Goal: Task Accomplishment & Management: Use online tool/utility

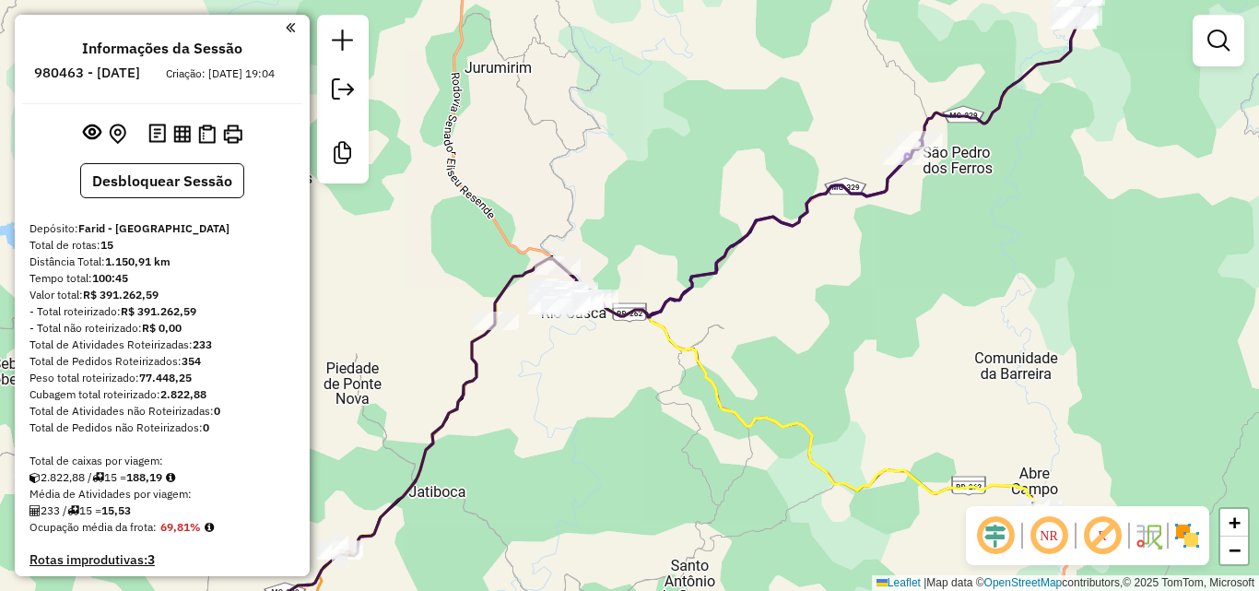
scroll to position [1529, 0]
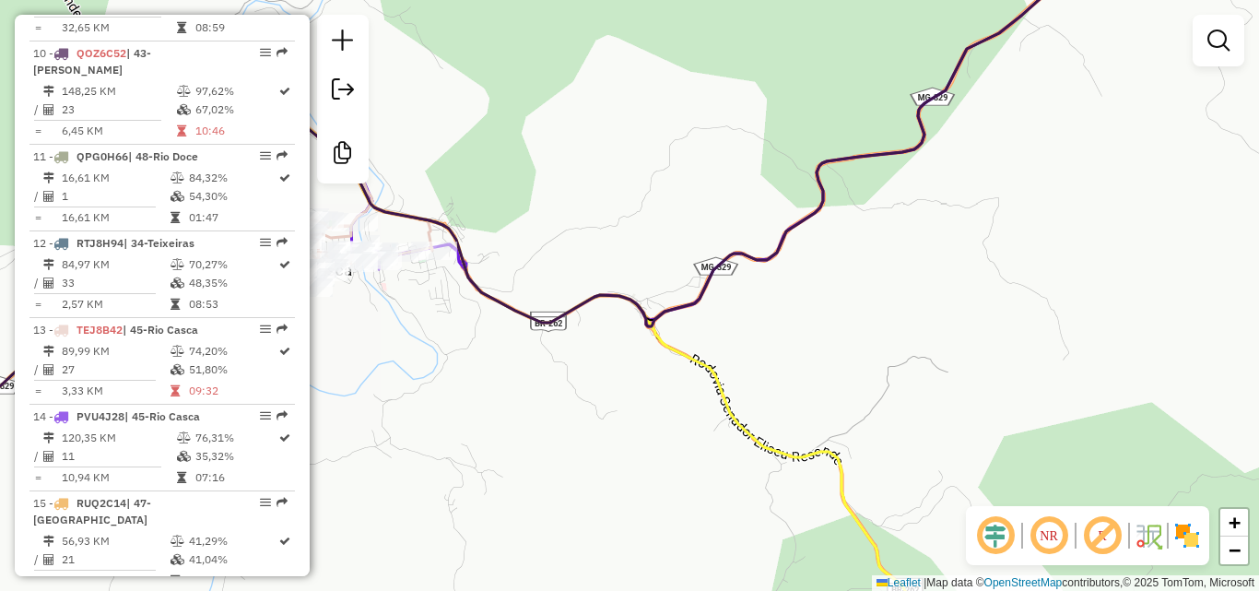
drag, startPoint x: 759, startPoint y: 381, endPoint x: 615, endPoint y: 391, distance: 145.0
click at [615, 391] on div "Janela de atendimento Grade de atendimento Capacidade Transportadoras Veículos …" at bounding box center [629, 295] width 1259 height 591
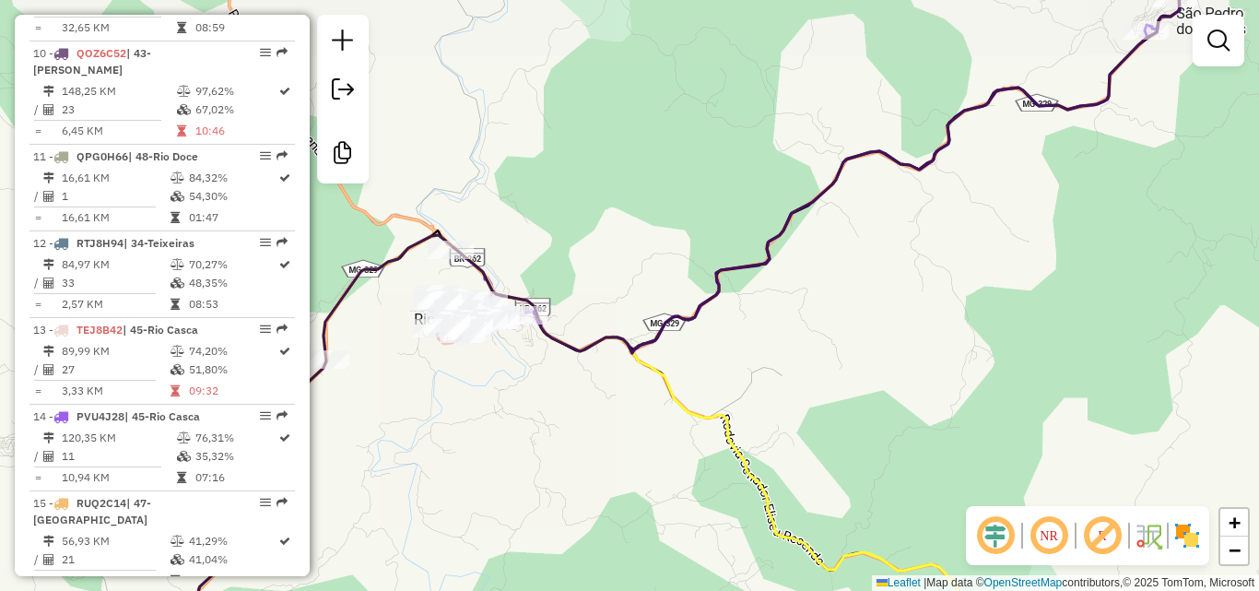
drag, startPoint x: 872, startPoint y: 318, endPoint x: 620, endPoint y: 405, distance: 266.1
click at [620, 405] on div "Janela de atendimento Grade de atendimento Capacidade Transportadoras Veículos …" at bounding box center [629, 295] width 1259 height 591
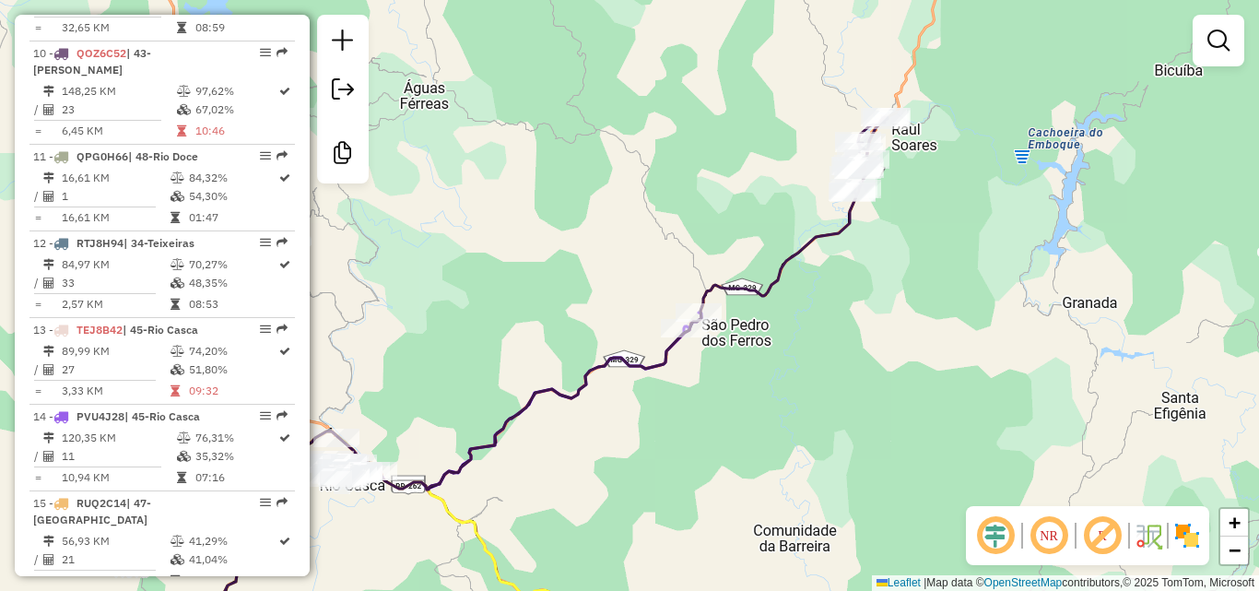
drag, startPoint x: 882, startPoint y: 305, endPoint x: 640, endPoint y: 424, distance: 270.0
click at [630, 445] on div "Janela de atendimento Grade de atendimento Capacidade Transportadoras Veículos …" at bounding box center [629, 295] width 1259 height 591
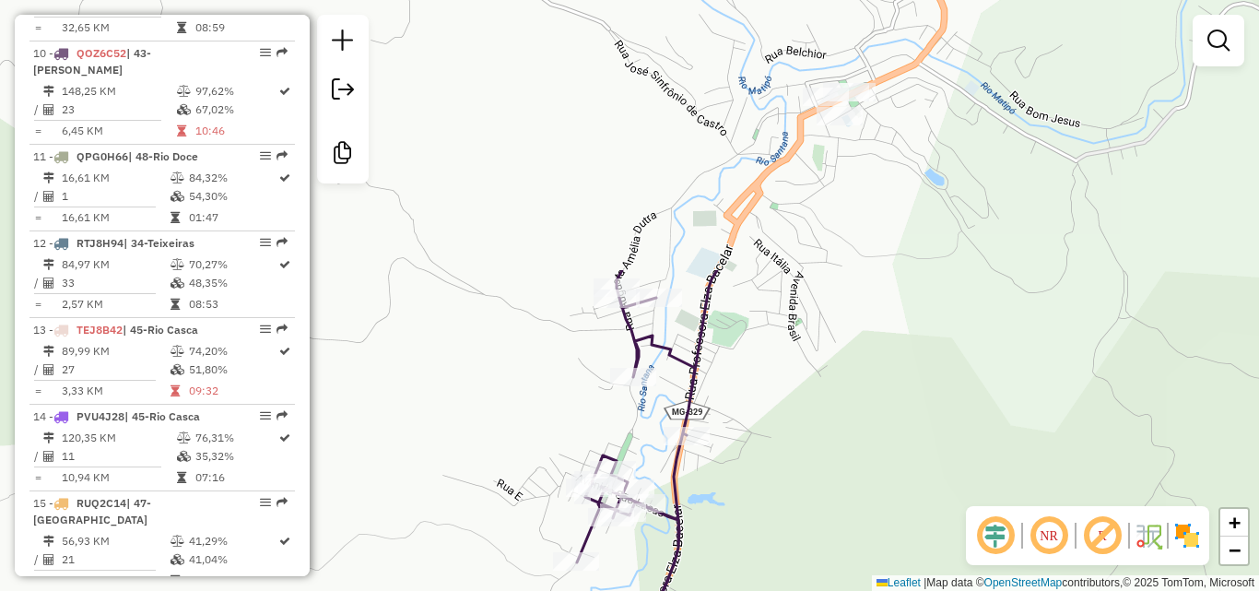
drag, startPoint x: 747, startPoint y: 254, endPoint x: 743, endPoint y: 514, distance: 259.9
click at [743, 514] on div "Janela de atendimento Grade de atendimento Capacidade Transportadoras Veículos …" at bounding box center [629, 295] width 1259 height 591
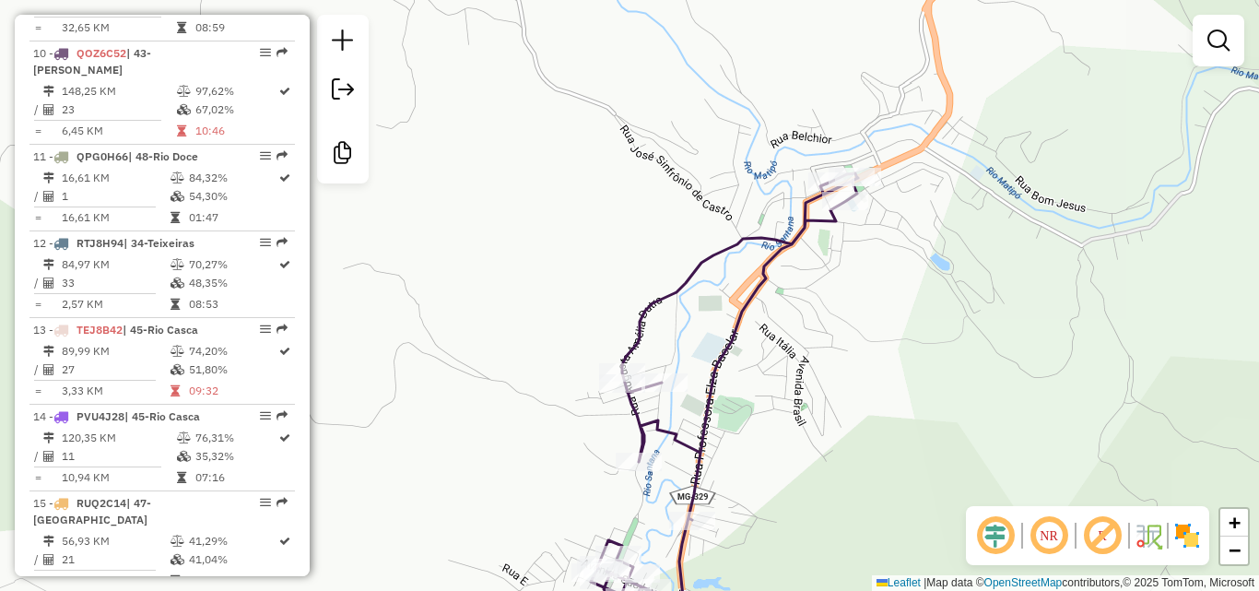
drag, startPoint x: 811, startPoint y: 287, endPoint x: 817, endPoint y: 371, distance: 85.0
click at [817, 371] on div "Janela de atendimento Grade de atendimento Capacidade Transportadoras Veículos …" at bounding box center [629, 295] width 1259 height 591
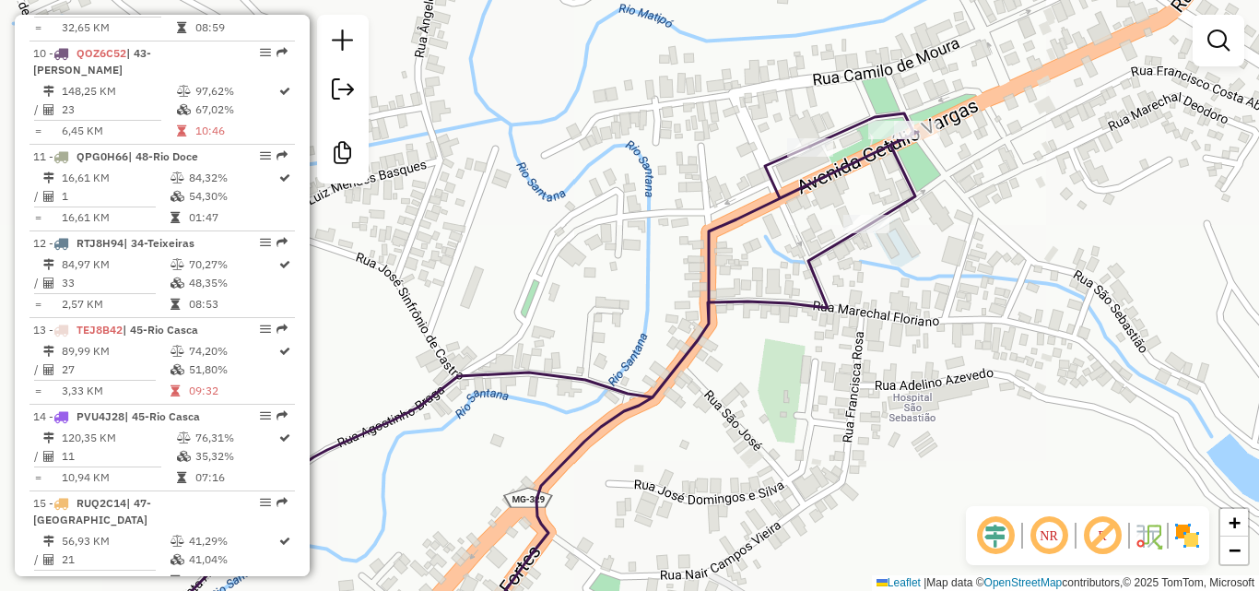
drag, startPoint x: 736, startPoint y: 410, endPoint x: 1041, endPoint y: 124, distance: 417.9
click at [1041, 124] on div "Janela de atendimento Grade de atendimento Capacidade Transportadoras Veículos …" at bounding box center [629, 295] width 1259 height 591
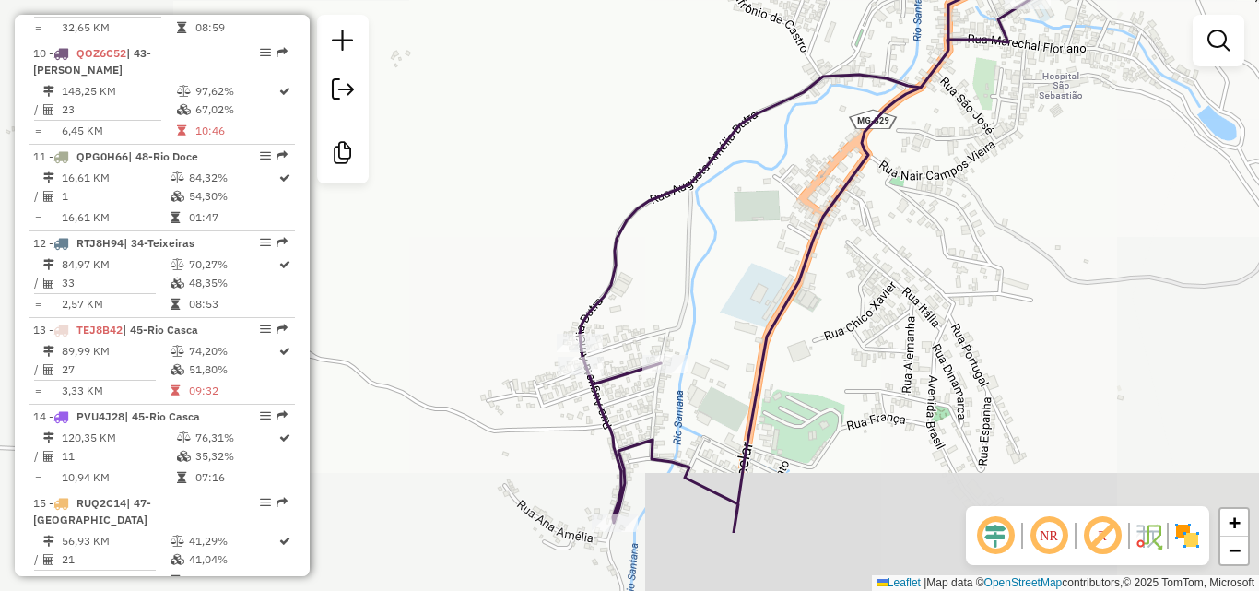
drag, startPoint x: 774, startPoint y: 300, endPoint x: 839, endPoint y: 8, distance: 299.2
click at [860, 0] on html "Aguarde... Pop-up bloqueado! Seu navegador bloqueou automáticamente a abertura …" at bounding box center [629, 295] width 1259 height 591
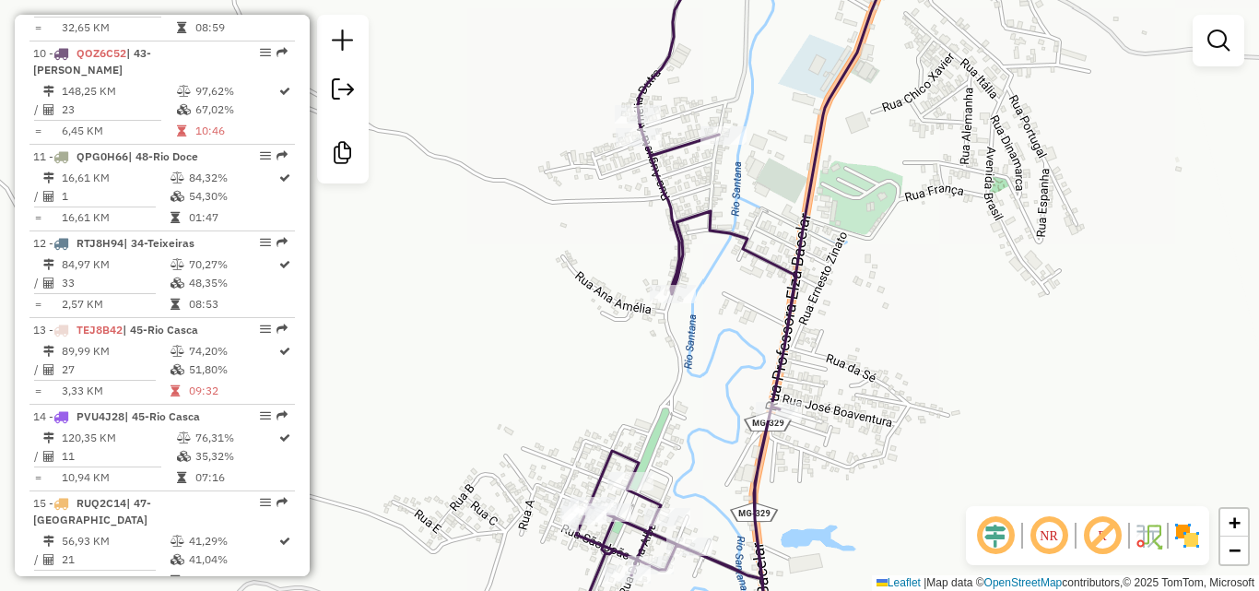
drag, startPoint x: 750, startPoint y: 297, endPoint x: 786, endPoint y: -5, distance: 303.5
click at [786, 0] on html "Aguarde... Pop-up bloqueado! Seu navegador bloqueou automáticamente a abertura …" at bounding box center [629, 295] width 1259 height 591
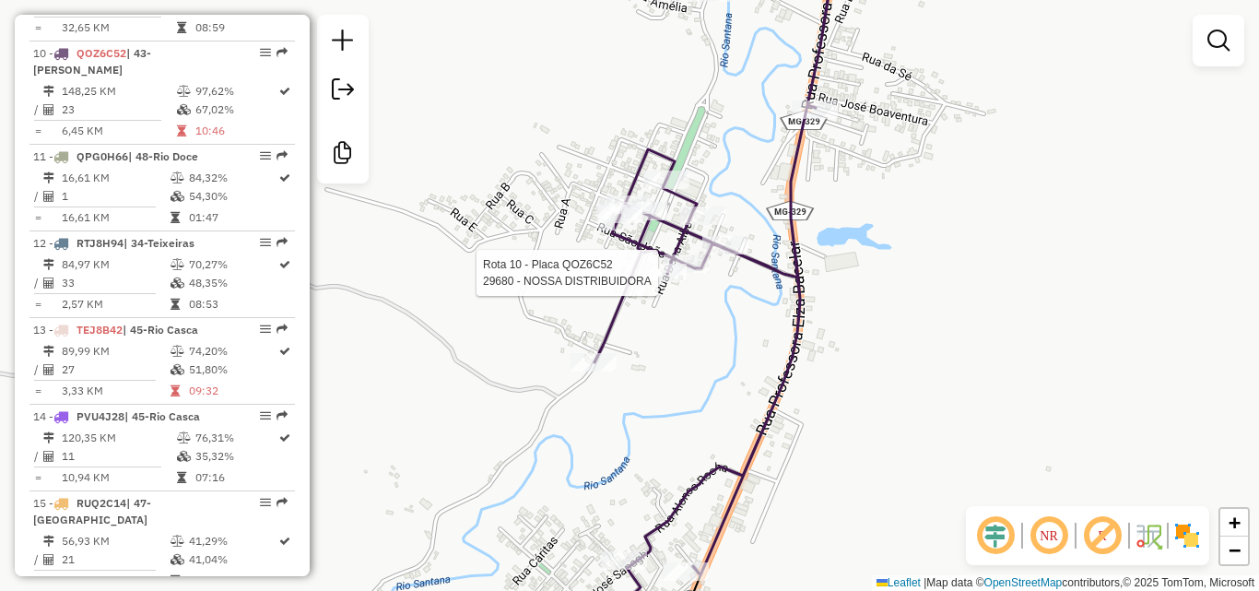
select select "**********"
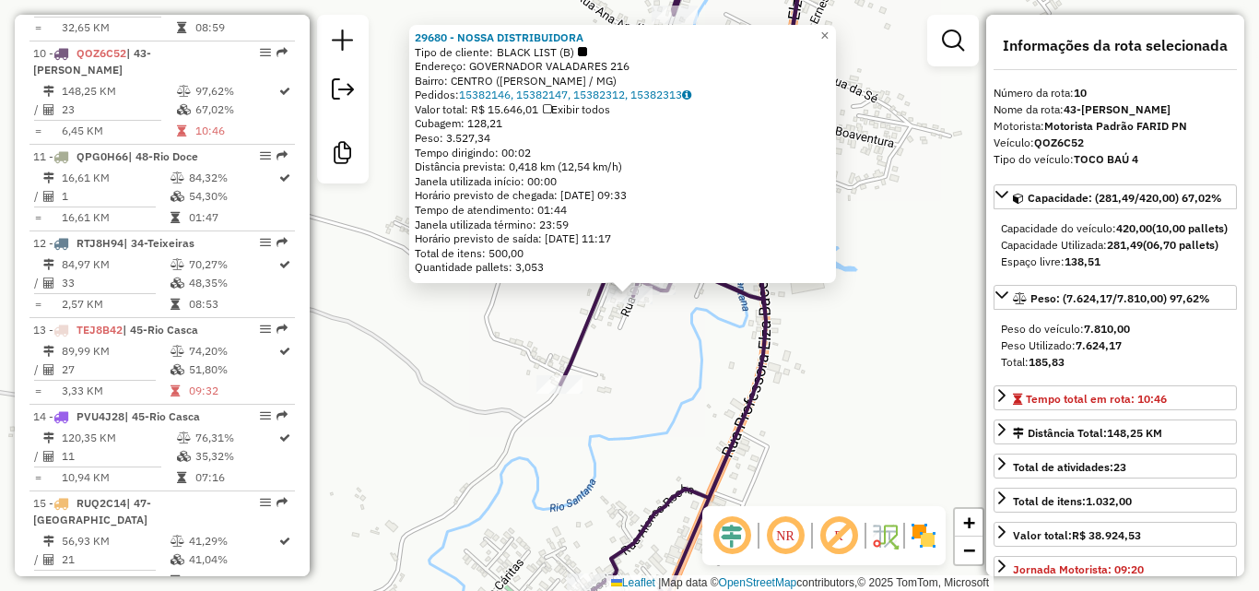
click at [663, 361] on div "29680 - NOSSA DISTRIBUIDORA Tipo de cliente: BLACK LIST (B) Endereço: GOVERNADO…" at bounding box center [629, 295] width 1259 height 591
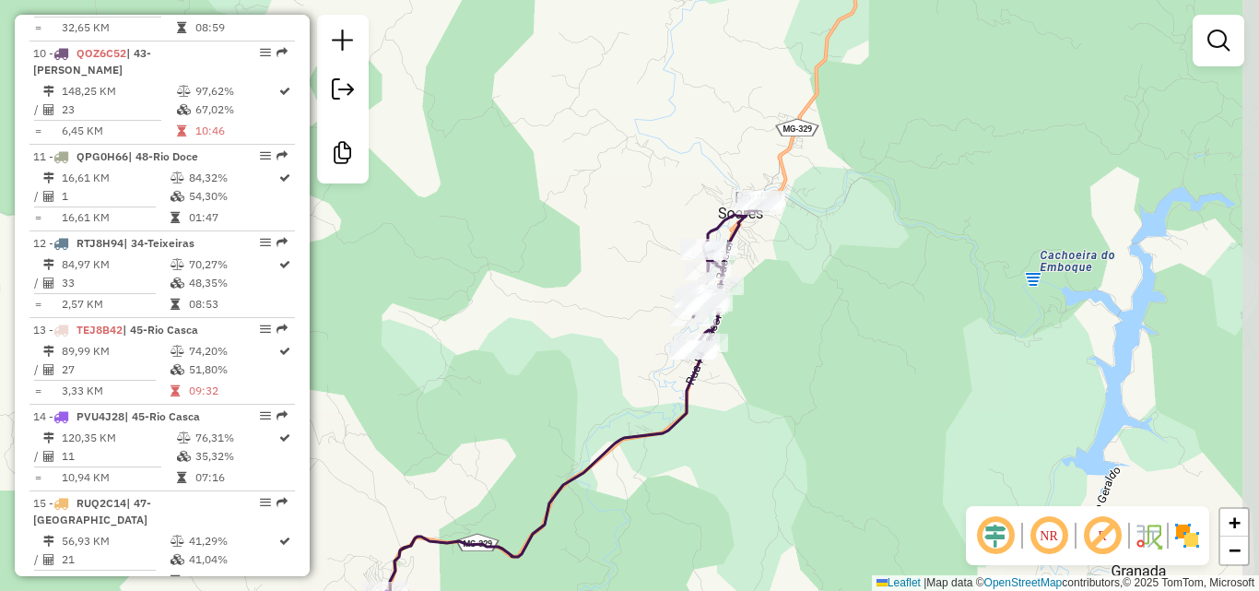
drag, startPoint x: 901, startPoint y: 210, endPoint x: 897, endPoint y: 166, distance: 44.5
click at [897, 166] on div "Janela de atendimento Grade de atendimento Capacidade Transportadoras Veículos …" at bounding box center [629, 295] width 1259 height 591
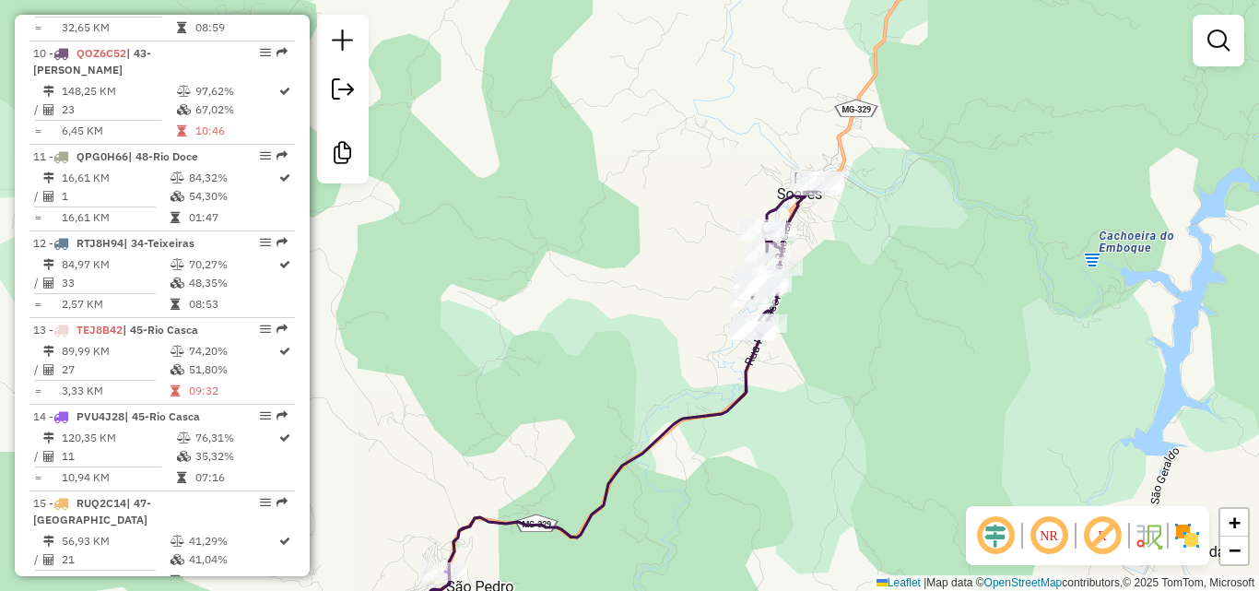
click at [847, 247] on div "Janela de atendimento Grade de atendimento Capacidade Transportadoras Veículos …" at bounding box center [629, 295] width 1259 height 591
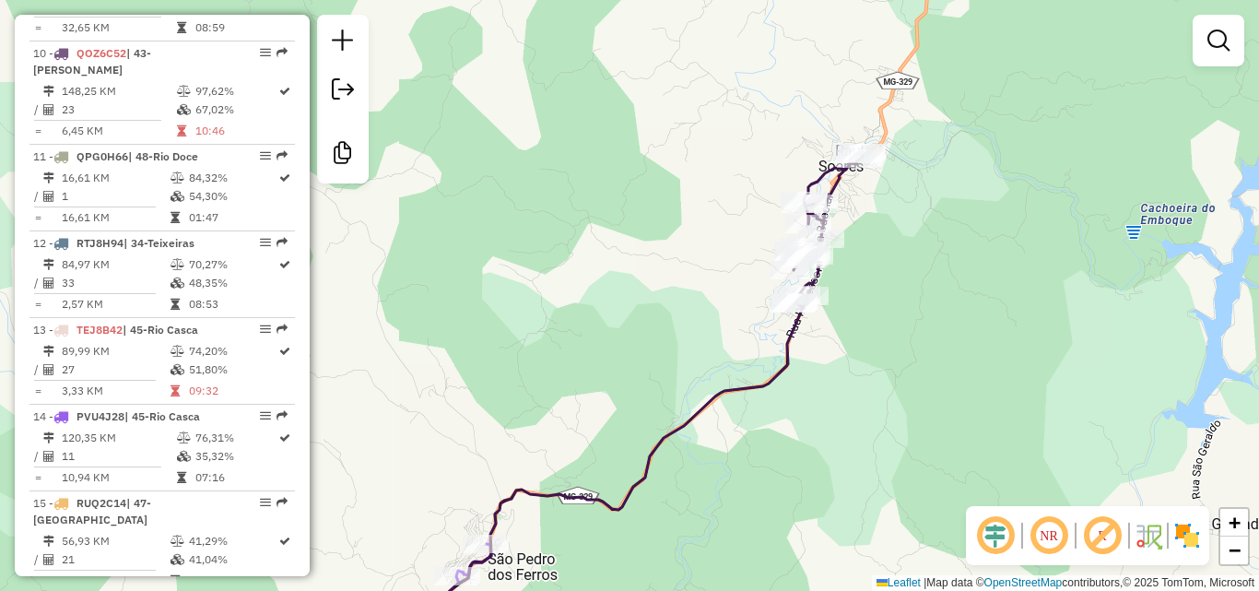
drag, startPoint x: 823, startPoint y: 247, endPoint x: 864, endPoint y: 219, distance: 49.8
click at [864, 219] on div "Janela de atendimento Grade de atendimento Capacidade Transportadoras Veículos …" at bounding box center [629, 295] width 1259 height 591
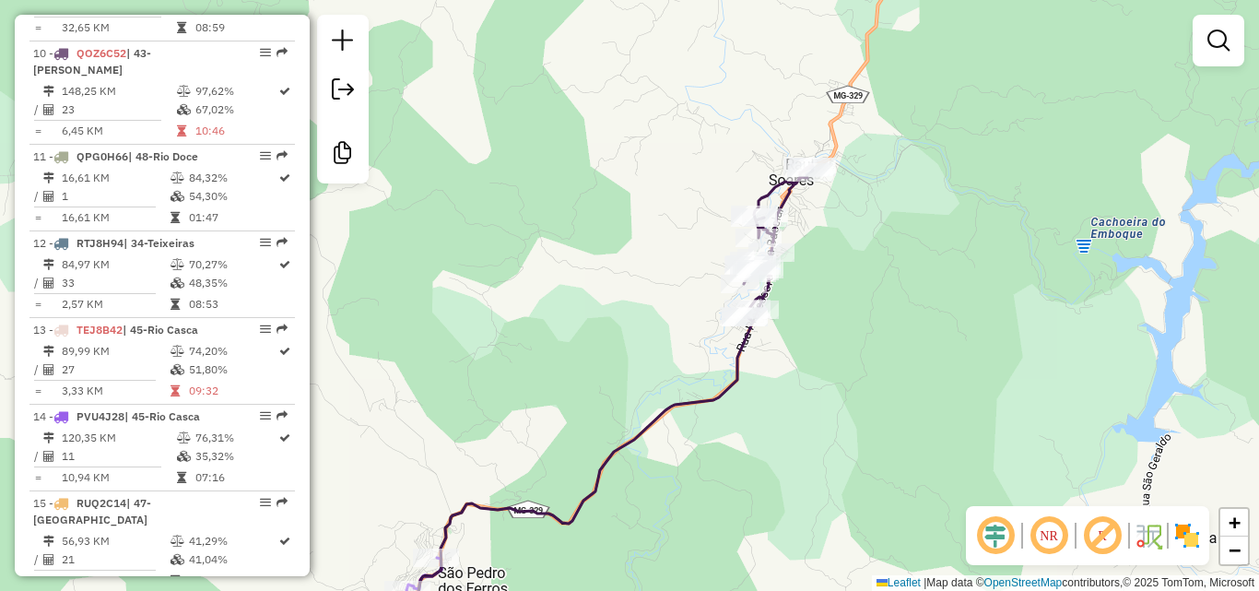
drag, startPoint x: 918, startPoint y: 160, endPoint x: 874, endPoint y: 190, distance: 53.2
click at [870, 179] on div "Janela de atendimento Grade de atendimento Capacidade Transportadoras Veículos …" at bounding box center [629, 295] width 1259 height 591
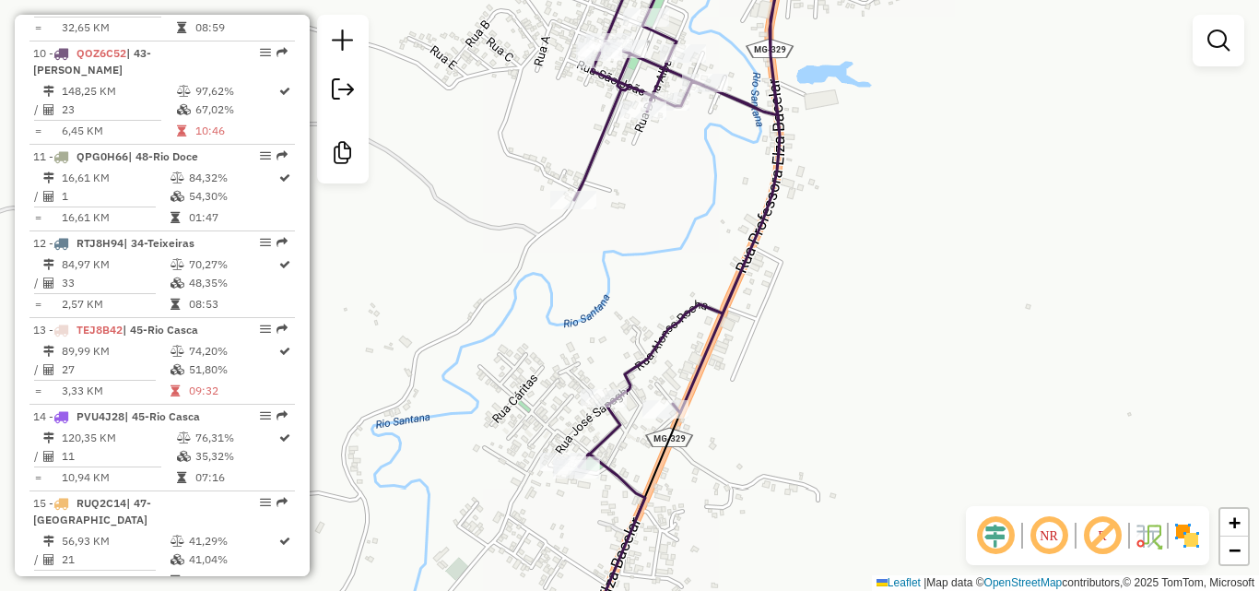
drag, startPoint x: 766, startPoint y: 369, endPoint x: 766, endPoint y: 335, distance: 33.2
click at [766, 335] on div "Janela de atendimento Grade de atendimento Capacidade Transportadoras Veículos …" at bounding box center [629, 295] width 1259 height 591
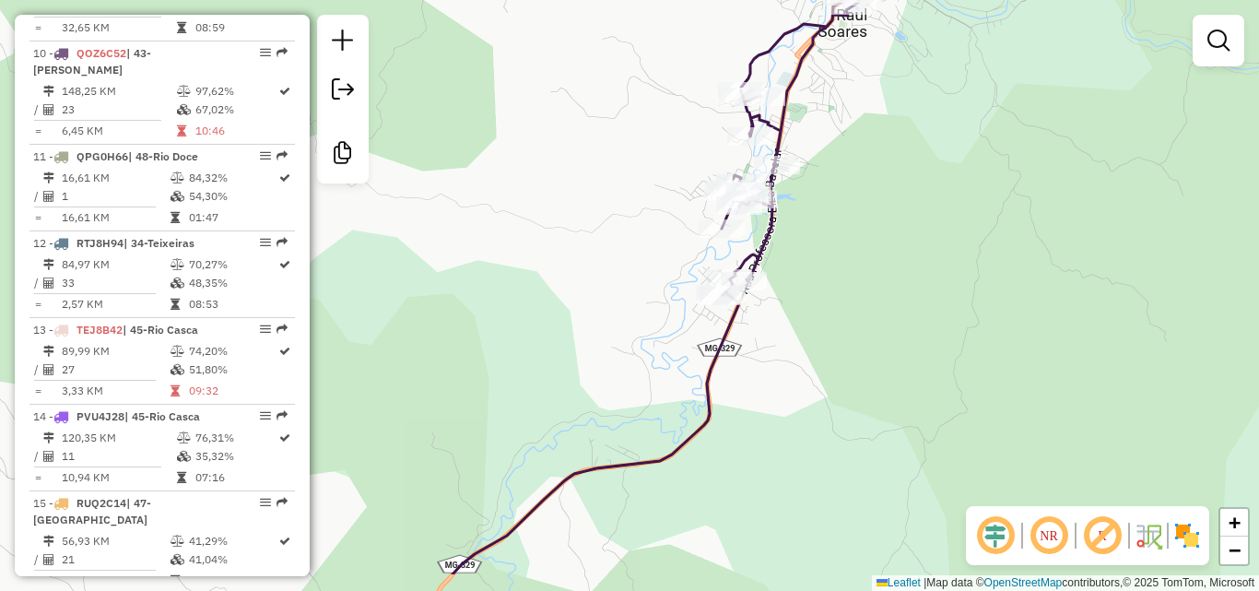
drag, startPoint x: 780, startPoint y: 374, endPoint x: 783, endPoint y: 285, distance: 89.5
click at [783, 285] on div "Janela de atendimento Grade de atendimento Capacidade Transportadoras Veículos …" at bounding box center [629, 295] width 1259 height 591
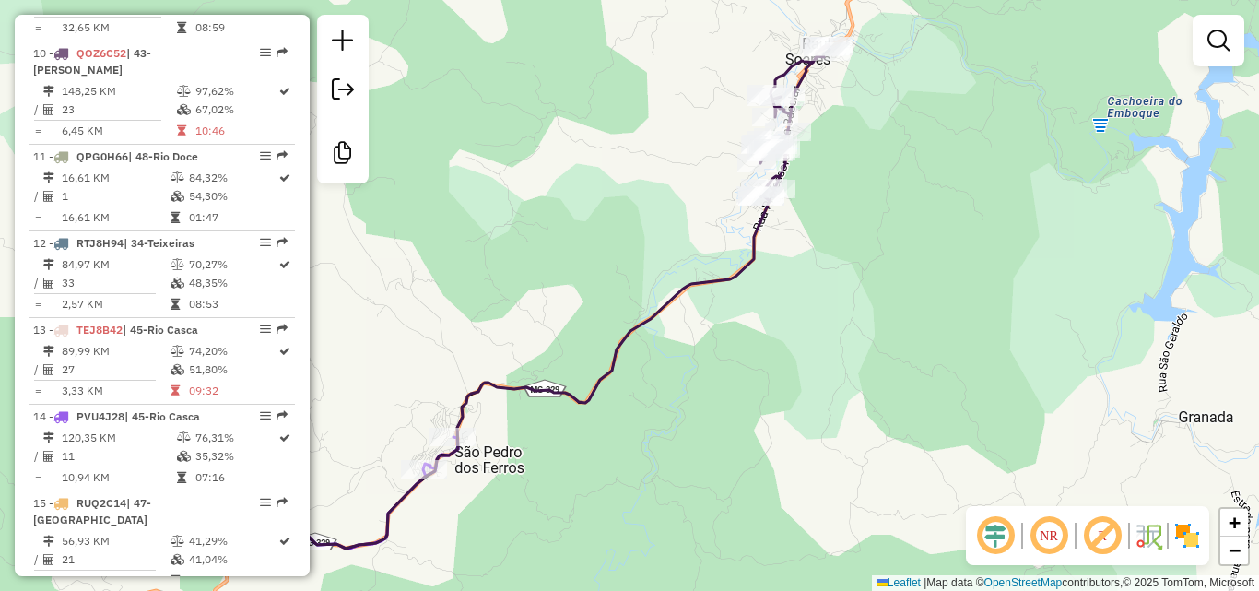
drag, startPoint x: 789, startPoint y: 326, endPoint x: 797, endPoint y: 234, distance: 92.5
click at [797, 234] on div "Janela de atendimento Grade de atendimento Capacidade Transportadoras Veículos …" at bounding box center [629, 295] width 1259 height 591
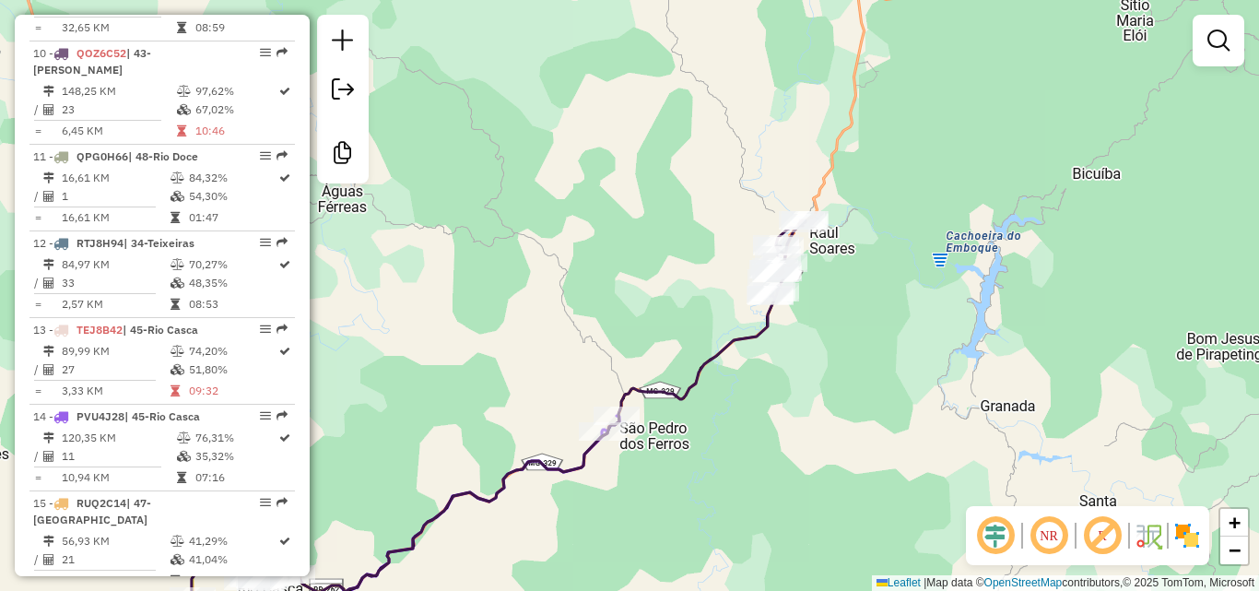
click at [799, 309] on div "Janela de atendimento Grade de atendimento Capacidade Transportadoras Veículos …" at bounding box center [629, 295] width 1259 height 591
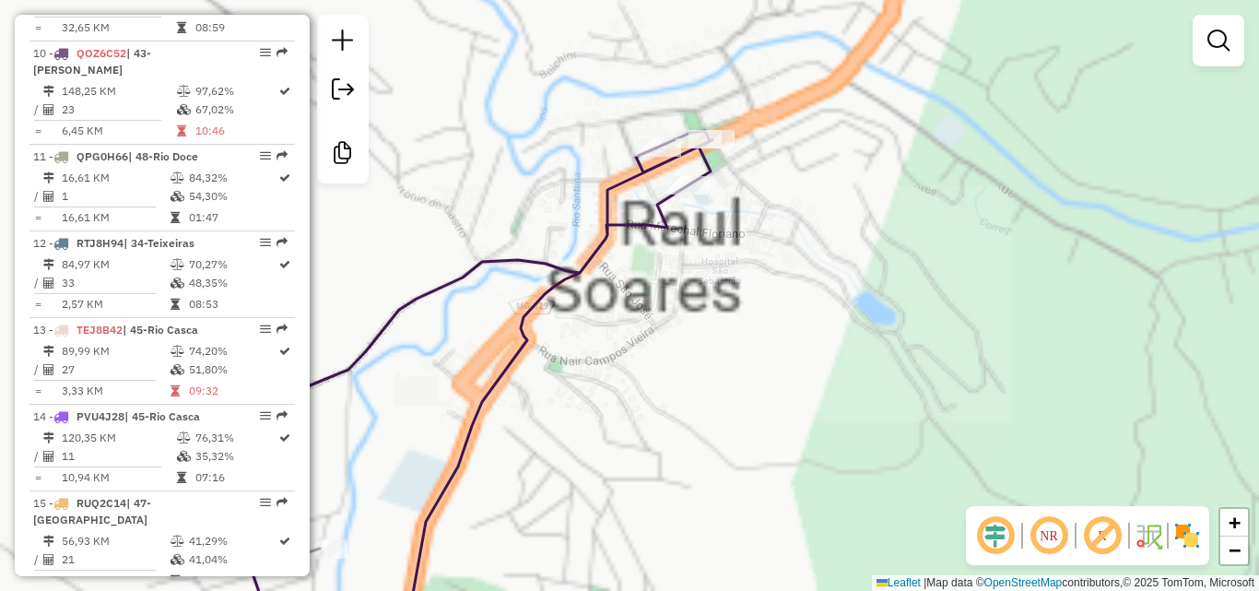
drag, startPoint x: 796, startPoint y: 221, endPoint x: 875, endPoint y: 289, distance: 103.9
click at [875, 289] on div "Janela de atendimento Grade de atendimento Capacidade Transportadoras Veículos …" at bounding box center [629, 295] width 1259 height 591
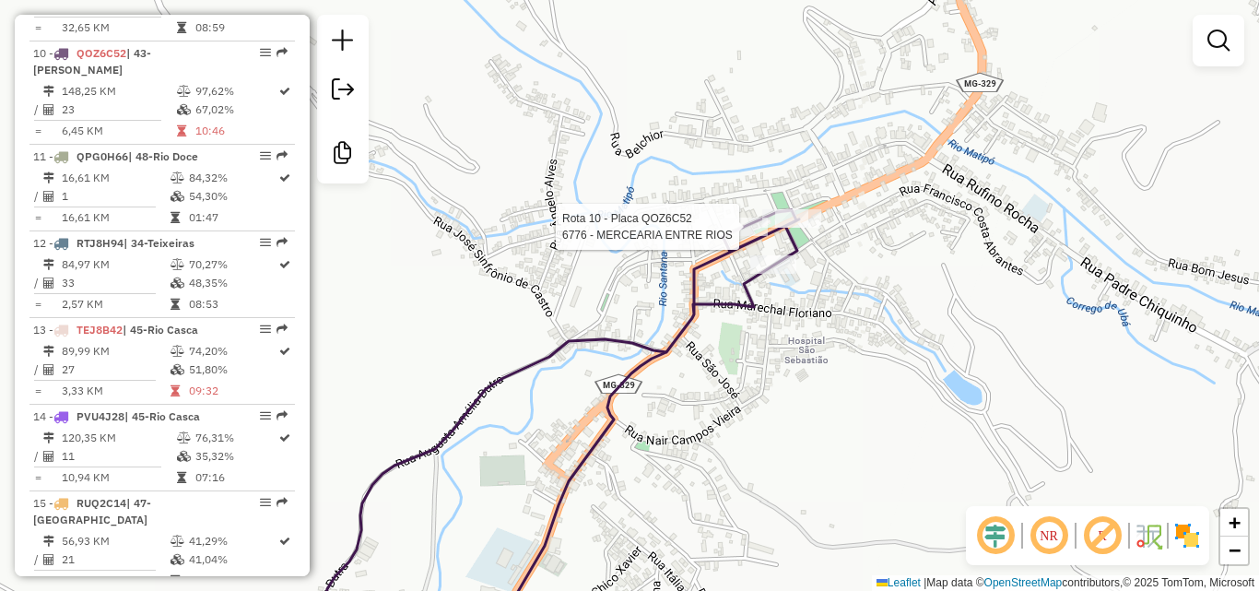
select select "**********"
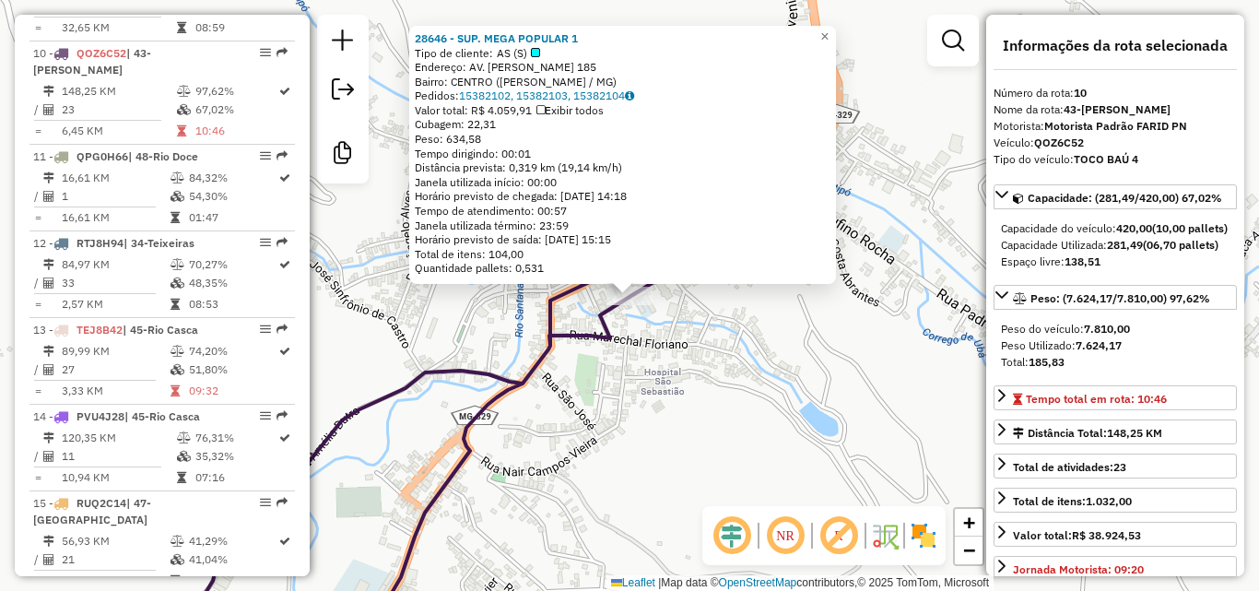
click at [723, 346] on div "28646 - SUP. MEGA POPULAR 1 Tipo de cliente: AS (S) Endereço: AV. GETULIO VARGA…" at bounding box center [629, 295] width 1259 height 591
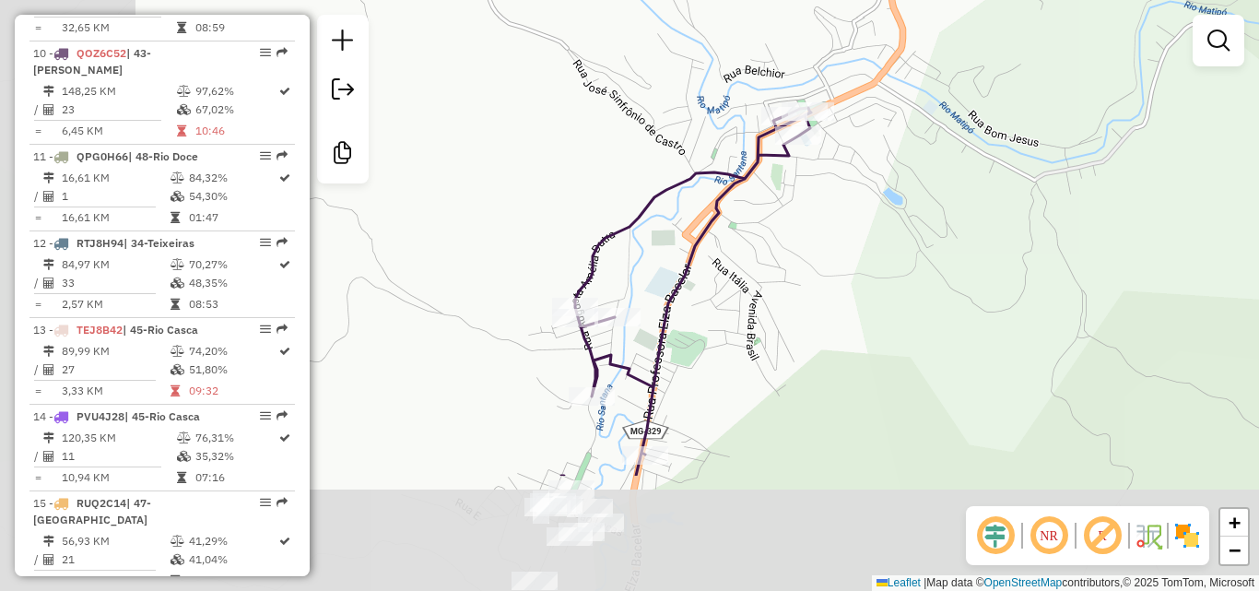
drag, startPoint x: 592, startPoint y: 416, endPoint x: 815, endPoint y: 241, distance: 283.0
click at [815, 241] on div "Janela de atendimento Grade de atendimento Capacidade Transportadoras Veículos …" at bounding box center [629, 295] width 1259 height 591
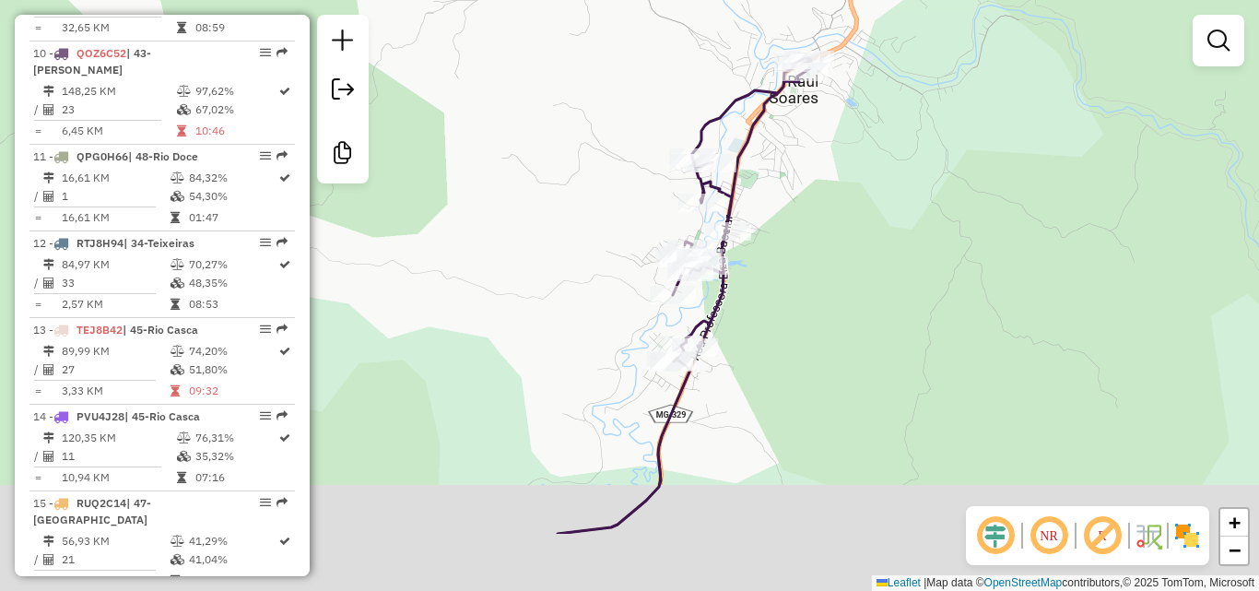
drag, startPoint x: 807, startPoint y: 339, endPoint x: 805, endPoint y: 193, distance: 146.5
click at [805, 193] on div "Janela de atendimento Grade de atendimento Capacidade Transportadoras Veículos …" at bounding box center [629, 295] width 1259 height 591
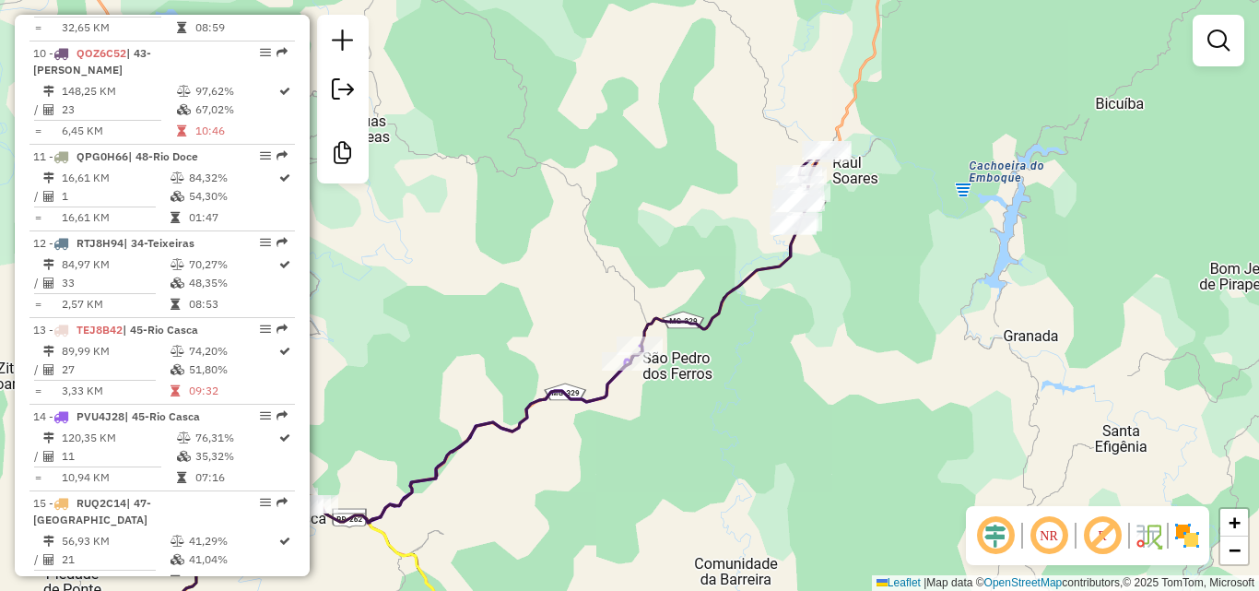
drag, startPoint x: 788, startPoint y: 305, endPoint x: 954, endPoint y: 205, distance: 193.9
click at [954, 205] on div "Janela de atendimento Grade de atendimento Capacidade Transportadoras Veículos …" at bounding box center [629, 295] width 1259 height 591
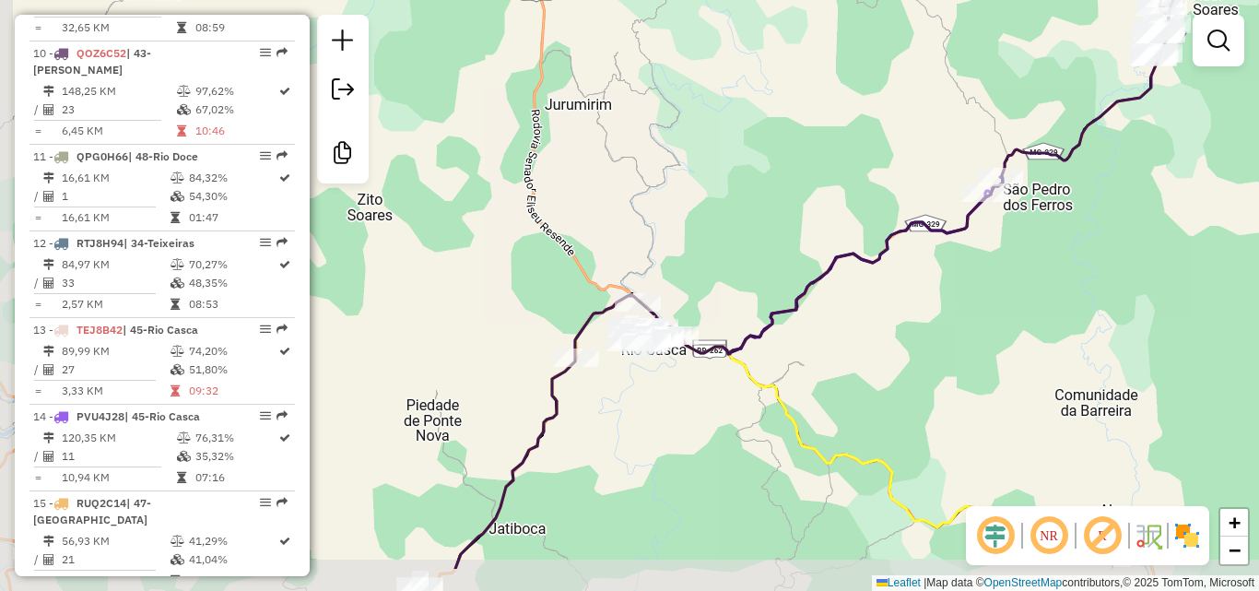
drag, startPoint x: 552, startPoint y: 418, endPoint x: 769, endPoint y: 337, distance: 231.3
click at [769, 337] on icon at bounding box center [806, 312] width 703 height 512
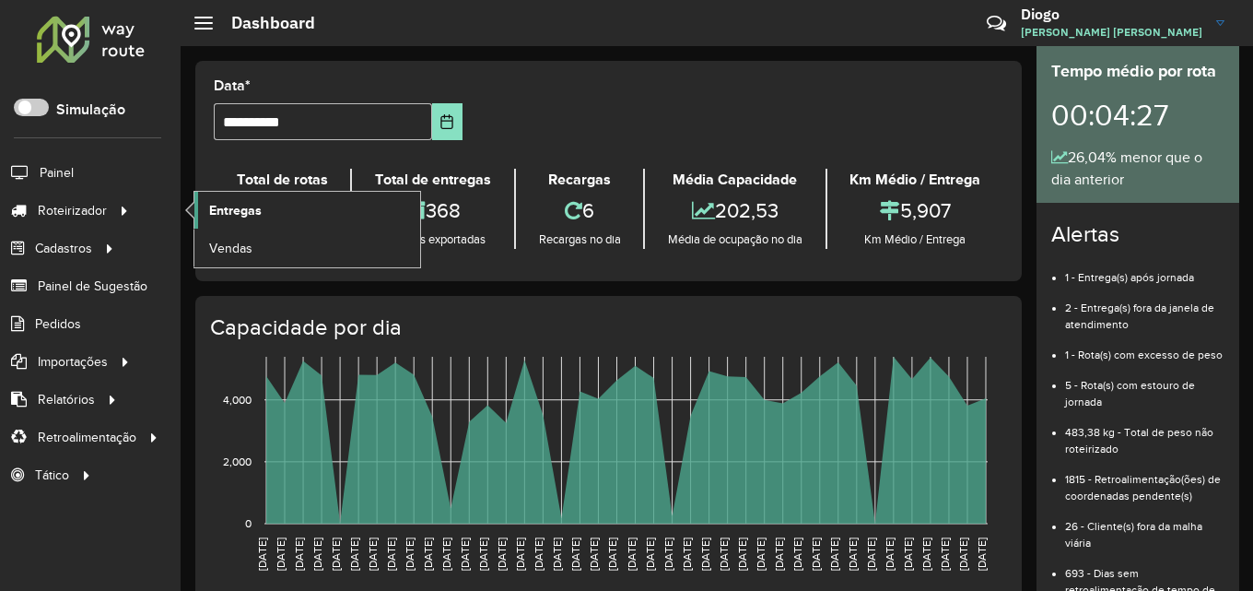
click at [210, 207] on span "Entregas" at bounding box center [235, 210] width 53 height 19
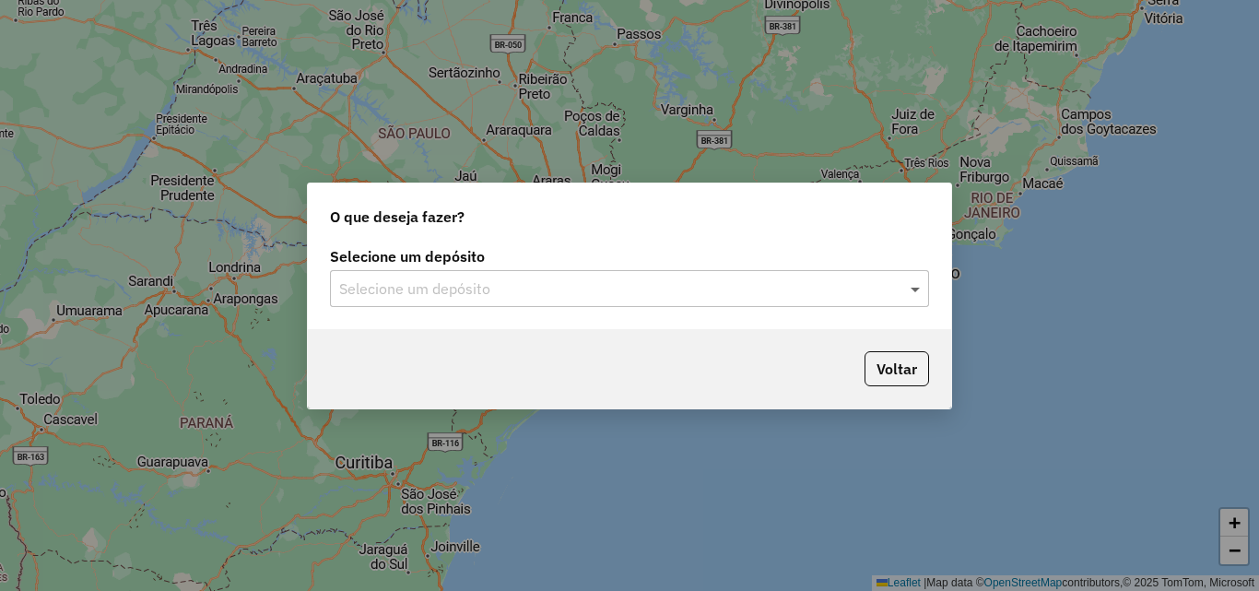
click at [912, 287] on span at bounding box center [917, 288] width 23 height 22
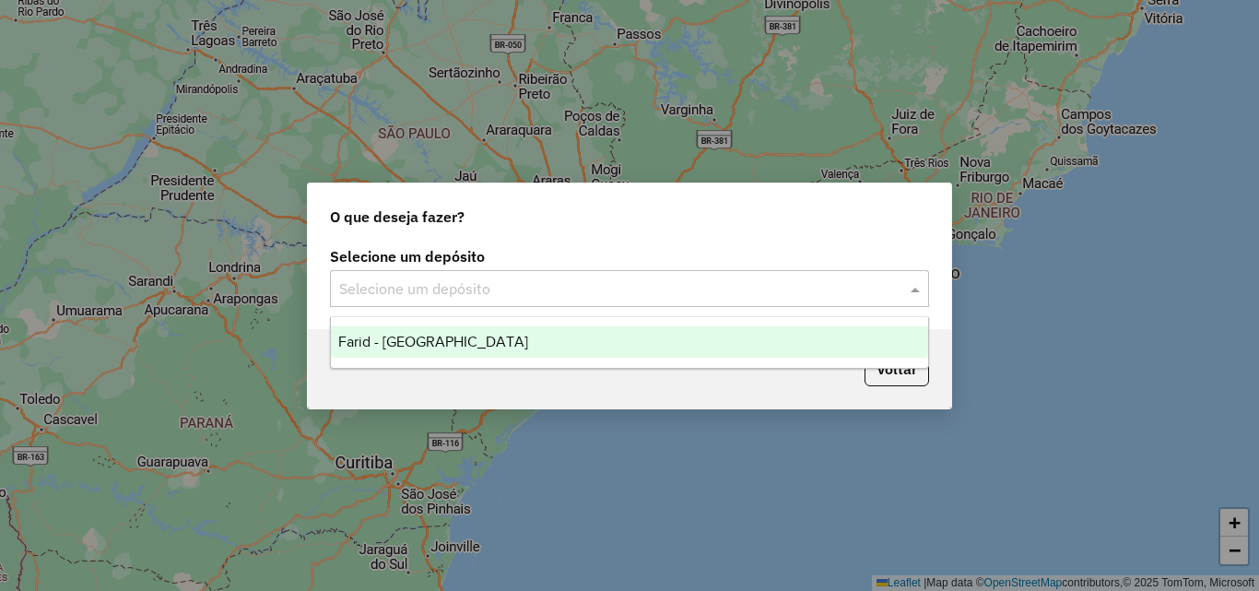
click at [607, 334] on div "Farid - [GEOGRAPHIC_DATA]" at bounding box center [629, 341] width 597 height 31
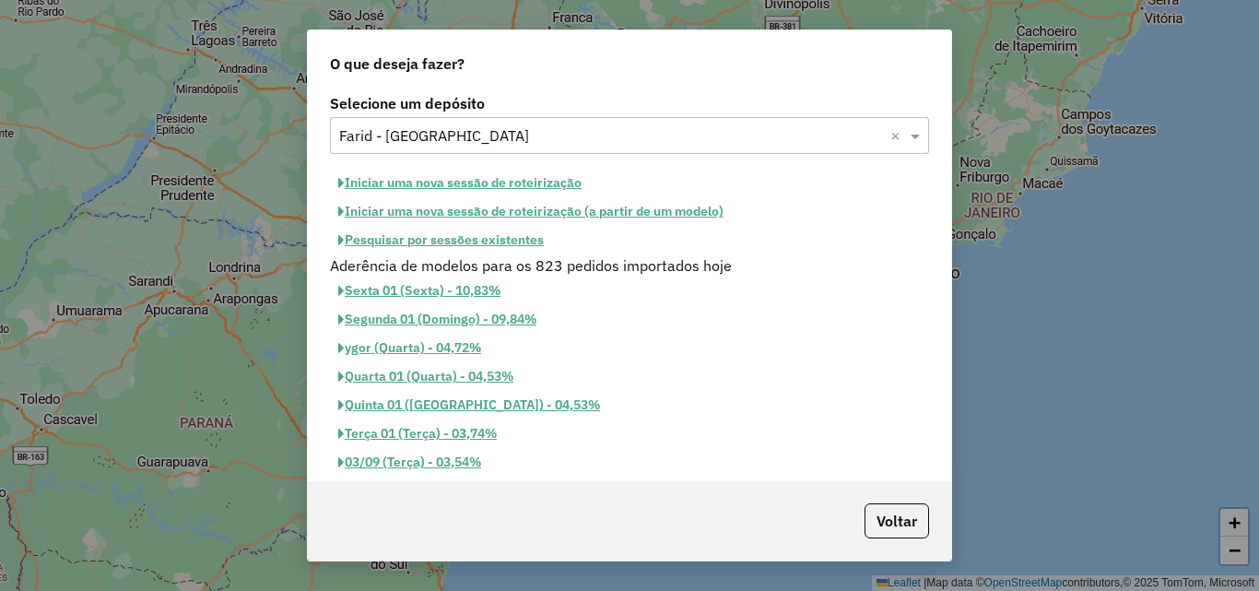
click at [547, 189] on button "Iniciar uma nova sessão de roteirização" at bounding box center [460, 183] width 260 height 29
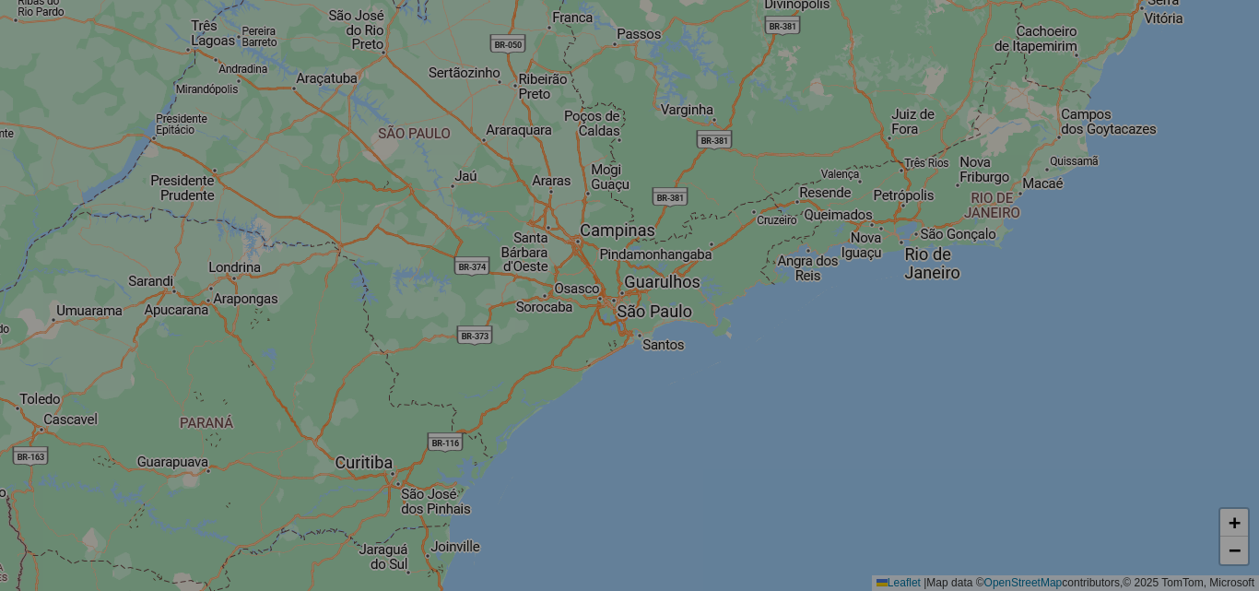
select select "*"
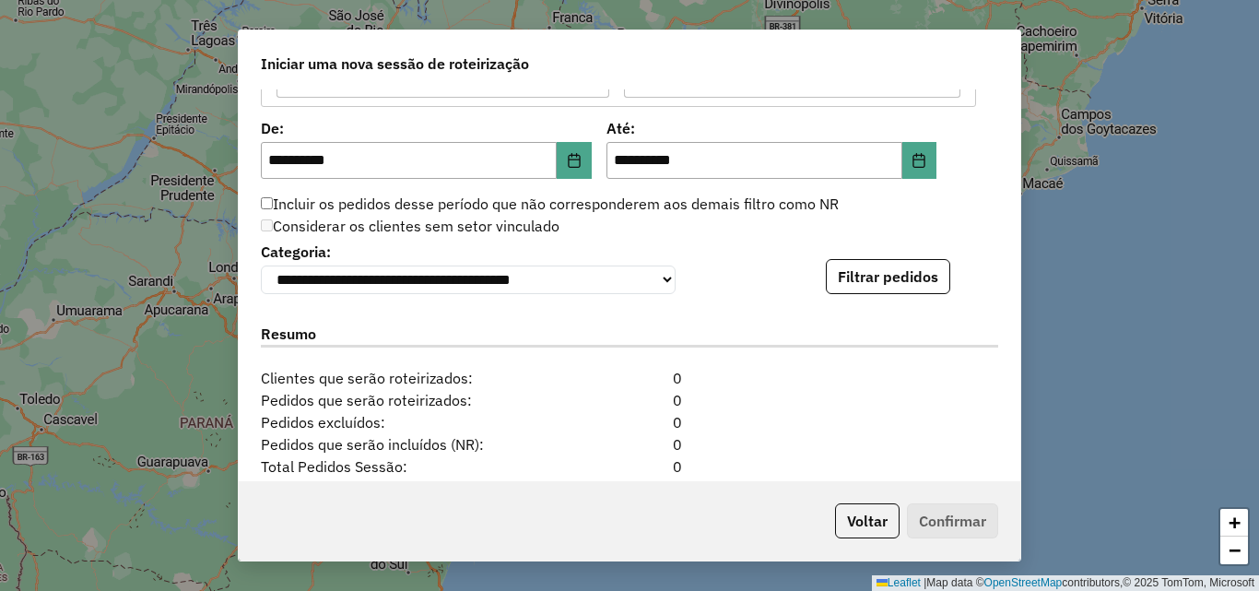
scroll to position [1843, 0]
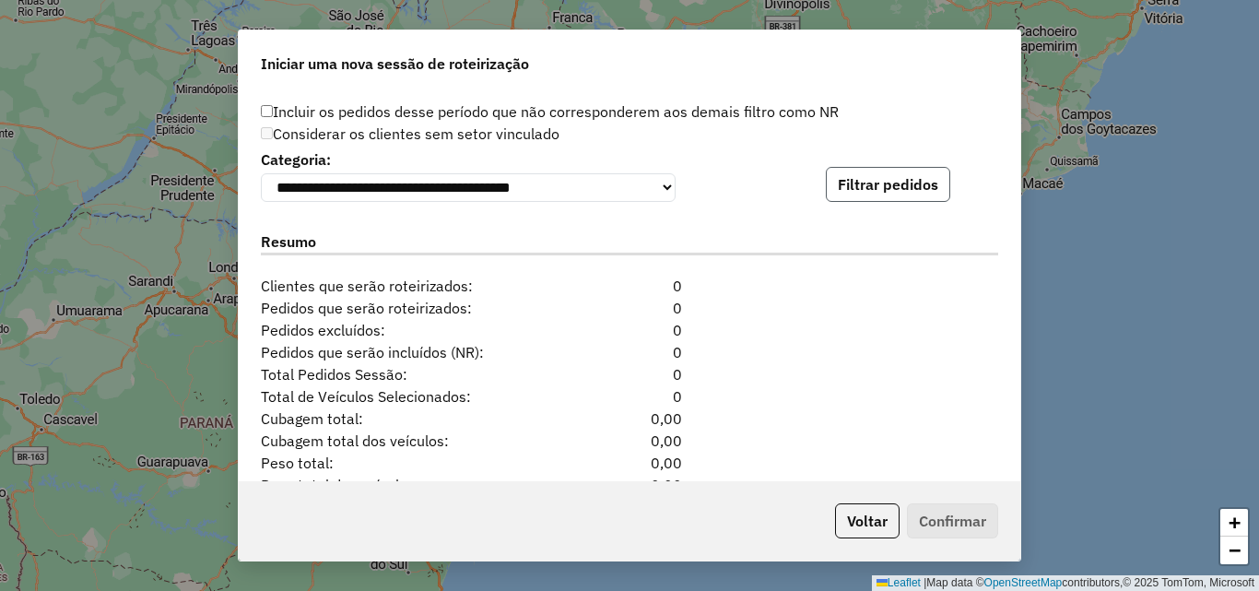
click at [873, 193] on button "Filtrar pedidos" at bounding box center [888, 184] width 124 height 35
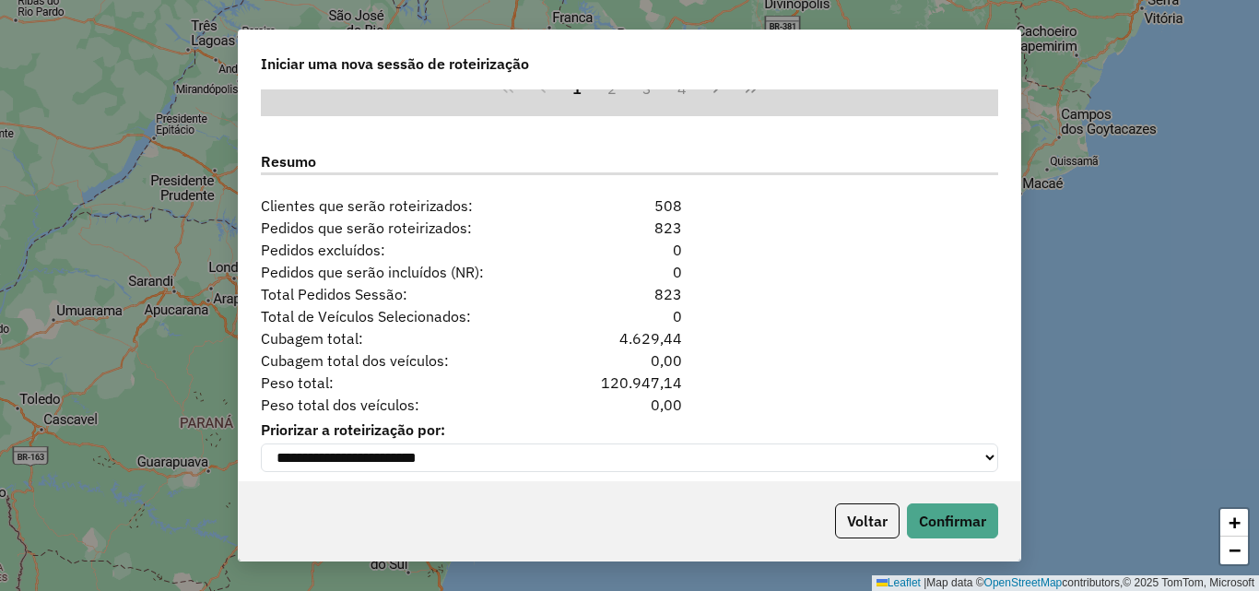
scroll to position [2326, 0]
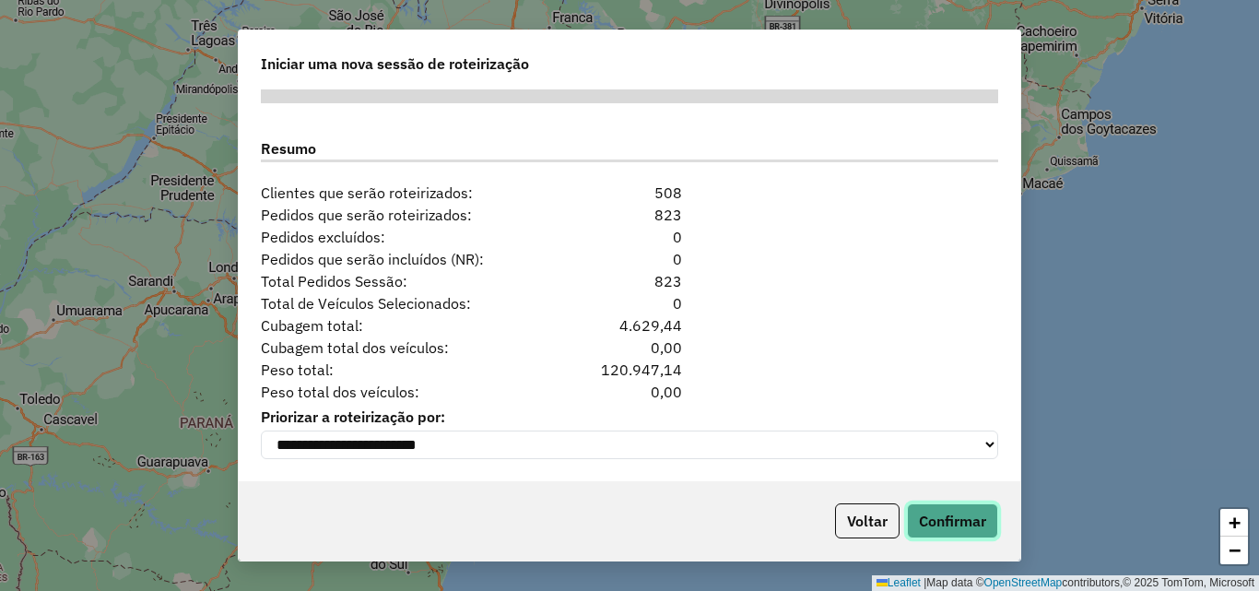
click at [945, 523] on button "Confirmar" at bounding box center [952, 520] width 91 height 35
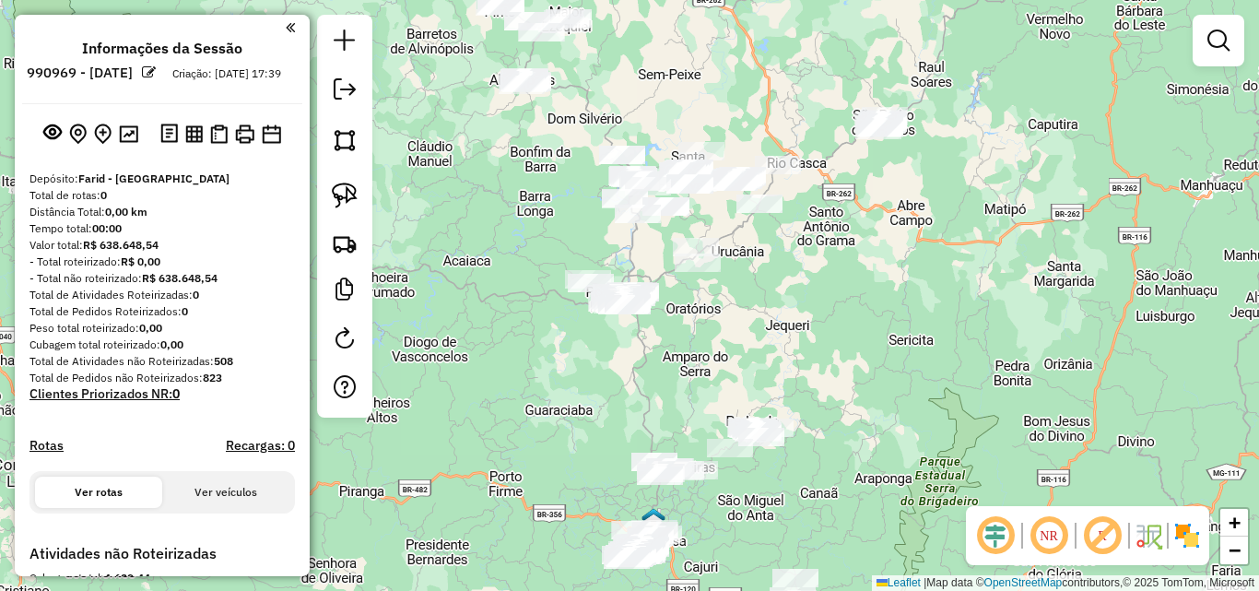
click at [1198, 538] on img at bounding box center [1186, 535] width 29 height 29
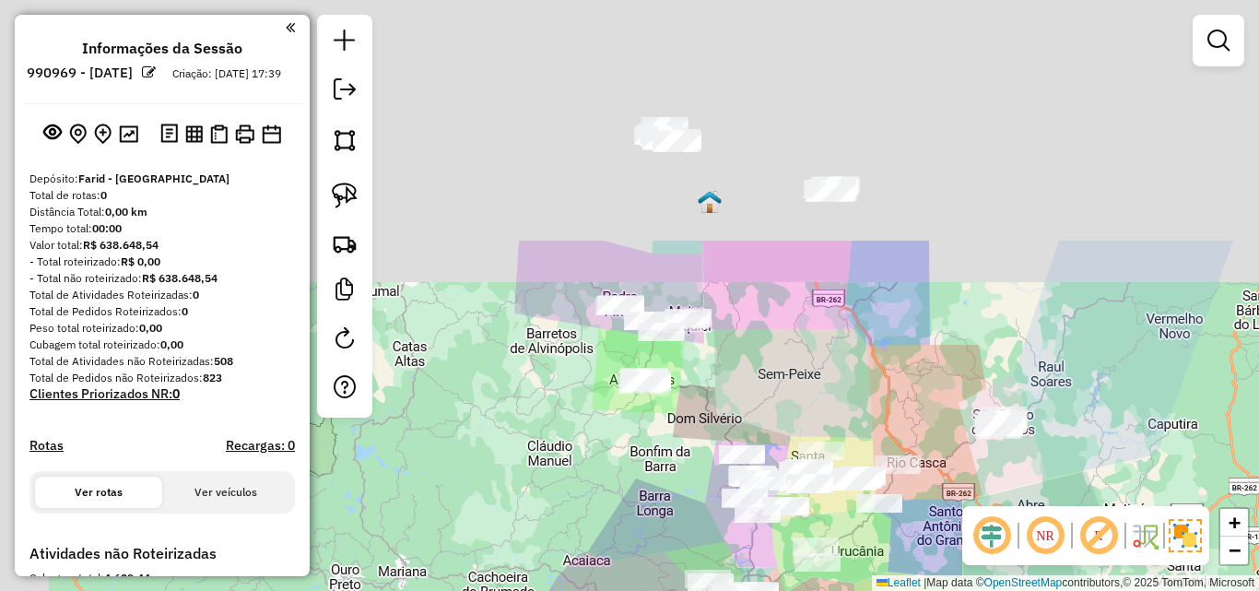
drag, startPoint x: 1015, startPoint y: 442, endPoint x: 1069, endPoint y: 533, distance: 105.4
click at [1076, 548] on hb-router-mapa "**********" at bounding box center [629, 295] width 1259 height 591
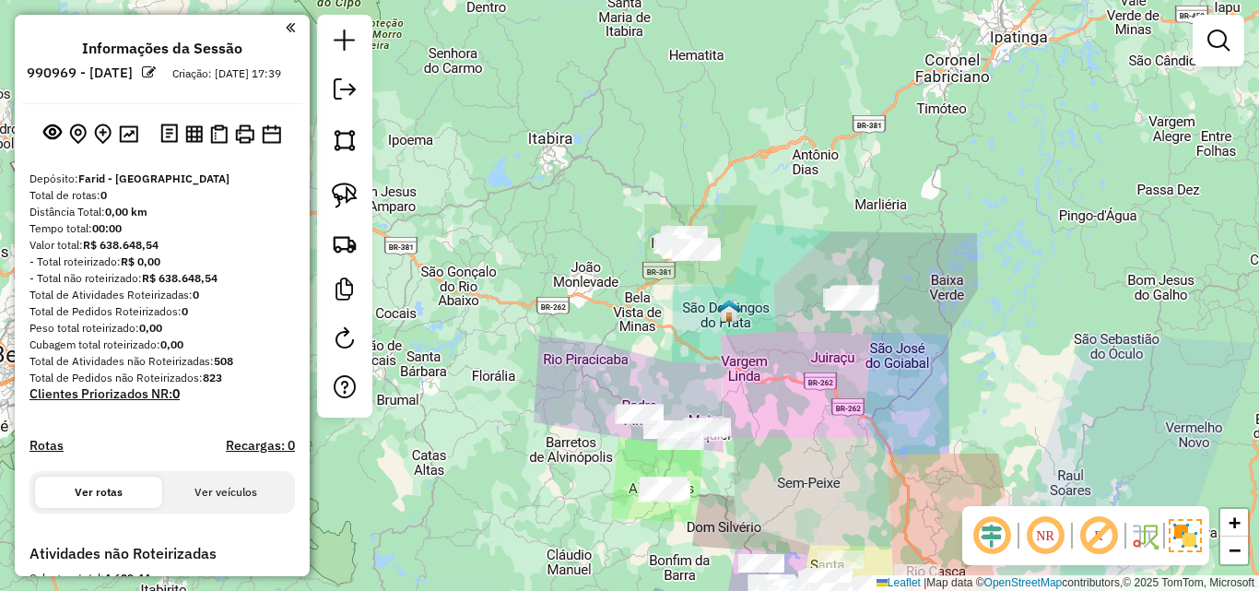
drag, startPoint x: 871, startPoint y: 299, endPoint x: 854, endPoint y: 391, distance: 93.6
click at [890, 412] on div "Janela de atendimento Grade de atendimento Capacidade Transportadoras Veículos …" at bounding box center [629, 295] width 1259 height 591
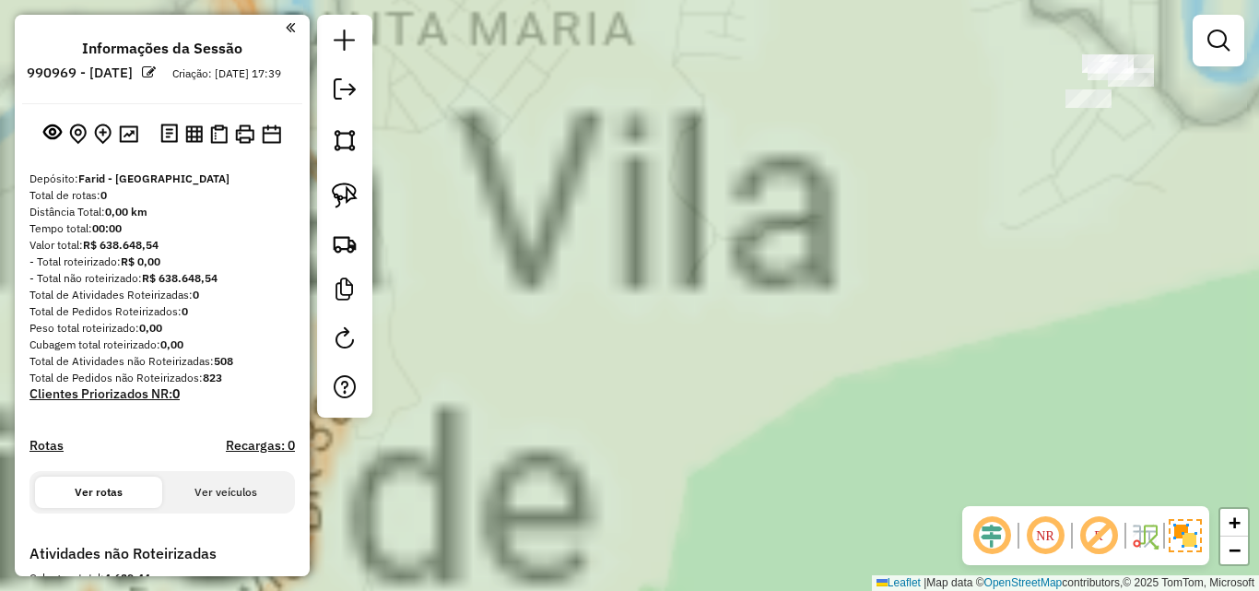
drag, startPoint x: 699, startPoint y: 134, endPoint x: 575, endPoint y: 519, distance: 404.5
click at [575, 519] on div "Janela de atendimento Grade de atendimento Capacidade Transportadoras Veículos …" at bounding box center [629, 295] width 1259 height 591
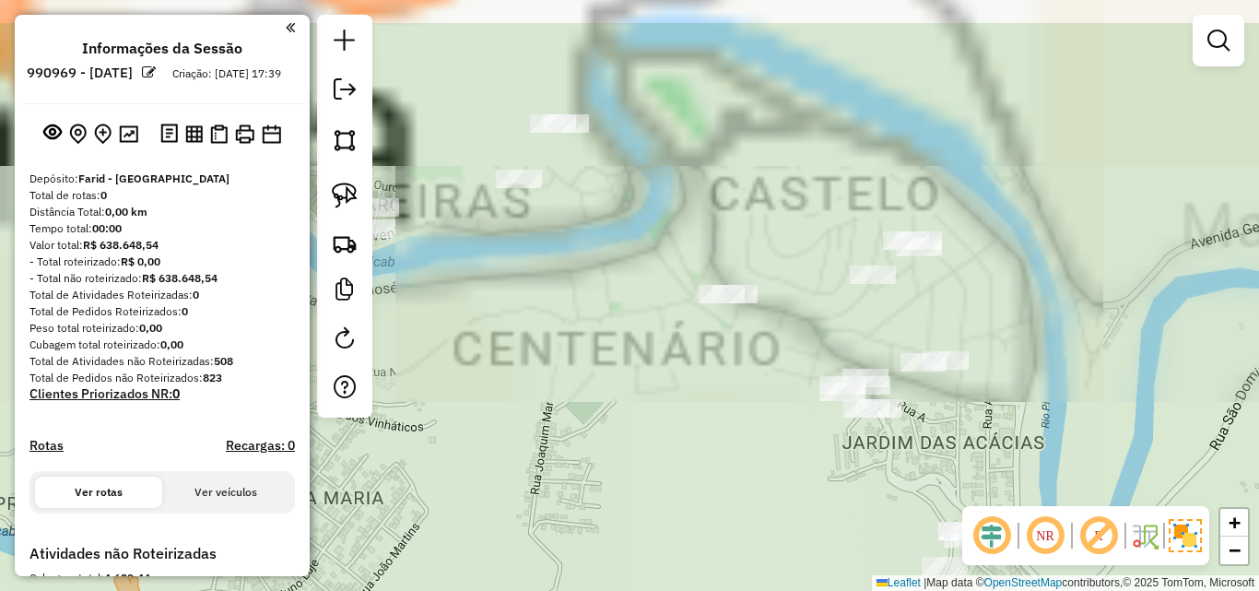
drag, startPoint x: 611, startPoint y: 421, endPoint x: 594, endPoint y: 520, distance: 100.2
click at [558, 567] on div "Janela de atendimento Grade de atendimento Capacidade Transportadoras Veículos …" at bounding box center [629, 295] width 1259 height 591
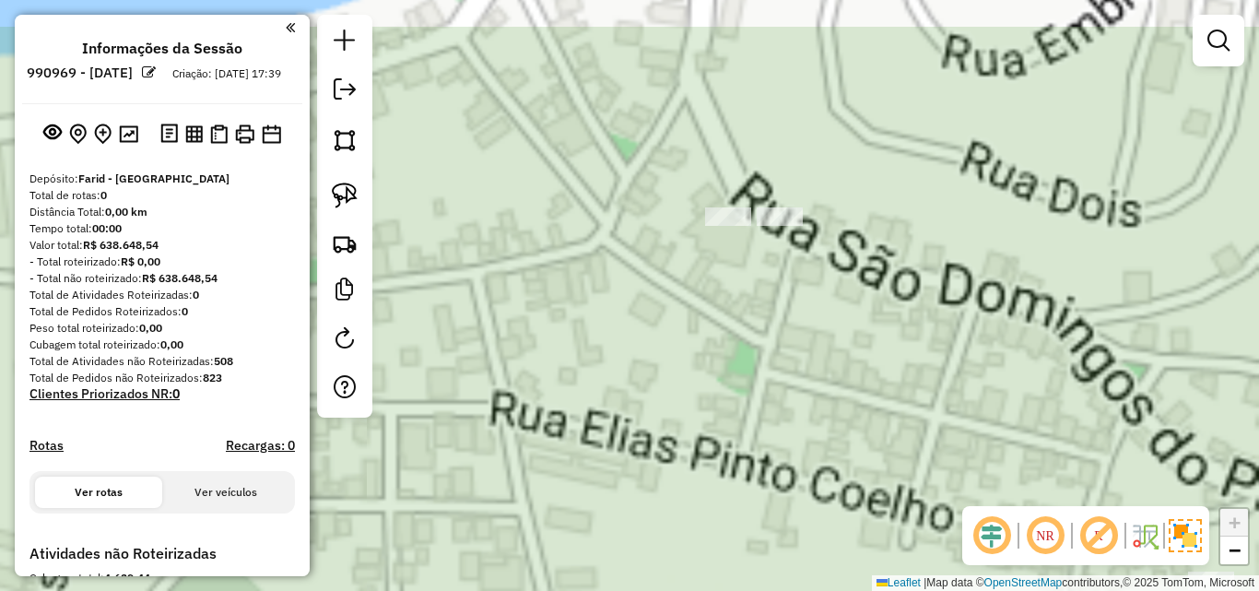
drag, startPoint x: 680, startPoint y: 362, endPoint x: 623, endPoint y: 427, distance: 86.2
click at [592, 571] on div "Janela de atendimento Grade de atendimento Capacidade Transportadoras Veículos …" at bounding box center [629, 295] width 1259 height 591
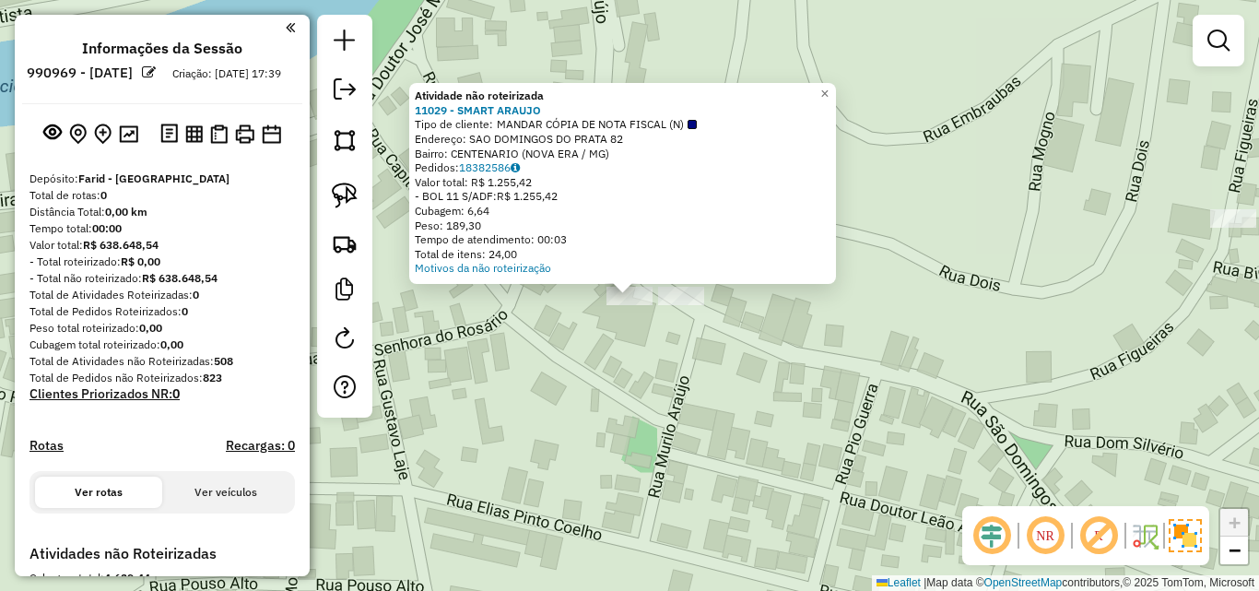
click at [636, 378] on div "Atividade não roteirizada 11029 - SMART ARAUJO Tipo de cliente: MANDAR CÓPIA DE…" at bounding box center [629, 295] width 1259 height 591
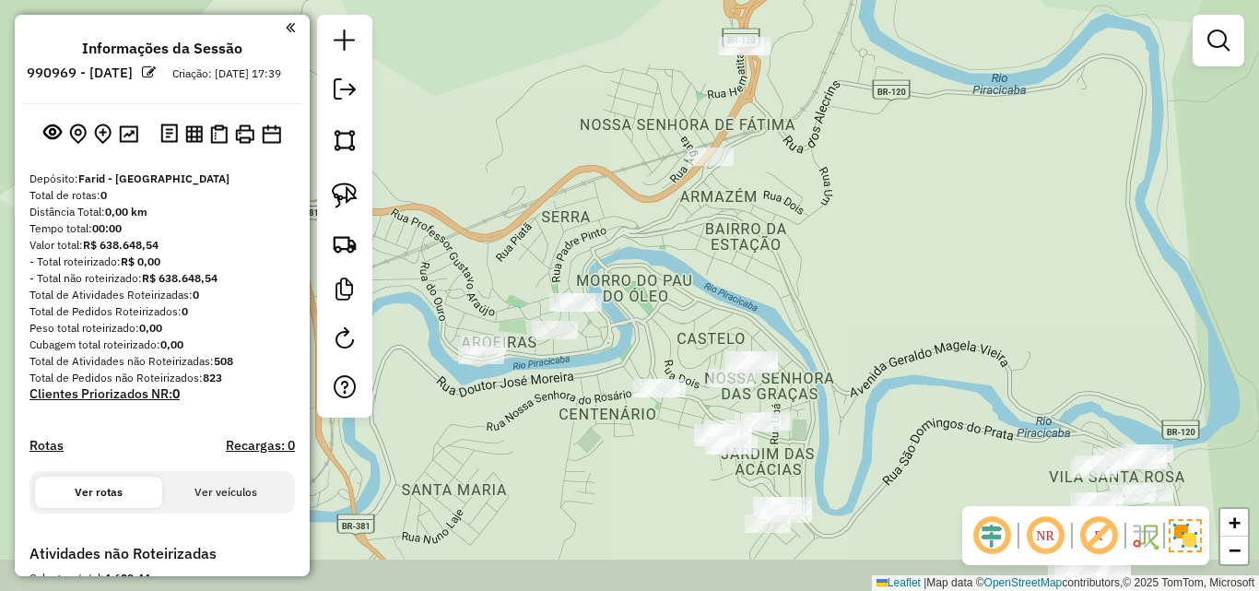
drag, startPoint x: 676, startPoint y: 484, endPoint x: 676, endPoint y: 245, distance: 238.7
click at [676, 246] on div "Janela de atendimento Grade de atendimento Capacidade Transportadoras Veículos …" at bounding box center [629, 295] width 1259 height 591
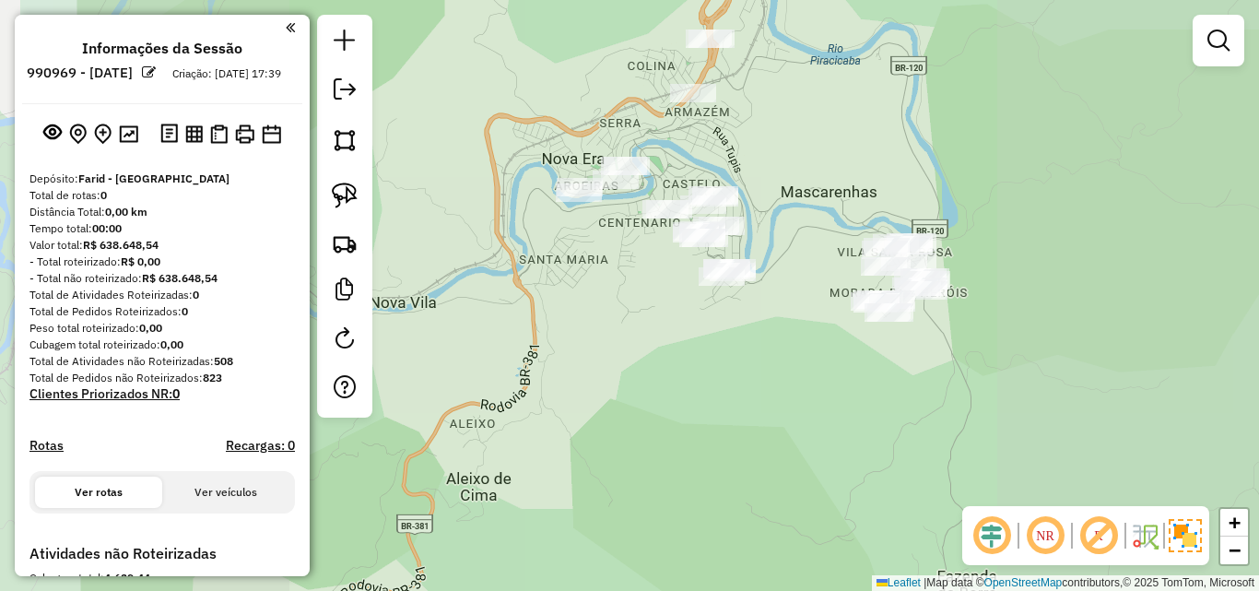
drag, startPoint x: 683, startPoint y: 359, endPoint x: 676, endPoint y: 281, distance: 78.6
click at [676, 281] on div "Janela de atendimento Grade de atendimento Capacidade Transportadoras Veículos …" at bounding box center [629, 295] width 1259 height 591
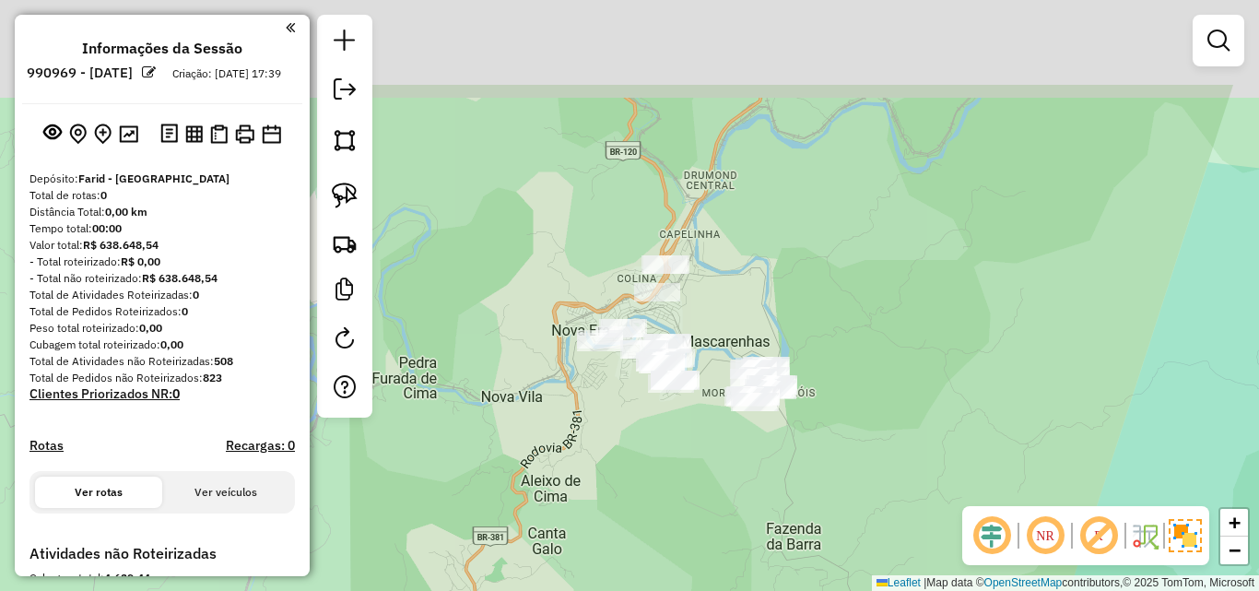
drag, startPoint x: 673, startPoint y: 298, endPoint x: 648, endPoint y: 455, distance: 159.5
click at [648, 455] on div "Janela de atendimento Grade de atendimento Capacidade Transportadoras Veículos …" at bounding box center [629, 295] width 1259 height 591
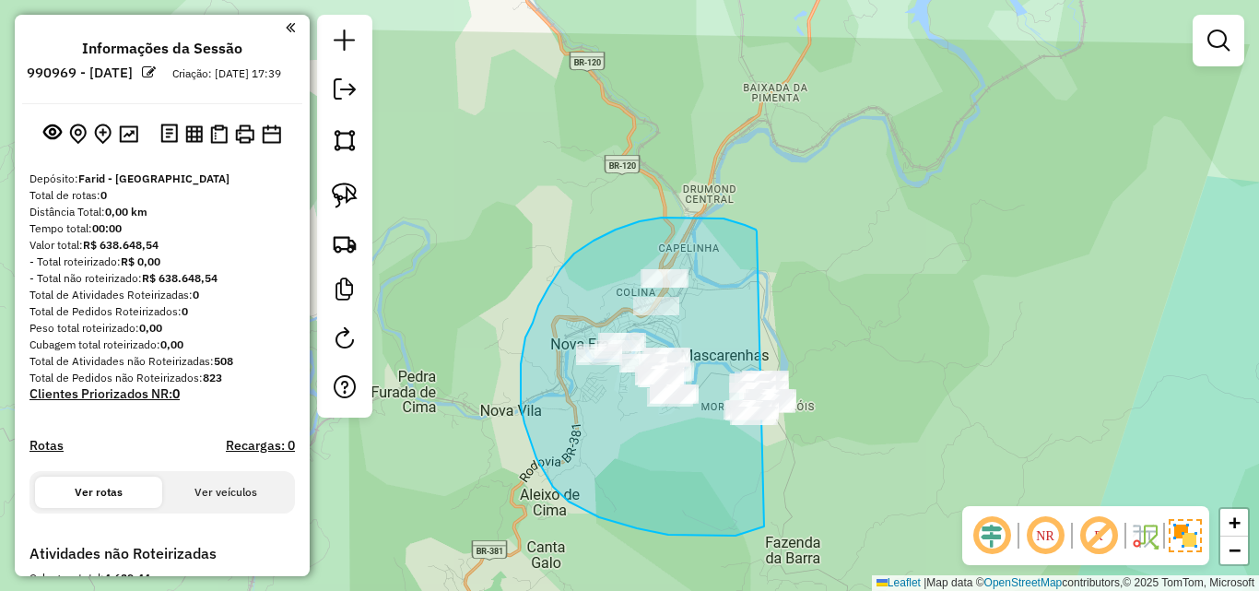
drag, startPoint x: 757, startPoint y: 231, endPoint x: 889, endPoint y: 376, distance: 196.3
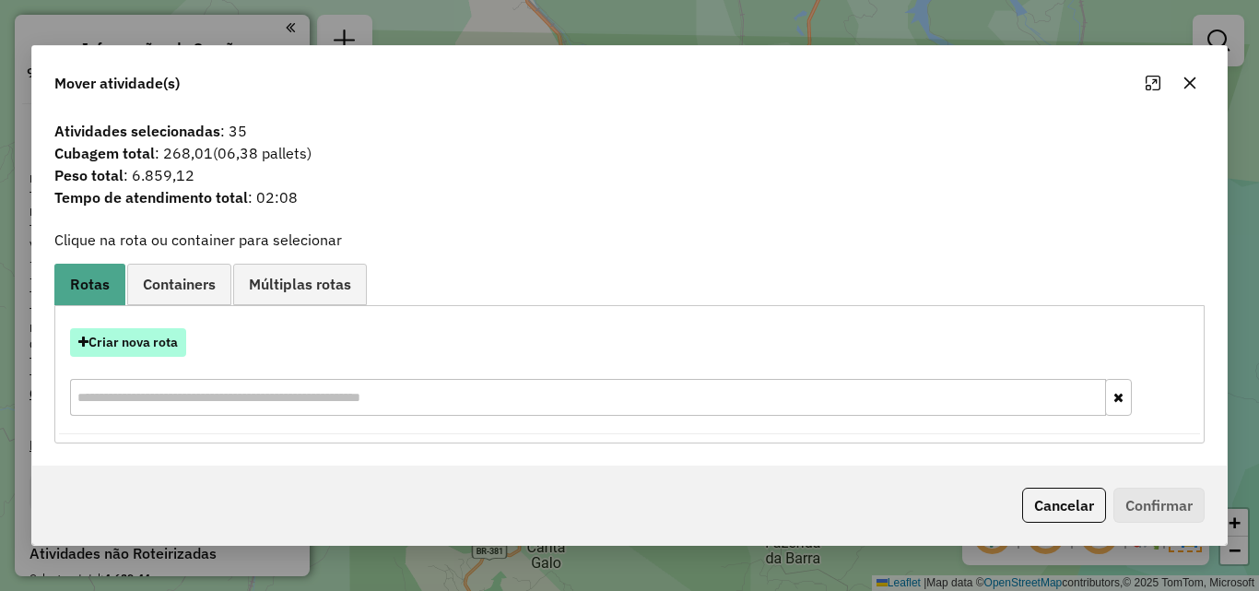
click at [163, 346] on button "Criar nova rota" at bounding box center [128, 342] width 116 height 29
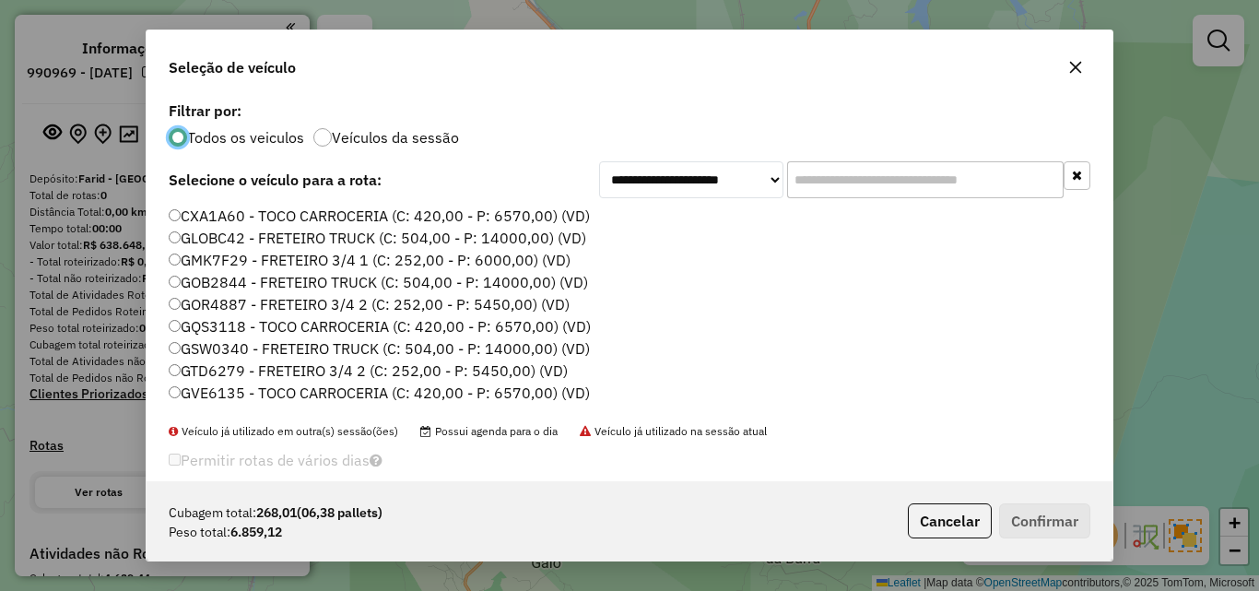
scroll to position [10, 6]
click at [885, 179] on input "text" at bounding box center [925, 179] width 276 height 37
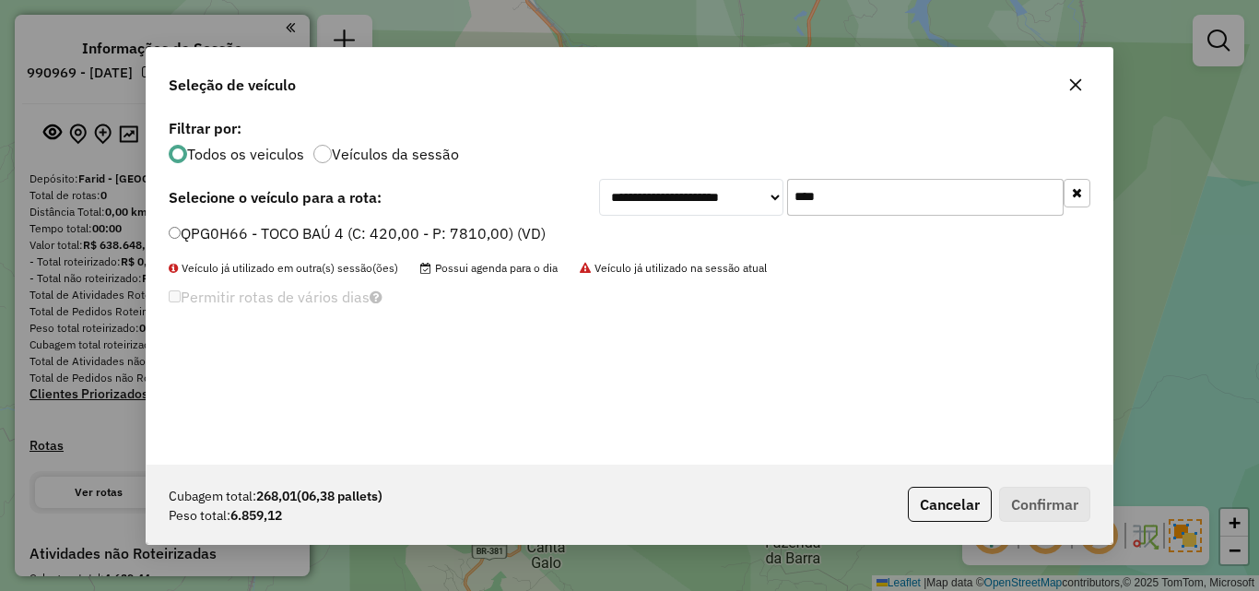
type input "****"
click at [406, 244] on li "QPG0H66 - TOCO BAÚ 4 (C: 420,00 - P: 7810,00) (VD)" at bounding box center [630, 234] width 922 height 22
click at [436, 233] on label "QPG0H66 - TOCO BAÚ 4 (C: 420,00 - P: 7810,00) (VD)" at bounding box center [357, 233] width 377 height 22
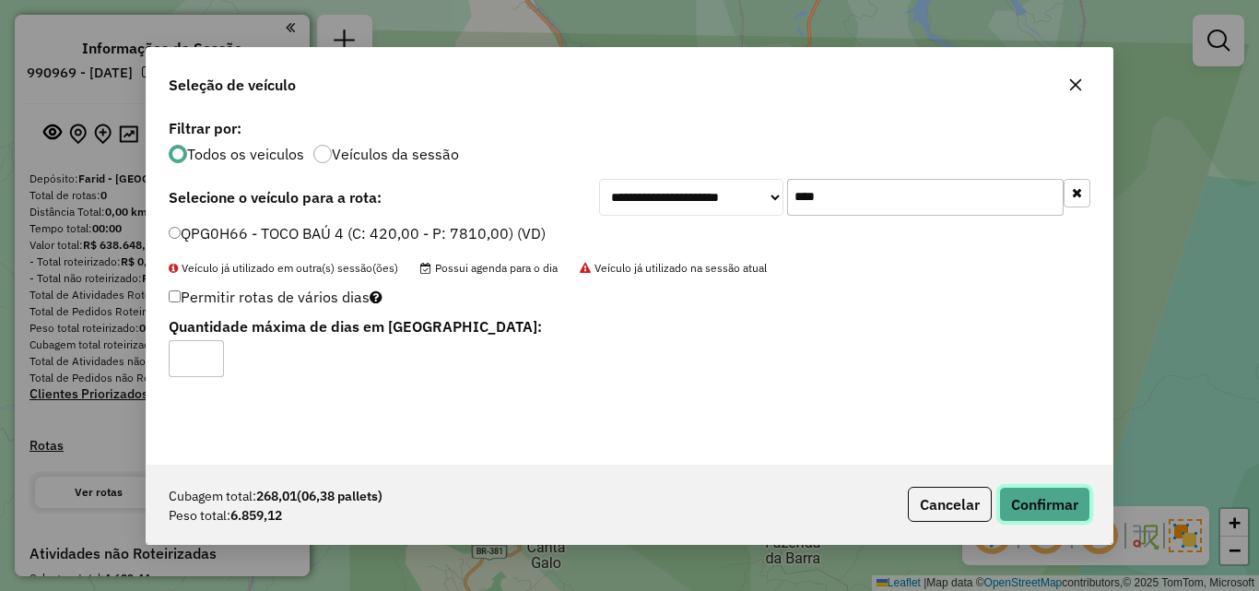
click at [1067, 490] on button "Confirmar" at bounding box center [1044, 504] width 91 height 35
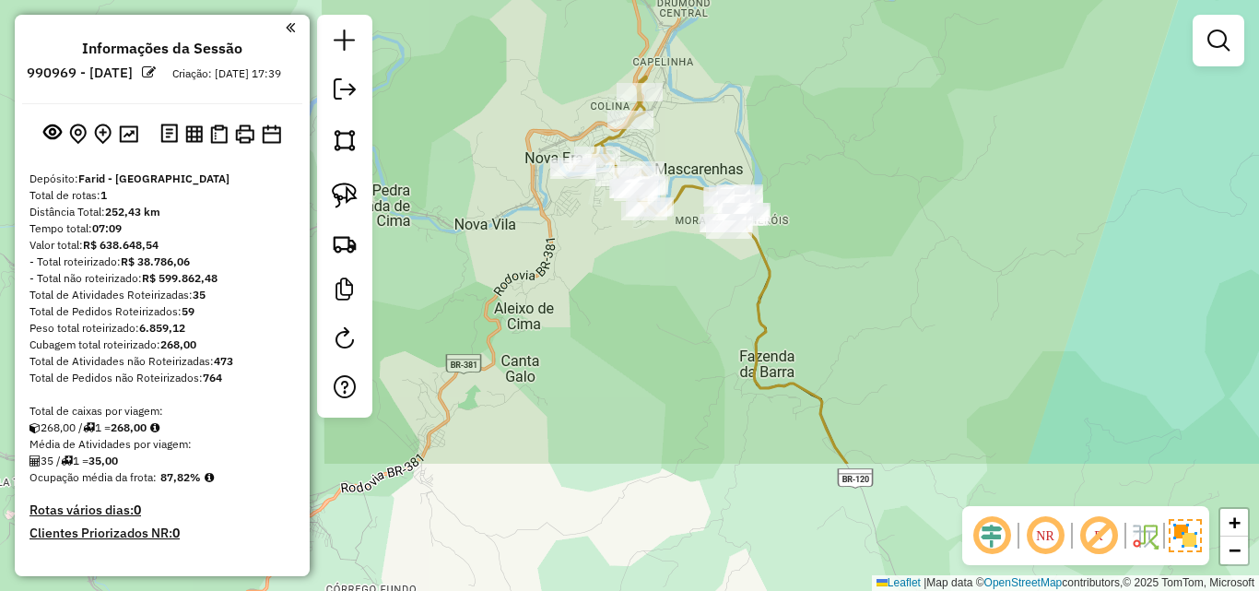
drag, startPoint x: 657, startPoint y: 530, endPoint x: 631, endPoint y: 351, distance: 180.6
click at [631, 352] on div "Janela de atendimento Grade de atendimento Capacidade Transportadoras Veículos …" at bounding box center [629, 295] width 1259 height 591
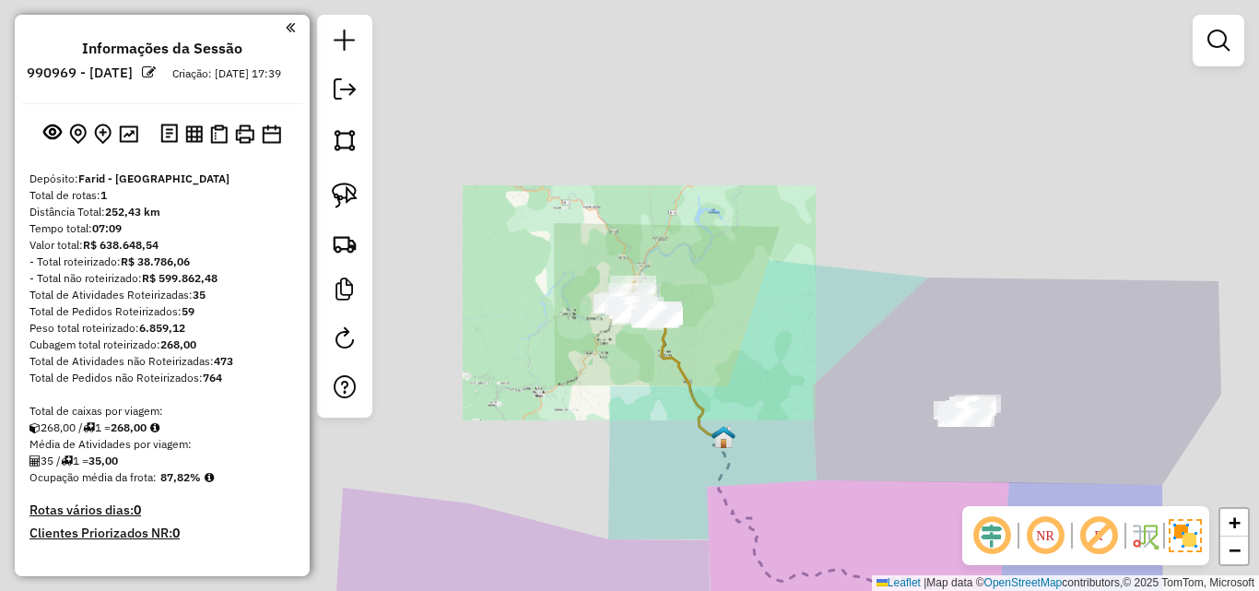
drag, startPoint x: 673, startPoint y: 441, endPoint x: 619, endPoint y: 277, distance: 171.7
click at [619, 277] on div "Janela de atendimento Grade de atendimento Capacidade Transportadoras Veículos …" at bounding box center [629, 295] width 1259 height 591
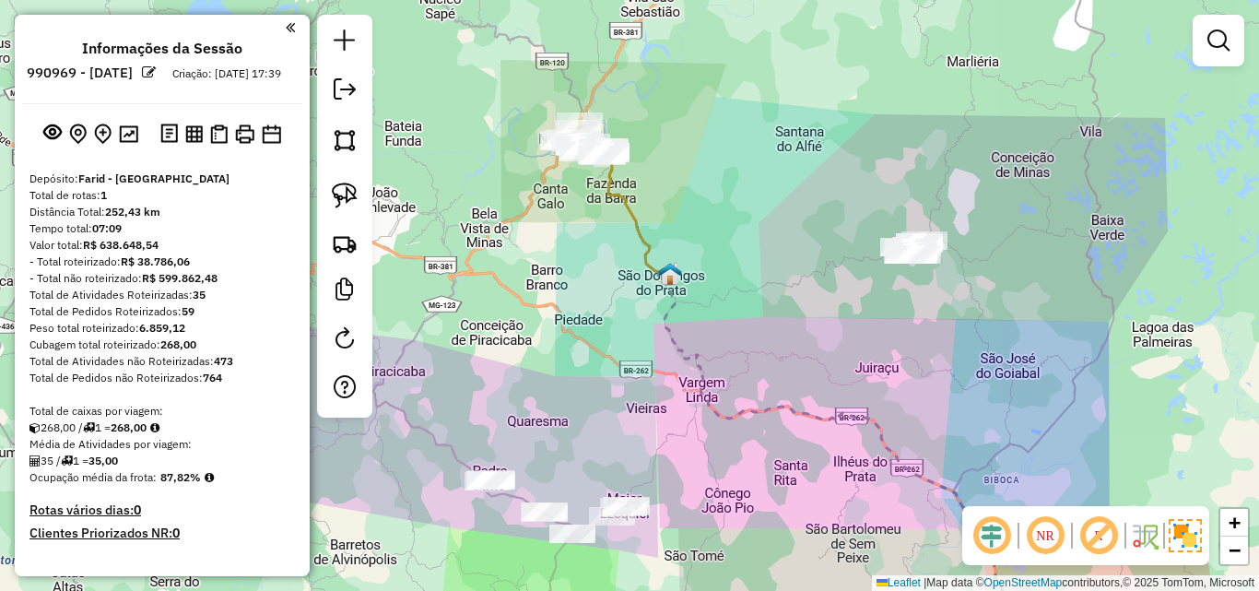
drag, startPoint x: 825, startPoint y: 292, endPoint x: 701, endPoint y: 288, distance: 123.6
click at [701, 288] on div "Janela de atendimento Grade de atendimento Capacidade Transportadoras Veículos …" at bounding box center [629, 295] width 1259 height 591
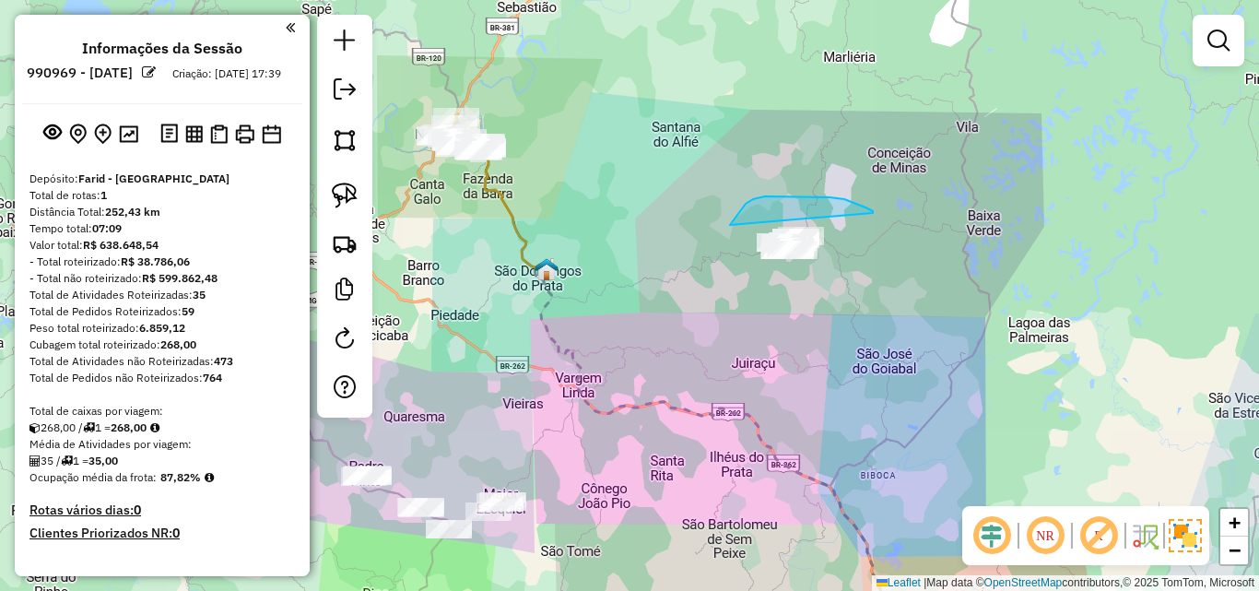
drag, startPoint x: 873, startPoint y: 213, endPoint x: 940, endPoint y: 283, distance: 97.1
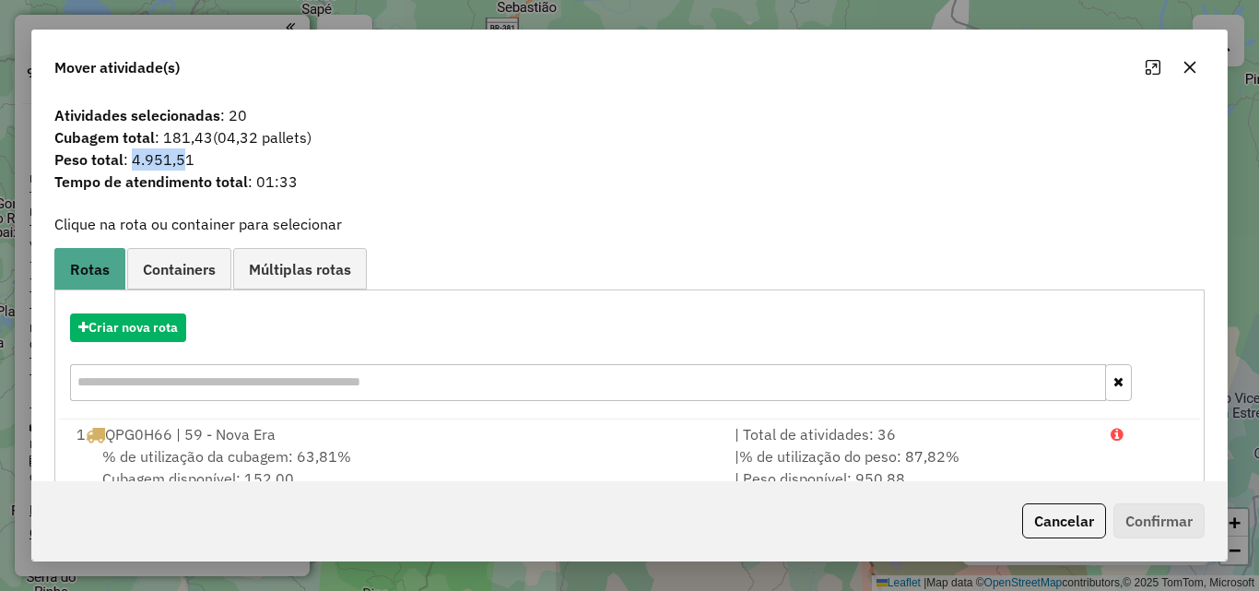
drag, startPoint x: 129, startPoint y: 159, endPoint x: 180, endPoint y: 163, distance: 50.8
click at [180, 163] on span "Peso total : 4.951,51" at bounding box center [629, 159] width 1172 height 22
click at [148, 324] on button "Criar nova rota" at bounding box center [128, 327] width 116 height 29
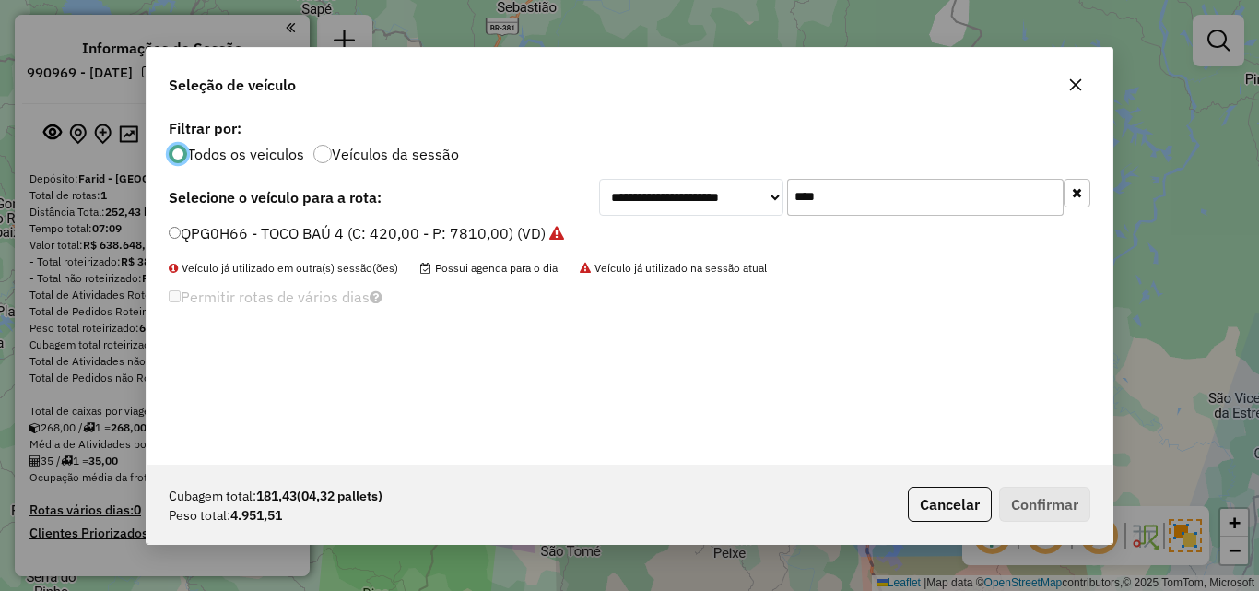
drag, startPoint x: 888, startPoint y: 206, endPoint x: 639, endPoint y: 194, distance: 249.2
click at [639, 194] on div "**********" at bounding box center [844, 197] width 491 height 37
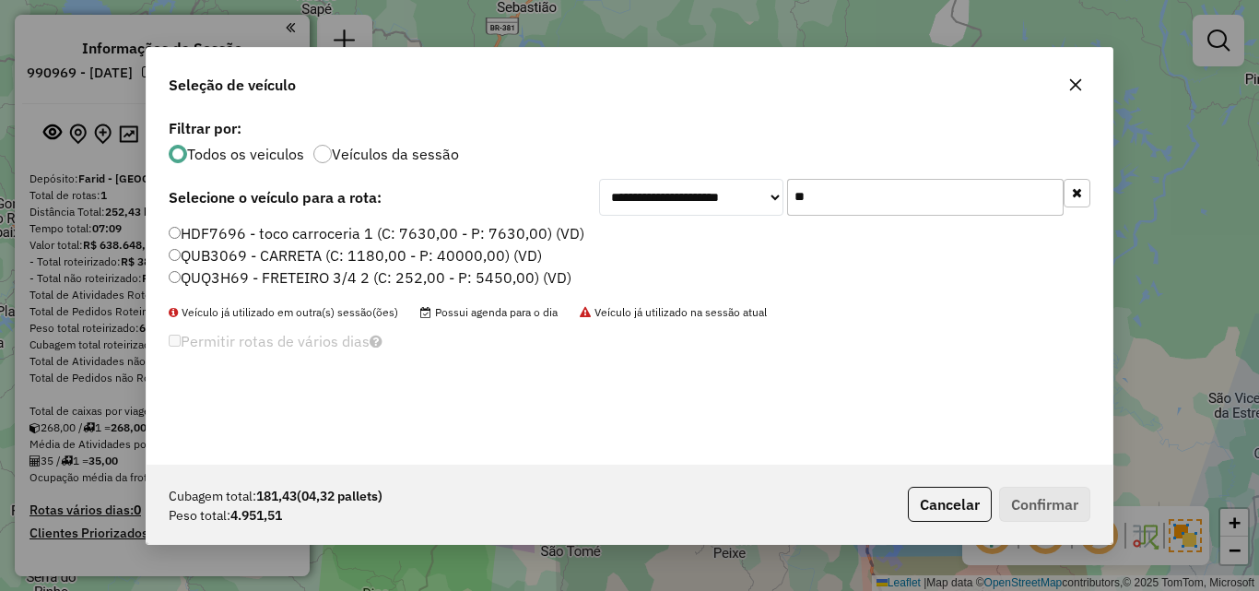
type input "**"
click at [1075, 84] on icon "button" at bounding box center [1076, 84] width 12 height 12
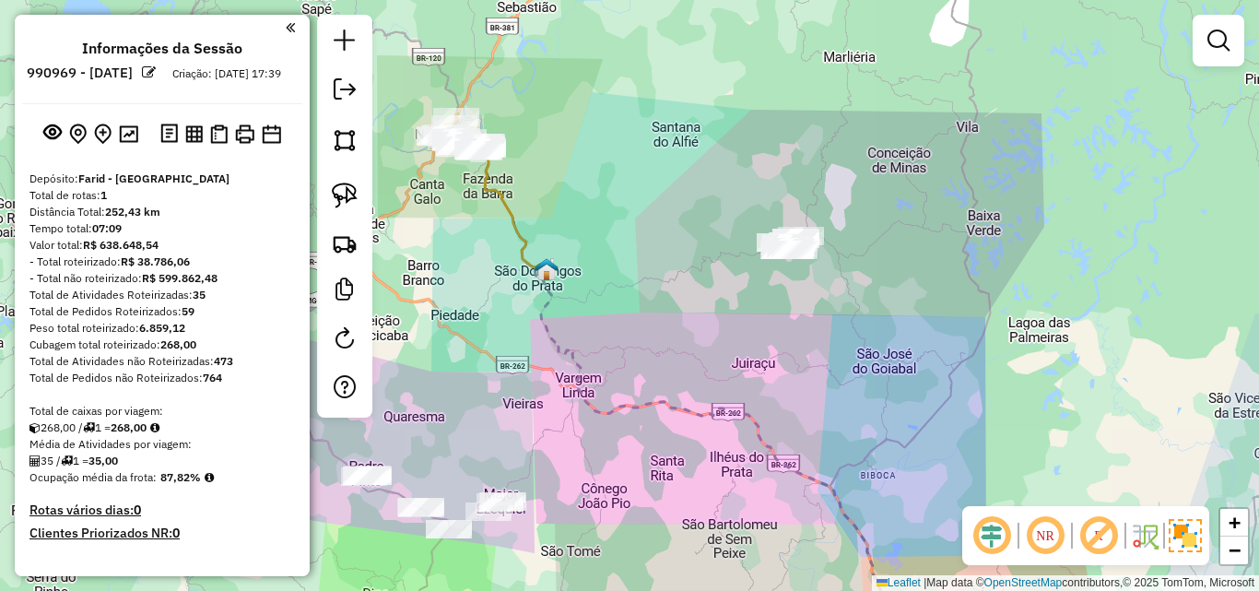
drag, startPoint x: 549, startPoint y: 300, endPoint x: 723, endPoint y: 409, distance: 205.1
click at [723, 409] on icon at bounding box center [720, 457] width 370 height 385
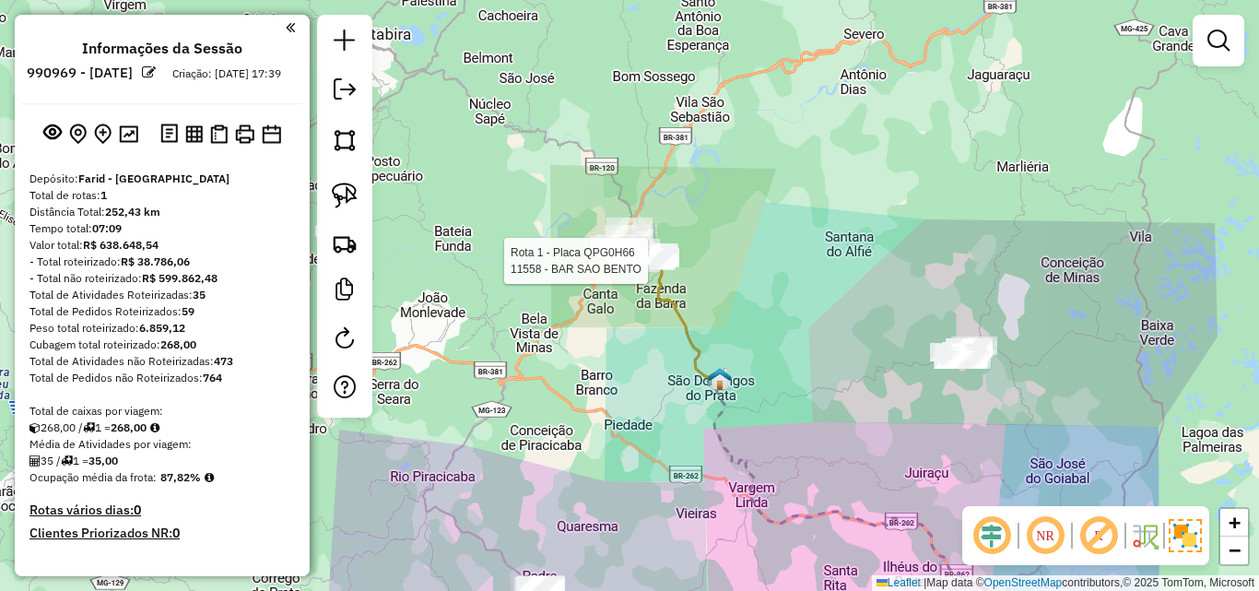
select select "**********"
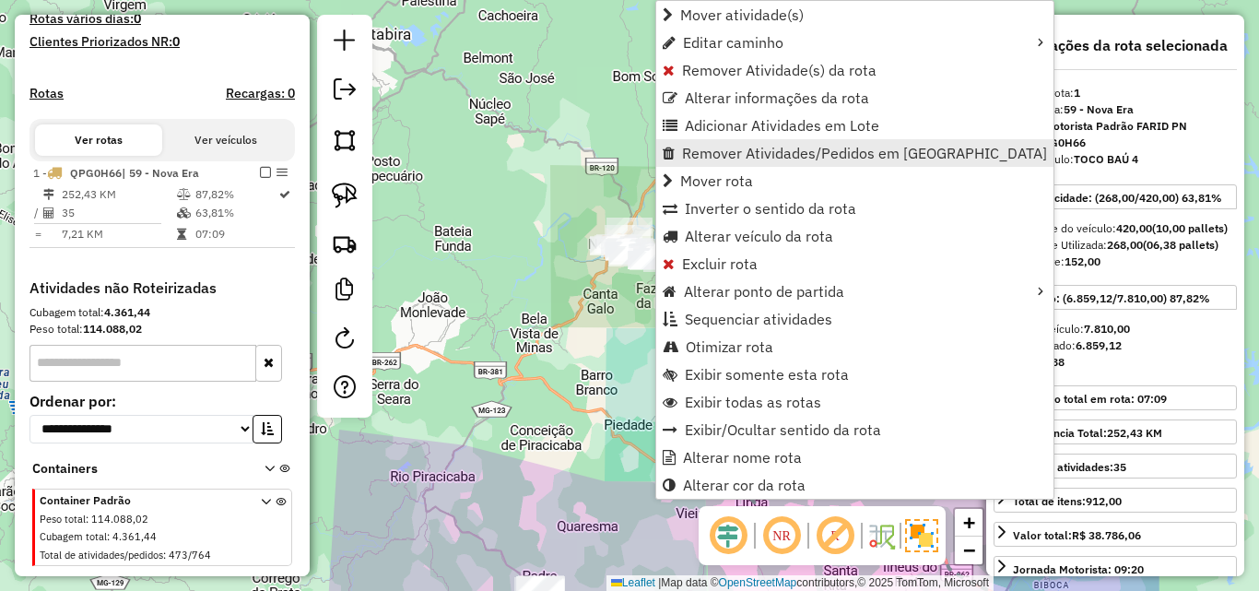
scroll to position [542, 0]
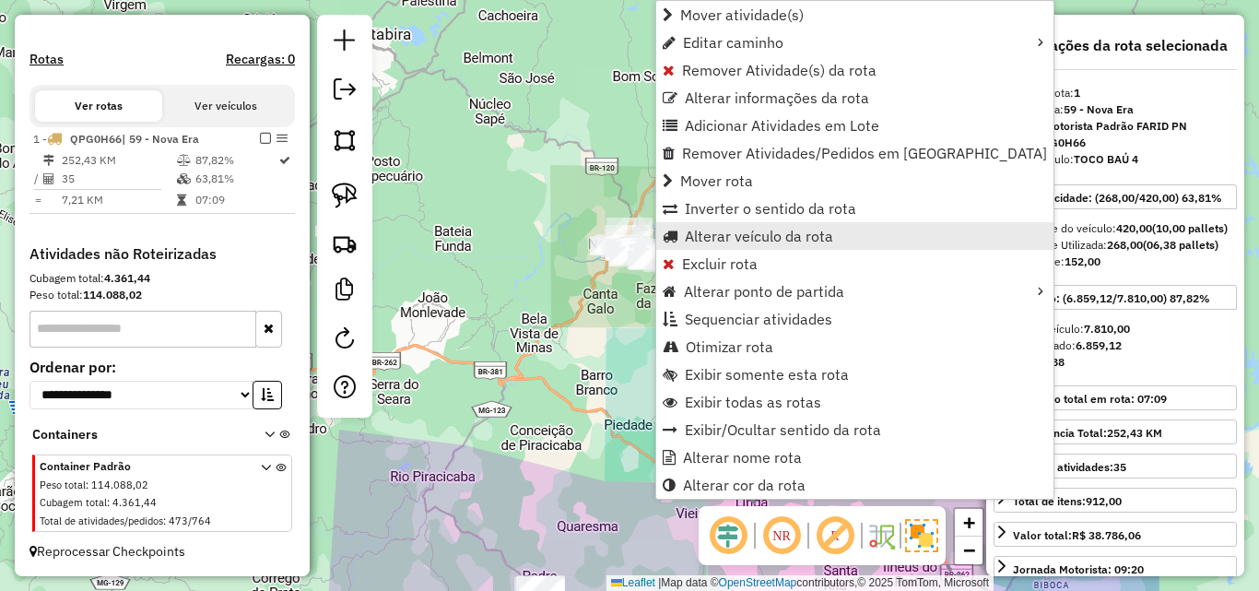
click at [738, 235] on span "Alterar veículo da rota" at bounding box center [759, 236] width 148 height 15
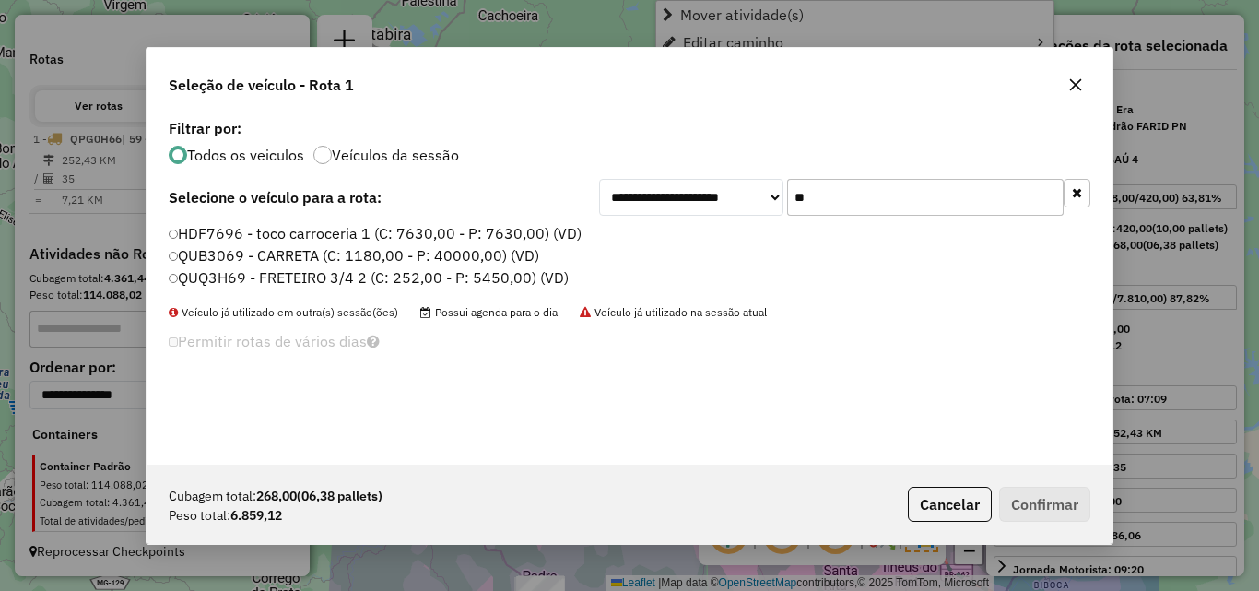
scroll to position [10, 6]
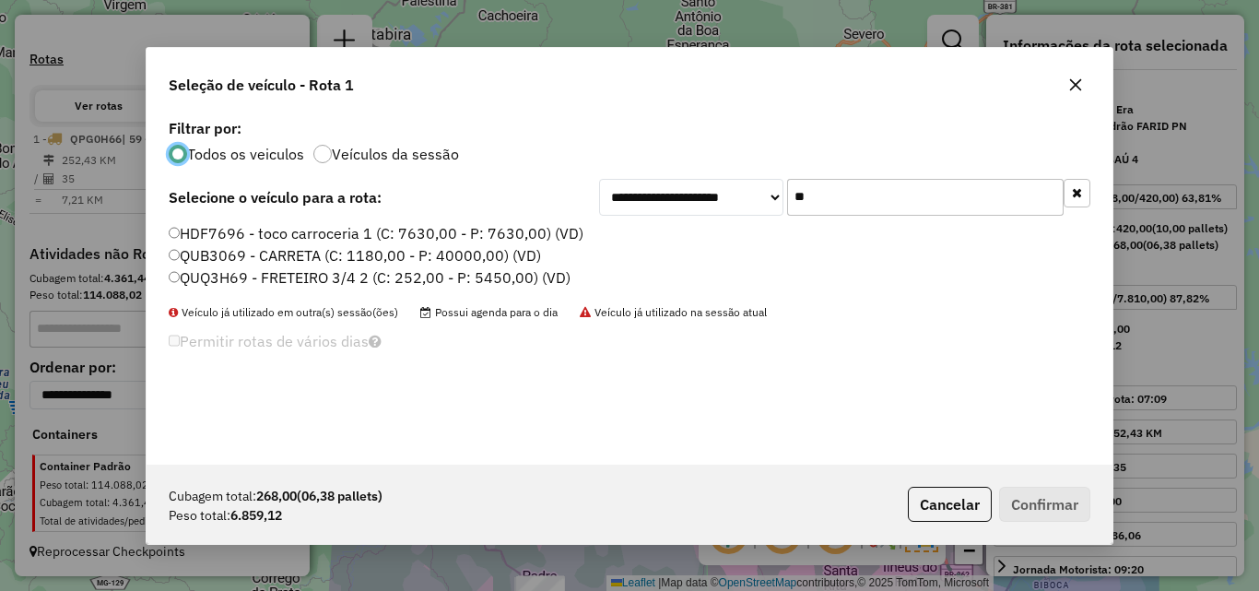
drag, startPoint x: 867, startPoint y: 195, endPoint x: 623, endPoint y: 209, distance: 244.6
click at [623, 209] on div "**********" at bounding box center [844, 197] width 491 height 37
type input "**"
click at [253, 270] on label "QPB2E56 - TOCO BAÚ 4 (C: 420,00 - P: 7810,00) (VD)" at bounding box center [356, 277] width 374 height 22
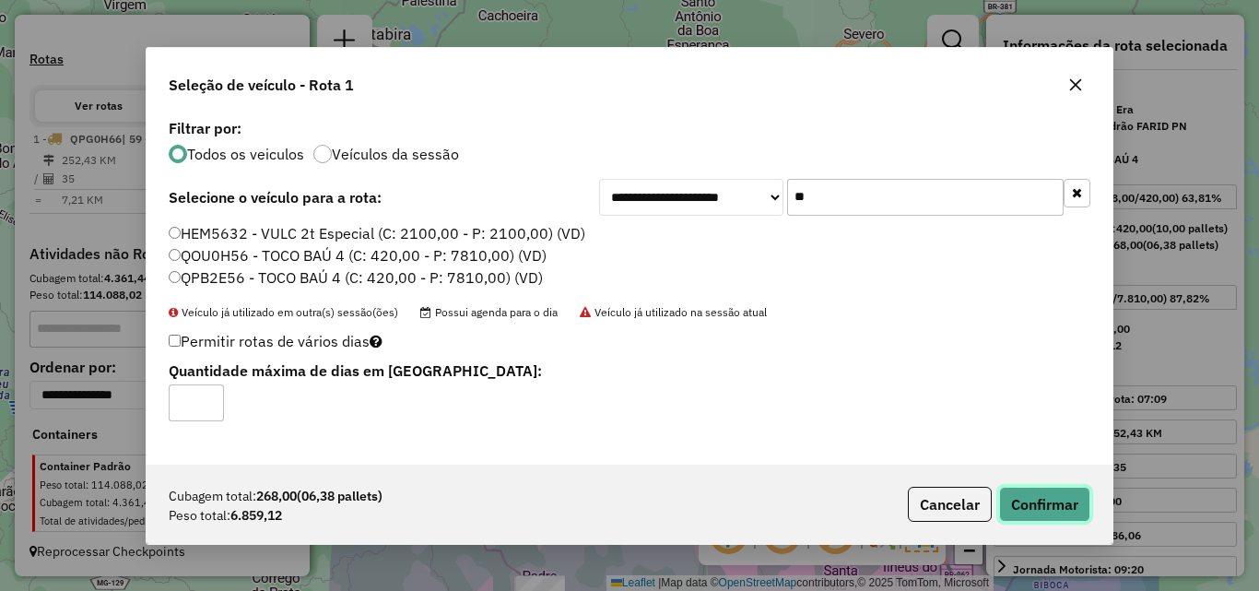
click at [1037, 499] on button "Confirmar" at bounding box center [1044, 504] width 91 height 35
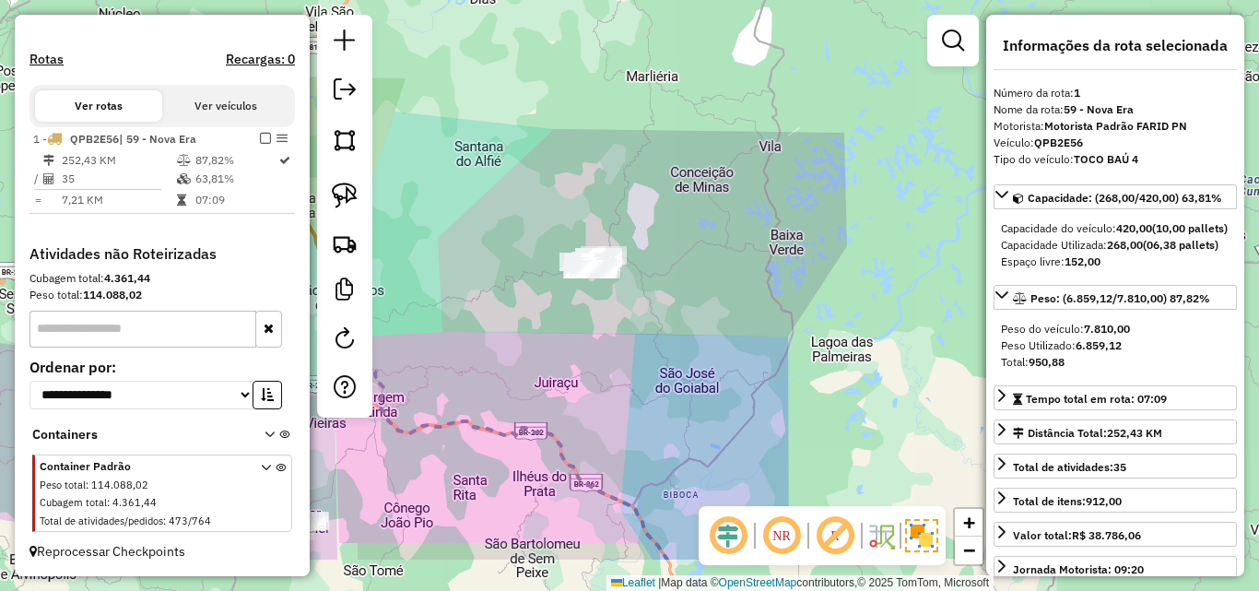
drag, startPoint x: 684, startPoint y: 403, endPoint x: 313, endPoint y: 312, distance: 381.3
click at [313, 312] on div "Janela de atendimento Grade de atendimento Capacidade Transportadoras Veículos …" at bounding box center [629, 295] width 1259 height 591
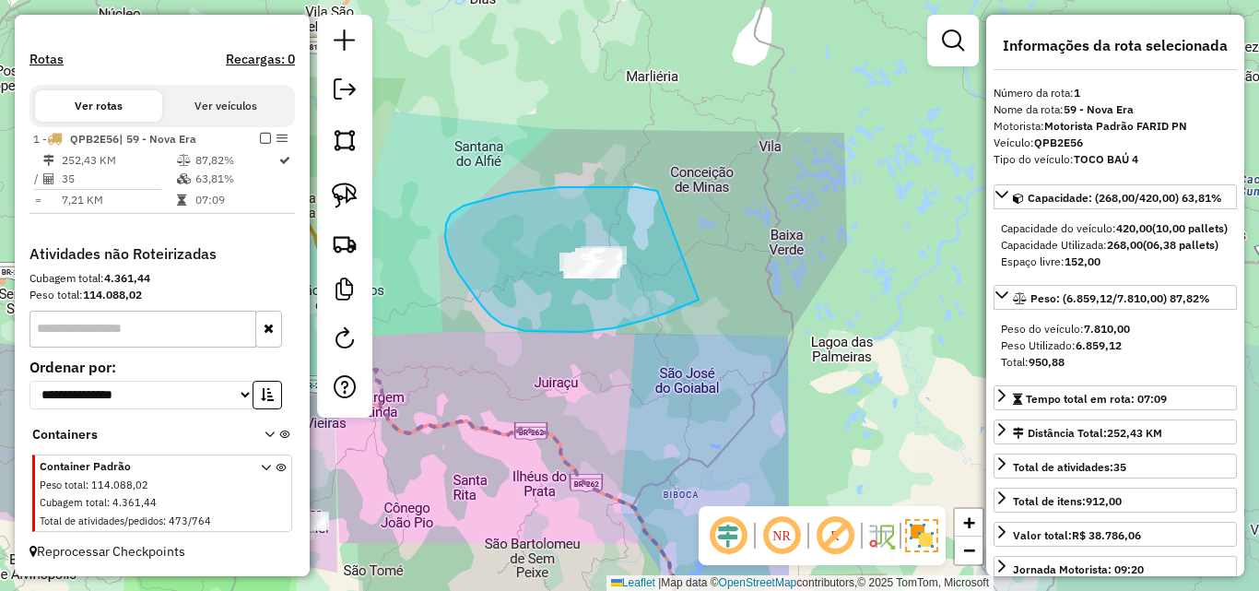
drag, startPoint x: 637, startPoint y: 187, endPoint x: 707, endPoint y: 297, distance: 130.1
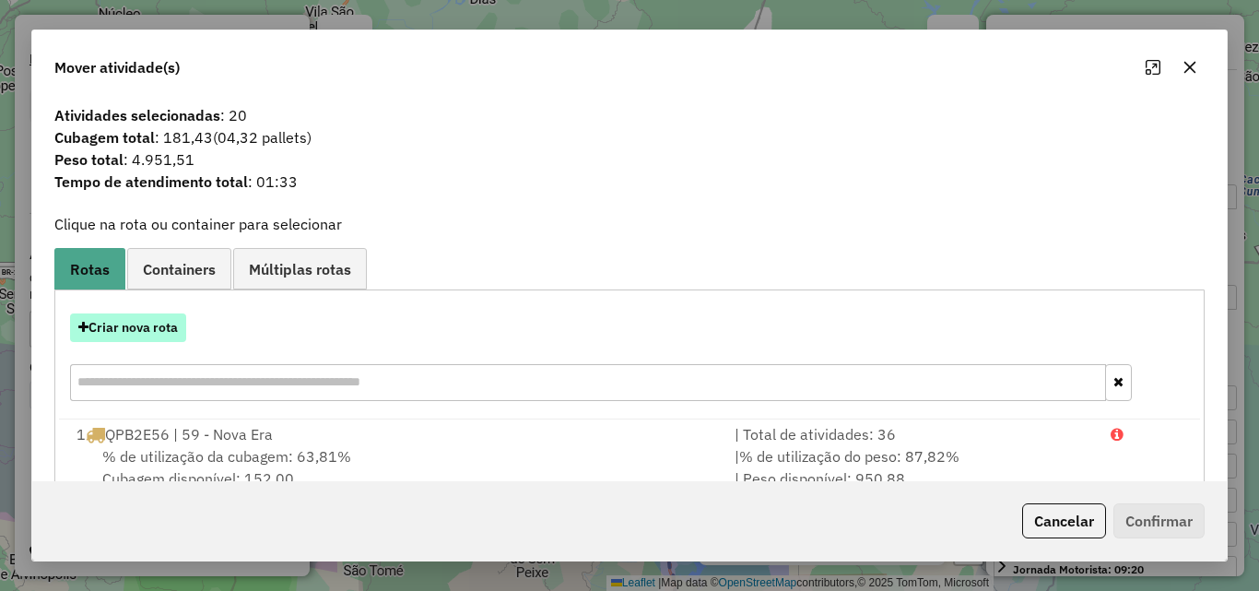
click at [142, 324] on button "Criar nova rota" at bounding box center [128, 327] width 116 height 29
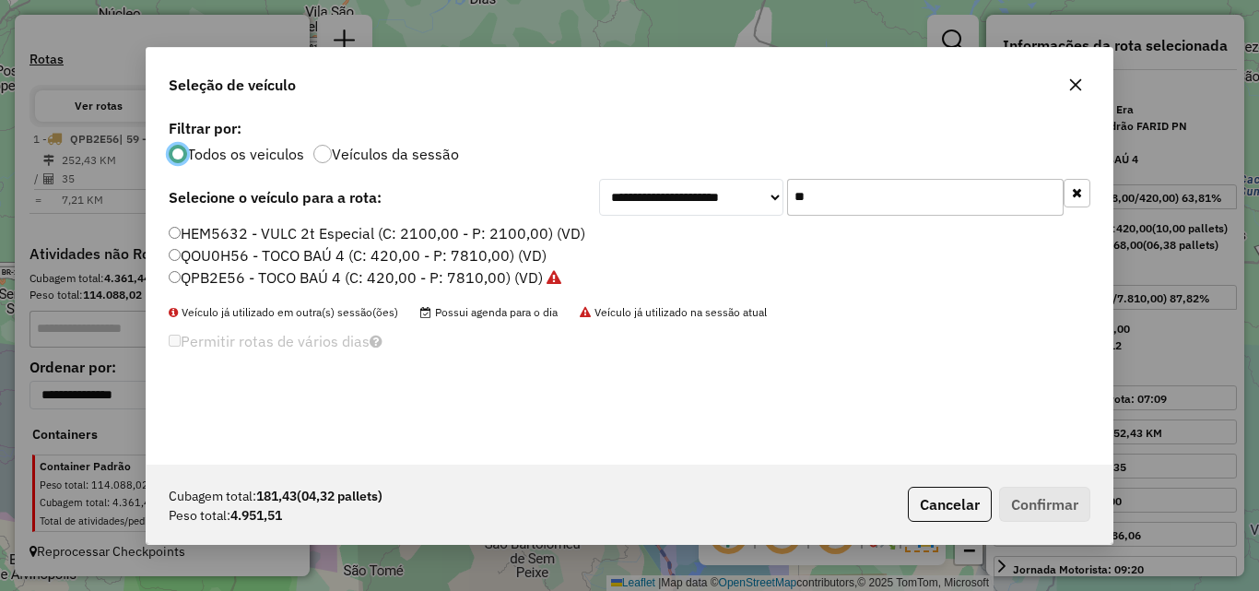
drag, startPoint x: 921, startPoint y: 197, endPoint x: 579, endPoint y: 207, distance: 342.1
click at [614, 206] on div "**********" at bounding box center [844, 197] width 491 height 37
type input "**"
click at [430, 266] on label "QUQ3H69 - FRETEIRO 3/4 2 (C: 252,00 - P: 5450,00) (VD)" at bounding box center [370, 277] width 403 height 22
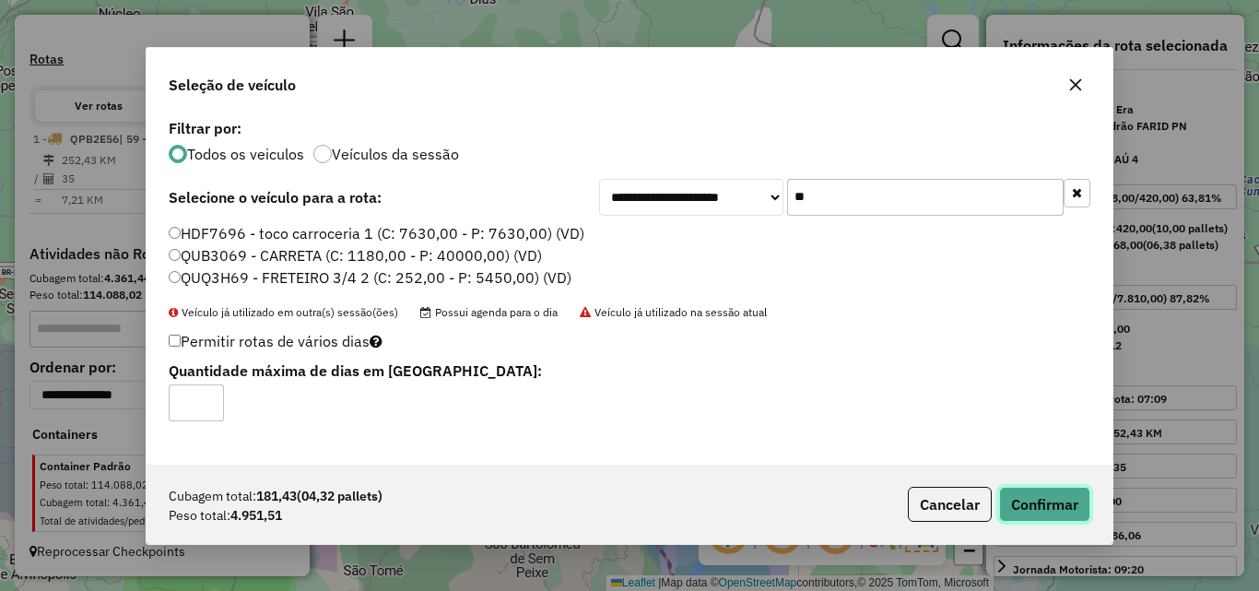
click at [1054, 510] on button "Confirmar" at bounding box center [1044, 504] width 91 height 35
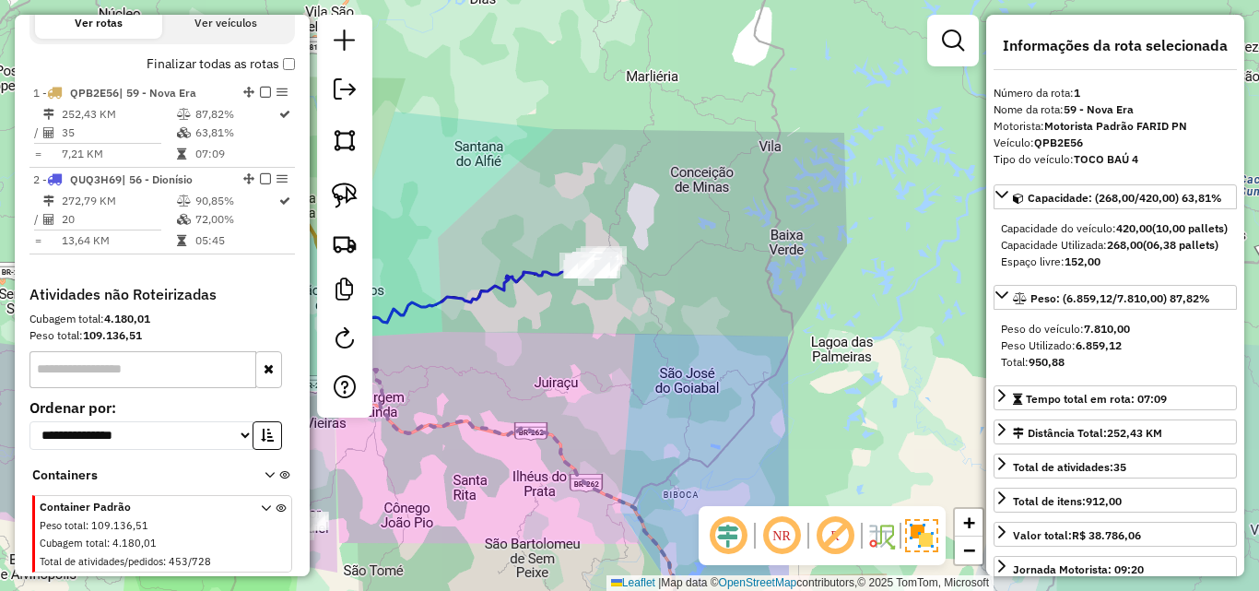
scroll to position [654, 0]
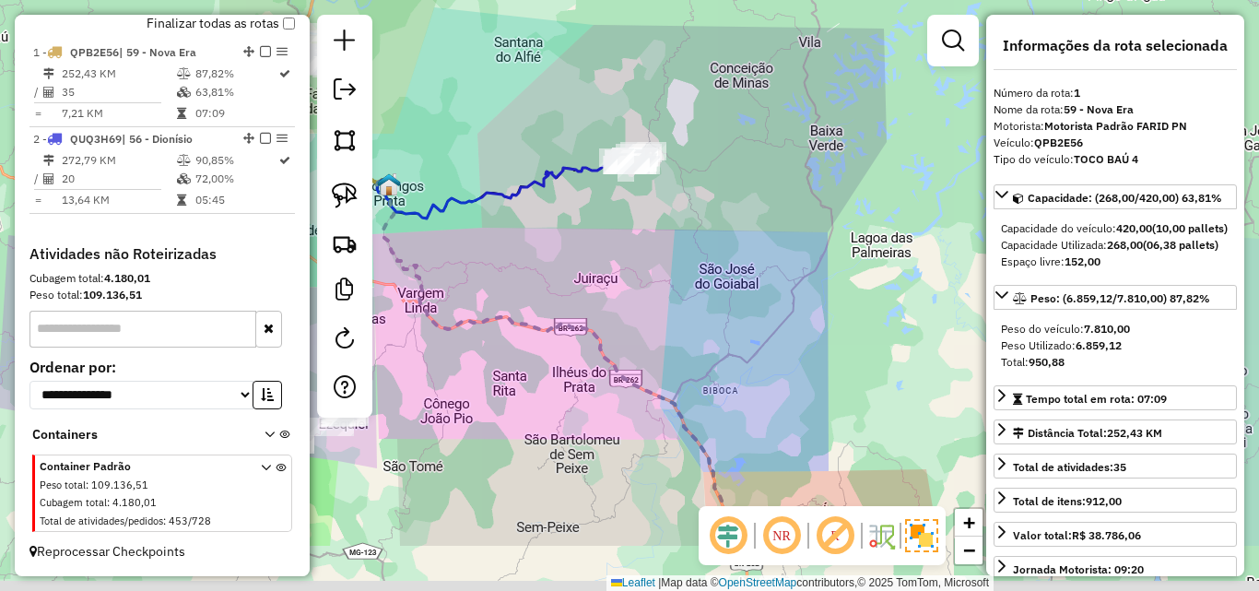
drag, startPoint x: 662, startPoint y: 387, endPoint x: 701, endPoint y: 283, distance: 111.4
click at [701, 283] on div "Janela de atendimento Grade de atendimento Capacidade Transportadoras Veículos …" at bounding box center [629, 295] width 1259 height 591
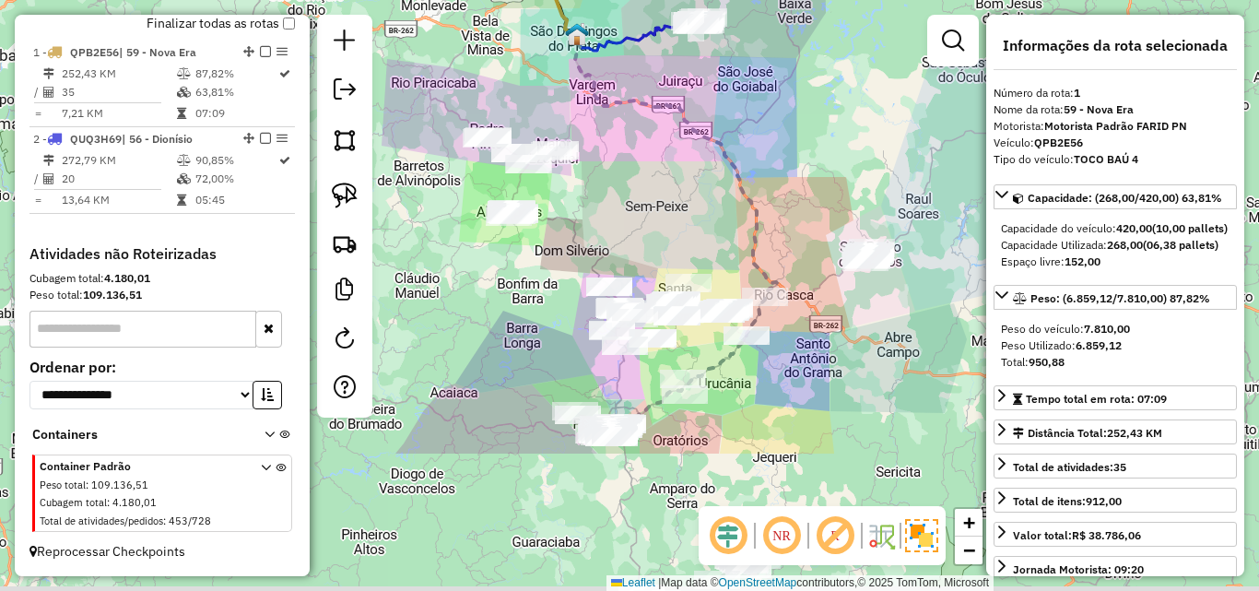
drag, startPoint x: 558, startPoint y: 340, endPoint x: 653, endPoint y: 131, distance: 229.4
click at [653, 133] on div "Janela de atendimento Grade de atendimento Capacidade Transportadoras Veículos …" at bounding box center [629, 295] width 1259 height 591
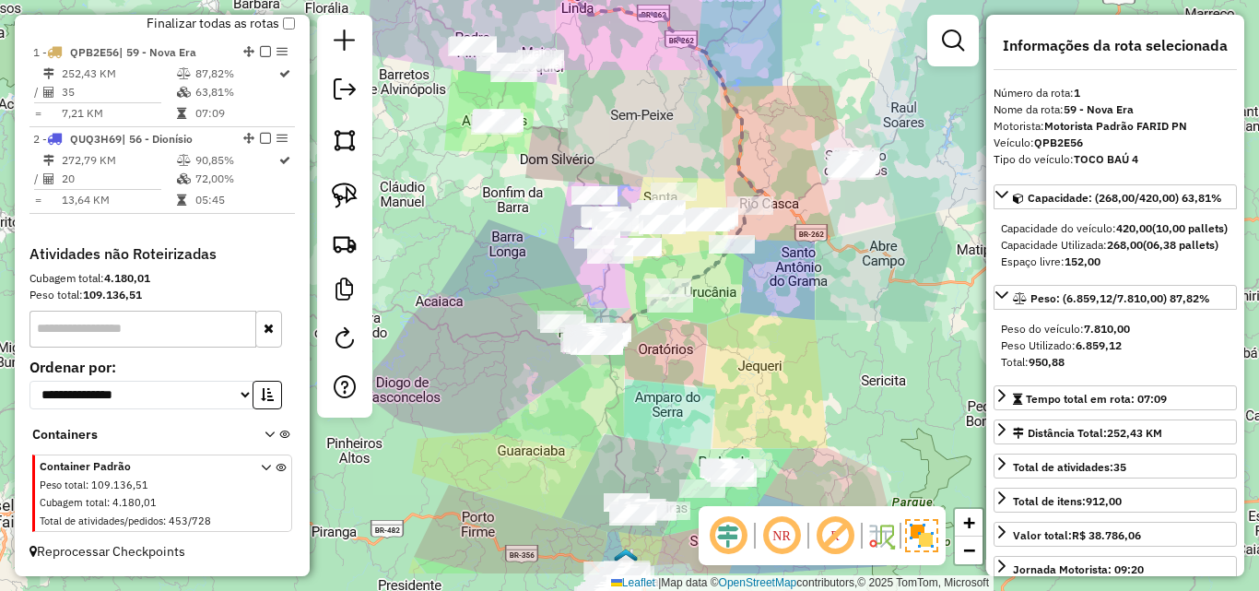
drag, startPoint x: 772, startPoint y: 431, endPoint x: 761, endPoint y: 355, distance: 77.3
click at [761, 355] on div "Janela de atendimento Grade de atendimento Capacidade Transportadoras Veículos …" at bounding box center [629, 295] width 1259 height 591
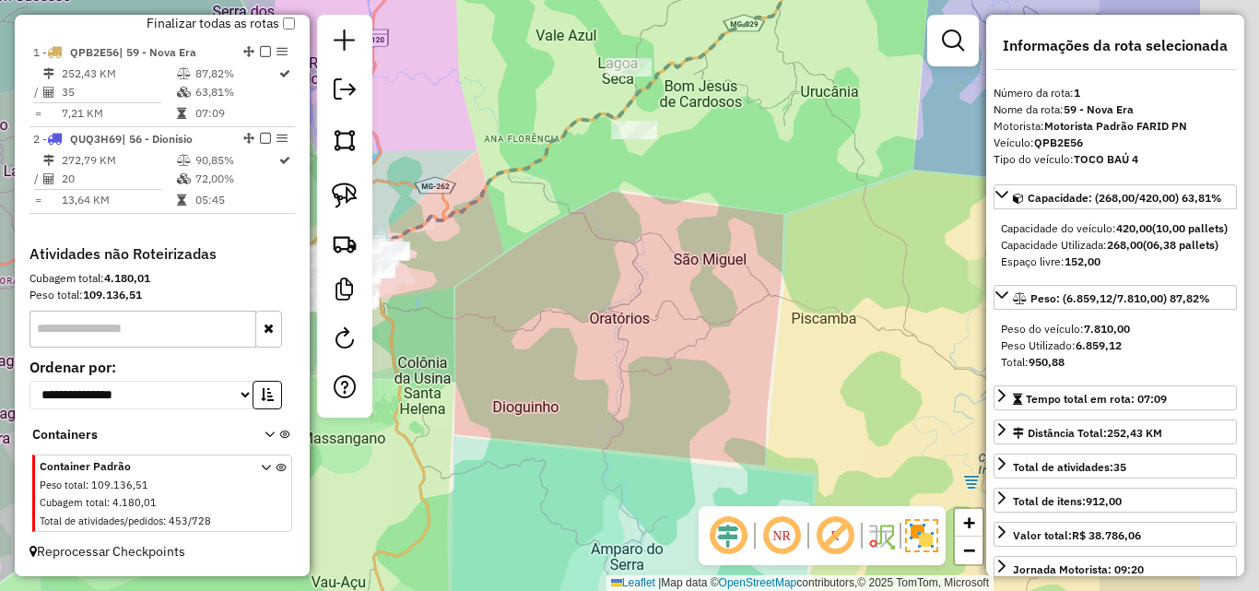
drag, startPoint x: 817, startPoint y: 329, endPoint x: 736, endPoint y: 345, distance: 81.7
click at [628, 351] on div "Janela de atendimento Grade de atendimento Capacidade Transportadoras Veículos …" at bounding box center [629, 295] width 1259 height 591
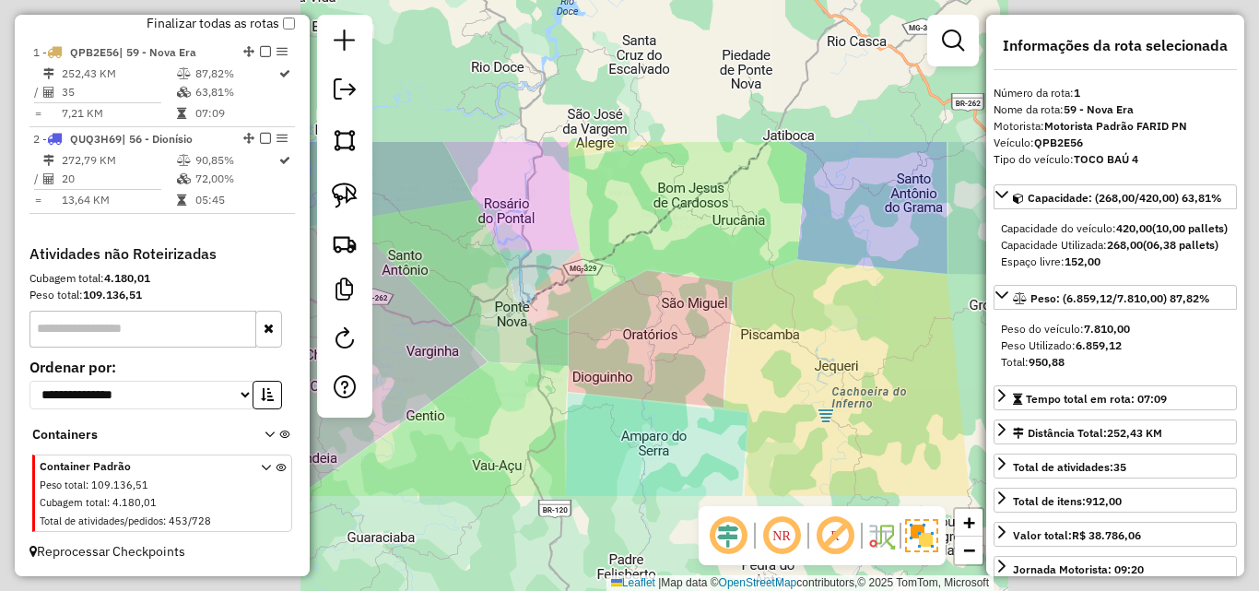
click at [721, 388] on div "Janela de atendimento Grade de atendimento Capacidade Transportadoras Veículos …" at bounding box center [629, 295] width 1259 height 591
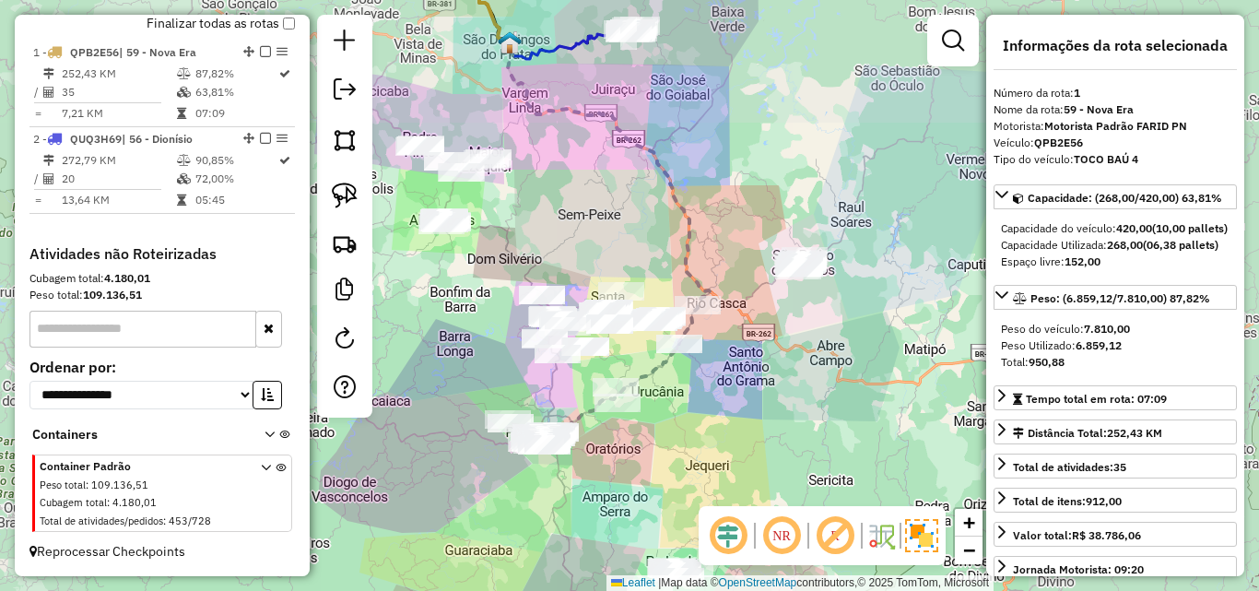
drag, startPoint x: 814, startPoint y: 322, endPoint x: 716, endPoint y: 353, distance: 102.6
click at [716, 386] on div "Janela de atendimento Grade de atendimento Capacidade Transportadoras Veículos …" at bounding box center [629, 295] width 1259 height 591
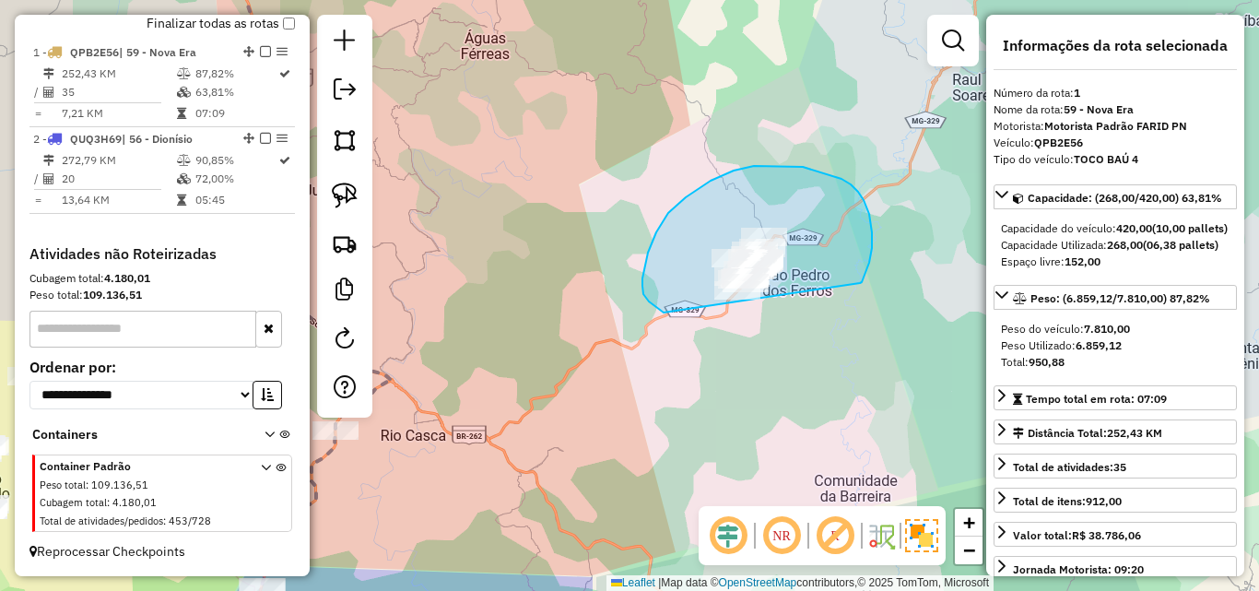
drag, startPoint x: 860, startPoint y: 283, endPoint x: 831, endPoint y: 334, distance: 58.2
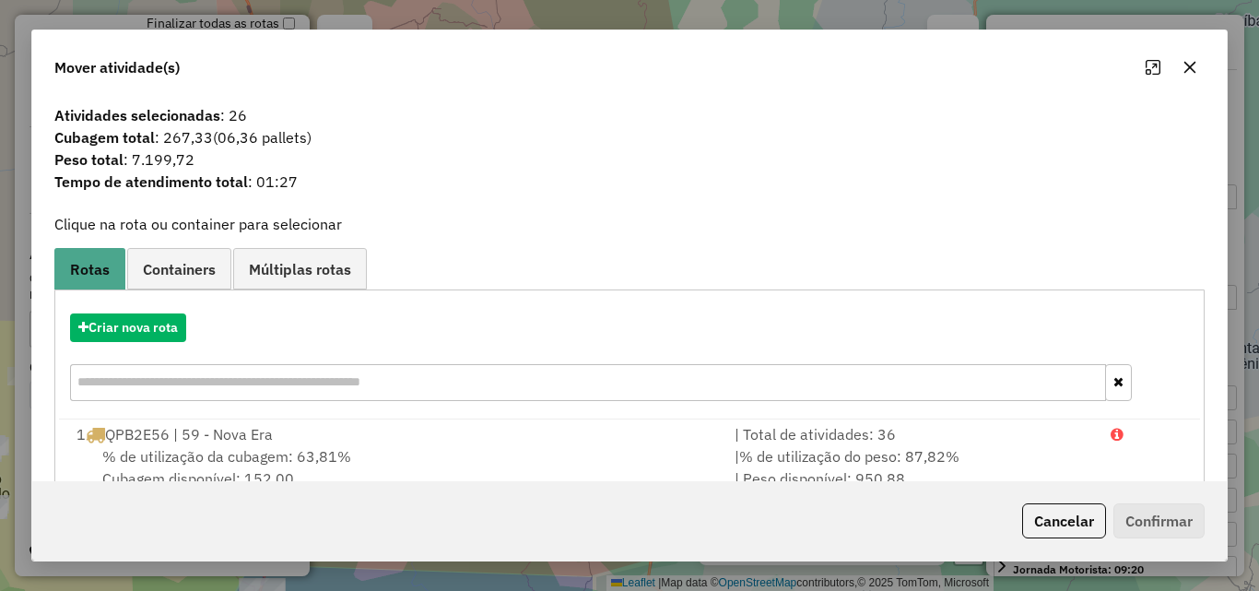
click at [1193, 65] on icon "button" at bounding box center [1189, 67] width 15 height 15
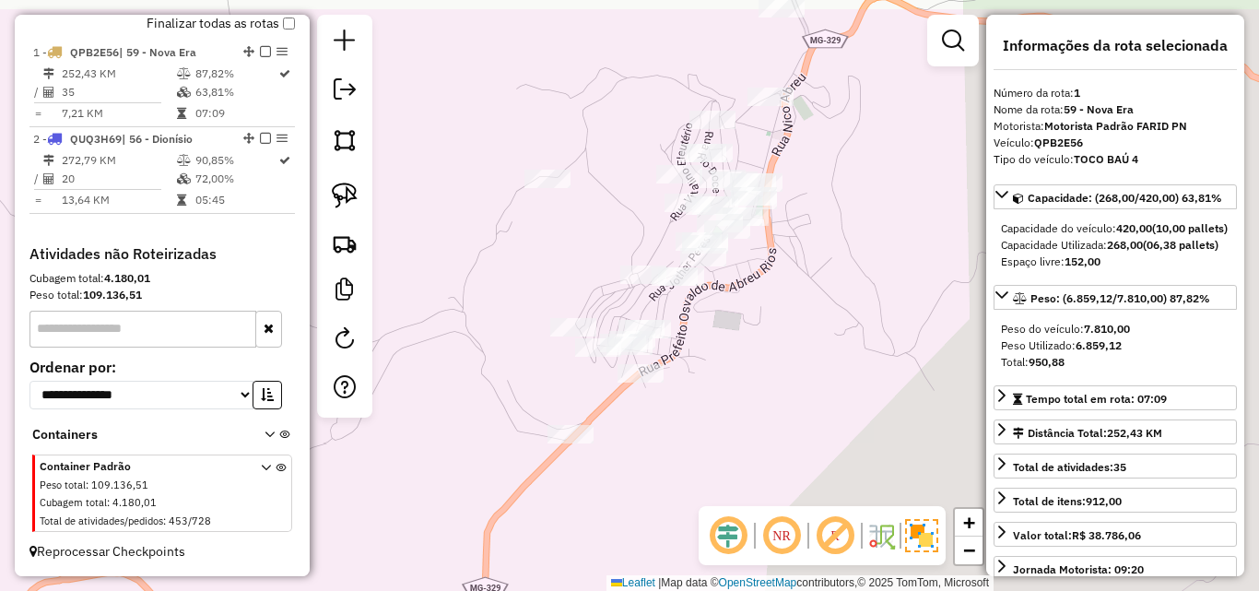
drag, startPoint x: 866, startPoint y: 116, endPoint x: 806, endPoint y: 257, distance: 153.2
click at [809, 261] on div "Janela de atendimento Grade de atendimento Capacidade Transportadoras Veículos …" at bounding box center [629, 295] width 1259 height 591
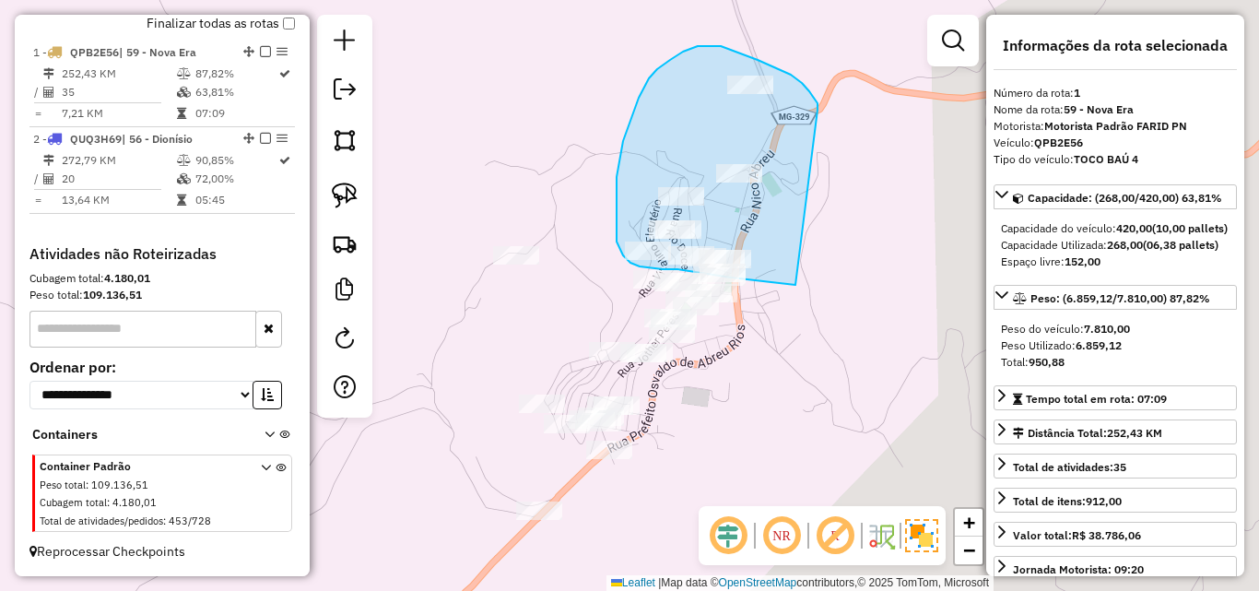
drag, startPoint x: 817, startPoint y: 108, endPoint x: 881, endPoint y: 252, distance: 157.2
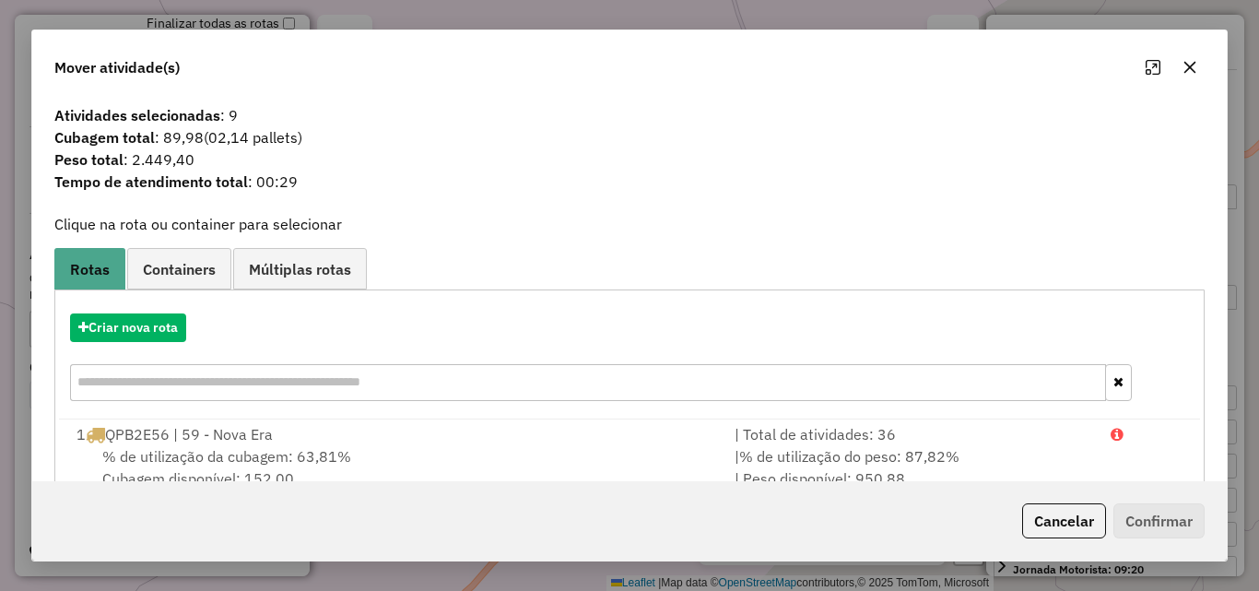
click at [1195, 74] on icon "button" at bounding box center [1189, 67] width 15 height 15
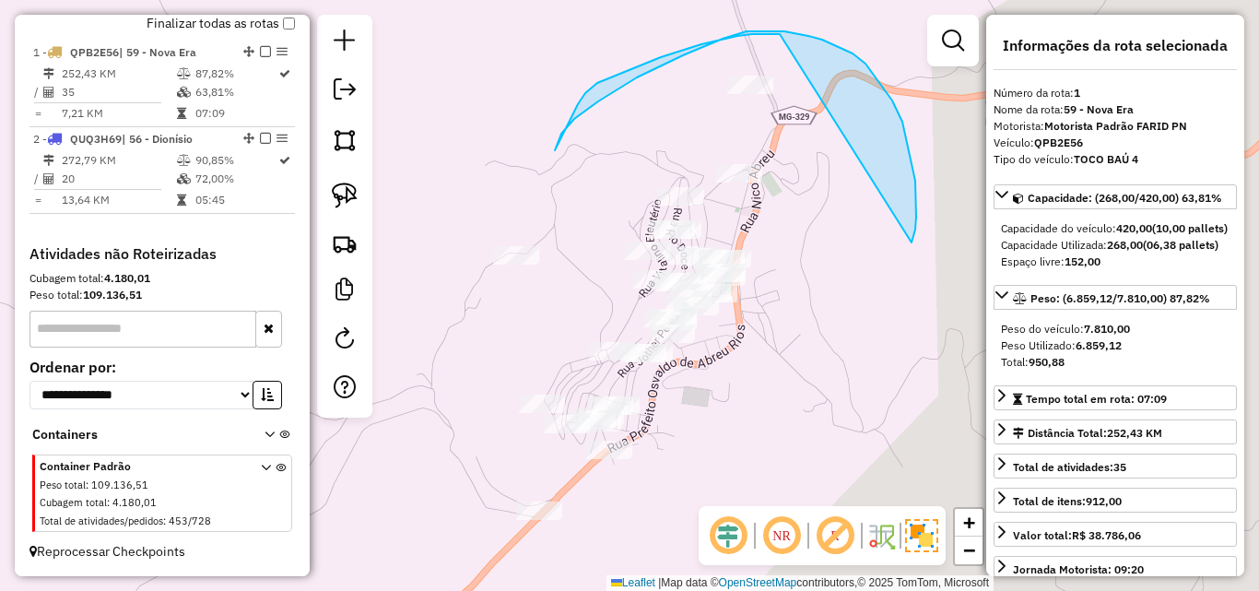
drag, startPoint x: 915, startPoint y: 229, endPoint x: 828, endPoint y: 79, distance: 173.9
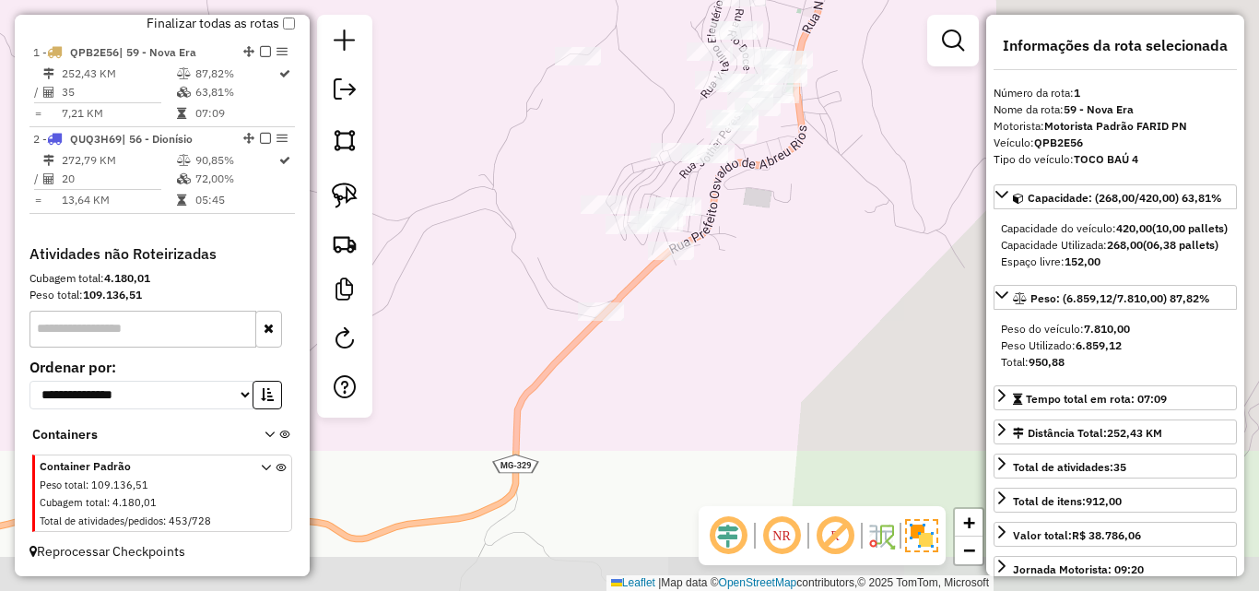
drag, startPoint x: 708, startPoint y: 450, endPoint x: 767, endPoint y: 259, distance: 199.7
click at [767, 259] on div "Janela de atendimento Grade de atendimento Capacidade Transportadoras Veículos …" at bounding box center [629, 295] width 1259 height 591
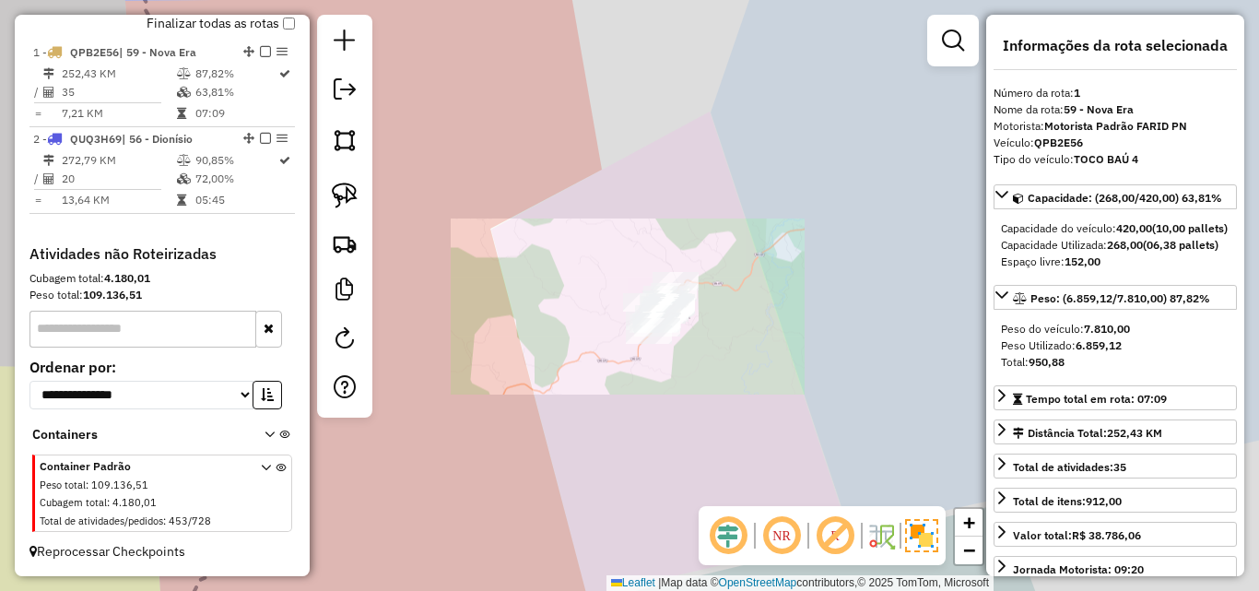
drag, startPoint x: 548, startPoint y: 439, endPoint x: 641, endPoint y: 232, distance: 226.5
click at [638, 246] on div "Janela de atendimento Grade de atendimento Capacidade Transportadoras Veículos …" at bounding box center [629, 295] width 1259 height 591
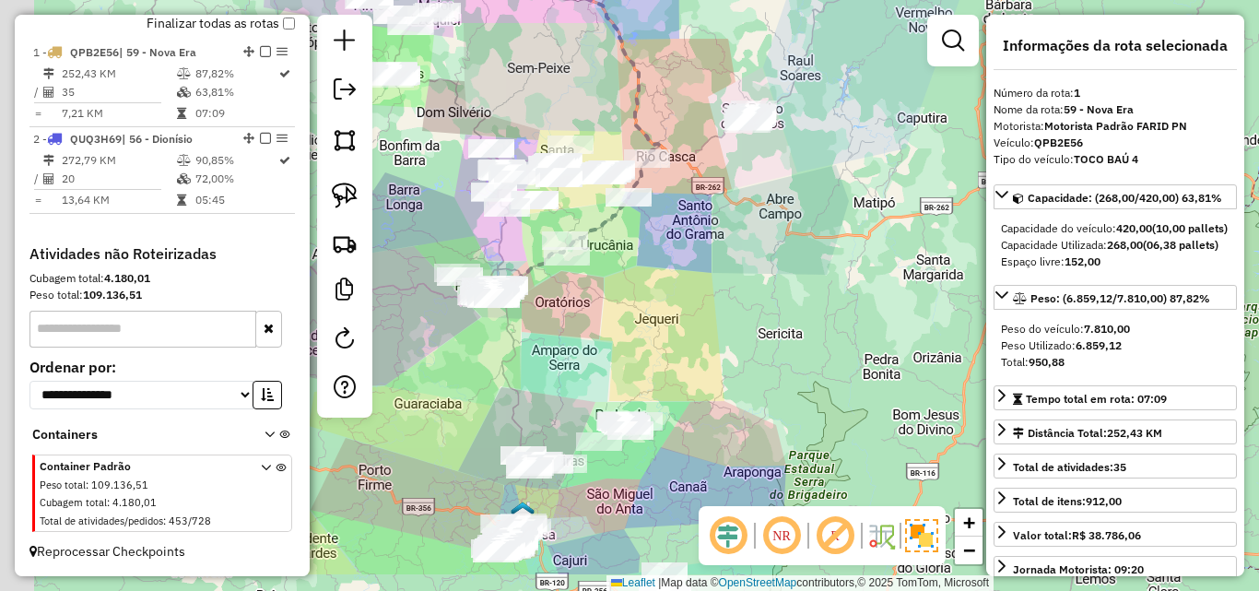
drag, startPoint x: 570, startPoint y: 347, endPoint x: 652, endPoint y: 257, distance: 121.3
click at [652, 257] on div "Janela de atendimento Grade de atendimento Capacidade Transportadoras Veículos …" at bounding box center [629, 295] width 1259 height 591
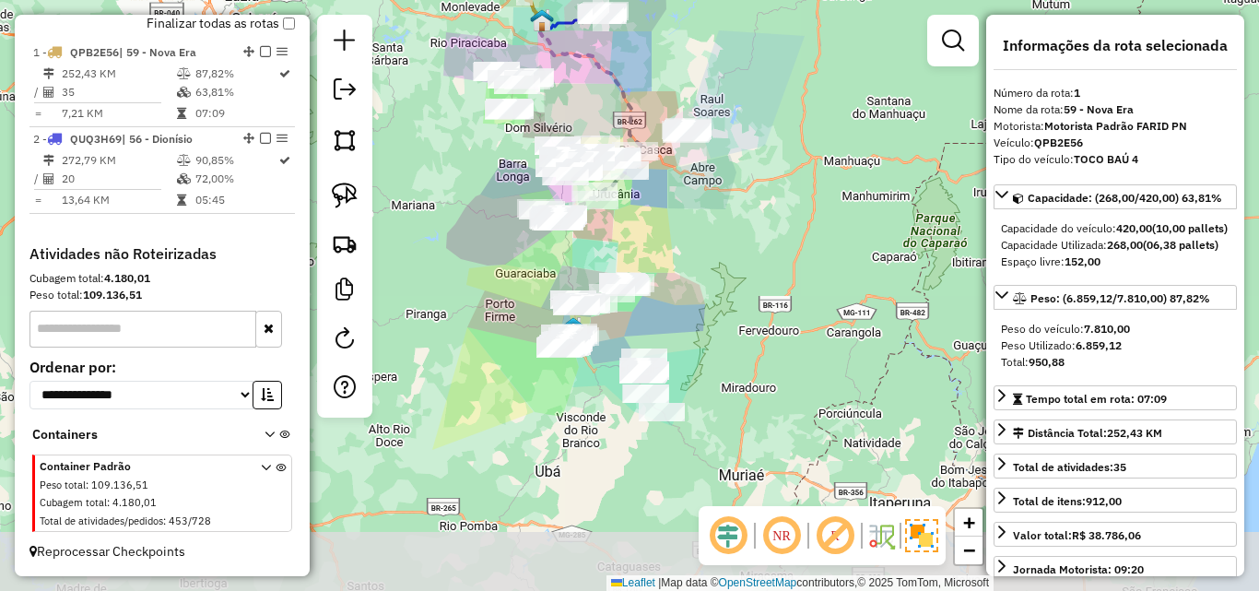
drag, startPoint x: 542, startPoint y: 323, endPoint x: 530, endPoint y: 258, distance: 66.5
click at [530, 258] on div "Janela de atendimento Grade de atendimento Capacidade Transportadoras Veículos …" at bounding box center [629, 295] width 1259 height 591
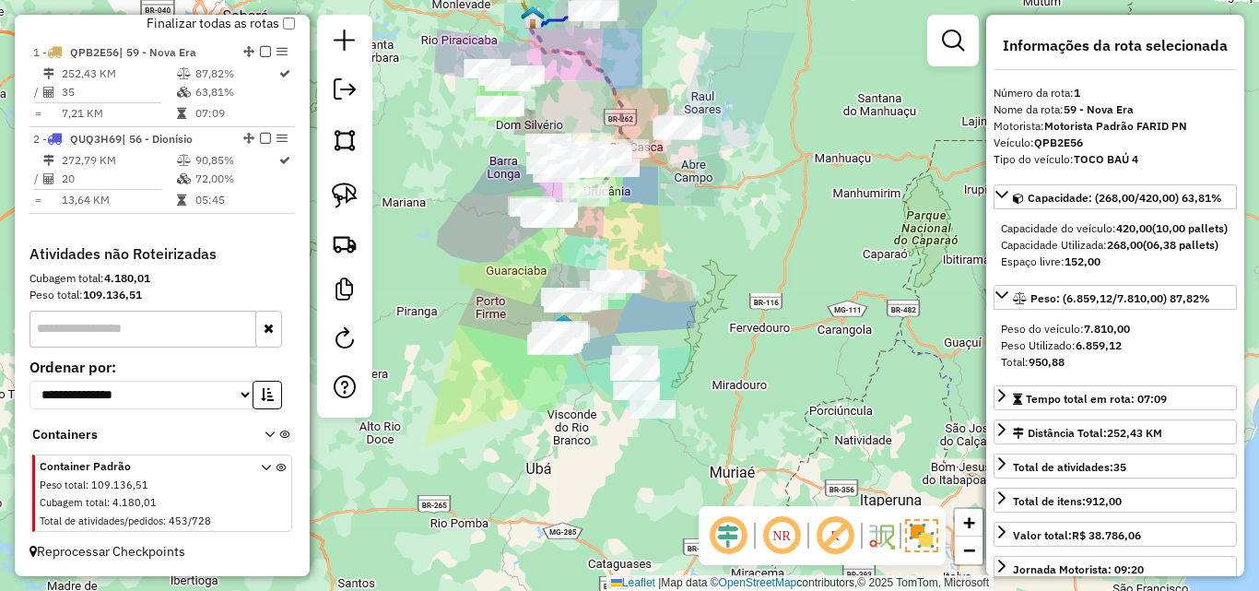
drag, startPoint x: 531, startPoint y: 262, endPoint x: 521, endPoint y: 235, distance: 28.6
click at [517, 232] on div "Janela de atendimento Grade de atendimento Capacidade Transportadoras Veículos …" at bounding box center [629, 295] width 1259 height 591
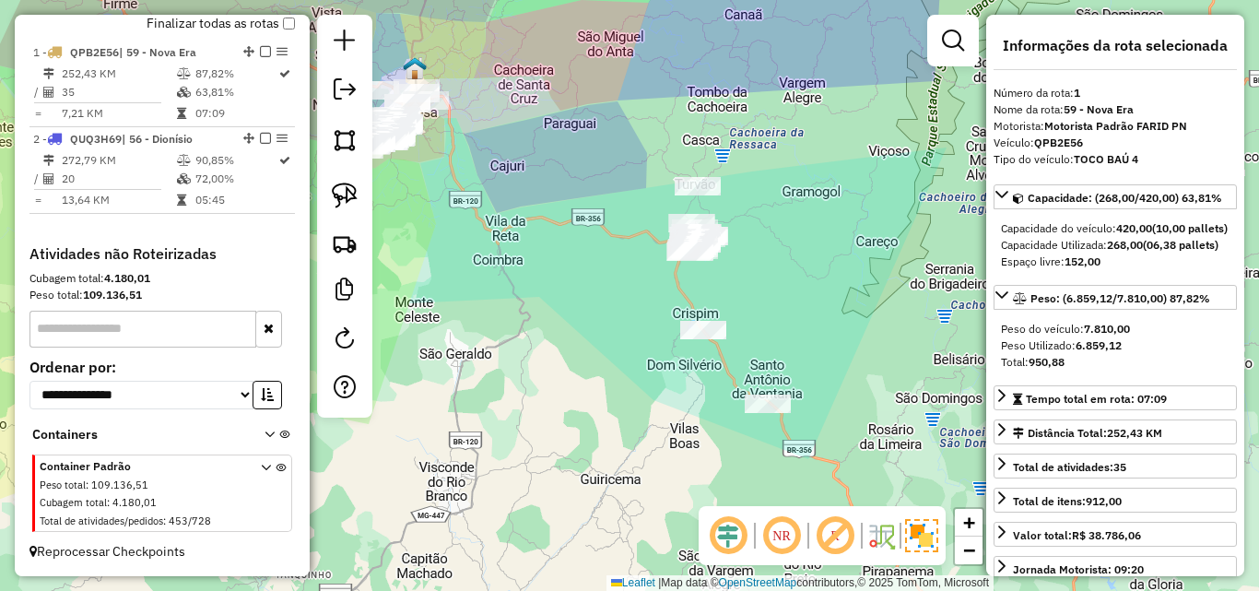
drag, startPoint x: 622, startPoint y: 358, endPoint x: 571, endPoint y: 335, distance: 55.7
click at [571, 335] on div "Janela de atendimento Grade de atendimento Capacidade Transportadoras Veículos …" at bounding box center [629, 295] width 1259 height 591
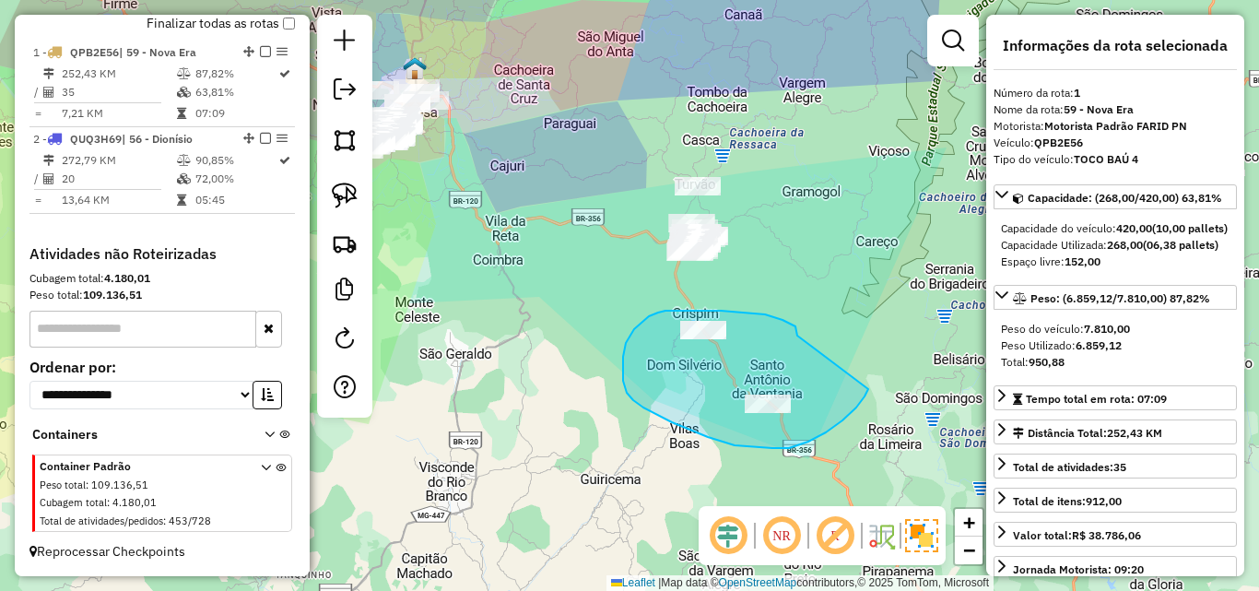
drag, startPoint x: 742, startPoint y: 312, endPoint x: 869, endPoint y: 383, distance: 146.1
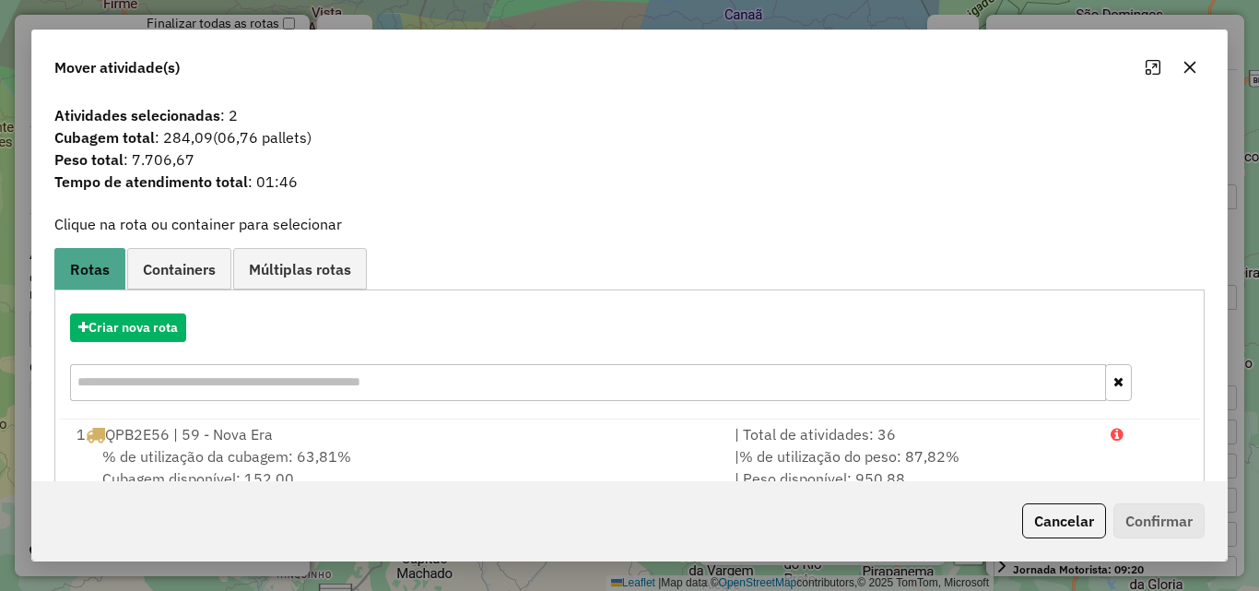
click at [1187, 67] on icon "button" at bounding box center [1189, 67] width 15 height 15
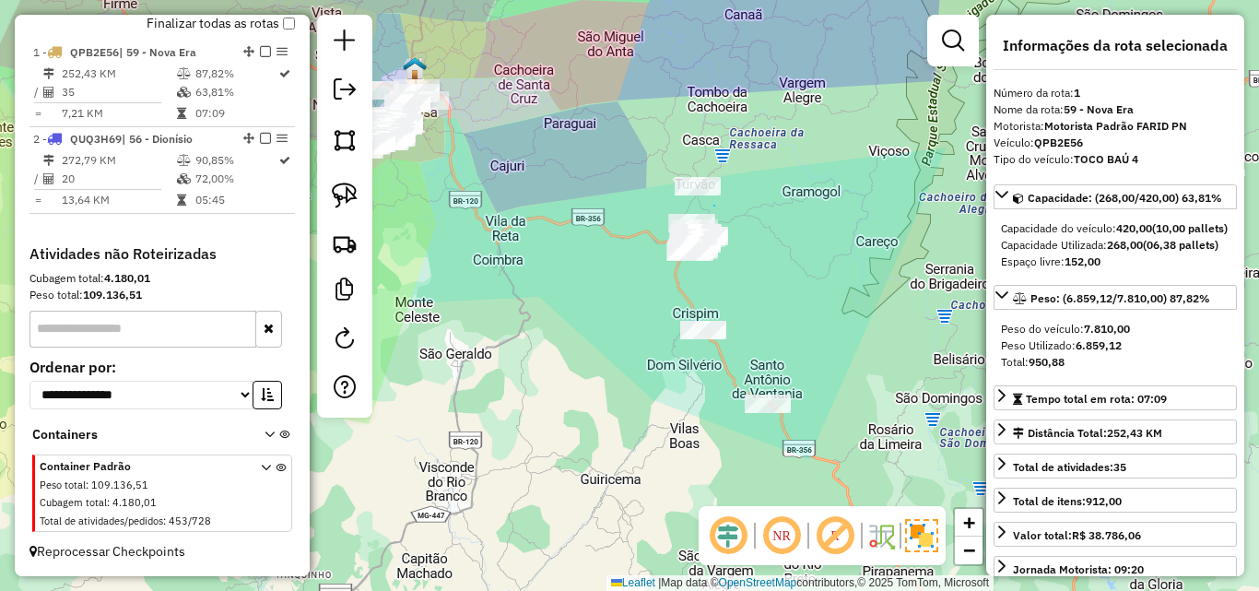
drag, startPoint x: 714, startPoint y: 206, endPoint x: 726, endPoint y: 193, distance: 17.6
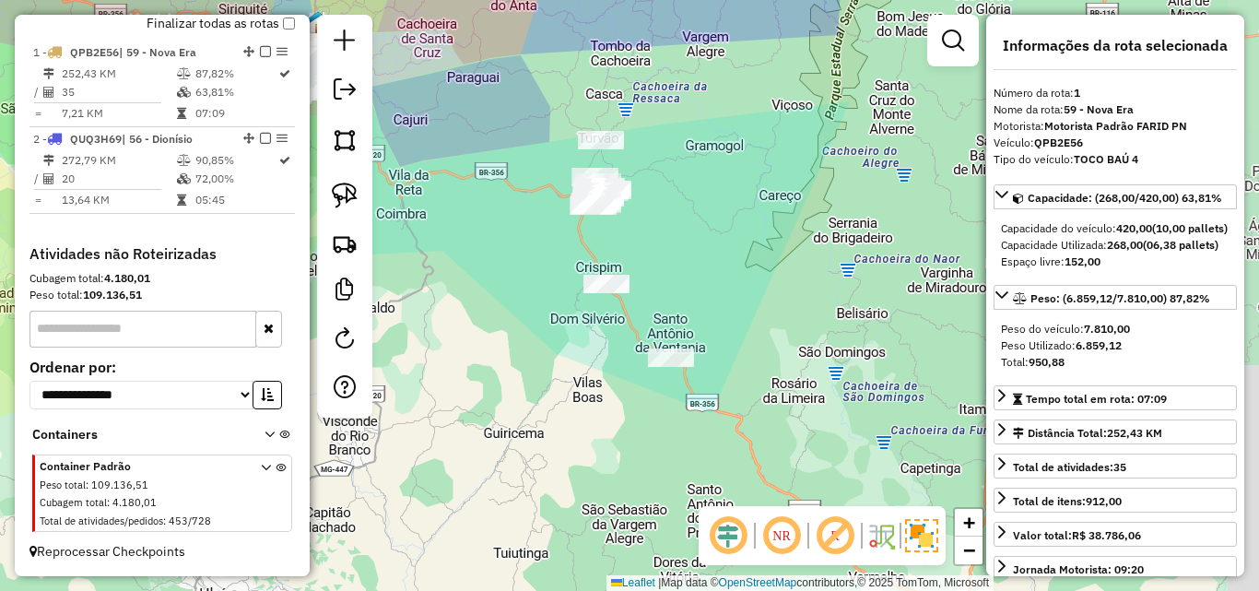
drag, startPoint x: 781, startPoint y: 198, endPoint x: 761, endPoint y: 185, distance: 23.3
click at [760, 185] on div "Janela de atendimento Grade de atendimento Capacidade Transportadoras Veículos …" at bounding box center [629, 295] width 1259 height 591
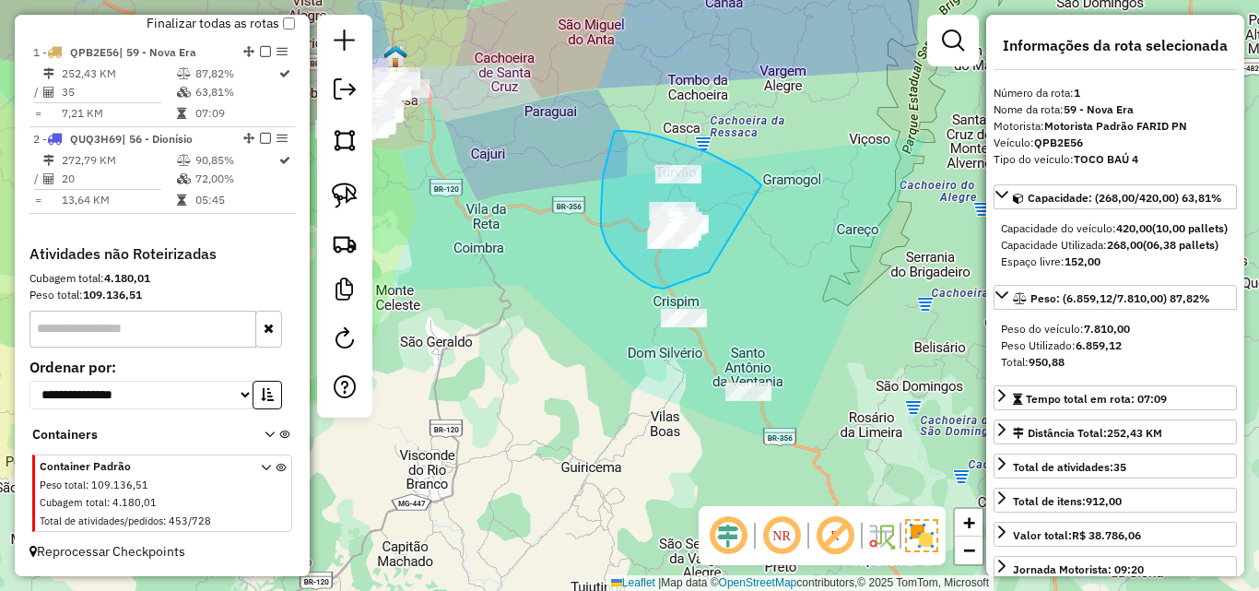
drag, startPoint x: 761, startPoint y: 185, endPoint x: 795, endPoint y: 239, distance: 63.4
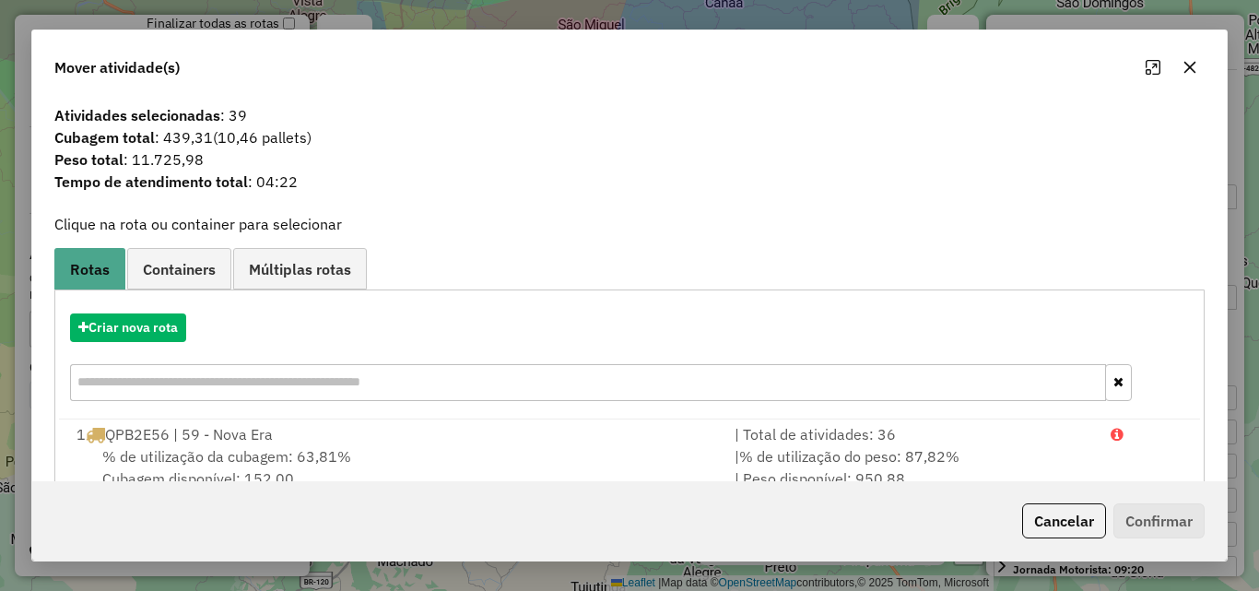
click at [1185, 78] on button "button" at bounding box center [1189, 67] width 29 height 29
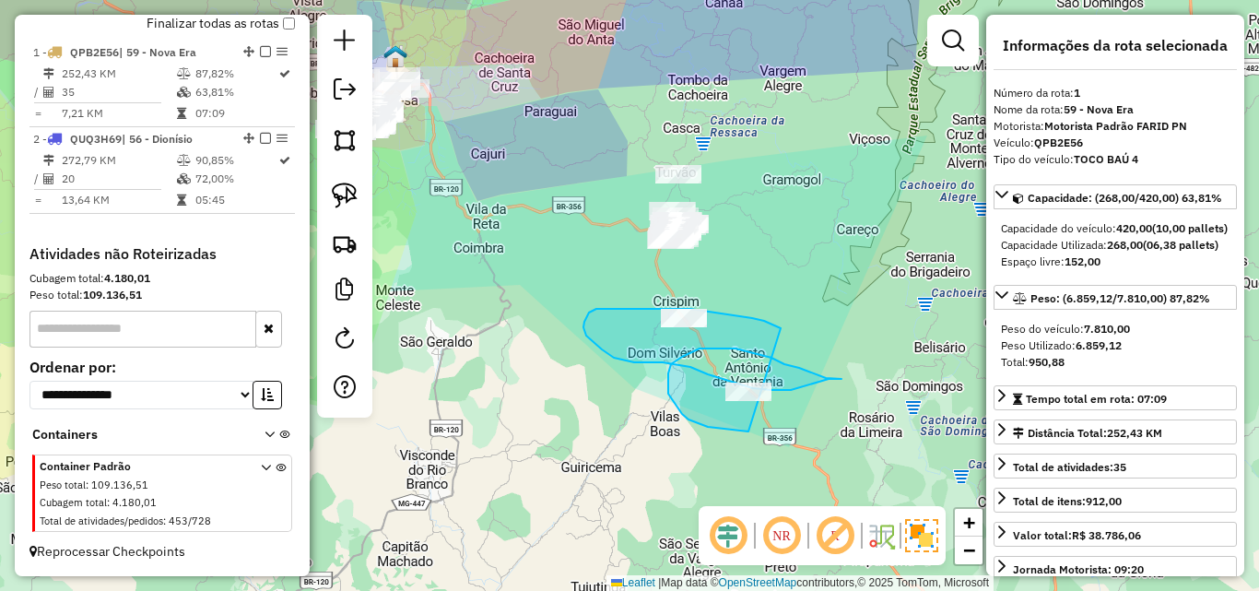
drag, startPoint x: 752, startPoint y: 318, endPoint x: 882, endPoint y: 399, distance: 153.2
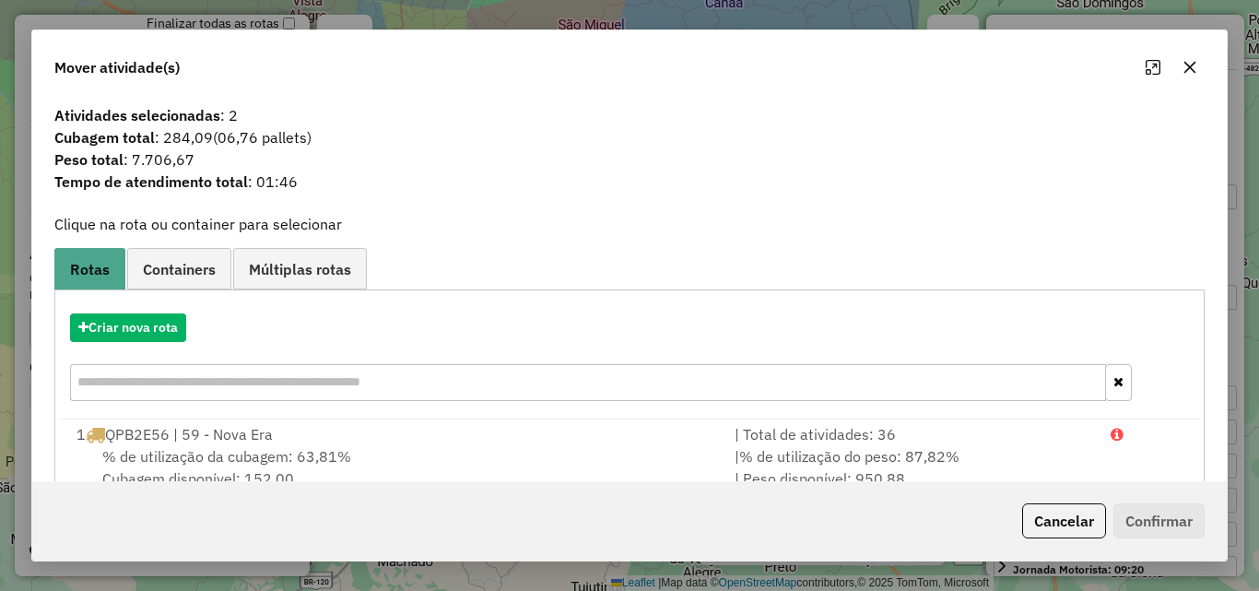
drag, startPoint x: 1198, startPoint y: 72, endPoint x: 1184, endPoint y: 73, distance: 13.9
click at [1197, 72] on button "button" at bounding box center [1189, 67] width 29 height 29
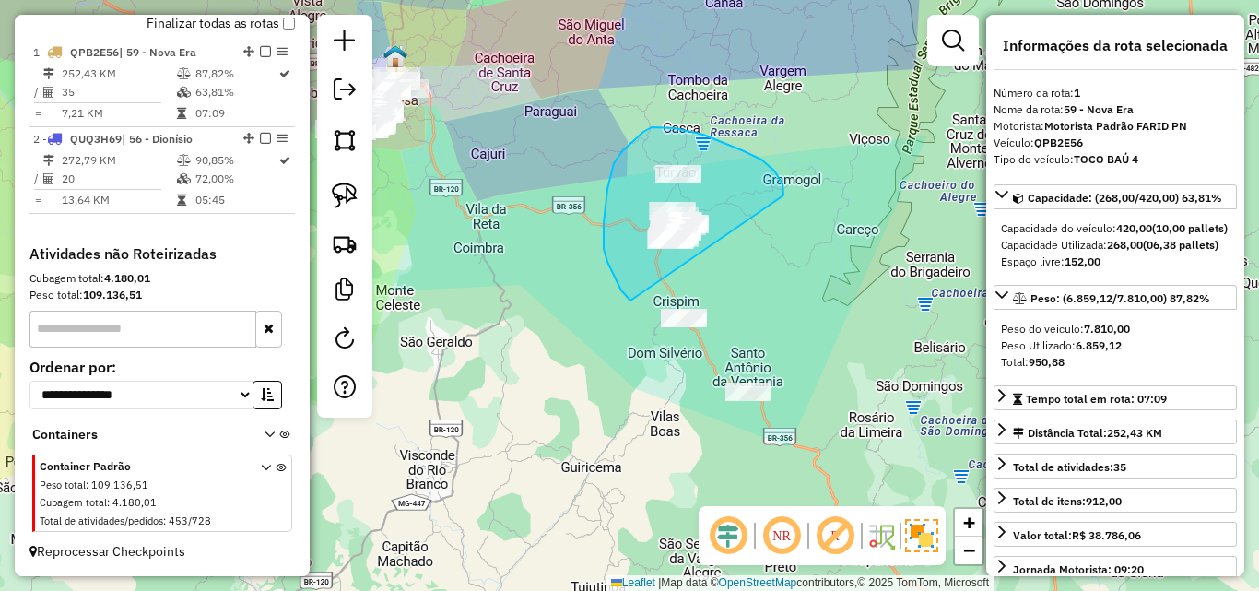
drag, startPoint x: 783, startPoint y: 195, endPoint x: 730, endPoint y: 278, distance: 98.7
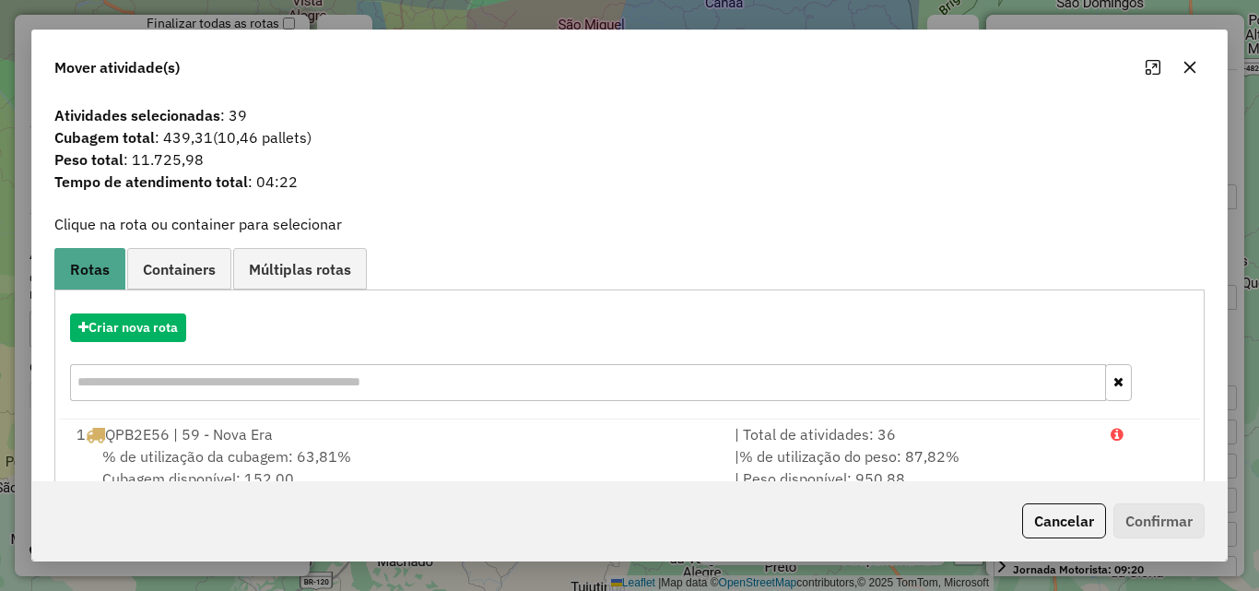
click at [1182, 66] on icon "button" at bounding box center [1189, 67] width 15 height 15
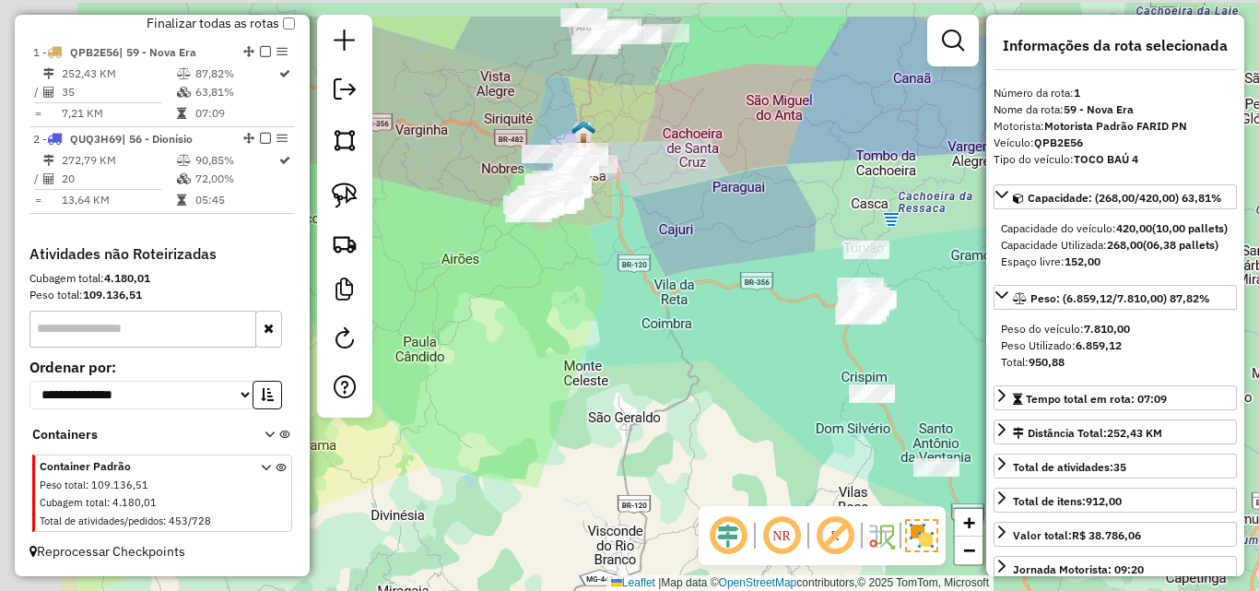
drag, startPoint x: 582, startPoint y: 180, endPoint x: 732, endPoint y: 236, distance: 160.4
click at [778, 258] on div "Janela de atendimento Grade de atendimento Capacidade Transportadoras Veículos …" at bounding box center [629, 295] width 1259 height 591
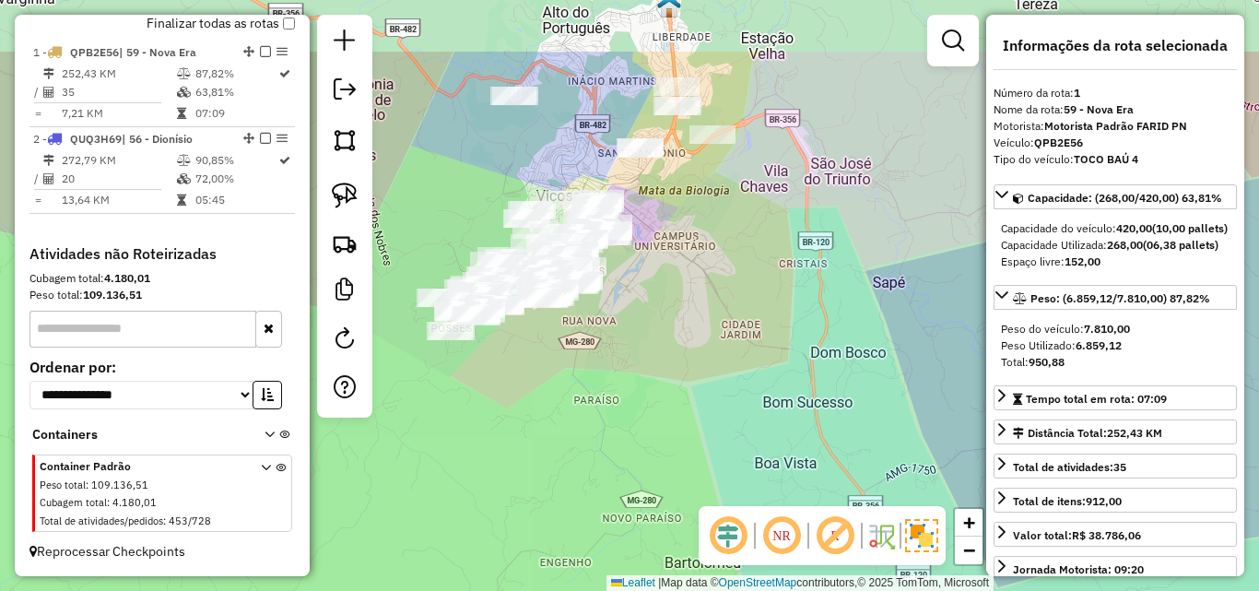
drag, startPoint x: 598, startPoint y: 298, endPoint x: 594, endPoint y: 317, distance: 19.7
click at [594, 317] on div "Janela de atendimento Grade de atendimento Capacidade Transportadoras Veículos …" at bounding box center [629, 295] width 1259 height 591
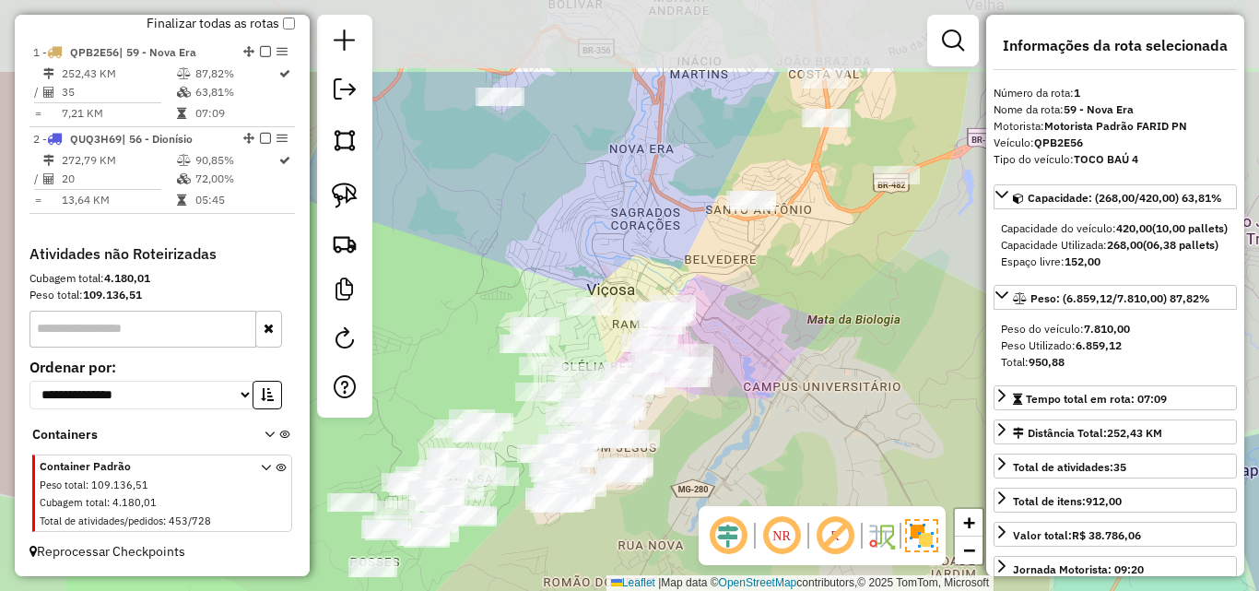
drag, startPoint x: 627, startPoint y: 174, endPoint x: 740, endPoint y: 305, distance: 173.1
click at [740, 305] on div "Janela de atendimento Grade de atendimento Capacidade Transportadoras Veículos …" at bounding box center [629, 295] width 1259 height 591
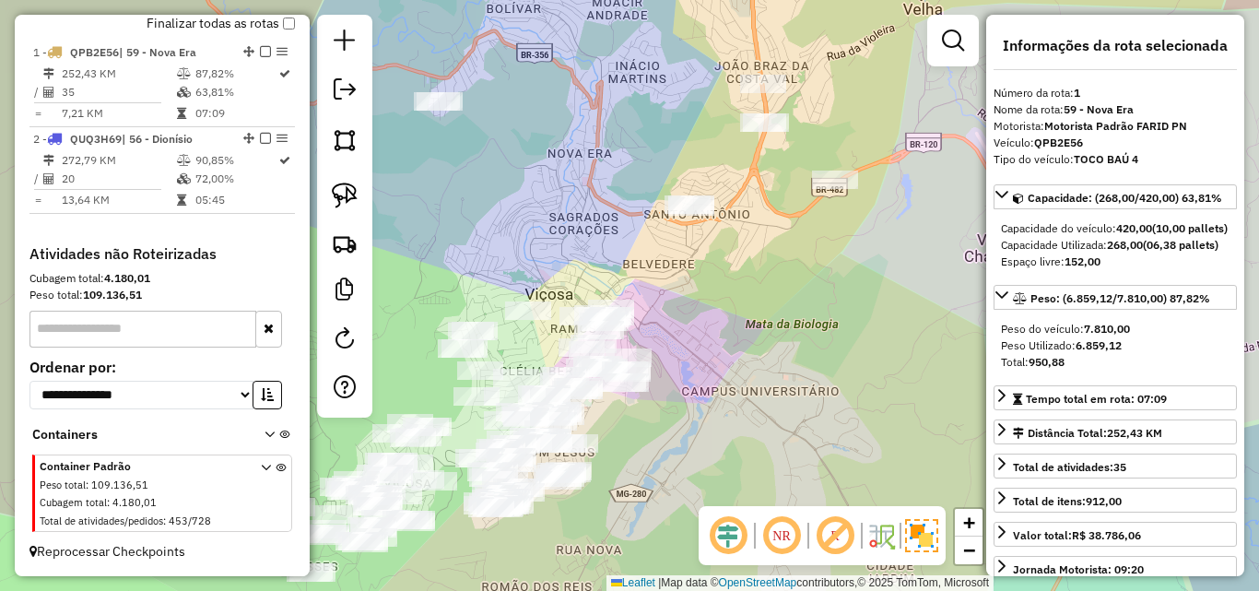
drag, startPoint x: 664, startPoint y: 221, endPoint x: 580, endPoint y: 227, distance: 85.0
click at [580, 227] on div "Janela de atendimento Grade de atendimento Capacidade Transportadoras Veículos …" at bounding box center [629, 295] width 1259 height 591
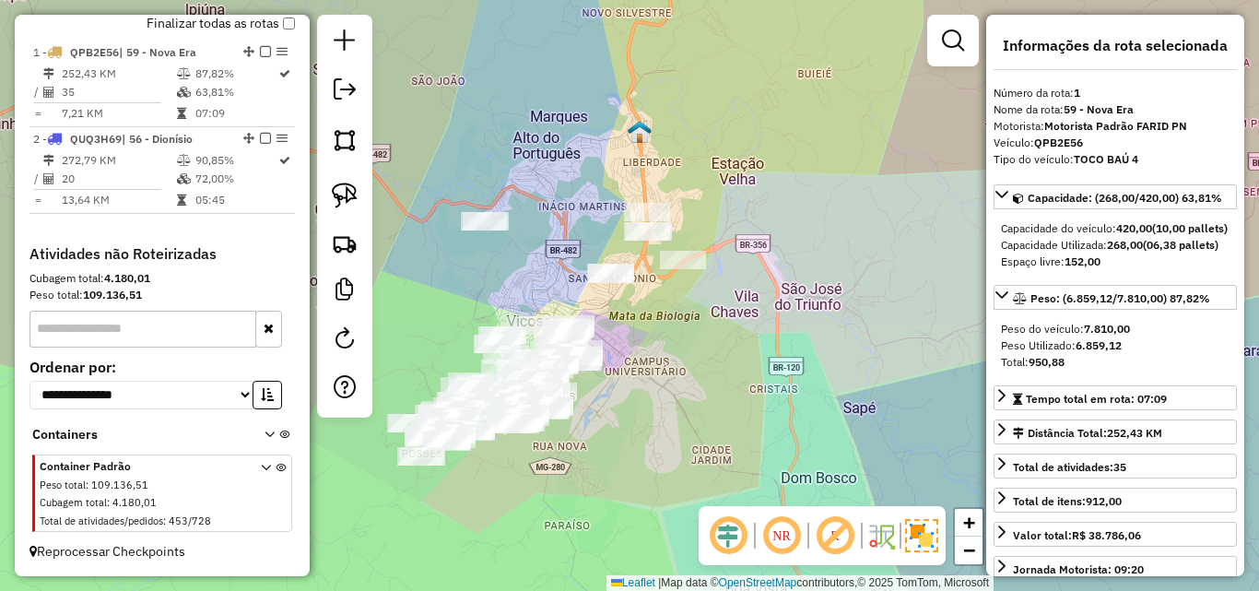
drag, startPoint x: 785, startPoint y: 324, endPoint x: 735, endPoint y: 363, distance: 63.0
click at [735, 363] on div "Janela de atendimento Grade de atendimento Capacidade Transportadoras Veículos …" at bounding box center [629, 295] width 1259 height 591
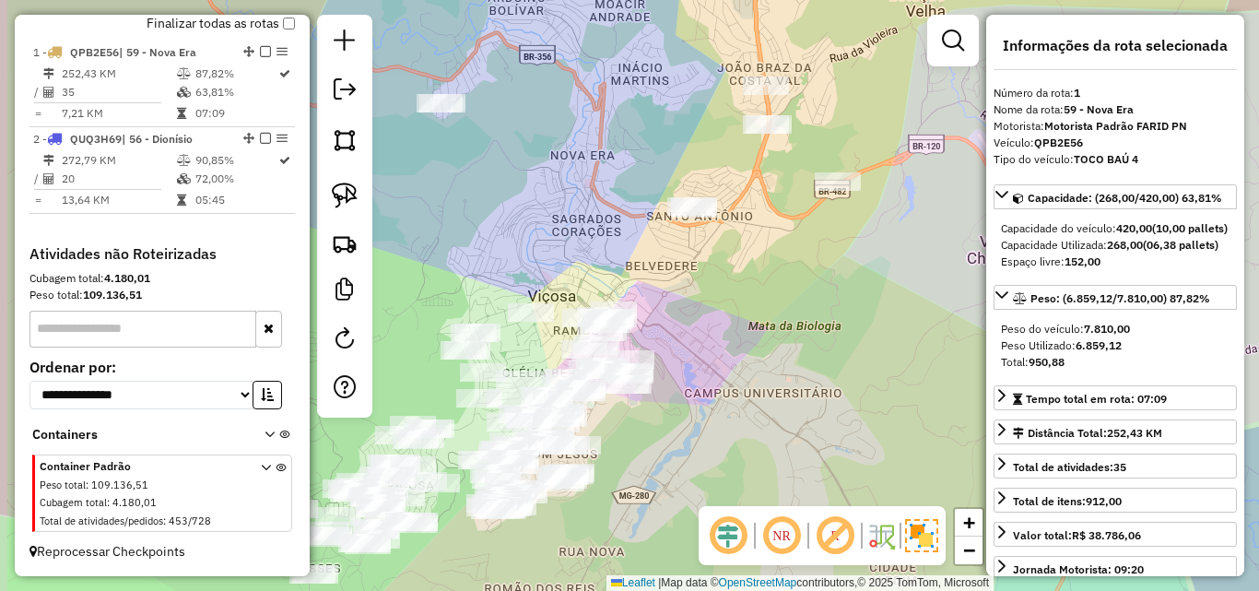
drag, startPoint x: 492, startPoint y: 209, endPoint x: 635, endPoint y: 302, distance: 170.5
click at [640, 312] on div "Janela de atendimento Grade de atendimento Capacidade Transportadoras Veículos …" at bounding box center [629, 295] width 1259 height 591
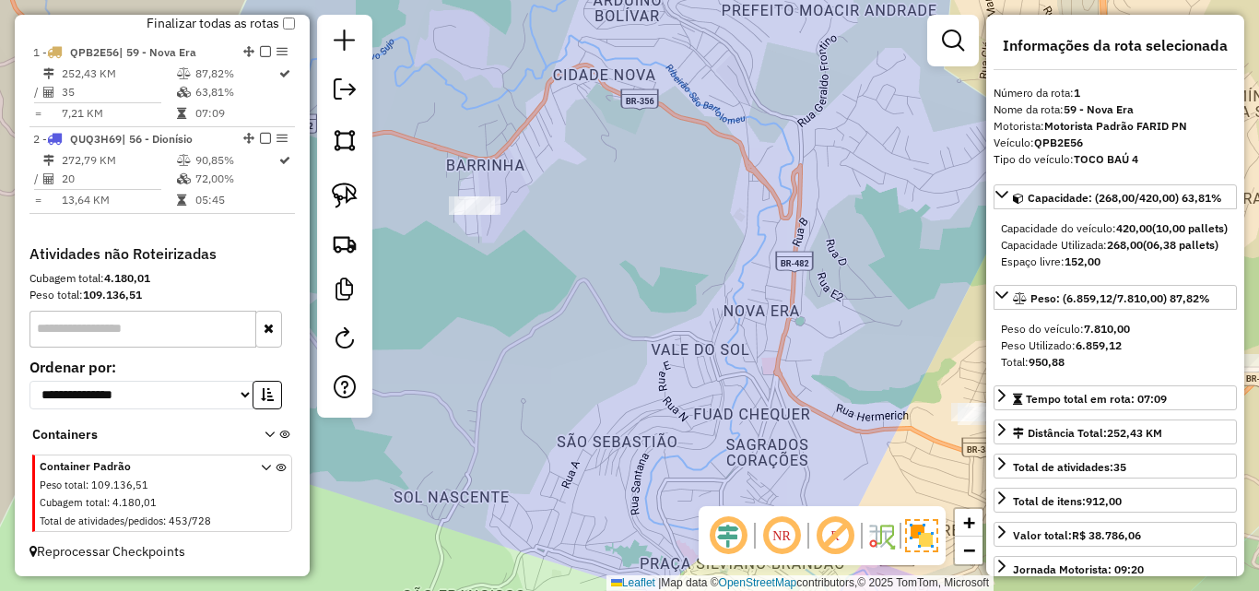
drag, startPoint x: 617, startPoint y: 255, endPoint x: 625, endPoint y: 364, distance: 109.1
click at [625, 364] on div "Janela de atendimento Grade de atendimento Capacidade Transportadoras Veículos …" at bounding box center [629, 295] width 1259 height 591
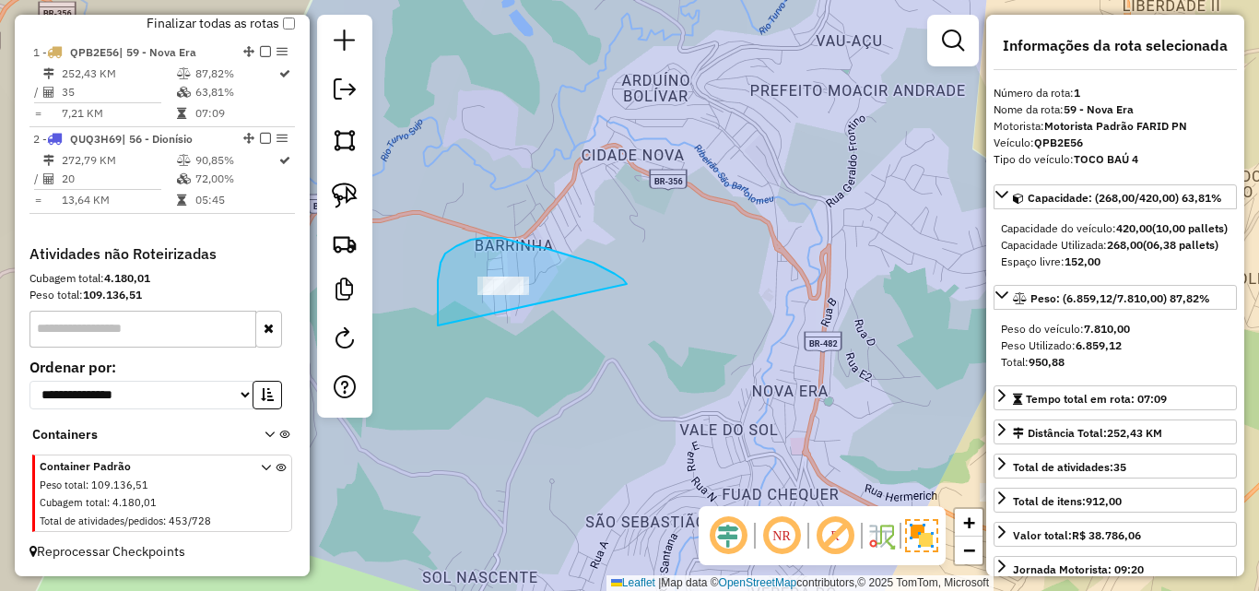
drag, startPoint x: 627, startPoint y: 284, endPoint x: 543, endPoint y: 359, distance: 112.9
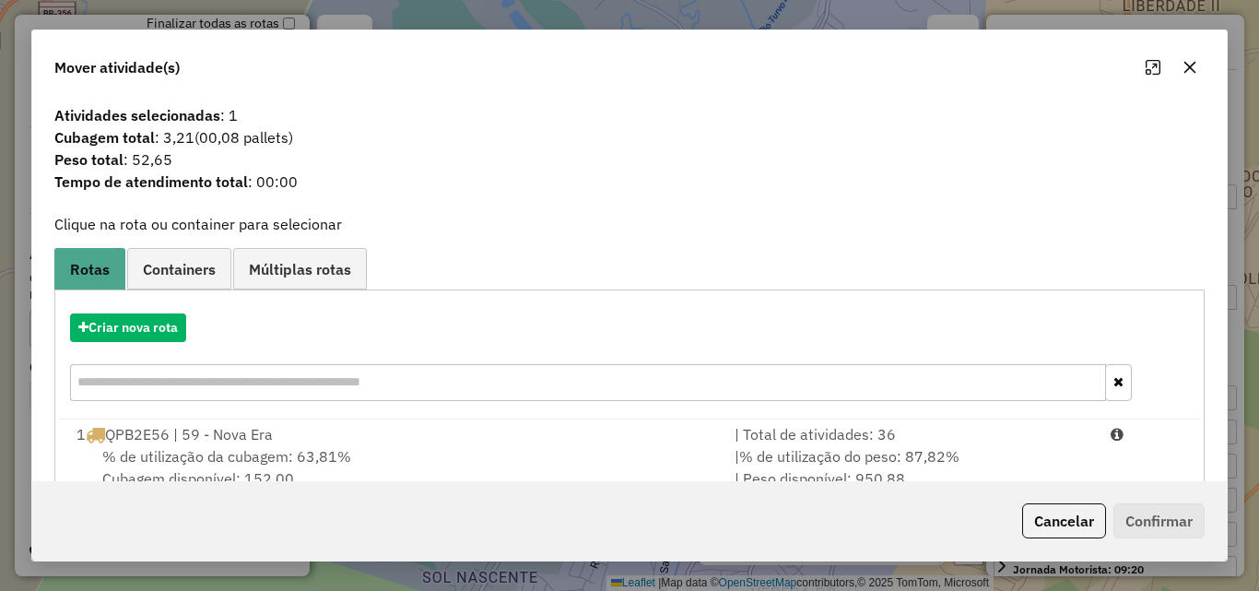
click at [1188, 65] on icon "button" at bounding box center [1189, 67] width 15 height 15
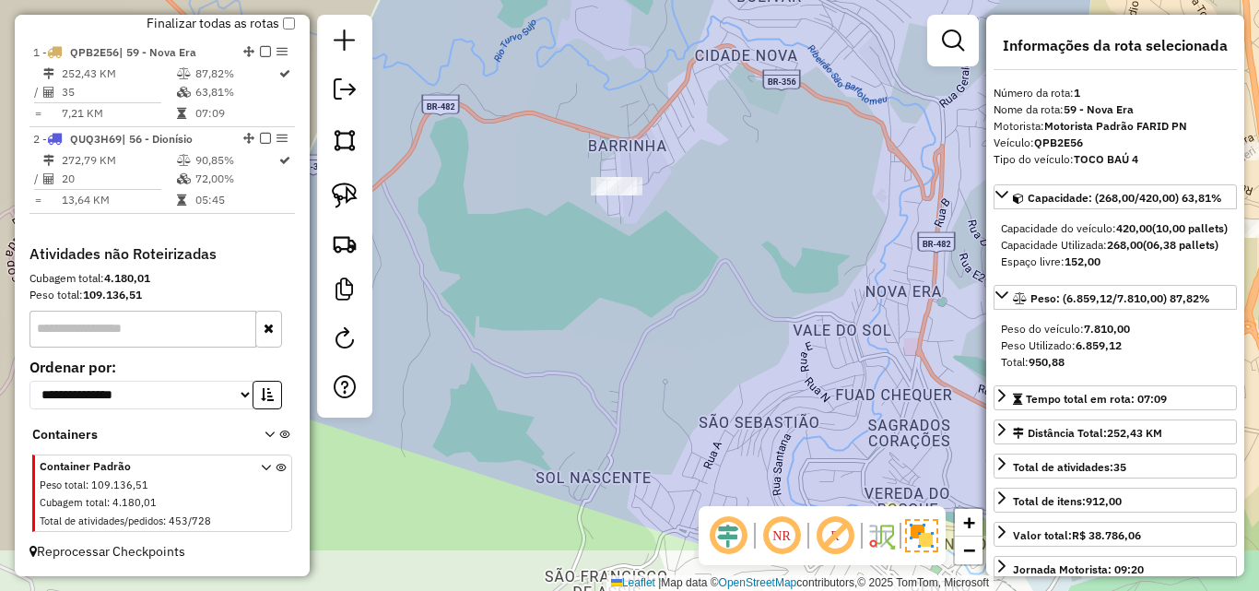
drag, startPoint x: 503, startPoint y: 374, endPoint x: 617, endPoint y: 275, distance: 150.9
click at [617, 275] on div "Janela de atendimento Grade de atendimento Capacidade Transportadoras Veículos …" at bounding box center [629, 295] width 1259 height 591
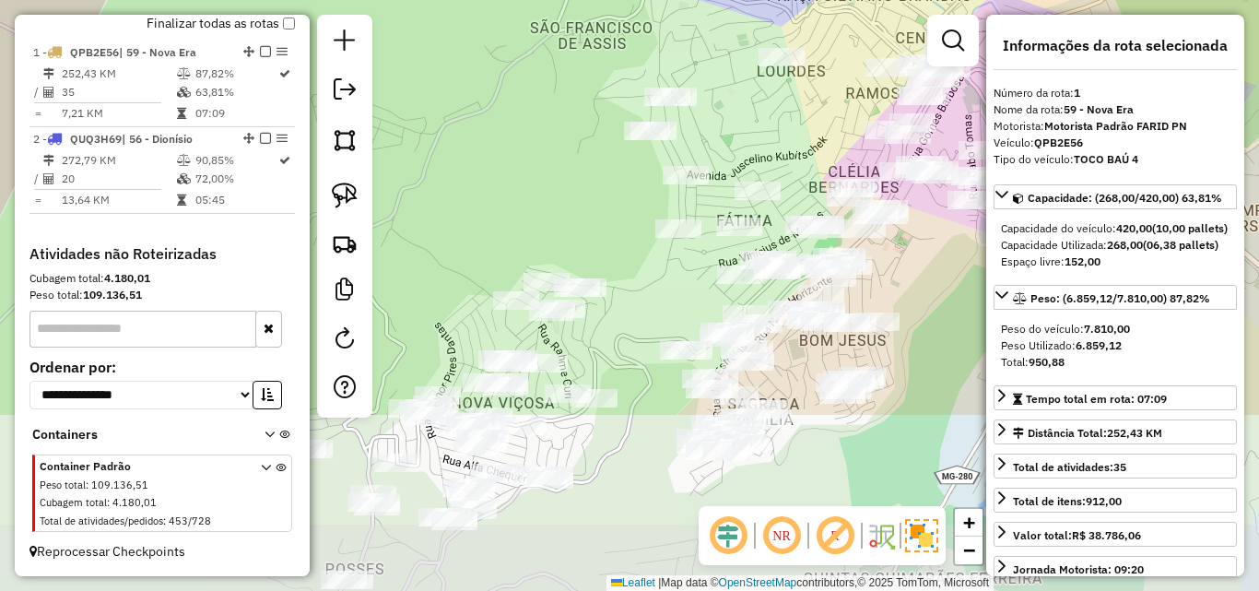
drag, startPoint x: 476, startPoint y: 408, endPoint x: 472, endPoint y: 172, distance: 236.0
click at [472, 172] on div "Janela de atendimento Grade de atendimento Capacidade Transportadoras Veículos …" at bounding box center [629, 295] width 1259 height 591
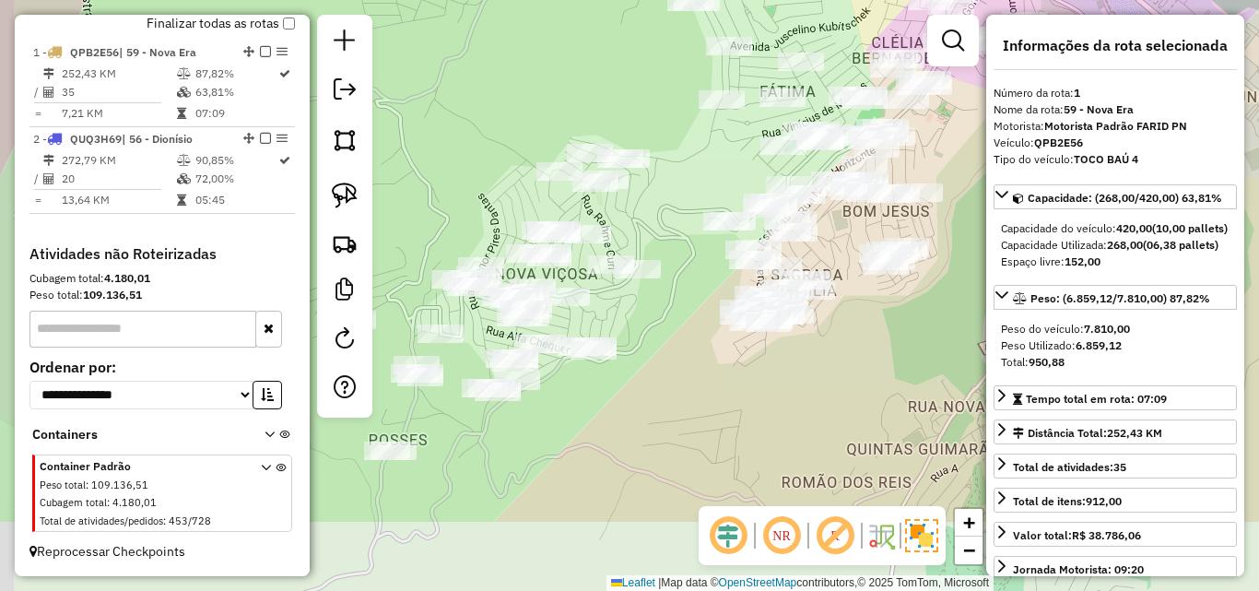
drag, startPoint x: 640, startPoint y: 462, endPoint x: 683, endPoint y: 334, distance: 135.2
click at [683, 334] on div "Janela de atendimento Grade de atendimento Capacidade Transportadoras Veículos …" at bounding box center [629, 295] width 1259 height 591
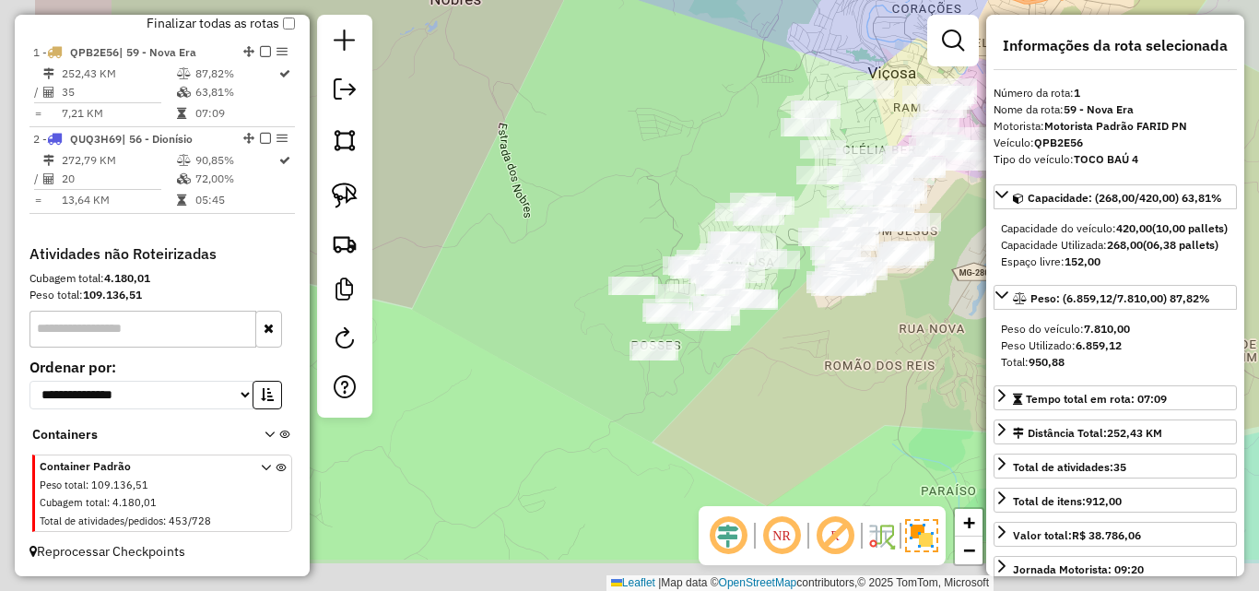
drag, startPoint x: 582, startPoint y: 463, endPoint x: 491, endPoint y: 476, distance: 91.2
click at [491, 476] on div "Janela de atendimento Grade de atendimento Capacidade Transportadoras Veículos …" at bounding box center [629, 295] width 1259 height 591
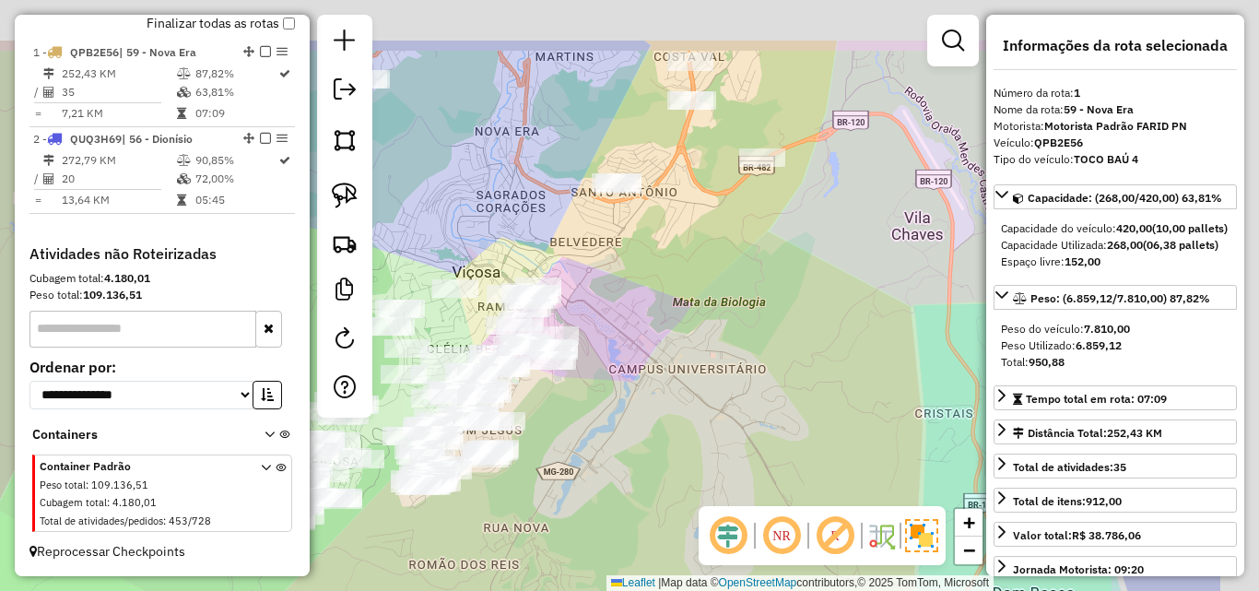
drag, startPoint x: 763, startPoint y: 401, endPoint x: 599, endPoint y: 500, distance: 191.9
click at [599, 500] on div "Janela de atendimento Grade de atendimento Capacidade Transportadoras Veículos …" at bounding box center [629, 295] width 1259 height 591
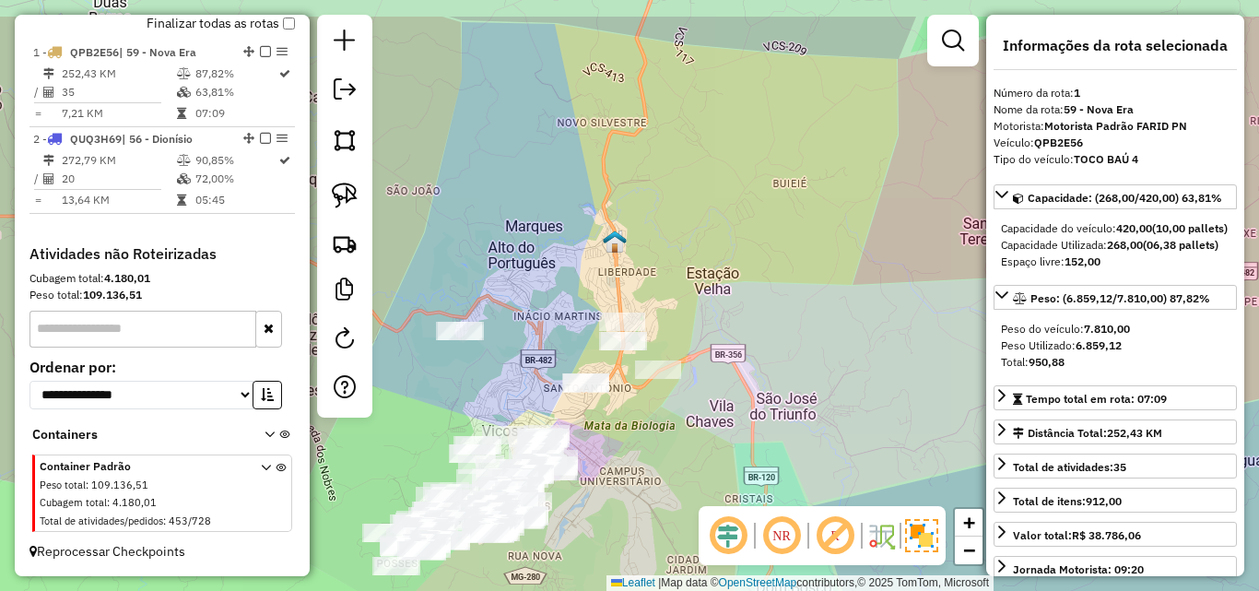
drag, startPoint x: 662, startPoint y: 407, endPoint x: 623, endPoint y: 392, distance: 41.8
click at [614, 479] on div "Janela de atendimento Grade de atendimento Capacidade Transportadoras Veículos …" at bounding box center [629, 295] width 1259 height 591
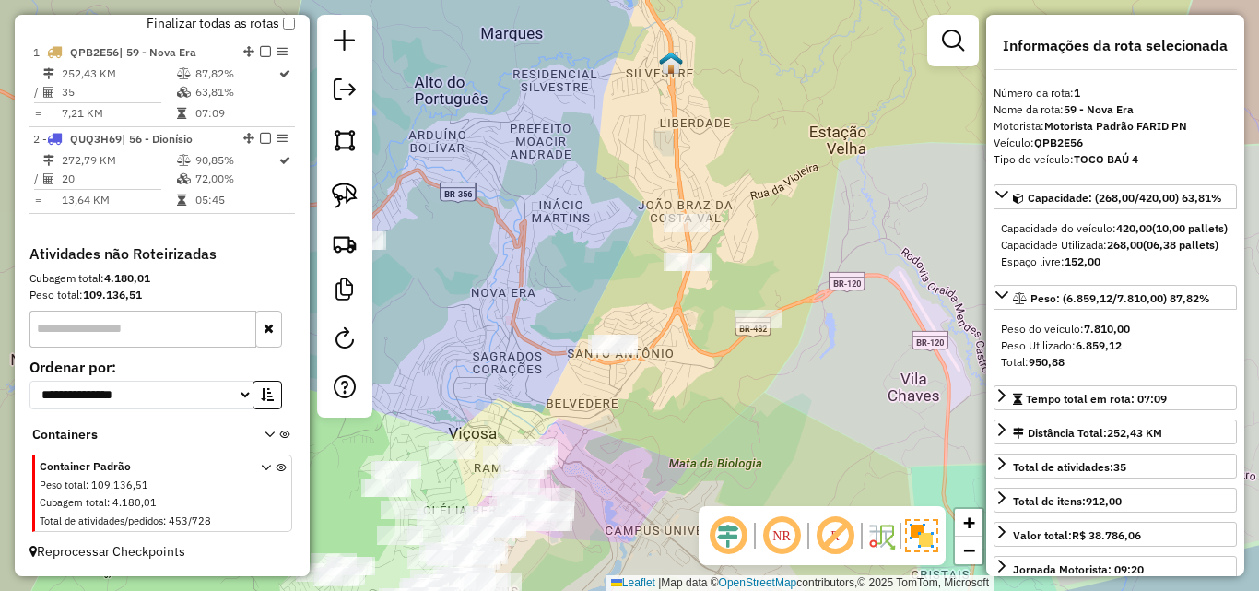
drag, startPoint x: 617, startPoint y: 444, endPoint x: 726, endPoint y: 322, distance: 164.5
click at [694, 399] on div "Janela de atendimento Grade de atendimento Capacidade Transportadoras Veículos …" at bounding box center [629, 295] width 1259 height 591
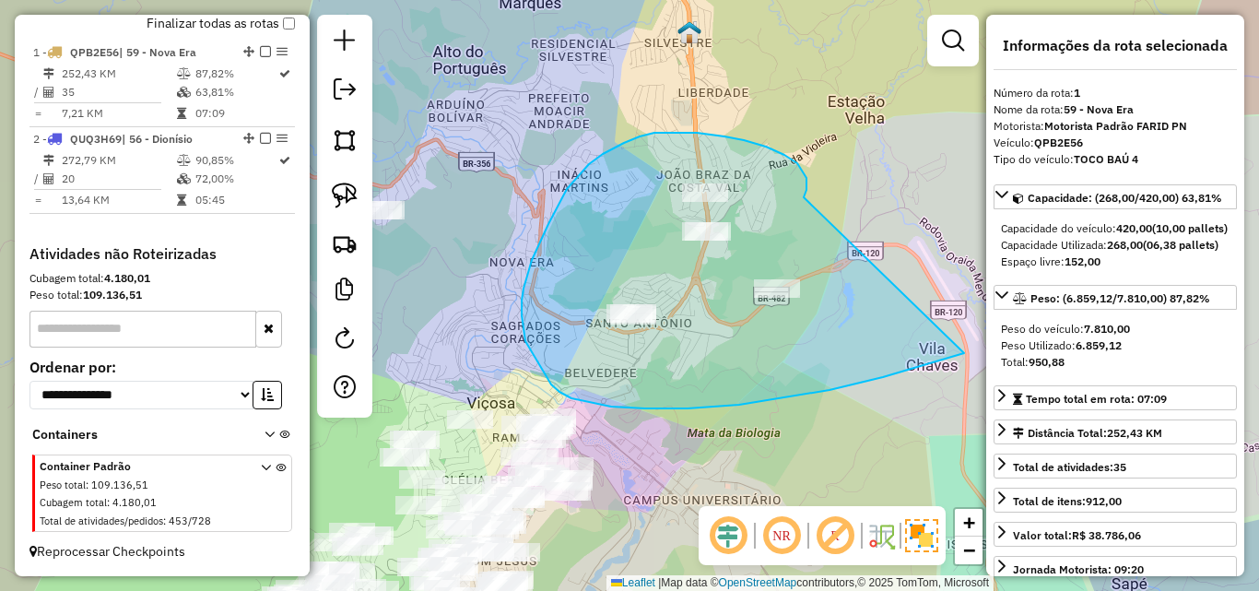
drag, startPoint x: 805, startPoint y: 196, endPoint x: 1012, endPoint y: 330, distance: 246.7
click at [1012, 330] on hb-router-mapa "Informações da Sessão 990969 - 19/08/2025 Criação: 18/08/2025 17:39 Depósito: F…" at bounding box center [629, 295] width 1259 height 591
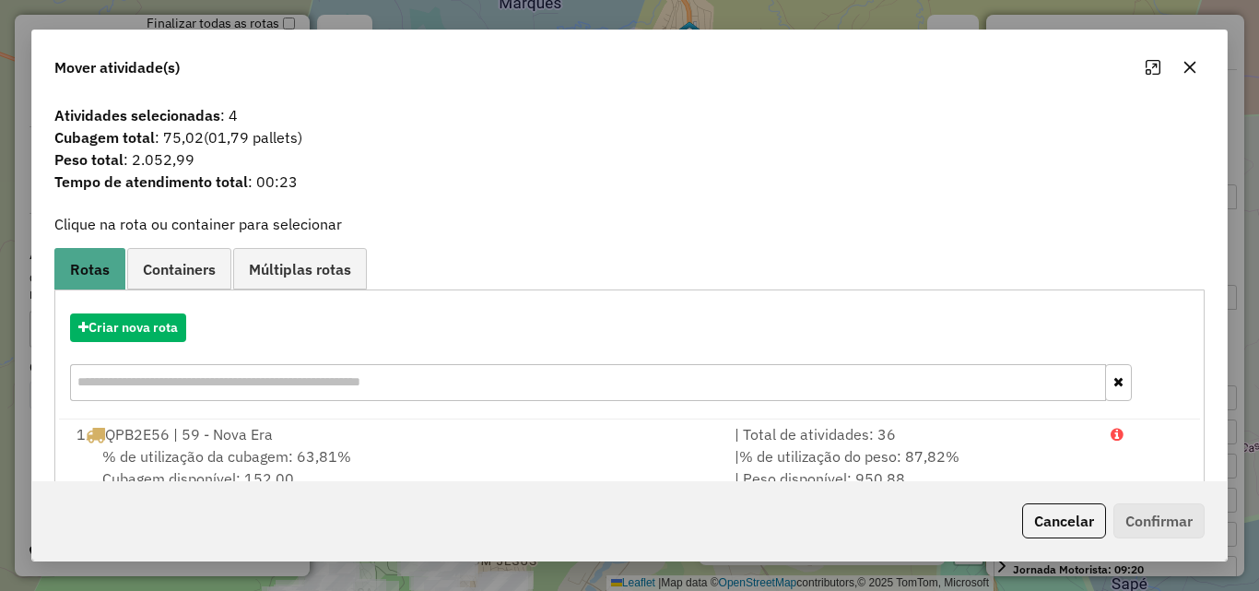
click at [1190, 64] on icon "button" at bounding box center [1189, 67] width 15 height 15
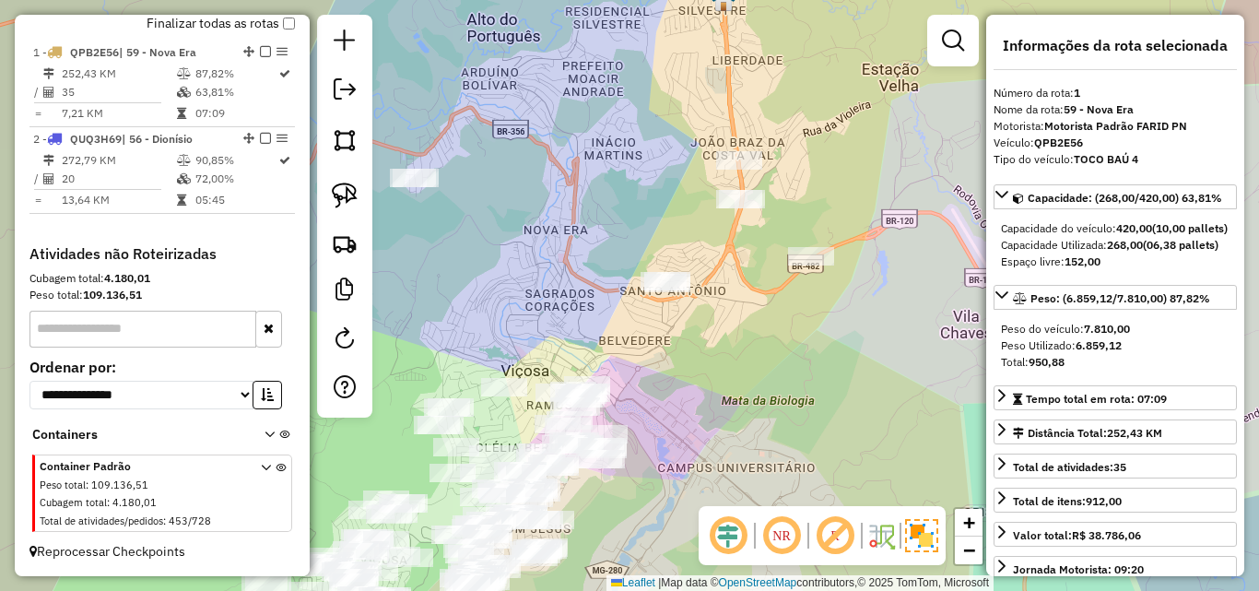
drag, startPoint x: 735, startPoint y: 386, endPoint x: 861, endPoint y: 252, distance: 183.9
click at [861, 252] on div "Janela de atendimento Grade de atendimento Capacidade Transportadoras Veículos …" at bounding box center [629, 295] width 1259 height 591
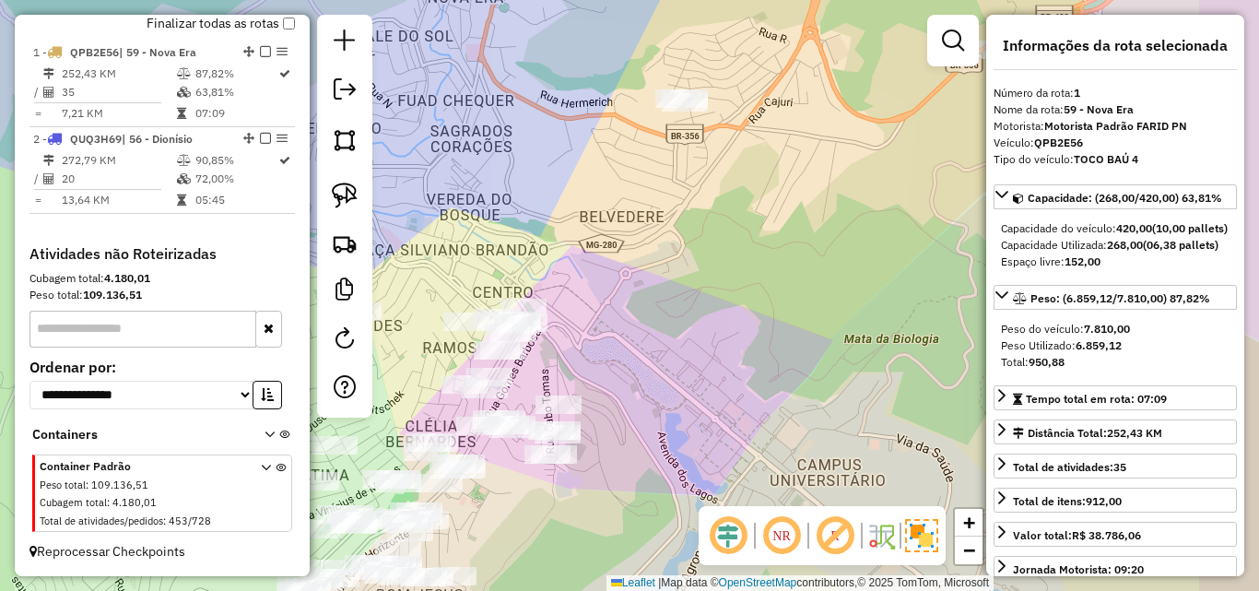
drag, startPoint x: 814, startPoint y: 229, endPoint x: 712, endPoint y: 302, distance: 124.8
click at [712, 302] on div "Janela de atendimento Grade de atendimento Capacidade Transportadoras Veículos …" at bounding box center [629, 295] width 1259 height 591
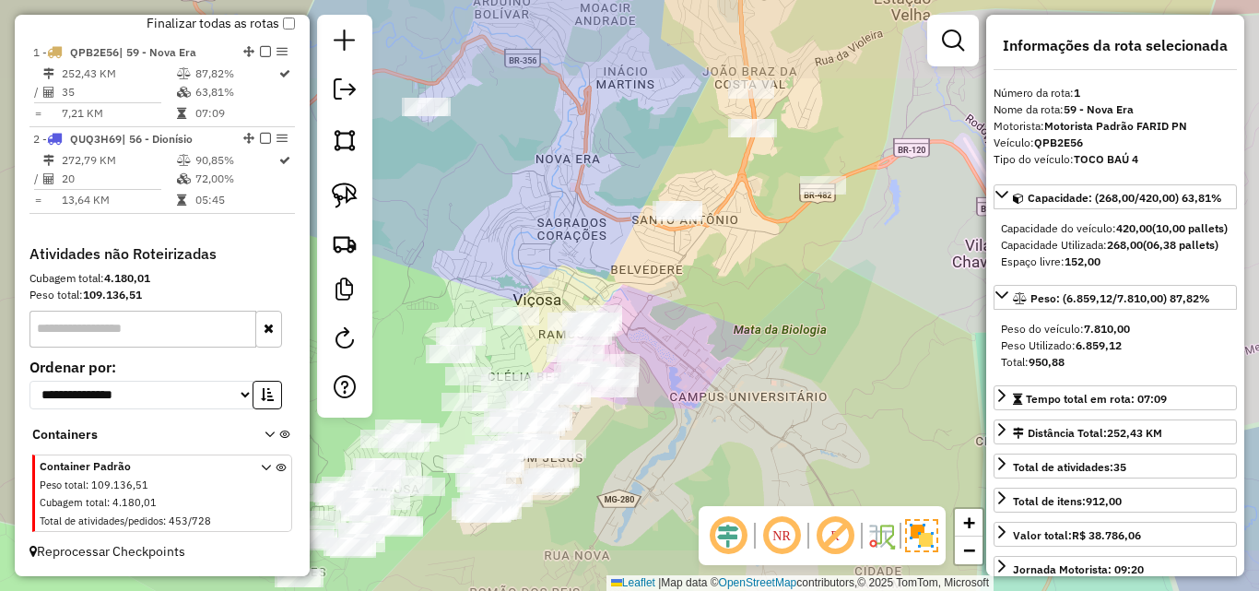
drag, startPoint x: 809, startPoint y: 361, endPoint x: 739, endPoint y: 232, distance: 146.8
click at [744, 241] on div "Janela de atendimento Grade de atendimento Capacidade Transportadoras Veículos …" at bounding box center [629, 295] width 1259 height 591
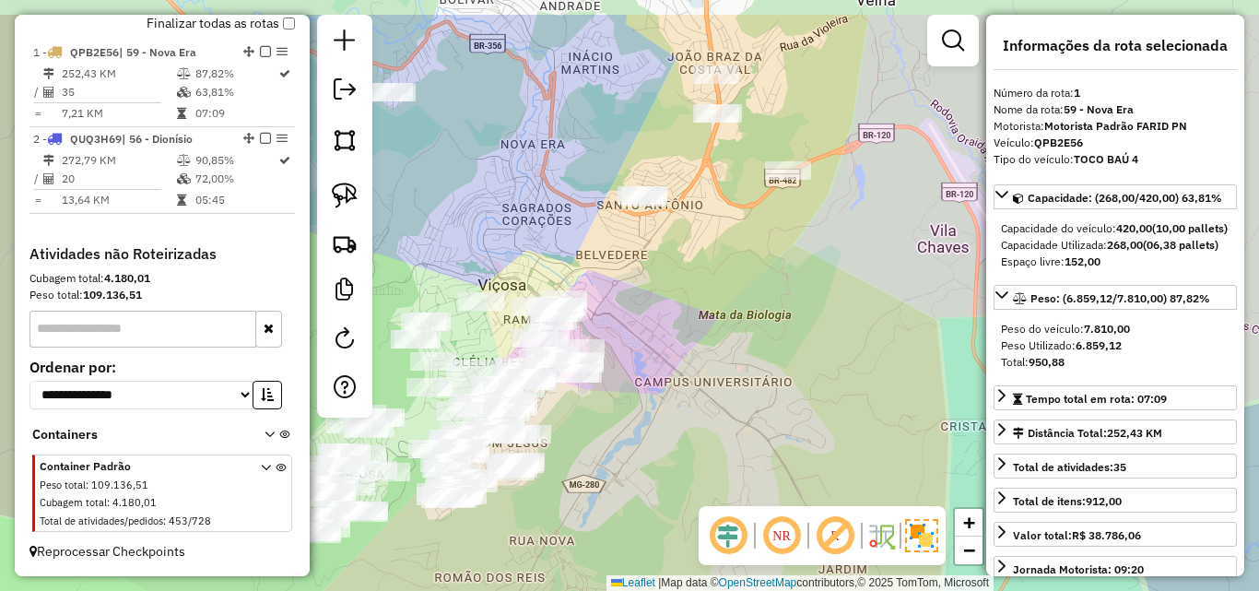
drag, startPoint x: 685, startPoint y: 184, endPoint x: 632, endPoint y: 161, distance: 57.4
click at [632, 161] on div "Janela de atendimento Grade de atendimento Capacidade Transportadoras Veículos …" at bounding box center [629, 295] width 1259 height 591
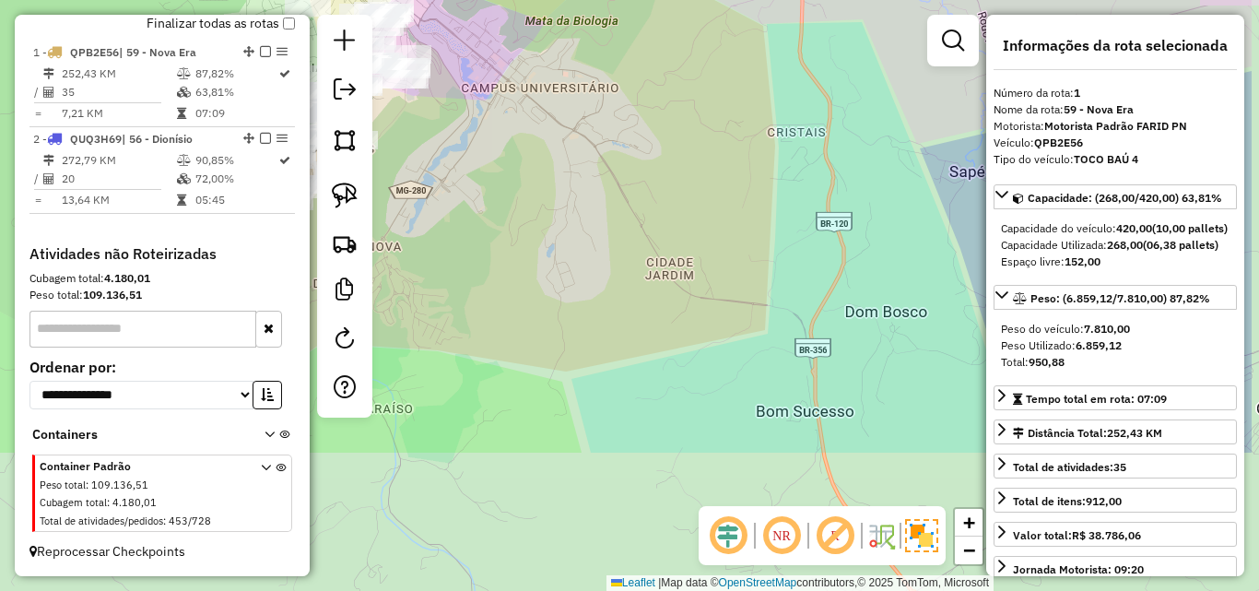
drag, startPoint x: 782, startPoint y: 347, endPoint x: 659, endPoint y: 177, distance: 209.2
click at [648, 147] on div "Janela de atendimento Grade de atendimento Capacidade Transportadoras Veículos …" at bounding box center [629, 295] width 1259 height 591
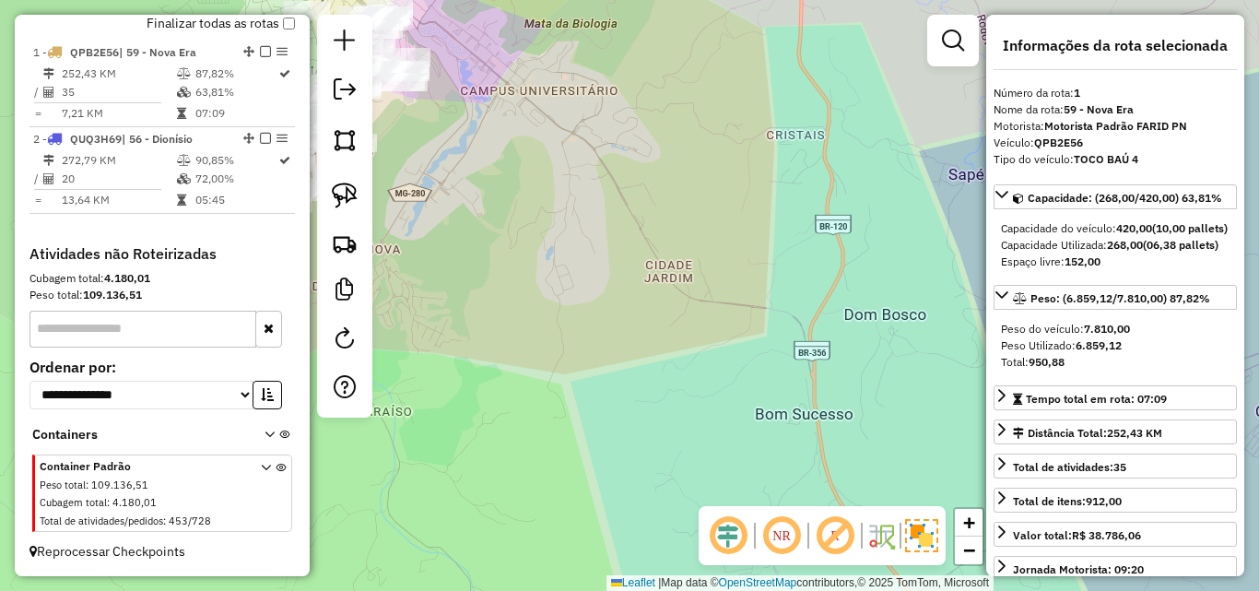
drag, startPoint x: 660, startPoint y: 139, endPoint x: 748, endPoint y: 359, distance: 236.5
click at [750, 371] on div "Janela de atendimento Grade de atendimento Capacidade Transportadoras Veículos …" at bounding box center [629, 295] width 1259 height 591
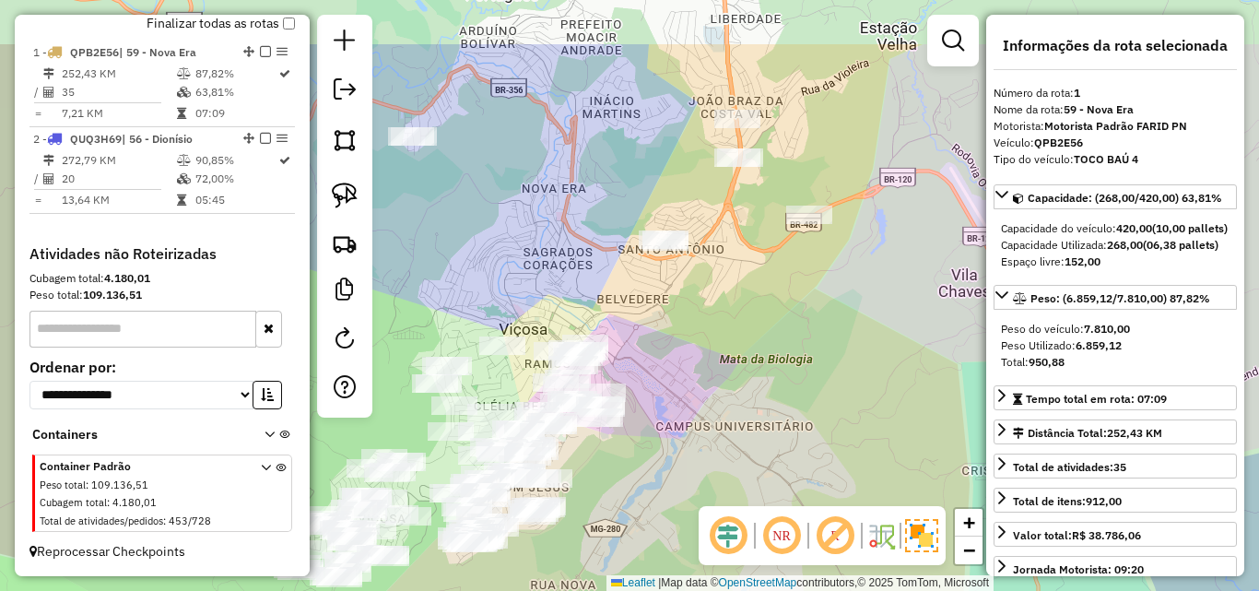
drag, startPoint x: 693, startPoint y: 254, endPoint x: 798, endPoint y: 358, distance: 147.3
click at [798, 358] on div "Janela de atendimento Grade de atendimento Capacidade Transportadoras Veículos …" at bounding box center [629, 295] width 1259 height 591
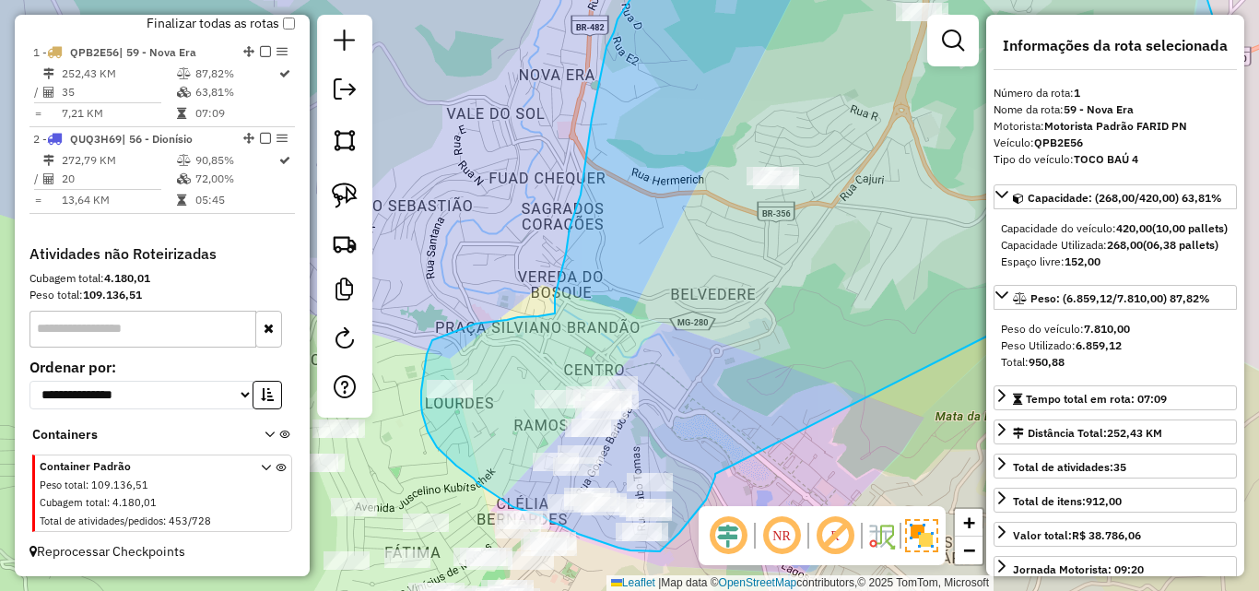
drag, startPoint x: 850, startPoint y: 329, endPoint x: 716, endPoint y: 467, distance: 192.3
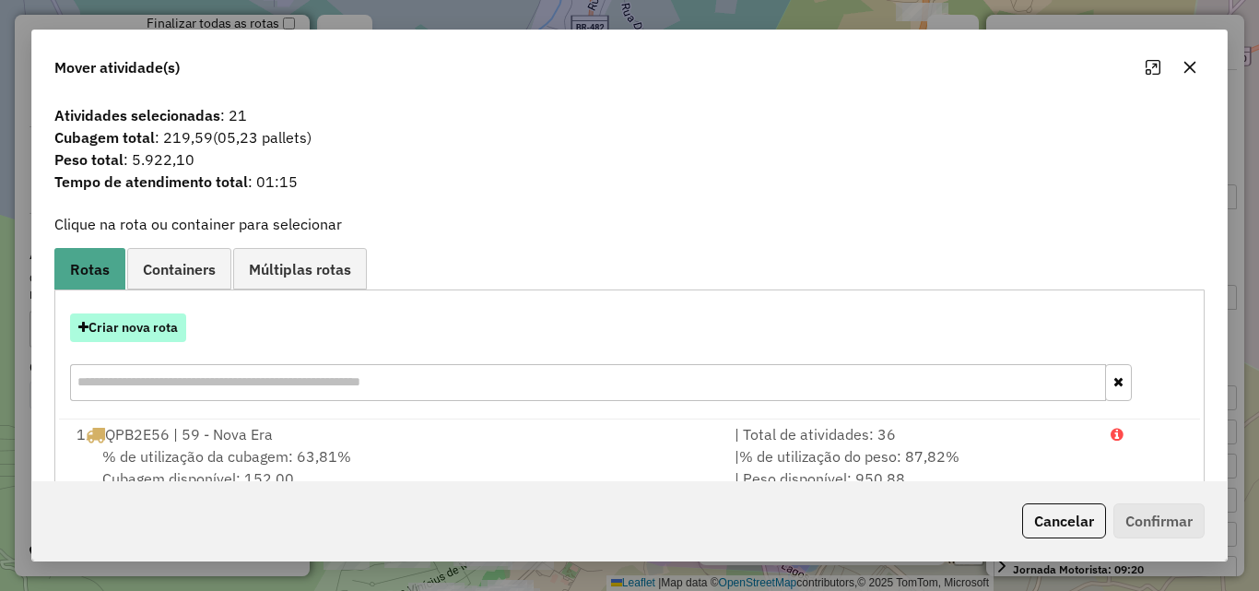
click at [146, 315] on button "Criar nova rota" at bounding box center [128, 327] width 116 height 29
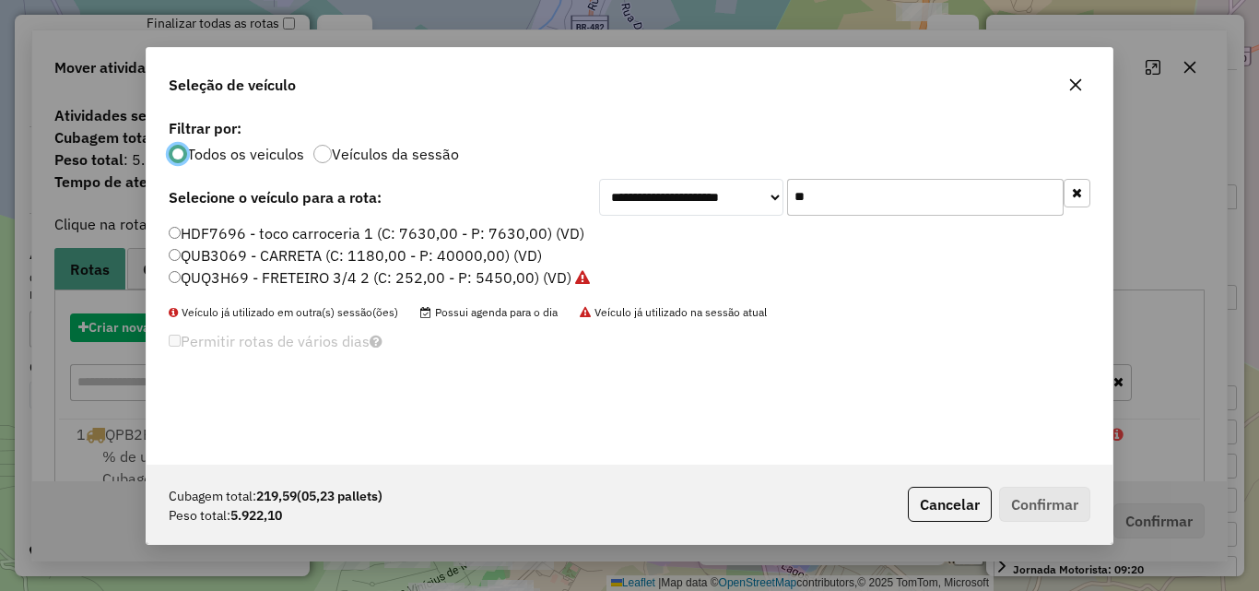
scroll to position [10, 6]
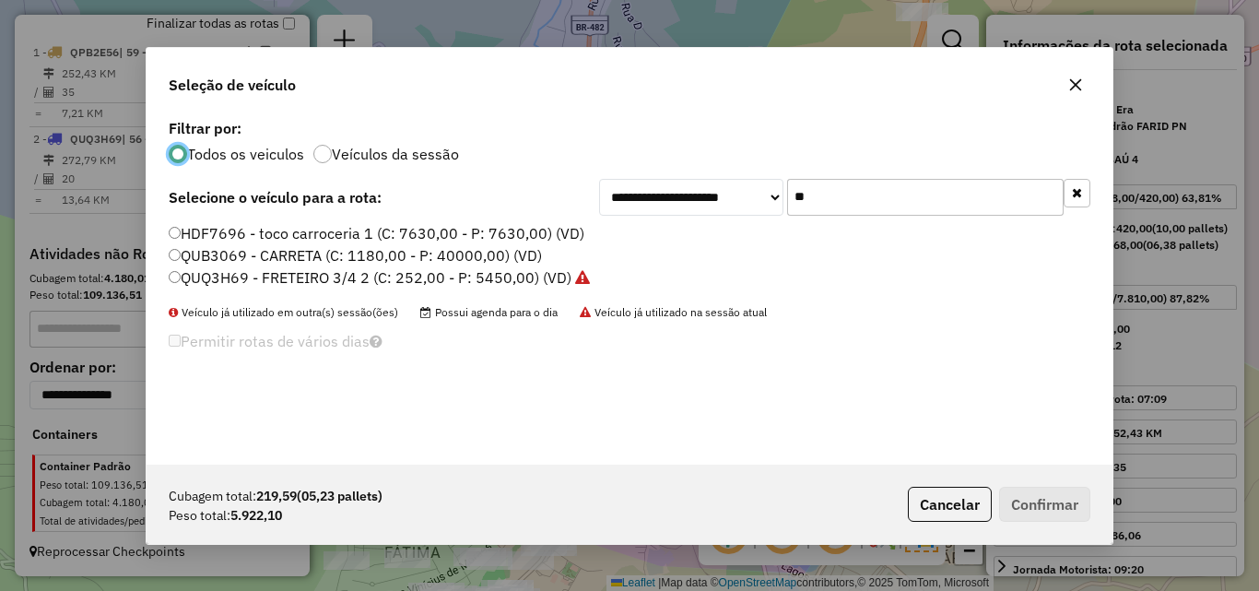
drag, startPoint x: 880, startPoint y: 196, endPoint x: 598, endPoint y: 194, distance: 282.0
click at [598, 194] on div "**********" at bounding box center [630, 197] width 922 height 37
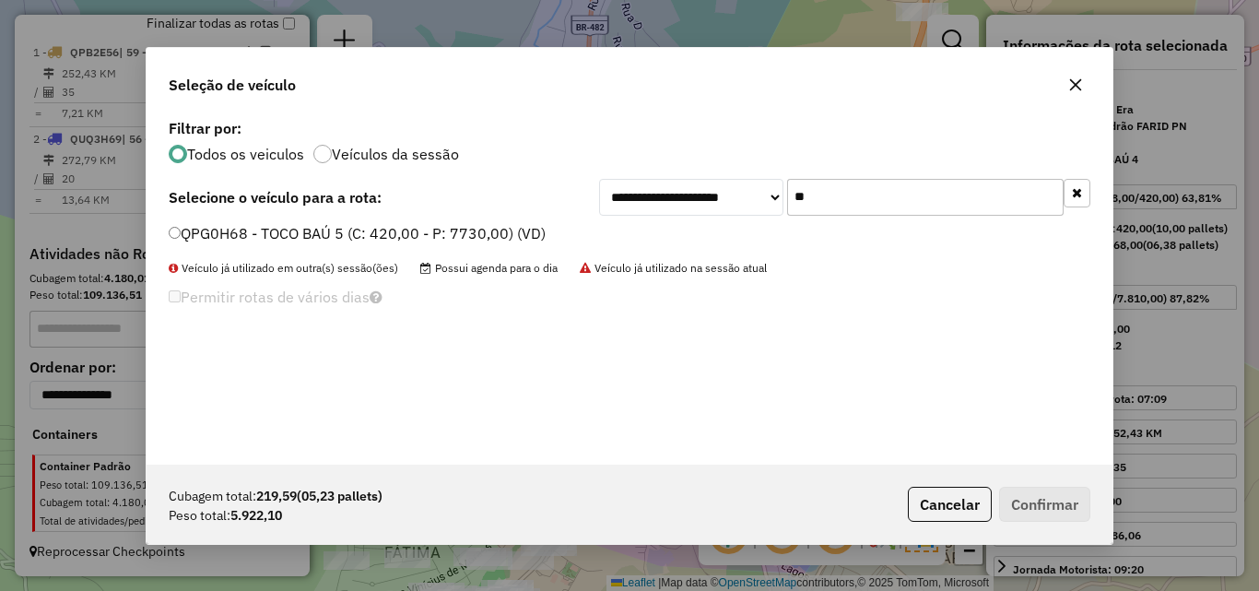
type input "**"
click at [375, 224] on label "QPG0H68 - TOCO BAÚ 5 (C: 420,00 - P: 7730,00) (VD)" at bounding box center [357, 233] width 377 height 22
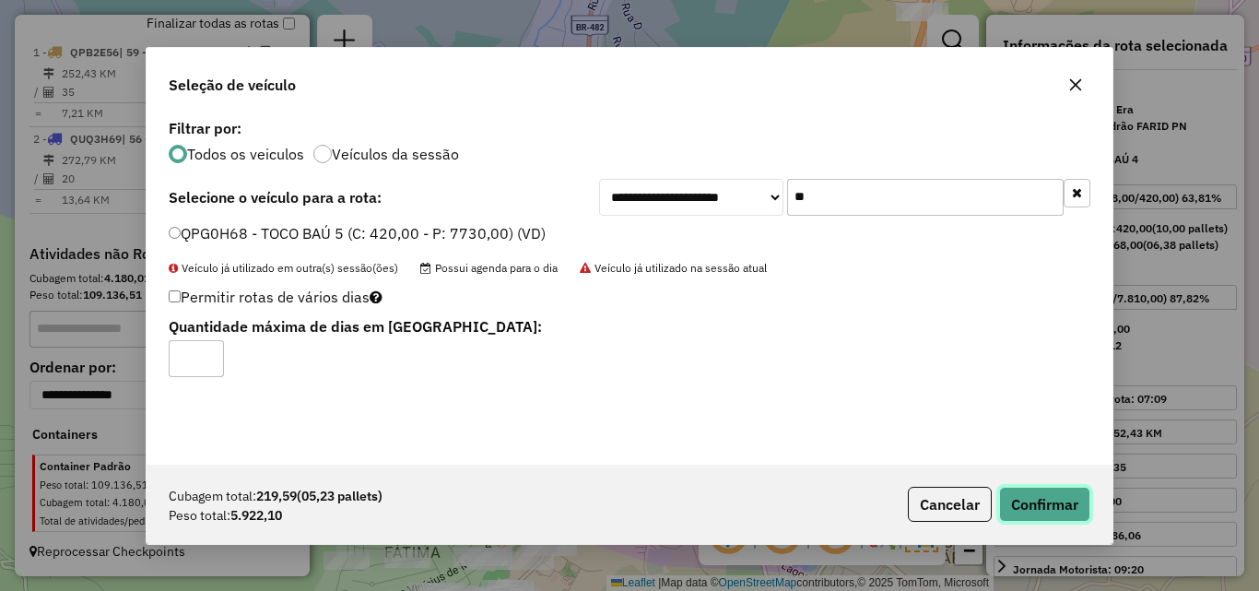
click at [1016, 502] on button "Confirmar" at bounding box center [1044, 504] width 91 height 35
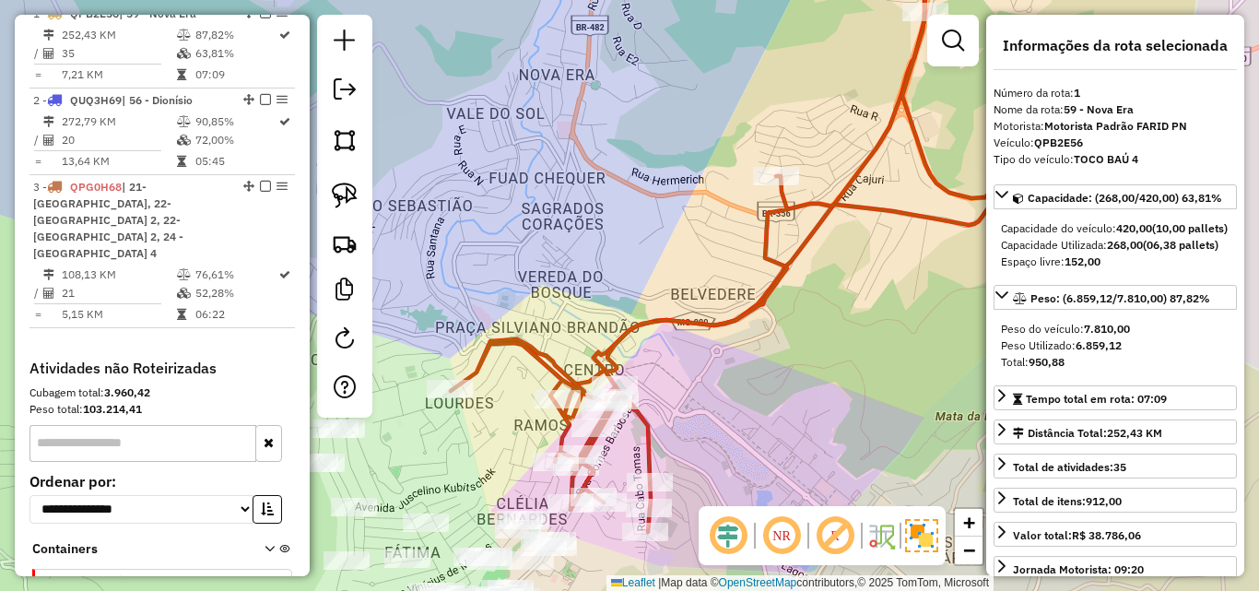
scroll to position [691, 0]
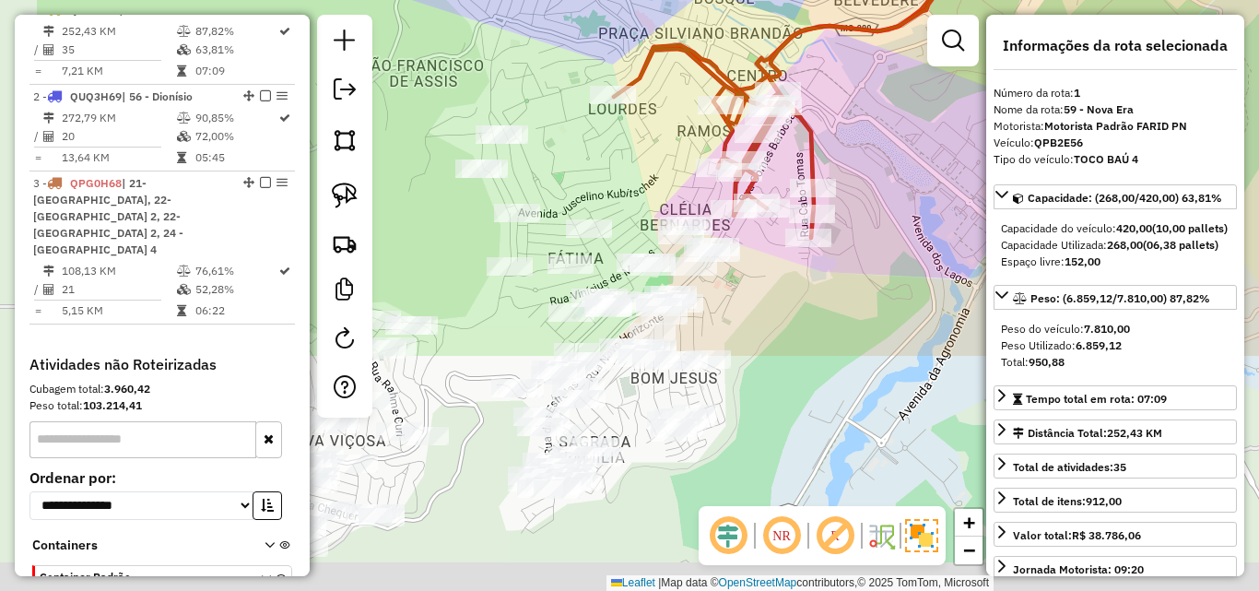
drag, startPoint x: 711, startPoint y: 407, endPoint x: 874, endPoint y: 113, distance: 336.2
click at [874, 113] on div "Janela de atendimento Grade de atendimento Capacidade Transportadoras Veículos …" at bounding box center [629, 295] width 1259 height 591
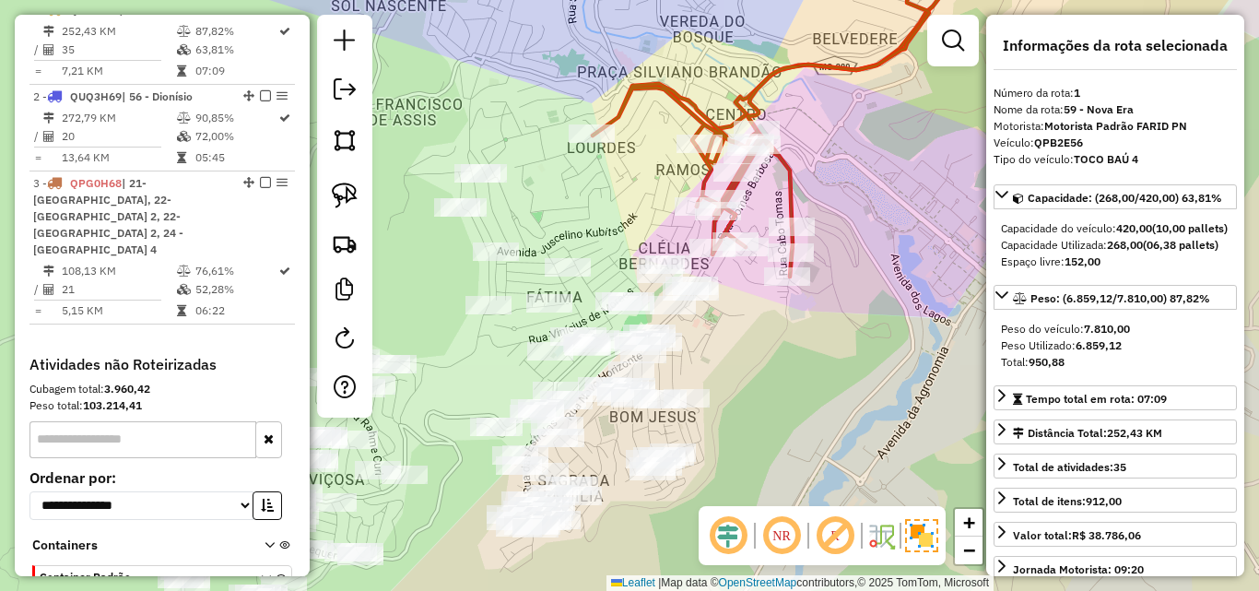
drag, startPoint x: 763, startPoint y: 289, endPoint x: 738, endPoint y: 333, distance: 50.0
click at [740, 332] on div "Janela de atendimento Grade de atendimento Capacidade Transportadoras Veículos …" at bounding box center [629, 295] width 1259 height 591
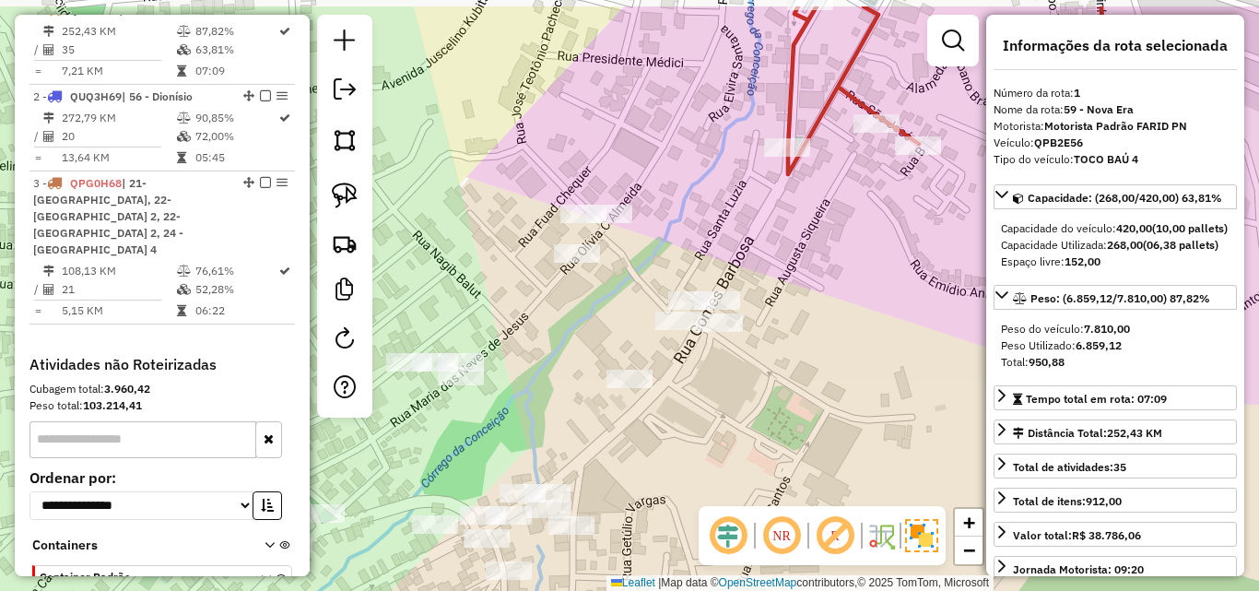
drag, startPoint x: 699, startPoint y: 299, endPoint x: 770, endPoint y: 364, distance: 96.5
click at [770, 364] on div "Janela de atendimento Grade de atendimento Capacidade Transportadoras Veículos …" at bounding box center [629, 295] width 1259 height 591
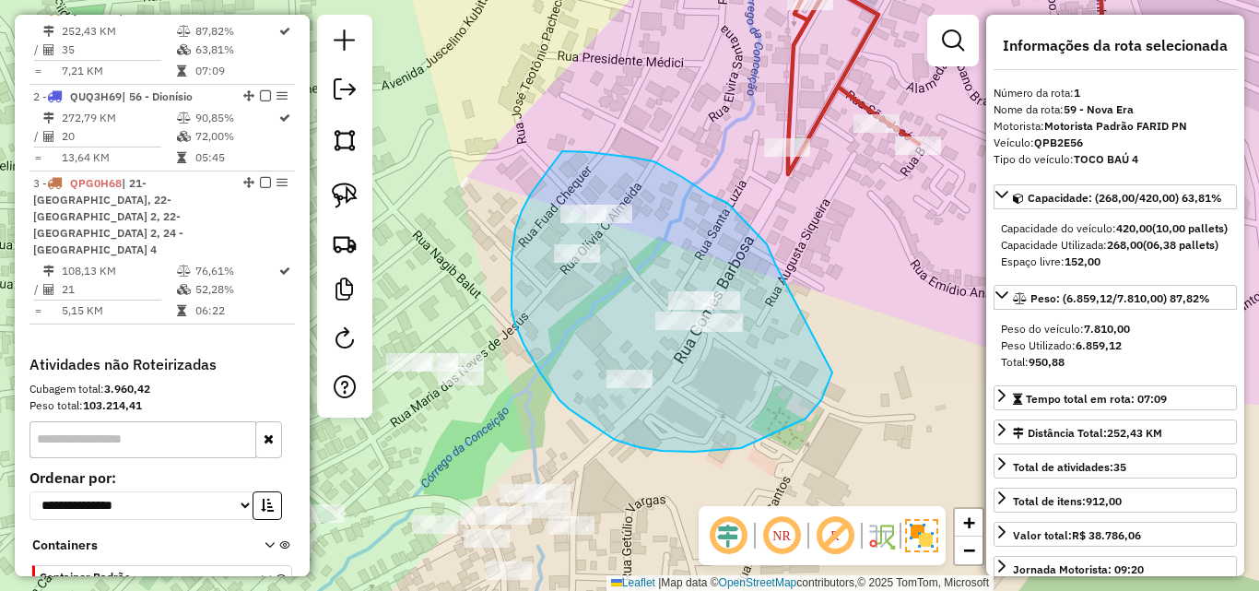
drag, startPoint x: 775, startPoint y: 264, endPoint x: 834, endPoint y: 354, distance: 107.9
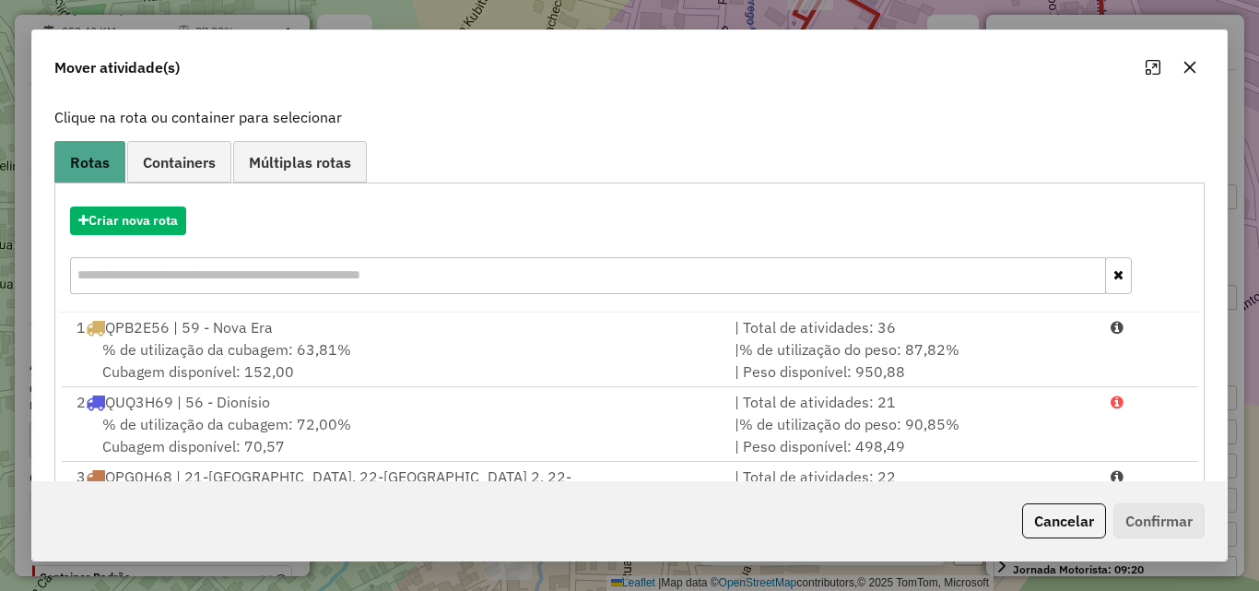
scroll to position [194, 0]
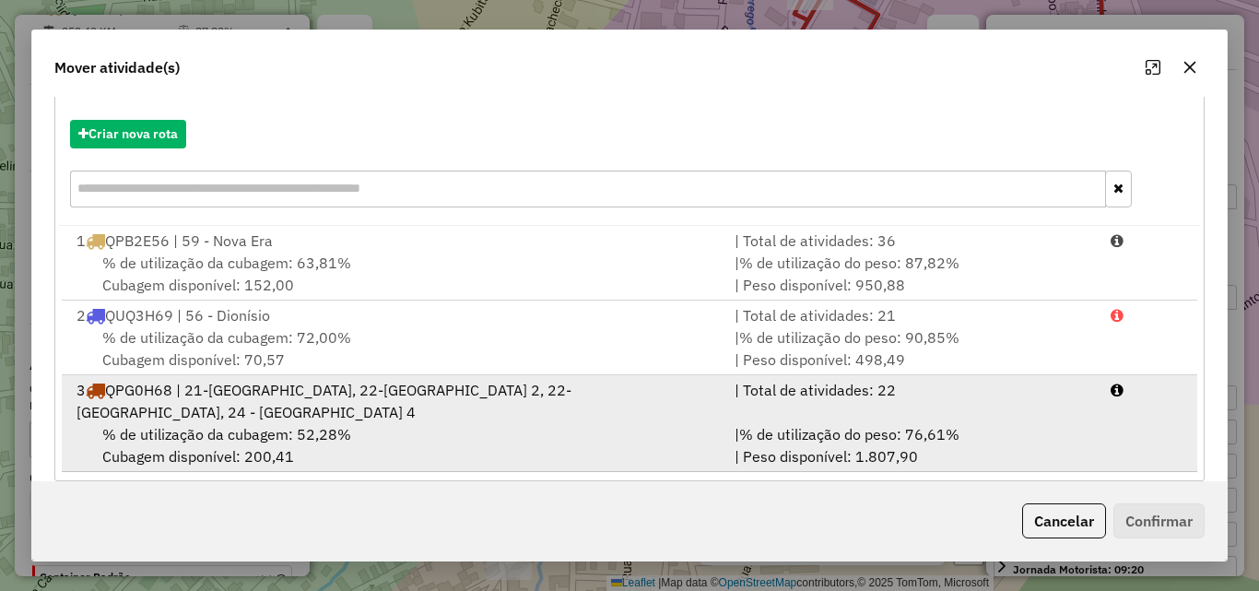
click at [557, 394] on div "3 QPG0H68 | 21-Viçosa Centro, 22-Viçosa 2, 22-Viçosa Centro 2, 24 - Viçosa 4" at bounding box center [394, 401] width 658 height 44
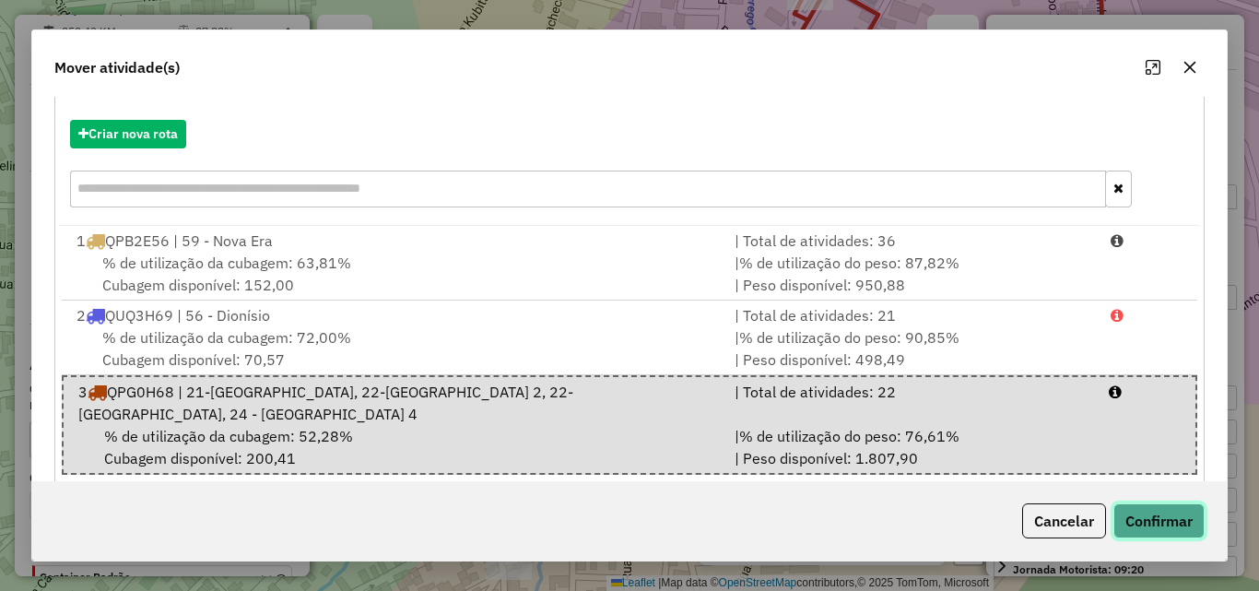
click at [1134, 518] on button "Confirmar" at bounding box center [1158, 520] width 91 height 35
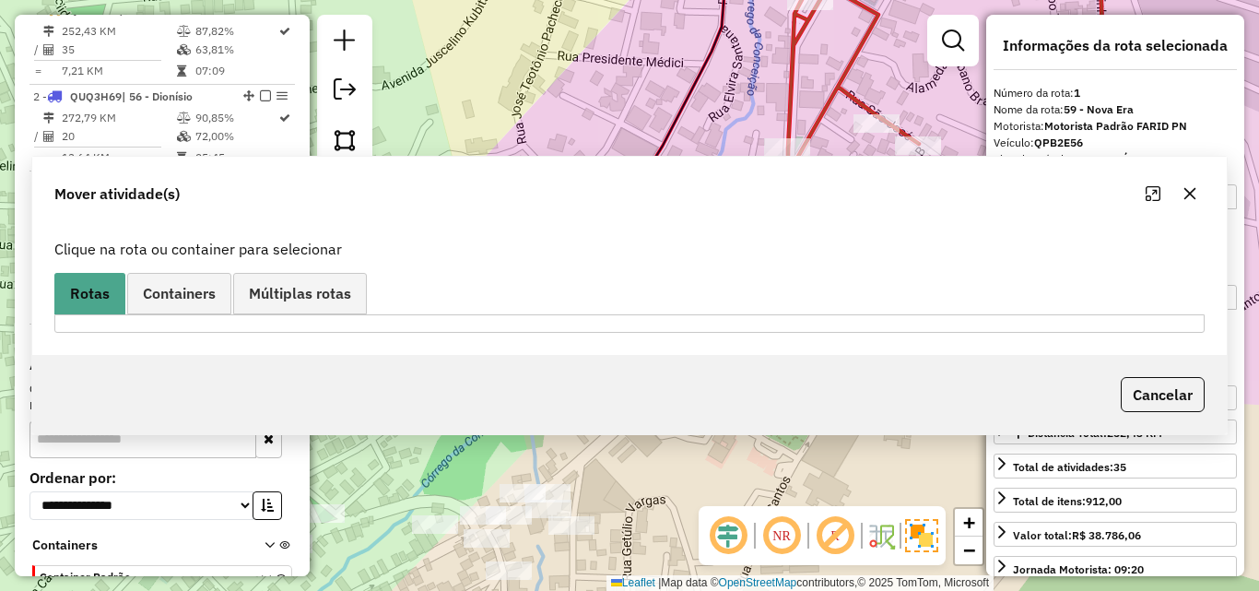
scroll to position [0, 0]
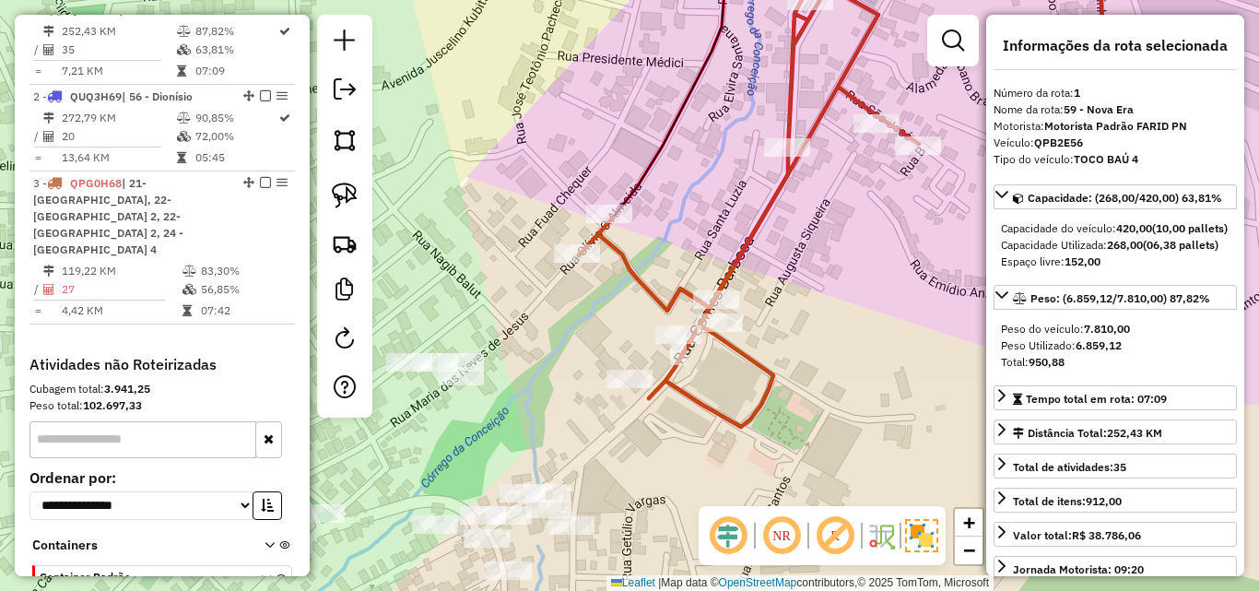
drag, startPoint x: 657, startPoint y: 435, endPoint x: 748, endPoint y: 321, distance: 146.2
click at [748, 321] on div "Janela de atendimento Grade de atendimento Capacidade Transportadoras Veículos …" at bounding box center [629, 295] width 1259 height 591
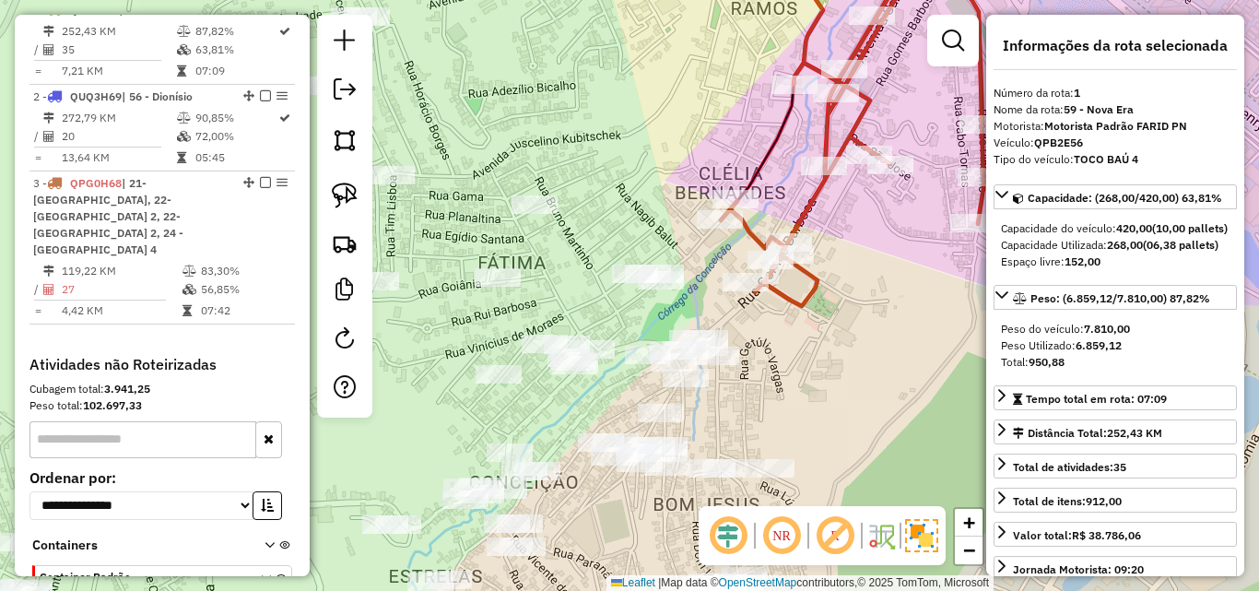
drag, startPoint x: 748, startPoint y: 358, endPoint x: 792, endPoint y: 322, distance: 56.3
click at [792, 322] on div "Janela de atendimento Grade de atendimento Capacidade Transportadoras Veículos …" at bounding box center [629, 295] width 1259 height 591
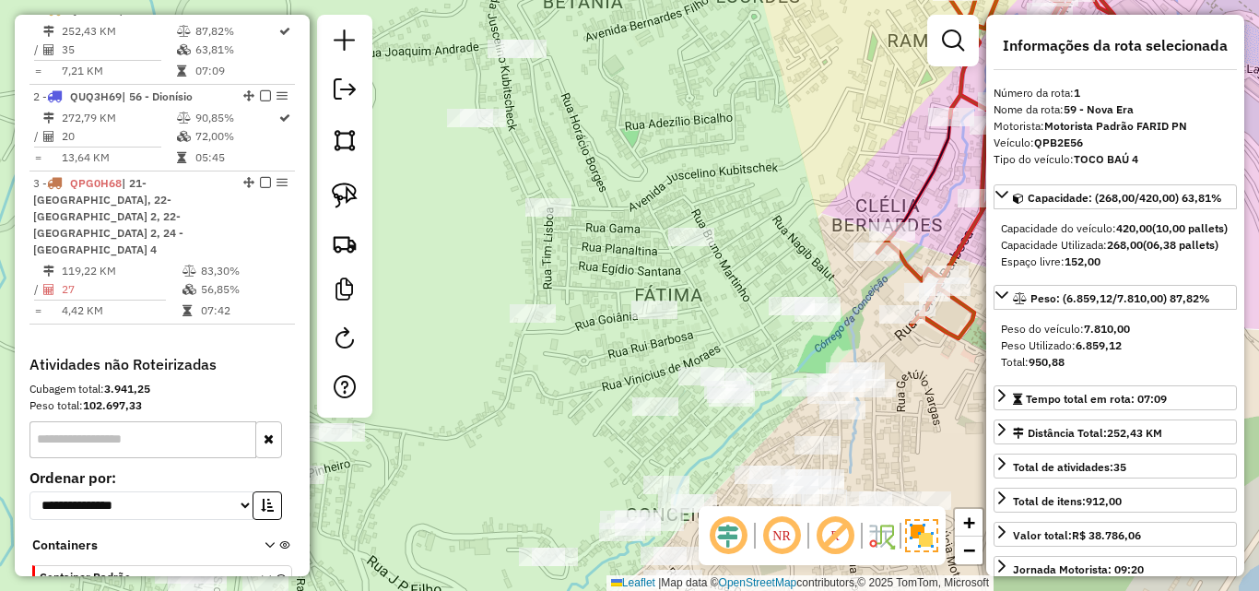
drag, startPoint x: 682, startPoint y: 230, endPoint x: 706, endPoint y: 182, distance: 54.4
click at [706, 182] on div "Janela de atendimento Grade de atendimento Capacidade Transportadoras Veículos …" at bounding box center [629, 295] width 1259 height 591
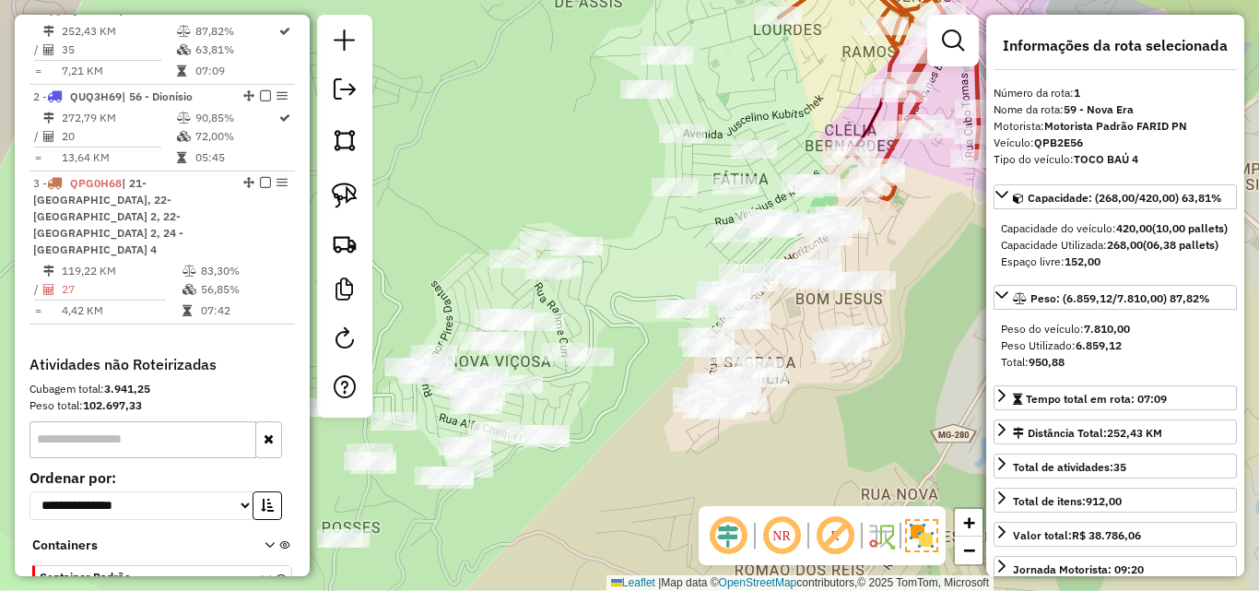
drag, startPoint x: 582, startPoint y: 375, endPoint x: 736, endPoint y: 250, distance: 198.5
click at [736, 250] on div "Janela de atendimento Grade de atendimento Capacidade Transportadoras Veículos …" at bounding box center [629, 295] width 1259 height 591
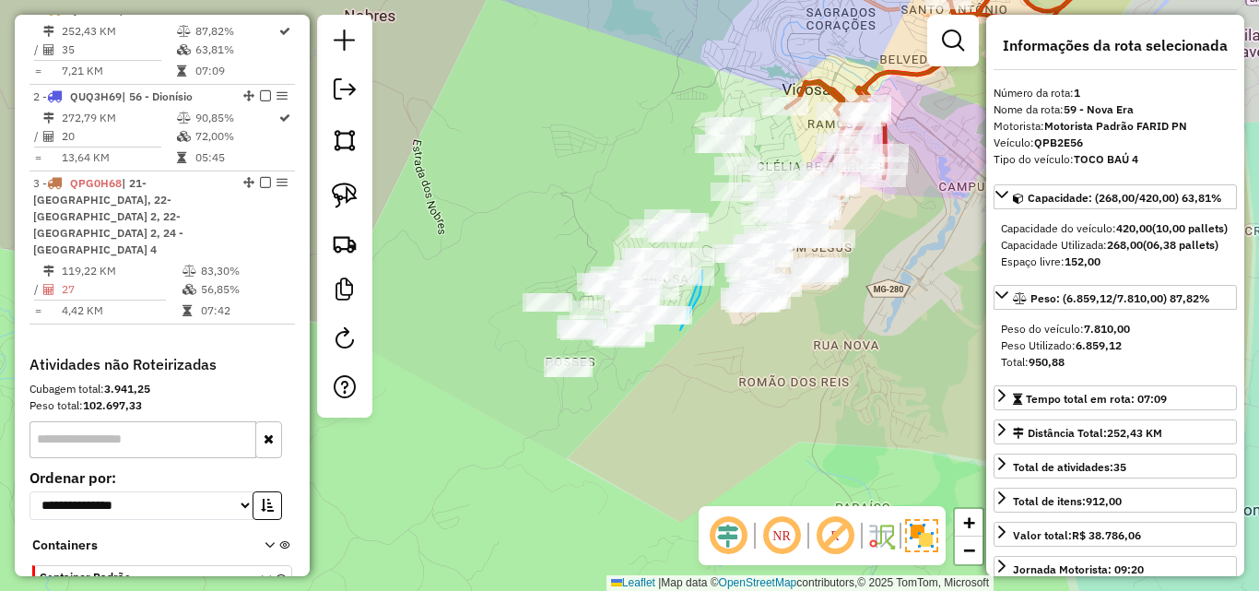
drag, startPoint x: 680, startPoint y: 330, endPoint x: 702, endPoint y: 270, distance: 63.9
click at [702, 266] on div at bounding box center [691, 257] width 46 height 18
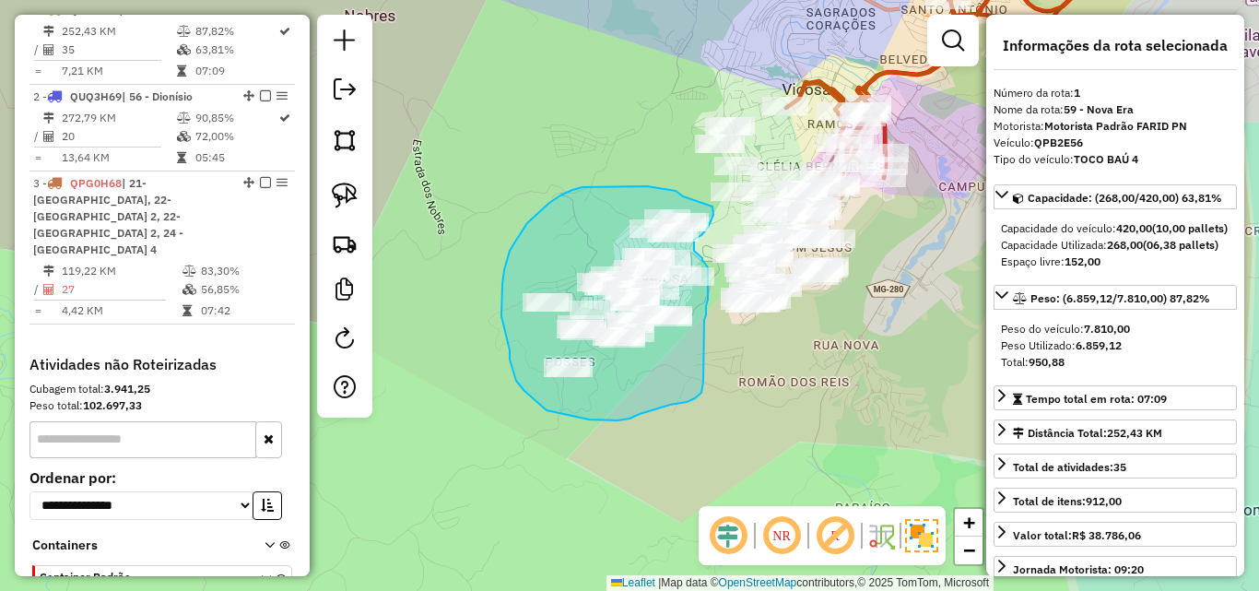
drag, startPoint x: 683, startPoint y: 196, endPoint x: 696, endPoint y: 195, distance: 12.9
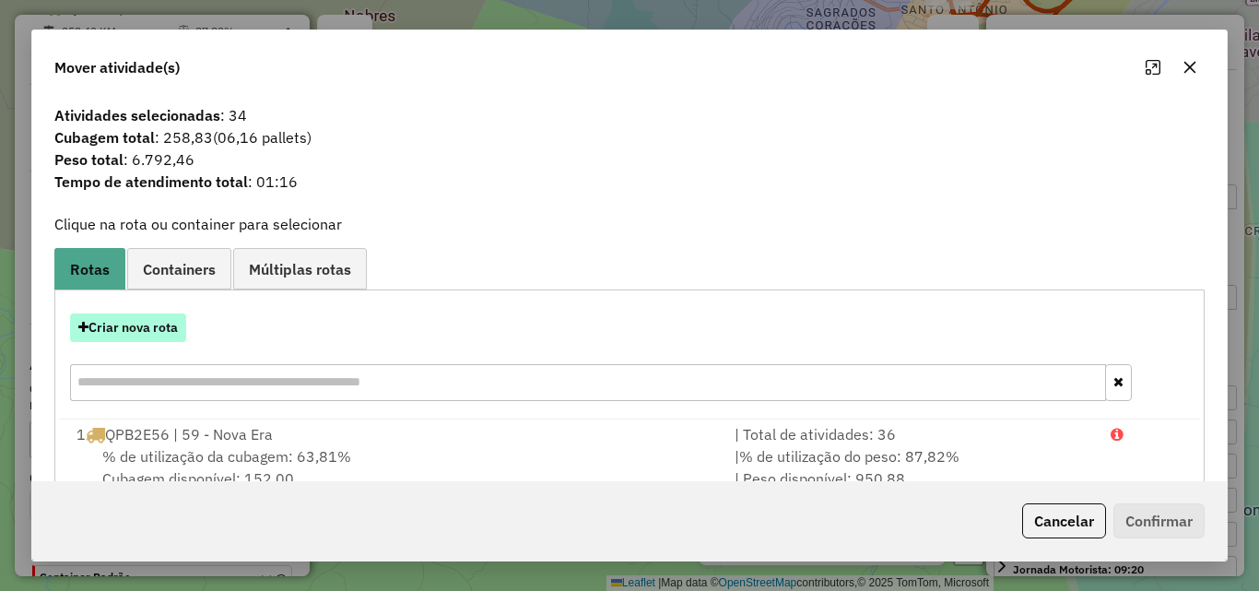
click at [141, 325] on button "Criar nova rota" at bounding box center [128, 327] width 116 height 29
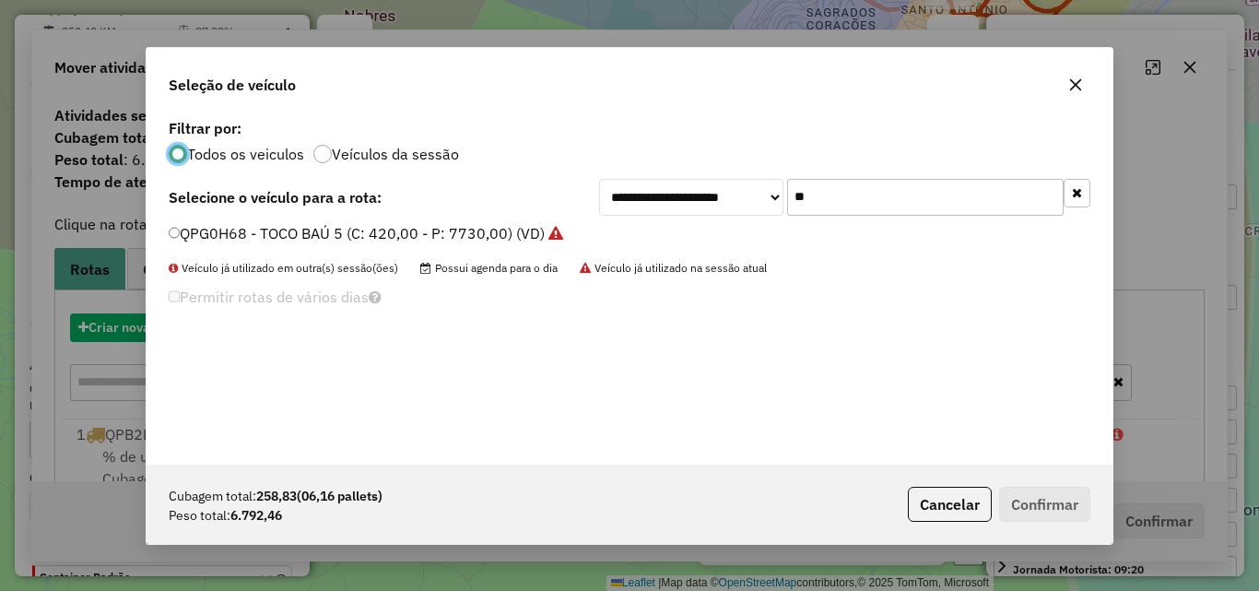
scroll to position [10, 6]
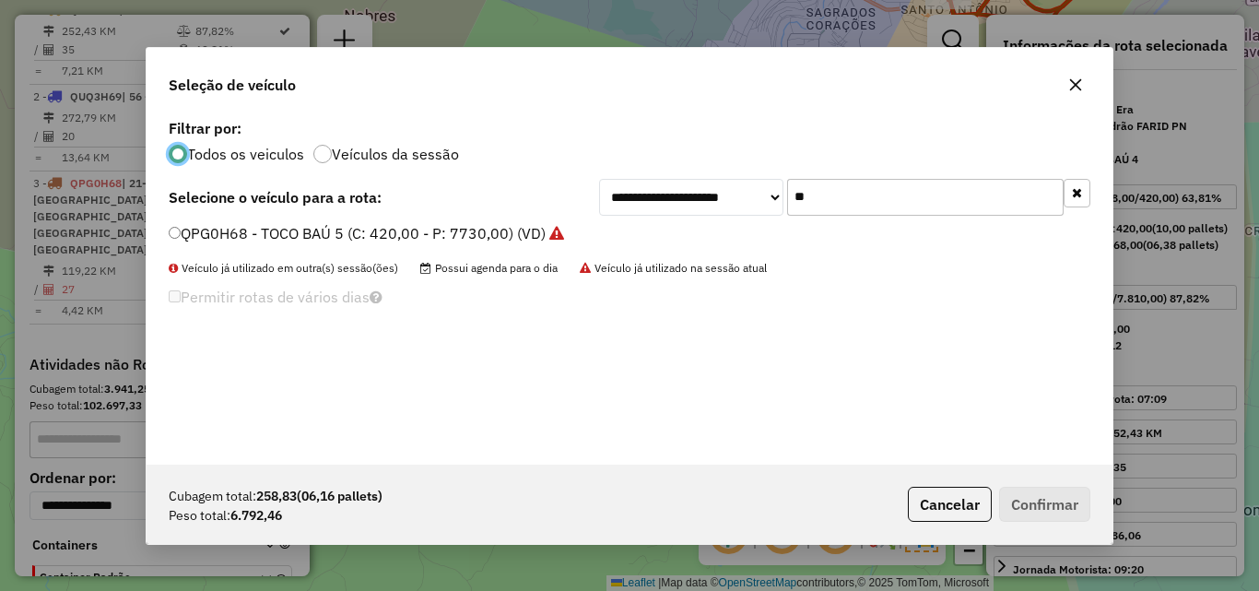
drag, startPoint x: 889, startPoint y: 191, endPoint x: 617, endPoint y: 191, distance: 272.8
click at [619, 191] on div "**********" at bounding box center [844, 197] width 491 height 37
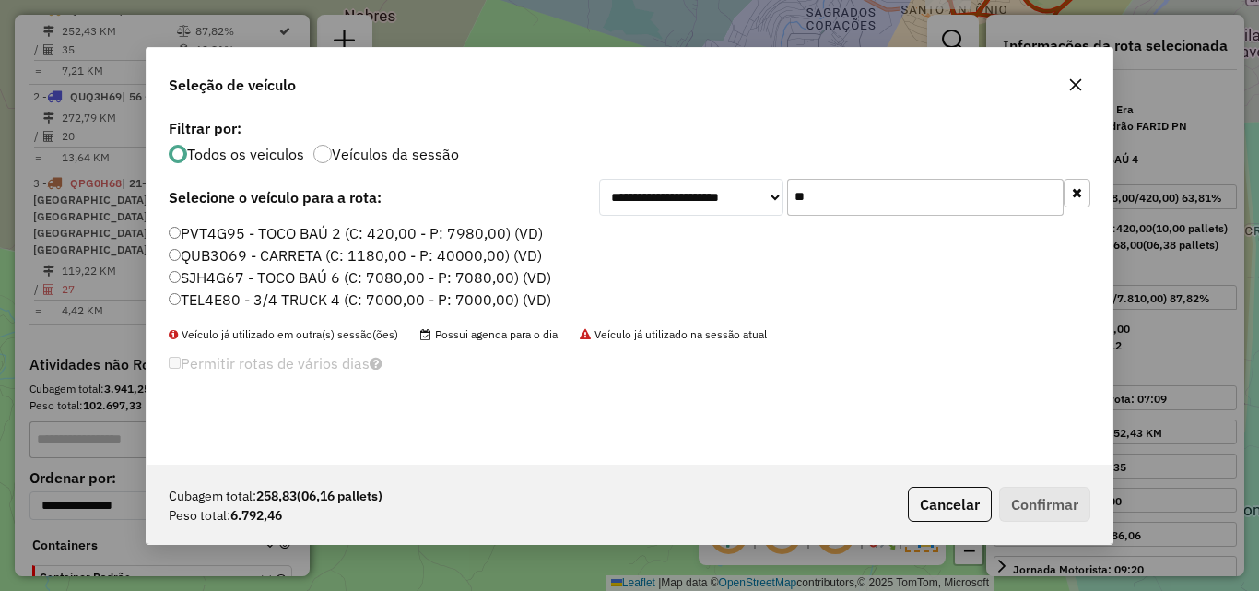
type input "**"
click at [360, 297] on label "TEL4E80 - 3/4 TRUCK 4 (C: 7000,00 - P: 7000,00) (VD)" at bounding box center [360, 299] width 382 height 22
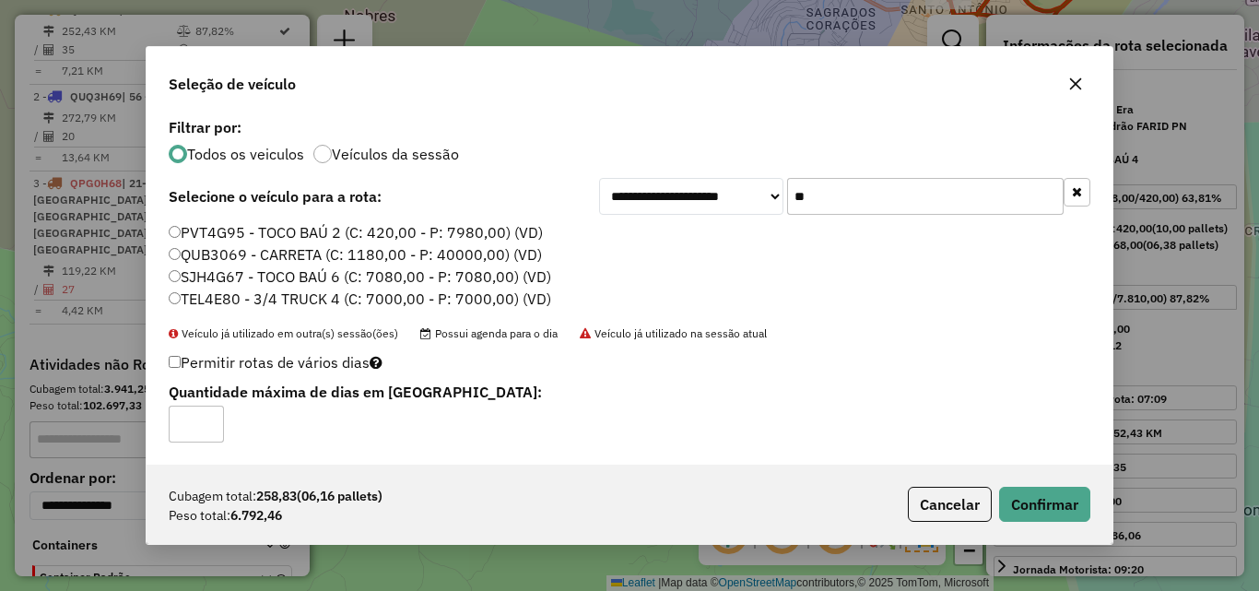
click at [1045, 526] on div "Cubagem total: 258,83 (06,16 pallets) Peso total: 6.792,46 Cancelar Confirmar" at bounding box center [630, 503] width 966 height 79
click at [1044, 499] on button "Confirmar" at bounding box center [1044, 504] width 91 height 35
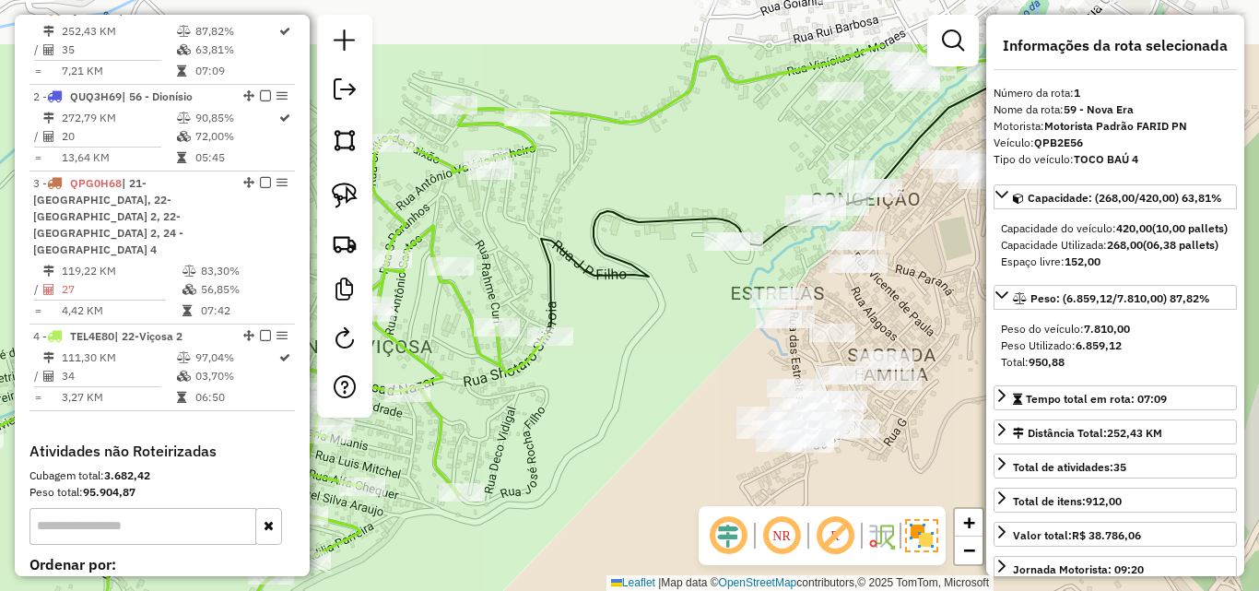
drag, startPoint x: 688, startPoint y: 230, endPoint x: 634, endPoint y: 407, distance: 185.1
click at [634, 407] on div "Janela de atendimento Grade de atendimento Capacidade Transportadoras Veículos …" at bounding box center [629, 295] width 1259 height 591
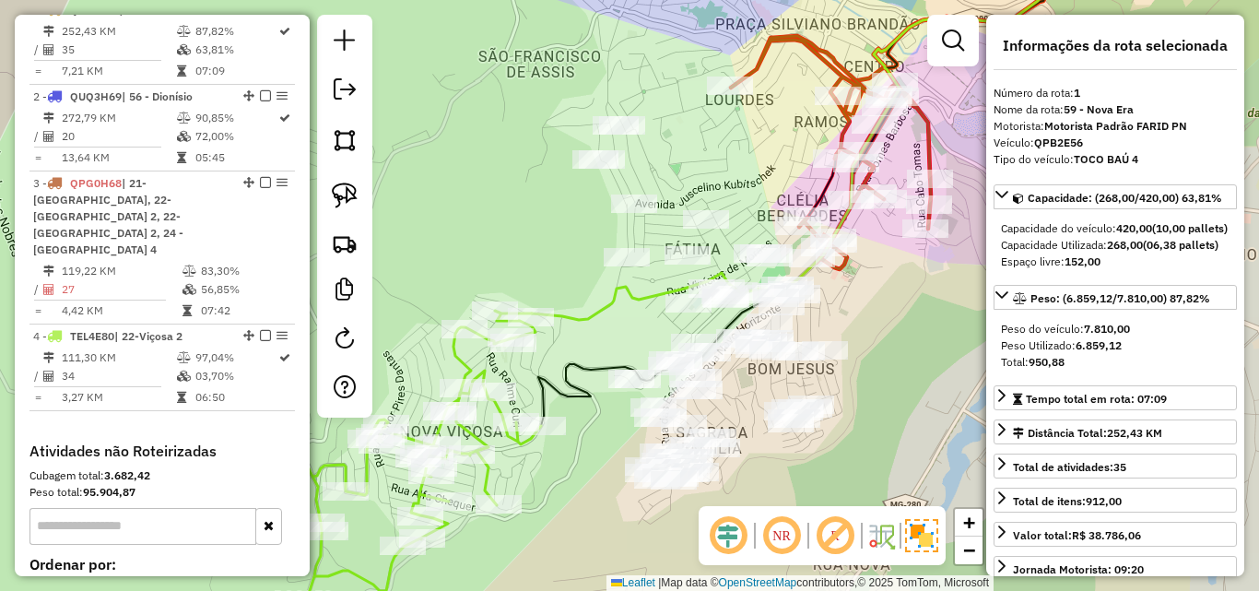
drag, startPoint x: 683, startPoint y: 296, endPoint x: 627, endPoint y: 317, distance: 60.1
click at [621, 337] on div "Janela de atendimento Grade de atendimento Capacidade Transportadoras Veículos …" at bounding box center [629, 295] width 1259 height 591
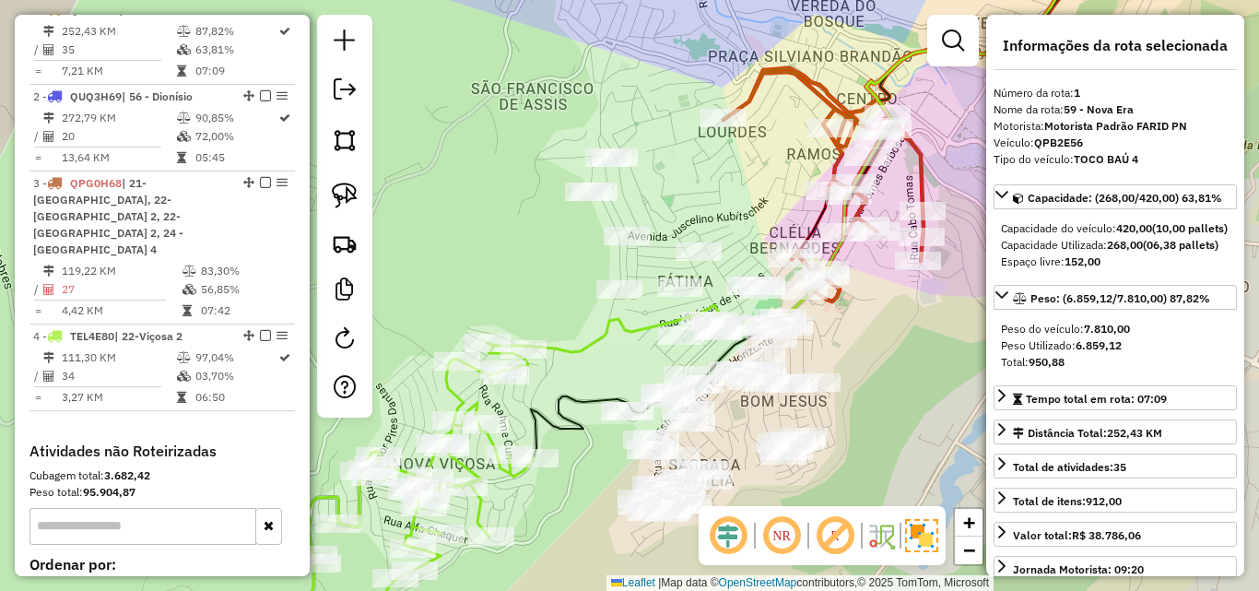
drag, startPoint x: 676, startPoint y: 178, endPoint x: 678, endPoint y: 206, distance: 27.7
click at [678, 206] on div "Janela de atendimento Grade de atendimento Capacidade Transportadoras Veículos …" at bounding box center [629, 295] width 1259 height 591
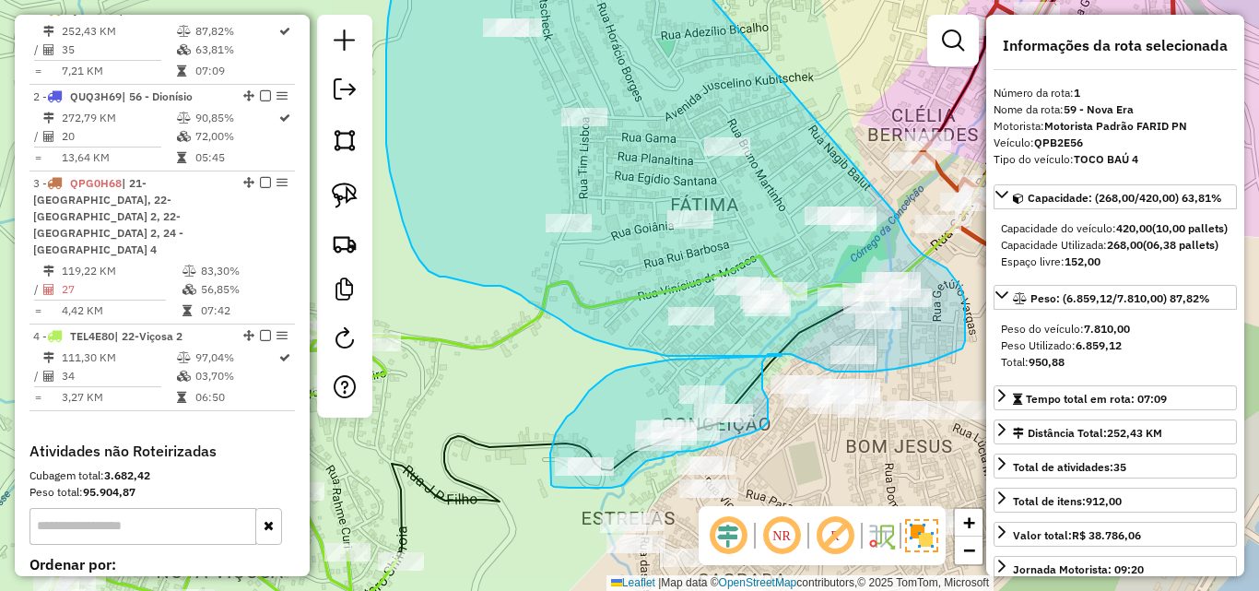
drag, startPoint x: 672, startPoint y: 155, endPoint x: 894, endPoint y: 212, distance: 229.3
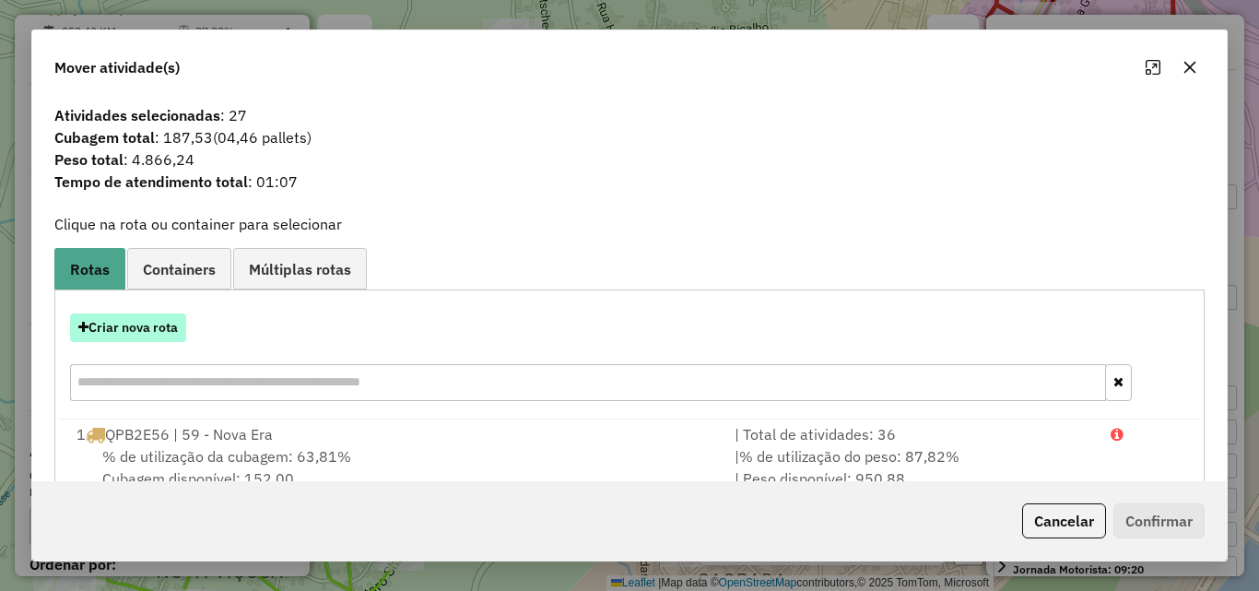
click at [147, 340] on button "Criar nova rota" at bounding box center [128, 327] width 116 height 29
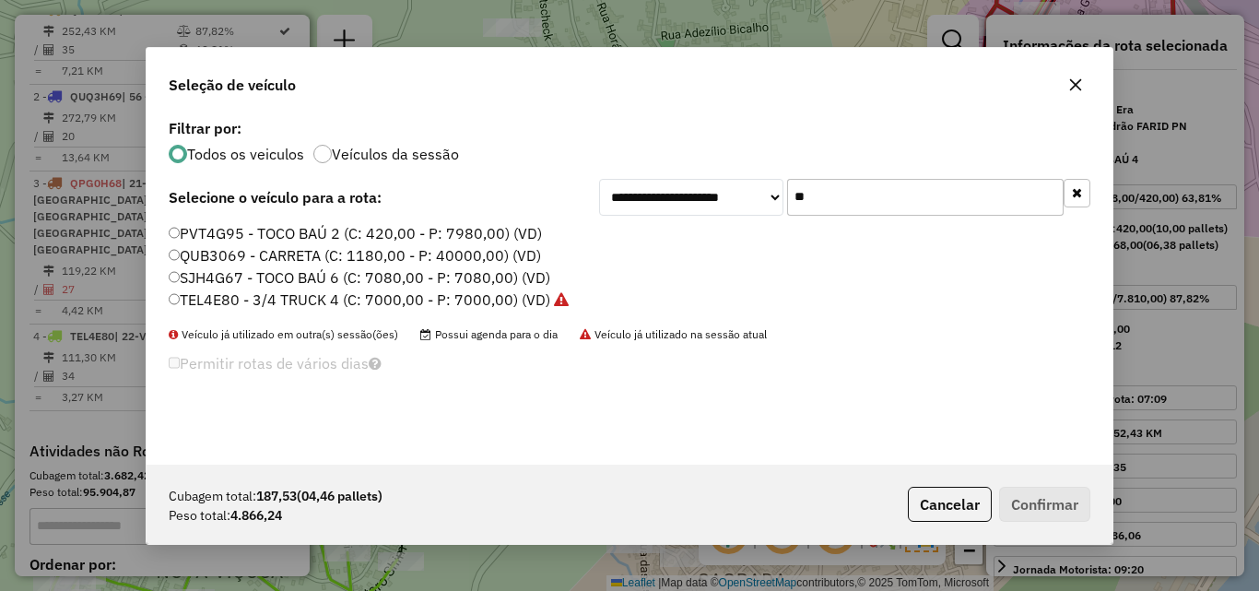
drag, startPoint x: 870, startPoint y: 193, endPoint x: 644, endPoint y: 188, distance: 225.8
click at [646, 188] on div "**********" at bounding box center [844, 197] width 491 height 37
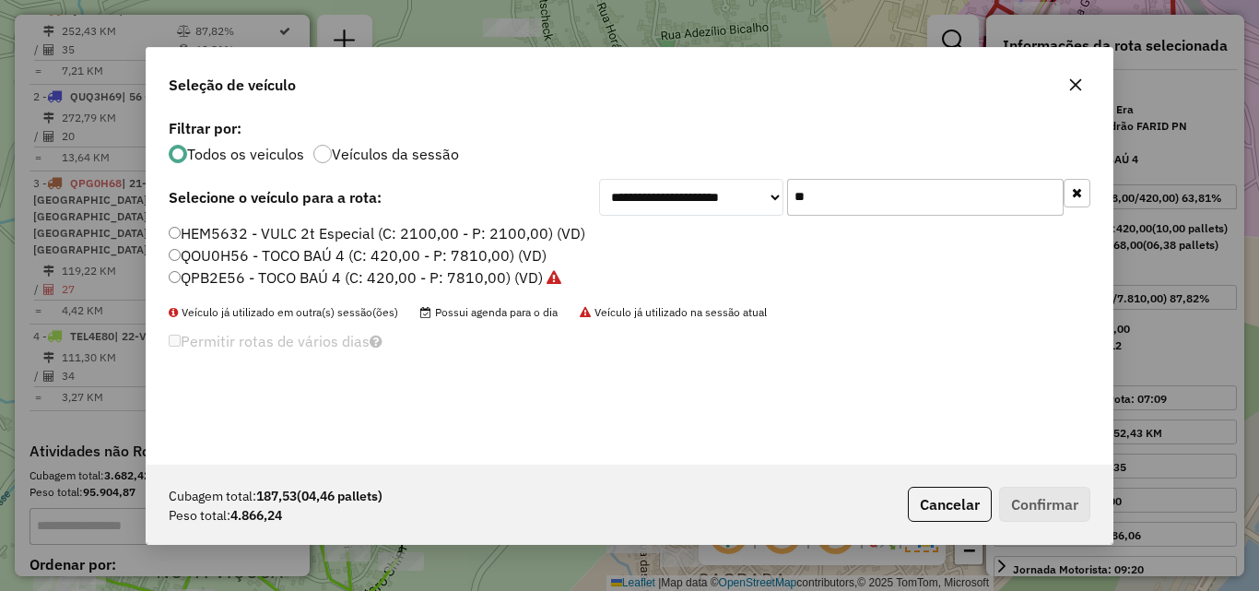
type input "**"
click at [279, 262] on label "QOU0H56 - TOCO BAÚ 4 (C: 420,00 - P: 7810,00) (VD)" at bounding box center [358, 255] width 378 height 22
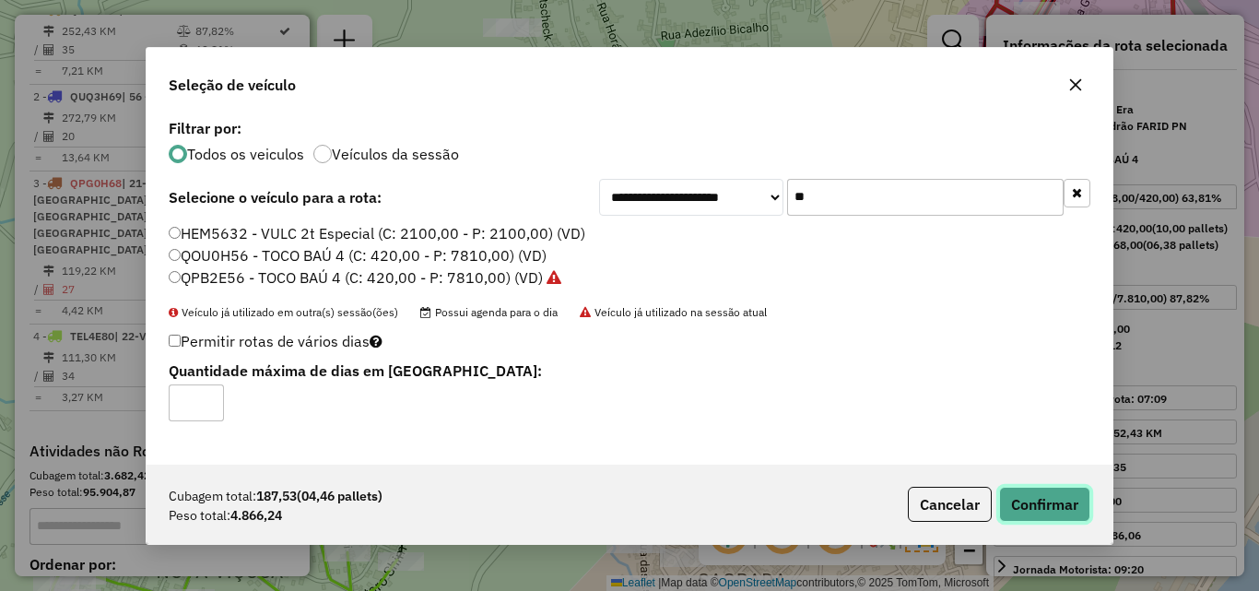
click at [1017, 511] on button "Confirmar" at bounding box center [1044, 504] width 91 height 35
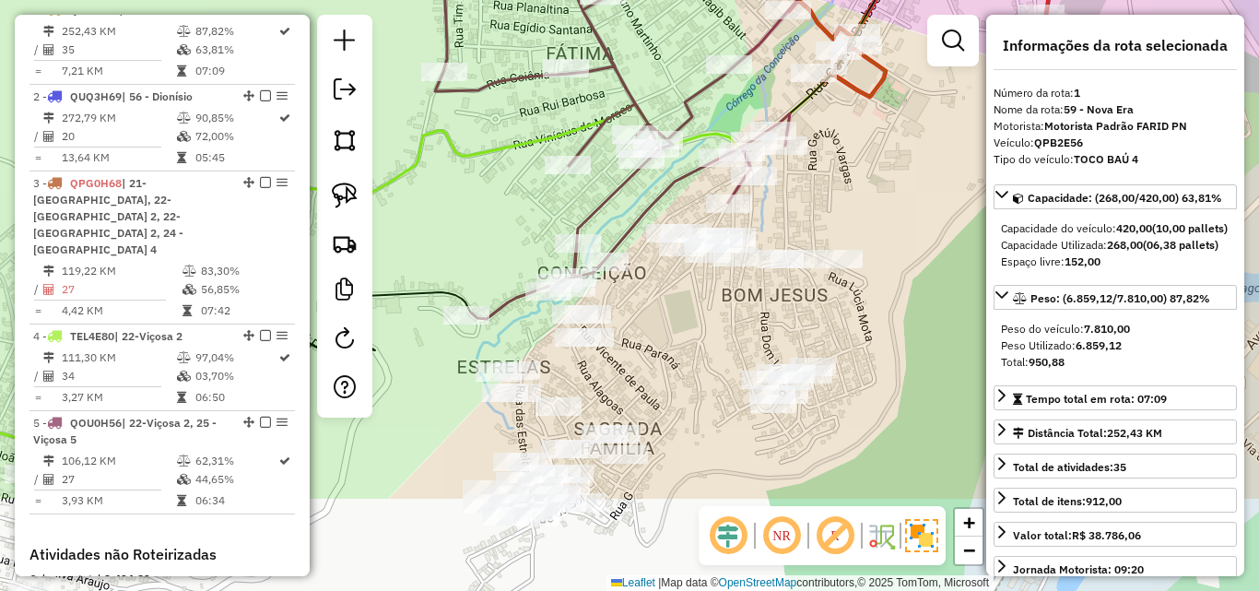
drag, startPoint x: 820, startPoint y: 453, endPoint x: 645, endPoint y: 283, distance: 244.4
click at [646, 285] on div "Janela de atendimento Grade de atendimento Capacidade Transportadoras Veículos …" at bounding box center [629, 295] width 1259 height 591
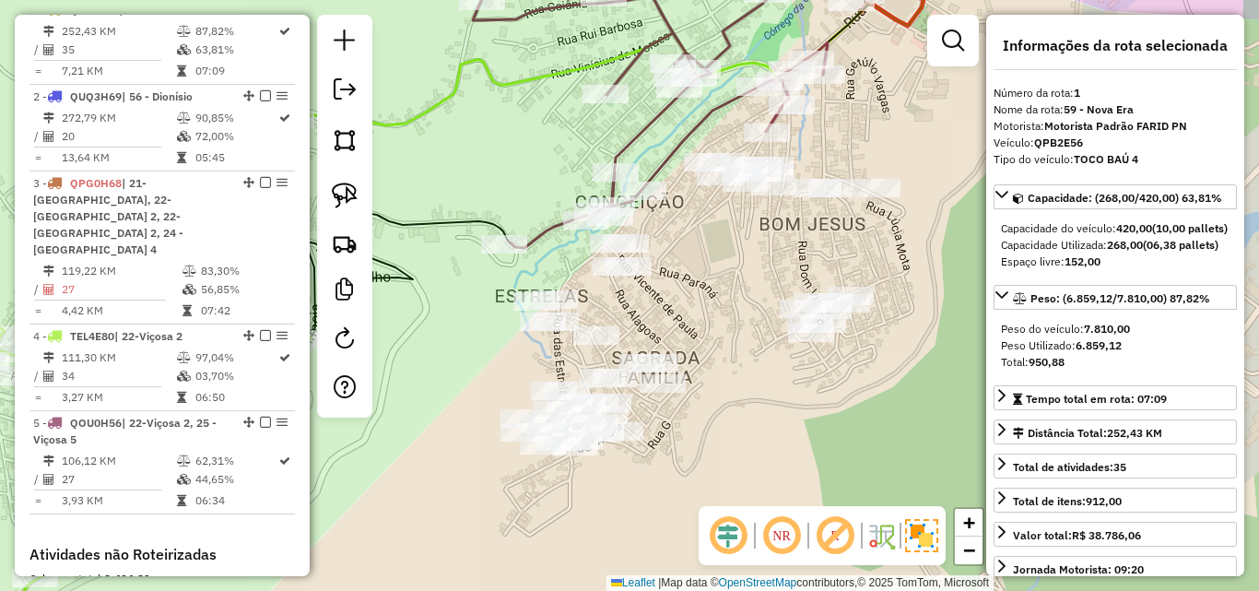
drag, startPoint x: 641, startPoint y: 355, endPoint x: 734, endPoint y: 299, distance: 108.7
click at [734, 299] on div "Janela de atendimento Grade de atendimento Capacidade Transportadoras Veículos …" at bounding box center [629, 295] width 1259 height 591
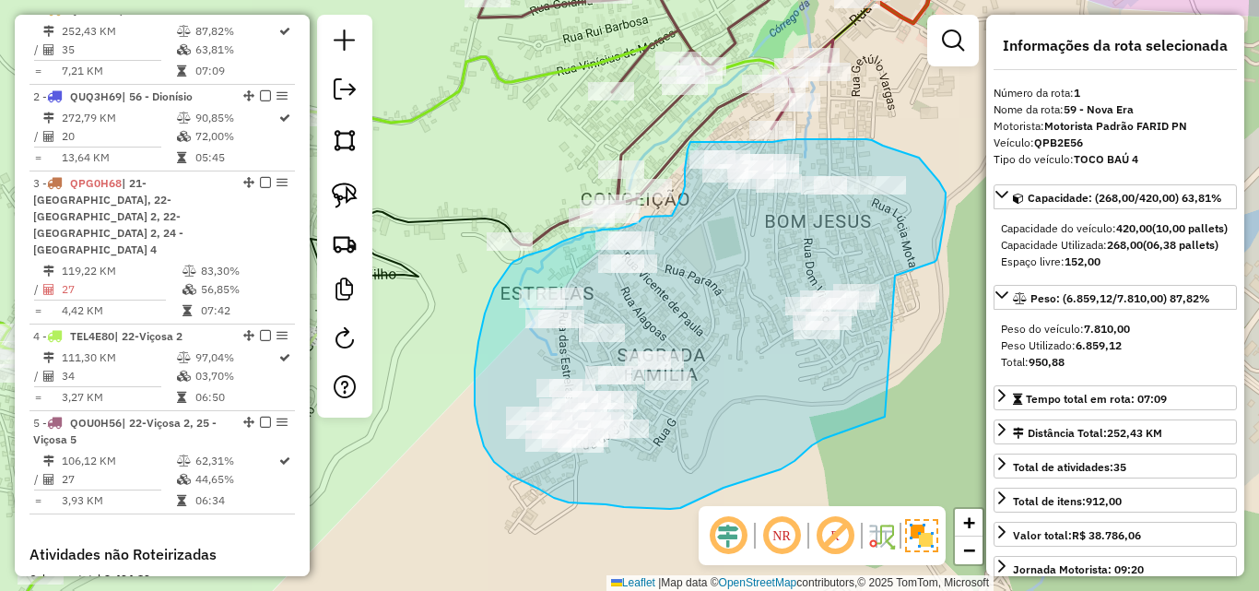
drag, startPoint x: 895, startPoint y: 276, endPoint x: 927, endPoint y: 375, distance: 104.6
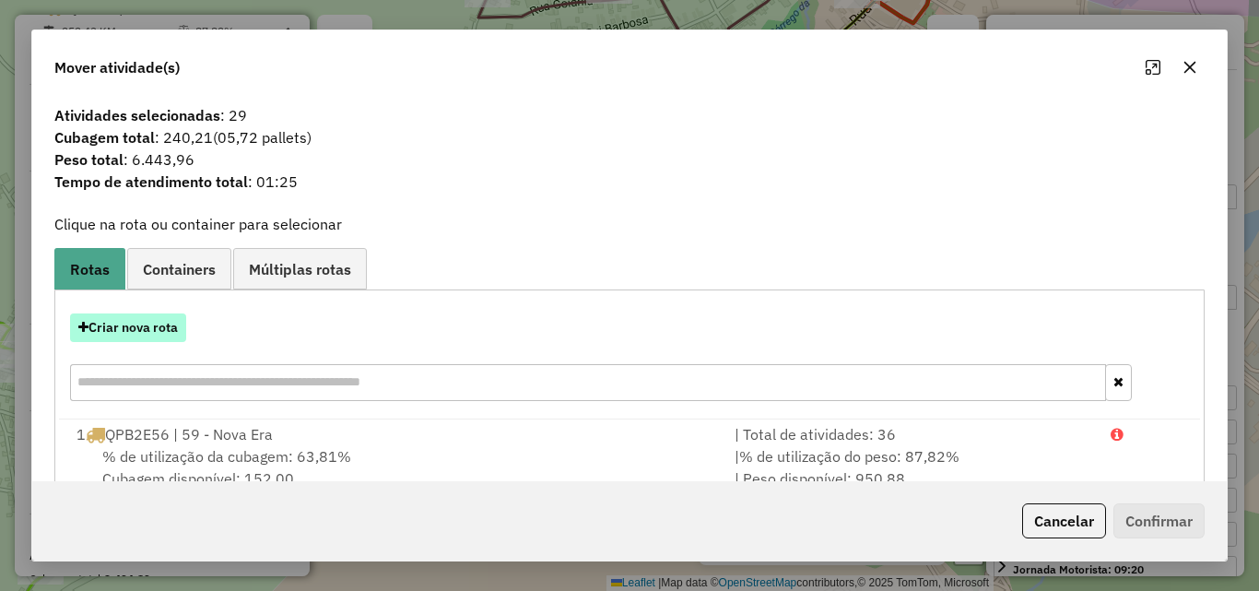
click at [141, 328] on button "Criar nova rota" at bounding box center [128, 327] width 116 height 29
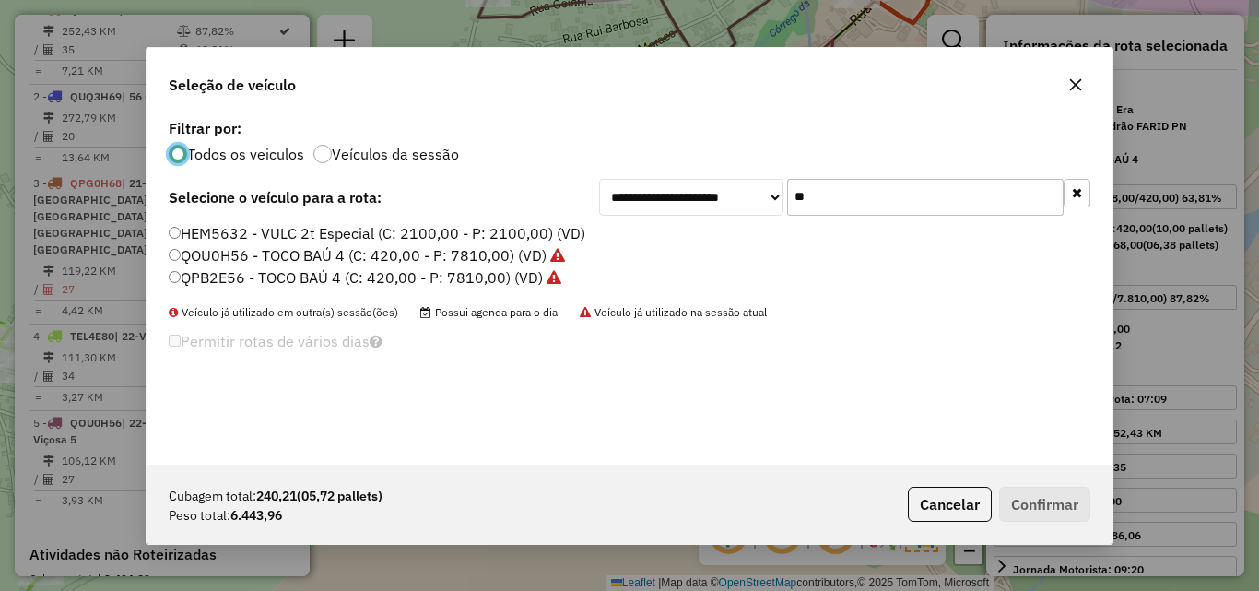
drag, startPoint x: 867, startPoint y: 194, endPoint x: 562, endPoint y: 195, distance: 305.1
click at [565, 194] on div "**********" at bounding box center [630, 197] width 922 height 37
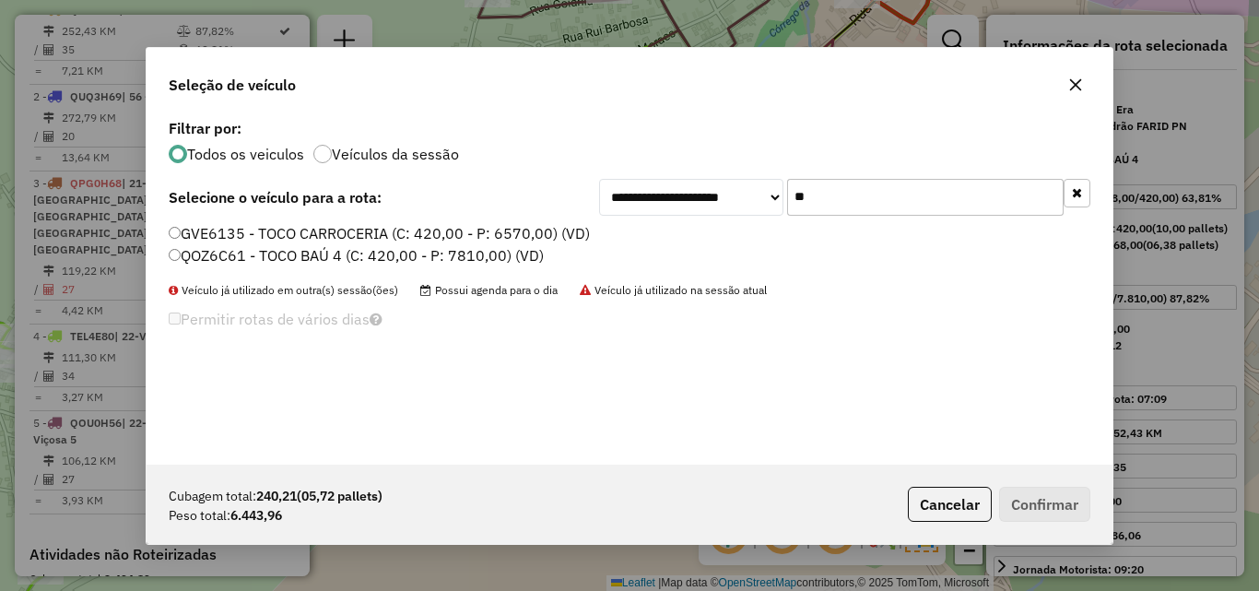
type input "**"
click at [455, 252] on label "QOZ6C61 - TOCO BAÚ 4 (C: 420,00 - P: 7810,00) (VD)" at bounding box center [356, 255] width 375 height 22
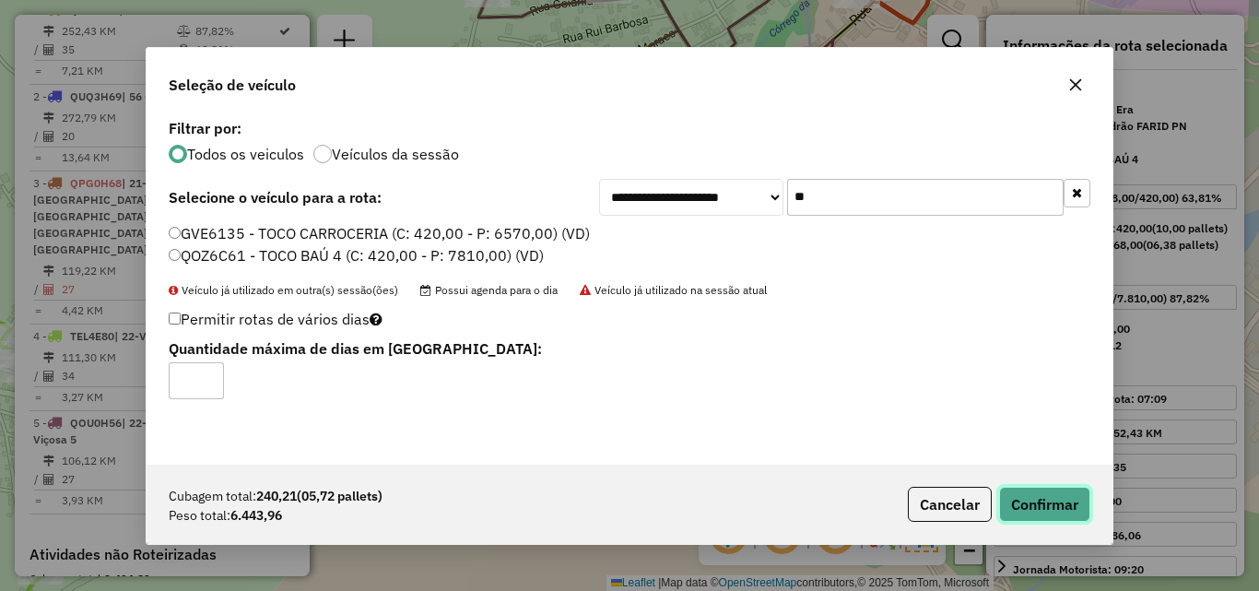
click at [1028, 516] on button "Confirmar" at bounding box center [1044, 504] width 91 height 35
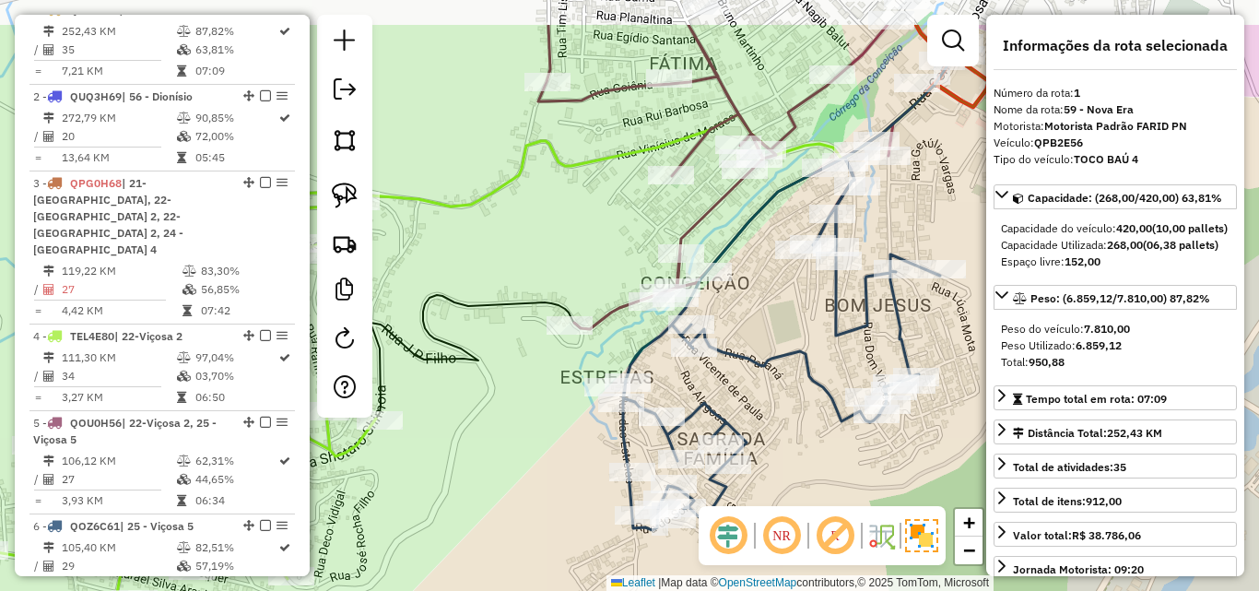
drag, startPoint x: 448, startPoint y: 423, endPoint x: 508, endPoint y: 507, distance: 103.1
click at [508, 507] on div "Janela de atendimento Grade de atendimento Capacidade Transportadoras Veículos …" at bounding box center [629, 295] width 1259 height 591
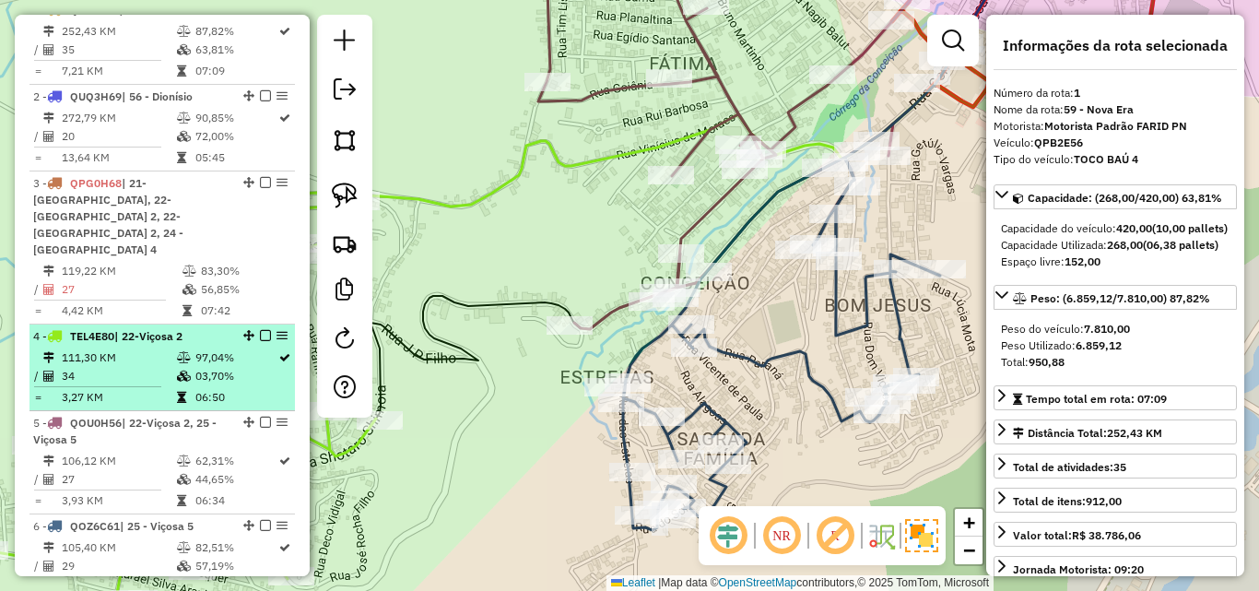
scroll to position [783, 0]
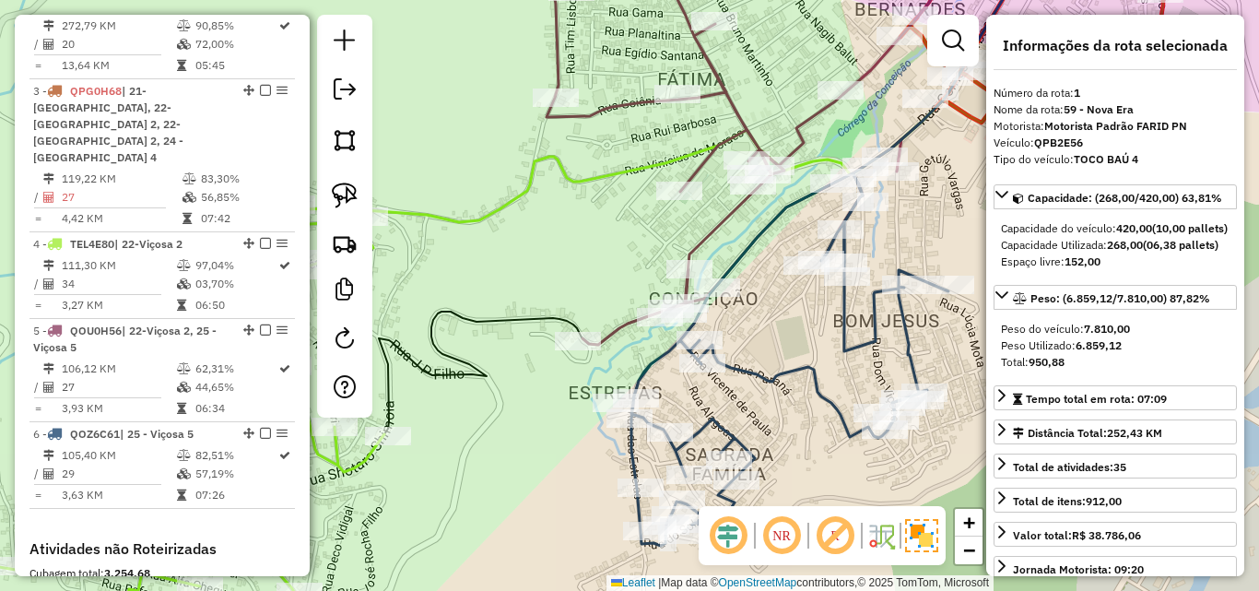
drag, startPoint x: 511, startPoint y: 413, endPoint x: 570, endPoint y: 420, distance: 60.4
click at [570, 420] on div "Janela de atendimento Grade de atendimento Capacidade Transportadoras Veículos …" at bounding box center [629, 295] width 1259 height 591
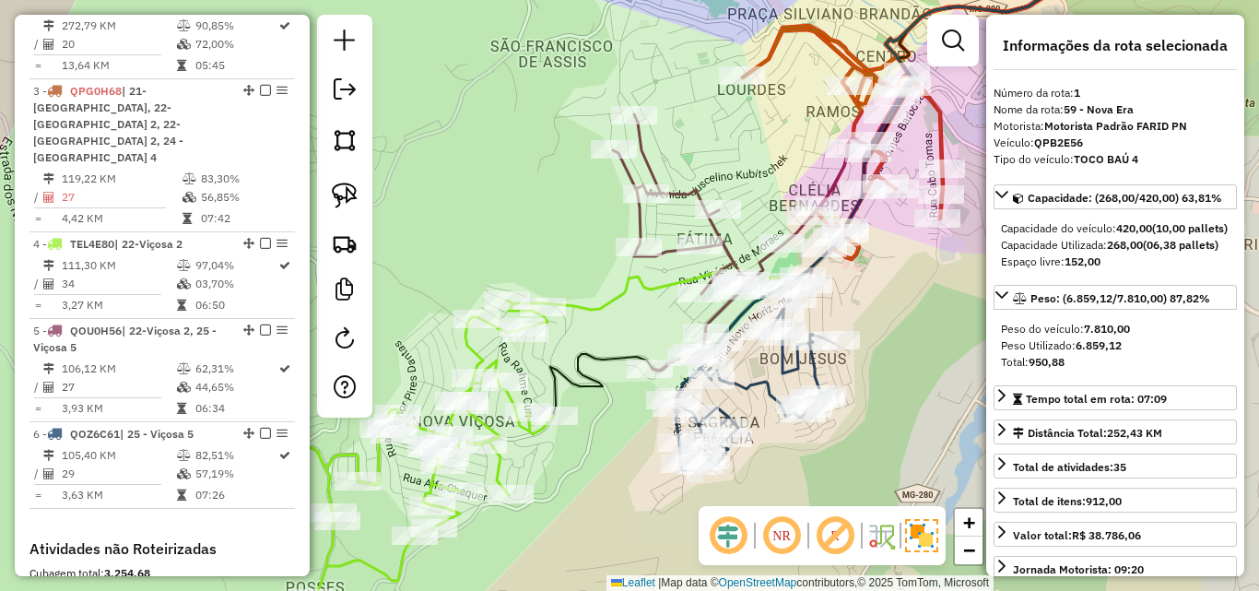
drag, startPoint x: 549, startPoint y: 495, endPoint x: 598, endPoint y: 480, distance: 51.0
click at [598, 480] on div "Janela de atendimento Grade de atendimento Capacidade Transportadoras Veículos …" at bounding box center [629, 295] width 1259 height 591
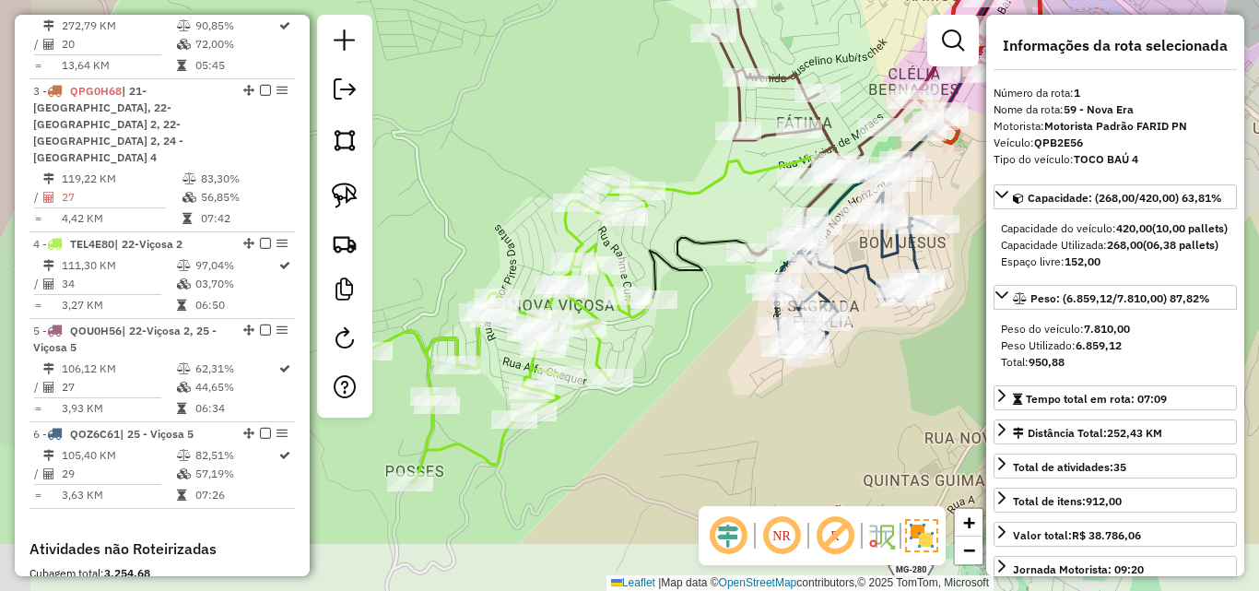
drag, startPoint x: 567, startPoint y: 485, endPoint x: 657, endPoint y: 379, distance: 139.2
click at [657, 379] on div "Janela de atendimento Grade de atendimento Capacidade Transportadoras Veículos …" at bounding box center [629, 295] width 1259 height 591
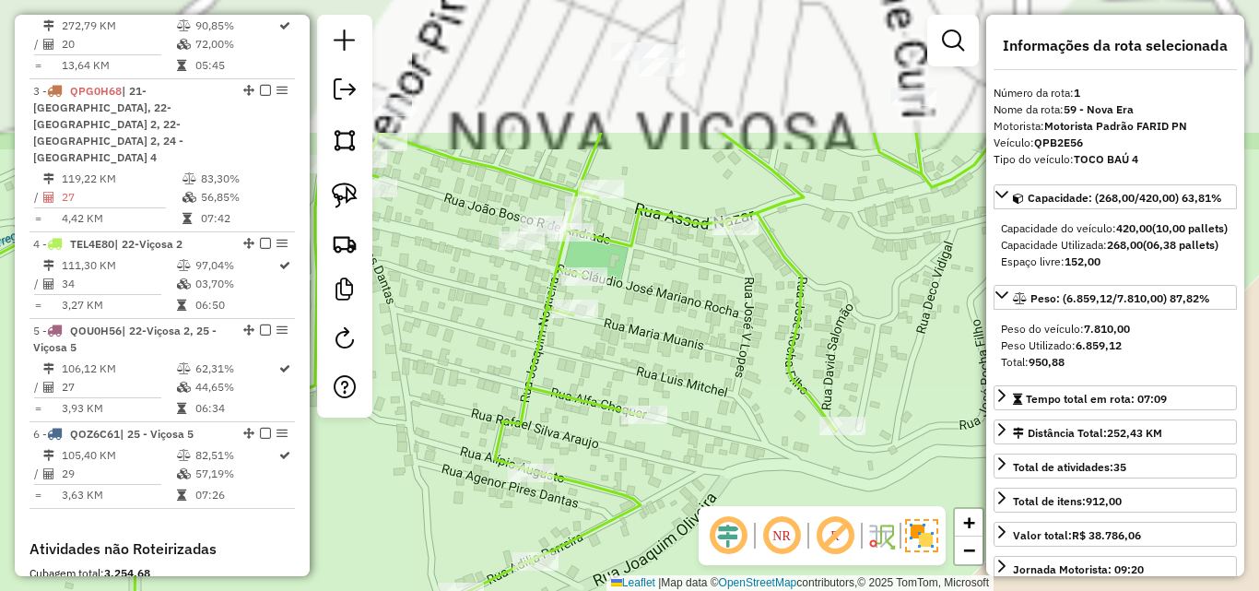
drag, startPoint x: 629, startPoint y: 194, endPoint x: 735, endPoint y: 349, distance: 187.6
click at [735, 349] on div "Janela de atendimento Grade de atendimento Capacidade Transportadoras Veículos …" at bounding box center [629, 295] width 1259 height 591
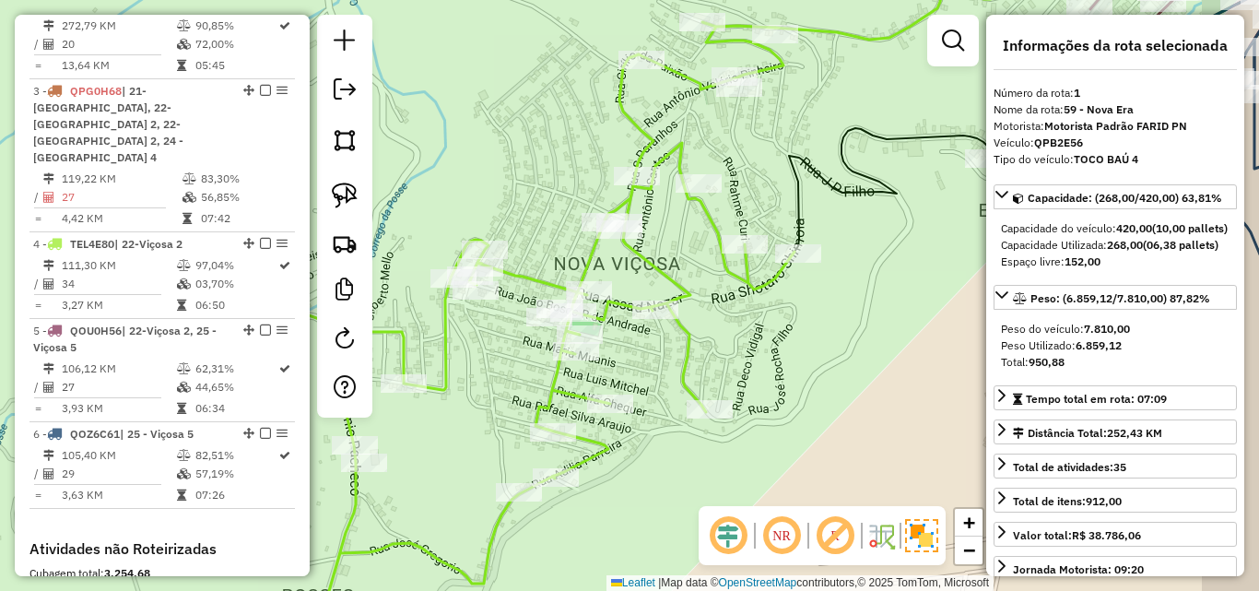
drag, startPoint x: 803, startPoint y: 333, endPoint x: 699, endPoint y: 363, distance: 108.5
click at [699, 363] on div "Janela de atendimento Grade de atendimento Capacidade Transportadoras Veículos …" at bounding box center [629, 295] width 1259 height 591
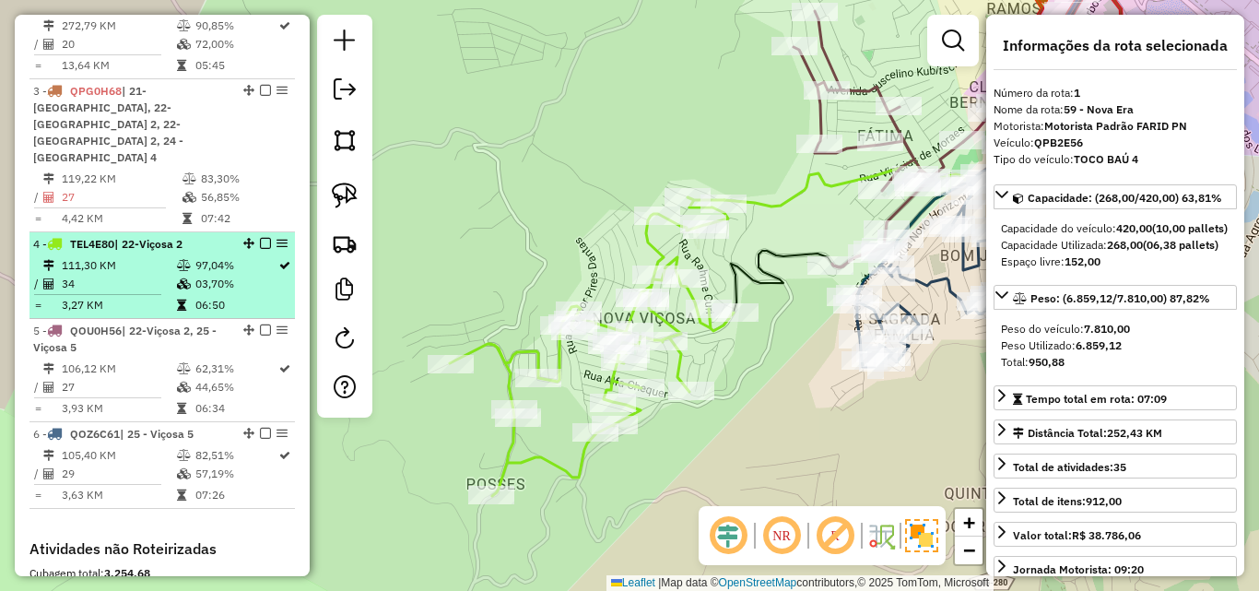
click at [232, 296] on td "06:50" at bounding box center [235, 305] width 83 height 18
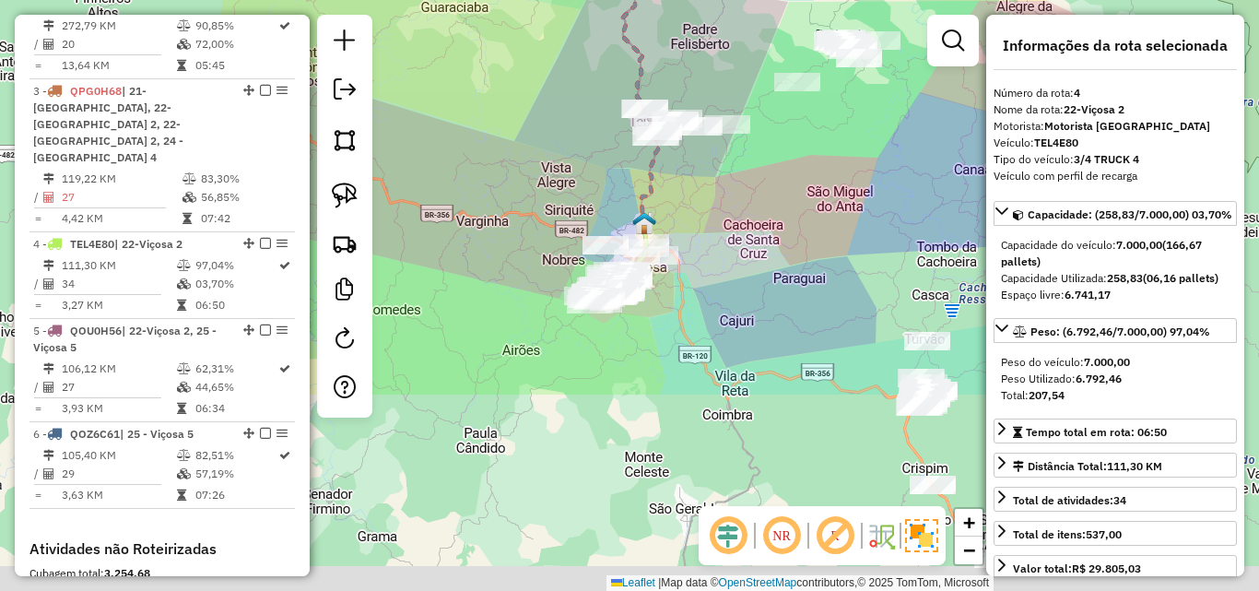
drag, startPoint x: 448, startPoint y: 433, endPoint x: 440, endPoint y: 177, distance: 256.3
click at [440, 177] on div "Janela de atendimento Grade de atendimento Capacidade Transportadoras Veículos …" at bounding box center [629, 295] width 1259 height 591
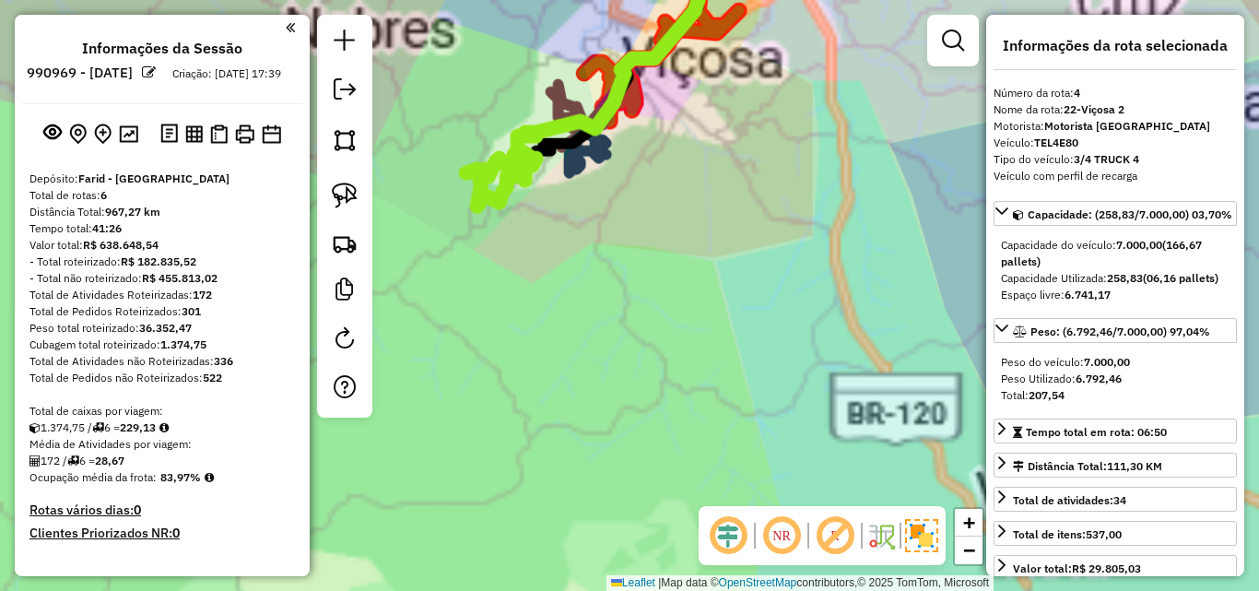
select select "**********"
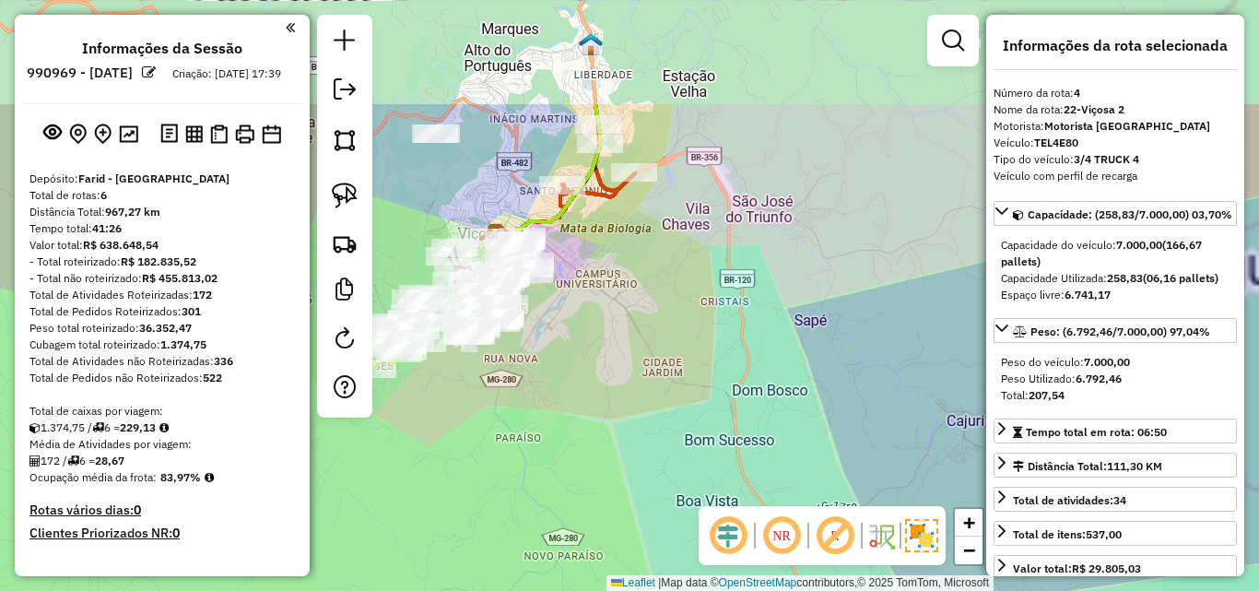
click at [465, 425] on div "Janela de atendimento Grade de atendimento Capacidade Transportadoras Veículos …" at bounding box center [629, 295] width 1259 height 591
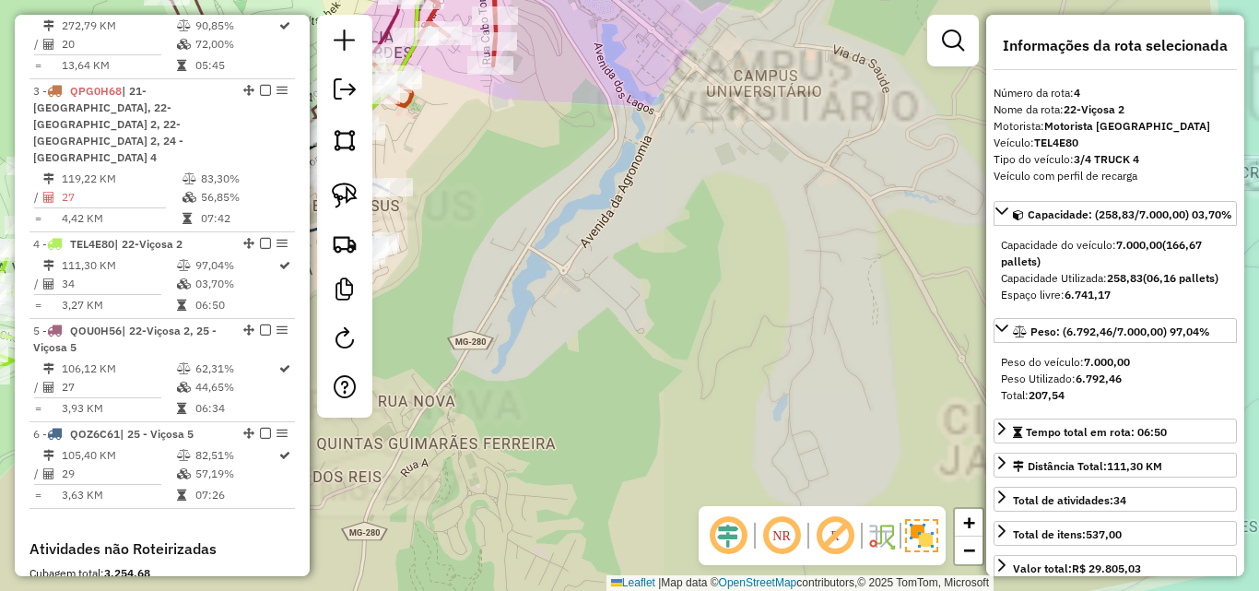
drag, startPoint x: 535, startPoint y: 342, endPoint x: 747, endPoint y: 344, distance: 212.0
click at [824, 397] on div "Janela de atendimento Grade de atendimento Capacidade Transportadoras Veículos …" at bounding box center [629, 295] width 1259 height 591
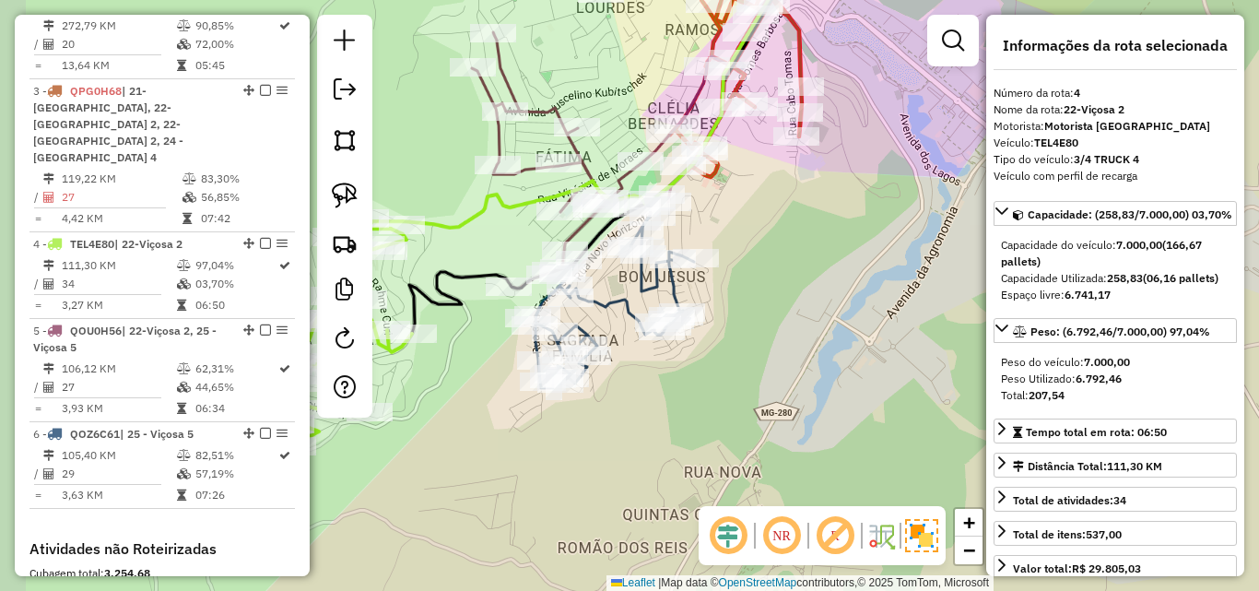
drag, startPoint x: 758, startPoint y: 372, endPoint x: 829, endPoint y: 373, distance: 71.9
click at [824, 373] on div "Janela de atendimento Grade de atendimento Capacidade Transportadoras Veículos …" at bounding box center [629, 295] width 1259 height 591
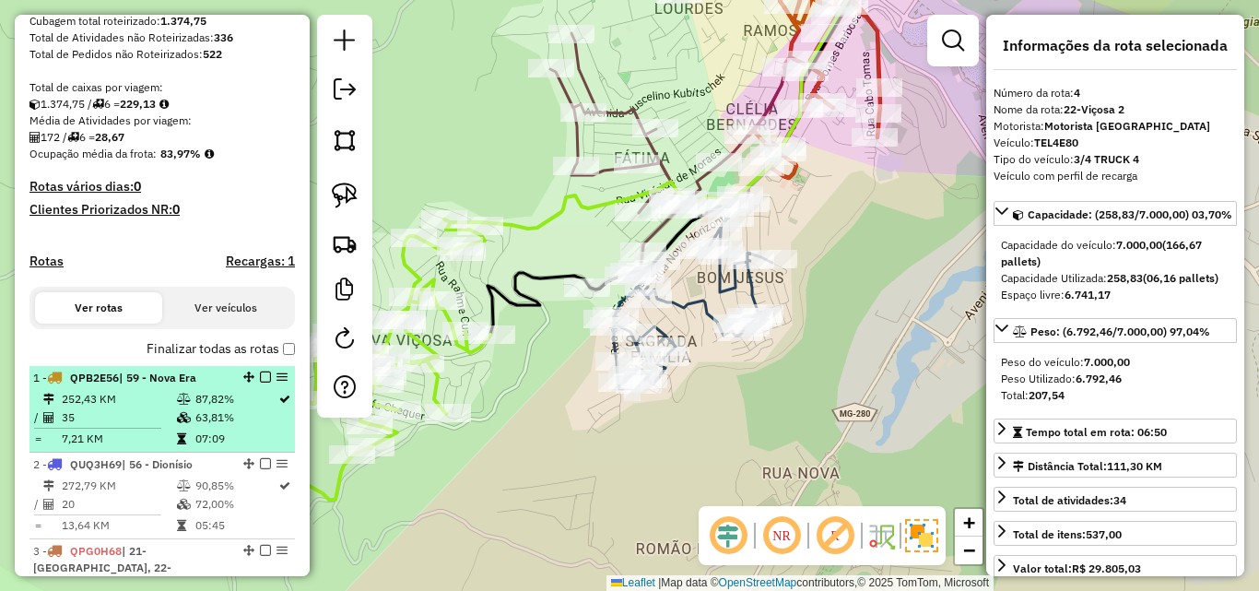
scroll to position [323, 0]
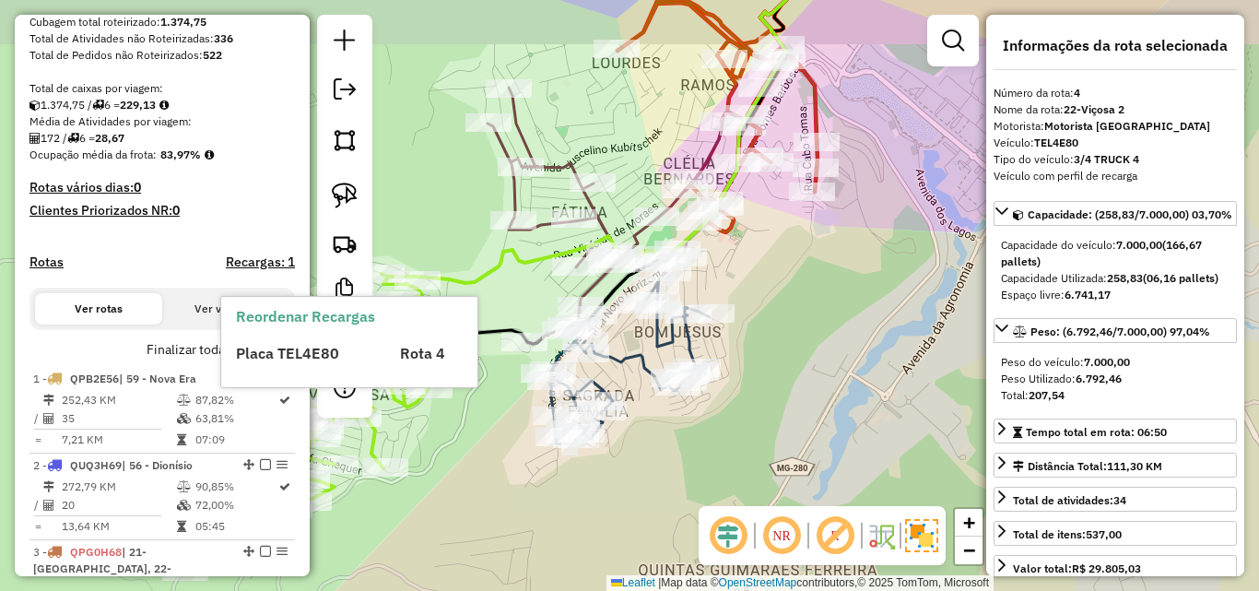
drag, startPoint x: 559, startPoint y: 481, endPoint x: 482, endPoint y: 531, distance: 92.0
click at [445, 568] on div "Janela de atendimento Grade de atendimento Capacidade Transportadoras Veículos …" at bounding box center [629, 295] width 1259 height 591
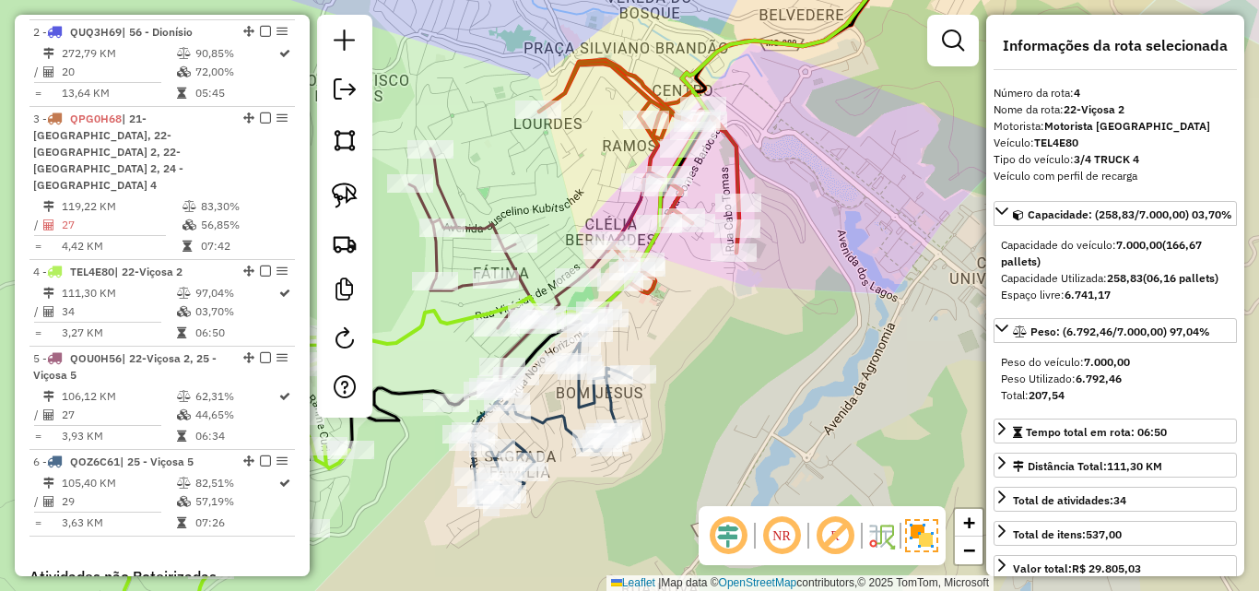
scroll to position [783, 0]
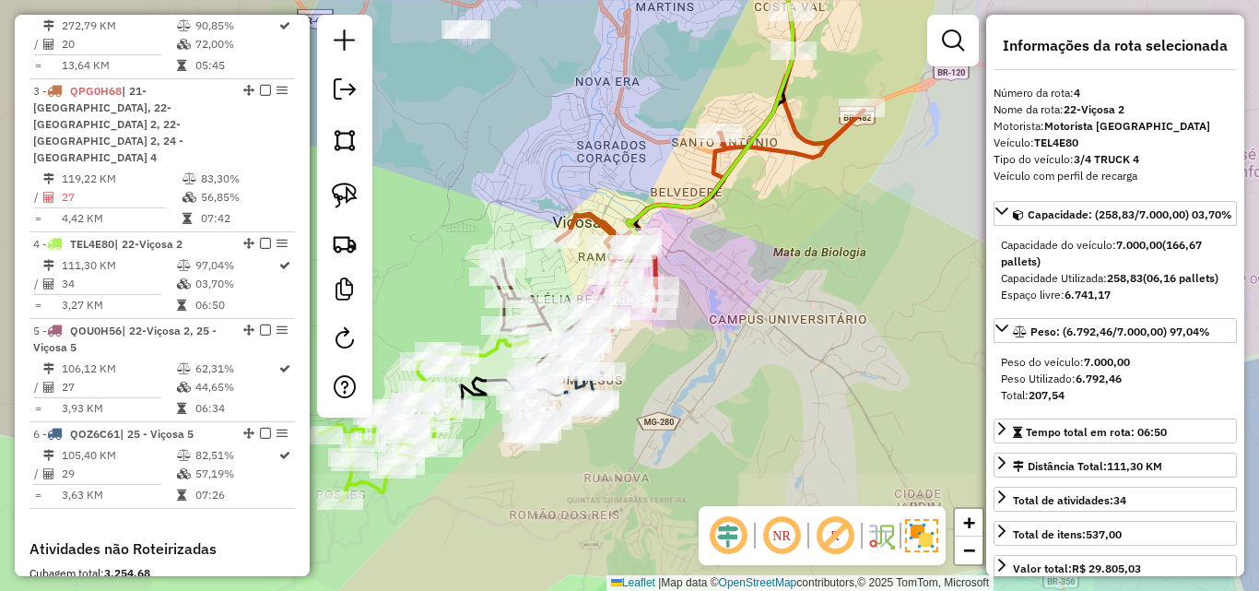
click at [689, 373] on div "Janela de atendimento Grade de atendimento Capacidade Transportadoras Veículos …" at bounding box center [629, 295] width 1259 height 591
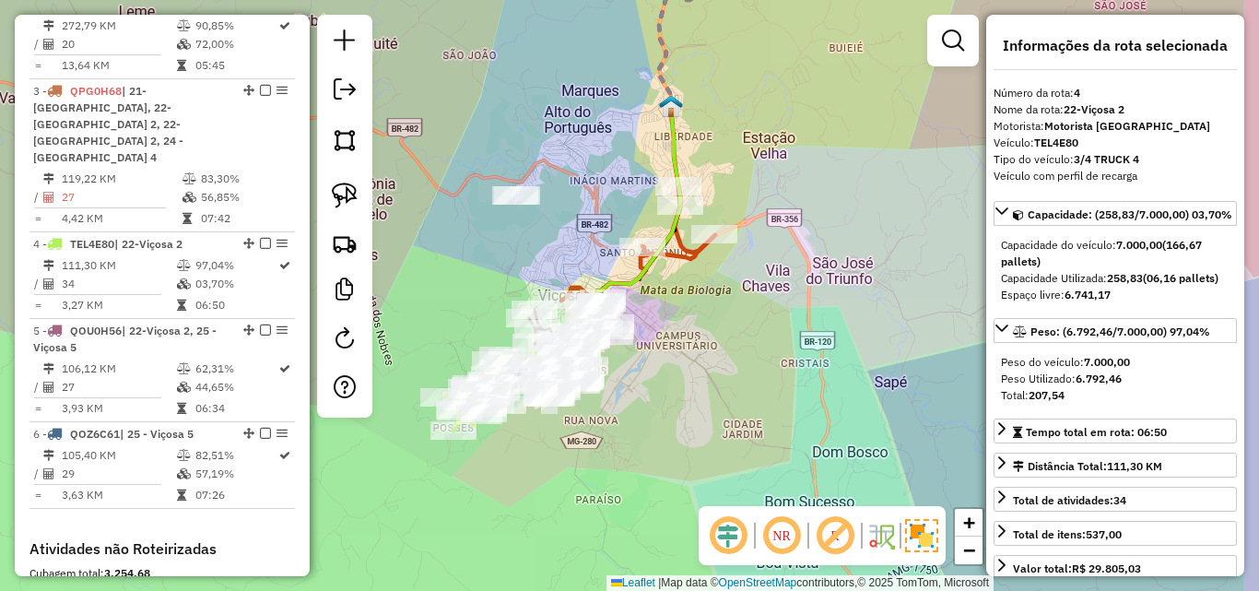
drag, startPoint x: 754, startPoint y: 374, endPoint x: 696, endPoint y: 370, distance: 58.2
click at [696, 370] on div "Janela de atendimento Grade de atendimento Capacidade Transportadoras Veículos …" at bounding box center [629, 295] width 1259 height 591
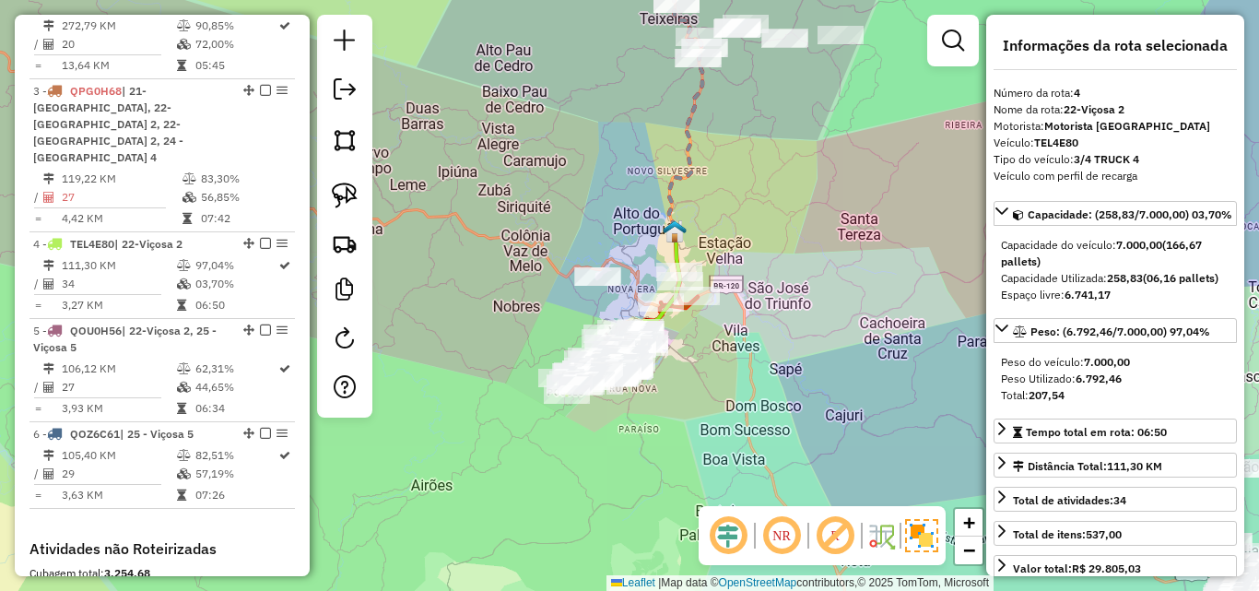
drag, startPoint x: 718, startPoint y: 393, endPoint x: 626, endPoint y: 341, distance: 105.6
click at [627, 341] on div "Janela de atendimento Grade de atendimento Capacidade Transportadoras Veículos …" at bounding box center [629, 295] width 1259 height 591
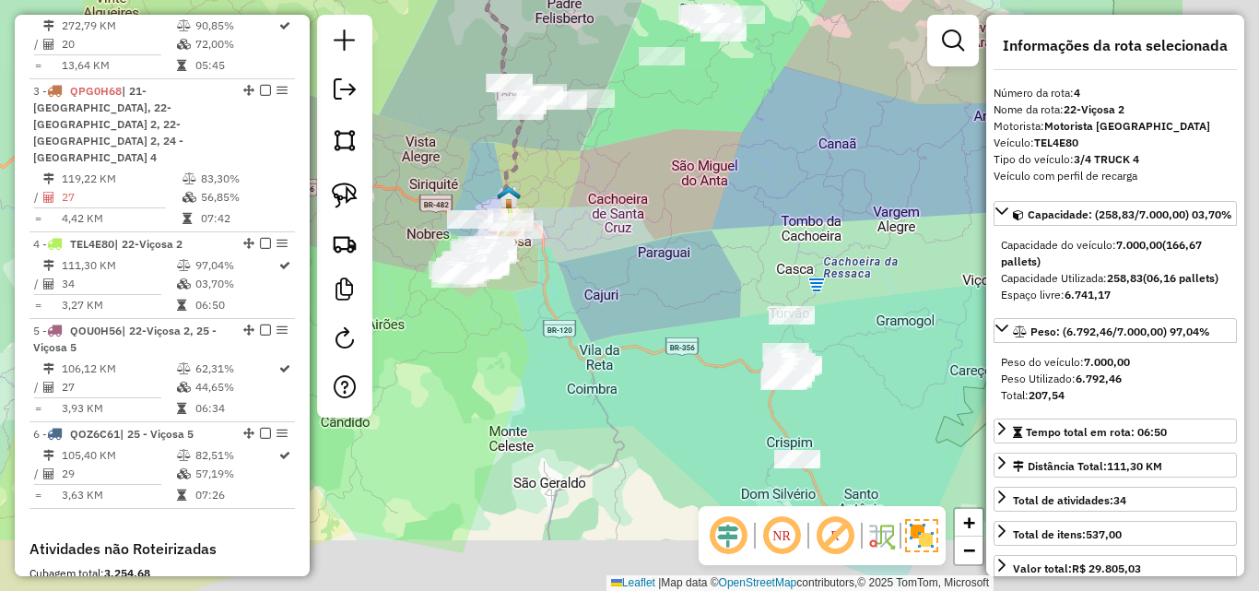
drag, startPoint x: 676, startPoint y: 374, endPoint x: 578, endPoint y: 306, distance: 119.1
click at [578, 306] on div "Janela de atendimento Grade de atendimento Capacidade Transportadoras Veículos …" at bounding box center [629, 295] width 1259 height 591
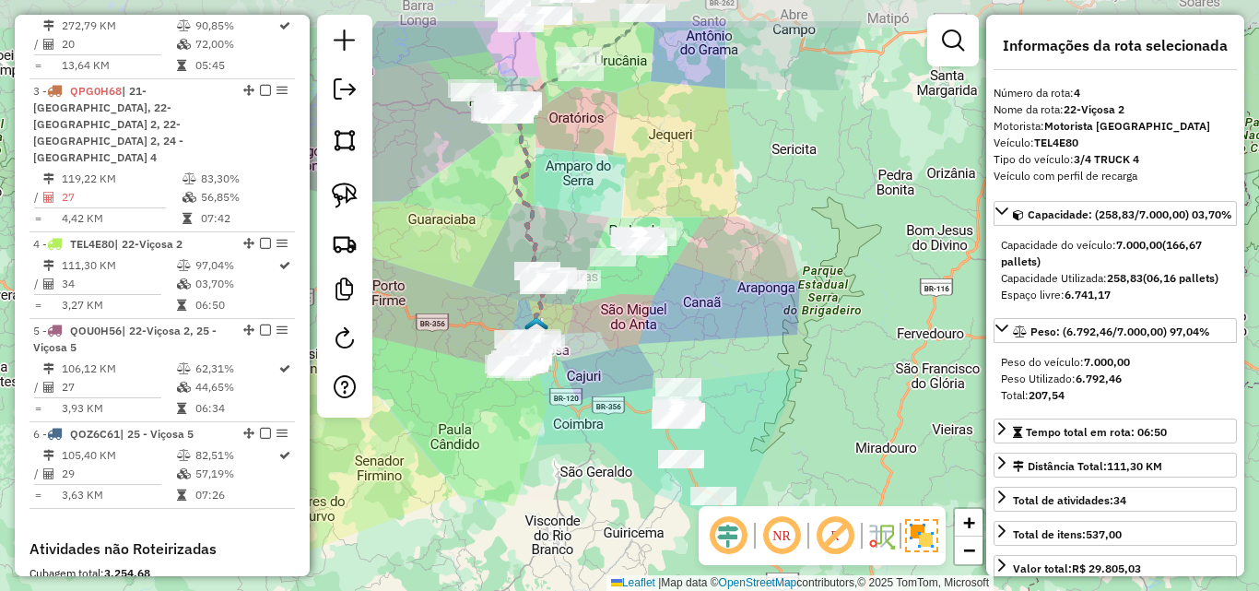
drag, startPoint x: 608, startPoint y: 283, endPoint x: 607, endPoint y: 363, distance: 80.2
click at [607, 363] on div "Janela de atendimento Grade de atendimento Capacidade Transportadoras Veículos …" at bounding box center [629, 295] width 1259 height 591
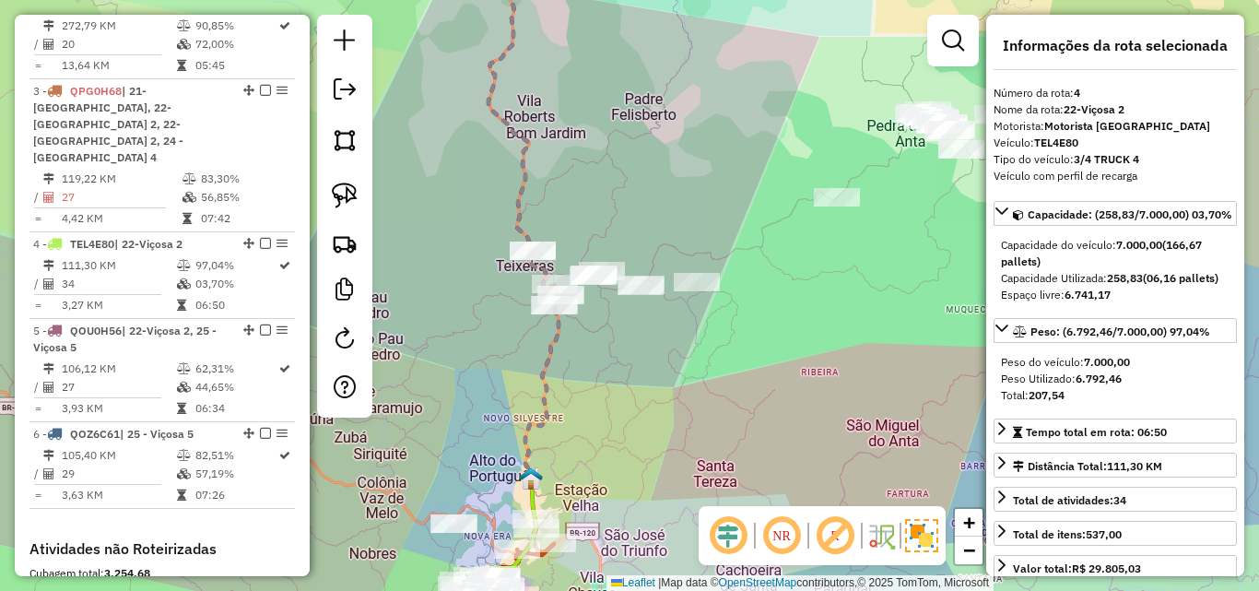
drag, startPoint x: 548, startPoint y: 286, endPoint x: 606, endPoint y: 315, distance: 65.1
click at [606, 315] on div "Janela de atendimento Grade de atendimento Capacidade Transportadoras Veículos …" at bounding box center [629, 295] width 1259 height 591
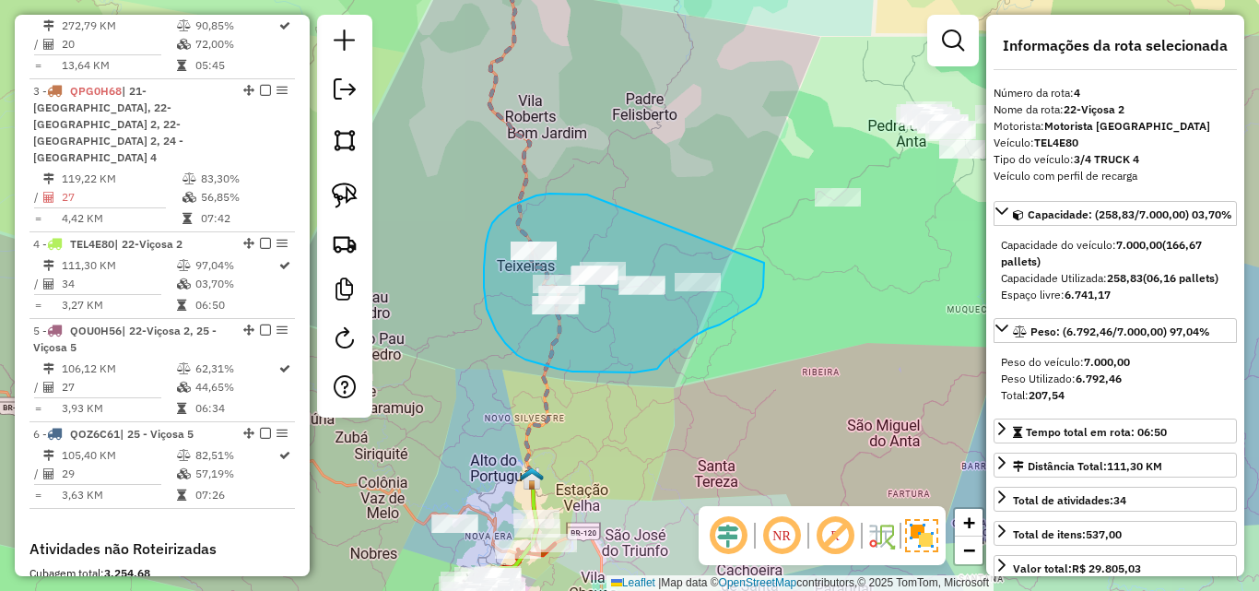
drag, startPoint x: 587, startPoint y: 194, endPoint x: 764, endPoint y: 263, distance: 189.6
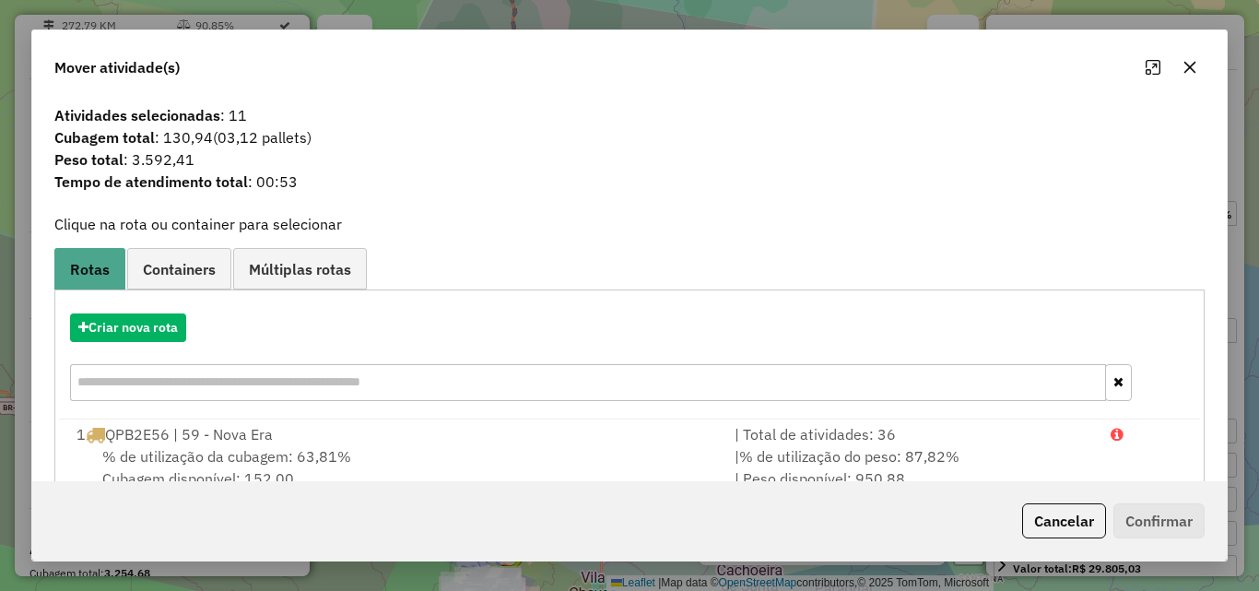
click at [1200, 69] on button "button" at bounding box center [1189, 67] width 29 height 29
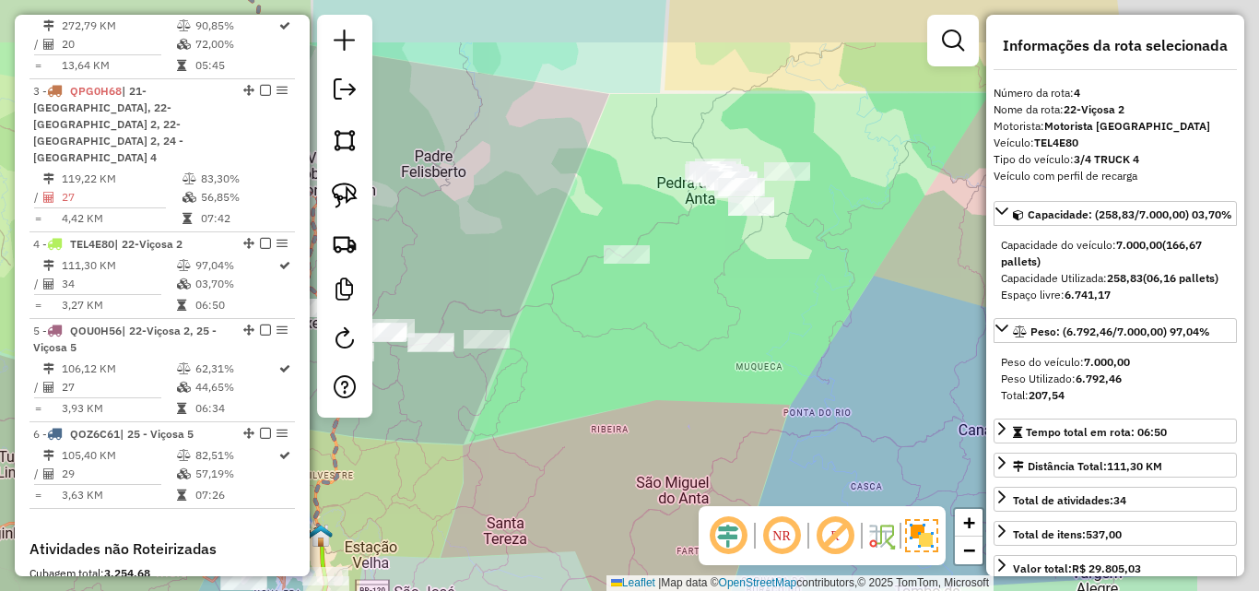
drag, startPoint x: 906, startPoint y: 298, endPoint x: 629, endPoint y: 378, distance: 288.8
click at [629, 378] on div "Janela de atendimento Grade de atendimento Capacidade Transportadoras Veículos …" at bounding box center [629, 295] width 1259 height 591
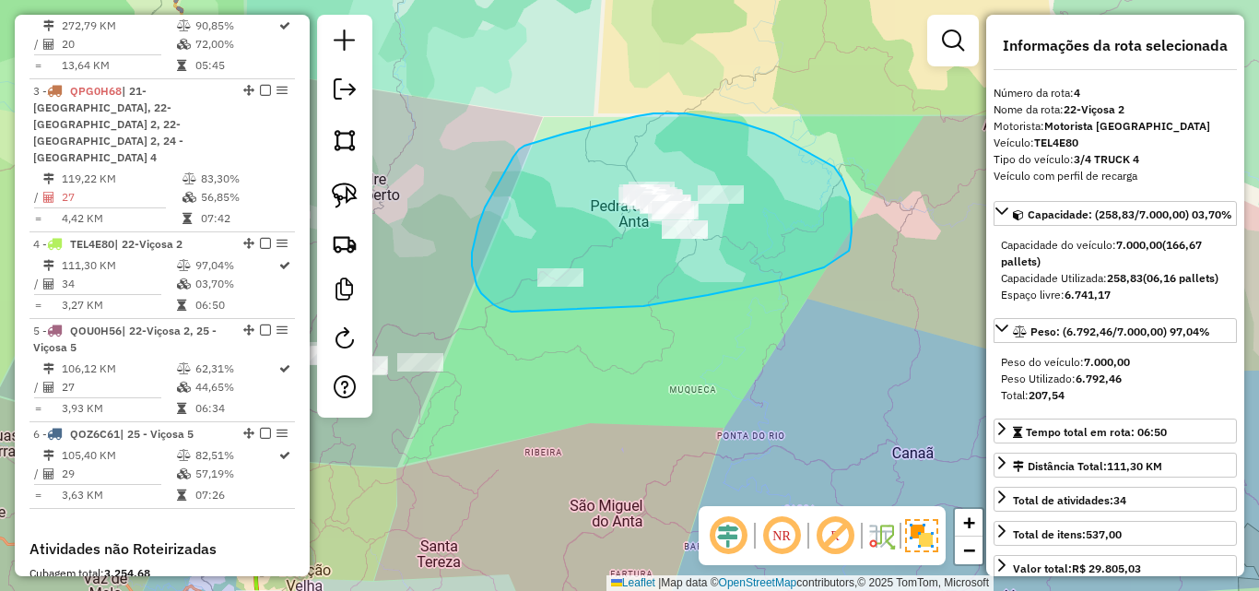
drag, startPoint x: 646, startPoint y: 306, endPoint x: 695, endPoint y: 320, distance: 50.8
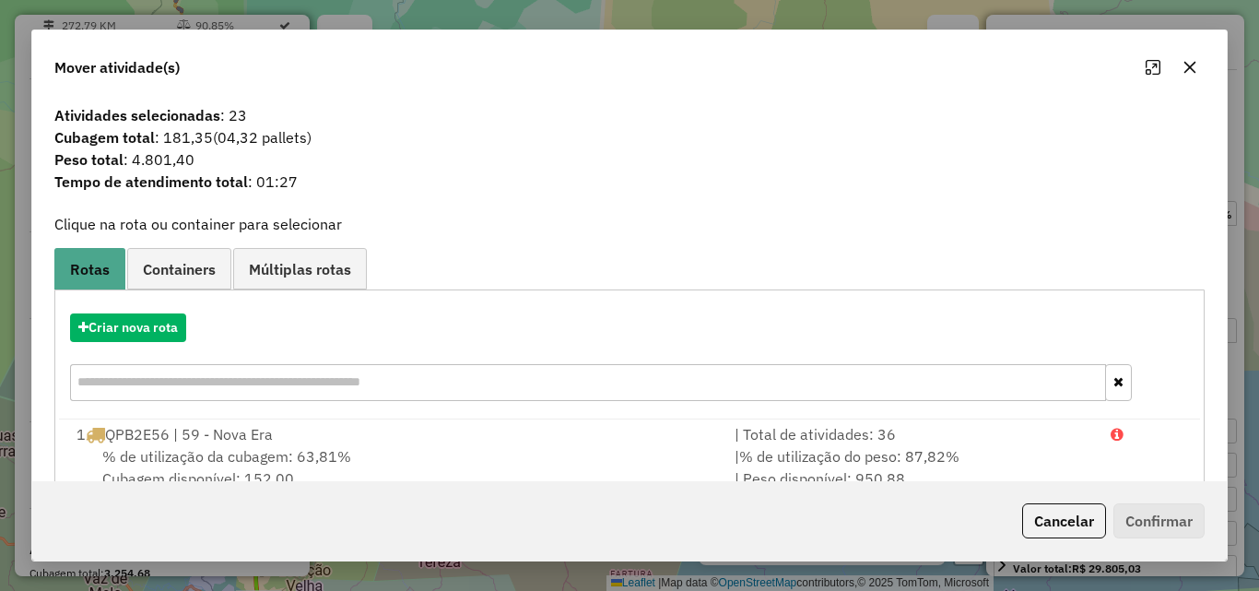
click at [1179, 76] on button "button" at bounding box center [1189, 67] width 29 height 29
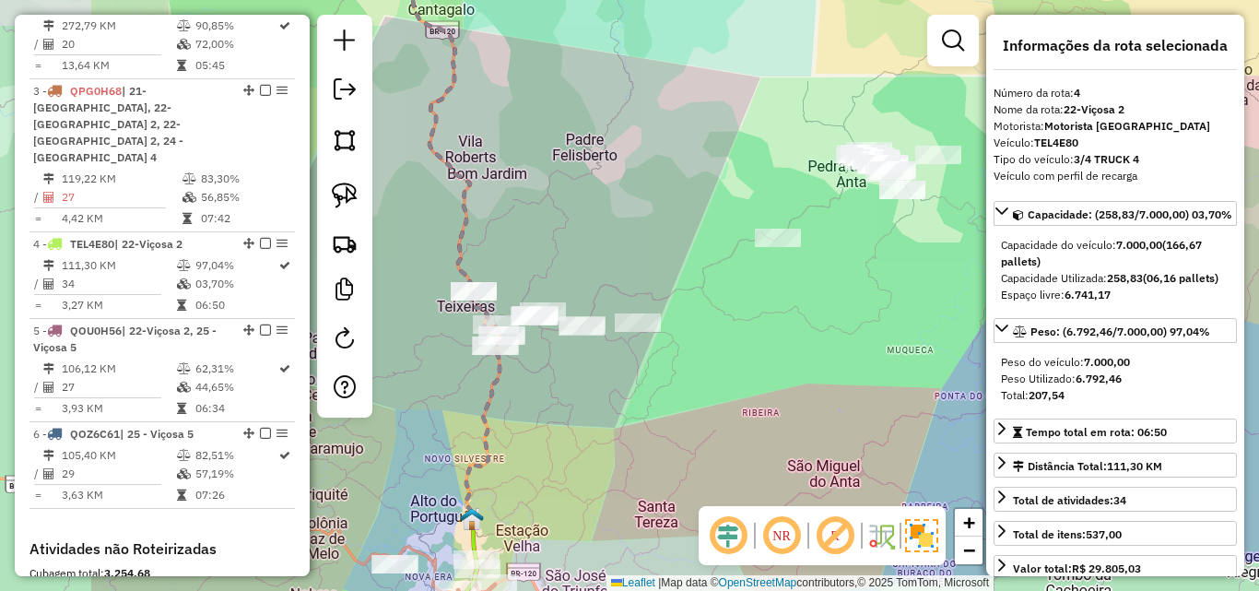
drag, startPoint x: 644, startPoint y: 329, endPoint x: 682, endPoint y: 237, distance: 99.6
click at [858, 287] on div "Janela de atendimento Grade de atendimento Capacidade Transportadoras Veículos …" at bounding box center [629, 295] width 1259 height 591
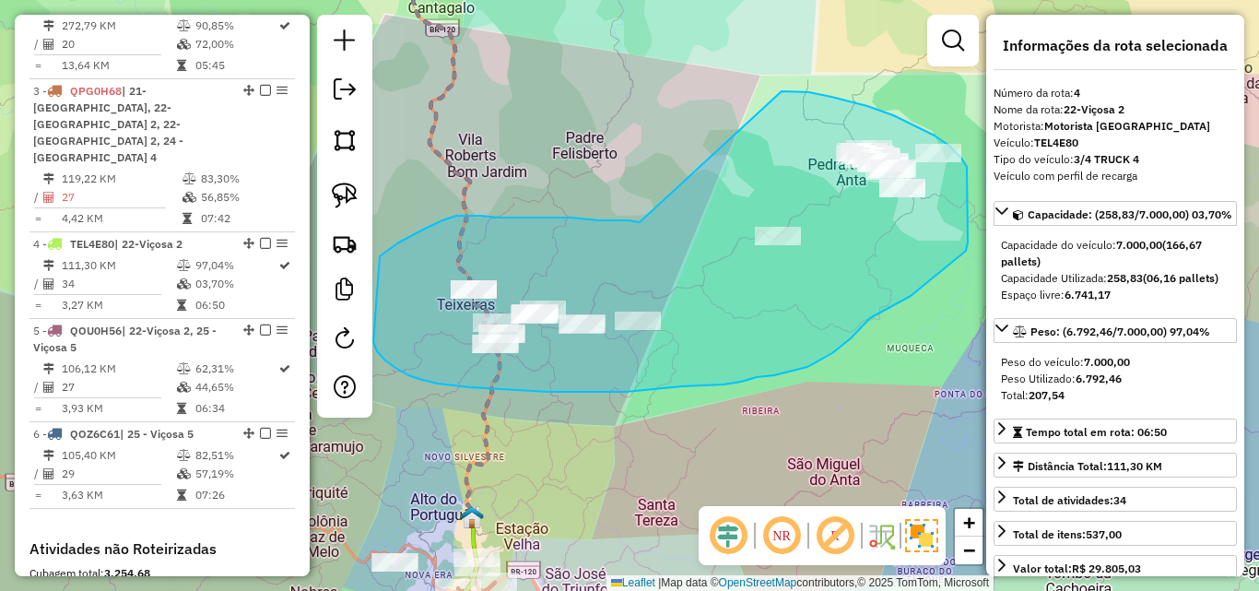
drag, startPoint x: 571, startPoint y: 218, endPoint x: 771, endPoint y: 91, distance: 236.5
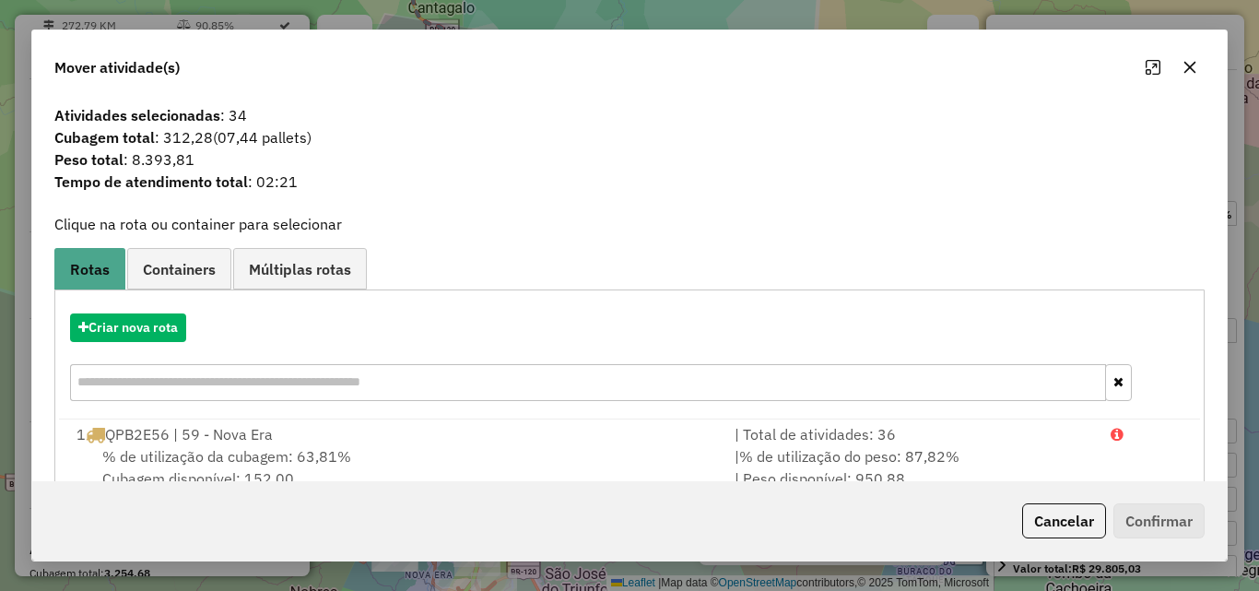
click at [1181, 62] on button "button" at bounding box center [1189, 67] width 29 height 29
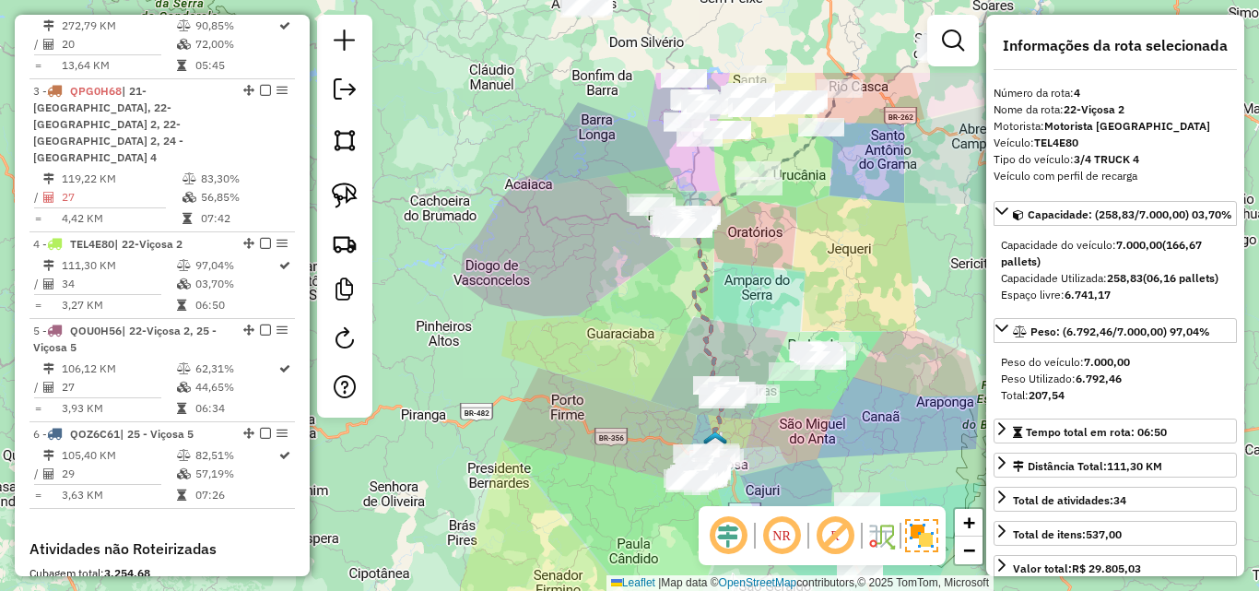
drag, startPoint x: 718, startPoint y: 175, endPoint x: 712, endPoint y: 327, distance: 152.2
click at [713, 328] on div "Janela de atendimento Grade de atendimento Capacidade Transportadoras Veículos …" at bounding box center [629, 295] width 1259 height 591
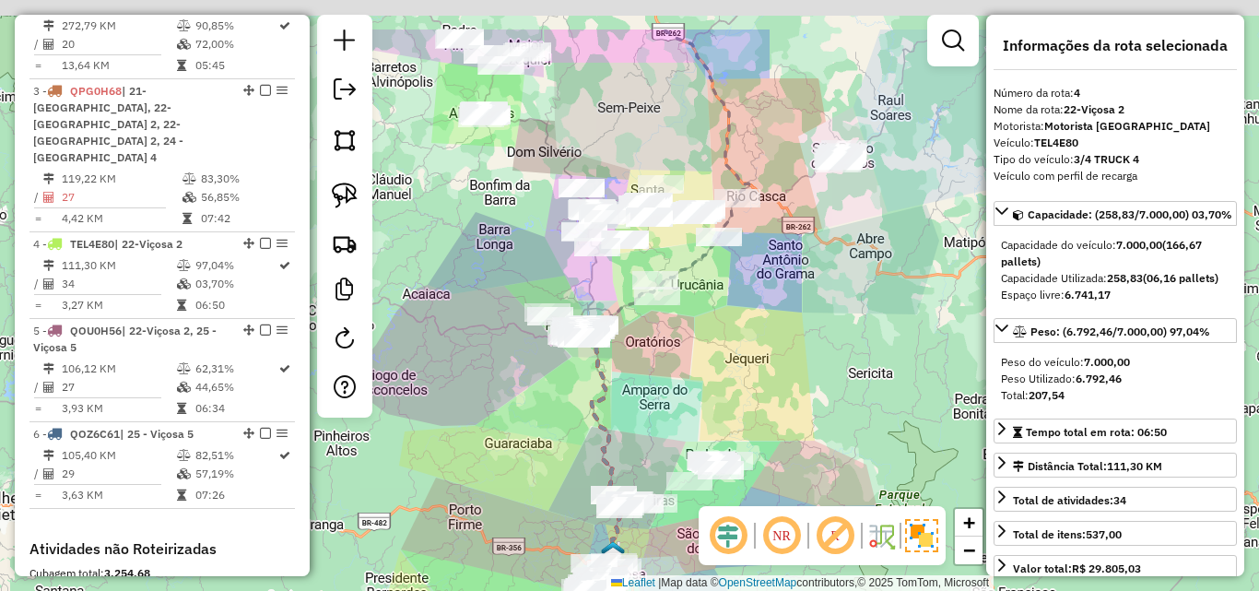
drag, startPoint x: 829, startPoint y: 250, endPoint x: 726, endPoint y: 337, distance: 134.6
click at [728, 339] on div "Janela de atendimento Grade de atendimento Capacidade Transportadoras Veículos …" at bounding box center [629, 295] width 1259 height 591
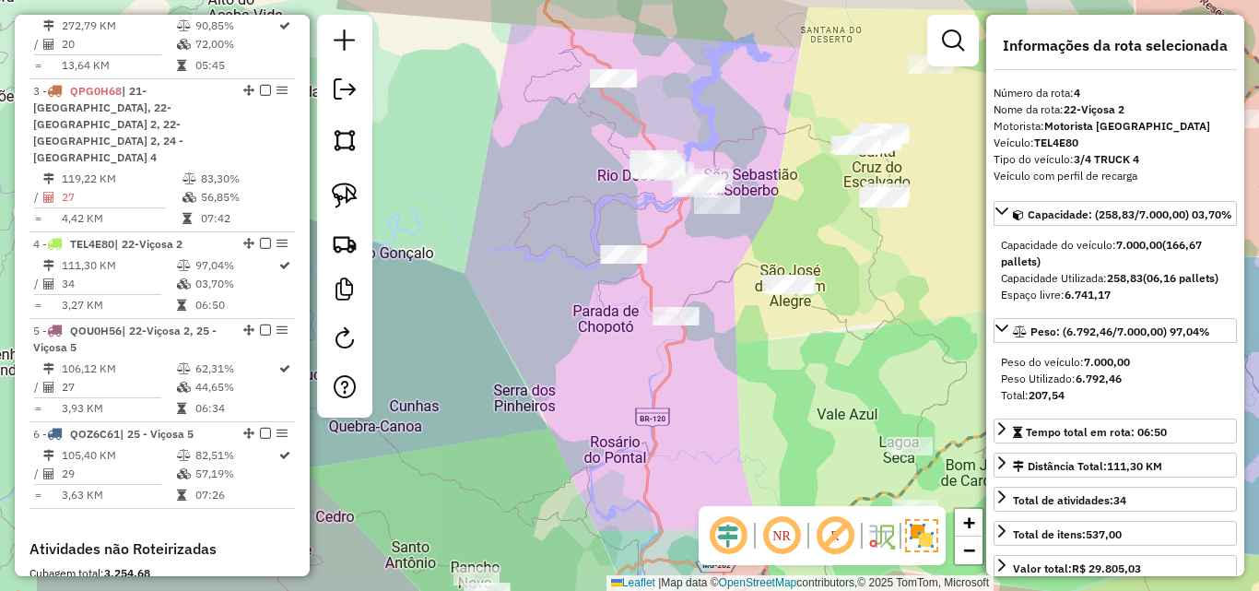
drag, startPoint x: 591, startPoint y: 240, endPoint x: 754, endPoint y: 179, distance: 174.1
click at [754, 265] on div "Janela de atendimento Grade de atendimento Capacidade Transportadoras Veículos …" at bounding box center [629, 295] width 1259 height 591
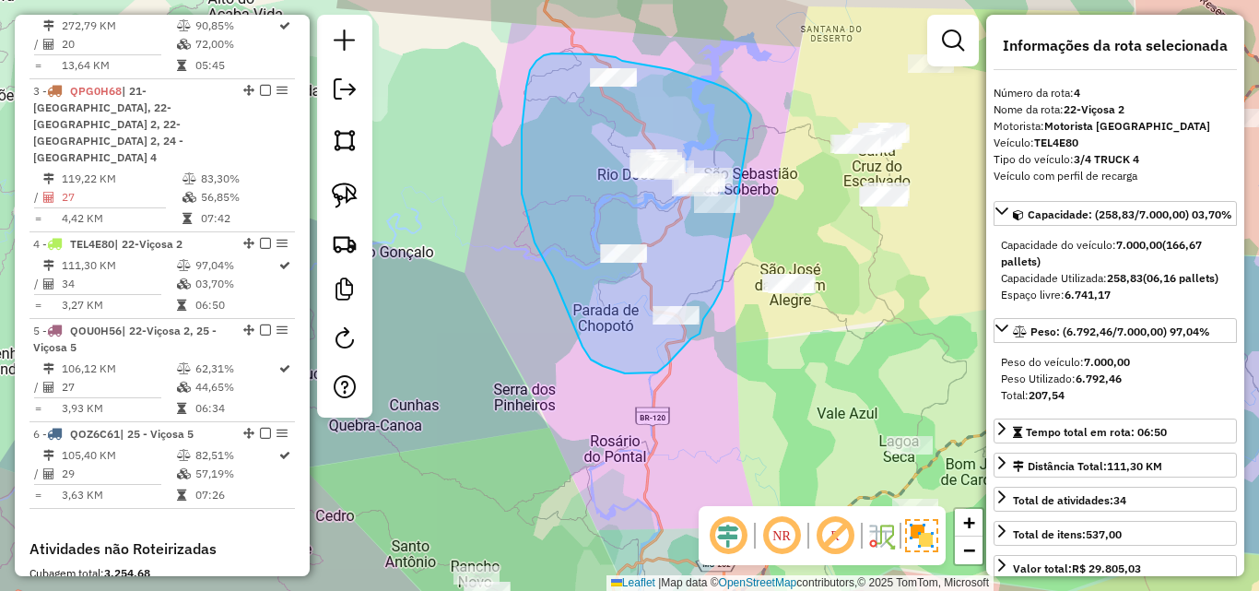
drag, startPoint x: 713, startPoint y: 83, endPoint x: 735, endPoint y: 260, distance: 178.3
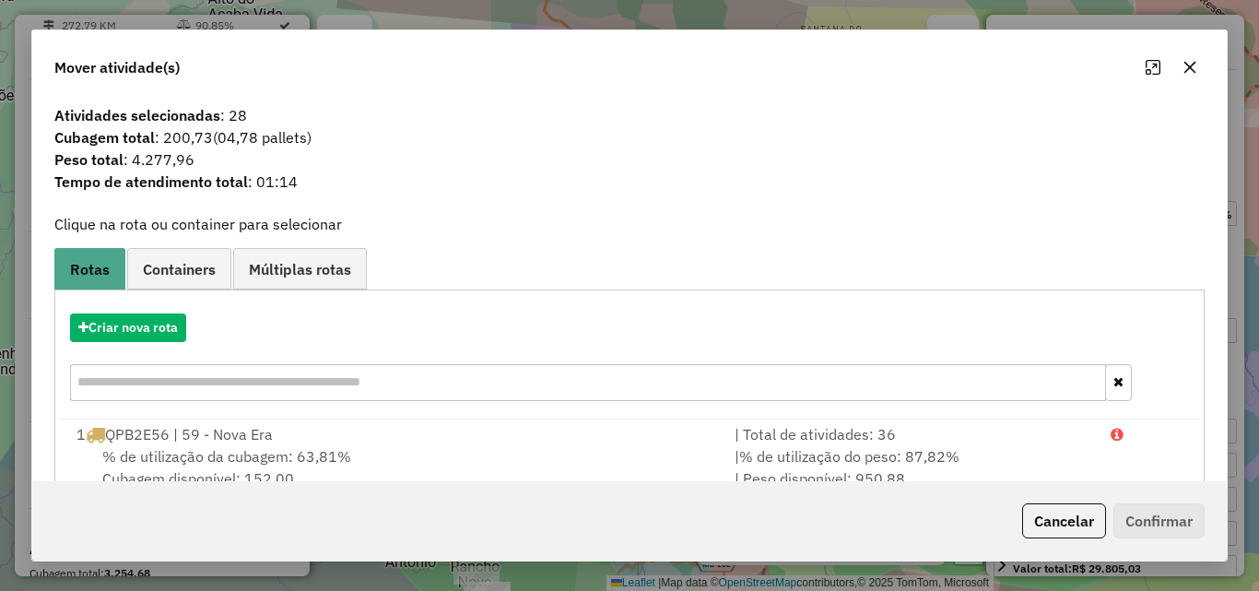
drag, startPoint x: 1181, startPoint y: 64, endPoint x: 1029, endPoint y: 241, distance: 232.7
click at [1179, 70] on button "button" at bounding box center [1189, 67] width 29 height 29
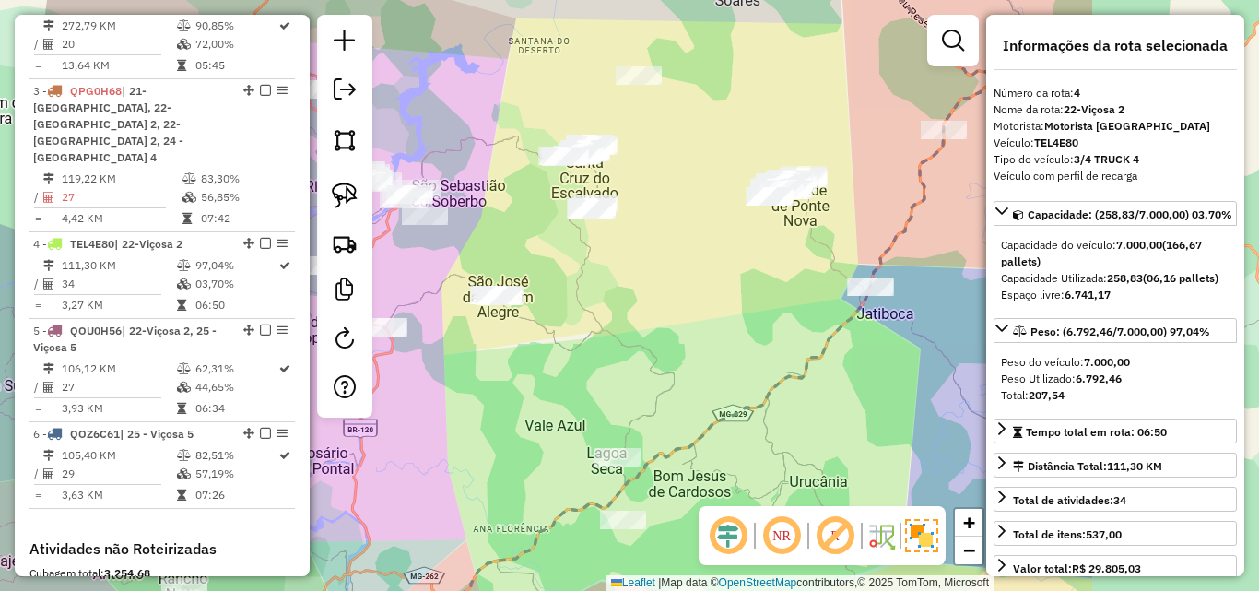
drag, startPoint x: 885, startPoint y: 273, endPoint x: 596, endPoint y: 287, distance: 288.8
click at [596, 287] on div "Janela de atendimento Grade de atendimento Capacidade Transportadoras Veículos …" at bounding box center [629, 295] width 1259 height 591
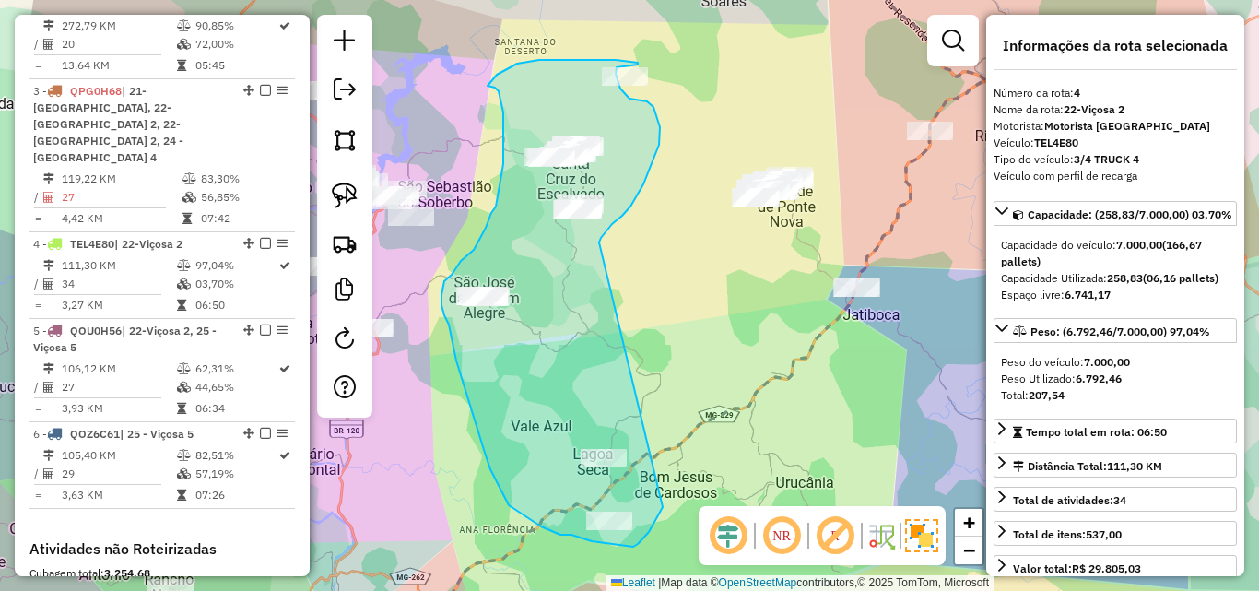
drag, startPoint x: 599, startPoint y: 242, endPoint x: 672, endPoint y: 484, distance: 252.2
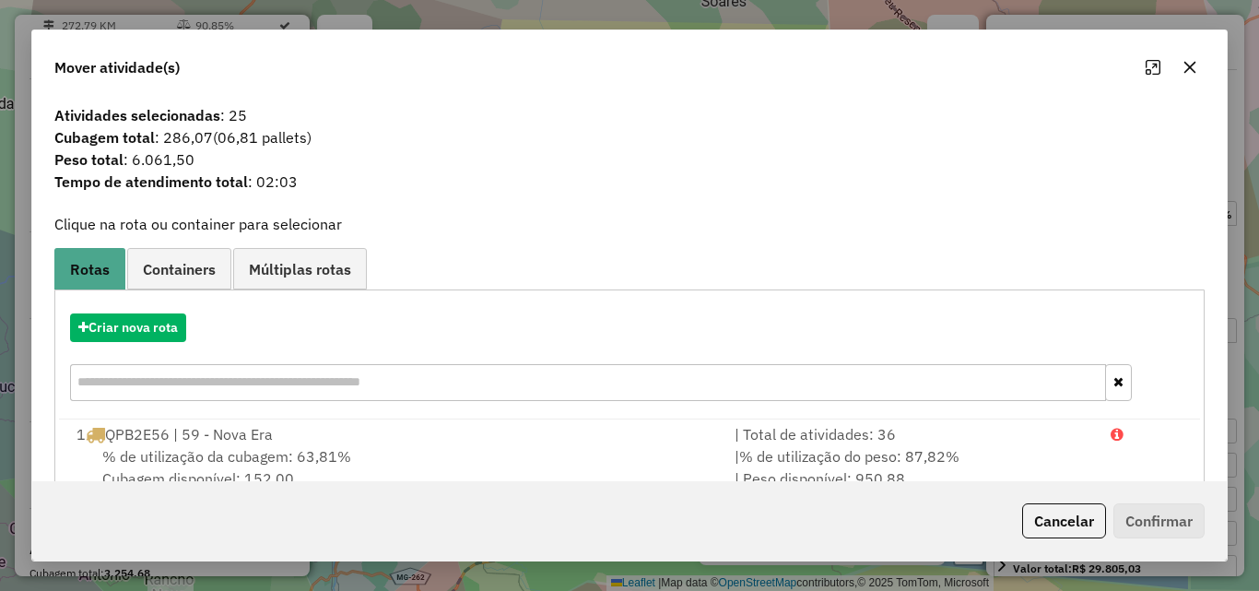
click at [1183, 67] on icon "button" at bounding box center [1189, 67] width 15 height 15
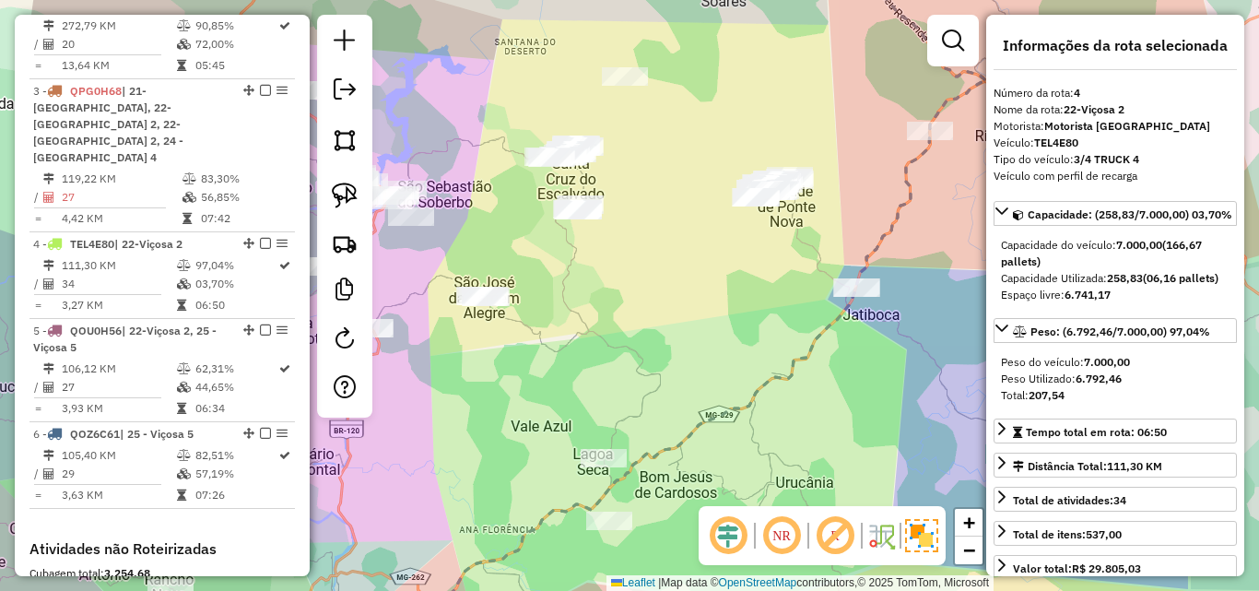
click at [626, 86] on div at bounding box center [625, 76] width 46 height 18
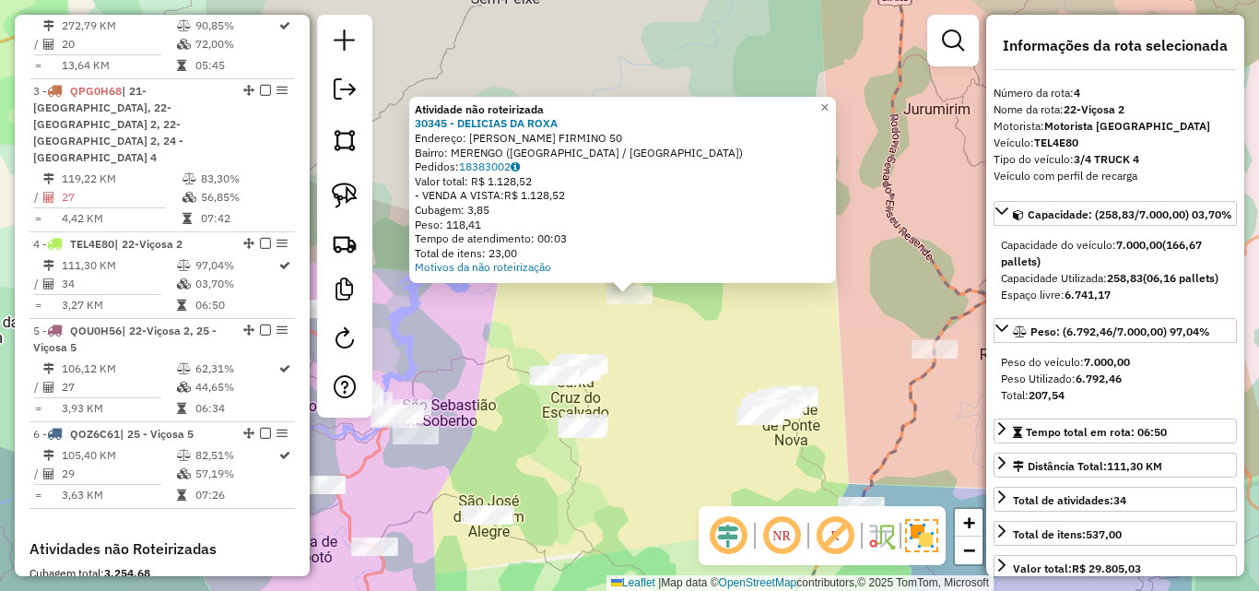
click at [639, 355] on div "Atividade não roteirizada 30345 - DELICIAS DA ROXA Endereço: HILARIO NAPOLEAO F…" at bounding box center [629, 295] width 1259 height 591
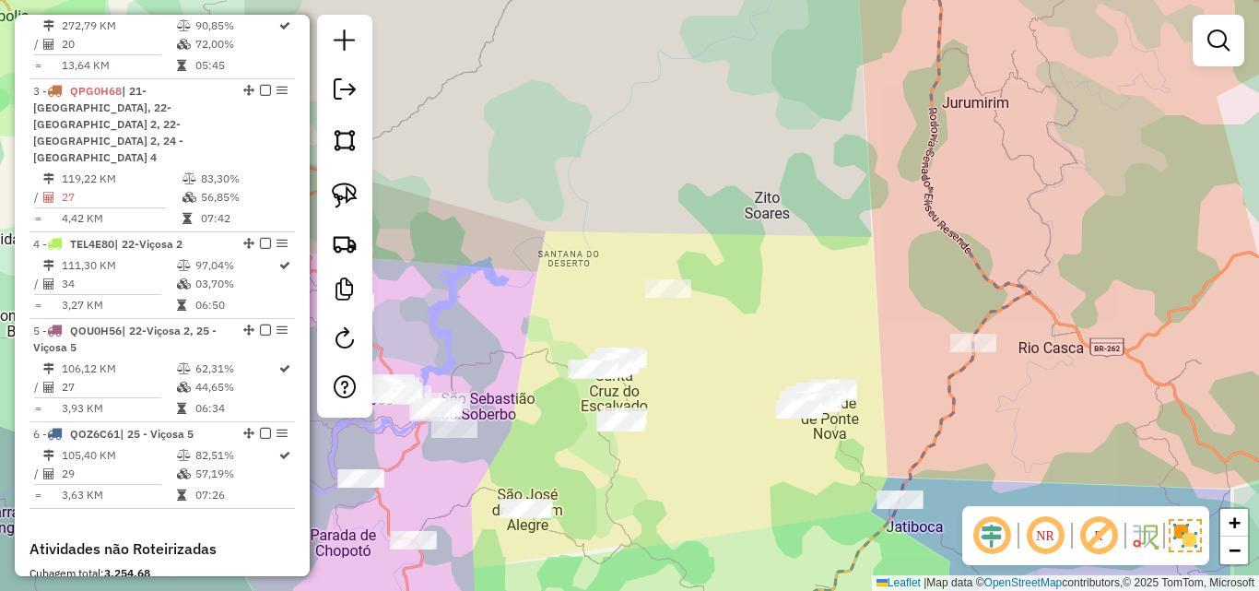
drag, startPoint x: 639, startPoint y: 355, endPoint x: 522, endPoint y: 250, distance: 157.3
click at [739, 336] on div "Janela de atendimento Grade de atendimento Capacidade Transportadoras Veículos …" at bounding box center [629, 295] width 1259 height 591
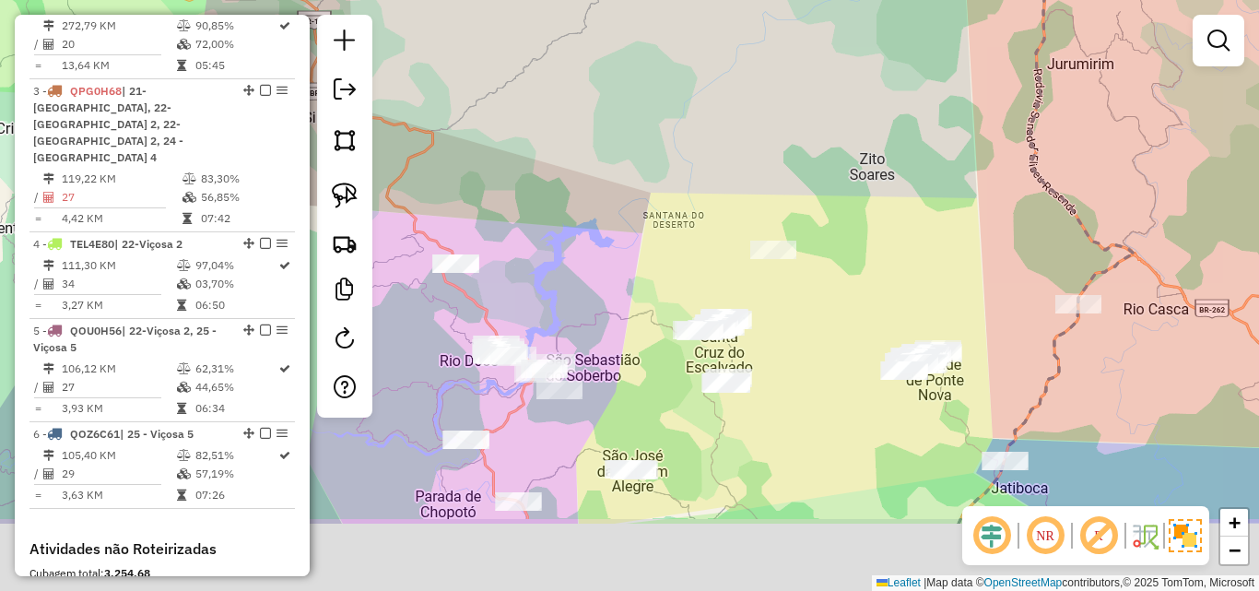
drag, startPoint x: 816, startPoint y: 535, endPoint x: 821, endPoint y: 385, distance: 149.4
click at [821, 385] on div "Janela de atendimento Grade de atendimento Capacidade Transportadoras Veículos …" at bounding box center [629, 295] width 1259 height 591
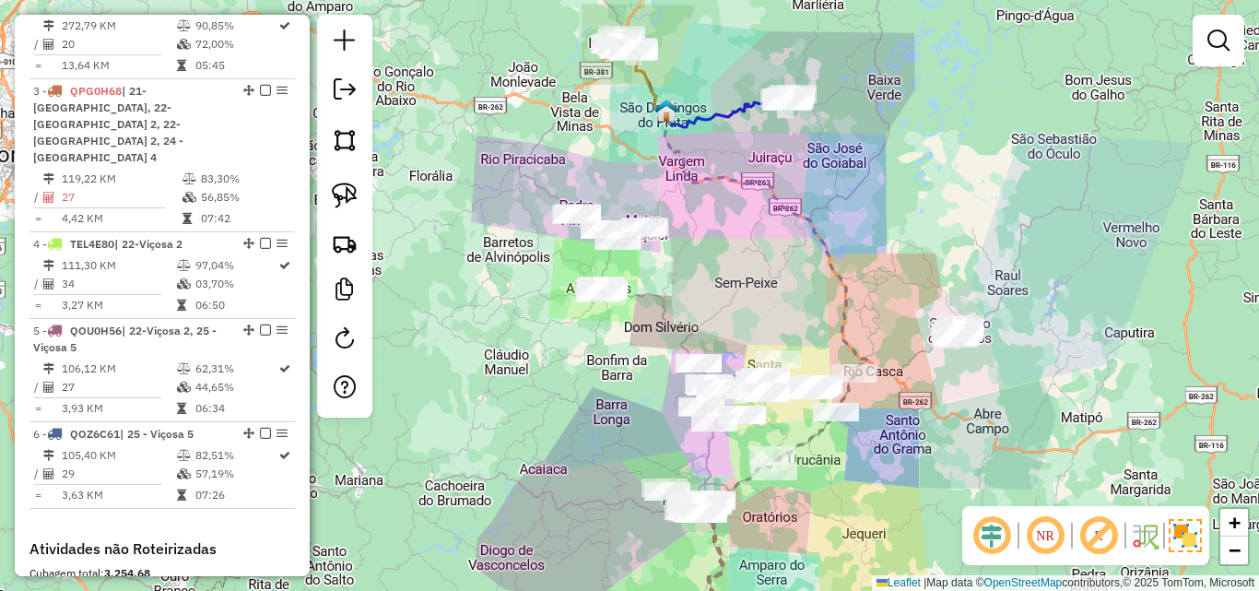
drag, startPoint x: 807, startPoint y: 207, endPoint x: 769, endPoint y: 207, distance: 38.7
click at [769, 207] on div "Janela de atendimento Grade de atendimento Capacidade Transportadoras Veículos …" at bounding box center [629, 295] width 1259 height 591
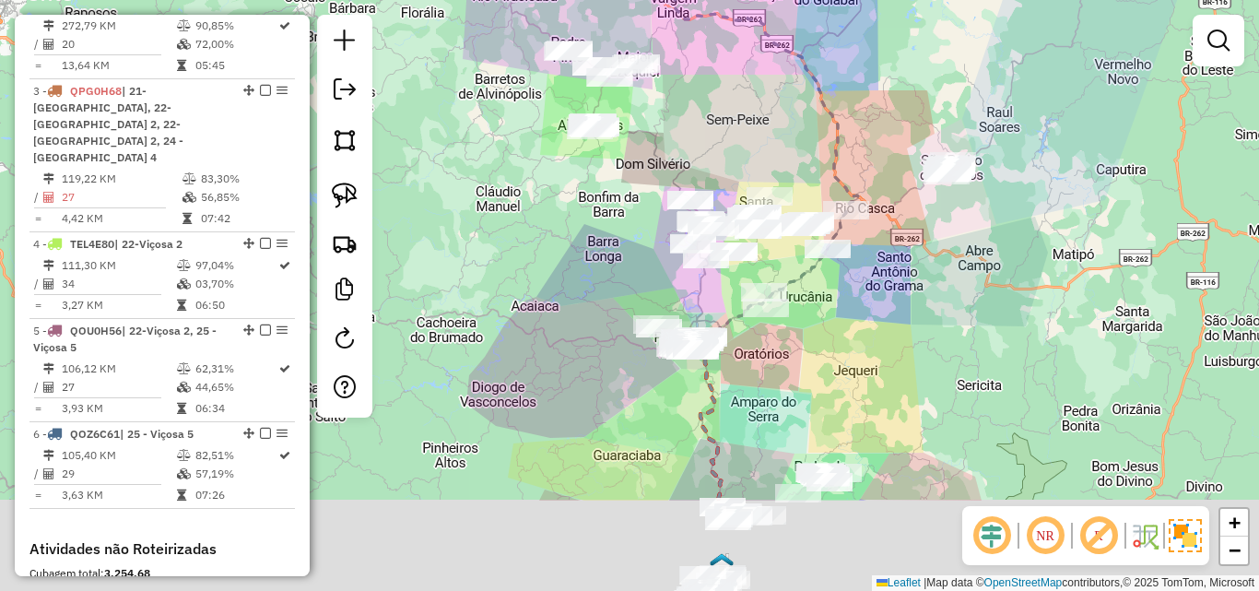
drag, startPoint x: 876, startPoint y: 535, endPoint x: 865, endPoint y: 263, distance: 272.1
click at [876, 238] on div "Janela de atendimento Grade de atendimento Capacidade Transportadoras Veículos …" at bounding box center [629, 295] width 1259 height 591
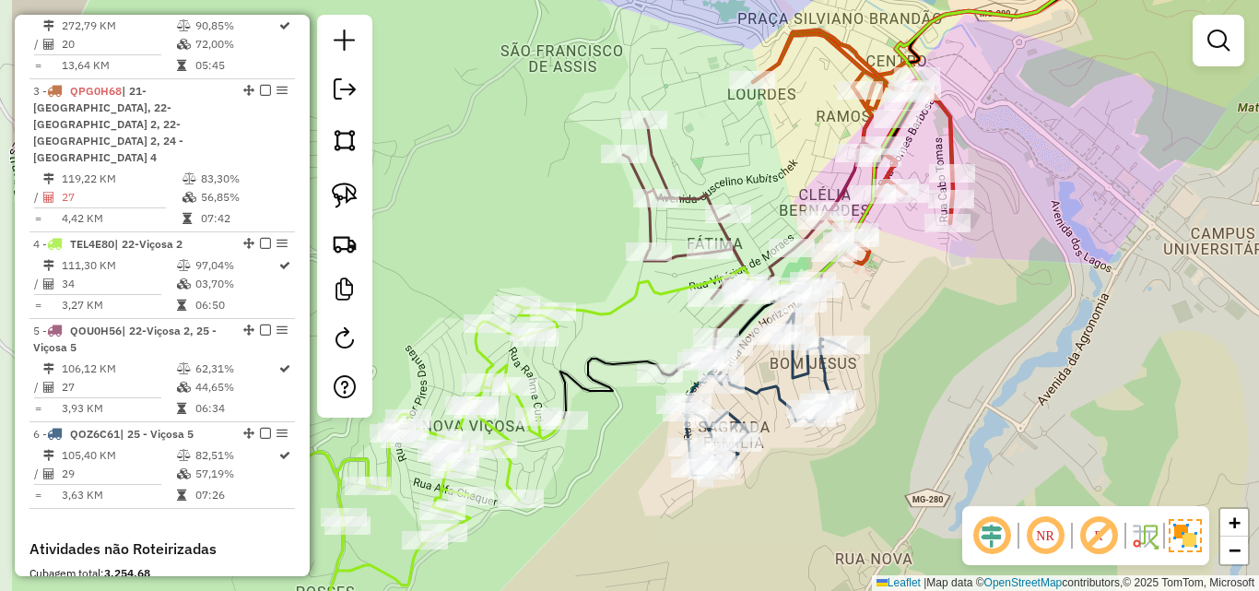
drag, startPoint x: 502, startPoint y: 470, endPoint x: 641, endPoint y: 500, distance: 141.4
click at [641, 500] on div "Janela de atendimento Grade de atendimento Capacidade Transportadoras Veículos …" at bounding box center [629, 295] width 1259 height 591
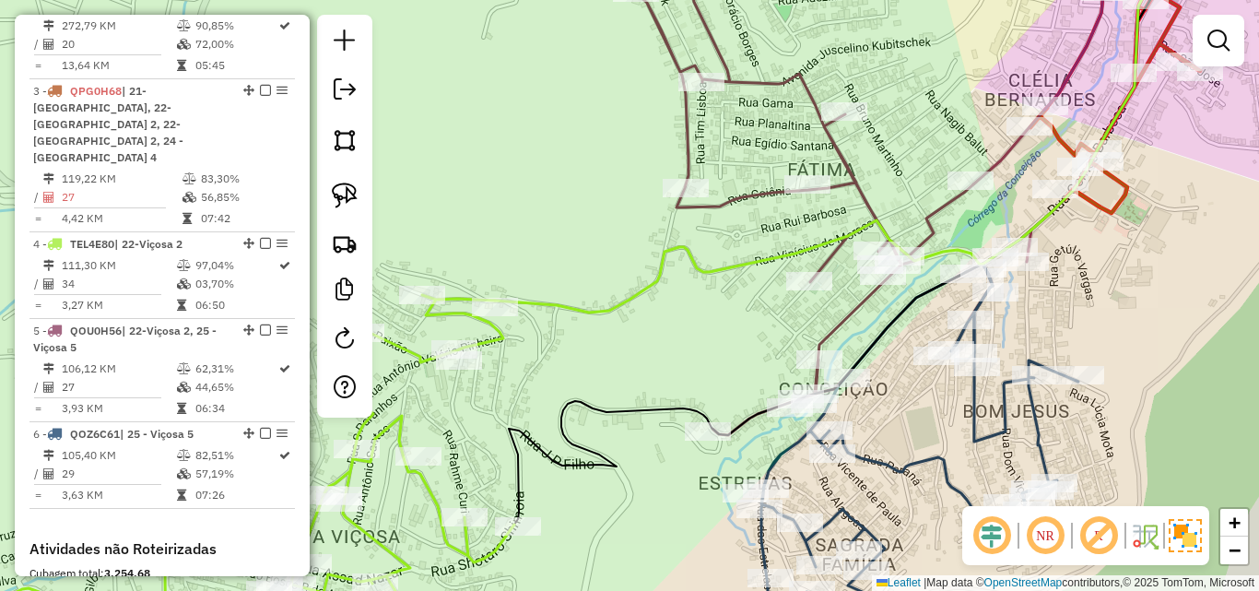
drag, startPoint x: 618, startPoint y: 315, endPoint x: 634, endPoint y: 315, distance: 15.7
click at [634, 315] on div "Janela de atendimento Grade de atendimento Capacidade Transportadoras Veículos …" at bounding box center [629, 295] width 1259 height 591
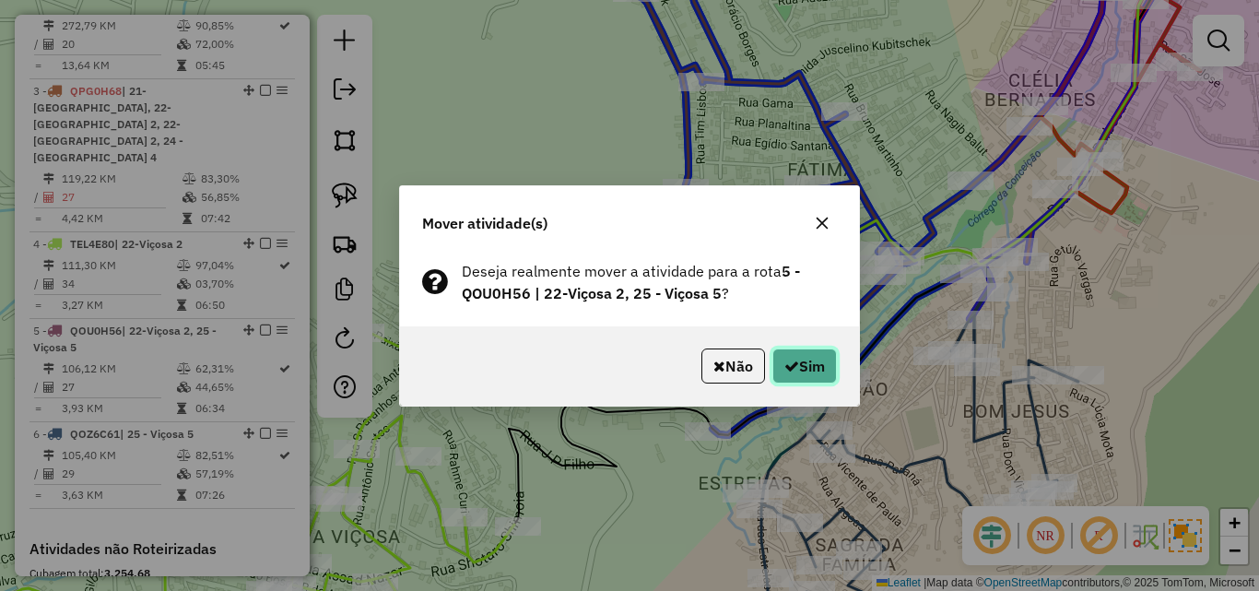
click at [806, 358] on button "Sim" at bounding box center [804, 365] width 65 height 35
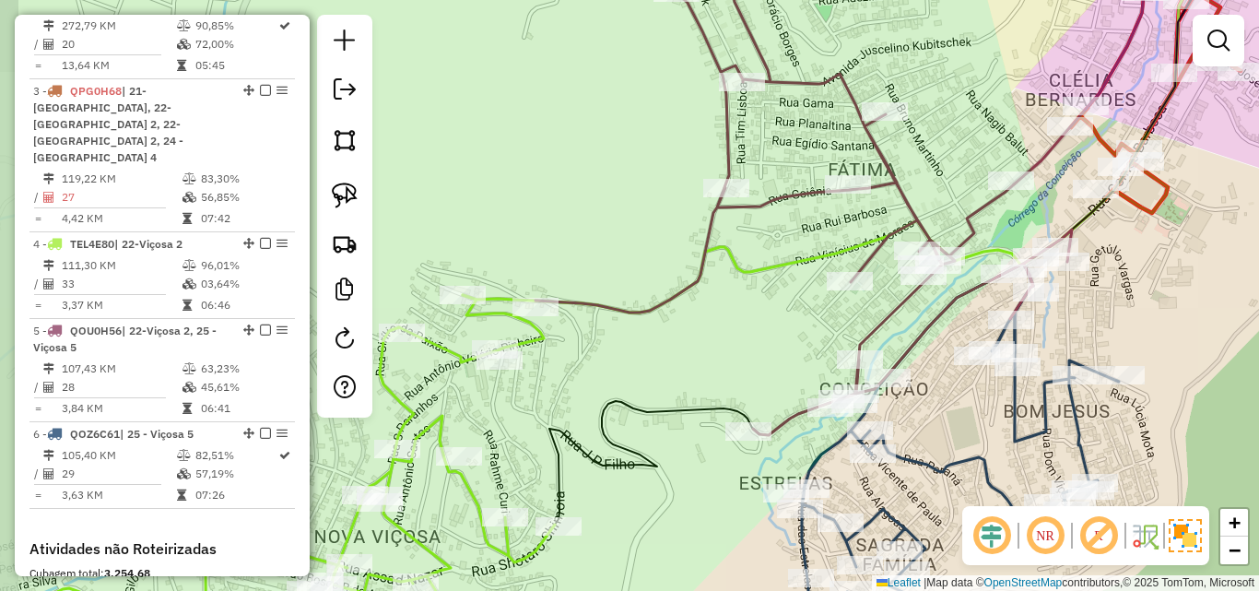
drag, startPoint x: 547, startPoint y: 352, endPoint x: 587, endPoint y: 352, distance: 40.6
click at [587, 352] on div "Janela de atendimento Grade de atendimento Capacidade Transportadoras Veículos …" at bounding box center [629, 295] width 1259 height 591
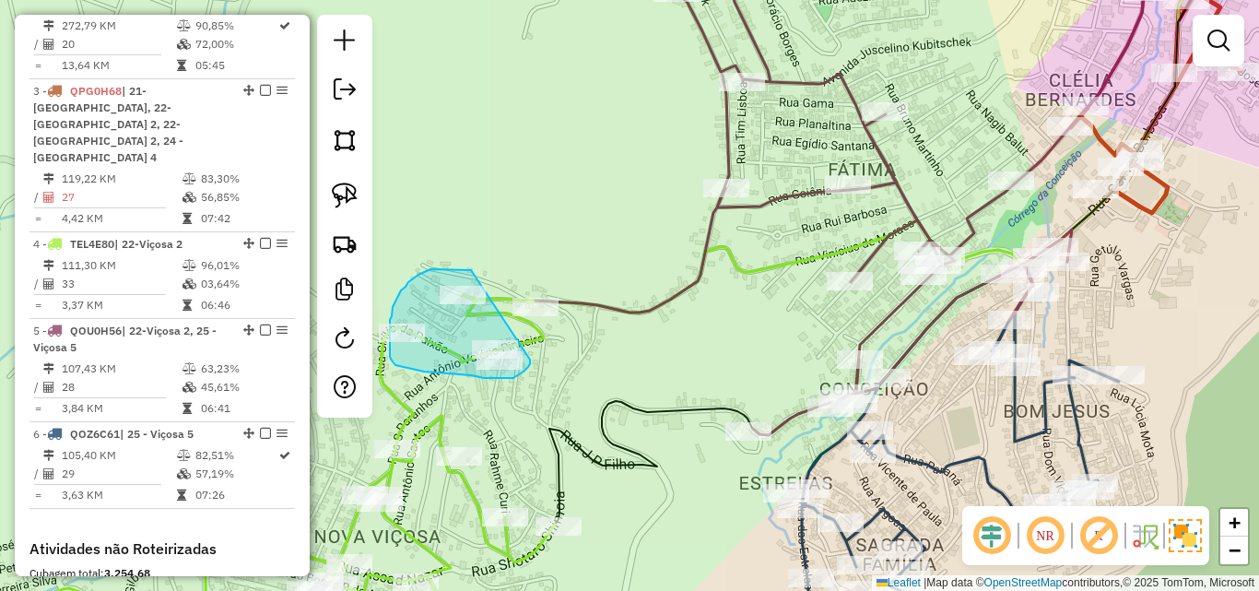
drag, startPoint x: 471, startPoint y: 270, endPoint x: 530, endPoint y: 359, distance: 107.1
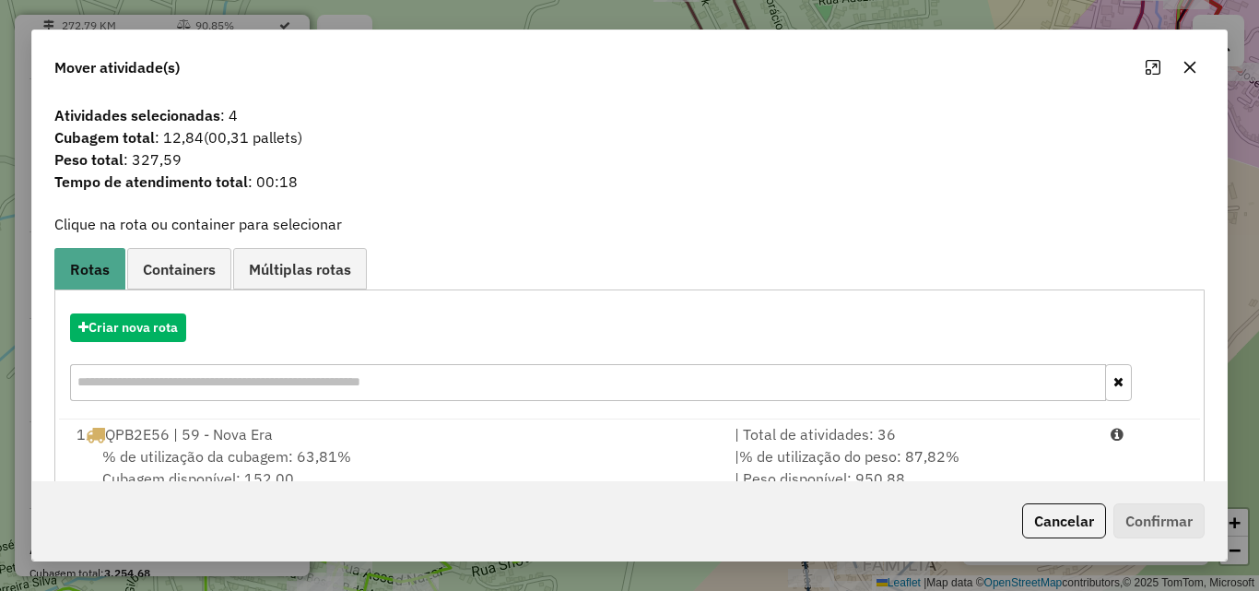
click at [1186, 70] on icon "button" at bounding box center [1190, 68] width 12 height 12
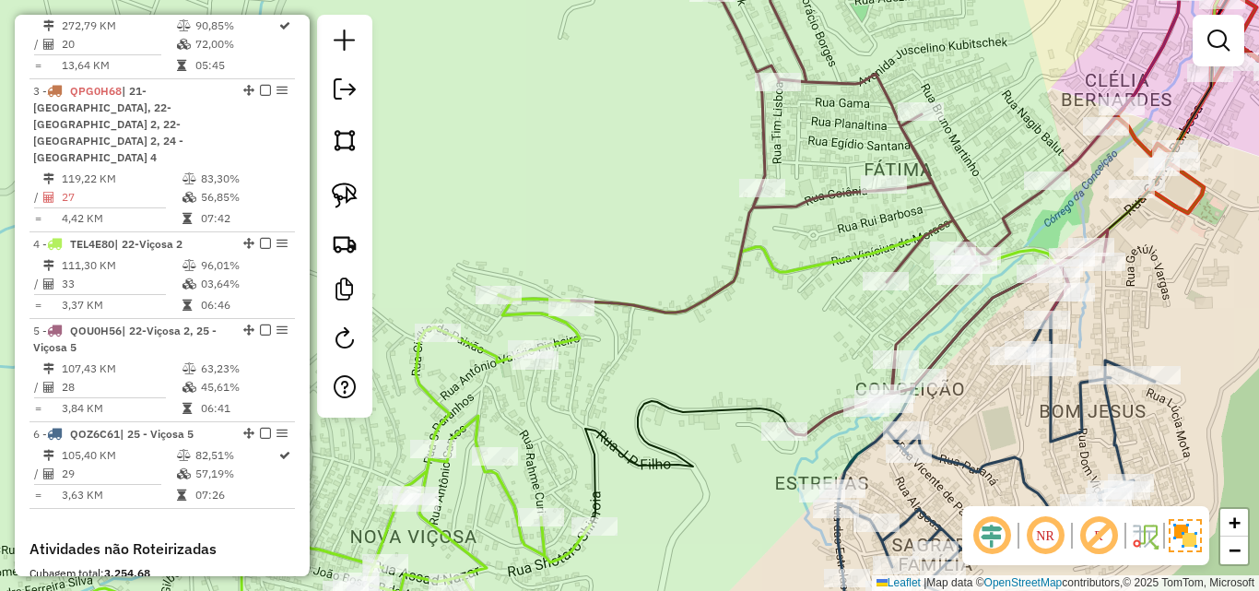
drag, startPoint x: 660, startPoint y: 339, endPoint x: 696, endPoint y: 339, distance: 35.9
click at [696, 339] on div "Janela de atendimento Grade de atendimento Capacidade Transportadoras Veículos …" at bounding box center [629, 295] width 1259 height 591
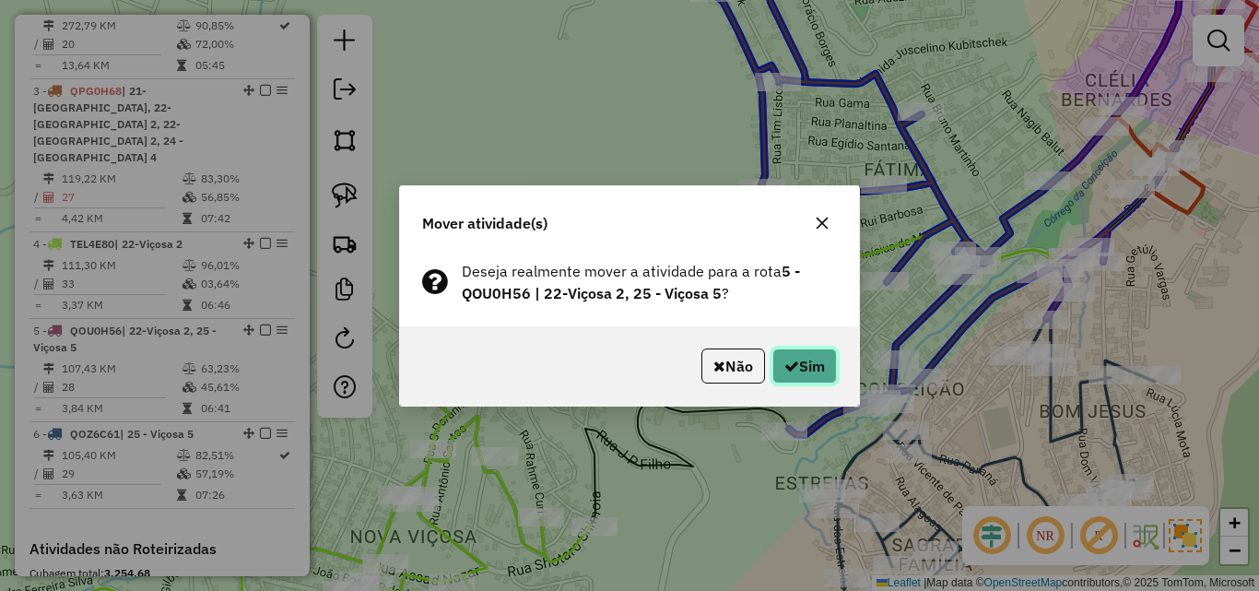
click at [808, 354] on button "Sim" at bounding box center [804, 365] width 65 height 35
click at [807, 363] on button "Sim" at bounding box center [804, 365] width 65 height 35
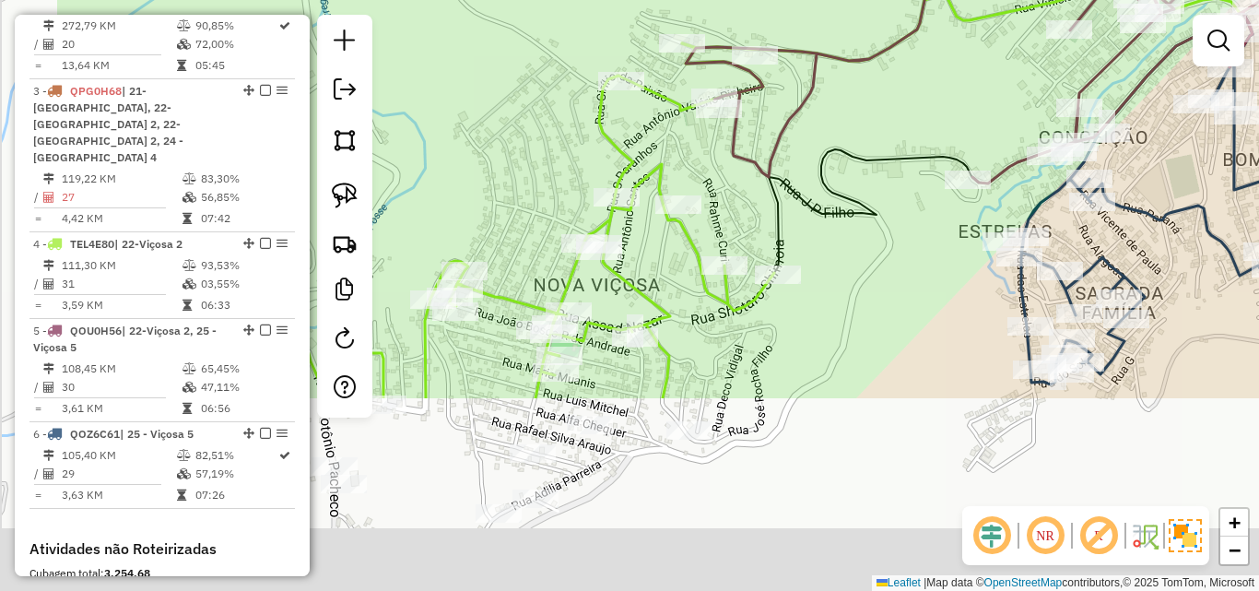
drag, startPoint x: 727, startPoint y: 373, endPoint x: 1003, endPoint y: -37, distance: 494.1
click at [1003, 0] on html "Aguarde... Pop-up bloqueado! Seu navegador bloqueou automáticamente a abertura …" at bounding box center [629, 295] width 1259 height 591
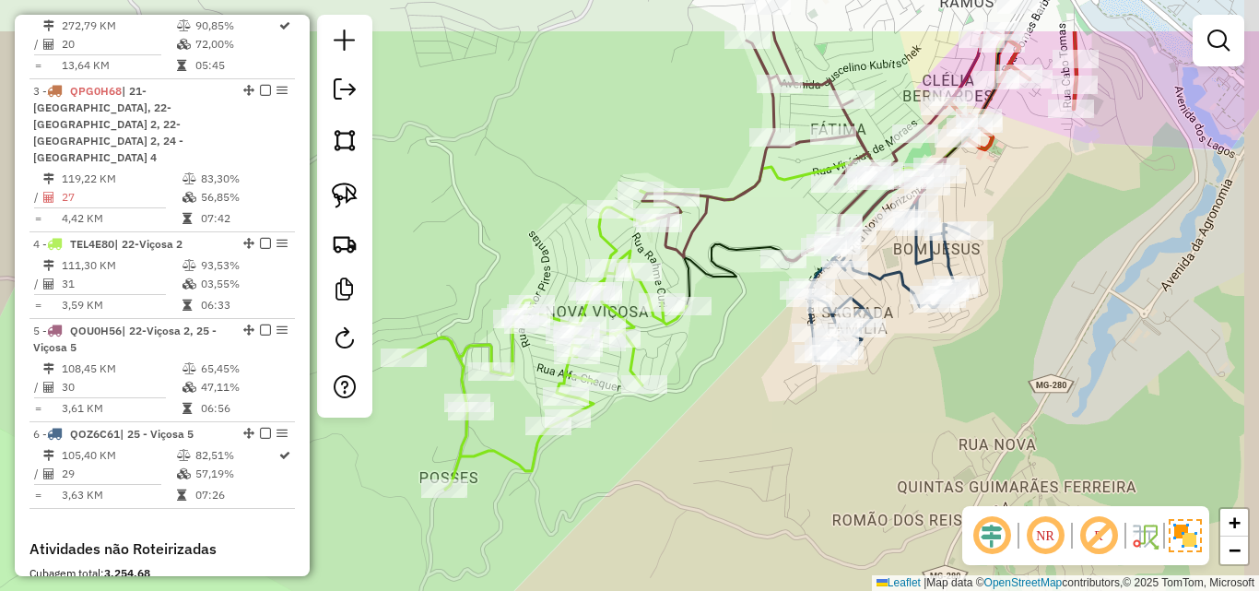
drag, startPoint x: 724, startPoint y: 355, endPoint x: 579, endPoint y: 477, distance: 190.3
click at [579, 477] on div "Janela de atendimento Grade de atendimento Capacidade Transportadoras Veículos …" at bounding box center [629, 295] width 1259 height 591
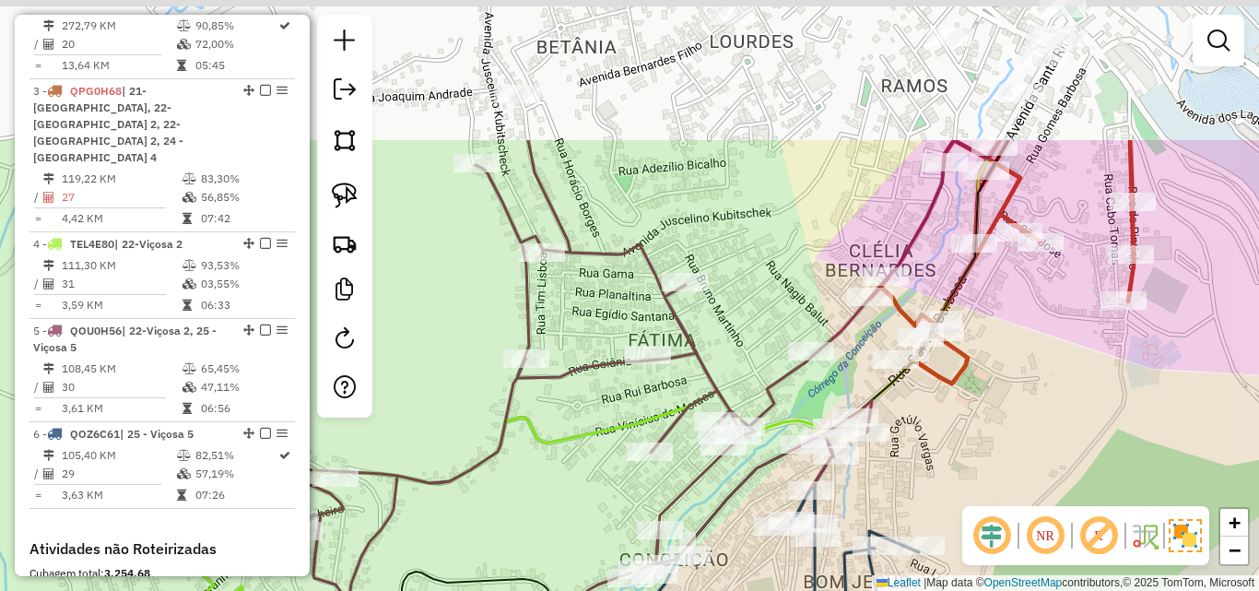
drag, startPoint x: 943, startPoint y: 224, endPoint x: 918, endPoint y: 423, distance: 200.6
click at [918, 423] on div "Janela de atendimento Grade de atendimento Capacidade Transportadoras Veículos …" at bounding box center [629, 295] width 1259 height 591
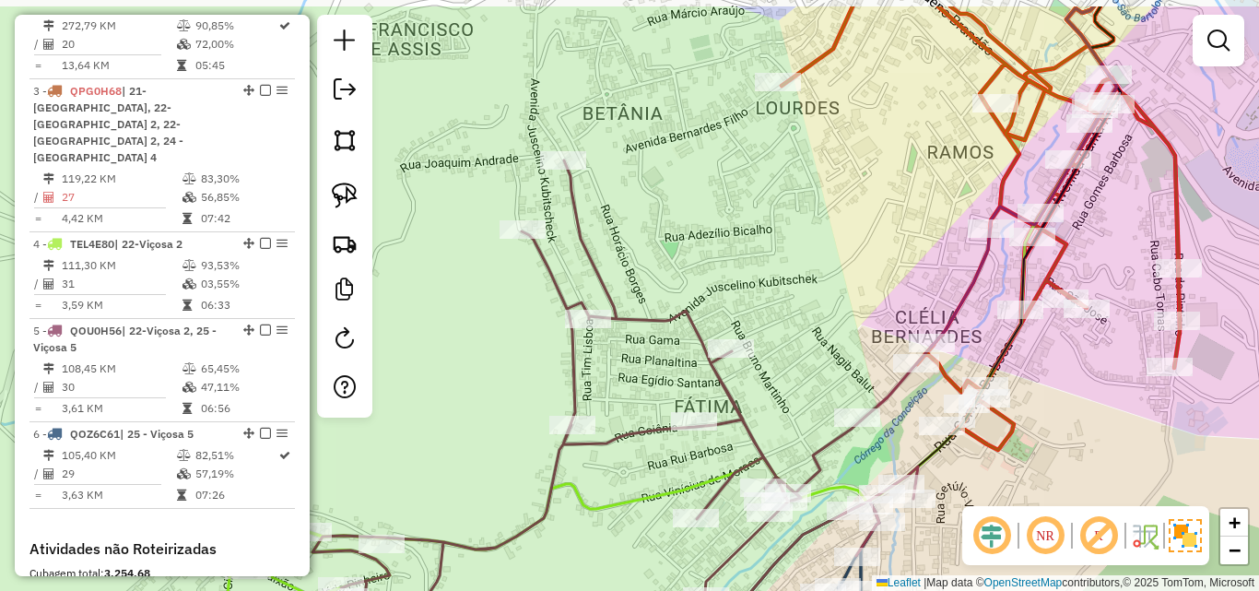
drag, startPoint x: 836, startPoint y: 190, endPoint x: 882, endPoint y: 255, distance: 80.0
click at [882, 255] on div "Janela de atendimento Grade de atendimento Capacidade Transportadoras Veículos …" at bounding box center [629, 295] width 1259 height 591
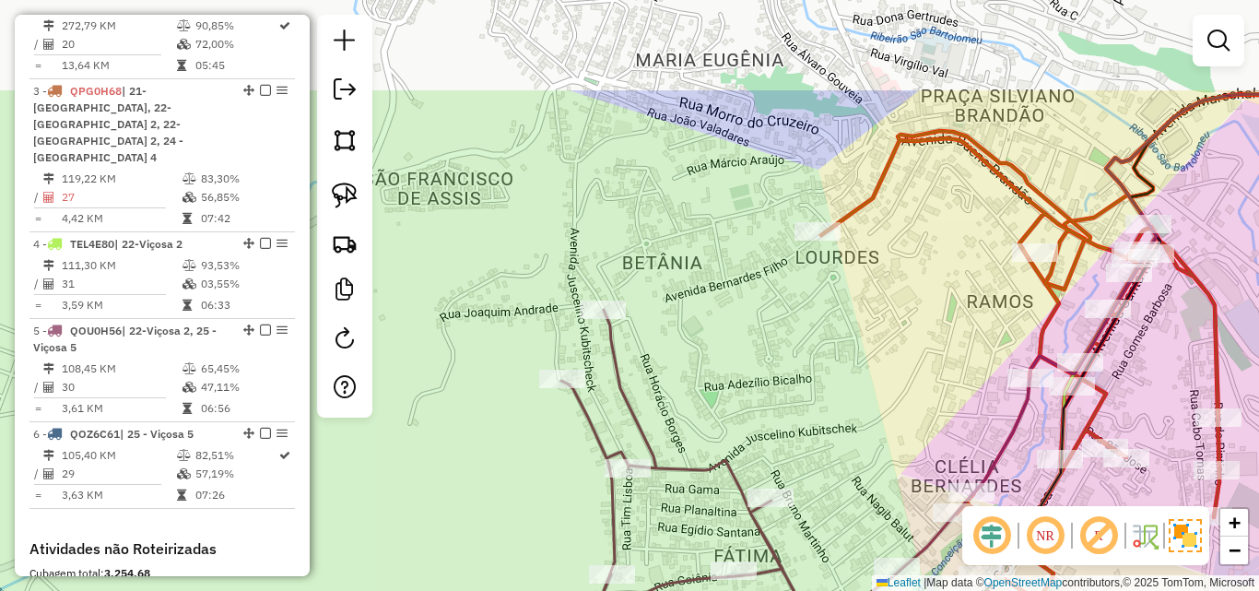
drag, startPoint x: 697, startPoint y: 235, endPoint x: 721, endPoint y: 393, distance: 159.4
click at [721, 393] on div "Janela de atendimento Grade de atendimento Capacidade Transportadoras Veículos …" at bounding box center [629, 295] width 1259 height 591
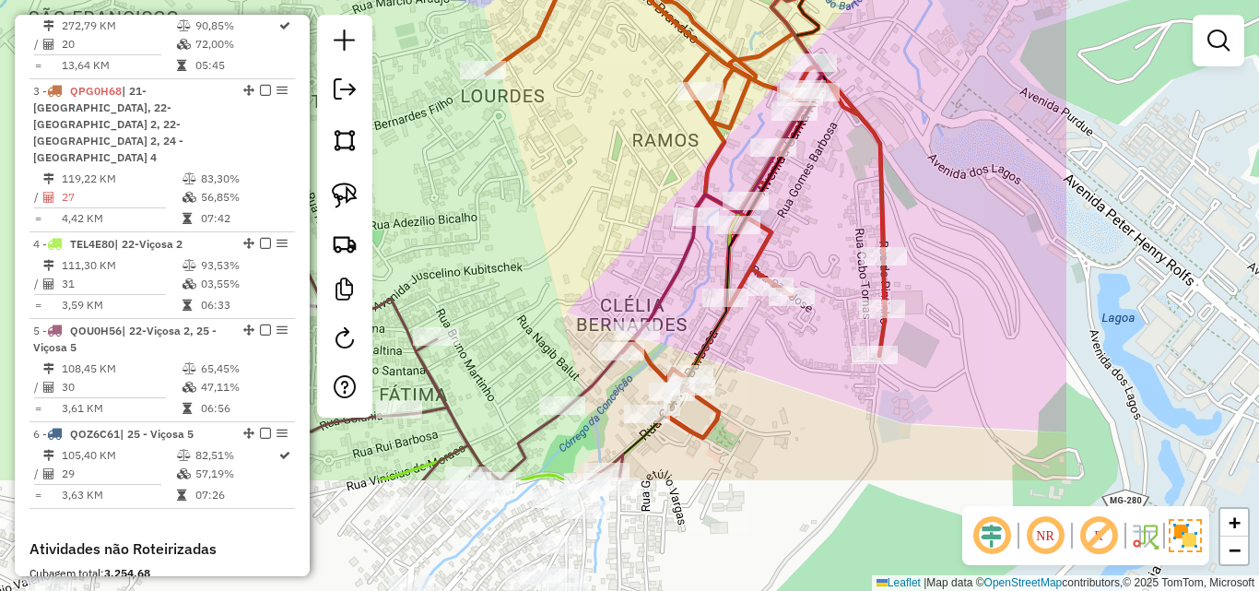
drag, startPoint x: 864, startPoint y: 329, endPoint x: 546, endPoint y: 159, distance: 360.3
click at [546, 159] on div "Janela de atendimento Grade de atendimento Capacidade Transportadoras Veículos …" at bounding box center [629, 295] width 1259 height 591
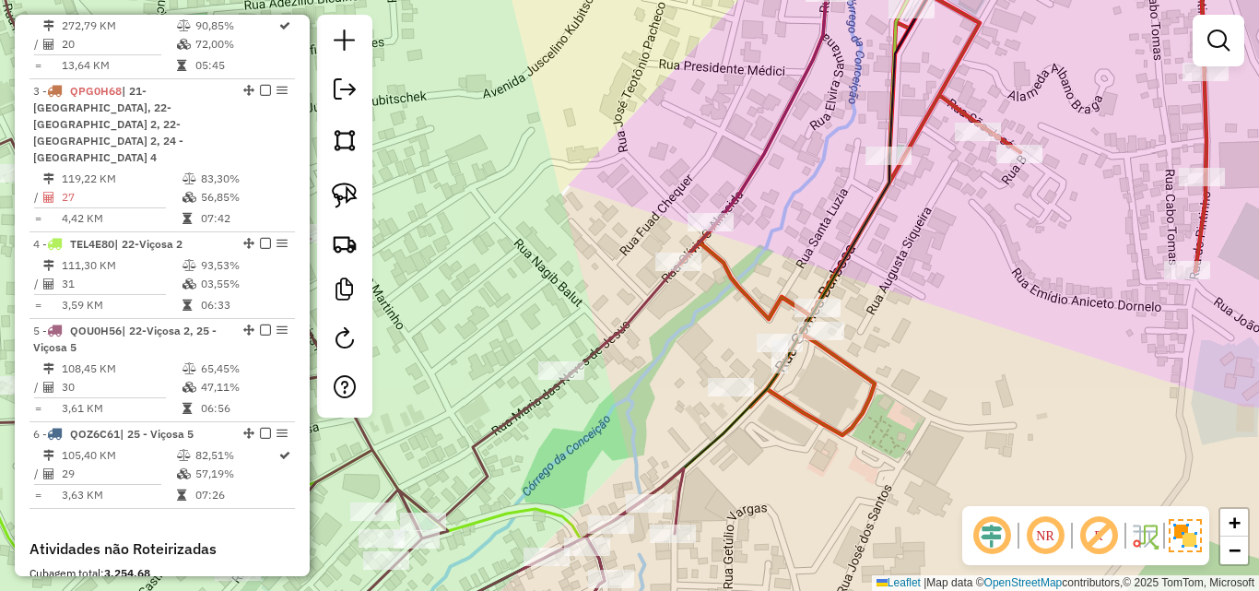
drag, startPoint x: 568, startPoint y: 427, endPoint x: 658, endPoint y: 383, distance: 100.2
click at [658, 383] on div "Janela de atendimento Grade de atendimento Capacidade Transportadoras Veículos …" at bounding box center [629, 295] width 1259 height 591
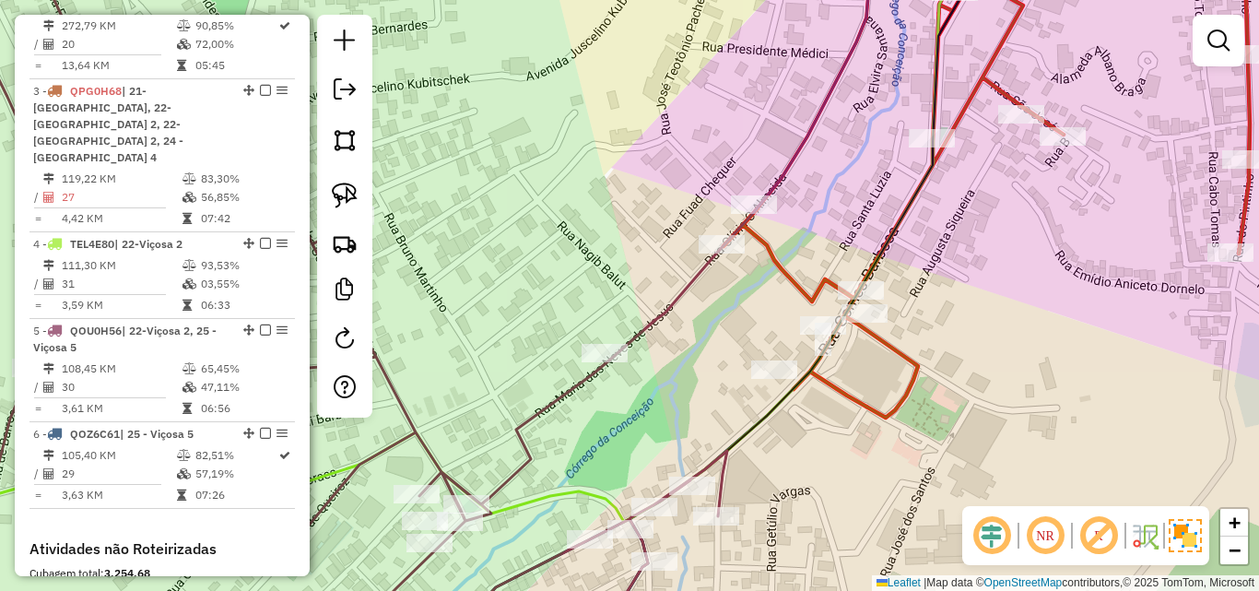
drag, startPoint x: 625, startPoint y: 385, endPoint x: 642, endPoint y: 388, distance: 17.7
click at [642, 388] on div "Janela de atendimento Grade de atendimento Capacidade Transportadoras Veículos …" at bounding box center [629, 295] width 1259 height 591
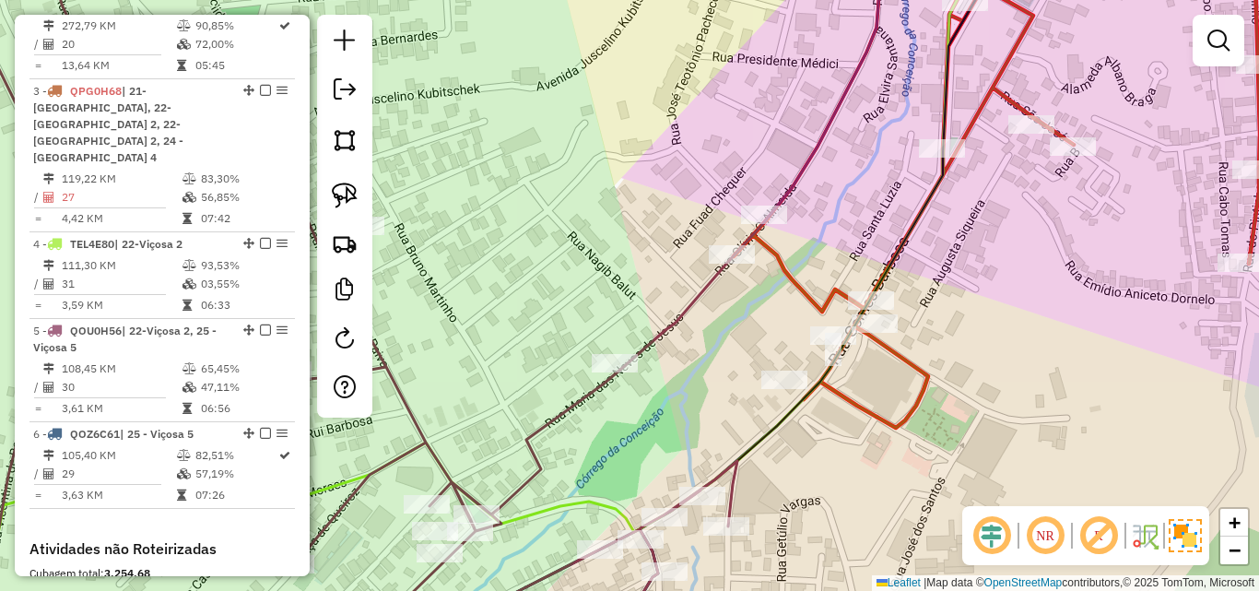
click at [700, 357] on div "Janela de atendimento Grade de atendimento Capacidade Transportadoras Veículos …" at bounding box center [629, 295] width 1259 height 591
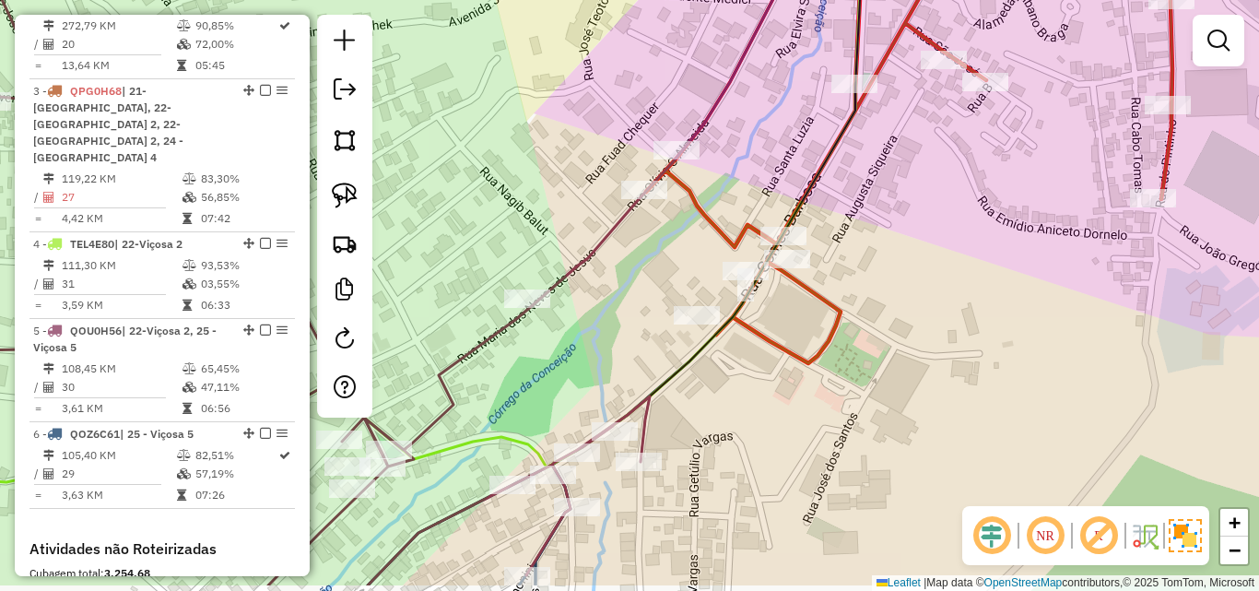
drag, startPoint x: 707, startPoint y: 374, endPoint x: 619, endPoint y: 310, distance: 108.8
click at [619, 310] on div "Janela de atendimento Grade de atendimento Capacidade Transportadoras Veículos …" at bounding box center [629, 295] width 1259 height 591
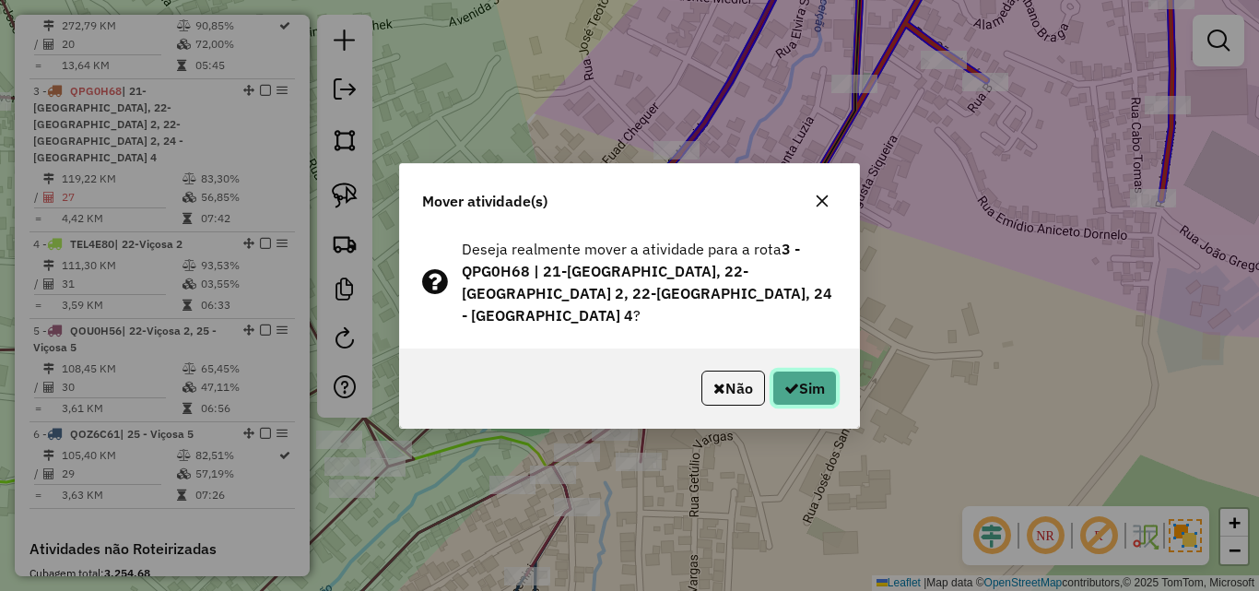
click at [806, 384] on button "Sim" at bounding box center [804, 387] width 65 height 35
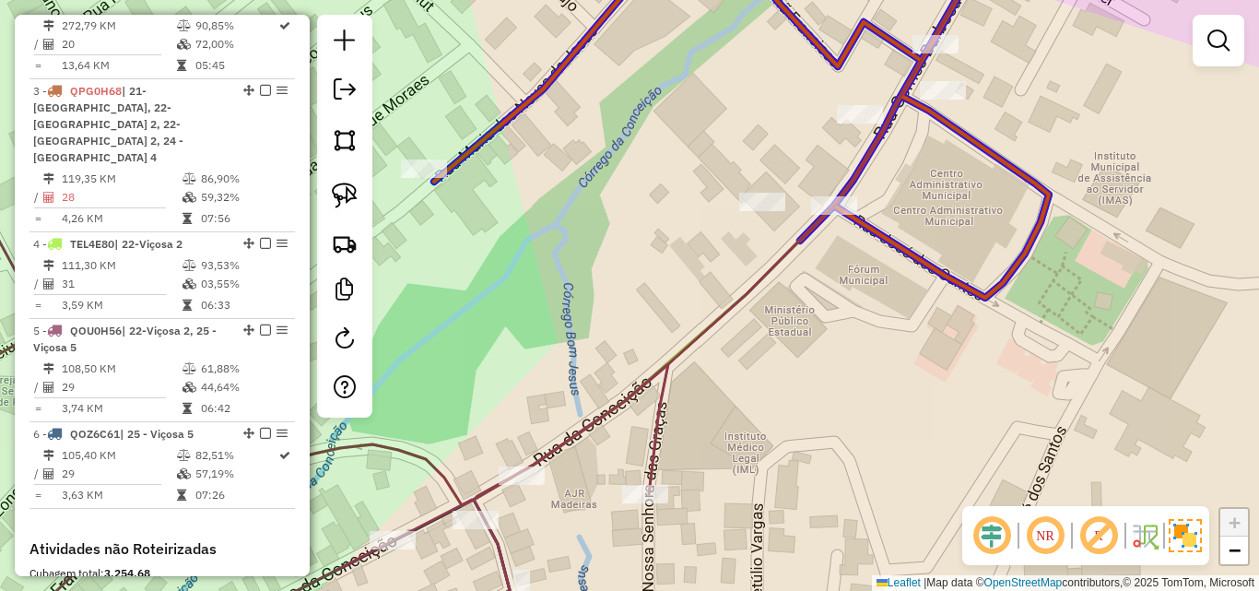
click at [835, 224] on div "Janela de atendimento Grade de atendimento Capacidade Transportadoras Veículos …" at bounding box center [629, 295] width 1259 height 591
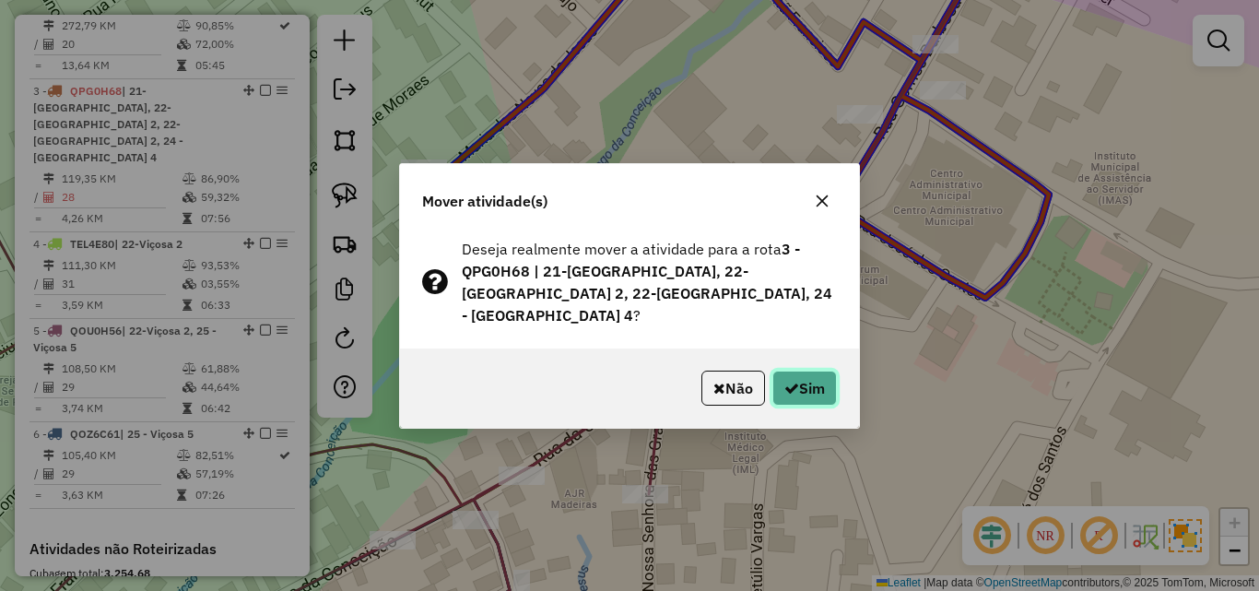
click at [787, 382] on icon "button" at bounding box center [791, 388] width 15 height 15
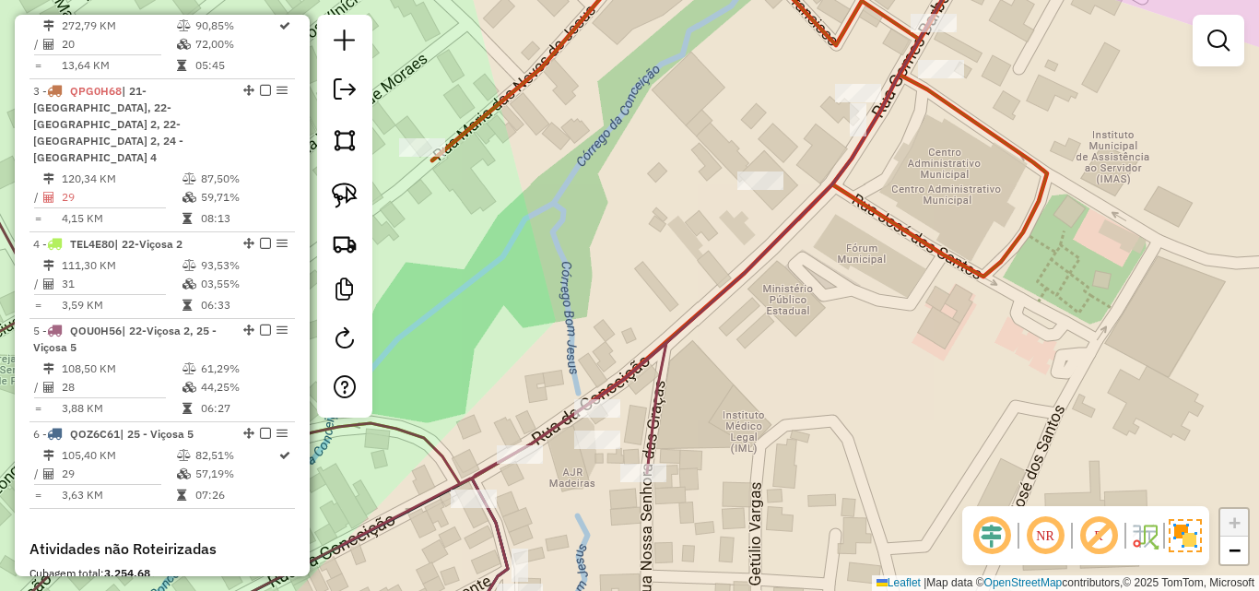
drag, startPoint x: 746, startPoint y: 444, endPoint x: 744, endPoint y: 412, distance: 32.3
click at [744, 412] on div "Janela de atendimento Grade de atendimento Capacidade Transportadoras Veículos …" at bounding box center [629, 295] width 1259 height 591
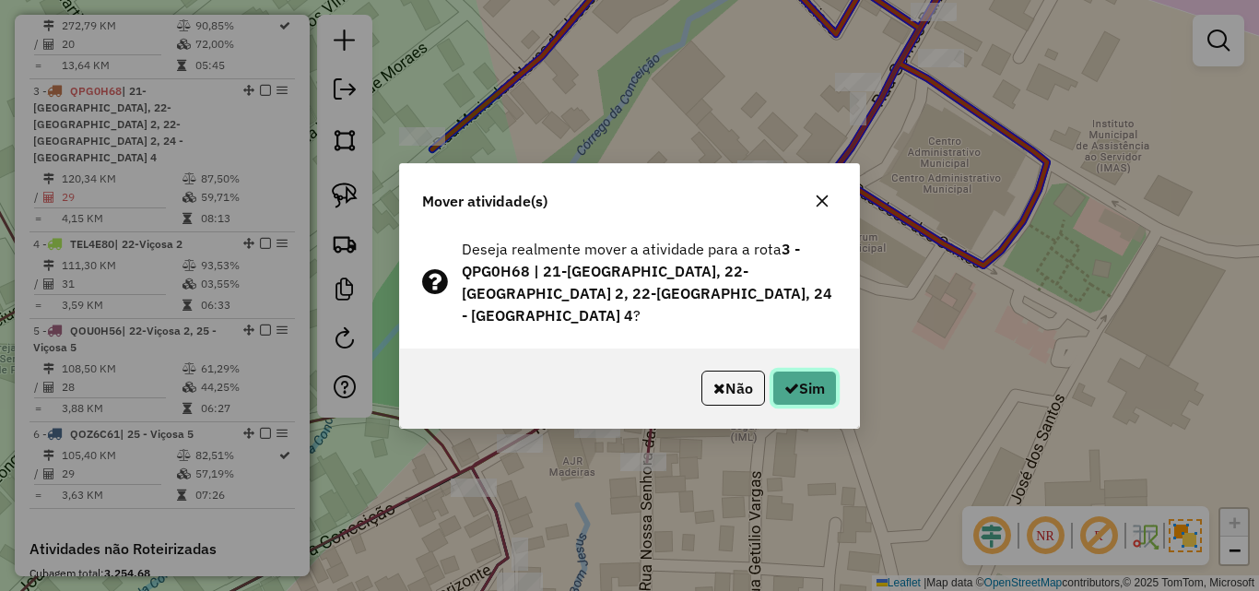
click at [794, 383] on icon "button" at bounding box center [791, 388] width 15 height 15
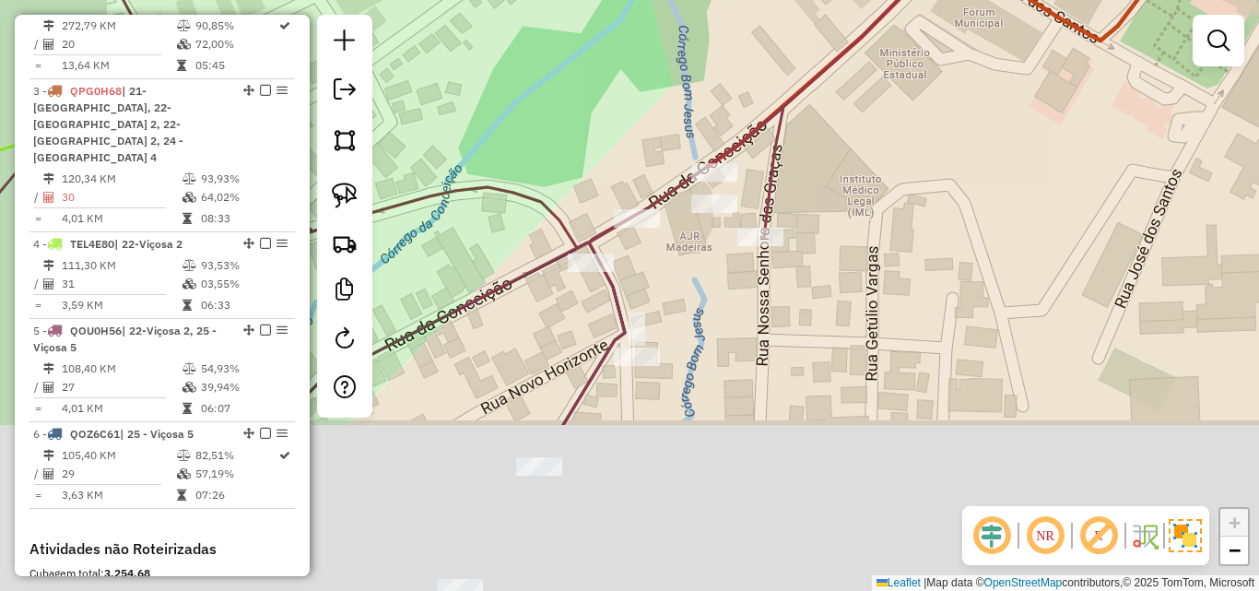
drag, startPoint x: 762, startPoint y: 501, endPoint x: 879, endPoint y: 276, distance: 253.5
click at [879, 276] on div "Janela de atendimento Grade de atendimento Capacidade Transportadoras Veículos …" at bounding box center [629, 295] width 1259 height 591
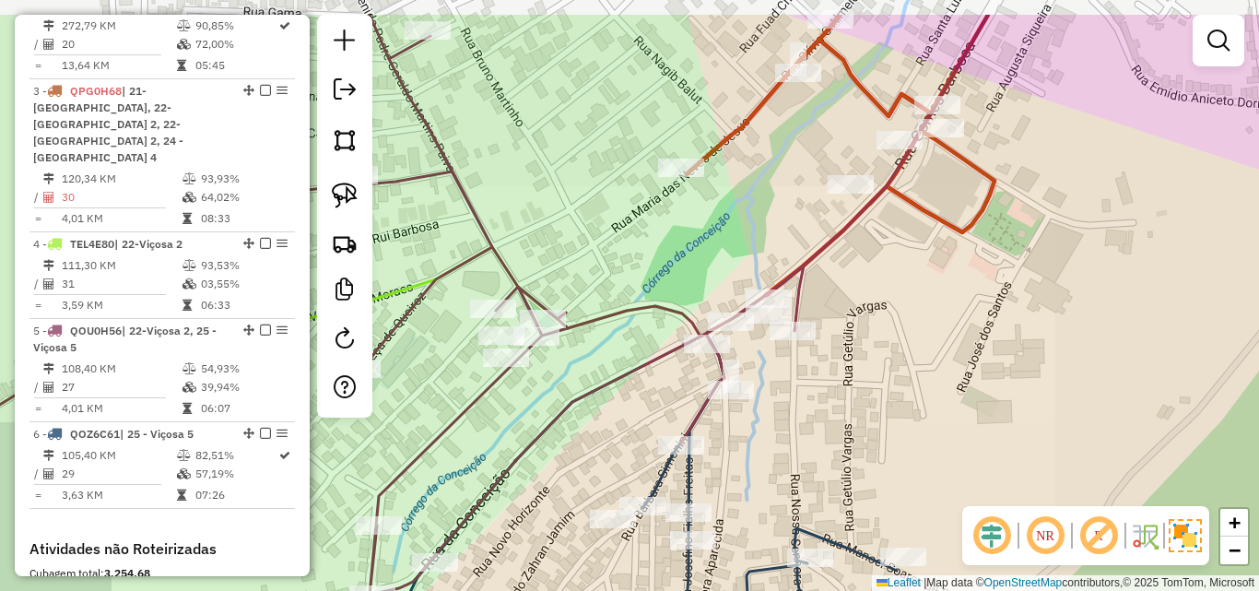
drag, startPoint x: 948, startPoint y: 216, endPoint x: 841, endPoint y: 422, distance: 232.9
click at [841, 422] on div "Janela de atendimento Grade de atendimento Capacidade Transportadoras Veículos …" at bounding box center [629, 295] width 1259 height 591
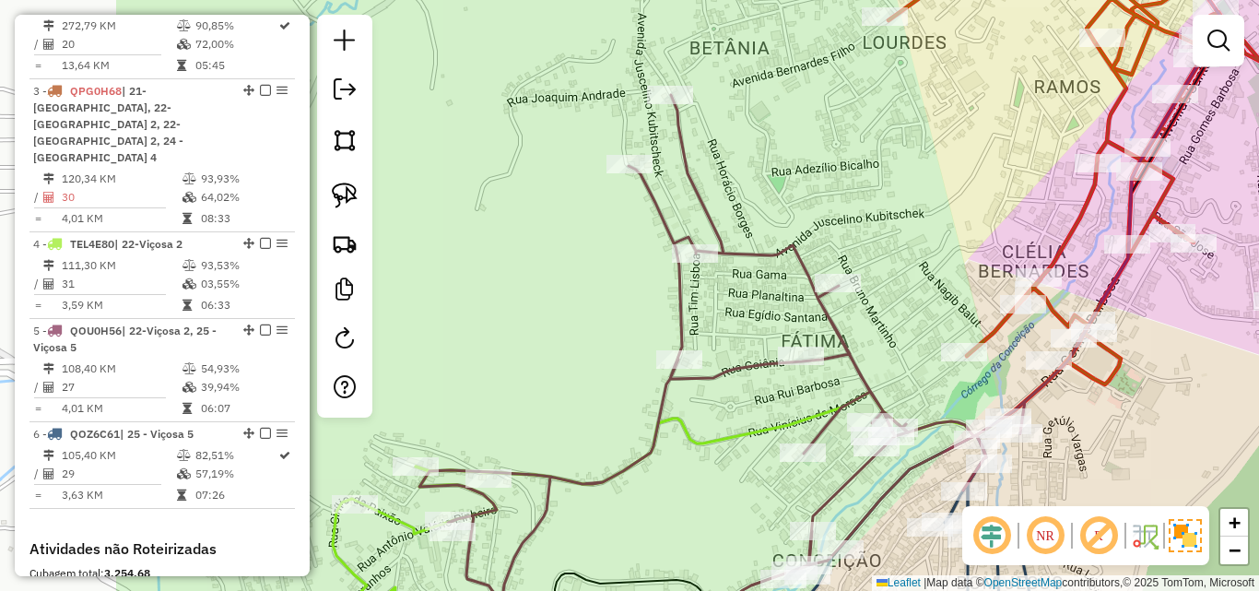
drag, startPoint x: 964, startPoint y: 337, endPoint x: 1208, endPoint y: 327, distance: 244.4
click at [1208, 327] on div "Janela de atendimento Grade de atendimento Capacidade Transportadoras Veículos …" at bounding box center [629, 295] width 1259 height 591
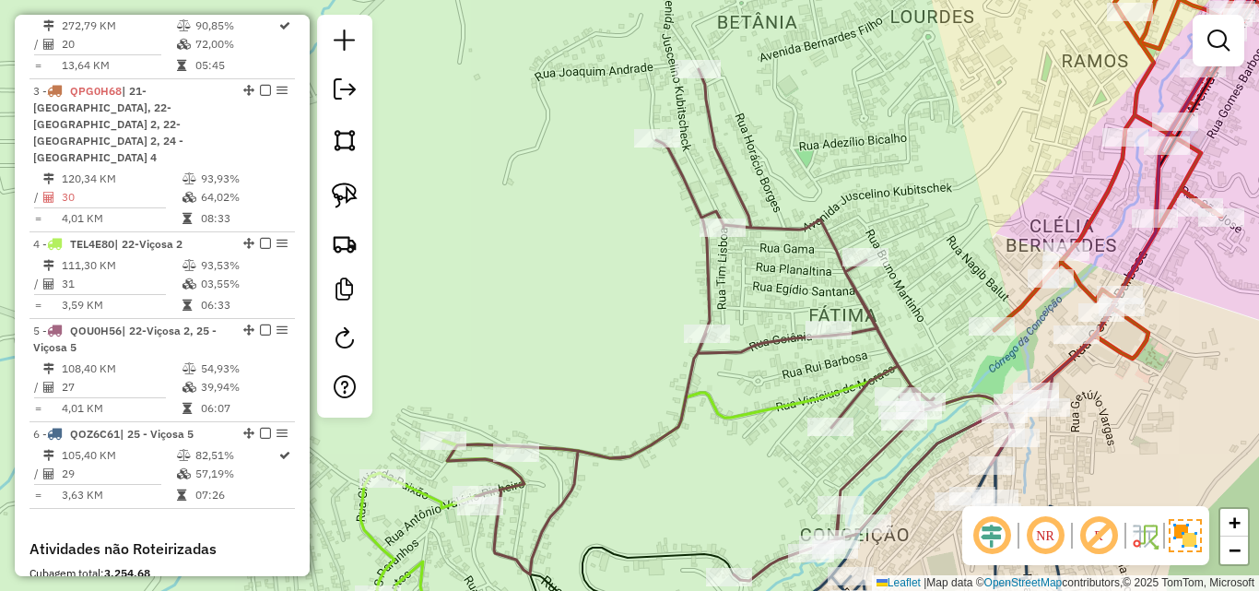
drag, startPoint x: 554, startPoint y: 400, endPoint x: 583, endPoint y: 373, distance: 39.8
click at [583, 373] on div "Janela de atendimento Grade de atendimento Capacidade Transportadoras Veículos …" at bounding box center [629, 295] width 1259 height 591
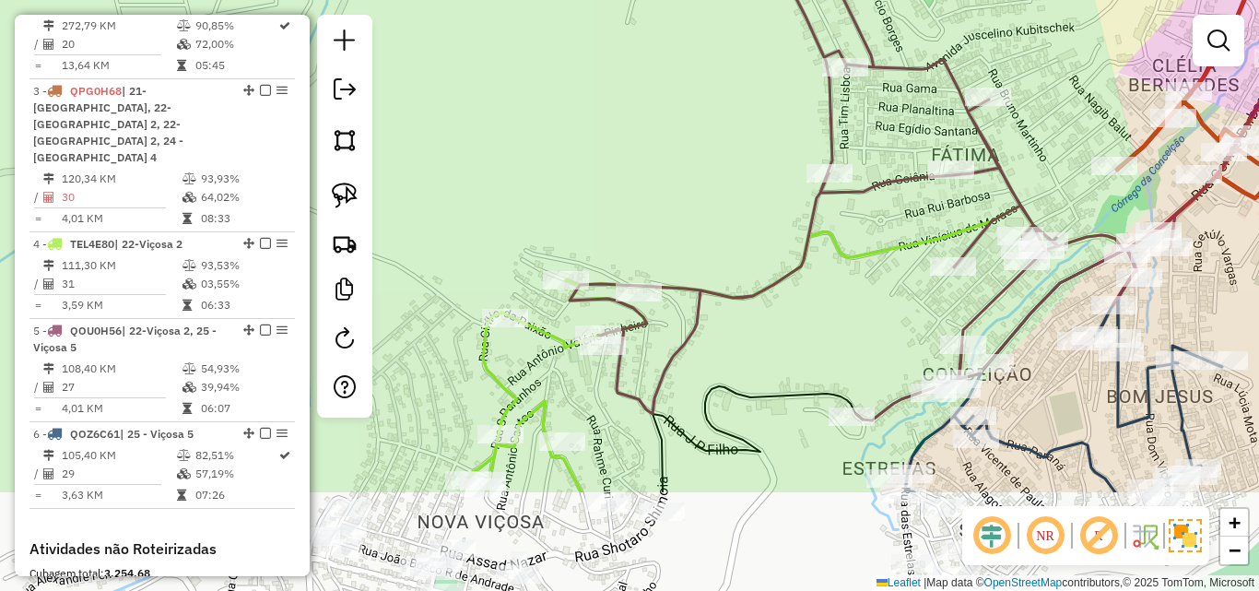
drag, startPoint x: 433, startPoint y: 381, endPoint x: 552, endPoint y: 223, distance: 197.4
click at [552, 223] on div "Janela de atendimento Grade de atendimento Capacidade Transportadoras Veículos …" at bounding box center [629, 295] width 1259 height 591
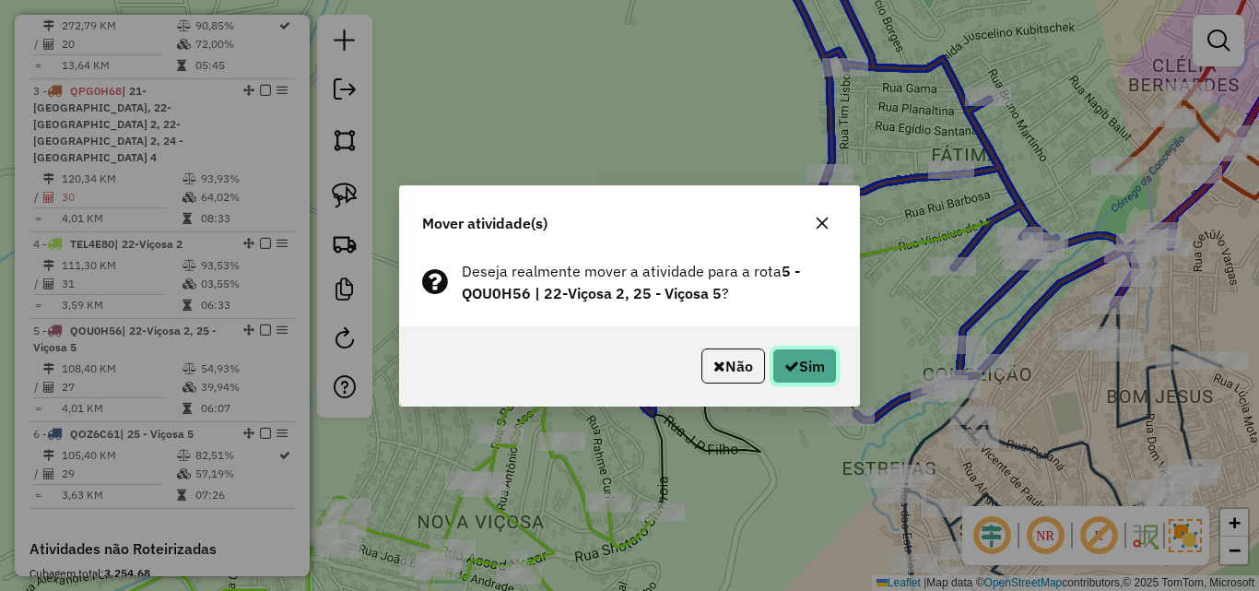
click at [789, 352] on button "Sim" at bounding box center [804, 365] width 65 height 35
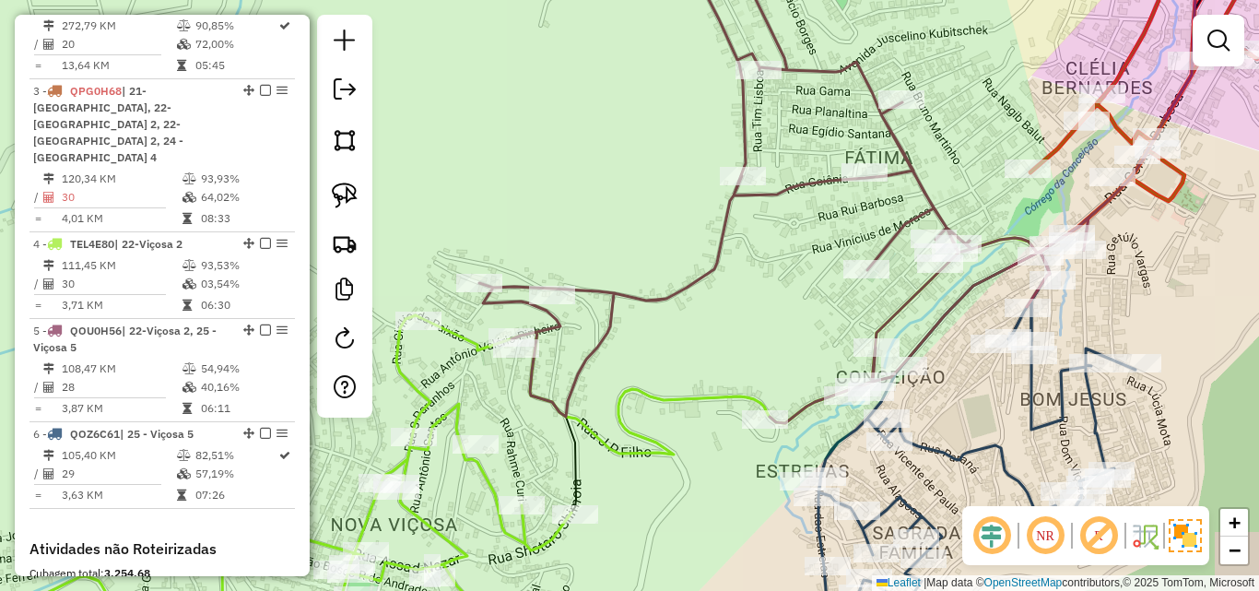
drag, startPoint x: 774, startPoint y: 320, endPoint x: 653, endPoint y: 322, distance: 120.7
click at [653, 322] on div "Janela de atendimento Grade de atendimento Capacidade Transportadoras Veículos …" at bounding box center [629, 295] width 1259 height 591
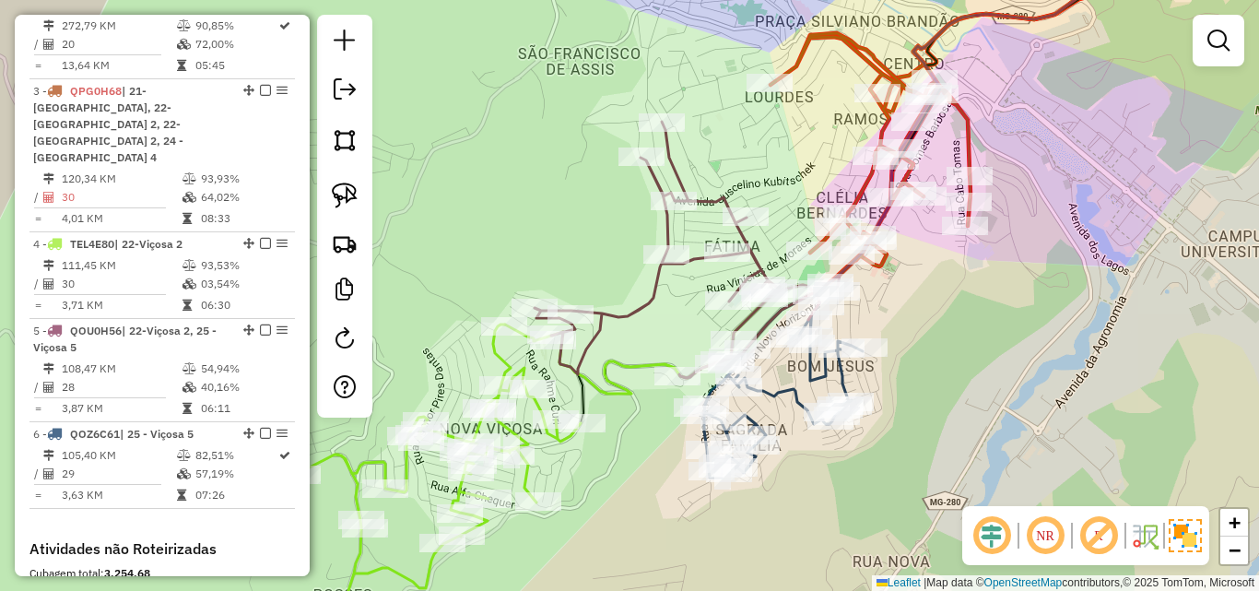
drag, startPoint x: 684, startPoint y: 319, endPoint x: 669, endPoint y: 325, distance: 16.1
click at [669, 325] on div "Janela de atendimento Grade de atendimento Capacidade Transportadoras Veículos …" at bounding box center [629, 295] width 1259 height 591
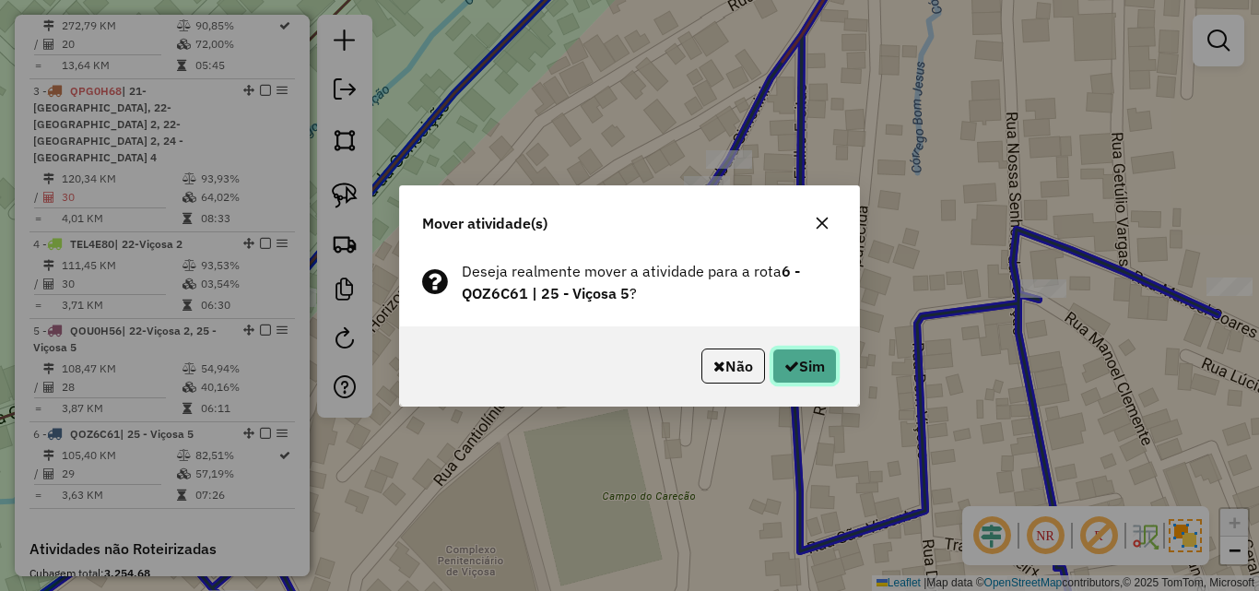
click at [808, 360] on button "Sim" at bounding box center [804, 365] width 65 height 35
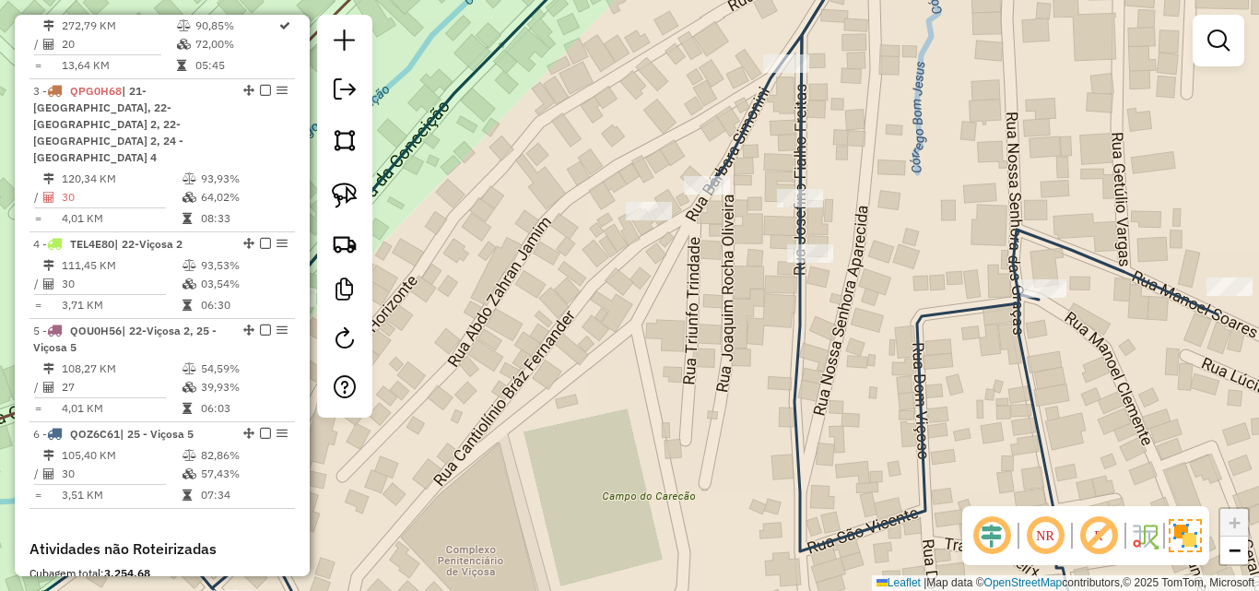
drag, startPoint x: 629, startPoint y: 354, endPoint x: 644, endPoint y: 382, distance: 31.8
click at [644, 382] on div "Janela de atendimento Grade de atendimento Capacidade Transportadoras Veículos …" at bounding box center [629, 295] width 1259 height 591
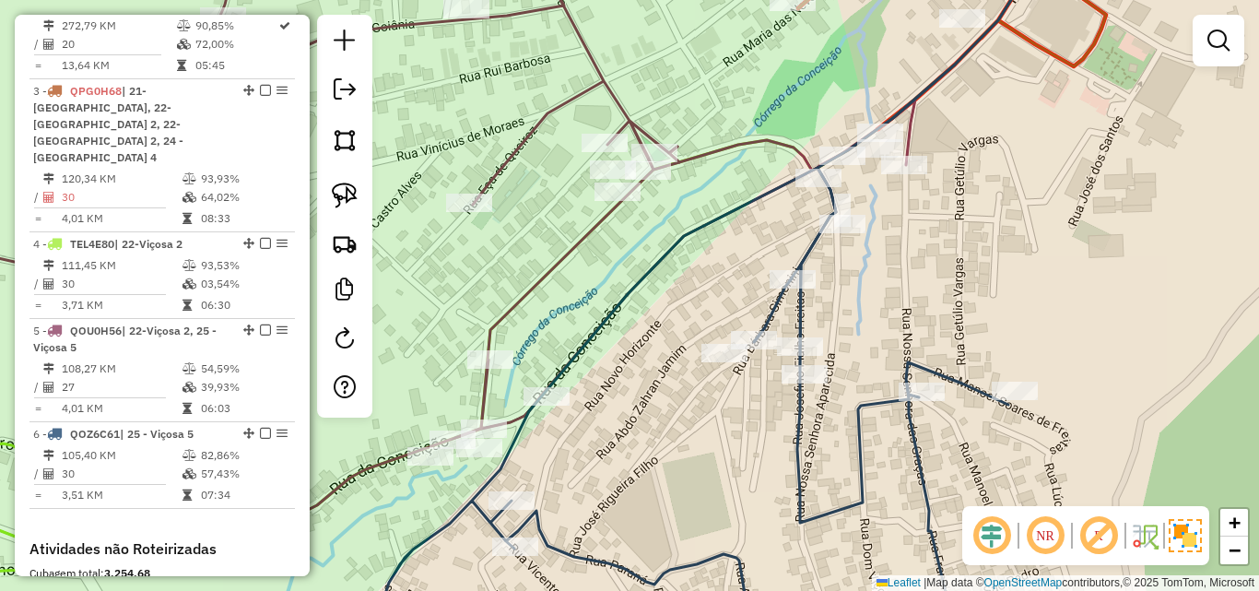
drag, startPoint x: 616, startPoint y: 398, endPoint x: 688, endPoint y: 440, distance: 83.8
click at [688, 440] on div "Janela de atendimento Grade de atendimento Capacidade Transportadoras Veículos …" at bounding box center [629, 295] width 1259 height 591
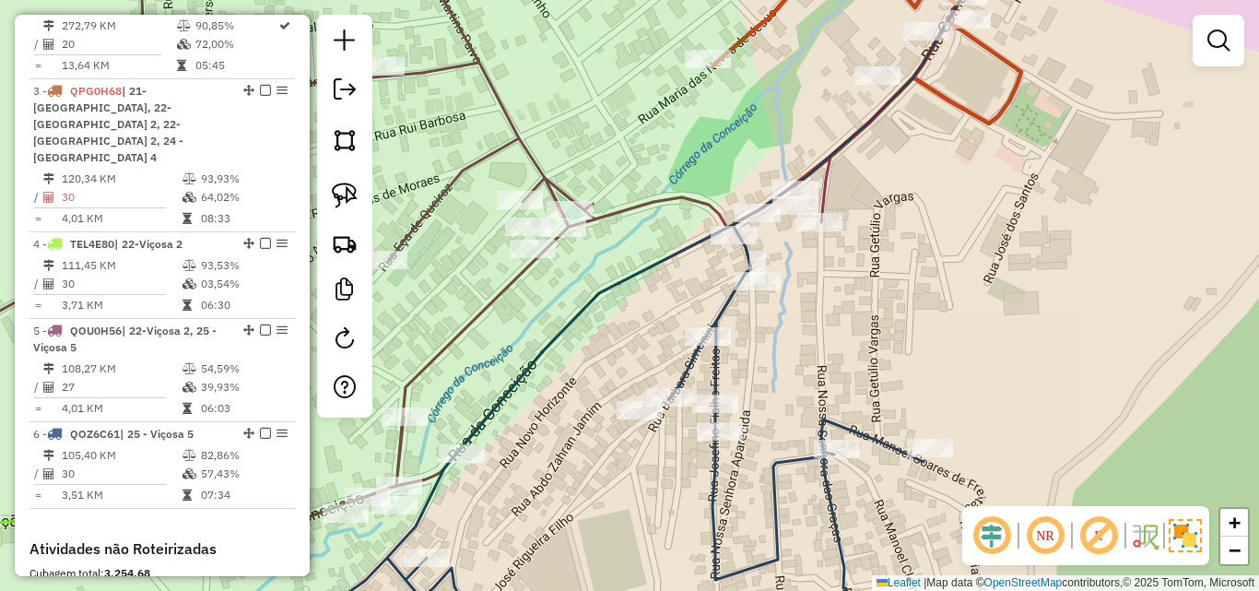
drag, startPoint x: 795, startPoint y: 217, endPoint x: 696, endPoint y: 301, distance: 130.8
click at [696, 301] on div "Janela de atendimento Grade de atendimento Capacidade Transportadoras Veículos …" at bounding box center [629, 295] width 1259 height 591
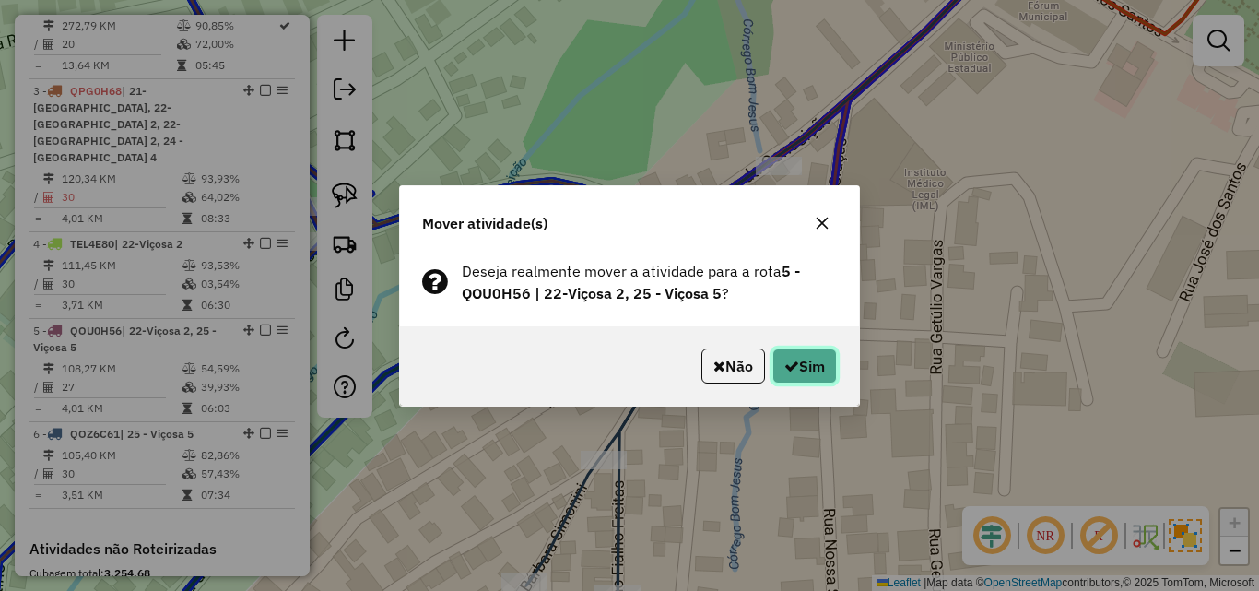
click at [814, 357] on button "Sim" at bounding box center [804, 365] width 65 height 35
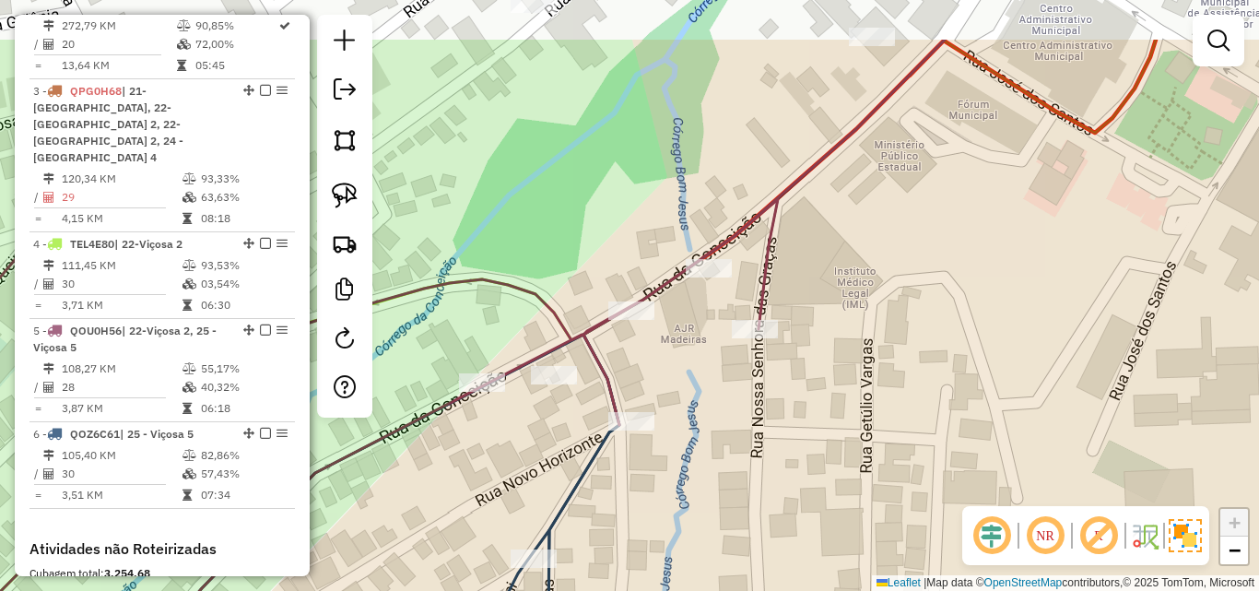
drag, startPoint x: 741, startPoint y: 252, endPoint x: 671, endPoint y: 350, distance: 121.0
click at [671, 350] on div "Janela de atendimento Grade de atendimento Capacidade Transportadoras Veículos …" at bounding box center [629, 295] width 1259 height 591
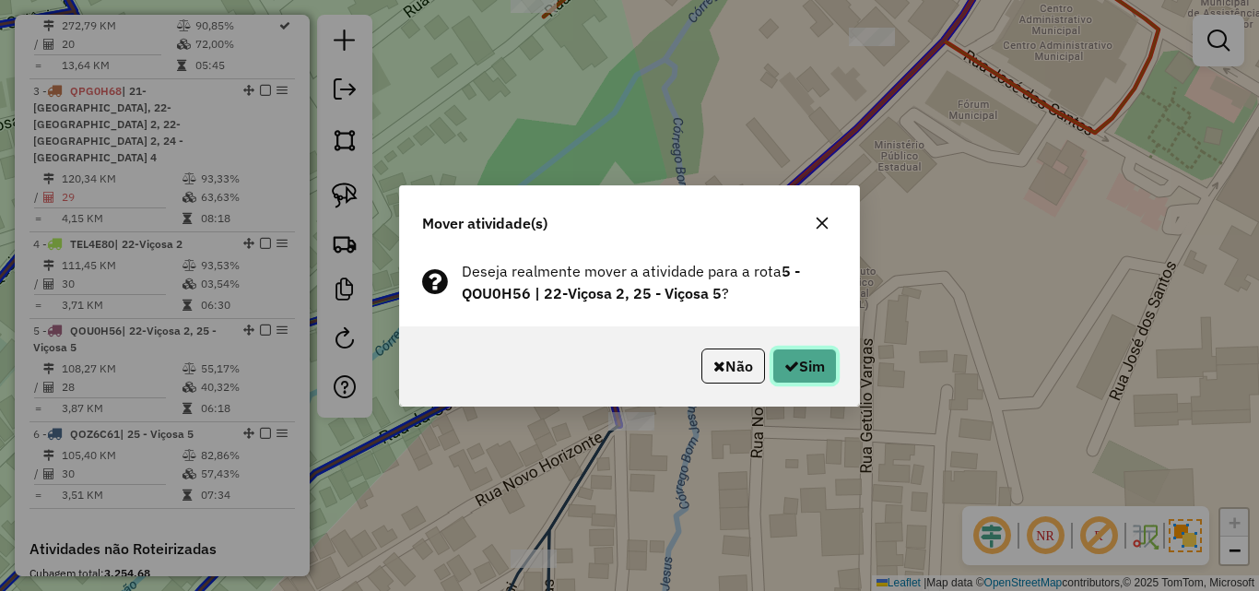
click at [779, 353] on button "Sim" at bounding box center [804, 365] width 65 height 35
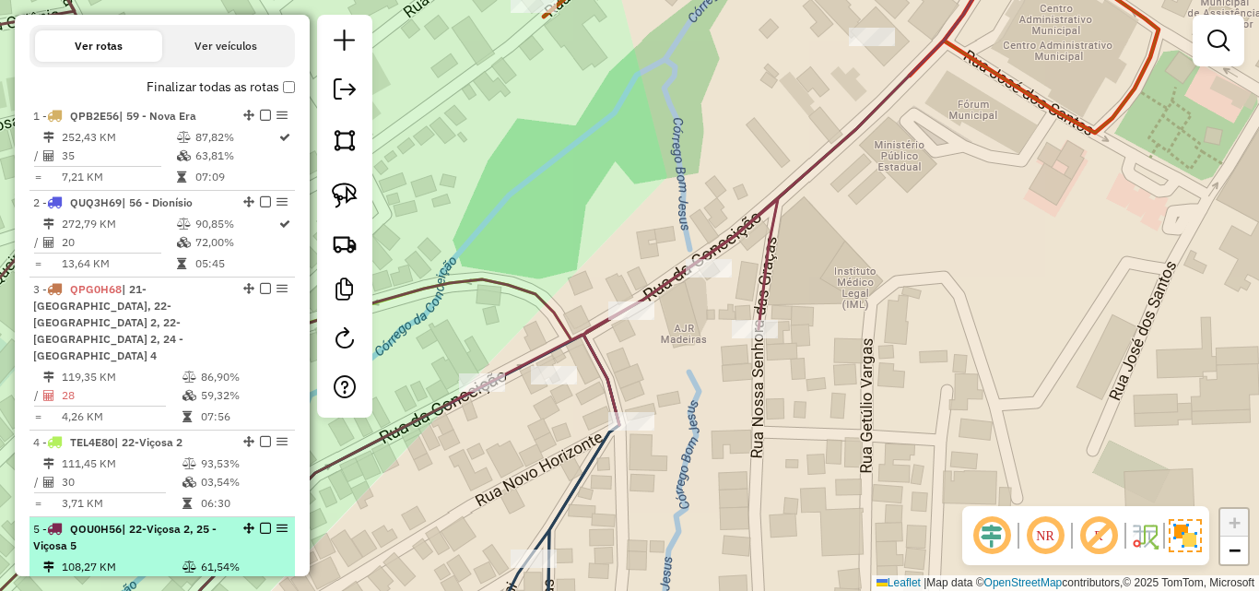
scroll to position [507, 0]
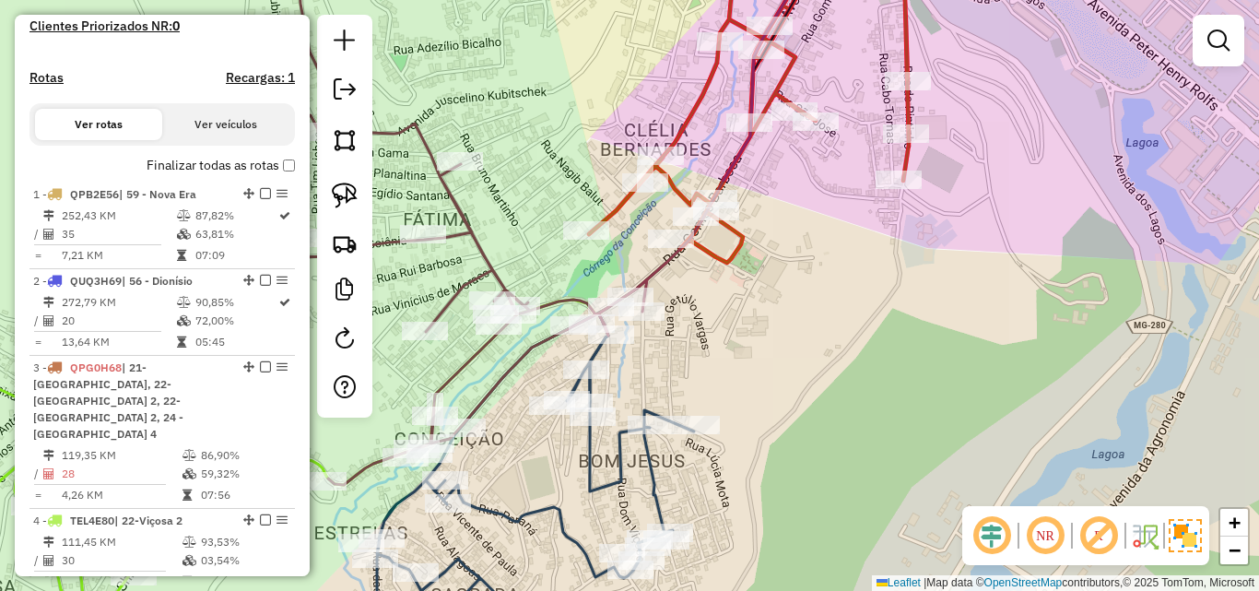
drag, startPoint x: 653, startPoint y: 389, endPoint x: 717, endPoint y: 359, distance: 70.5
click at [717, 359] on div "Janela de atendimento Grade de atendimento Capacidade Transportadoras Veículos …" at bounding box center [629, 295] width 1259 height 591
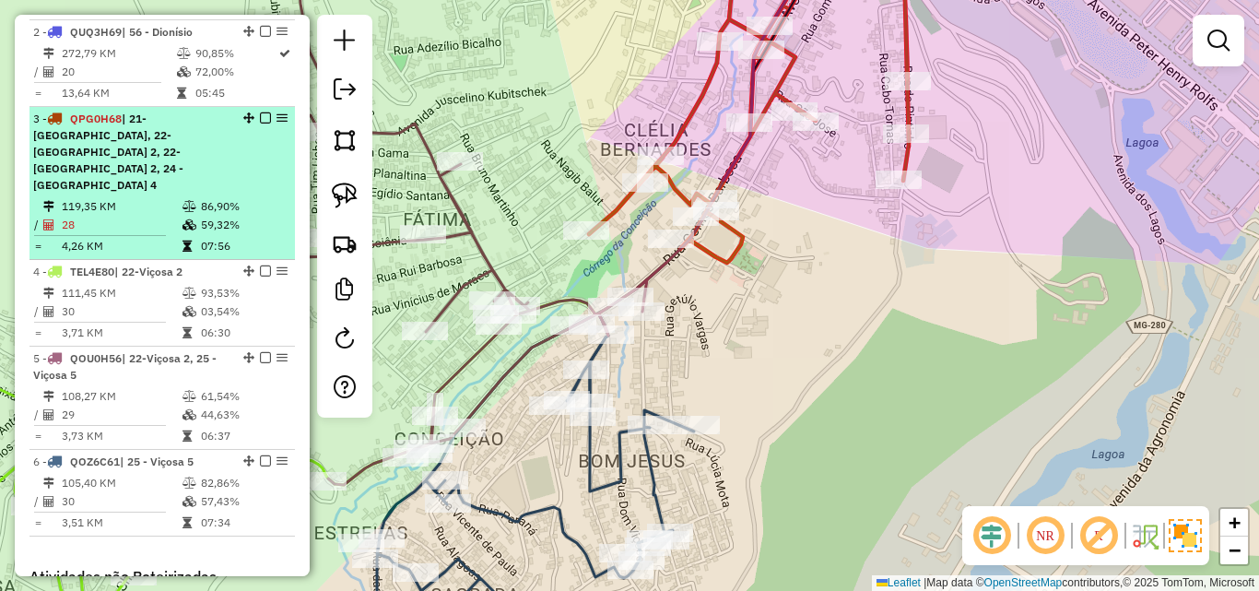
scroll to position [783, 0]
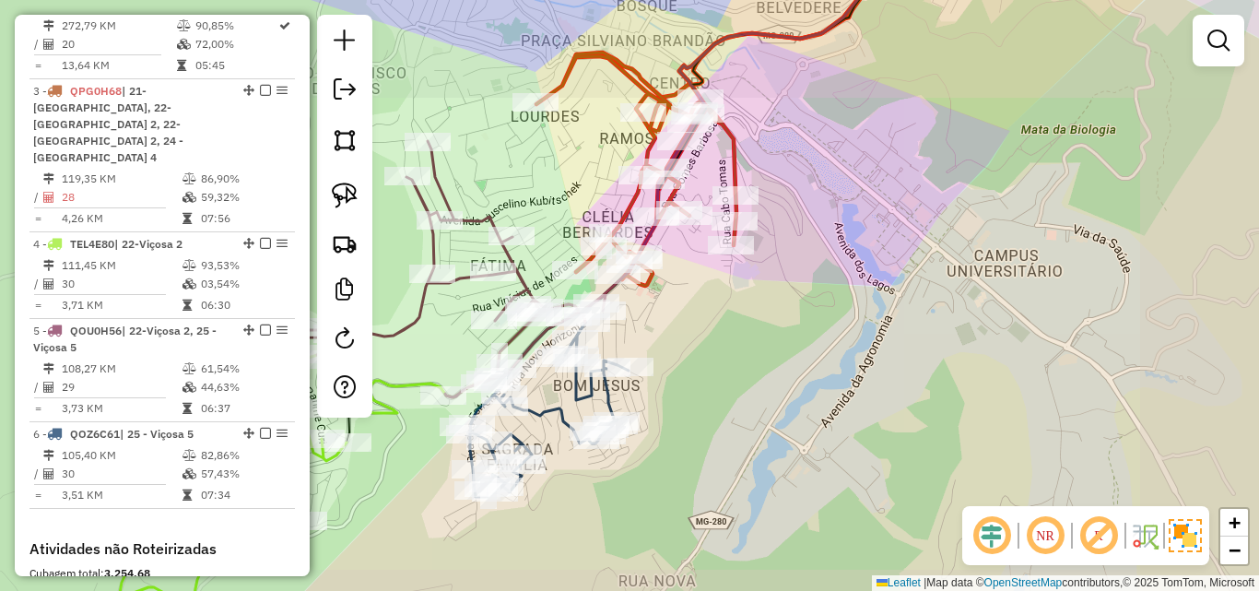
drag, startPoint x: 692, startPoint y: 327, endPoint x: 824, endPoint y: 268, distance: 144.4
click at [824, 268] on div "Janela de atendimento Grade de atendimento Capacidade Transportadoras Veículos …" at bounding box center [629, 295] width 1259 height 591
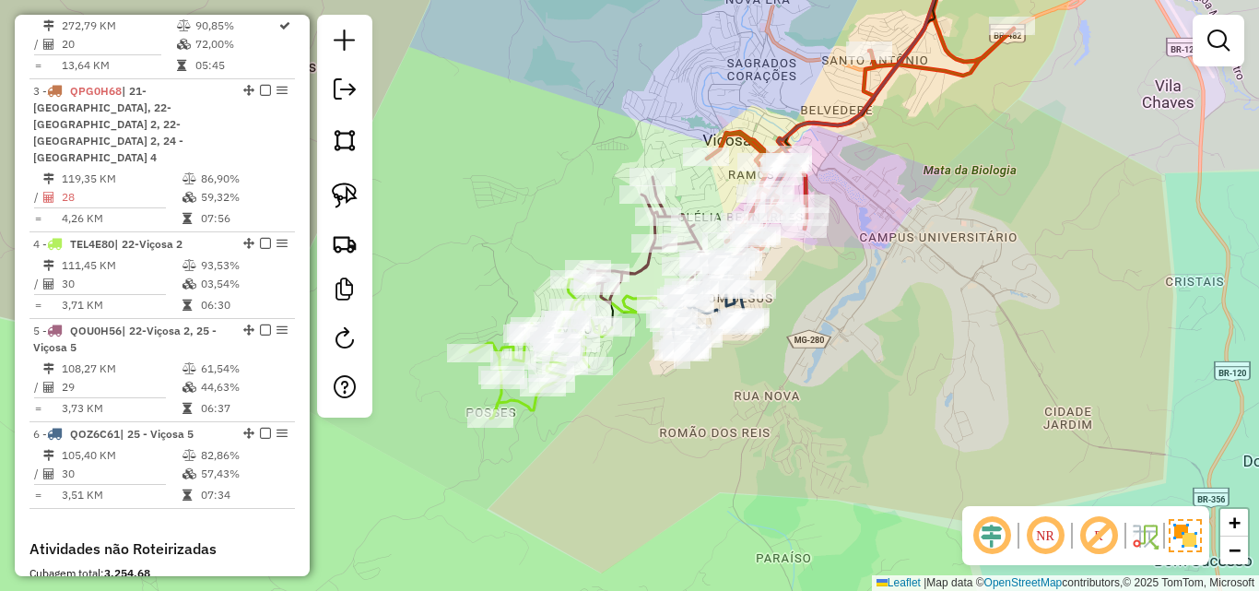
drag, startPoint x: 852, startPoint y: 290, endPoint x: 787, endPoint y: 295, distance: 64.7
click at [787, 295] on div "Janela de atendimento Grade de atendimento Capacidade Transportadoras Veículos …" at bounding box center [629, 295] width 1259 height 591
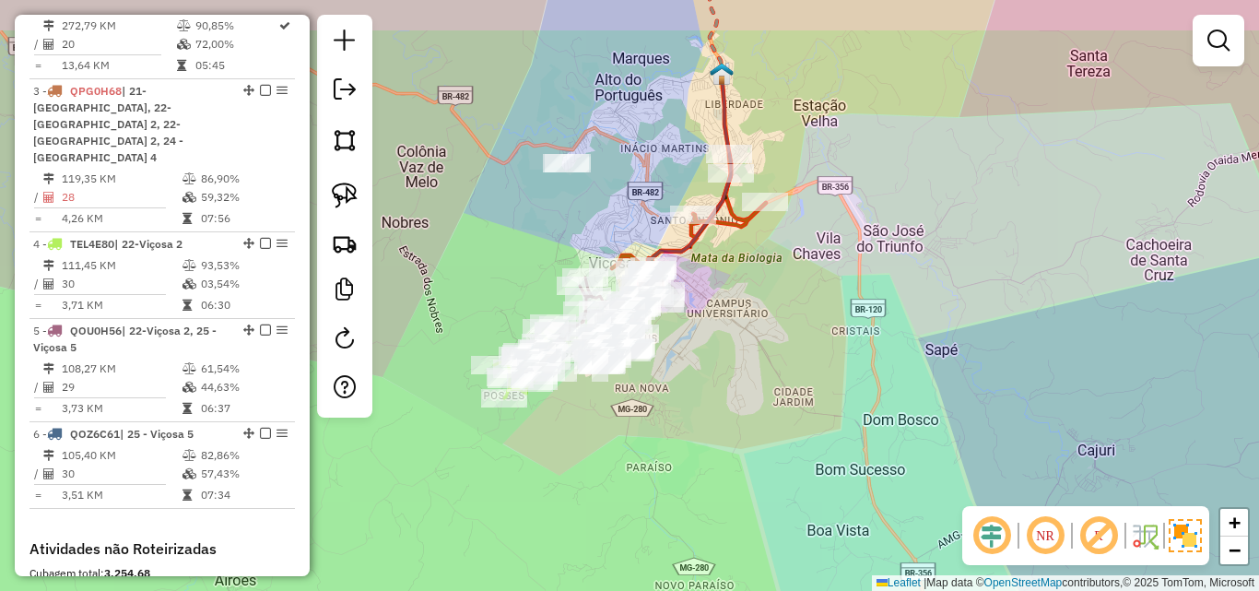
drag, startPoint x: 873, startPoint y: 286, endPoint x: 739, endPoint y: 329, distance: 140.5
click at [739, 329] on div "Janela de atendimento Grade de atendimento Capacidade Transportadoras Veículos …" at bounding box center [629, 295] width 1259 height 591
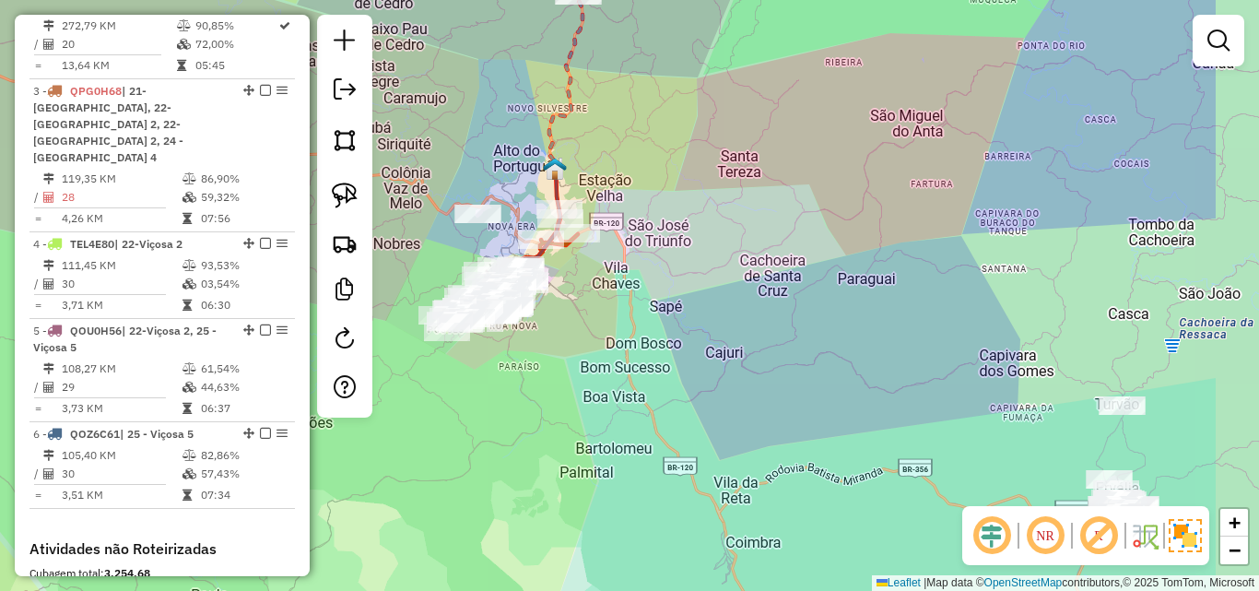
drag, startPoint x: 871, startPoint y: 245, endPoint x: 701, endPoint y: 186, distance: 179.5
click at [702, 170] on div "Janela de atendimento Grade de atendimento Capacidade Transportadoras Veículos …" at bounding box center [629, 295] width 1259 height 591
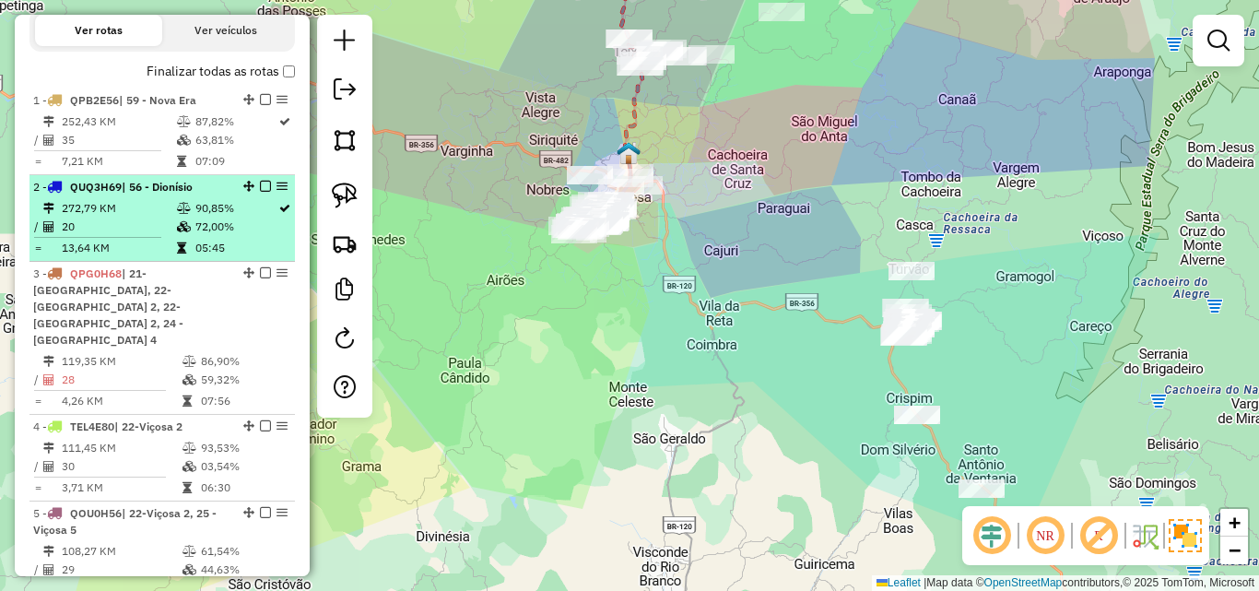
scroll to position [599, 0]
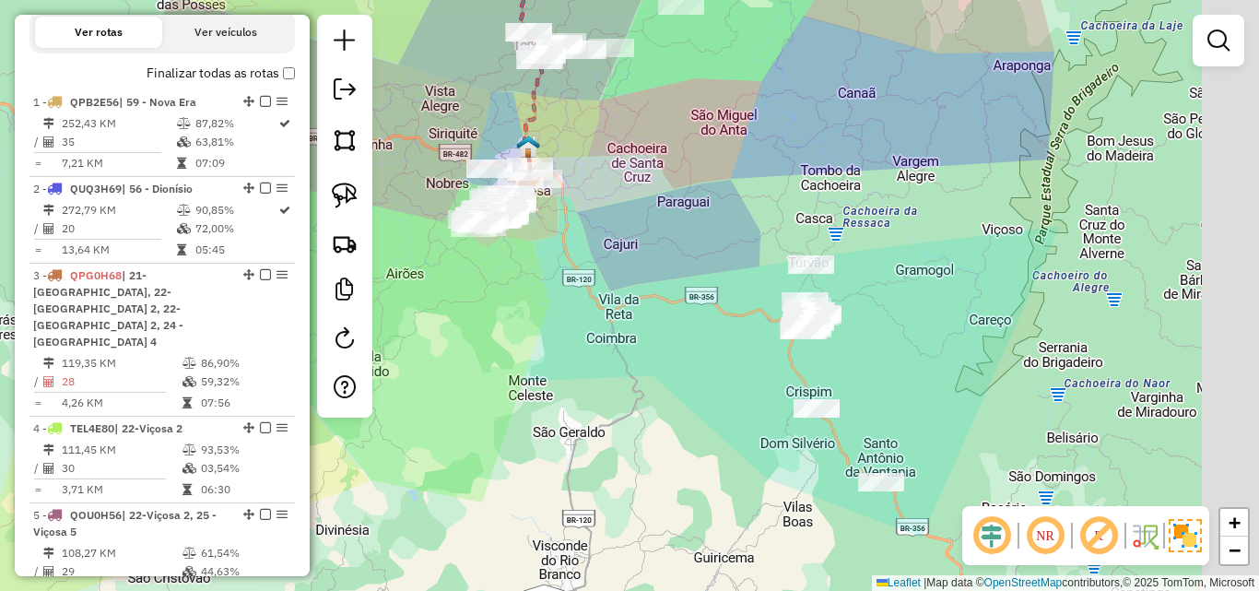
drag, startPoint x: 713, startPoint y: 369, endPoint x: 608, endPoint y: 366, distance: 105.1
click at [608, 366] on div "Janela de atendimento Grade de atendimento Capacidade Transportadoras Veículos …" at bounding box center [629, 295] width 1259 height 591
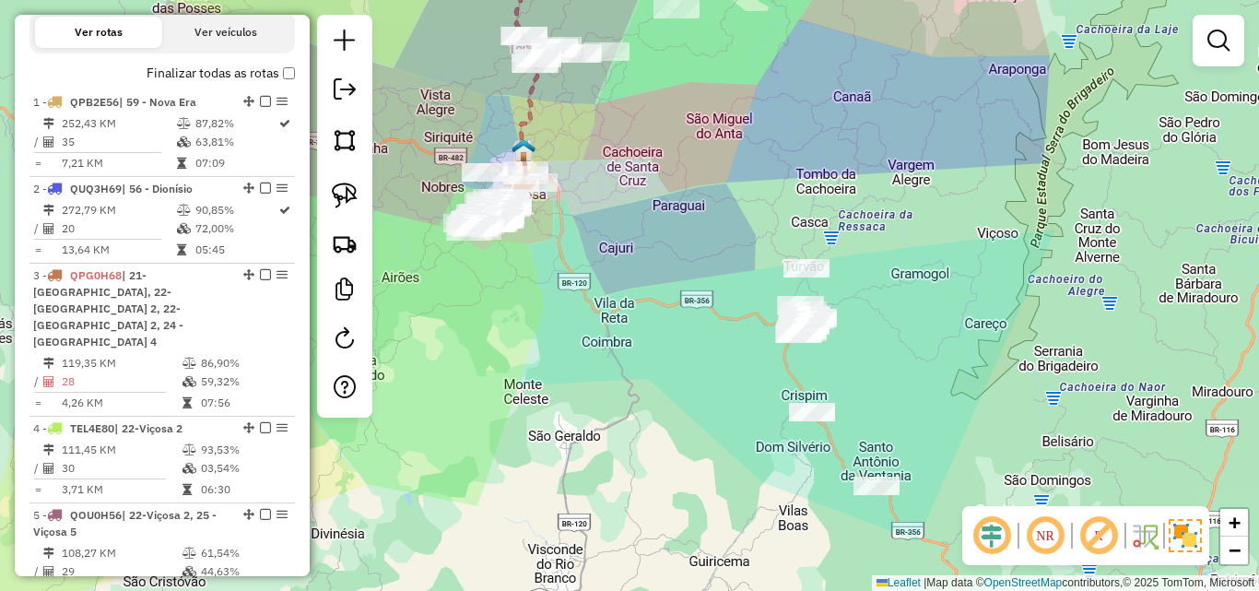
drag, startPoint x: 623, startPoint y: 311, endPoint x: 614, endPoint y: 418, distance: 108.2
click at [592, 499] on div "Janela de atendimento Grade de atendimento Capacidade Transportadoras Veículos …" at bounding box center [629, 295] width 1259 height 591
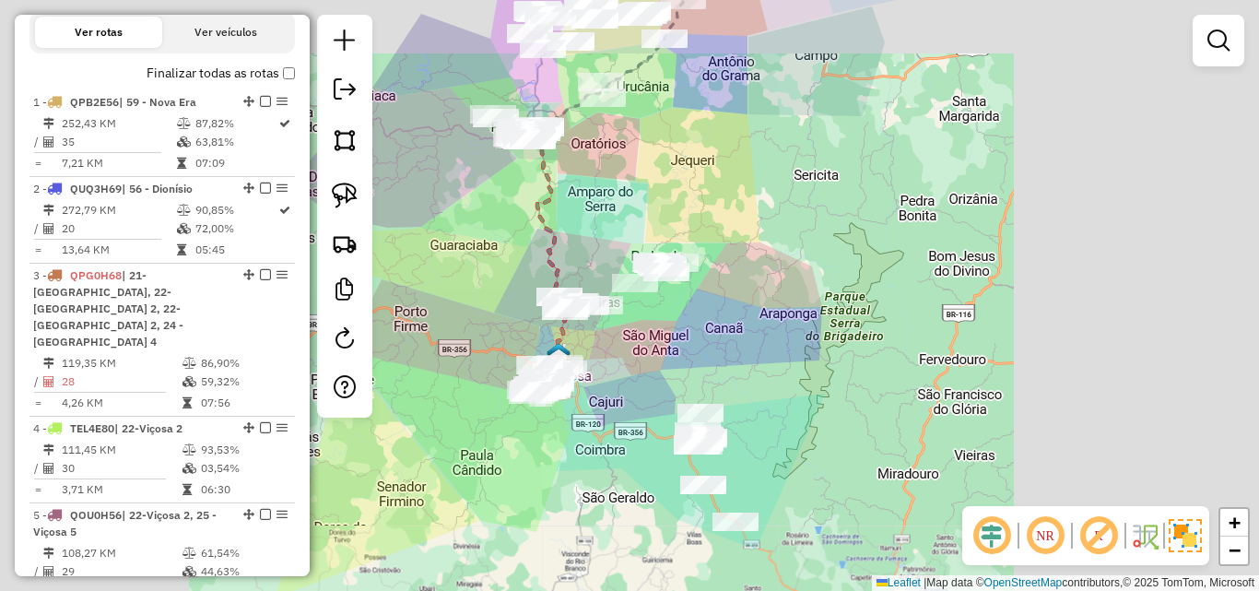
drag, startPoint x: 628, startPoint y: 364, endPoint x: 618, endPoint y: 478, distance: 114.7
click at [618, 478] on div "Janela de atendimento Grade de atendimento Capacidade Transportadoras Veículos …" at bounding box center [629, 295] width 1259 height 591
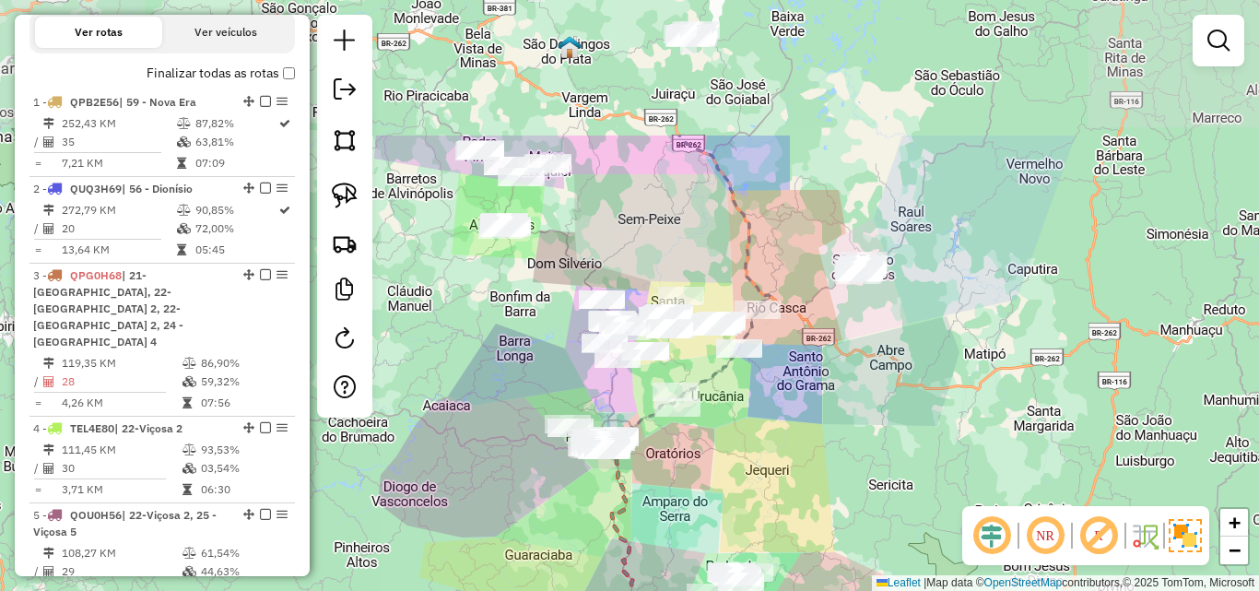
drag, startPoint x: 613, startPoint y: 330, endPoint x: 768, endPoint y: 441, distance: 190.8
click at [698, 499] on div "Janela de atendimento Grade de atendimento Capacidade Transportadoras Veículos …" at bounding box center [629, 295] width 1259 height 591
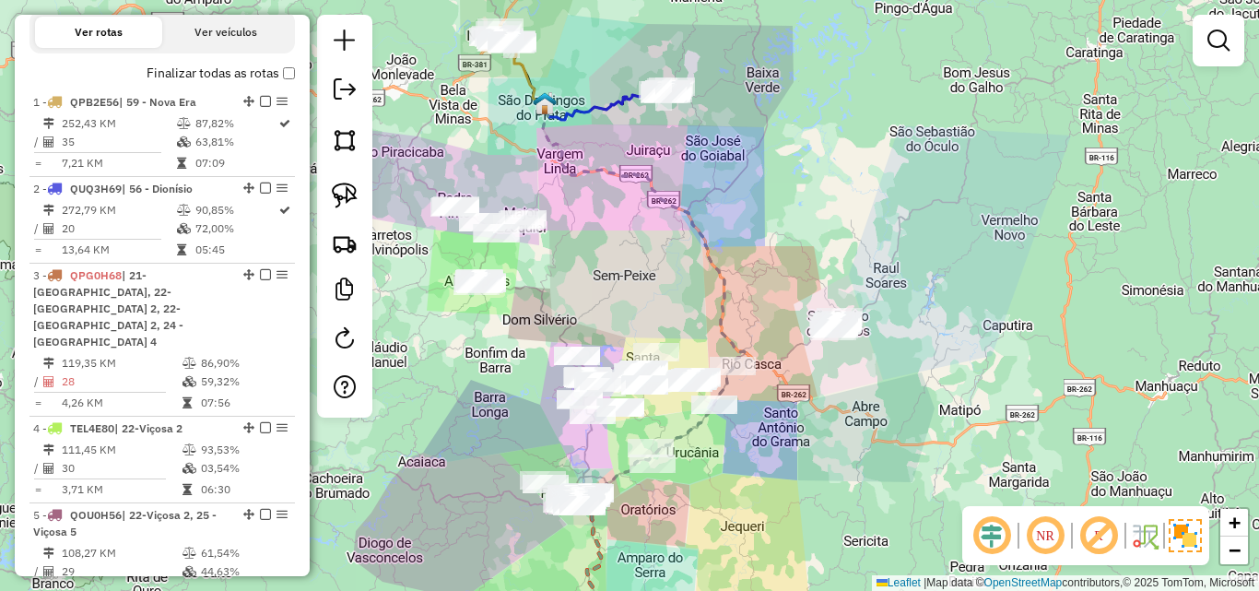
drag, startPoint x: 806, startPoint y: 390, endPoint x: 773, endPoint y: 466, distance: 83.4
click at [773, 466] on div "Janela de atendimento Grade de atendimento Capacidade Transportadoras Veículos …" at bounding box center [629, 295] width 1259 height 591
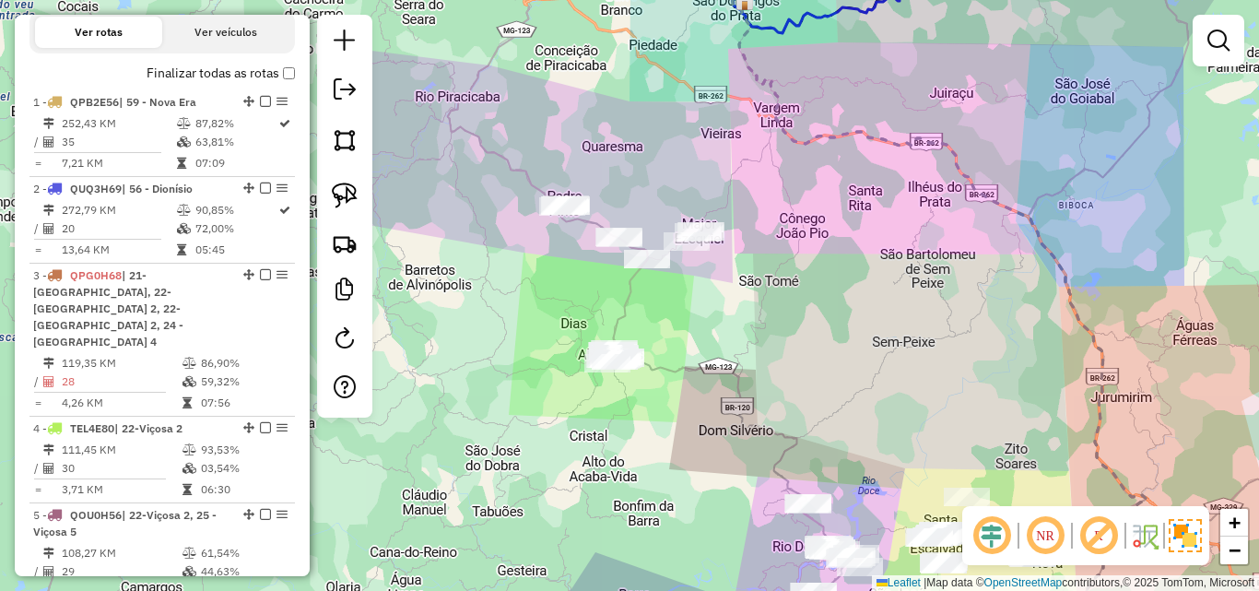
drag, startPoint x: 448, startPoint y: 246, endPoint x: 594, endPoint y: 305, distance: 158.0
click at [585, 304] on div "Janela de atendimento Grade de atendimento Capacidade Transportadoras Veículos …" at bounding box center [629, 295] width 1259 height 591
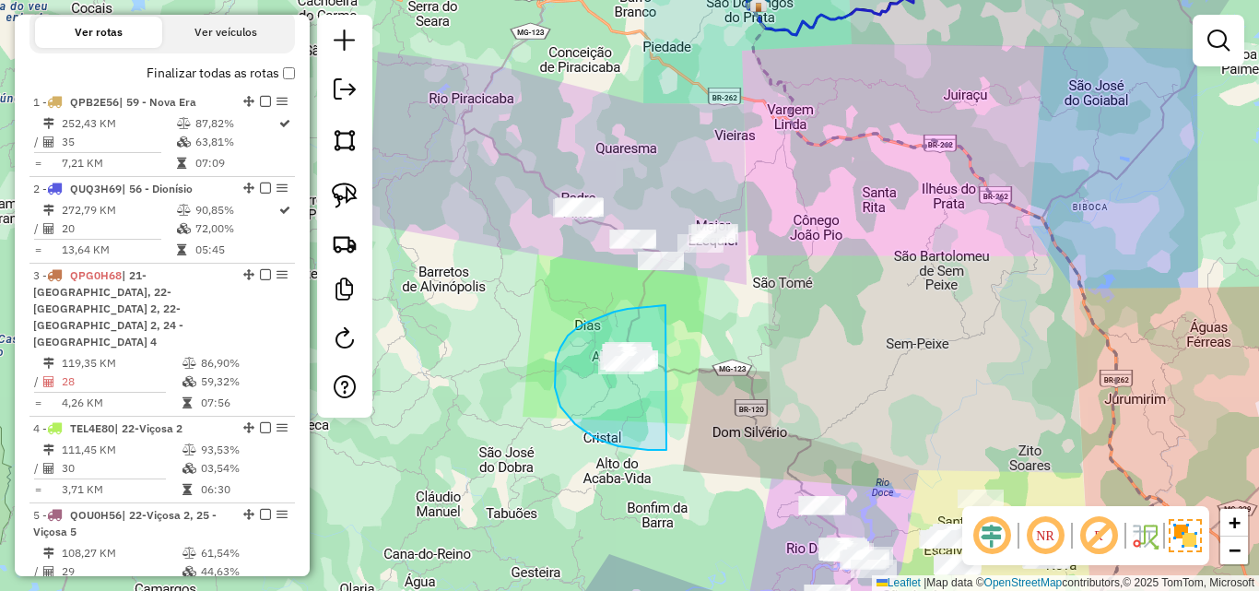
drag, startPoint x: 665, startPoint y: 305, endPoint x: 736, endPoint y: 363, distance: 91.7
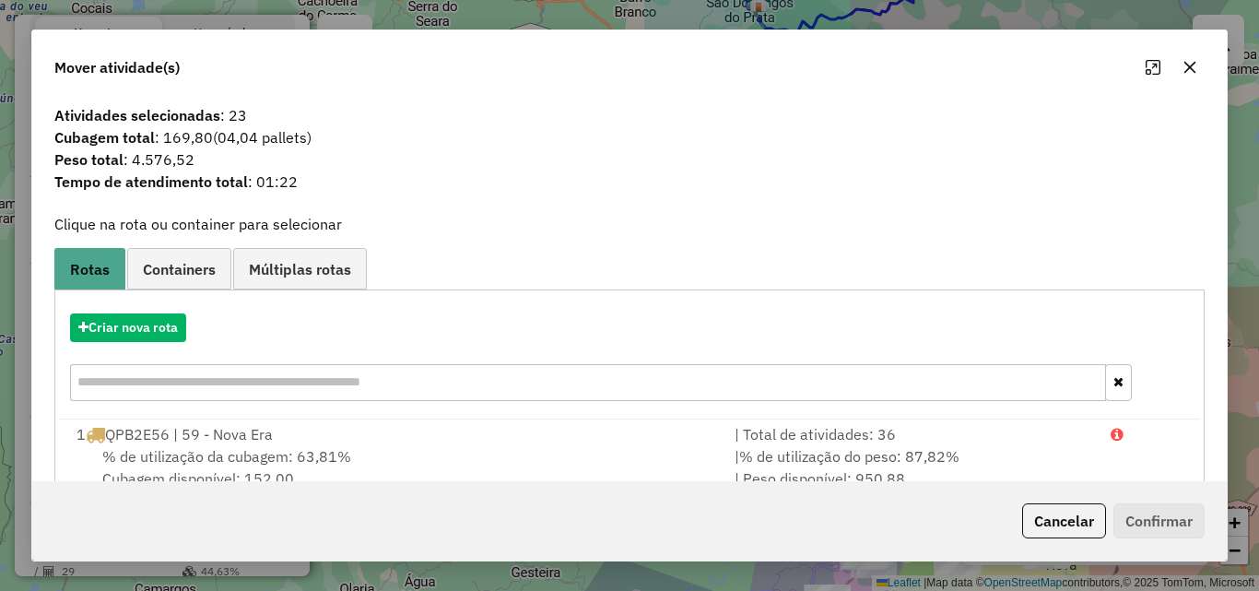
click at [1184, 61] on icon "button" at bounding box center [1189, 67] width 15 height 15
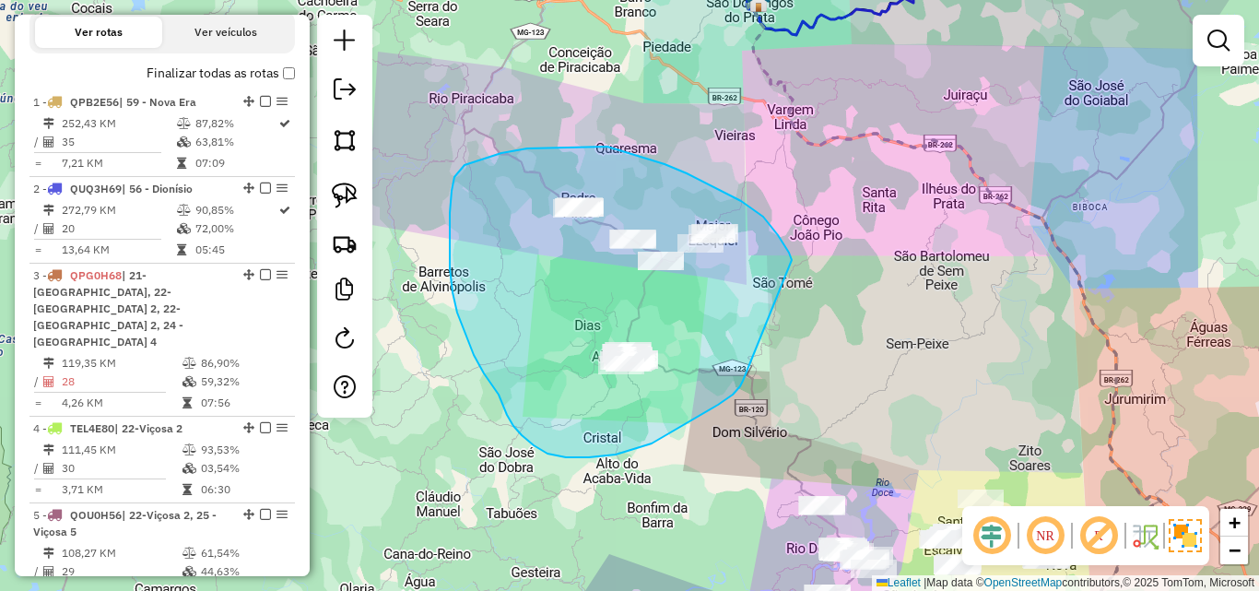
drag, startPoint x: 789, startPoint y: 253, endPoint x: 744, endPoint y: 375, distance: 130.6
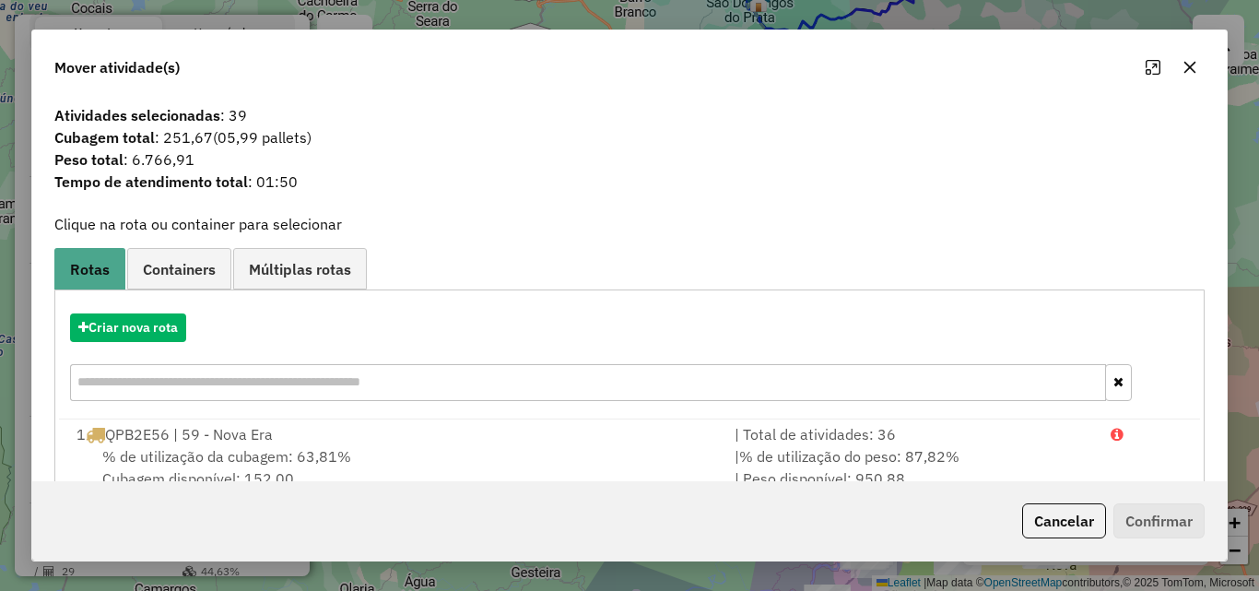
click at [1195, 70] on icon "button" at bounding box center [1189, 67] width 15 height 15
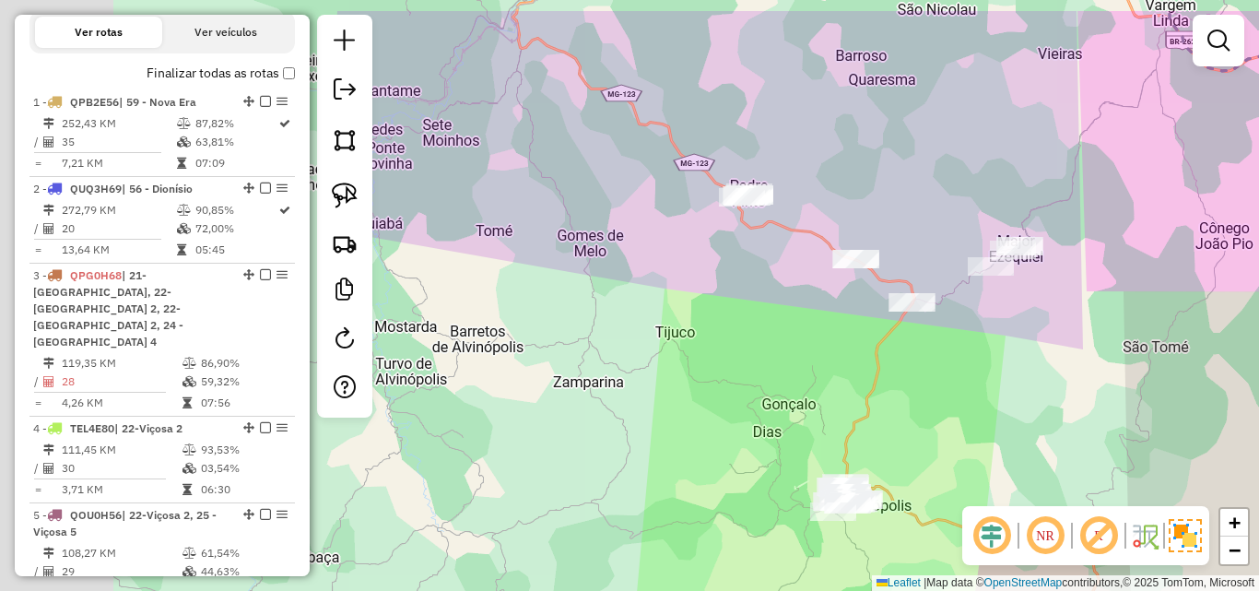
drag, startPoint x: 617, startPoint y: 315, endPoint x: 801, endPoint y: 253, distance: 194.7
click at [862, 375] on div "Janela de atendimento Grade de atendimento Capacidade Transportadoras Veículos …" at bounding box center [629, 295] width 1259 height 591
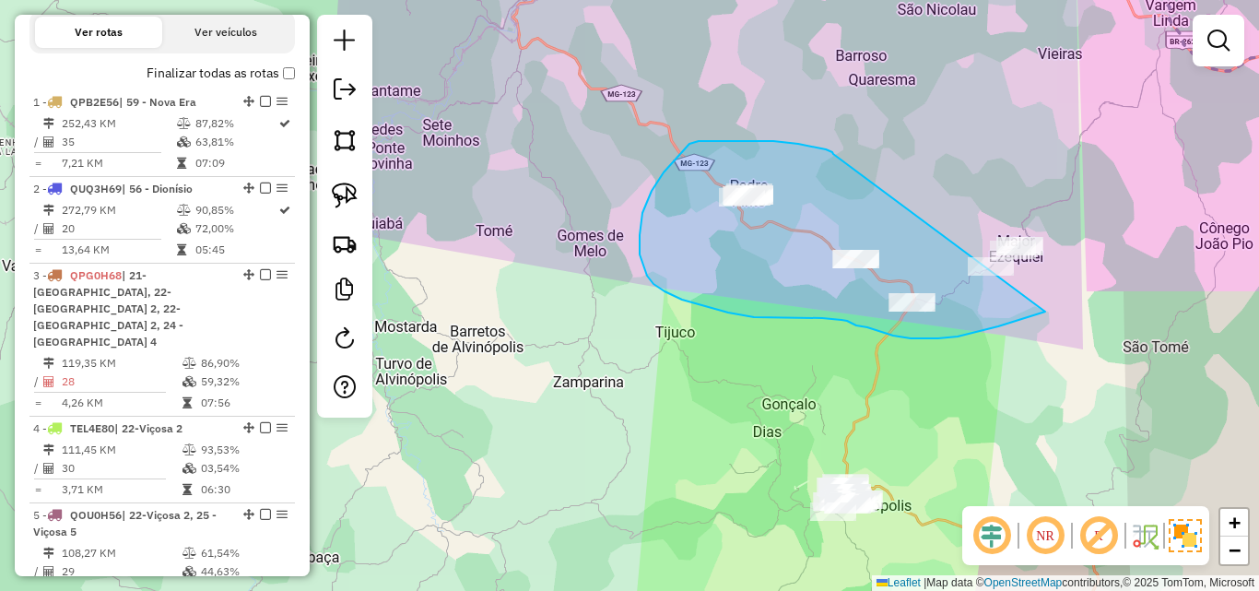
drag, startPoint x: 833, startPoint y: 154, endPoint x: 1077, endPoint y: 202, distance: 248.9
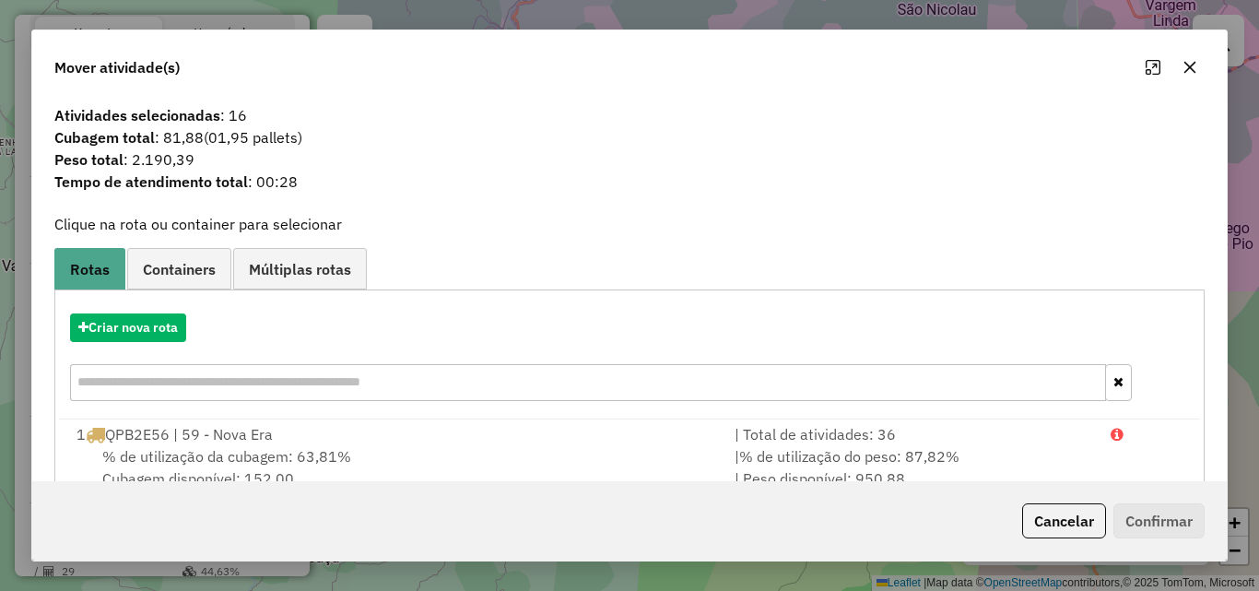
click at [1189, 72] on icon "button" at bounding box center [1189, 67] width 15 height 15
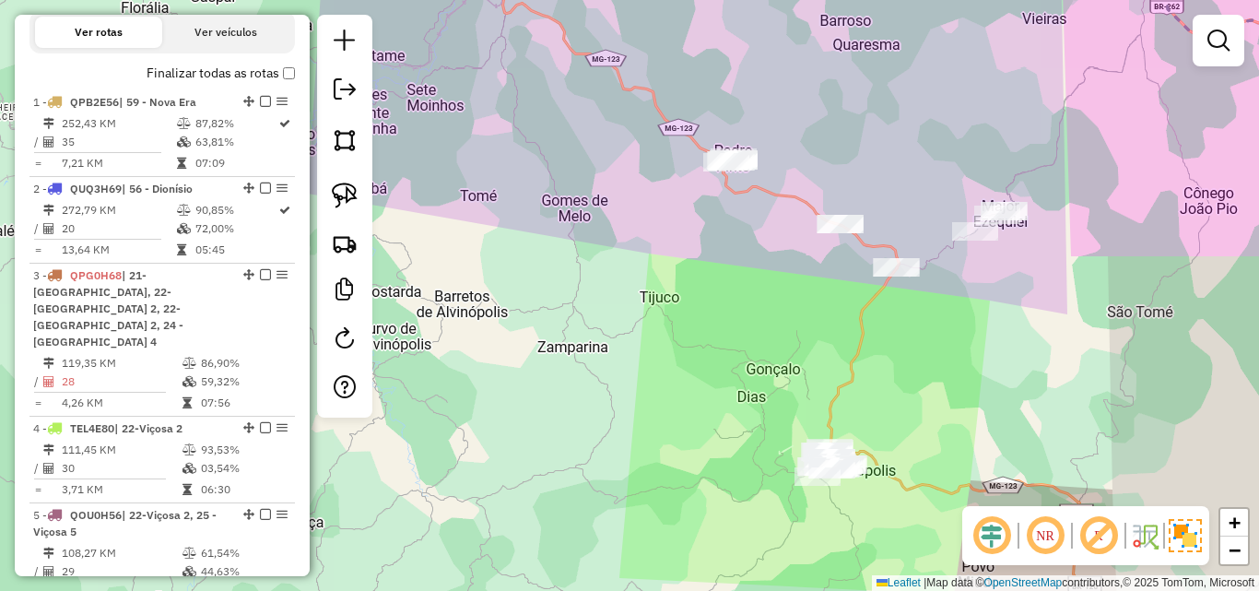
drag, startPoint x: 1010, startPoint y: 371, endPoint x: 994, endPoint y: 335, distance: 39.2
click at [994, 335] on div "Janela de atendimento Grade de atendimento Capacidade Transportadoras Veículos …" at bounding box center [629, 295] width 1259 height 591
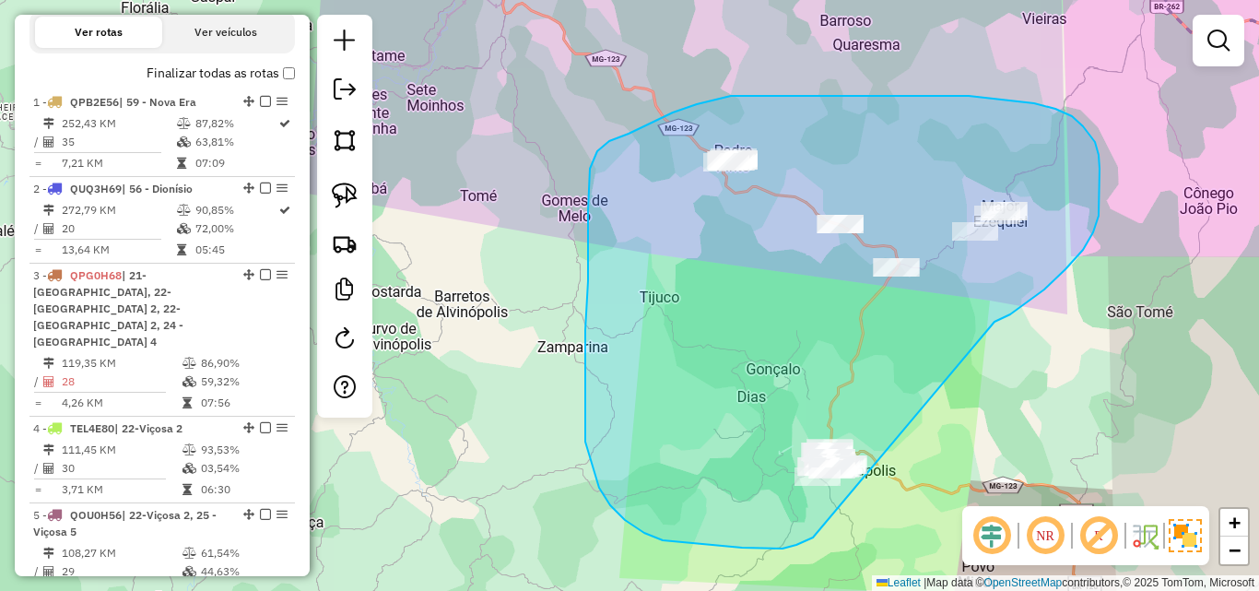
drag, startPoint x: 994, startPoint y: 322, endPoint x: 901, endPoint y: 478, distance: 182.2
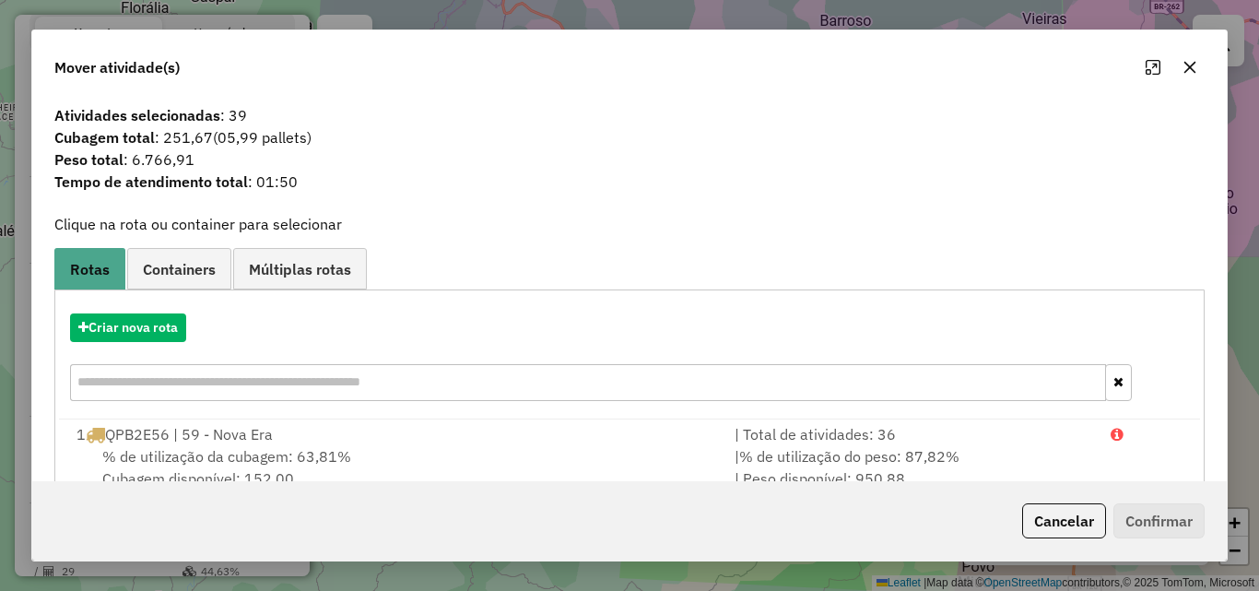
click at [1211, 70] on div "Mover atividade(s)" at bounding box center [629, 63] width 1194 height 66
click at [1179, 68] on button "button" at bounding box center [1189, 67] width 29 height 29
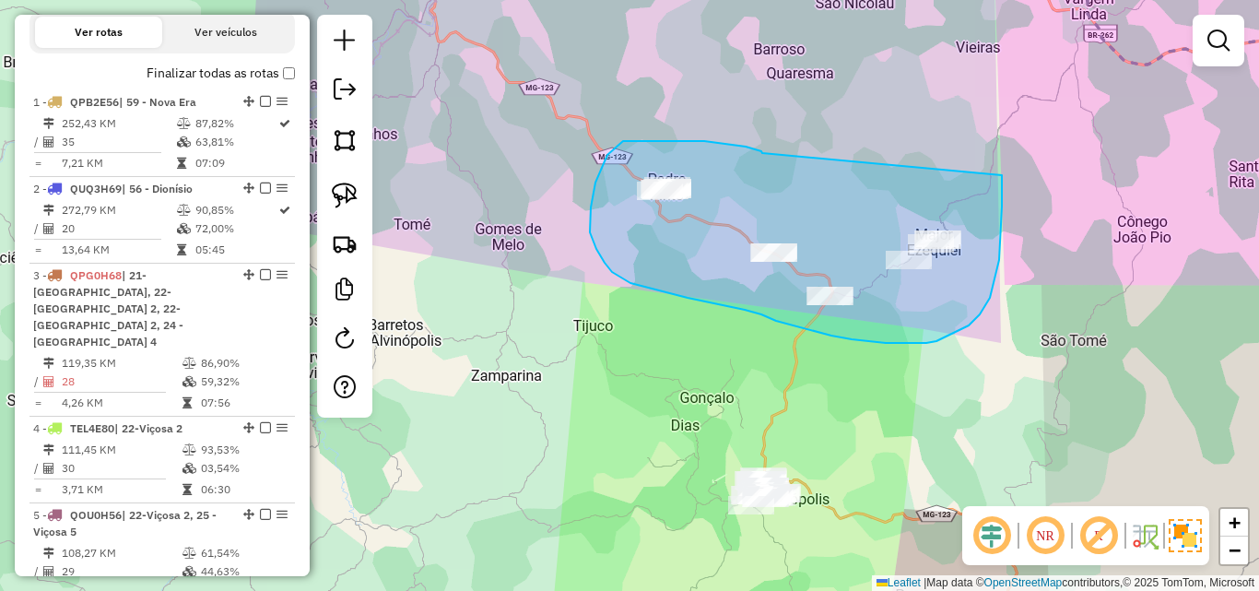
drag, startPoint x: 762, startPoint y: 153, endPoint x: 1002, endPoint y: 173, distance: 240.5
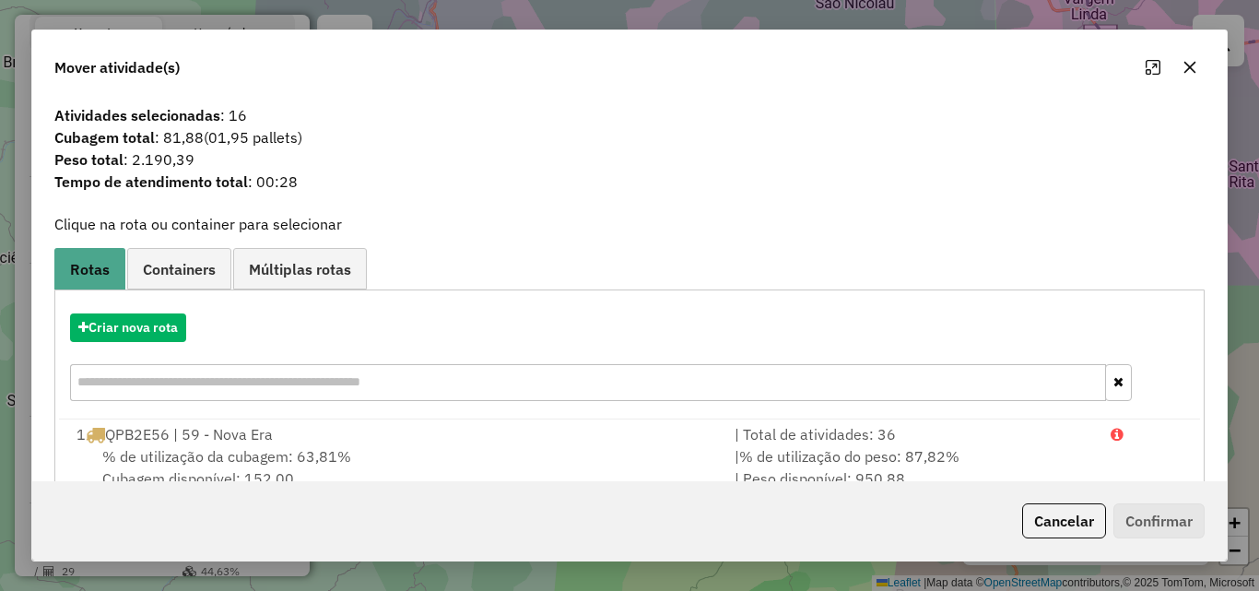
click at [1199, 70] on button "button" at bounding box center [1189, 67] width 29 height 29
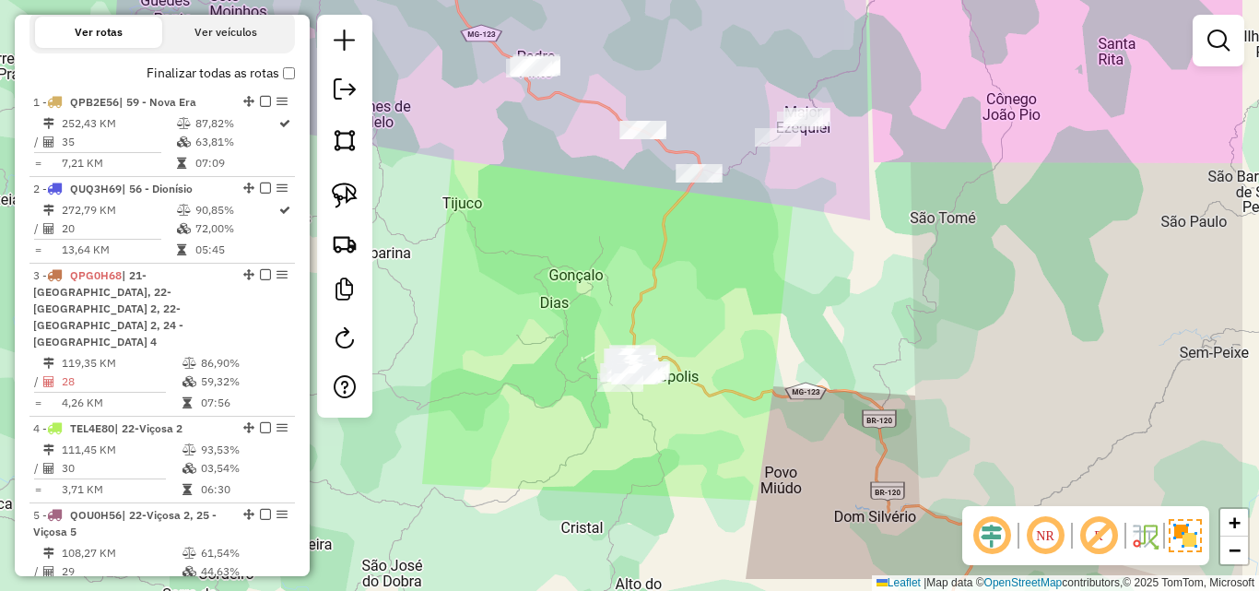
drag, startPoint x: 946, startPoint y: 347, endPoint x: 807, endPoint y: 277, distance: 155.8
click at [807, 277] on div "Janela de atendimento Grade de atendimento Capacidade Transportadoras Veículos …" at bounding box center [629, 295] width 1259 height 591
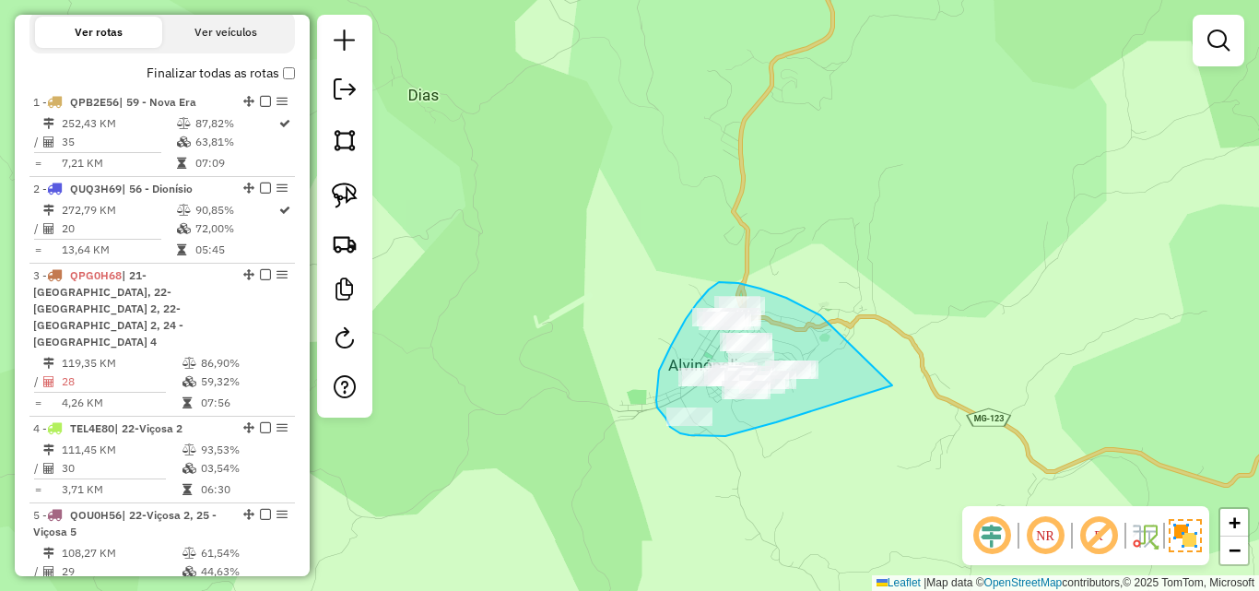
drag, startPoint x: 819, startPoint y: 314, endPoint x: 918, endPoint y: 374, distance: 115.4
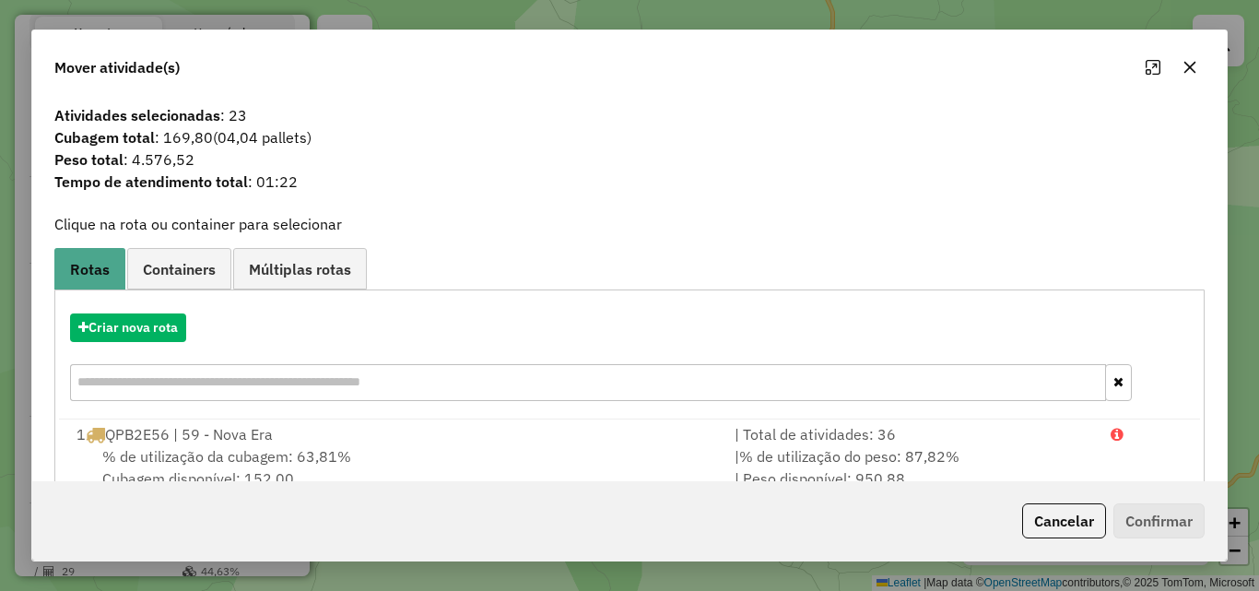
click at [1196, 68] on icon "button" at bounding box center [1189, 67] width 15 height 15
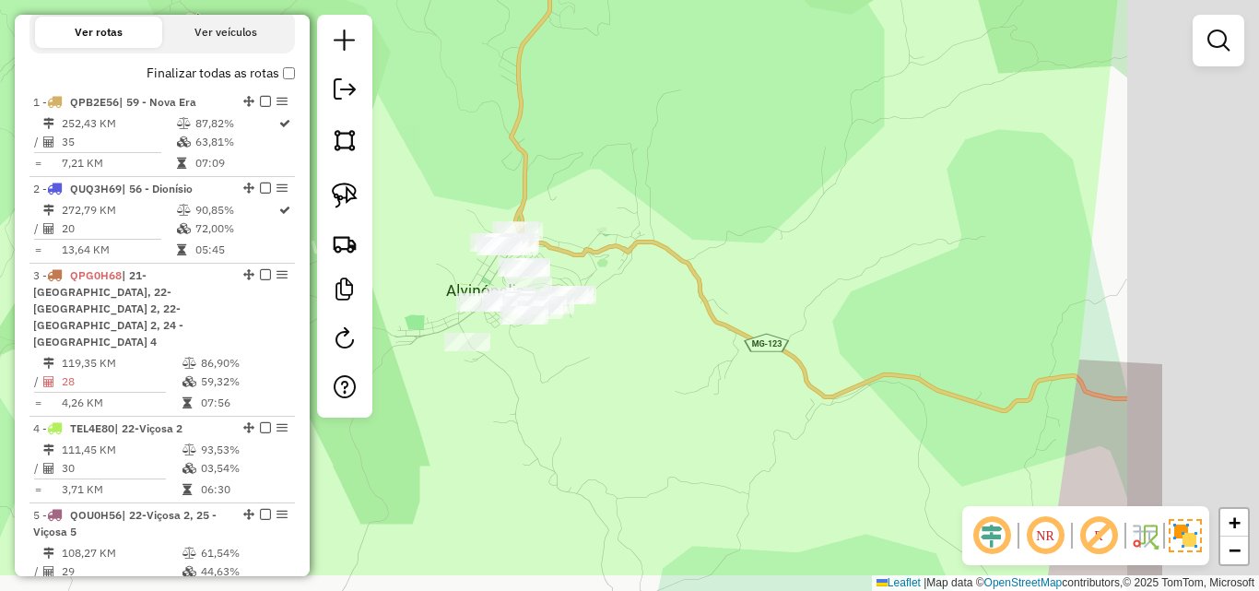
drag, startPoint x: 992, startPoint y: 377, endPoint x: 691, endPoint y: 274, distance: 317.7
click at [707, 280] on div "Janela de atendimento Grade de atendimento Capacidade Transportadoras Veículos …" at bounding box center [629, 295] width 1259 height 591
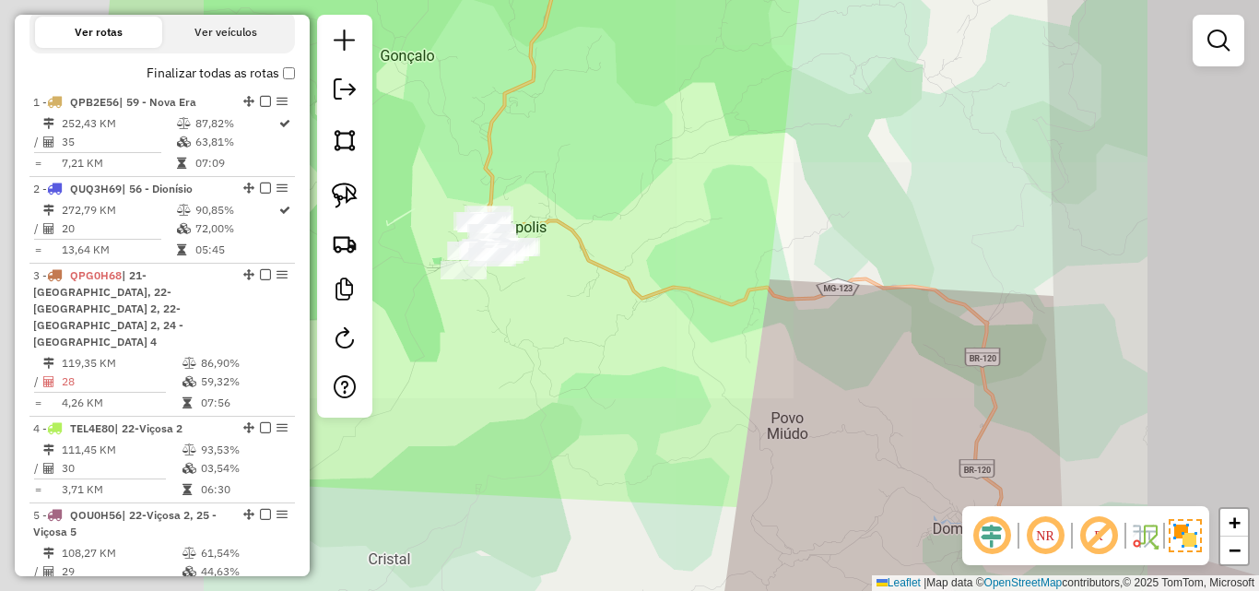
drag, startPoint x: 699, startPoint y: 391, endPoint x: 664, endPoint y: 258, distance: 137.0
click at [664, 261] on div "Janela de atendimento Grade de atendimento Capacidade Transportadoras Veículos …" at bounding box center [629, 295] width 1259 height 591
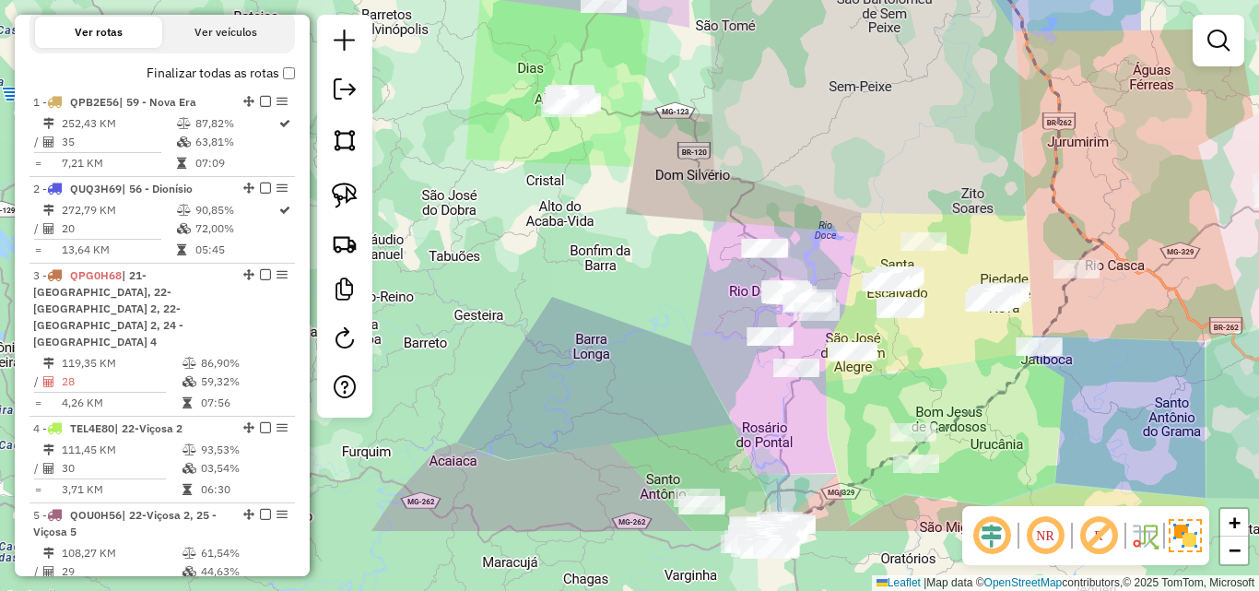
drag, startPoint x: 685, startPoint y: 341, endPoint x: 639, endPoint y: 208, distance: 140.5
click at [639, 208] on div "Janela de atendimento Grade de atendimento Capacidade Transportadoras Veículos …" at bounding box center [629, 295] width 1259 height 591
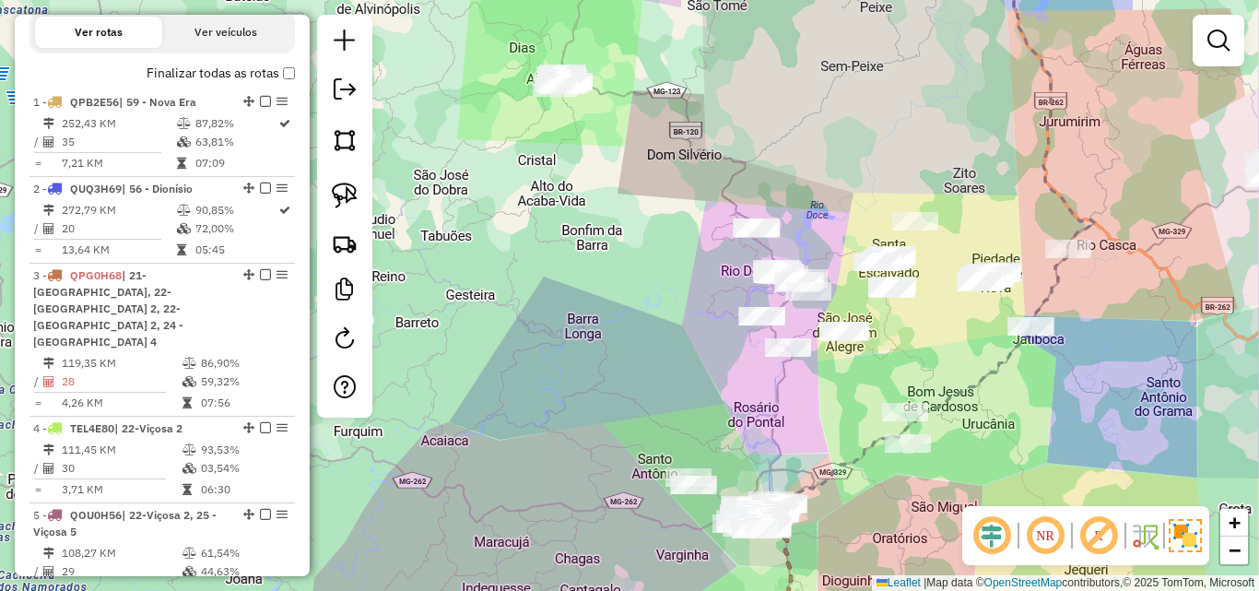
drag, startPoint x: 719, startPoint y: 358, endPoint x: 718, endPoint y: 283, distance: 74.7
click at [709, 328] on div "Janela de atendimento Grade de atendimento Capacidade Transportadoras Veículos …" at bounding box center [629, 295] width 1259 height 591
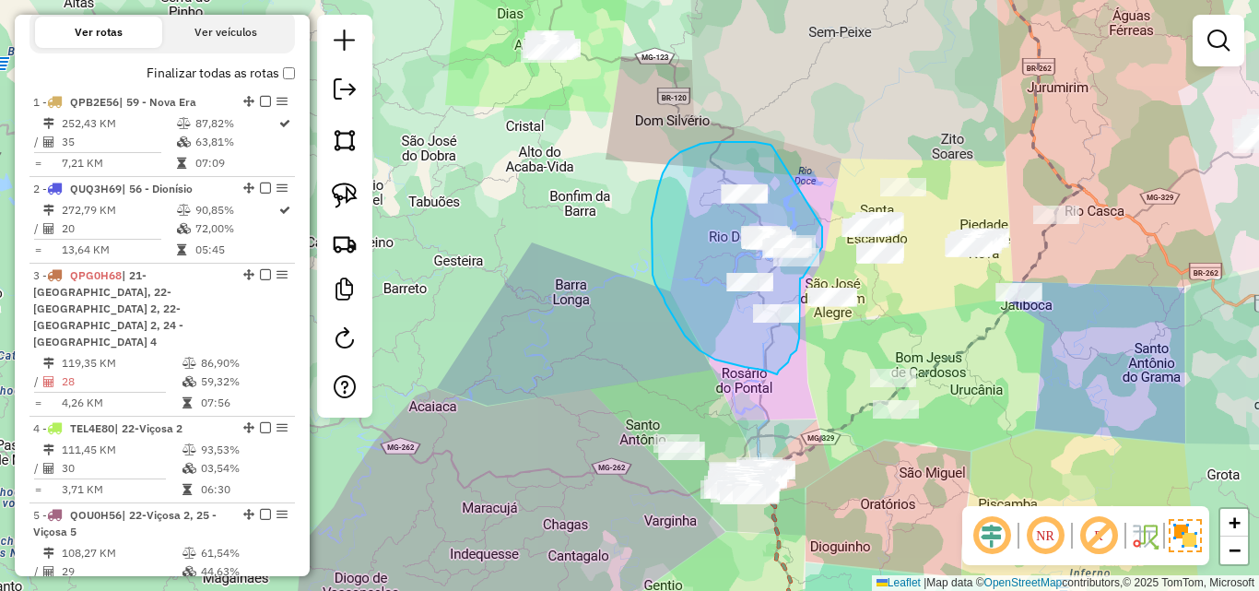
drag, startPoint x: 772, startPoint y: 147, endPoint x: 822, endPoint y: 226, distance: 93.6
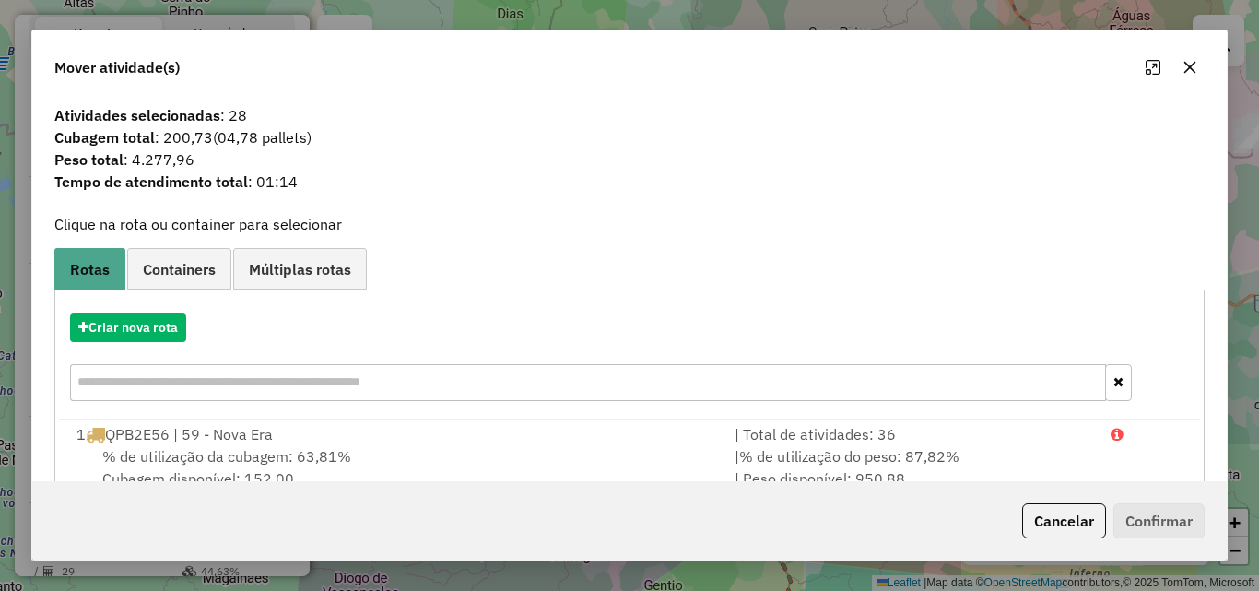
click at [1199, 64] on button "button" at bounding box center [1189, 67] width 29 height 29
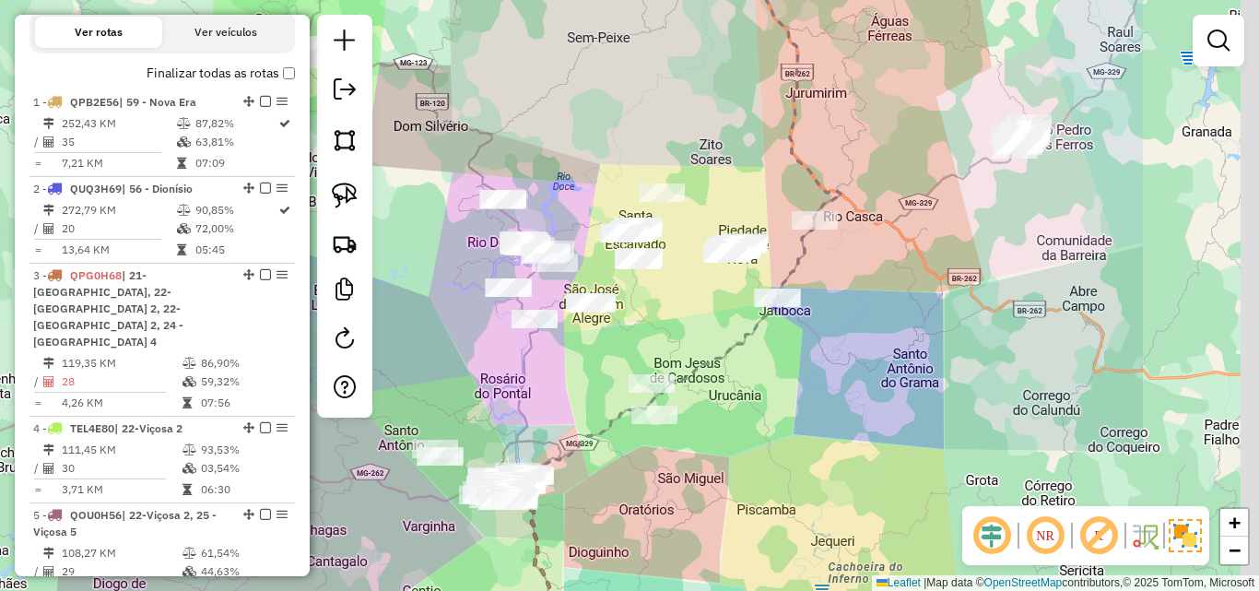
drag, startPoint x: 1155, startPoint y: 269, endPoint x: 867, endPoint y: 300, distance: 289.1
click at [867, 302] on div "Janela de atendimento Grade de atendimento Capacidade Transportadoras Veículos …" at bounding box center [629, 295] width 1259 height 591
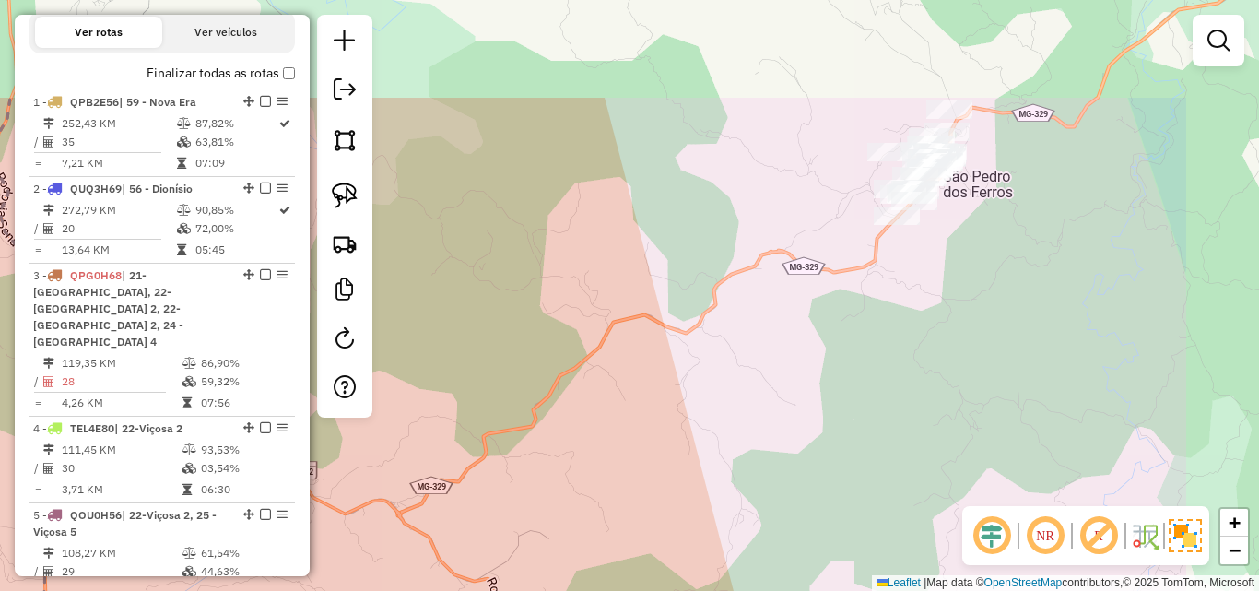
drag, startPoint x: 935, startPoint y: 216, endPoint x: 778, endPoint y: 303, distance: 180.3
click at [777, 314] on div "Janela de atendimento Grade de atendimento Capacidade Transportadoras Veículos …" at bounding box center [629, 295] width 1259 height 591
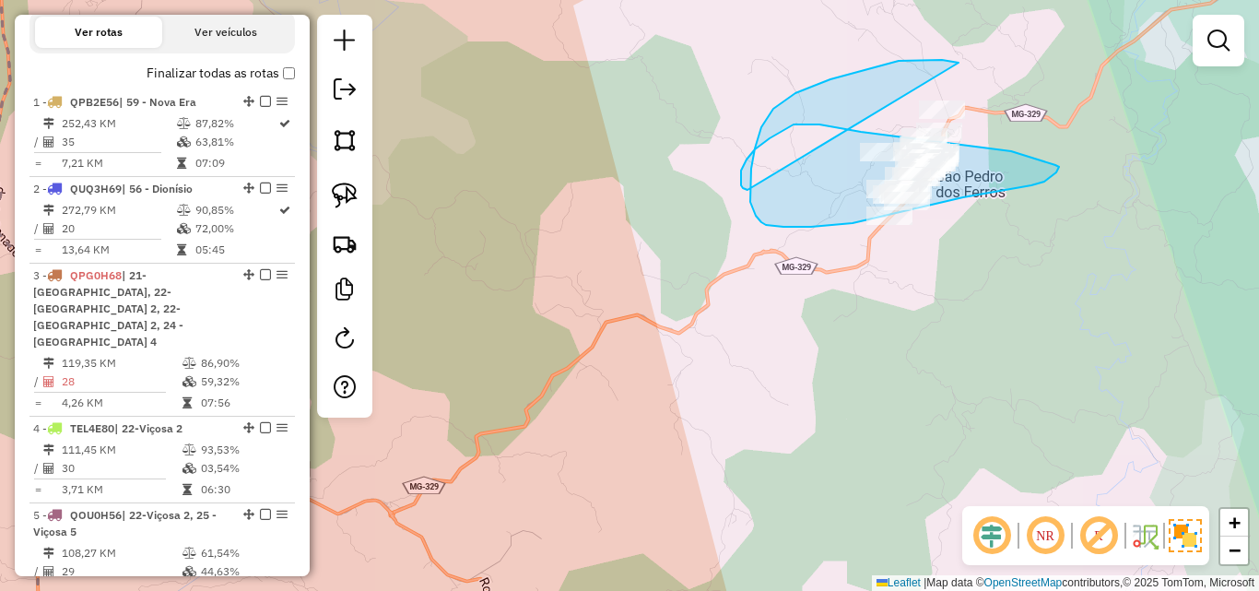
drag, startPoint x: 956, startPoint y: 62, endPoint x: 747, endPoint y: 168, distance: 234.5
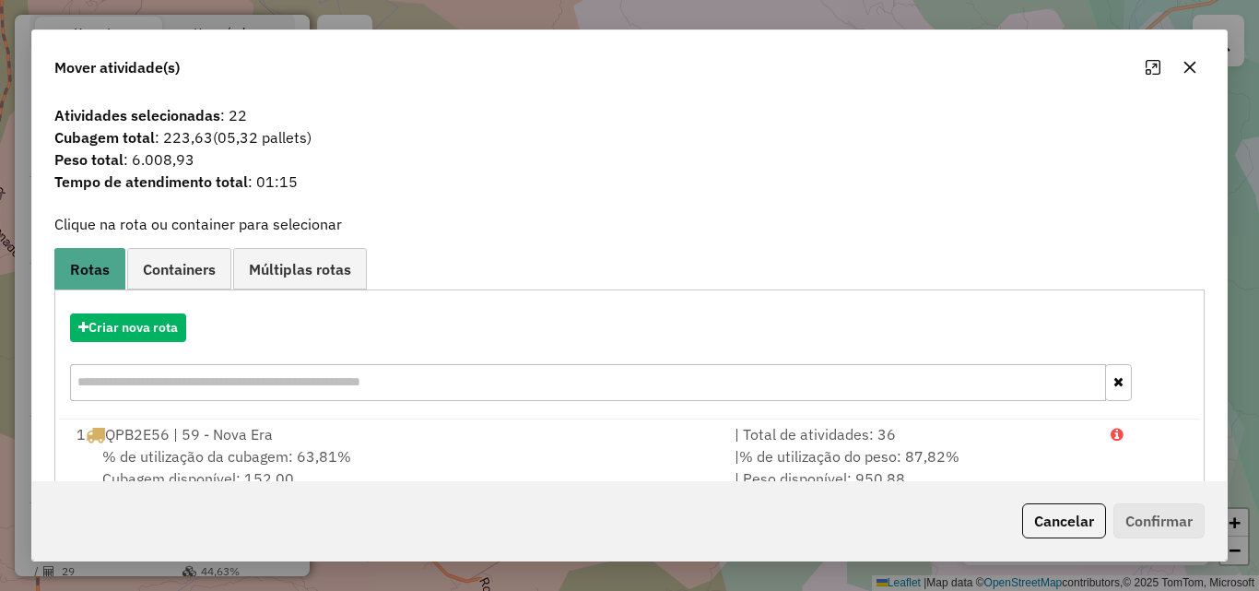
click at [1193, 70] on icon "button" at bounding box center [1190, 68] width 12 height 12
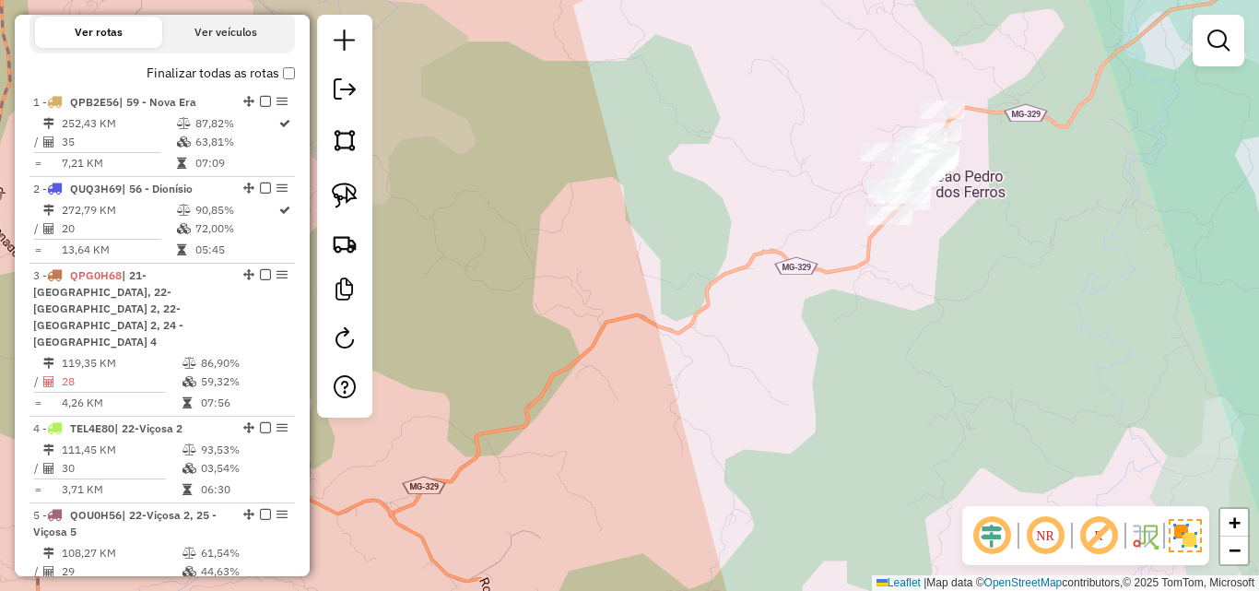
drag, startPoint x: 761, startPoint y: 464, endPoint x: 879, endPoint y: 239, distance: 254.8
click at [879, 239] on div "Janela de atendimento Grade de atendimento Capacidade Transportadoras Veículos …" at bounding box center [629, 295] width 1259 height 591
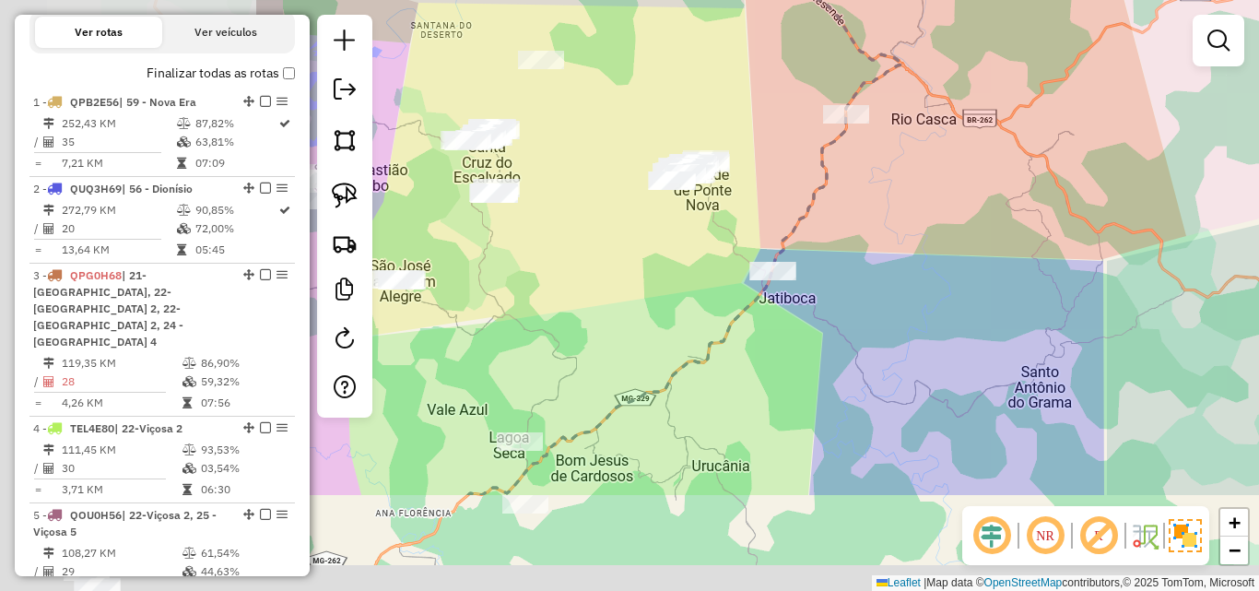
drag, startPoint x: 680, startPoint y: 320, endPoint x: 1064, endPoint y: 165, distance: 413.5
click at [1064, 165] on div "Janela de atendimento Grade de atendimento Capacidade Transportadoras Veículos …" at bounding box center [629, 295] width 1259 height 591
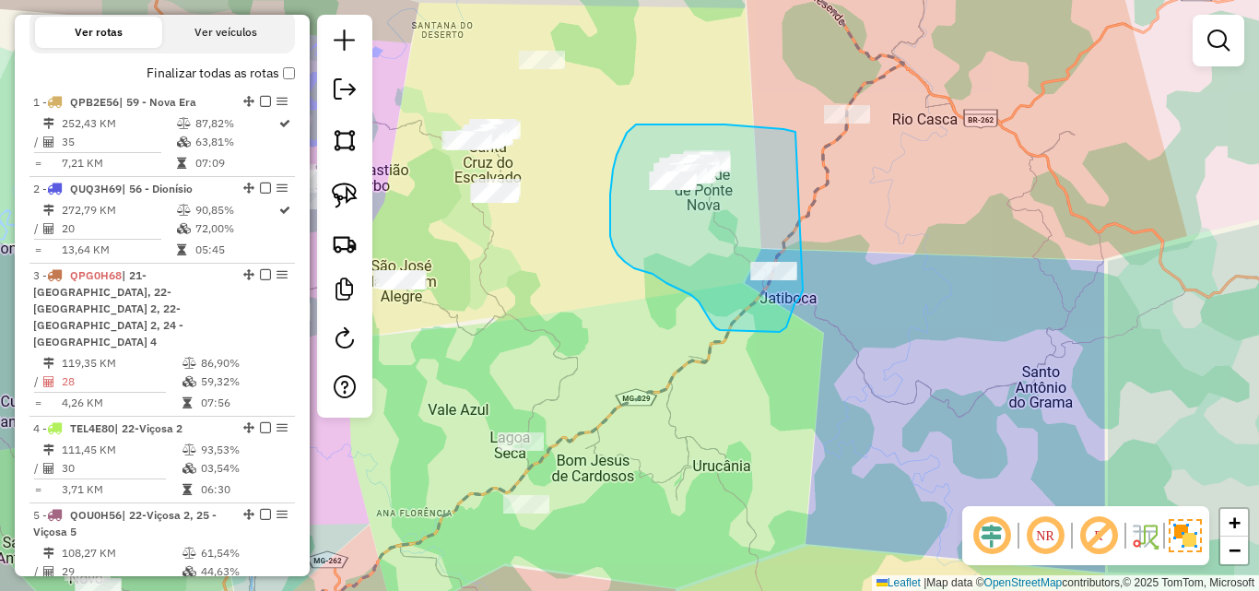
drag, startPoint x: 795, startPoint y: 132, endPoint x: 803, endPoint y: 290, distance: 158.7
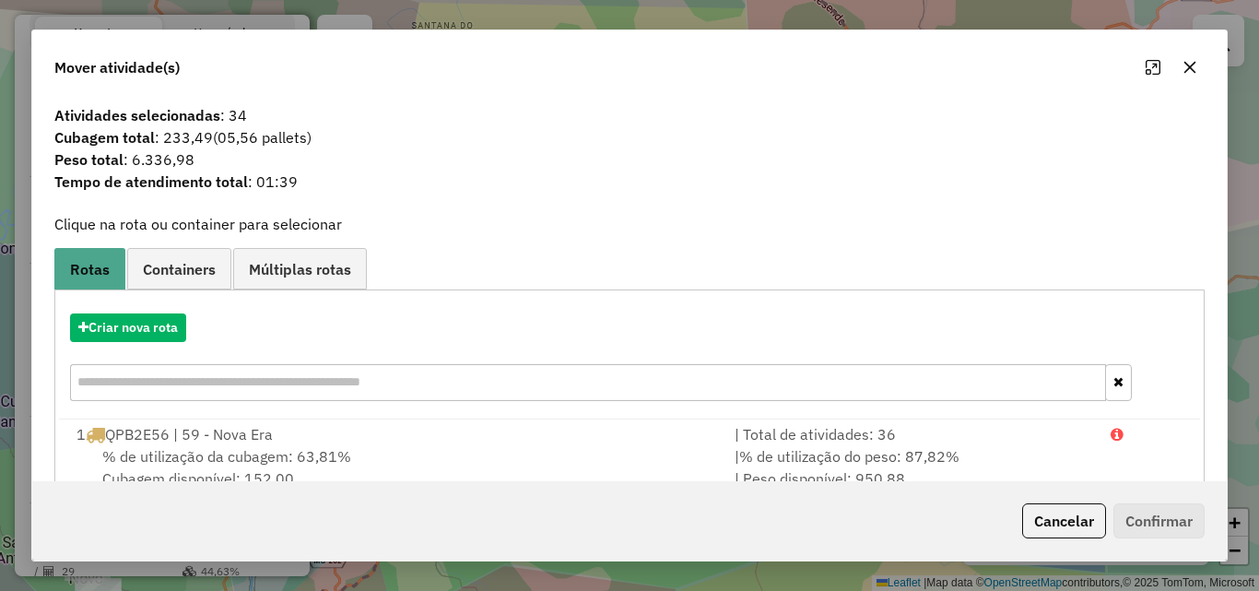
click at [1185, 72] on icon "button" at bounding box center [1190, 68] width 12 height 12
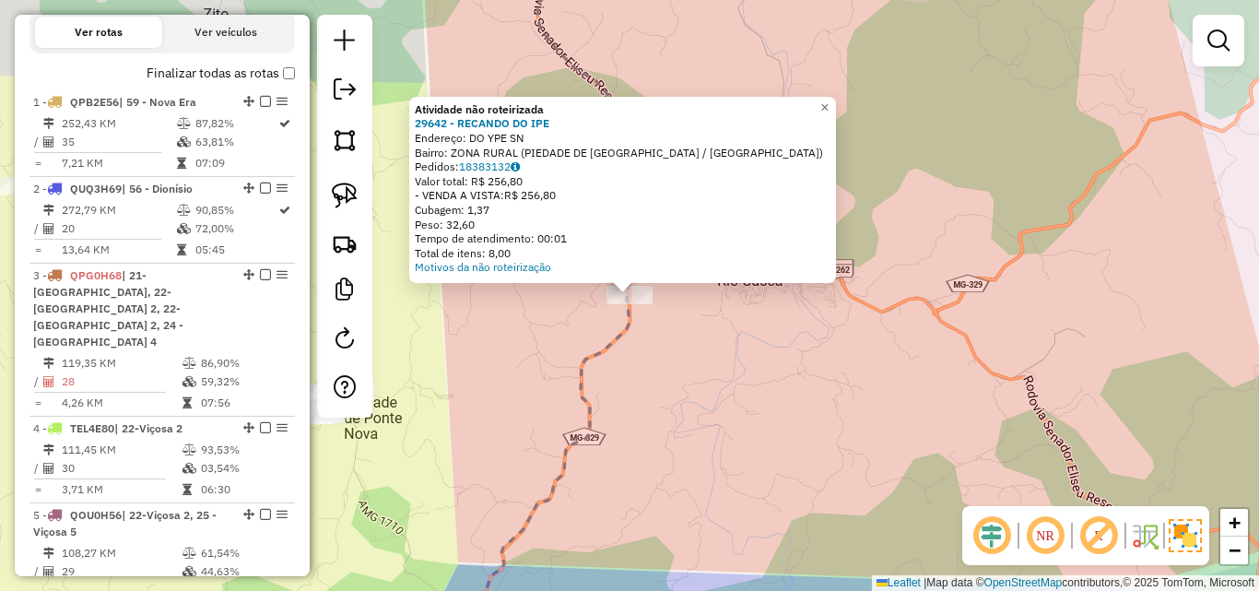
drag, startPoint x: 722, startPoint y: 385, endPoint x: 644, endPoint y: 452, distance: 102.0
click at [720, 388] on div "Atividade não roteirizada 29642 - RECANDO DO IPE Endereço: DO YPE SN Bairro: ZO…" at bounding box center [629, 295] width 1259 height 591
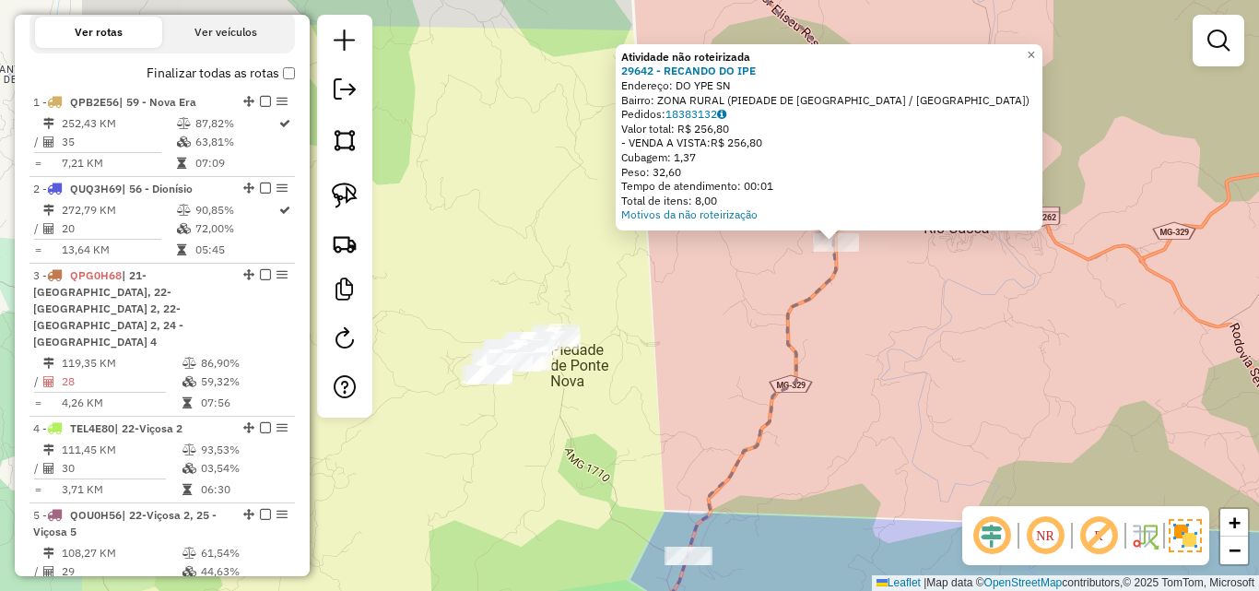
drag, startPoint x: 644, startPoint y: 453, endPoint x: 859, endPoint y: 360, distance: 234.0
click at [855, 381] on div "Atividade não roteirizada 29642 - RECANDO DO IPE Endereço: DO YPE SN Bairro: ZO…" at bounding box center [629, 295] width 1259 height 591
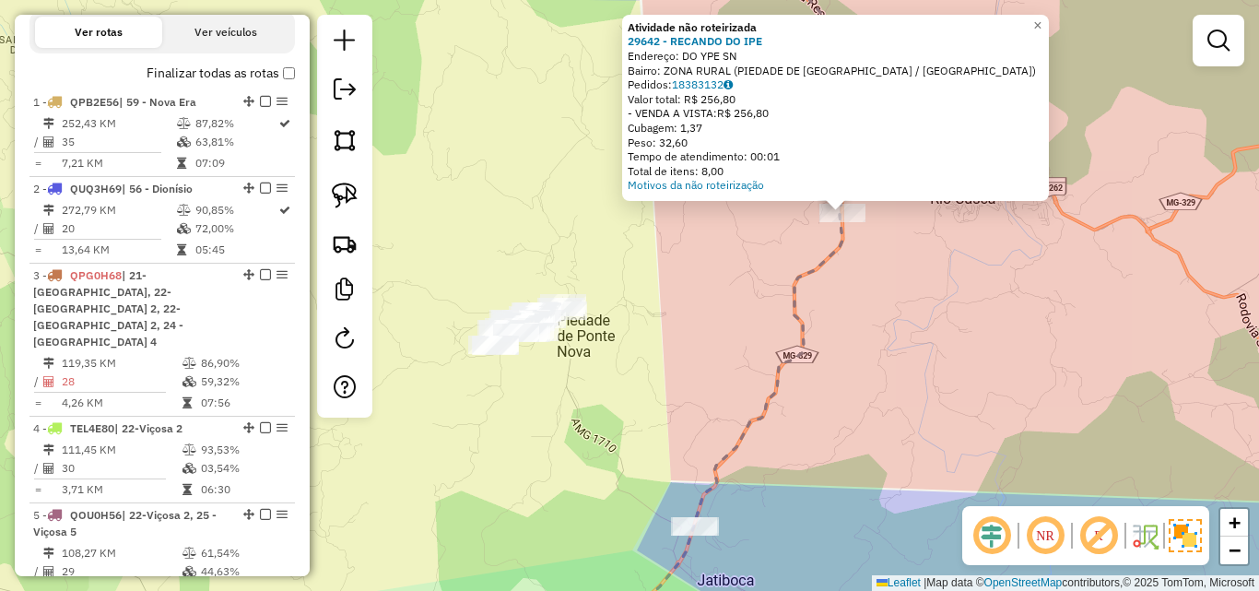
click at [859, 360] on div "Atividade não roteirizada 29642 - RECANDO DO IPE Endereço: DO YPE SN Bairro: ZO…" at bounding box center [629, 295] width 1259 height 591
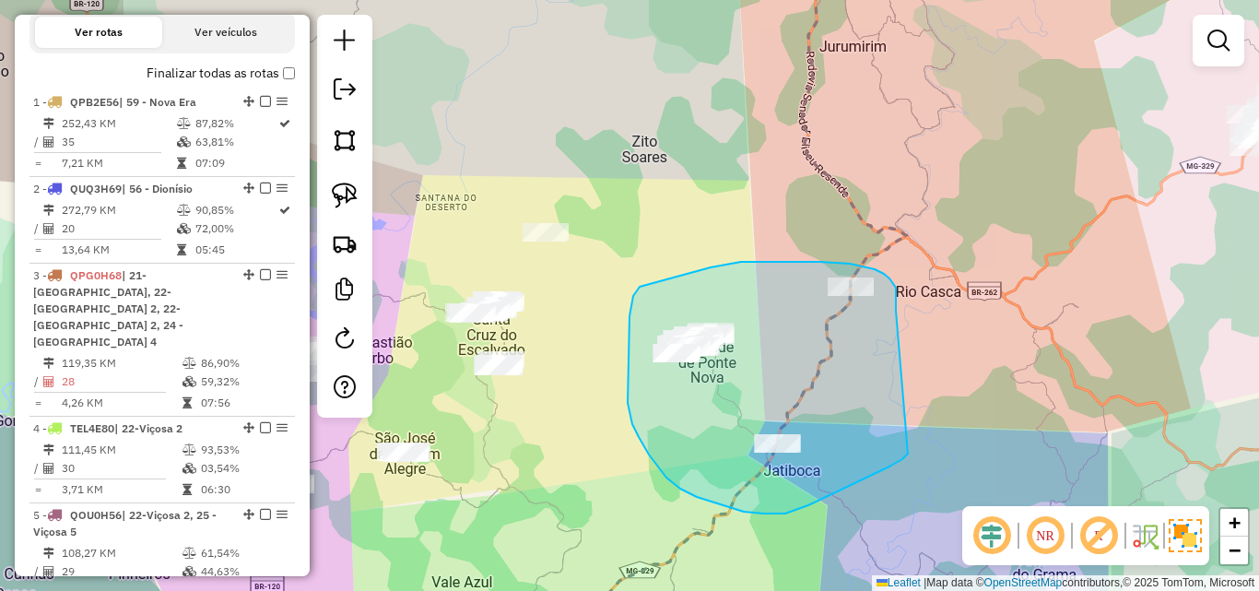
drag, startPoint x: 896, startPoint y: 311, endPoint x: 911, endPoint y: 446, distance: 136.3
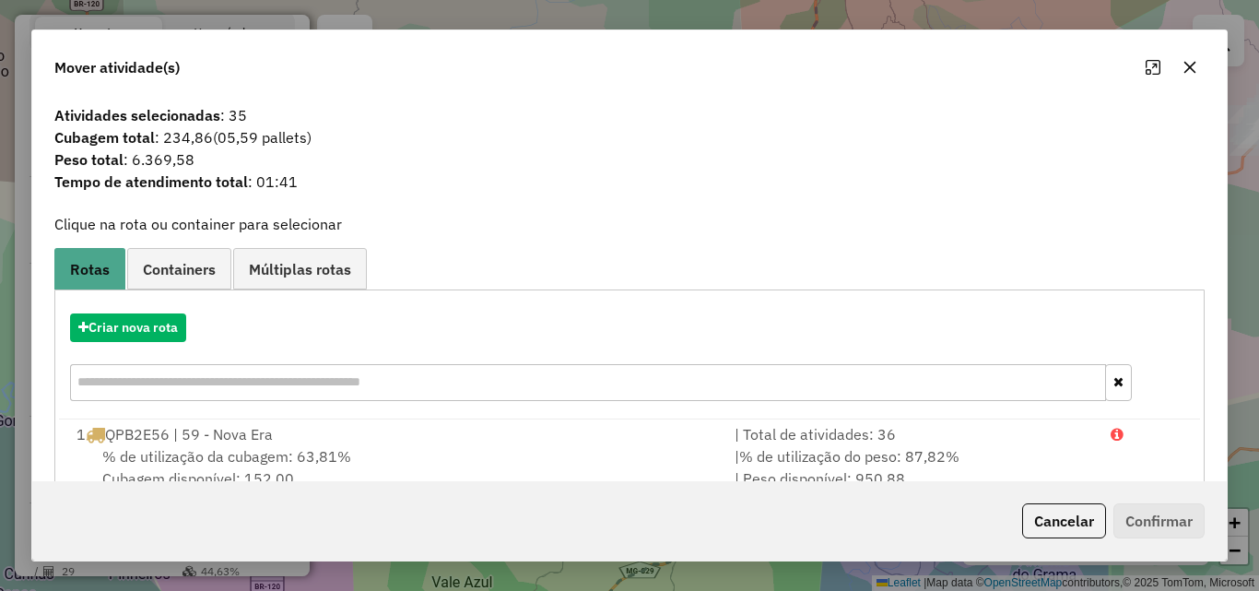
click at [1177, 63] on button "button" at bounding box center [1189, 67] width 29 height 29
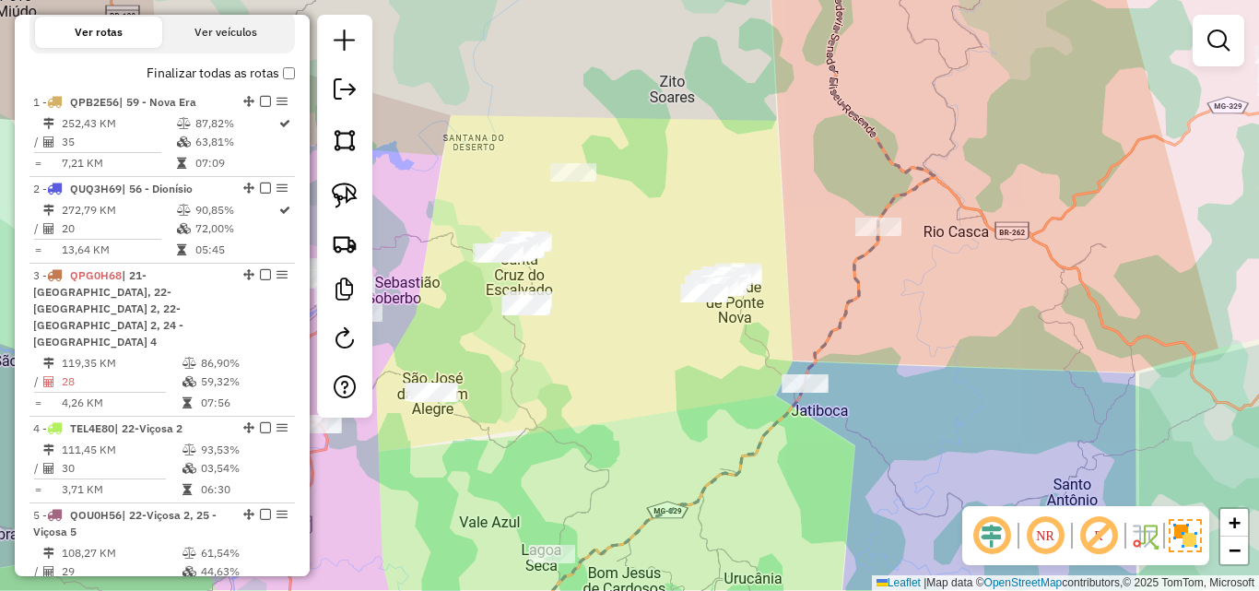
drag, startPoint x: 858, startPoint y: 412, endPoint x: 972, endPoint y: 259, distance: 191.0
click at [972, 259] on div "Janela de atendimento Grade de atendimento Capacidade Transportadoras Veículos …" at bounding box center [629, 295] width 1259 height 591
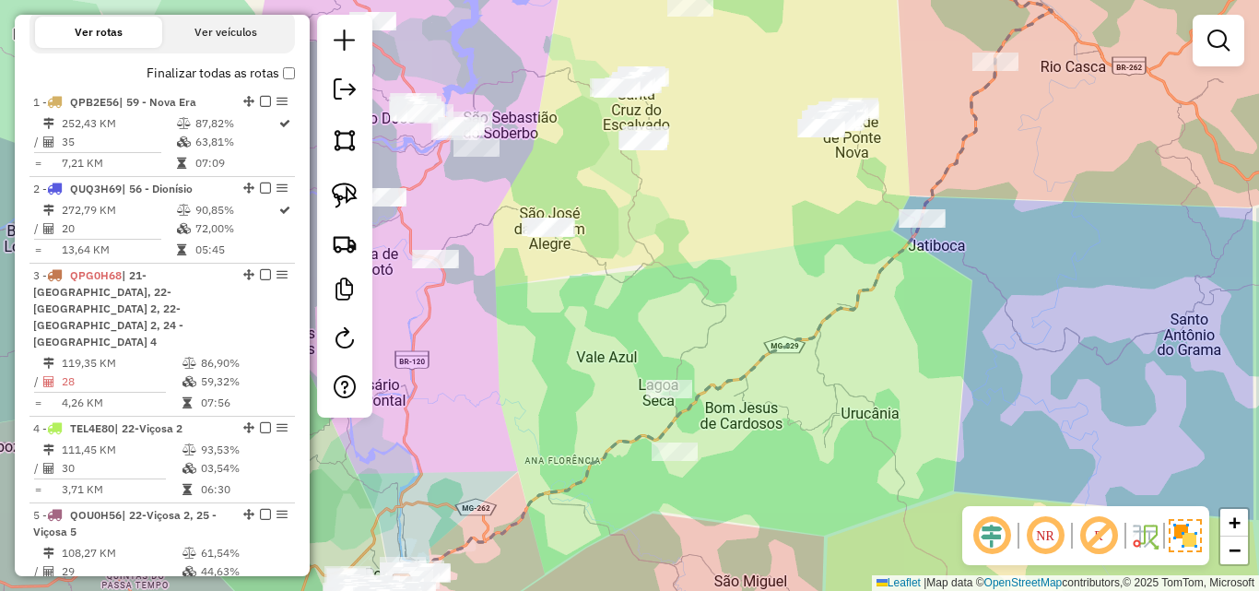
drag, startPoint x: 783, startPoint y: 386, endPoint x: 786, endPoint y: 374, distance: 12.3
click at [786, 374] on div "Janela de atendimento Grade de atendimento Capacidade Transportadoras Veículos …" at bounding box center [629, 295] width 1259 height 591
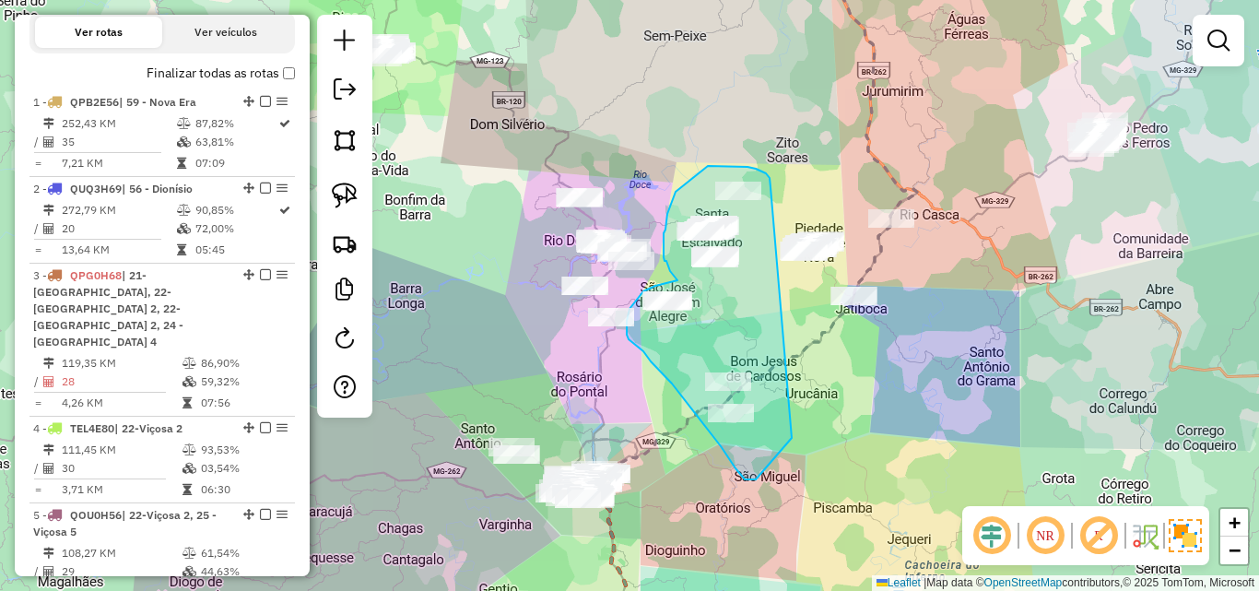
drag, startPoint x: 770, startPoint y: 187, endPoint x: 829, endPoint y: 386, distance: 207.4
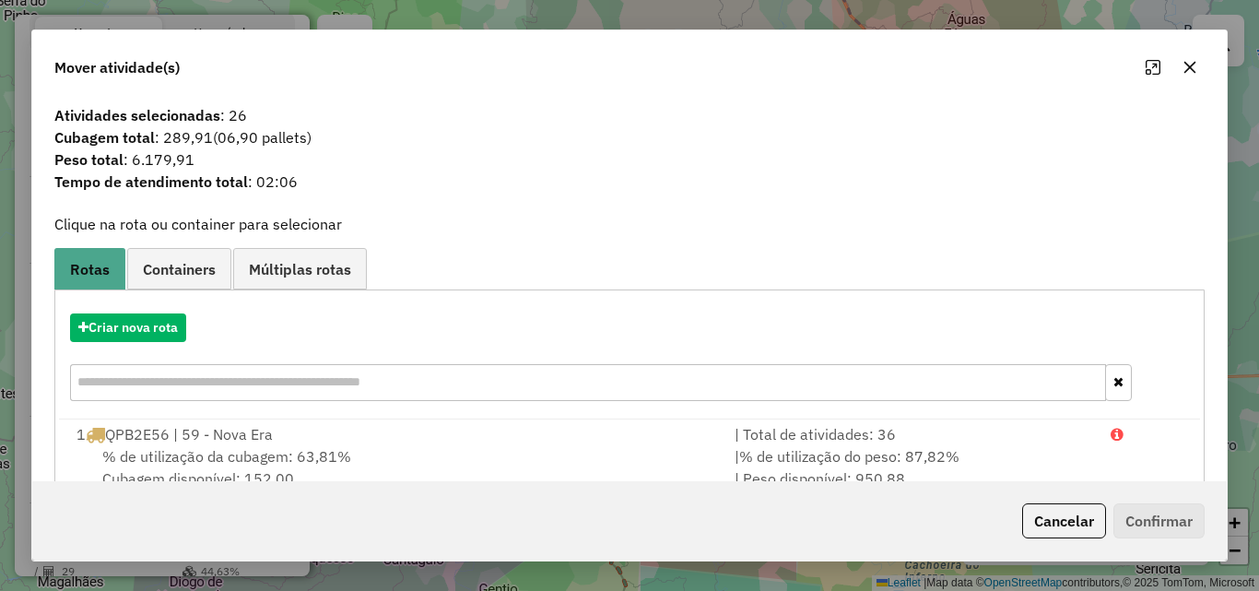
click at [1172, 76] on div at bounding box center [1171, 67] width 66 height 29
click at [1193, 65] on icon "button" at bounding box center [1189, 67] width 15 height 15
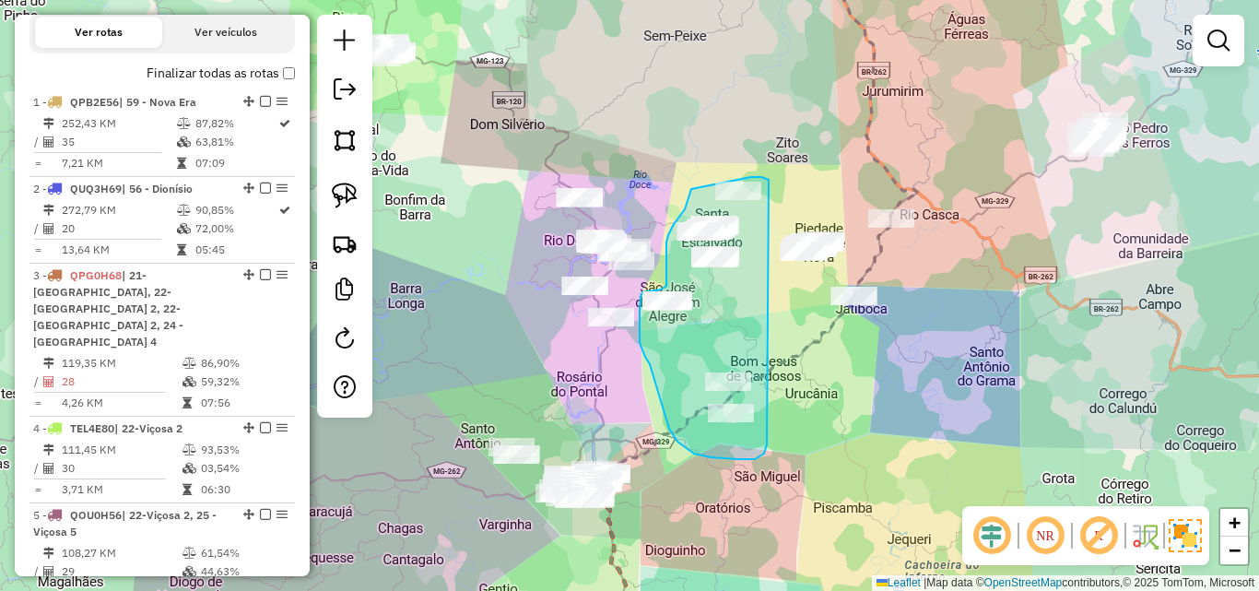
drag, startPoint x: 769, startPoint y: 180, endPoint x: 767, endPoint y: 444, distance: 264.5
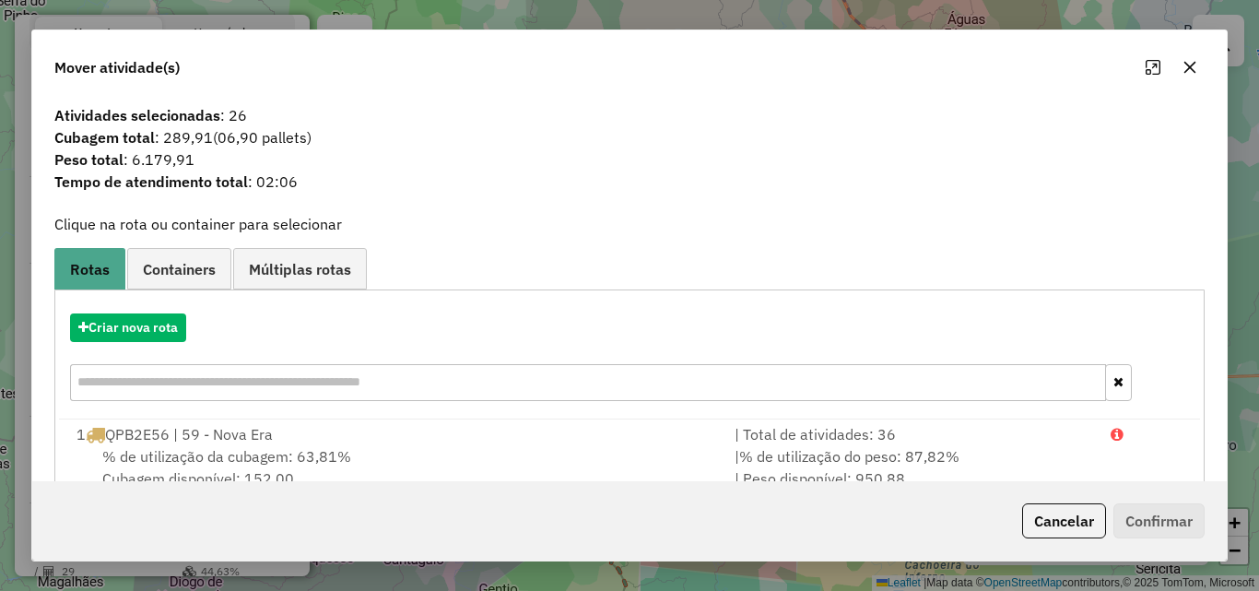
click at [1182, 76] on button "button" at bounding box center [1189, 67] width 29 height 29
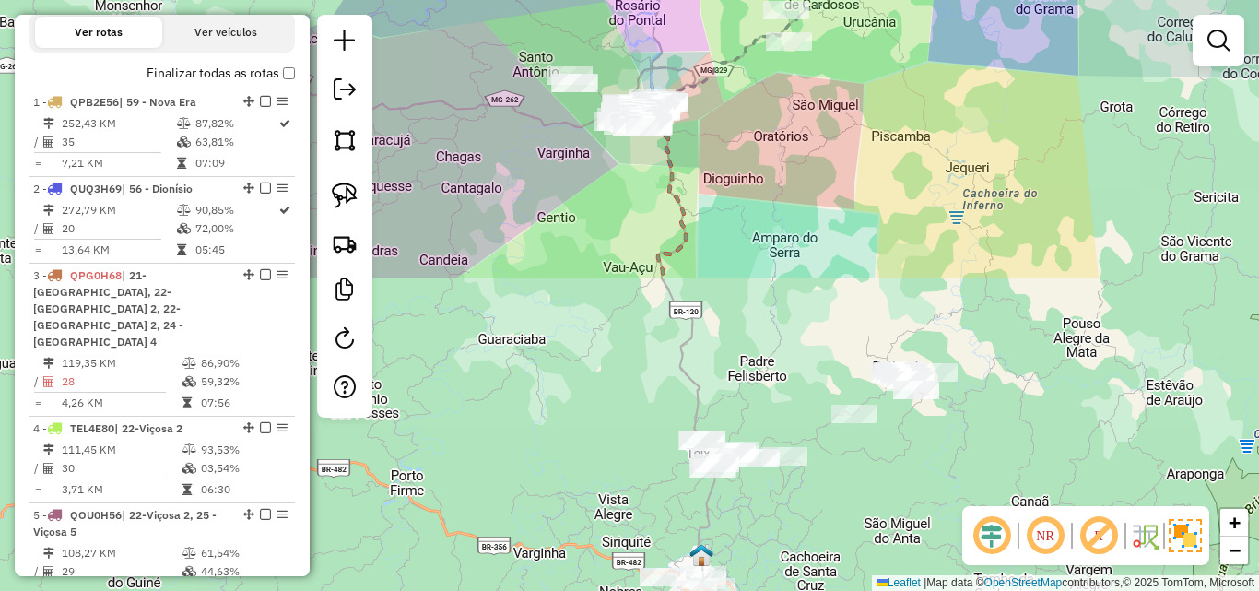
drag, startPoint x: 669, startPoint y: 505, endPoint x: 724, endPoint y: 126, distance: 382.8
click at [724, 126] on div "Janela de atendimento Grade de atendimento Capacidade Transportadoras Veículos …" at bounding box center [629, 295] width 1259 height 591
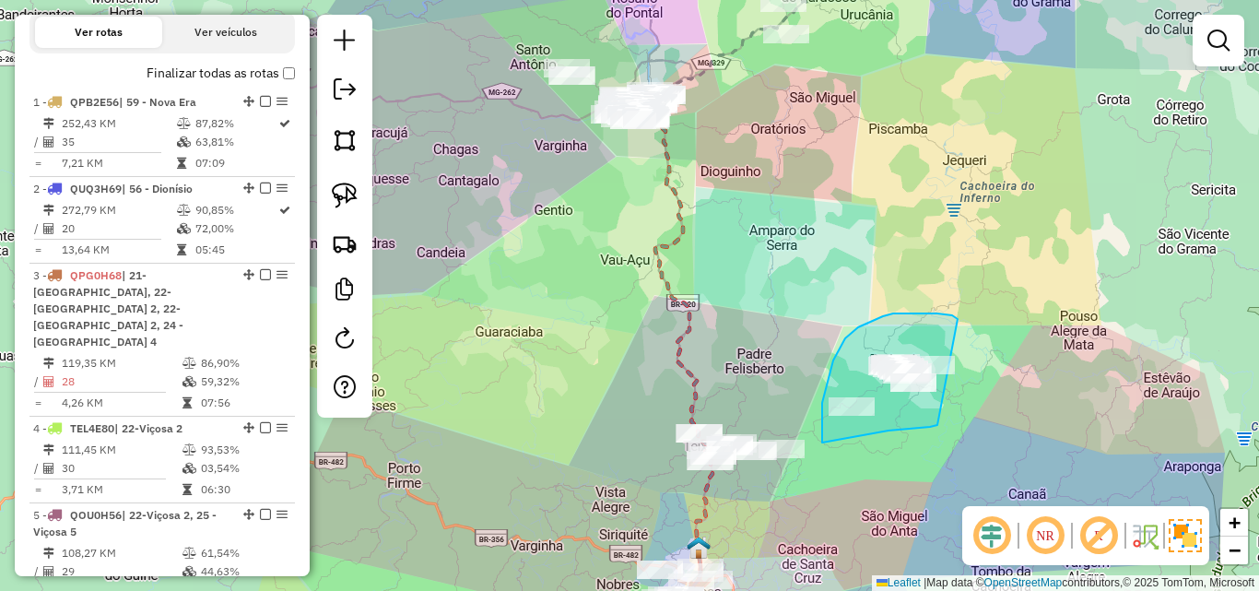
drag, startPoint x: 958, startPoint y: 319, endPoint x: 940, endPoint y: 425, distance: 107.4
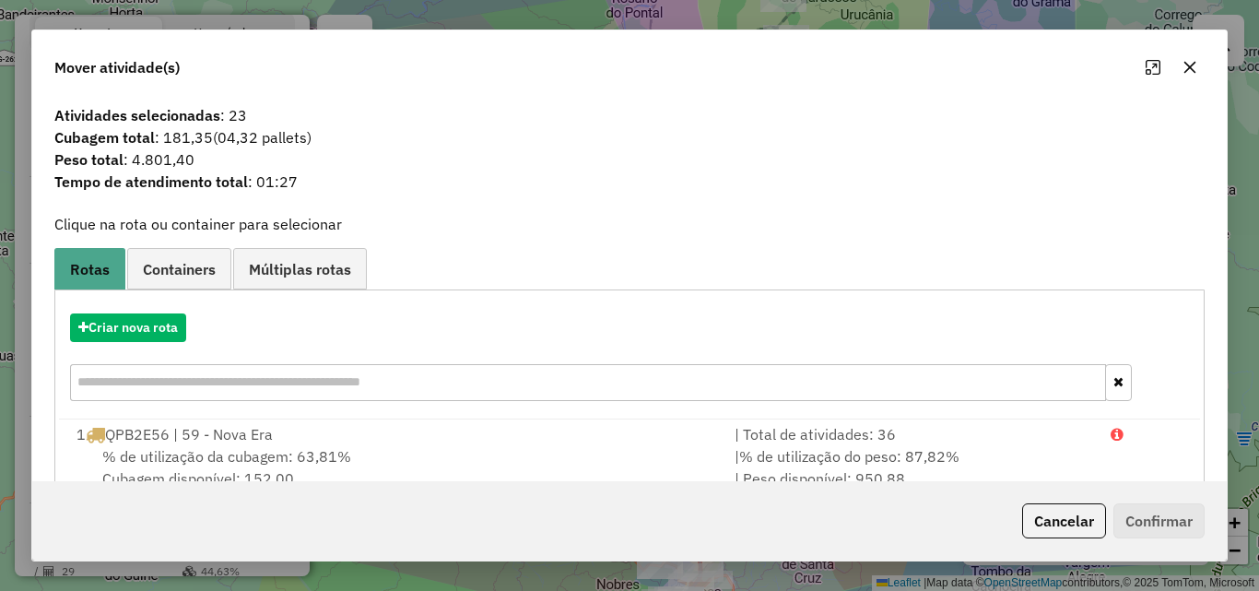
click at [1193, 77] on button "button" at bounding box center [1189, 67] width 29 height 29
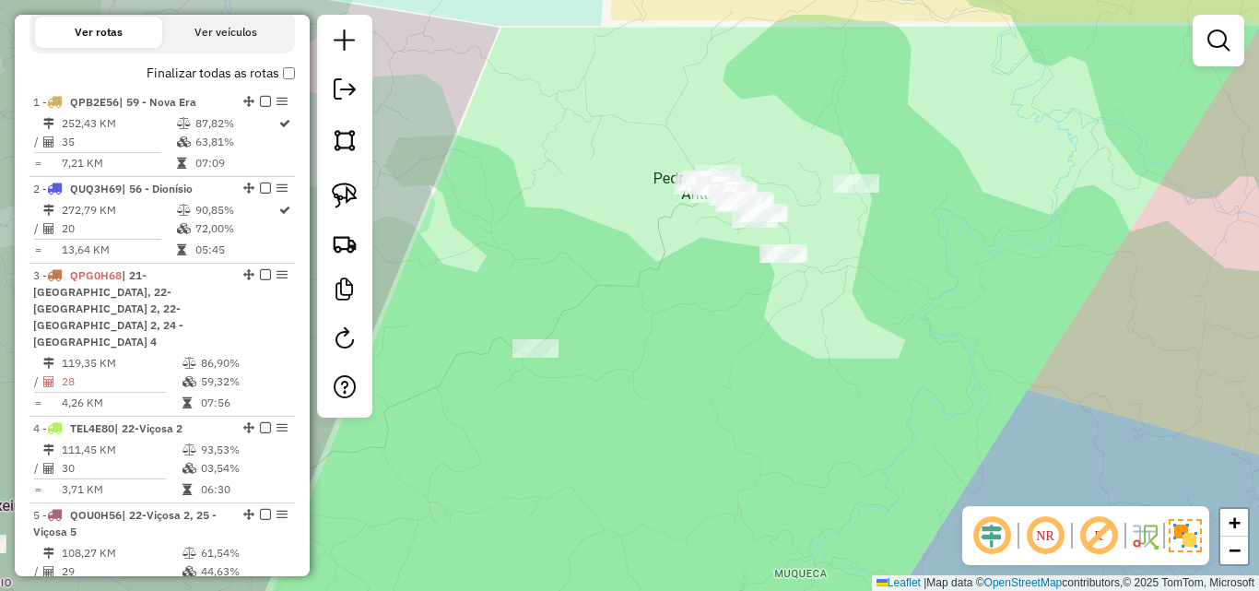
drag, startPoint x: 894, startPoint y: 429, endPoint x: 820, endPoint y: 366, distance: 96.8
click at [820, 366] on div "Janela de atendimento Grade de atendimento Capacidade Transportadoras Veículos …" at bounding box center [629, 295] width 1259 height 591
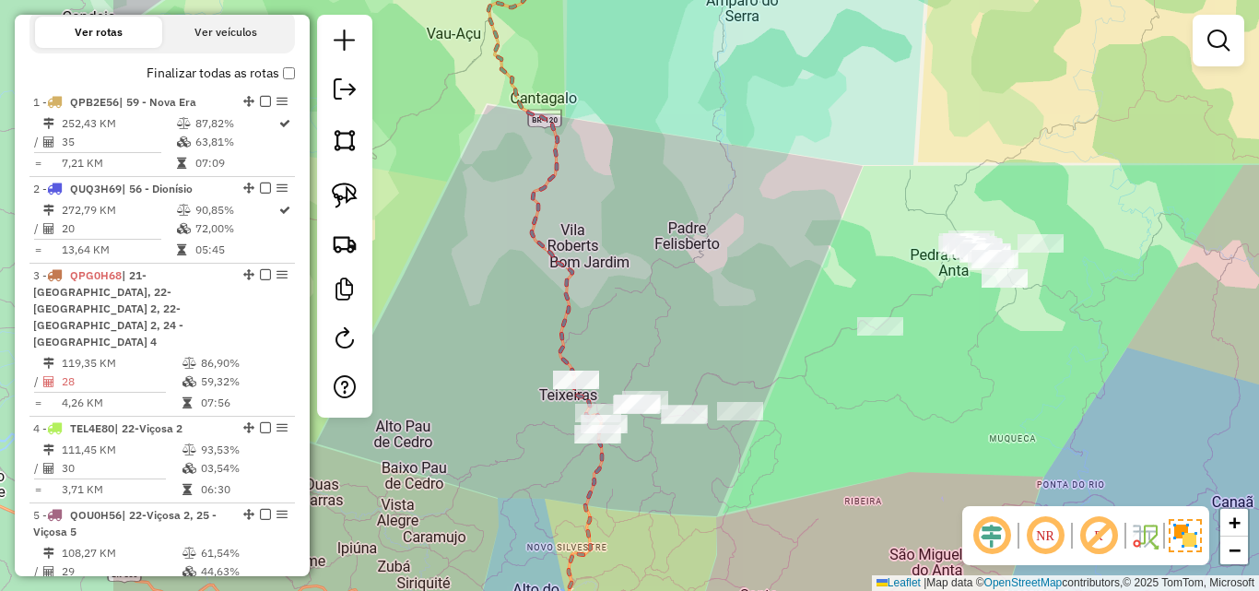
drag, startPoint x: 889, startPoint y: 394, endPoint x: 1129, endPoint y: 393, distance: 239.6
click at [1129, 393] on div "Janela de atendimento Grade de atendimento Capacidade Transportadoras Veículos …" at bounding box center [629, 295] width 1259 height 591
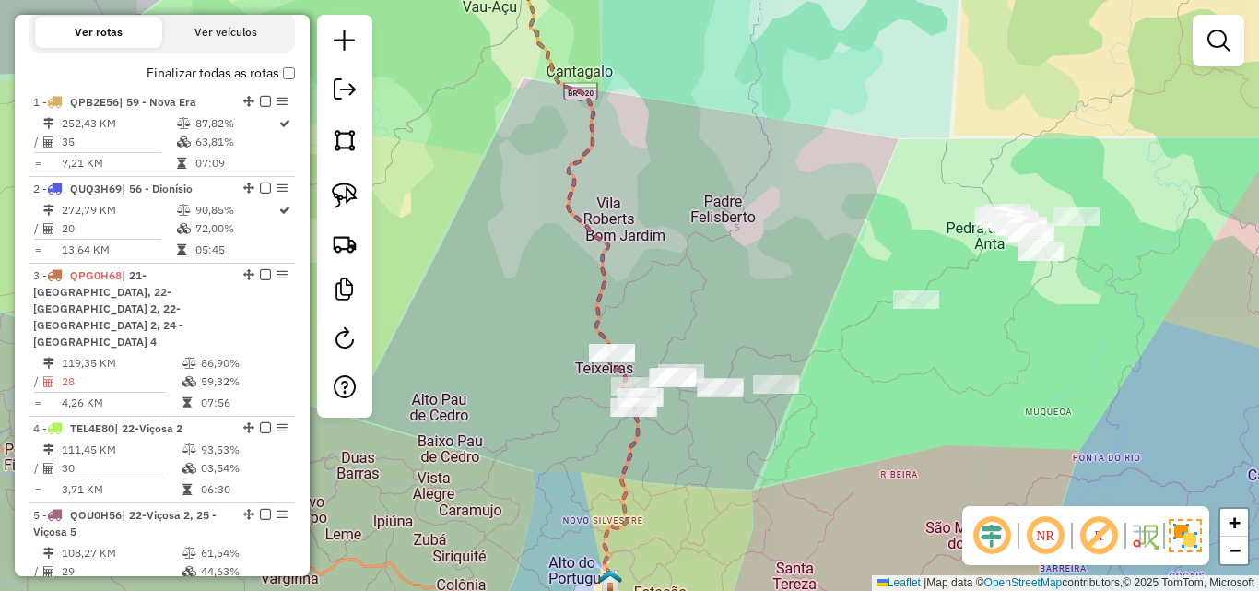
drag, startPoint x: 803, startPoint y: 463, endPoint x: 883, endPoint y: 409, distance: 96.4
click at [883, 409] on div "Janela de atendimento Grade de atendimento Capacidade Transportadoras Veículos …" at bounding box center [629, 295] width 1259 height 591
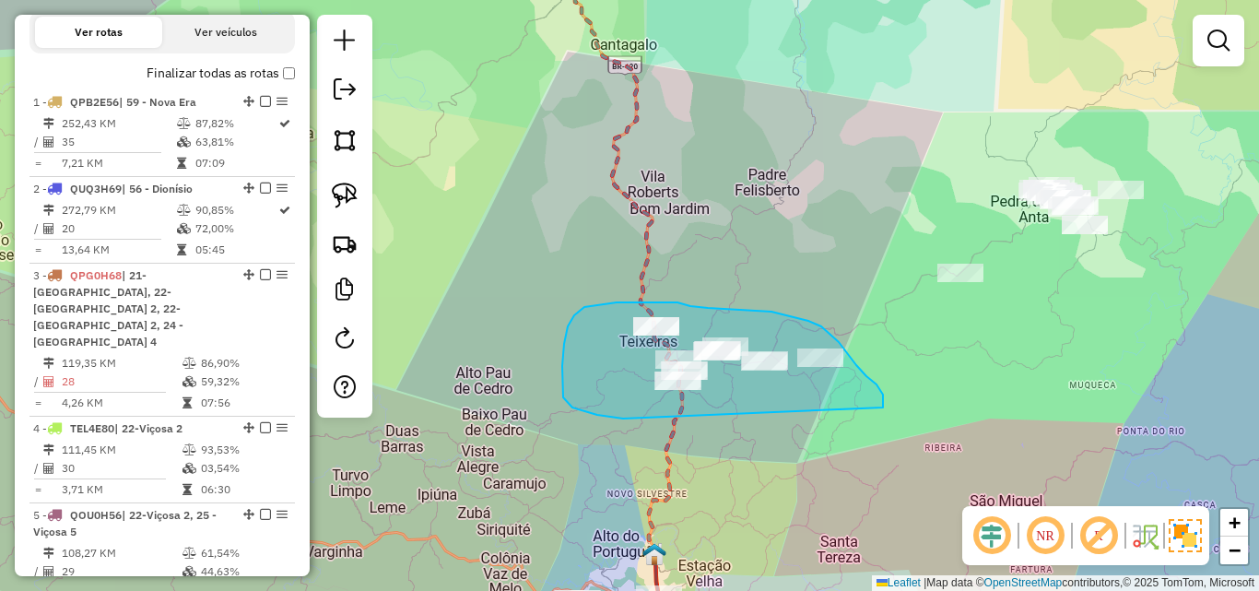
drag, startPoint x: 883, startPoint y: 407, endPoint x: 723, endPoint y: 420, distance: 160.0
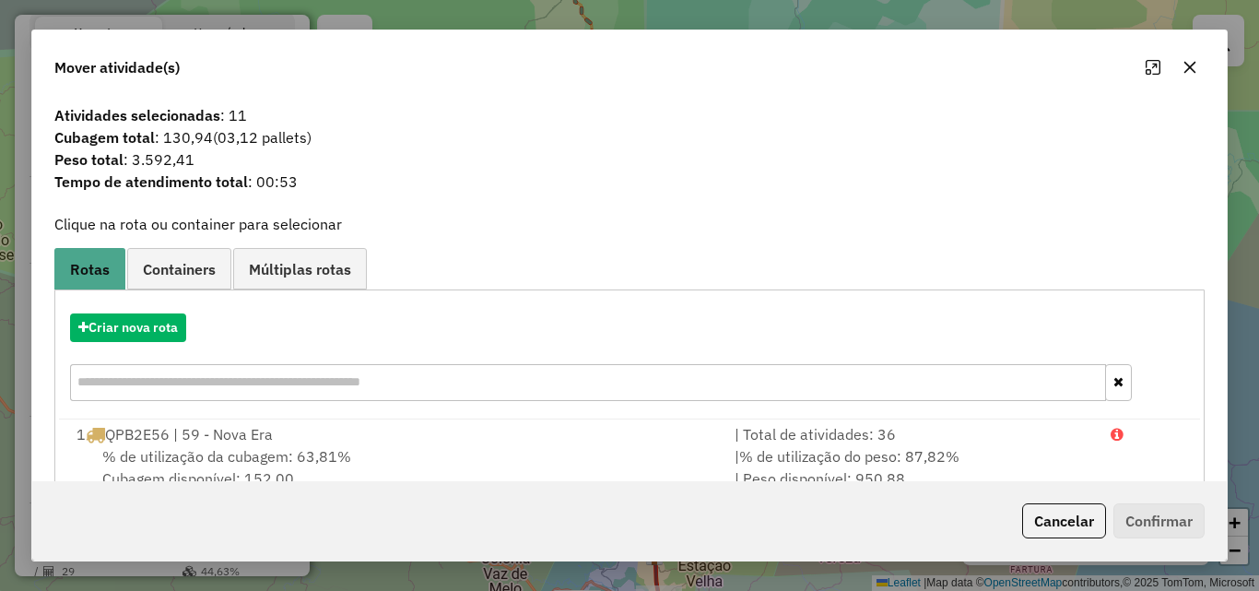
click at [1184, 68] on icon "button" at bounding box center [1189, 67] width 15 height 15
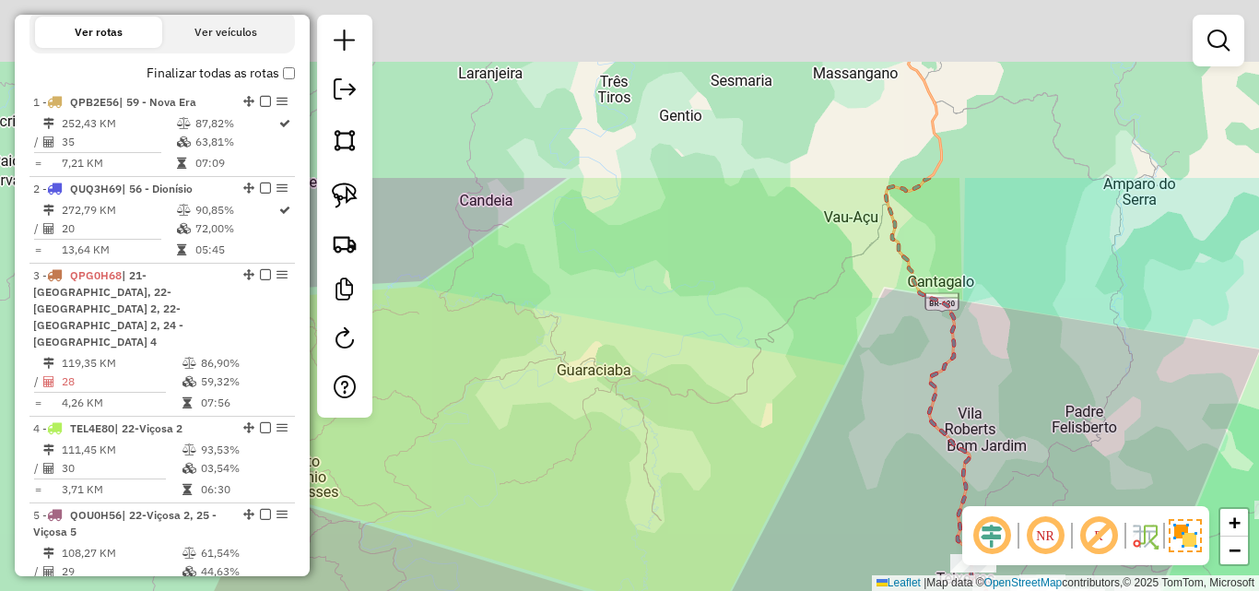
drag, startPoint x: 711, startPoint y: 184, endPoint x: 945, endPoint y: 403, distance: 319.5
click at [993, 512] on hb-router-mapa "Informações da Sessão 990969 - 19/08/2025 Criação: 18/08/2025 17:39 Depósito: F…" at bounding box center [629, 295] width 1259 height 591
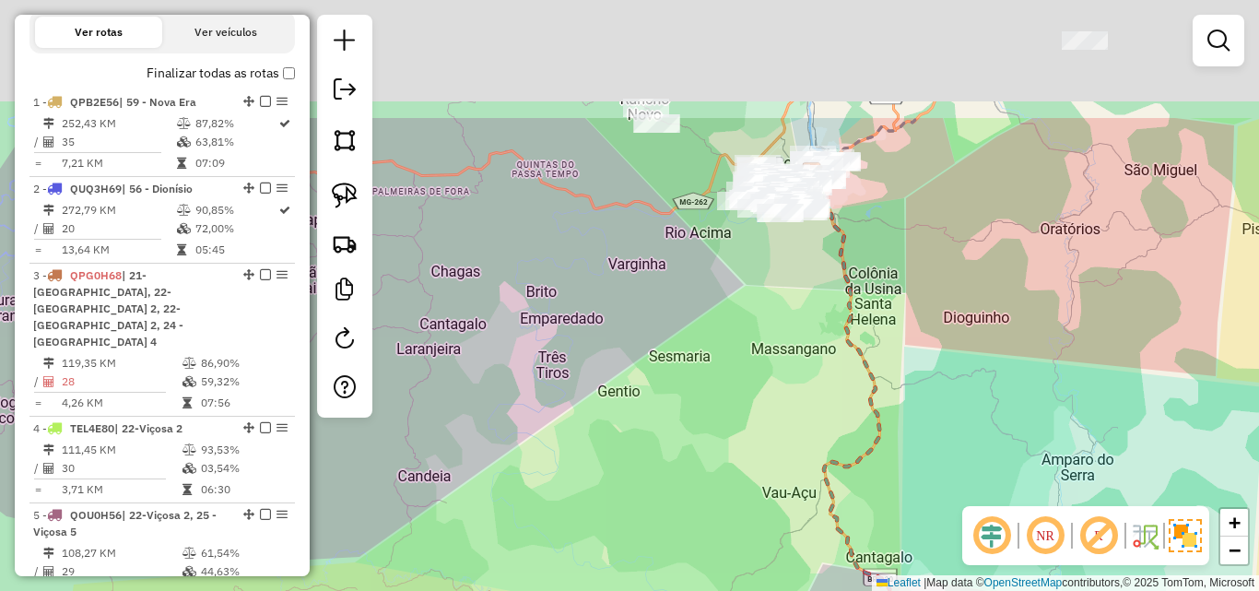
drag, startPoint x: 930, startPoint y: 373, endPoint x: 903, endPoint y: 536, distance: 165.3
click at [903, 536] on div "Janela de atendimento Grade de atendimento Capacidade Transportadoras Veículos …" at bounding box center [629, 295] width 1259 height 591
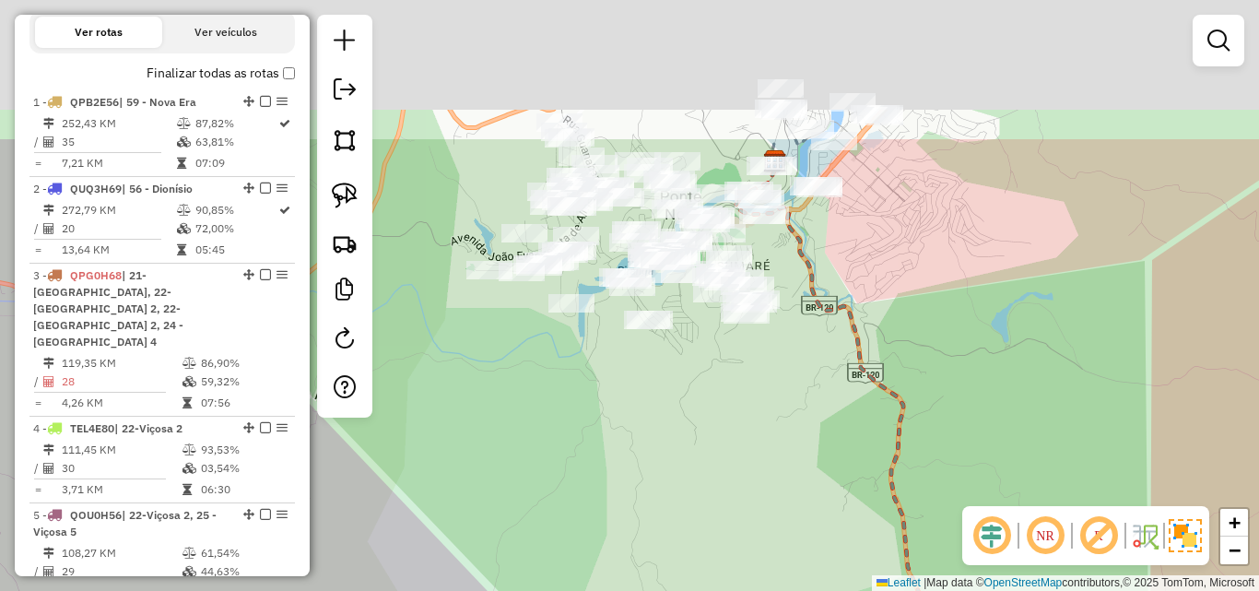
drag, startPoint x: 776, startPoint y: 280, endPoint x: 772, endPoint y: 431, distance: 151.2
click at [772, 431] on div "Janela de atendimento Grade de atendimento Capacidade Transportadoras Veículos …" at bounding box center [629, 295] width 1259 height 591
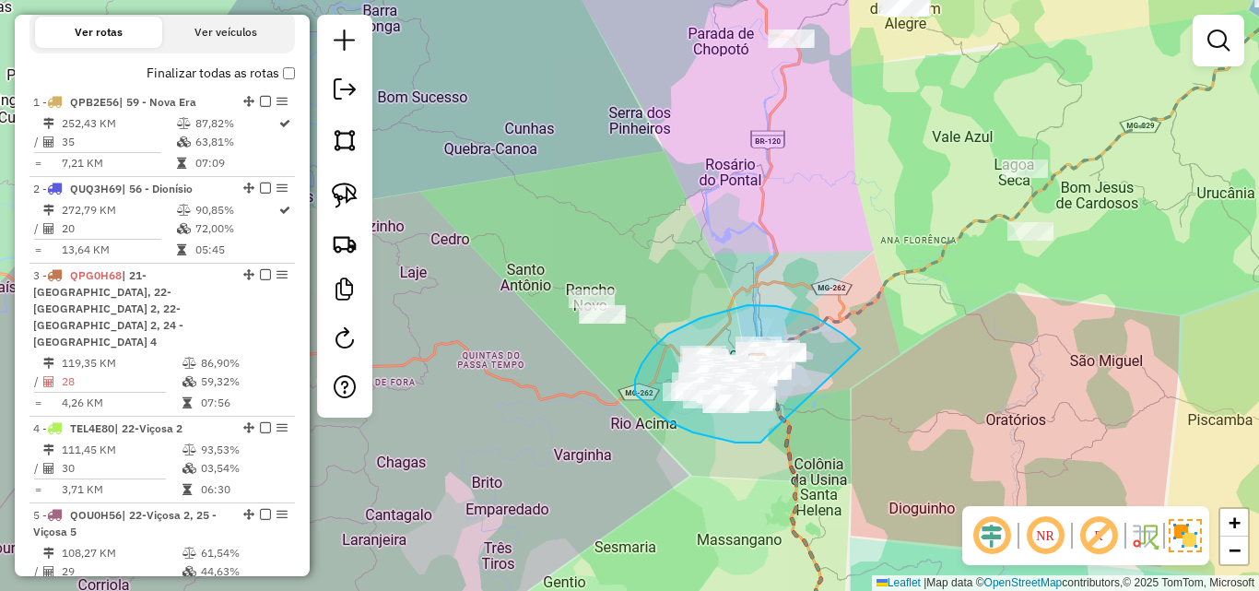
drag, startPoint x: 855, startPoint y: 345, endPoint x: 776, endPoint y: 424, distance: 112.1
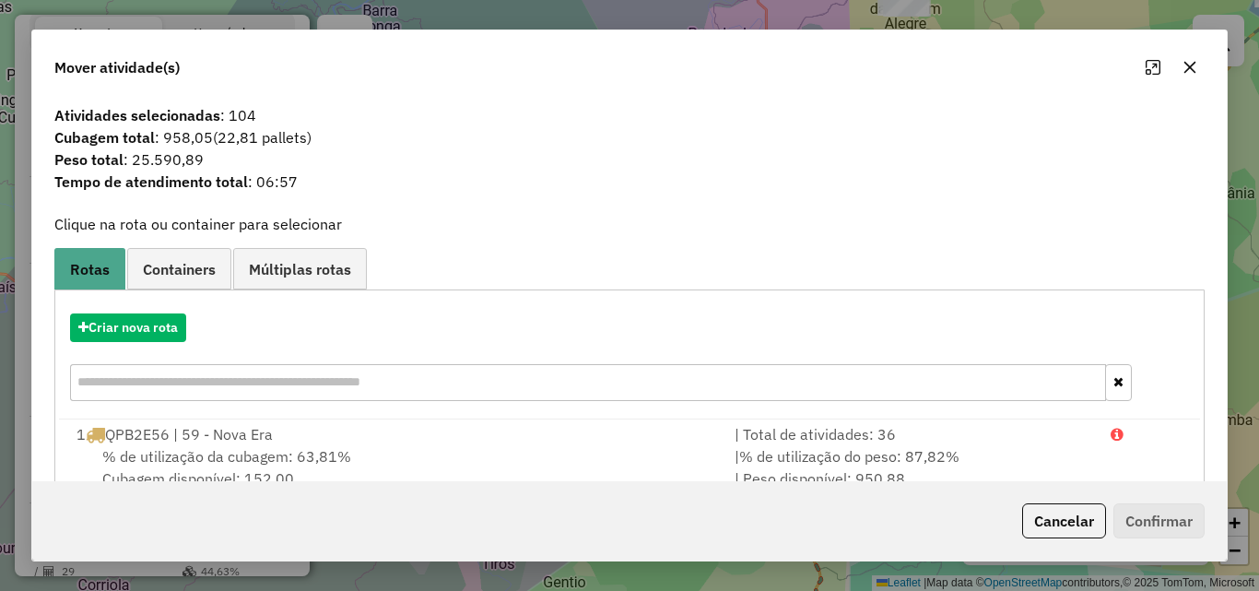
click at [1197, 71] on button "button" at bounding box center [1189, 67] width 29 height 29
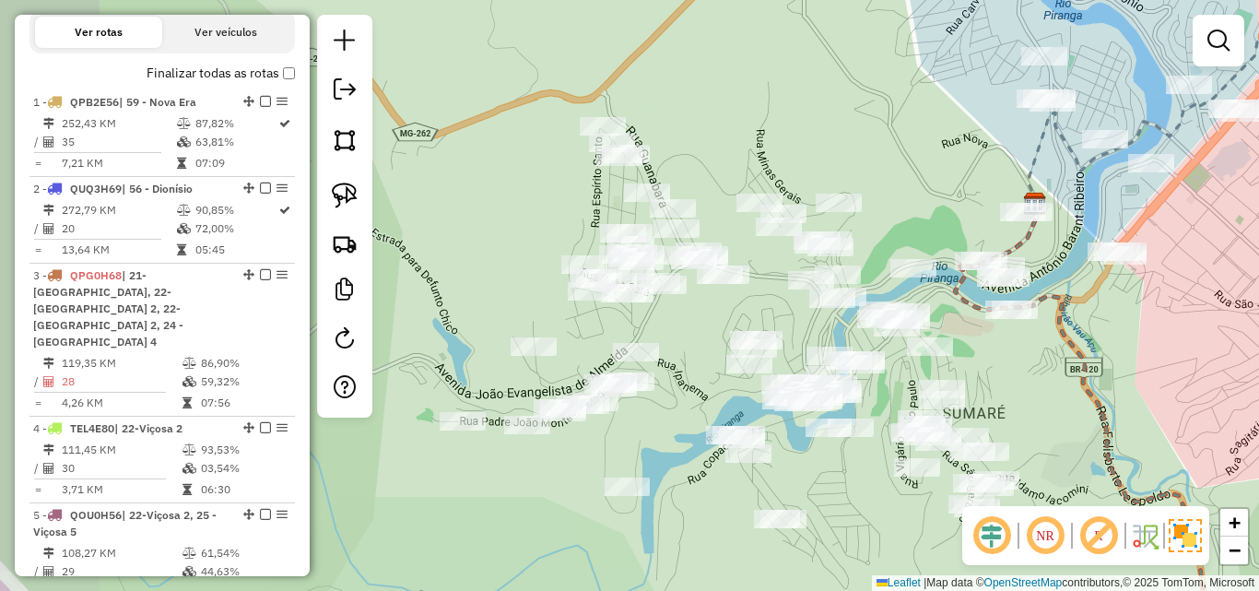
drag, startPoint x: 597, startPoint y: 323, endPoint x: 703, endPoint y: 317, distance: 106.2
click at [703, 317] on div "Janela de atendimento Grade de atendimento Capacidade Transportadoras Veículos …" at bounding box center [629, 295] width 1259 height 591
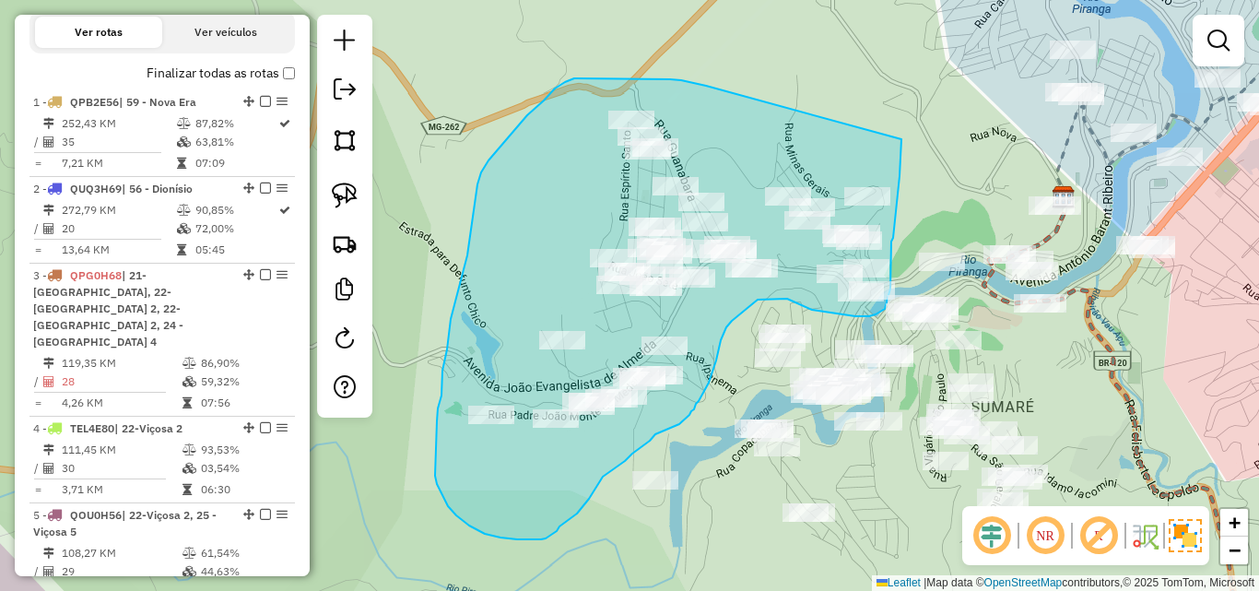
drag, startPoint x: 706, startPoint y: 86, endPoint x: 901, endPoint y: 129, distance: 200.1
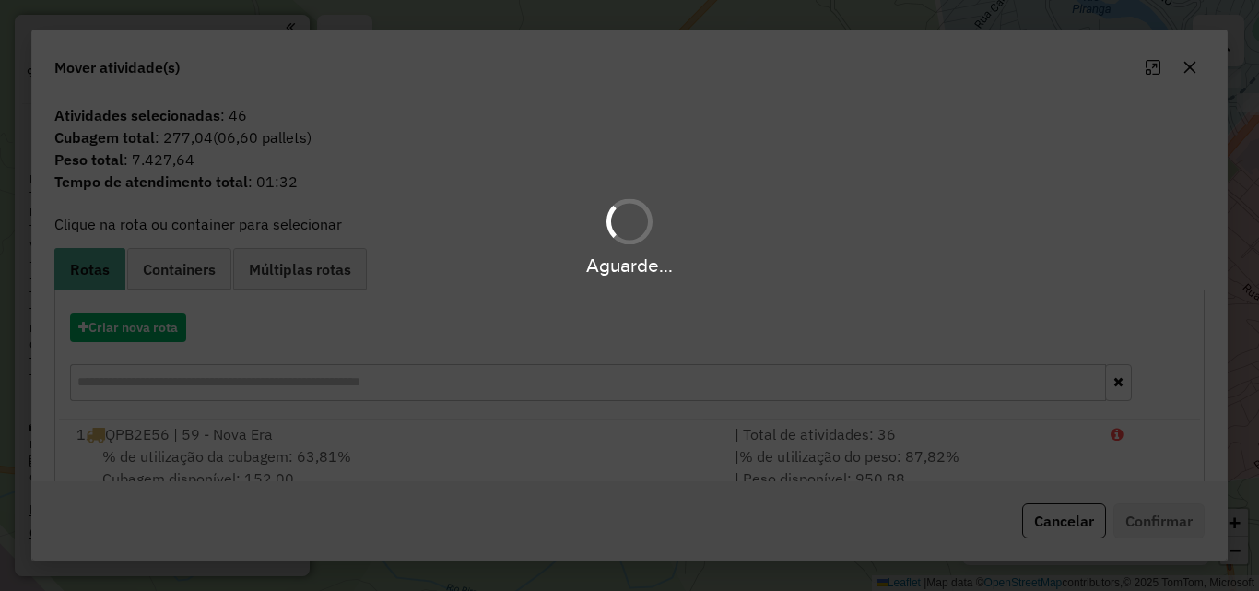
scroll to position [599, 0]
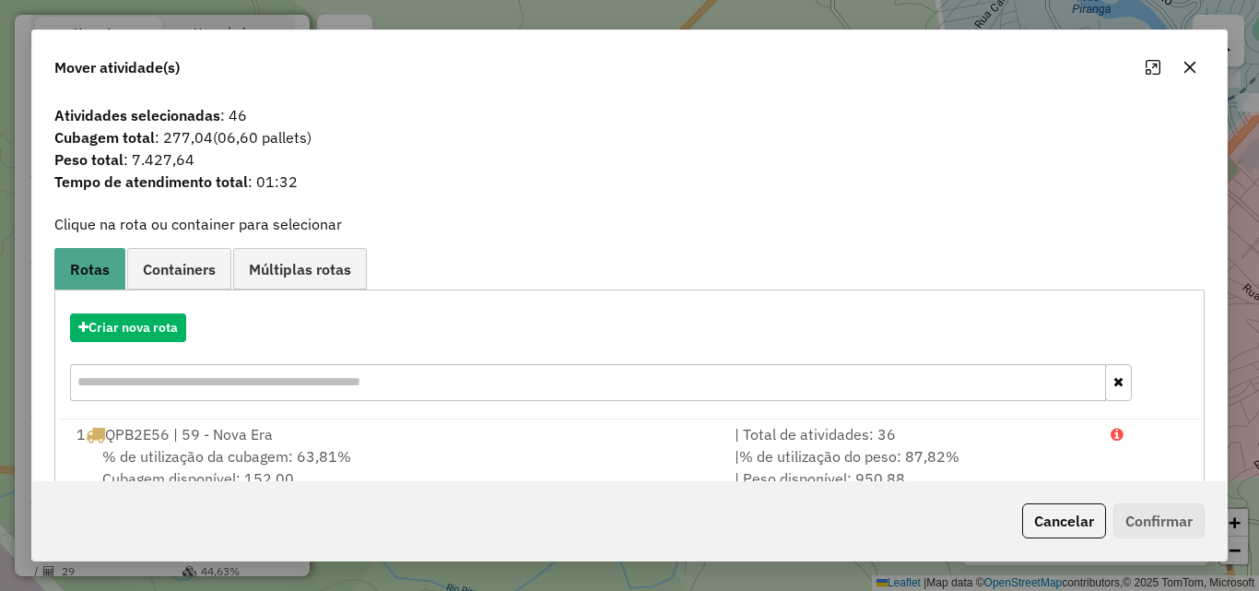
click at [1184, 69] on icon "button" at bounding box center [1189, 67] width 15 height 15
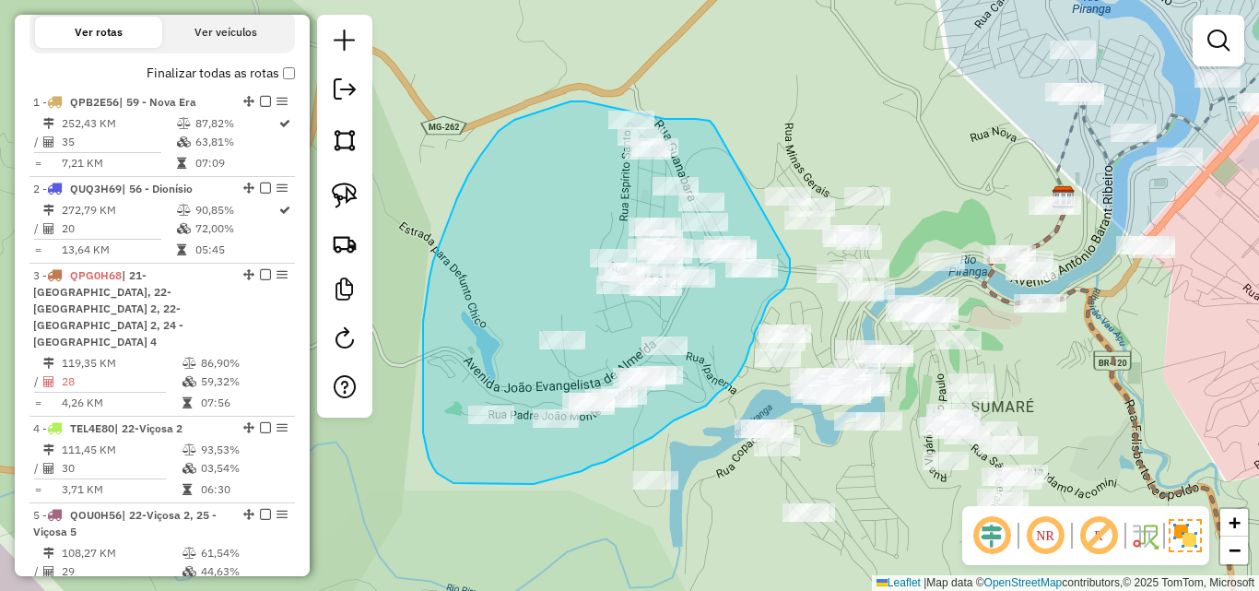
drag, startPoint x: 714, startPoint y: 126, endPoint x: 790, endPoint y: 259, distance: 152.7
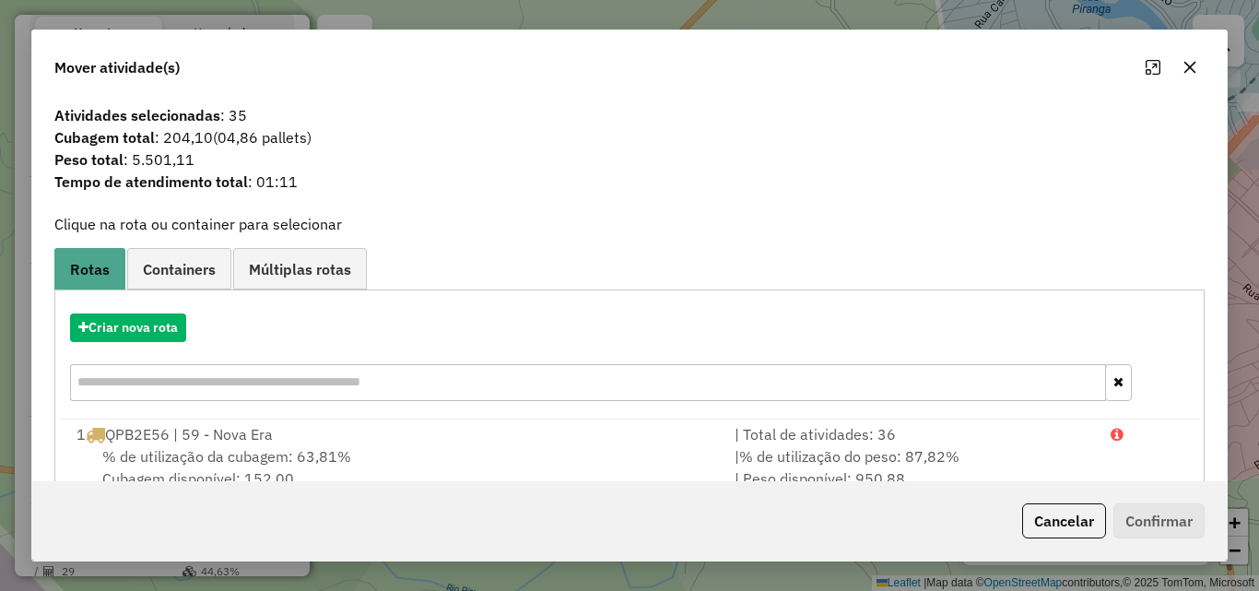
click at [1195, 67] on icon "button" at bounding box center [1189, 67] width 15 height 15
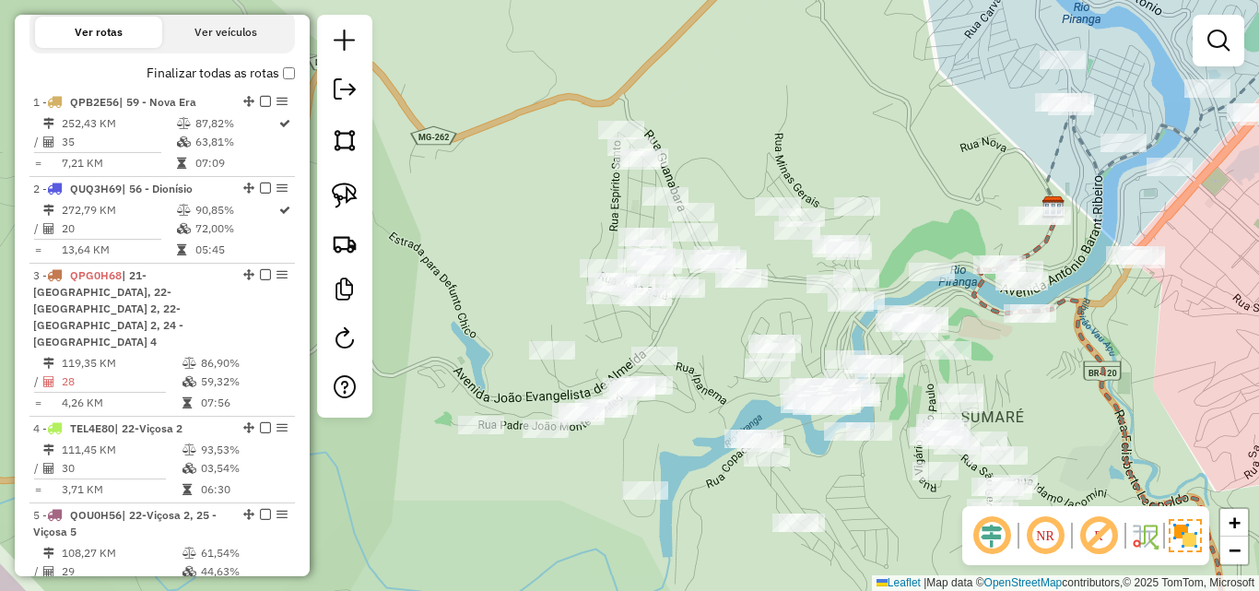
drag, startPoint x: 795, startPoint y: 307, endPoint x: 852, endPoint y: 324, distance: 58.9
click at [852, 335] on div "Janela de atendimento Grade de atendimento Capacidade Transportadoras Veículos …" at bounding box center [629, 295] width 1259 height 591
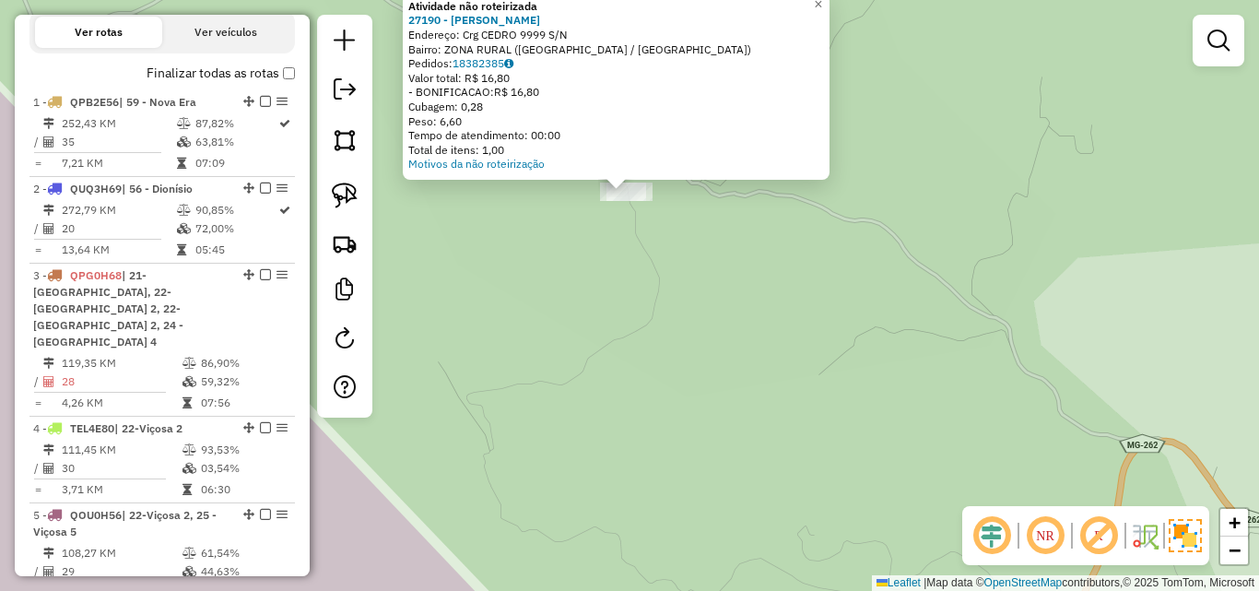
click at [616, 242] on div "Atividade não roteirizada 27190 - [PERSON_NAME] Endereço: Crg CEDRO 9999 S/N Ba…" at bounding box center [629, 295] width 1259 height 591
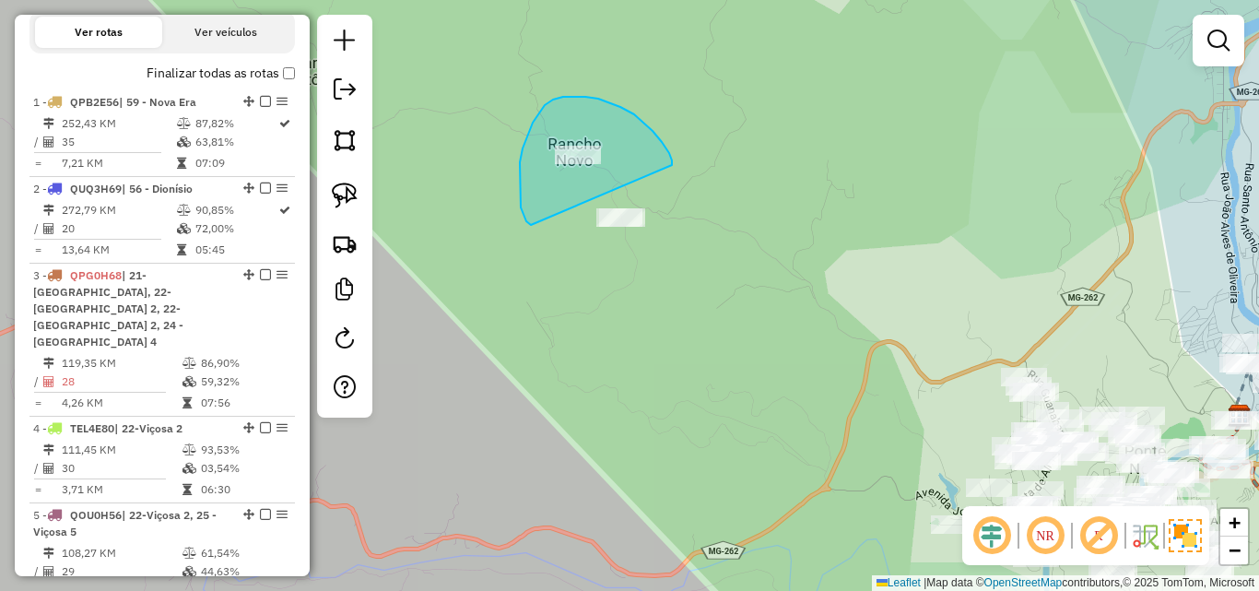
drag, startPoint x: 672, startPoint y: 165, endPoint x: 681, endPoint y: 239, distance: 74.3
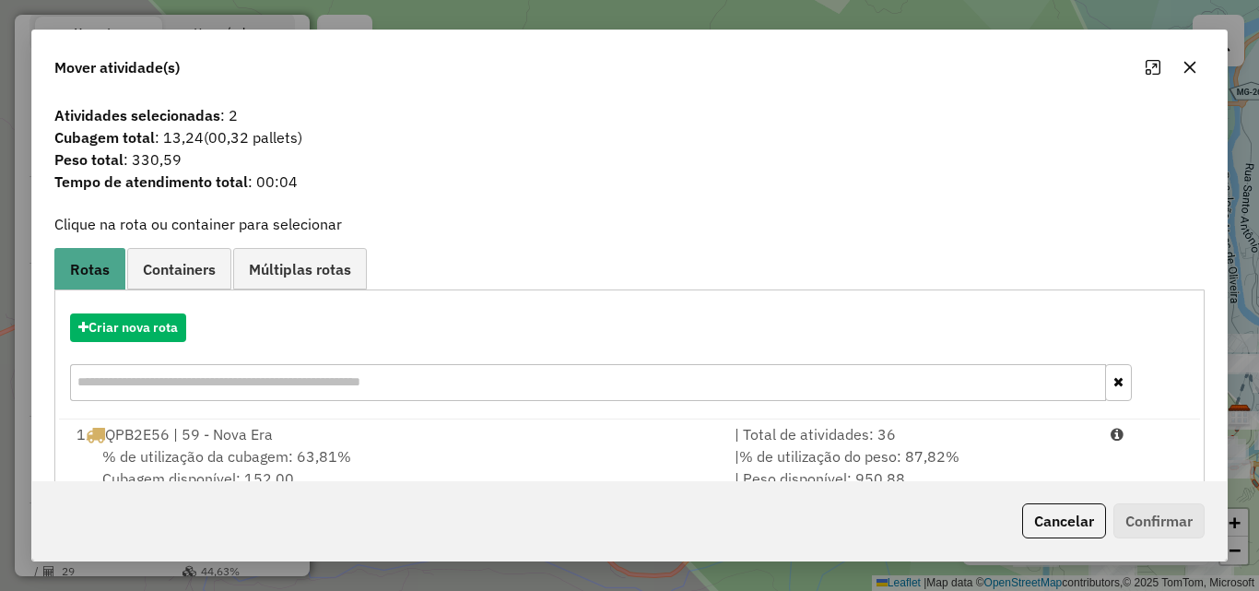
click at [1193, 69] on icon "button" at bounding box center [1189, 67] width 15 height 15
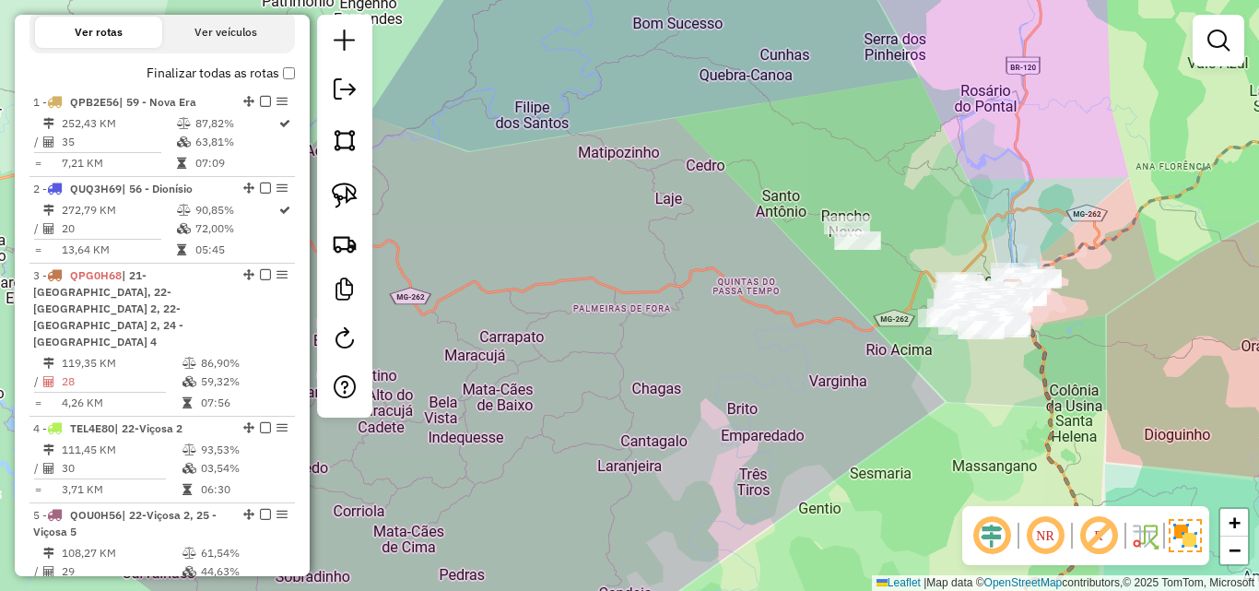
drag, startPoint x: 1029, startPoint y: 217, endPoint x: 896, endPoint y: 220, distance: 133.7
click at [896, 220] on div "Janela de atendimento Grade de atendimento Capacidade Transportadoras Veículos …" at bounding box center [629, 295] width 1259 height 591
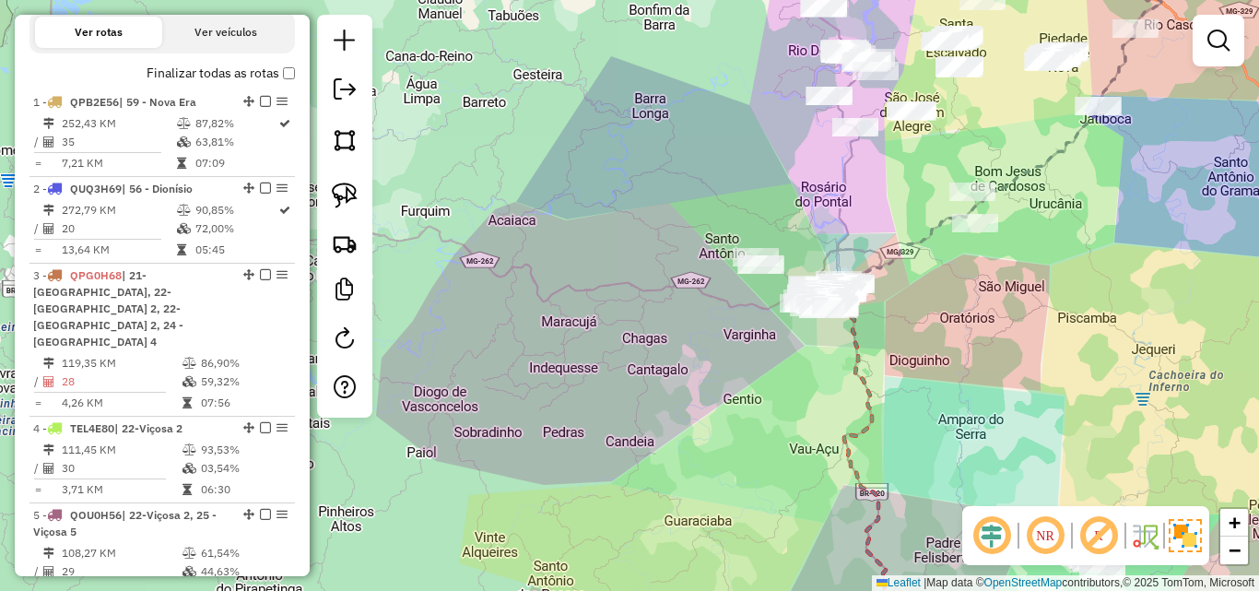
drag, startPoint x: 910, startPoint y: 171, endPoint x: 805, endPoint y: 231, distance: 120.9
click at [805, 231] on div "Janela de atendimento Grade de atendimento Capacidade Transportadoras Veículos …" at bounding box center [629, 295] width 1259 height 591
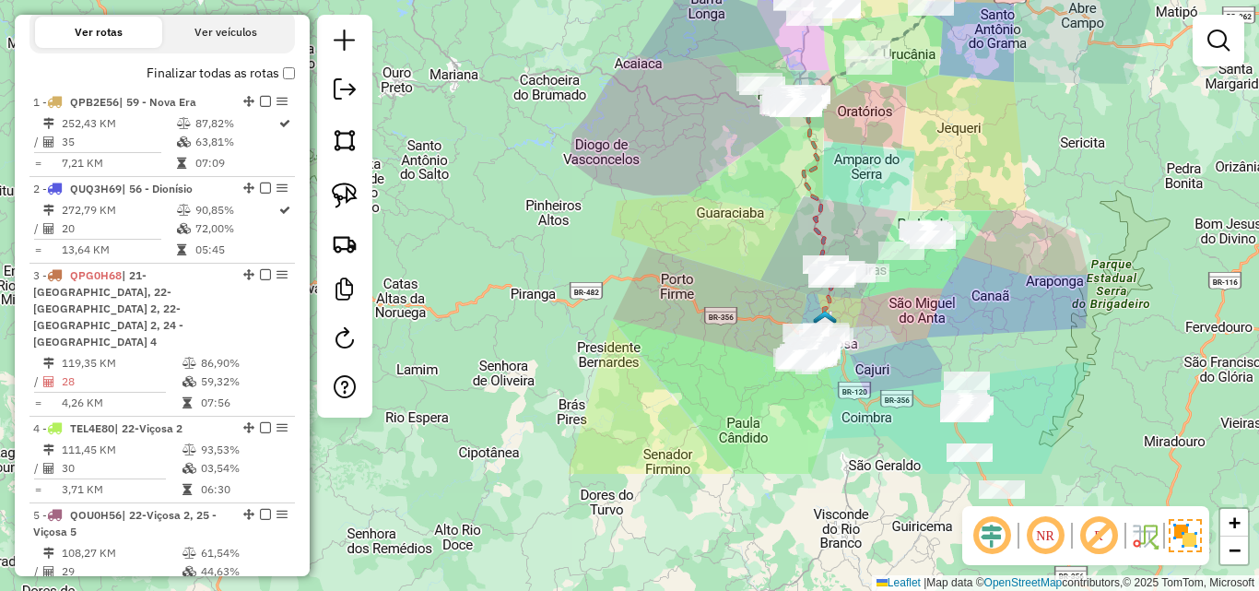
drag, startPoint x: 863, startPoint y: 382, endPoint x: 857, endPoint y: 206, distance: 176.1
click at [857, 206] on div "Janela de atendimento Grade de atendimento Capacidade Transportadoras Veículos …" at bounding box center [629, 295] width 1259 height 591
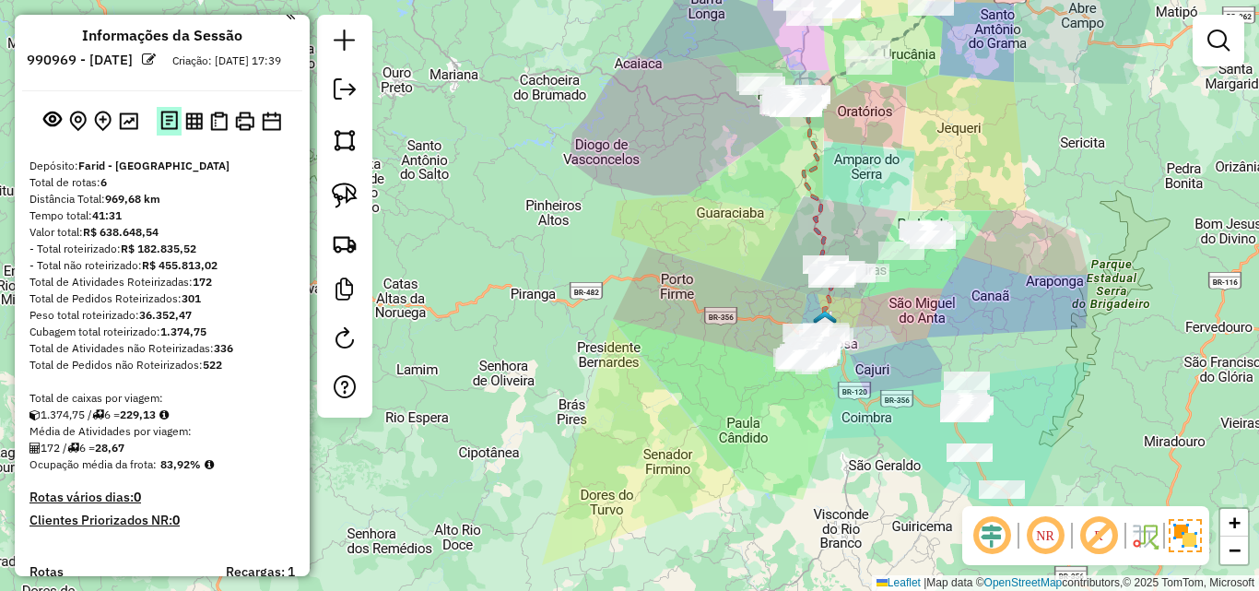
scroll to position [0, 0]
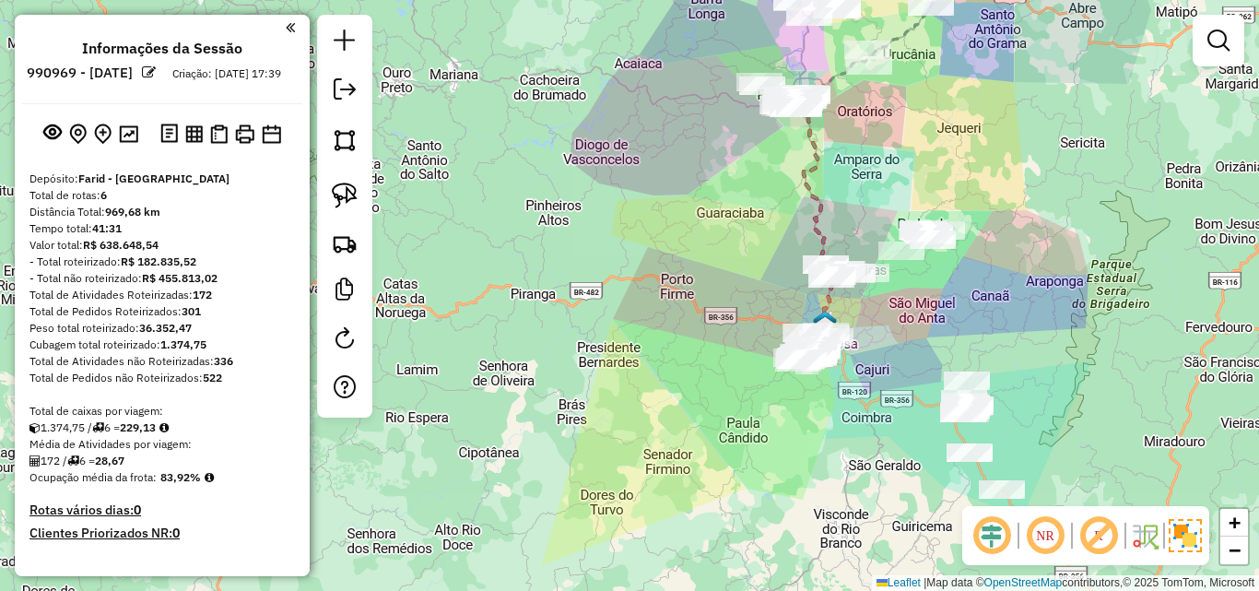
click at [139, 148] on div at bounding box center [162, 133] width 280 height 29
click at [119, 143] on img at bounding box center [128, 134] width 19 height 18
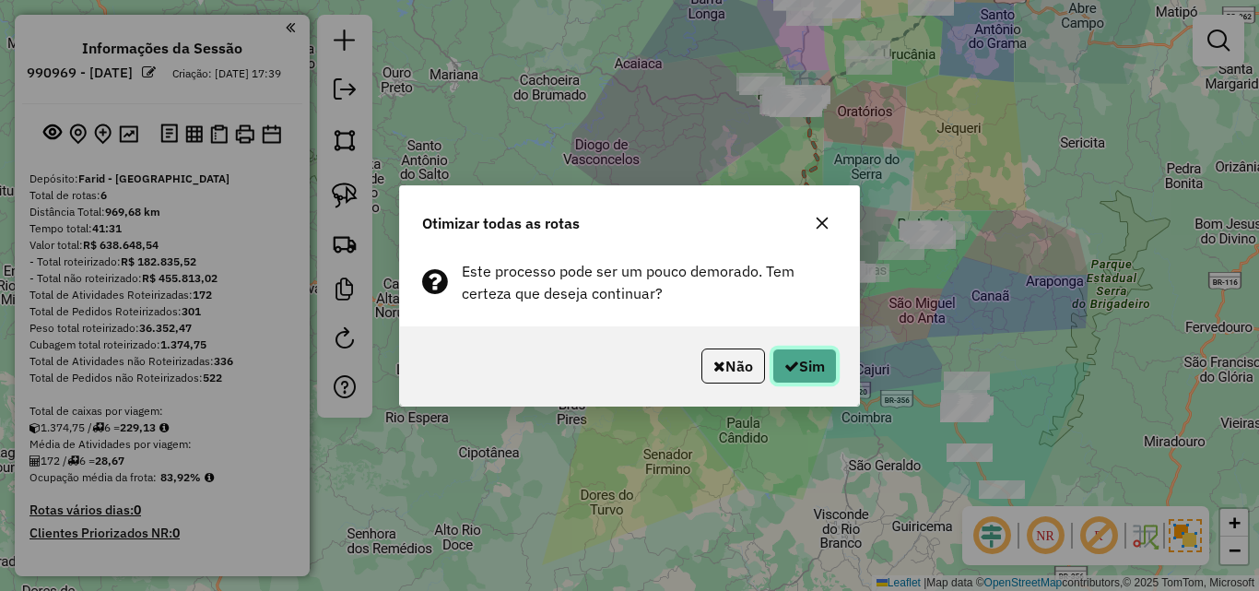
click at [789, 367] on icon "button" at bounding box center [791, 366] width 15 height 15
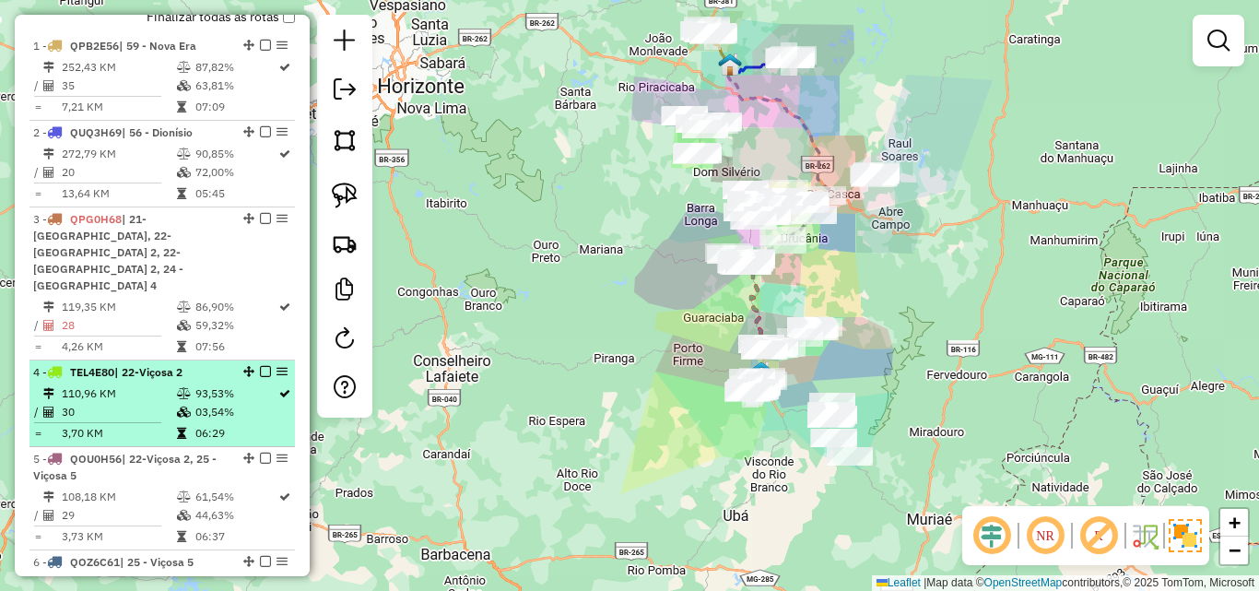
scroll to position [737, 0]
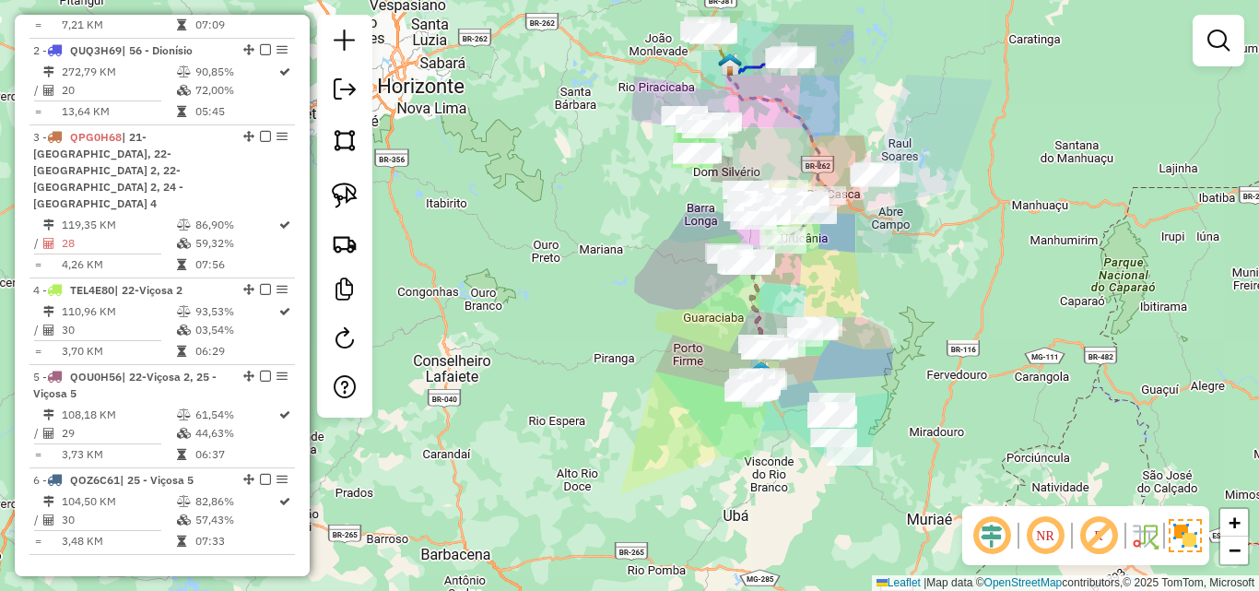
drag, startPoint x: 557, startPoint y: 231, endPoint x: 555, endPoint y: 406, distance: 174.2
click at [549, 428] on div "Janela de atendimento Grade de atendimento Capacidade Transportadoras Veículos …" at bounding box center [629, 295] width 1259 height 591
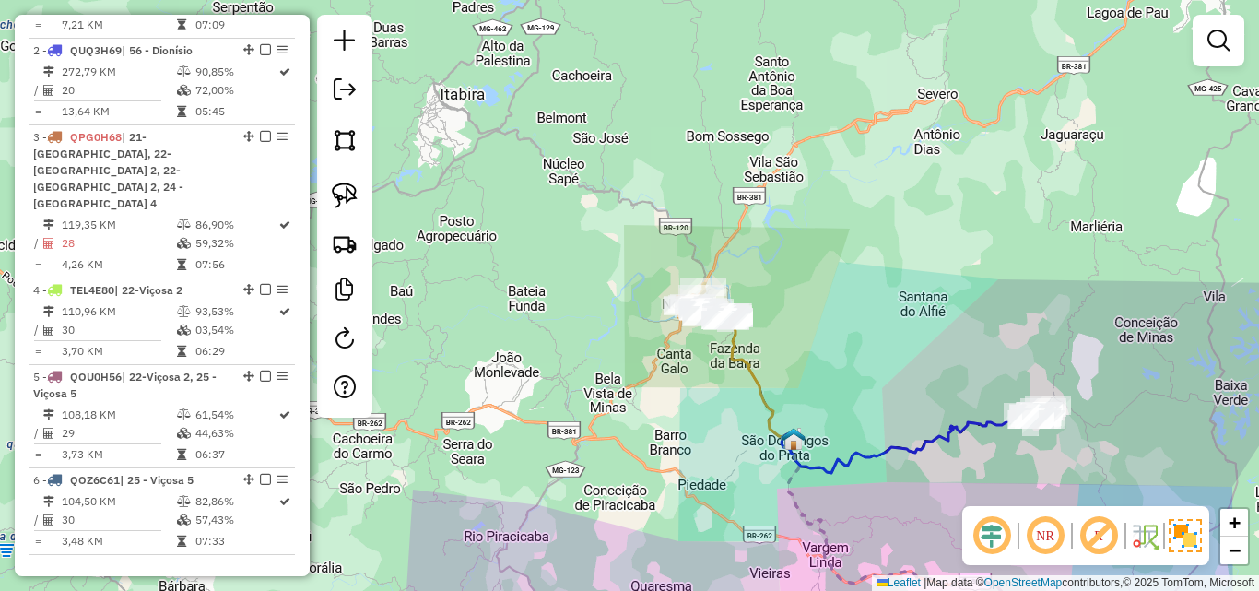
drag, startPoint x: 904, startPoint y: 372, endPoint x: 901, endPoint y: 155, distance: 217.5
click at [903, 169] on div "Janela de atendimento Grade de atendimento Capacidade Transportadoras Veículos …" at bounding box center [629, 295] width 1259 height 591
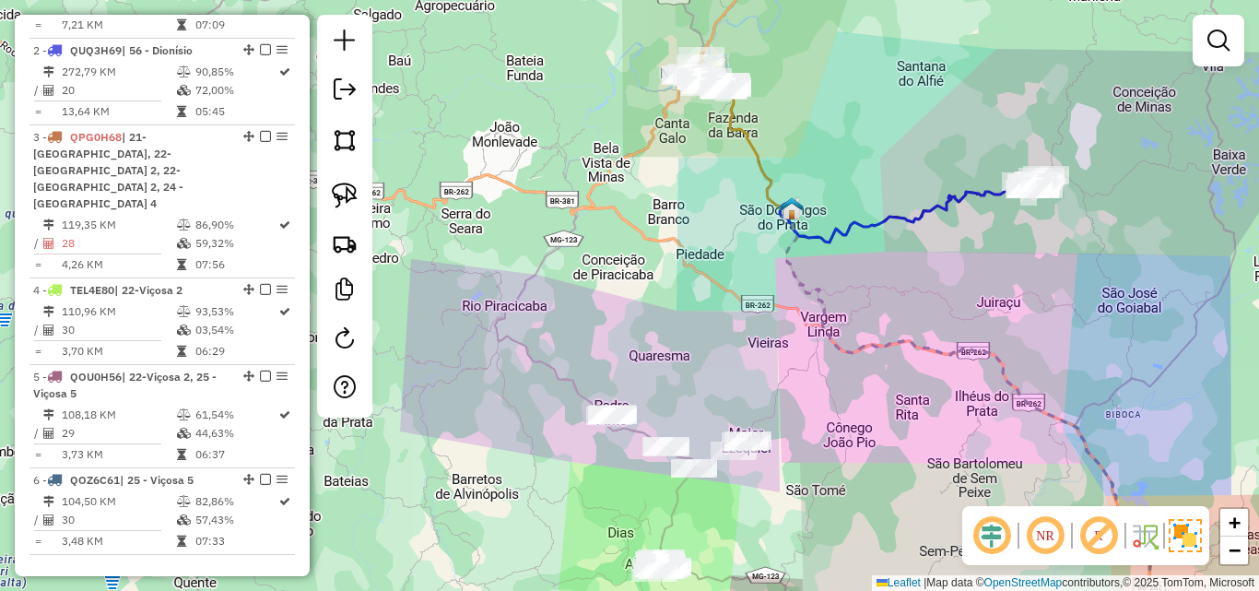
drag, startPoint x: 728, startPoint y: 167, endPoint x: 728, endPoint y: 125, distance: 41.5
click at [728, 142] on div "Janela de atendimento Grade de atendimento Capacidade Transportadoras Veículos …" at bounding box center [629, 295] width 1259 height 591
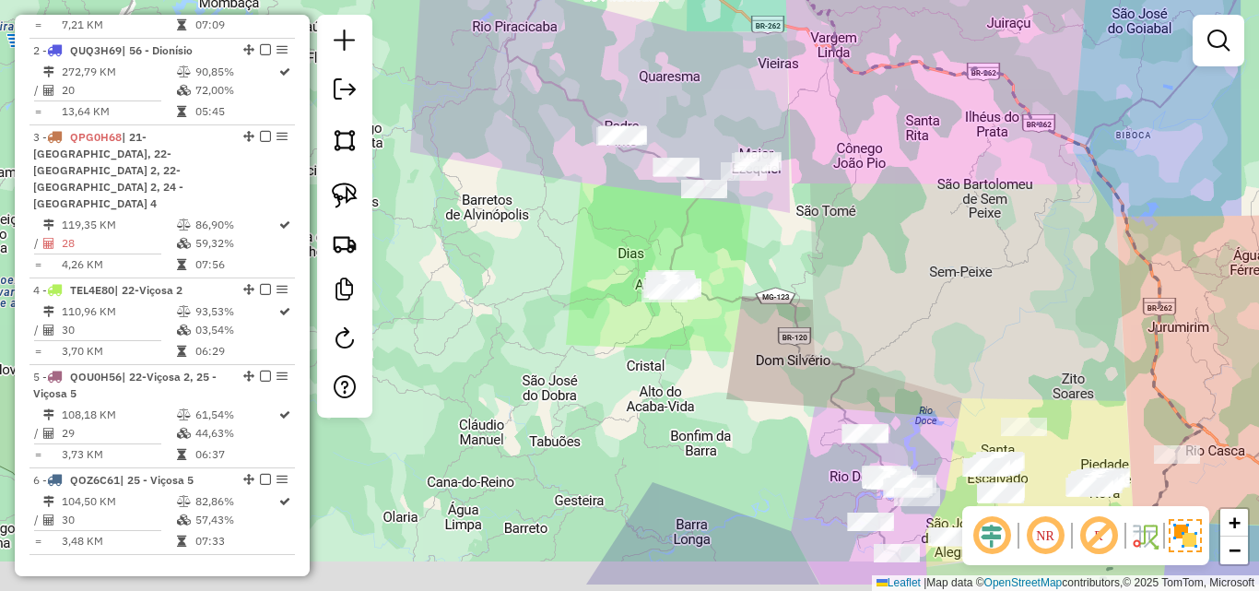
drag, startPoint x: 807, startPoint y: 342, endPoint x: 809, endPoint y: 155, distance: 187.1
click at [809, 164] on div "Janela de atendimento Grade de atendimento Capacidade Transportadoras Veículos …" at bounding box center [629, 295] width 1259 height 591
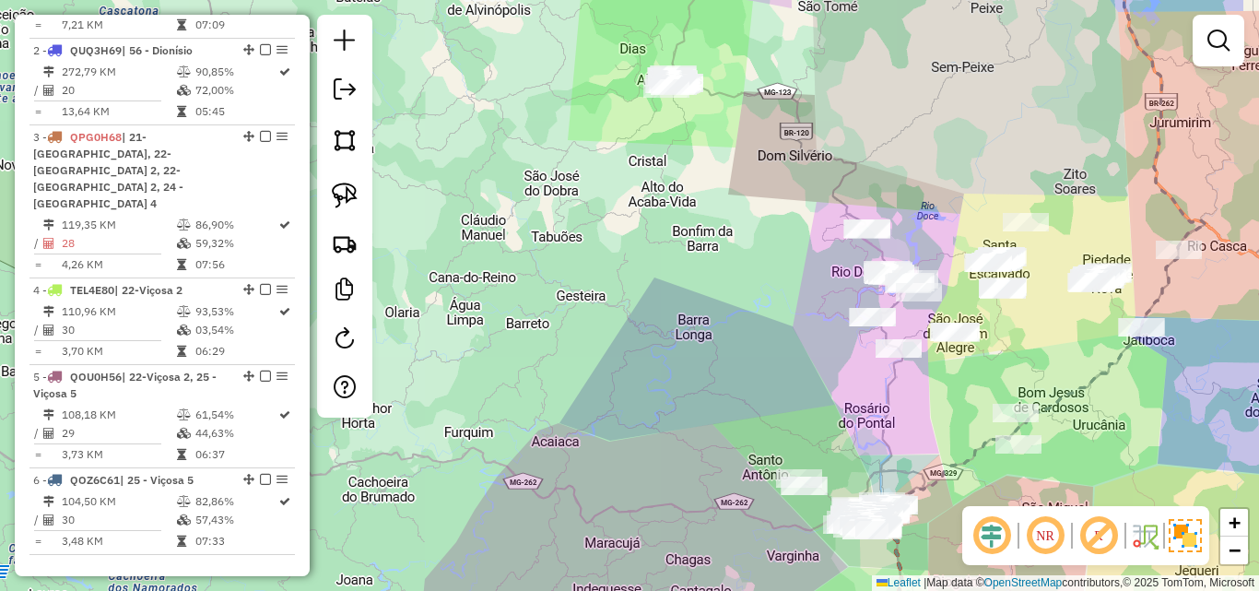
drag, startPoint x: 739, startPoint y: 316, endPoint x: 721, endPoint y: 68, distance: 248.6
click at [722, 73] on div "Janela de atendimento Grade de atendimento Capacidade Transportadoras Veículos …" at bounding box center [629, 295] width 1259 height 591
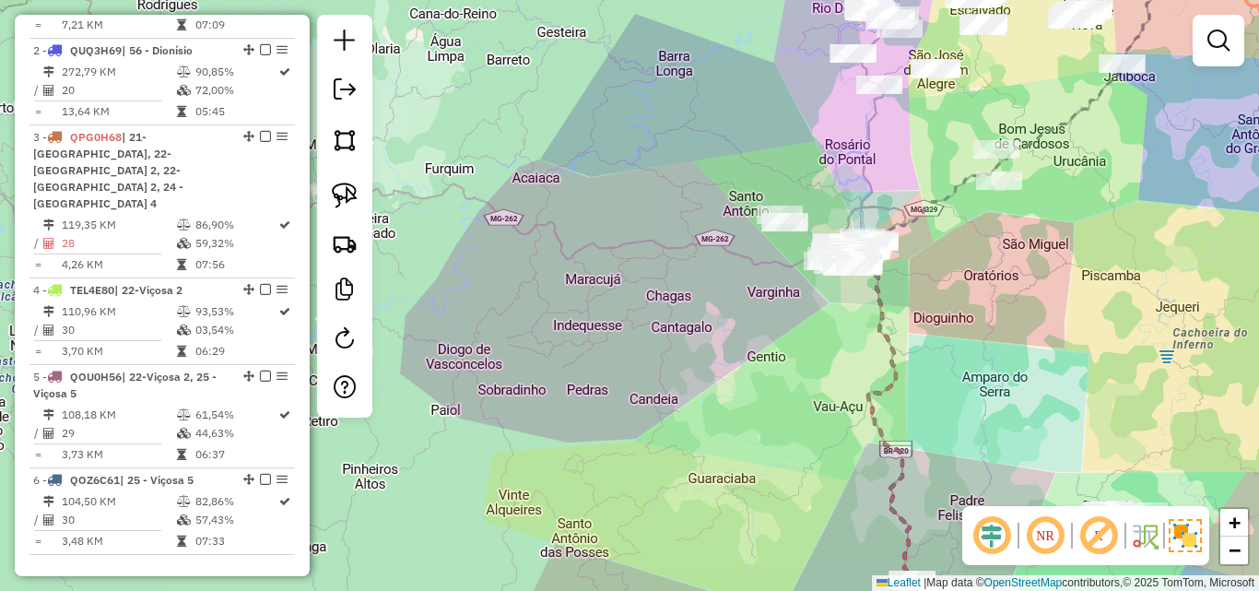
drag, startPoint x: 708, startPoint y: 309, endPoint x: 653, endPoint y: 126, distance: 190.7
click at [653, 126] on div "Janela de atendimento Grade de atendimento Capacidade Transportadoras Veículos …" at bounding box center [629, 295] width 1259 height 591
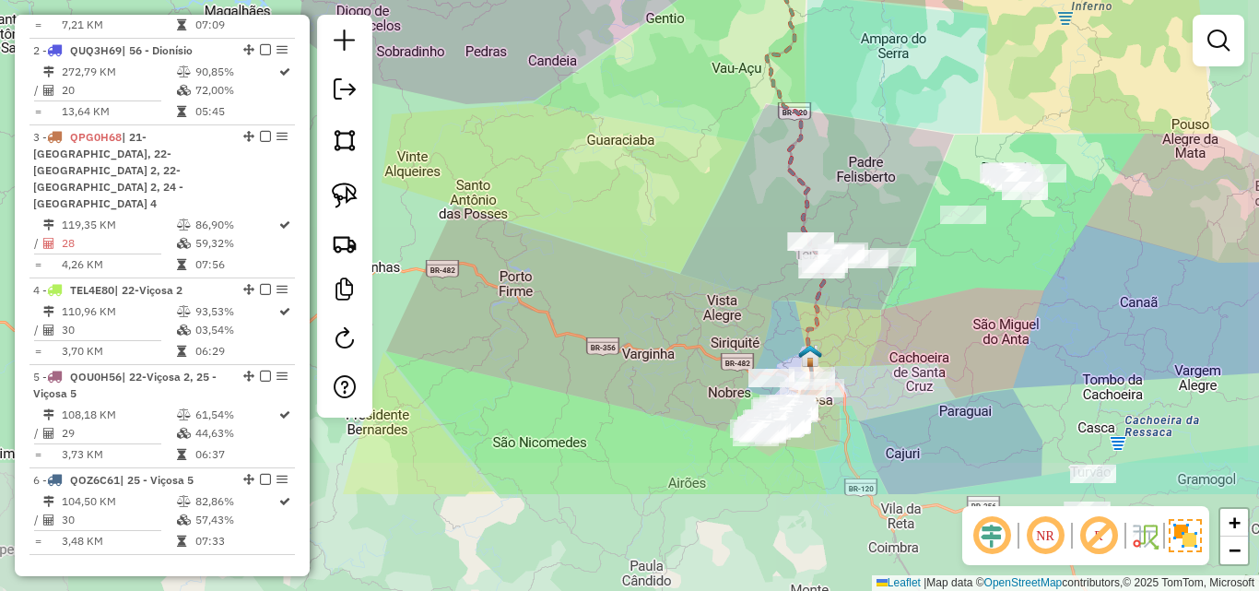
drag, startPoint x: 663, startPoint y: 255, endPoint x: 617, endPoint y: 100, distance: 162.4
click at [617, 100] on div "Janela de atendimento Grade de atendimento Capacidade Transportadoras Veículos …" at bounding box center [629, 295] width 1259 height 591
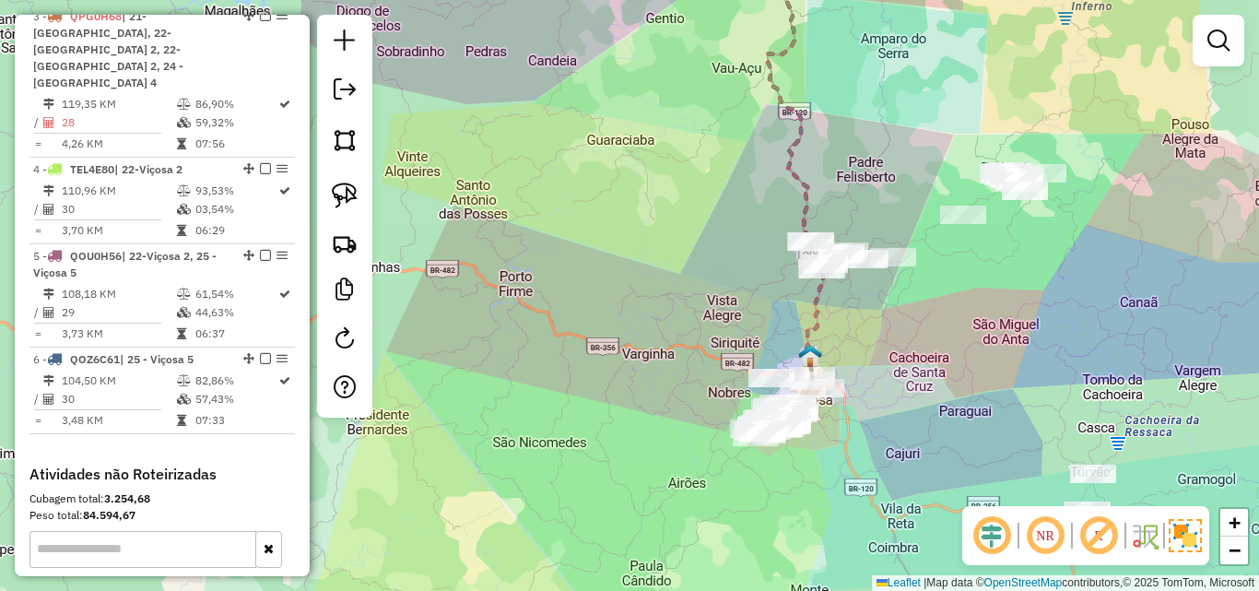
scroll to position [1014, 0]
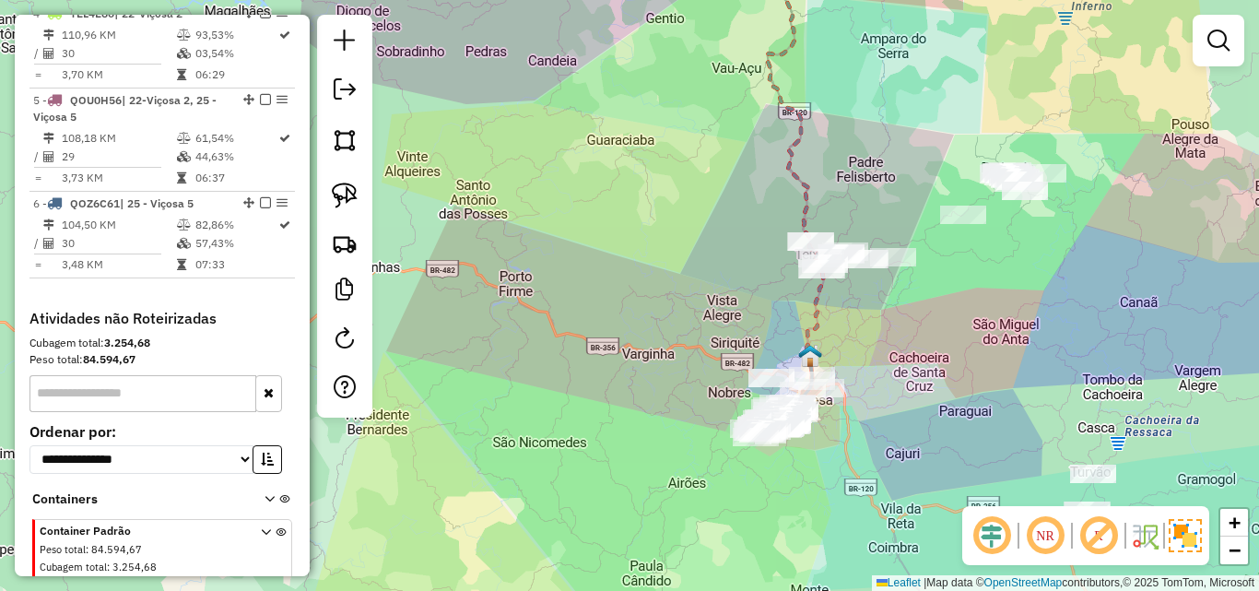
click at [365, 73] on div at bounding box center [344, 216] width 55 height 403
click at [328, 89] on link at bounding box center [344, 91] width 37 height 41
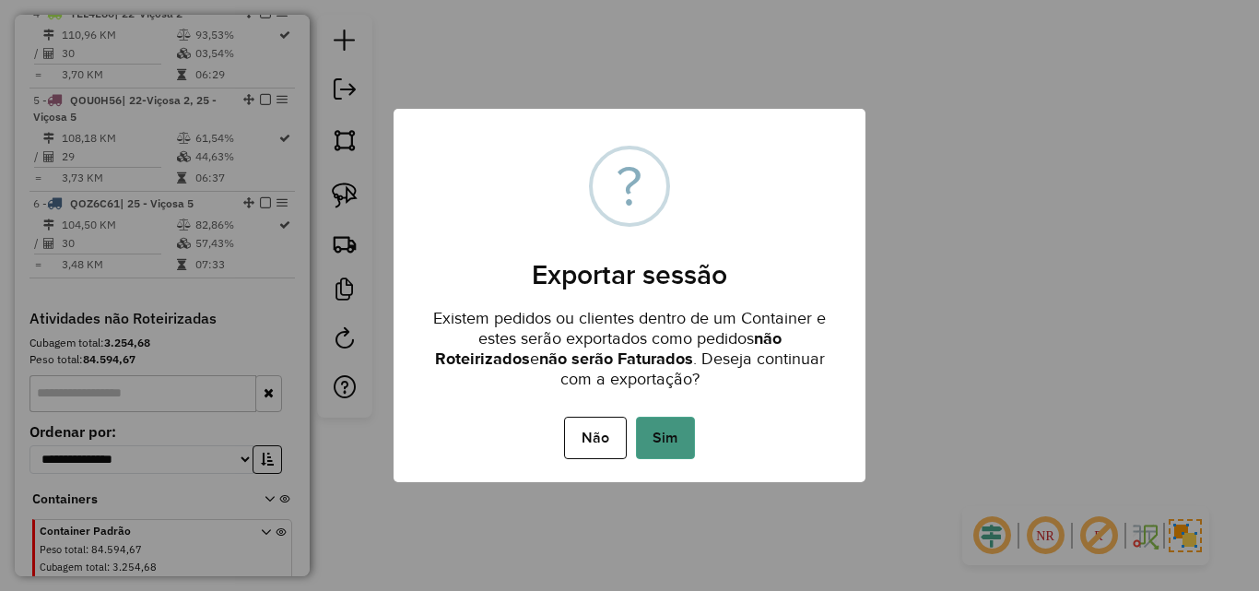
click at [653, 420] on button "Sim" at bounding box center [665, 438] width 59 height 42
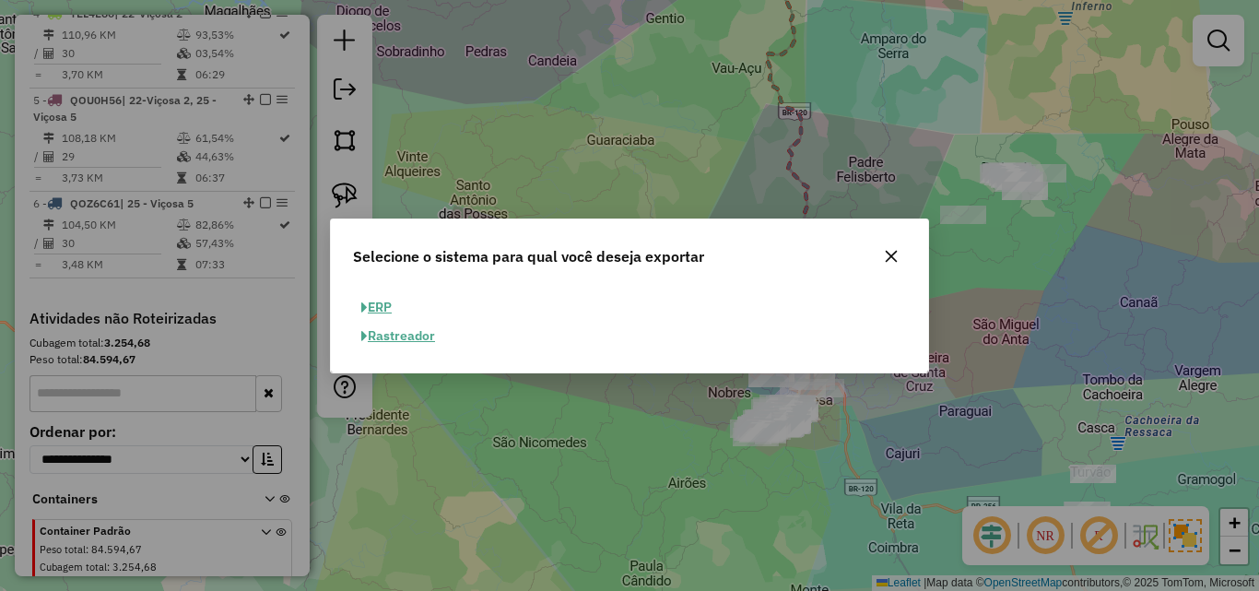
click at [388, 303] on button "ERP" at bounding box center [376, 307] width 47 height 29
select select "**"
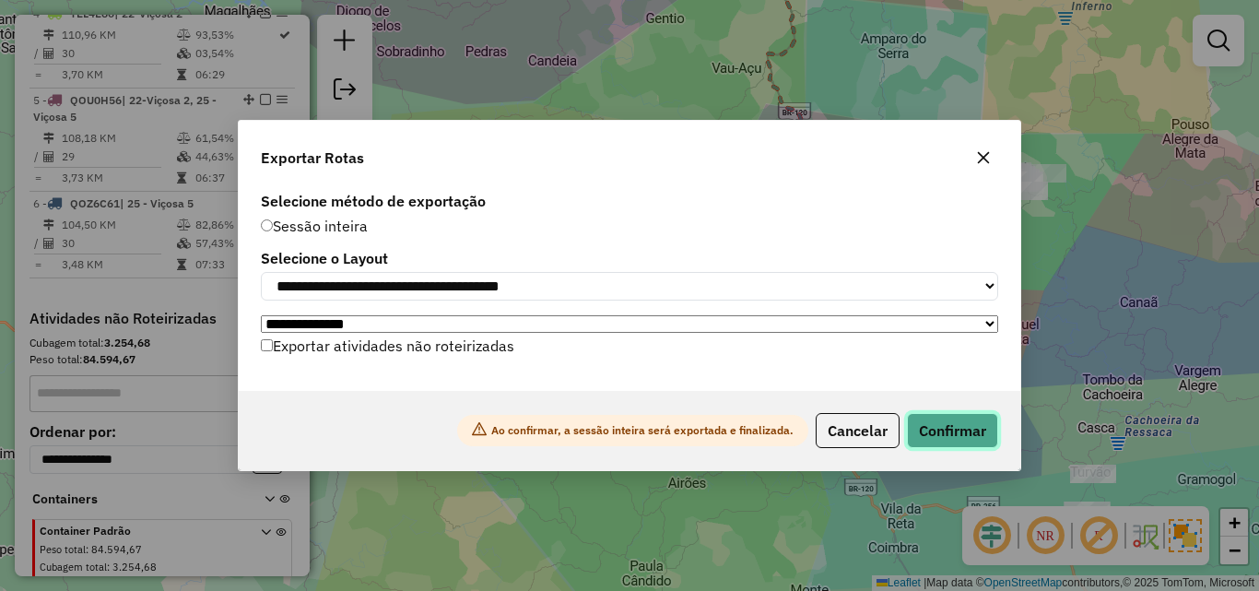
click at [948, 425] on button "Confirmar" at bounding box center [952, 430] width 91 height 35
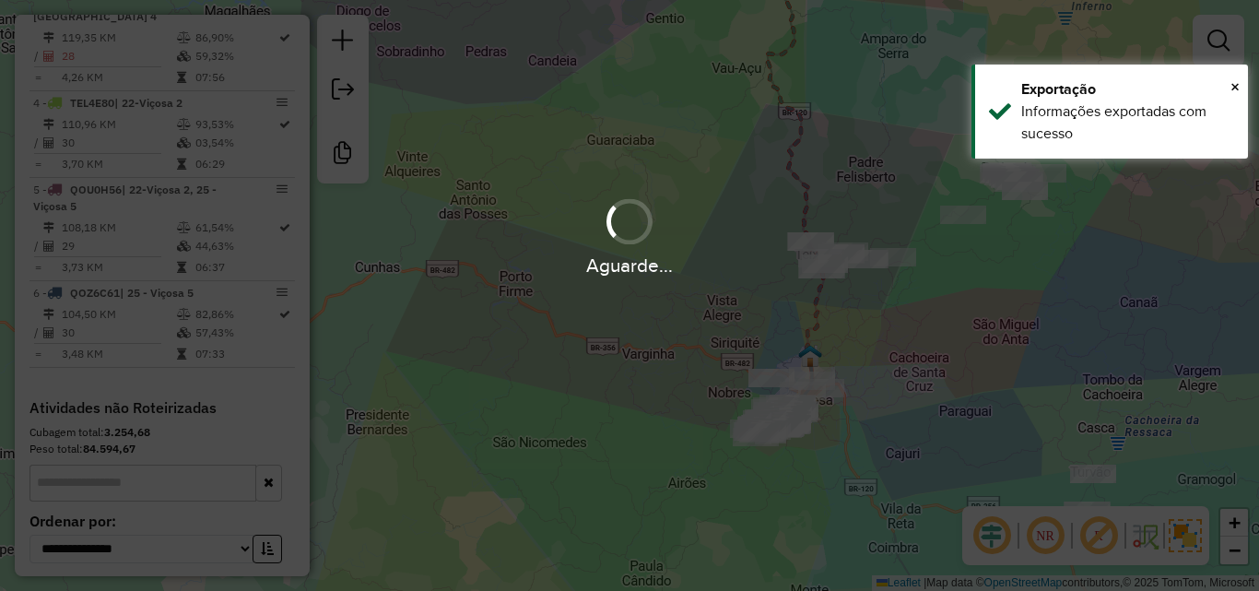
scroll to position [1027, 0]
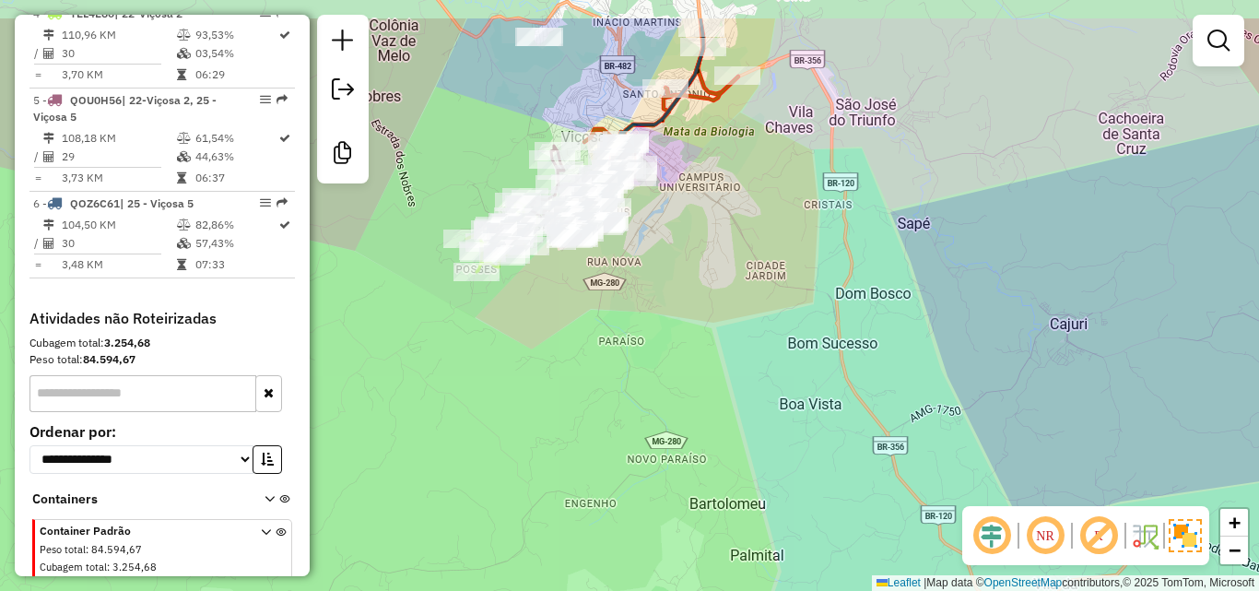
drag, startPoint x: 636, startPoint y: 229, endPoint x: 633, endPoint y: 306, distance: 77.5
click at [633, 306] on div "Janela de atendimento Grade de atendimento Capacidade Transportadoras Veículos …" at bounding box center [629, 295] width 1259 height 591
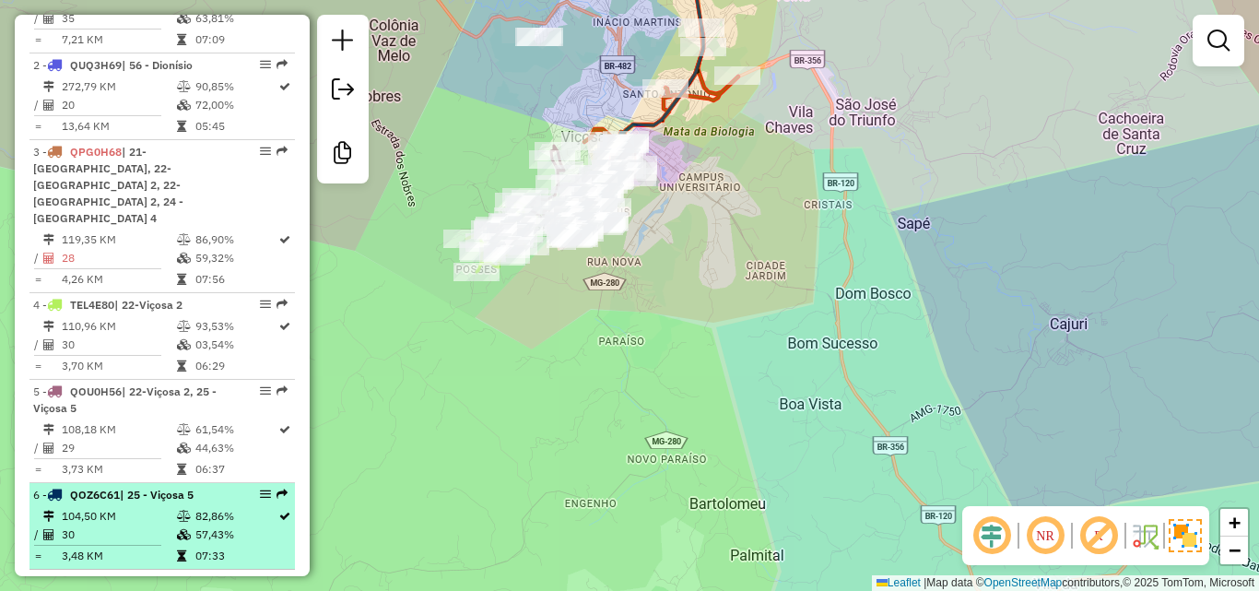
scroll to position [566, 0]
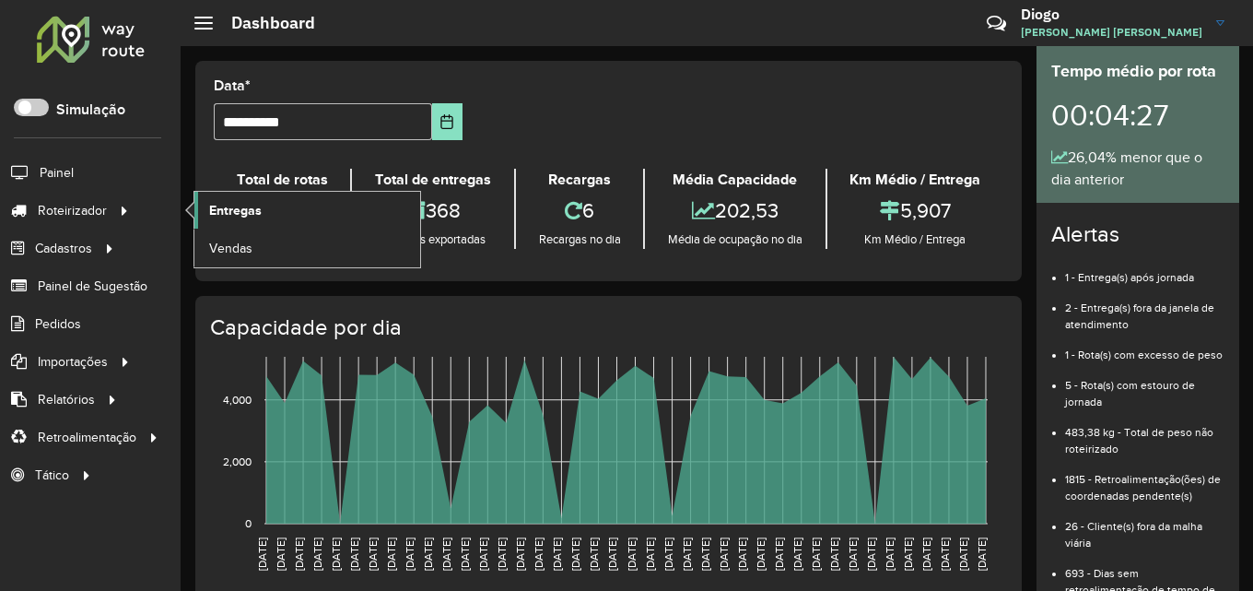
click at [205, 206] on link "Entregas" at bounding box center [307, 210] width 226 height 37
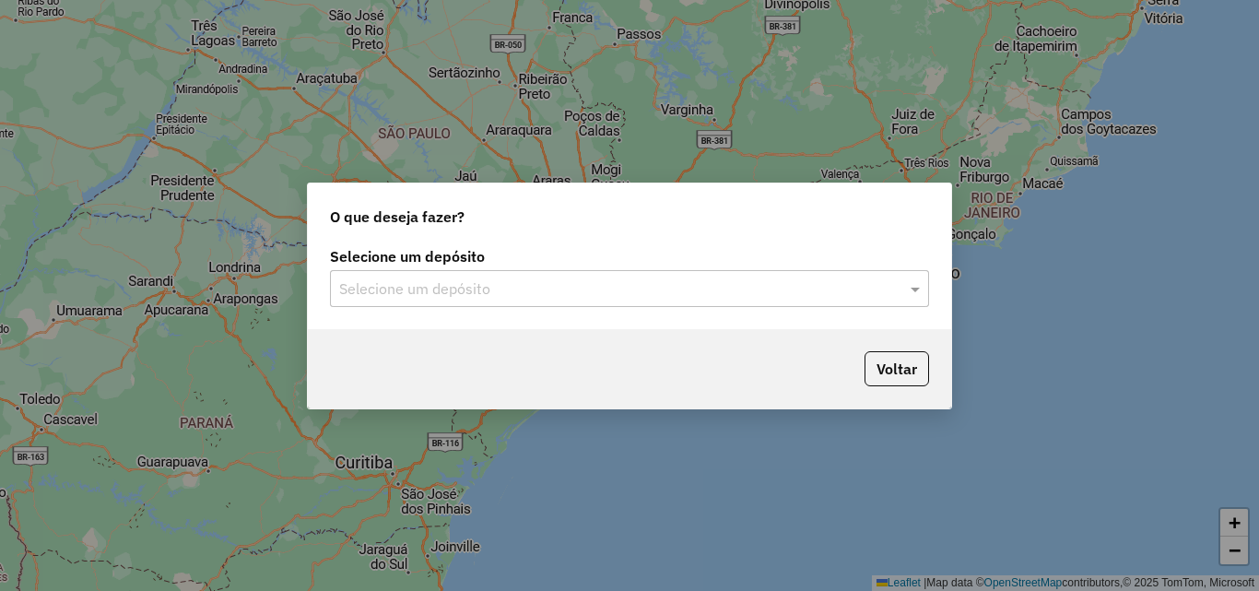
click at [863, 281] on input "text" at bounding box center [611, 289] width 544 height 22
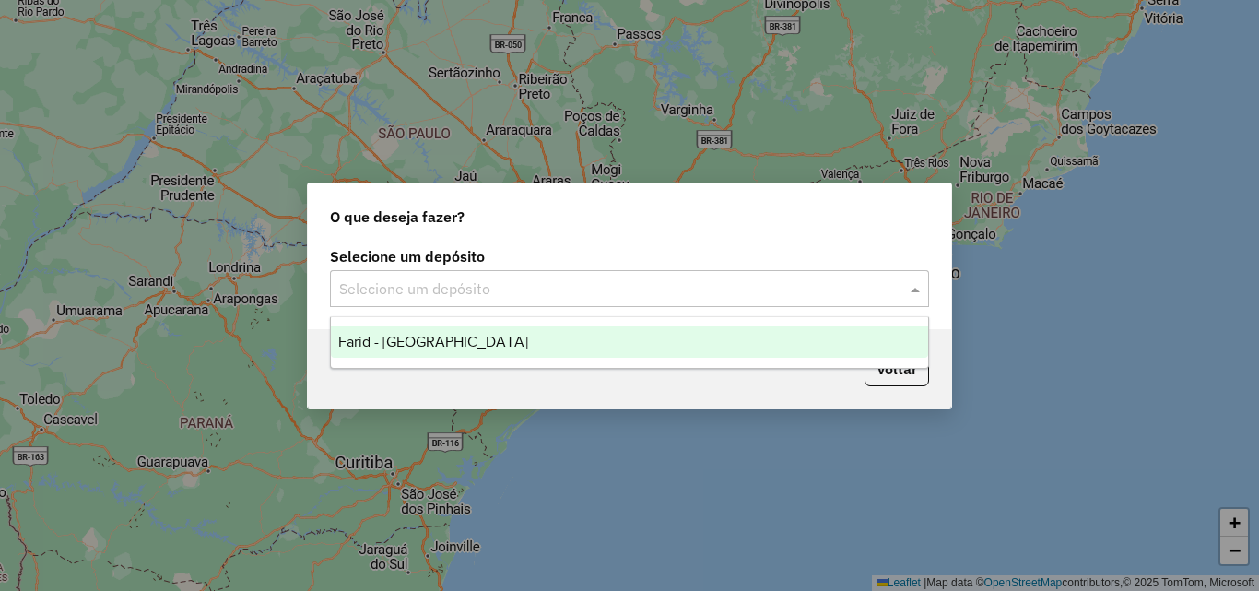
click at [647, 341] on div "Farid - [GEOGRAPHIC_DATA]" at bounding box center [629, 341] width 597 height 31
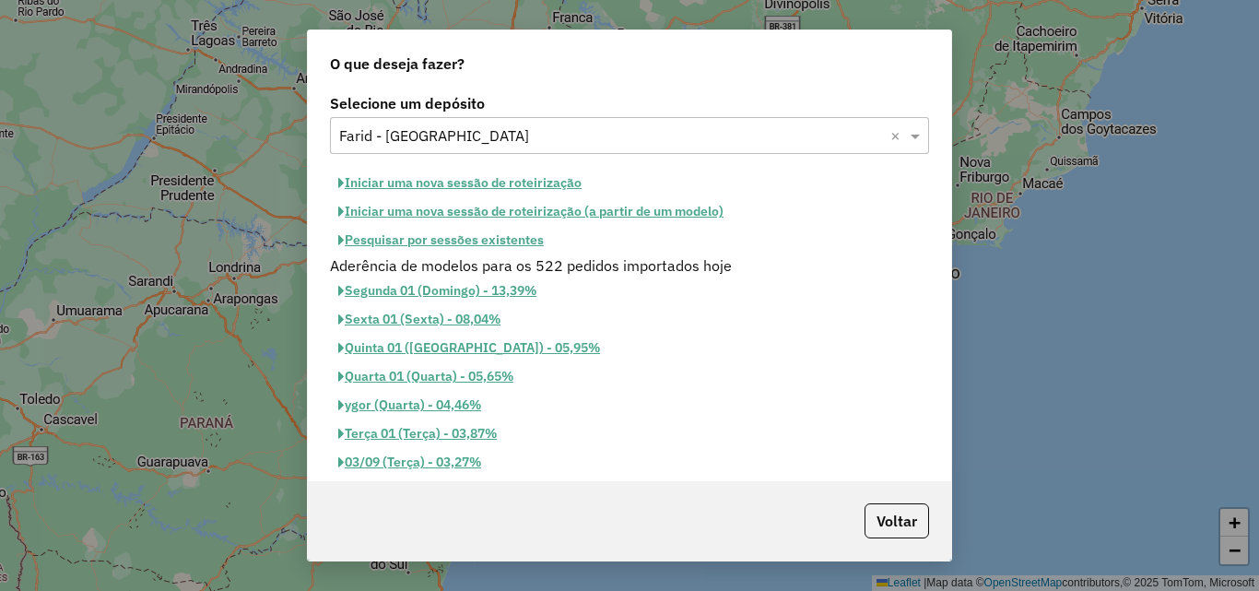
click at [527, 188] on button "Iniciar uma nova sessão de roteirização" at bounding box center [460, 183] width 260 height 29
select select "*"
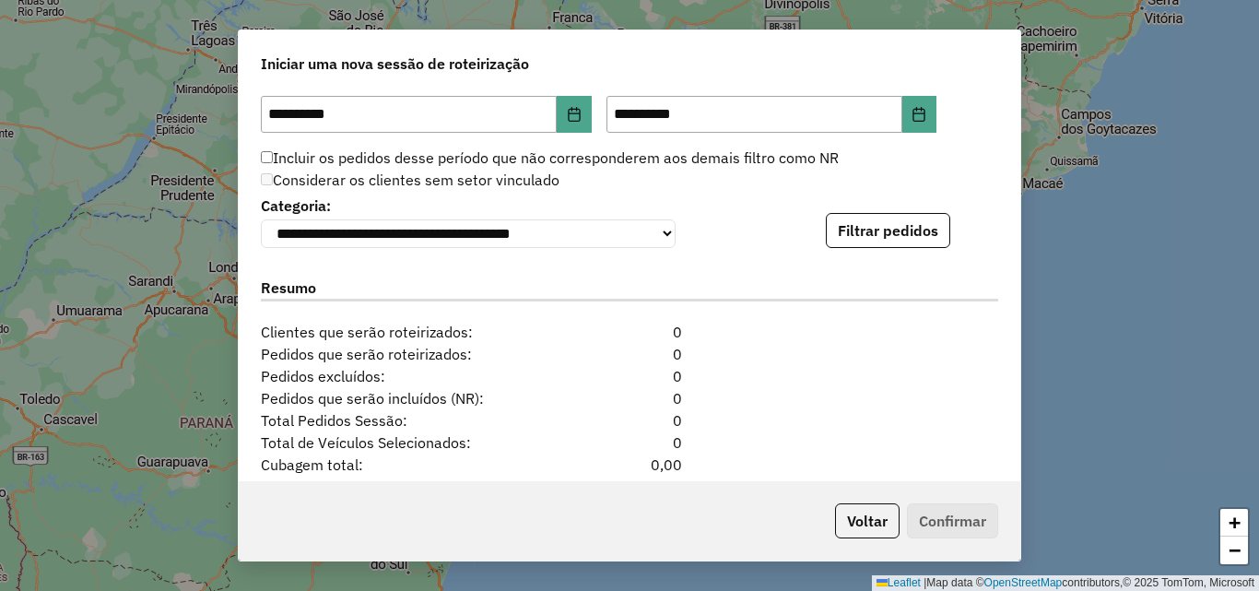
scroll to position [1935, 0]
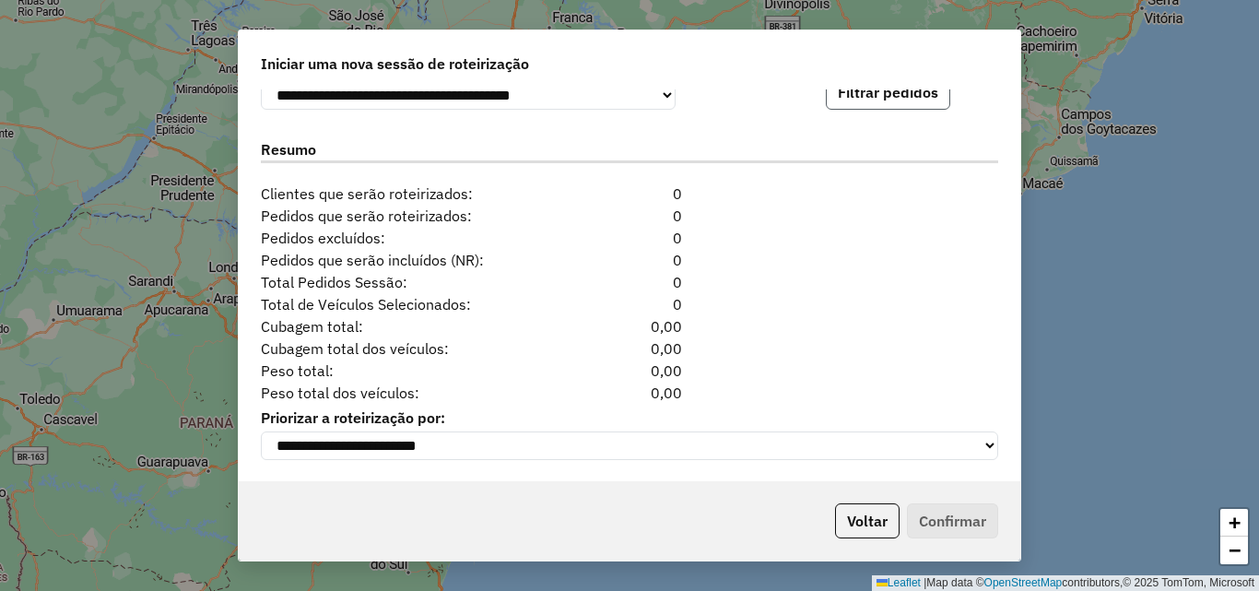
click at [896, 105] on button "Filtrar pedidos" at bounding box center [888, 92] width 124 height 35
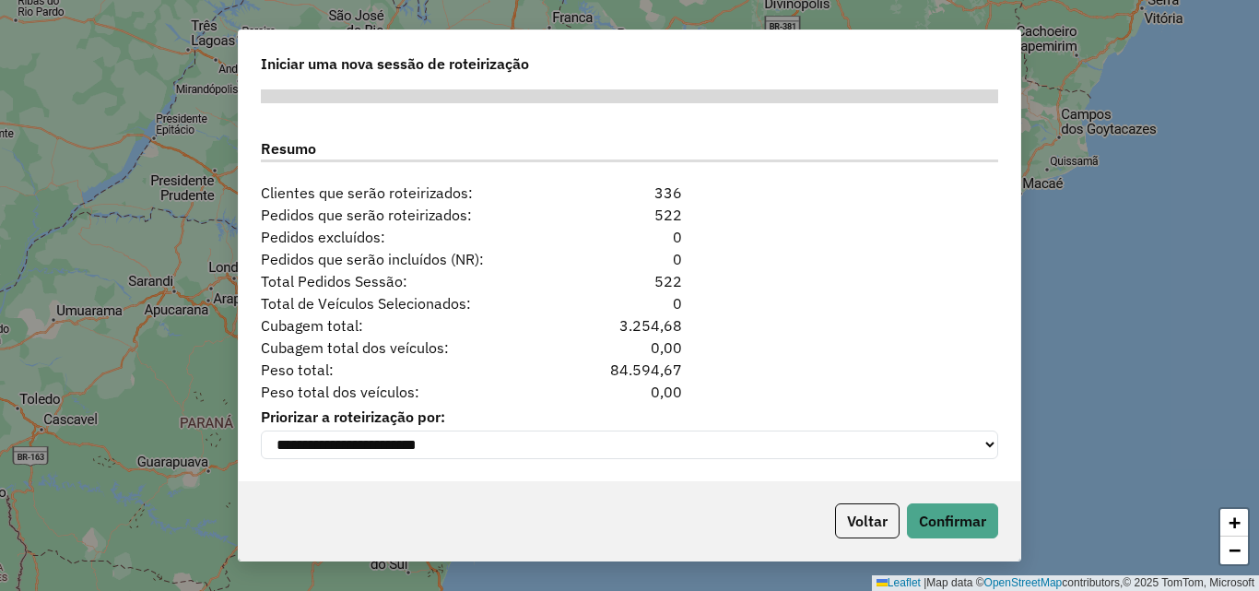
scroll to position [2326, 0]
click at [923, 517] on button "Confirmar" at bounding box center [952, 520] width 91 height 35
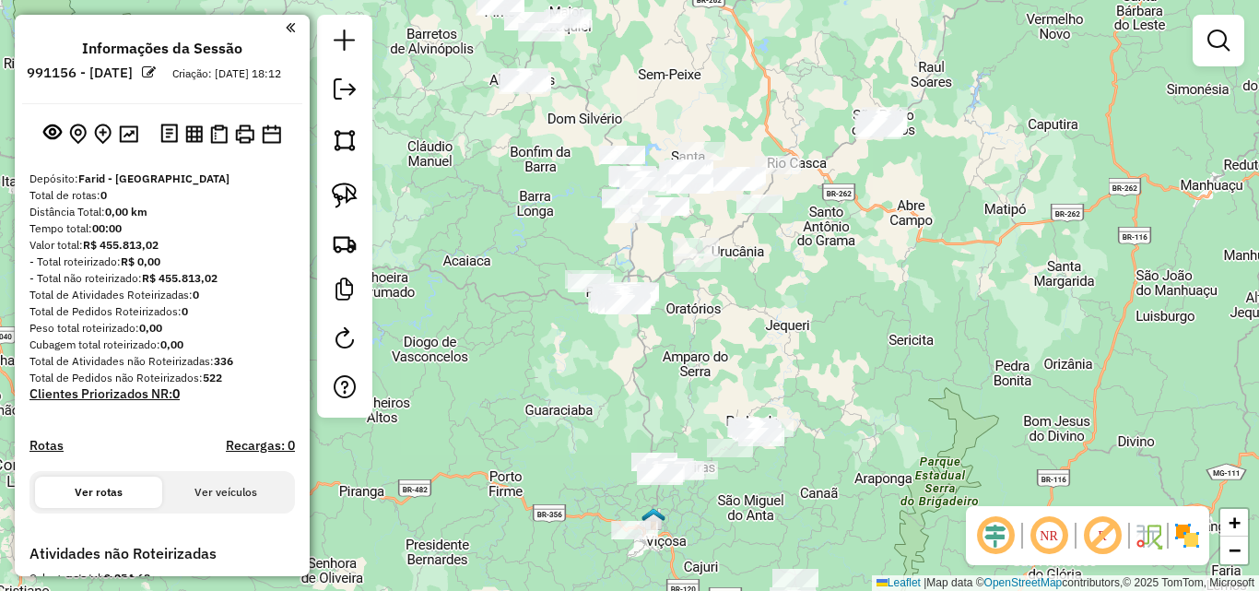
click at [1195, 553] on div "NR R" at bounding box center [1087, 535] width 243 height 59
click at [1188, 530] on img at bounding box center [1186, 535] width 29 height 29
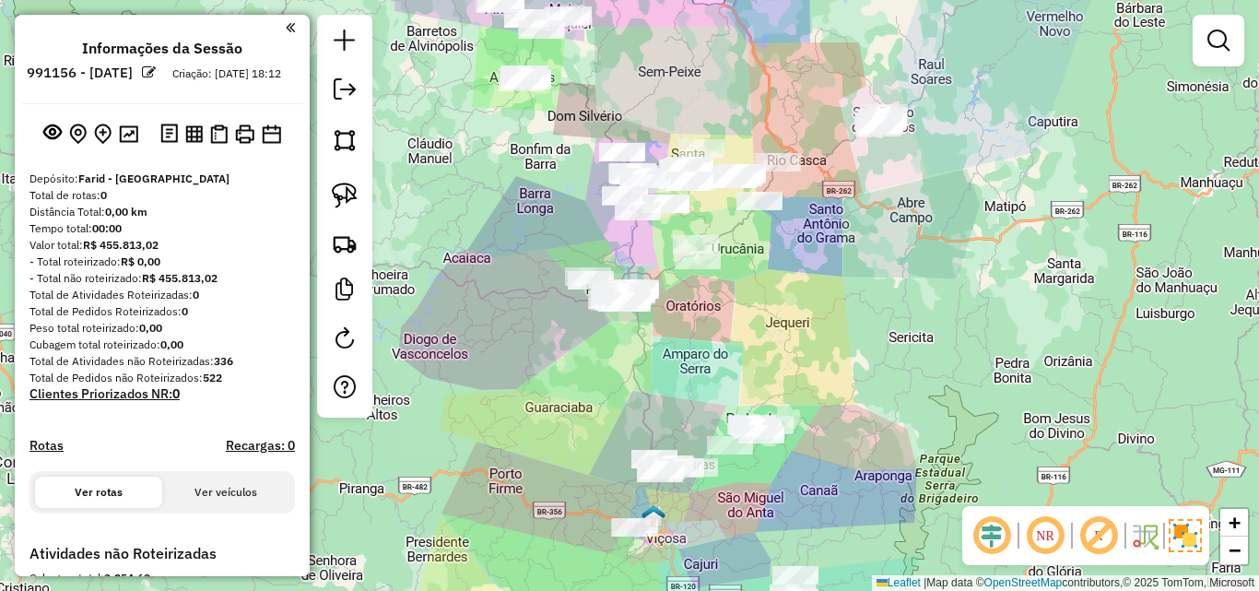
drag, startPoint x: 1005, startPoint y: 391, endPoint x: 1001, endPoint y: 230, distance: 160.4
click at [1001, 230] on div "Janela de atendimento Grade de atendimento Capacidade Transportadoras Veículos …" at bounding box center [629, 295] width 1259 height 591
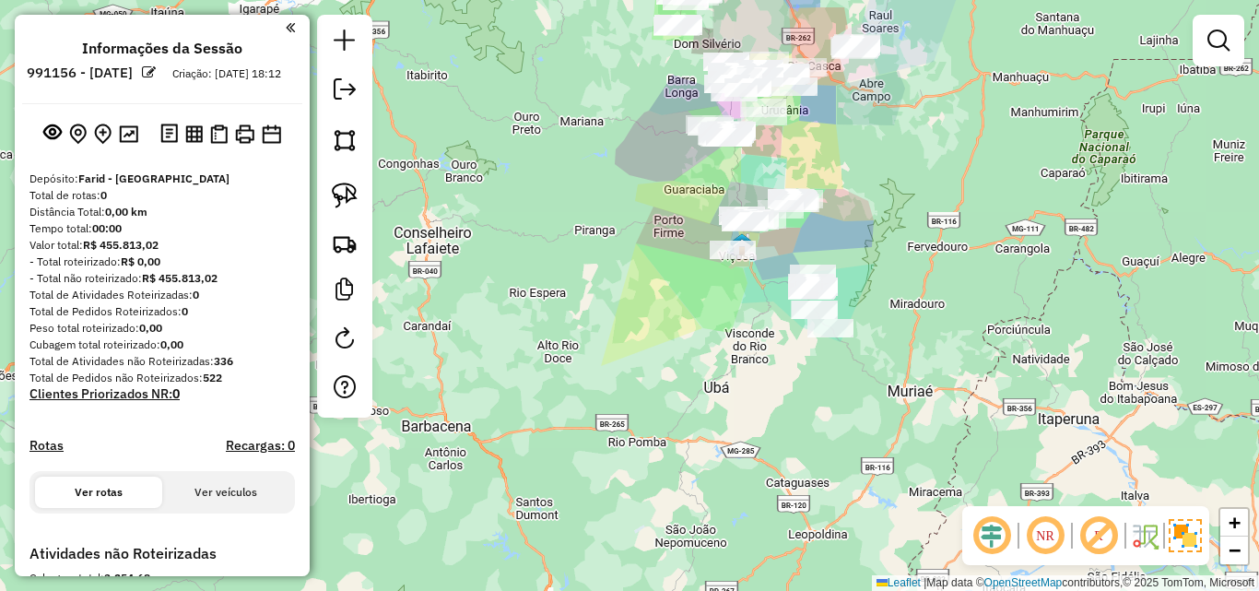
drag, startPoint x: 654, startPoint y: 391, endPoint x: 606, endPoint y: 267, distance: 132.5
click at [594, 263] on div "Janela de atendimento Grade de atendimento Capacidade Transportadoras Veículos …" at bounding box center [629, 295] width 1259 height 591
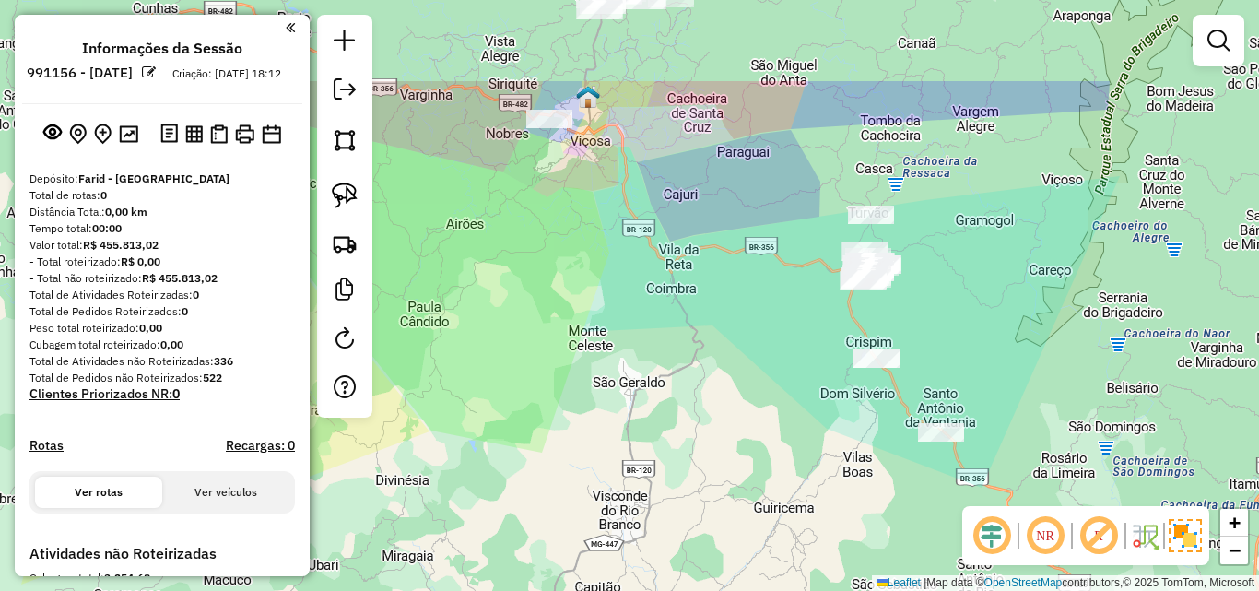
drag, startPoint x: 815, startPoint y: 240, endPoint x: 707, endPoint y: 382, distance: 178.2
click at [707, 382] on div "Janela de atendimento Grade de atendimento Capacidade Transportadoras Veículos …" at bounding box center [629, 295] width 1259 height 591
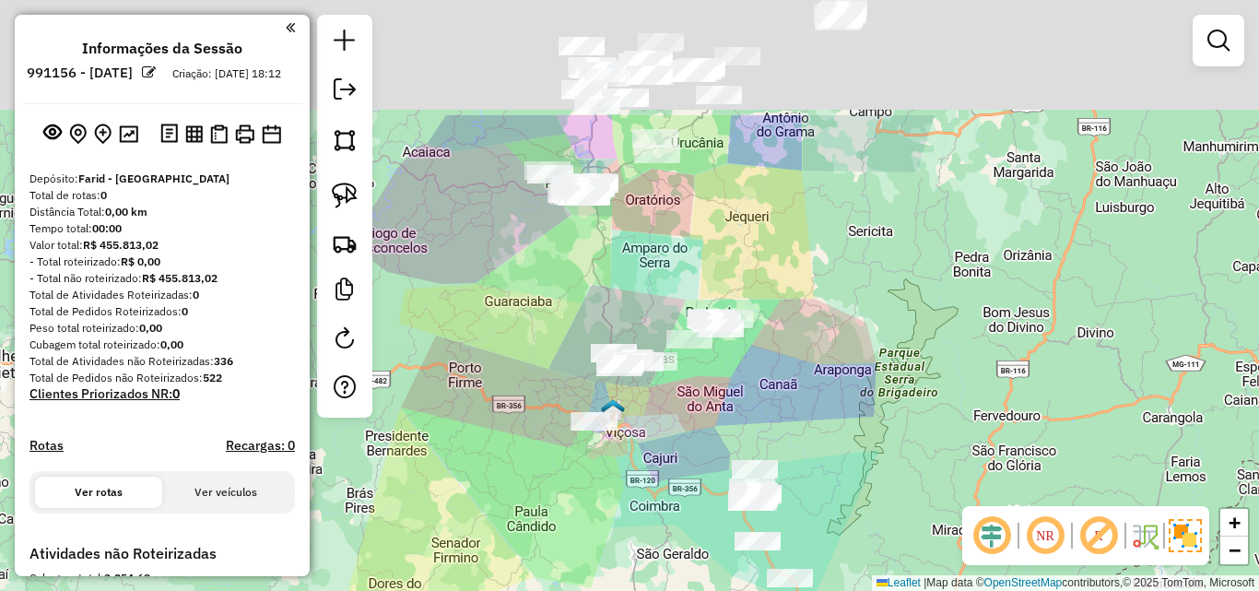
drag, startPoint x: 725, startPoint y: 299, endPoint x: 690, endPoint y: 478, distance: 183.1
click at [690, 478] on div "Janela de atendimento Grade de atendimento Capacidade Transportadoras Veículos …" at bounding box center [629, 295] width 1259 height 591
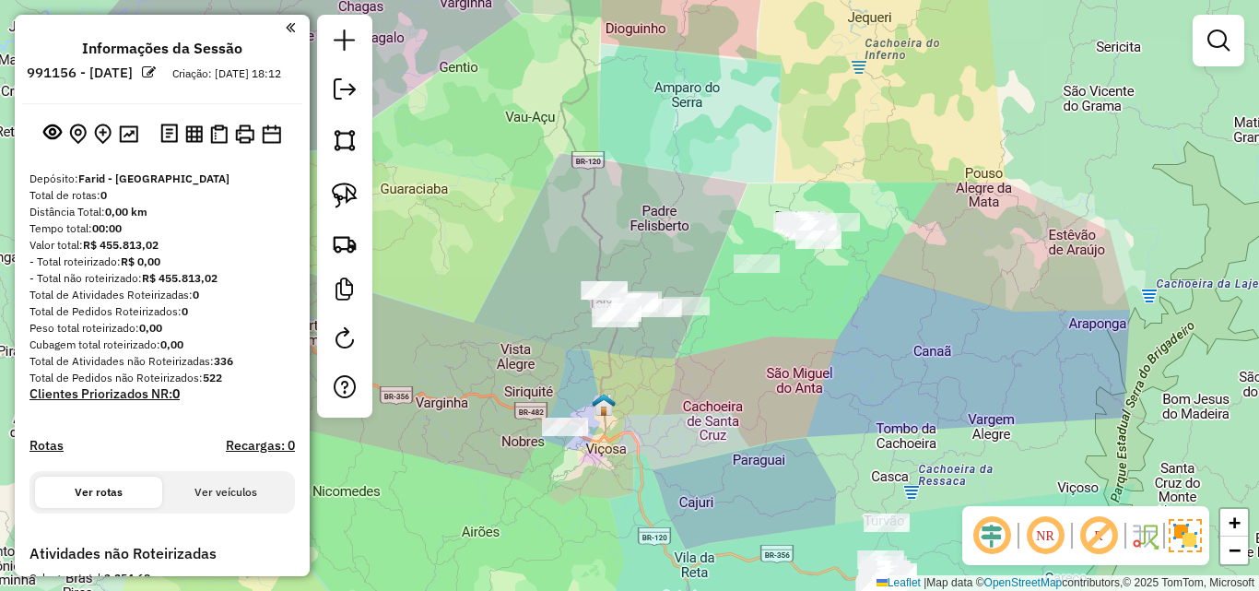
drag, startPoint x: 725, startPoint y: 394, endPoint x: 693, endPoint y: 492, distance: 103.8
click at [693, 492] on div "Janela de atendimento Grade de atendimento Capacidade Transportadoras Veículos …" at bounding box center [629, 295] width 1259 height 591
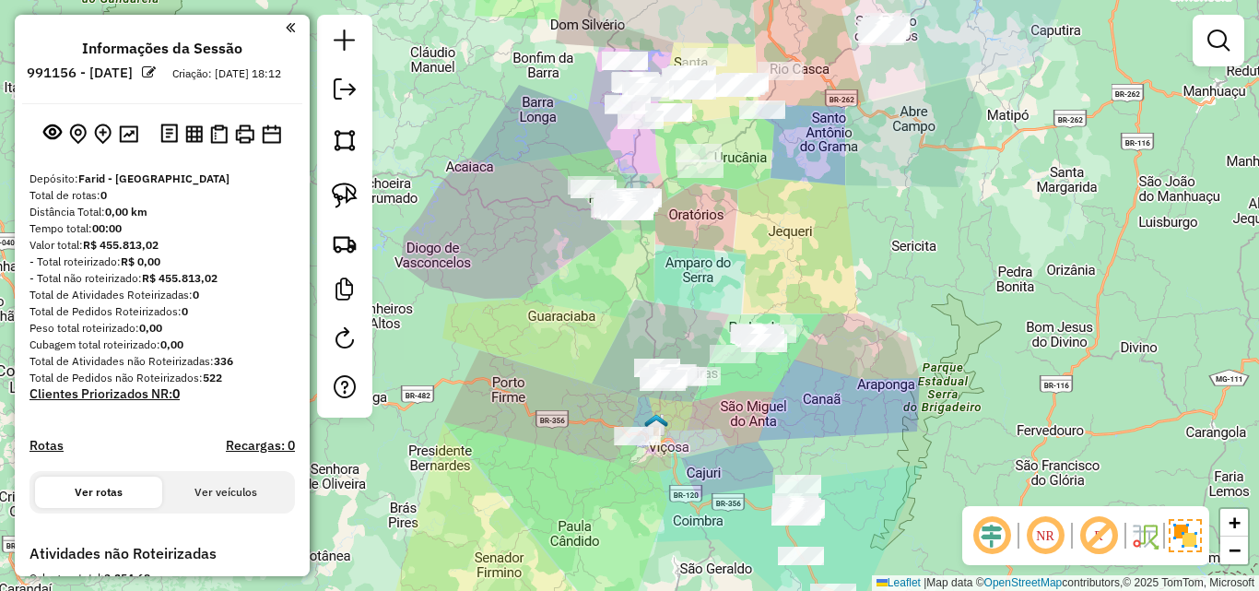
drag, startPoint x: 755, startPoint y: 268, endPoint x: 734, endPoint y: 376, distance: 109.9
click at [734, 382] on div "Janela de atendimento Grade de atendimento Capacidade Transportadoras Veículos …" at bounding box center [629, 295] width 1259 height 591
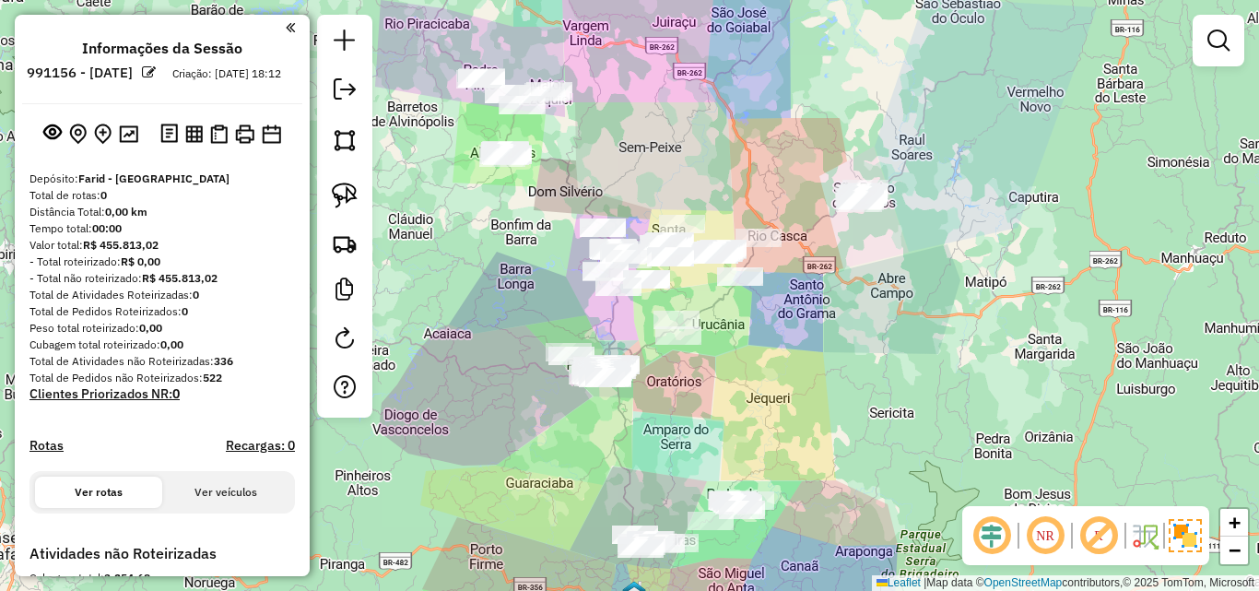
drag, startPoint x: 741, startPoint y: 357, endPoint x: 743, endPoint y: 438, distance: 81.1
click at [743, 438] on div "Janela de atendimento Grade de atendimento Capacidade Transportadoras Veículos …" at bounding box center [629, 295] width 1259 height 591
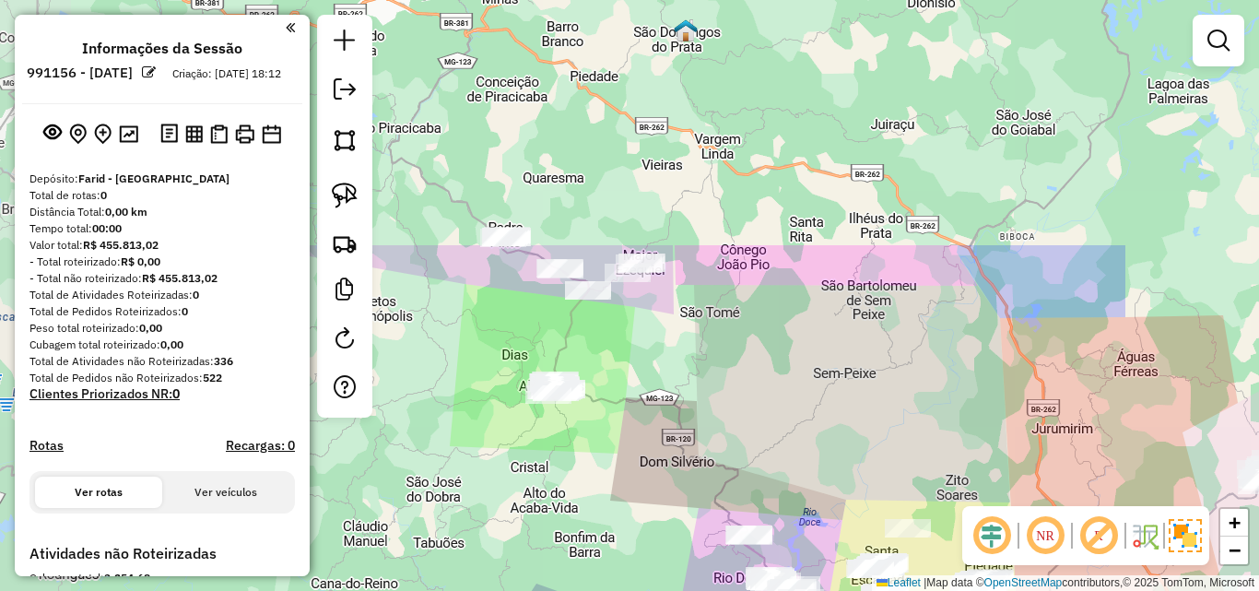
drag, startPoint x: 516, startPoint y: 226, endPoint x: 678, endPoint y: 470, distance: 293.2
click at [678, 470] on div "Janela de atendimento Grade de atendimento Capacidade Transportadoras Veículos …" at bounding box center [629, 295] width 1259 height 591
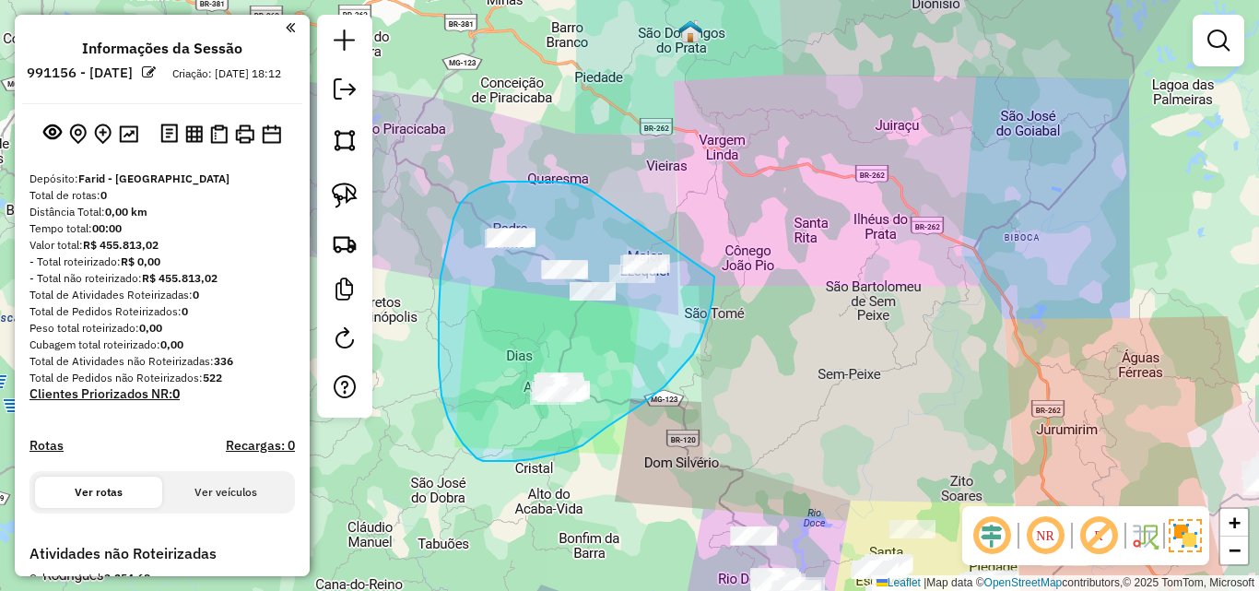
drag, startPoint x: 591, startPoint y: 190, endPoint x: 715, endPoint y: 259, distance: 142.3
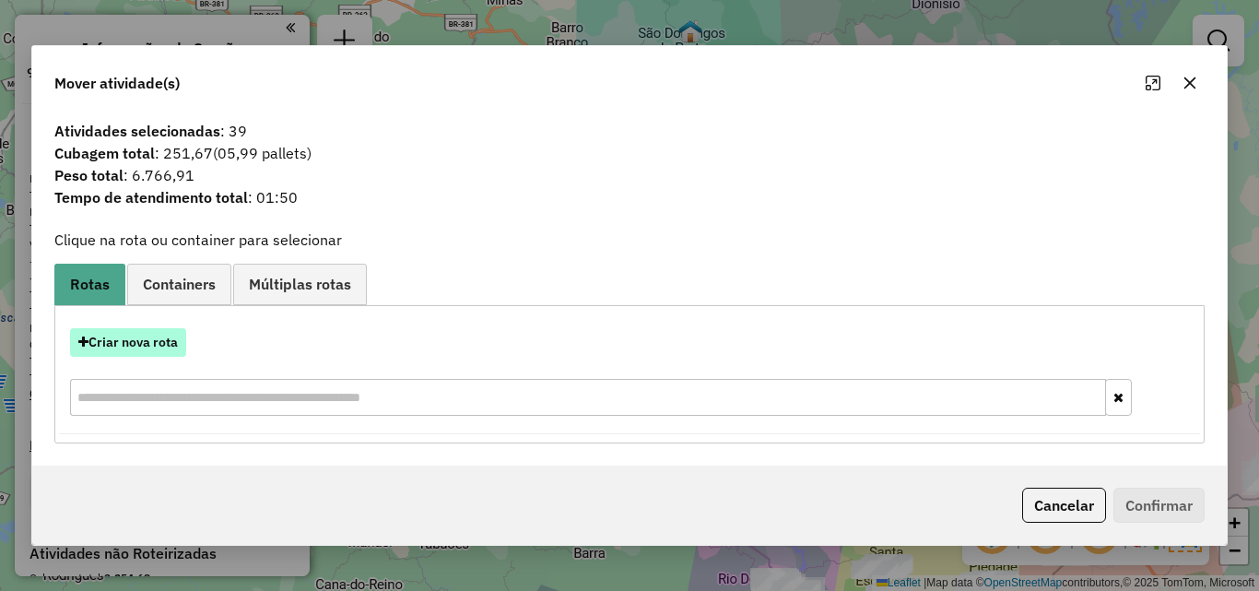
click at [147, 339] on button "Criar nova rota" at bounding box center [128, 342] width 116 height 29
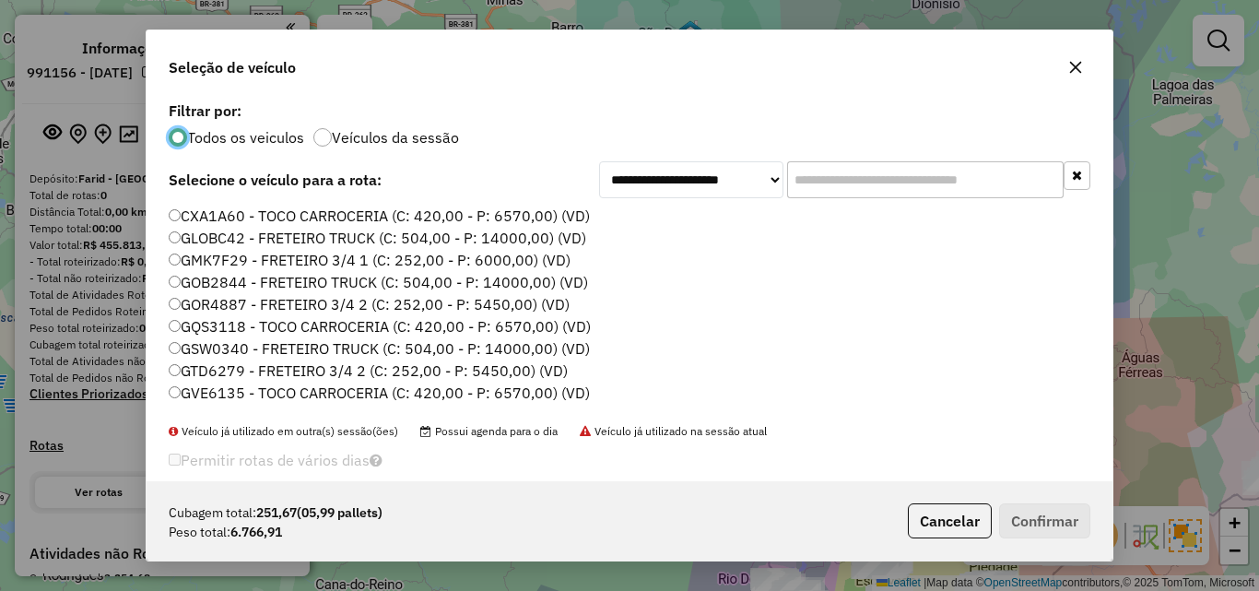
scroll to position [10, 6]
click at [889, 189] on input "text" at bounding box center [925, 179] width 276 height 37
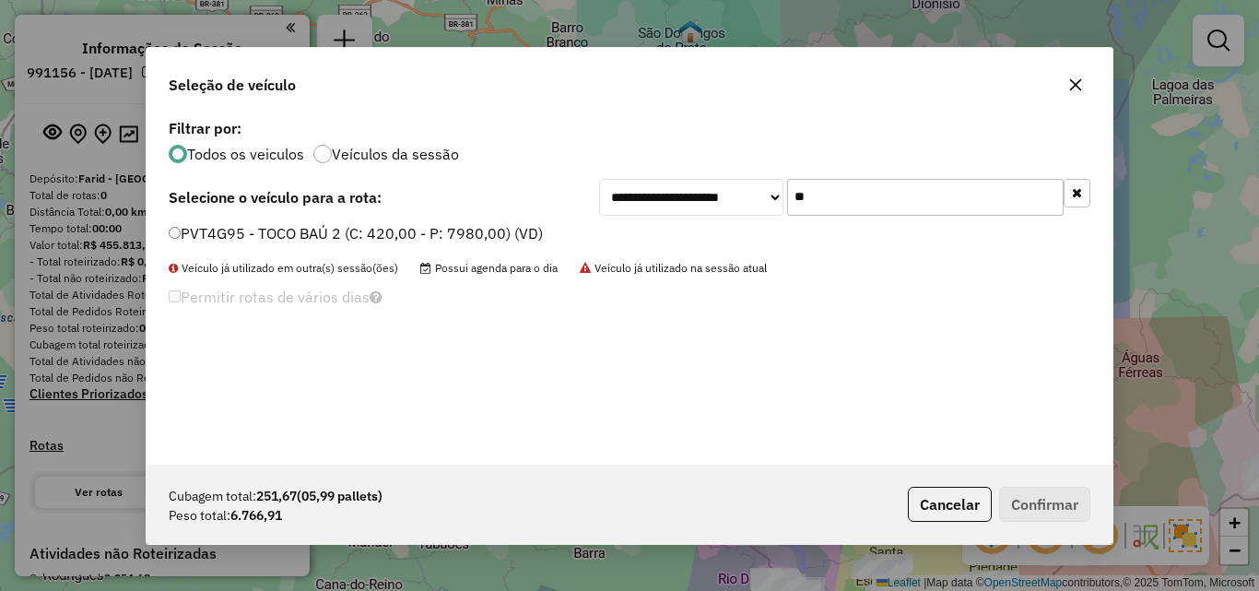
type input "**"
click at [462, 227] on label "PVT4G95 - TOCO BAÚ 2 (C: 420,00 - P: 7980,00) (VD)" at bounding box center [356, 233] width 374 height 22
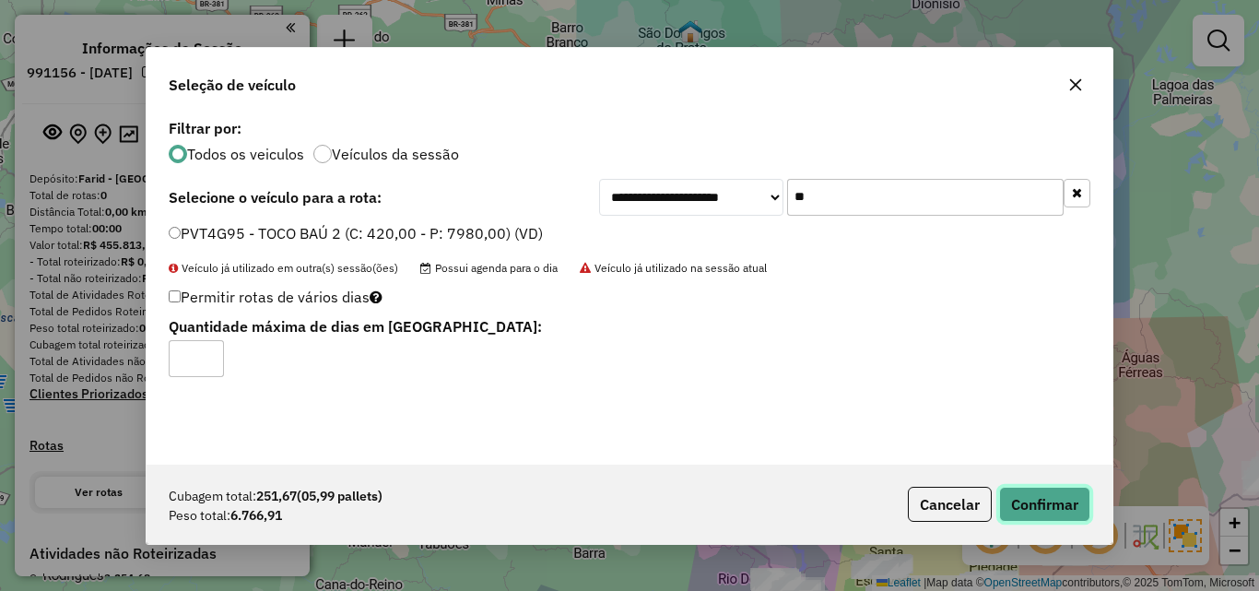
click at [1021, 495] on button "Confirmar" at bounding box center [1044, 504] width 91 height 35
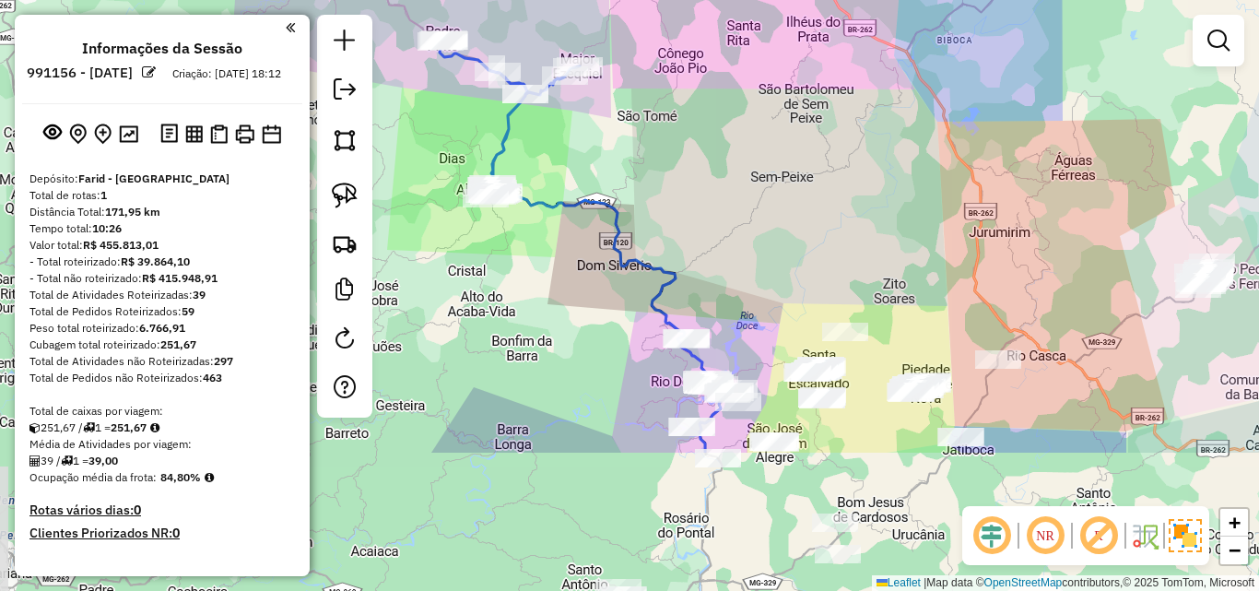
drag, startPoint x: 794, startPoint y: 508, endPoint x: 722, endPoint y: 302, distance: 217.7
click at [722, 302] on div "Janela de atendimento Grade de atendimento Capacidade Transportadoras Veículos …" at bounding box center [629, 295] width 1259 height 591
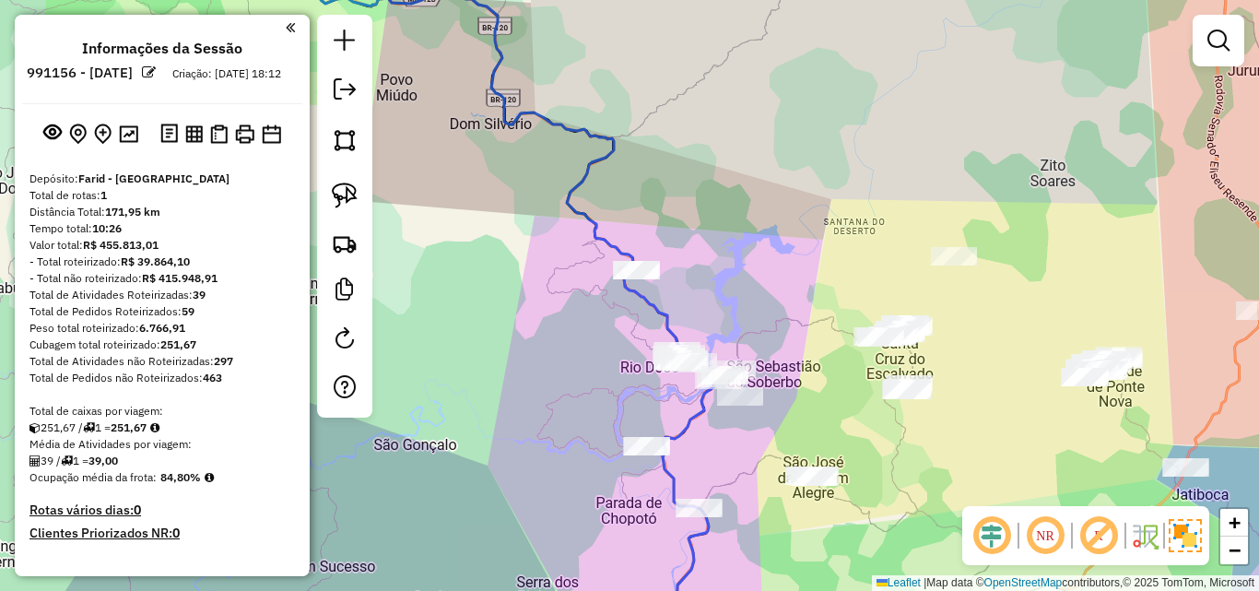
drag, startPoint x: 742, startPoint y: 308, endPoint x: 811, endPoint y: 201, distance: 127.3
click at [817, 222] on div "Janela de atendimento Grade de atendimento Capacidade Transportadoras Veículos …" at bounding box center [629, 295] width 1259 height 591
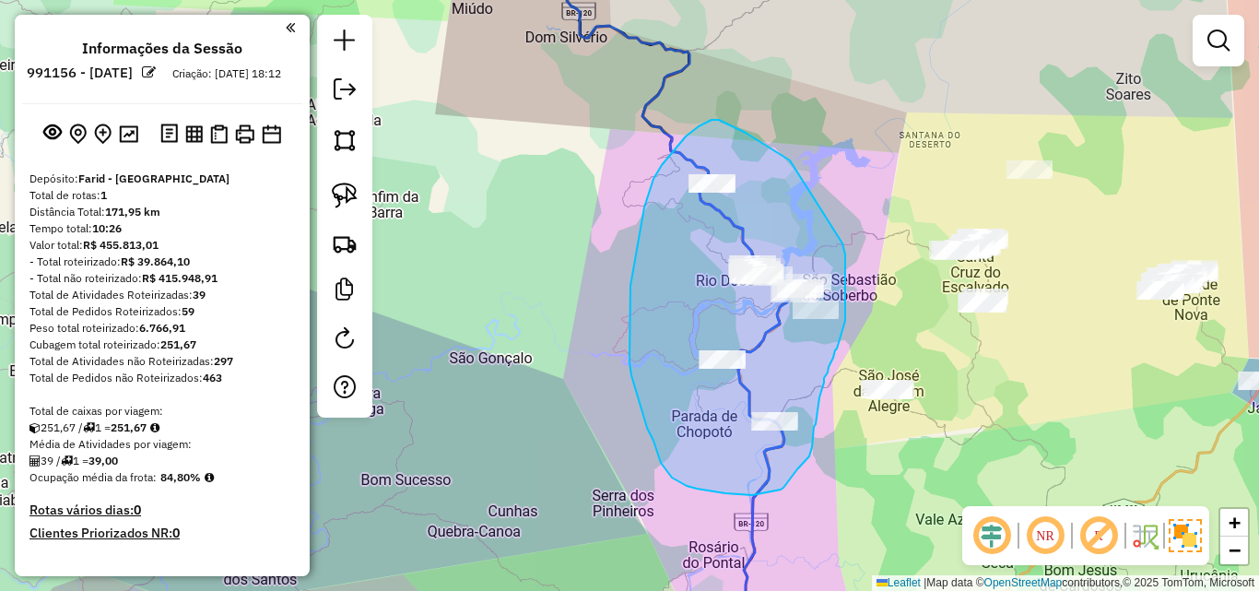
drag, startPoint x: 790, startPoint y: 160, endPoint x: 842, endPoint y: 243, distance: 98.2
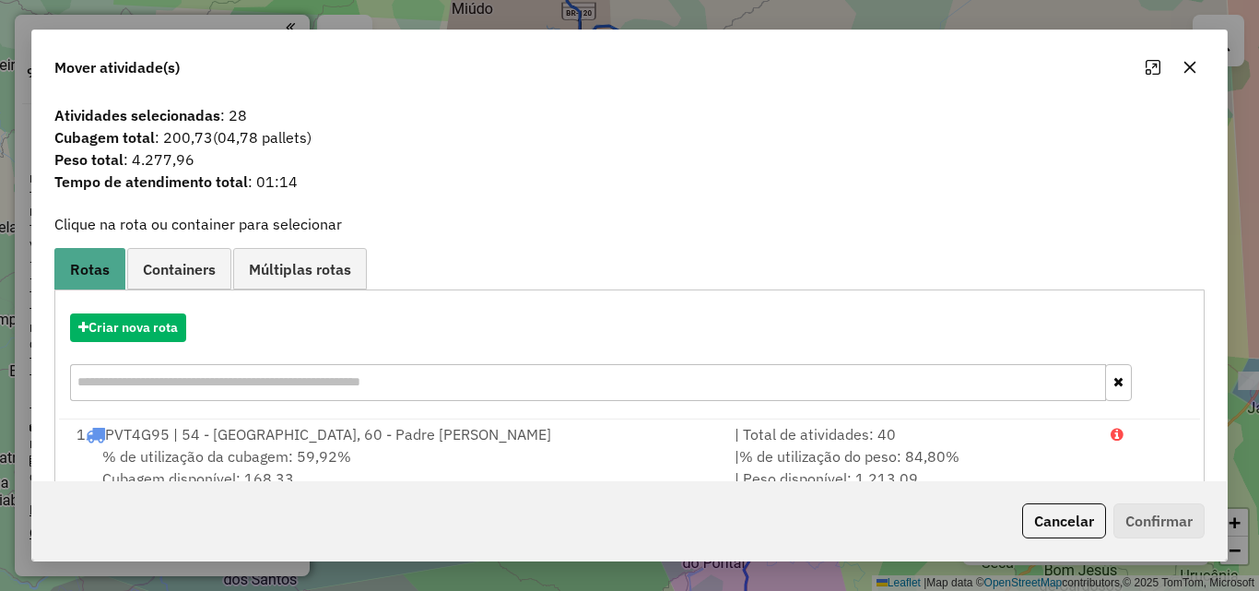
click at [1195, 74] on icon "button" at bounding box center [1189, 67] width 15 height 15
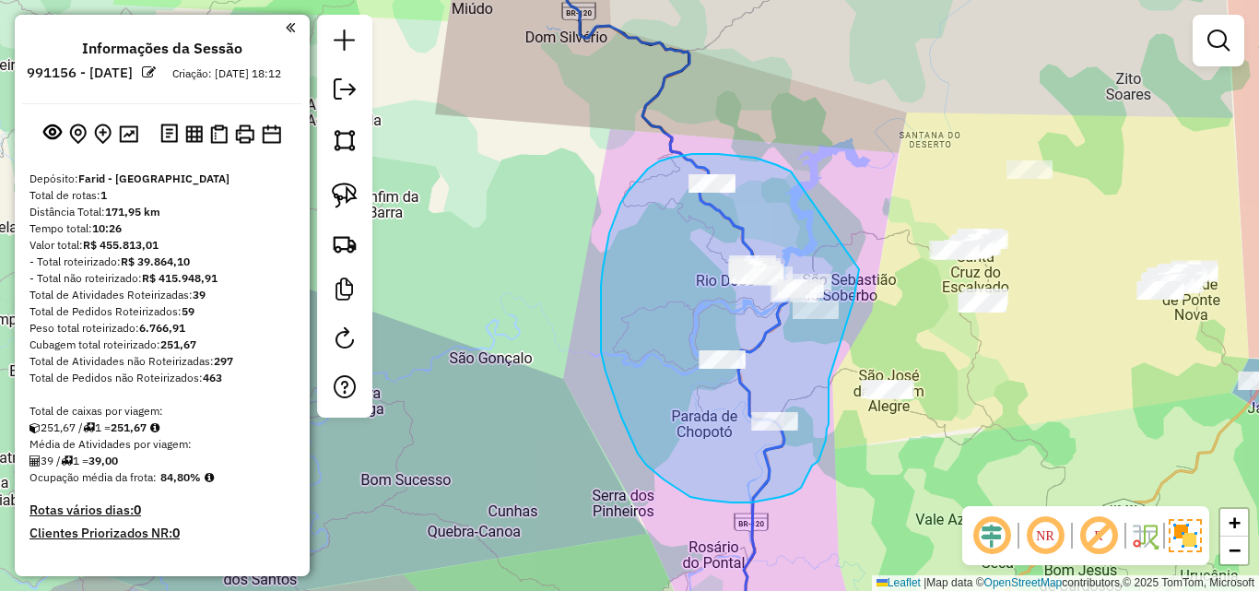
drag, startPoint x: 791, startPoint y: 171, endPoint x: 859, endPoint y: 237, distance: 94.5
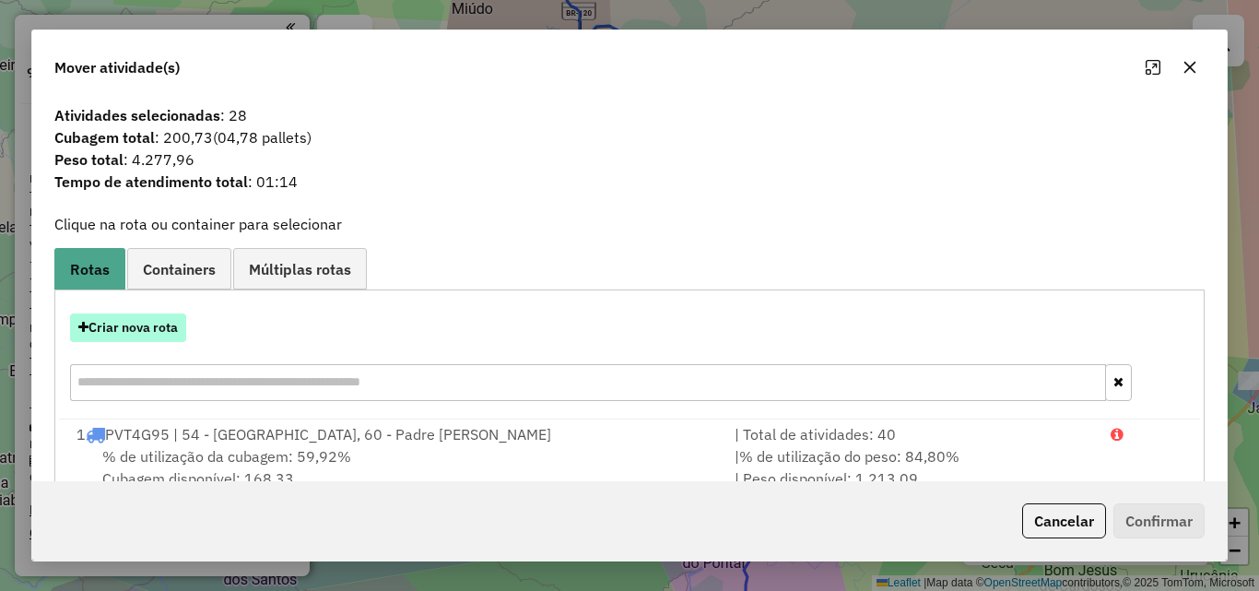
click at [159, 331] on button "Criar nova rota" at bounding box center [128, 327] width 116 height 29
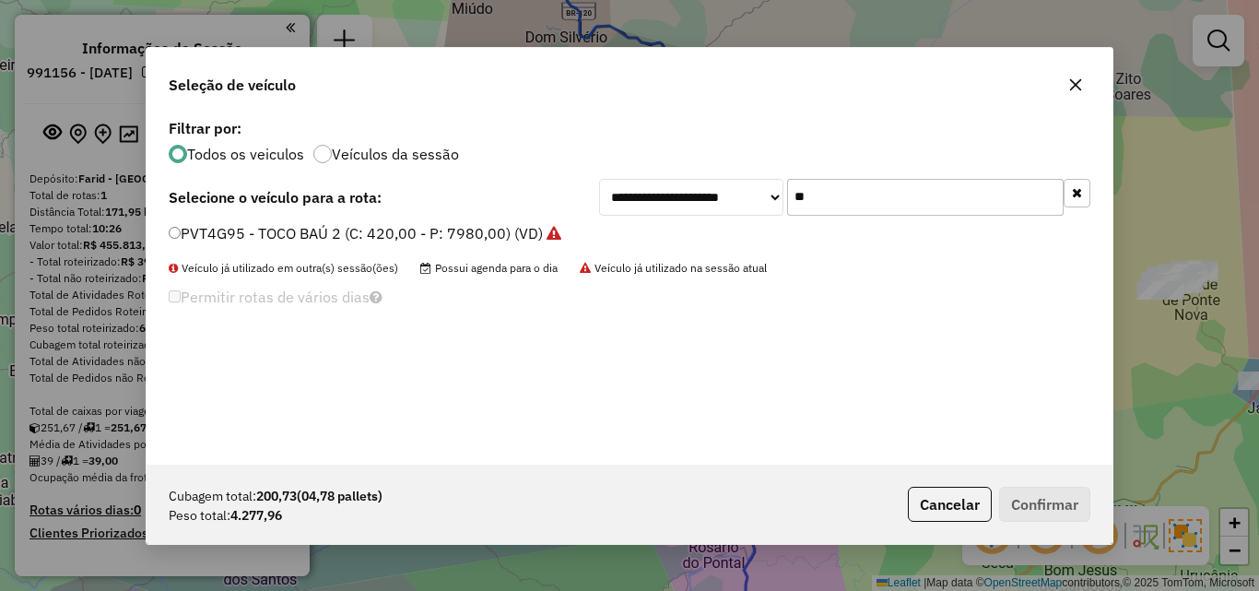
drag, startPoint x: 875, startPoint y: 198, endPoint x: 509, endPoint y: 199, distance: 365.9
click at [509, 199] on div "**********" at bounding box center [630, 197] width 922 height 37
type input "***"
click at [259, 230] on label "RUQ2C14 - FRETEIRO 3/4 1 (C: 252,00 - P: 6000,00) (VD)" at bounding box center [369, 233] width 401 height 22
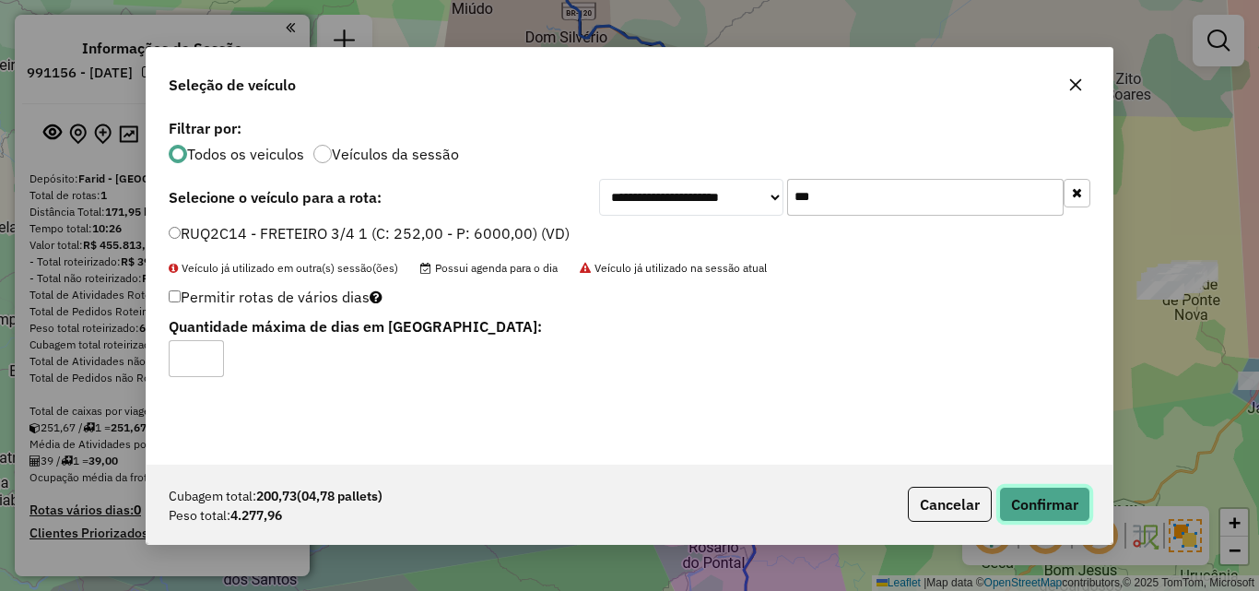
click at [1005, 494] on button "Confirmar" at bounding box center [1044, 504] width 91 height 35
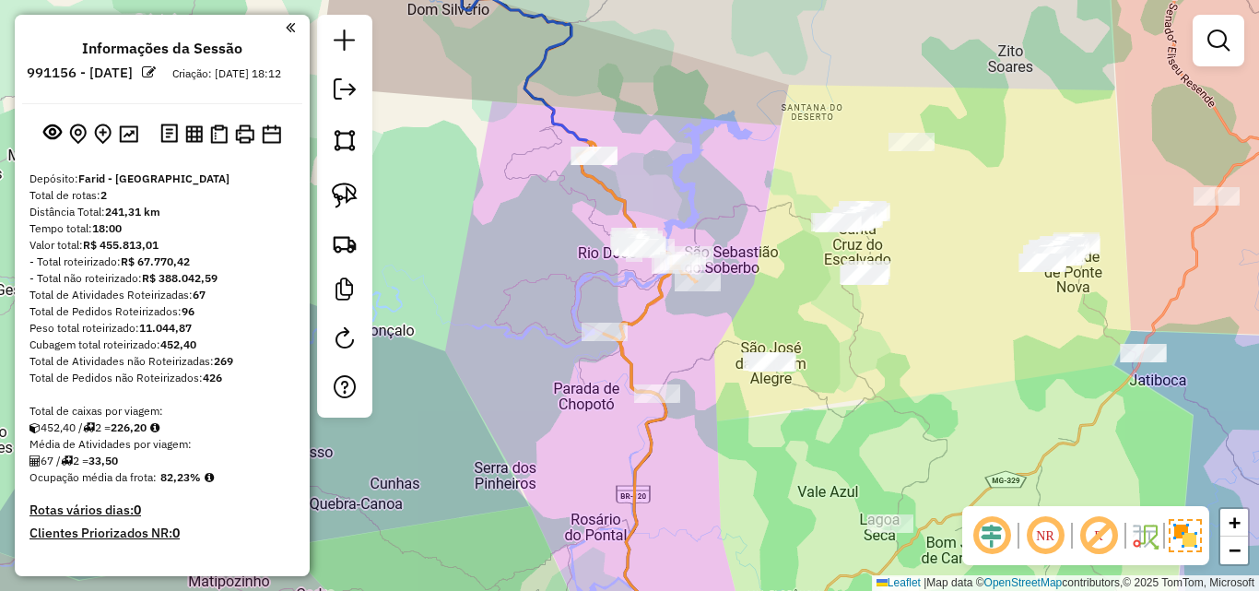
drag, startPoint x: 1058, startPoint y: 397, endPoint x: 897, endPoint y: 356, distance: 166.5
click at [898, 370] on div "Janela de atendimento Grade de atendimento Capacidade Transportadoras Veículos …" at bounding box center [629, 295] width 1259 height 591
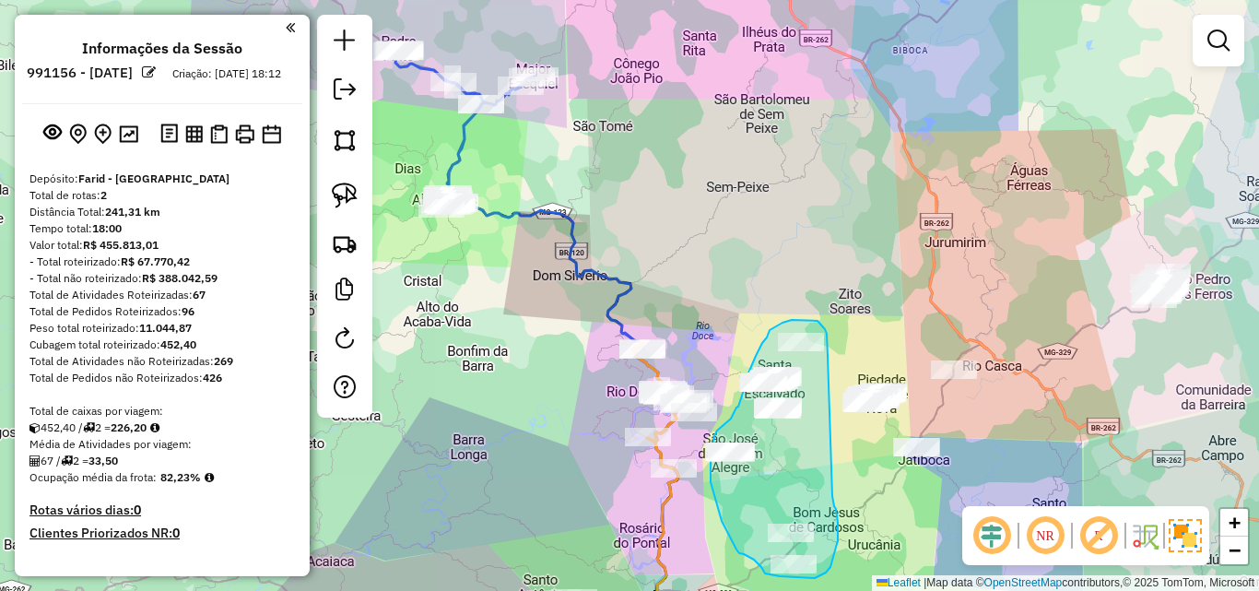
drag, startPoint x: 916, startPoint y: 116, endPoint x: 832, endPoint y: 496, distance: 388.9
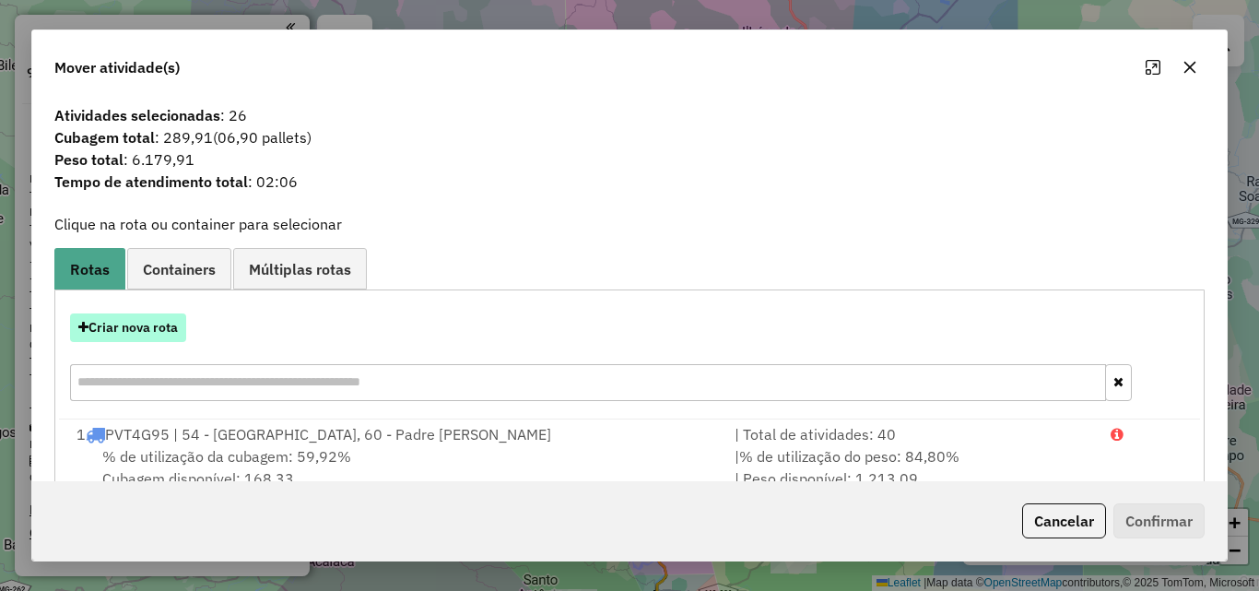
click at [163, 329] on button "Criar nova rota" at bounding box center [128, 327] width 116 height 29
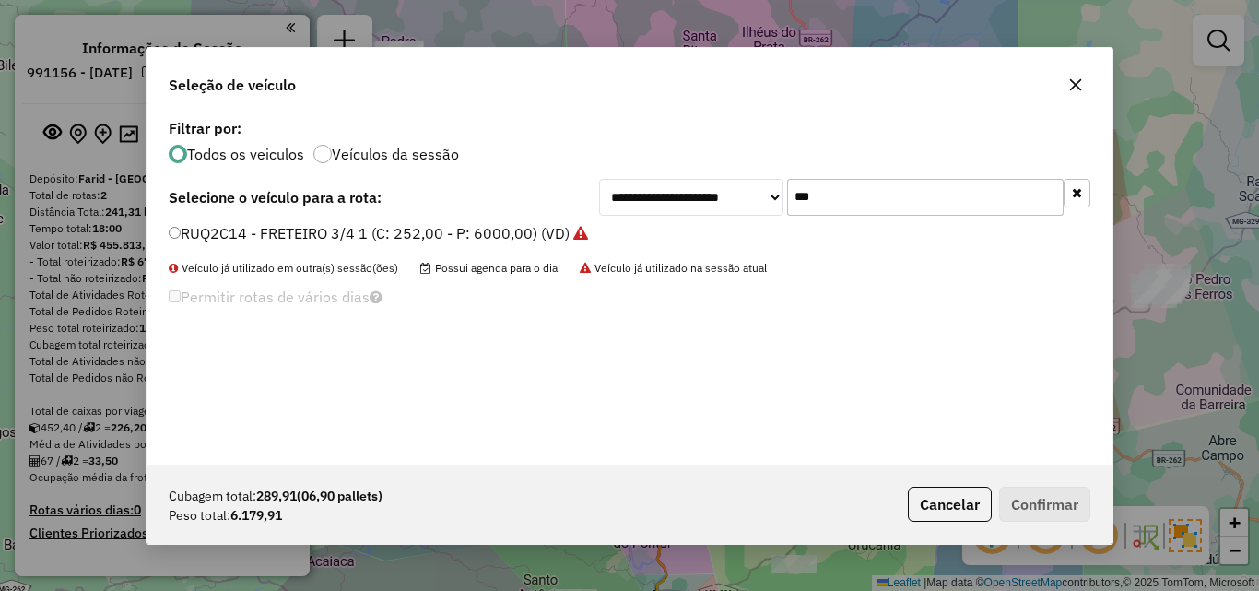
drag, startPoint x: 850, startPoint y: 190, endPoint x: 669, endPoint y: 186, distance: 180.7
click at [676, 187] on div "**********" at bounding box center [844, 197] width 491 height 37
type input "***"
click at [452, 233] on label "OQO4539 - TOCO BAÚ 5 (C: 420,00 - P: 7730,00) (VD)" at bounding box center [357, 233] width 377 height 22
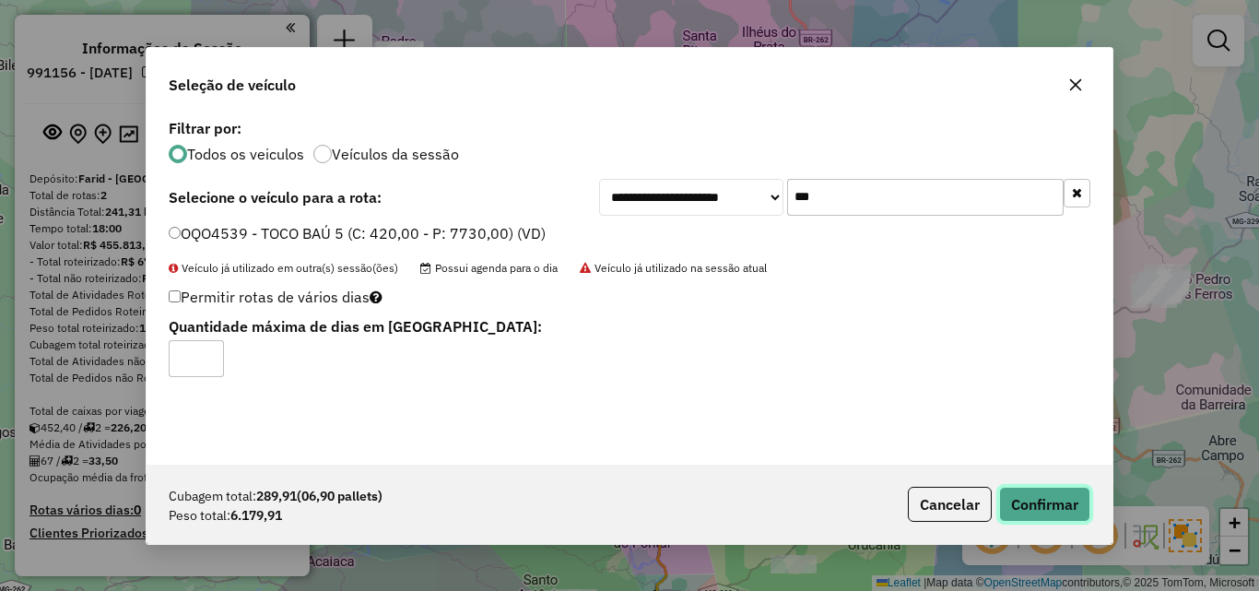
click at [1033, 509] on button "Confirmar" at bounding box center [1044, 504] width 91 height 35
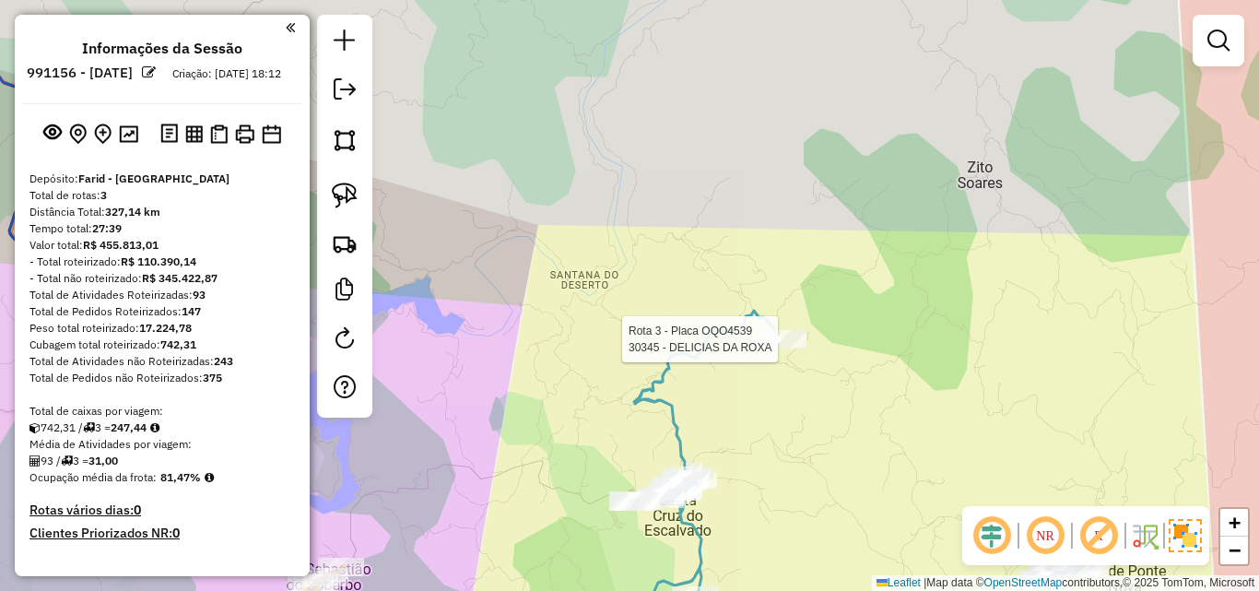
click at [782, 348] on div at bounding box center [783, 339] width 46 height 18
select select "**********"
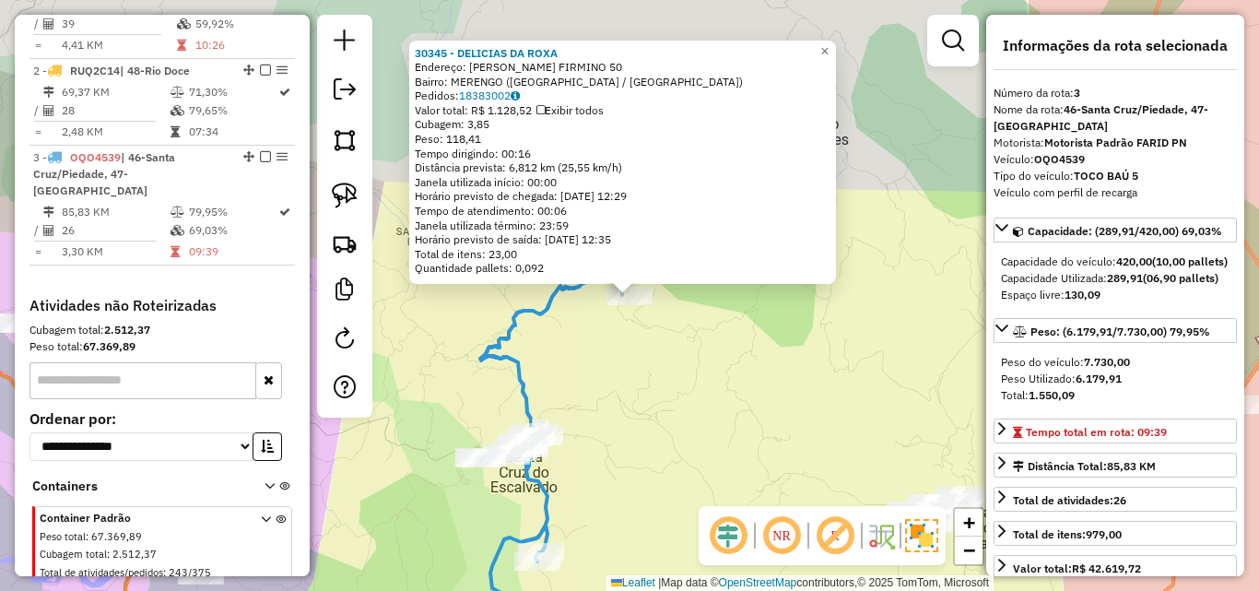
scroll to position [785, 0]
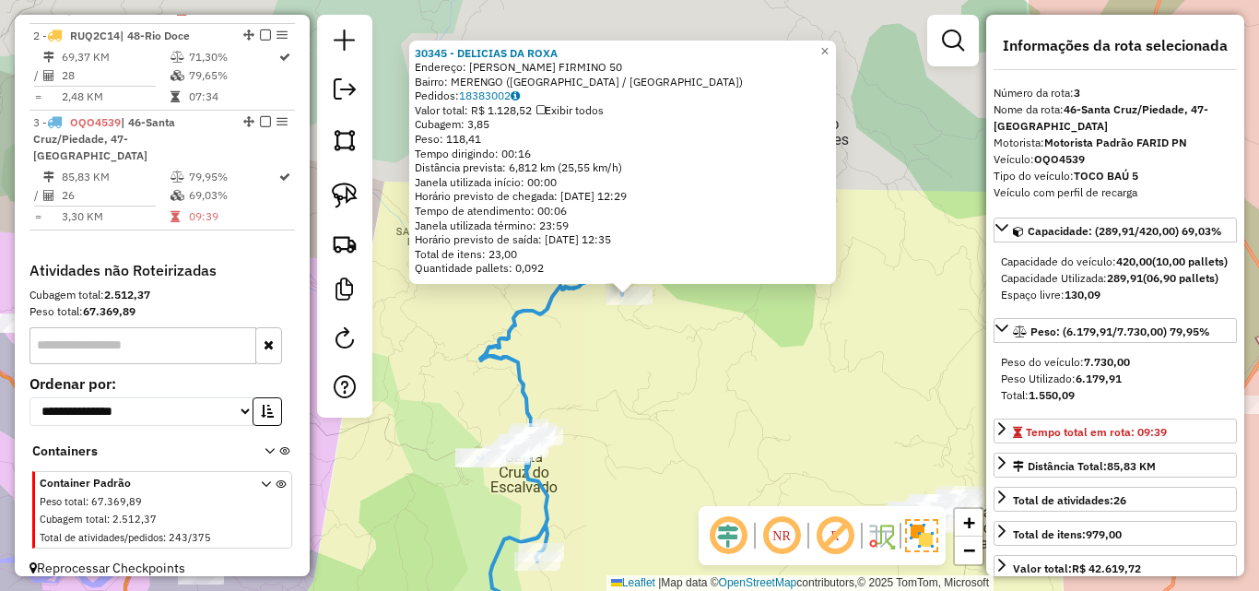
click at [663, 402] on div "30345 - DELICIAS DA ROXA Endereço: HILARIO NAPOLEAO FIRMINO 50 Bairro: MERENGO …" at bounding box center [629, 295] width 1259 height 591
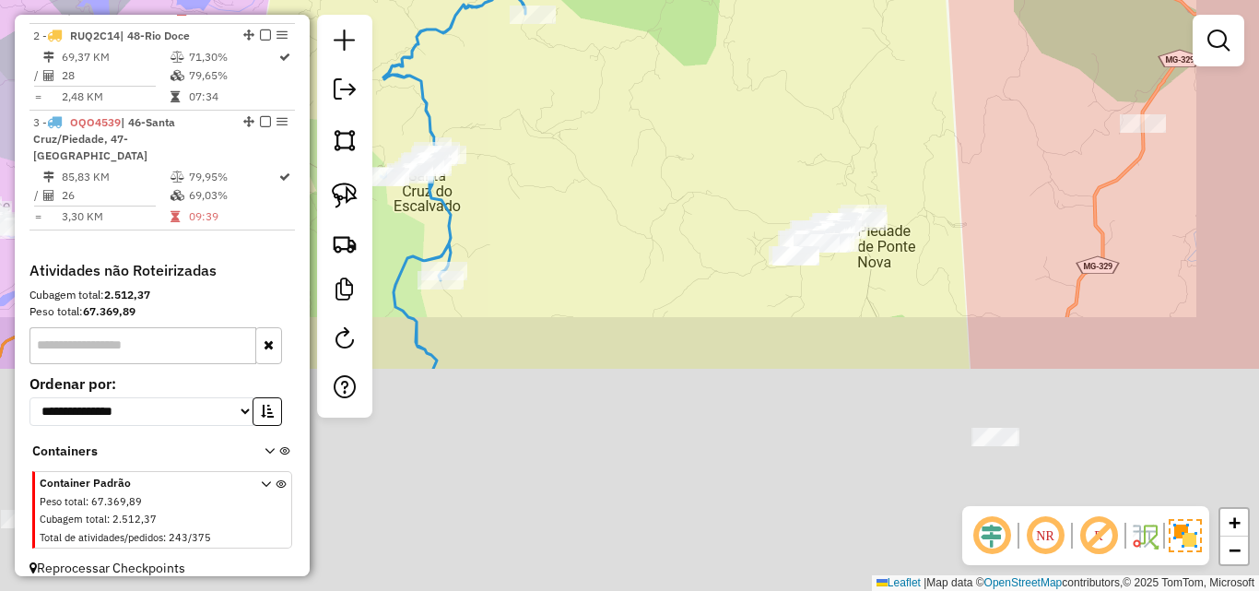
drag, startPoint x: 717, startPoint y: 514, endPoint x: 619, endPoint y: 237, distance: 294.1
click at [619, 231] on div "Janela de atendimento Grade de atendimento Capacidade Transportadoras Veículos …" at bounding box center [629, 295] width 1259 height 591
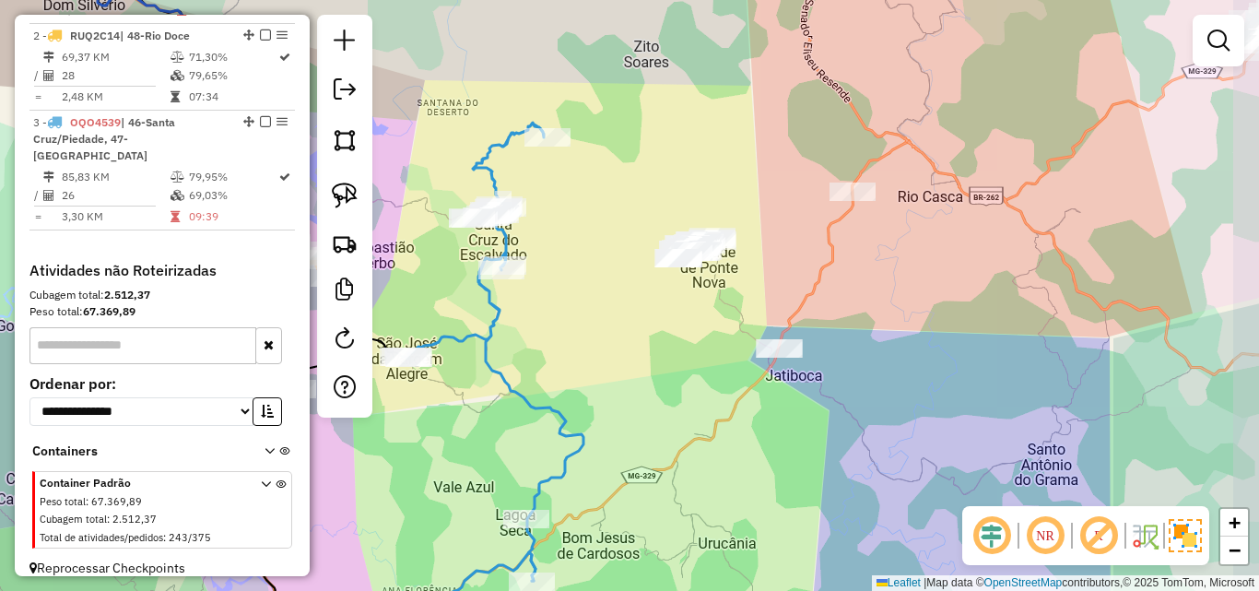
drag, startPoint x: 636, startPoint y: 296, endPoint x: 592, endPoint y: 312, distance: 47.2
click at [592, 312] on div "Janela de atendimento Grade de atendimento Capacidade Transportadoras Veículos …" at bounding box center [629, 295] width 1259 height 591
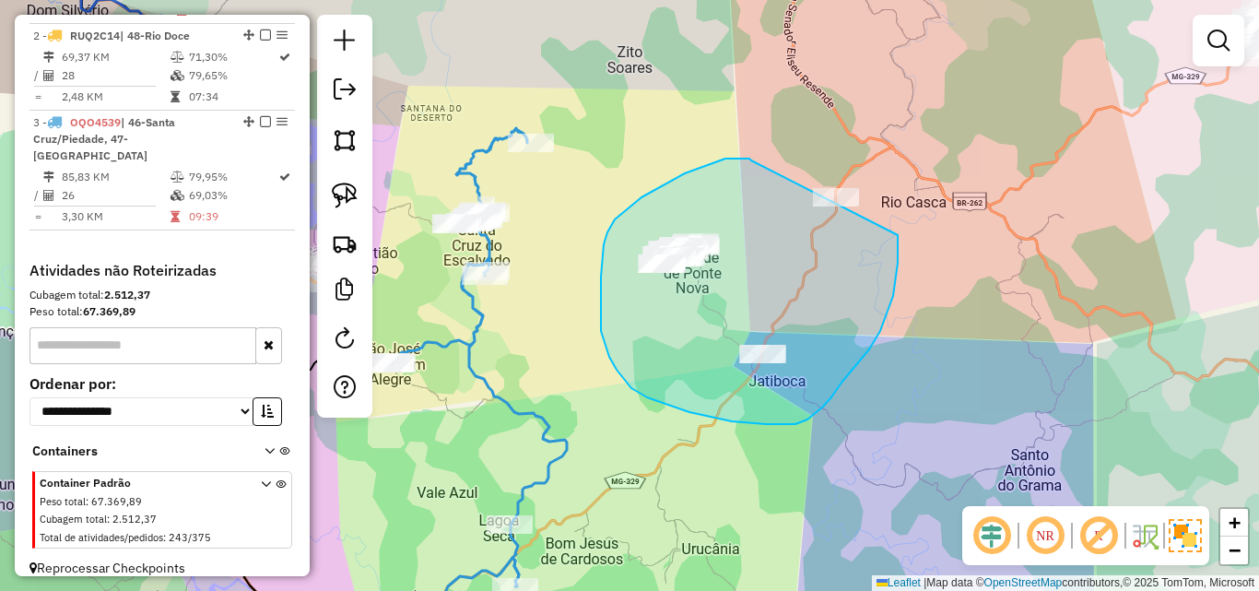
drag, startPoint x: 751, startPoint y: 160, endPoint x: 891, endPoint y: 182, distance: 141.8
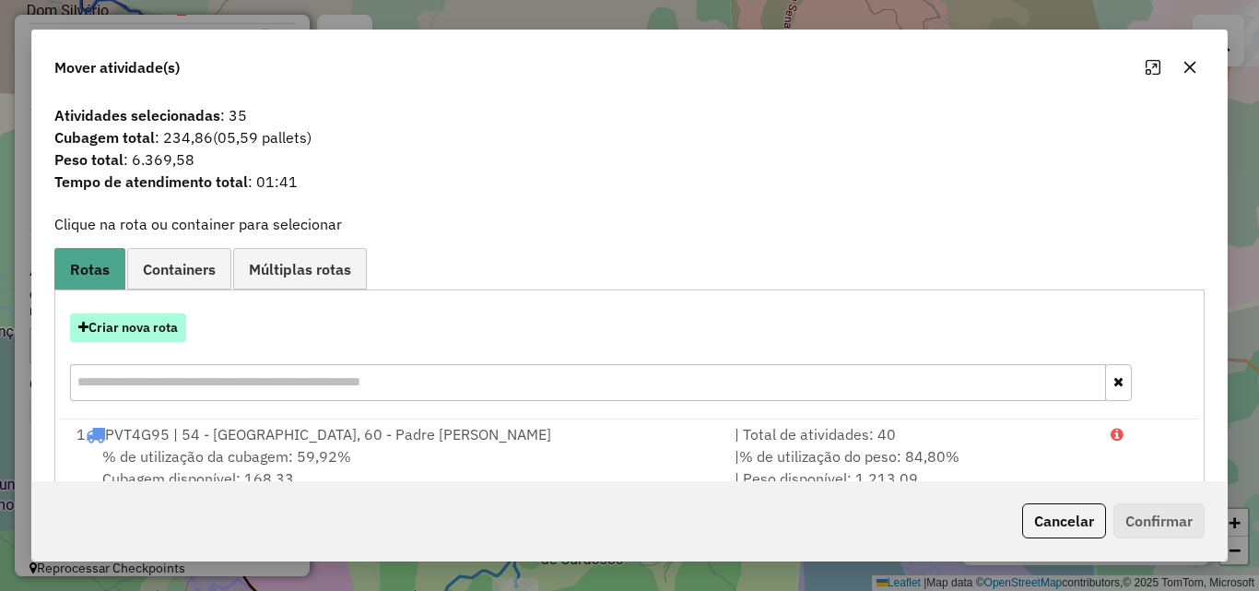
click at [153, 315] on button "Criar nova rota" at bounding box center [128, 327] width 116 height 29
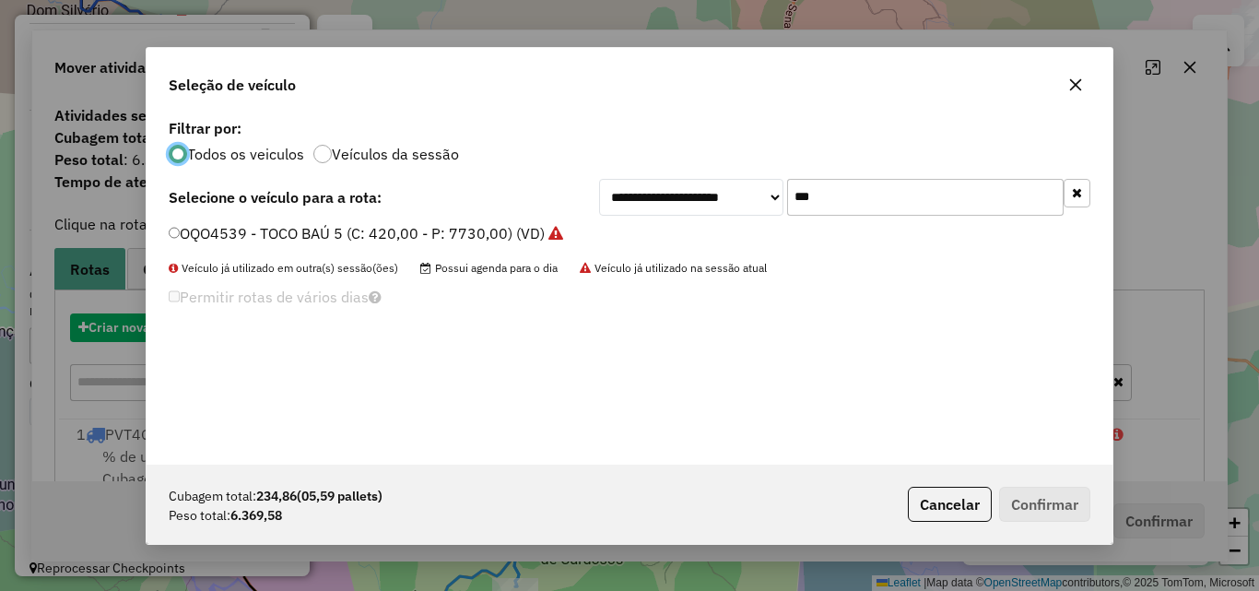
scroll to position [10, 6]
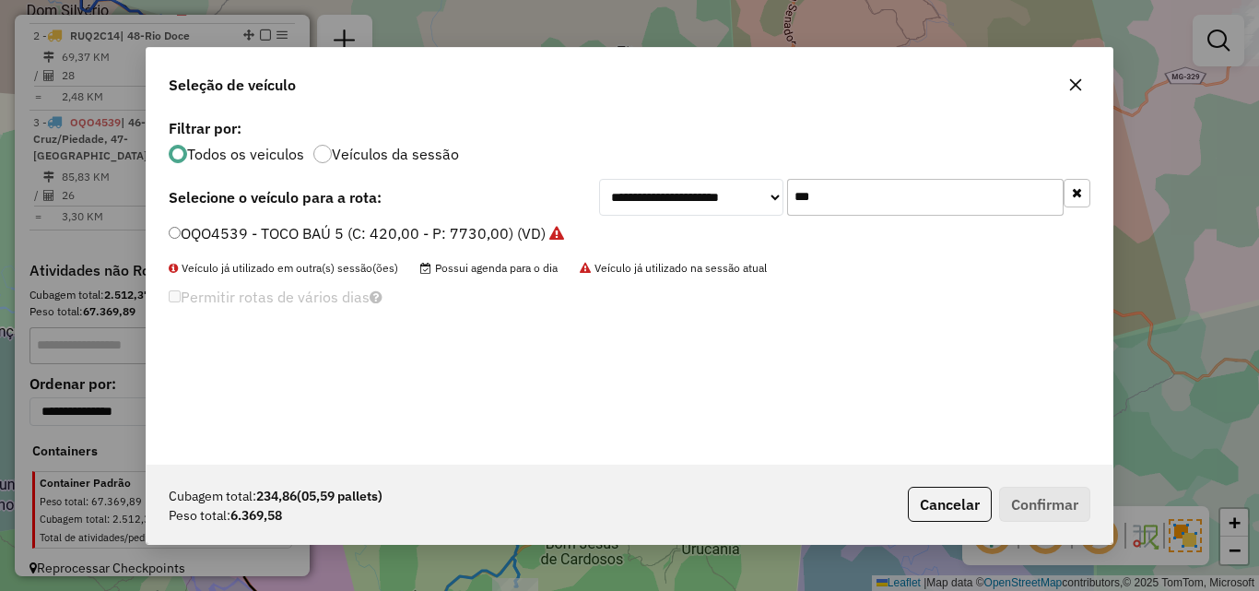
drag, startPoint x: 728, startPoint y: 192, endPoint x: 620, endPoint y: 192, distance: 107.8
click at [628, 192] on div "**********" at bounding box center [844, 197] width 491 height 37
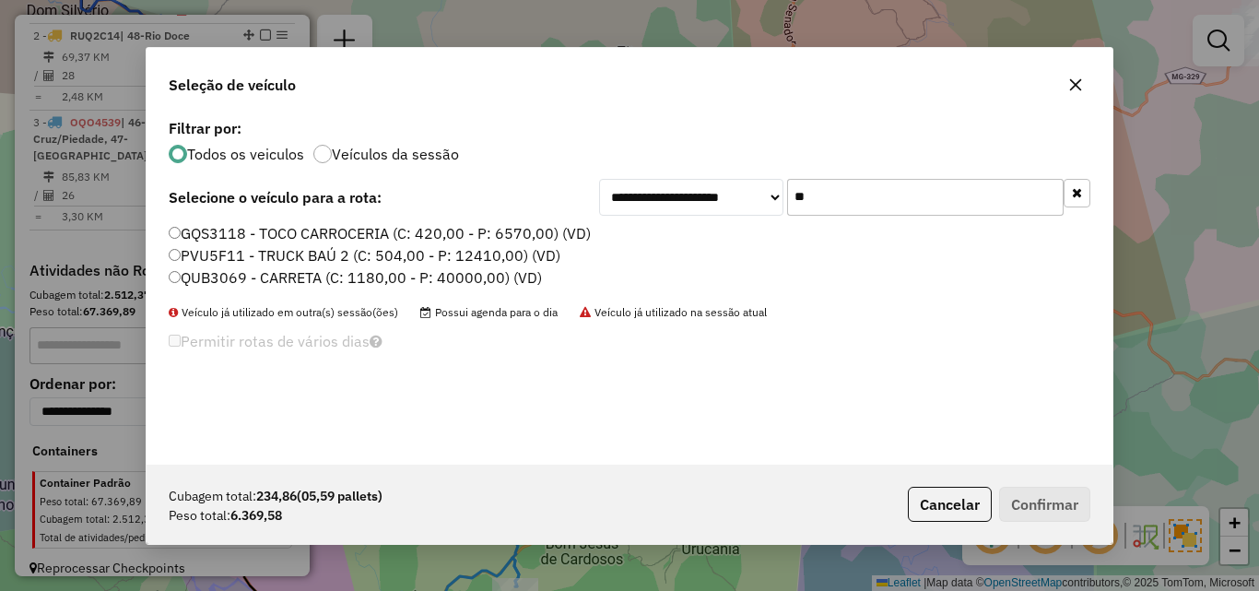
type input "**"
click at [280, 248] on label "PVU5F11 - TRUCK BAÚ 2 (C: 504,00 - P: 12410,00) (VD)" at bounding box center [365, 255] width 392 height 22
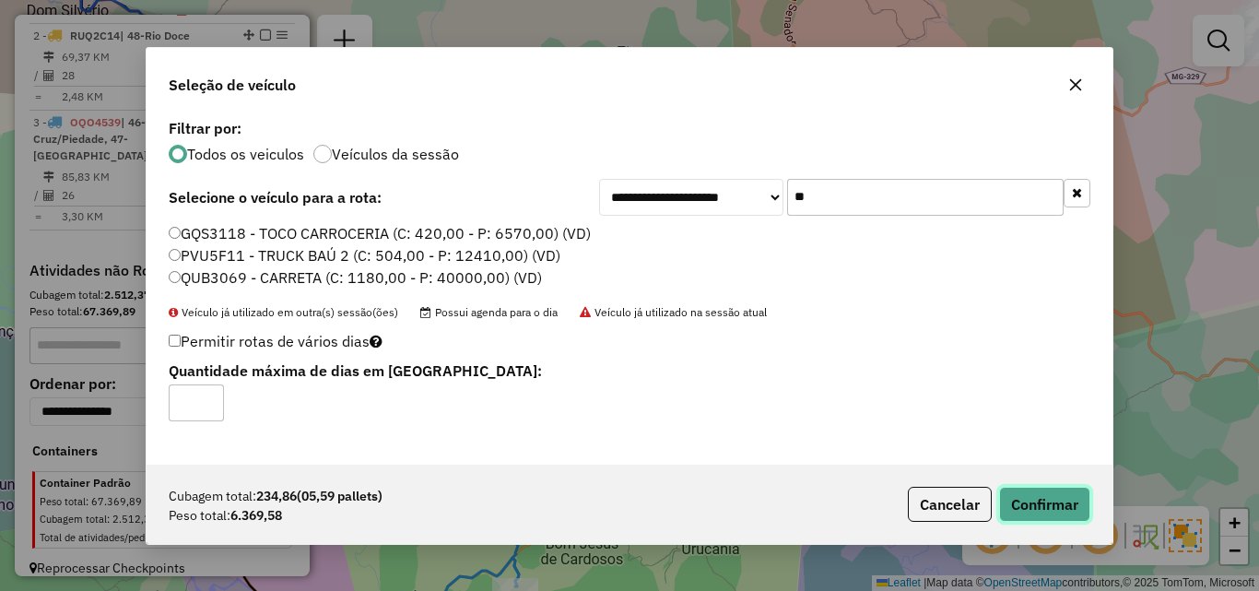
click at [1029, 514] on button "Confirmar" at bounding box center [1044, 504] width 91 height 35
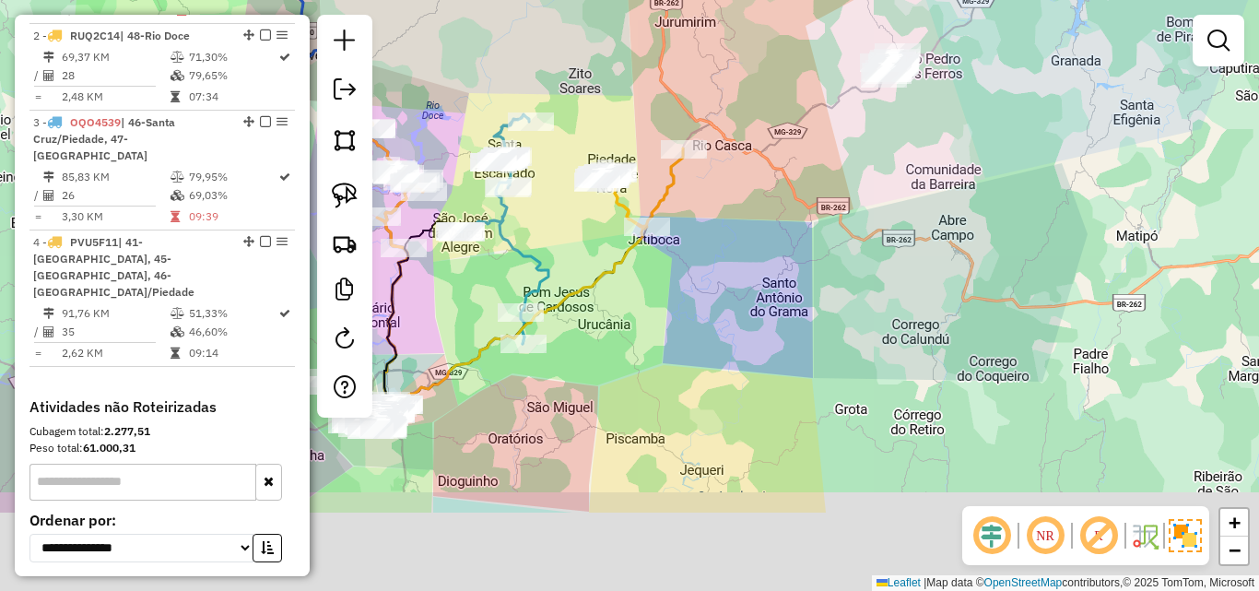
drag, startPoint x: 836, startPoint y: 402, endPoint x: 770, endPoint y: 237, distance: 177.5
click at [770, 226] on div "Janela de atendimento Grade de atendimento Capacidade Transportadoras Veículos …" at bounding box center [629, 295] width 1259 height 591
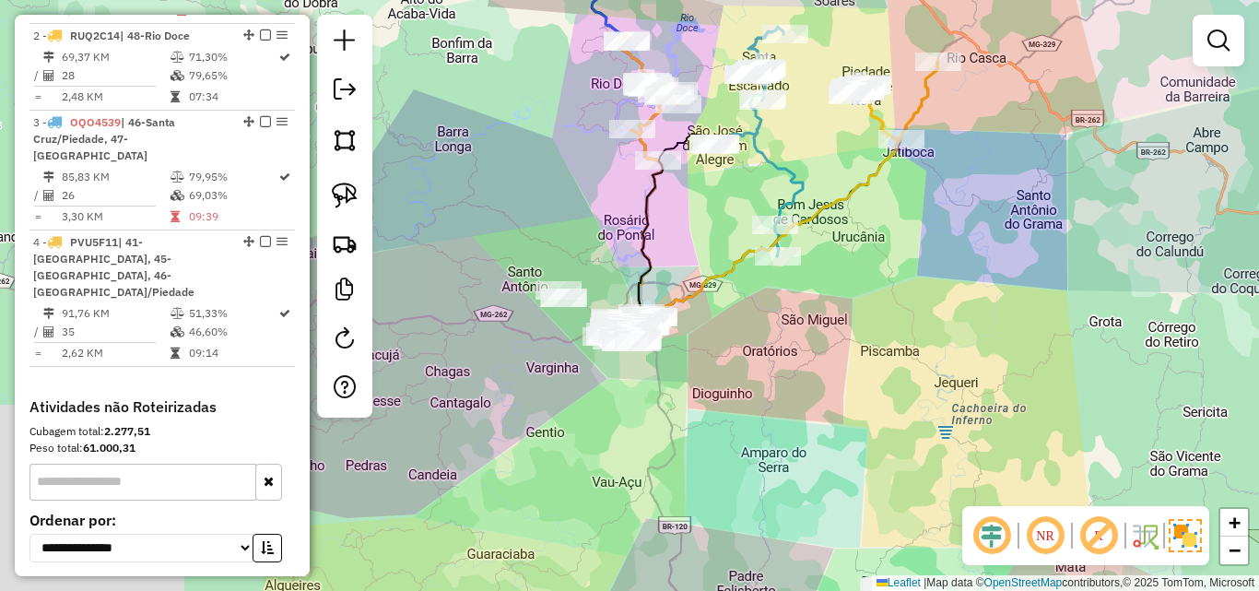
drag, startPoint x: 711, startPoint y: 346, endPoint x: 922, endPoint y: 299, distance: 216.2
click at [922, 299] on div "Janela de atendimento Grade de atendimento Capacidade Transportadoras Veículos …" at bounding box center [629, 295] width 1259 height 591
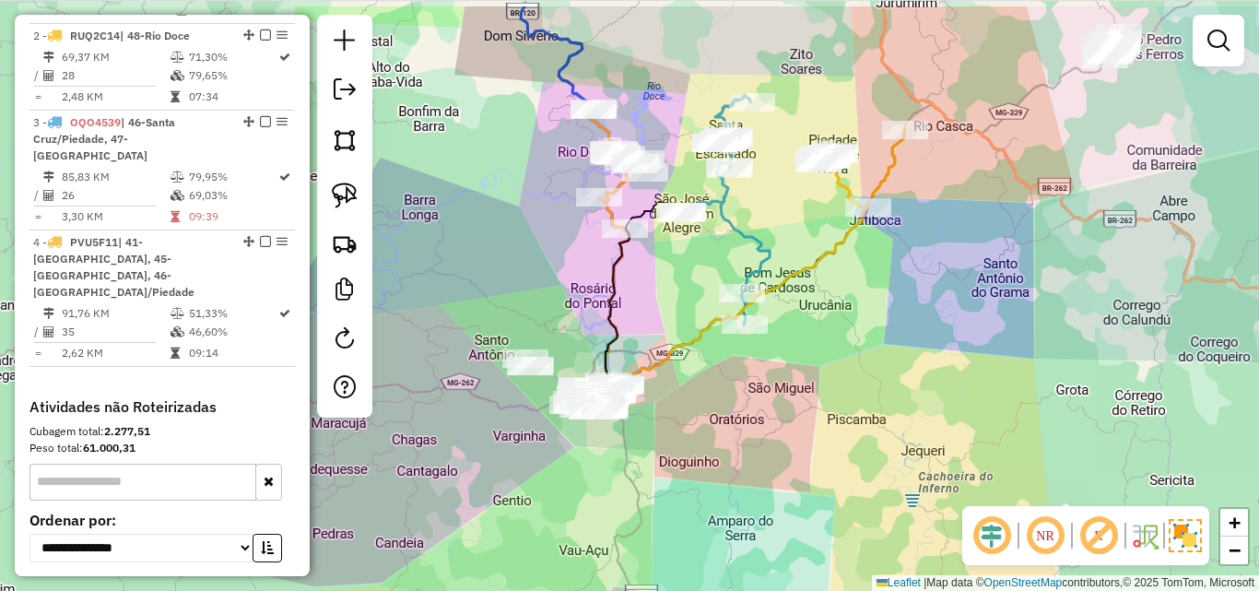
drag, startPoint x: 914, startPoint y: 281, endPoint x: 767, endPoint y: 546, distance: 302.8
click at [767, 546] on div "Janela de atendimento Grade de atendimento Capacidade Transportadoras Veículos …" at bounding box center [629, 295] width 1259 height 591
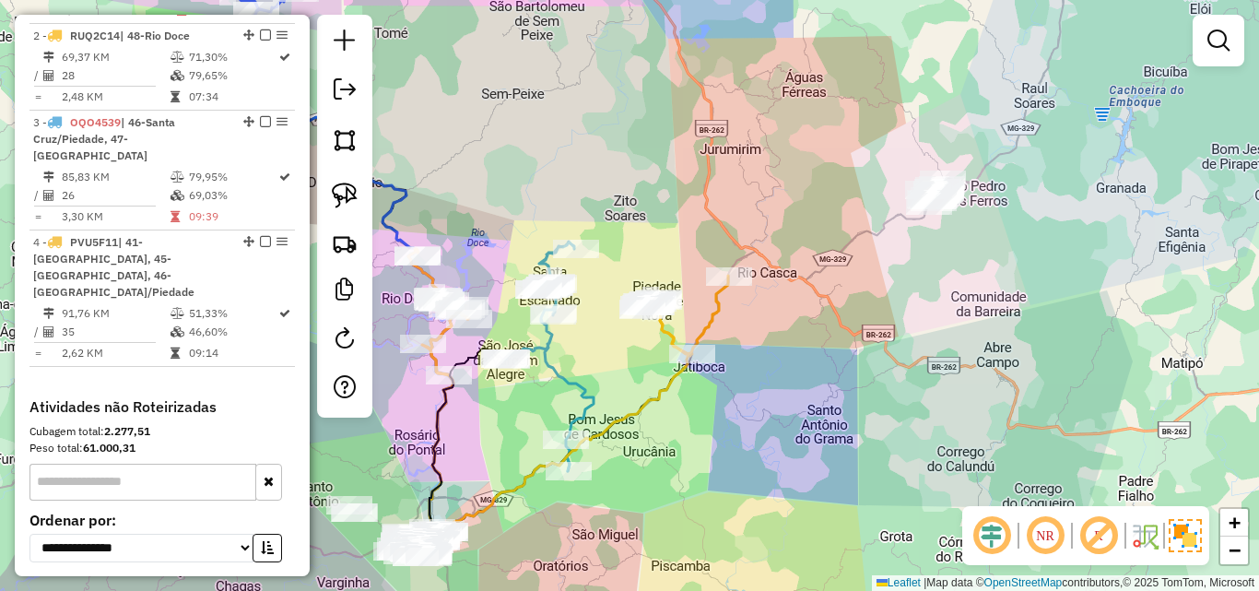
drag, startPoint x: 887, startPoint y: 453, endPoint x: 720, endPoint y: 406, distance: 173.6
click at [815, 369] on div "Janela de atendimento Grade de atendimento Capacidade Transportadoras Veículos …" at bounding box center [629, 295] width 1259 height 591
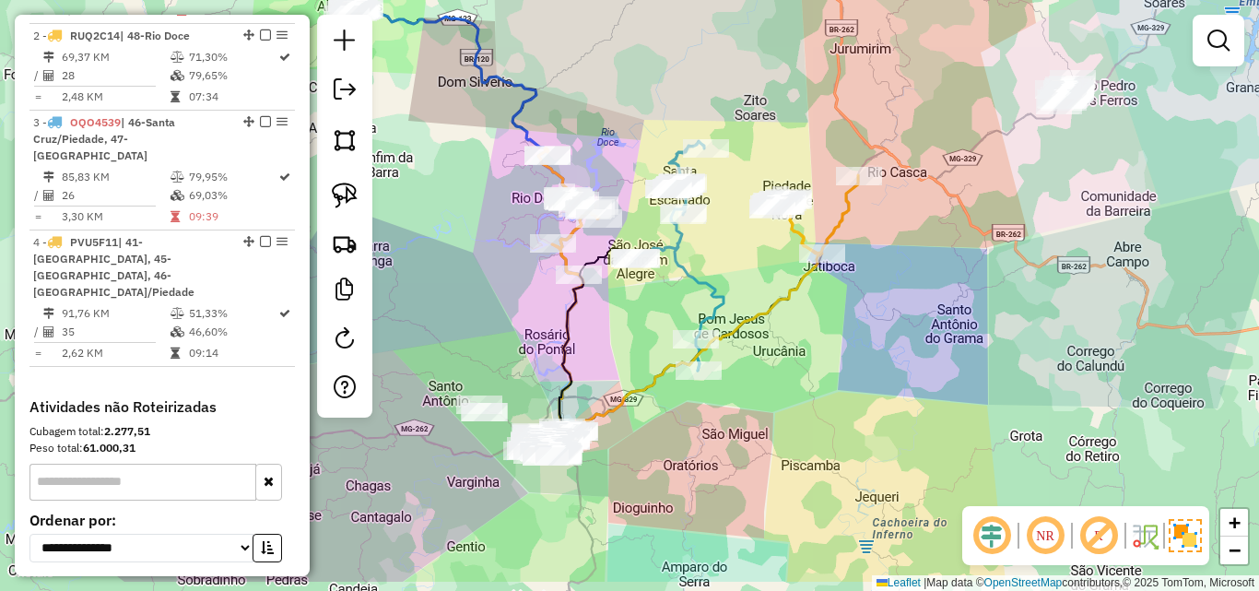
drag, startPoint x: 626, startPoint y: 461, endPoint x: 917, endPoint y: 211, distance: 383.7
click at [917, 211] on div "Janela de atendimento Grade de atendimento Capacidade Transportadoras Veículos …" at bounding box center [629, 295] width 1259 height 591
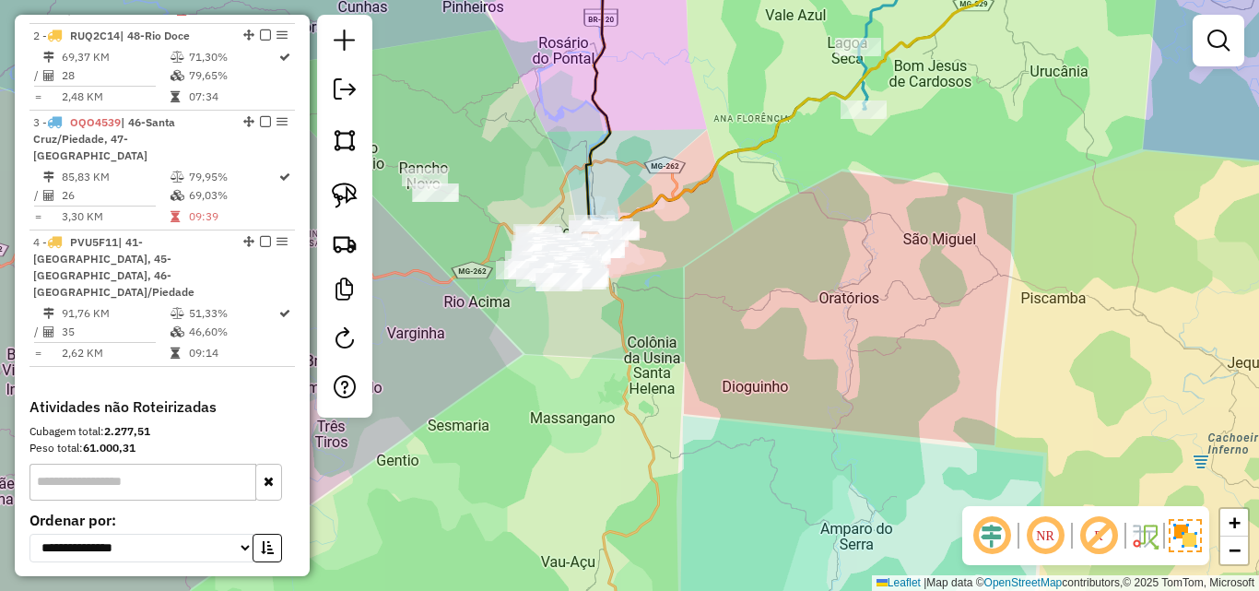
drag, startPoint x: 733, startPoint y: 290, endPoint x: 647, endPoint y: 312, distance: 88.5
click at [647, 312] on div "Janela de atendimento Grade de atendimento Capacidade Transportadoras Veículos …" at bounding box center [629, 295] width 1259 height 591
drag, startPoint x: 830, startPoint y: 247, endPoint x: 570, endPoint y: 311, distance: 267.6
click at [570, 311] on div "Janela de atendimento Grade de atendimento Capacidade Transportadoras Veículos …" at bounding box center [629, 295] width 1259 height 591
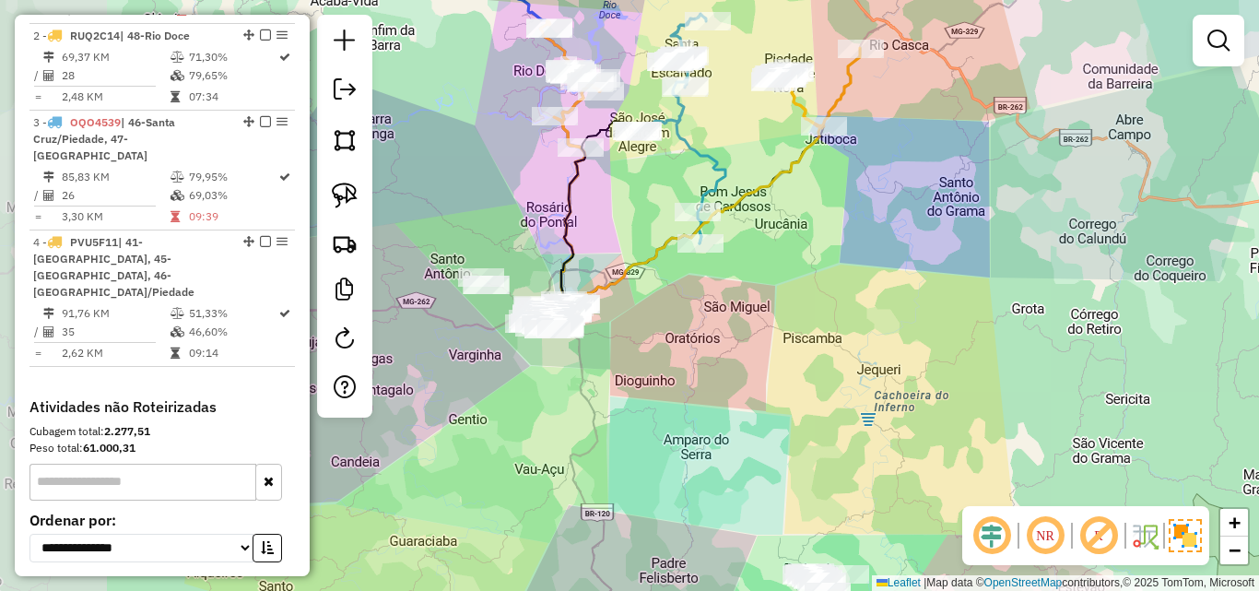
drag, startPoint x: 579, startPoint y: 304, endPoint x: 700, endPoint y: 307, distance: 121.7
click at [700, 307] on div "Janela de atendimento Grade de atendimento Capacidade Transportadoras Veículos …" at bounding box center [629, 295] width 1259 height 591
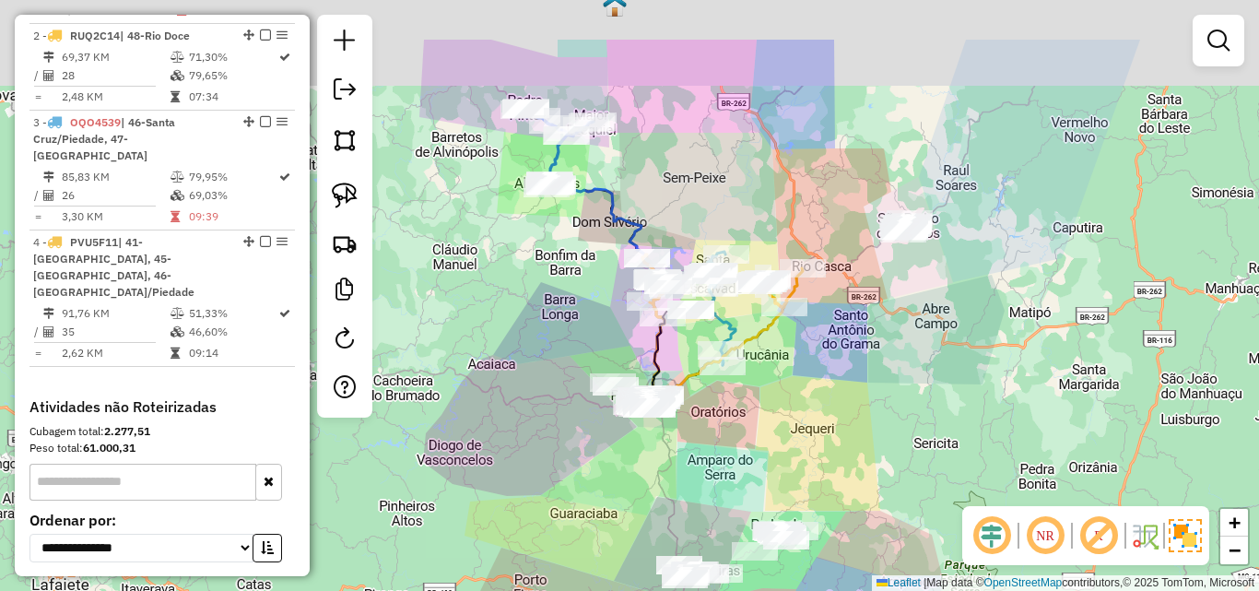
drag, startPoint x: 883, startPoint y: 251, endPoint x: 843, endPoint y: 347, distance: 104.6
click at [837, 362] on div "Janela de atendimento Grade de atendimento Capacidade Transportadoras Veículos …" at bounding box center [629, 295] width 1259 height 591
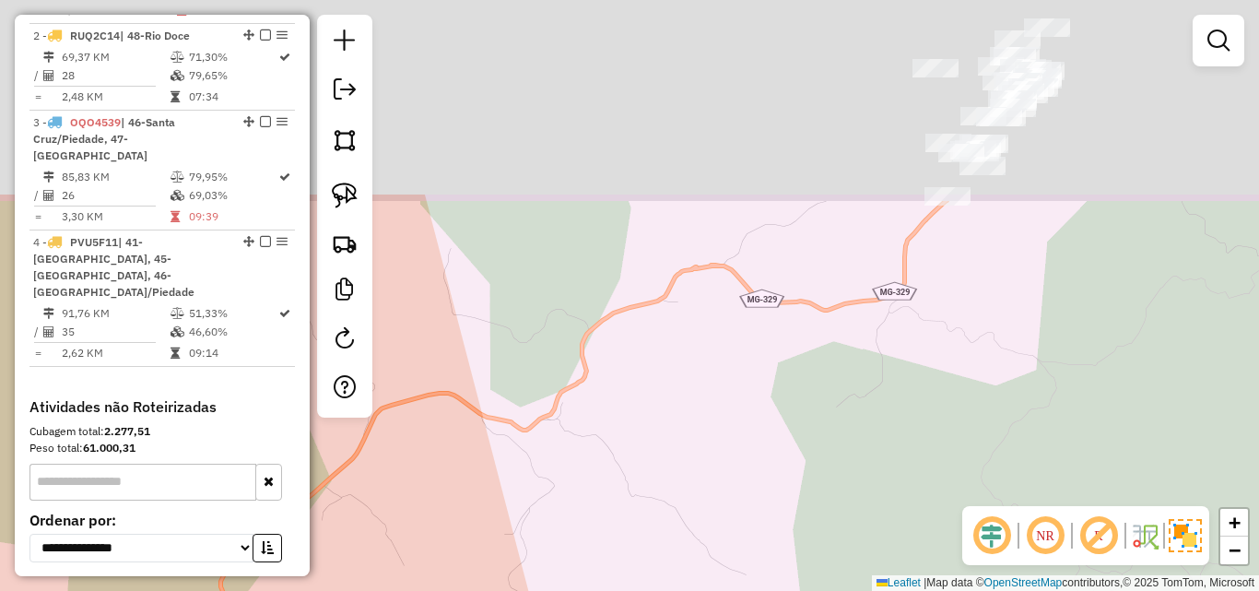
drag, startPoint x: 930, startPoint y: 166, endPoint x: 1211, endPoint y: 91, distance: 290.8
click at [1210, 91] on div "Janela de atendimento Grade de atendimento Capacidade Transportadoras Veículos …" at bounding box center [629, 295] width 1259 height 591
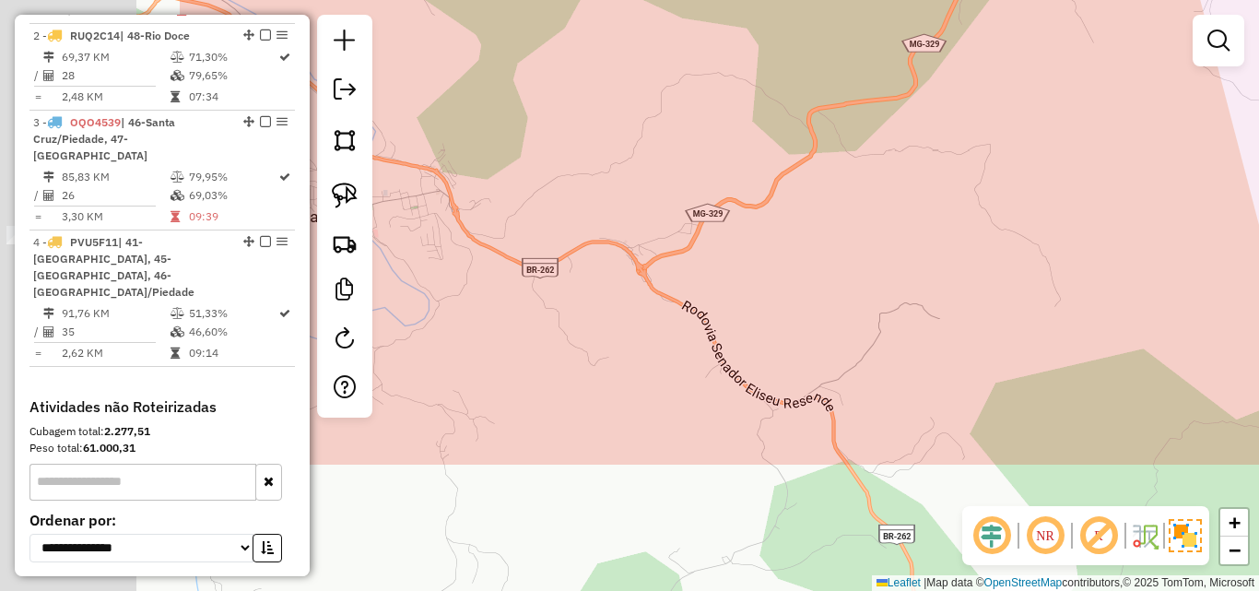
drag, startPoint x: 694, startPoint y: 373, endPoint x: 1005, endPoint y: 182, distance: 365.3
click at [1005, 182] on div "Janela de atendimento Grade de atendimento Capacidade Transportadoras Veículos …" at bounding box center [629, 295] width 1259 height 591
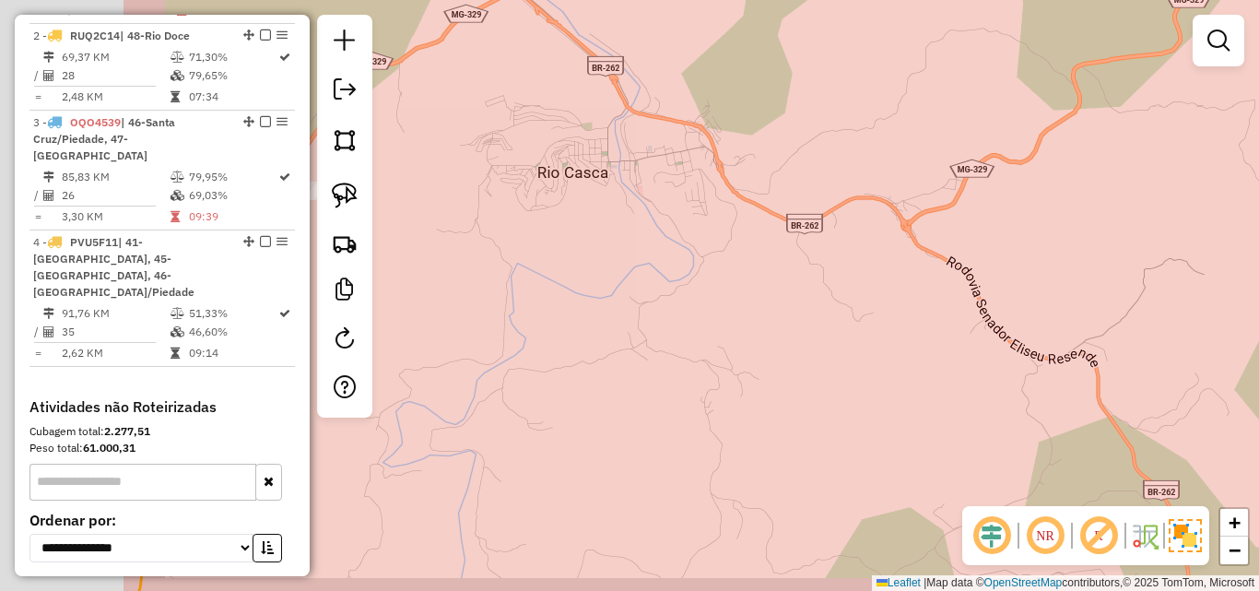
drag, startPoint x: 619, startPoint y: 346, endPoint x: 1018, endPoint y: 288, distance: 403.3
click at [1018, 288] on div "Janela de atendimento Grade de atendimento Capacidade Transportadoras Veículos …" at bounding box center [629, 295] width 1259 height 591
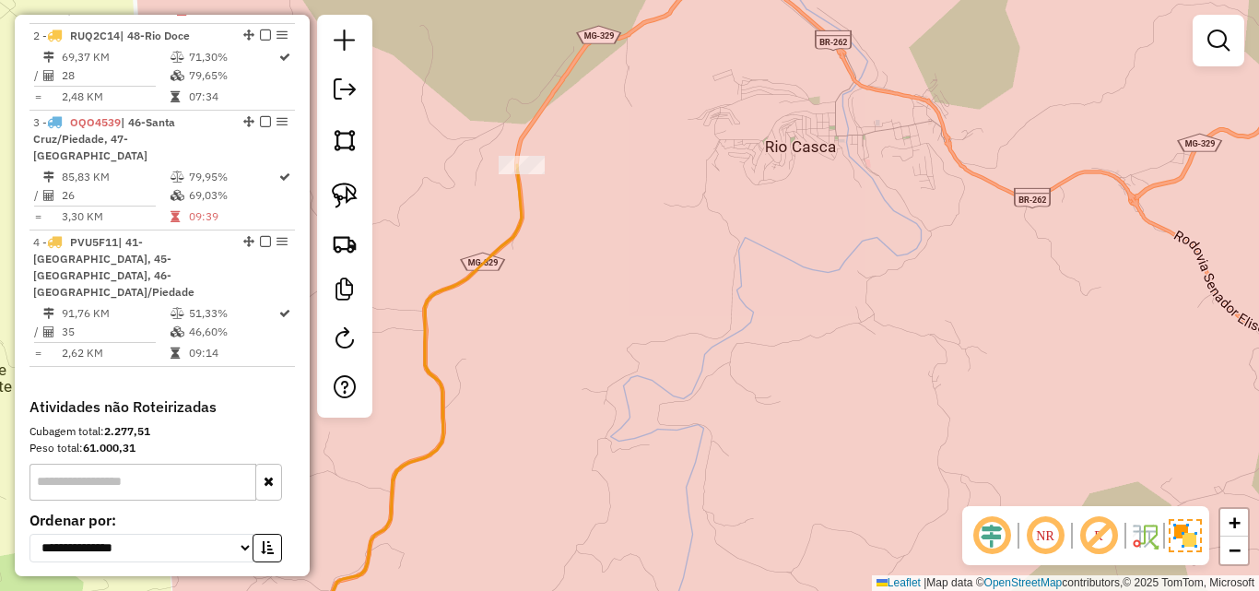
drag, startPoint x: 743, startPoint y: 225, endPoint x: 859, endPoint y: 218, distance: 116.3
click at [859, 218] on div "Janela de atendimento Grade de atendimento Capacidade Transportadoras Veículos …" at bounding box center [629, 295] width 1259 height 591
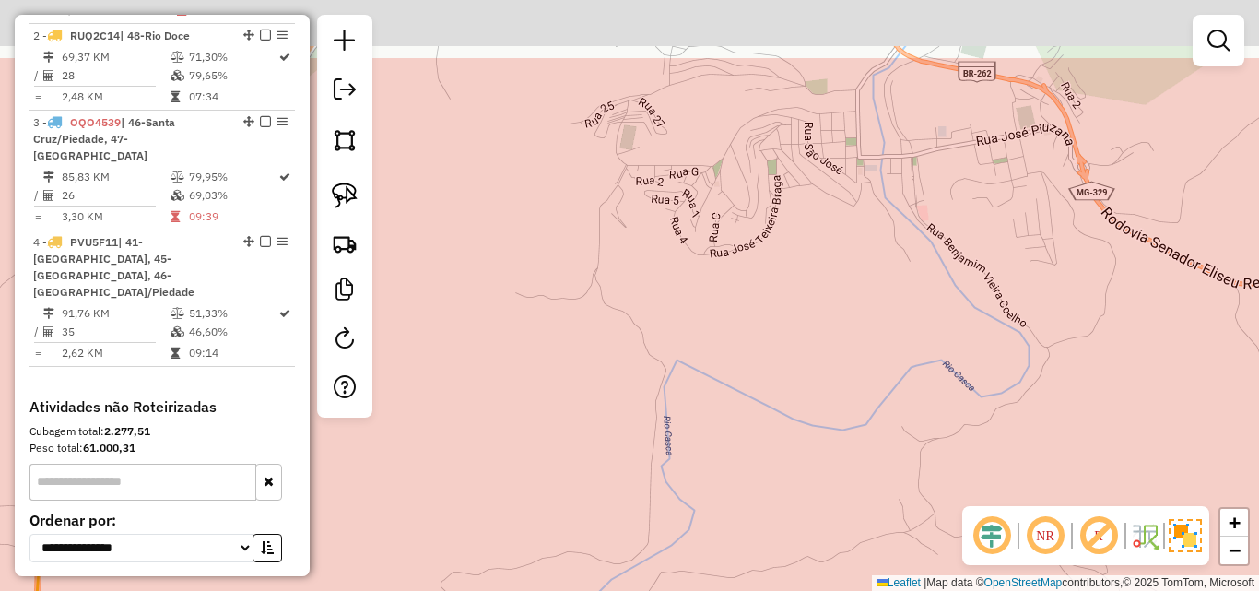
drag, startPoint x: 897, startPoint y: 182, endPoint x: 853, endPoint y: 331, distance: 155.5
click at [842, 388] on div "Janela de atendimento Grade de atendimento Capacidade Transportadoras Veículos …" at bounding box center [629, 295] width 1259 height 591
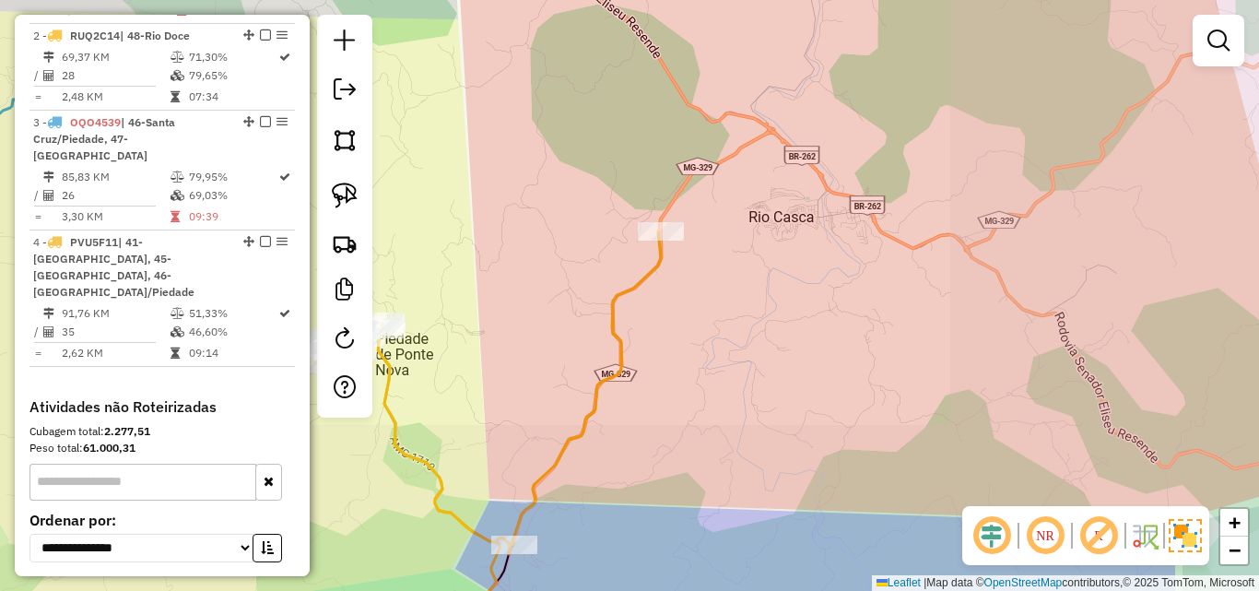
drag, startPoint x: 937, startPoint y: 326, endPoint x: 838, endPoint y: 282, distance: 108.9
click at [839, 285] on div "Janela de atendimento Grade de atendimento Capacidade Transportadoras Veículos …" at bounding box center [629, 295] width 1259 height 591
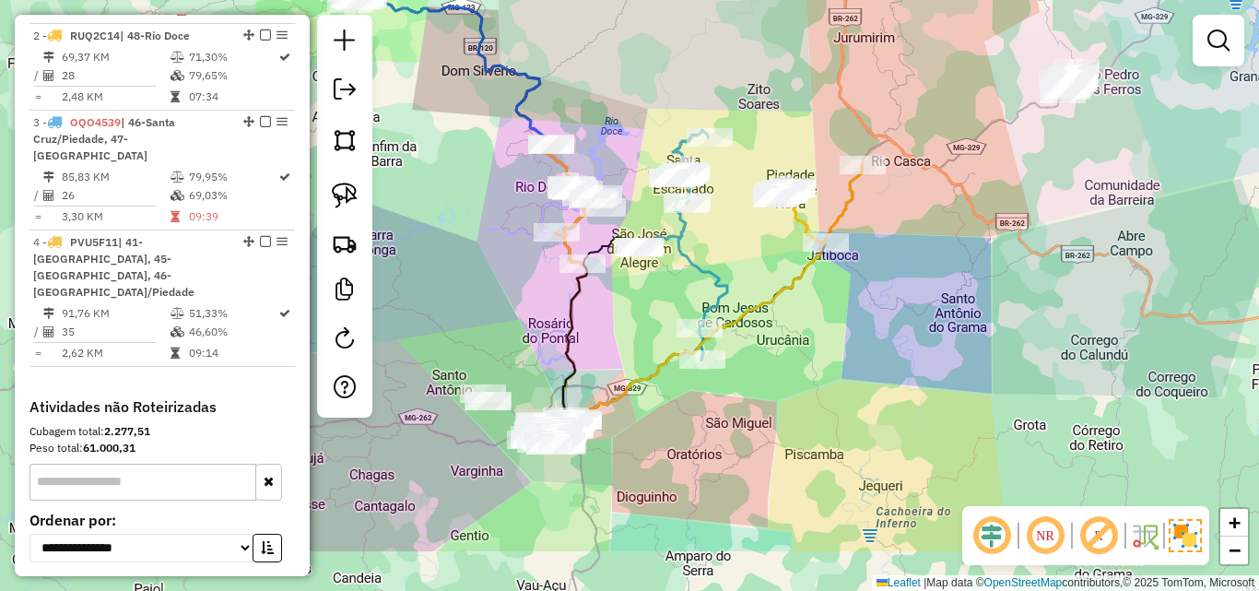
drag, startPoint x: 868, startPoint y: 364, endPoint x: 960, endPoint y: 214, distance: 176.2
click at [959, 218] on div "Janela de atendimento Grade de atendimento Capacidade Transportadoras Veículos …" at bounding box center [629, 295] width 1259 height 591
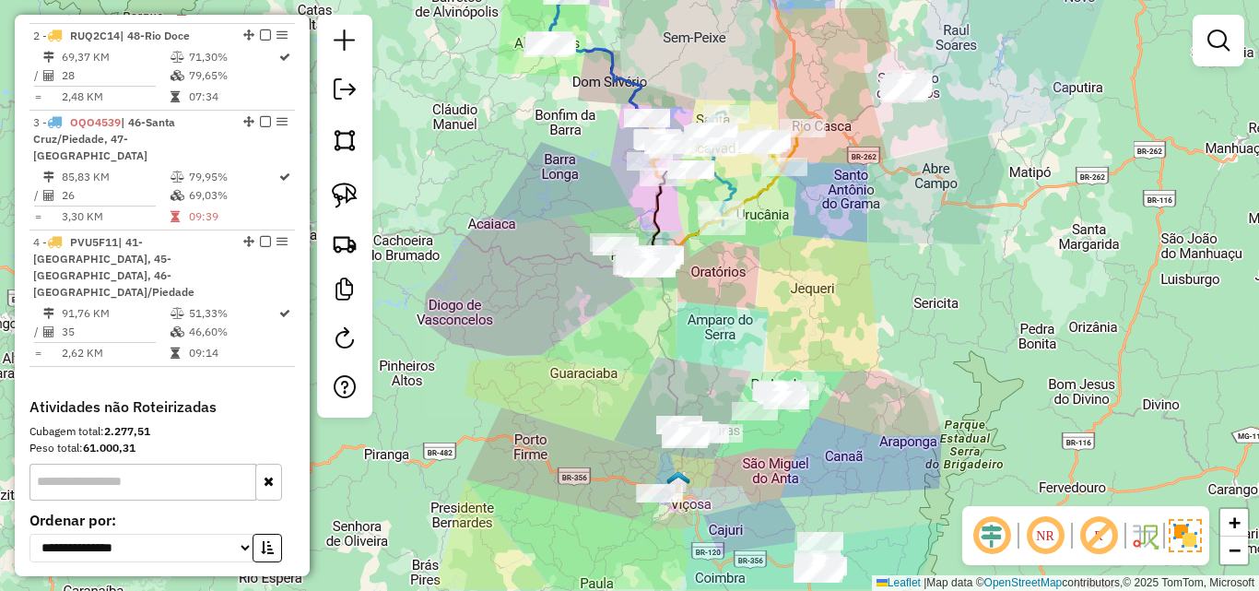
drag, startPoint x: 953, startPoint y: 300, endPoint x: 845, endPoint y: 239, distance: 123.8
click at [845, 239] on div "Janela de atendimento Grade de atendimento Capacidade Transportadoras Veículos …" at bounding box center [629, 295] width 1259 height 591
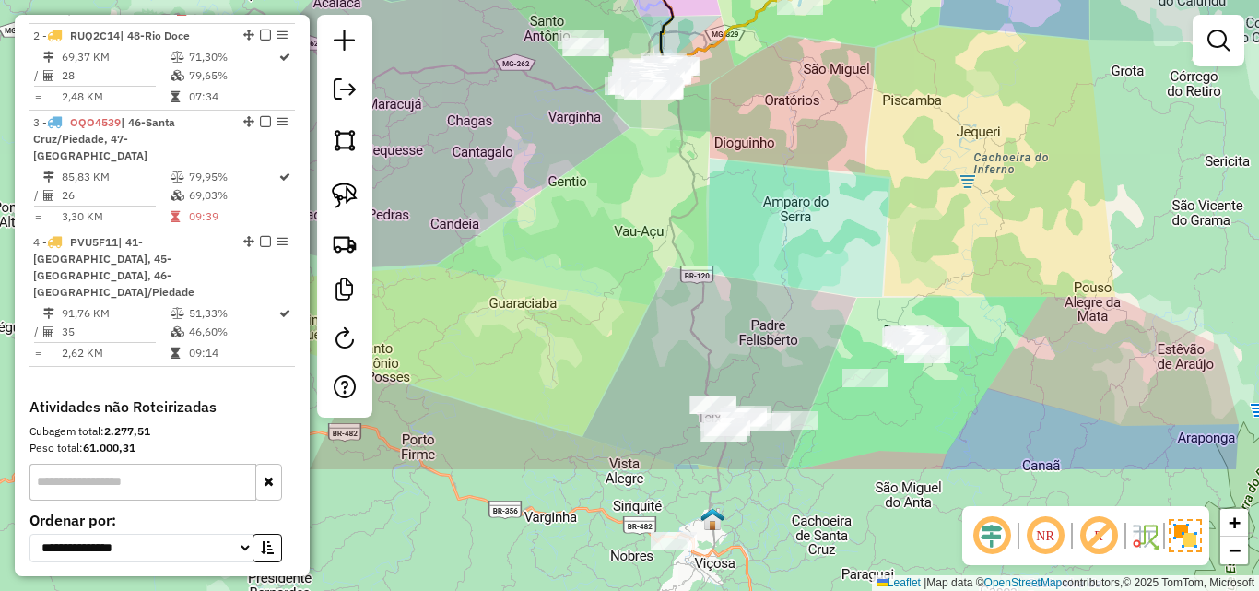
drag, startPoint x: 776, startPoint y: 441, endPoint x: 766, endPoint y: 261, distance: 180.9
click at [766, 261] on div "Janela de atendimento Grade de atendimento Capacidade Transportadoras Veículos …" at bounding box center [629, 295] width 1259 height 591
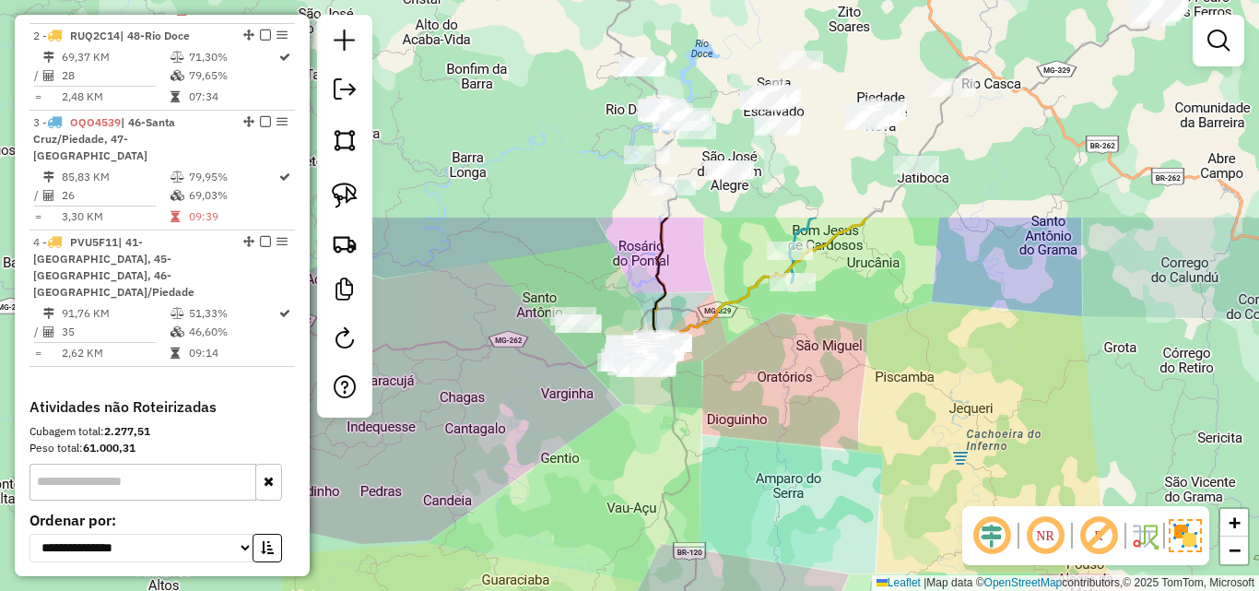
drag, startPoint x: 768, startPoint y: 235, endPoint x: 760, endPoint y: 511, distance: 276.6
click at [760, 511] on div "Janela de atendimento Grade de atendimento Capacidade Transportadoras Veículos …" at bounding box center [629, 295] width 1259 height 591
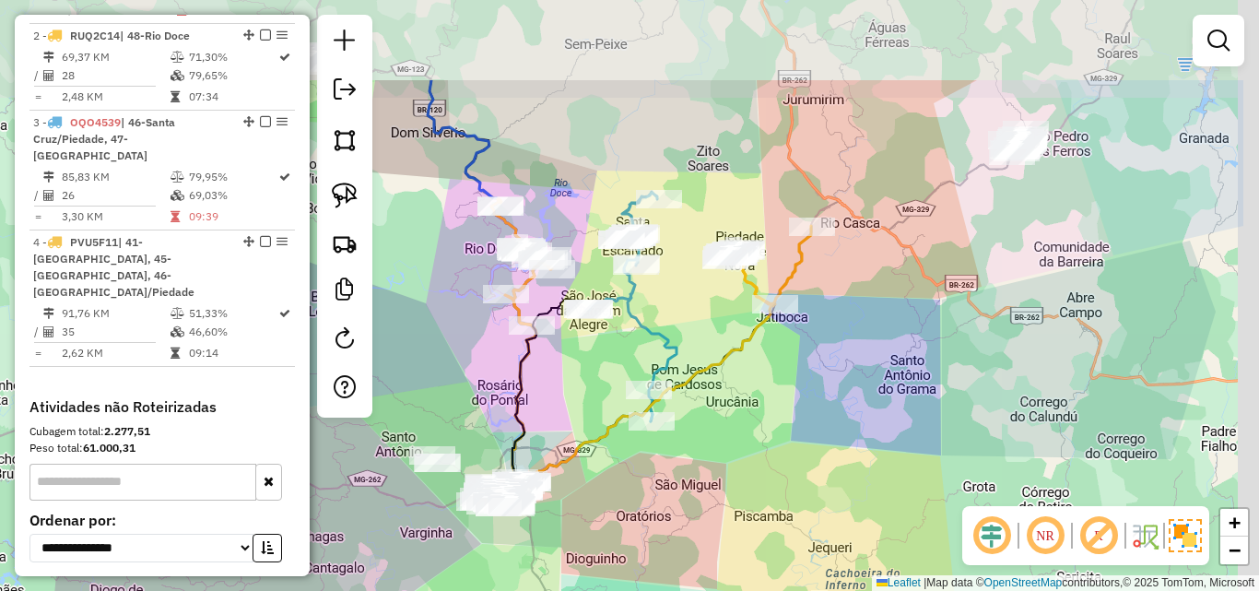
drag, startPoint x: 758, startPoint y: 397, endPoint x: 590, endPoint y: 551, distance: 228.3
click at [580, 570] on div "Janela de atendimento Grade de atendimento Capacidade Transportadoras Veículos …" at bounding box center [629, 295] width 1259 height 591
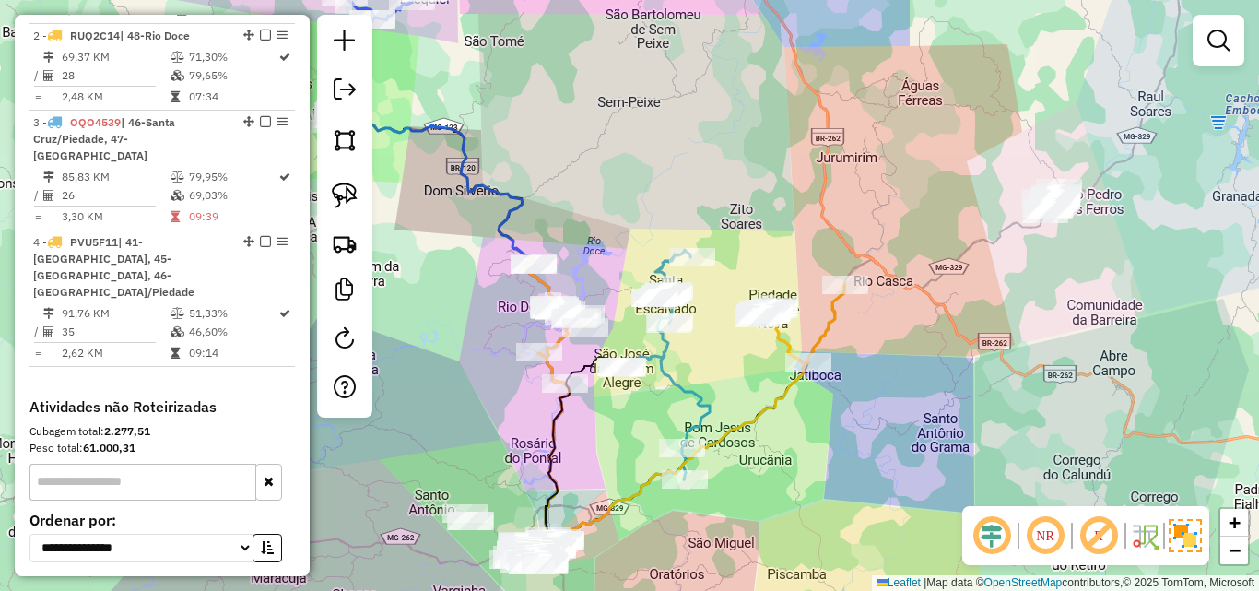
drag, startPoint x: 852, startPoint y: 417, endPoint x: 1105, endPoint y: 406, distance: 252.7
click at [1105, 406] on div "Janela de atendimento Grade de atendimento Capacidade Transportadoras Veículos …" at bounding box center [629, 295] width 1259 height 591
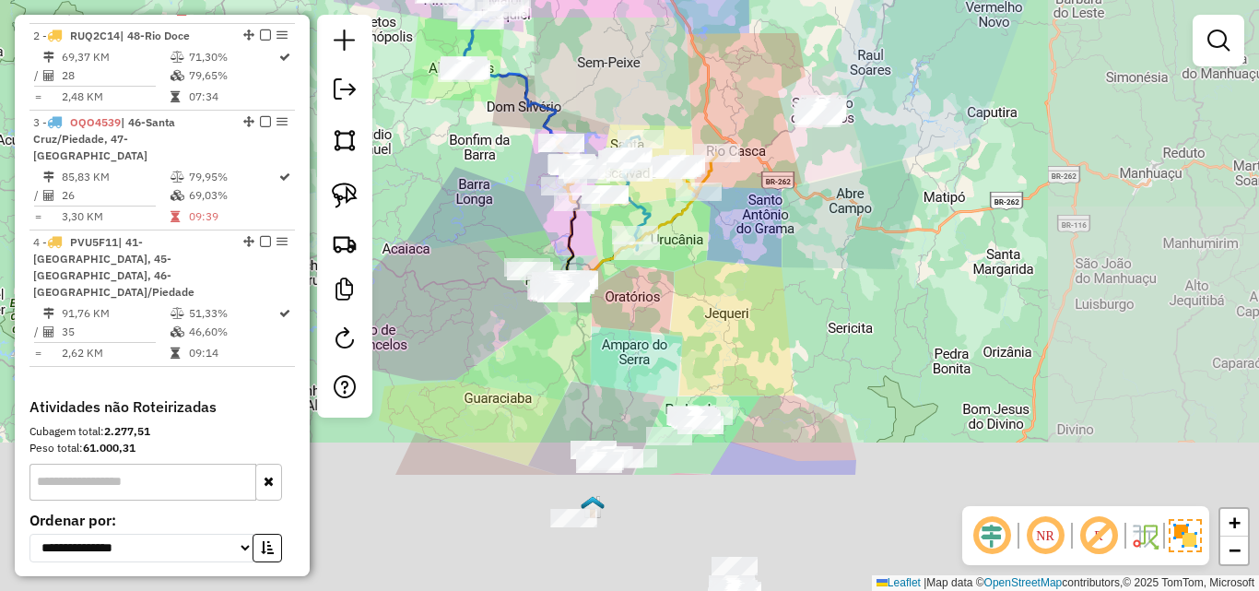
drag, startPoint x: 826, startPoint y: 379, endPoint x: 480, endPoint y: 204, distance: 387.4
click at [480, 204] on div "Janela de atendimento Grade de atendimento Capacidade Transportadoras Veículos …" at bounding box center [629, 295] width 1259 height 591
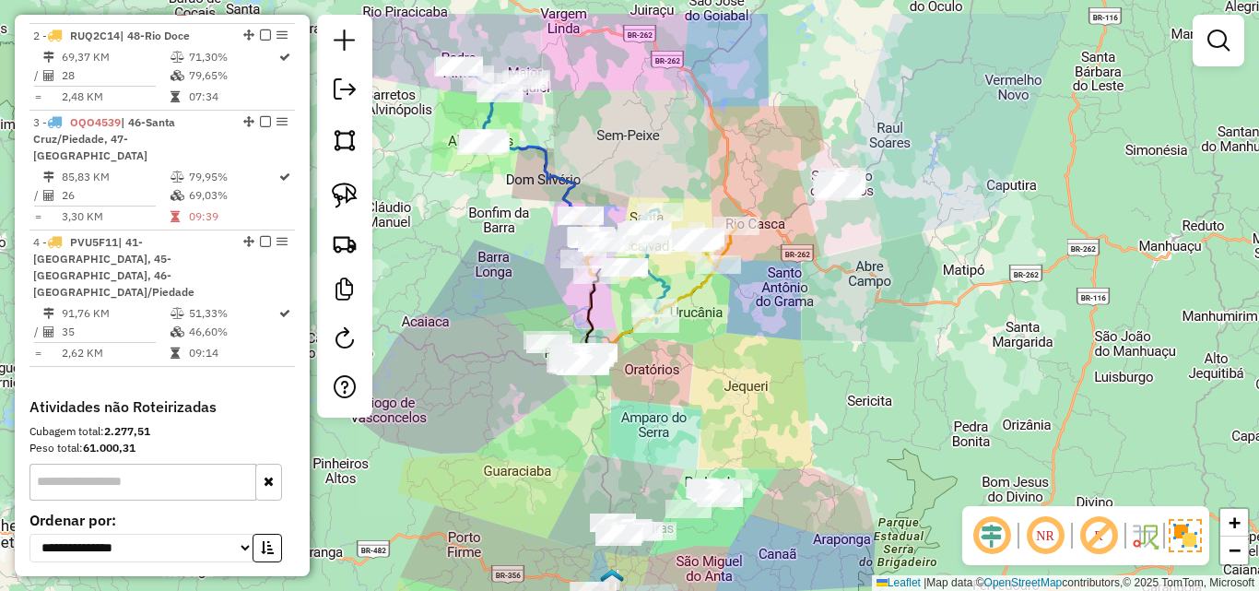
drag, startPoint x: 737, startPoint y: 327, endPoint x: 760, endPoint y: 380, distance: 57.4
click at [757, 397] on div "Janela de atendimento Grade de atendimento Capacidade Transportadoras Veículos …" at bounding box center [629, 295] width 1259 height 591
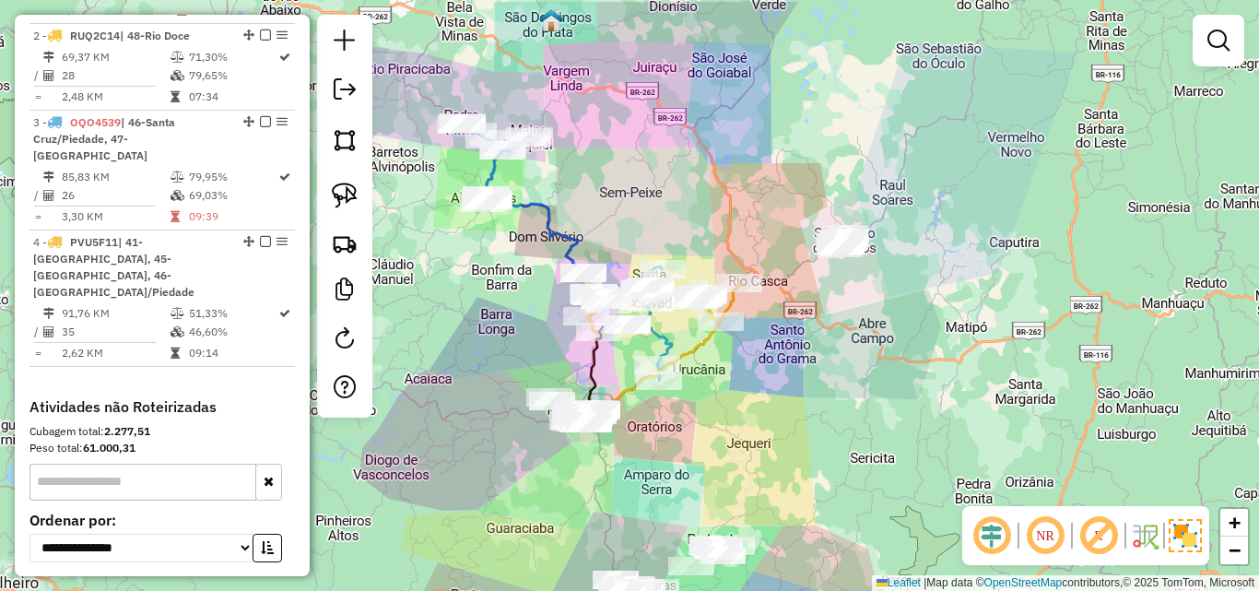
drag, startPoint x: 501, startPoint y: 239, endPoint x: 511, endPoint y: 300, distance: 61.5
click at [511, 300] on div "Janela de atendimento Grade de atendimento Capacidade Transportadoras Veículos …" at bounding box center [629, 295] width 1259 height 591
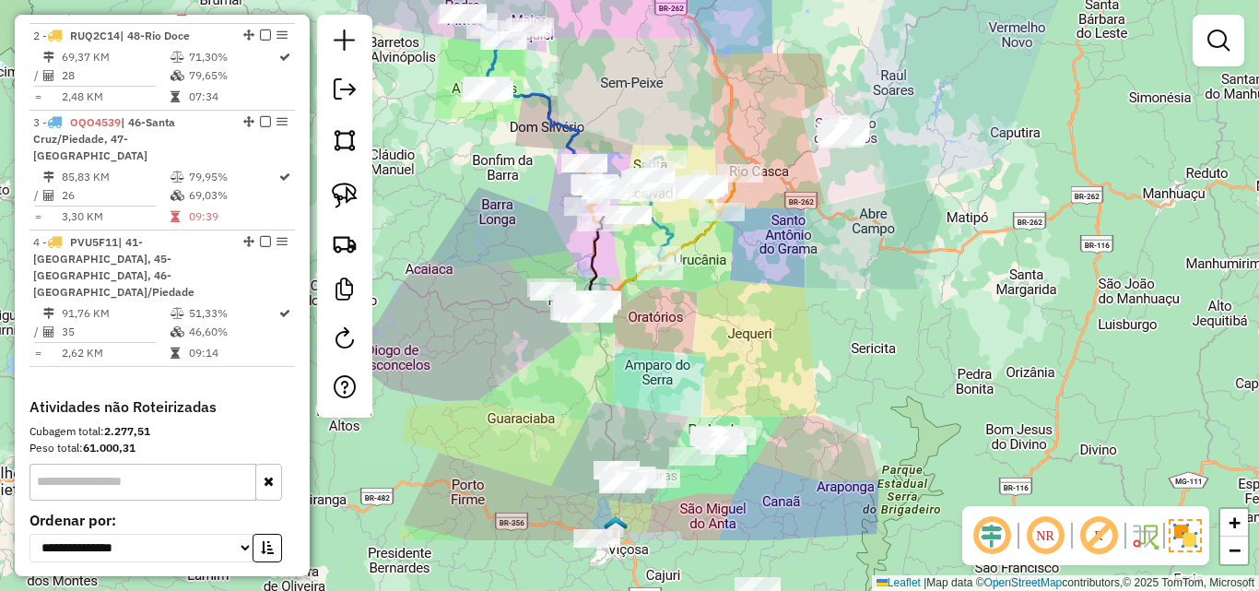
drag, startPoint x: 485, startPoint y: 446, endPoint x: 484, endPoint y: 300, distance: 146.5
click at [484, 300] on div "Janela de atendimento Grade de atendimento Capacidade Transportadoras Veículos …" at bounding box center [629, 295] width 1259 height 591
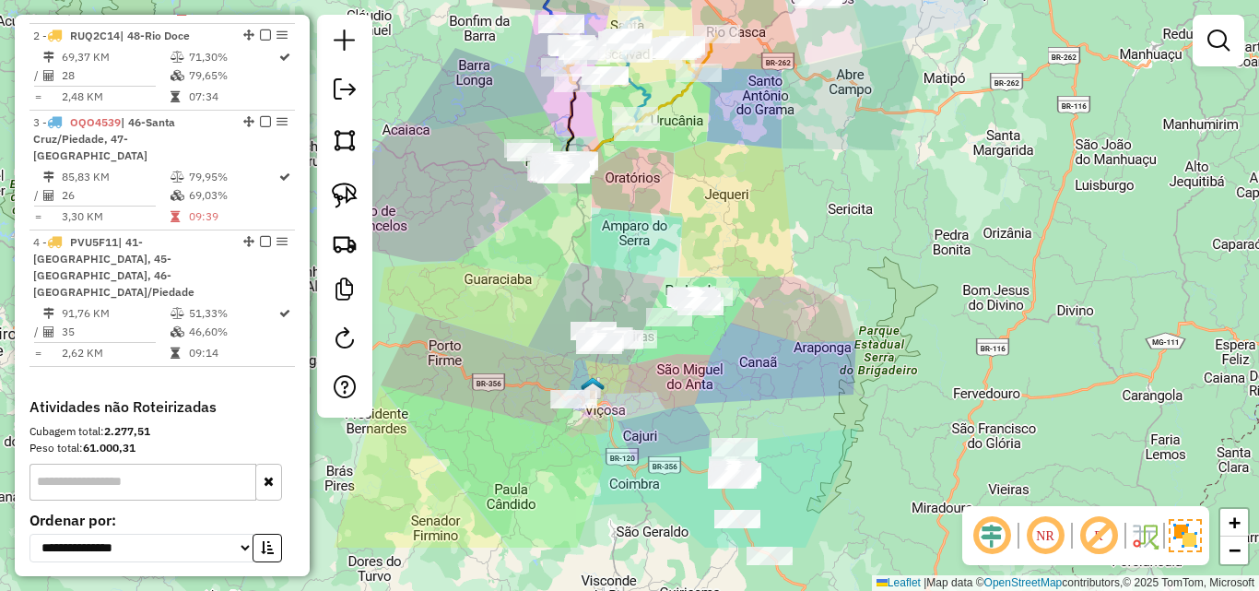
drag, startPoint x: 672, startPoint y: 503, endPoint x: 651, endPoint y: 401, distance: 104.5
click at [651, 401] on div "Janela de atendimento Grade de atendimento Capacidade Transportadoras Veículos …" at bounding box center [629, 295] width 1259 height 591
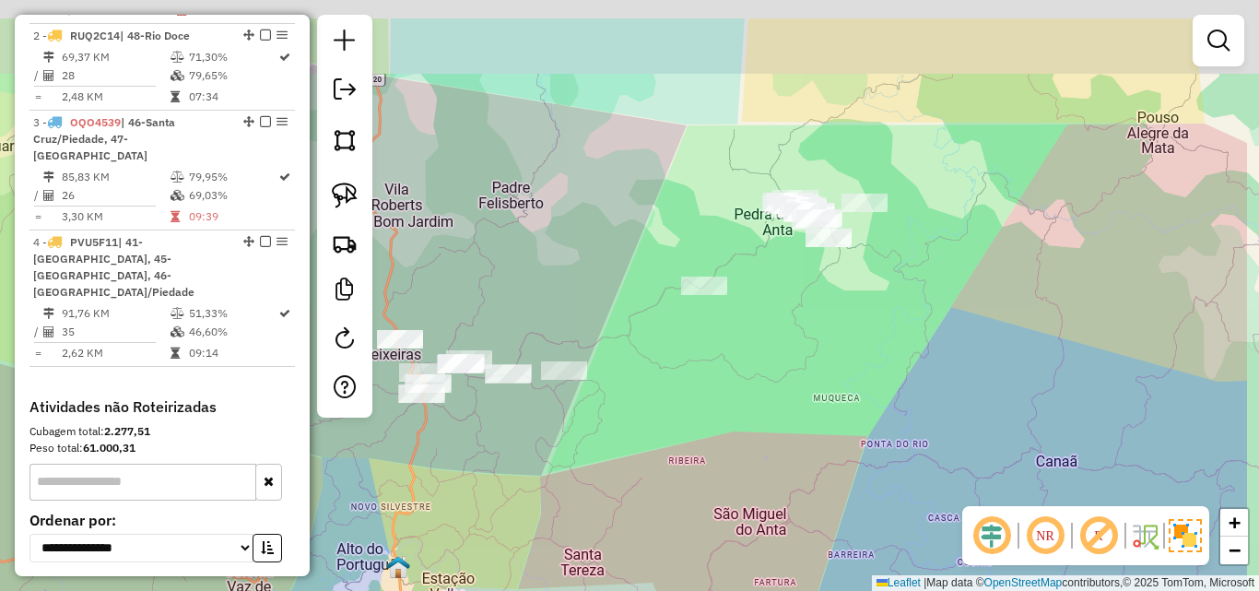
drag, startPoint x: 651, startPoint y: 357, endPoint x: 548, endPoint y: 407, distance: 114.2
click at [495, 448] on div "Janela de atendimento Grade de atendimento Capacidade Transportadoras Veículos …" at bounding box center [629, 295] width 1259 height 591
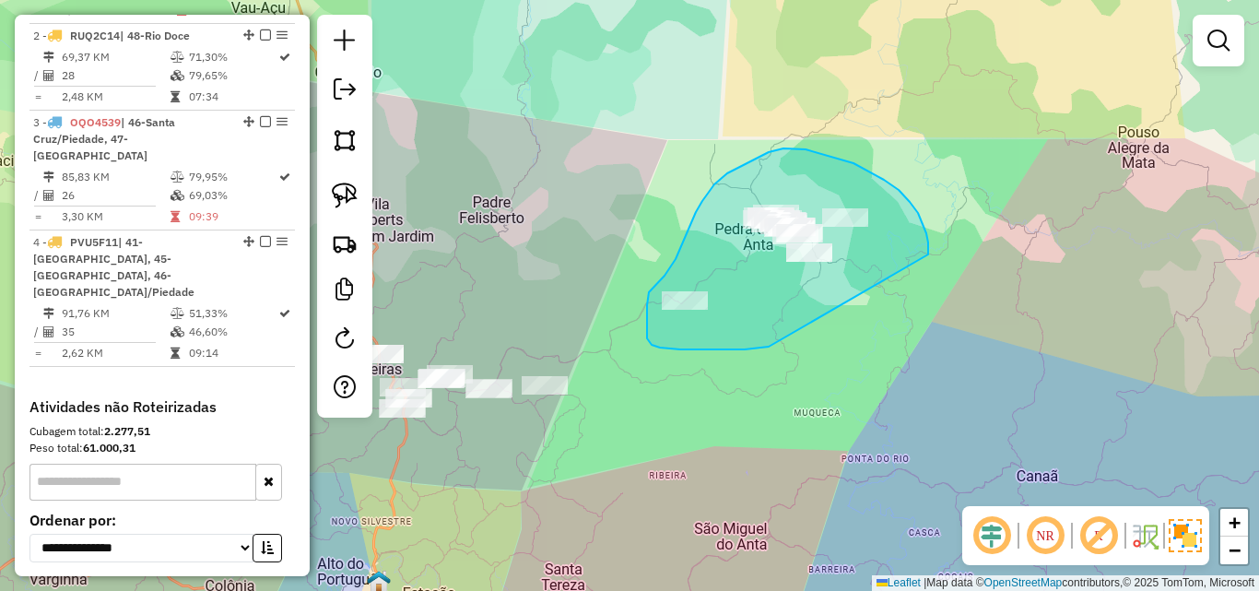
drag, startPoint x: 928, startPoint y: 254, endPoint x: 832, endPoint y: 330, distance: 122.1
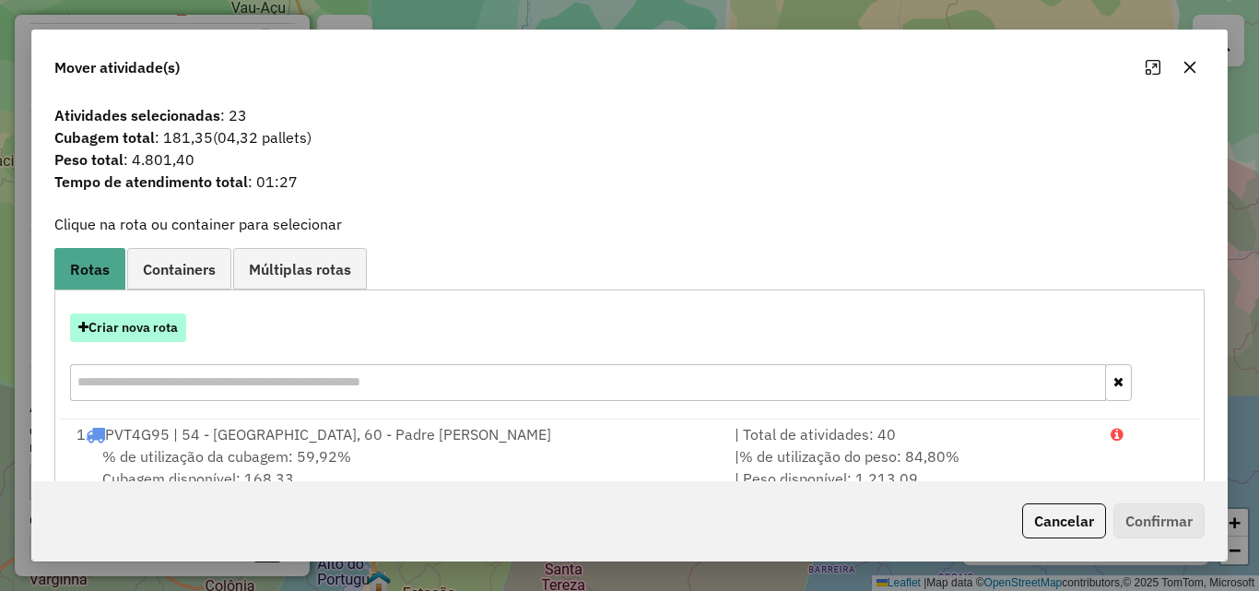
click at [170, 329] on button "Criar nova rota" at bounding box center [128, 327] width 116 height 29
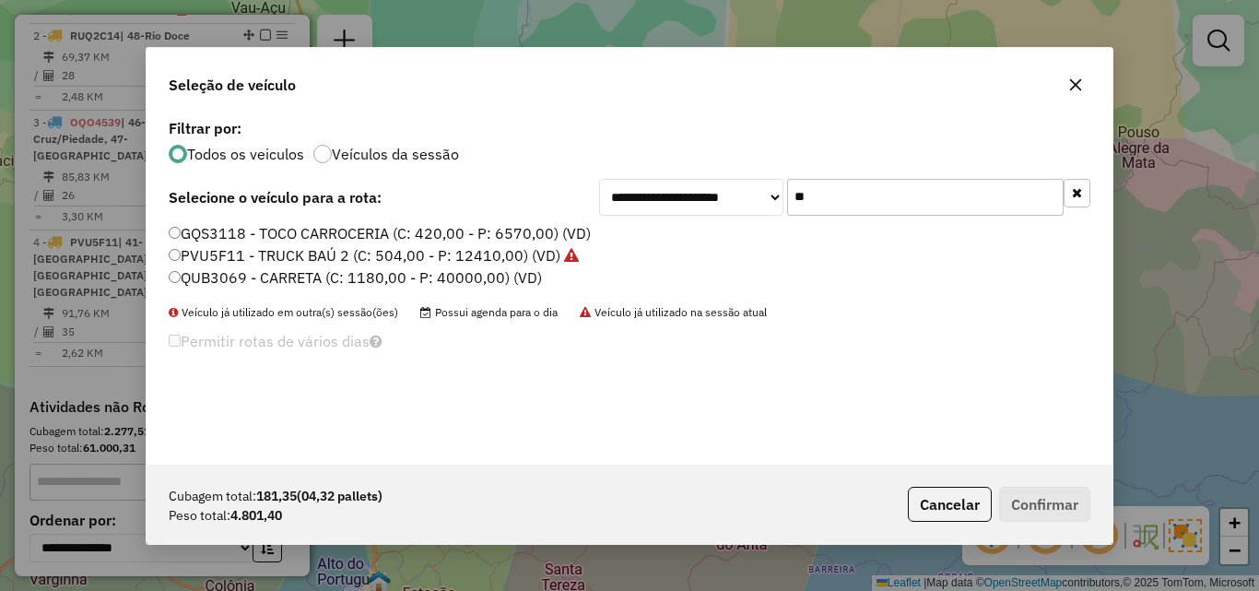
drag, startPoint x: 818, startPoint y: 200, endPoint x: 700, endPoint y: 199, distance: 118.9
click at [700, 199] on div "**********" at bounding box center [844, 197] width 491 height 37
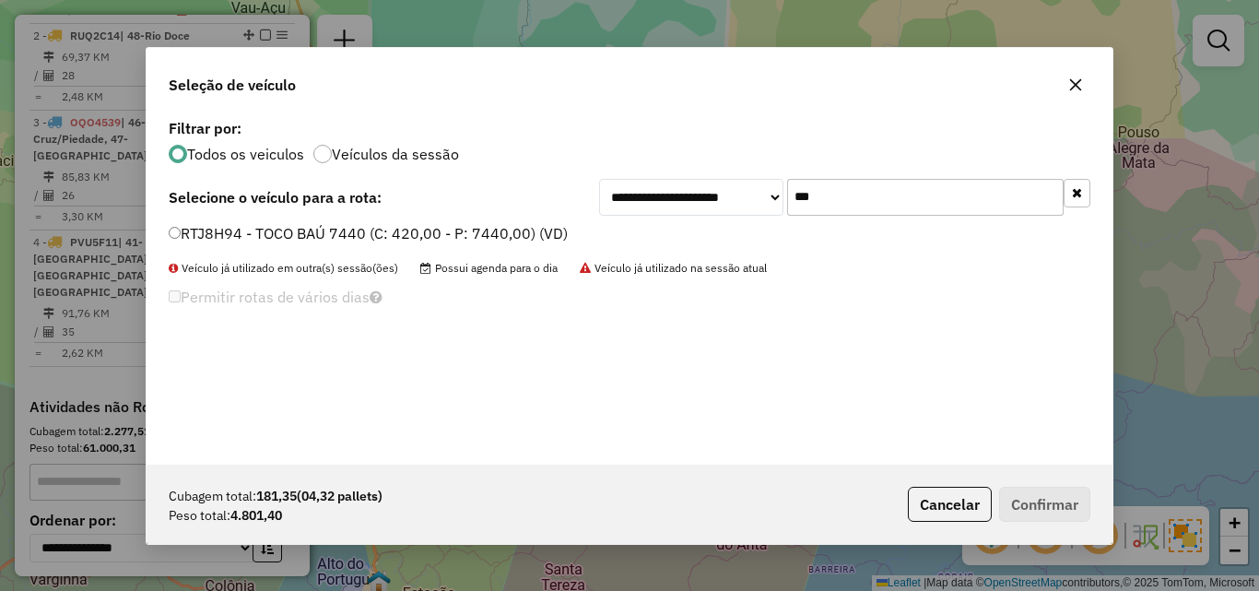
type input "***"
click at [376, 229] on label "RTJ8H94 - TOCO BAÚ 7440 (C: 420,00 - P: 7440,00) (VD)" at bounding box center [368, 233] width 399 height 22
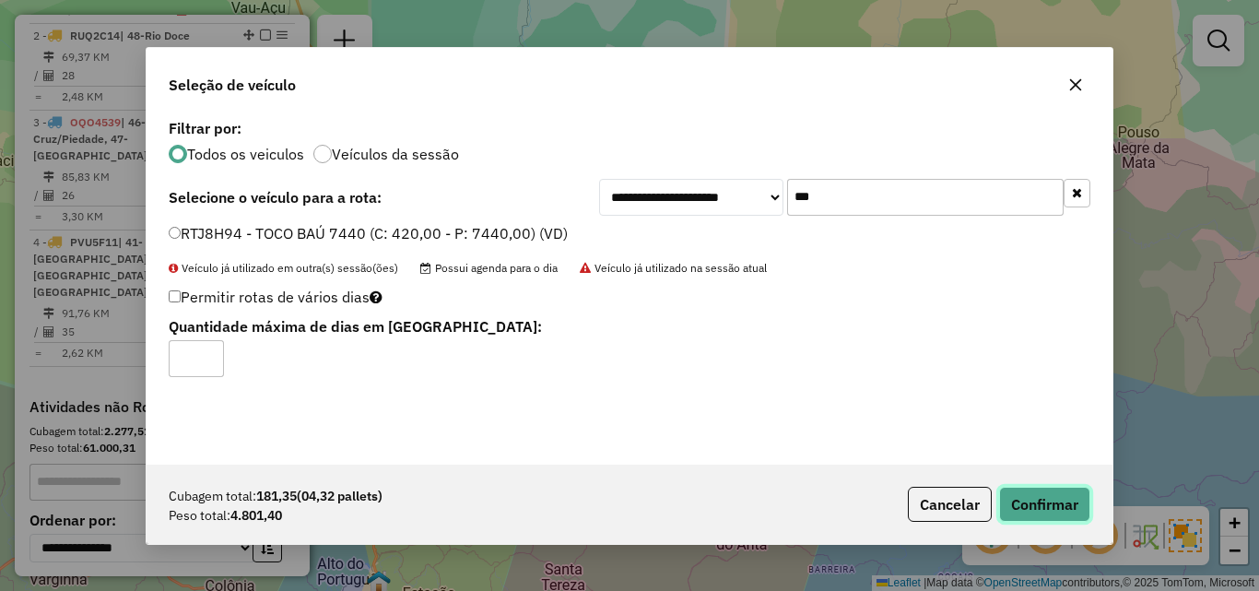
click at [1036, 498] on button "Confirmar" at bounding box center [1044, 504] width 91 height 35
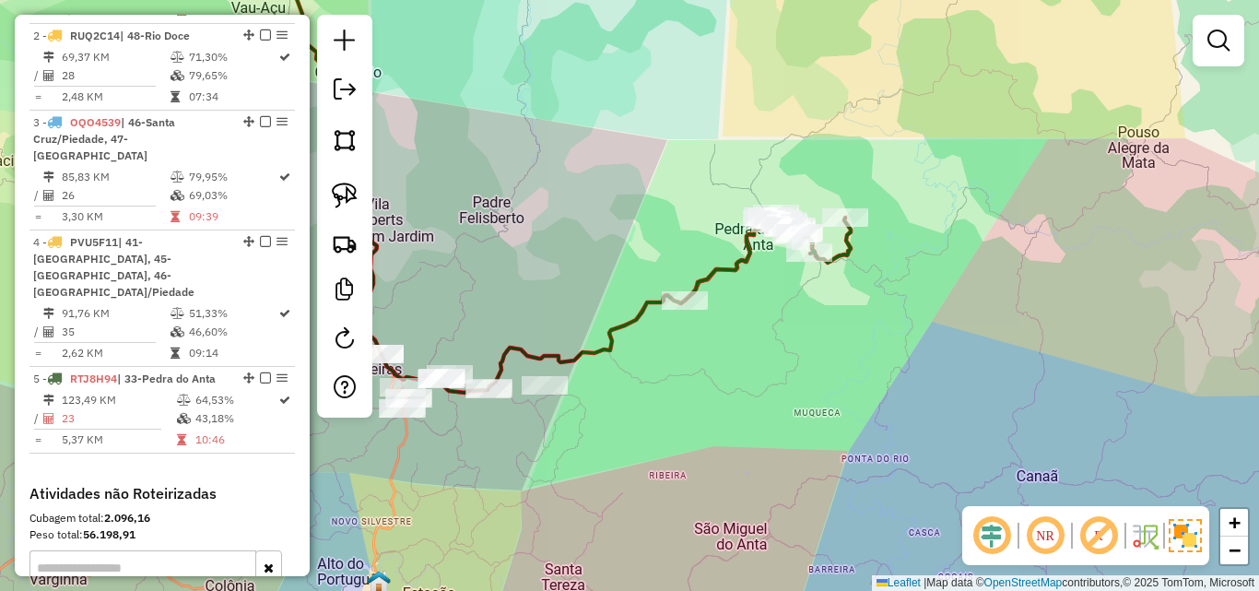
click at [625, 491] on div "Rota 5 - Placa RTJ8H94 21970 - GERALDO PEREIRA DE A Janela de atendimento Grade…" at bounding box center [629, 295] width 1259 height 591
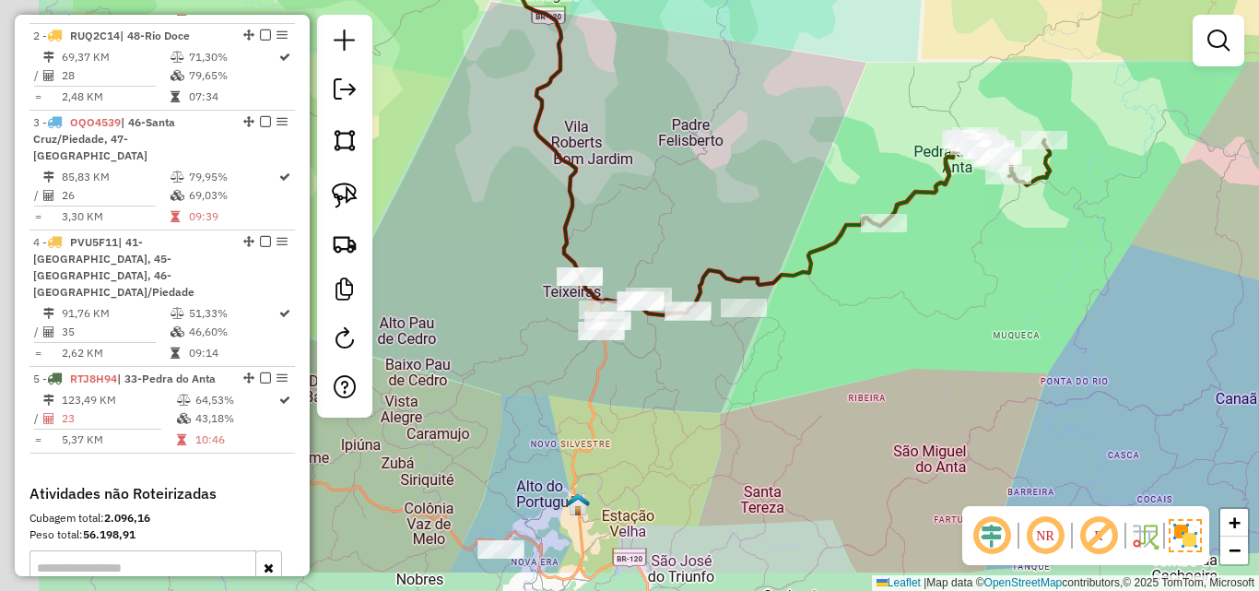
drag, startPoint x: 563, startPoint y: 477, endPoint x: 762, endPoint y: 400, distance: 213.6
click at [762, 400] on div "Janela de atendimento Grade de atendimento Capacidade Transportadoras Veículos …" at bounding box center [629, 295] width 1259 height 591
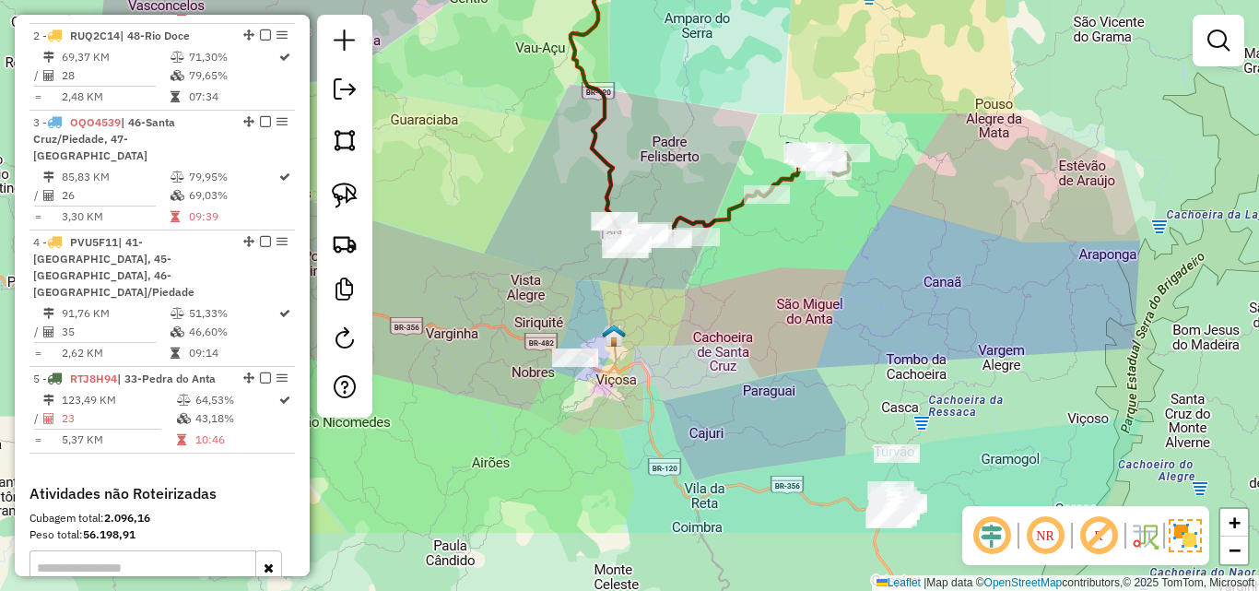
drag, startPoint x: 777, startPoint y: 463, endPoint x: 721, endPoint y: 346, distance: 129.8
click at [721, 346] on div "Janela de atendimento Grade de atendimento Capacidade Transportadoras Veículos …" at bounding box center [629, 295] width 1259 height 591
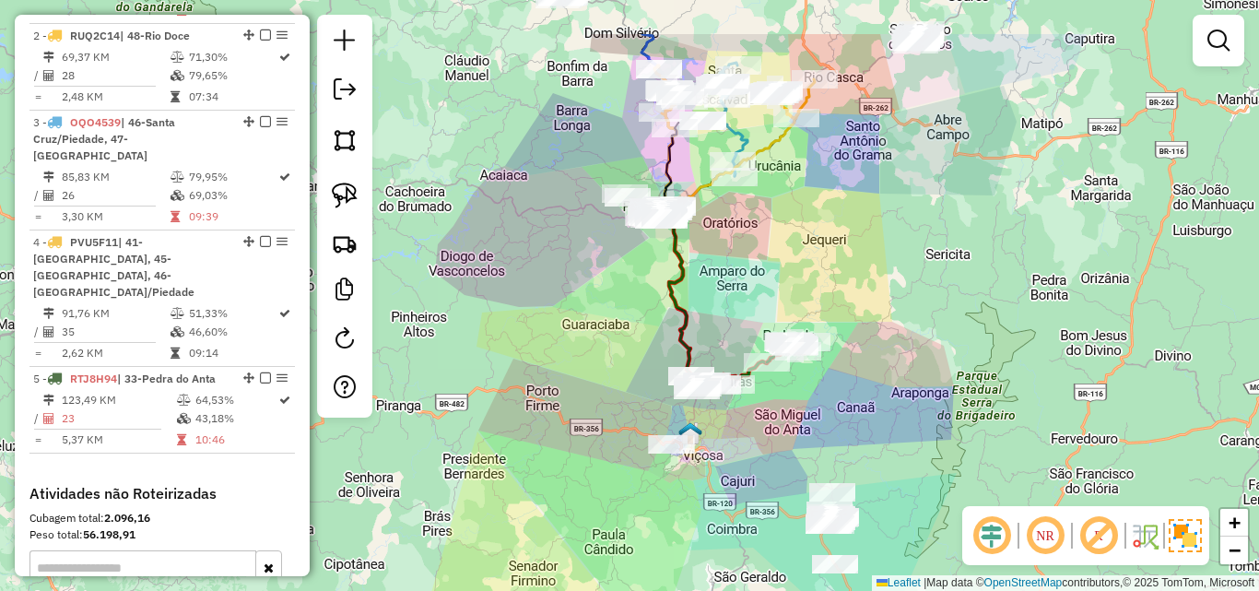
drag, startPoint x: 727, startPoint y: 375, endPoint x: 752, endPoint y: 412, distance: 44.5
click at [753, 474] on div "Janela de atendimento Grade de atendimento Capacidade Transportadoras Veículos …" at bounding box center [629, 295] width 1259 height 591
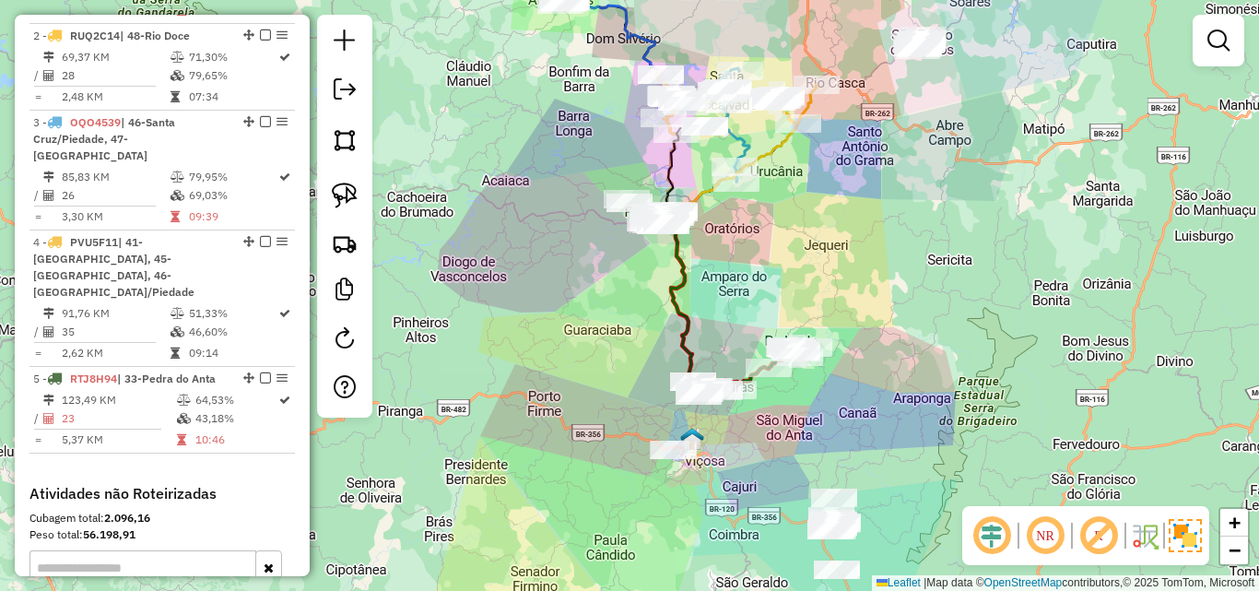
drag, startPoint x: 728, startPoint y: 267, endPoint x: 738, endPoint y: 412, distance: 145.0
click at [737, 412] on div "Janela de atendimento Grade de atendimento Capacidade Transportadoras Veículos …" at bounding box center [629, 295] width 1259 height 591
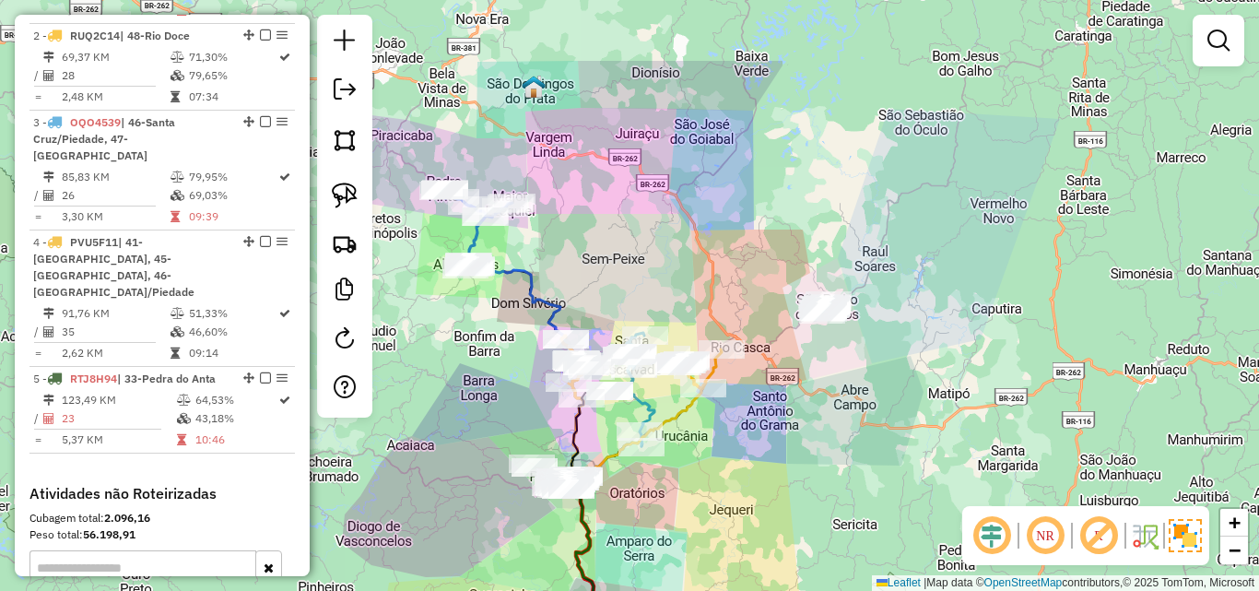
drag, startPoint x: 841, startPoint y: 370, endPoint x: 730, endPoint y: 487, distance: 161.7
click at [724, 493] on div "Janela de atendimento Grade de atendimento Capacidade Transportadoras Veículos …" at bounding box center [629, 295] width 1259 height 591
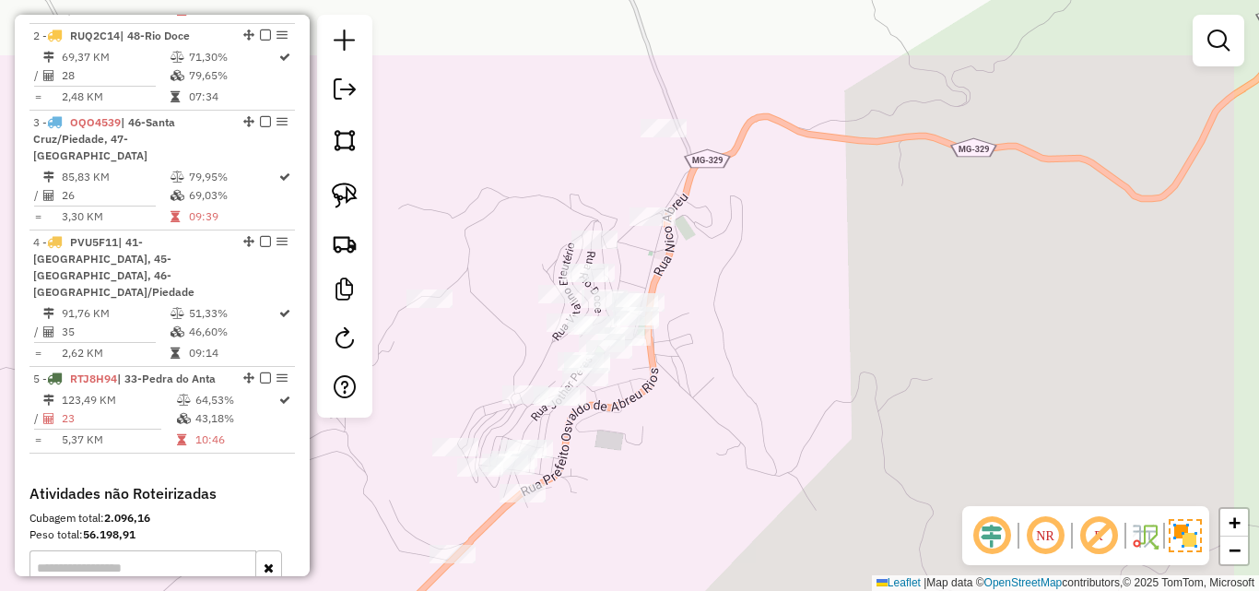
drag, startPoint x: 809, startPoint y: 315, endPoint x: 659, endPoint y: 429, distance: 188.8
click at [659, 429] on div "Janela de atendimento Grade de atendimento Capacidade Transportadoras Veículos …" at bounding box center [629, 295] width 1259 height 591
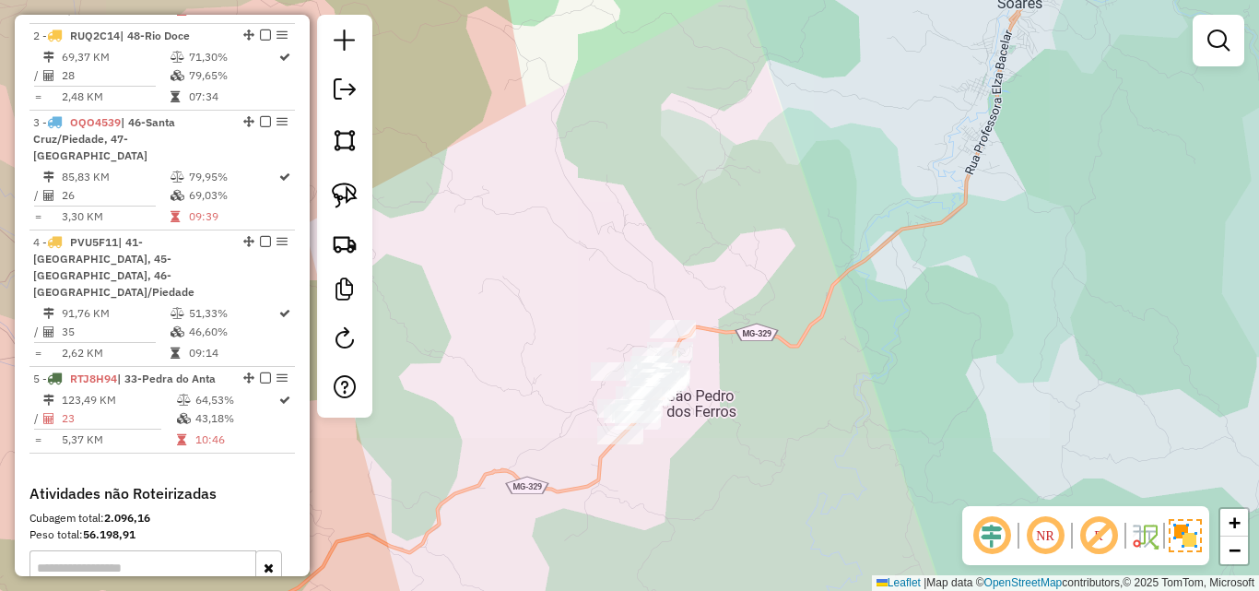
drag, startPoint x: 659, startPoint y: 446, endPoint x: 678, endPoint y: 417, distance: 35.3
click at [672, 417] on div "Janela de atendimento Grade de atendimento Capacidade Transportadoras Veículos …" at bounding box center [629, 295] width 1259 height 591
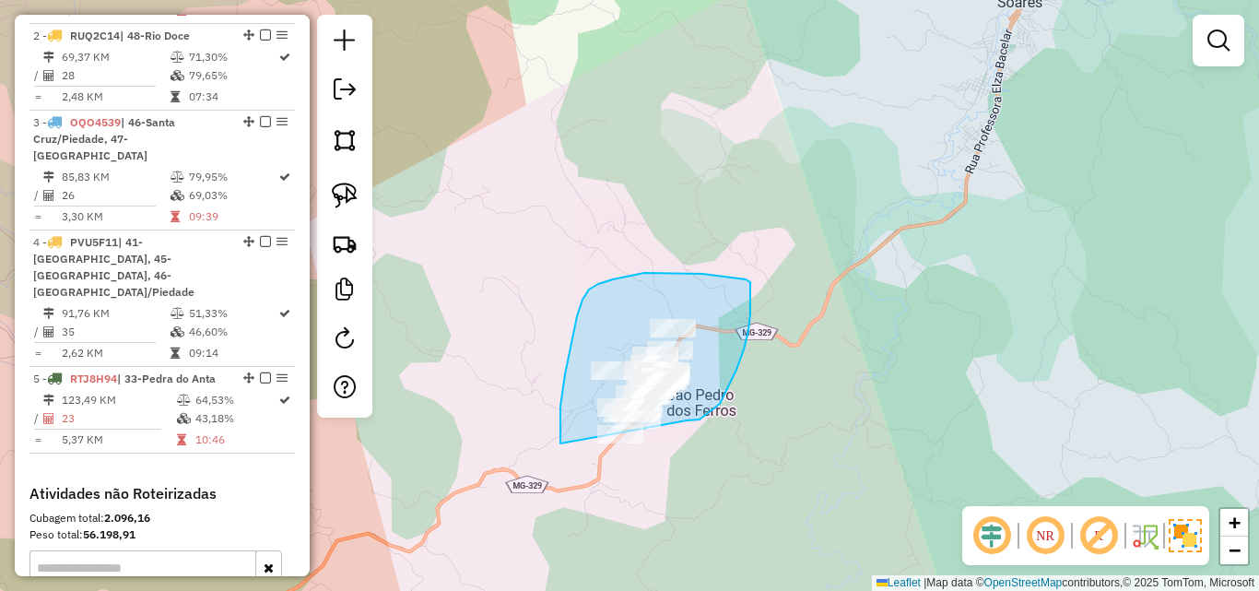
drag, startPoint x: 700, startPoint y: 419, endPoint x: 750, endPoint y: 453, distance: 61.1
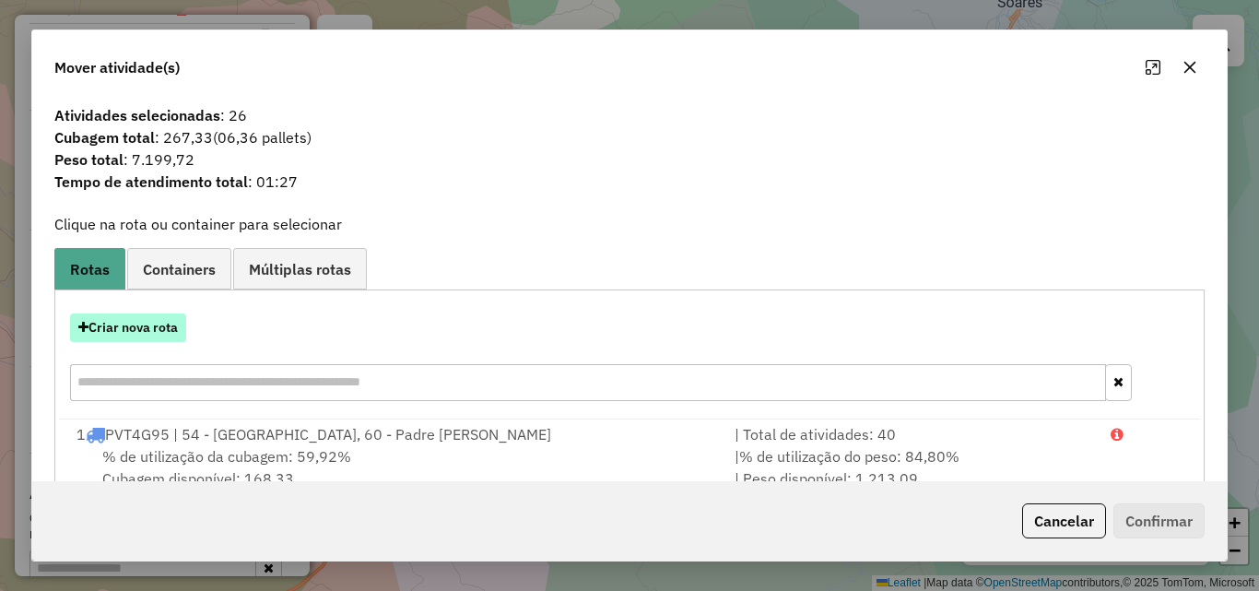
click at [165, 322] on button "Criar nova rota" at bounding box center [128, 327] width 116 height 29
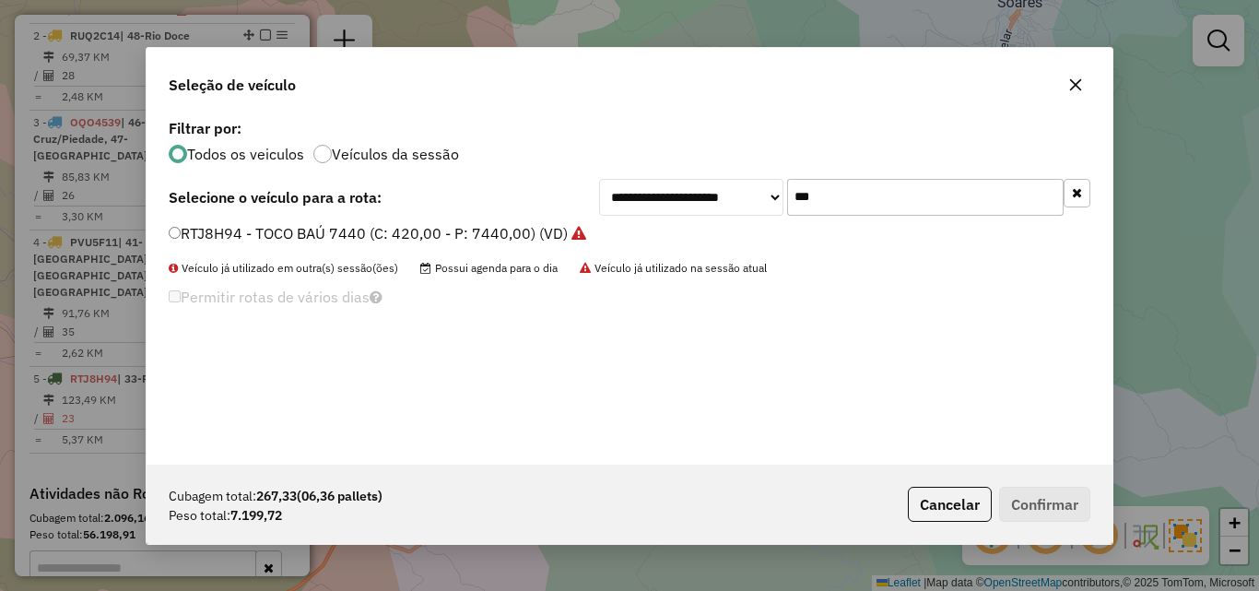
drag, startPoint x: 857, startPoint y: 197, endPoint x: 716, endPoint y: 194, distance: 141.1
click at [717, 194] on div "**********" at bounding box center [844, 197] width 491 height 37
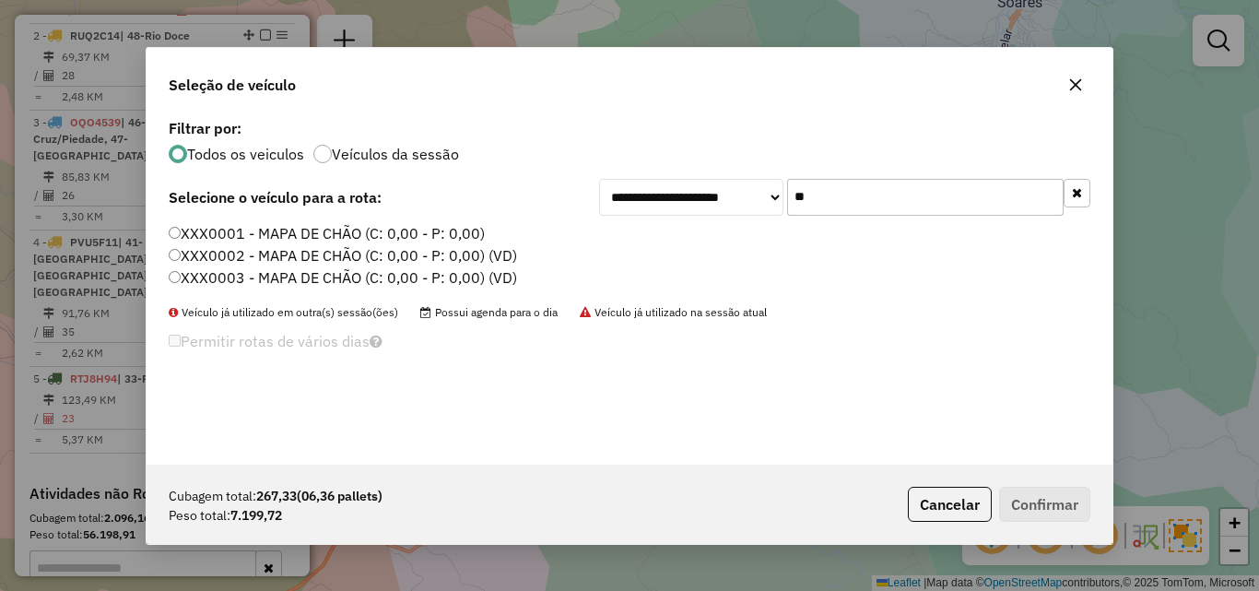
type input "**"
click at [283, 230] on label "XXX0001 - MAPA DE CHÃO (C: 0,00 - P: 0,00)" at bounding box center [327, 233] width 316 height 22
click at [1082, 87] on icon "button" at bounding box center [1075, 84] width 15 height 15
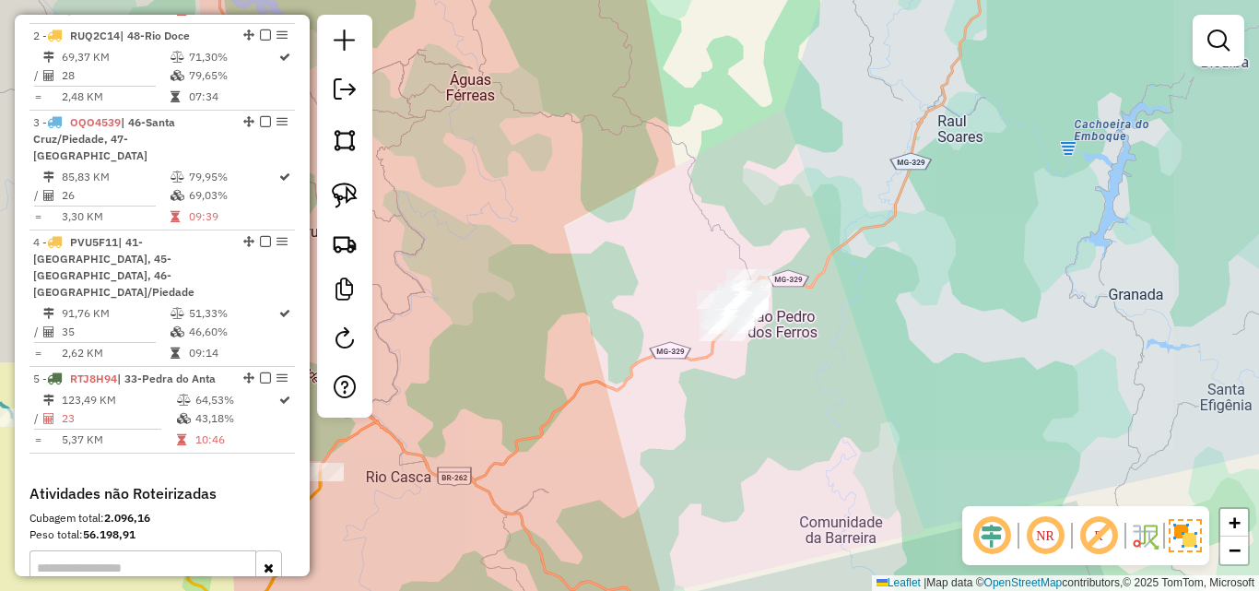
drag, startPoint x: 626, startPoint y: 278, endPoint x: 773, endPoint y: 114, distance: 220.6
click at [782, 99] on div "Janela de atendimento Grade de atendimento Capacidade Transportadoras Veículos …" at bounding box center [629, 295] width 1259 height 591
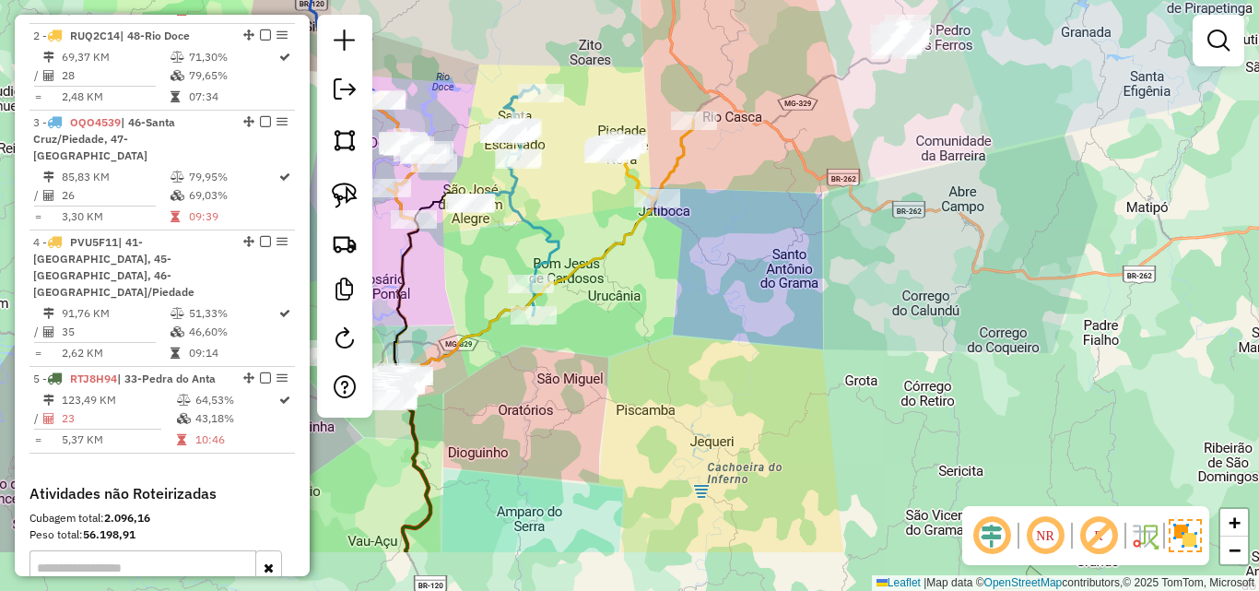
drag, startPoint x: 709, startPoint y: 284, endPoint x: 787, endPoint y: 185, distance: 125.9
click at [787, 185] on div "Janela de atendimento Grade de atendimento Capacidade Transportadoras Veículos …" at bounding box center [629, 295] width 1259 height 591
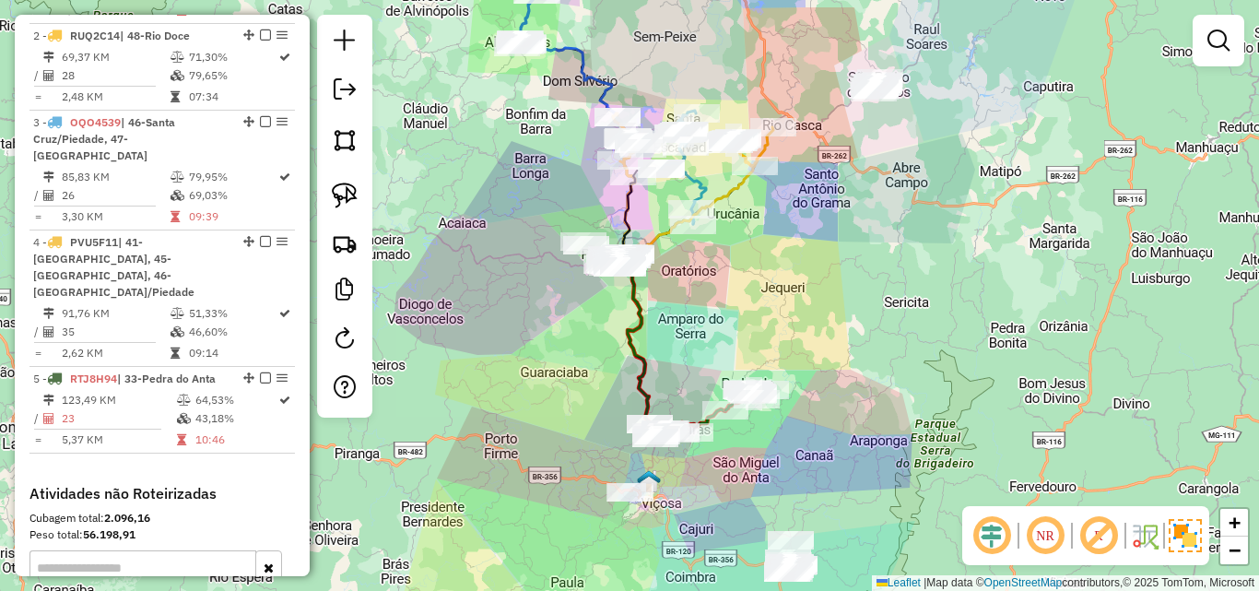
drag, startPoint x: 758, startPoint y: 257, endPoint x: 788, endPoint y: 150, distance: 111.1
click at [788, 150] on div "Janela de atendimento Grade de atendimento Capacidade Transportadoras Veículos …" at bounding box center [629, 295] width 1259 height 591
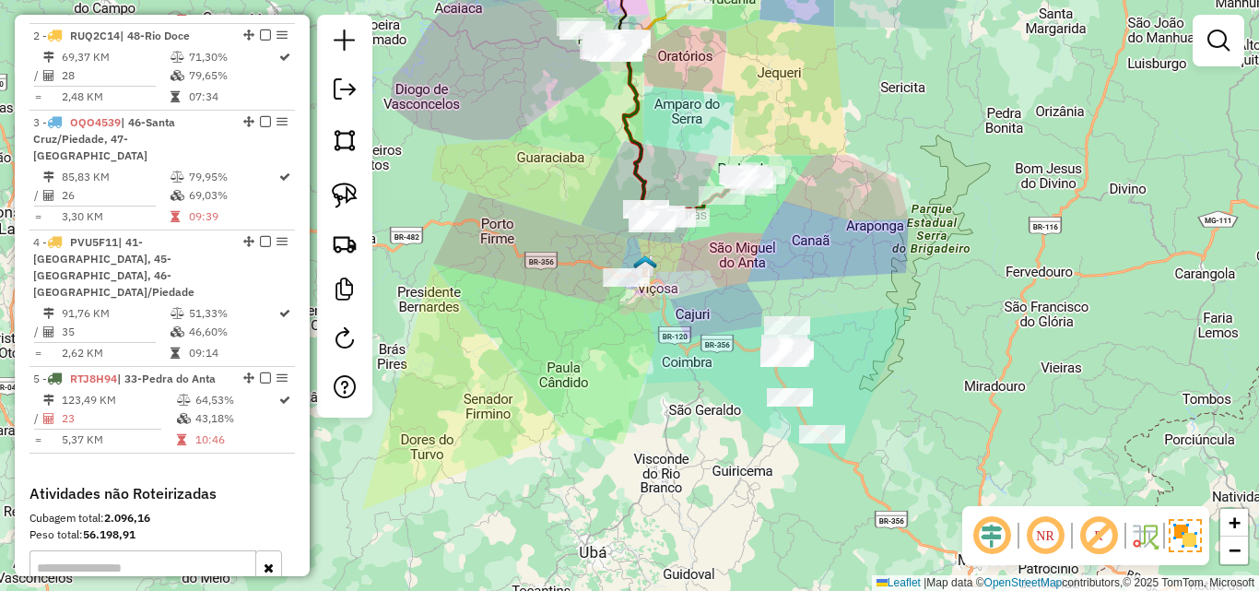
drag, startPoint x: 822, startPoint y: 361, endPoint x: 821, endPoint y: 174, distance: 187.1
click at [821, 171] on div "Janela de atendimento Grade de atendimento Capacidade Transportadoras Veículos …" at bounding box center [629, 295] width 1259 height 591
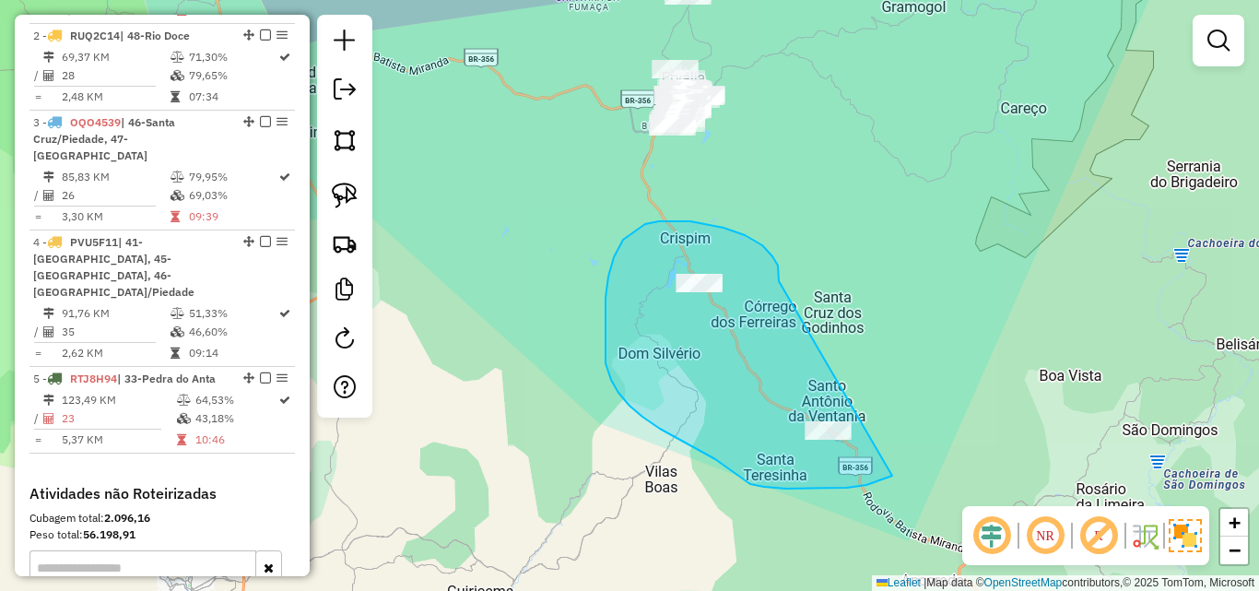
drag, startPoint x: 723, startPoint y: 228, endPoint x: 944, endPoint y: 394, distance: 275.7
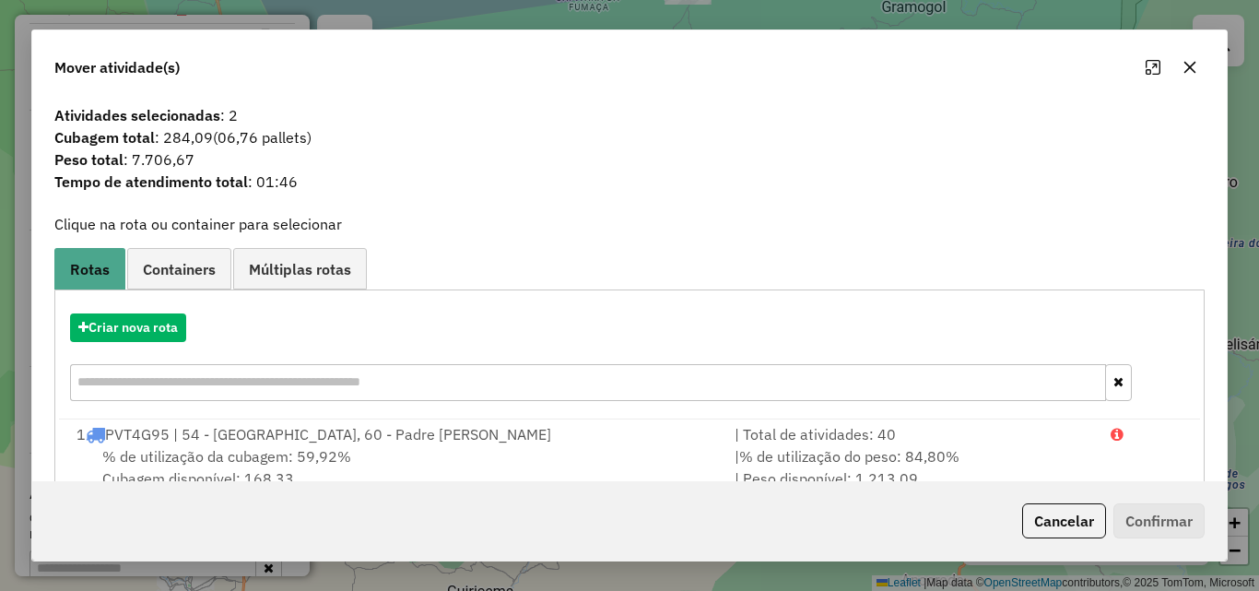
drag, startPoint x: 89, startPoint y: 347, endPoint x: 114, endPoint y: 329, distance: 30.4
click at [90, 347] on div "Criar nova rota" at bounding box center [629, 360] width 1141 height 120
click at [117, 329] on button "Criar nova rota" at bounding box center [128, 327] width 116 height 29
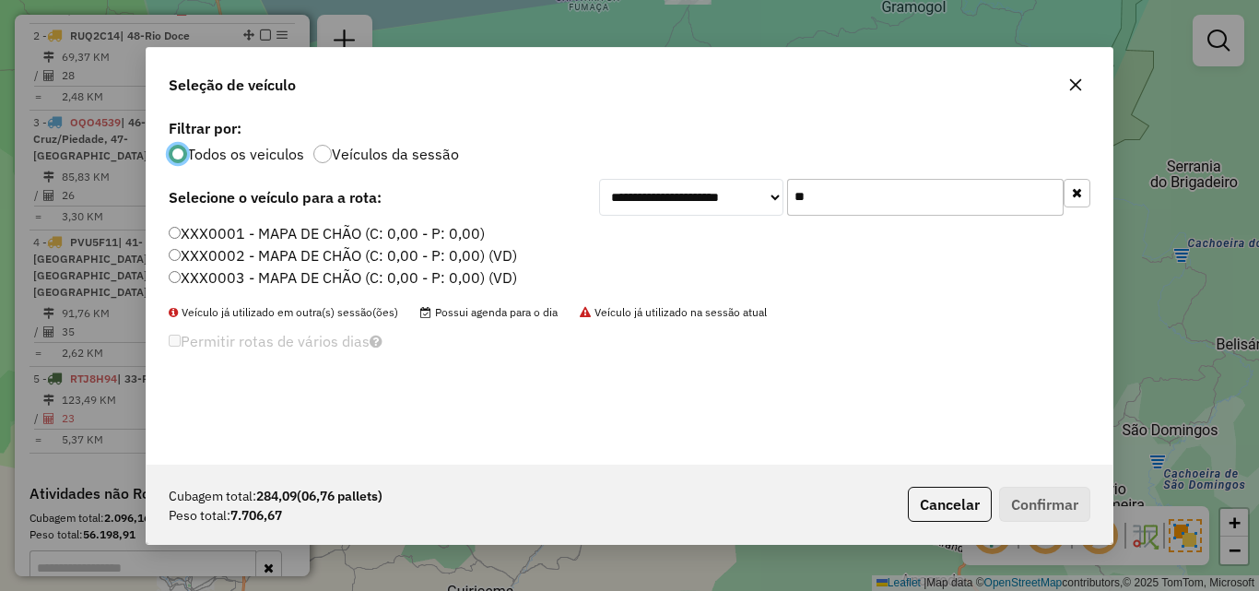
drag, startPoint x: 723, startPoint y: 183, endPoint x: 681, endPoint y: 181, distance: 42.5
click at [722, 183] on div "**********" at bounding box center [844, 197] width 491 height 37
type input "*"
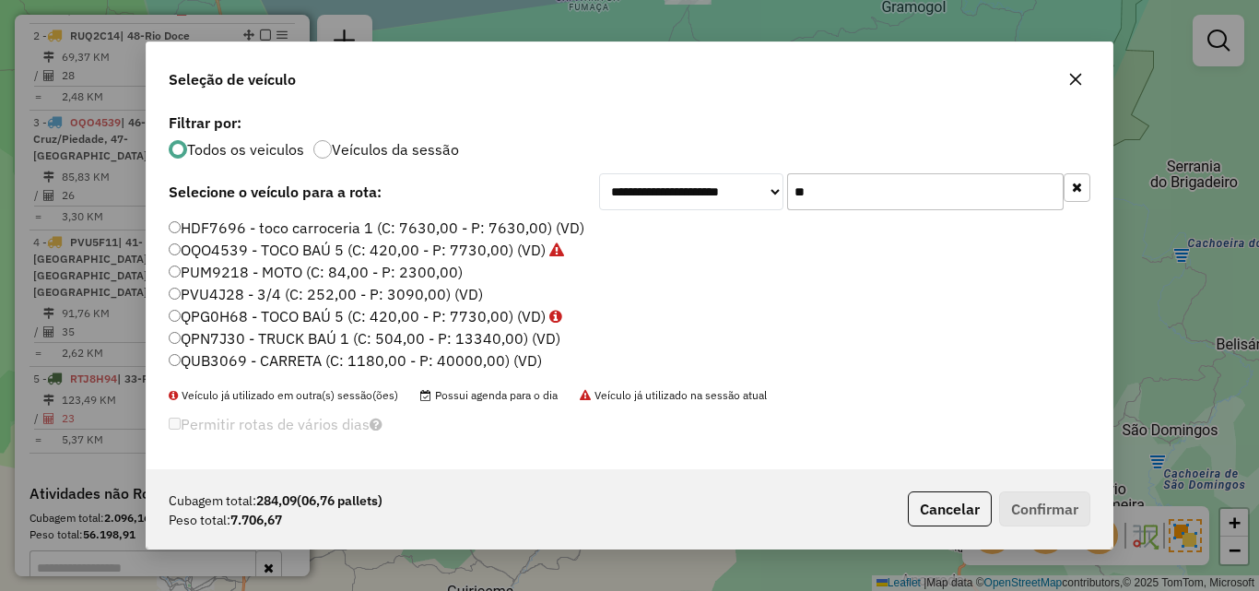
type input "**"
click at [265, 338] on label "QPN7J30 - TRUCK BAÚ 1 (C: 504,00 - P: 13340,00) (VD)" at bounding box center [365, 338] width 392 height 22
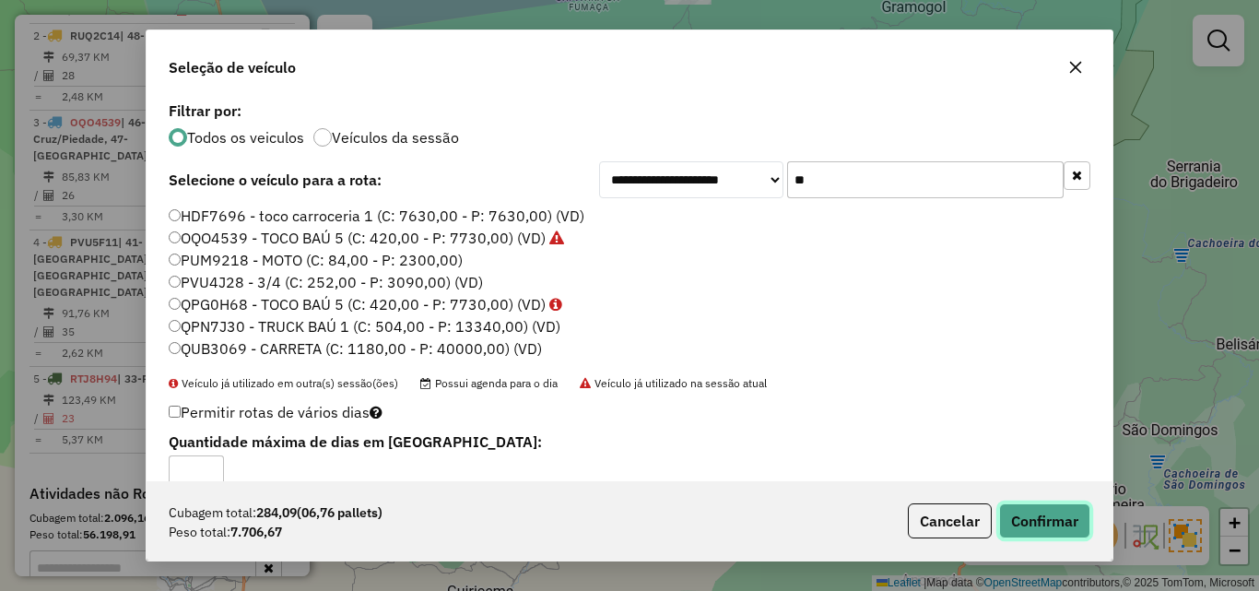
click at [1042, 511] on button "Confirmar" at bounding box center [1044, 520] width 91 height 35
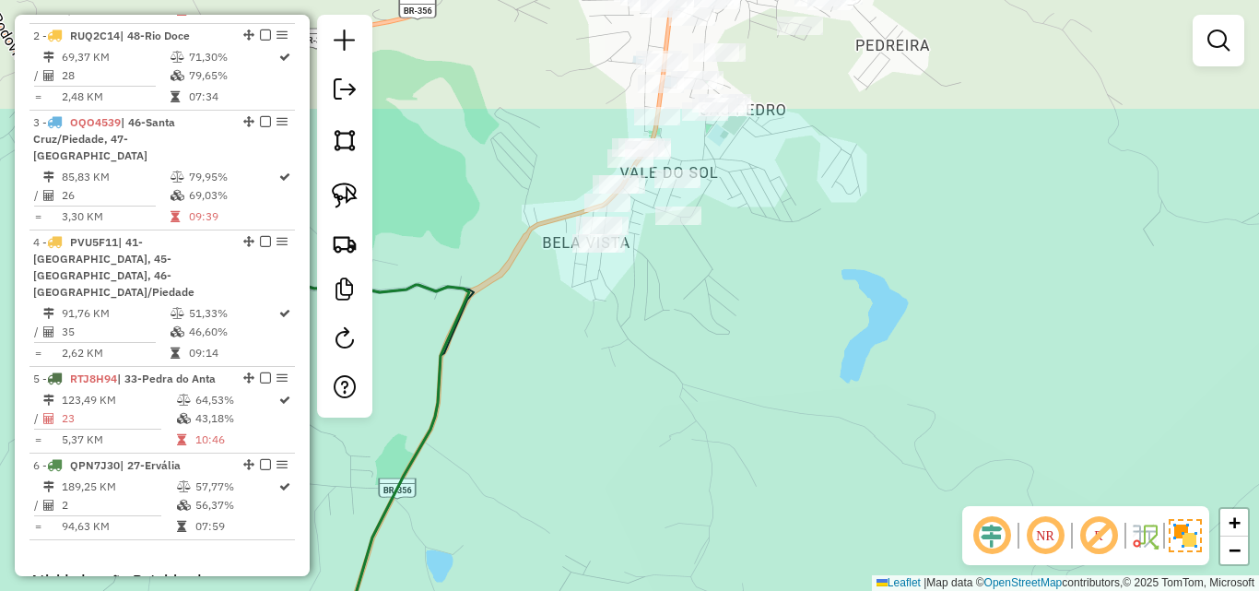
drag, startPoint x: 641, startPoint y: 108, endPoint x: 613, endPoint y: 276, distance: 170.9
click at [614, 276] on div "Janela de atendimento Grade de atendimento Capacidade Transportadoras Veículos …" at bounding box center [629, 295] width 1259 height 591
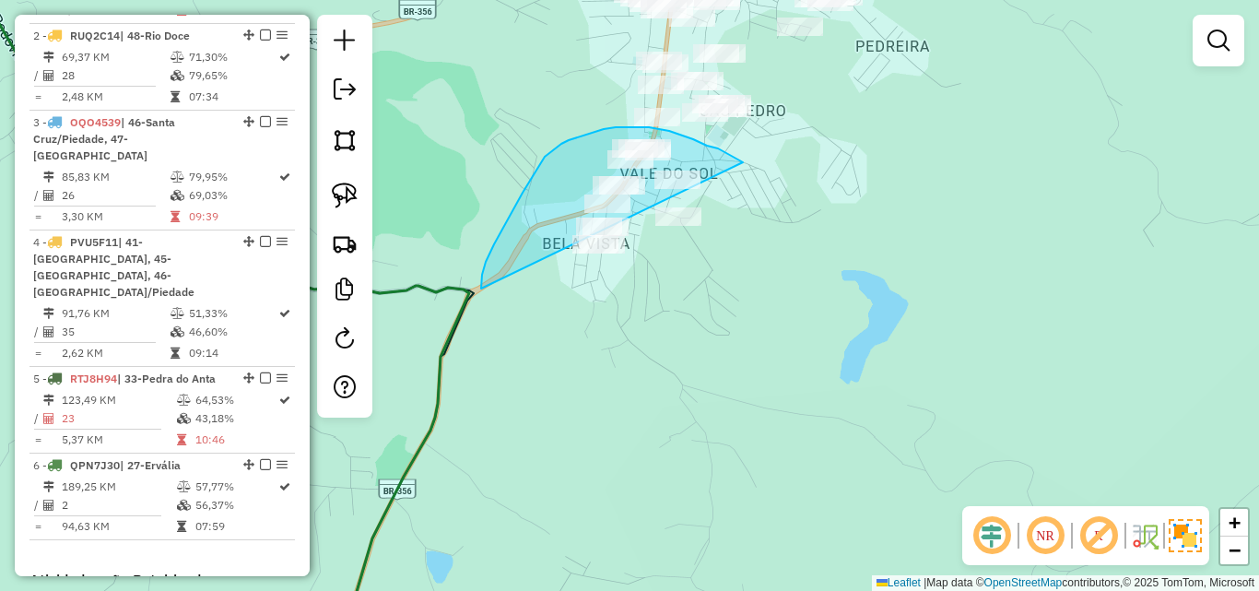
drag, startPoint x: 743, startPoint y: 162, endPoint x: 831, endPoint y: 329, distance: 188.8
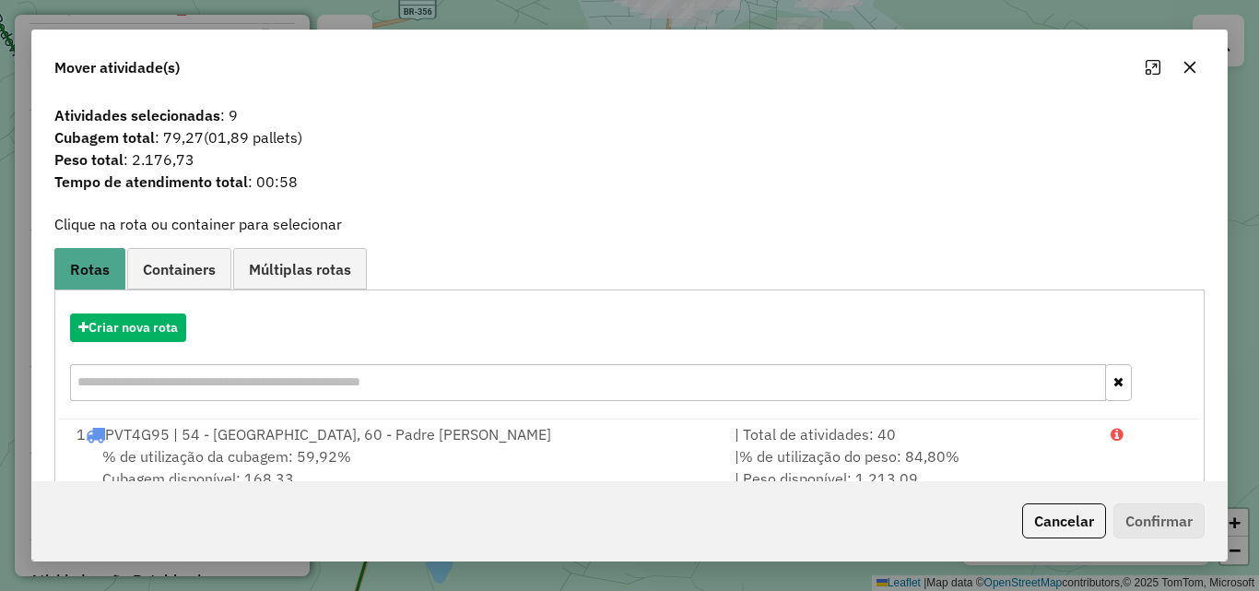
click at [1183, 67] on icon "button" at bounding box center [1189, 67] width 15 height 15
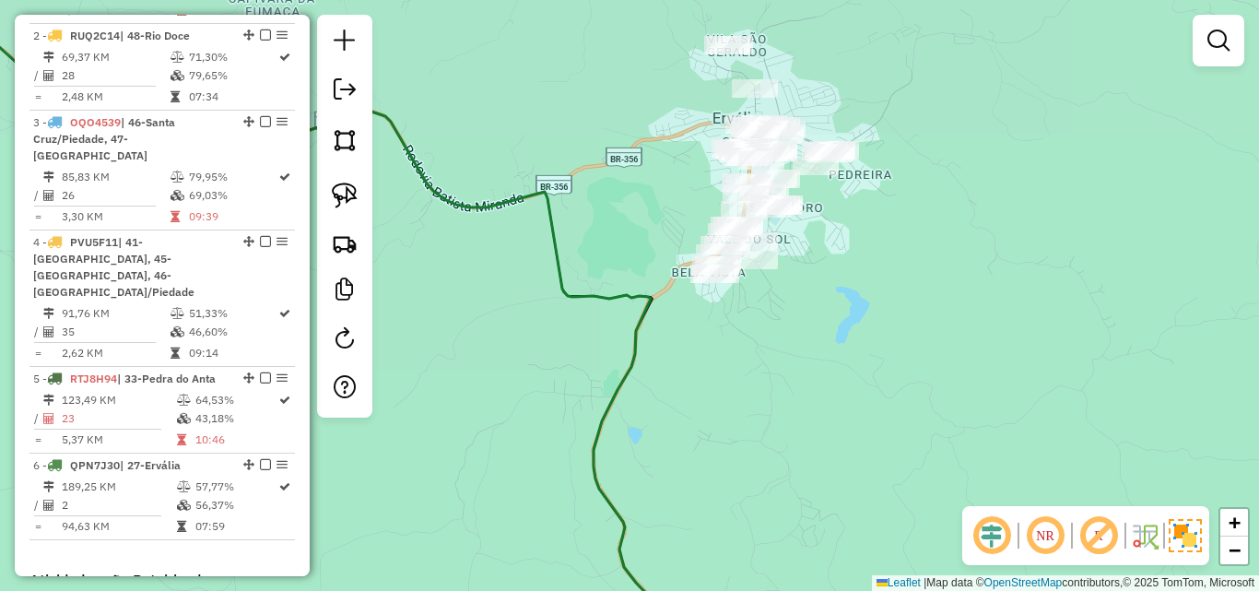
drag, startPoint x: 828, startPoint y: 185, endPoint x: 819, endPoint y: 341, distance: 156.0
click at [819, 341] on div "Janela de atendimento Grade de atendimento Capacidade Transportadoras Veículos …" at bounding box center [629, 295] width 1259 height 591
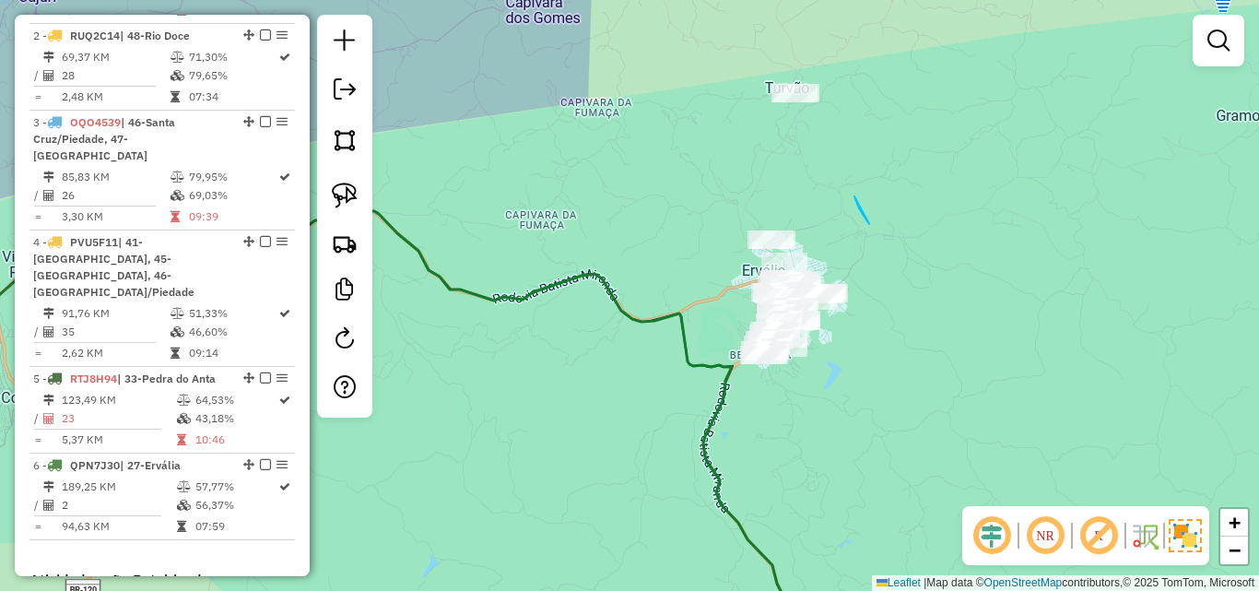
drag, startPoint x: 869, startPoint y: 224, endPoint x: 852, endPoint y: 184, distance: 43.0
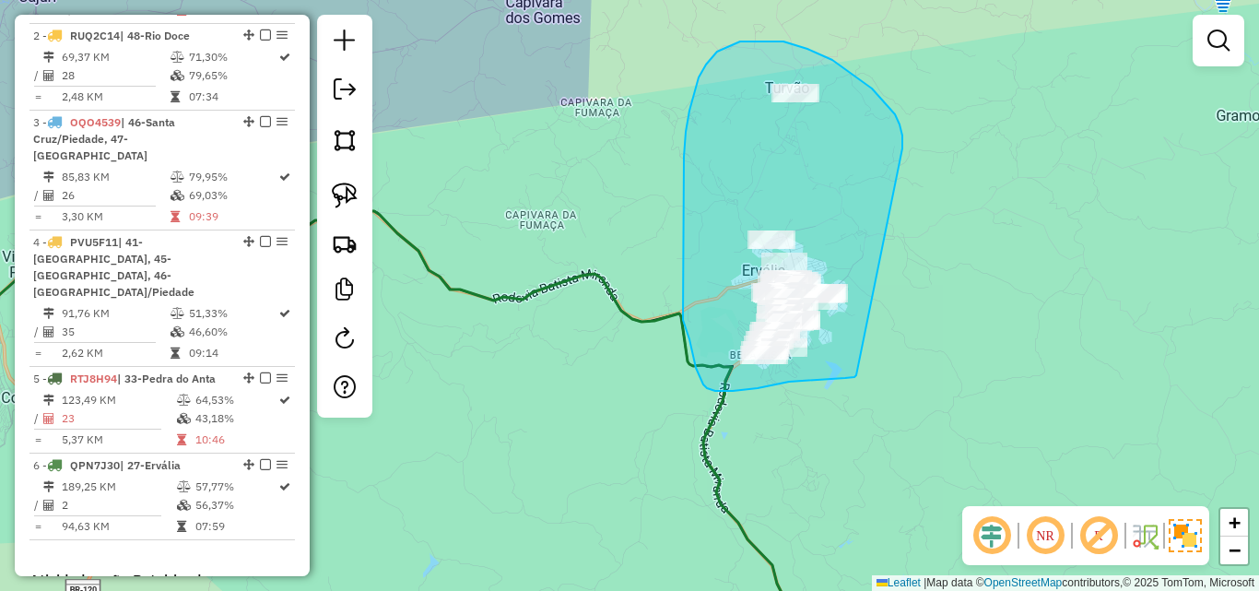
drag, startPoint x: 902, startPoint y: 147, endPoint x: 857, endPoint y: 375, distance: 233.0
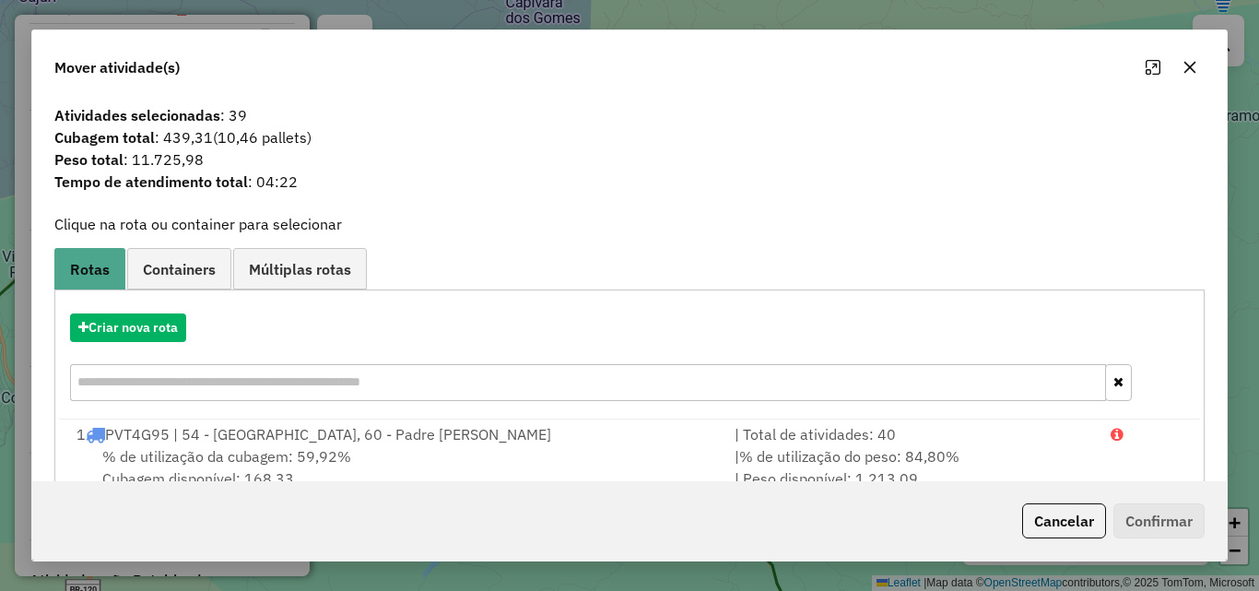
click at [1184, 68] on icon "button" at bounding box center [1189, 67] width 15 height 15
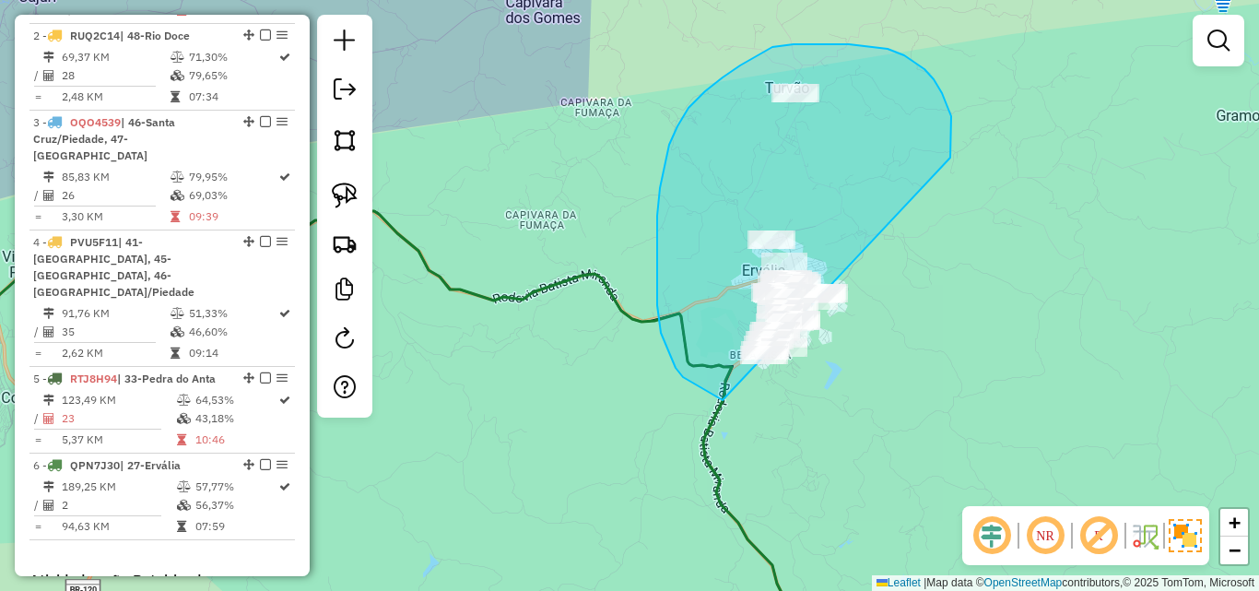
drag, startPoint x: 951, startPoint y: 149, endPoint x: 917, endPoint y: 379, distance: 232.0
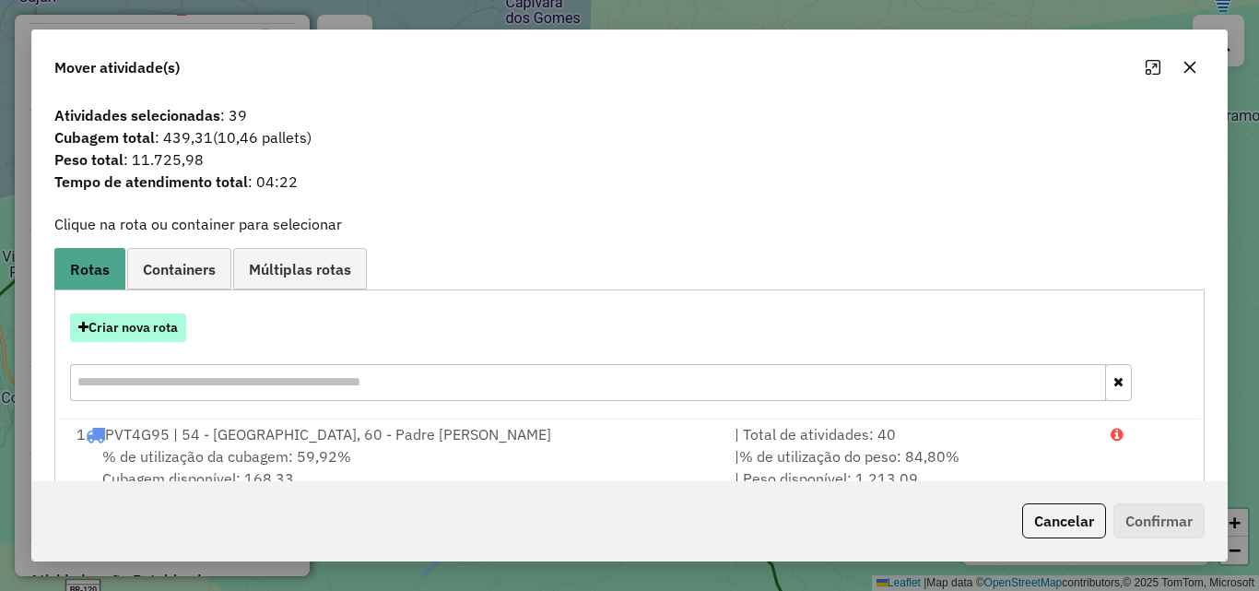
click at [150, 331] on button "Criar nova rota" at bounding box center [128, 327] width 116 height 29
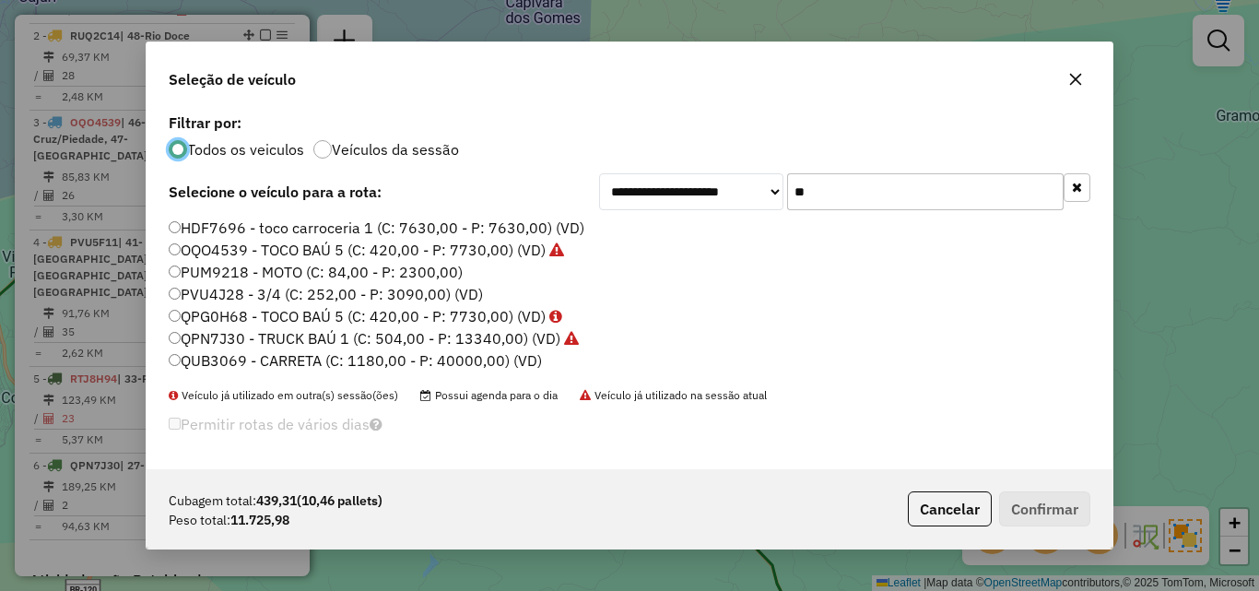
scroll to position [11, 6]
drag, startPoint x: 893, startPoint y: 182, endPoint x: 682, endPoint y: 197, distance: 211.6
click at [682, 197] on div "**********" at bounding box center [844, 191] width 491 height 37
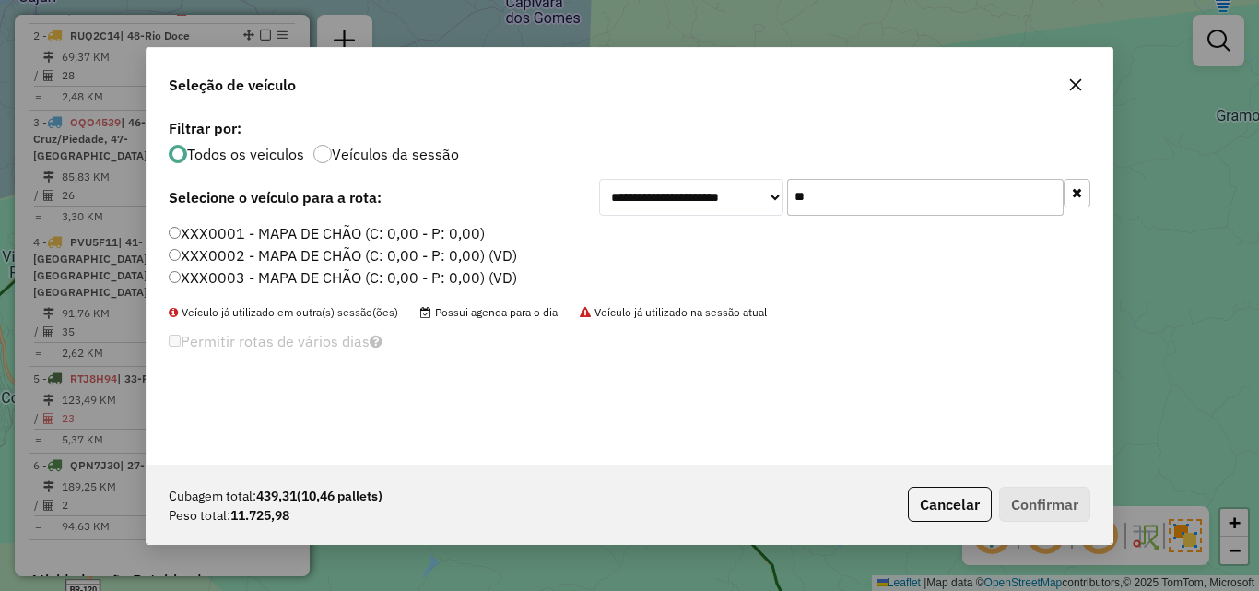
type input "**"
drag, startPoint x: 300, startPoint y: 233, endPoint x: 322, endPoint y: 236, distance: 22.3
click at [300, 233] on label "XXX0001 - MAPA DE CHÃO (C: 0,00 - P: 0,00)" at bounding box center [327, 233] width 316 height 22
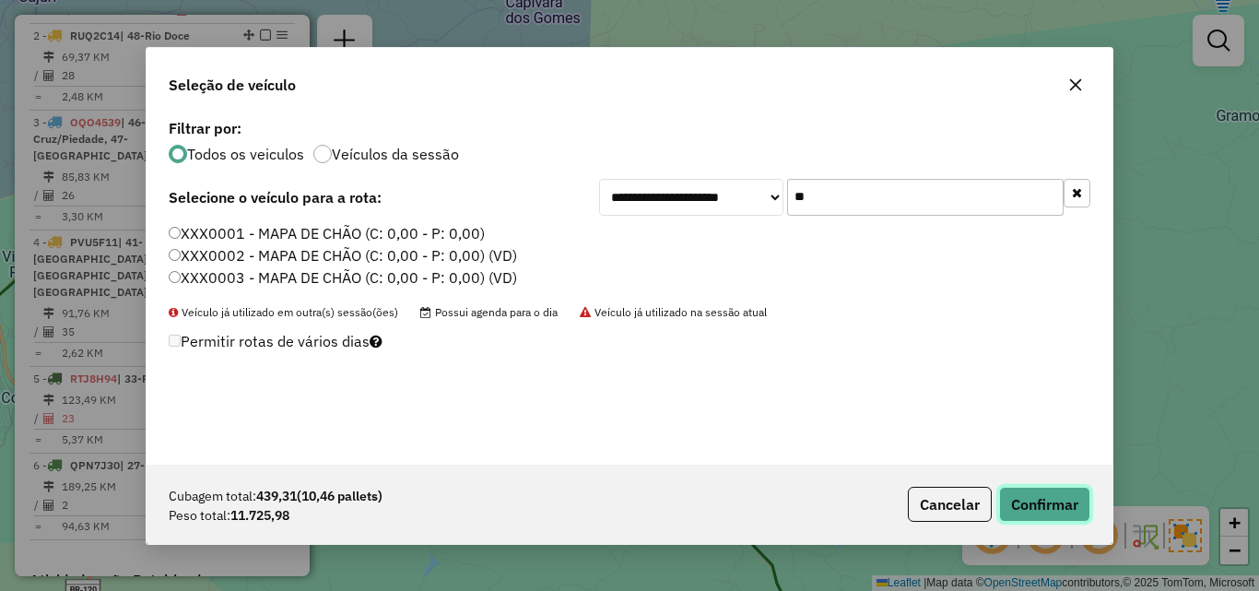
click at [1040, 503] on button "Confirmar" at bounding box center [1044, 504] width 91 height 35
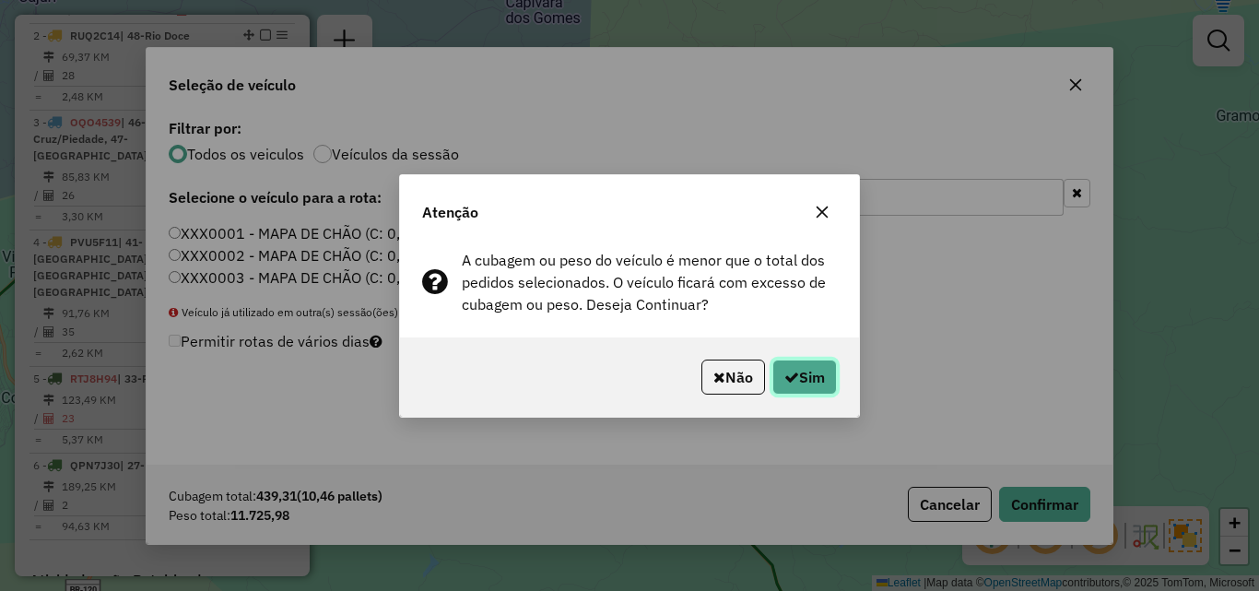
click at [807, 386] on button "Sim" at bounding box center [804, 376] width 65 height 35
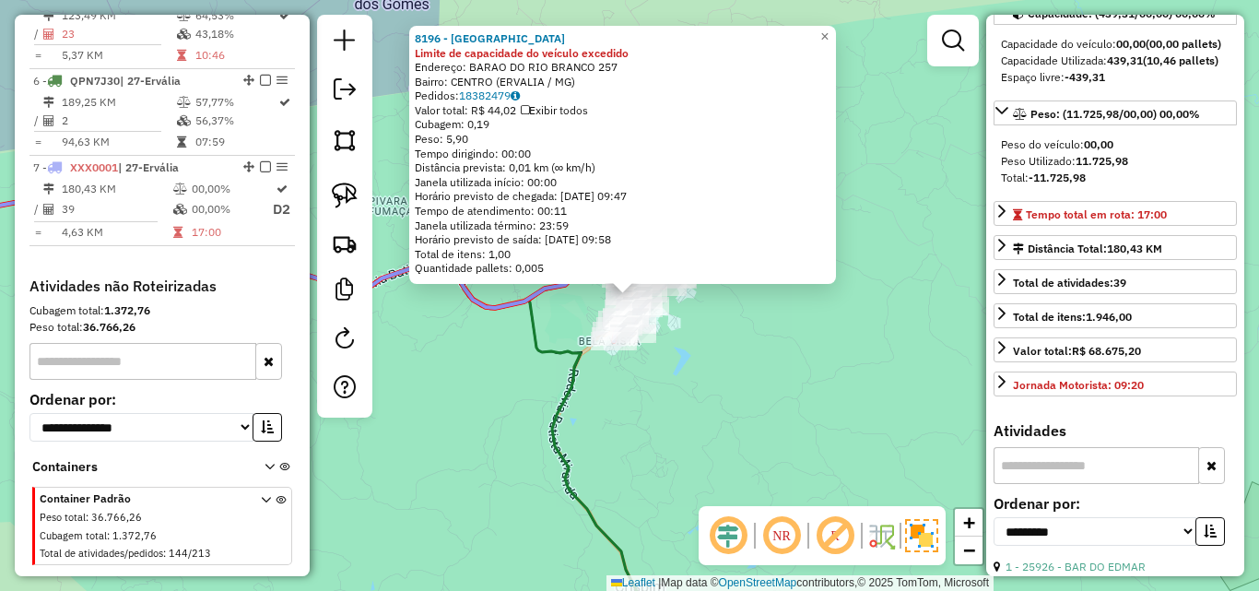
scroll to position [369, 0]
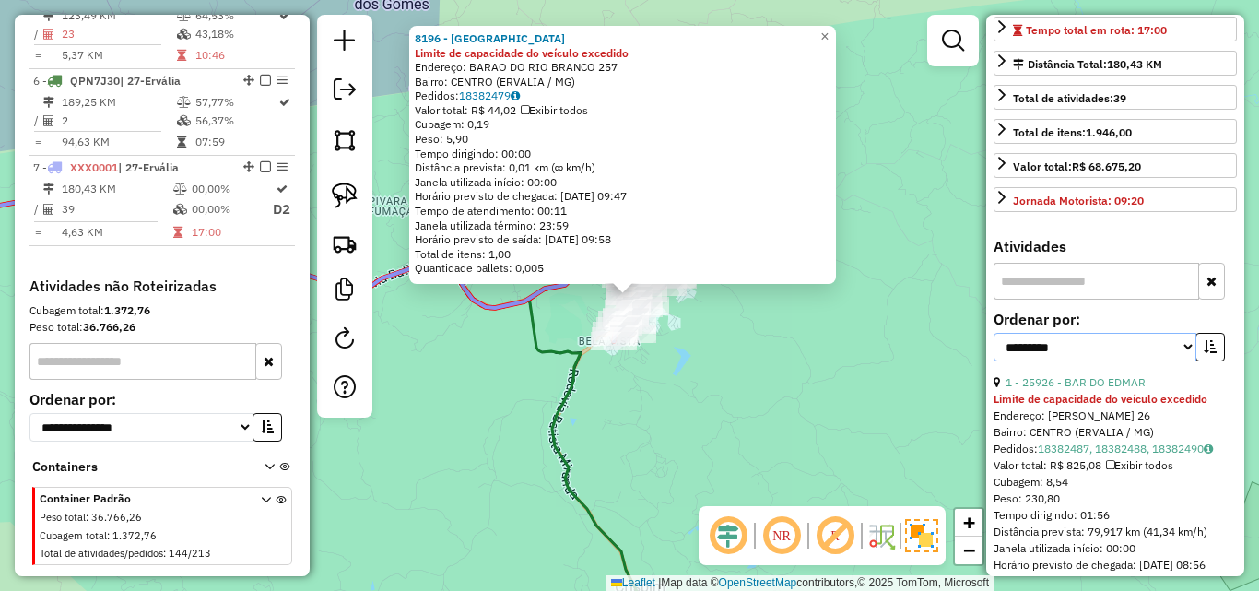
click at [1170, 361] on select "**********" at bounding box center [1094, 347] width 203 height 29
select select "*********"
click at [993, 361] on select "**********" at bounding box center [1094, 347] width 203 height 29
click at [1213, 361] on button "button" at bounding box center [1209, 347] width 29 height 29
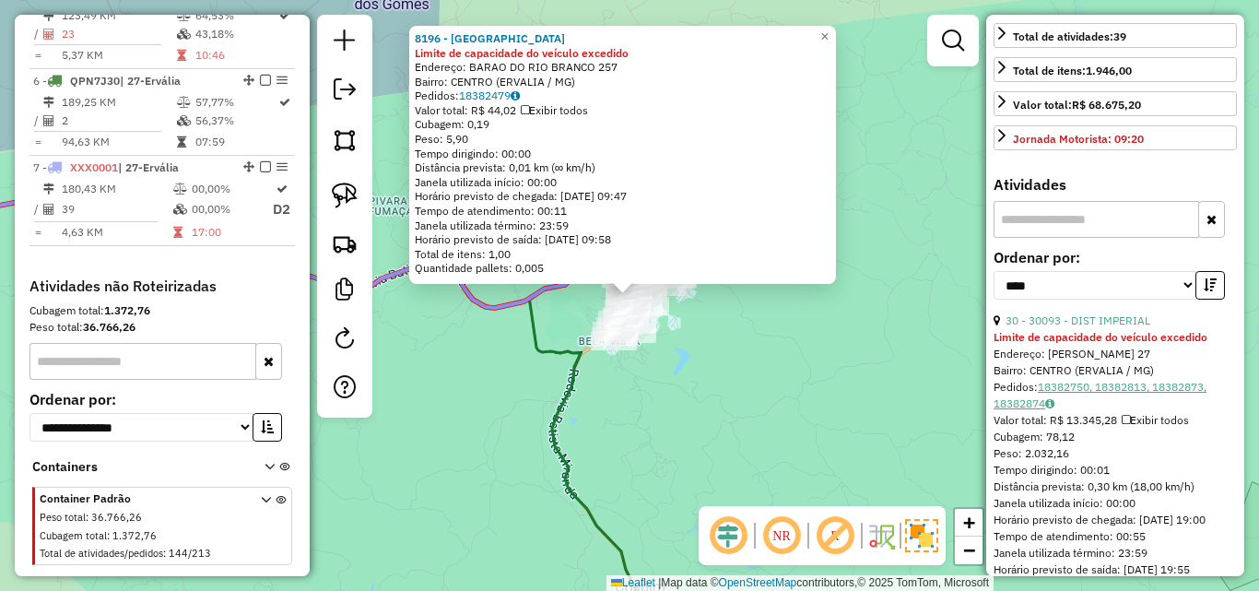
scroll to position [461, 0]
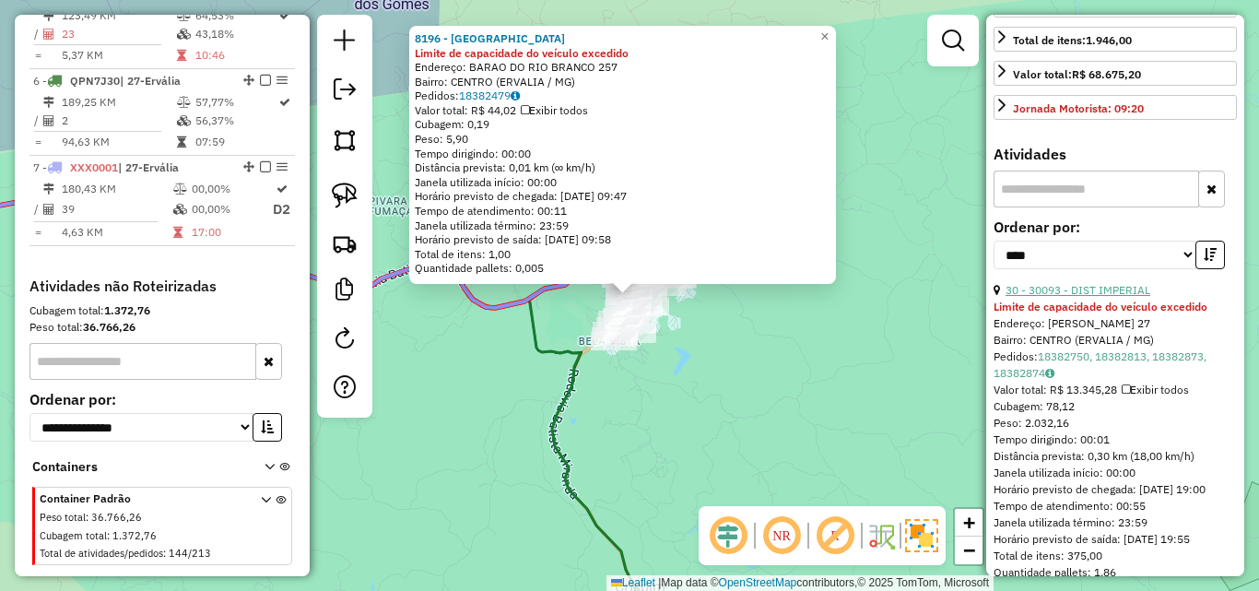
click at [1124, 297] on link "30 - 30093 - DIST IMPERIAL" at bounding box center [1077, 290] width 145 height 14
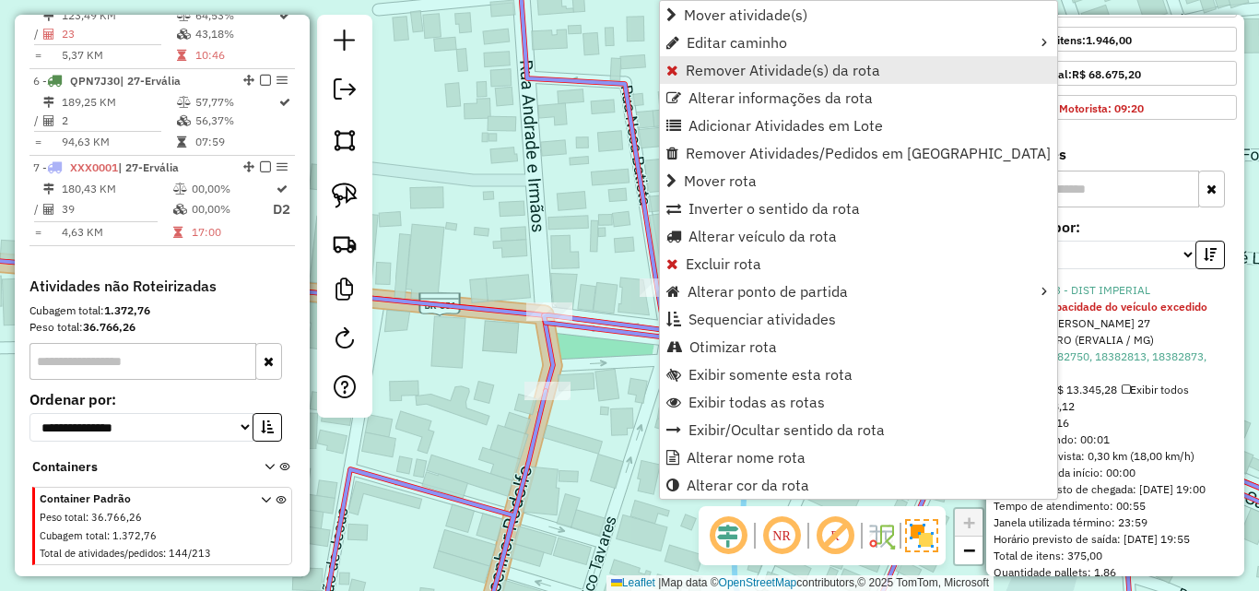
click at [712, 75] on span "Remover Atividade(s) da rota" at bounding box center [783, 70] width 194 height 15
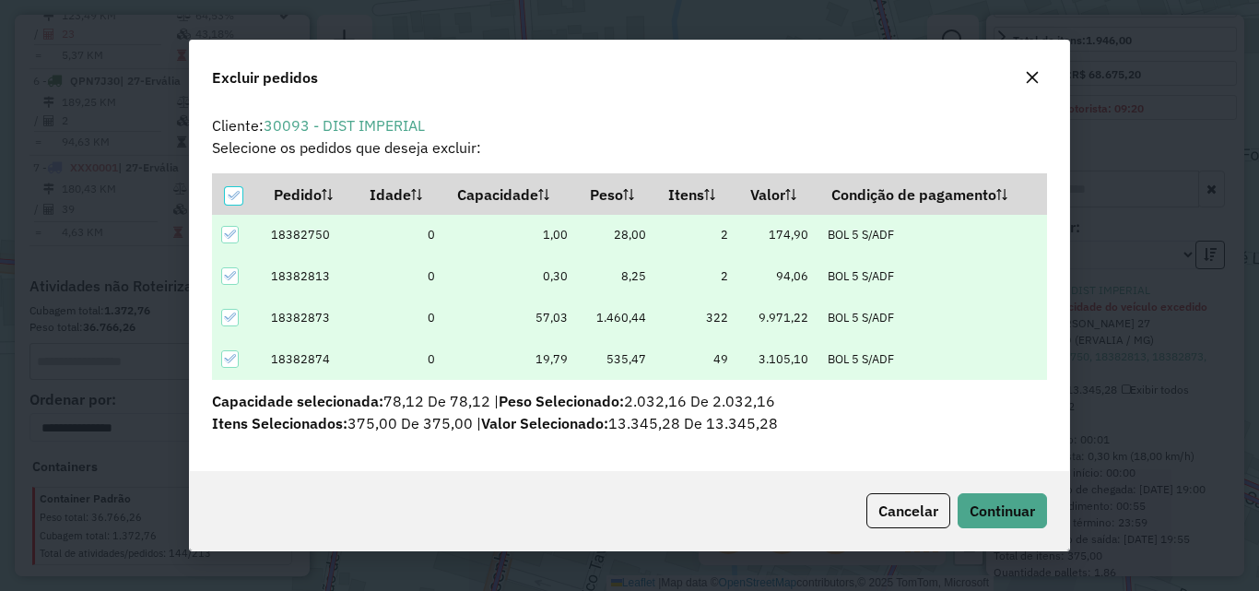
scroll to position [0, 0]
click at [998, 507] on span "Continuar" at bounding box center [1002, 510] width 65 height 18
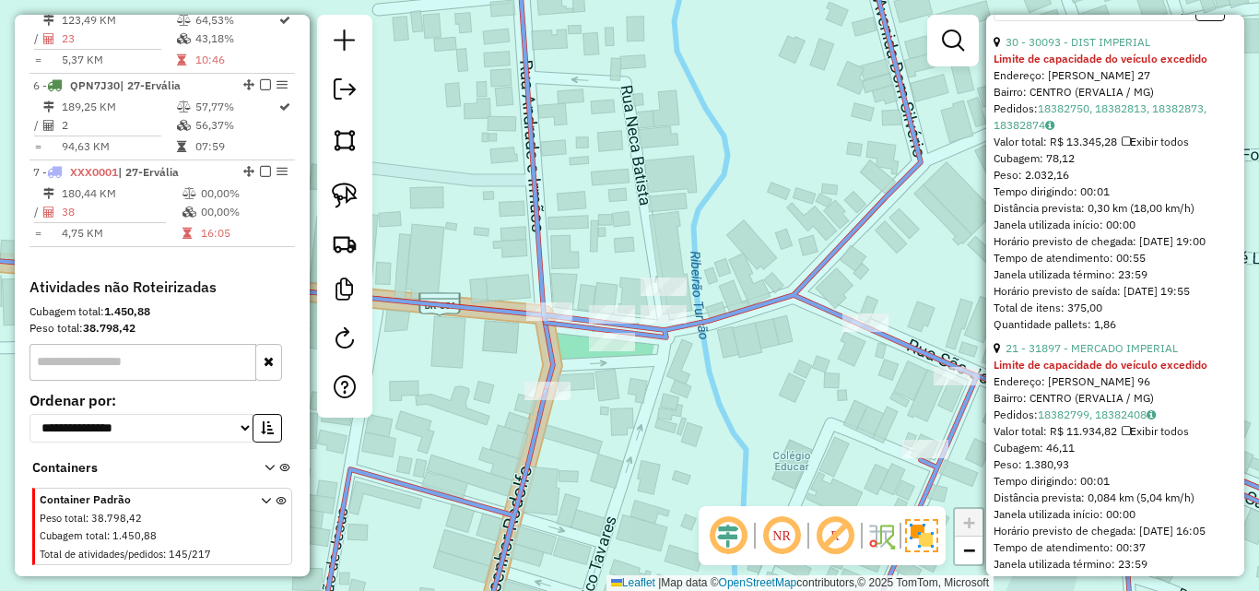
scroll to position [737, 0]
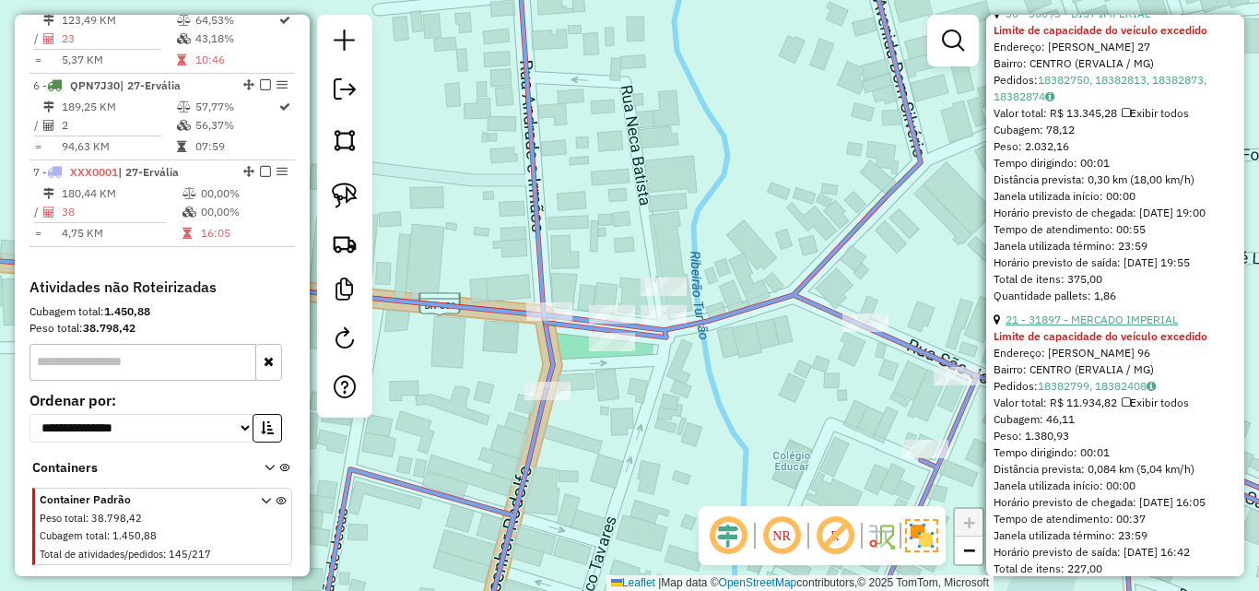
click at [1106, 326] on link "21 - 31897 - MERCADO IMPERIAL" at bounding box center [1091, 319] width 172 height 14
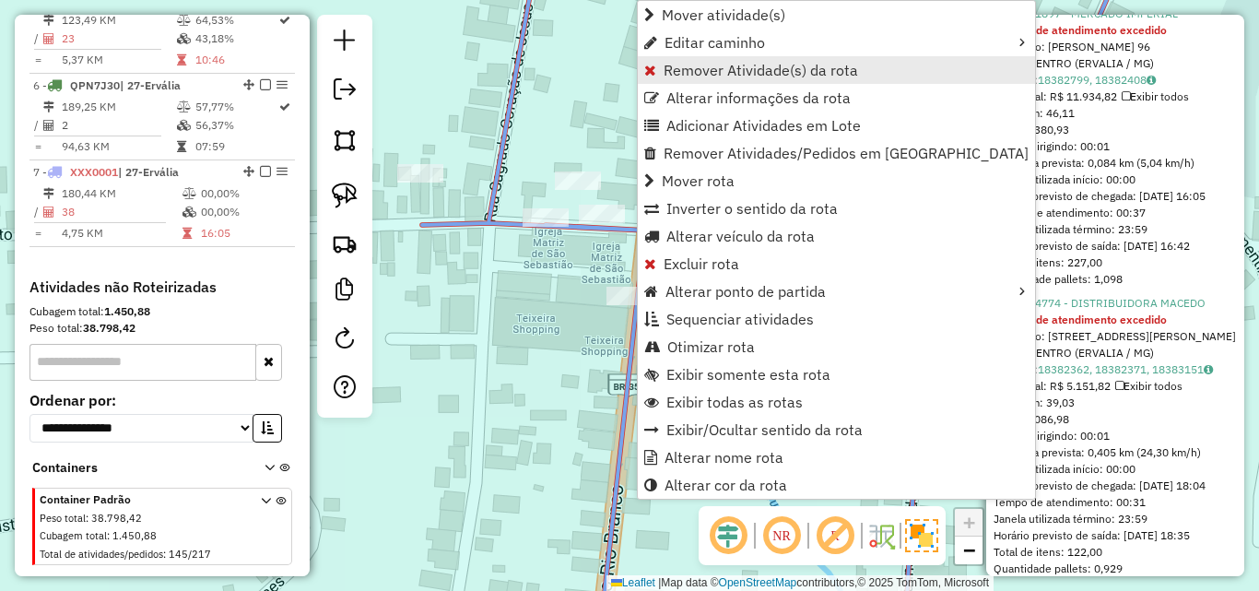
click at [709, 80] on link "Remover Atividade(s) da rota" at bounding box center [836, 70] width 397 height 28
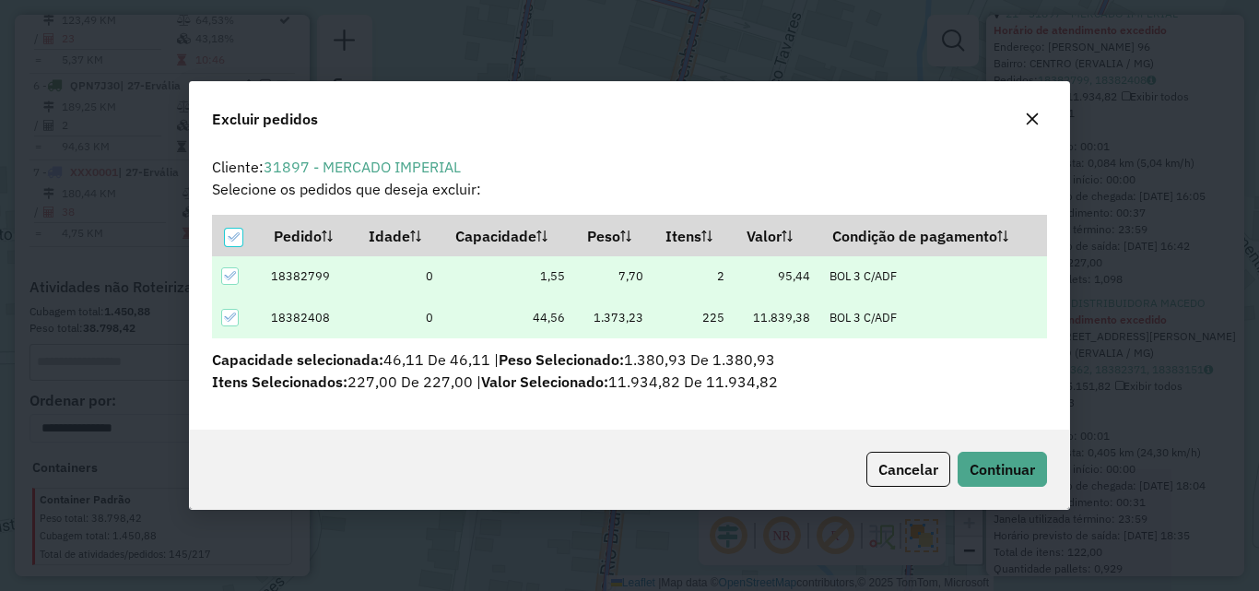
scroll to position [0, 0]
click at [1005, 475] on span "Continuar" at bounding box center [1002, 469] width 65 height 18
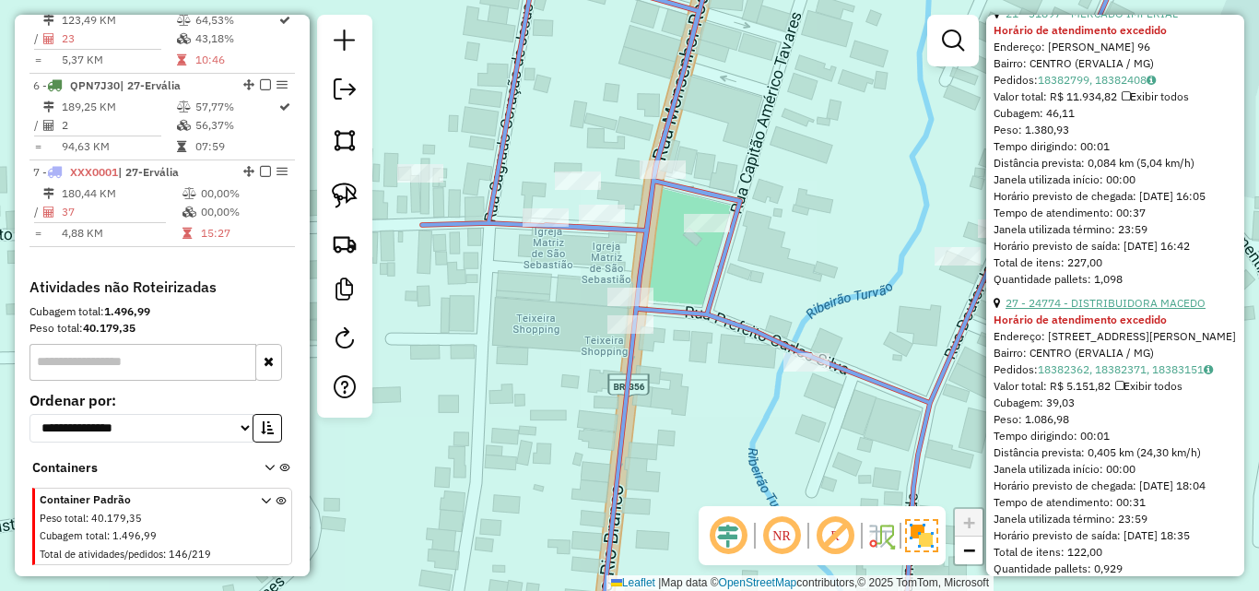
click at [1125, 310] on link "27 - 24774 - DISTRIBUIDORA MACEDO" at bounding box center [1105, 303] width 200 height 14
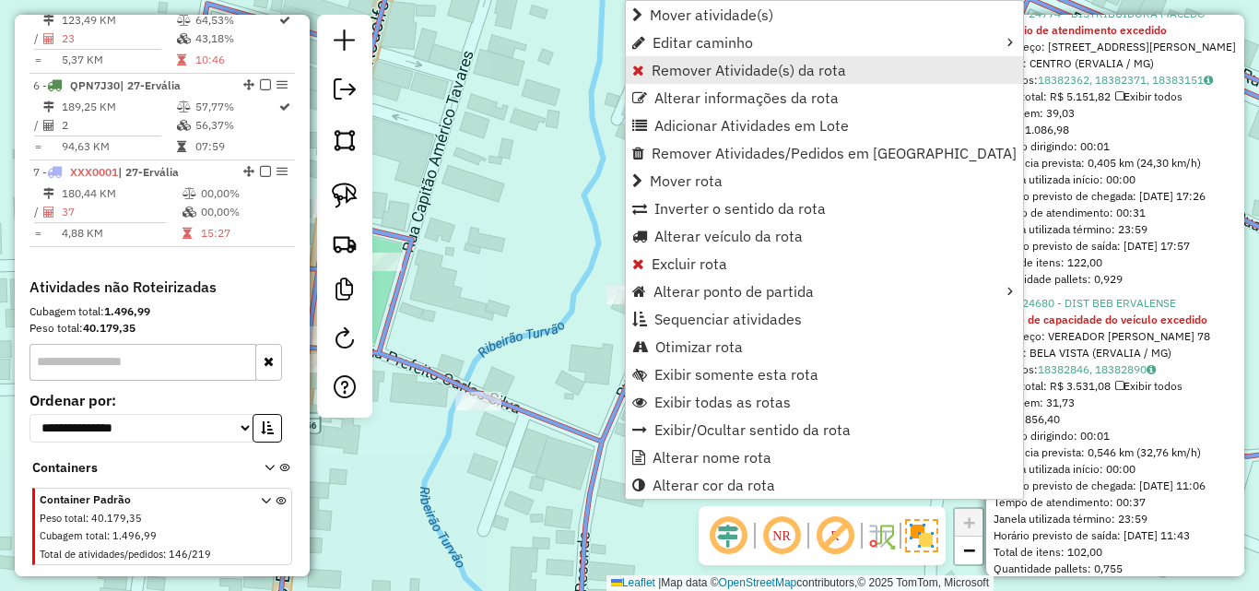
click at [711, 77] on span "Remover Atividade(s) da rota" at bounding box center [749, 70] width 194 height 15
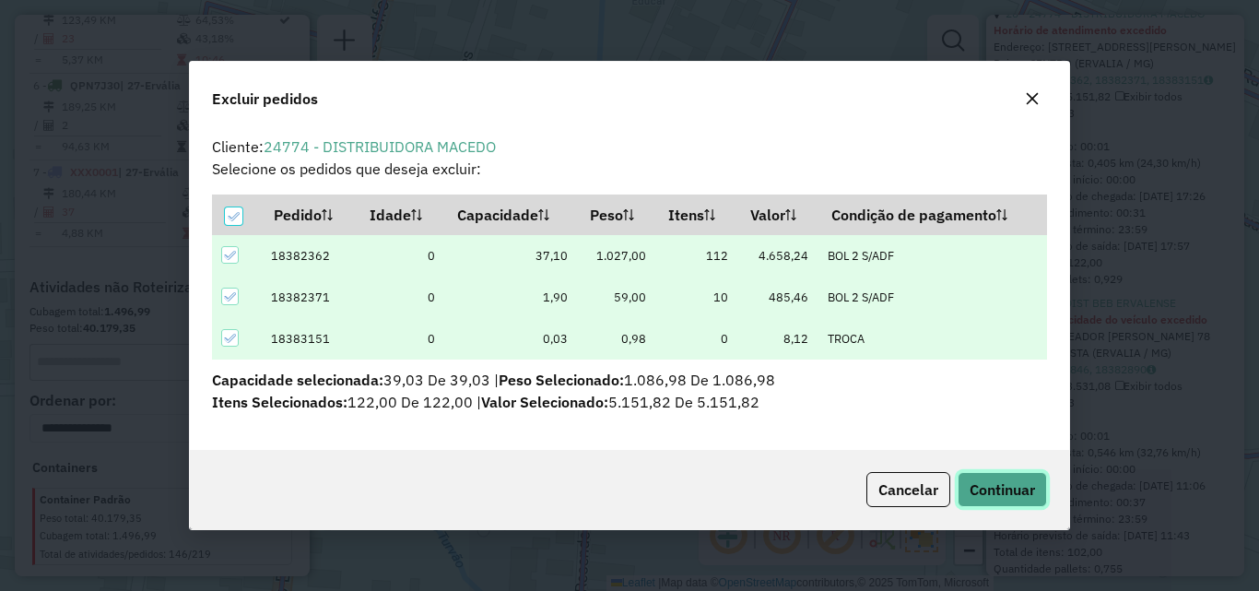
click at [1011, 484] on span "Continuar" at bounding box center [1002, 489] width 65 height 18
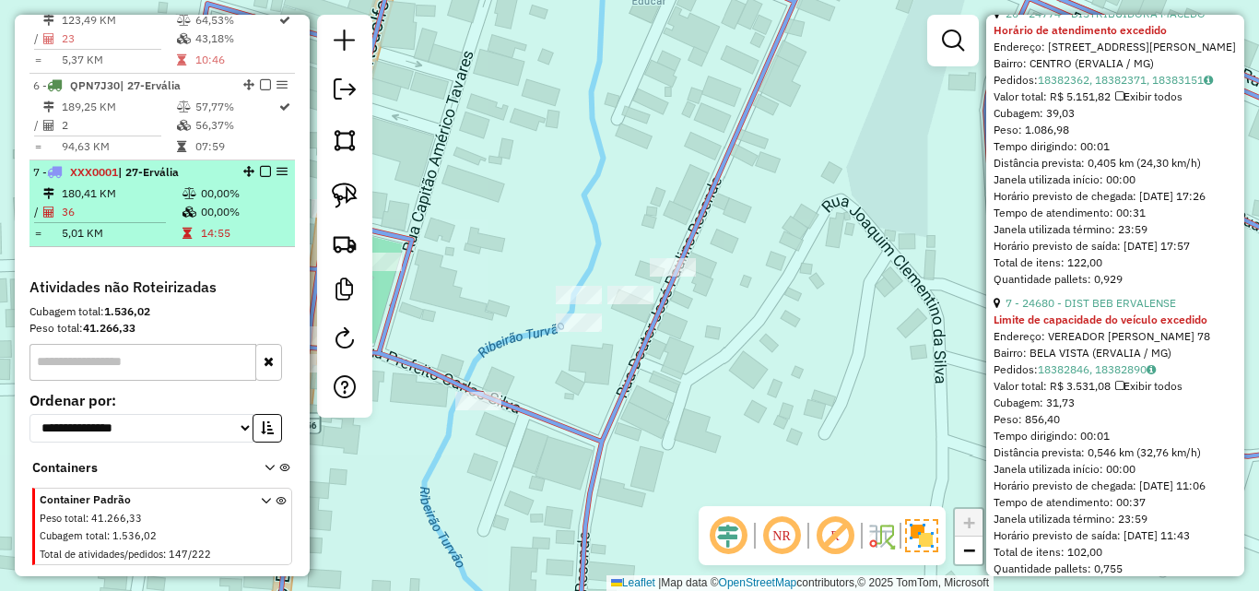
click at [260, 166] on em at bounding box center [265, 171] width 11 height 11
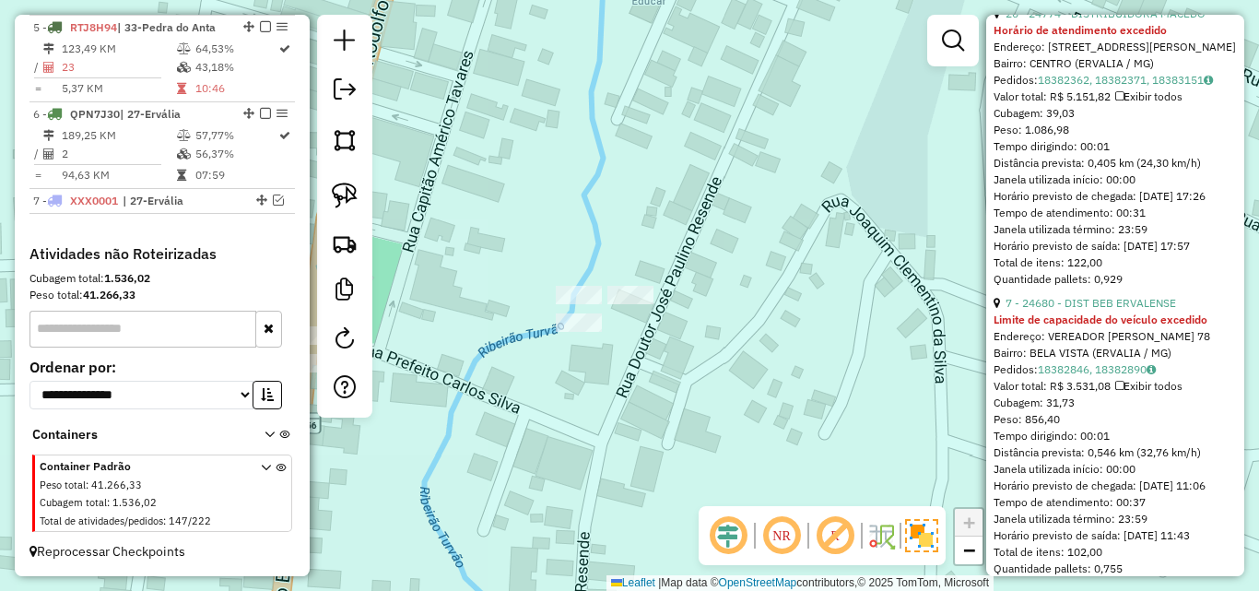
scroll to position [1103, 0]
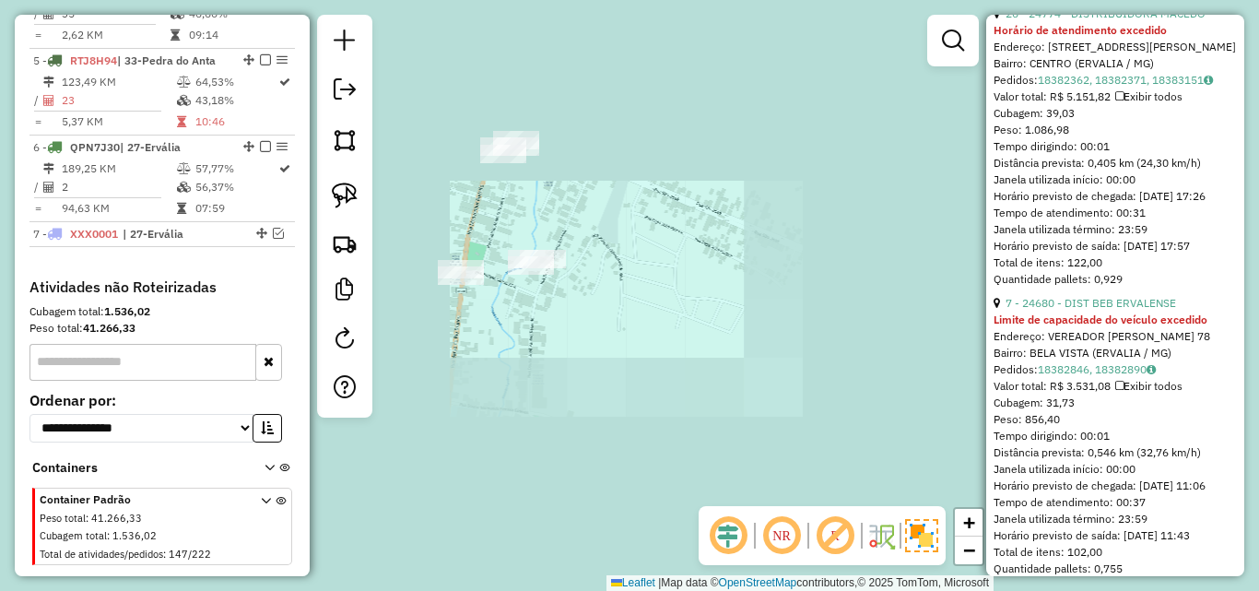
drag, startPoint x: 512, startPoint y: 340, endPoint x: 570, endPoint y: 297, distance: 71.7
click at [570, 298] on div "Janela de atendimento Grade de atendimento Capacidade Transportadoras Veículos …" at bounding box center [629, 295] width 1259 height 591
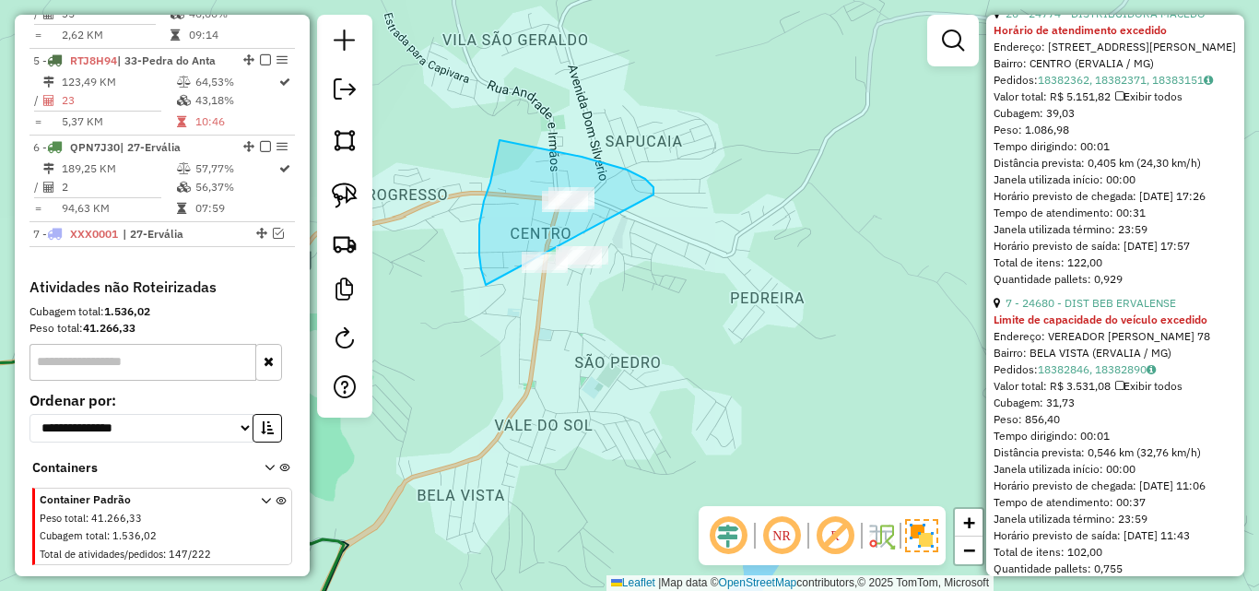
drag, startPoint x: 645, startPoint y: 179, endPoint x: 660, endPoint y: 292, distance: 114.3
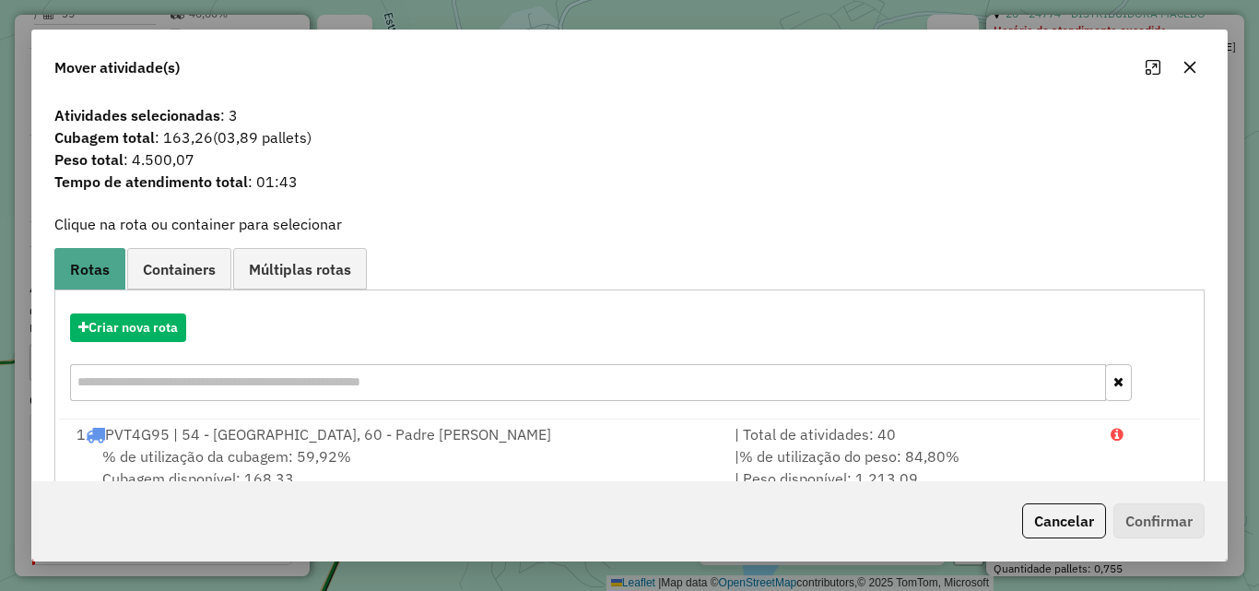
click at [1201, 58] on button "button" at bounding box center [1189, 67] width 29 height 29
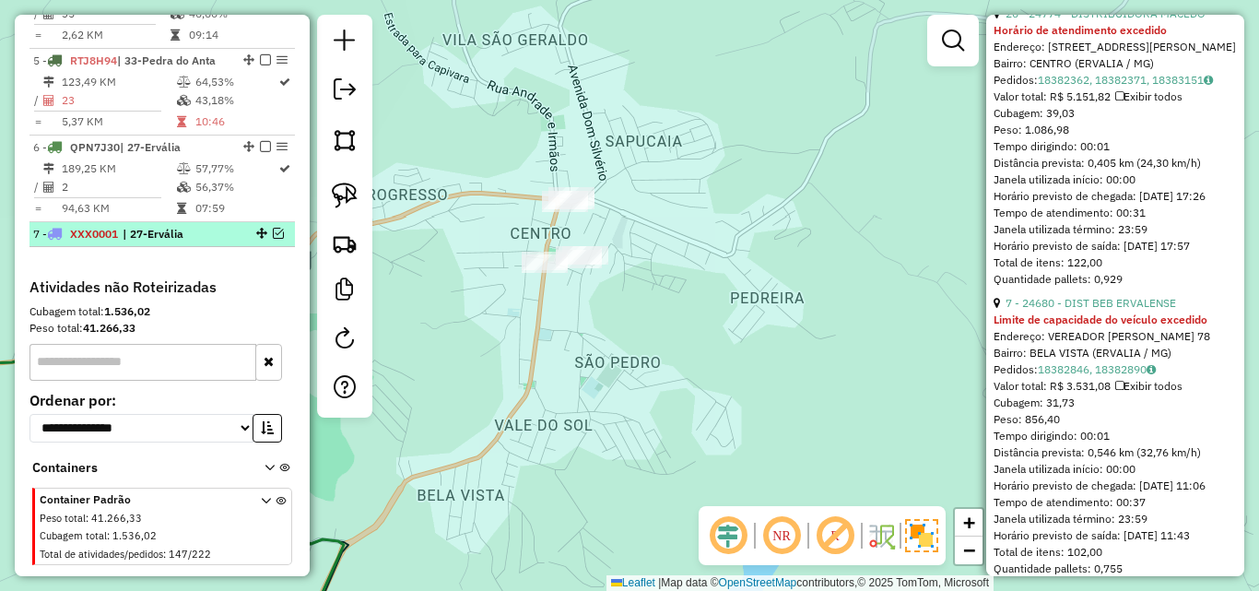
click at [273, 228] on em at bounding box center [278, 233] width 11 height 11
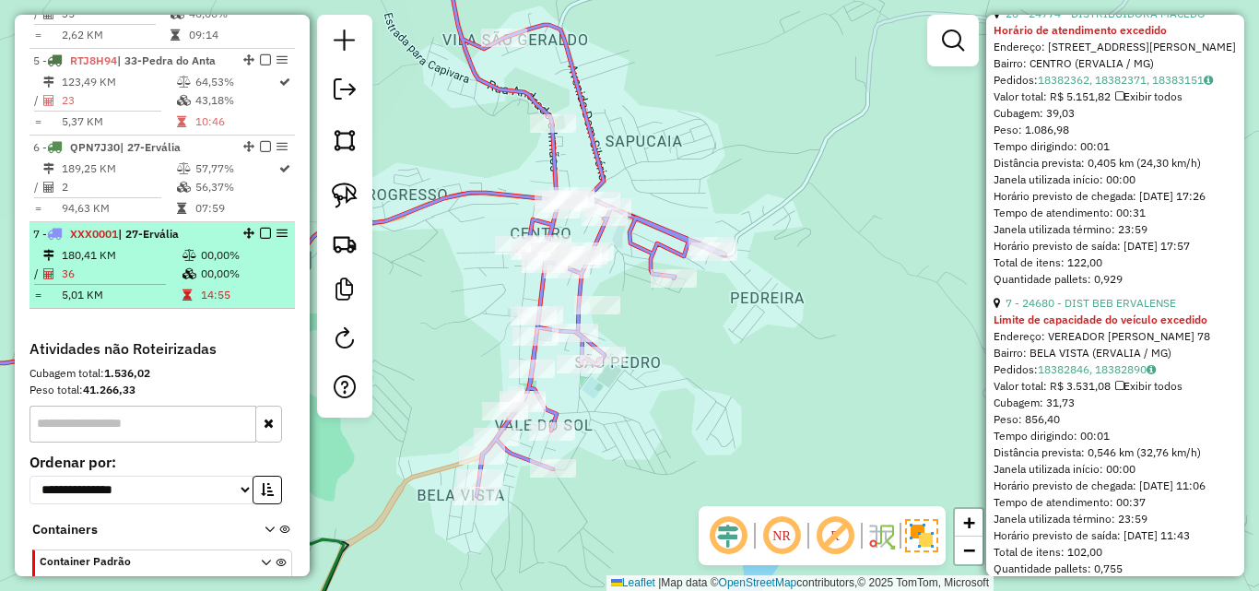
scroll to position [1165, 0]
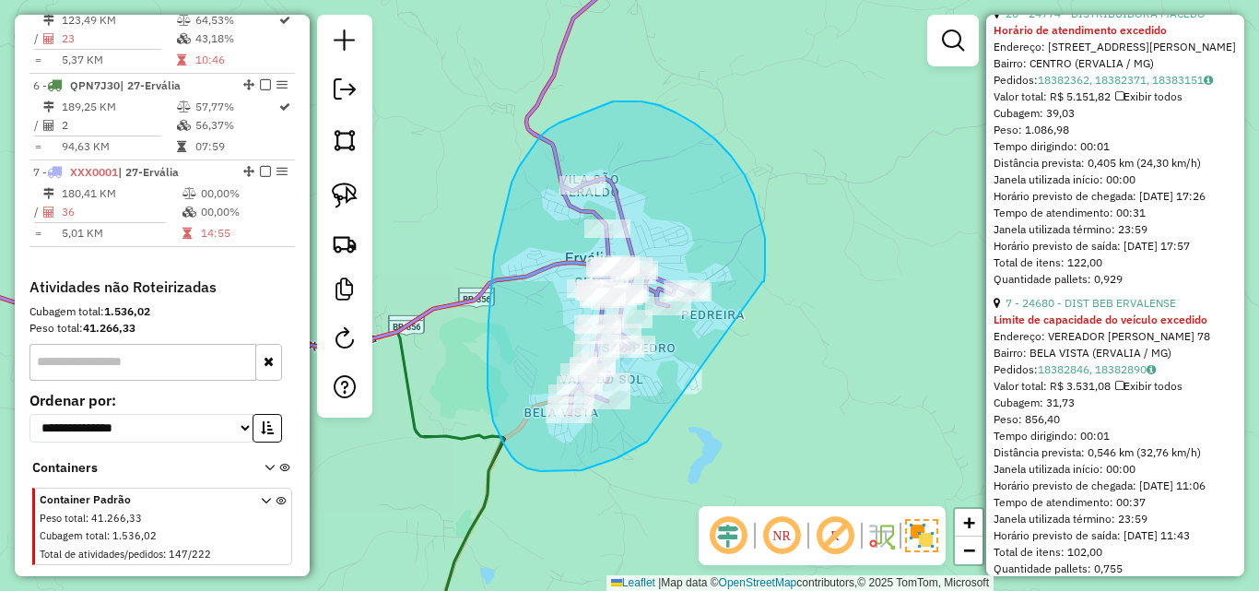
drag, startPoint x: 765, startPoint y: 255, endPoint x: 724, endPoint y: 371, distance: 123.0
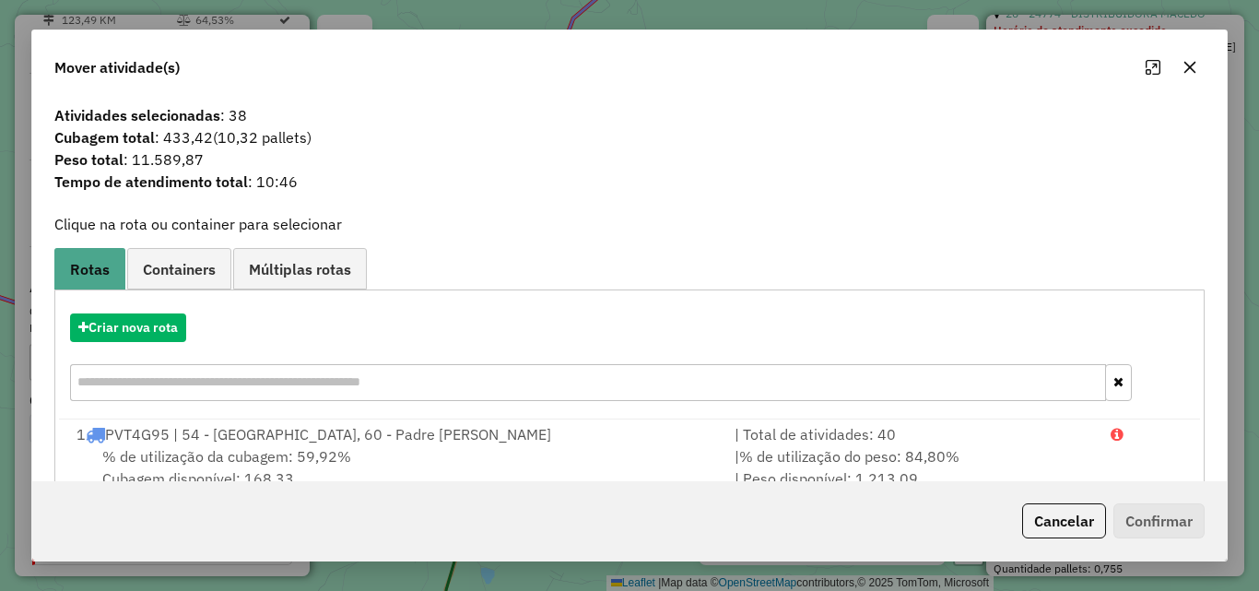
click at [1191, 68] on icon "button" at bounding box center [1190, 68] width 12 height 12
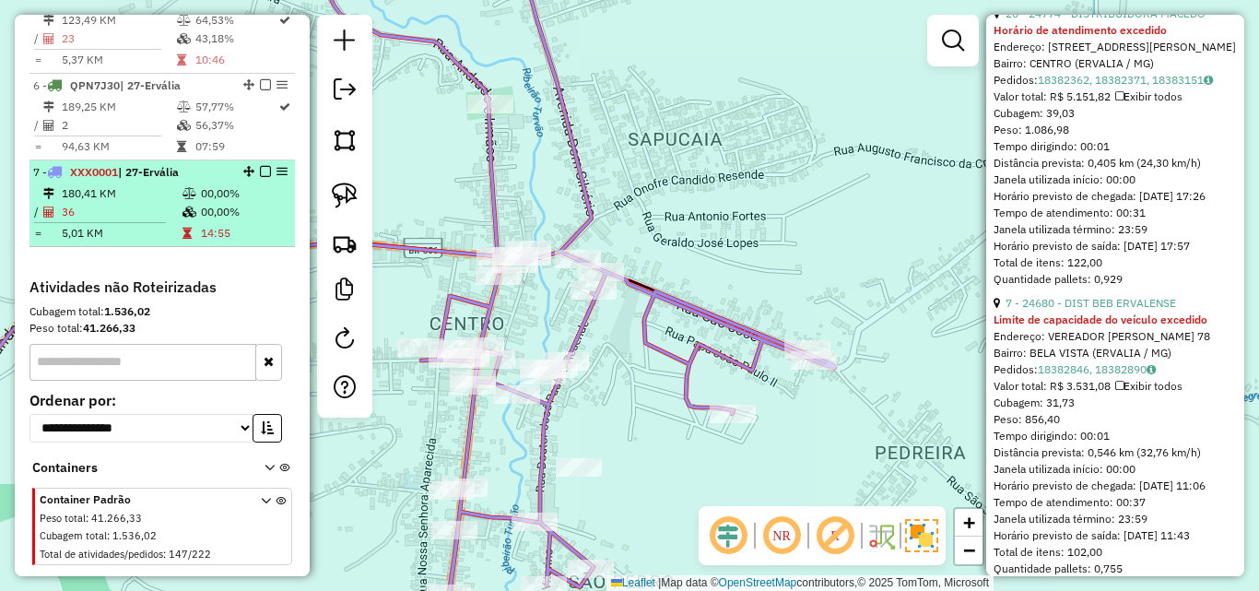
click at [260, 166] on em at bounding box center [265, 171] width 11 height 11
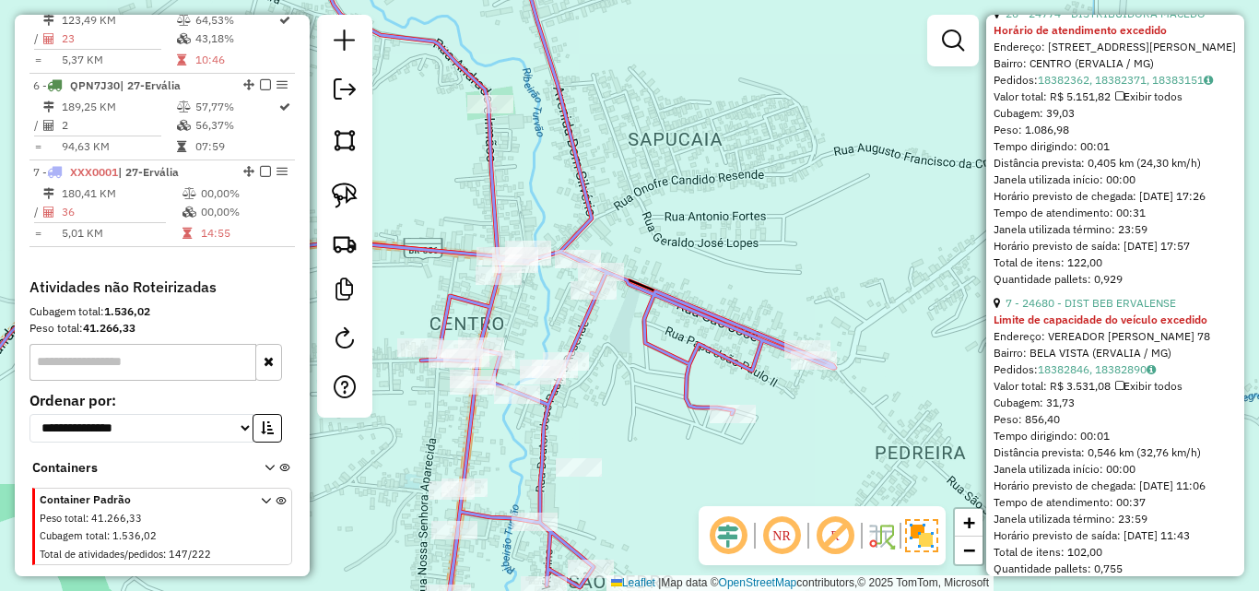
scroll to position [1103, 0]
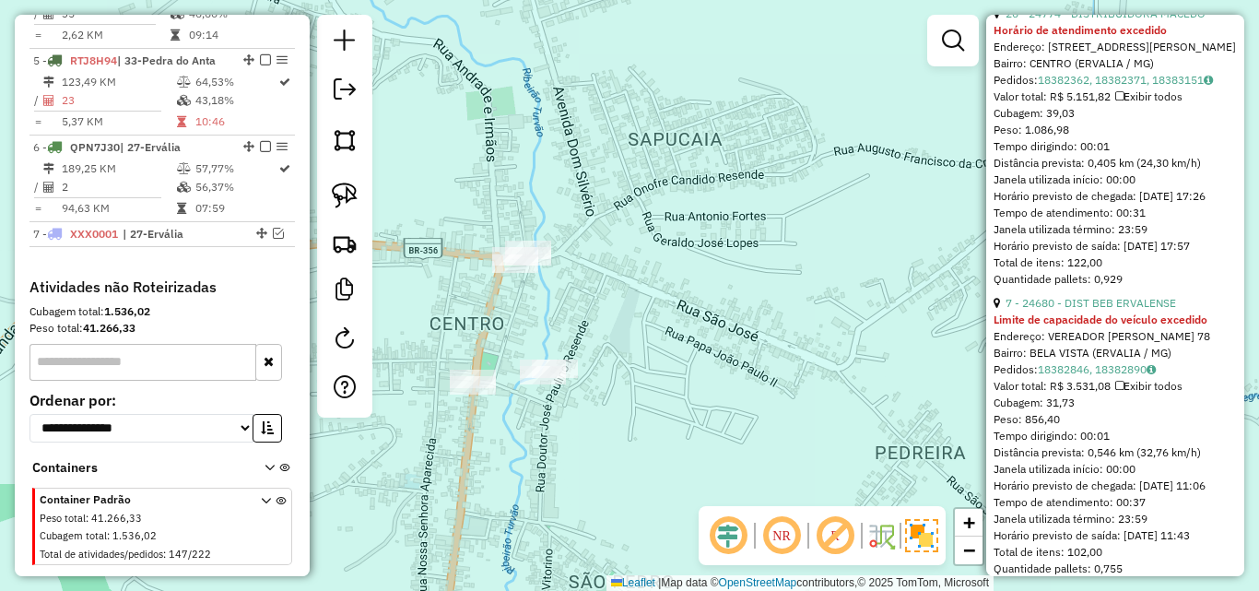
drag, startPoint x: 513, startPoint y: 452, endPoint x: 591, endPoint y: 387, distance: 100.8
click at [591, 387] on div "Janela de atendimento Grade de atendimento Capacidade Transportadoras Veículos …" at bounding box center [629, 295] width 1259 height 591
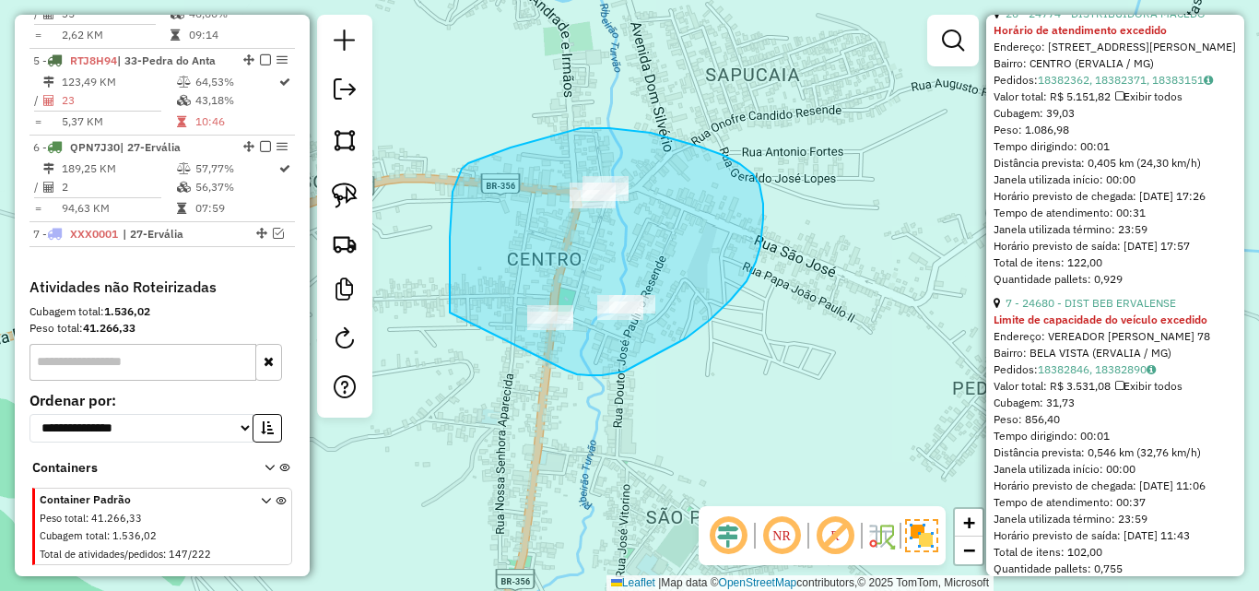
drag, startPoint x: 565, startPoint y: 370, endPoint x: 590, endPoint y: 393, distance: 33.9
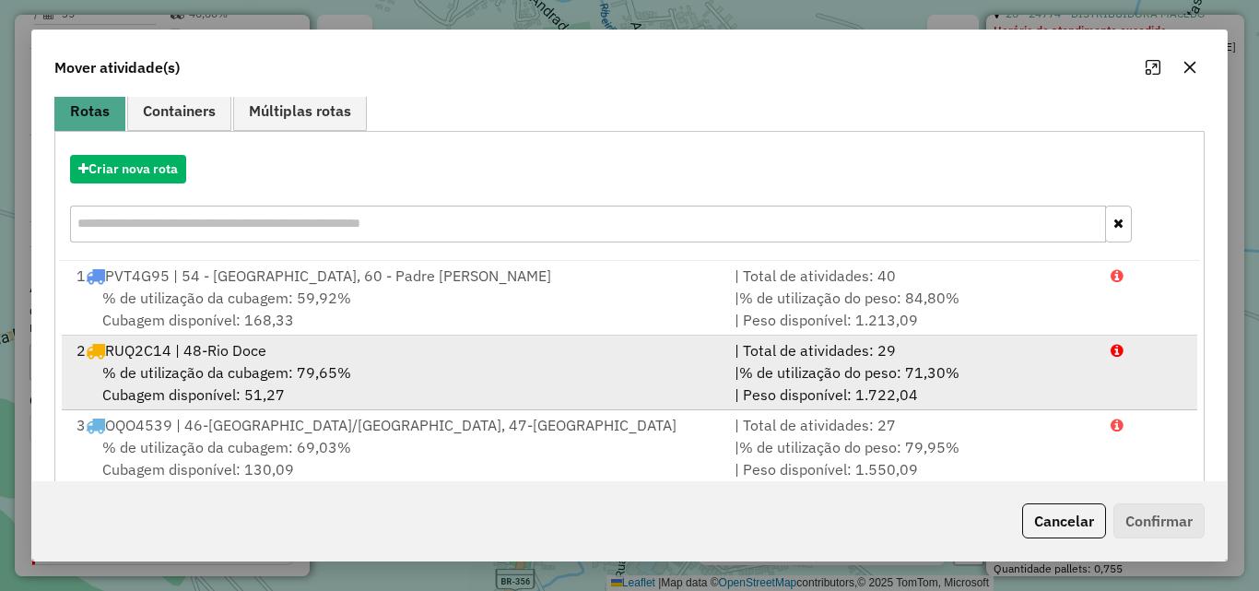
scroll to position [154, 0]
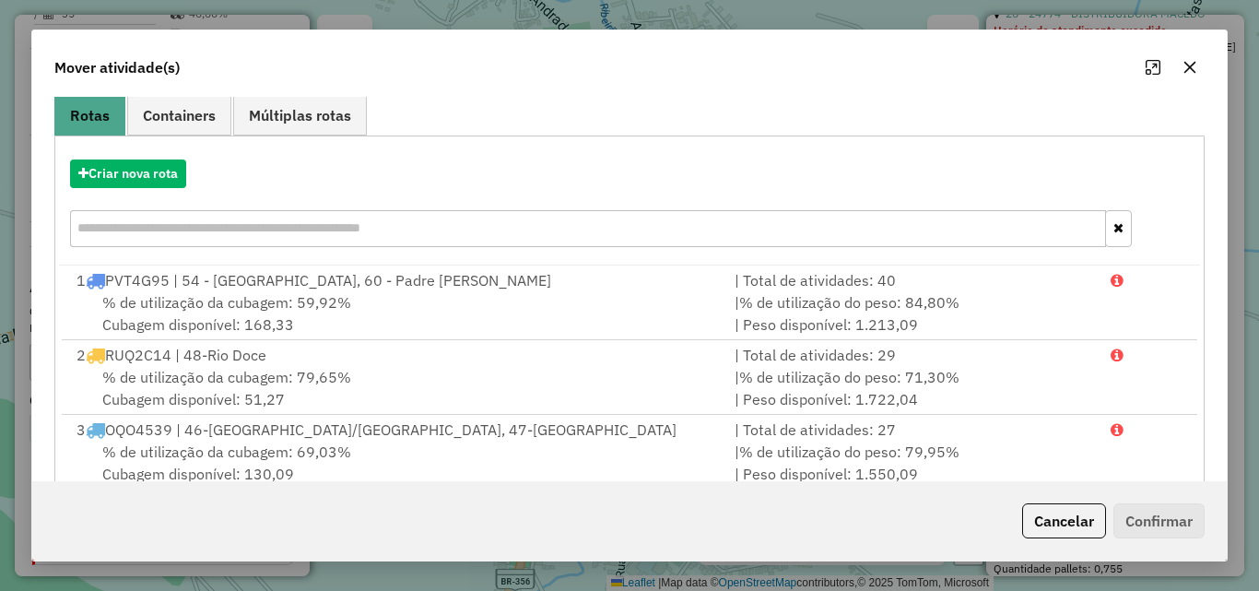
click at [1185, 76] on button "button" at bounding box center [1189, 67] width 29 height 29
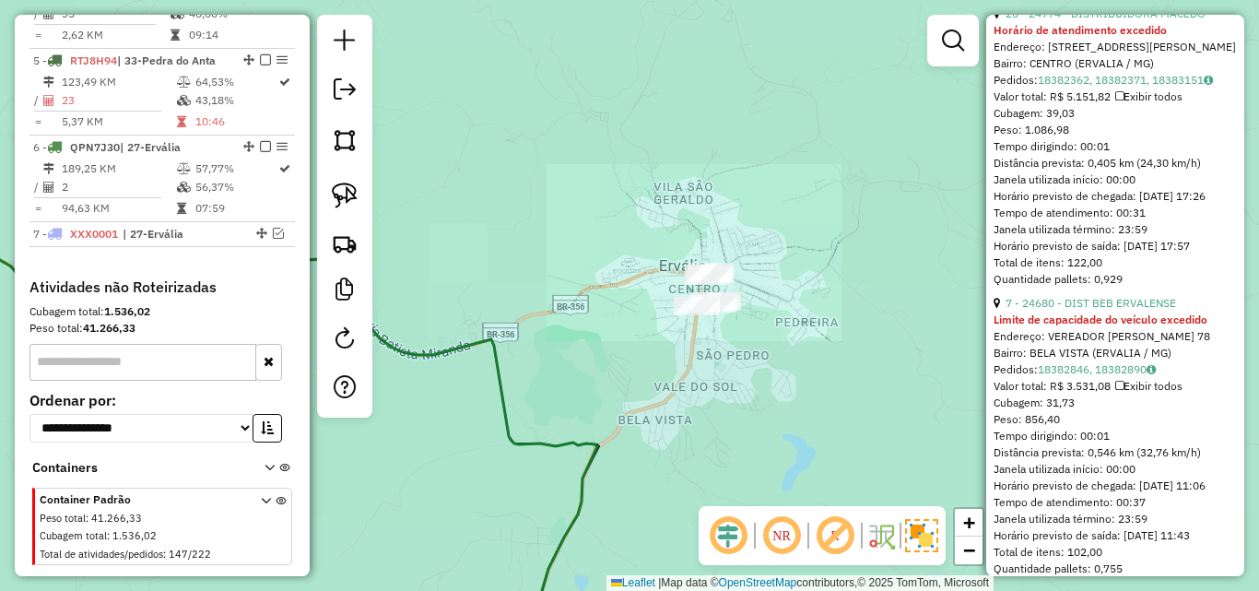
drag, startPoint x: 711, startPoint y: 406, endPoint x: 727, endPoint y: 158, distance: 248.5
click at [727, 158] on div "Janela de atendimento Grade de atendimento Capacidade Transportadoras Veículos …" at bounding box center [629, 295] width 1259 height 591
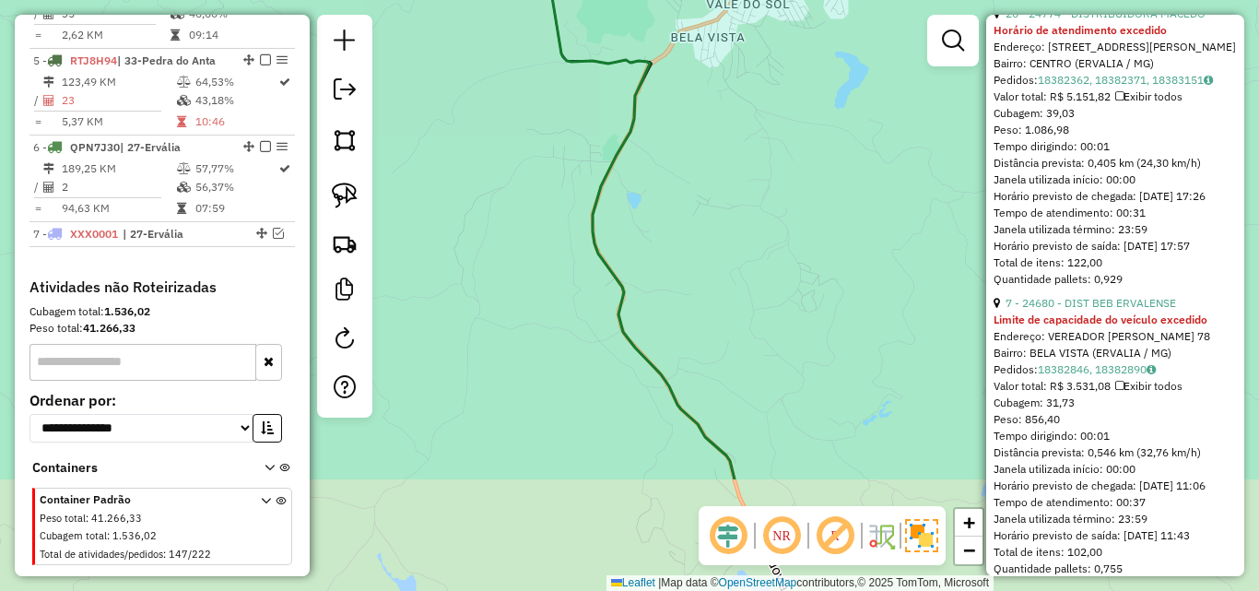
drag, startPoint x: 682, startPoint y: 375, endPoint x: 718, endPoint y: 205, distance: 174.2
click at [718, 205] on div "Janela de atendimento Grade de atendimento Capacidade Transportadoras Veículos …" at bounding box center [629, 295] width 1259 height 591
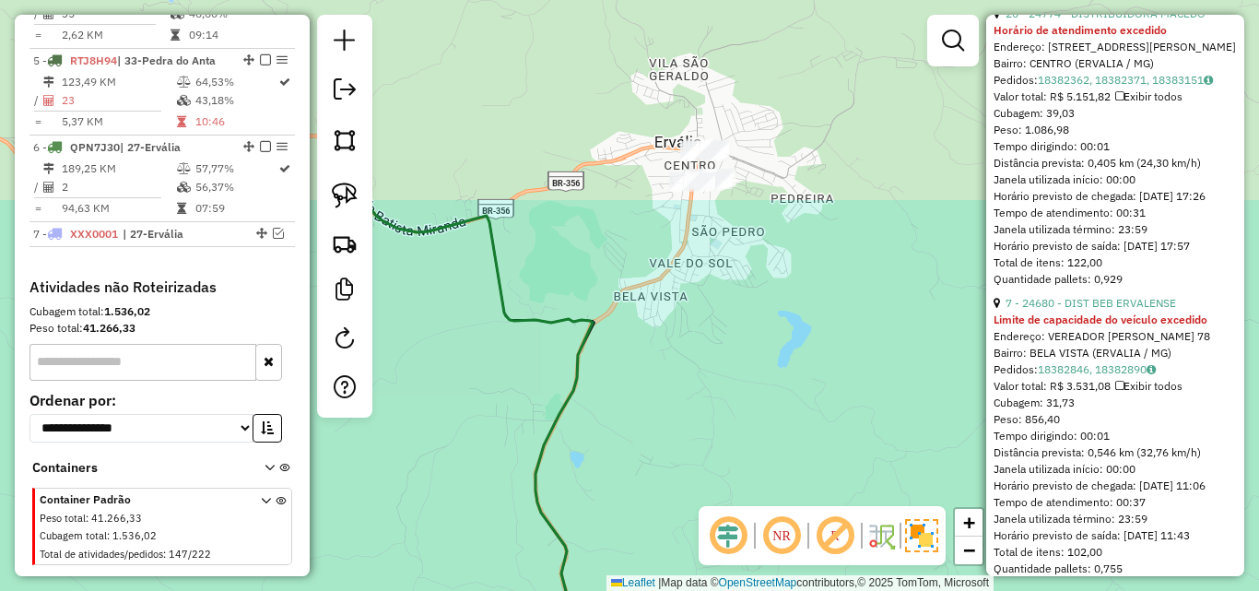
drag, startPoint x: 629, startPoint y: 167, endPoint x: 628, endPoint y: 405, distance: 237.8
click at [572, 427] on div "Janela de atendimento Grade de atendimento Capacidade Transportadoras Veículos …" at bounding box center [629, 295] width 1259 height 591
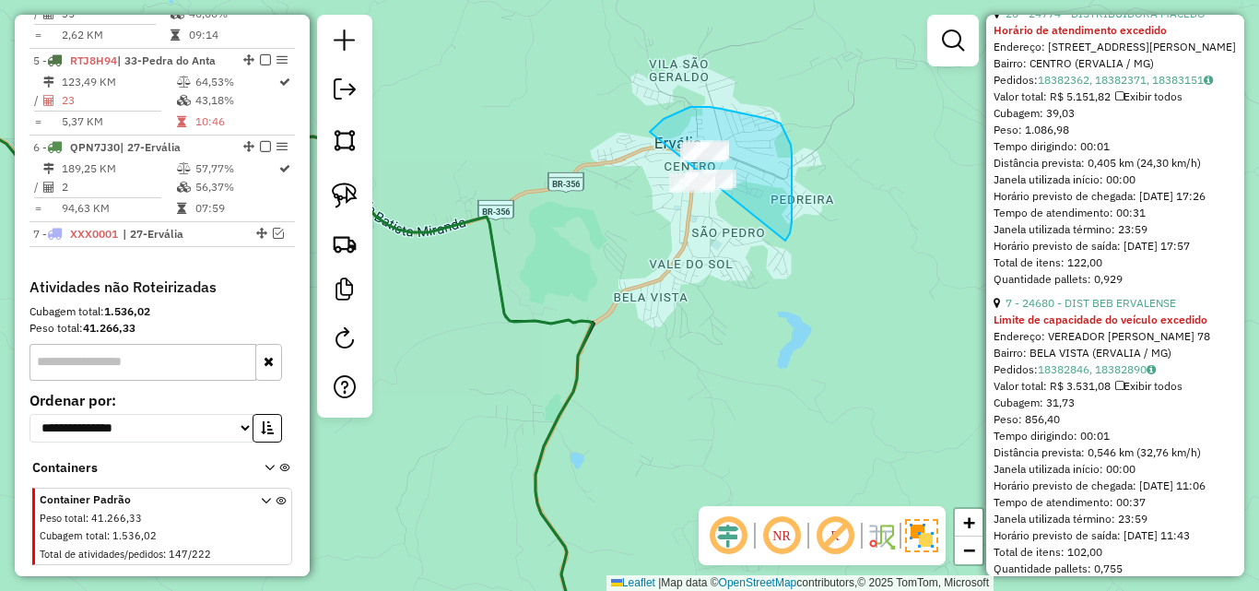
drag, startPoint x: 788, startPoint y: 238, endPoint x: 768, endPoint y: 243, distance: 21.0
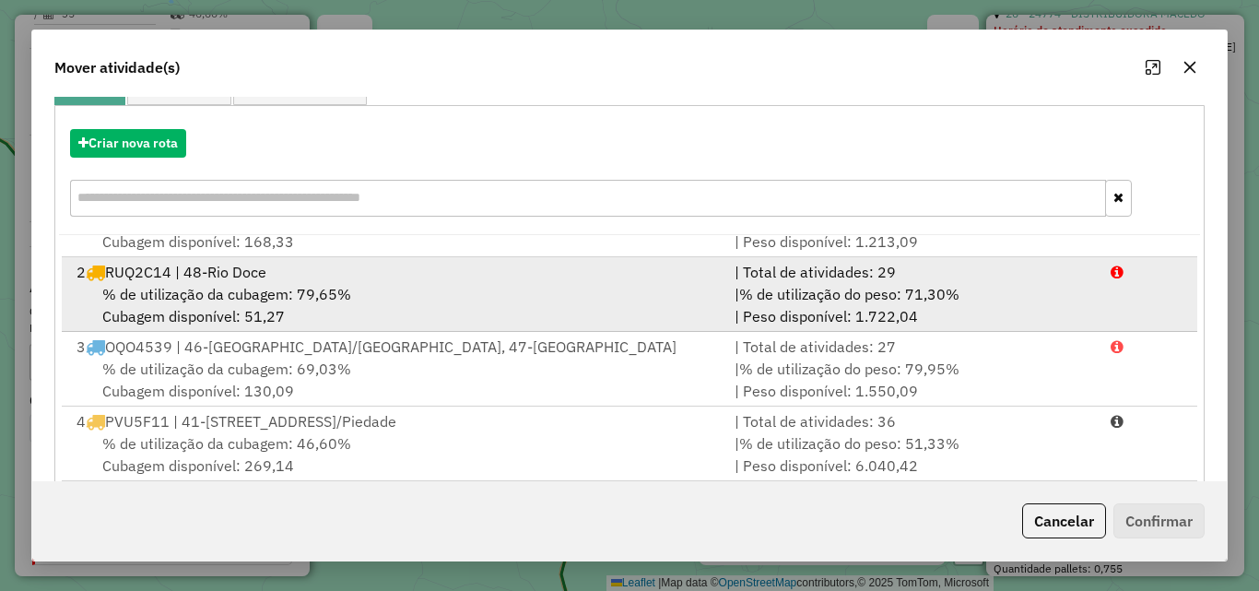
scroll to position [79, 0]
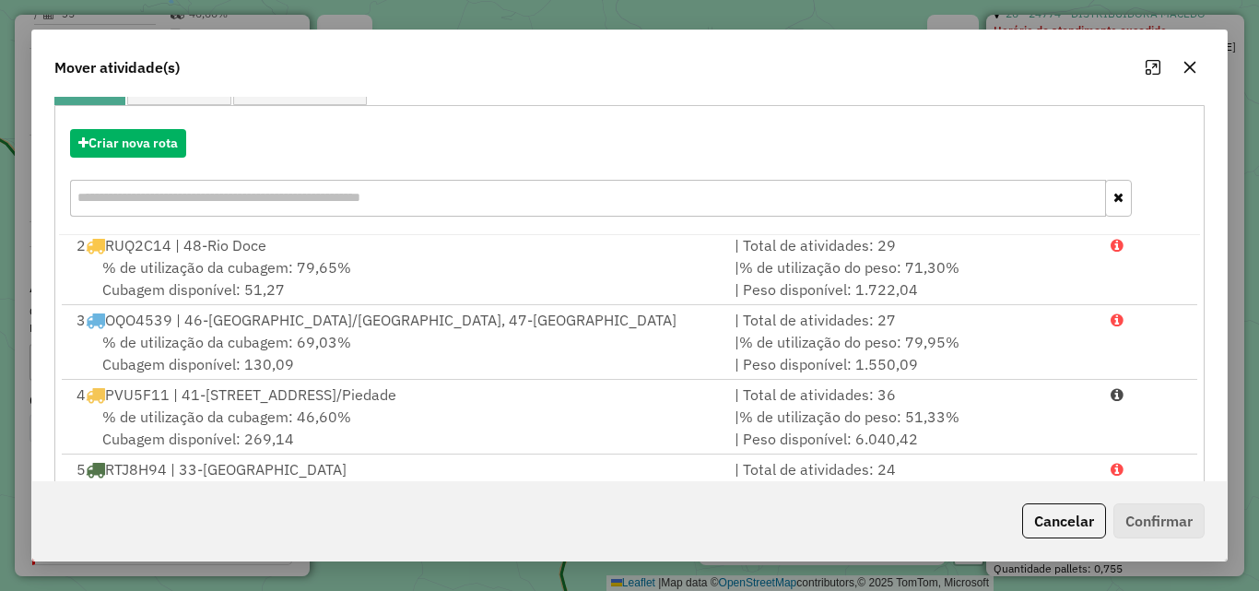
click at [229, 195] on input "text" at bounding box center [588, 198] width 1036 height 37
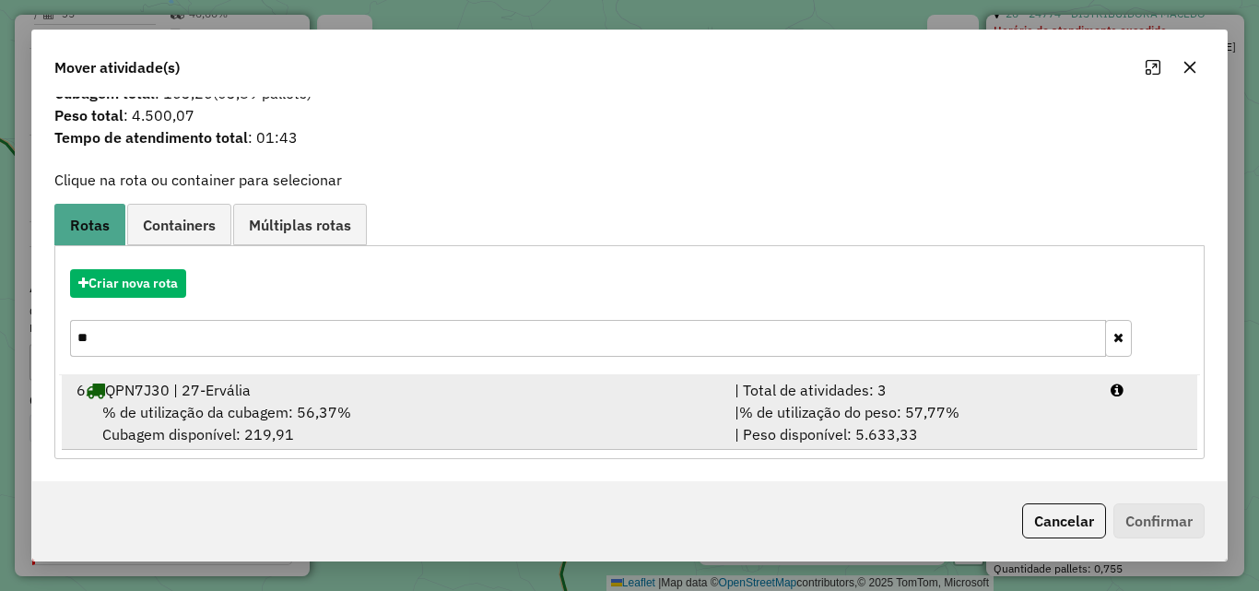
type input "**"
click at [237, 403] on span "% de utilização da cubagem: 56,37%" at bounding box center [226, 412] width 249 height 18
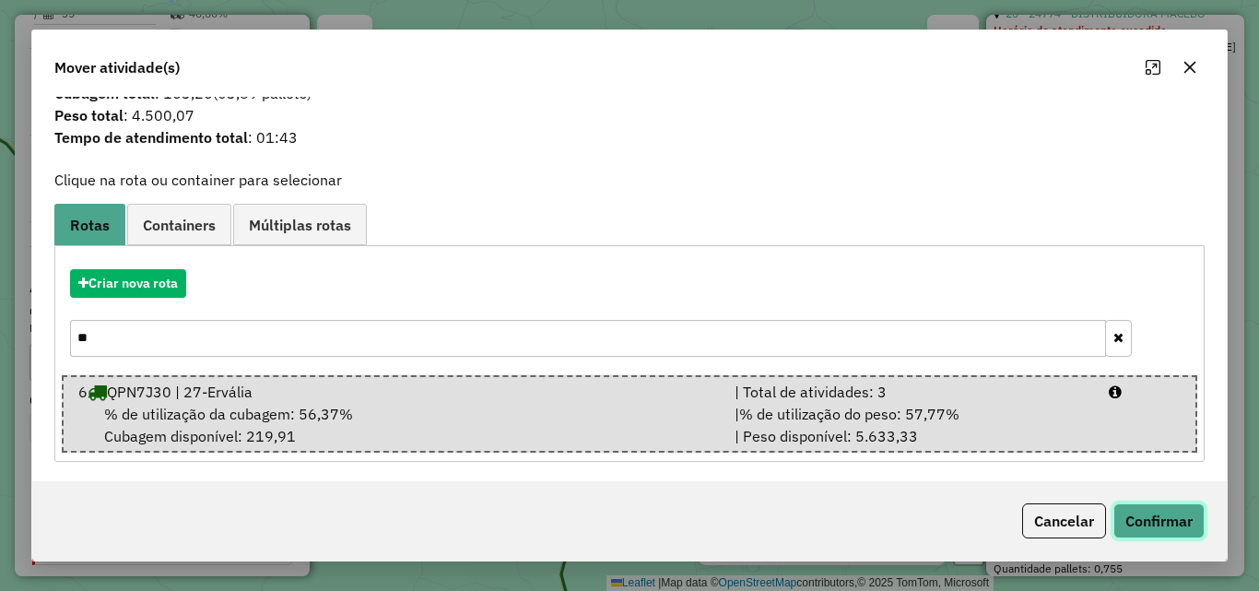
click at [1170, 519] on button "Confirmar" at bounding box center [1158, 520] width 91 height 35
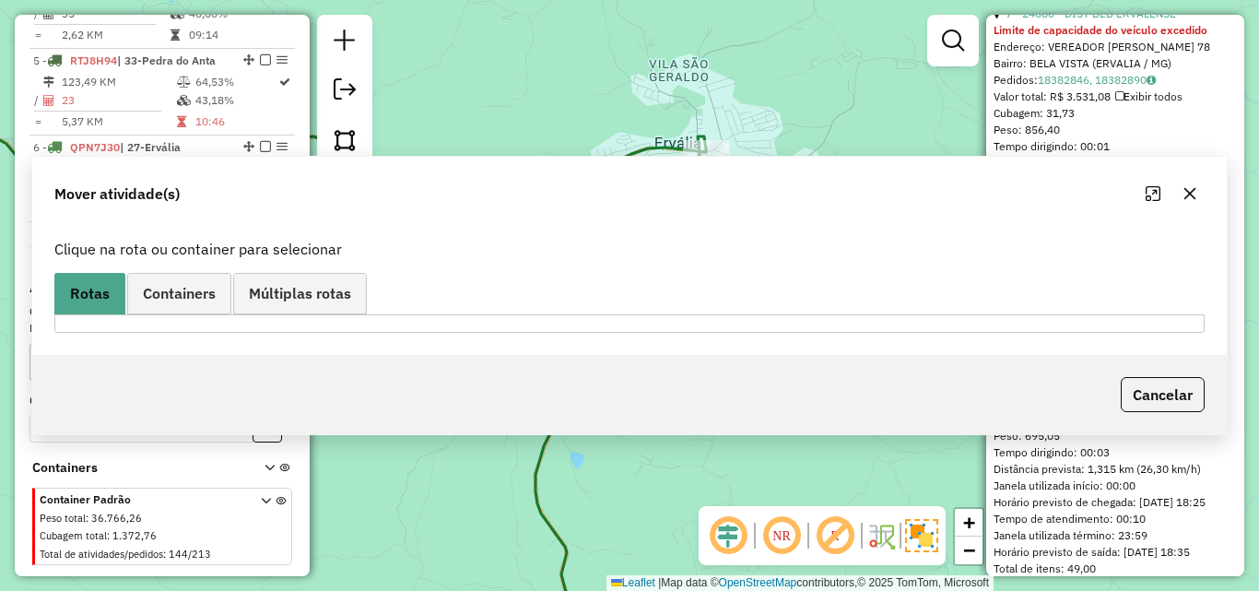
scroll to position [0, 0]
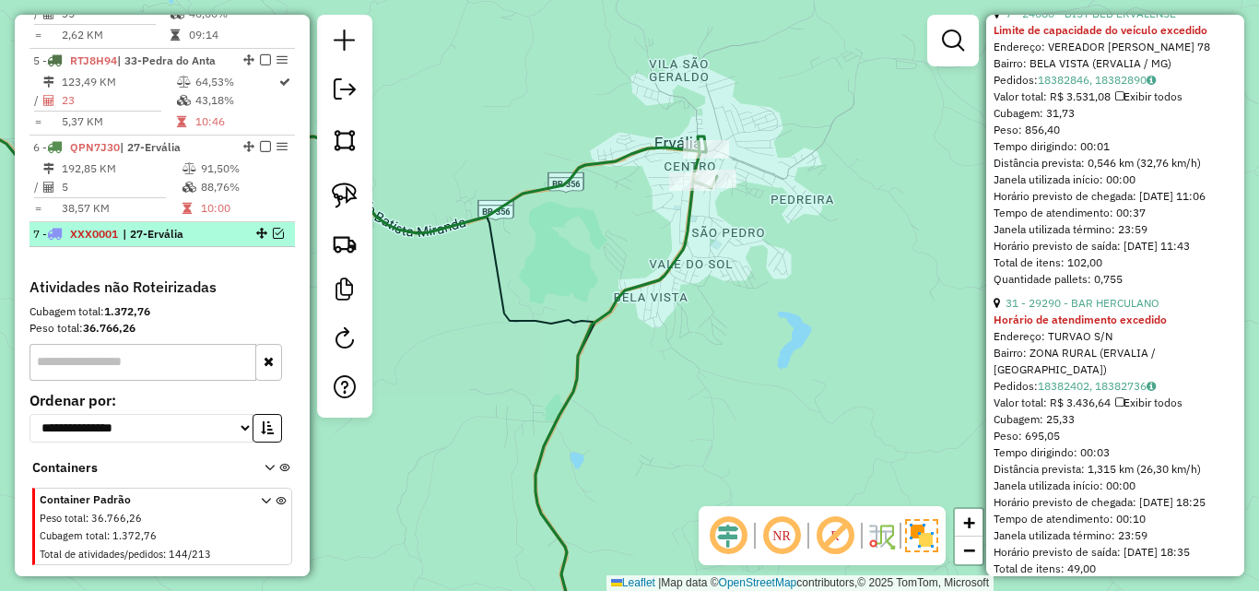
click at [277, 228] on em at bounding box center [278, 233] width 11 height 11
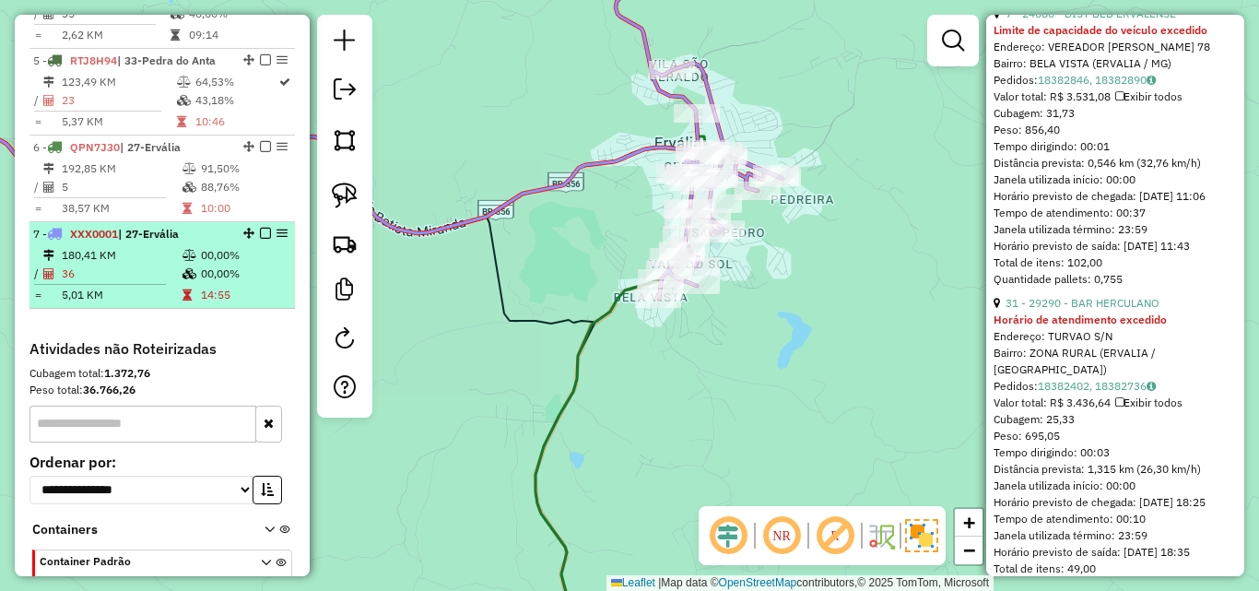
scroll to position [1165, 0]
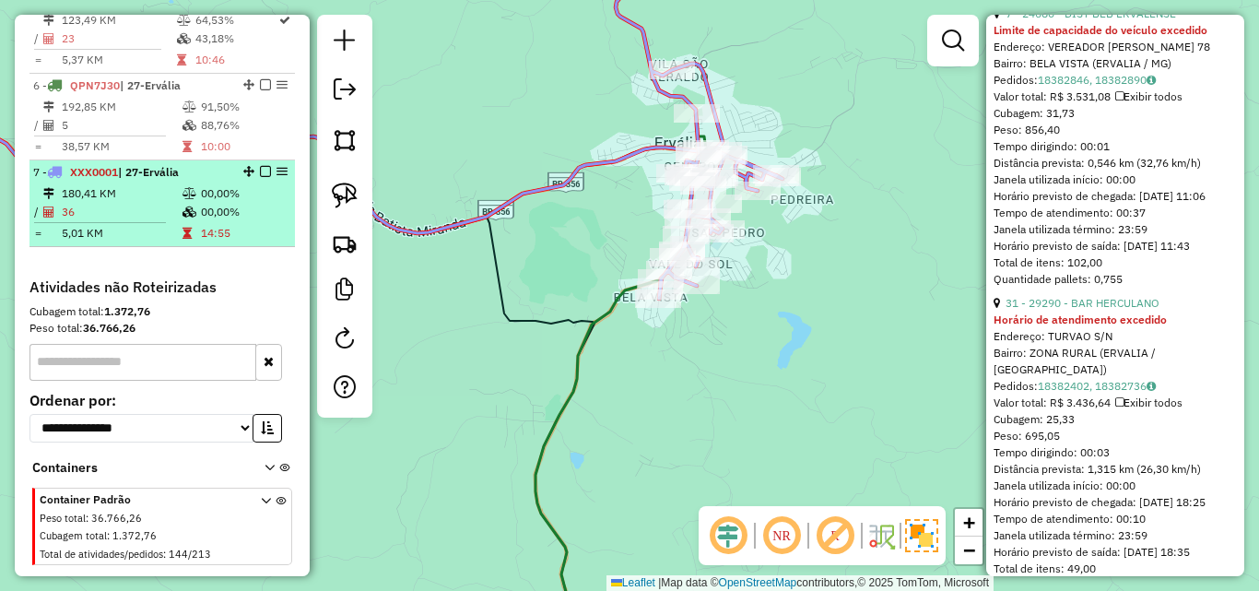
click at [200, 203] on td "00,00%" at bounding box center [244, 212] width 88 height 18
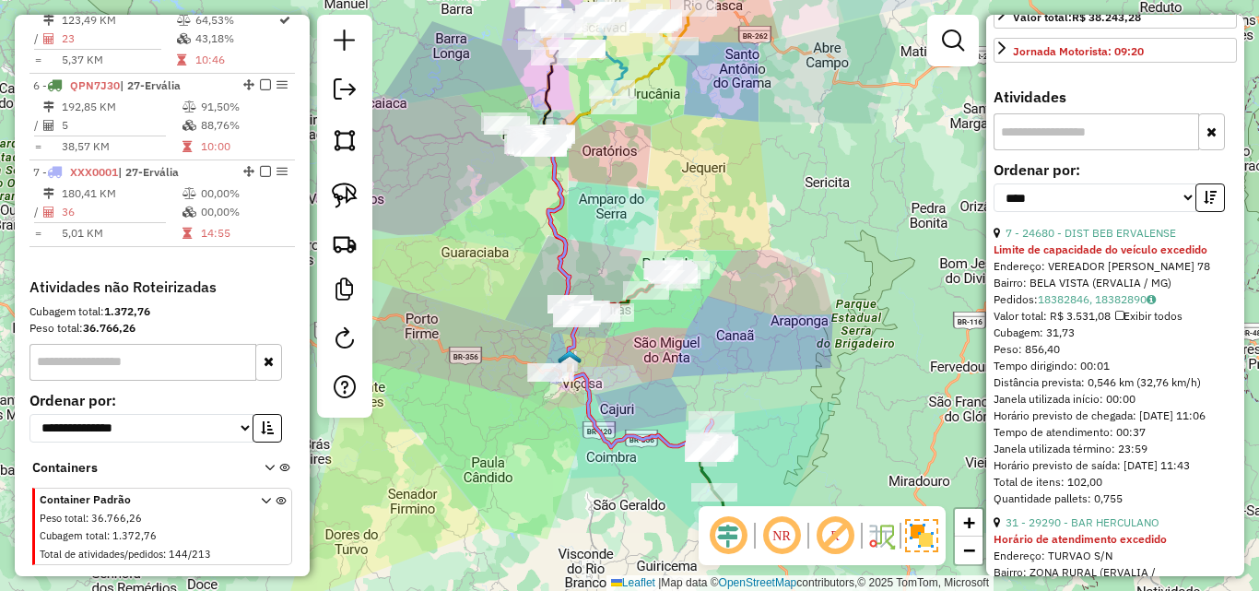
scroll to position [461, 0]
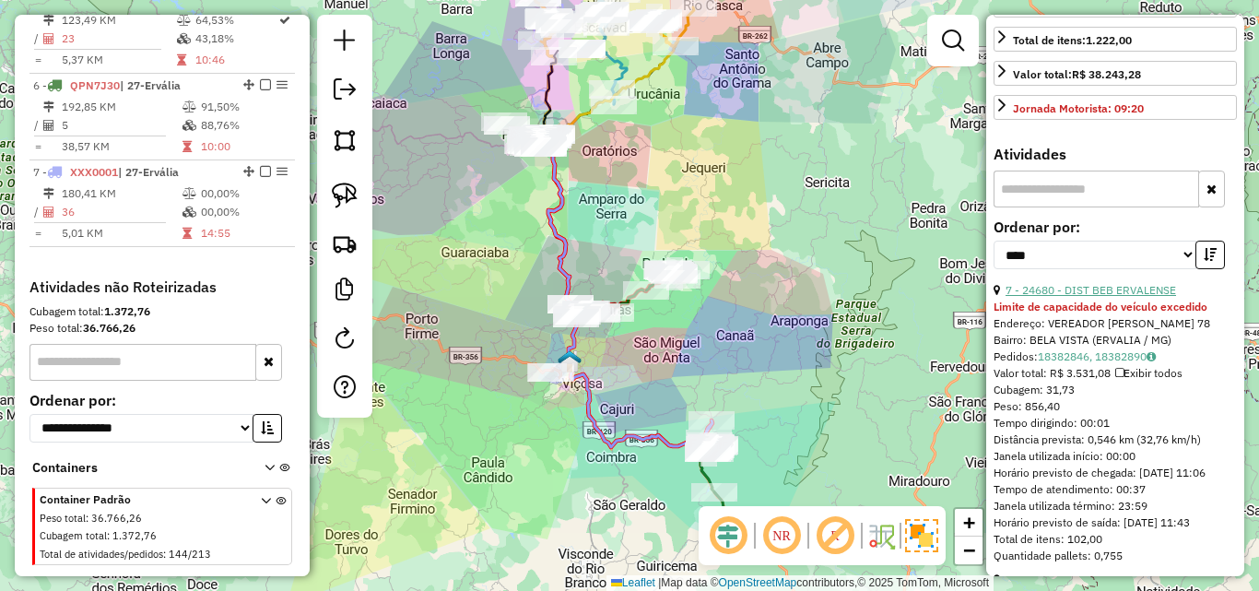
click at [1093, 297] on link "7 - 24680 - DIST BEB ERVALENSE" at bounding box center [1090, 290] width 170 height 14
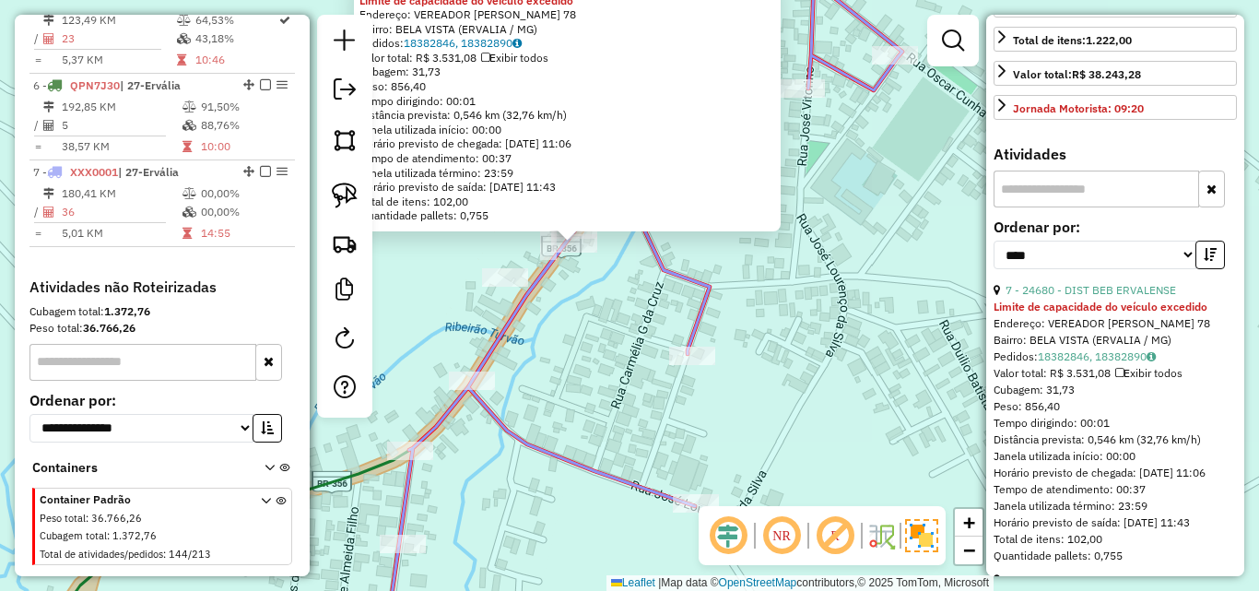
click at [595, 279] on div "24680 - DIST BEB ERVALENSE Limite de capacidade do veículo excedido Endereço: V…" at bounding box center [629, 295] width 1259 height 591
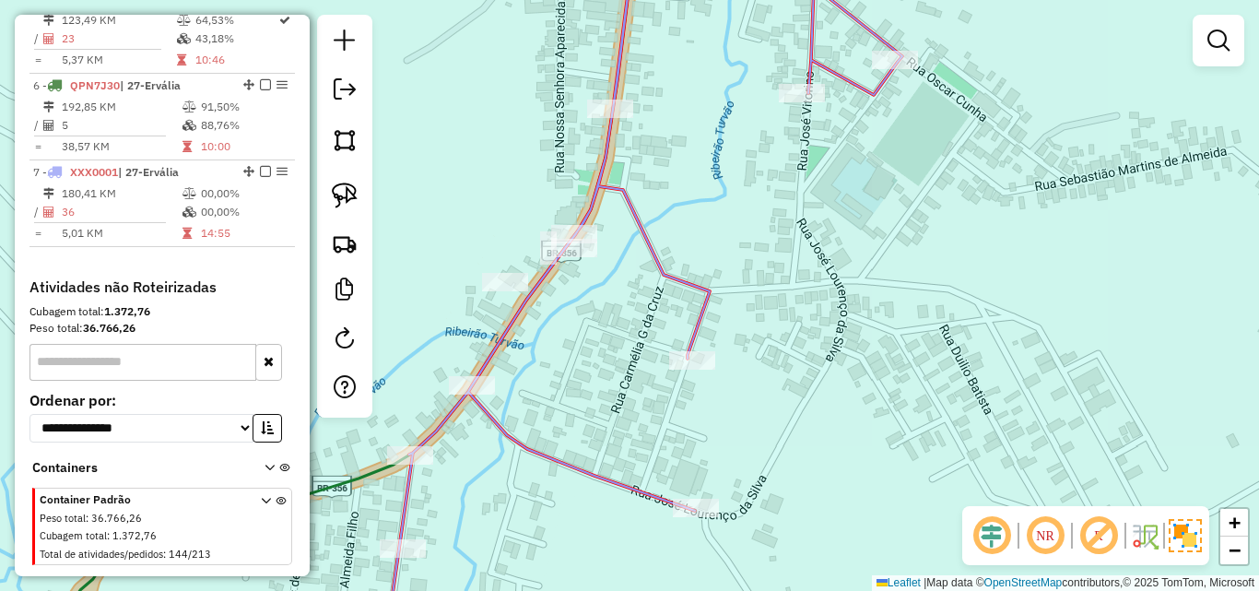
drag, startPoint x: 616, startPoint y: 255, endPoint x: 594, endPoint y: 335, distance: 82.9
click at [594, 335] on div "Janela de atendimento Grade de atendimento Capacidade Transportadoras Veículos …" at bounding box center [629, 295] width 1259 height 591
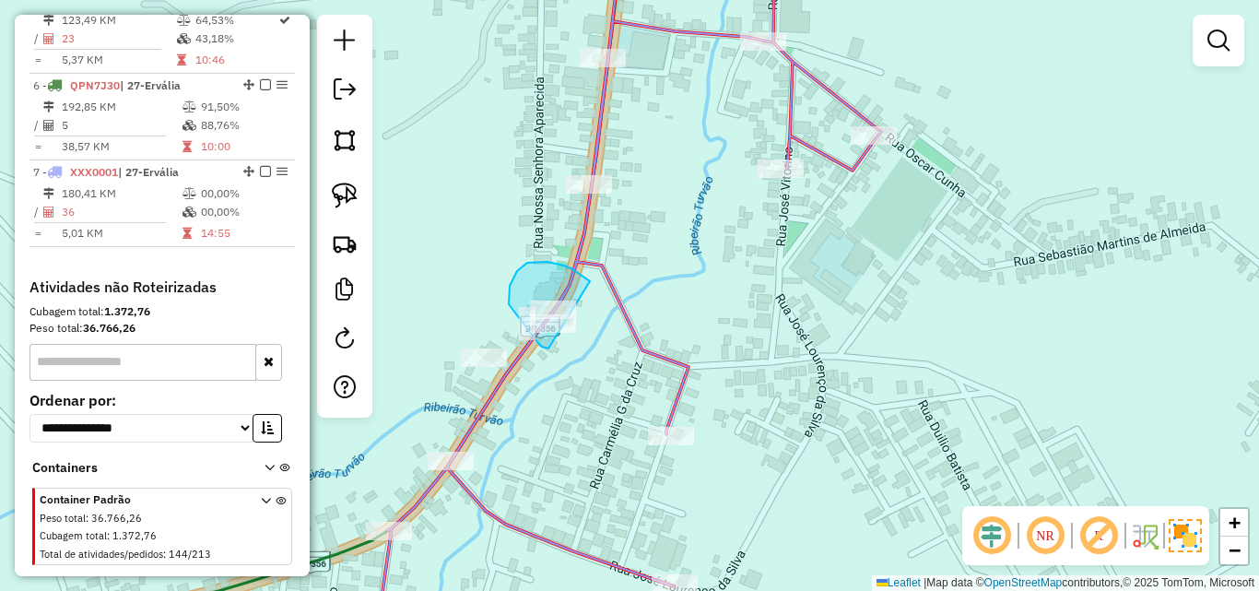
drag, startPoint x: 590, startPoint y: 281, endPoint x: 611, endPoint y: 346, distance: 67.9
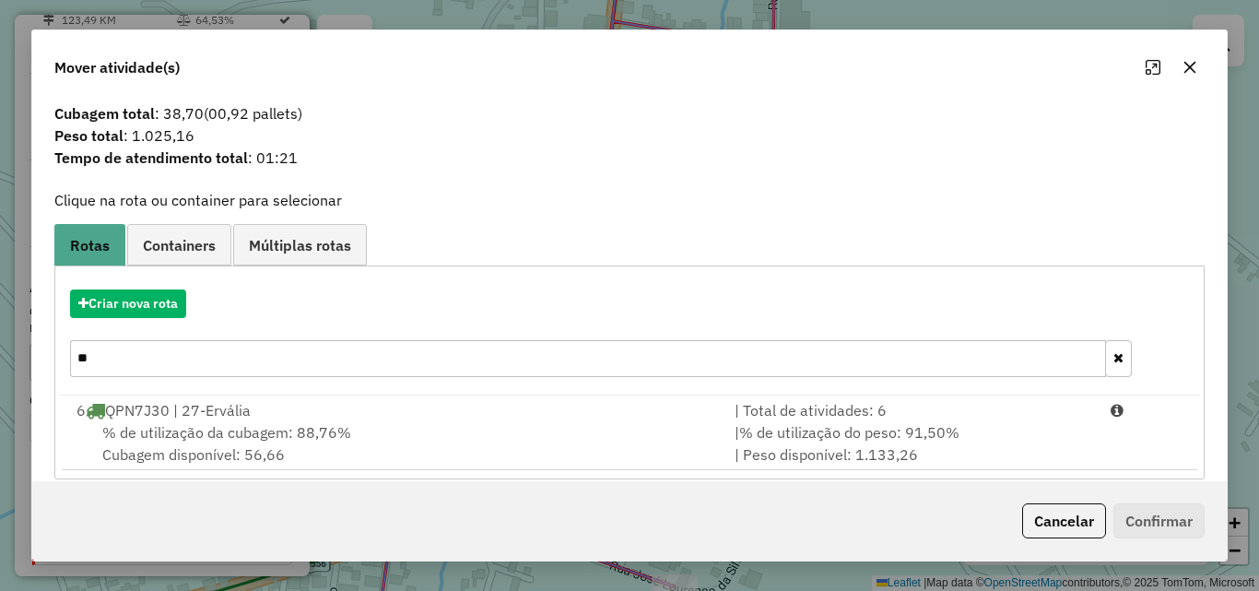
scroll to position [44, 0]
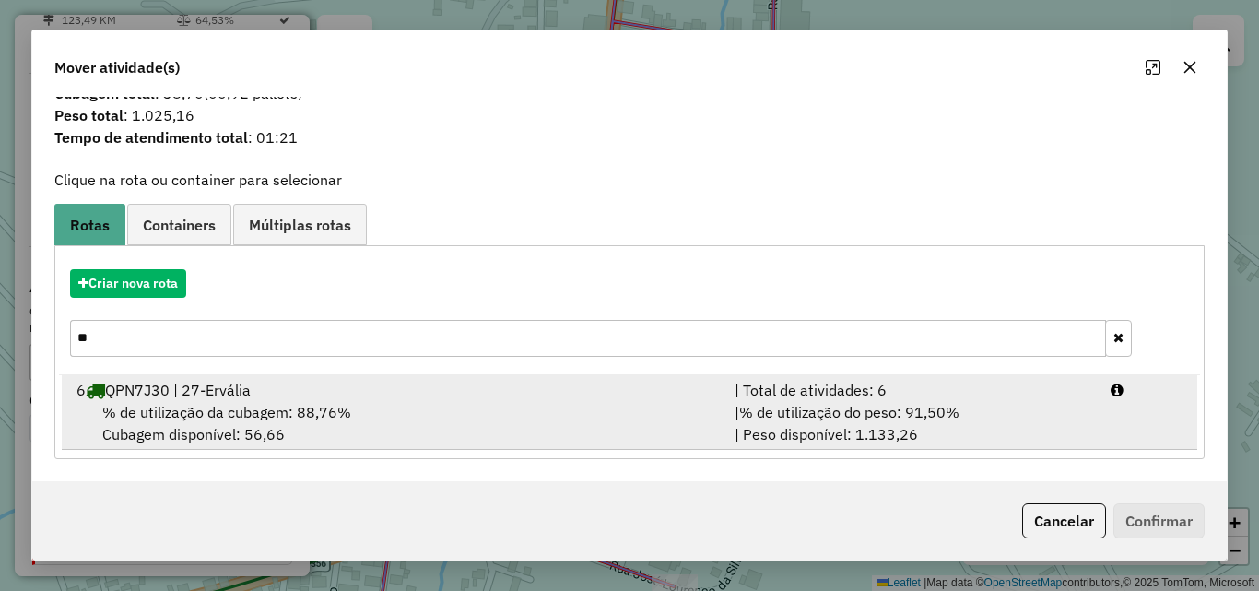
click at [502, 417] on div "% de utilização da cubagem: 88,76% Cubagem disponível: 56,66" at bounding box center [394, 423] width 658 height 44
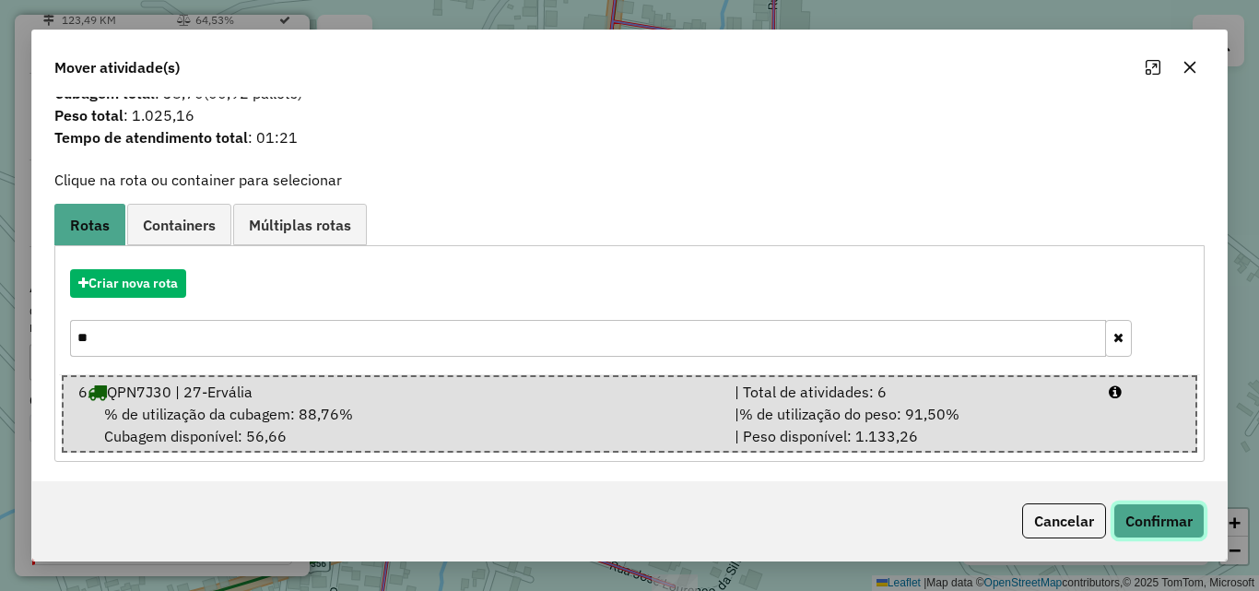
click at [1161, 536] on button "Confirmar" at bounding box center [1158, 520] width 91 height 35
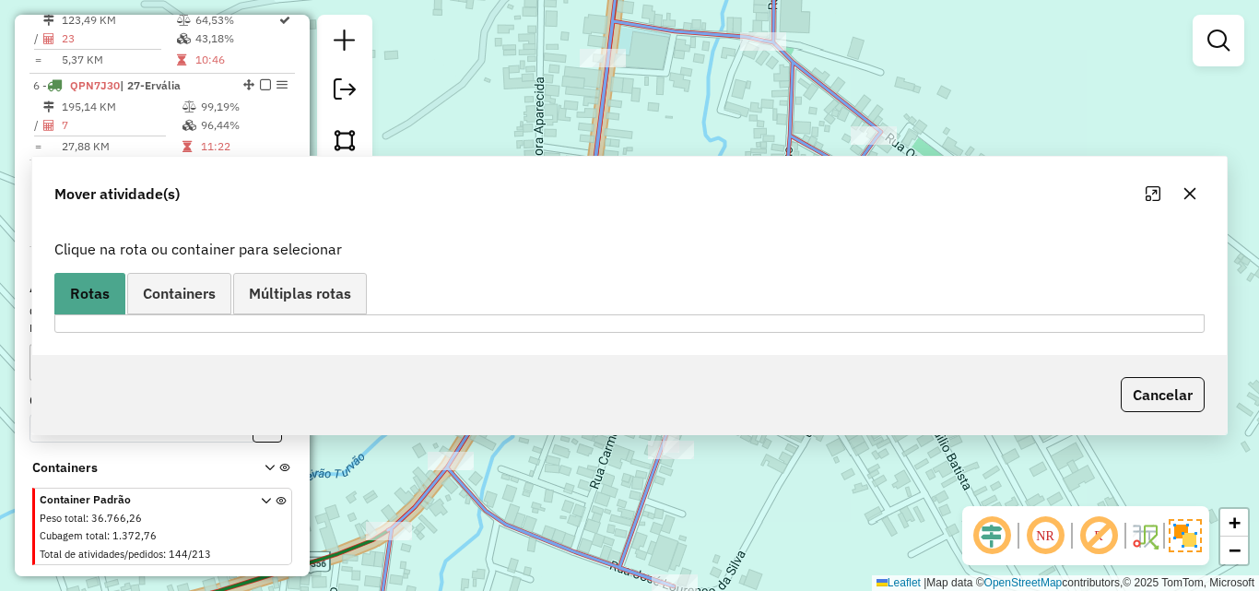
scroll to position [0, 0]
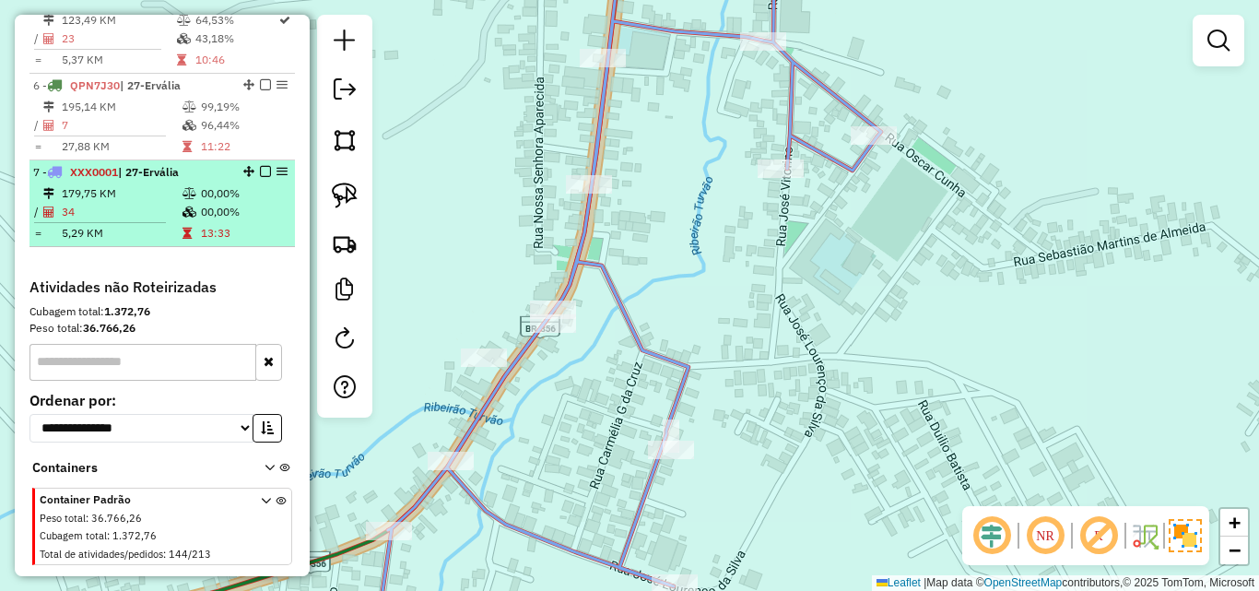
click at [218, 203] on td "00,00%" at bounding box center [244, 212] width 88 height 18
select select "*********"
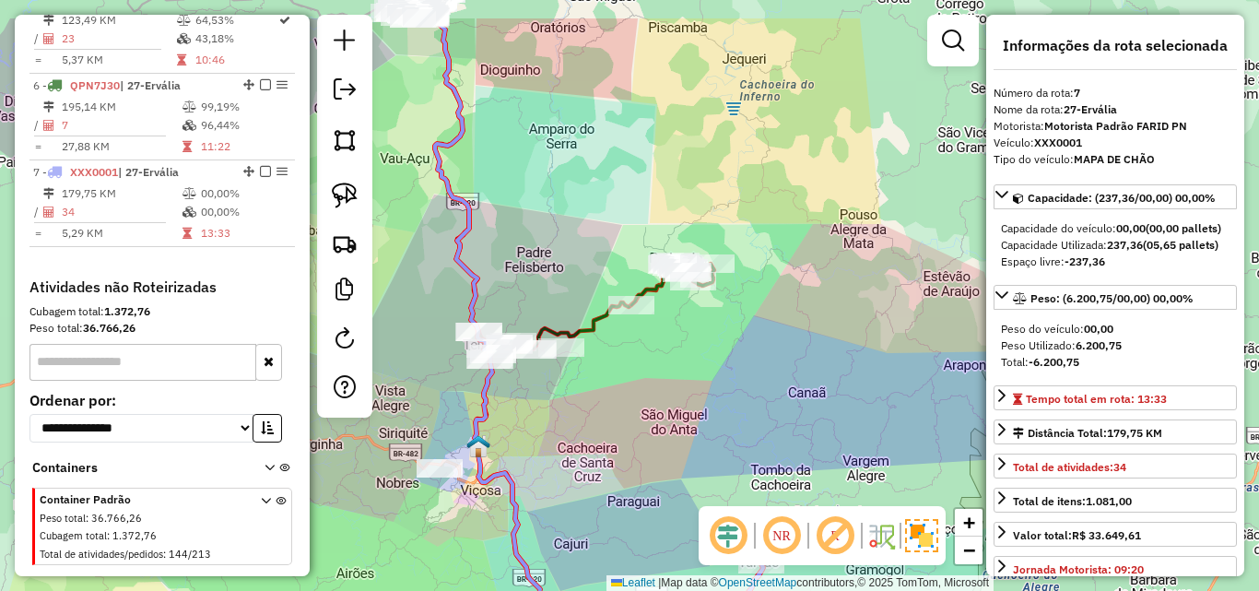
drag, startPoint x: 654, startPoint y: 297, endPoint x: 630, endPoint y: 378, distance: 84.6
click at [630, 378] on div "Janela de atendimento Grade de atendimento Capacidade Transportadoras Veículos …" at bounding box center [629, 295] width 1259 height 591
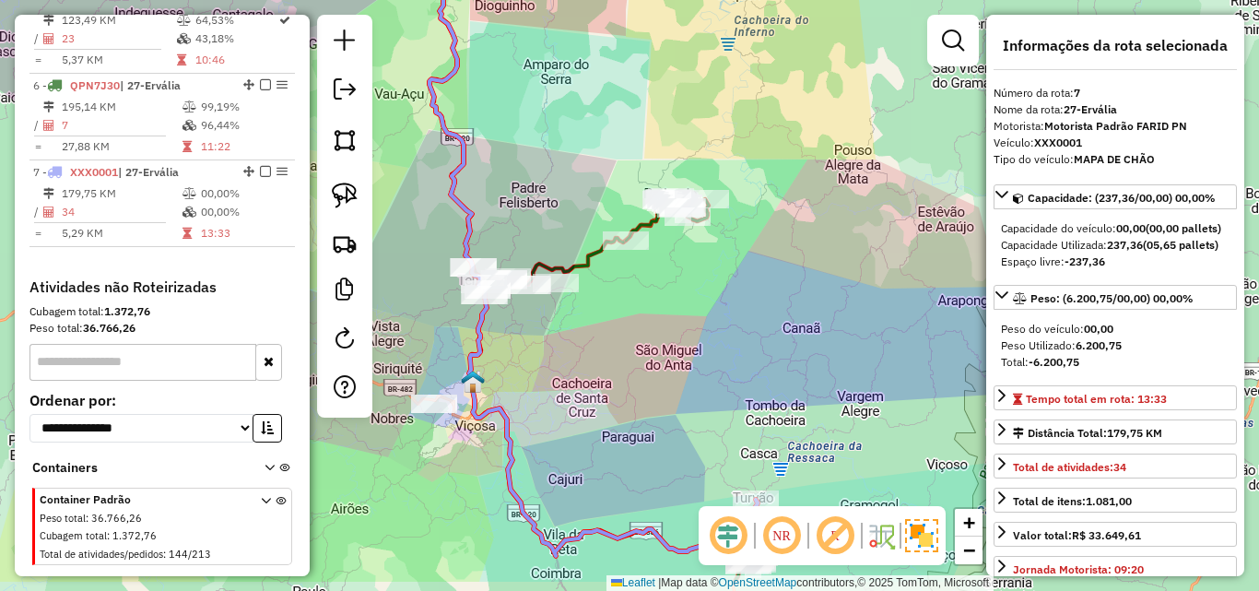
drag, startPoint x: 585, startPoint y: 454, endPoint x: 534, endPoint y: 207, distance: 252.3
click at [535, 204] on div "Janela de atendimento Grade de atendimento Capacidade Transportadoras Veículos …" at bounding box center [629, 295] width 1259 height 591
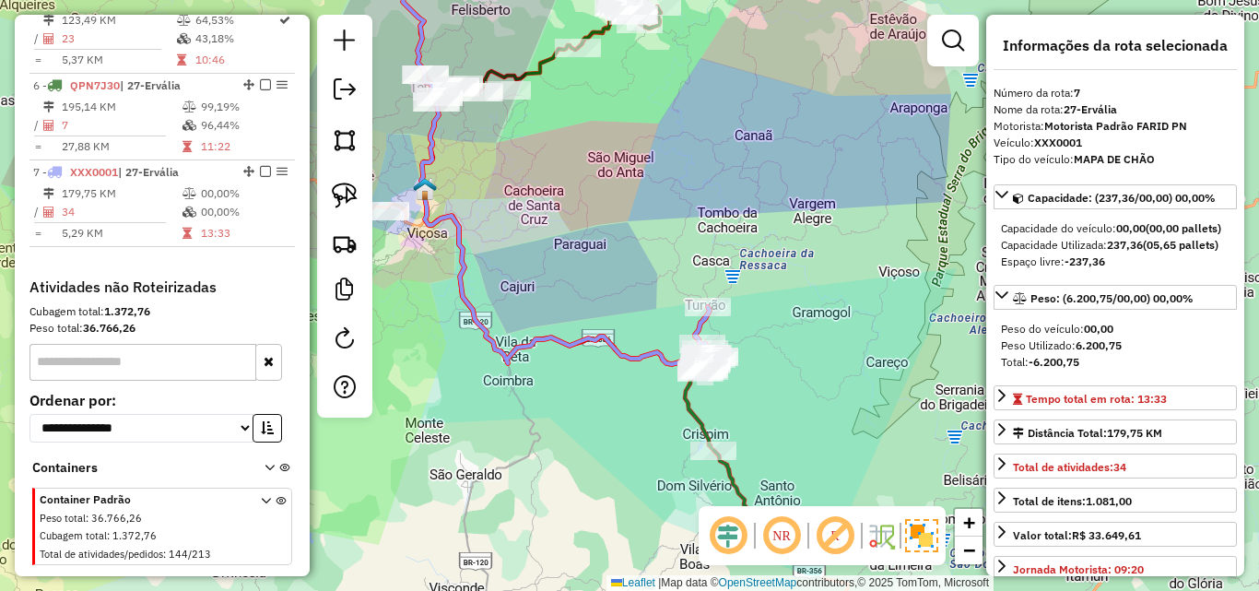
drag, startPoint x: 599, startPoint y: 424, endPoint x: 547, endPoint y: 387, distance: 64.2
click at [549, 390] on div "Janela de atendimento Grade de atendimento Capacidade Transportadoras Veículos …" at bounding box center [629, 295] width 1259 height 591
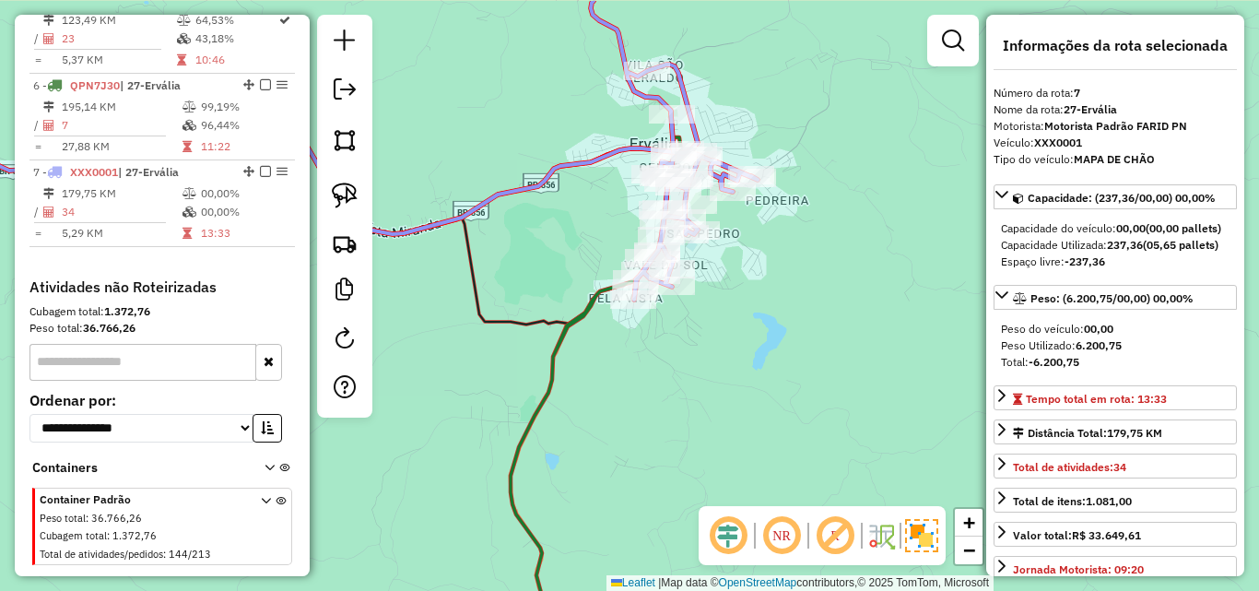
drag, startPoint x: 724, startPoint y: 360, endPoint x: 677, endPoint y: 464, distance: 113.4
click at [677, 464] on div "Janela de atendimento Grade de atendimento Capacidade Transportadoras Veículos …" at bounding box center [629, 295] width 1259 height 591
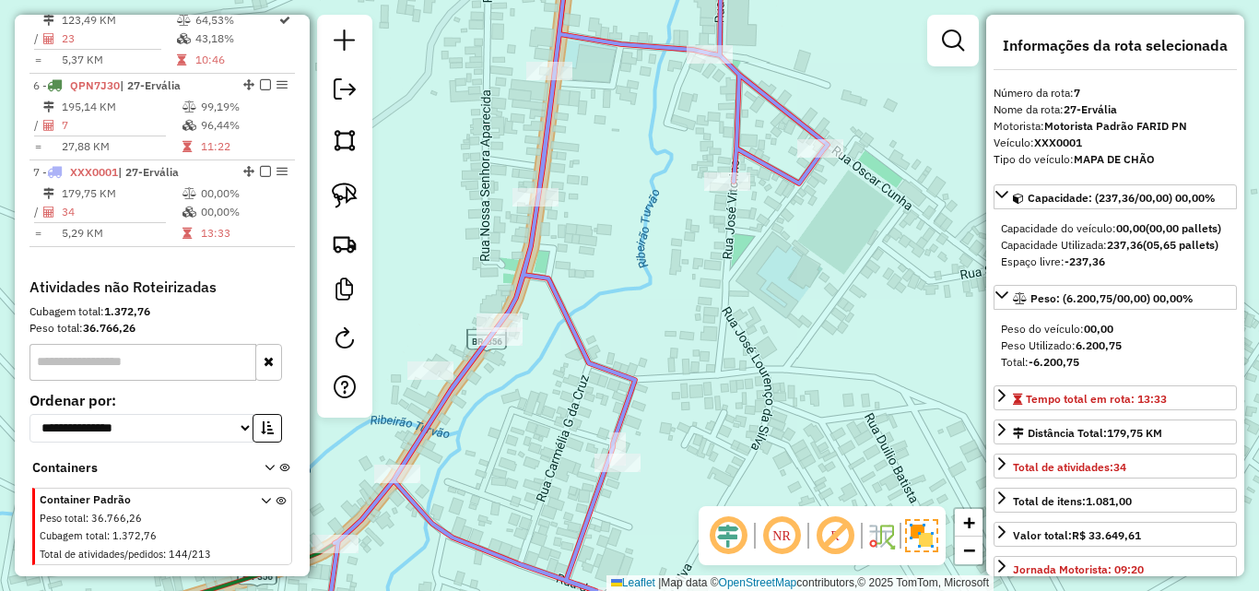
drag, startPoint x: 620, startPoint y: 320, endPoint x: 684, endPoint y: 287, distance: 71.7
click at [684, 287] on div "Janela de atendimento Grade de atendimento Capacidade Transportadoras Veículos …" at bounding box center [629, 295] width 1259 height 591
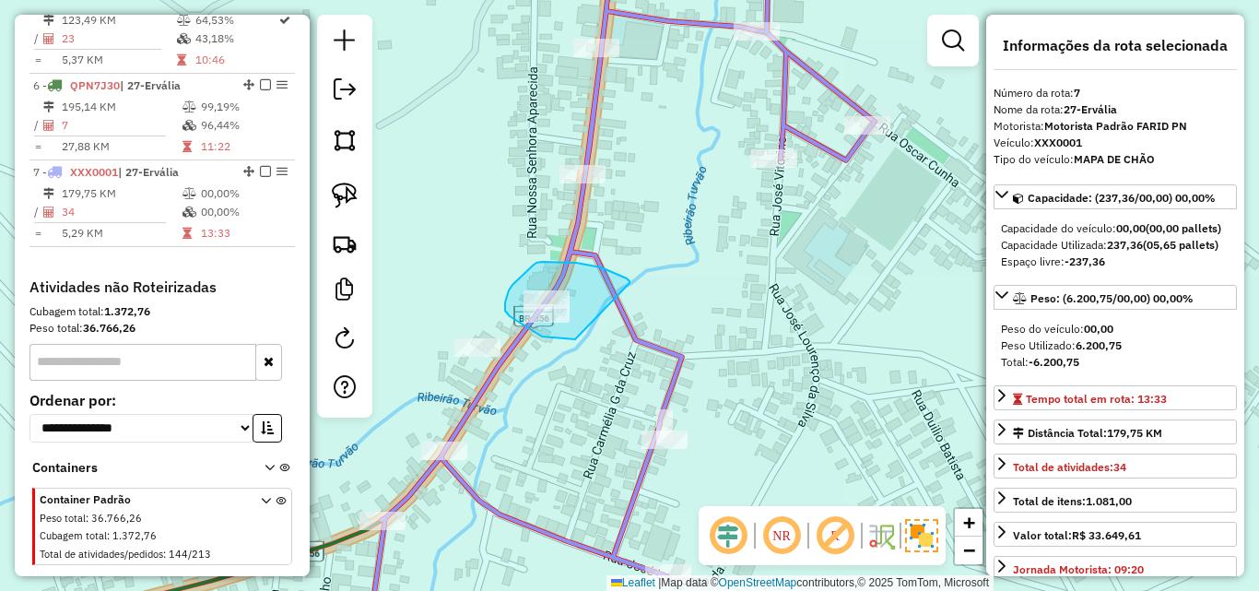
drag, startPoint x: 629, startPoint y: 283, endPoint x: 575, endPoint y: 339, distance: 78.2
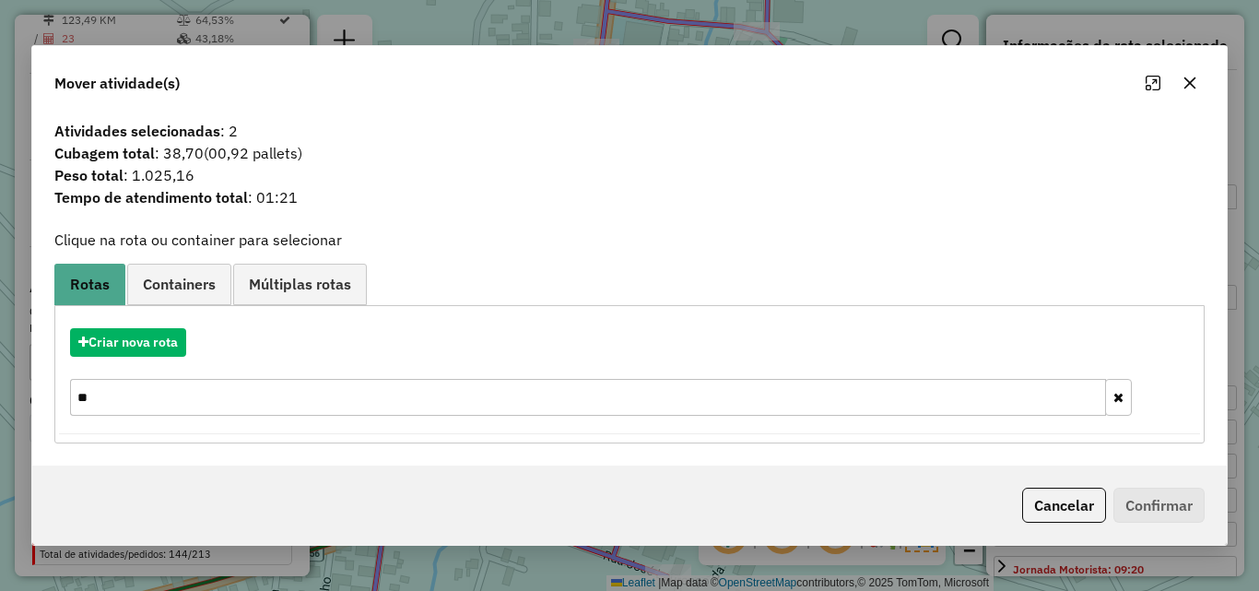
click at [1193, 90] on button "button" at bounding box center [1189, 82] width 29 height 29
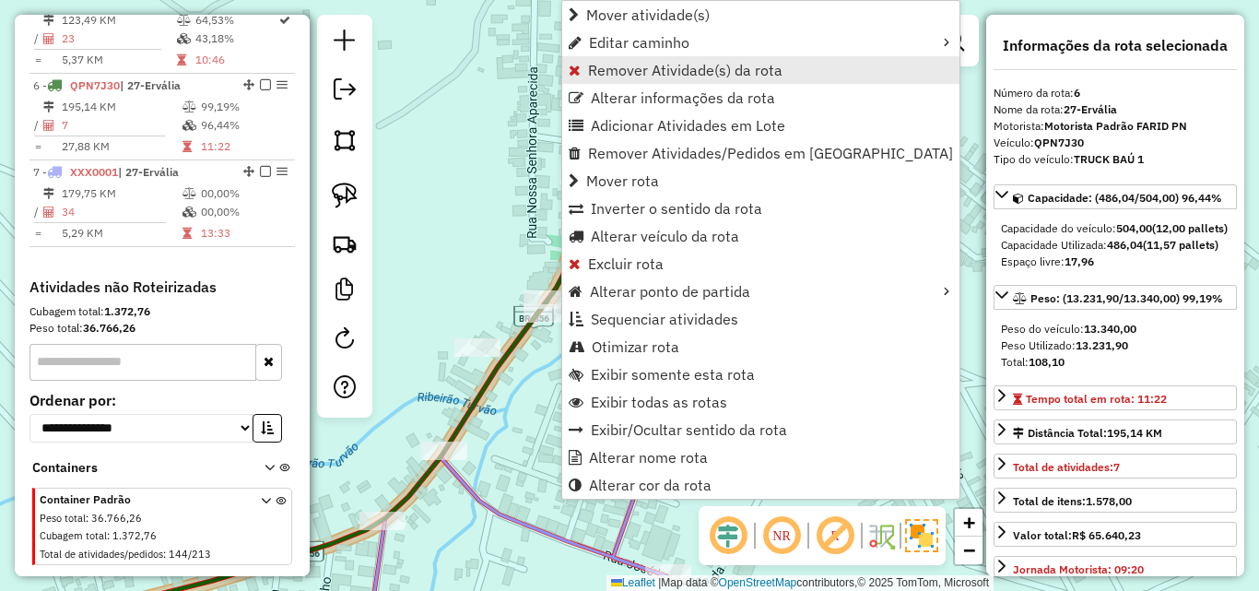
click at [683, 79] on link "Remover Atividade(s) da rota" at bounding box center [760, 70] width 397 height 28
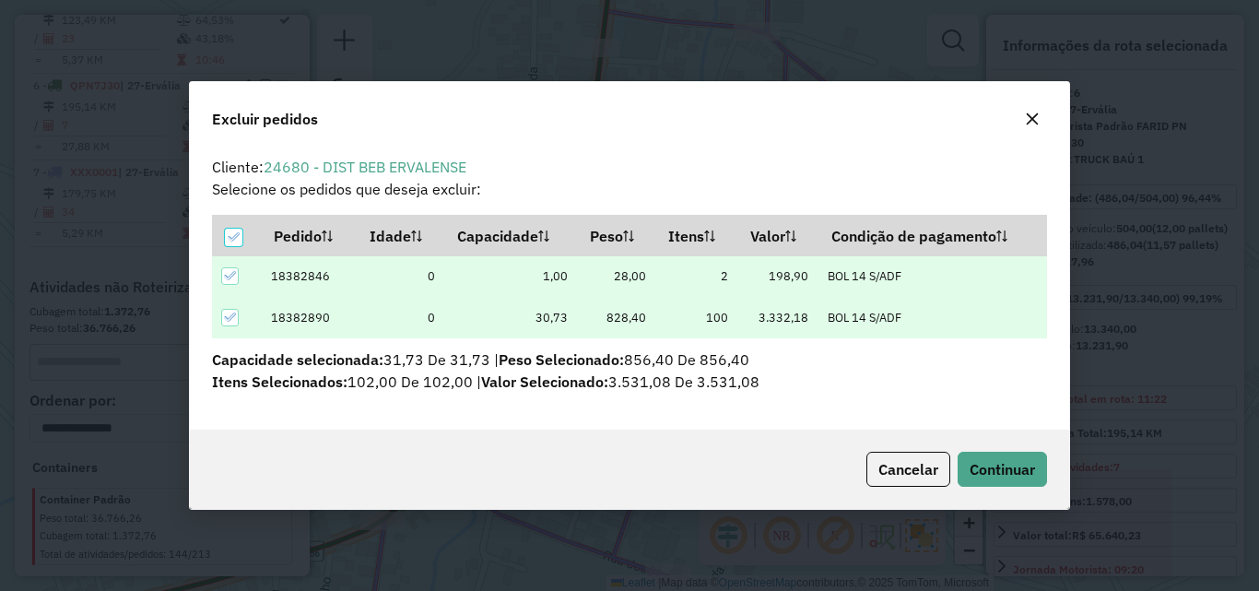
scroll to position [11, 6]
click at [992, 469] on span "Continuar" at bounding box center [1002, 469] width 65 height 18
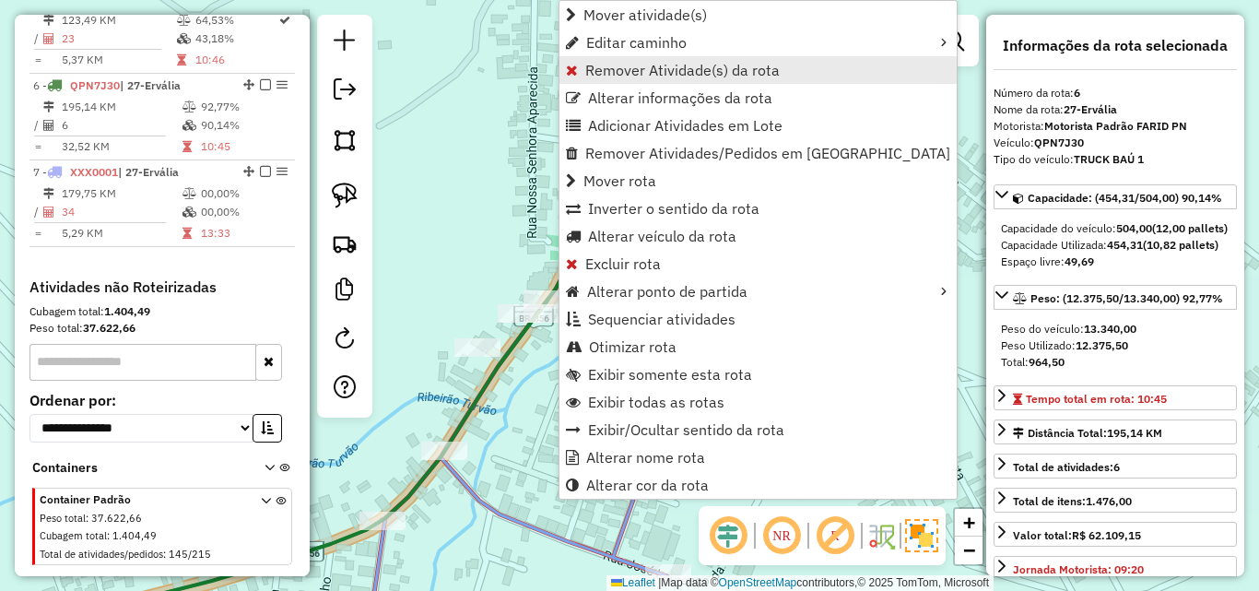
click at [635, 82] on link "Remover Atividade(s) da rota" at bounding box center [757, 70] width 397 height 28
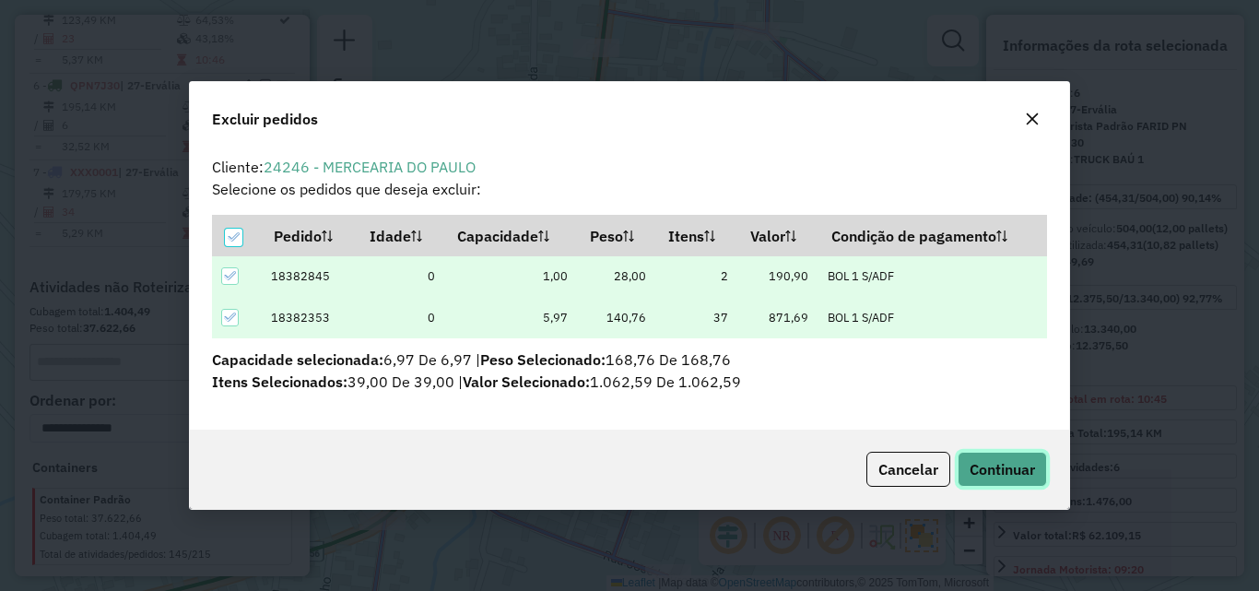
click at [980, 478] on button "Continuar" at bounding box center [1002, 469] width 89 height 35
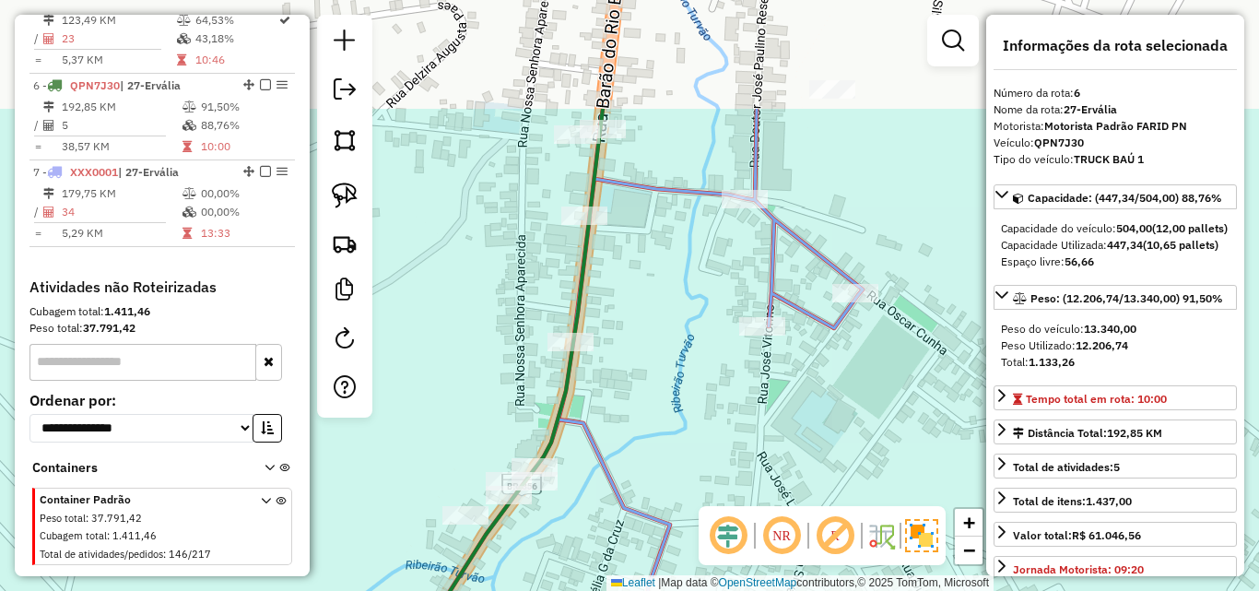
drag, startPoint x: 696, startPoint y: 182, endPoint x: 684, endPoint y: 360, distance: 178.3
click at [684, 360] on div "Janela de atendimento Grade de atendimento Capacidade Transportadoras Veículos …" at bounding box center [629, 295] width 1259 height 591
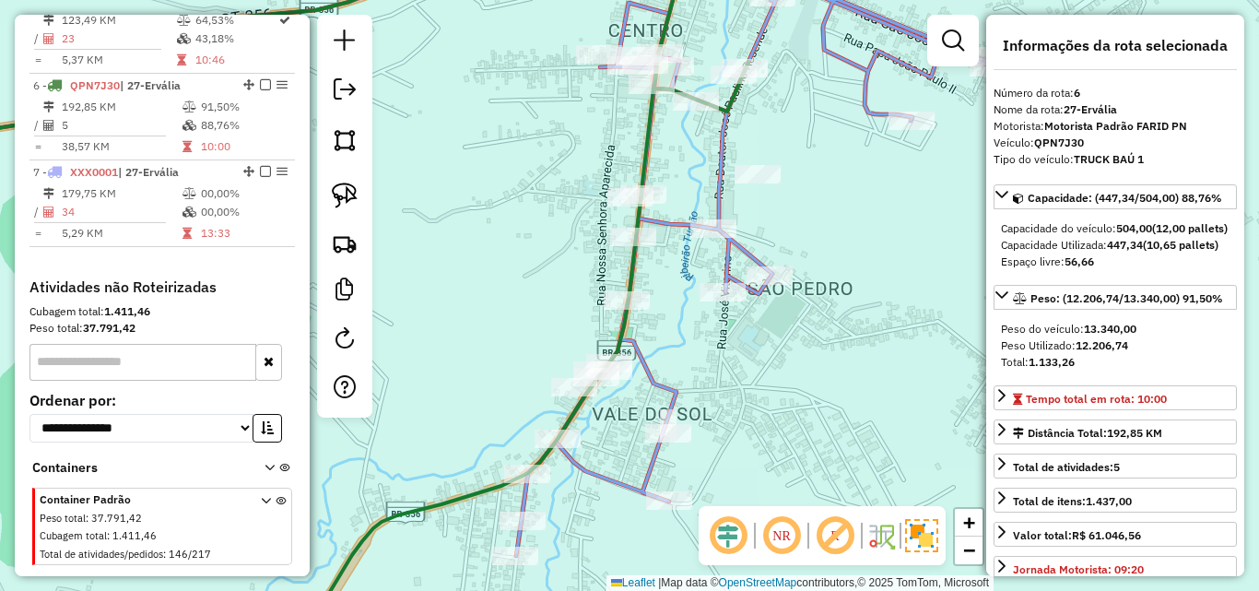
drag, startPoint x: 708, startPoint y: 405, endPoint x: 704, endPoint y: 523, distance: 118.9
click at [704, 523] on hb-router-mapa "Informações da Sessão 991156 - 19/08/2025 Criação: 18/08/2025 18:12 Depósito: F…" at bounding box center [629, 295] width 1259 height 591
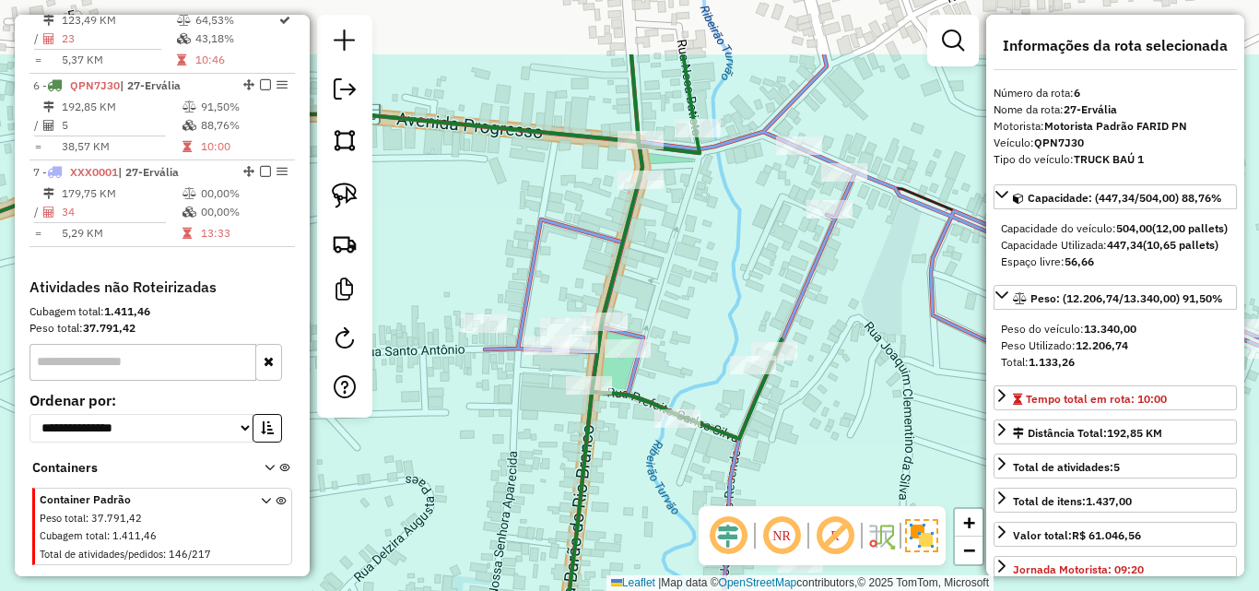
drag, startPoint x: 698, startPoint y: 175, endPoint x: 724, endPoint y: 359, distance: 185.3
click at [724, 359] on div "Janela de atendimento Grade de atendimento Capacidade Transportadoras Veículos …" at bounding box center [629, 295] width 1259 height 591
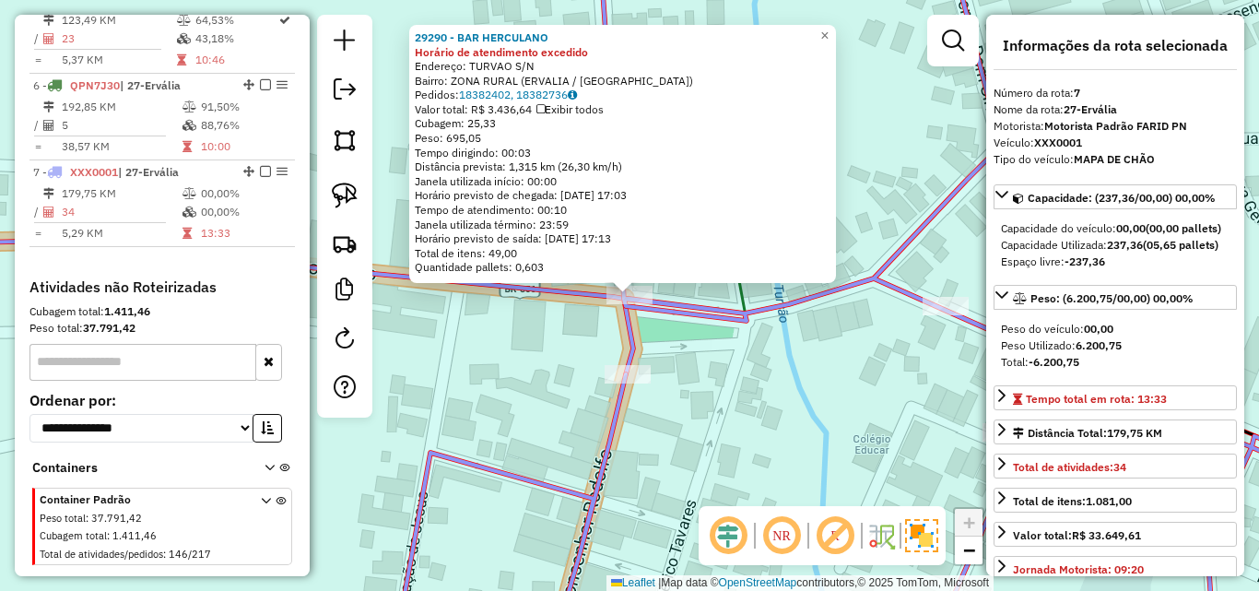
click at [711, 387] on div "29290 - BAR HERCULANO Horário de atendimento excedido Endereço: TURVAO S/N Bair…" at bounding box center [629, 295] width 1259 height 591
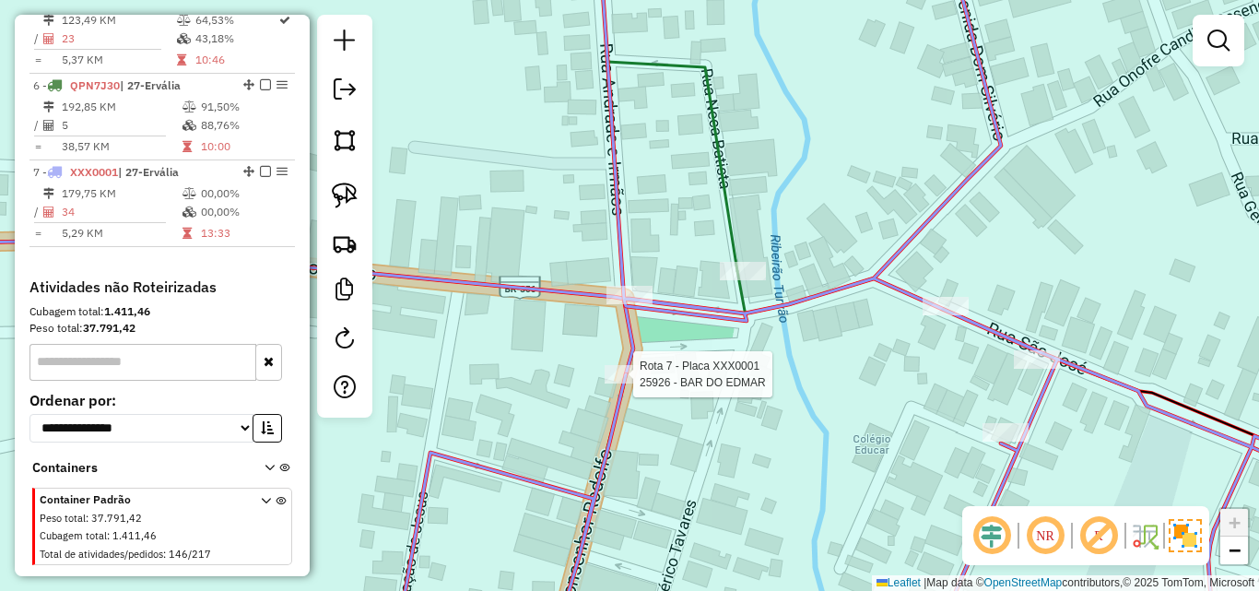
select select "*********"
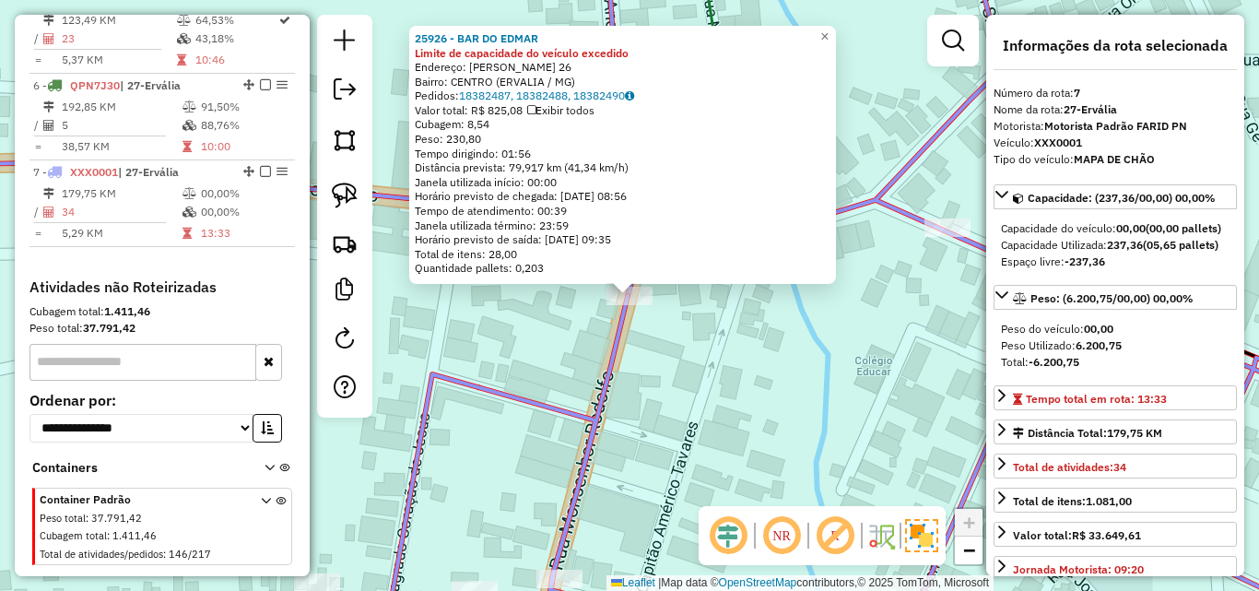
click at [780, 417] on div "25926 - BAR DO EDMAR Limite de capacidade do veículo excedido Endereço: ARTUR B…" at bounding box center [629, 295] width 1259 height 591
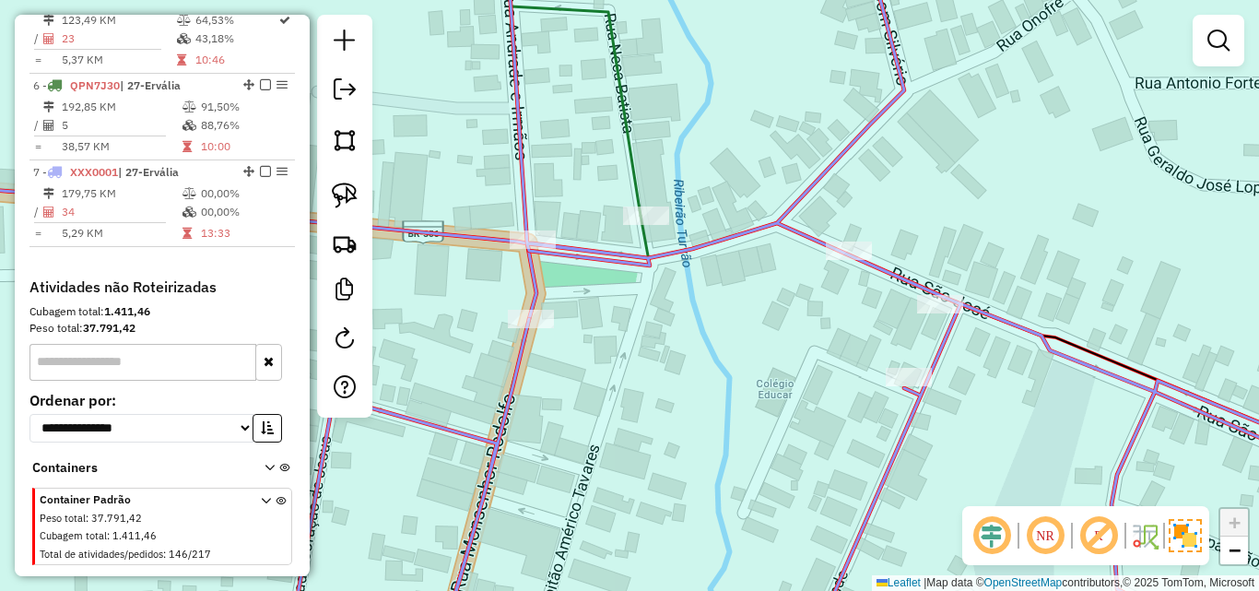
drag, startPoint x: 812, startPoint y: 395, endPoint x: 598, endPoint y: 397, distance: 213.8
click at [577, 453] on div "Janela de atendimento Grade de atendimento Capacidade Transportadoras Veículos …" at bounding box center [629, 295] width 1259 height 591
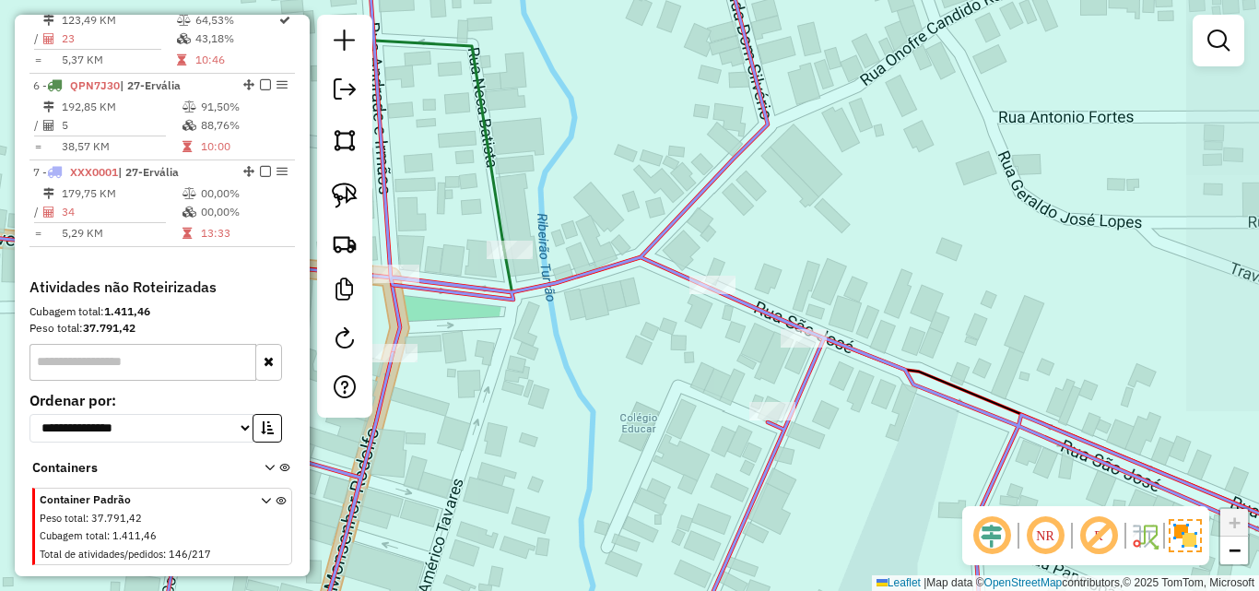
click at [711, 299] on icon at bounding box center [771, 295] width 1227 height 709
select select "*********"
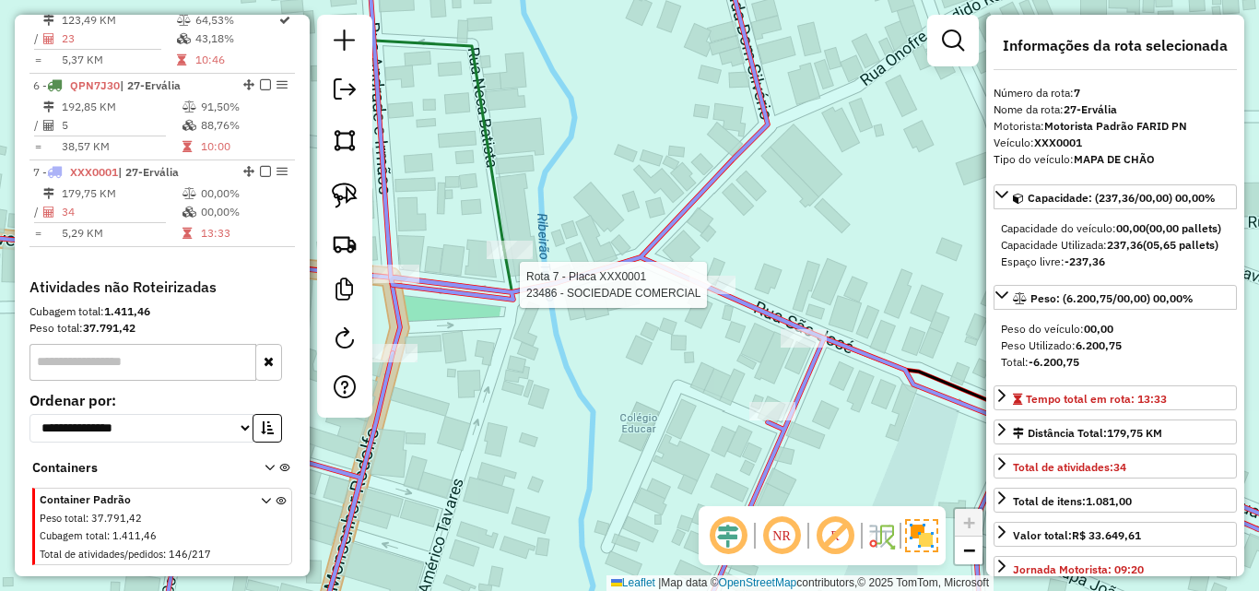
click at [720, 294] on div at bounding box center [712, 285] width 46 height 18
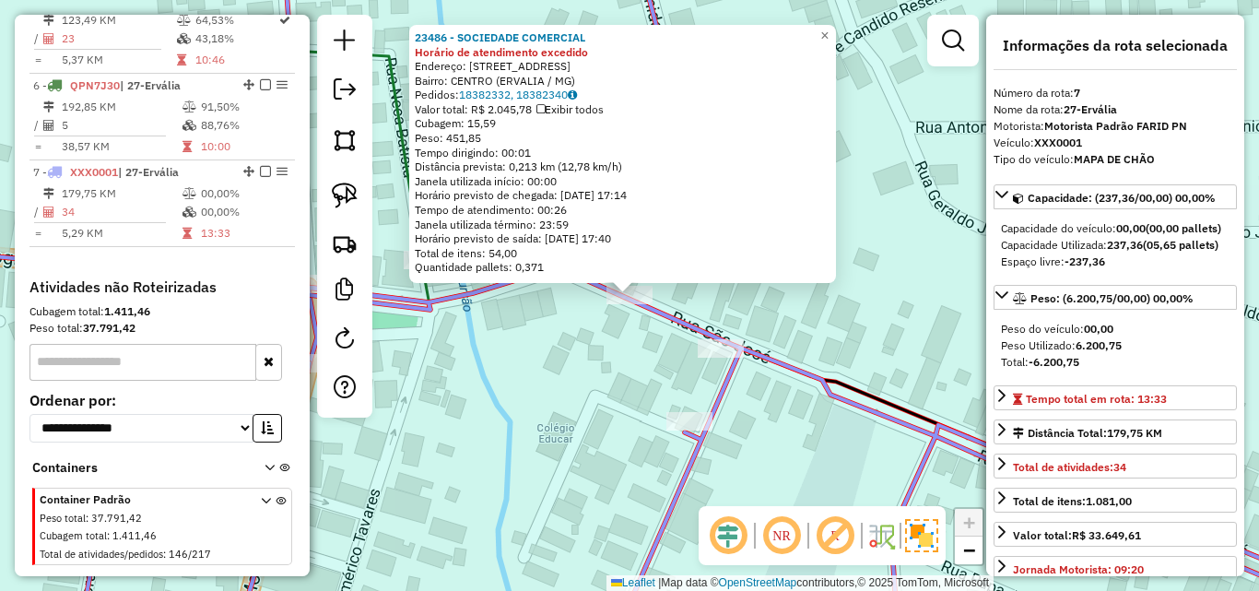
drag, startPoint x: 645, startPoint y: 398, endPoint x: 686, endPoint y: 378, distance: 45.3
click at [649, 398] on div "23486 - SOCIEDADE COMERCIAL Horário de atendimento excedido Endereço: R SAO JOS…" at bounding box center [629, 295] width 1259 height 591
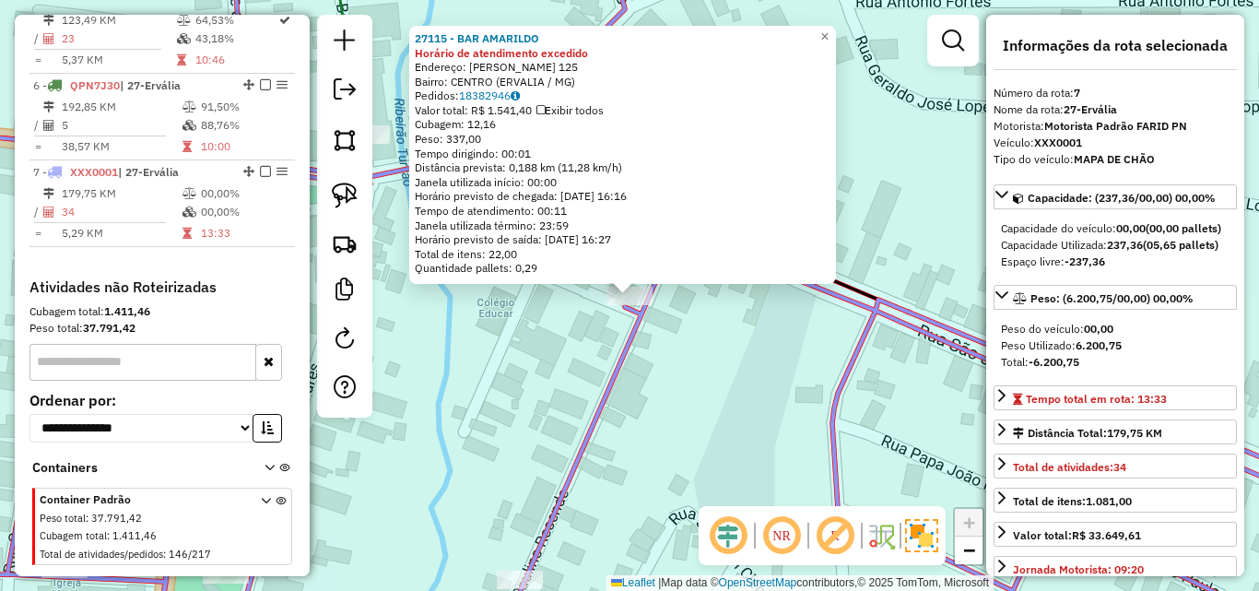
drag, startPoint x: 670, startPoint y: 419, endPoint x: 670, endPoint y: 388, distance: 31.3
click at [670, 418] on div "27115 - BAR AMARILDO Horário de atendimento excedido Endereço: JOSE PAULINO DE …" at bounding box center [629, 295] width 1259 height 591
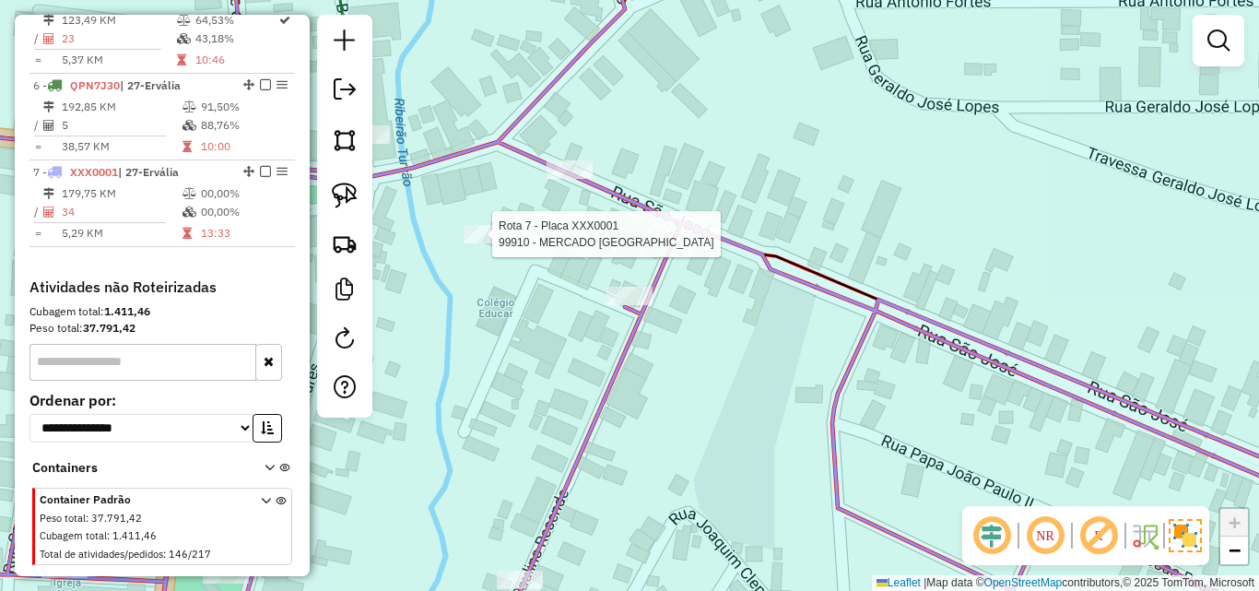
drag, startPoint x: 656, startPoint y: 236, endPoint x: 523, endPoint y: 265, distance: 136.8
click at [510, 243] on div at bounding box center [487, 234] width 46 height 18
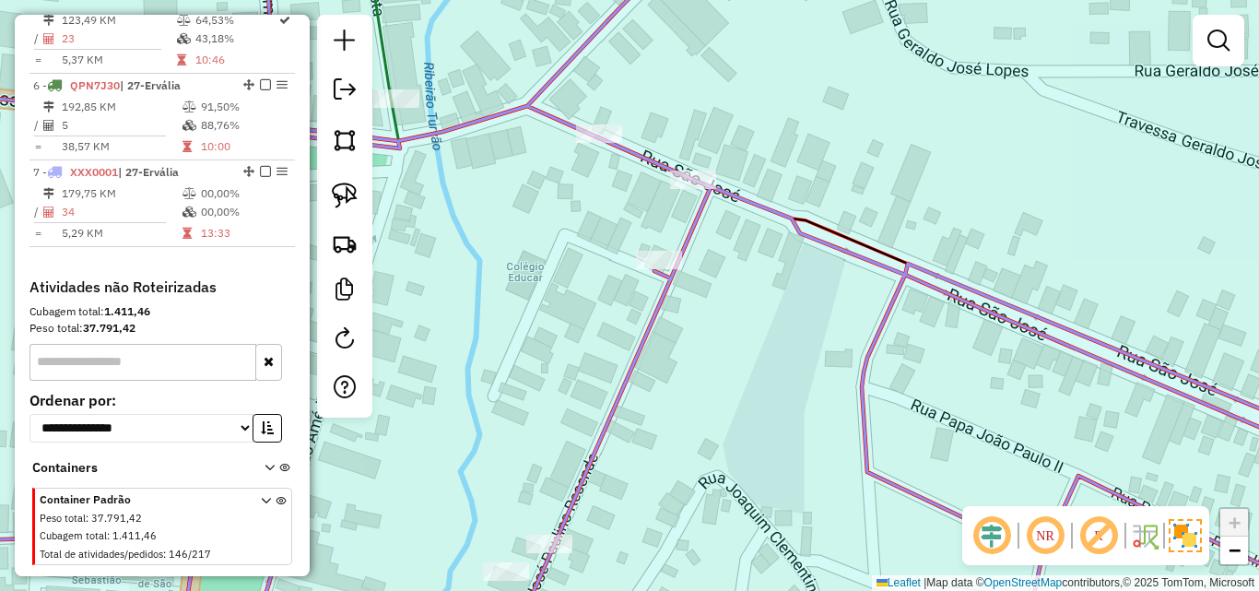
drag, startPoint x: 509, startPoint y: 348, endPoint x: 556, endPoint y: 288, distance: 76.1
click at [556, 288] on div "Janela de atendimento Grade de atendimento Capacidade Transportadoras Veículos …" at bounding box center [629, 295] width 1259 height 591
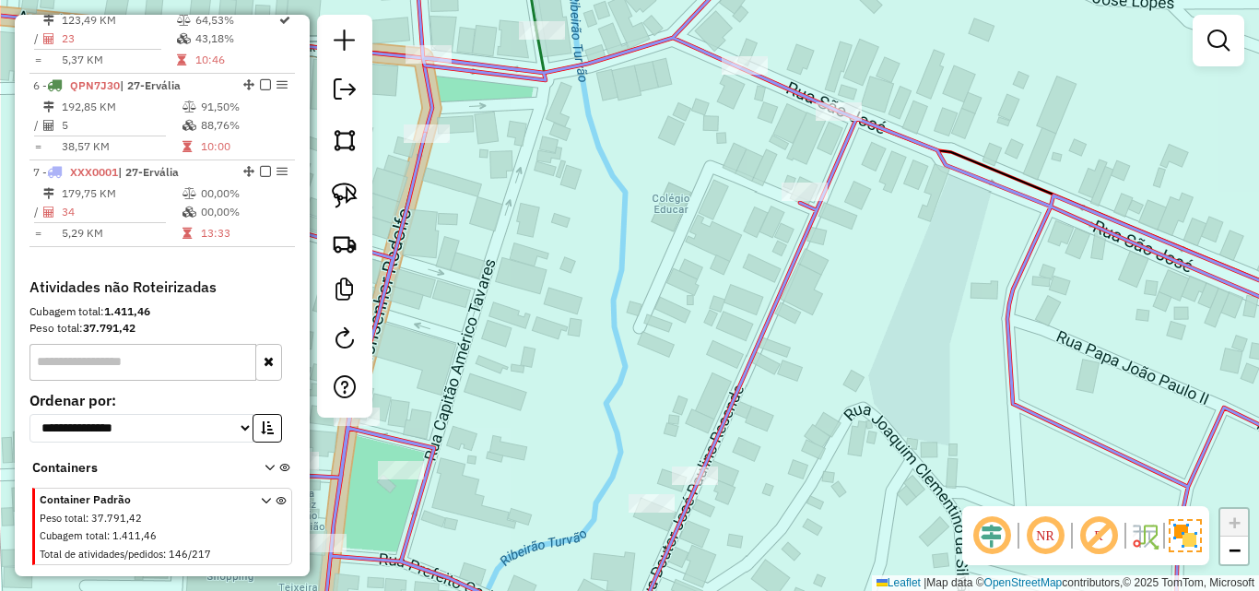
drag, startPoint x: 556, startPoint y: 310, endPoint x: 744, endPoint y: 224, distance: 206.6
click at [743, 224] on div "Janela de atendimento Grade de atendimento Capacidade Transportadoras Veículos …" at bounding box center [629, 295] width 1259 height 591
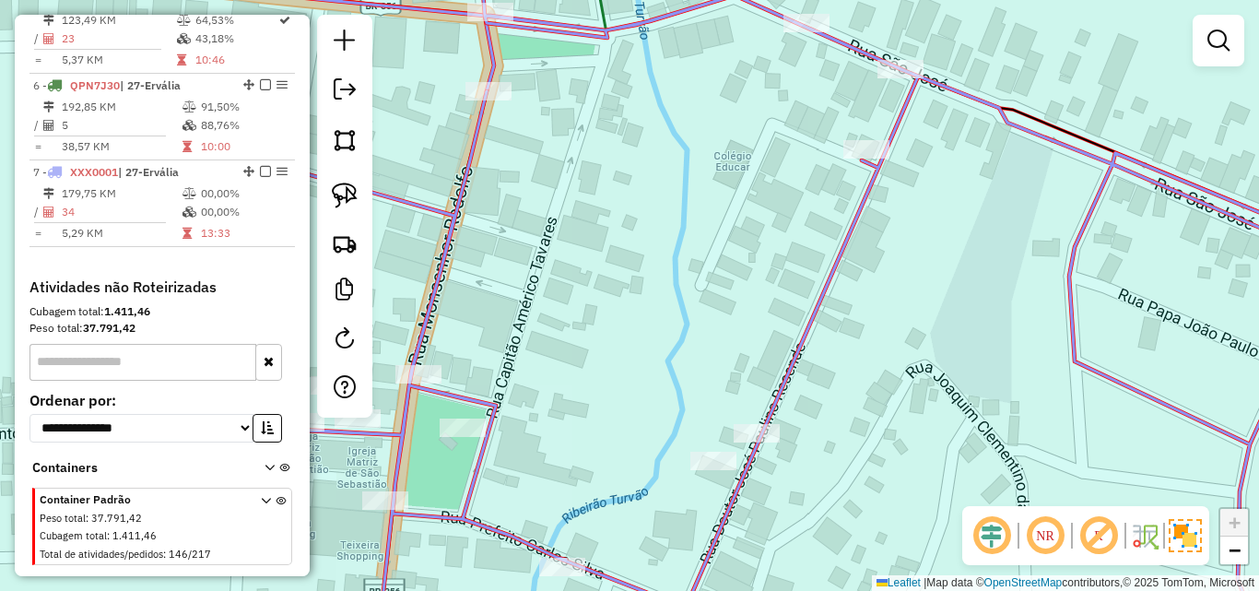
select select "*********"
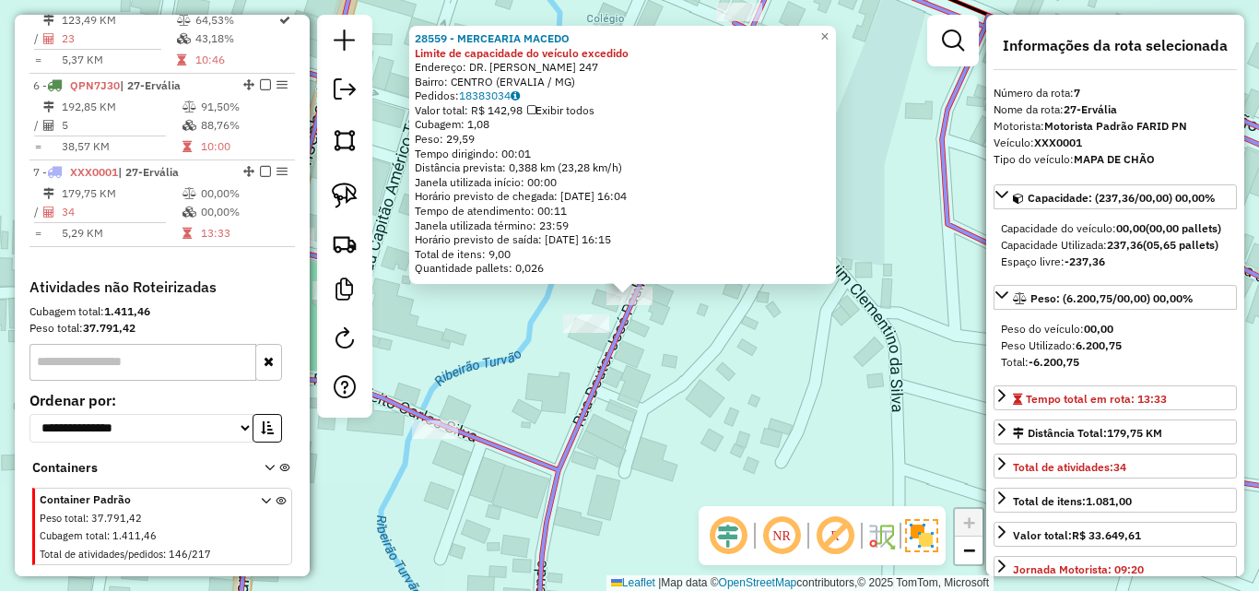
click at [684, 403] on div "28559 - MERCEARIA MACEDO Limite de capacidade do veículo excedido Endereço: DR.…" at bounding box center [629, 295] width 1259 height 591
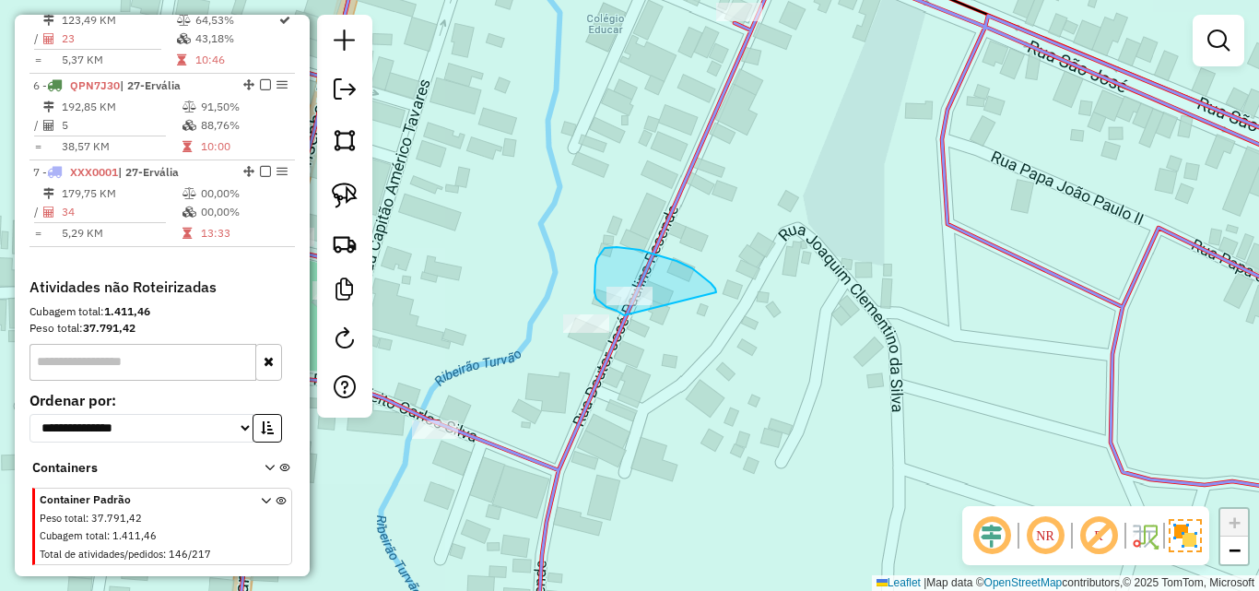
drag, startPoint x: 716, startPoint y: 292, endPoint x: 644, endPoint y: 319, distance: 76.7
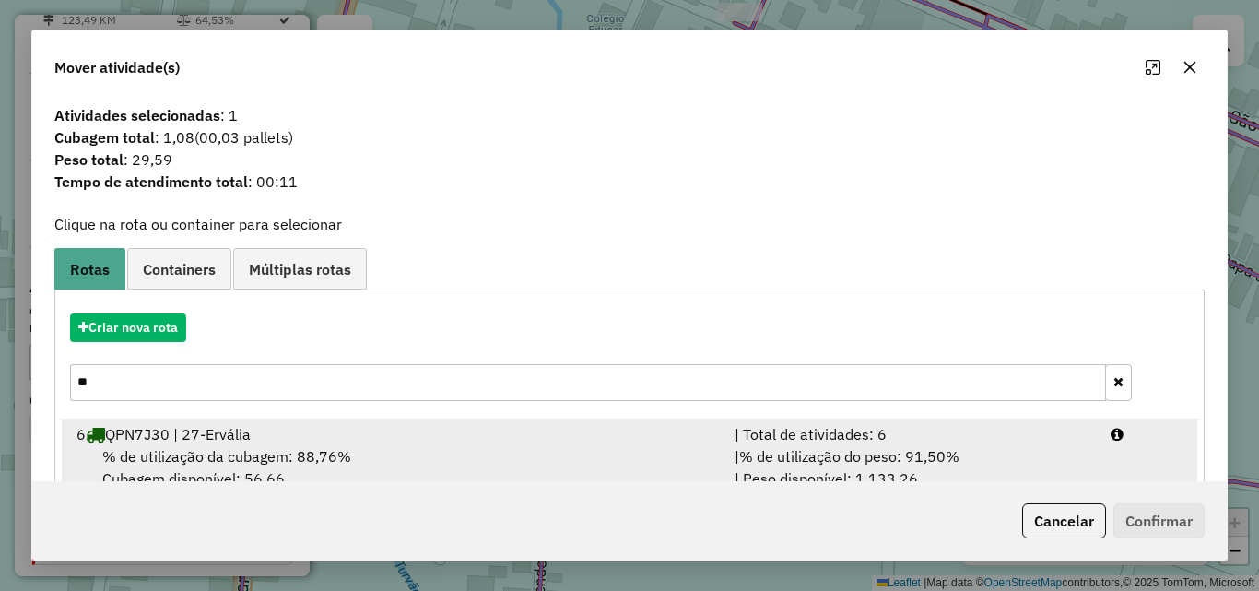
click at [448, 437] on div "6 QPN7J30 | 27-Ervália" at bounding box center [394, 434] width 658 height 22
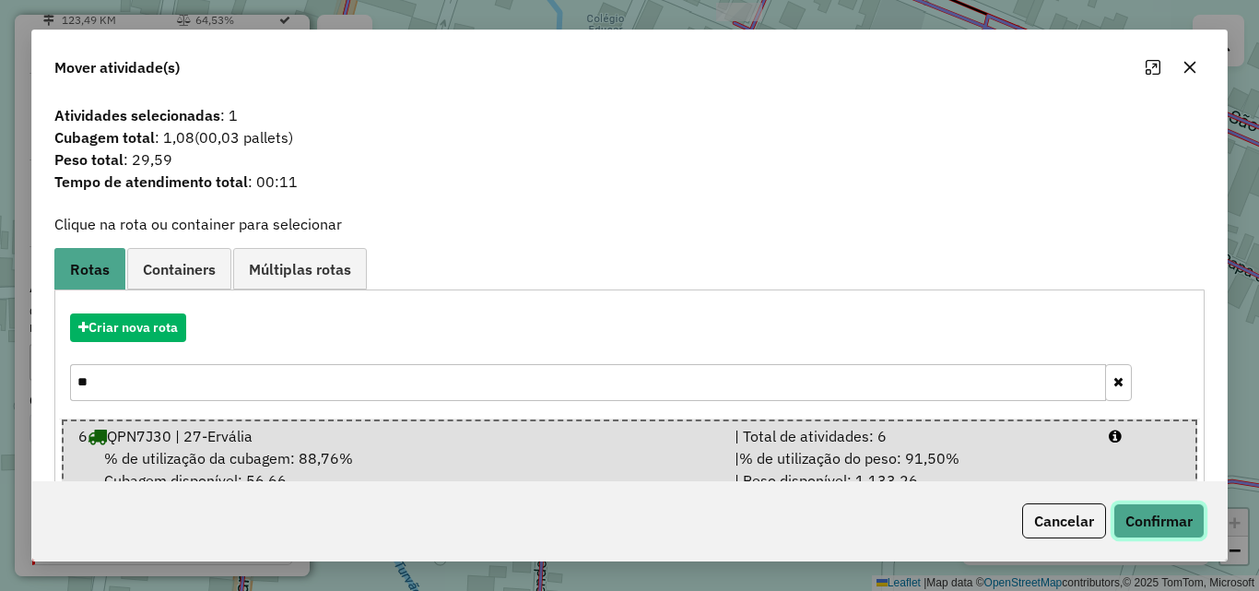
click at [1130, 517] on button "Confirmar" at bounding box center [1158, 520] width 91 height 35
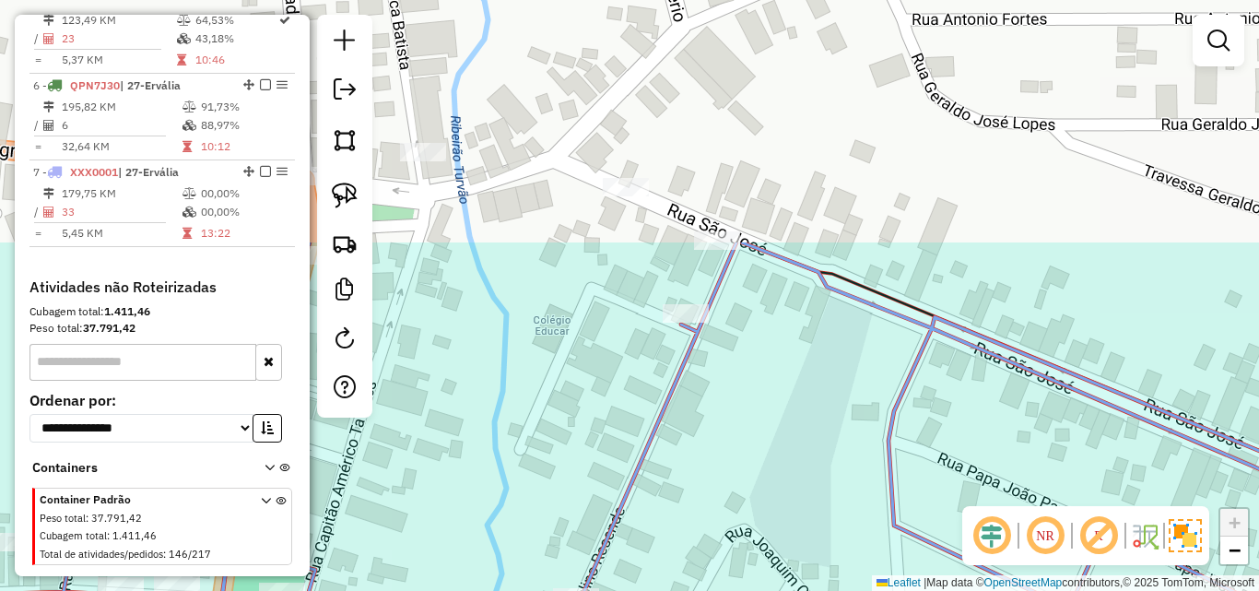
drag, startPoint x: 918, startPoint y: 132, endPoint x: 799, endPoint y: 319, distance: 221.7
click at [864, 434] on div "Janela de atendimento Grade de atendimento Capacidade Transportadoras Veículos …" at bounding box center [629, 295] width 1259 height 591
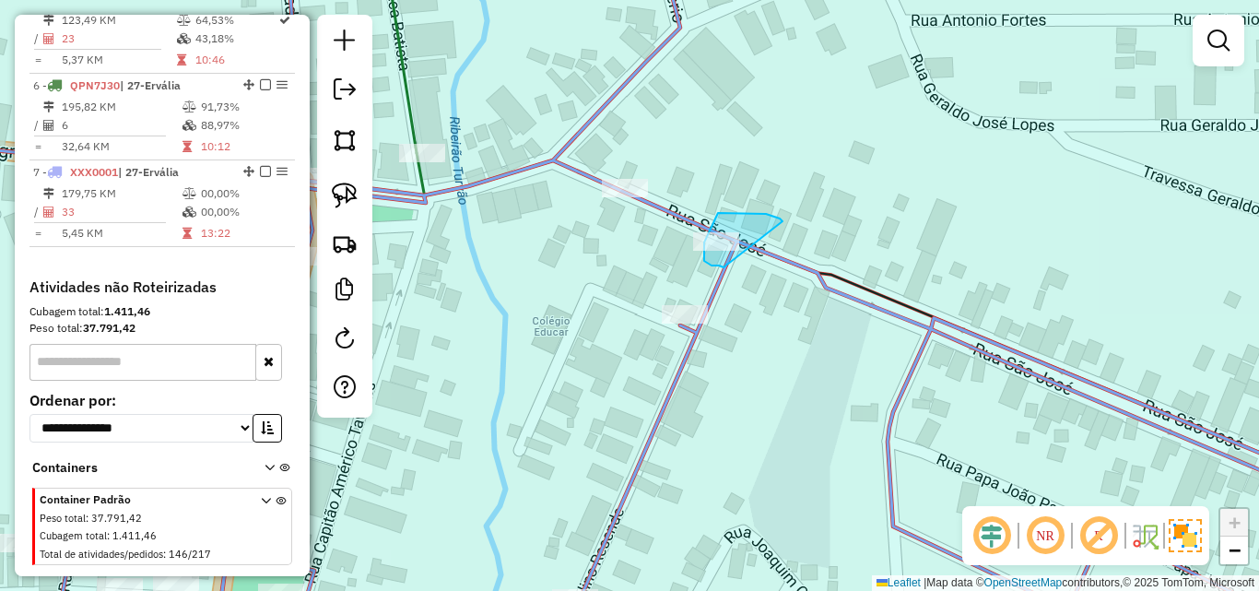
drag, startPoint x: 773, startPoint y: 216, endPoint x: 751, endPoint y: 267, distance: 56.2
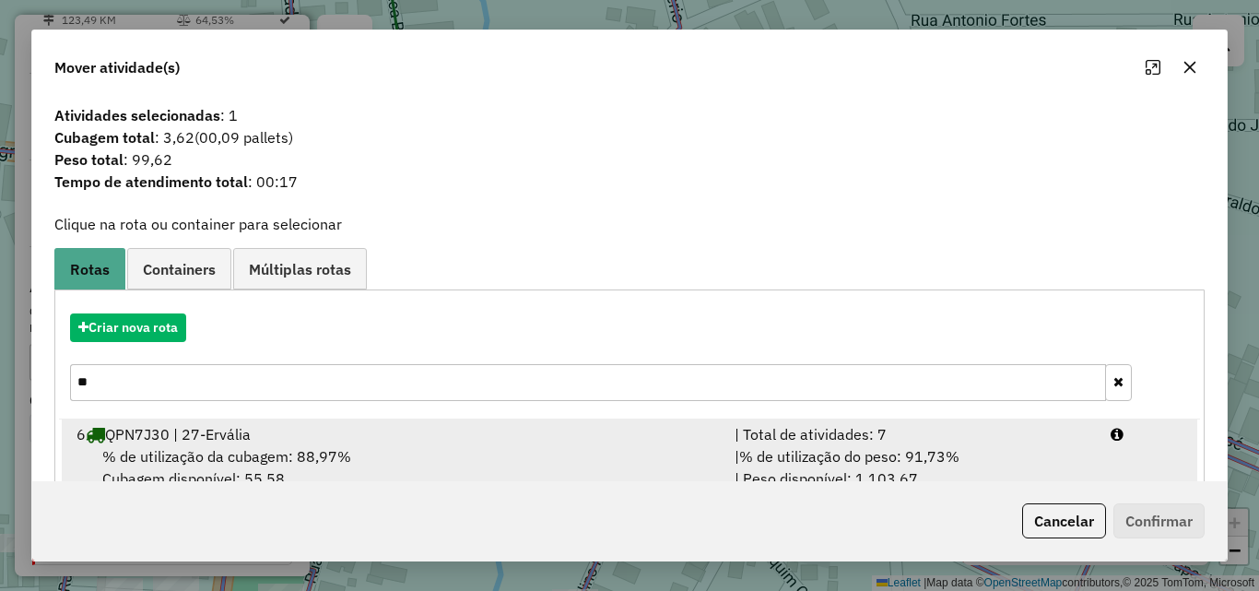
click at [418, 440] on div "6 QPN7J30 | 27-Ervália" at bounding box center [394, 434] width 658 height 22
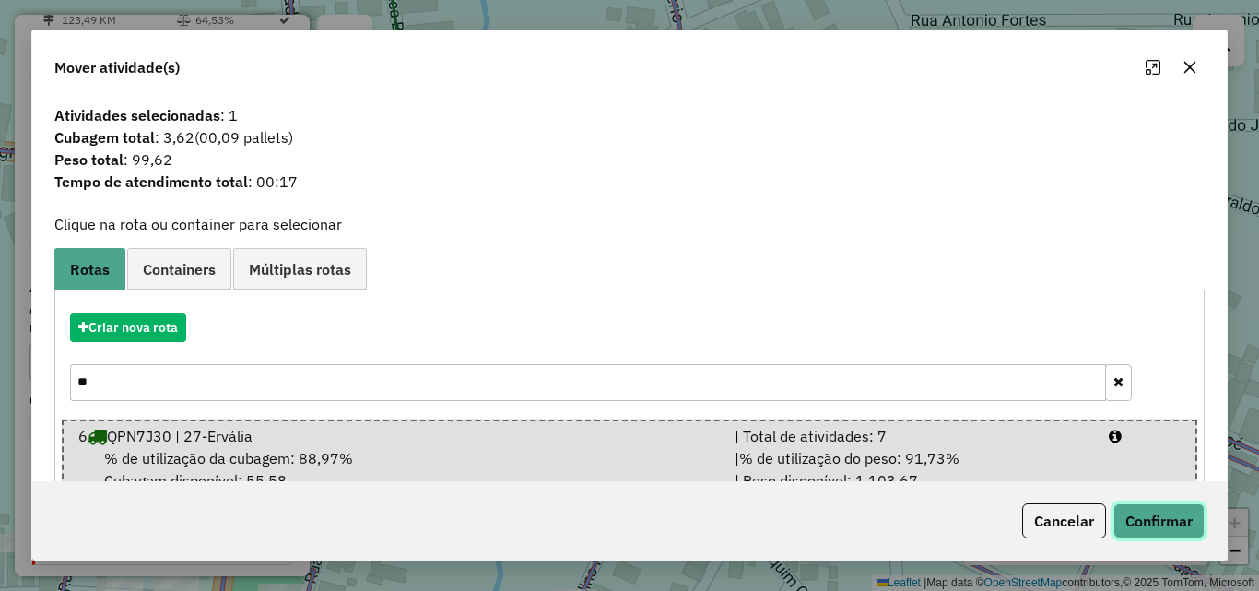
click at [1128, 513] on button "Confirmar" at bounding box center [1158, 520] width 91 height 35
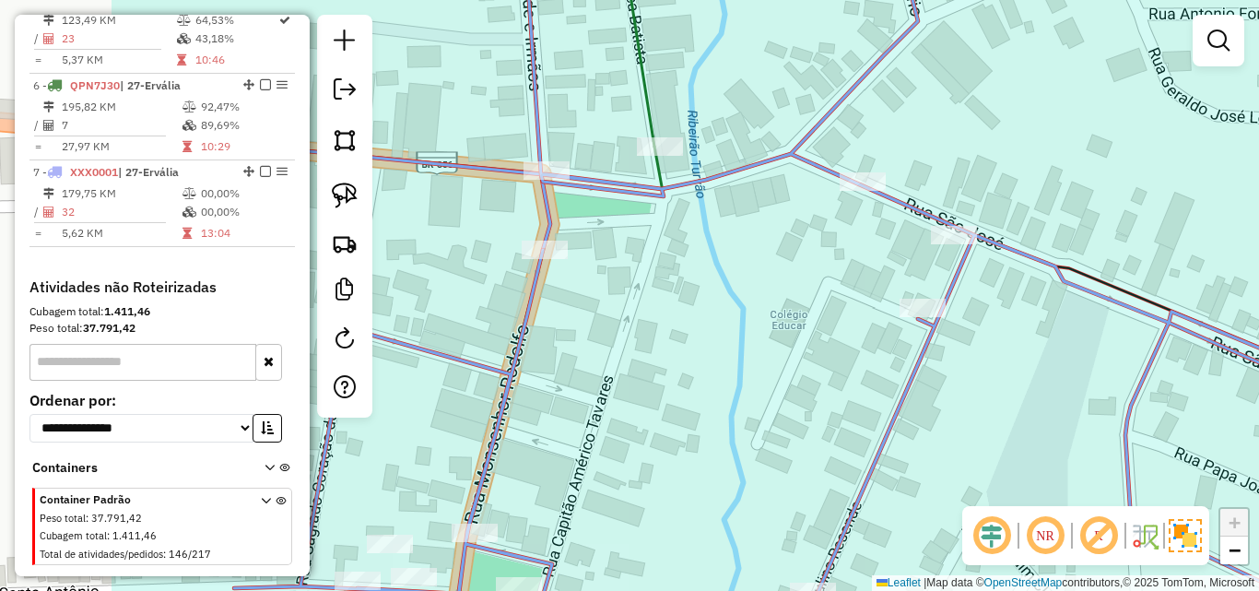
drag, startPoint x: 662, startPoint y: 409, endPoint x: 914, endPoint y: 388, distance: 253.4
click at [937, 388] on icon at bounding box center [928, 289] width 1388 height 709
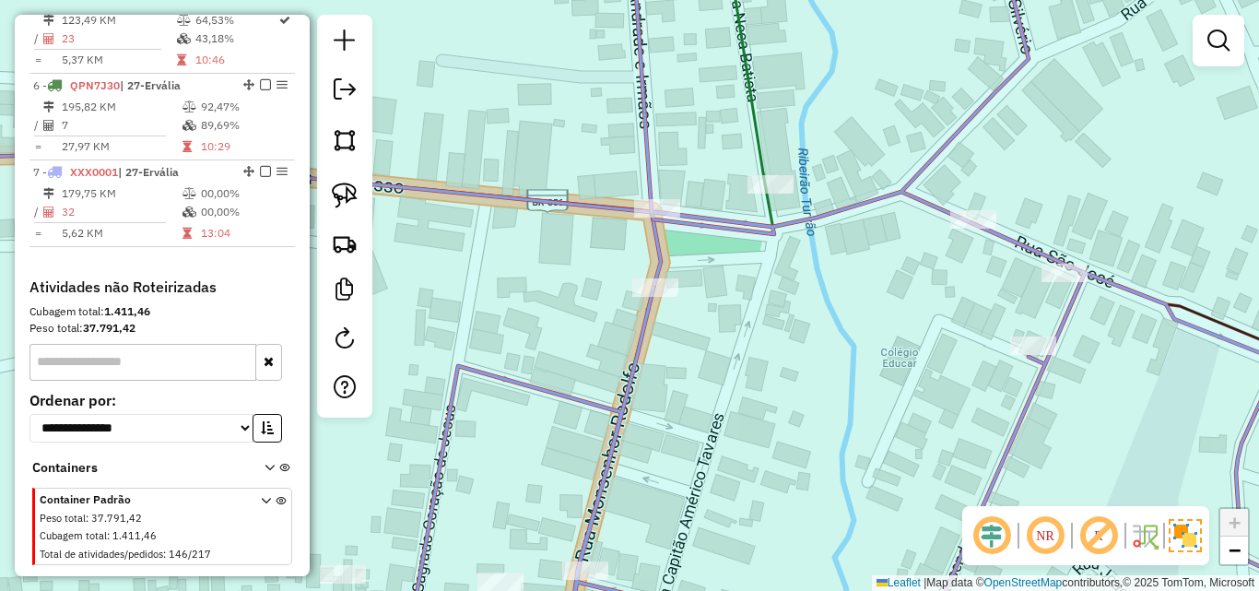
drag, startPoint x: 744, startPoint y: 387, endPoint x: 852, endPoint y: 459, distance: 130.4
click at [852, 459] on div "Janela de atendimento Grade de atendimento Capacidade Transportadoras Veículos …" at bounding box center [629, 295] width 1259 height 591
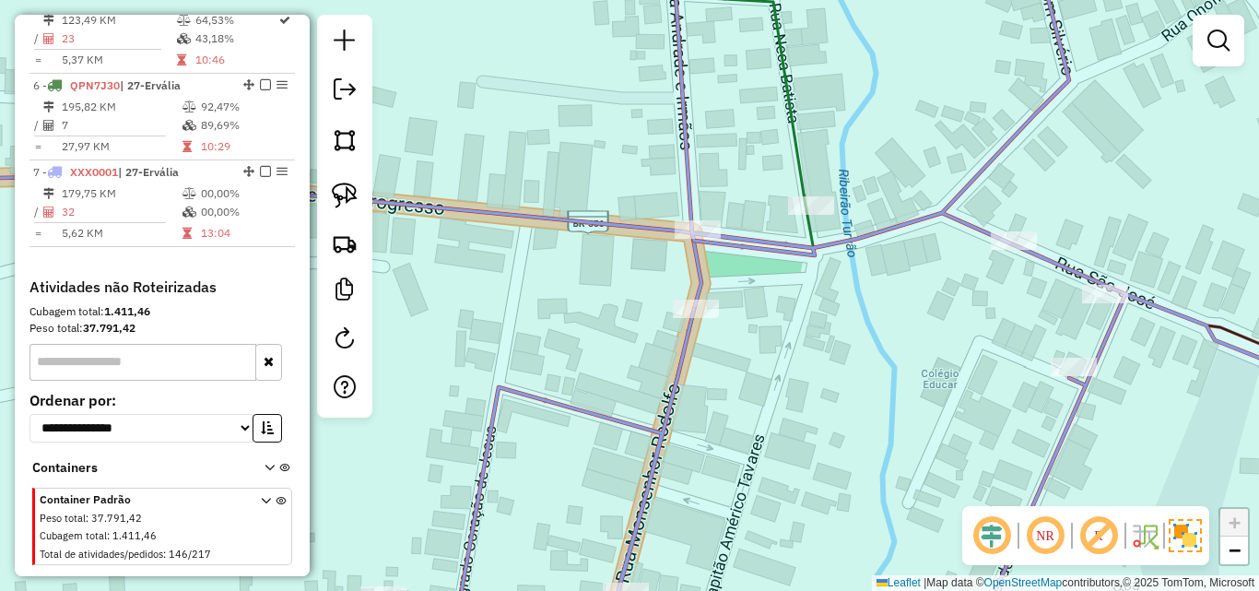
select select "*********"
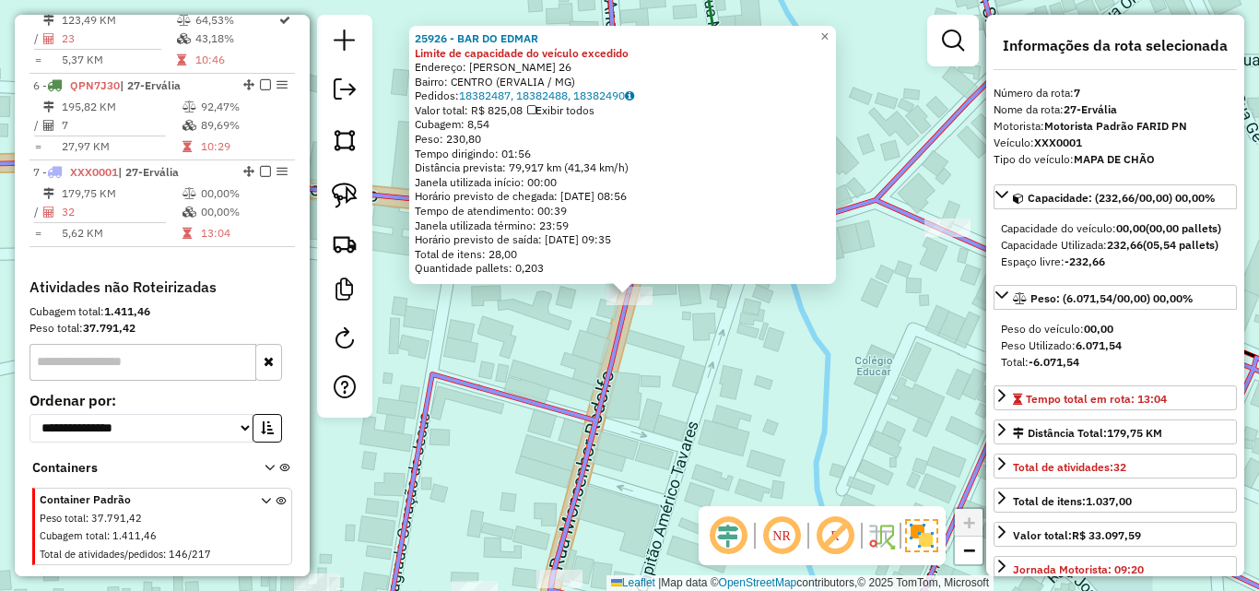
click at [712, 344] on div "25926 - BAR DO EDMAR Limite de capacidade do veículo excedido Endereço: ARTUR B…" at bounding box center [629, 295] width 1259 height 591
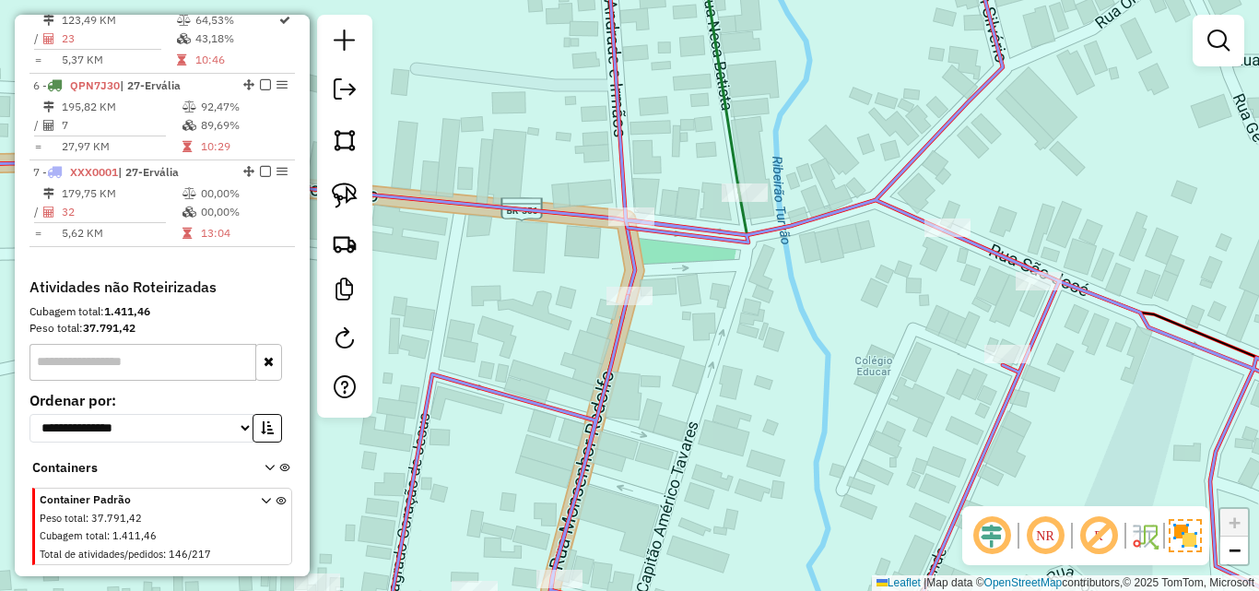
select select "*********"
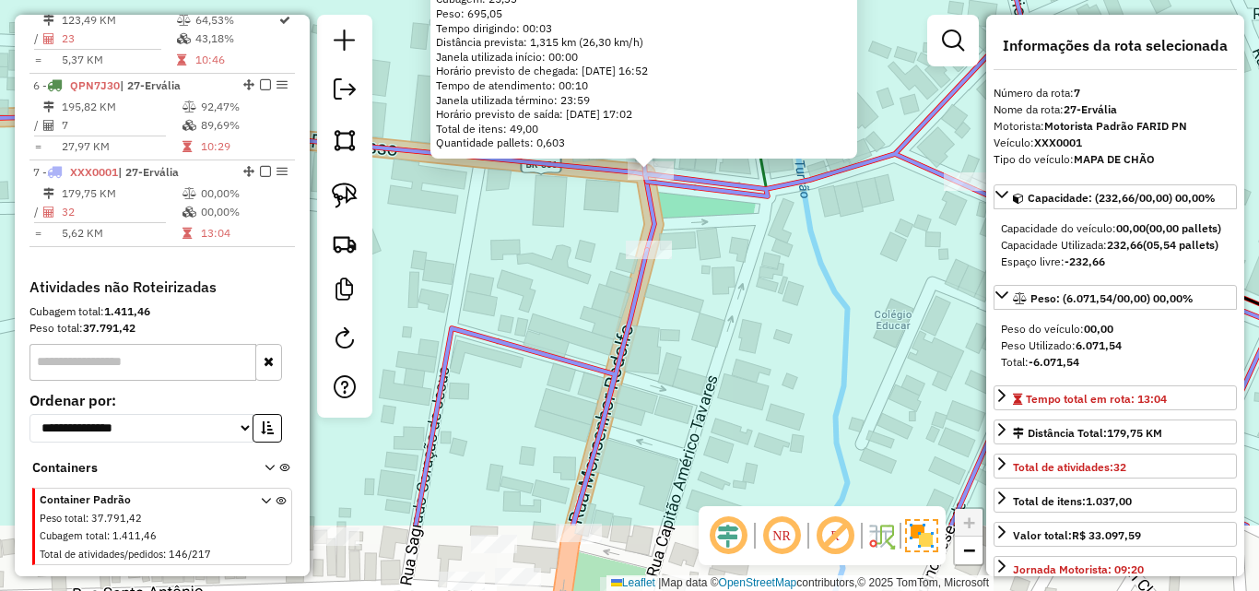
drag, startPoint x: 699, startPoint y: 406, endPoint x: 724, endPoint y: 262, distance: 147.0
click at [724, 262] on div "29290 - BAR HERCULANO Horário de atendimento excedido Endereço: TURVAO S/N Bair…" at bounding box center [629, 295] width 1259 height 591
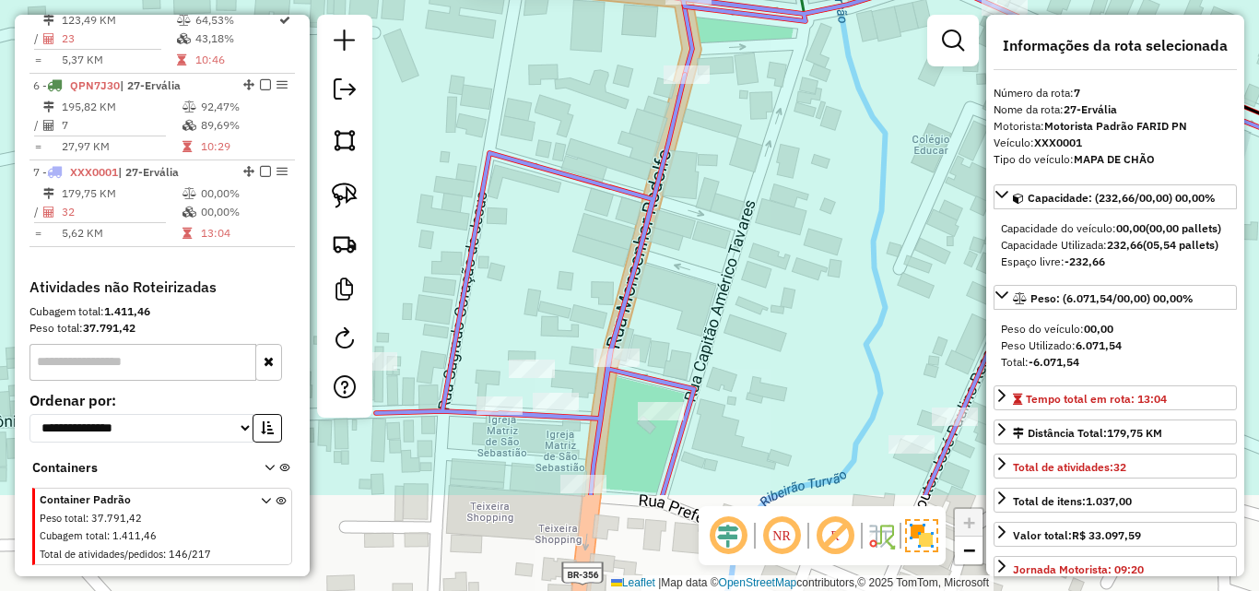
drag, startPoint x: 716, startPoint y: 388, endPoint x: 752, endPoint y: 198, distance: 193.2
click at [752, 198] on div "29290 - BAR HERCULANO Horário de atendimento excedido Endereço: TURVAO S/N Bair…" at bounding box center [629, 295] width 1259 height 591
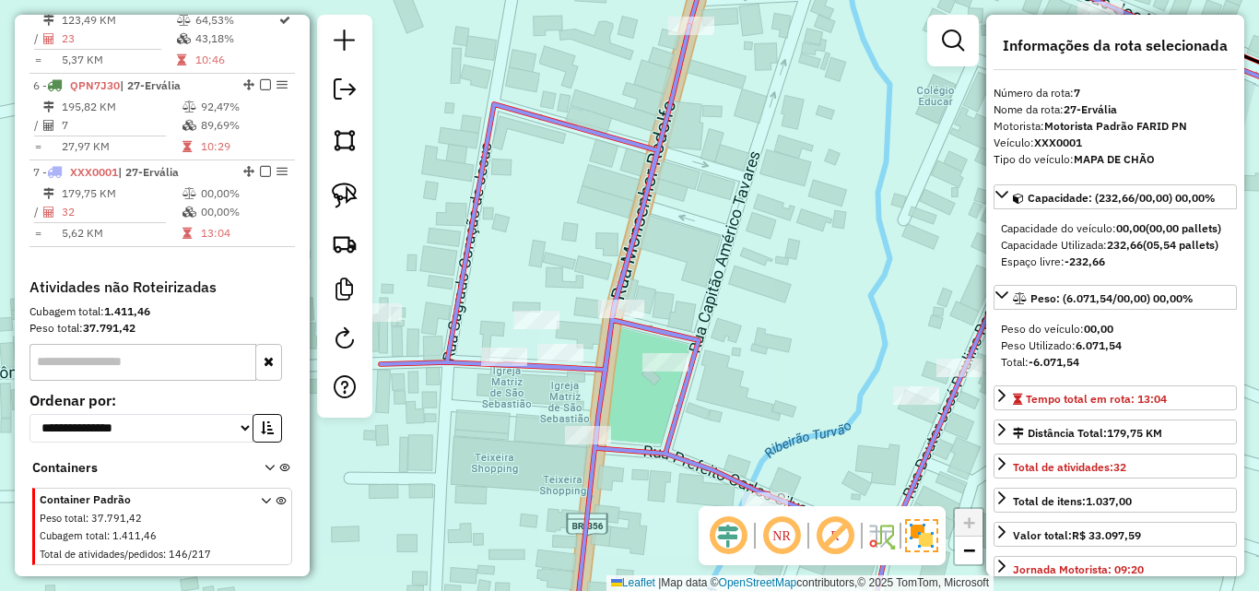
drag, startPoint x: 759, startPoint y: 309, endPoint x: 754, endPoint y: 299, distance: 11.5
click at [754, 299] on div "29290 - BAR HERCULANO Horário de atendimento excedido Endereço: TURVAO S/N Bair…" at bounding box center [629, 295] width 1259 height 591
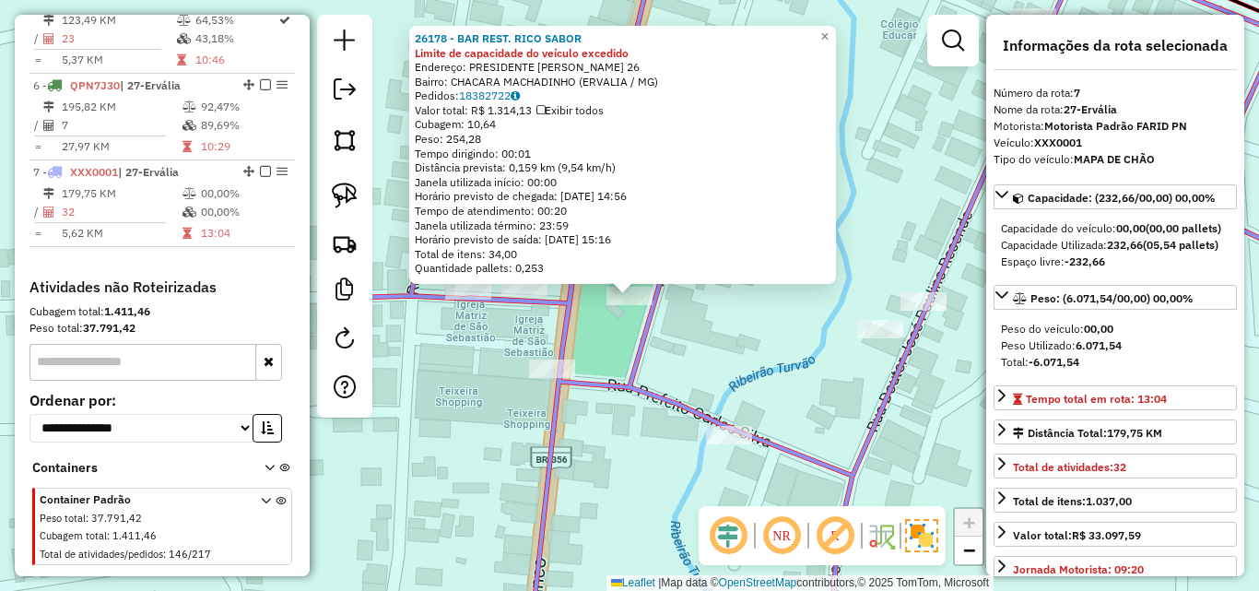
click at [723, 347] on div "26178 - BAR REST. RICO SABOR Limite de capacidade do veículo excedido Endereço:…" at bounding box center [629, 295] width 1259 height 591
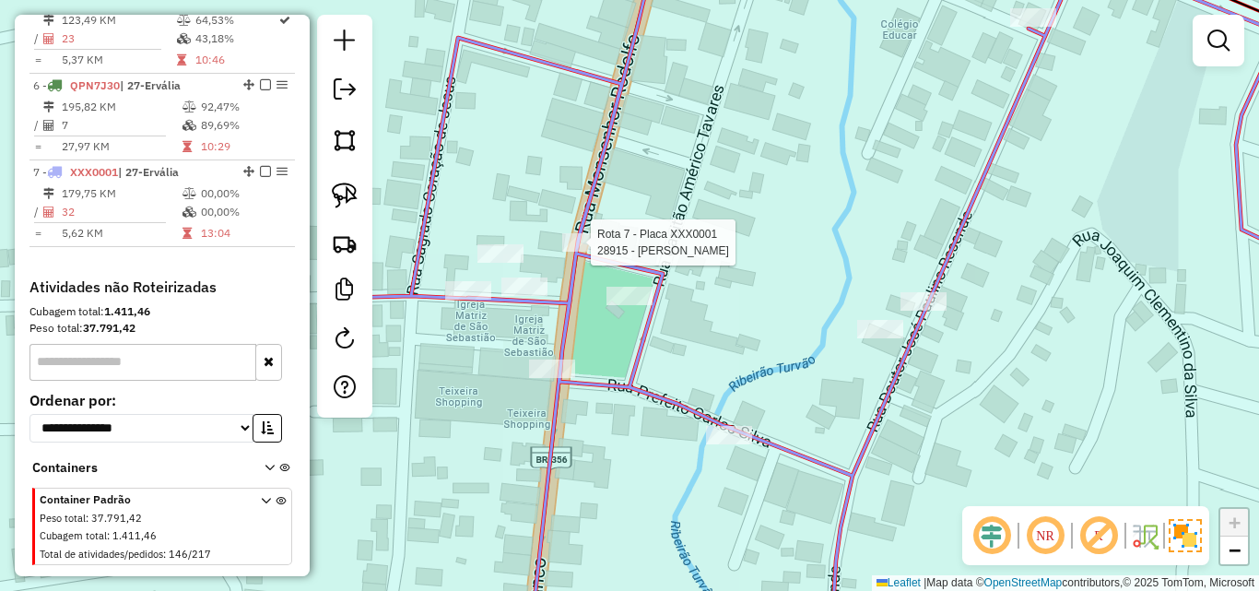
click at [594, 229] on div "Rota 7 - Placa XXX0001 28915 - FERNANDO LOURENCO Janela de atendimento Grade de…" at bounding box center [629, 295] width 1259 height 591
select select "*********"
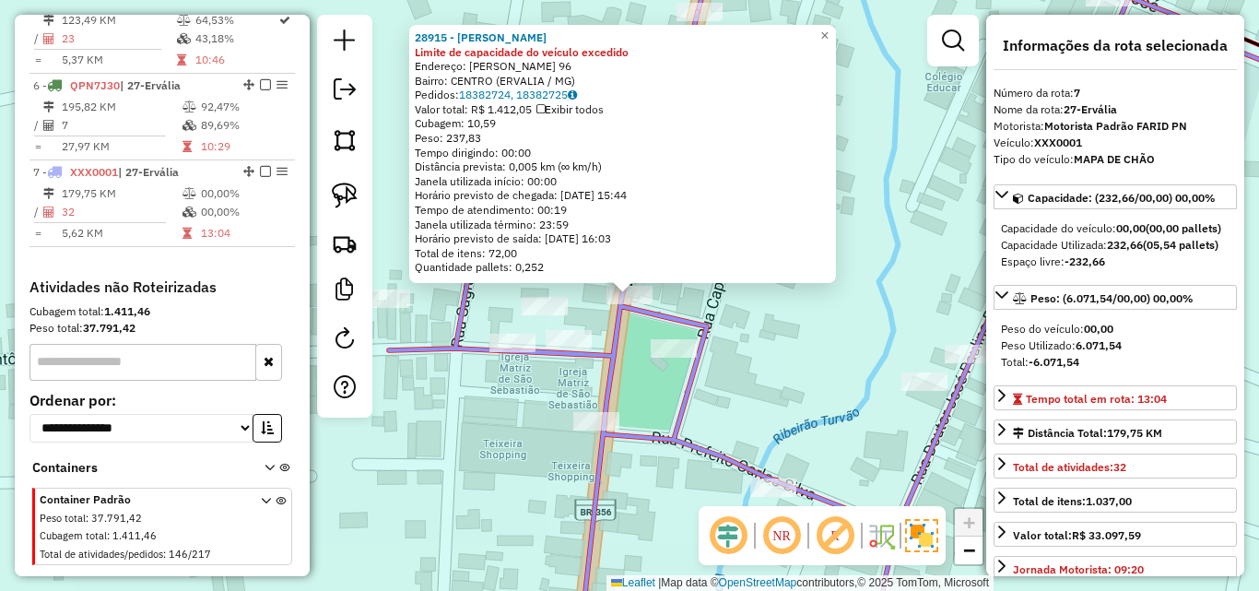
click at [599, 316] on div "28915 - FERNANDO LOURENCO Limite de capacidade do veículo excedido Endereço: GE…" at bounding box center [629, 295] width 1259 height 591
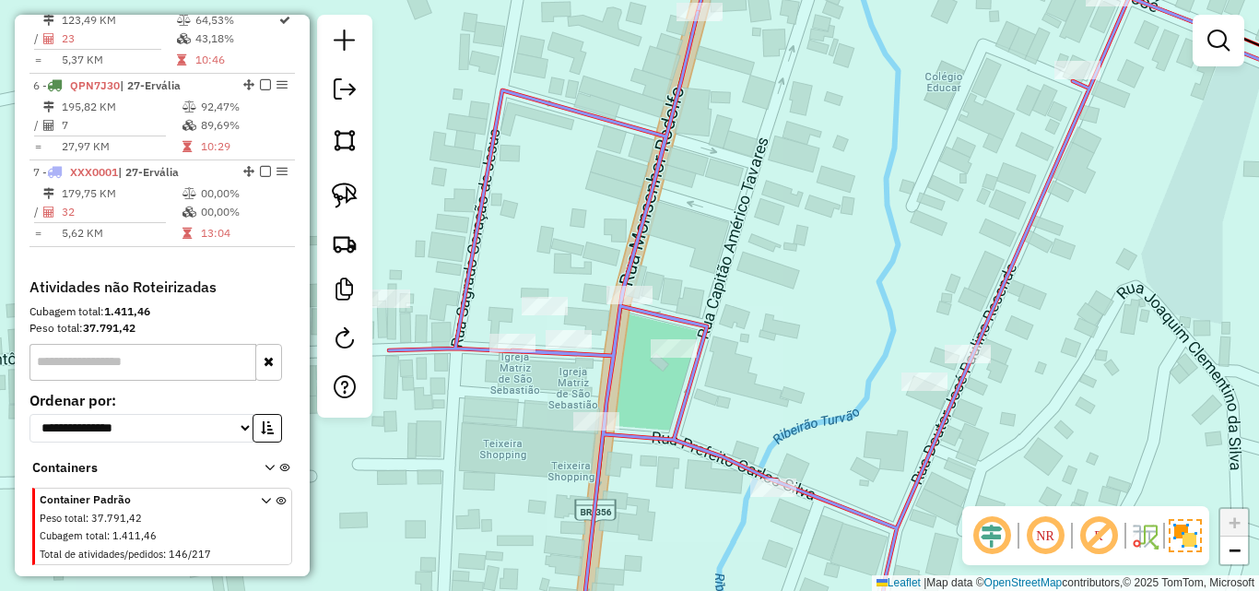
click at [568, 311] on div "Janela de atendimento Grade de atendimento Capacidade Transportadoras Veículos …" at bounding box center [629, 295] width 1259 height 591
select select "*********"
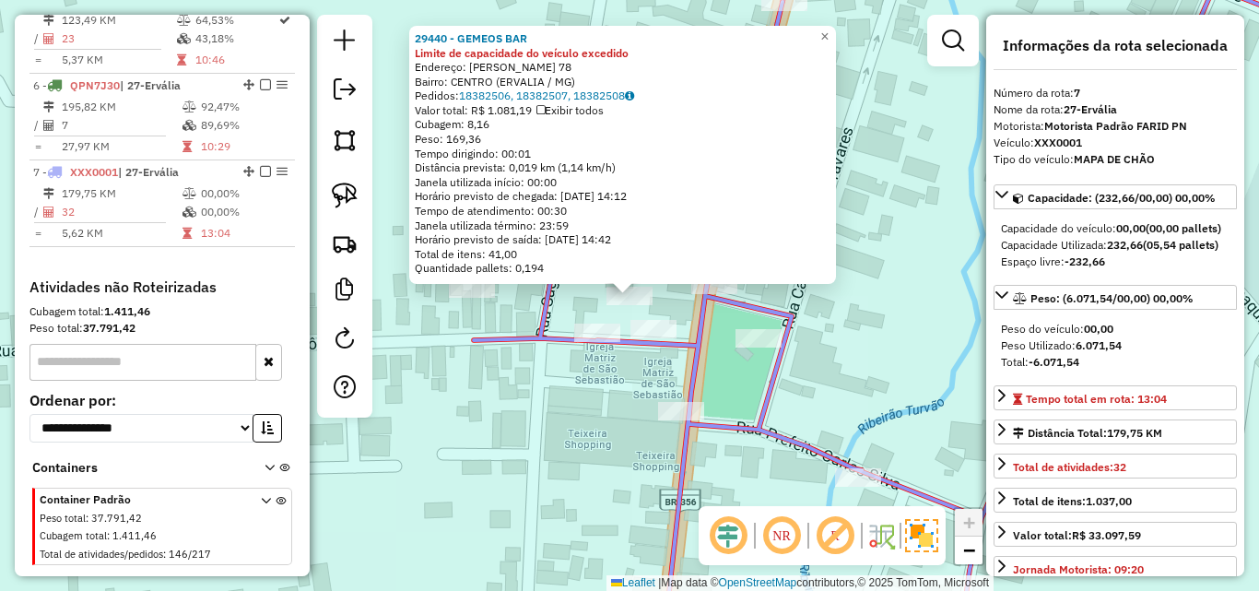
click at [599, 398] on div "29440 - GEMEOS BAR Limite de capacidade do veículo excedido Endereço: GETULIO V…" at bounding box center [629, 295] width 1259 height 591
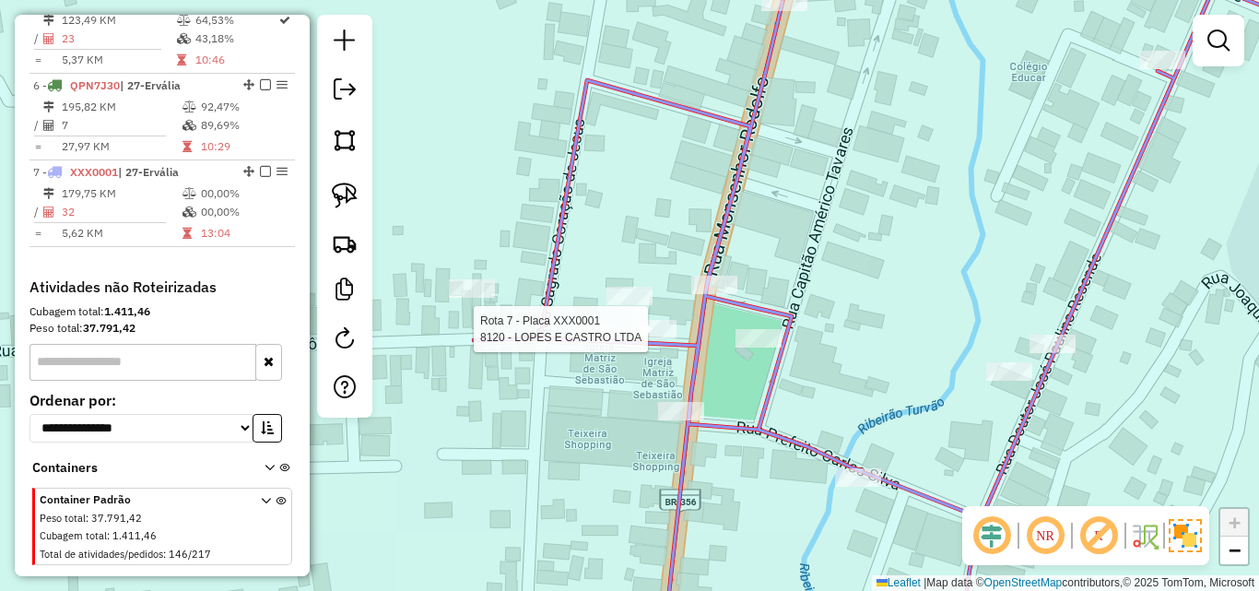
select select "*********"
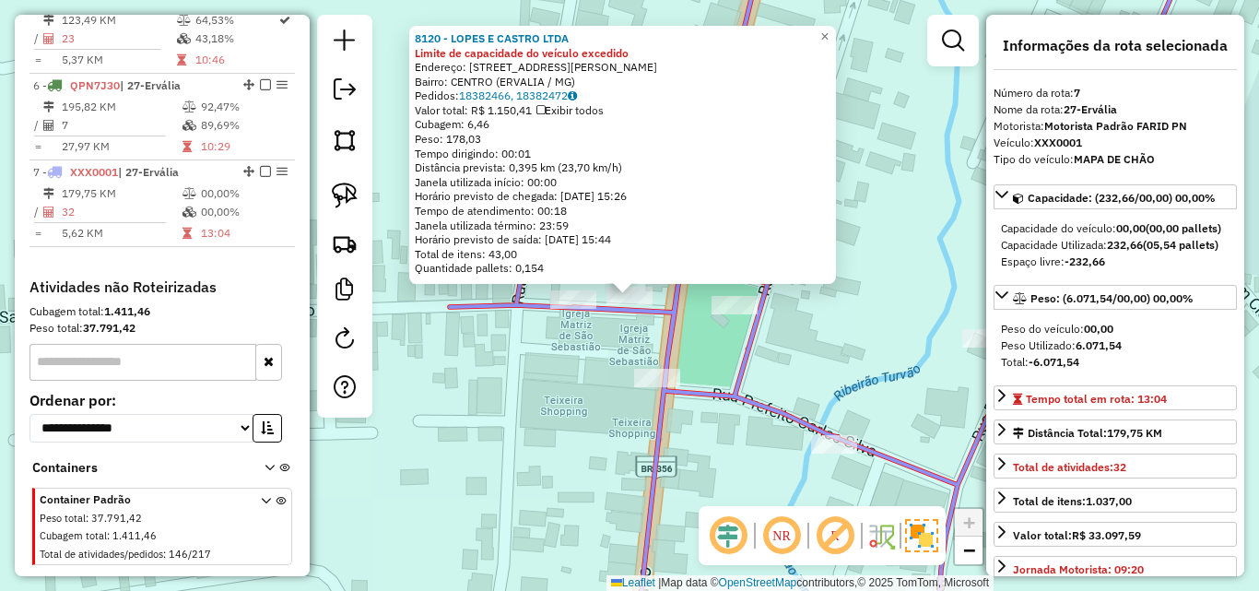
click at [629, 372] on div "Rota 6 - Placa QPN7J30 31897 - MERCADO IMPERIAL 8120 - LOPES E CASTRO LTDA Limi…" at bounding box center [629, 295] width 1259 height 591
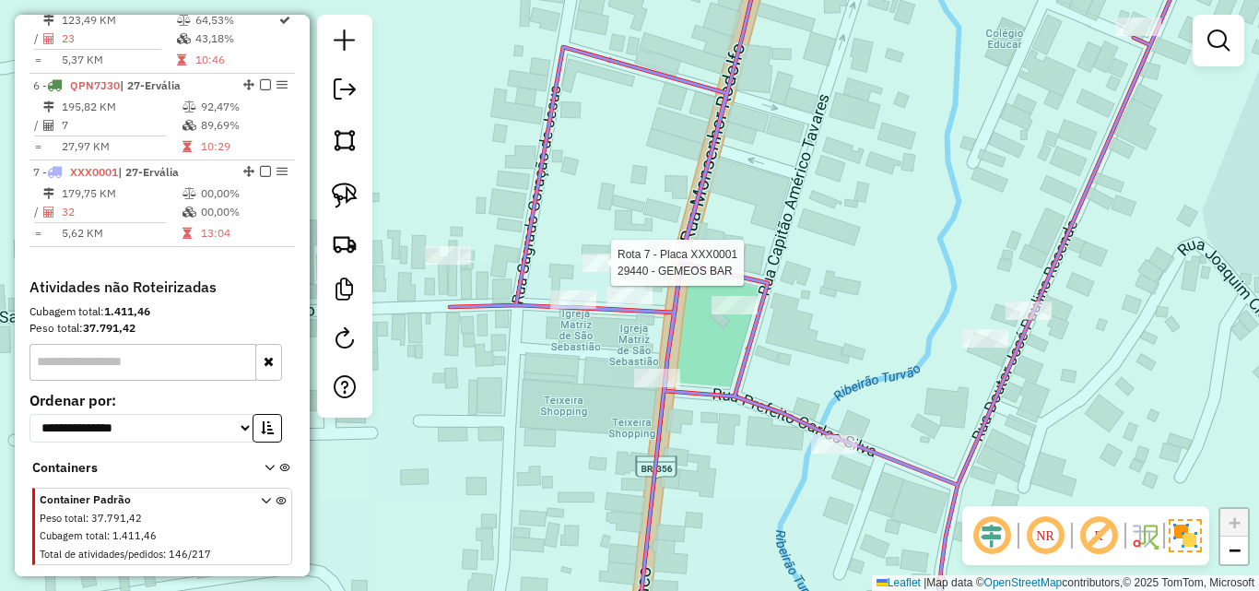
select select "*********"
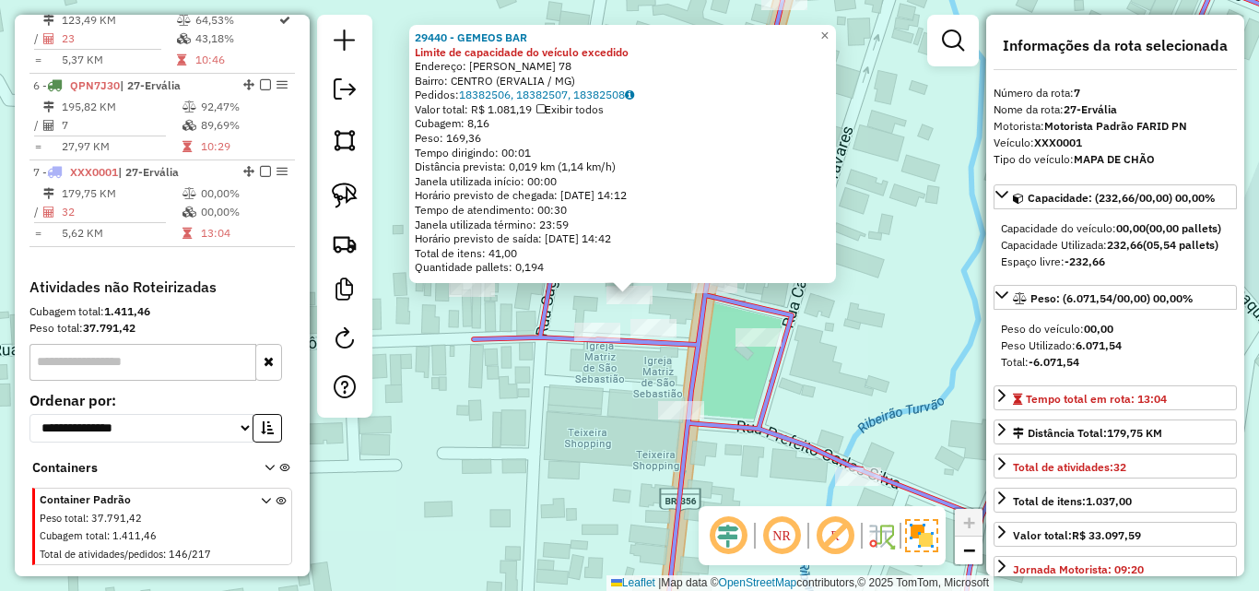
click at [589, 385] on div "Rota 7 - Placa XXX0001 30812 - SEBASTIANA ROSARIA D 29440 - GEMEOS BAR Limite d…" at bounding box center [629, 295] width 1259 height 591
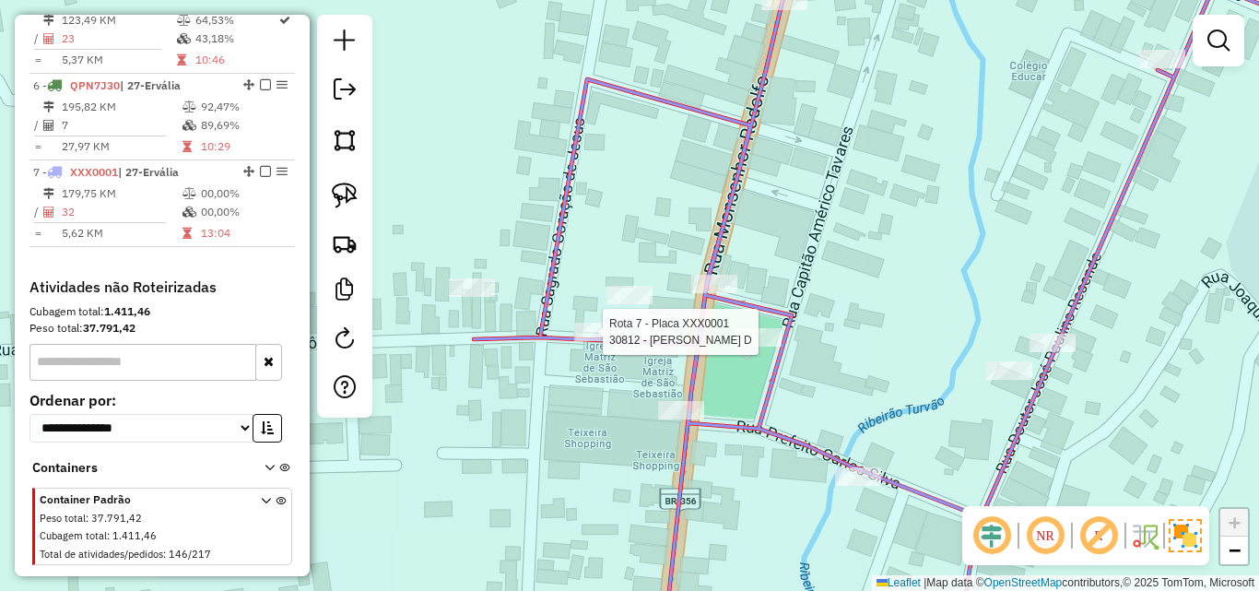
select select "*********"
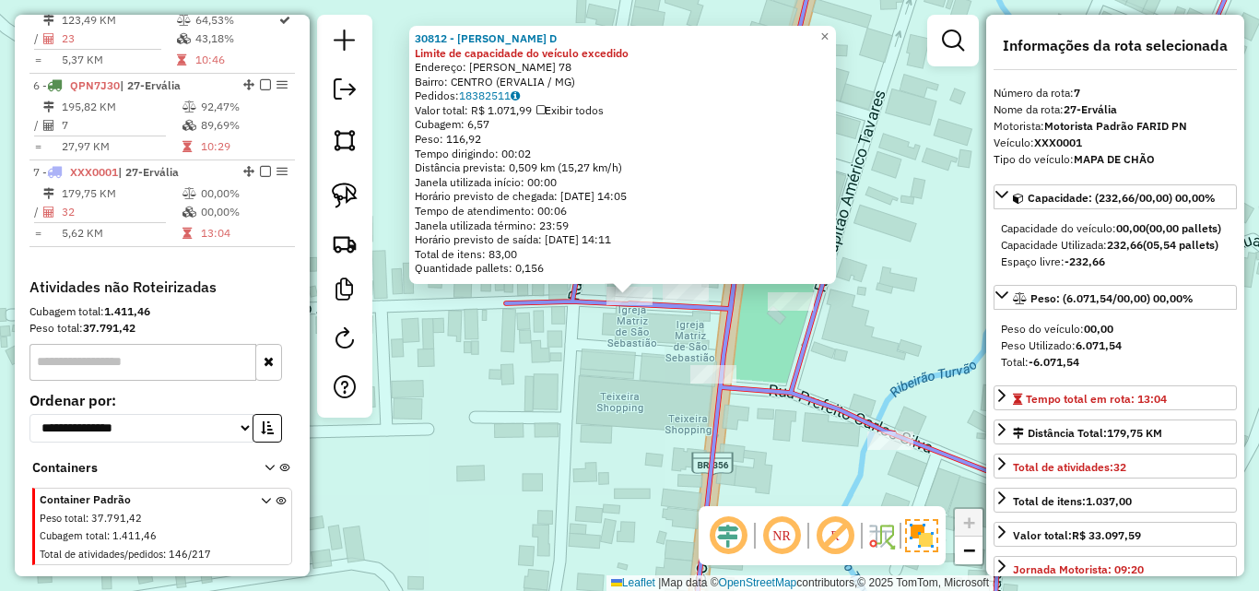
drag, startPoint x: 571, startPoint y: 382, endPoint x: 571, endPoint y: 364, distance: 18.4
click at [571, 382] on div "30812 - SEBASTIANA ROSARIA D Limite de capacidade do veículo excedido Endereço:…" at bounding box center [629, 295] width 1259 height 591
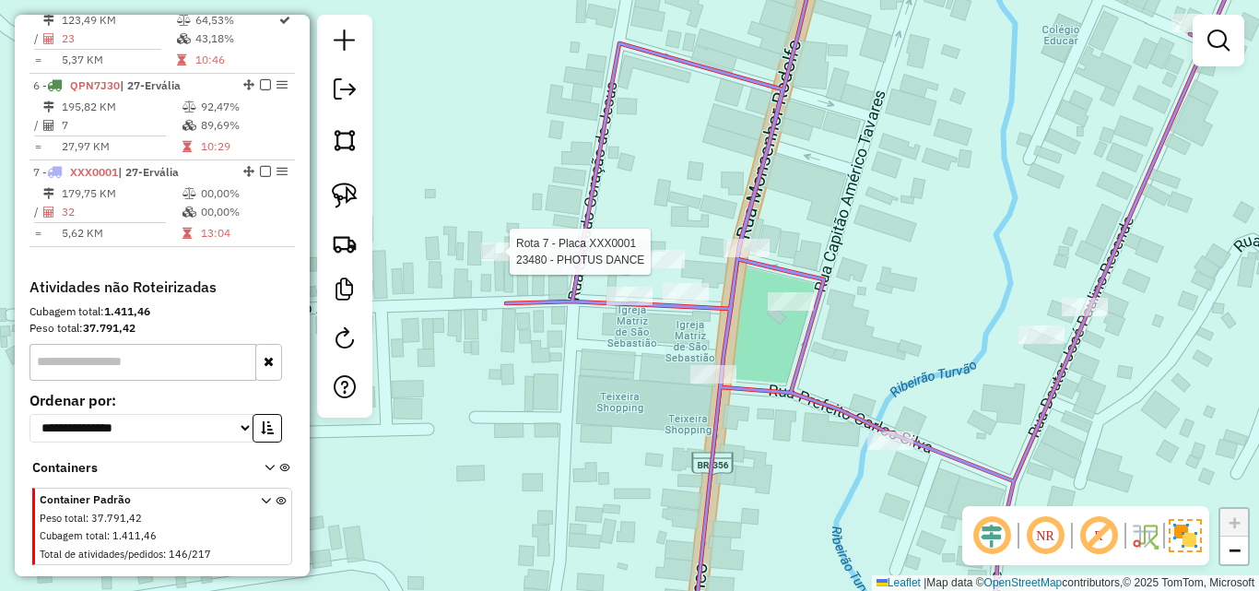
select select "*********"
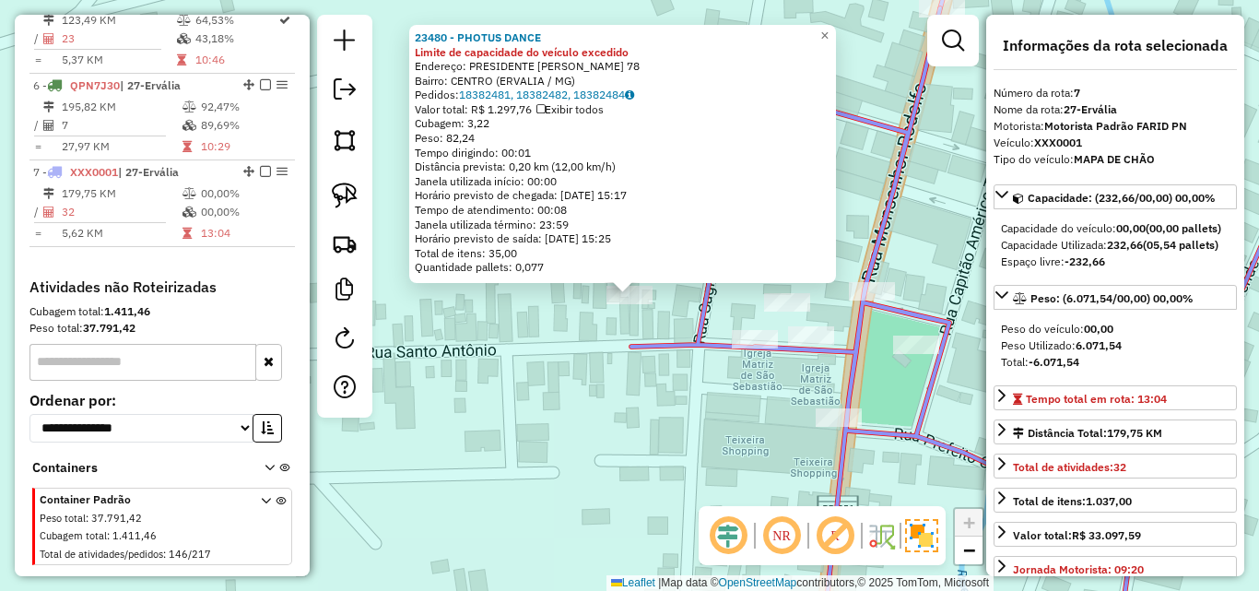
click at [661, 407] on div "23480 - PHOTUS DANCE Limite de capacidade do veículo excedido Endereço: PRESIDE…" at bounding box center [629, 295] width 1259 height 591
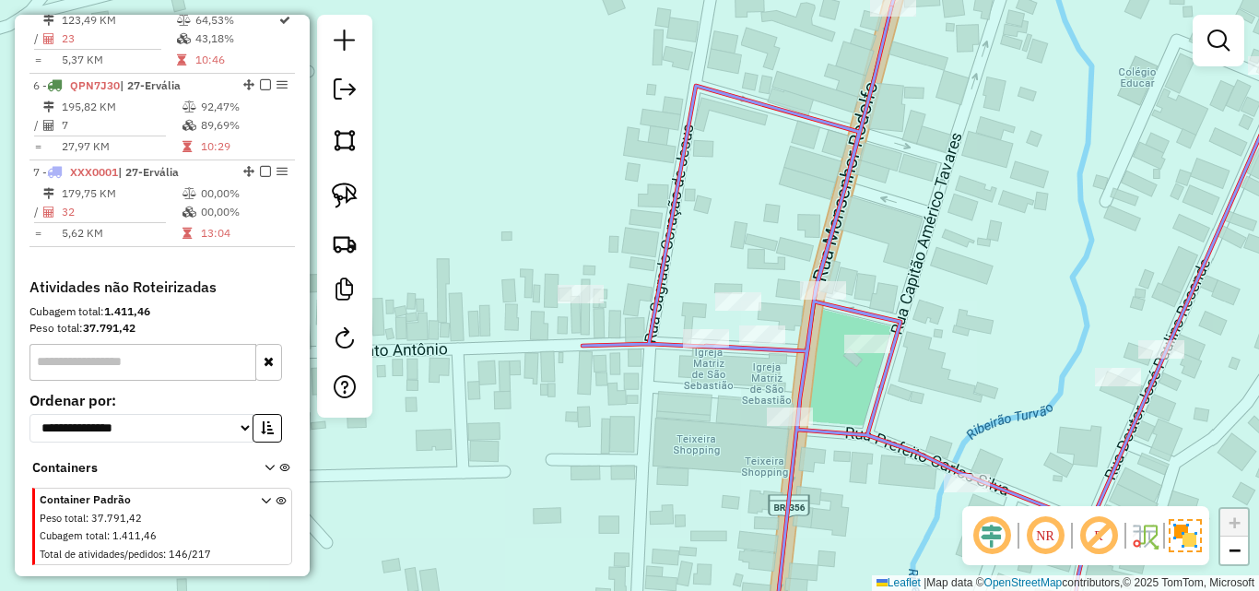
drag, startPoint x: 688, startPoint y: 407, endPoint x: 622, endPoint y: 336, distance: 96.5
click at [622, 404] on div "Janela de atendimento Grade de atendimento Capacidade Transportadoras Veículos …" at bounding box center [629, 295] width 1259 height 591
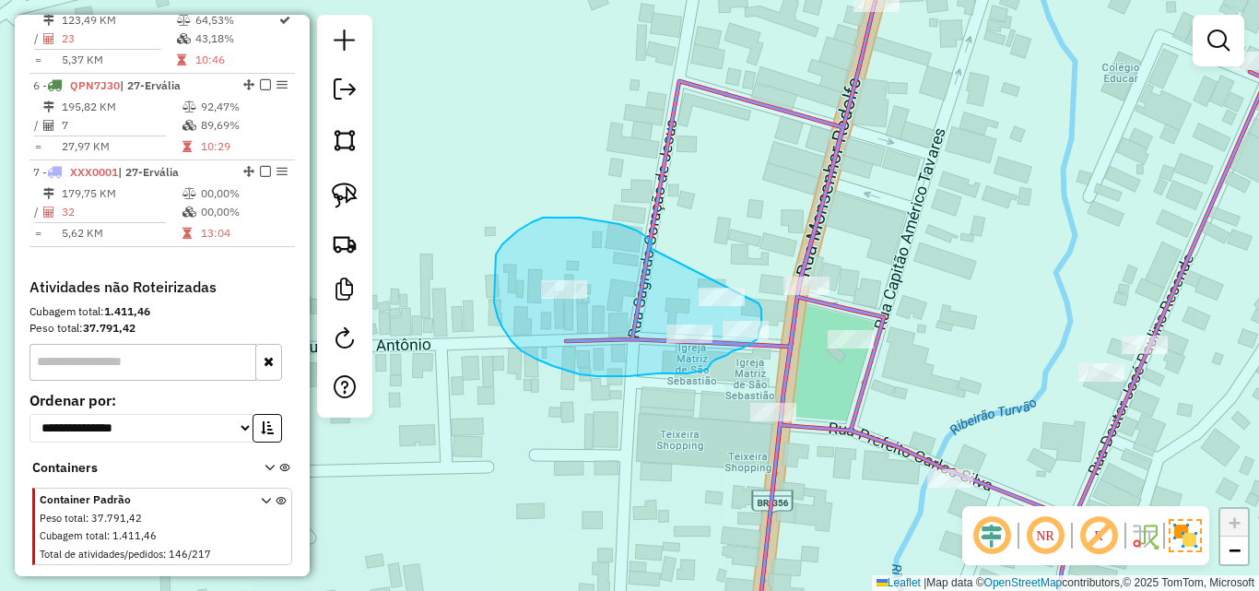
drag, startPoint x: 652, startPoint y: 249, endPoint x: 745, endPoint y: 282, distance: 98.8
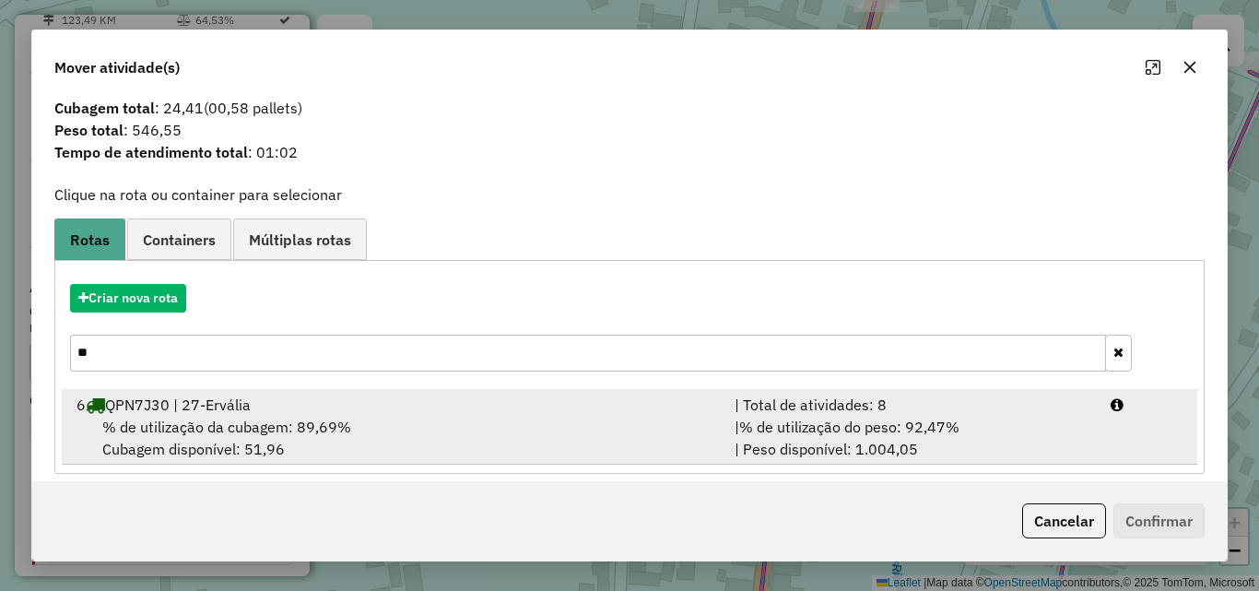
scroll to position [44, 0]
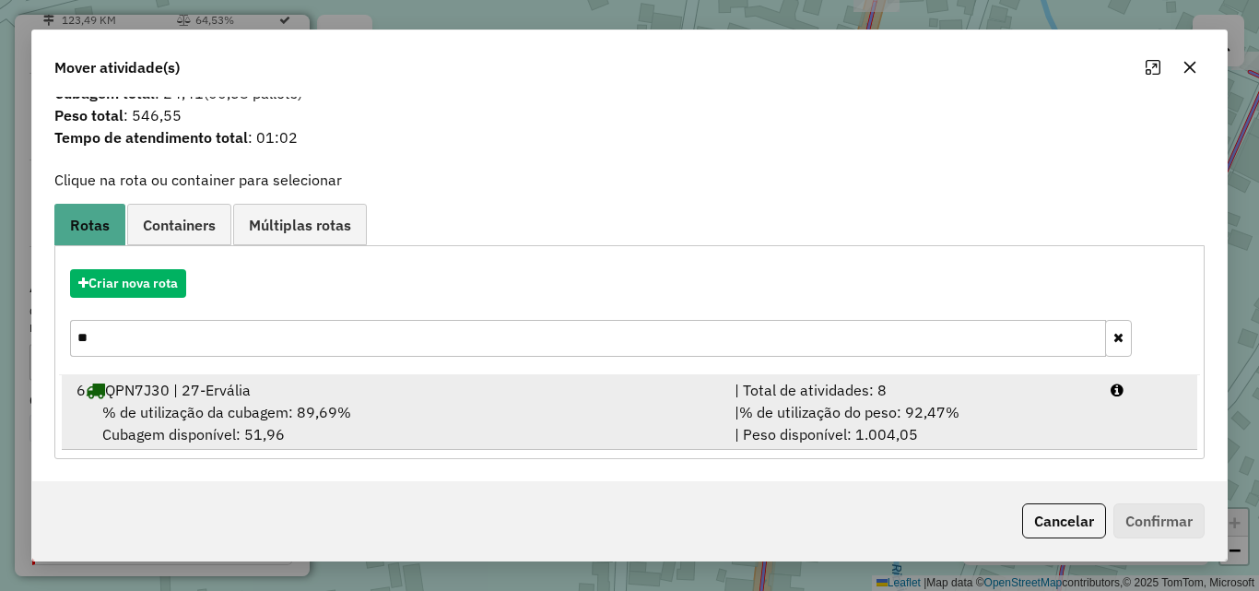
drag, startPoint x: 547, startPoint y: 424, endPoint x: 776, endPoint y: 424, distance: 229.5
click at [549, 424] on div "% de utilização da cubagem: 89,69% Cubagem disponível: 51,96" at bounding box center [394, 423] width 658 height 44
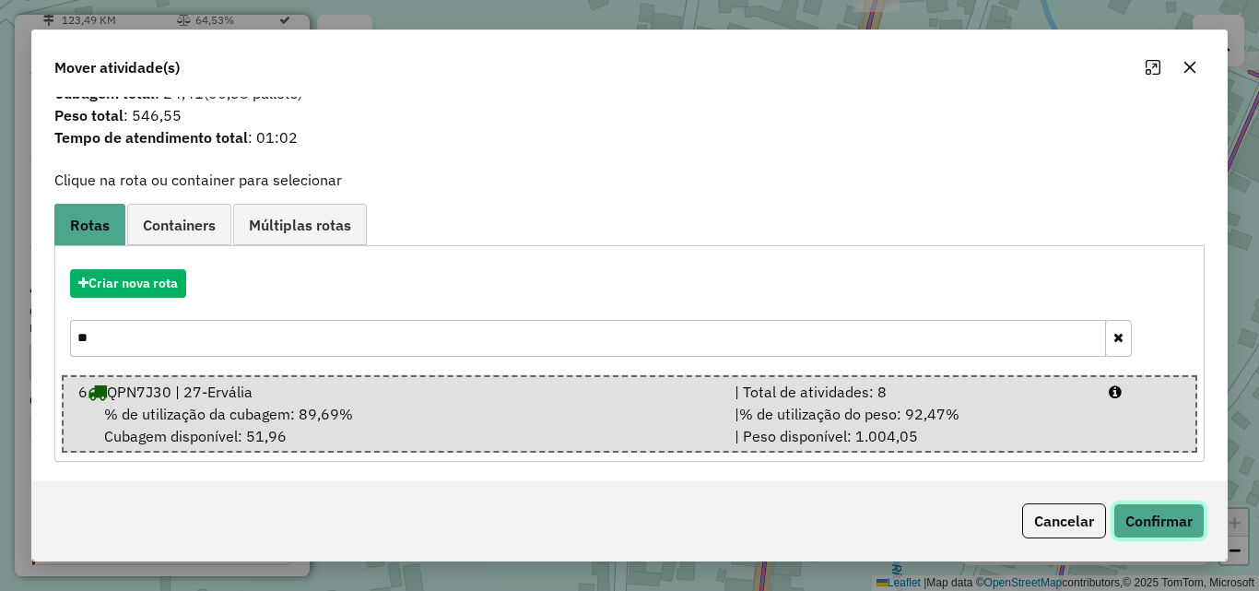
click at [1148, 518] on button "Confirmar" at bounding box center [1158, 520] width 91 height 35
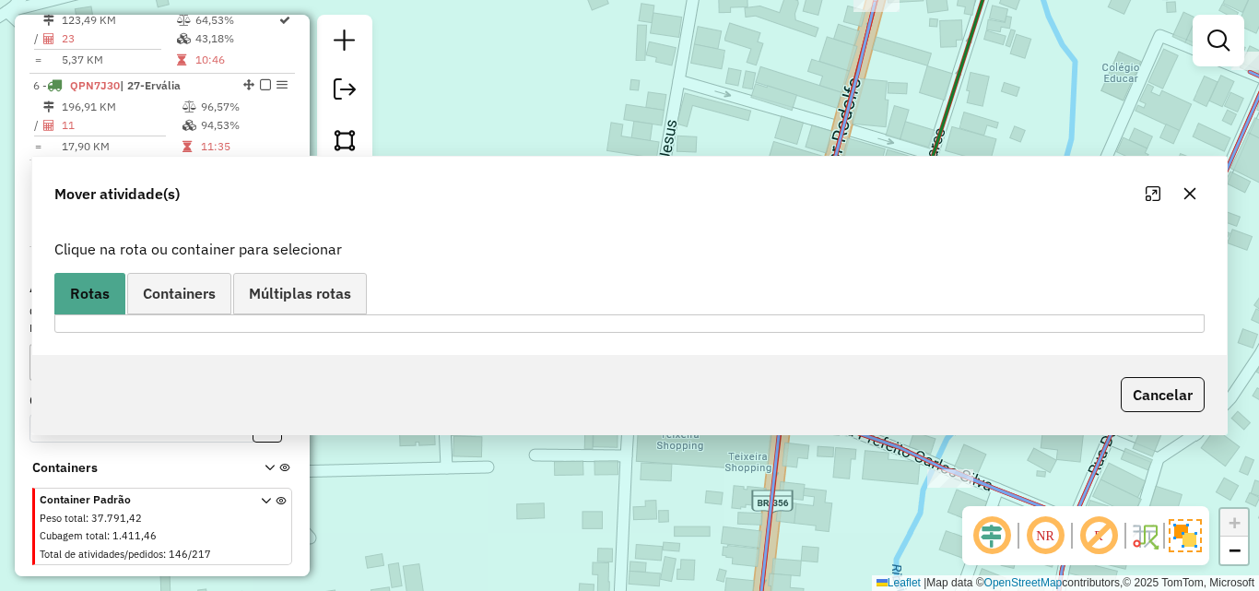
scroll to position [0, 0]
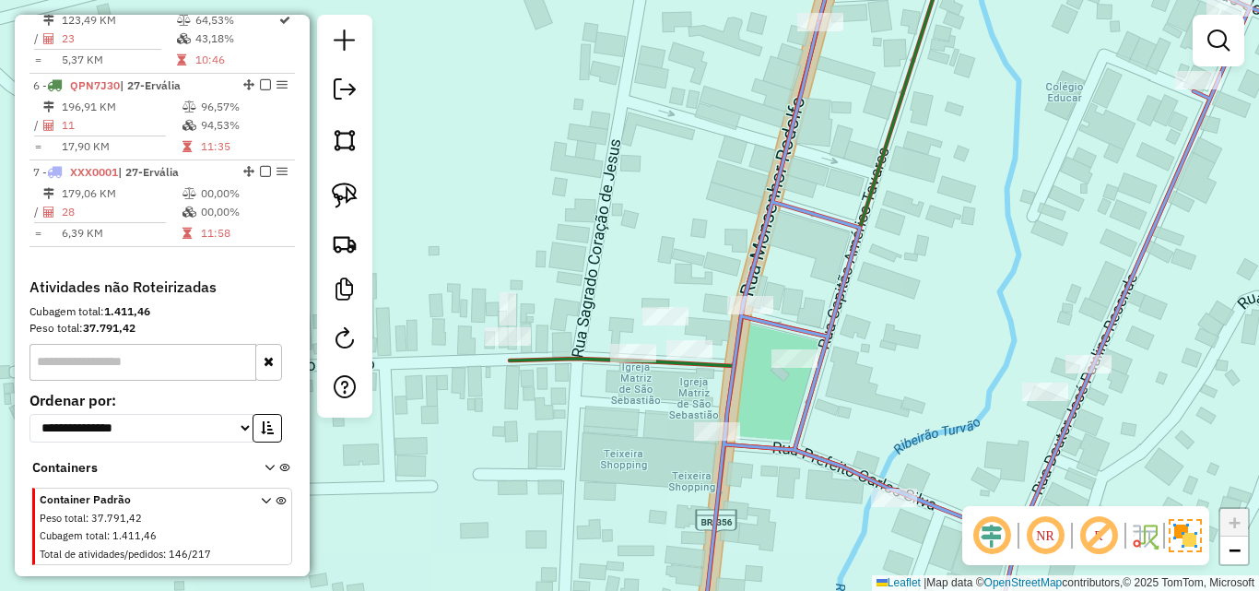
drag, startPoint x: 705, startPoint y: 406, endPoint x: 648, endPoint y: 425, distance: 60.3
click at [648, 425] on div "Janela de atendimento Grade de atendimento Capacidade Transportadoras Veículos …" at bounding box center [629, 295] width 1259 height 591
select select "*********"
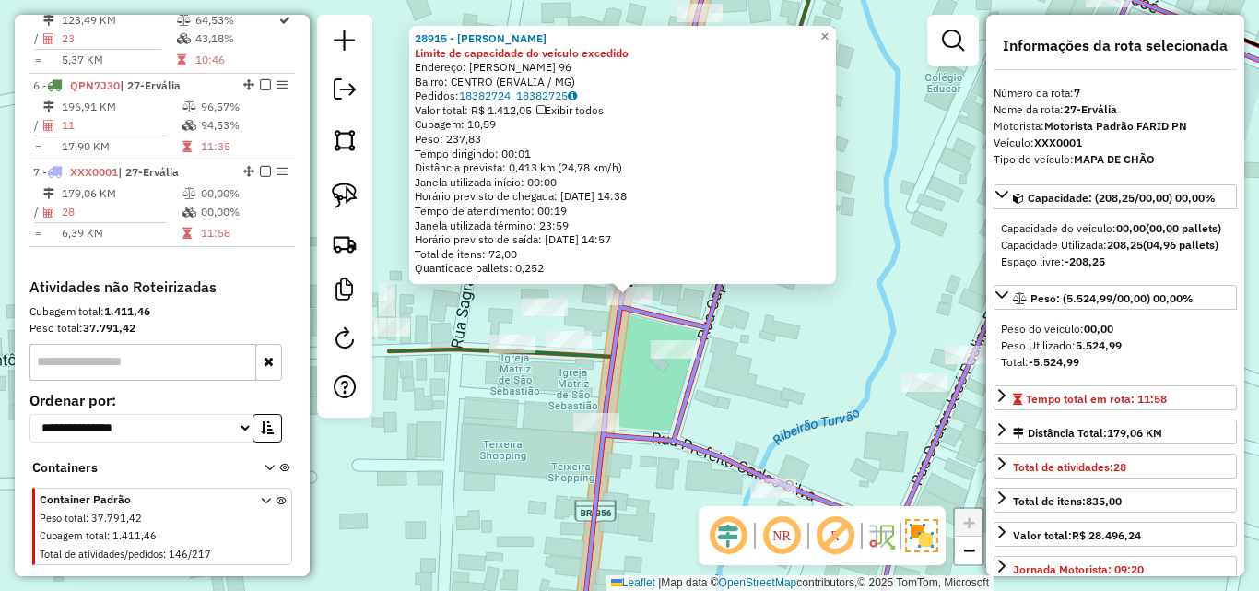
click at [790, 321] on div "28915 - FERNANDO LOURENCO Limite de capacidade do veículo excedido Endereço: GE…" at bounding box center [629, 295] width 1259 height 591
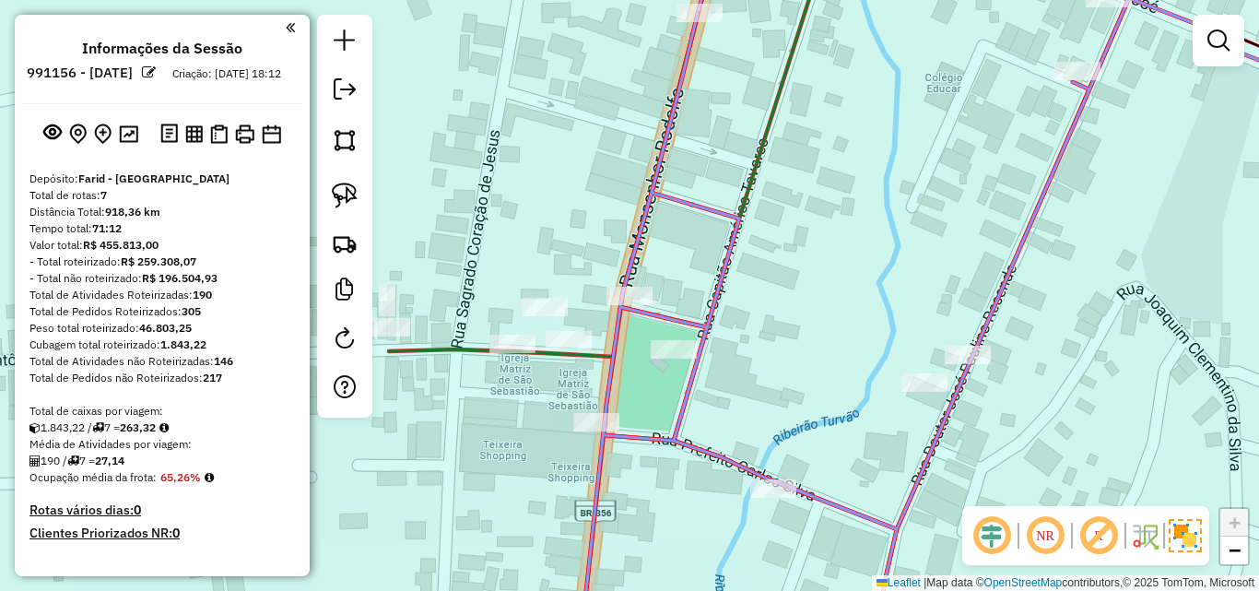
scroll to position [1165, 0]
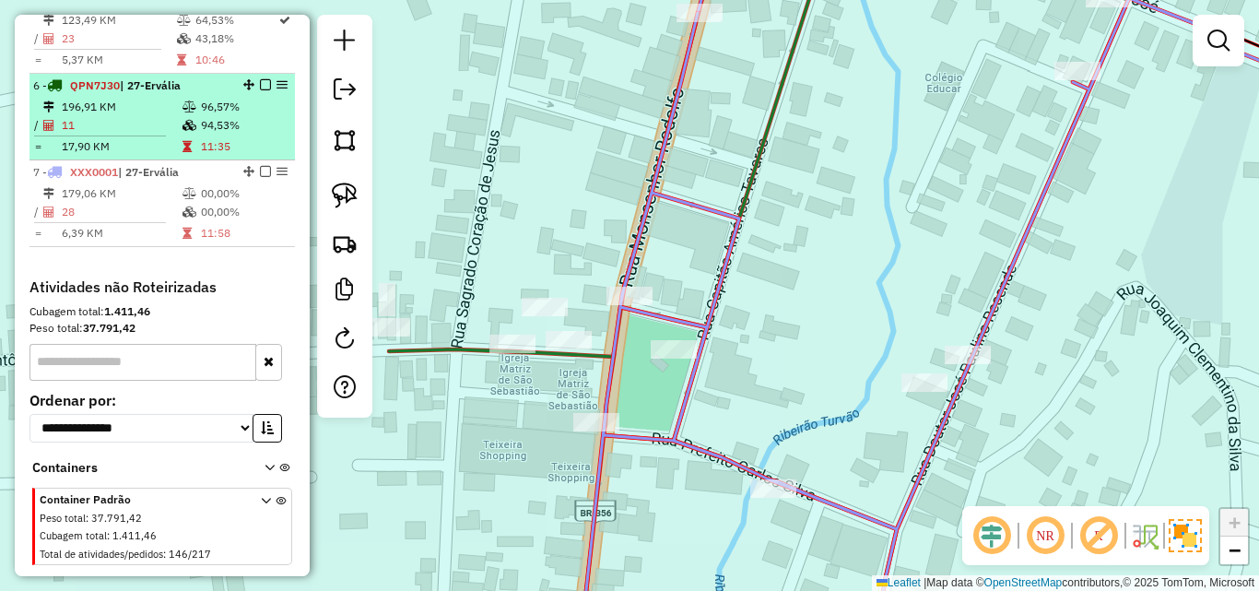
click at [215, 137] on td "11:35" at bounding box center [244, 146] width 88 height 18
select select "*********"
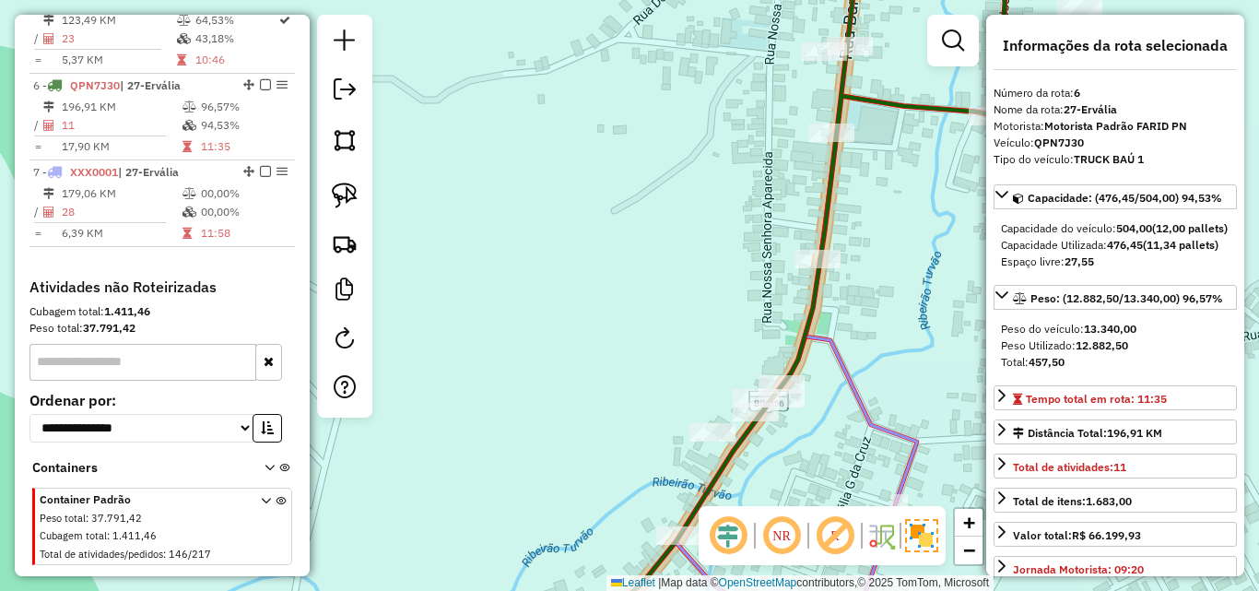
drag, startPoint x: 704, startPoint y: 309, endPoint x: 711, endPoint y: 133, distance: 176.1
click at [711, 133] on div "Janela de atendimento Grade de atendimento Capacidade Transportadoras Veículos …" at bounding box center [629, 295] width 1259 height 591
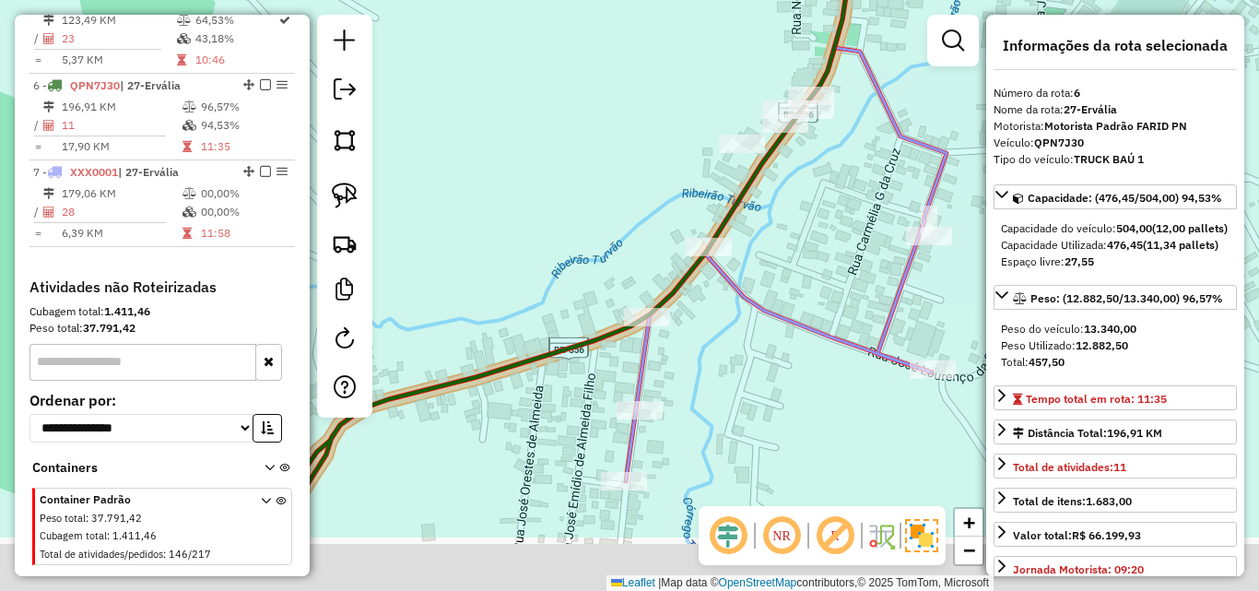
drag, startPoint x: 603, startPoint y: 281, endPoint x: 635, endPoint y: 112, distance: 172.6
click at [635, 112] on div "Janela de atendimento Grade de atendimento Capacidade Transportadoras Veículos …" at bounding box center [629, 295] width 1259 height 591
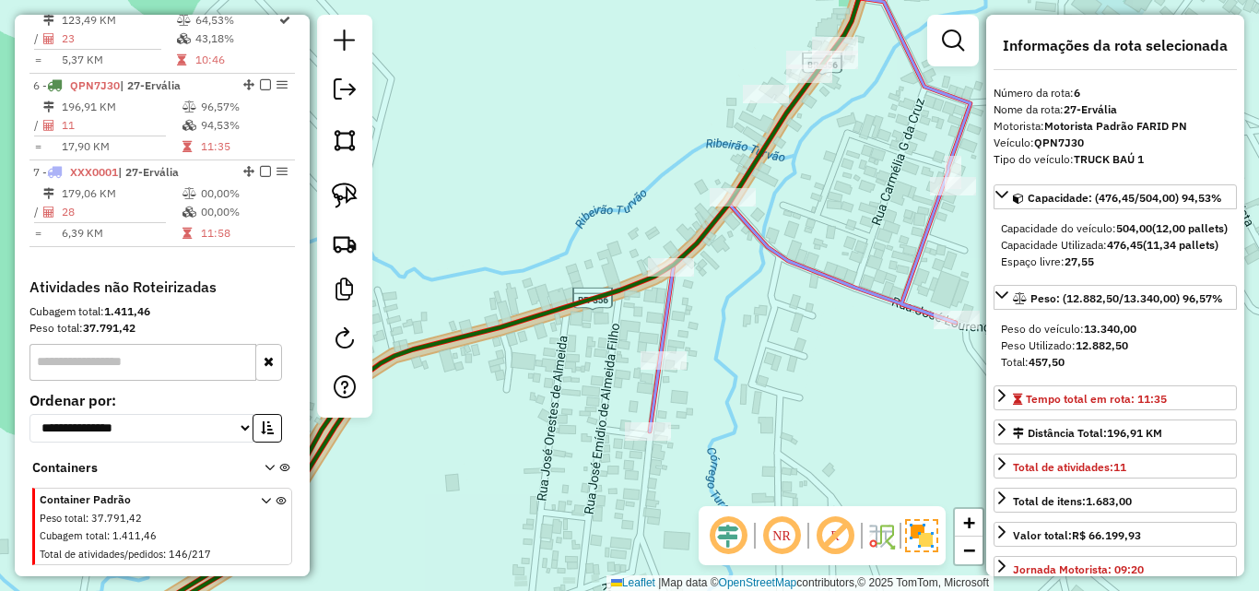
drag, startPoint x: 566, startPoint y: 385, endPoint x: 584, endPoint y: 396, distance: 21.5
click at [582, 396] on div "Janela de atendimento Grade de atendimento Capacidade Transportadoras Veículos …" at bounding box center [629, 295] width 1259 height 591
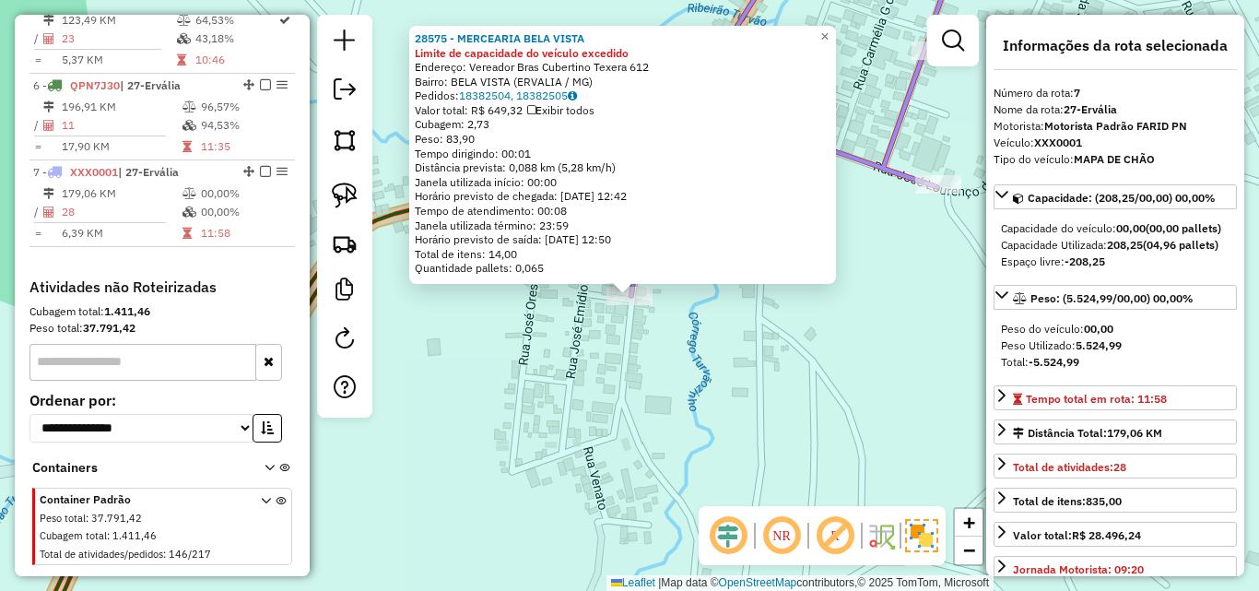
click at [653, 375] on div "28575 - MERCEARIA BELA VISTA Limite de capacidade do veículo excedido Endereço:…" at bounding box center [629, 295] width 1259 height 591
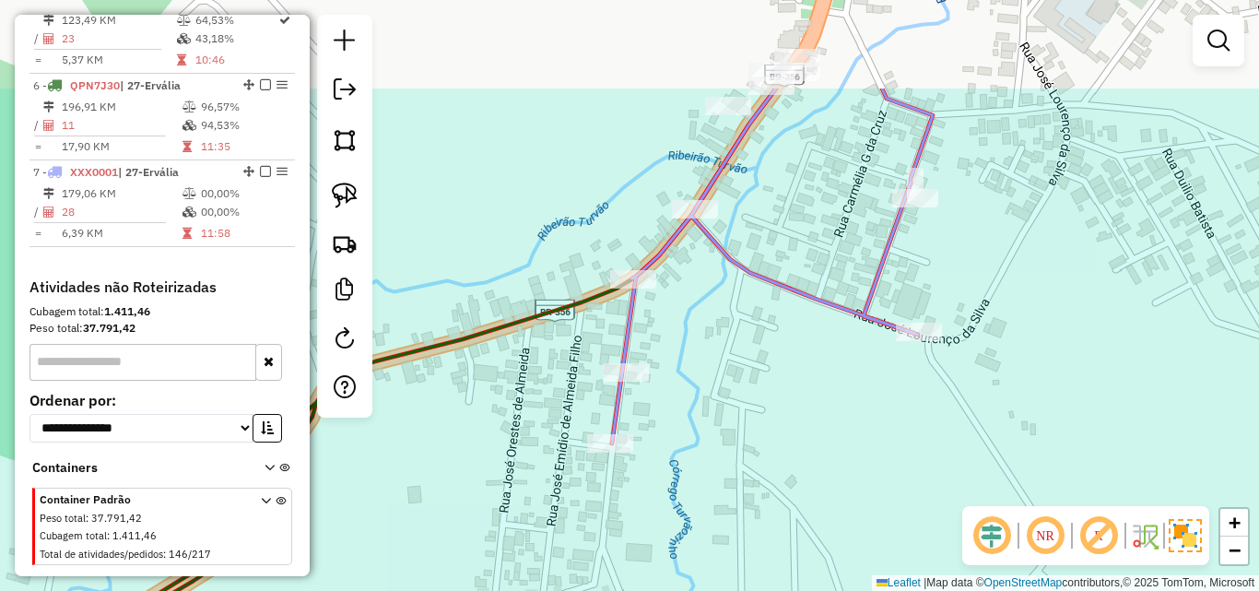
drag, startPoint x: 703, startPoint y: 356, endPoint x: 682, endPoint y: 479, distance: 125.3
click at [682, 479] on div "Janela de atendimento Grade de atendimento Capacidade Transportadoras Veículos …" at bounding box center [629, 295] width 1259 height 591
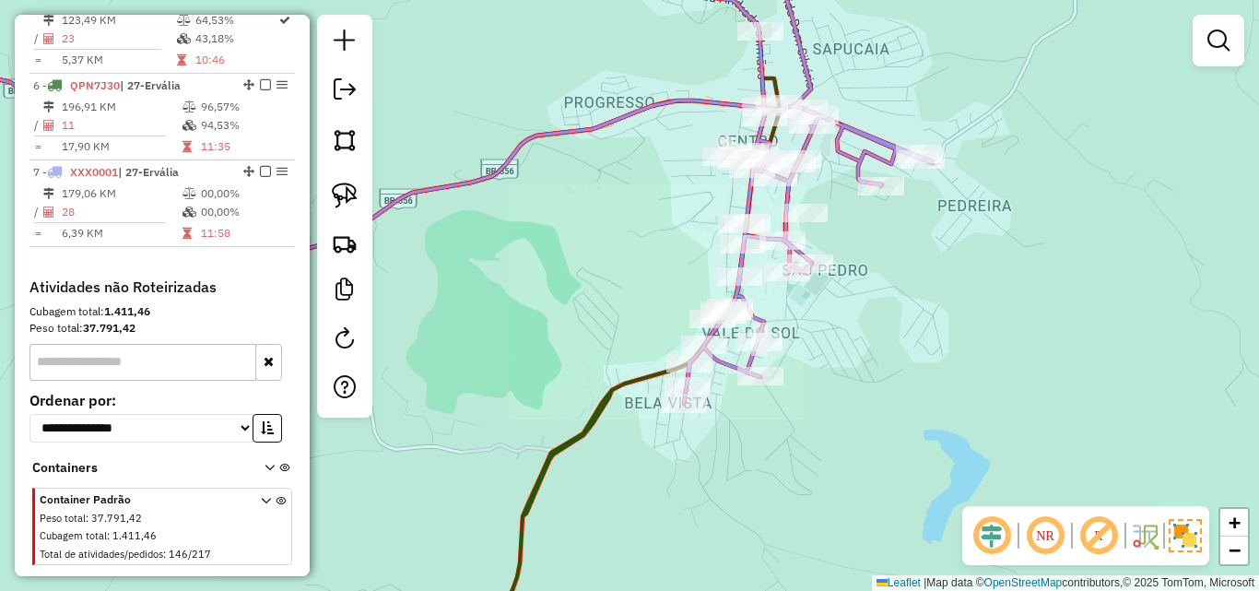
drag, startPoint x: 630, startPoint y: 267, endPoint x: 595, endPoint y: 400, distance: 137.3
click at [594, 403] on div "Janela de atendimento Grade de atendimento Capacidade Transportadoras Veículos …" at bounding box center [629, 295] width 1259 height 591
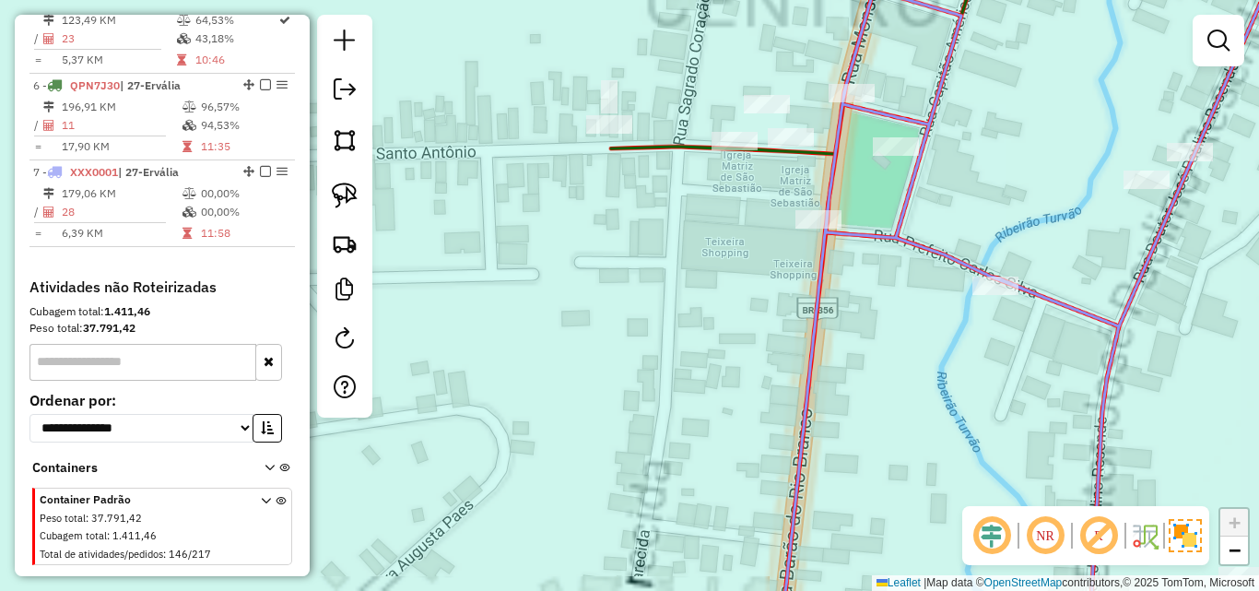
drag, startPoint x: 697, startPoint y: 293, endPoint x: 631, endPoint y: 455, distance: 174.9
click at [631, 455] on div "Janela de atendimento Grade de atendimento Capacidade Transportadoras Veículos …" at bounding box center [629, 295] width 1259 height 591
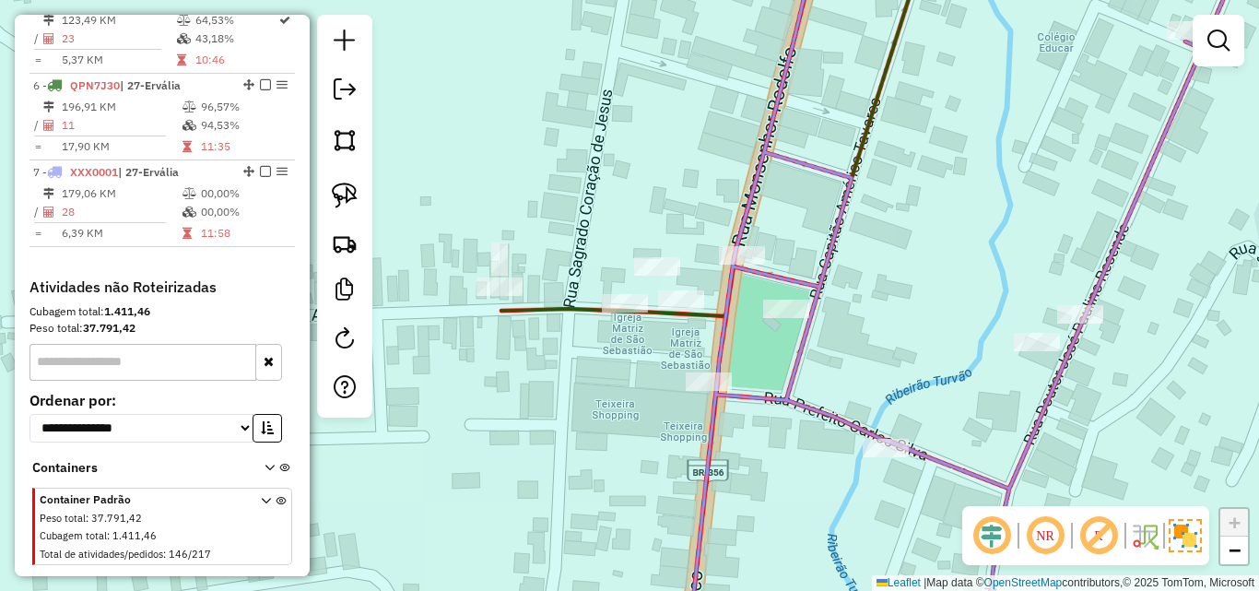
drag, startPoint x: 629, startPoint y: 387, endPoint x: 522, endPoint y: 370, distance: 108.2
click at [522, 370] on div "Janela de atendimento Grade de atendimento Capacidade Transportadoras Veículos …" at bounding box center [629, 295] width 1259 height 591
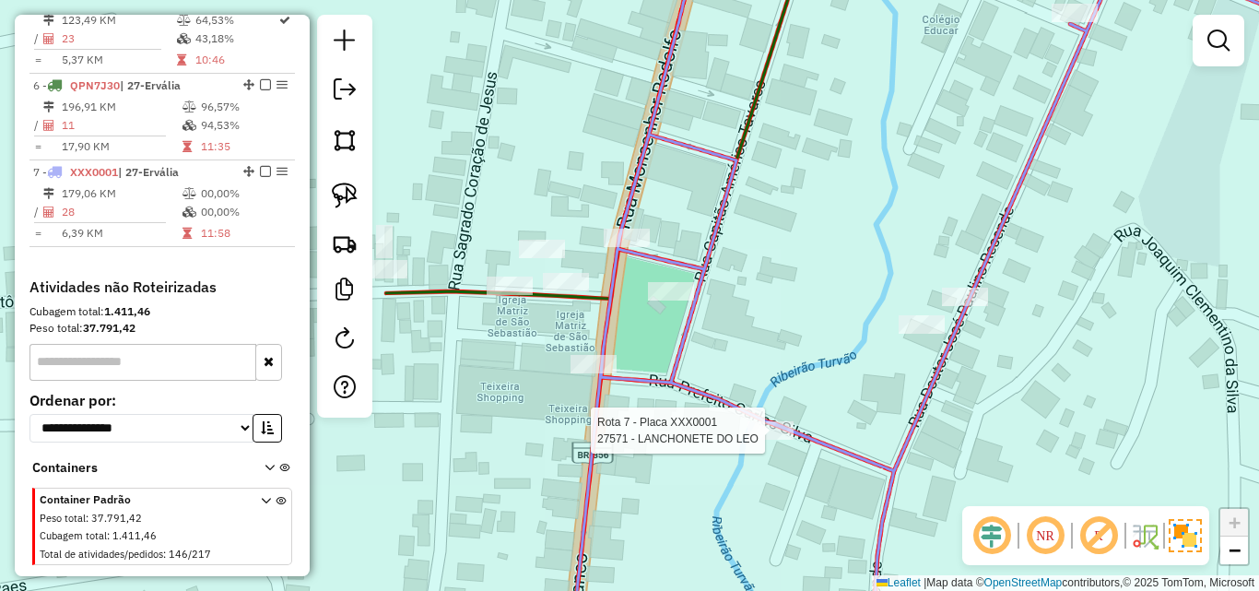
select select "*********"
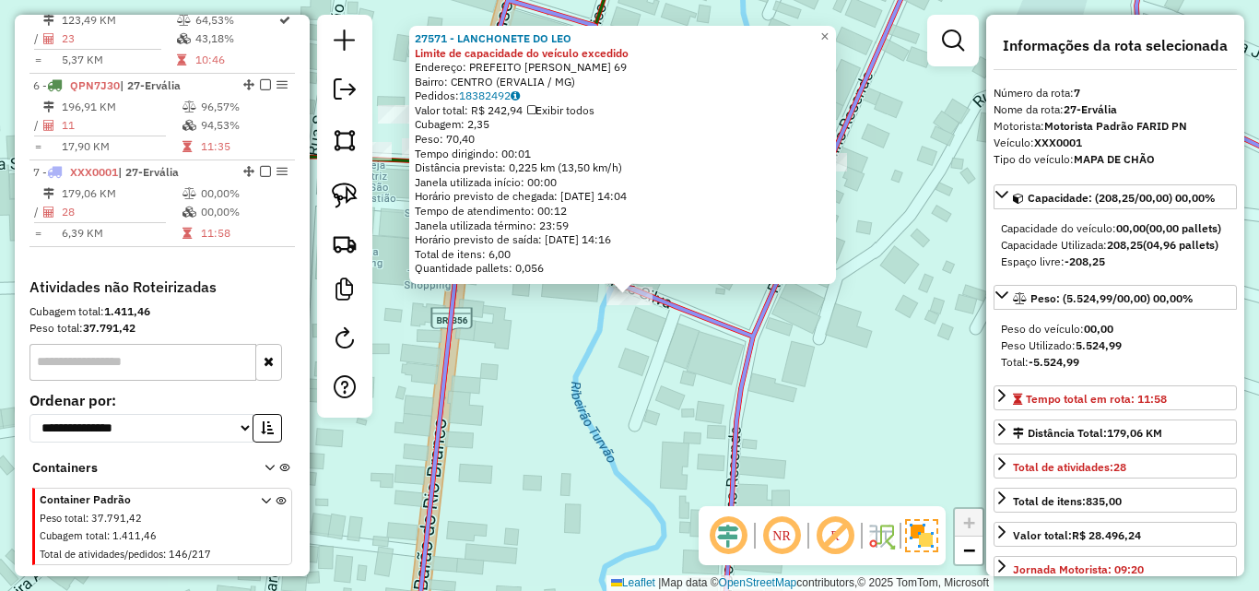
click at [608, 370] on div "27571 - LANCHONETE DO LEO Limite de capacidade do veículo excedido Endereço: PR…" at bounding box center [629, 295] width 1259 height 591
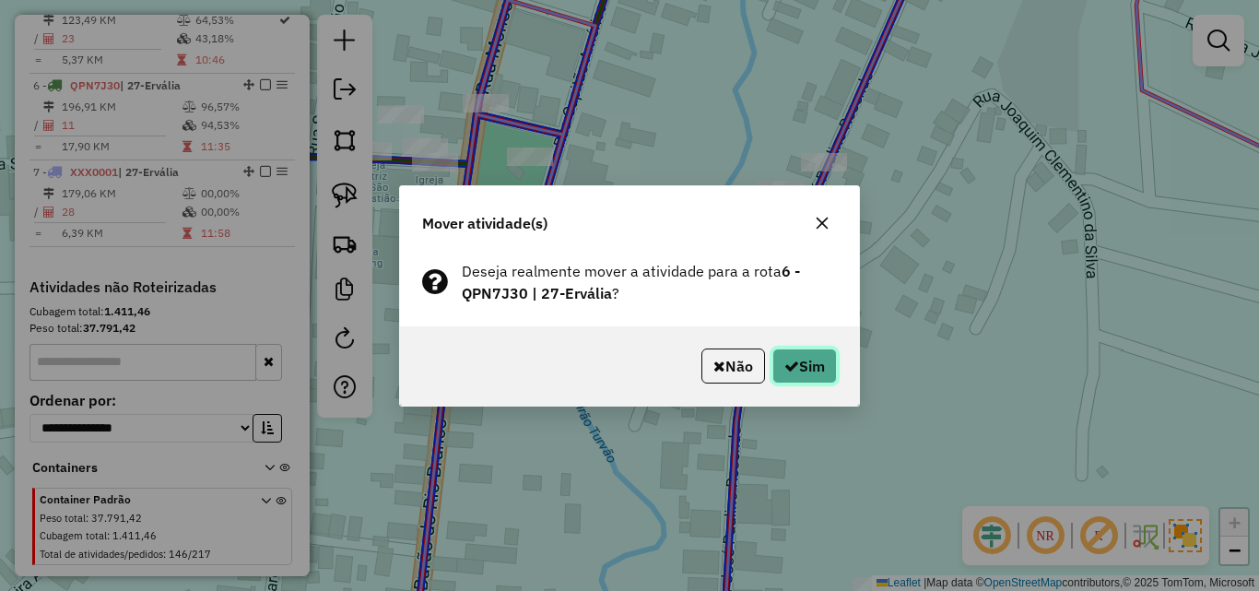
click at [820, 377] on button "Sim" at bounding box center [804, 365] width 65 height 35
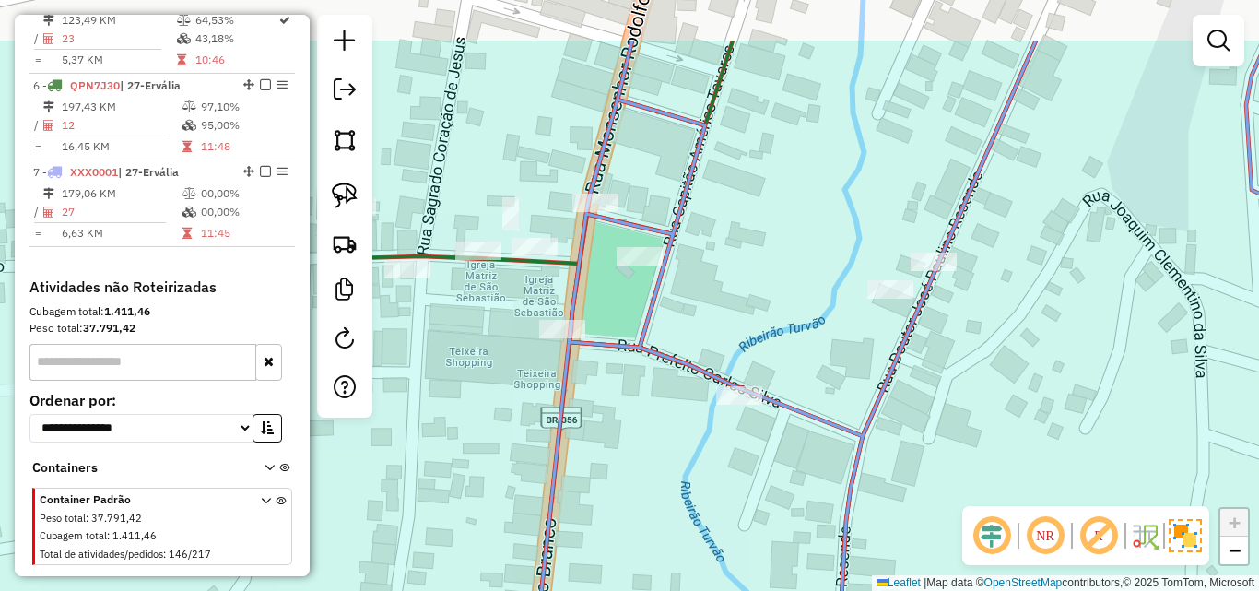
drag, startPoint x: 512, startPoint y: 390, endPoint x: 622, endPoint y: 489, distance: 148.1
click at [622, 489] on div "Janela de atendimento Grade de atendimento Capacidade Transportadoras Veículos …" at bounding box center [629, 295] width 1259 height 591
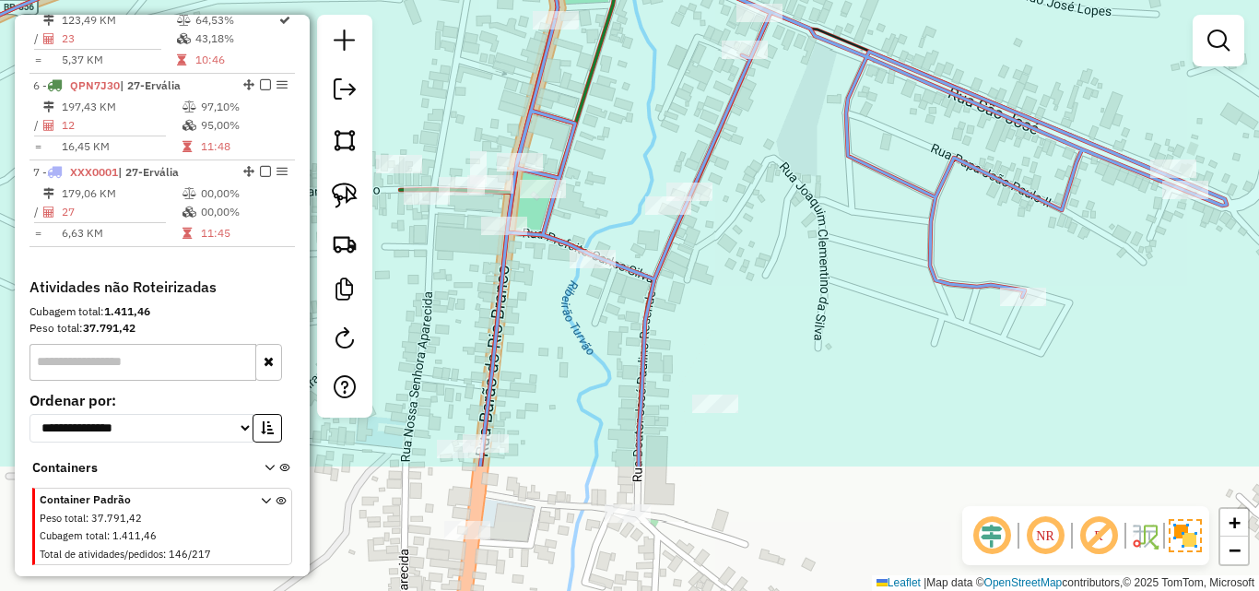
drag, startPoint x: 657, startPoint y: 534, endPoint x: 468, endPoint y: 425, distance: 218.0
click at [468, 425] on div "Janela de atendimento Grade de atendimento Capacidade Transportadoras Veículos …" at bounding box center [629, 295] width 1259 height 591
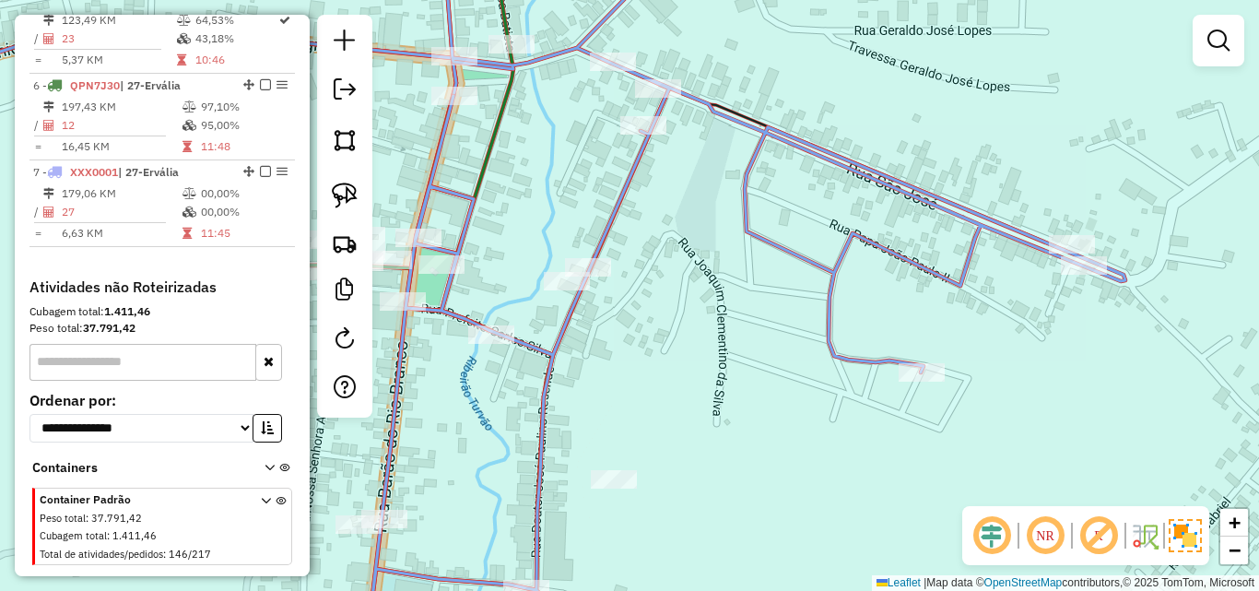
drag, startPoint x: 695, startPoint y: 348, endPoint x: 508, endPoint y: 419, distance: 200.1
click at [508, 419] on div "Janela de atendimento Grade de atendimento Capacidade Transportadoras Veículos …" at bounding box center [629, 295] width 1259 height 591
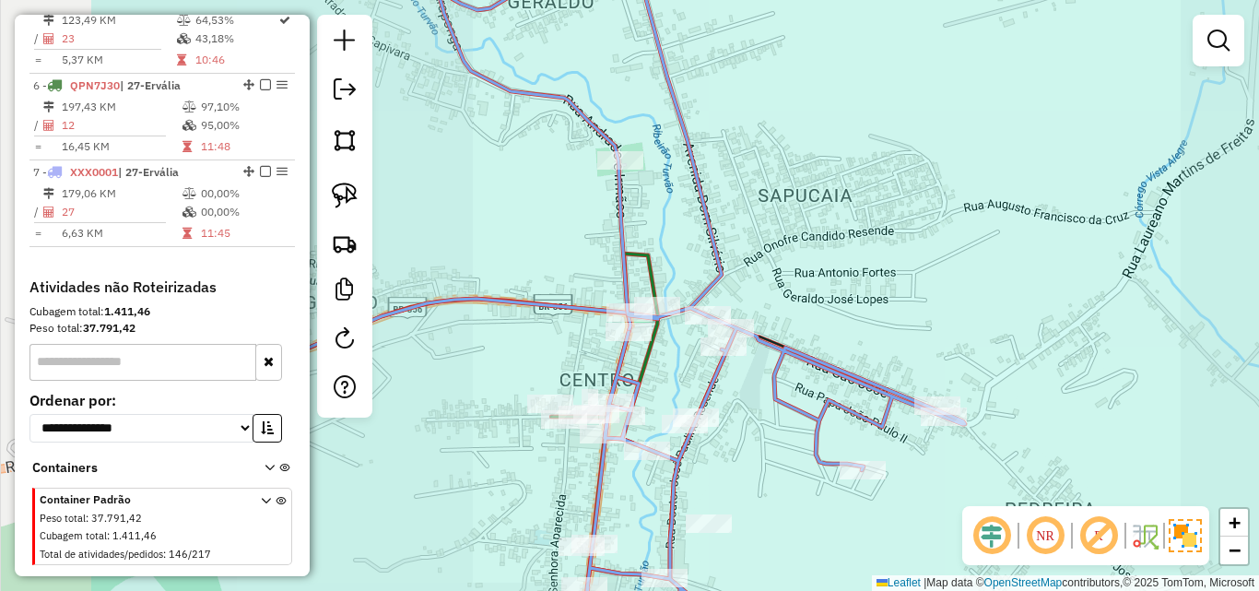
drag, startPoint x: 556, startPoint y: 424, endPoint x: 778, endPoint y: 460, distance: 225.0
click at [778, 461] on div "Janela de atendimento Grade de atendimento Capacidade Transportadoras Veículos …" at bounding box center [629, 295] width 1259 height 591
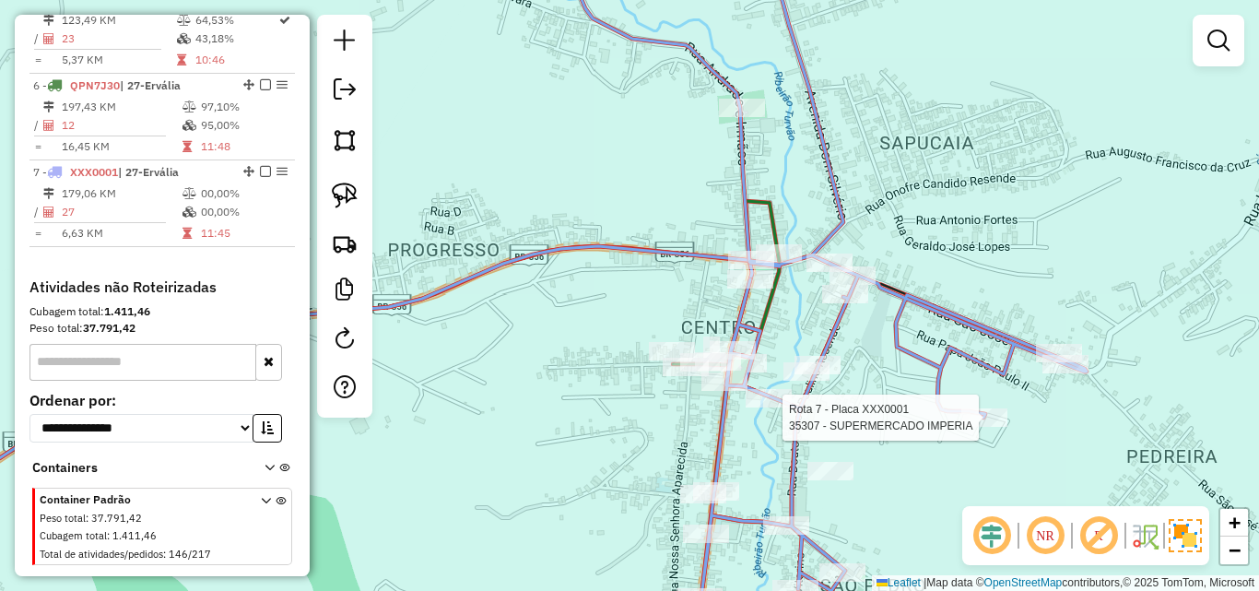
drag, startPoint x: 500, startPoint y: 355, endPoint x: 597, endPoint y: 490, distance: 167.0
click at [597, 490] on div "Rota 7 - Placa XXX0001 35307 - SUPERMERCADO IMPERIA Janela de atendimento Grade…" at bounding box center [629, 295] width 1259 height 591
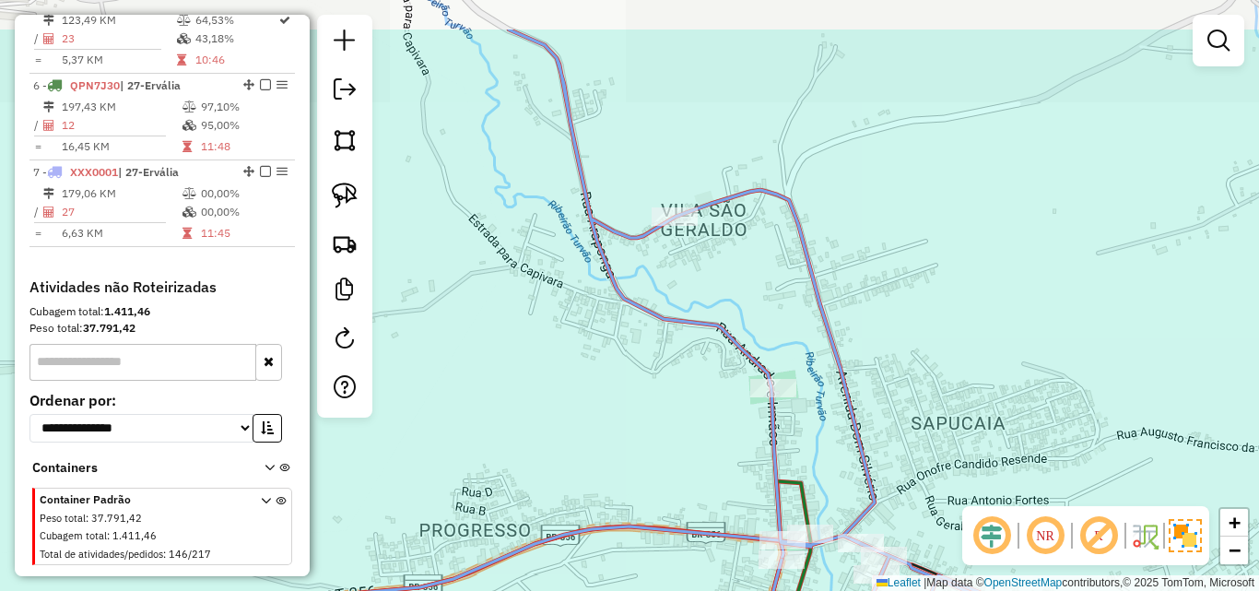
drag, startPoint x: 573, startPoint y: 364, endPoint x: 642, endPoint y: 471, distance: 127.3
click at [642, 471] on div "Rota 7 - Placa XXX0001 35307 - SUPERMERCADO IMPERIA Janela de atendimento Grade…" at bounding box center [629, 295] width 1259 height 591
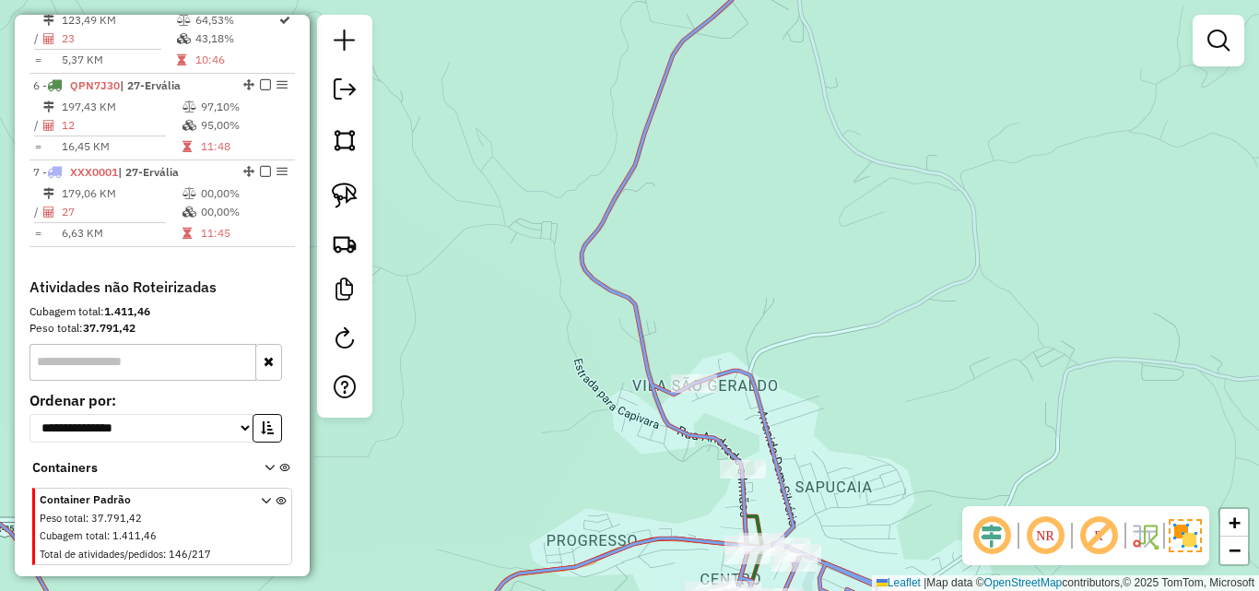
drag, startPoint x: 581, startPoint y: 416, endPoint x: 601, endPoint y: 409, distance: 21.3
click at [603, 420] on div "Rota 7 - Placa XXX0001 35307 - SUPERMERCADO IMPERIA Janela de atendimento Grade…" at bounding box center [629, 295] width 1259 height 591
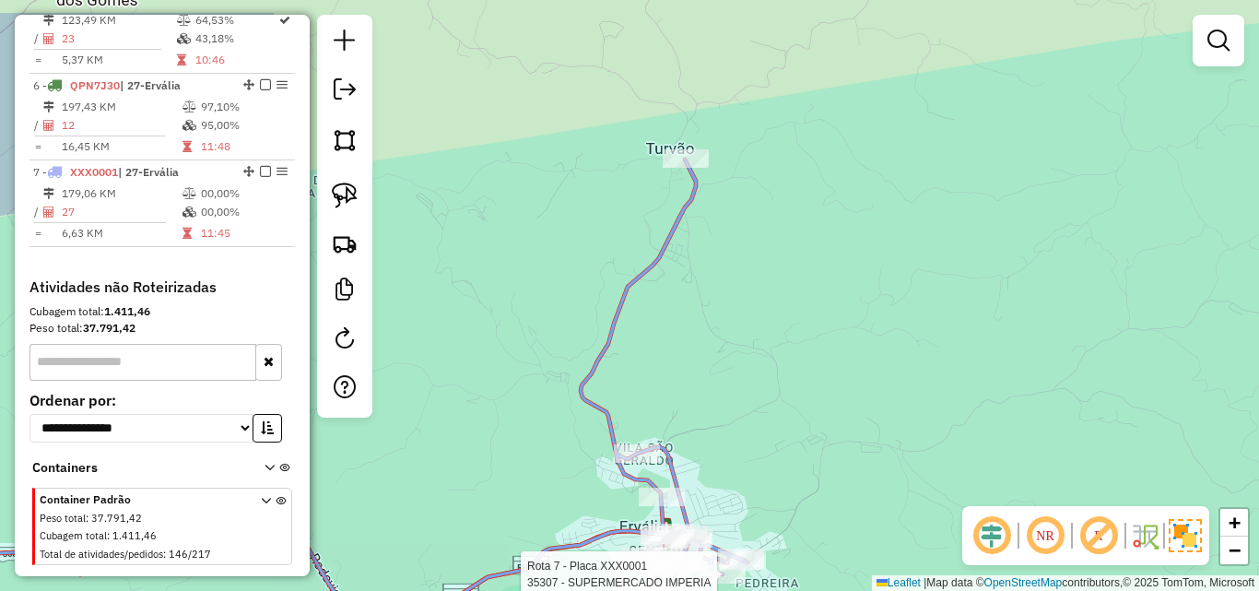
drag, startPoint x: 569, startPoint y: 359, endPoint x: 585, endPoint y: 417, distance: 60.4
click at [561, 415] on div "Rota 7 - Placa XXX0001 35307 - SUPERMERCADO IMPERIA Janela de atendimento Grade…" at bounding box center [629, 295] width 1259 height 591
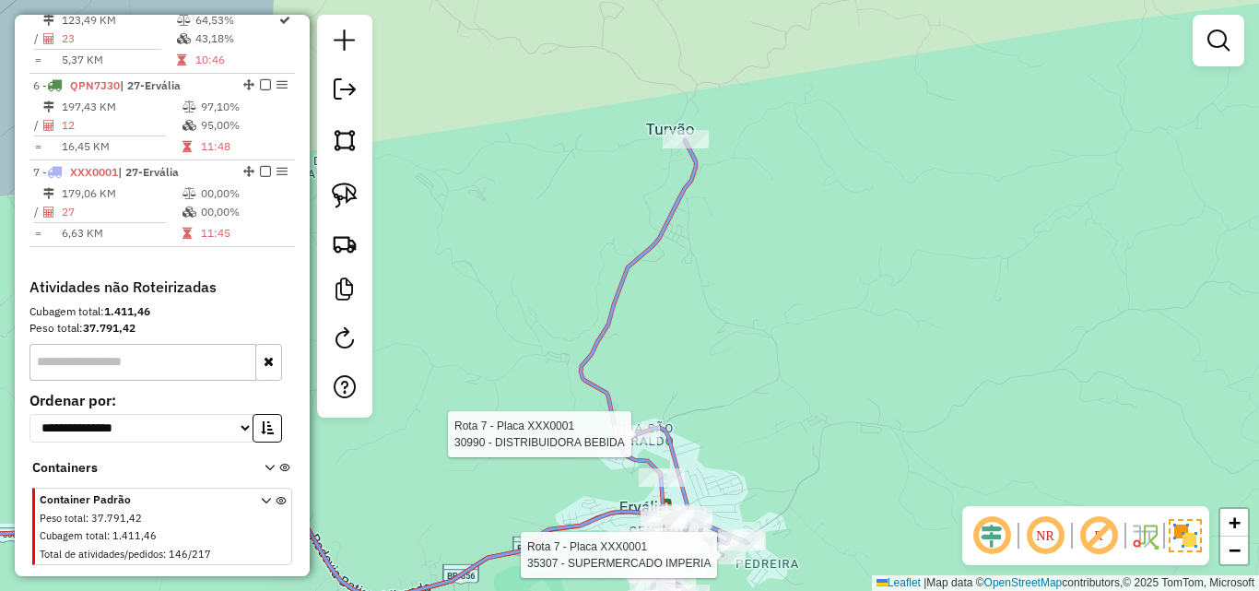
select select "*********"
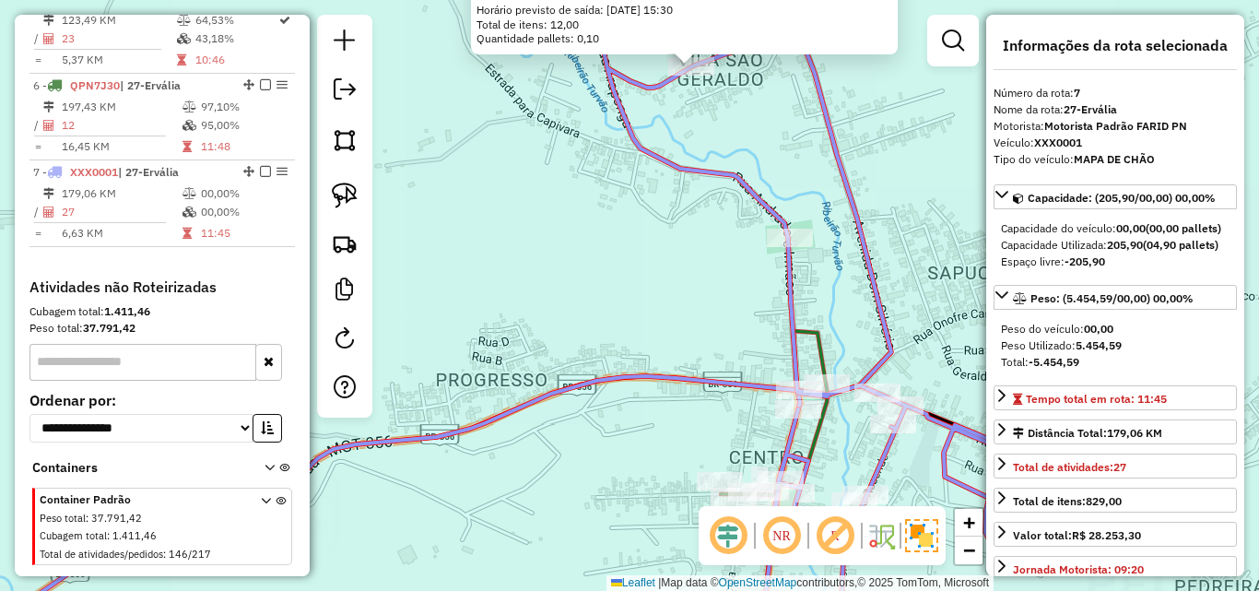
drag, startPoint x: 688, startPoint y: 314, endPoint x: 626, endPoint y: 337, distance: 65.9
click at [626, 337] on div "30990 - DISTRIBUIDORA BEBIDA Limite de capacidade do veículo excedido Endereço:…" at bounding box center [629, 295] width 1259 height 591
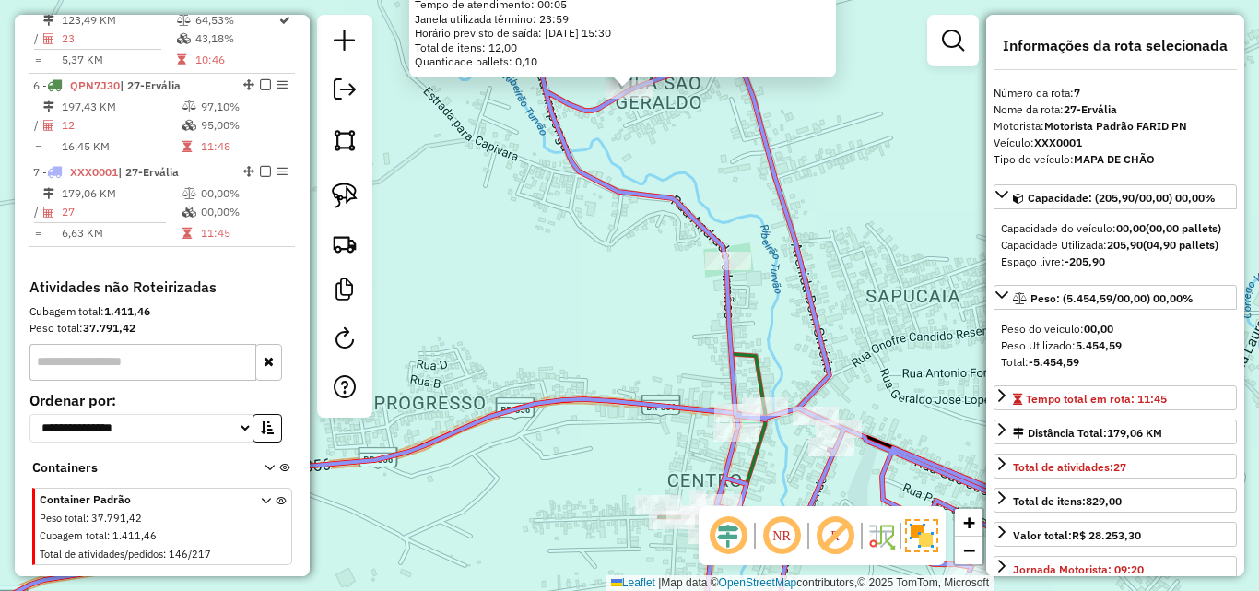
click at [718, 270] on div at bounding box center [728, 261] width 46 height 18
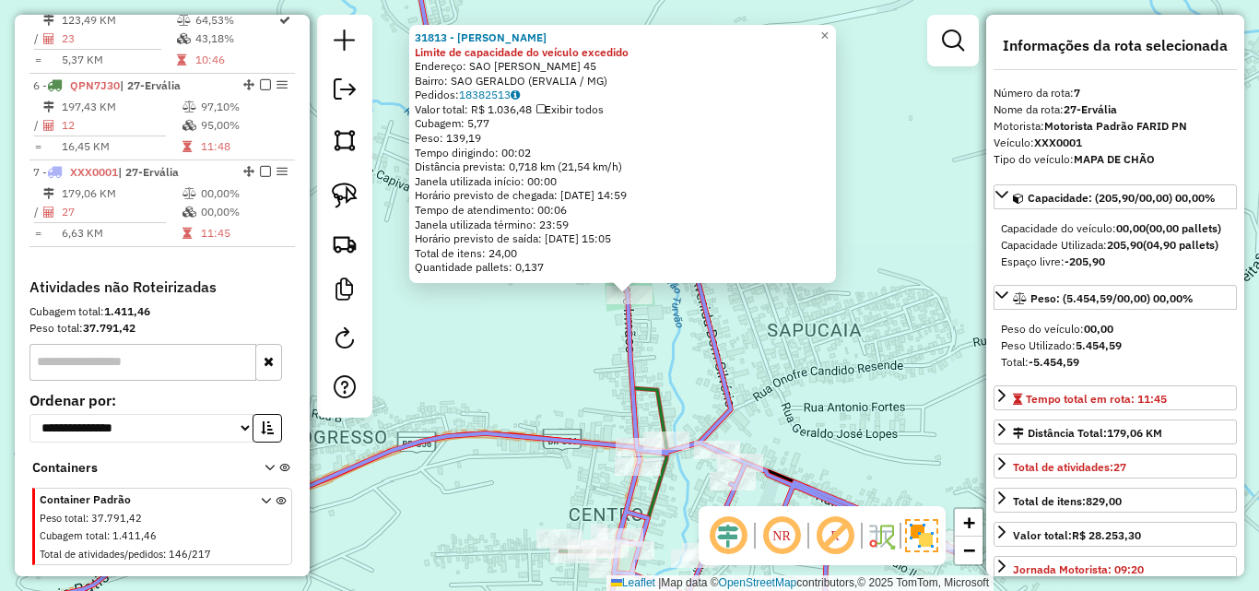
click at [569, 347] on div "31813 - NATANAEL RAMPOZO Limite de capacidade do veículo excedido Endereço: SAO…" at bounding box center [629, 295] width 1259 height 591
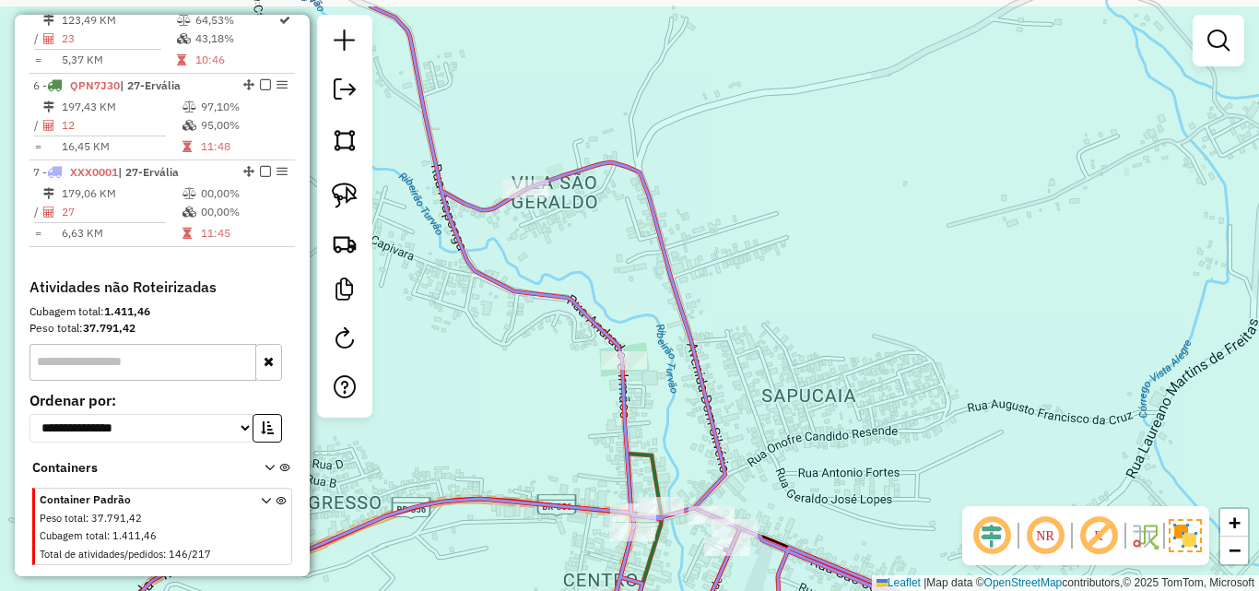
drag, startPoint x: 568, startPoint y: 346, endPoint x: 557, endPoint y: 458, distance: 113.0
click at [557, 458] on div "Janela de atendimento Grade de atendimento Capacidade Transportadoras Veículos …" at bounding box center [629, 295] width 1259 height 591
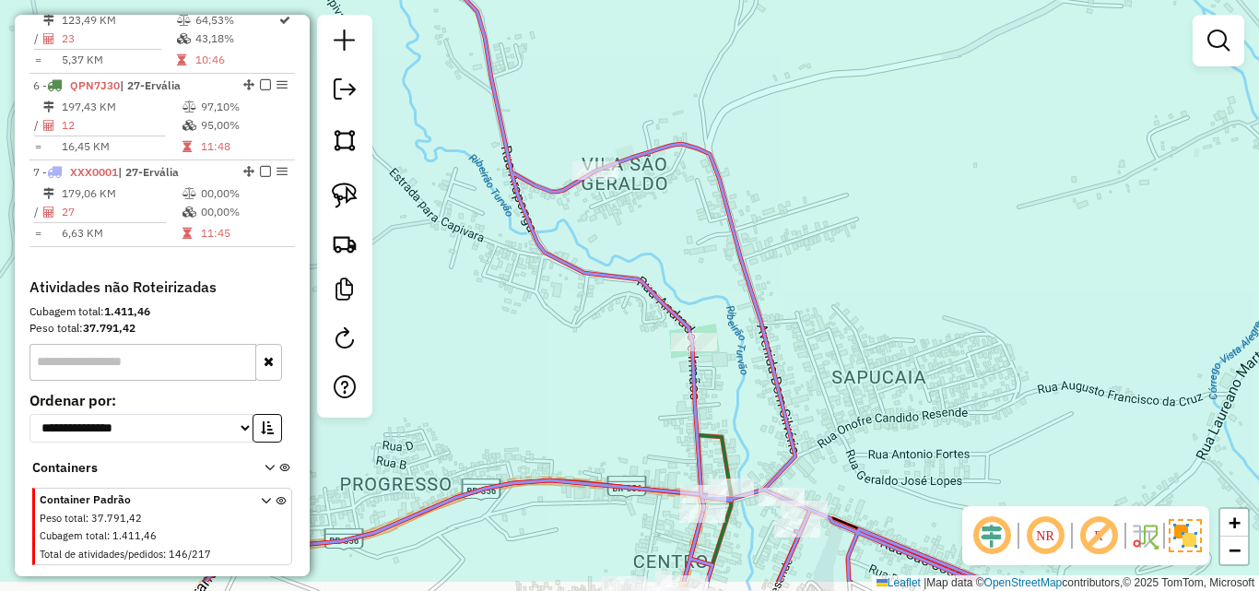
drag, startPoint x: 556, startPoint y: 424, endPoint x: 631, endPoint y: 356, distance: 101.8
click at [631, 356] on div "Janela de atendimento Grade de atendimento Capacidade Transportadoras Veículos …" at bounding box center [629, 295] width 1259 height 591
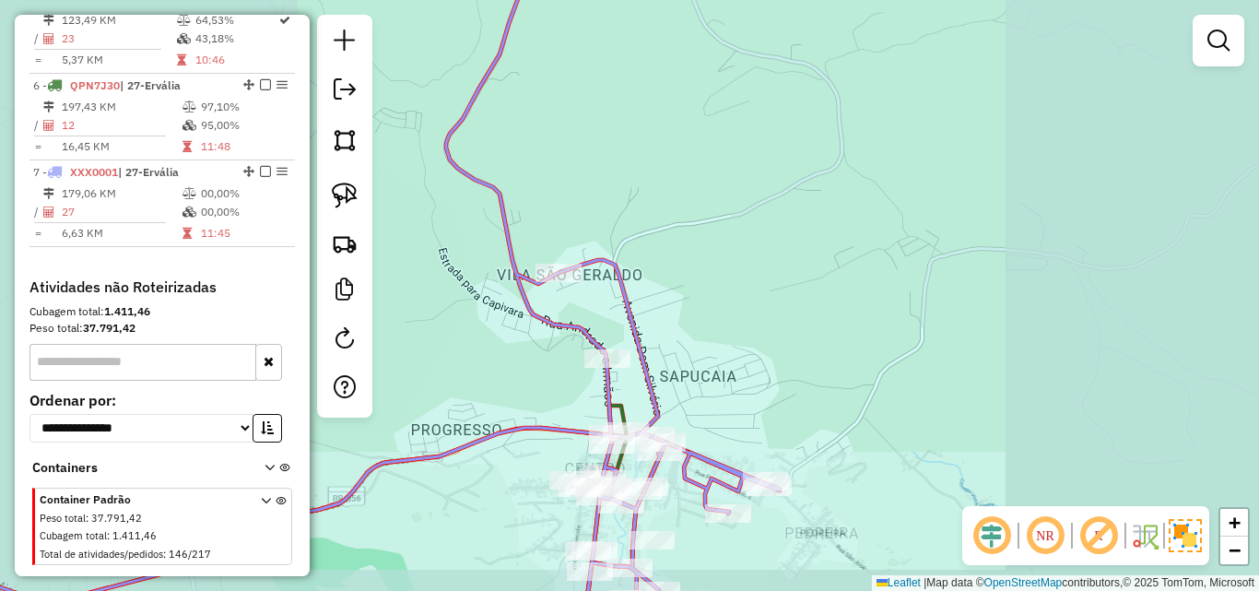
drag, startPoint x: 521, startPoint y: 381, endPoint x: 525, endPoint y: 284, distance: 96.9
click at [525, 284] on div "Janela de atendimento Grade de atendimento Capacidade Transportadoras Veículos …" at bounding box center [629, 295] width 1259 height 591
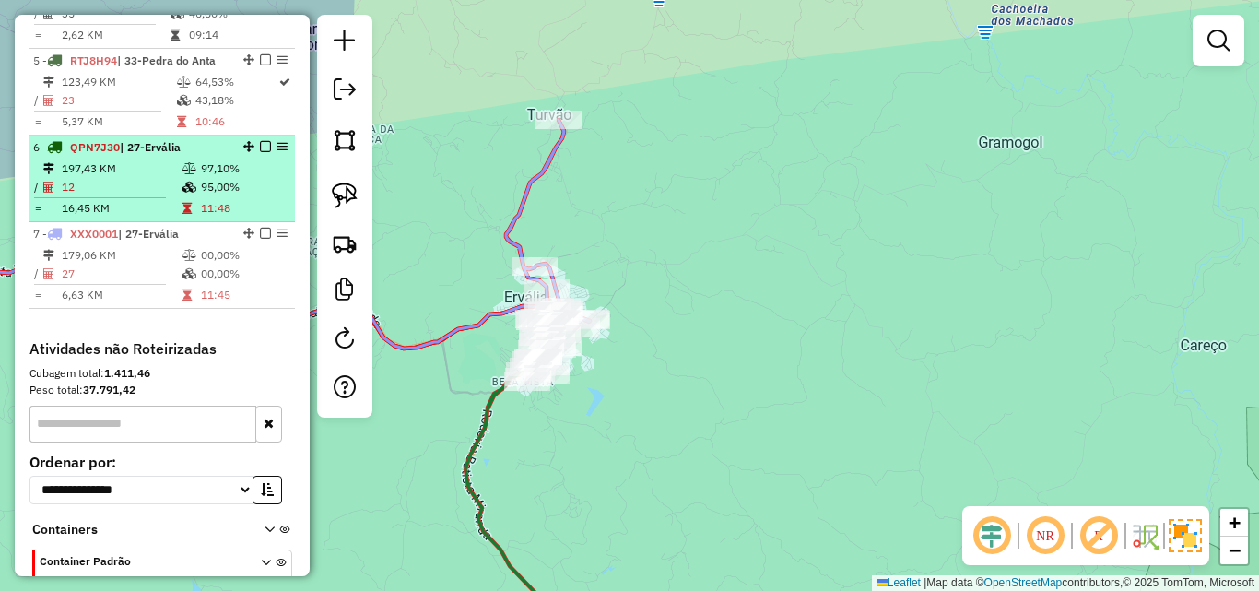
scroll to position [1073, 0]
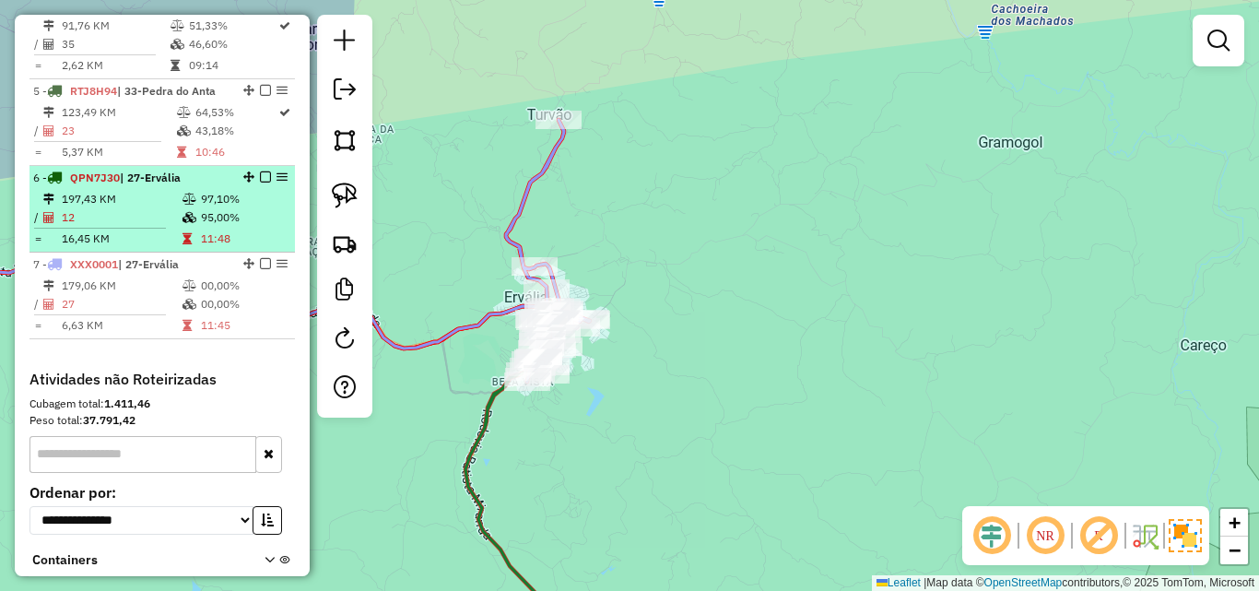
click at [260, 171] on em at bounding box center [265, 176] width 11 height 11
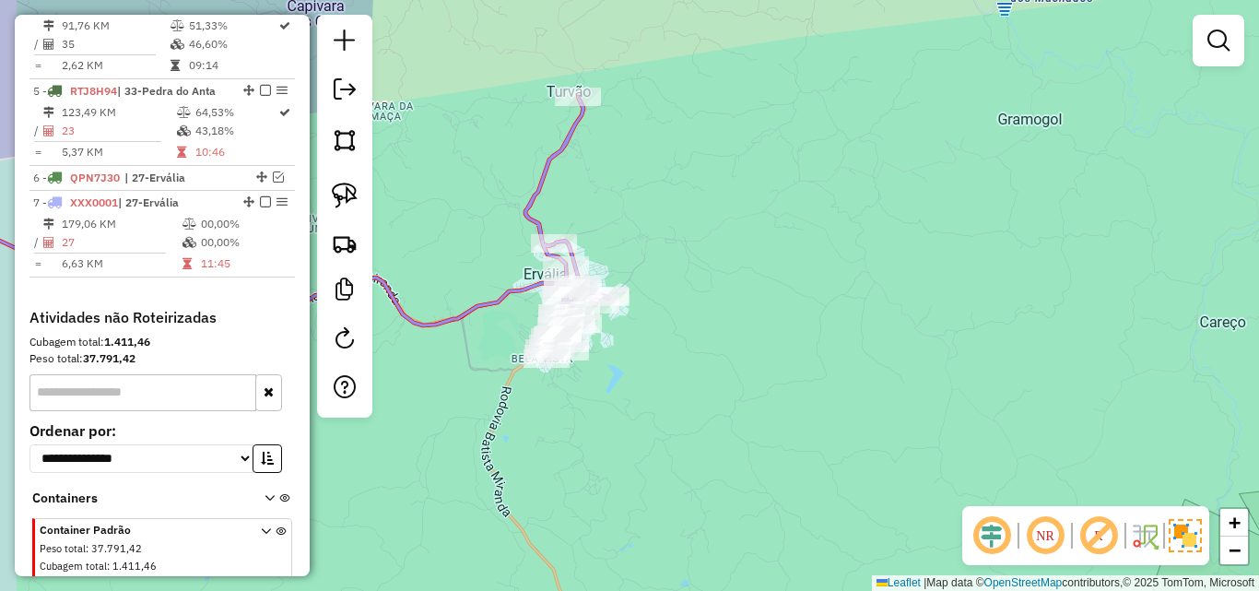
drag, startPoint x: 460, startPoint y: 371, endPoint x: 506, endPoint y: 300, distance: 84.6
click at [506, 301] on div "Janela de atendimento Grade de atendimento Capacidade Transportadoras Veículos …" at bounding box center [629, 295] width 1259 height 591
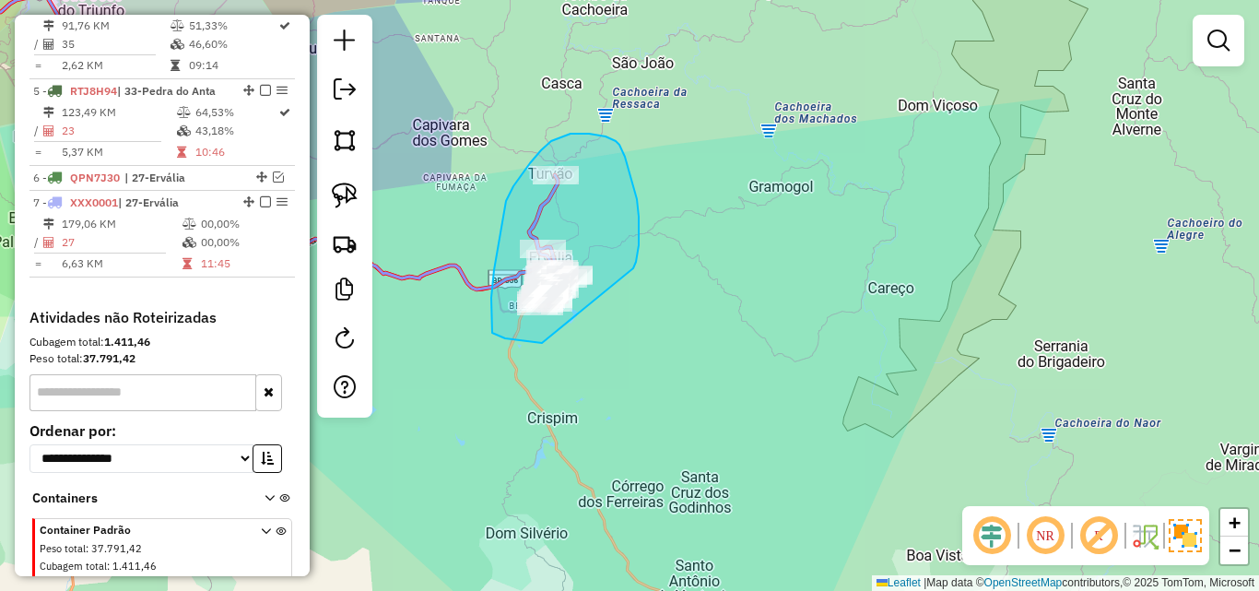
drag, startPoint x: 633, startPoint y: 268, endPoint x: 643, endPoint y: 332, distance: 64.4
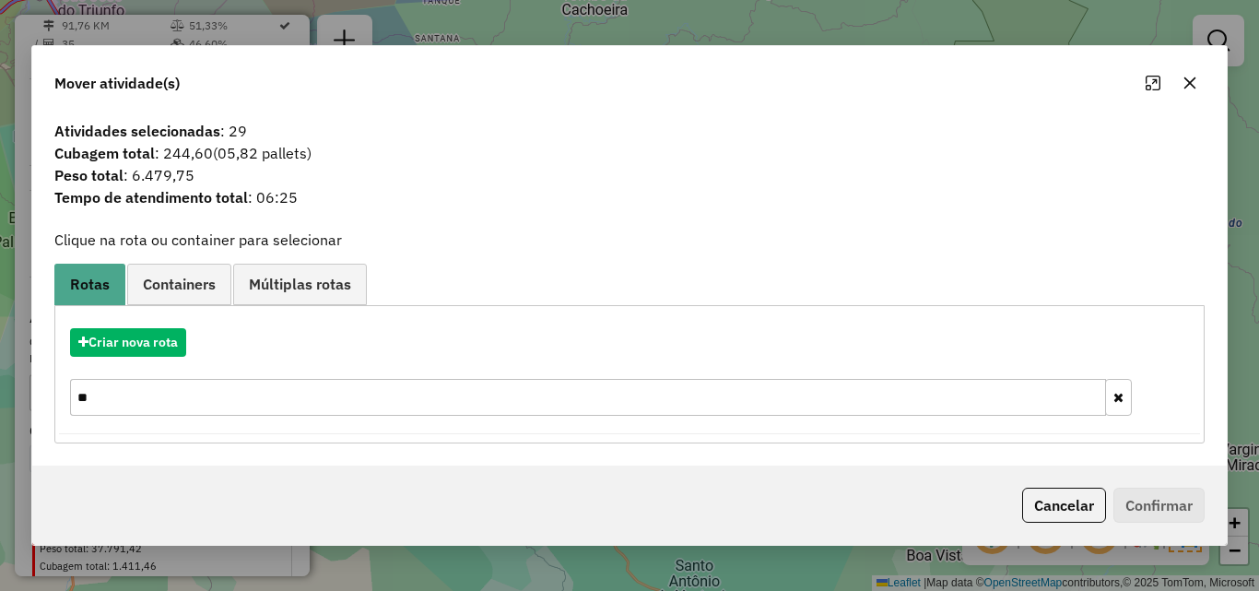
click at [1182, 84] on icon "button" at bounding box center [1189, 83] width 15 height 15
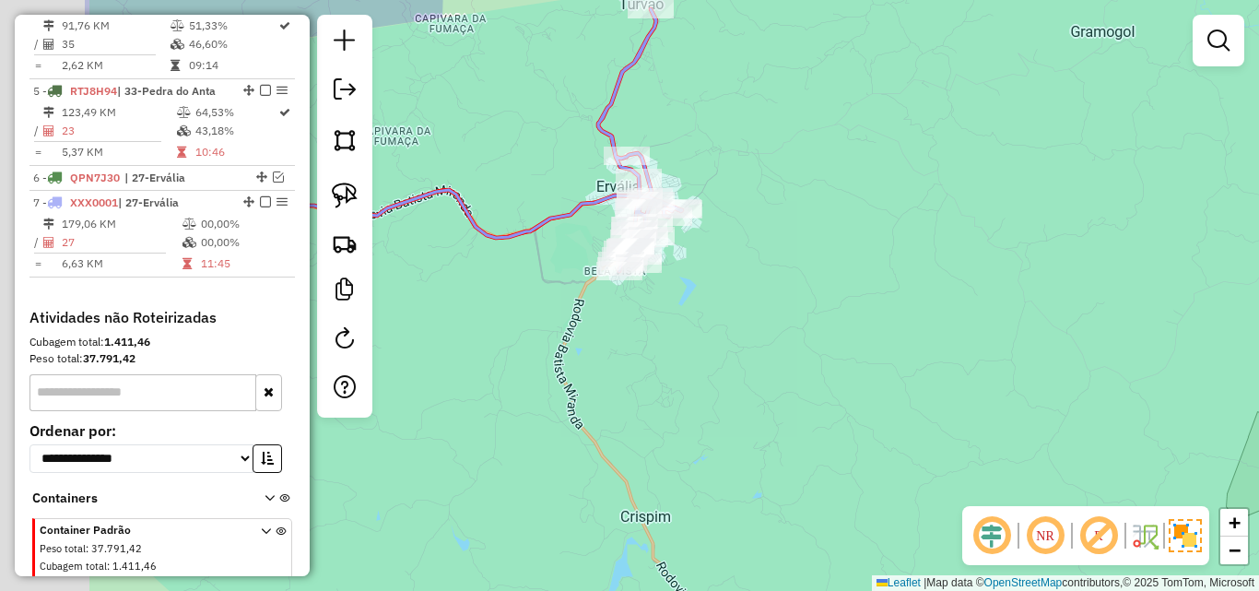
drag, startPoint x: 481, startPoint y: 353, endPoint x: 720, endPoint y: 302, distance: 244.0
click at [727, 302] on div "Janela de atendimento Grade de atendimento Capacidade Transportadoras Veículos …" at bounding box center [629, 295] width 1259 height 591
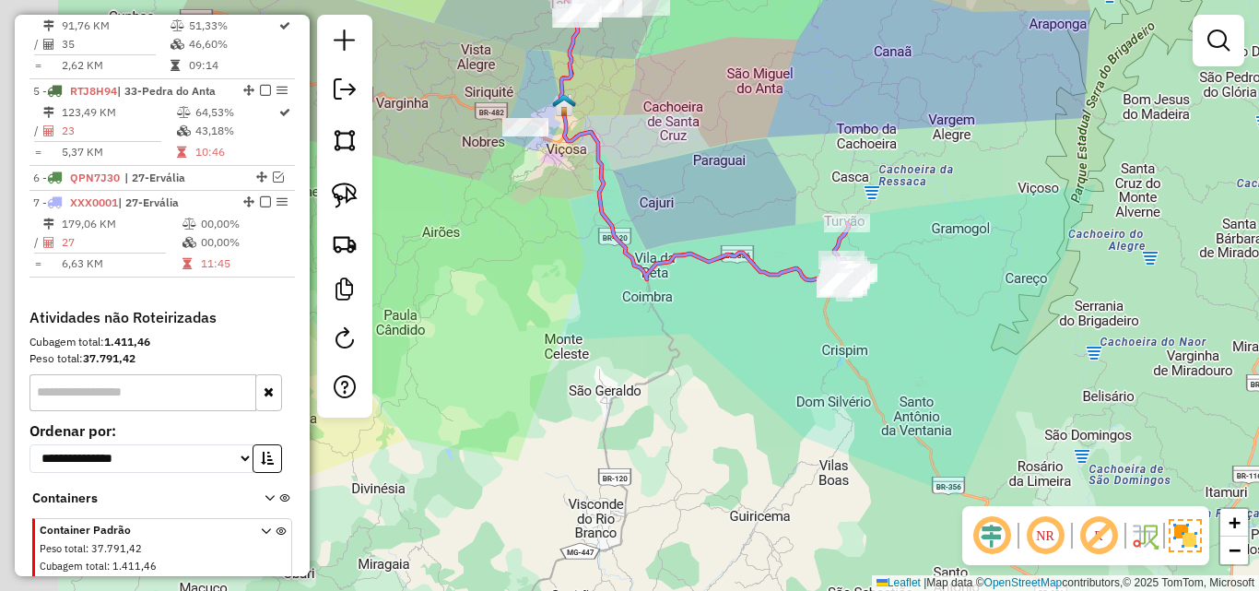
drag, startPoint x: 517, startPoint y: 359, endPoint x: 760, endPoint y: 315, distance: 247.3
click at [830, 334] on div "Janela de atendimento Grade de atendimento Capacidade Transportadoras Veículos …" at bounding box center [629, 295] width 1259 height 591
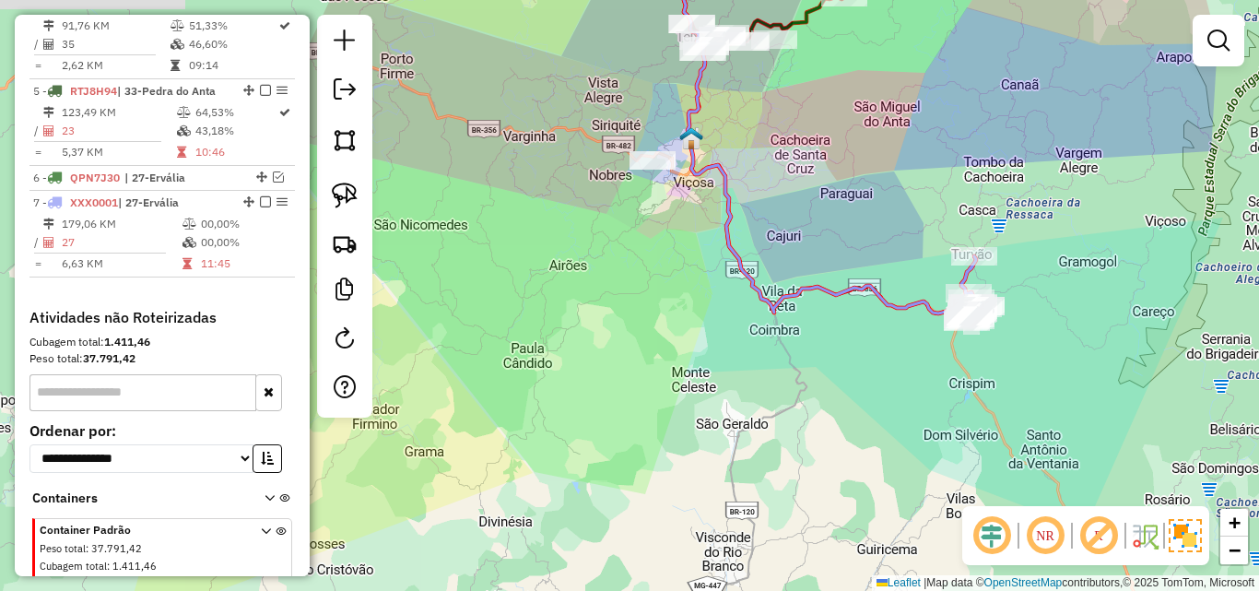
drag, startPoint x: 674, startPoint y: 317, endPoint x: 627, endPoint y: 455, distance: 146.0
click at [627, 455] on div "Janela de atendimento Grade de atendimento Capacidade Transportadoras Veículos …" at bounding box center [629, 295] width 1259 height 591
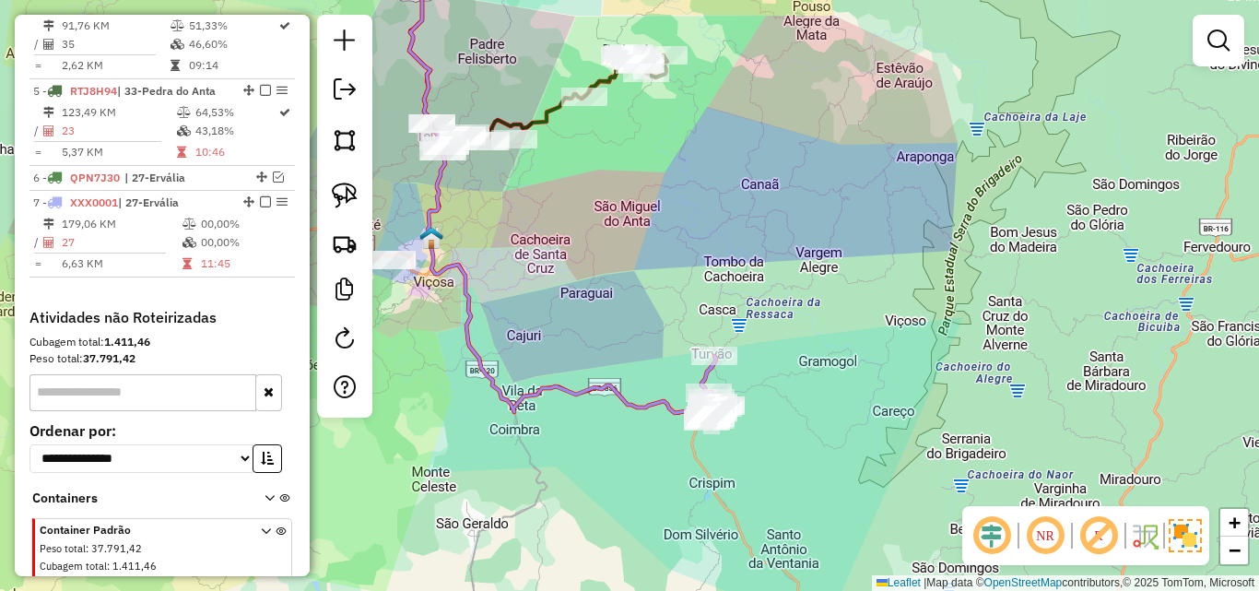
drag, startPoint x: 624, startPoint y: 397, endPoint x: 476, endPoint y: 346, distance: 156.2
click at [413, 352] on div "Janela de atendimento Grade de atendimento Capacidade Transportadoras Veículos …" at bounding box center [629, 295] width 1259 height 591
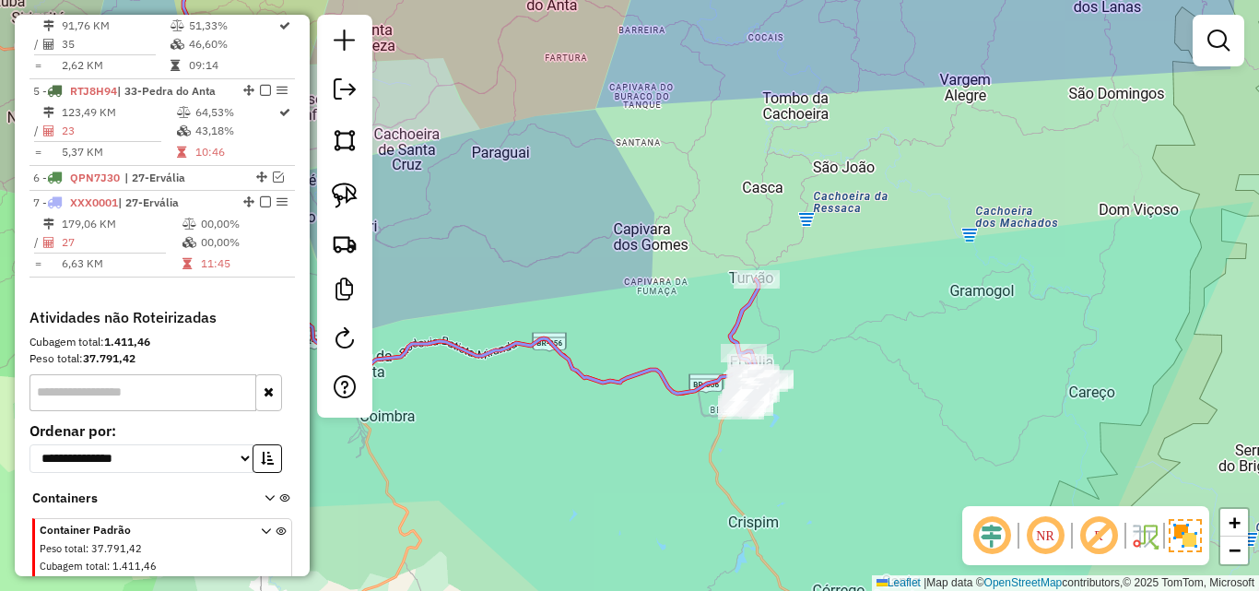
drag, startPoint x: 676, startPoint y: 425, endPoint x: 570, endPoint y: 423, distance: 106.0
click at [570, 423] on div "Janela de atendimento Grade de atendimento Capacidade Transportadoras Veículos …" at bounding box center [629, 295] width 1259 height 591
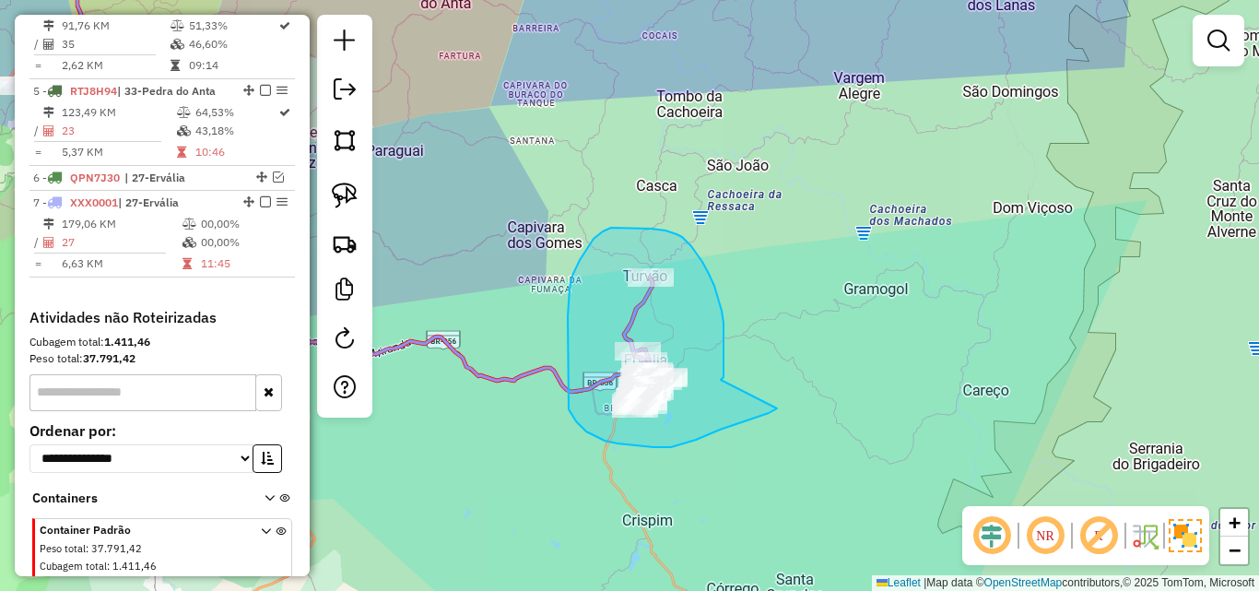
drag, startPoint x: 721, startPoint y: 380, endPoint x: 777, endPoint y: 408, distance: 63.1
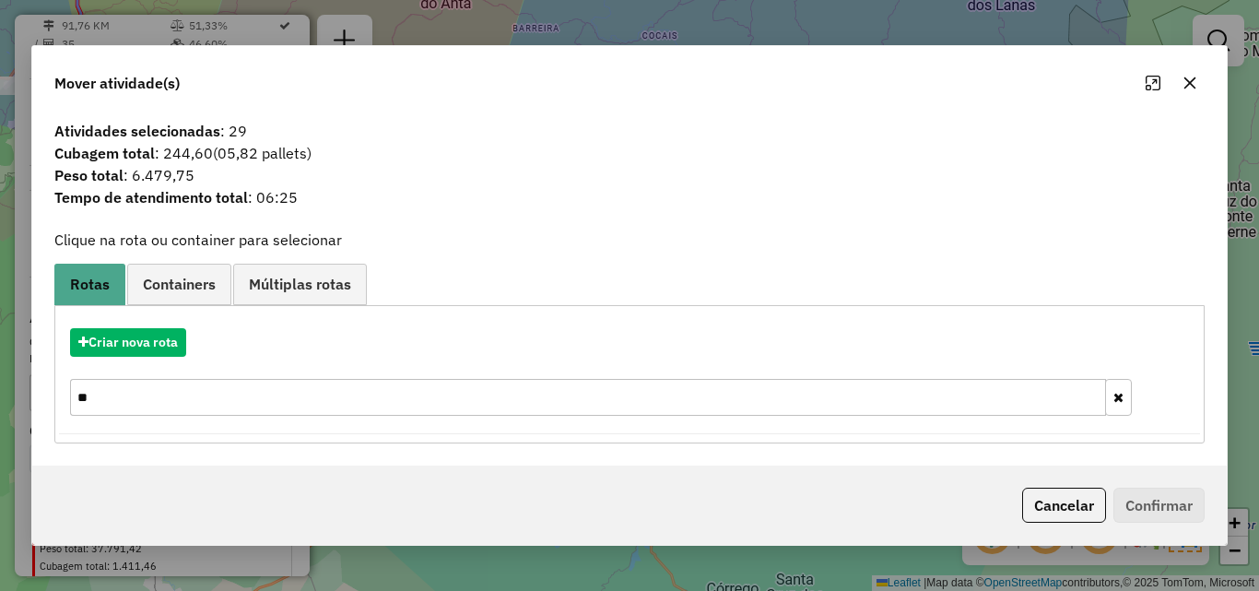
click at [1178, 74] on button "button" at bounding box center [1189, 82] width 29 height 29
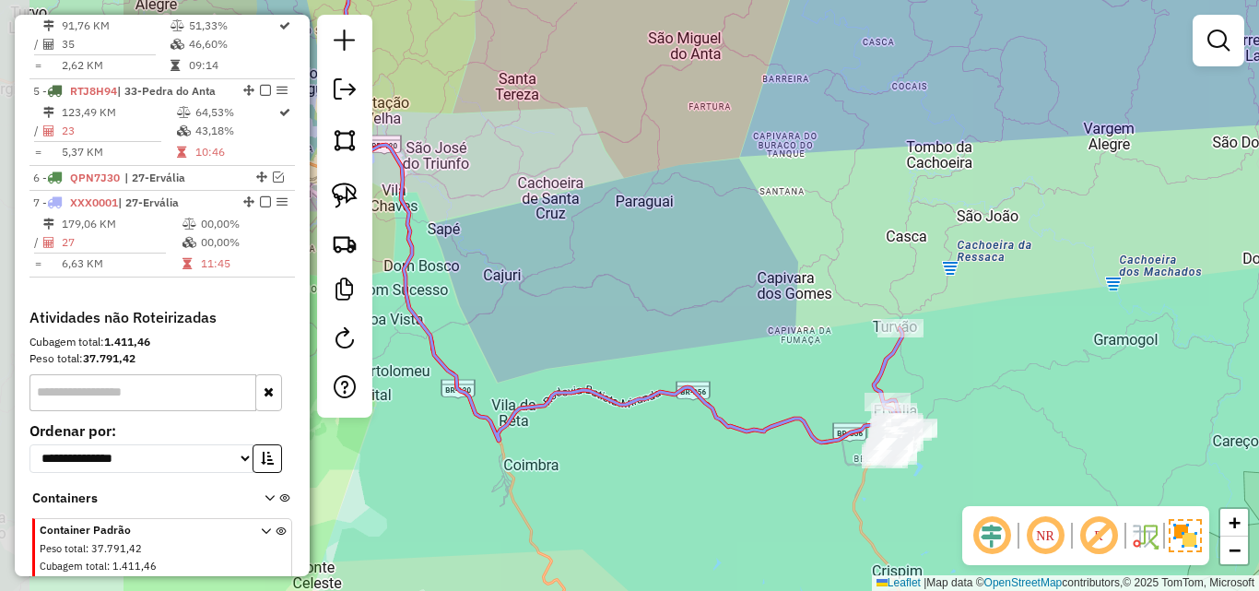
drag, startPoint x: 601, startPoint y: 156, endPoint x: 868, endPoint y: 193, distance: 269.8
click at [870, 195] on div "Janela de atendimento Grade de atendimento Capacidade Transportadoras Veículos …" at bounding box center [629, 295] width 1259 height 591
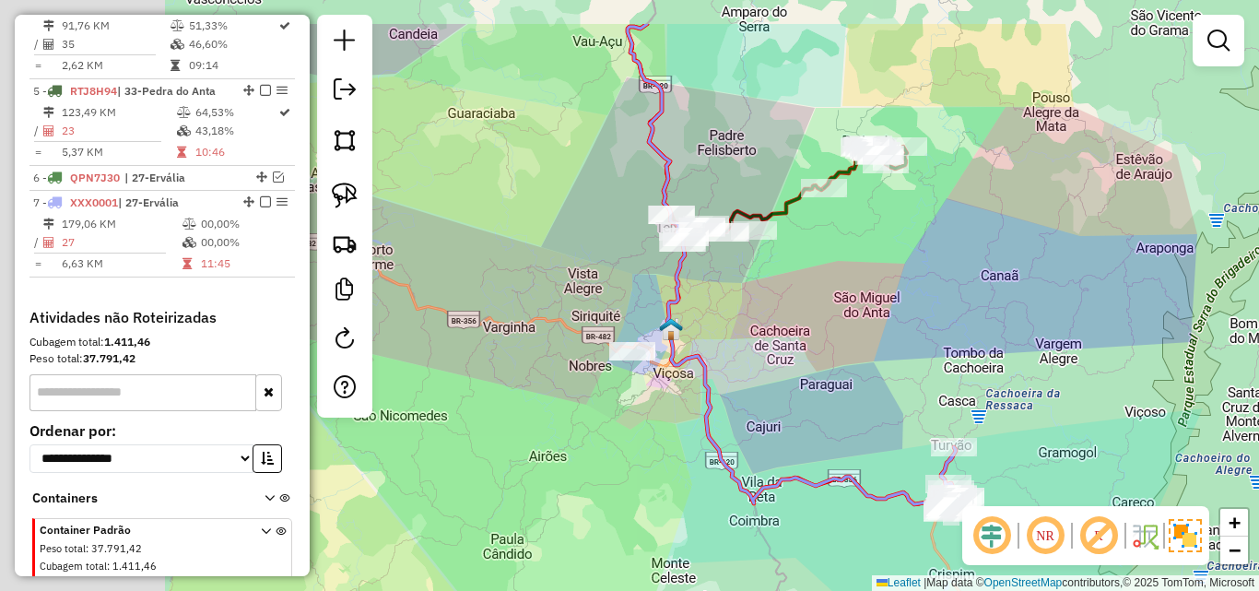
drag, startPoint x: 416, startPoint y: 426, endPoint x: 669, endPoint y: 509, distance: 266.7
click at [669, 509] on div "Janela de atendimento Grade de atendimento Capacidade Transportadoras Veículos …" at bounding box center [629, 295] width 1259 height 591
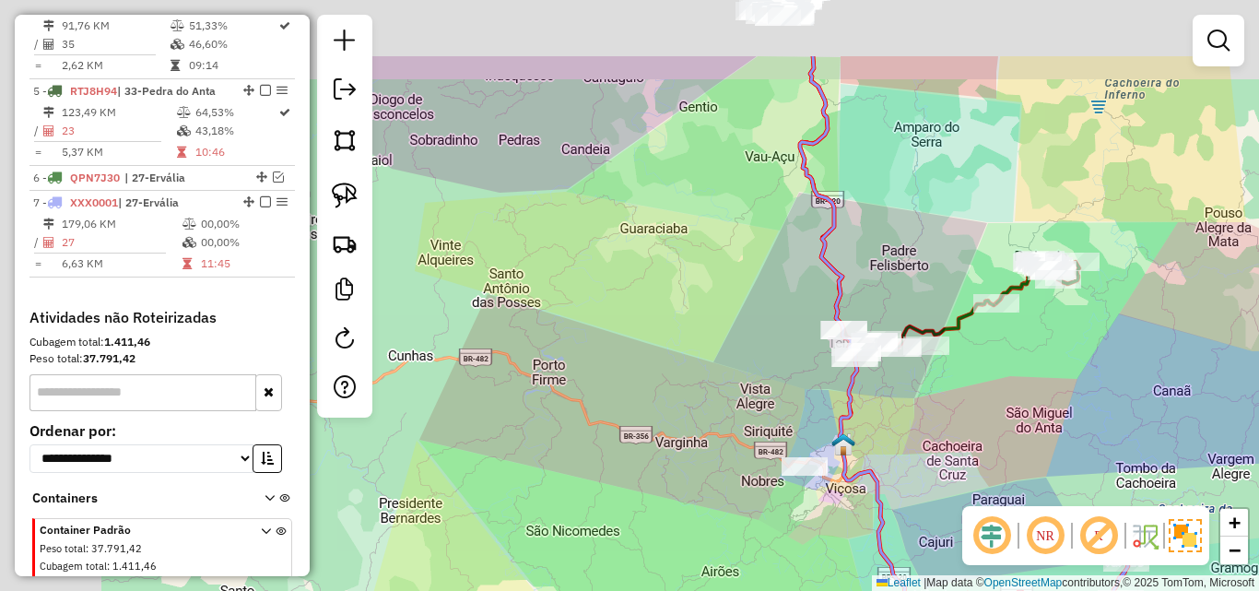
drag, startPoint x: 473, startPoint y: 394, endPoint x: 646, endPoint y: 511, distance: 208.6
click at [646, 511] on div "Janela de atendimento Grade de atendimento Capacidade Transportadoras Veículos …" at bounding box center [629, 295] width 1259 height 591
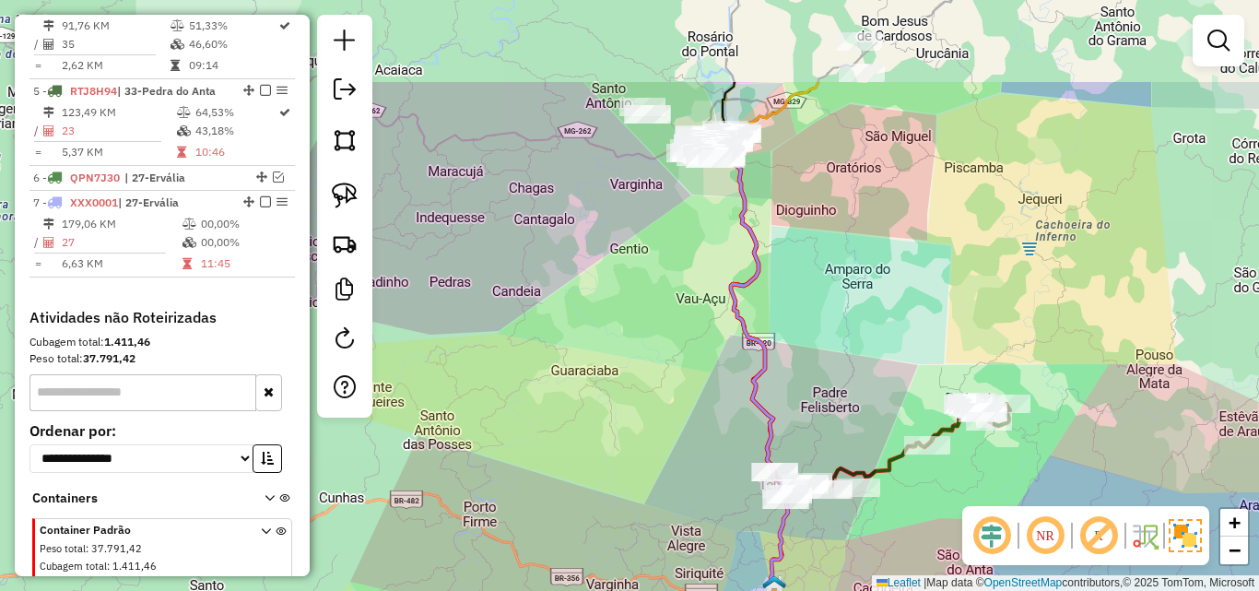
drag, startPoint x: 723, startPoint y: 315, endPoint x: 653, endPoint y: 456, distance: 157.4
click at [653, 456] on div "Janela de atendimento Grade de atendimento Capacidade Transportadoras Veículos …" at bounding box center [629, 295] width 1259 height 591
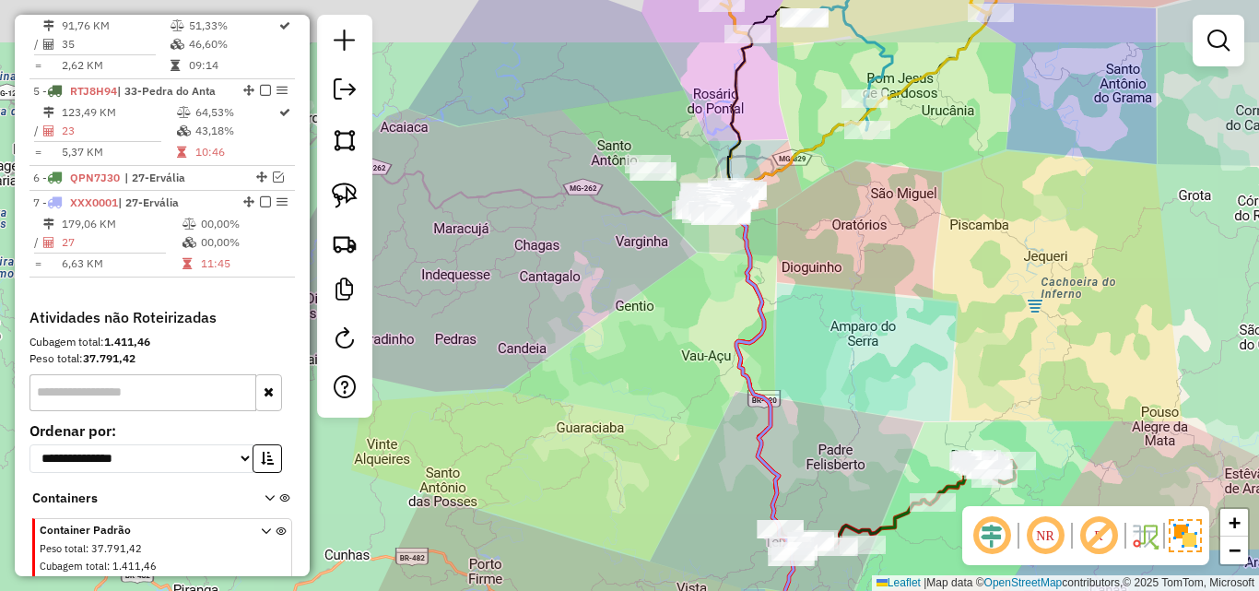
drag, startPoint x: 628, startPoint y: 279, endPoint x: 629, endPoint y: 530, distance: 250.7
click at [629, 534] on div "Janela de atendimento Grade de atendimento Capacidade Transportadoras Veículos …" at bounding box center [629, 295] width 1259 height 591
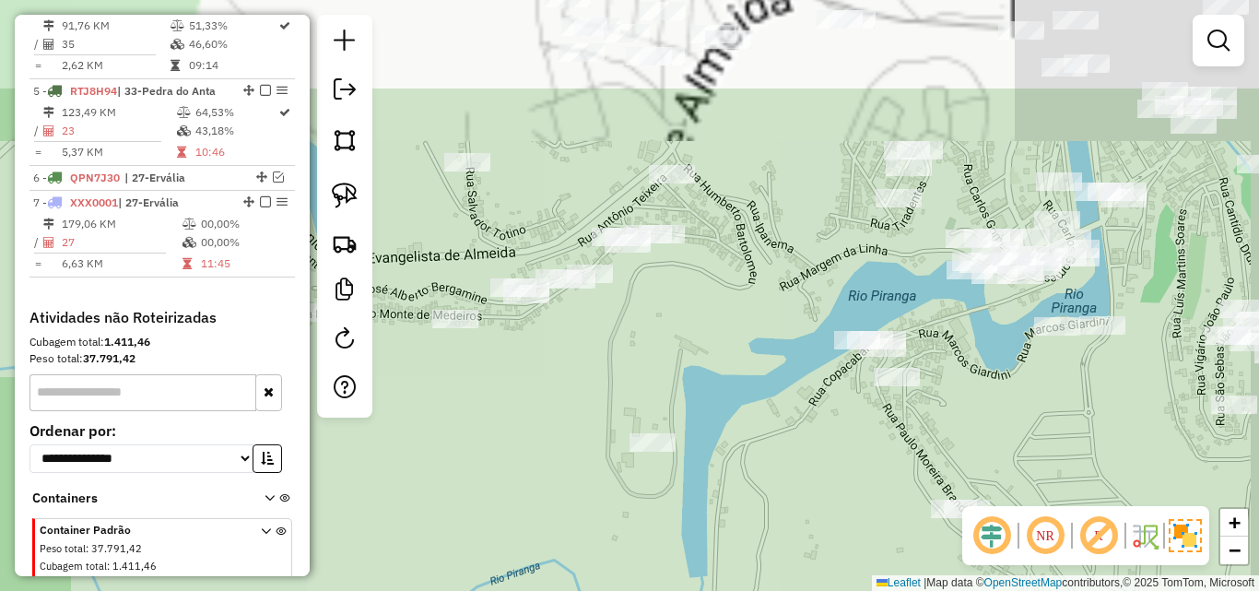
drag, startPoint x: 630, startPoint y: 406, endPoint x: 610, endPoint y: 500, distance: 96.2
click at [610, 500] on div "Janela de atendimento Grade de atendimento Capacidade Transportadoras Veículos …" at bounding box center [629, 295] width 1259 height 591
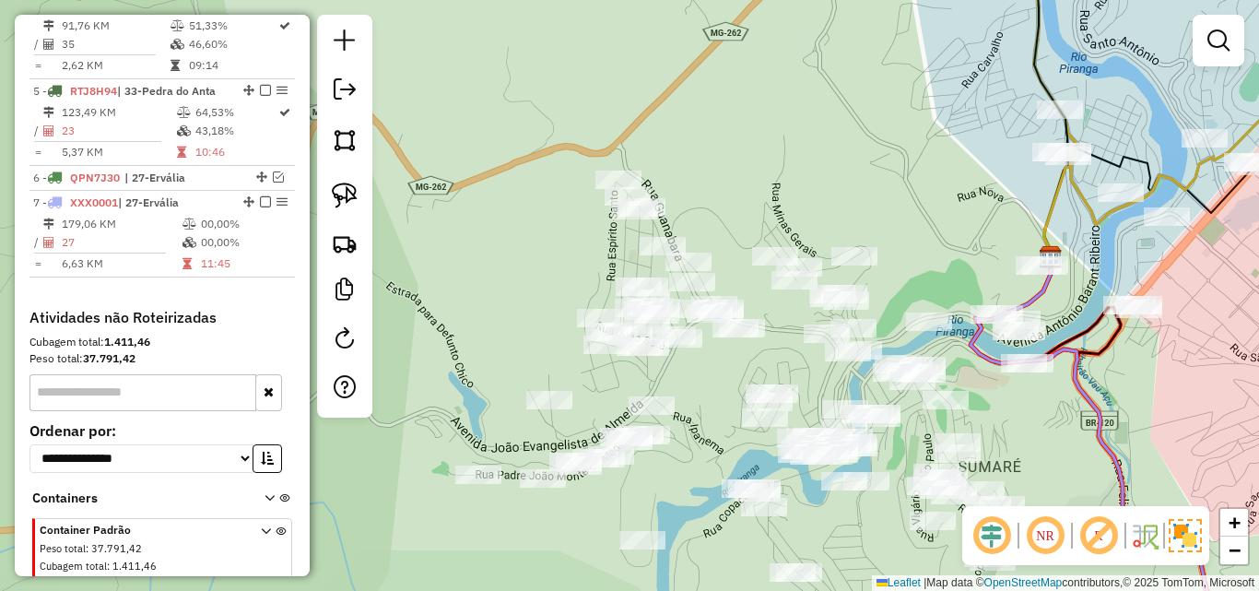
drag, startPoint x: 611, startPoint y: 464, endPoint x: 642, endPoint y: 359, distance: 109.6
click at [633, 494] on div "Janela de atendimento Grade de atendimento Capacidade Transportadoras Veículos …" at bounding box center [629, 295] width 1259 height 591
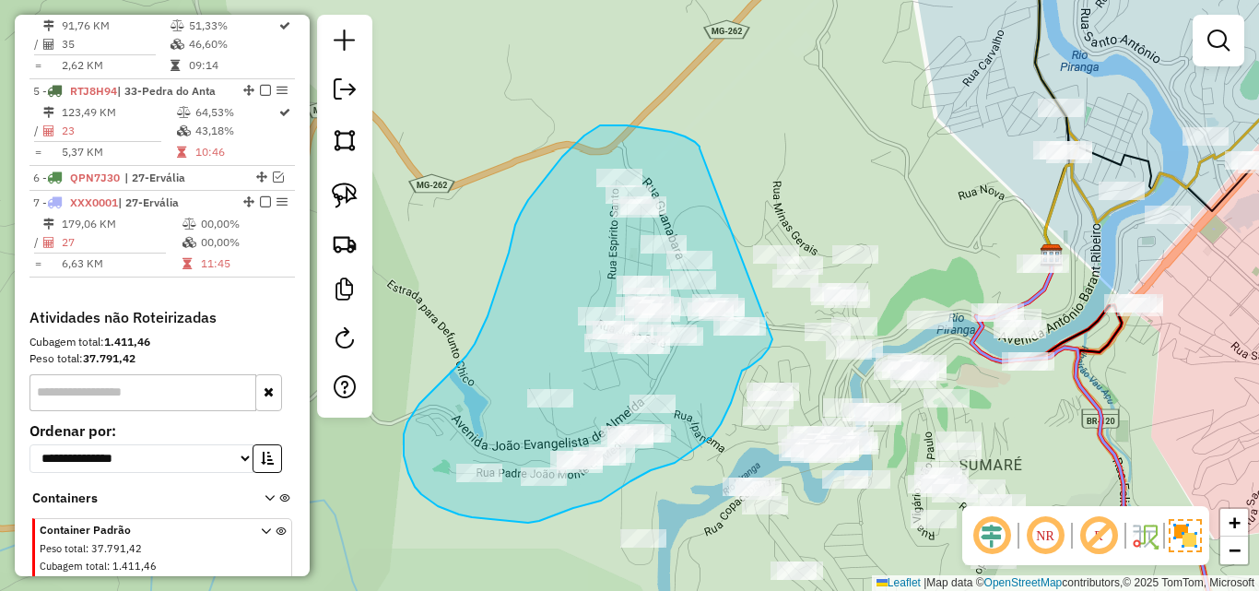
drag, startPoint x: 700, startPoint y: 148, endPoint x: 773, endPoint y: 332, distance: 197.7
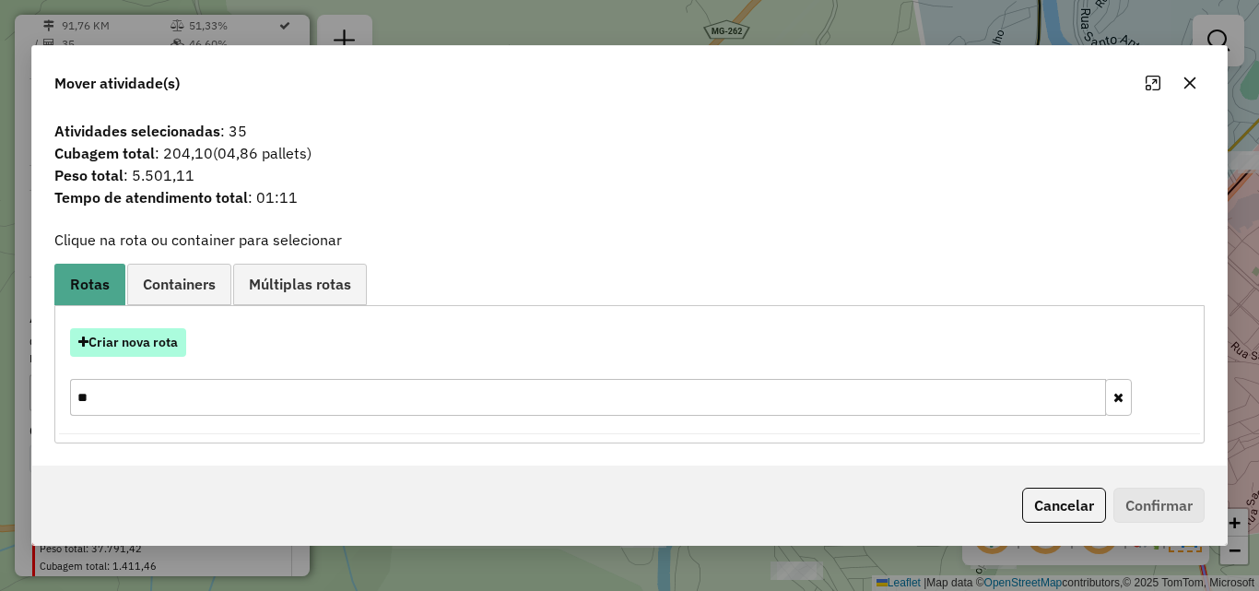
click at [155, 349] on button "Criar nova rota" at bounding box center [128, 342] width 116 height 29
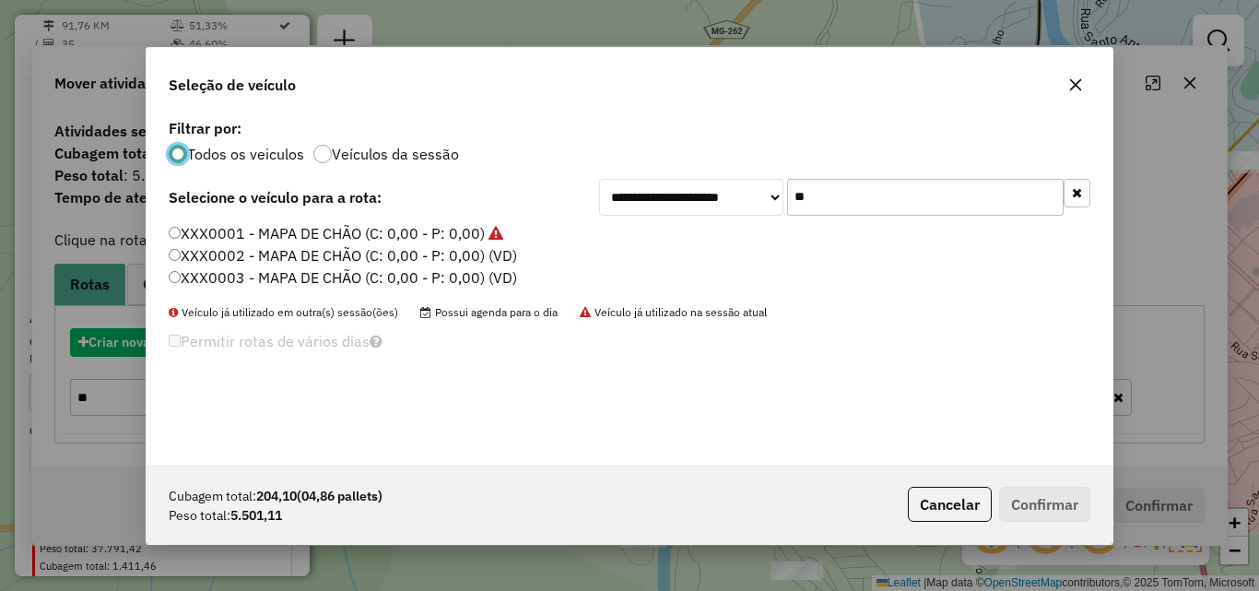
scroll to position [10, 6]
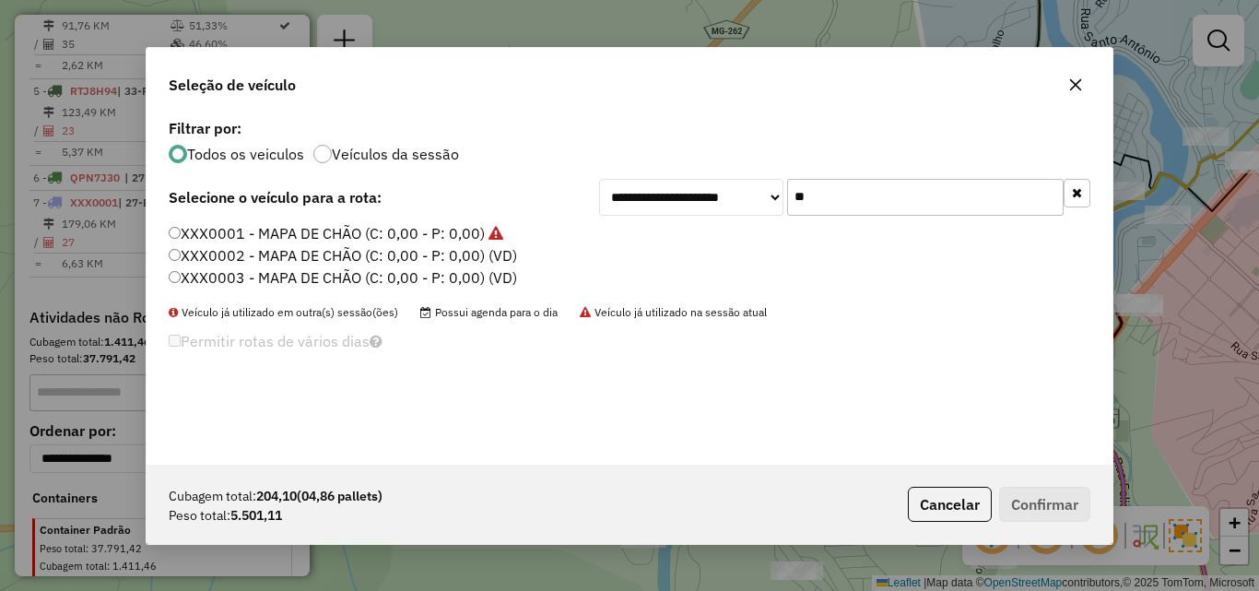
drag, startPoint x: 876, startPoint y: 185, endPoint x: 567, endPoint y: 192, distance: 308.8
click at [577, 192] on div "**********" at bounding box center [630, 197] width 922 height 37
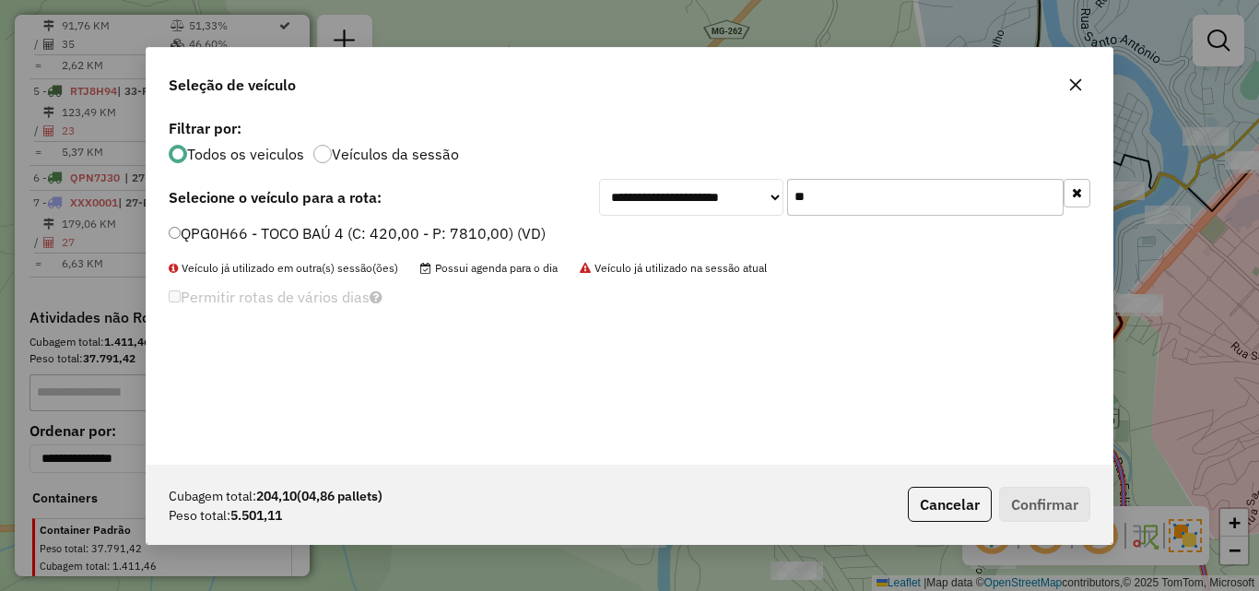
type input "**"
click at [284, 230] on label "QPG0H66 - TOCO BAÚ 4 (C: 420,00 - P: 7810,00) (VD)" at bounding box center [357, 233] width 377 height 22
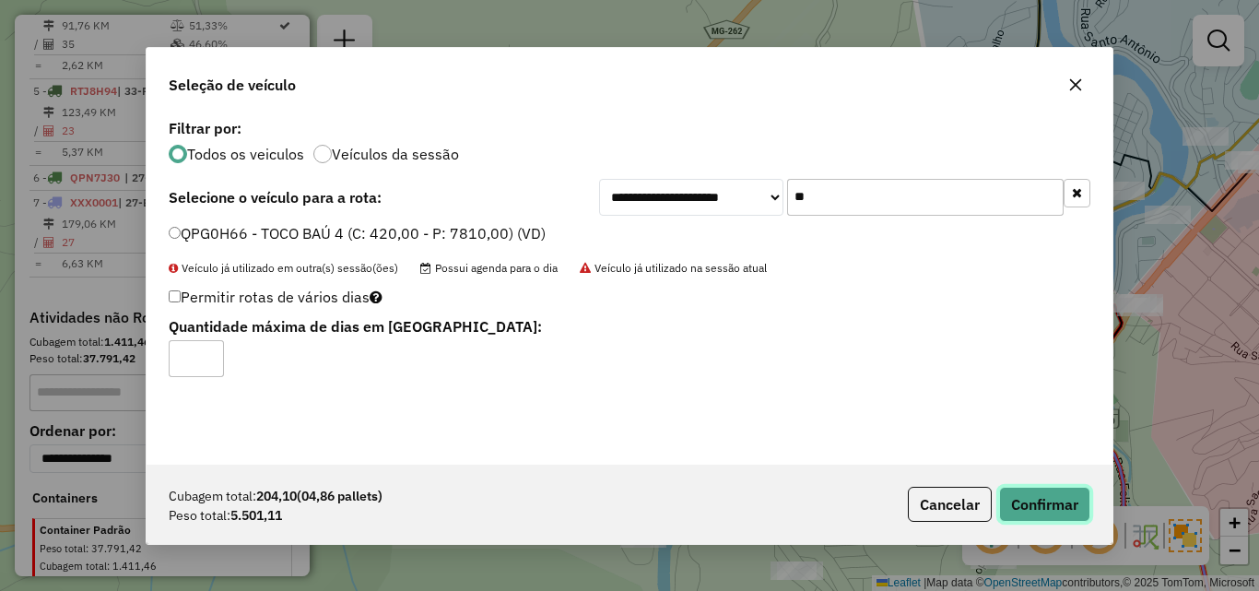
click at [1028, 502] on button "Confirmar" at bounding box center [1044, 504] width 91 height 35
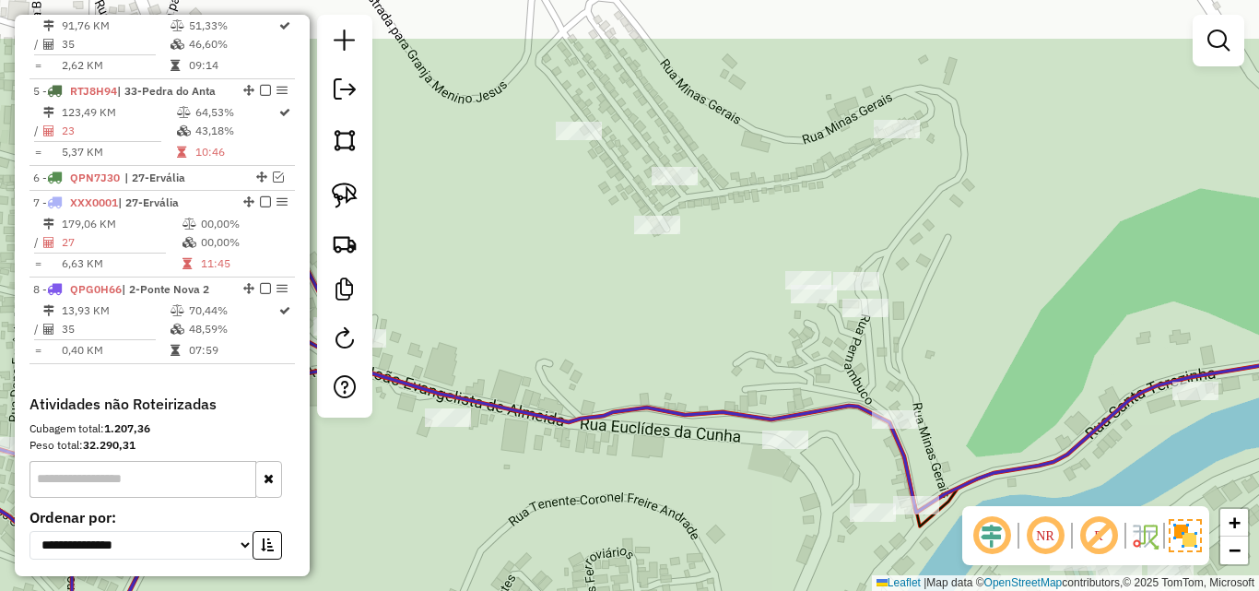
drag, startPoint x: 817, startPoint y: 362, endPoint x: 697, endPoint y: 441, distance: 143.9
click at [697, 459] on div "Janela de atendimento Grade de atendimento Capacidade Transportadoras Veículos …" at bounding box center [629, 295] width 1259 height 591
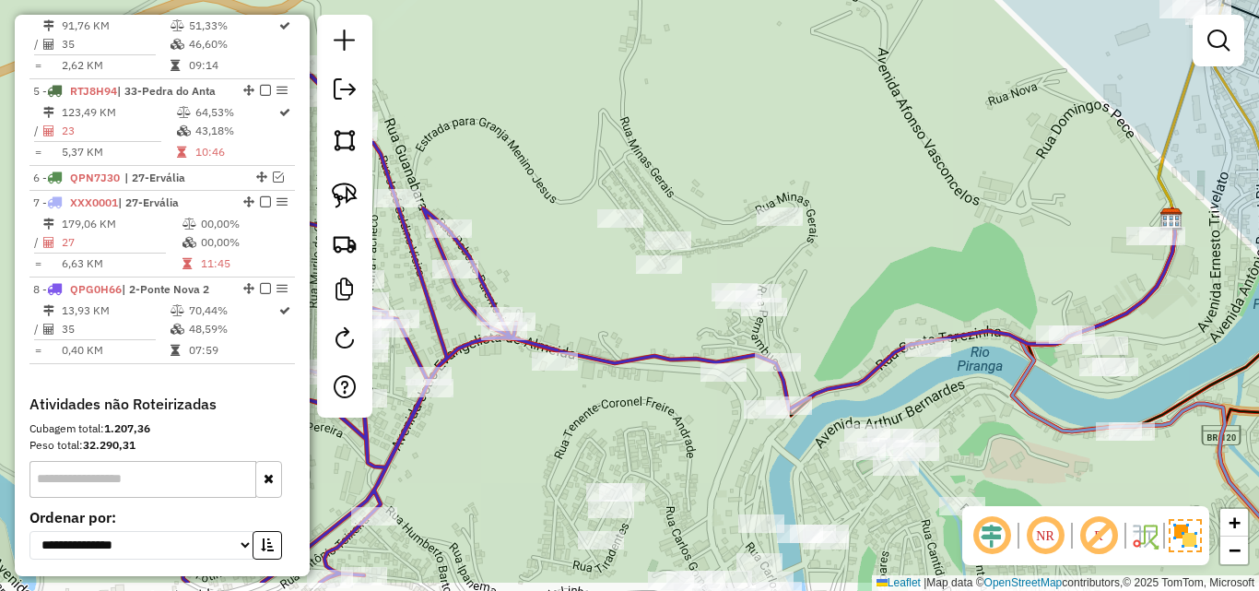
drag, startPoint x: 697, startPoint y: 393, endPoint x: 679, endPoint y: 325, distance: 69.5
click at [679, 325] on div "Janela de atendimento Grade de atendimento Capacidade Transportadoras Veículos …" at bounding box center [629, 295] width 1259 height 591
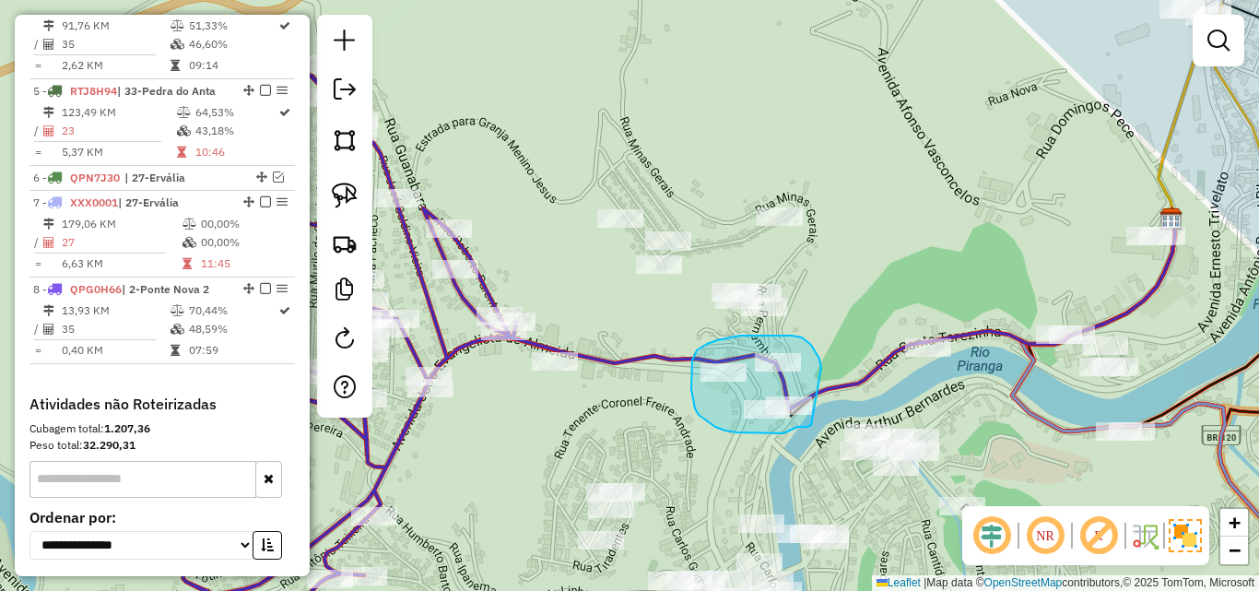
drag, startPoint x: 821, startPoint y: 368, endPoint x: 811, endPoint y: 425, distance: 58.0
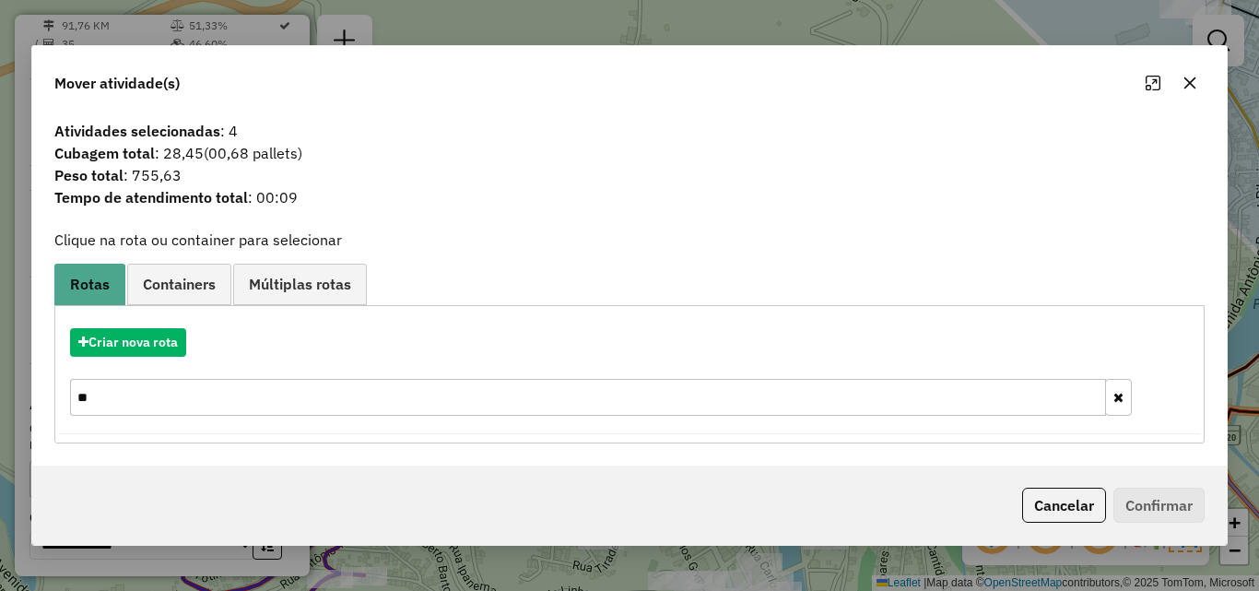
click at [1111, 406] on button "button" at bounding box center [1118, 397] width 27 height 37
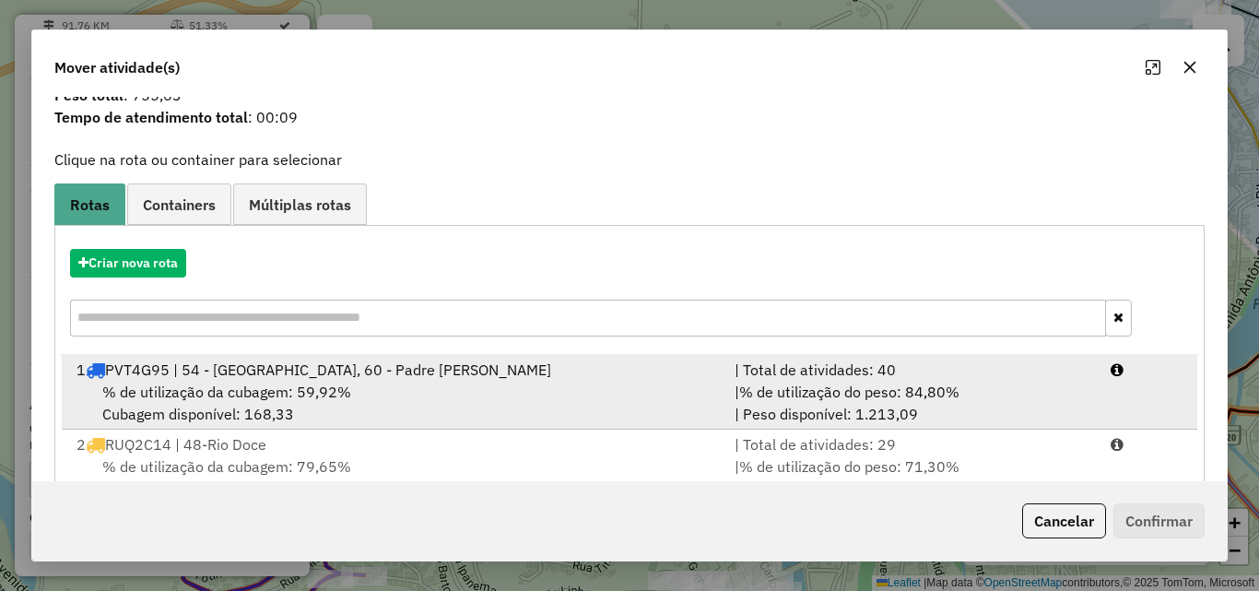
scroll to position [92, 0]
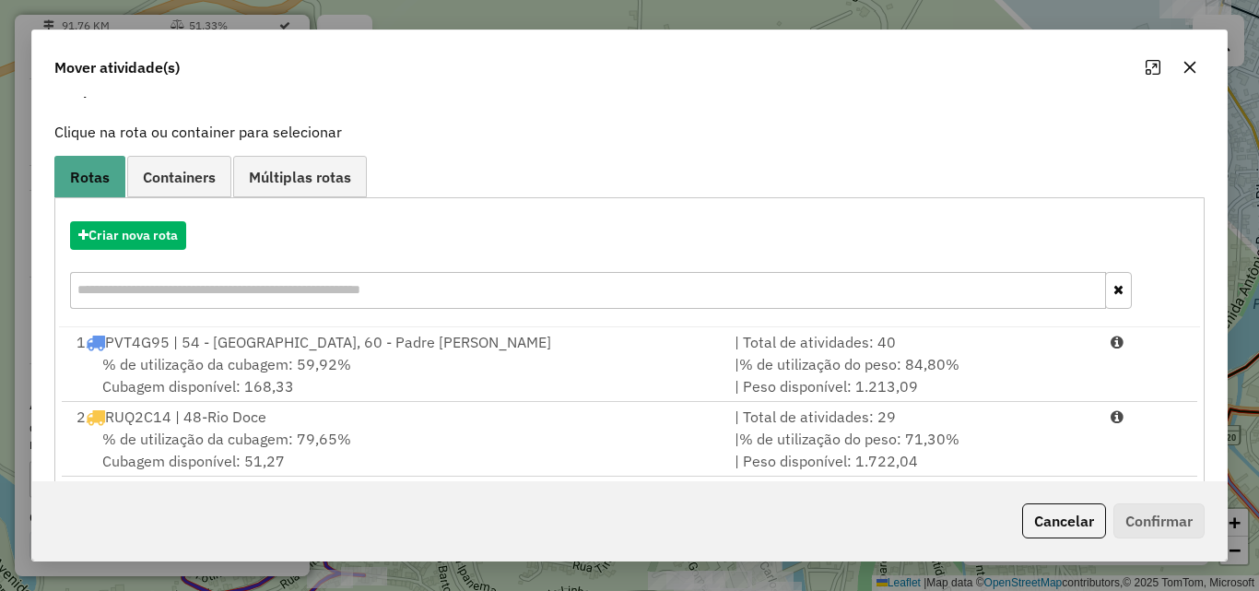
click at [310, 287] on input "text" at bounding box center [588, 290] width 1036 height 37
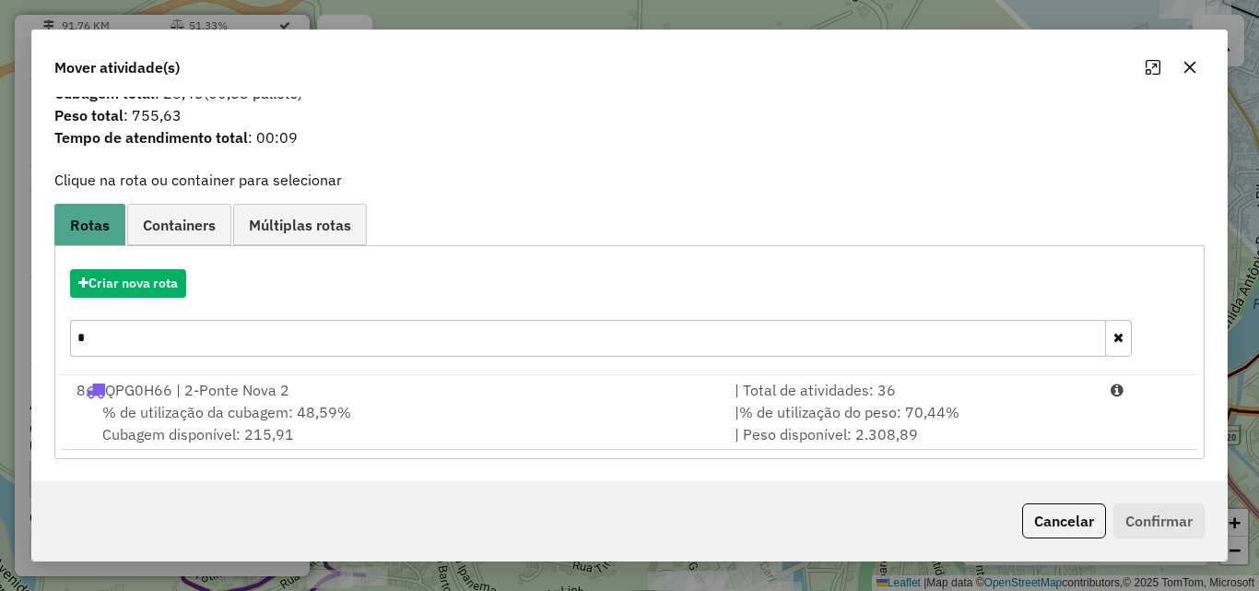
scroll to position [44, 0]
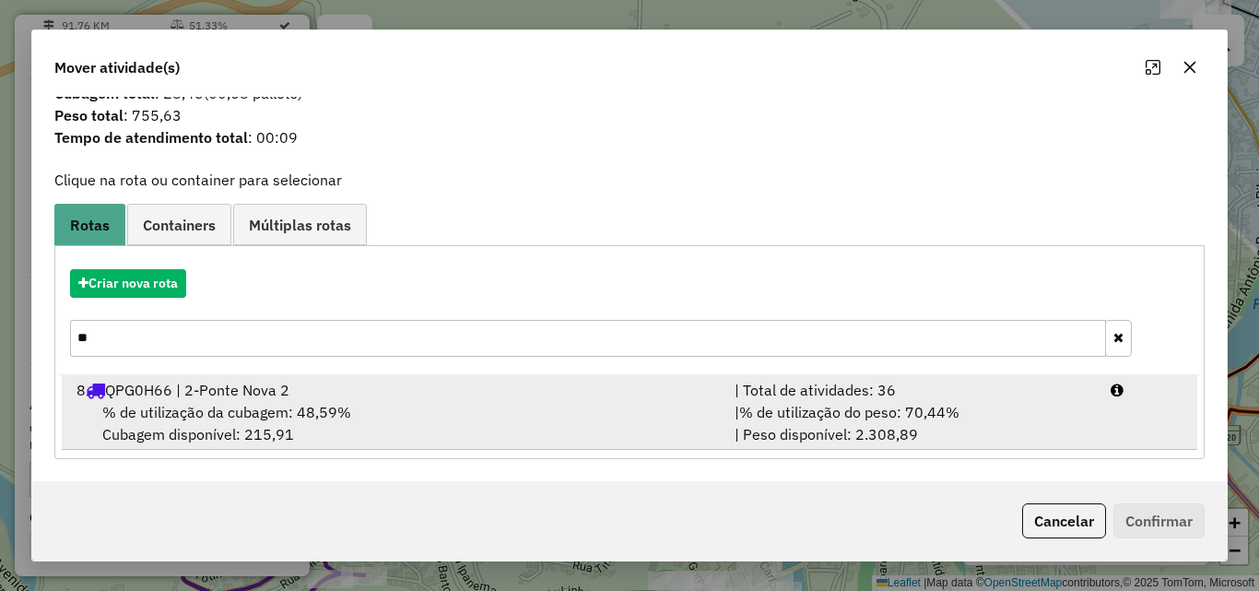
type input "**"
click at [335, 398] on div "8 QPG0H66 | 2-Ponte Nova 2" at bounding box center [394, 390] width 658 height 22
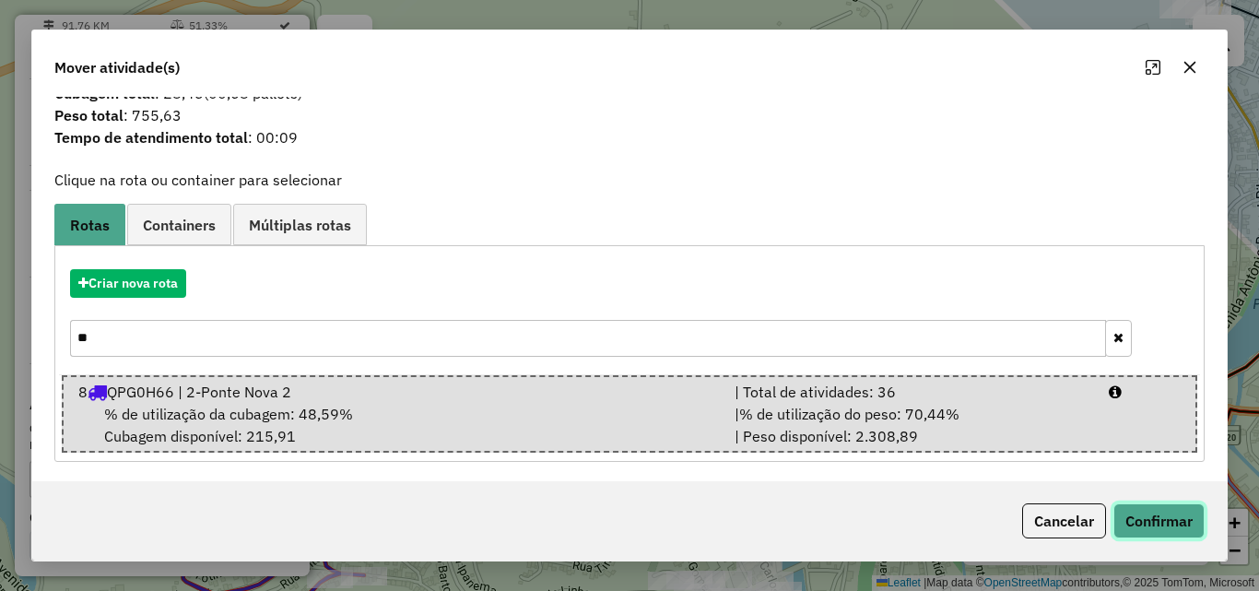
click at [1115, 521] on button "Confirmar" at bounding box center [1158, 520] width 91 height 35
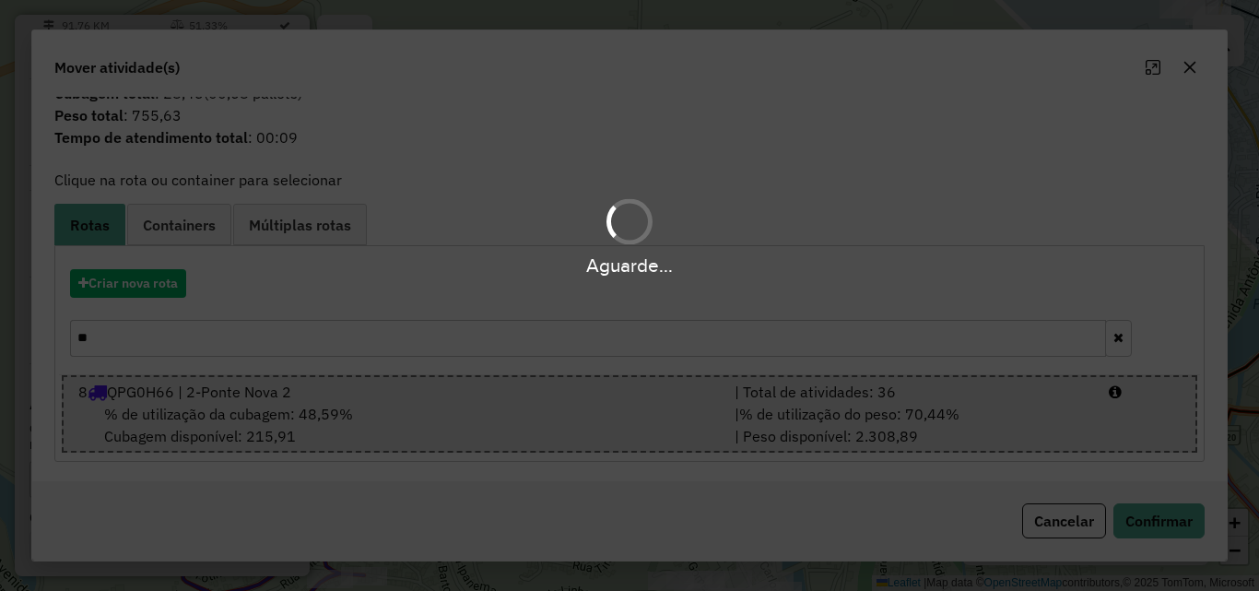
scroll to position [0, 0]
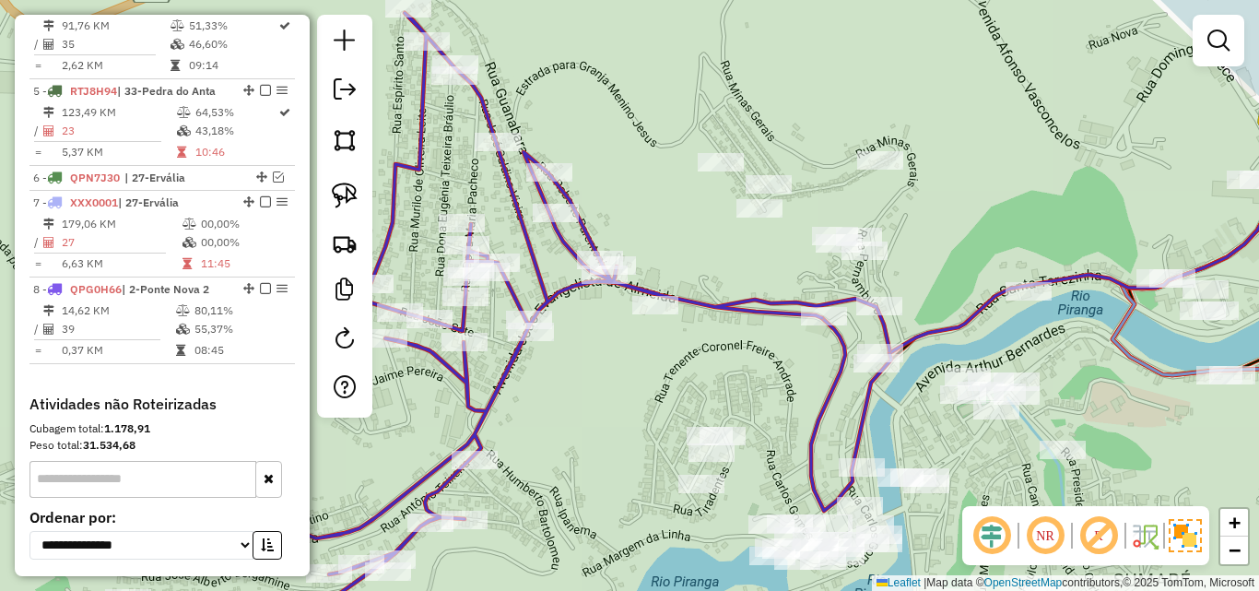
drag, startPoint x: 566, startPoint y: 409, endPoint x: 666, endPoint y: 353, distance: 115.1
click at [666, 353] on div "Janela de atendimento Grade de atendimento Capacidade Transportadoras Veículos …" at bounding box center [629, 295] width 1259 height 591
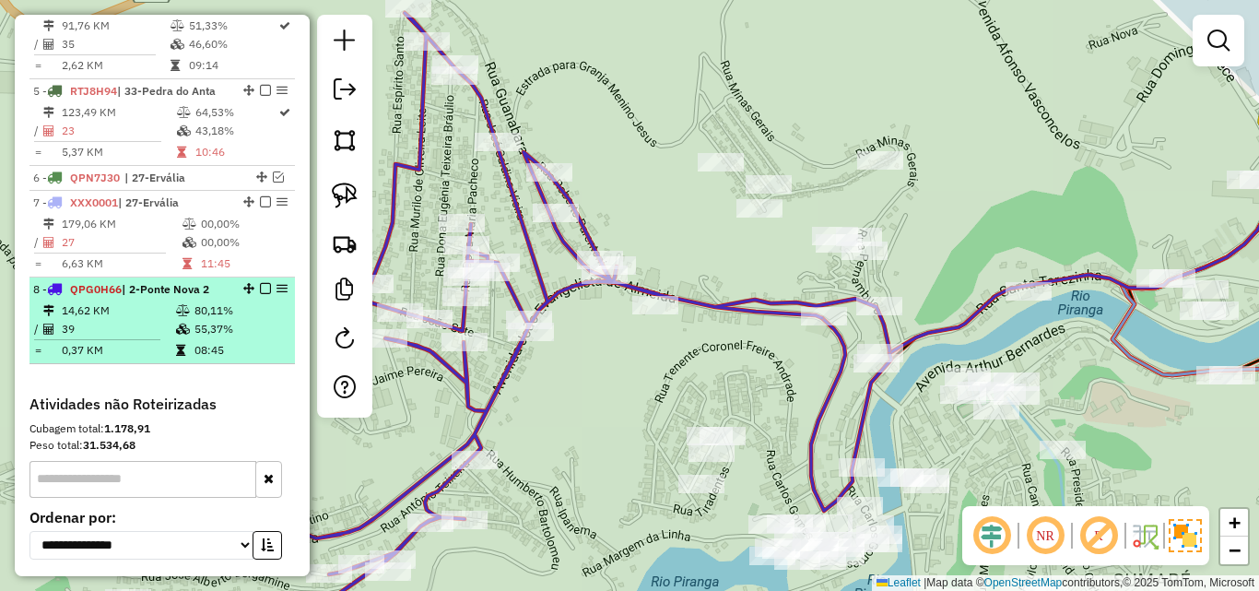
click at [263, 283] on em at bounding box center [265, 288] width 11 height 11
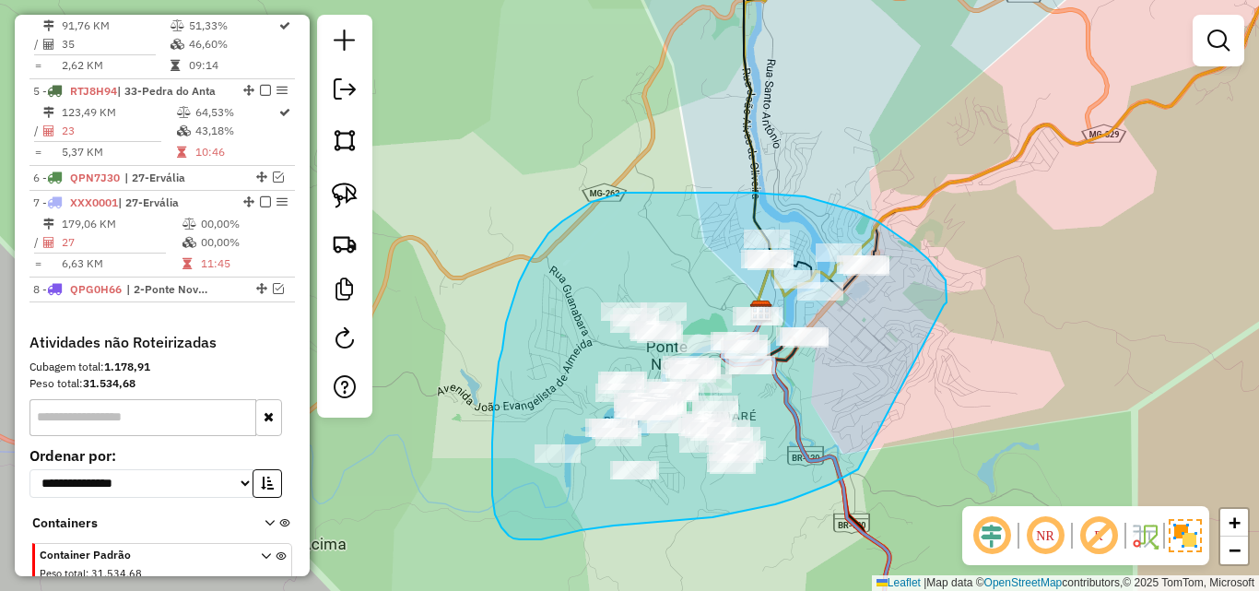
drag, startPoint x: 944, startPoint y: 305, endPoint x: 858, endPoint y: 469, distance: 185.1
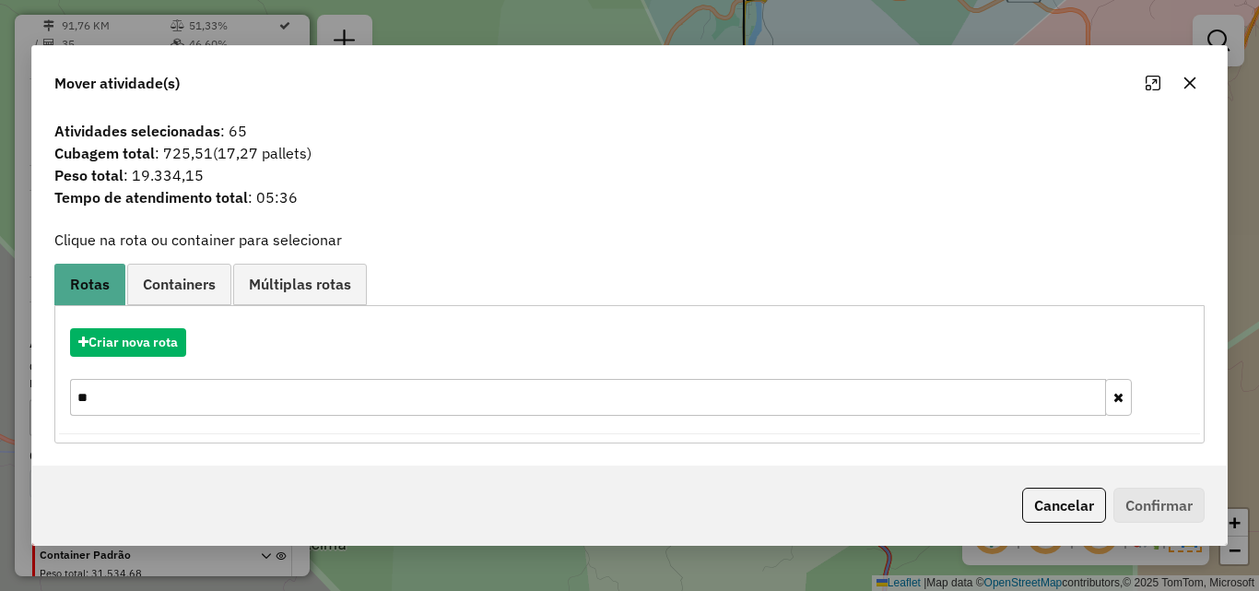
click at [1194, 85] on icon "button" at bounding box center [1189, 83] width 15 height 15
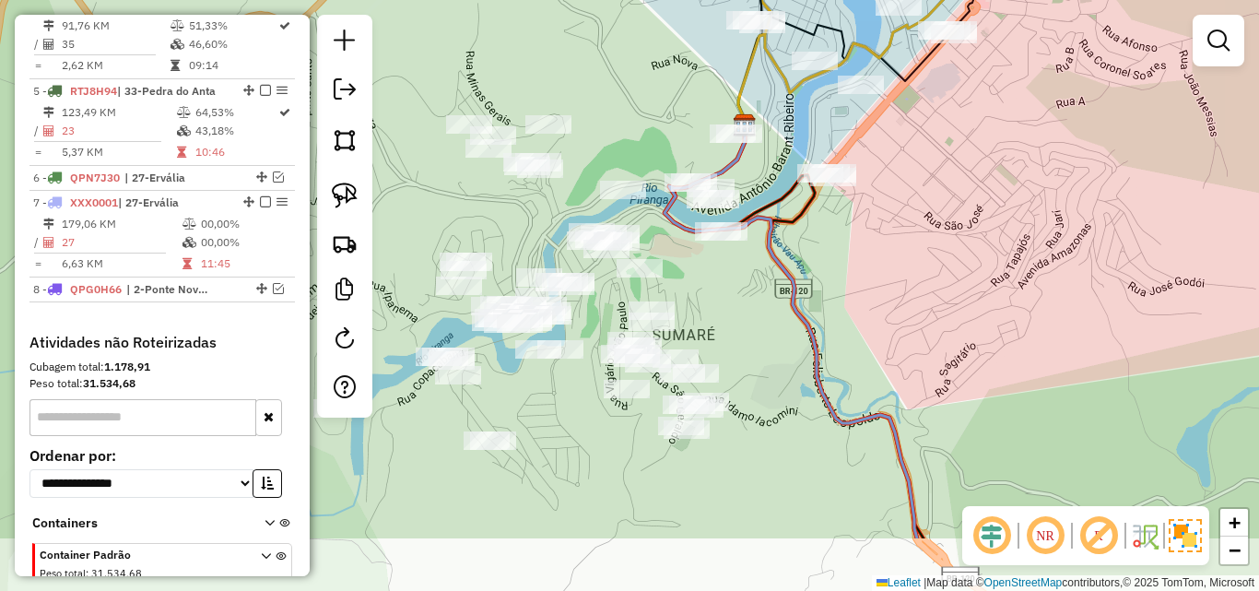
drag, startPoint x: 857, startPoint y: 352, endPoint x: 801, endPoint y: 238, distance: 127.4
click at [801, 238] on div "Janela de atendimento Grade de atendimento Capacidade Transportadoras Veículos …" at bounding box center [629, 295] width 1259 height 591
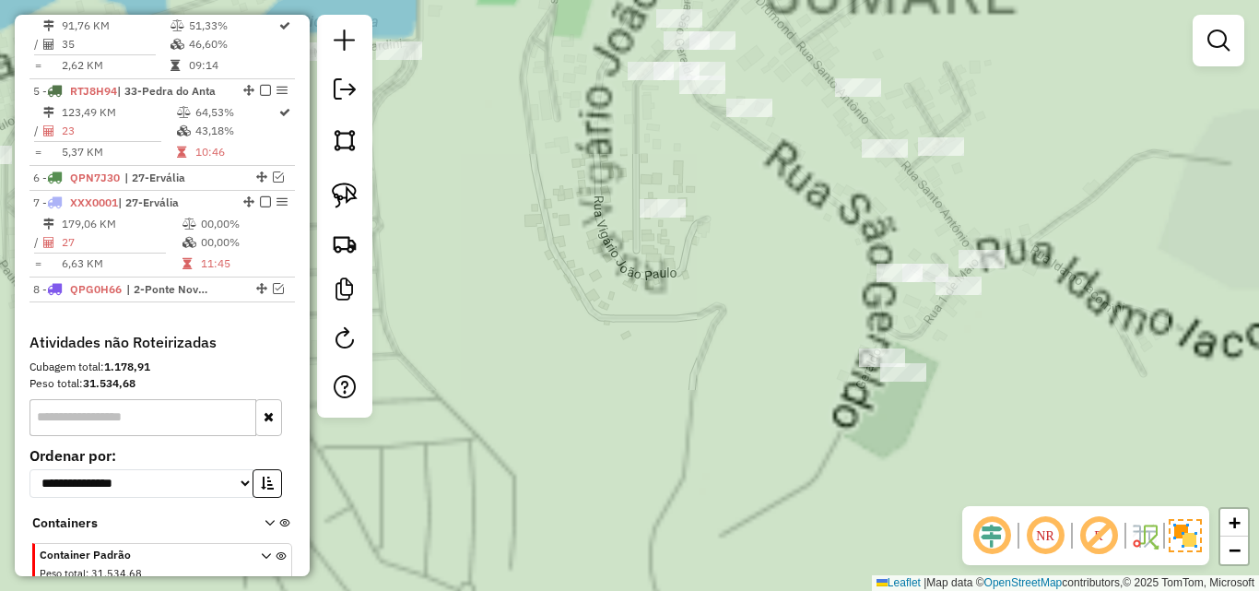
drag, startPoint x: 604, startPoint y: 445, endPoint x: 738, endPoint y: 379, distance: 150.0
click at [736, 381] on div "Janela de atendimento Grade de atendimento Capacidade Transportadoras Veículos …" at bounding box center [629, 295] width 1259 height 591
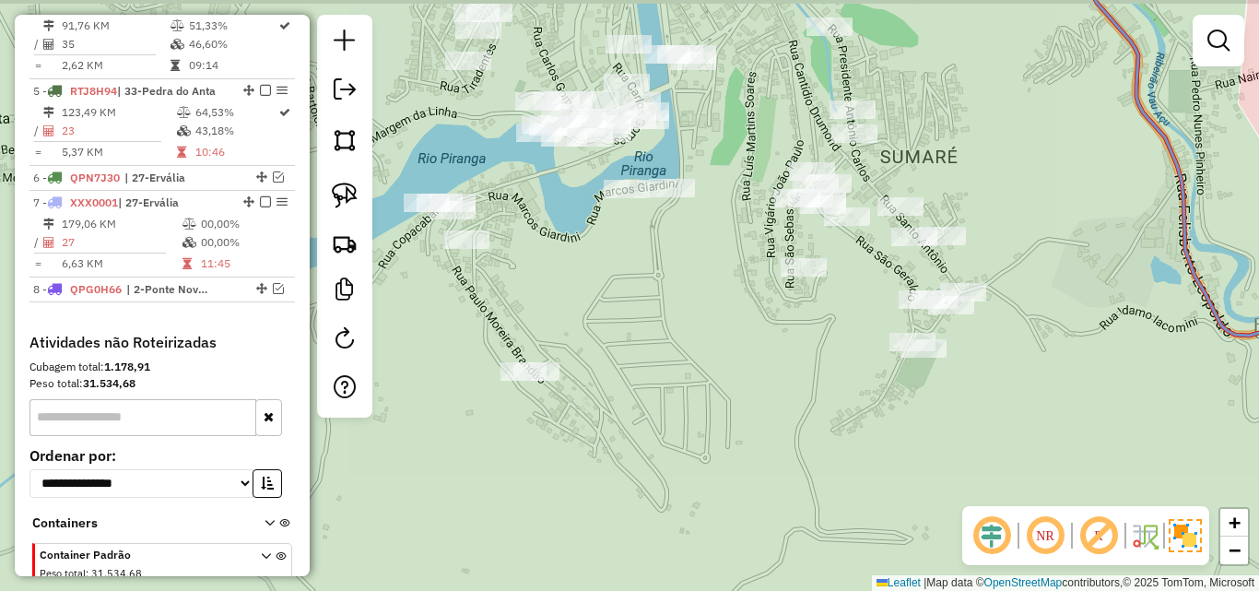
drag, startPoint x: 652, startPoint y: 388, endPoint x: 680, endPoint y: 402, distance: 31.7
click at [680, 402] on div "Janela de atendimento Grade de atendimento Capacidade Transportadoras Veículos …" at bounding box center [629, 295] width 1259 height 591
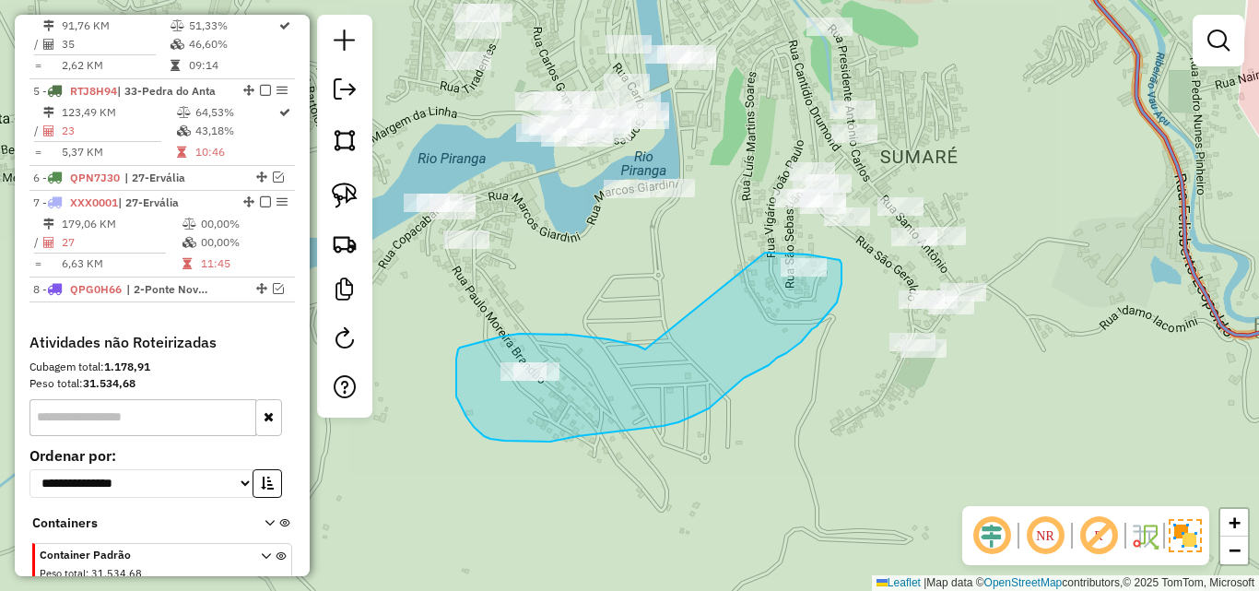
drag, startPoint x: 644, startPoint y: 348, endPoint x: 711, endPoint y: 276, distance: 98.5
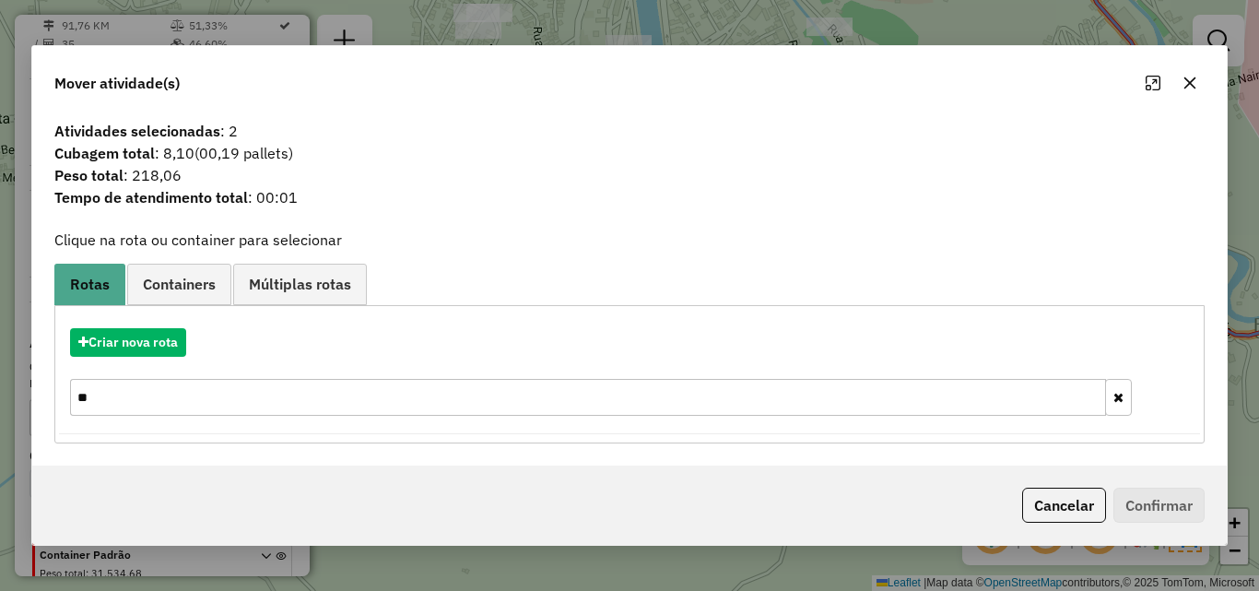
drag, startPoint x: 140, startPoint y: 398, endPoint x: 78, endPoint y: 390, distance: 62.3
click at [71, 394] on input "**" at bounding box center [588, 397] width 1036 height 37
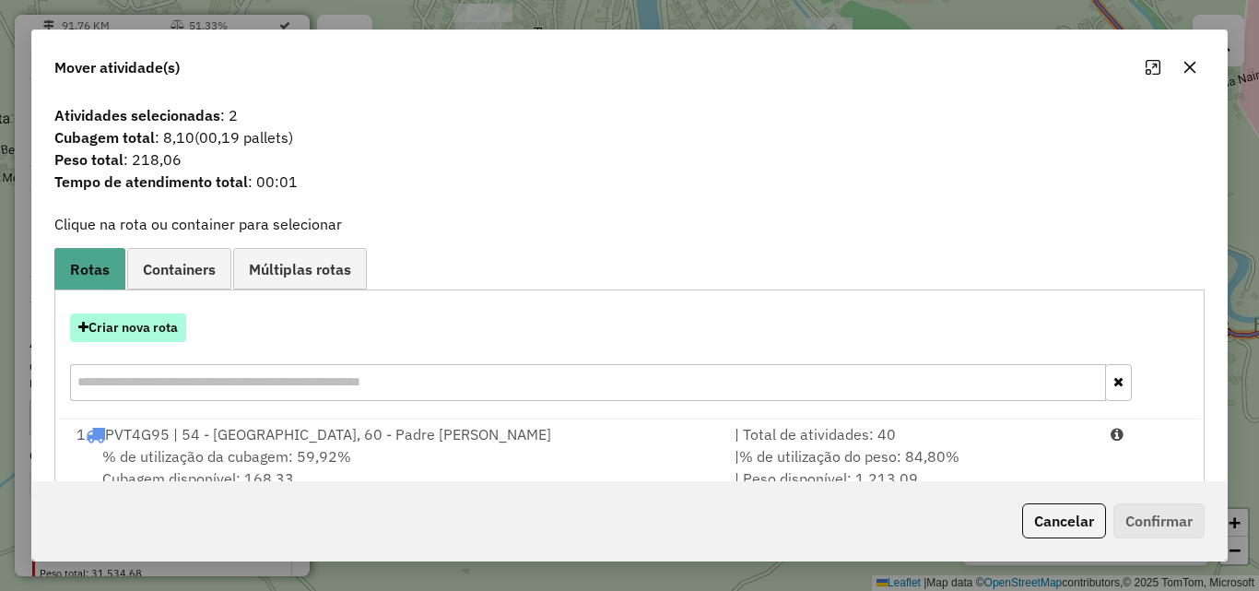
click at [135, 328] on button "Criar nova rota" at bounding box center [128, 327] width 116 height 29
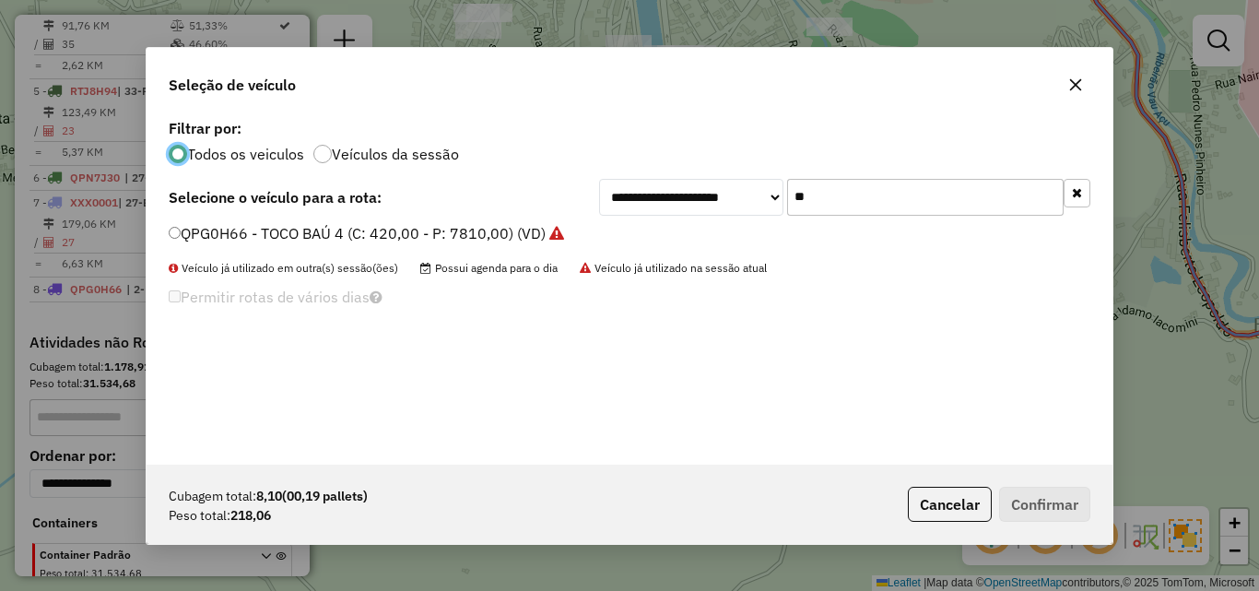
scroll to position [10, 6]
drag, startPoint x: 832, startPoint y: 204, endPoint x: 735, endPoint y: 197, distance: 97.0
click at [751, 197] on div "**********" at bounding box center [844, 197] width 491 height 37
type input "***"
click at [417, 229] on label "PUM9218 - MOTO (C: 84,00 - P: 2300,00)" at bounding box center [316, 233] width 294 height 22
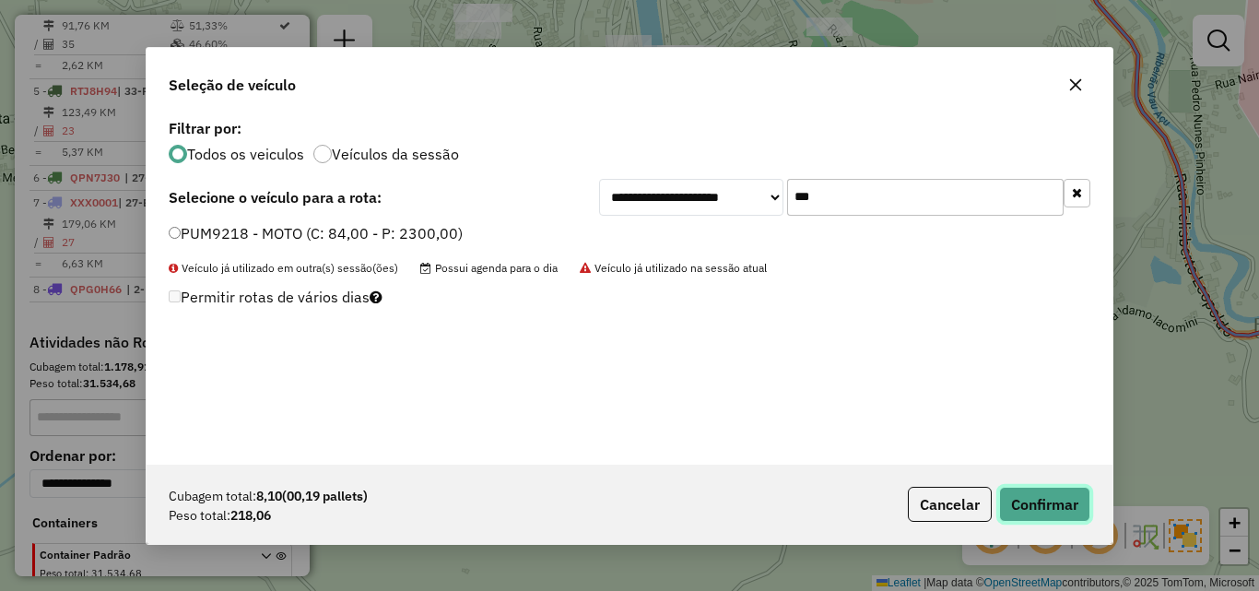
click at [1033, 491] on button "Confirmar" at bounding box center [1044, 504] width 91 height 35
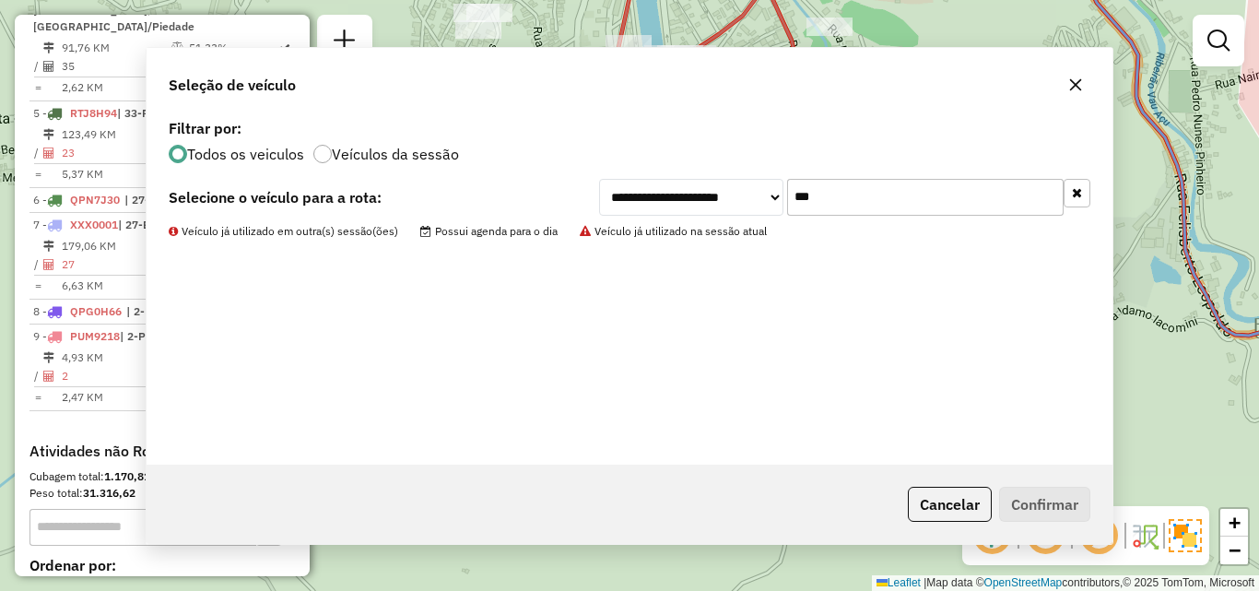
scroll to position [1095, 0]
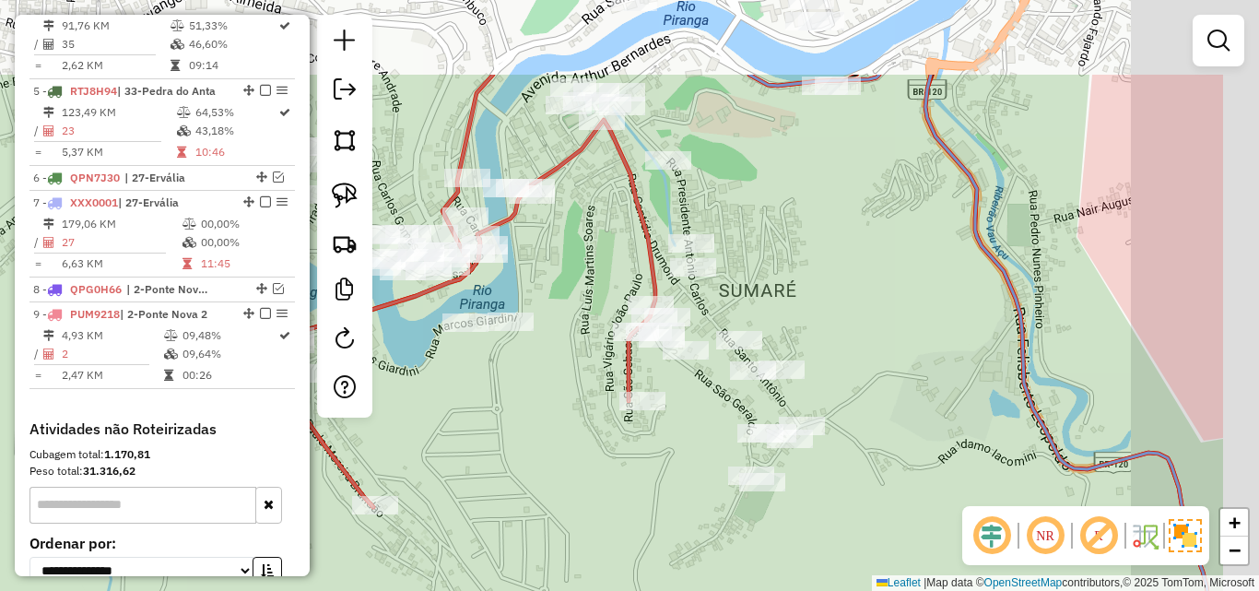
drag, startPoint x: 717, startPoint y: 307, endPoint x: 556, endPoint y: 441, distance: 209.5
click at [556, 441] on div "Janela de atendimento Grade de atendimento Capacidade Transportadoras Veículos …" at bounding box center [629, 295] width 1259 height 591
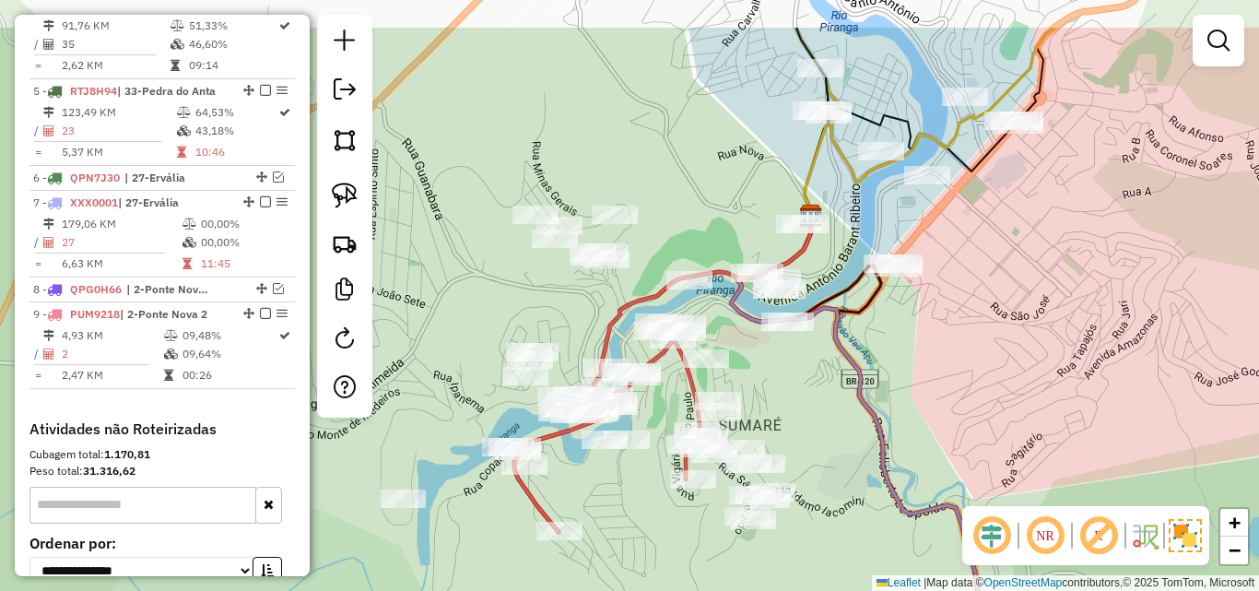
drag, startPoint x: 552, startPoint y: 428, endPoint x: 622, endPoint y: 539, distance: 131.7
click at [622, 539] on div "Janela de atendimento Grade de atendimento Capacidade Transportadoras Veículos …" at bounding box center [629, 295] width 1259 height 591
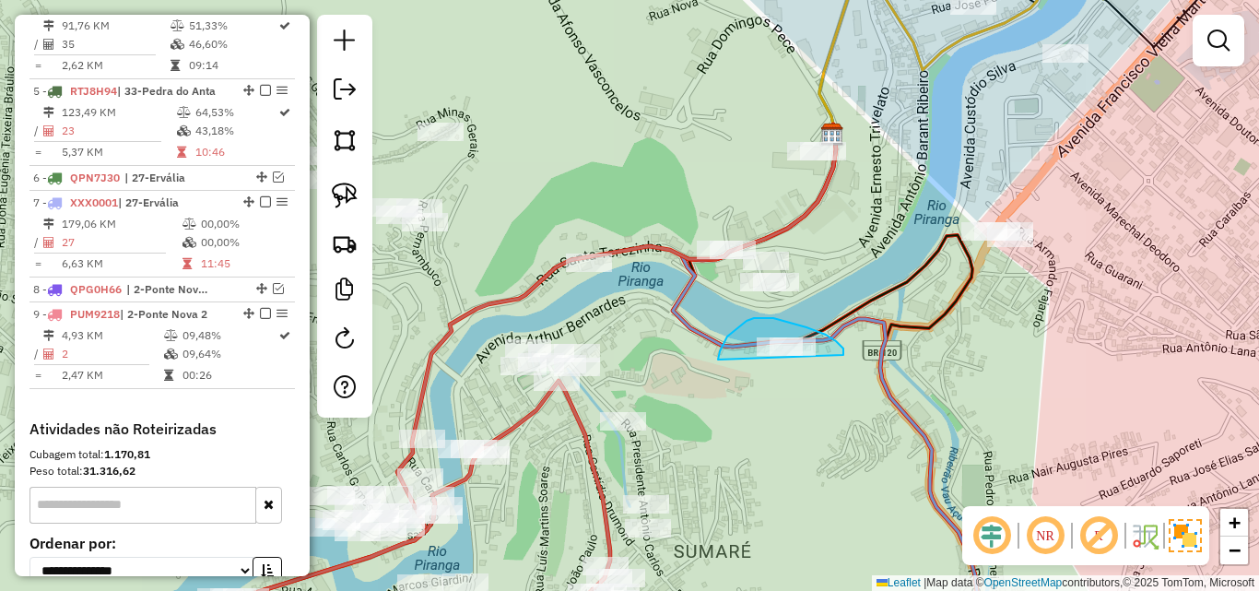
drag, startPoint x: 843, startPoint y: 355, endPoint x: 818, endPoint y: 381, distance: 35.8
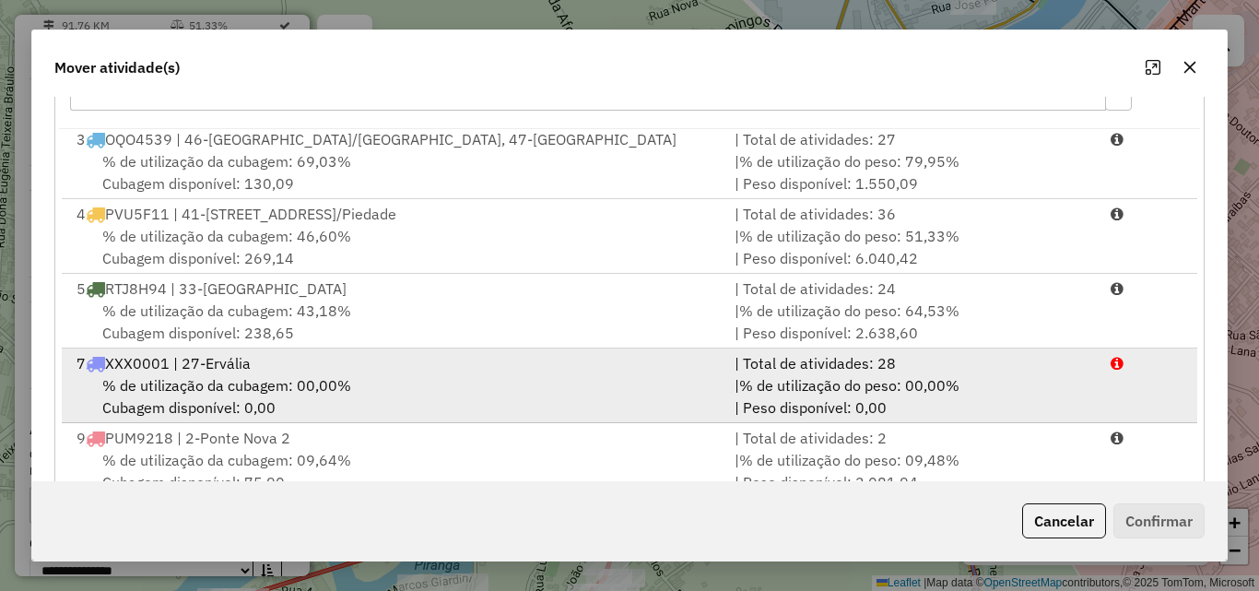
scroll to position [338, 0]
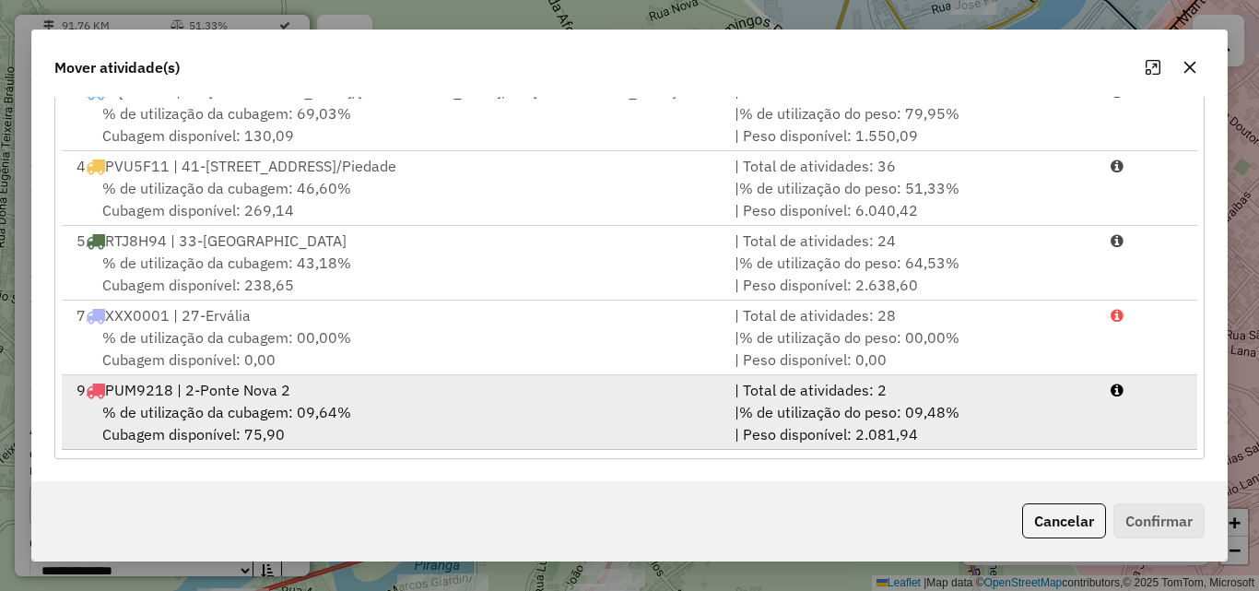
click at [415, 407] on div "% de utilização da cubagem: 09,64% Cubagem disponível: 75,90" at bounding box center [394, 423] width 658 height 44
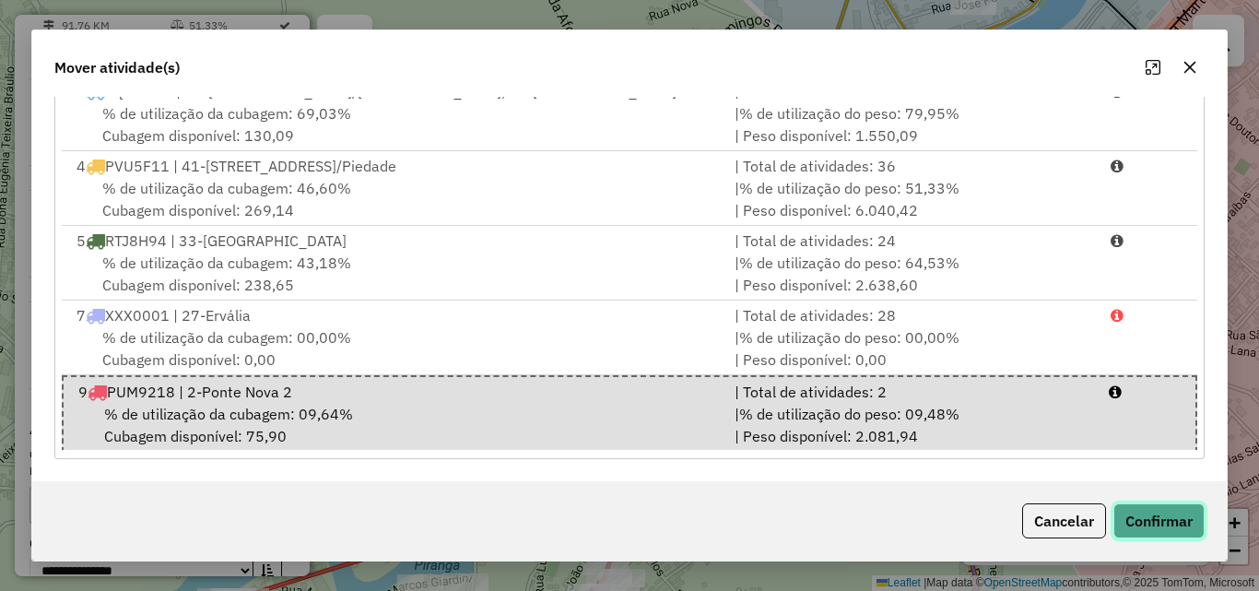
click at [1127, 522] on button "Confirmar" at bounding box center [1158, 520] width 91 height 35
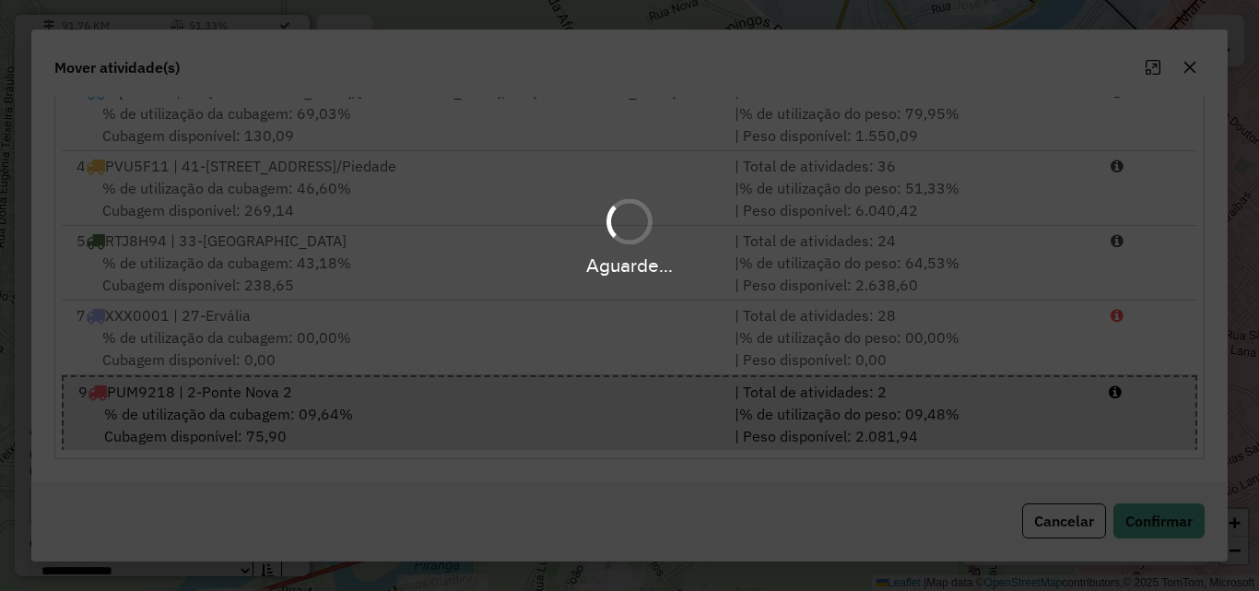
scroll to position [0, 0]
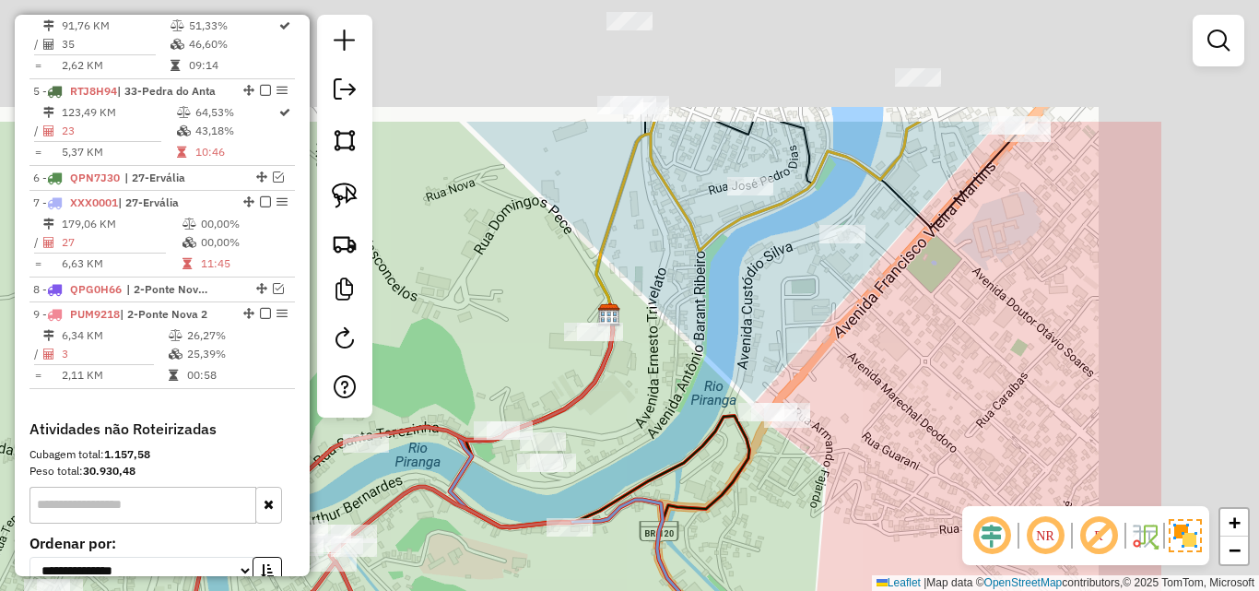
drag, startPoint x: 860, startPoint y: 410, endPoint x: 719, endPoint y: 470, distance: 153.2
click at [631, 590] on html "Aguarde... Pop-up bloqueado! Seu navegador bloqueou automáticamente a abertura …" at bounding box center [629, 295] width 1259 height 591
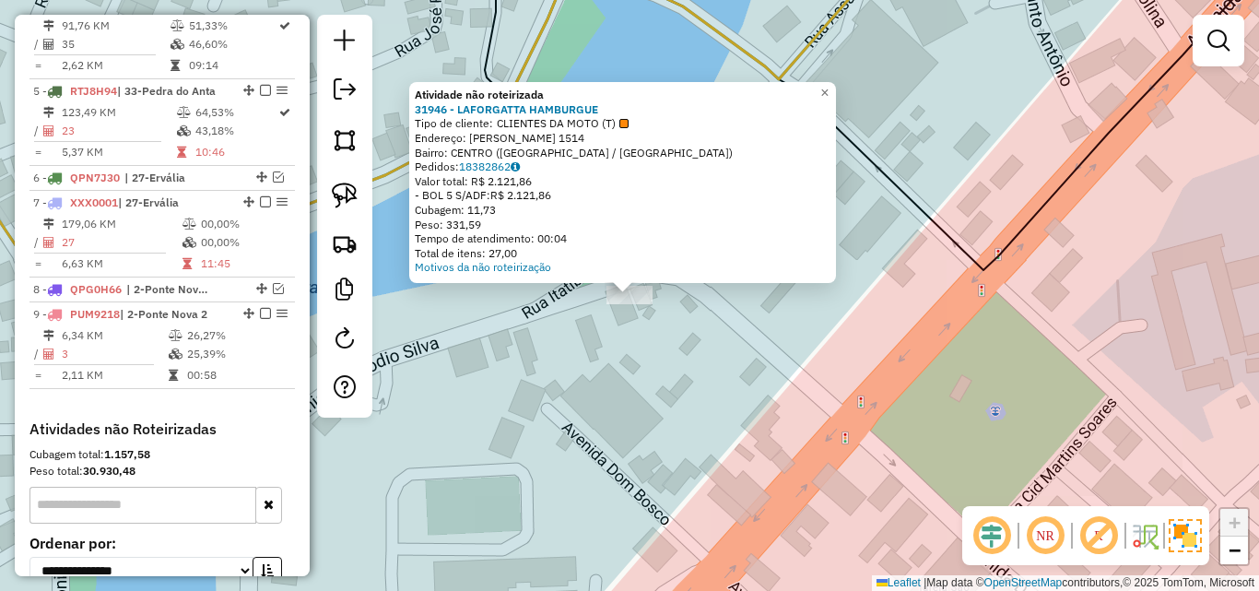
click at [554, 372] on div "Atividade não roteirizada 31946 - LAFORGATTA HAMBURGUE Tipo de cliente: CLIENTE…" at bounding box center [629, 295] width 1259 height 591
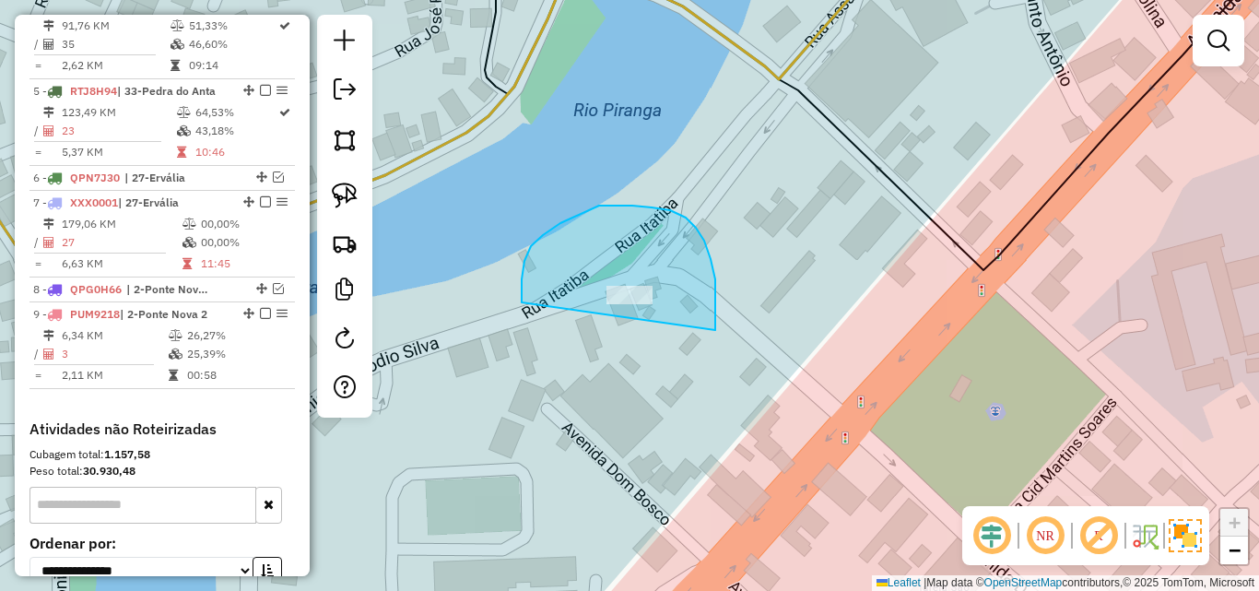
drag, startPoint x: 716, startPoint y: 313, endPoint x: 663, endPoint y: 359, distance: 70.0
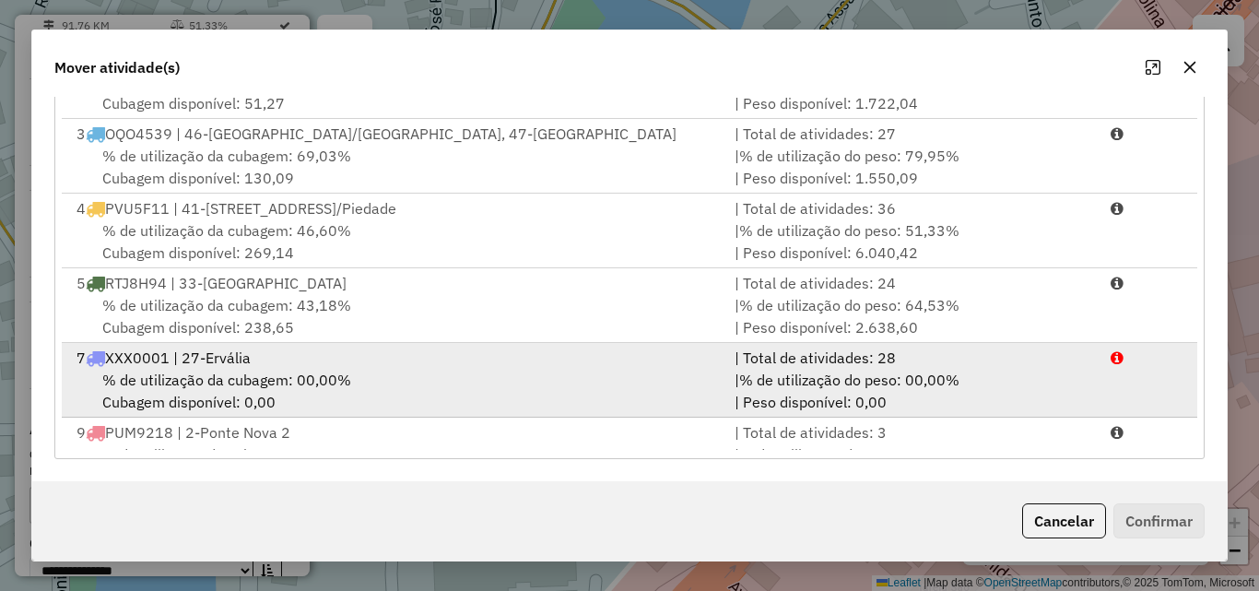
scroll to position [154, 0]
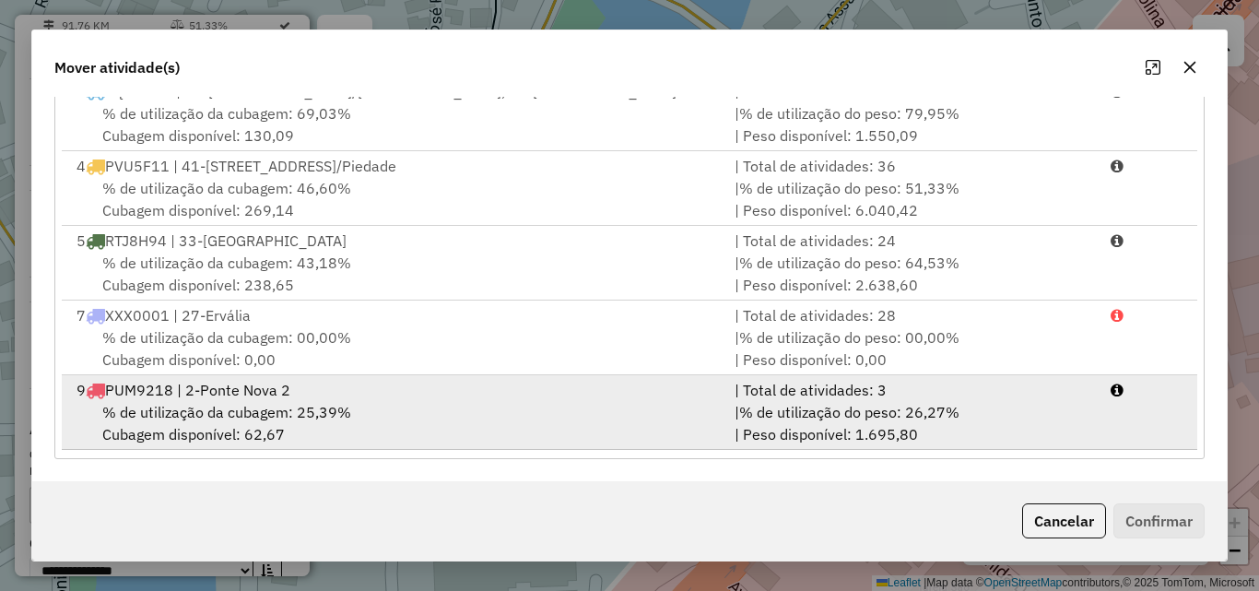
drag, startPoint x: 428, startPoint y: 392, endPoint x: 459, endPoint y: 392, distance: 31.3
click at [429, 392] on div "9 PUM9218 | 2-[GEOGRAPHIC_DATA] 2" at bounding box center [394, 390] width 658 height 22
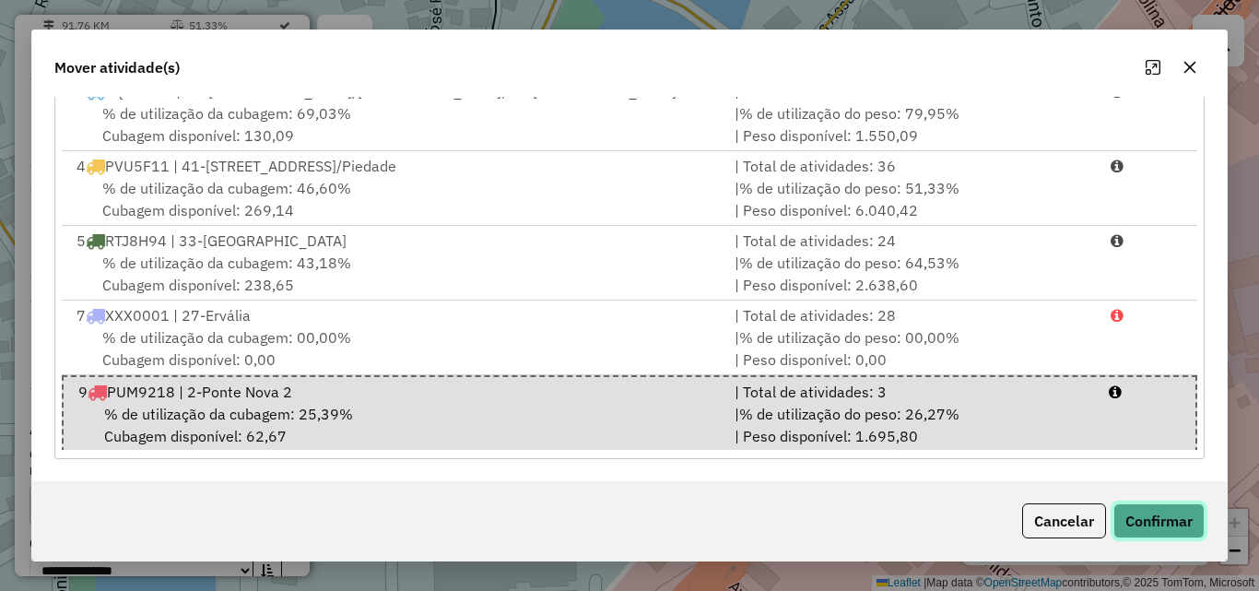
click at [1133, 534] on button "Confirmar" at bounding box center [1158, 520] width 91 height 35
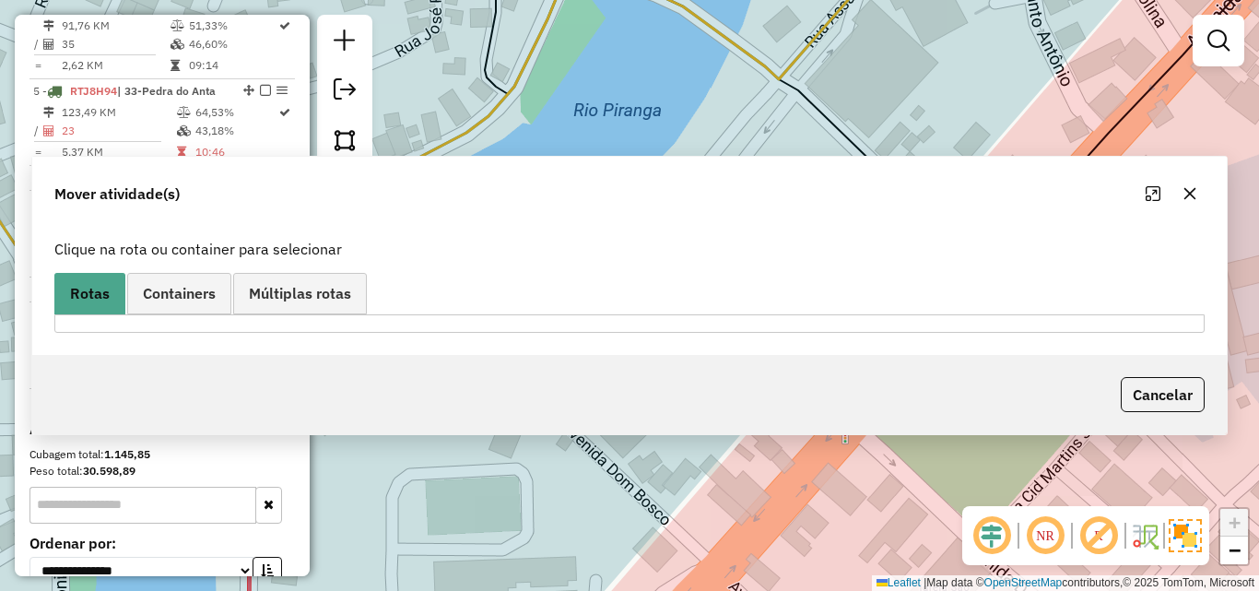
scroll to position [0, 0]
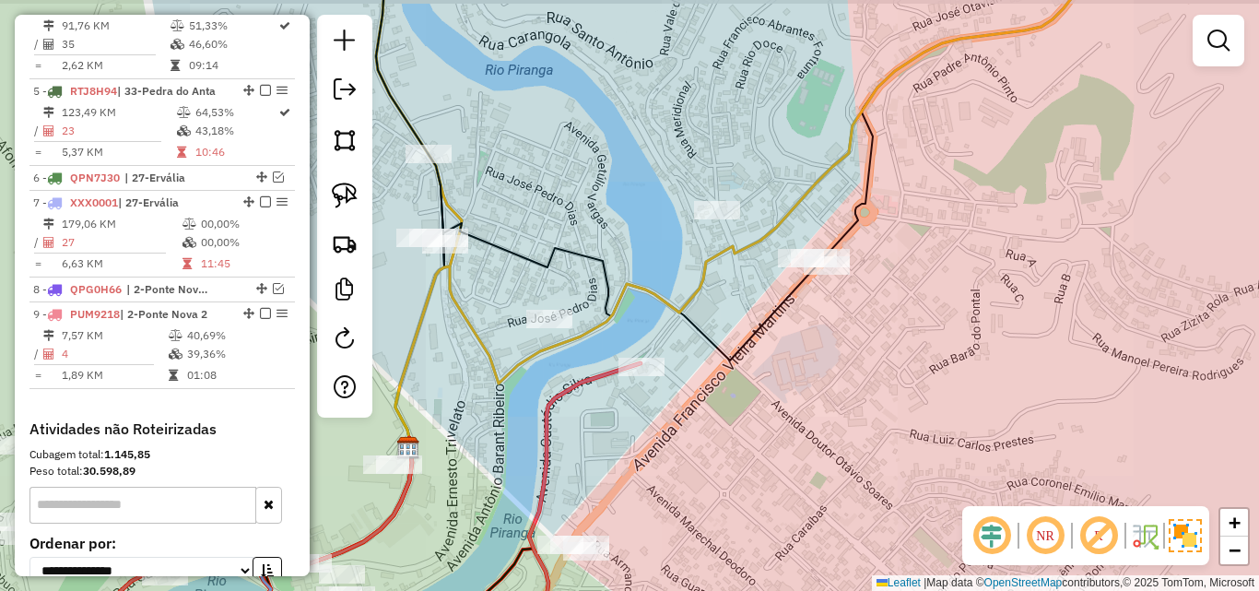
drag, startPoint x: 602, startPoint y: 312, endPoint x: 615, endPoint y: 380, distance: 68.5
click at [615, 380] on icon at bounding box center [766, 194] width 743 height 506
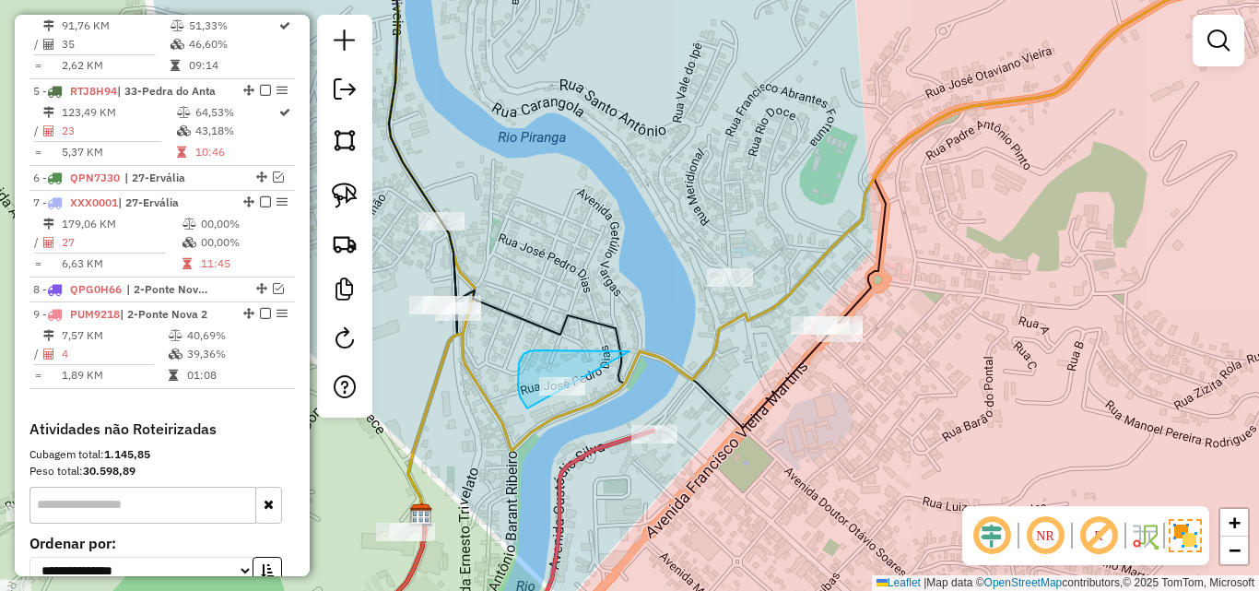
drag, startPoint x: 629, startPoint y: 351, endPoint x: 607, endPoint y: 419, distance: 71.7
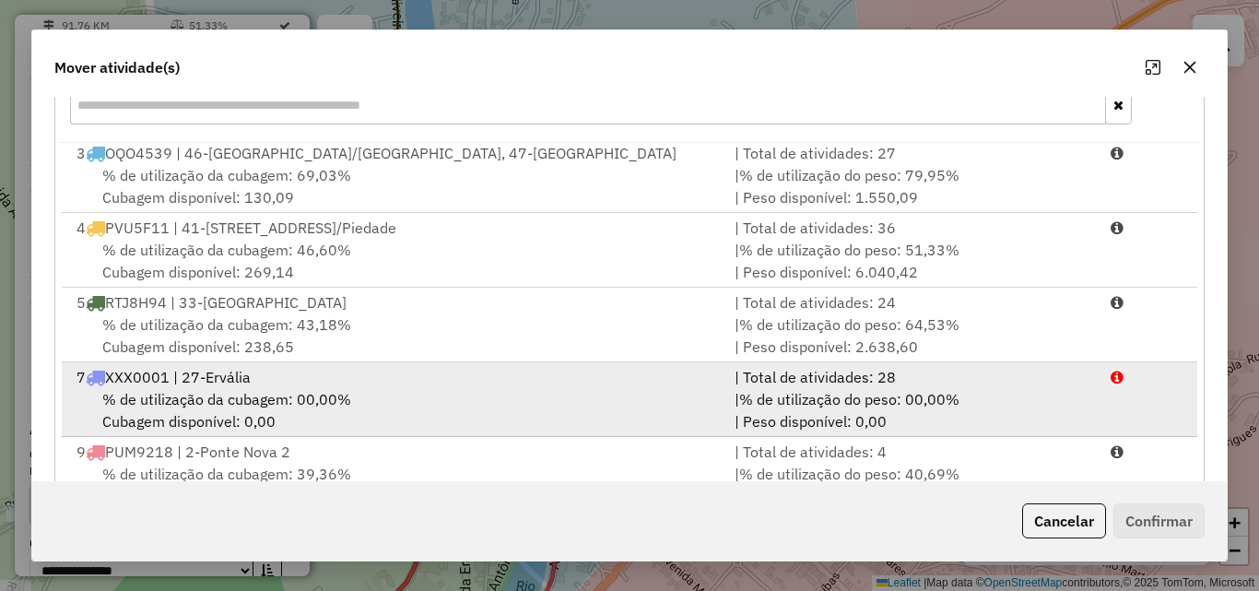
scroll to position [338, 0]
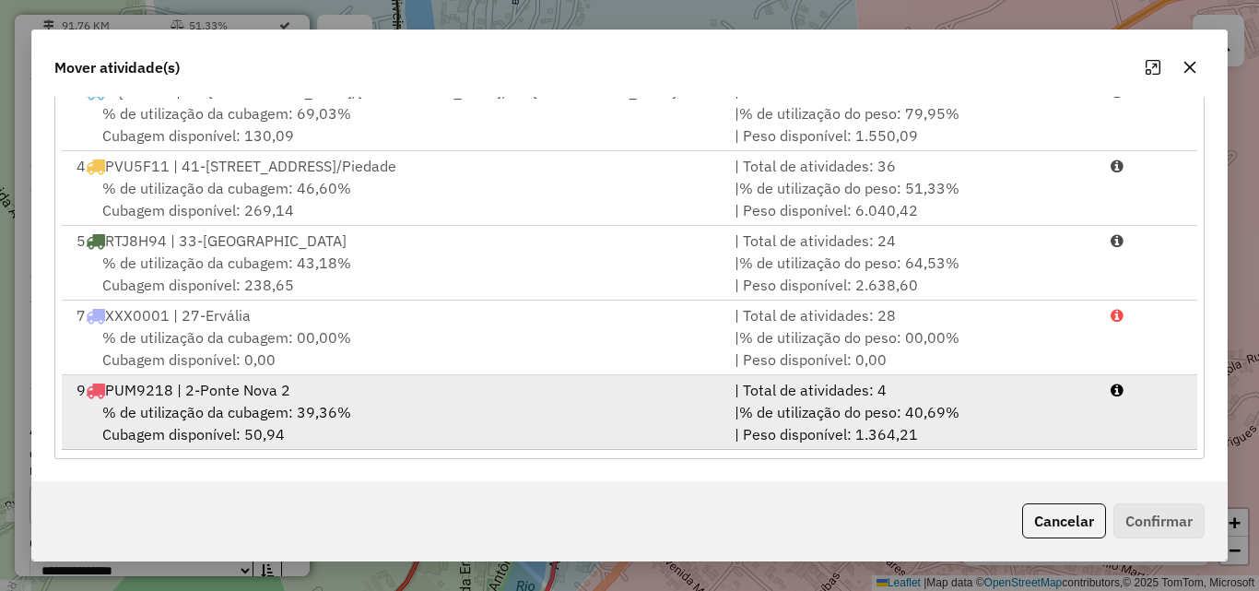
click at [453, 443] on div "% de utilização da cubagem: 39,36% Cubagem disponível: 50,94" at bounding box center [394, 423] width 658 height 44
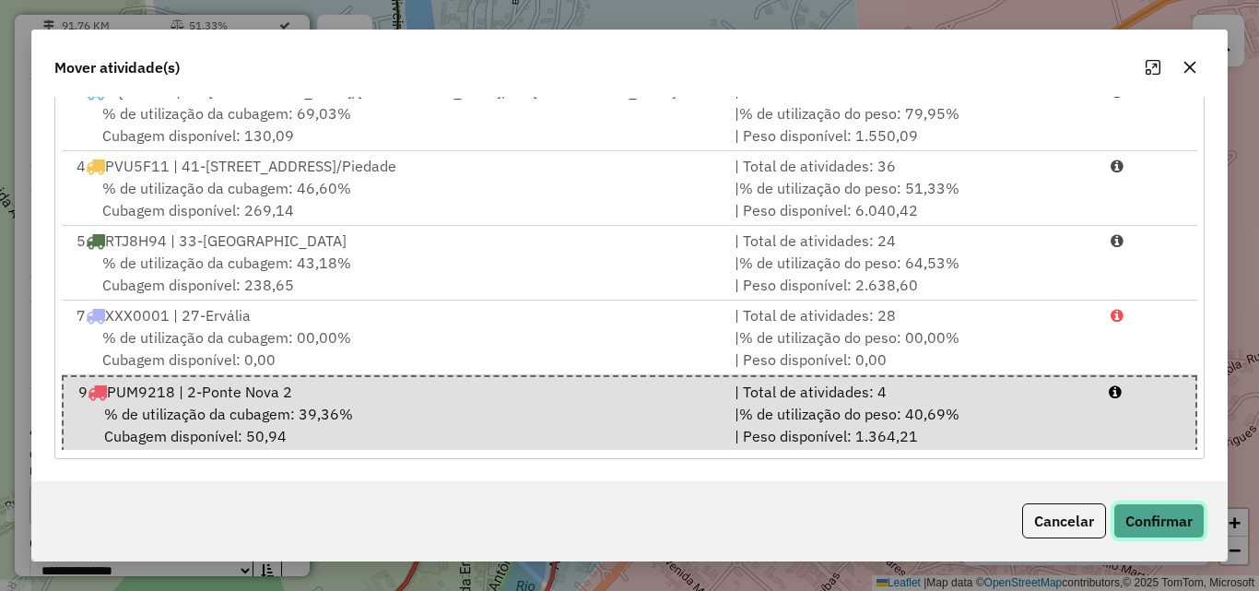
click at [1155, 511] on button "Confirmar" at bounding box center [1158, 520] width 91 height 35
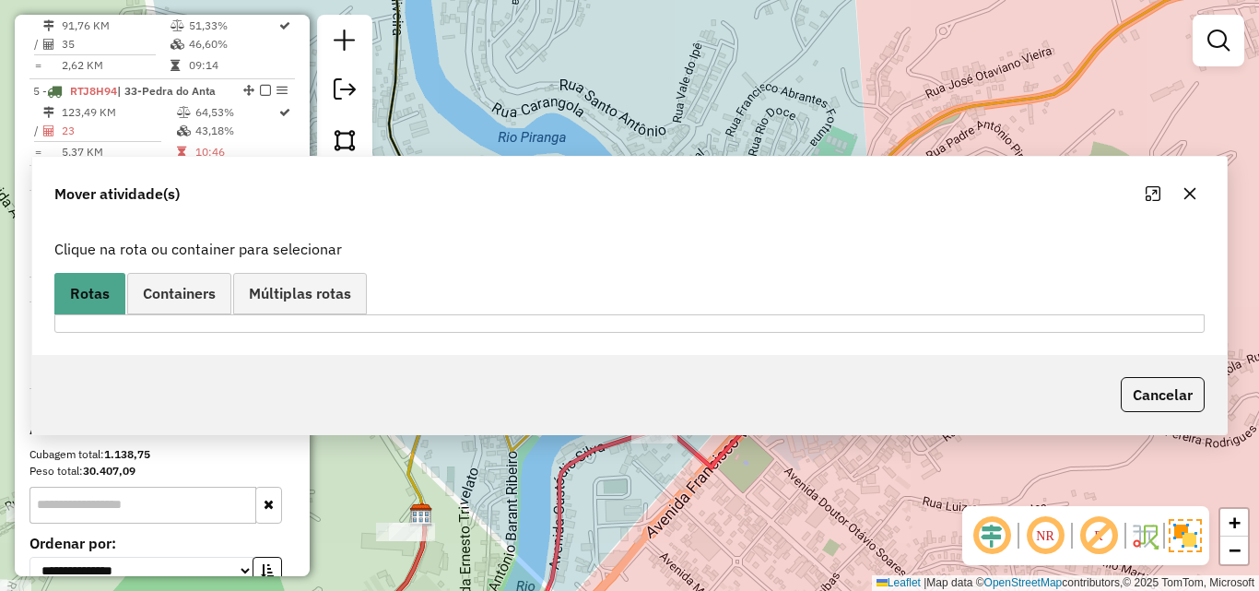
scroll to position [0, 0]
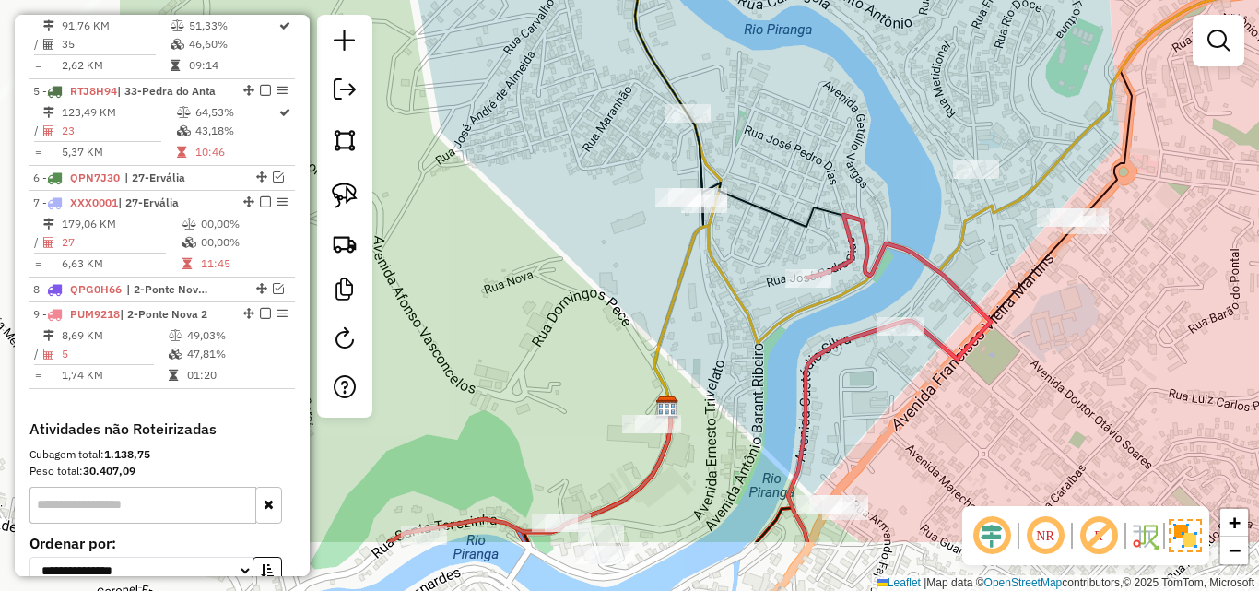
drag, startPoint x: 659, startPoint y: 483, endPoint x: 923, endPoint y: 307, distance: 317.0
click at [923, 307] on div "Janela de atendimento Grade de atendimento Capacidade Transportadoras Veículos …" at bounding box center [629, 295] width 1259 height 591
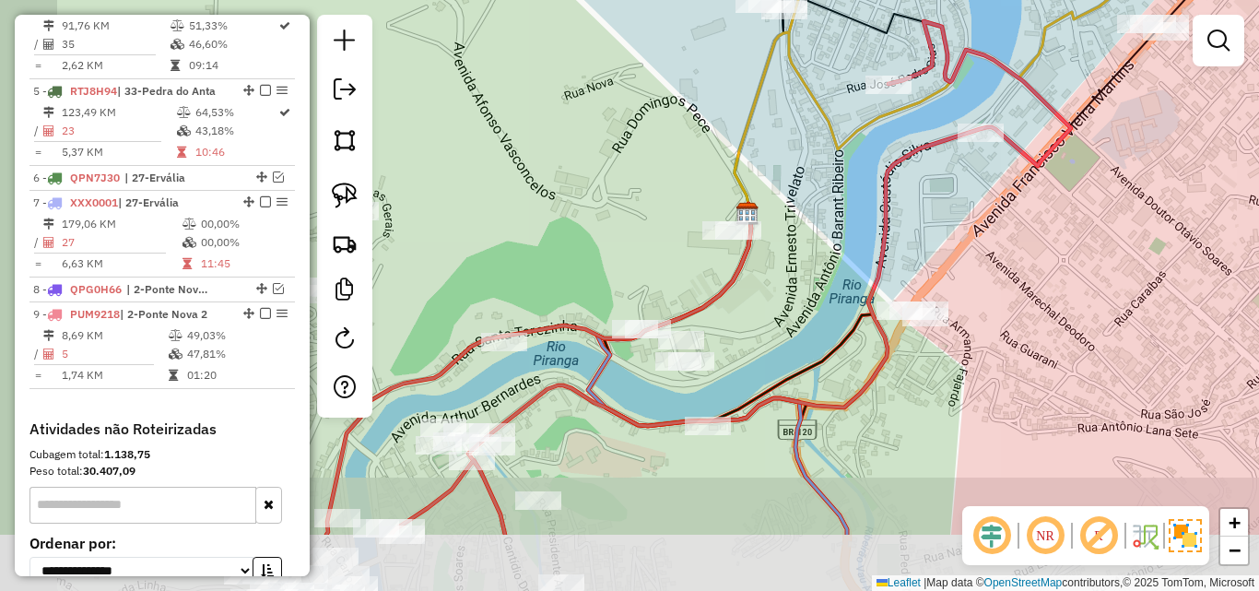
drag, startPoint x: 784, startPoint y: 399, endPoint x: 737, endPoint y: 359, distance: 62.1
click at [861, 252] on div "Janela de atendimento Grade de atendimento Capacidade Transportadoras Veículos …" at bounding box center [629, 295] width 1259 height 591
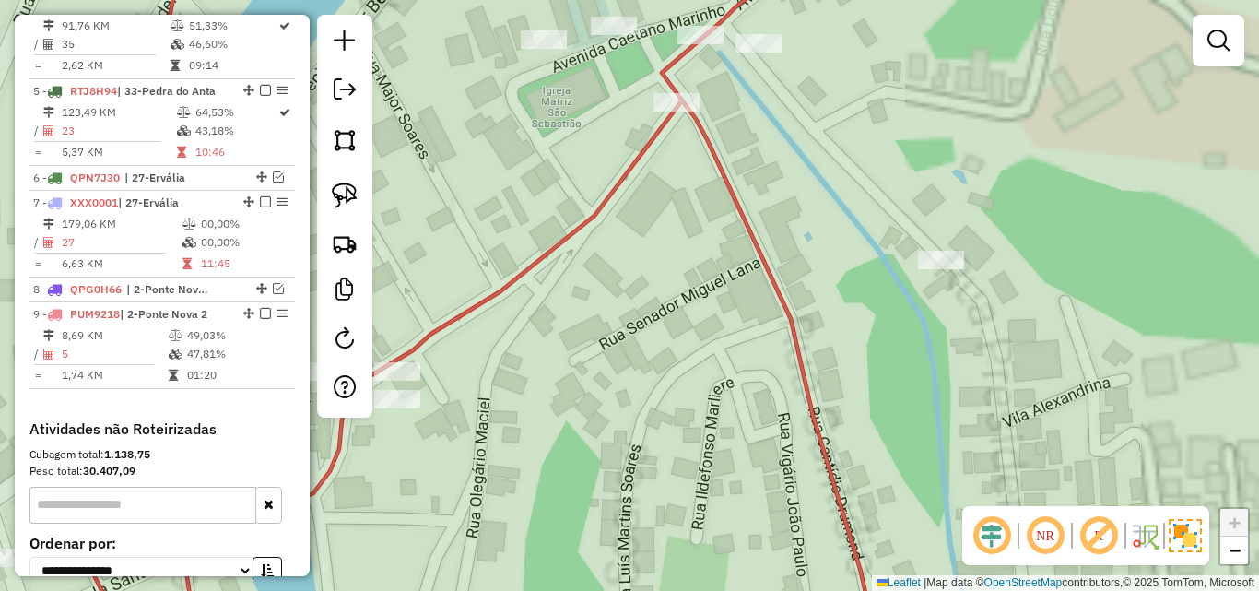
drag, startPoint x: 485, startPoint y: 513, endPoint x: 676, endPoint y: 492, distance: 191.9
click at [675, 498] on div "Janela de atendimento Grade de atendimento Capacidade Transportadoras Veículos …" at bounding box center [629, 295] width 1259 height 591
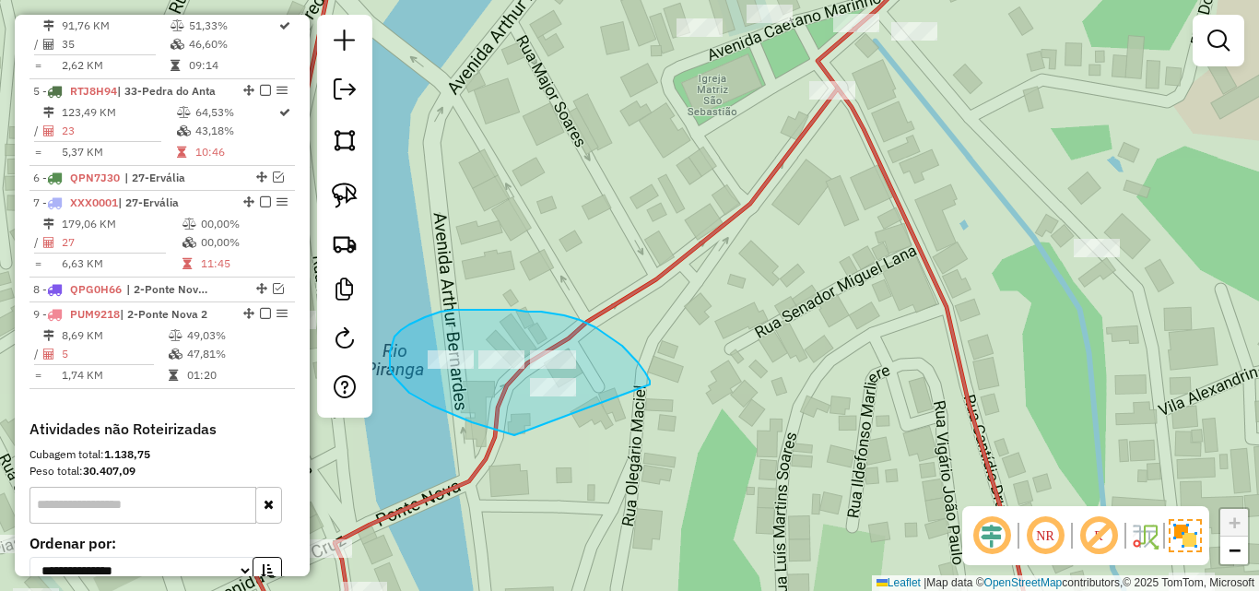
drag, startPoint x: 650, startPoint y: 381, endPoint x: 583, endPoint y: 431, distance: 83.5
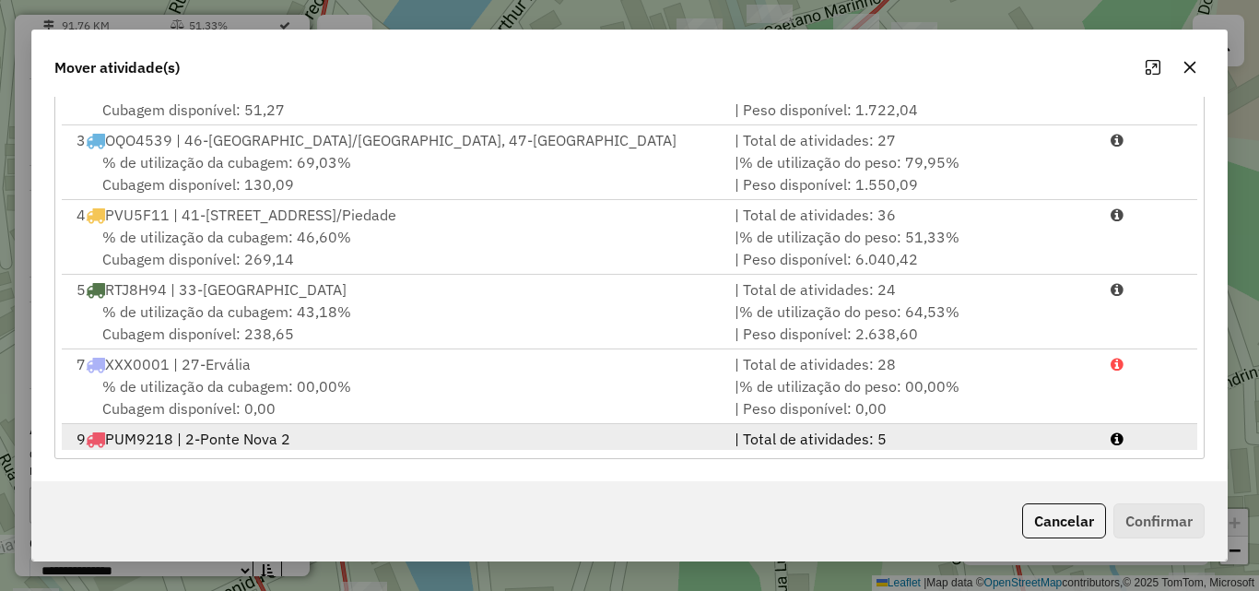
scroll to position [154, 0]
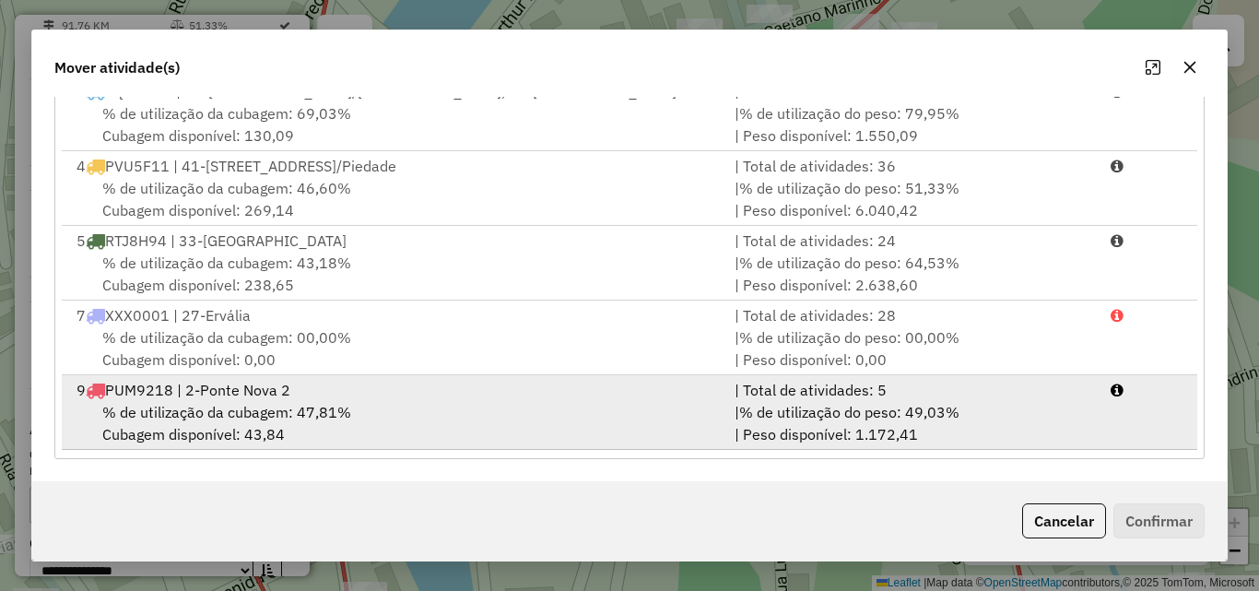
click at [521, 395] on div "9 PUM9218 | 2-Ponte Nova 2" at bounding box center [394, 390] width 658 height 22
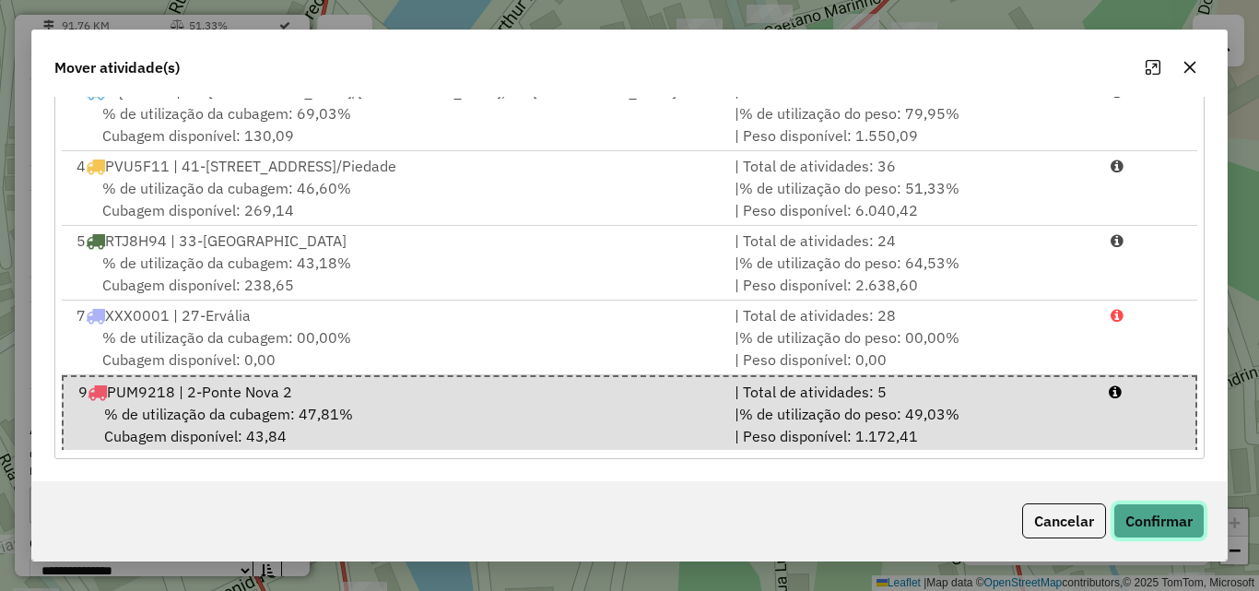
click at [1181, 522] on button "Confirmar" at bounding box center [1158, 520] width 91 height 35
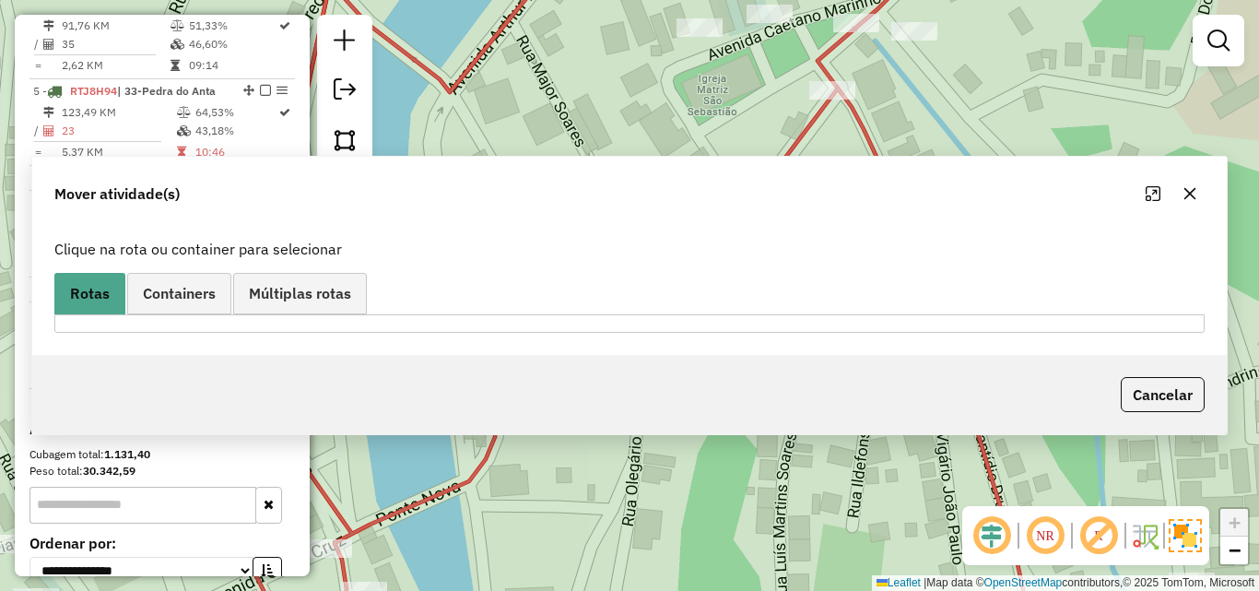
scroll to position [0, 0]
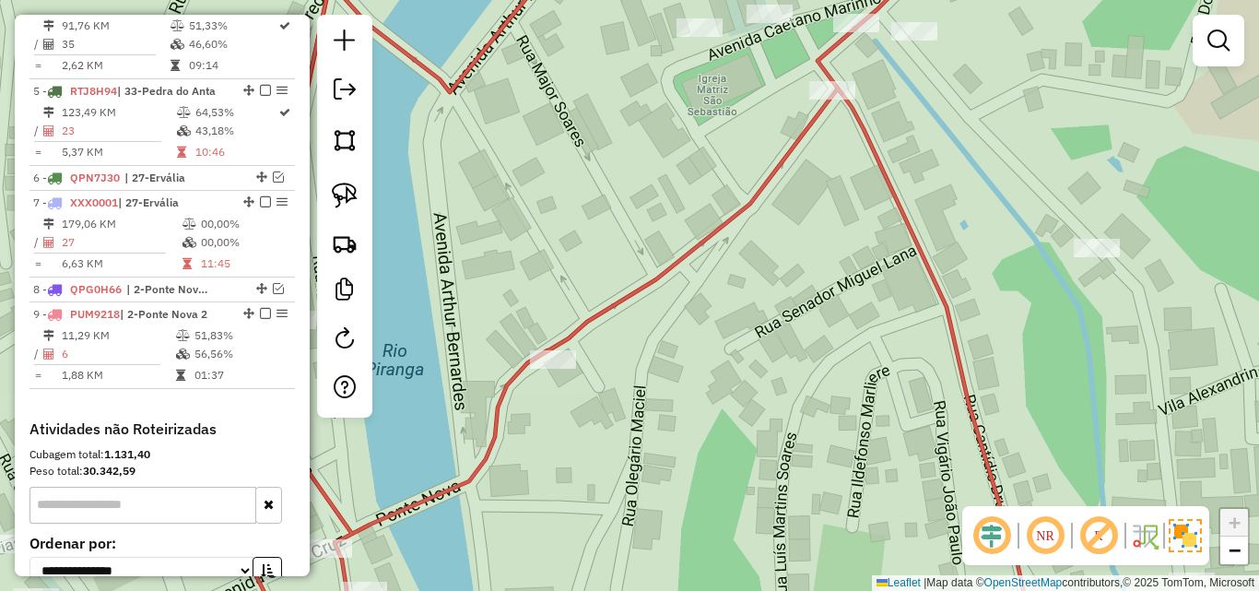
drag, startPoint x: 678, startPoint y: 508, endPoint x: 759, endPoint y: 348, distance: 178.9
click at [759, 353] on div "Janela de atendimento Grade de atendimento Capacidade Transportadoras Veículos …" at bounding box center [629, 295] width 1259 height 591
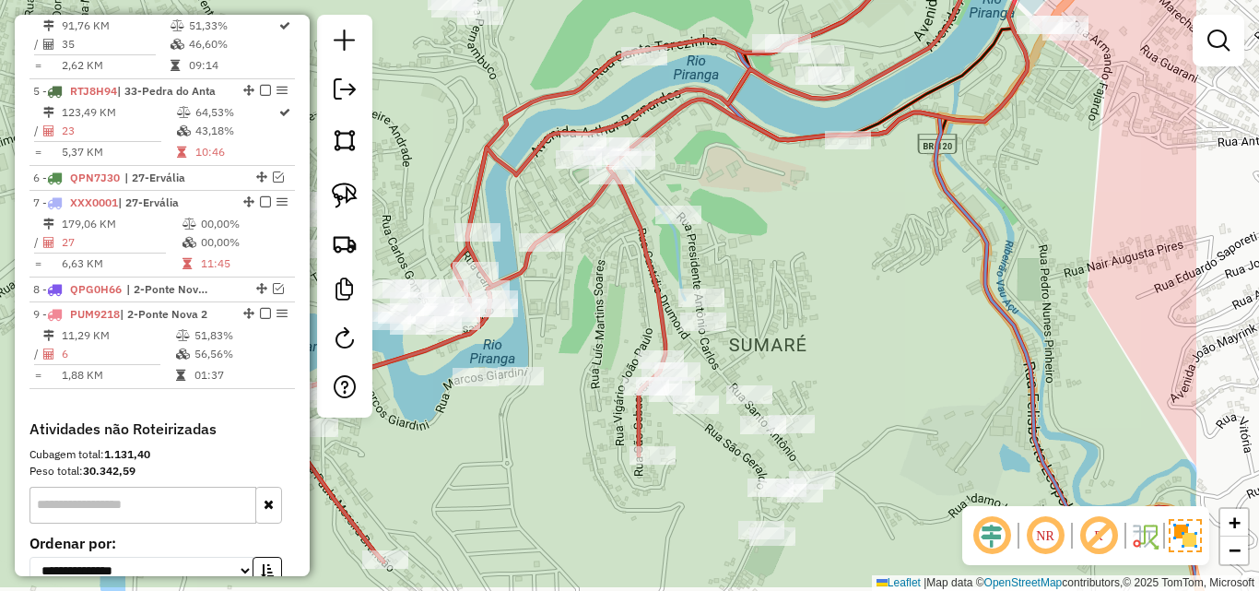
drag, startPoint x: 751, startPoint y: 374, endPoint x: 583, endPoint y: 296, distance: 185.1
click at [561, 312] on div "Janela de atendimento Grade de atendimento Capacidade Transportadoras Veículos …" at bounding box center [629, 295] width 1259 height 591
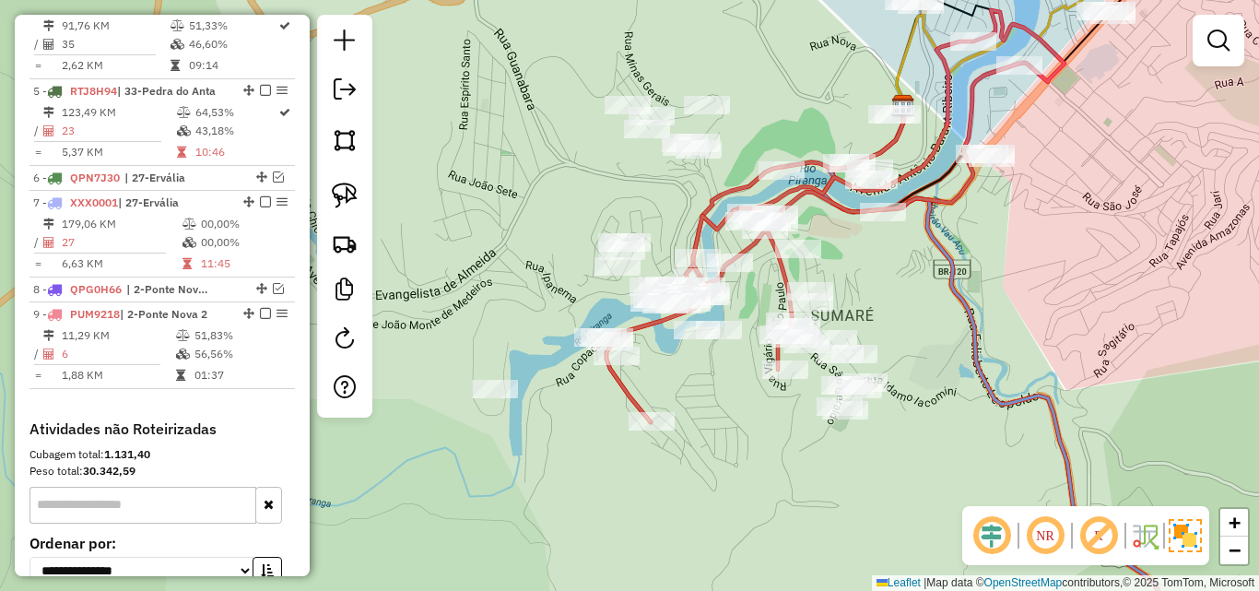
click at [1195, 41] on div at bounding box center [1219, 41] width 52 height 52
click at [1217, 41] on em at bounding box center [1218, 40] width 22 height 22
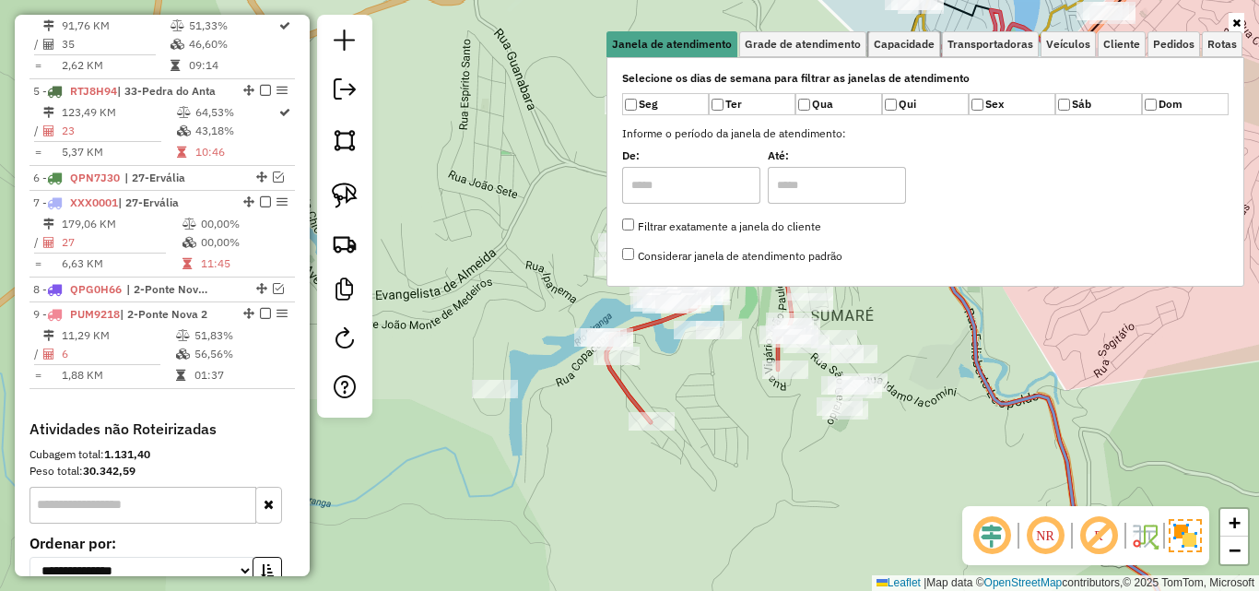
click at [917, 41] on span "Capacidade" at bounding box center [904, 44] width 61 height 11
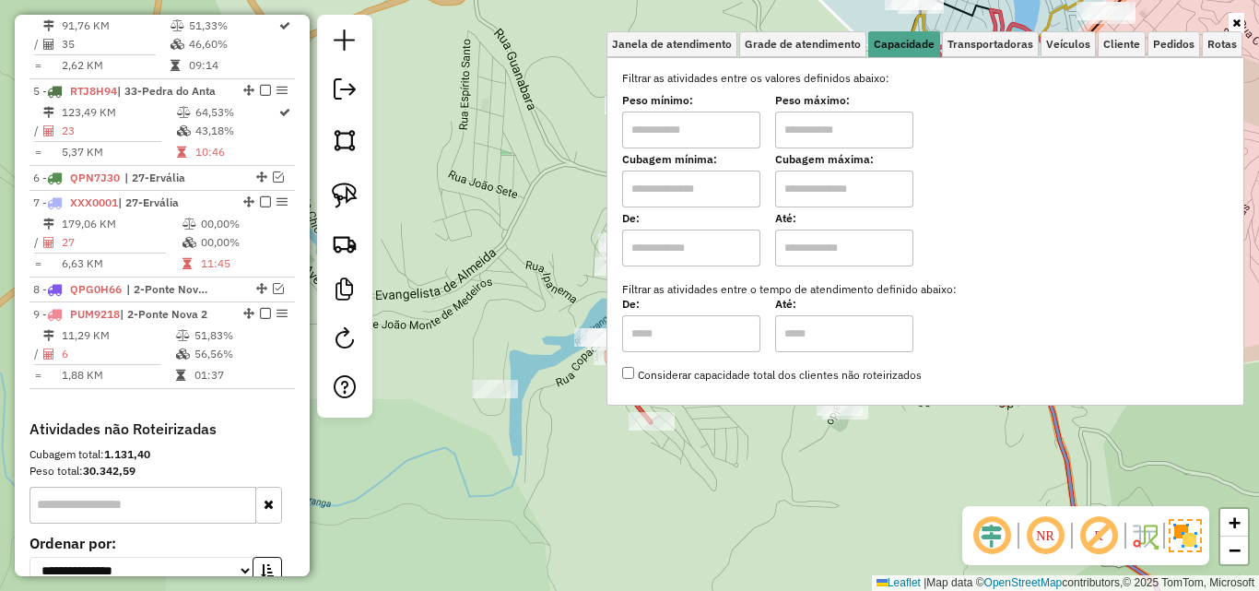
click at [680, 135] on input "text" at bounding box center [691, 130] width 138 height 37
type input "****"
click at [820, 127] on input "text" at bounding box center [844, 130] width 138 height 37
type input "******"
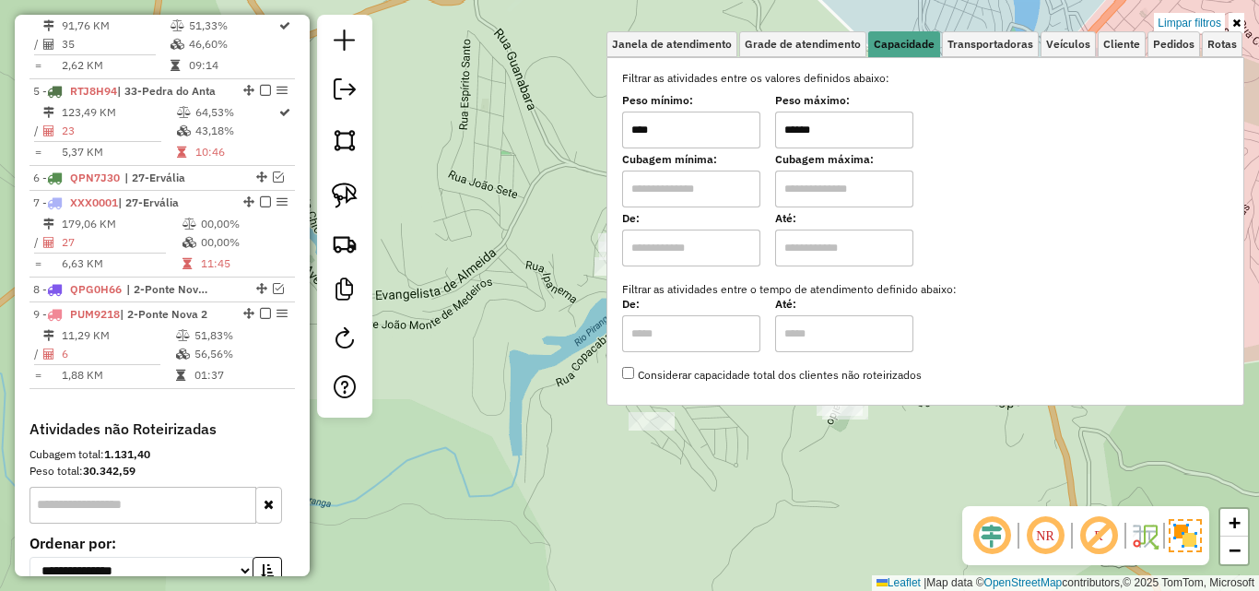
click at [790, 464] on div "Limpar filtros Janela de atendimento Grade de atendimento Capacidade Transporta…" at bounding box center [629, 295] width 1259 height 591
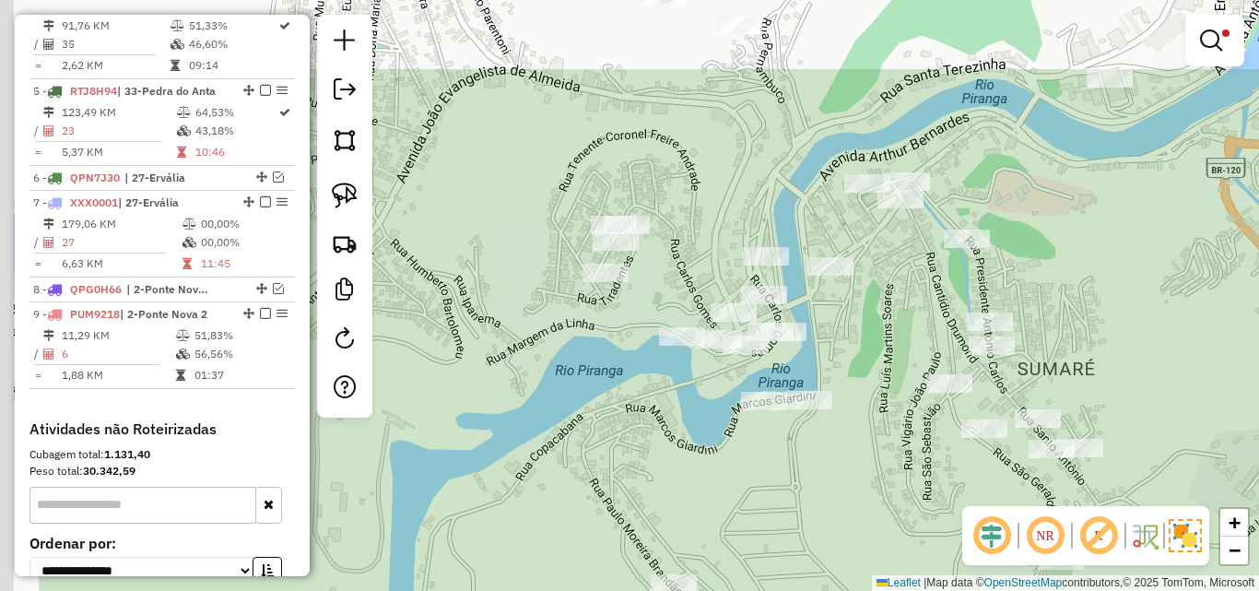
drag, startPoint x: 711, startPoint y: 365, endPoint x: 876, endPoint y: 493, distance: 208.9
click at [876, 493] on div "Limpar filtros Janela de atendimento Grade de atendimento Capacidade Transporta…" at bounding box center [629, 295] width 1259 height 591
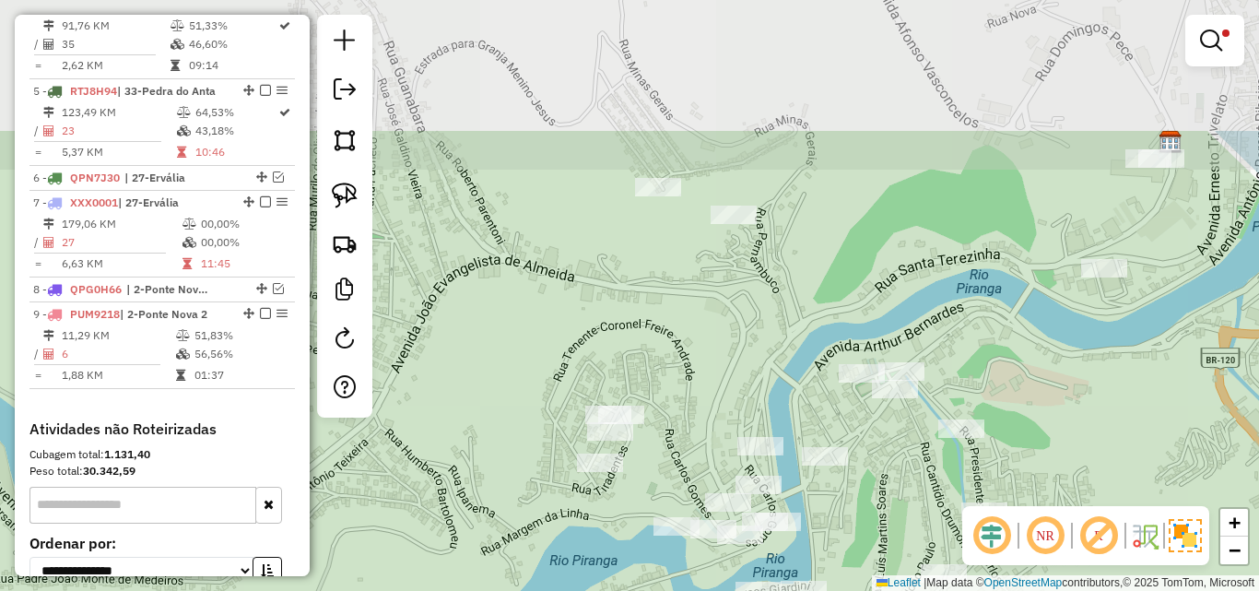
drag, startPoint x: 696, startPoint y: 177, endPoint x: 704, endPoint y: 299, distance: 121.9
click at [690, 361] on div "Limpar filtros Janela de atendimento Grade de atendimento Capacidade Transporta…" at bounding box center [629, 295] width 1259 height 591
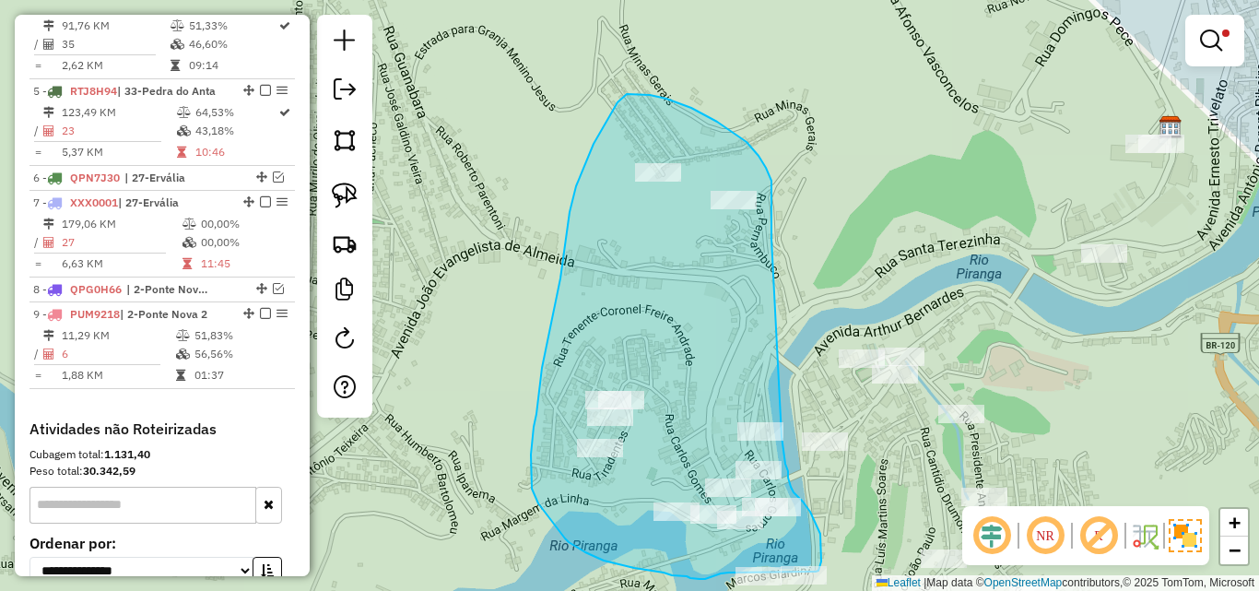
drag, startPoint x: 771, startPoint y: 239, endPoint x: 780, endPoint y: 420, distance: 181.7
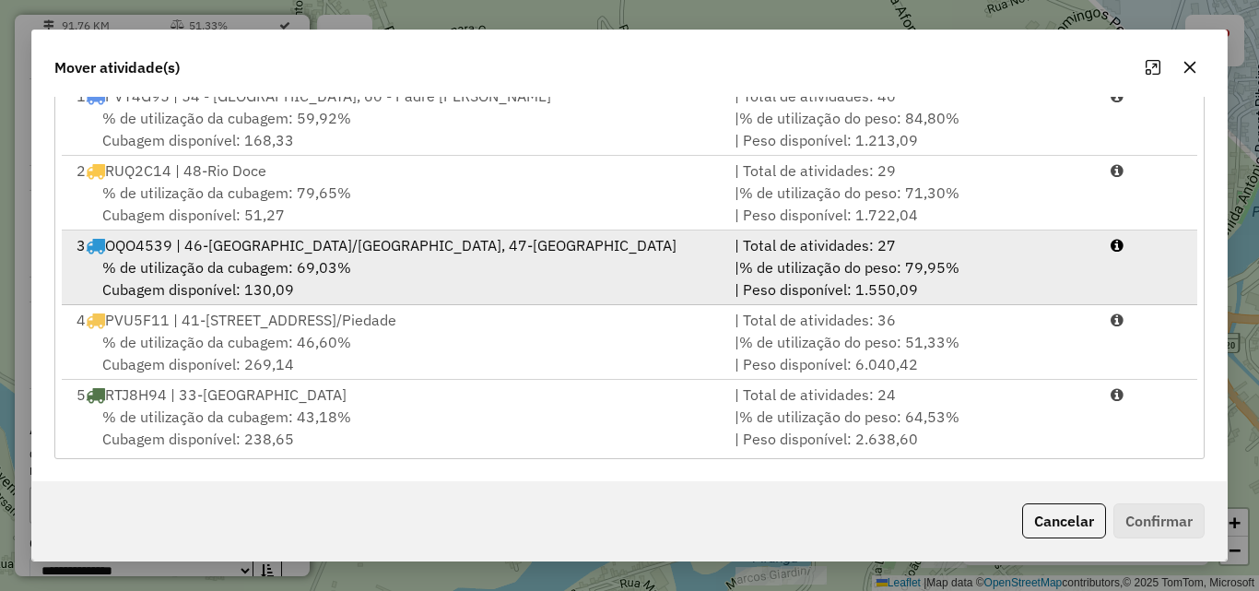
scroll to position [154, 0]
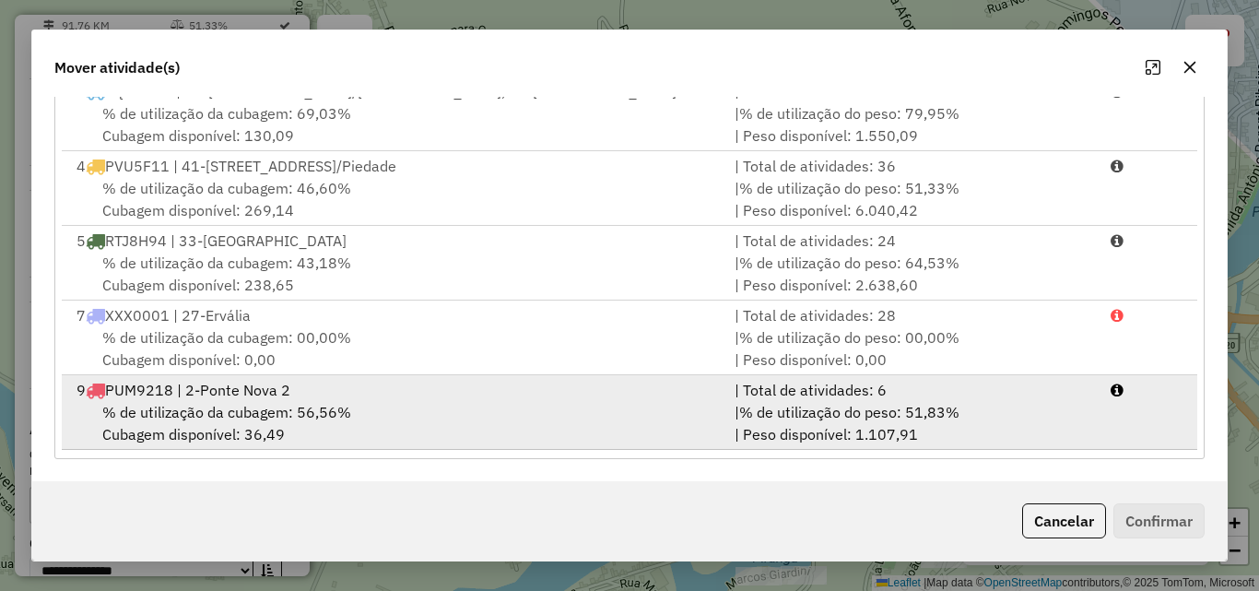
click at [588, 417] on div "% de utilização da cubagem: 56,56% Cubagem disponível: 36,49" at bounding box center [394, 423] width 658 height 44
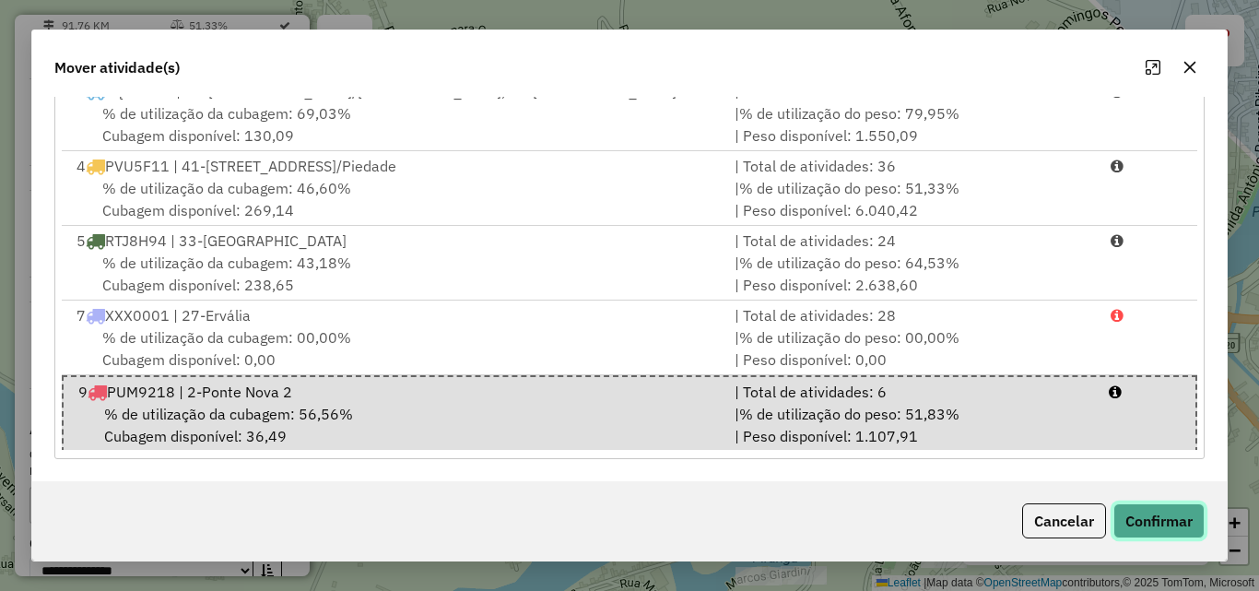
click at [1134, 535] on button "Confirmar" at bounding box center [1158, 520] width 91 height 35
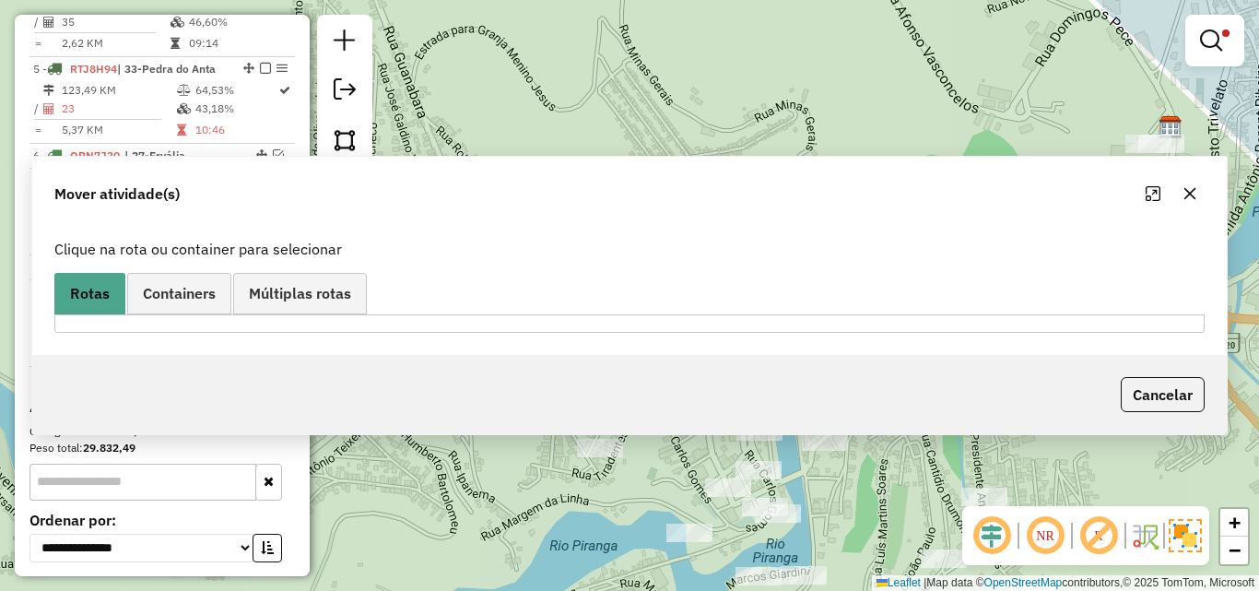
scroll to position [1073, 0]
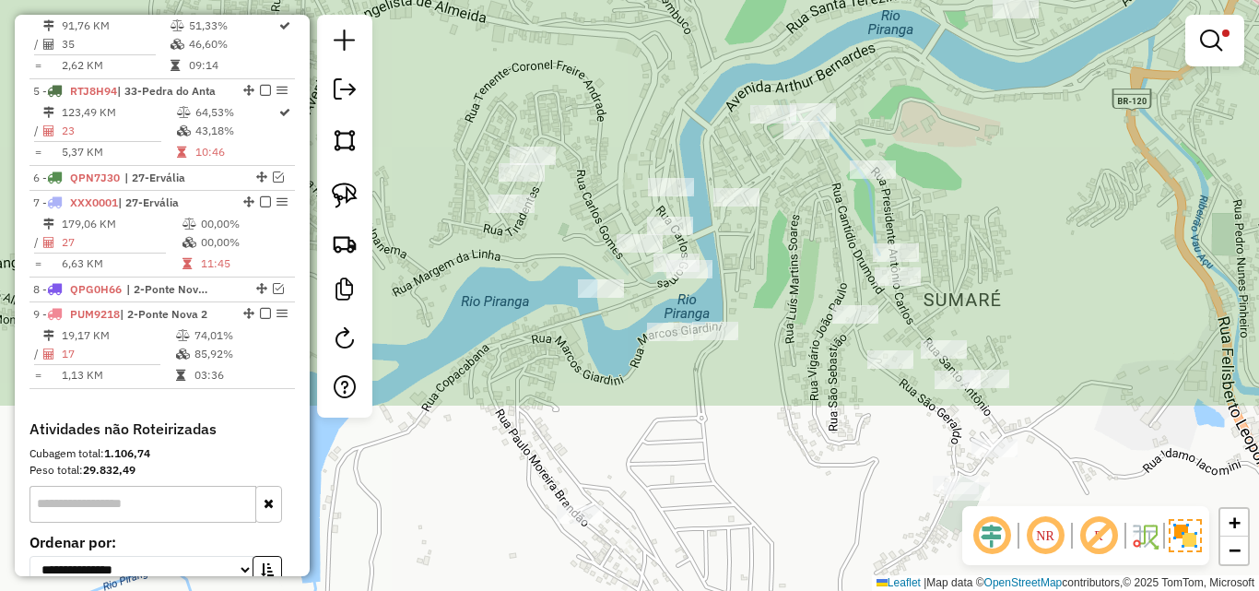
drag, startPoint x: 860, startPoint y: 512, endPoint x: 751, endPoint y: 242, distance: 291.1
click at [751, 242] on div "Limpar filtros Janela de atendimento Grade de atendimento Capacidade Transporta…" at bounding box center [629, 295] width 1259 height 591
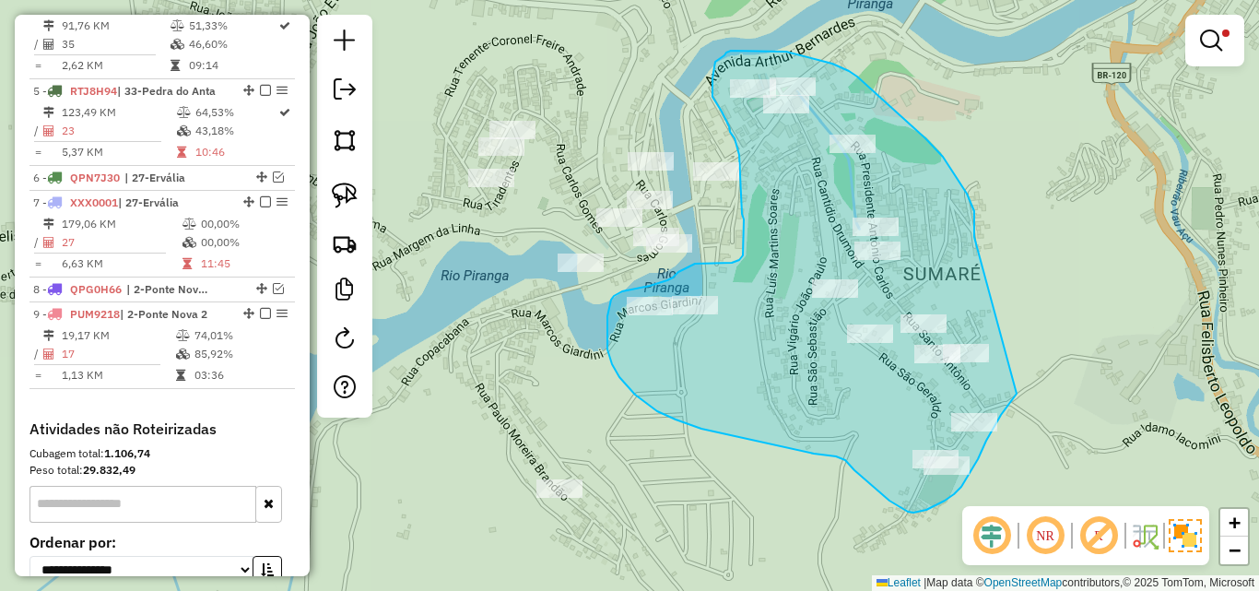
drag, startPoint x: 974, startPoint y: 237, endPoint x: 1017, endPoint y: 392, distance: 160.5
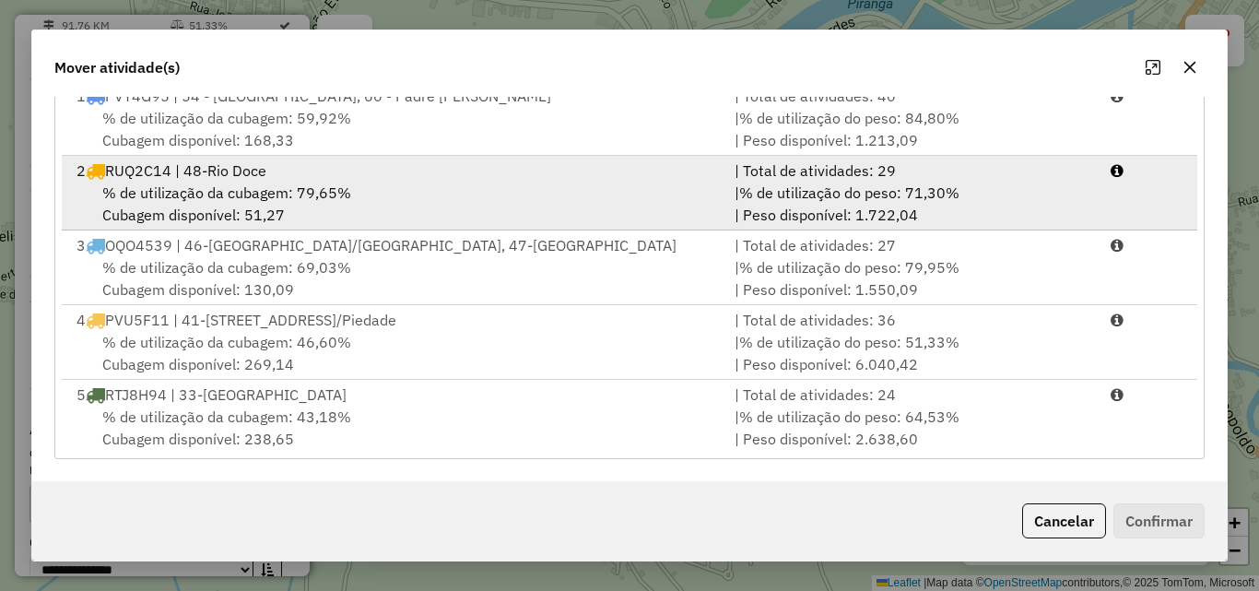
scroll to position [154, 0]
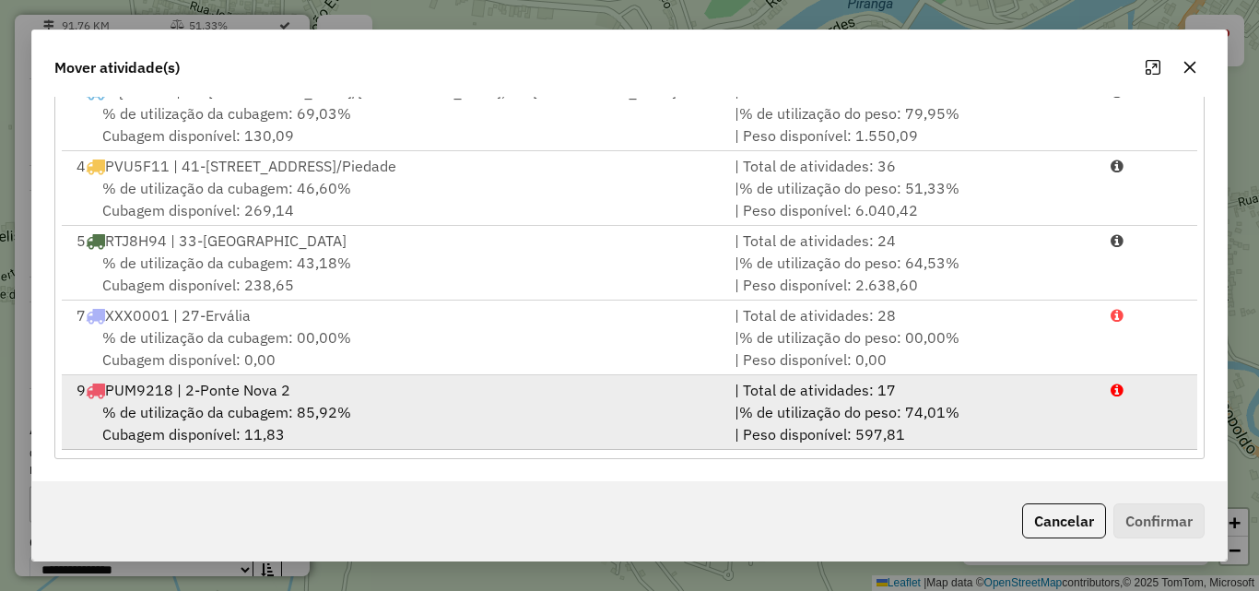
click at [640, 427] on div "% de utilização da cubagem: 85,92% Cubagem disponível: 11,83" at bounding box center [394, 423] width 658 height 44
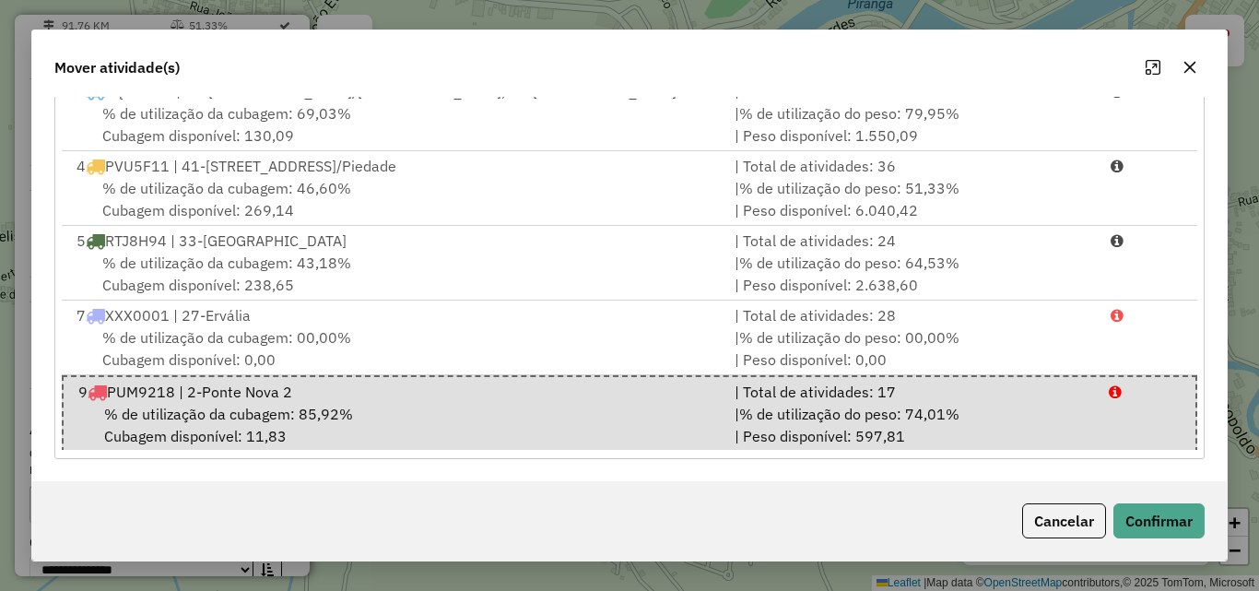
click at [1188, 69] on icon "button" at bounding box center [1190, 68] width 12 height 12
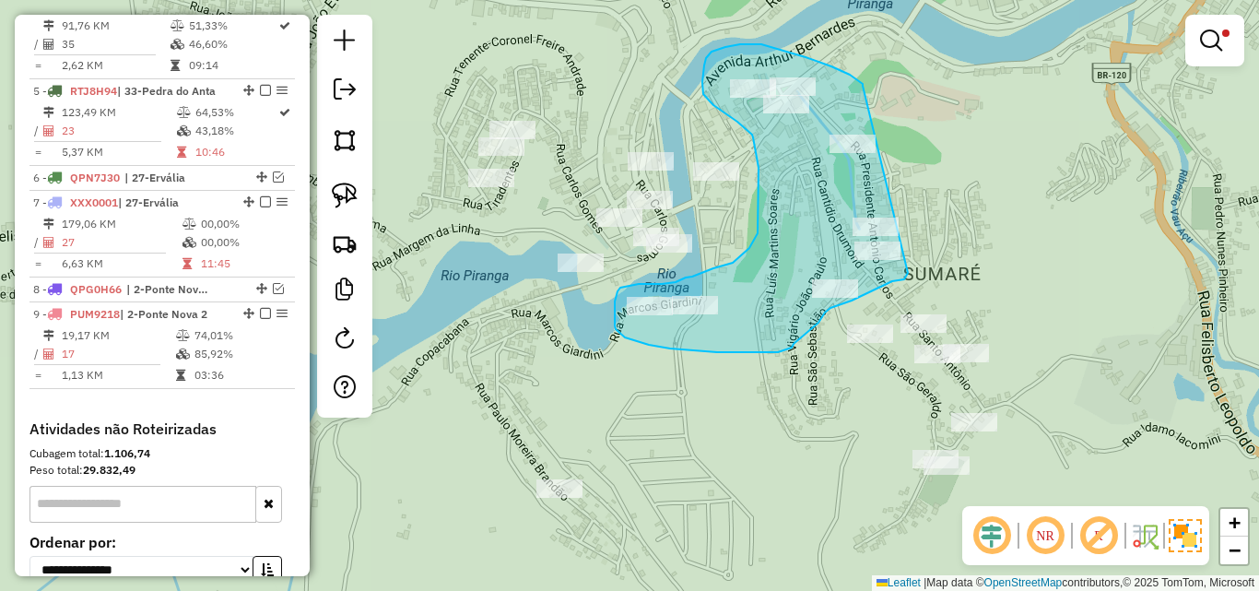
drag, startPoint x: 863, startPoint y: 86, endPoint x: 928, endPoint y: 167, distance: 104.2
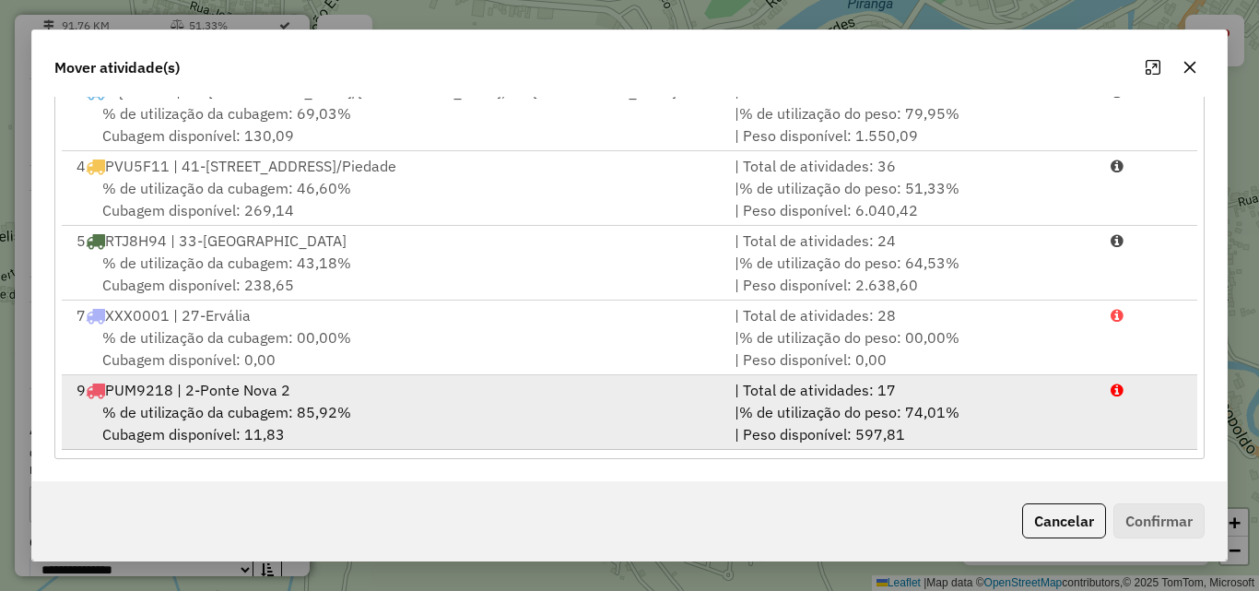
click at [739, 421] on span "% de utilização do peso: 74,01%" at bounding box center [849, 412] width 220 height 18
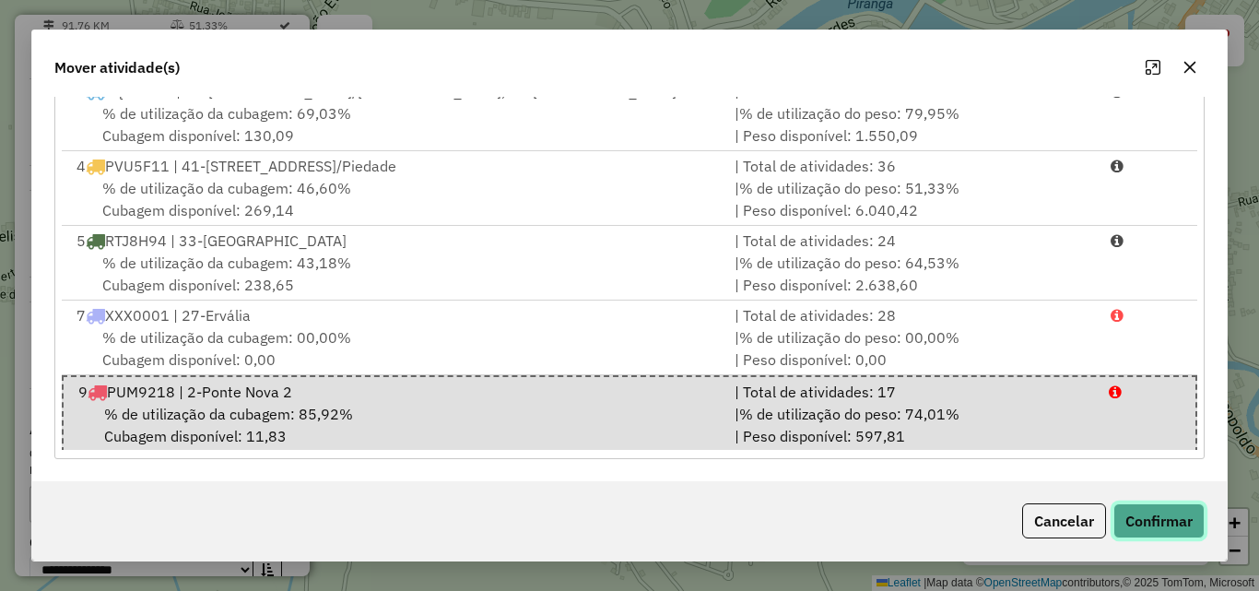
click at [1192, 525] on button "Confirmar" at bounding box center [1158, 520] width 91 height 35
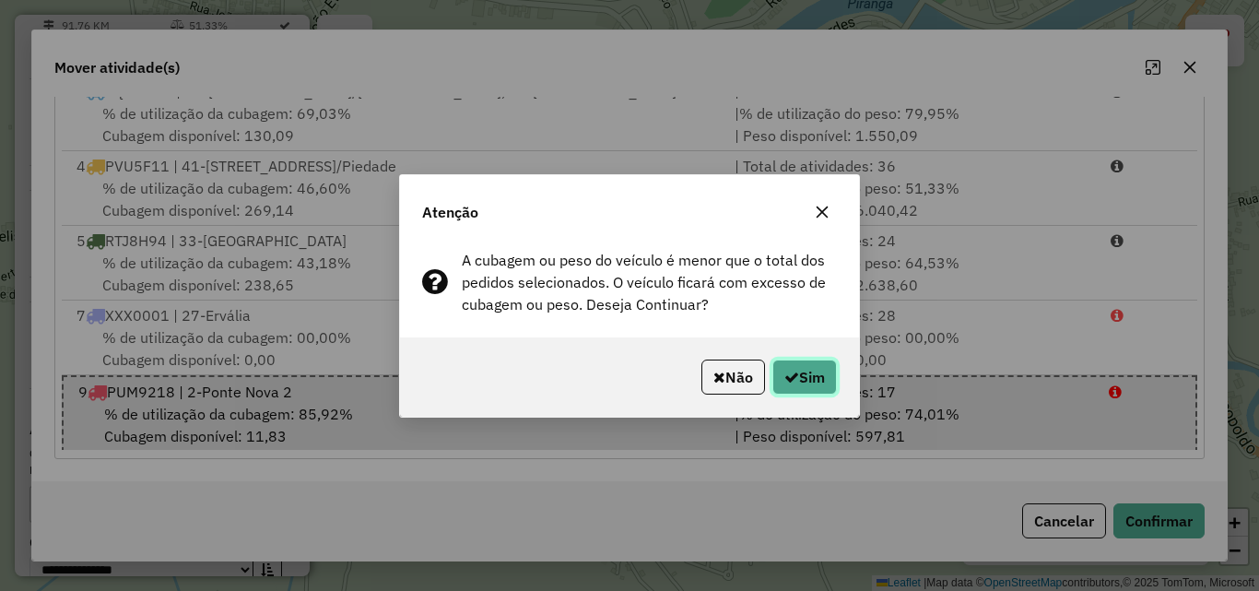
click at [817, 385] on button "Sim" at bounding box center [804, 376] width 65 height 35
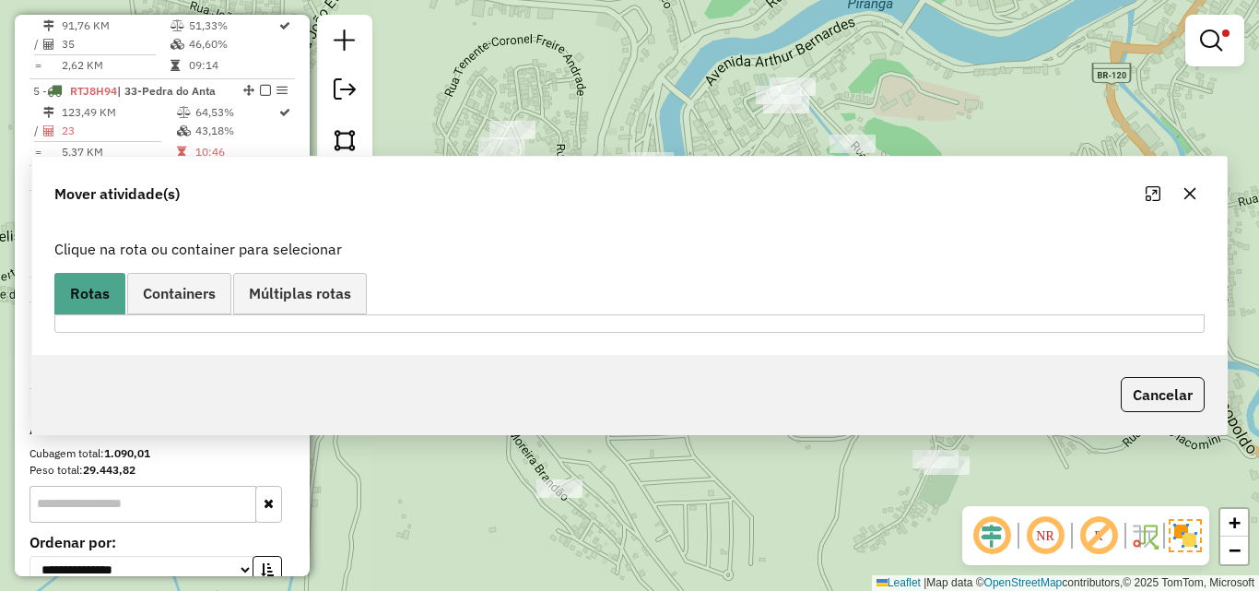
scroll to position [0, 0]
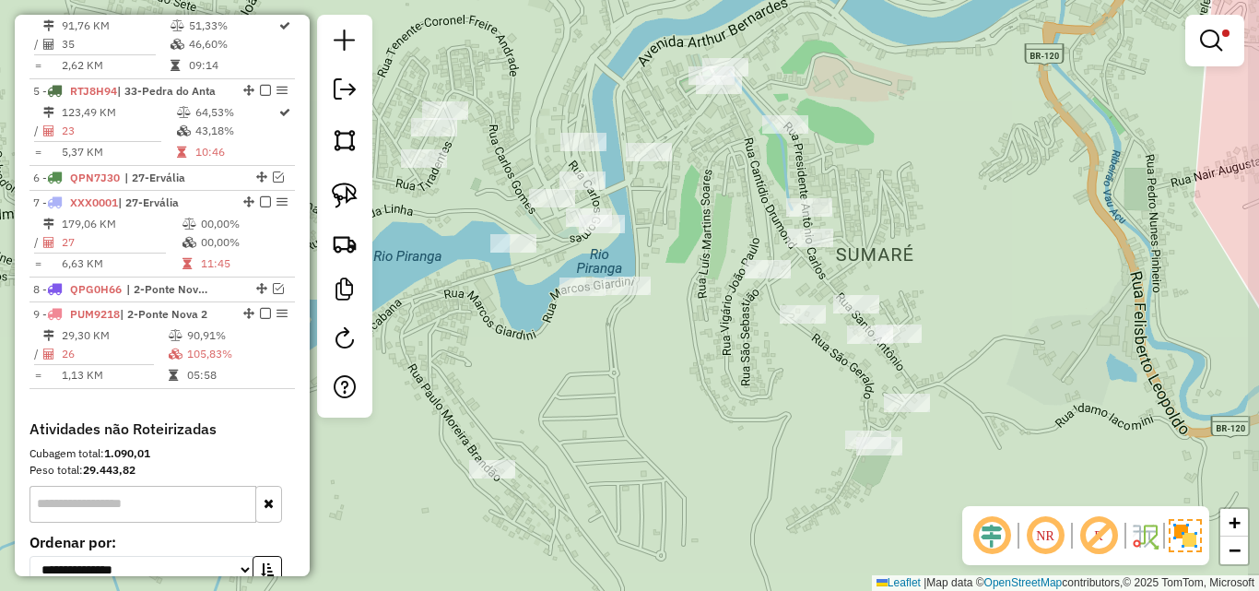
drag, startPoint x: 747, startPoint y: 361, endPoint x: 676, endPoint y: 348, distance: 71.2
click at [676, 348] on div "Limpar filtros Janela de atendimento Grade de atendimento Capacidade Transporta…" at bounding box center [629, 295] width 1259 height 591
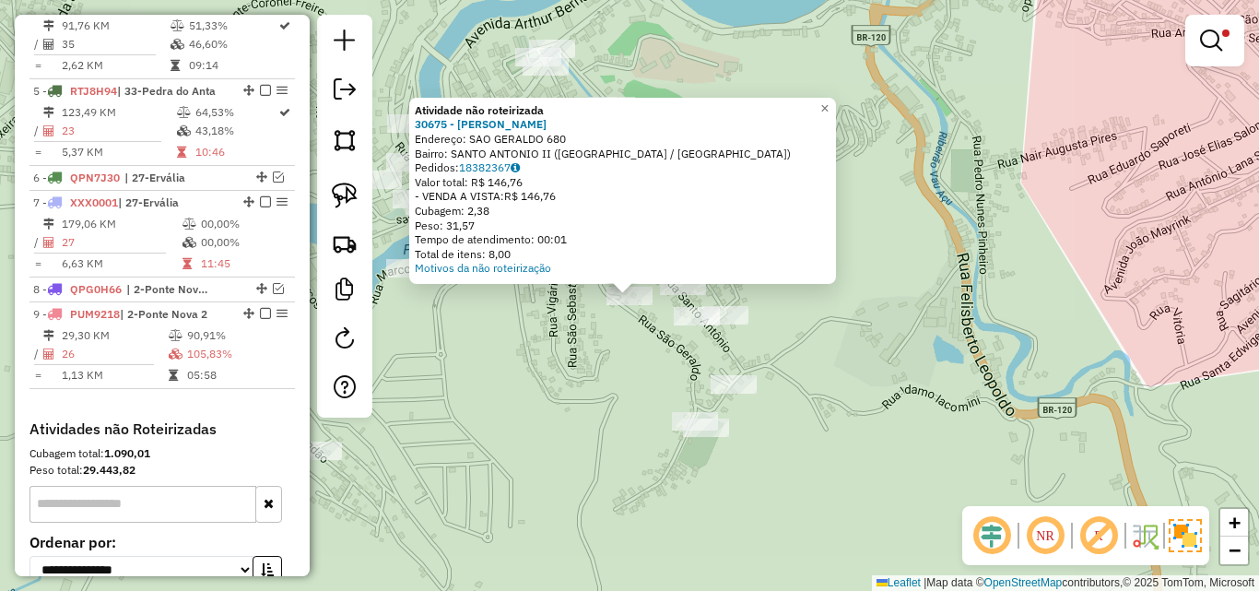
drag, startPoint x: 565, startPoint y: 358, endPoint x: 586, endPoint y: 335, distance: 30.6
click at [565, 357] on div "Atividade não roteirizada 30675 - JAQUELINE FONTES Endereço: SAO GERALDO 680 Ba…" at bounding box center [629, 295] width 1259 height 591
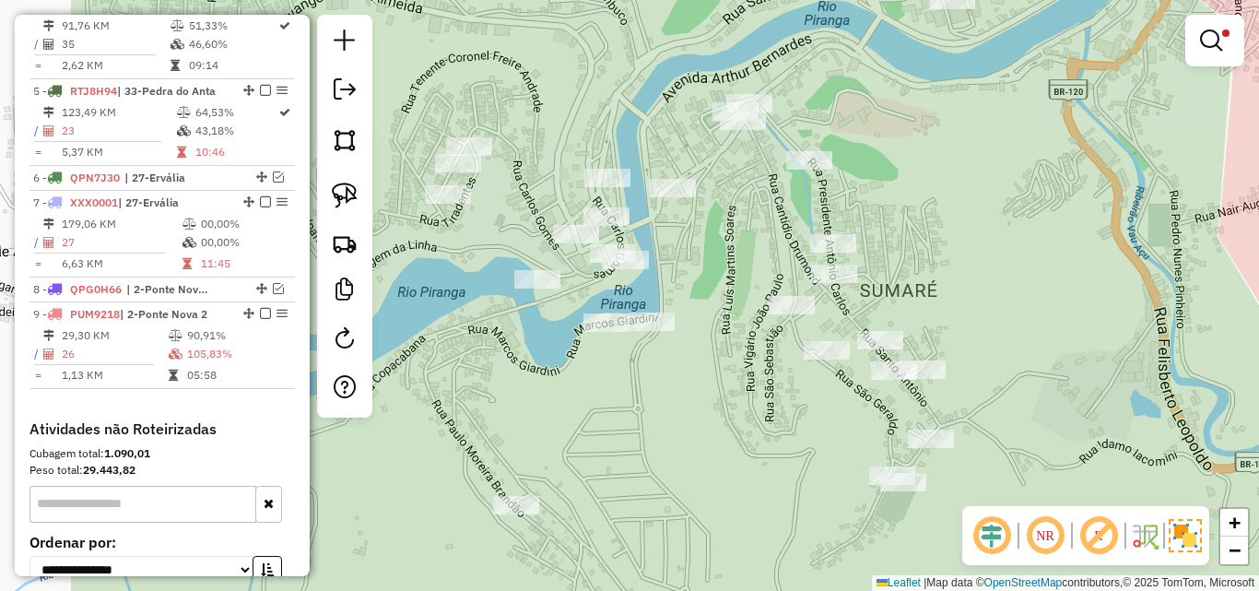
drag, startPoint x: 560, startPoint y: 327, endPoint x: 757, endPoint y: 381, distance: 203.5
click at [757, 381] on div "Limpar filtros Janela de atendimento Grade de atendimento Capacidade Transporta…" at bounding box center [629, 295] width 1259 height 591
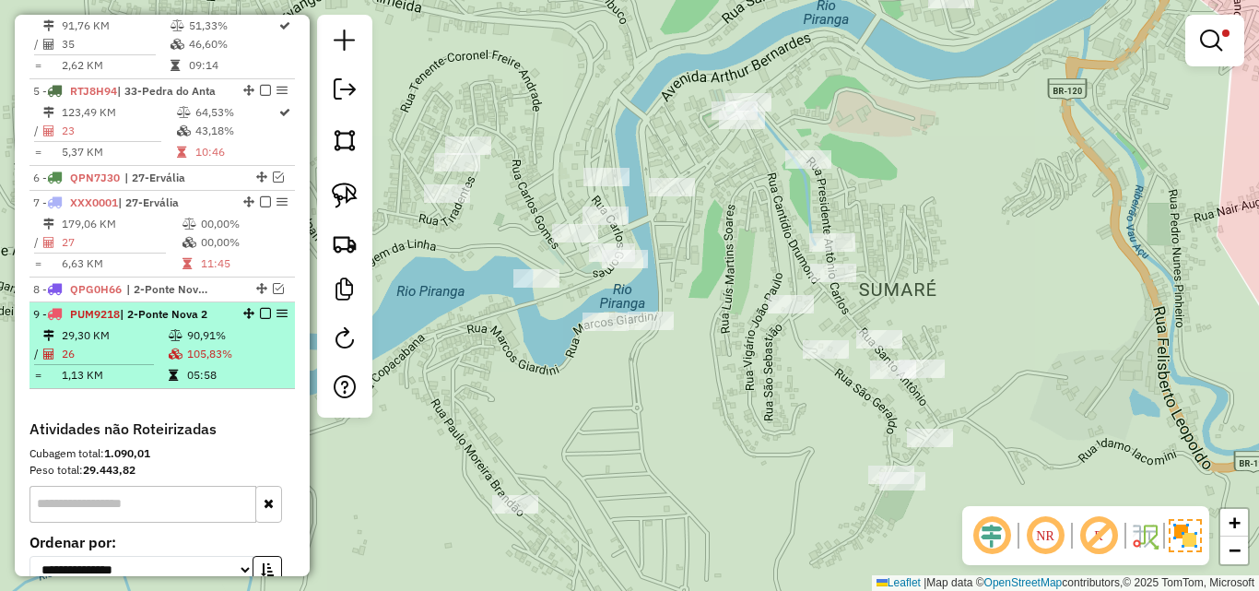
click at [263, 308] on em at bounding box center [265, 313] width 11 height 11
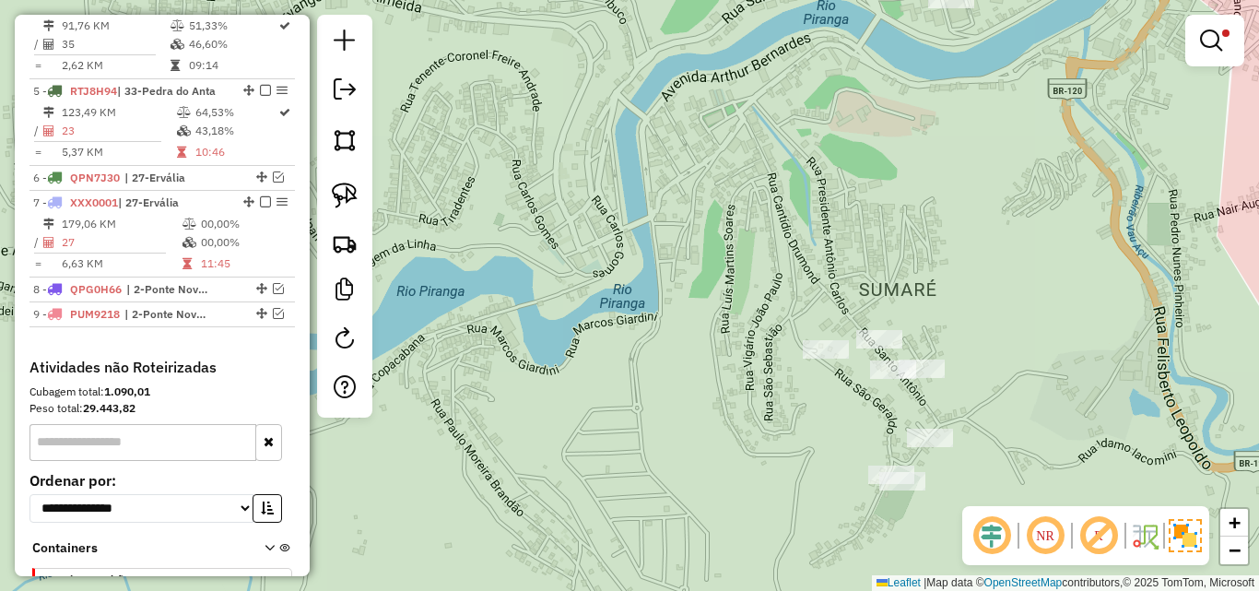
drag, startPoint x: 659, startPoint y: 361, endPoint x: 582, endPoint y: 366, distance: 76.6
click at [582, 366] on div "Limpar filtros Janela de atendimento Grade de atendimento Capacidade Transporta…" at bounding box center [629, 295] width 1259 height 591
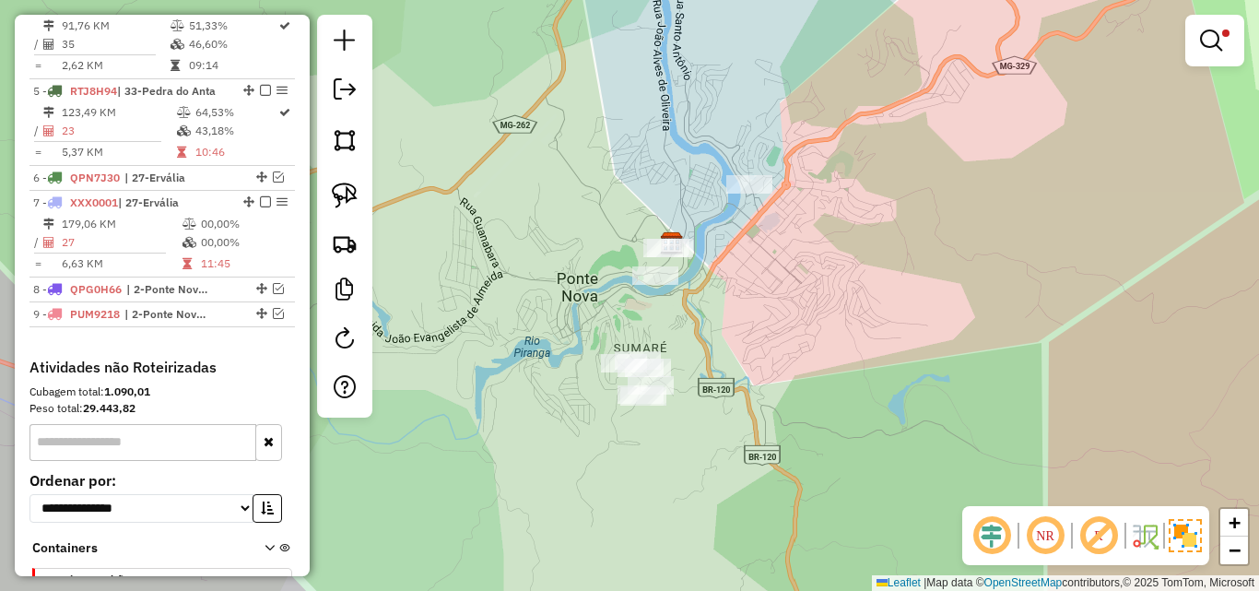
click at [1216, 21] on div at bounding box center [1214, 41] width 59 height 52
click at [1232, 47] on link at bounding box center [1215, 40] width 44 height 37
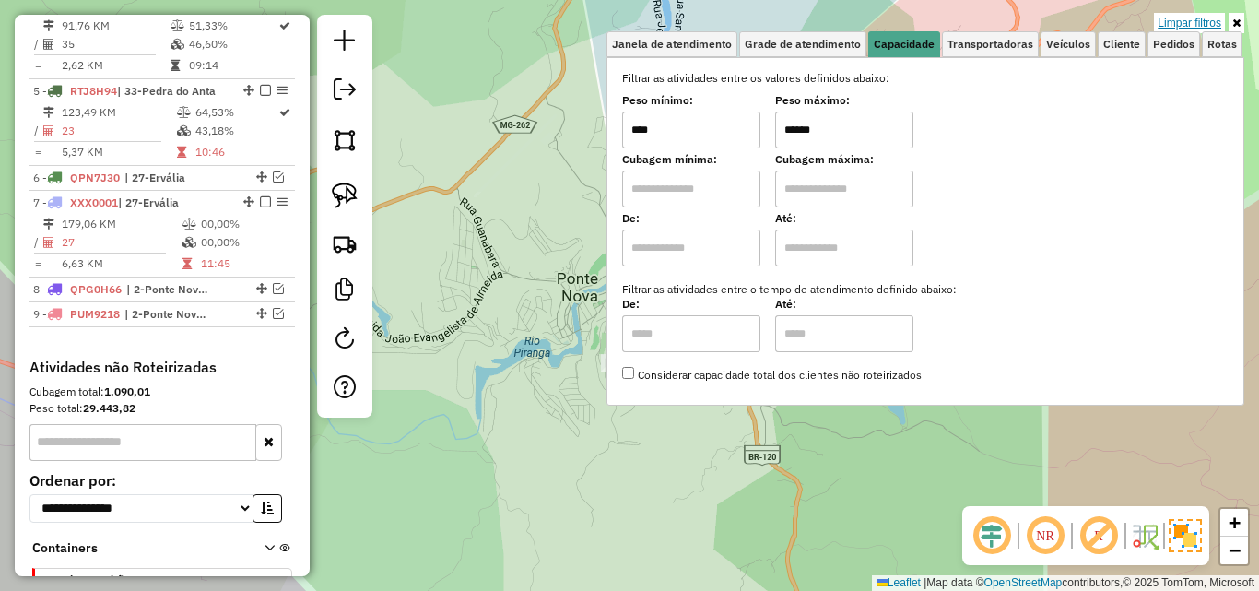
click at [1189, 18] on link "Limpar filtros" at bounding box center [1189, 23] width 71 height 20
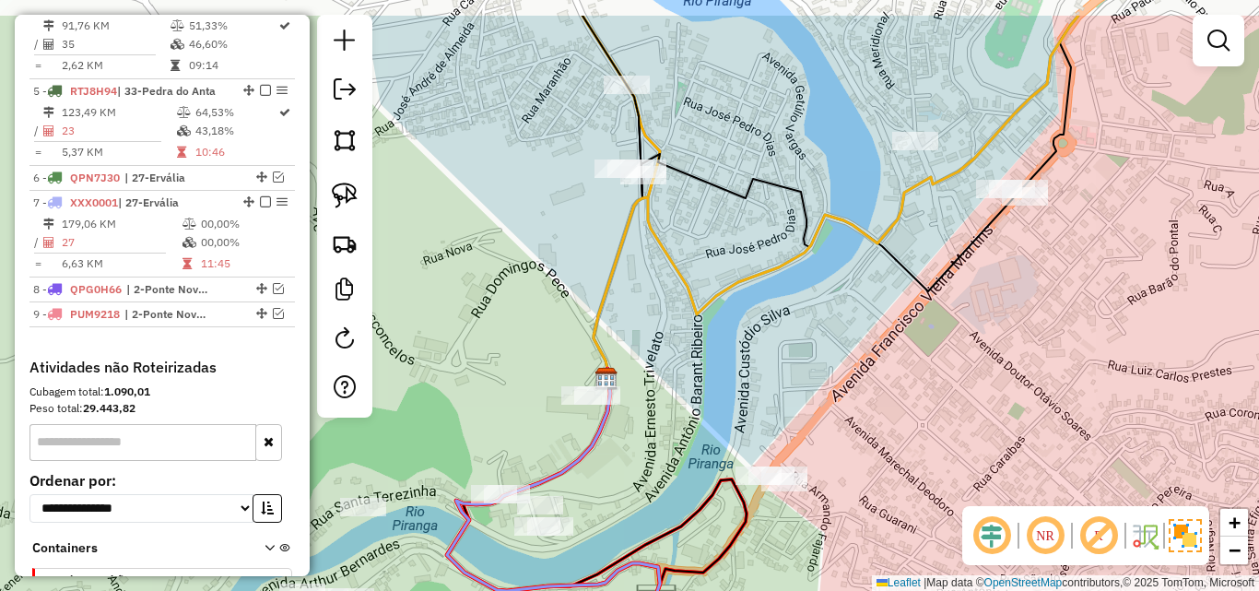
drag, startPoint x: 691, startPoint y: 189, endPoint x: 748, endPoint y: 264, distance: 94.0
click at [748, 264] on div "Janela de atendimento Grade de atendimento Capacidade Transportadoras Veículos …" at bounding box center [629, 295] width 1259 height 591
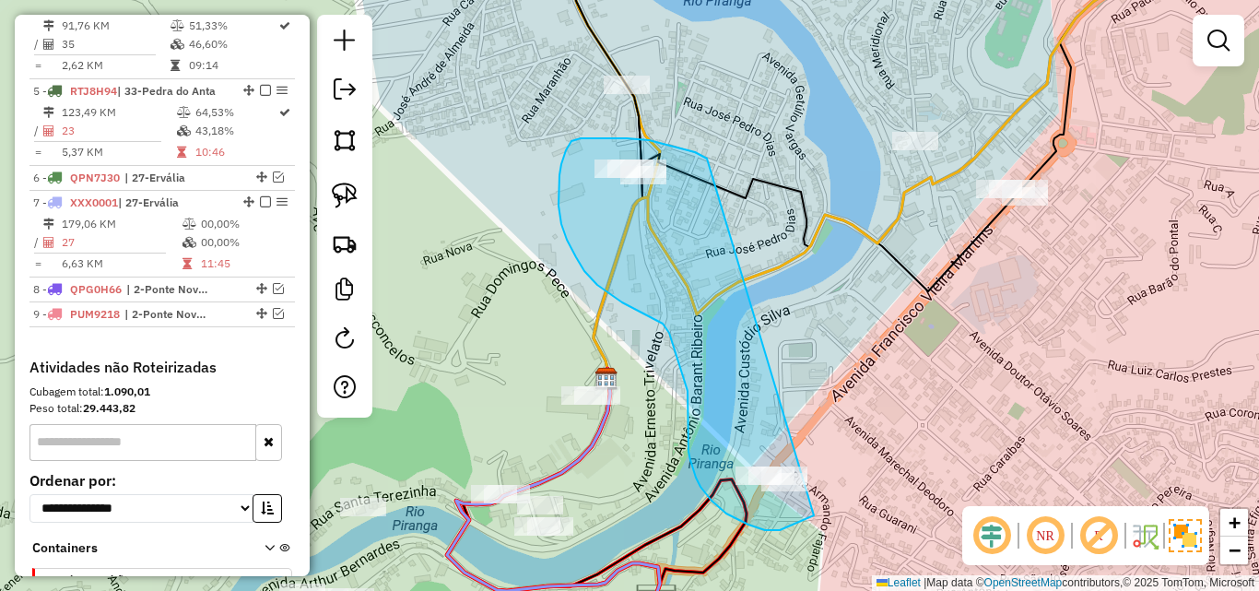
drag, startPoint x: 707, startPoint y: 159, endPoint x: 889, endPoint y: 402, distance: 304.1
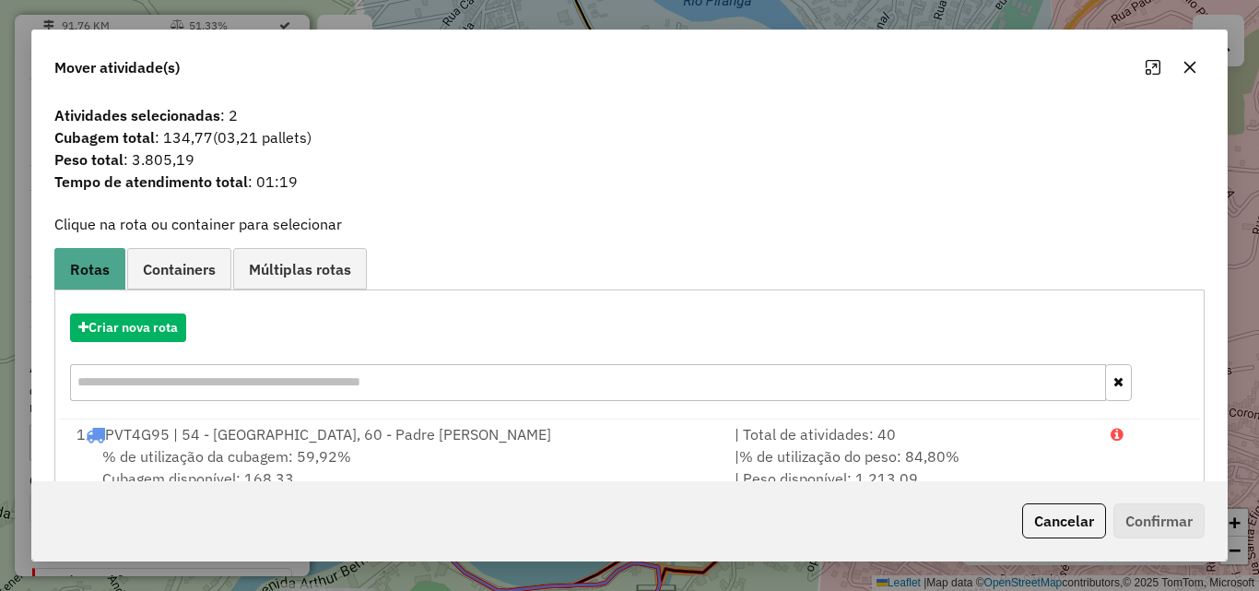
click at [1193, 76] on button "button" at bounding box center [1189, 67] width 29 height 29
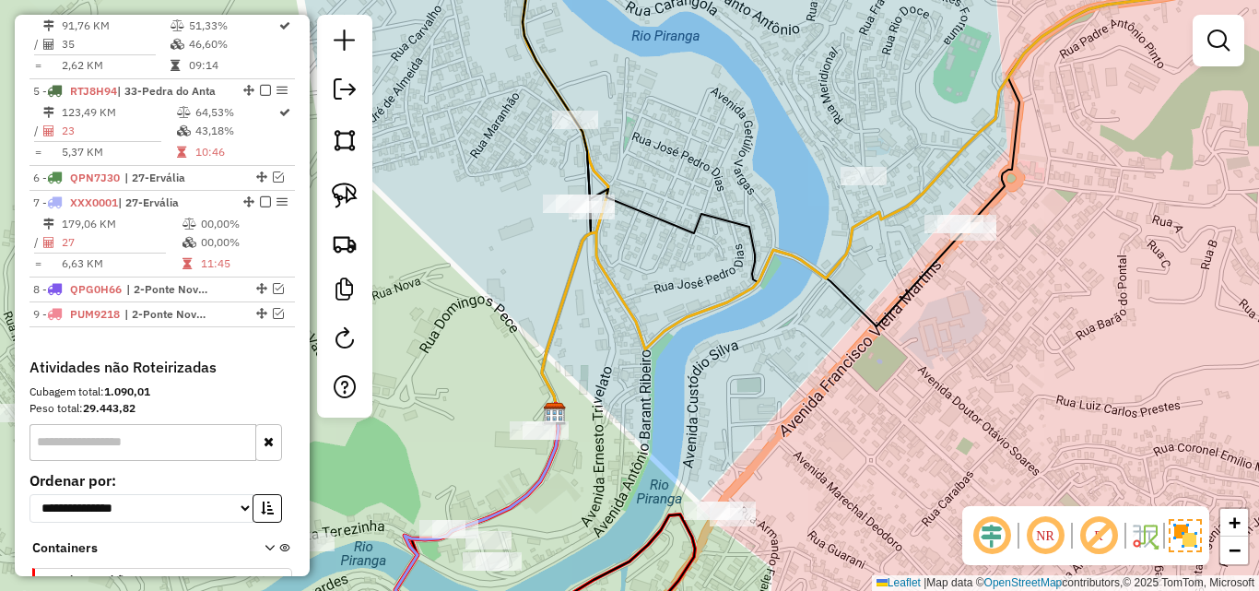
drag, startPoint x: 995, startPoint y: 271, endPoint x: 944, endPoint y: 306, distance: 62.4
click at [944, 306] on div "Janela de atendimento Grade de atendimento Capacidade Transportadoras Veículos …" at bounding box center [629, 295] width 1259 height 591
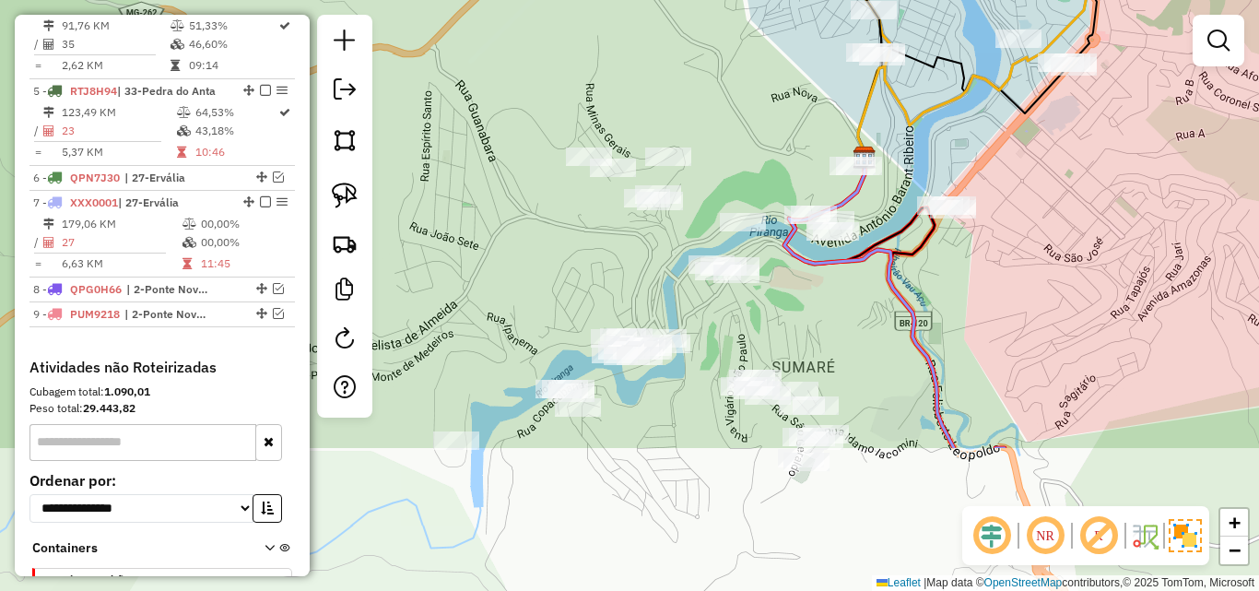
drag, startPoint x: 861, startPoint y: 337, endPoint x: 982, endPoint y: 134, distance: 237.2
click at [982, 134] on div "Janela de atendimento Grade de atendimento Capacidade Transportadoras Veículos …" at bounding box center [629, 295] width 1259 height 591
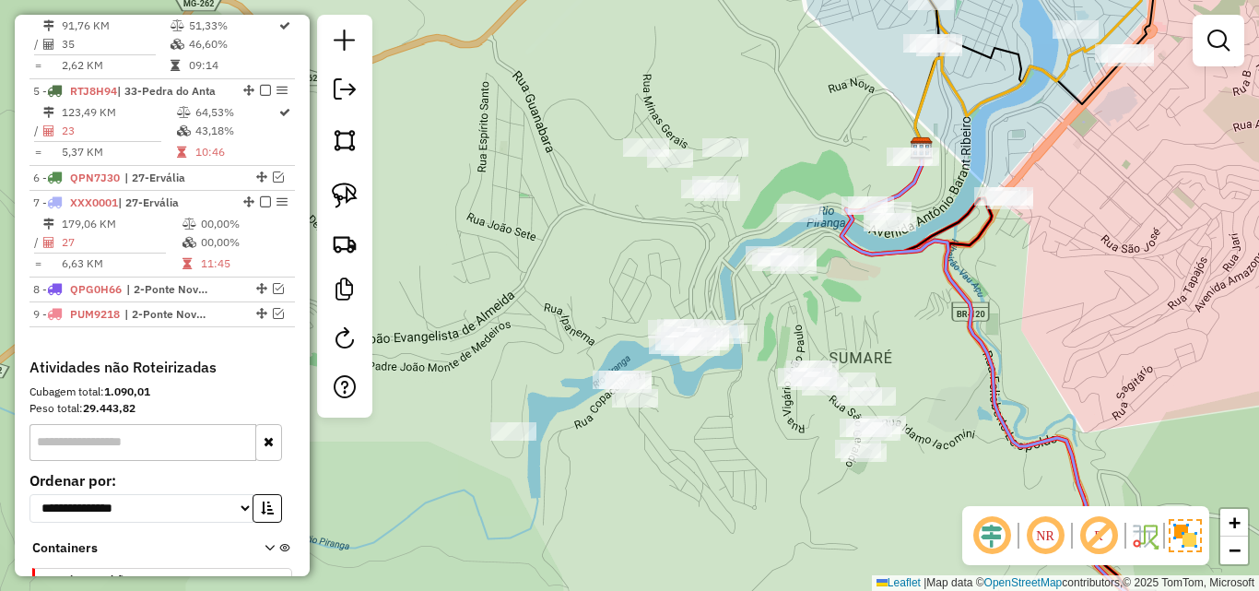
drag, startPoint x: 626, startPoint y: 419, endPoint x: 722, endPoint y: 400, distance: 97.8
click at [722, 400] on div "Janela de atendimento Grade de atendimento Capacidade Transportadoras Veículos …" at bounding box center [629, 295] width 1259 height 591
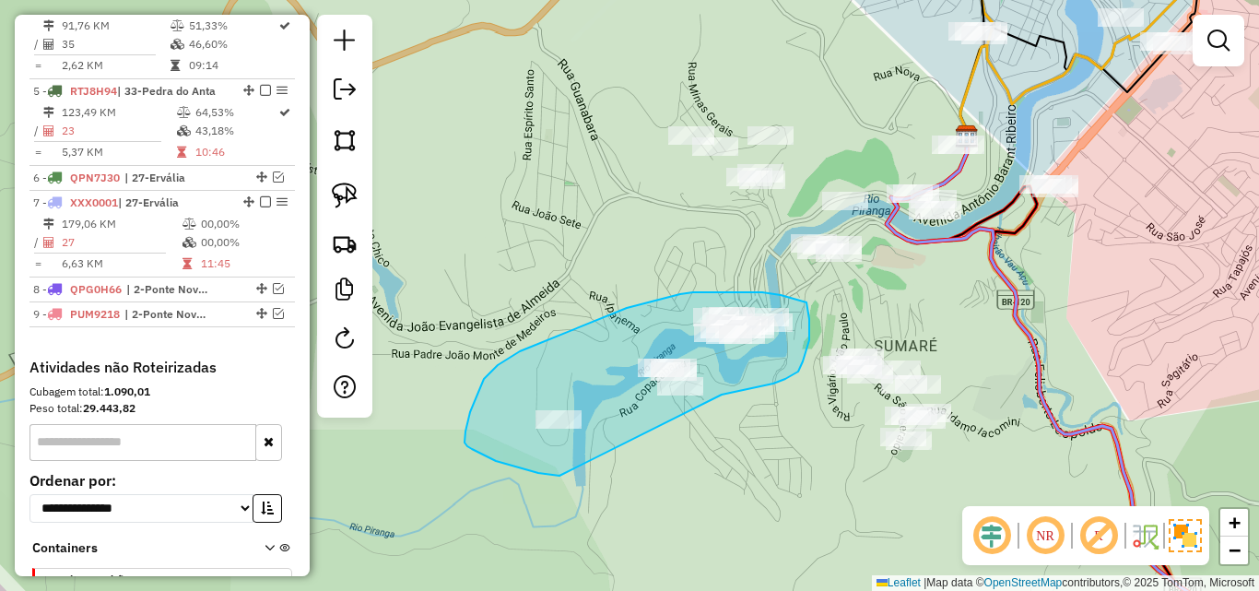
drag, startPoint x: 722, startPoint y: 394, endPoint x: 684, endPoint y: 471, distance: 85.3
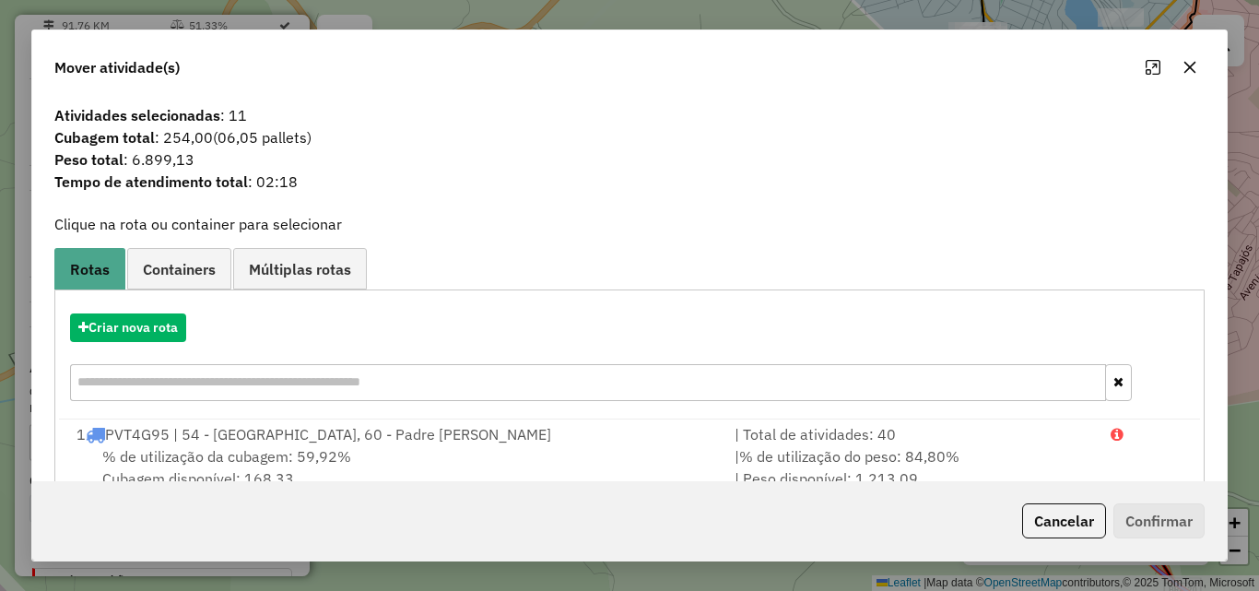
click at [1199, 78] on button "button" at bounding box center [1189, 67] width 29 height 29
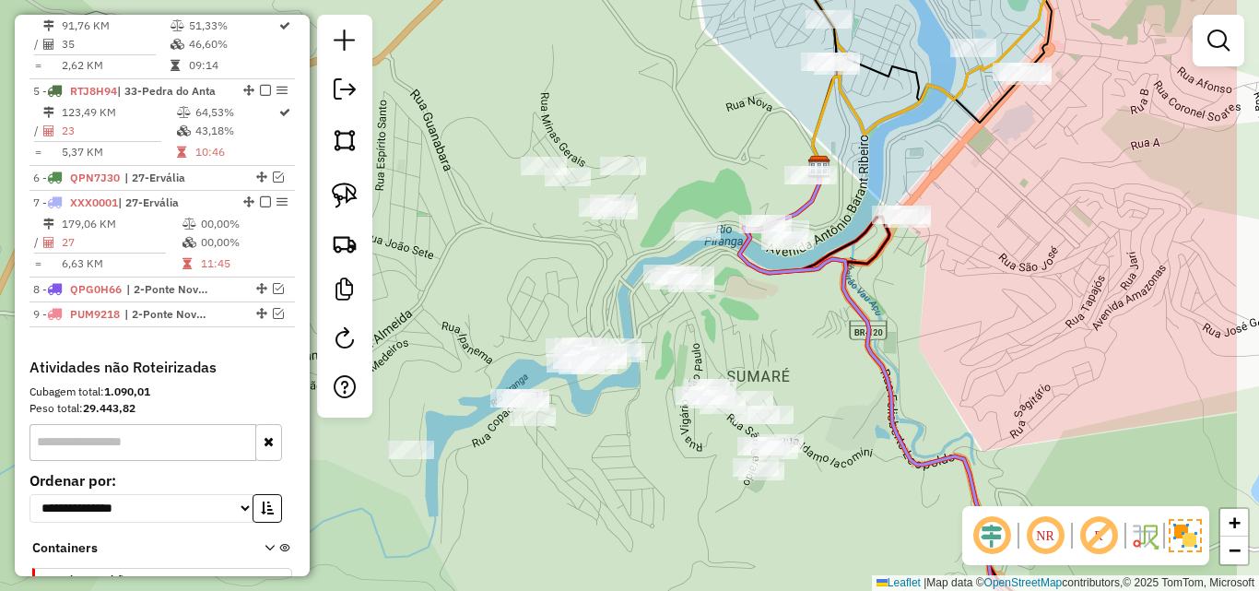
drag, startPoint x: 937, startPoint y: 329, endPoint x: 790, endPoint y: 359, distance: 150.6
click at [790, 359] on div "Janela de atendimento Grade de atendimento Capacidade Transportadoras Veículos …" at bounding box center [629, 295] width 1259 height 591
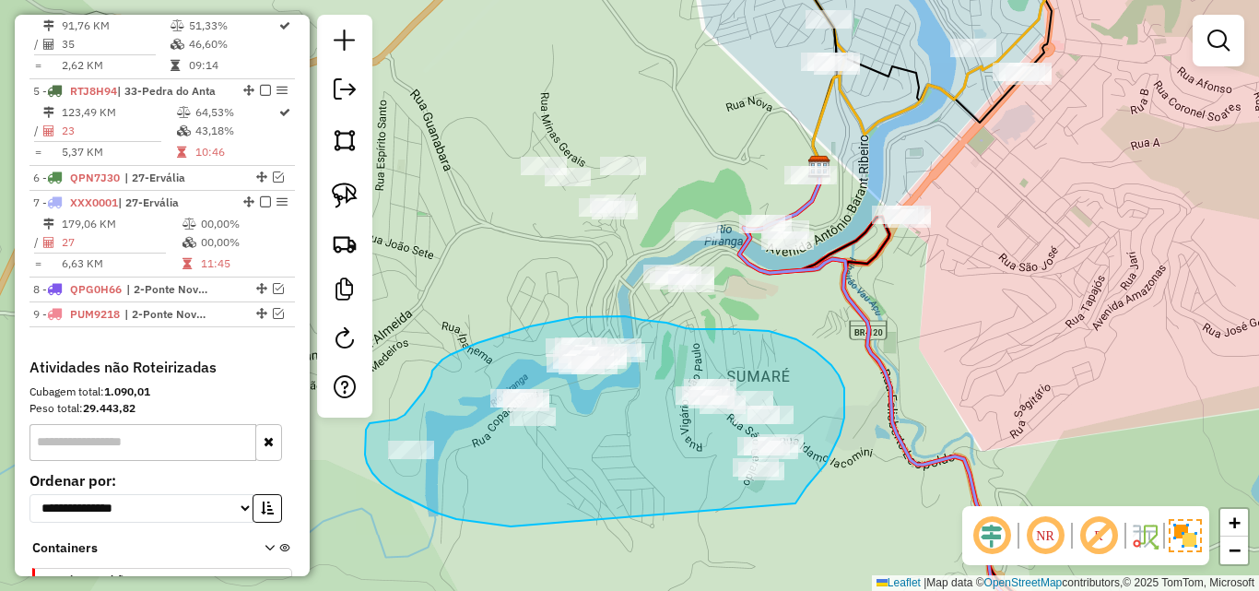
drag, startPoint x: 795, startPoint y: 503, endPoint x: 558, endPoint y: 521, distance: 238.4
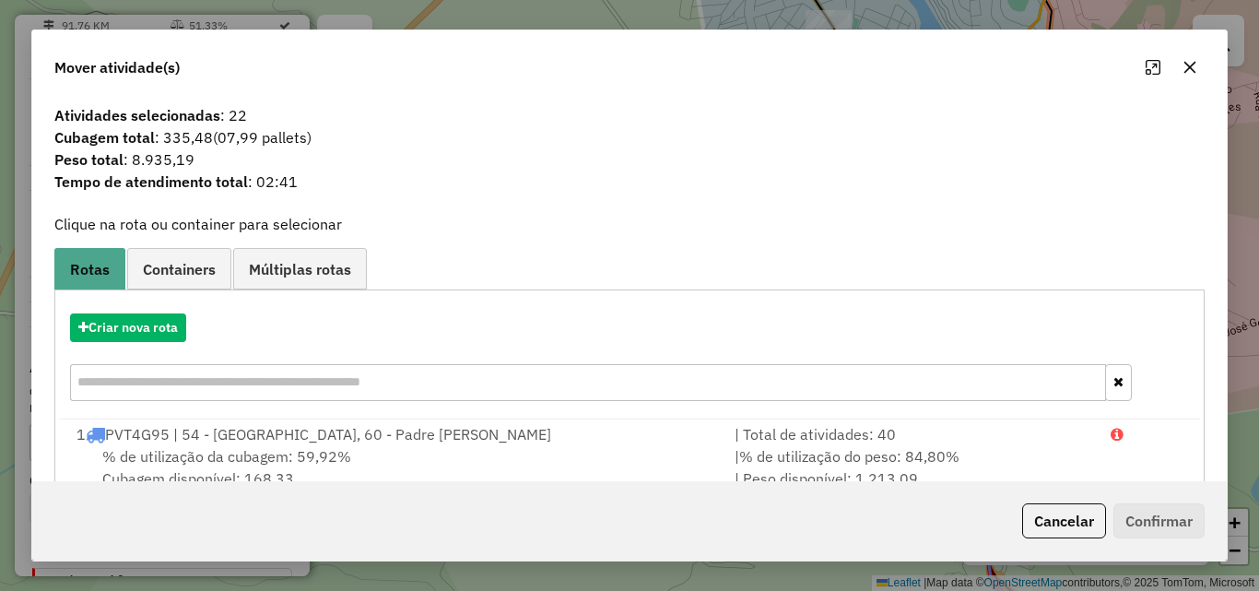
click at [1187, 70] on icon "button" at bounding box center [1190, 68] width 12 height 12
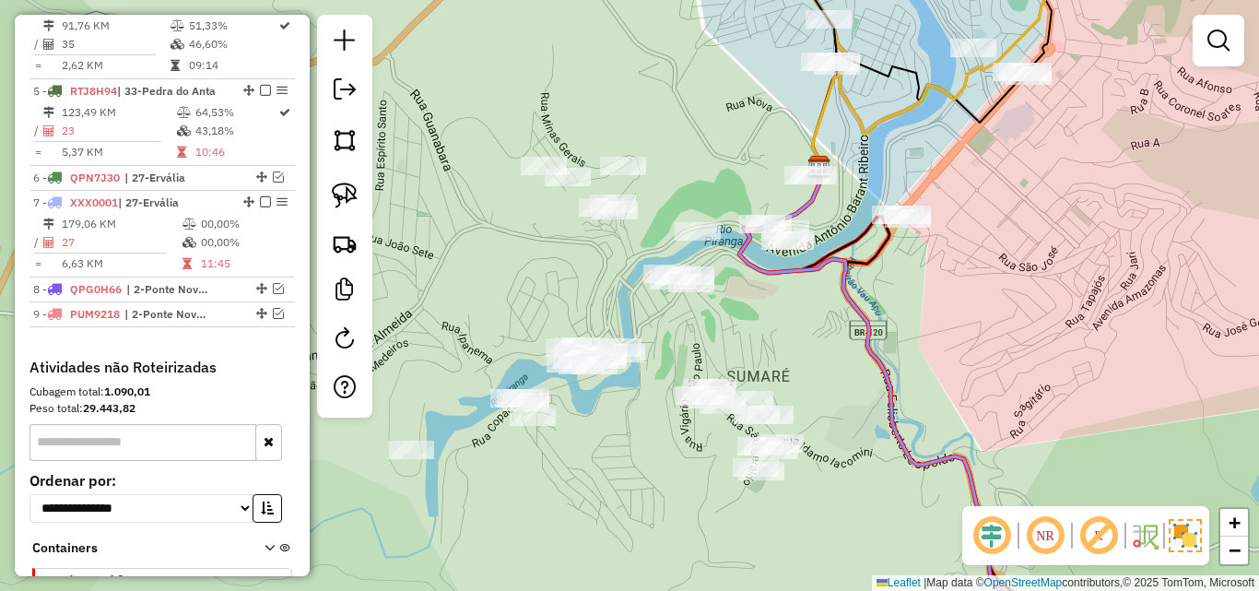
drag, startPoint x: 689, startPoint y: 336, endPoint x: 697, endPoint y: 406, distance: 69.5
click at [697, 406] on div "Janela de atendimento Grade de atendimento Capacidade Transportadoras Veículos …" at bounding box center [629, 295] width 1259 height 591
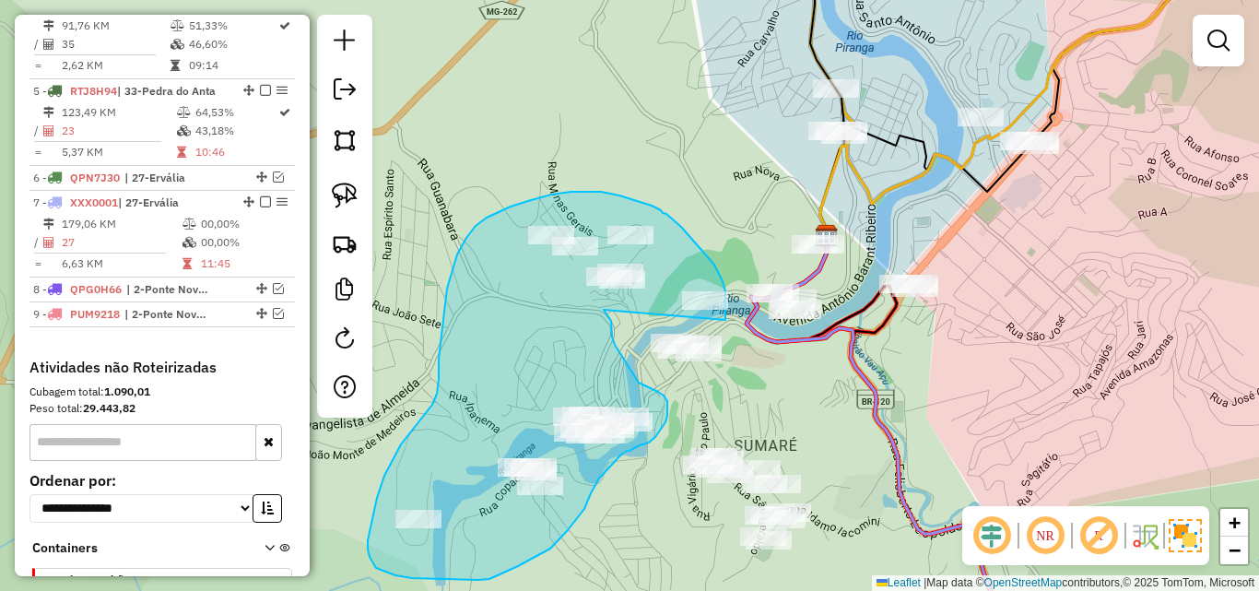
drag, startPoint x: 725, startPoint y: 320, endPoint x: 604, endPoint y: 310, distance: 122.1
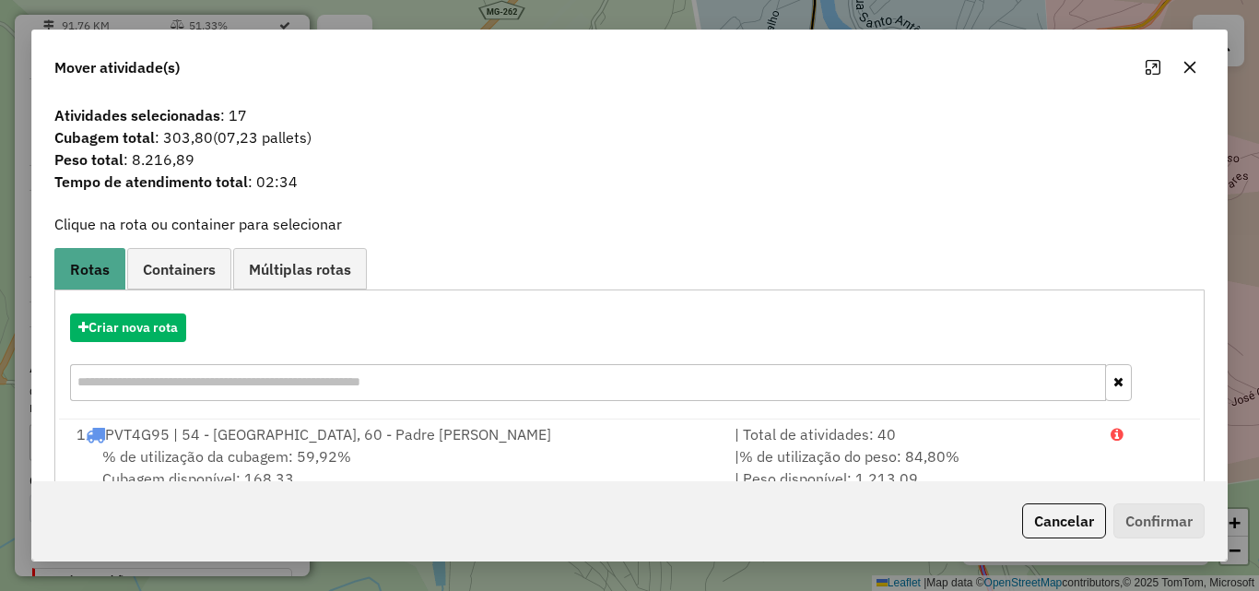
click at [1191, 66] on icon "button" at bounding box center [1190, 68] width 12 height 12
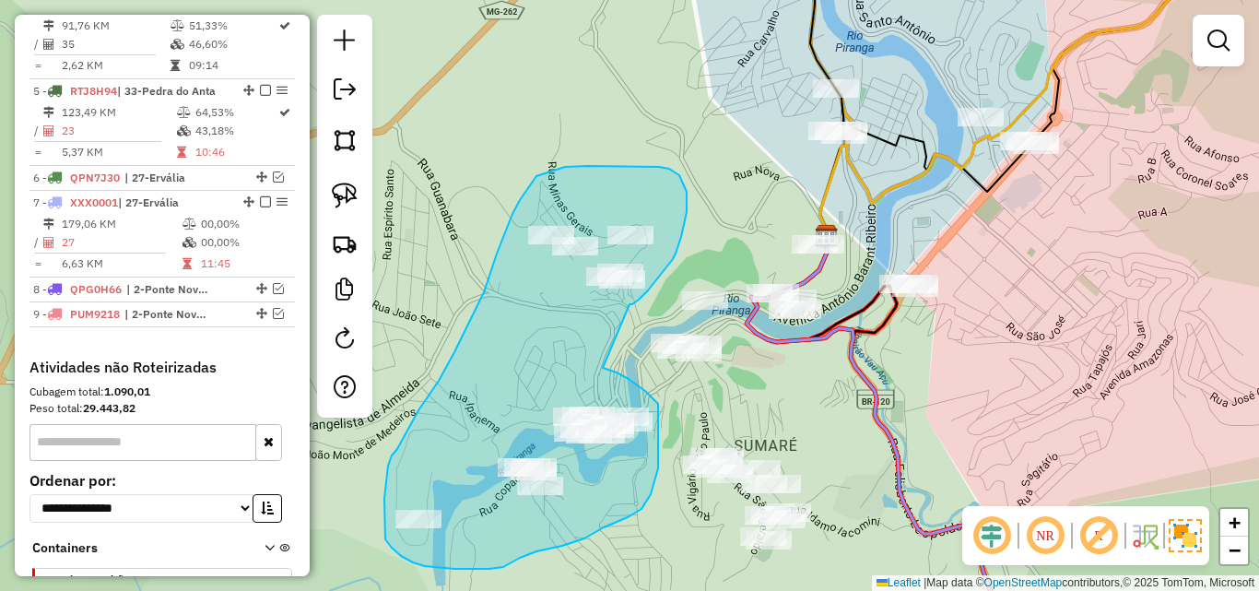
drag, startPoint x: 629, startPoint y: 304, endPoint x: 603, endPoint y: 368, distance: 69.0
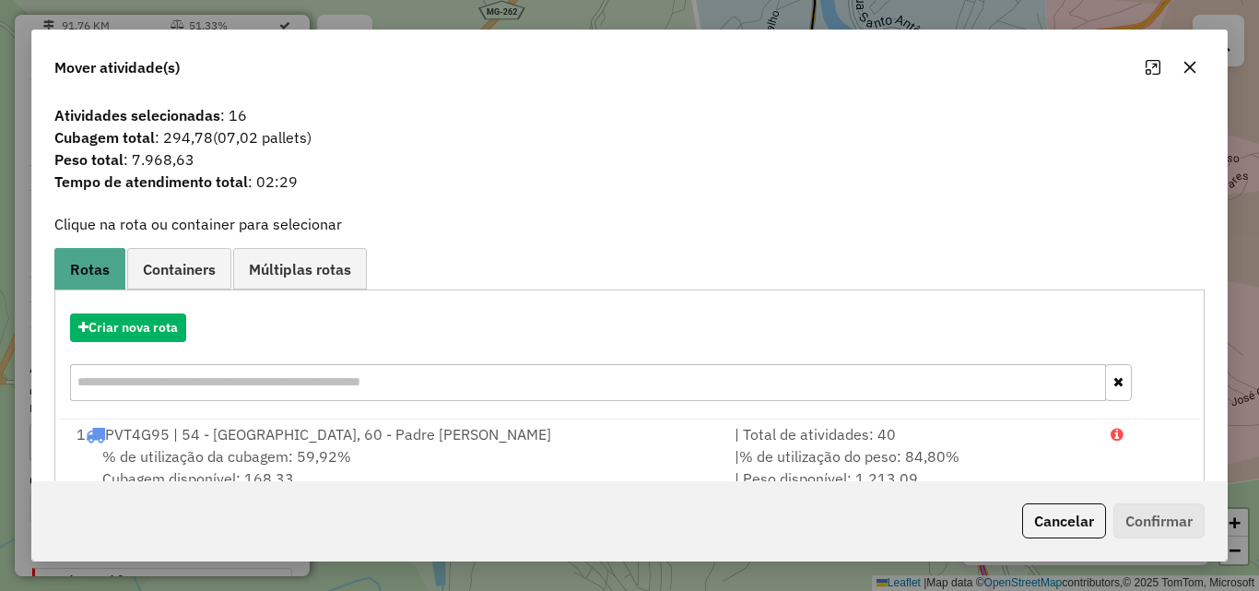
click at [1179, 68] on button "button" at bounding box center [1189, 67] width 29 height 29
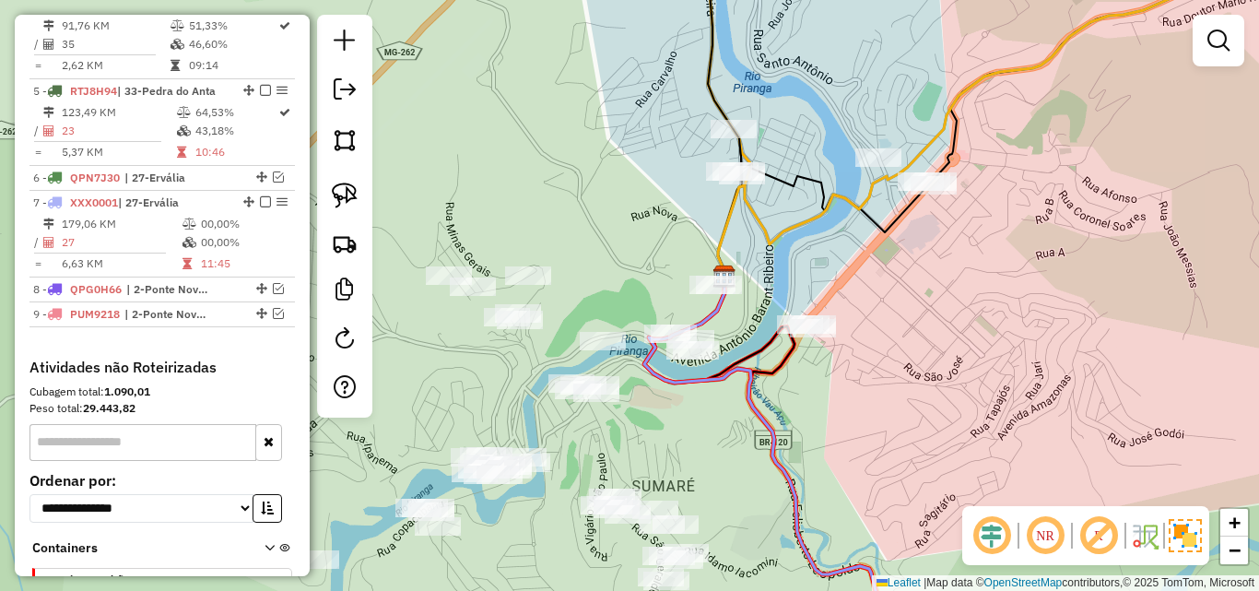
drag, startPoint x: 689, startPoint y: 421, endPoint x: 663, endPoint y: 358, distance: 69.0
click at [587, 456] on div "Janela de atendimento Grade de atendimento Capacidade Transportadoras Veículos …" at bounding box center [629, 295] width 1259 height 591
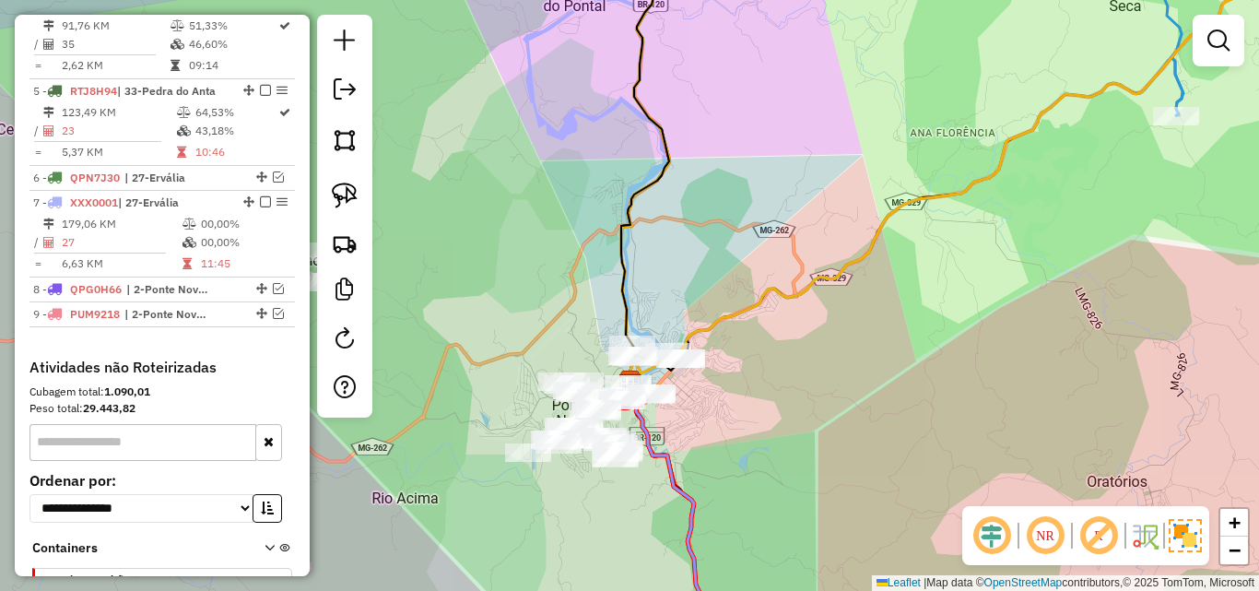
drag, startPoint x: 652, startPoint y: 488, endPoint x: 649, endPoint y: 394, distance: 94.0
click at [649, 394] on div "Janela de atendimento Grade de atendimento Capacidade Transportadoras Veículos …" at bounding box center [629, 295] width 1259 height 591
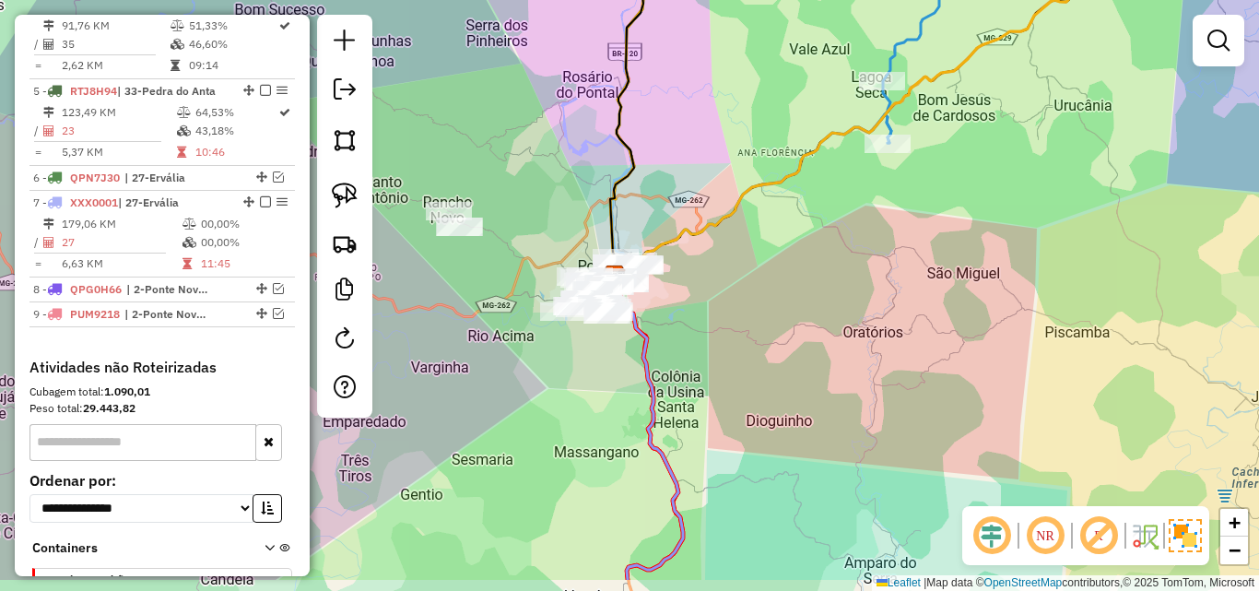
drag, startPoint x: 620, startPoint y: 445, endPoint x: 581, endPoint y: 319, distance: 132.3
click at [581, 319] on div "Janela de atendimento Grade de atendimento Capacidade Transportadoras Veículos …" at bounding box center [629, 295] width 1259 height 591
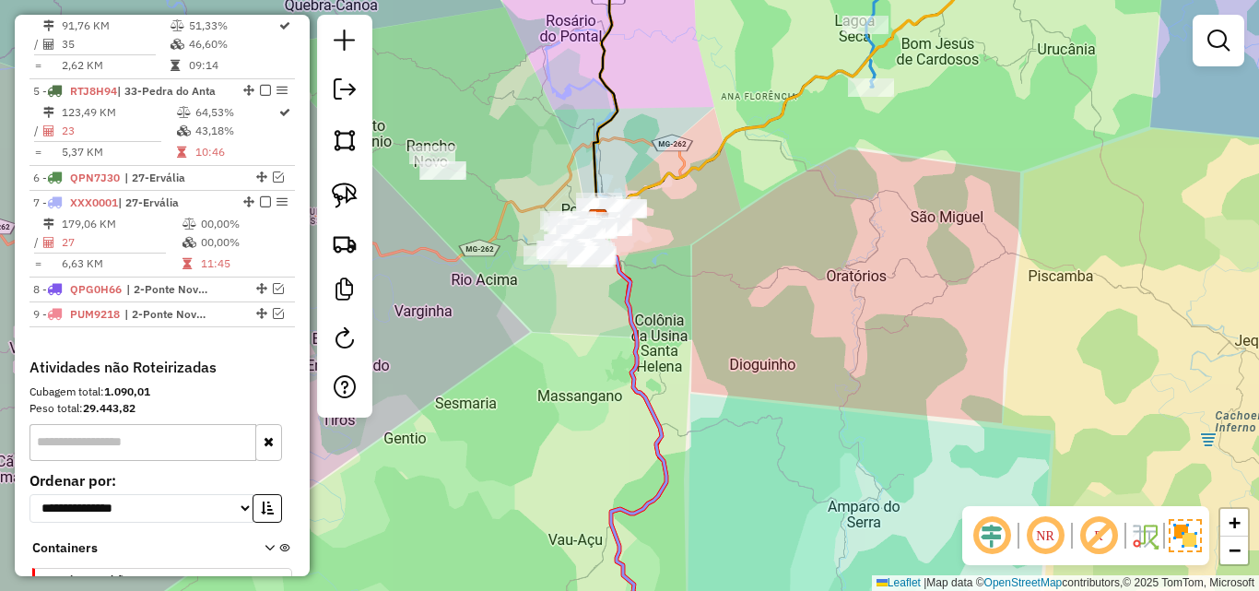
drag, startPoint x: 581, startPoint y: 319, endPoint x: 591, endPoint y: 286, distance: 34.7
click at [591, 286] on div "Janela de atendimento Grade de atendimento Capacidade Transportadoras Veículos …" at bounding box center [629, 295] width 1259 height 591
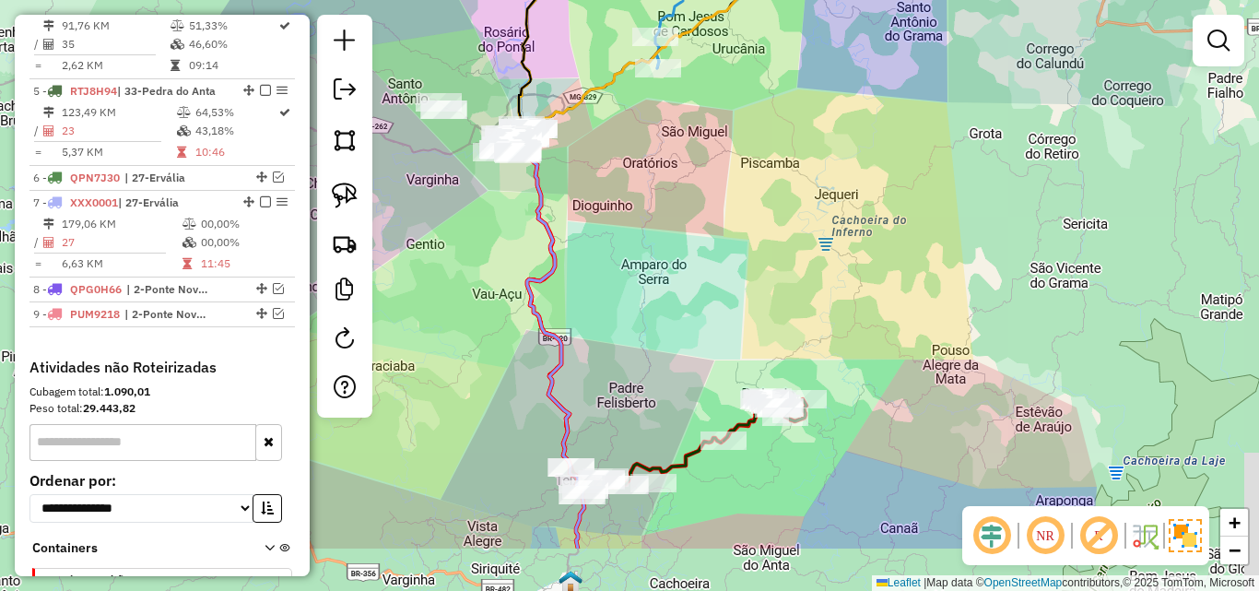
drag, startPoint x: 549, startPoint y: 349, endPoint x: 476, endPoint y: 182, distance: 183.2
click at [476, 182] on div "Janela de atendimento Grade de atendimento Capacidade Transportadoras Veículos …" at bounding box center [629, 295] width 1259 height 591
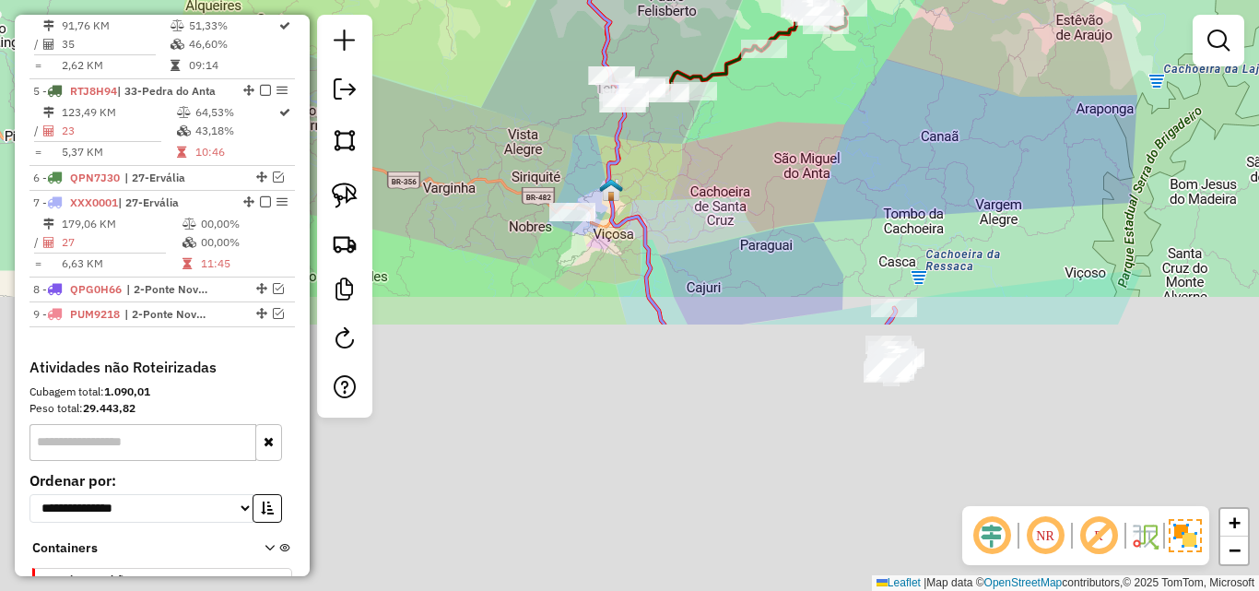
drag, startPoint x: 444, startPoint y: 390, endPoint x: 480, endPoint y: 65, distance: 327.3
click at [480, 65] on div "Janela de atendimento Grade de atendimento Capacidade Transportadoras Veículos …" at bounding box center [629, 295] width 1259 height 591
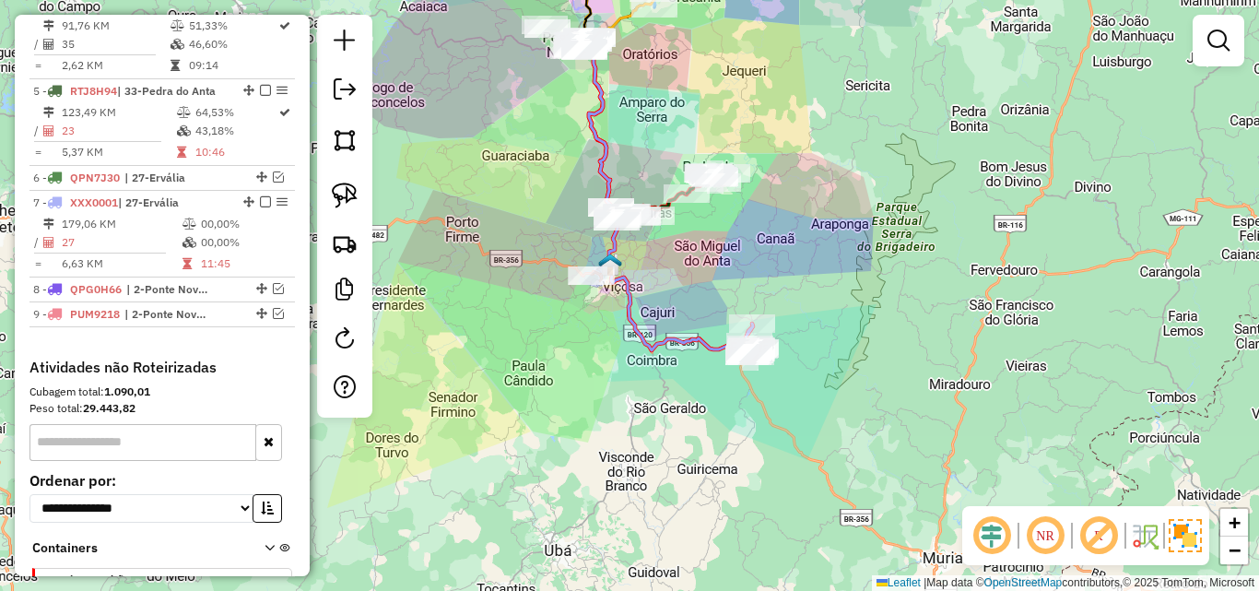
drag, startPoint x: 534, startPoint y: 317, endPoint x: 816, endPoint y: 468, distance: 320.0
click at [816, 468] on div "Janela de atendimento Grade de atendimento Capacidade Transportadoras Veículos …" at bounding box center [629, 295] width 1259 height 591
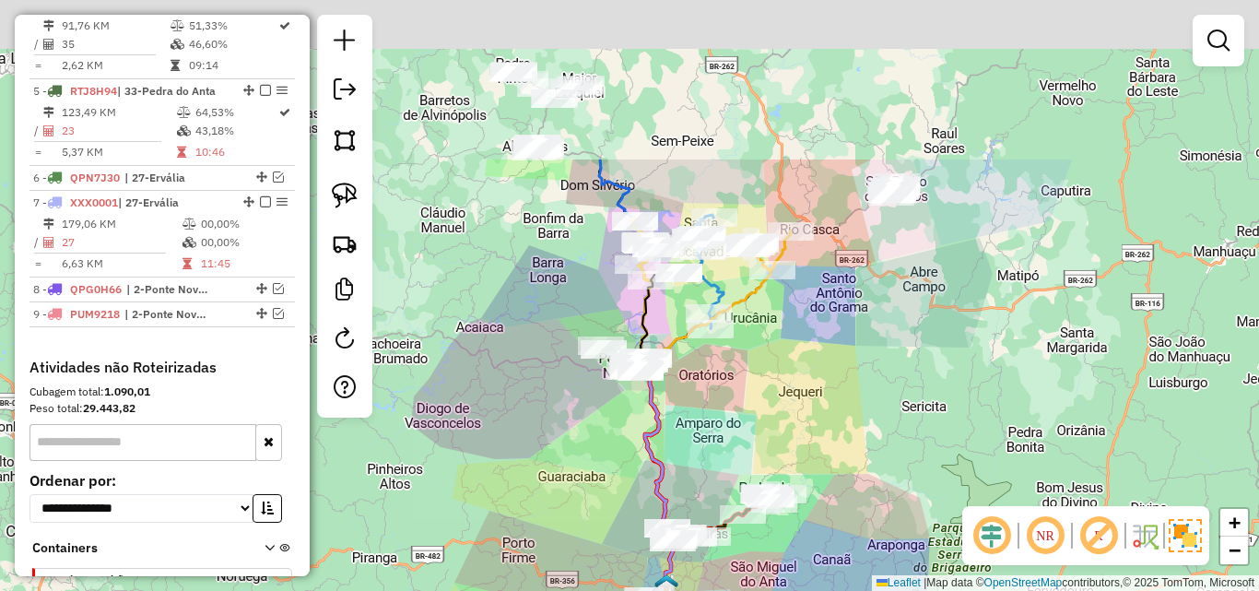
drag, startPoint x: 685, startPoint y: 267, endPoint x: 520, endPoint y: 486, distance: 273.7
click at [520, 486] on div "Janela de atendimento Grade de atendimento Capacidade Transportadoras Veículos …" at bounding box center [629, 295] width 1259 height 591
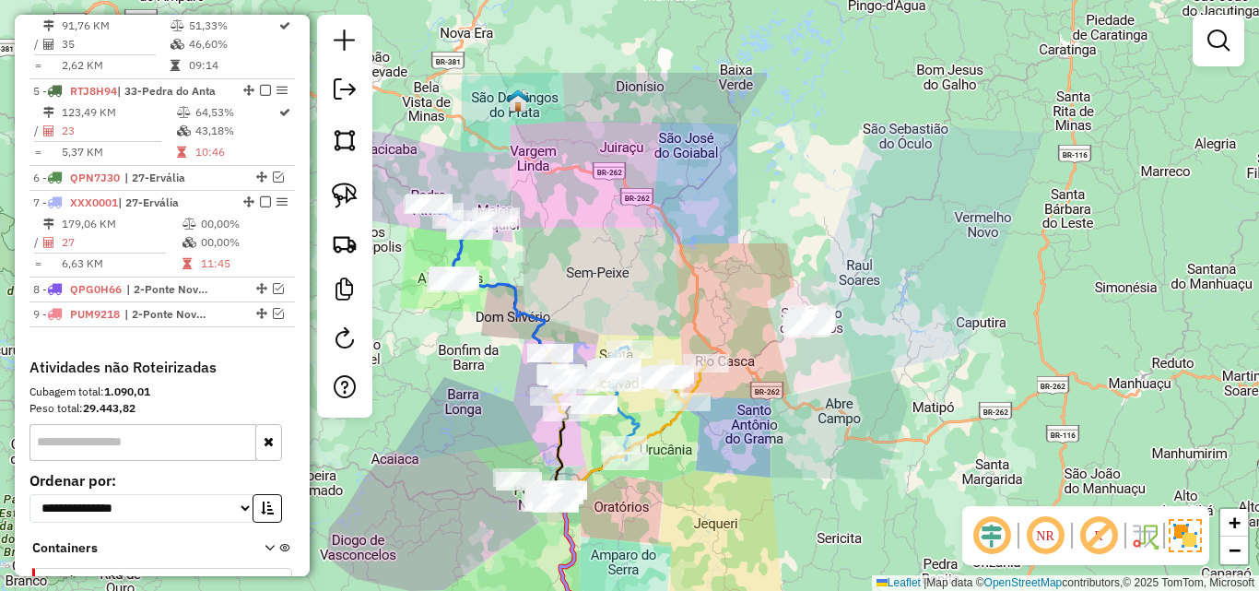
drag, startPoint x: 511, startPoint y: 346, endPoint x: 416, endPoint y: 485, distance: 169.0
click at [416, 485] on div "Janela de atendimento Grade de atendimento Capacidade Transportadoras Veículos …" at bounding box center [629, 295] width 1259 height 591
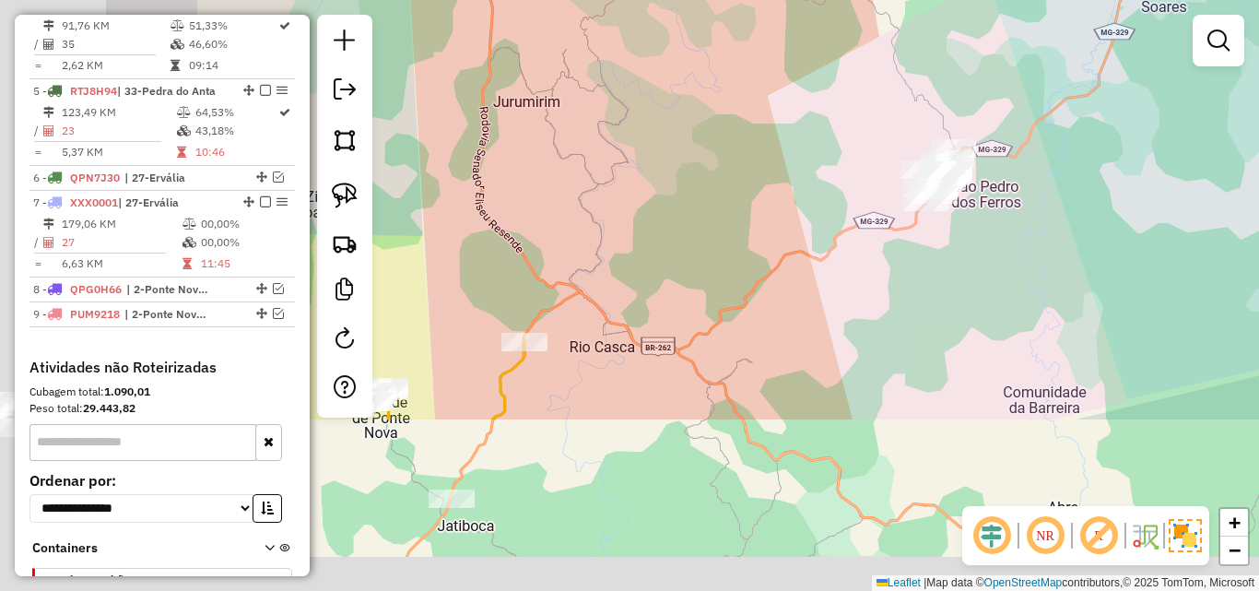
drag, startPoint x: 595, startPoint y: 429, endPoint x: 828, endPoint y: 198, distance: 327.1
click at [828, 198] on div "Janela de atendimento Grade de atendimento Capacidade Transportadoras Veículos …" at bounding box center [629, 295] width 1259 height 591
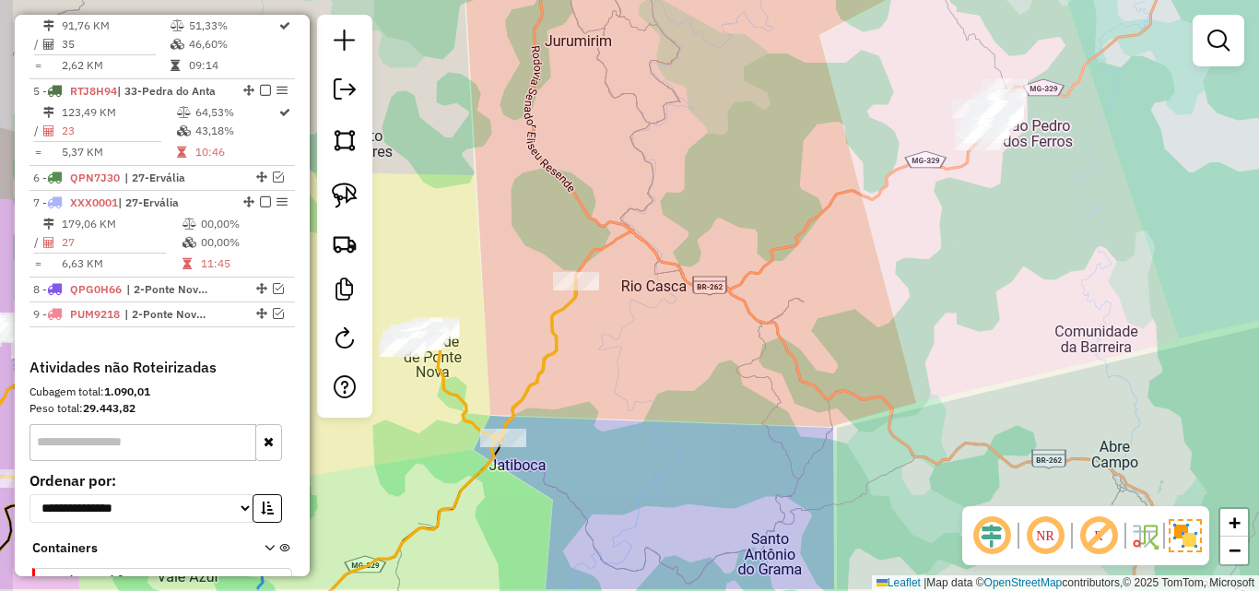
drag, startPoint x: 590, startPoint y: 437, endPoint x: 713, endPoint y: 265, distance: 211.3
click at [713, 265] on div "Janela de atendimento Grade de atendimento Capacidade Transportadoras Veículos …" at bounding box center [629, 295] width 1259 height 591
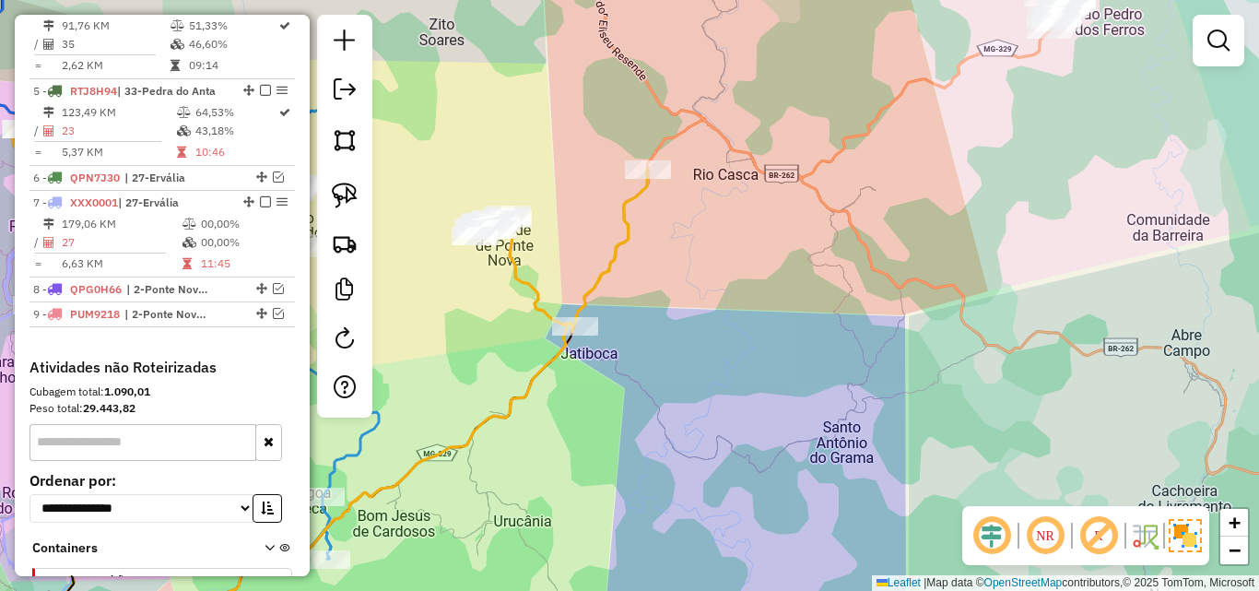
drag, startPoint x: 631, startPoint y: 429, endPoint x: 766, endPoint y: 267, distance: 210.7
click at [766, 268] on div "Janela de atendimento Grade de atendimento Capacidade Transportadoras Veículos …" at bounding box center [629, 295] width 1259 height 591
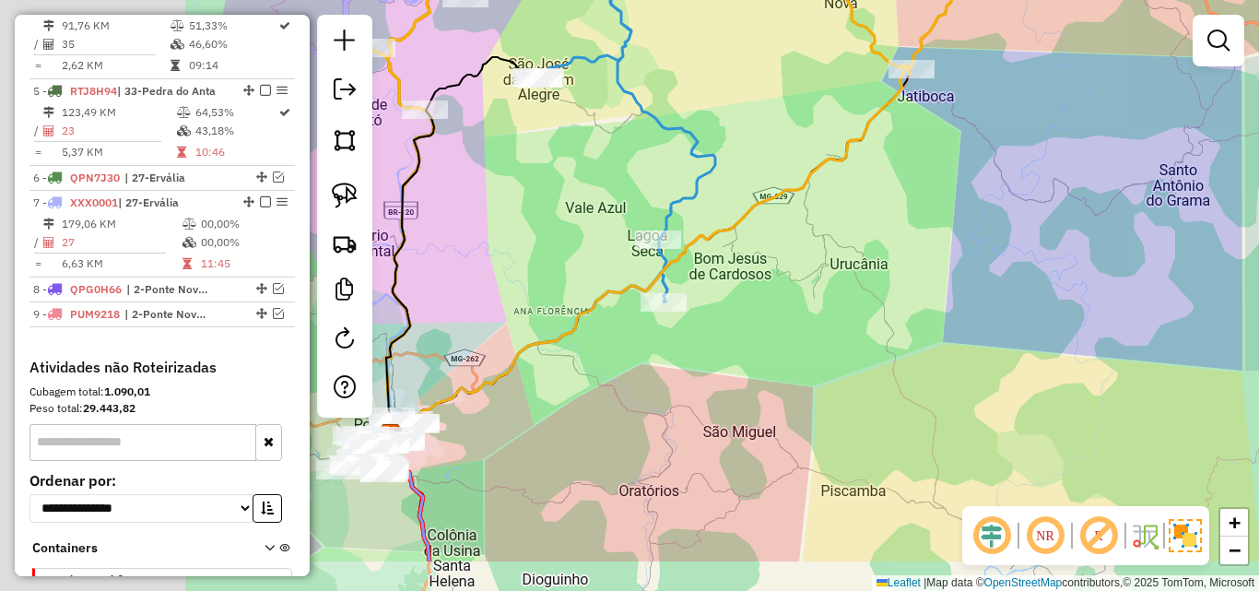
drag, startPoint x: 656, startPoint y: 383, endPoint x: 835, endPoint y: 321, distance: 189.5
click at [866, 286] on div "Janela de atendimento Grade de atendimento Capacidade Transportadoras Veículos …" at bounding box center [629, 295] width 1259 height 591
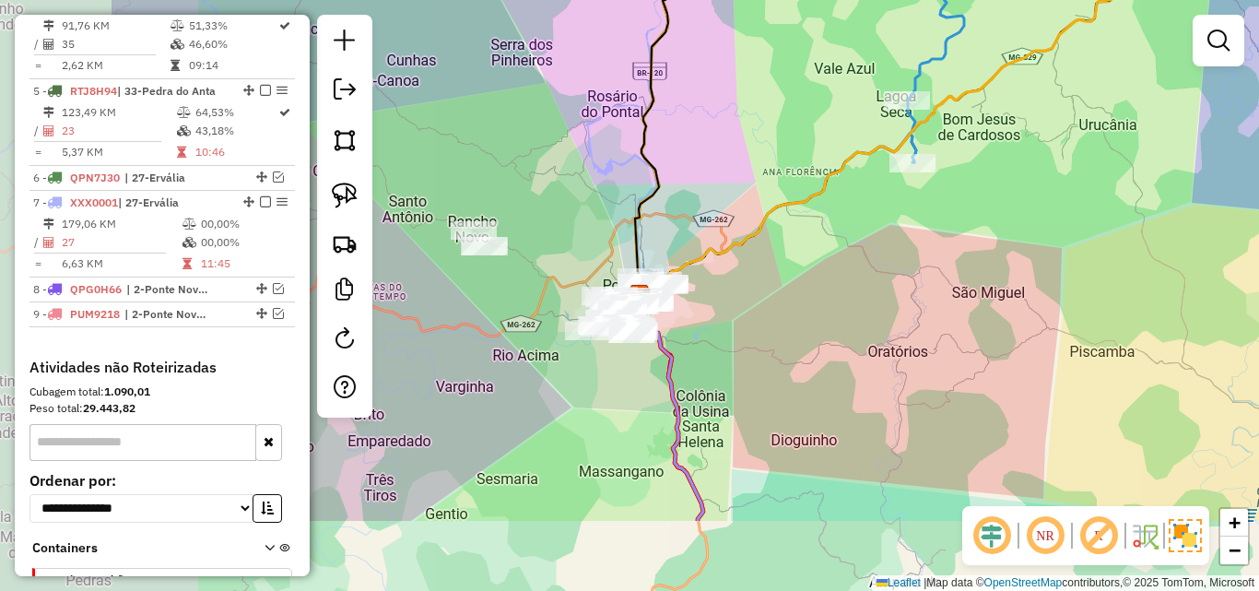
drag, startPoint x: 690, startPoint y: 414, endPoint x: 928, endPoint y: 285, distance: 270.5
click at [928, 285] on div "Janela de atendimento Grade de atendimento Capacidade Transportadoras Veículos …" at bounding box center [629, 295] width 1259 height 591
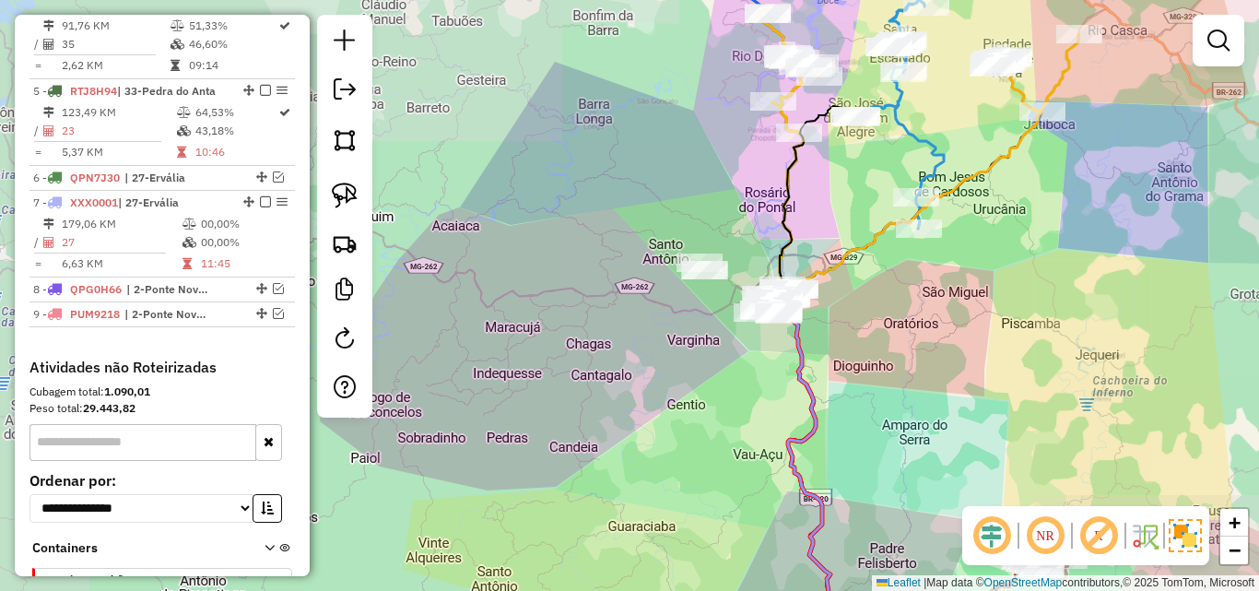
drag, startPoint x: 916, startPoint y: 335, endPoint x: 857, endPoint y: 188, distance: 158.0
click at [857, 188] on div "Janela de atendimento Grade de atendimento Capacidade Transportadoras Veículos …" at bounding box center [629, 295] width 1259 height 591
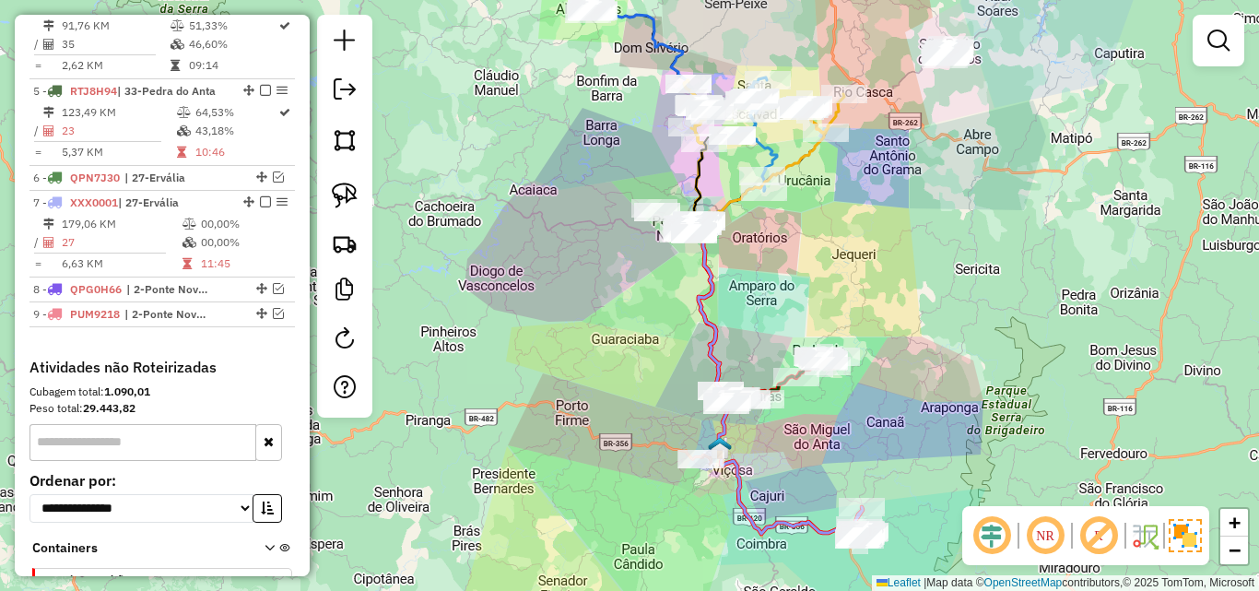
drag, startPoint x: 842, startPoint y: 245, endPoint x: 749, endPoint y: 300, distance: 108.3
click at [749, 300] on div "Janela de atendimento Grade de atendimento Capacidade Transportadoras Veículos …" at bounding box center [629, 295] width 1259 height 591
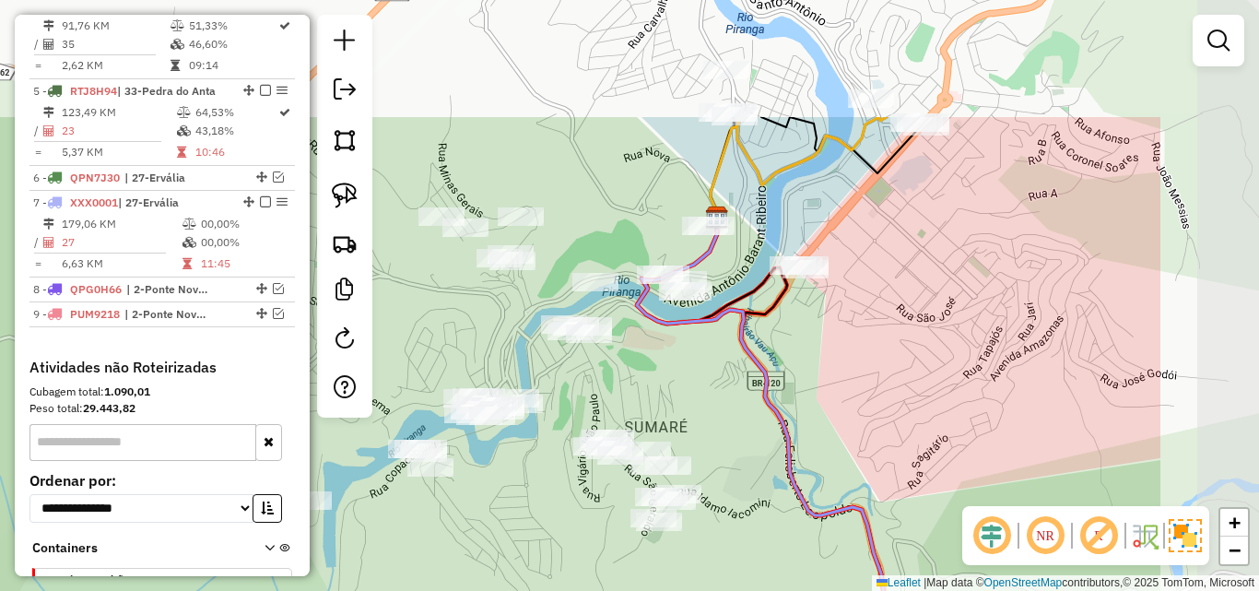
drag, startPoint x: 850, startPoint y: 207, endPoint x: 626, endPoint y: 383, distance: 284.9
click at [626, 383] on div "Janela de atendimento Grade de atendimento Capacidade Transportadoras Veículos …" at bounding box center [629, 295] width 1259 height 591
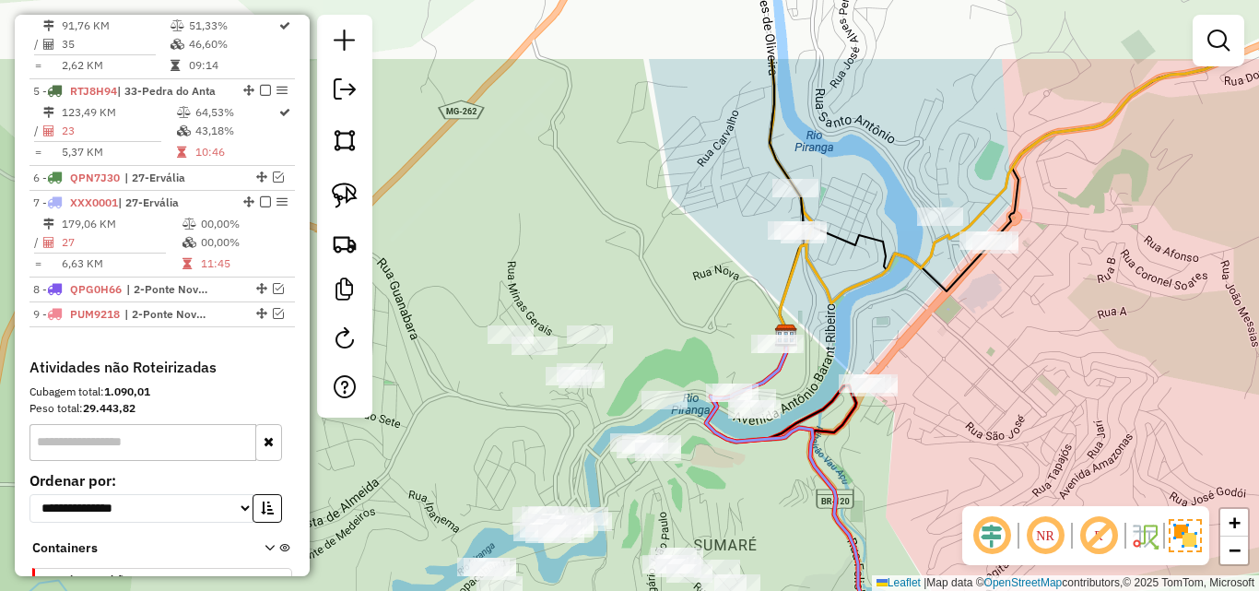
drag, startPoint x: 665, startPoint y: 330, endPoint x: 735, endPoint y: 448, distance: 136.7
click at [735, 448] on icon at bounding box center [841, 549] width 270 height 438
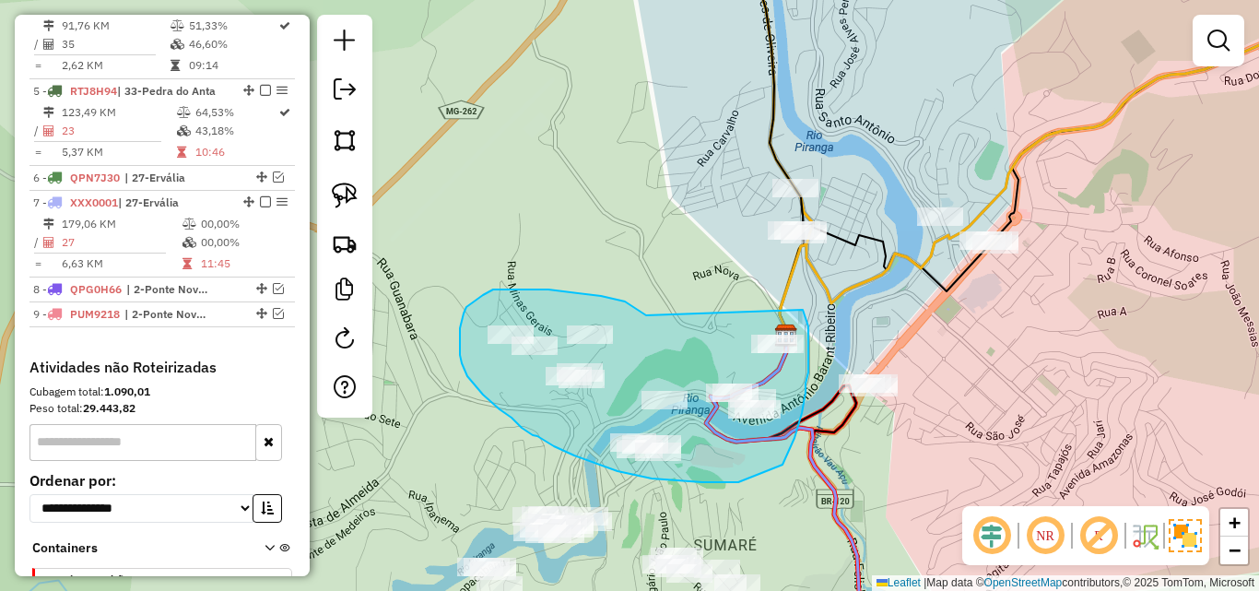
drag, startPoint x: 646, startPoint y: 315, endPoint x: 803, endPoint y: 310, distance: 156.8
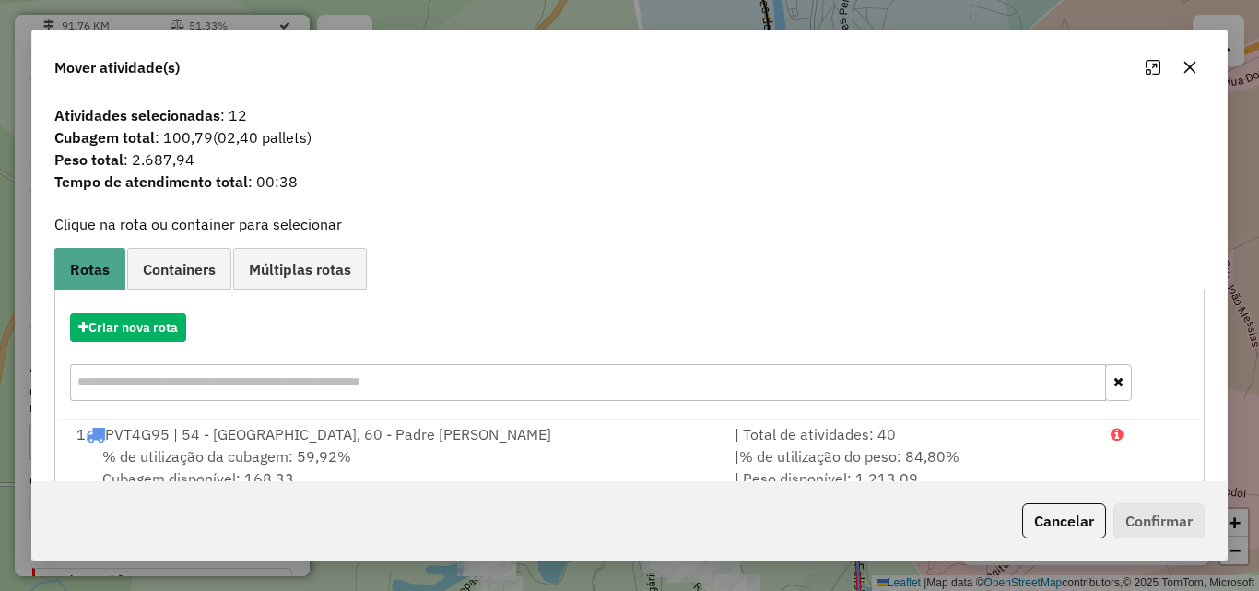
click at [1185, 63] on icon "button" at bounding box center [1190, 68] width 12 height 12
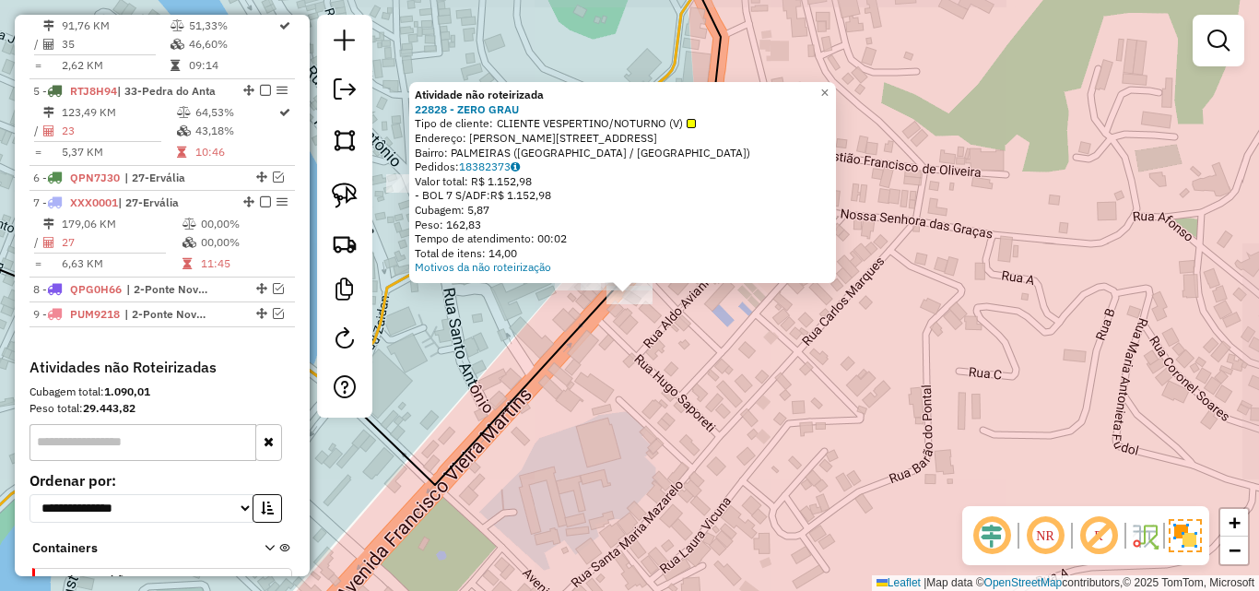
click at [892, 293] on div "Atividade não roteirizada 22828 - ZERO GRAU Tipo de cliente: CLIENTE VESPERTINO…" at bounding box center [629, 295] width 1259 height 591
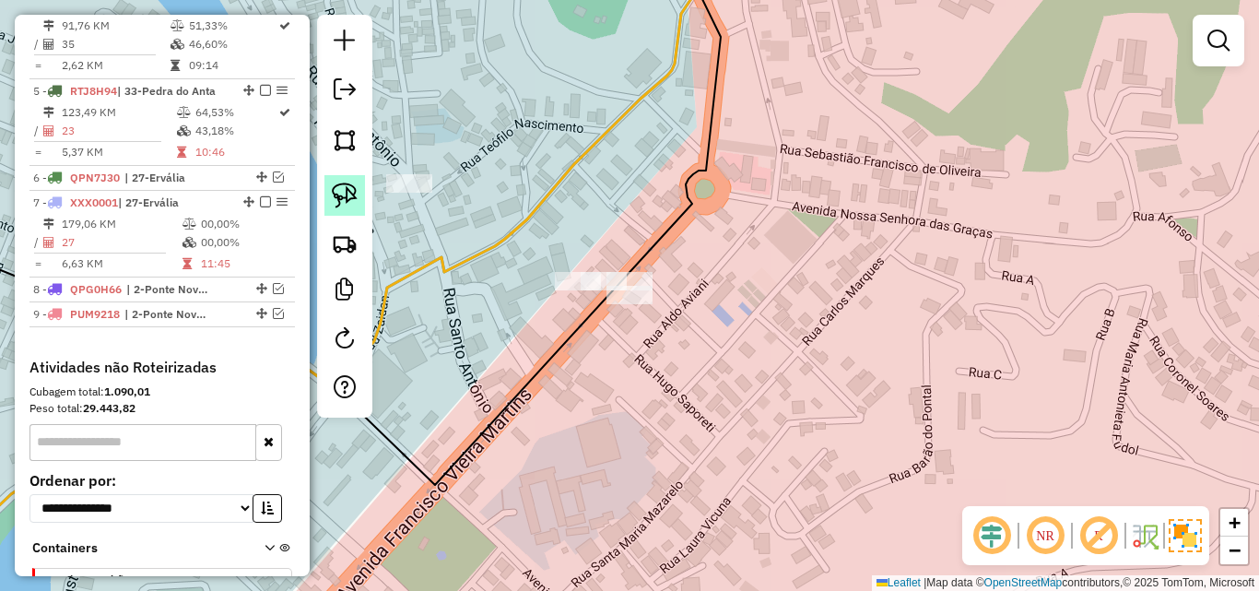
click at [335, 200] on img at bounding box center [345, 195] width 26 height 26
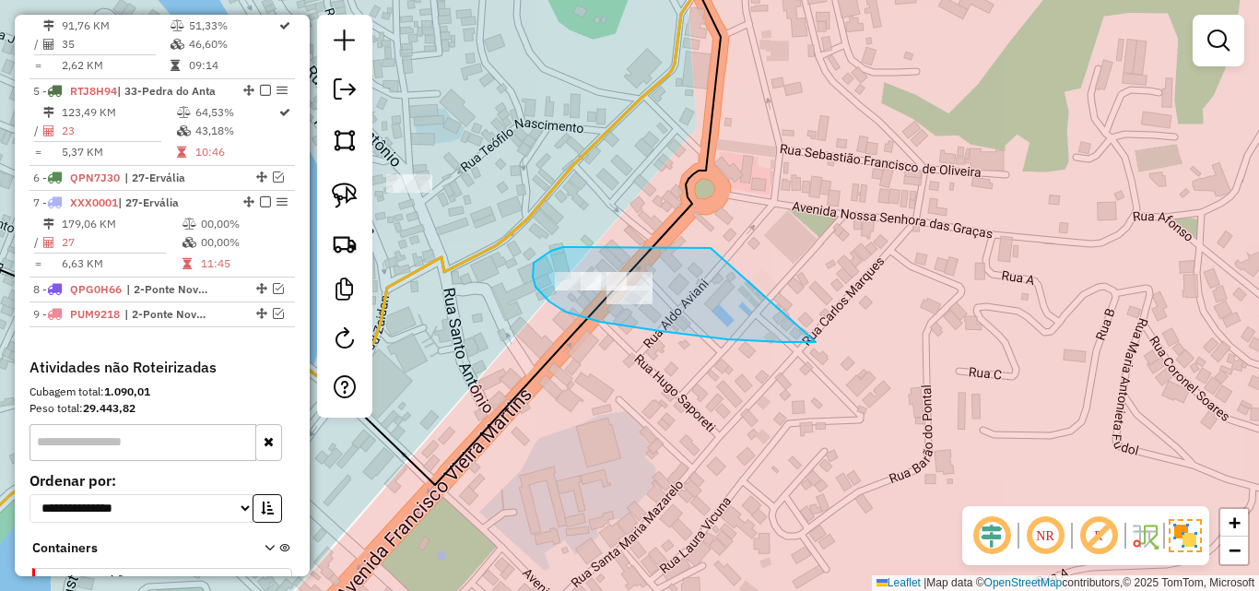
drag, startPoint x: 711, startPoint y: 248, endPoint x: 818, endPoint y: 342, distance: 143.1
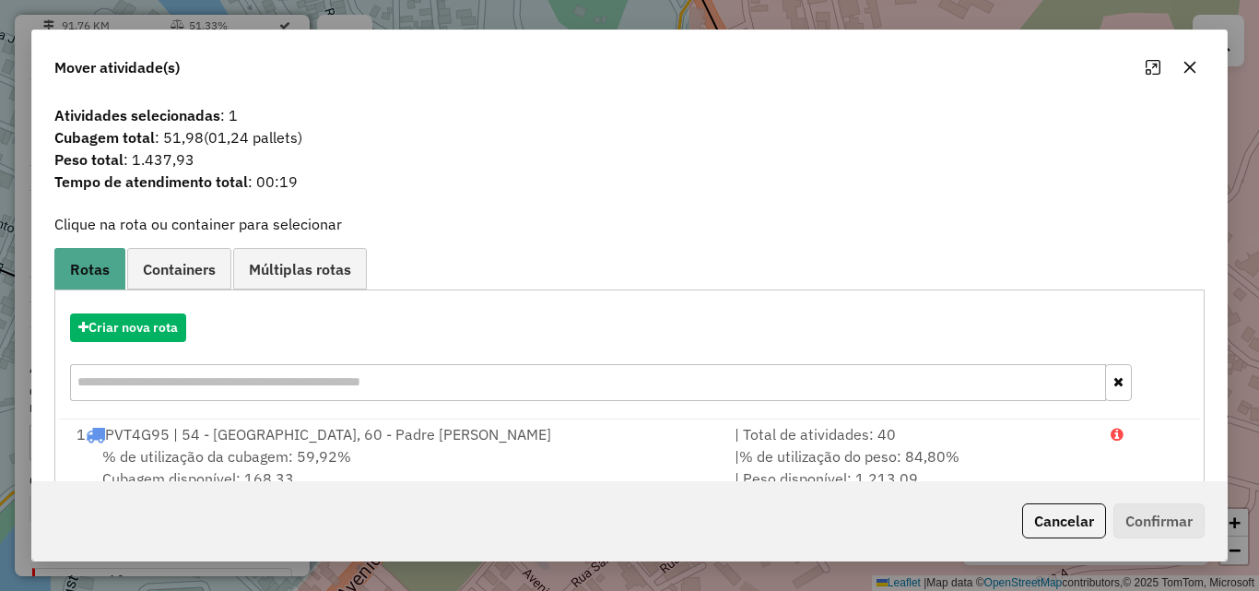
click at [1183, 71] on icon "button" at bounding box center [1189, 67] width 15 height 15
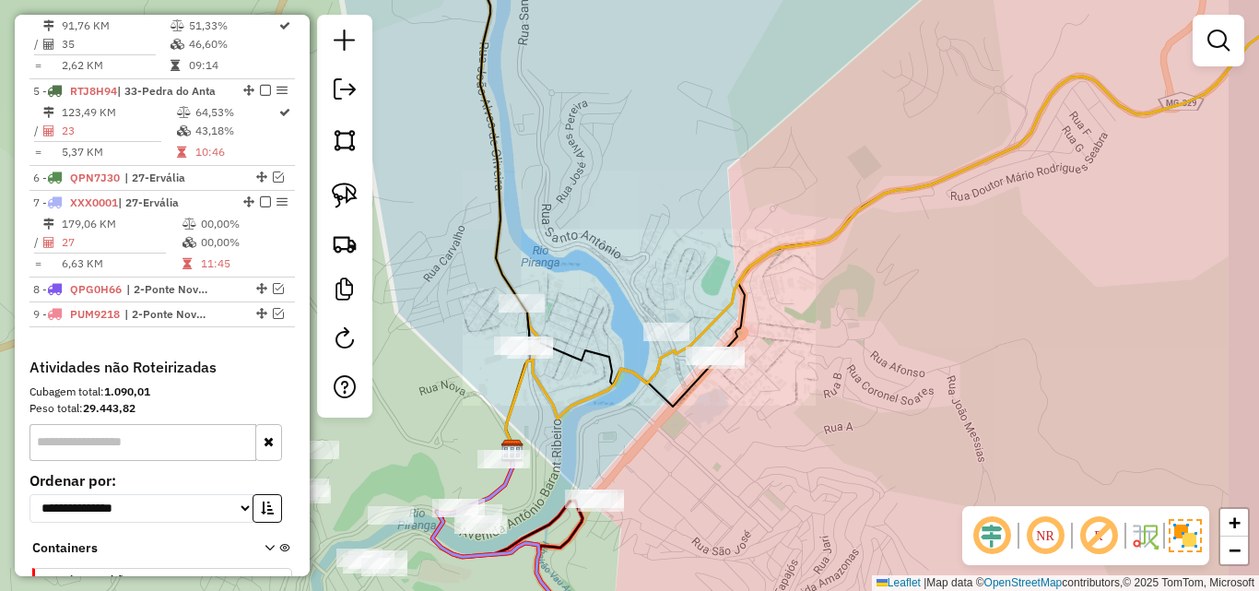
drag, startPoint x: 690, startPoint y: 407, endPoint x: 750, endPoint y: 318, distance: 107.6
click at [750, 318] on div "Janela de atendimento Grade de atendimento Capacidade Transportadoras Veículos …" at bounding box center [629, 295] width 1259 height 591
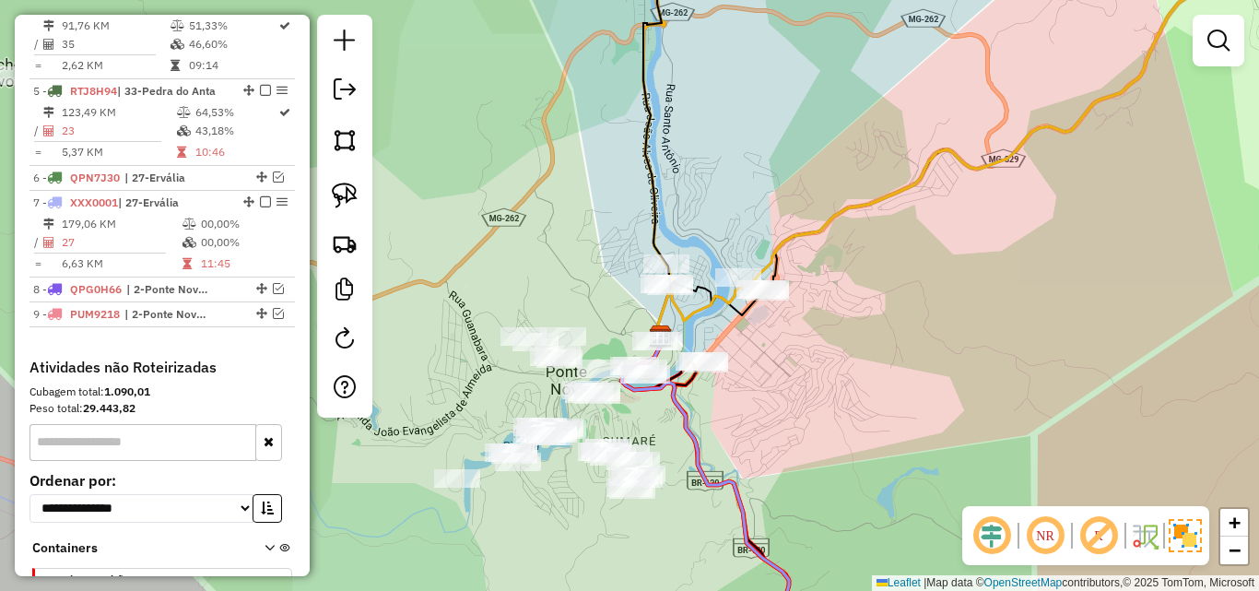
drag, startPoint x: 675, startPoint y: 403, endPoint x: 750, endPoint y: 311, distance: 119.2
click at [750, 335] on icon at bounding box center [705, 492] width 168 height 315
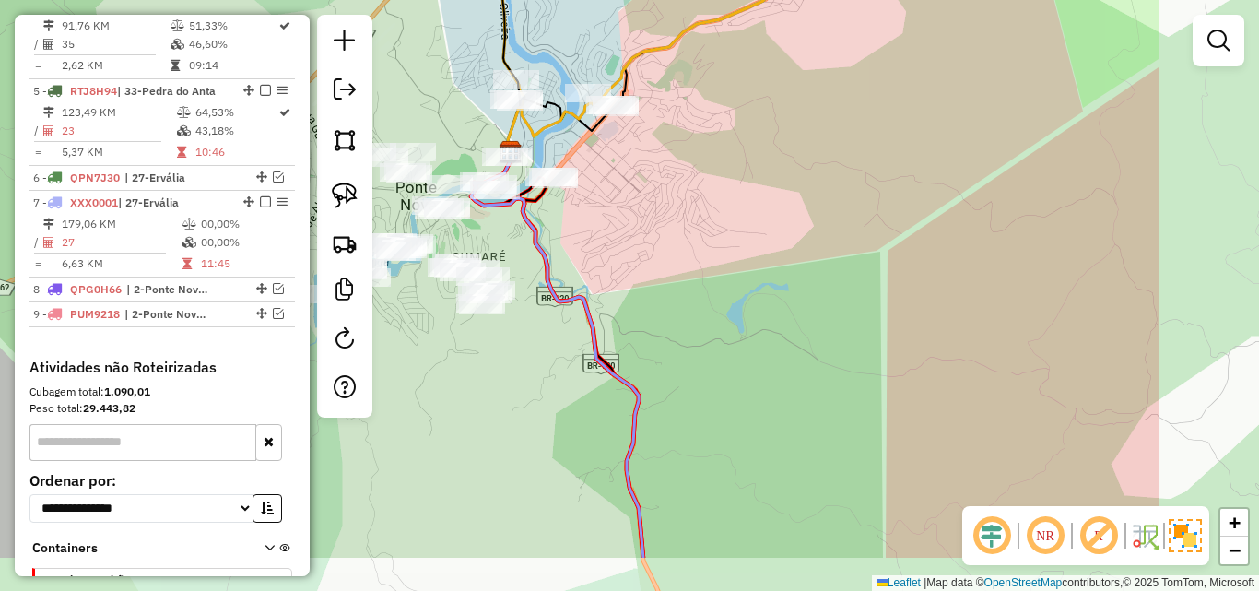
drag, startPoint x: 925, startPoint y: 227, endPoint x: 912, endPoint y: 157, distance: 71.2
click at [912, 157] on div "Janela de atendimento Grade de atendimento Capacidade Transportadoras Veículos …" at bounding box center [629, 295] width 1259 height 591
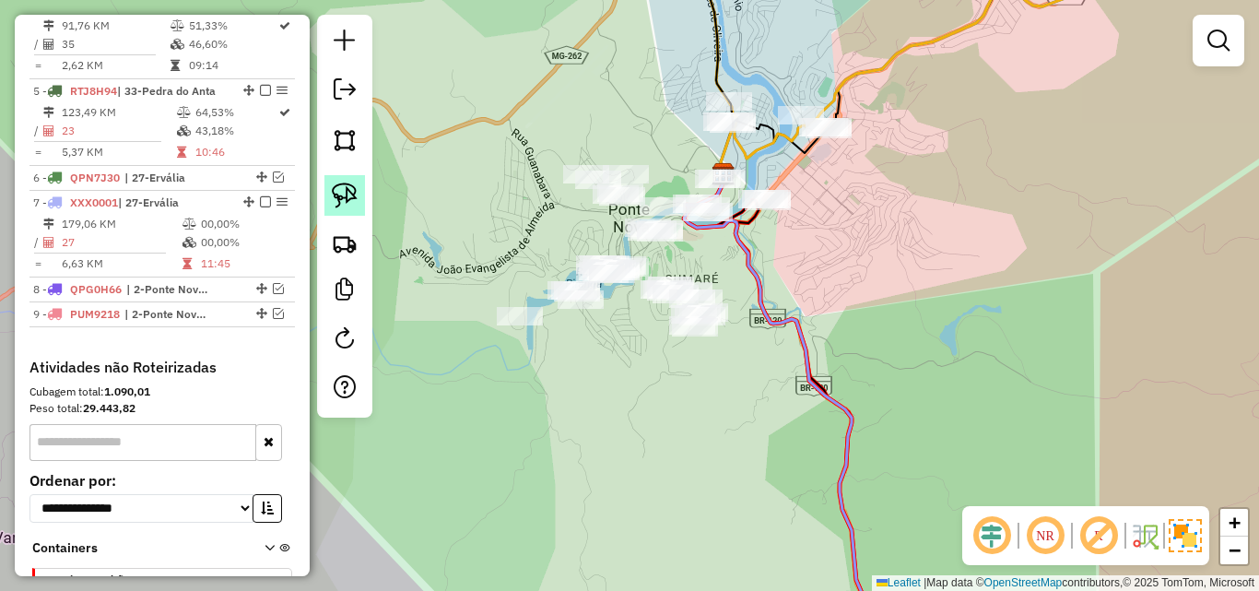
click at [353, 206] on img at bounding box center [345, 195] width 26 height 26
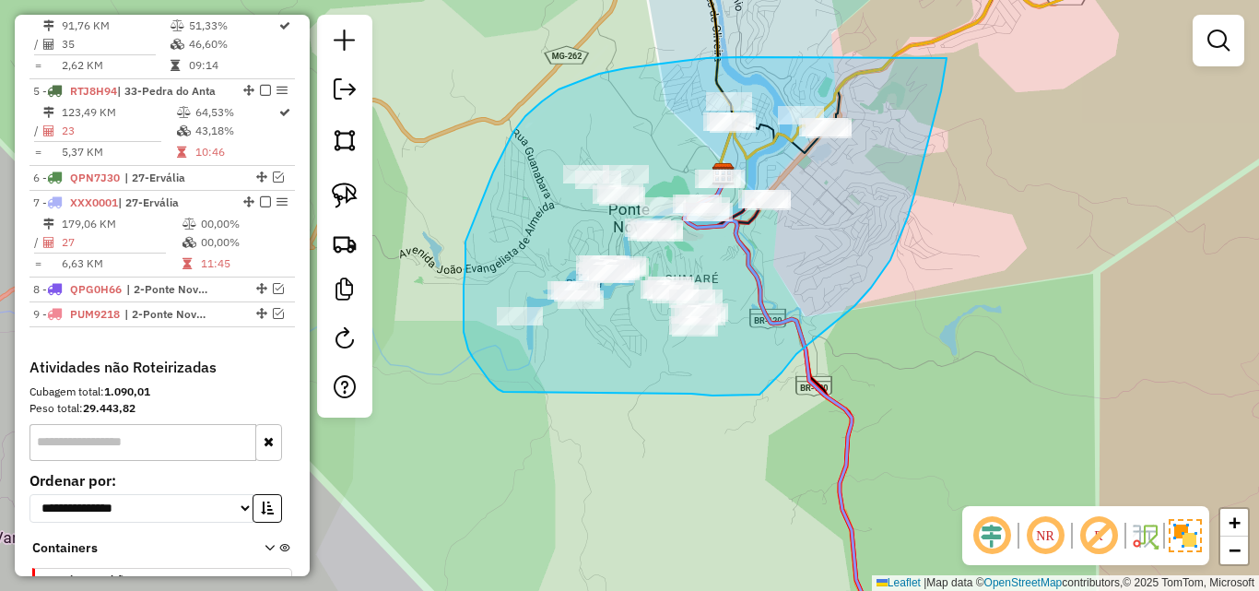
drag, startPoint x: 738, startPoint y: 57, endPoint x: 949, endPoint y: 43, distance: 211.5
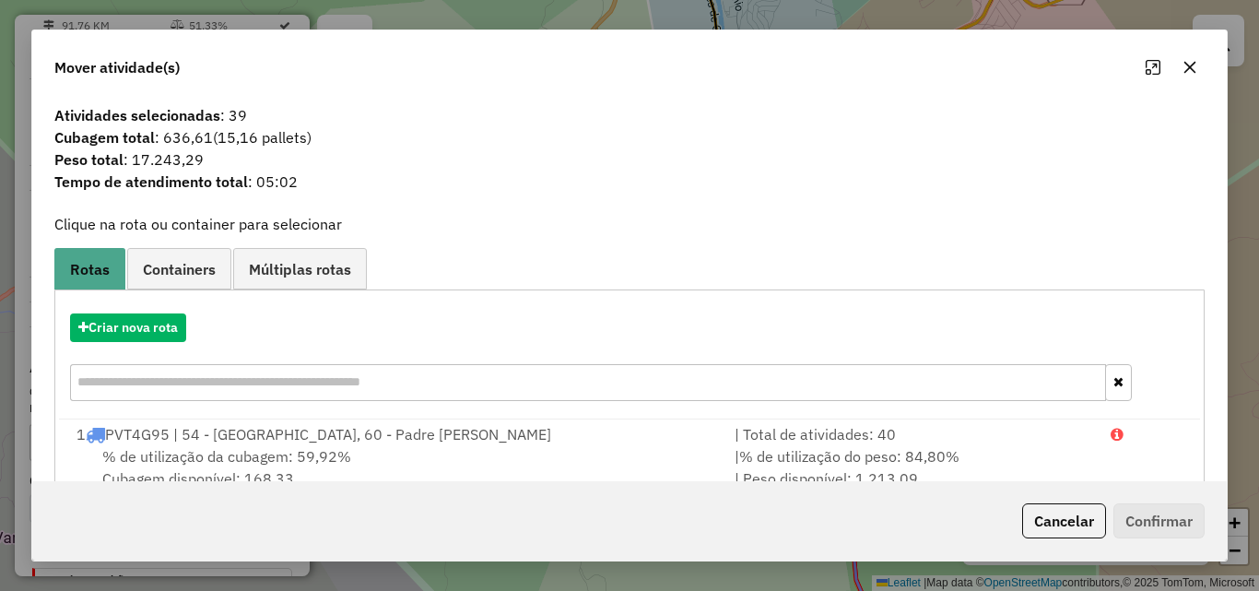
click at [1195, 69] on icon "button" at bounding box center [1189, 67] width 15 height 15
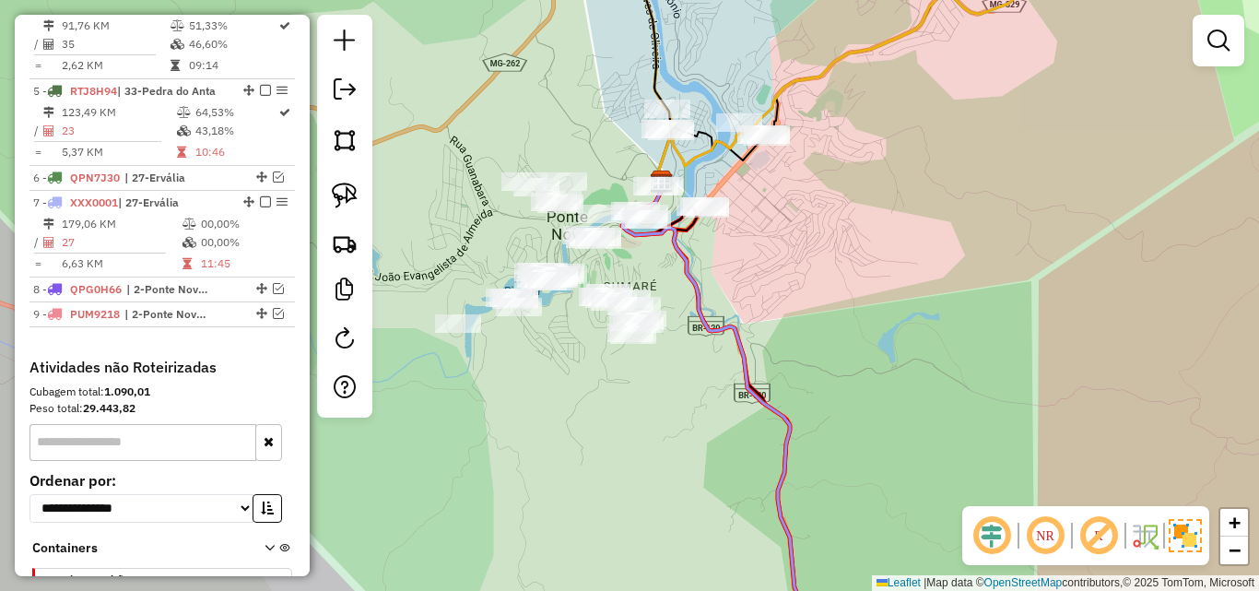
drag, startPoint x: 692, startPoint y: 406, endPoint x: 570, endPoint y: 304, distance: 159.7
click at [569, 305] on div "Janela de atendimento Grade de atendimento Capacidade Transportadoras Veículos …" at bounding box center [629, 295] width 1259 height 591
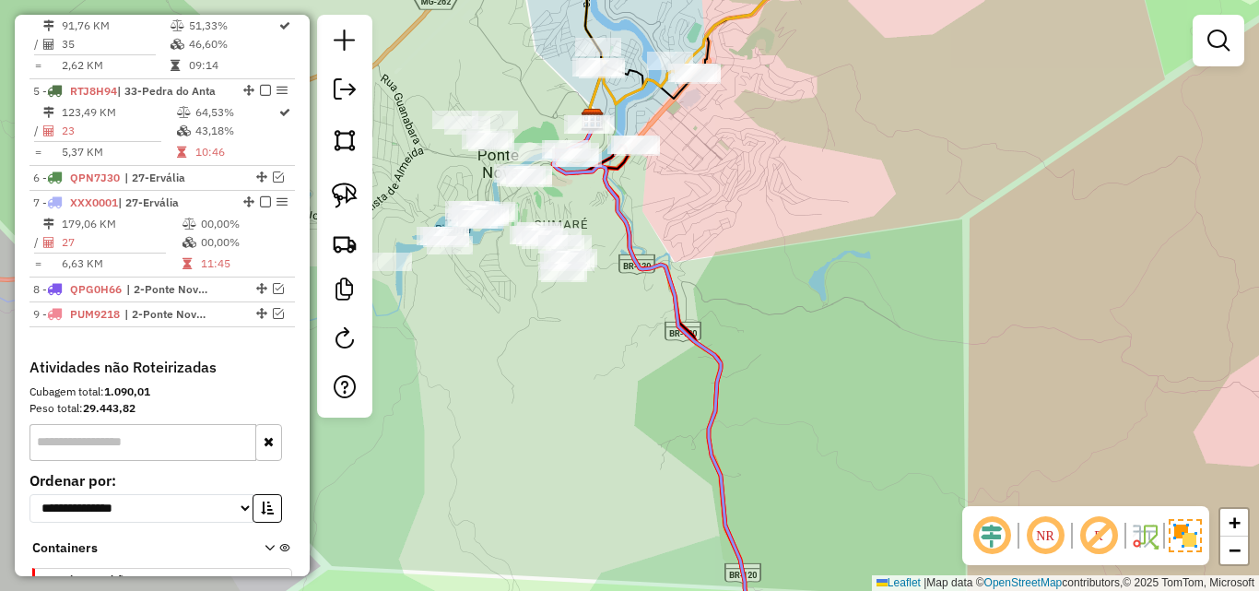
drag, startPoint x: 590, startPoint y: 207, endPoint x: 683, endPoint y: 220, distance: 94.0
click at [683, 221] on div "Janela de atendimento Grade de atendimento Capacidade Transportadoras Veículos …" at bounding box center [629, 295] width 1259 height 591
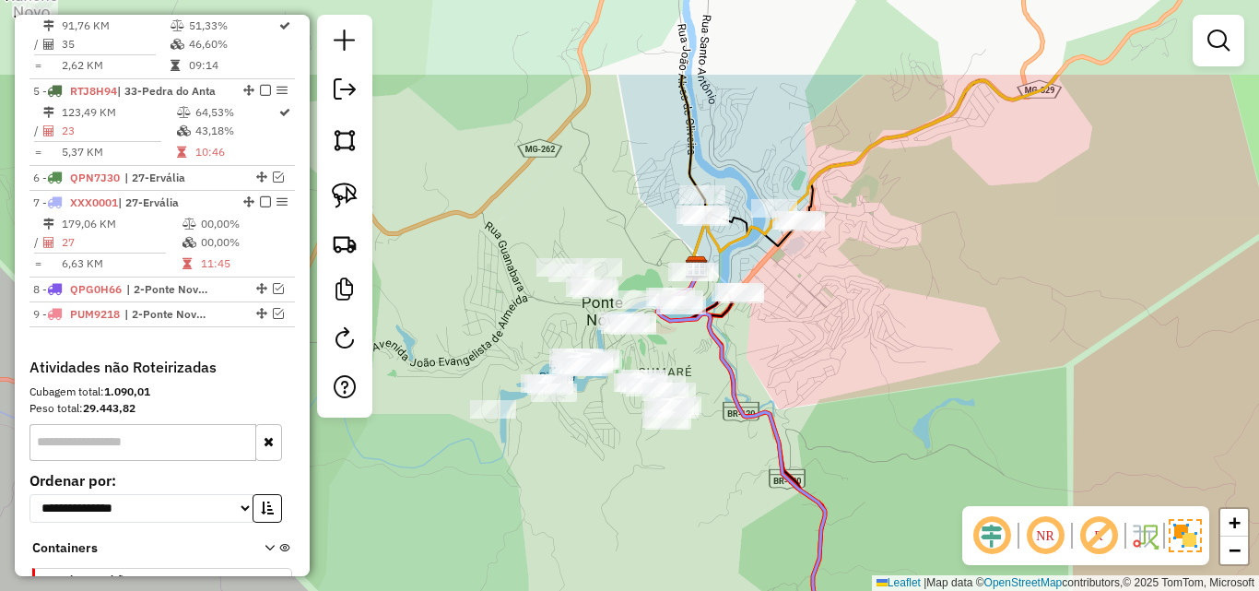
drag, startPoint x: 851, startPoint y: 139, endPoint x: 888, endPoint y: 326, distance: 190.7
click at [895, 330] on div "Janela de atendimento Grade de atendimento Capacidade Transportadoras Veículos …" at bounding box center [629, 295] width 1259 height 591
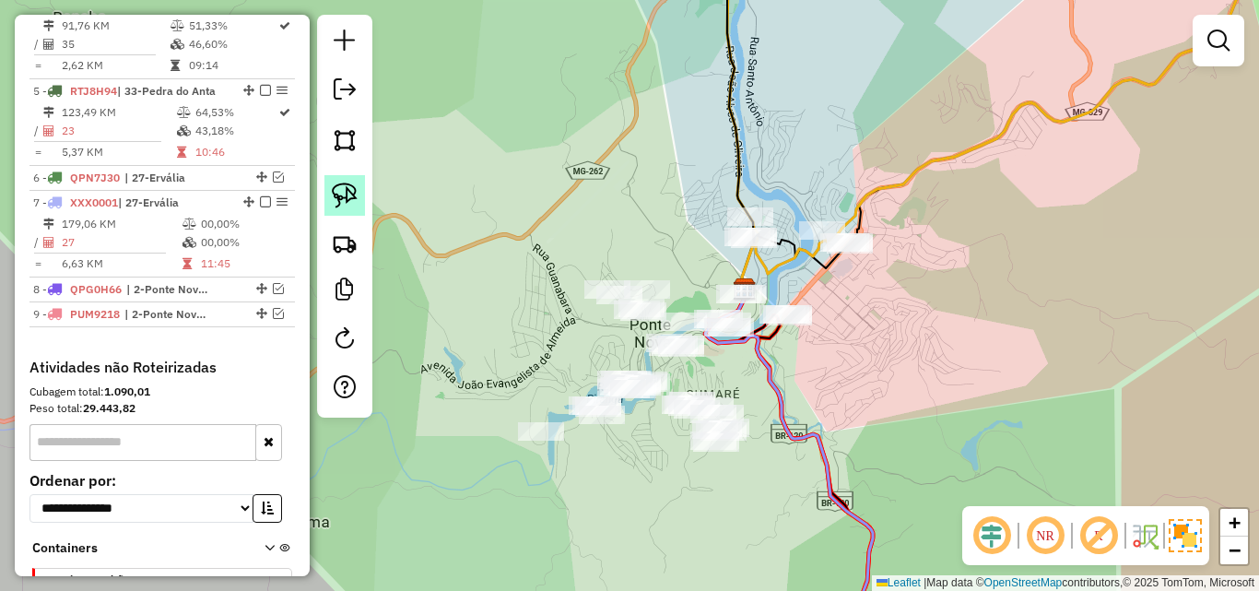
click at [348, 194] on img at bounding box center [345, 195] width 26 height 26
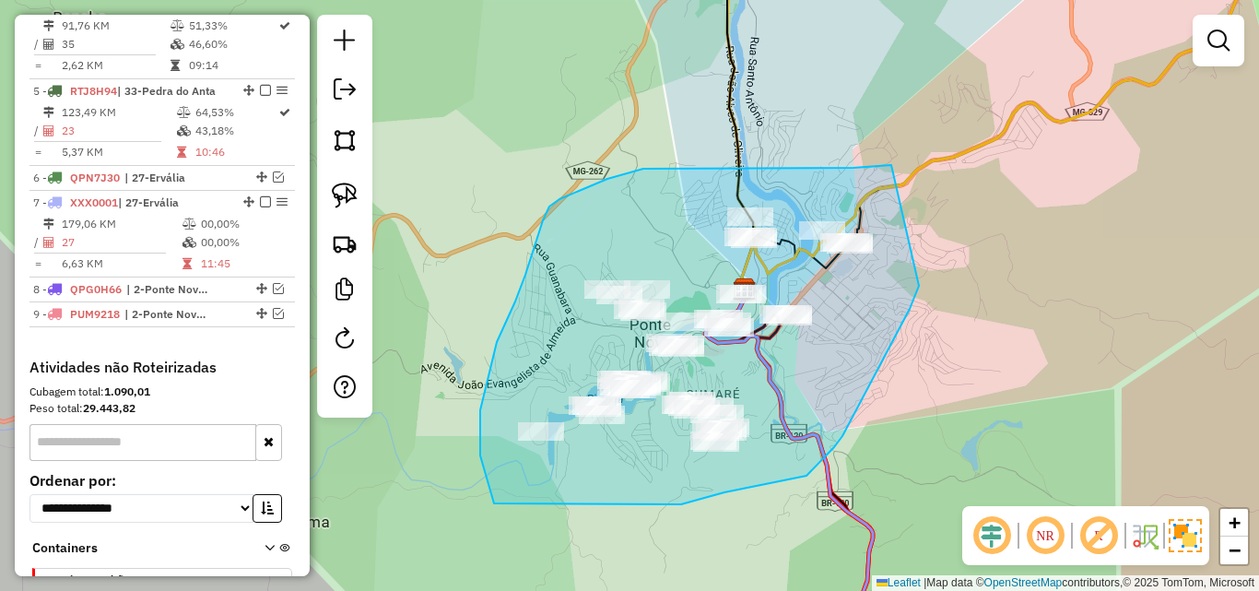
drag, startPoint x: 891, startPoint y: 165, endPoint x: 918, endPoint y: 275, distance: 112.9
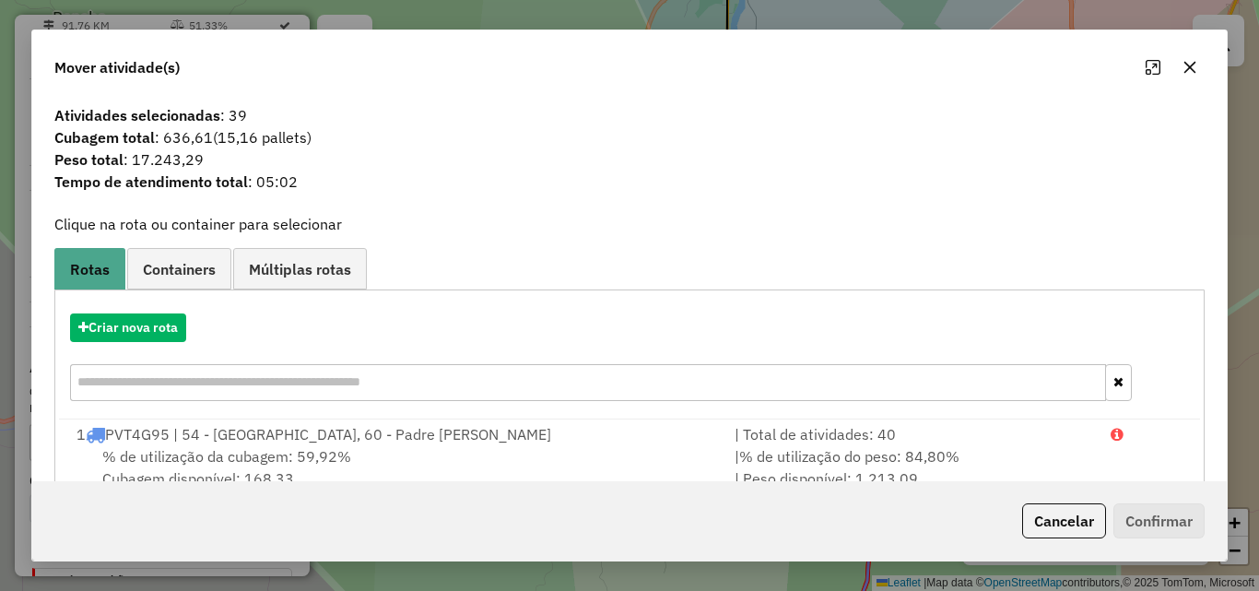
click at [1193, 71] on icon "button" at bounding box center [1190, 68] width 12 height 12
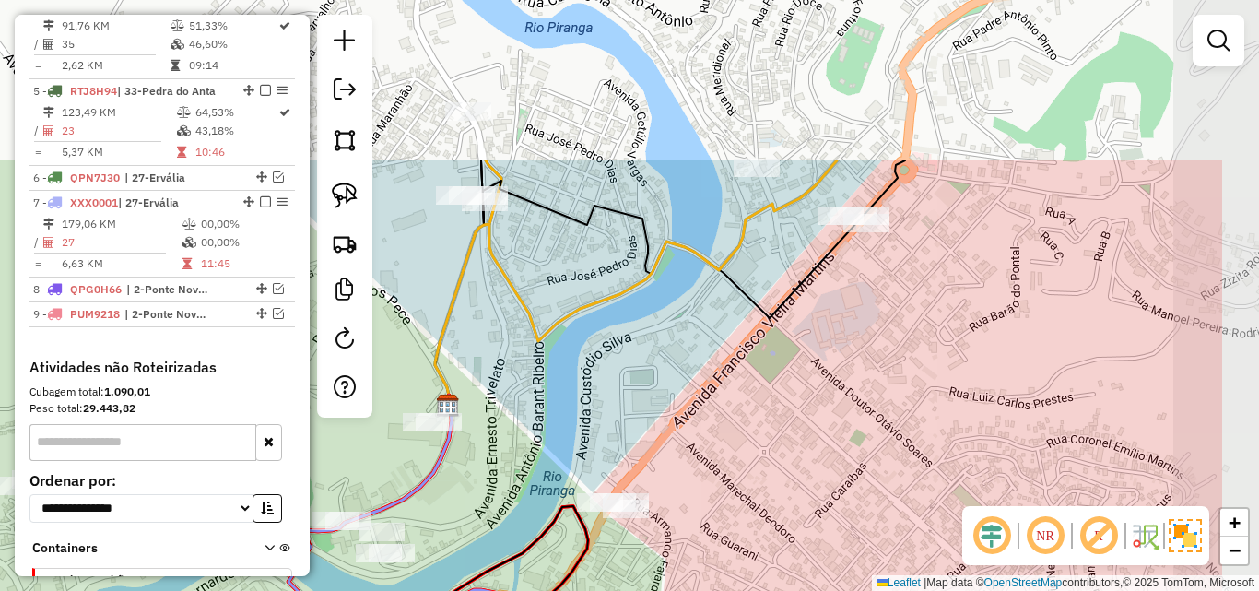
drag, startPoint x: 829, startPoint y: 207, endPoint x: 666, endPoint y: 427, distance: 273.4
click at [666, 427] on div "Janela de atendimento Grade de atendimento Capacidade Transportadoras Veículos …" at bounding box center [629, 295] width 1259 height 591
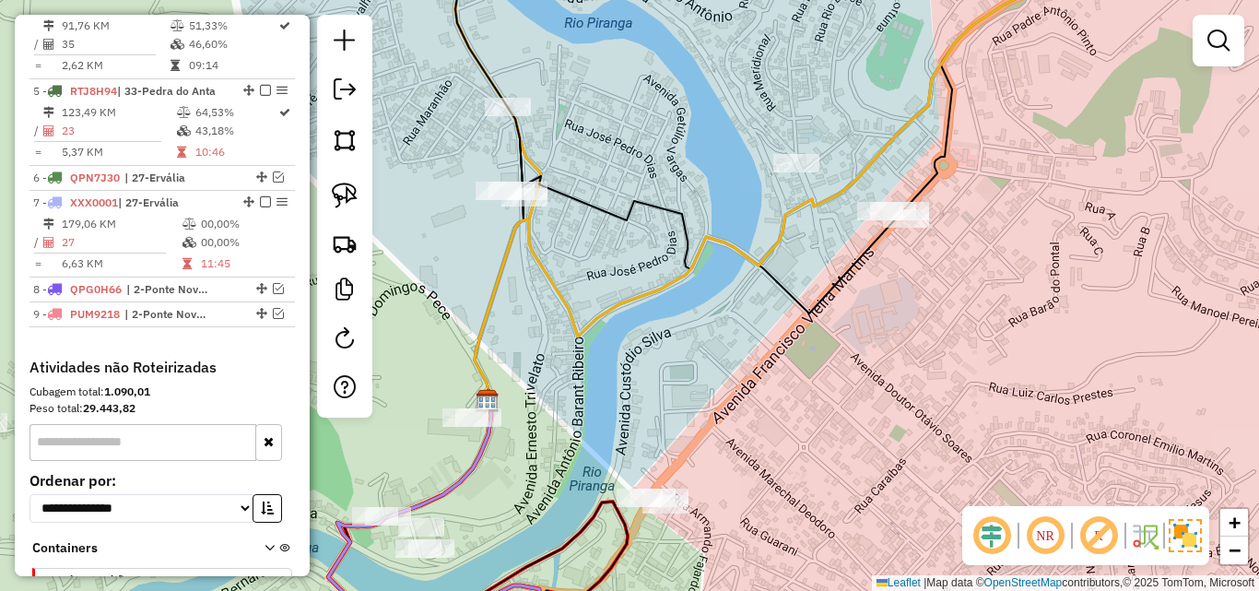
drag, startPoint x: 666, startPoint y: 427, endPoint x: 784, endPoint y: 389, distance: 123.9
click at [784, 397] on div "Janela de atendimento Grade de atendimento Capacidade Transportadoras Veículos …" at bounding box center [629, 295] width 1259 height 591
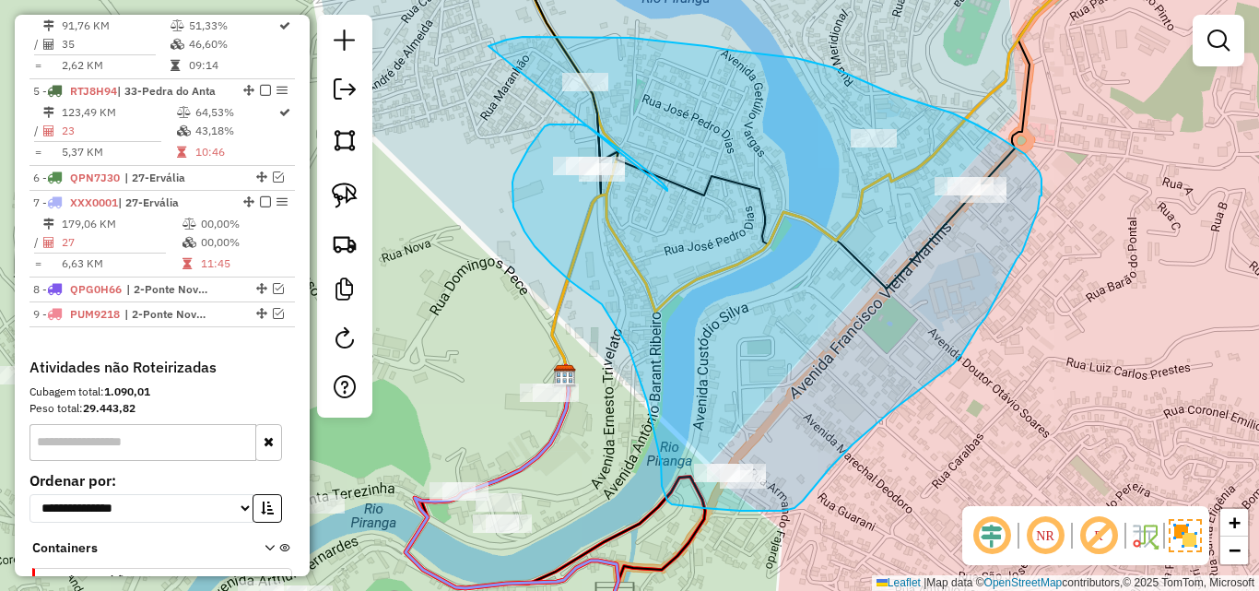
drag, startPoint x: 663, startPoint y: 183, endPoint x: 488, endPoint y: 46, distance: 221.8
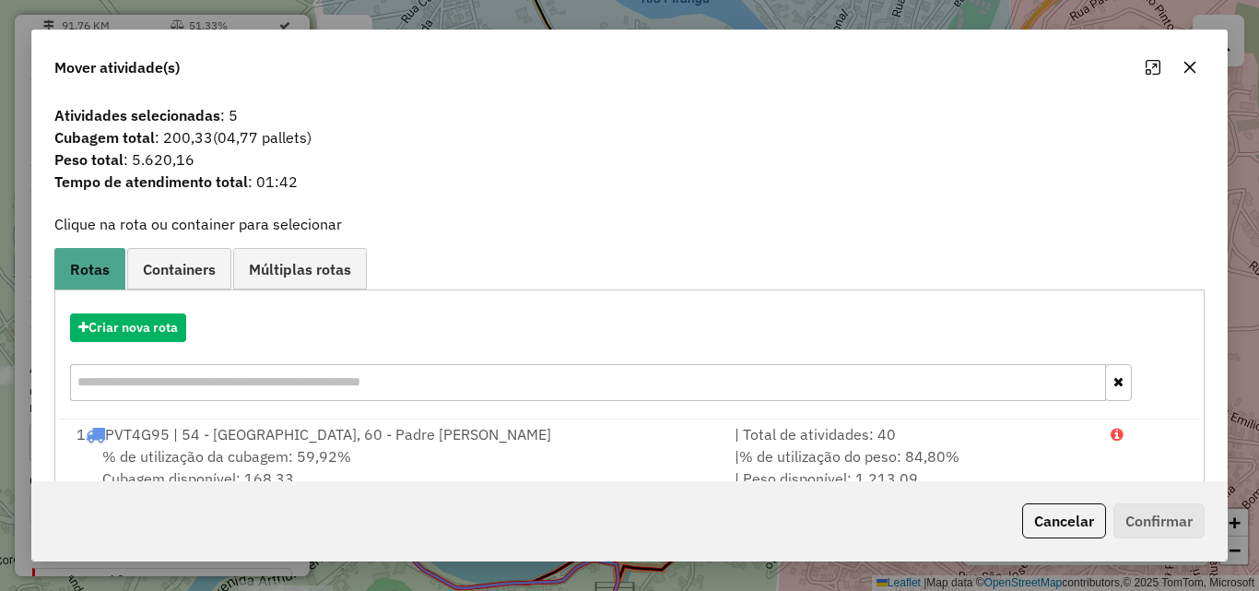
click at [1180, 65] on button "button" at bounding box center [1189, 67] width 29 height 29
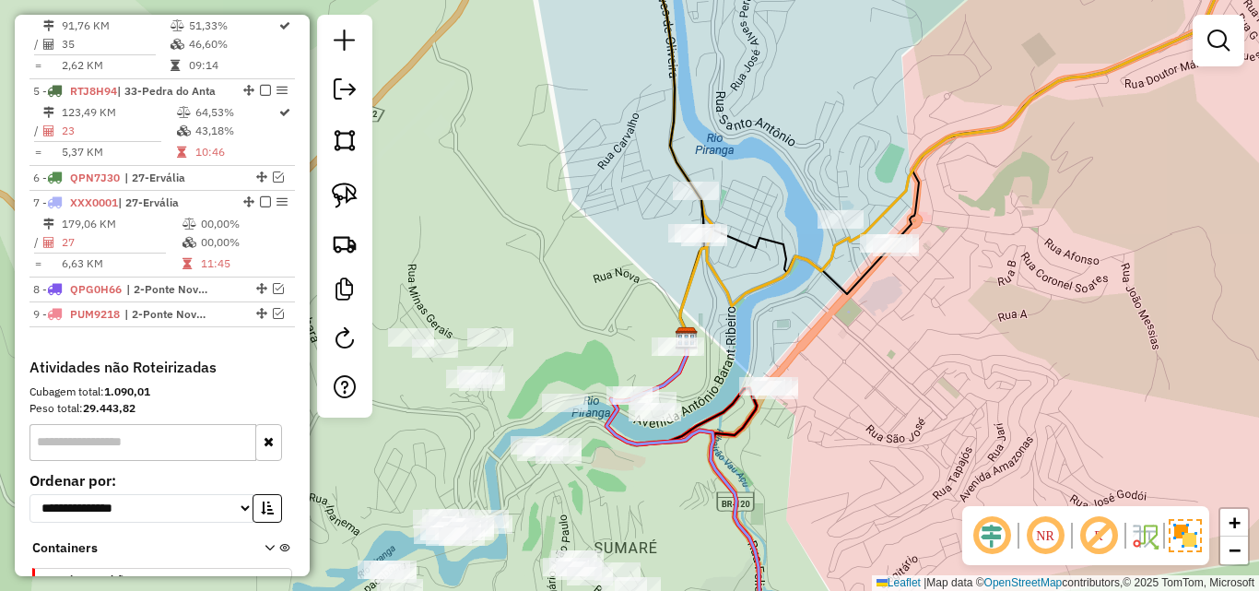
drag, startPoint x: 682, startPoint y: 308, endPoint x: 757, endPoint y: 313, distance: 74.9
click at [757, 313] on div "Janela de atendimento Grade de atendimento Capacidade Transportadoras Veículos …" at bounding box center [629, 295] width 1259 height 591
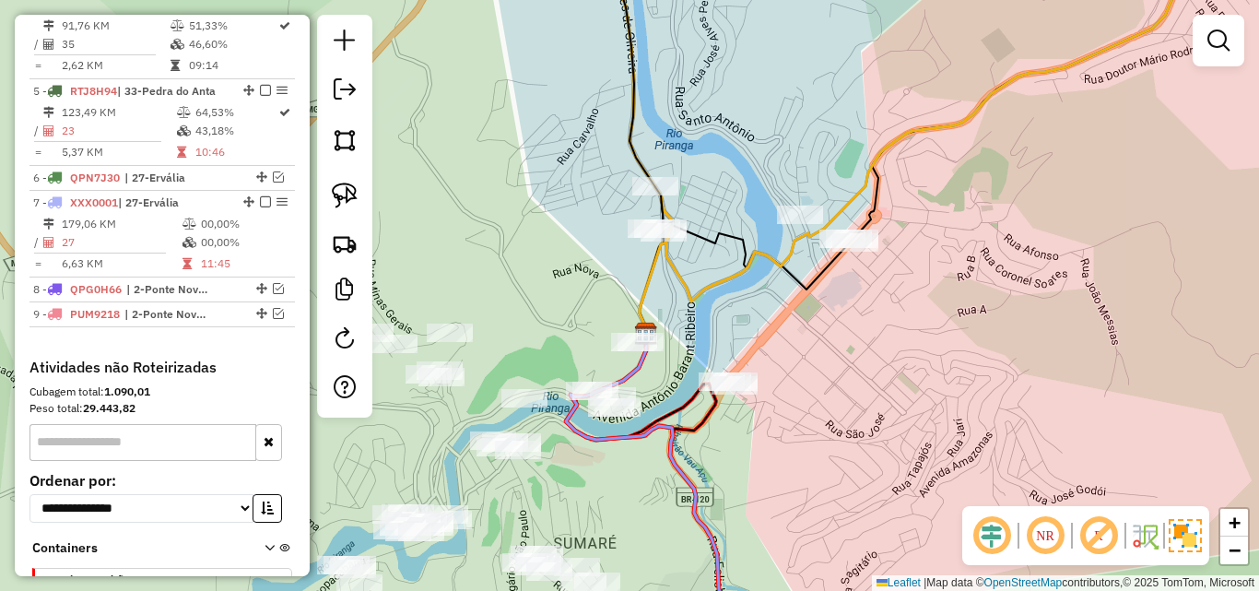
drag, startPoint x: 678, startPoint y: 496, endPoint x: 638, endPoint y: 491, distance: 40.8
click at [638, 491] on div "Janela de atendimento Grade de atendimento Capacidade Transportadoras Veículos …" at bounding box center [629, 295] width 1259 height 591
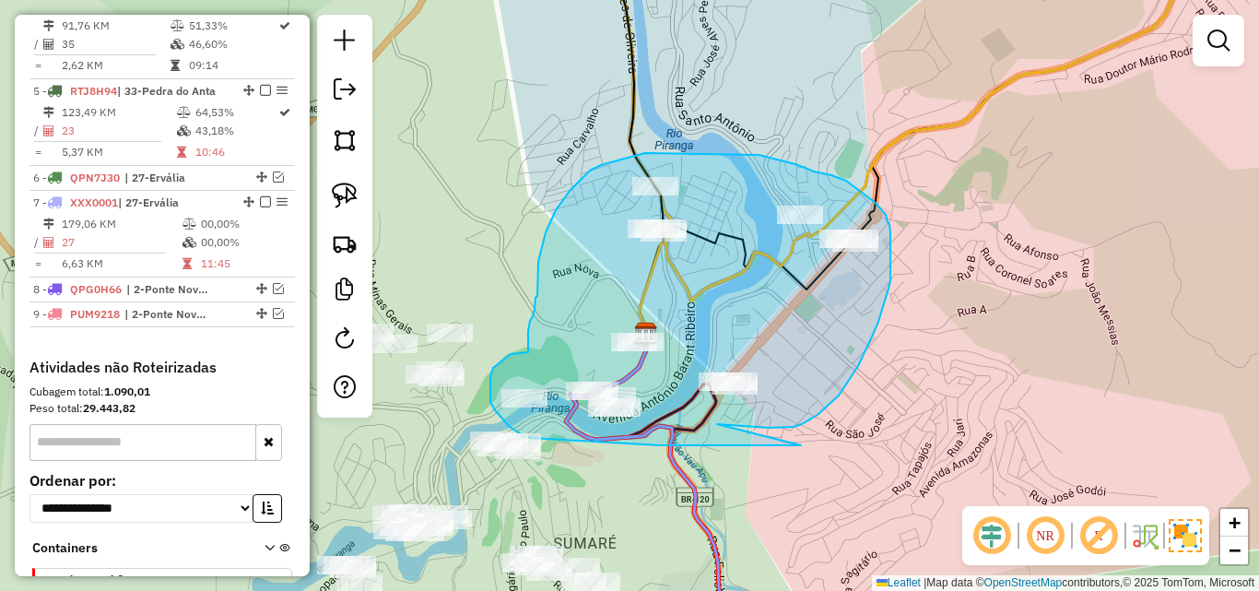
drag, startPoint x: 747, startPoint y: 427, endPoint x: 860, endPoint y: 441, distance: 114.3
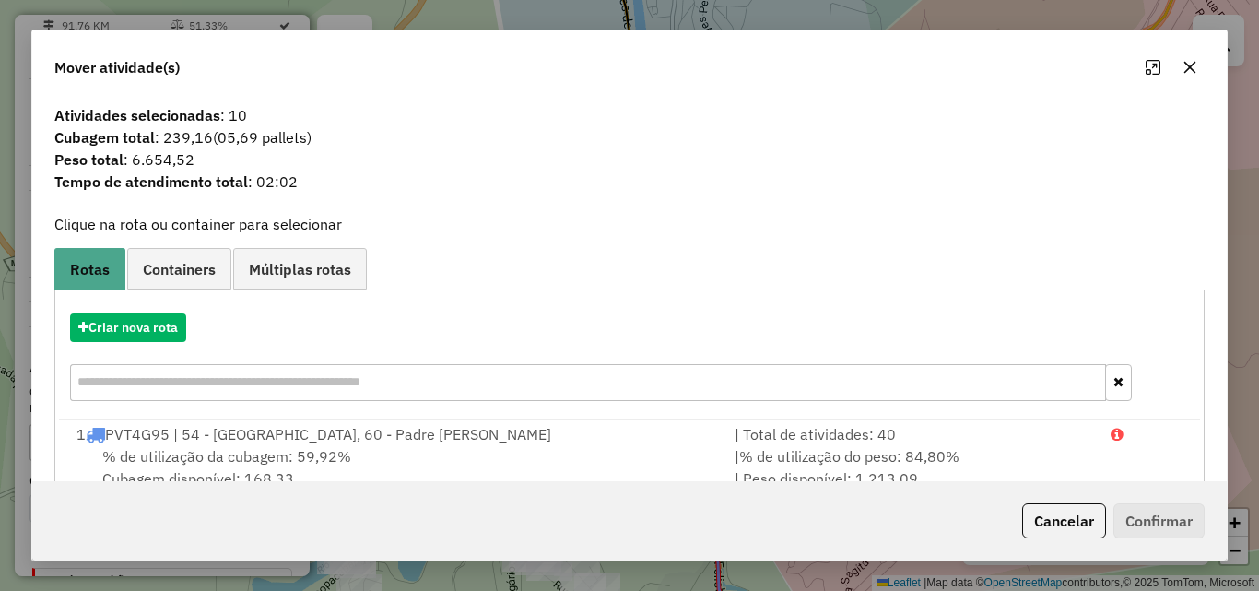
click at [1190, 72] on icon "button" at bounding box center [1189, 67] width 15 height 15
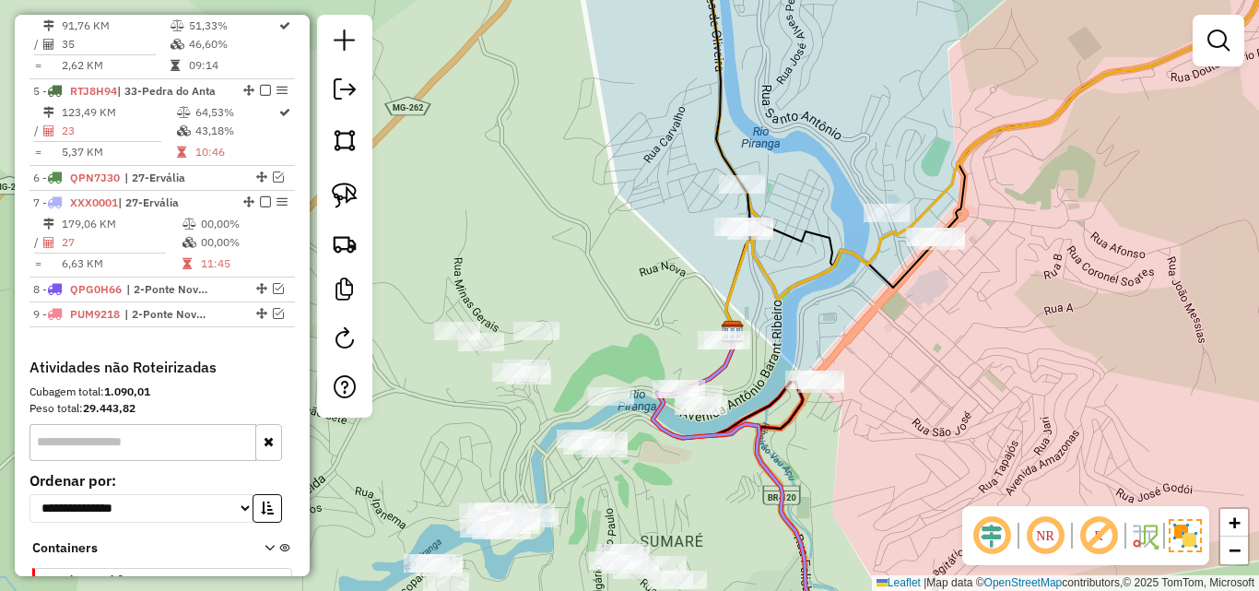
drag, startPoint x: 709, startPoint y: 289, endPoint x: 794, endPoint y: 287, distance: 85.8
click at [794, 287] on icon at bounding box center [1092, 135] width 732 height 392
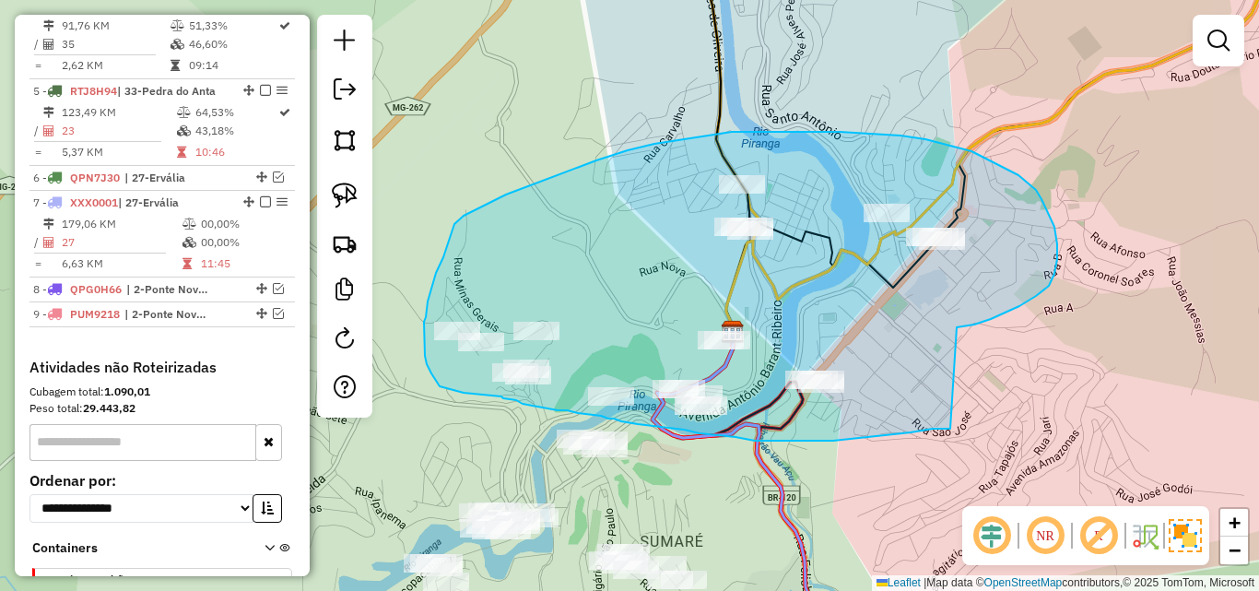
drag, startPoint x: 1049, startPoint y: 286, endPoint x: 952, endPoint y: 428, distance: 171.8
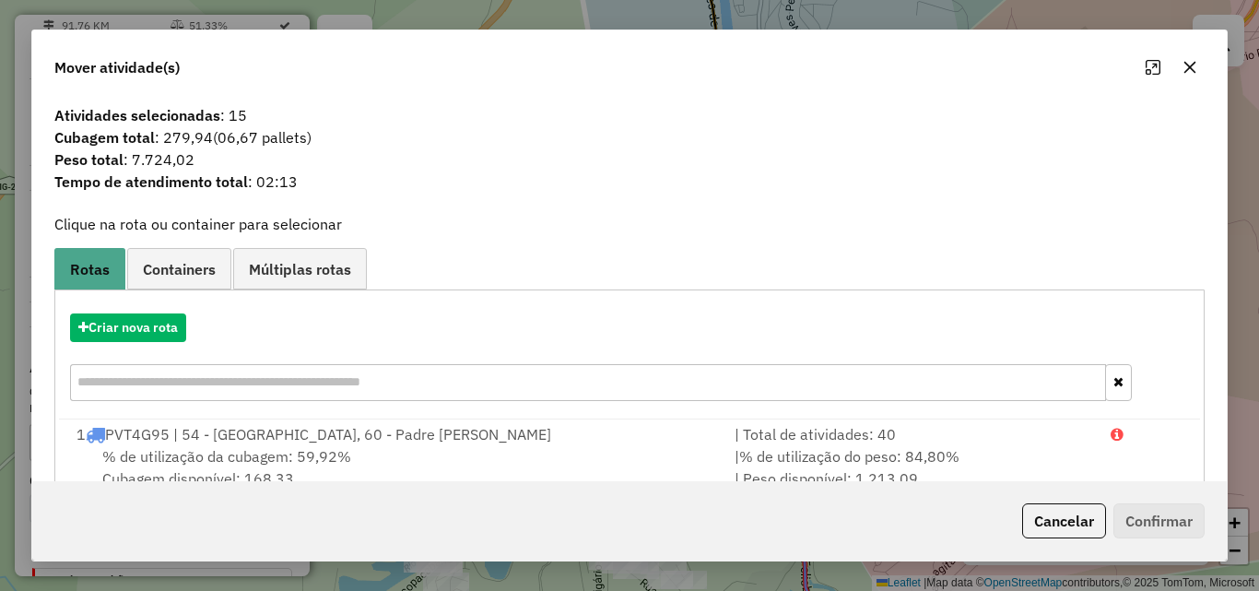
click at [1182, 76] on button "button" at bounding box center [1189, 67] width 29 height 29
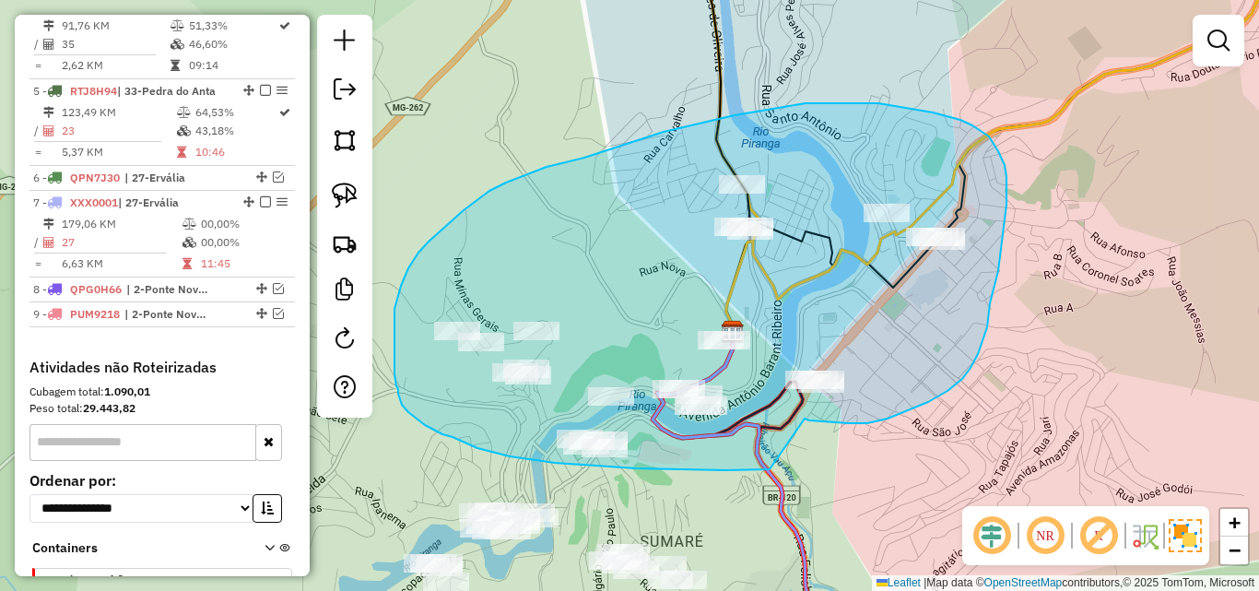
drag, startPoint x: 805, startPoint y: 418, endPoint x: 770, endPoint y: 469, distance: 61.6
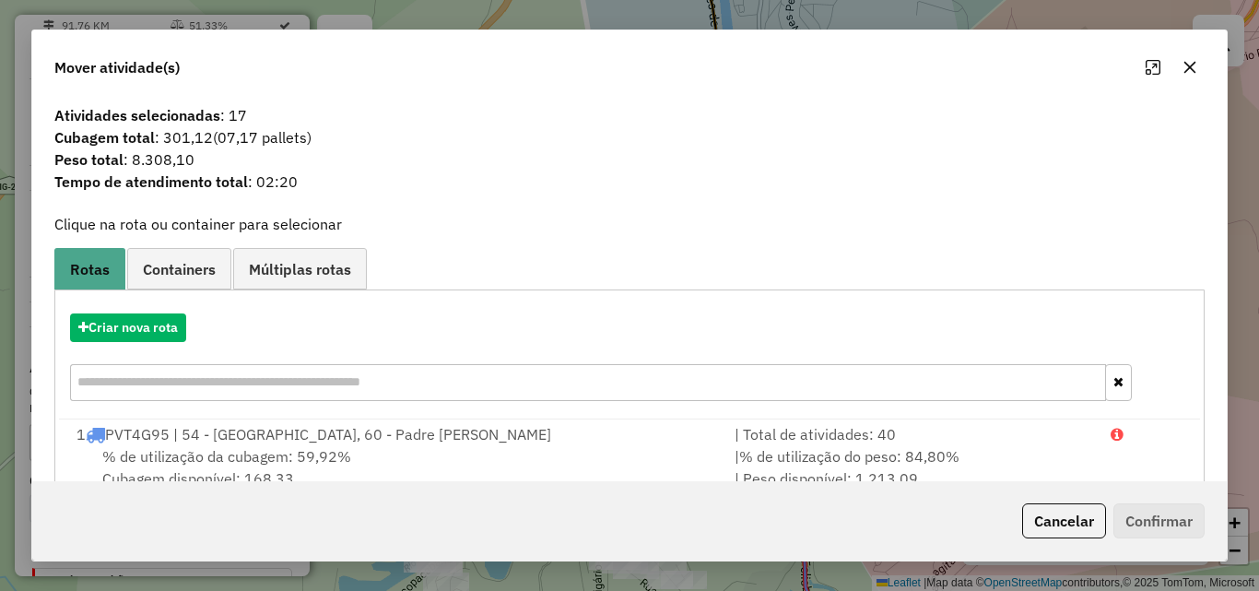
click at [1189, 65] on icon "button" at bounding box center [1189, 67] width 15 height 15
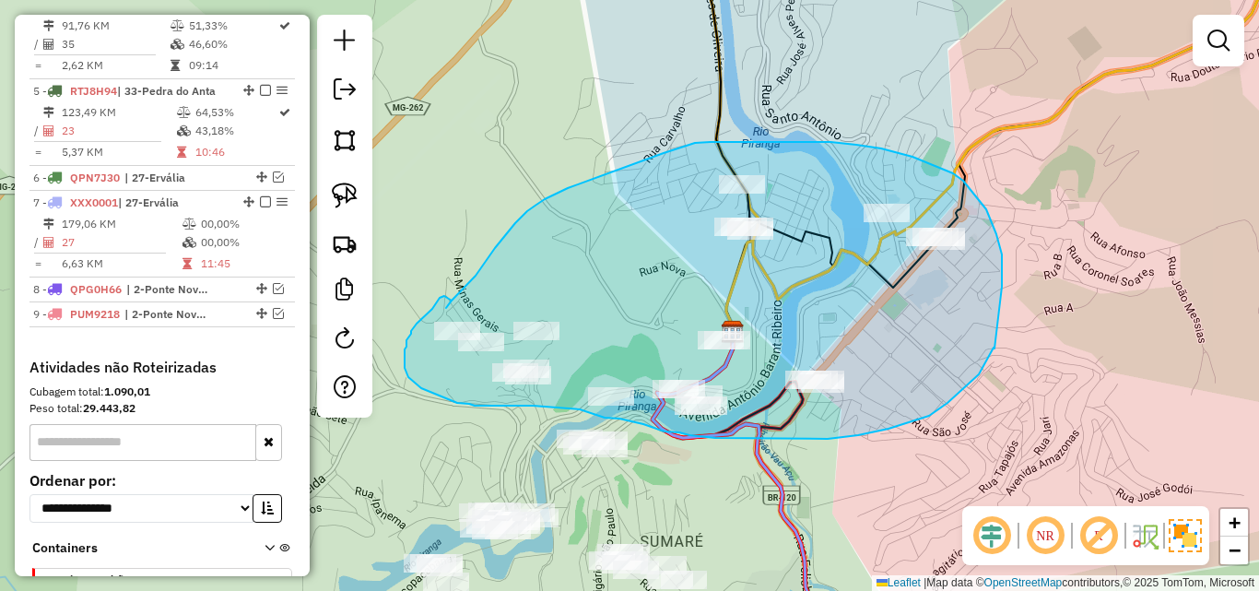
drag, startPoint x: 994, startPoint y: 343, endPoint x: 979, endPoint y: 374, distance: 35.0
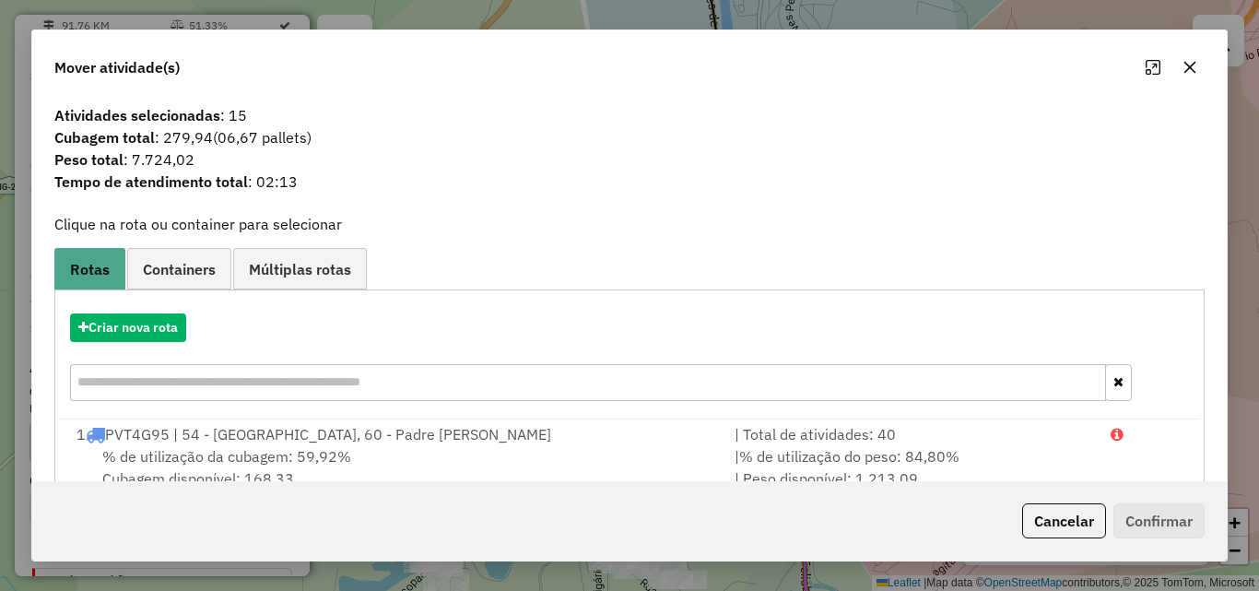
click at [1190, 65] on icon "button" at bounding box center [1189, 67] width 15 height 15
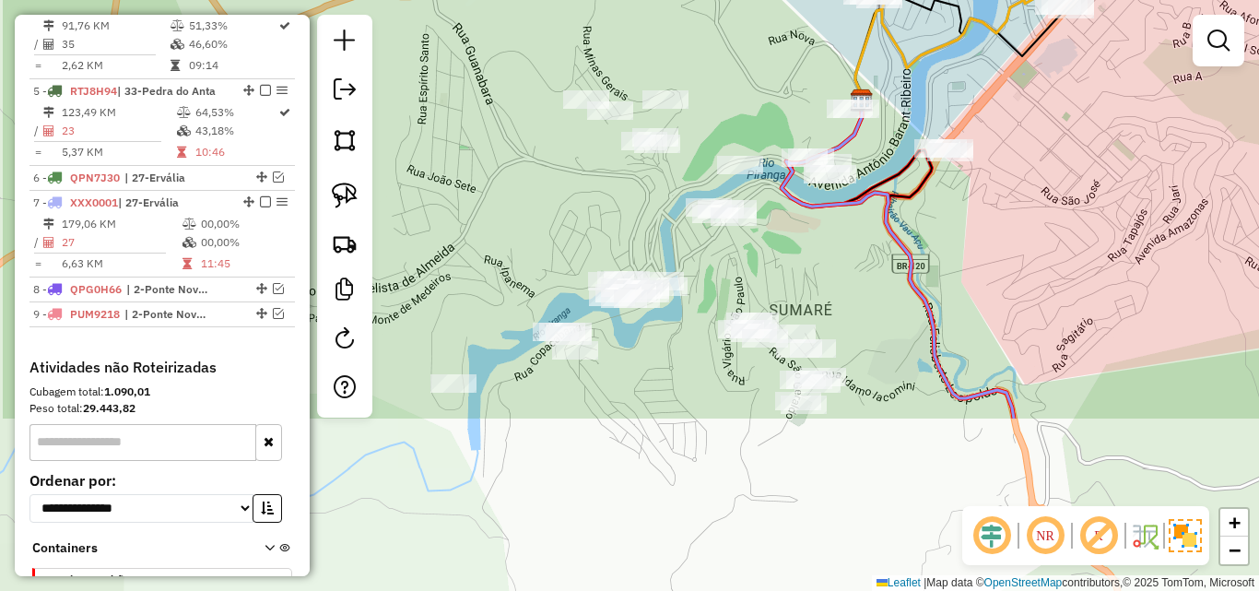
drag, startPoint x: 817, startPoint y: 453, endPoint x: 946, endPoint y: 222, distance: 264.9
click at [946, 222] on div "Janela de atendimento Grade de atendimento Capacidade Transportadoras Veículos …" at bounding box center [629, 295] width 1259 height 591
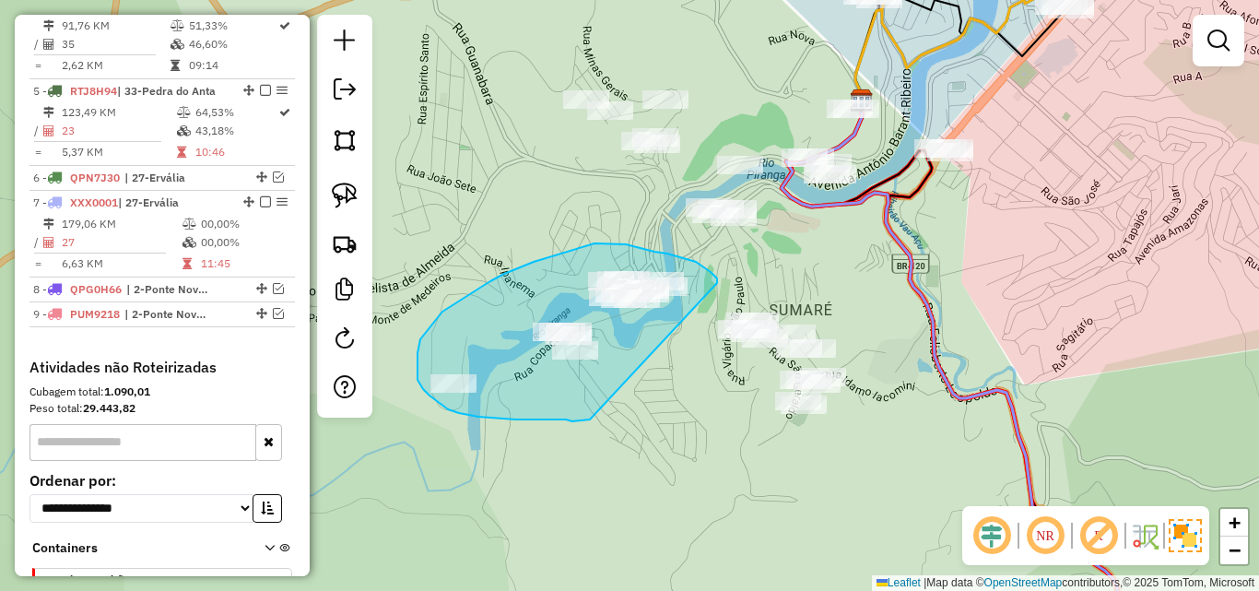
drag, startPoint x: 717, startPoint y: 283, endPoint x: 601, endPoint y: 408, distance: 170.9
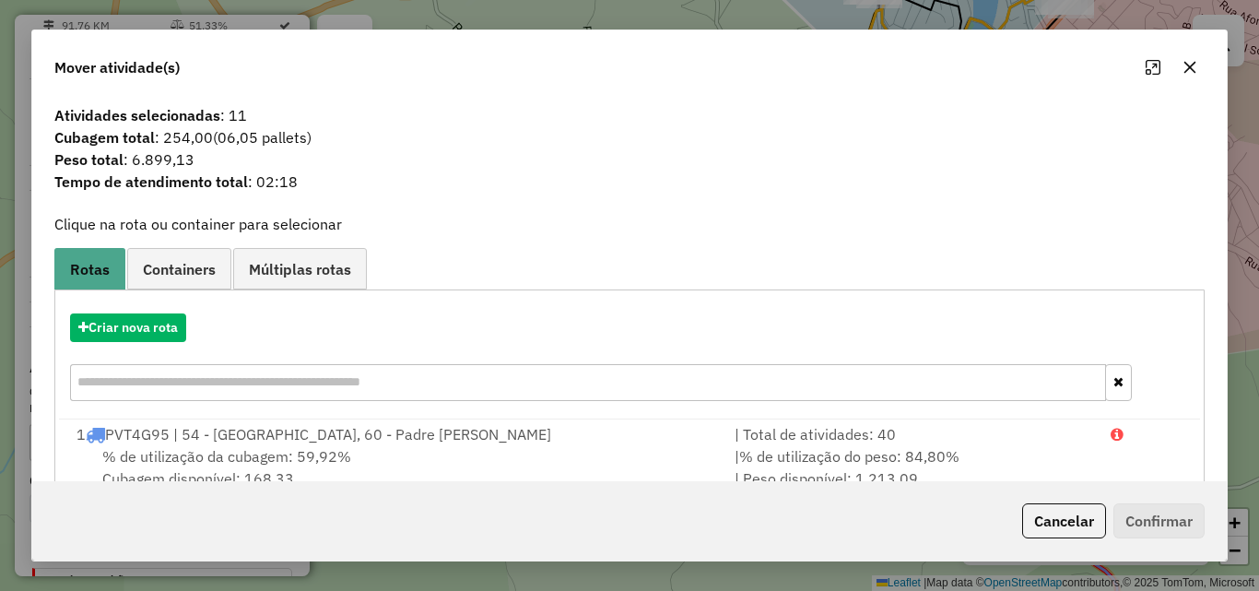
click at [1186, 75] on icon "button" at bounding box center [1189, 67] width 15 height 15
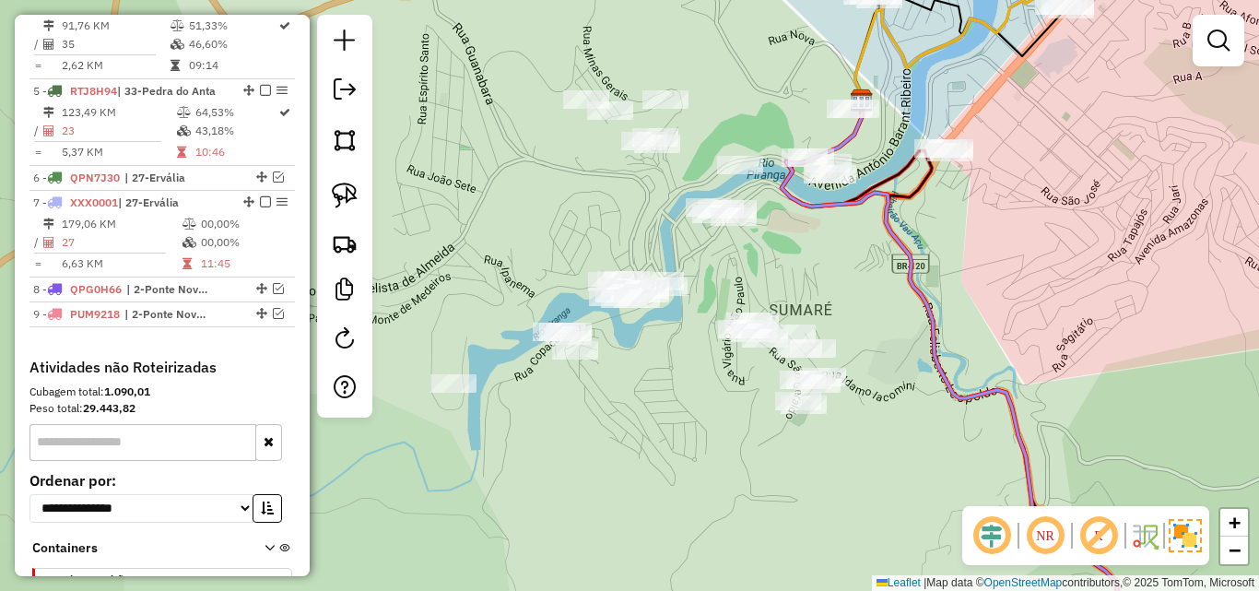
drag, startPoint x: 840, startPoint y: 420, endPoint x: 795, endPoint y: 247, distance: 178.8
click at [794, 222] on div "Janela de atendimento Grade de atendimento Capacidade Transportadoras Veículos …" at bounding box center [629, 295] width 1259 height 591
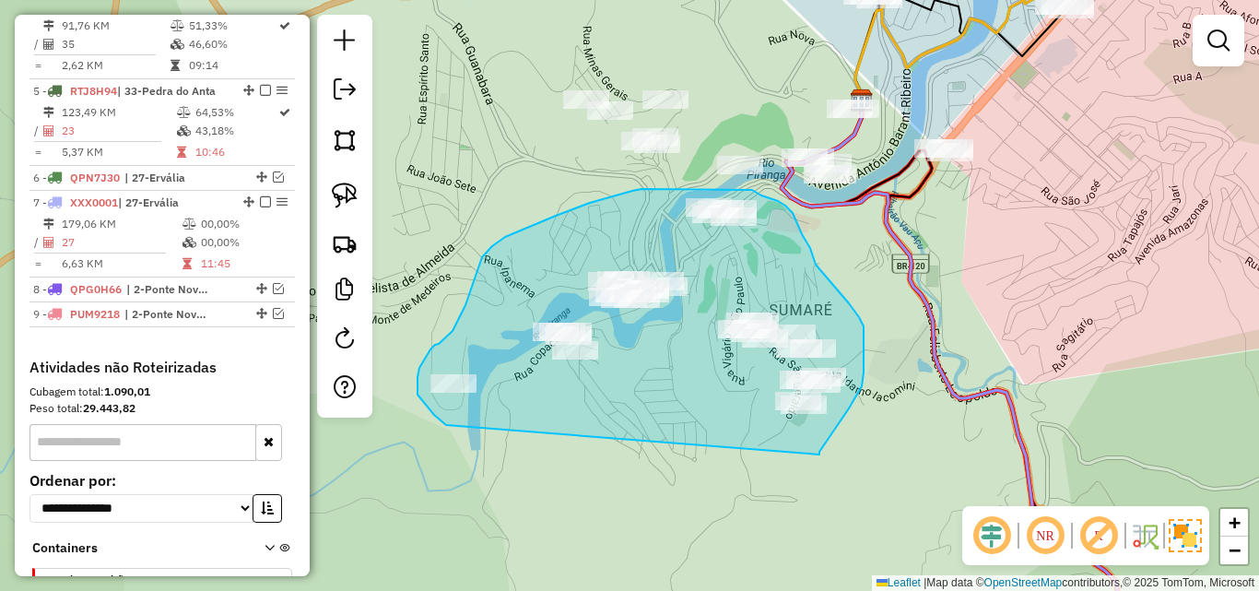
drag, startPoint x: 819, startPoint y: 454, endPoint x: 567, endPoint y: 449, distance: 252.6
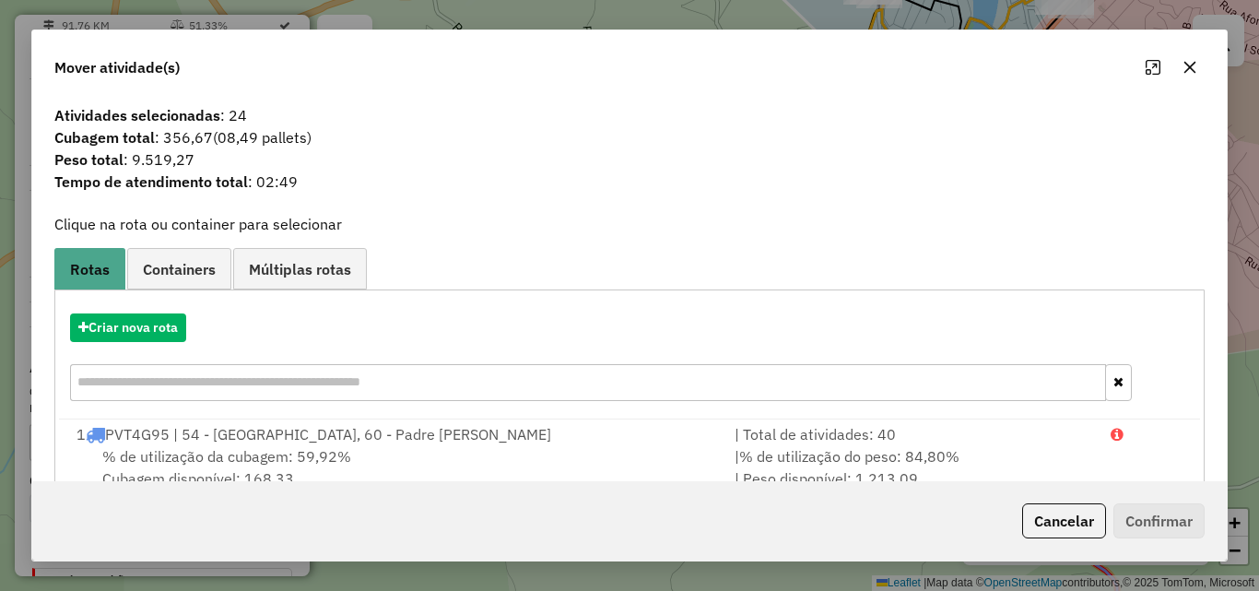
click at [1192, 65] on icon "button" at bounding box center [1190, 68] width 12 height 12
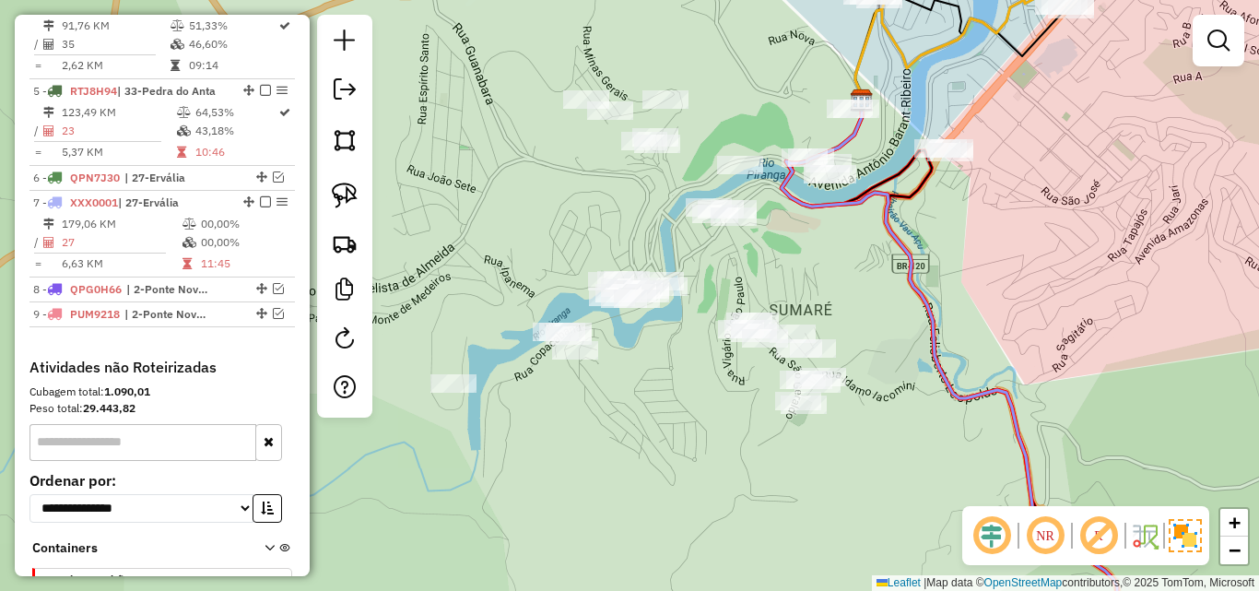
drag, startPoint x: 939, startPoint y: 343, endPoint x: 872, endPoint y: 187, distance: 169.7
click at [877, 199] on icon at bounding box center [949, 372] width 335 height 555
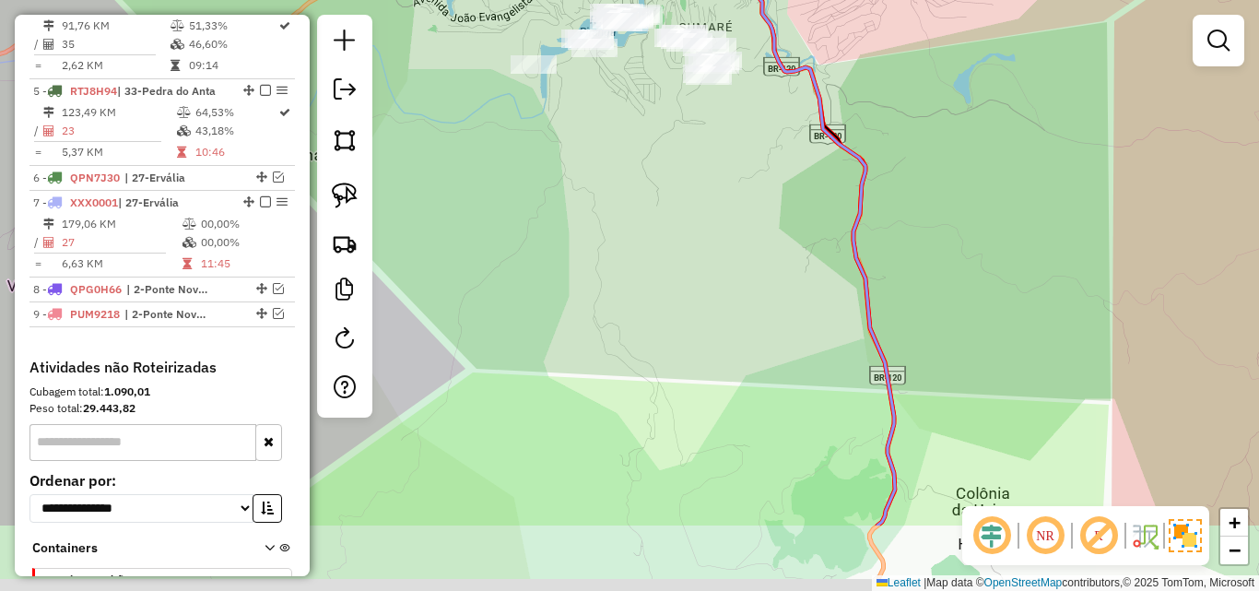
drag, startPoint x: 861, startPoint y: 328, endPoint x: 762, endPoint y: 167, distance: 189.0
click at [762, 167] on div "Janela de atendimento Grade de atendimento Capacidade Transportadoras Veículos …" at bounding box center [629, 295] width 1259 height 591
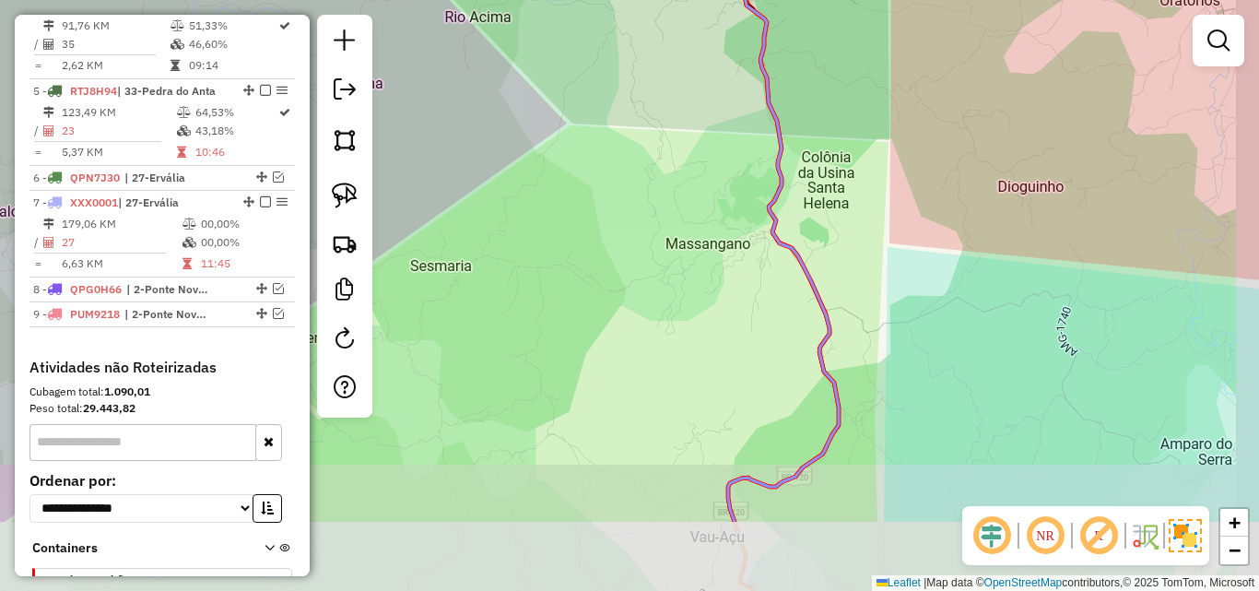
drag, startPoint x: 775, startPoint y: 279, endPoint x: 726, endPoint y: 99, distance: 187.1
click at [726, 99] on div "Janela de atendimento Grade de atendimento Capacidade Transportadoras Veículos …" at bounding box center [629, 295] width 1259 height 591
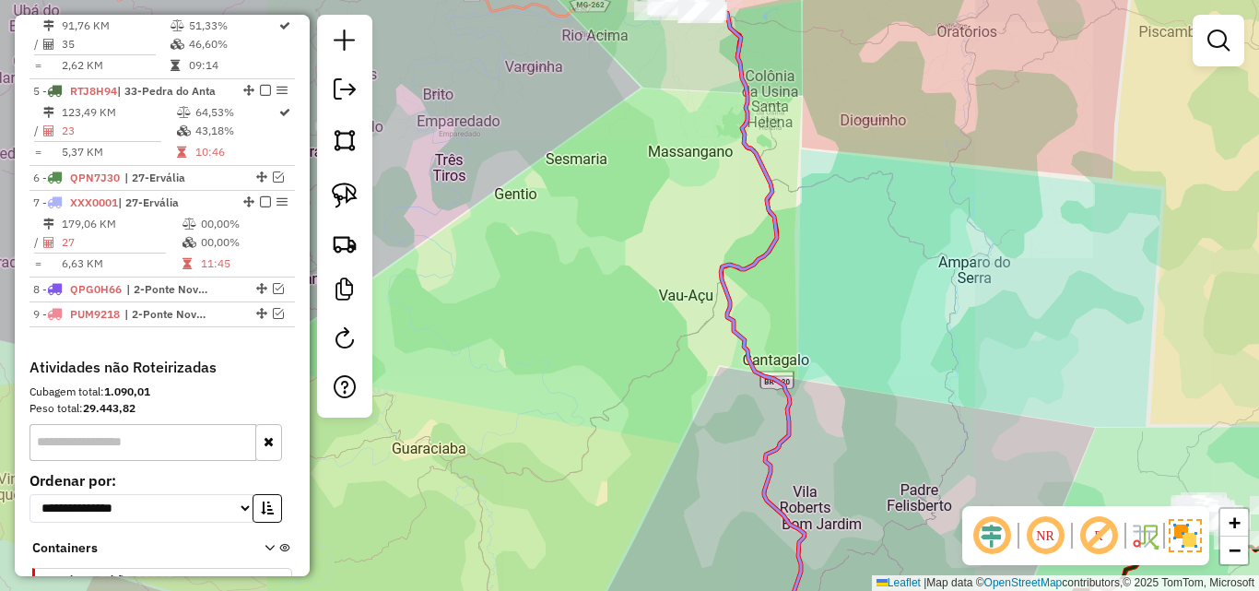
drag, startPoint x: 722, startPoint y: 216, endPoint x: 690, endPoint y: 43, distance: 175.2
click at [690, 44] on div "Janela de atendimento Grade de atendimento Capacidade Transportadoras Veículos …" at bounding box center [629, 295] width 1259 height 591
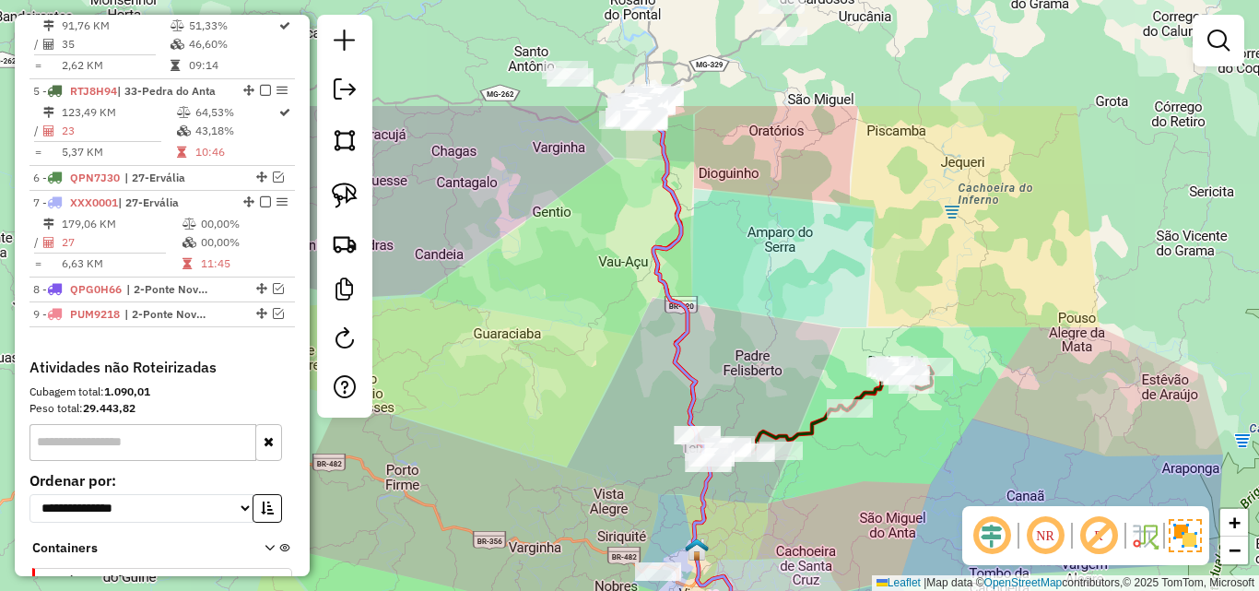
drag, startPoint x: 528, startPoint y: 126, endPoint x: 482, endPoint y: 501, distance: 377.9
click at [436, 509] on div "Janela de atendimento Grade de atendimento Capacidade Transportadoras Veículos …" at bounding box center [629, 295] width 1259 height 591
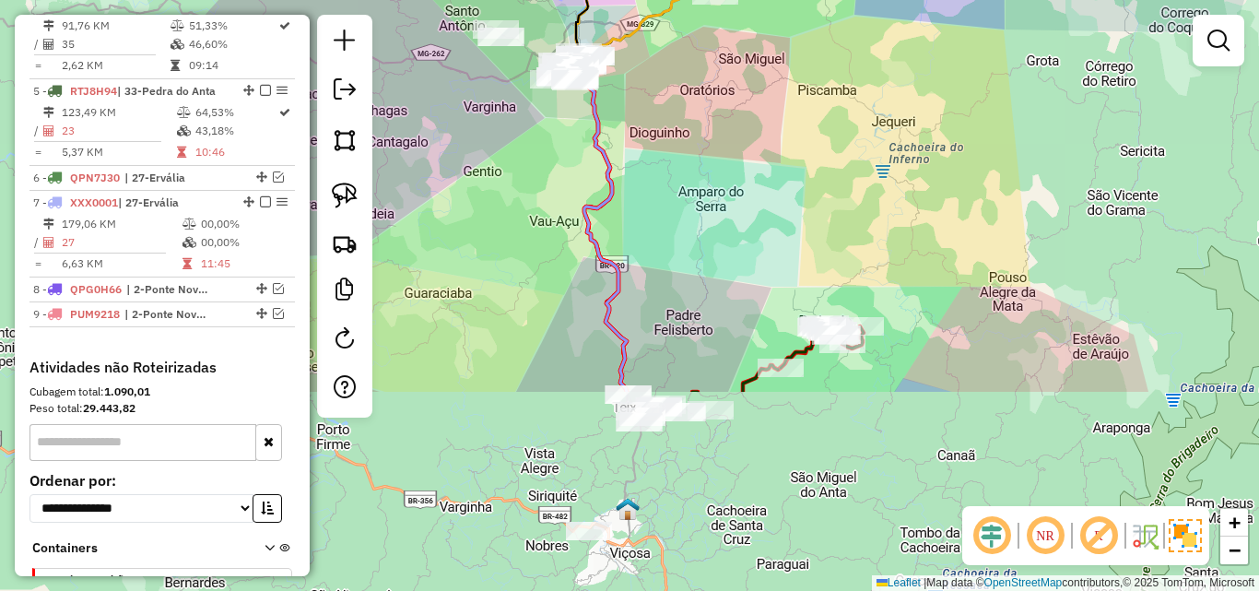
drag, startPoint x: 822, startPoint y: 413, endPoint x: 809, endPoint y: 131, distance: 282.3
click at [807, 144] on div "Janela de atendimento Grade de atendimento Capacidade Transportadoras Veículos …" at bounding box center [629, 295] width 1259 height 591
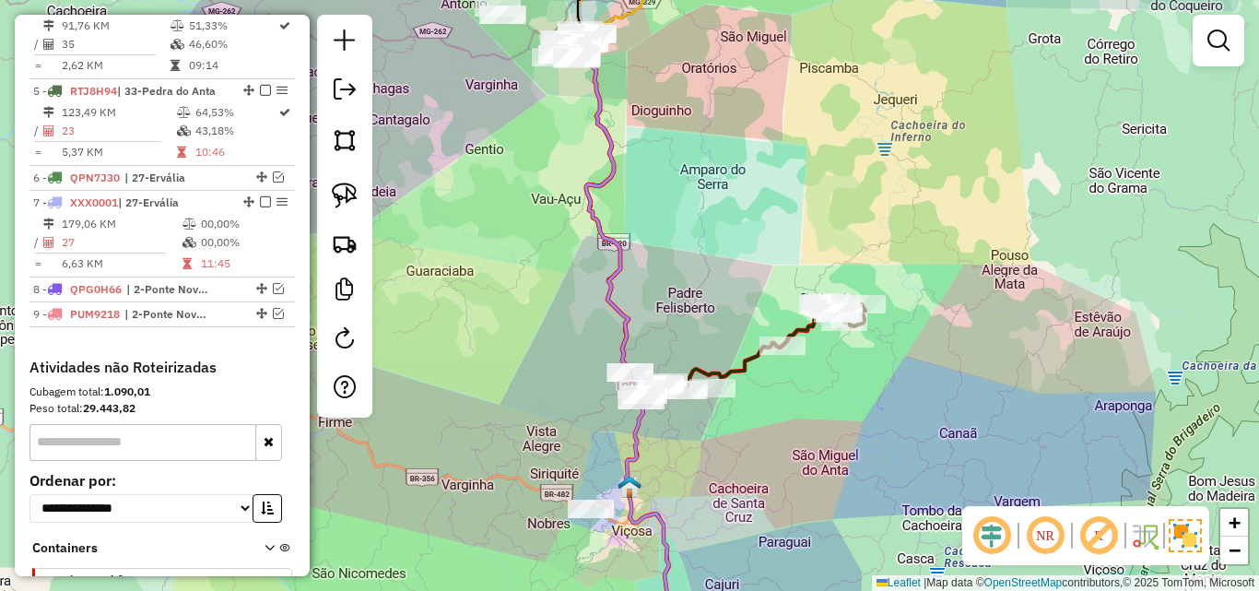
drag, startPoint x: 809, startPoint y: 131, endPoint x: 801, endPoint y: 39, distance: 92.5
click at [809, 115] on div "Janela de atendimento Grade de atendimento Capacidade Transportadoras Veículos …" at bounding box center [629, 295] width 1259 height 591
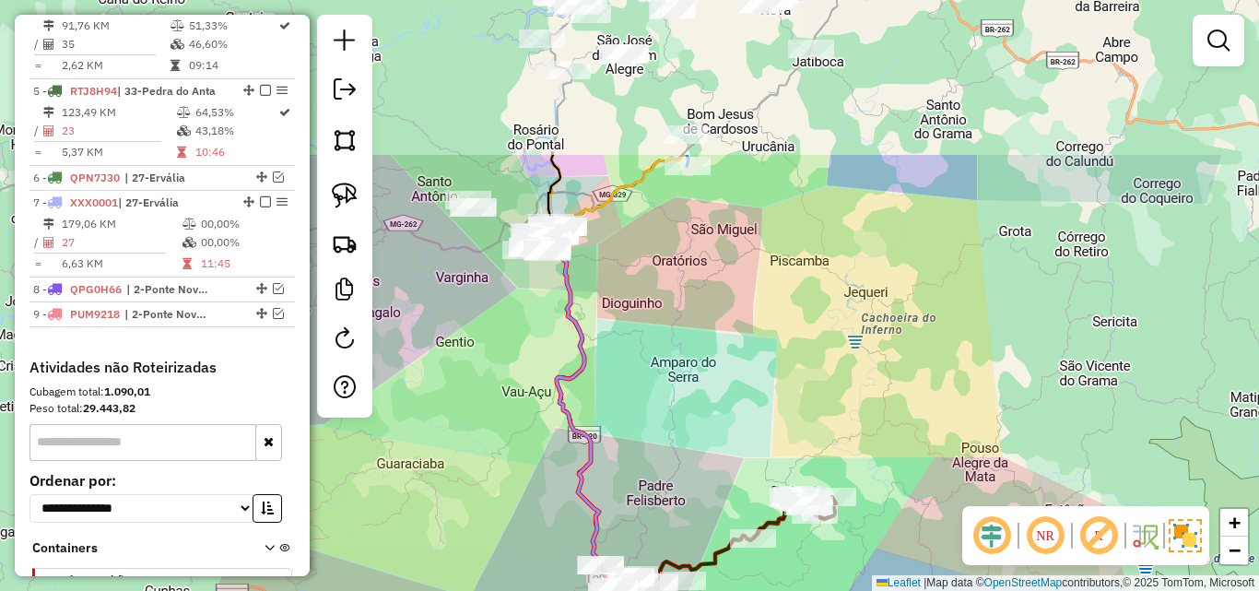
drag, startPoint x: 801, startPoint y: 39, endPoint x: 780, endPoint y: 473, distance: 434.6
click at [780, 475] on div "Janela de atendimento Grade de atendimento Capacidade Transportadoras Veículos …" at bounding box center [629, 295] width 1259 height 591
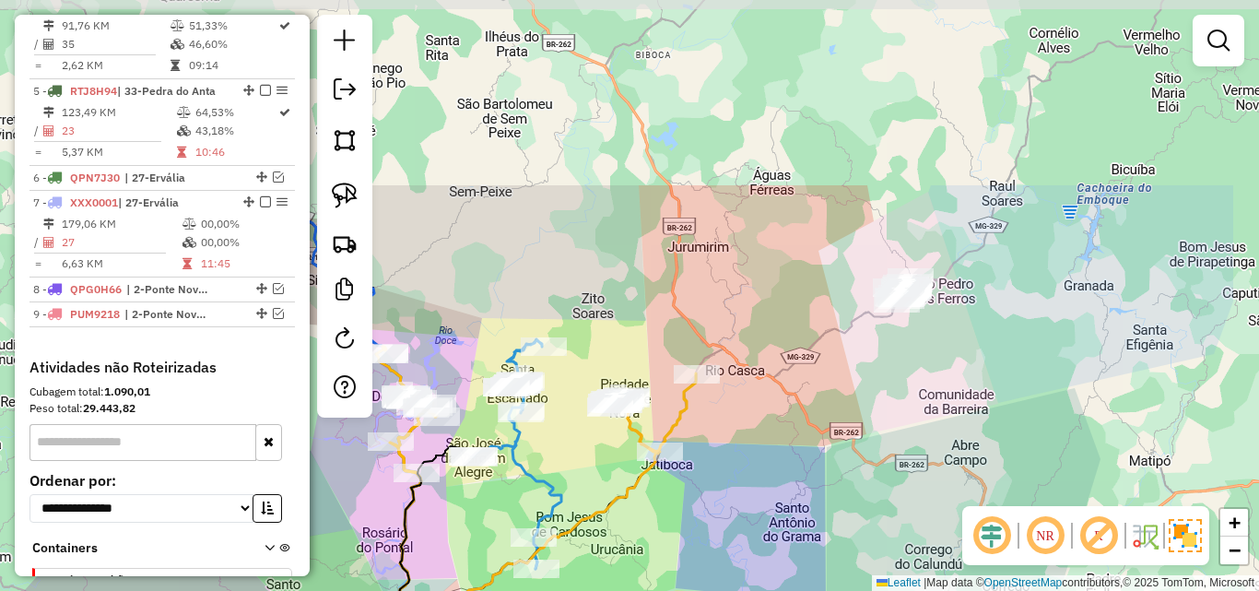
drag, startPoint x: 918, startPoint y: 259, endPoint x: 767, endPoint y: 503, distance: 287.2
click at [767, 503] on div "Janela de atendimento Grade de atendimento Capacidade Transportadoras Veículos …" at bounding box center [629, 295] width 1259 height 591
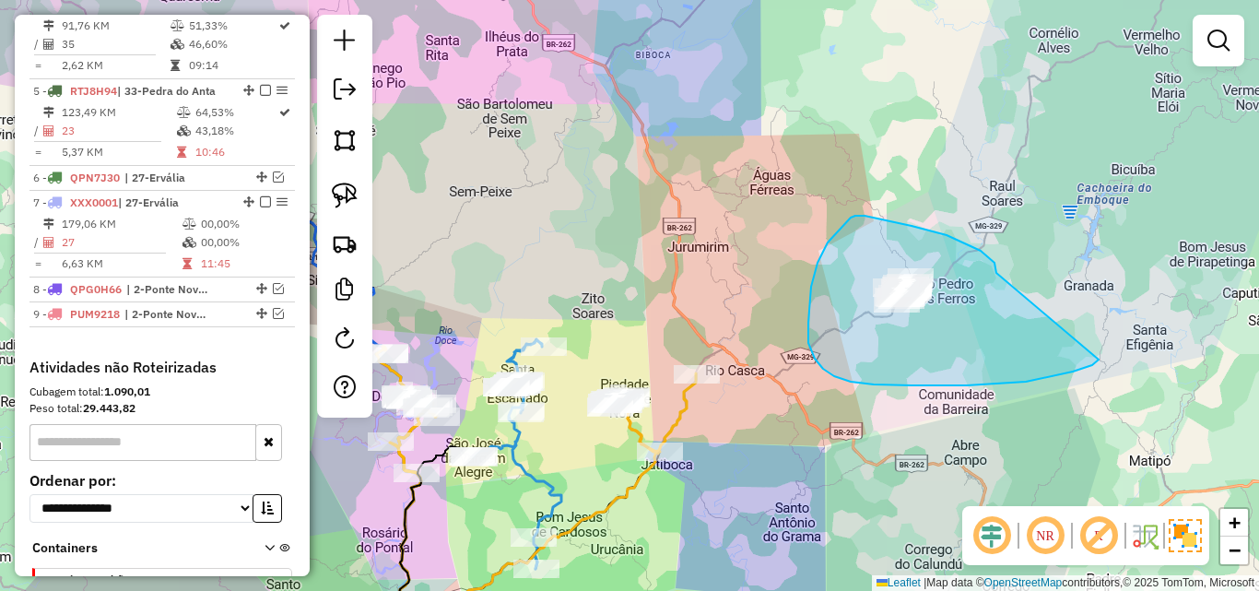
drag, startPoint x: 996, startPoint y: 273, endPoint x: 1099, endPoint y: 359, distance: 133.5
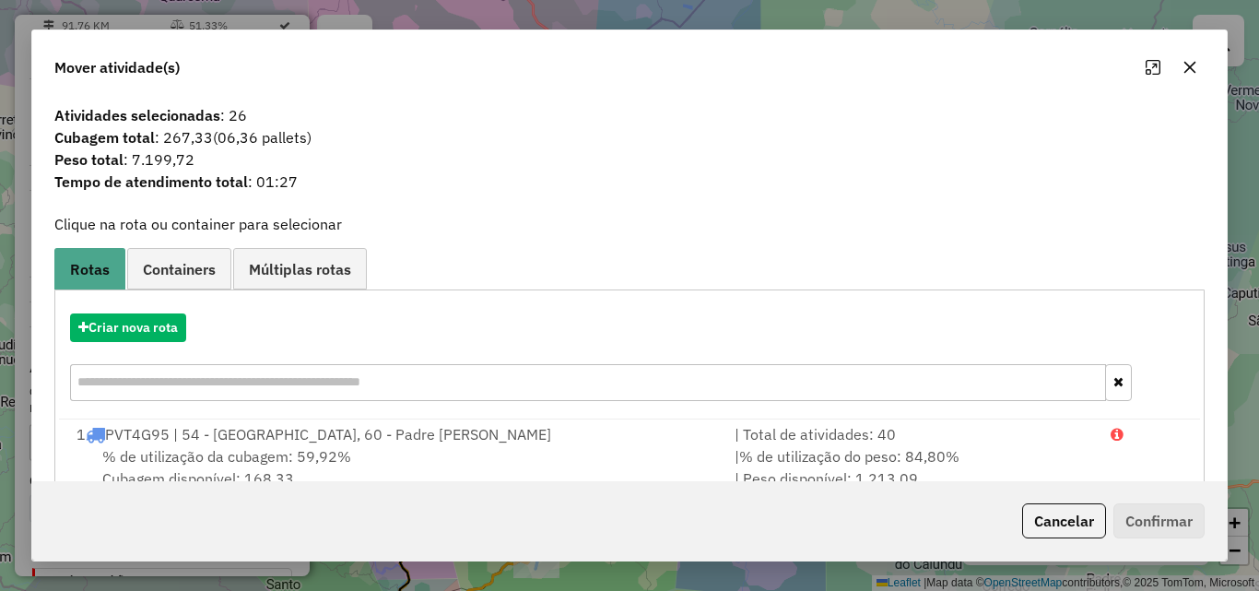
click at [1192, 68] on icon "button" at bounding box center [1189, 67] width 15 height 15
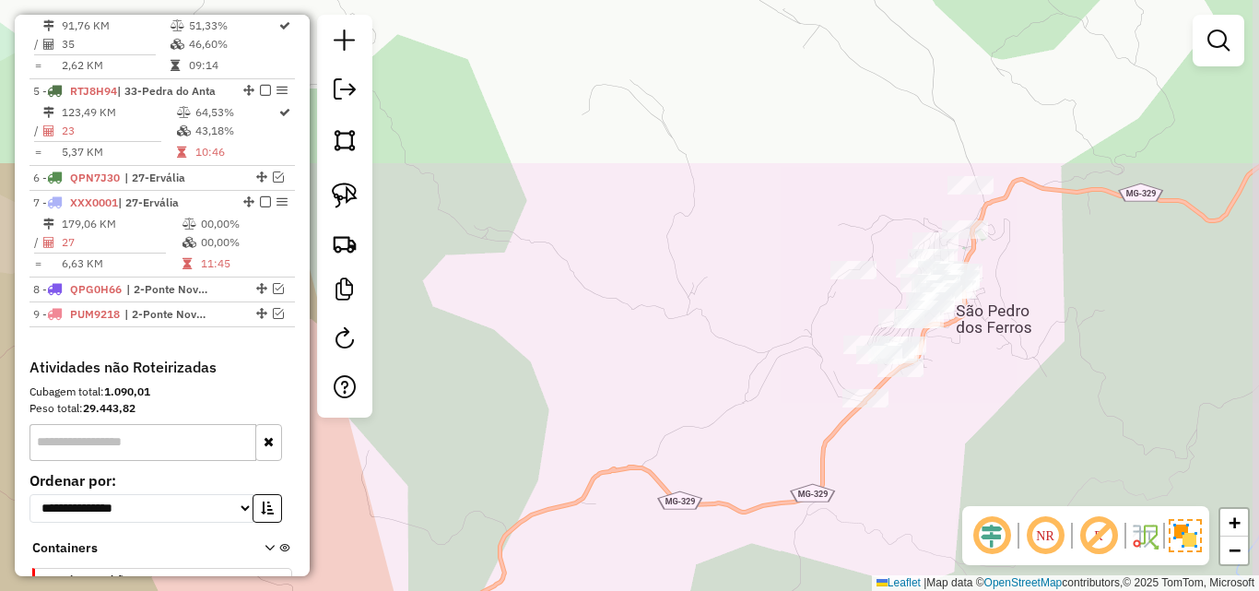
drag, startPoint x: 924, startPoint y: 292, endPoint x: 872, endPoint y: 508, distance: 222.0
click at [872, 508] on div "Janela de atendimento Grade de atendimento Capacidade Transportadoras Veículos …" at bounding box center [629, 295] width 1259 height 591
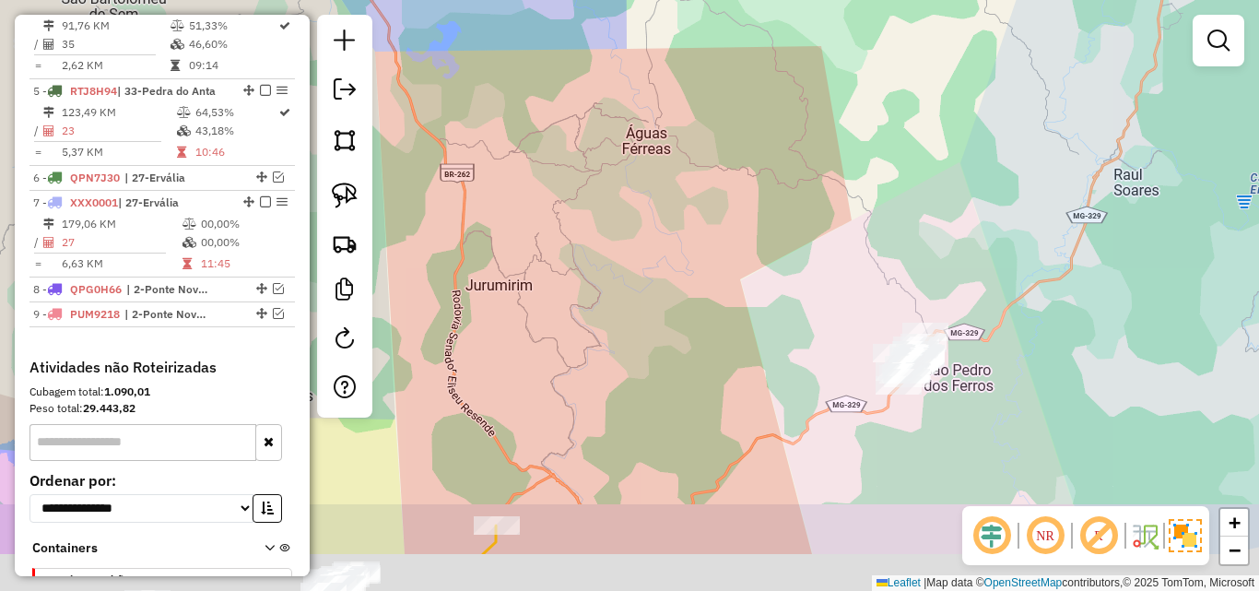
drag, startPoint x: 782, startPoint y: 525, endPoint x: 829, endPoint y: 367, distance: 165.3
click at [829, 367] on div "Janela de atendimento Grade de atendimento Capacidade Transportadoras Veículos …" at bounding box center [629, 295] width 1259 height 591
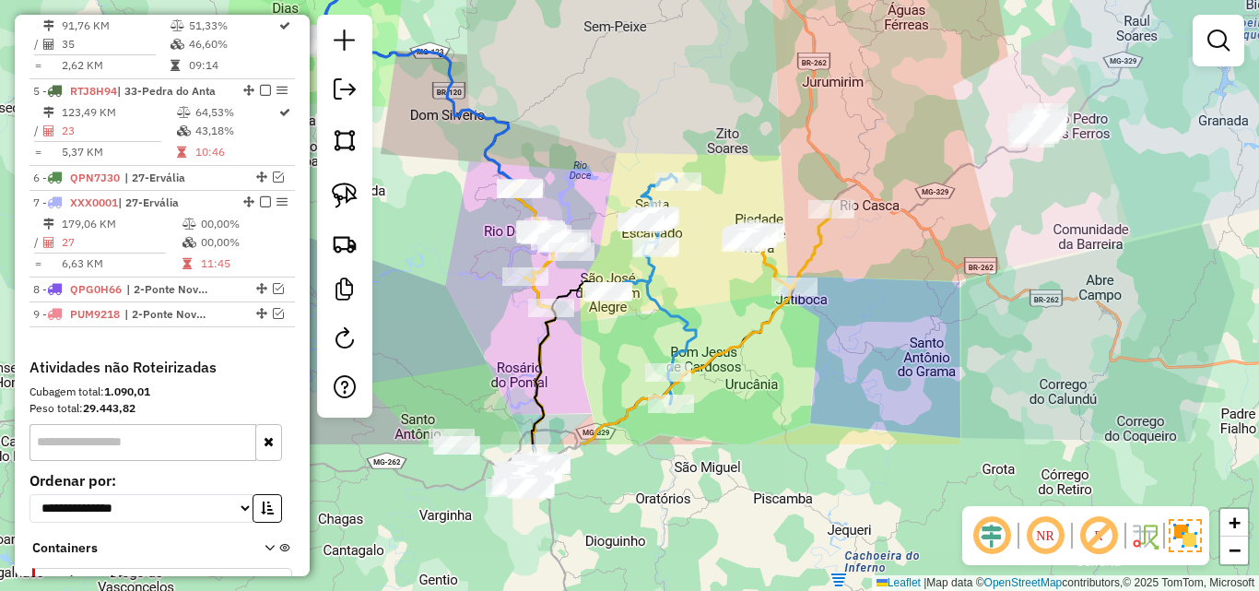
drag, startPoint x: 800, startPoint y: 422, endPoint x: 964, endPoint y: 205, distance: 272.4
click at [964, 205] on div "Janela de atendimento Grade de atendimento Capacidade Transportadoras Veículos …" at bounding box center [629, 295] width 1259 height 591
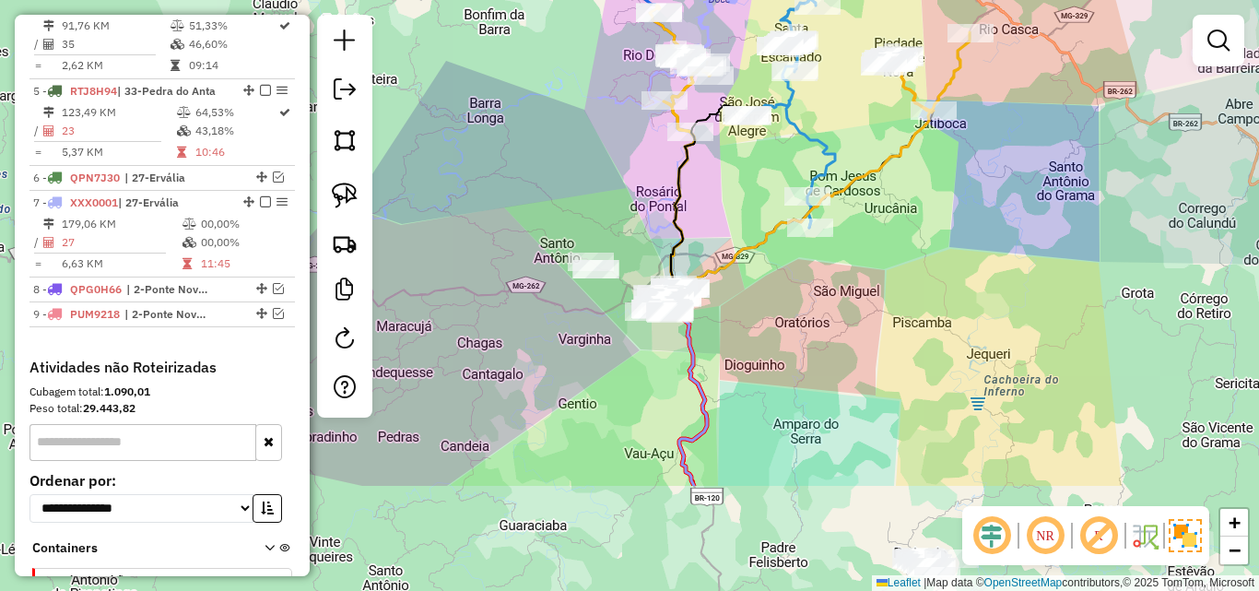
drag, startPoint x: 781, startPoint y: 405, endPoint x: 917, endPoint y: 184, distance: 259.1
click at [917, 184] on div "Janela de atendimento Grade de atendimento Capacidade Transportadoras Veículos …" at bounding box center [629, 295] width 1259 height 591
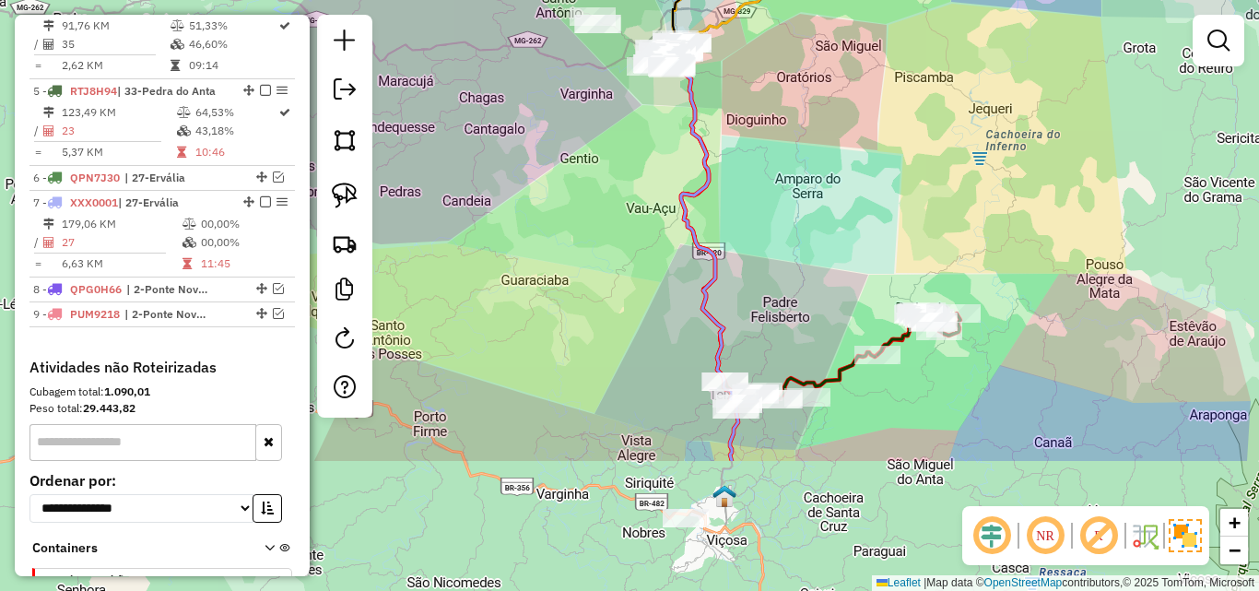
drag, startPoint x: 849, startPoint y: 386, endPoint x: 849, endPoint y: 197, distance: 188.9
click at [849, 197] on div "Janela de atendimento Grade de atendimento Capacidade Transportadoras Veículos …" at bounding box center [629, 295] width 1259 height 591
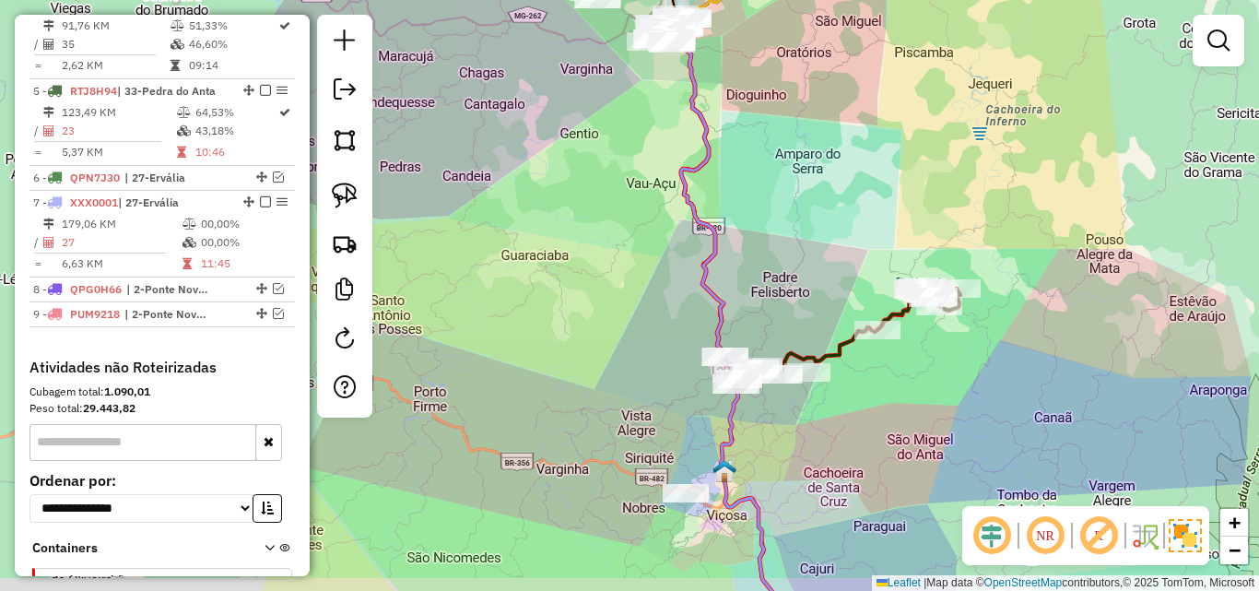
drag, startPoint x: 798, startPoint y: 337, endPoint x: 798, endPoint y: 172, distance: 165.0
click at [798, 162] on div "Janela de atendimento Grade de atendimento Capacidade Transportadoras Veículos …" at bounding box center [629, 295] width 1259 height 591
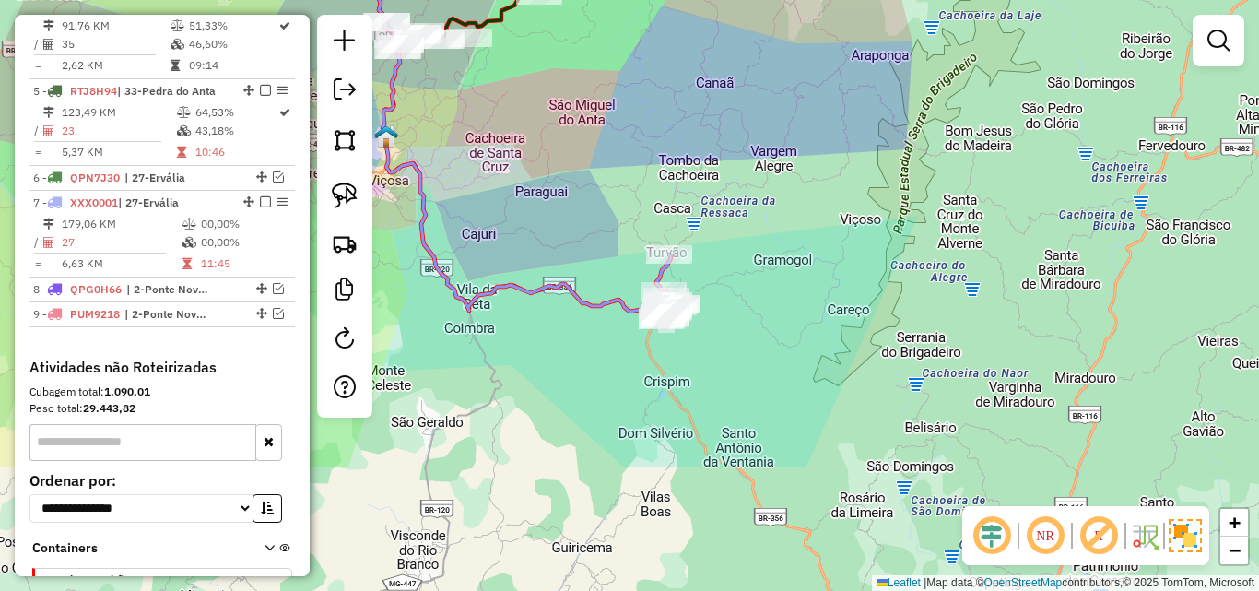
drag, startPoint x: 801, startPoint y: 380, endPoint x: 463, endPoint y: 196, distance: 384.8
click at [463, 196] on div "Janela de atendimento Grade de atendimento Capacidade Transportadoras Veículos …" at bounding box center [629, 295] width 1259 height 591
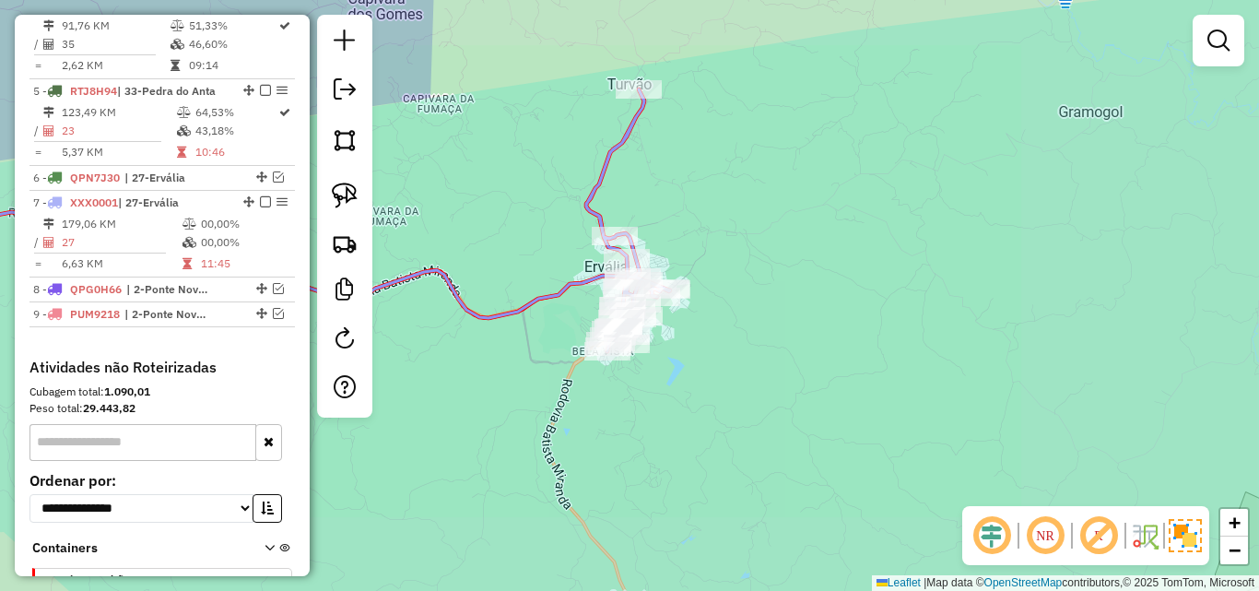
drag, startPoint x: 546, startPoint y: 197, endPoint x: 579, endPoint y: 321, distance: 127.9
click at [579, 321] on div "Janela de atendimento Grade de atendimento Capacidade Transportadoras Veículos …" at bounding box center [629, 295] width 1259 height 591
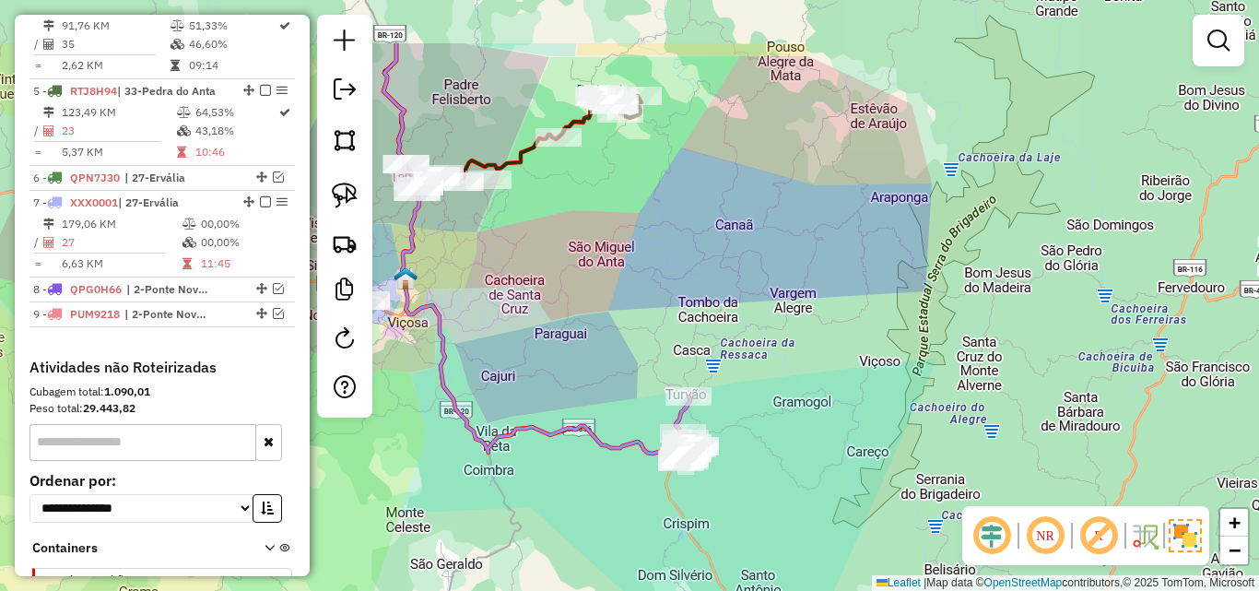
drag, startPoint x: 531, startPoint y: 252, endPoint x: 623, endPoint y: 345, distance: 131.0
click at [620, 359] on div "Janela de atendimento Grade de atendimento Capacidade Transportadoras Veículos …" at bounding box center [629, 295] width 1259 height 591
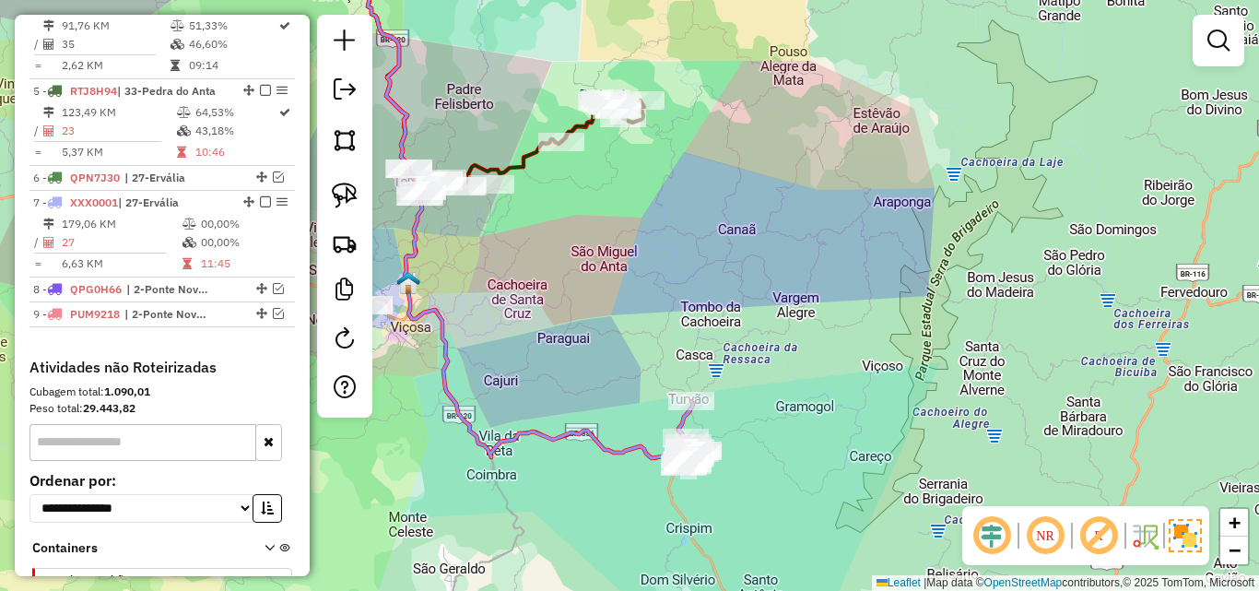
drag, startPoint x: 626, startPoint y: 291, endPoint x: 624, endPoint y: 400, distance: 108.8
click at [626, 441] on div "Janela de atendimento Grade de atendimento Capacidade Transportadoras Veículos …" at bounding box center [629, 295] width 1259 height 591
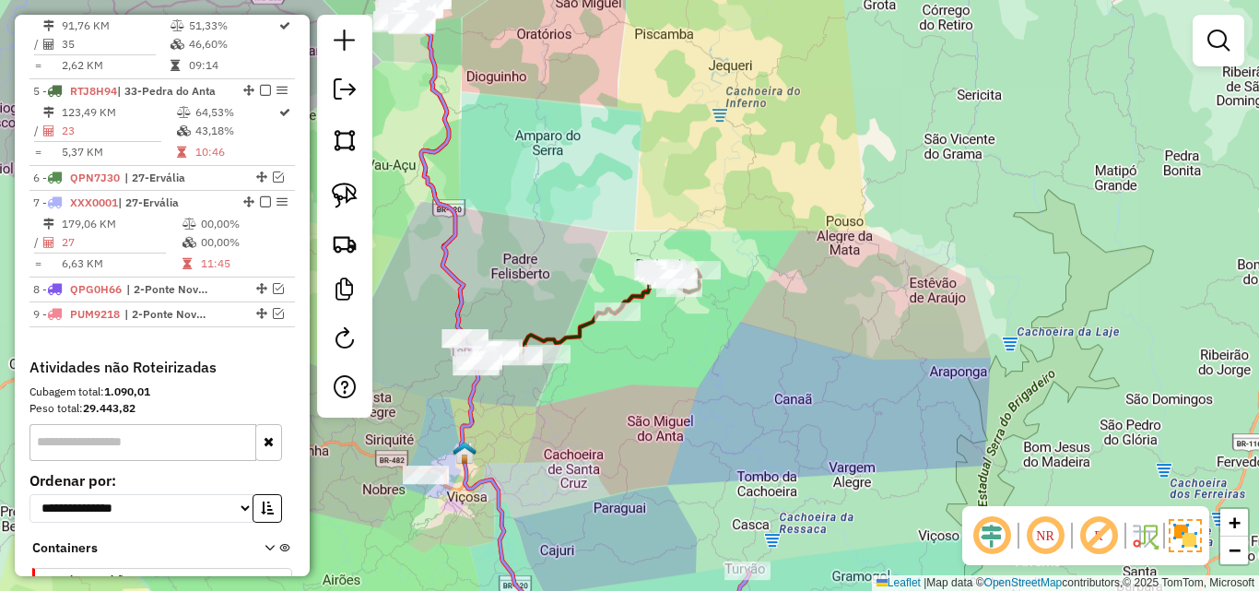
drag, startPoint x: 621, startPoint y: 390, endPoint x: 857, endPoint y: 501, distance: 261.0
click at [857, 501] on div "Janela de atendimento Grade de atendimento Capacidade Transportadoras Veículos …" at bounding box center [629, 295] width 1259 height 591
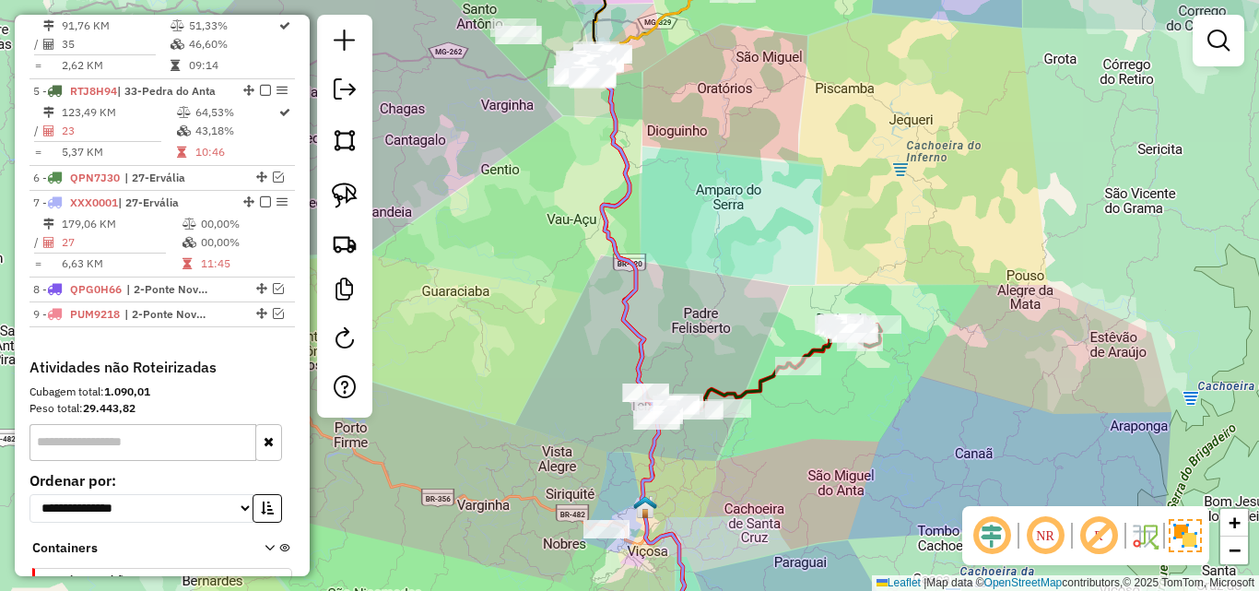
drag, startPoint x: 727, startPoint y: 322, endPoint x: 735, endPoint y: 463, distance: 141.2
click at [735, 463] on div "Rota 5 - Placa RTJ8H94 21970 - GERALDO PEREIRA DE A Janela de atendimento Grade…" at bounding box center [629, 295] width 1259 height 591
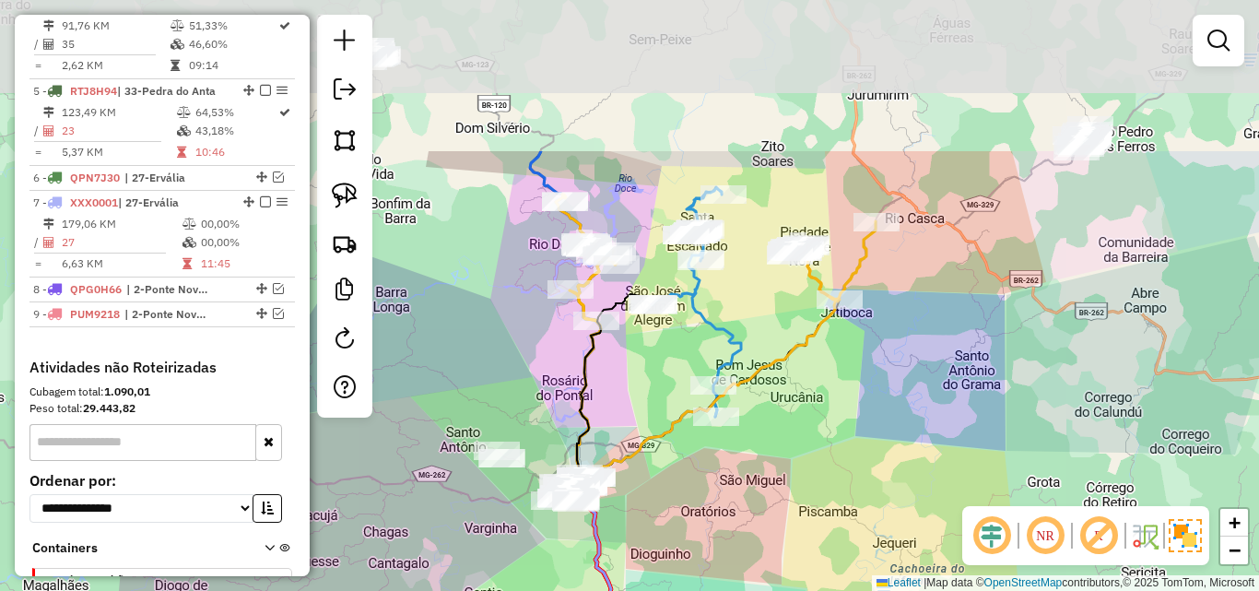
drag, startPoint x: 724, startPoint y: 348, endPoint x: 700, endPoint y: 526, distance: 179.6
click at [641, 574] on div "Janela de atendimento Grade de atendimento Capacidade Transportadoras Veículos …" at bounding box center [629, 295] width 1259 height 591
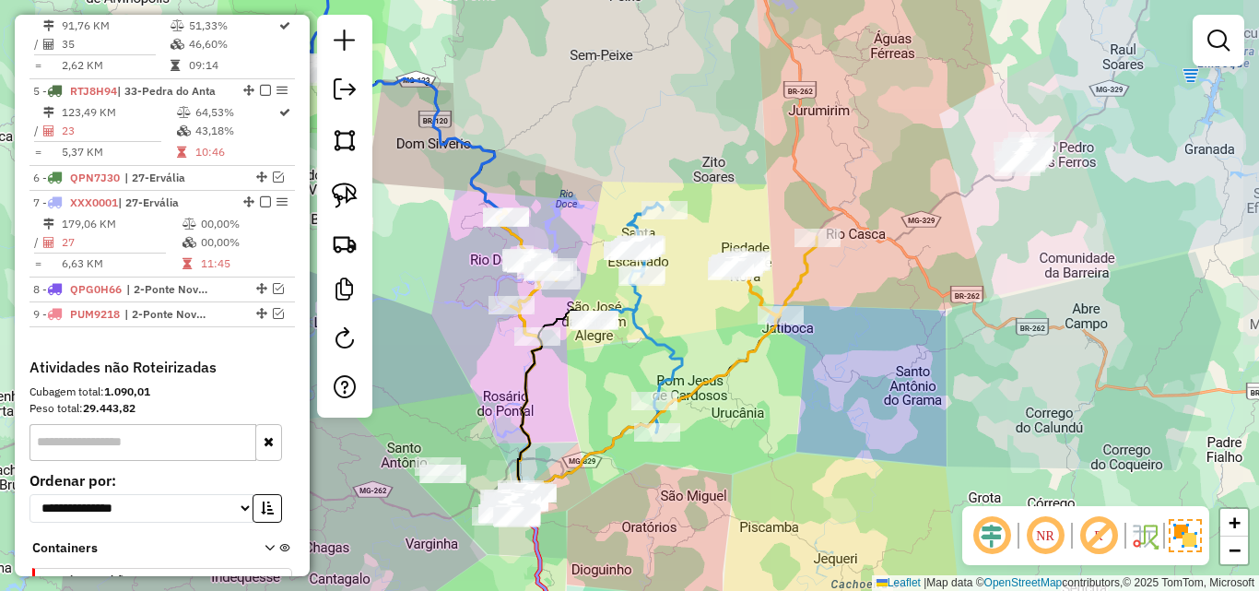
drag, startPoint x: 911, startPoint y: 394, endPoint x: 729, endPoint y: 563, distance: 248.4
click at [729, 564] on div "Janela de atendimento Grade de atendimento Capacidade Transportadoras Veículos …" at bounding box center [629, 295] width 1259 height 591
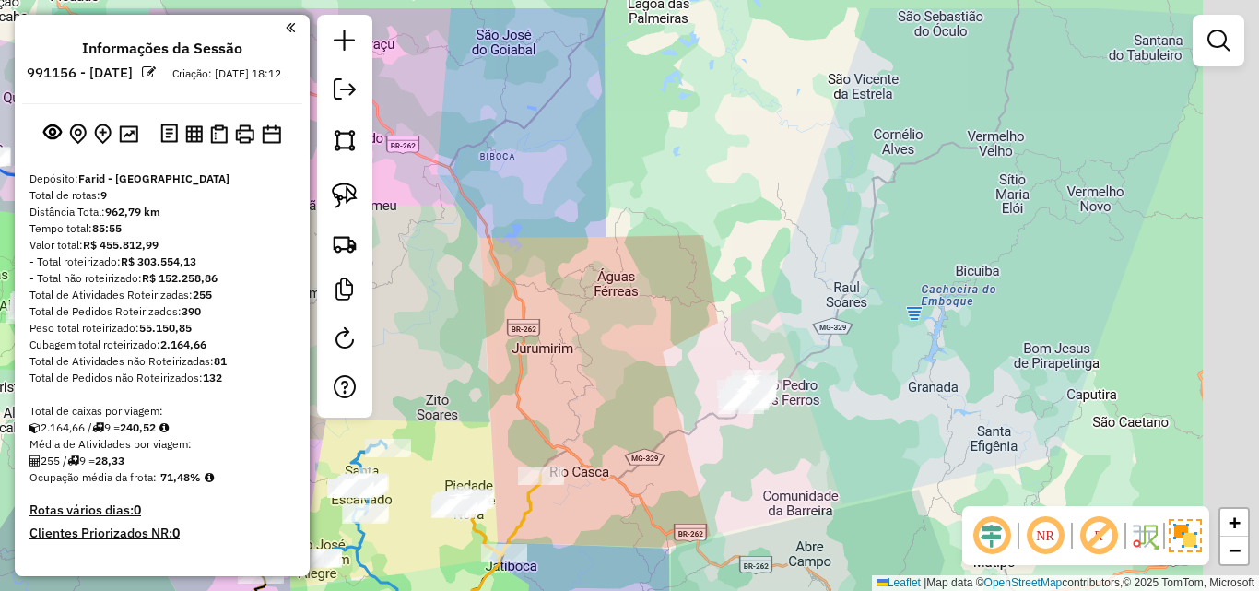
scroll to position [1073, 0]
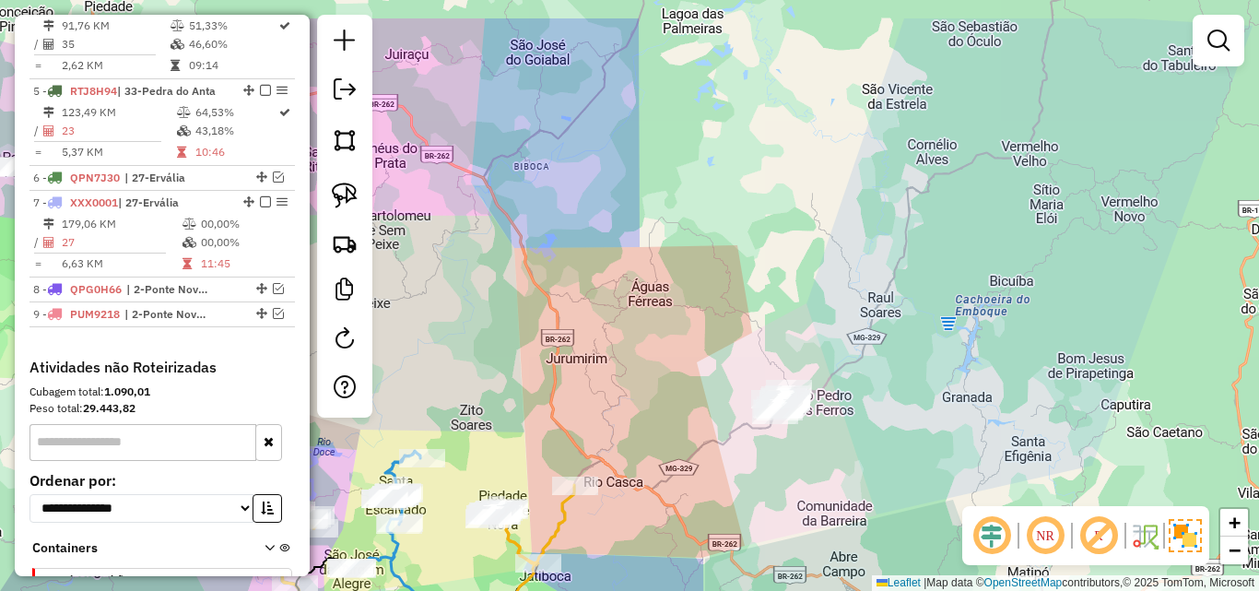
click at [703, 541] on div "Janela de atendimento Grade de atendimento Capacidade Transportadoras Veículos …" at bounding box center [629, 295] width 1259 height 591
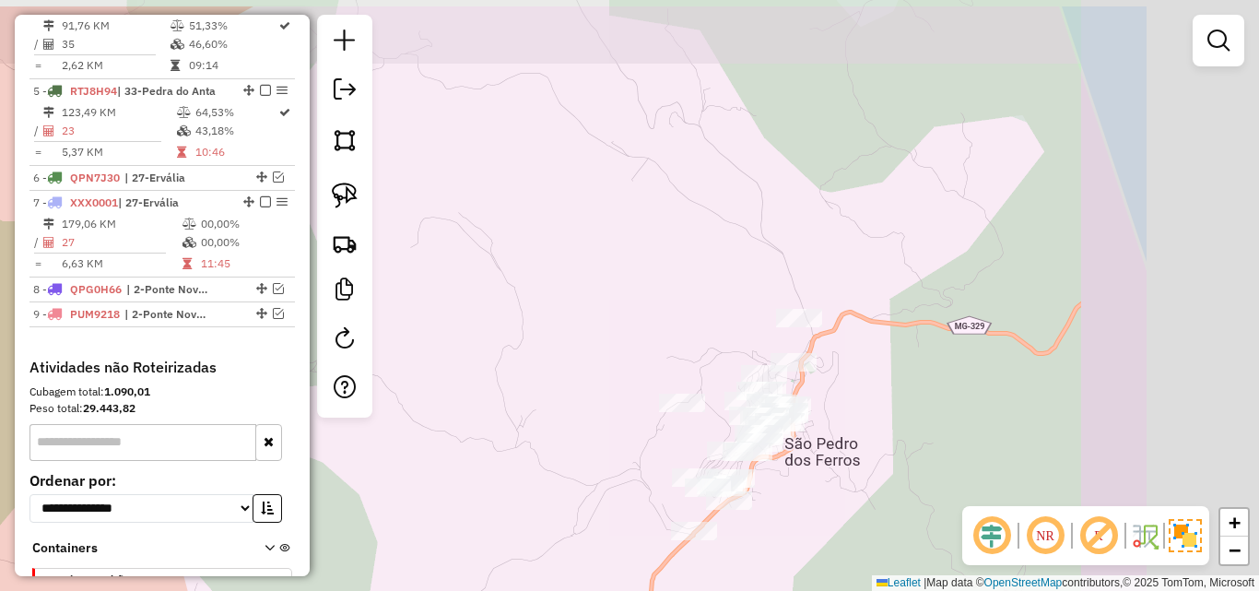
drag, startPoint x: 842, startPoint y: 429, endPoint x: 604, endPoint y: 495, distance: 247.7
click at [604, 495] on div "Janela de atendimento Grade de atendimento Capacidade Transportadoras Veículos …" at bounding box center [629, 295] width 1259 height 591
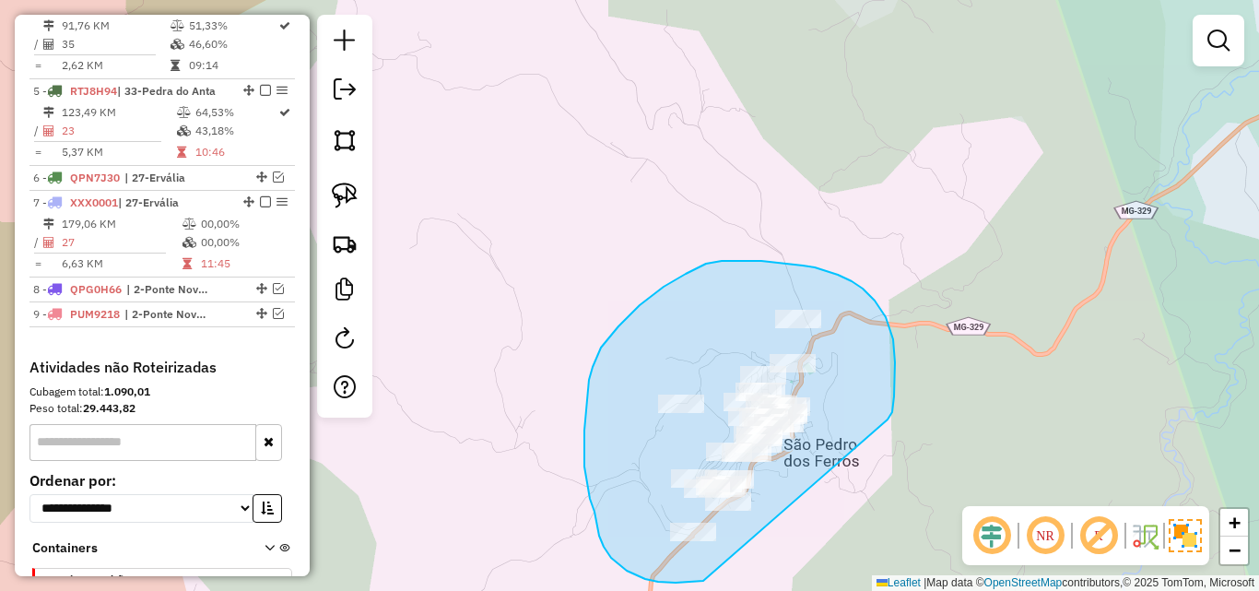
drag, startPoint x: 892, startPoint y: 412, endPoint x: 899, endPoint y: 493, distance: 81.4
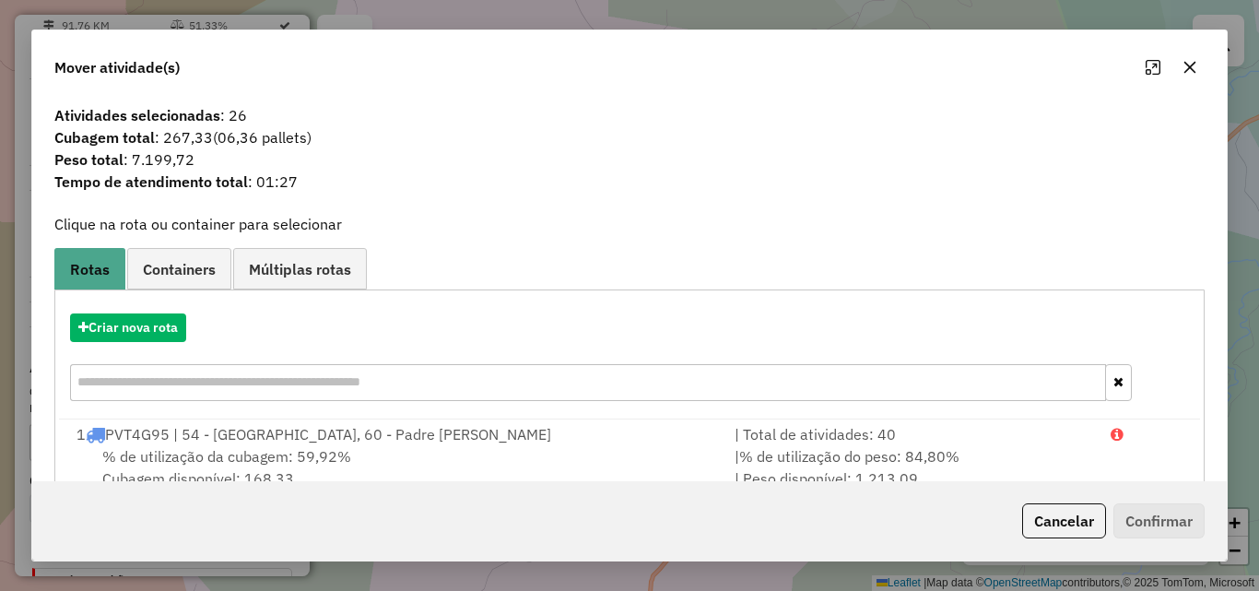
click at [159, 347] on div "Criar nova rota" at bounding box center [629, 360] width 1141 height 120
click at [159, 329] on button "Criar nova rota" at bounding box center [128, 327] width 116 height 29
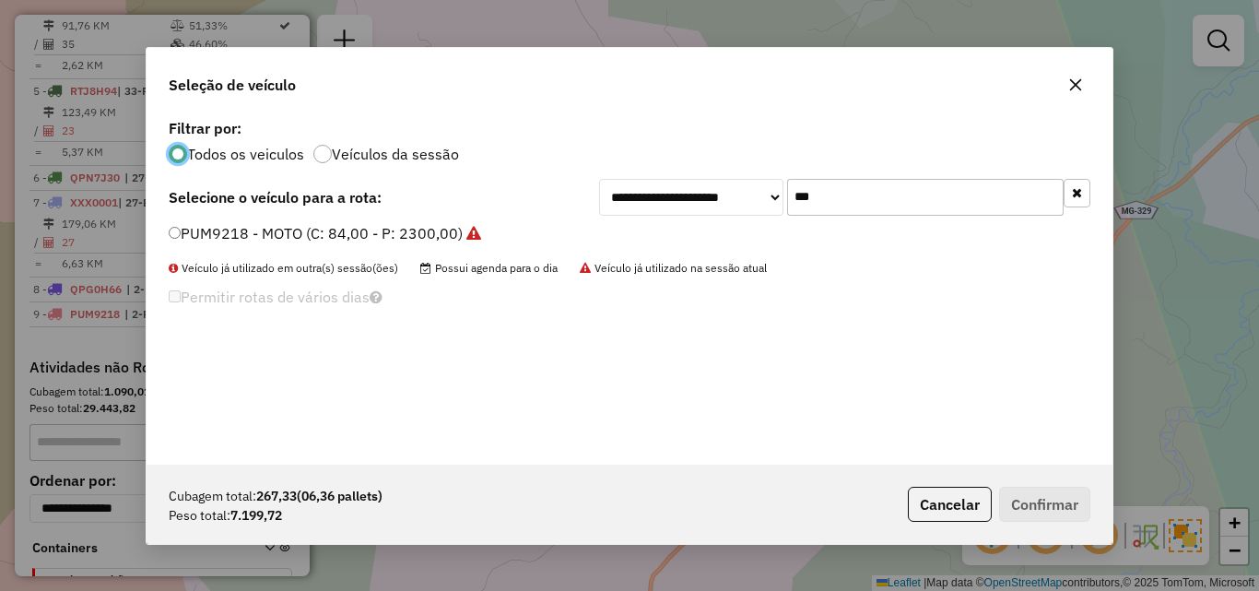
scroll to position [10, 6]
drag, startPoint x: 880, startPoint y: 187, endPoint x: 712, endPoint y: 186, distance: 167.7
click at [712, 186] on div "**********" at bounding box center [844, 197] width 491 height 37
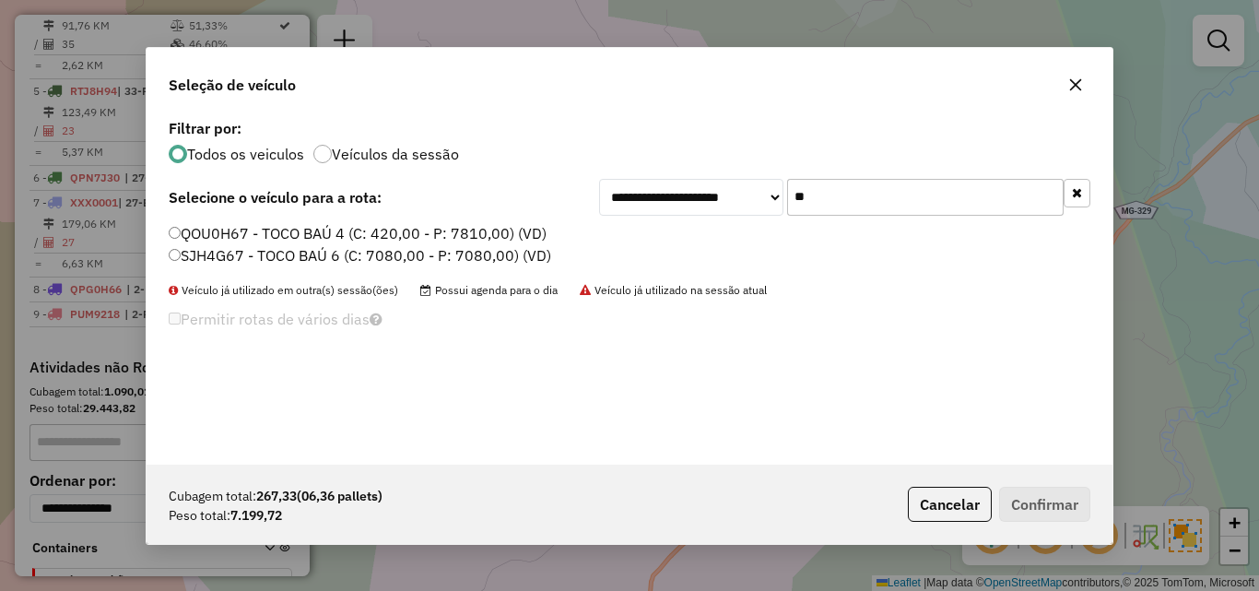
type input "**"
click at [258, 253] on label "SJH4G67 - TOCO BAÚ 6 (C: 7080,00 - P: 7080,00) (VD)" at bounding box center [360, 255] width 382 height 22
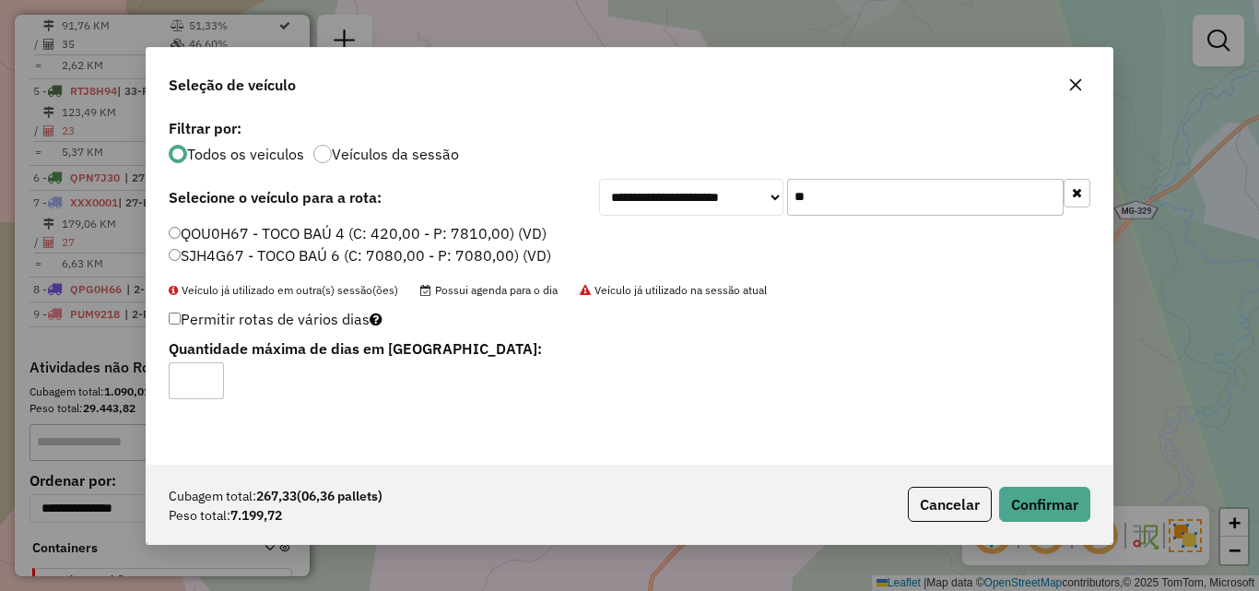
click at [1090, 504] on div "Cubagem total: 267,33 (06,36 pallets) Peso total: 7.199,72 Cancelar Confirmar" at bounding box center [630, 503] width 966 height 79
click at [1068, 505] on button "Confirmar" at bounding box center [1044, 504] width 91 height 35
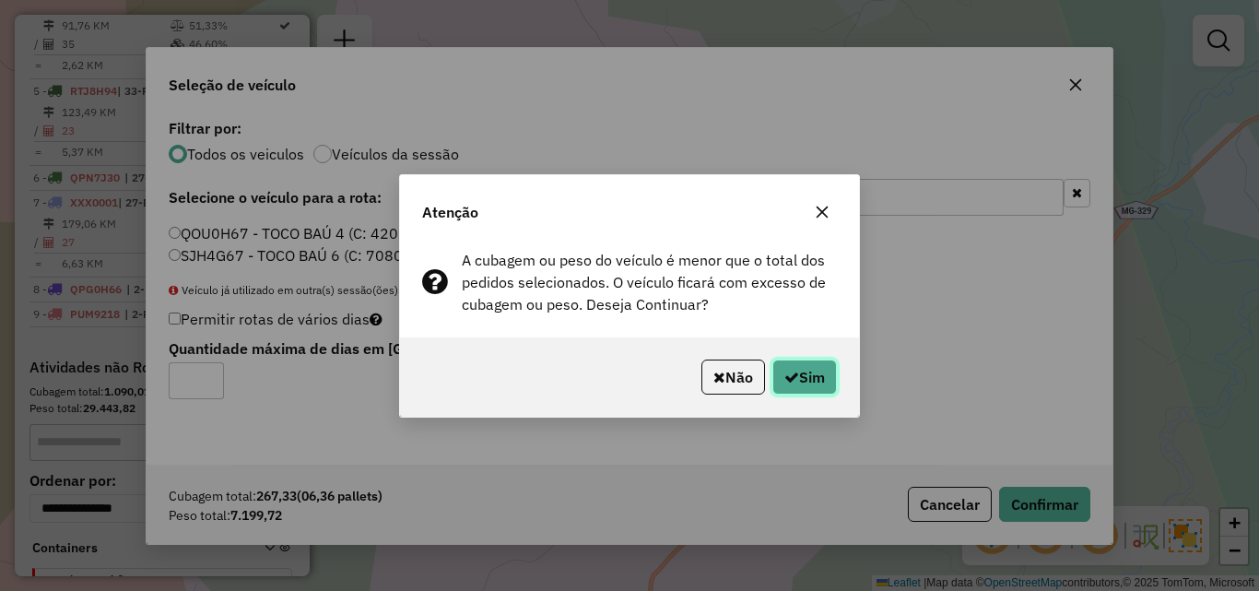
click at [817, 382] on button "Sim" at bounding box center [804, 376] width 65 height 35
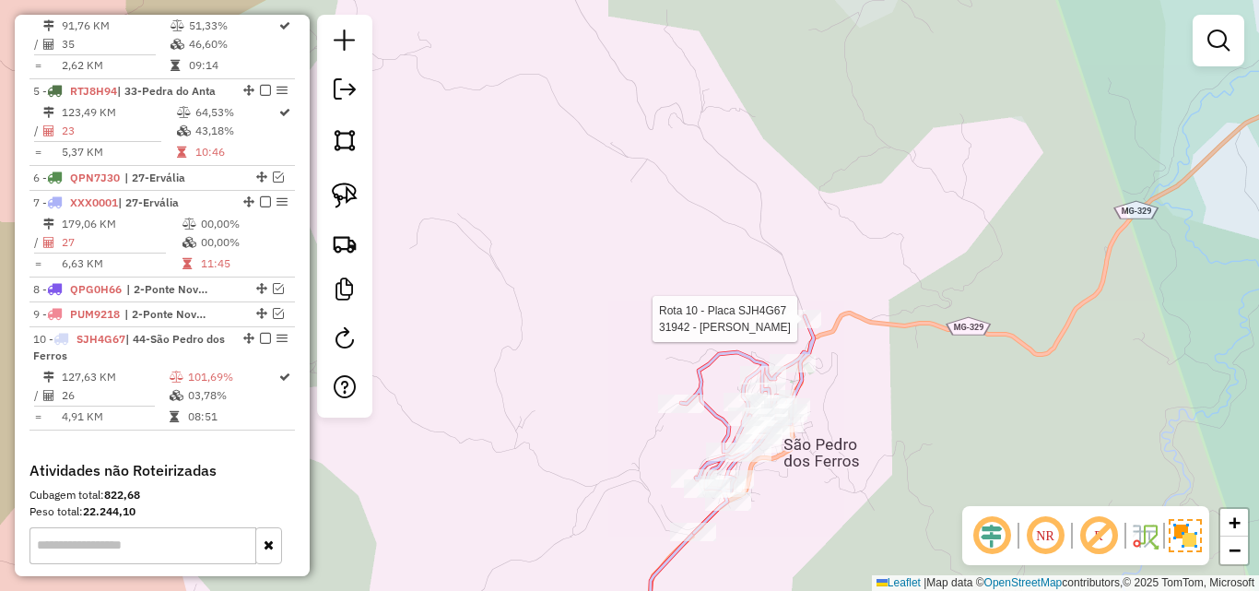
select select "*********"
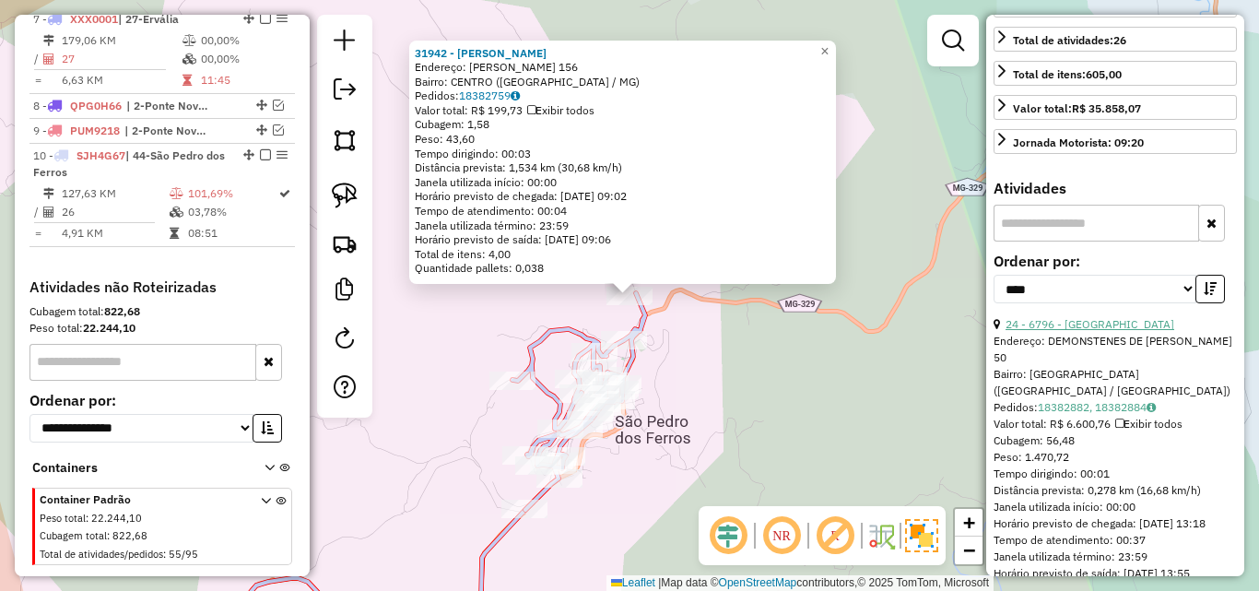
scroll to position [461, 0]
click at [1173, 302] on select "**********" at bounding box center [1094, 288] width 203 height 29
click at [1206, 294] on icon "button" at bounding box center [1210, 287] width 13 height 13
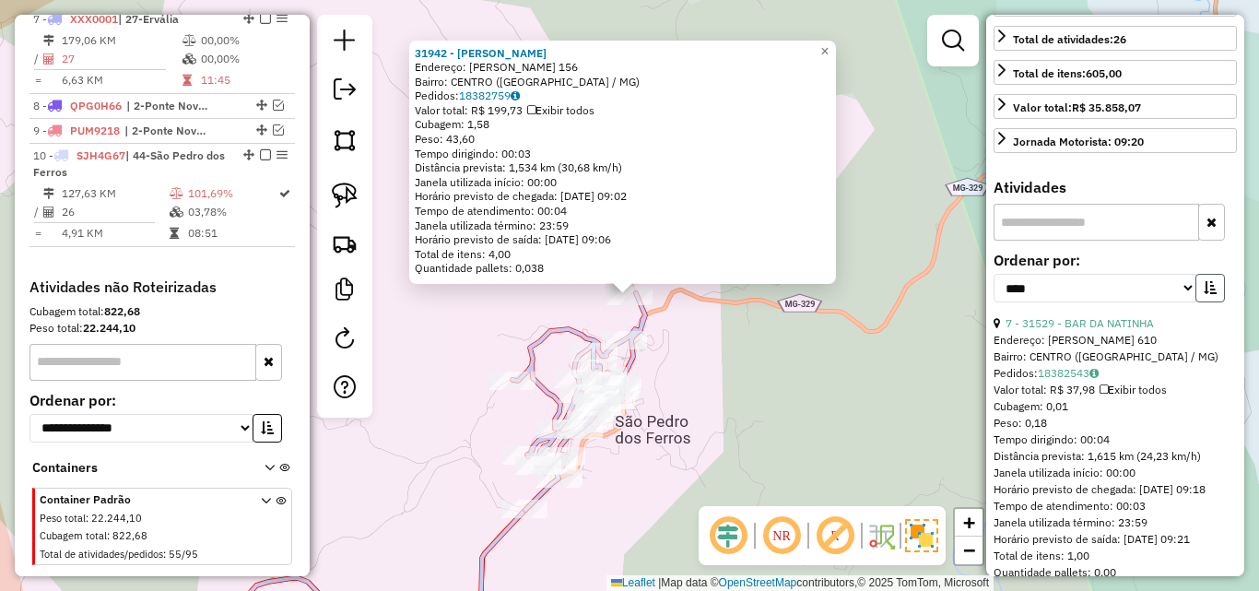
click at [1206, 294] on icon "button" at bounding box center [1210, 287] width 13 height 13
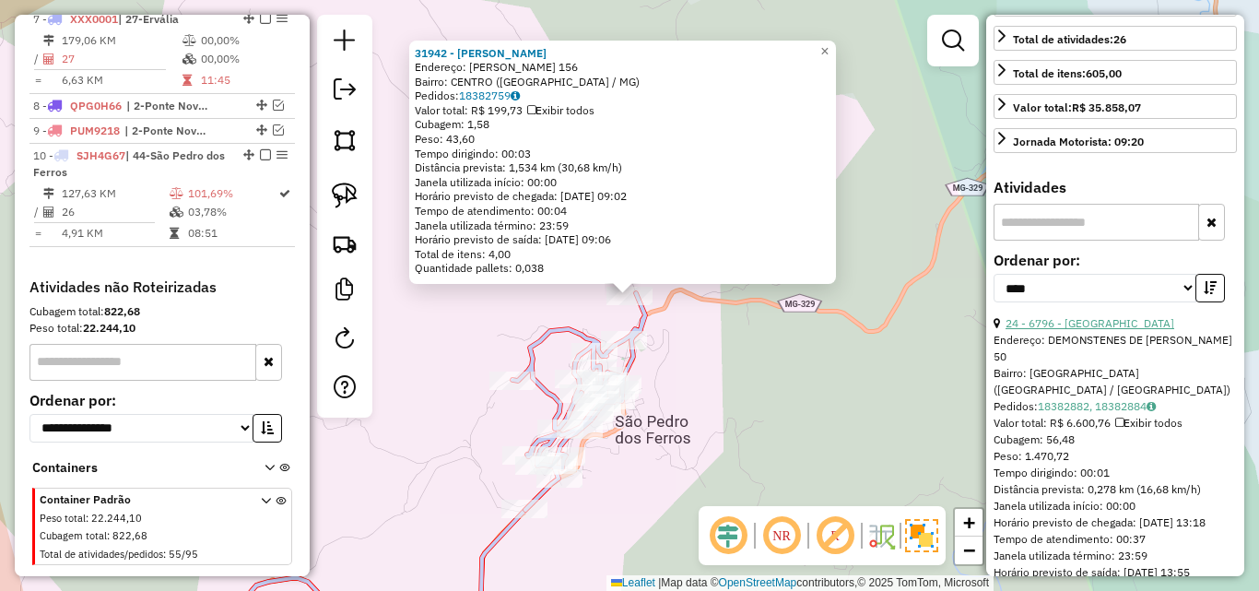
click at [1135, 330] on link "24 - 6796 - [GEOGRAPHIC_DATA]" at bounding box center [1089, 323] width 169 height 14
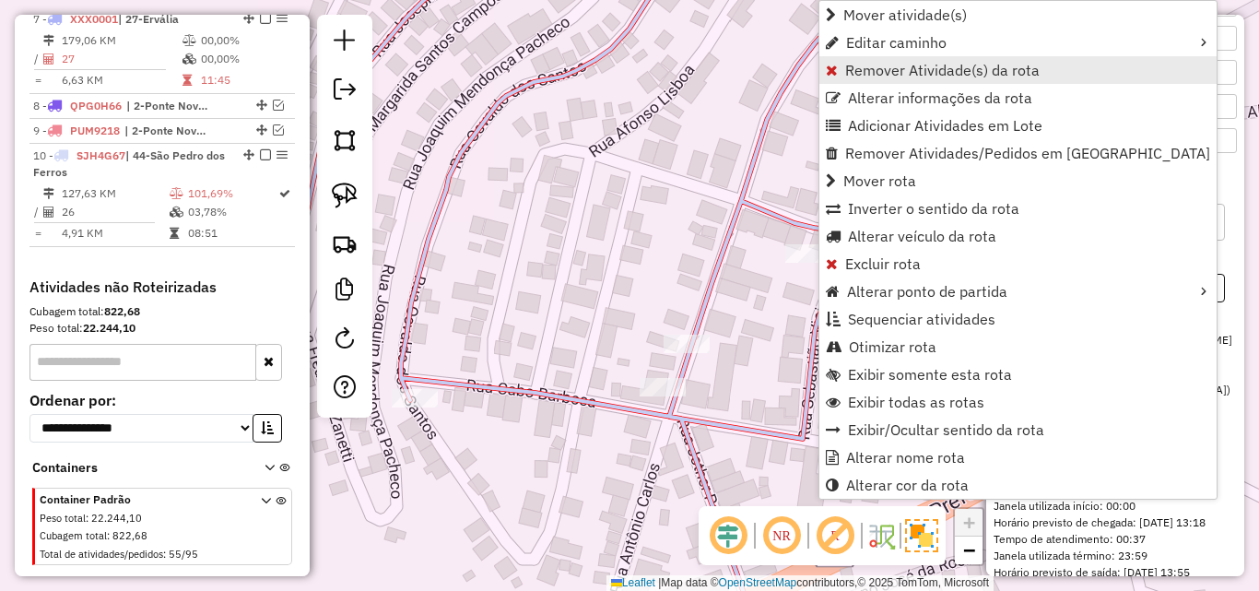
click at [863, 77] on span "Remover Atividade(s) da rota" at bounding box center [942, 70] width 194 height 15
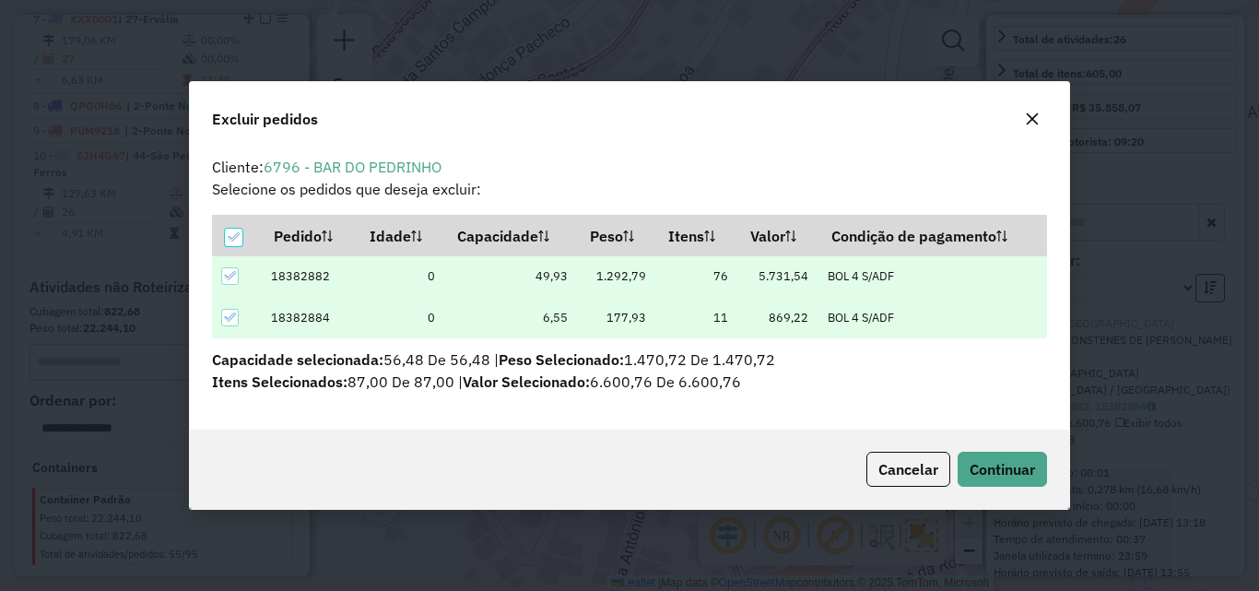
scroll to position [11, 6]
click at [1022, 456] on button "Continuar" at bounding box center [1002, 469] width 89 height 35
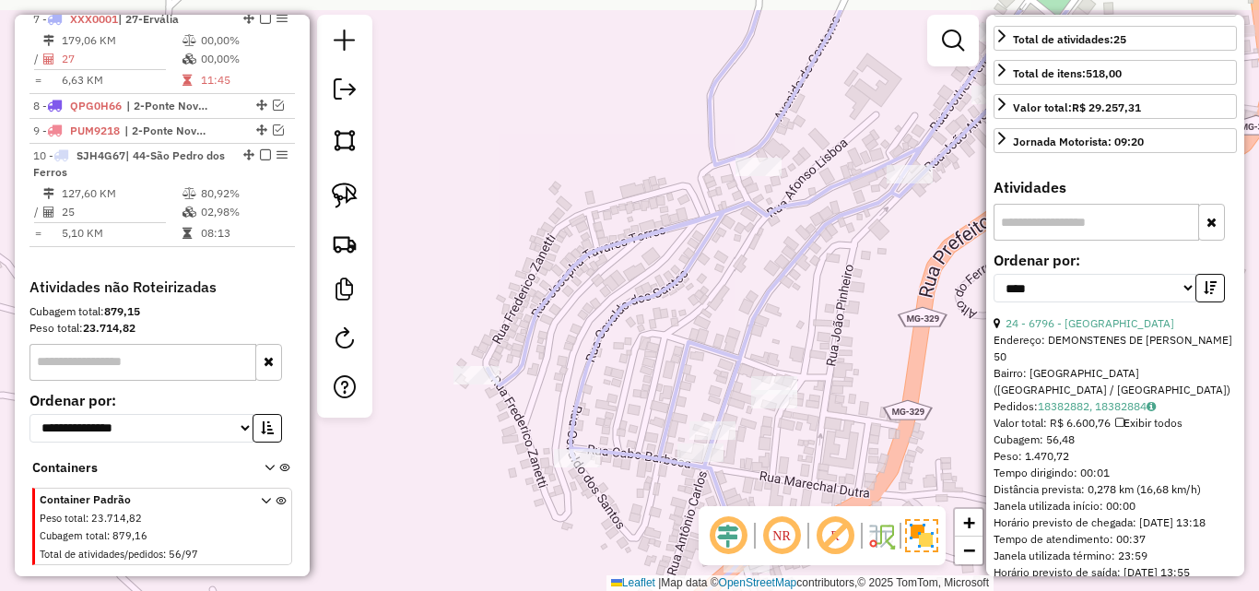
drag, startPoint x: 804, startPoint y: 379, endPoint x: 771, endPoint y: 448, distance: 76.3
click at [771, 448] on div "Janela de atendimento Grade de atendimento Capacidade Transportadoras Veículos …" at bounding box center [629, 295] width 1259 height 591
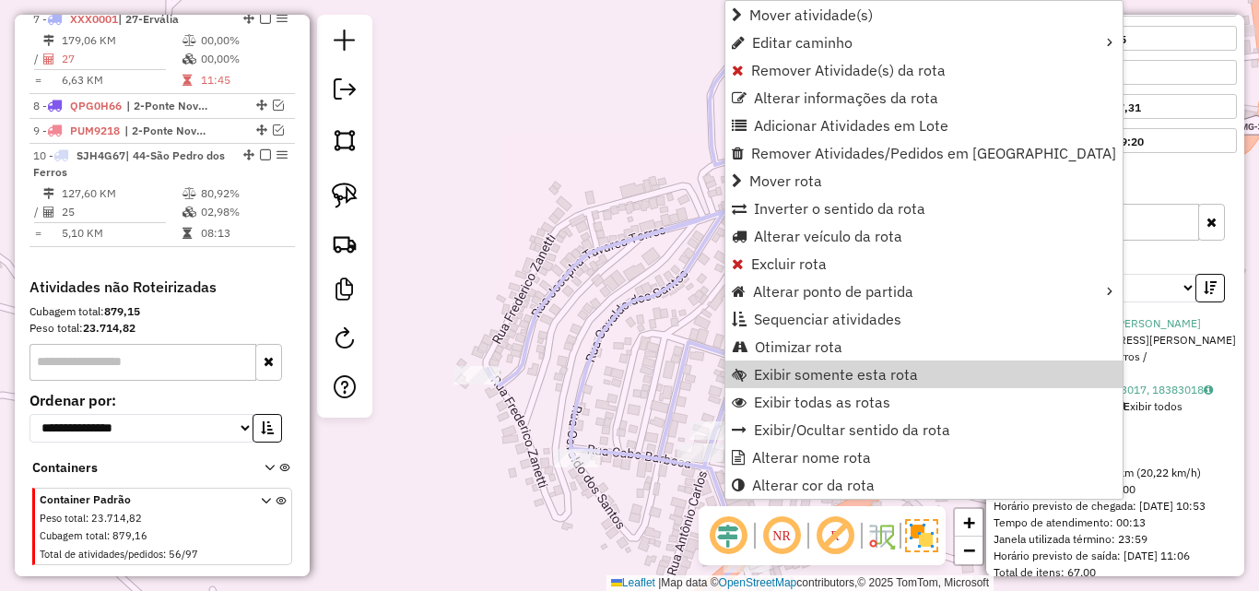
click at [676, 360] on icon at bounding box center [870, 295] width 764 height 709
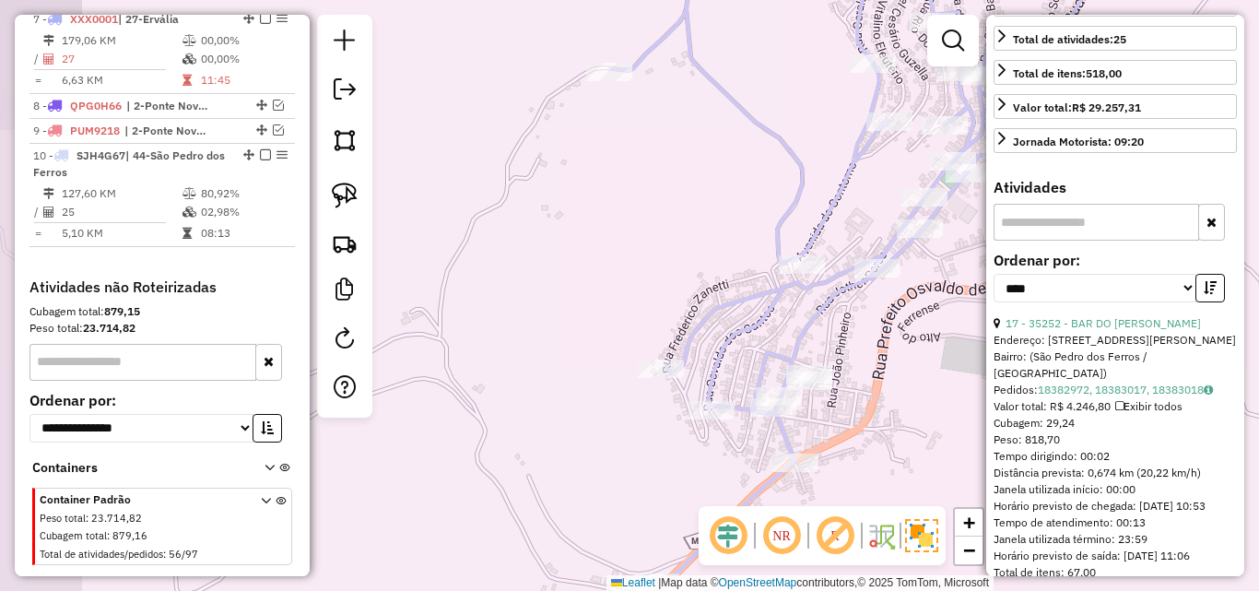
drag, startPoint x: 870, startPoint y: 386, endPoint x: 817, endPoint y: 360, distance: 58.5
click at [817, 360] on div "Janela de atendimento Grade de atendimento Capacidade Transportadoras Veículos …" at bounding box center [629, 295] width 1259 height 591
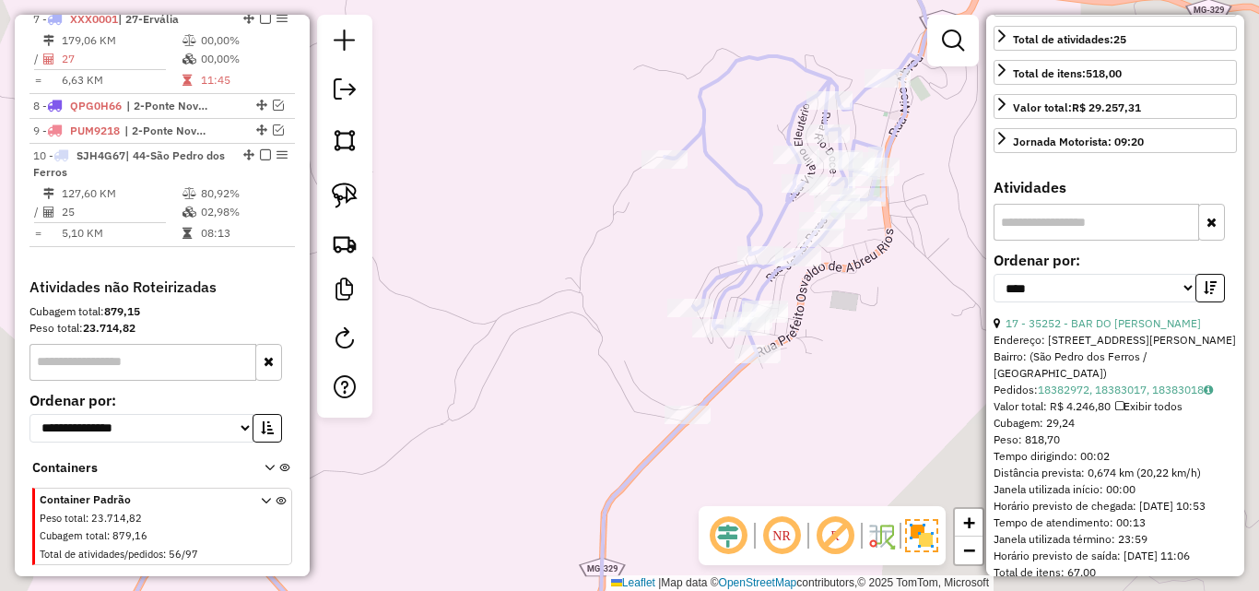
drag, startPoint x: 830, startPoint y: 425, endPoint x: 808, endPoint y: 380, distance: 50.3
click at [808, 380] on div "Janela de atendimento Grade de atendimento Capacidade Transportadoras Veículos …" at bounding box center [629, 295] width 1259 height 591
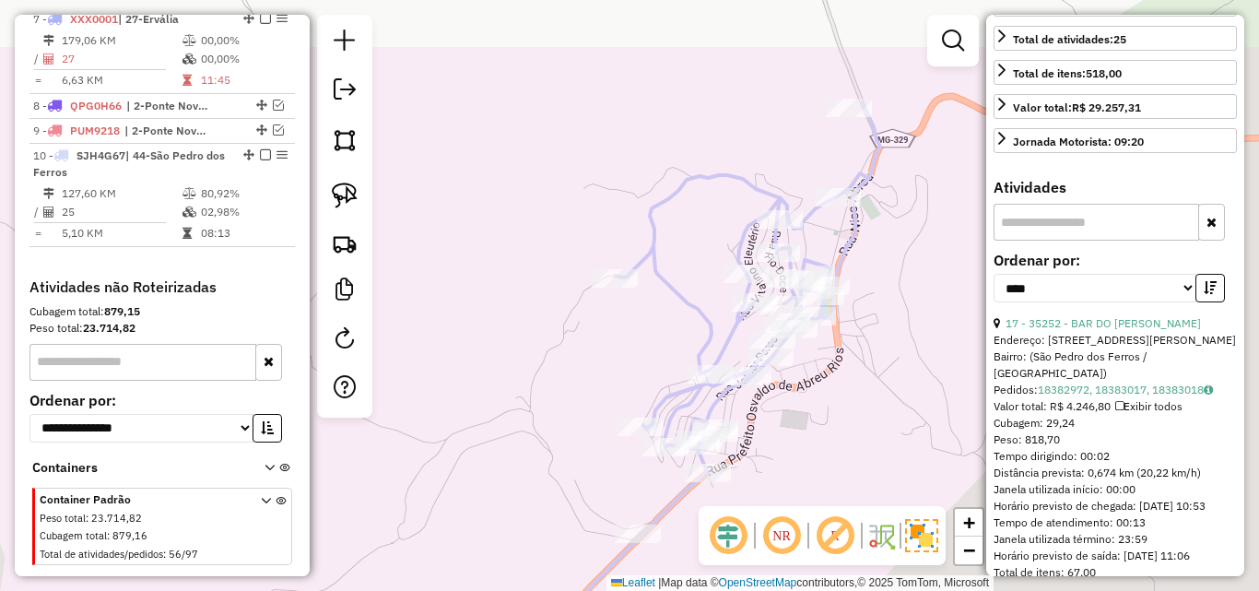
drag, startPoint x: 810, startPoint y: 378, endPoint x: 792, endPoint y: 430, distance: 55.7
click at [792, 430] on div "Janela de atendimento Grade de atendimento Capacidade Transportadoras Veículos …" at bounding box center [629, 295] width 1259 height 591
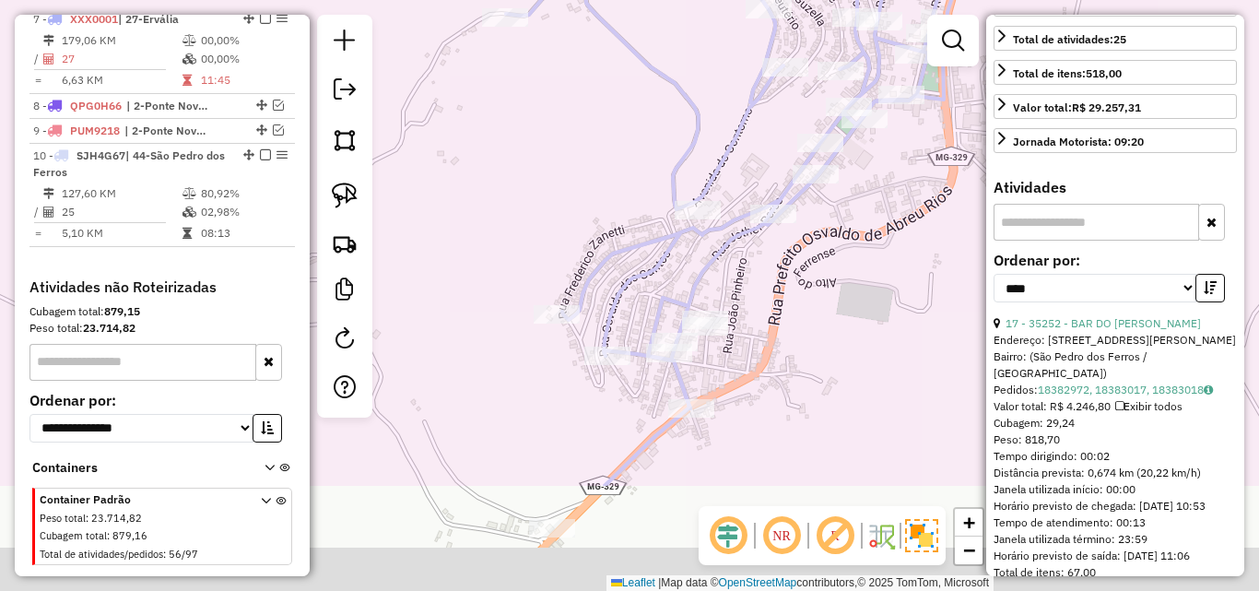
drag, startPoint x: 777, startPoint y: 494, endPoint x: 854, endPoint y: 329, distance: 182.2
click at [854, 329] on div "Janela de atendimento Grade de atendimento Capacidade Transportadoras Veículos …" at bounding box center [629, 295] width 1259 height 591
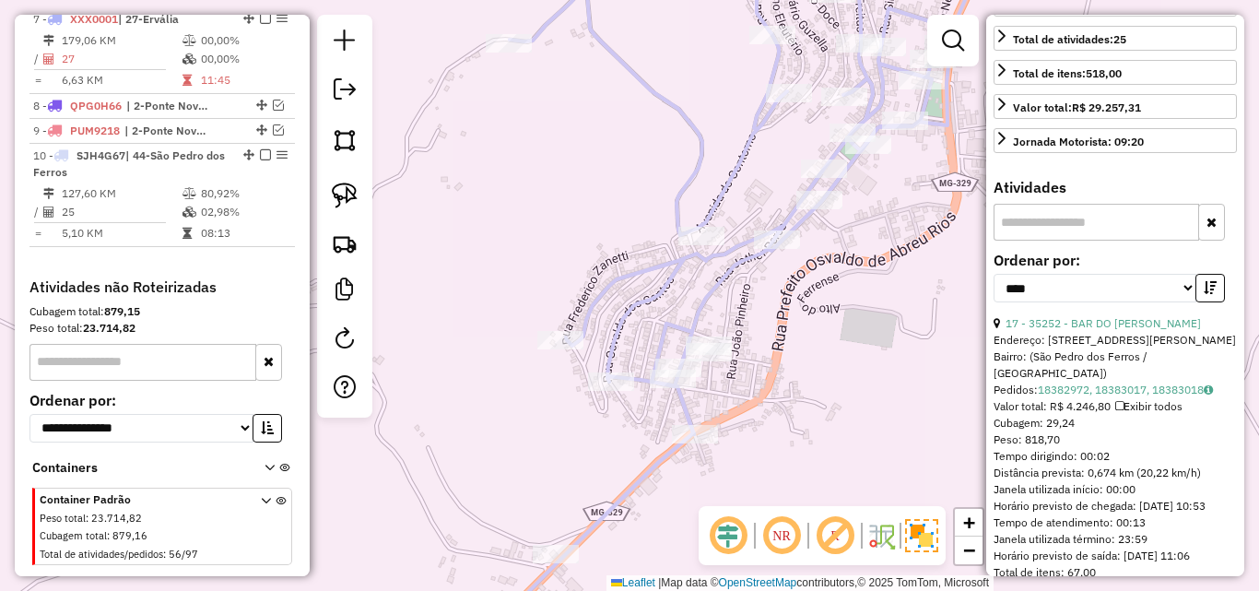
drag, startPoint x: 829, startPoint y: 361, endPoint x: 818, endPoint y: 402, distance: 42.0
click at [818, 402] on div "Janela de atendimento Grade de atendimento Capacidade Transportadoras Veículos …" at bounding box center [629, 295] width 1259 height 591
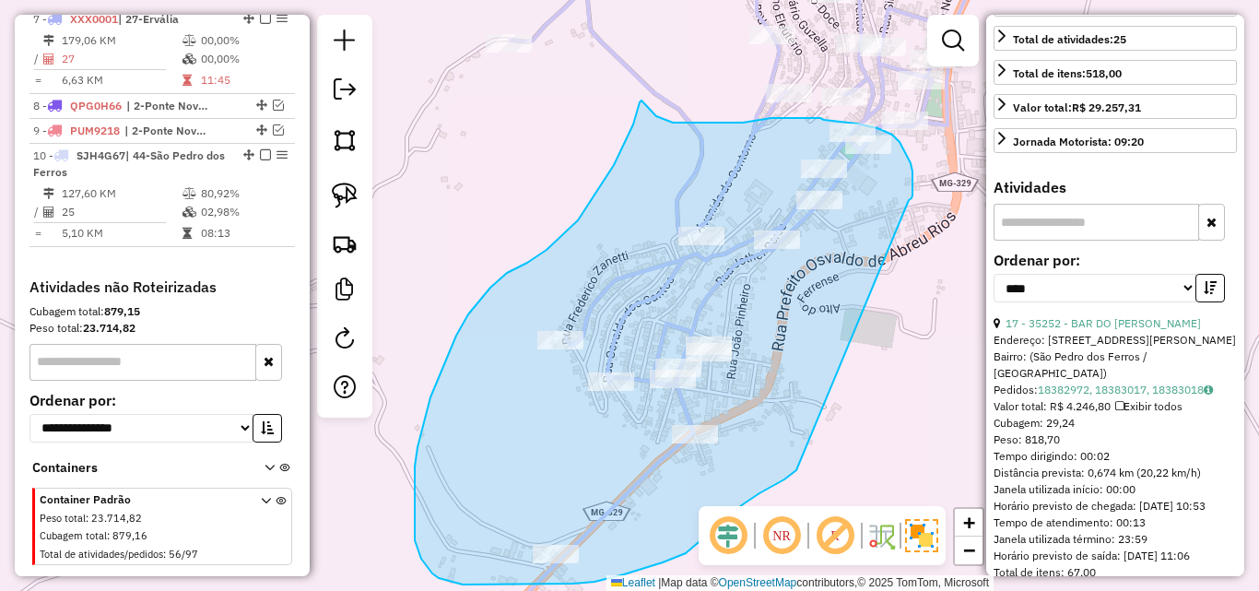
drag, startPoint x: 911, startPoint y: 196, endPoint x: 812, endPoint y: 453, distance: 274.9
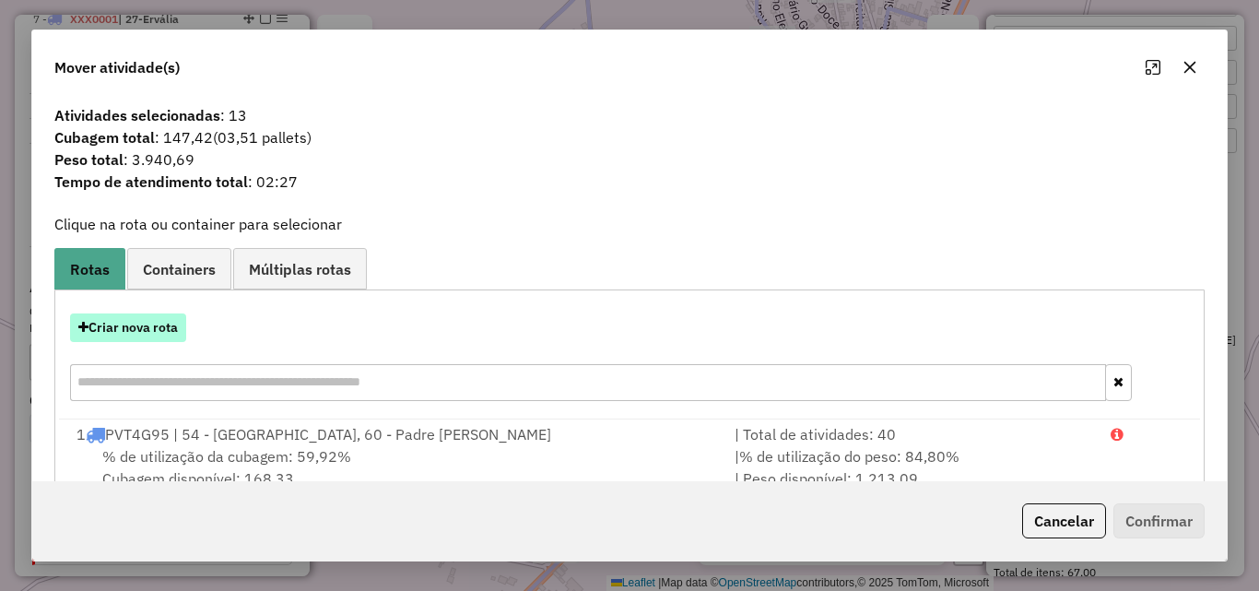
click at [161, 327] on button "Criar nova rota" at bounding box center [128, 327] width 116 height 29
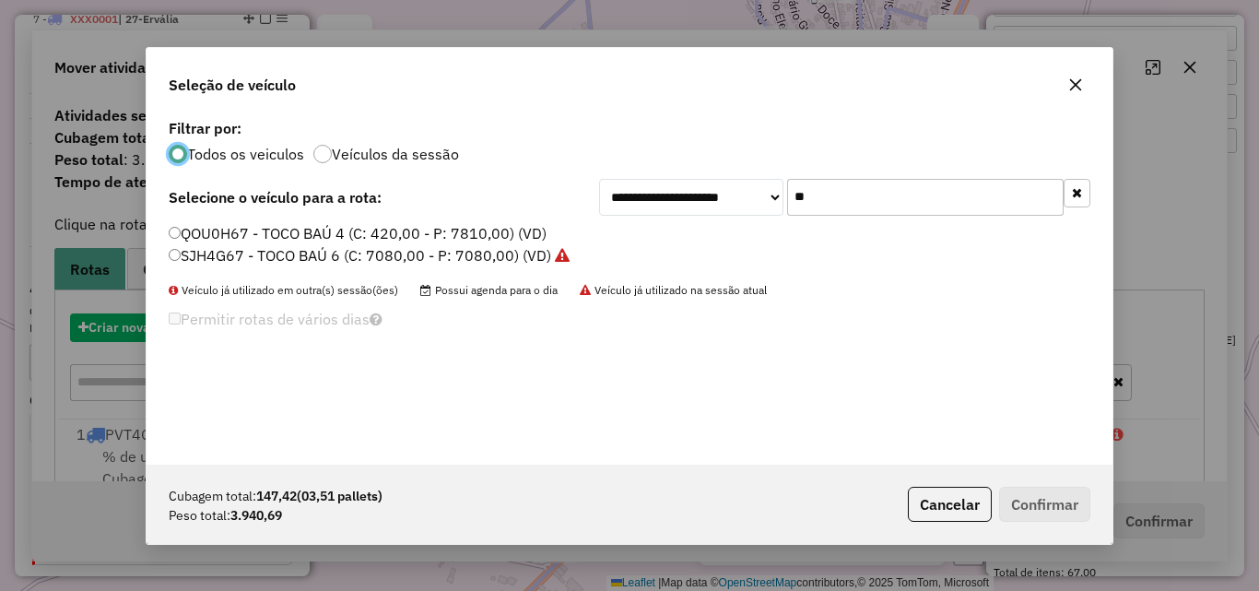
scroll to position [10, 6]
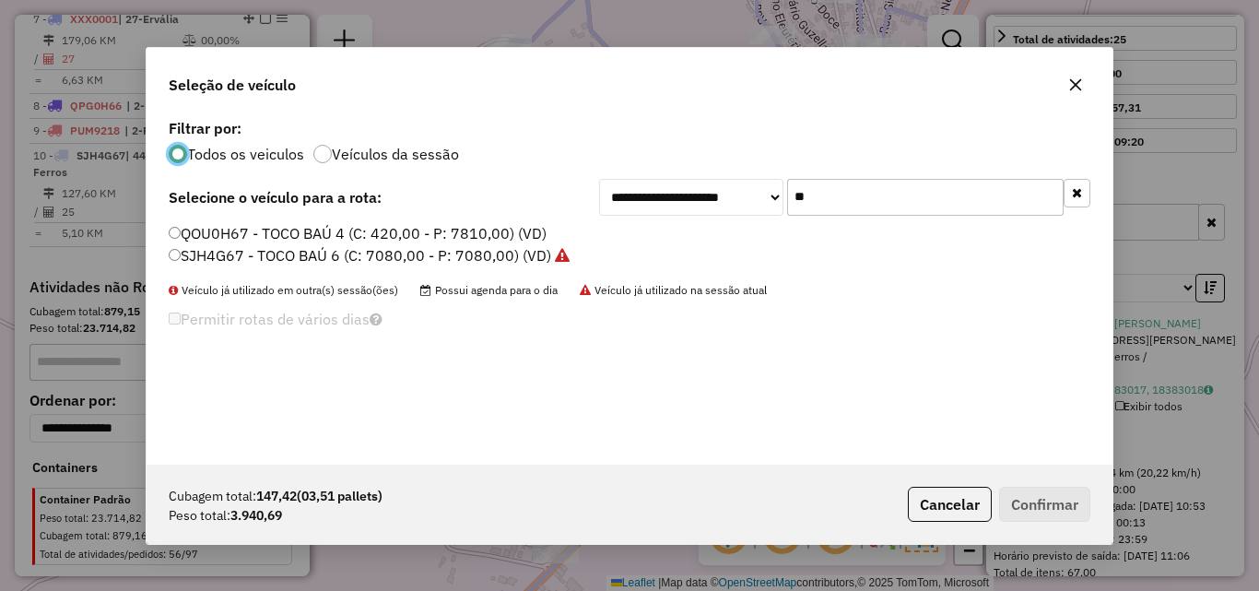
drag, startPoint x: 839, startPoint y: 200, endPoint x: 650, endPoint y: 200, distance: 188.9
click at [650, 200] on div "**********" at bounding box center [844, 197] width 491 height 37
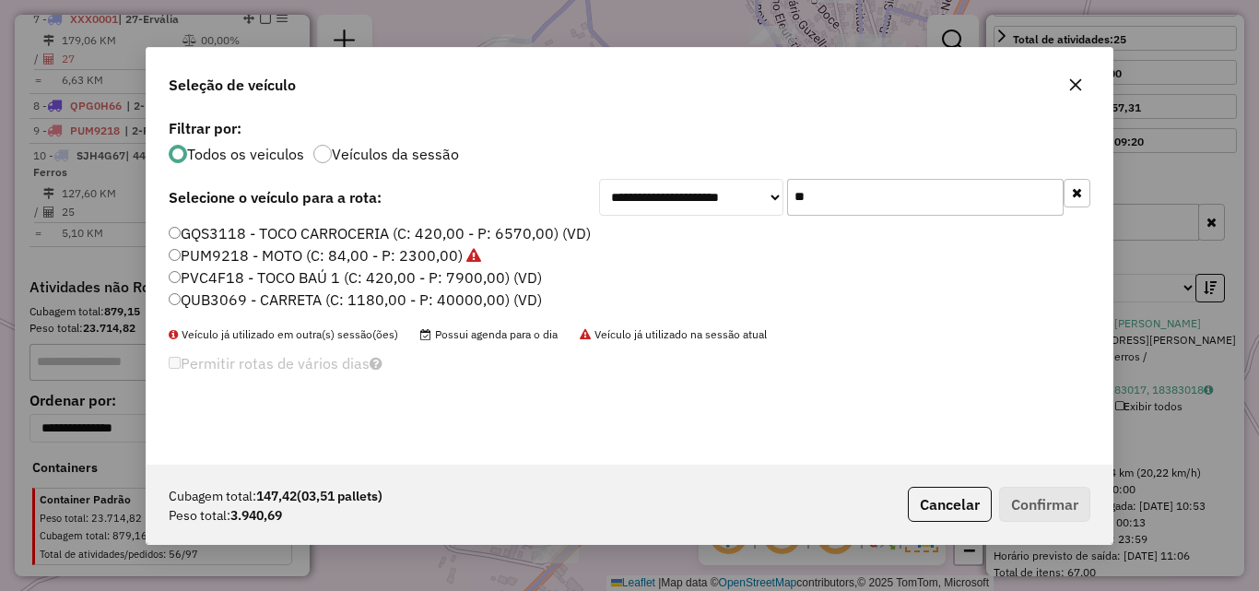
type input "**"
click at [364, 276] on label "PVC4F18 - TOCO BAÚ 1 (C: 420,00 - P: 7900,00) (VD)" at bounding box center [355, 277] width 373 height 22
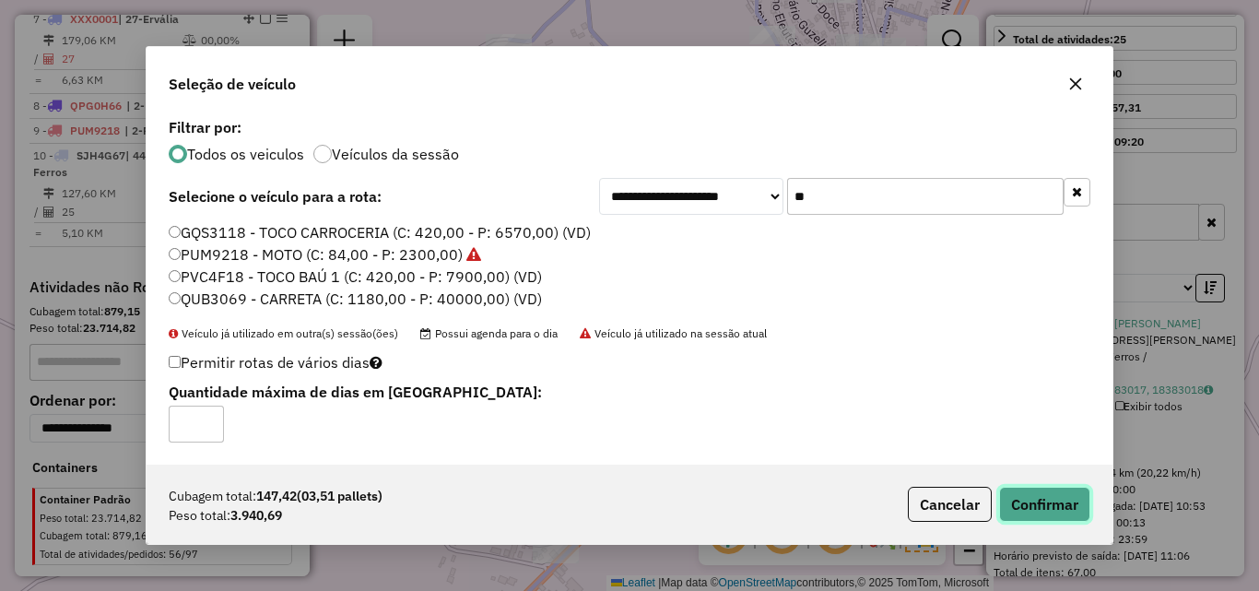
click at [1047, 495] on button "Confirmar" at bounding box center [1044, 504] width 91 height 35
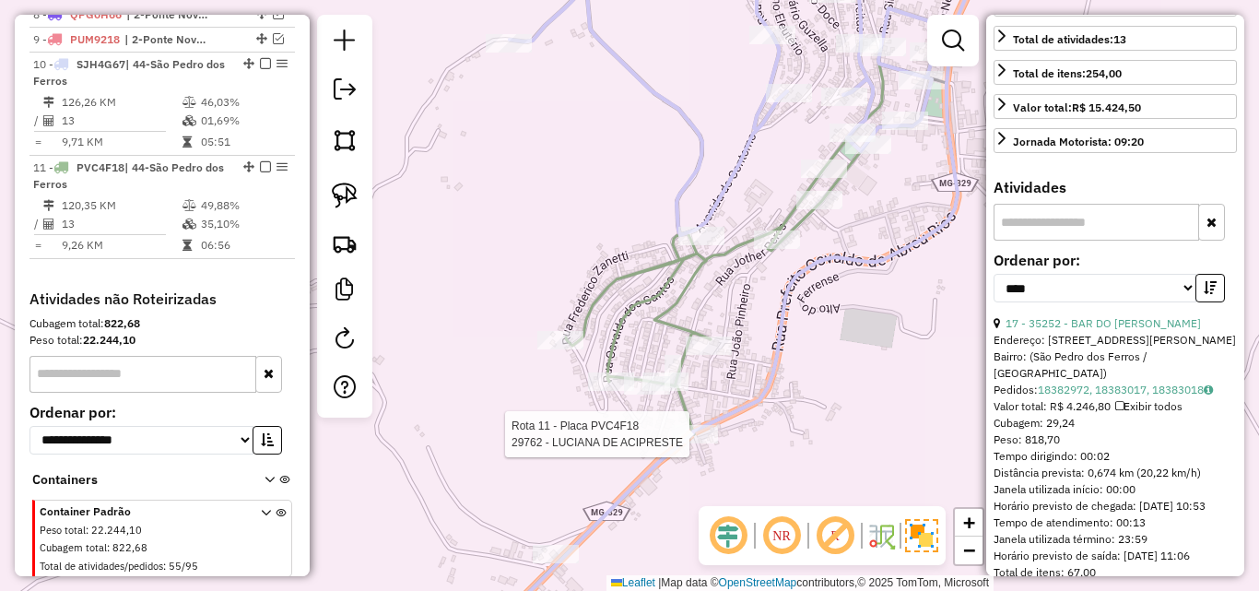
scroll to position [1352, 0]
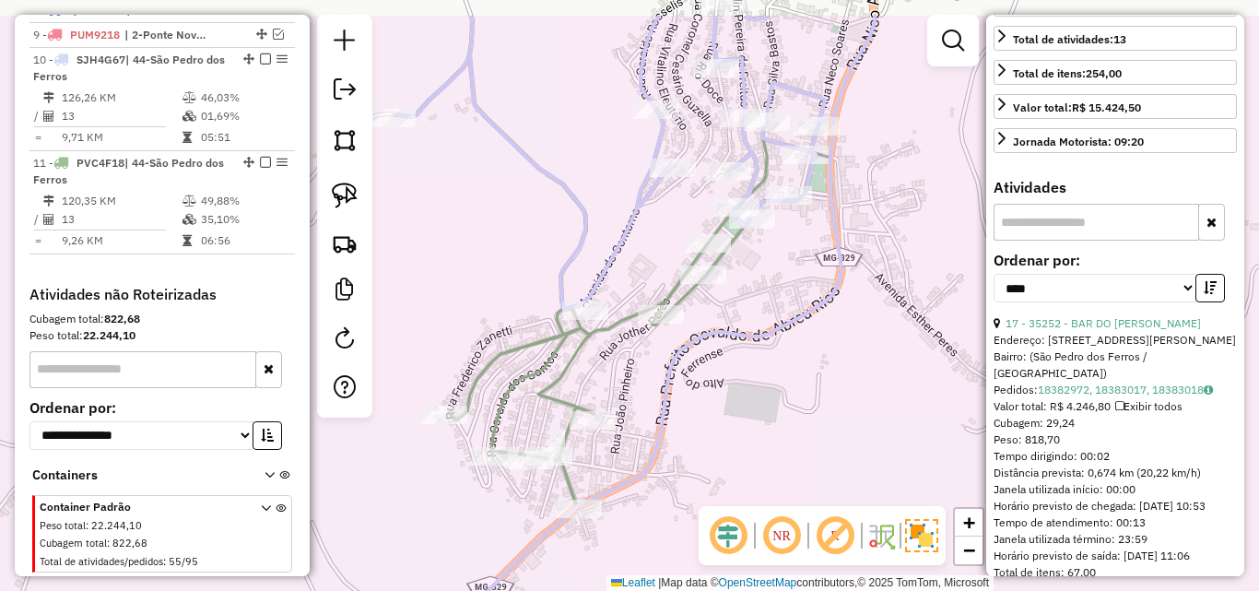
drag, startPoint x: 827, startPoint y: 406, endPoint x: 594, endPoint y: 603, distance: 304.8
click at [594, 590] on html "Aguarde... Pop-up bloqueado! Seu navegador bloqueou automáticamente a abertura …" at bounding box center [629, 295] width 1259 height 591
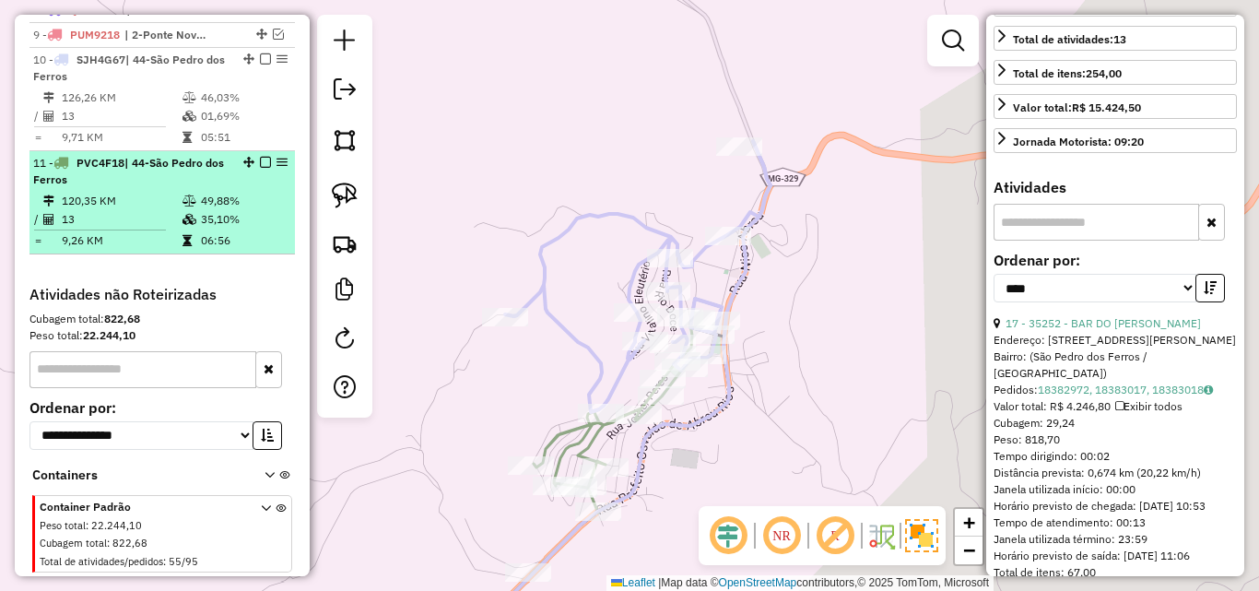
click at [260, 157] on em at bounding box center [265, 162] width 11 height 11
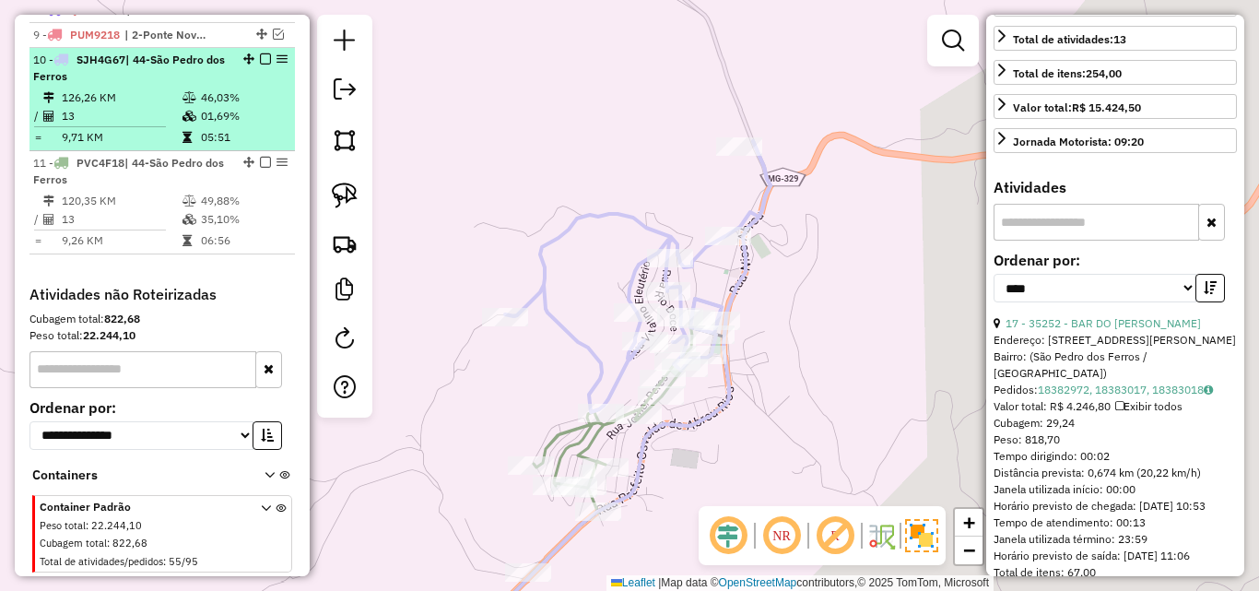
scroll to position [1281, 0]
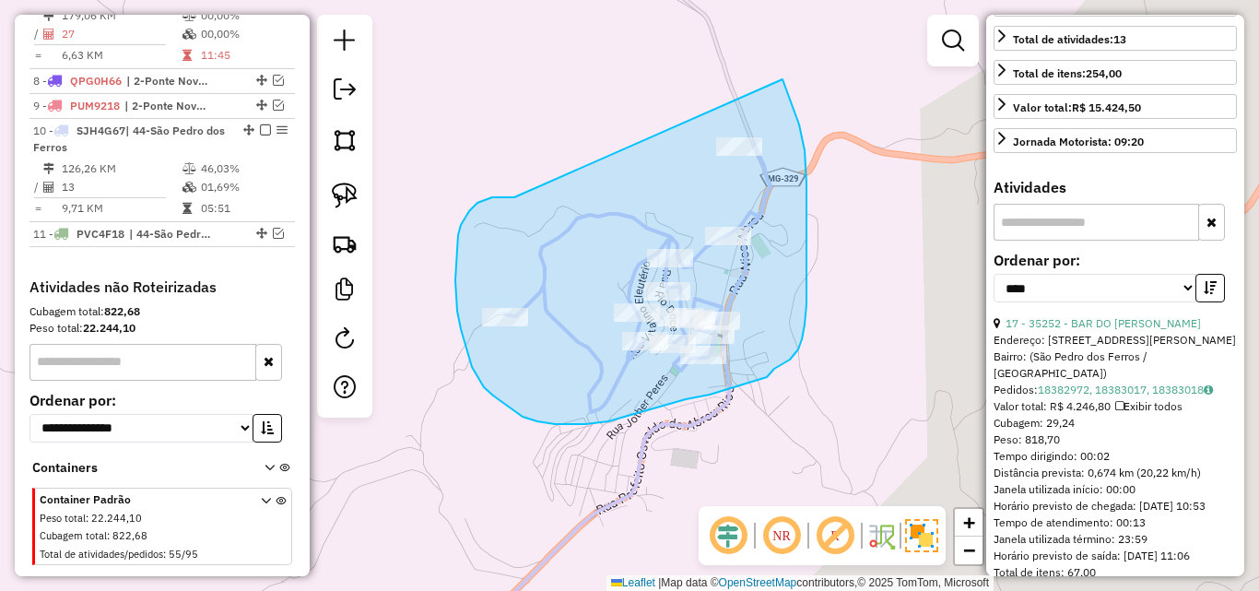
drag, startPoint x: 492, startPoint y: 197, endPoint x: 782, endPoint y: 79, distance: 313.4
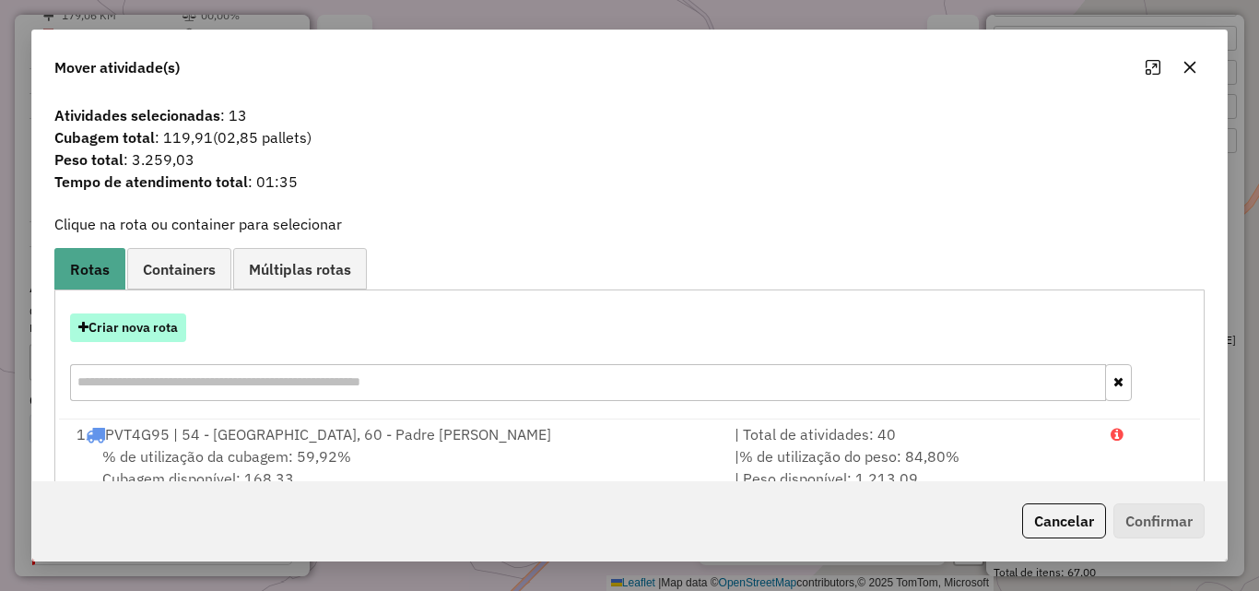
click at [156, 331] on button "Criar nova rota" at bounding box center [128, 327] width 116 height 29
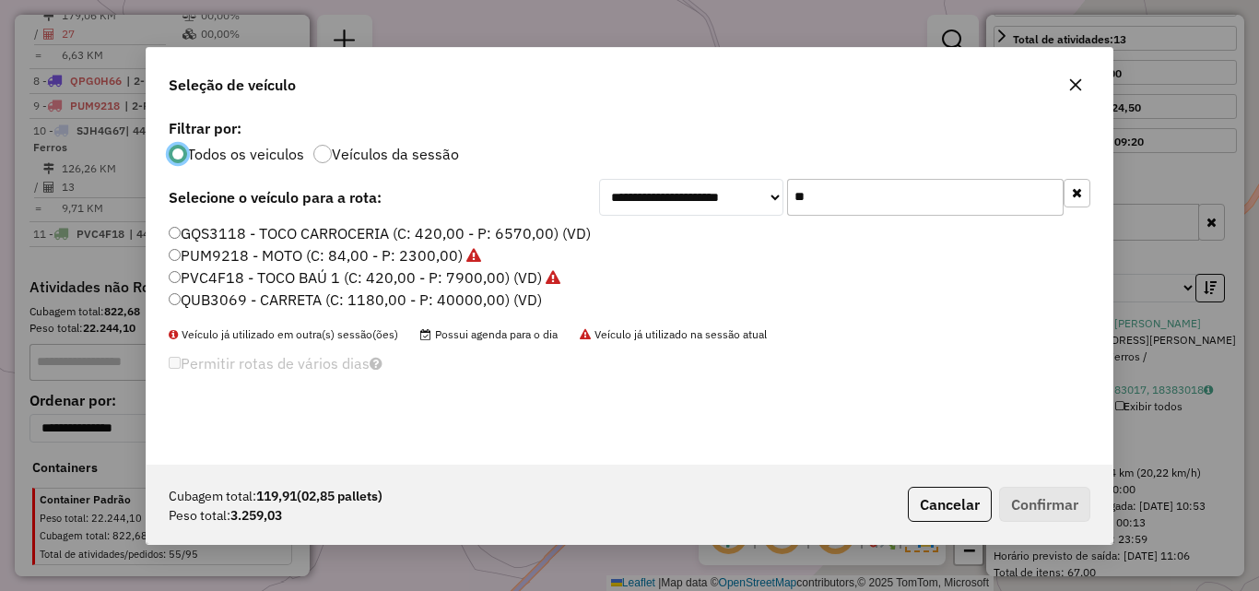
scroll to position [10, 6]
drag, startPoint x: 862, startPoint y: 196, endPoint x: 688, endPoint y: 204, distance: 173.4
click at [693, 204] on div "**********" at bounding box center [844, 197] width 491 height 37
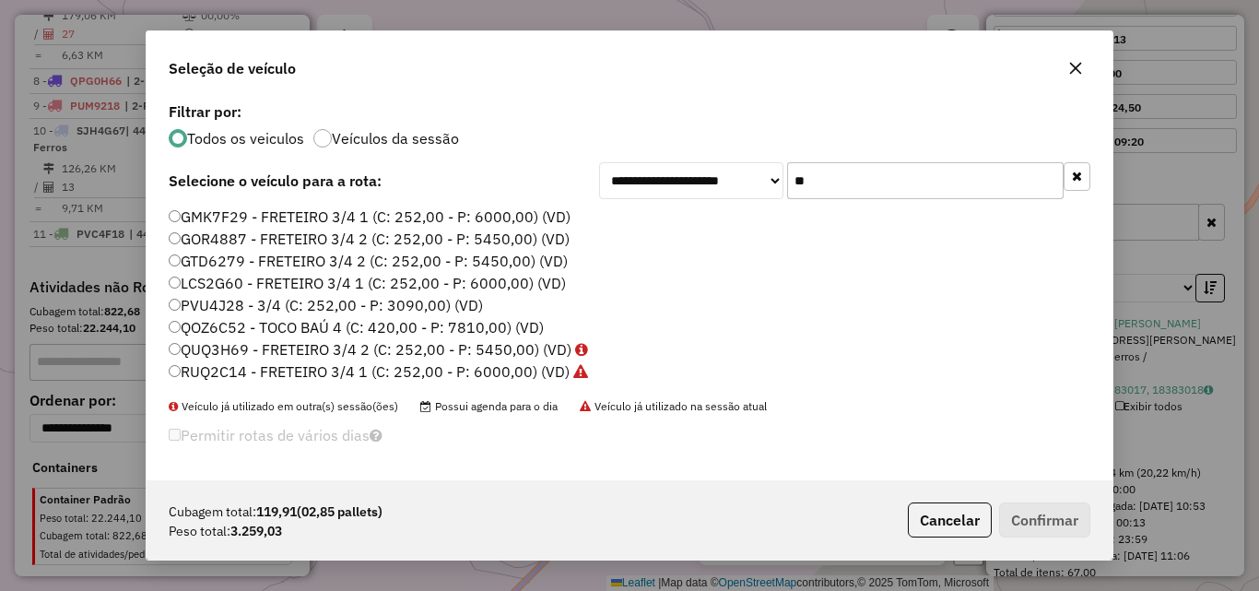
type input "**"
click at [341, 319] on label "QOZ6C52 - TOCO BAÚ 4 (C: 420,00 - P: 7810,00) (VD)" at bounding box center [356, 327] width 375 height 22
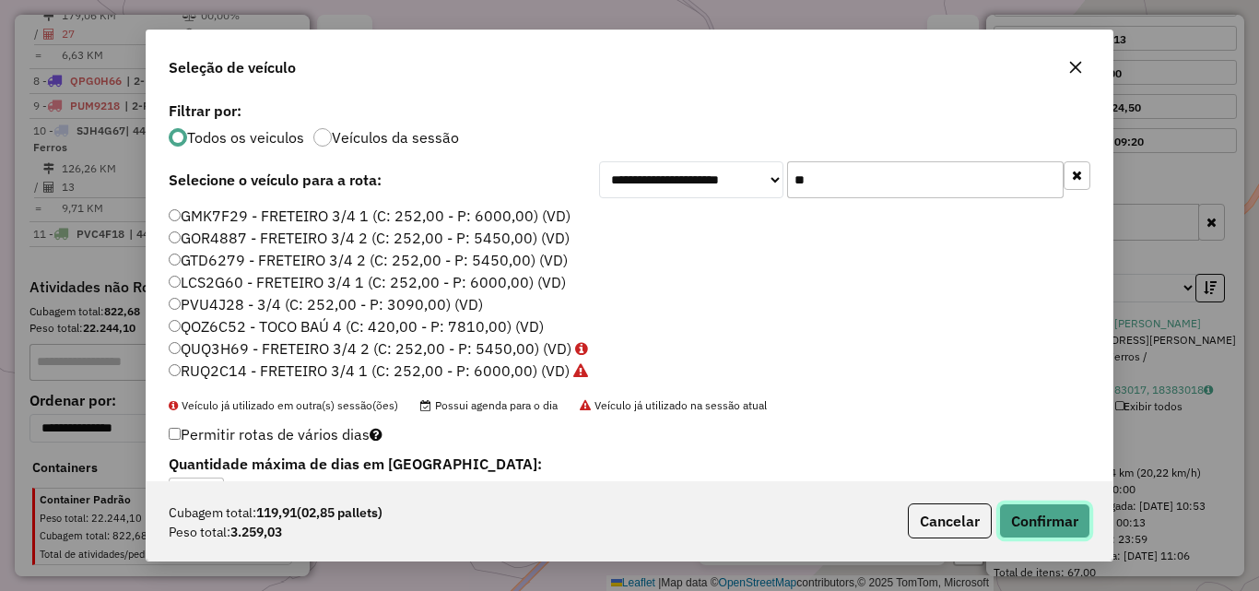
click at [1047, 525] on button "Confirmar" at bounding box center [1044, 520] width 91 height 35
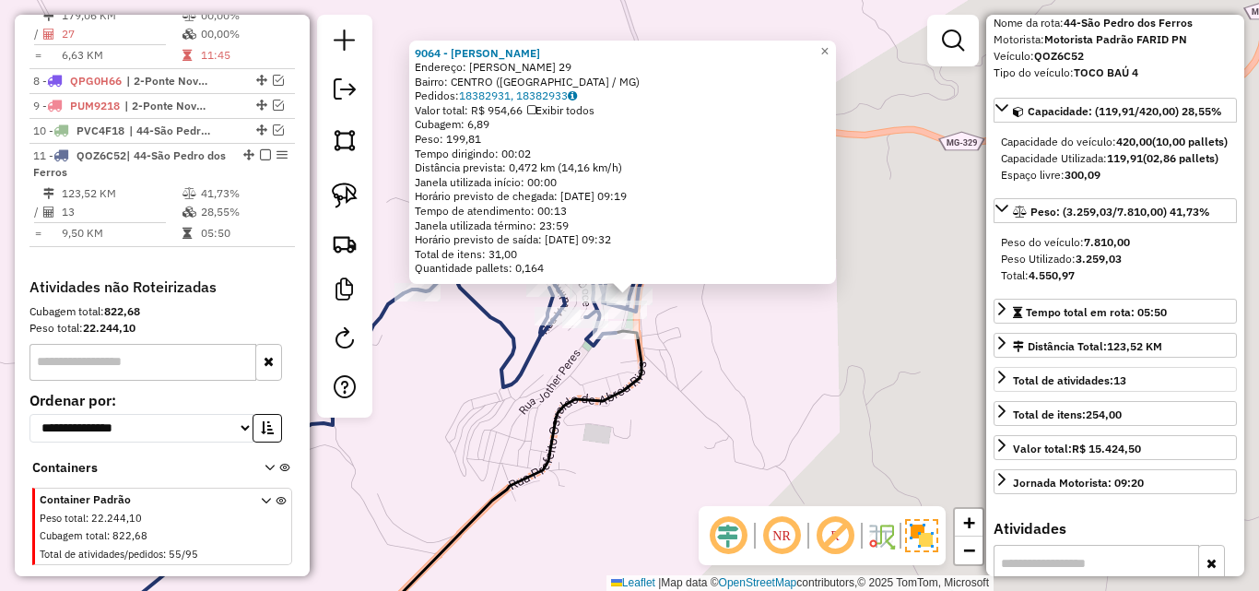
scroll to position [59, 0]
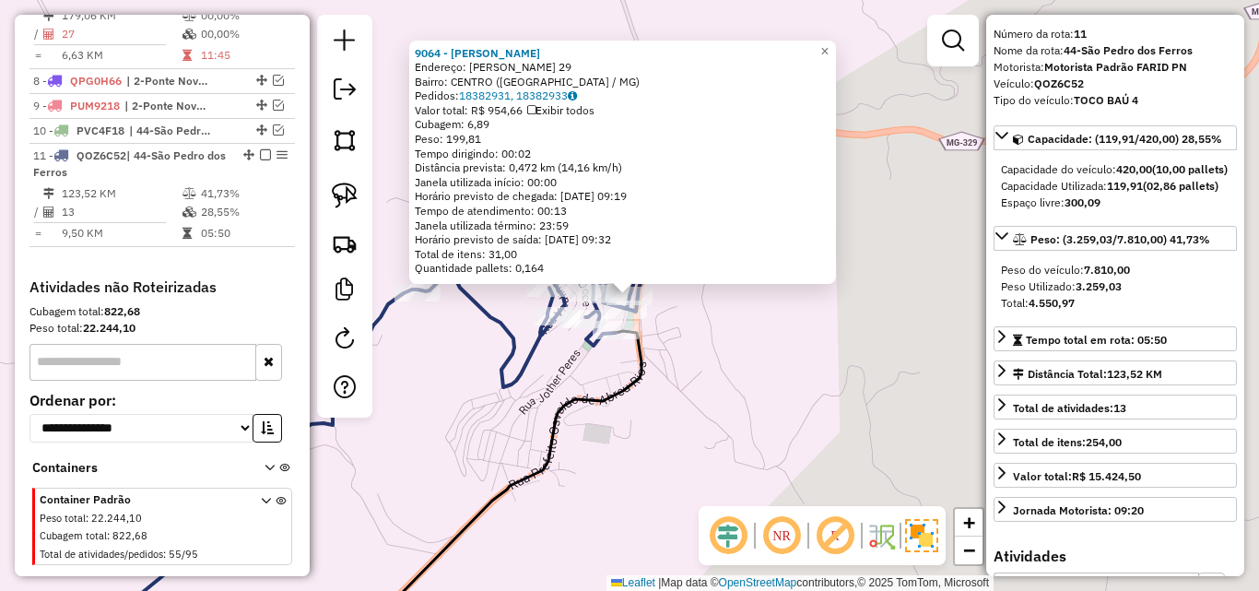
click at [803, 413] on div "9064 - PADARIA BRAGA Endereço: [PERSON_NAME] 29 Bairro: CENTRO ([GEOGRAPHIC_DAT…" at bounding box center [629, 295] width 1259 height 591
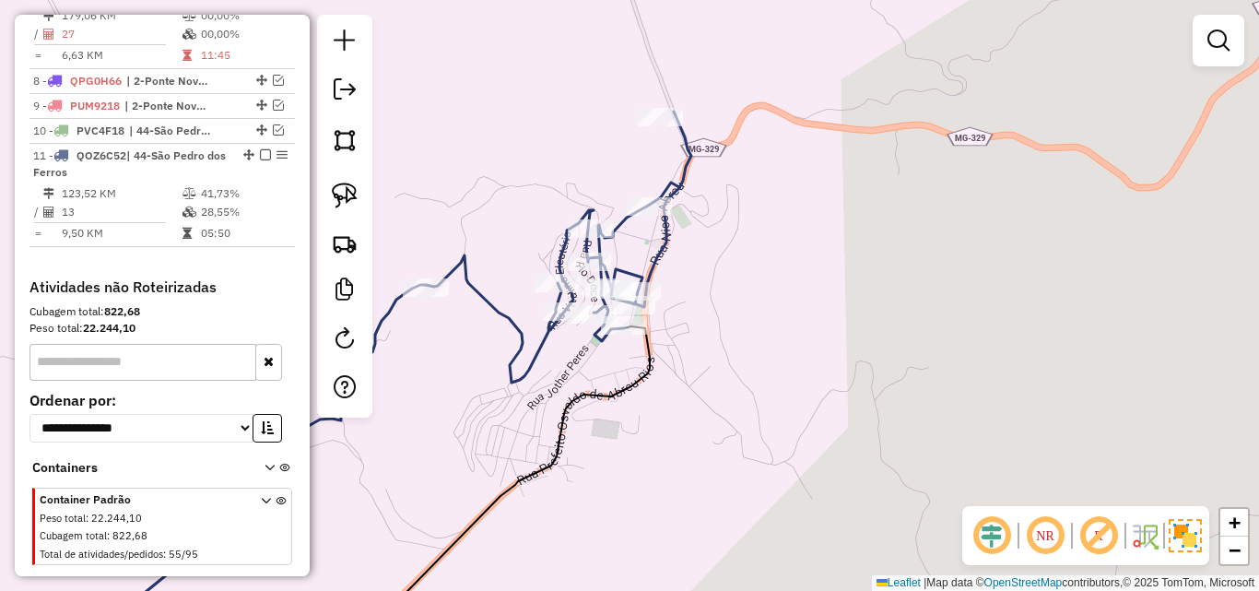
drag, startPoint x: 772, startPoint y: 417, endPoint x: 962, endPoint y: 278, distance: 234.8
click at [961, 280] on div "Janela de atendimento Grade de atendimento Capacidade Transportadoras Veículos …" at bounding box center [629, 295] width 1259 height 591
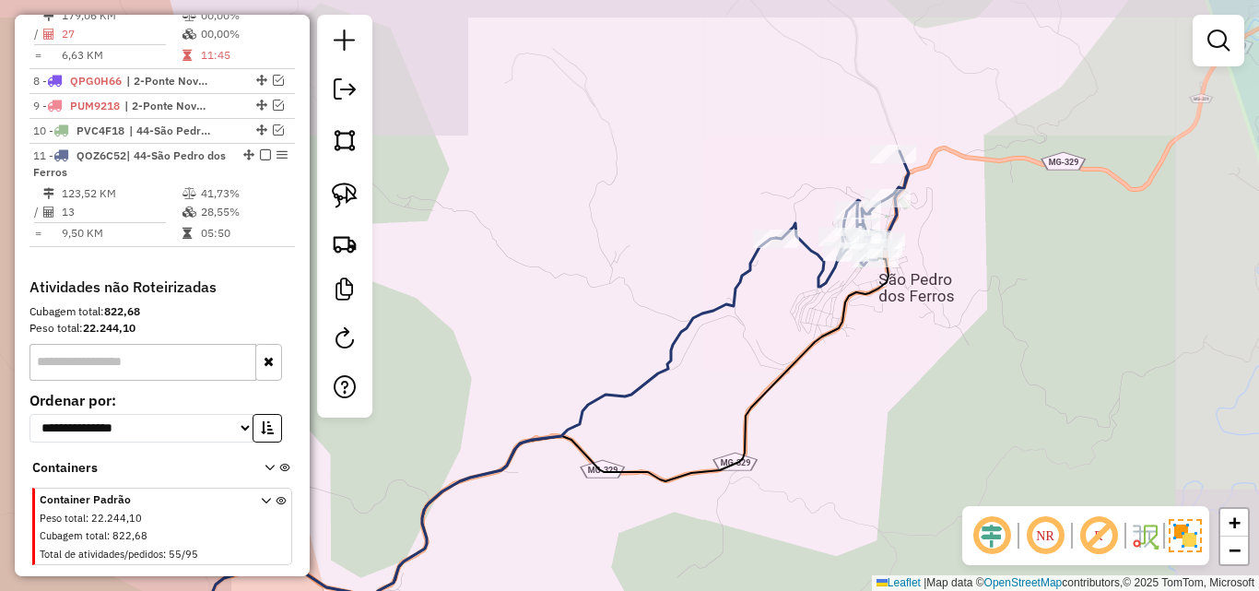
drag, startPoint x: 902, startPoint y: 379, endPoint x: 1026, endPoint y: 253, distance: 176.6
click at [1026, 254] on div "Janela de atendimento Grade de atendimento Capacidade Transportadoras Veículos …" at bounding box center [629, 295] width 1259 height 591
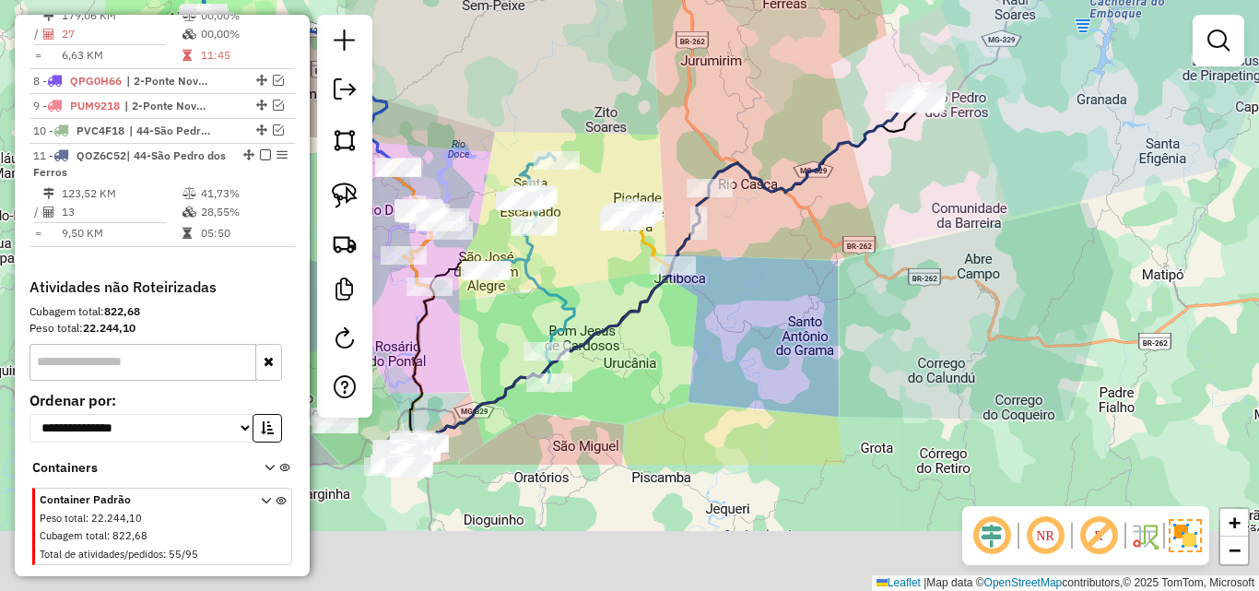
drag, startPoint x: 574, startPoint y: 485, endPoint x: 788, endPoint y: 252, distance: 316.4
click at [788, 252] on div "Janela de atendimento Grade de atendimento Capacidade Transportadoras Veículos …" at bounding box center [629, 295] width 1259 height 591
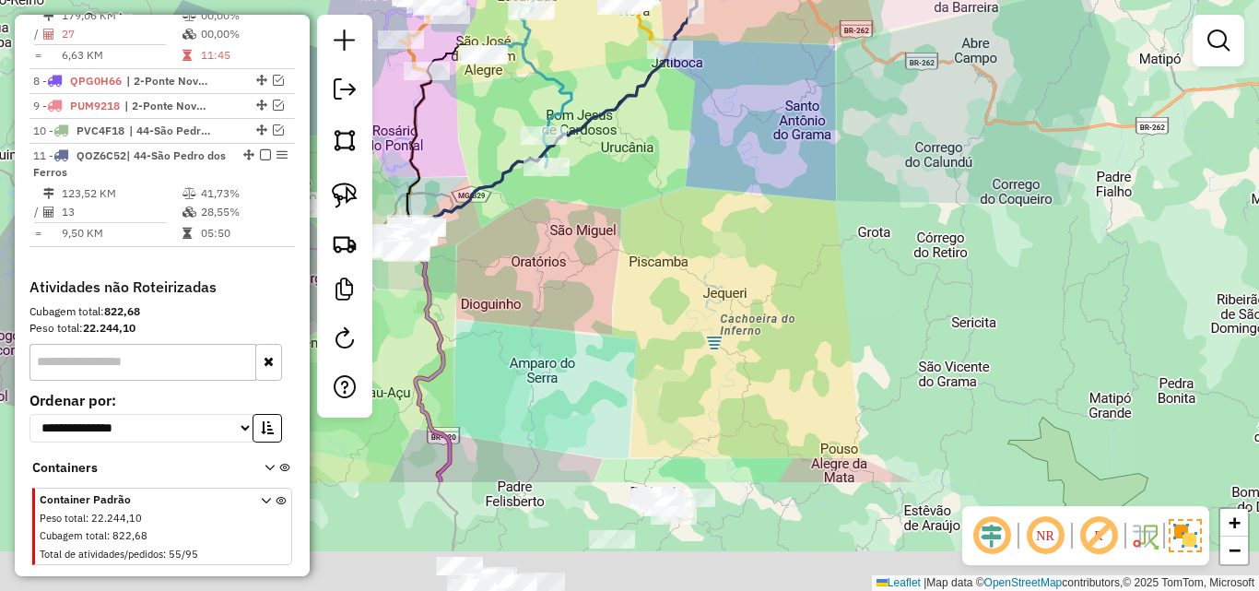
drag, startPoint x: 600, startPoint y: 482, endPoint x: 593, endPoint y: 347, distance: 134.8
click at [550, 290] on div "Janela de atendimento Grade de atendimento Capacidade Transportadoras Veículos …" at bounding box center [629, 295] width 1259 height 591
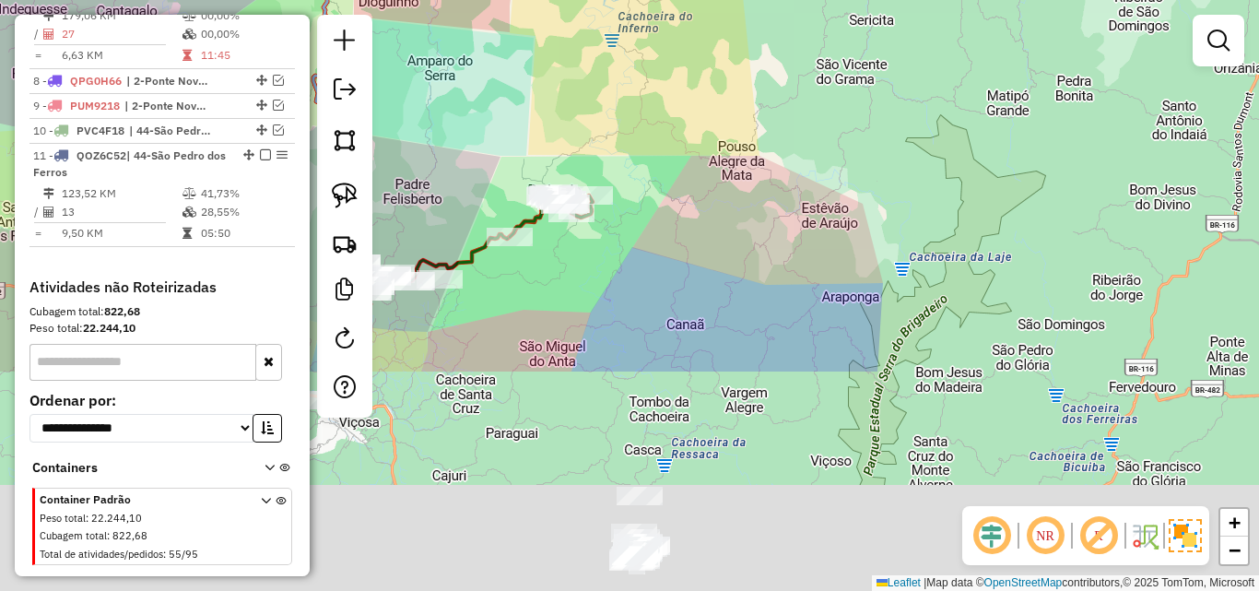
drag, startPoint x: 656, startPoint y: 451, endPoint x: 598, endPoint y: 294, distance: 167.1
click at [558, 170] on div "Janela de atendimento Grade de atendimento Capacidade Transportadoras Veículos …" at bounding box center [629, 295] width 1259 height 591
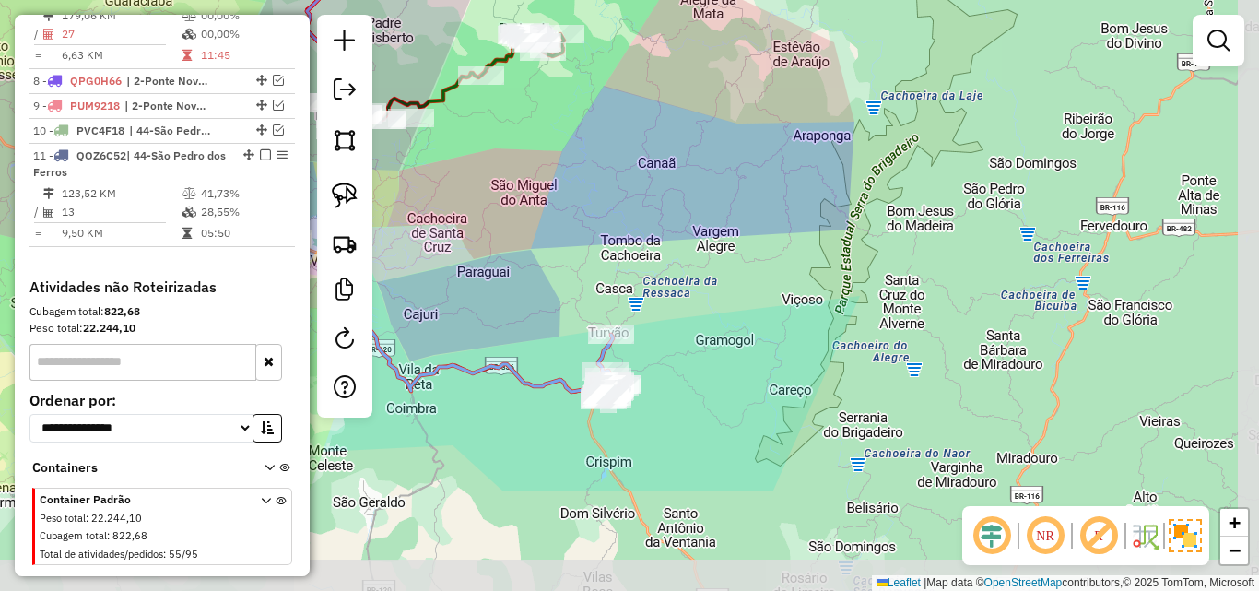
drag, startPoint x: 629, startPoint y: 420, endPoint x: 601, endPoint y: 261, distance: 162.0
click at [601, 261] on div "Janela de atendimento Grade de atendimento Capacidade Transportadoras Veículos …" at bounding box center [629, 295] width 1259 height 591
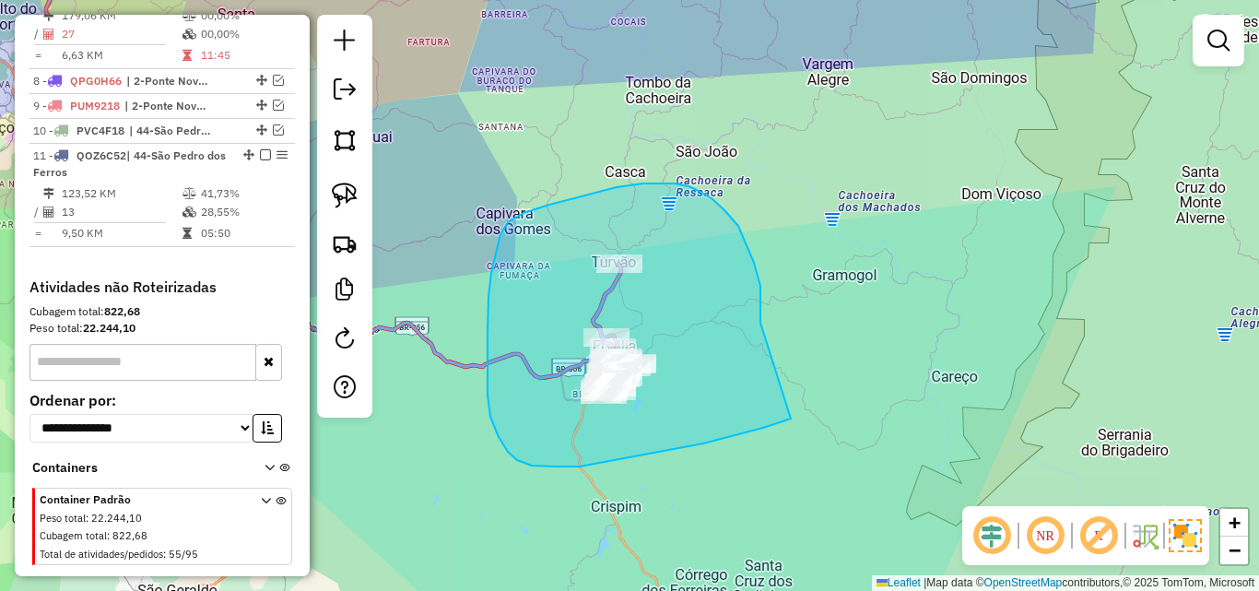
drag, startPoint x: 760, startPoint y: 323, endPoint x: 805, endPoint y: 399, distance: 88.8
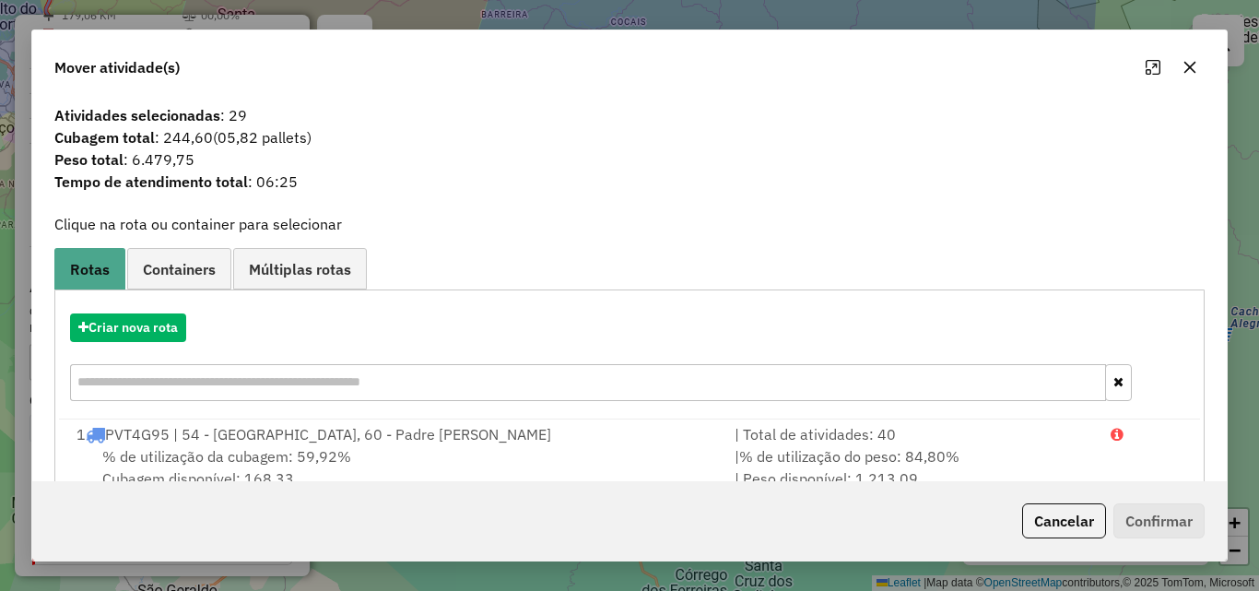
click at [133, 312] on div "Criar nova rota" at bounding box center [629, 360] width 1141 height 120
click at [140, 323] on button "Criar nova rota" at bounding box center [128, 327] width 116 height 29
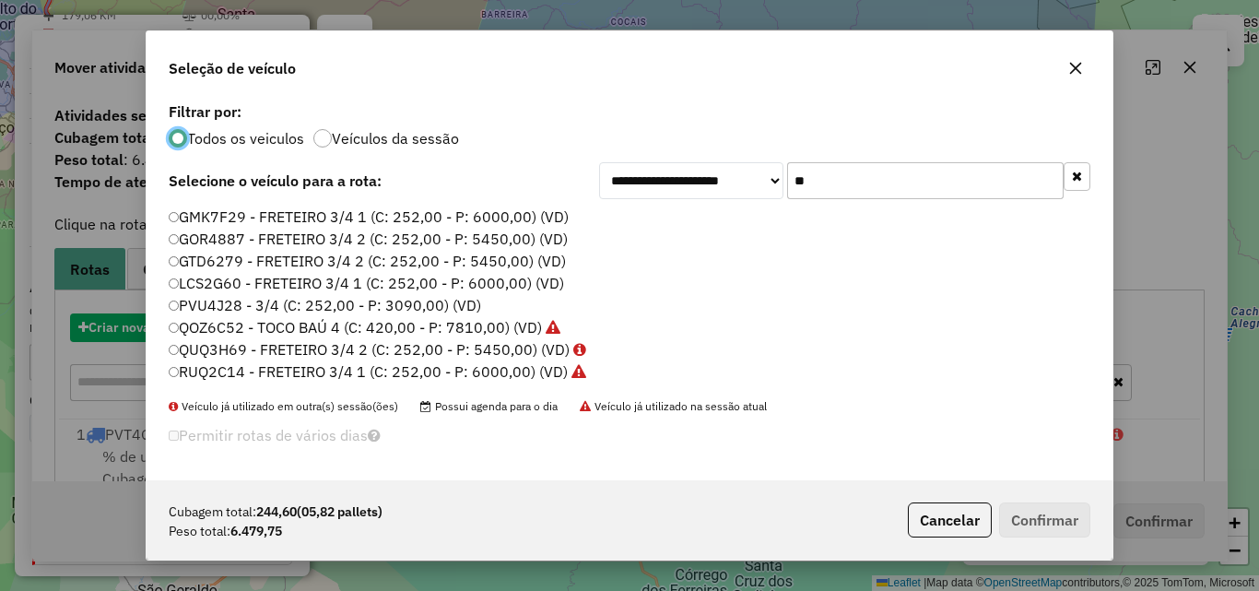
scroll to position [10, 6]
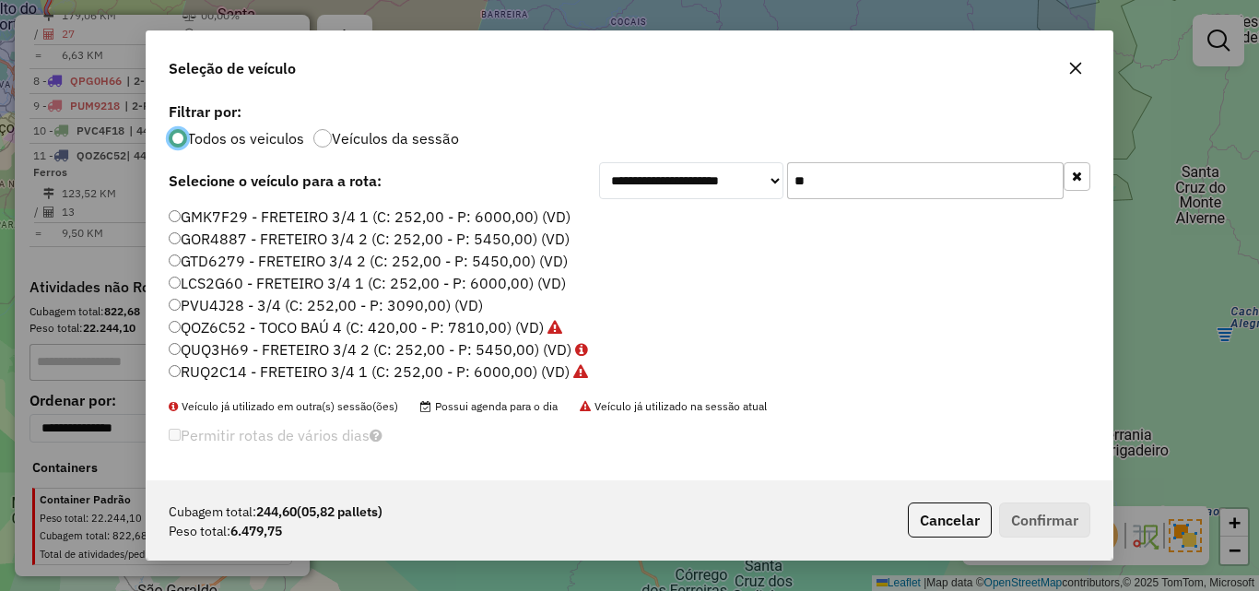
click at [521, 178] on div "**********" at bounding box center [630, 180] width 922 height 37
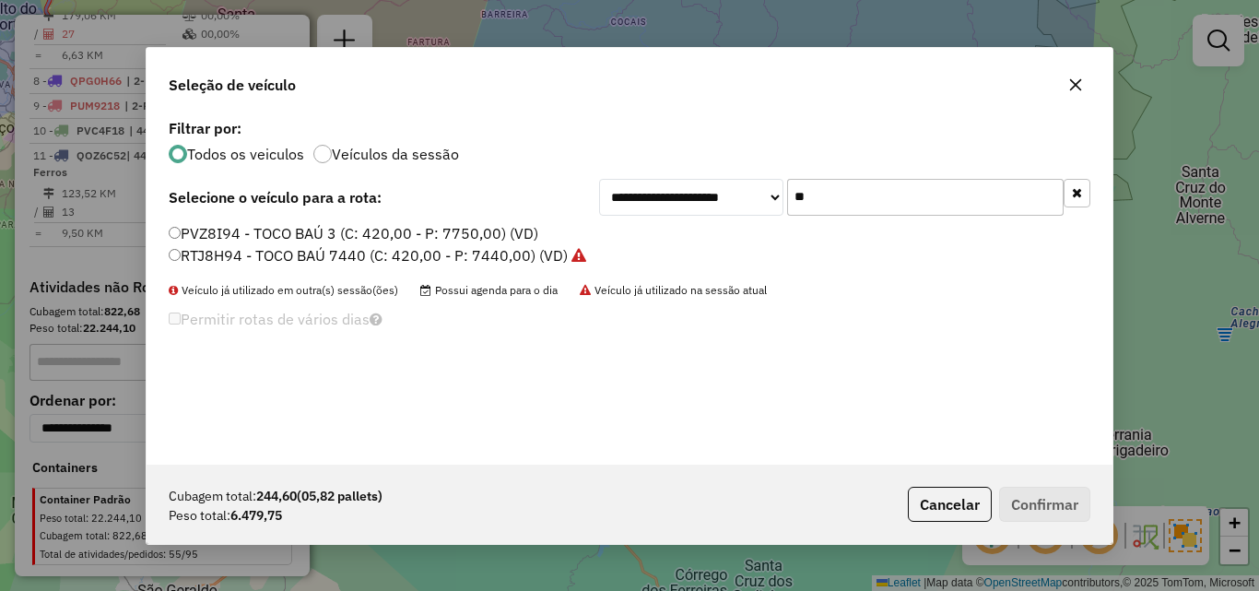
type input "**"
click at [267, 224] on label "PVZ8I94 - TOCO BAÚ 3 (C: 420,00 - P: 7750,00) (VD)" at bounding box center [354, 233] width 370 height 22
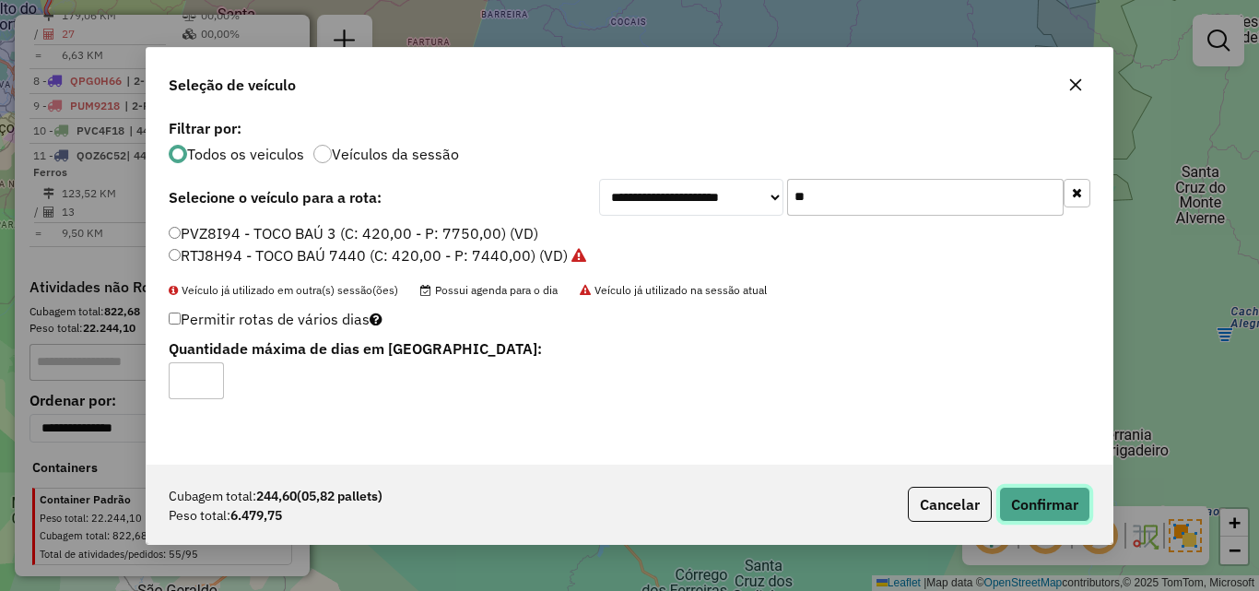
click at [1040, 492] on button "Confirmar" at bounding box center [1044, 504] width 91 height 35
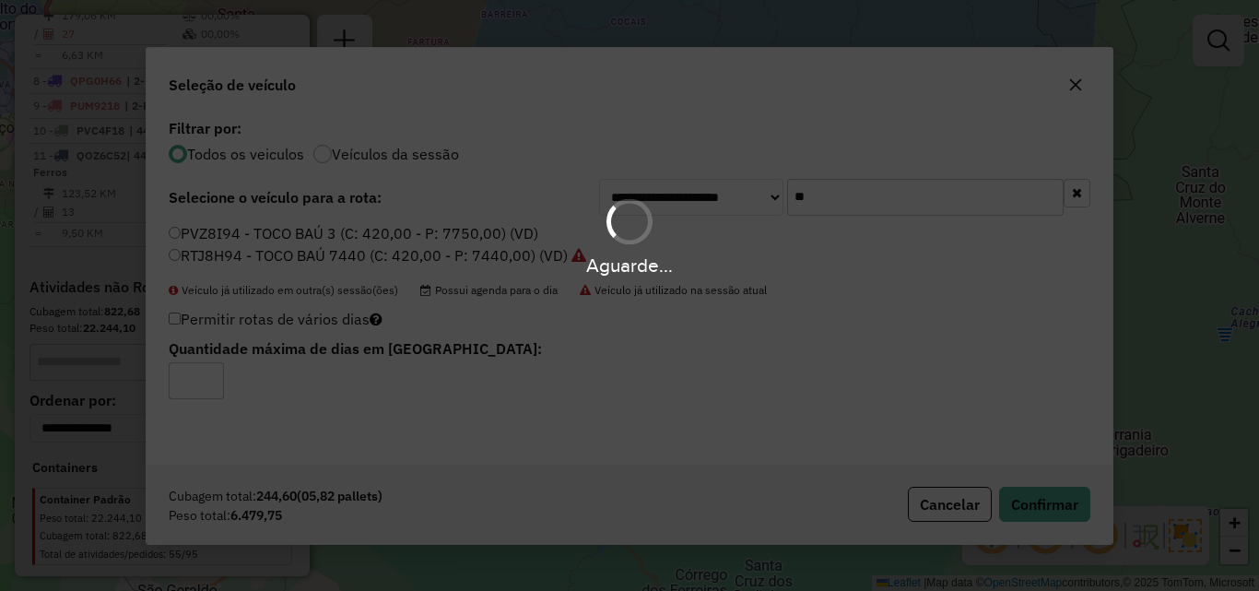
scroll to position [1194, 0]
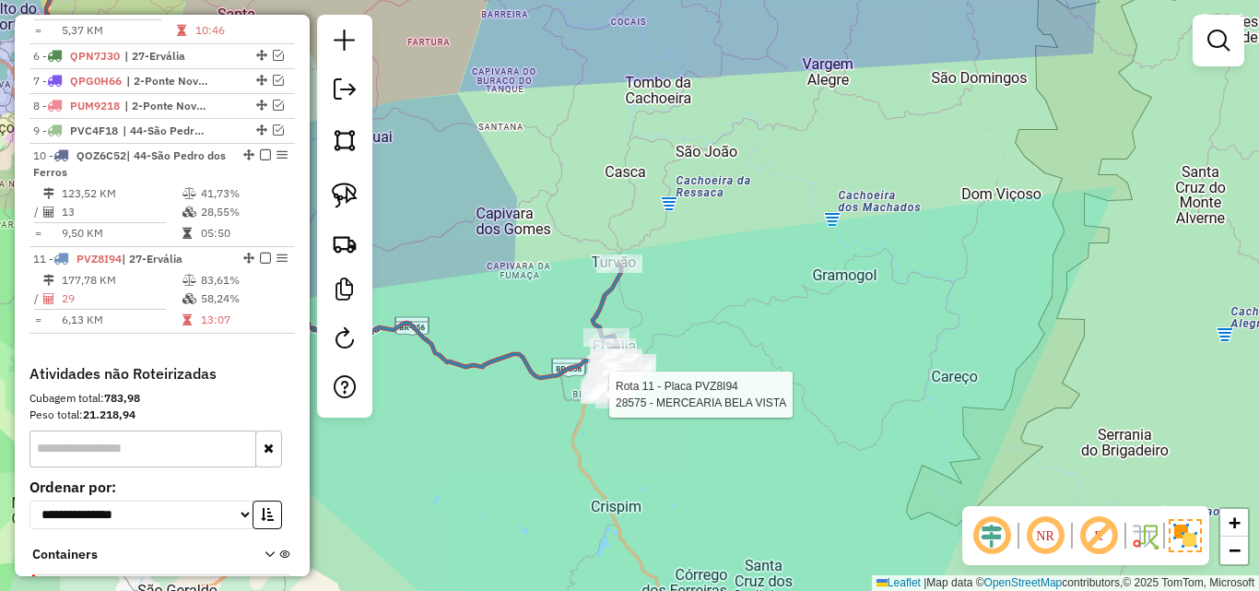
select select "*********"
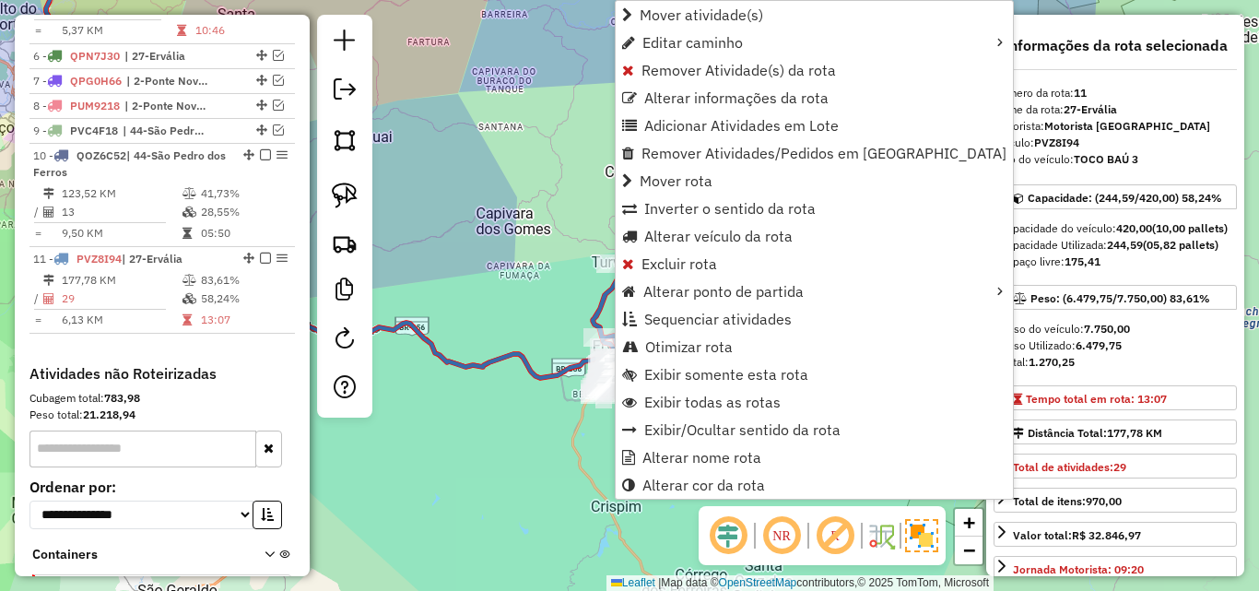
scroll to position [1281, 0]
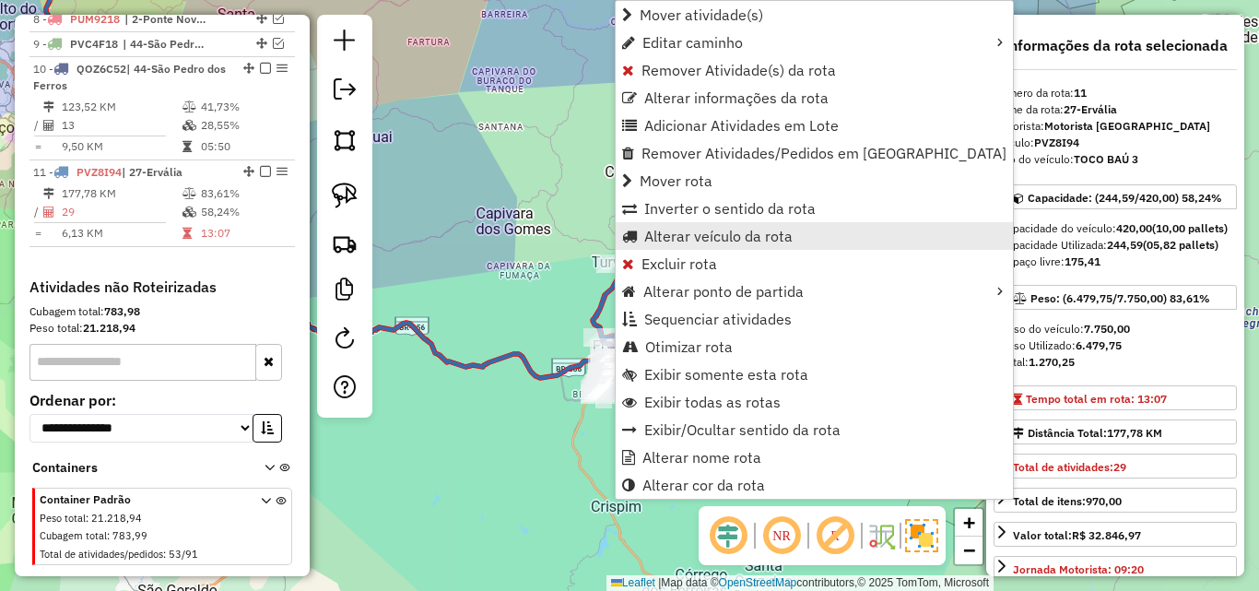
click at [716, 238] on span "Alterar veículo da rota" at bounding box center [718, 236] width 148 height 15
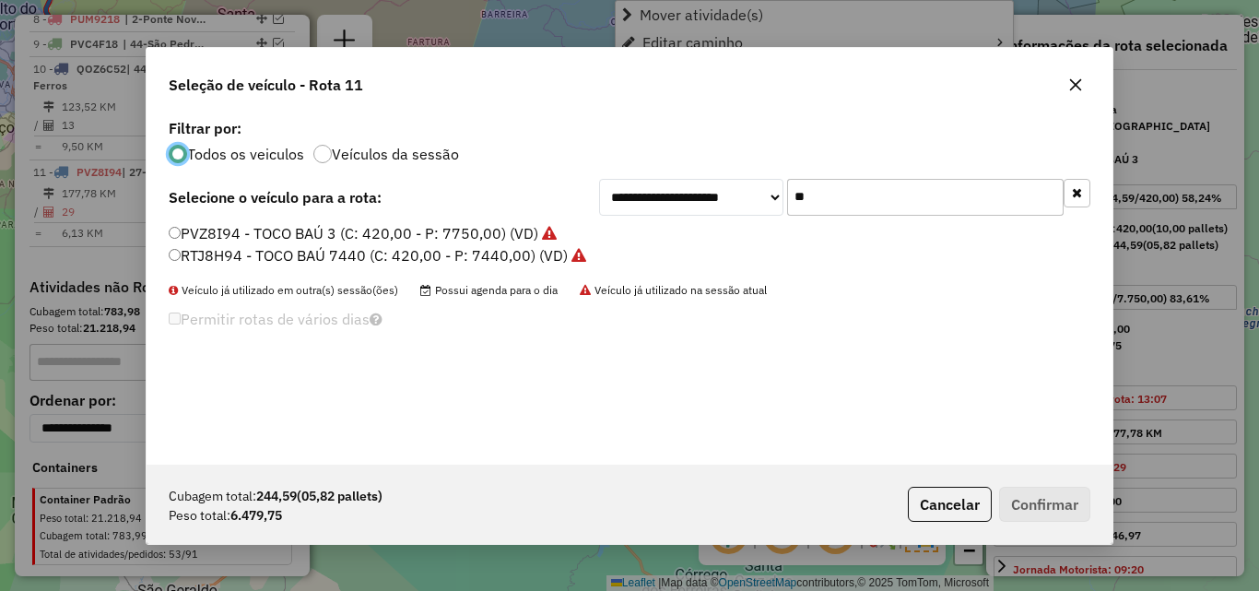
scroll to position [10, 6]
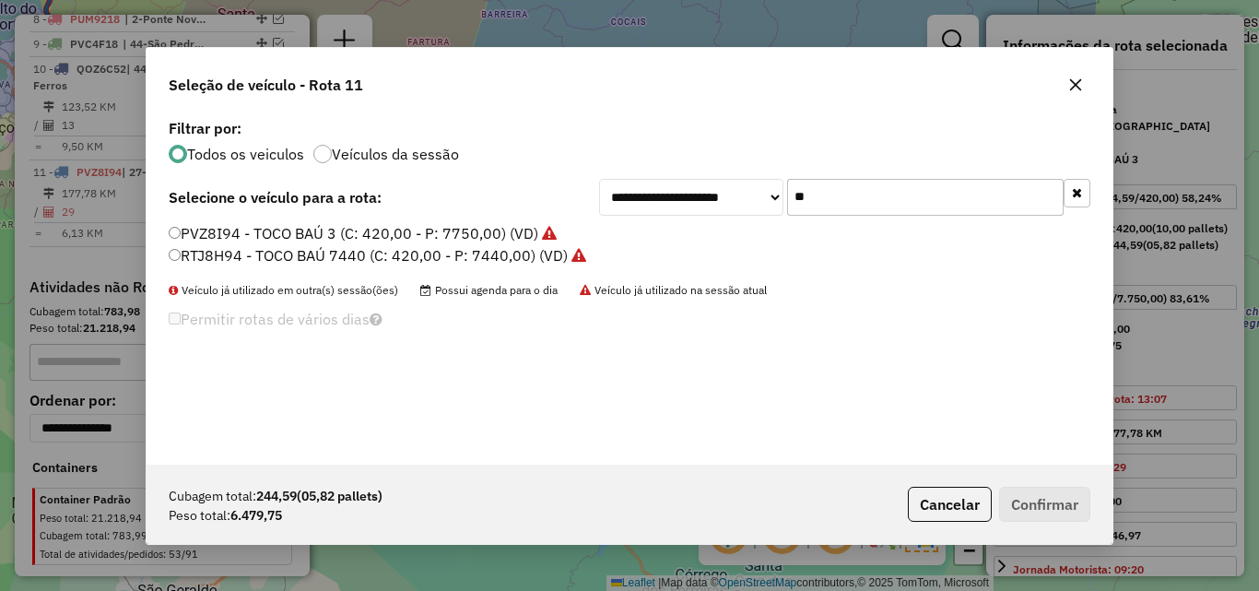
drag, startPoint x: 889, startPoint y: 192, endPoint x: 605, endPoint y: 189, distance: 284.8
click at [605, 189] on div "**********" at bounding box center [844, 197] width 491 height 37
type input "**"
click at [305, 225] on label "QOU0H67 - TOCO BAÚ 4 (C: 420,00 - P: 7810,00) (VD)" at bounding box center [358, 233] width 378 height 22
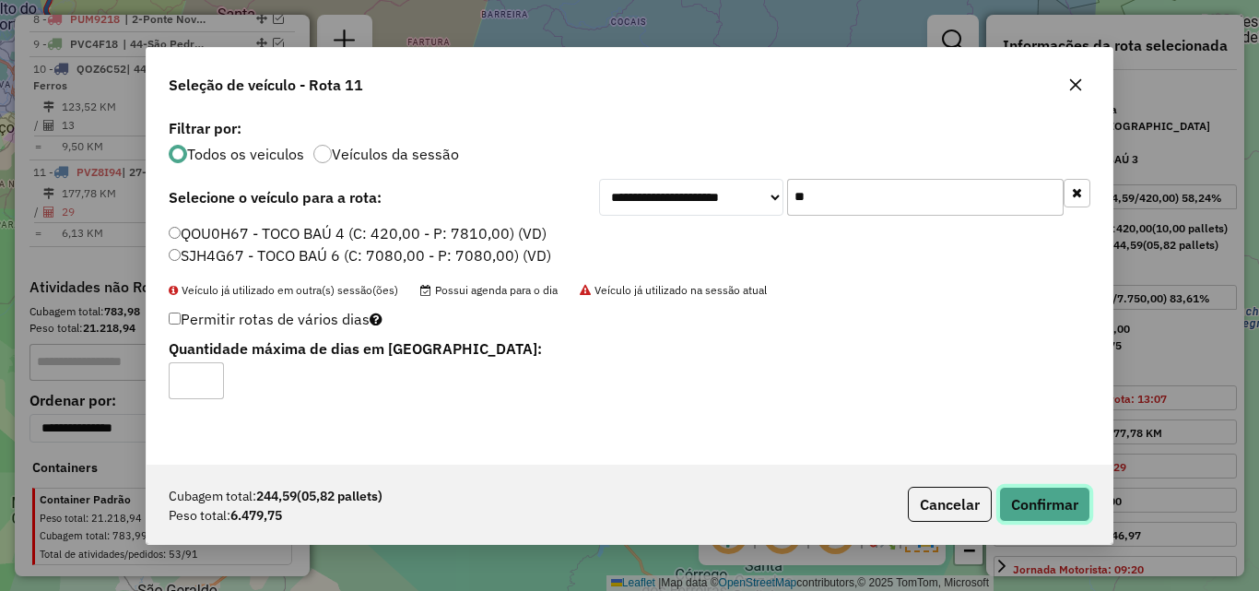
click at [1031, 500] on button "Confirmar" at bounding box center [1044, 504] width 91 height 35
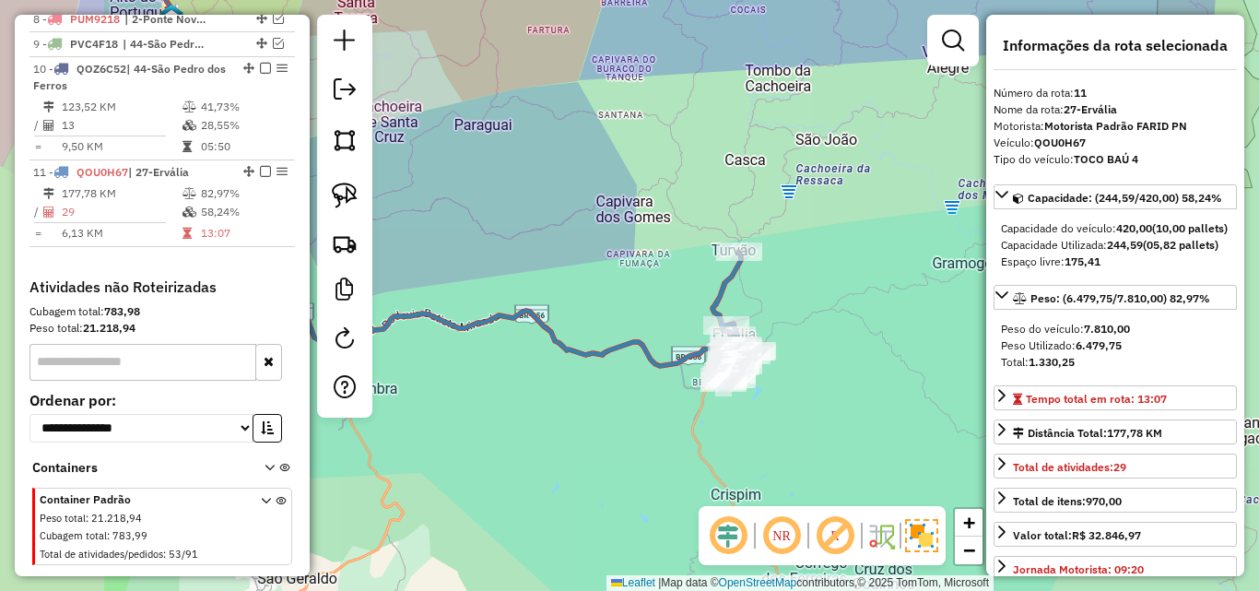
drag, startPoint x: 562, startPoint y: 472, endPoint x: 890, endPoint y: 397, distance: 336.5
click at [889, 398] on div "Janela de atendimento Grade de atendimento Capacidade Transportadoras Veículos …" at bounding box center [629, 295] width 1259 height 591
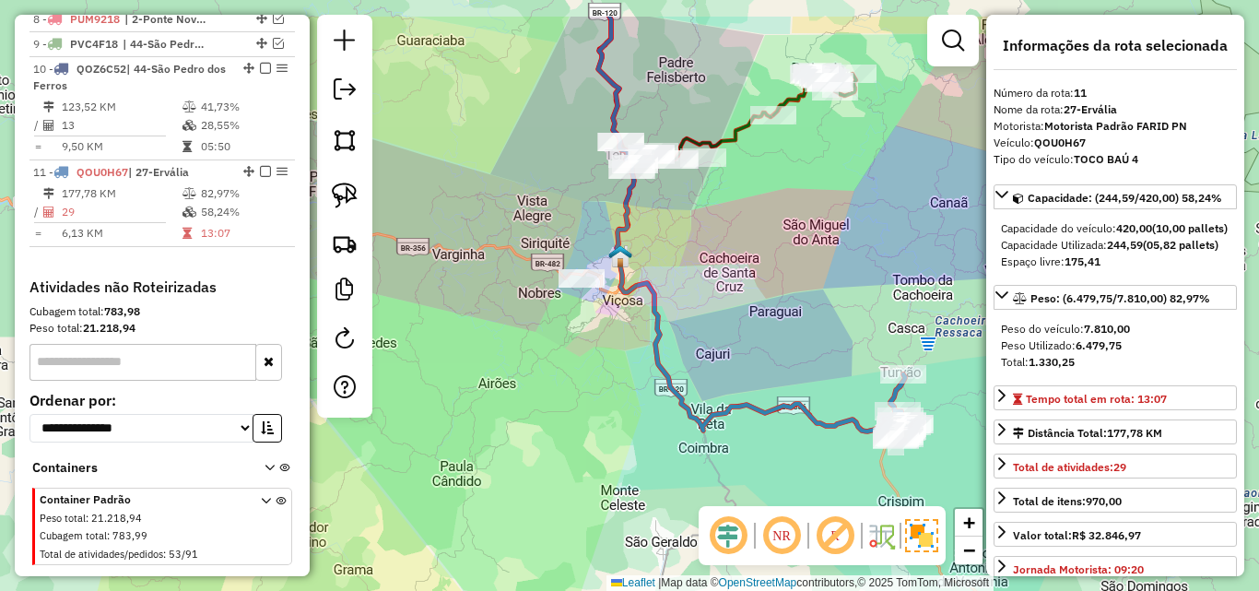
drag, startPoint x: 592, startPoint y: 401, endPoint x: 681, endPoint y: 482, distance: 120.7
click at [681, 482] on div "Janela de atendimento Grade de atendimento Capacidade Transportadoras Veículos …" at bounding box center [629, 295] width 1259 height 591
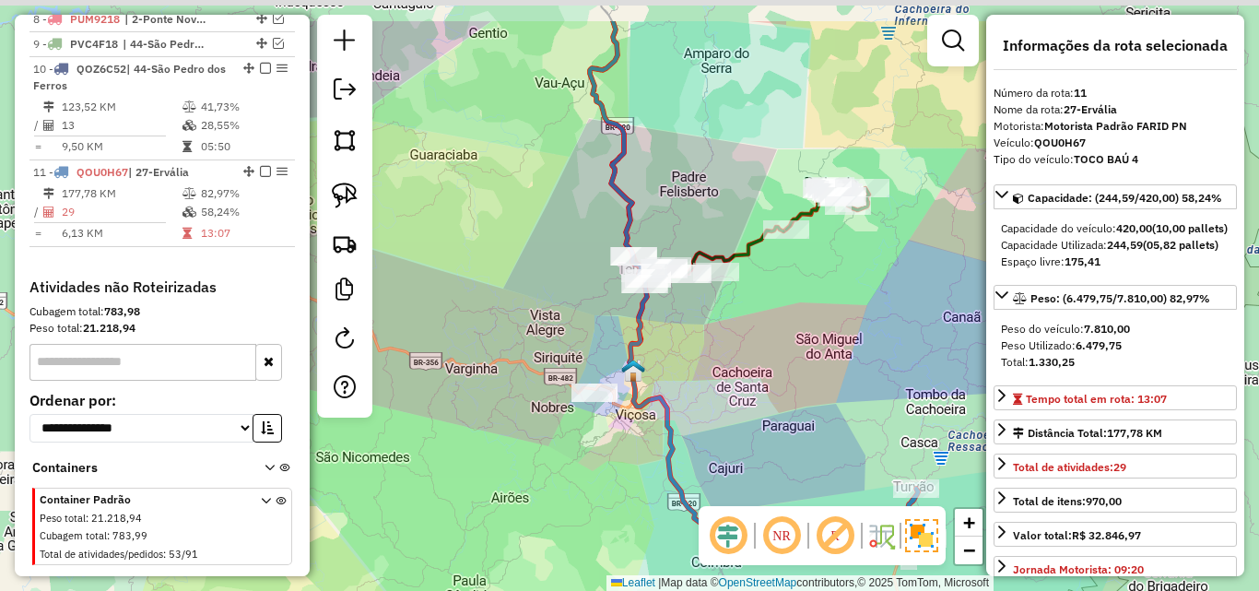
drag, startPoint x: 624, startPoint y: 417, endPoint x: 599, endPoint y: 496, distance: 83.1
click at [599, 496] on div "Janela de atendimento Grade de atendimento Capacidade Transportadoras Veículos …" at bounding box center [629, 295] width 1259 height 591
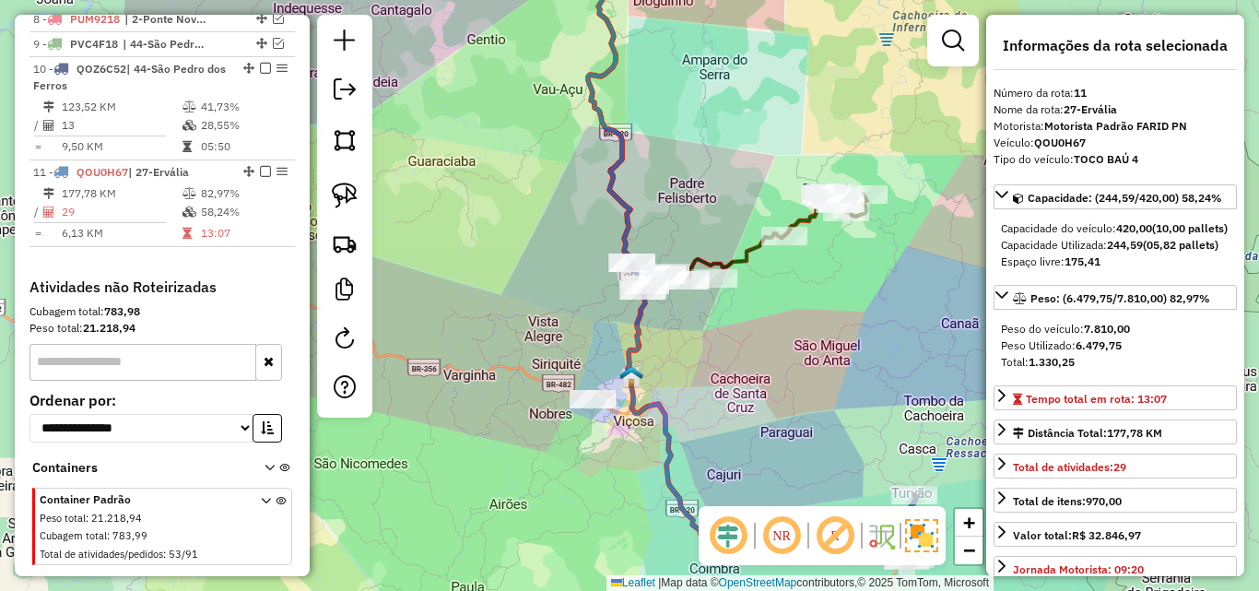
drag, startPoint x: 586, startPoint y: 307, endPoint x: 476, endPoint y: 281, distance: 113.6
click at [583, 469] on div "Janela de atendimento Grade de atendimento Capacidade Transportadoras Veículos …" at bounding box center [629, 295] width 1259 height 591
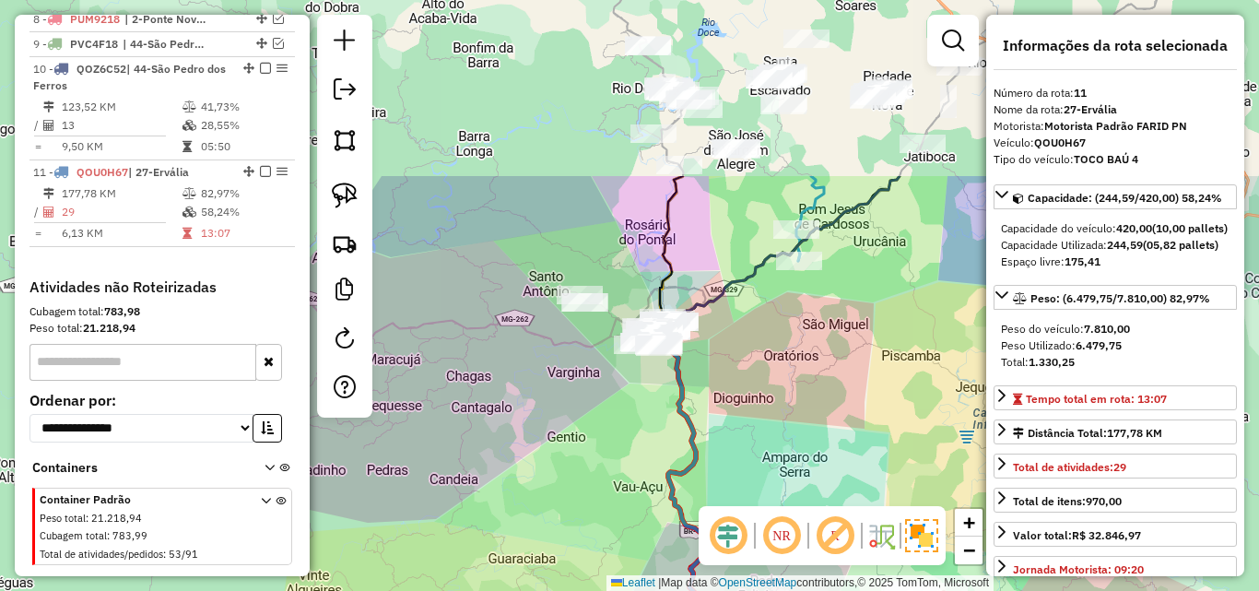
drag, startPoint x: 509, startPoint y: 351, endPoint x: 555, endPoint y: 480, distance: 137.0
click at [555, 480] on div "Janela de atendimento Grade de atendimento Capacidade Transportadoras Veículos …" at bounding box center [629, 295] width 1259 height 591
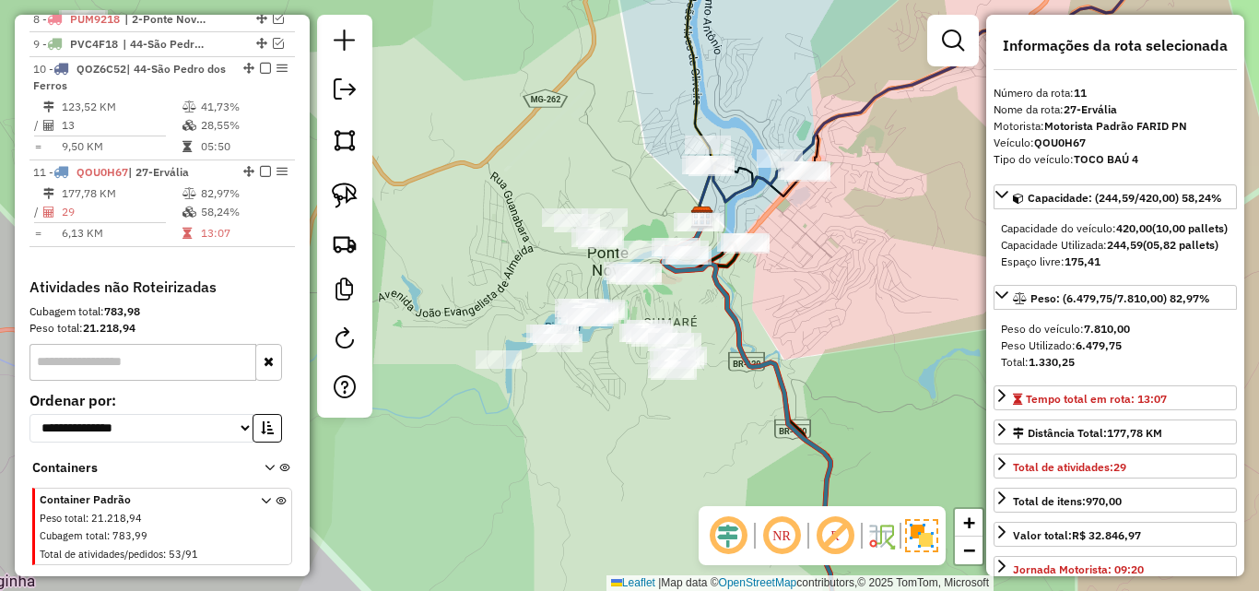
drag, startPoint x: 632, startPoint y: 451, endPoint x: 567, endPoint y: 382, distance: 94.5
click at [568, 383] on div "Janela de atendimento Grade de atendimento Capacidade Transportadoras Veículos …" at bounding box center [629, 295] width 1259 height 591
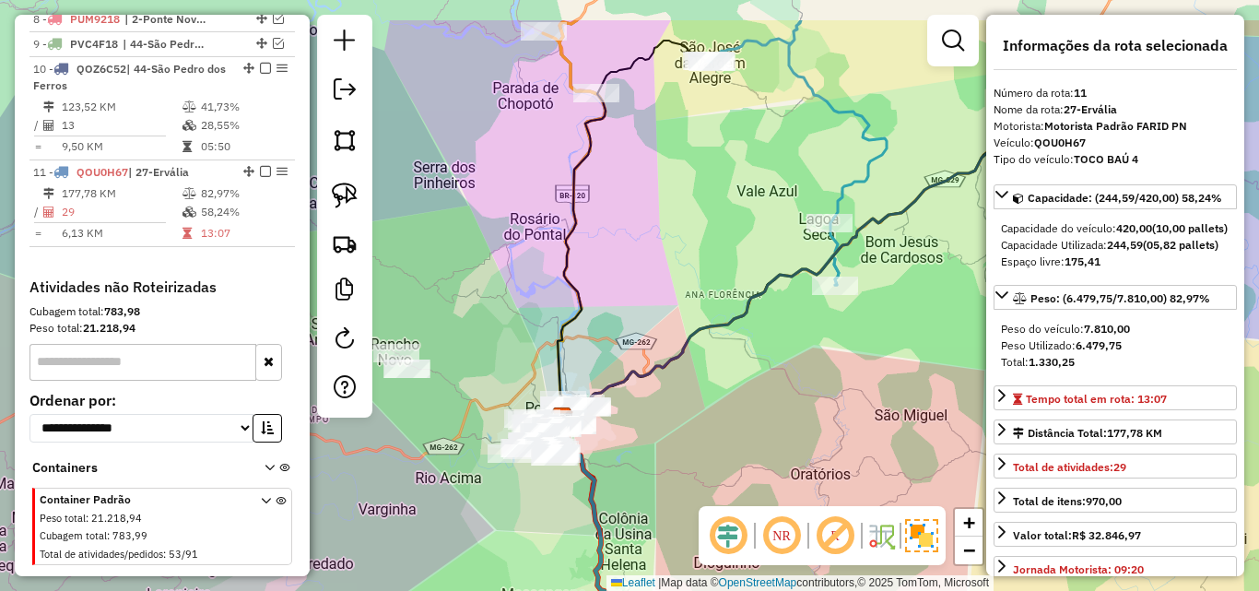
drag, startPoint x: 723, startPoint y: 351, endPoint x: 735, endPoint y: 369, distance: 21.2
click at [735, 373] on div "Janela de atendimento Grade de atendimento Capacidade Transportadoras Veículos …" at bounding box center [629, 295] width 1259 height 591
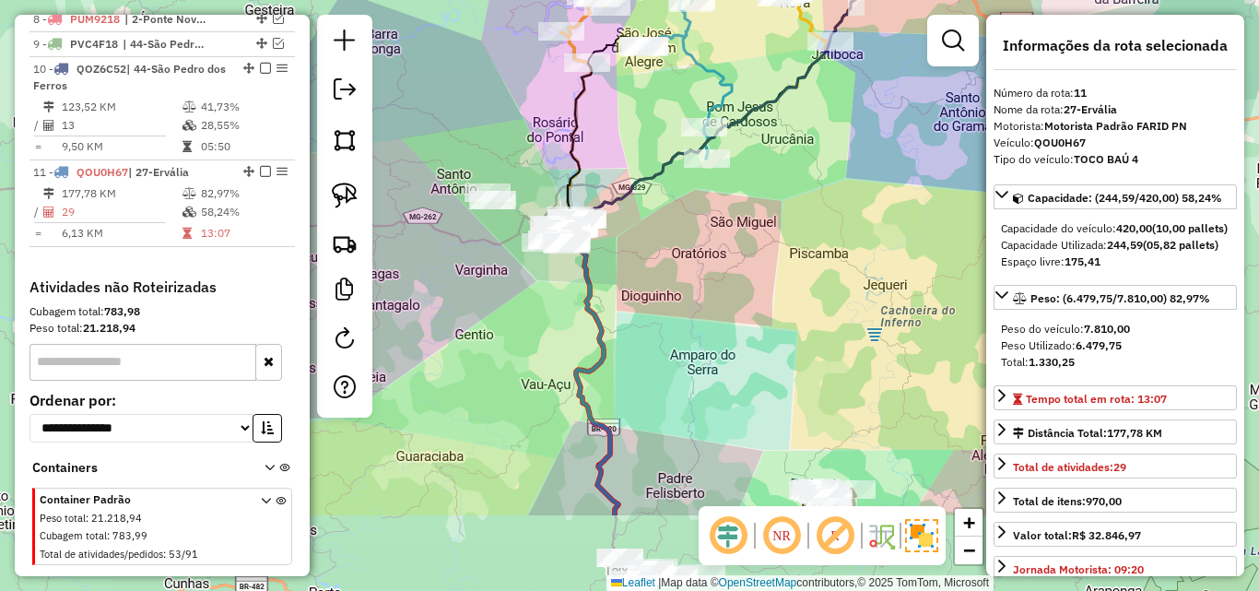
drag, startPoint x: 770, startPoint y: 381, endPoint x: 673, endPoint y: 248, distance: 164.8
click at [673, 248] on div "Janela de atendimento Grade de atendimento Capacidade Transportadoras Veículos …" at bounding box center [629, 295] width 1259 height 591
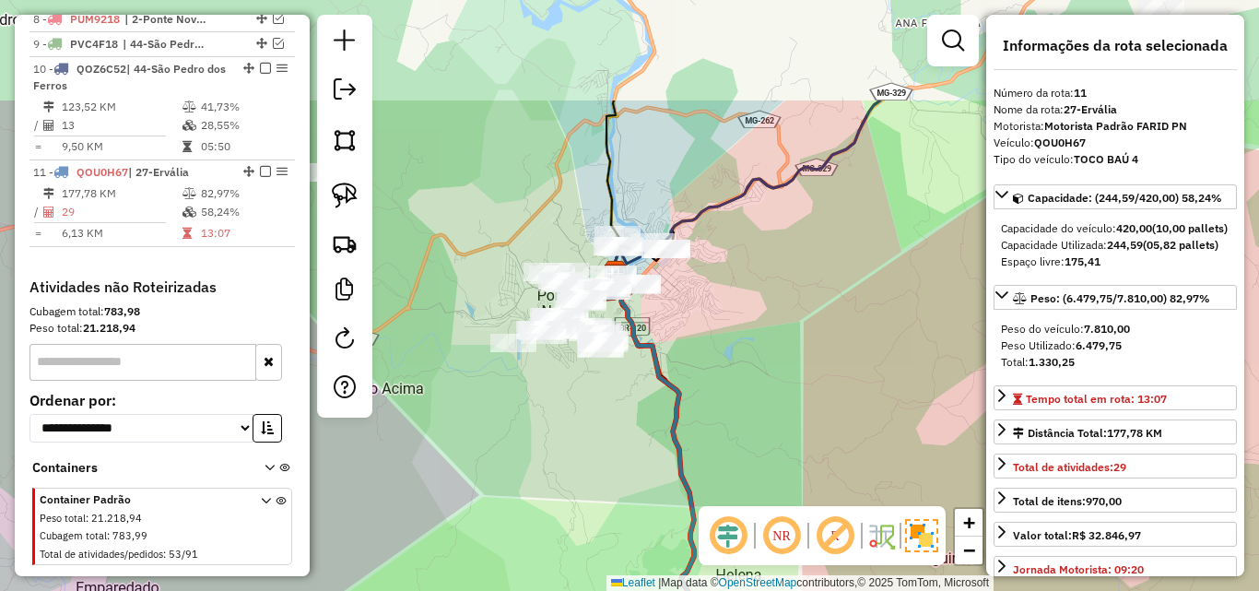
drag, startPoint x: 610, startPoint y: 263, endPoint x: 537, endPoint y: 422, distance: 175.3
click at [537, 422] on div "Janela de atendimento Grade de atendimento Capacidade Transportadoras Veículos …" at bounding box center [629, 295] width 1259 height 591
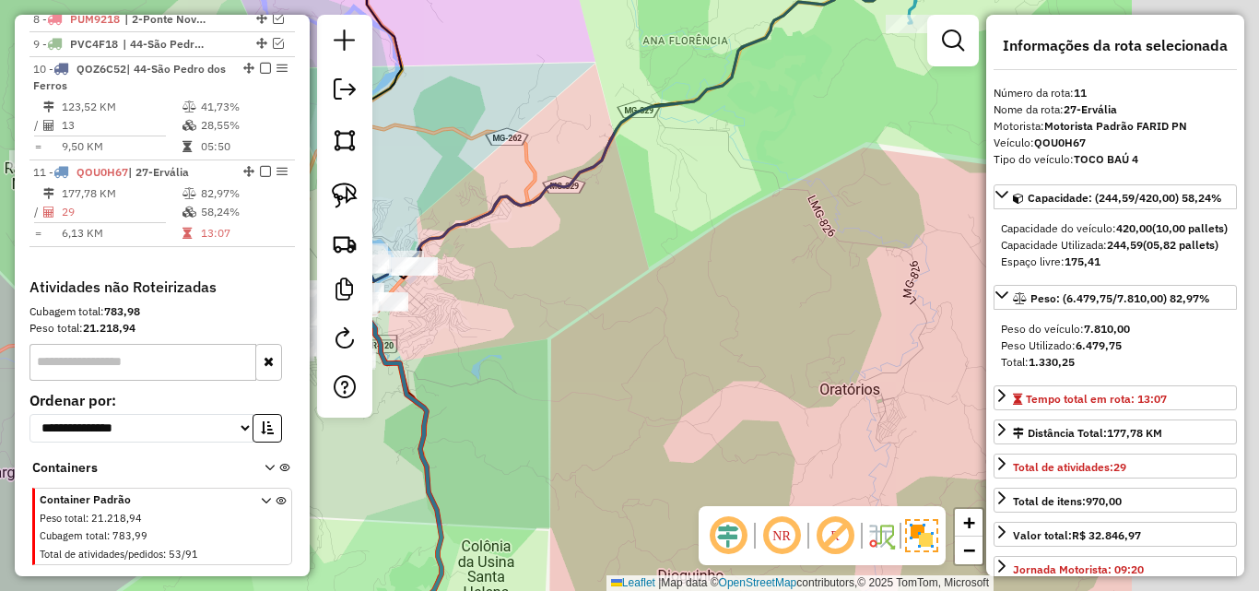
drag, startPoint x: 816, startPoint y: 253, endPoint x: 379, endPoint y: 229, distance: 437.5
click at [349, 243] on hb-router-mapa "Informações da Sessão 991156 - [DATE] Criação: [DATE] 18:12 Depósito: Farid - […" at bounding box center [629, 295] width 1259 height 591
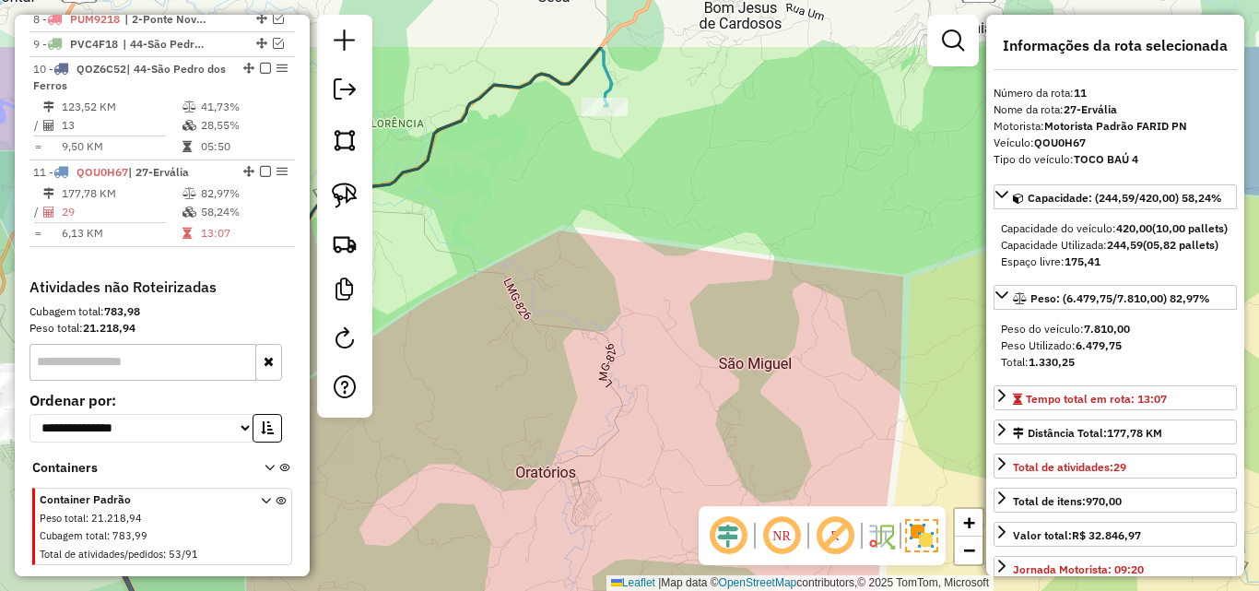
drag, startPoint x: 574, startPoint y: 208, endPoint x: 523, endPoint y: 278, distance: 86.5
click at [485, 314] on div "Janela de atendimento Grade de atendimento Capacidade Transportadoras Veículos …" at bounding box center [629, 295] width 1259 height 591
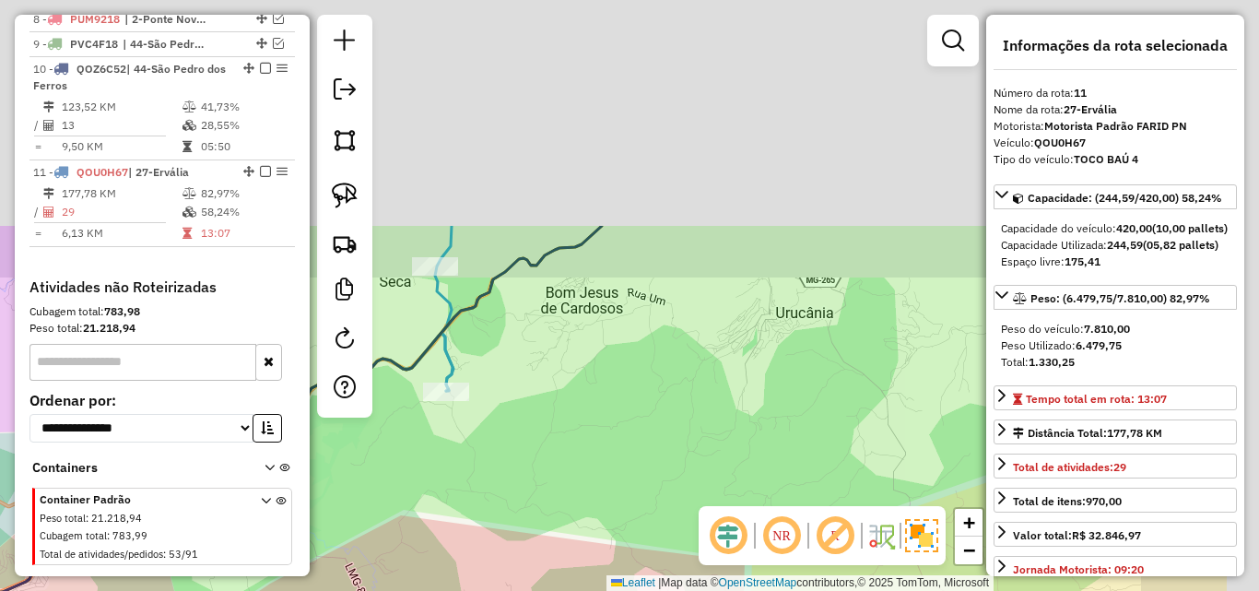
drag, startPoint x: 663, startPoint y: 344, endPoint x: 617, endPoint y: 448, distance: 113.9
click at [617, 448] on div "Janela de atendimento Grade de atendimento Capacidade Transportadoras Veículos …" at bounding box center [629, 295] width 1259 height 591
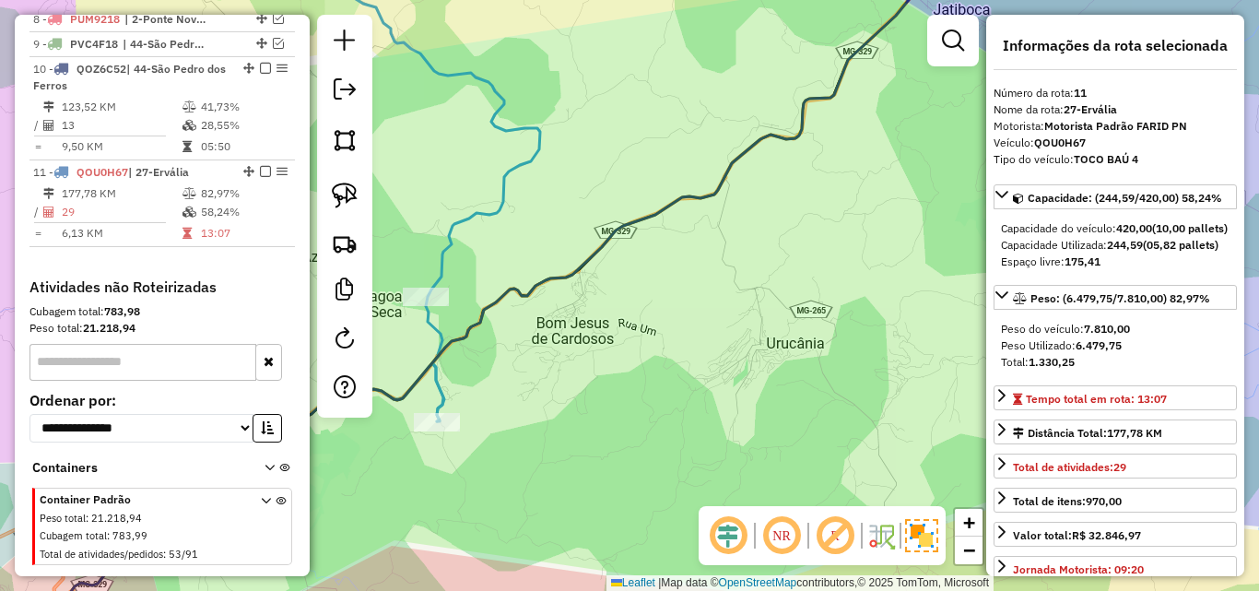
drag, startPoint x: 715, startPoint y: 304, endPoint x: 590, endPoint y: 418, distance: 169.6
click at [587, 421] on div "Janela de atendimento Grade de atendimento Capacidade Transportadoras Veículos …" at bounding box center [629, 295] width 1259 height 591
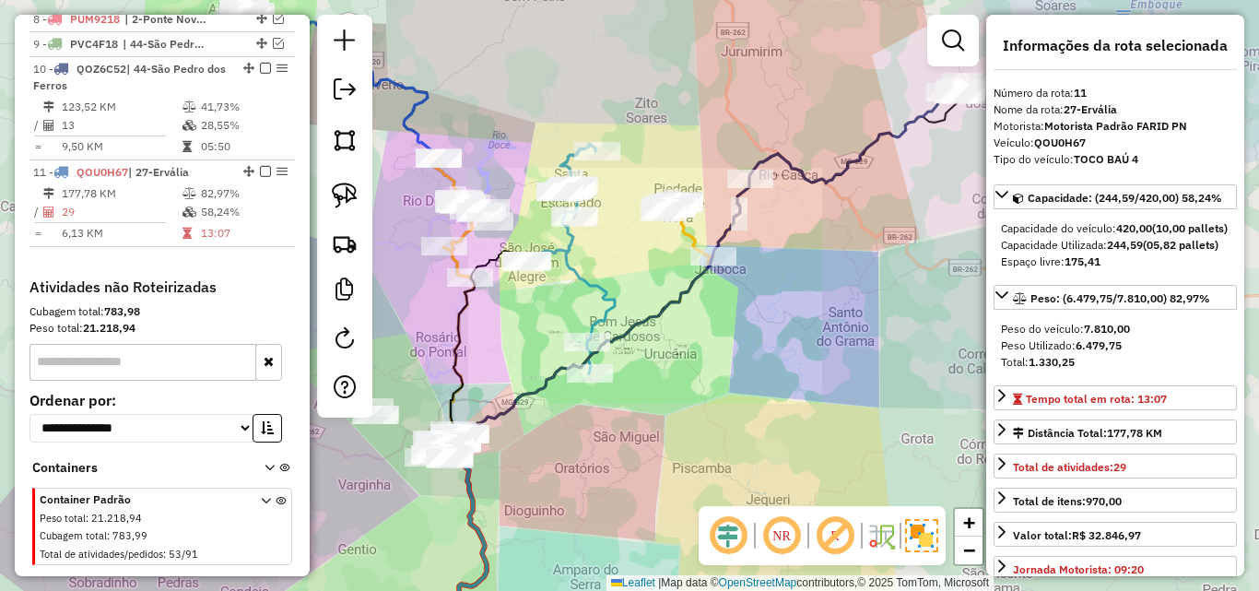
drag, startPoint x: 775, startPoint y: 301, endPoint x: 674, endPoint y: 438, distance: 169.9
click at [674, 438] on div "Janela de atendimento Grade de atendimento Capacidade Transportadoras Veículos …" at bounding box center [629, 295] width 1259 height 591
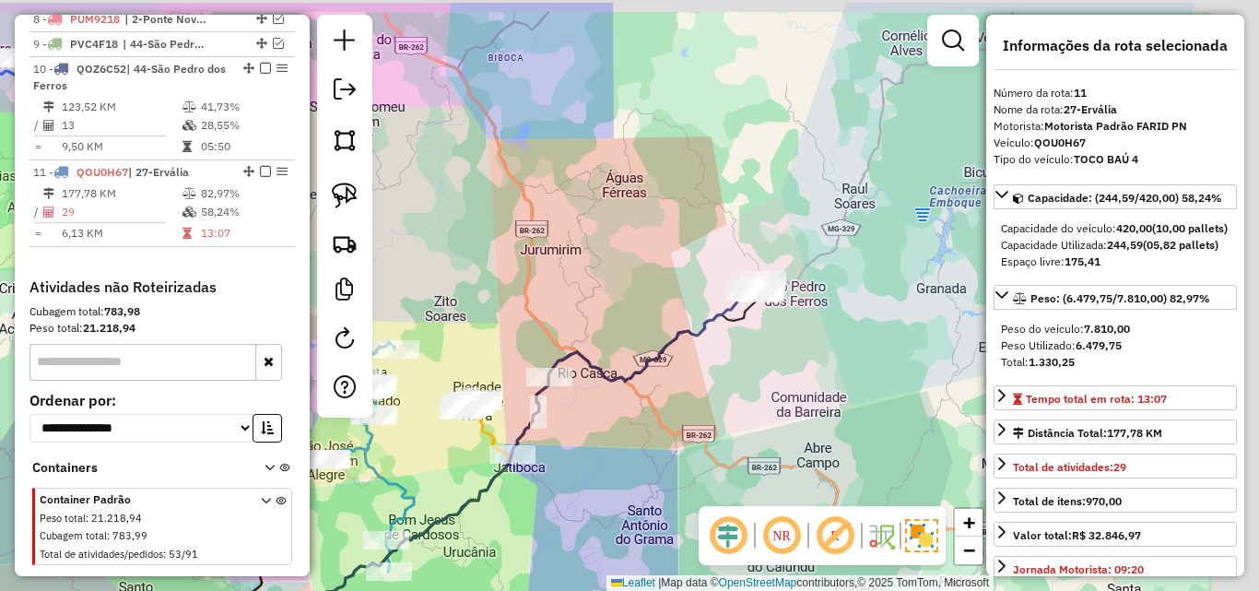
drag, startPoint x: 711, startPoint y: 409, endPoint x: 647, endPoint y: 437, distance: 70.2
click at [645, 447] on div "Janela de atendimento Grade de atendimento Capacidade Transportadoras Veículos …" at bounding box center [629, 295] width 1259 height 591
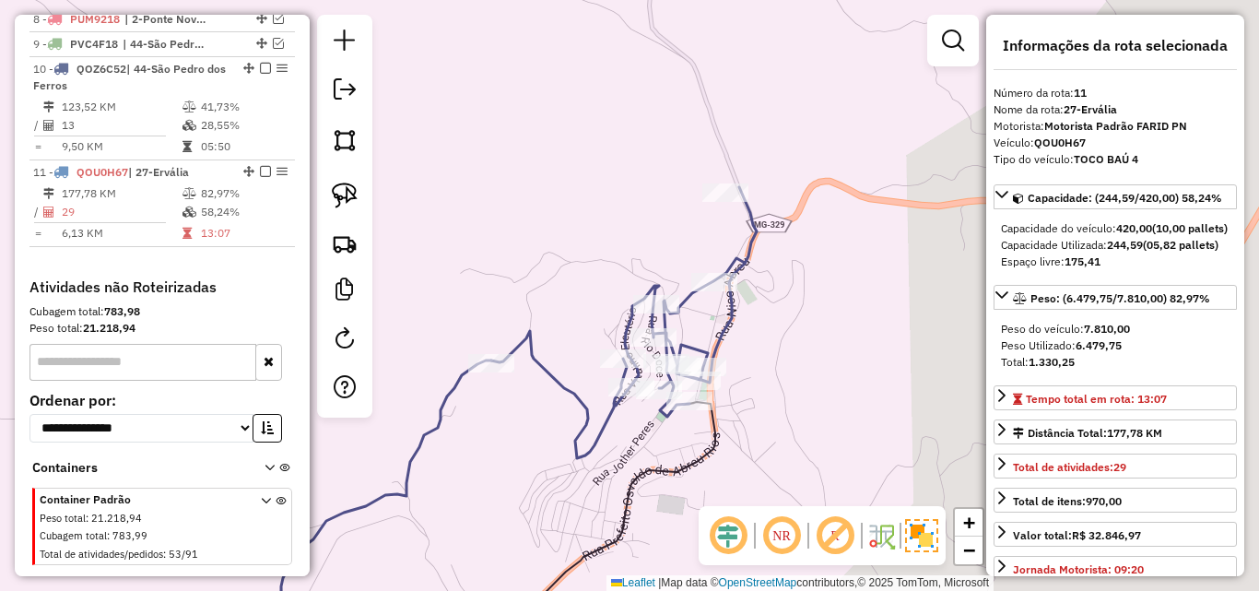
drag, startPoint x: 793, startPoint y: 361, endPoint x: 770, endPoint y: 351, distance: 25.2
click at [770, 351] on div "Janela de atendimento Grade de atendimento Capacidade Transportadoras Veículos …" at bounding box center [629, 295] width 1259 height 591
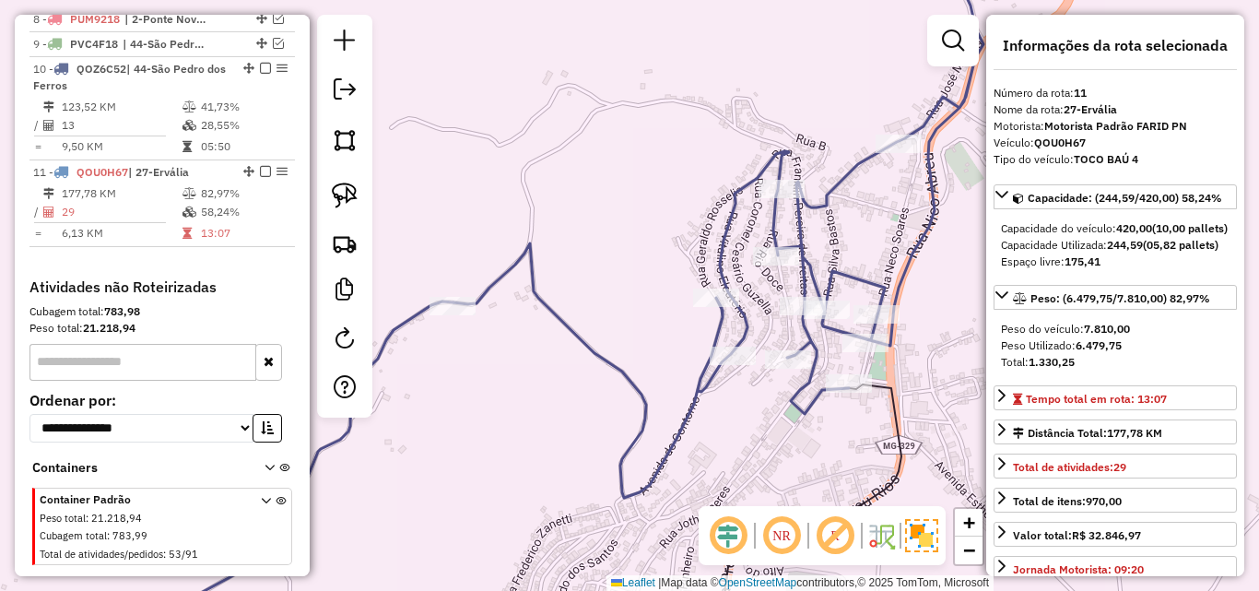
drag, startPoint x: 645, startPoint y: 402, endPoint x: 817, endPoint y: 373, distance: 174.7
click at [817, 373] on div "Janela de atendimento Grade de atendimento Capacidade Transportadoras Veículos …" at bounding box center [629, 295] width 1259 height 591
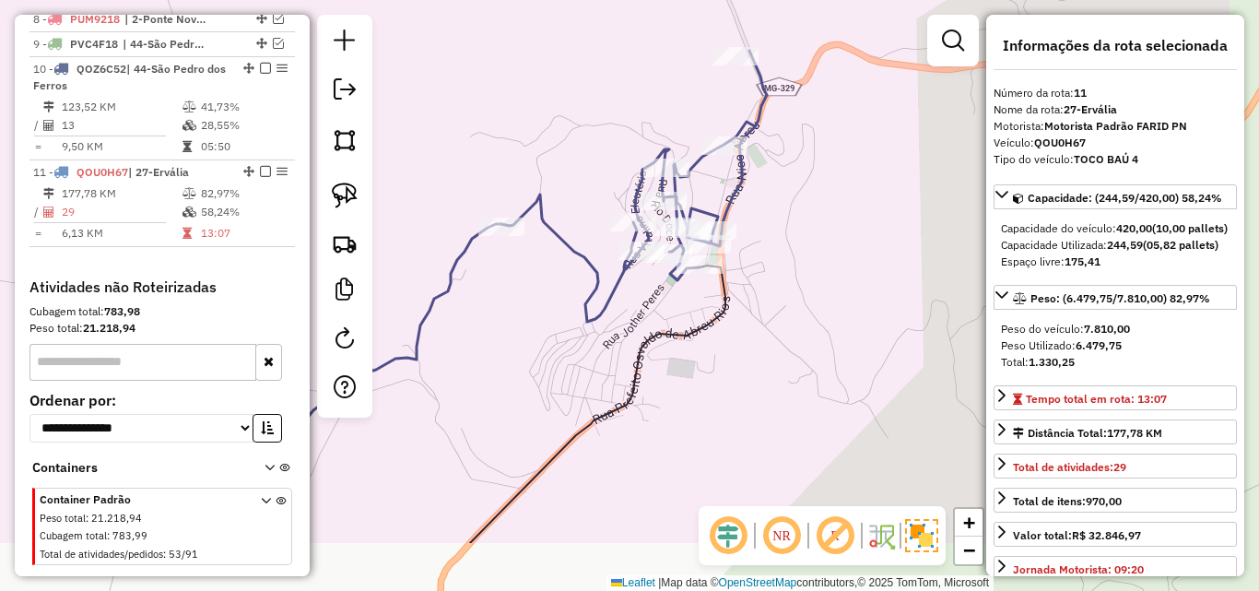
drag, startPoint x: 712, startPoint y: 396, endPoint x: 549, endPoint y: 296, distance: 191.6
click at [549, 296] on div "Janela de atendimento Grade de atendimento Capacidade Transportadoras Veículos …" at bounding box center [629, 295] width 1259 height 591
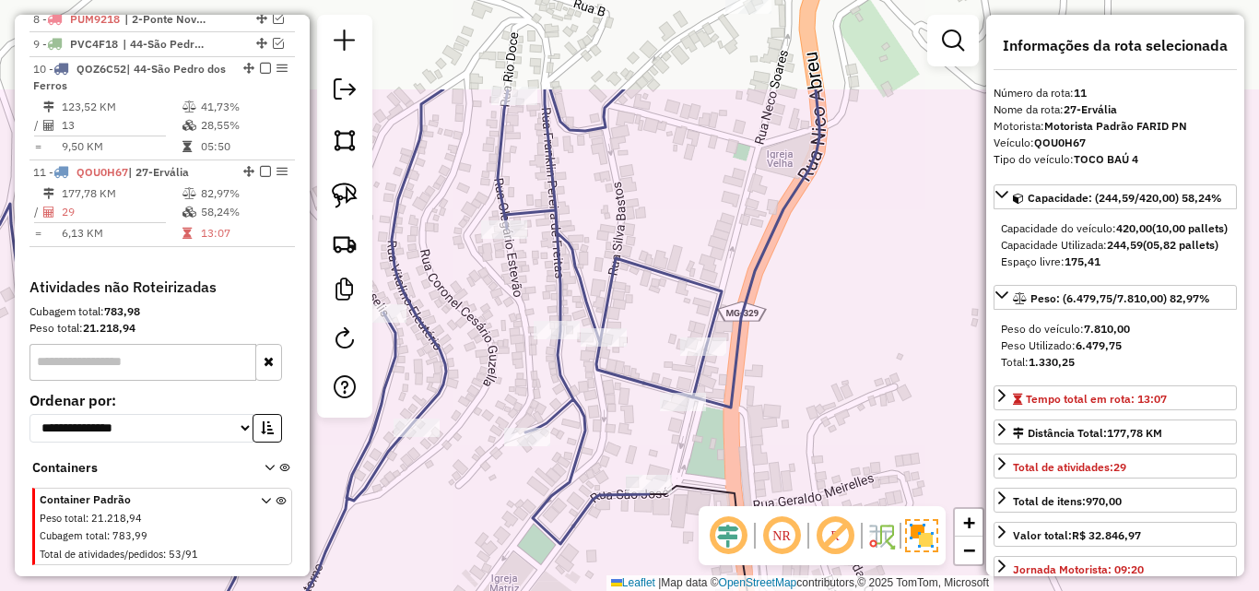
drag, startPoint x: 717, startPoint y: 284, endPoint x: 646, endPoint y: 374, distance: 114.9
click at [632, 397] on div "Janela de atendimento Grade de atendimento Capacidade Transportadoras Veículos …" at bounding box center [629, 295] width 1259 height 591
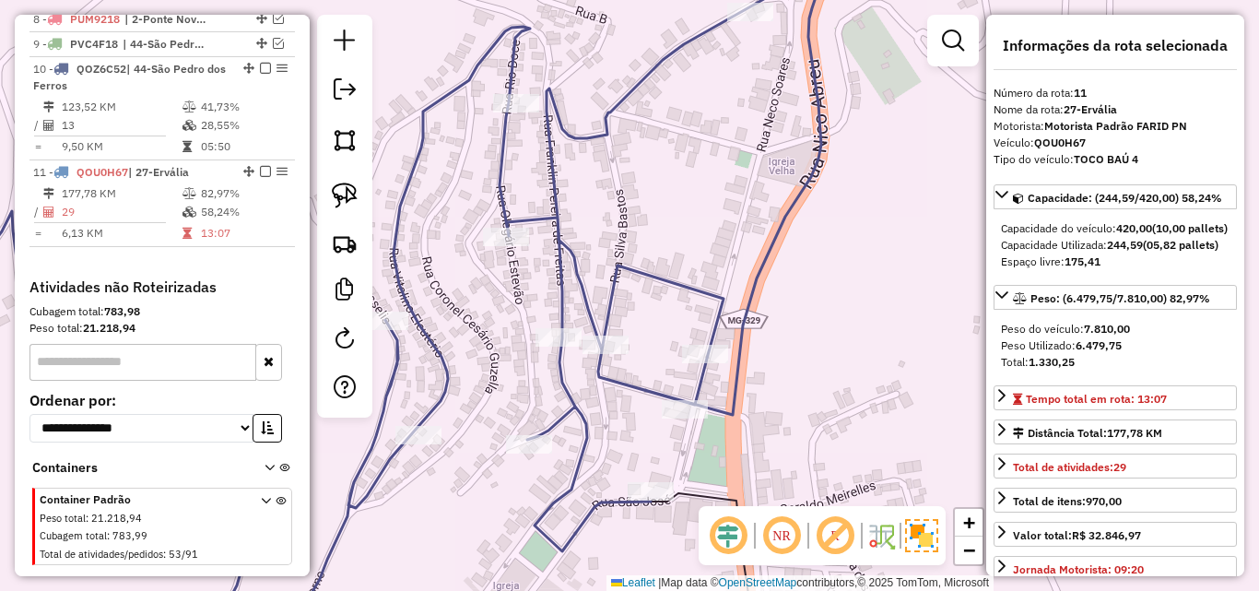
drag, startPoint x: 714, startPoint y: 197, endPoint x: 741, endPoint y: 219, distance: 34.7
click at [741, 218] on div "Janela de atendimento Grade de atendimento Capacidade Transportadoras Veículos …" at bounding box center [629, 295] width 1259 height 591
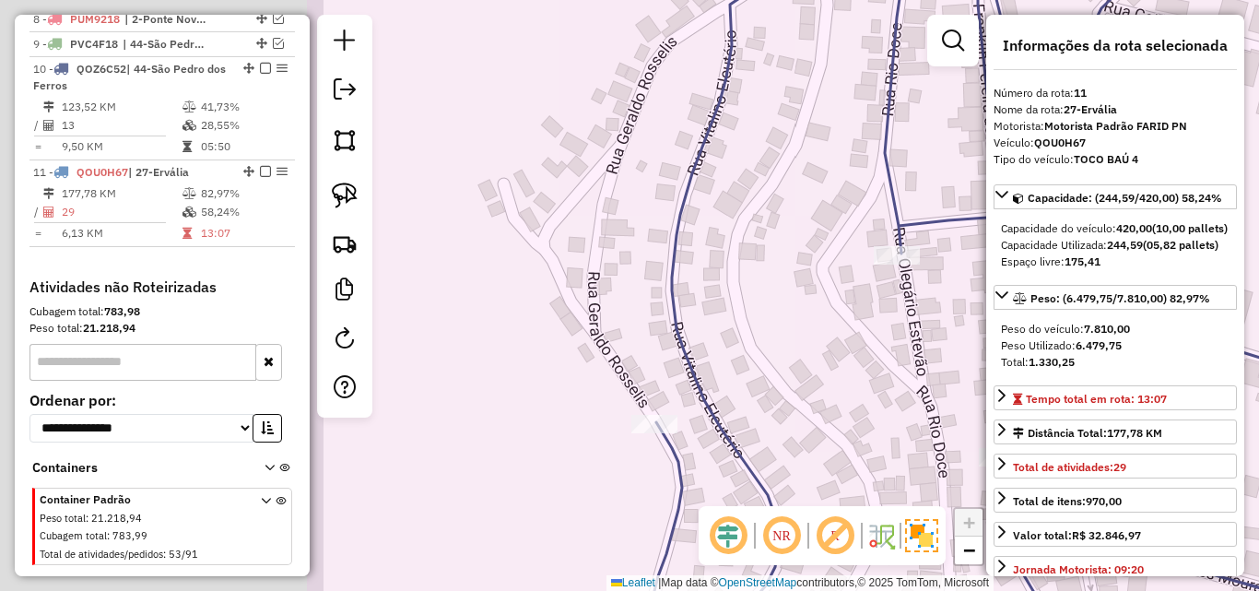
drag, startPoint x: 536, startPoint y: 300, endPoint x: 971, endPoint y: 275, distance: 435.8
click at [971, 275] on div "Janela de atendimento Grade de atendimento Capacidade Transportadoras Veículos …" at bounding box center [629, 295] width 1259 height 591
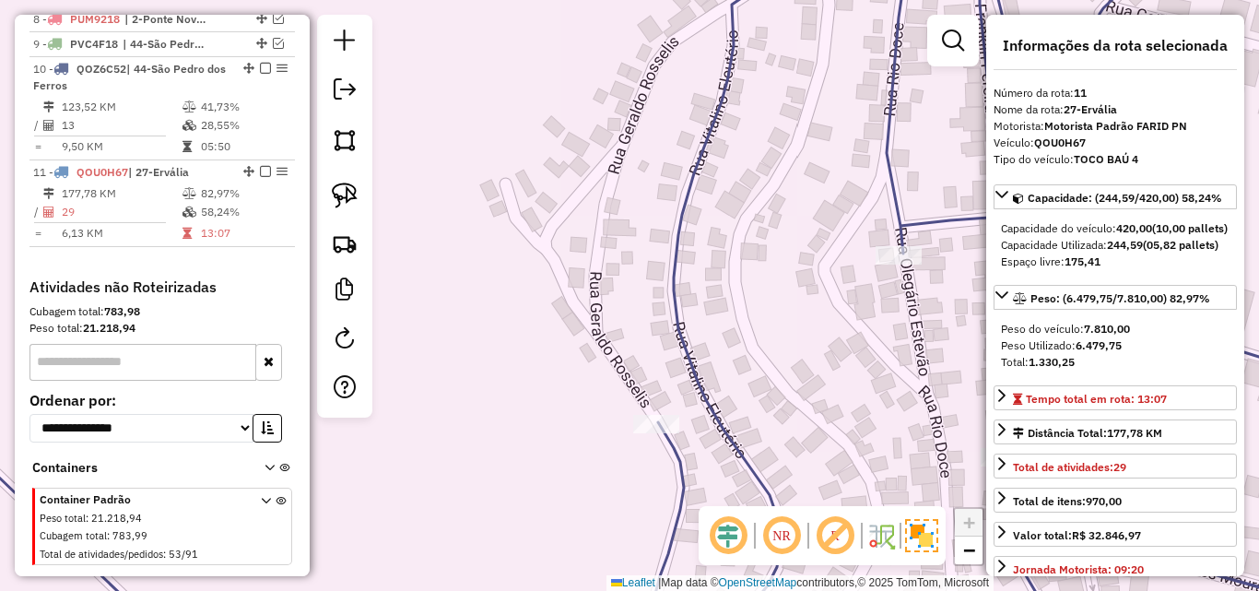
drag, startPoint x: 745, startPoint y: 290, endPoint x: 807, endPoint y: 218, distance: 96.1
click at [807, 218] on div "Janela de atendimento Grade de atendimento Capacidade Transportadoras Veículos …" at bounding box center [629, 295] width 1259 height 591
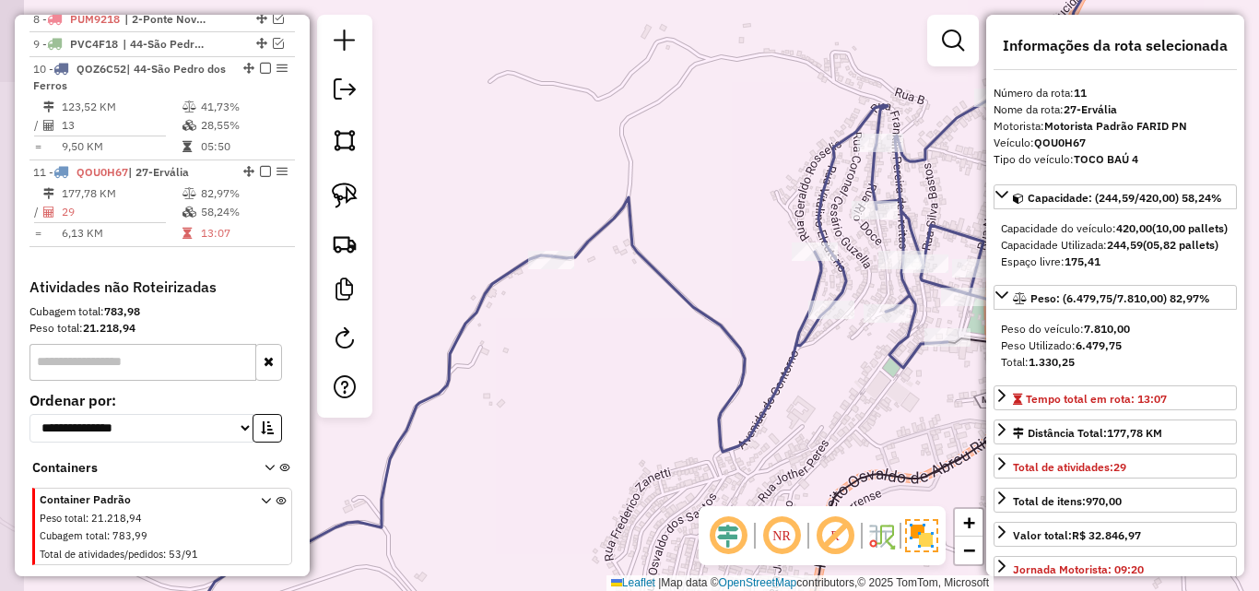
drag, startPoint x: 703, startPoint y: 265, endPoint x: 750, endPoint y: 264, distance: 47.0
click at [750, 264] on div "Janela de atendimento Grade de atendimento Capacidade Transportadoras Veículos …" at bounding box center [629, 295] width 1259 height 591
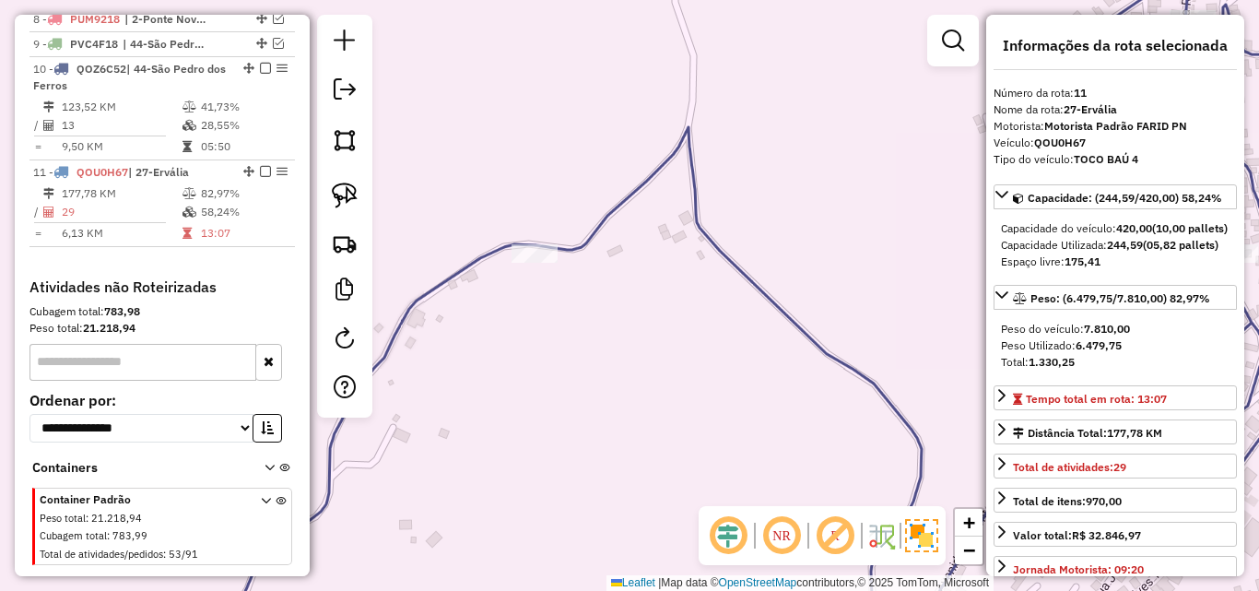
drag, startPoint x: 562, startPoint y: 276, endPoint x: 618, endPoint y: 285, distance: 57.0
click at [618, 285] on div "Janela de atendimento Grade de atendimento Capacidade Transportadoras Veículos …" at bounding box center [629, 295] width 1259 height 591
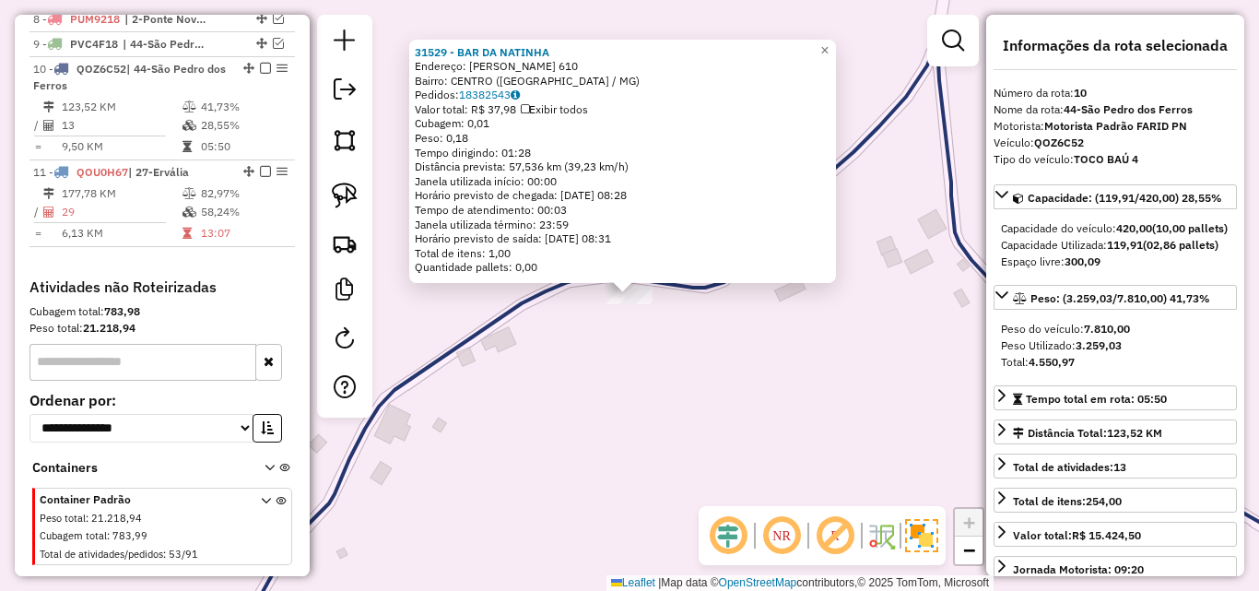
click at [651, 340] on div "31529 - BAR DA [PERSON_NAME]: [PERSON_NAME] 610 Bairro: CENTRO ([GEOGRAPHIC_DAT…" at bounding box center [629, 295] width 1259 height 591
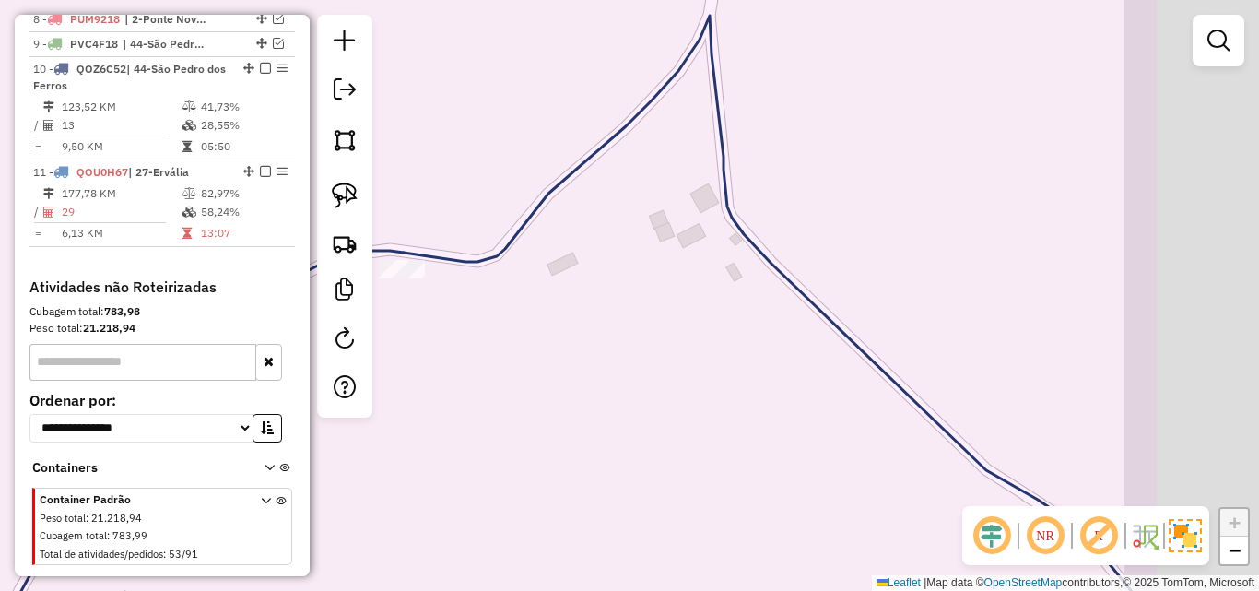
drag, startPoint x: 884, startPoint y: 365, endPoint x: 655, endPoint y: 339, distance: 230.0
click at [655, 339] on div "Janela de atendimento Grade de atendimento Capacidade Transportadoras Veículos …" at bounding box center [629, 295] width 1259 height 591
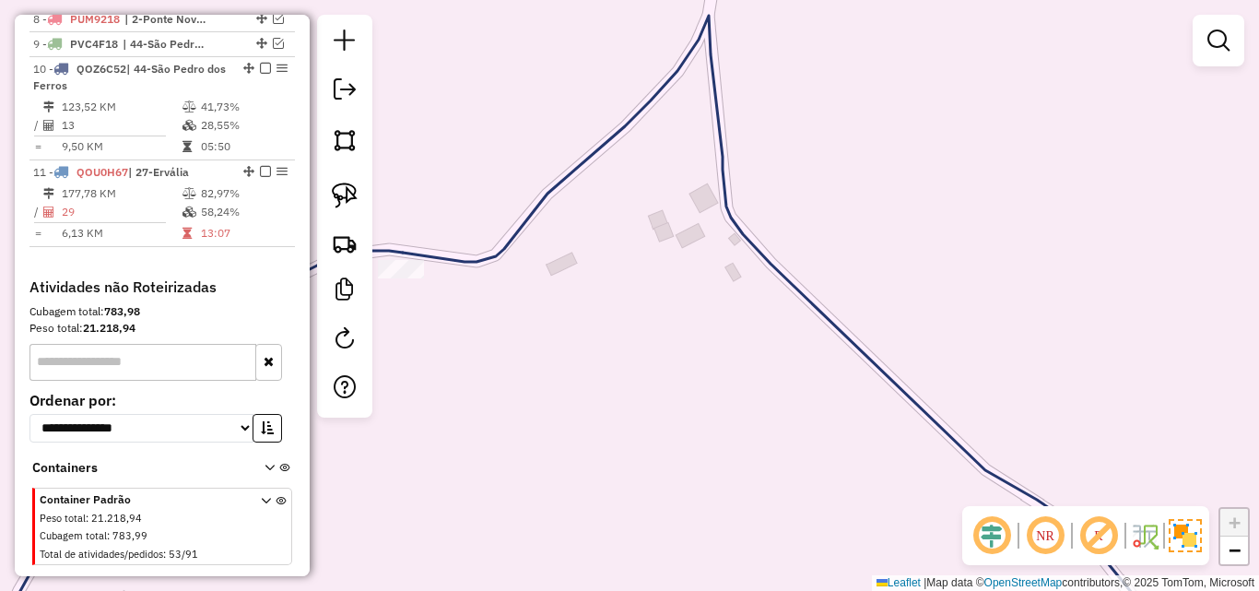
drag, startPoint x: 898, startPoint y: 331, endPoint x: 719, endPoint y: 291, distance: 183.1
click at [719, 291] on div "Janela de atendimento Grade de atendimento Capacidade Transportadoras Veículos …" at bounding box center [629, 295] width 1259 height 591
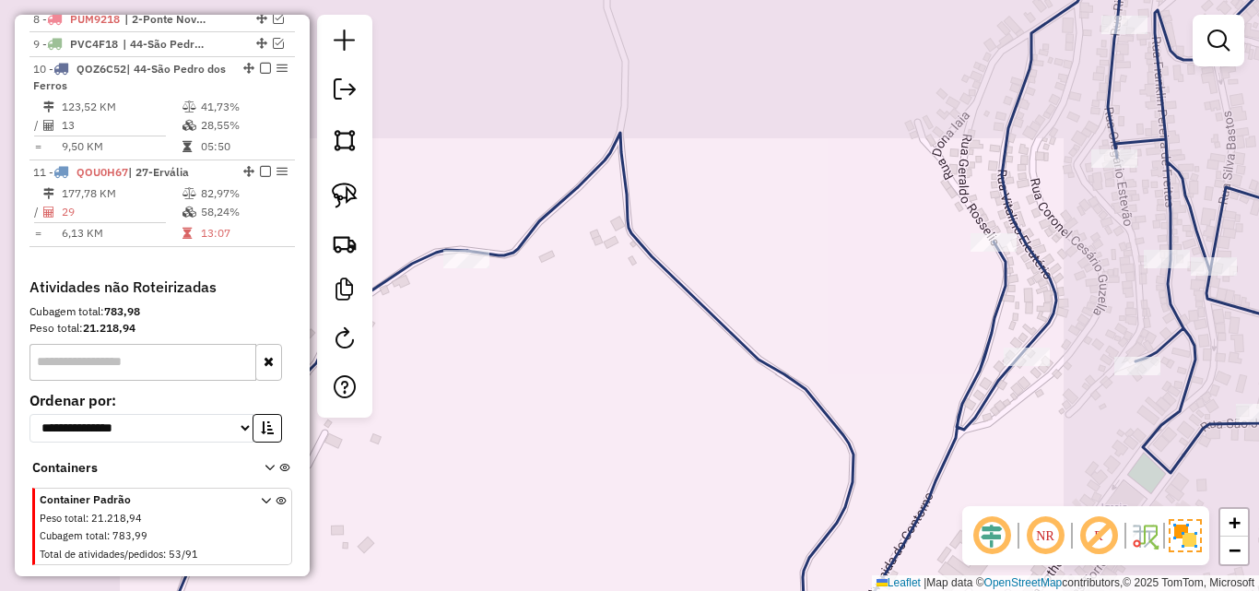
drag, startPoint x: 894, startPoint y: 299, endPoint x: 736, endPoint y: 281, distance: 158.6
click at [736, 281] on div "Janela de atendimento Grade de atendimento Capacidade Transportadoras Veículos …" at bounding box center [629, 295] width 1259 height 591
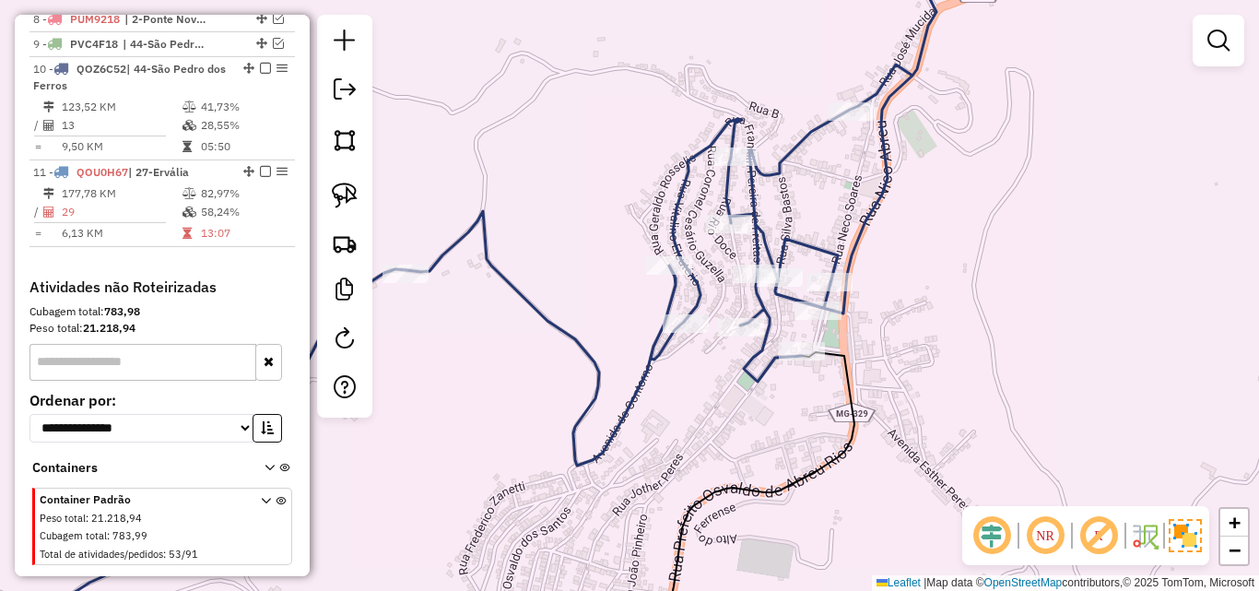
drag, startPoint x: 736, startPoint y: 281, endPoint x: 651, endPoint y: 311, distance: 90.6
click at [607, 313] on div "Janela de atendimento Grade de atendimento Capacidade Transportadoras Veículos …" at bounding box center [629, 295] width 1259 height 591
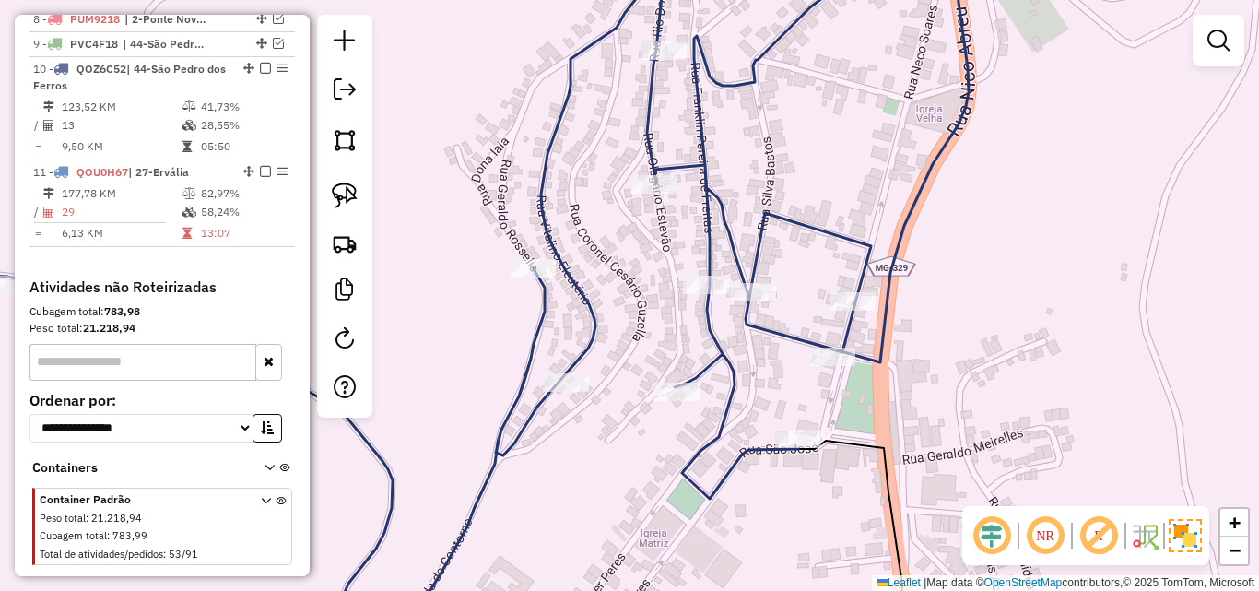
drag, startPoint x: 644, startPoint y: 194, endPoint x: 637, endPoint y: 278, distance: 84.2
click at [637, 278] on div "Janela de atendimento Grade de atendimento Capacidade Transportadoras Veículos …" at bounding box center [629, 295] width 1259 height 591
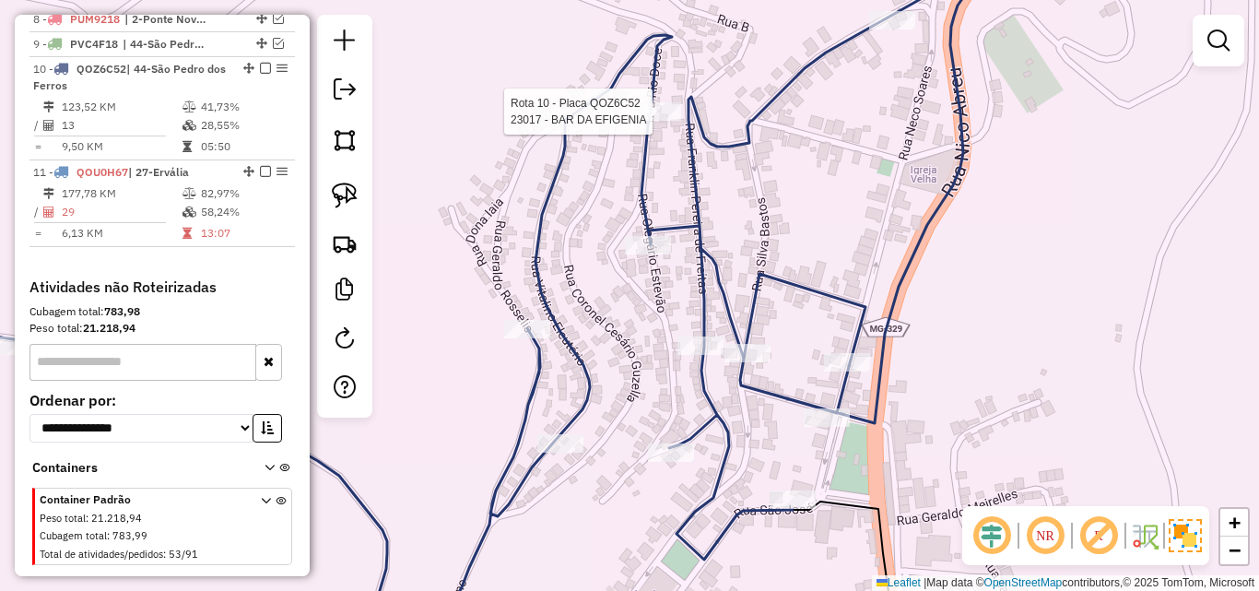
select select "*********"
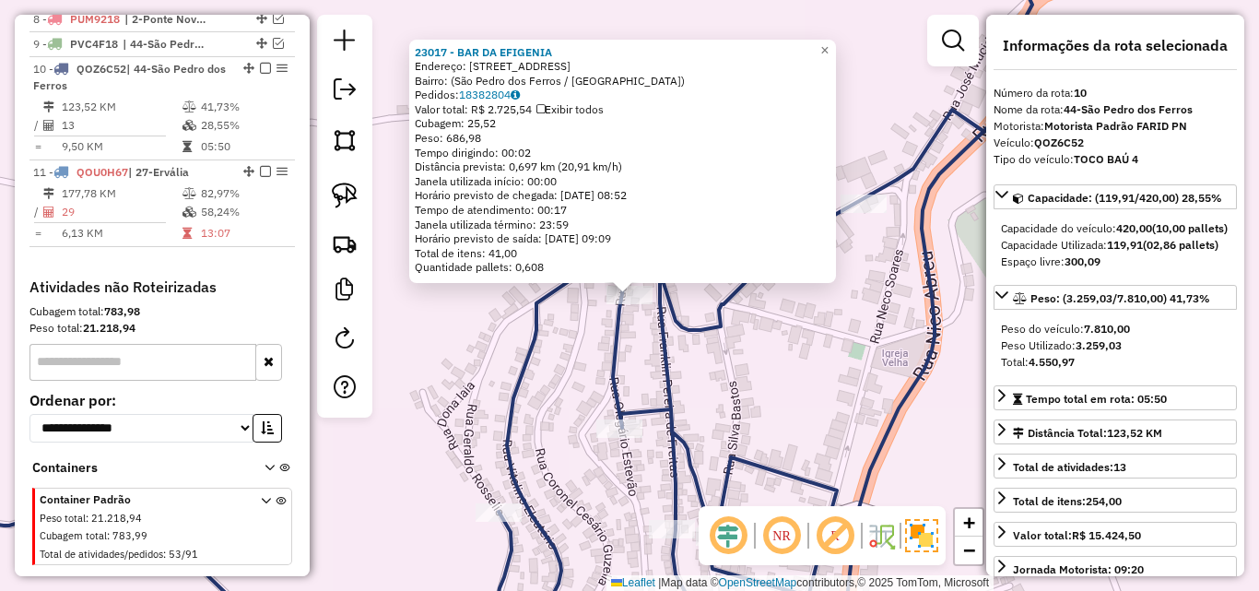
click at [770, 342] on div "23017 - BAR DA EFIGENIA Endereço: [STREET_ADDRESS] Pedidos: 18382804 Valor tota…" at bounding box center [629, 295] width 1259 height 591
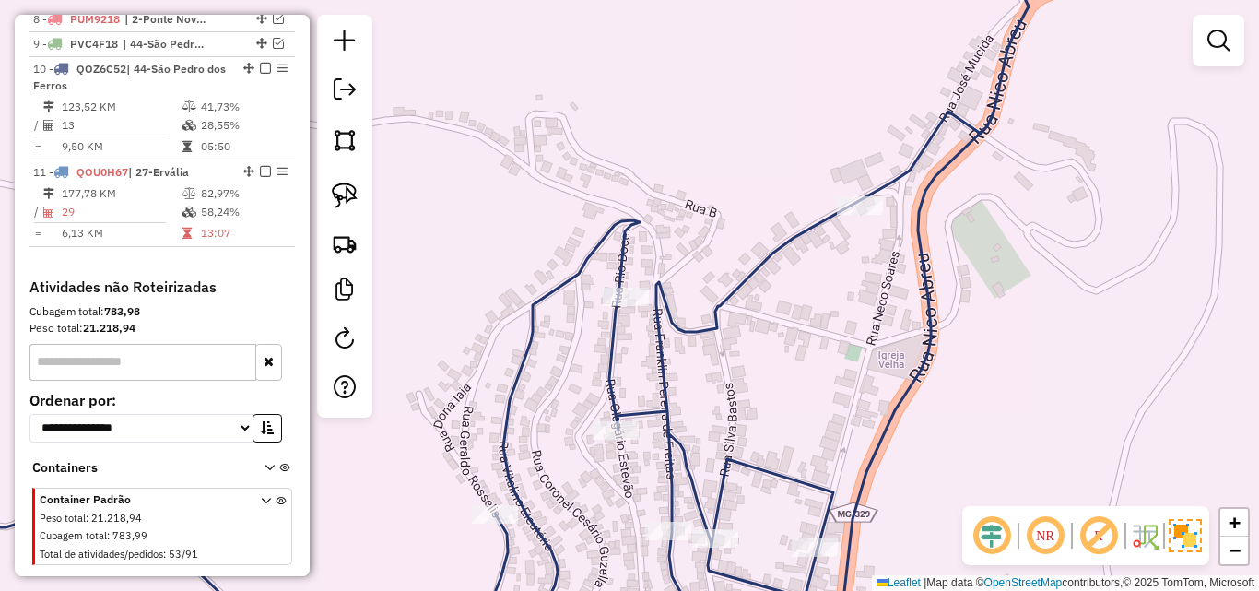
drag, startPoint x: 812, startPoint y: 291, endPoint x: 761, endPoint y: 308, distance: 53.3
click at [761, 308] on div "Janela de atendimento Grade de atendimento Capacidade Transportadoras Veículos …" at bounding box center [629, 295] width 1259 height 591
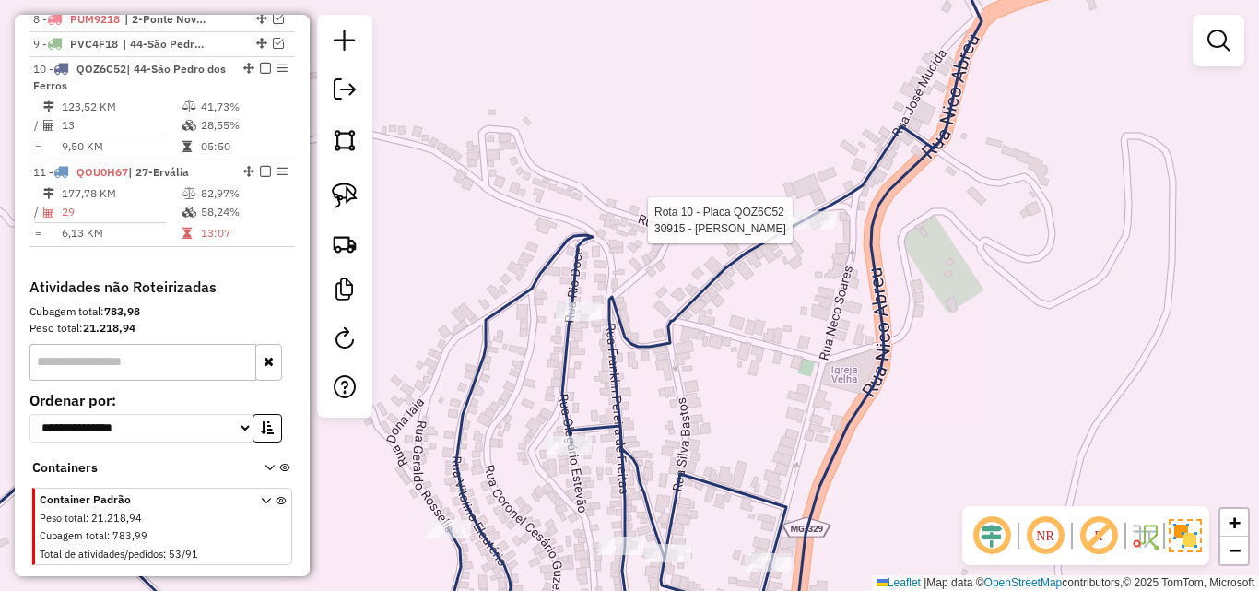
select select "*********"
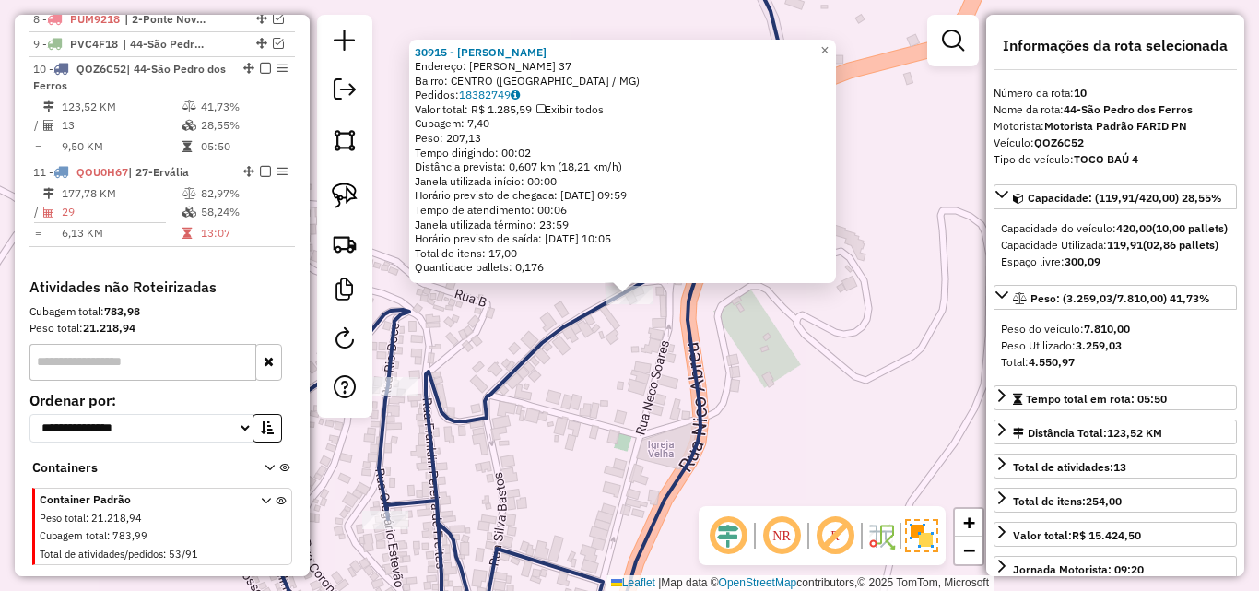
click at [613, 361] on div "30915 - [PERSON_NAME] Endereço: [PERSON_NAME] 37 Bairro: CENTRO ([GEOGRAPHIC_DA…" at bounding box center [629, 295] width 1259 height 591
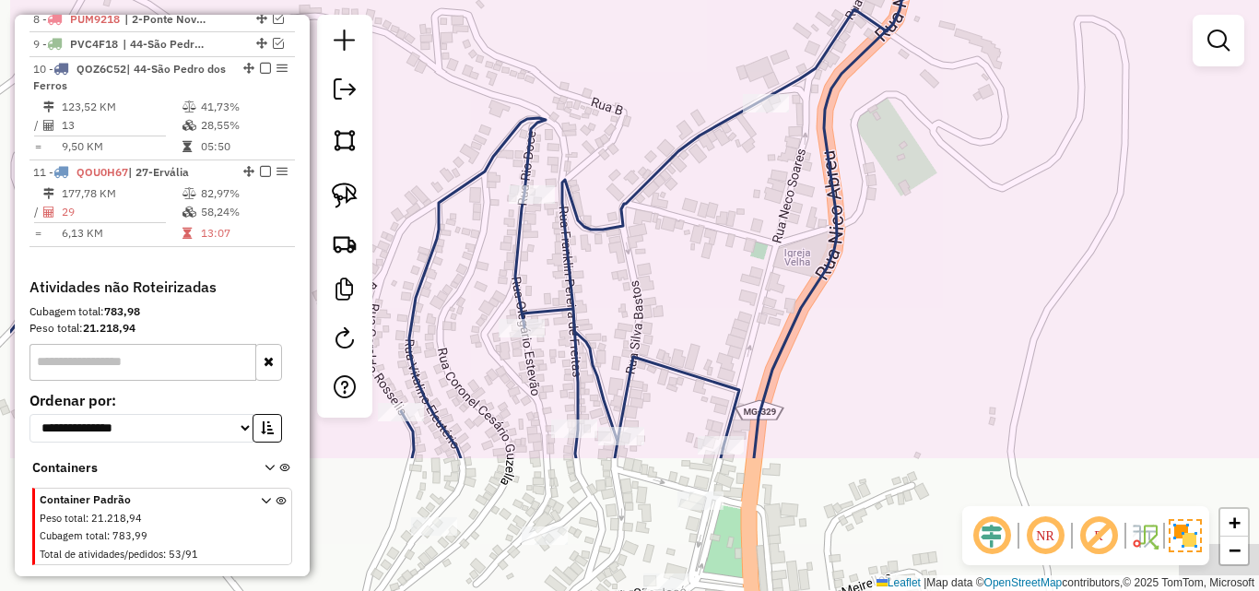
drag, startPoint x: 548, startPoint y: 462, endPoint x: 768, endPoint y: 221, distance: 325.5
click at [768, 221] on div "Janela de atendimento Grade de atendimento Capacidade Transportadoras Veículos …" at bounding box center [629, 295] width 1259 height 591
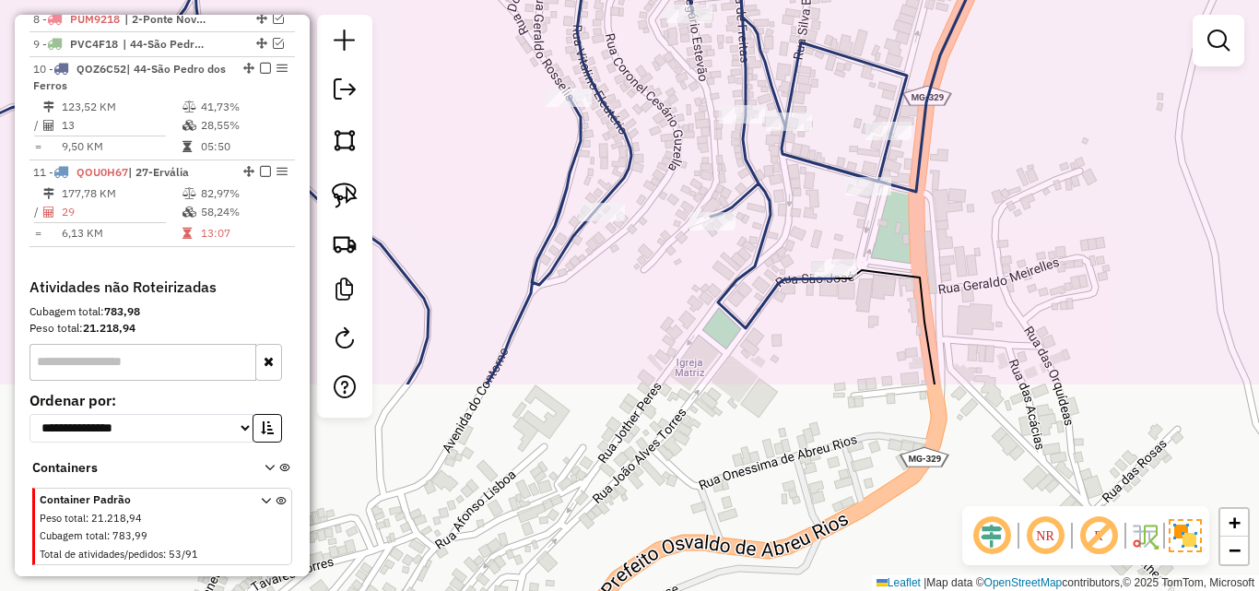
drag, startPoint x: 538, startPoint y: 531, endPoint x: 600, endPoint y: 384, distance: 159.0
click at [623, 270] on div "Janela de atendimento Grade de atendimento Capacidade Transportadoras Veículos …" at bounding box center [629, 295] width 1259 height 591
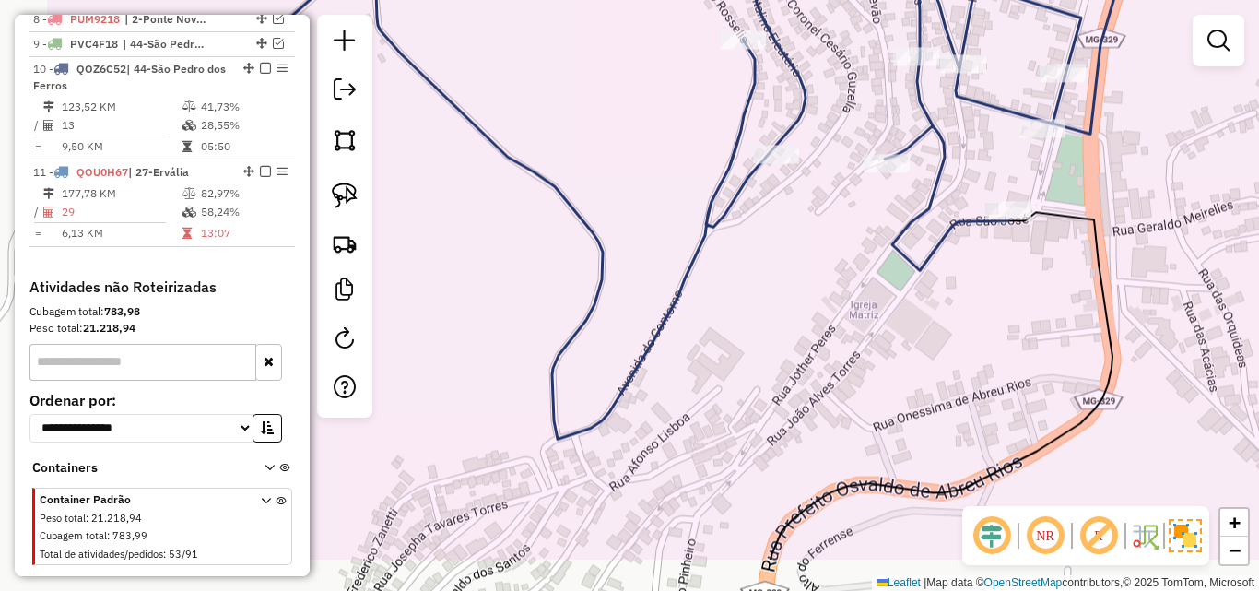
drag, startPoint x: 717, startPoint y: 347, endPoint x: 772, endPoint y: 300, distance: 73.2
click at [772, 300] on div "Janela de atendimento Grade de atendimento Capacidade Transportadoras Veículos …" at bounding box center [629, 295] width 1259 height 591
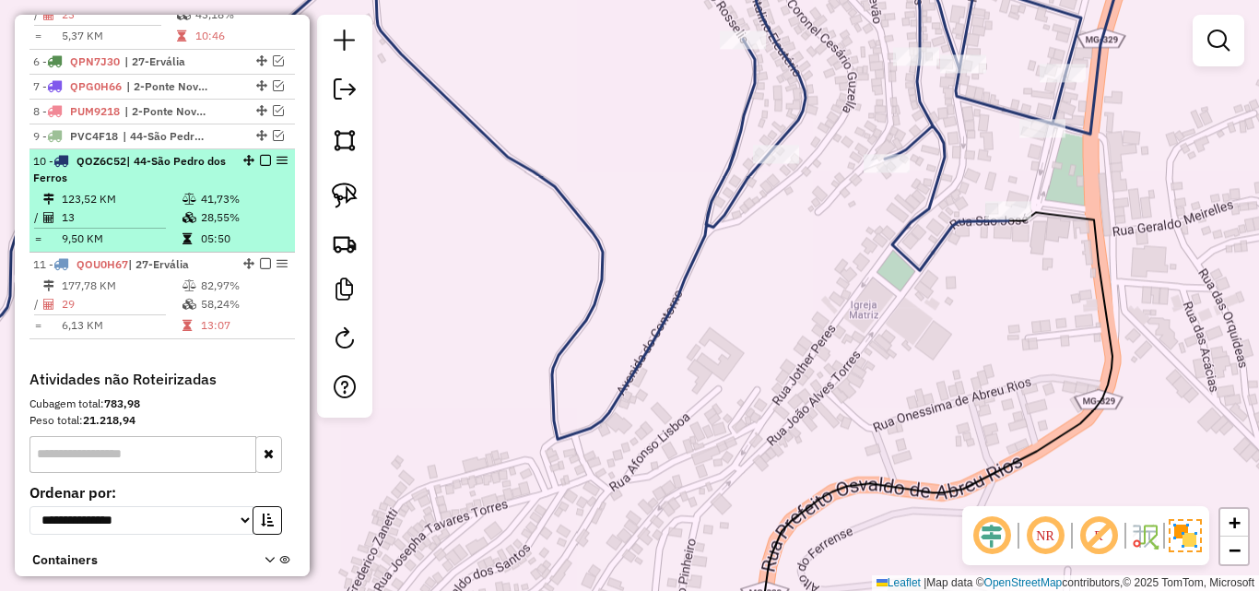
scroll to position [1097, 0]
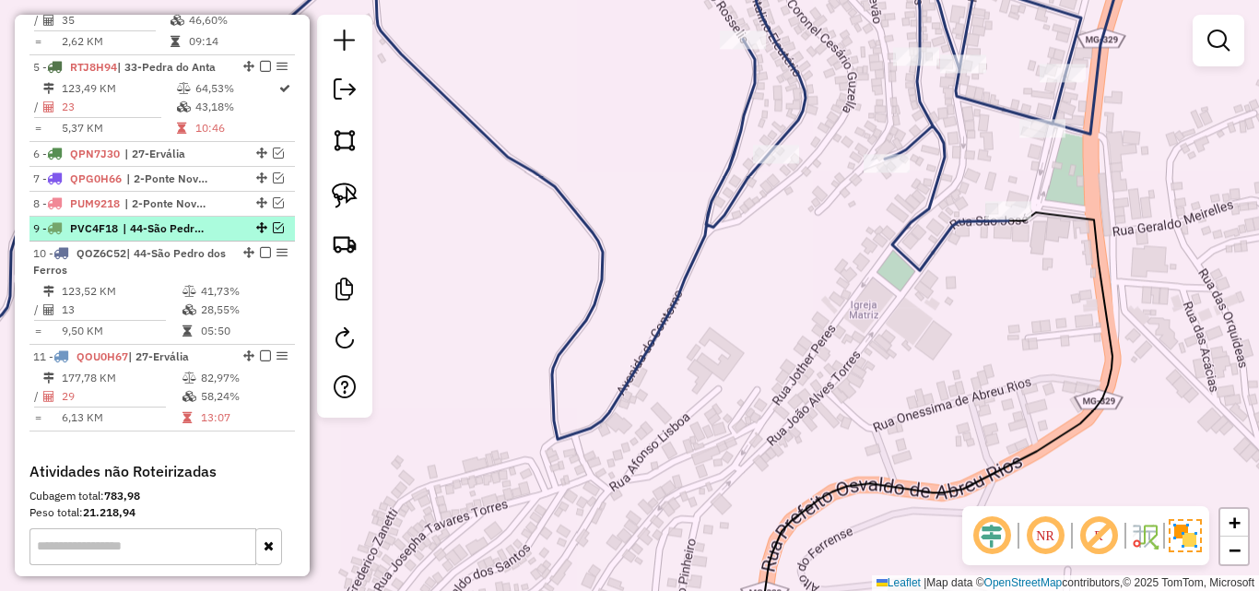
click at [273, 222] on em at bounding box center [278, 227] width 11 height 11
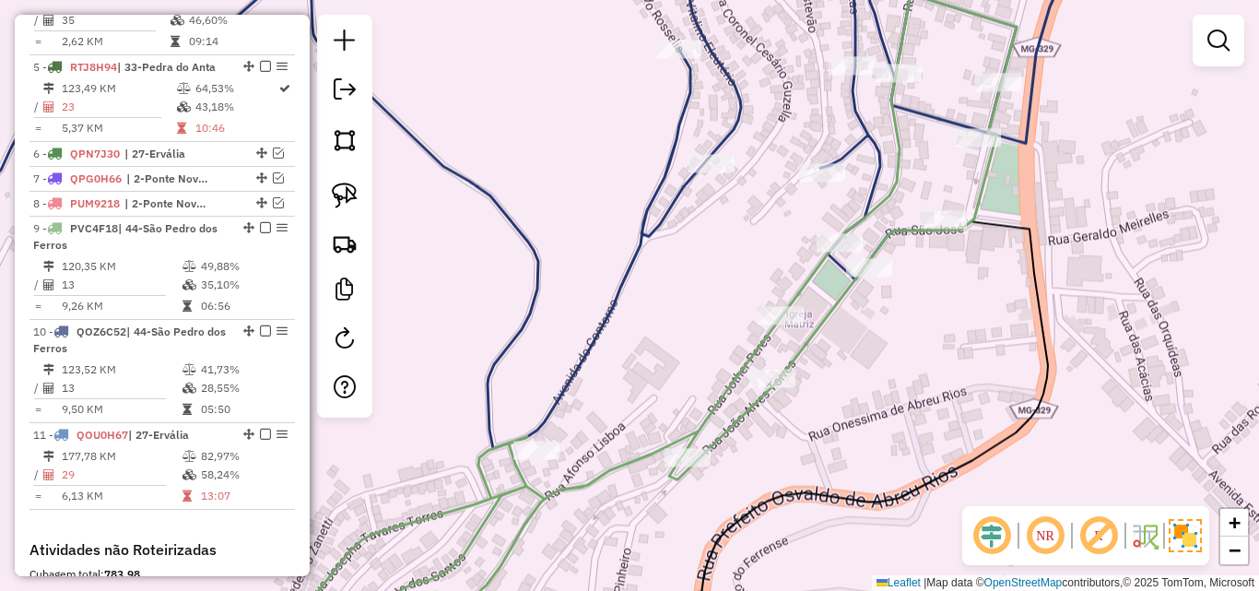
drag, startPoint x: 505, startPoint y: 308, endPoint x: 438, endPoint y: 317, distance: 67.9
click at [438, 317] on div "Janela de atendimento Grade de atendimento Capacidade Transportadoras Veículos …" at bounding box center [629, 295] width 1259 height 591
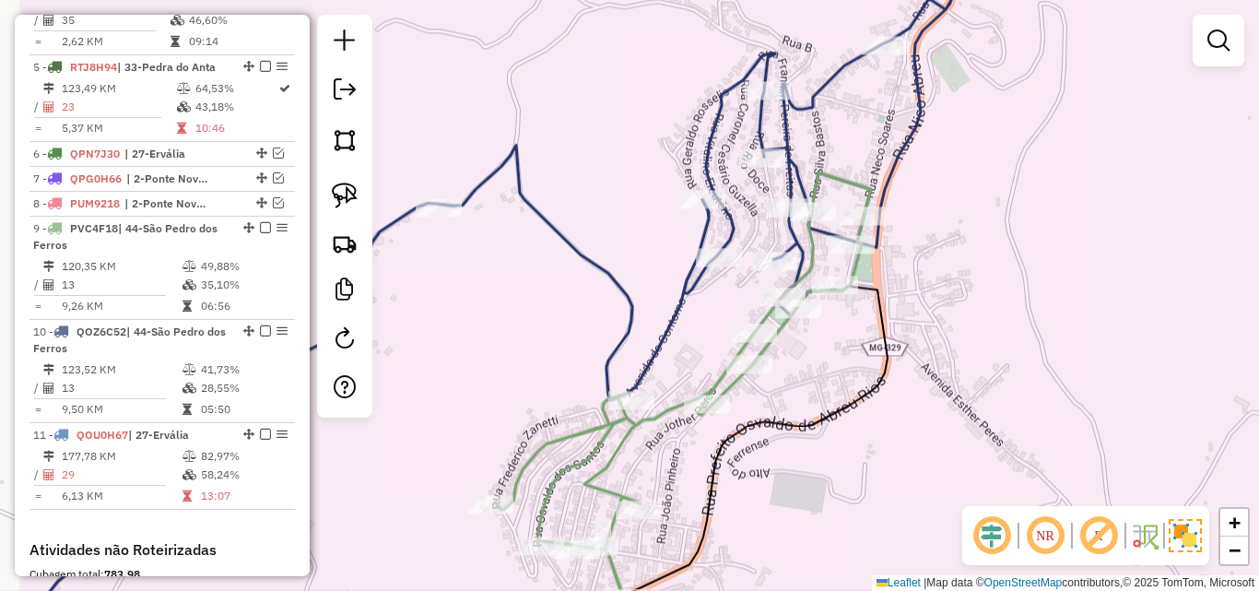
drag, startPoint x: 438, startPoint y: 317, endPoint x: 583, endPoint y: 334, distance: 146.6
click at [583, 334] on div "Janela de atendimento Grade de atendimento Capacidade Transportadoras Veículos …" at bounding box center [629, 295] width 1259 height 591
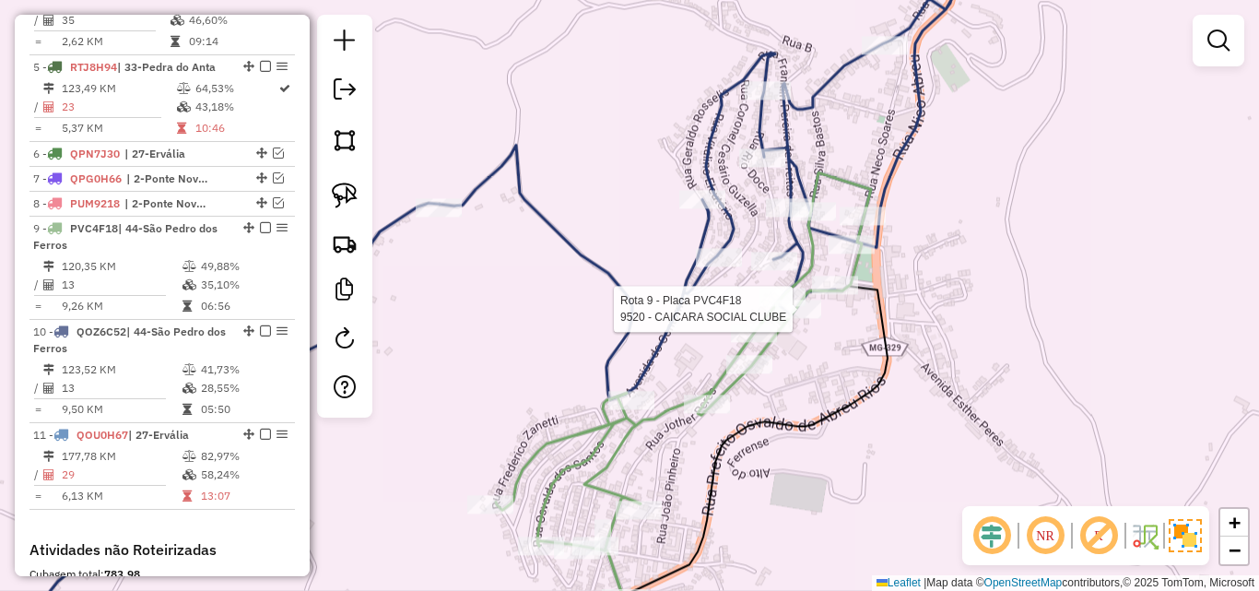
select select "*********"
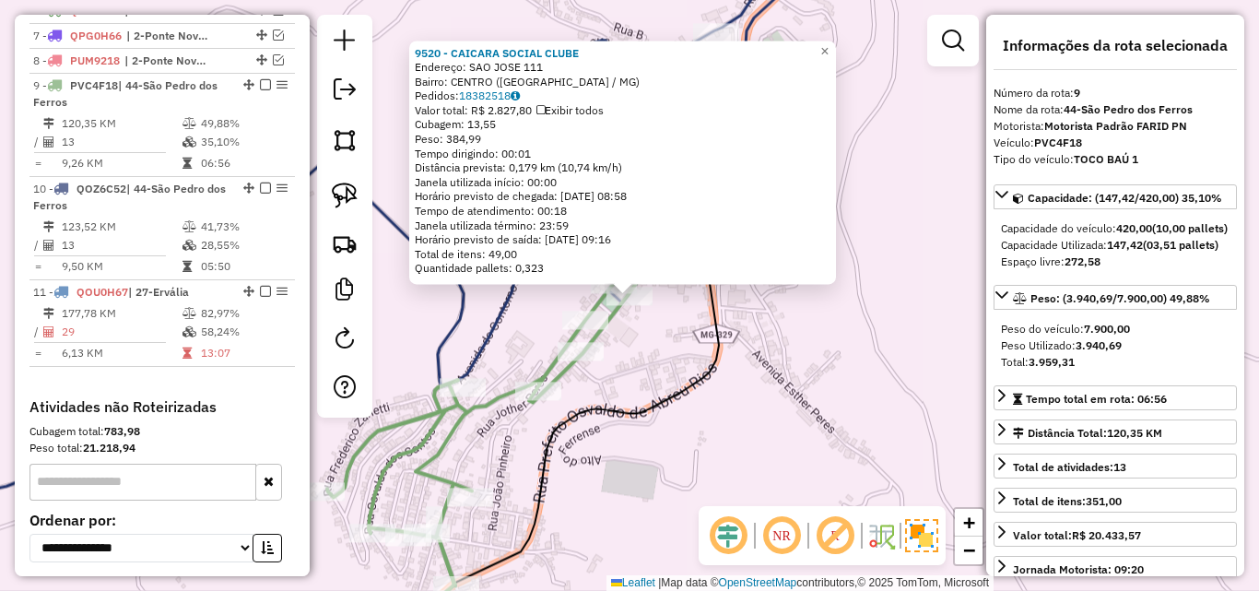
scroll to position [1265, 0]
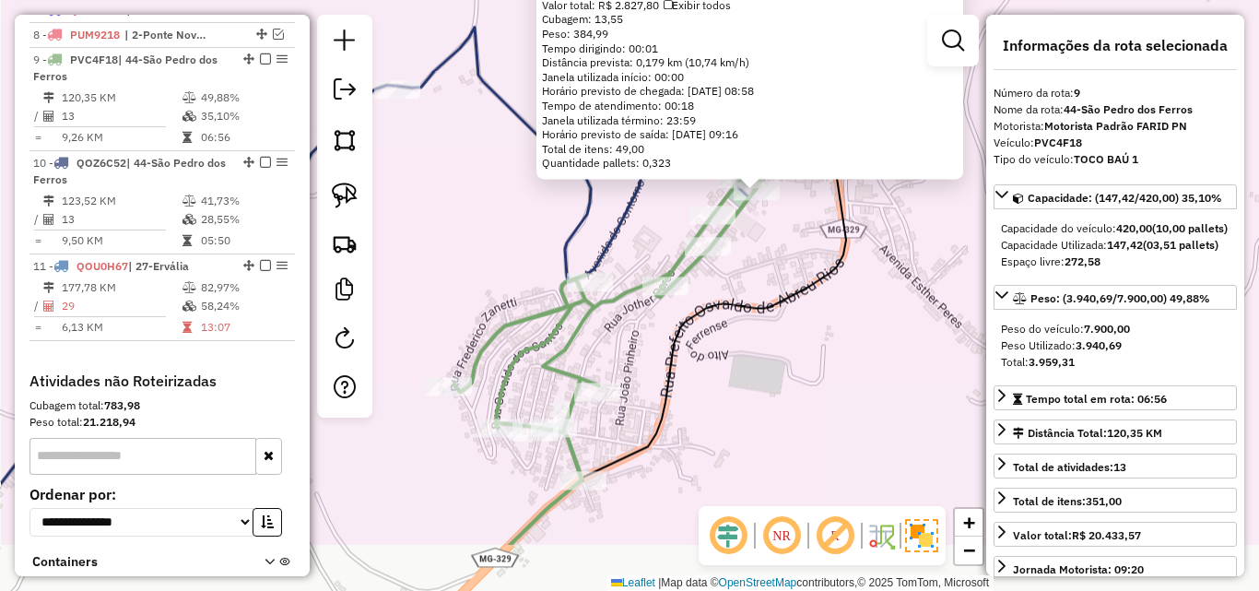
drag, startPoint x: 678, startPoint y: 459, endPoint x: 805, endPoint y: 354, distance: 165.0
click at [805, 354] on div "9520 - CAICARA SOCIAL CLUBE Endereço: SAO JOSE 111 Bairro: CENTRO ([GEOGRAPHIC_…" at bounding box center [629, 295] width 1259 height 591
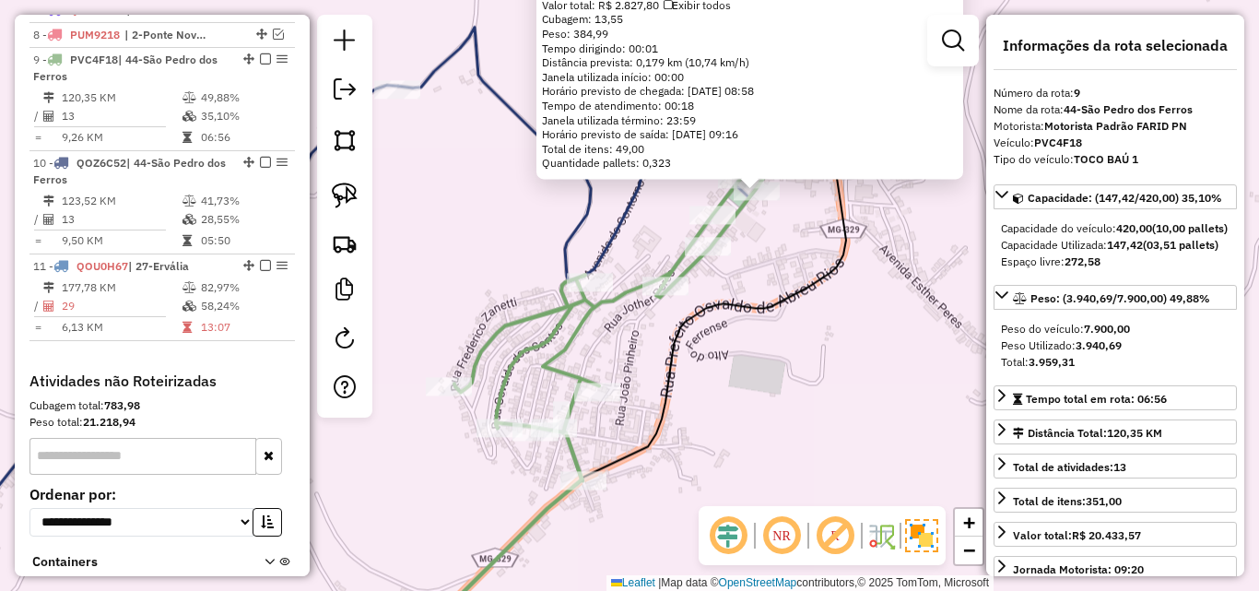
click at [625, 354] on div "9520 - CAICARA SOCIAL CLUBE Endereço: SAO JOSE 111 Bairro: CENTRO ([GEOGRAPHIC_…" at bounding box center [629, 295] width 1259 height 591
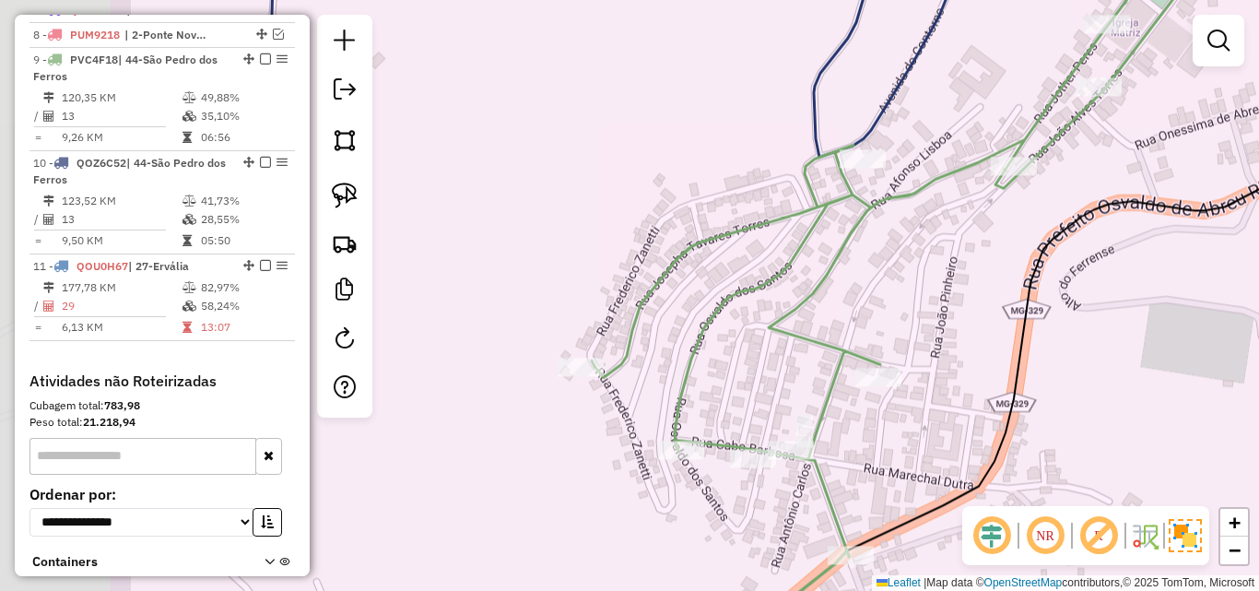
drag, startPoint x: 449, startPoint y: 476, endPoint x: 710, endPoint y: 520, distance: 264.5
click at [710, 520] on div "Janela de atendimento Grade de atendimento Capacidade Transportadoras Veículos …" at bounding box center [629, 295] width 1259 height 591
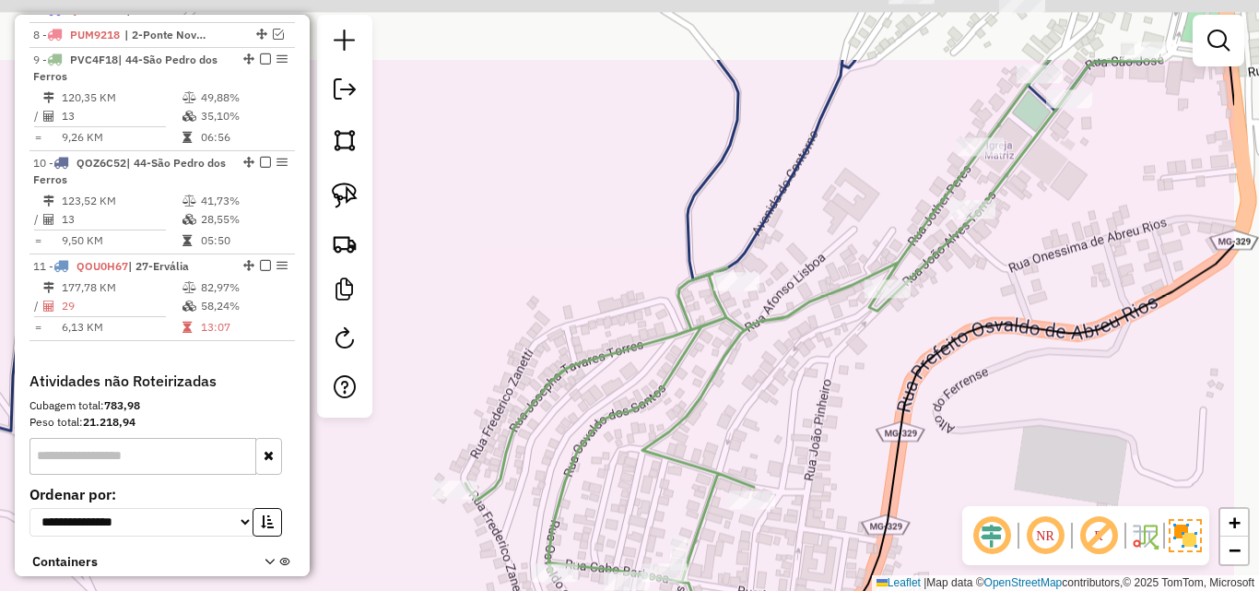
drag, startPoint x: 814, startPoint y: 301, endPoint x: 651, endPoint y: 406, distance: 194.0
click at [649, 427] on div "Janela de atendimento Grade de atendimento Capacidade Transportadoras Veículos …" at bounding box center [629, 295] width 1259 height 591
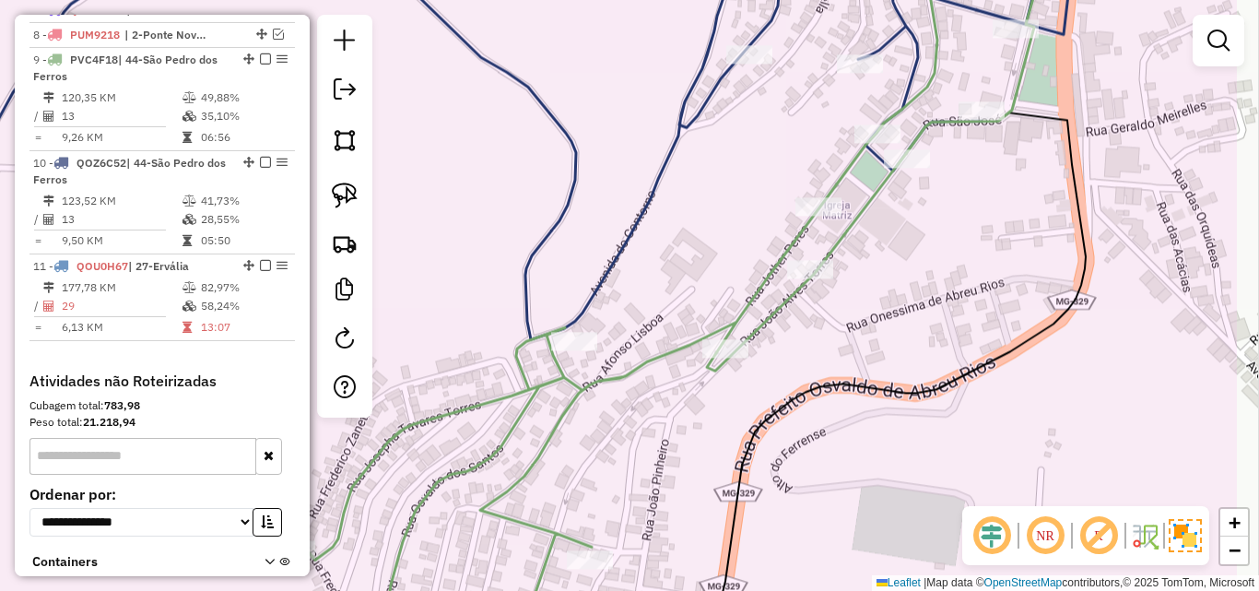
drag, startPoint x: 917, startPoint y: 296, endPoint x: 735, endPoint y: 360, distance: 192.7
click at [735, 360] on div "Janela de atendimento Grade de atendimento Capacidade Transportadoras Veículos …" at bounding box center [629, 295] width 1259 height 591
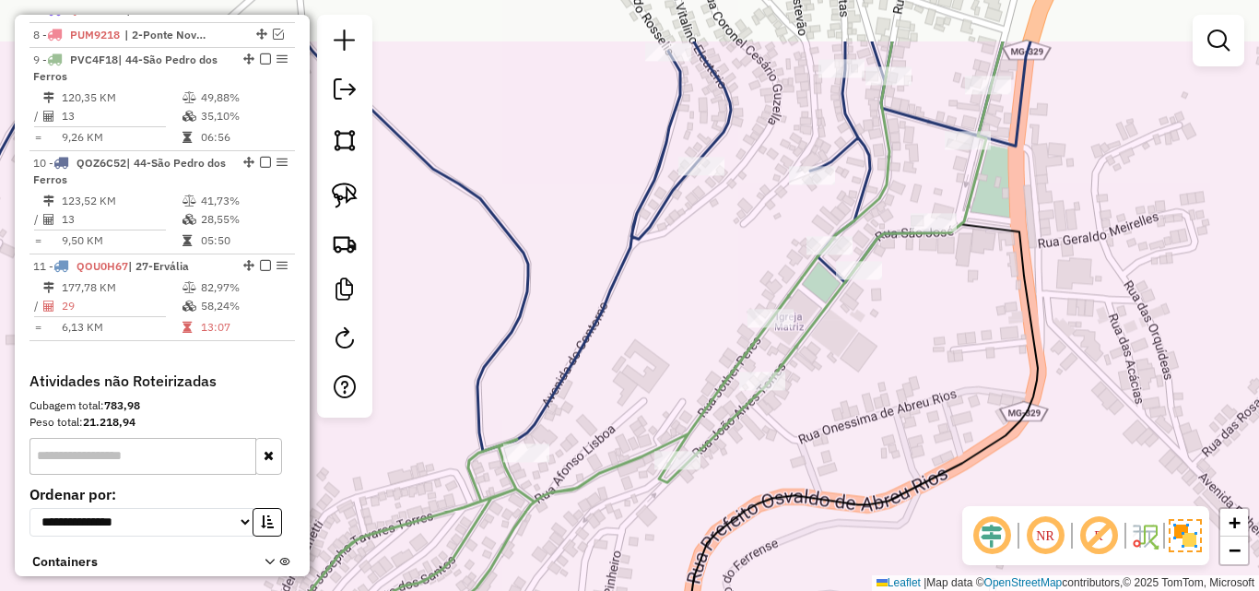
drag, startPoint x: 937, startPoint y: 229, endPoint x: 909, endPoint y: 303, distance: 79.1
click at [912, 303] on div "Janela de atendimento Grade de atendimento Capacidade Transportadoras Veículos …" at bounding box center [629, 295] width 1259 height 591
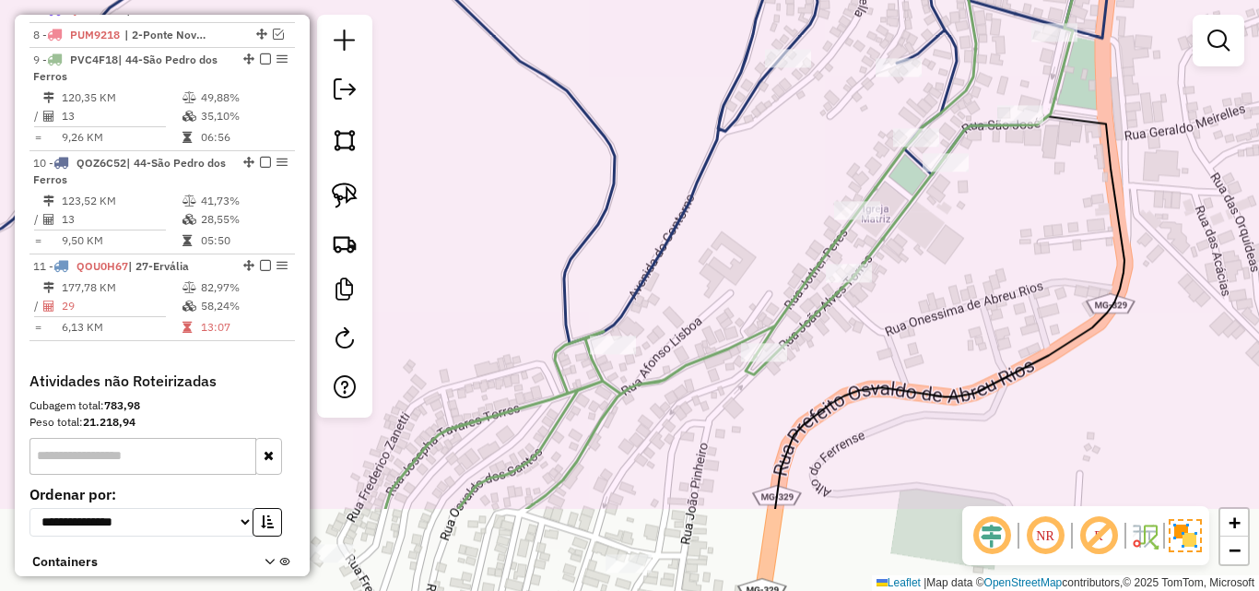
drag, startPoint x: 780, startPoint y: 415, endPoint x: 877, endPoint y: 256, distance: 186.2
click at [877, 261] on div "Janela de atendimento Grade de atendimento Capacidade Transportadoras Veículos …" at bounding box center [629, 295] width 1259 height 591
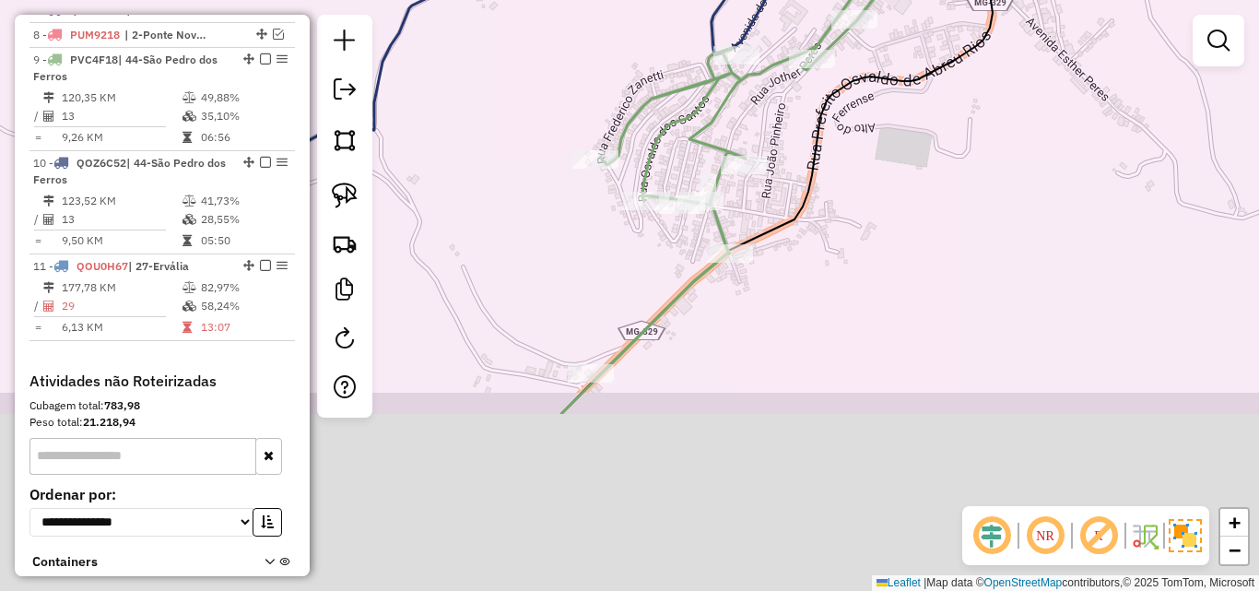
drag, startPoint x: 992, startPoint y: 431, endPoint x: 982, endPoint y: 192, distance: 239.8
click at [982, 192] on div "Janela de atendimento Grade de atendimento Capacidade Transportadoras Veículos …" at bounding box center [629, 295] width 1259 height 591
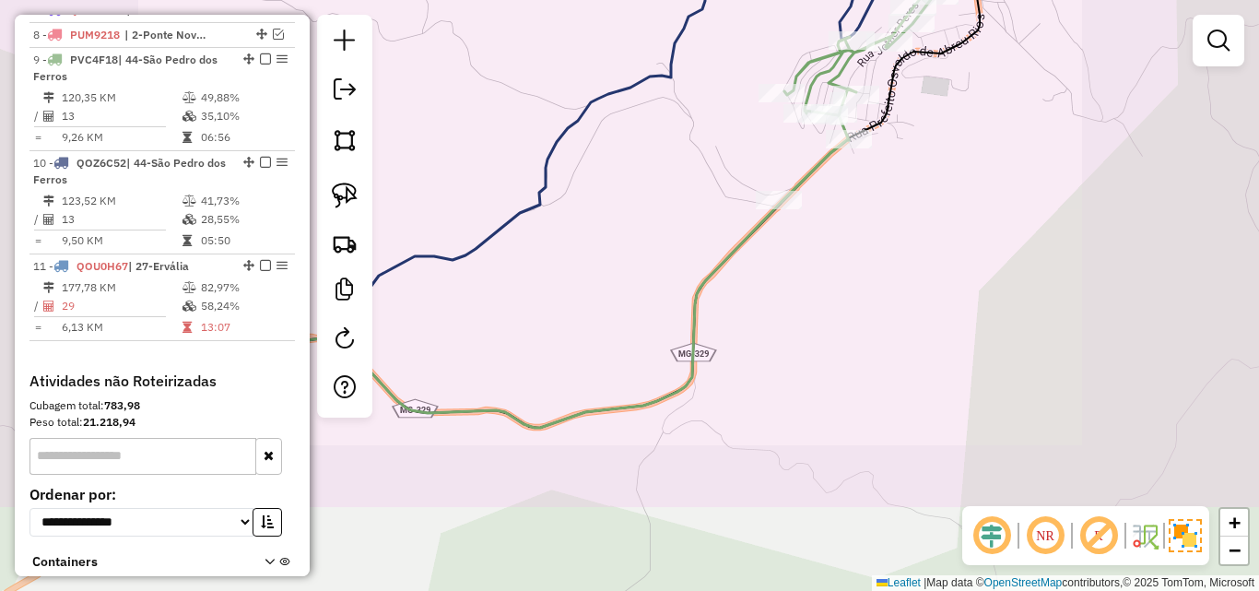
drag, startPoint x: 831, startPoint y: 404, endPoint x: 878, endPoint y: 236, distance: 174.2
click at [877, 238] on div "Janela de atendimento Grade de atendimento Capacidade Transportadoras Veículos …" at bounding box center [629, 295] width 1259 height 591
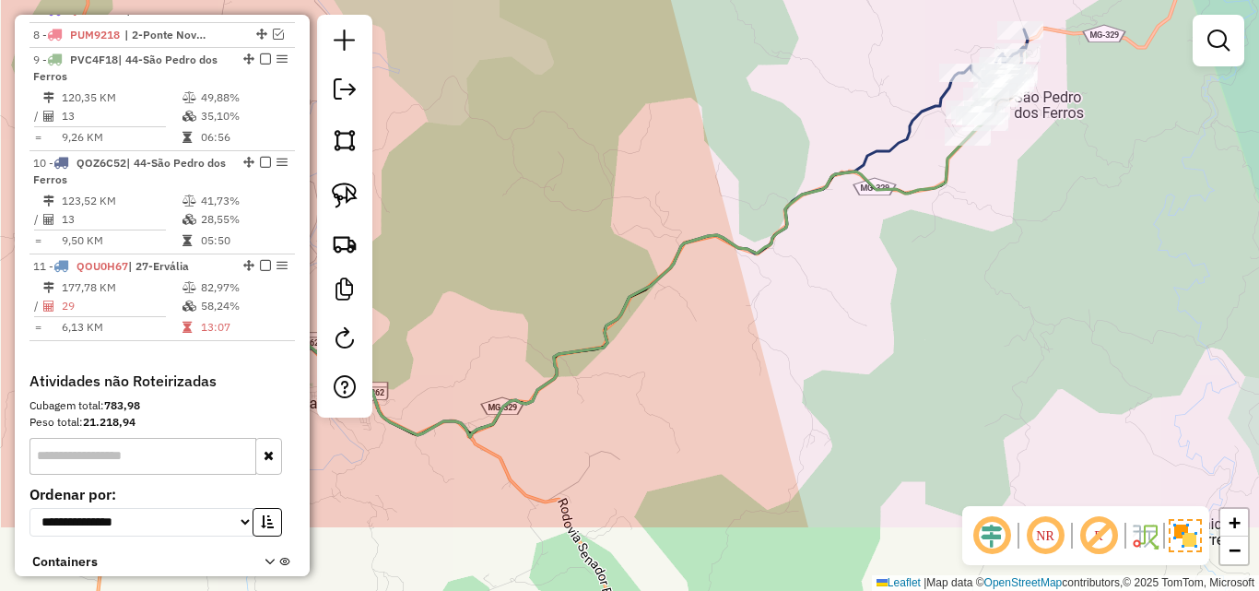
drag, startPoint x: 747, startPoint y: 387, endPoint x: 876, endPoint y: 263, distance: 178.6
click at [876, 263] on div "Janela de atendimento Grade de atendimento Capacidade Transportadoras Veículos …" at bounding box center [629, 295] width 1259 height 591
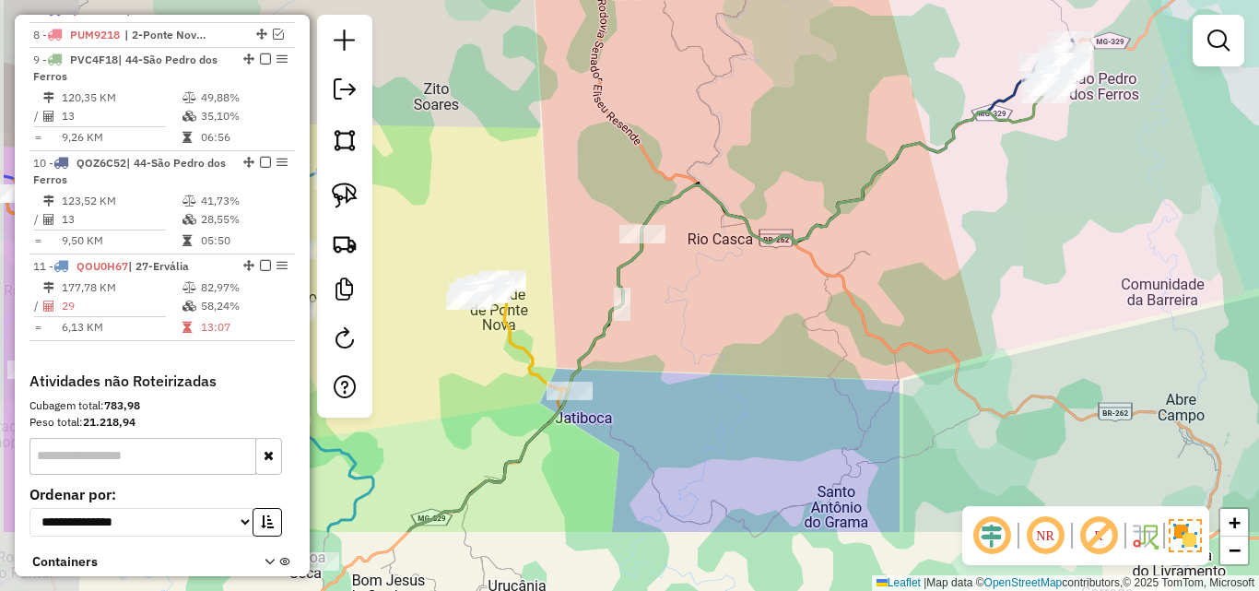
drag, startPoint x: 819, startPoint y: 346, endPoint x: 949, endPoint y: 228, distance: 175.5
click at [949, 228] on div "Janela de atendimento Grade de atendimento Capacidade Transportadoras Veículos …" at bounding box center [629, 295] width 1259 height 591
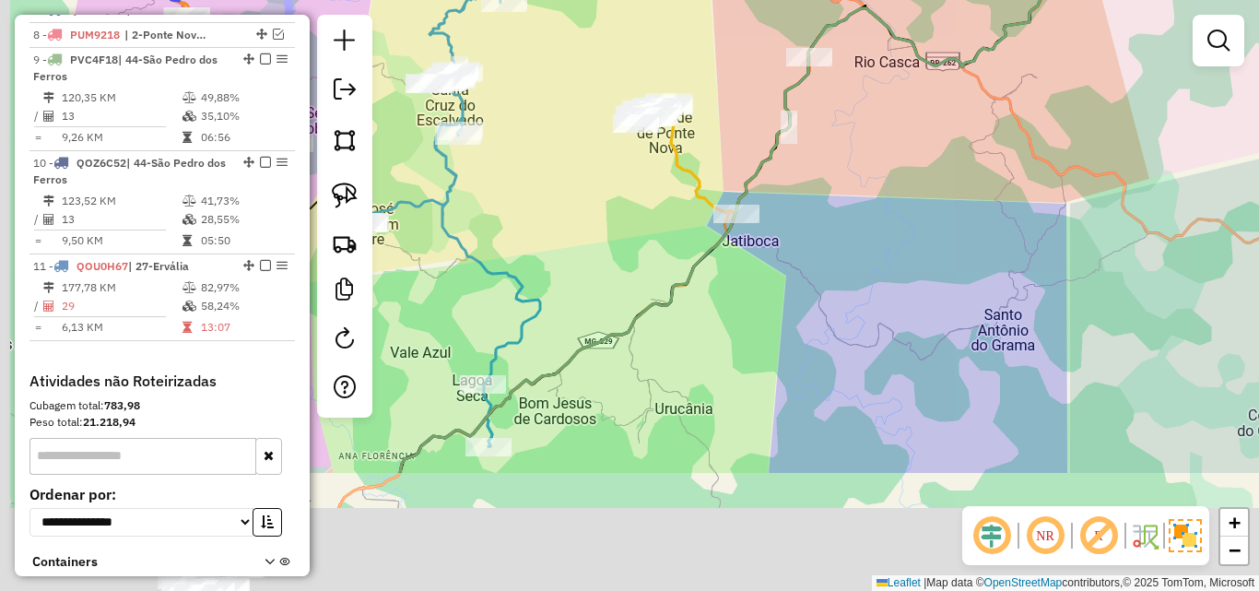
drag, startPoint x: 706, startPoint y: 366, endPoint x: 886, endPoint y: 168, distance: 267.5
click at [886, 168] on div "Janela de atendimento Grade de atendimento Capacidade Transportadoras Veículos …" at bounding box center [629, 295] width 1259 height 591
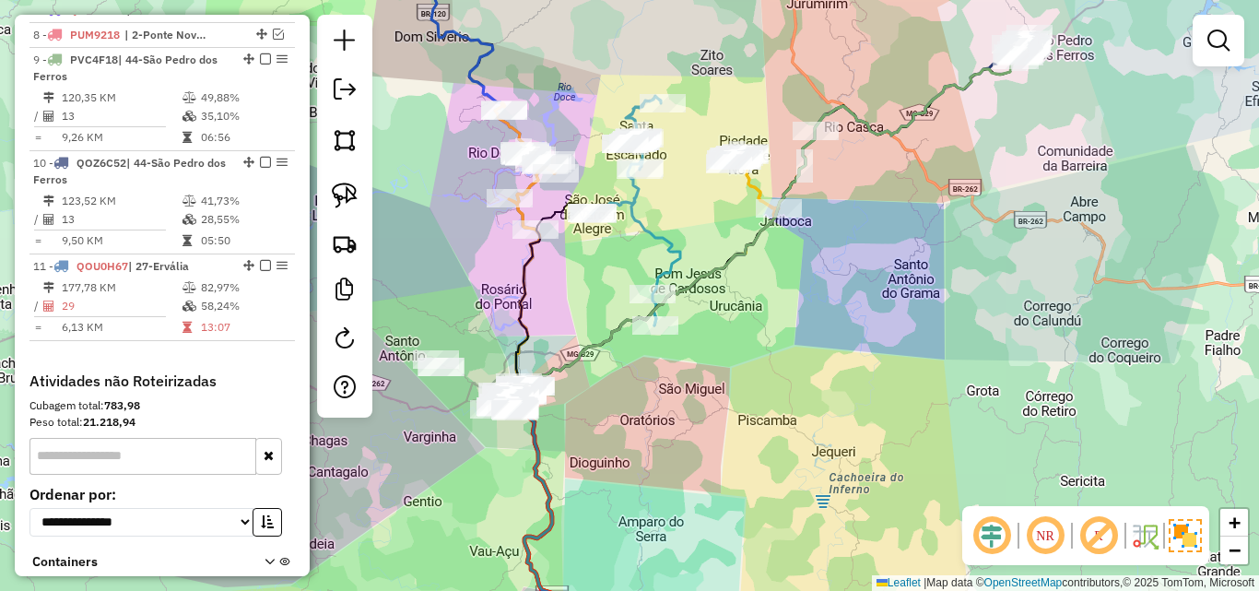
drag, startPoint x: 671, startPoint y: 424, endPoint x: 706, endPoint y: 248, distance: 179.5
click at [706, 249] on div "Janela de atendimento Grade de atendimento Capacidade Transportadoras Veículos …" at bounding box center [629, 295] width 1259 height 591
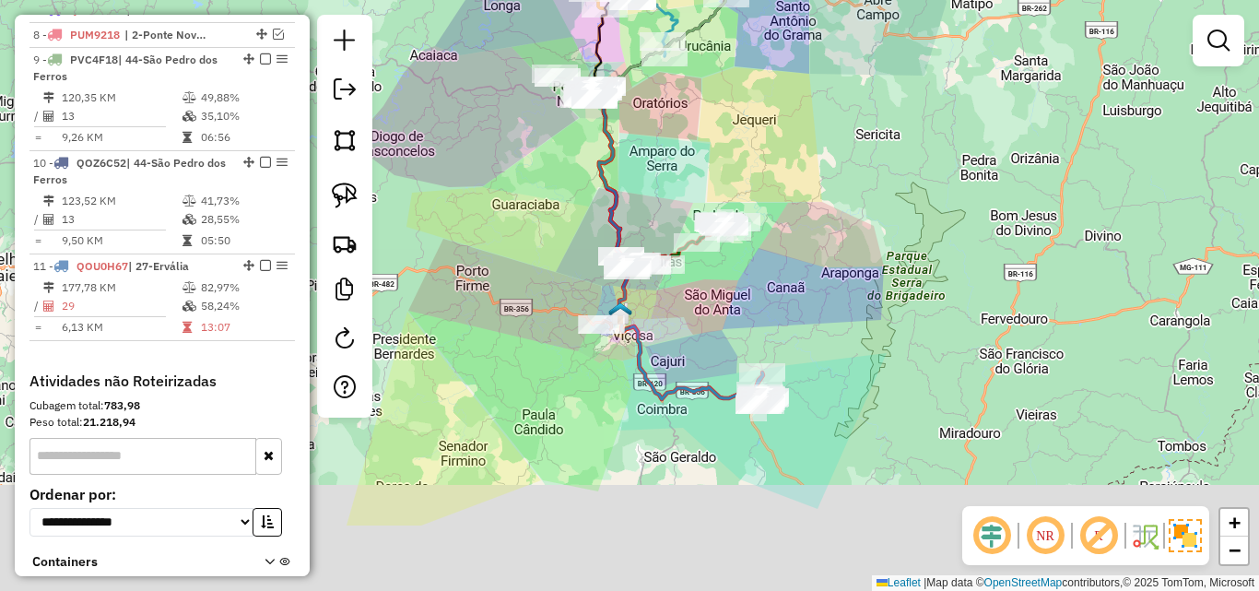
drag, startPoint x: 699, startPoint y: 317, endPoint x: 664, endPoint y: 191, distance: 130.8
click at [664, 191] on div "Janela de atendimento Grade de atendimento Capacidade Transportadoras Veículos …" at bounding box center [629, 295] width 1259 height 591
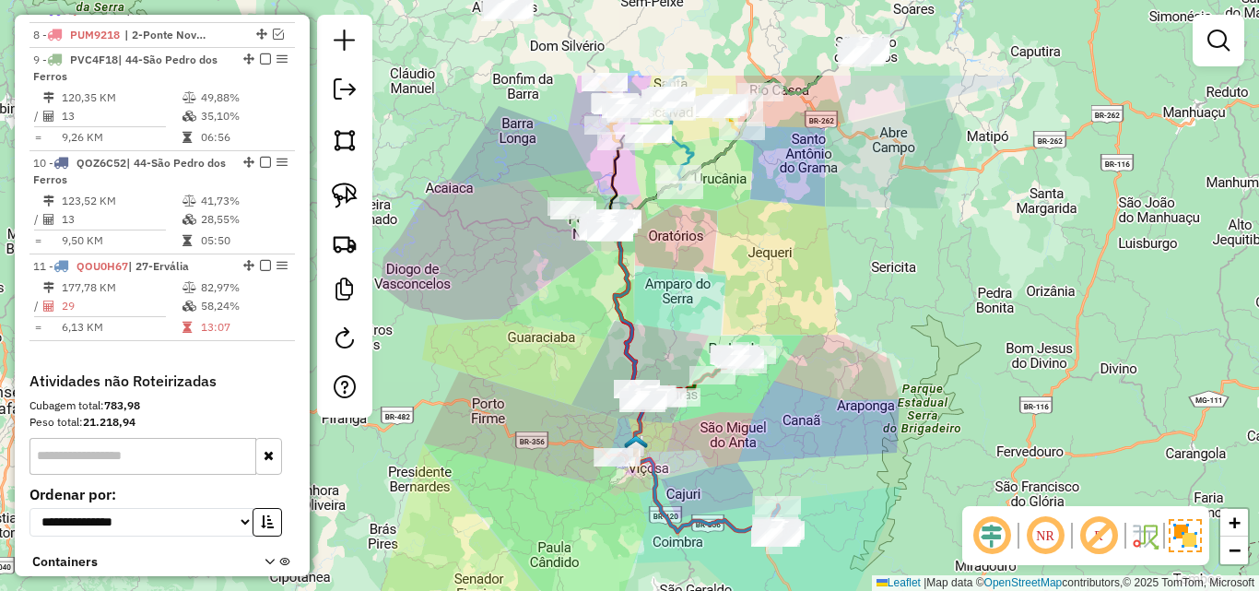
drag, startPoint x: 666, startPoint y: 130, endPoint x: 682, endPoint y: 265, distance: 136.4
click at [682, 265] on div "Janela de atendimento Grade de atendimento Capacidade Transportadoras Veículos …" at bounding box center [629, 295] width 1259 height 591
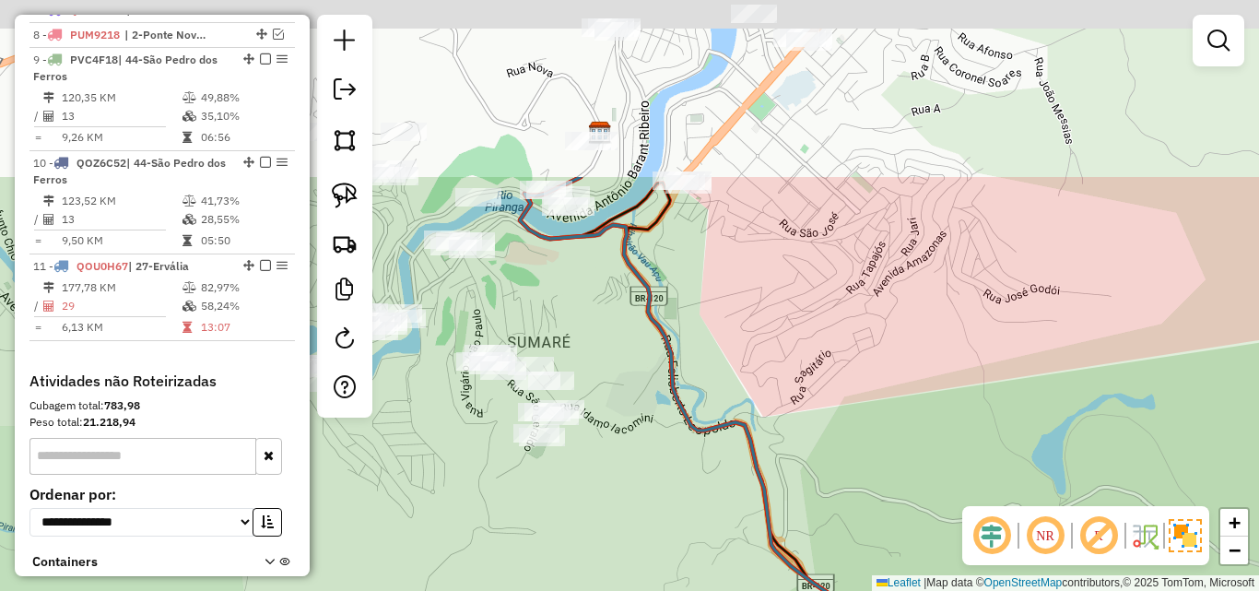
drag, startPoint x: 676, startPoint y: 109, endPoint x: 636, endPoint y: 347, distance: 241.2
click at [636, 347] on div "Janela de atendimento Grade de atendimento Capacidade Transportadoras Veículos …" at bounding box center [629, 295] width 1259 height 591
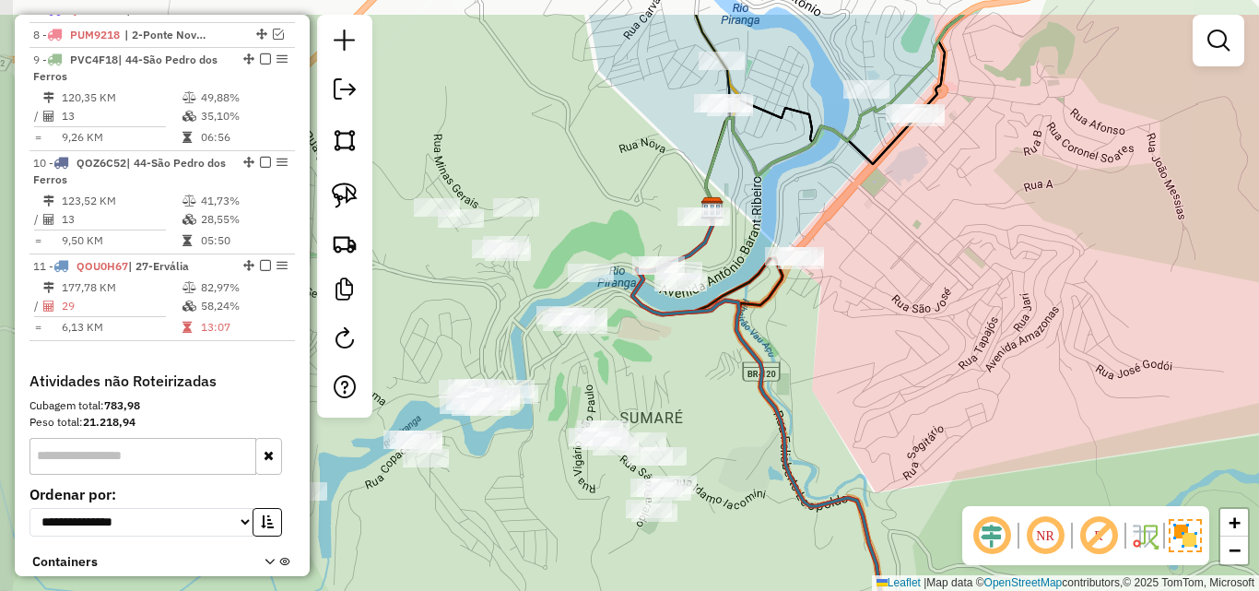
drag, startPoint x: 624, startPoint y: 300, endPoint x: 736, endPoint y: 374, distance: 134.5
click at [736, 374] on div "Janela de atendimento Grade de atendimento Capacidade Transportadoras Veículos …" at bounding box center [629, 295] width 1259 height 591
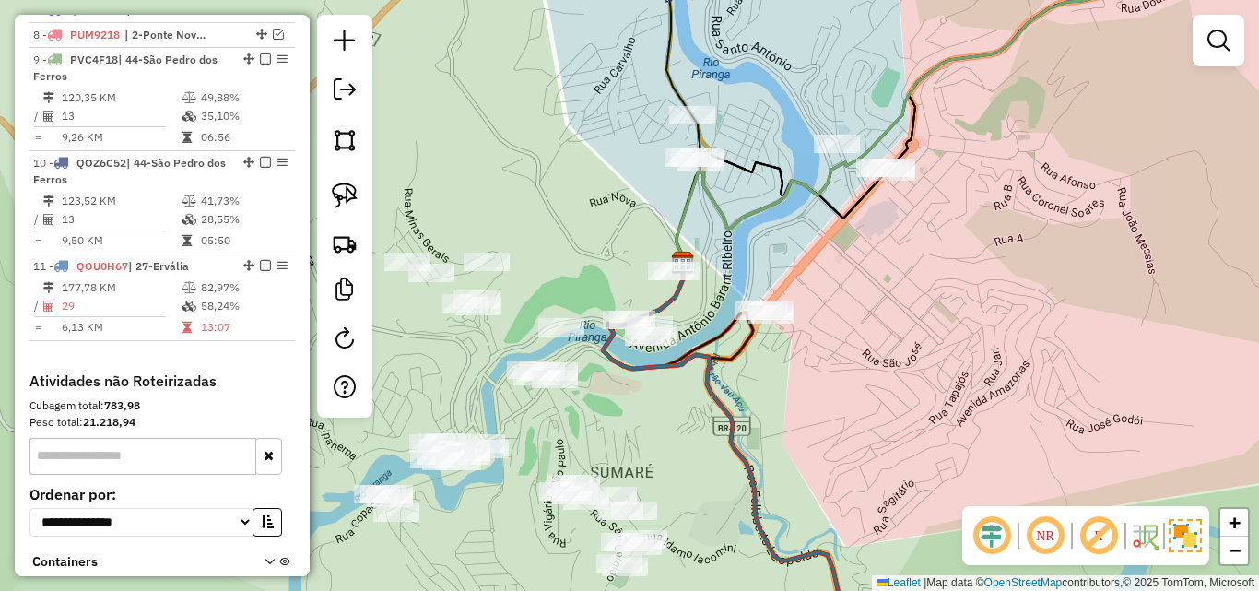
drag, startPoint x: 732, startPoint y: 319, endPoint x: 702, endPoint y: 373, distance: 61.9
click at [702, 373] on icon at bounding box center [744, 480] width 282 height 447
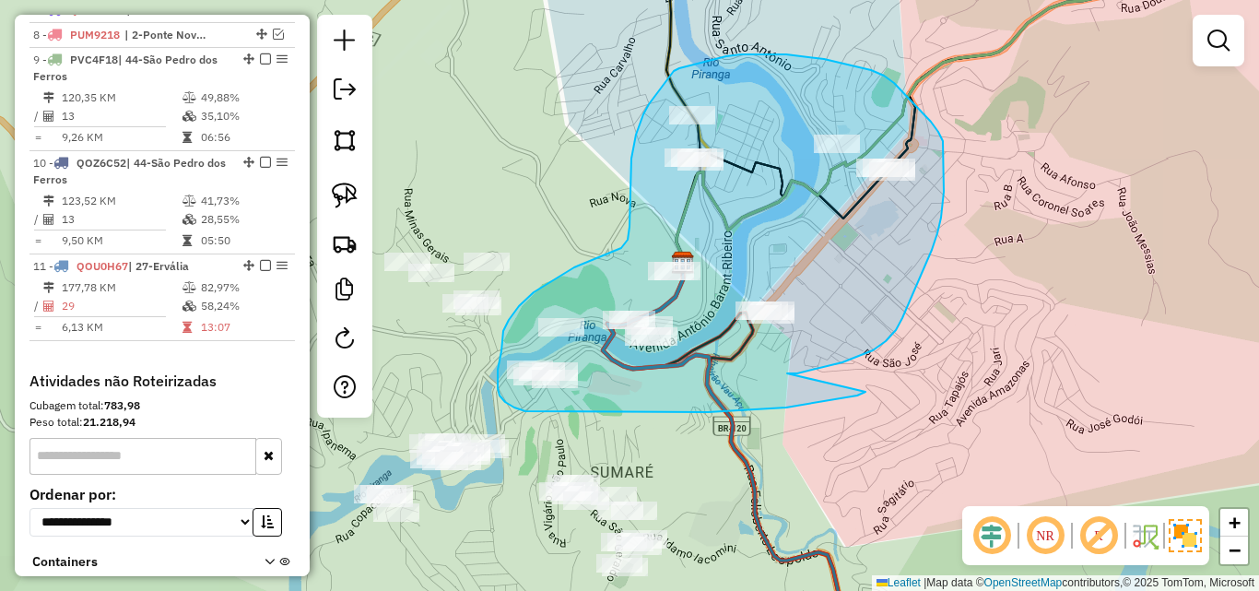
drag, startPoint x: 787, startPoint y: 373, endPoint x: 871, endPoint y: 379, distance: 84.0
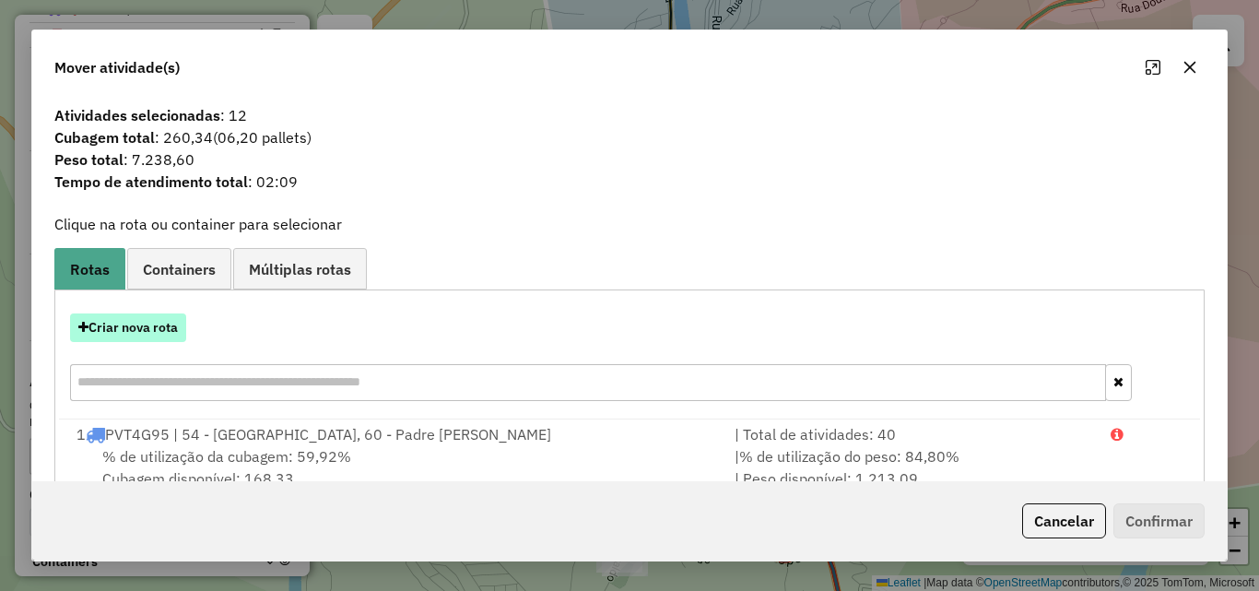
click at [165, 324] on button "Criar nova rota" at bounding box center [128, 327] width 116 height 29
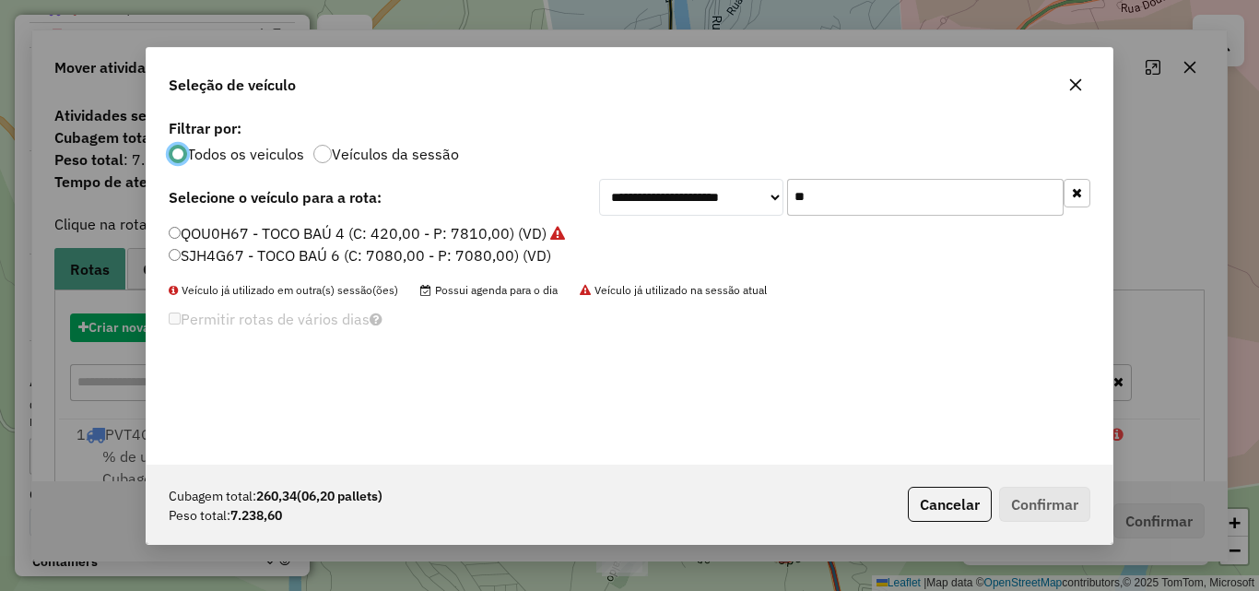
scroll to position [10, 6]
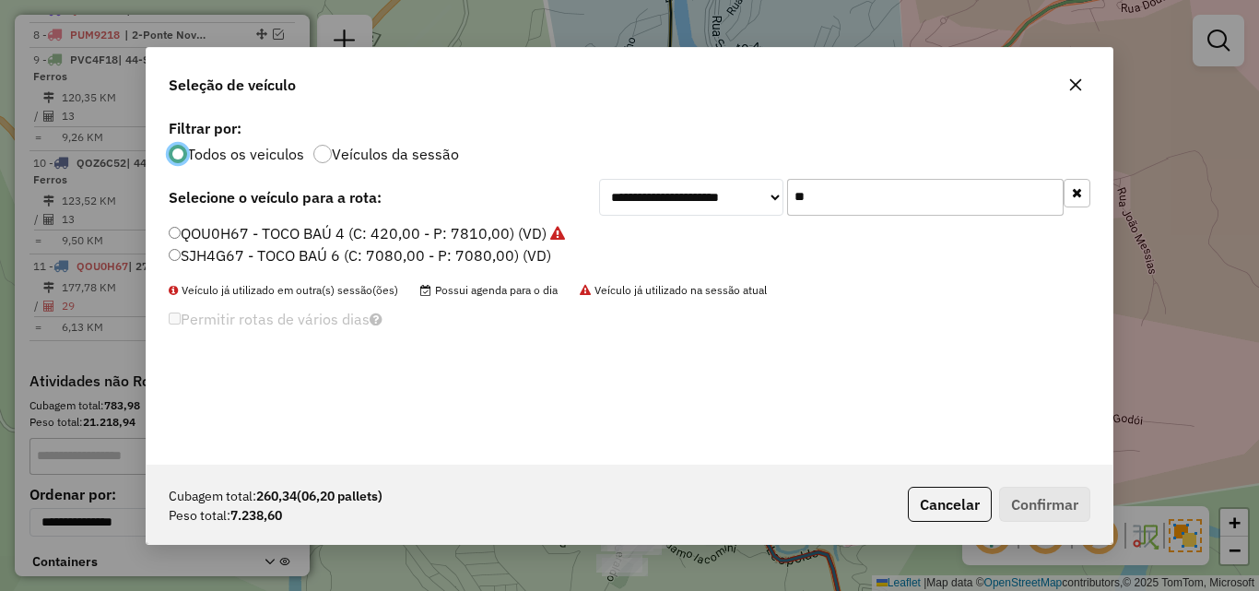
click at [705, 198] on div "**********" at bounding box center [844, 197] width 491 height 37
type input "*"
type input "**"
click at [420, 227] on label "PVZ8I94 - TOCO BAÚ 3 (C: 420,00 - P: 7750,00) (VD)" at bounding box center [354, 233] width 370 height 22
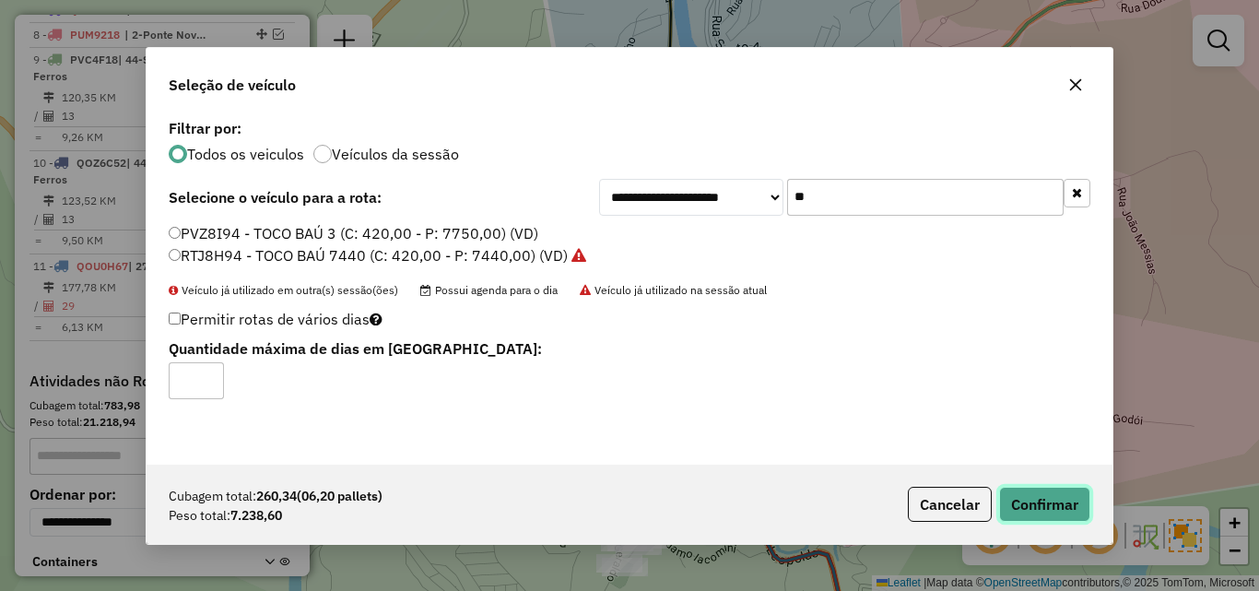
click at [1039, 508] on button "Confirmar" at bounding box center [1044, 504] width 91 height 35
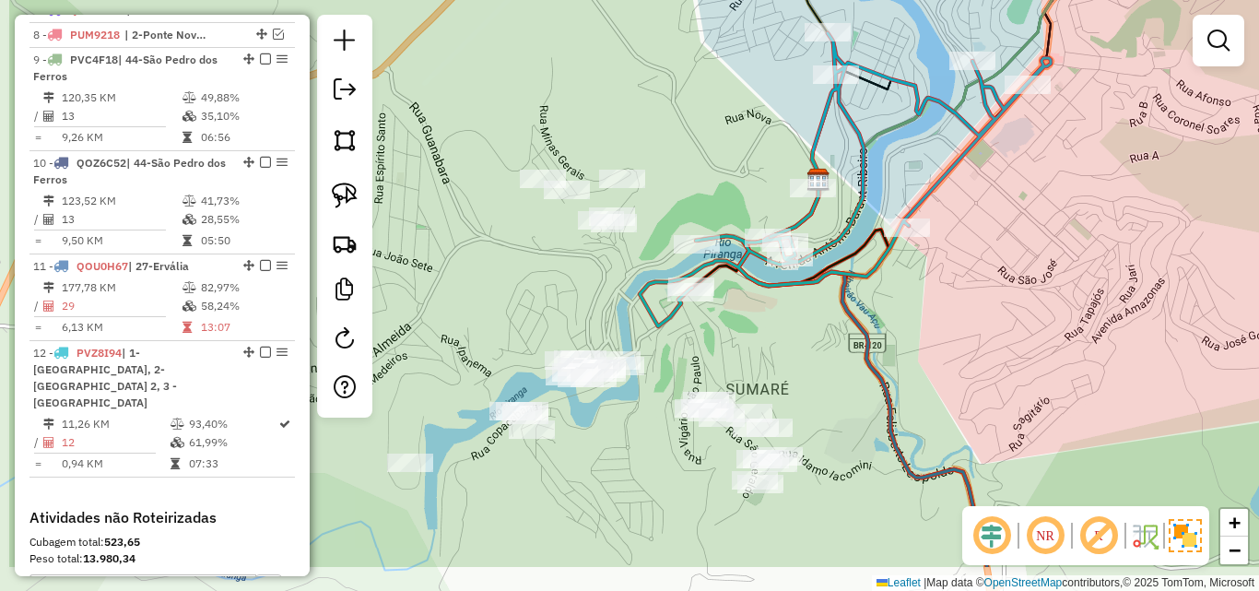
drag, startPoint x: 710, startPoint y: 404, endPoint x: 845, endPoint y: 321, distance: 158.9
click at [845, 321] on icon at bounding box center [862, 370] width 249 height 393
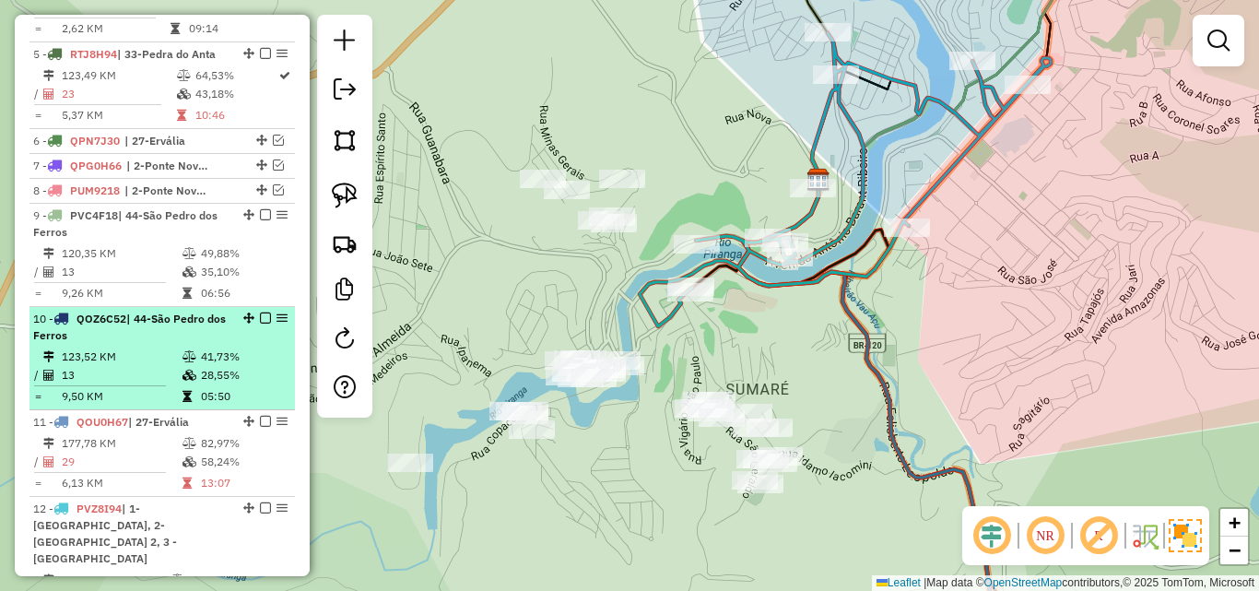
scroll to position [1081, 0]
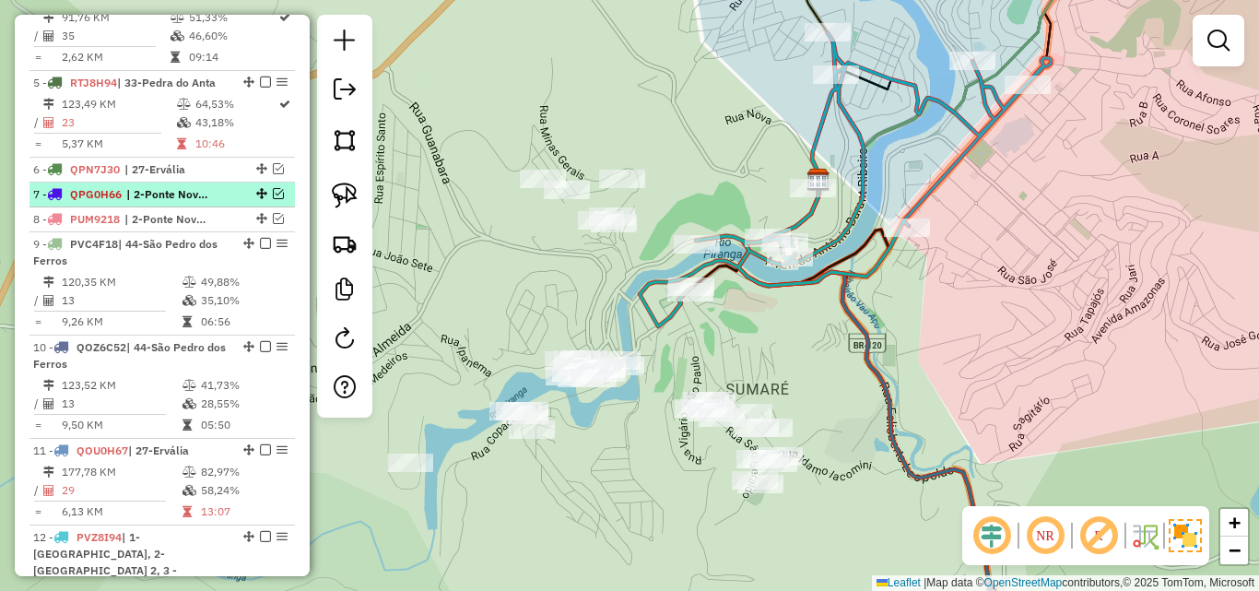
click at [276, 188] on em at bounding box center [278, 193] width 11 height 11
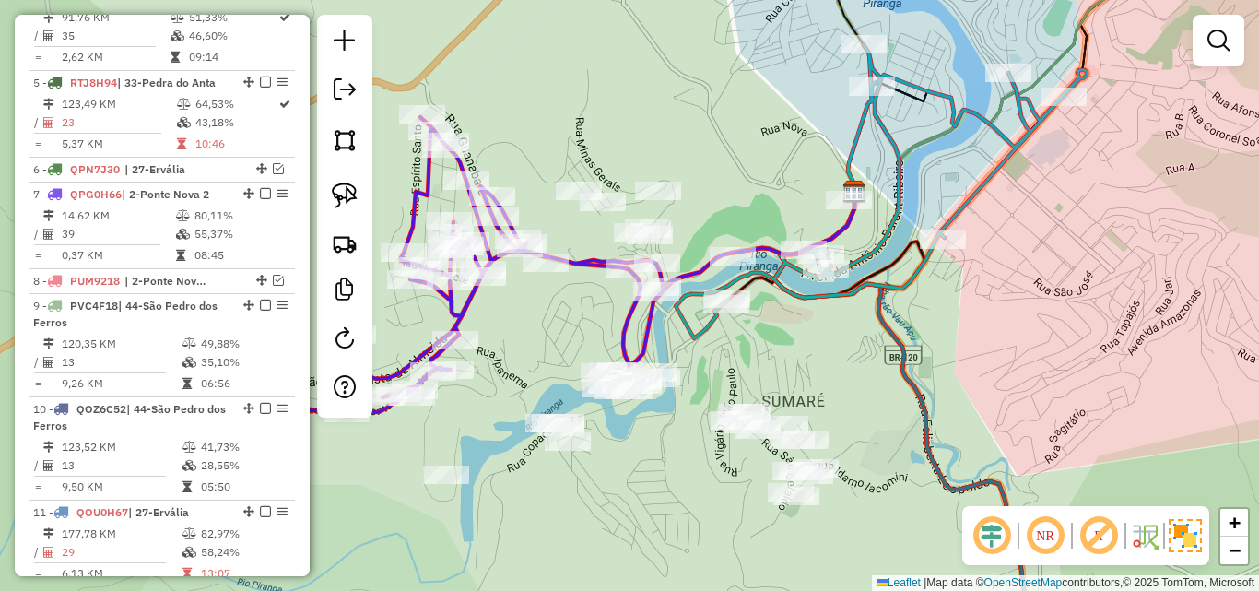
drag, startPoint x: 478, startPoint y: 286, endPoint x: 554, endPoint y: 269, distance: 77.4
click at [526, 292] on div "Janela de atendimento Grade de atendimento Capacidade Transportadoras Veículos …" at bounding box center [629, 295] width 1259 height 591
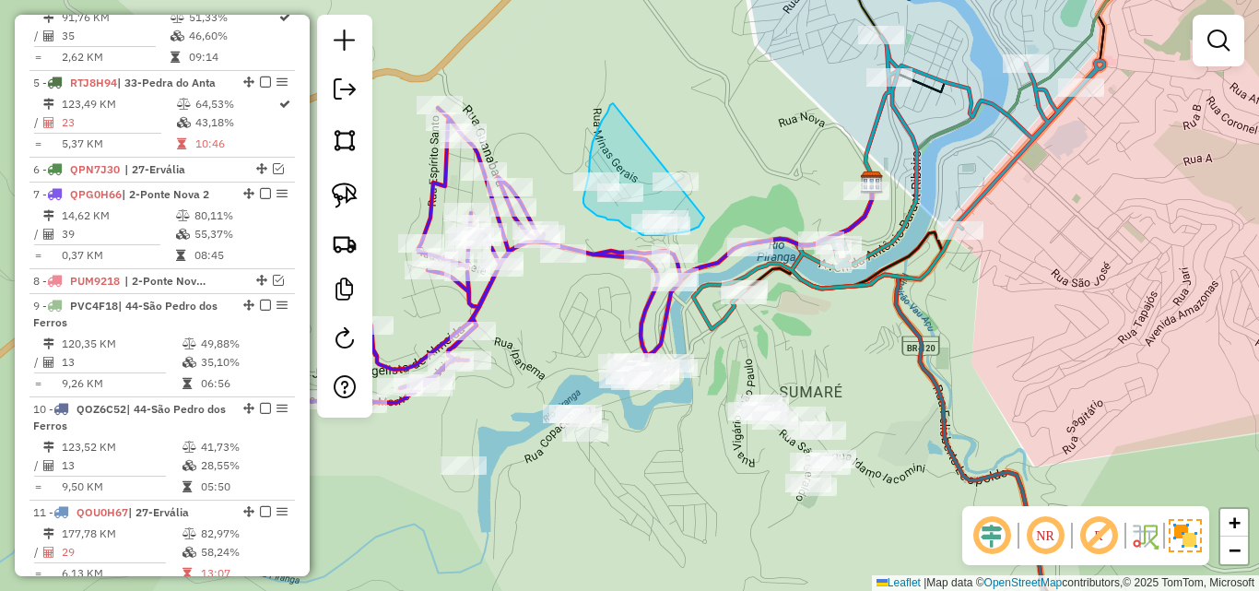
drag, startPoint x: 613, startPoint y: 103, endPoint x: 722, endPoint y: 125, distance: 111.0
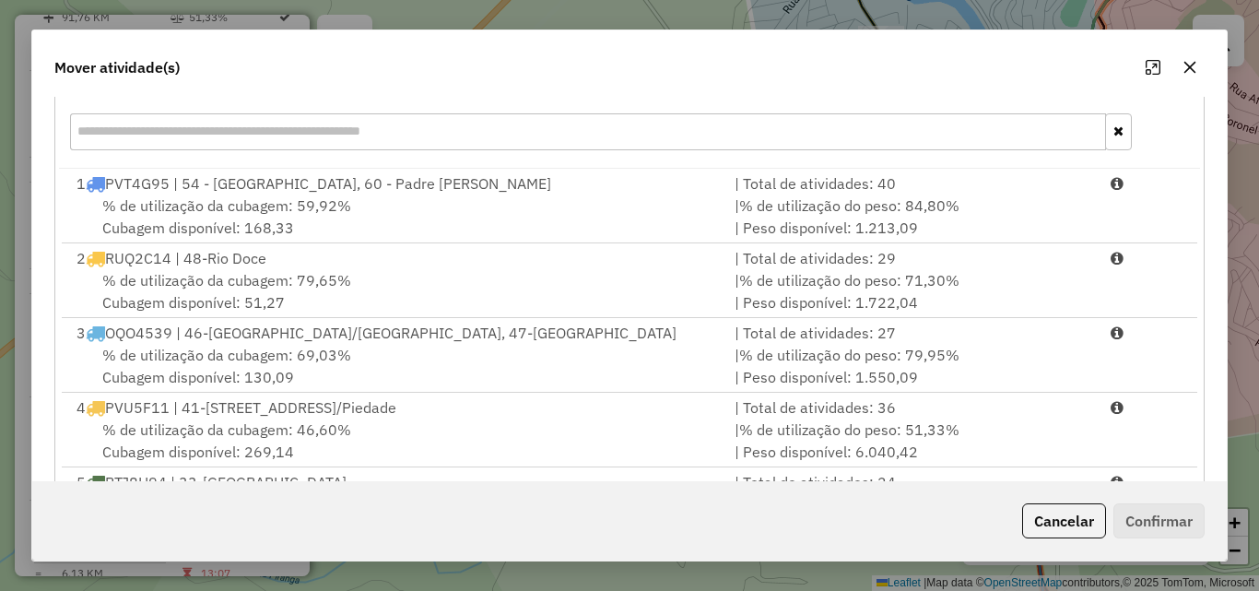
scroll to position [154, 0]
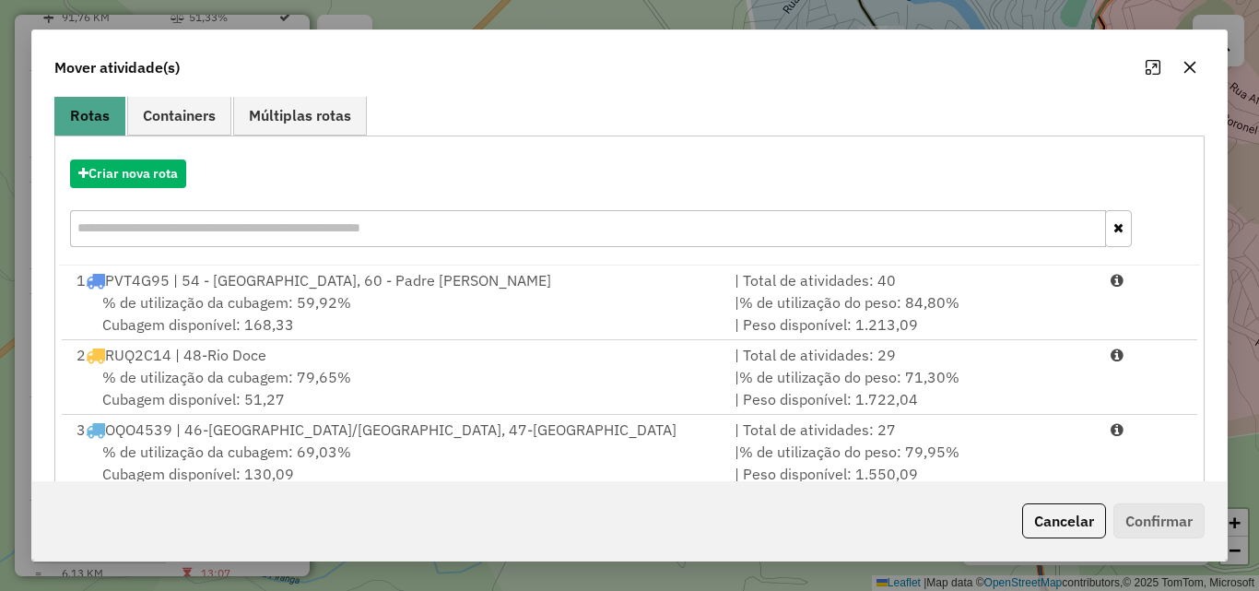
click at [200, 227] on input "text" at bounding box center [588, 228] width 1036 height 37
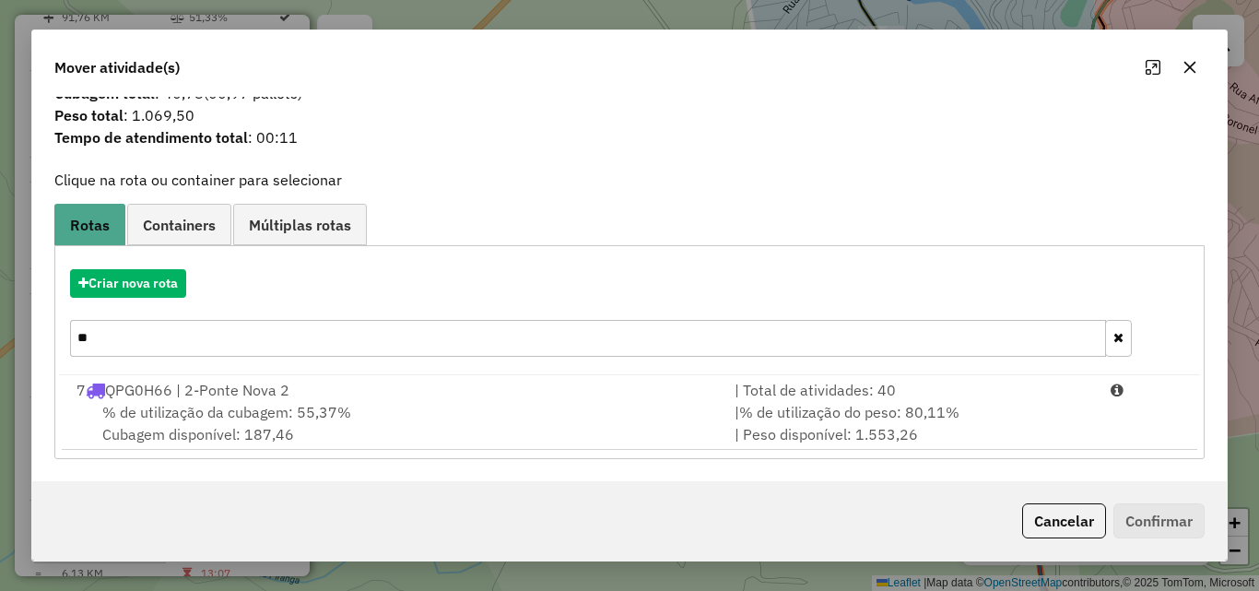
scroll to position [44, 0]
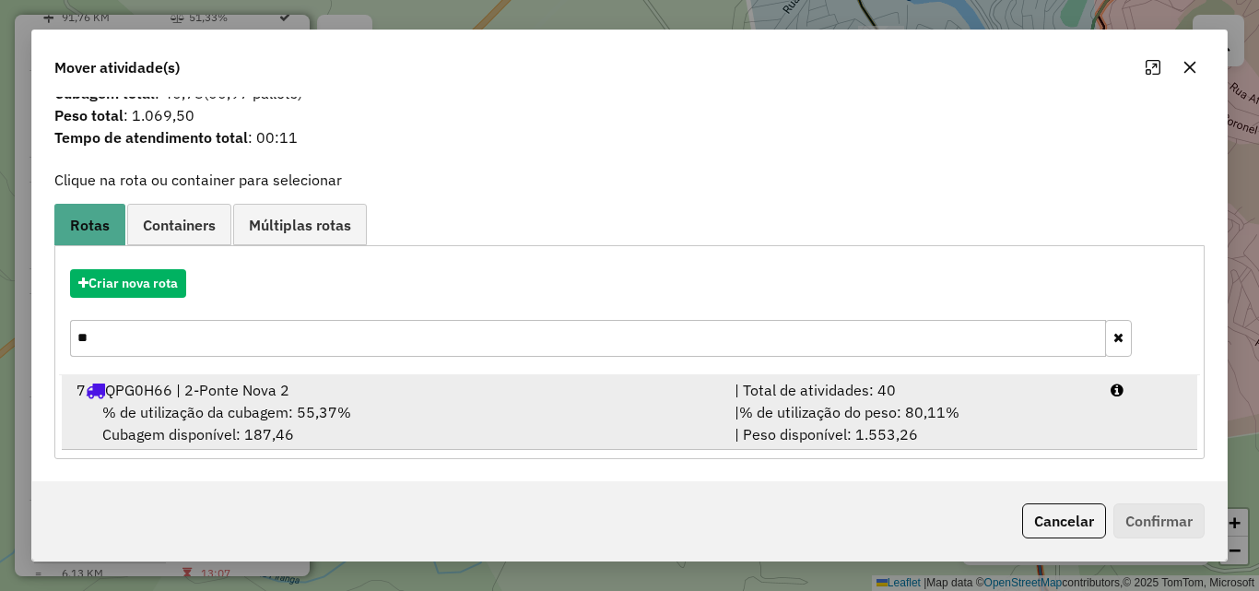
type input "**"
drag, startPoint x: 256, startPoint y: 401, endPoint x: 263, endPoint y: 408, distance: 9.8
click at [257, 403] on div "% de utilização da cubagem: 55,37% Cubagem disponível: 187,46" at bounding box center [394, 423] width 658 height 44
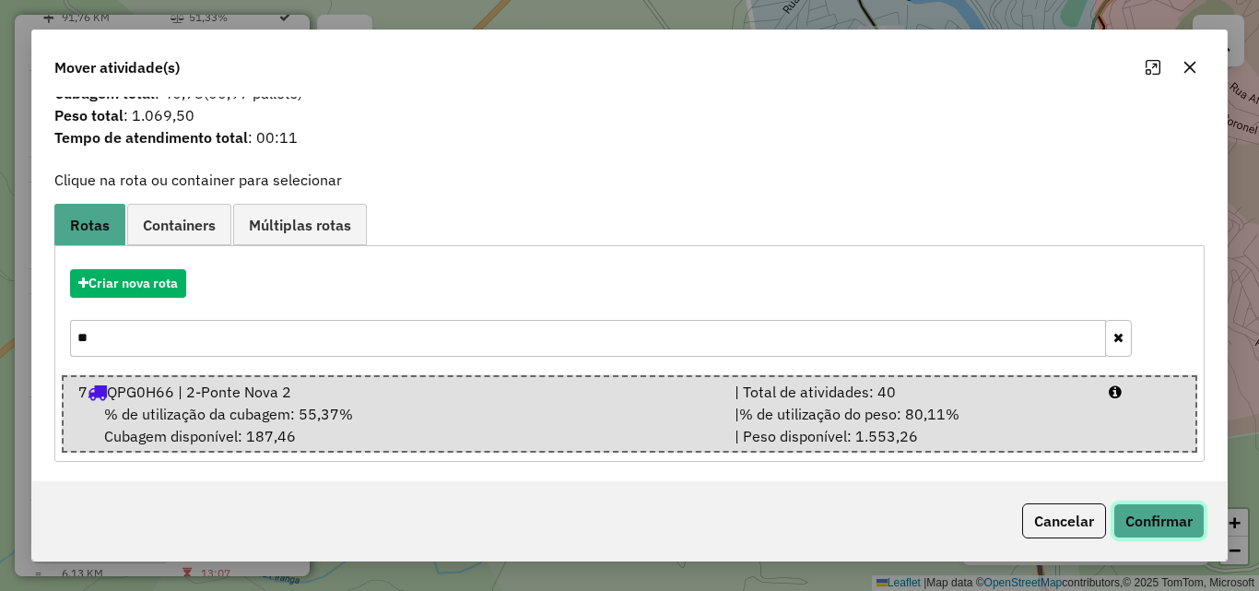
click at [1124, 519] on button "Confirmar" at bounding box center [1158, 520] width 91 height 35
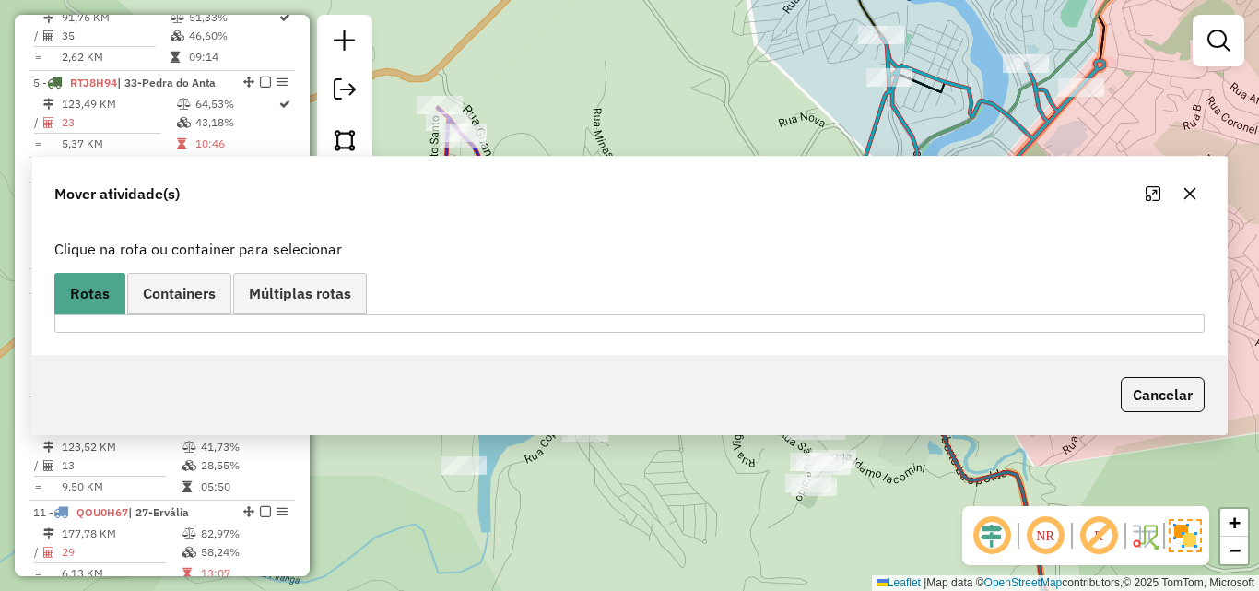
scroll to position [0, 0]
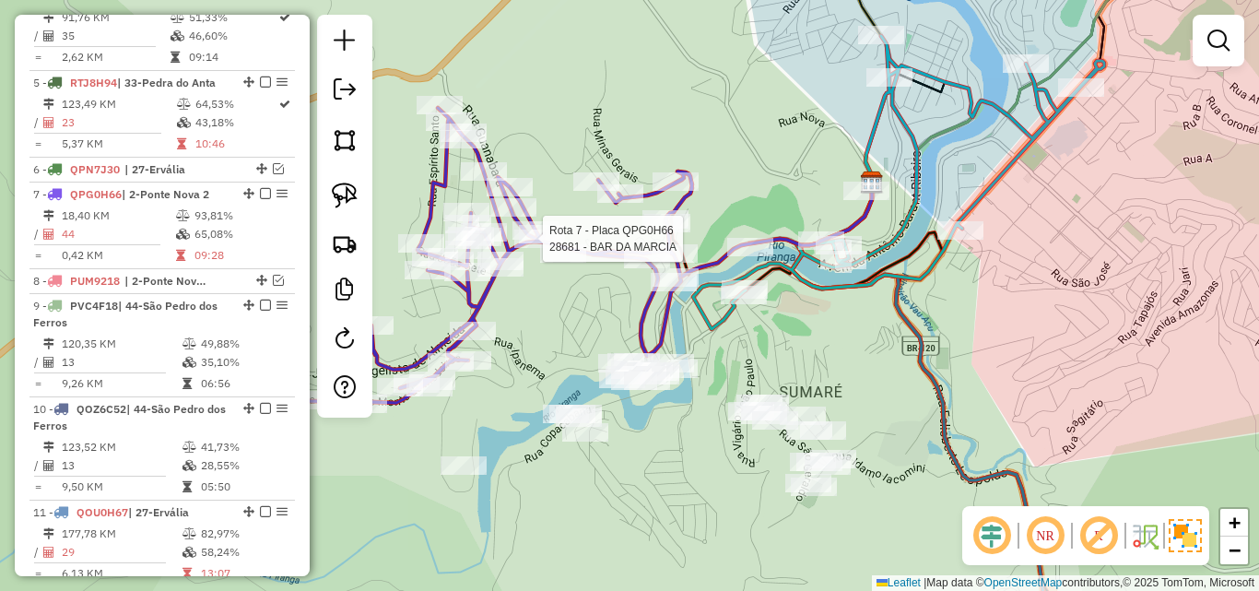
select select "*********"
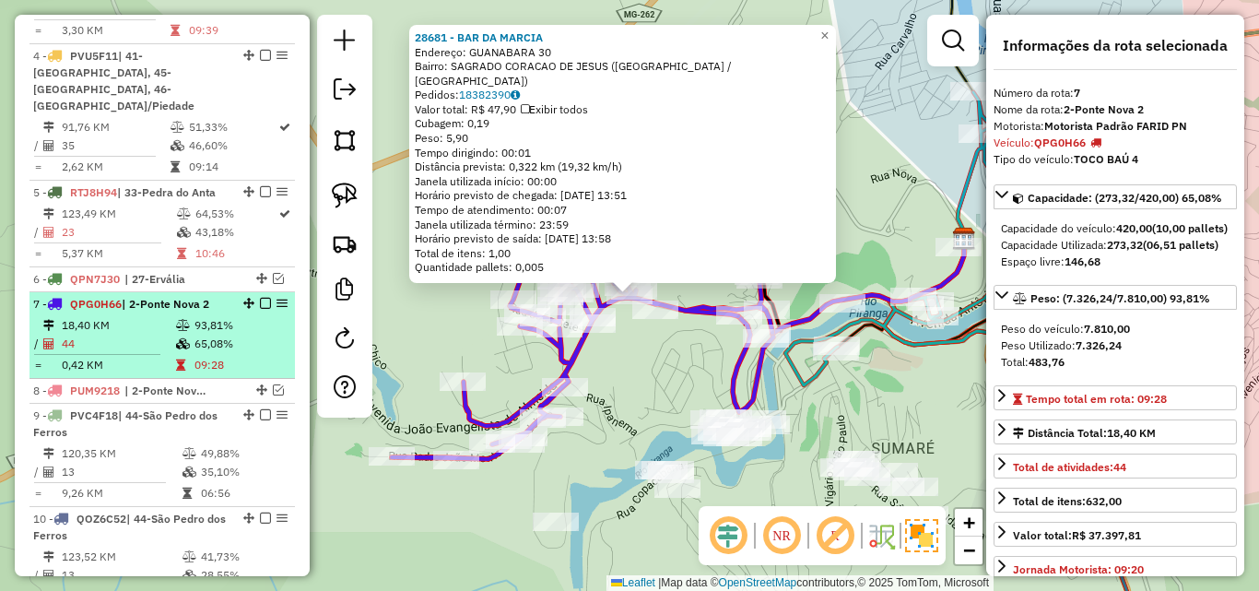
scroll to position [939, 0]
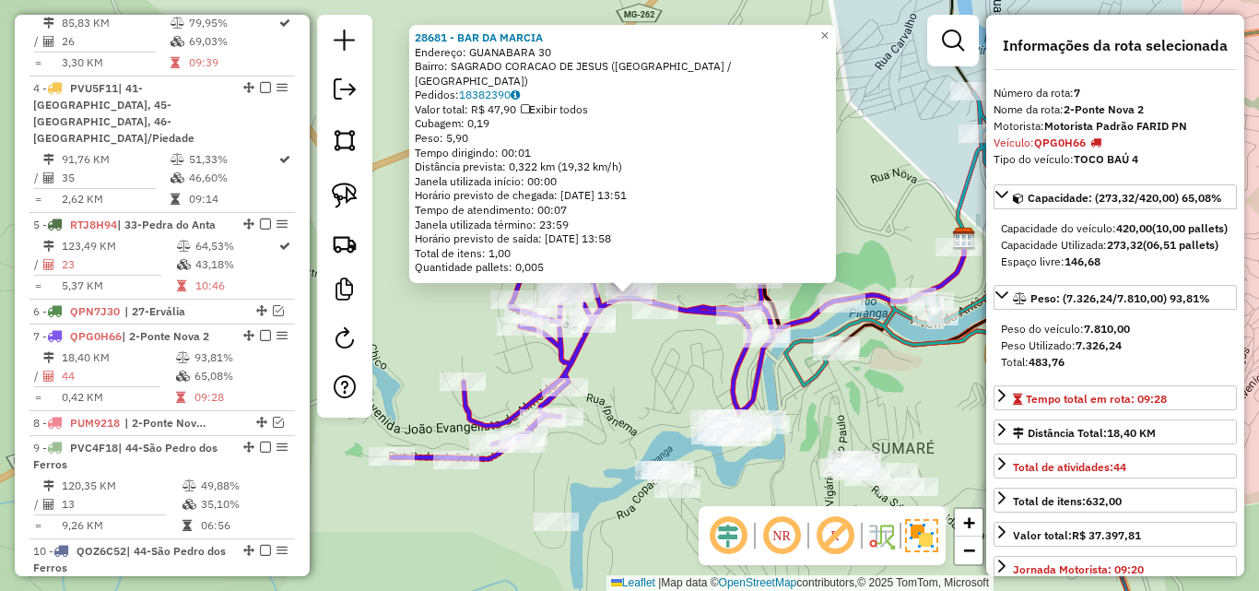
click at [638, 378] on div "28681 - BAR DA MARCIA Endereço: GUANABARA 30 Bairro: SAGRADO CORACAO DE JESUS (…" at bounding box center [629, 295] width 1259 height 591
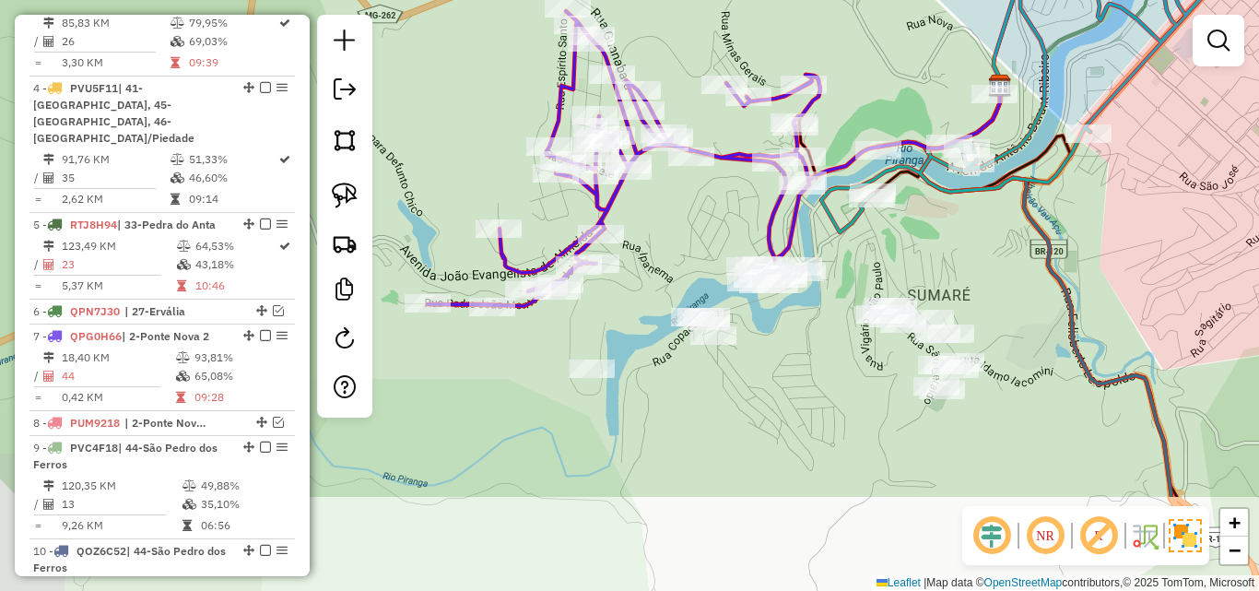
drag, startPoint x: 641, startPoint y: 385, endPoint x: 677, endPoint y: 229, distance: 161.0
click at [677, 229] on div "Janela de atendimento Grade de atendimento Capacidade Transportadoras Veículos …" at bounding box center [629, 295] width 1259 height 591
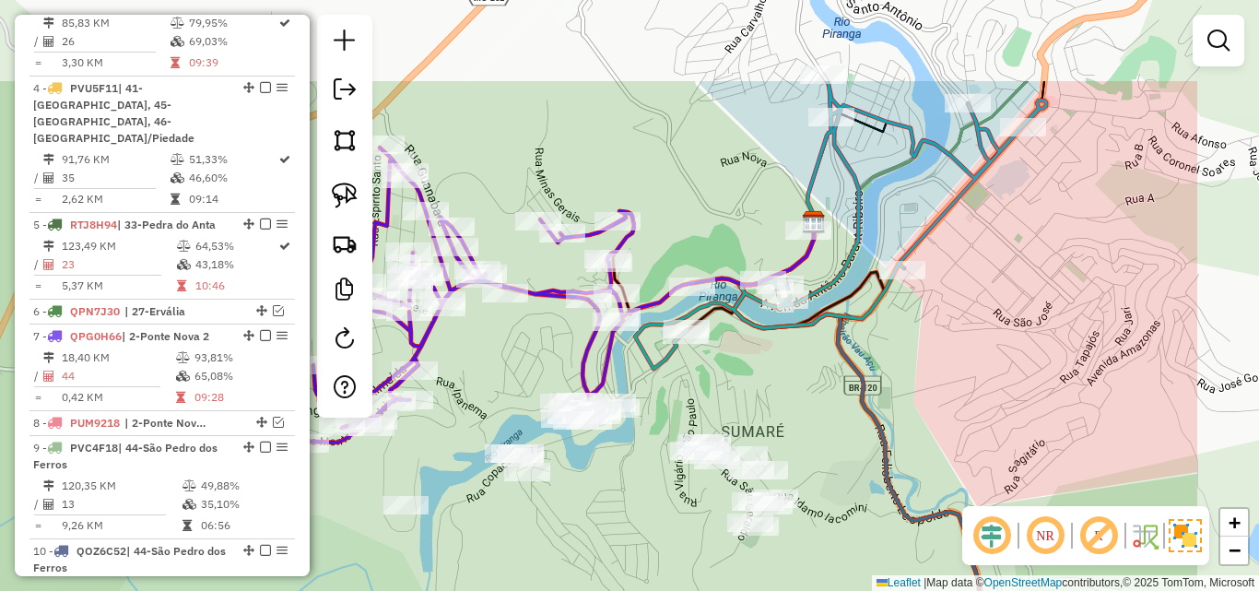
drag, startPoint x: 916, startPoint y: 238, endPoint x: 729, endPoint y: 378, distance: 233.7
click at [729, 378] on div "Janela de atendimento Grade de atendimento Capacidade Transportadoras Veículos …" at bounding box center [629, 295] width 1259 height 591
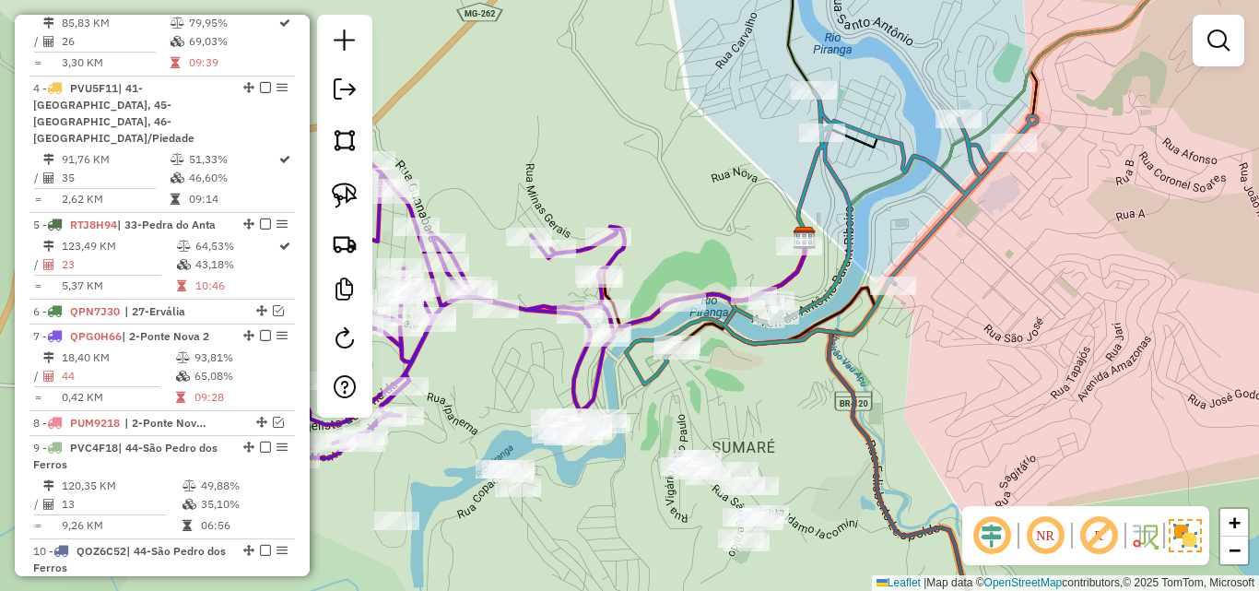
drag, startPoint x: 762, startPoint y: 351, endPoint x: 726, endPoint y: 342, distance: 37.1
click at [745, 368] on div "Janela de atendimento Grade de atendimento Capacidade Transportadoras Veículos …" at bounding box center [629, 295] width 1259 height 591
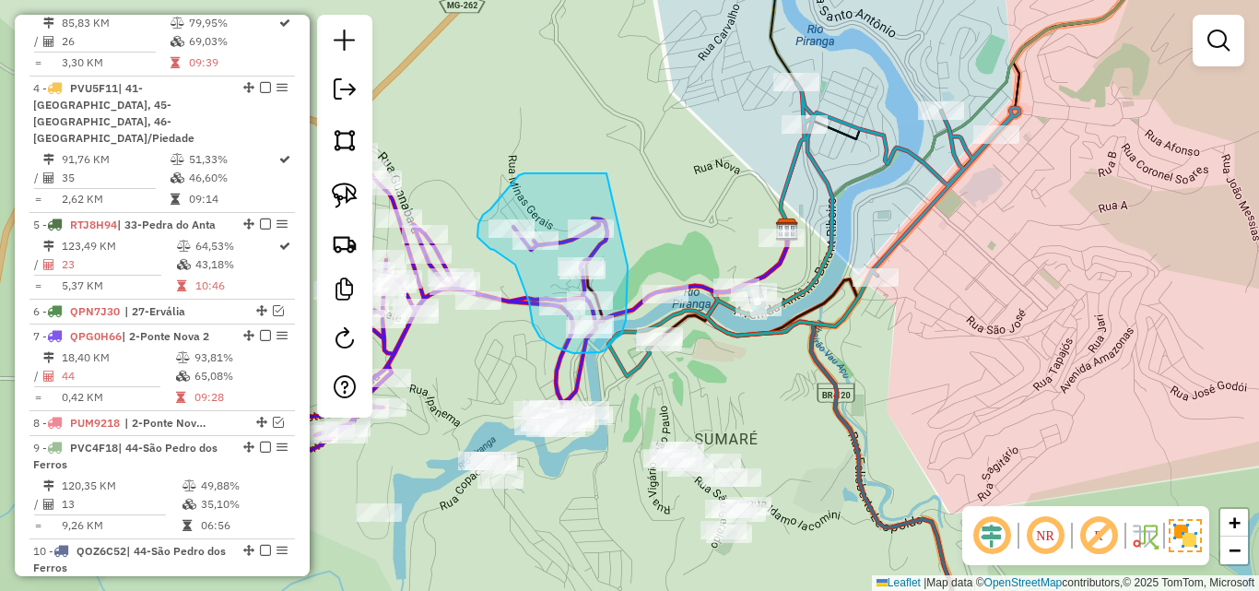
drag, startPoint x: 606, startPoint y: 173, endPoint x: 629, endPoint y: 258, distance: 87.9
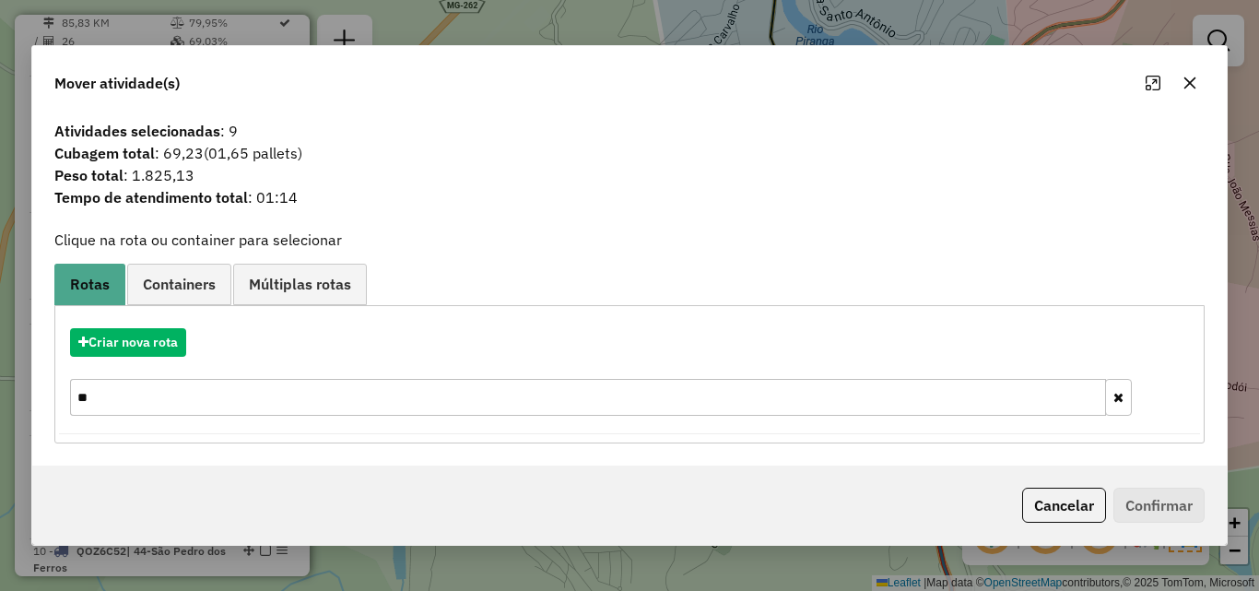
drag, startPoint x: 201, startPoint y: 409, endPoint x: -26, endPoint y: 400, distance: 226.9
click at [0, 400] on html "Aguarde... Pop-up bloqueado! Seu navegador bloqueou automáticamente a abertura …" at bounding box center [629, 295] width 1259 height 591
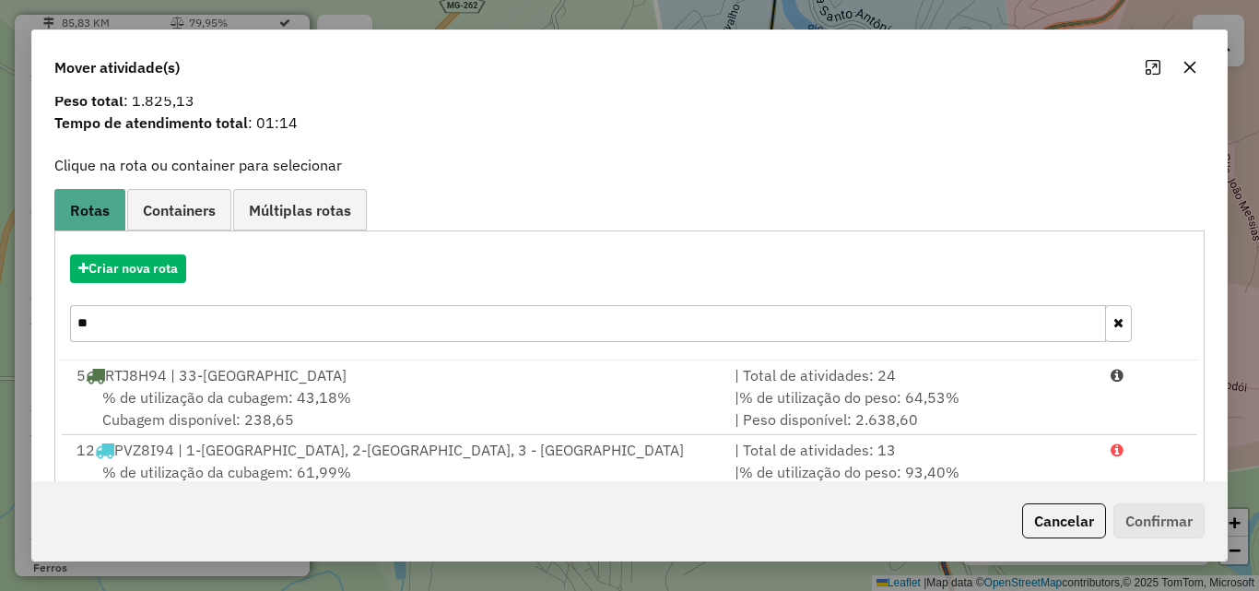
scroll to position [119, 0]
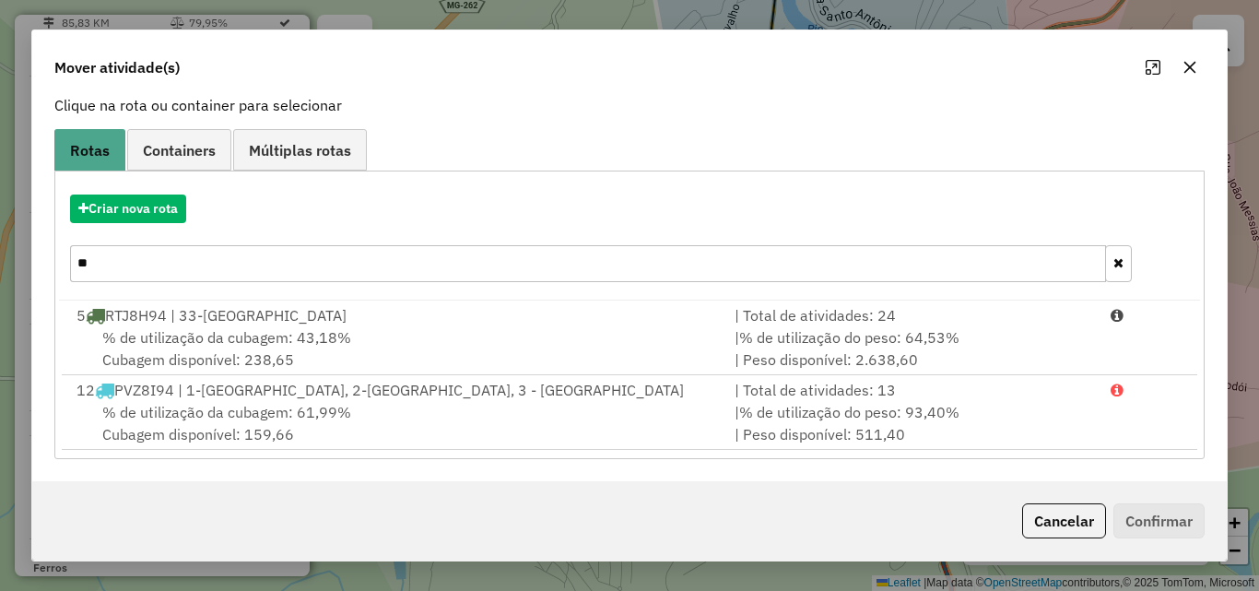
type input "**"
click at [1187, 70] on icon "button" at bounding box center [1190, 68] width 12 height 12
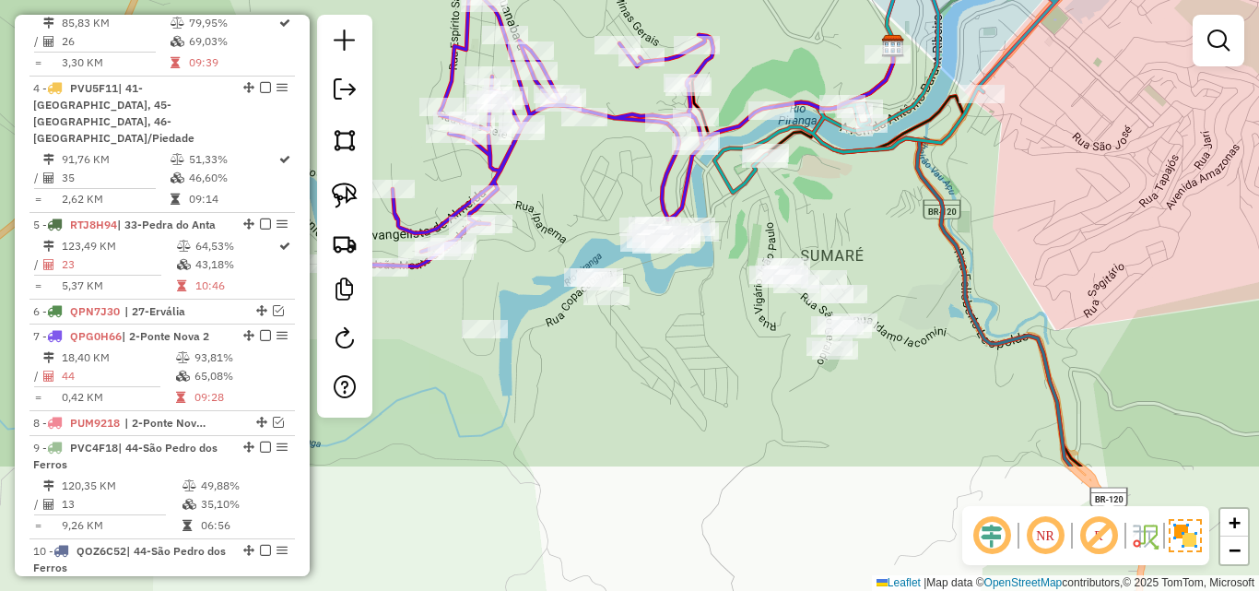
drag, startPoint x: 758, startPoint y: 412, endPoint x: 864, endPoint y: 229, distance: 211.8
click at [864, 229] on div "Janela de atendimento Grade de atendimento Capacidade Transportadoras Veículos …" at bounding box center [629, 295] width 1259 height 591
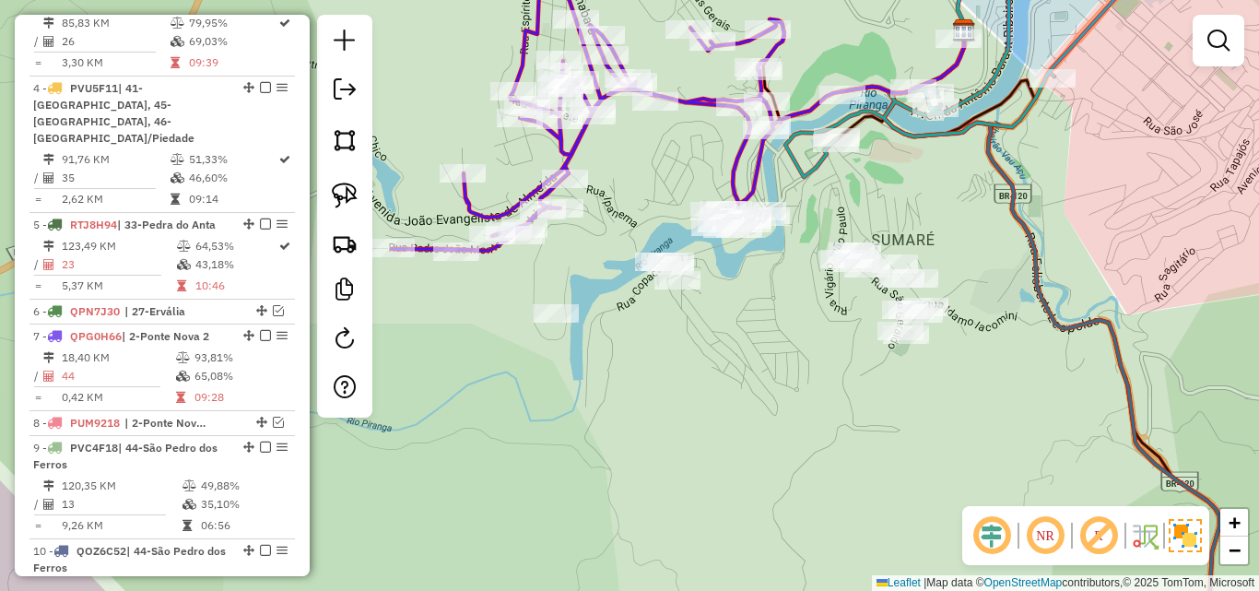
drag, startPoint x: 673, startPoint y: 306, endPoint x: 744, endPoint y: 290, distance: 72.7
click at [744, 290] on div "Janela de atendimento Grade de atendimento Capacidade Transportadoras Veículos …" at bounding box center [629, 295] width 1259 height 591
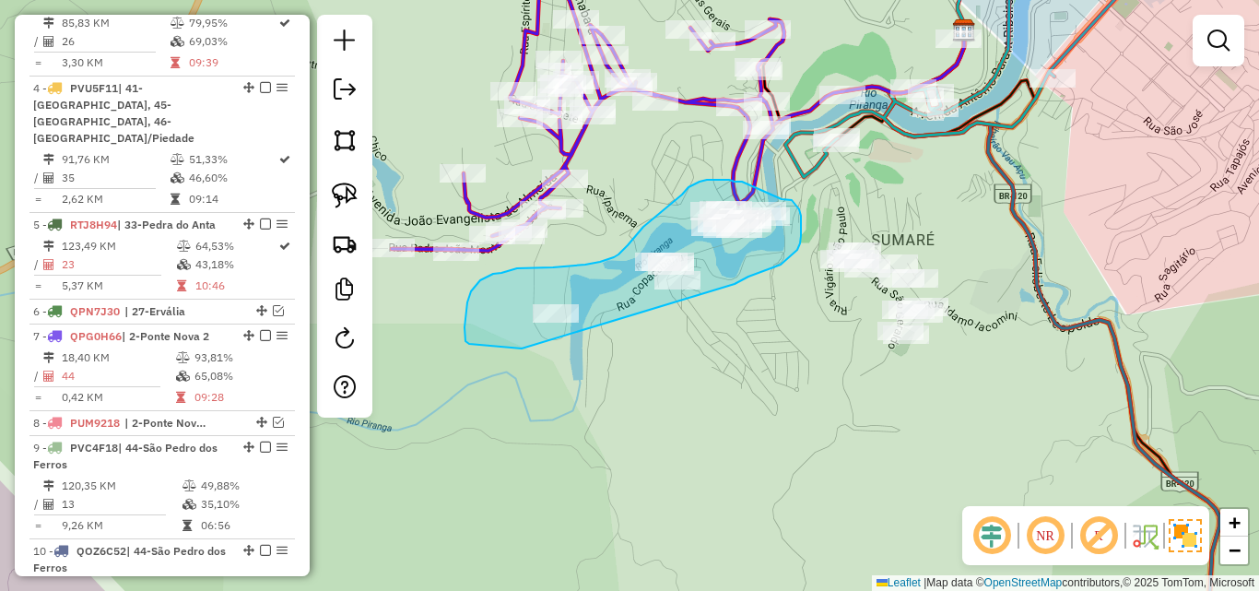
drag, startPoint x: 735, startPoint y: 284, endPoint x: 716, endPoint y: 329, distance: 48.8
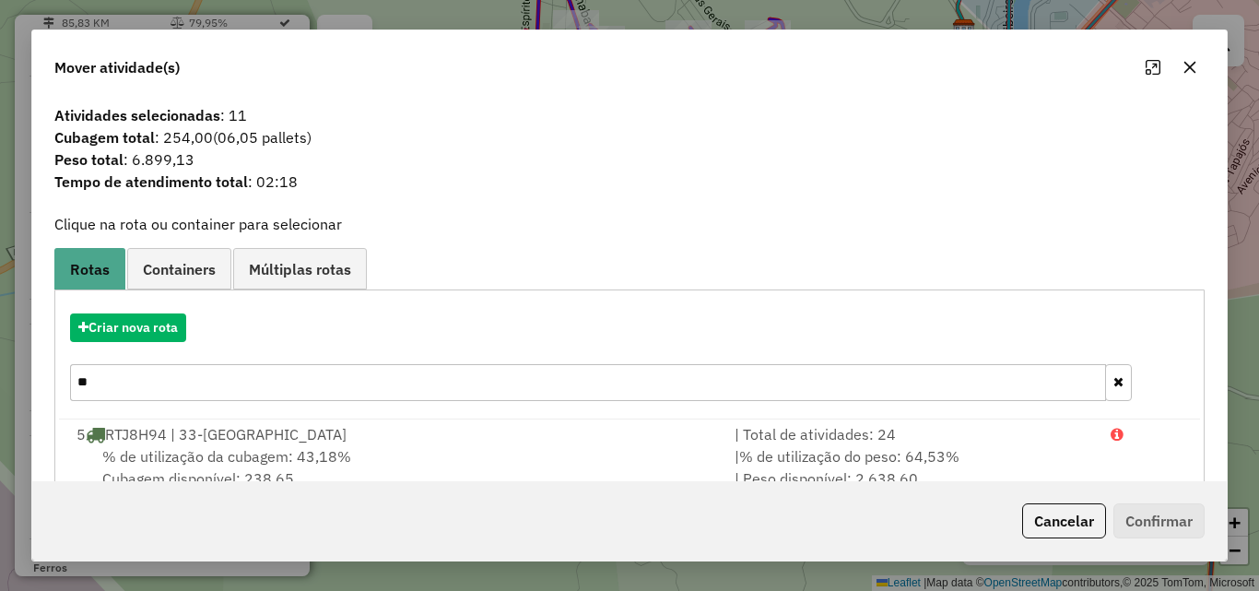
click at [1192, 69] on icon "button" at bounding box center [1190, 68] width 12 height 12
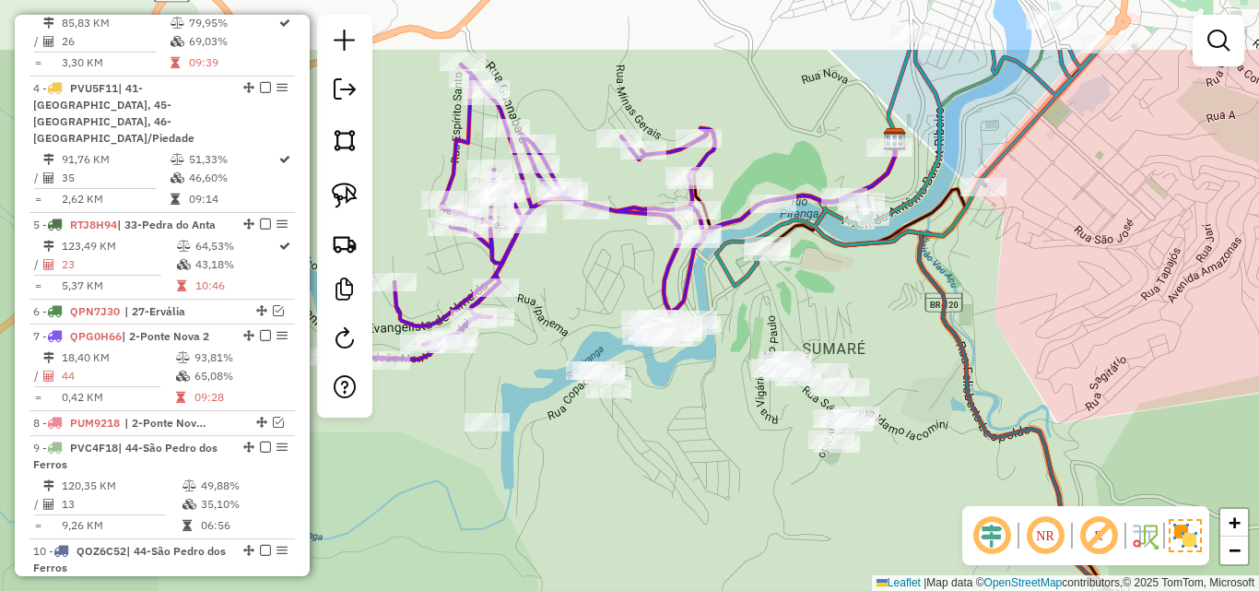
drag, startPoint x: 735, startPoint y: 332, endPoint x: 665, endPoint y: 443, distance: 131.7
click at [665, 443] on div "Janela de atendimento Grade de atendimento Capacidade Transportadoras Veículos …" at bounding box center [629, 295] width 1259 height 591
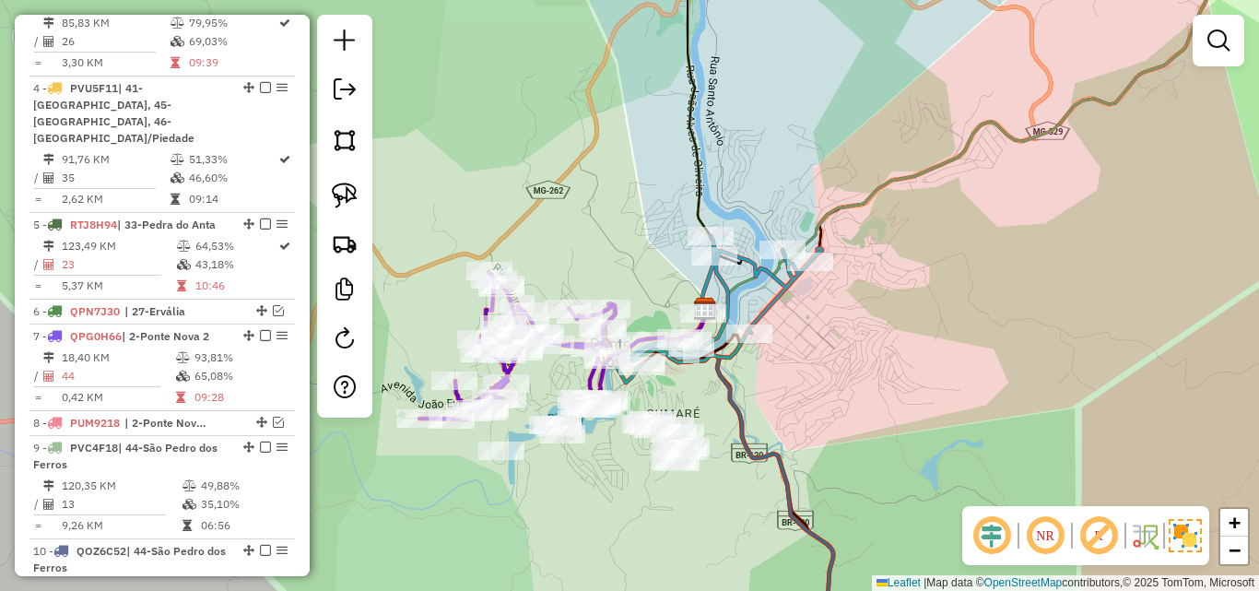
drag, startPoint x: 873, startPoint y: 414, endPoint x: 701, endPoint y: 439, distance: 173.2
click at [701, 439] on div "Janela de atendimento Grade de atendimento Capacidade Transportadoras Veículos …" at bounding box center [629, 295] width 1259 height 591
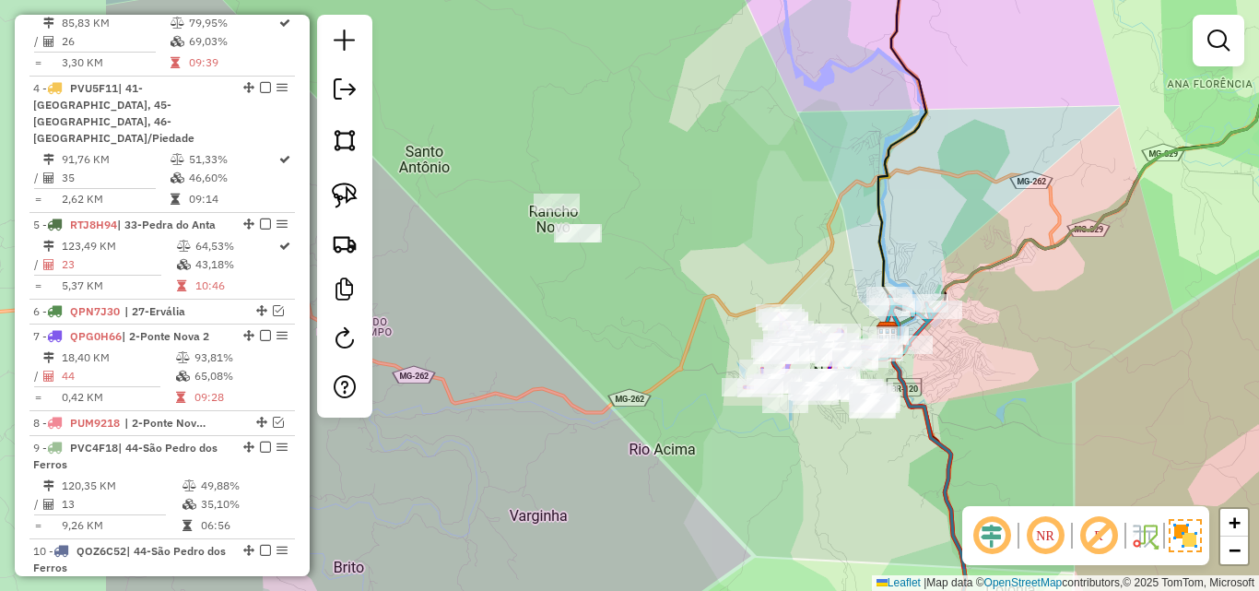
drag, startPoint x: 771, startPoint y: 399, endPoint x: 990, endPoint y: 355, distance: 222.9
click at [990, 355] on div "Janela de atendimento Grade de atendimento Capacidade Transportadoras Veículos …" at bounding box center [629, 295] width 1259 height 591
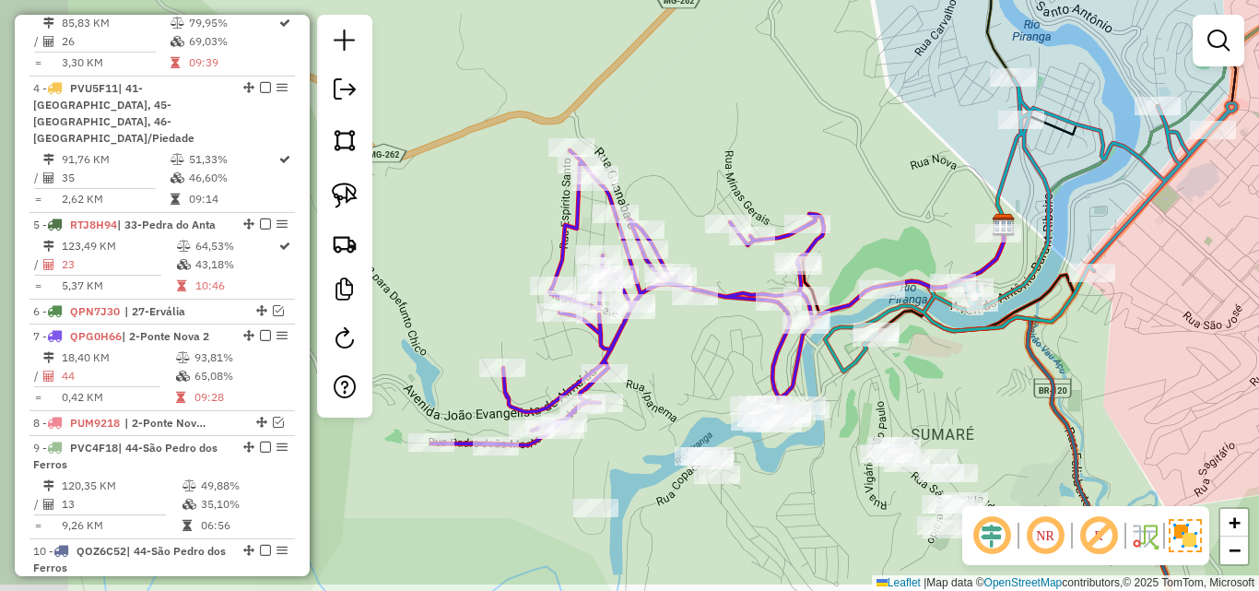
drag, startPoint x: 832, startPoint y: 451, endPoint x: 931, endPoint y: 359, distance: 135.0
click at [931, 359] on div "Janela de atendimento Grade de atendimento Capacidade Transportadoras Veículos …" at bounding box center [629, 295] width 1259 height 591
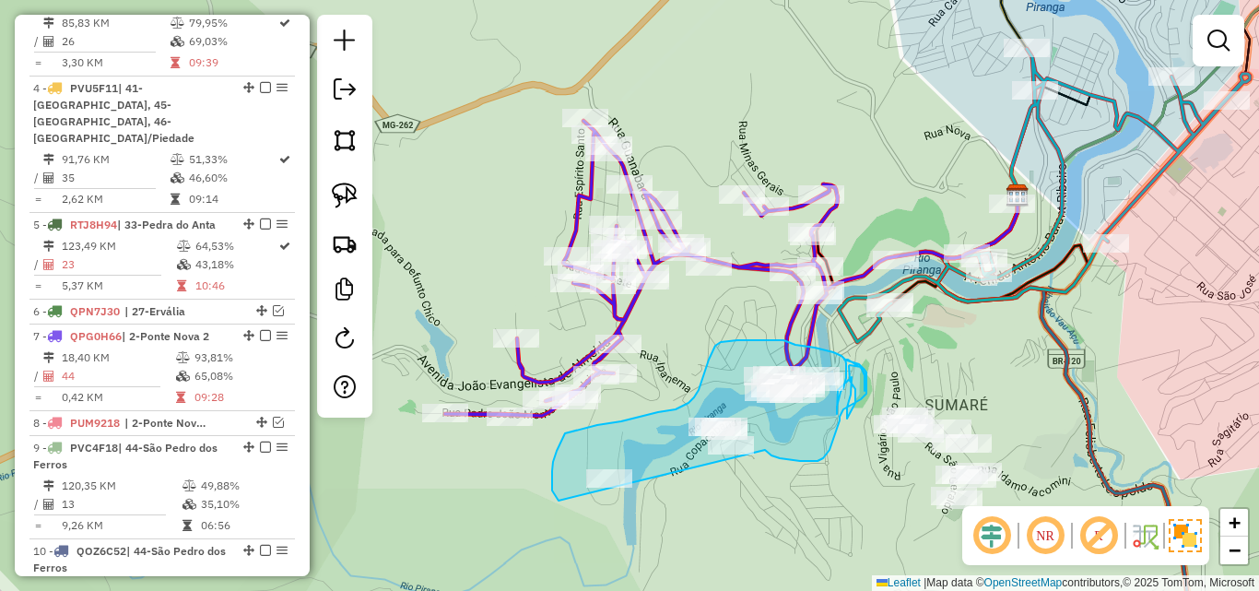
drag, startPoint x: 790, startPoint y: 459, endPoint x: 735, endPoint y: 523, distance: 85.0
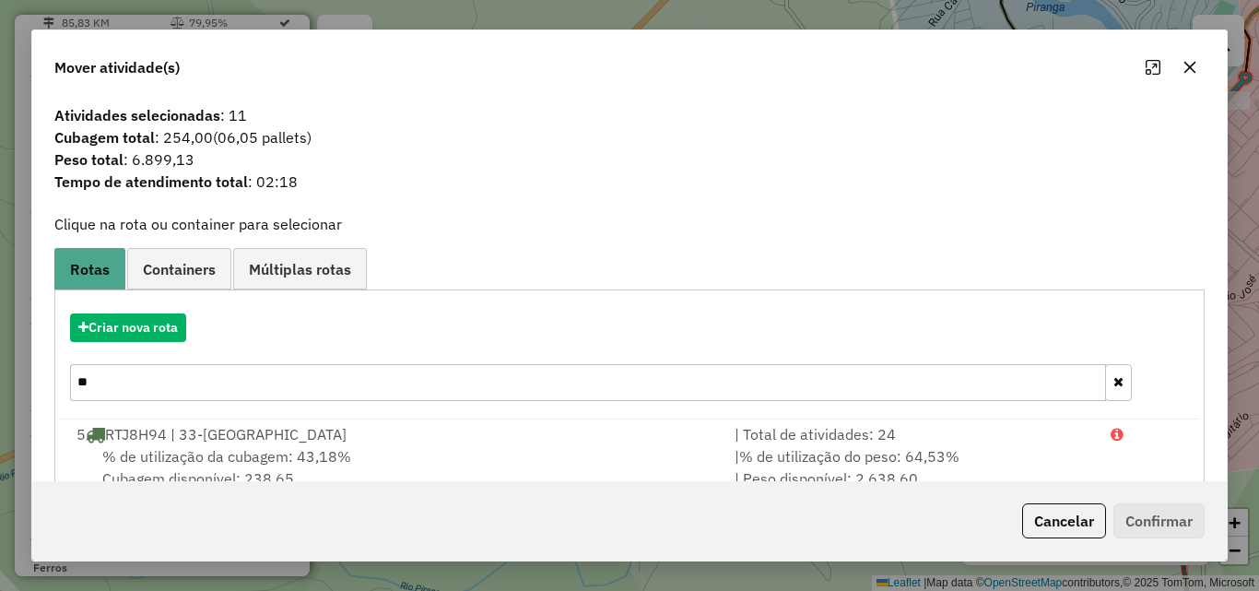
click at [1185, 65] on icon "button" at bounding box center [1189, 67] width 15 height 15
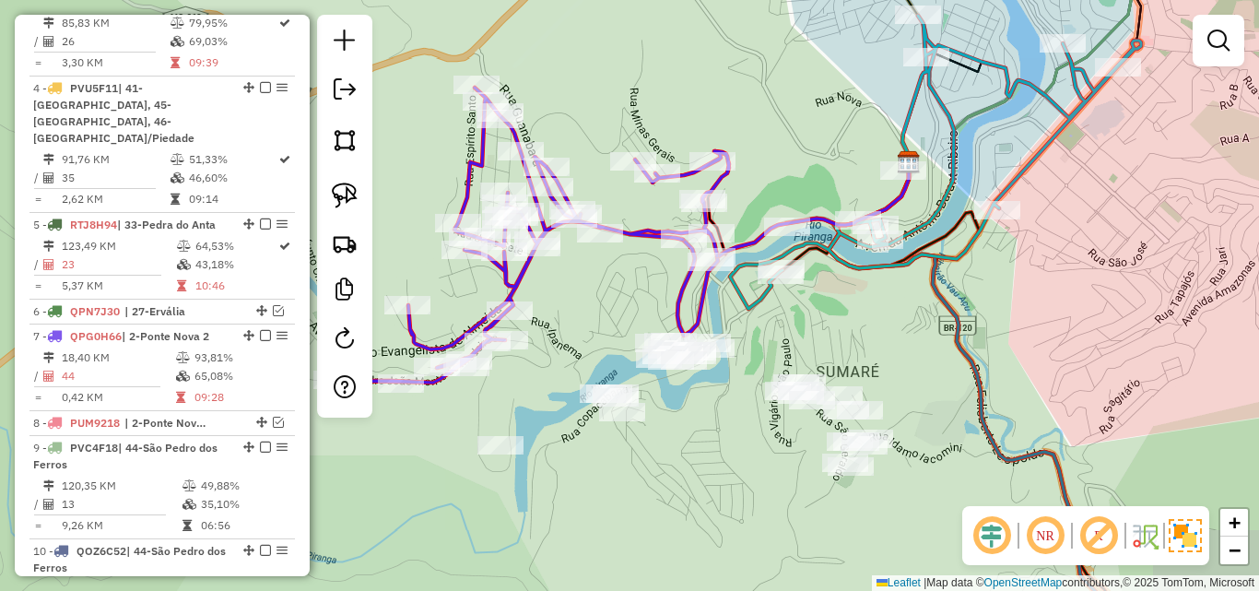
drag, startPoint x: 988, startPoint y: 321, endPoint x: 810, endPoint y: 257, distance: 188.9
click at [829, 261] on icon at bounding box center [979, 387] width 300 height 460
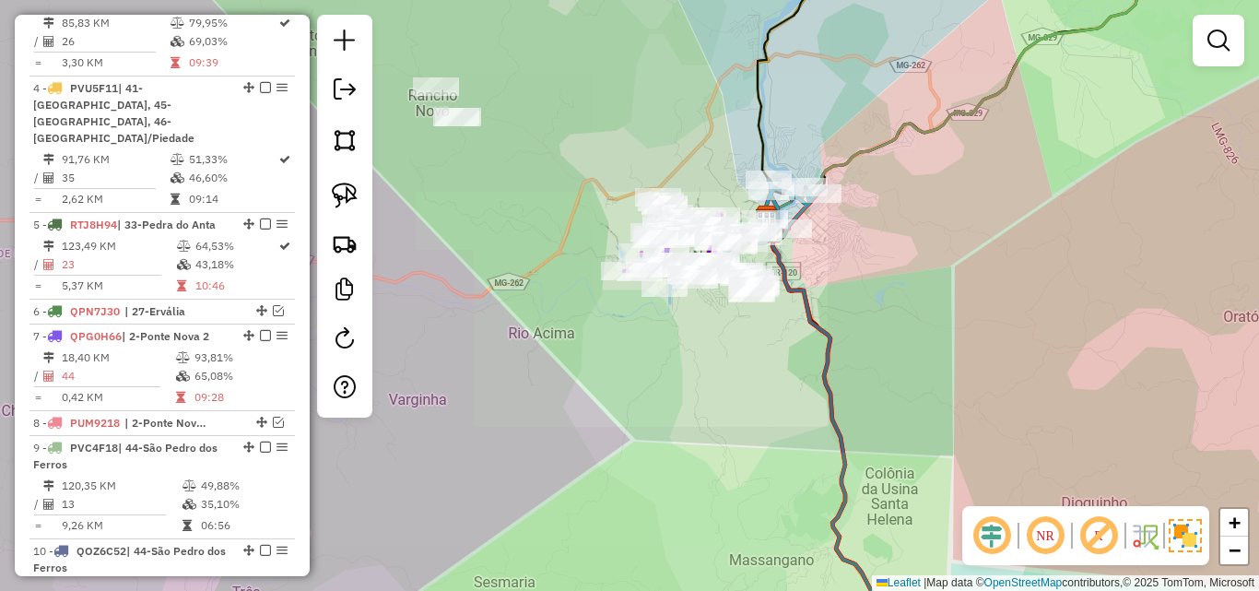
drag, startPoint x: 895, startPoint y: 336, endPoint x: 755, endPoint y: 249, distance: 165.2
click at [780, 267] on div "Janela de atendimento Grade de atendimento Capacidade Transportadoras Veículos …" at bounding box center [629, 295] width 1259 height 591
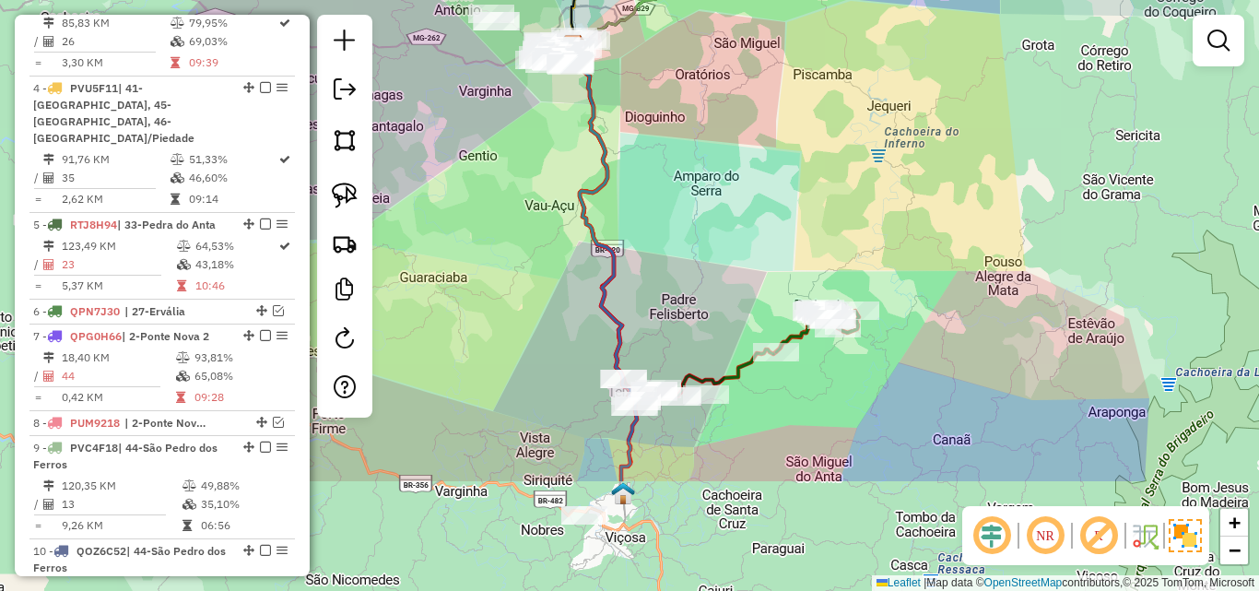
drag, startPoint x: 821, startPoint y: 337, endPoint x: 686, endPoint y: 163, distance: 220.7
click at [686, 163] on div "Janela de atendimento Grade de atendimento Capacidade Transportadoras Veículos …" at bounding box center [629, 295] width 1259 height 591
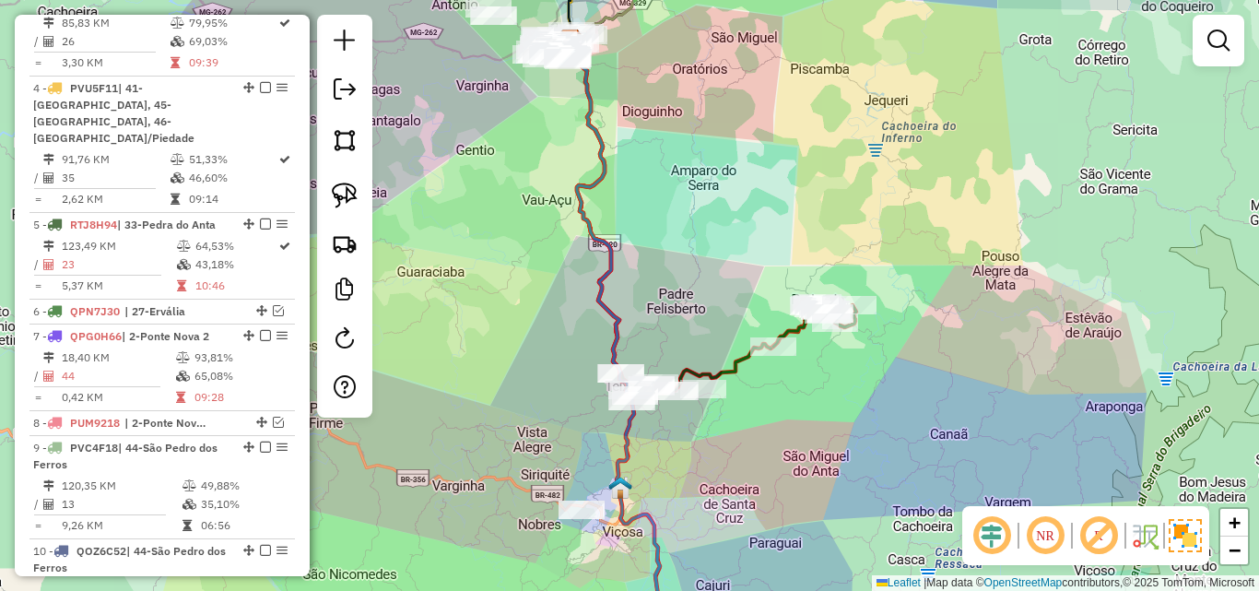
drag, startPoint x: 700, startPoint y: 279, endPoint x: 696, endPoint y: 112, distance: 166.9
click at [696, 113] on div "Janela de atendimento Grade de atendimento Capacidade Transportadoras Veículos …" at bounding box center [629, 295] width 1259 height 591
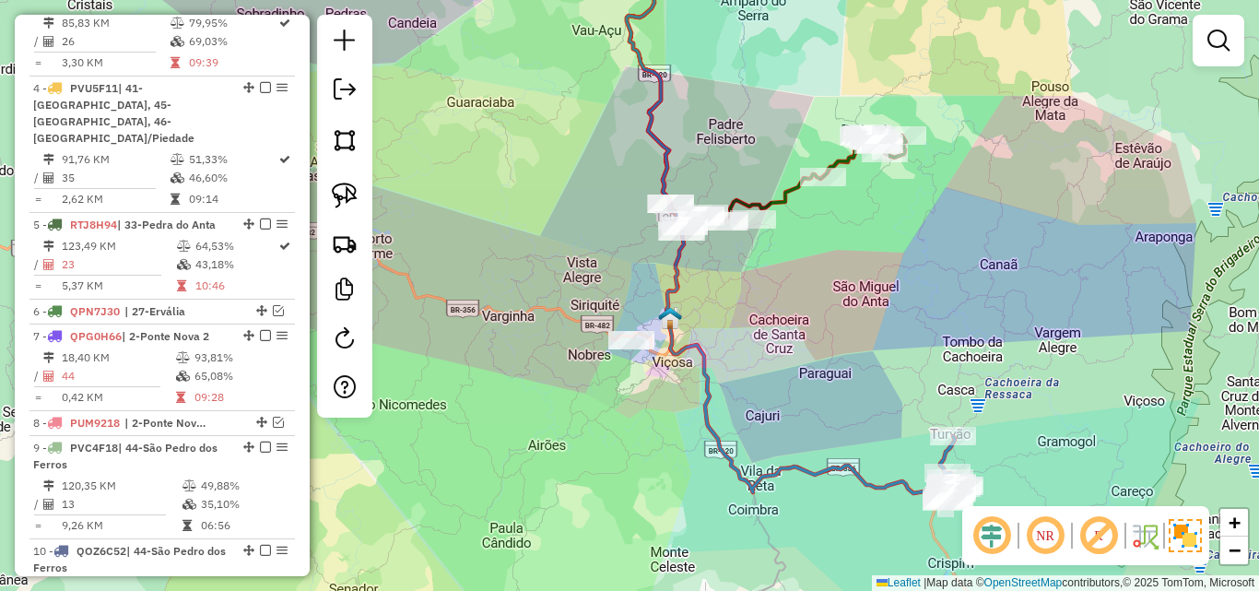
drag, startPoint x: 702, startPoint y: 294, endPoint x: 716, endPoint y: 191, distance: 104.1
click at [719, 204] on div "Janela de atendimento Grade de atendimento Capacidade Transportadoras Veículos …" at bounding box center [629, 295] width 1259 height 591
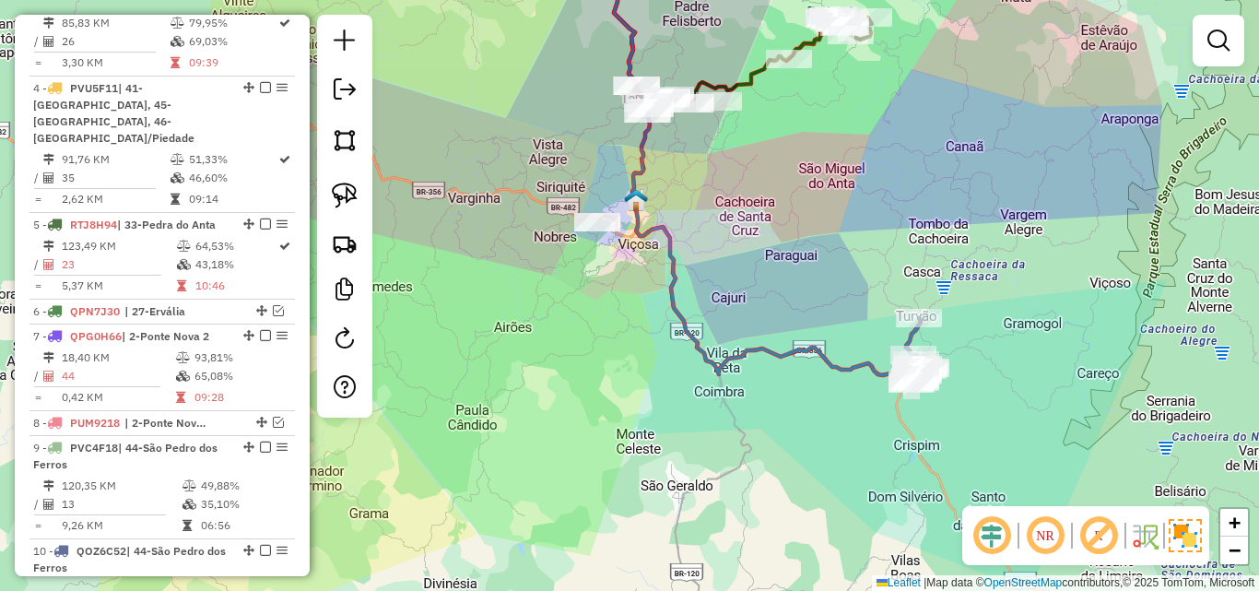
drag, startPoint x: 803, startPoint y: 178, endPoint x: 896, endPoint y: 396, distance: 237.4
click at [896, 396] on div "Janela de atendimento Grade de atendimento Capacidade Transportadoras Veículos …" at bounding box center [629, 295] width 1259 height 591
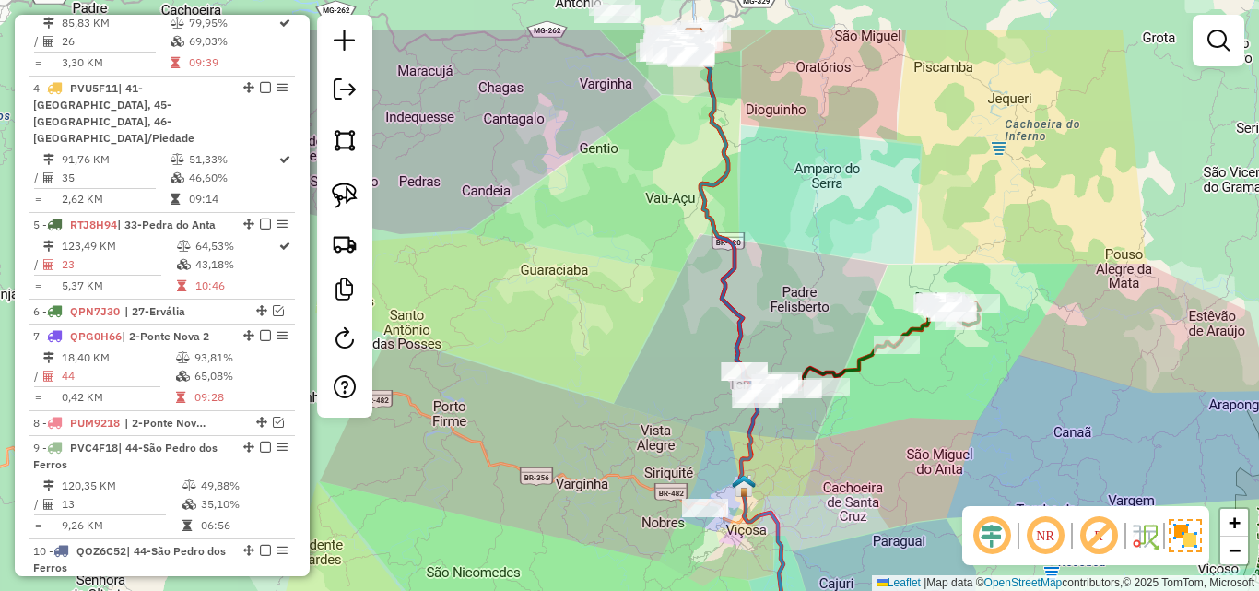
drag, startPoint x: 805, startPoint y: 287, endPoint x: 790, endPoint y: 288, distance: 14.9
click at [808, 327] on div "Janela de atendimento Grade de atendimento Capacidade Transportadoras Veículos …" at bounding box center [629, 295] width 1259 height 591
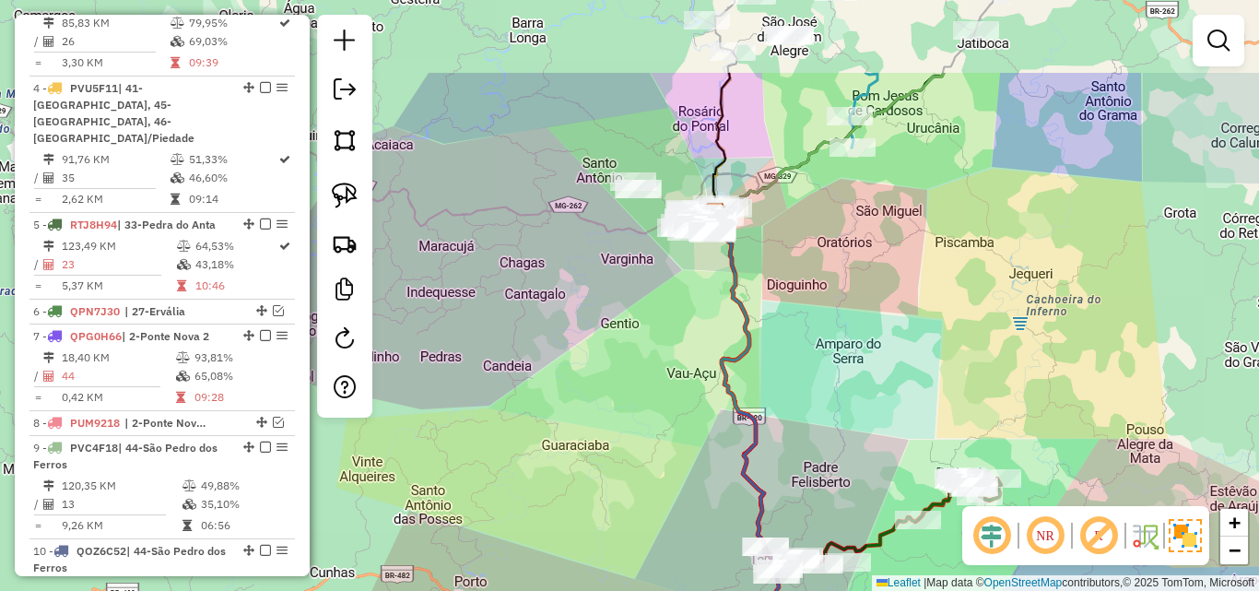
drag, startPoint x: 770, startPoint y: 253, endPoint x: 788, endPoint y: 370, distance: 119.3
click at [788, 370] on div "Janela de atendimento Grade de atendimento Capacidade Transportadoras Veículos …" at bounding box center [629, 295] width 1259 height 591
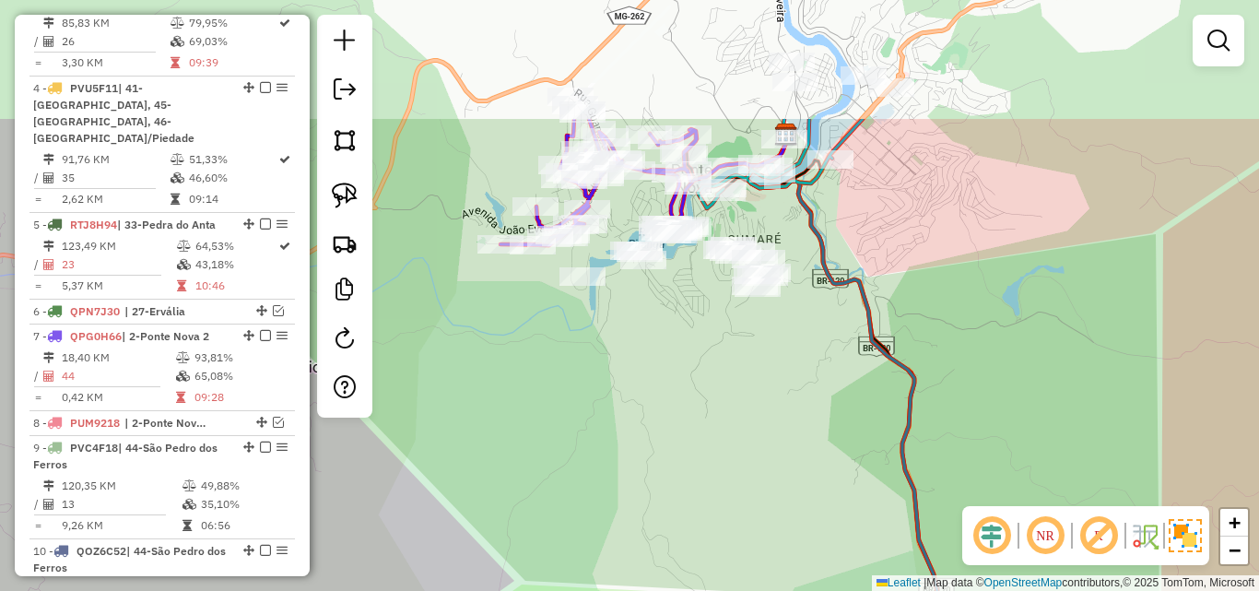
drag, startPoint x: 707, startPoint y: 177, endPoint x: 706, endPoint y: 355, distance: 177.9
click at [706, 355] on div "Janela de atendimento Grade de atendimento Capacidade Transportadoras Veículos …" at bounding box center [629, 295] width 1259 height 591
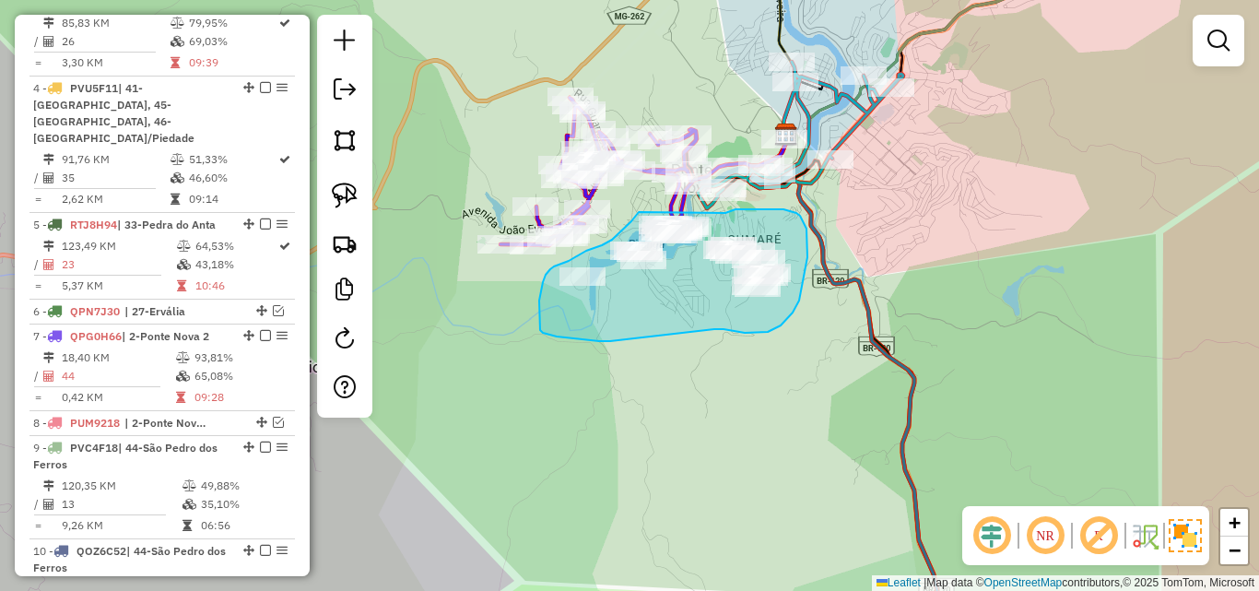
drag, startPoint x: 714, startPoint y: 329, endPoint x: 610, endPoint y: 341, distance: 104.8
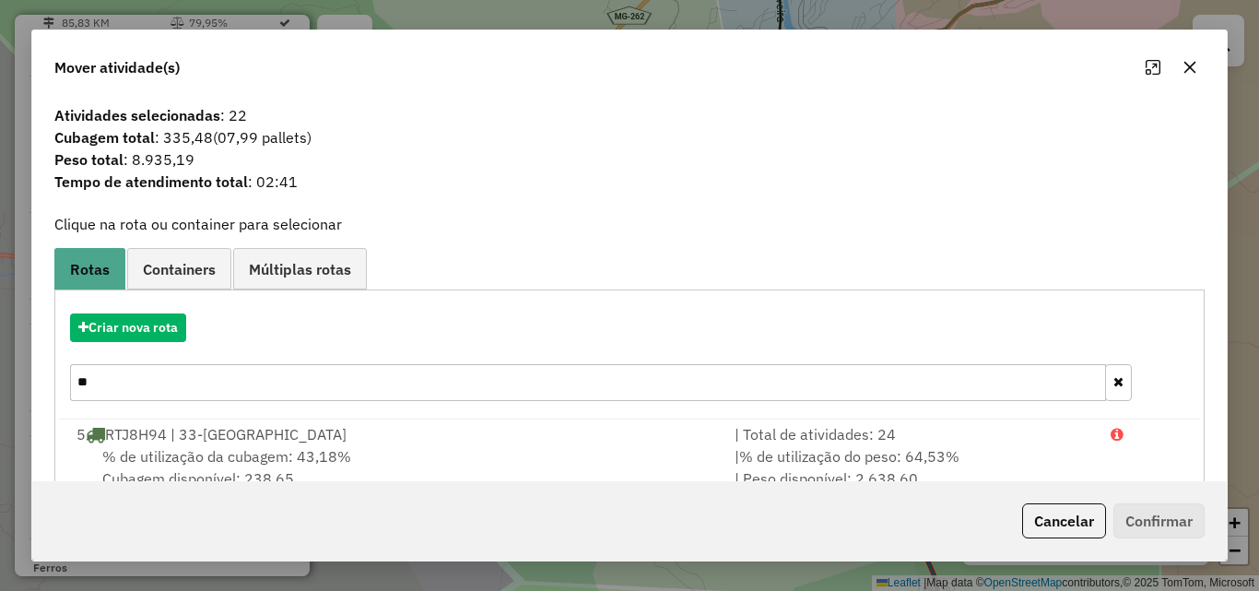
click at [1194, 69] on icon "button" at bounding box center [1189, 67] width 15 height 15
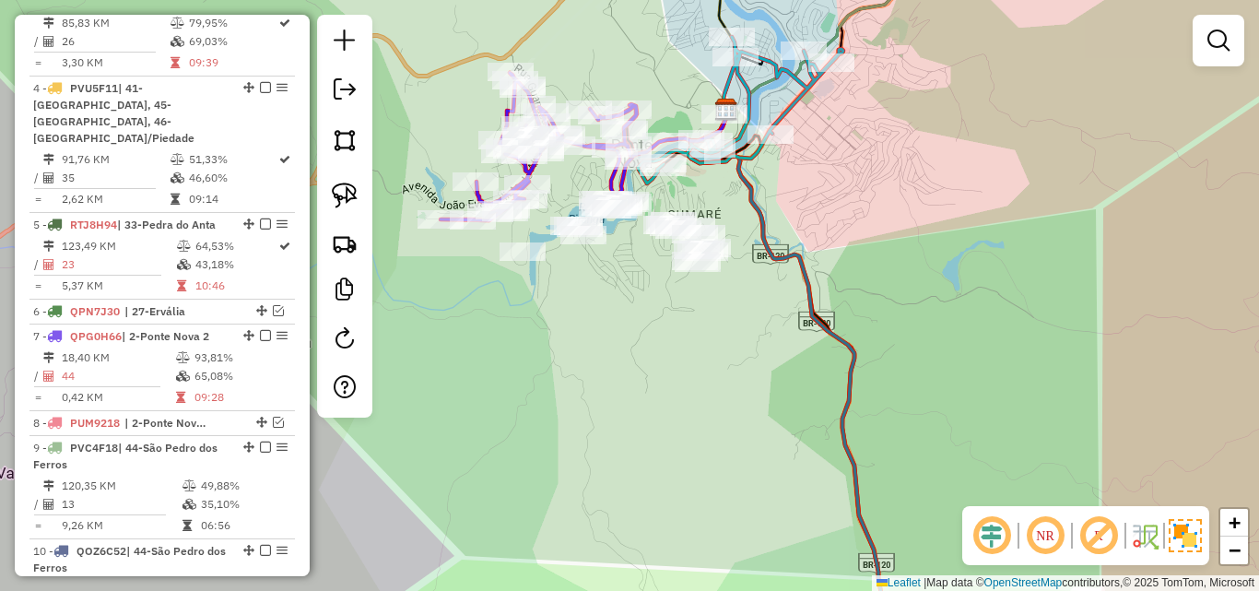
drag, startPoint x: 914, startPoint y: 299, endPoint x: 854, endPoint y: 274, distance: 64.9
click at [854, 274] on div "Janela de atendimento Grade de atendimento Capacidade Transportadoras Veículos …" at bounding box center [629, 295] width 1259 height 591
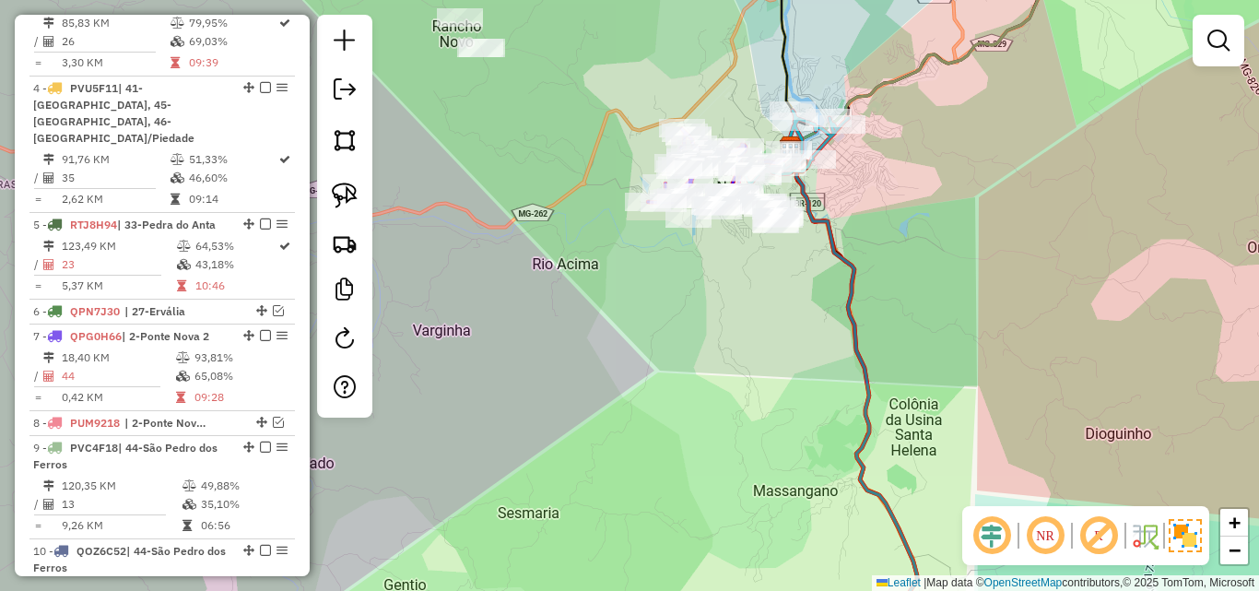
drag, startPoint x: 817, startPoint y: 313, endPoint x: 815, endPoint y: 253, distance: 60.9
click at [815, 253] on div "Janela de atendimento Grade de atendimento Capacidade Transportadoras Veículos …" at bounding box center [629, 295] width 1259 height 591
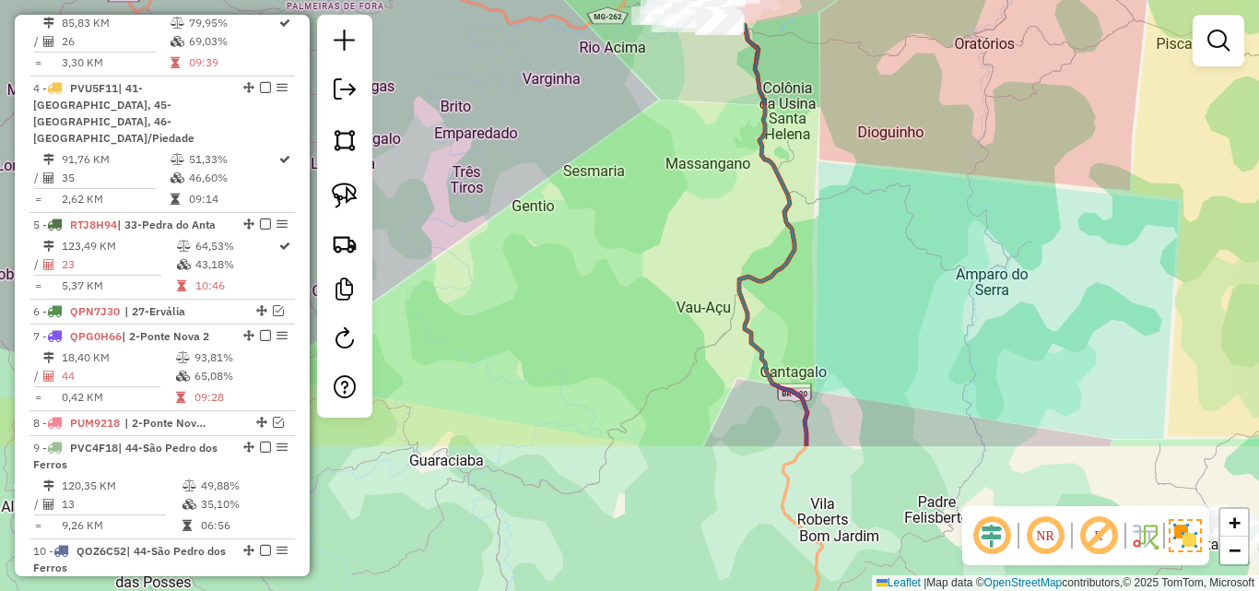
drag, startPoint x: 759, startPoint y: 362, endPoint x: 683, endPoint y: 157, distance: 219.3
click at [683, 157] on div "Janela de atendimento Grade de atendimento Capacidade Transportadoras Veículos …" at bounding box center [629, 295] width 1259 height 591
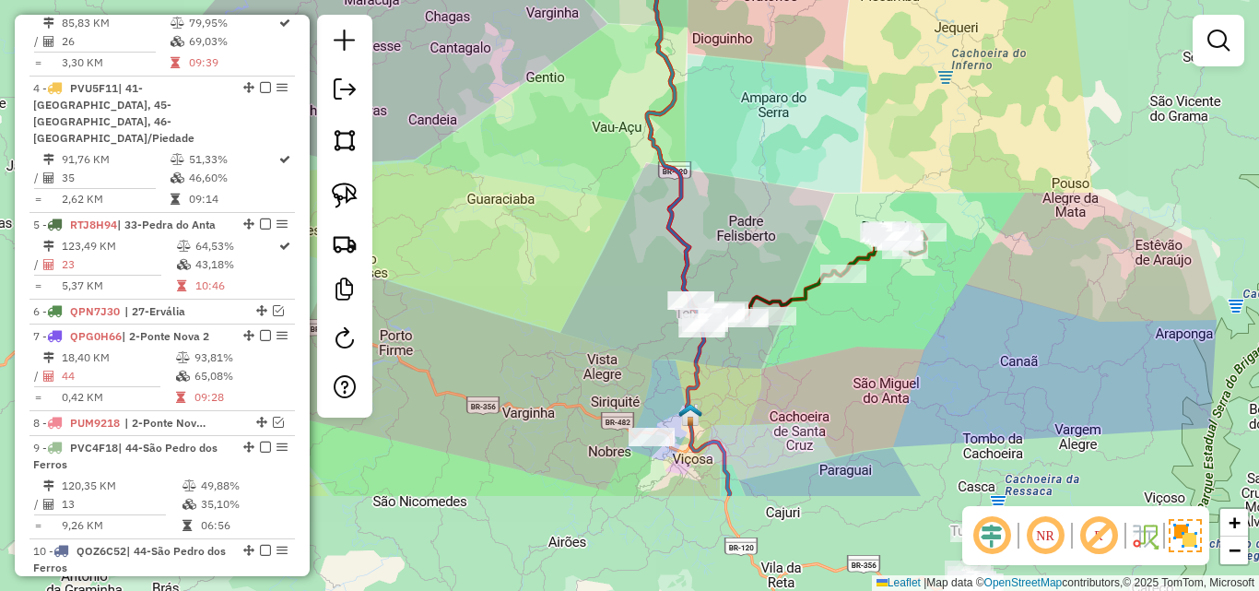
drag, startPoint x: 653, startPoint y: 354, endPoint x: 606, endPoint y: 204, distance: 157.1
click at [606, 204] on div "Janela de atendimento Grade de atendimento Capacidade Transportadoras Veículos …" at bounding box center [629, 295] width 1259 height 591
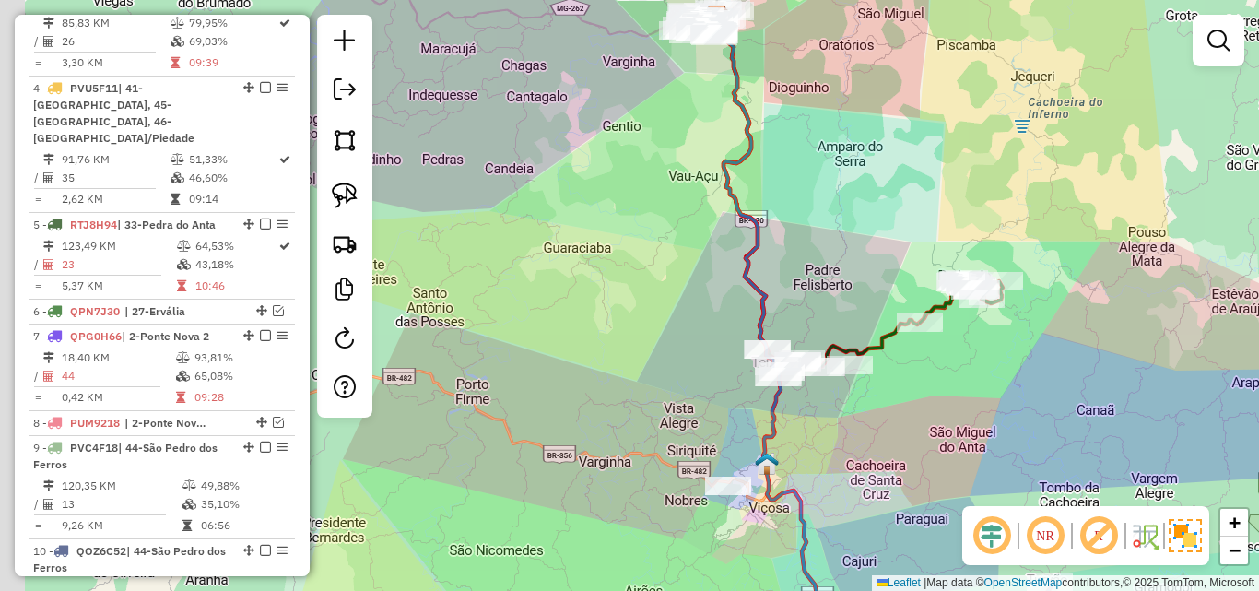
drag, startPoint x: 511, startPoint y: 319, endPoint x: 590, endPoint y: 370, distance: 94.1
click at [590, 370] on div "Janela de atendimento Grade de atendimento Capacidade Transportadoras Veículos …" at bounding box center [629, 295] width 1259 height 591
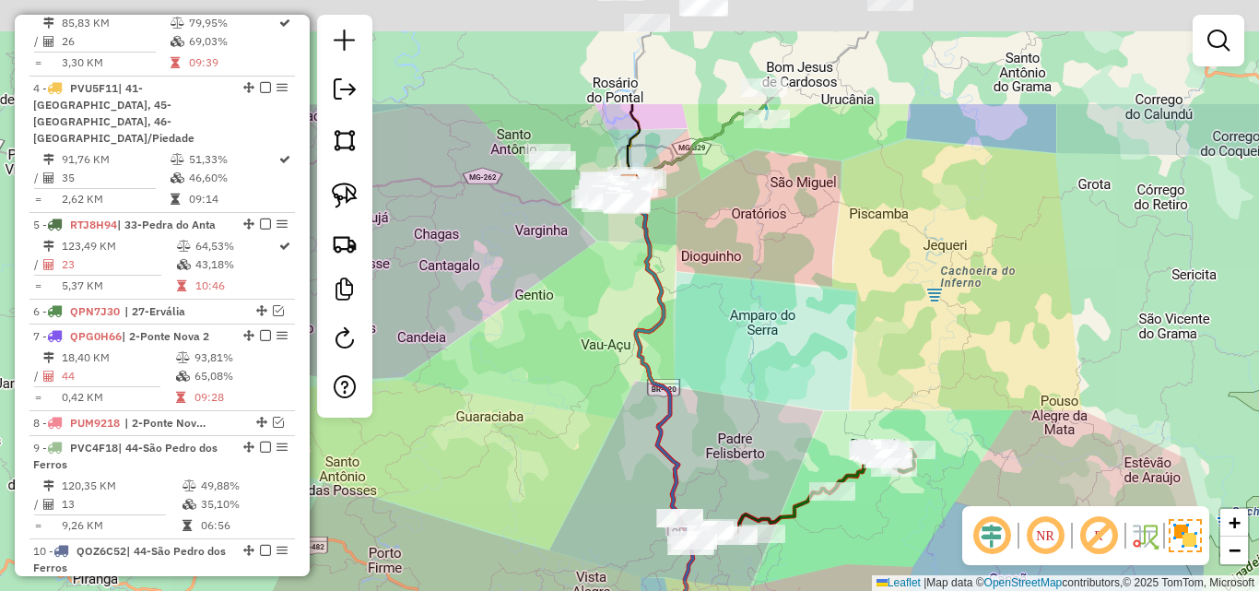
drag, startPoint x: 612, startPoint y: 287, endPoint x: 538, endPoint y: 453, distance: 181.5
click at [502, 473] on div "Janela de atendimento Grade de atendimento Capacidade Transportadoras Veículos …" at bounding box center [629, 295] width 1259 height 591
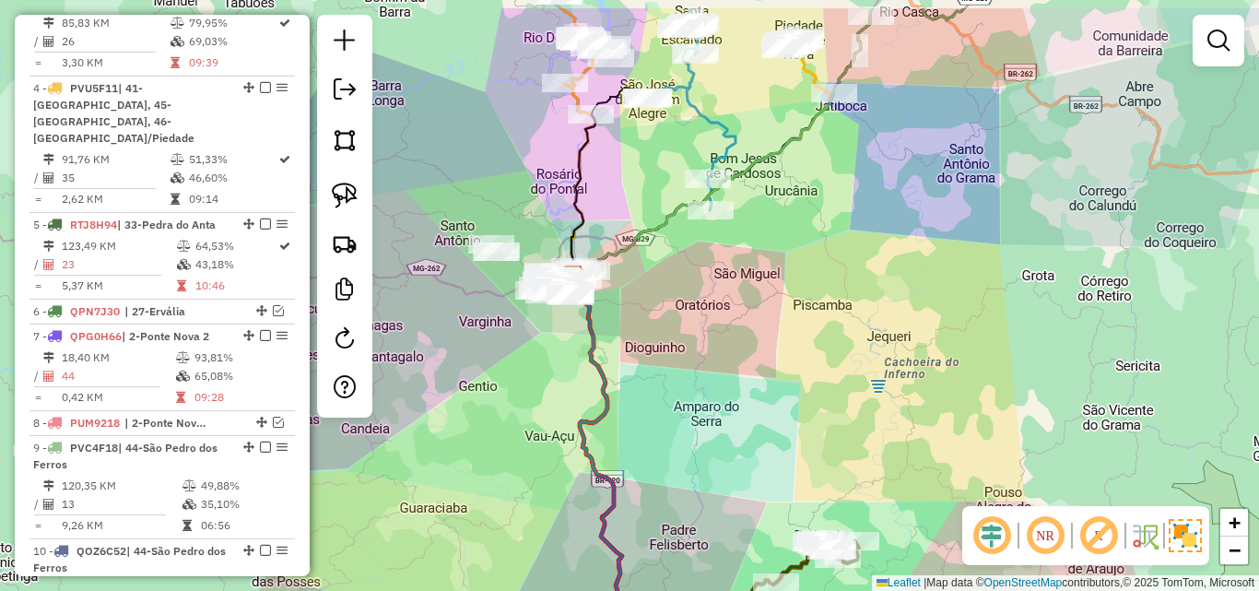
drag, startPoint x: 798, startPoint y: 291, endPoint x: 641, endPoint y: 484, distance: 248.9
click at [641, 484] on div "Janela de atendimento Grade de atendimento Capacidade Transportadoras Veículos …" at bounding box center [629, 295] width 1259 height 591
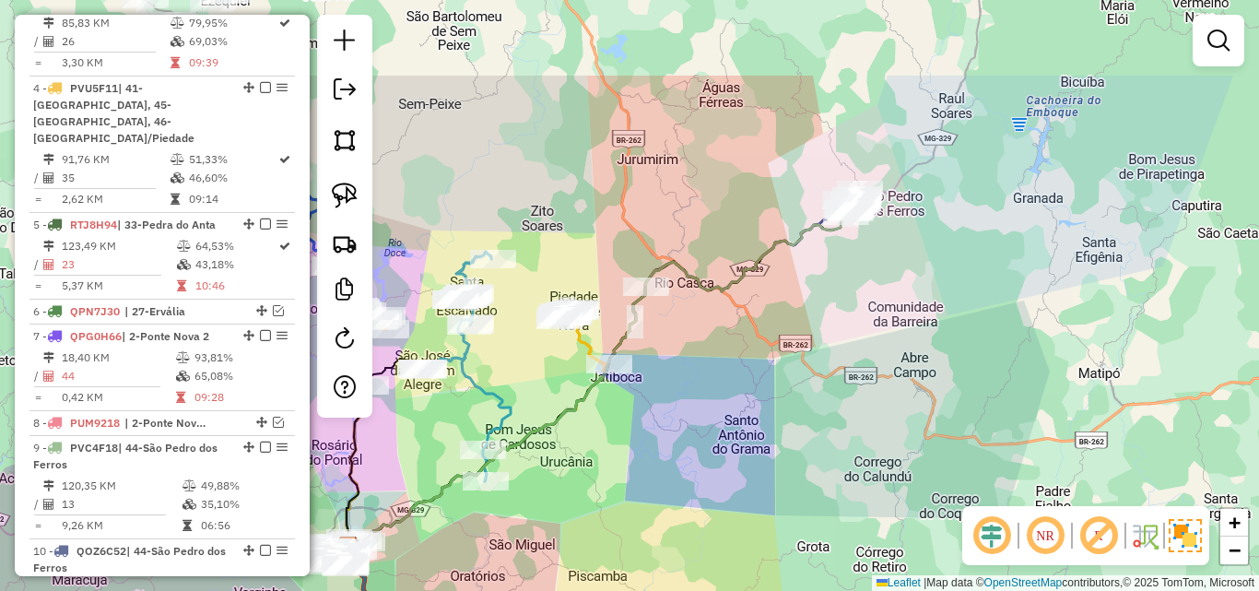
drag, startPoint x: 820, startPoint y: 317, endPoint x: 755, endPoint y: 385, distance: 94.5
click at [688, 491] on div "Janela de atendimento Grade de atendimento Capacidade Transportadoras Veículos …" at bounding box center [629, 295] width 1259 height 591
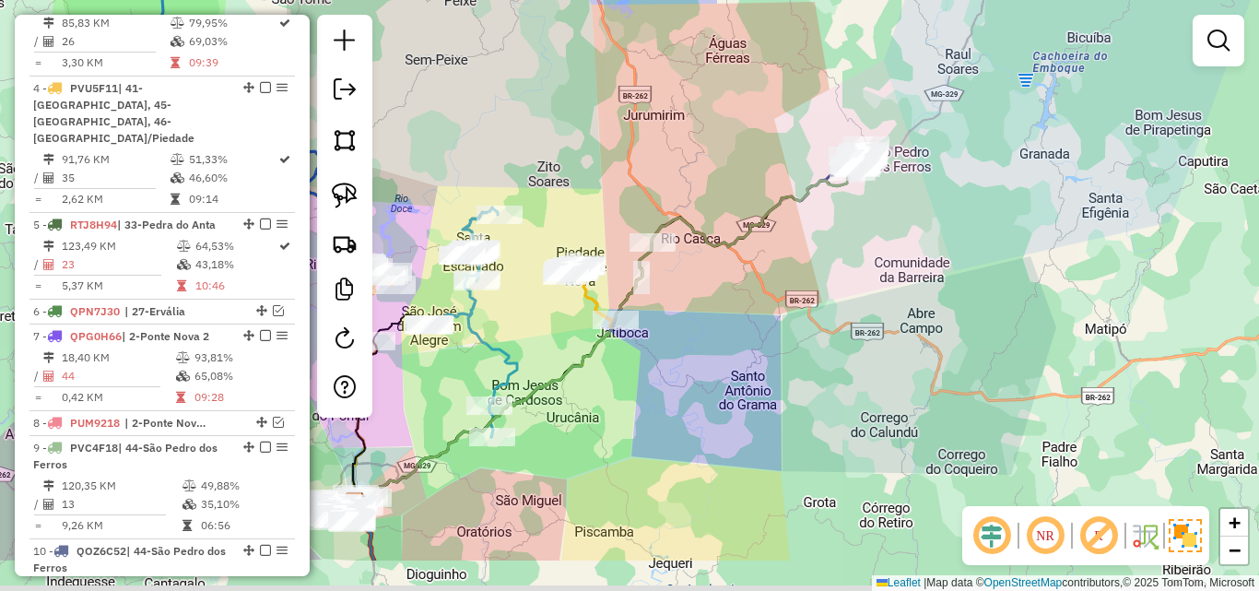
drag, startPoint x: 684, startPoint y: 392, endPoint x: 749, endPoint y: 284, distance: 126.1
click at [749, 284] on div "Janela de atendimento Grade de atendimento Capacidade Transportadoras Veículos …" at bounding box center [629, 295] width 1259 height 591
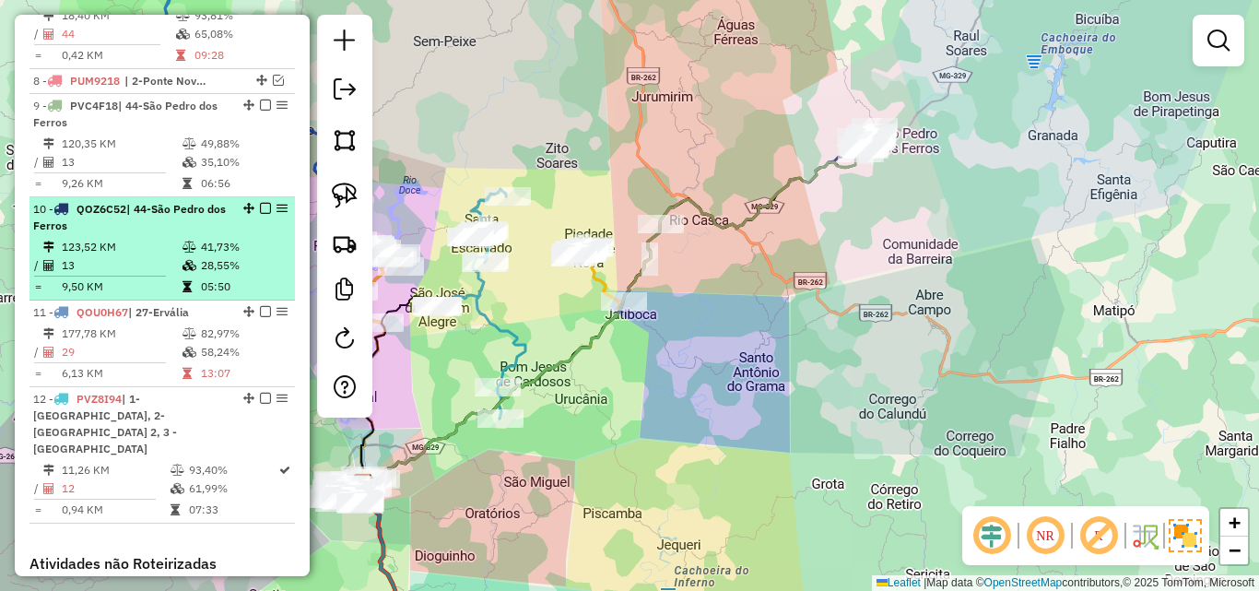
scroll to position [1308, 0]
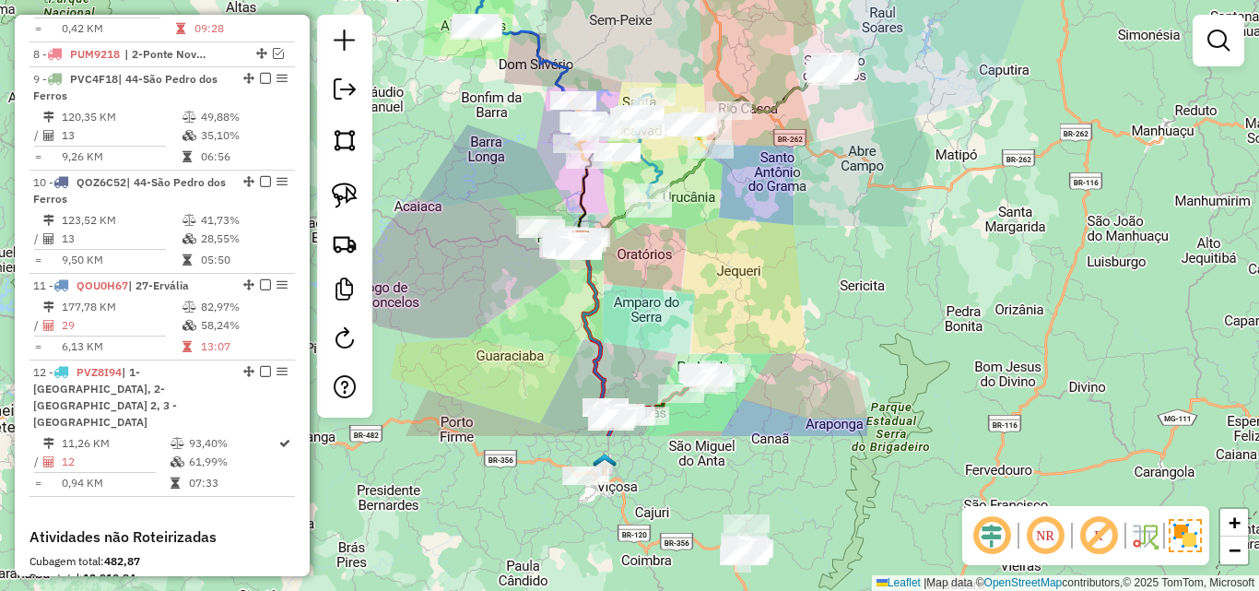
drag, startPoint x: 606, startPoint y: 459, endPoint x: 693, endPoint y: 241, distance: 235.0
click at [693, 241] on div "Janela de atendimento Grade de atendimento Capacidade Transportadoras Veículos …" at bounding box center [629, 295] width 1259 height 591
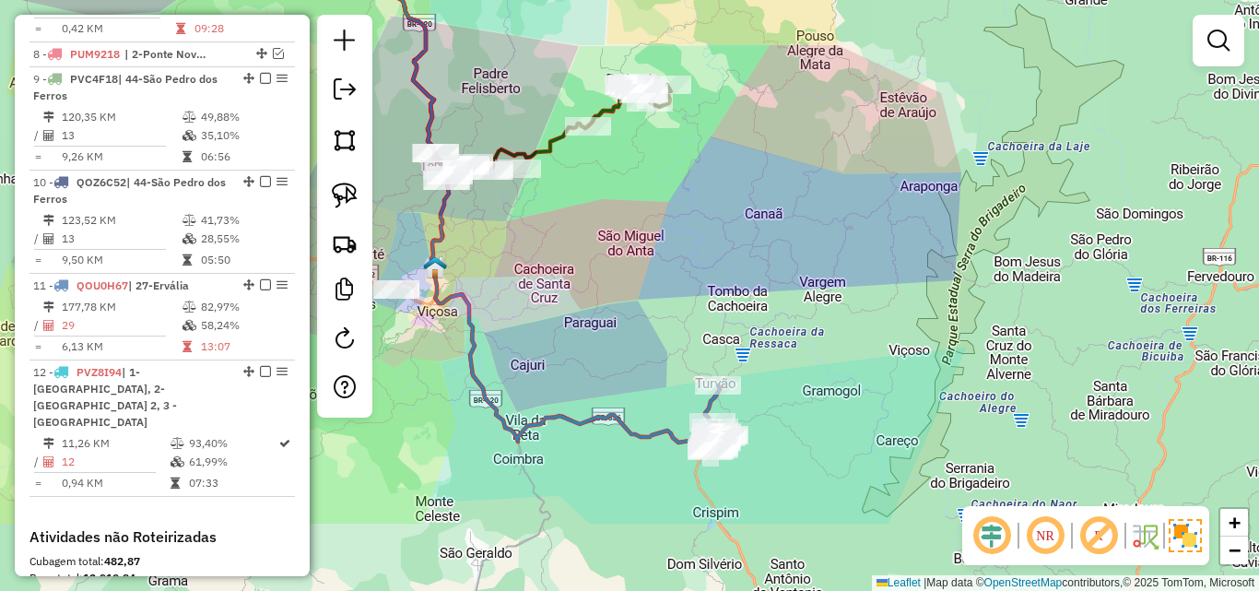
drag, startPoint x: 724, startPoint y: 521, endPoint x: 708, endPoint y: 494, distance: 31.5
click at [708, 494] on div "Janela de atendimento Grade de atendimento Capacidade Transportadoras Veículos …" at bounding box center [629, 295] width 1259 height 591
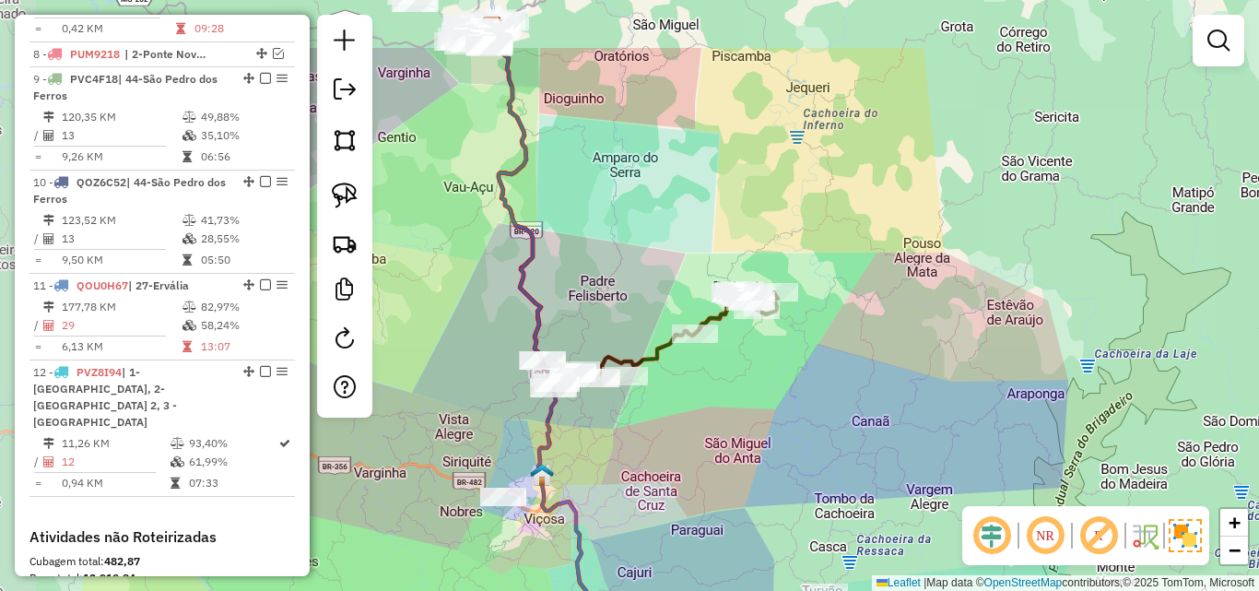
drag, startPoint x: 625, startPoint y: 370, endPoint x: 724, endPoint y: 502, distance: 165.2
click at [724, 502] on div "Janela de atendimento Grade de atendimento Capacidade Transportadoras Veículos …" at bounding box center [629, 295] width 1259 height 591
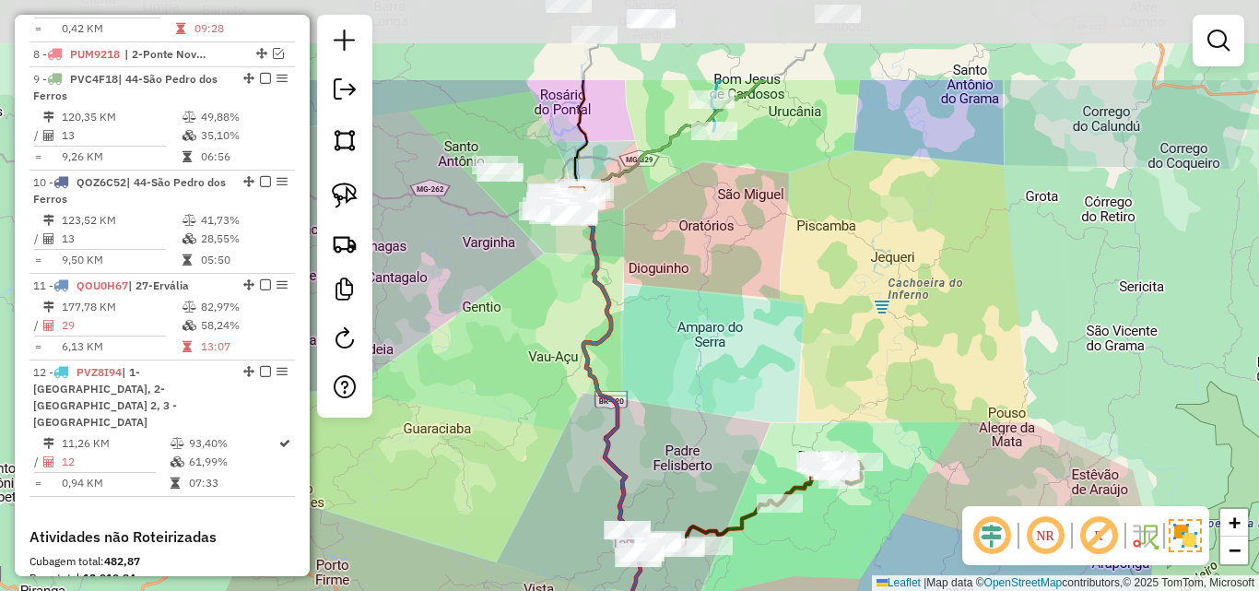
drag, startPoint x: 667, startPoint y: 373, endPoint x: 684, endPoint y: 406, distance: 37.1
click at [684, 406] on div "Janela de atendimento Grade de atendimento Capacidade Transportadoras Veículos …" at bounding box center [629, 295] width 1259 height 591
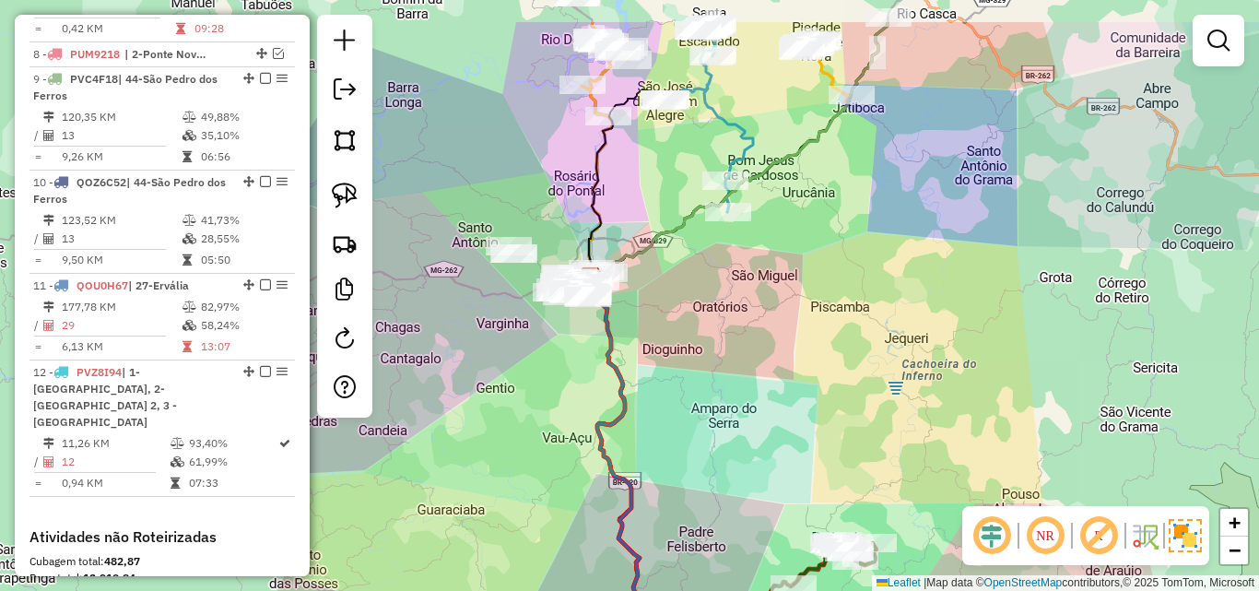
drag, startPoint x: 654, startPoint y: 304, endPoint x: 668, endPoint y: 389, distance: 85.9
click at [668, 389] on div "Janela de atendimento Grade de atendimento Capacidade Transportadoras Veículos …" at bounding box center [629, 295] width 1259 height 591
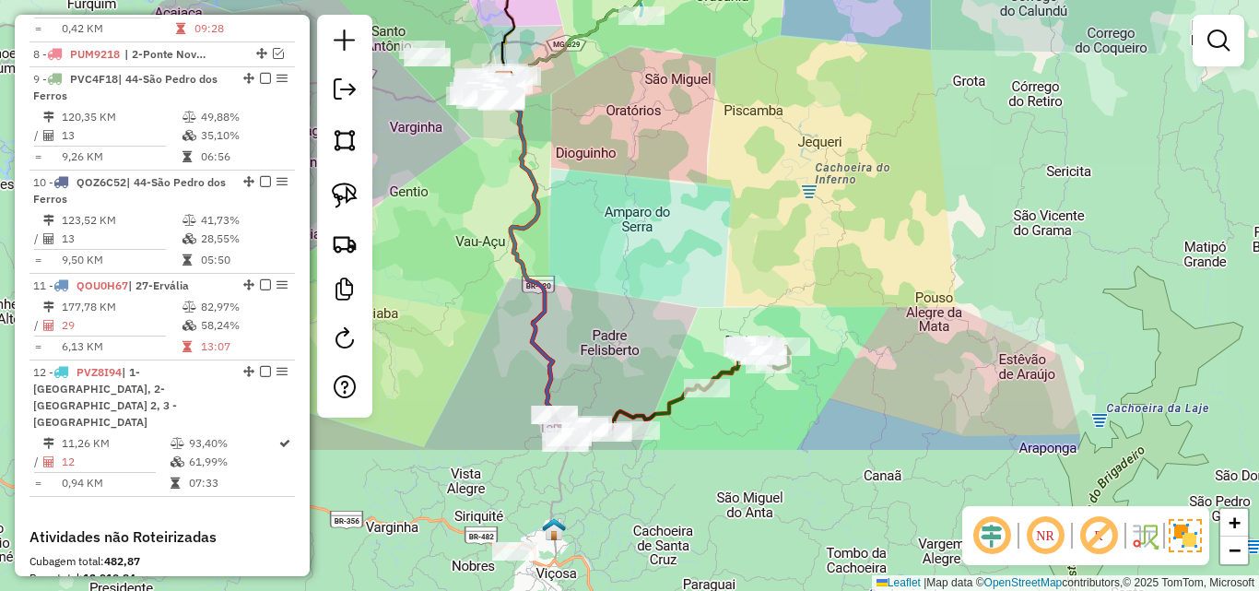
drag, startPoint x: 753, startPoint y: 430, endPoint x: 664, endPoint y: 221, distance: 227.1
click at [664, 221] on div "Janela de atendimento Grade de atendimento Capacidade Transportadoras Veículos …" at bounding box center [629, 295] width 1259 height 591
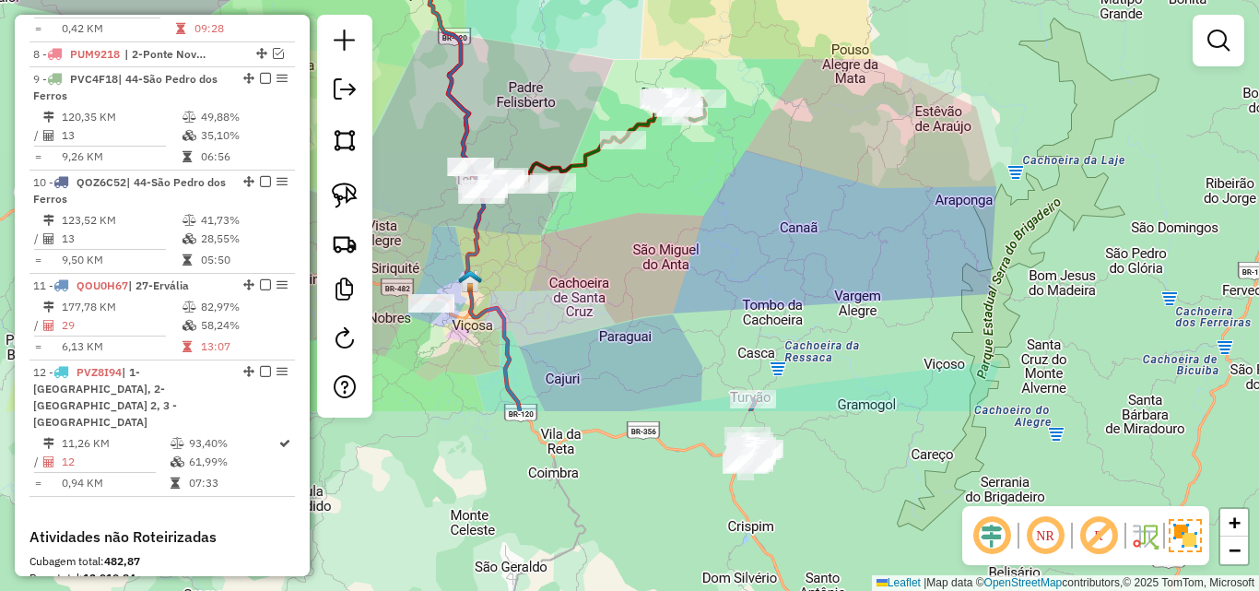
drag, startPoint x: 784, startPoint y: 478, endPoint x: 702, endPoint y: 240, distance: 252.4
click at [702, 240] on div "Janela de atendimento Grade de atendimento Capacidade Transportadoras Veículos …" at bounding box center [629, 295] width 1259 height 591
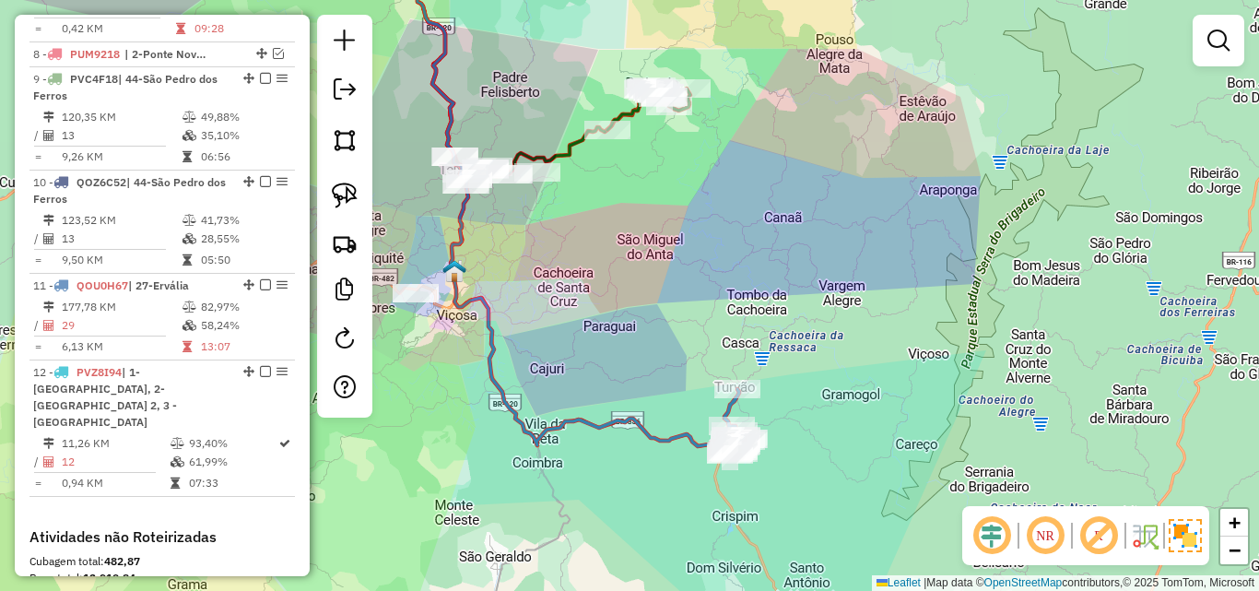
drag, startPoint x: 704, startPoint y: 465, endPoint x: 670, endPoint y: 447, distance: 38.8
click at [670, 447] on div "Janela de atendimento Grade de atendimento Capacidade Transportadoras Veículos …" at bounding box center [629, 295] width 1259 height 591
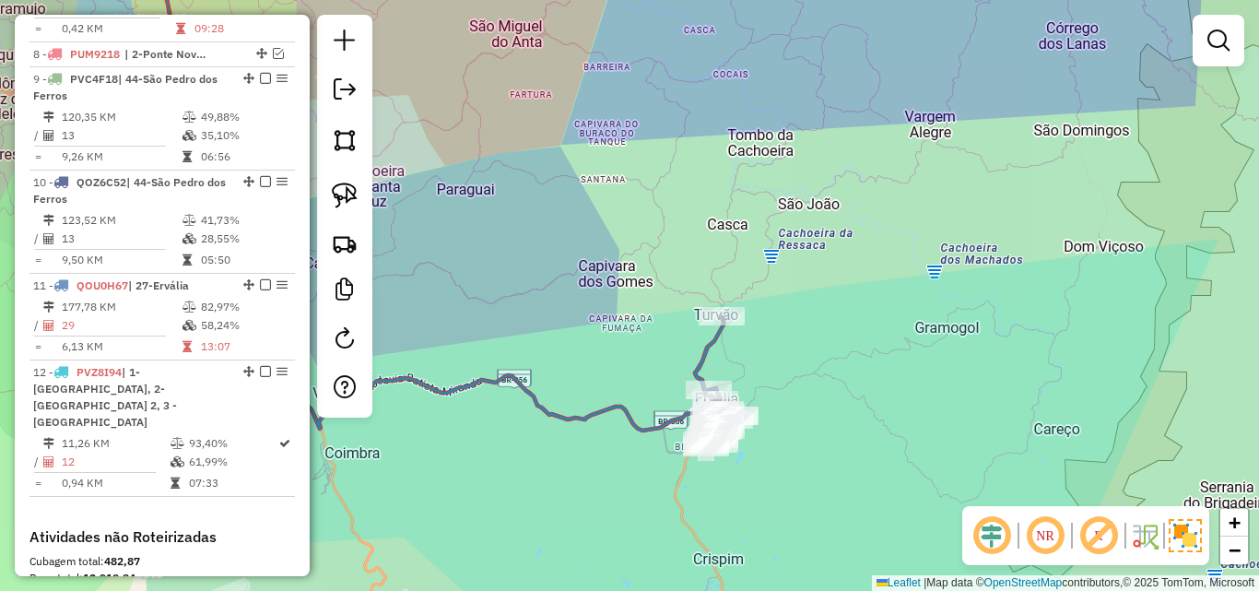
drag, startPoint x: 479, startPoint y: 286, endPoint x: 774, endPoint y: 343, distance: 300.4
click at [758, 342] on div "Janela de atendimento Grade de atendimento Capacidade Transportadoras Veículos …" at bounding box center [629, 295] width 1259 height 591
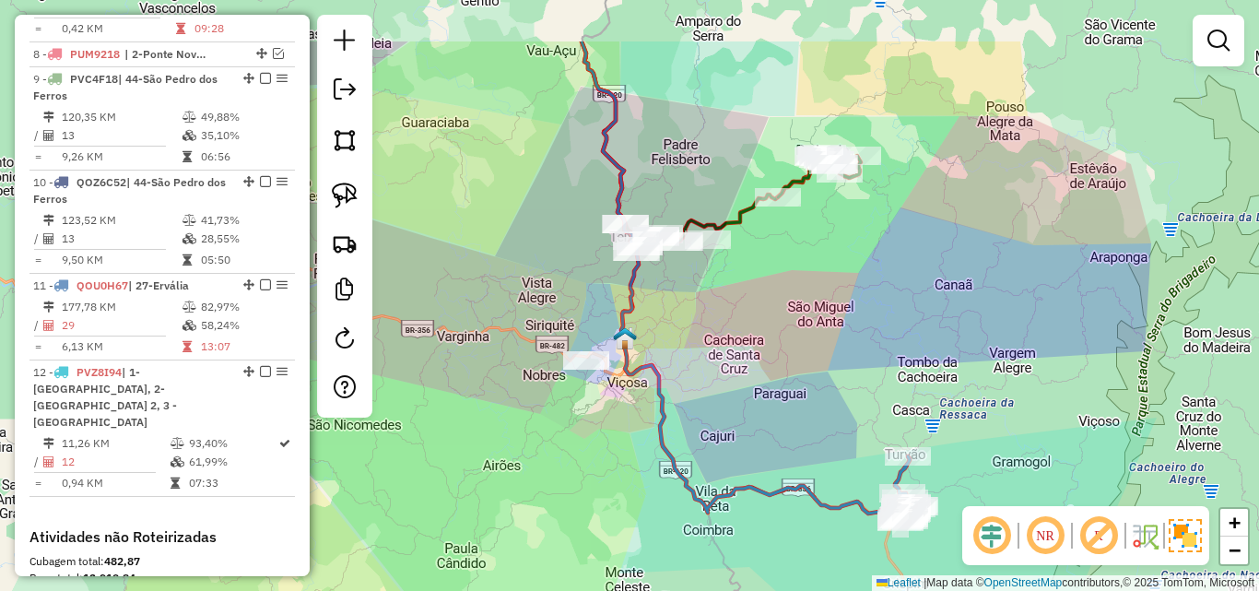
drag, startPoint x: 735, startPoint y: 287, endPoint x: 741, endPoint y: 387, distance: 100.6
click at [741, 387] on div "Janela de atendimento Grade de atendimento Capacidade Transportadoras Veículos …" at bounding box center [629, 295] width 1259 height 591
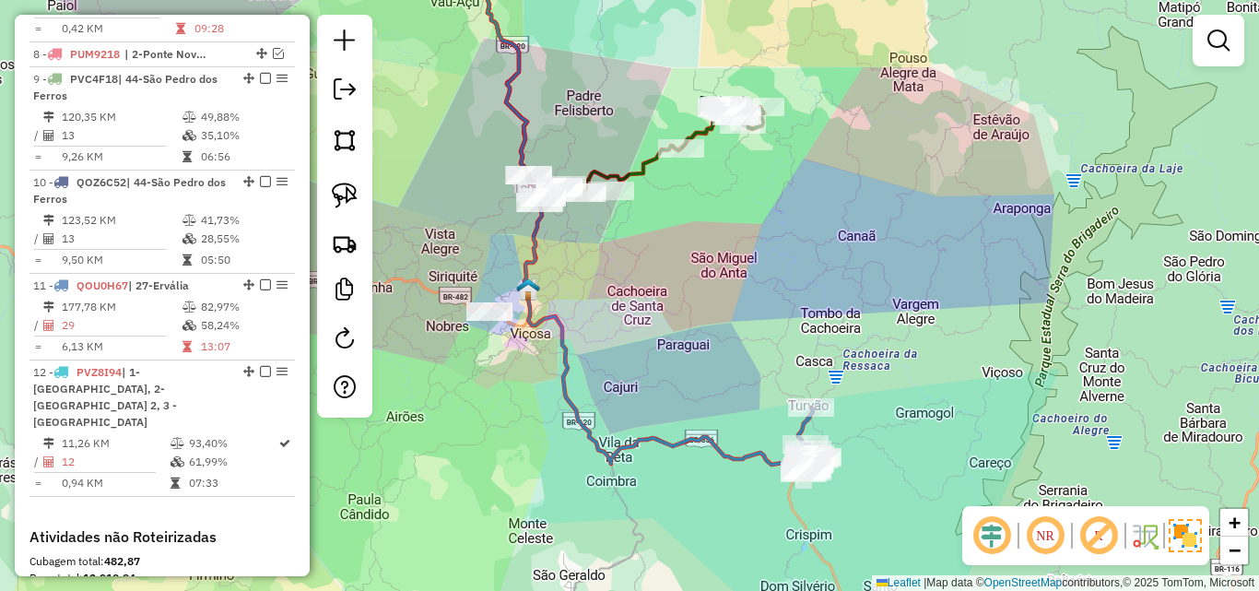
drag, startPoint x: 688, startPoint y: 350, endPoint x: 592, endPoint y: 301, distance: 108.4
click at [592, 301] on div "Janela de atendimento Grade de atendimento Capacidade Transportadoras Veículos …" at bounding box center [629, 295] width 1259 height 591
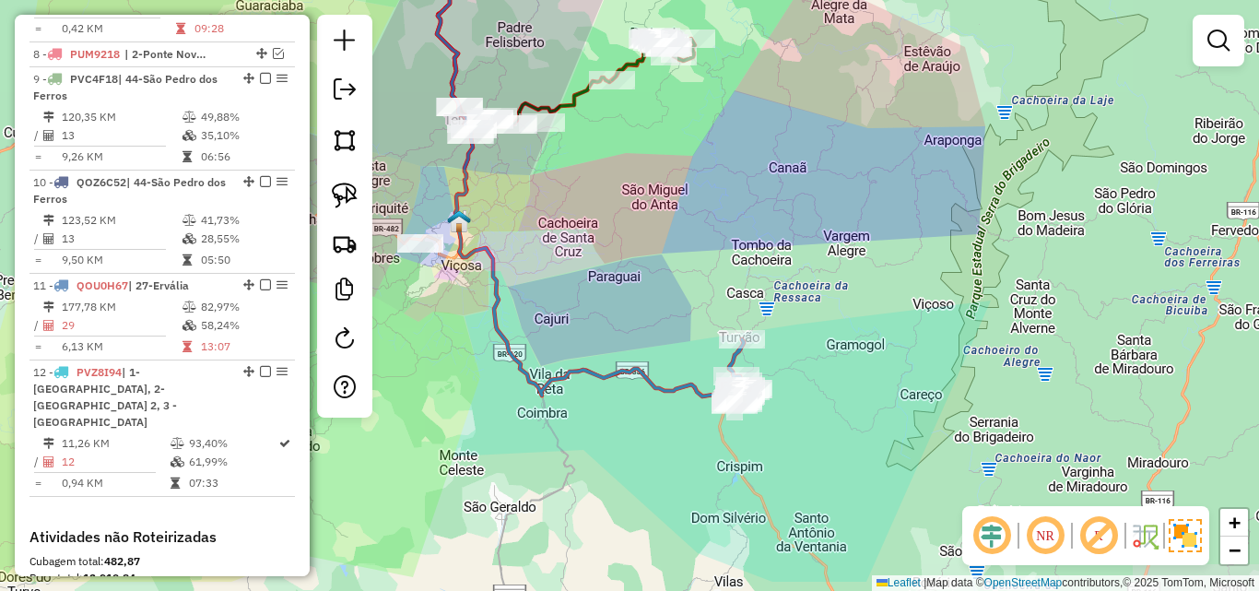
drag, startPoint x: 743, startPoint y: 382, endPoint x: 700, endPoint y: 341, distance: 58.7
click at [700, 341] on div "Janela de atendimento Grade de atendimento Capacidade Transportadoras Veículos …" at bounding box center [629, 295] width 1259 height 591
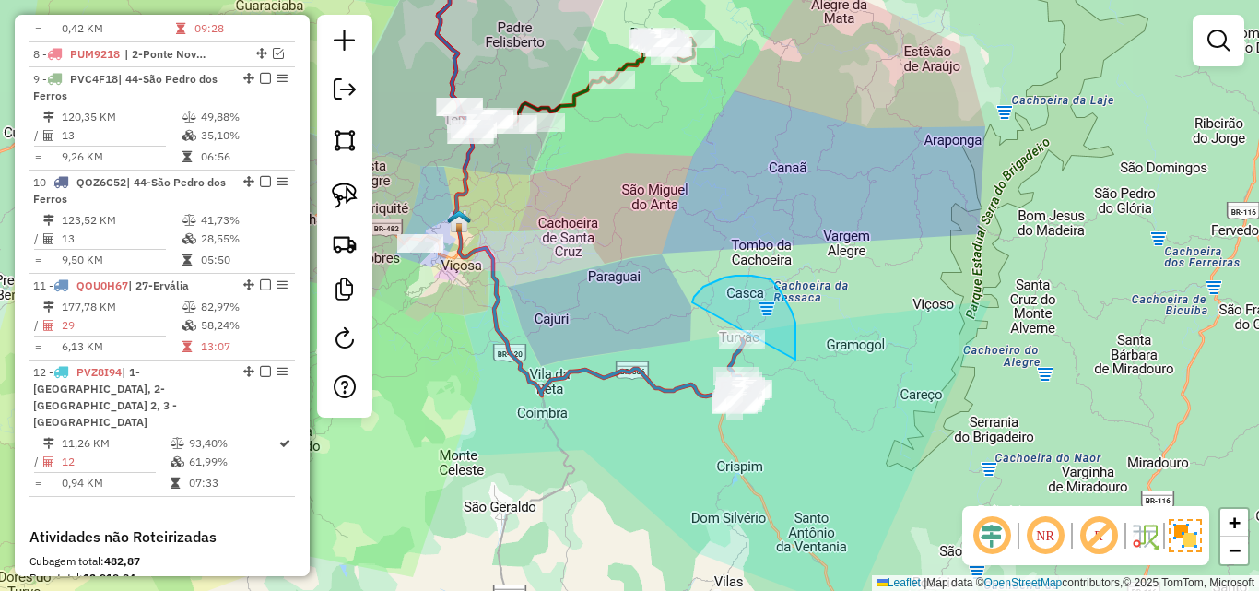
drag, startPoint x: 795, startPoint y: 359, endPoint x: 727, endPoint y: 302, distance: 89.0
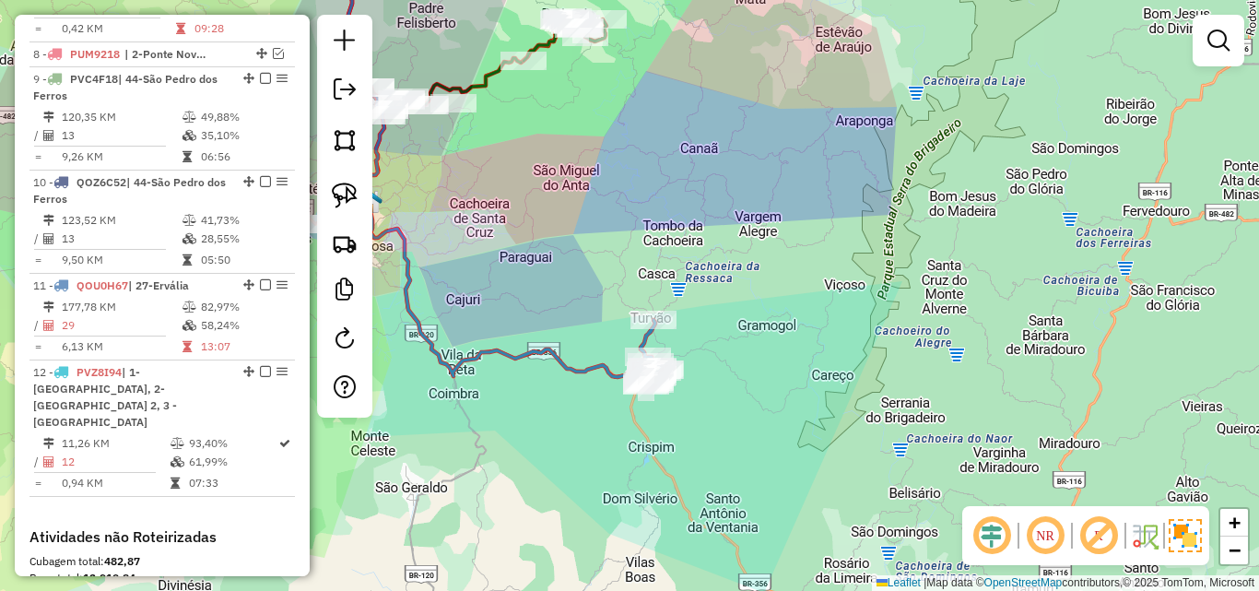
drag, startPoint x: 829, startPoint y: 310, endPoint x: 754, endPoint y: 308, distance: 74.7
click at [754, 308] on div "Janela de atendimento Grade de atendimento Capacidade Transportadoras Veículos …" at bounding box center [629, 295] width 1259 height 591
click at [660, 444] on div "Janela de atendimento Grade de atendimento Capacidade Transportadoras Veículos …" at bounding box center [629, 295] width 1259 height 591
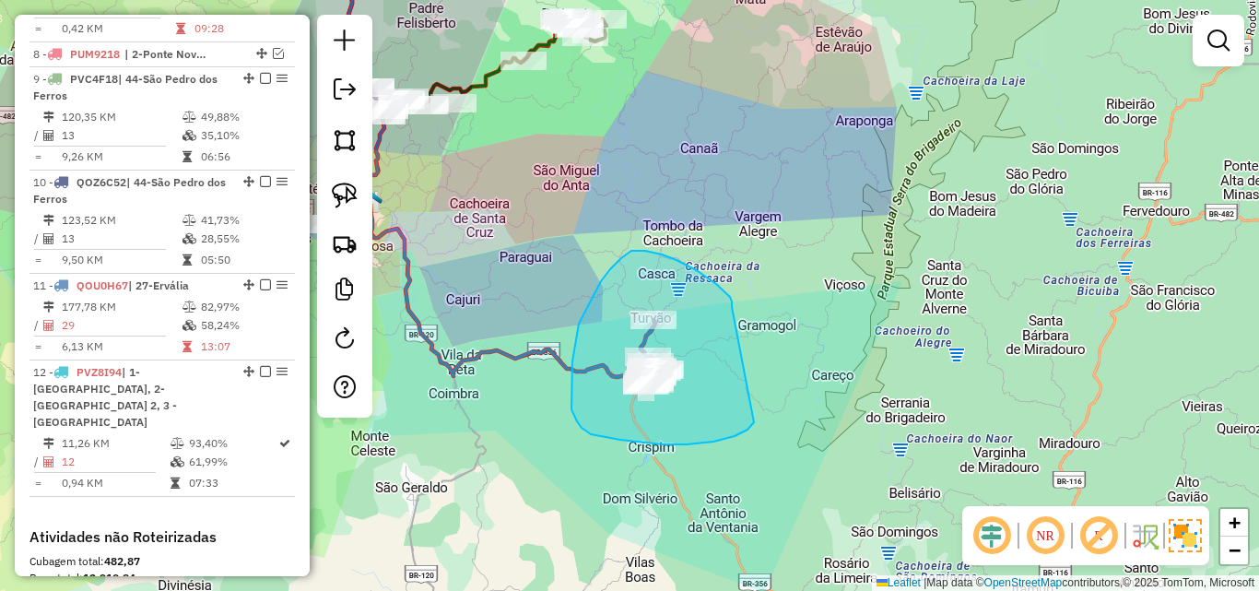
drag, startPoint x: 732, startPoint y: 307, endPoint x: 754, endPoint y: 415, distance: 110.1
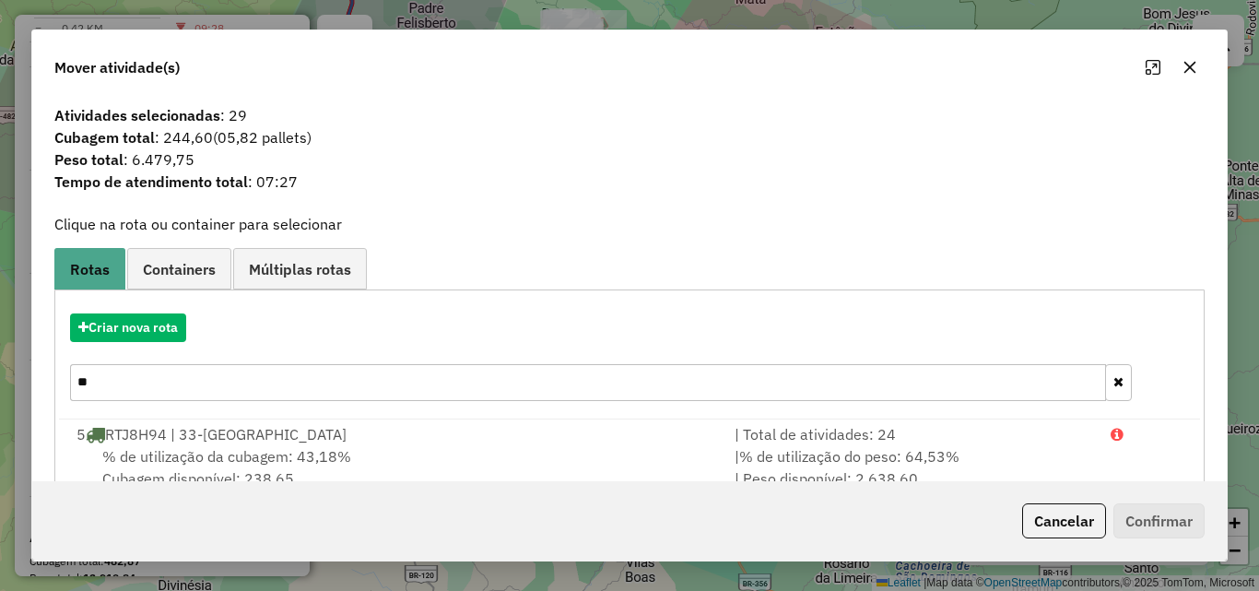
click at [1199, 67] on button "button" at bounding box center [1189, 67] width 29 height 29
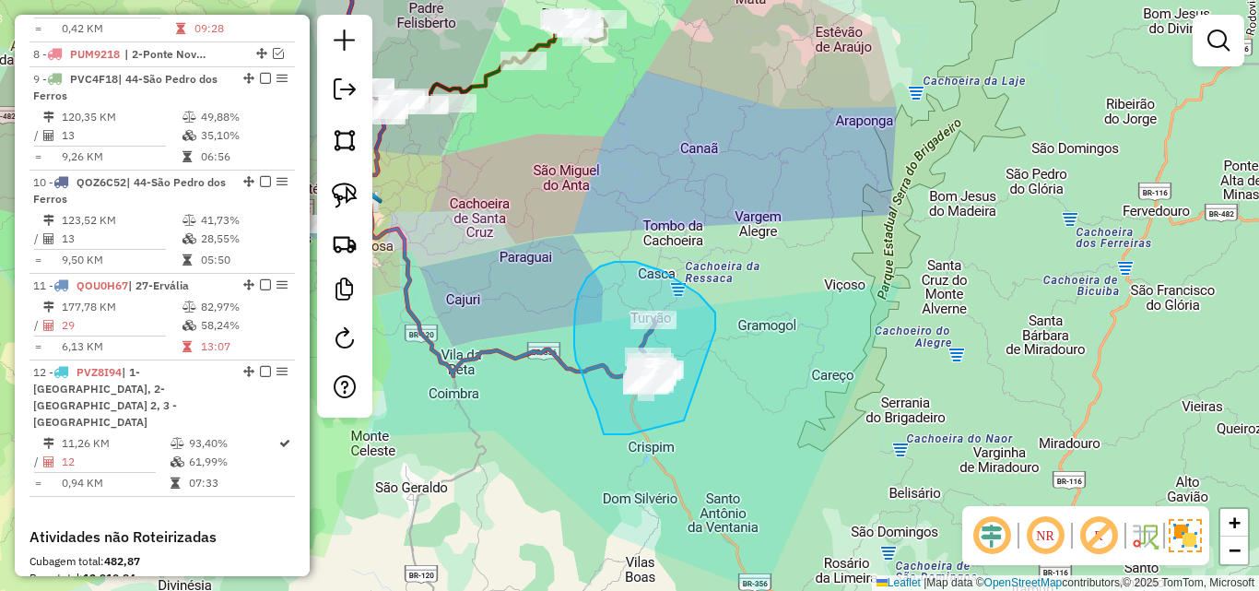
drag, startPoint x: 715, startPoint y: 330, endPoint x: 788, endPoint y: 384, distance: 90.9
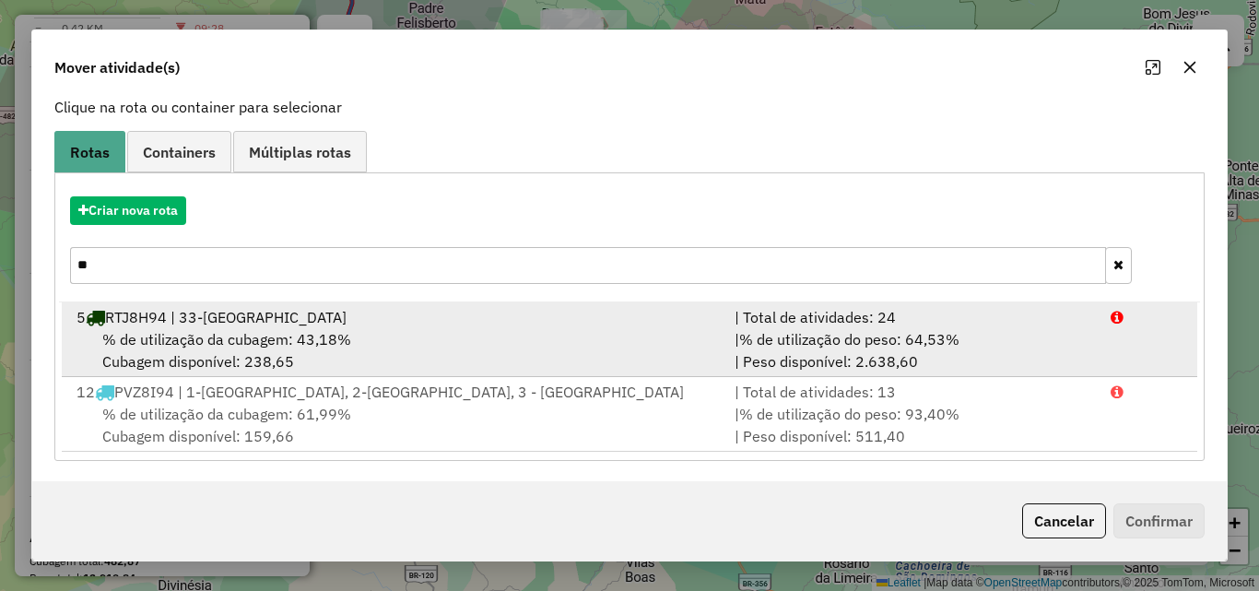
scroll to position [119, 0]
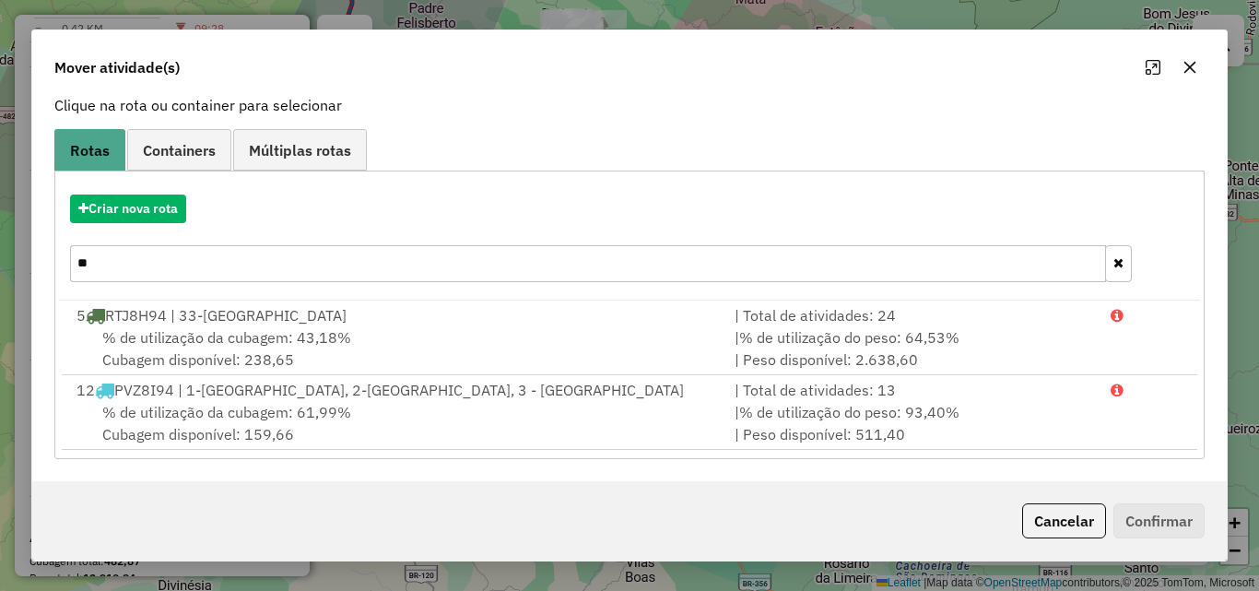
click at [1186, 68] on icon "button" at bounding box center [1189, 67] width 15 height 15
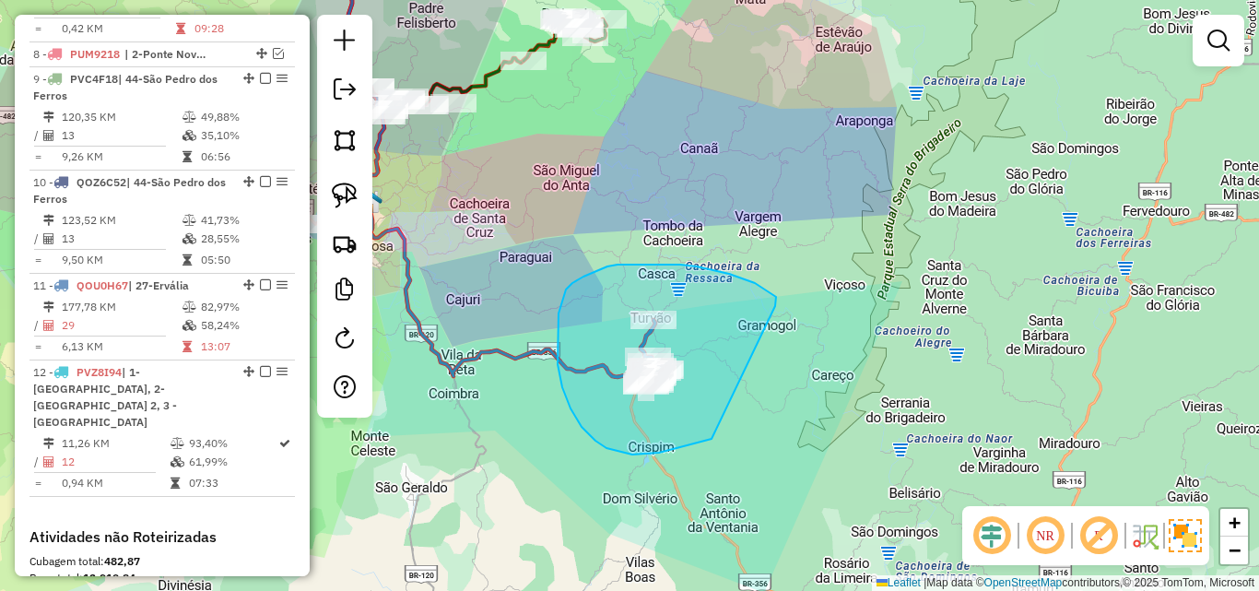
drag, startPoint x: 775, startPoint y: 306, endPoint x: 785, endPoint y: 409, distance: 103.7
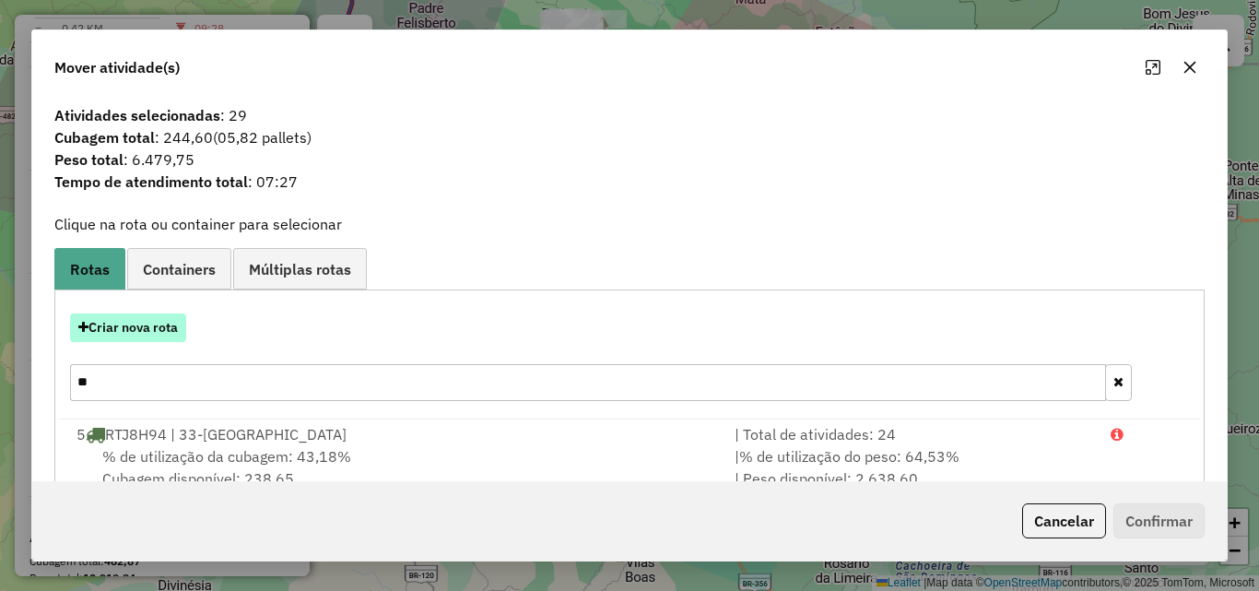
click at [143, 334] on button "Criar nova rota" at bounding box center [128, 327] width 116 height 29
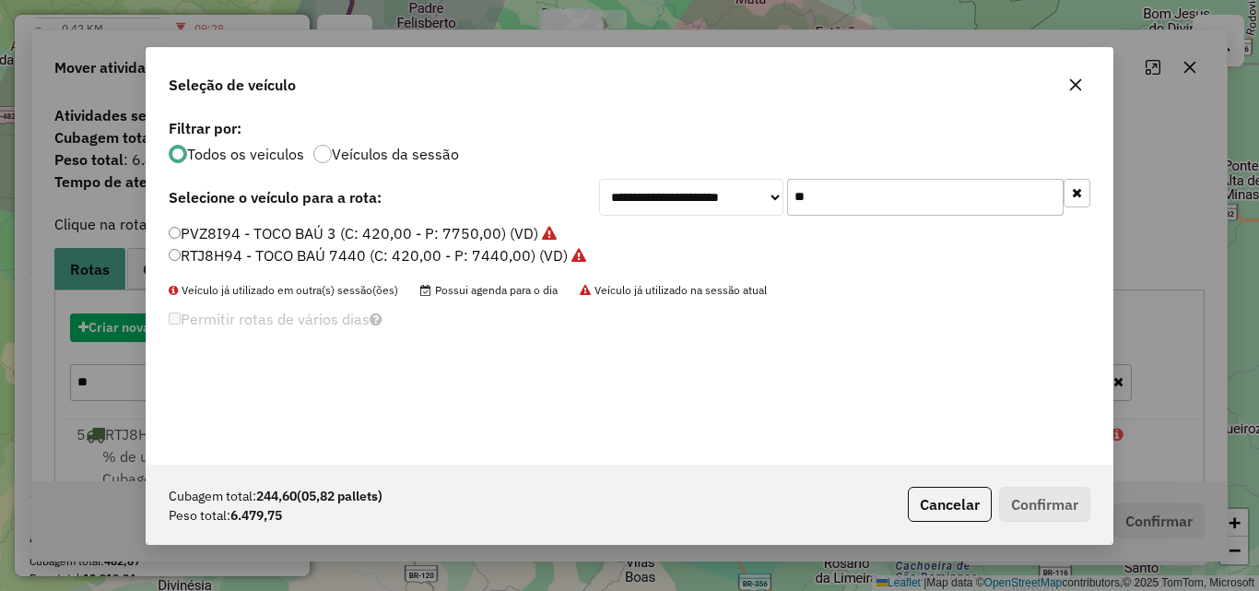
scroll to position [10, 6]
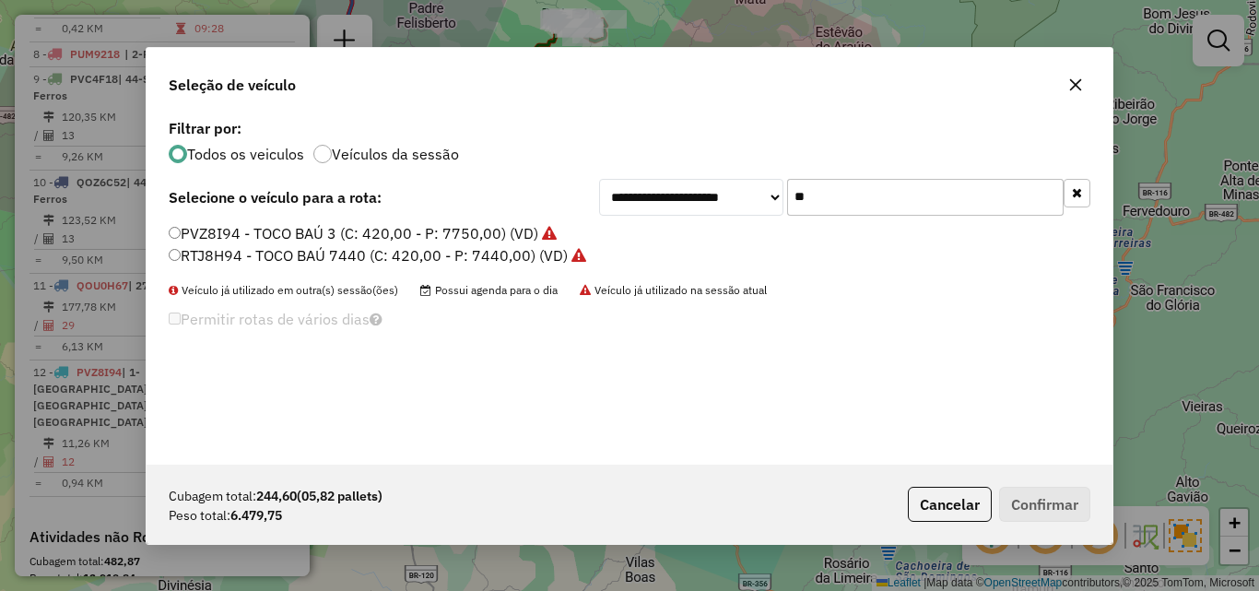
drag, startPoint x: 888, startPoint y: 209, endPoint x: 743, endPoint y: 209, distance: 145.6
click at [747, 209] on div "**********" at bounding box center [844, 197] width 491 height 37
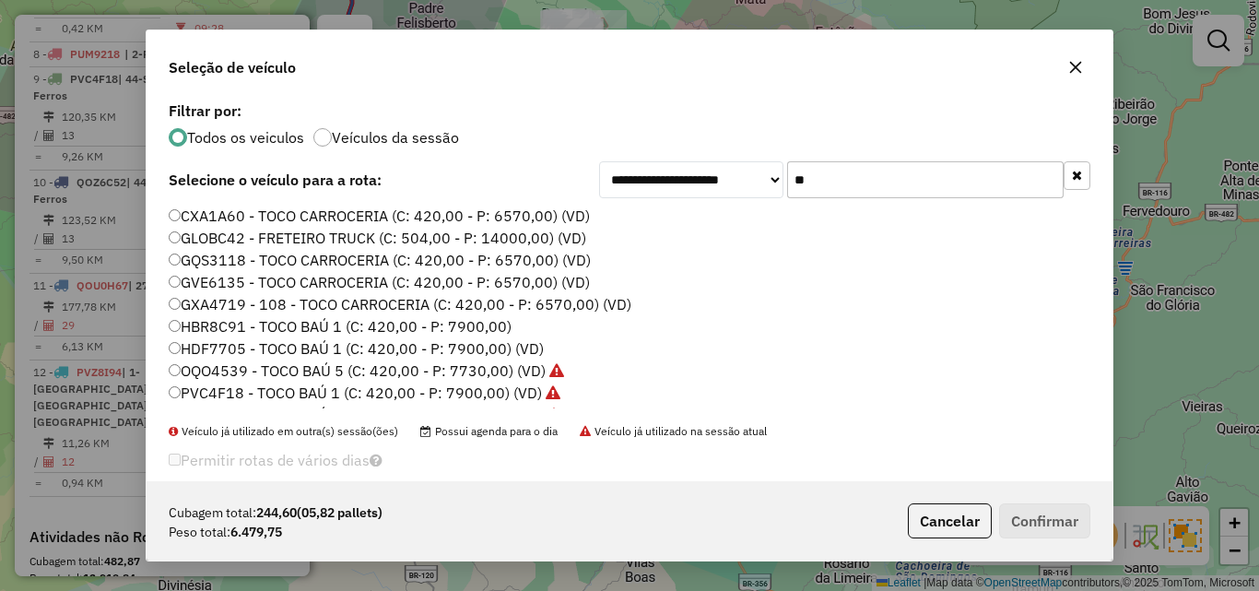
type input "*"
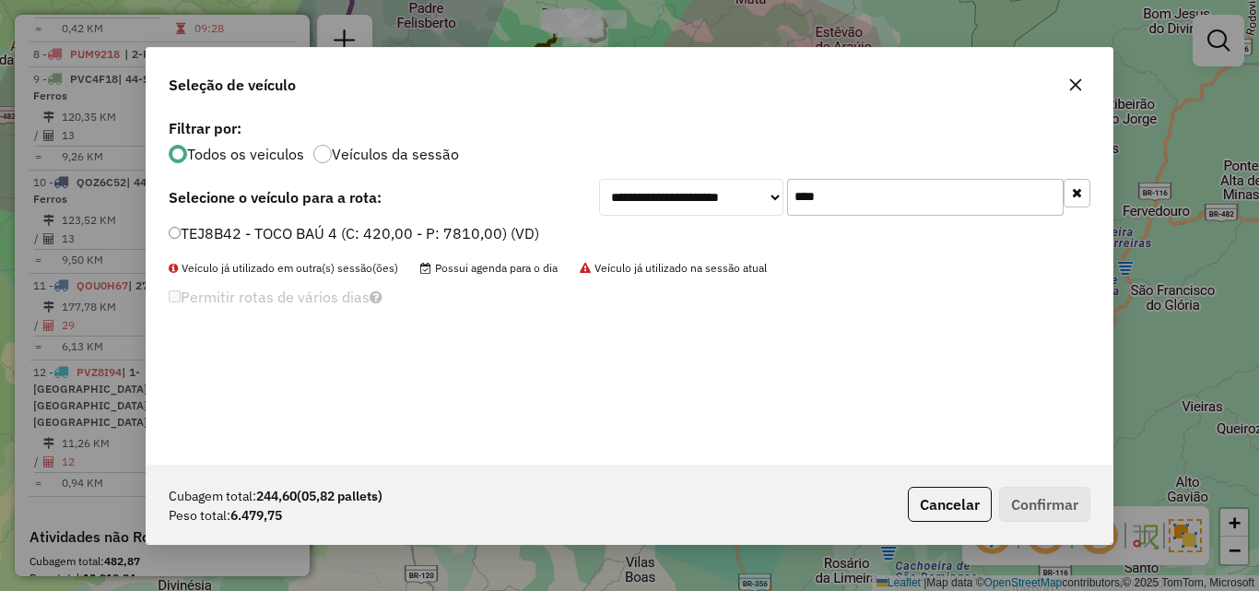
type input "****"
click at [276, 247] on div "TEJ8B42 - TOCO BAÚ 4 (C: 420,00 - P: 7810,00) (VD)" at bounding box center [630, 241] width 944 height 37
click at [284, 242] on label "TEJ8B42 - TOCO BAÚ 4 (C: 420,00 - P: 7810,00) (VD)" at bounding box center [354, 233] width 370 height 22
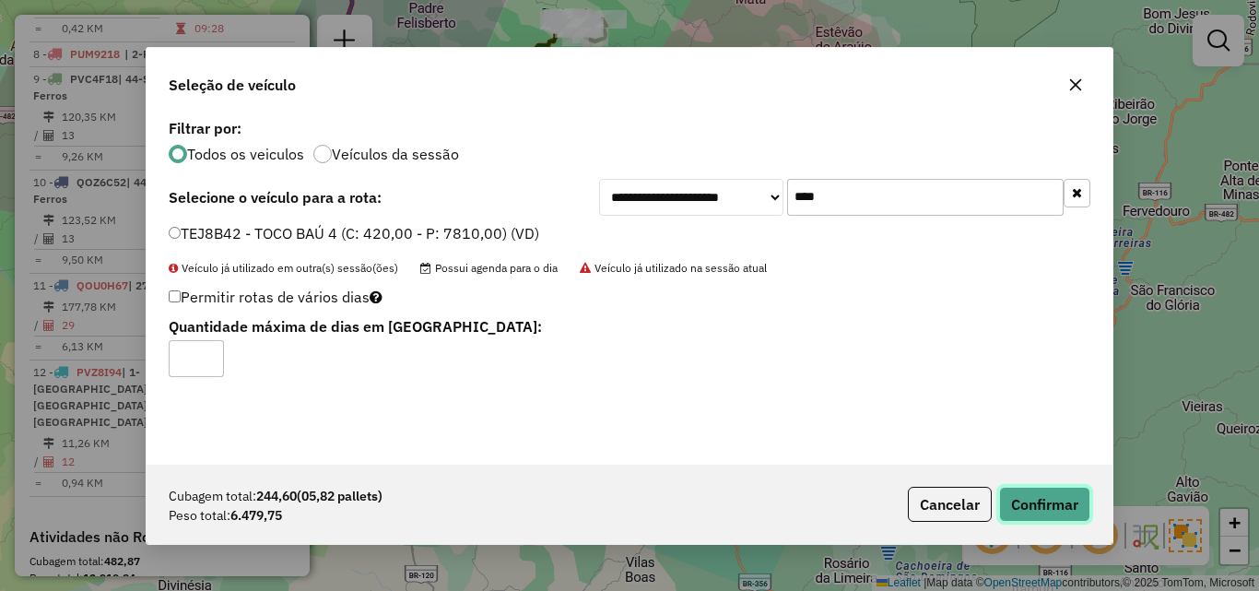
click at [1040, 506] on button "Confirmar" at bounding box center [1044, 504] width 91 height 35
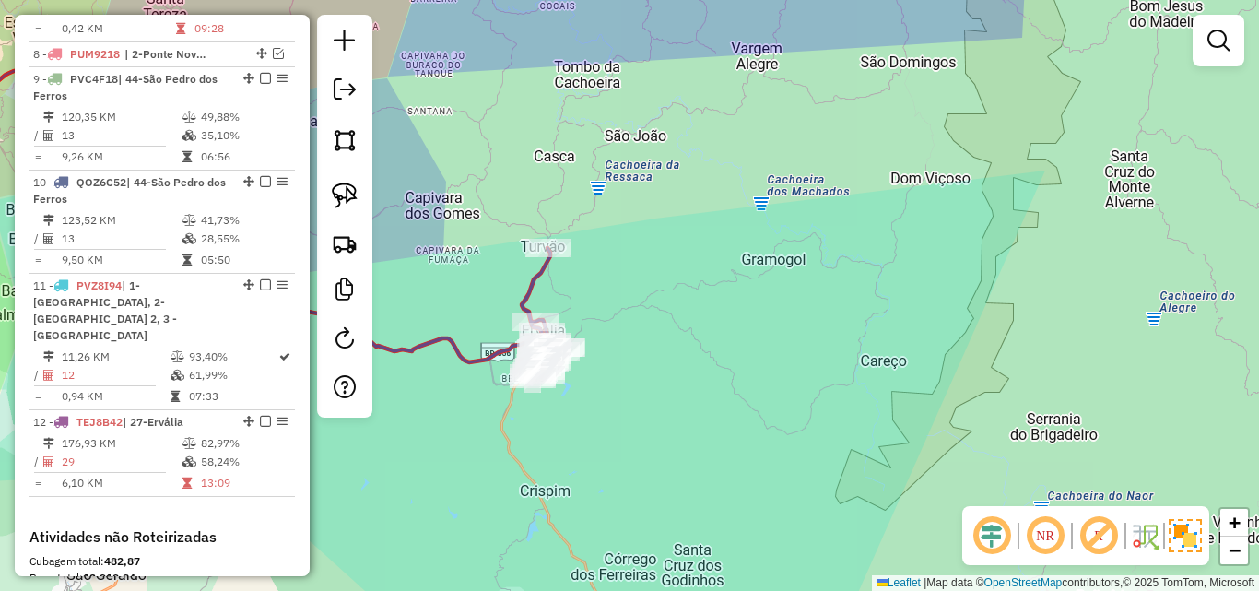
drag, startPoint x: 482, startPoint y: 257, endPoint x: 592, endPoint y: 295, distance: 116.0
click at [592, 295] on div "Rota 12 - Placa TEJ8B42 27115 - BAR AMARILDO Janela de atendimento Grade de ate…" at bounding box center [629, 295] width 1259 height 591
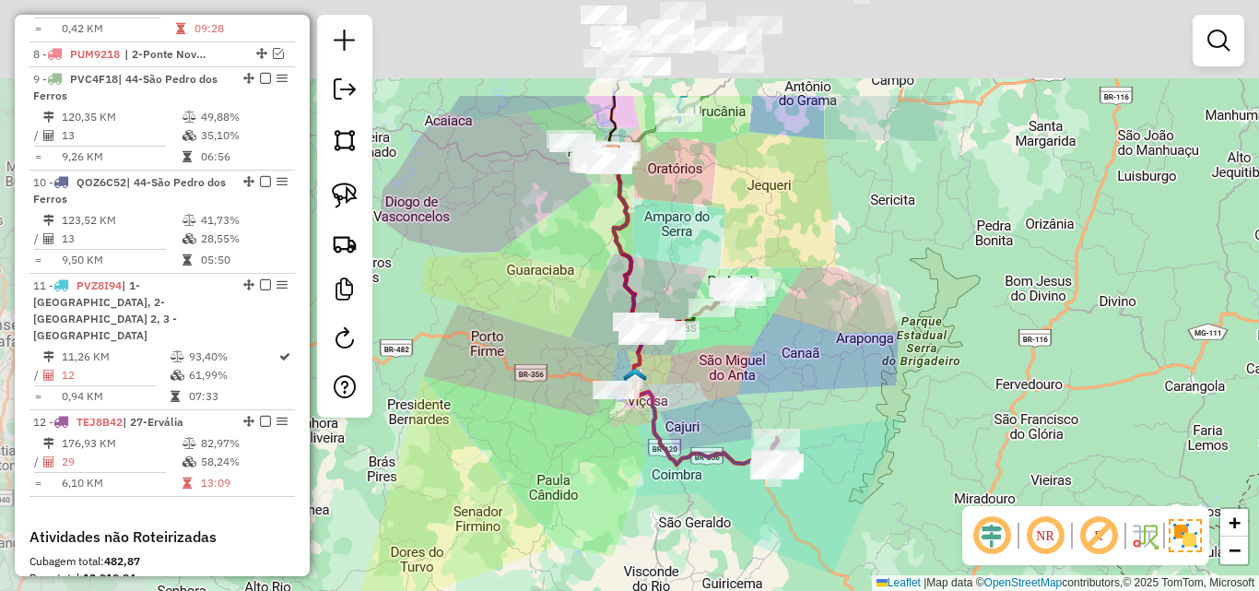
drag, startPoint x: 511, startPoint y: 240, endPoint x: 686, endPoint y: 394, distance: 233.1
click at [686, 394] on div "Janela de atendimento Grade de atendimento Capacidade Transportadoras Veículos …" at bounding box center [629, 295] width 1259 height 591
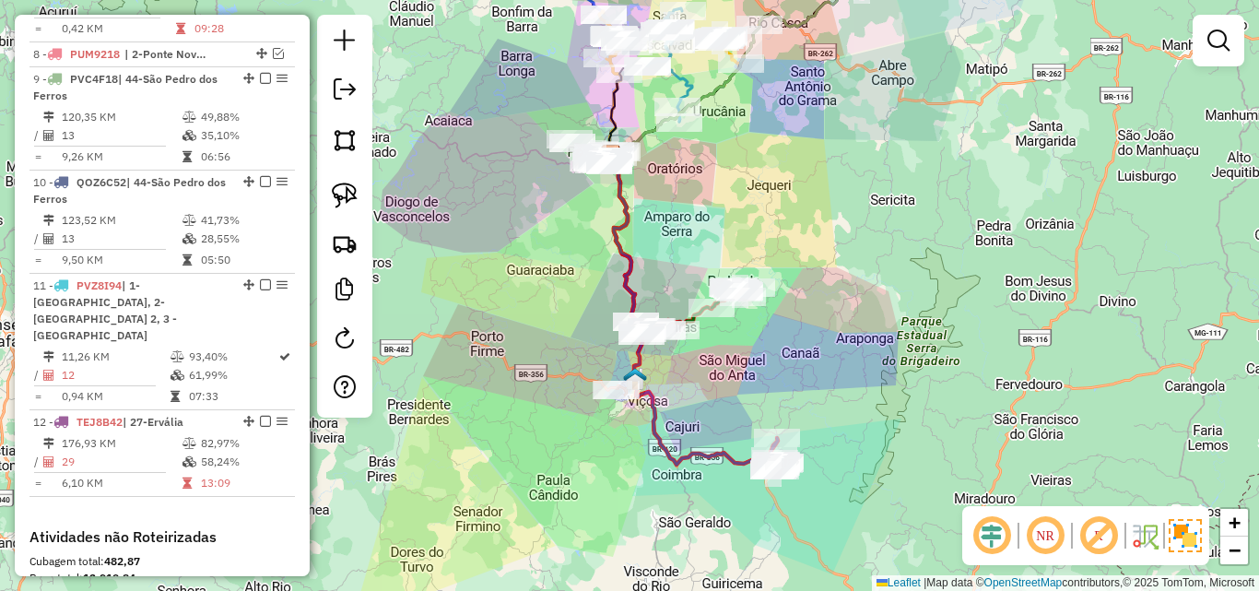
drag, startPoint x: 656, startPoint y: 203, endPoint x: 655, endPoint y: 382, distance: 178.8
click at [655, 382] on div "Janela de atendimento Grade de atendimento Capacidade Transportadoras Veículos …" at bounding box center [629, 295] width 1259 height 591
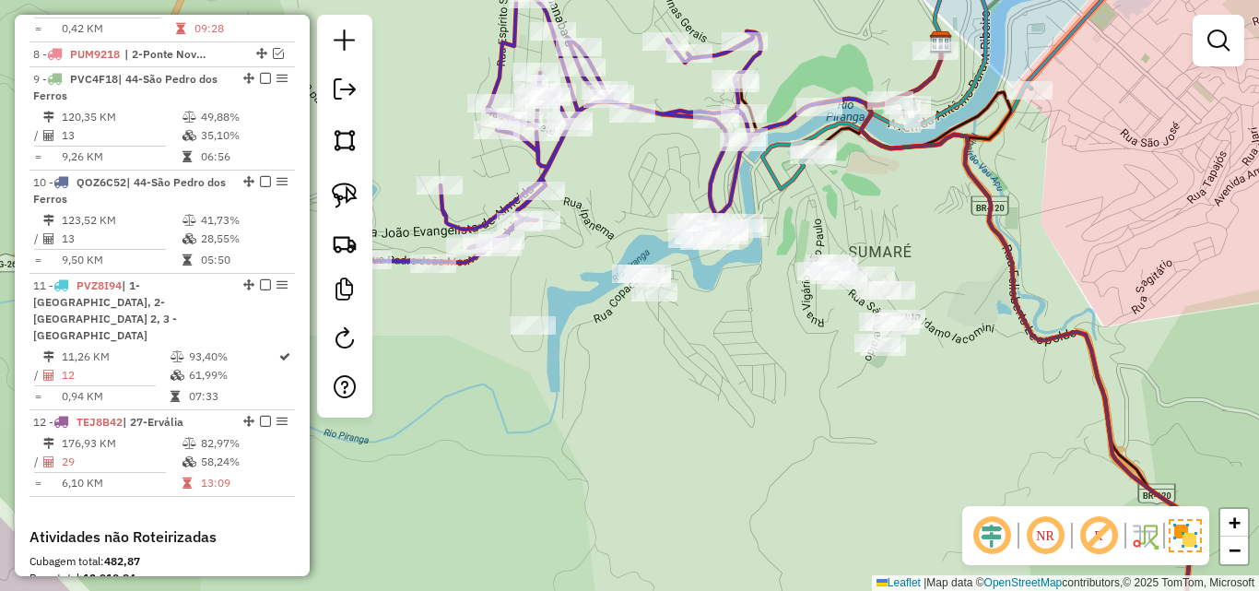
drag, startPoint x: 630, startPoint y: 325, endPoint x: 730, endPoint y: 305, distance: 101.6
click at [730, 305] on div "Janela de atendimento Grade de atendimento Capacidade Transportadoras Veículos …" at bounding box center [629, 295] width 1259 height 591
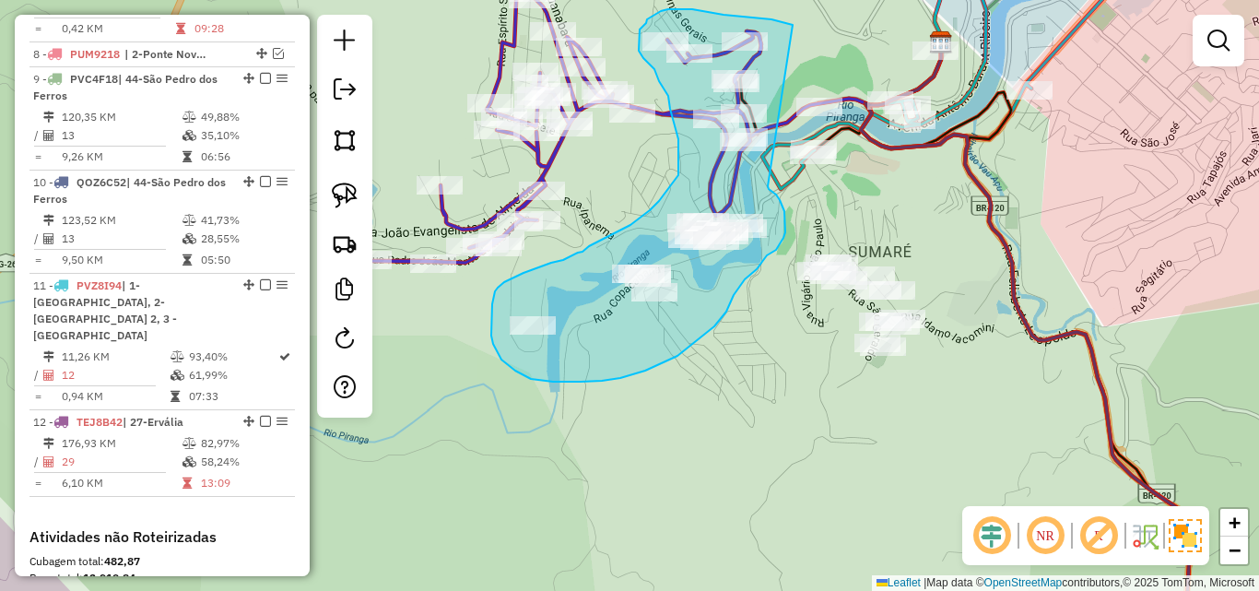
drag, startPoint x: 793, startPoint y: 25, endPoint x: 768, endPoint y: 186, distance: 163.2
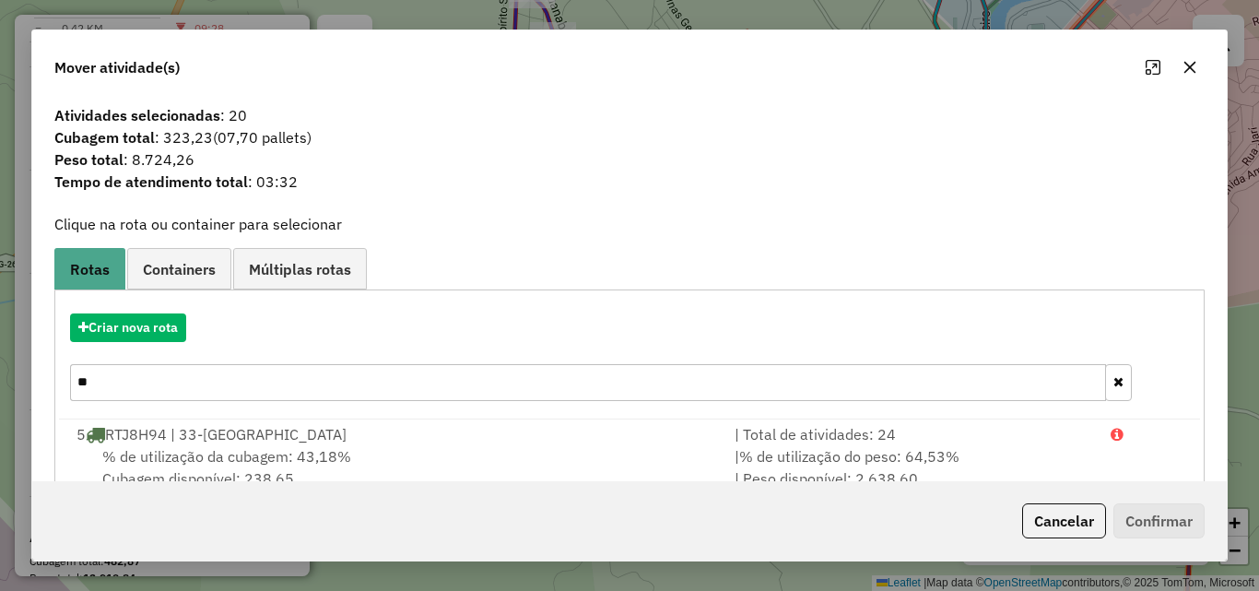
click at [1187, 70] on icon "button" at bounding box center [1190, 68] width 12 height 12
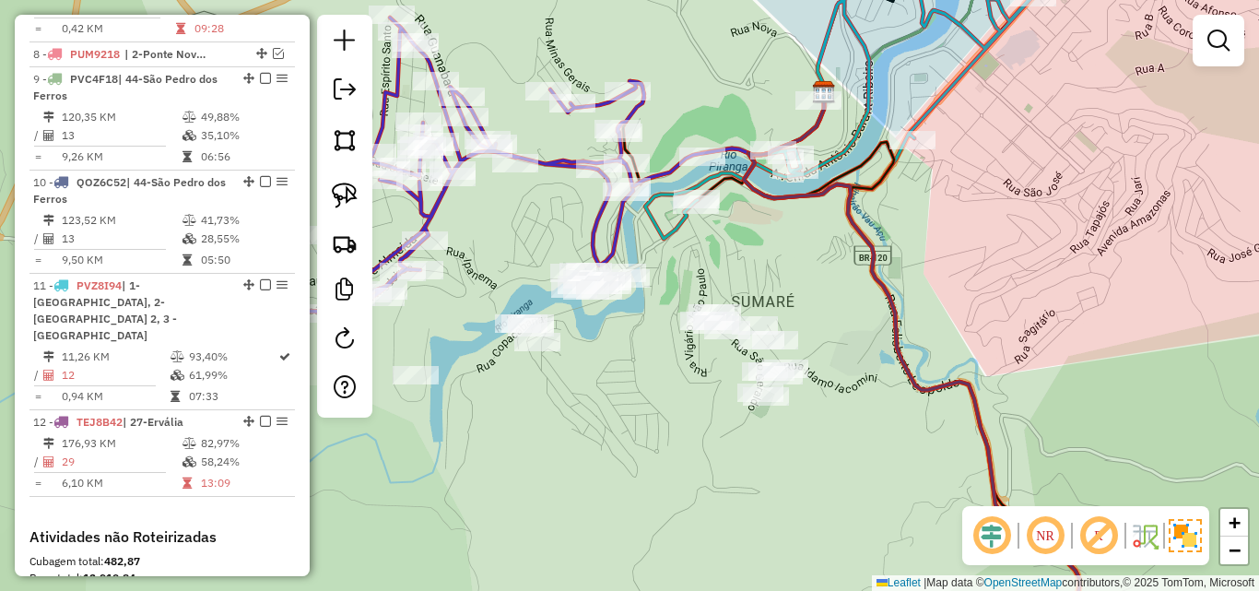
drag, startPoint x: 906, startPoint y: 180, endPoint x: 788, endPoint y: 229, distance: 128.0
click at [788, 229] on div "Janela de atendimento Grade de atendimento Capacidade Transportadoras Veículos …" at bounding box center [629, 295] width 1259 height 591
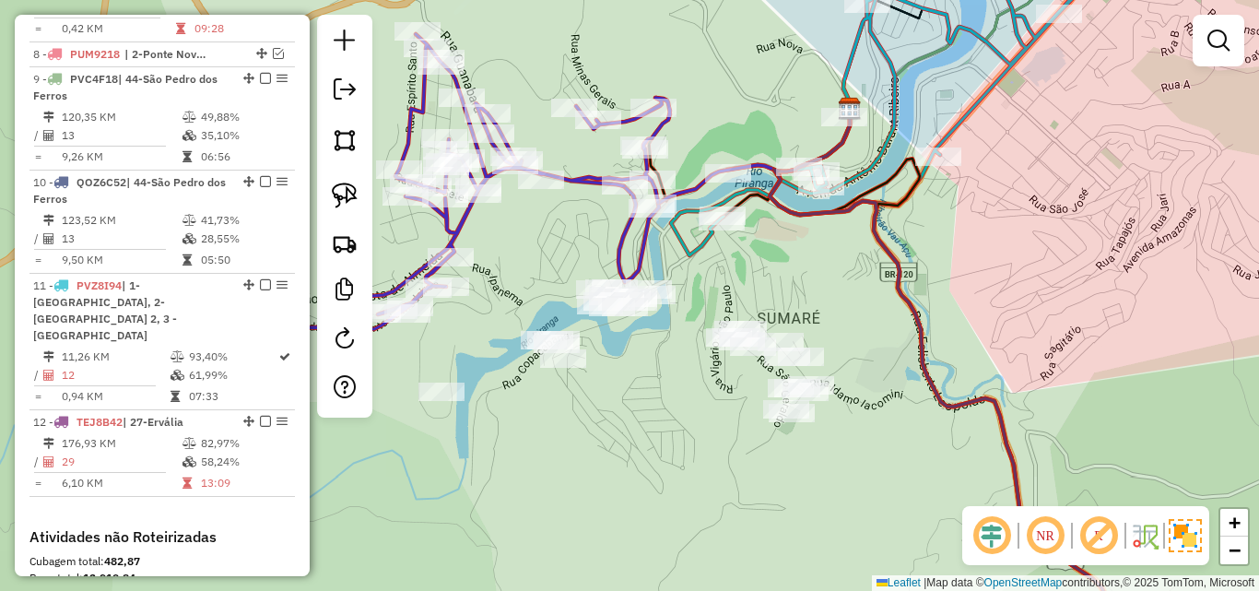
drag, startPoint x: 727, startPoint y: 251, endPoint x: 754, endPoint y: 267, distance: 31.5
click at [754, 267] on div "Janela de atendimento Grade de atendimento Capacidade Transportadoras Veículos …" at bounding box center [629, 295] width 1259 height 591
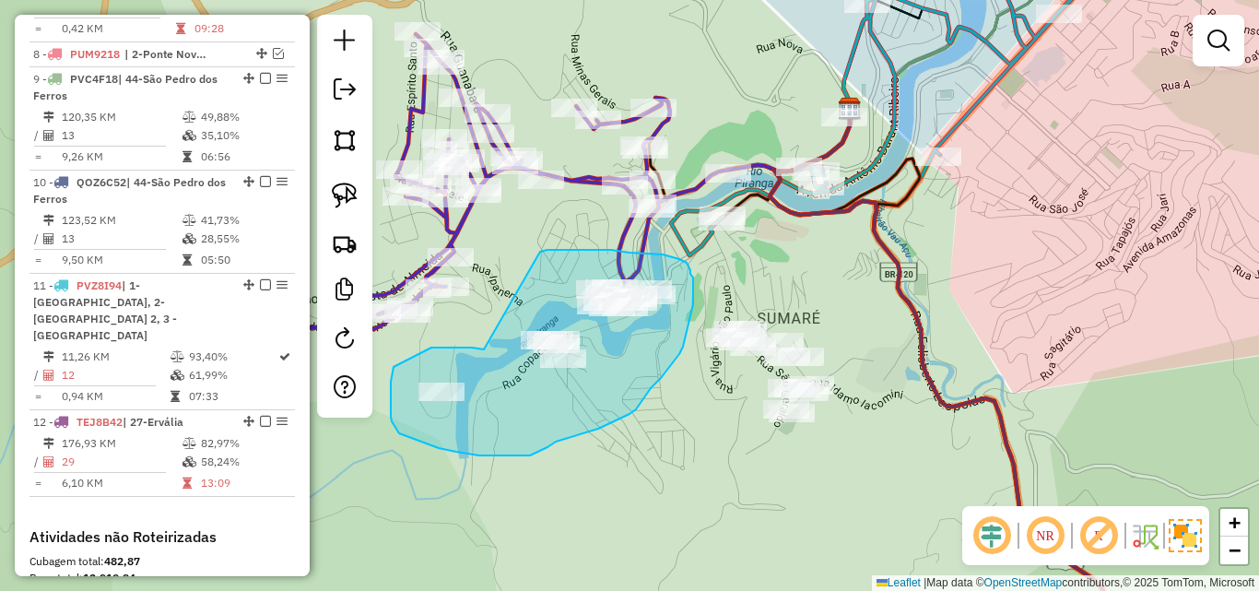
drag, startPoint x: 481, startPoint y: 349, endPoint x: 540, endPoint y: 252, distance: 114.1
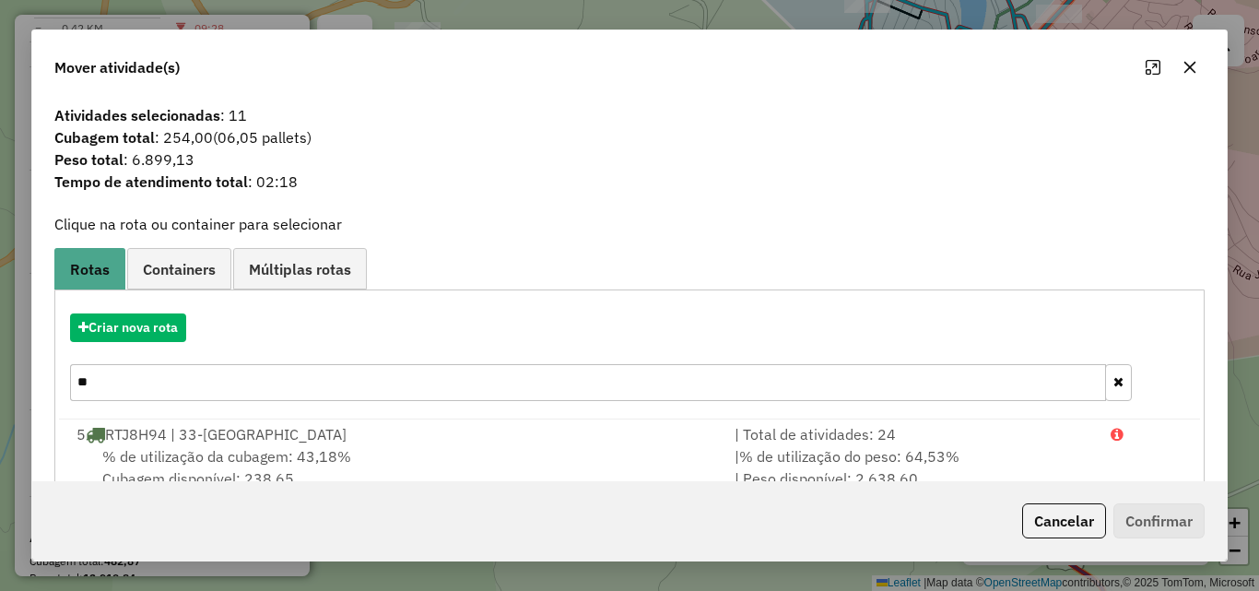
drag, startPoint x: 138, startPoint y: 395, endPoint x: 72, endPoint y: 388, distance: 66.8
click at [75, 389] on input "**" at bounding box center [588, 382] width 1036 height 37
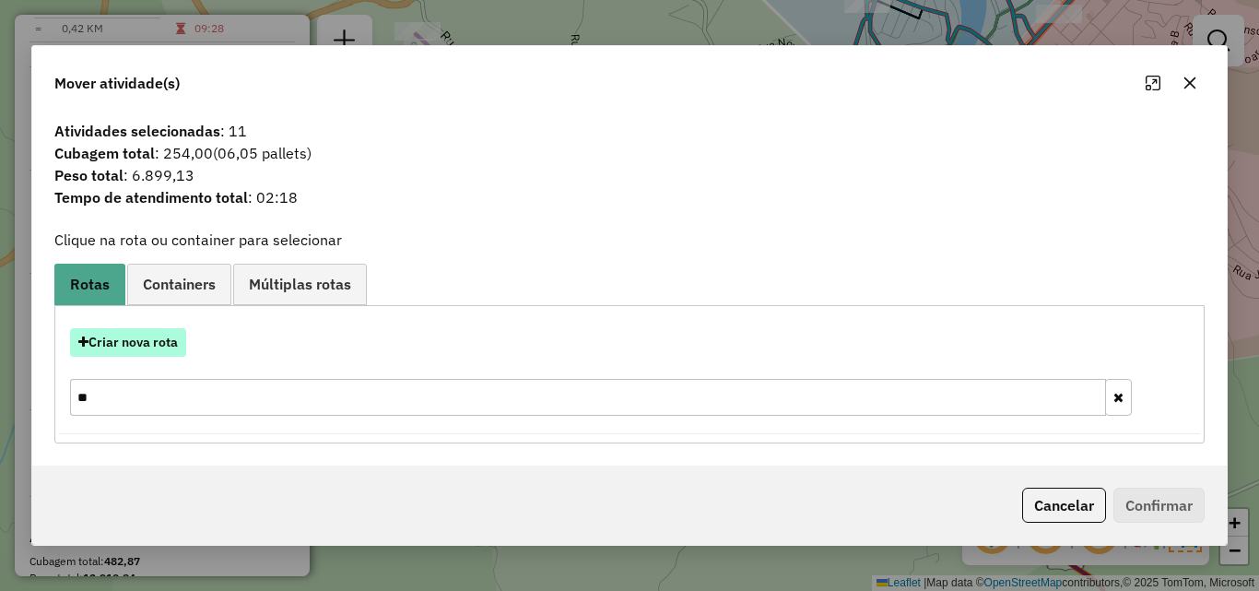
type input "**"
click at [170, 341] on button "Criar nova rota" at bounding box center [128, 342] width 116 height 29
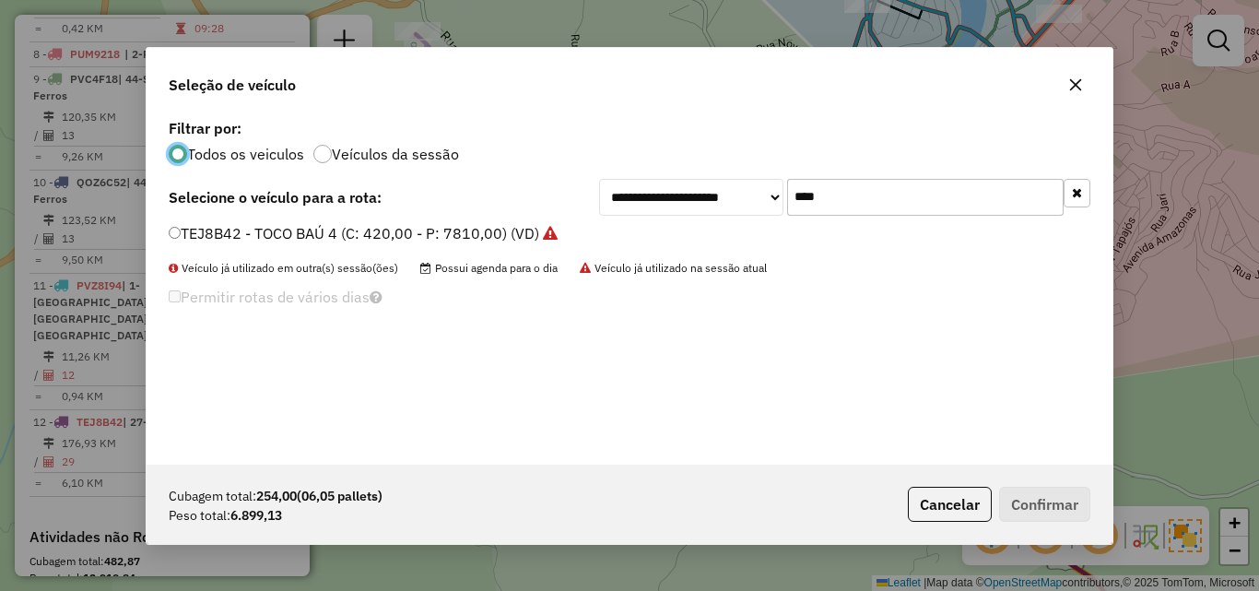
drag, startPoint x: 888, startPoint y: 195, endPoint x: 475, endPoint y: 195, distance: 412.9
click at [500, 195] on div "**********" at bounding box center [630, 197] width 922 height 37
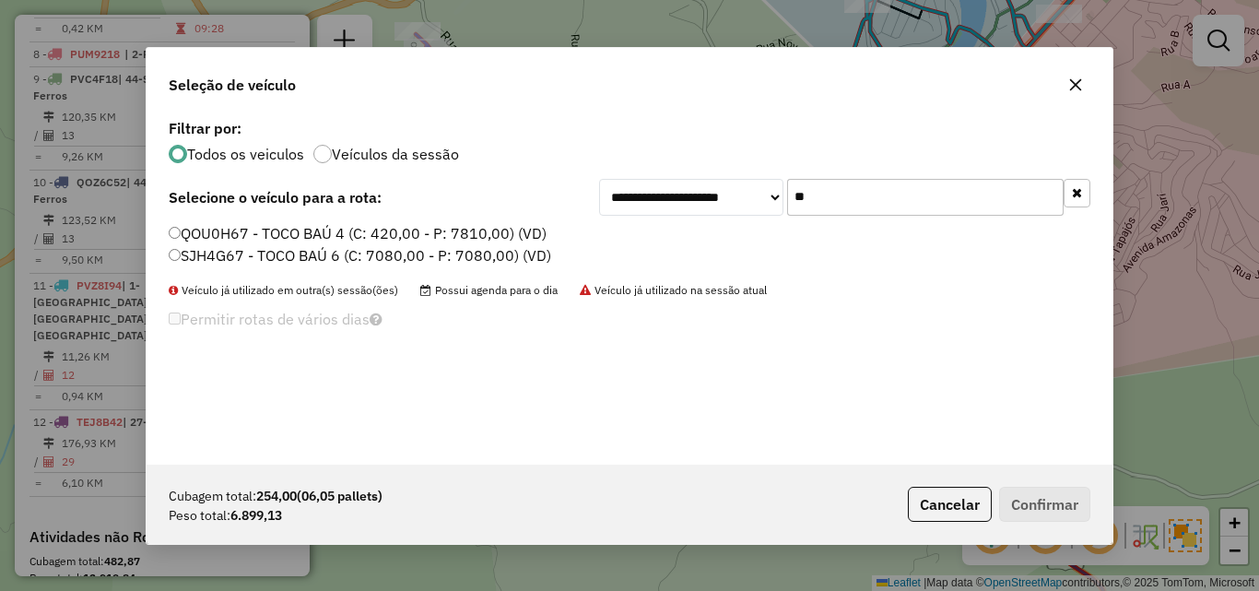
type input "**"
click at [321, 235] on label "QOU0H67 - TOCO BAÚ 4 (C: 420,00 - P: 7810,00) (VD)" at bounding box center [358, 233] width 378 height 22
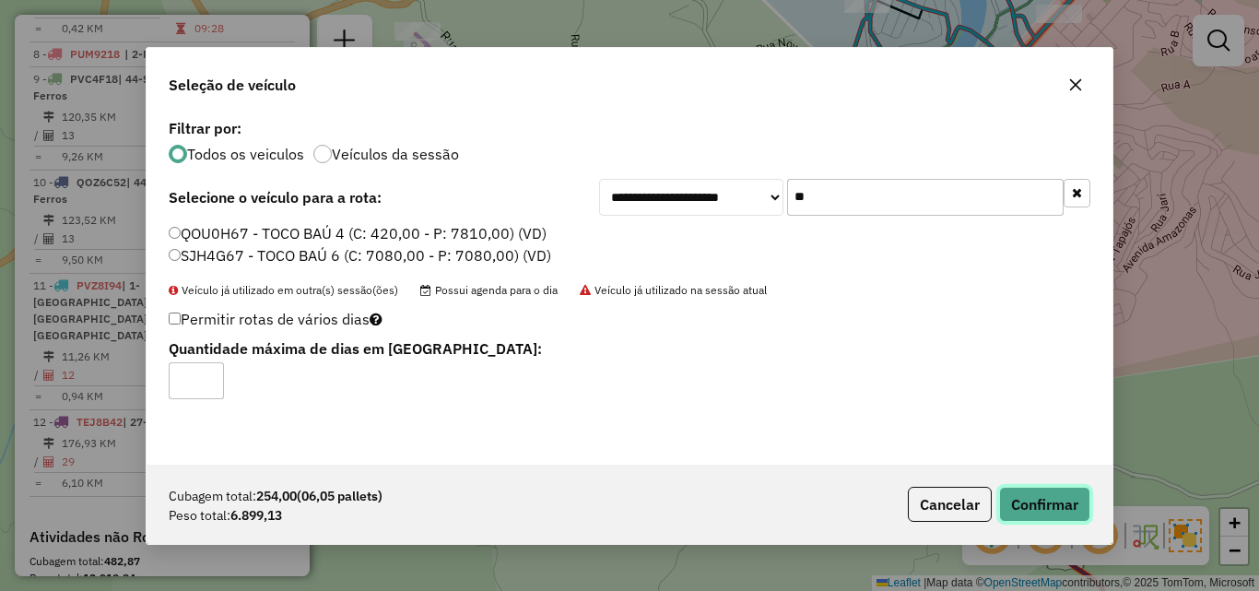
click at [1025, 500] on button "Confirmar" at bounding box center [1044, 504] width 91 height 35
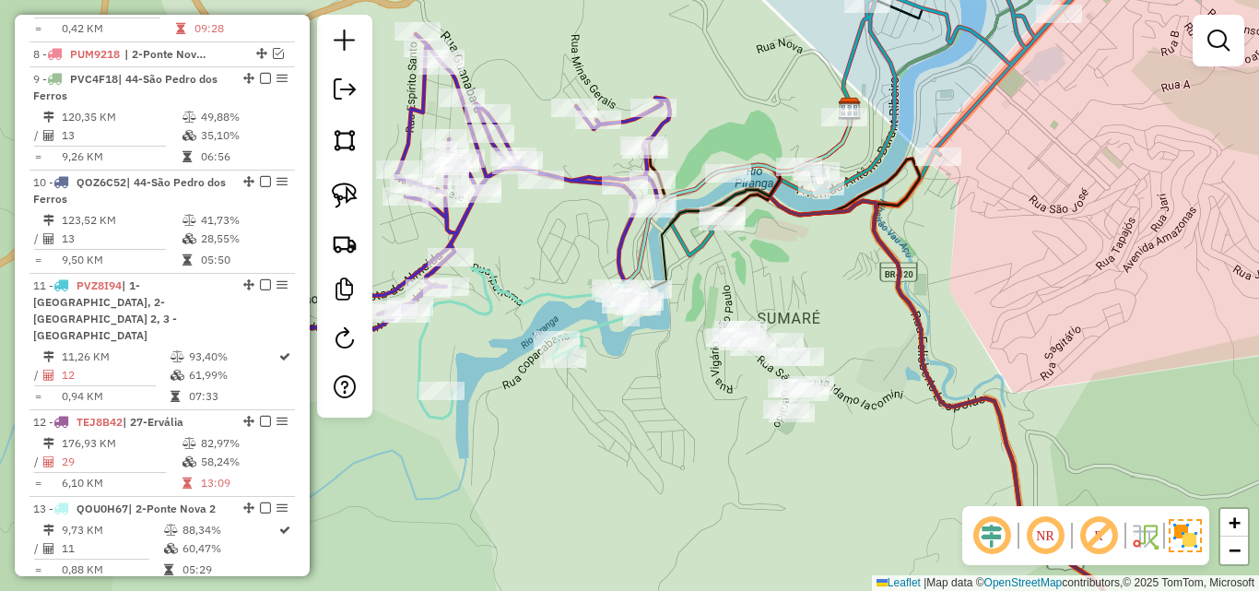
drag, startPoint x: 681, startPoint y: 412, endPoint x: 649, endPoint y: 319, distance: 98.5
click at [649, 319] on div "Janela de atendimento Grade de atendimento Capacidade Transportadoras Veículos …" at bounding box center [629, 295] width 1259 height 591
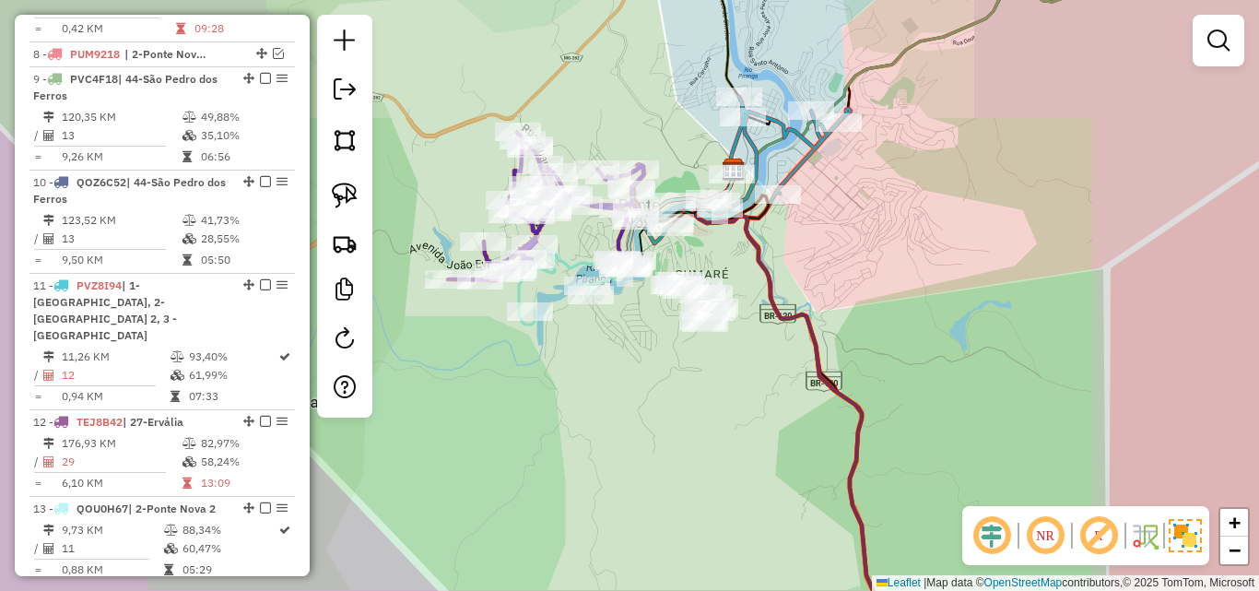
drag, startPoint x: 753, startPoint y: 445, endPoint x: 656, endPoint y: 283, distance: 188.9
click at [668, 319] on div "Janela de atendimento Grade de atendimento Capacidade Transportadoras Veículos …" at bounding box center [629, 295] width 1259 height 591
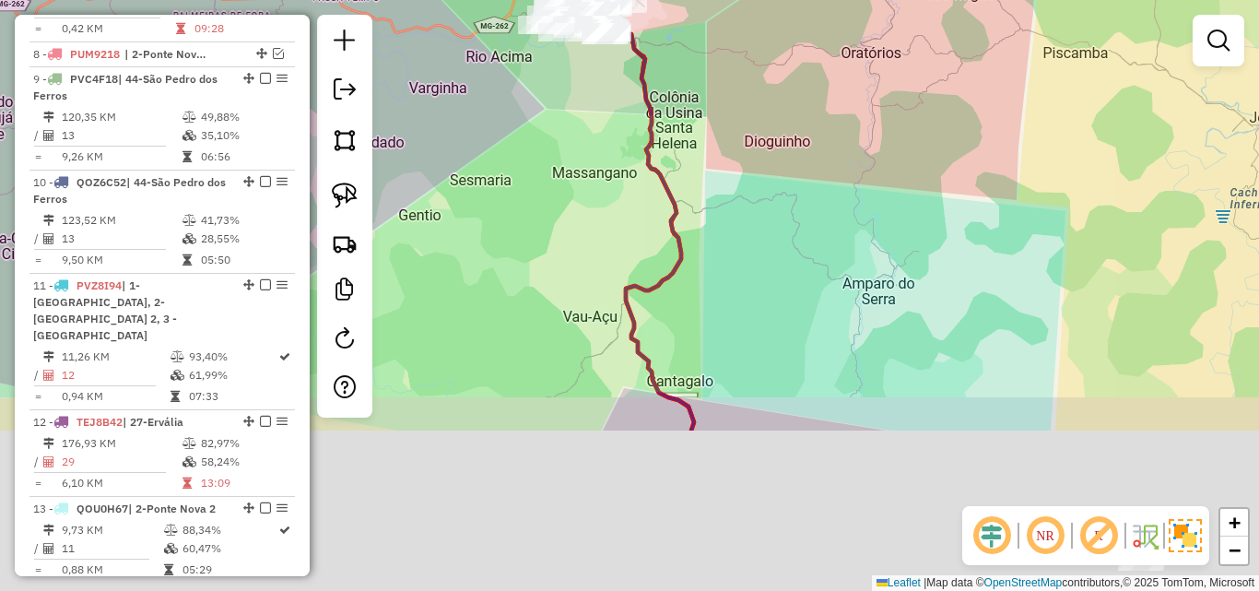
drag, startPoint x: 625, startPoint y: 378, endPoint x: 633, endPoint y: 241, distance: 137.6
click at [594, 139] on div "Janela de atendimento Grade de atendimento Capacidade Transportadoras Veículos …" at bounding box center [629, 295] width 1259 height 591
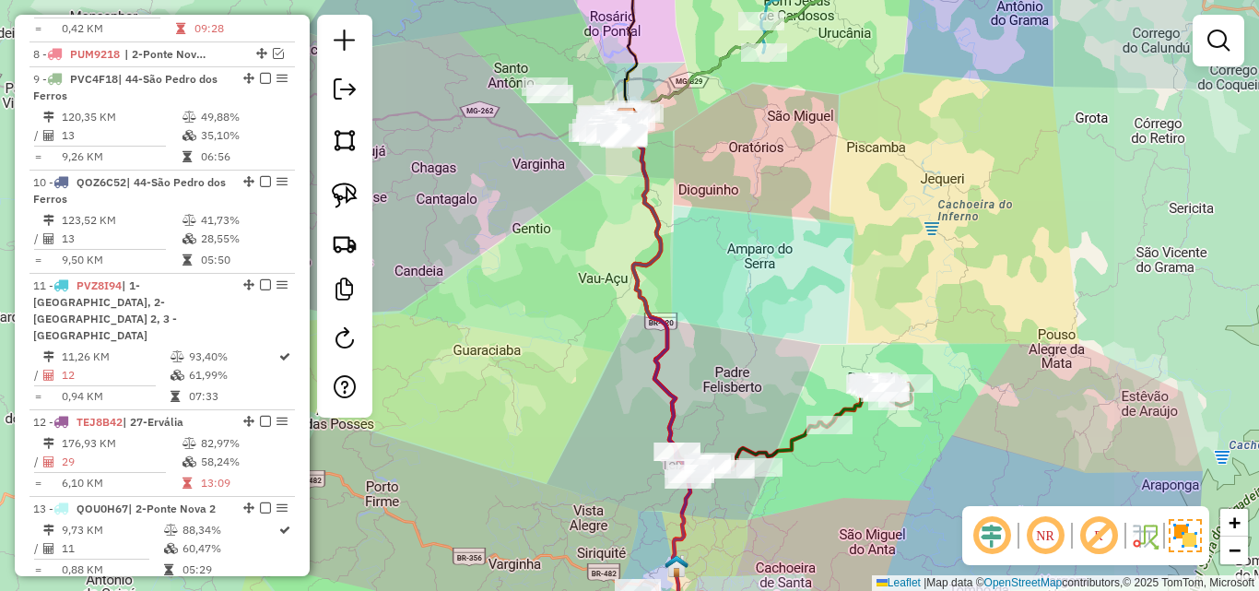
drag, startPoint x: 710, startPoint y: 330, endPoint x: 680, endPoint y: 142, distance: 190.3
click at [680, 142] on div "Janela de atendimento Grade de atendimento Capacidade Transportadoras Veículos …" at bounding box center [629, 295] width 1259 height 591
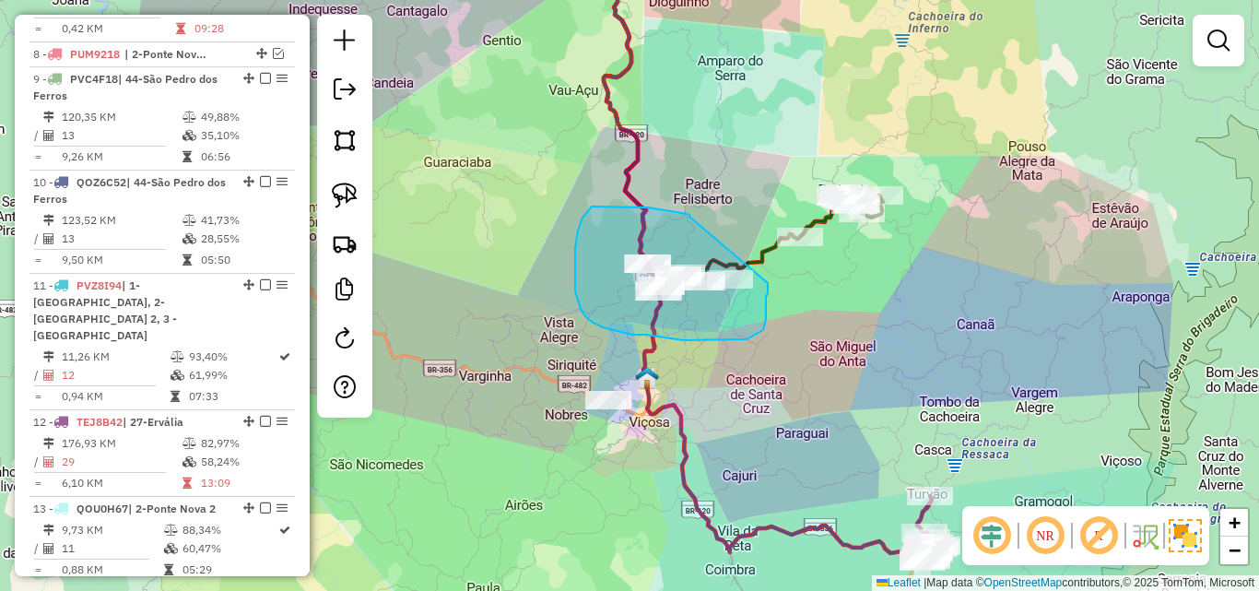
drag, startPoint x: 689, startPoint y: 217, endPoint x: 768, endPoint y: 276, distance: 98.6
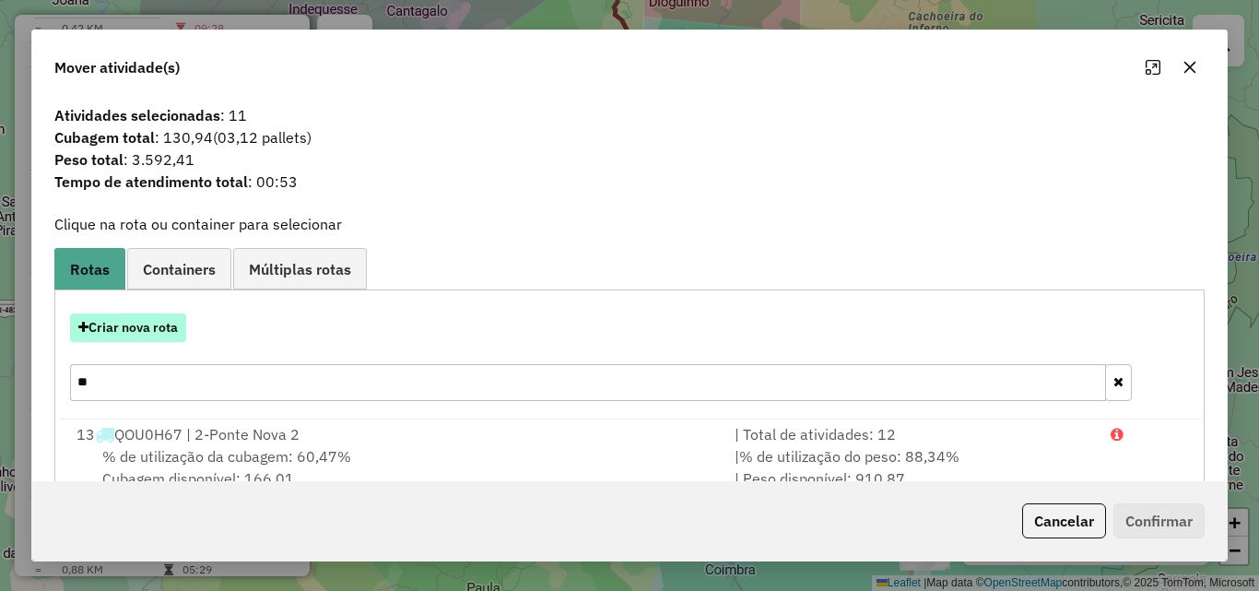
click at [170, 323] on button "Criar nova rota" at bounding box center [128, 327] width 116 height 29
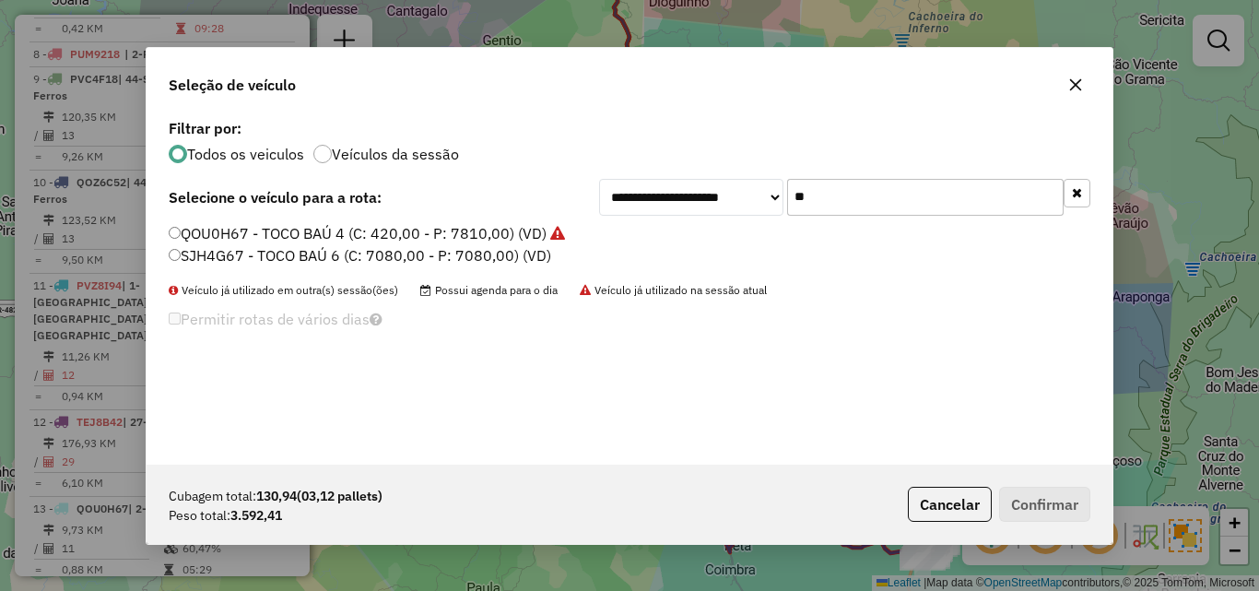
drag, startPoint x: 330, startPoint y: 253, endPoint x: 817, endPoint y: 321, distance: 491.2
click at [335, 253] on label "SJH4G67 - TOCO BAÚ 6 (C: 7080,00 - P: 7080,00) (VD)" at bounding box center [360, 255] width 382 height 22
drag, startPoint x: 403, startPoint y: 244, endPoint x: 419, endPoint y: 259, distance: 22.2
click at [405, 244] on label "SJH4G67 - TOCO BAÚ 6 (C: 7080,00 - P: 7080,00) (VD)" at bounding box center [360, 255] width 382 height 22
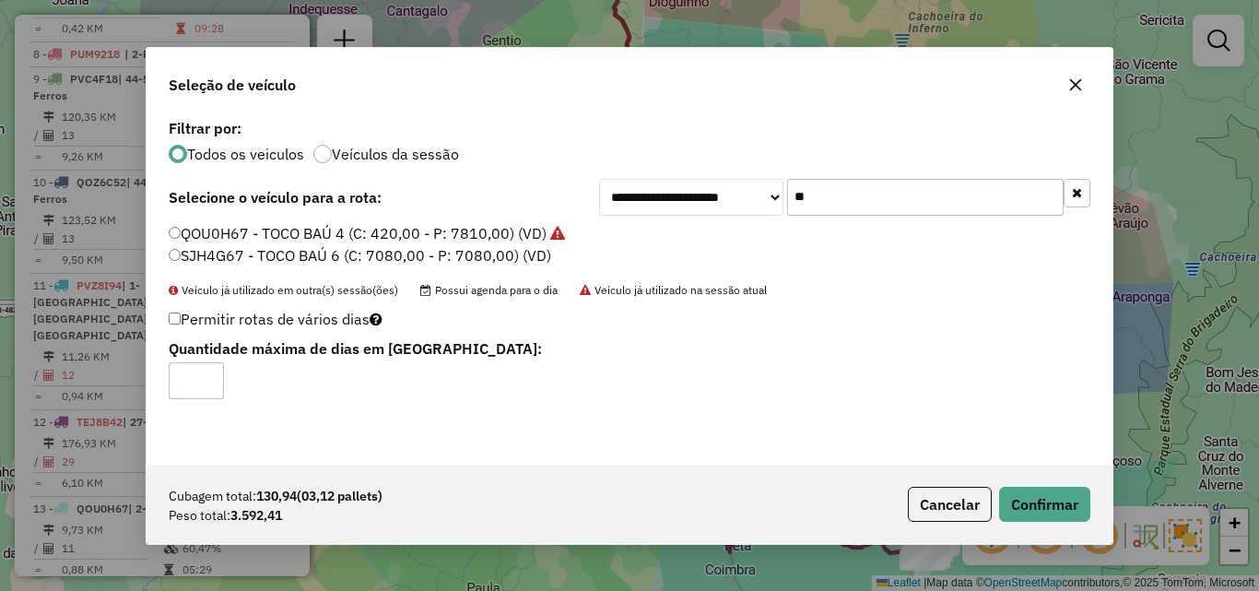
click at [419, 259] on label "SJH4G67 - TOCO BAÚ 6 (C: 7080,00 - P: 7080,00) (VD)" at bounding box center [360, 255] width 382 height 22
click at [1005, 497] on button "Confirmar" at bounding box center [1044, 504] width 91 height 35
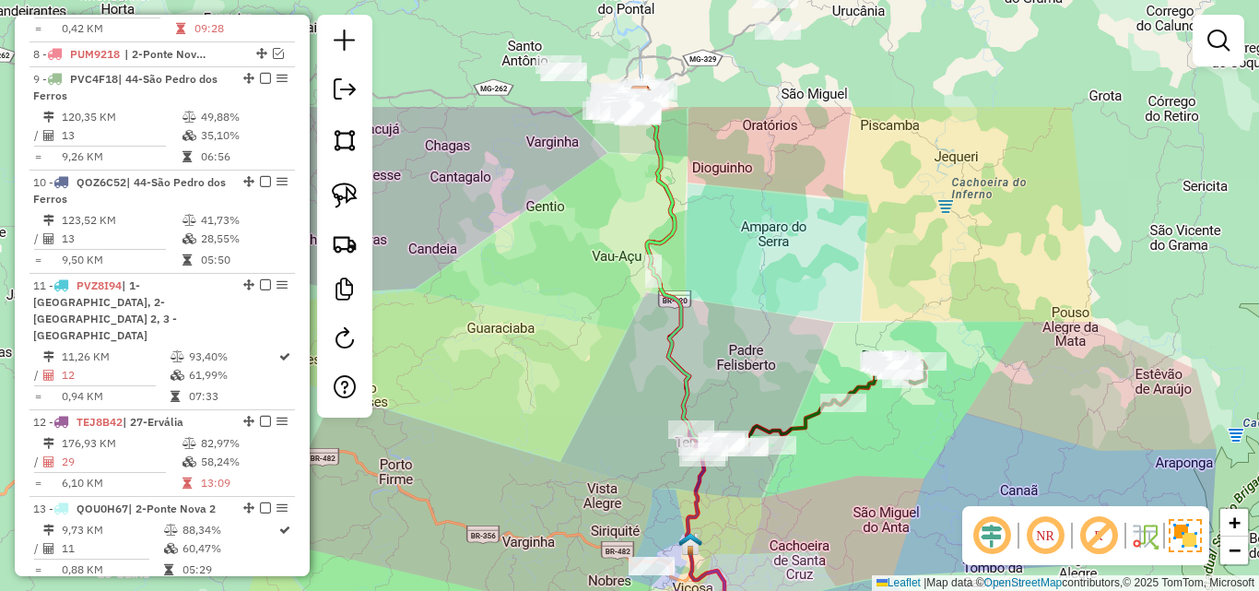
drag, startPoint x: 507, startPoint y: 184, endPoint x: 568, endPoint y: 411, distance: 234.7
click at [568, 411] on div "Janela de atendimento Grade de atendimento Capacidade Transportadoras Veículos …" at bounding box center [629, 295] width 1259 height 591
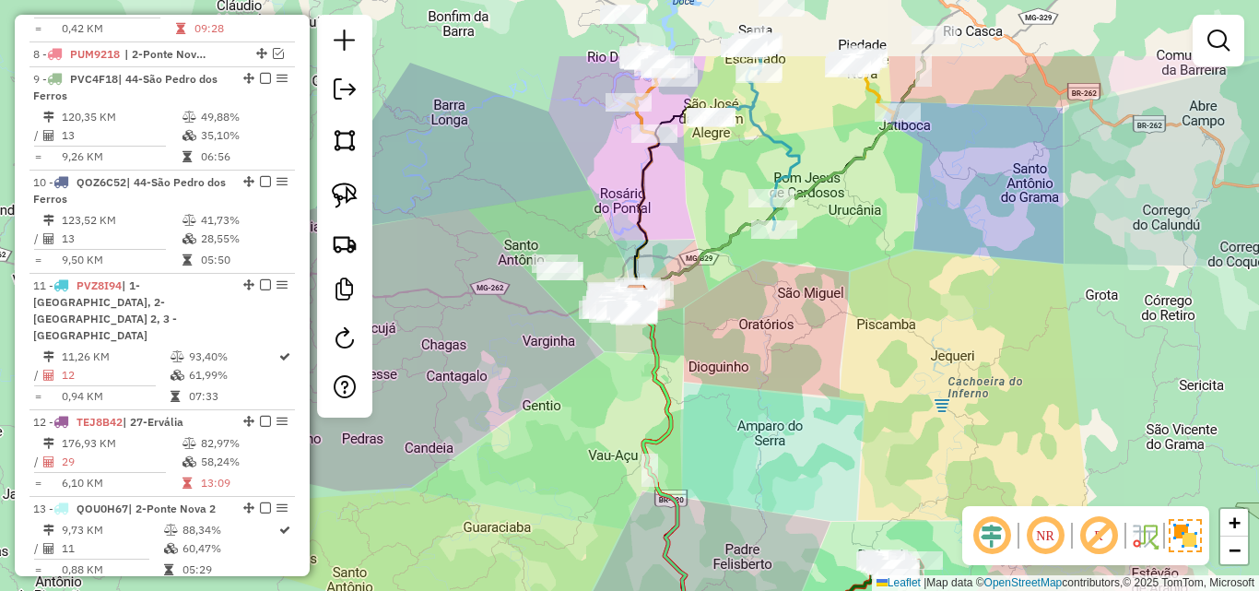
drag, startPoint x: 573, startPoint y: 311, endPoint x: 544, endPoint y: 426, distance: 118.9
click at [544, 426] on div "Janela de atendimento Grade de atendimento Capacidade Transportadoras Veículos …" at bounding box center [629, 295] width 1259 height 591
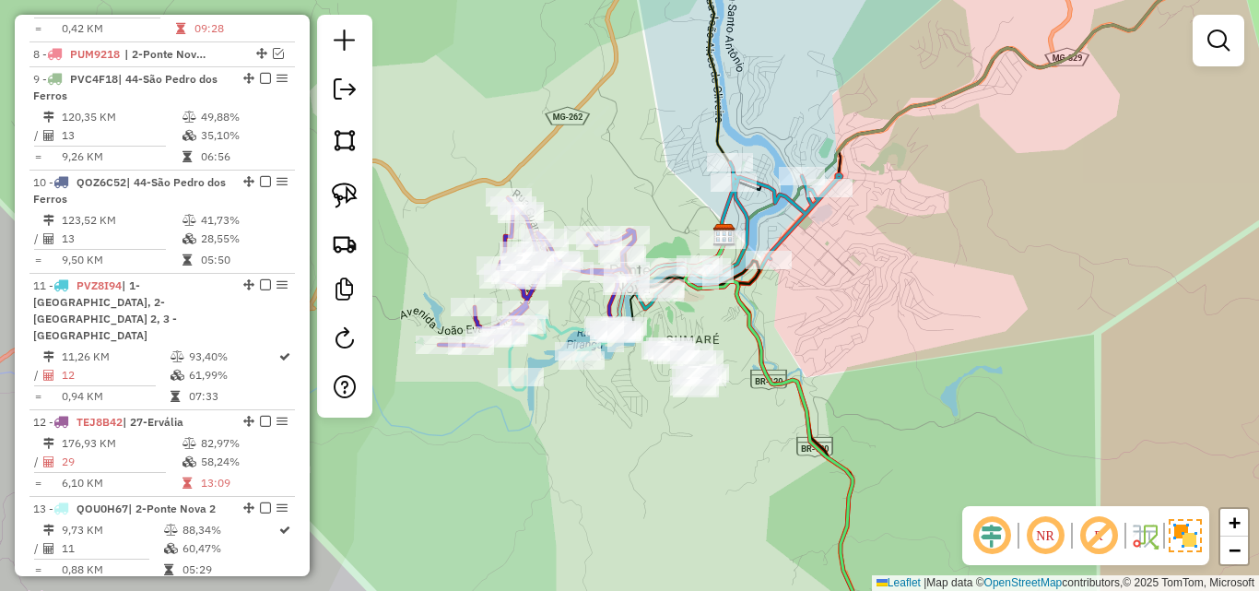
drag, startPoint x: 505, startPoint y: 347, endPoint x: 631, endPoint y: 387, distance: 132.3
click at [631, 387] on div "Janela de atendimento Grade de atendimento Capacidade Transportadoras Veículos …" at bounding box center [629, 295] width 1259 height 591
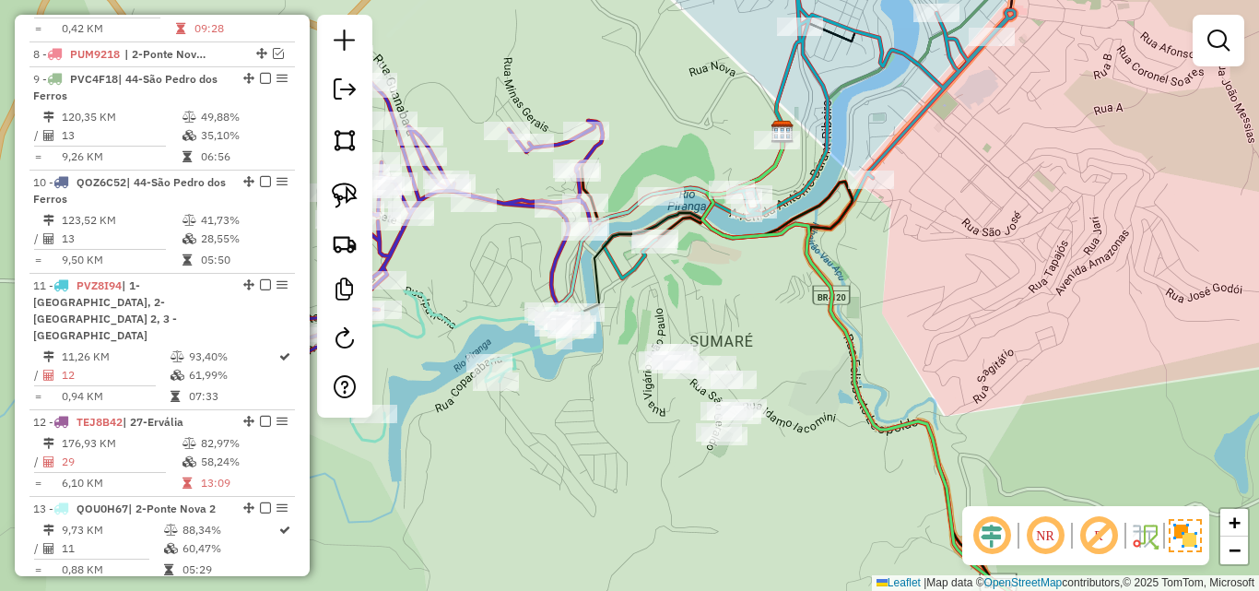
drag, startPoint x: 651, startPoint y: 369, endPoint x: 598, endPoint y: 382, distance: 54.1
click at [598, 382] on div "Janela de atendimento Grade de atendimento Capacidade Transportadoras Veículos …" at bounding box center [629, 295] width 1259 height 591
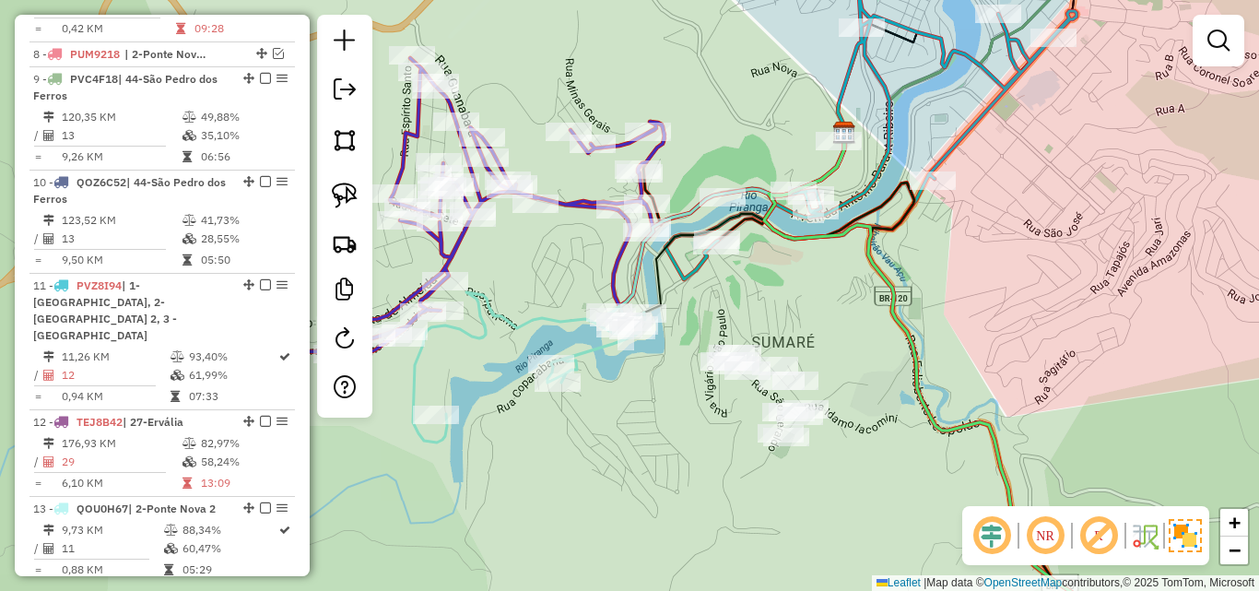
drag, startPoint x: 674, startPoint y: 133, endPoint x: 737, endPoint y: 134, distance: 63.6
click at [737, 134] on div "Janela de atendimento Grade de atendimento Capacidade Transportadoras Veículos …" at bounding box center [629, 295] width 1259 height 591
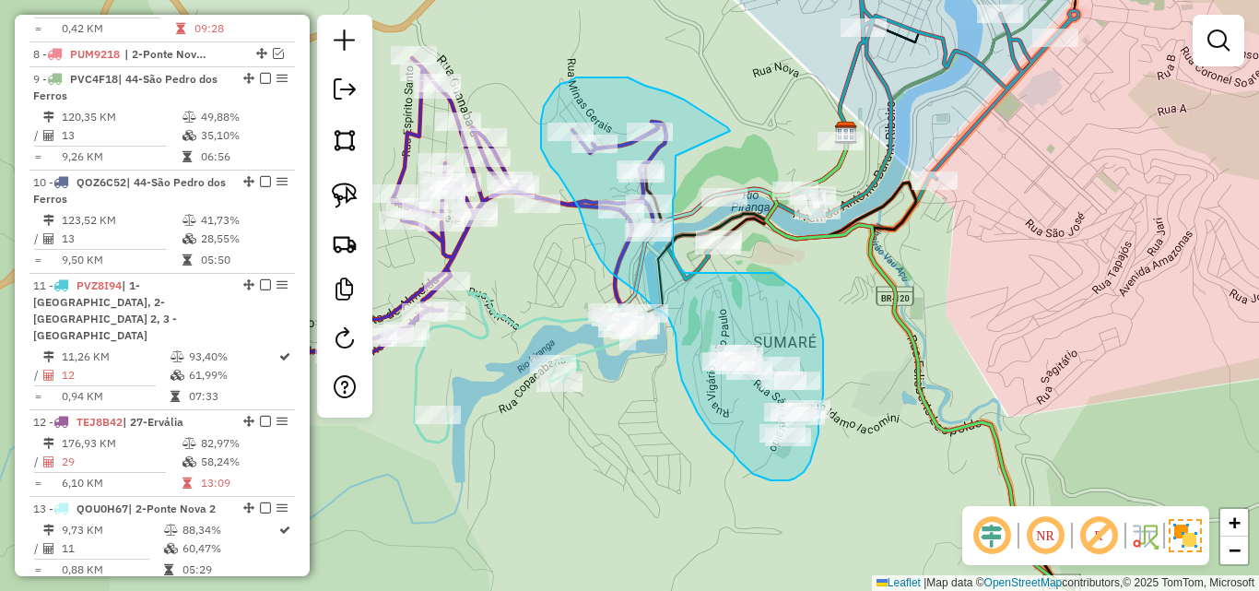
drag, startPoint x: 727, startPoint y: 127, endPoint x: 676, endPoint y: 156, distance: 59.0
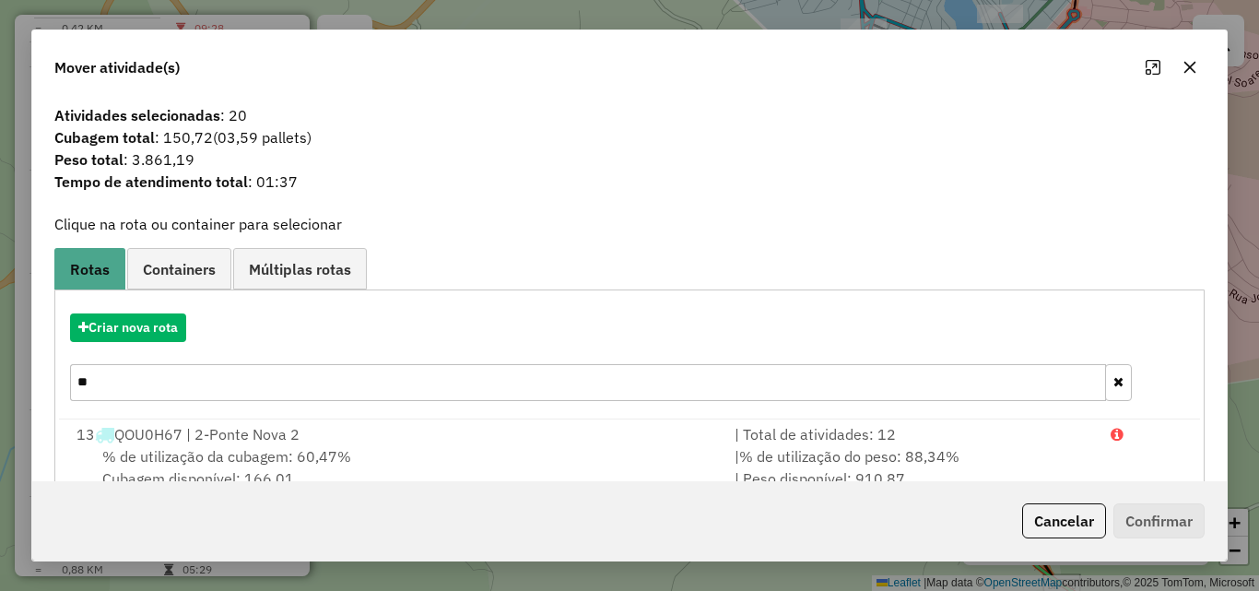
click at [1196, 66] on icon "button" at bounding box center [1189, 67] width 15 height 15
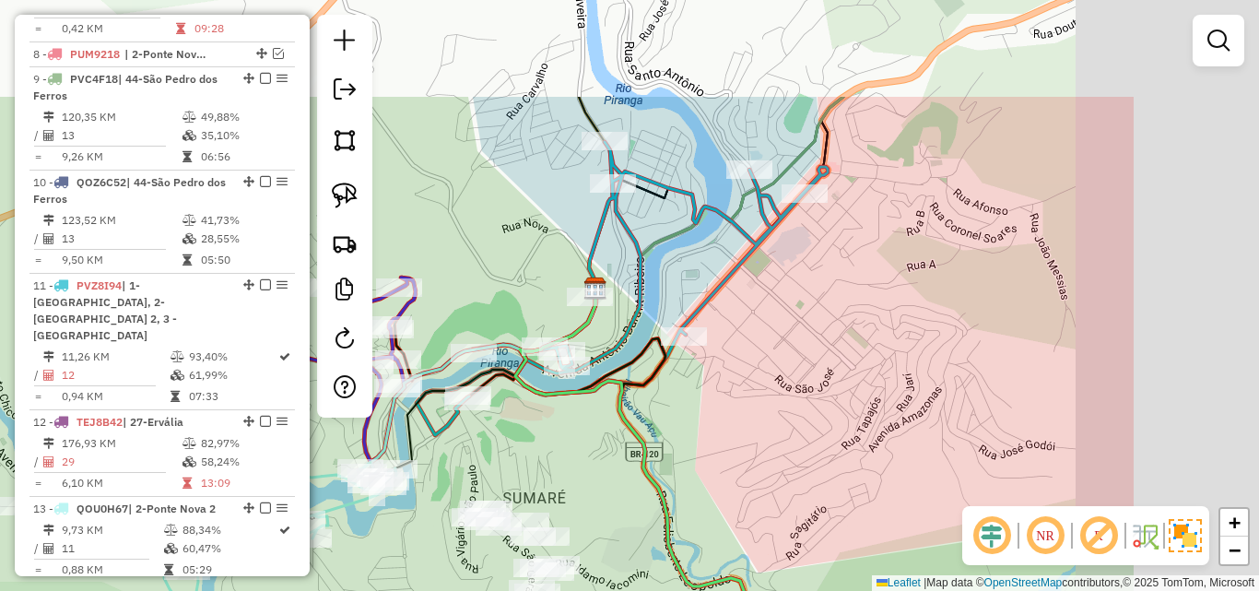
drag, startPoint x: 626, startPoint y: 460, endPoint x: 424, endPoint y: 553, distance: 222.3
click at [367, 590] on html "Aguarde... Pop-up bloqueado! Seu navegador bloqueou automáticamente a abertura …" at bounding box center [629, 295] width 1259 height 591
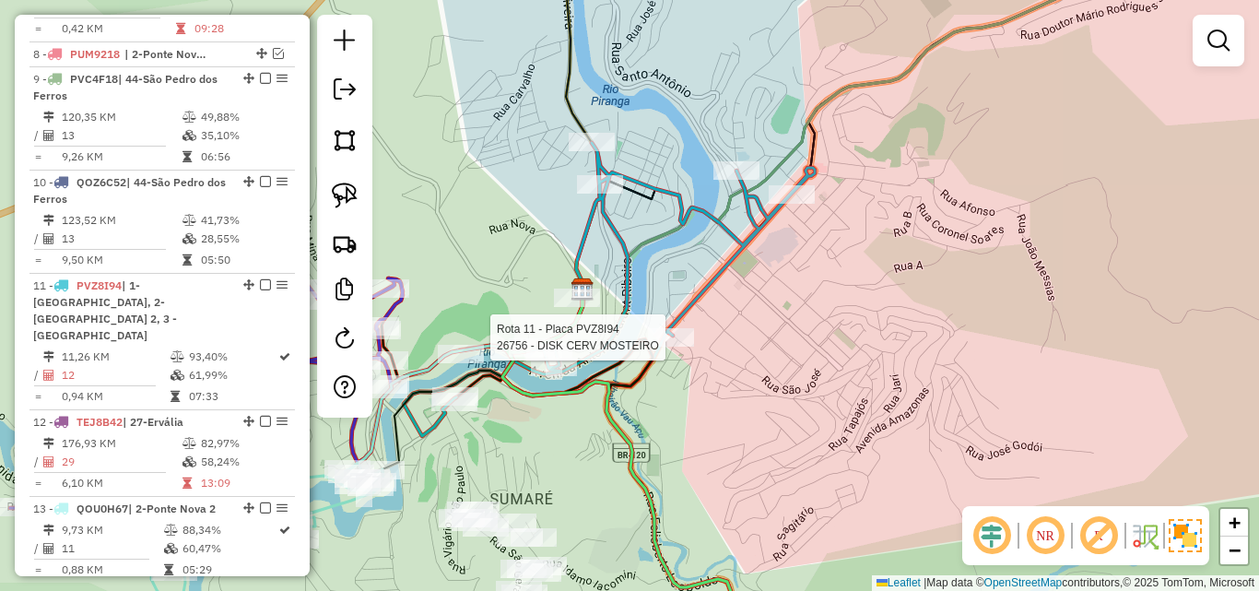
select select "*********"
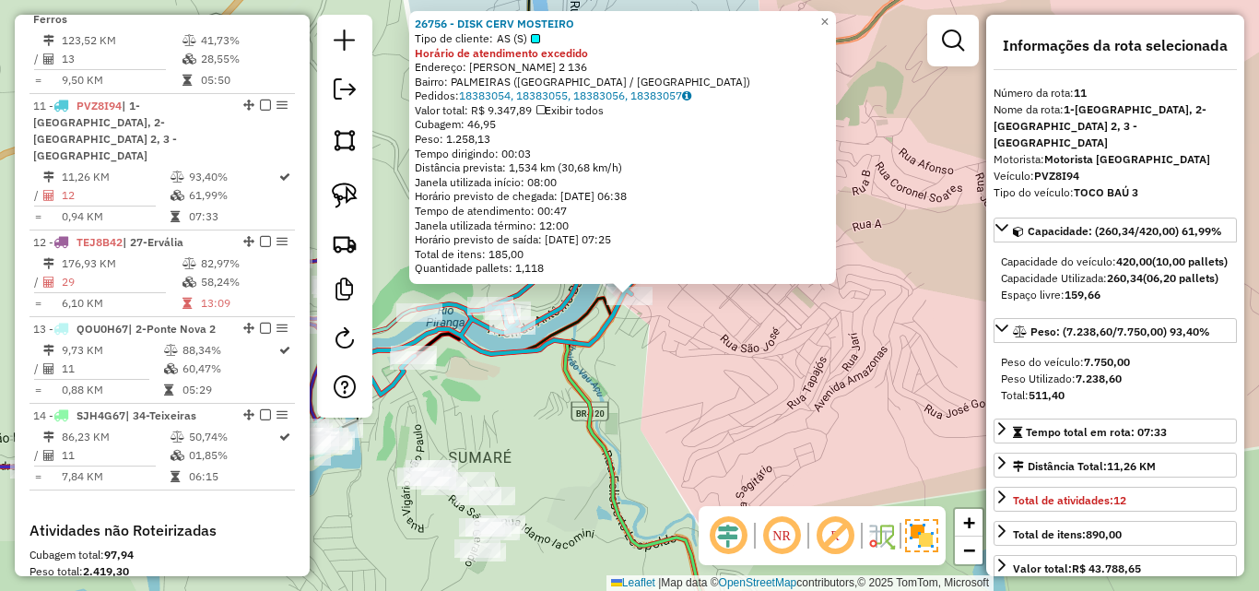
scroll to position [1534, 0]
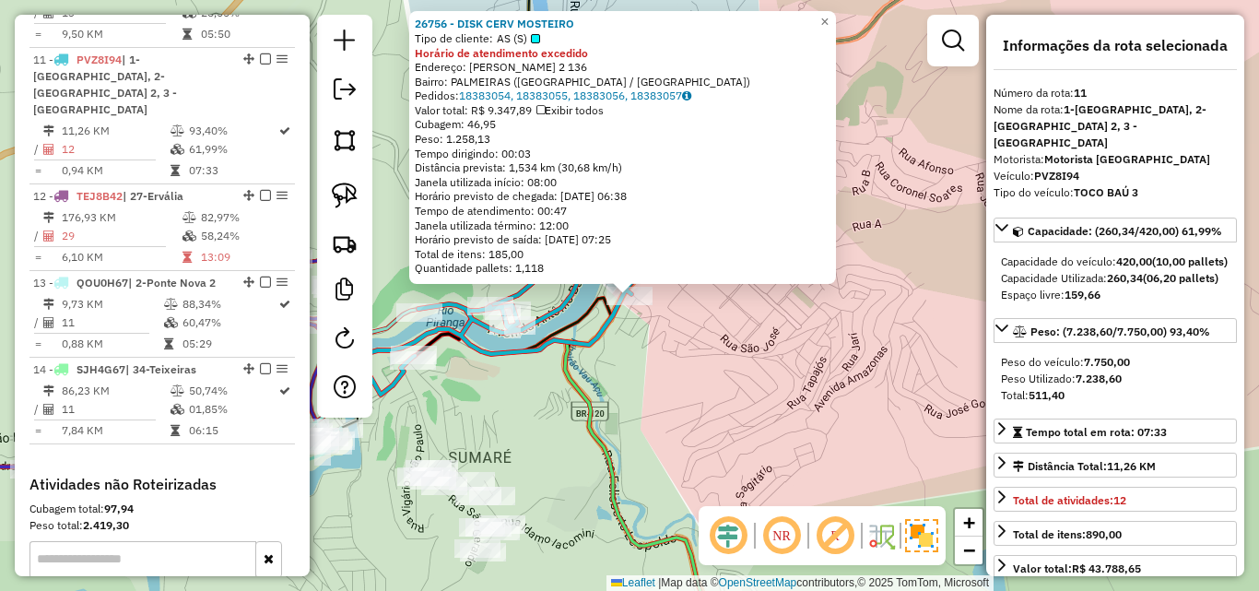
click at [643, 371] on div "26756 - DISK CERV MOSTEIRO Tipo de cliente: AS (S) Horário de atendimento exced…" at bounding box center [629, 295] width 1259 height 591
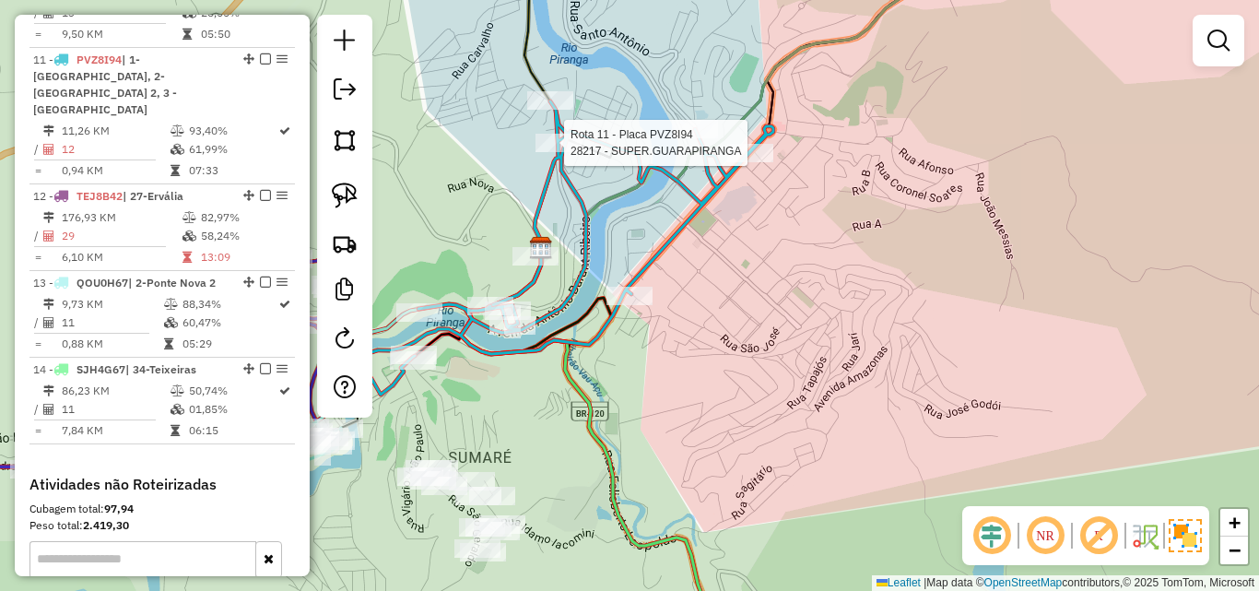
select select "*********"
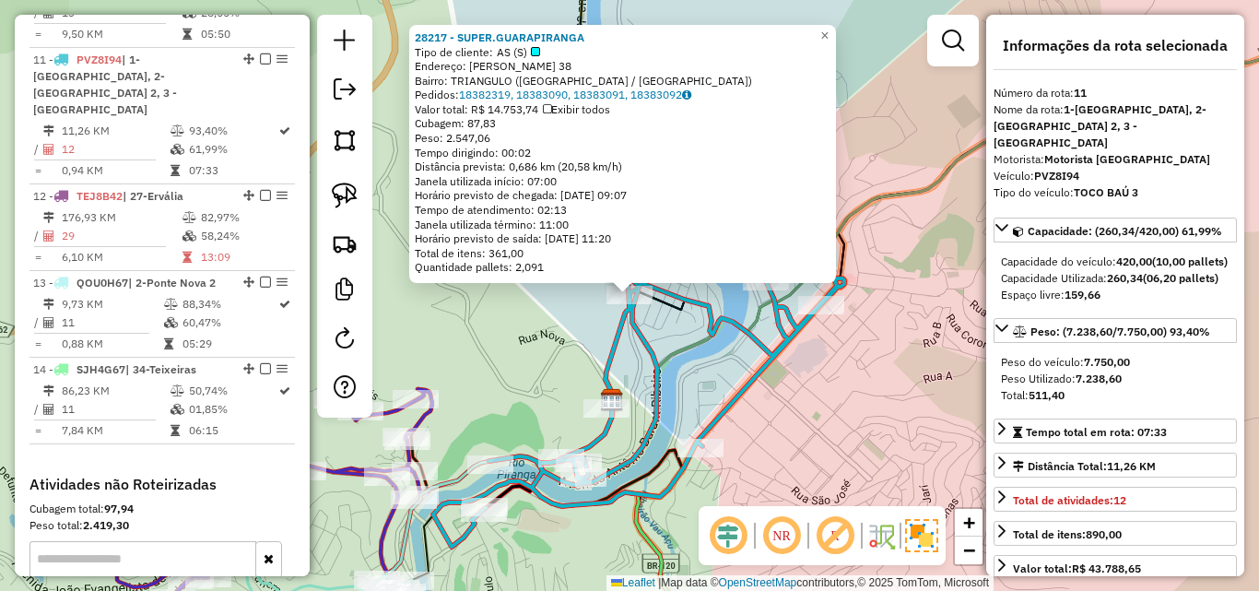
click at [700, 372] on div "28217 - SUPER.GUARAPIRANGA Tipo de cliente: AS (S) Endereço: EDITH MARIA SILVA …" at bounding box center [629, 295] width 1259 height 591
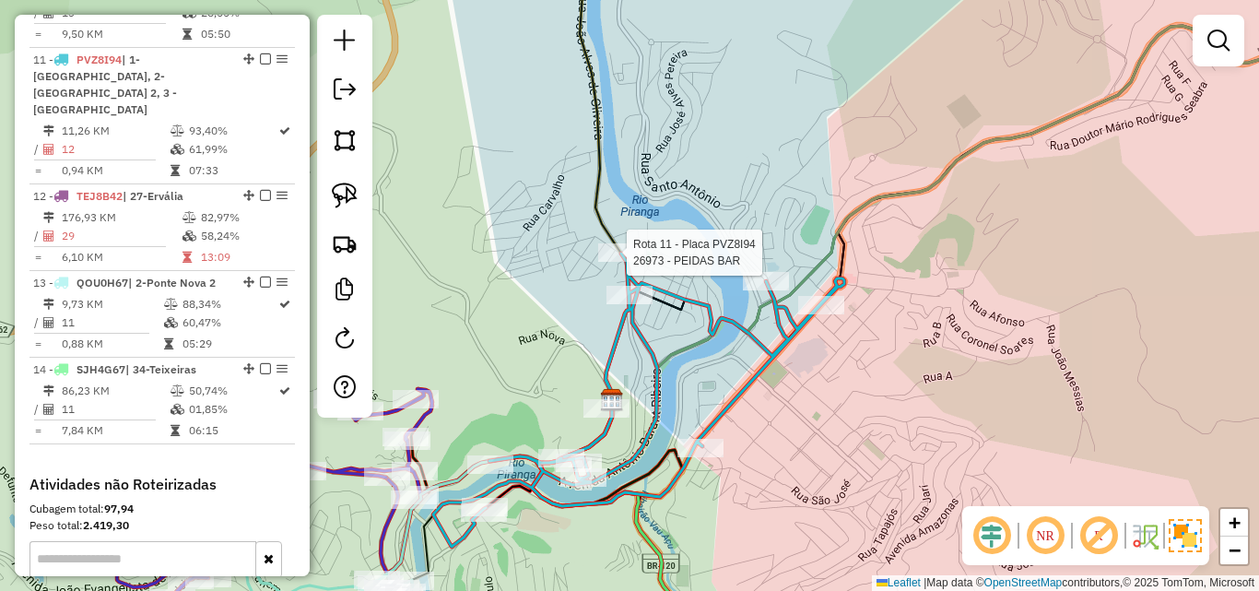
select select "*********"
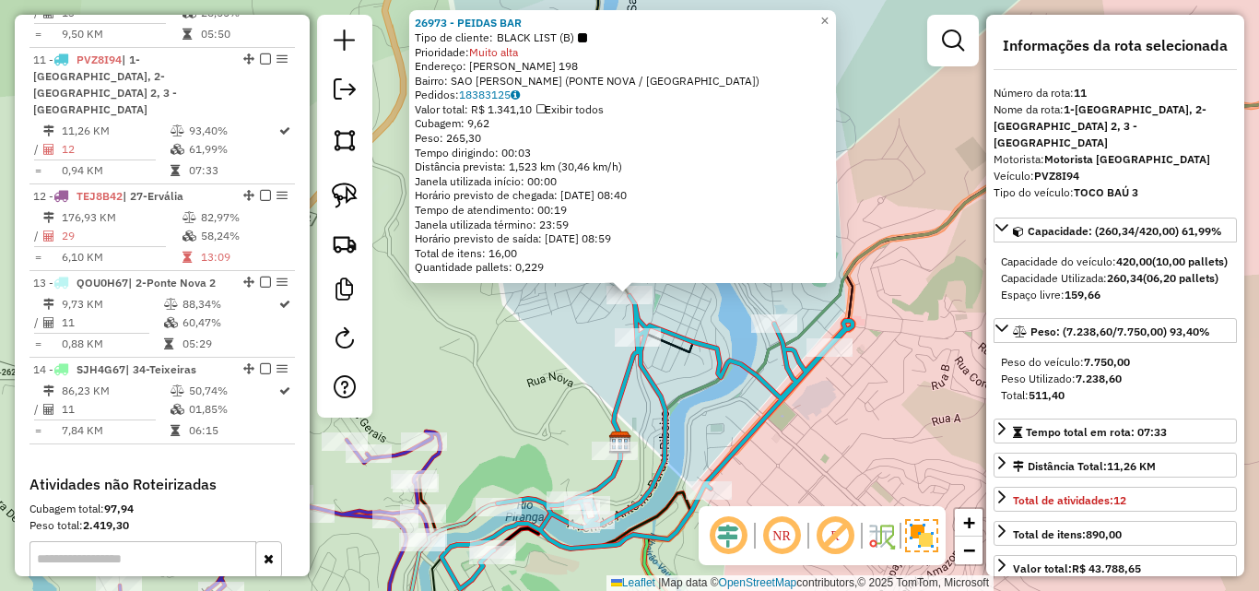
click at [698, 395] on icon at bounding box center [999, 231] width 770 height 419
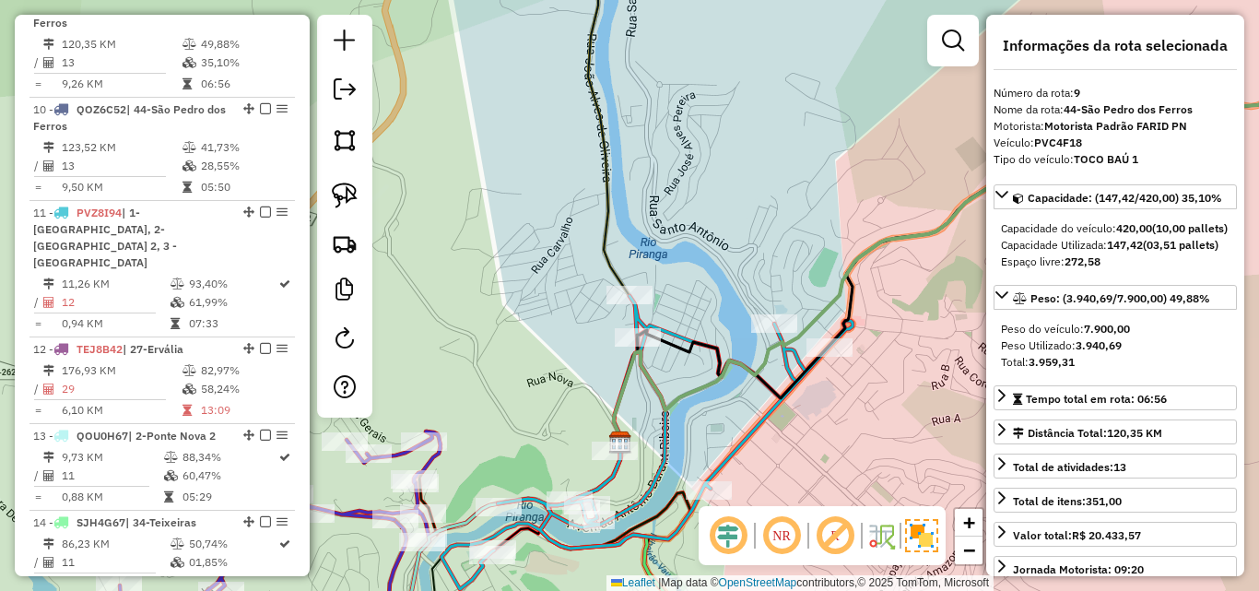
scroll to position [1327, 0]
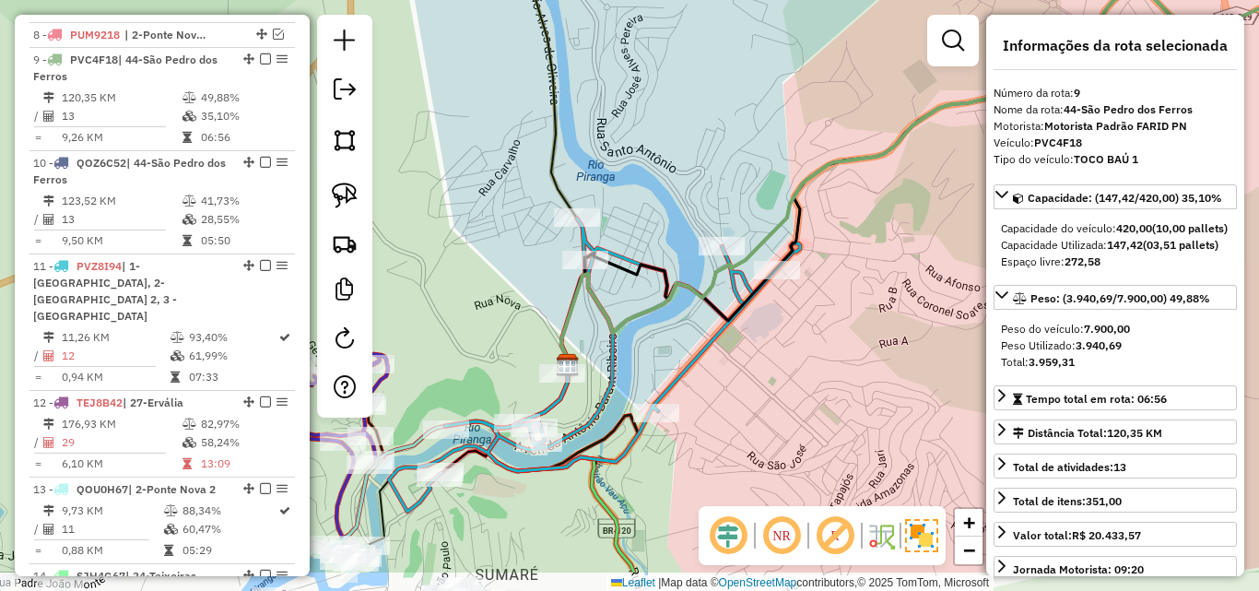
drag, startPoint x: 782, startPoint y: 452, endPoint x: 729, endPoint y: 374, distance: 93.6
click at [729, 374] on div "Janela de atendimento Grade de atendimento Capacidade Transportadoras Veículos …" at bounding box center [629, 295] width 1259 height 591
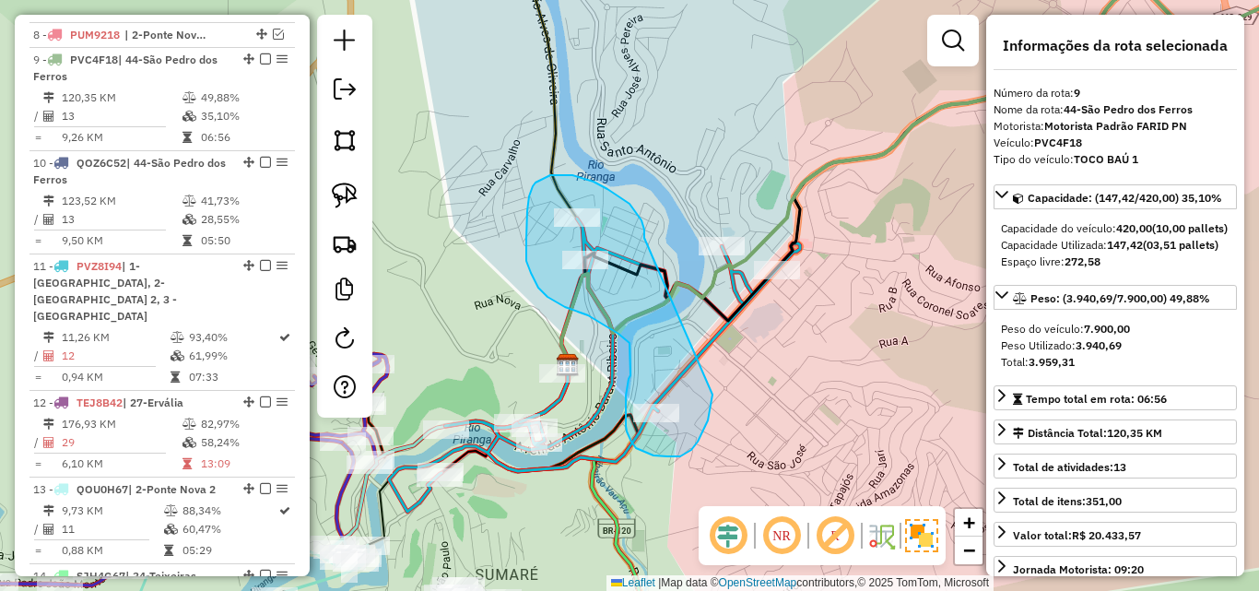
drag, startPoint x: 644, startPoint y: 238, endPoint x: 714, endPoint y: 377, distance: 155.8
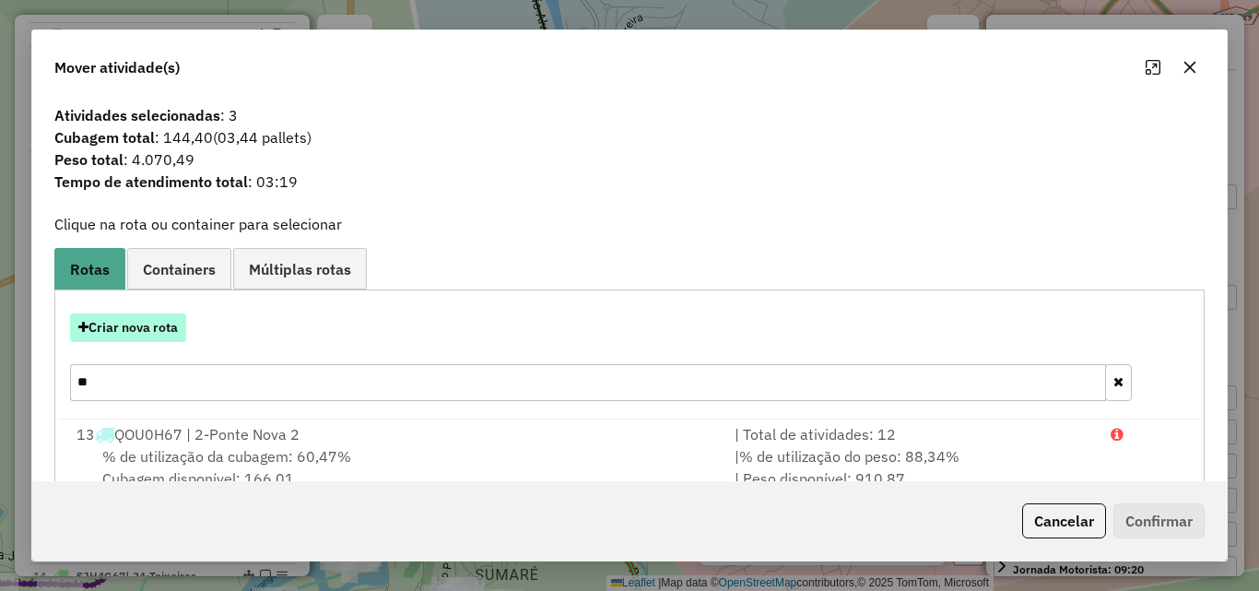
drag, startPoint x: 170, startPoint y: 320, endPoint x: 180, endPoint y: 317, distance: 10.5
click at [180, 317] on button "Criar nova rota" at bounding box center [128, 327] width 116 height 29
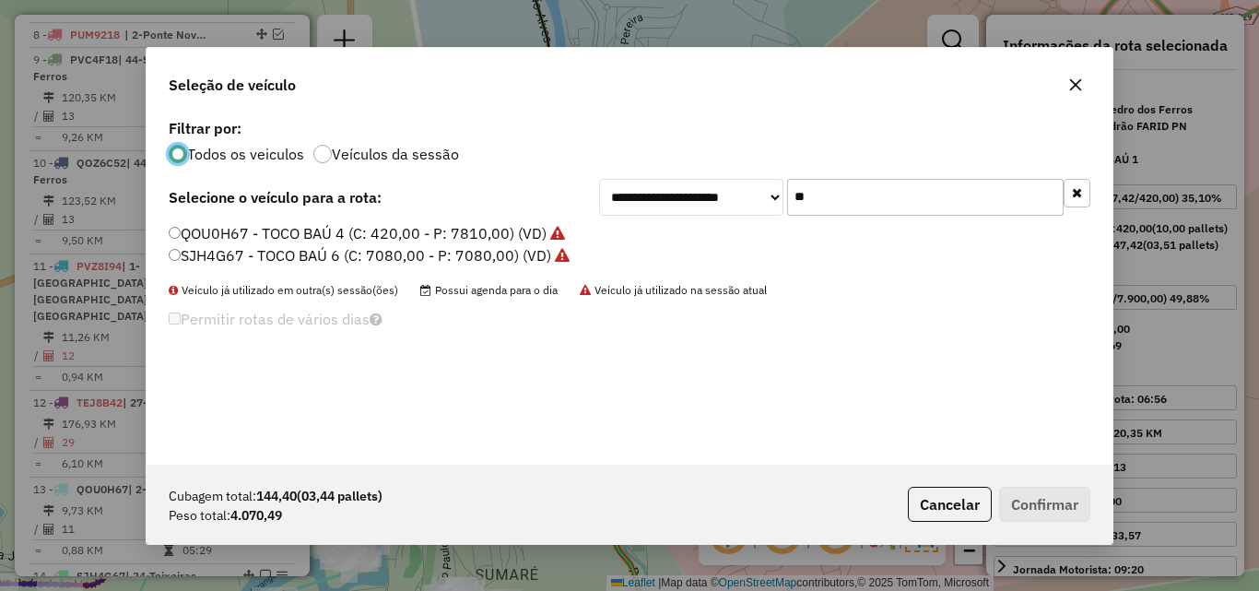
scroll to position [10, 6]
drag, startPoint x: 985, startPoint y: 200, endPoint x: 518, endPoint y: 218, distance: 467.6
click at [518, 218] on div "**********" at bounding box center [630, 289] width 966 height 350
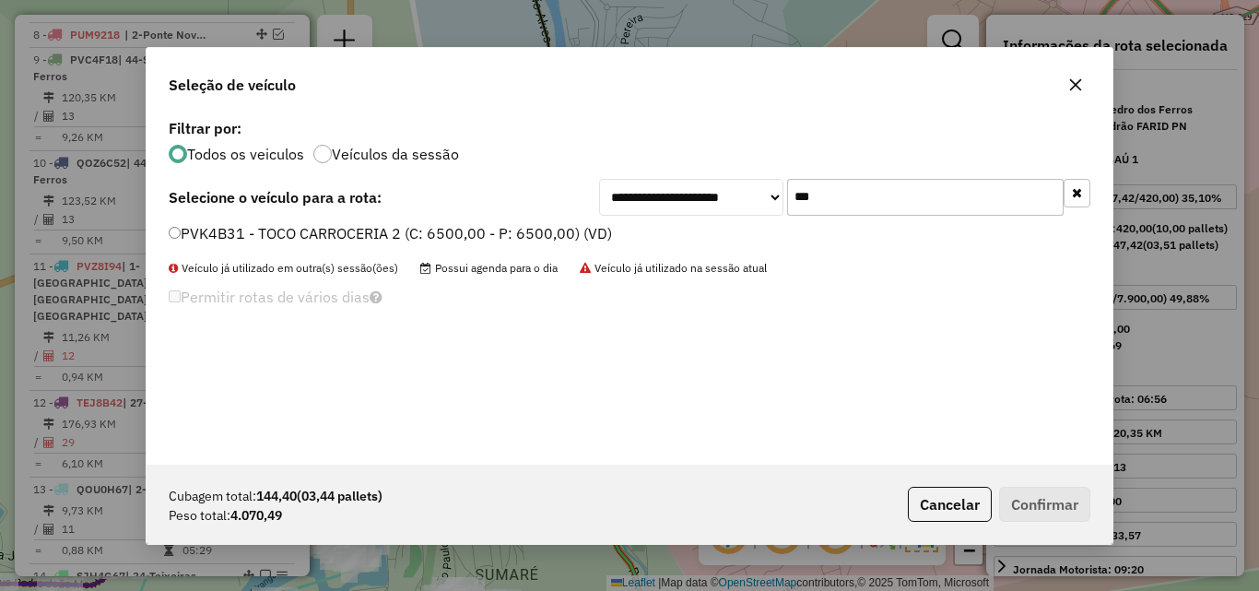
type input "***"
click at [449, 235] on label "PVK4B31 - TOCO CARROCERIA 2 (C: 6500,00 - P: 6500,00) (VD)" at bounding box center [390, 233] width 443 height 22
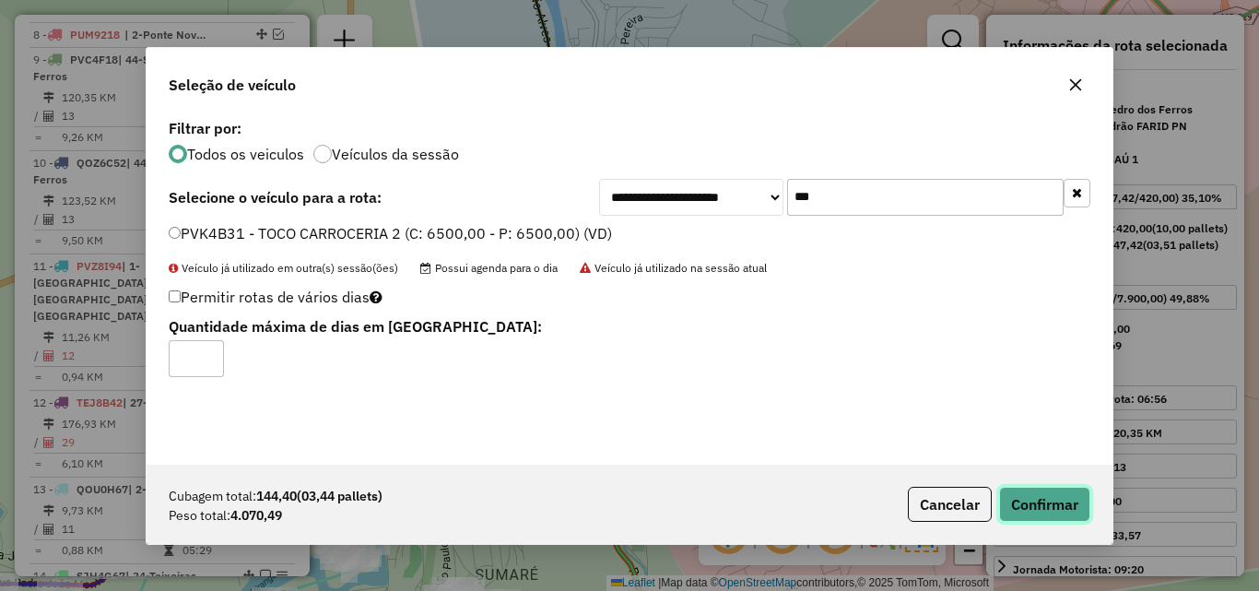
click at [1029, 495] on button "Confirmar" at bounding box center [1044, 504] width 91 height 35
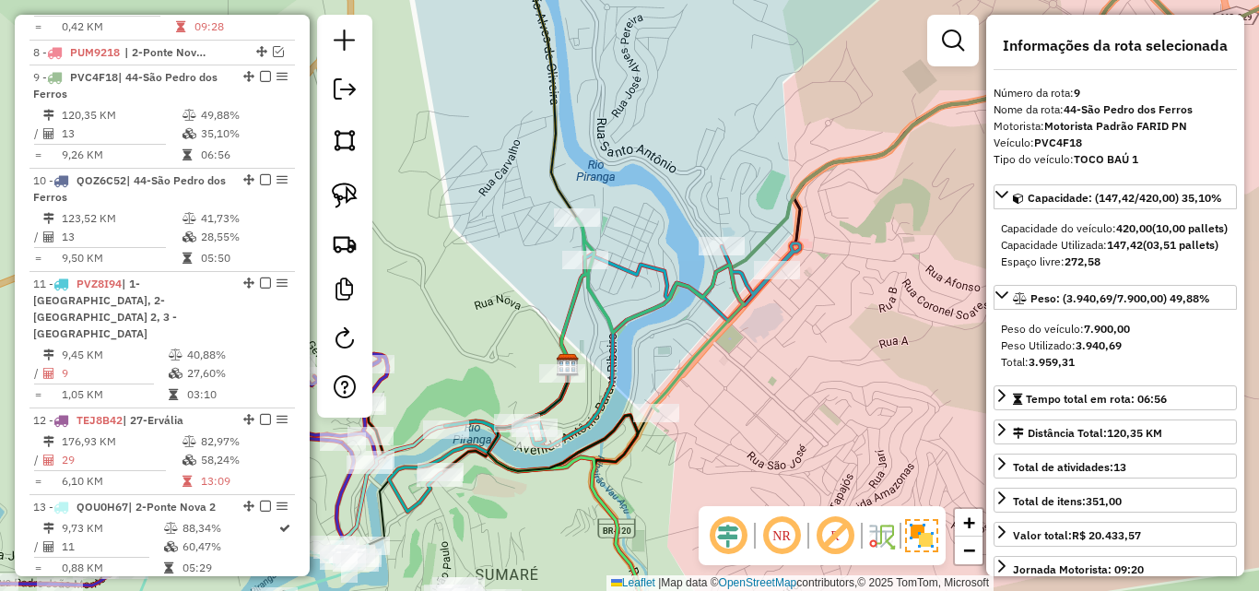
scroll to position [1327, 0]
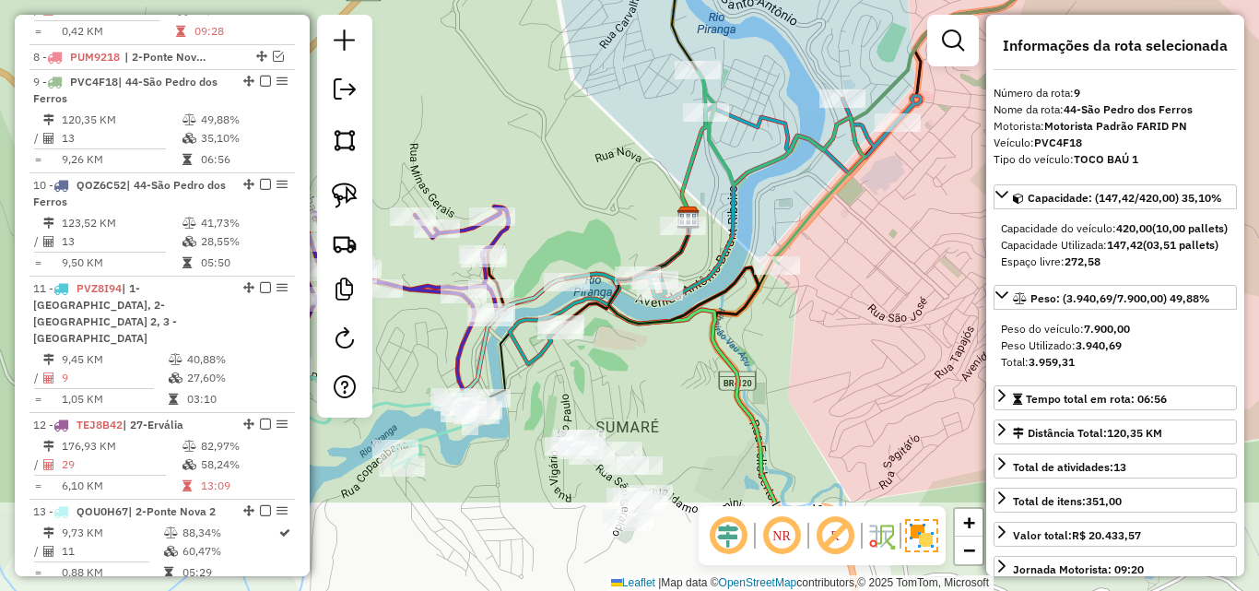
drag, startPoint x: 666, startPoint y: 475, endPoint x: 787, endPoint y: 327, distance: 190.6
click at [787, 327] on div "Janela de atendimento Grade de atendimento Capacidade Transportadoras Veículos …" at bounding box center [629, 295] width 1259 height 591
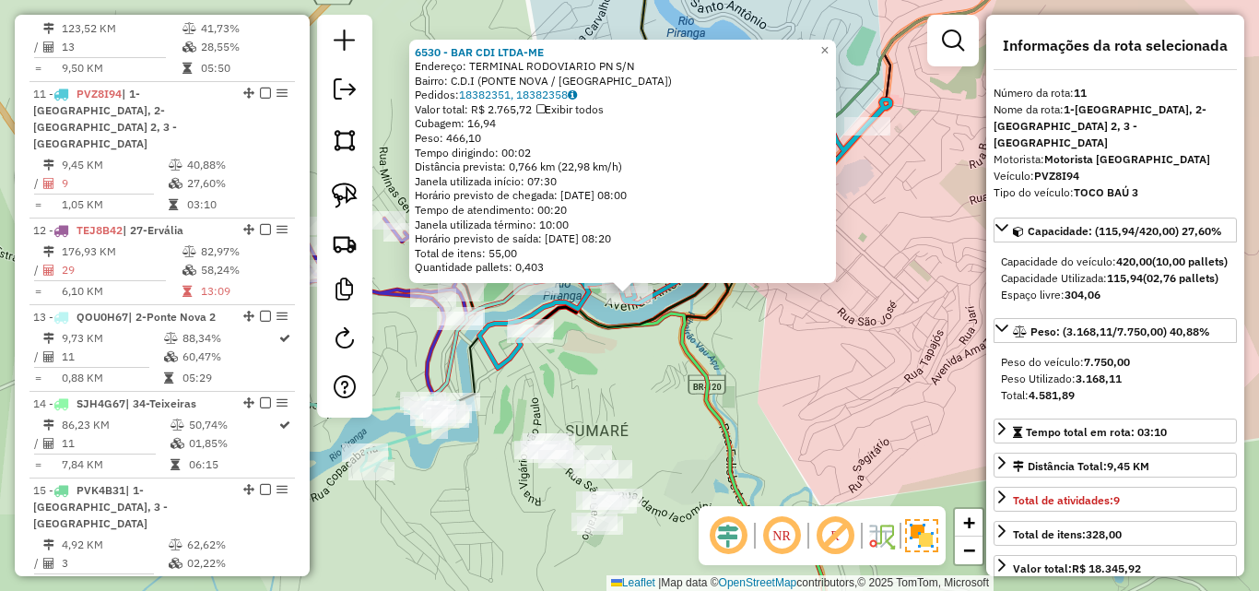
scroll to position [1556, 0]
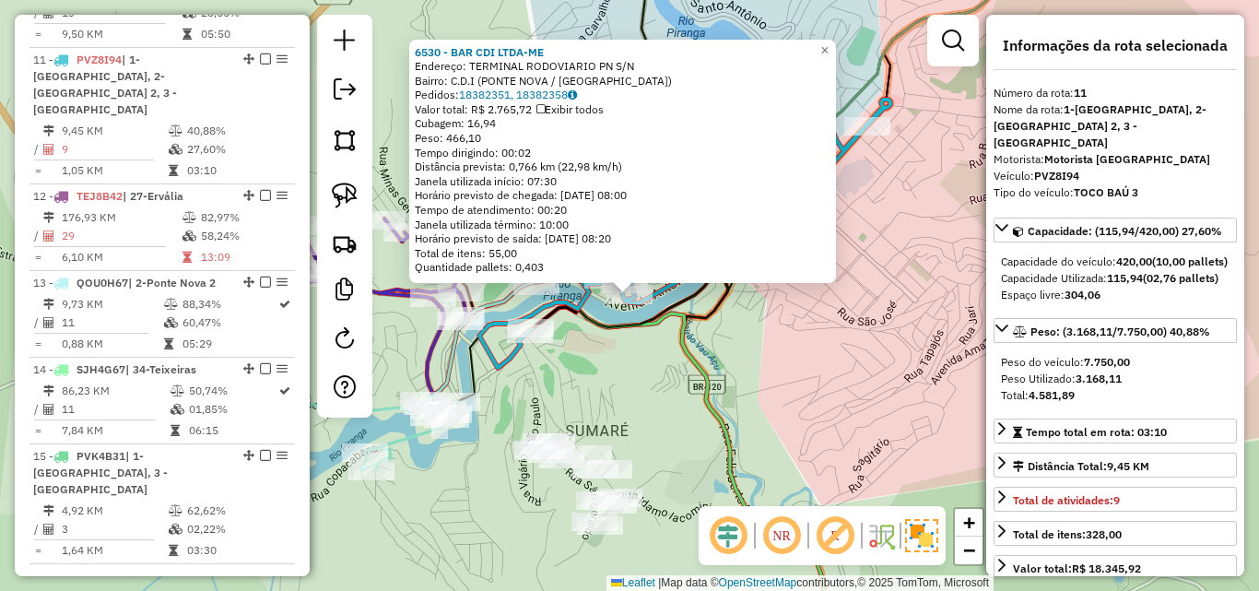
click at [834, 398] on div "6530 - BAR CDI LTDA-ME Endereço: TERMINAL RODOVIARIO PN S/N Bairro: C.D.I (PONT…" at bounding box center [629, 295] width 1259 height 591
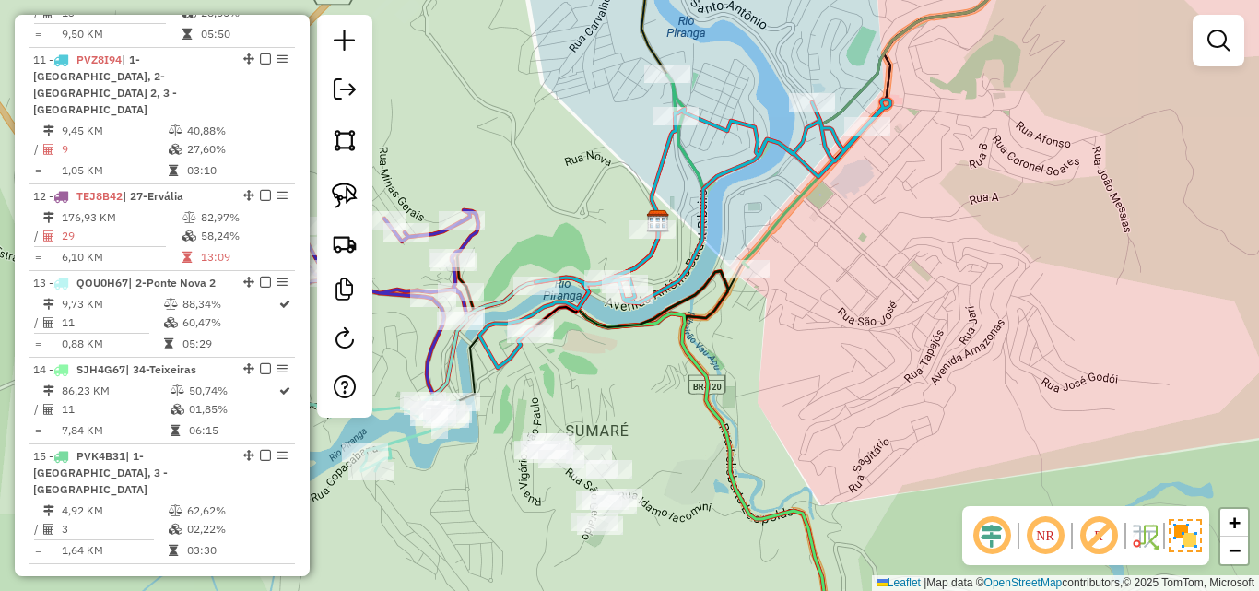
drag, startPoint x: 647, startPoint y: 398, endPoint x: 737, endPoint y: 342, distance: 106.4
click at [737, 342] on div "Janela de atendimento Grade de atendimento Capacidade Transportadoras Veículos …" at bounding box center [629, 295] width 1259 height 591
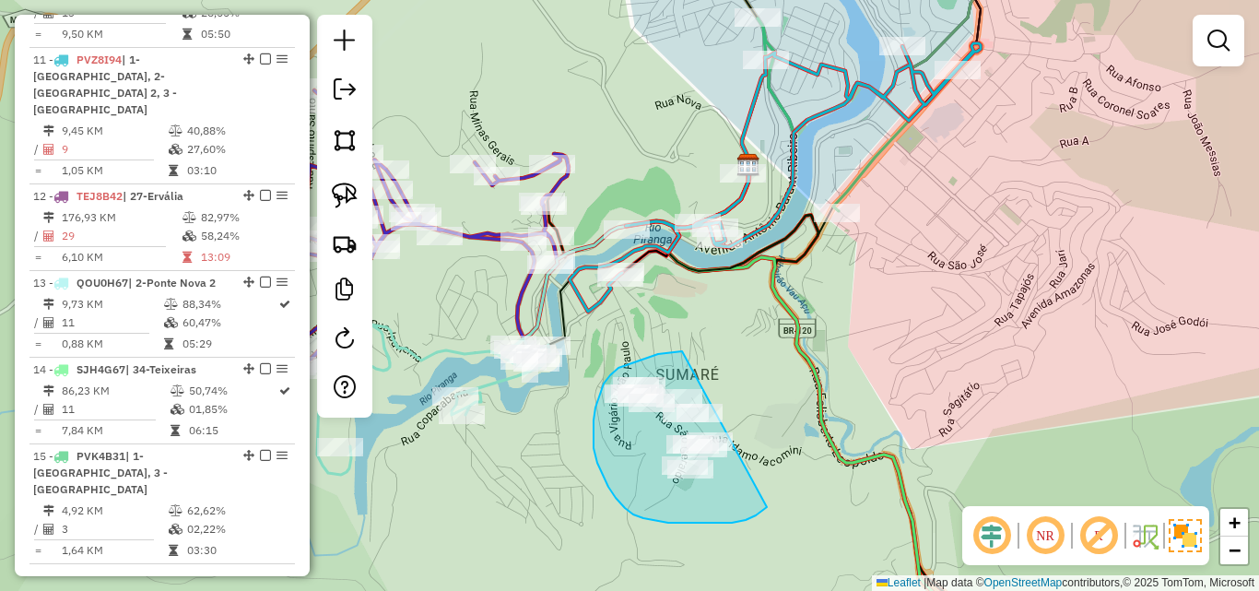
drag, startPoint x: 682, startPoint y: 351, endPoint x: 792, endPoint y: 424, distance: 131.6
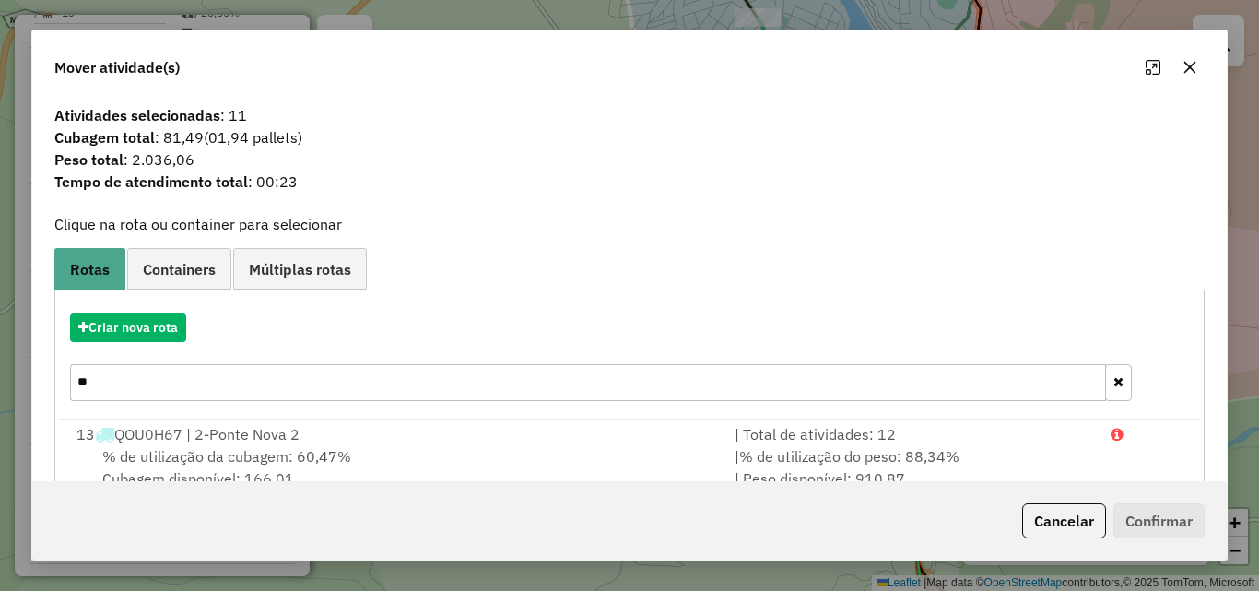
drag, startPoint x: 146, startPoint y: 385, endPoint x: -73, endPoint y: 385, distance: 218.4
click at [0, 385] on html "Aguarde... Pop-up bloqueado! Seu navegador bloqueou automáticamente a abertura …" at bounding box center [629, 295] width 1259 height 591
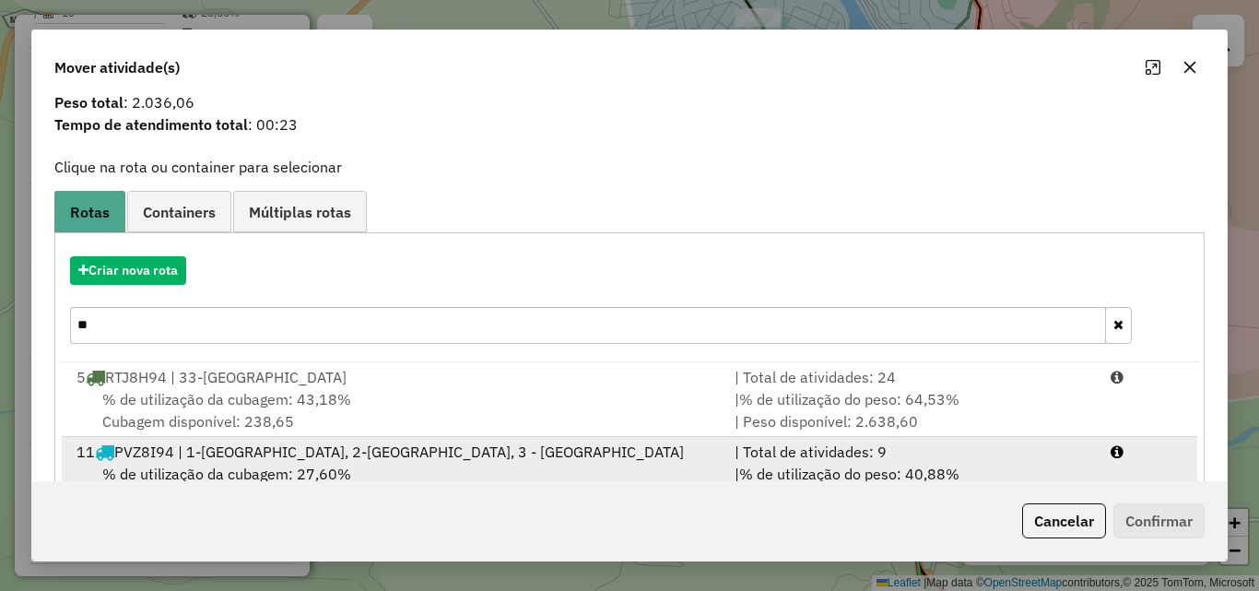
scroll to position [119, 0]
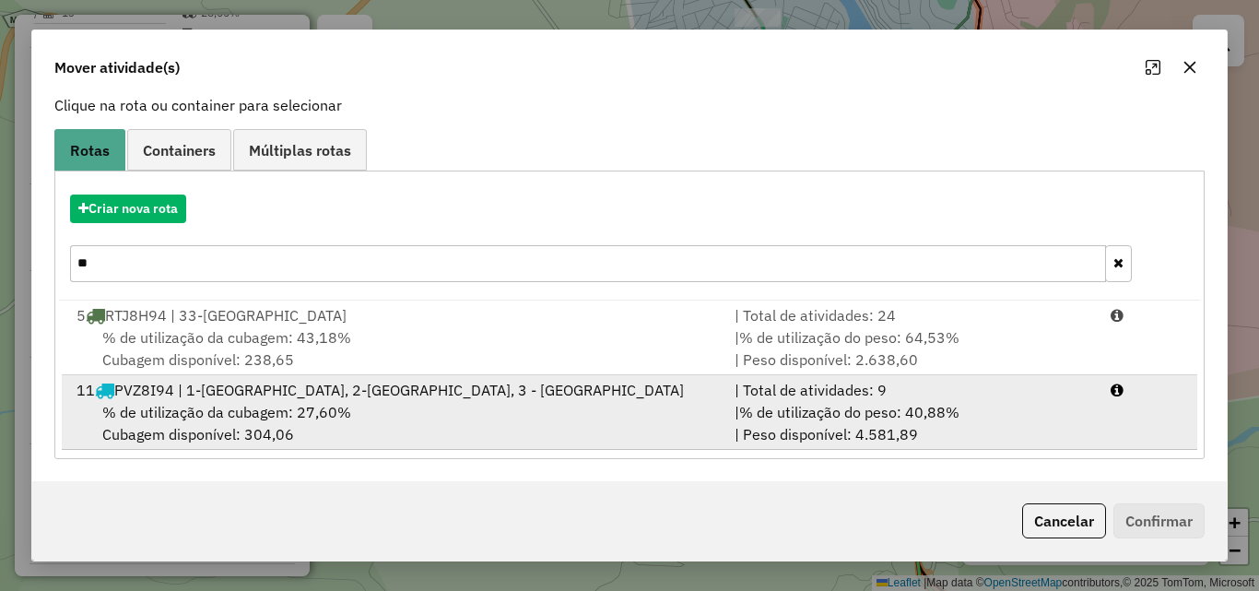
type input "**"
click at [329, 408] on span "% de utilização da cubagem: 27,60%" at bounding box center [226, 412] width 249 height 18
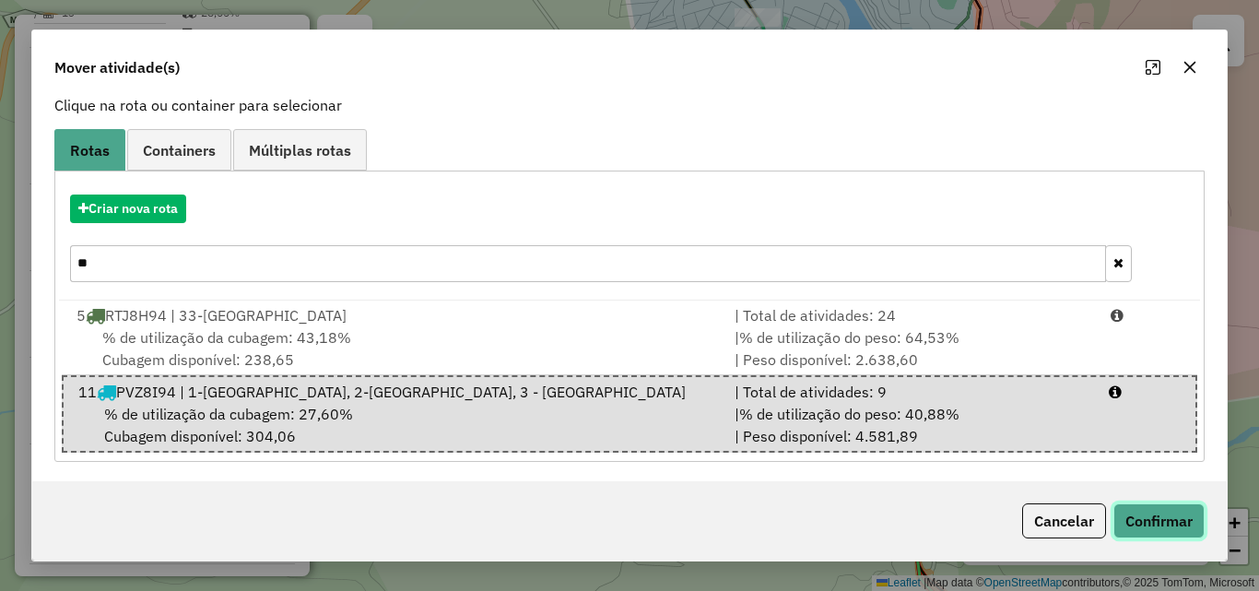
click at [1150, 518] on button "Confirmar" at bounding box center [1158, 520] width 91 height 35
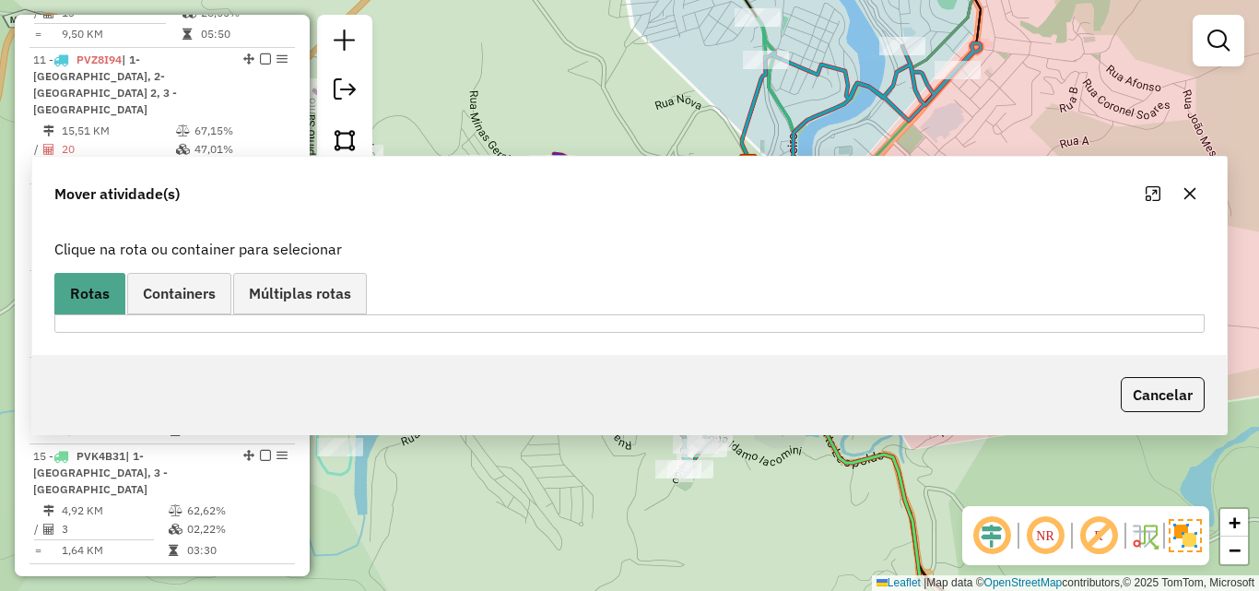
scroll to position [0, 0]
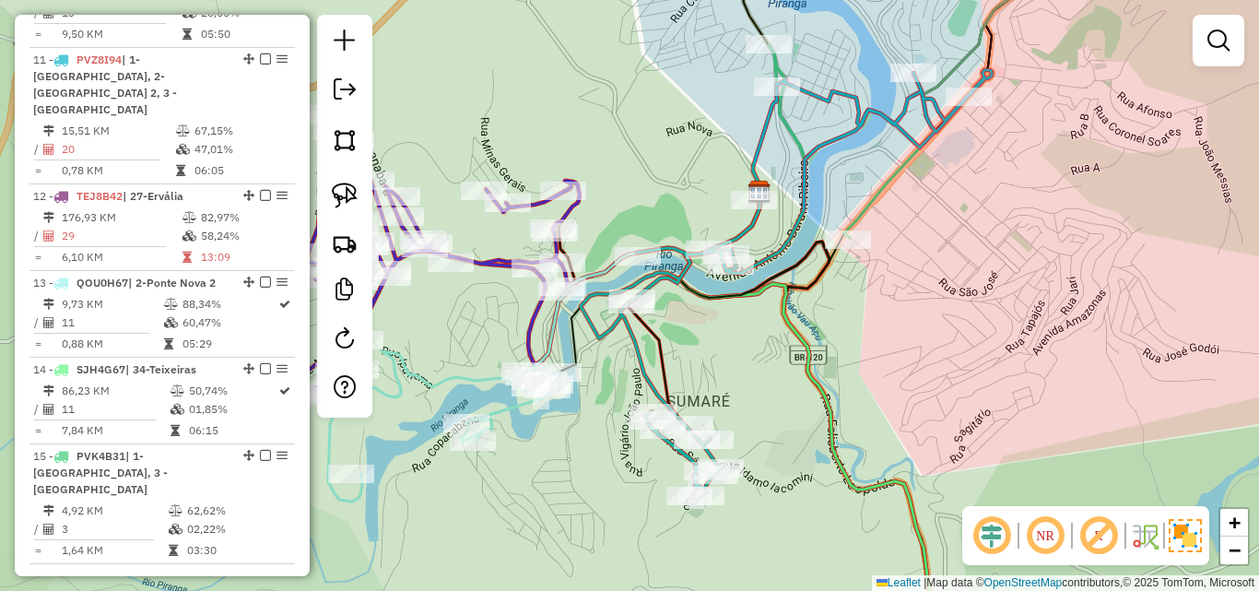
drag, startPoint x: 768, startPoint y: 332, endPoint x: 779, endPoint y: 359, distance: 28.9
click at [779, 359] on div "Janela de atendimento Grade de atendimento Capacidade Transportadoras Veículos …" at bounding box center [629, 295] width 1259 height 591
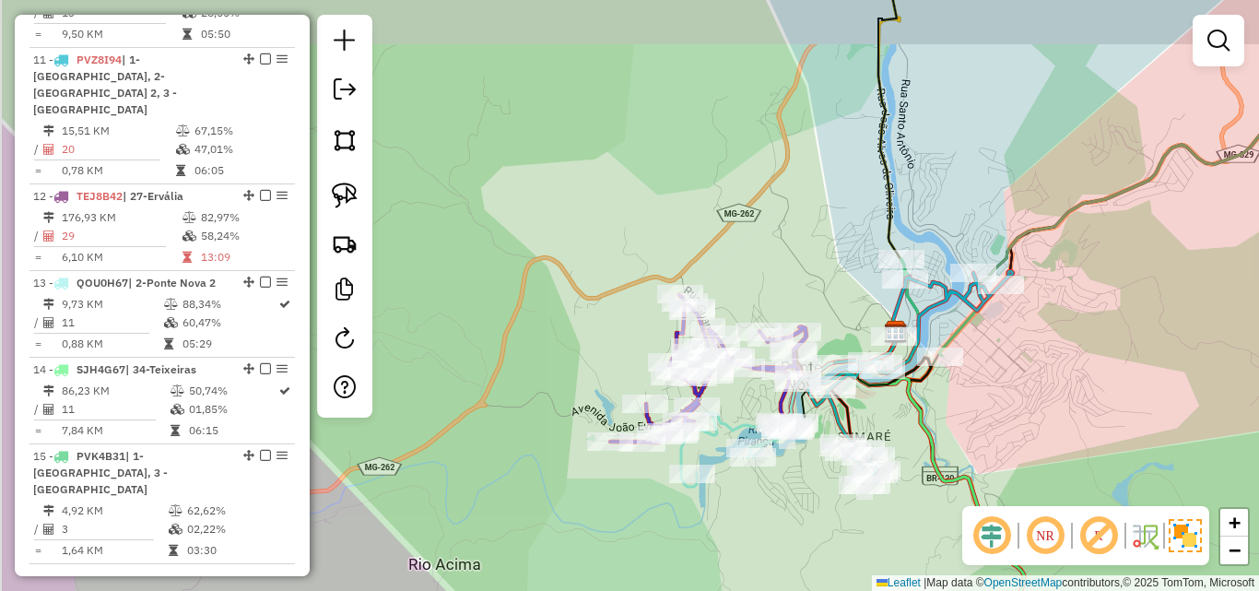
drag, startPoint x: 706, startPoint y: 191, endPoint x: 1026, endPoint y: 295, distance: 336.3
click at [1087, 295] on div "Janela de atendimento Grade de atendimento Capacidade Transportadoras Veículos …" at bounding box center [629, 295] width 1259 height 591
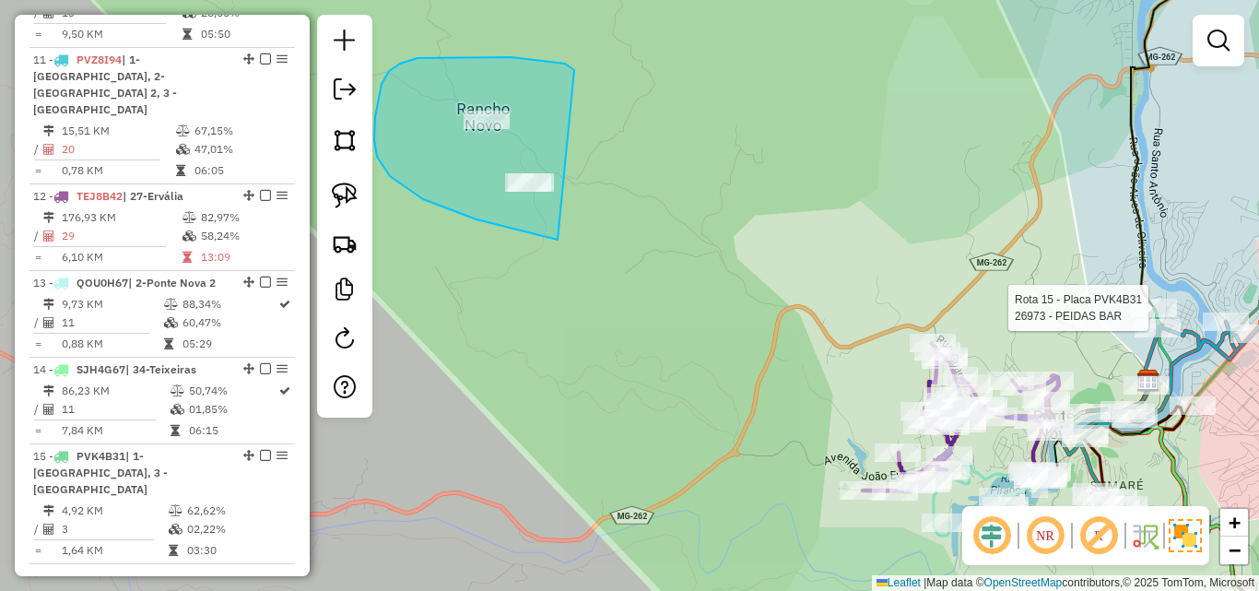
drag, startPoint x: 565, startPoint y: 64, endPoint x: 573, endPoint y: 233, distance: 169.8
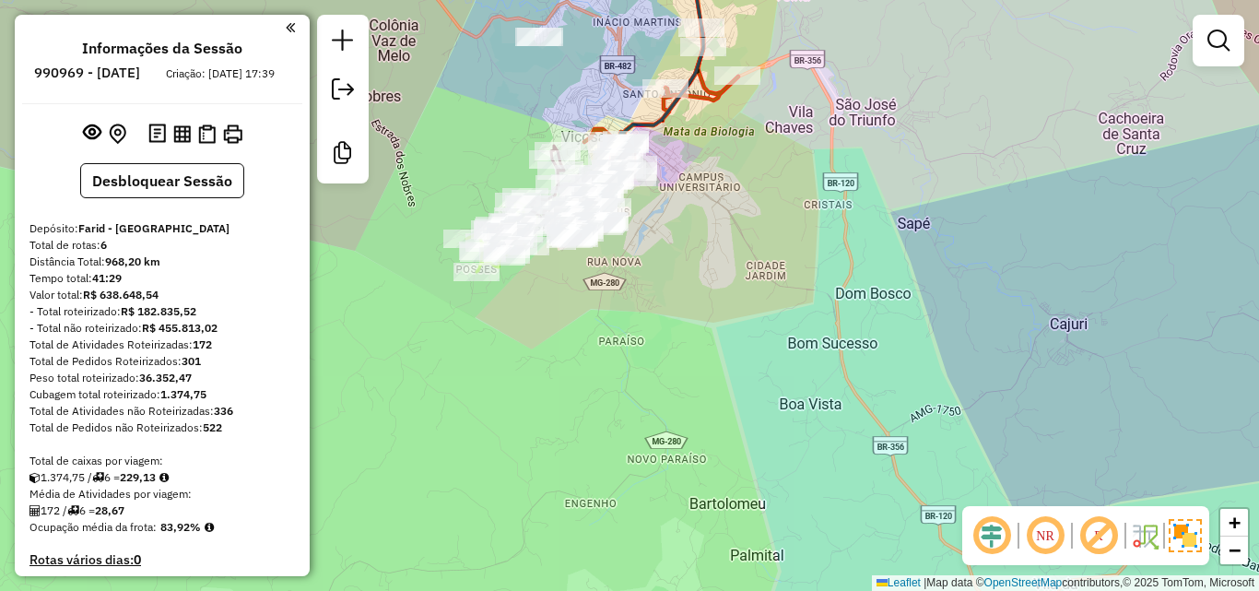
scroll to position [566, 0]
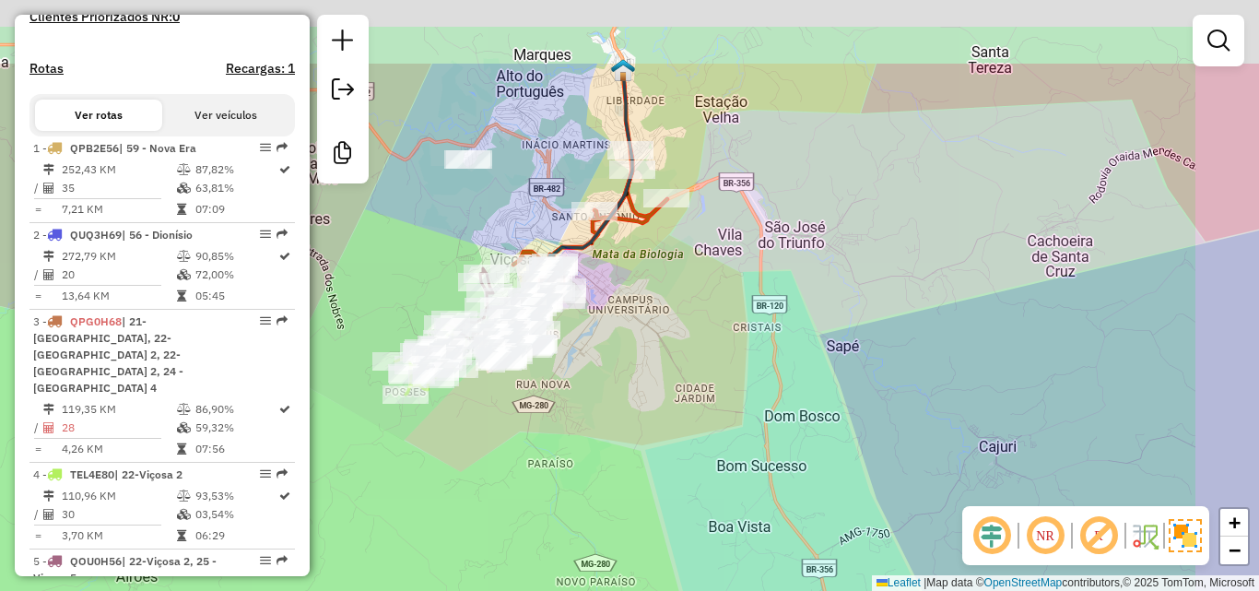
drag, startPoint x: 582, startPoint y: 352, endPoint x: 499, endPoint y: 501, distance: 170.8
click at [499, 501] on div "Janela de atendimento Grade de atendimento Capacidade Transportadoras Veículos …" at bounding box center [629, 295] width 1259 height 591
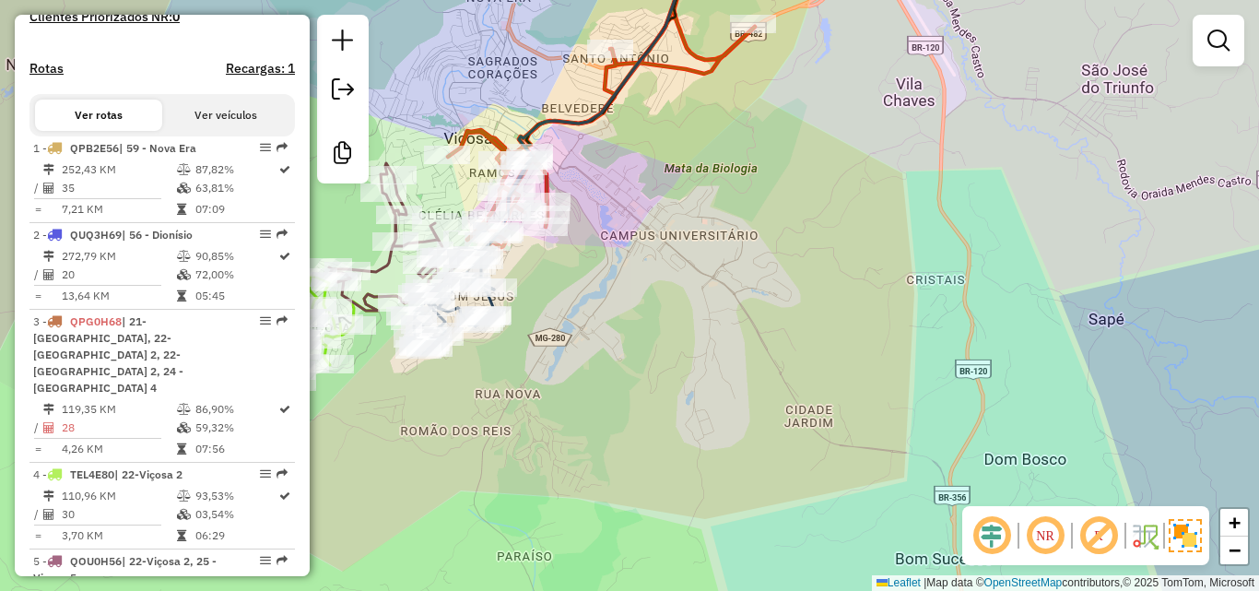
drag, startPoint x: 653, startPoint y: 462, endPoint x: 580, endPoint y: 391, distance: 102.3
click at [580, 391] on div "Janela de atendimento Grade de atendimento Capacidade Transportadoras Veículos …" at bounding box center [629, 295] width 1259 height 591
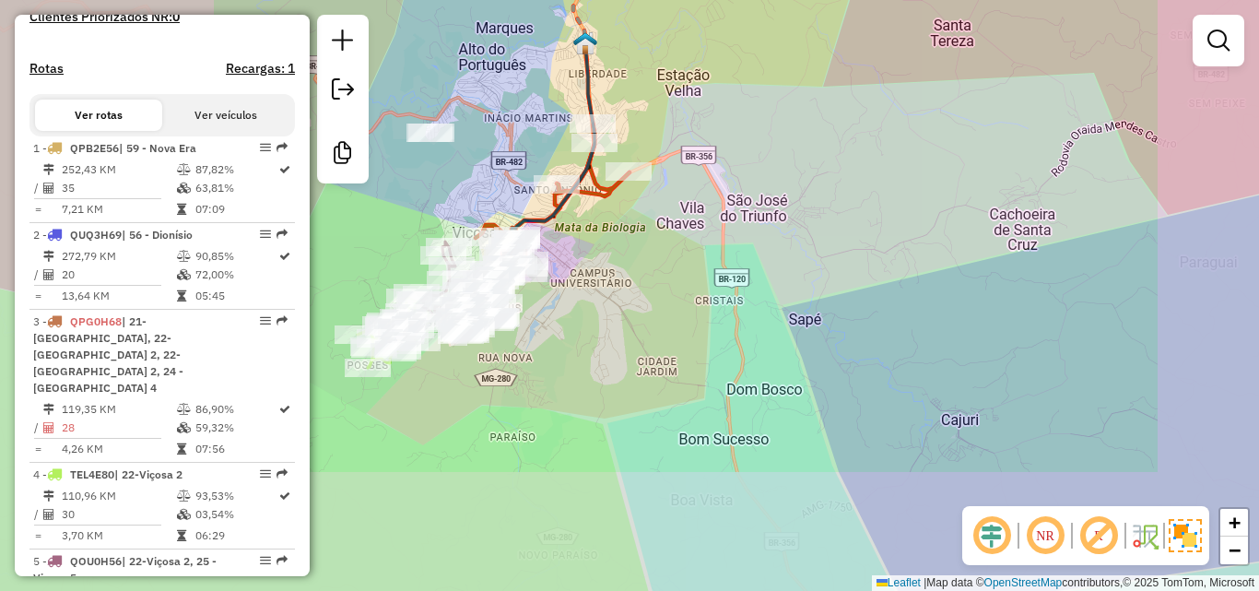
drag, startPoint x: 636, startPoint y: 444, endPoint x: 589, endPoint y: 355, distance: 101.0
click at [595, 369] on div "Janela de atendimento Grade de atendimento Capacidade Transportadoras Veículos …" at bounding box center [629, 295] width 1259 height 591
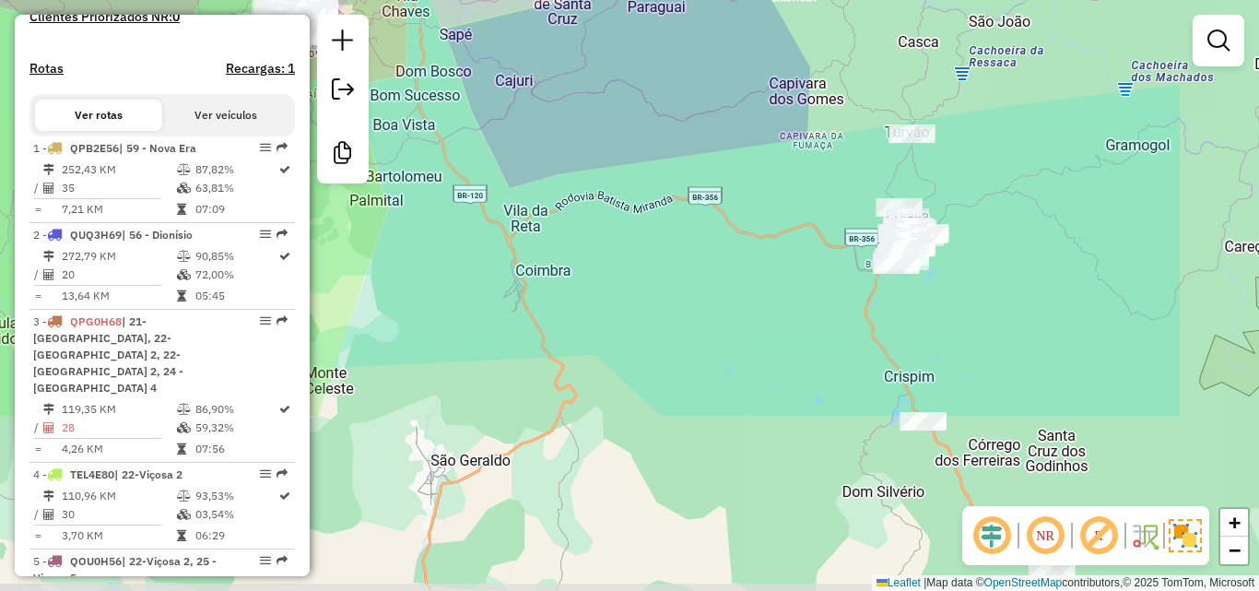
drag, startPoint x: 594, startPoint y: 402, endPoint x: 389, endPoint y: 168, distance: 310.9
click at [389, 168] on div "Janela de atendimento Grade de atendimento Capacidade Transportadoras Veículos …" at bounding box center [629, 295] width 1259 height 591
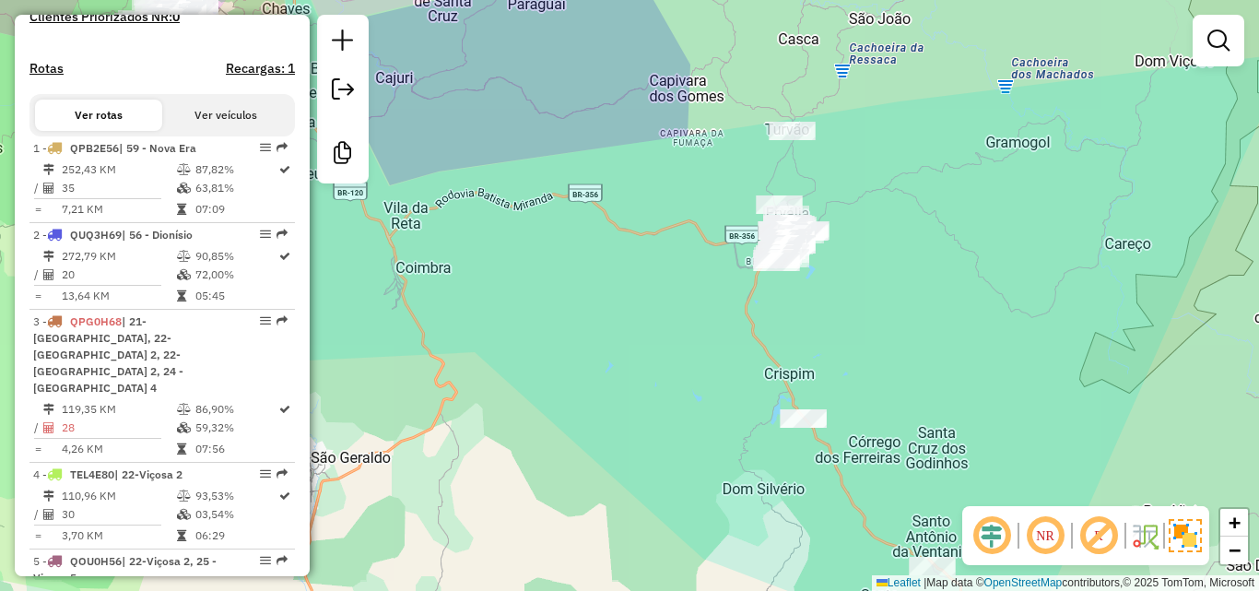
drag, startPoint x: 841, startPoint y: 421, endPoint x: 753, endPoint y: 429, distance: 88.9
click at [753, 429] on div "Janela de atendimento Grade de atendimento Capacidade Transportadoras Veículos …" at bounding box center [629, 295] width 1259 height 591
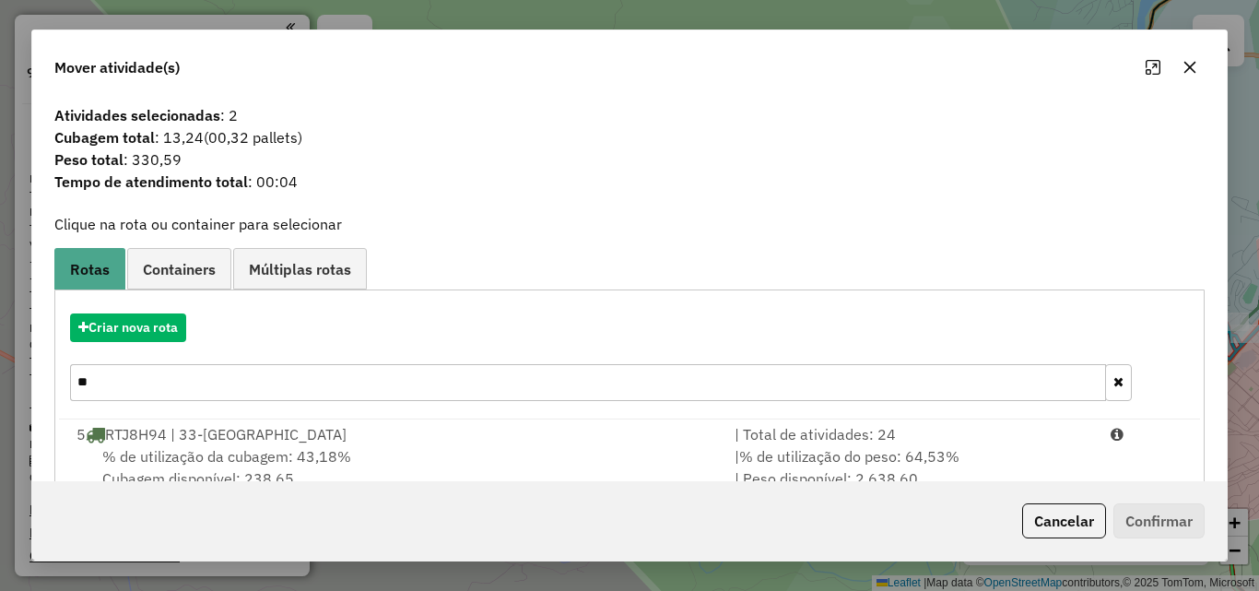
click at [496, 498] on div "11 PVZ8I94 | 1-[GEOGRAPHIC_DATA], 2-[GEOGRAPHIC_DATA] 2, 3 - [GEOGRAPHIC_DATA]" at bounding box center [394, 509] width 658 height 22
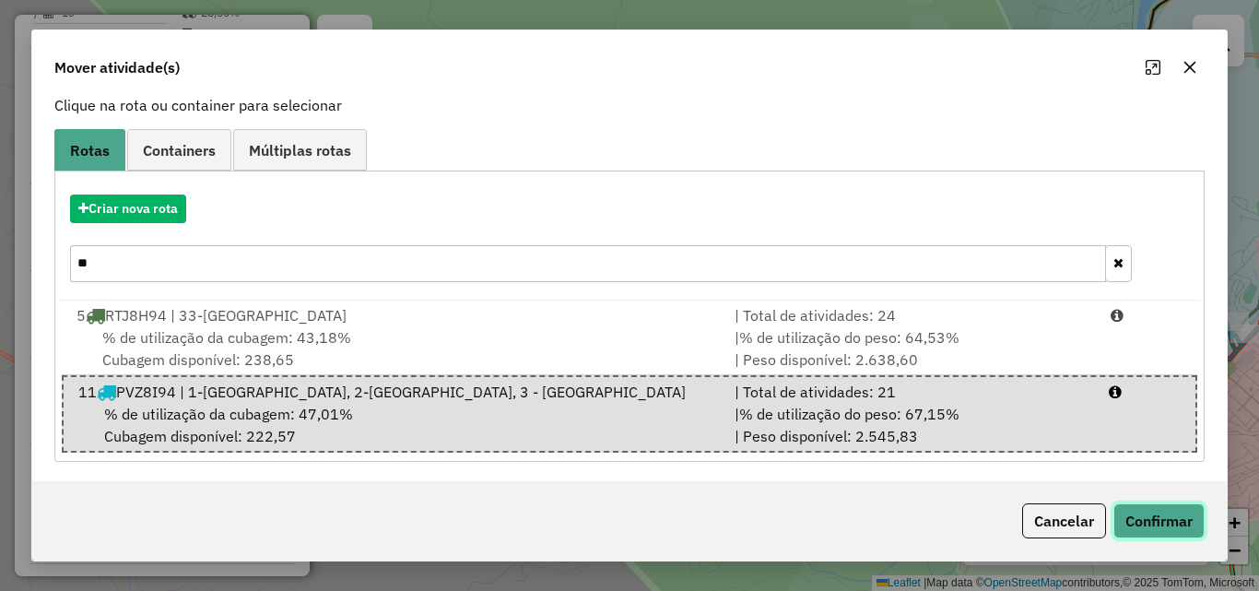
click at [1166, 526] on button "Confirmar" at bounding box center [1158, 520] width 91 height 35
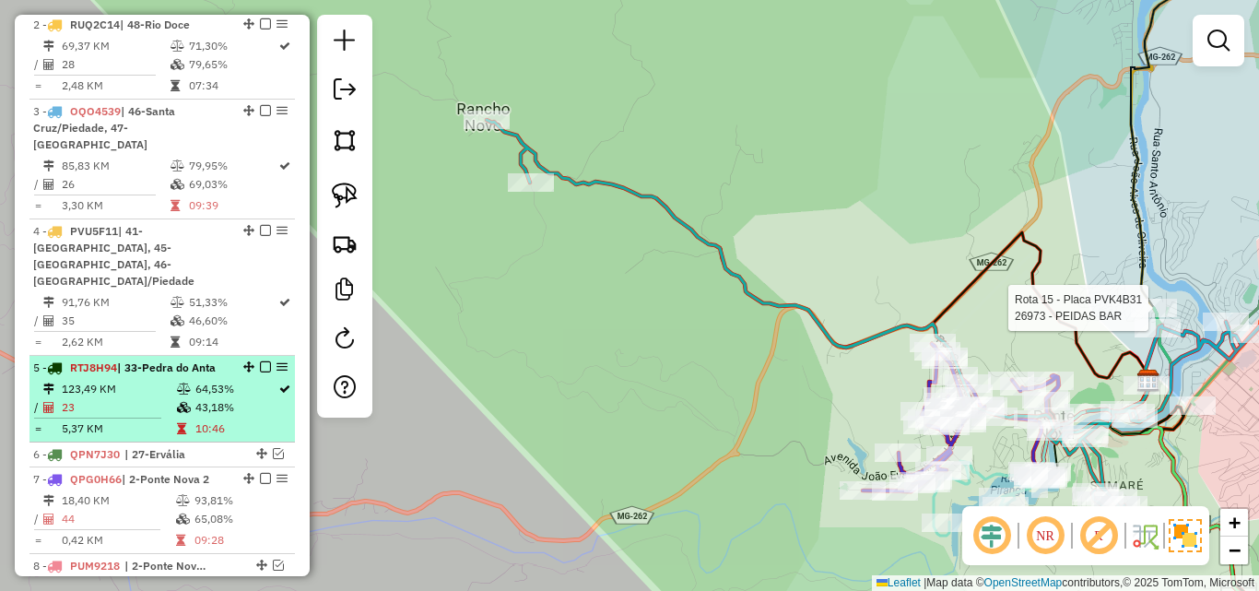
scroll to position [911, 0]
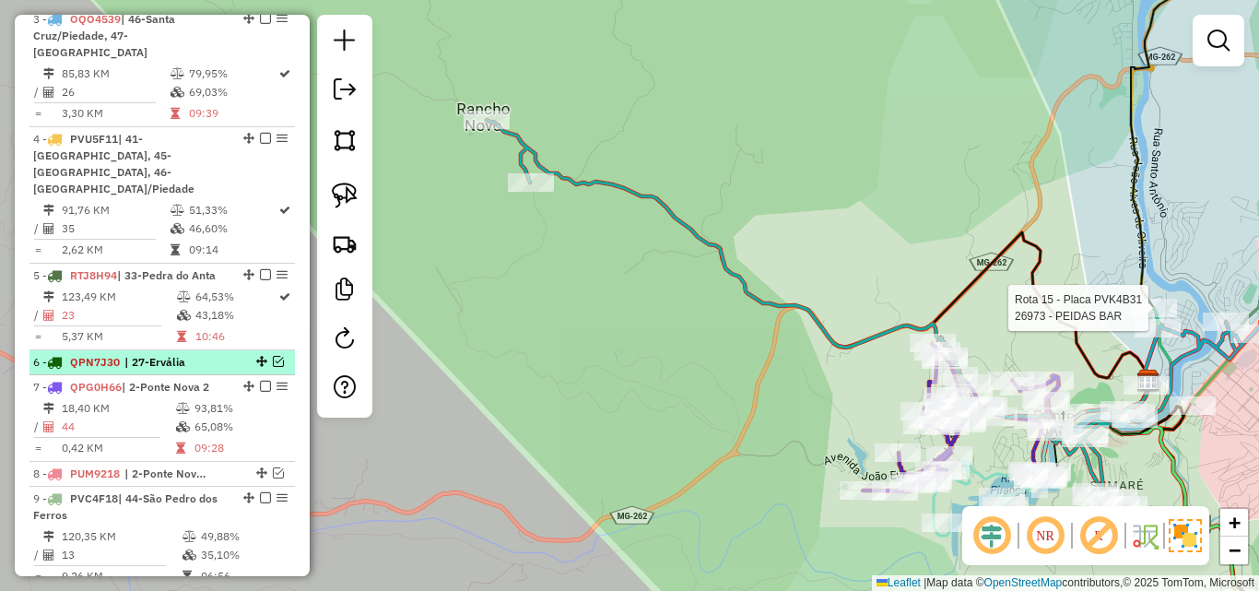
click at [273, 356] on em at bounding box center [278, 361] width 11 height 11
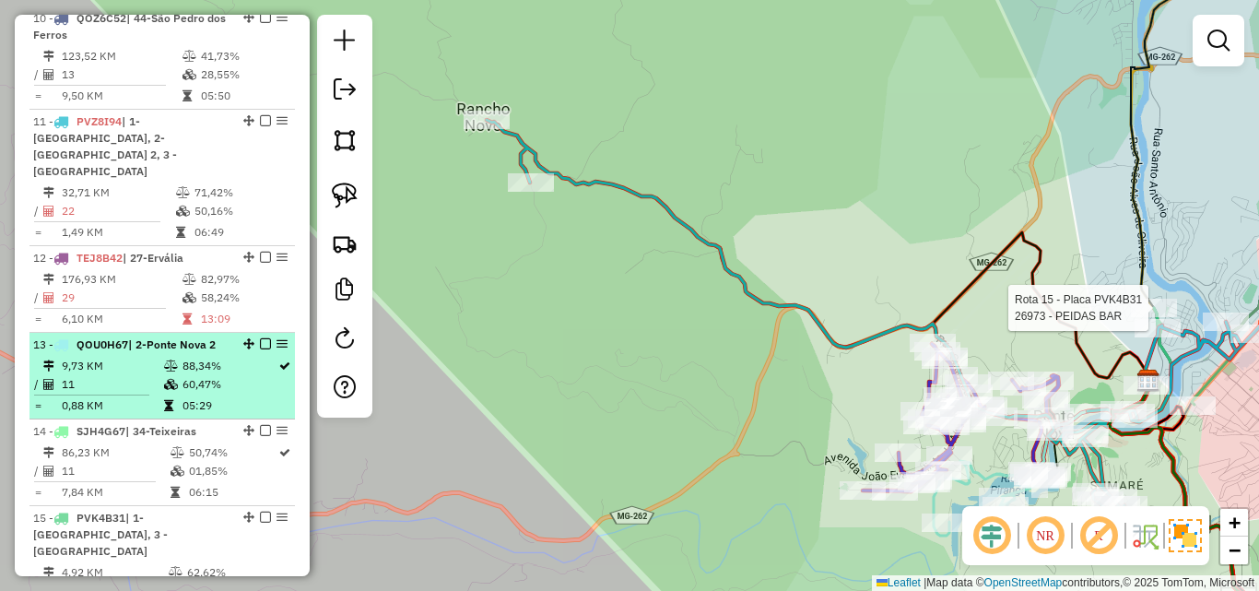
scroll to position [1740, 0]
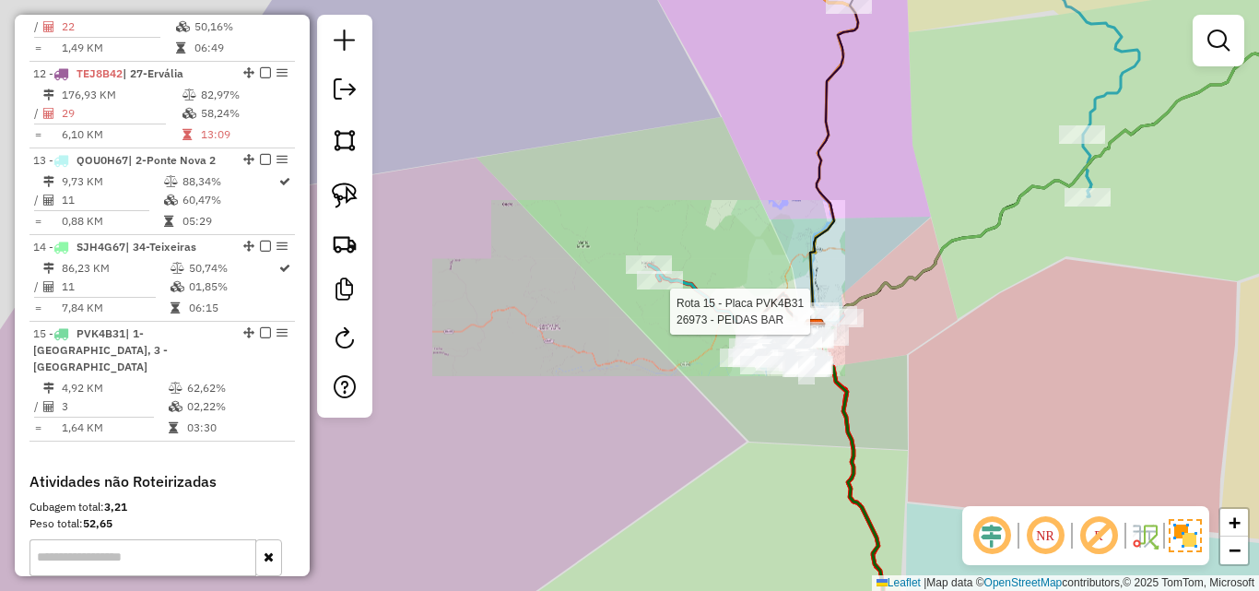
drag, startPoint x: 565, startPoint y: 295, endPoint x: 551, endPoint y: 281, distance: 19.6
click at [551, 281] on div "Rota 15 - Placa PVK4B31 26973 - PEIDAS BAR Janela de atendimento Grade de atend…" at bounding box center [629, 295] width 1259 height 591
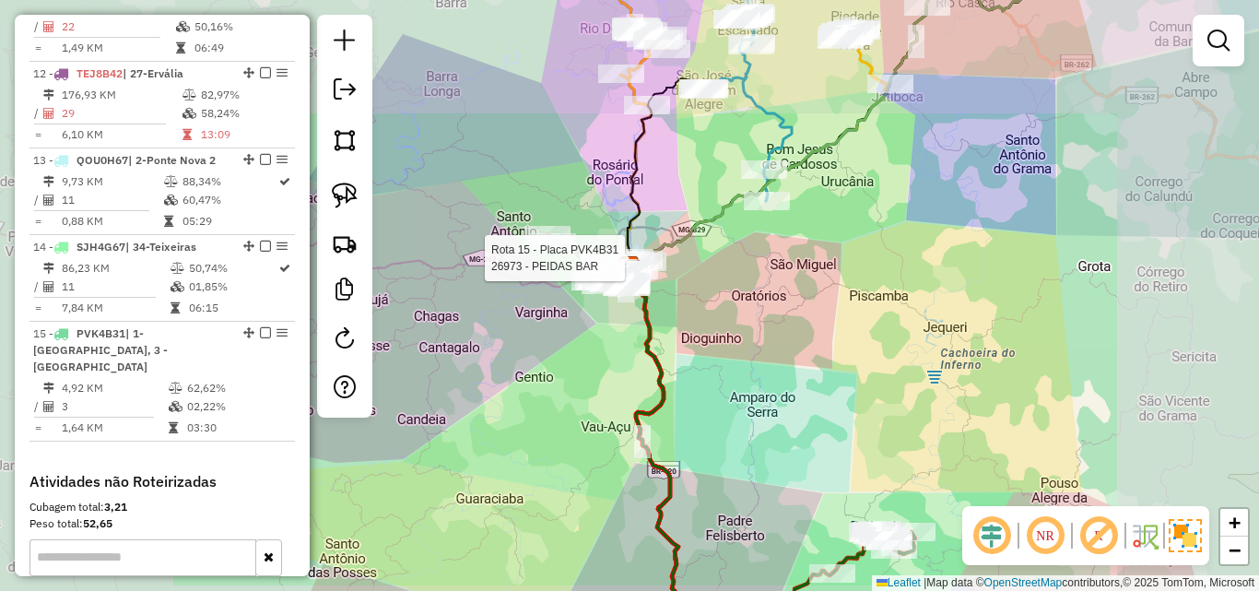
drag, startPoint x: 572, startPoint y: 347, endPoint x: 563, endPoint y: 288, distance: 59.7
click at [564, 290] on div "Rota 15 - Placa PVK4B31 26973 - PEIDAS BAR Janela de atendimento Grade de atend…" at bounding box center [629, 295] width 1259 height 591
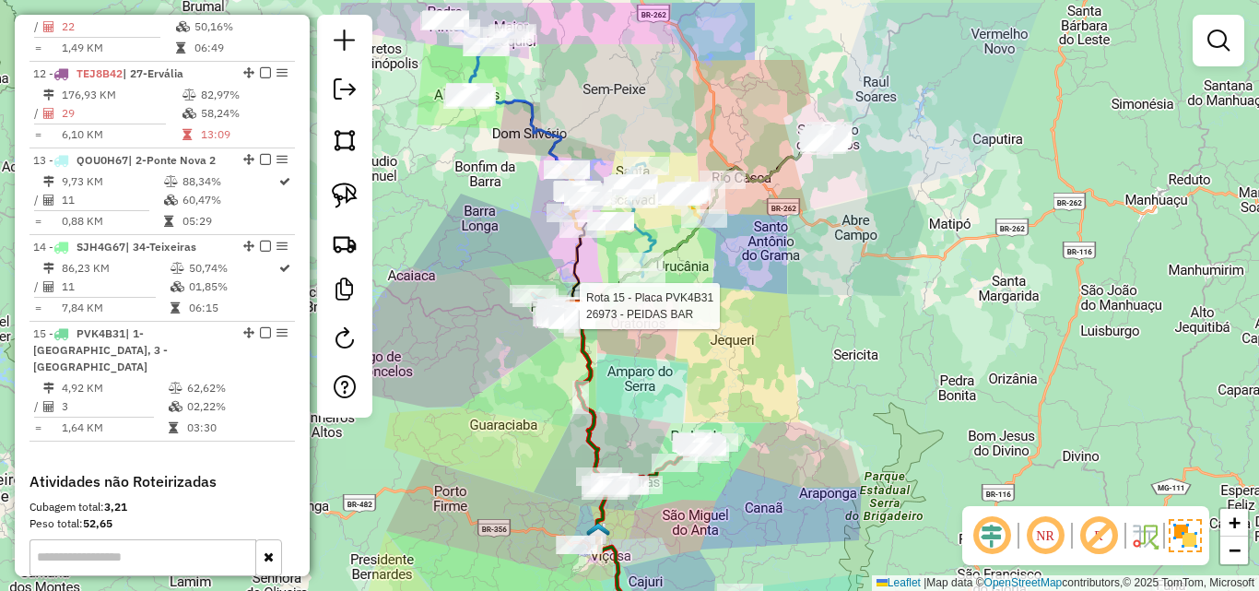
drag, startPoint x: 541, startPoint y: 339, endPoint x: 555, endPoint y: 418, distance: 80.5
click at [530, 434] on div "Rota 15 - Placa PVK4B31 26973 - PEIDAS BAR Janela de atendimento Grade de atend…" at bounding box center [629, 295] width 1259 height 591
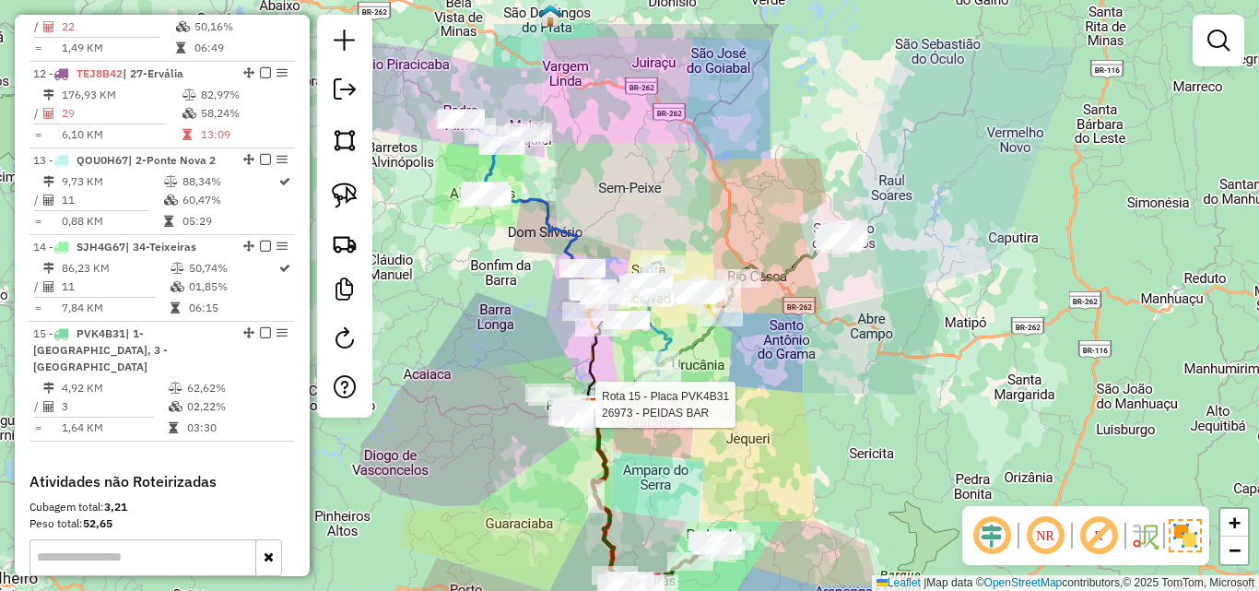
drag, startPoint x: 841, startPoint y: 288, endPoint x: 852, endPoint y: 339, distance: 51.9
click at [853, 376] on div "Rota 15 - Placa PVK4B31 26973 - PEIDAS BAR Janela de atendimento Grade de atend…" at bounding box center [629, 295] width 1259 height 591
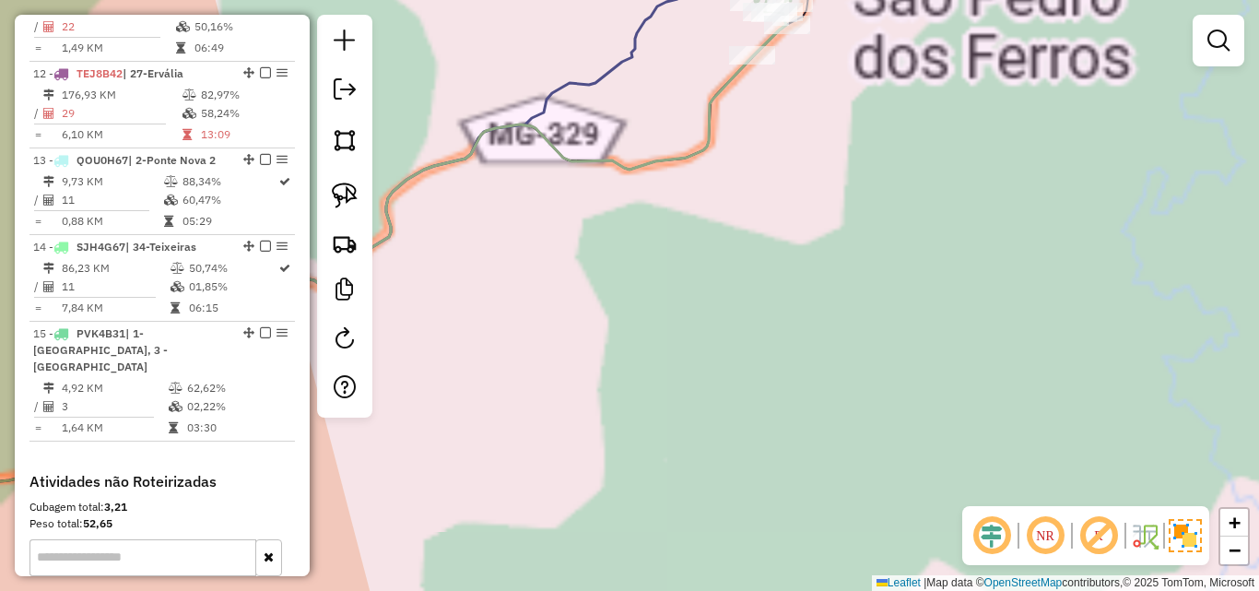
drag, startPoint x: 829, startPoint y: 198, endPoint x: 782, endPoint y: 419, distance: 225.9
click at [782, 419] on div "Rota 15 - Placa PVK4B31 26973 - PEIDAS BAR Janela de atendimento Grade de atend…" at bounding box center [629, 295] width 1259 height 591
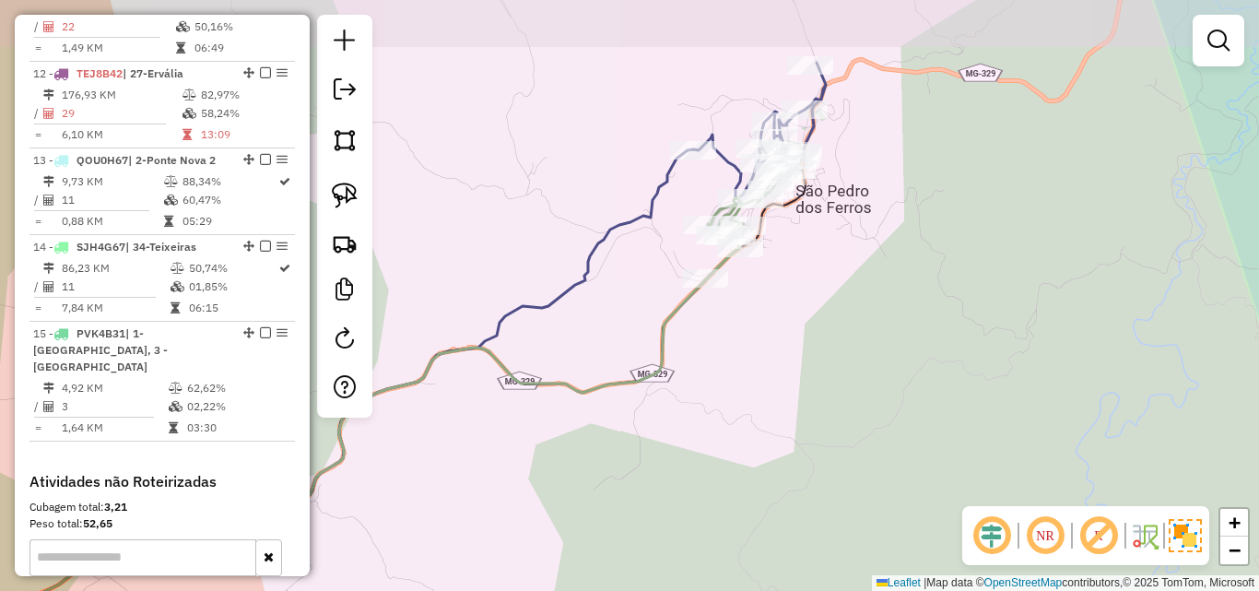
drag, startPoint x: 782, startPoint y: 338, endPoint x: 768, endPoint y: 461, distance: 123.5
click at [768, 461] on div "Rota 15 - Placa PVK4B31 26973 - PEIDAS BAR Janela de atendimento Grade de atend…" at bounding box center [629, 295] width 1259 height 591
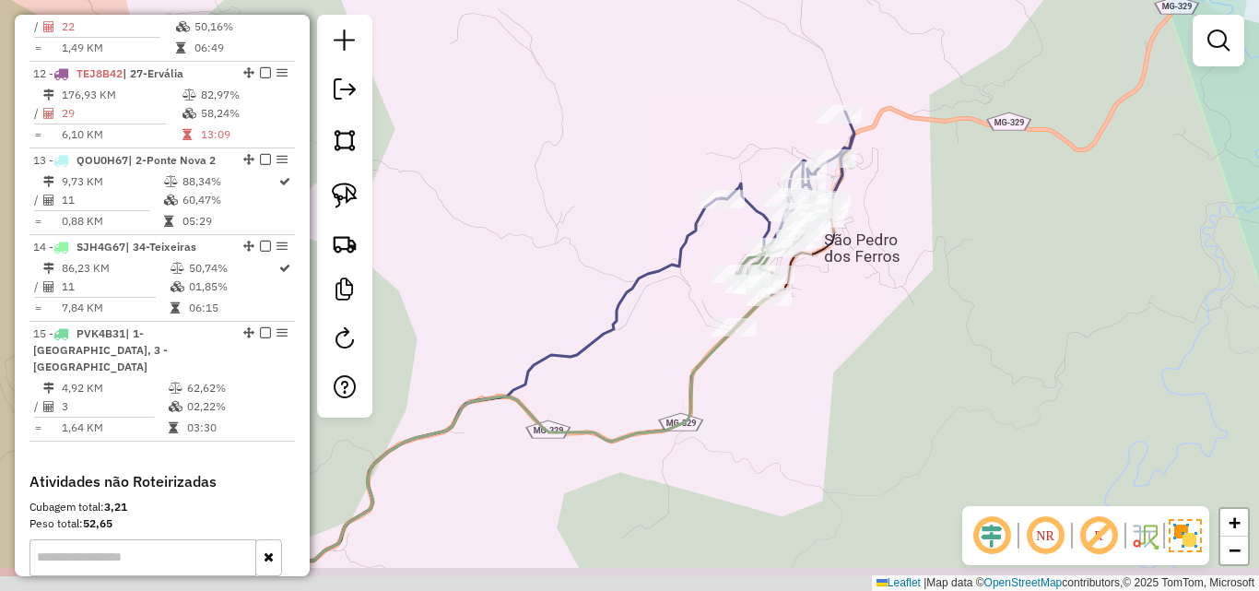
drag, startPoint x: 768, startPoint y: 459, endPoint x: 811, endPoint y: 385, distance: 85.5
click at [811, 385] on div "Rota 15 - Placa PVK4B31 26973 - PEIDAS BAR Janela de atendimento Grade de atend…" at bounding box center [629, 295] width 1259 height 591
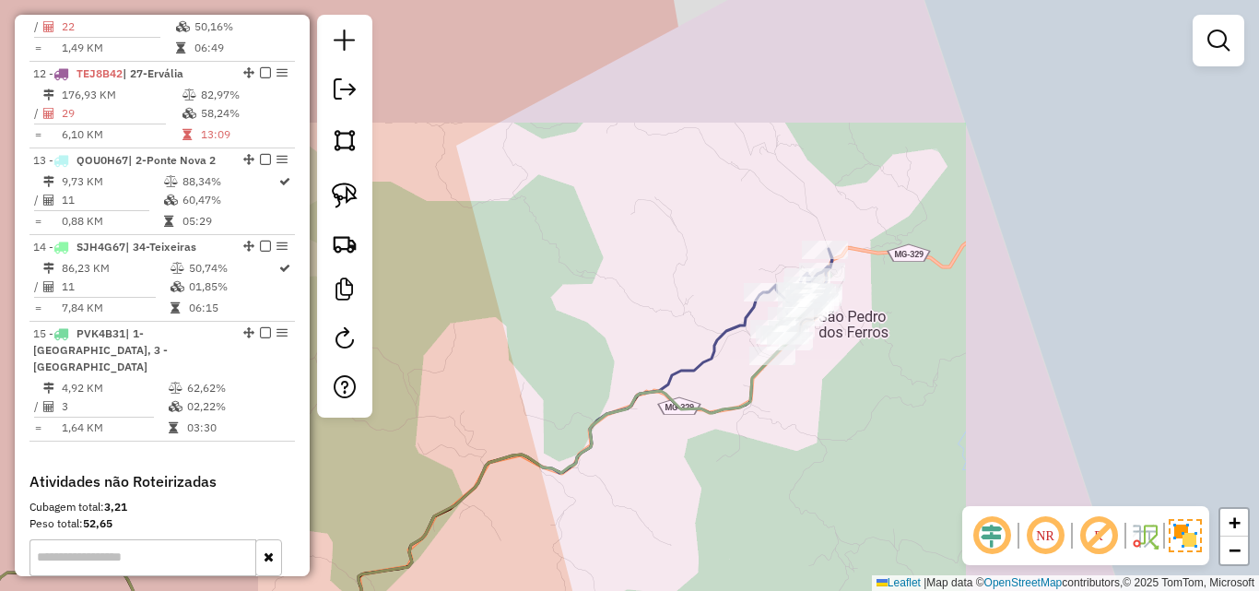
drag, startPoint x: 778, startPoint y: 443, endPoint x: 935, endPoint y: 287, distance: 221.6
click at [930, 299] on div "Rota 15 - Placa PVK4B31 26973 - PEIDAS BAR Janela de atendimento Grade de atend…" at bounding box center [629, 295] width 1259 height 591
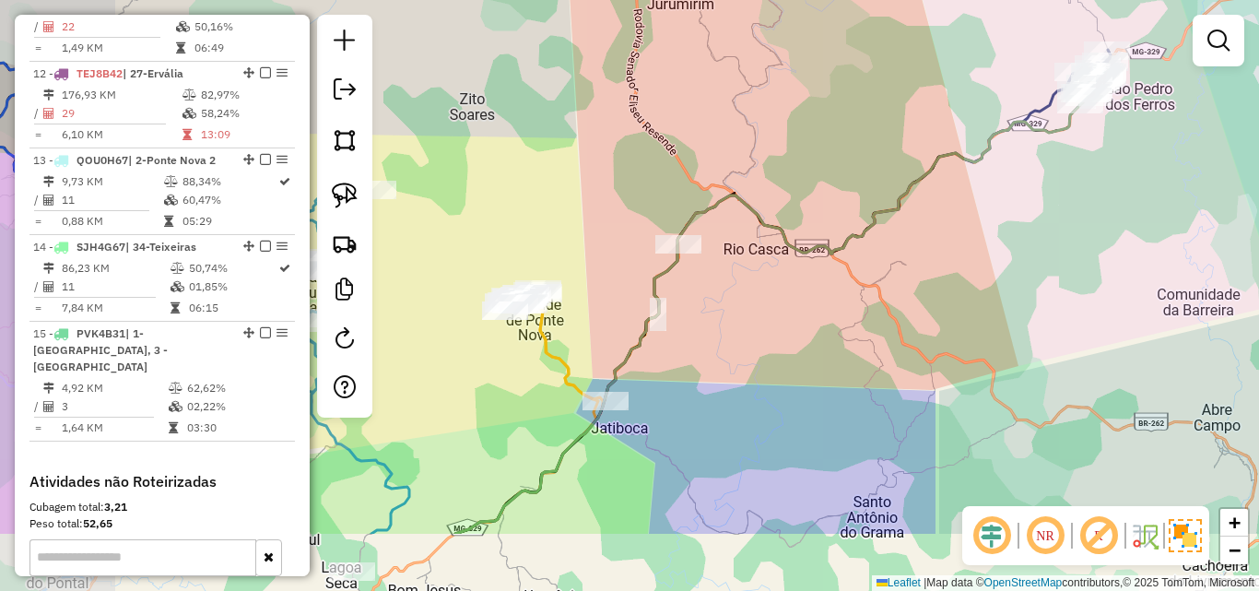
drag, startPoint x: 817, startPoint y: 395, endPoint x: 935, endPoint y: 279, distance: 166.2
click at [935, 279] on div "Rota 15 - Placa PVK4B31 26973 - PEIDAS BAR Janela de atendimento Grade de atend…" at bounding box center [629, 295] width 1259 height 591
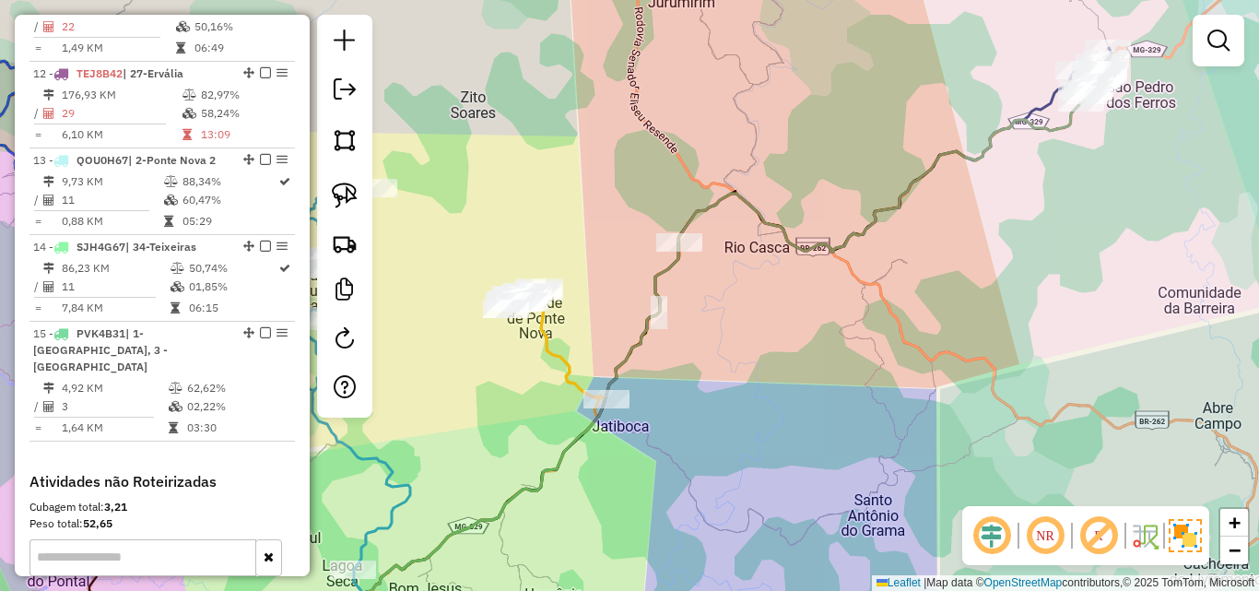
drag, startPoint x: 782, startPoint y: 391, endPoint x: 883, endPoint y: 287, distance: 145.3
click at [883, 287] on div "Rota 15 - Placa PVK4B31 26973 - PEIDAS BAR Janela de atendimento Grade de atend…" at bounding box center [629, 295] width 1259 height 591
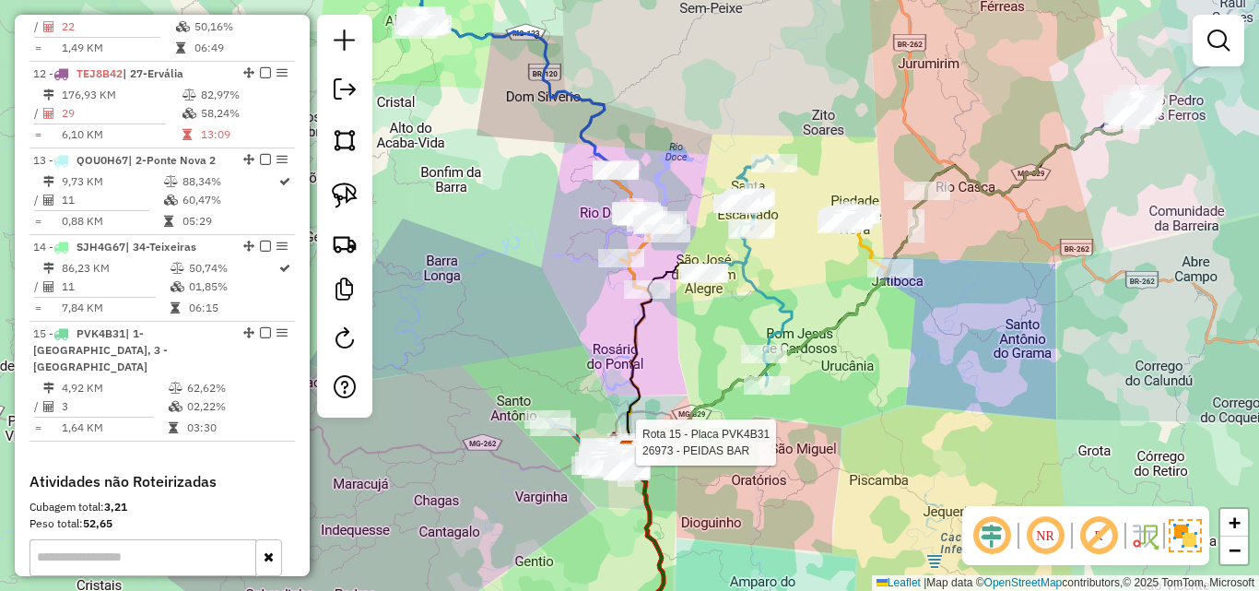
drag, startPoint x: 796, startPoint y: 391, endPoint x: 899, endPoint y: 360, distance: 106.7
click at [899, 360] on div "Rota 15 - Placa PVK4B31 26973 - PEIDAS BAR Janela de atendimento Grade de atend…" at bounding box center [629, 295] width 1259 height 591
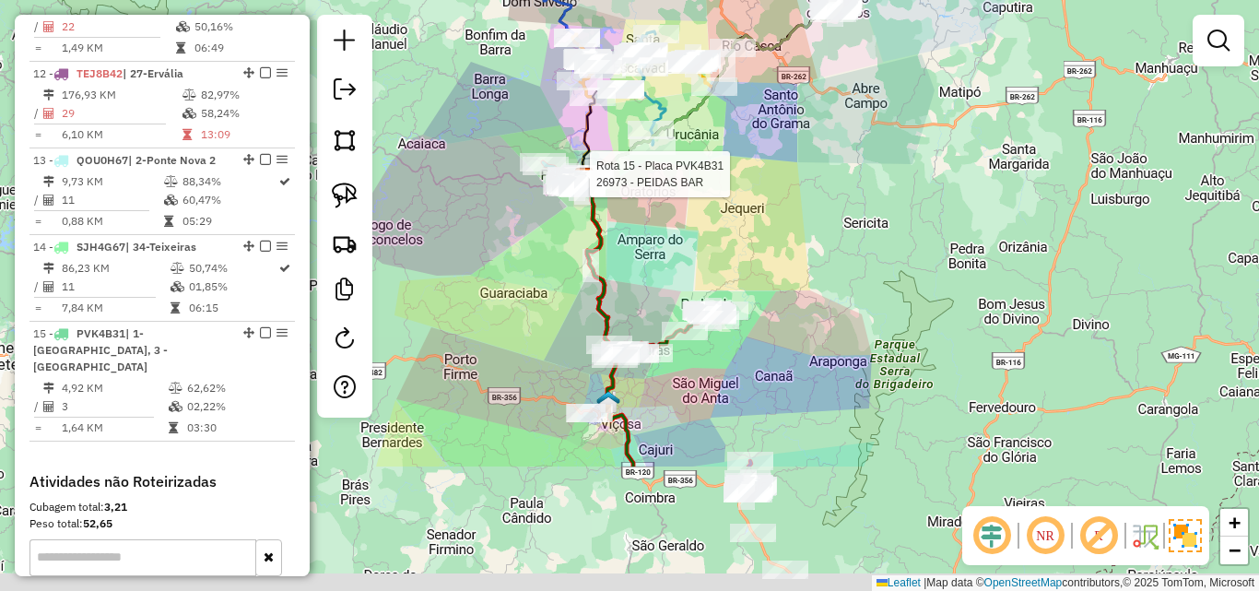
drag, startPoint x: 558, startPoint y: 476, endPoint x: 535, endPoint y: 261, distance: 216.9
click at [535, 261] on div "Rota 15 - Placa PVK4B31 26973 - PEIDAS BAR Janela de atendimento Grade de atend…" at bounding box center [629, 295] width 1259 height 591
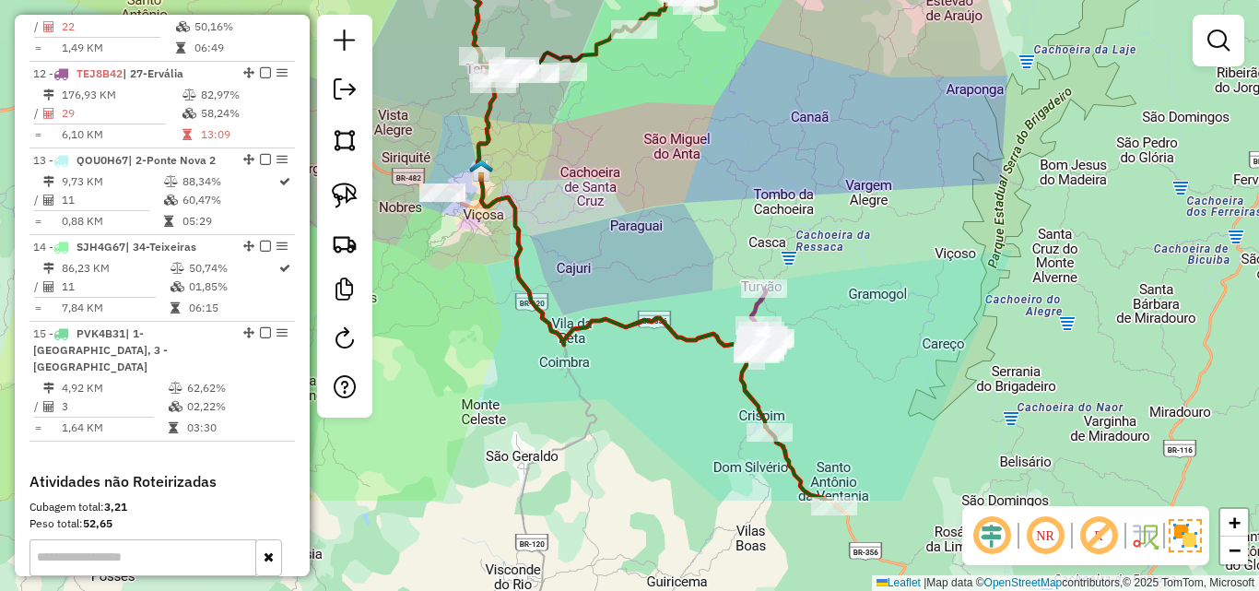
drag, startPoint x: 689, startPoint y: 295, endPoint x: 585, endPoint y: 146, distance: 182.0
click at [585, 146] on div "Rota 15 - Placa PVK4B31 26973 - PEIDAS BAR Janela de atendimento Grade de atend…" at bounding box center [629, 295] width 1259 height 591
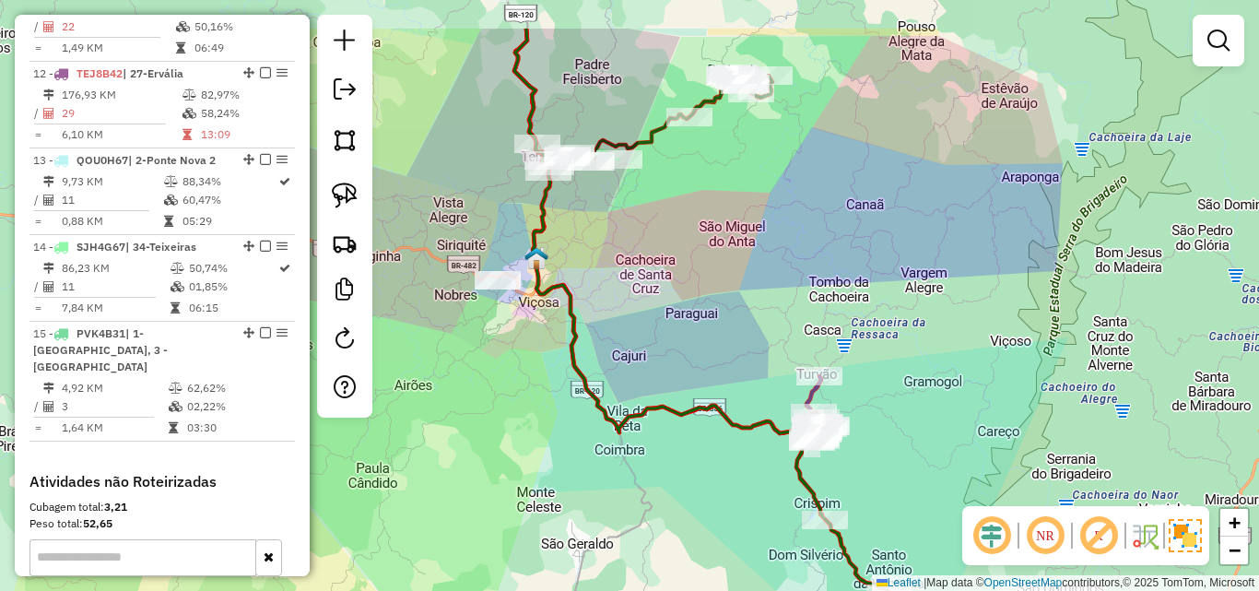
drag, startPoint x: 687, startPoint y: 220, endPoint x: 796, endPoint y: 416, distance: 224.1
click at [796, 416] on div "Rota 15 - Placa PVK4B31 26973 - PEIDAS BAR Janela de atendimento Grade de atend…" at bounding box center [629, 295] width 1259 height 591
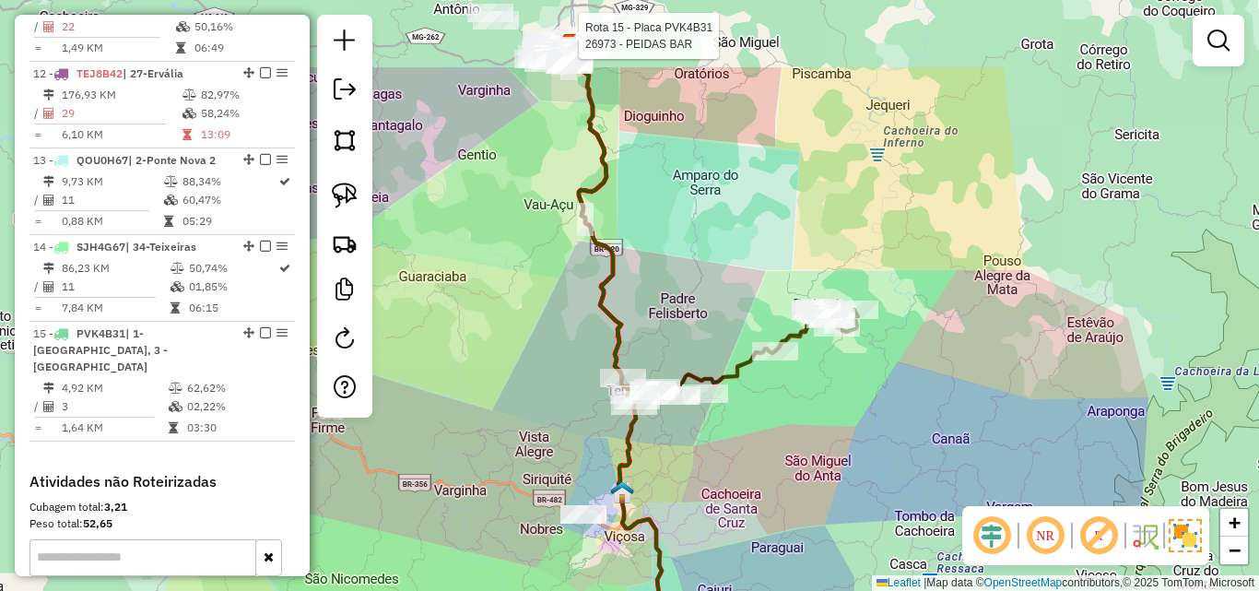
drag, startPoint x: 775, startPoint y: 352, endPoint x: 806, endPoint y: 478, distance: 130.1
click at [806, 478] on div "Rota 15 - Placa PVK4B31 26973 - PEIDAS BAR Janela de atendimento Grade de atend…" at bounding box center [629, 295] width 1259 height 591
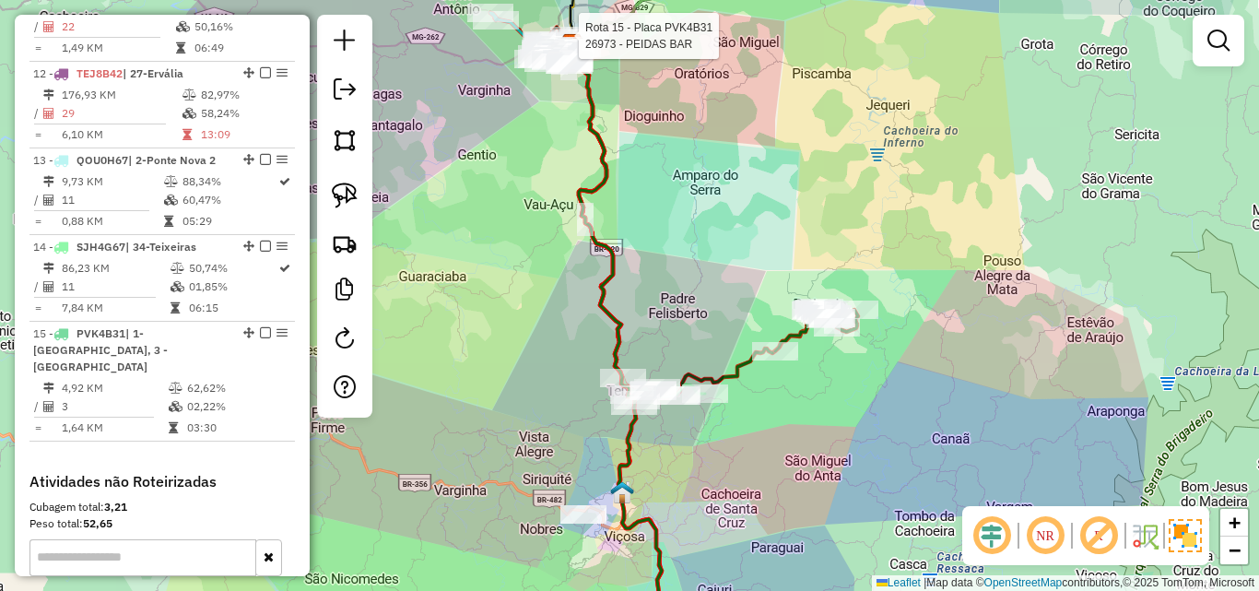
drag, startPoint x: 762, startPoint y: 398, endPoint x: 775, endPoint y: 440, distance: 43.4
click at [775, 440] on div "Rota 15 - Placa PVK4B31 26973 - PEIDAS BAR Janela de atendimento Grade de atend…" at bounding box center [629, 295] width 1259 height 591
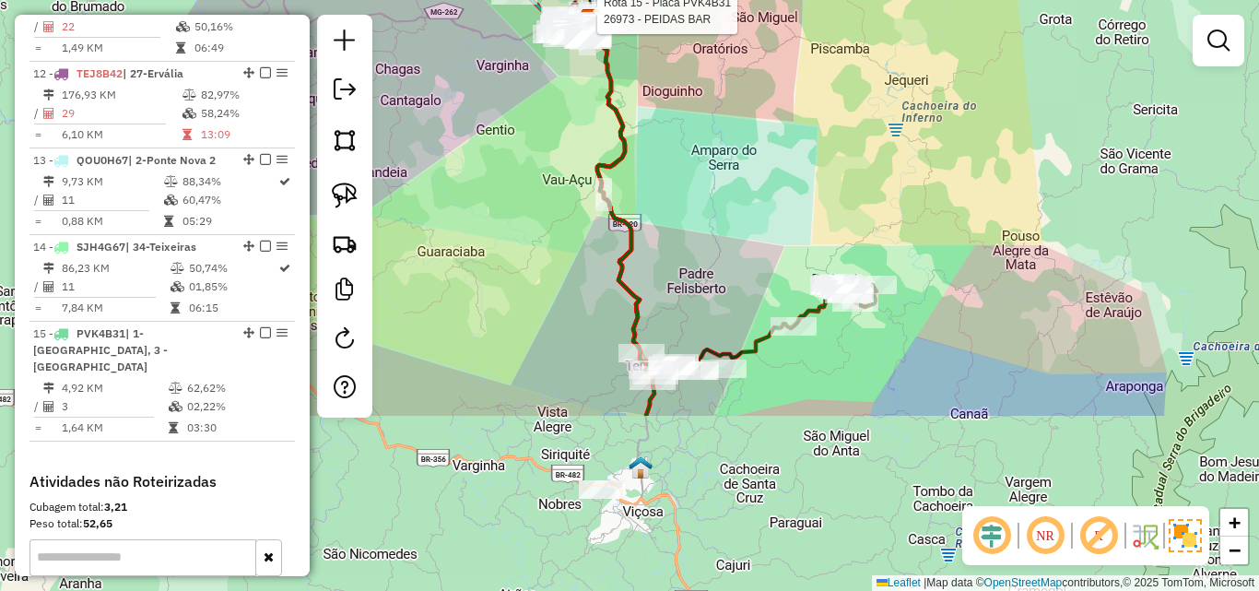
drag, startPoint x: 592, startPoint y: 411, endPoint x: 552, endPoint y: 177, distance: 237.4
click at [552, 177] on div "Rota 15 - Placa PVK4B31 26973 - PEIDAS BAR Janela de atendimento Grade de atend…" at bounding box center [629, 295] width 1259 height 591
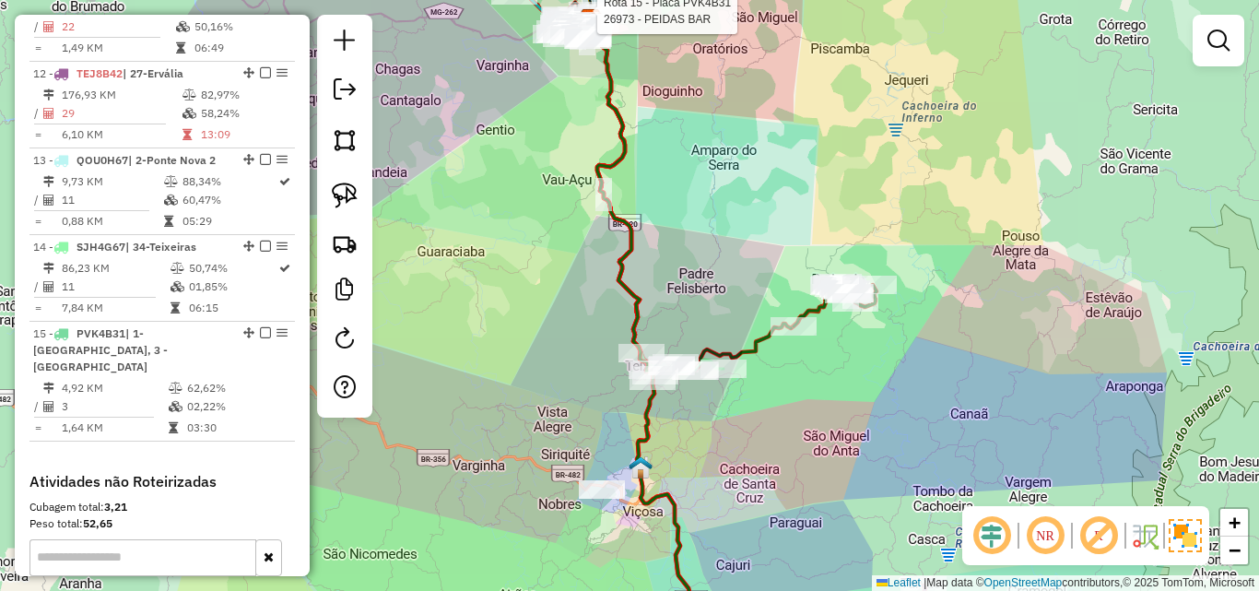
drag, startPoint x: 758, startPoint y: 452, endPoint x: 661, endPoint y: 282, distance: 195.7
click at [662, 287] on div "Rota 15 - Placa PVK4B31 26973 - PEIDAS BAR Rota 14 - Placa SJH4G67 27215 - BAR …" at bounding box center [629, 295] width 1259 height 591
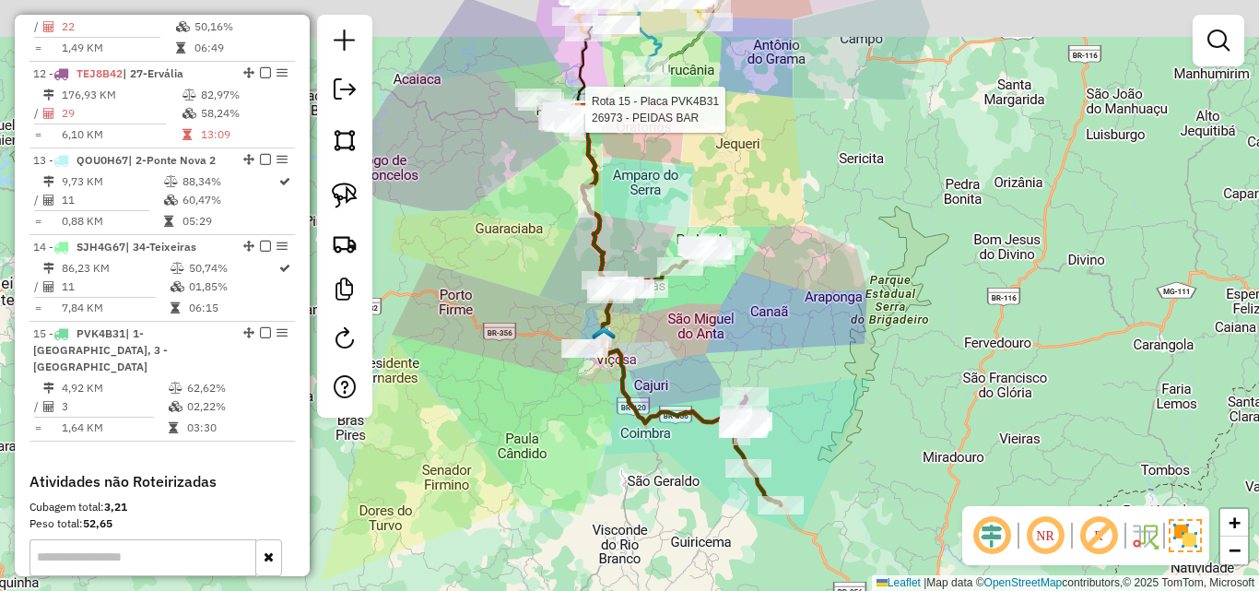
drag, startPoint x: 658, startPoint y: 306, endPoint x: 671, endPoint y: 447, distance: 141.6
click at [671, 447] on div "Rota 15 - Placa PVK4B31 26973 - PEIDAS BAR Janela de atendimento Grade de atend…" at bounding box center [629, 295] width 1259 height 591
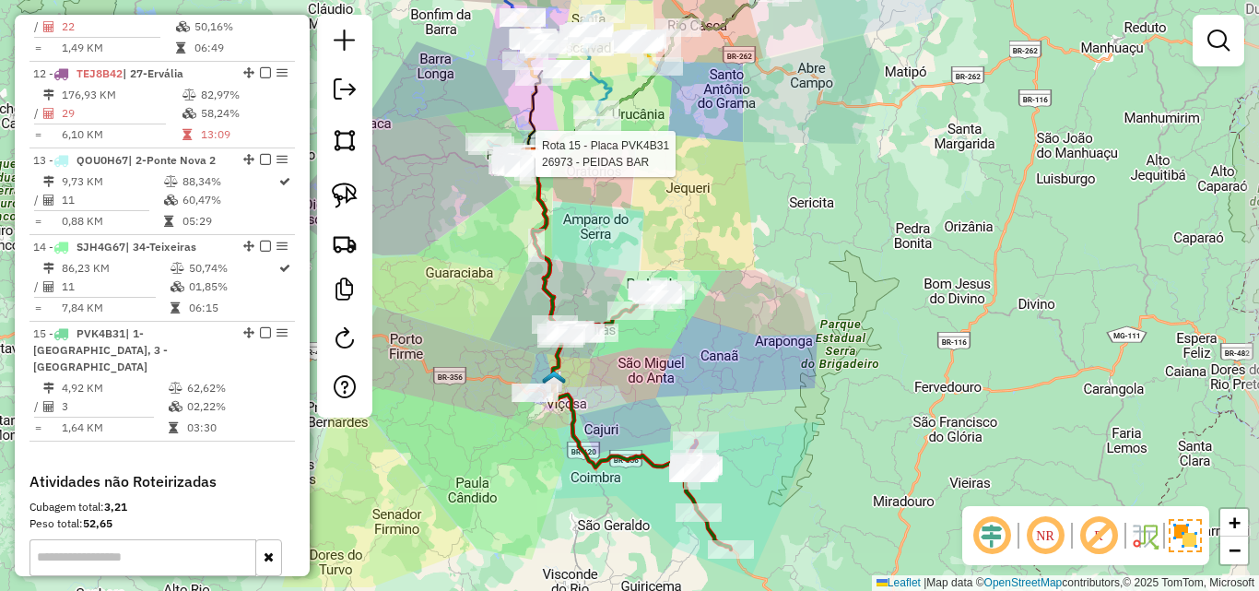
drag, startPoint x: 758, startPoint y: 277, endPoint x: 699, endPoint y: 183, distance: 111.0
click at [699, 183] on div "Rota 15 - Placa PVK4B31 26973 - PEIDAS BAR Janela de atendimento Grade de atend…" at bounding box center [629, 295] width 1259 height 591
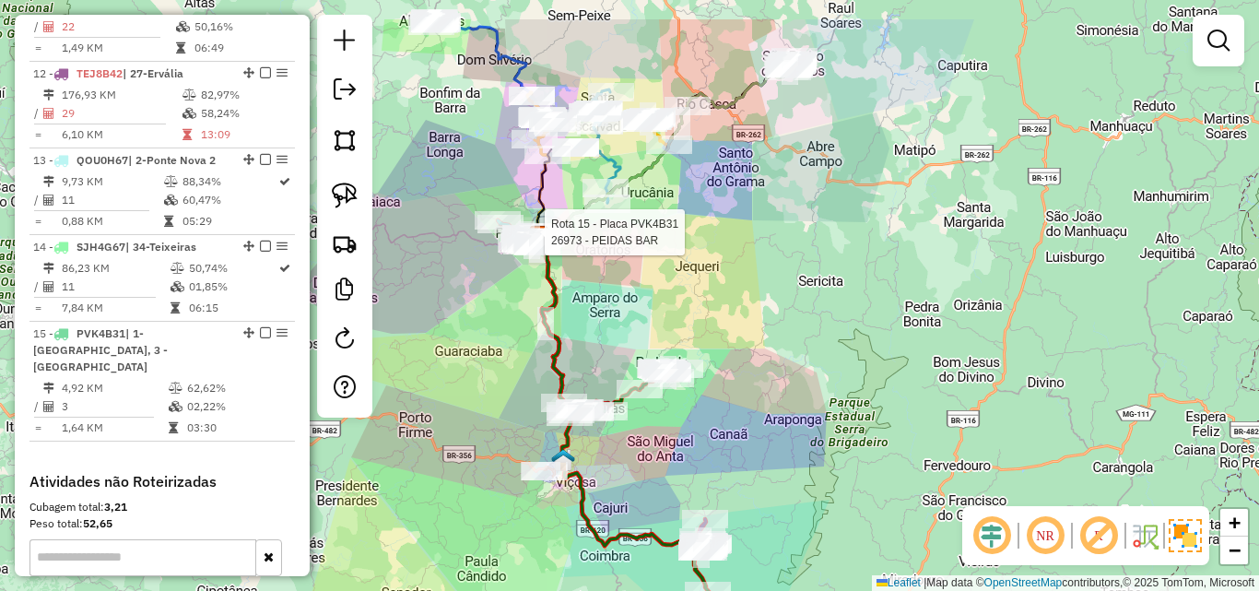
drag, startPoint x: 710, startPoint y: 366, endPoint x: 730, endPoint y: 471, distance: 107.0
click at [724, 471] on div "Rota 15 - Placa PVK4B31 26973 - PEIDAS BAR Janela de atendimento Grade de atend…" at bounding box center [629, 295] width 1259 height 591
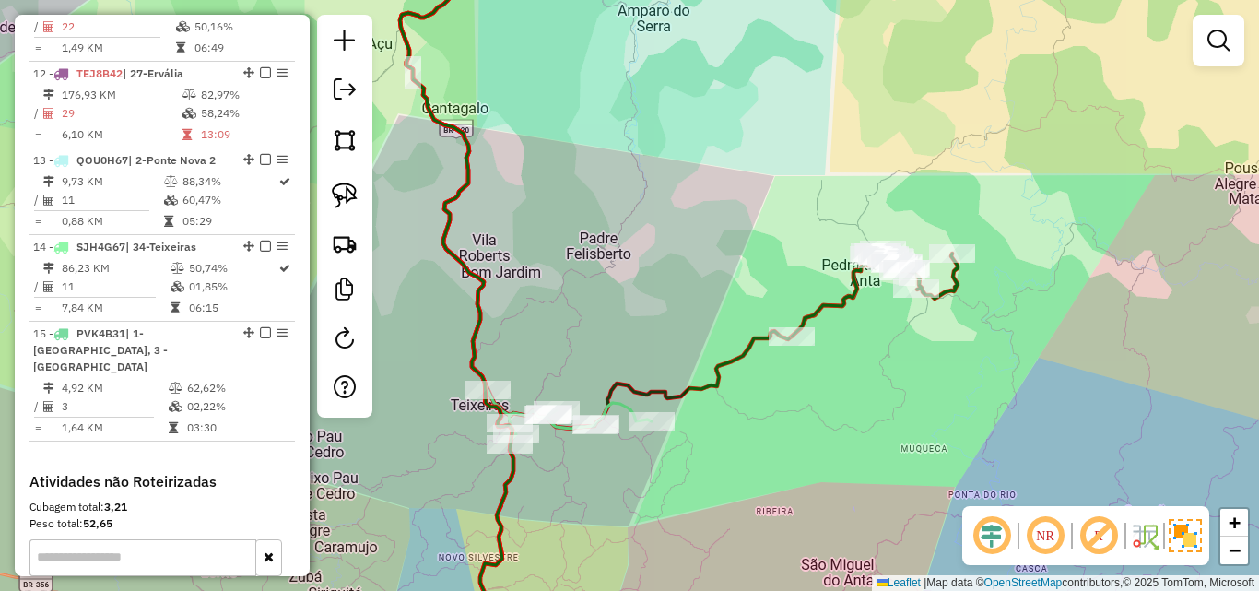
drag, startPoint x: 563, startPoint y: 307, endPoint x: 612, endPoint y: 386, distance: 93.1
click at [612, 386] on div "Rota 15 - Placa PVK4B31 26973 - PEIDAS BAR Janela de atendimento Grade de atend…" at bounding box center [629, 295] width 1259 height 591
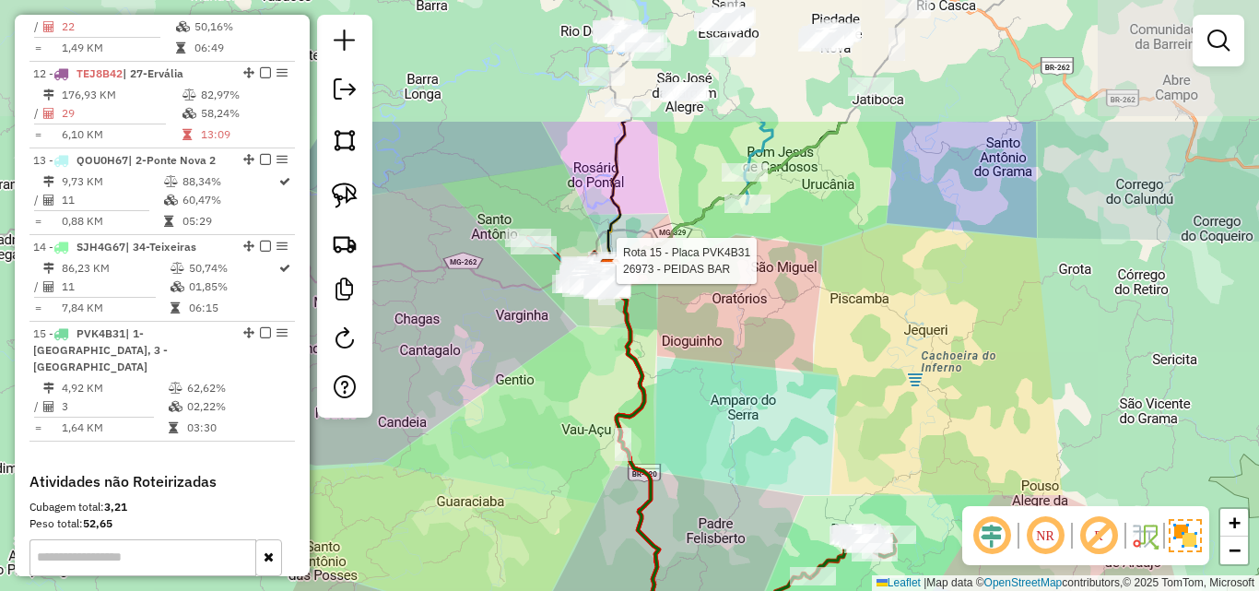
drag, startPoint x: 676, startPoint y: 369, endPoint x: 754, endPoint y: 499, distance: 151.7
click at [754, 499] on div "Rota 15 - Placa PVK4B31 26973 - PEIDAS BAR Janela de atendimento Grade de atend…" at bounding box center [629, 295] width 1259 height 591
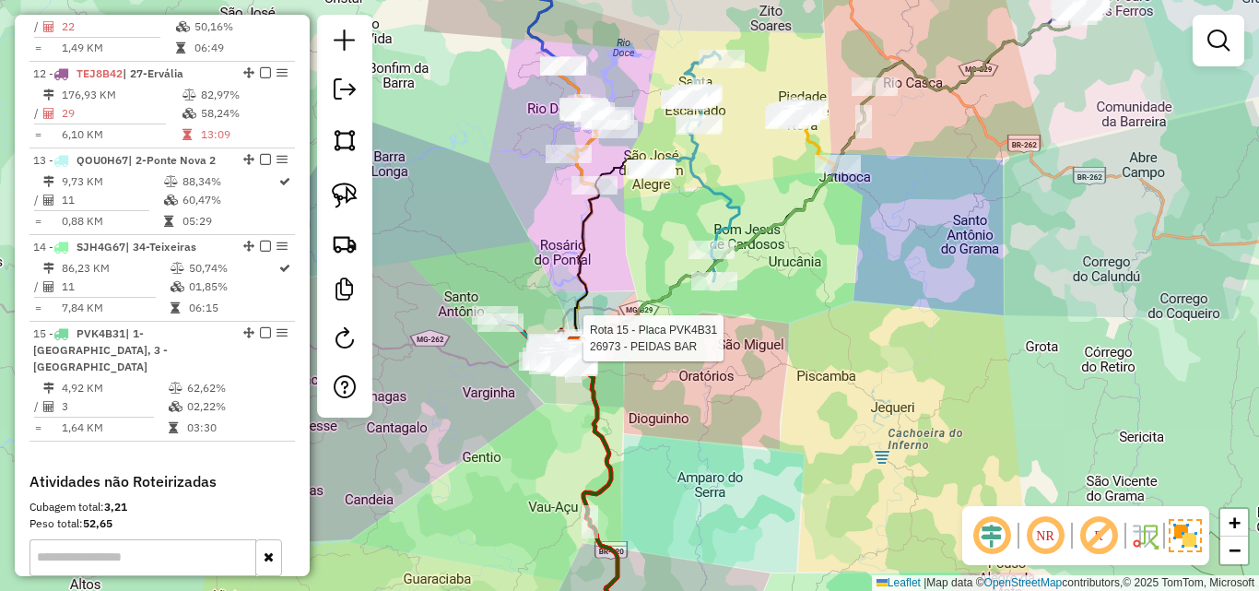
drag, startPoint x: 644, startPoint y: 518, endPoint x: 594, endPoint y: 565, distance: 68.5
click at [594, 565] on div "Rota 15 - Placa PVK4B31 26973 - PEIDAS BAR Janela de atendimento Grade de atend…" at bounding box center [629, 295] width 1259 height 591
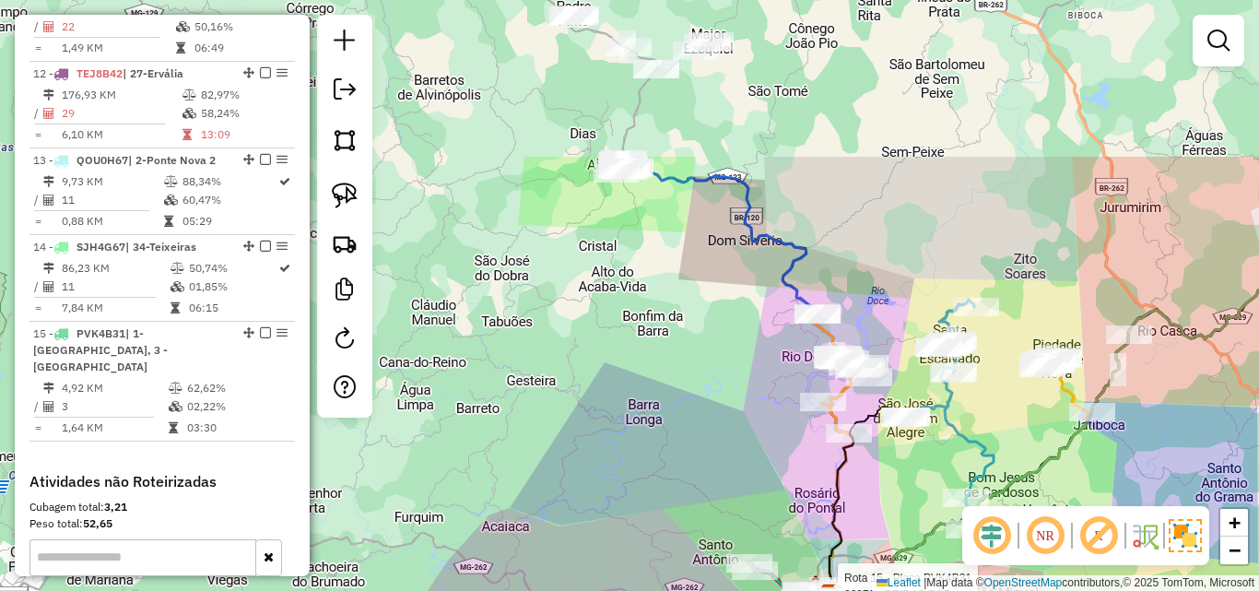
drag, startPoint x: 770, startPoint y: 322, endPoint x: 1044, endPoint y: 476, distance: 315.3
click at [1073, 539] on hb-router-mapa "Informações da Sessão 991156 - 19/08/2025 Criação: 18/08/2025 18:12 Depósito: F…" at bounding box center [629, 295] width 1259 height 591
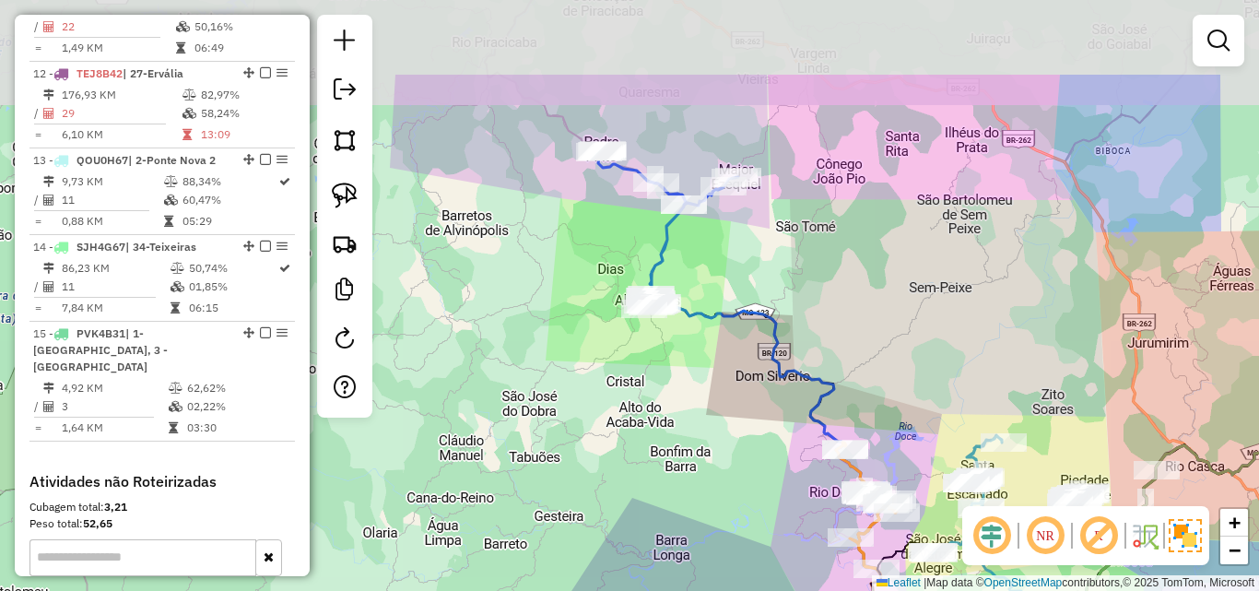
drag, startPoint x: 713, startPoint y: 267, endPoint x: 730, endPoint y: 401, distance: 134.7
click at [730, 401] on div "Rota 15 - Placa PVK4B31 26973 - PEIDAS BAR Janela de atendimento Grade de atend…" at bounding box center [629, 295] width 1259 height 591
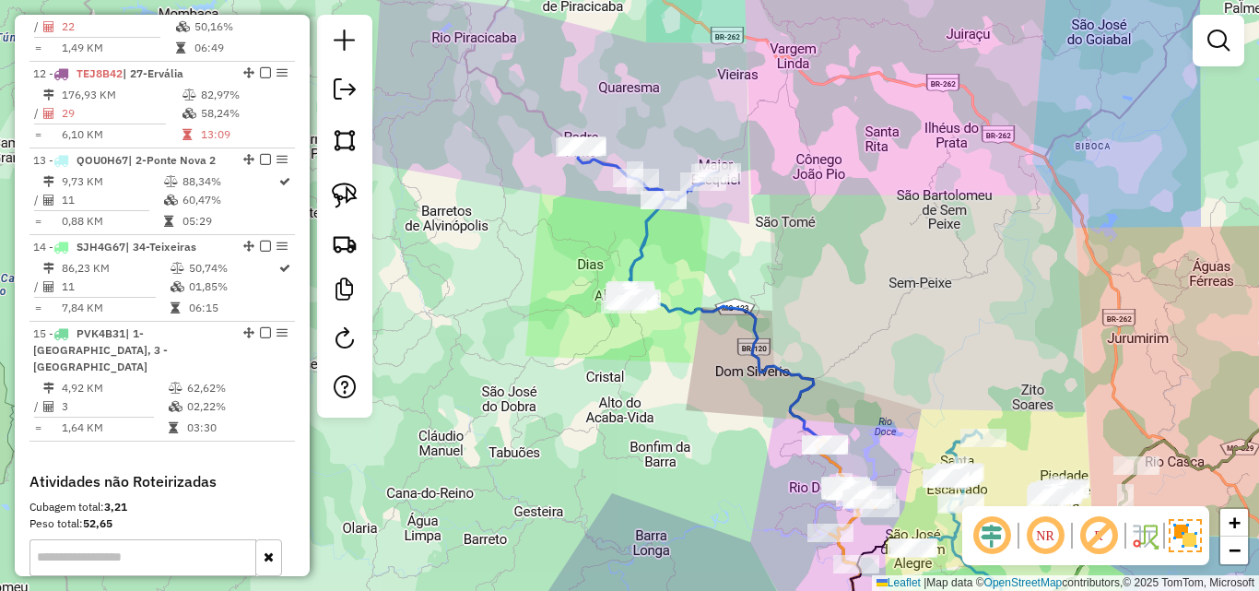
drag, startPoint x: 700, startPoint y: 428, endPoint x: 581, endPoint y: 401, distance: 121.9
click at [671, 423] on div "Rota 15 - Placa PVK4B31 26973 - PEIDAS BAR Janela de atendimento Grade de atend…" at bounding box center [629, 295] width 1259 height 591
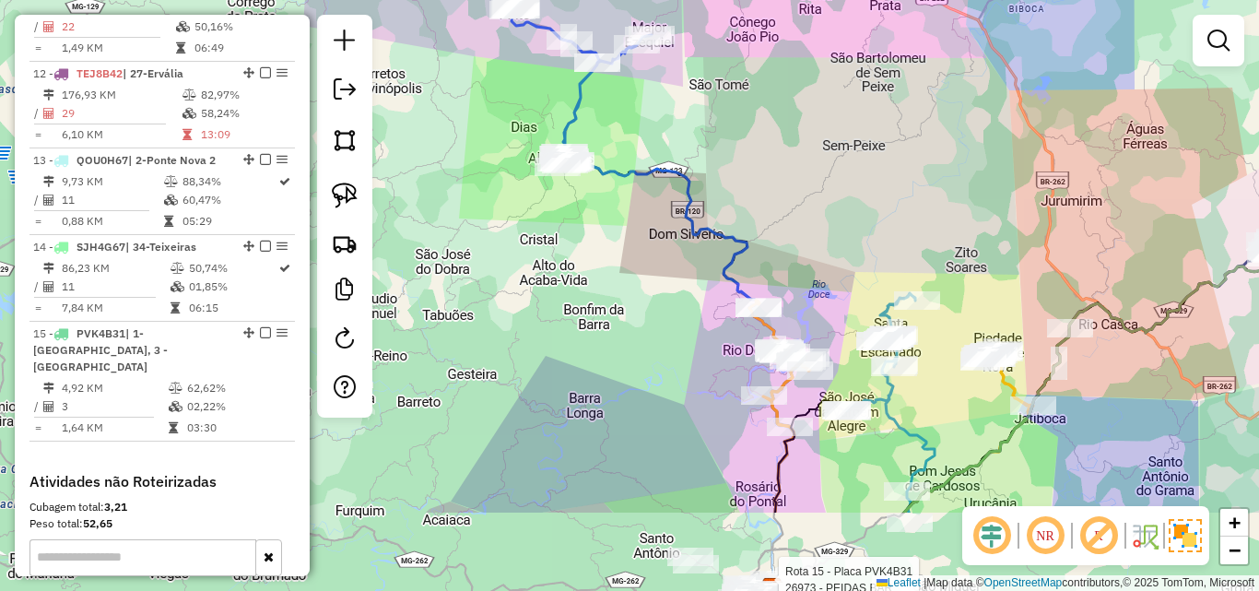
drag, startPoint x: 621, startPoint y: 433, endPoint x: 561, endPoint y: 291, distance: 154.1
click at [561, 293] on div "Rota 15 - Placa PVK4B31 26973 - PEIDAS BAR Janela de atendimento Grade de atend…" at bounding box center [629, 295] width 1259 height 591
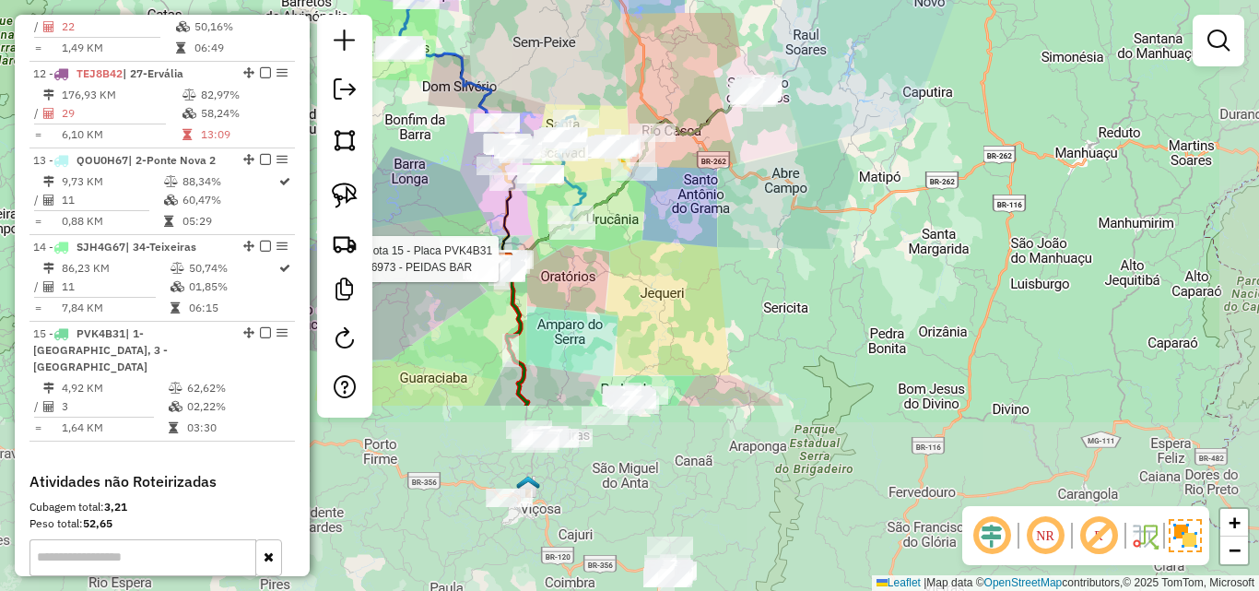
drag, startPoint x: 582, startPoint y: 426, endPoint x: 409, endPoint y: 182, distance: 298.9
click at [409, 182] on div "Rota 15 - Placa PVK4B31 26973 - PEIDAS BAR Janela de atendimento Grade de atend…" at bounding box center [629, 295] width 1259 height 591
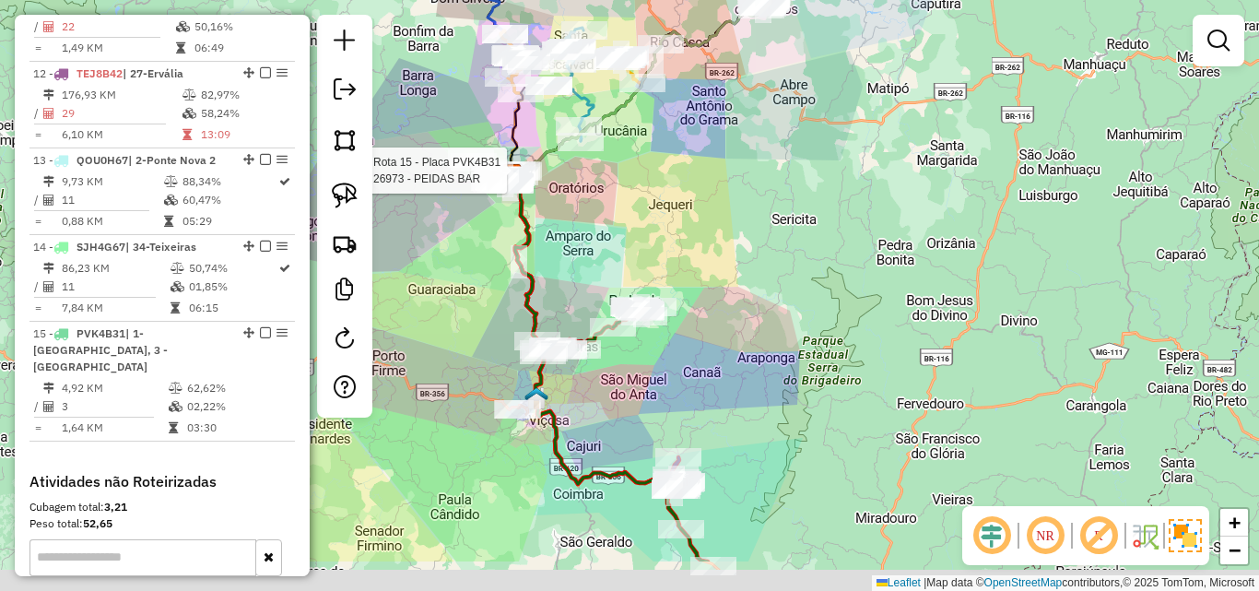
drag, startPoint x: 650, startPoint y: 335, endPoint x: 653, endPoint y: 147, distance: 188.0
click at [653, 138] on div "Rota 15 - Placa PVK4B31 26973 - PEIDAS BAR Janela de atendimento Grade de atend…" at bounding box center [629, 295] width 1259 height 591
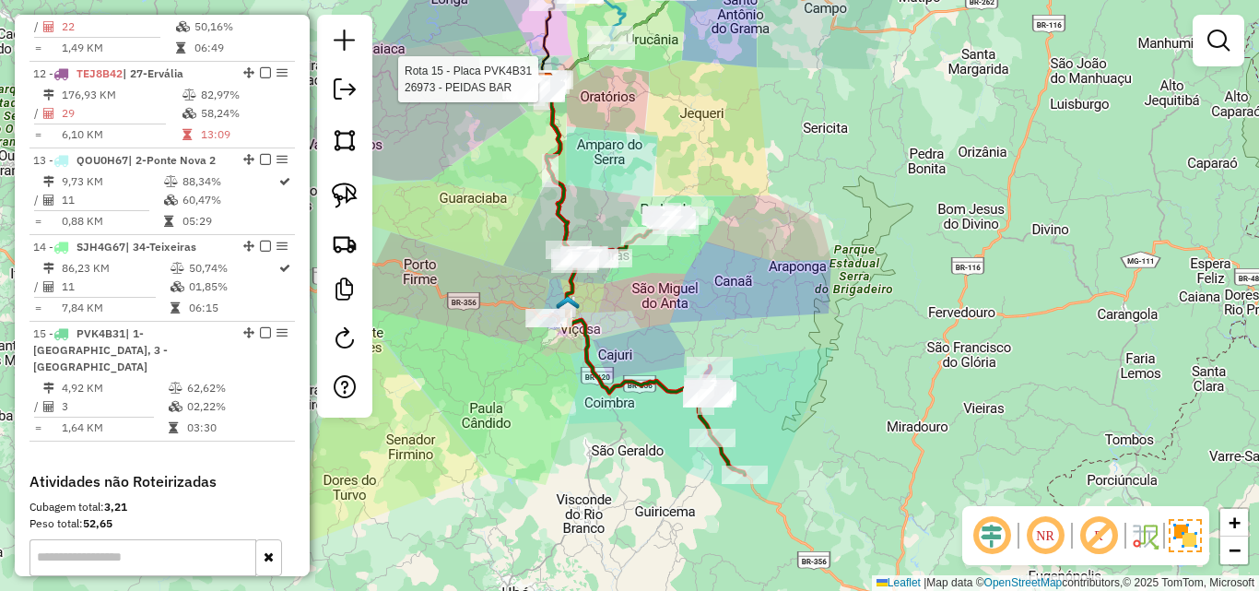
drag, startPoint x: 752, startPoint y: 317, endPoint x: 857, endPoint y: 517, distance: 225.9
click at [855, 508] on div "Rota 15 - Placa PVK4B31 26973 - PEIDAS BAR Janela de atendimento Grade de atend…" at bounding box center [629, 295] width 1259 height 591
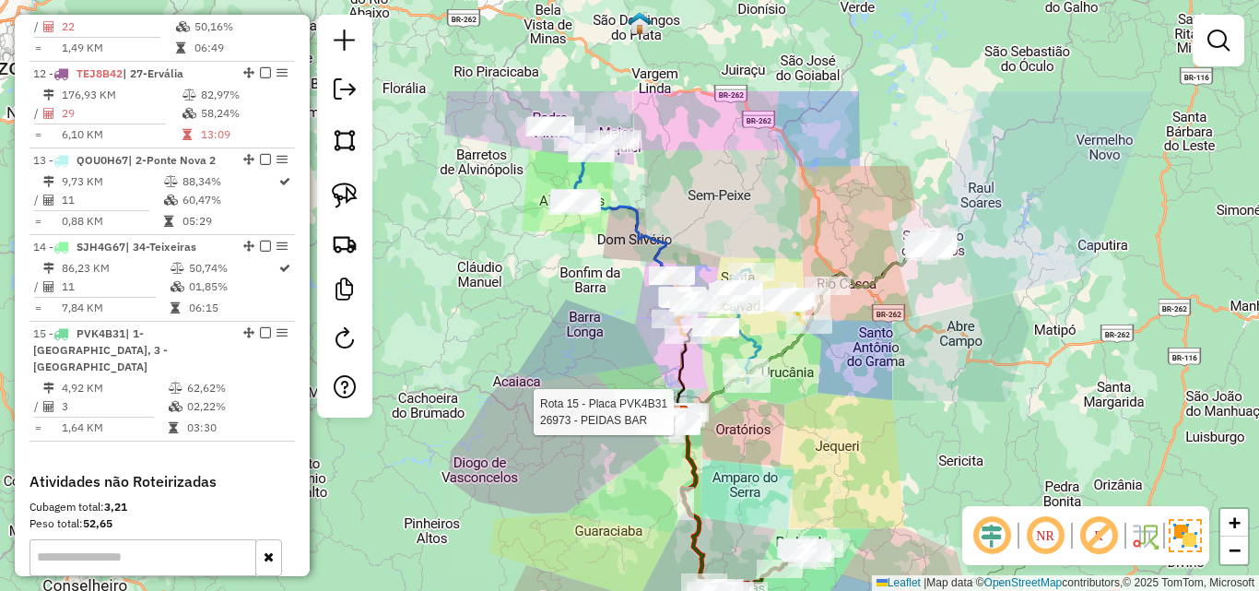
drag, startPoint x: 882, startPoint y: 294, endPoint x: 958, endPoint y: 456, distance: 179.3
click at [958, 456] on div "Rota 15 - Placa PVK4B31 26973 - PEIDAS BAR Janela de atendimento Grade de atend…" at bounding box center [629, 295] width 1259 height 591
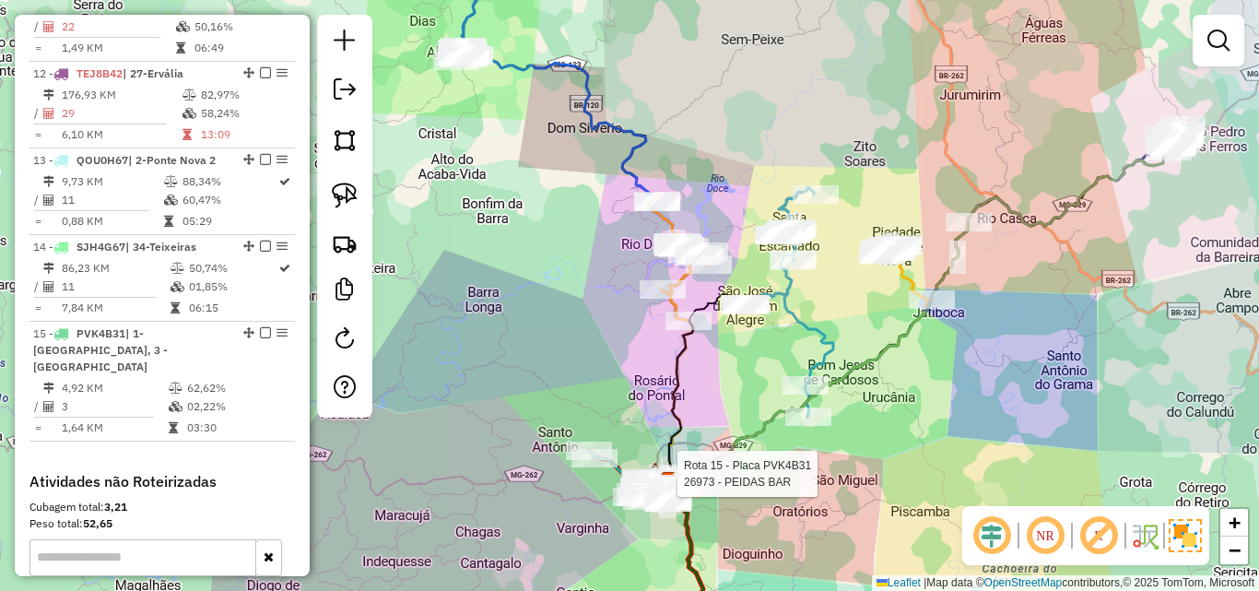
drag, startPoint x: 824, startPoint y: 404, endPoint x: 898, endPoint y: 433, distance: 79.4
click at [898, 433] on div "Rota 15 - Placa PVK4B31 26973 - PEIDAS BAR Janela de atendimento Grade de atend…" at bounding box center [629, 295] width 1259 height 591
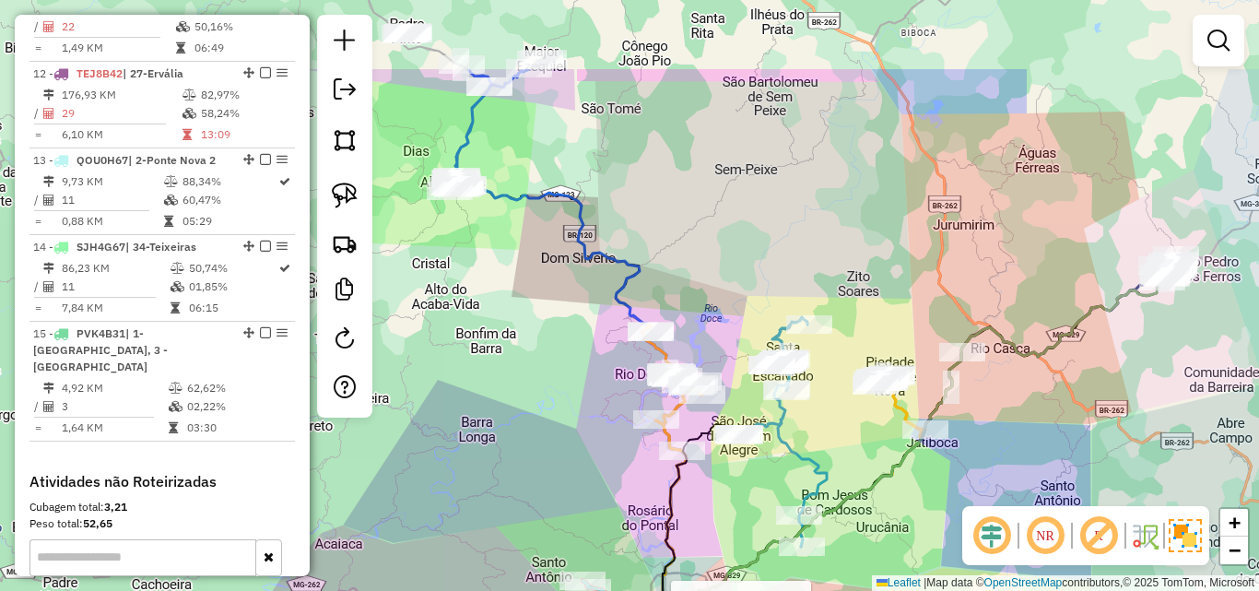
drag, startPoint x: 551, startPoint y: 260, endPoint x: 420, endPoint y: 473, distance: 249.9
click at [420, 473] on div "Rota 15 - Placa PVK4B31 26973 - PEIDAS BAR Janela de atendimento Grade de atend…" at bounding box center [629, 295] width 1259 height 591
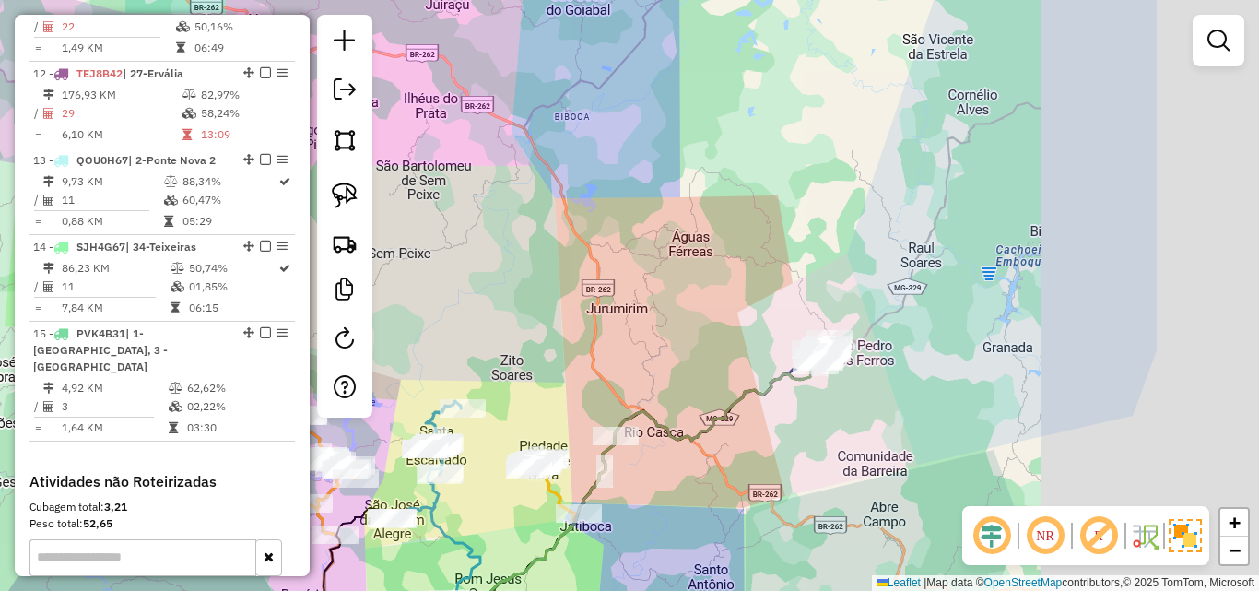
drag, startPoint x: 758, startPoint y: 278, endPoint x: 471, endPoint y: 275, distance: 287.6
click at [458, 267] on div "Rota 15 - Placa PVK4B31 26973 - PEIDAS BAR Janela de atendimento Grade de atend…" at bounding box center [629, 295] width 1259 height 591
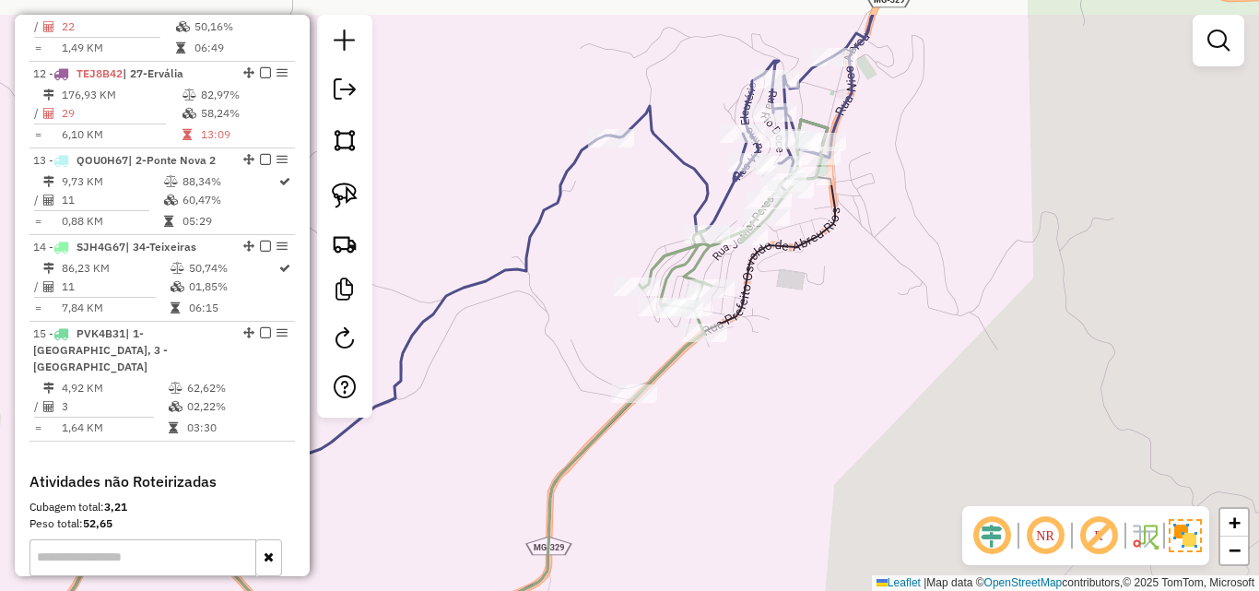
drag, startPoint x: 871, startPoint y: 246, endPoint x: 809, endPoint y: 324, distance: 99.7
click at [809, 324] on div "Rota 15 - Placa PVK4B31 26973 - PEIDAS BAR Janela de atendimento Grade de atend…" at bounding box center [629, 295] width 1259 height 591
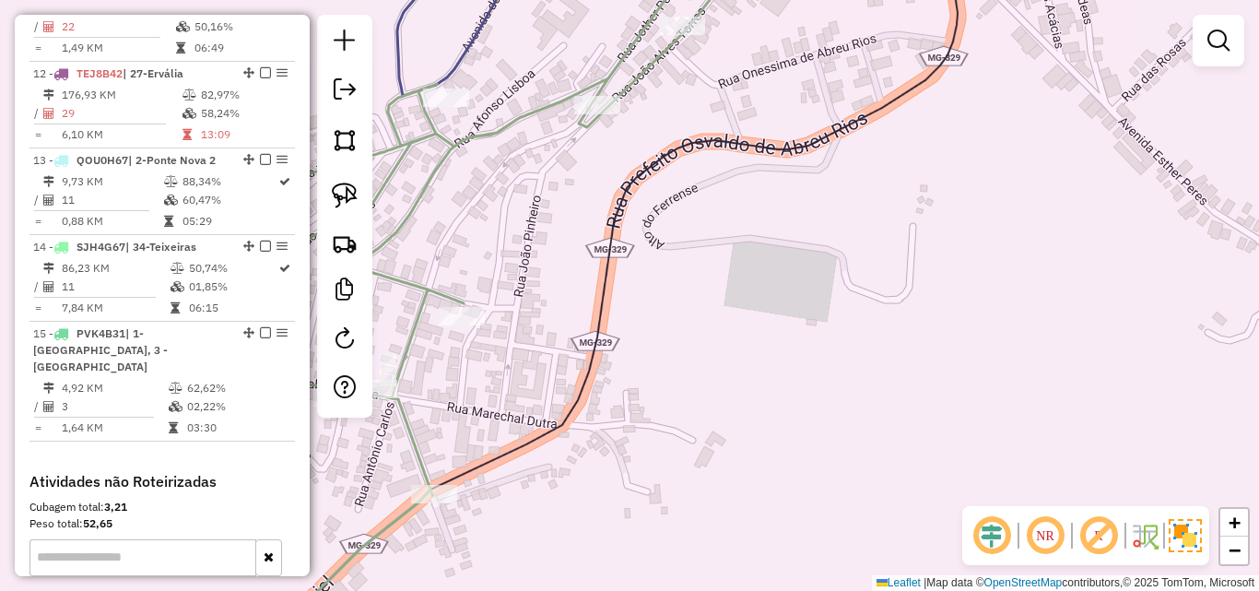
drag, startPoint x: 772, startPoint y: 284, endPoint x: 716, endPoint y: 471, distance: 195.4
click at [711, 499] on div "Rota 15 - Placa PVK4B31 26973 - PEIDAS BAR Janela de atendimento Grade de atend…" at bounding box center [629, 295] width 1259 height 591
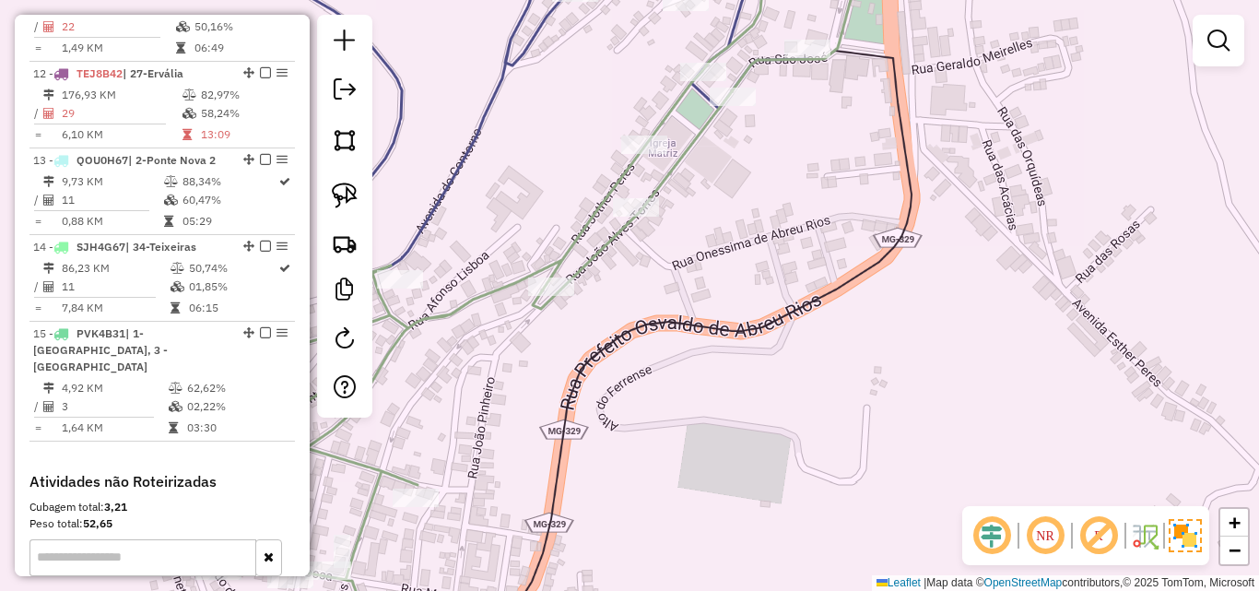
drag, startPoint x: 751, startPoint y: 156, endPoint x: 718, endPoint y: 406, distance: 252.9
click at [718, 406] on div "Rota 15 - Placa PVK4B31 26973 - PEIDAS BAR Janela de atendimento Grade de atend…" at bounding box center [629, 295] width 1259 height 591
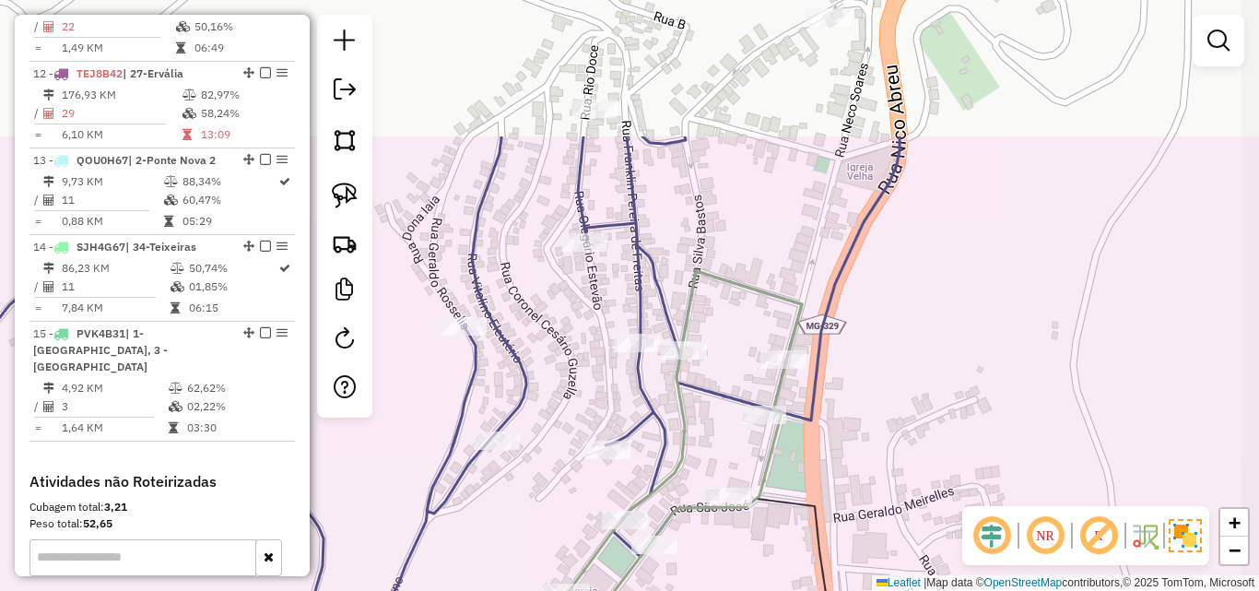
drag, startPoint x: 824, startPoint y: 357, endPoint x: 779, endPoint y: 552, distance: 200.5
click at [779, 552] on div "Rota 15 - Placa PVK4B31 26973 - PEIDAS BAR Janela de atendimento Grade de atend…" at bounding box center [629, 295] width 1259 height 591
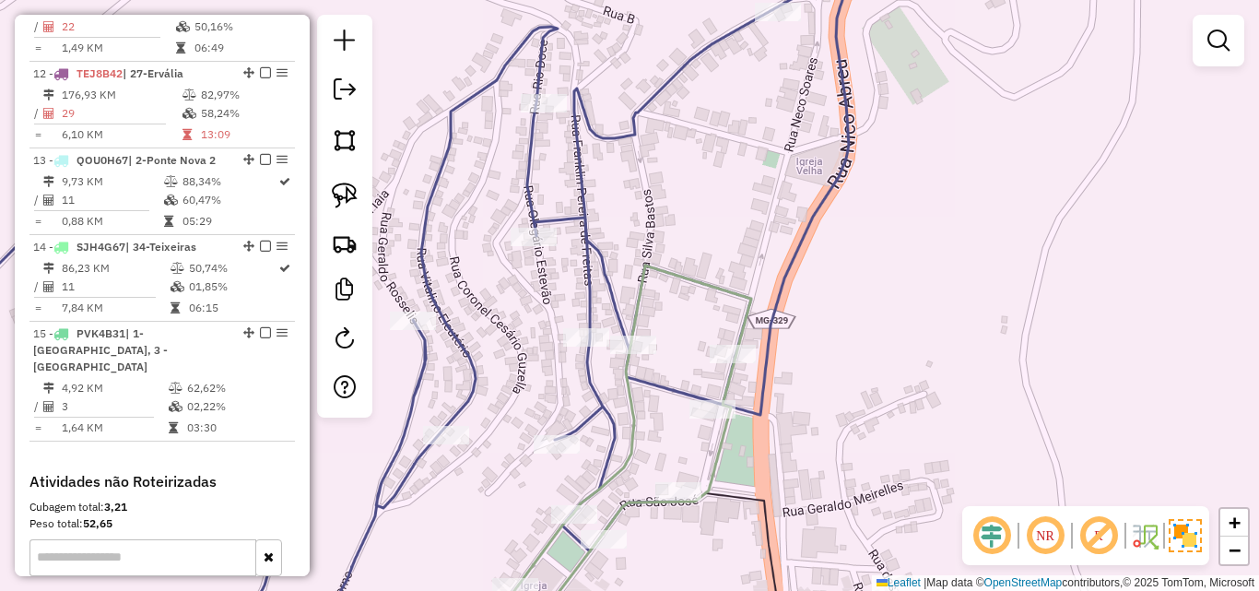
drag, startPoint x: 874, startPoint y: 352, endPoint x: 820, endPoint y: 333, distance: 56.8
click at [822, 343] on div "Rota 15 - Placa PVK4B31 26973 - PEIDAS BAR Janela de atendimento Grade de atend…" at bounding box center [629, 295] width 1259 height 591
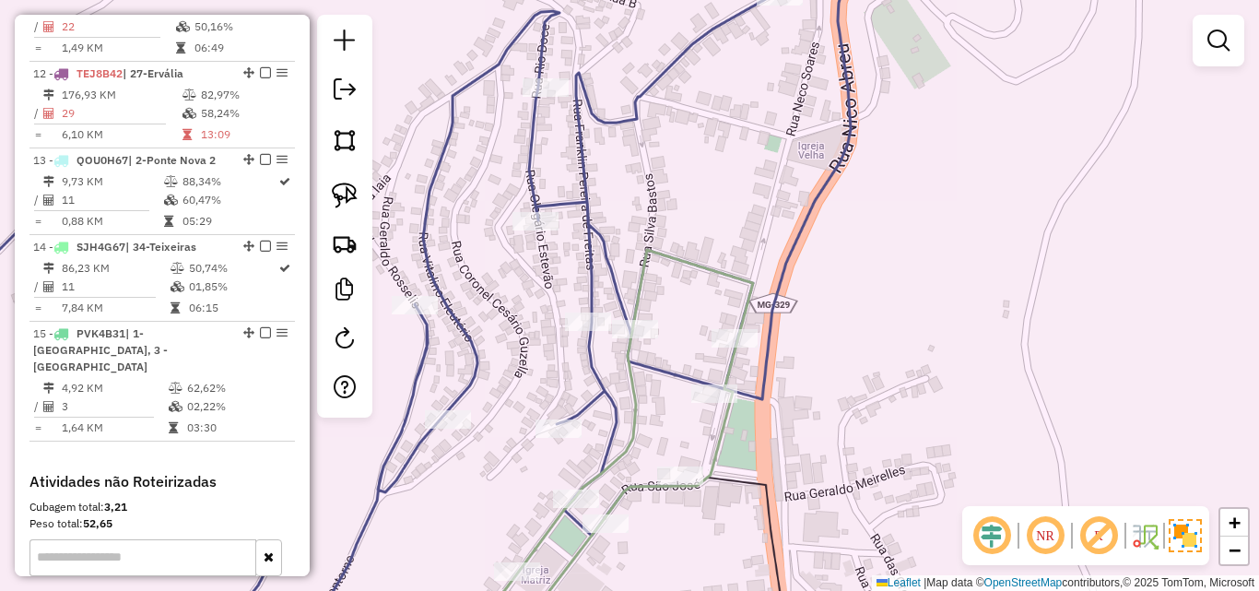
drag, startPoint x: 840, startPoint y: 478, endPoint x: 839, endPoint y: 411, distance: 67.3
click at [839, 416] on div "Rota 15 - Placa PVK4B31 26973 - PEIDAS BAR Janela de atendimento Grade de atend…" at bounding box center [629, 295] width 1259 height 591
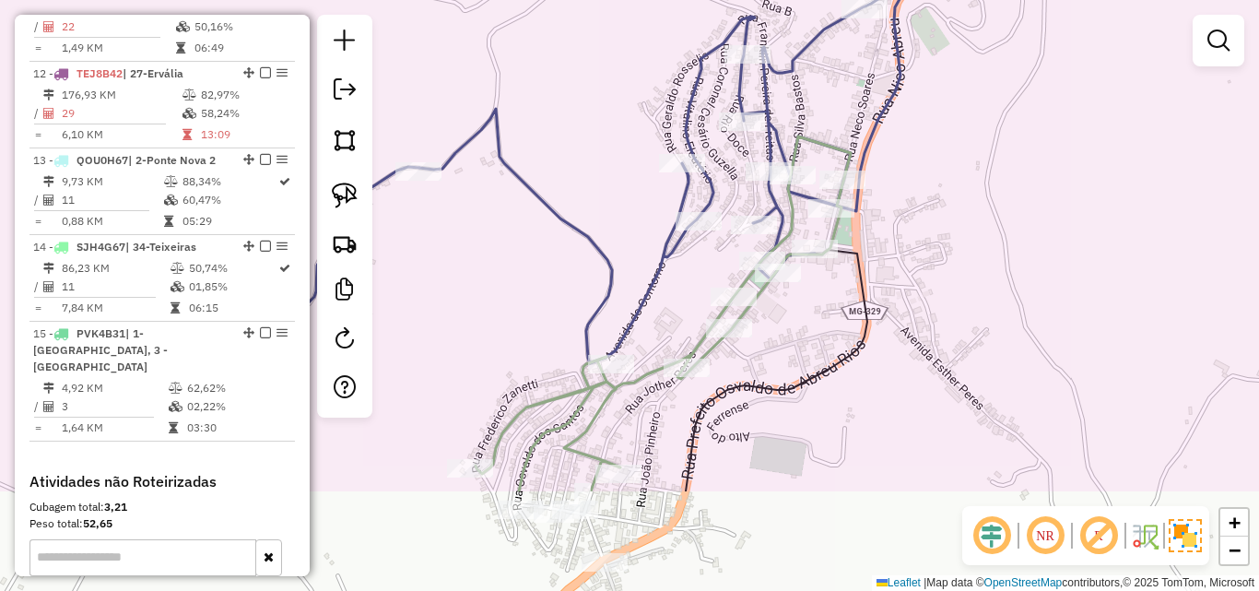
drag, startPoint x: 841, startPoint y: 414, endPoint x: 901, endPoint y: 179, distance: 242.5
click at [910, 199] on div "Rota 15 - Placa PVK4B31 26973 - PEIDAS BAR Janela de atendimento Grade de atend…" at bounding box center [629, 295] width 1259 height 591
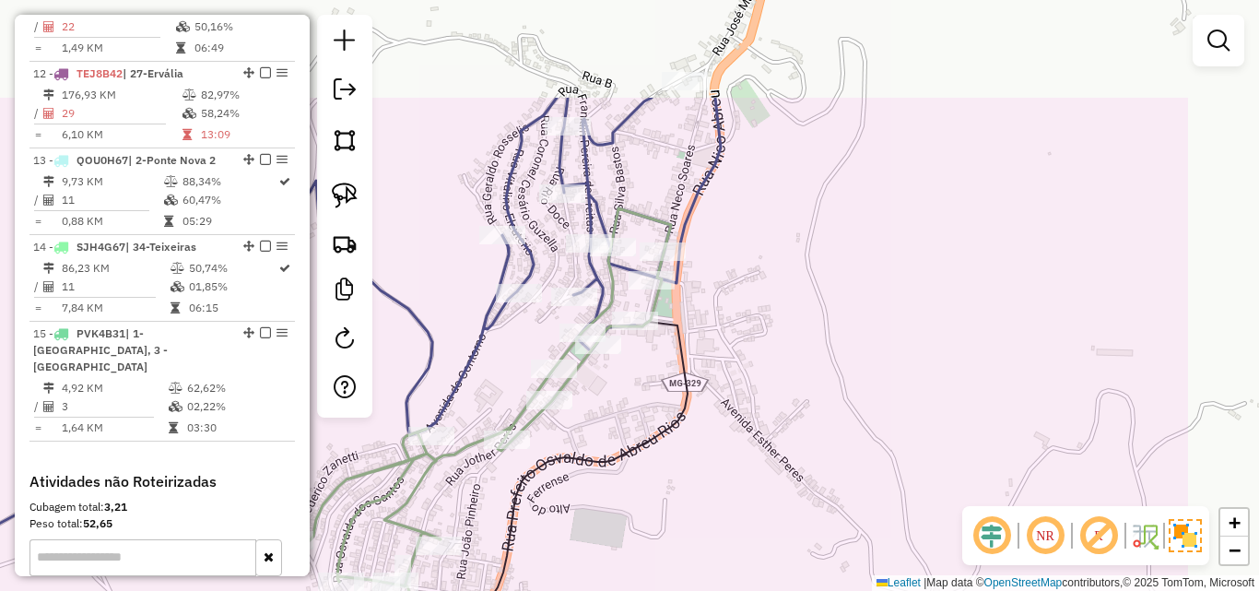
drag, startPoint x: 837, startPoint y: 242, endPoint x: 641, endPoint y: 397, distance: 250.0
click at [641, 397] on div "Rota 15 - Placa PVK4B31 26973 - PEIDAS BAR Janela de atendimento Grade de atend…" at bounding box center [629, 295] width 1259 height 591
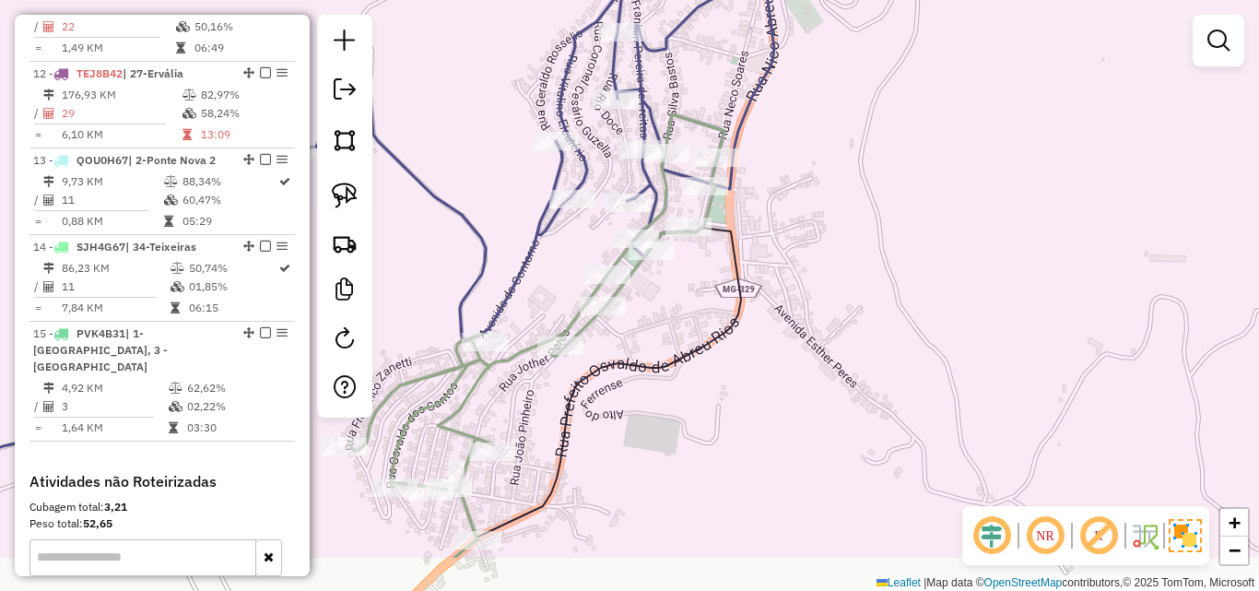
drag, startPoint x: 648, startPoint y: 376, endPoint x: 701, endPoint y: 284, distance: 106.5
click at [701, 284] on div "Rota 15 - Placa PVK4B31 26973 - PEIDAS BAR Janela de atendimento Grade de atend…" at bounding box center [629, 295] width 1259 height 591
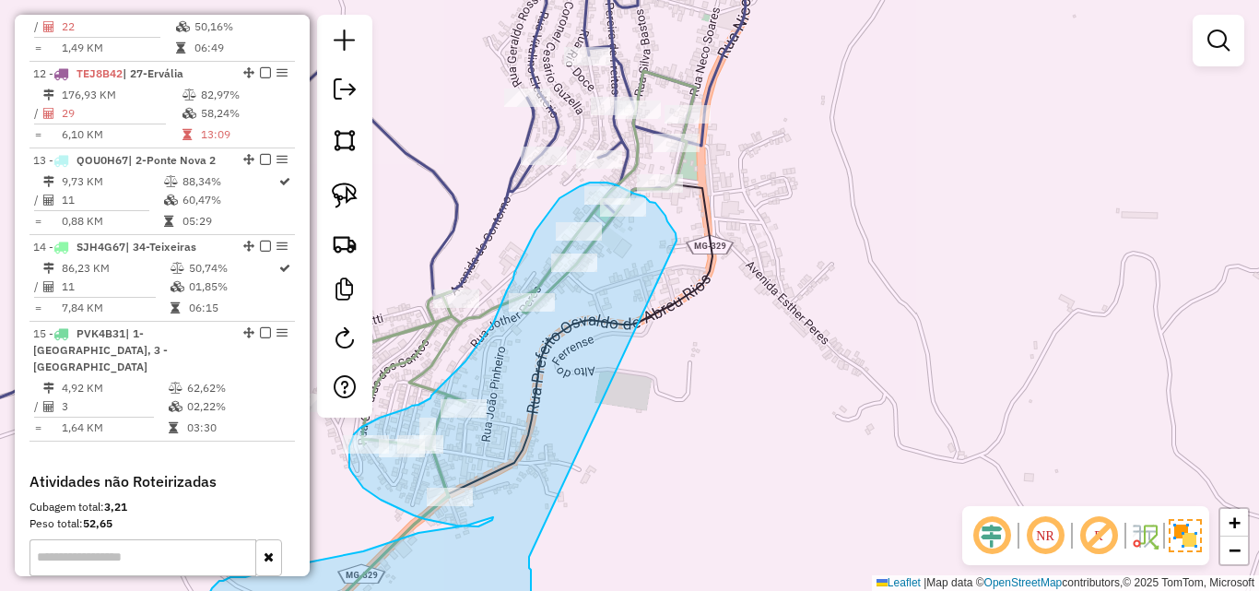
drag, startPoint x: 705, startPoint y: 284, endPoint x: 529, endPoint y: 557, distance: 324.7
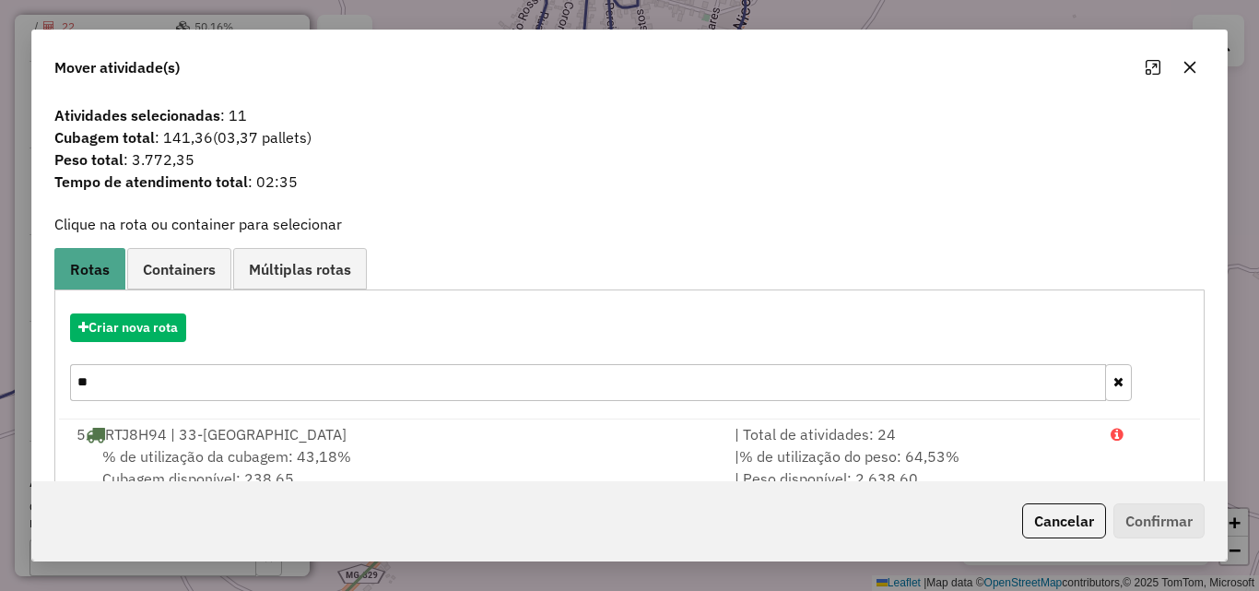
scroll to position [119, 0]
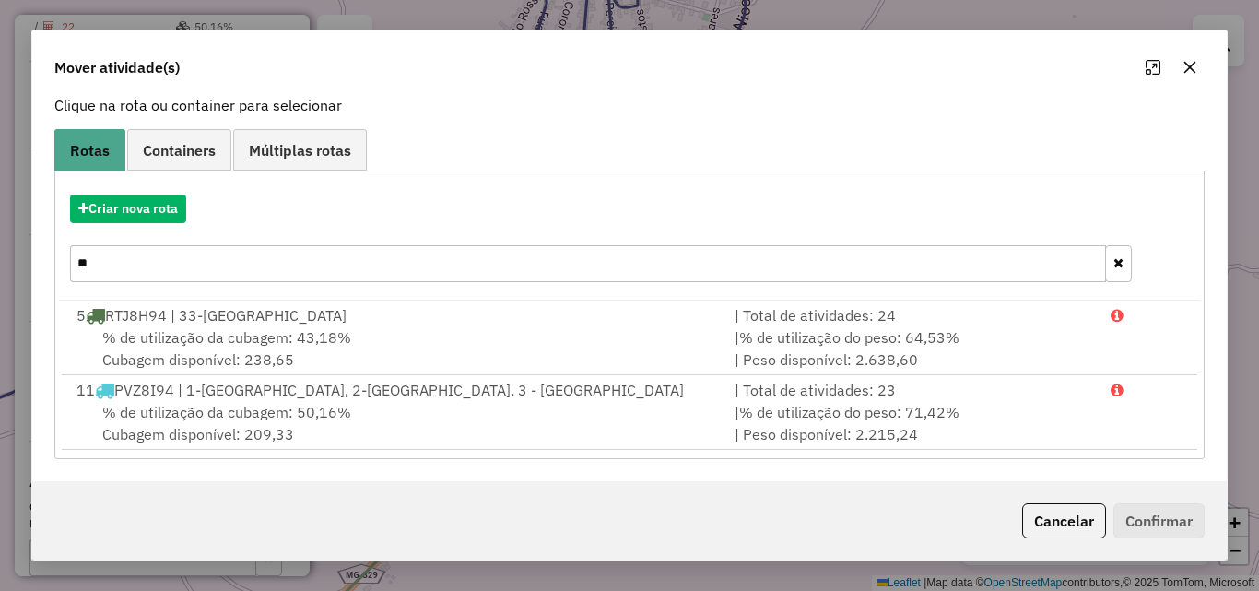
drag, startPoint x: 303, startPoint y: 260, endPoint x: -2, endPoint y: 258, distance: 305.1
click at [0, 258] on html "Aguarde... Pop-up bloqueado! Seu navegador bloqueou automáticamente a abertura …" at bounding box center [629, 295] width 1259 height 591
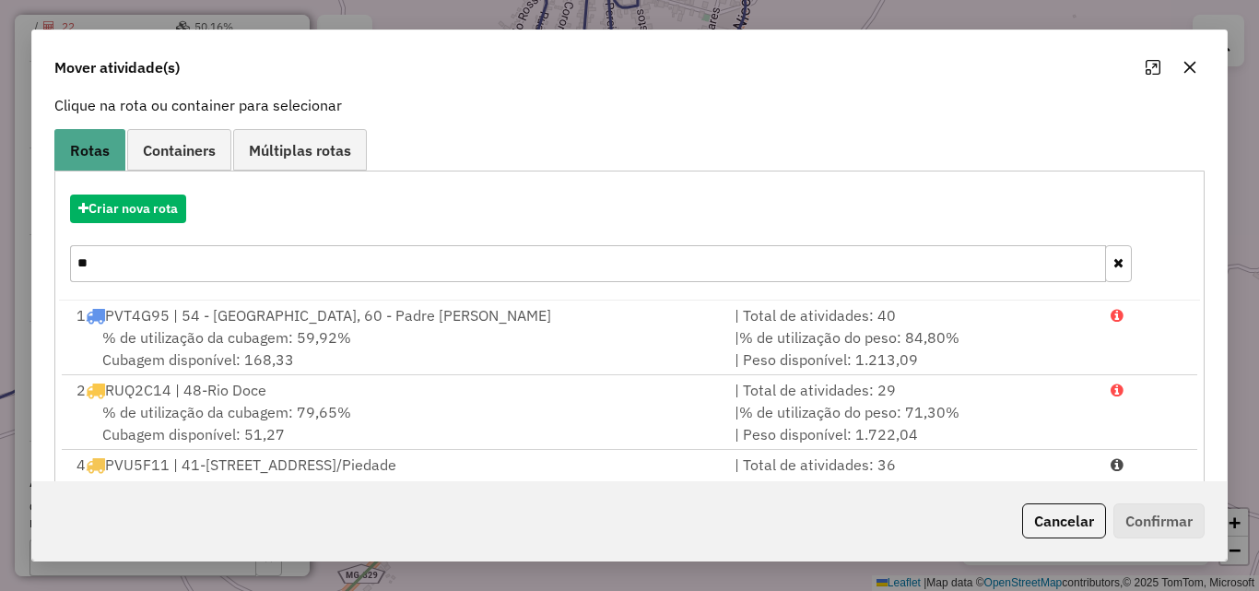
scroll to position [0, 0]
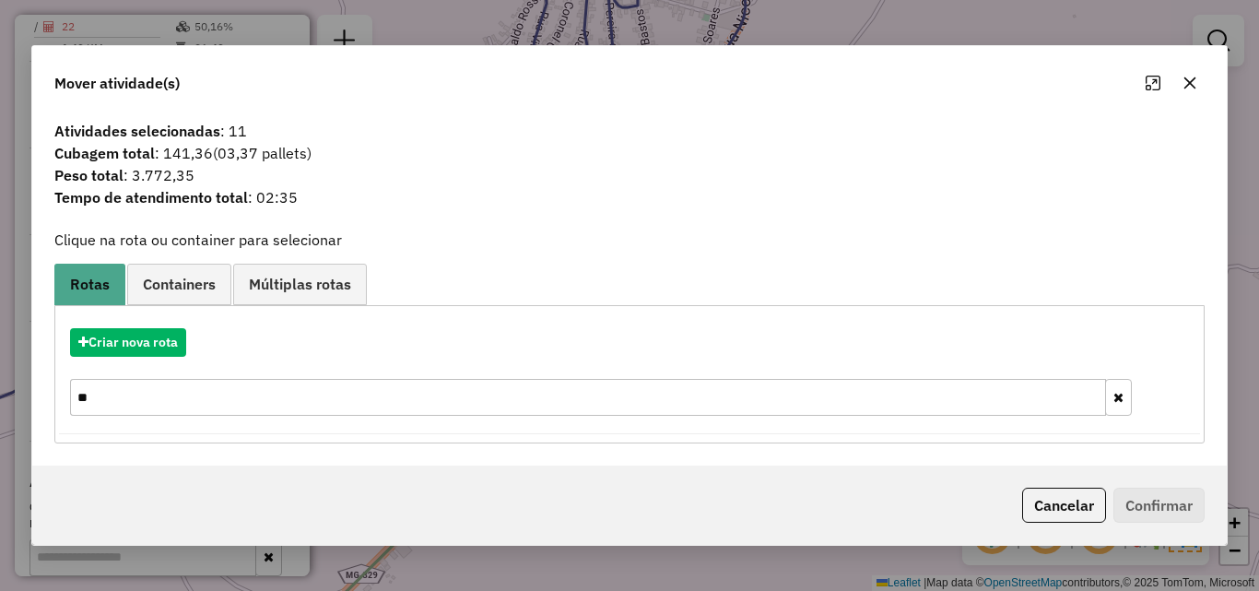
type input "*"
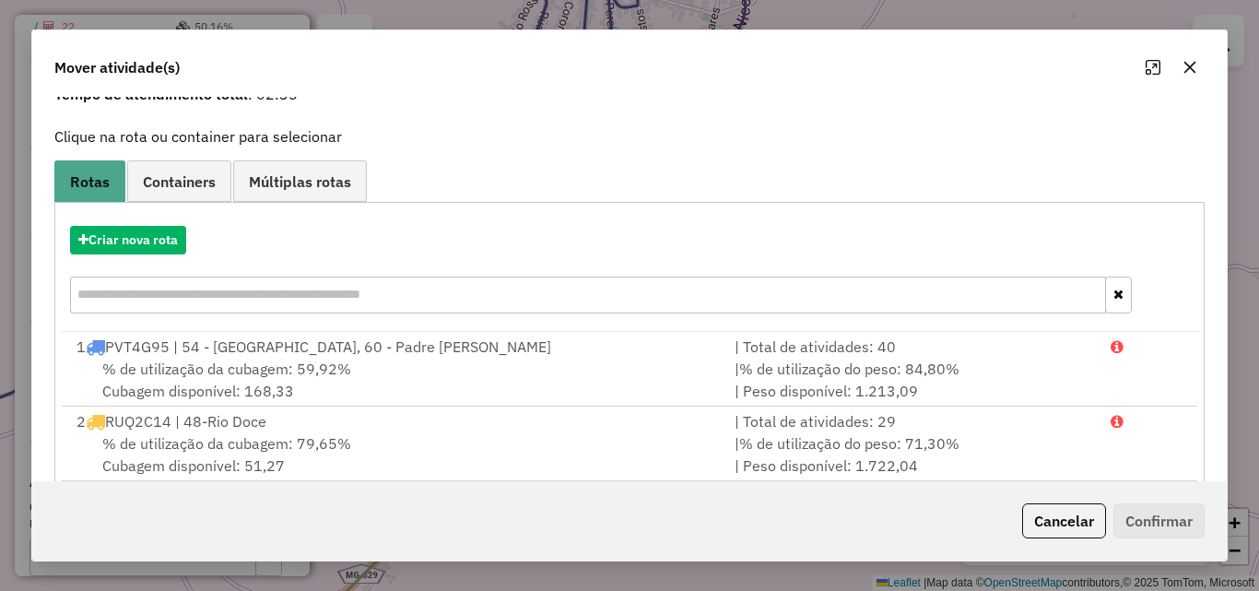
scroll to position [62, 0]
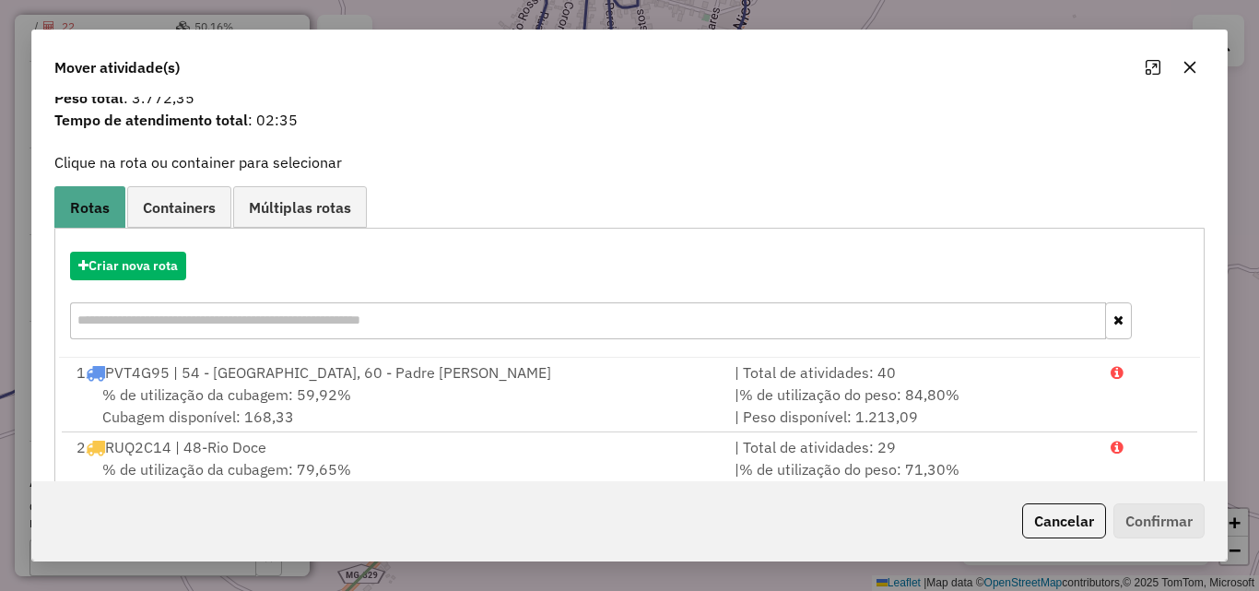
click at [1192, 64] on icon "button" at bounding box center [1189, 67] width 15 height 15
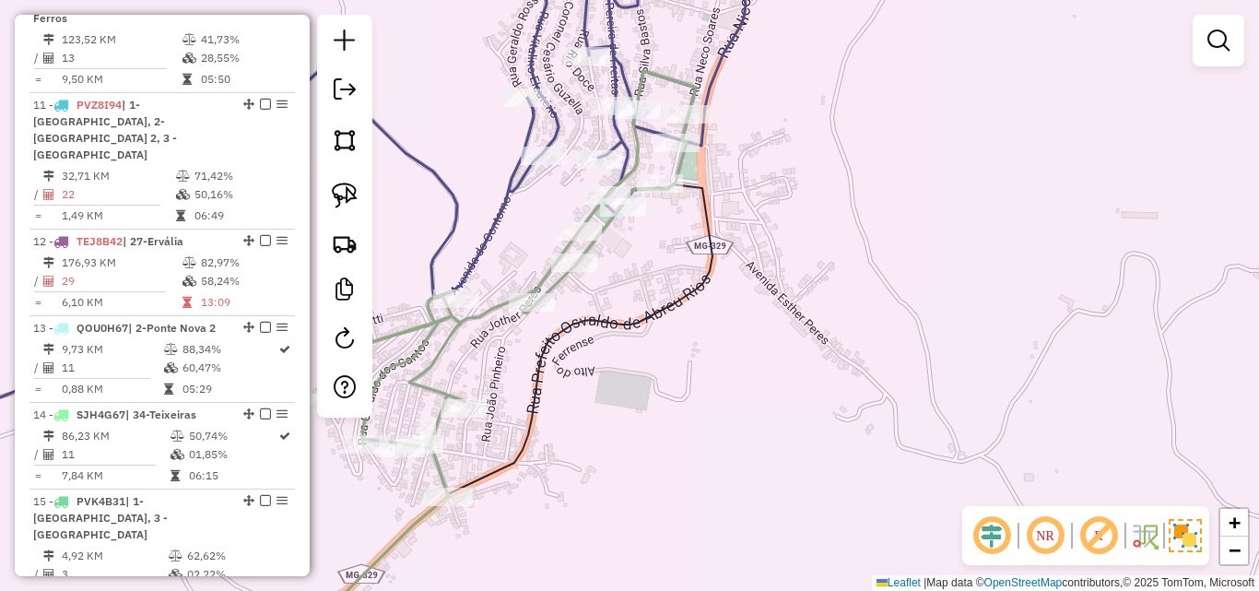
scroll to position [1556, 0]
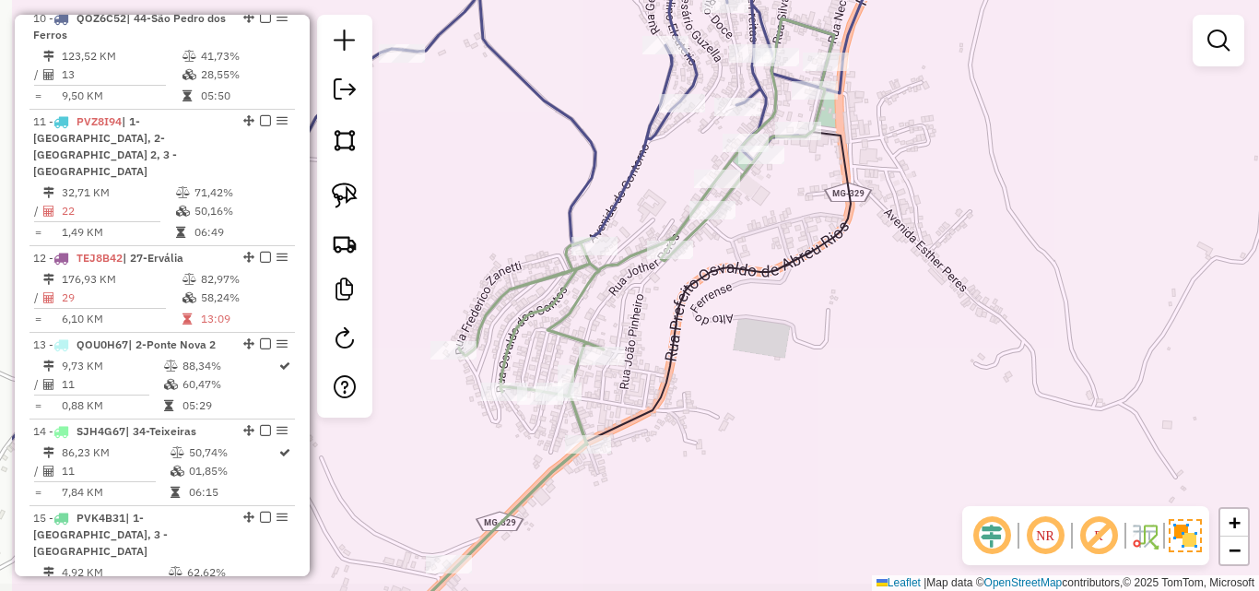
drag, startPoint x: 614, startPoint y: 296, endPoint x: 752, endPoint y: 243, distance: 147.9
click at [752, 243] on div "Rota 15 - Placa PVK4B31 26973 - PEIDAS BAR Janela de atendimento Grade de atend…" at bounding box center [629, 295] width 1259 height 591
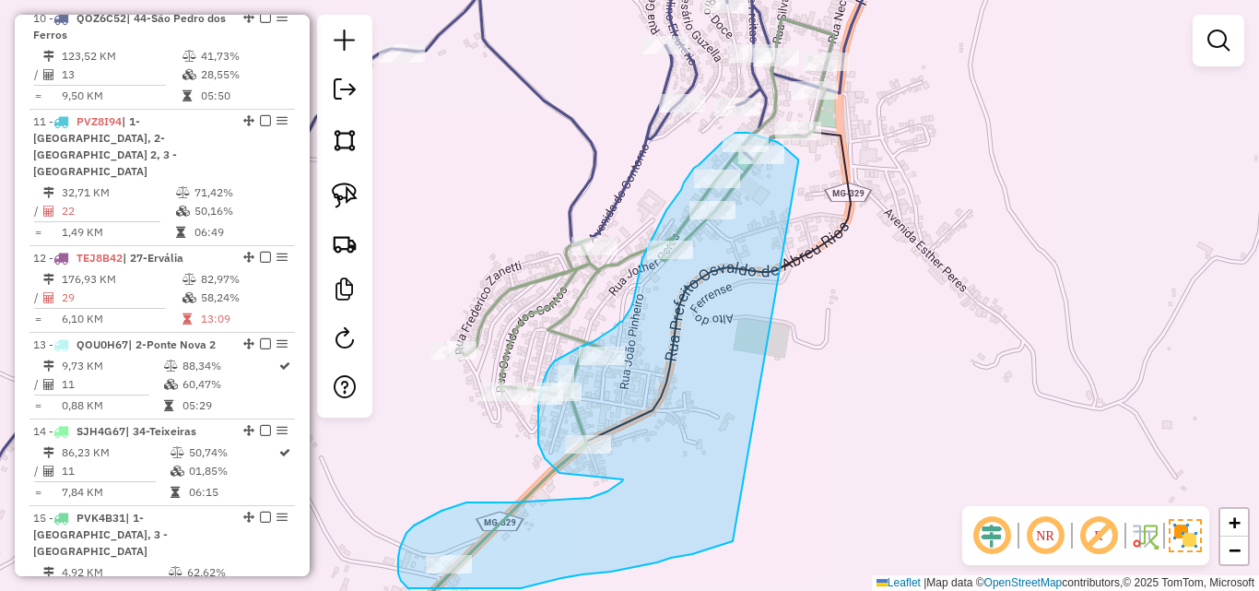
drag, startPoint x: 798, startPoint y: 162, endPoint x: 760, endPoint y: 528, distance: 367.8
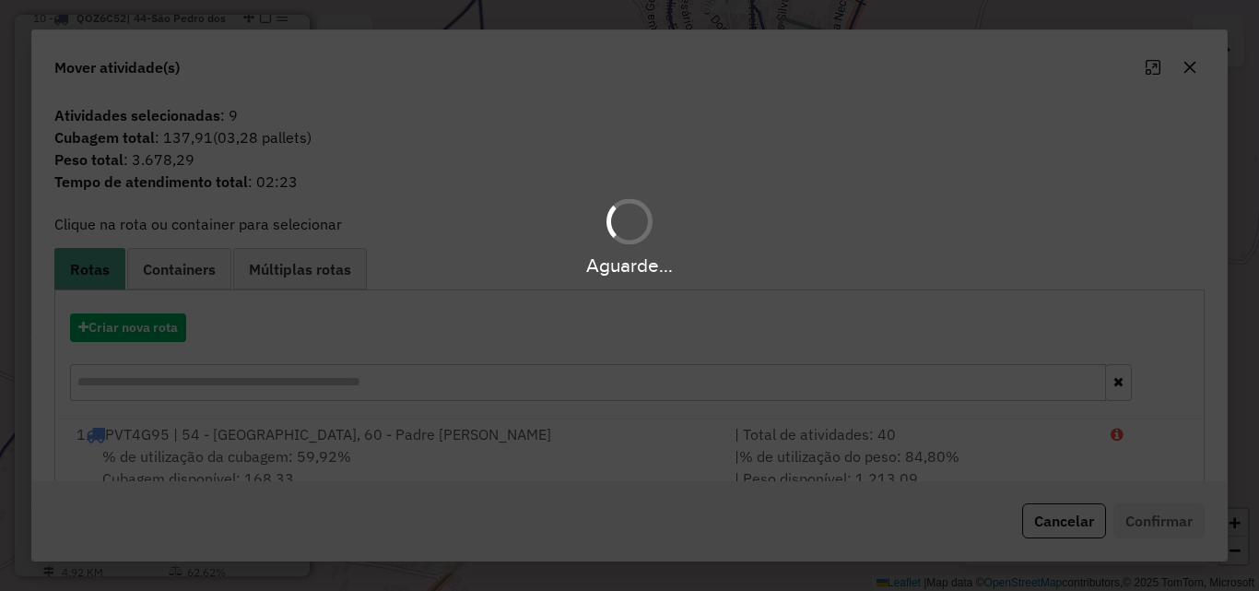
click at [171, 370] on div "Aguarde..." at bounding box center [629, 295] width 1259 height 591
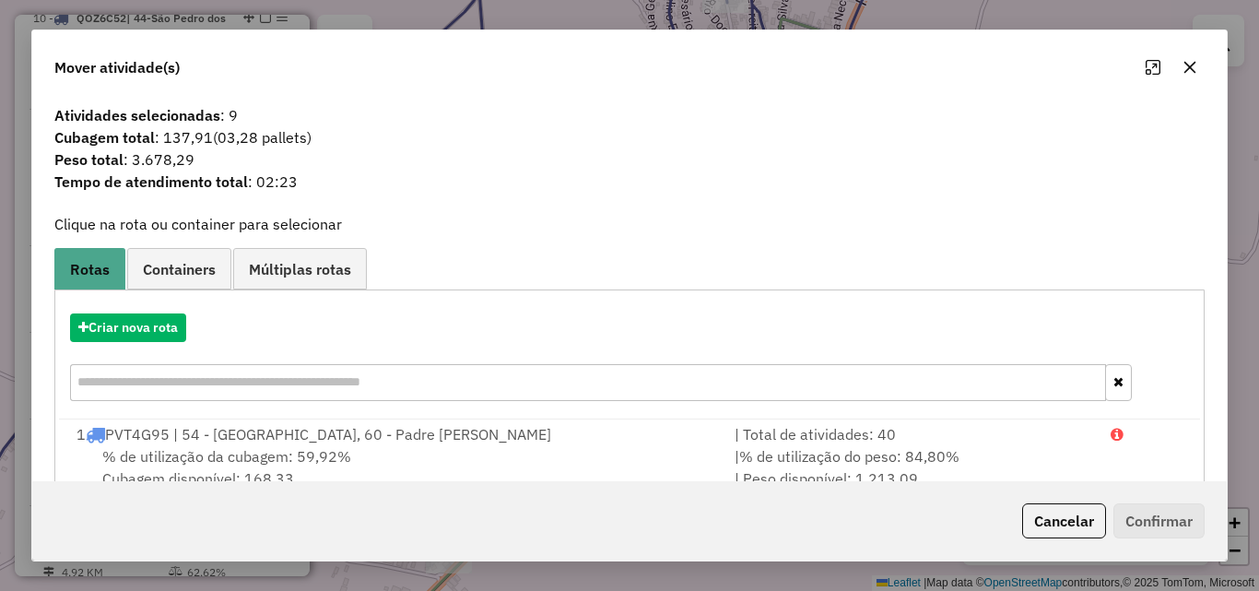
click at [284, 387] on input "text" at bounding box center [588, 382] width 1036 height 37
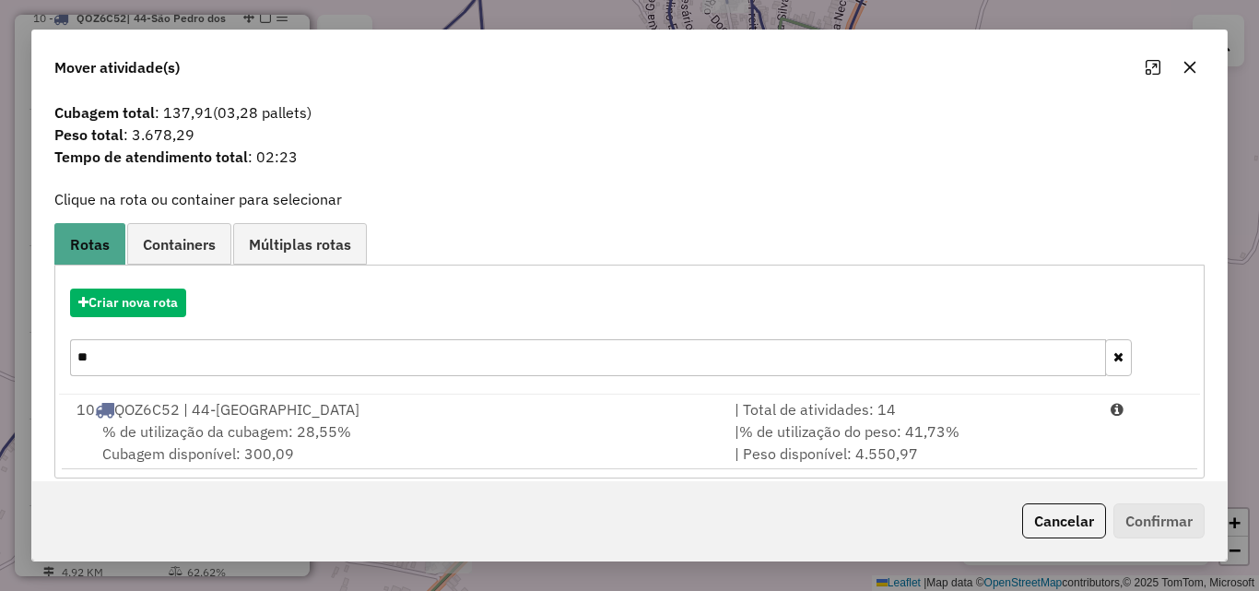
scroll to position [44, 0]
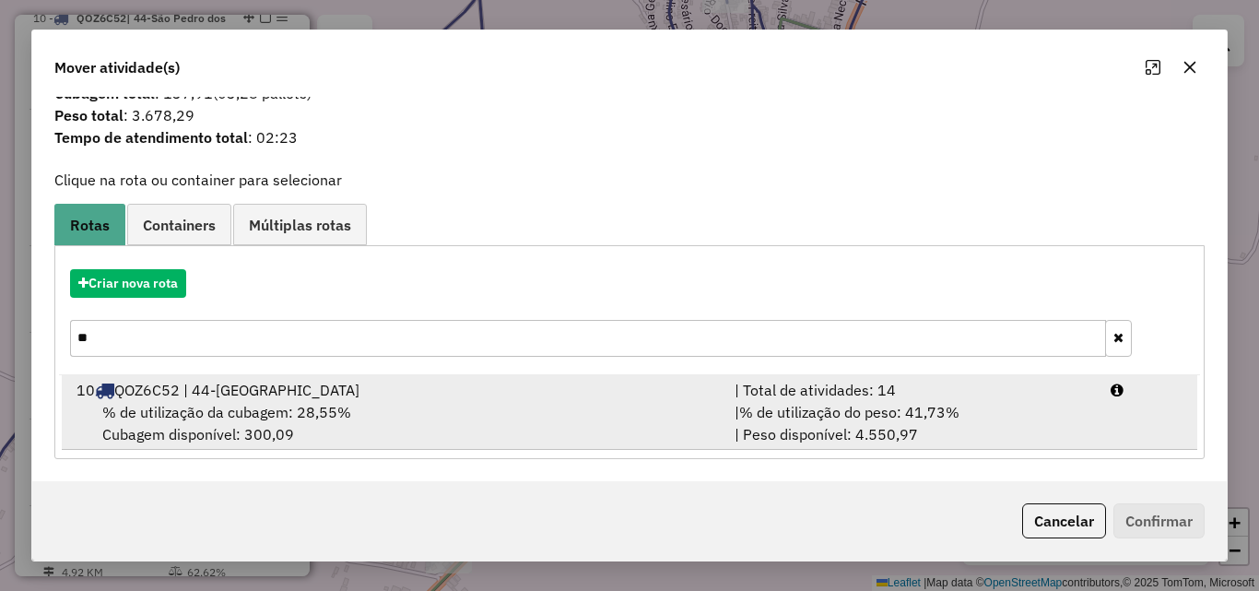
type input "**"
click at [305, 413] on span "% de utilização da cubagem: 28,55%" at bounding box center [226, 412] width 249 height 18
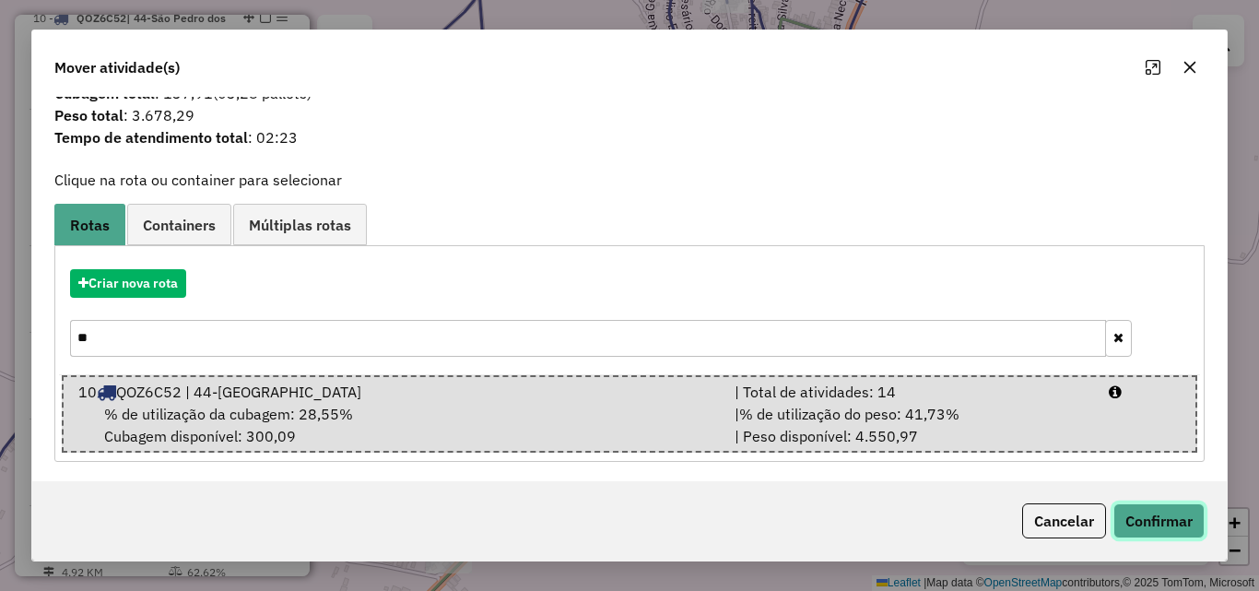
click at [1189, 524] on button "Confirmar" at bounding box center [1158, 520] width 91 height 35
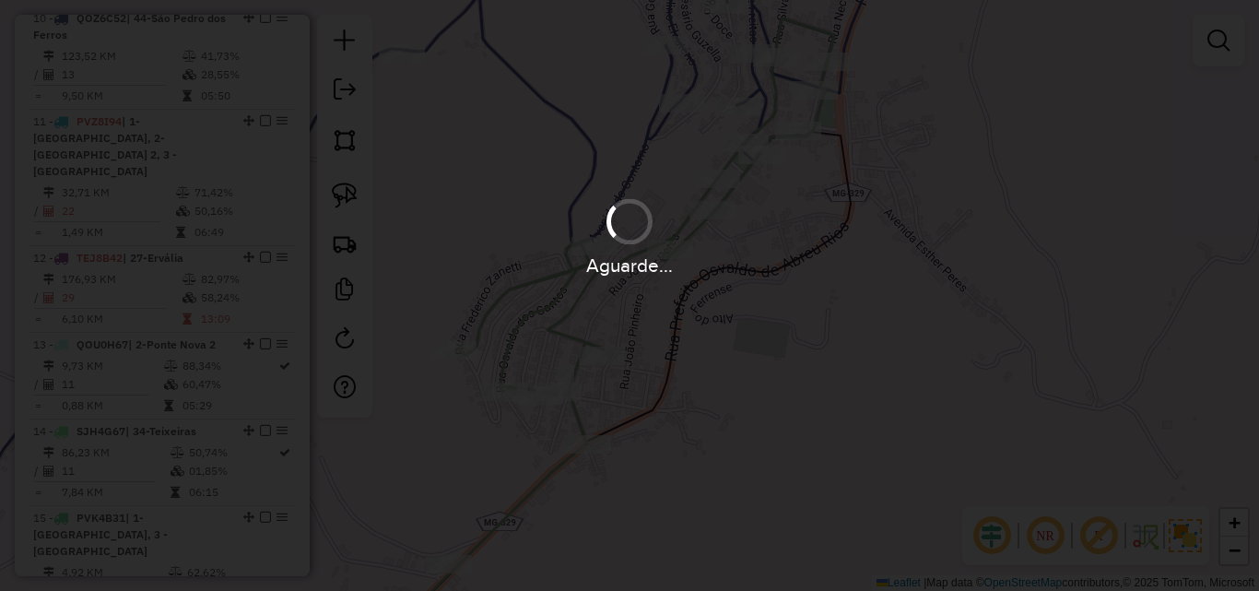
scroll to position [1349, 0]
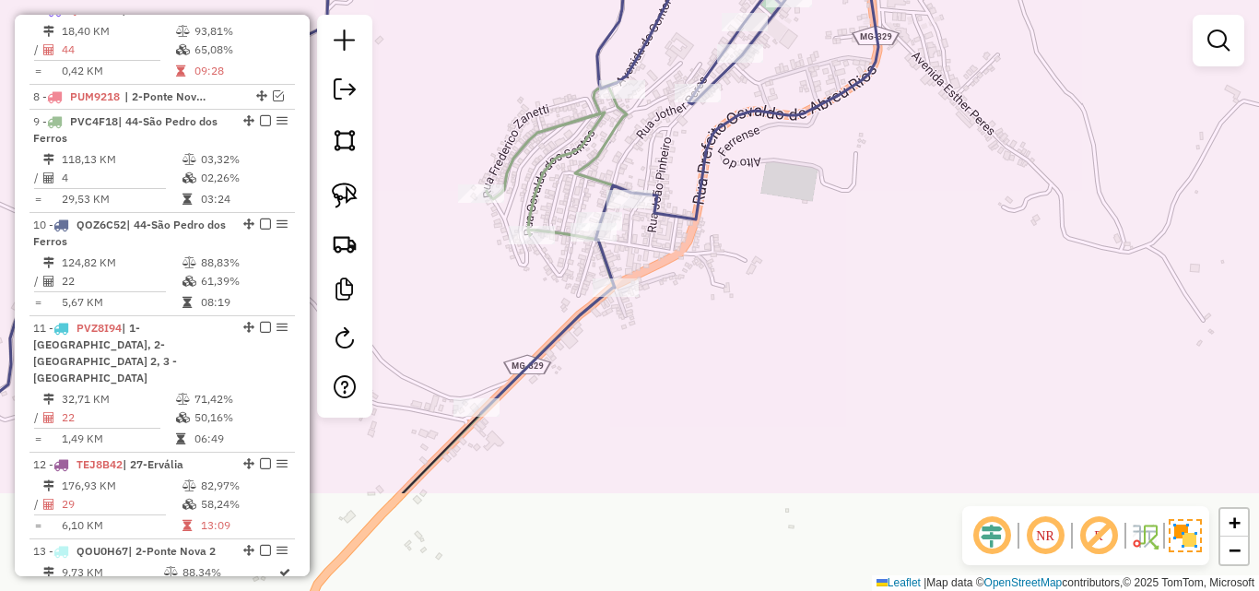
drag, startPoint x: 738, startPoint y: 433, endPoint x: 767, endPoint y: 276, distance: 160.2
click at [767, 276] on div "Rota 15 - Placa PVK4B31 26973 - PEIDAS BAR Janela de atendimento Grade de atend…" at bounding box center [629, 295] width 1259 height 591
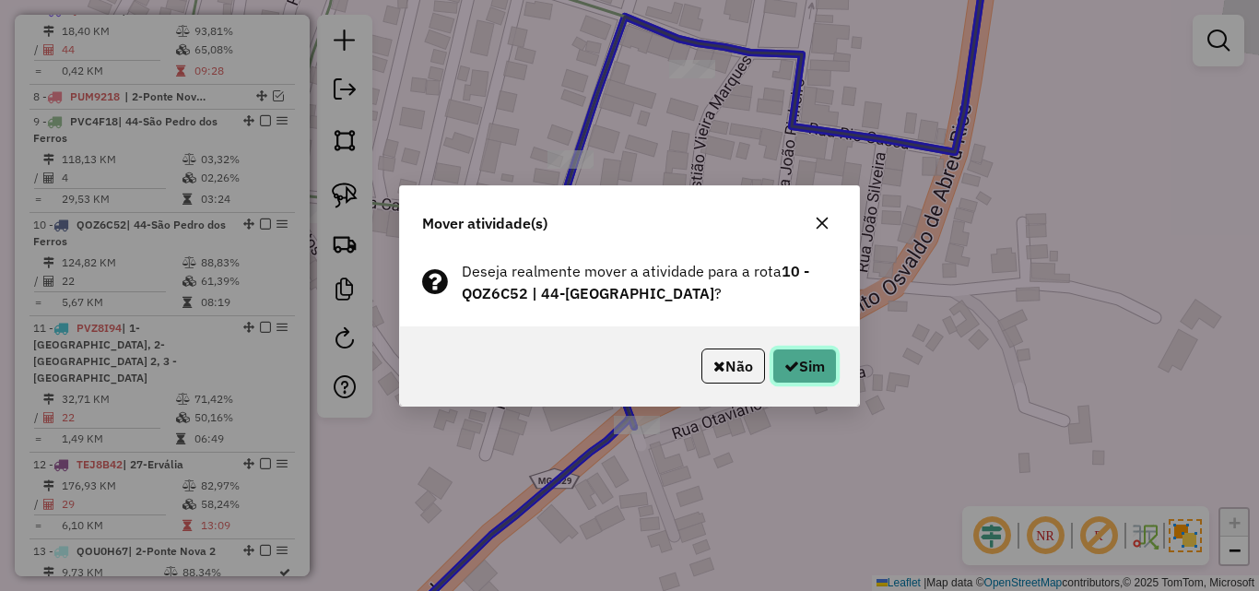
click at [827, 382] on button "Sim" at bounding box center [804, 365] width 65 height 35
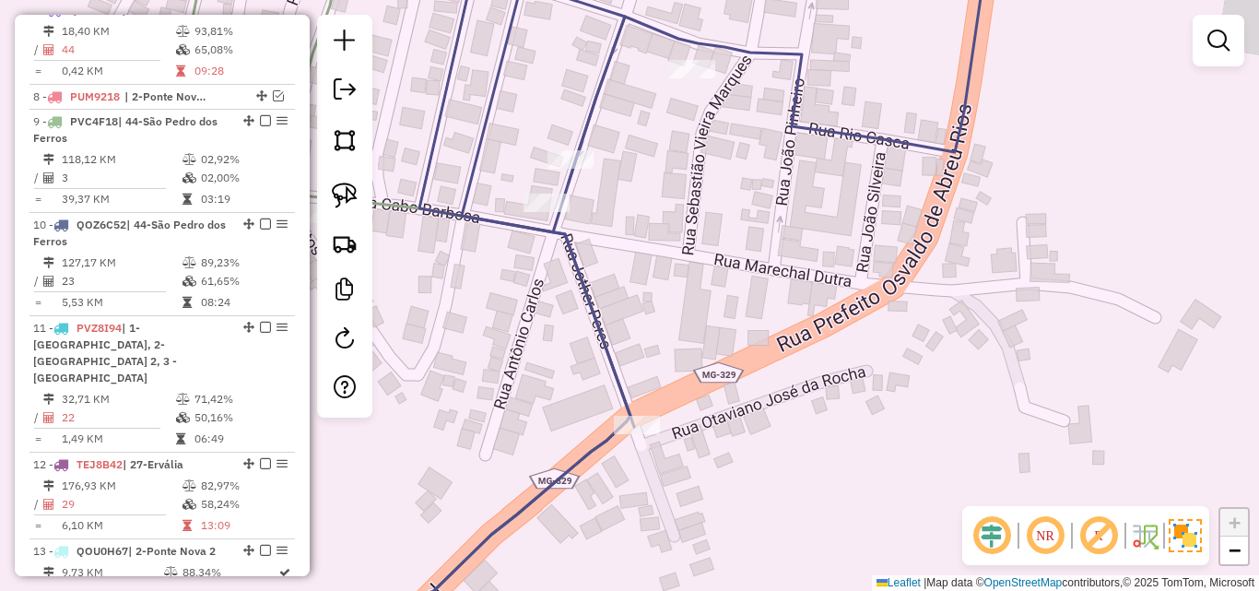
drag, startPoint x: 653, startPoint y: 540, endPoint x: 778, endPoint y: 331, distance: 243.4
click at [776, 339] on div "Rota 15 - Placa PVK4B31 26973 - PEIDAS BAR Janela de atendimento Grade de atend…" at bounding box center [629, 295] width 1259 height 591
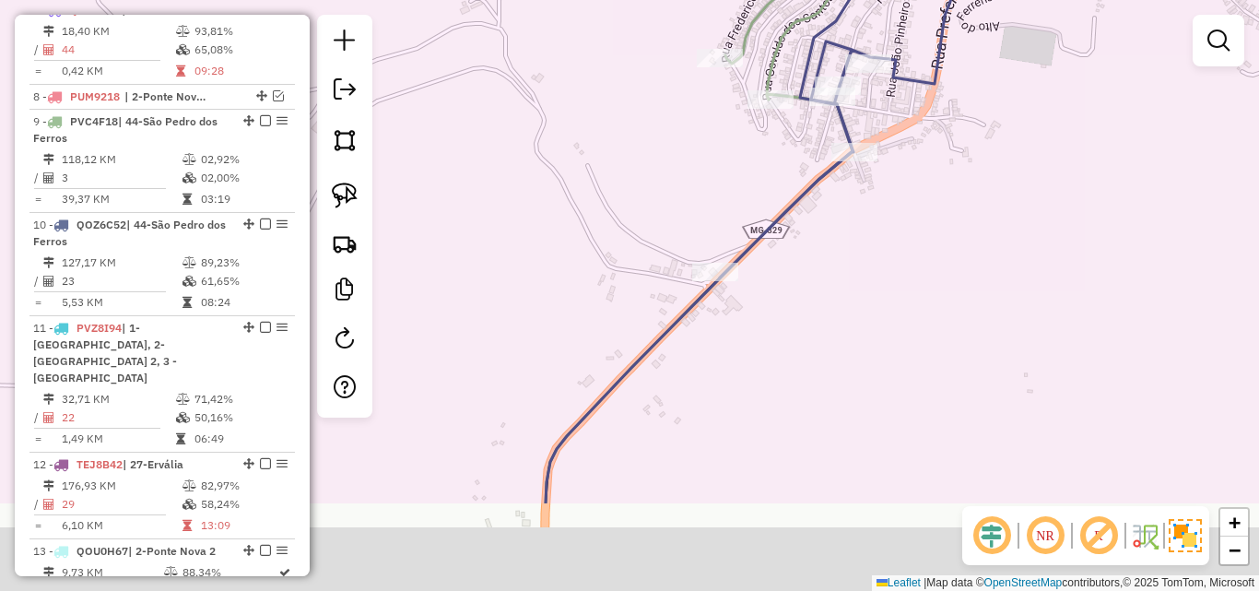
drag, startPoint x: 724, startPoint y: 437, endPoint x: 821, endPoint y: 258, distance: 203.3
click at [821, 258] on div "Rota 15 - Placa PVK4B31 26973 - PEIDAS BAR Janela de atendimento Grade de atend…" at bounding box center [629, 295] width 1259 height 591
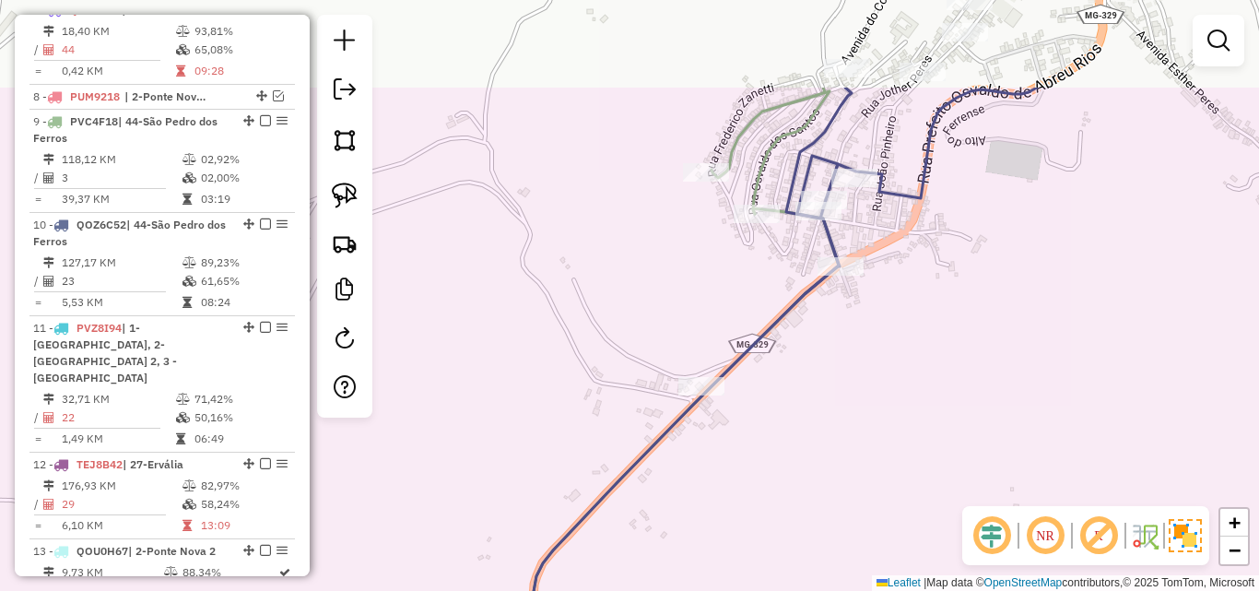
drag, startPoint x: 862, startPoint y: 358, endPoint x: 891, endPoint y: 357, distance: 29.5
click at [852, 398] on div "Rota 15 - Placa PVK4B31 26973 - PEIDAS BAR Janela de atendimento Grade de atend…" at bounding box center [629, 295] width 1259 height 591
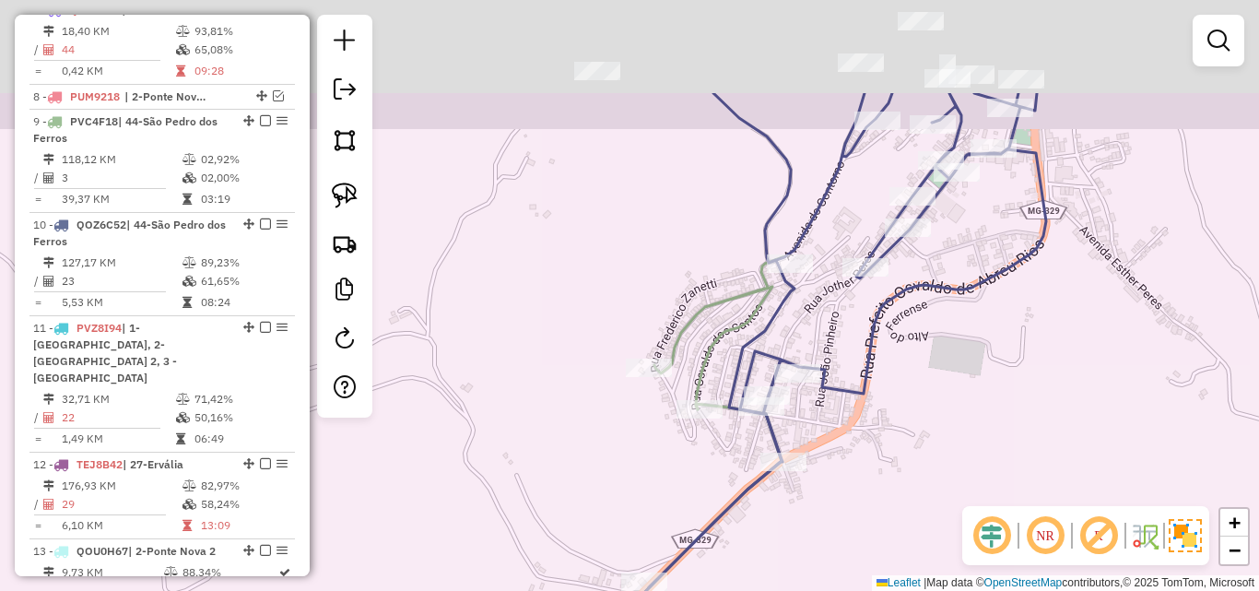
drag, startPoint x: 946, startPoint y: 275, endPoint x: 912, endPoint y: 417, distance: 145.8
click at [885, 461] on div "Rota 15 - Placa PVK4B31 26973 - PEIDAS BAR Janela de atendimento Grade de atend…" at bounding box center [629, 295] width 1259 height 591
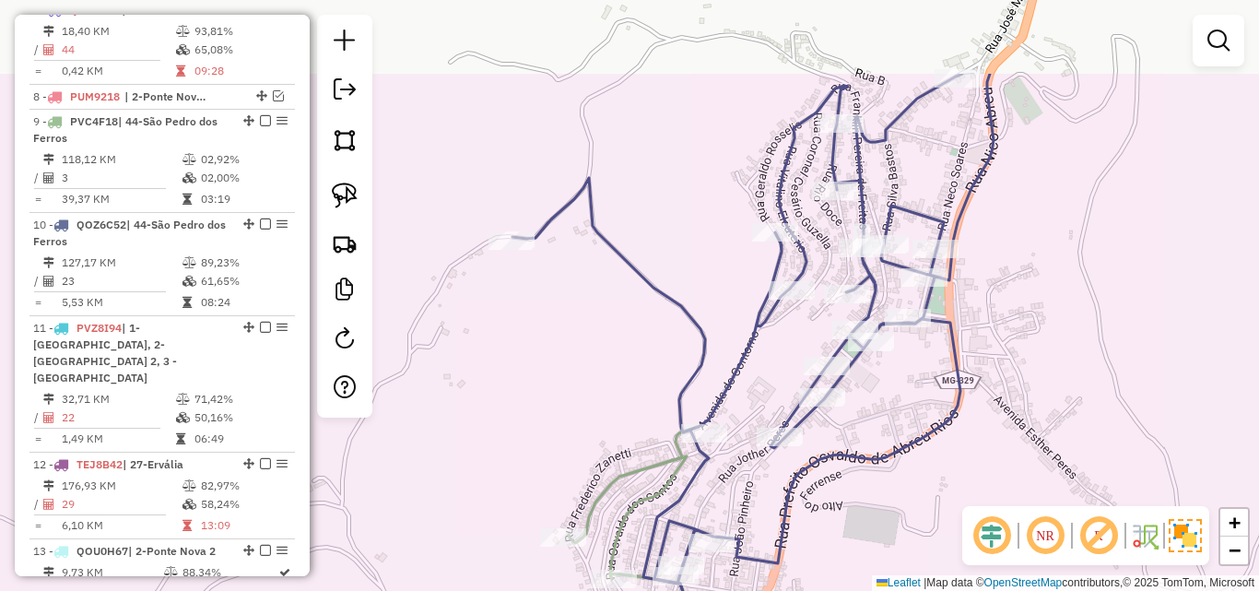
drag, startPoint x: 949, startPoint y: 369, endPoint x: 879, endPoint y: 501, distance: 150.1
click at [879, 501] on div "Rota 15 - Placa PVK4B31 26973 - PEIDAS BAR Janela de atendimento Grade de atend…" at bounding box center [629, 295] width 1259 height 591
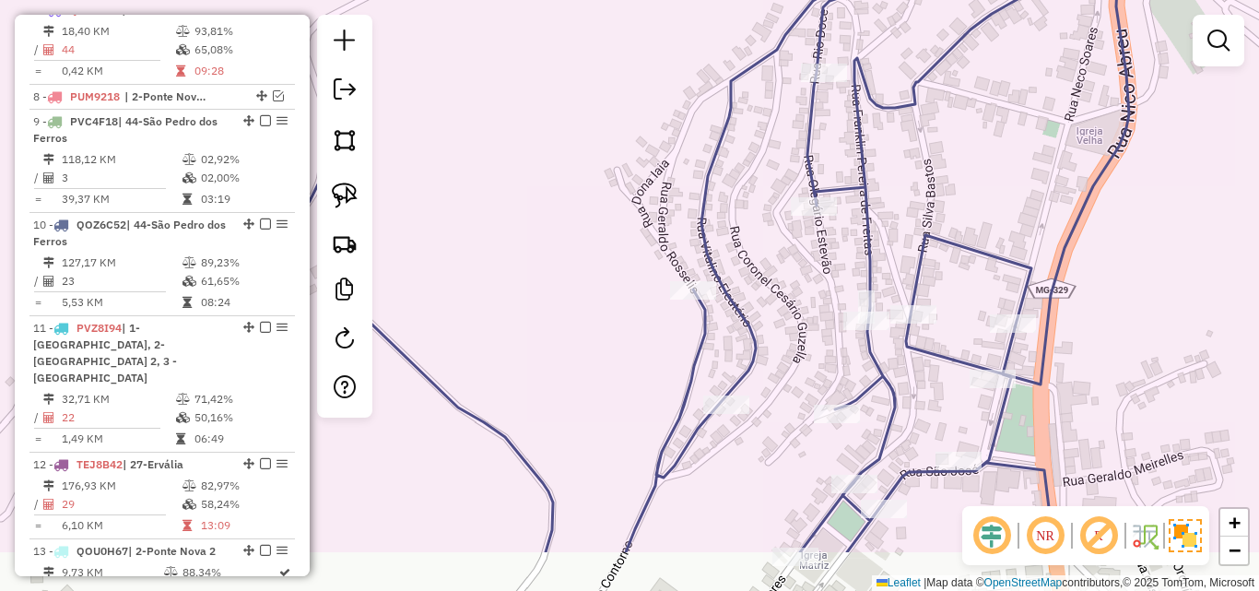
drag, startPoint x: 900, startPoint y: 269, endPoint x: 972, endPoint y: 127, distance: 159.1
click at [973, 123] on div "Rota 15 - Placa PVK4B31 26973 - PEIDAS BAR Janela de atendimento Grade de atend…" at bounding box center [629, 295] width 1259 height 591
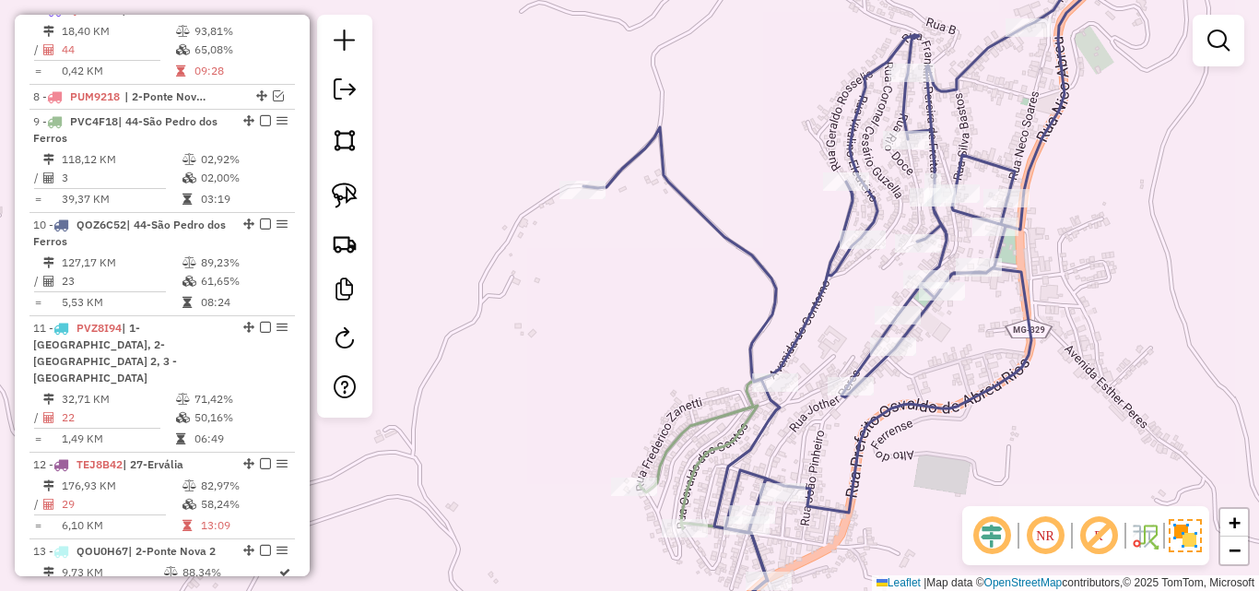
drag, startPoint x: 772, startPoint y: 170, endPoint x: 782, endPoint y: 159, distance: 15.1
click at [782, 159] on div "Rota 15 - Placa PVK4B31 26973 - PEIDAS BAR Janela de atendimento Grade de atend…" at bounding box center [629, 295] width 1259 height 591
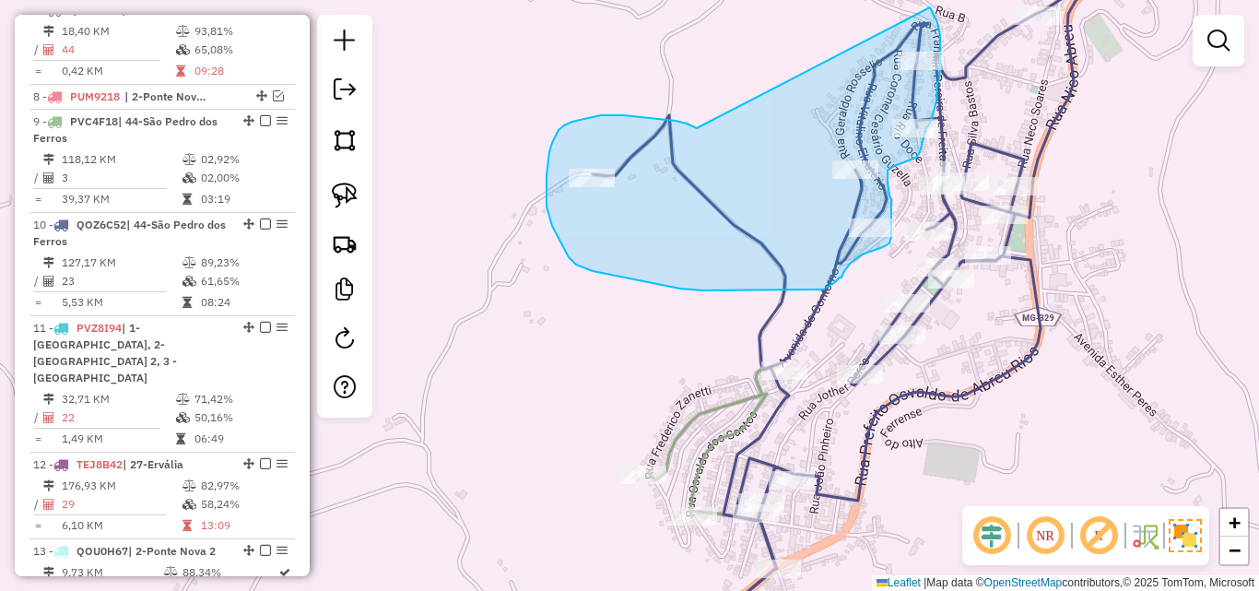
drag, startPoint x: 616, startPoint y: 115, endPoint x: 930, endPoint y: 7, distance: 332.3
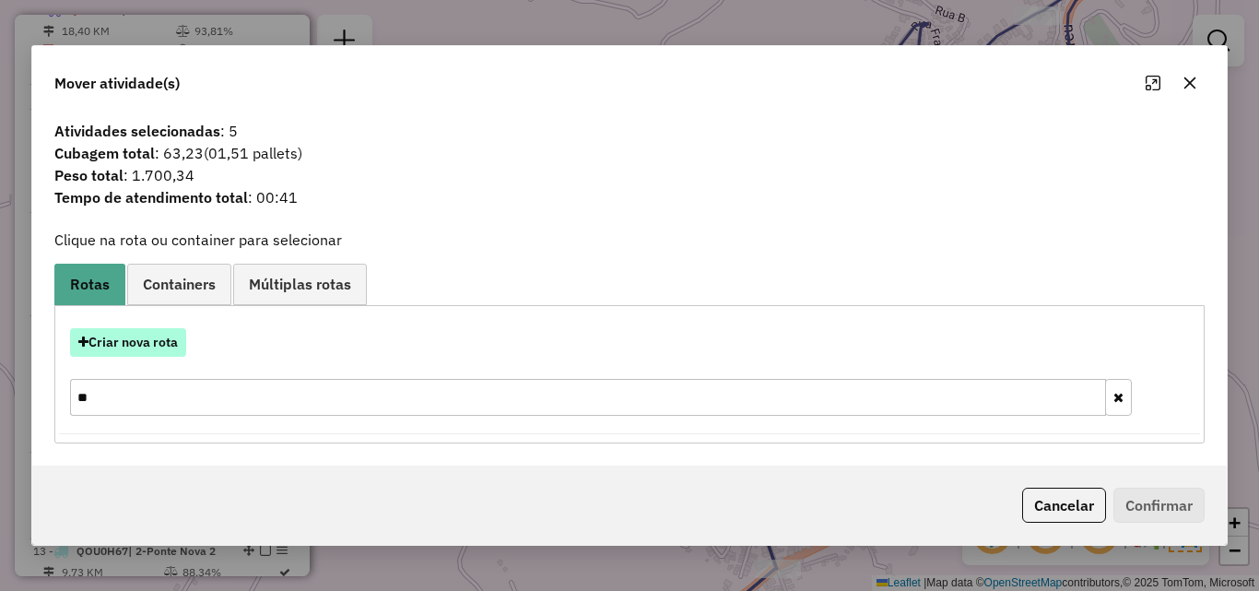
click at [123, 343] on button "Criar nova rota" at bounding box center [128, 342] width 116 height 29
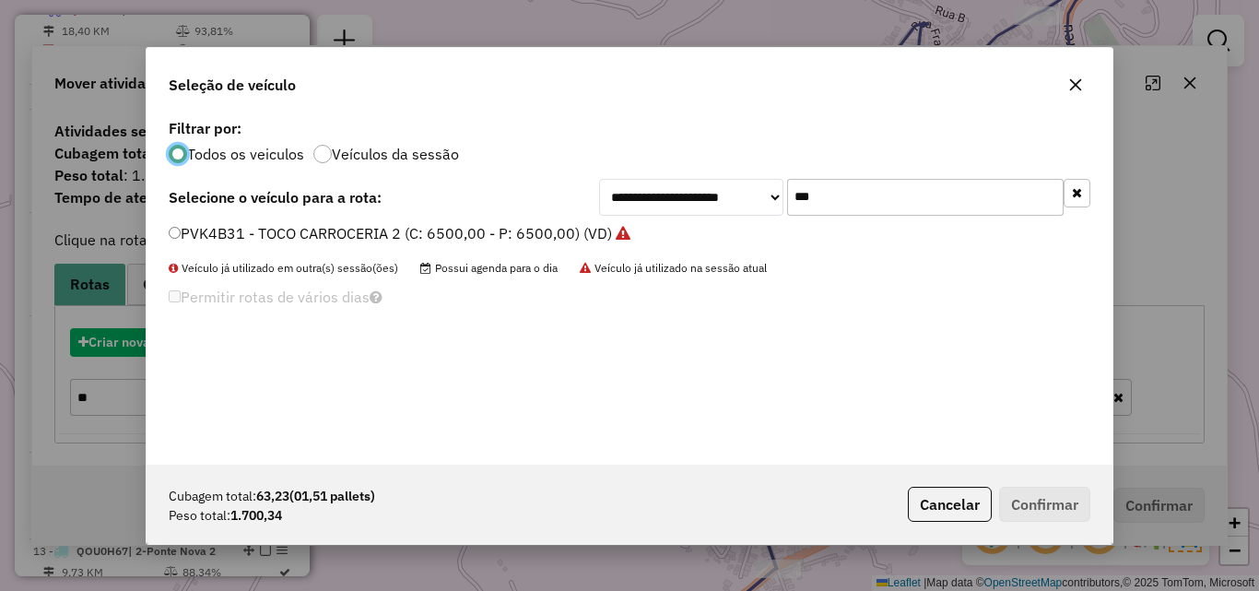
scroll to position [10, 6]
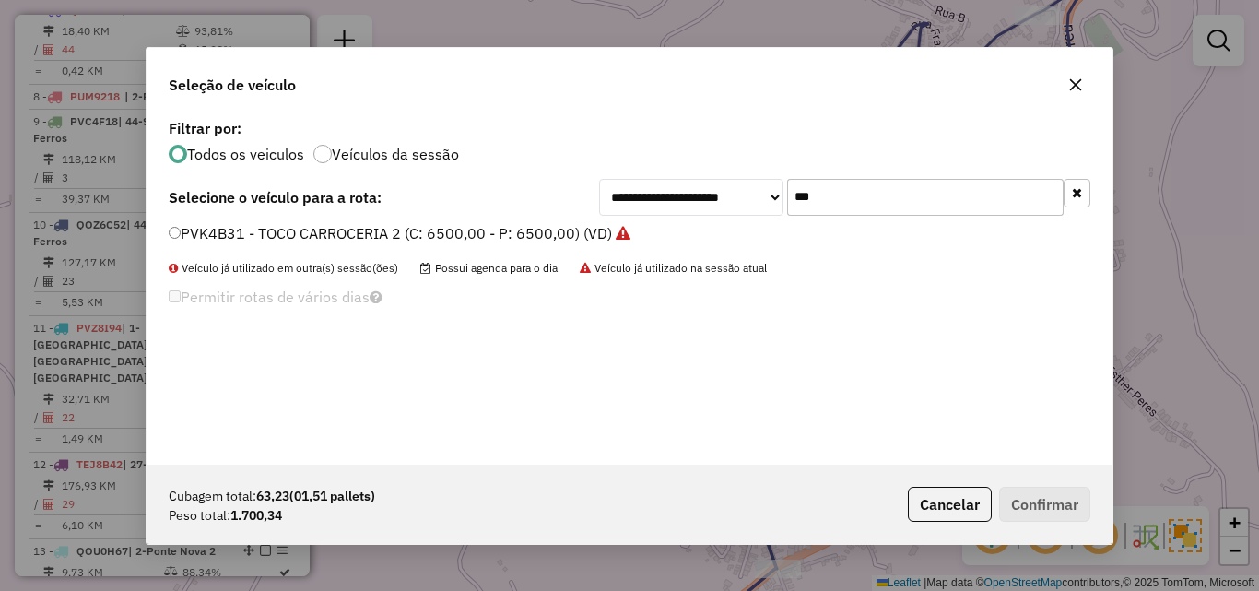
drag, startPoint x: 904, startPoint y: 188, endPoint x: 625, endPoint y: 189, distance: 279.2
click at [626, 188] on div "**********" at bounding box center [844, 197] width 491 height 37
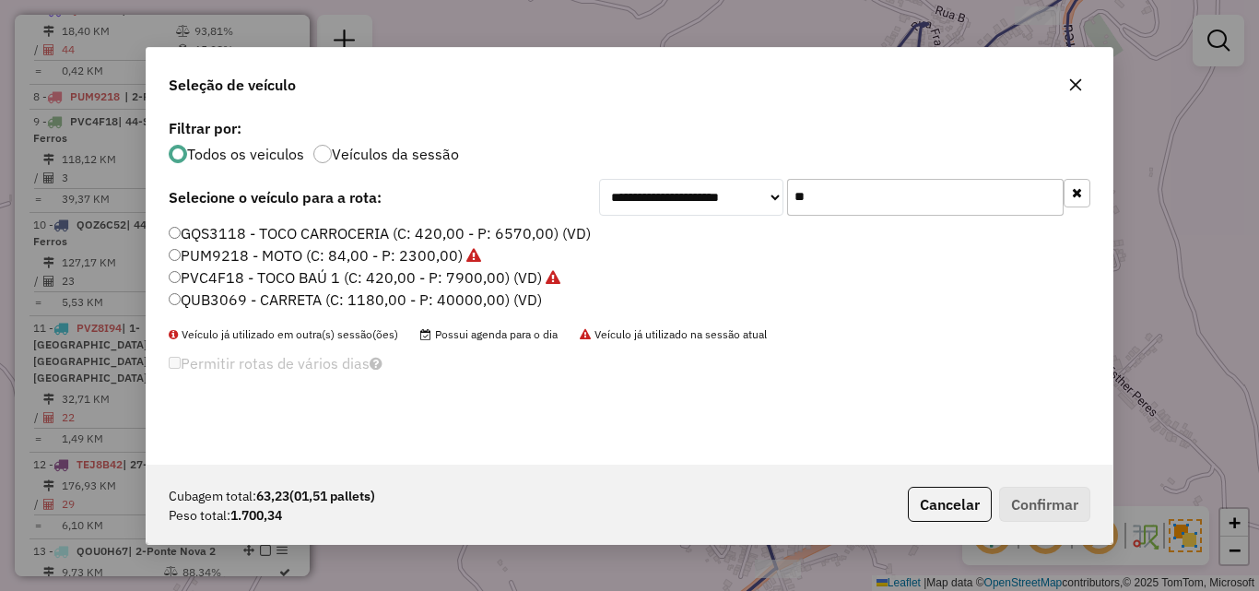
type input "**"
click at [1062, 87] on button "button" at bounding box center [1075, 84] width 29 height 29
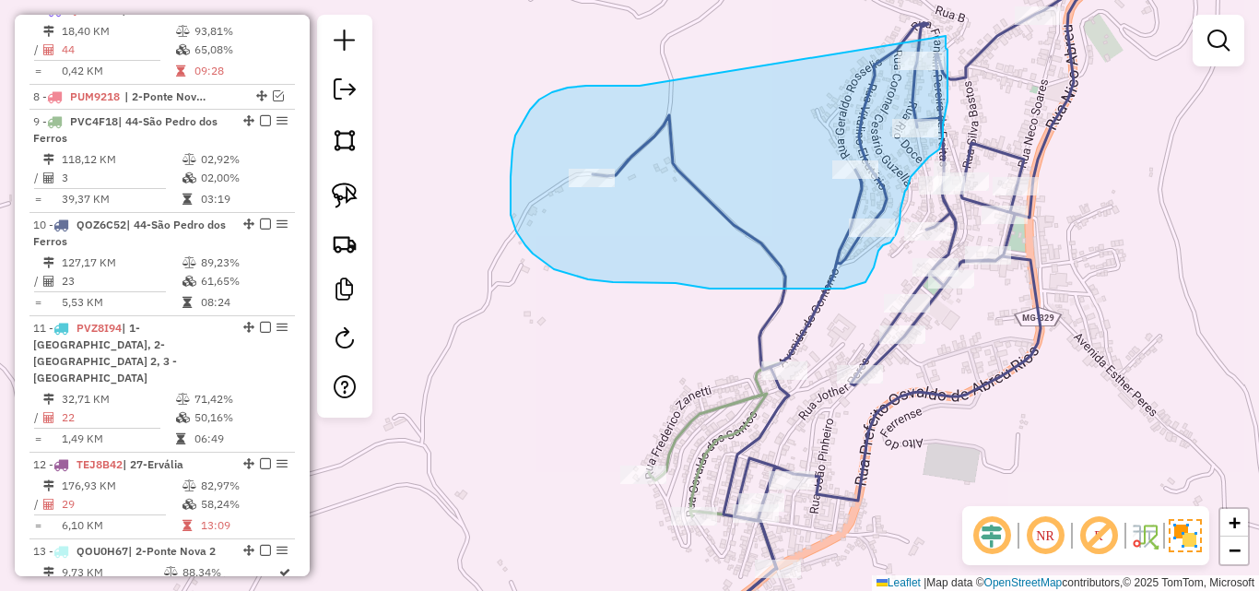
drag, startPoint x: 631, startPoint y: 86, endPoint x: 946, endPoint y: 36, distance: 318.2
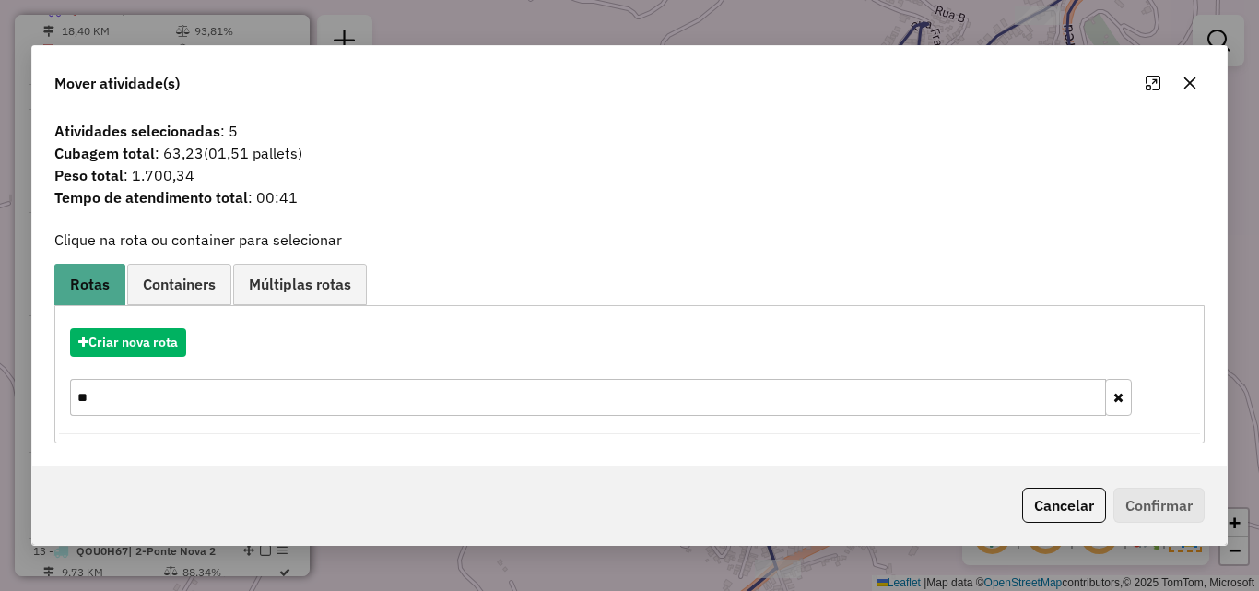
drag, startPoint x: 168, startPoint y: 401, endPoint x: 5, endPoint y: 394, distance: 163.3
click at [9, 394] on div "Mover atividade(s) Atividades selecionadas : 5 Cubagem total : 63,23 (01,51 pal…" at bounding box center [629, 295] width 1259 height 591
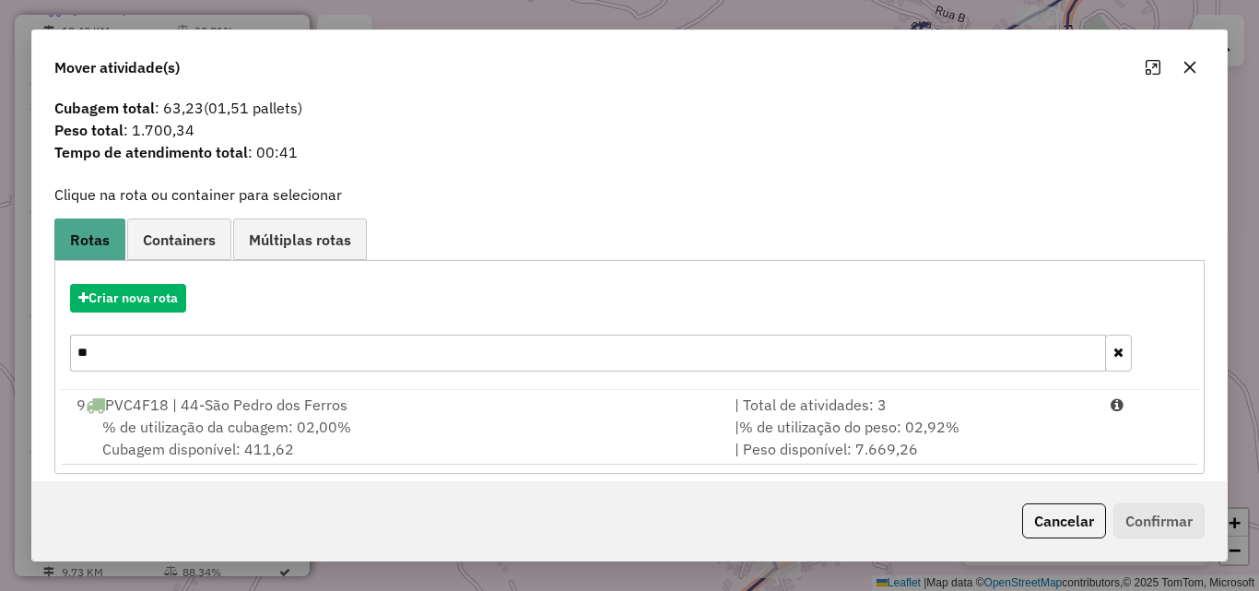
scroll to position [44, 0]
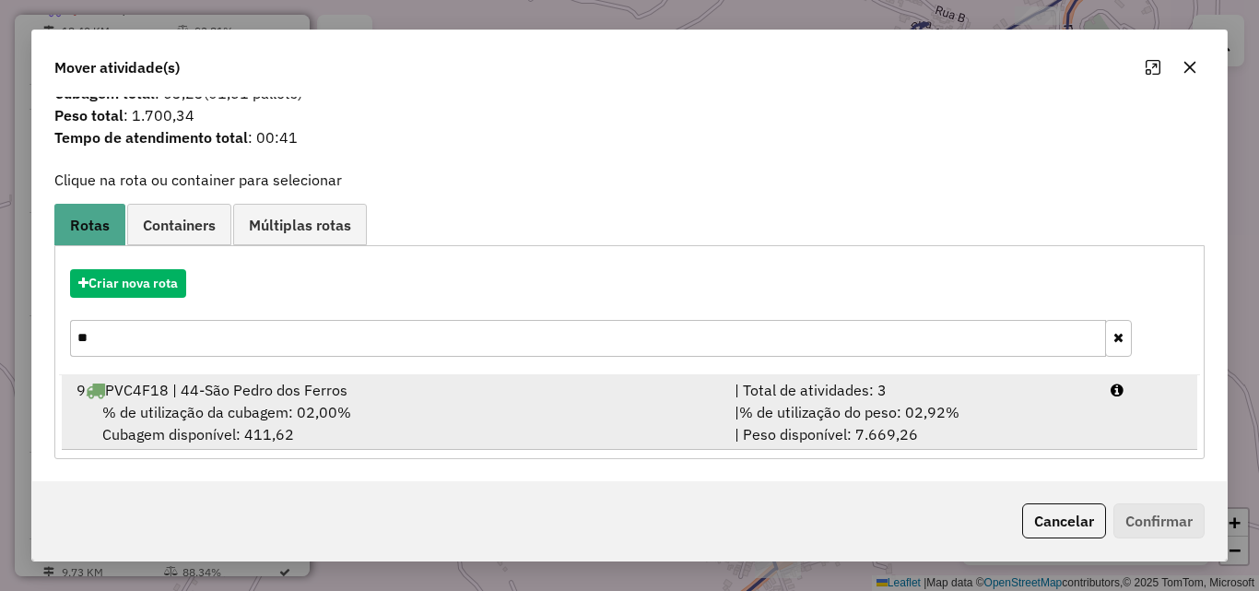
type input "**"
click at [557, 403] on div "% de utilização da cubagem: 02,00% Cubagem disponível: 411,62" at bounding box center [394, 423] width 658 height 44
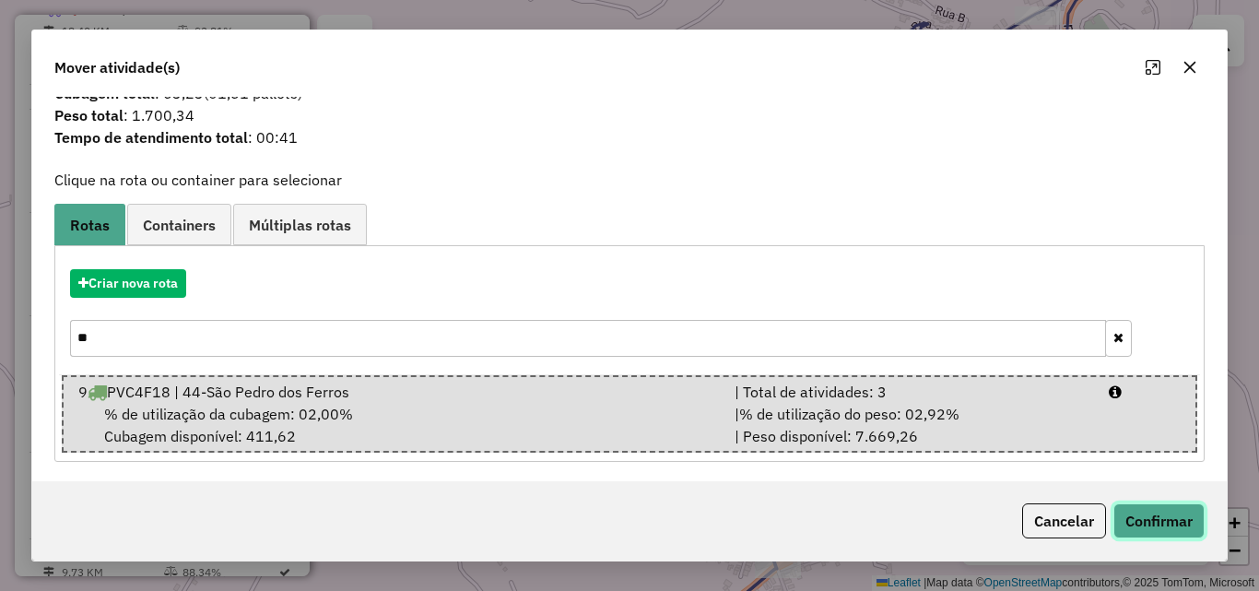
click at [1145, 527] on button "Confirmar" at bounding box center [1158, 520] width 91 height 35
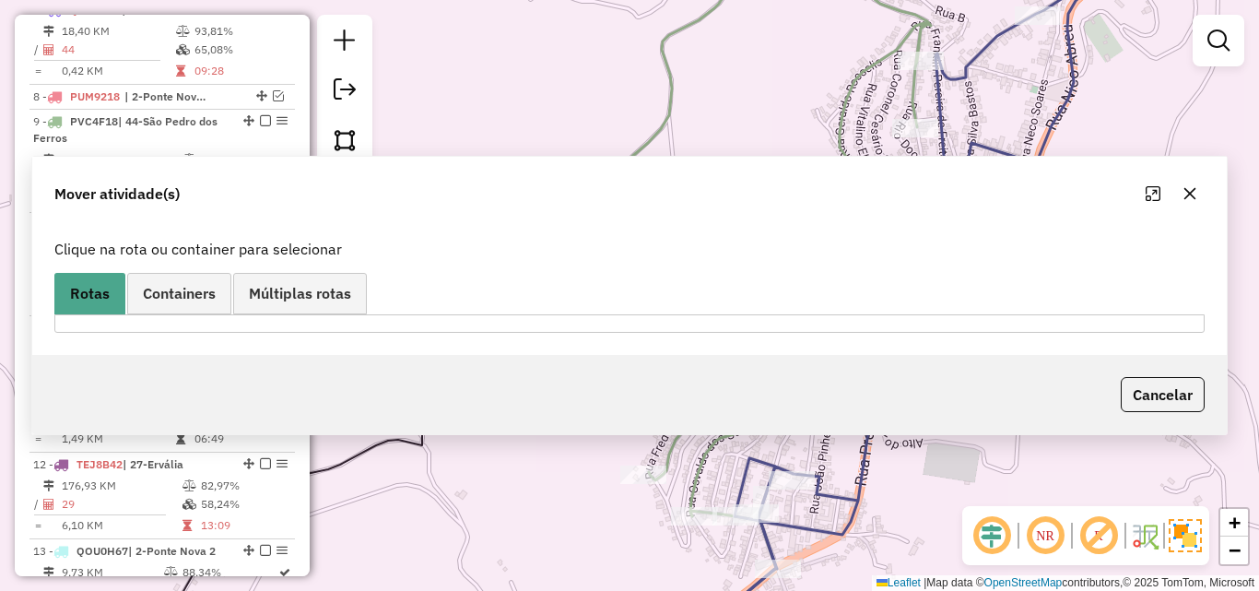
scroll to position [0, 0]
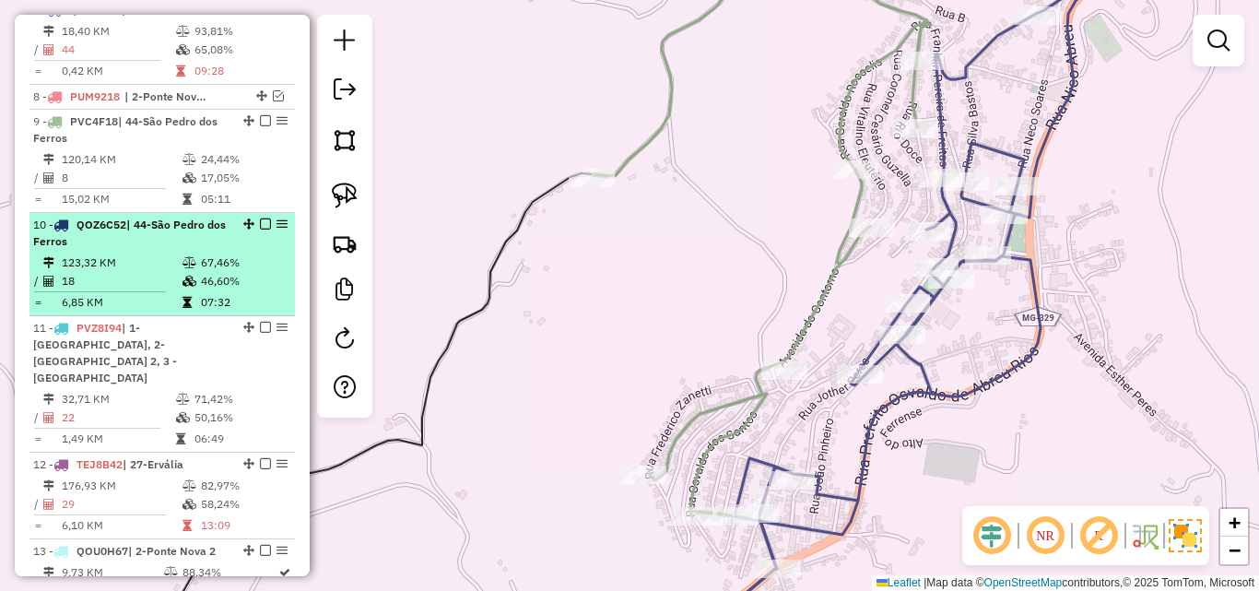
click at [244, 272] on td "46,60%" at bounding box center [244, 281] width 88 height 18
select select "*********"
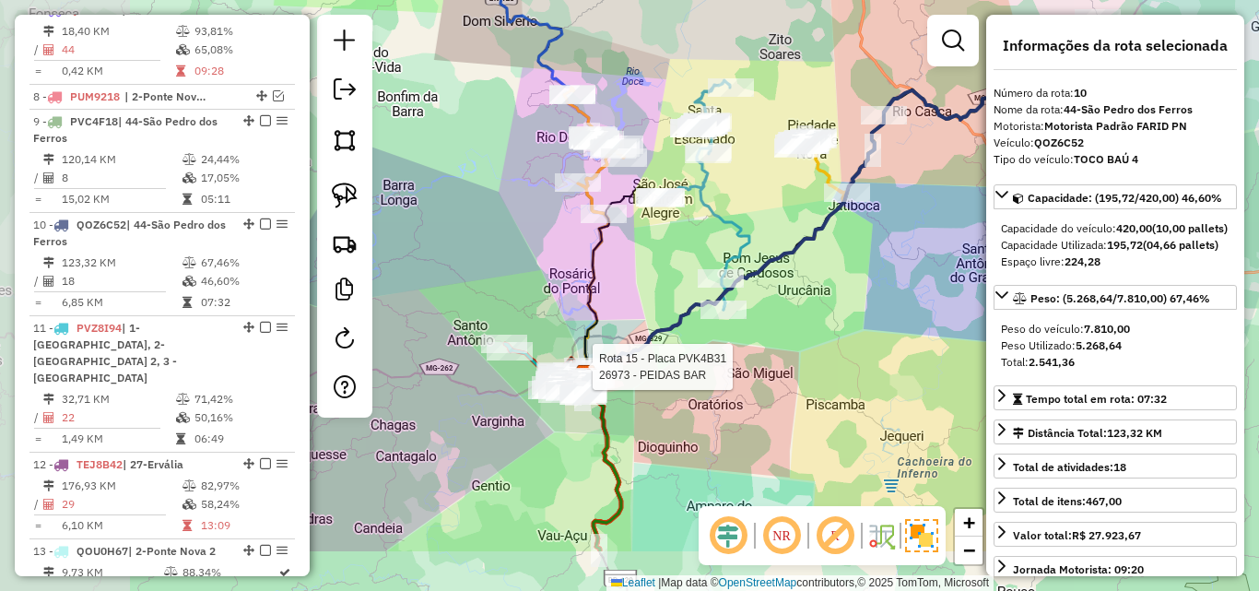
drag, startPoint x: 579, startPoint y: 406, endPoint x: 781, endPoint y: 292, distance: 231.5
click at [811, 284] on div "Rota 15 - Placa PVK4B31 26973 - PEIDAS BAR Janela de atendimento Grade de atend…" at bounding box center [629, 295] width 1259 height 591
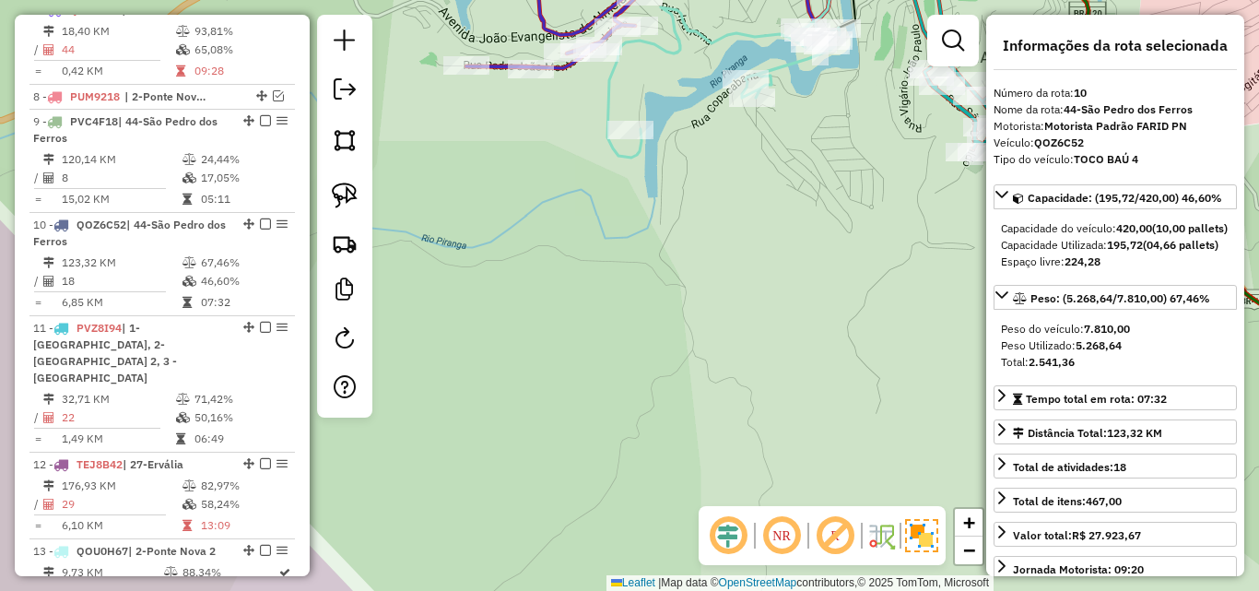
drag, startPoint x: 629, startPoint y: 343, endPoint x: 664, endPoint y: 239, distance: 110.2
click at [664, 239] on div "Rota 15 - Placa PVK4B31 26973 - PEIDAS BAR Janela de atendimento Grade de atend…" at bounding box center [629, 295] width 1259 height 591
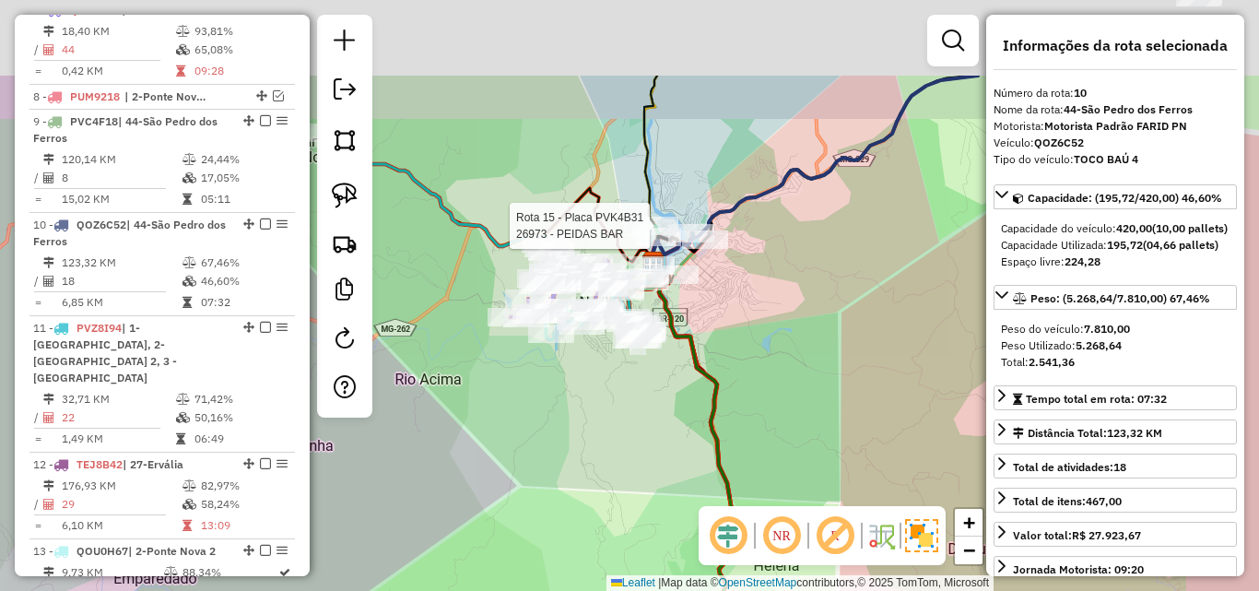
drag, startPoint x: 658, startPoint y: 347, endPoint x: 536, endPoint y: 476, distance: 177.3
click at [536, 476] on div "Rota 15 - Placa PVK4B31 26973 - PEIDAS BAR Janela de atendimento Grade de atend…" at bounding box center [629, 295] width 1259 height 591
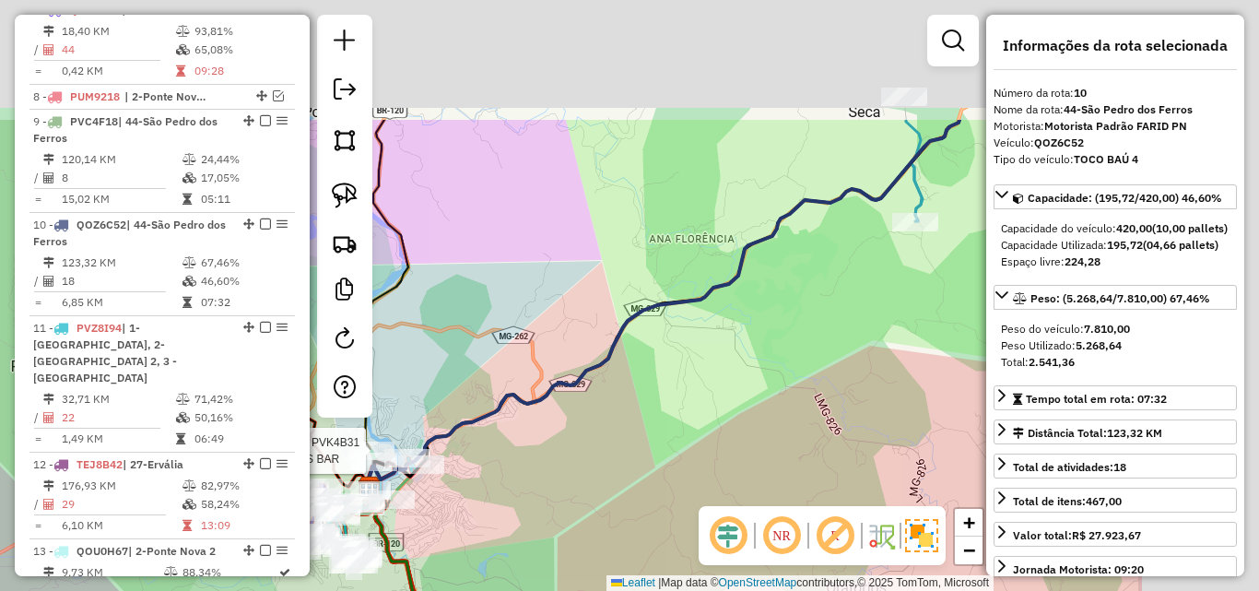
drag, startPoint x: 888, startPoint y: 338, endPoint x: 642, endPoint y: 503, distance: 295.5
click at [642, 503] on div "Rota 15 - Placa PVK4B31 26973 - PEIDAS BAR Janela de atendimento Grade de atend…" at bounding box center [629, 295] width 1259 height 591
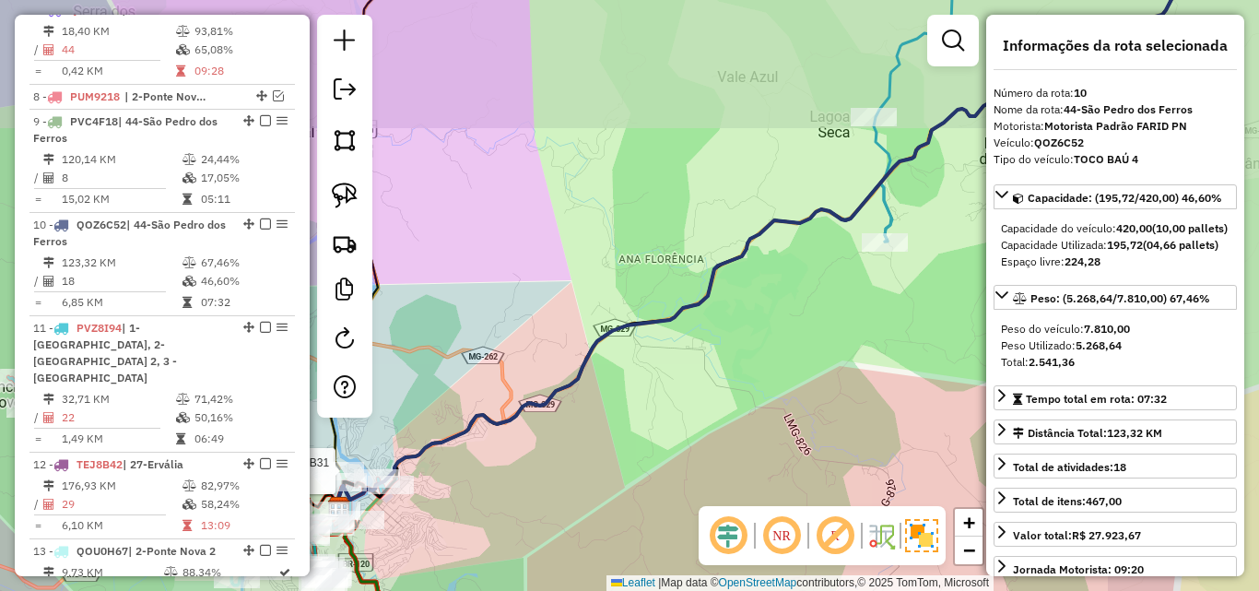
drag, startPoint x: 758, startPoint y: 370, endPoint x: 626, endPoint y: 547, distance: 219.9
click at [626, 547] on div "Rota 15 - Placa PVK4B31 26973 - PEIDAS BAR Janela de atendimento Grade de atend…" at bounding box center [629, 295] width 1259 height 591
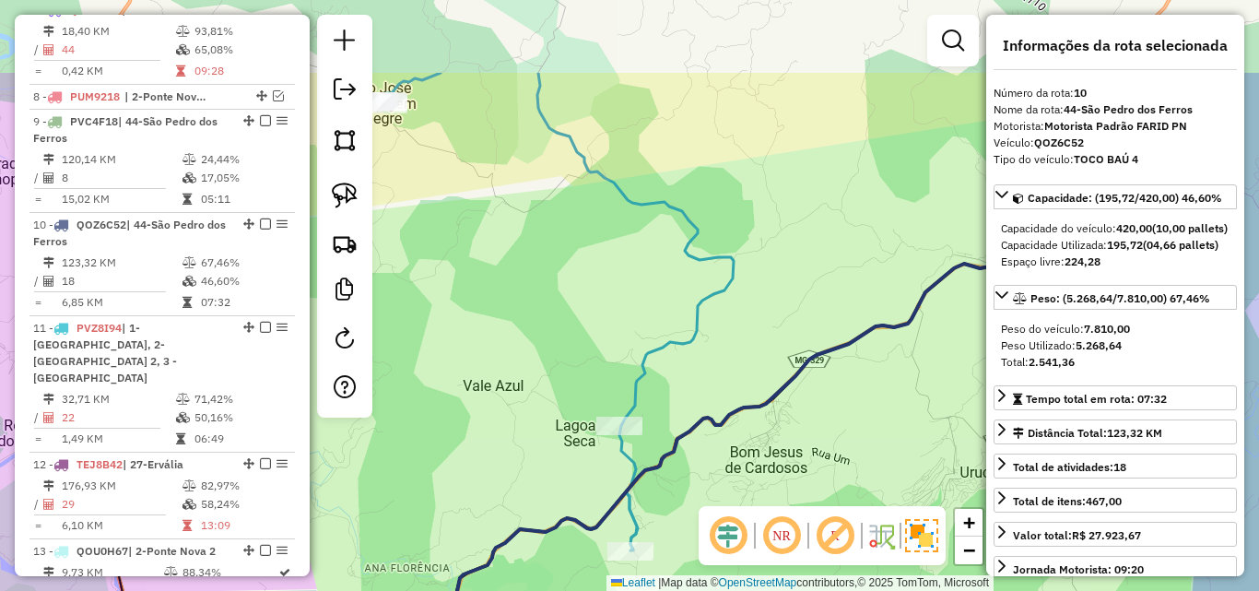
drag, startPoint x: 862, startPoint y: 323, endPoint x: 632, endPoint y: 531, distance: 309.9
click at [632, 531] on div "Rota 15 - Placa PVK4B31 26973 - PEIDAS BAR Janela de atendimento Grade de atend…" at bounding box center [629, 295] width 1259 height 591
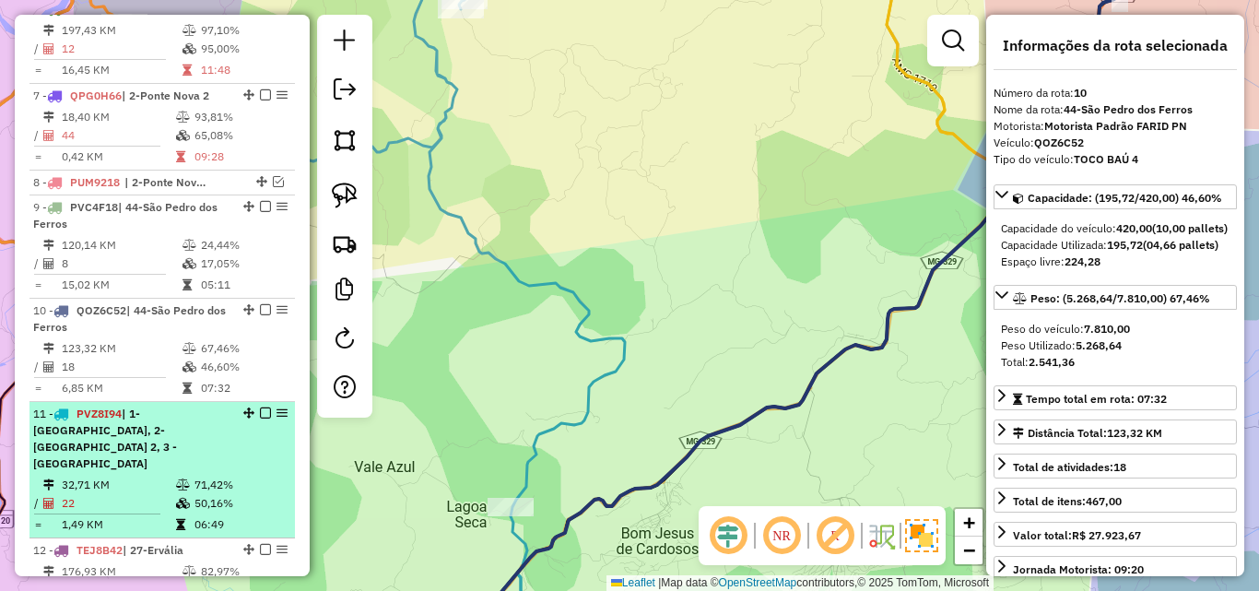
scroll to position [1257, 0]
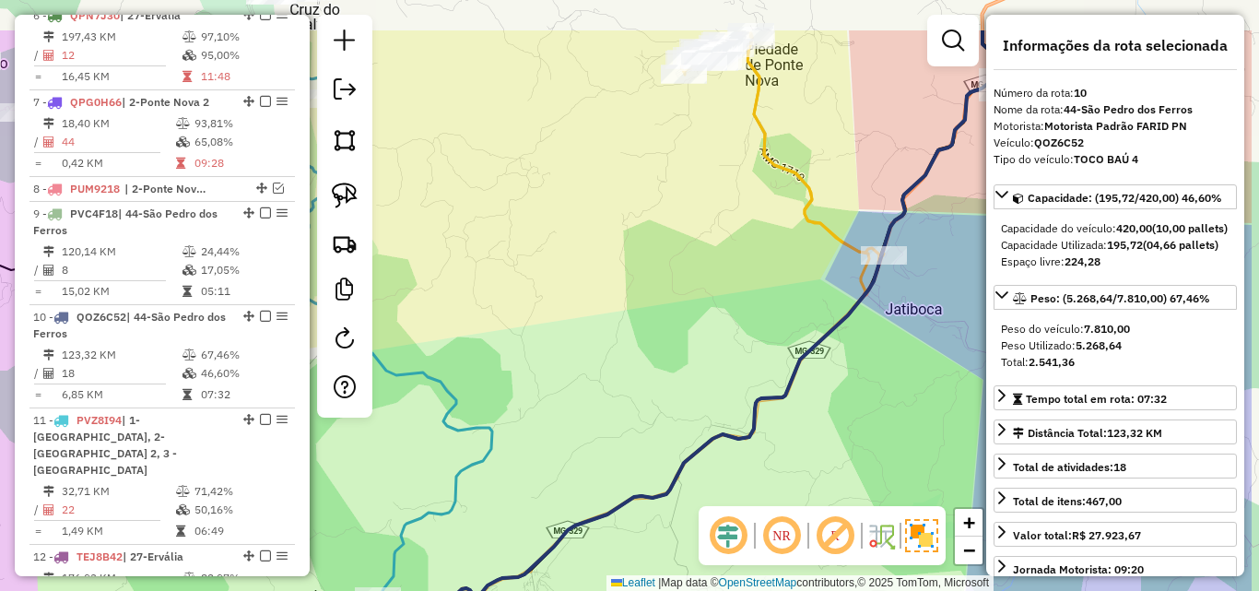
drag, startPoint x: 698, startPoint y: 244, endPoint x: 459, endPoint y: 417, distance: 295.0
click at [459, 417] on div "Rota 15 - Placa PVK4B31 26973 - PEIDAS BAR Janela de atendimento Grade de atend…" at bounding box center [629, 295] width 1259 height 591
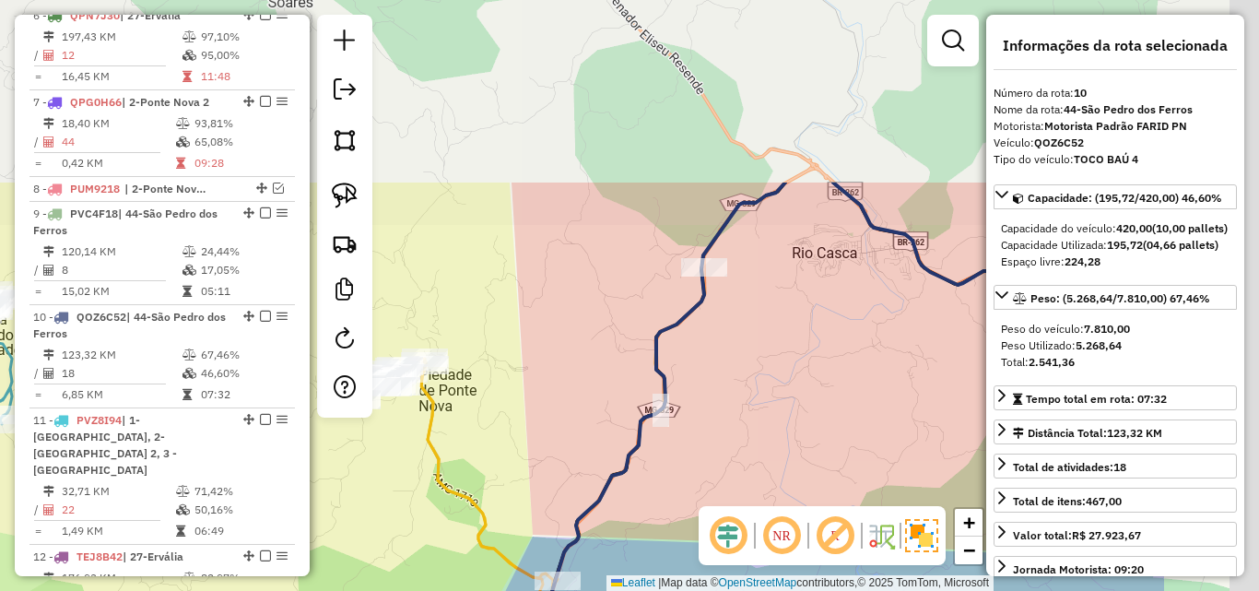
drag, startPoint x: 708, startPoint y: 243, endPoint x: 488, endPoint y: 485, distance: 326.8
click at [488, 485] on div "Rota 15 - Placa PVK4B31 26973 - PEIDAS BAR Janela de atendimento Grade de atend…" at bounding box center [629, 295] width 1259 height 591
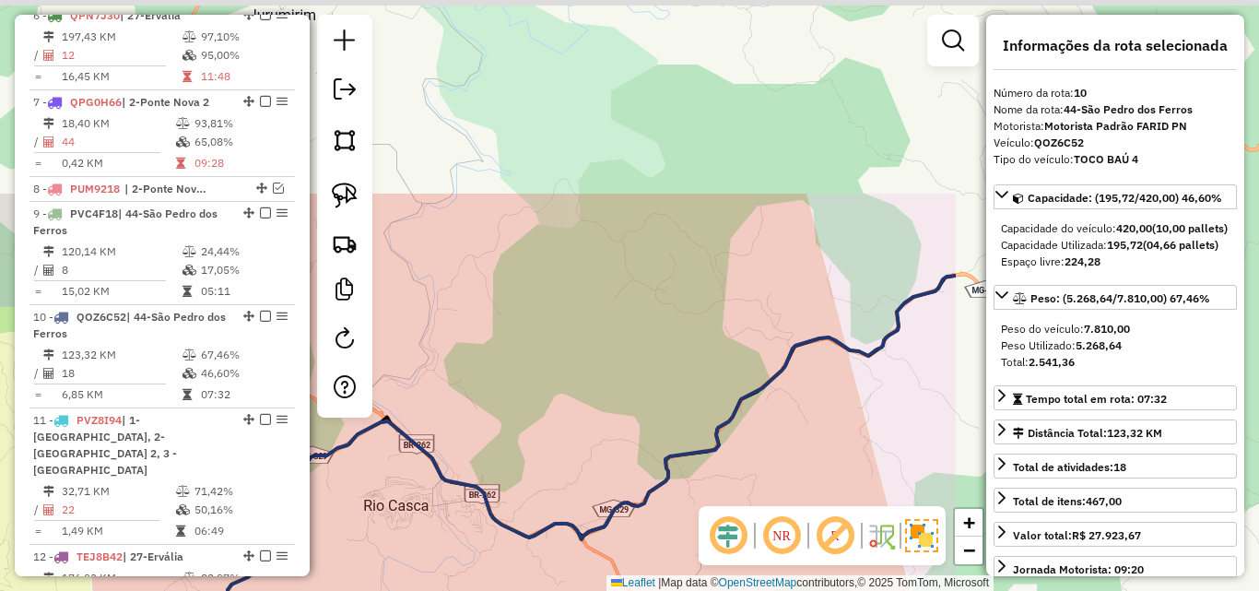
drag, startPoint x: 833, startPoint y: 290, endPoint x: 382, endPoint y: 553, distance: 522.4
click at [382, 553] on div "Rota 15 - Placa PVK4B31 26973 - PEIDAS BAR Janela de atendimento Grade de atend…" at bounding box center [629, 295] width 1259 height 591
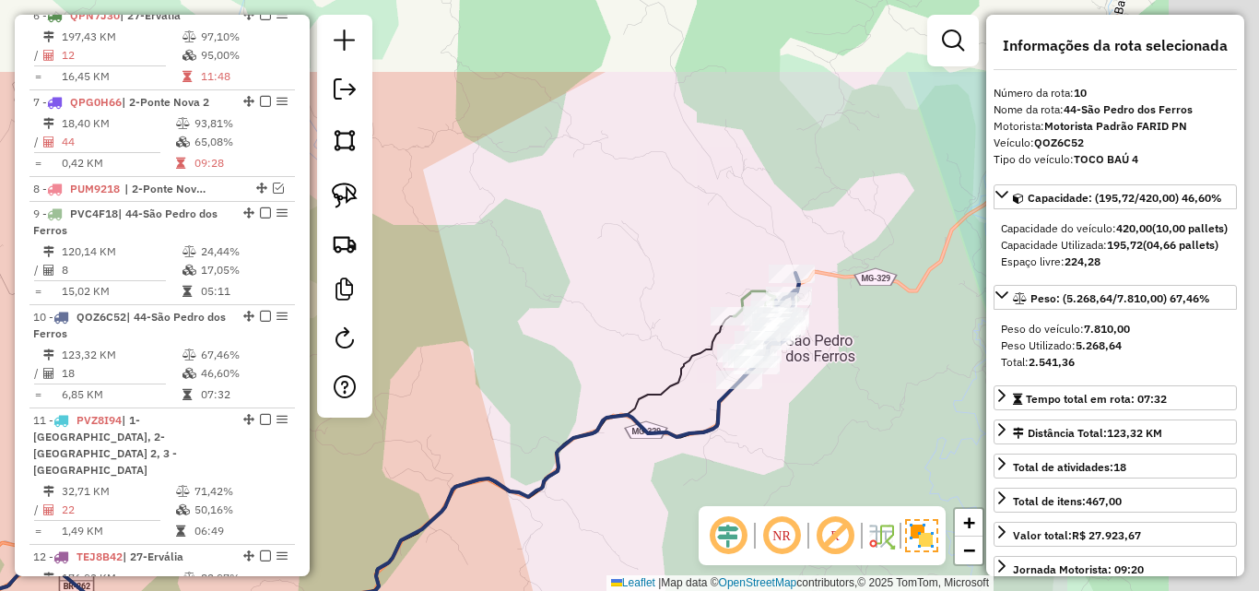
drag, startPoint x: 645, startPoint y: 327, endPoint x: 328, endPoint y: 458, distance: 343.0
click at [328, 458] on div "Rota 15 - Placa PVK4B31 26973 - PEIDAS BAR Janela de atendimento Grade de atend…" at bounding box center [629, 295] width 1259 height 591
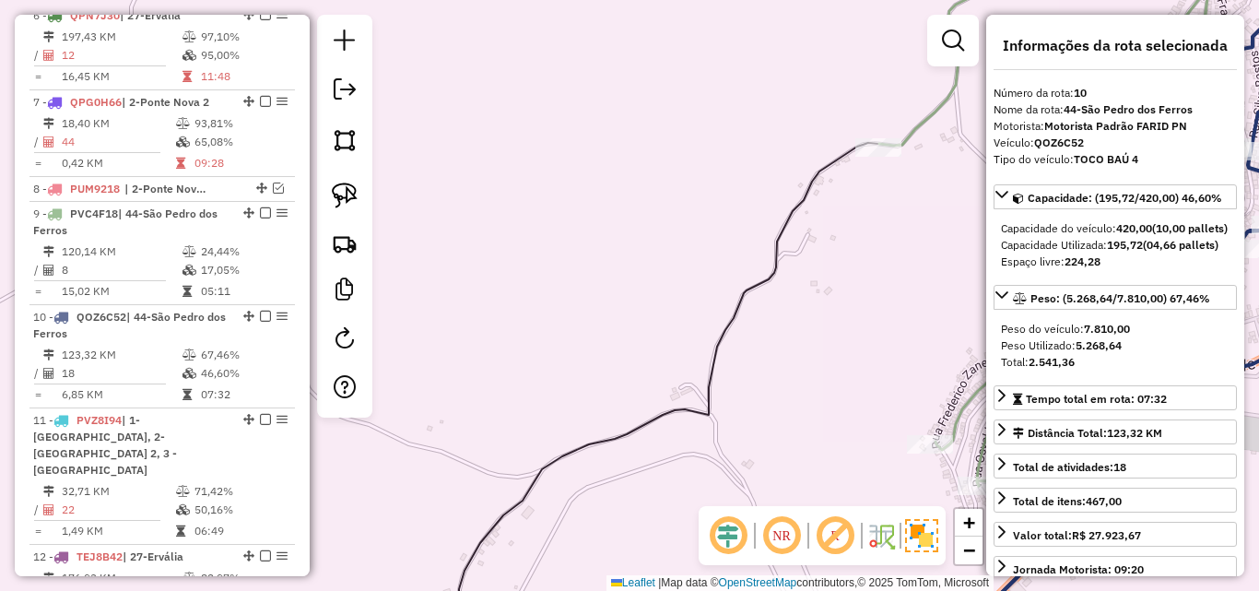
drag, startPoint x: 784, startPoint y: 389, endPoint x: 546, endPoint y: 343, distance: 243.1
click at [547, 343] on div "Rota 15 - Placa PVK4B31 26973 - PEIDAS BAR Janela de atendimento Grade de atend…" at bounding box center [629, 295] width 1259 height 591
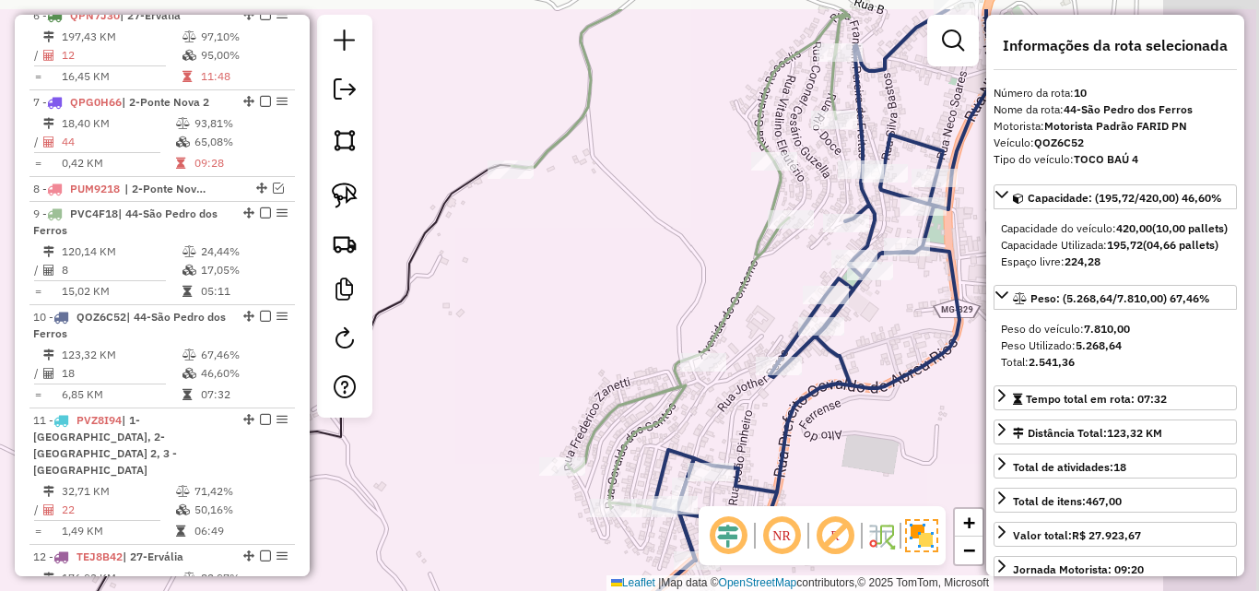
drag, startPoint x: 791, startPoint y: 270, endPoint x: 567, endPoint y: 415, distance: 266.6
click at [539, 424] on div "Rota 15 - Placa PVK4B31 26973 - PEIDAS BAR Janela de atendimento Grade de atend…" at bounding box center [629, 295] width 1259 height 591
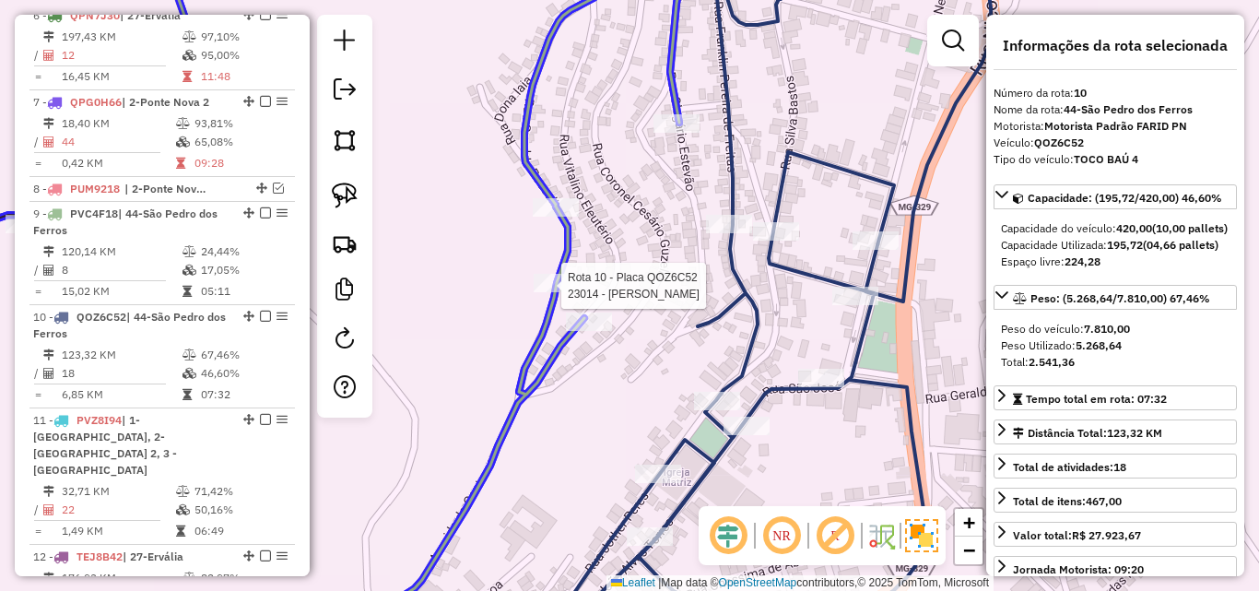
drag, startPoint x: 709, startPoint y: 340, endPoint x: 565, endPoint y: 295, distance: 150.7
click at [565, 292] on div at bounding box center [557, 283] width 46 height 18
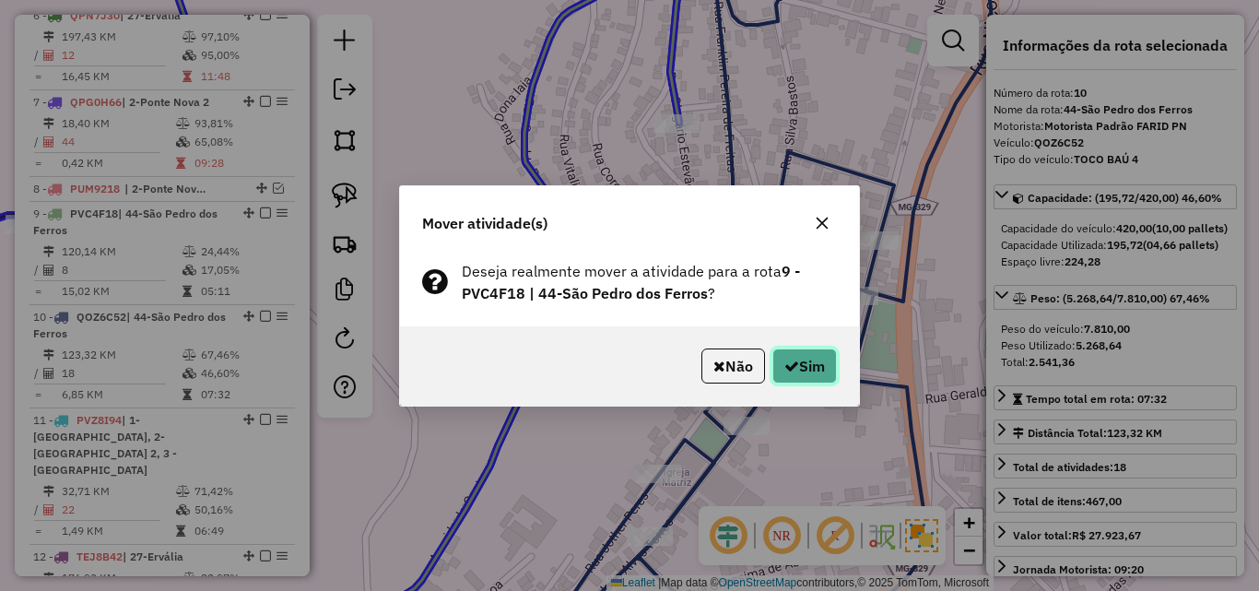
click at [812, 358] on button "Sim" at bounding box center [804, 365] width 65 height 35
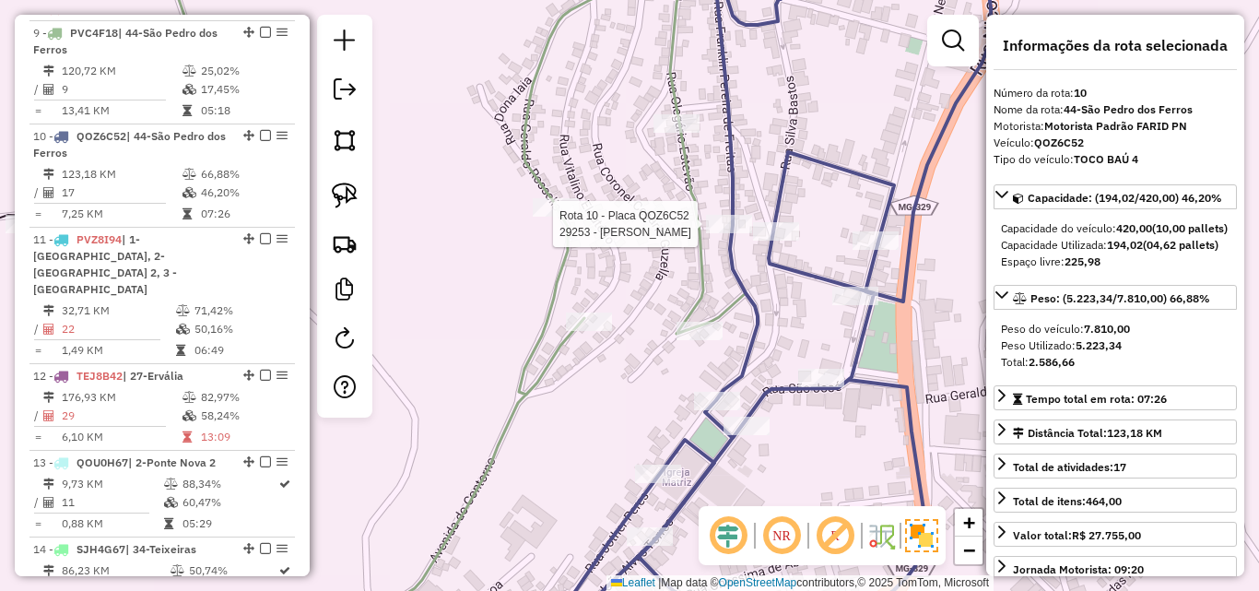
scroll to position [1514, 0]
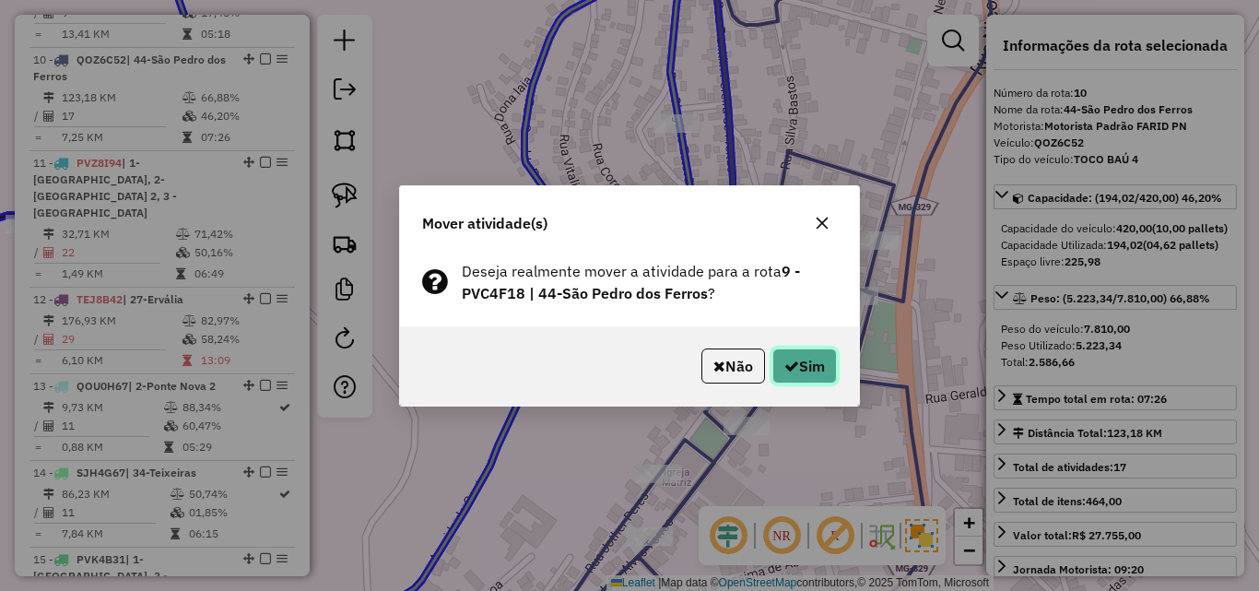
click at [782, 356] on button "Sim" at bounding box center [804, 365] width 65 height 35
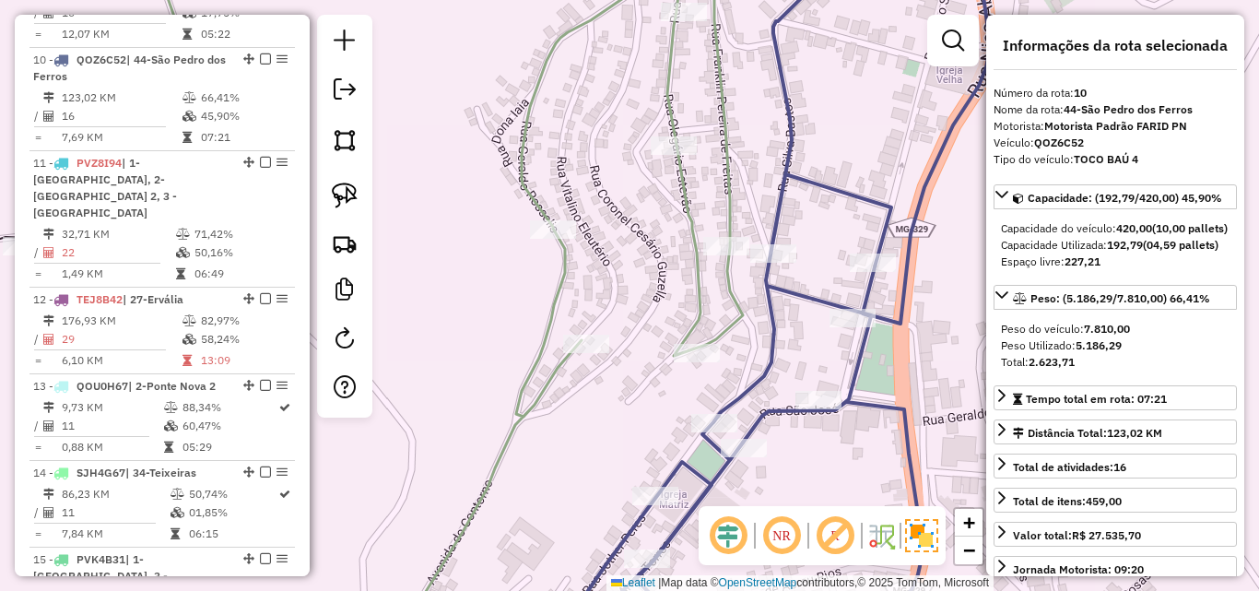
drag, startPoint x: 651, startPoint y: 215, endPoint x: 617, endPoint y: 269, distance: 63.7
click at [635, 336] on div "Rota 15 - Placa PVK4B31 26973 - PEIDAS BAR Janela de atendimento Grade de atend…" at bounding box center [629, 295] width 1259 height 591
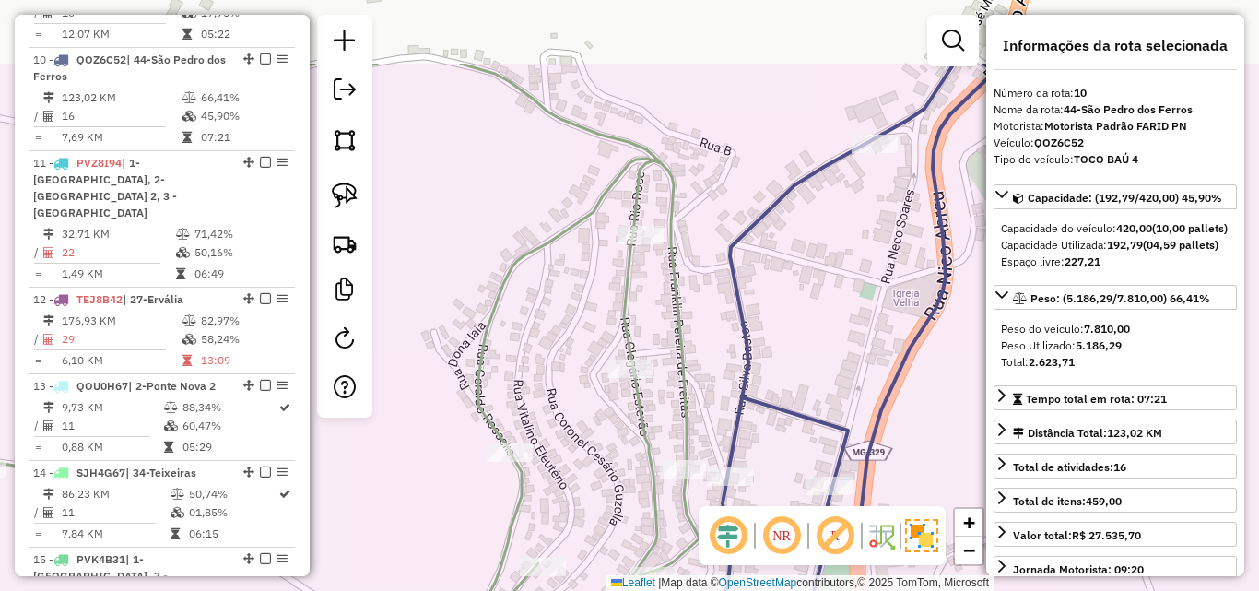
drag, startPoint x: 611, startPoint y: 226, endPoint x: 596, endPoint y: 127, distance: 99.7
click at [596, 127] on div "Rota 15 - Placa PVK4B31 26973 - PEIDAS BAR Janela de atendimento Grade de atend…" at bounding box center [629, 295] width 1259 height 591
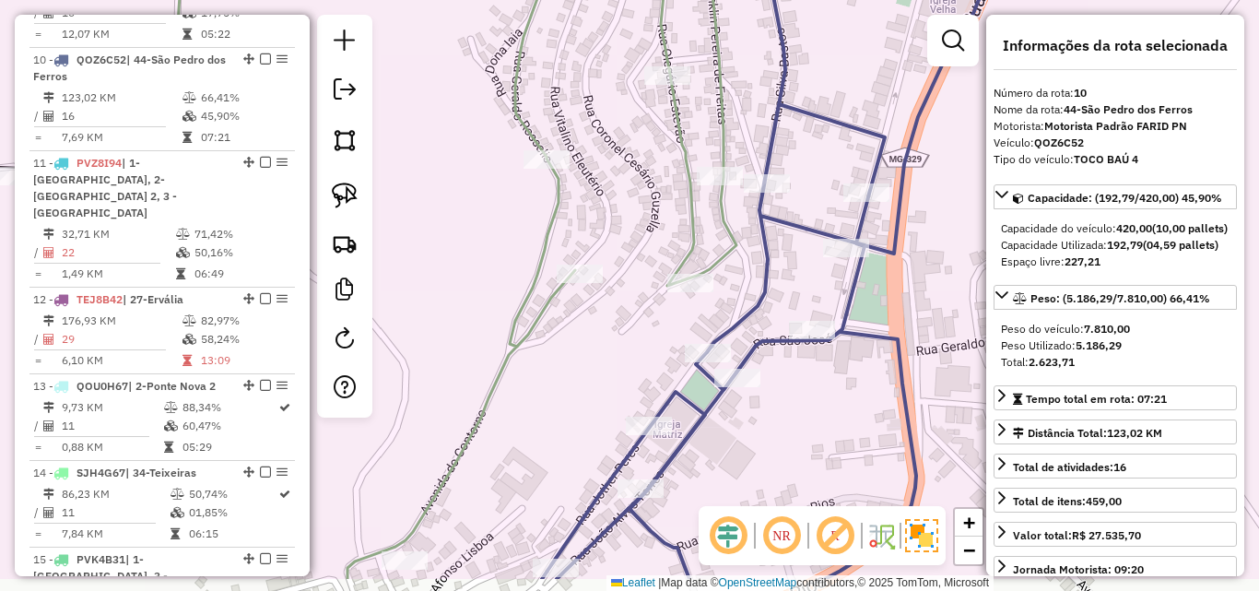
drag, startPoint x: 589, startPoint y: 276, endPoint x: 635, endPoint y: 127, distance: 155.4
click at [635, 127] on div "Rota 15 - Placa PVK4B31 26973 - PEIDAS BAR Janela de atendimento Grade de atend…" at bounding box center [629, 295] width 1259 height 591
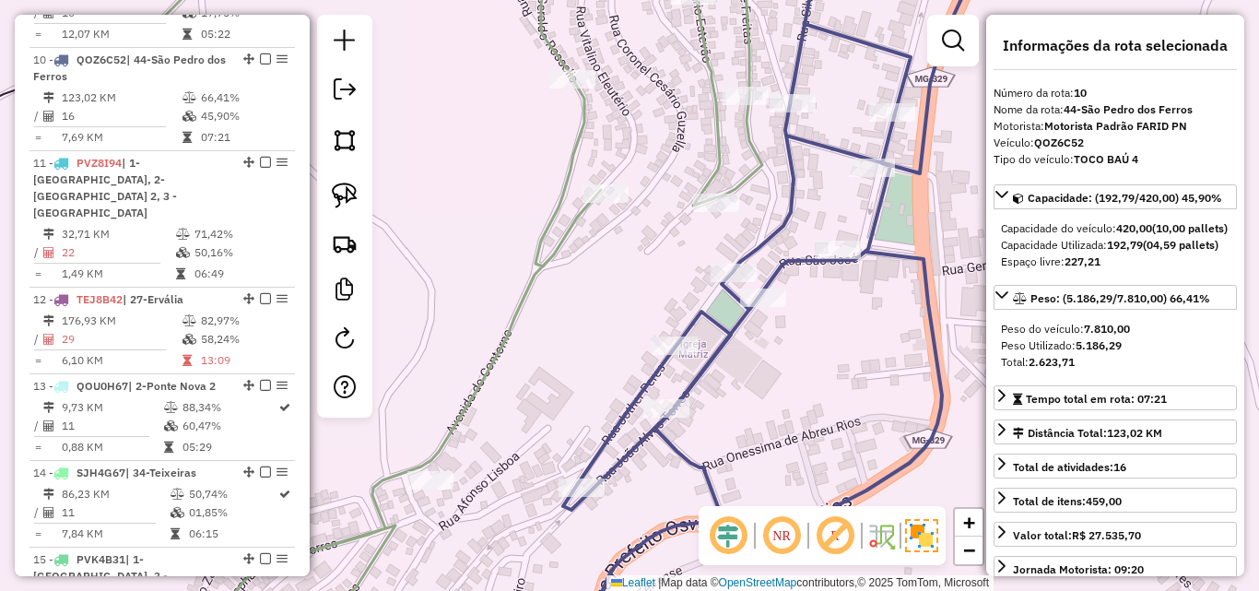
drag, startPoint x: 632, startPoint y: 294, endPoint x: 752, endPoint y: 101, distance: 226.8
click at [752, 102] on div "Rota 15 - Placa PVK4B31 26973 - PEIDAS BAR Janela de atendimento Grade de atend…" at bounding box center [629, 295] width 1259 height 591
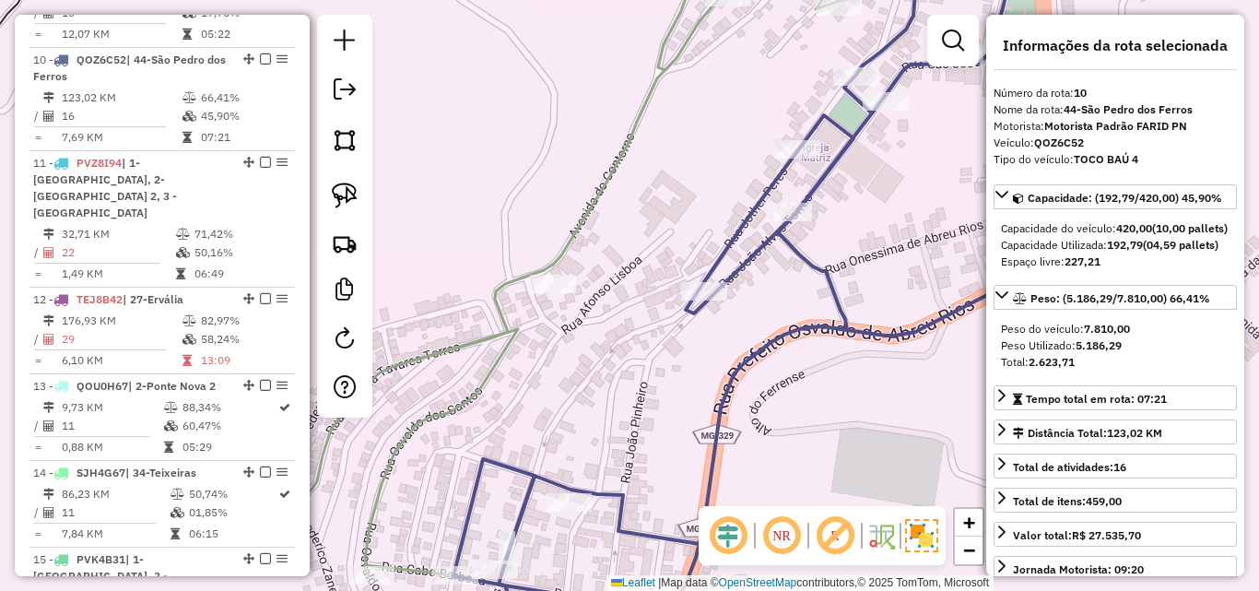
drag, startPoint x: 654, startPoint y: 228, endPoint x: 740, endPoint y: 48, distance: 199.1
click at [738, 52] on div "Rota 15 - Placa PVK4B31 26973 - PEIDAS BAR Janela de atendimento Grade de atend…" at bounding box center [629, 295] width 1259 height 591
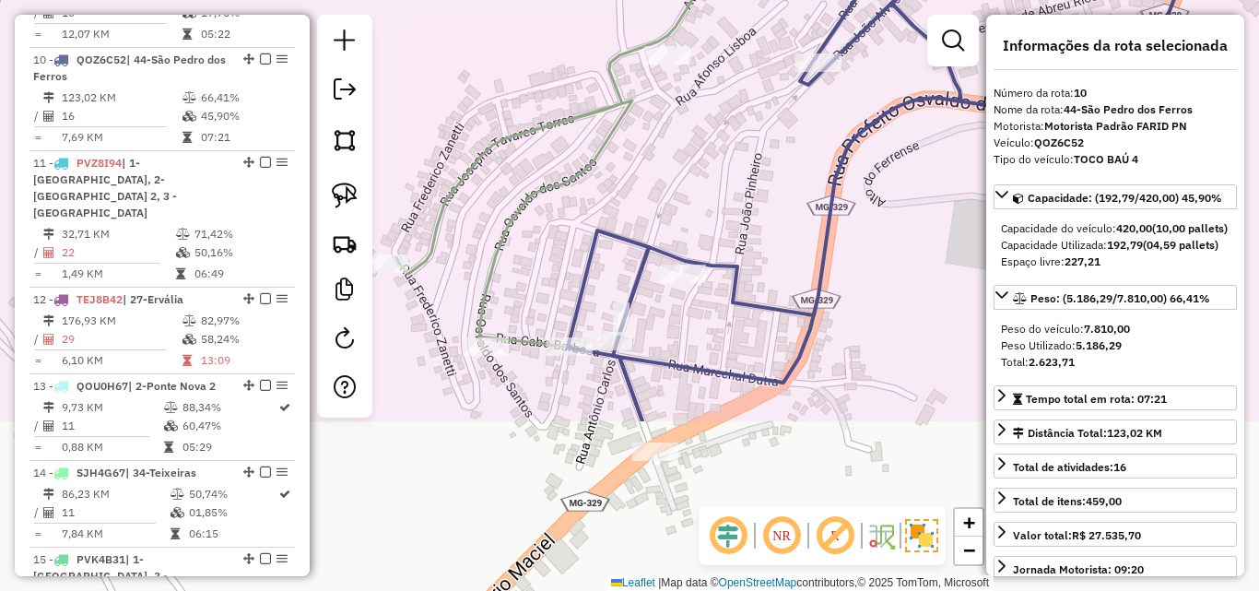
drag, startPoint x: 651, startPoint y: 211, endPoint x: 739, endPoint y: 136, distance: 115.8
click at [739, 136] on div "Rota 15 - Placa PVK4B31 26973 - PEIDAS BAR Janela de atendimento Grade de atend…" at bounding box center [629, 295] width 1259 height 591
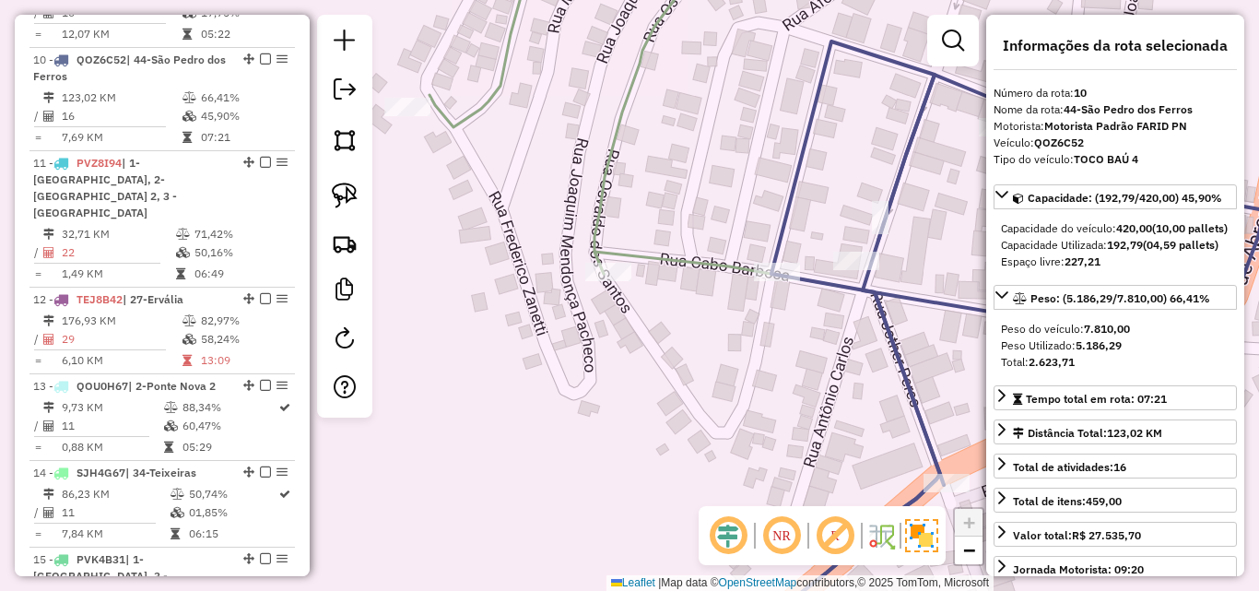
drag, startPoint x: 612, startPoint y: 302, endPoint x: 736, endPoint y: 311, distance: 124.7
click at [736, 311] on div "Rota 15 - Placa PVK4B31 26973 - PEIDAS BAR Janela de atendimento Grade de atend…" at bounding box center [629, 295] width 1259 height 591
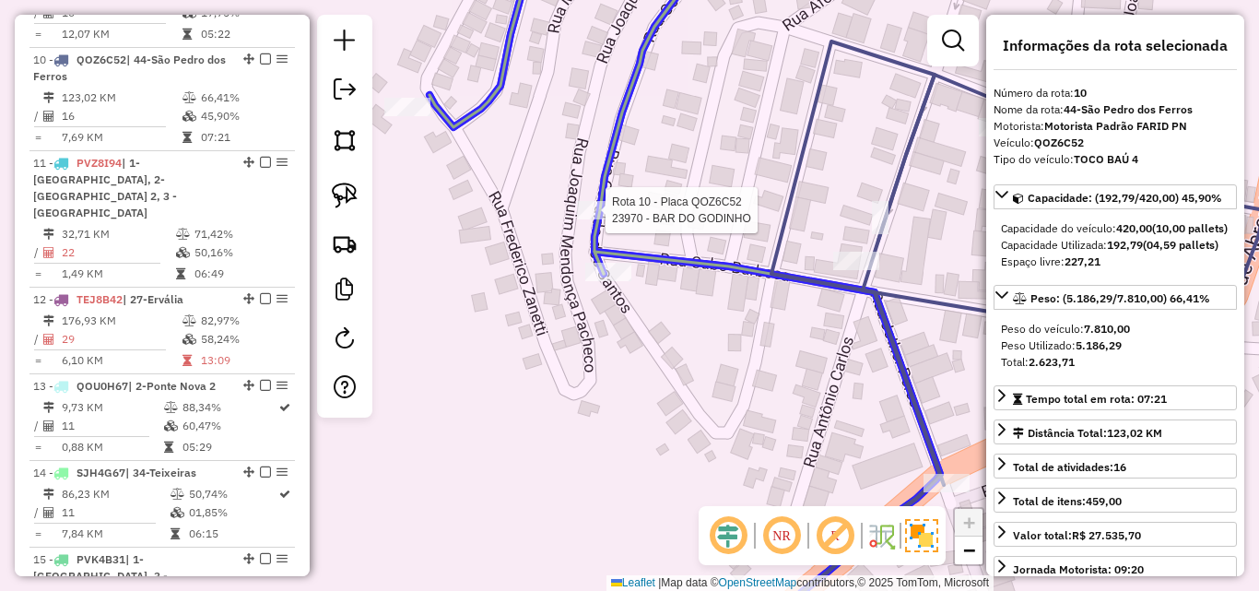
click at [605, 219] on div at bounding box center [600, 210] width 46 height 18
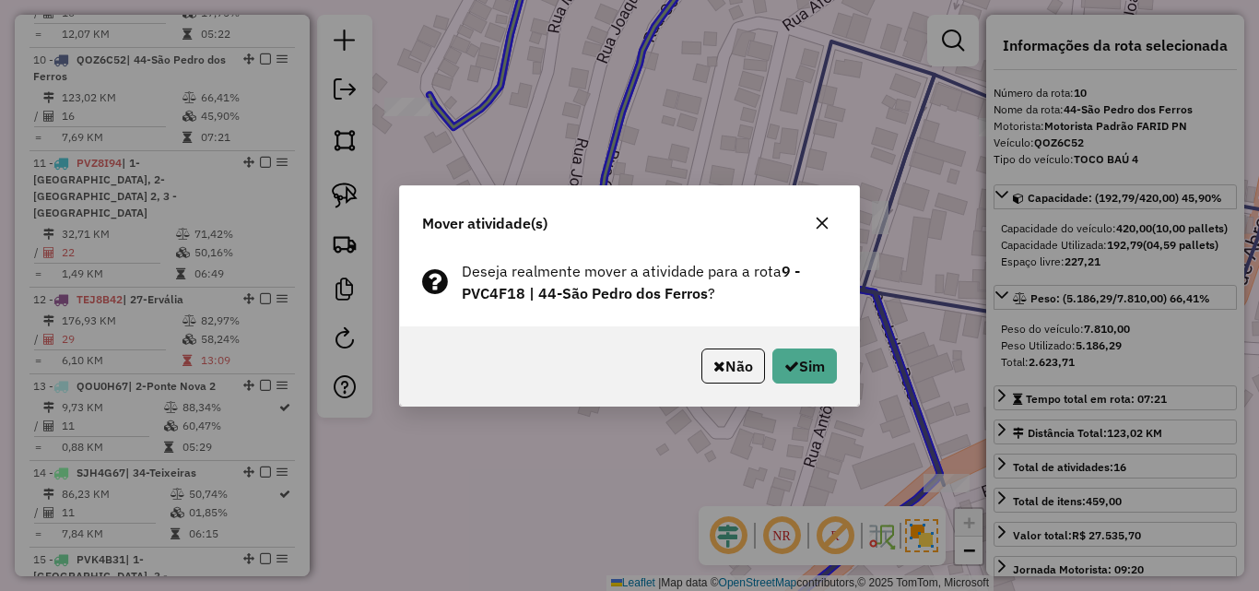
click at [820, 220] on icon "button" at bounding box center [823, 223] width 12 height 12
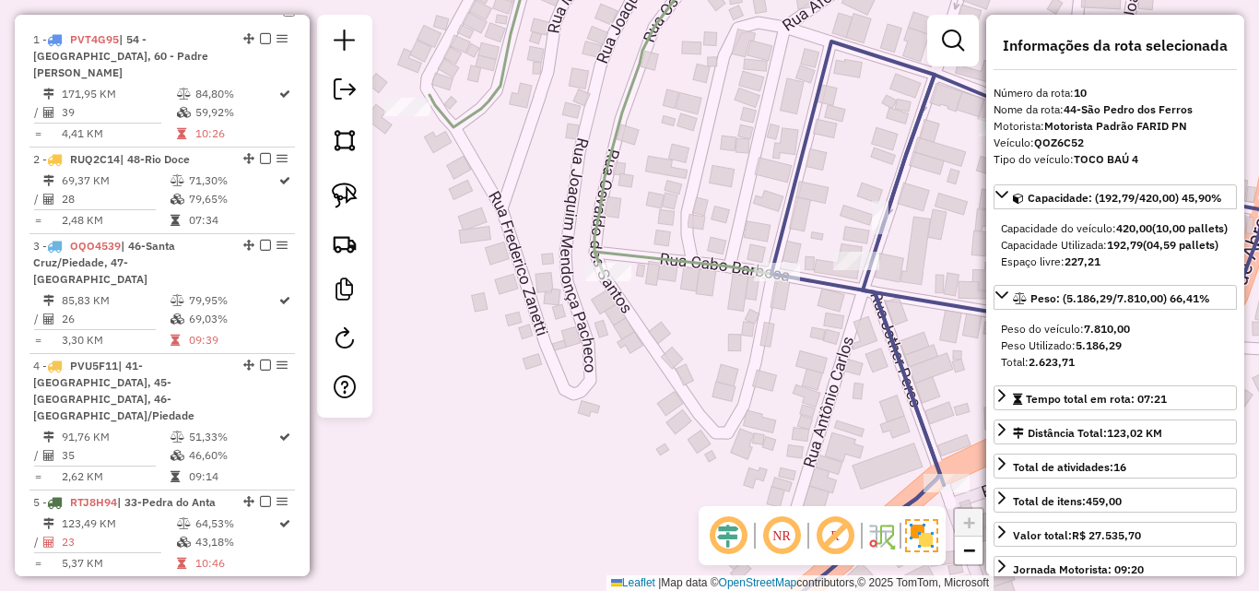
scroll to position [685, 0]
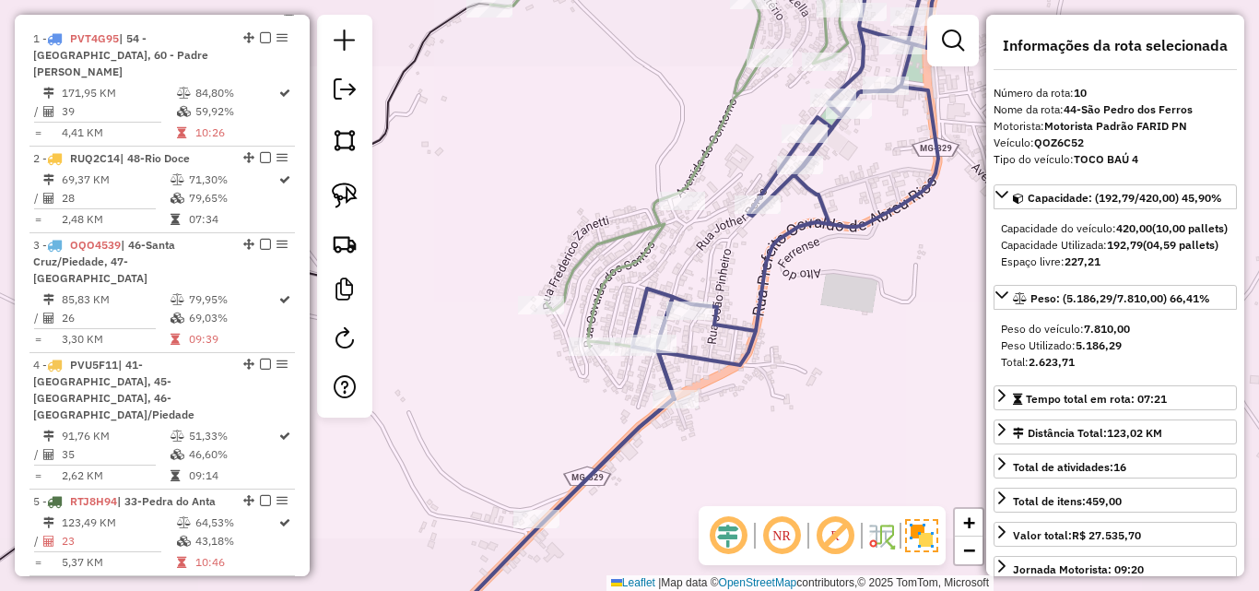
drag, startPoint x: 590, startPoint y: 398, endPoint x: 617, endPoint y: 293, distance: 108.4
click at [617, 293] on div "Rota 15 - Placa PVK4B31 26973 - PEIDAS BAR Janela de atendimento Grade de atend…" at bounding box center [629, 295] width 1259 height 591
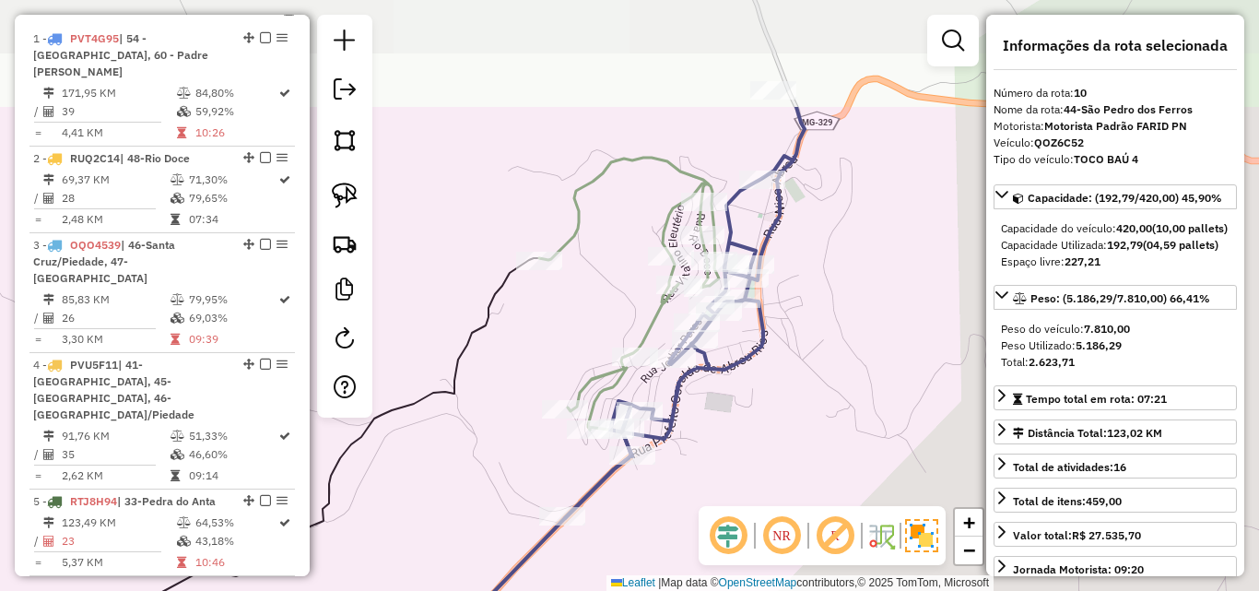
drag, startPoint x: 693, startPoint y: 327, endPoint x: 705, endPoint y: 403, distance: 76.5
click at [665, 492] on div "Rota 15 - Placa PVK4B31 26973 - PEIDAS BAR Janela de atendimento Grade de atend…" at bounding box center [629, 295] width 1259 height 591
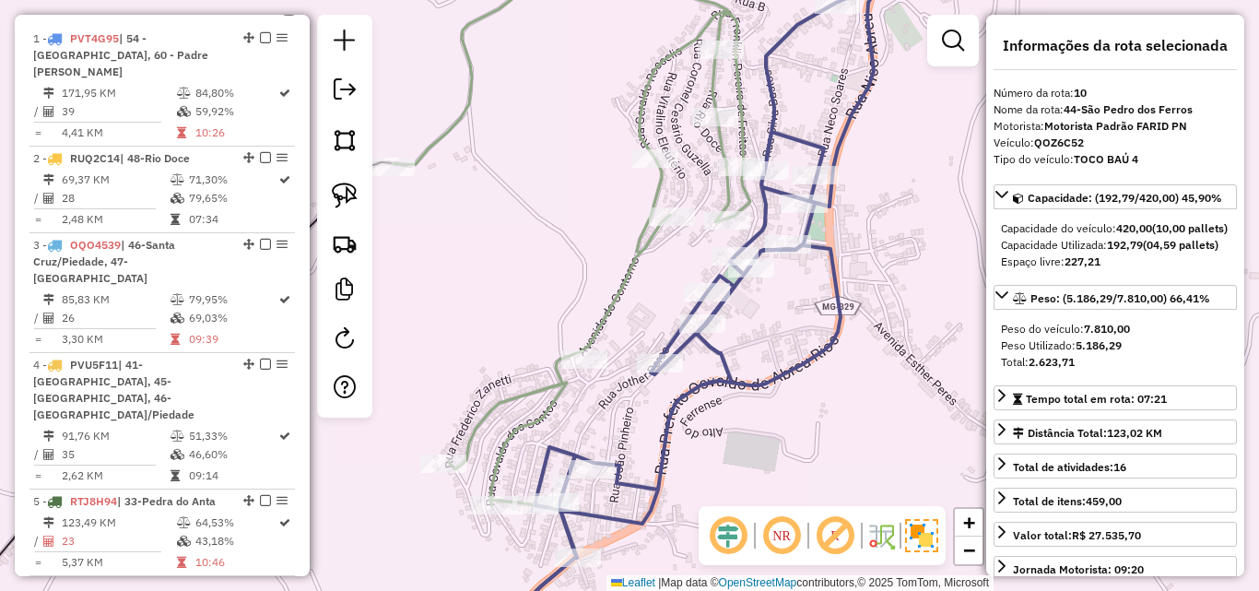
drag, startPoint x: 798, startPoint y: 115, endPoint x: 855, endPoint y: 55, distance: 82.8
click at [855, 43] on div "Rota 15 - Placa PVK4B31 26973 - PEIDAS BAR Janela de atendimento Grade de atend…" at bounding box center [629, 295] width 1259 height 591
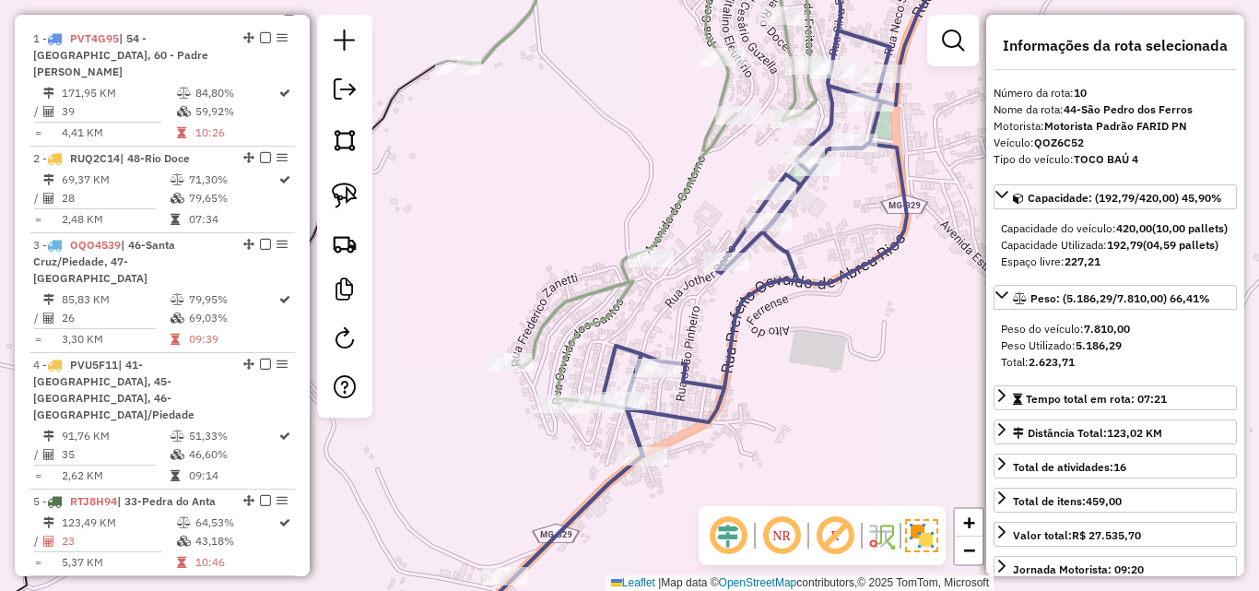
drag, startPoint x: 653, startPoint y: 392, endPoint x: 700, endPoint y: 335, distance: 73.9
click at [700, 335] on div "Rota 15 - Placa PVK4B31 26973 - PEIDAS BAR Janela de atendimento Grade de atend…" at bounding box center [629, 295] width 1259 height 591
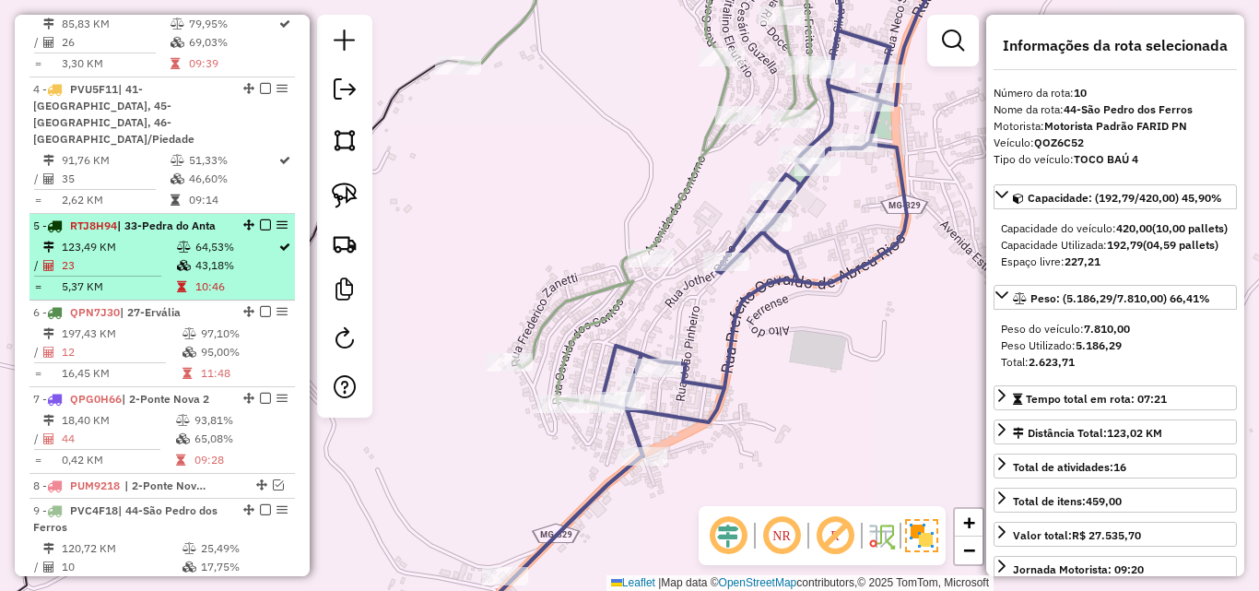
scroll to position [961, 0]
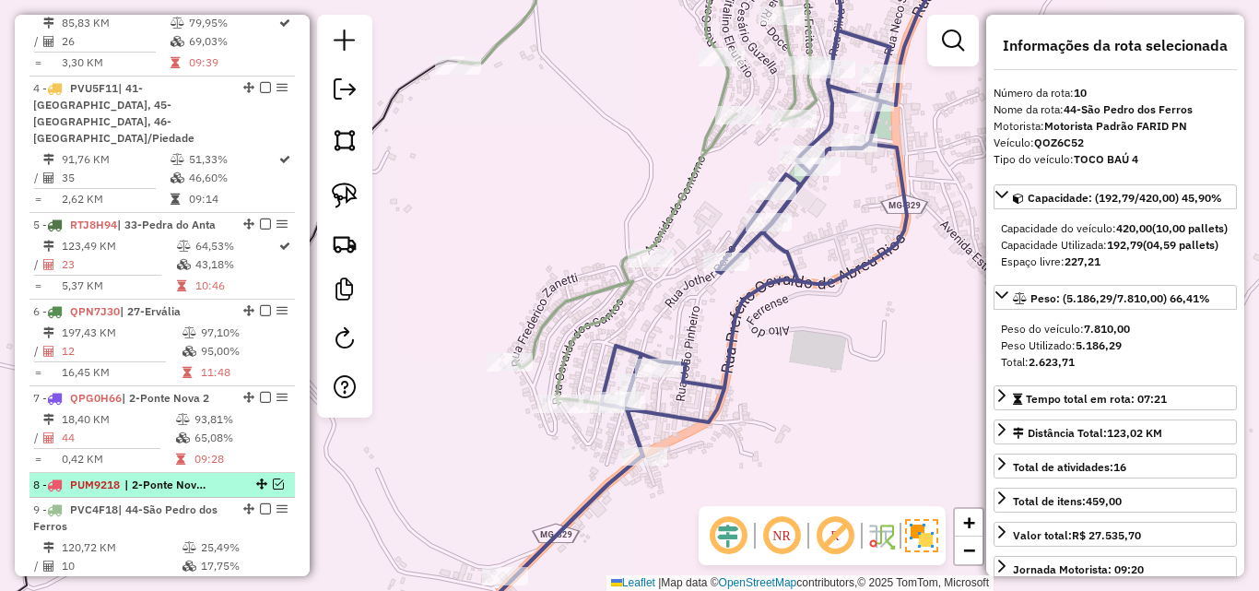
click at [273, 478] on em at bounding box center [278, 483] width 11 height 11
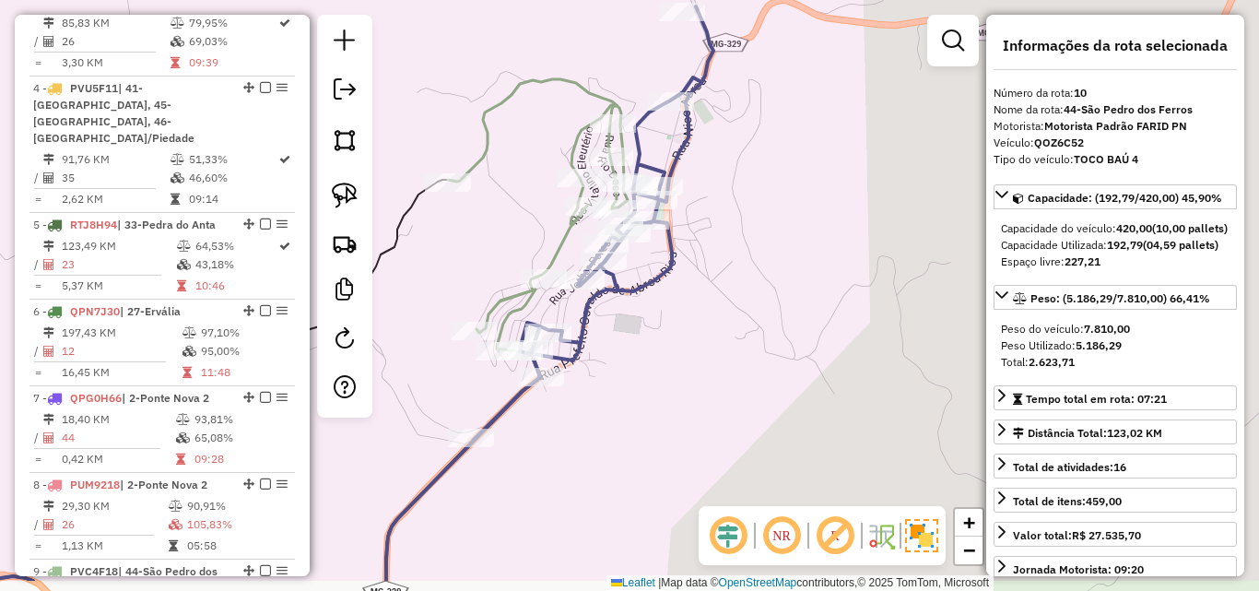
drag, startPoint x: 638, startPoint y: 511, endPoint x: 727, endPoint y: 300, distance: 228.4
click at [724, 311] on div "Rota 15 - Placa PVK4B31 26973 - PEIDAS BAR Janela de atendimento Grade de atend…" at bounding box center [629, 295] width 1259 height 591
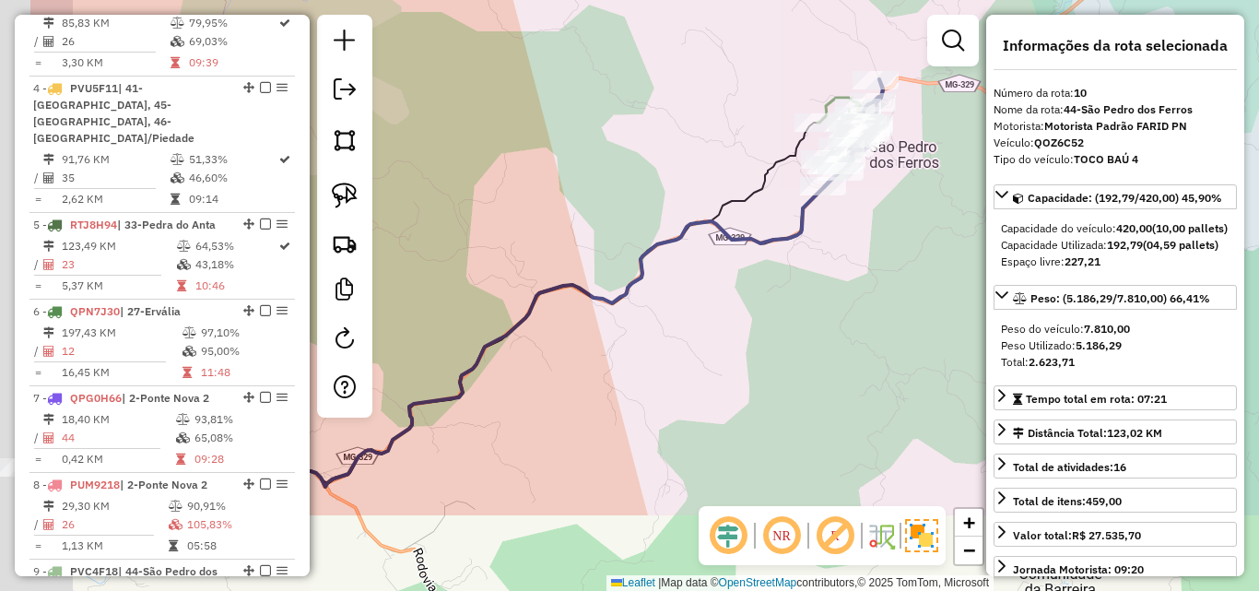
drag, startPoint x: 640, startPoint y: 441, endPoint x: 826, endPoint y: 286, distance: 242.7
click at [849, 259] on div "Rota 15 - Placa PVK4B31 26973 - PEIDAS BAR Janela de atendimento Grade de atend…" at bounding box center [629, 295] width 1259 height 591
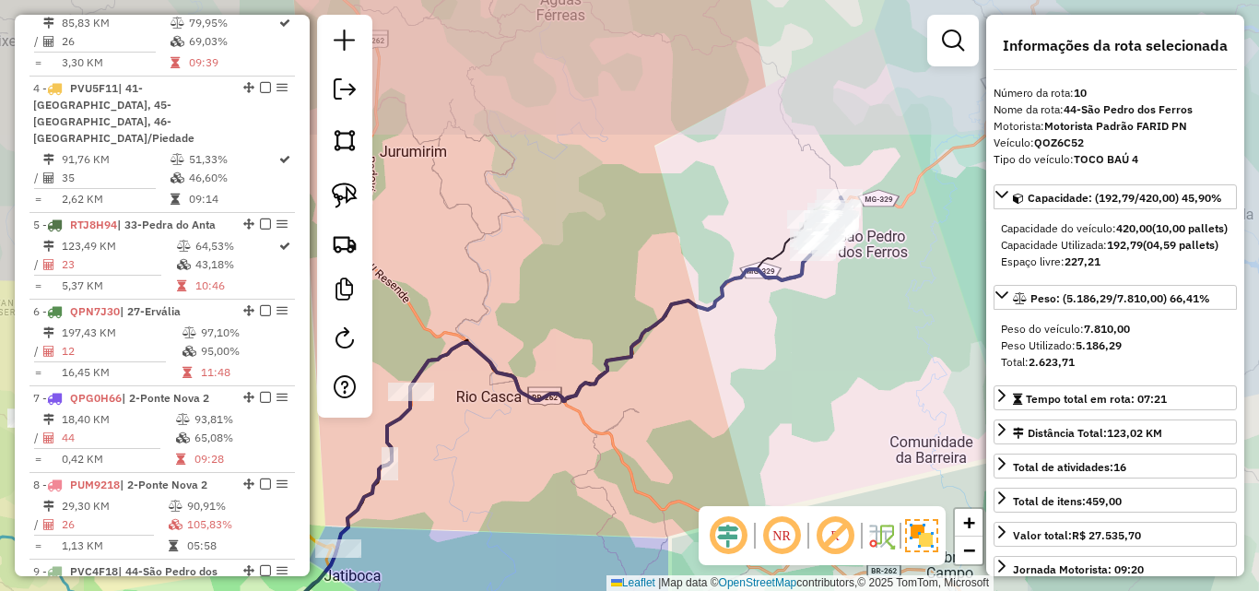
drag, startPoint x: 691, startPoint y: 406, endPoint x: 899, endPoint y: 262, distance: 252.3
click at [899, 262] on div "Rota 15 - Placa PVK4B31 26973 - PEIDAS BAR Janela de atendimento Grade de atend…" at bounding box center [629, 295] width 1259 height 591
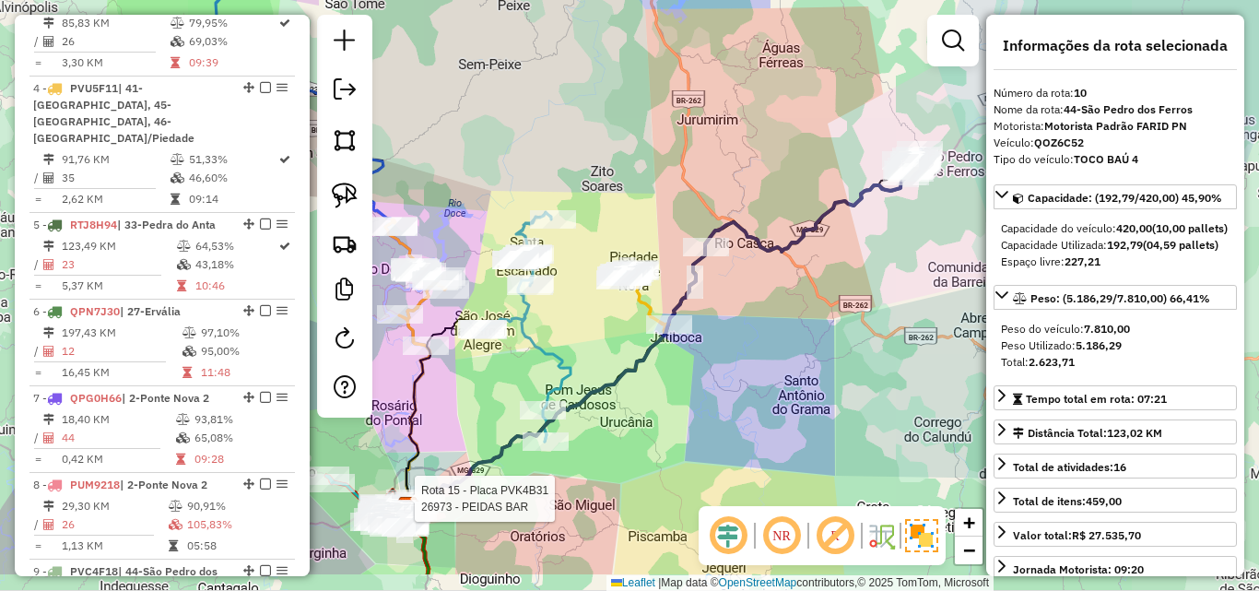
drag, startPoint x: 681, startPoint y: 418, endPoint x: 807, endPoint y: 237, distance: 221.1
click at [807, 237] on div "Rota 15 - Placa PVK4B31 26973 - PEIDAS BAR Janela de atendimento Grade de atend…" at bounding box center [629, 295] width 1259 height 591
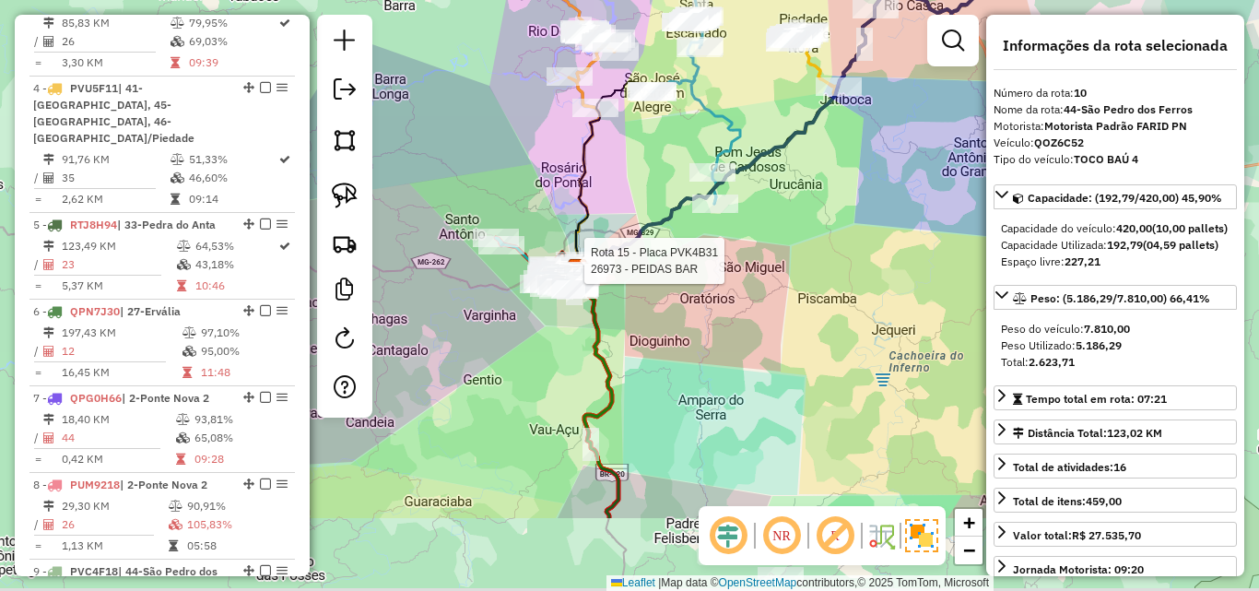
drag, startPoint x: 751, startPoint y: 364, endPoint x: 845, endPoint y: 226, distance: 167.2
click at [845, 226] on div "Rota 15 - Placa PVK4B31 26973 - PEIDAS BAR Janela de atendimento Grade de atend…" at bounding box center [629, 295] width 1259 height 591
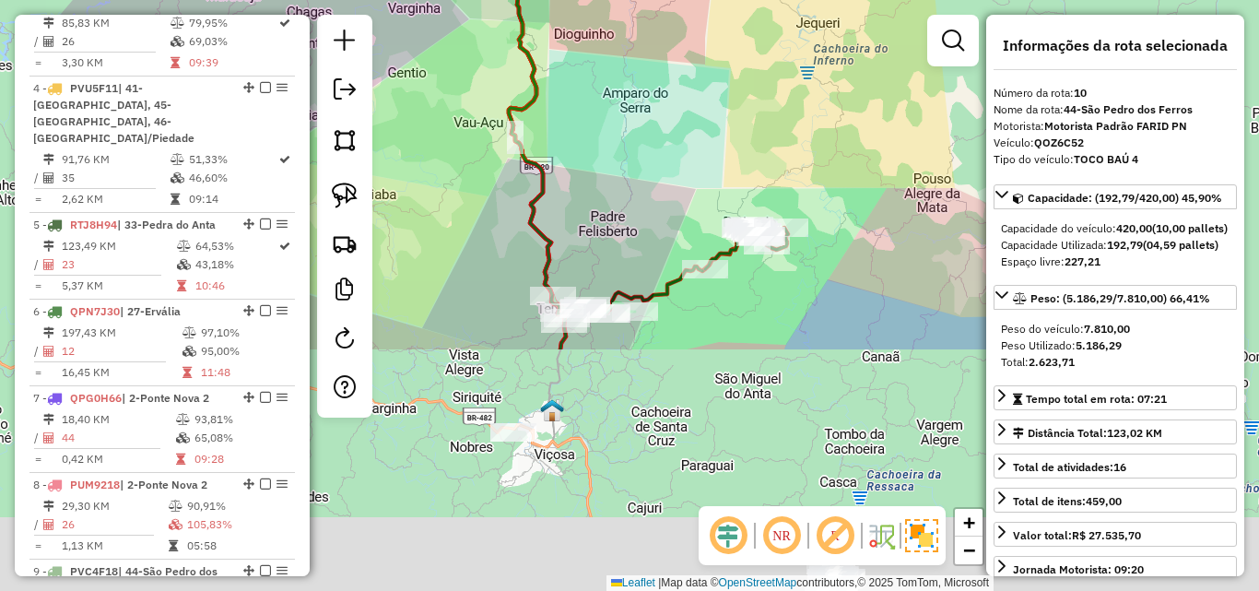
drag, startPoint x: 826, startPoint y: 454, endPoint x: 715, endPoint y: 18, distance: 449.7
click at [735, 65] on div "Rota 15 - Placa PVK4B31 26973 - PEIDAS BAR Janela de atendimento Grade de atend…" at bounding box center [629, 295] width 1259 height 591
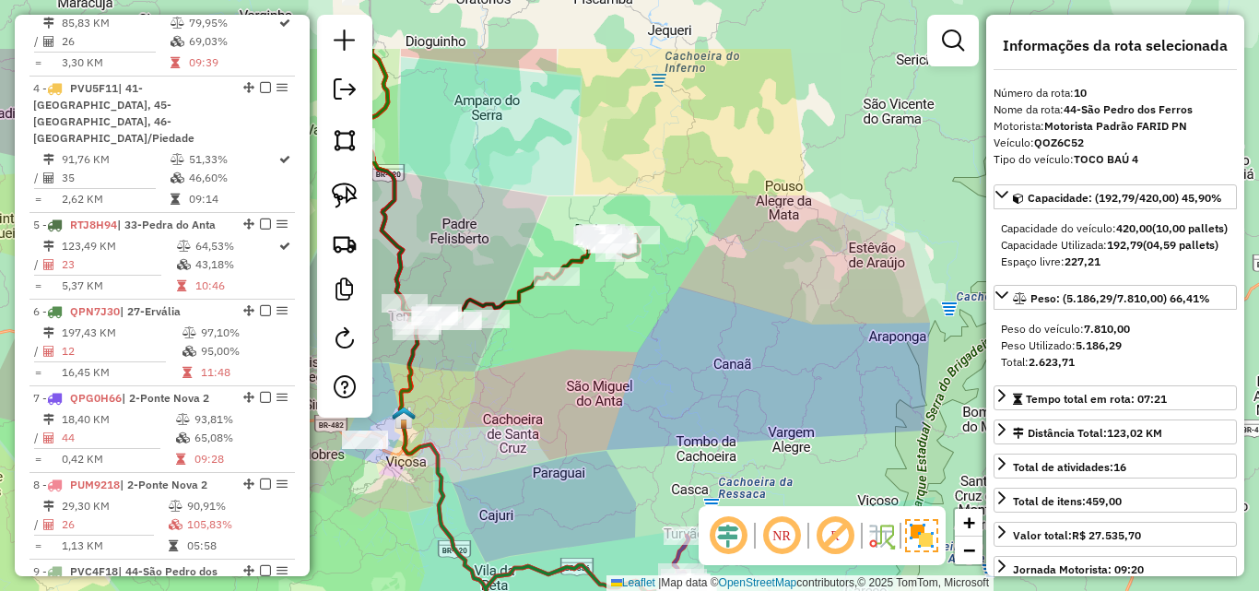
drag, startPoint x: 685, startPoint y: 50, endPoint x: 688, endPoint y: 274, distance: 224.0
click at [688, 274] on div "Rota 15 - Placa PVK4B31 26973 - PEIDAS BAR Janela de atendimento Grade de atend…" at bounding box center [629, 295] width 1259 height 591
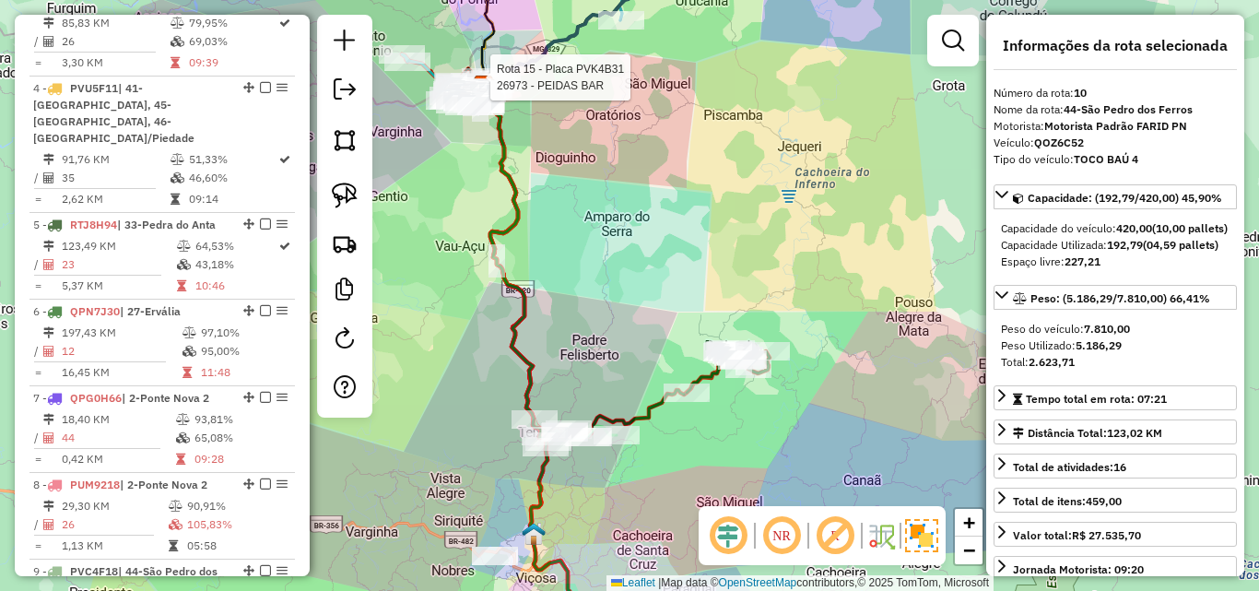
click at [759, 347] on div "Rota 15 - Placa PVK4B31 26973 - PEIDAS BAR Janela de atendimento Grade de atend…" at bounding box center [629, 295] width 1259 height 591
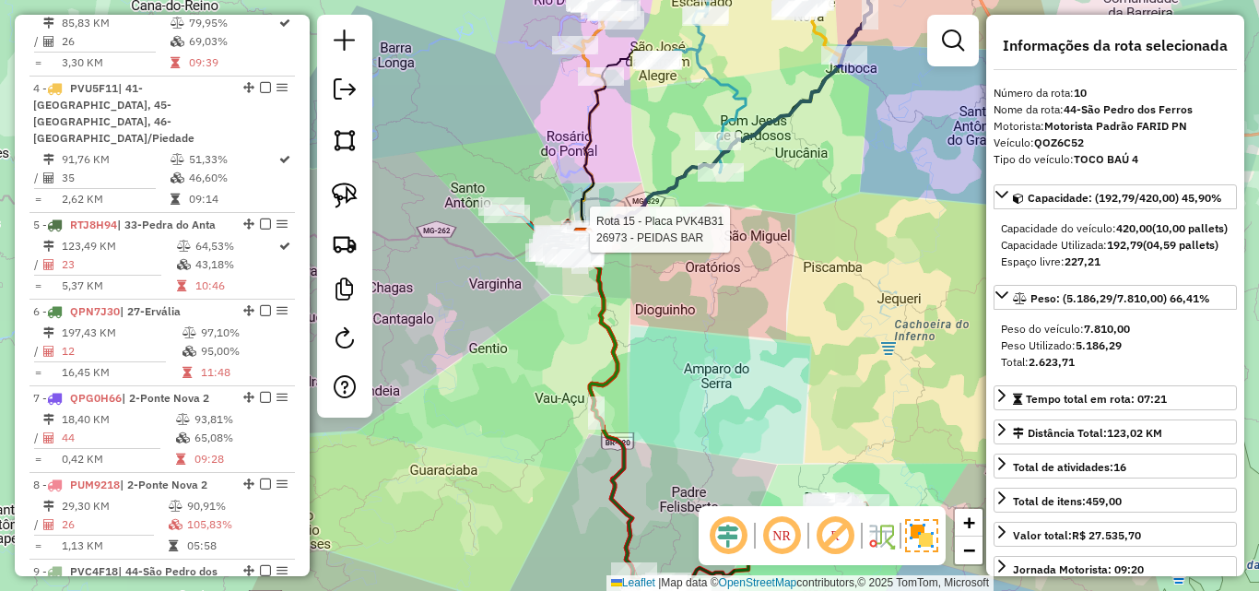
drag, startPoint x: 758, startPoint y: 333, endPoint x: 782, endPoint y: 412, distance: 82.5
click at [782, 412] on div "Rota 15 - Placa PVK4B31 26973 - PEIDAS BAR Janela de atendimento Grade de atend…" at bounding box center [629, 295] width 1259 height 591
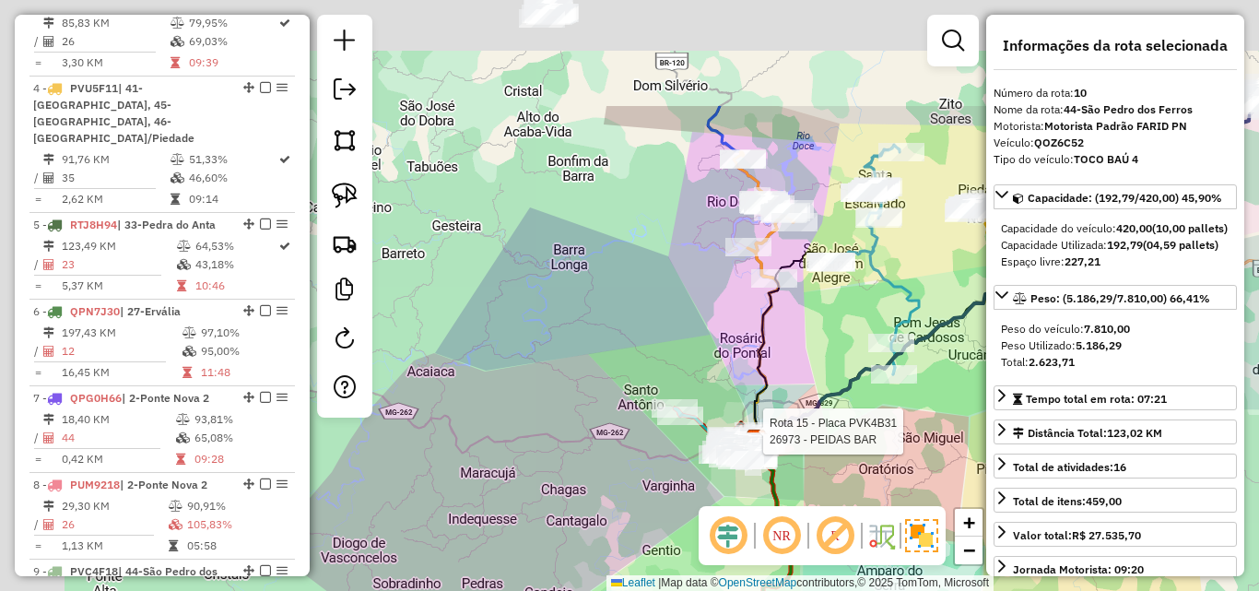
drag, startPoint x: 506, startPoint y: 155, endPoint x: 662, endPoint y: 326, distance: 231.6
click at [662, 326] on div "Rota 15 - Placa PVK4B31 26973 - PEIDAS BAR Janela de atendimento Grade de atend…" at bounding box center [629, 295] width 1259 height 591
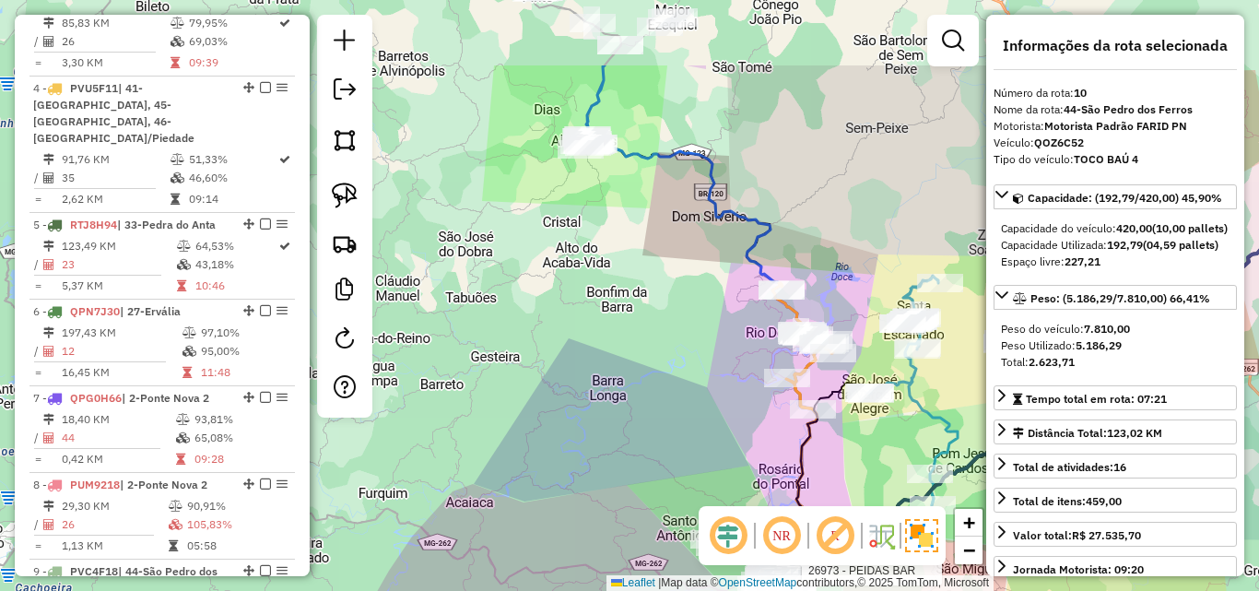
drag, startPoint x: 614, startPoint y: 245, endPoint x: 656, endPoint y: 384, distance: 145.5
click at [656, 389] on div "Rota 15 - Placa PVK4B31 26973 - PEIDAS BAR Janela de atendimento Grade de atend…" at bounding box center [629, 295] width 1259 height 591
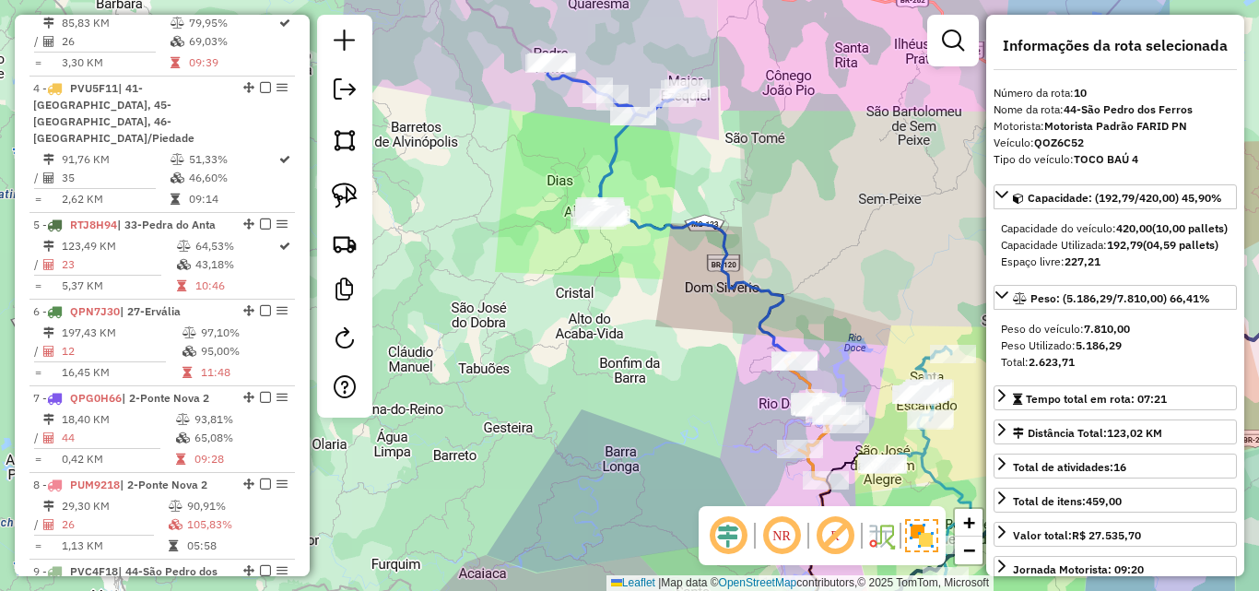
drag, startPoint x: 642, startPoint y: 326, endPoint x: 648, endPoint y: 374, distance: 48.2
click at [648, 374] on div "Rota 15 - Placa PVK4B31 26973 - PEIDAS BAR Janela de atendimento Grade de atend…" at bounding box center [629, 295] width 1259 height 591
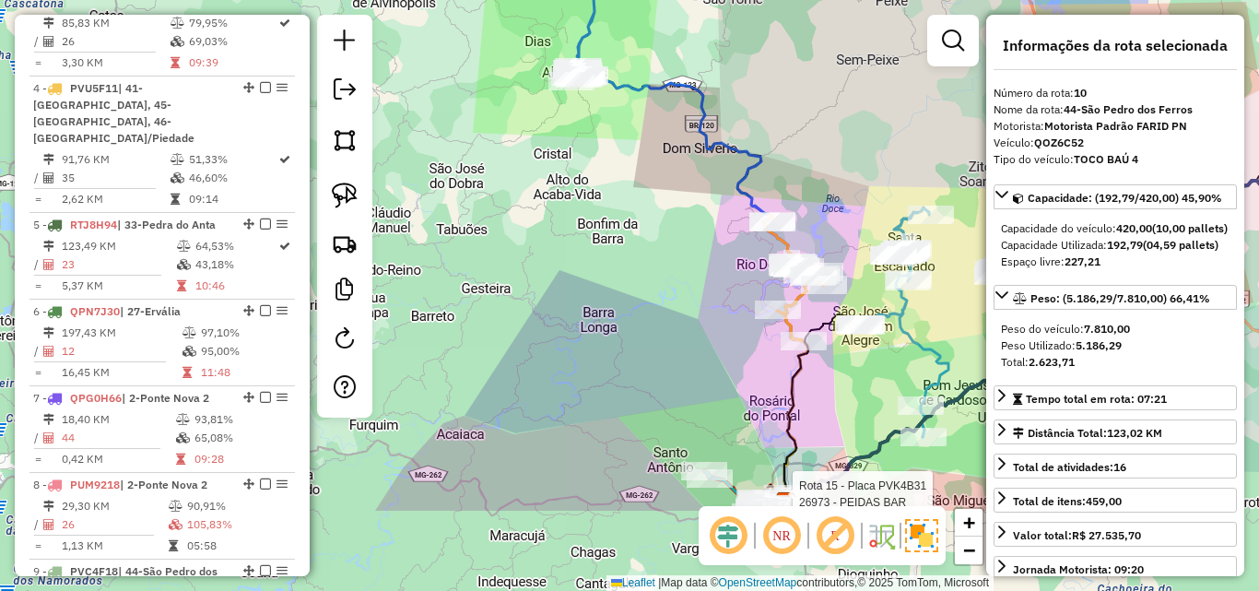
drag, startPoint x: 639, startPoint y: 406, endPoint x: 595, endPoint y: 194, distance: 216.4
click at [595, 194] on div "Rota 15 - Placa PVK4B31 26973 - PEIDAS BAR Janela de atendimento Grade de atend…" at bounding box center [629, 295] width 1259 height 591
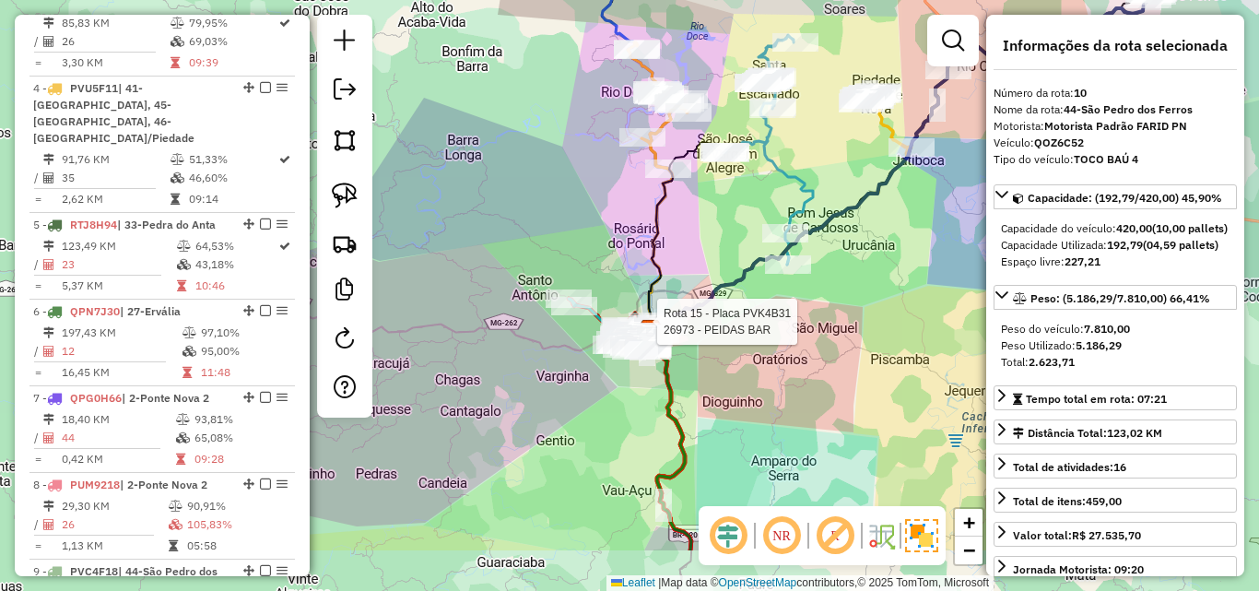
drag, startPoint x: 590, startPoint y: 278, endPoint x: 474, endPoint y: 143, distance: 178.4
click at [474, 143] on div "Rota 15 - Placa PVK4B31 26973 - PEIDAS BAR Janela de atendimento Grade de atend…" at bounding box center [629, 295] width 1259 height 591
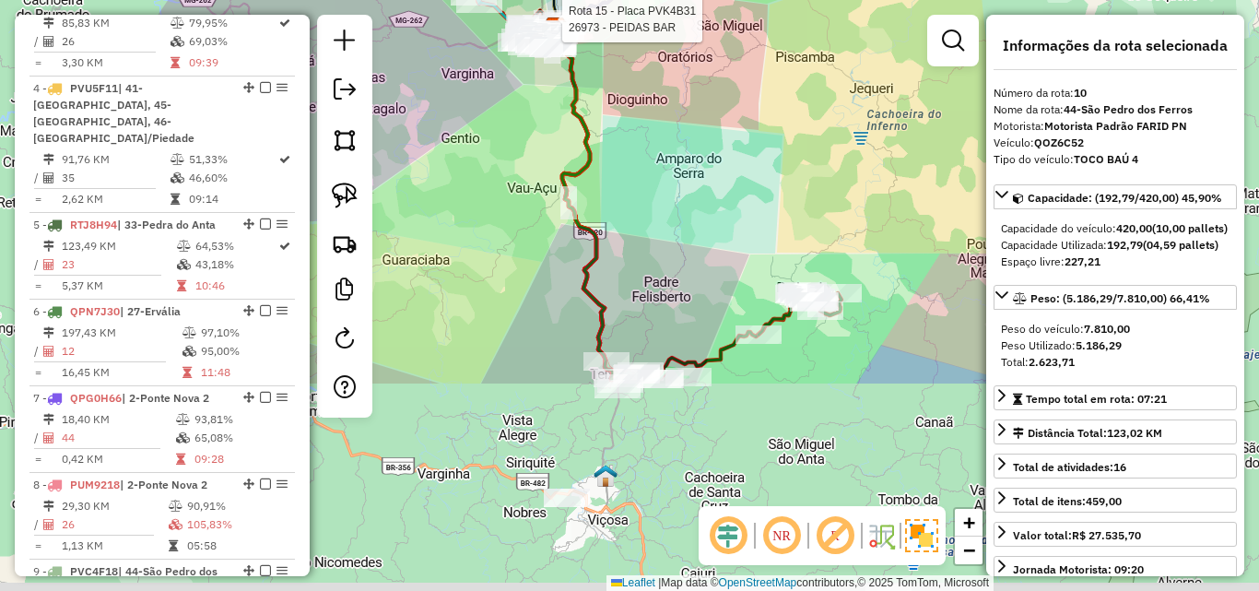
drag, startPoint x: 565, startPoint y: 448, endPoint x: 472, endPoint y: 182, distance: 282.1
click at [472, 182] on div "Rota 15 - Placa PVK4B31 26973 - PEIDAS BAR Janela de atendimento Grade de atend…" at bounding box center [629, 295] width 1259 height 591
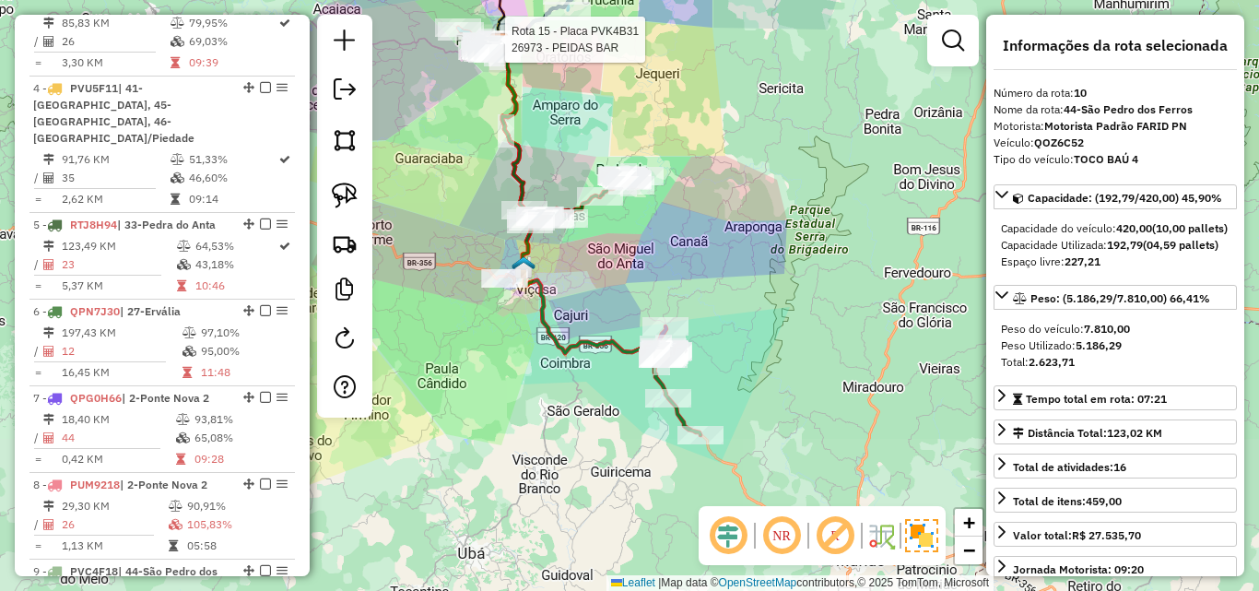
drag, startPoint x: 522, startPoint y: 376, endPoint x: 482, endPoint y: 218, distance: 162.5
click at [482, 218] on div "Rota 15 - Placa PVK4B31 26973 - PEIDAS BAR Janela de atendimento Grade de atend…" at bounding box center [629, 295] width 1259 height 591
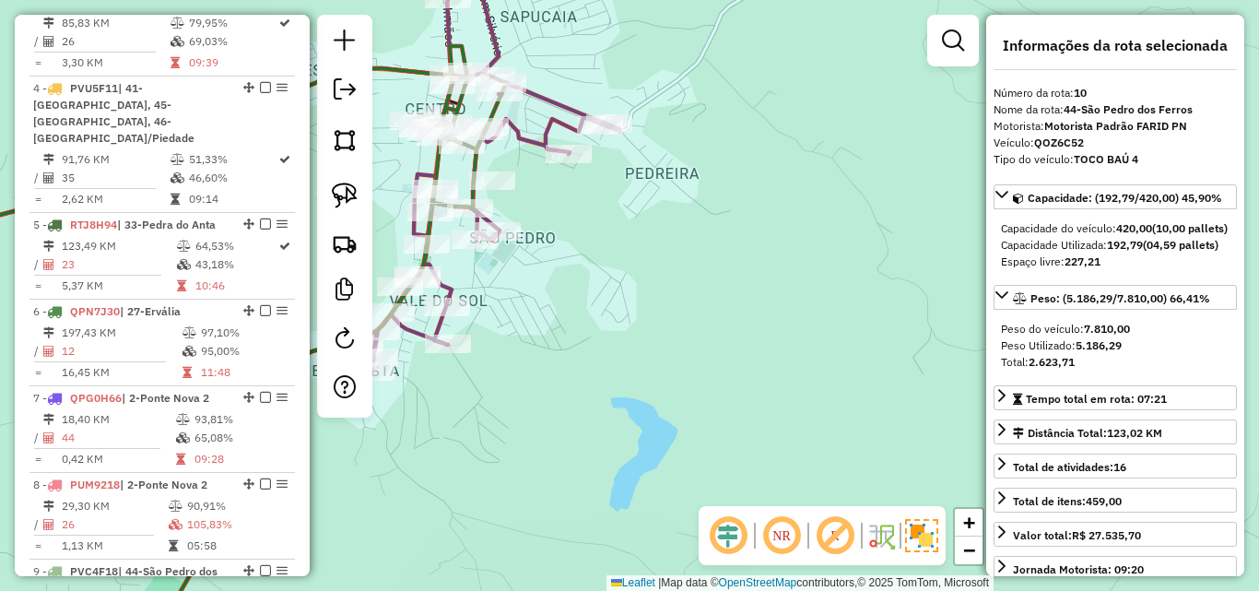
drag, startPoint x: 641, startPoint y: 307, endPoint x: 655, endPoint y: 317, distance: 17.1
click at [655, 317] on div "Rota 15 - Placa PVK4B31 26973 - PEIDAS BAR Janela de atendimento Grade de atend…" at bounding box center [629, 295] width 1259 height 591
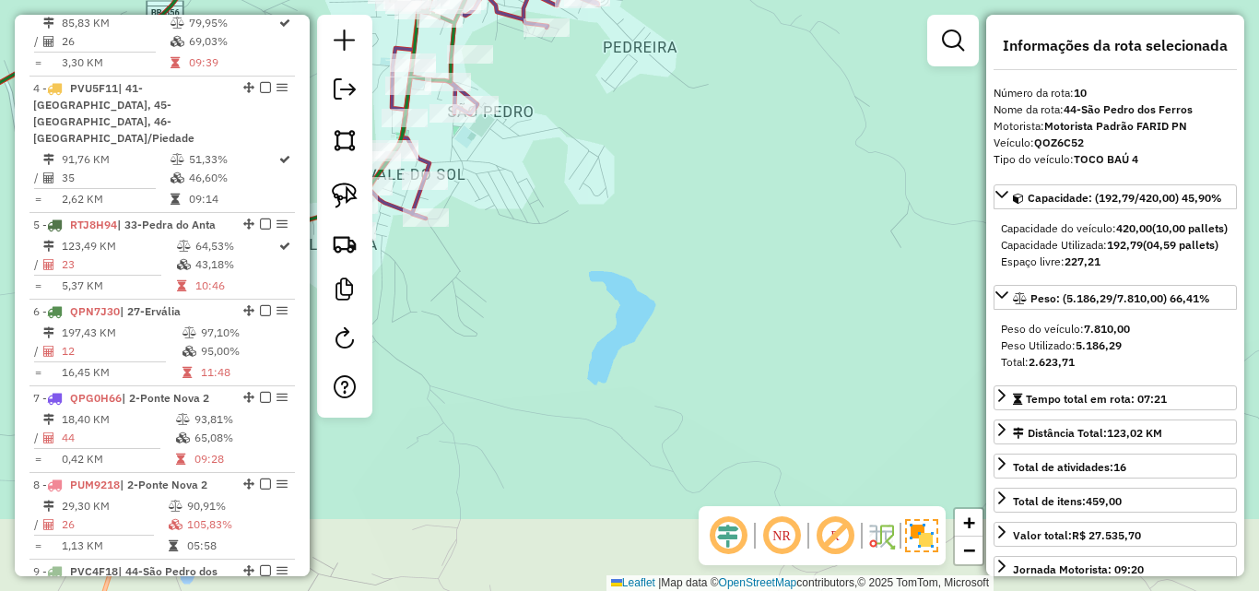
drag, startPoint x: 612, startPoint y: 347, endPoint x: 562, endPoint y: 176, distance: 178.5
click at [579, 220] on div "Rota 15 - Placa PVK4B31 26973 - PEIDAS BAR Janela de atendimento Grade de atend…" at bounding box center [629, 295] width 1259 height 591
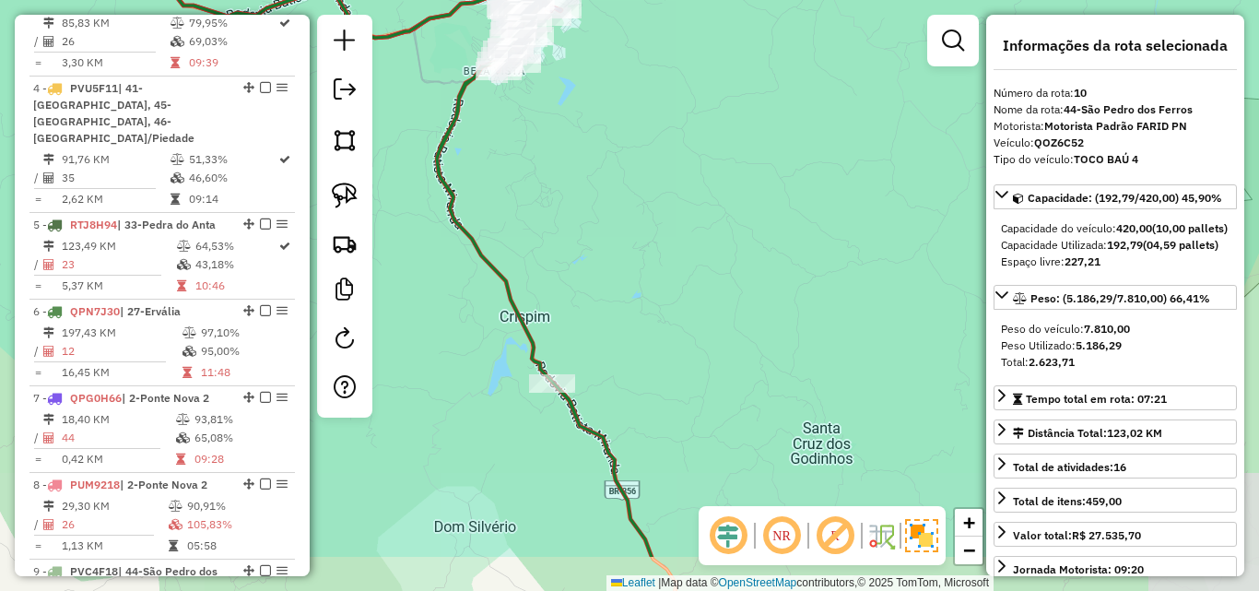
drag, startPoint x: 578, startPoint y: 276, endPoint x: 581, endPoint y: 158, distance: 118.9
click at [581, 163] on div "Rota 15 - Placa PVK4B31 26973 - PEIDAS BAR Janela de atendimento Grade de atend…" at bounding box center [629, 295] width 1259 height 591
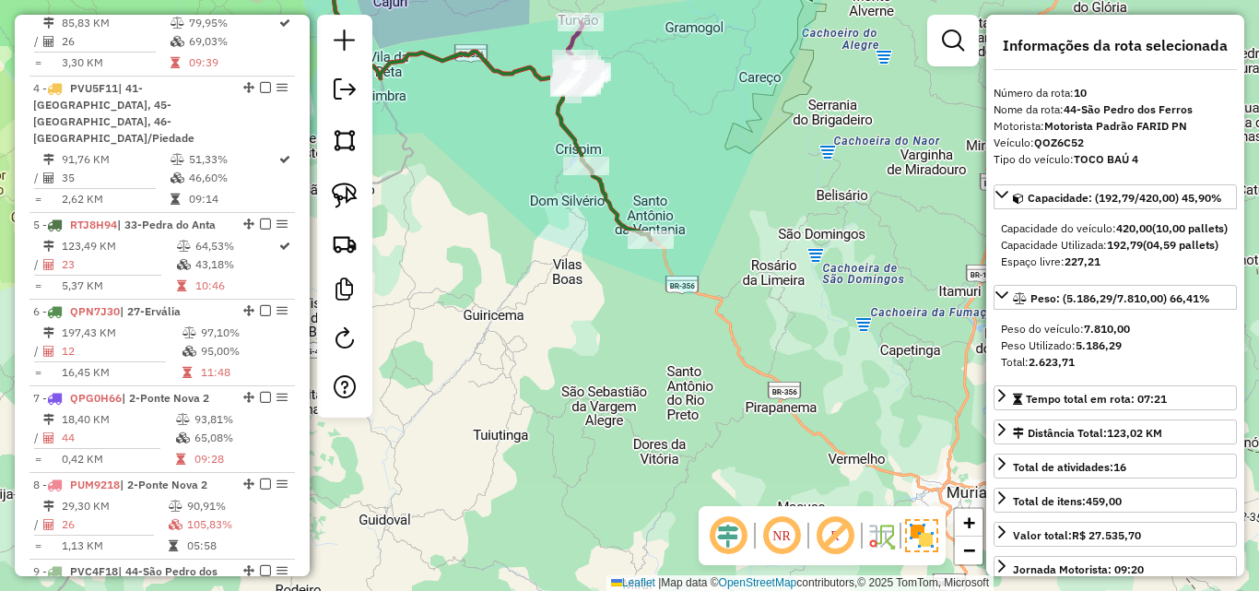
drag, startPoint x: 633, startPoint y: 212, endPoint x: 881, endPoint y: 374, distance: 296.3
click at [882, 374] on div "Rota 15 - Placa PVK4B31 26973 - PEIDAS BAR Janela de atendimento Grade de atend…" at bounding box center [629, 295] width 1259 height 591
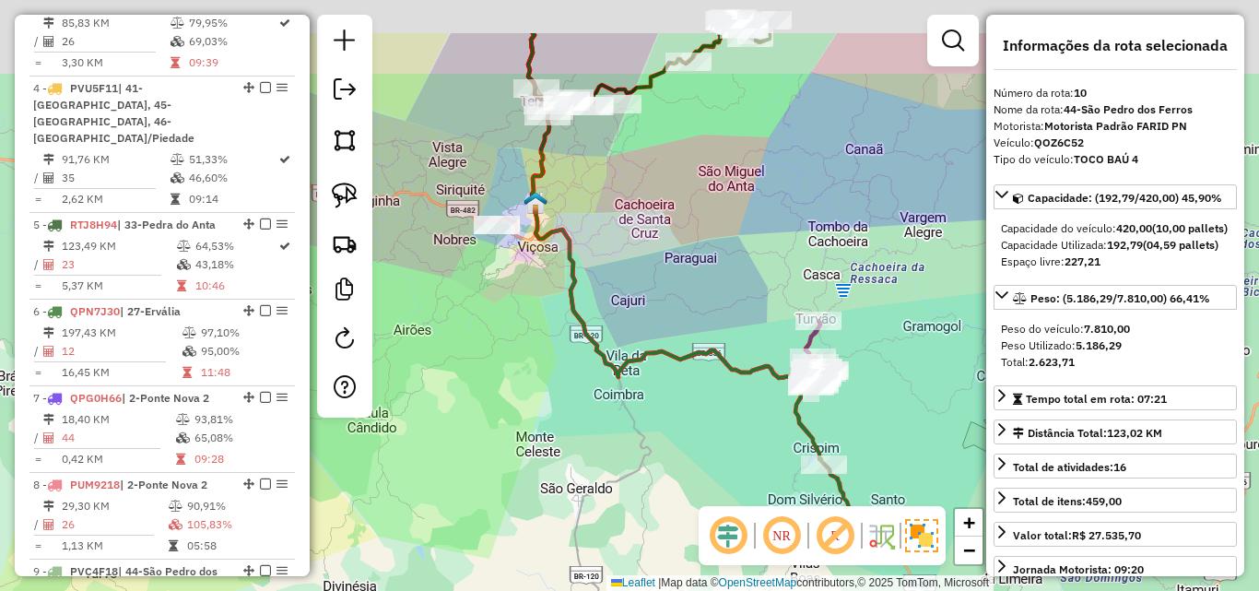
drag, startPoint x: 653, startPoint y: 262, endPoint x: 653, endPoint y: 349, distance: 87.6
click at [653, 358] on div "Rota 15 - Placa PVK4B31 26973 - PEIDAS BAR Janela de atendimento Grade de atend…" at bounding box center [629, 295] width 1259 height 591
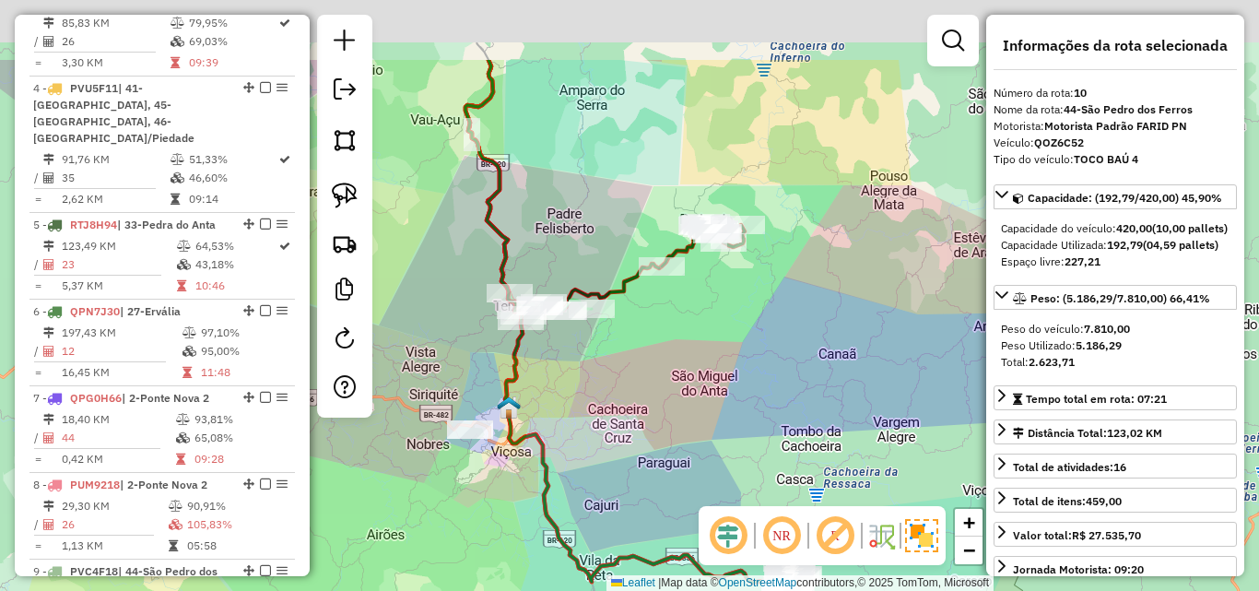
drag, startPoint x: 645, startPoint y: 355, endPoint x: 631, endPoint y: 401, distance: 48.1
click at [631, 401] on div "Rota 15 - Placa PVK4B31 26973 - PEIDAS BAR Janela de atendimento Grade de atend…" at bounding box center [629, 295] width 1259 height 591
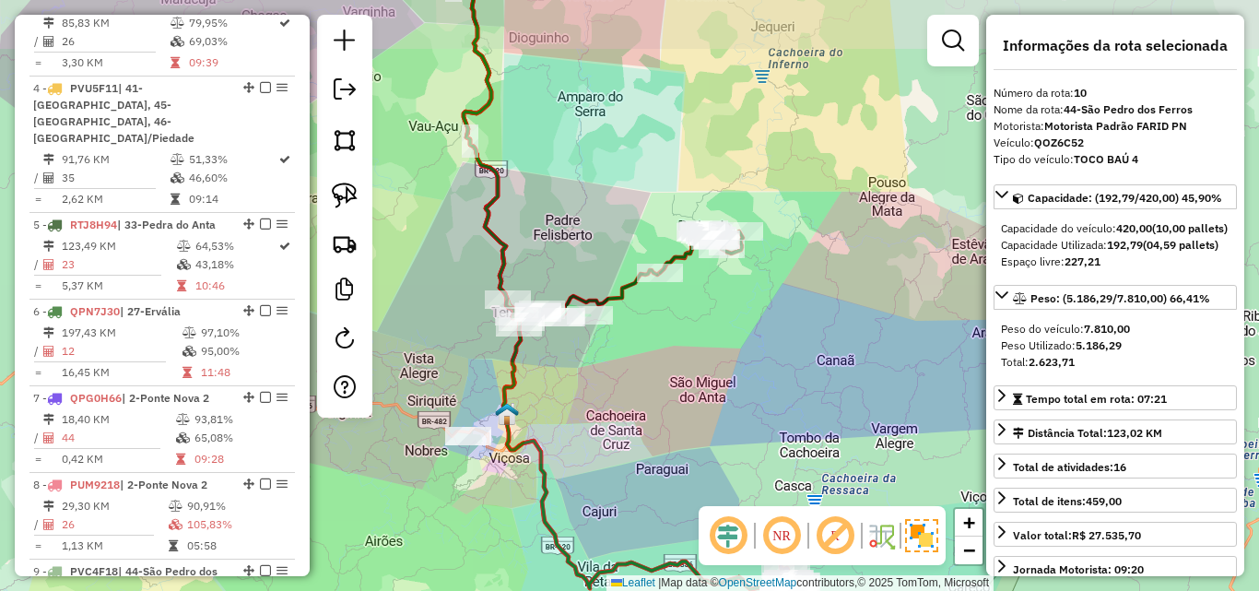
click at [665, 457] on div "Rota 15 - Placa PVK4B31 26973 - PEIDAS BAR Janela de atendimento Grade de atend…" at bounding box center [629, 295] width 1259 height 591
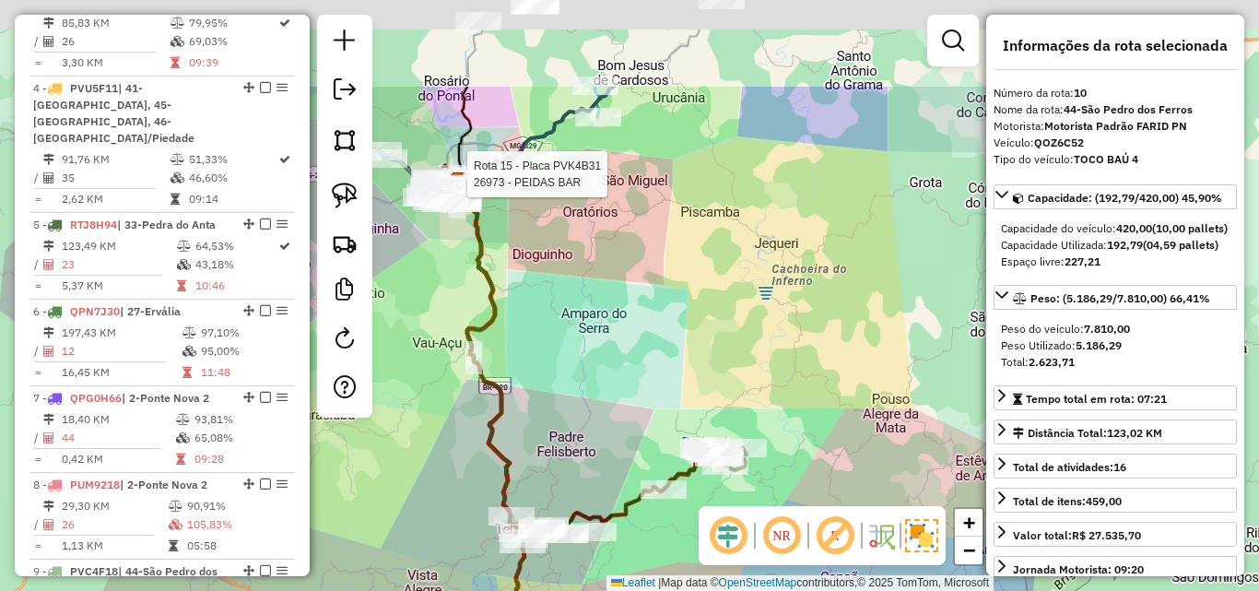
drag, startPoint x: 591, startPoint y: 191, endPoint x: 638, endPoint y: 342, distance: 158.3
click at [638, 387] on div "Rota 15 - Placa PVK4B31 26973 - PEIDAS BAR Janela de atendimento Grade de atend…" at bounding box center [629, 295] width 1259 height 591
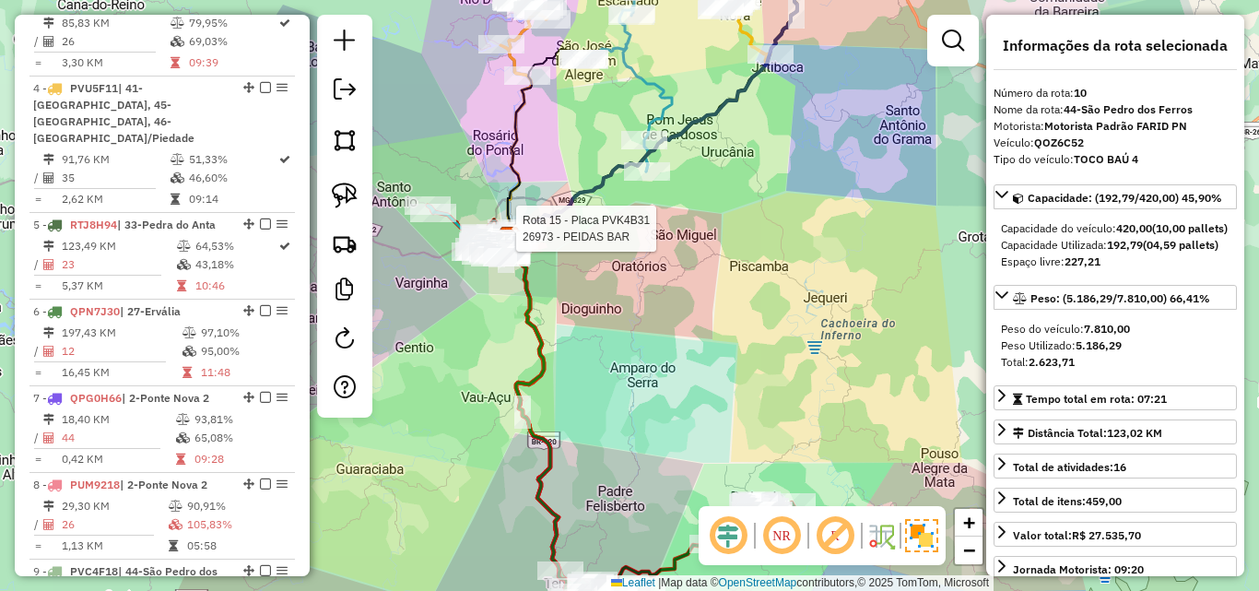
drag, startPoint x: 645, startPoint y: 375, endPoint x: 656, endPoint y: 207, distance: 168.1
click at [656, 207] on div "Rota 15 - Placa PVK4B31 26973 - PEIDAS BAR Janela de atendimento Grade de atend…" at bounding box center [629, 295] width 1259 height 591
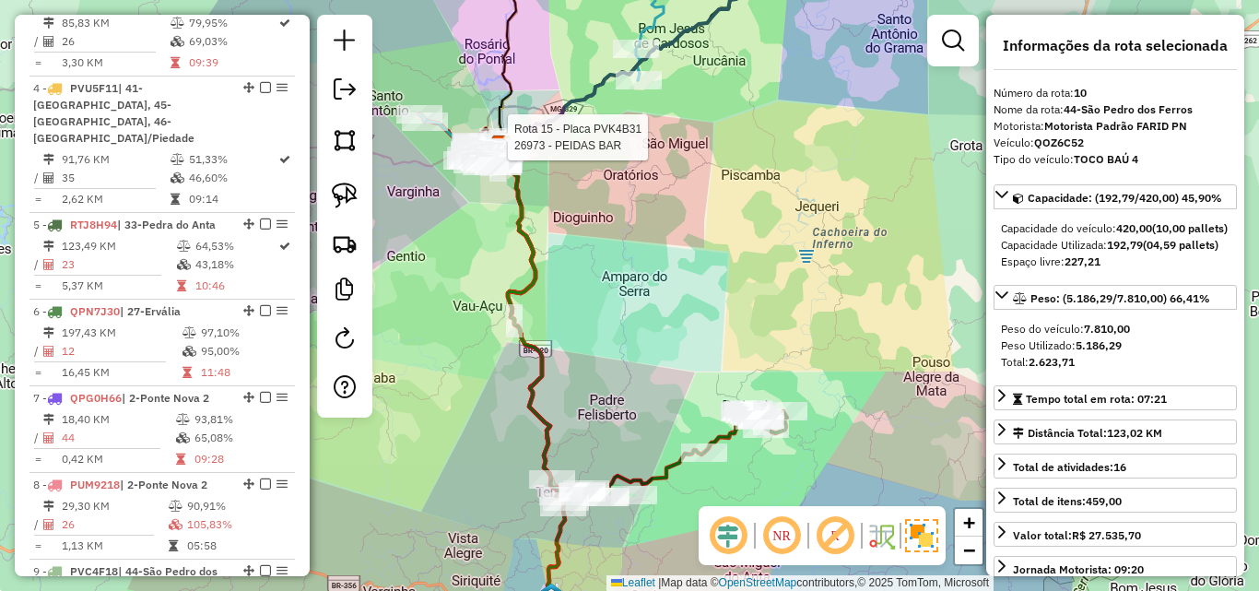
drag, startPoint x: 582, startPoint y: 273, endPoint x: 588, endPoint y: 432, distance: 159.6
click at [588, 432] on div "Rota 15 - Placa PVK4B31 26973 - PEIDAS BAR Janela de atendimento Grade de atend…" at bounding box center [629, 295] width 1259 height 591
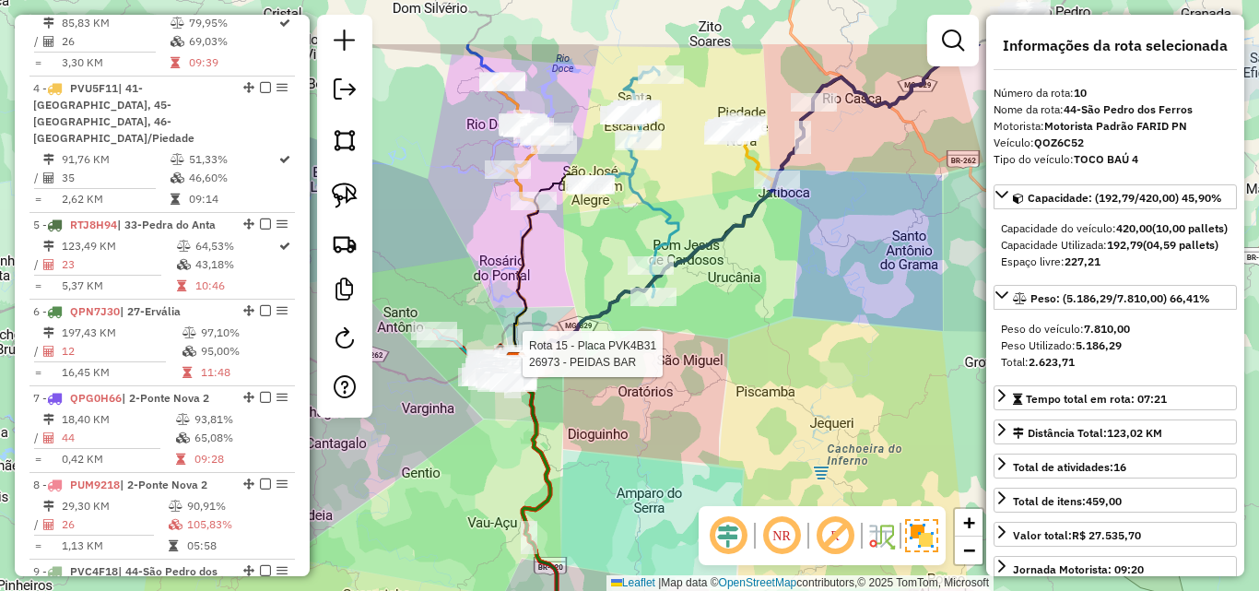
drag, startPoint x: 644, startPoint y: 412, endPoint x: 603, endPoint y: 475, distance: 75.1
click at [603, 475] on div "Rota 15 - Placa PVK4B31 26973 - PEIDAS BAR Janela de atendimento Grade de atend…" at bounding box center [629, 295] width 1259 height 591
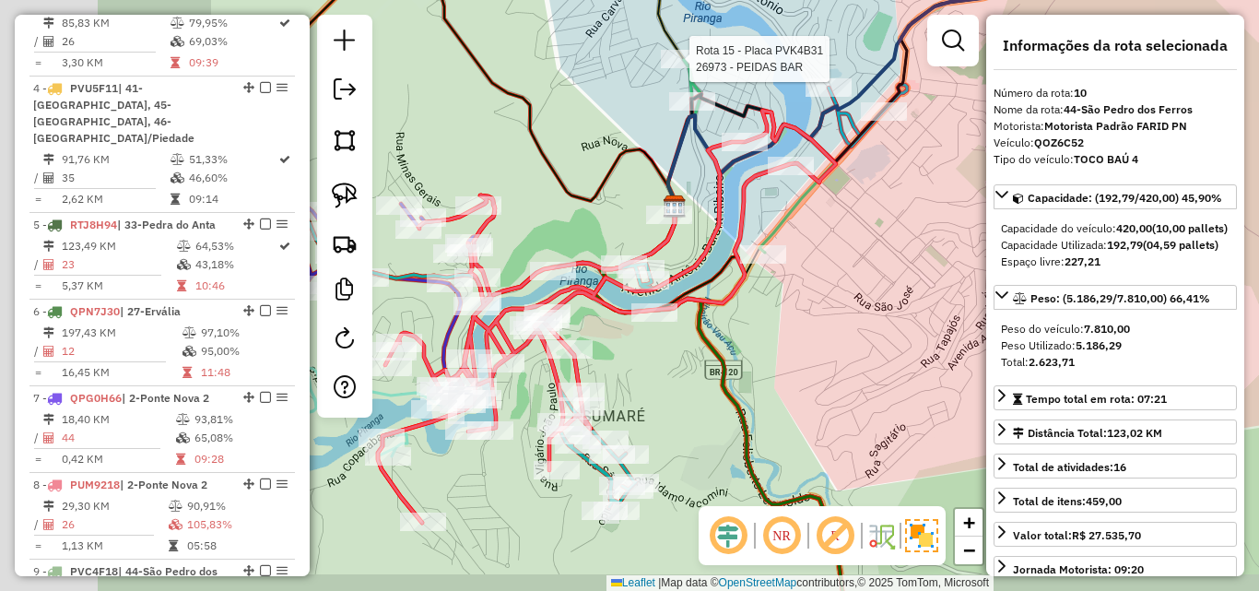
drag, startPoint x: 764, startPoint y: 367, endPoint x: 980, endPoint y: 344, distance: 216.9
click at [980, 345] on div "Rota 15 - Placa PVK4B31 26973 - PEIDAS BAR Janela de atendimento Grade de atend…" at bounding box center [629, 295] width 1259 height 591
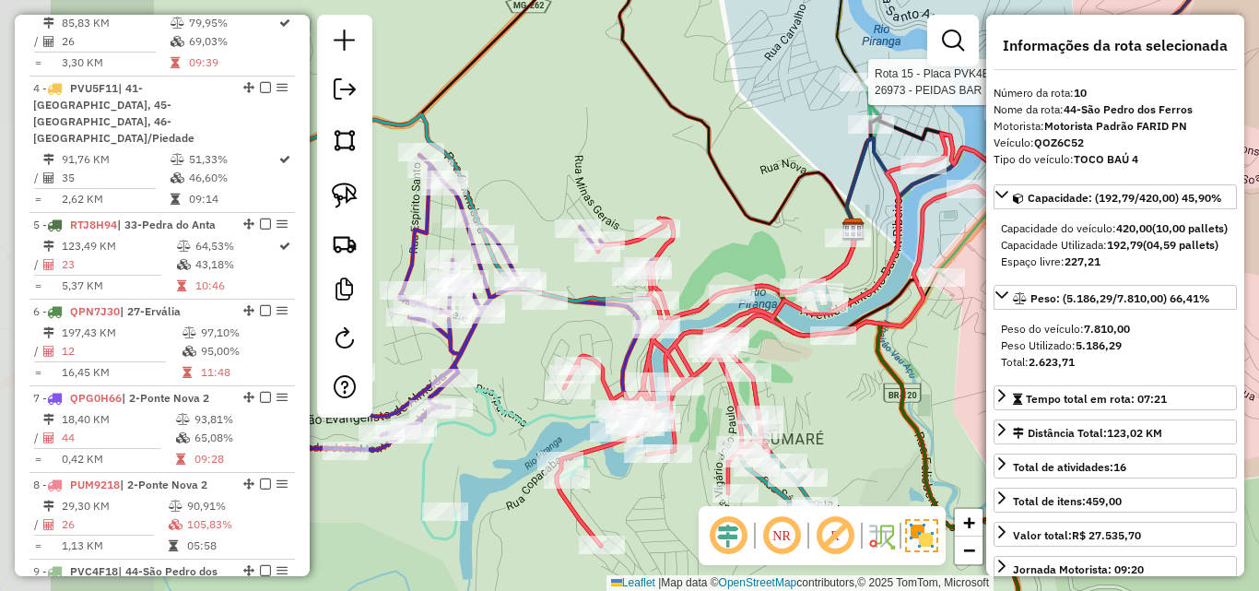
drag, startPoint x: 649, startPoint y: 402, endPoint x: 831, endPoint y: 425, distance: 183.9
click at [831, 425] on div "Rota 15 - Placa PVK4B31 26973 - PEIDAS BAR Janela de atendimento Grade de atend…" at bounding box center [629, 295] width 1259 height 591
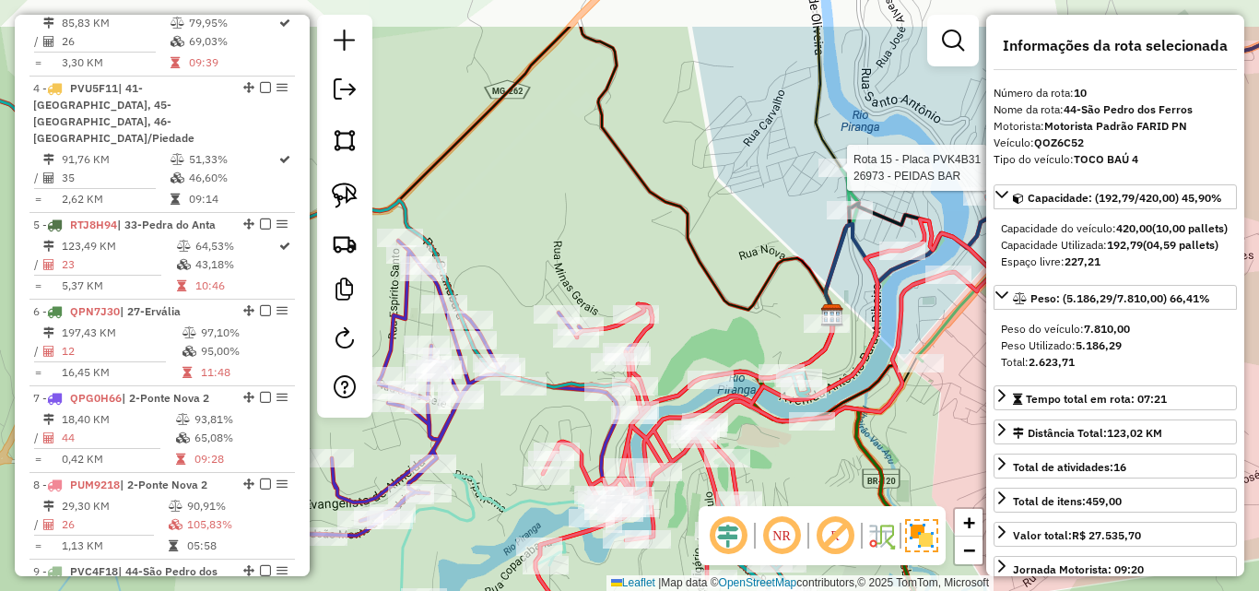
drag, startPoint x: 719, startPoint y: 181, endPoint x: 761, endPoint y: 386, distance: 209.8
click at [761, 314] on icon at bounding box center [381, 171] width 901 height 288
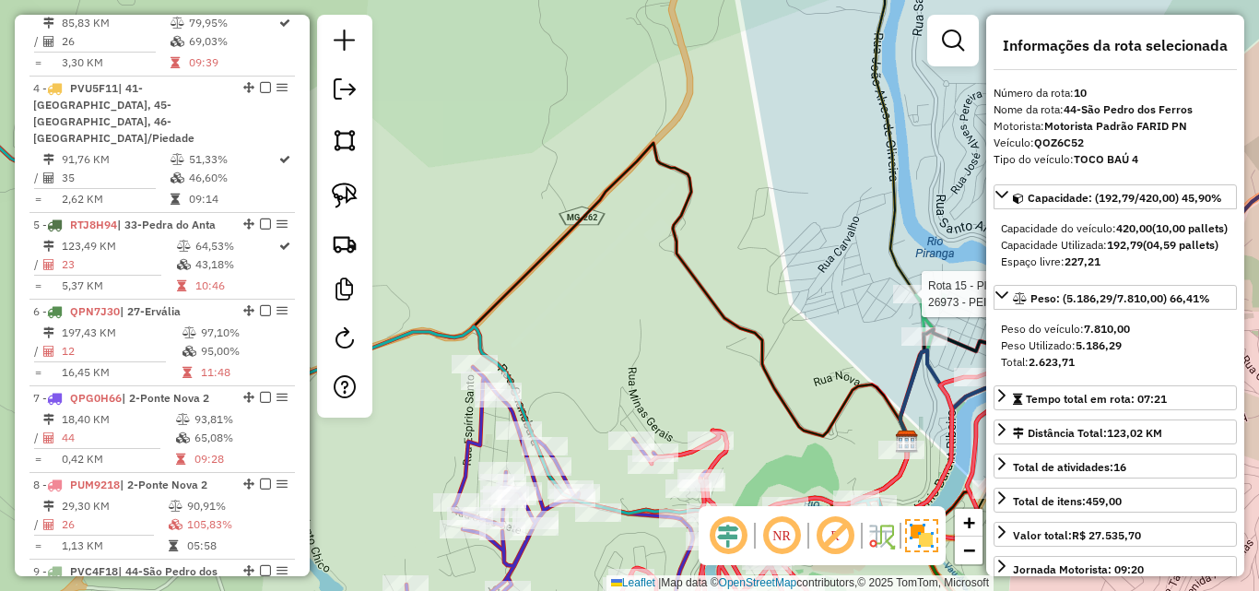
drag, startPoint x: 720, startPoint y: 293, endPoint x: 804, endPoint y: 312, distance: 86.1
click at [789, 312] on icon at bounding box center [393, 253] width 1027 height 373
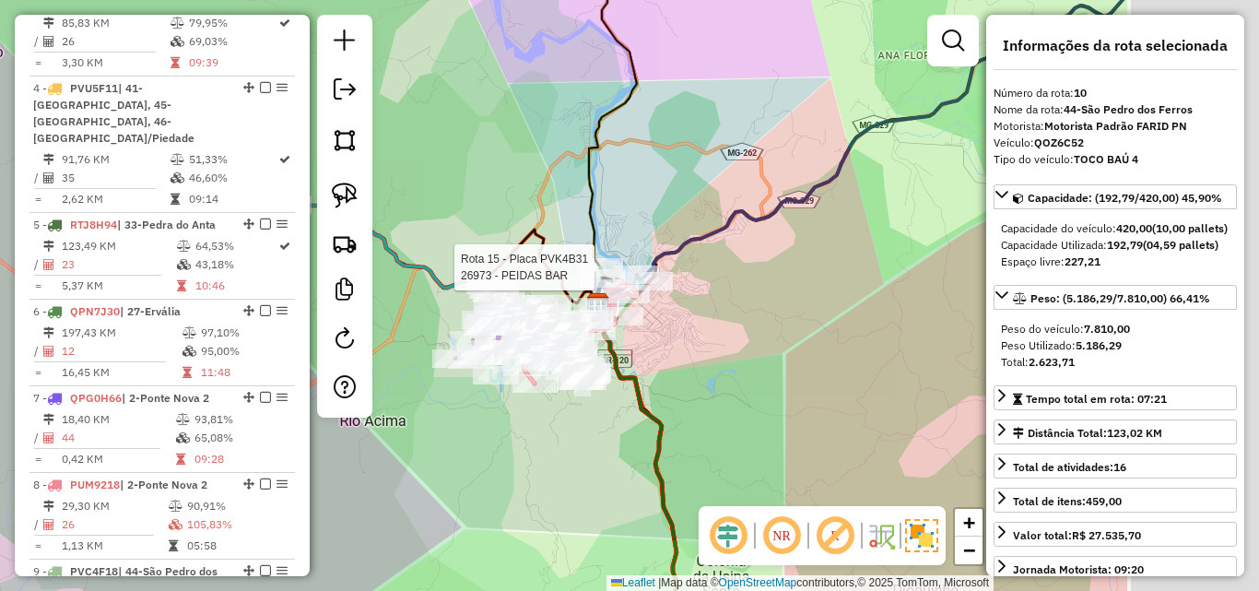
drag, startPoint x: 641, startPoint y: 359, endPoint x: 381, endPoint y: 315, distance: 263.5
click at [381, 315] on div "Rota 15 - Placa PVK4B31 26973 - PEIDAS BAR Janela de atendimento Grade de atend…" at bounding box center [629, 295] width 1259 height 591
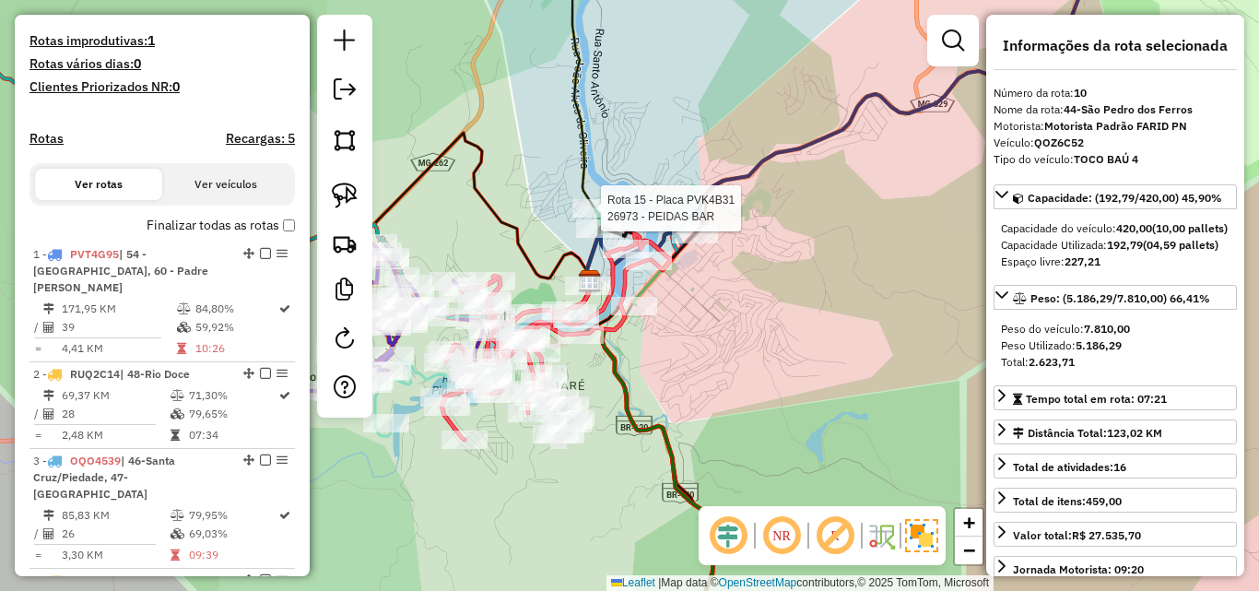
scroll to position [500, 0]
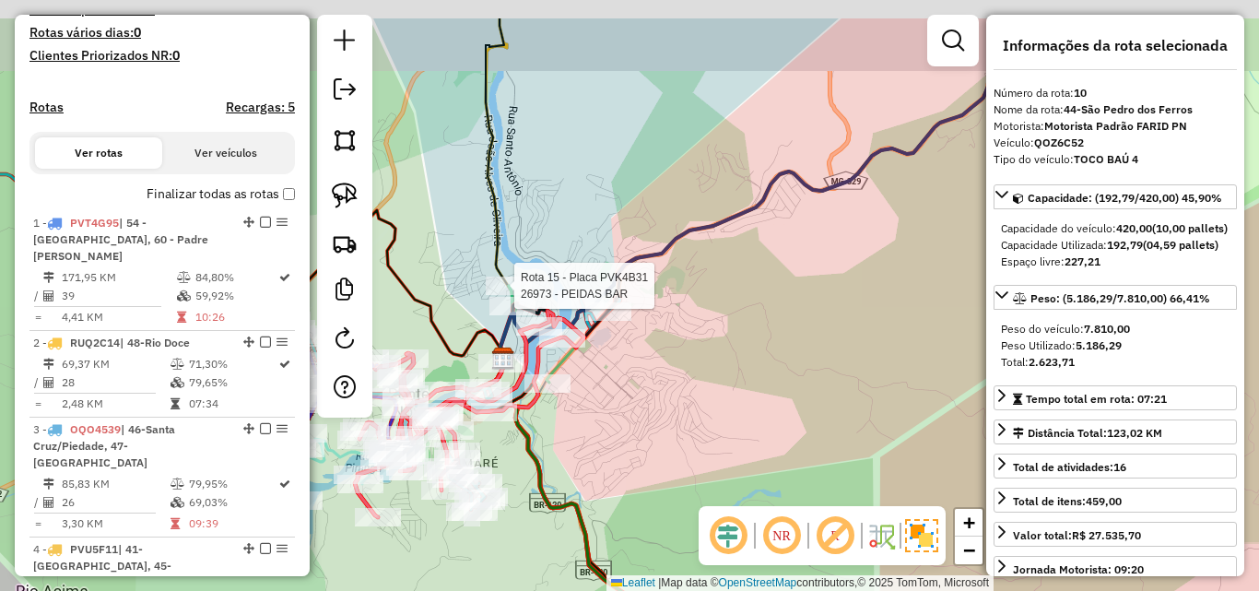
drag, startPoint x: 910, startPoint y: 256, endPoint x: 785, endPoint y: 355, distance: 158.8
click at [785, 355] on div "Rota 15 - Placa PVK4B31 26973 - PEIDAS BAR Janela de atendimento Grade de atend…" at bounding box center [629, 295] width 1259 height 591
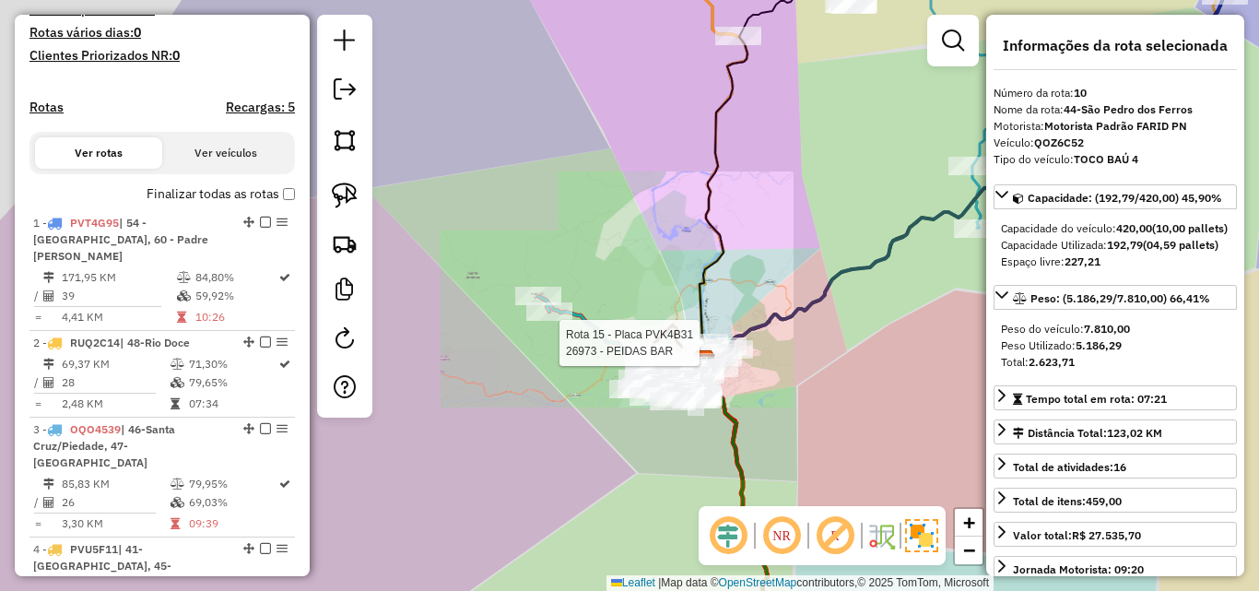
drag, startPoint x: 859, startPoint y: 313, endPoint x: 776, endPoint y: 388, distance: 111.6
click at [776, 388] on div "Rota 15 - Placa PVK4B31 26973 - PEIDAS BAR Janela de atendimento Grade de atend…" at bounding box center [629, 295] width 1259 height 591
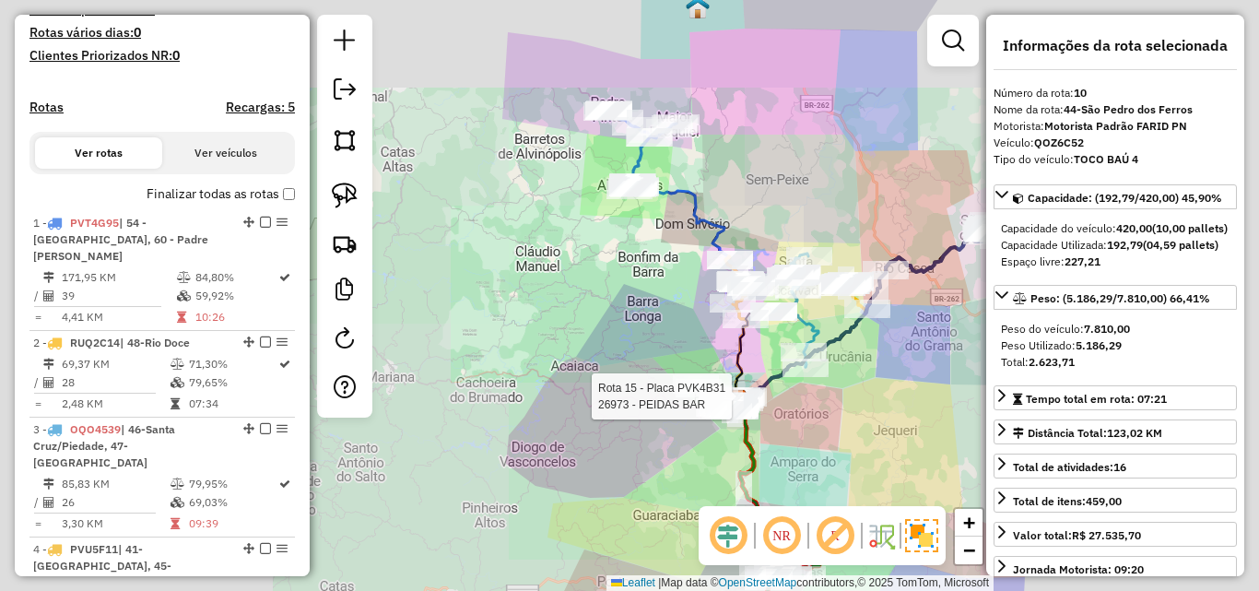
drag, startPoint x: 876, startPoint y: 363, endPoint x: 741, endPoint y: 456, distance: 163.6
click at [741, 456] on div "Rota 15 - Placa PVK4B31 26973 - PEIDAS BAR Janela de atendimento Grade de atend…" at bounding box center [629, 295] width 1259 height 591
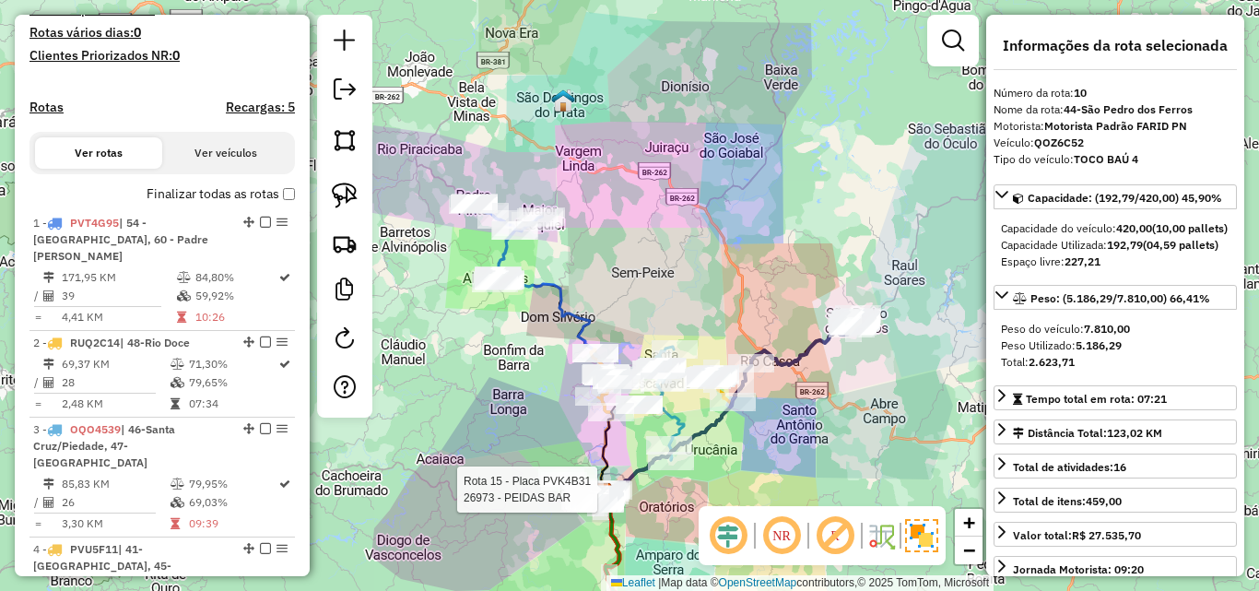
drag, startPoint x: 852, startPoint y: 381, endPoint x: 744, endPoint y: 453, distance: 129.6
click at [744, 453] on div "Rota 15 - Placa PVK4B31 26973 - PEIDAS BAR Janela de atendimento Grade de atend…" at bounding box center [629, 295] width 1259 height 591
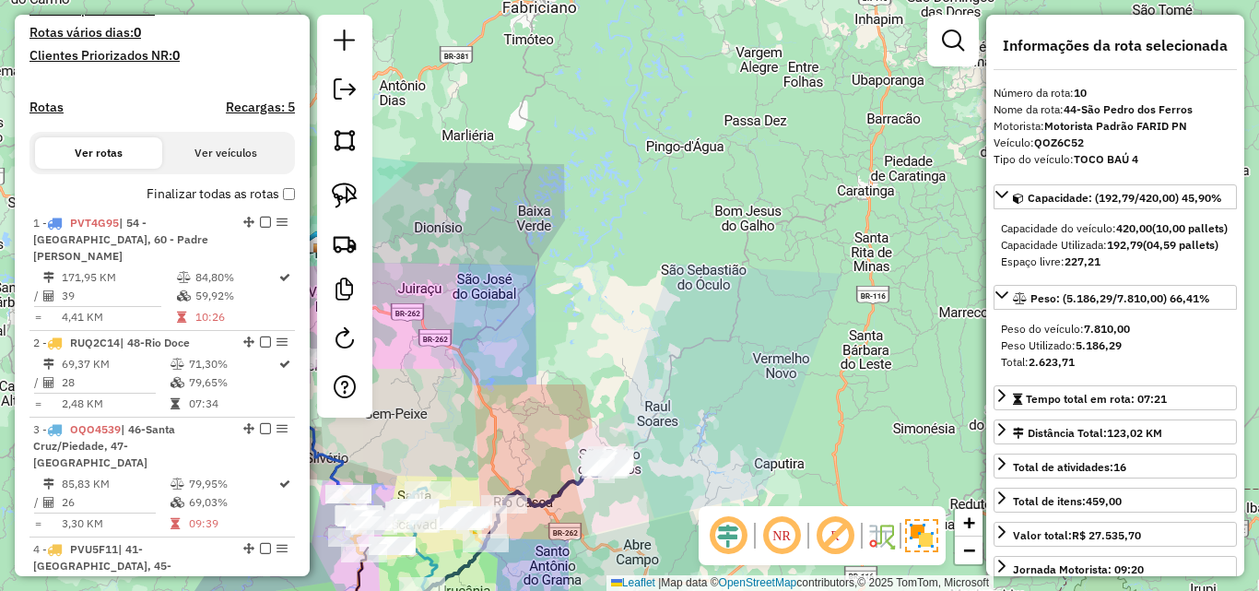
drag, startPoint x: 822, startPoint y: 358, endPoint x: 670, endPoint y: 417, distance: 163.4
click at [653, 439] on div "Rota 15 - Placa PVK4B31 26973 - PEIDAS BAR Janela de atendimento Grade de atend…" at bounding box center [629, 295] width 1259 height 591
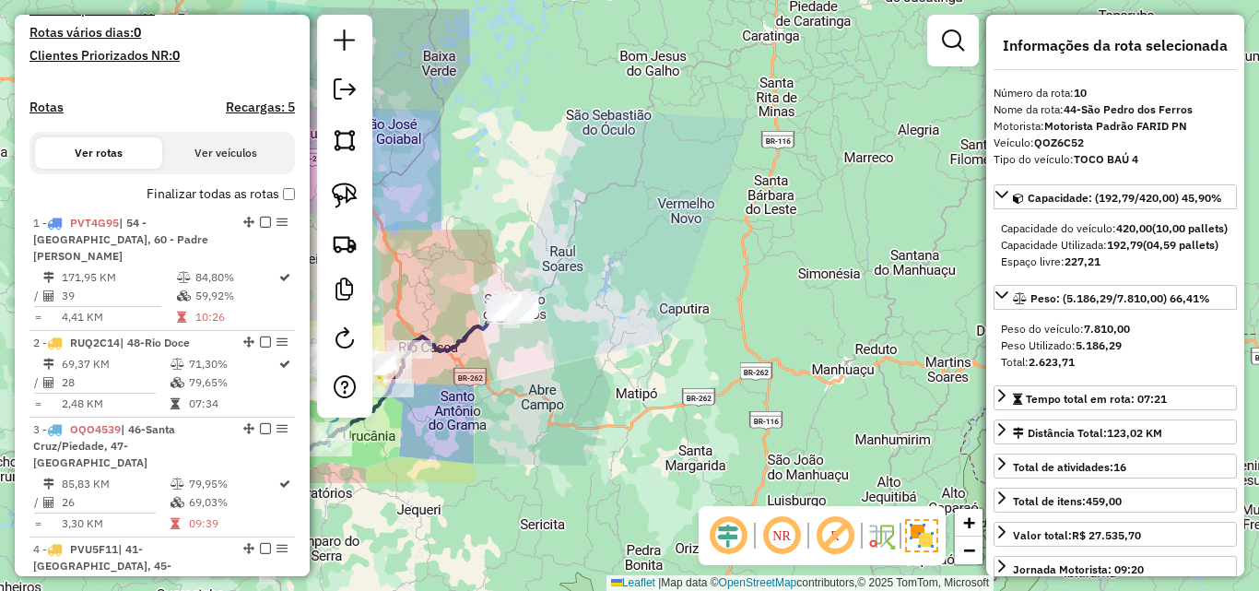
drag, startPoint x: 760, startPoint y: 382, endPoint x: 793, endPoint y: 213, distance: 172.6
click at [793, 213] on div "Rota 15 - Placa PVK4B31 26973 - PEIDAS BAR Janela de atendimento Grade de atend…" at bounding box center [629, 295] width 1259 height 591
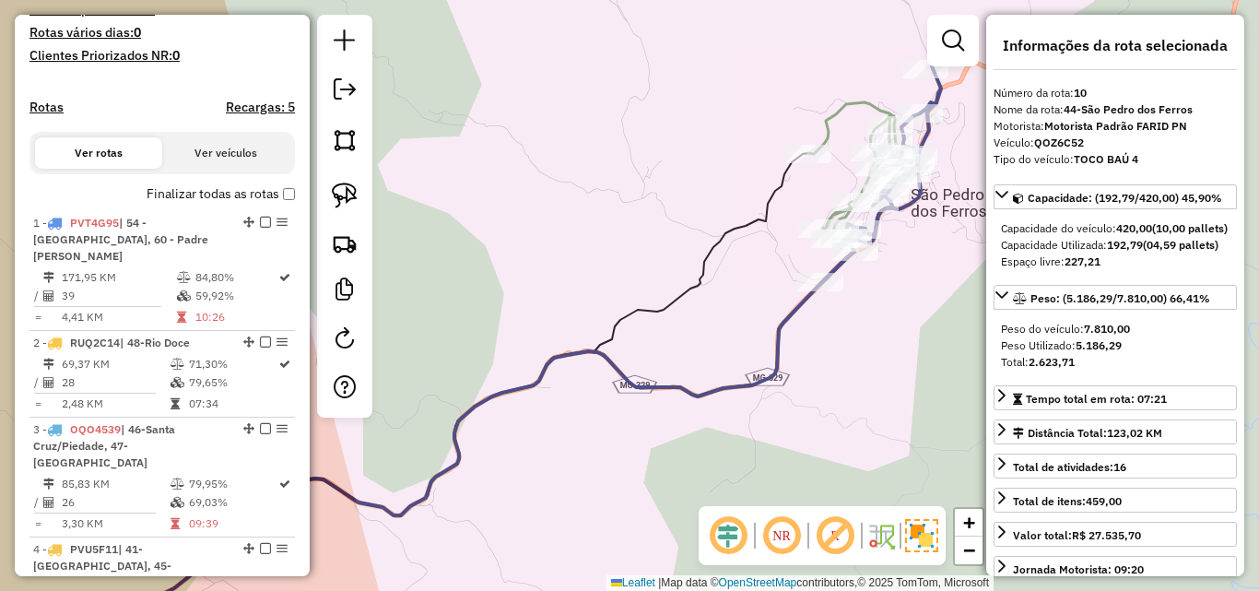
drag, startPoint x: 705, startPoint y: 269, endPoint x: 594, endPoint y: 301, distance: 115.2
click at [594, 301] on icon at bounding box center [461, 401] width 694 height 497
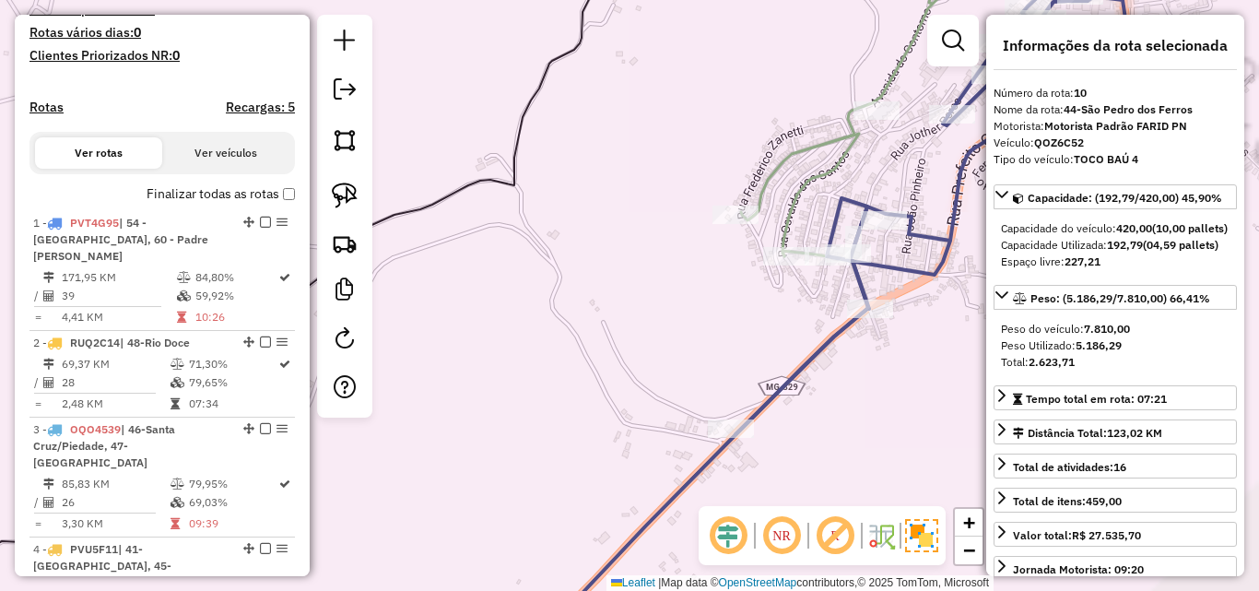
drag, startPoint x: 691, startPoint y: 271, endPoint x: 496, endPoint y: 340, distance: 207.2
click at [493, 340] on div "Rota 15 - Placa PVK4B31 26973 - PEIDAS BAR Janela de atendimento Grade de atend…" at bounding box center [629, 295] width 1259 height 591
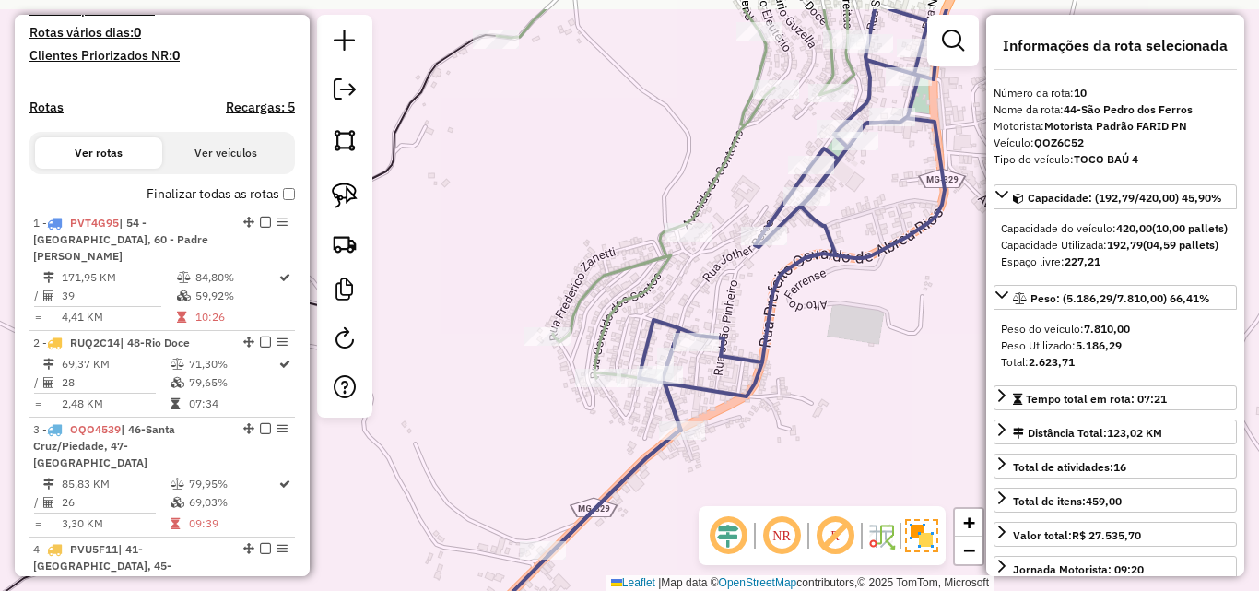
drag, startPoint x: 533, startPoint y: 352, endPoint x: 433, endPoint y: 430, distance: 126.7
click at [433, 430] on div "Rota 15 - Placa PVK4B31 26973 - PEIDAS BAR Janela de atendimento Grade de atend…" at bounding box center [629, 295] width 1259 height 591
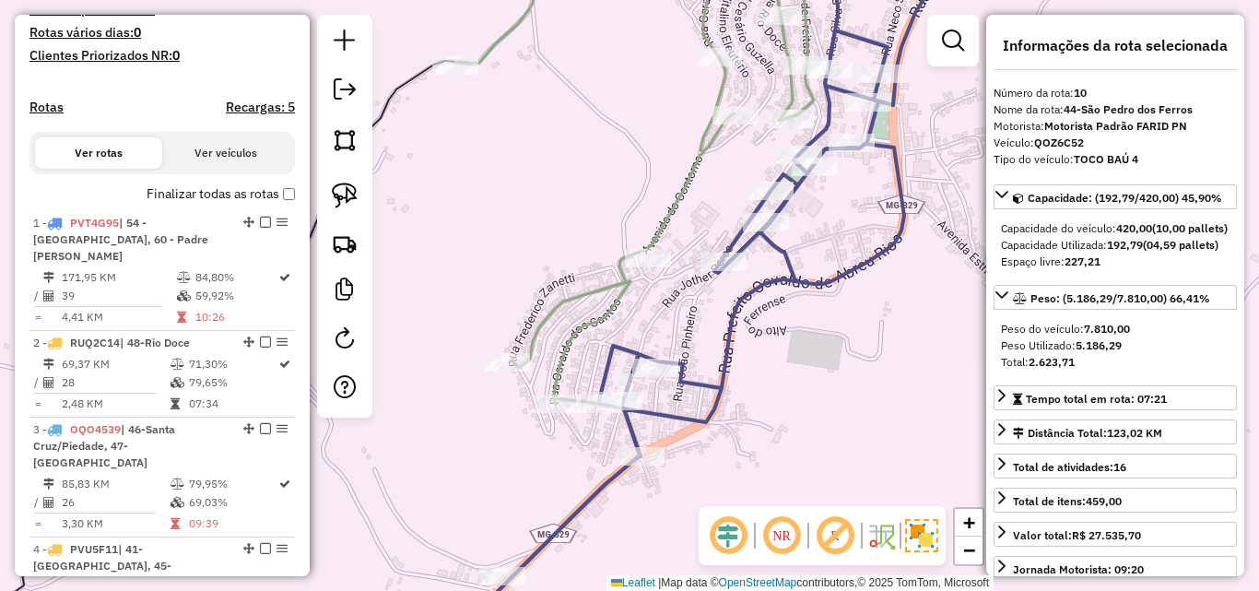
drag, startPoint x: 557, startPoint y: 204, endPoint x: 453, endPoint y: 388, distance: 211.7
click at [453, 393] on div "Rota 15 - Placa PVK4B31 26973 - PEIDAS BAR Janela de atendimento Grade de atend…" at bounding box center [629, 295] width 1259 height 591
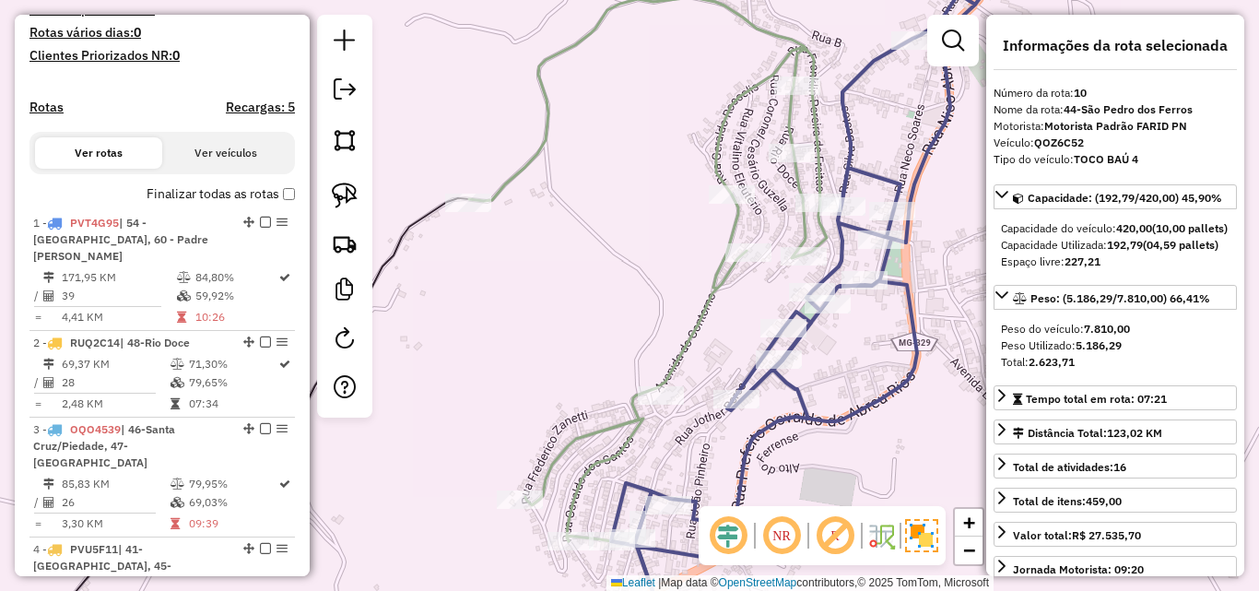
drag, startPoint x: 547, startPoint y: 259, endPoint x: 664, endPoint y: 206, distance: 128.7
click at [664, 206] on div "Rota 15 - Placa PVK4B31 26973 - PEIDAS BAR Janela de atendimento Grade de atend…" at bounding box center [629, 295] width 1259 height 591
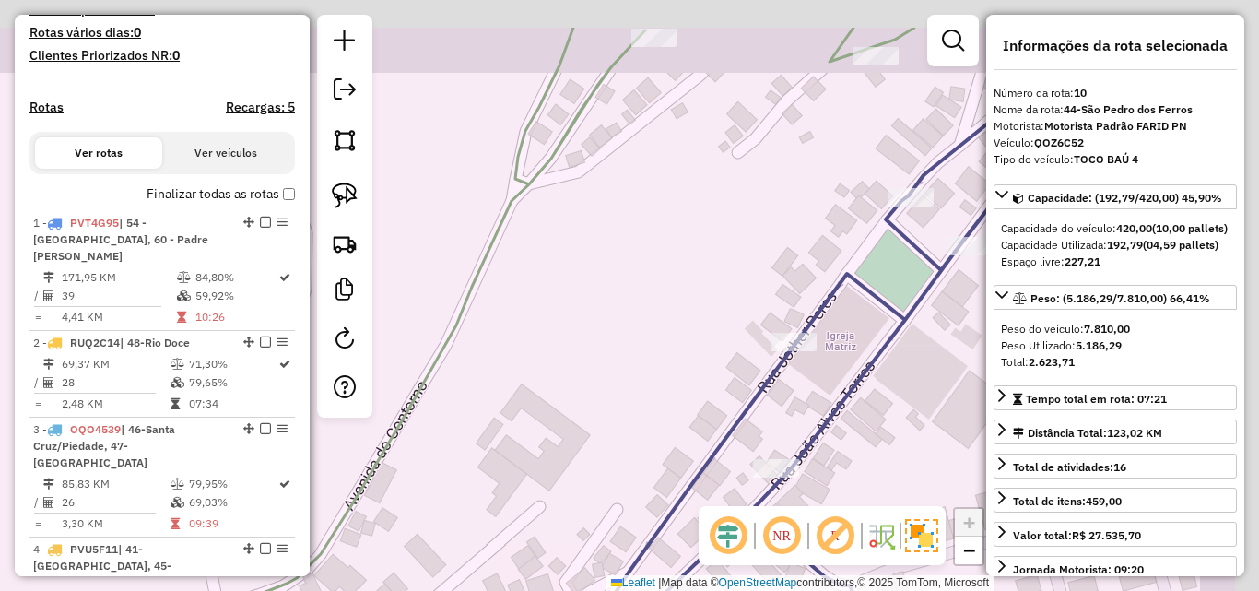
drag, startPoint x: 735, startPoint y: 229, endPoint x: 532, endPoint y: 372, distance: 248.8
click at [490, 407] on div "Rota 15 - Placa PVK4B31 26973 - PEIDAS BAR Rota 9 - Placa PVC4F18 31610 - WESLE…" at bounding box center [629, 295] width 1259 height 591
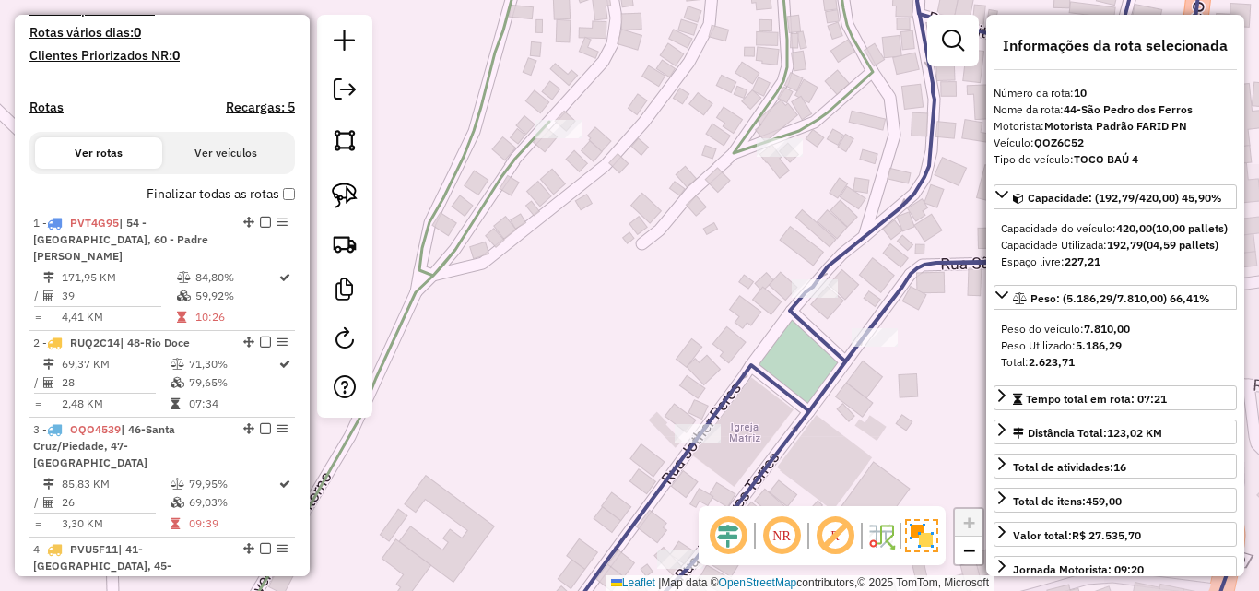
drag, startPoint x: 607, startPoint y: 328, endPoint x: 601, endPoint y: 343, distance: 16.1
click at [601, 343] on div "Rota 15 - Placa PVK4B31 26973 - PEIDAS BAR Rota 9 - Placa PVC4F18 31610 - WESLE…" at bounding box center [629, 295] width 1259 height 591
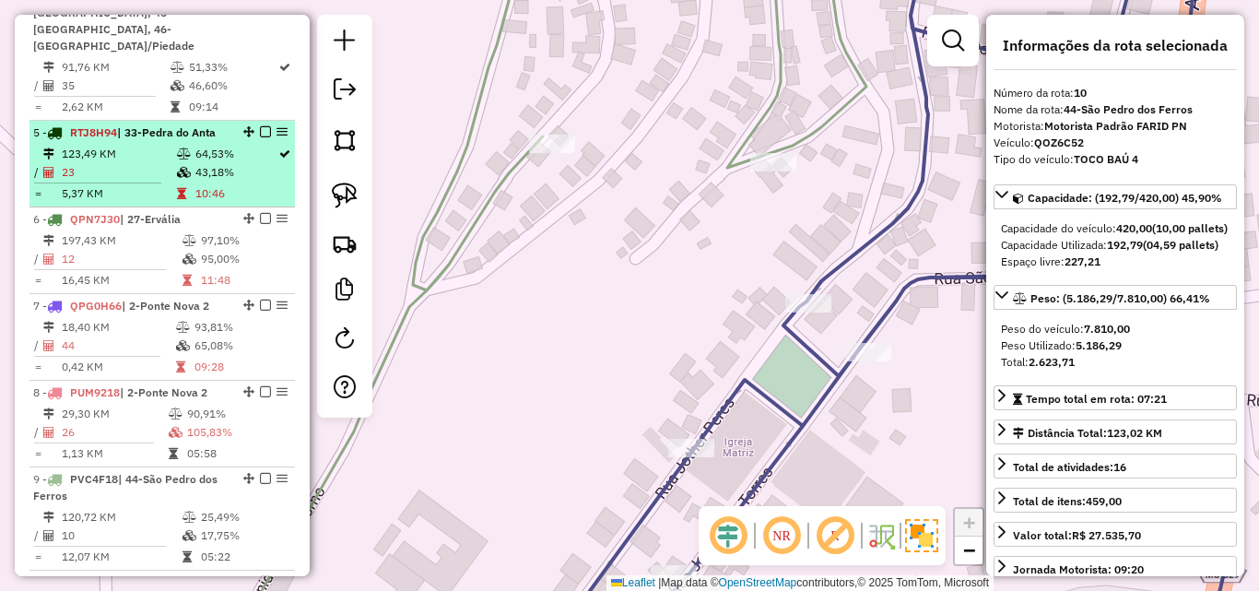
scroll to position [1238, 0]
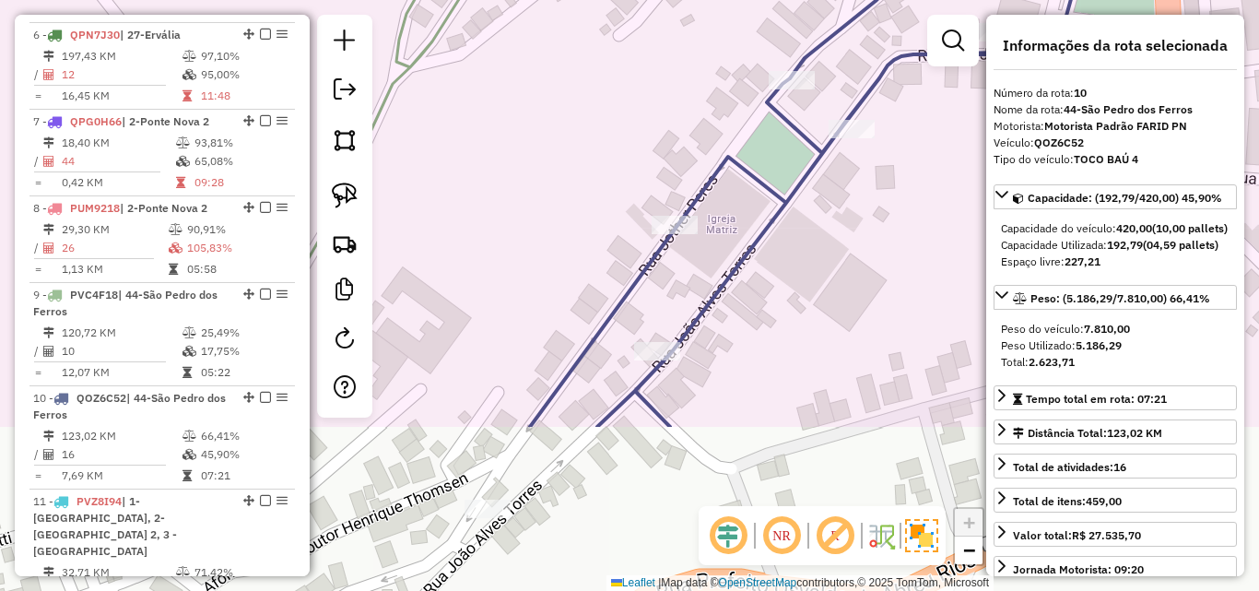
drag, startPoint x: 488, startPoint y: 386, endPoint x: 472, endPoint y: 163, distance: 223.6
click at [472, 163] on div "Rota 15 - Placa PVK4B31 26973 - PEIDAS BAR Rota 9 - Placa PVC4F18 31610 - WESLE…" at bounding box center [629, 295] width 1259 height 591
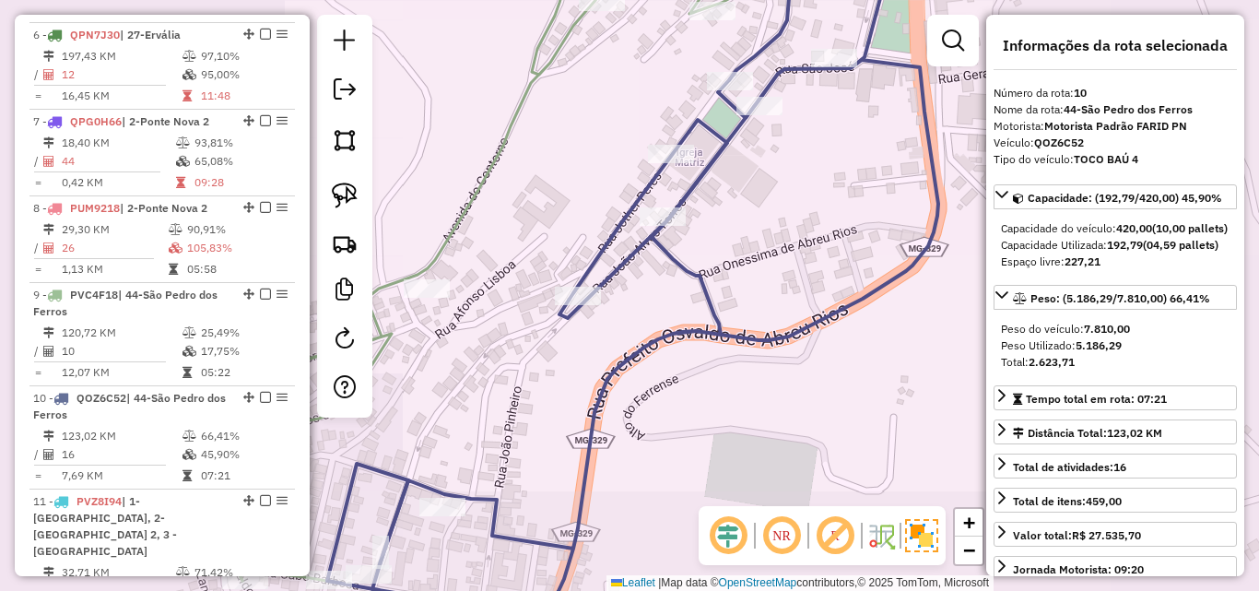
drag, startPoint x: 472, startPoint y: 191, endPoint x: 653, endPoint y: 123, distance: 193.9
click at [653, 123] on div "Rota 15 - Placa PVK4B31 26973 - PEIDAS BAR Rota 9 - Placa PVC4F18 31610 - WESLE…" at bounding box center [629, 295] width 1259 height 591
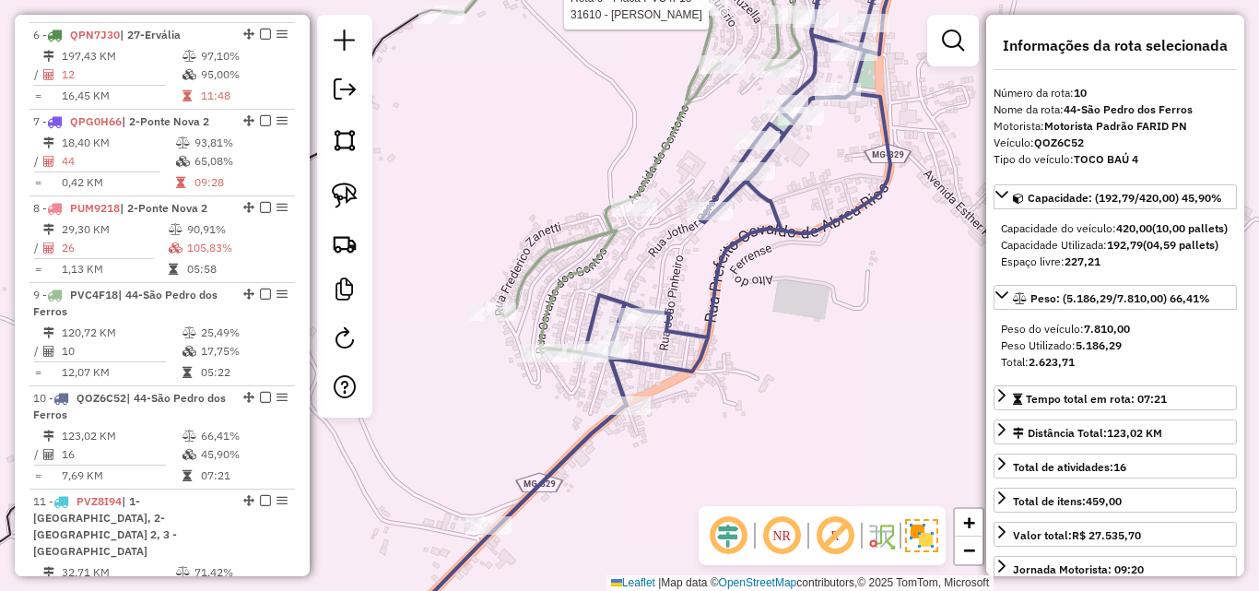
drag, startPoint x: 633, startPoint y: 272, endPoint x: 742, endPoint y: 462, distance: 218.8
click at [742, 462] on div "Rota 15 - Placa PVK4B31 26973 - PEIDAS BAR Rota 9 - Placa PVC4F18 31610 - WESLE…" at bounding box center [629, 295] width 1259 height 591
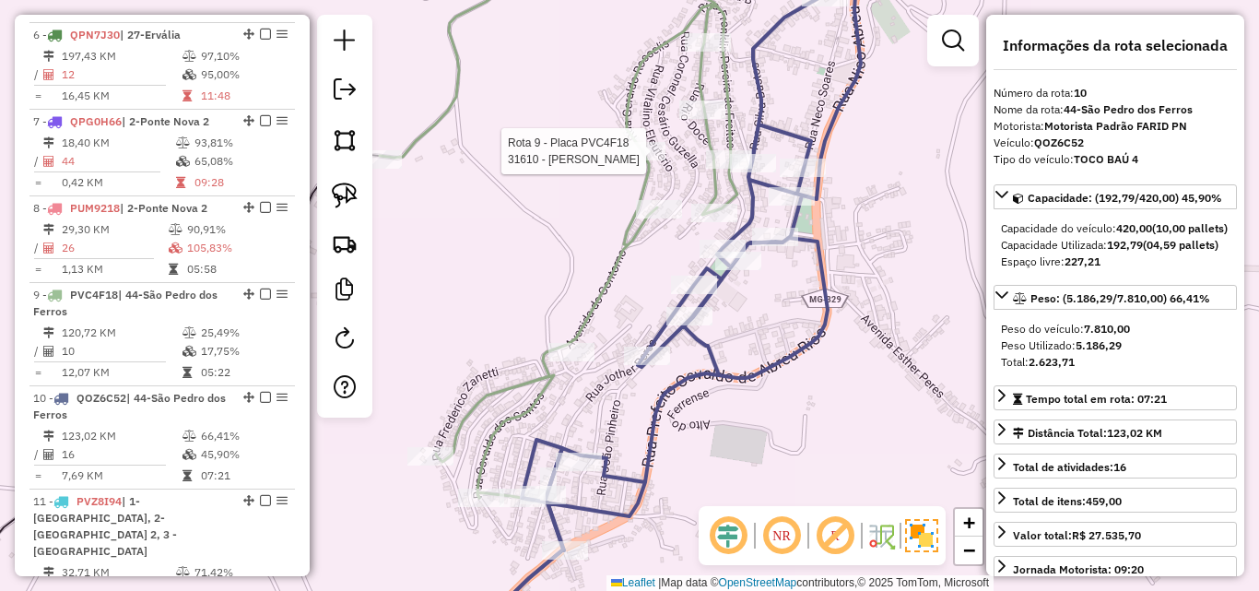
drag, startPoint x: 649, startPoint y: 293, endPoint x: 530, endPoint y: 262, distance: 122.9
click at [530, 262] on div "Rota 15 - Placa PVK4B31 26973 - PEIDAS BAR Rota 9 - Placa PVC4F18 31610 - WESLE…" at bounding box center [629, 295] width 1259 height 591
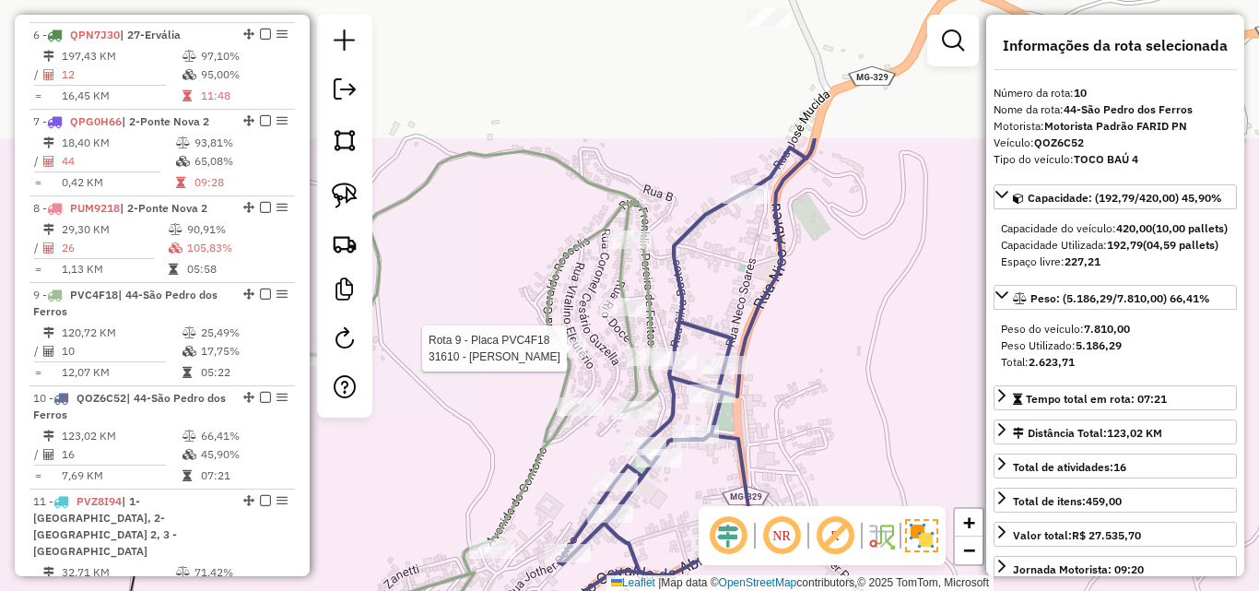
drag, startPoint x: 559, startPoint y: 242, endPoint x: 480, endPoint y: 441, distance: 214.3
click at [480, 441] on div "Rota 15 - Placa PVK4B31 26973 - PEIDAS BAR Rota 9 - Placa PVC4F18 31610 - WESLE…" at bounding box center [629, 295] width 1259 height 591
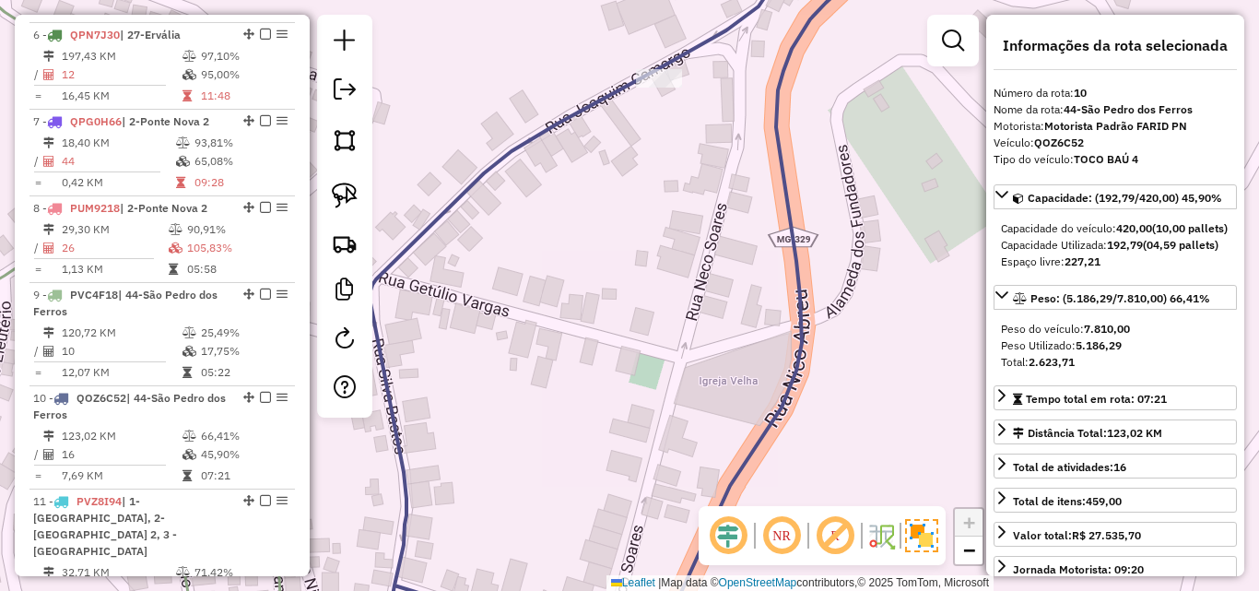
drag, startPoint x: 677, startPoint y: 225, endPoint x: 739, endPoint y: 260, distance: 71.0
click at [738, 260] on div "Rota 15 - Placa PVK4B31 26973 - PEIDAS BAR Janela de atendimento Grade de atend…" at bounding box center [629, 295] width 1259 height 591
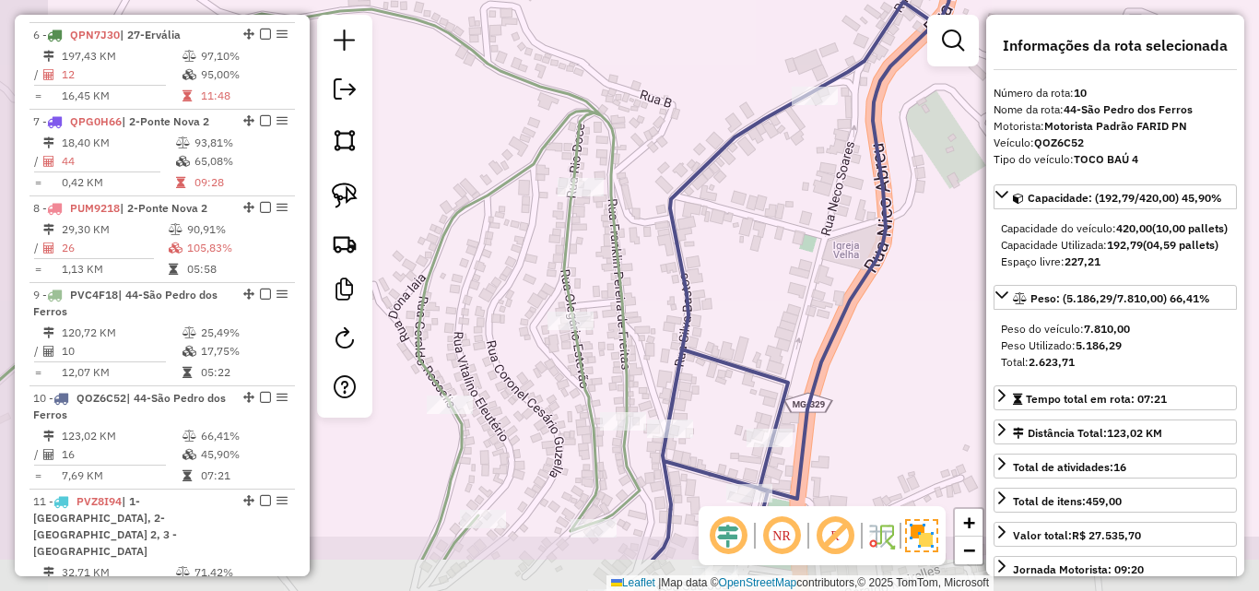
drag, startPoint x: 723, startPoint y: 287, endPoint x: 808, endPoint y: 196, distance: 123.9
click at [808, 196] on div "Rota 15 - Placa PVK4B31 26973 - PEIDAS BAR Janela de atendimento Grade de atend…" at bounding box center [629, 295] width 1259 height 591
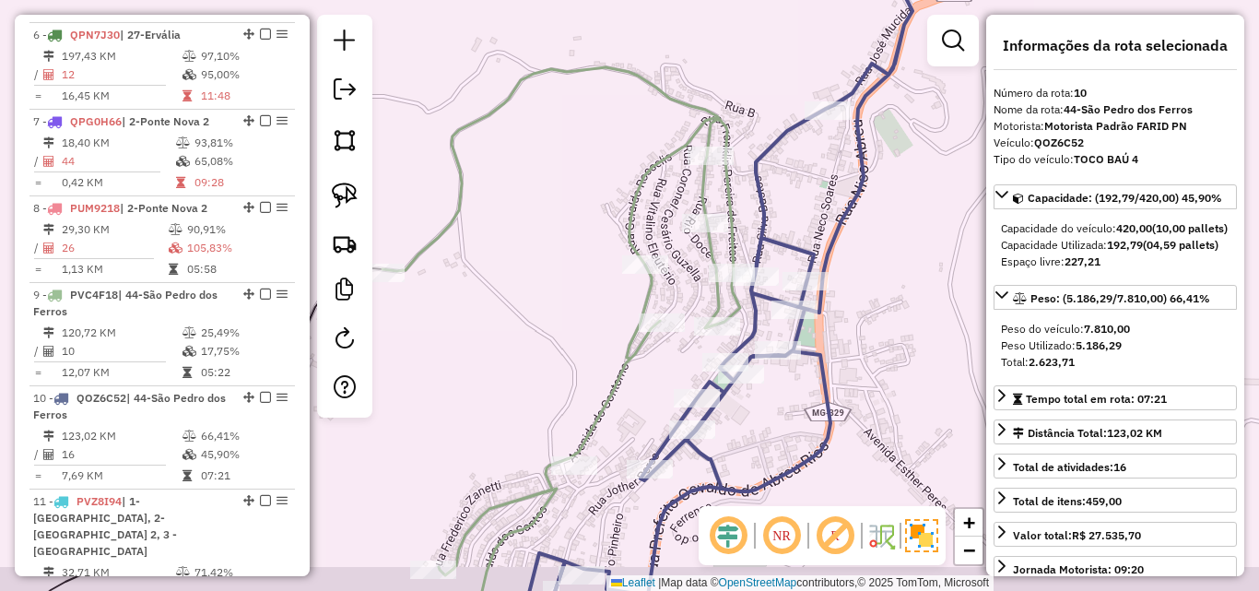
drag, startPoint x: 788, startPoint y: 241, endPoint x: 808, endPoint y: 170, distance: 72.9
click at [848, 117] on div "Rota 15 - Placa PVK4B31 26973 - PEIDAS BAR Janela de atendimento Grade de atend…" at bounding box center [629, 295] width 1259 height 591
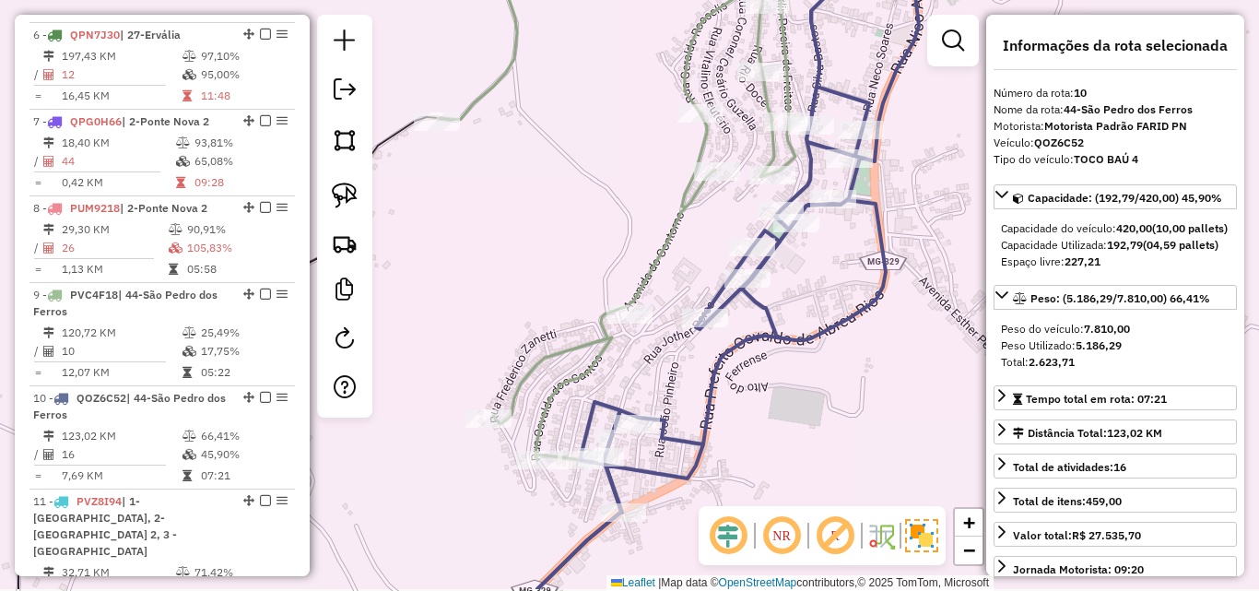
drag, startPoint x: 571, startPoint y: 304, endPoint x: 594, endPoint y: 182, distance: 123.6
click at [594, 182] on div "Rota 15 - Placa PVK4B31 26973 - PEIDAS BAR Janela de atendimento Grade de atend…" at bounding box center [629, 295] width 1259 height 591
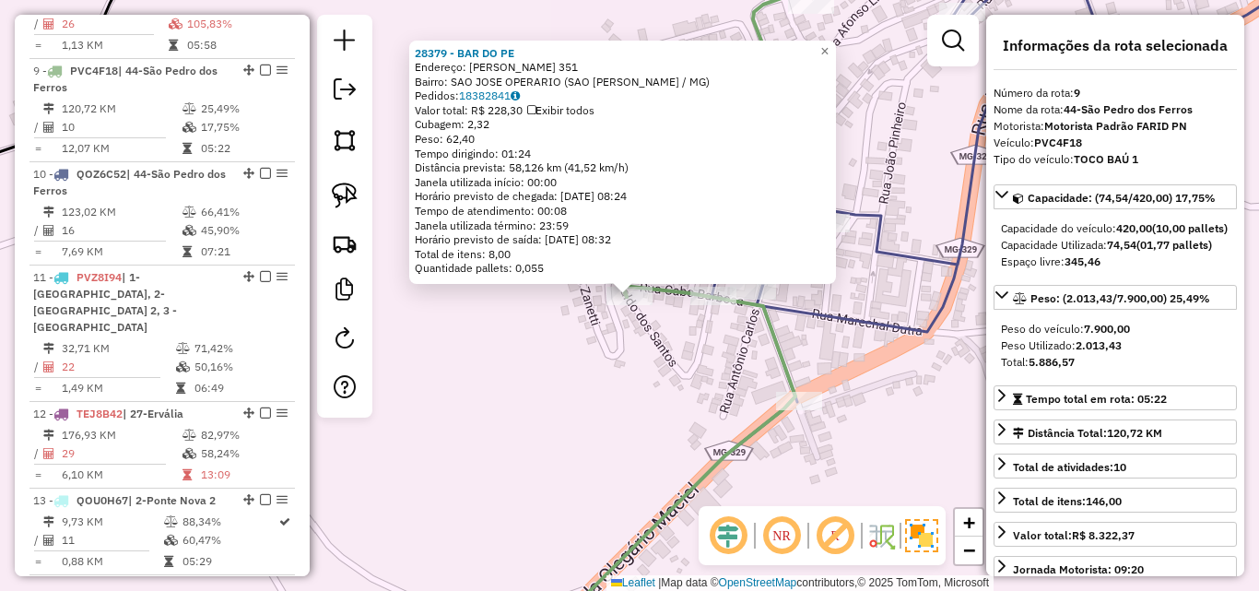
scroll to position [1473, 0]
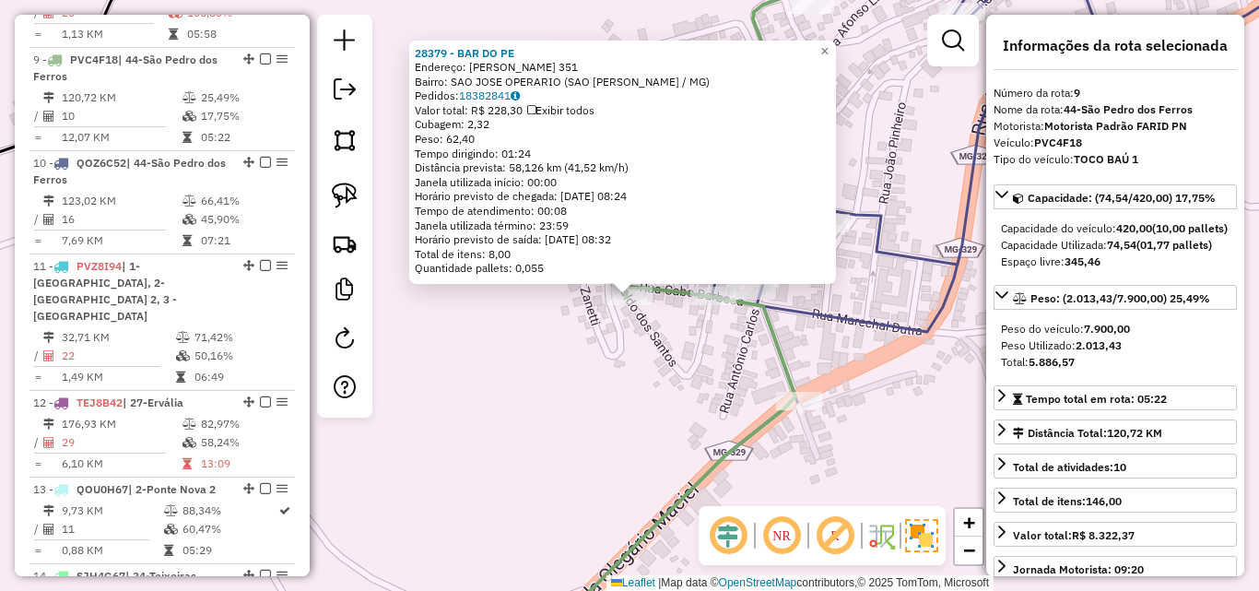
click at [694, 372] on div "28379 - BAR DO PE Endereço: OSVALDO DOS SANTOS 351 Bairro: SAO JOSE OPERARIO (S…" at bounding box center [629, 295] width 1259 height 591
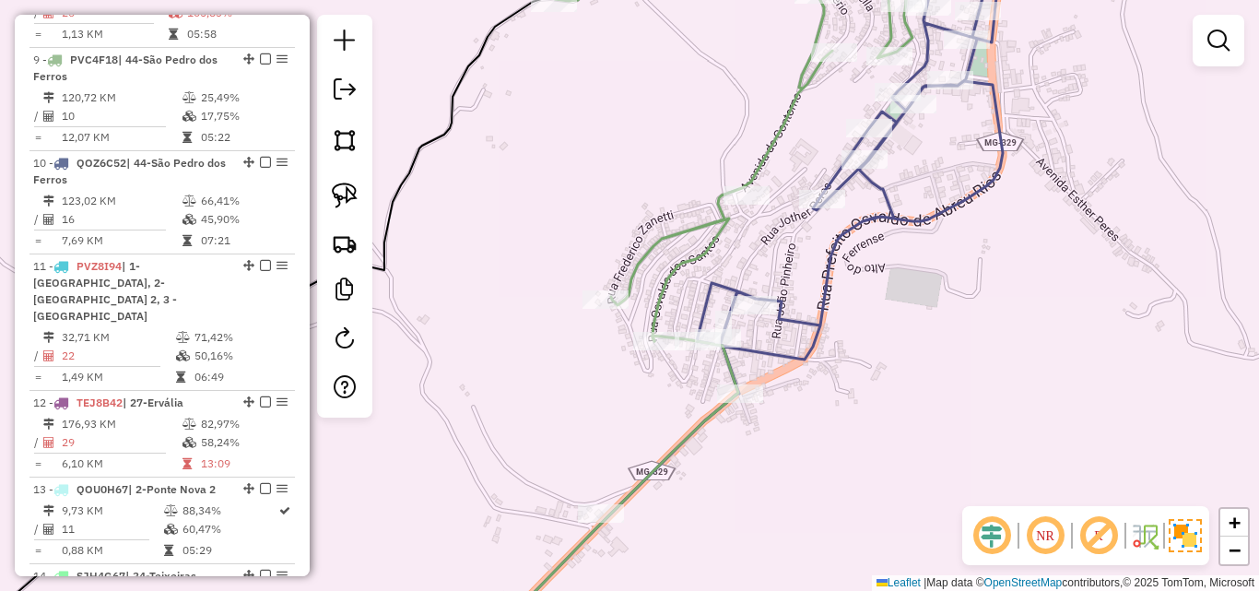
drag, startPoint x: 863, startPoint y: 430, endPoint x: 846, endPoint y: 430, distance: 16.6
click at [846, 430] on div "Janela de atendimento Grade de atendimento Capacidade Transportadoras Veículos …" at bounding box center [629, 295] width 1259 height 591
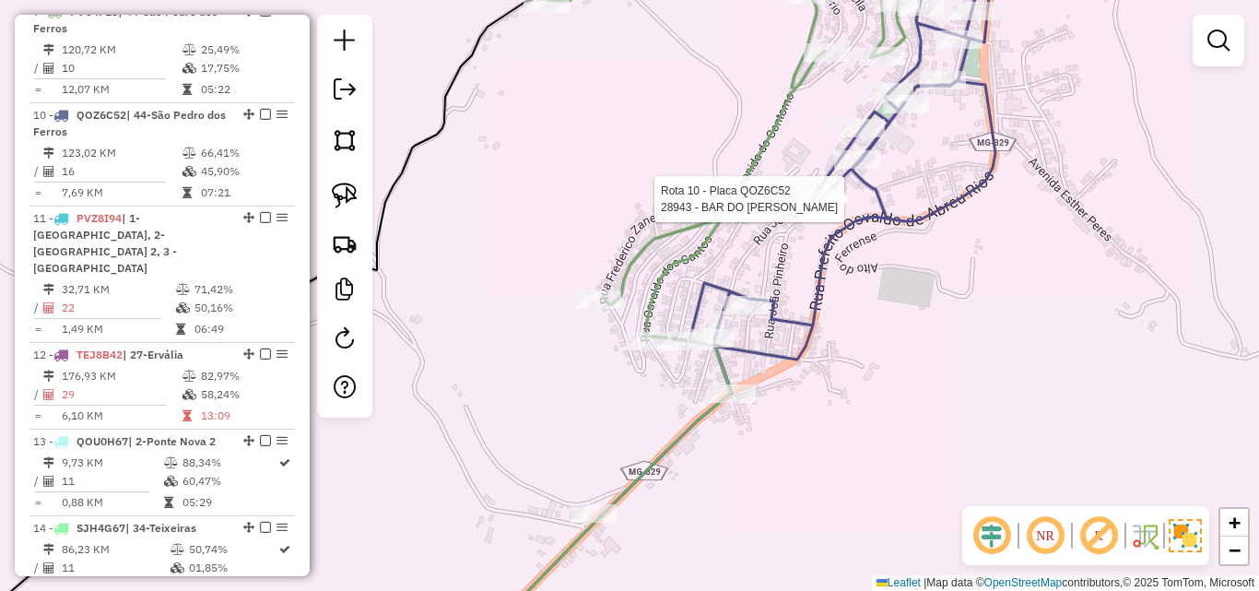
select select "*********"
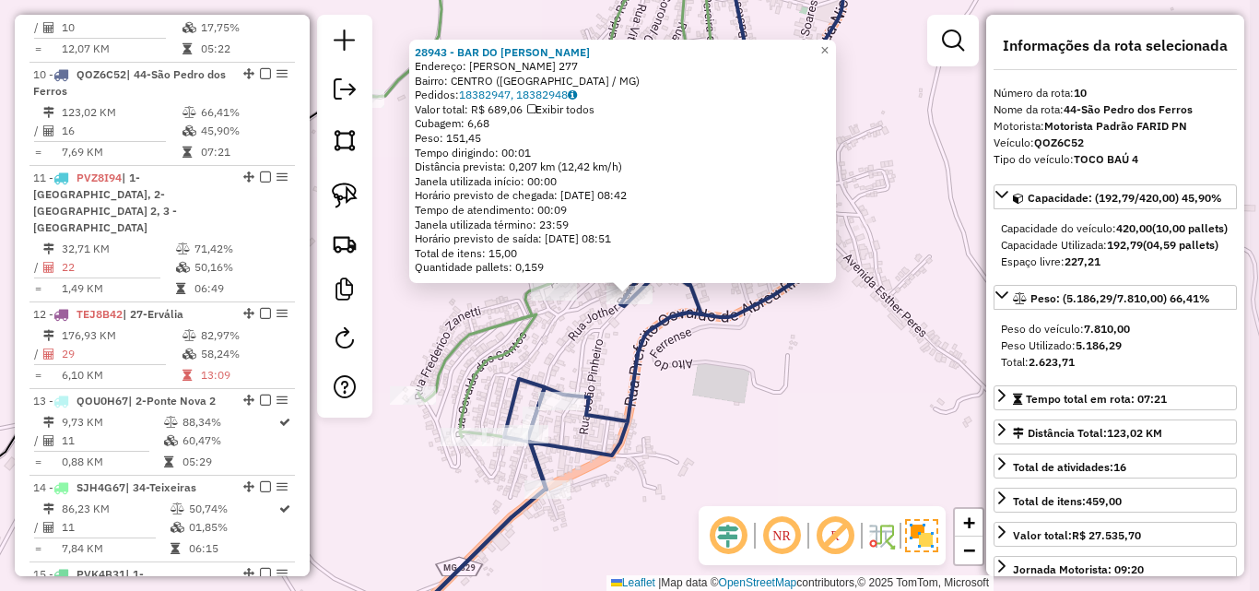
scroll to position [1576, 0]
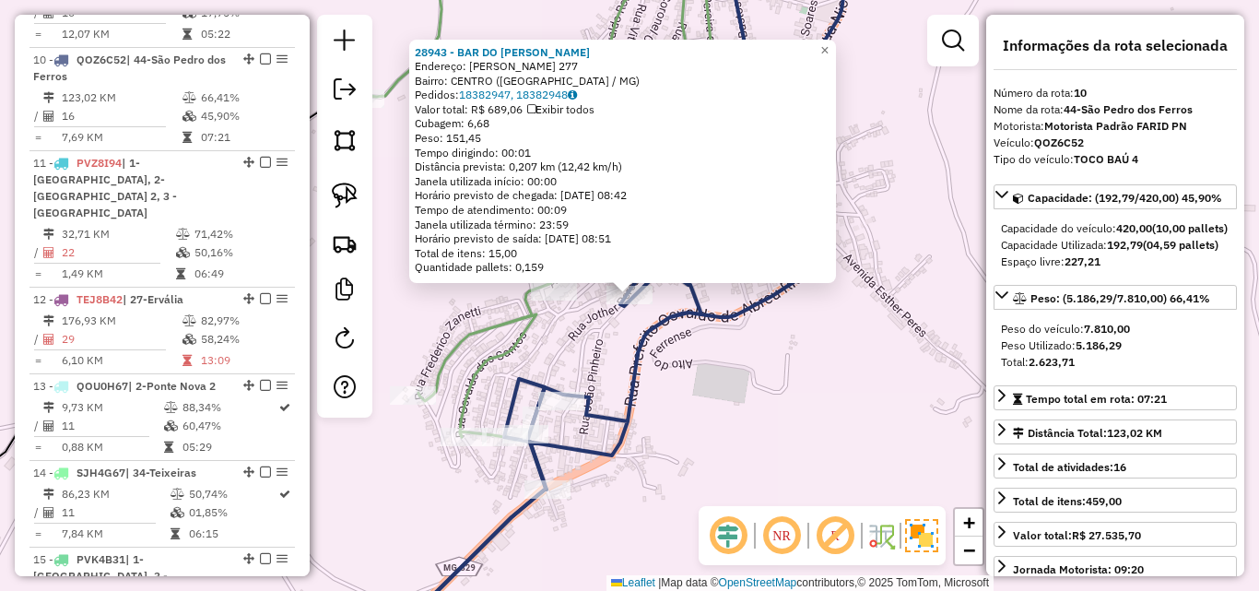
click at [900, 380] on div "28943 - BAR DO PAULINHO Endereço: JOTHER PEREES 277 Bairro: CENTRO (SAO PEDRO D…" at bounding box center [629, 295] width 1259 height 591
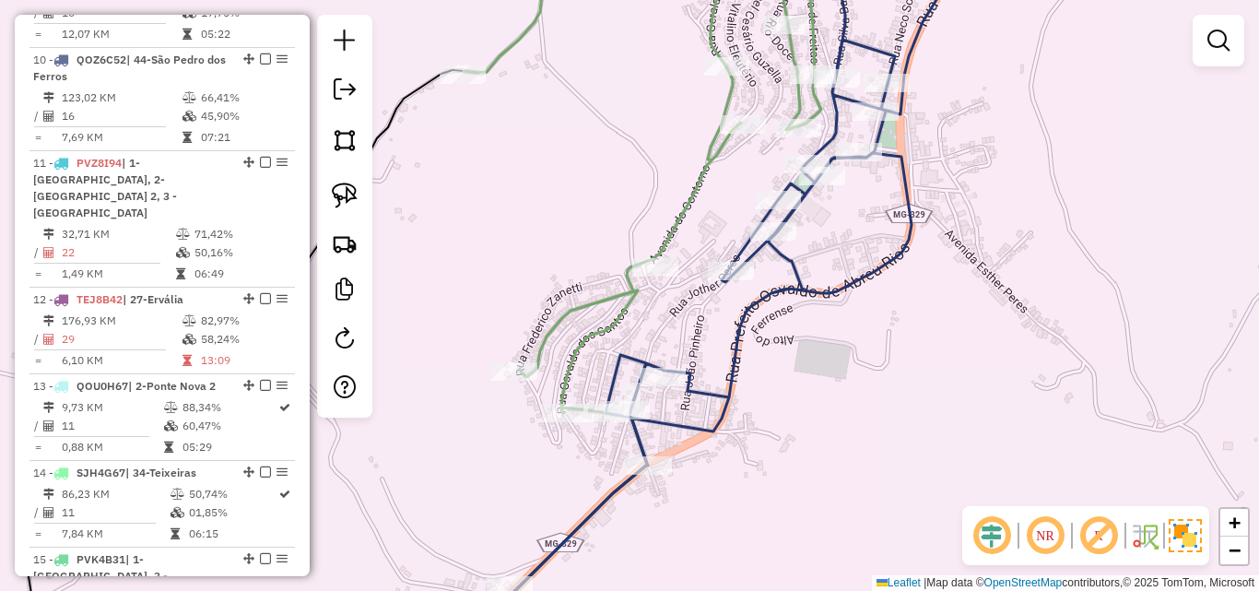
drag, startPoint x: 770, startPoint y: 395, endPoint x: 872, endPoint y: 371, distance: 104.2
click at [872, 371] on div "Janela de atendimento Grade de atendimento Capacidade Transportadoras Veículos …" at bounding box center [629, 295] width 1259 height 591
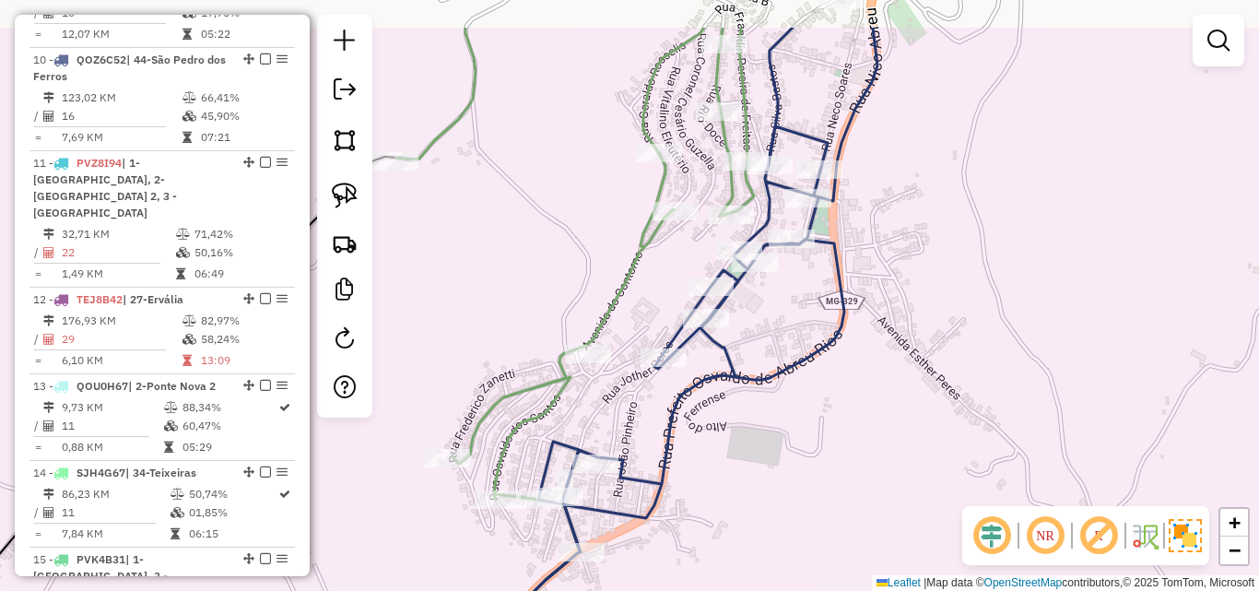
drag, startPoint x: 865, startPoint y: 370, endPoint x: 798, endPoint y: 456, distance: 109.7
click at [798, 456] on div "Janela de atendimento Grade de atendimento Capacidade Transportadoras Veículos …" at bounding box center [629, 295] width 1259 height 591
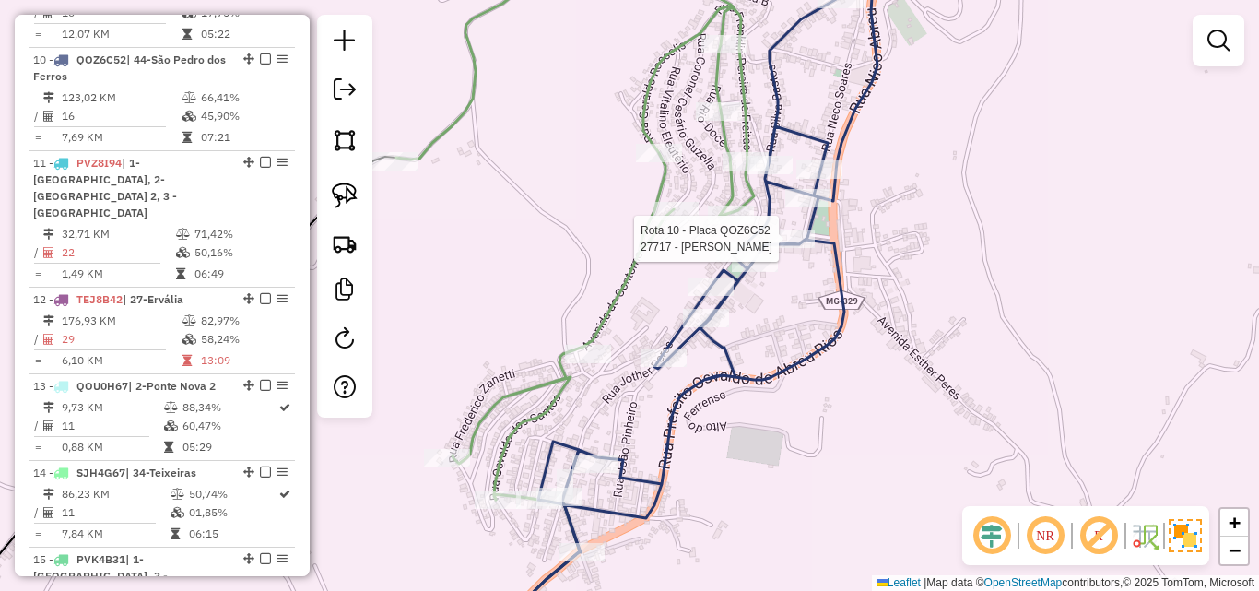
select select "*********"
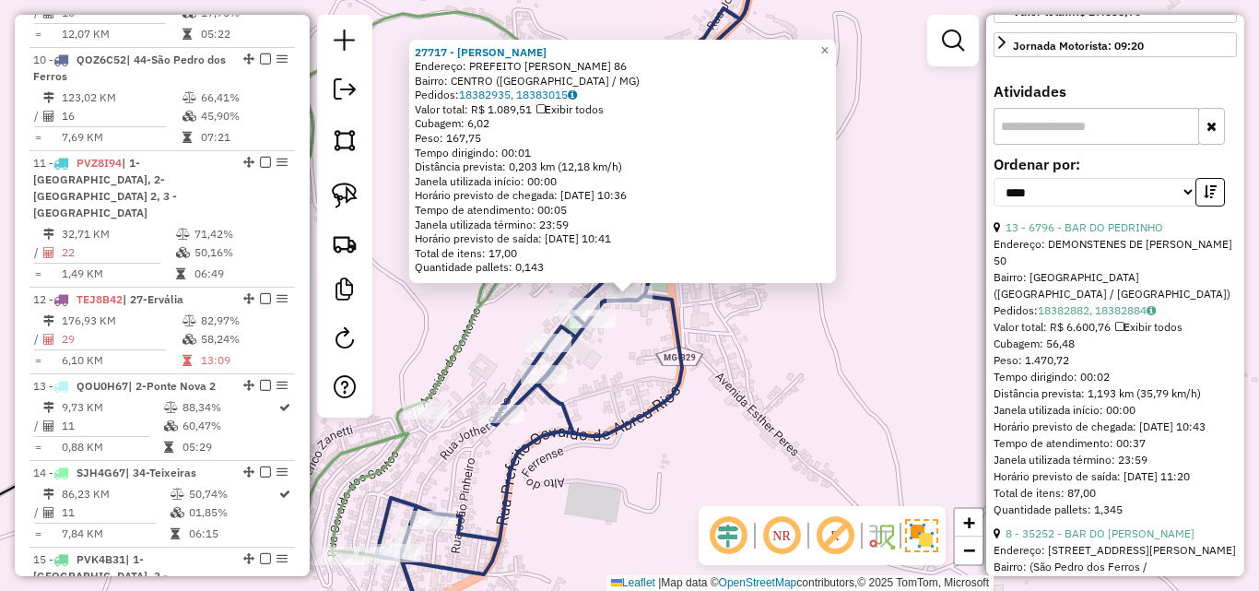
scroll to position [553, 0]
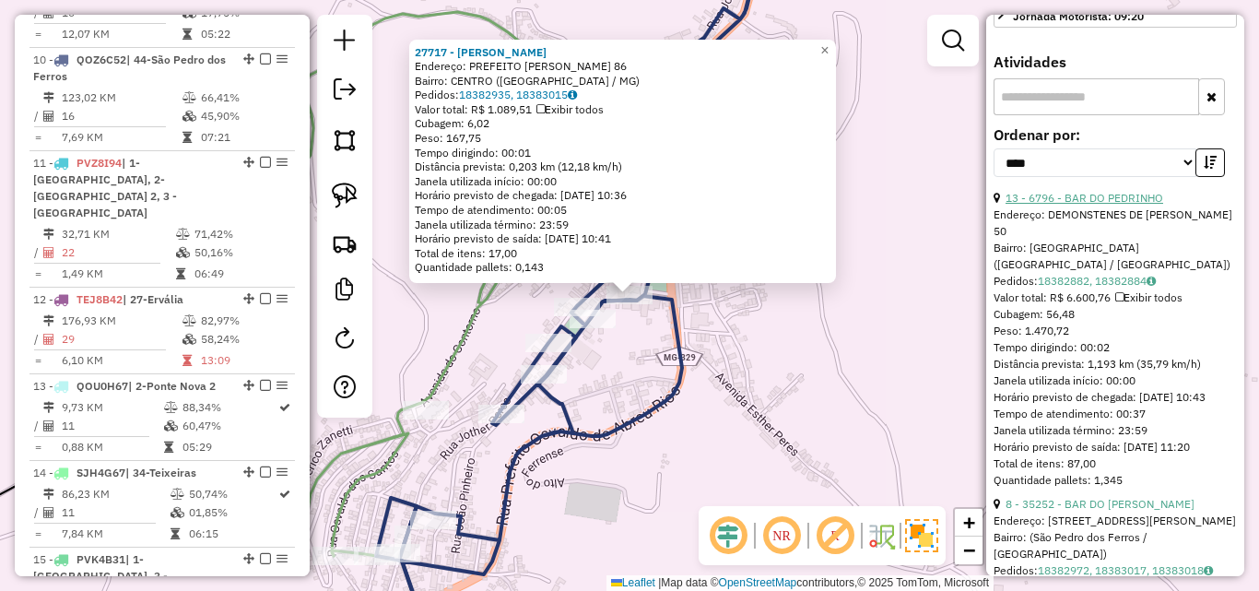
click at [1123, 205] on link "13 - 6796 - BAR DO PEDRINHO" at bounding box center [1084, 198] width 158 height 14
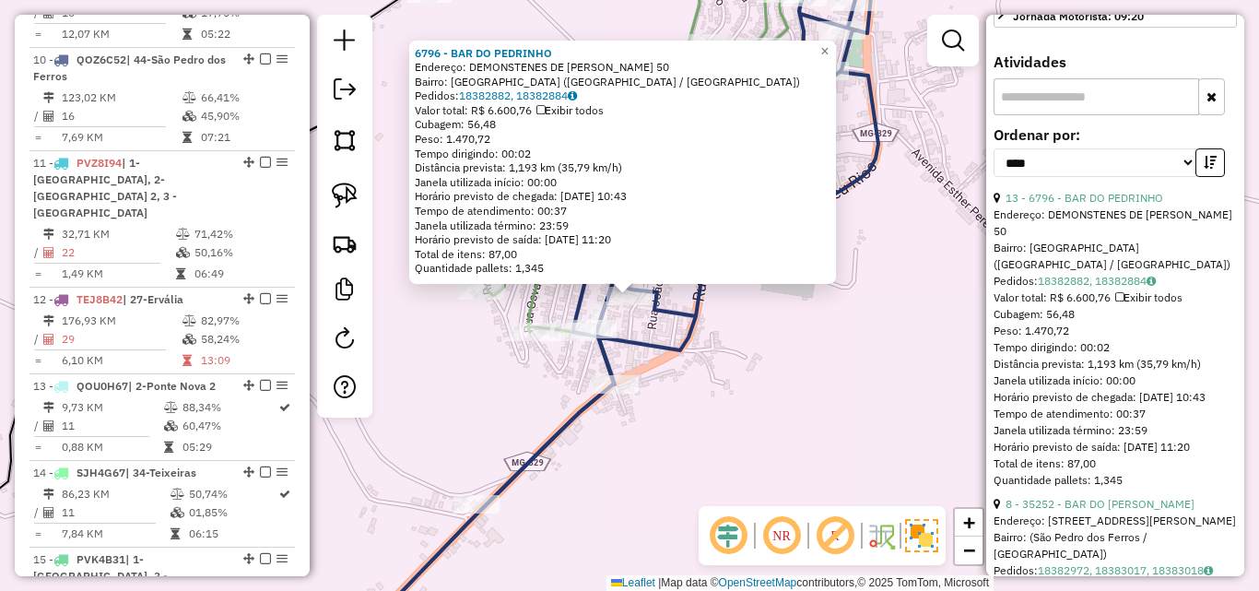
click at [721, 353] on div "6796 - BAR DO PEDRINHO Endereço: DEMONSTENES DE CARVALHO 50 Bairro: LAGOA SECA …" at bounding box center [629, 295] width 1259 height 591
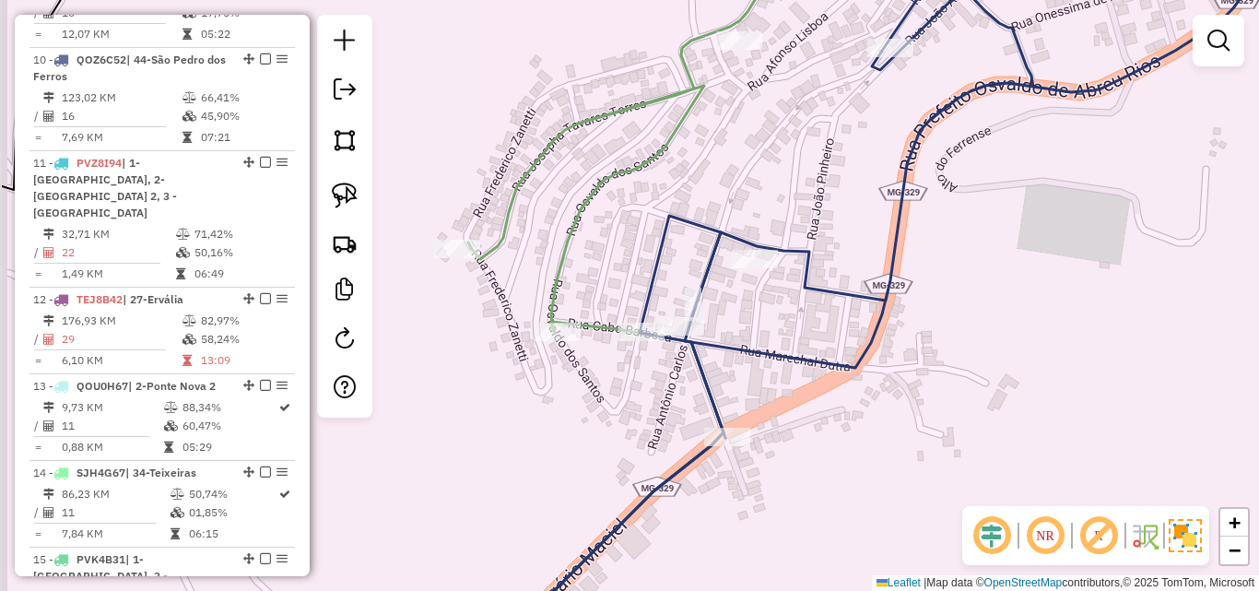
drag, startPoint x: 634, startPoint y: 314, endPoint x: 781, endPoint y: 298, distance: 147.5
click at [767, 302] on div "Janela de atendimento Grade de atendimento Capacidade Transportadoras Veículos …" at bounding box center [629, 295] width 1259 height 591
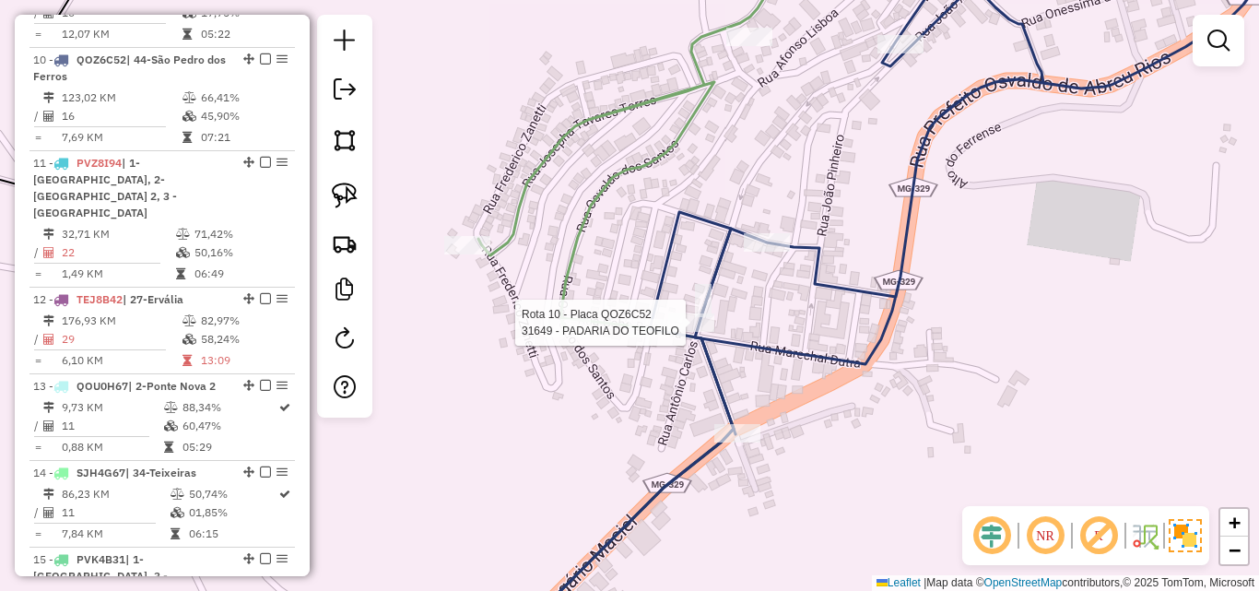
select select "*********"
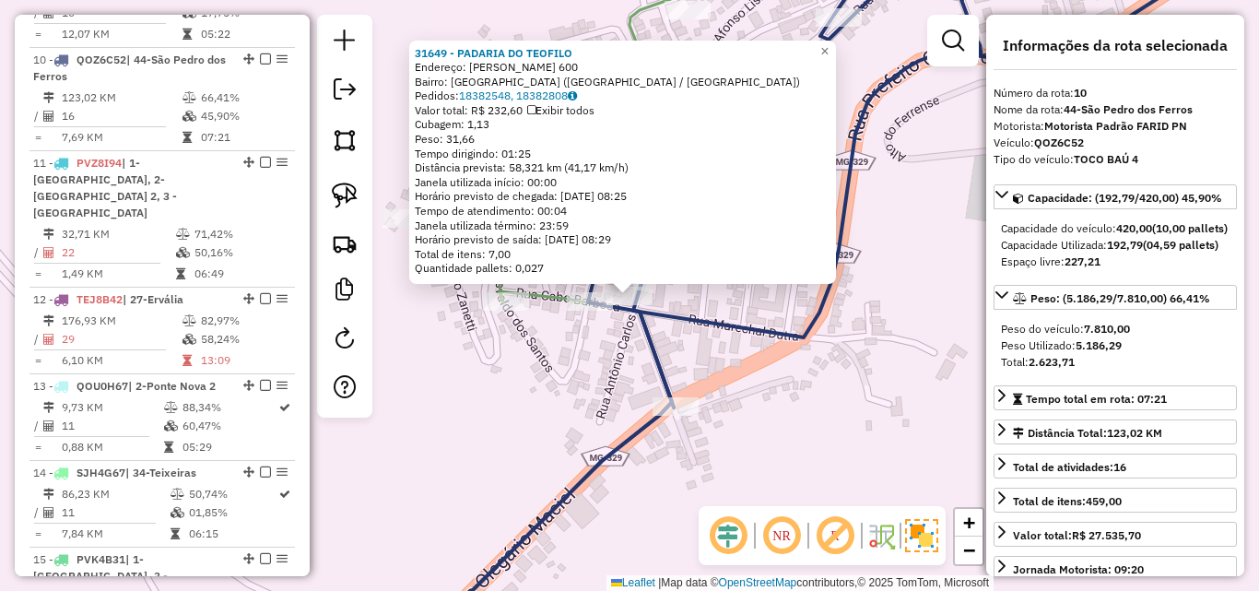
drag, startPoint x: 888, startPoint y: 371, endPoint x: 900, endPoint y: 330, distance: 43.4
click at [899, 336] on div "31649 - PADARIA DO TEOFILO Endereço: JOTHER PERES 600 Bairro: LAGOA SECA (SAO P…" at bounding box center [629, 295] width 1259 height 591
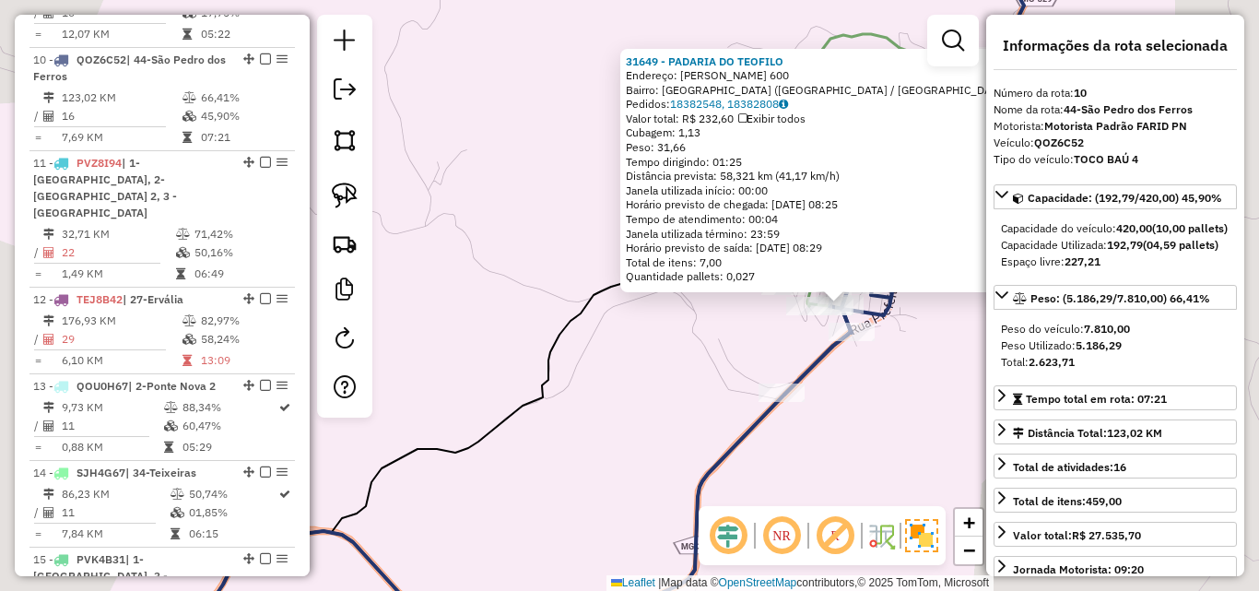
click at [857, 403] on div "31649 - PADARIA DO TEOFILO Endereço: JOTHER PERES 600 Bairro: LAGOA SECA (SAO P…" at bounding box center [629, 295] width 1259 height 591
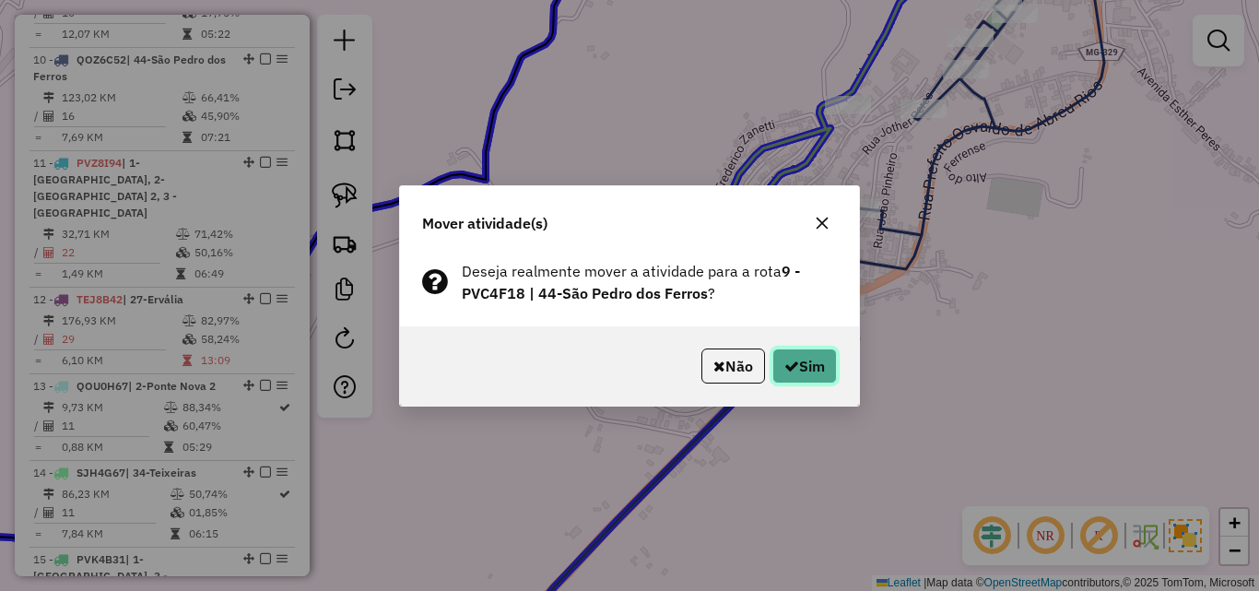
click at [813, 379] on button "Sim" at bounding box center [804, 365] width 65 height 35
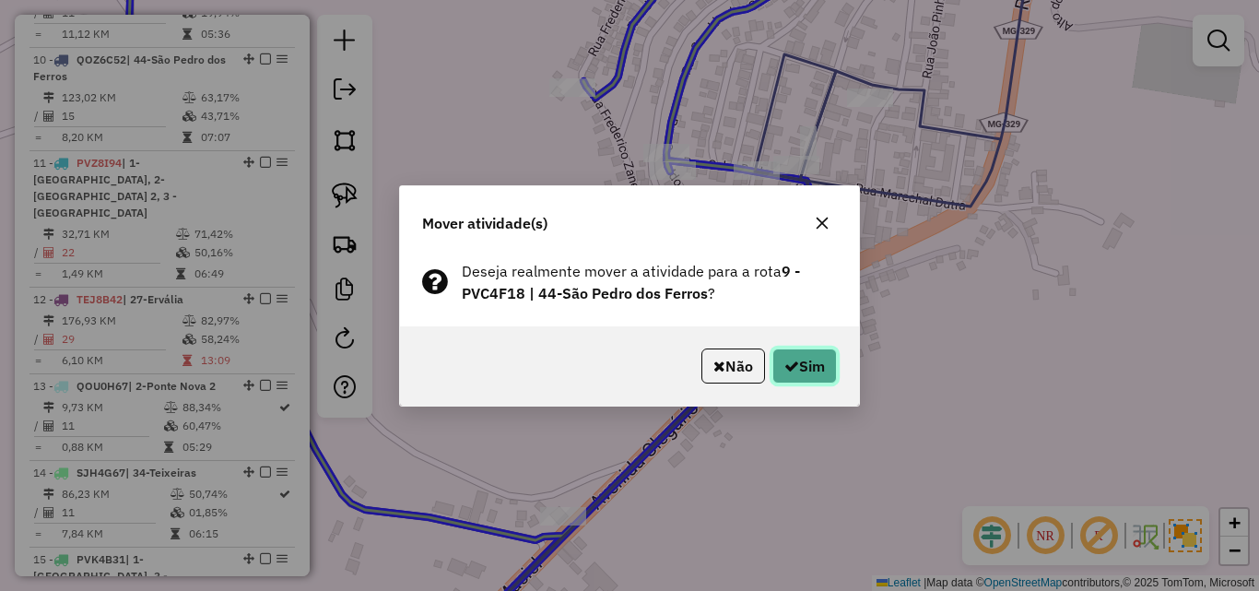
click at [797, 361] on button "Sim" at bounding box center [804, 365] width 65 height 35
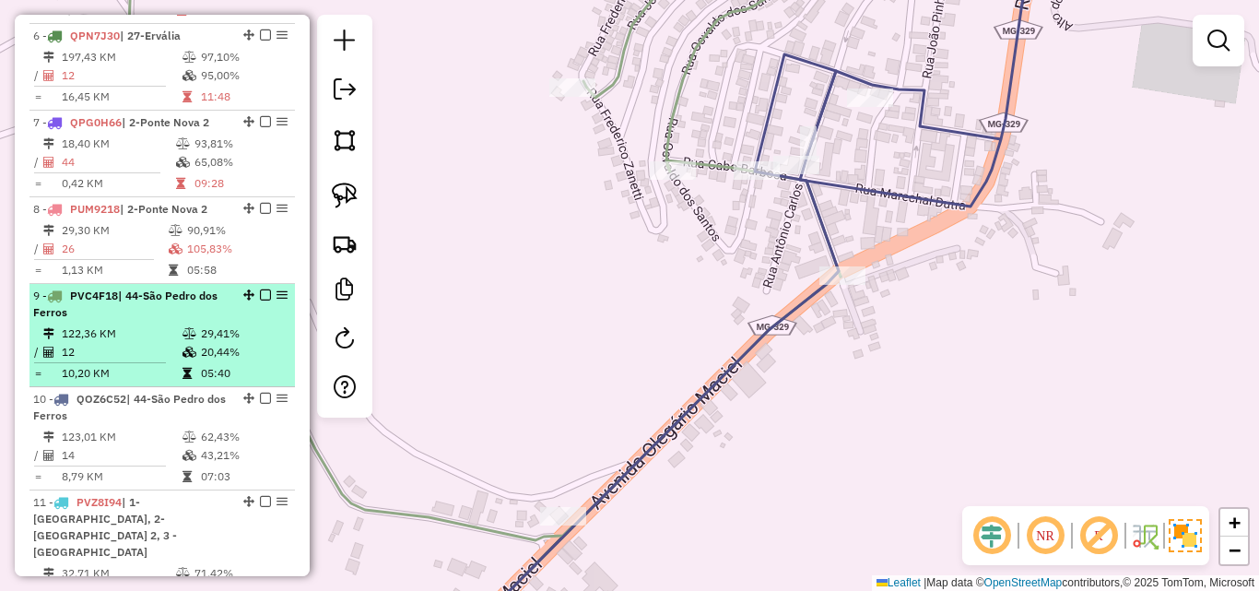
scroll to position [1207, 0]
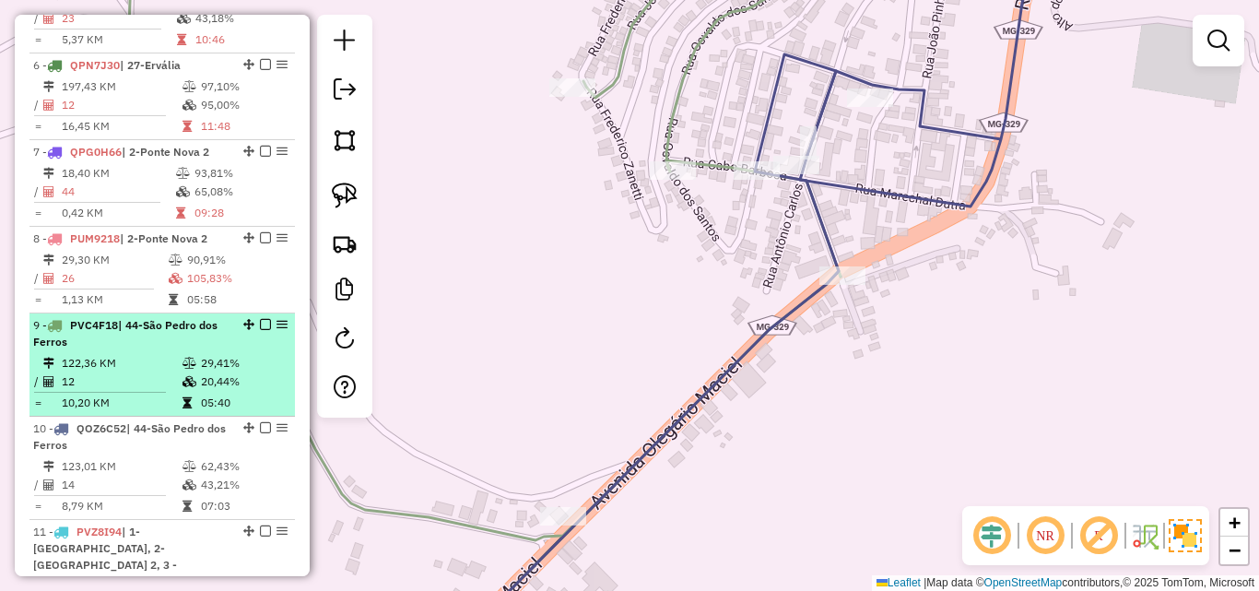
click at [182, 372] on td at bounding box center [191, 381] width 18 height 18
select select "*********"
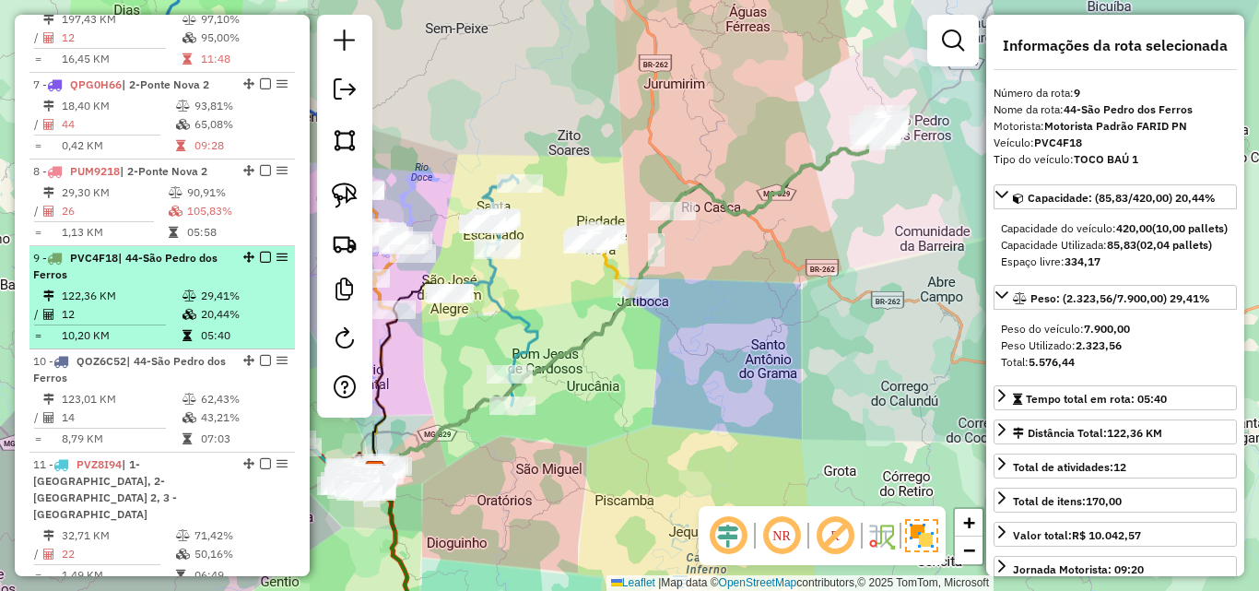
scroll to position [1299, 0]
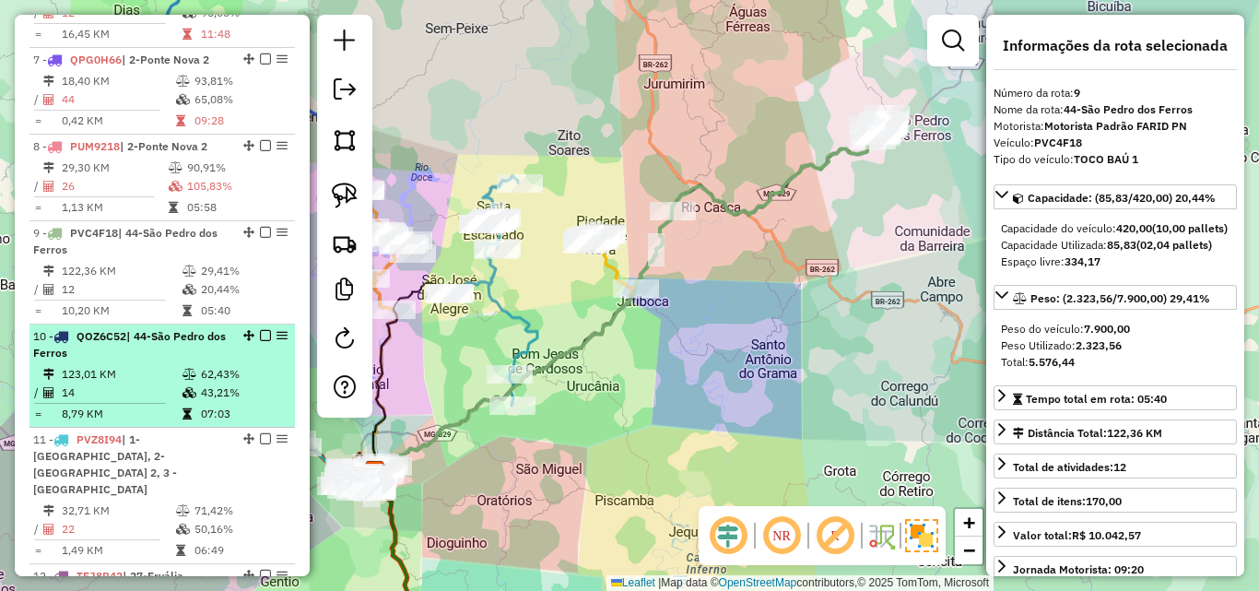
click at [192, 369] on icon at bounding box center [189, 374] width 14 height 11
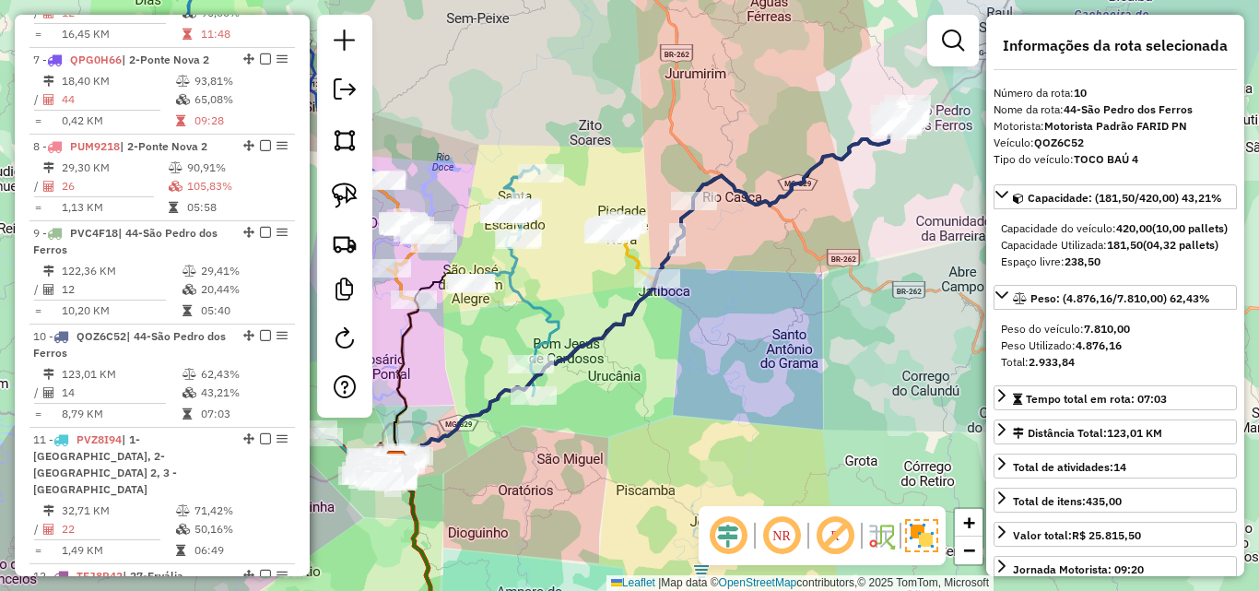
drag, startPoint x: 486, startPoint y: 480, endPoint x: 509, endPoint y: 468, distance: 26.0
click at [509, 468] on div "Janela de atendimento Grade de atendimento Capacidade Transportadoras Veículos …" at bounding box center [629, 295] width 1259 height 591
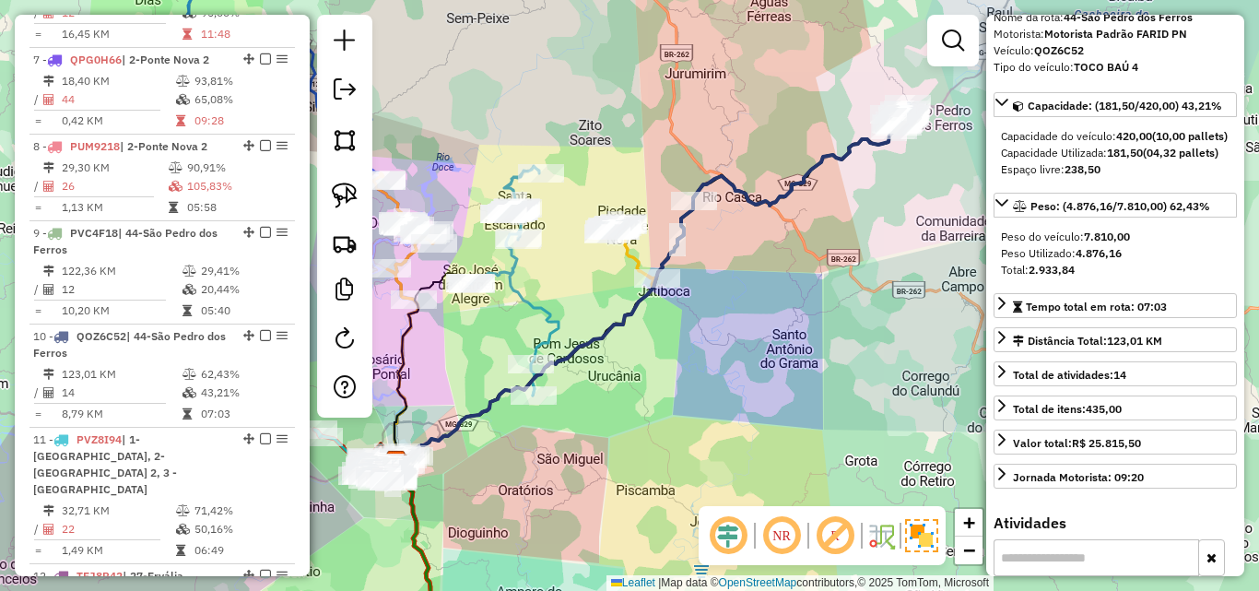
scroll to position [0, 0]
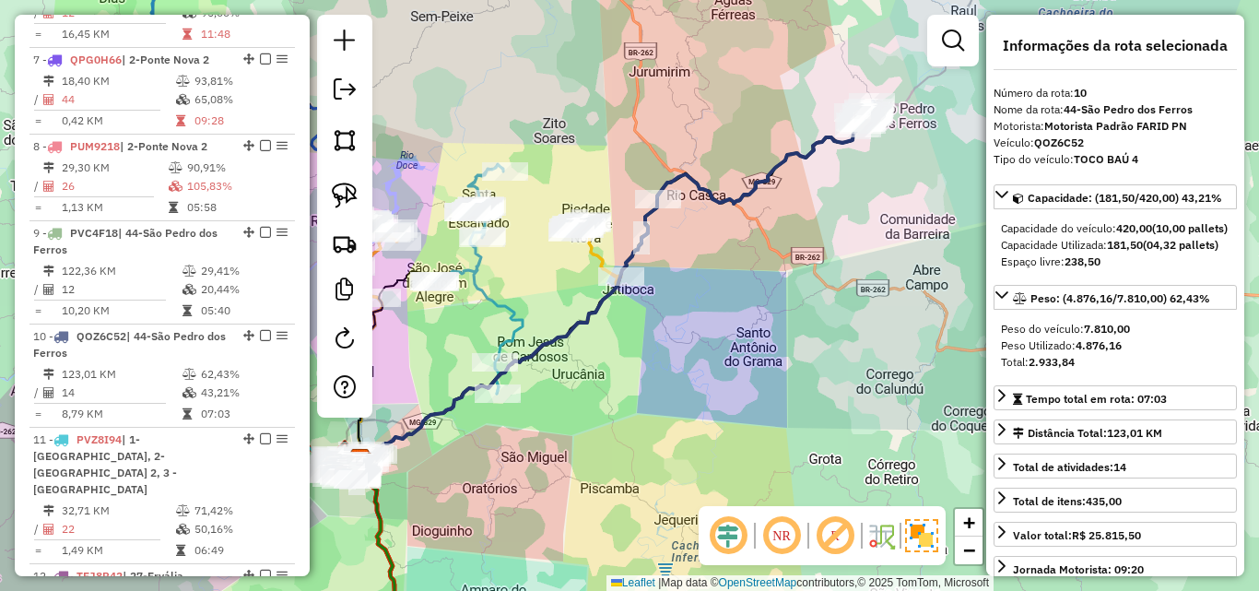
drag, startPoint x: 852, startPoint y: 429, endPoint x: 813, endPoint y: 427, distance: 39.7
click at [813, 427] on div "Janela de atendimento Grade de atendimento Capacidade Transportadoras Veículos …" at bounding box center [629, 295] width 1259 height 591
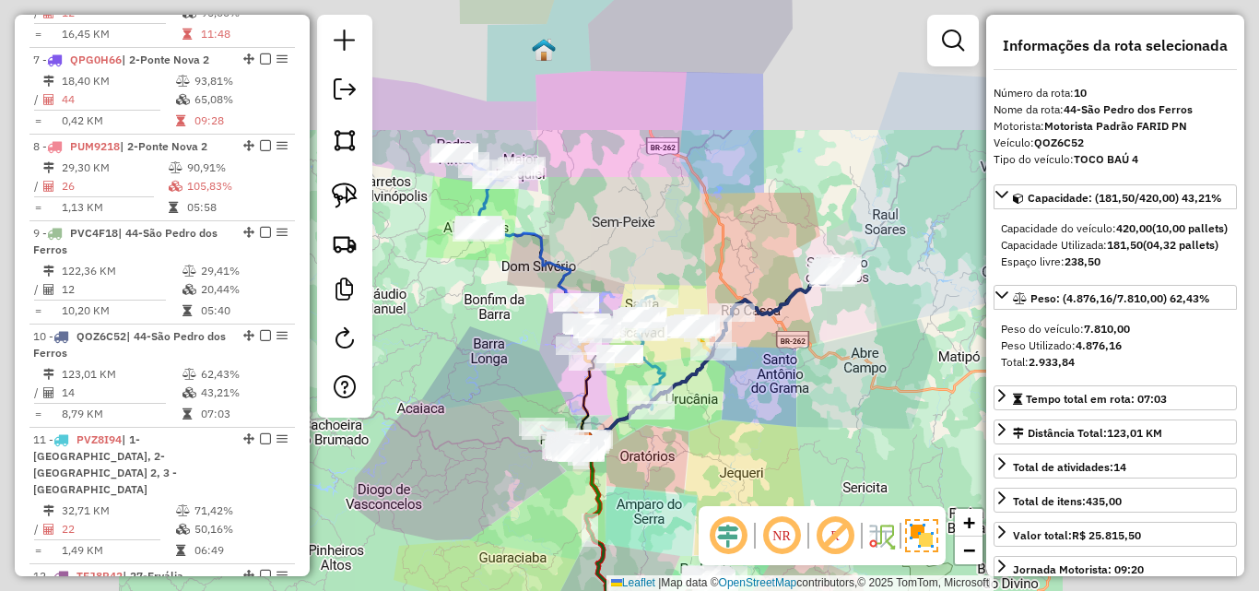
drag, startPoint x: 802, startPoint y: 430, endPoint x: 793, endPoint y: 300, distance: 130.3
click at [793, 300] on div "Janela de atendimento Grade de atendimento Capacidade Transportadoras Veículos …" at bounding box center [629, 295] width 1259 height 591
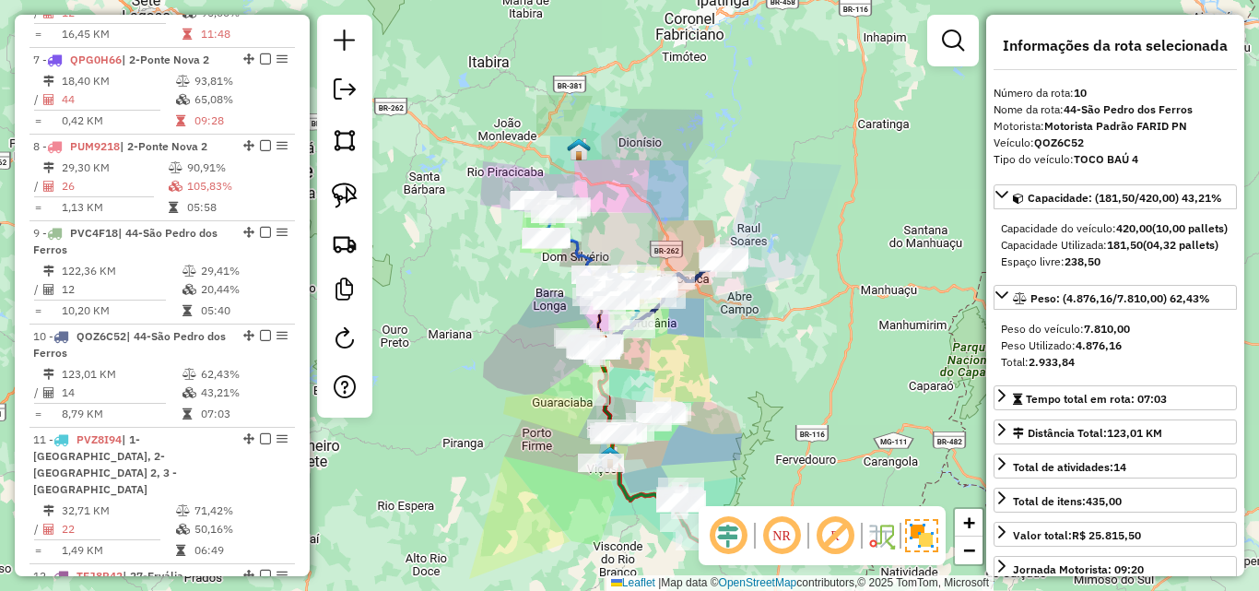
drag, startPoint x: 805, startPoint y: 342, endPoint x: 720, endPoint y: 382, distance: 93.6
click at [720, 382] on div "Janela de atendimento Grade de atendimento Capacidade Transportadoras Veículos …" at bounding box center [629, 295] width 1259 height 591
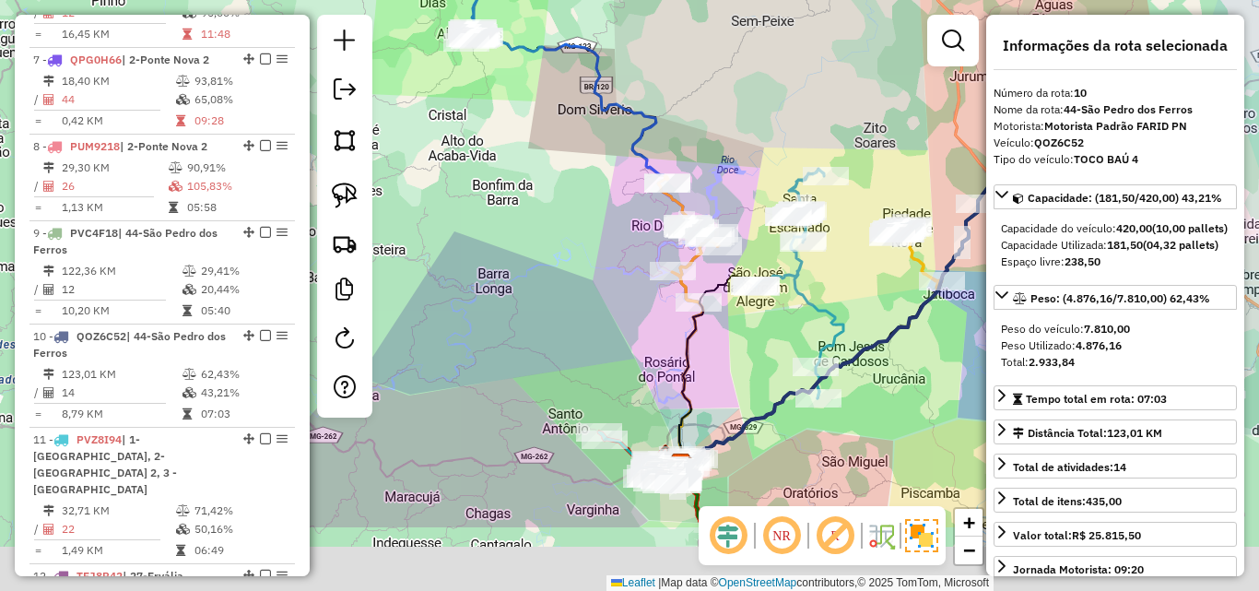
drag, startPoint x: 617, startPoint y: 324, endPoint x: 528, endPoint y: 147, distance: 198.2
click at [528, 147] on div "Janela de atendimento Grade de atendimento Capacidade Transportadoras Veículos …" at bounding box center [629, 295] width 1259 height 591
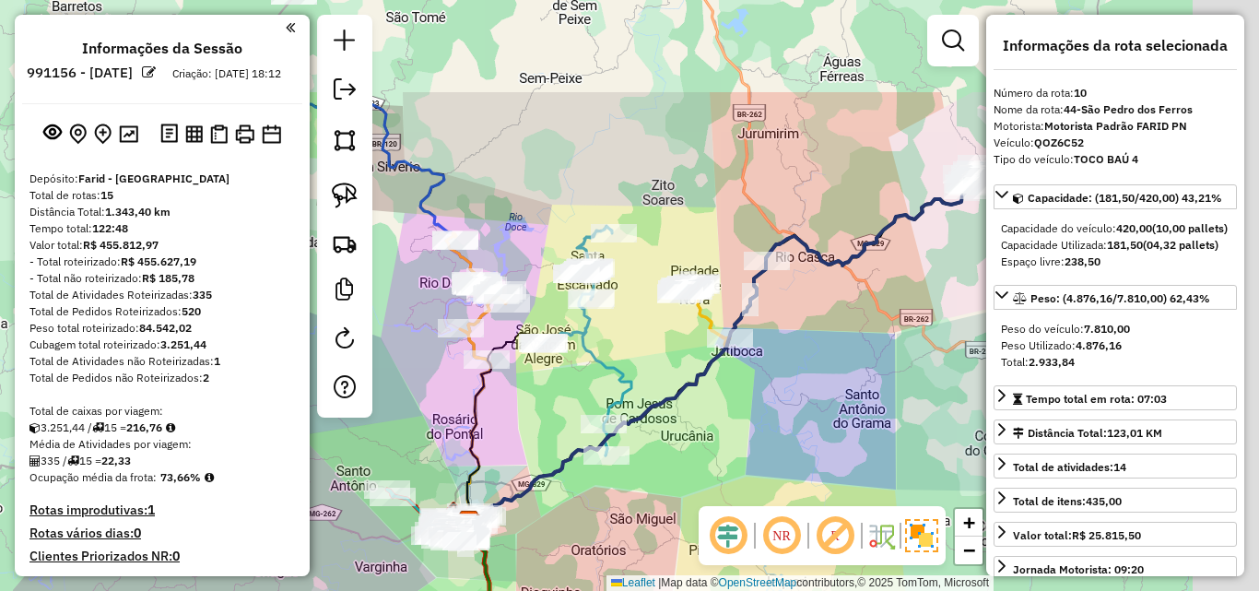
drag, startPoint x: 909, startPoint y: 244, endPoint x: 726, endPoint y: 417, distance: 251.6
click at [726, 418] on div "Janela de atendimento Grade de atendimento Capacidade Transportadoras Veículos …" at bounding box center [629, 295] width 1259 height 591
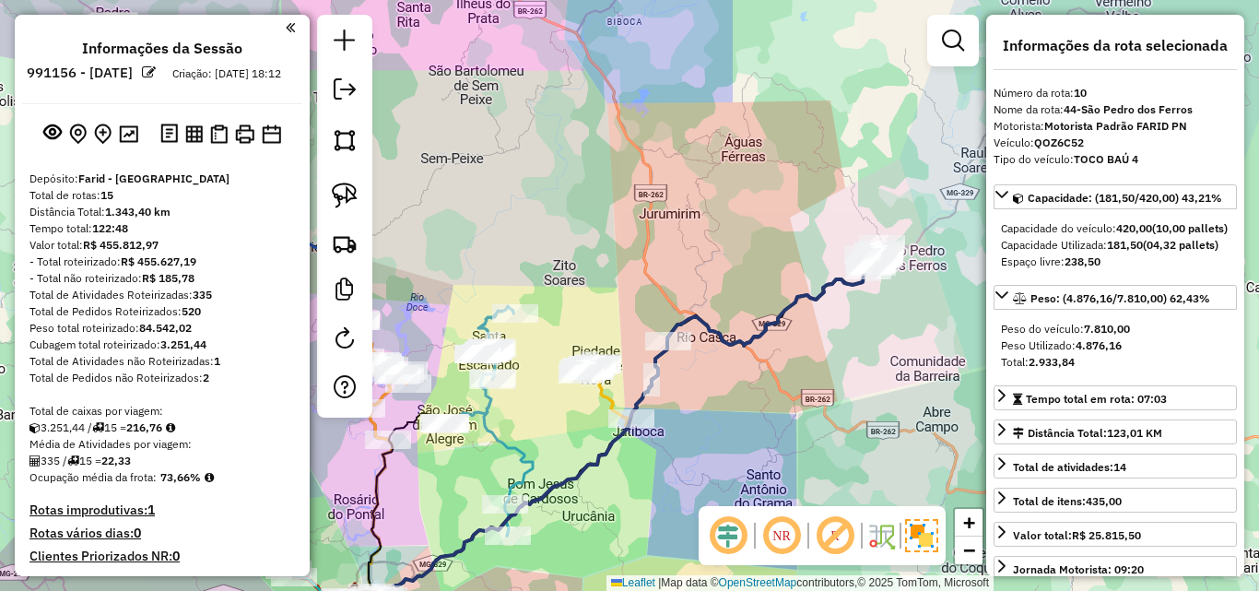
drag, startPoint x: 825, startPoint y: 379, endPoint x: 756, endPoint y: 382, distance: 69.2
click at [709, 449] on div "Janela de atendimento Grade de atendimento Capacidade Transportadoras Veículos …" at bounding box center [629, 295] width 1259 height 591
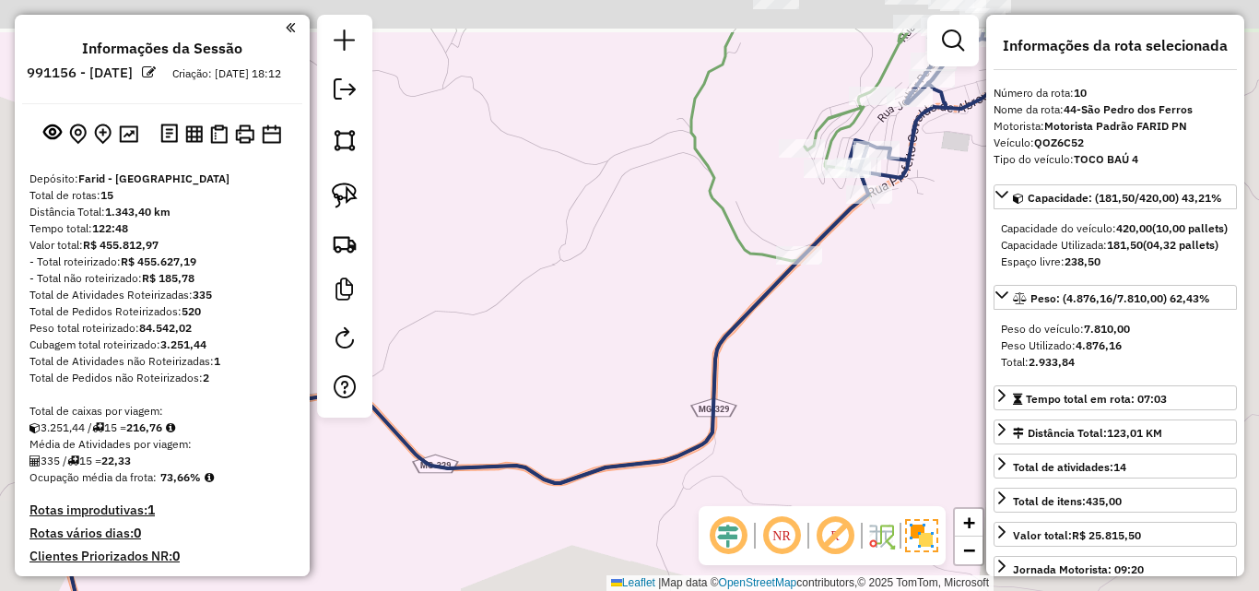
drag, startPoint x: 866, startPoint y: 249, endPoint x: 785, endPoint y: 327, distance: 112.8
click at [785, 342] on div "Janela de atendimento Grade de atendimento Capacidade Transportadoras Veículos …" at bounding box center [629, 295] width 1259 height 591
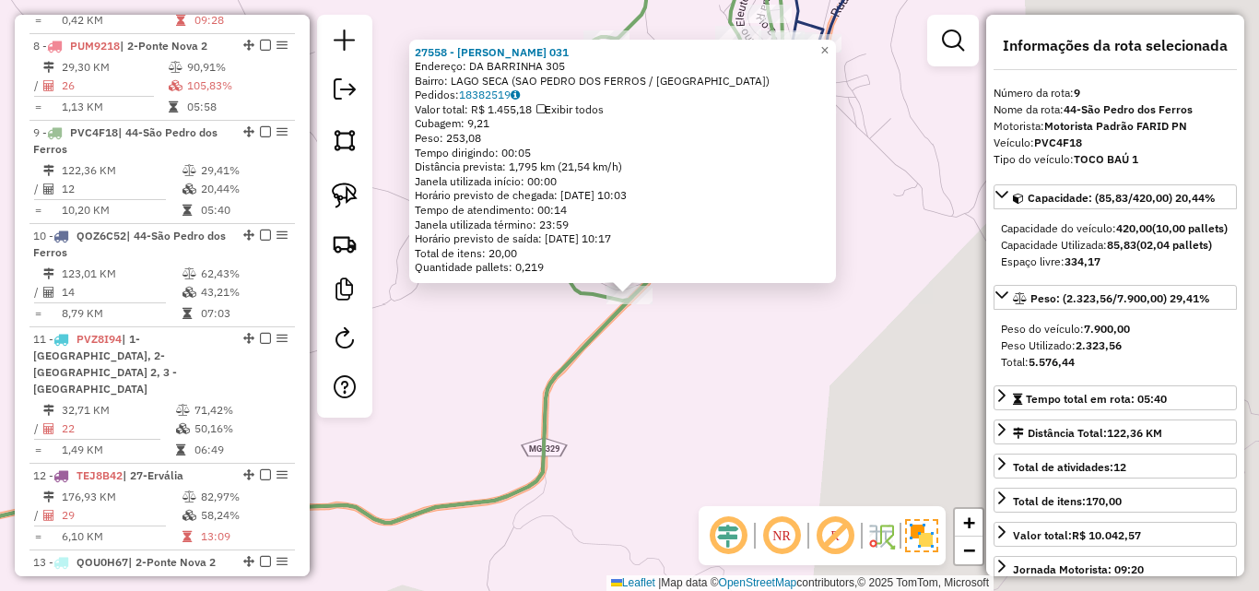
scroll to position [1473, 0]
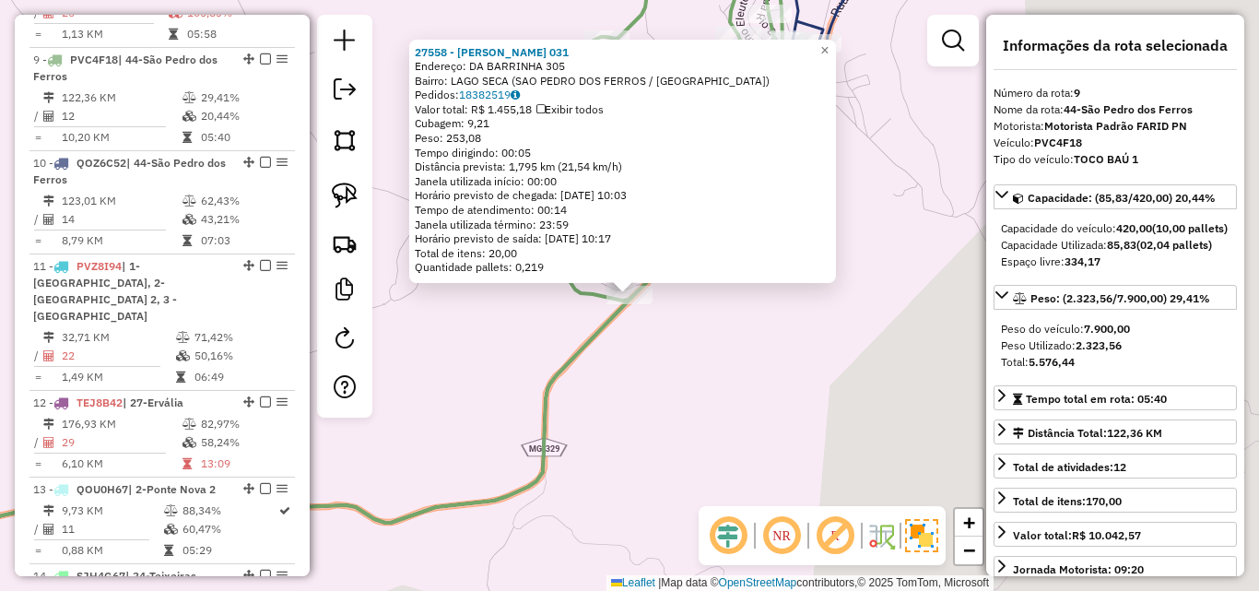
click at [796, 337] on div "27558 - LUCIANA MILAGRES 031 Endereço: DA BARRINHA 305 Bairro: LAGO SECA (SAO P…" at bounding box center [629, 295] width 1259 height 591
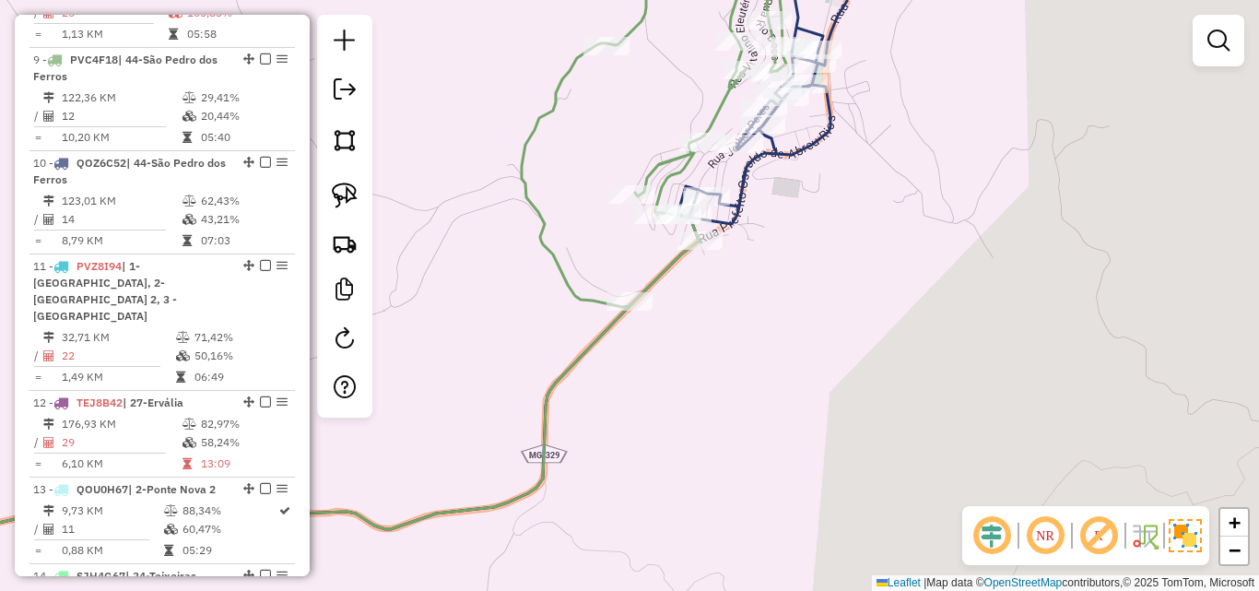
drag, startPoint x: 761, startPoint y: 300, endPoint x: 782, endPoint y: 374, distance: 76.5
click at [782, 374] on div "Janela de atendimento Grade de atendimento Capacidade Transportadoras Veículos …" at bounding box center [629, 295] width 1259 height 591
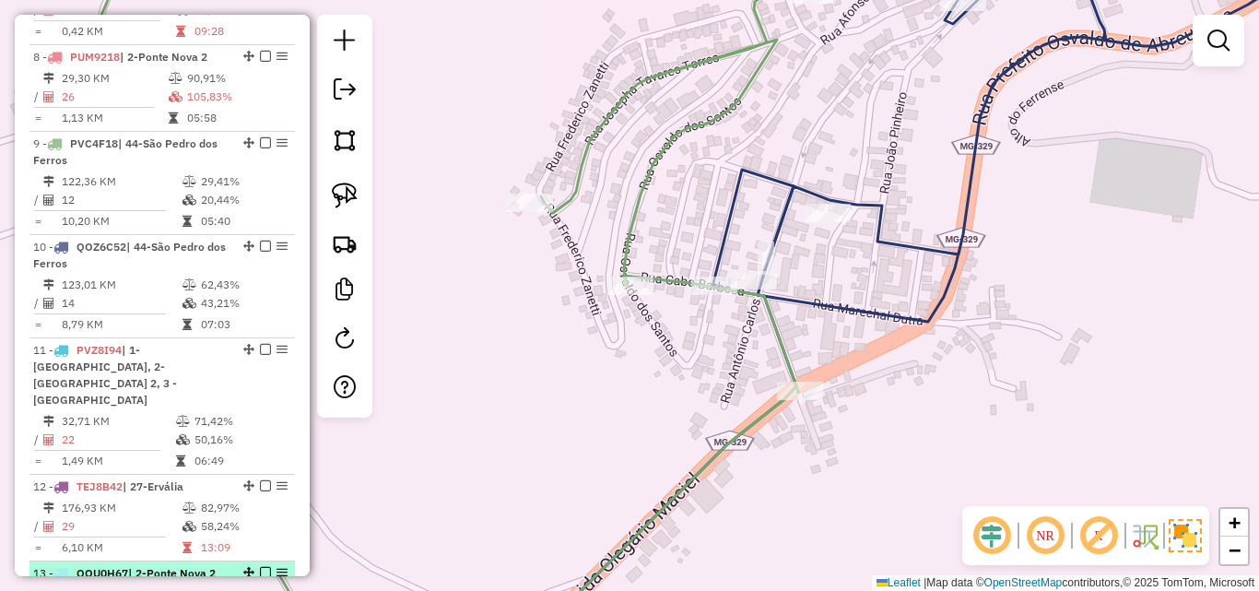
scroll to position [1381, 0]
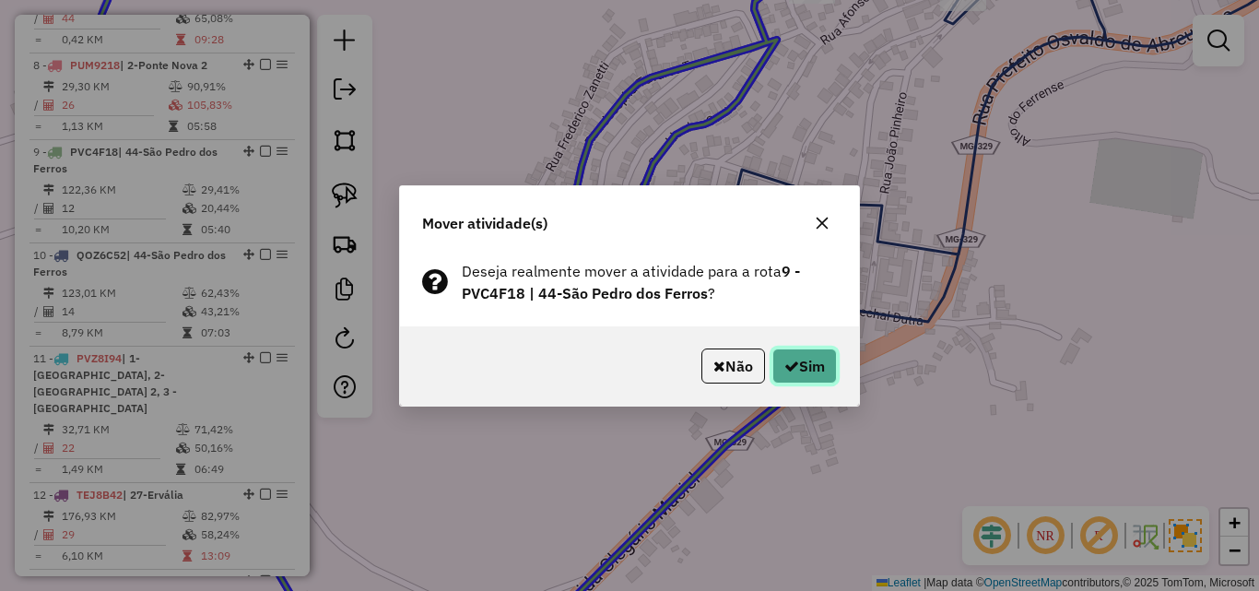
click at [799, 365] on button "Sim" at bounding box center [804, 365] width 65 height 35
click at [806, 359] on button "Sim" at bounding box center [804, 365] width 65 height 35
click at [801, 361] on button "Sim" at bounding box center [804, 365] width 65 height 35
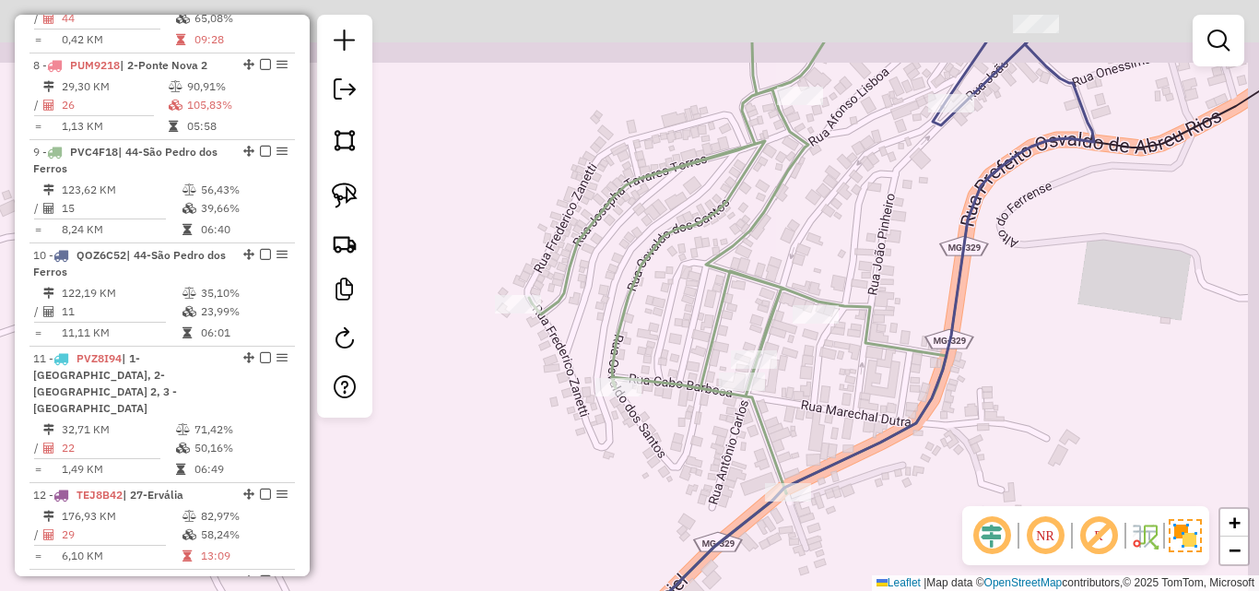
drag, startPoint x: 848, startPoint y: 147, endPoint x: 836, endPoint y: 246, distance: 100.3
click at [836, 246] on div "Janela de atendimento Grade de atendimento Capacidade Transportadoras Veículos …" at bounding box center [629, 295] width 1259 height 591
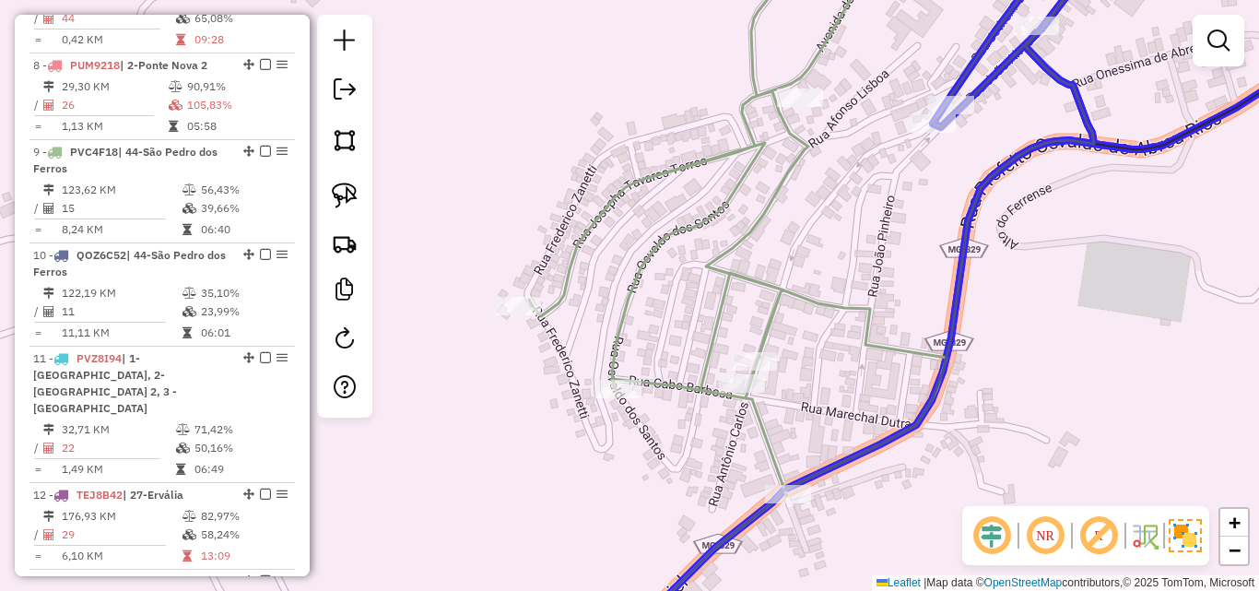
click at [926, 112] on div "Rota 9 - Placa PVC4F18 6796 - BAR DO PEDRINHO Janela de atendimento Grade de at…" at bounding box center [629, 295] width 1259 height 591
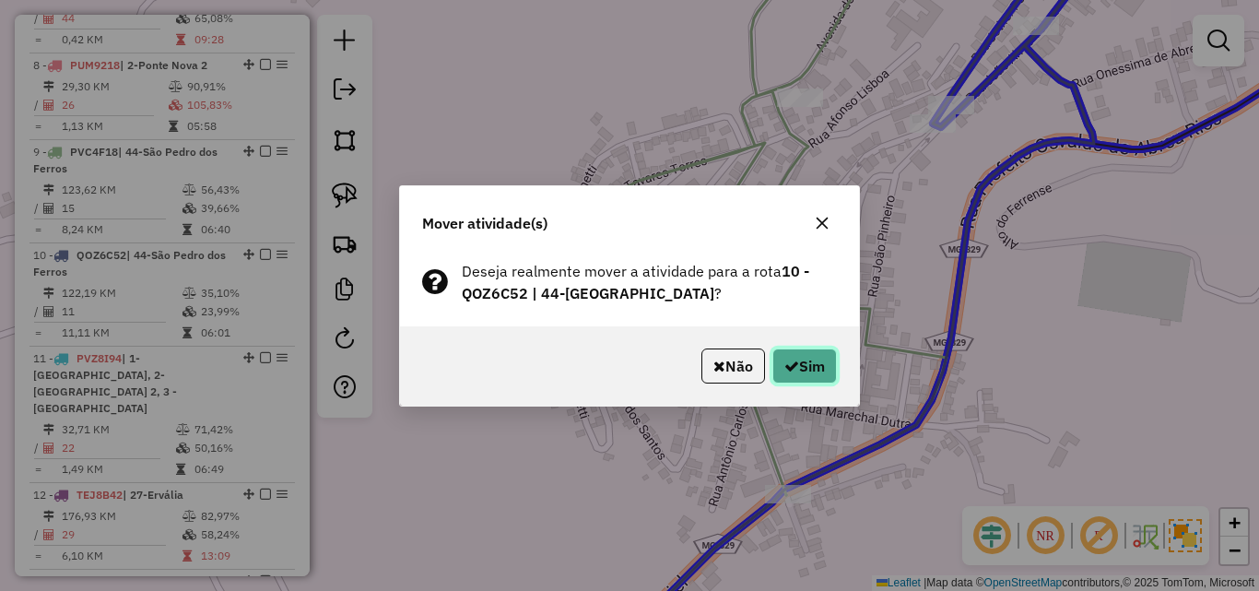
click at [824, 356] on button "Sim" at bounding box center [804, 365] width 65 height 35
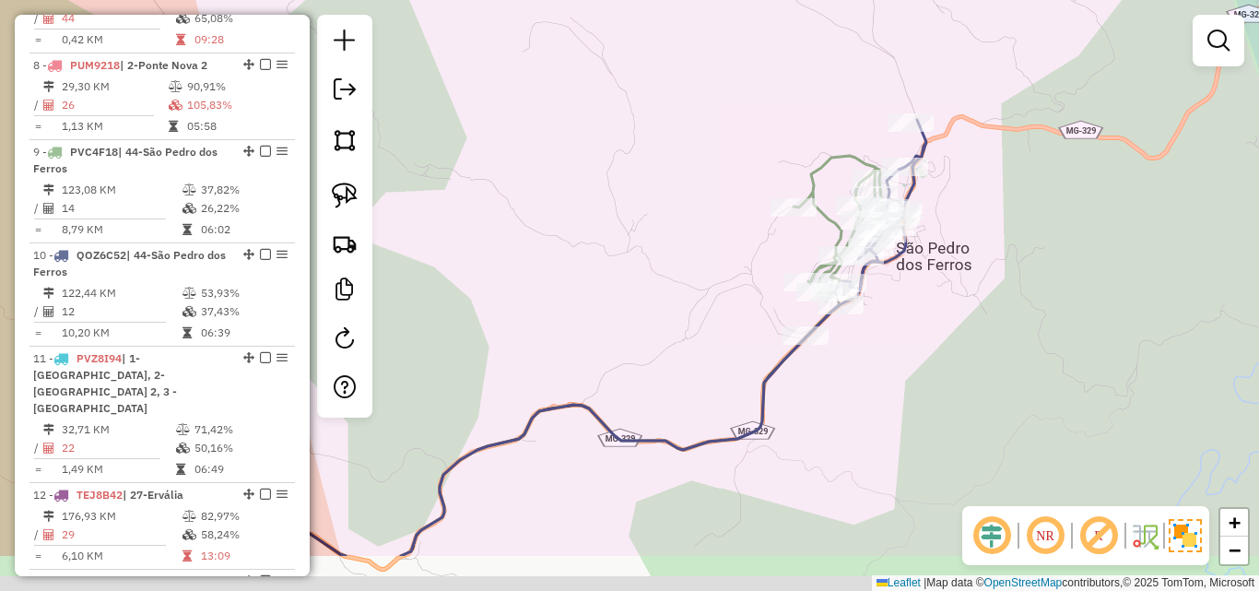
drag, startPoint x: 971, startPoint y: 406, endPoint x: 952, endPoint y: 305, distance: 102.3
click at [952, 309] on div "Janela de atendimento Grade de atendimento Capacidade Transportadoras Veículos …" at bounding box center [629, 295] width 1259 height 591
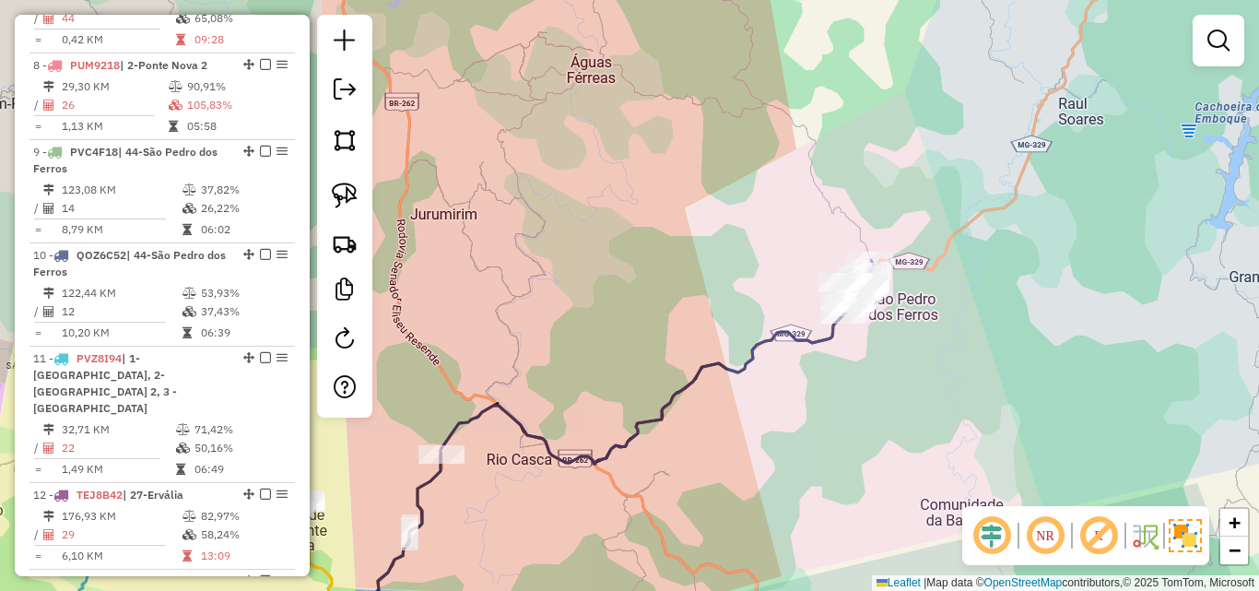
drag, startPoint x: 937, startPoint y: 374, endPoint x: 866, endPoint y: 381, distance: 71.3
click at [866, 381] on div "Janela de atendimento Grade de atendimento Capacidade Transportadoras Veículos …" at bounding box center [629, 295] width 1259 height 591
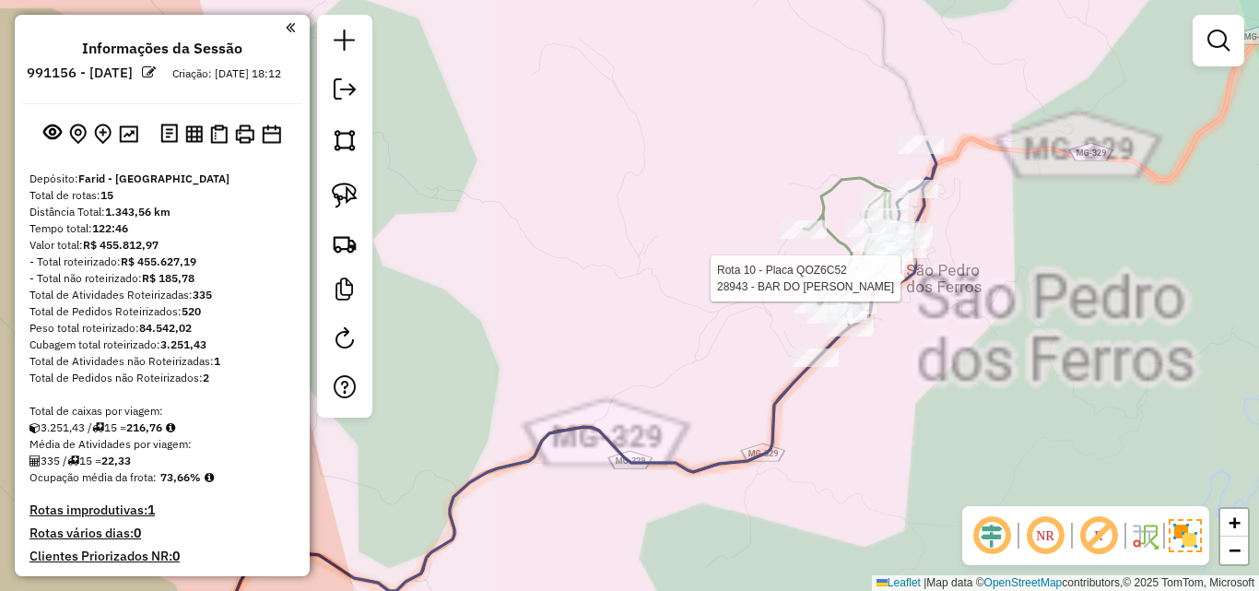
scroll to position [1381, 0]
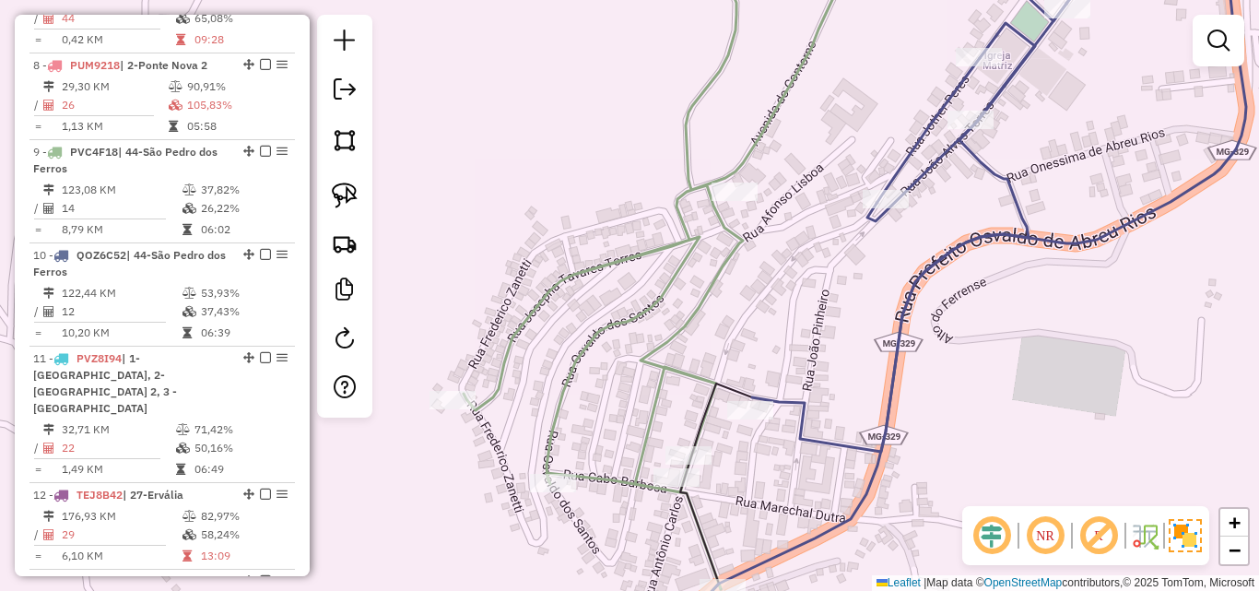
drag, startPoint x: 787, startPoint y: 349, endPoint x: 880, endPoint y: 236, distance: 146.7
click at [880, 236] on div "Janela de atendimento Grade de atendimento Capacidade Transportadoras Veículos …" at bounding box center [629, 295] width 1259 height 591
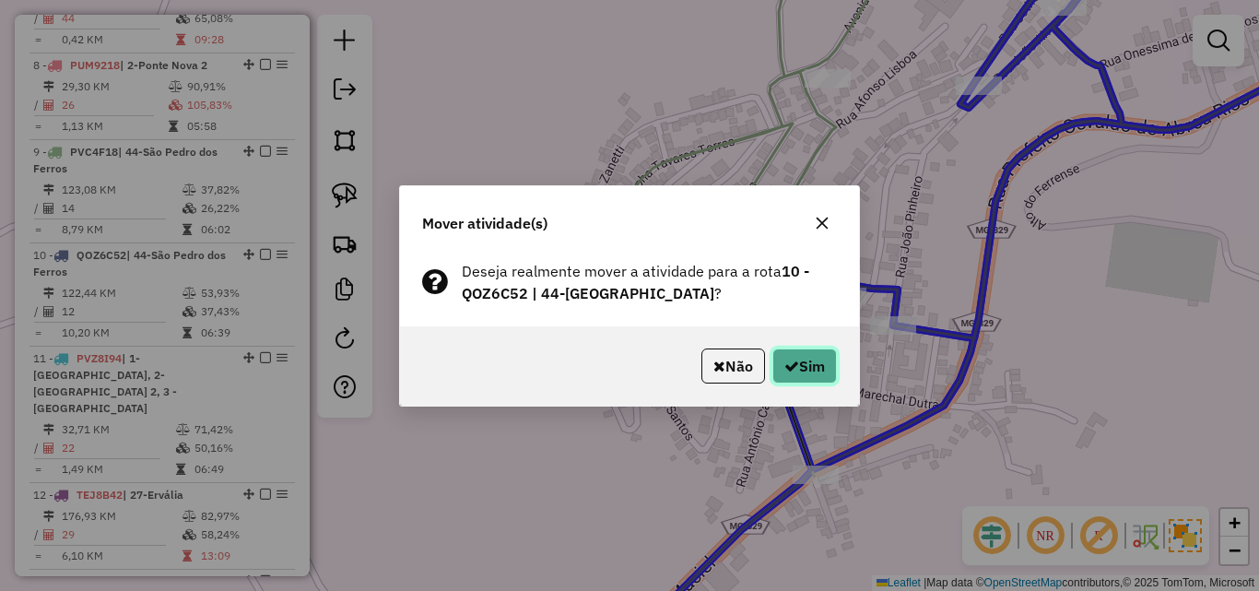
click at [817, 370] on button "Sim" at bounding box center [804, 365] width 65 height 35
click at [795, 380] on button "Sim" at bounding box center [804, 365] width 65 height 35
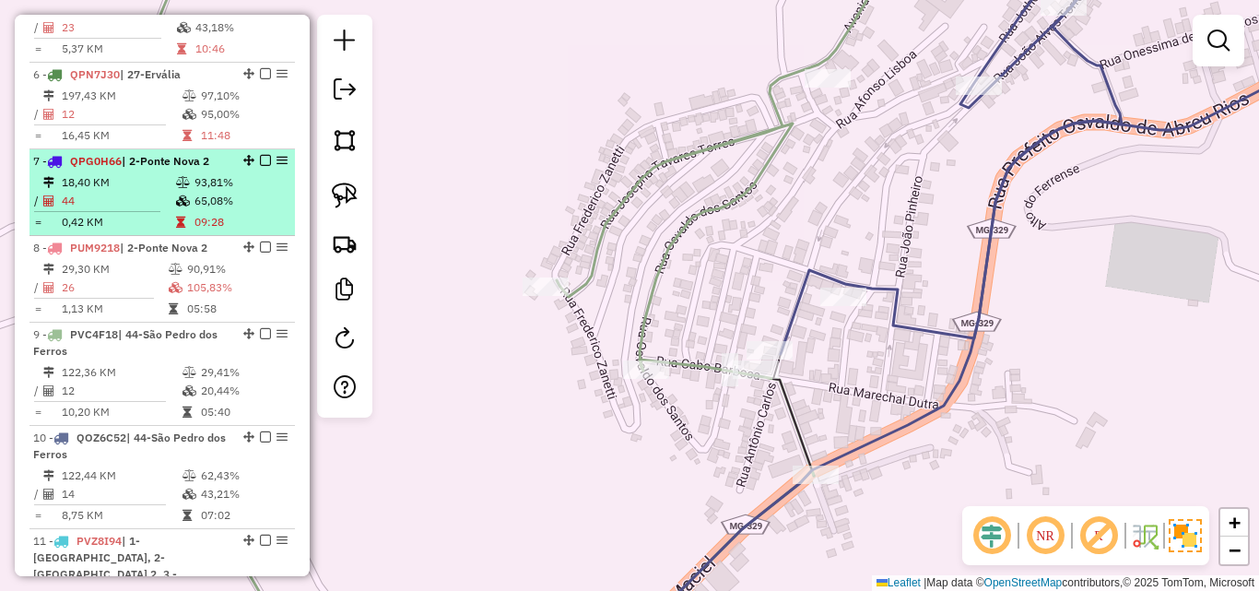
scroll to position [1290, 0]
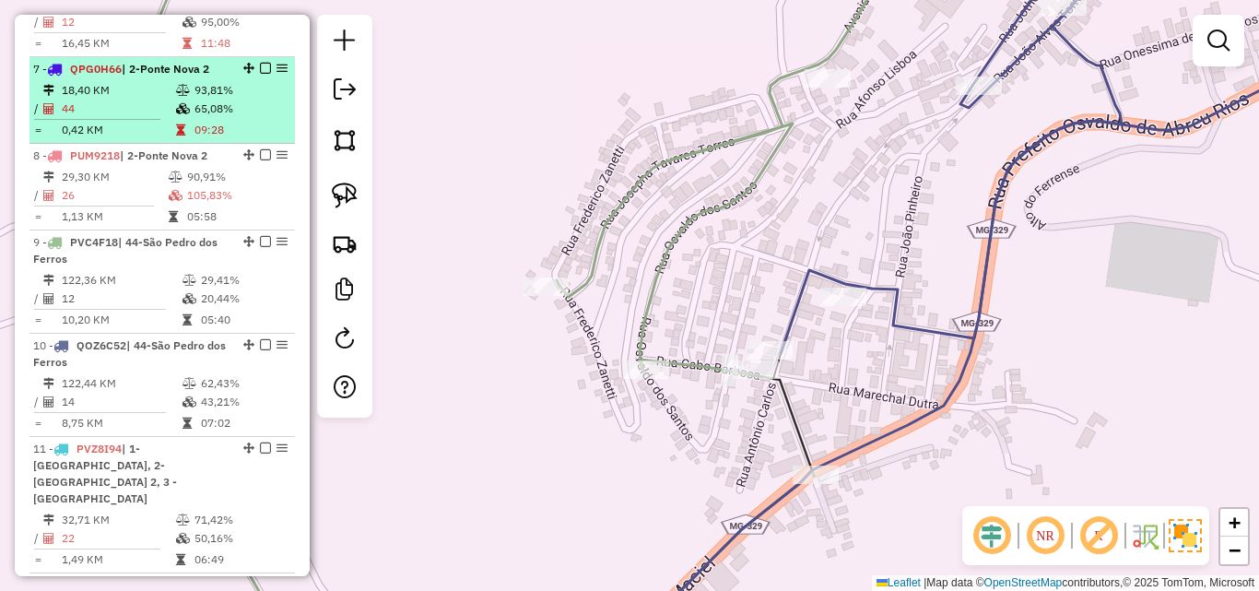
click at [183, 236] on li "9 - PVC4F18 | 44-São Pedro dos Ferros 122,36 KM 29,41% / 12 20,44% = 10,20 KM 0…" at bounding box center [161, 281] width 265 height 103
select select "*********"
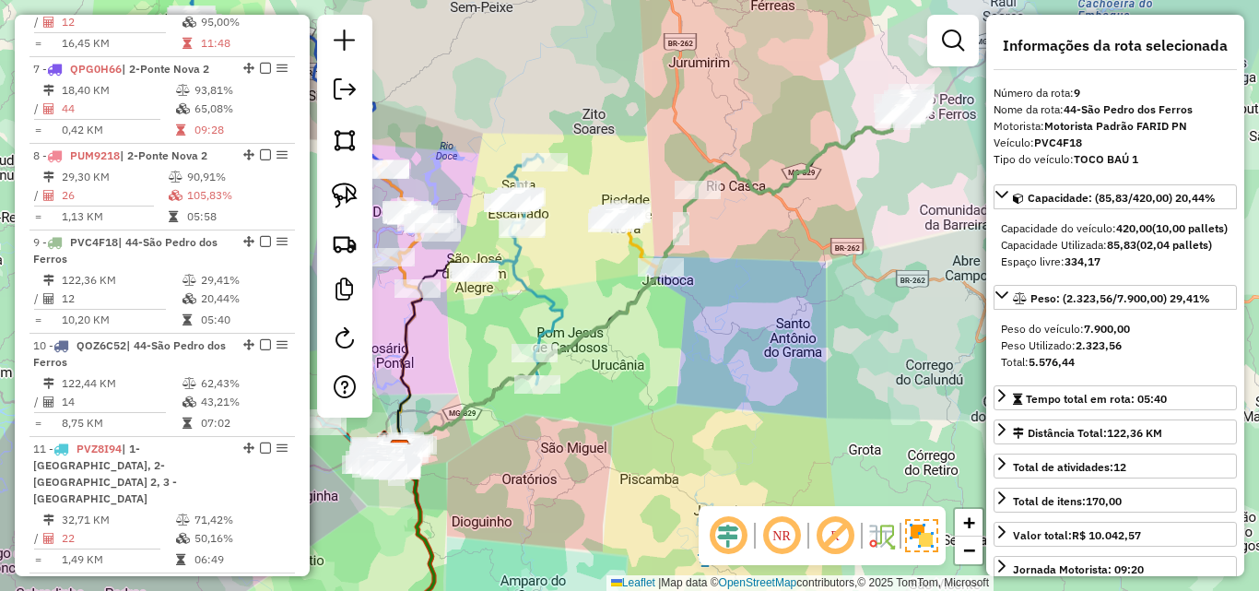
drag, startPoint x: 678, startPoint y: 360, endPoint x: 811, endPoint y: 239, distance: 180.0
click at [810, 239] on div "Janela de atendimento Grade de atendimento Capacidade Transportadoras Veículos …" at bounding box center [629, 295] width 1259 height 591
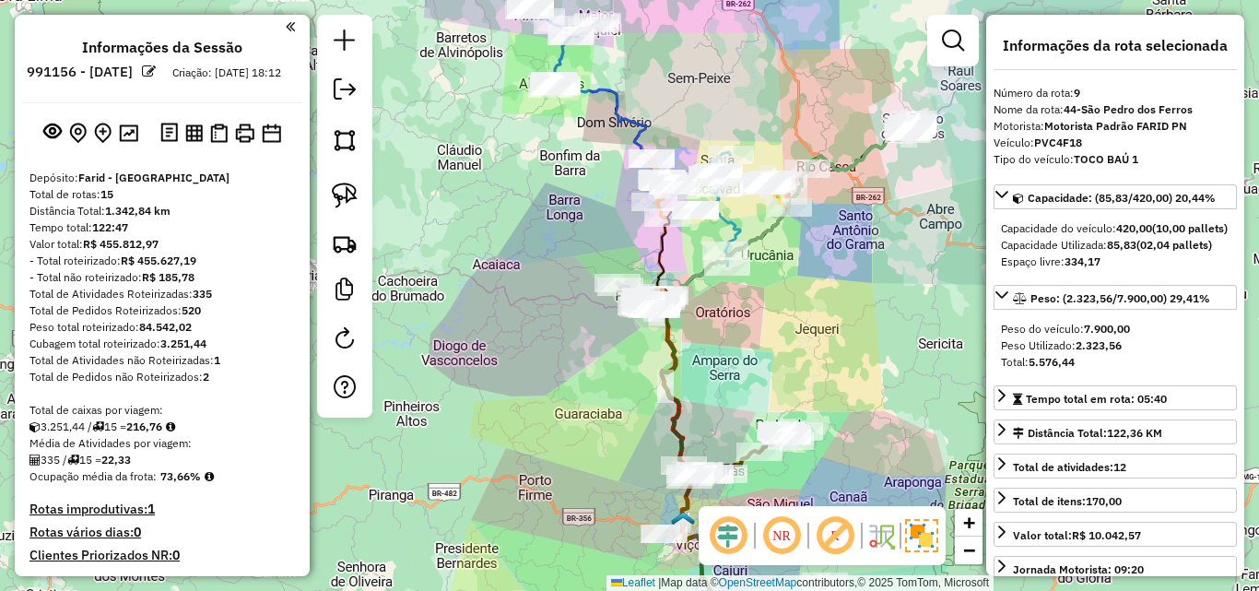
scroll to position [0, 0]
click at [123, 143] on img at bounding box center [128, 134] width 19 height 18
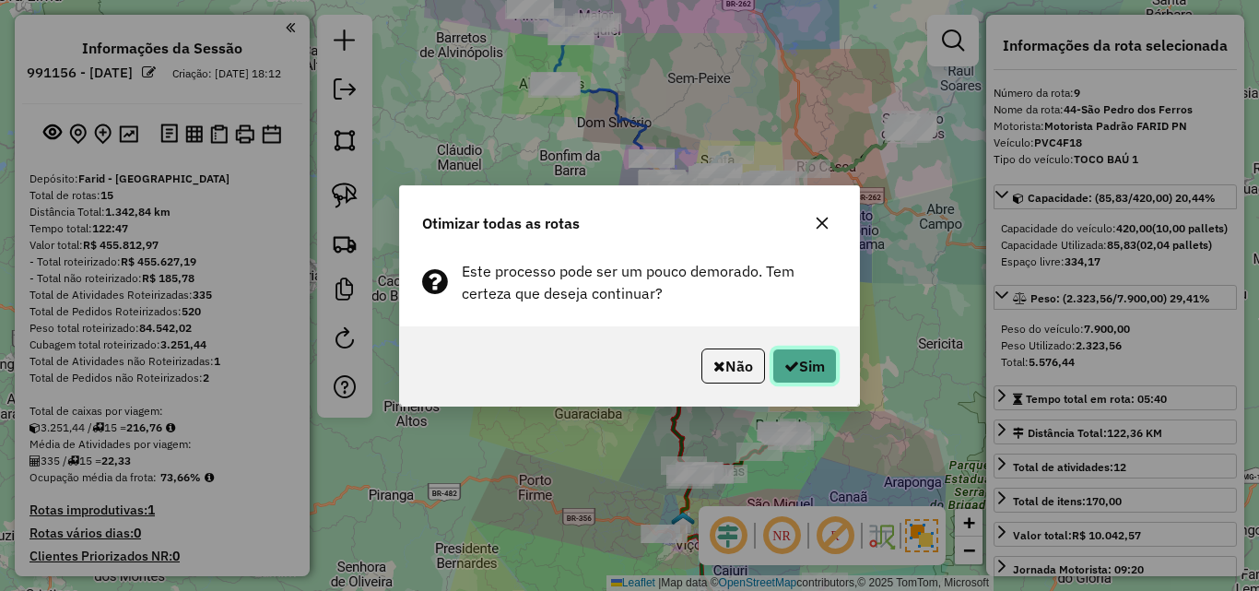
click at [820, 367] on button "Sim" at bounding box center [804, 365] width 65 height 35
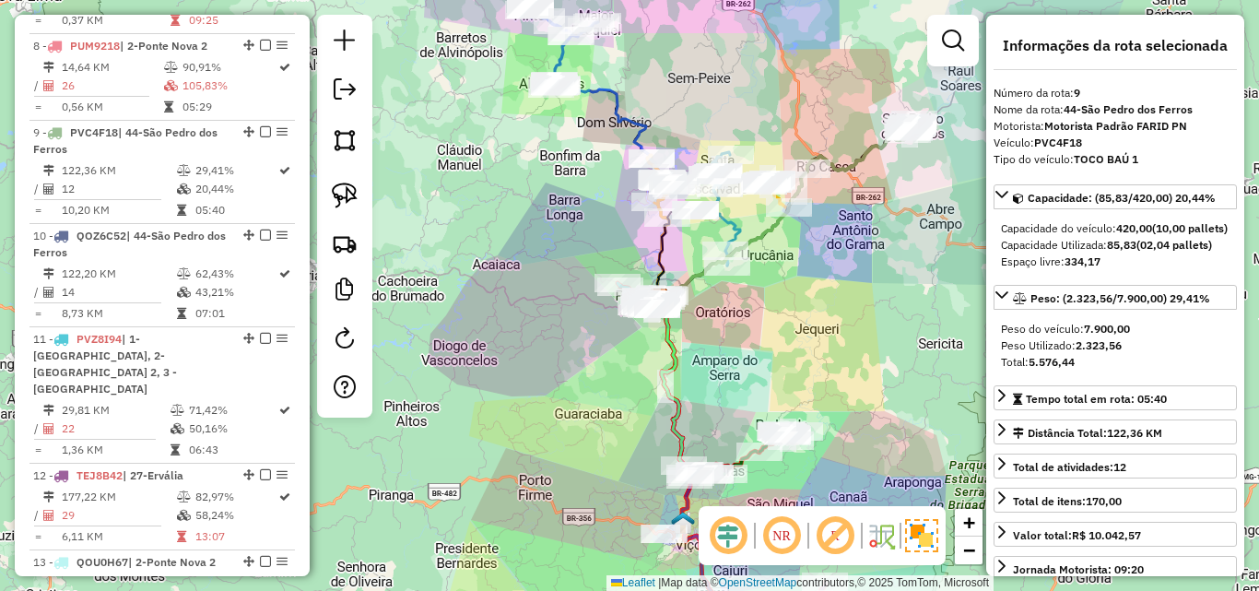
scroll to position [1473, 0]
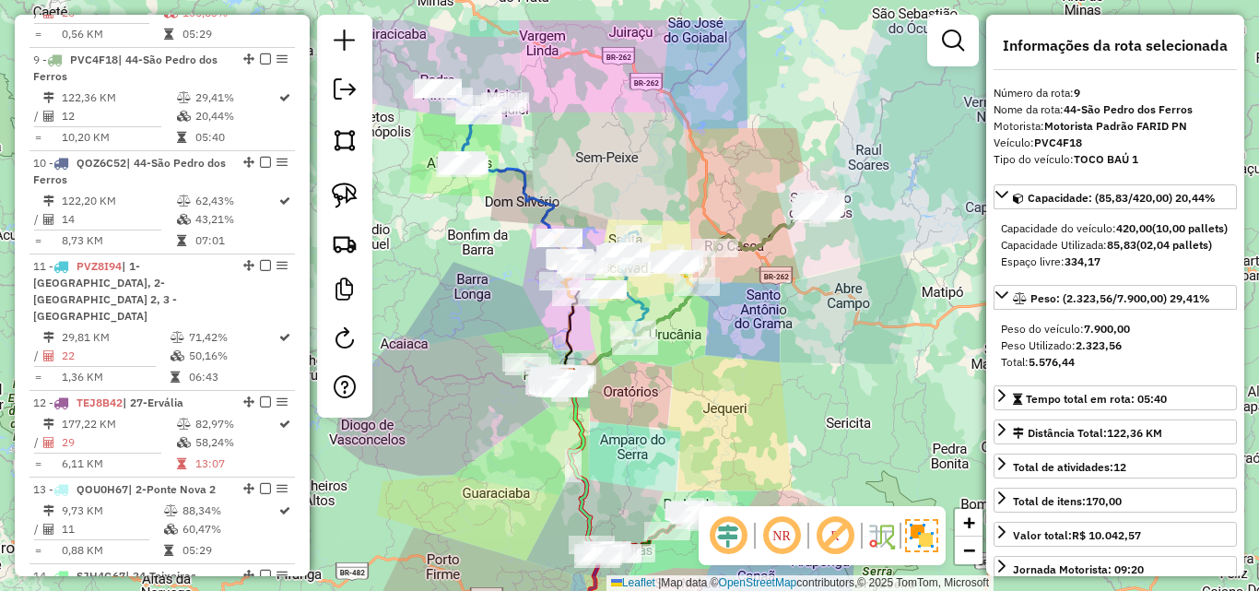
drag, startPoint x: 560, startPoint y: 311, endPoint x: 487, endPoint y: 394, distance: 111.0
click at [464, 396] on div "Janela de atendimento Grade de atendimento Capacidade Transportadoras Veículos …" at bounding box center [629, 295] width 1259 height 591
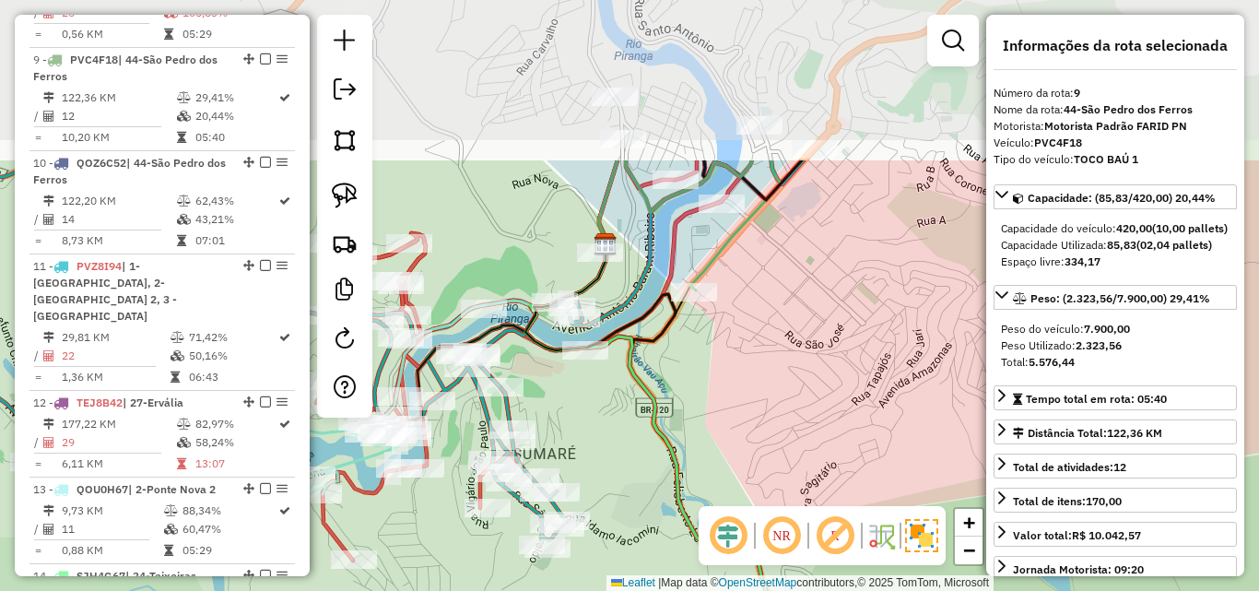
drag, startPoint x: 737, startPoint y: 203, endPoint x: 652, endPoint y: 436, distance: 248.4
click at [652, 436] on icon at bounding box center [692, 554] width 335 height 630
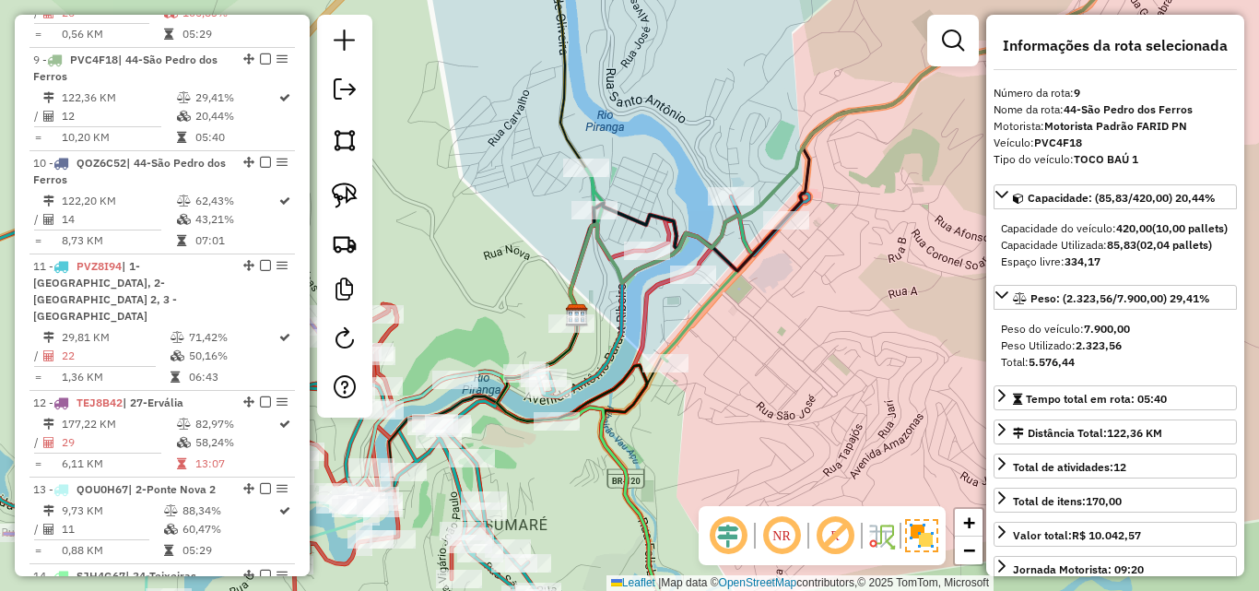
drag, startPoint x: 686, startPoint y: 347, endPoint x: 654, endPoint y: 424, distance: 83.5
click at [654, 424] on div "Janela de atendimento Grade de atendimento Capacidade Transportadoras Veículos …" at bounding box center [629, 295] width 1259 height 591
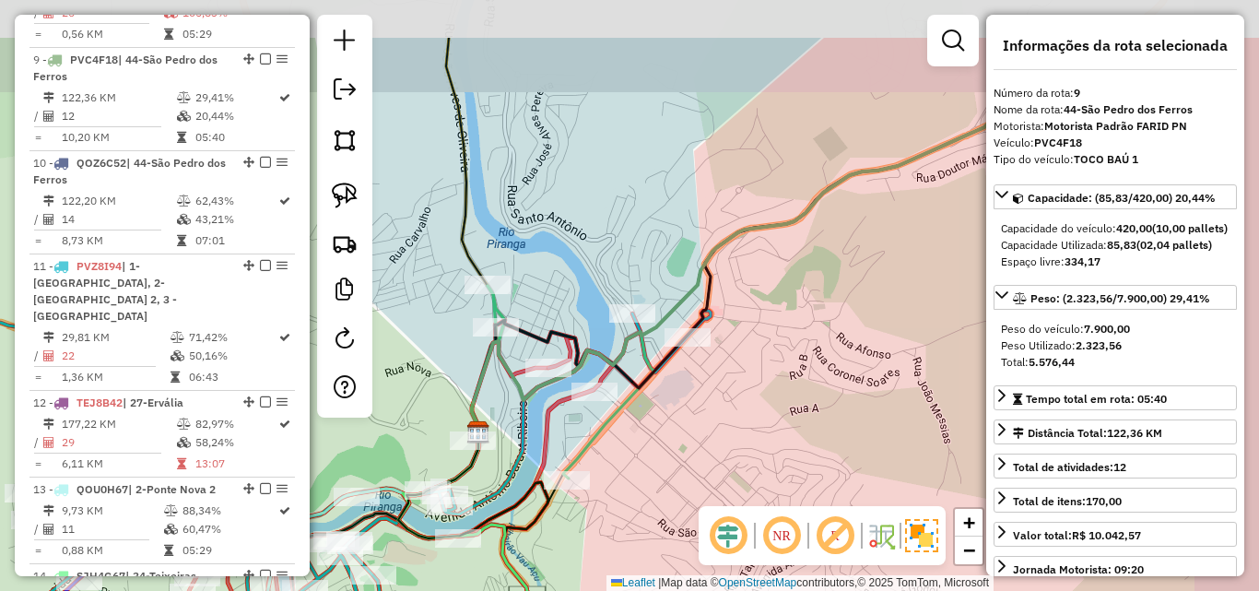
drag, startPoint x: 698, startPoint y: 441, endPoint x: 558, endPoint y: 475, distance: 144.0
click at [547, 496] on div "Janela de atendimento Grade de atendimento Capacidade Transportadoras Veículos …" at bounding box center [629, 295] width 1259 height 591
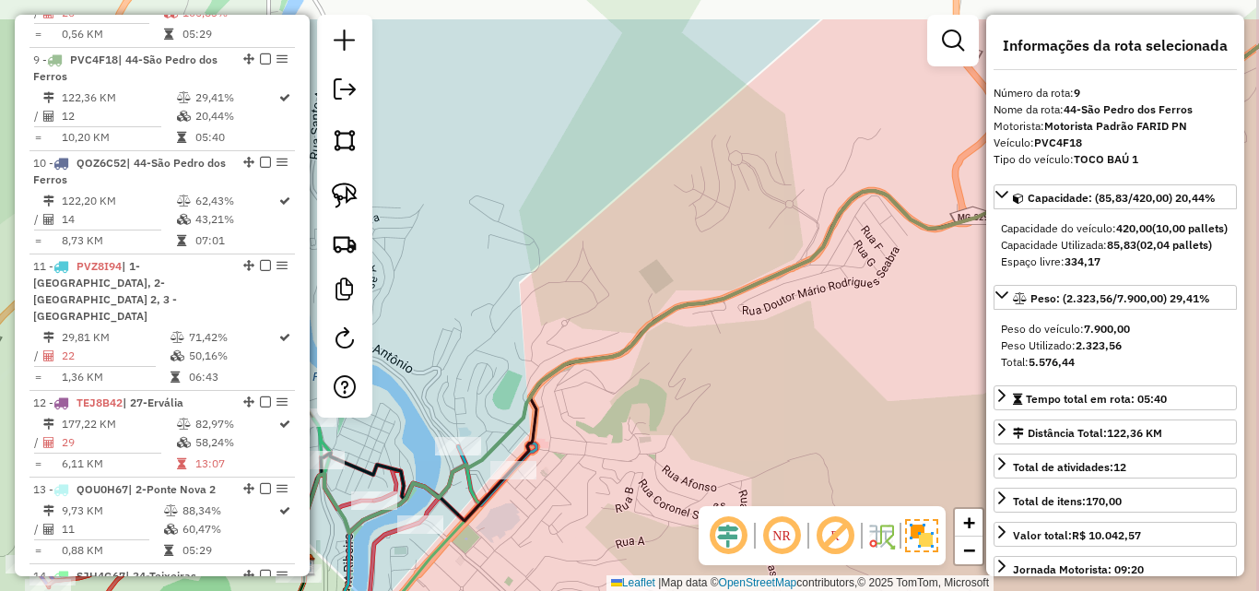
drag, startPoint x: 710, startPoint y: 381, endPoint x: 761, endPoint y: 279, distance: 113.8
click at [701, 400] on div "Janela de atendimento Grade de atendimento Capacidade Transportadoras Veículos …" at bounding box center [629, 295] width 1259 height 591
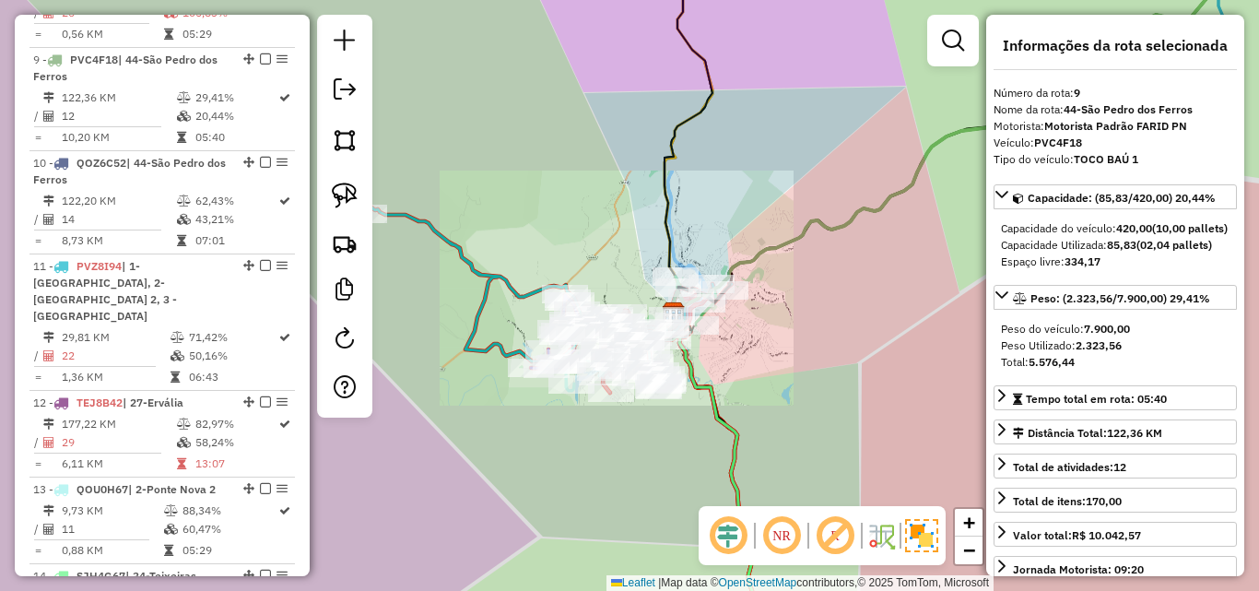
drag, startPoint x: 801, startPoint y: 170, endPoint x: 688, endPoint y: 313, distance: 182.4
click at [688, 313] on div "Janela de atendimento Grade de atendimento Capacidade Transportadoras Veículos …" at bounding box center [629, 295] width 1259 height 591
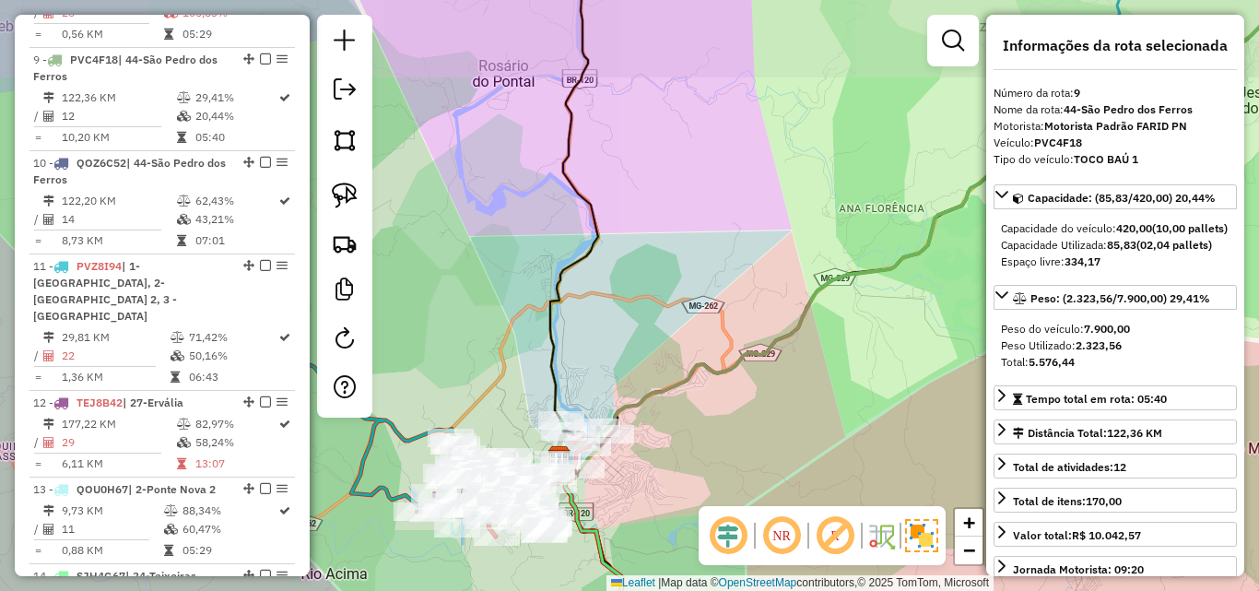
drag, startPoint x: 745, startPoint y: 240, endPoint x: 695, endPoint y: 323, distance: 96.7
click at [695, 323] on div "Janela de atendimento Grade de atendimento Capacidade Transportadoras Veículos …" at bounding box center [629, 295] width 1259 height 591
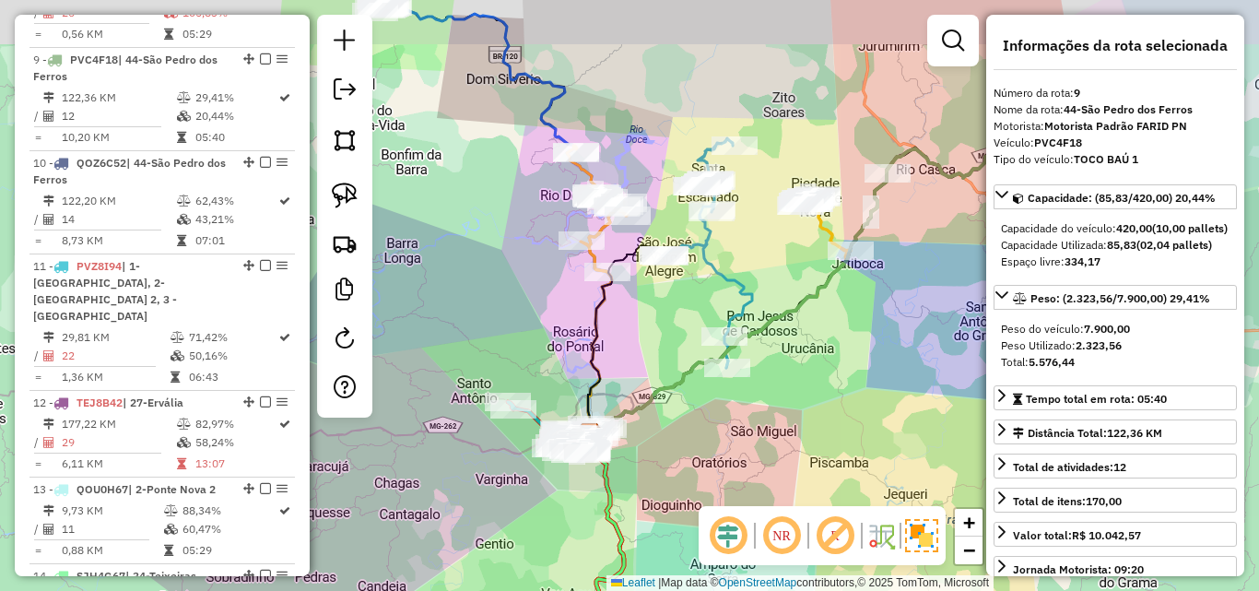
drag, startPoint x: 817, startPoint y: 242, endPoint x: 709, endPoint y: 318, distance: 132.4
click at [688, 339] on icon at bounding box center [707, 252] width 90 height 229
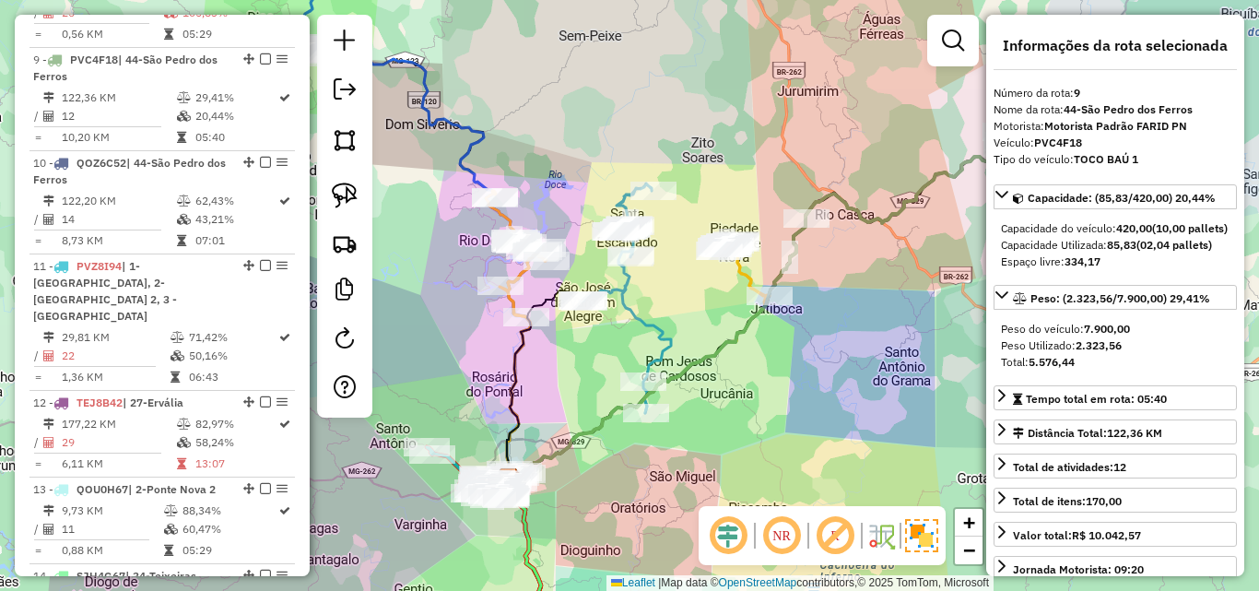
drag, startPoint x: 883, startPoint y: 253, endPoint x: 676, endPoint y: 394, distance: 250.0
click at [676, 394] on div "Janela de atendimento Grade de atendimento Capacidade Transportadoras Veículos …" at bounding box center [629, 295] width 1259 height 591
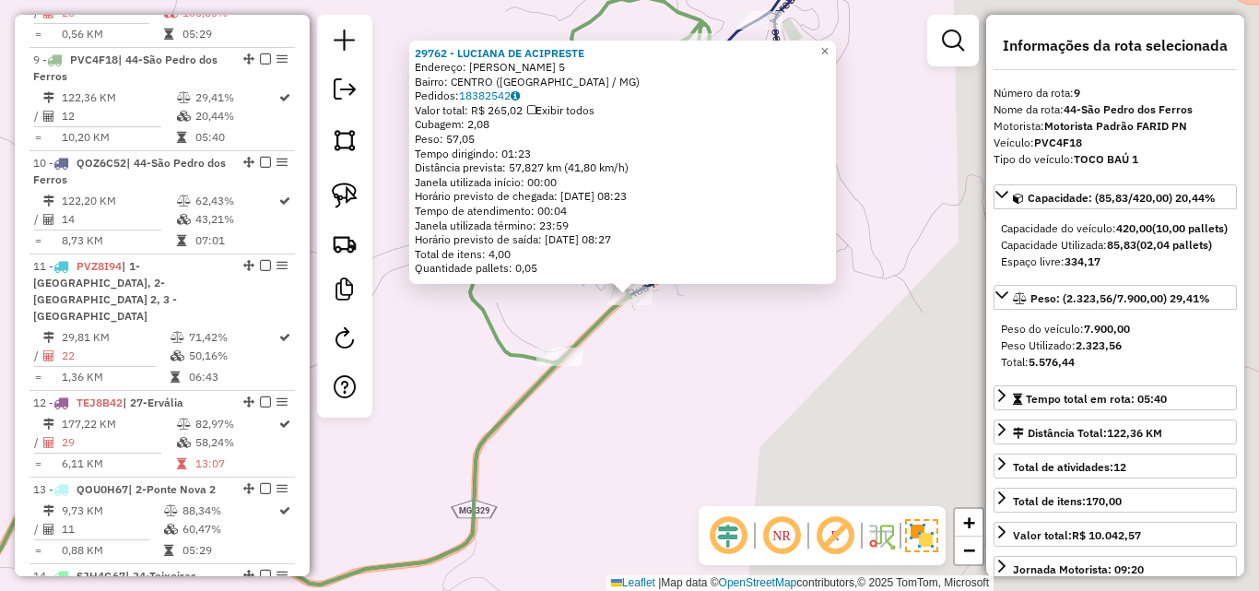
click at [555, 430] on div "29762 - LUCIANA DE ACIPRESTE Endereço: [PERSON_NAME] 5 Bairro: CENTRO ([GEOGRAP…" at bounding box center [629, 295] width 1259 height 591
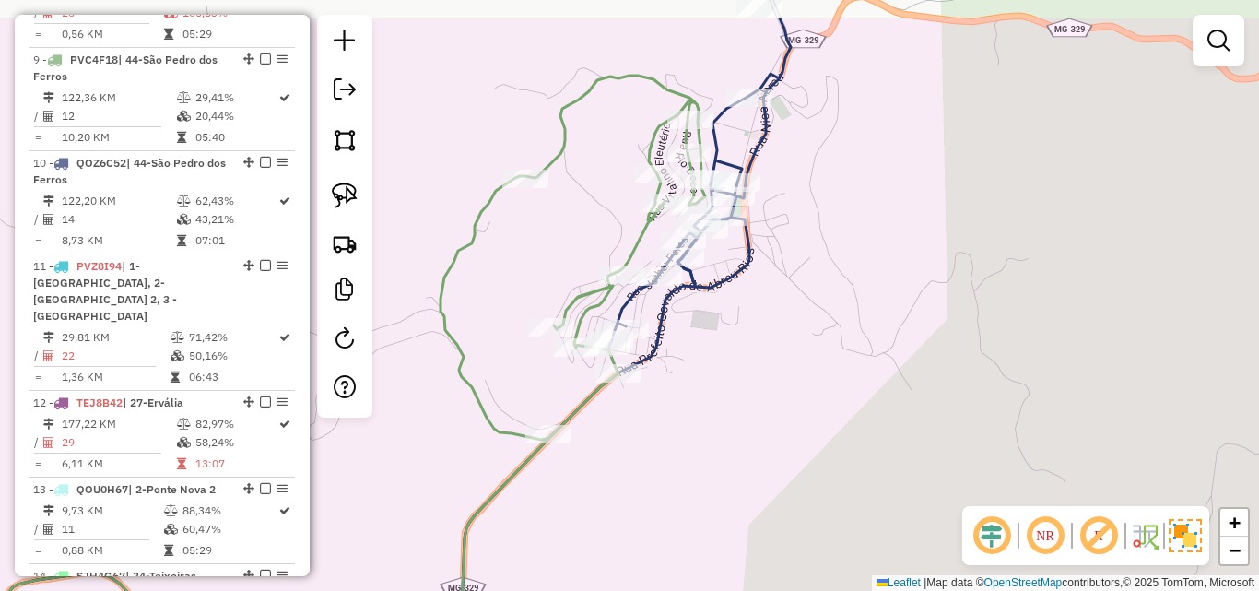
drag, startPoint x: 669, startPoint y: 385, endPoint x: 641, endPoint y: 513, distance: 131.3
click at [641, 513] on div "Janela de atendimento Grade de atendimento Capacidade Transportadoras Veículos …" at bounding box center [629, 295] width 1259 height 591
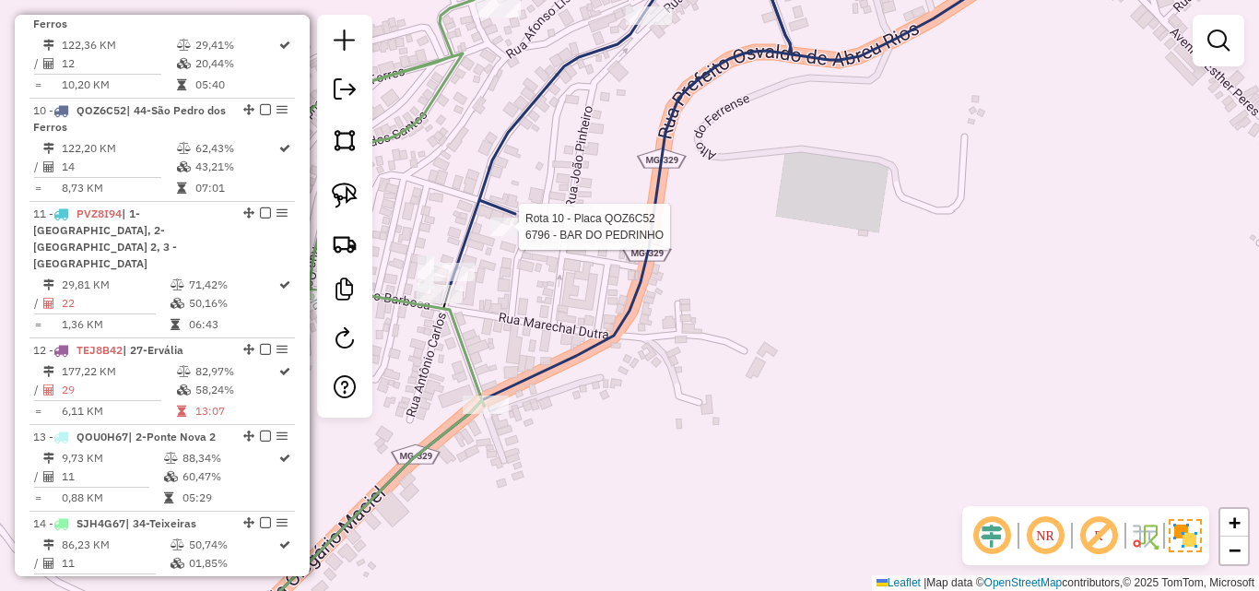
select select "*********"
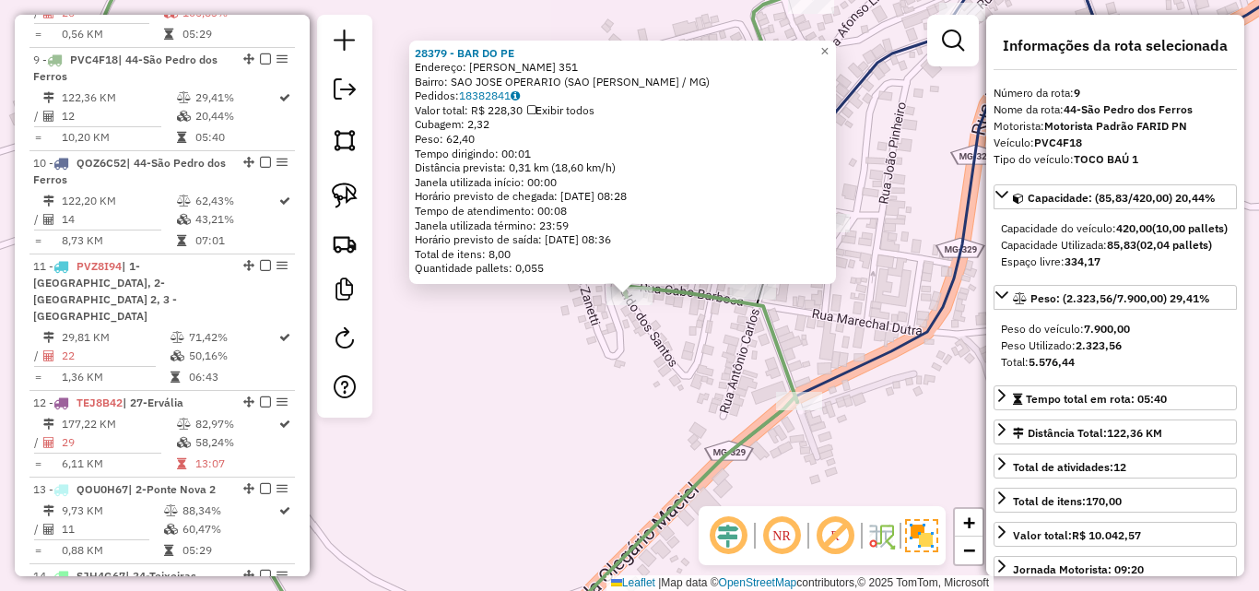
click at [563, 396] on div "28379 - BAR DO PE Endereço: [PERSON_NAME] 351 Bairro: SAO JOSE OPERARIO (SAO PE…" at bounding box center [629, 295] width 1259 height 591
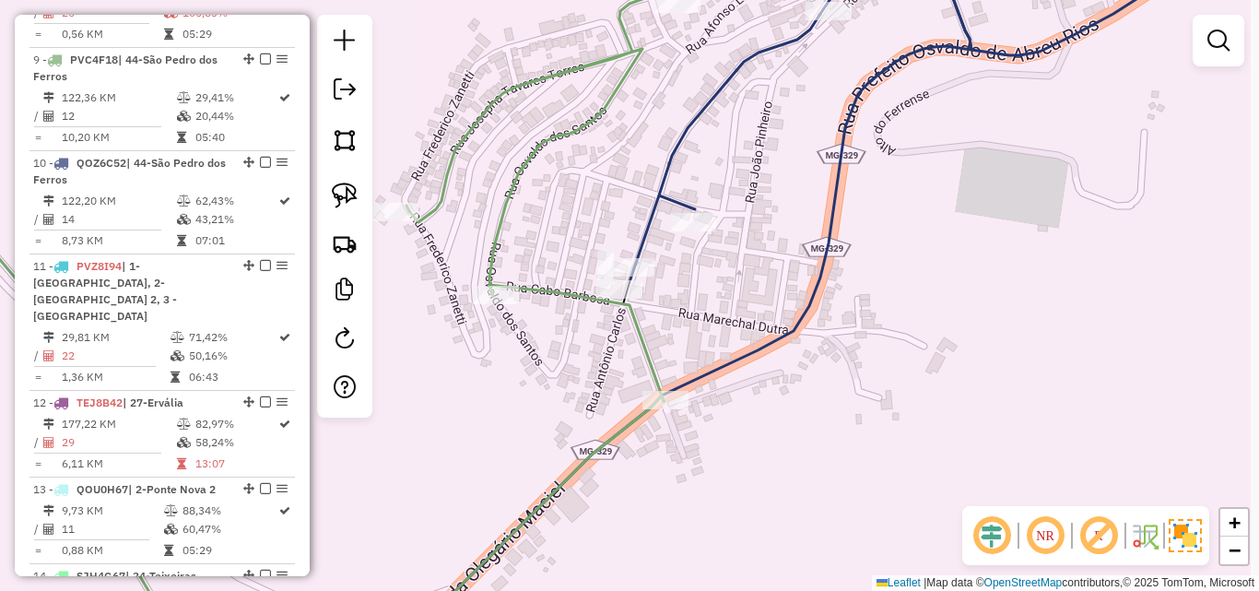
drag, startPoint x: 602, startPoint y: 408, endPoint x: 489, endPoint y: 381, distance: 115.8
click at [462, 406] on div "Janela de atendimento Grade de atendimento Capacidade Transportadoras Veículos …" at bounding box center [629, 295] width 1259 height 591
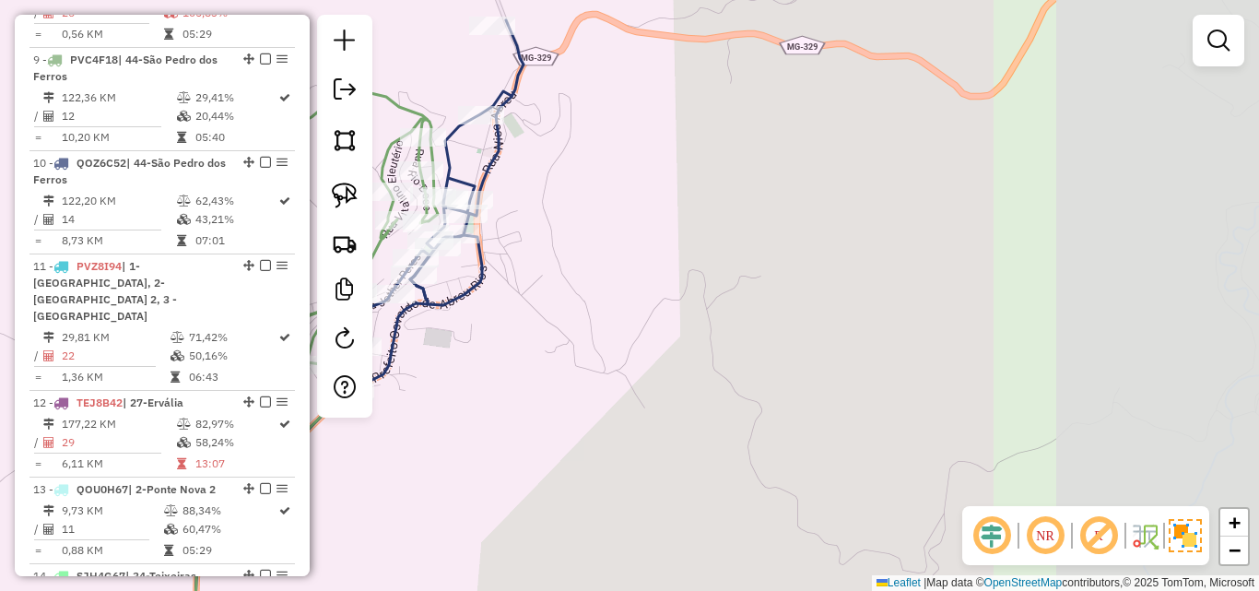
drag, startPoint x: 952, startPoint y: 363, endPoint x: 594, endPoint y: 370, distance: 357.7
click at [535, 368] on div "Janela de atendimento Grade de atendimento Capacidade Transportadoras Veículos …" at bounding box center [629, 295] width 1259 height 591
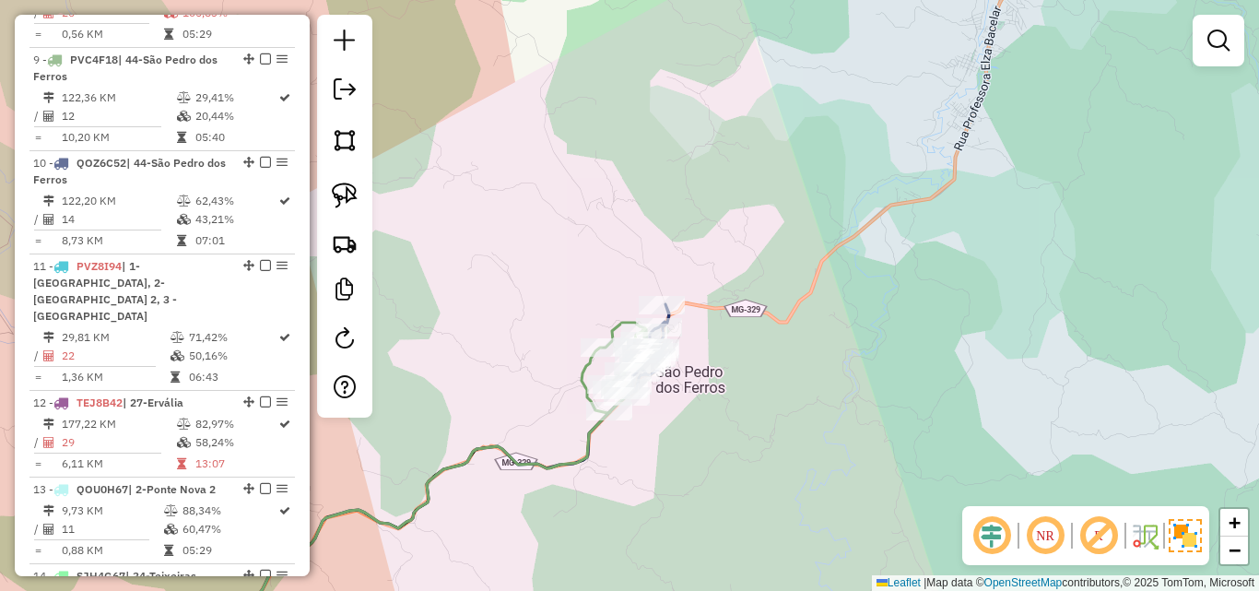
drag, startPoint x: 856, startPoint y: 395, endPoint x: 706, endPoint y: 397, distance: 150.2
click at [706, 397] on div "Janela de atendimento Grade de atendimento Capacidade Transportadoras Veículos …" at bounding box center [629, 295] width 1259 height 591
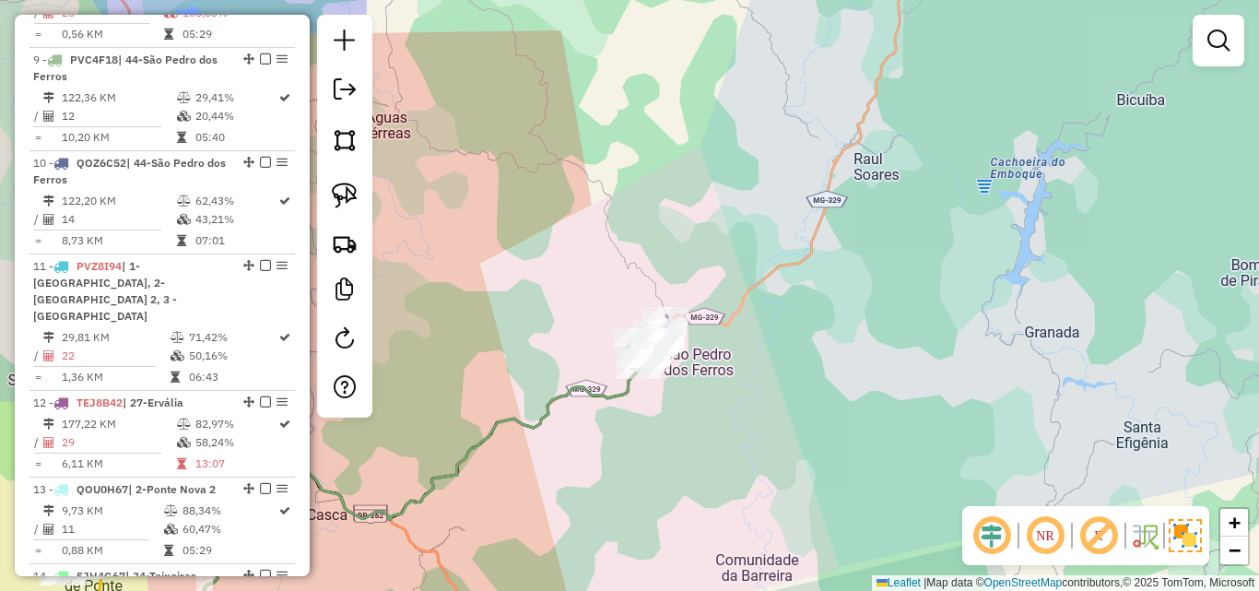
drag, startPoint x: 712, startPoint y: 413, endPoint x: 1062, endPoint y: 219, distance: 399.3
click at [1062, 219] on div "Janela de atendimento Grade de atendimento Capacidade Transportadoras Veículos …" at bounding box center [629, 295] width 1259 height 591
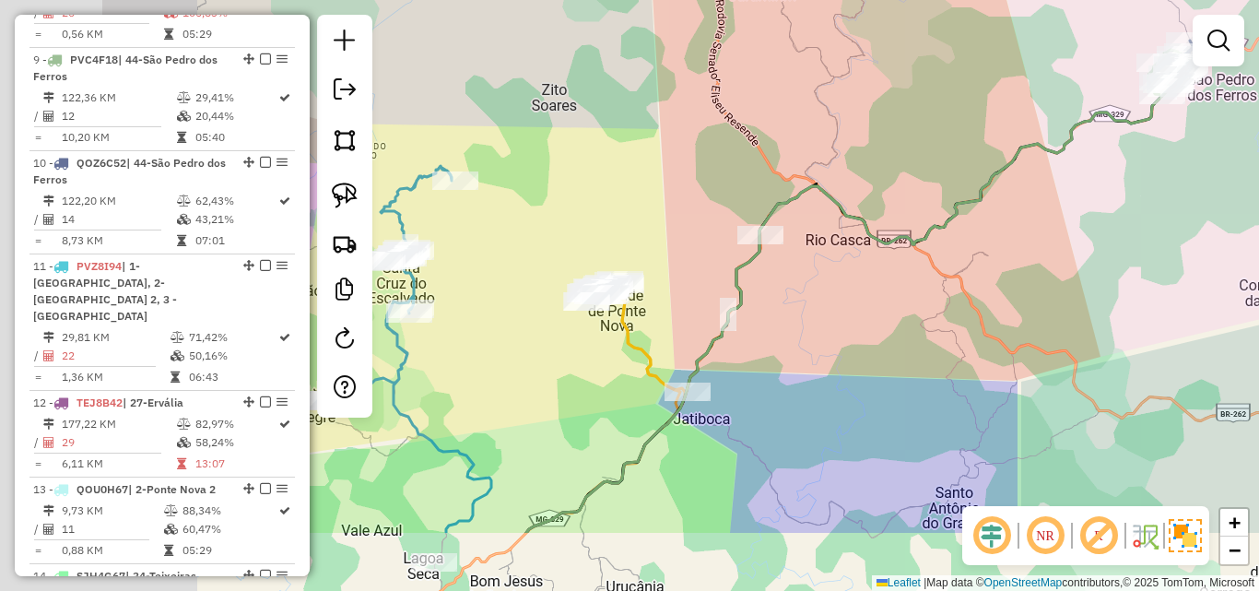
drag, startPoint x: 556, startPoint y: 453, endPoint x: 873, endPoint y: 269, distance: 366.7
click at [867, 276] on div "Janela de atendimento Grade de atendimento Capacidade Transportadoras Veículos …" at bounding box center [629, 295] width 1259 height 591
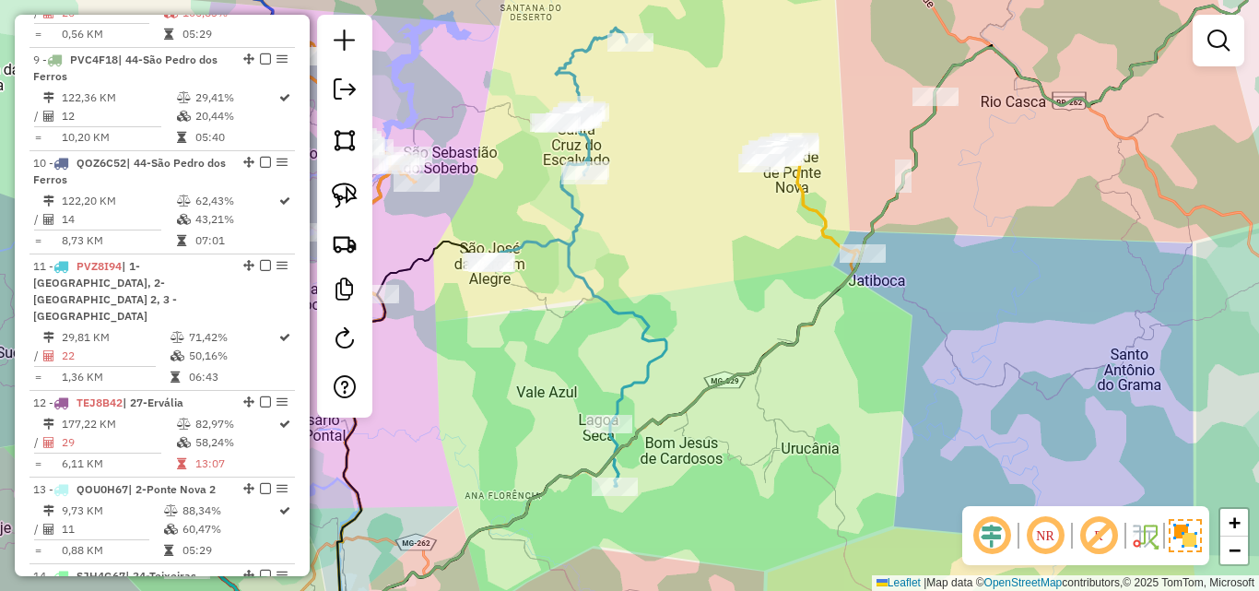
drag, startPoint x: 550, startPoint y: 409, endPoint x: 712, endPoint y: 271, distance: 213.1
click at [719, 260] on div "Janela de atendimento Grade de atendimento Capacidade Transportadoras Veículos …" at bounding box center [629, 295] width 1259 height 591
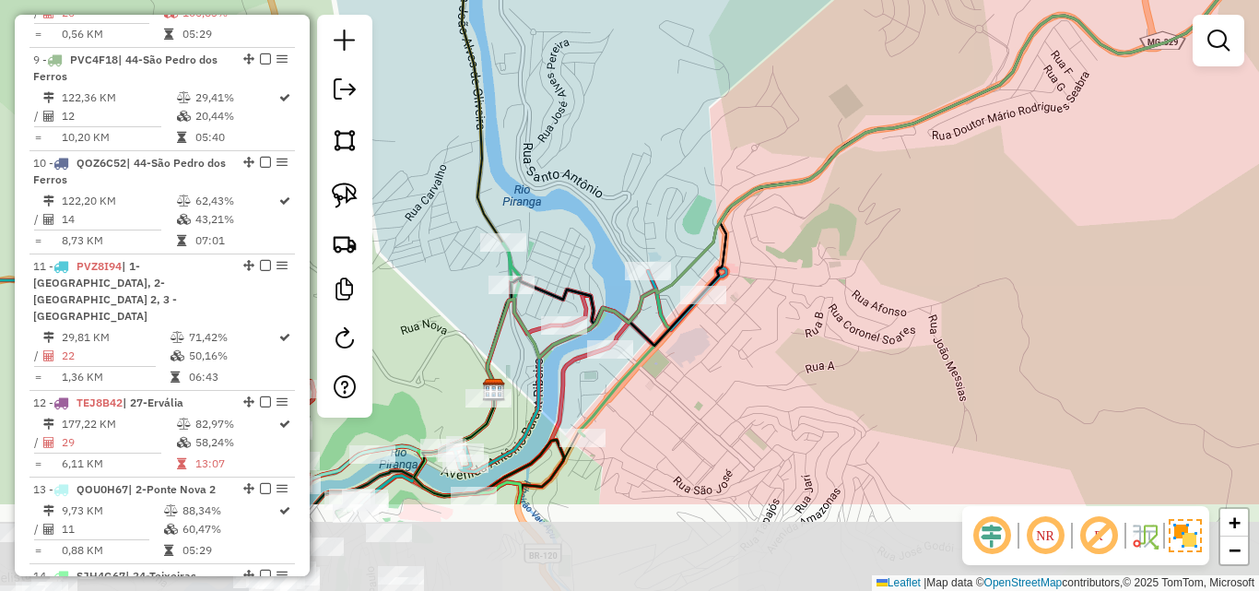
drag, startPoint x: 490, startPoint y: 494, endPoint x: 453, endPoint y: 347, distance: 151.3
click at [453, 347] on div "Janela de atendimento Grade de atendimento Capacidade Transportadoras Veículos …" at bounding box center [629, 295] width 1259 height 591
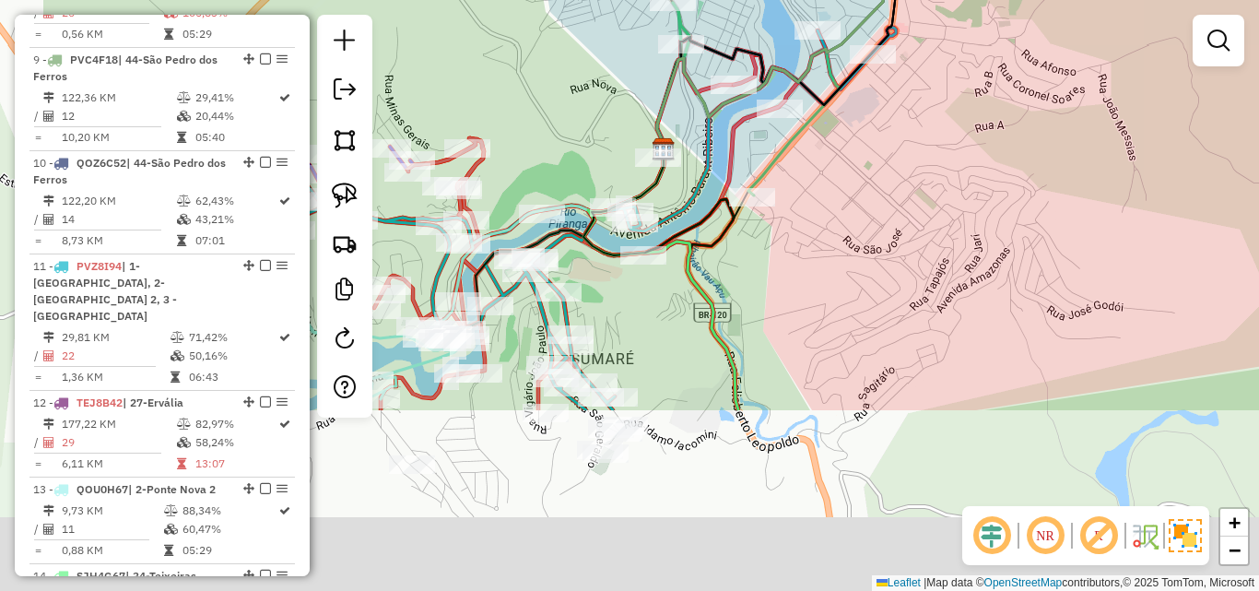
drag, startPoint x: 697, startPoint y: 453, endPoint x: 866, endPoint y: 213, distance: 293.6
click at [866, 213] on div "Janela de atendimento Grade de atendimento Capacidade Transportadoras Veículos …" at bounding box center [629, 295] width 1259 height 591
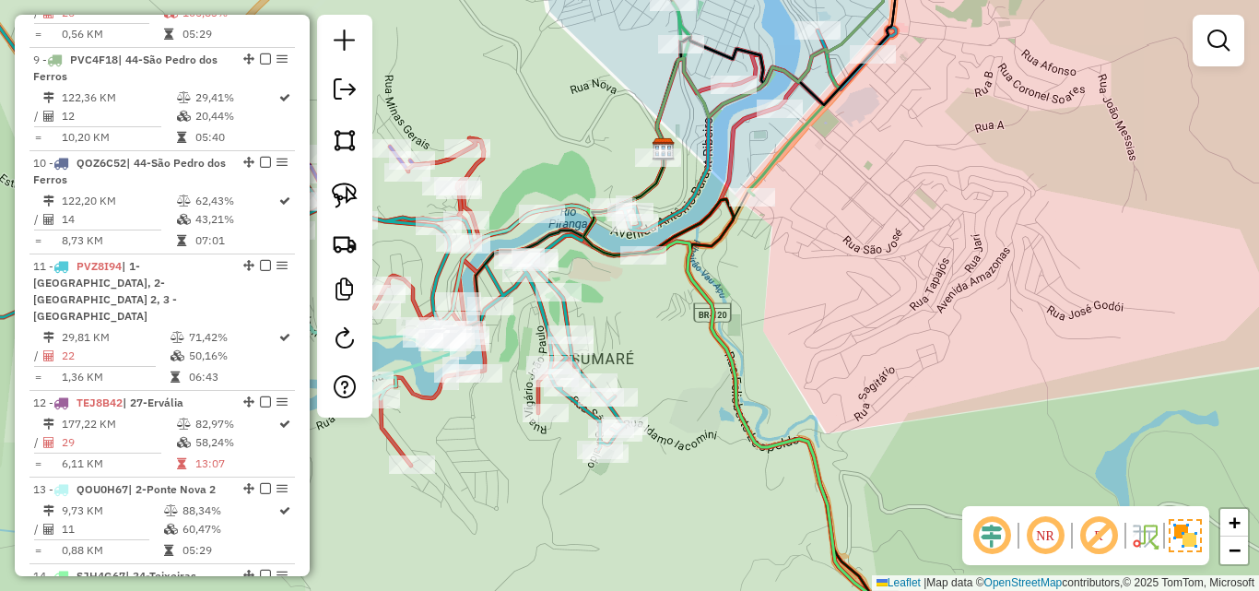
drag, startPoint x: 842, startPoint y: 294, endPoint x: 815, endPoint y: 77, distance: 218.3
click at [816, 80] on div "Janela de atendimento Grade de atendimento Capacidade Transportadoras Veículos …" at bounding box center [629, 295] width 1259 height 591
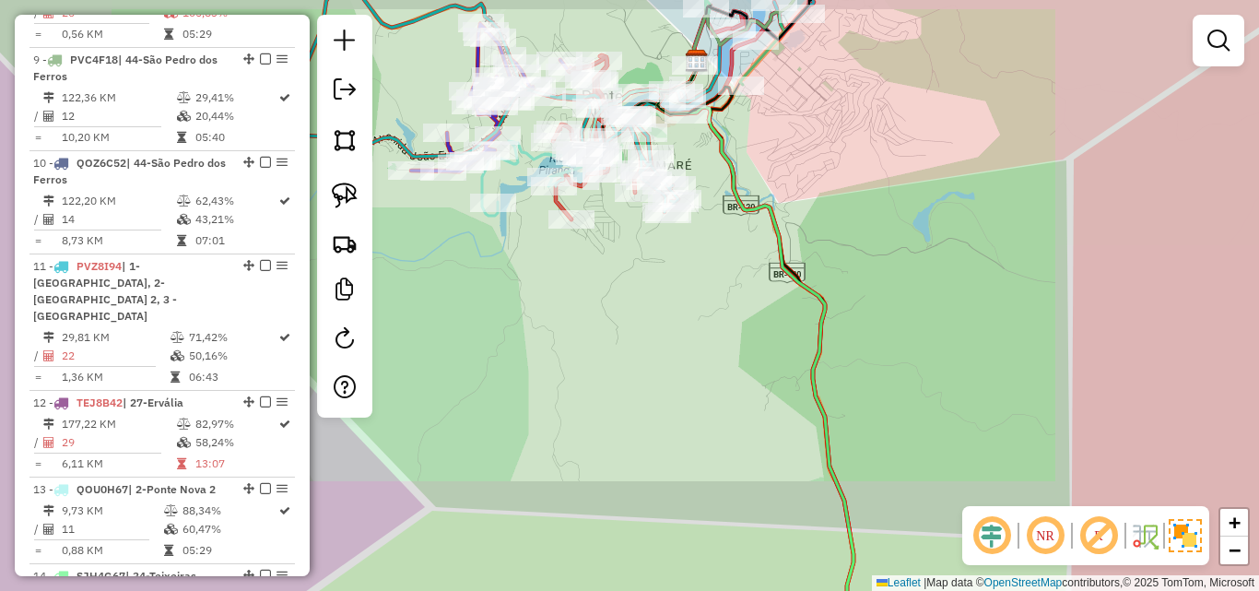
drag, startPoint x: 707, startPoint y: 339, endPoint x: 680, endPoint y: 100, distance: 241.1
click at [680, 114] on div "Janela de atendimento Grade de atendimento Capacidade Transportadoras Veículos …" at bounding box center [629, 295] width 1259 height 591
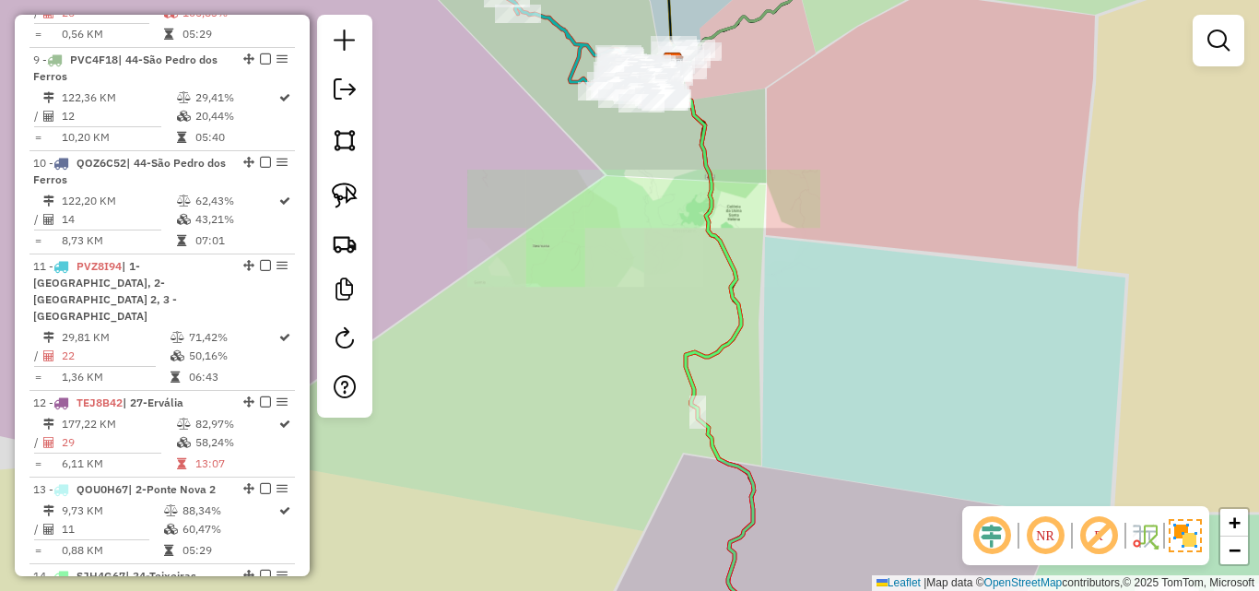
drag, startPoint x: 664, startPoint y: 264, endPoint x: 659, endPoint y: 128, distance: 135.6
click at [659, 136] on div "Janela de atendimento Grade de atendimento Capacidade Transportadoras Veículos …" at bounding box center [629, 295] width 1259 height 591
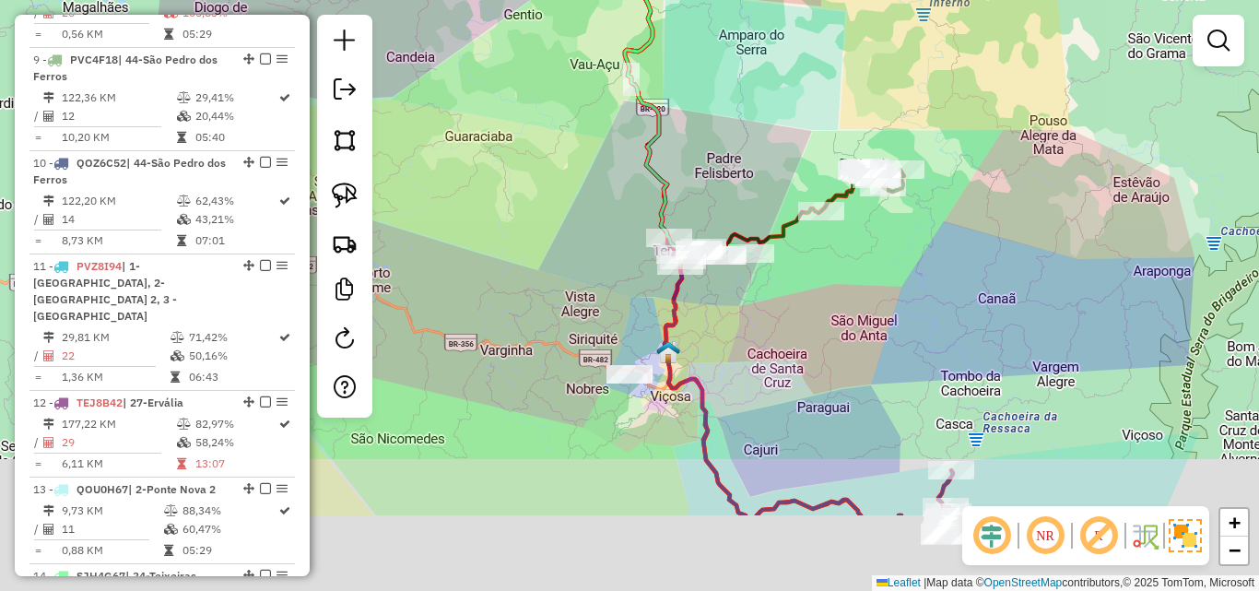
drag, startPoint x: 661, startPoint y: 276, endPoint x: 613, endPoint y: 187, distance: 101.4
click at [606, 99] on div "Janela de atendimento Grade de atendimento Capacidade Transportadoras Veículos …" at bounding box center [629, 295] width 1259 height 591
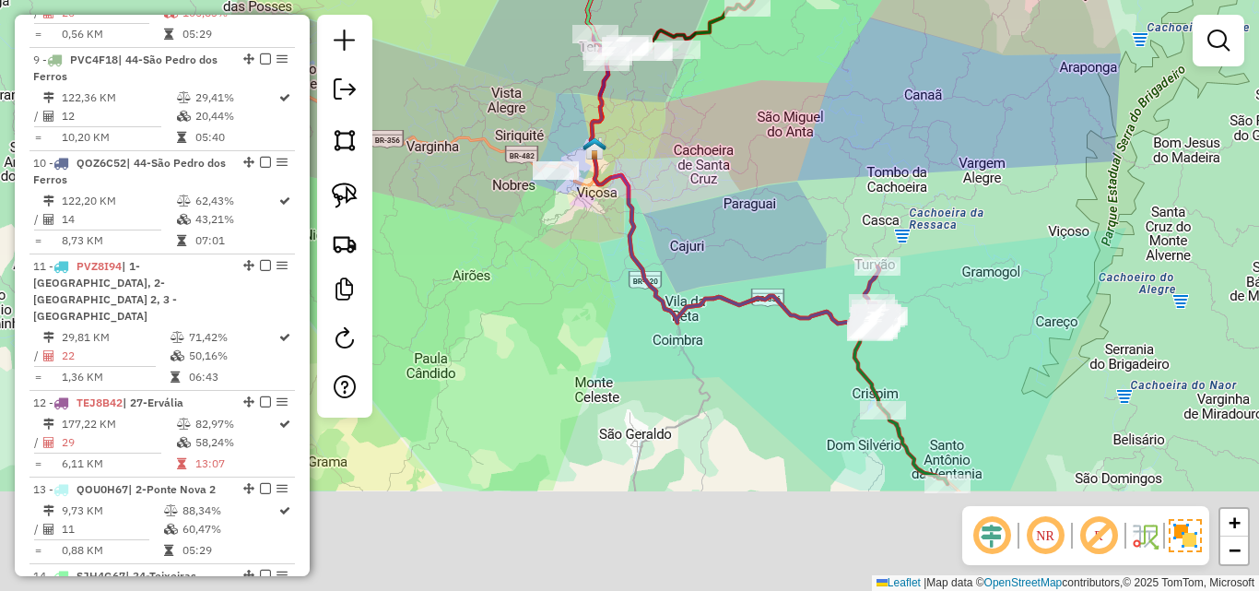
drag, startPoint x: 770, startPoint y: 346, endPoint x: 768, endPoint y: 269, distance: 76.5
click at [707, 185] on div "Janela de atendimento Grade de atendimento Capacidade Transportadoras Veículos …" at bounding box center [629, 295] width 1259 height 591
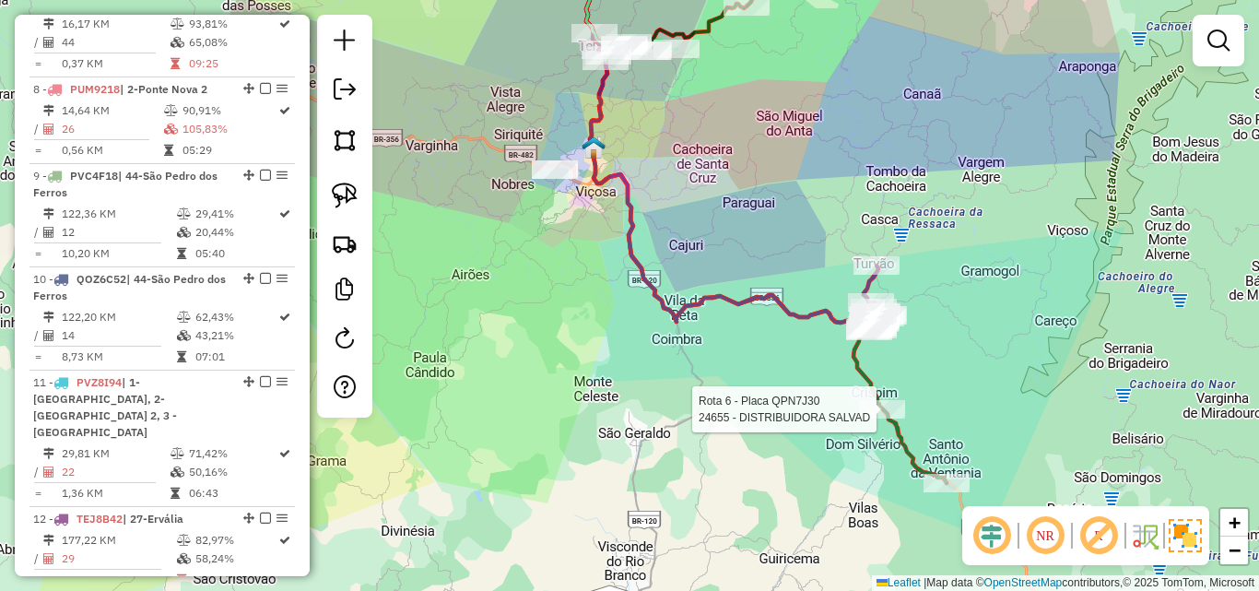
select select "*********"
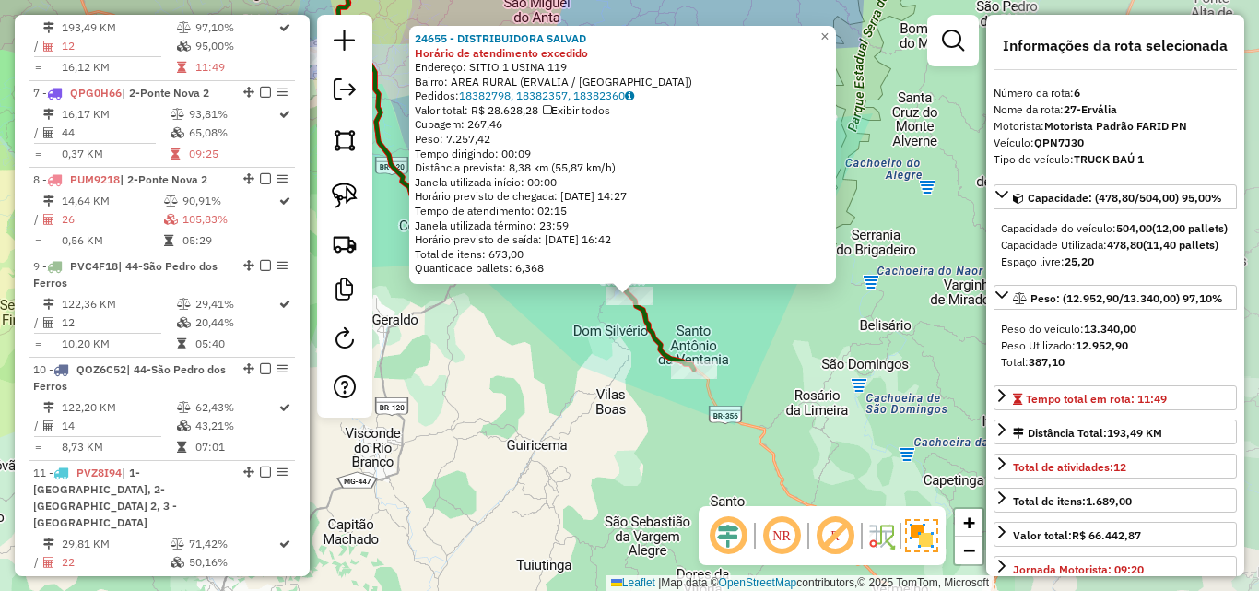
scroll to position [1213, 0]
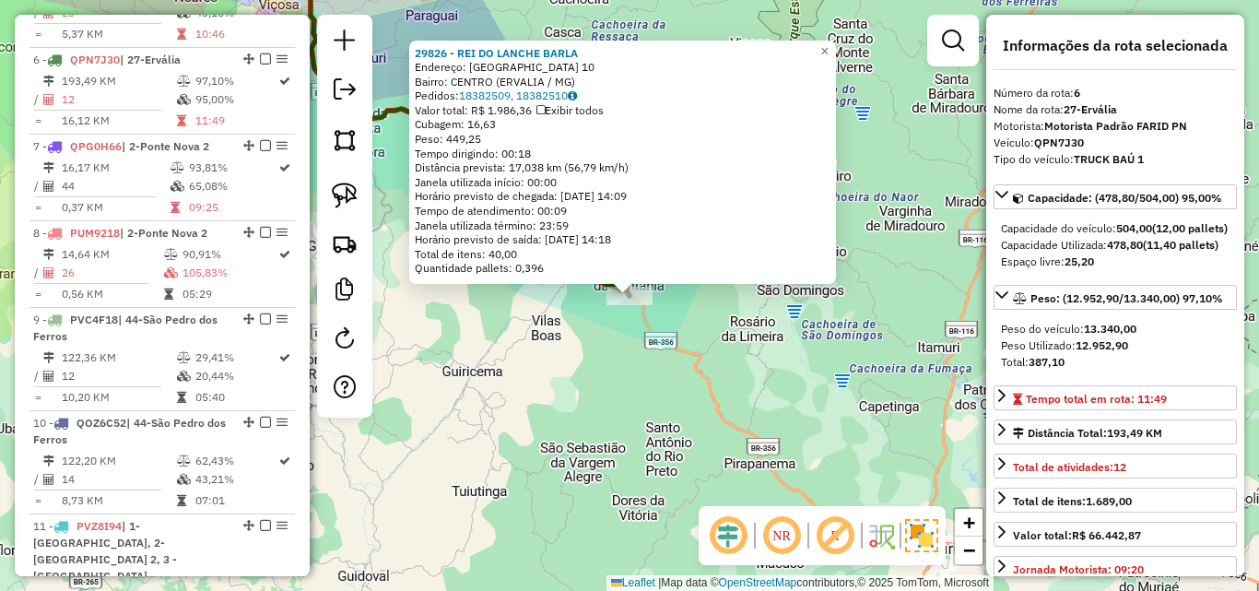
click at [602, 395] on div "29826 - REI DO LANCHE BARLA Endereço: [GEOGRAPHIC_DATA] 10 Bairro: [GEOGRAPHIC_…" at bounding box center [629, 295] width 1259 height 591
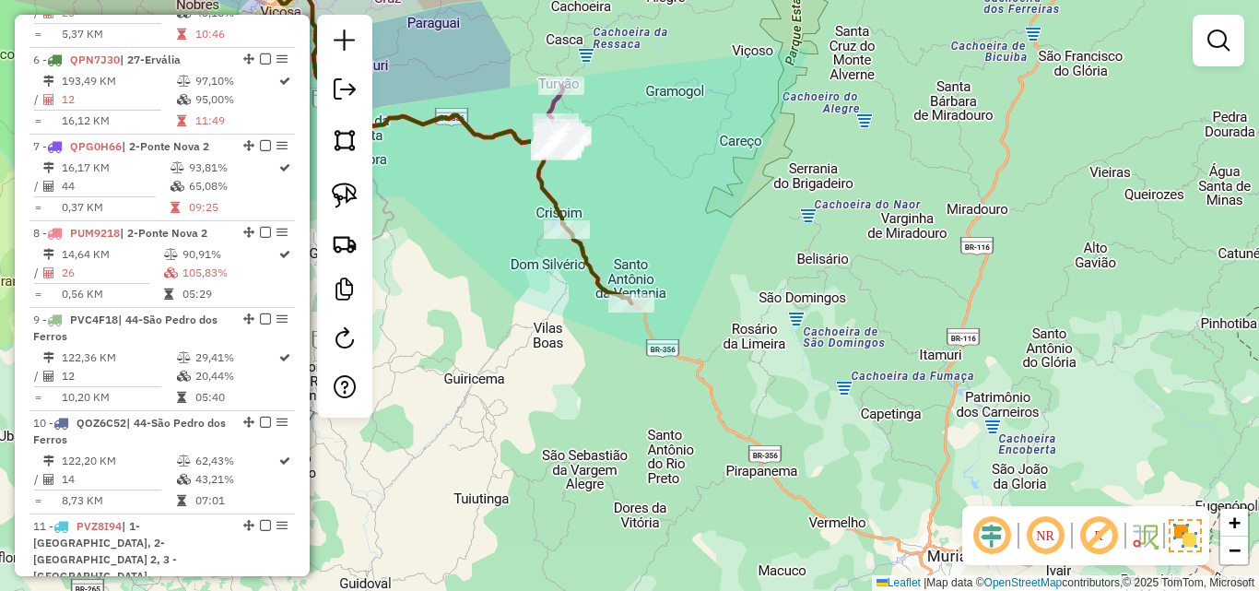
drag, startPoint x: 534, startPoint y: 258, endPoint x: 584, endPoint y: 346, distance: 101.2
click at [584, 346] on div "Janela de atendimento Grade de atendimento Capacidade Transportadoras Veículos …" at bounding box center [629, 295] width 1259 height 591
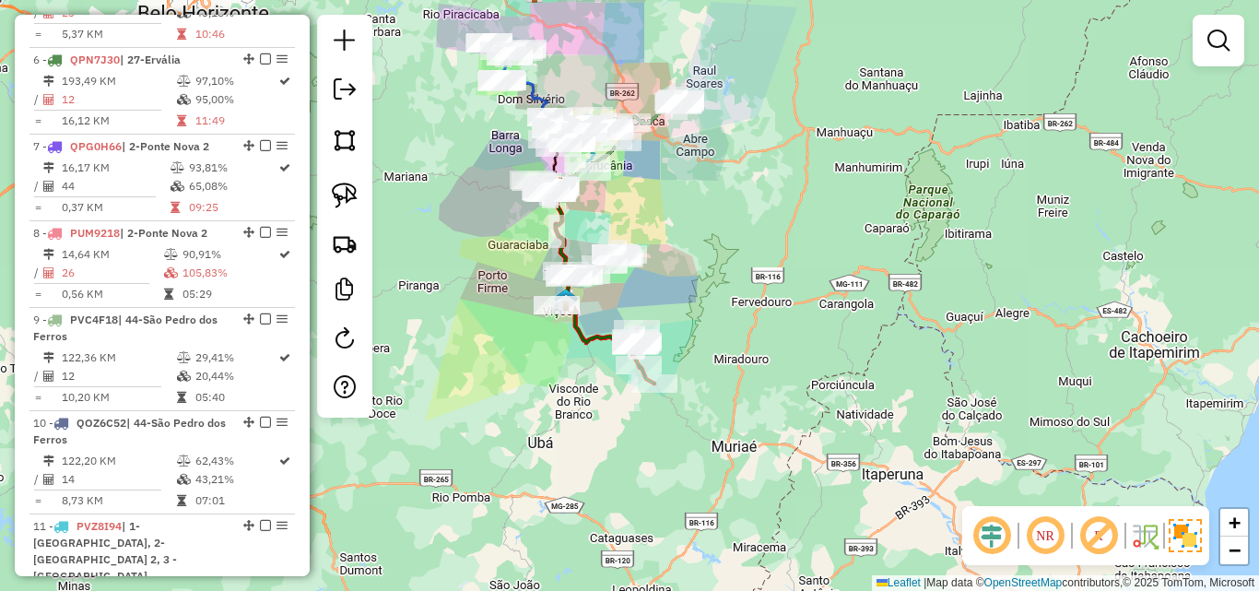
drag, startPoint x: 544, startPoint y: 353, endPoint x: 673, endPoint y: 404, distance: 138.6
click at [673, 404] on div "Janela de atendimento Grade de atendimento Capacidade Transportadoras Veículos …" at bounding box center [629, 295] width 1259 height 591
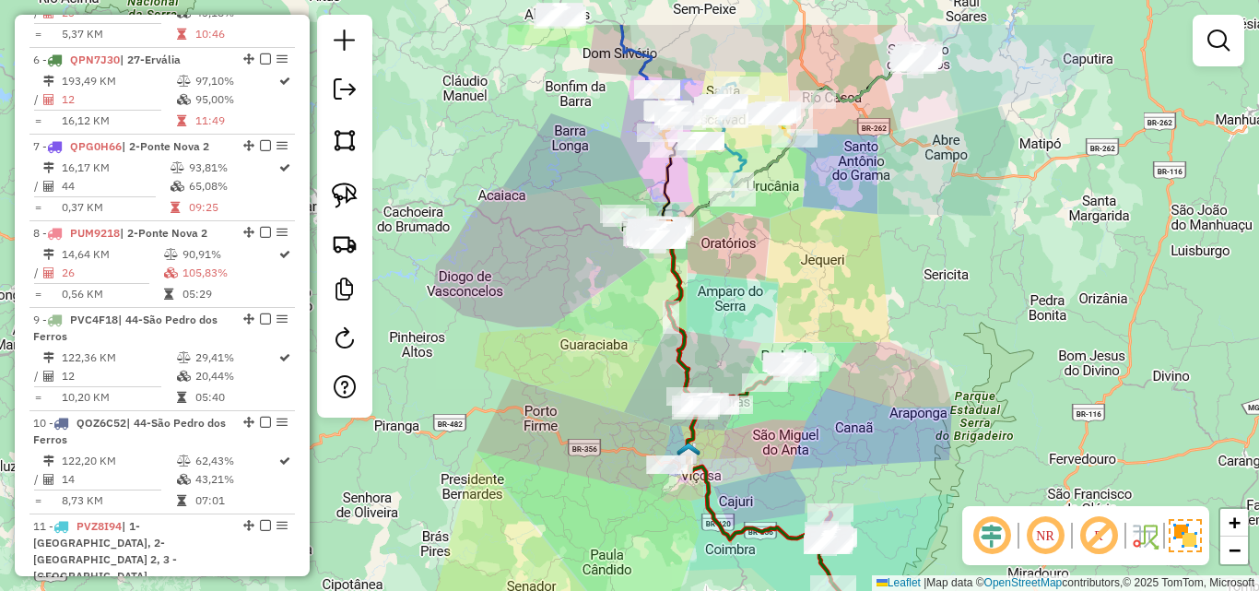
drag, startPoint x: 583, startPoint y: 331, endPoint x: 557, endPoint y: 394, distance: 69.0
click at [557, 394] on div "Janela de atendimento Grade de atendimento Capacidade Transportadoras Veículos …" at bounding box center [629, 295] width 1259 height 591
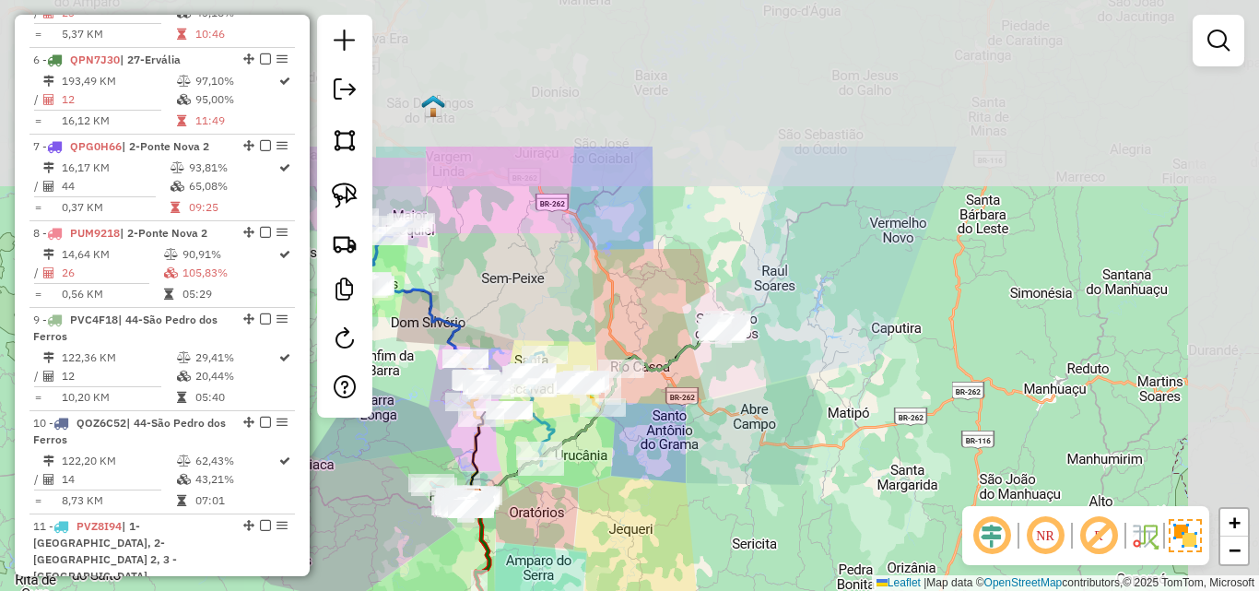
drag, startPoint x: 852, startPoint y: 262, endPoint x: 688, endPoint y: 467, distance: 263.5
click at [688, 467] on div "Janela de atendimento Grade de atendimento Capacidade Transportadoras Veículos …" at bounding box center [629, 295] width 1259 height 591
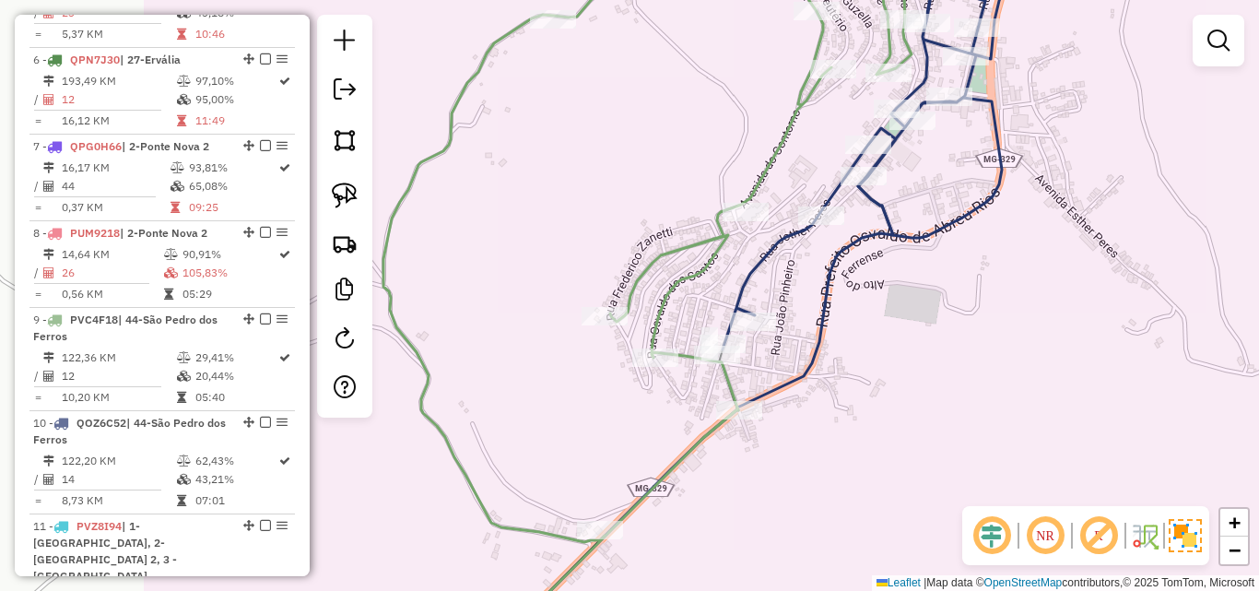
drag, startPoint x: 635, startPoint y: 361, endPoint x: 905, endPoint y: 312, distance: 274.6
click at [905, 312] on div "Janela de atendimento Grade de atendimento Capacidade Transportadoras Veículos …" at bounding box center [629, 295] width 1259 height 591
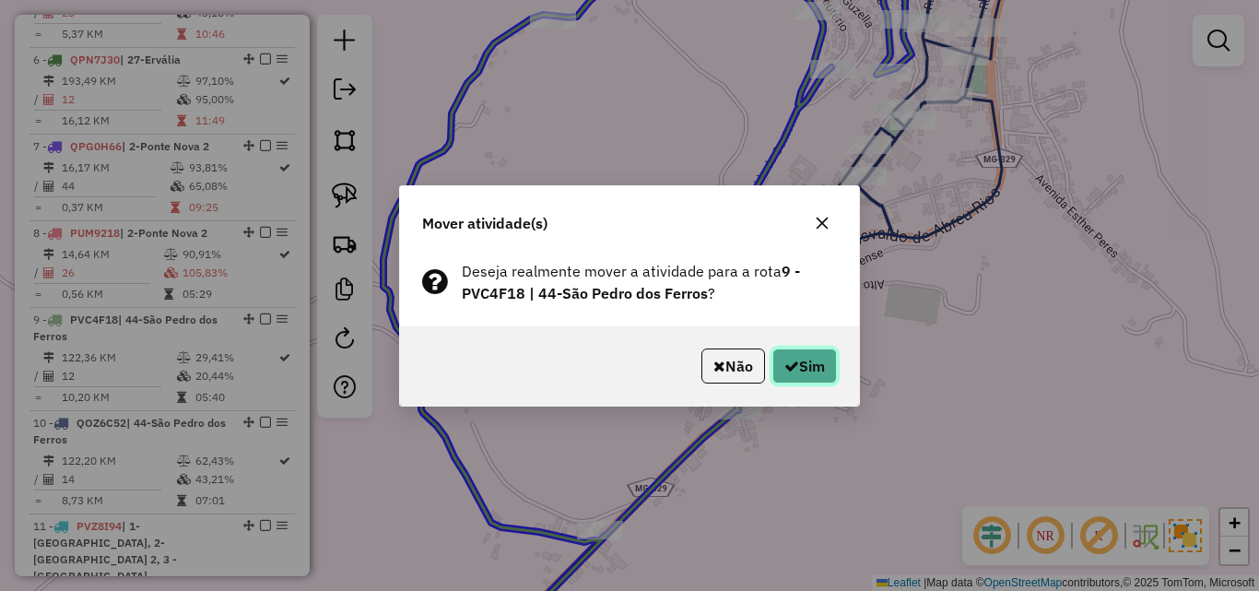
click at [789, 368] on icon "button" at bounding box center [791, 366] width 15 height 15
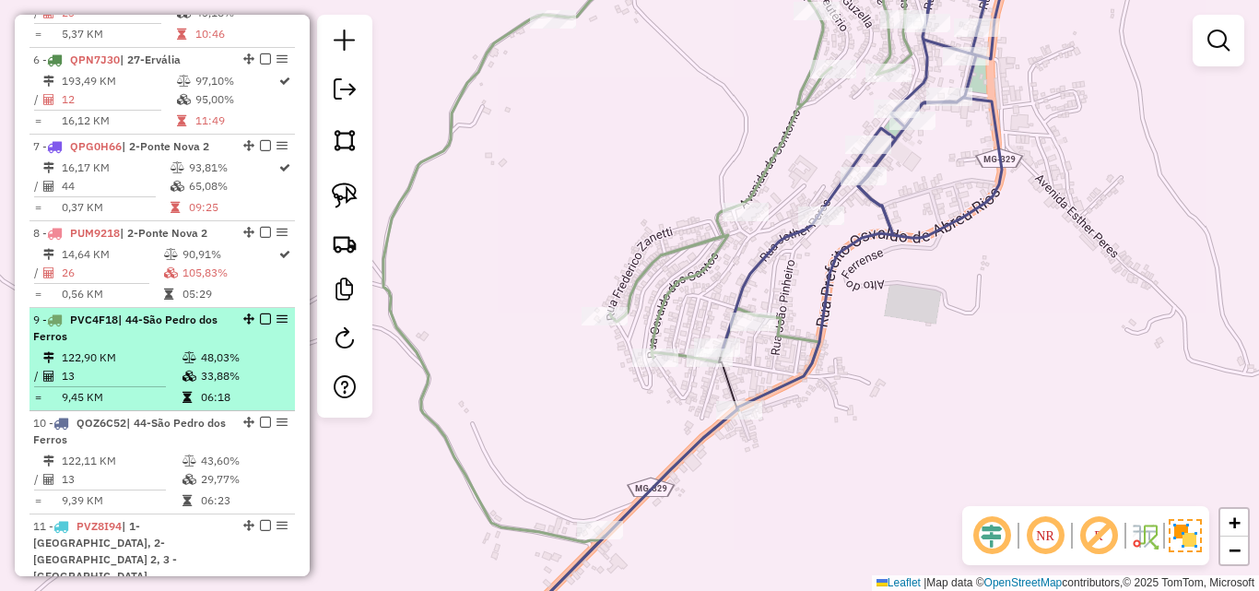
click at [200, 388] on td "06:18" at bounding box center [244, 397] width 88 height 18
select select "*********"
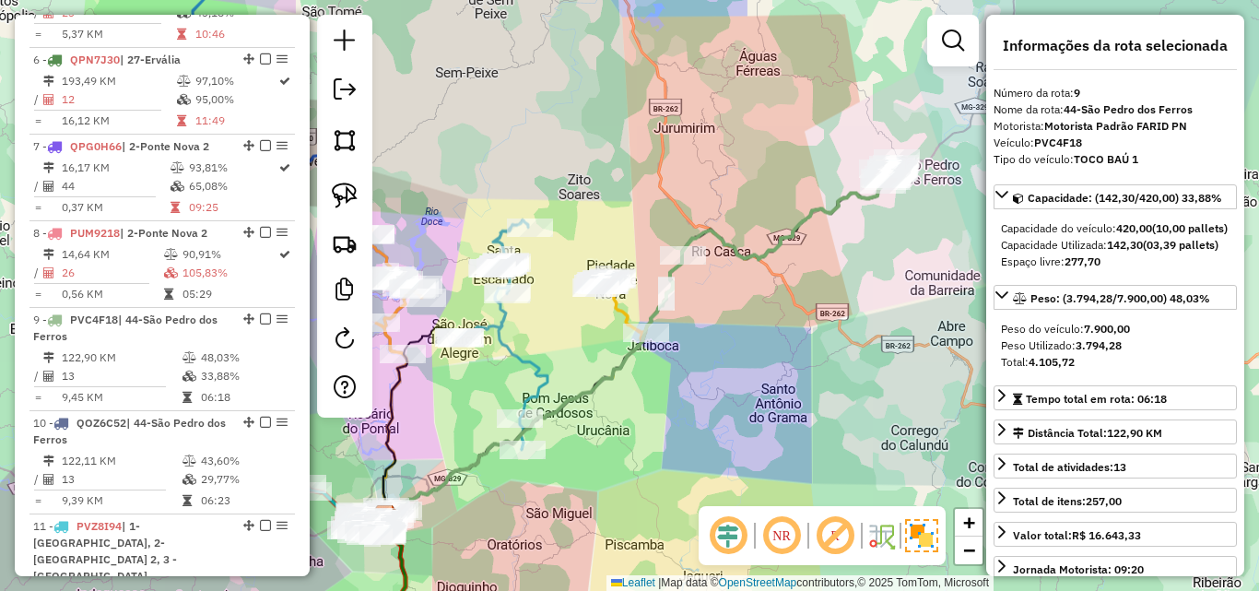
drag, startPoint x: 766, startPoint y: 285, endPoint x: 788, endPoint y: 362, distance: 80.5
click at [788, 362] on div "Janela de atendimento Grade de atendimento Capacidade Transportadoras Veículos …" at bounding box center [629, 295] width 1259 height 591
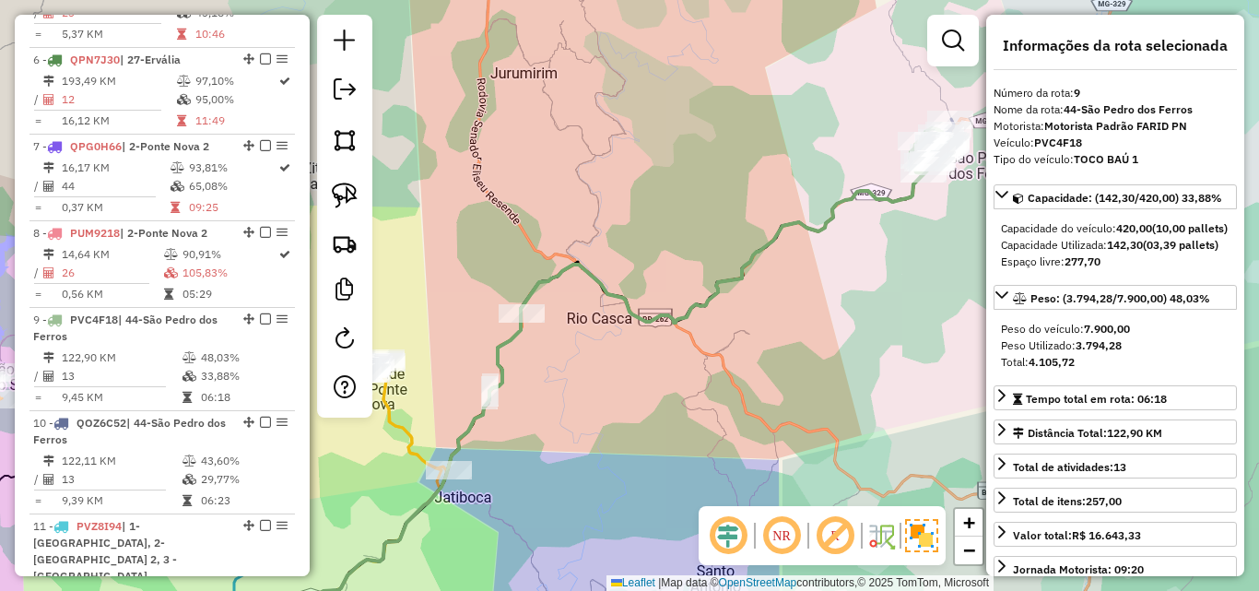
drag, startPoint x: 841, startPoint y: 326, endPoint x: 781, endPoint y: 370, distance: 74.5
click at [781, 370] on div "Janela de atendimento Grade de atendimento Capacidade Transportadoras Veículos …" at bounding box center [629, 295] width 1259 height 591
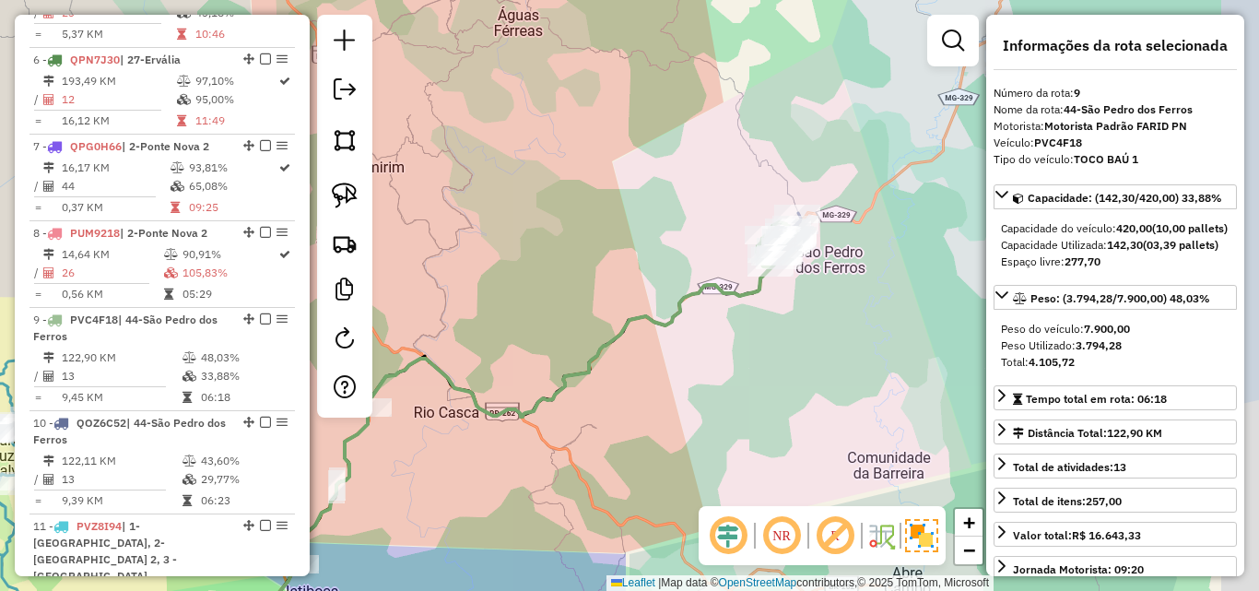
drag, startPoint x: 700, startPoint y: 406, endPoint x: 684, endPoint y: 389, distance: 24.1
click at [670, 429] on div "Janela de atendimento Grade de atendimento Capacidade Transportadoras Veículos …" at bounding box center [629, 295] width 1259 height 591
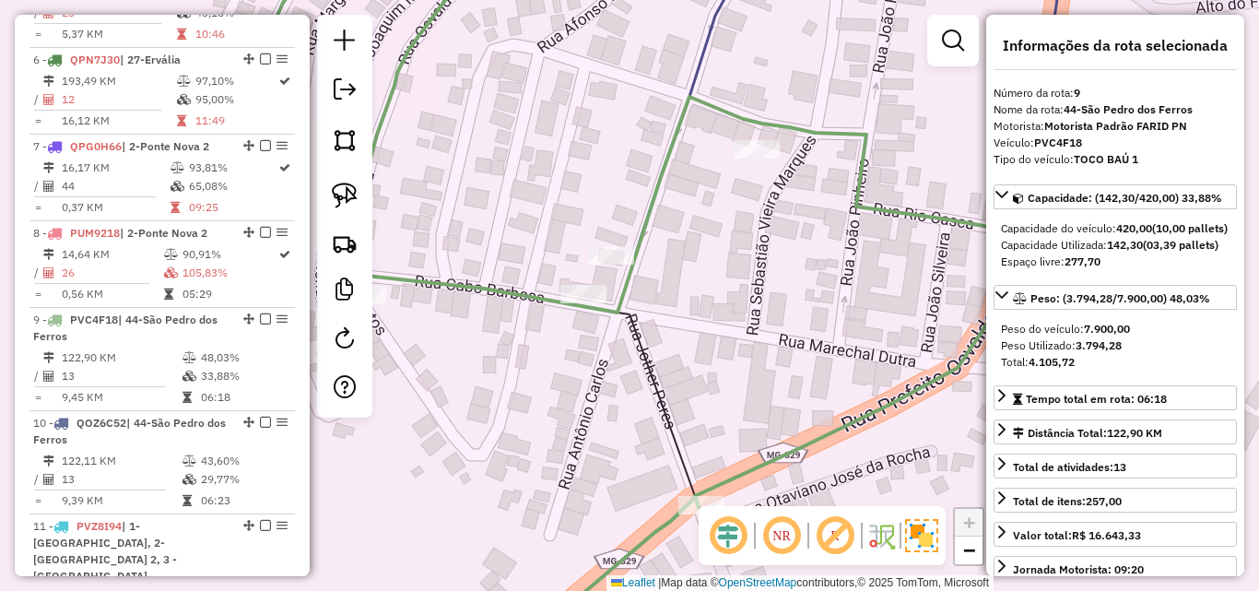
drag, startPoint x: 751, startPoint y: 284, endPoint x: 717, endPoint y: 338, distance: 64.2
click at [717, 338] on div "Janela de atendimento Grade de atendimento Capacidade Transportadoras Veículos …" at bounding box center [629, 295] width 1259 height 591
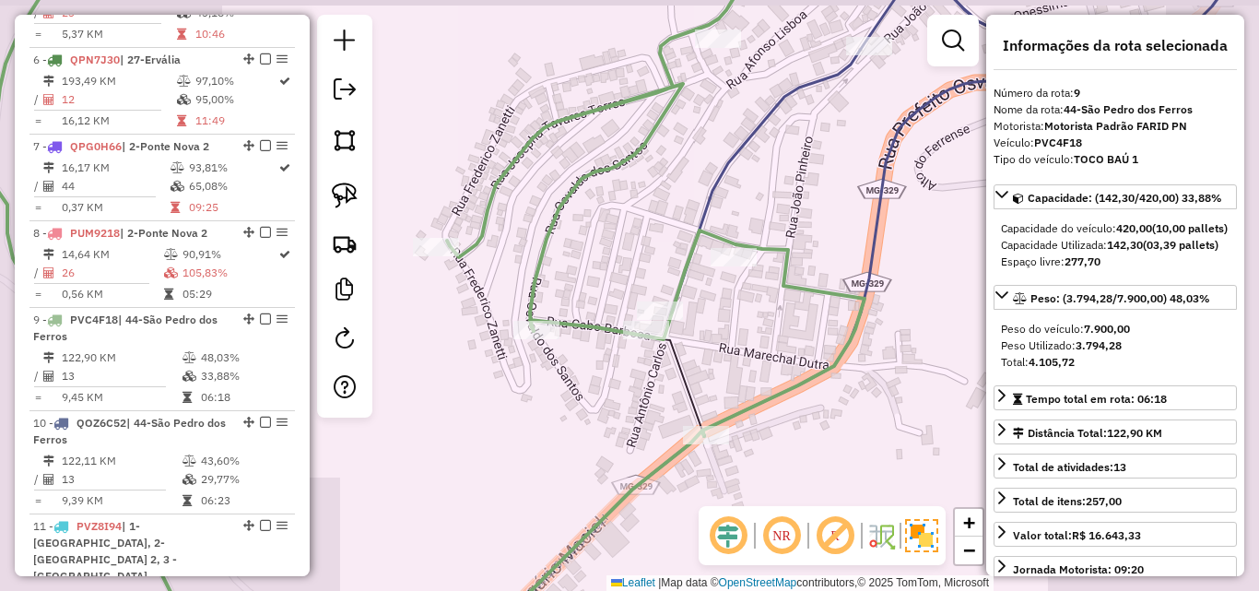
drag, startPoint x: 744, startPoint y: 326, endPoint x: 727, endPoint y: 349, distance: 28.4
click at [727, 349] on div "Janela de atendimento Grade de atendimento Capacidade Transportadoras Veículos …" at bounding box center [629, 295] width 1259 height 591
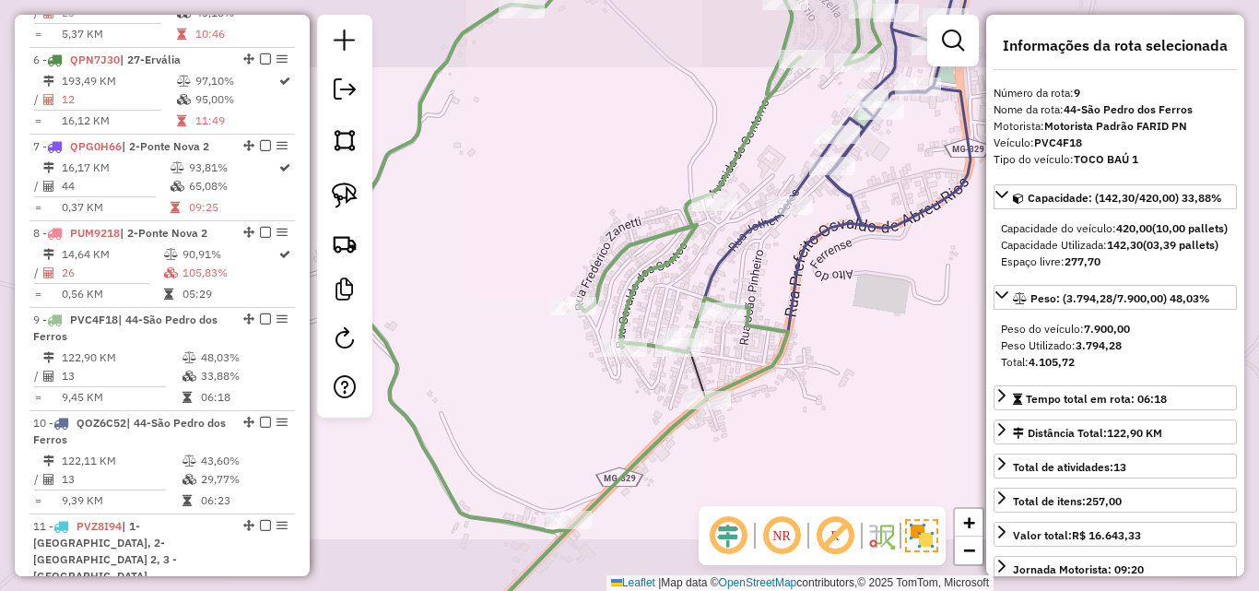
drag, startPoint x: 839, startPoint y: 295, endPoint x: 737, endPoint y: 383, distance: 134.6
click at [737, 383] on div "Janela de atendimento Grade de atendimento Capacidade Transportadoras Veículos …" at bounding box center [629, 295] width 1259 height 591
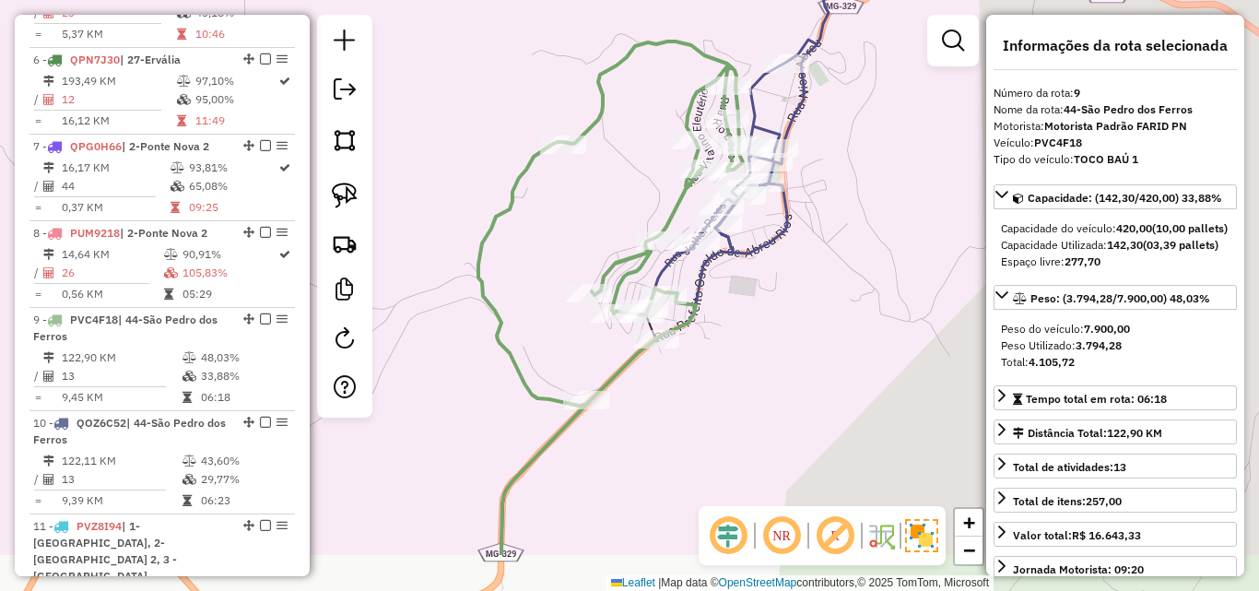
drag, startPoint x: 791, startPoint y: 390, endPoint x: 819, endPoint y: 264, distance: 129.5
click at [819, 264] on div "Janela de atendimento Grade de atendimento Capacidade Transportadoras Veículos …" at bounding box center [629, 295] width 1259 height 591
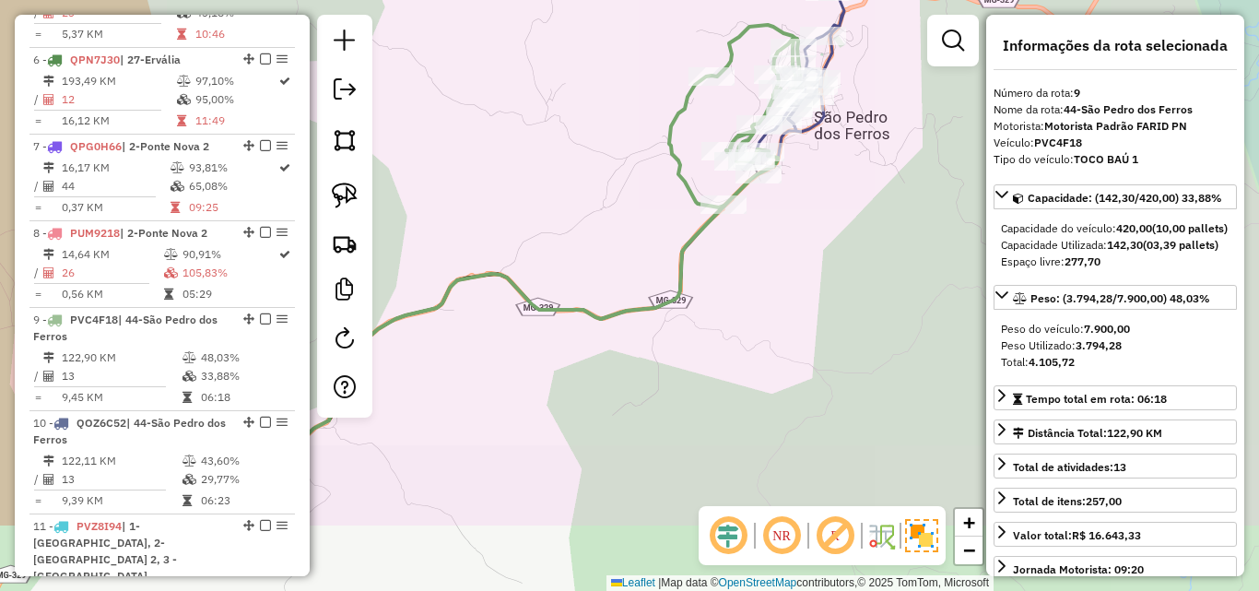
drag, startPoint x: 788, startPoint y: 359, endPoint x: 811, endPoint y: 206, distance: 154.7
click at [811, 206] on div "Janela de atendimento Grade de atendimento Capacidade Transportadoras Veículos …" at bounding box center [629, 295] width 1259 height 591
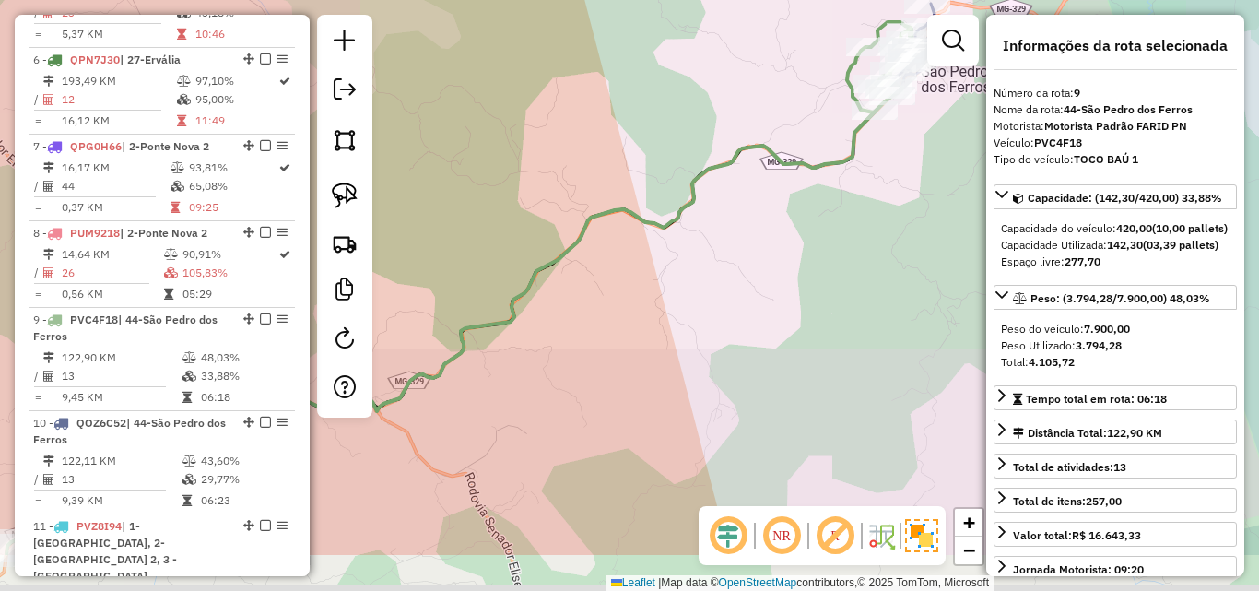
drag, startPoint x: 742, startPoint y: 348, endPoint x: 853, endPoint y: 253, distance: 147.0
click at [853, 253] on div "Janela de atendimento Grade de atendimento Capacidade Transportadoras Veículos …" at bounding box center [629, 295] width 1259 height 591
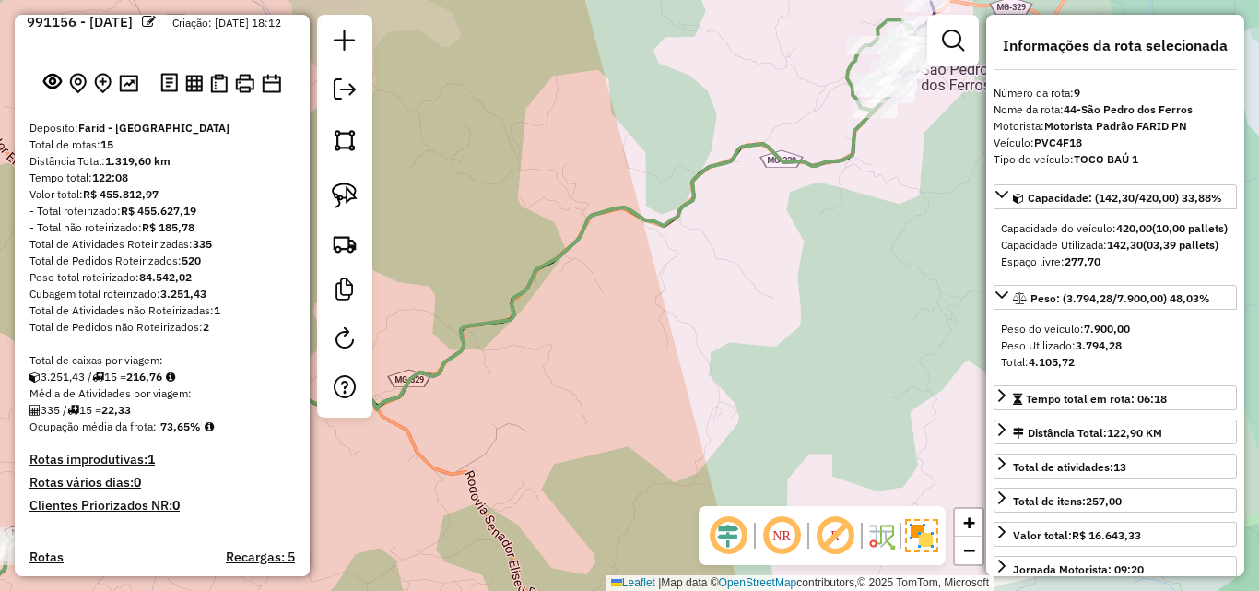
scroll to position [0, 0]
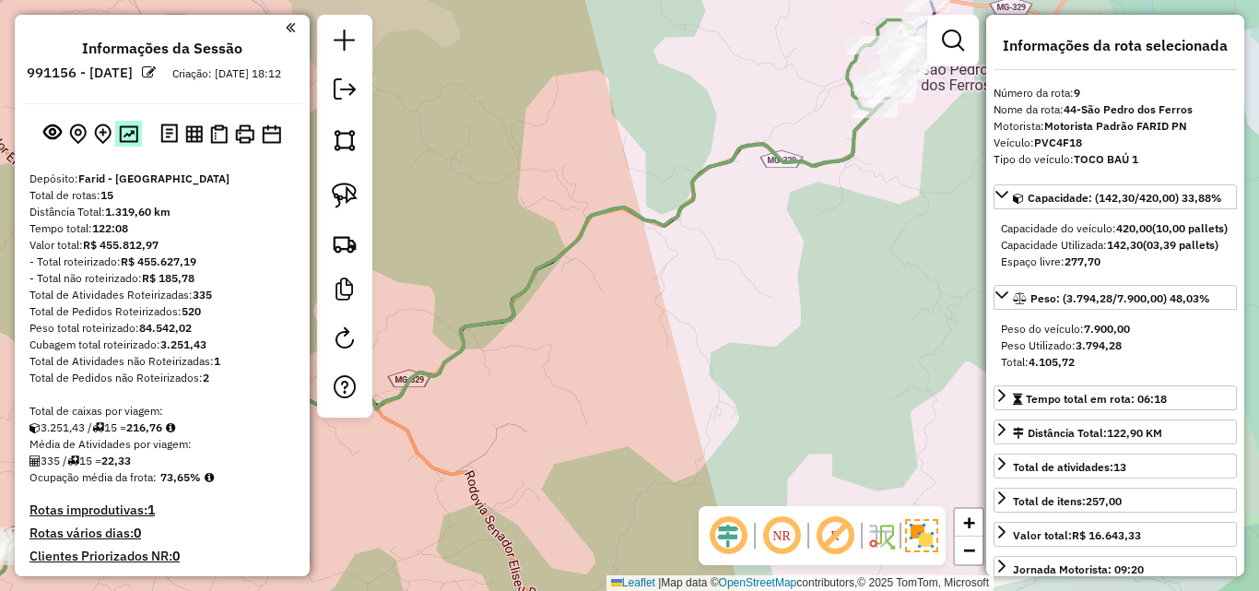
click at [118, 146] on button at bounding box center [128, 133] width 27 height 25
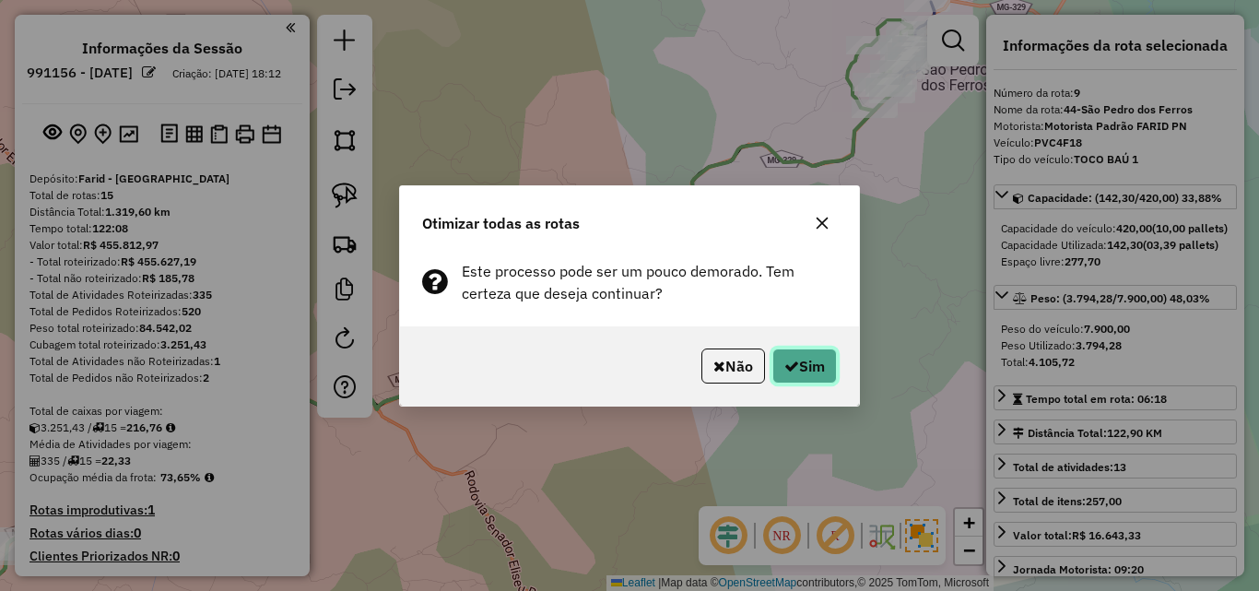
click at [802, 357] on button "Sim" at bounding box center [804, 365] width 65 height 35
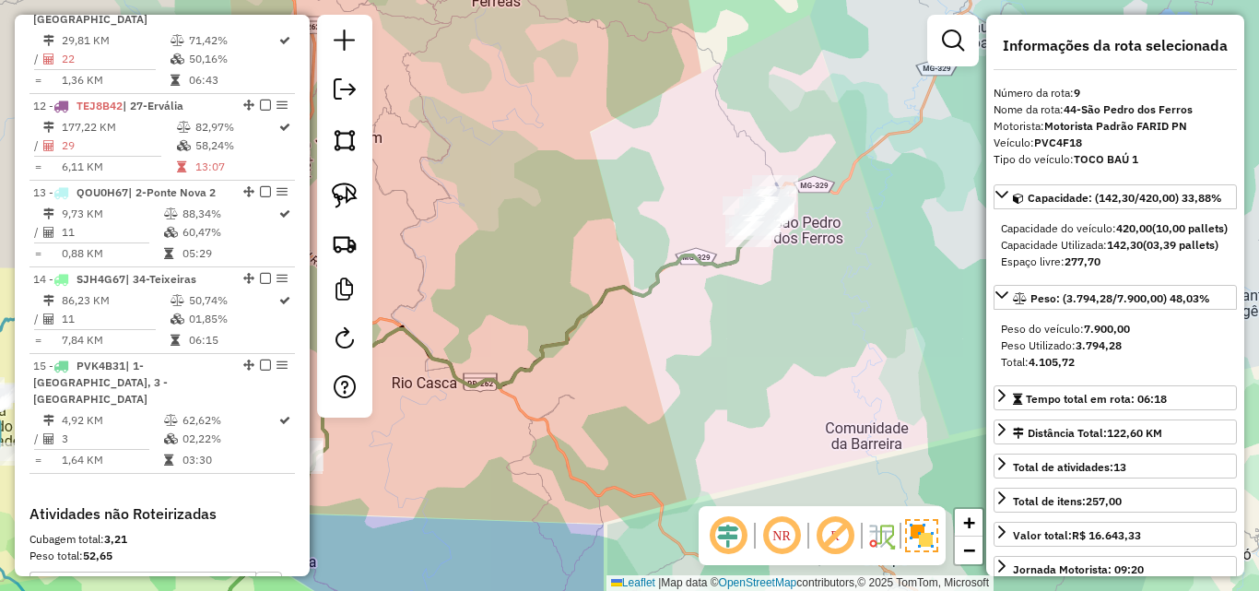
scroll to position [1872, 0]
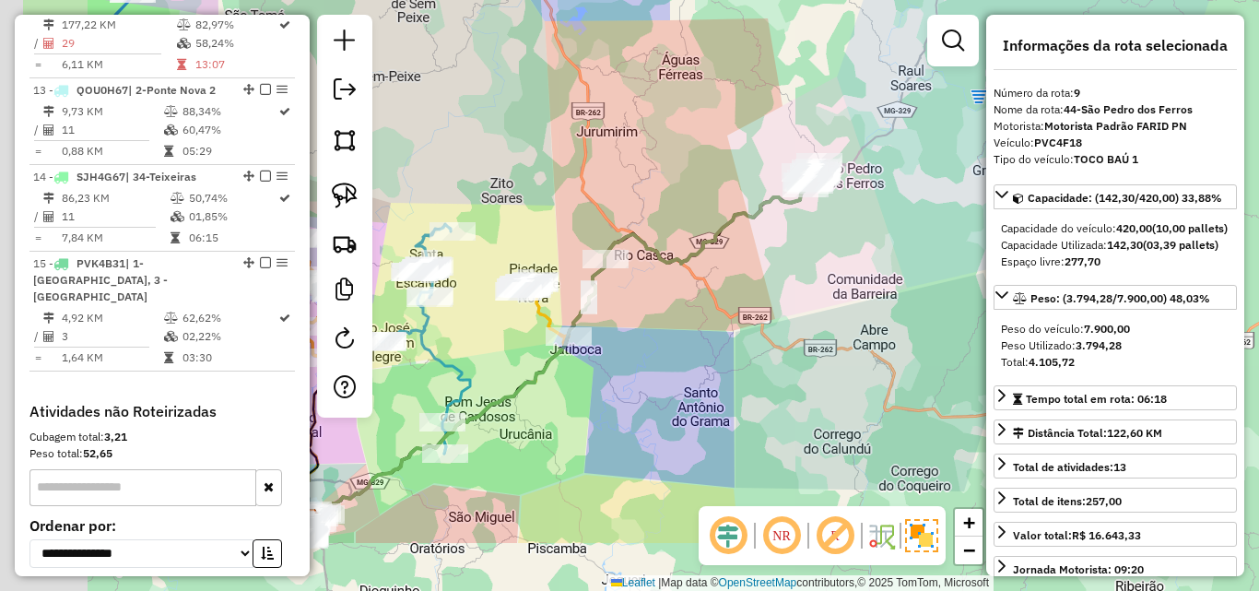
drag, startPoint x: 579, startPoint y: 398, endPoint x: 737, endPoint y: 281, distance: 197.0
click at [737, 281] on div "Janela de atendimento Grade de atendimento Capacidade Transportadoras Veículos …" at bounding box center [629, 295] width 1259 height 591
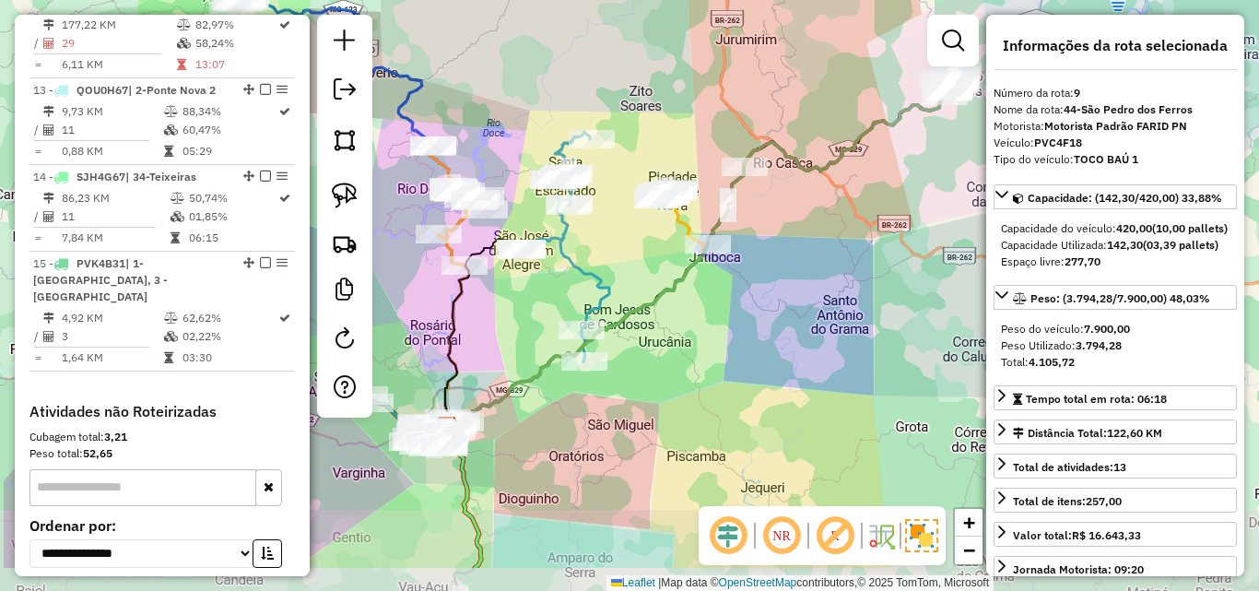
drag, startPoint x: 656, startPoint y: 372, endPoint x: 789, endPoint y: 289, distance: 156.5
click at [789, 289] on div "Janela de atendimento Grade de atendimento Capacidade Transportadoras Veículos …" at bounding box center [629, 295] width 1259 height 591
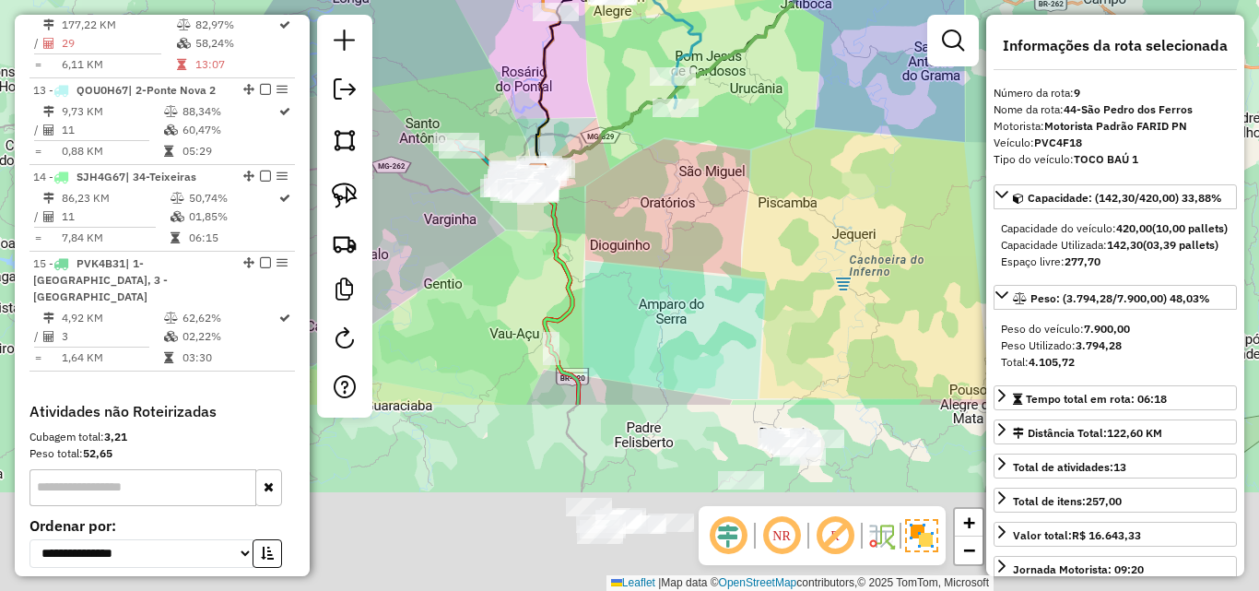
drag, startPoint x: 732, startPoint y: 371, endPoint x: 810, endPoint y: 194, distance: 193.5
click at [805, 124] on div "Janela de atendimento Grade de atendimento Capacidade Transportadoras Veículos …" at bounding box center [629, 295] width 1259 height 591
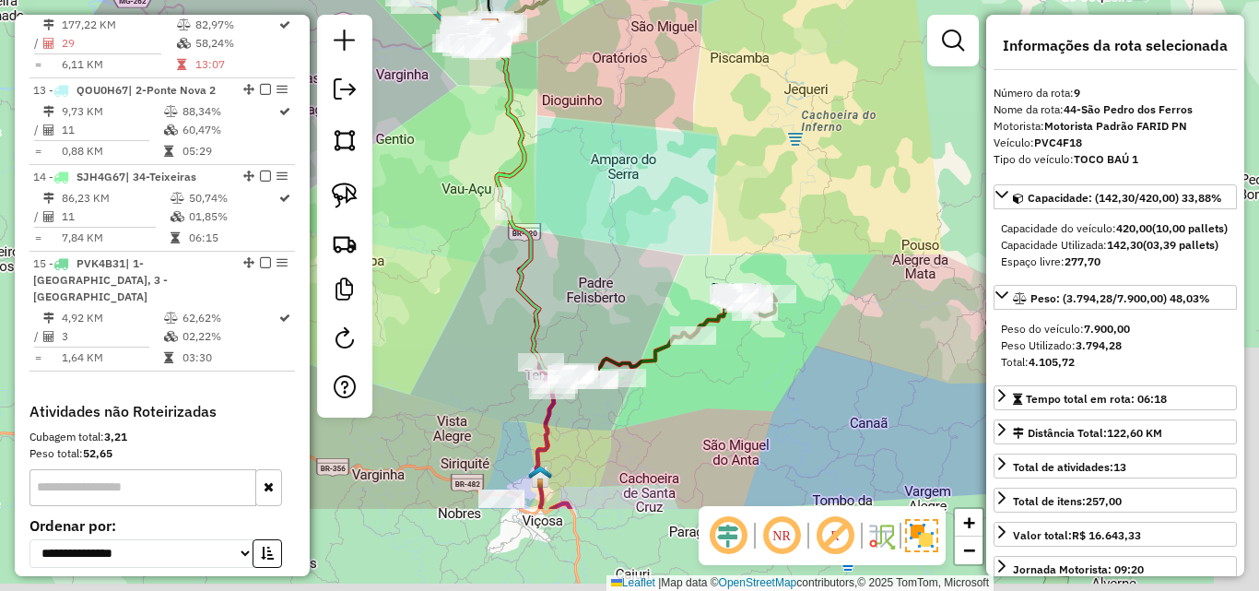
drag, startPoint x: 832, startPoint y: 287, endPoint x: 735, endPoint y: -2, distance: 304.3
click at [735, 0] on html "Aguarde... Pop-up bloqueado! Seu navegador bloqueou automáticamente a abertura …" at bounding box center [629, 295] width 1259 height 591
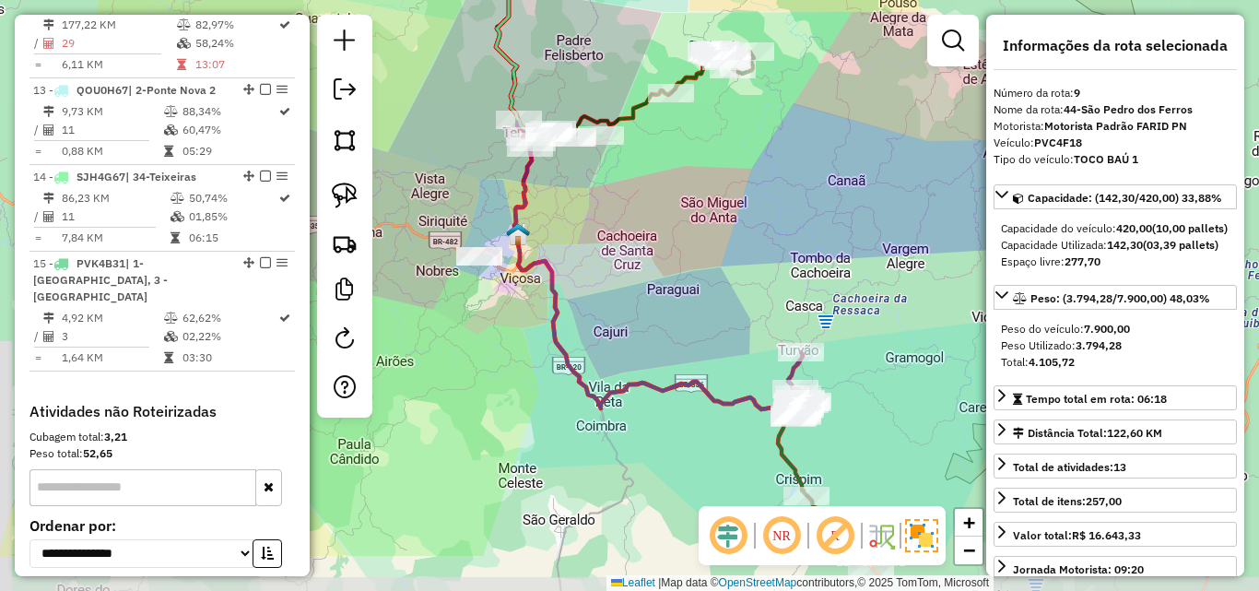
drag, startPoint x: 749, startPoint y: 289, endPoint x: 805, endPoint y: 278, distance: 56.4
click at [844, 380] on div "Janela de atendimento Grade de atendimento Capacidade Transportadoras Veículos …" at bounding box center [629, 295] width 1259 height 591
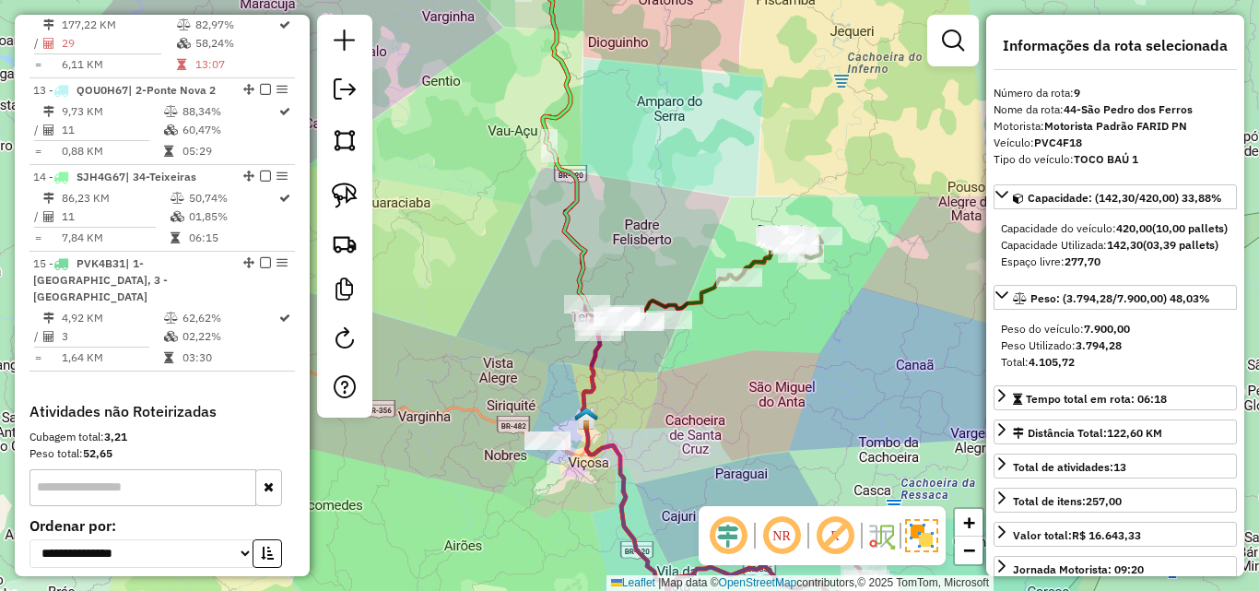
drag, startPoint x: 671, startPoint y: 118, endPoint x: 758, endPoint y: 339, distance: 237.9
click at [758, 339] on div "Janela de atendimento Grade de atendimento Capacidade Transportadoras Veículos …" at bounding box center [629, 295] width 1259 height 591
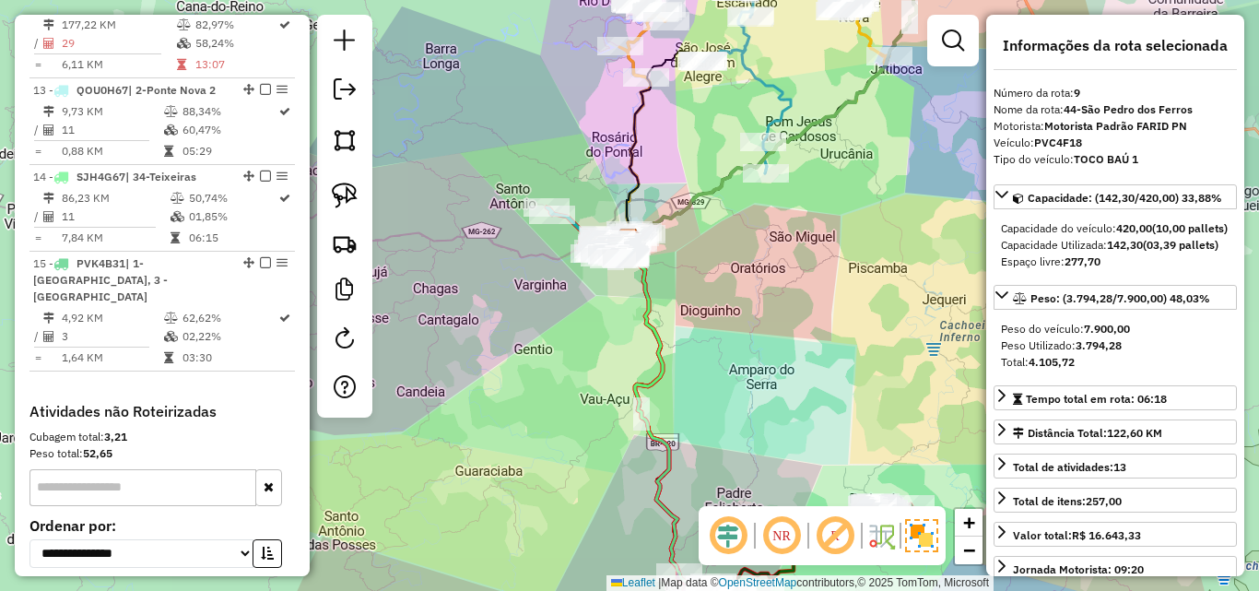
drag, startPoint x: 725, startPoint y: 269, endPoint x: 740, endPoint y: 356, distance: 87.9
click at [740, 356] on div "Janela de atendimento Grade de atendimento Capacidade Transportadoras Veículos …" at bounding box center [629, 295] width 1259 height 591
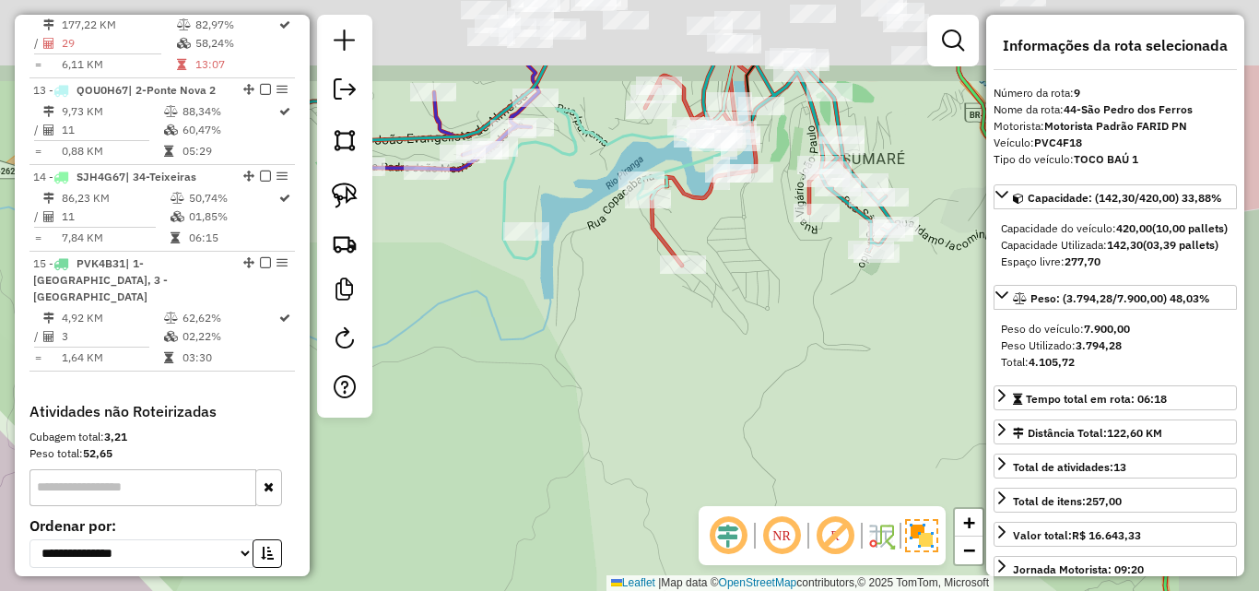
drag, startPoint x: 688, startPoint y: 218, endPoint x: 587, endPoint y: 343, distance: 161.2
click at [587, 343] on div "Janela de atendimento Grade de atendimento Capacidade Transportadoras Veículos …" at bounding box center [629, 295] width 1259 height 591
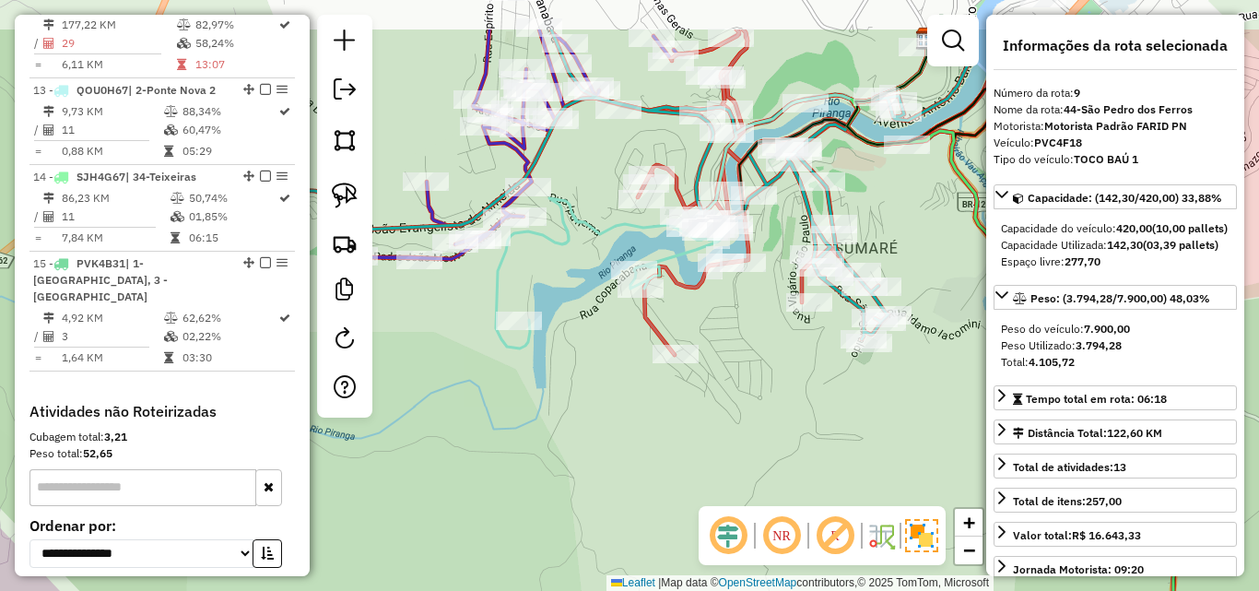
drag, startPoint x: 580, startPoint y: 270, endPoint x: 565, endPoint y: 380, distance: 110.7
click at [565, 381] on div "Janela de atendimento Grade de atendimento Capacidade Transportadoras Veículos …" at bounding box center [629, 295] width 1259 height 591
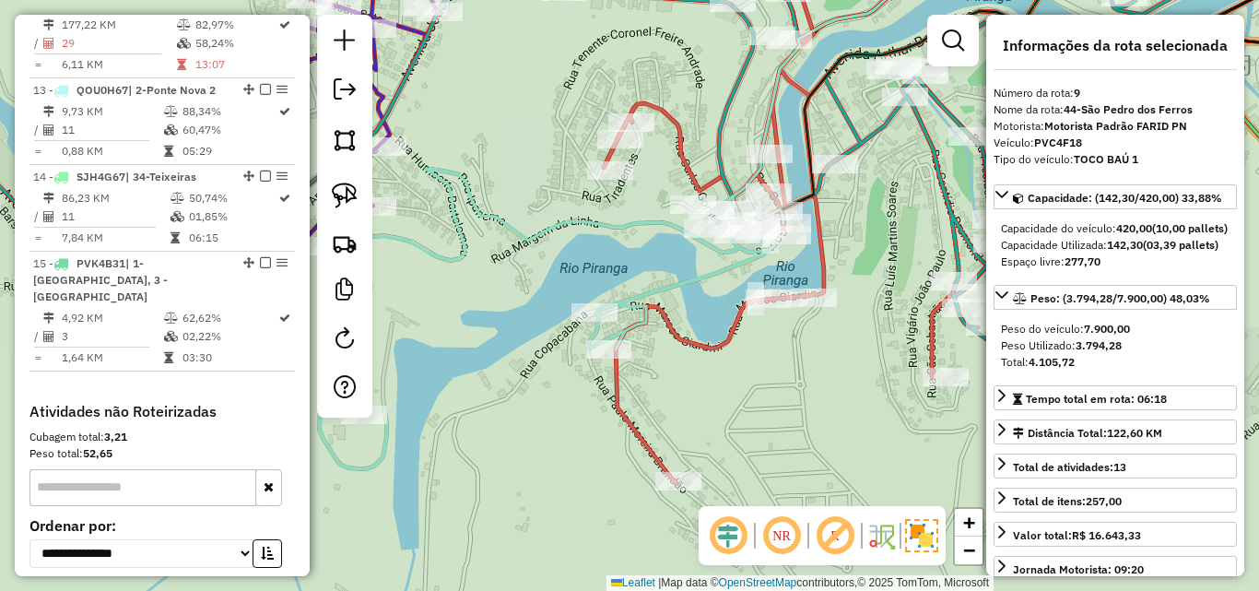
drag, startPoint x: 736, startPoint y: 247, endPoint x: 674, endPoint y: 263, distance: 64.6
click at [674, 263] on icon at bounding box center [552, 319] width 464 height 300
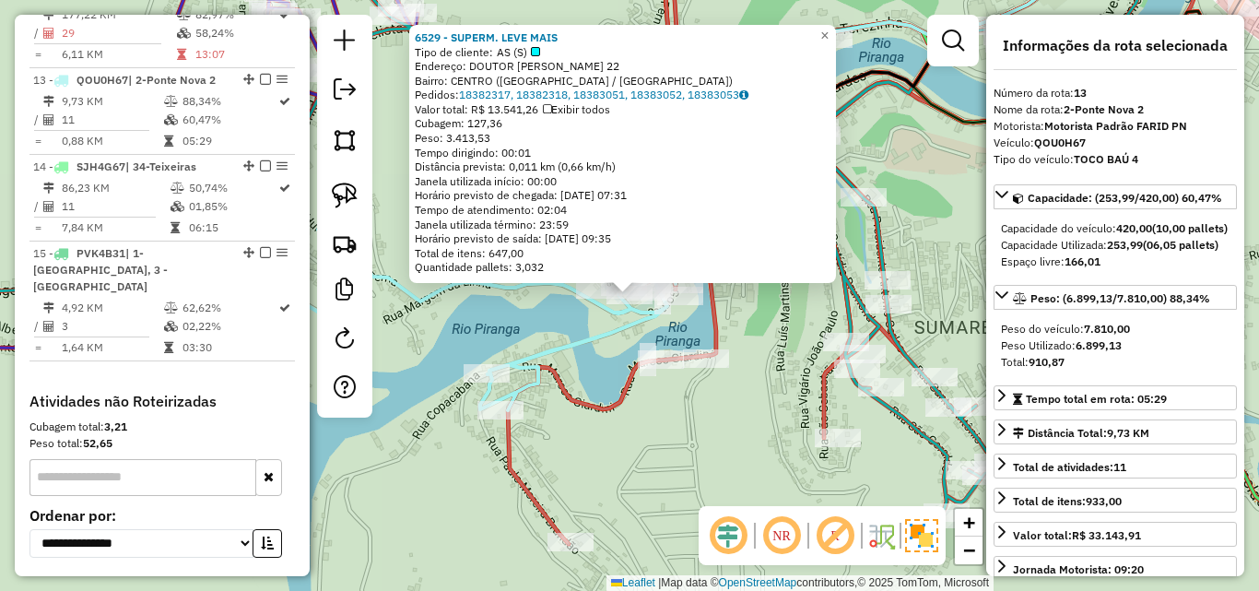
scroll to position [1886, 0]
click at [698, 437] on div "6529 - SUPERM. LEVE MAIS Tipo de cliente: AS (S) Endereço: DOUTOR [PERSON_NAME]…" at bounding box center [629, 295] width 1259 height 591
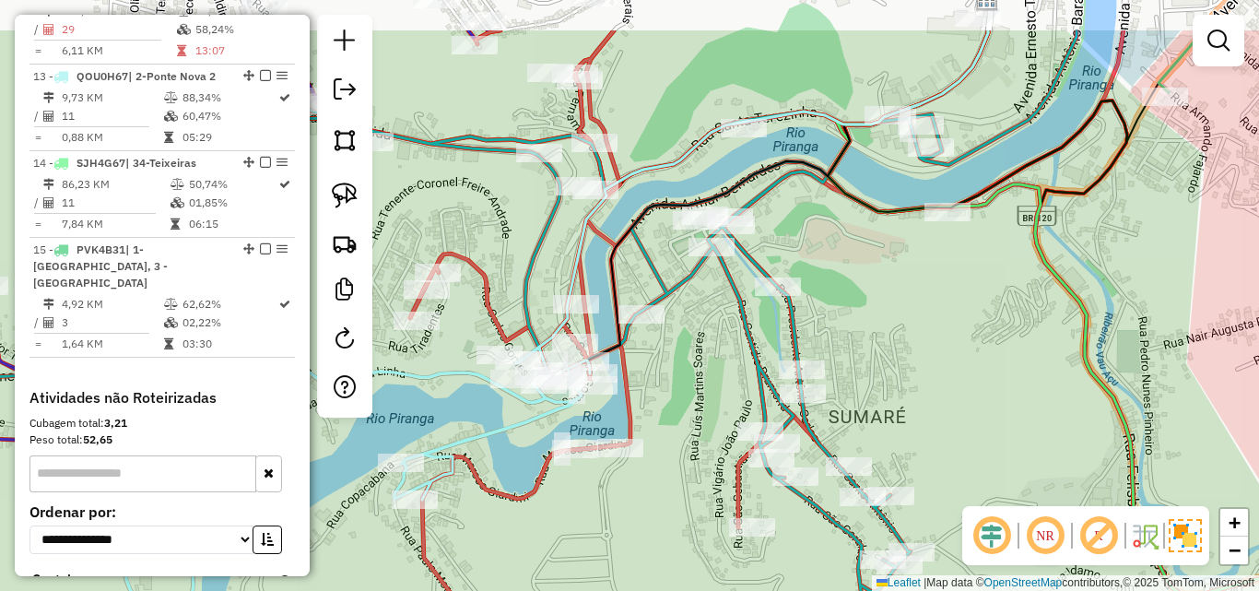
drag, startPoint x: 757, startPoint y: 334, endPoint x: 671, endPoint y: 423, distance: 123.8
click at [671, 423] on div "Janela de atendimento Grade de atendimento Capacidade Transportadoras Veículos …" at bounding box center [629, 295] width 1259 height 591
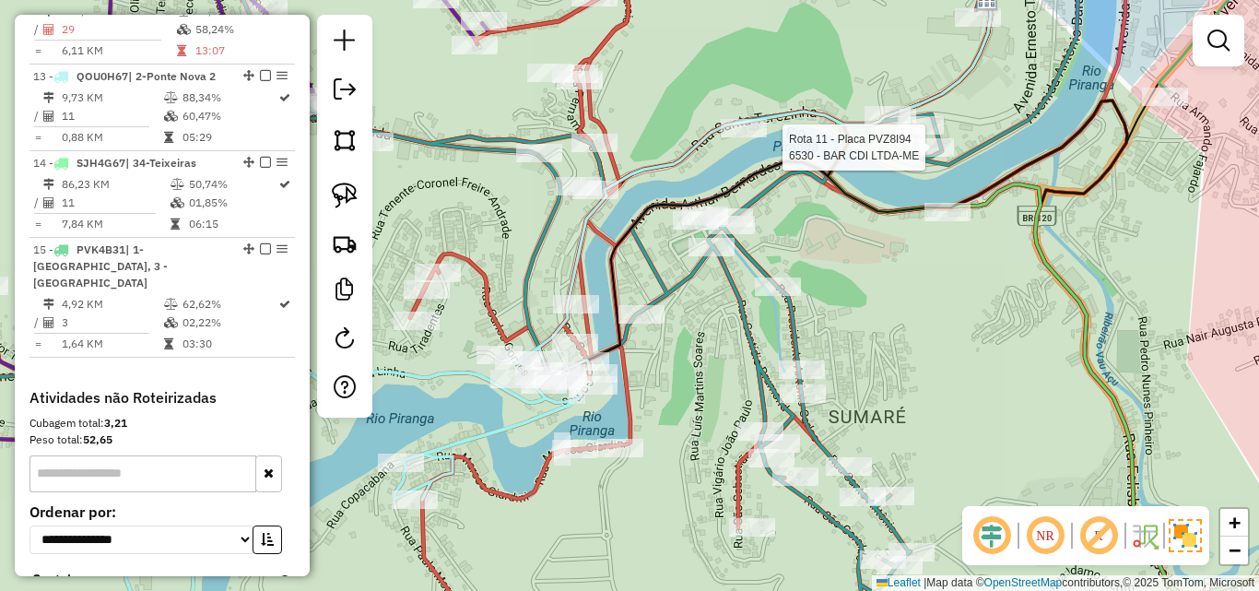
select select "*********"
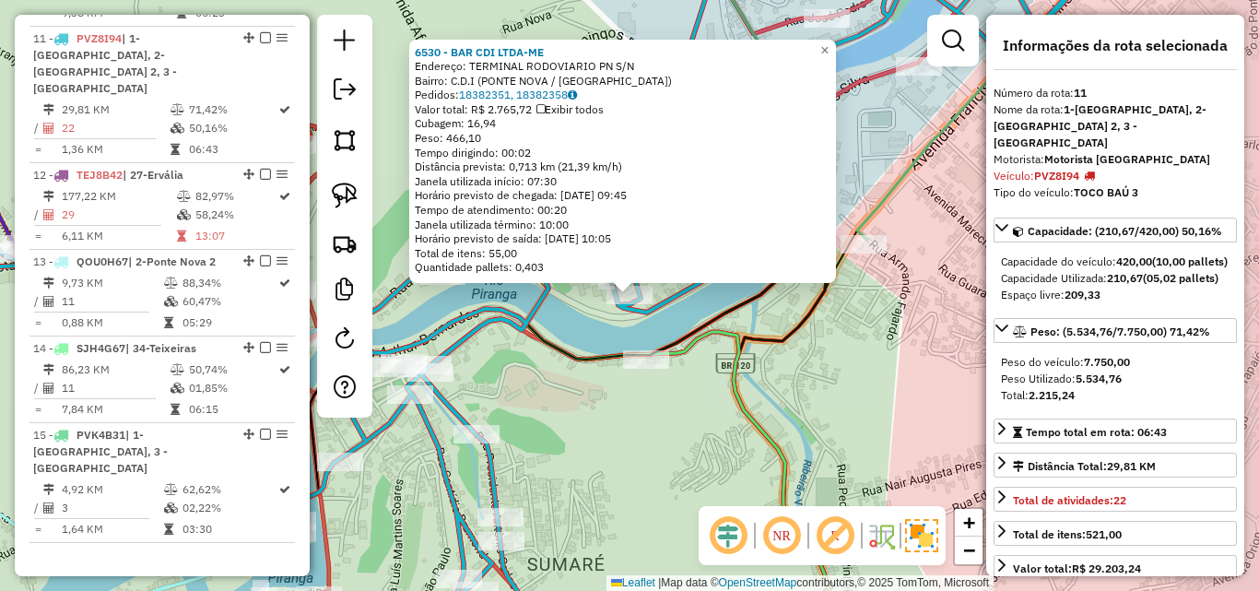
scroll to position [1679, 0]
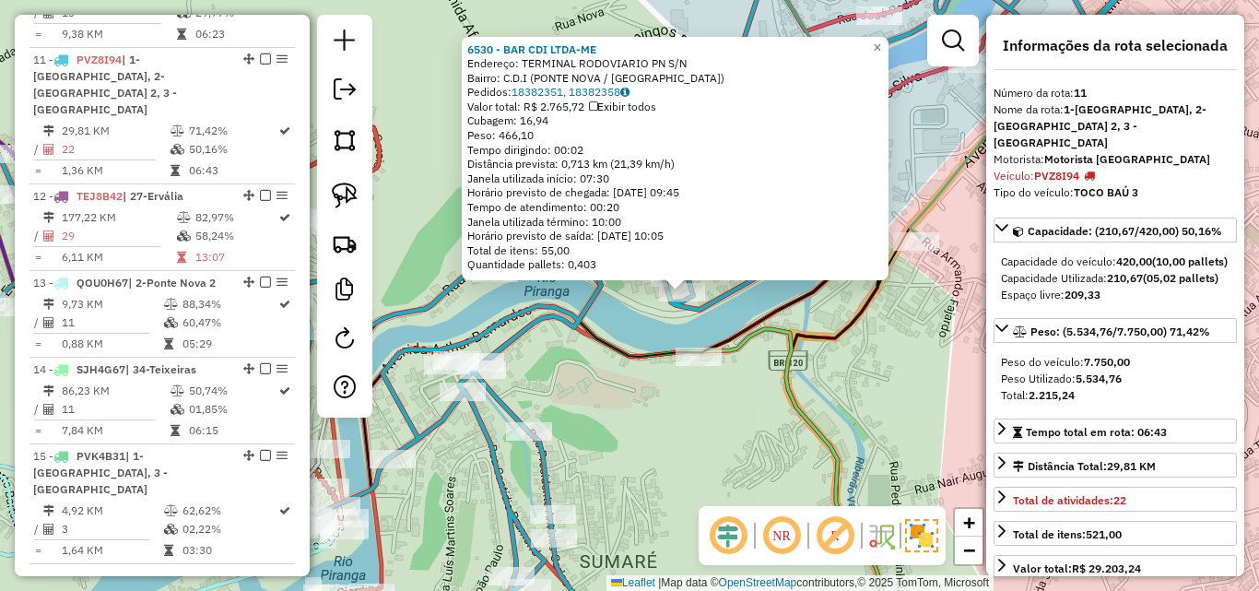
drag, startPoint x: 676, startPoint y: 463, endPoint x: 910, endPoint y: 457, distance: 233.2
click at [910, 457] on div "6530 - BAR CDI LTDA-ME Endereço: TERMINAL RODOVIARIO PN S/N Bairro: C.D.I ([GEO…" at bounding box center [629, 295] width 1259 height 591
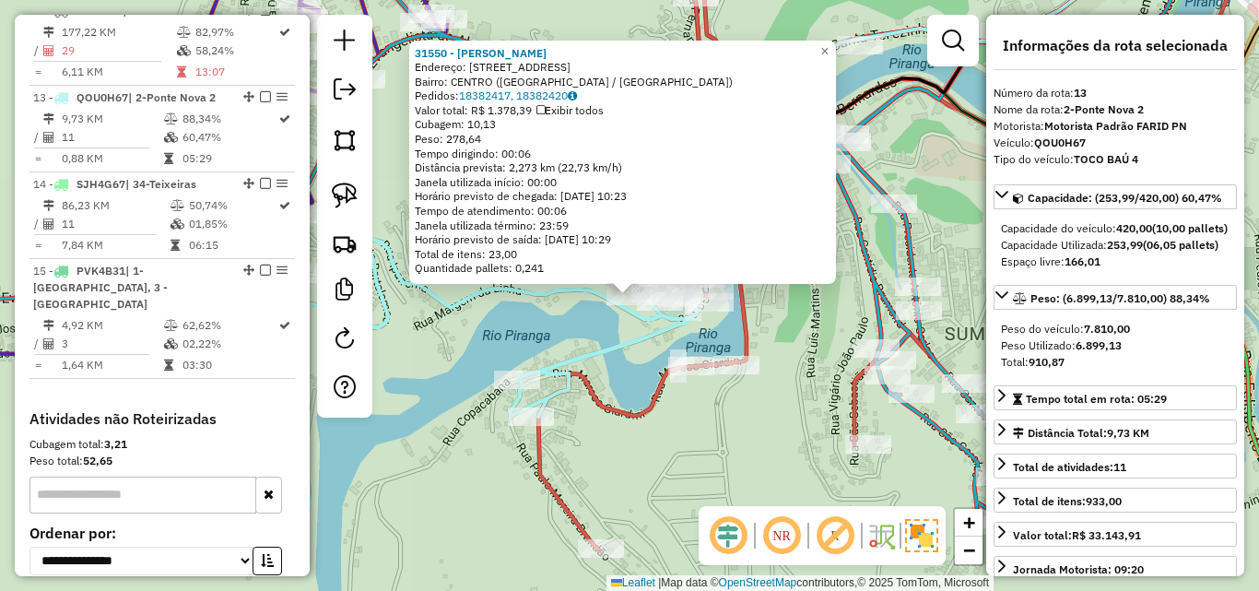
scroll to position [1886, 0]
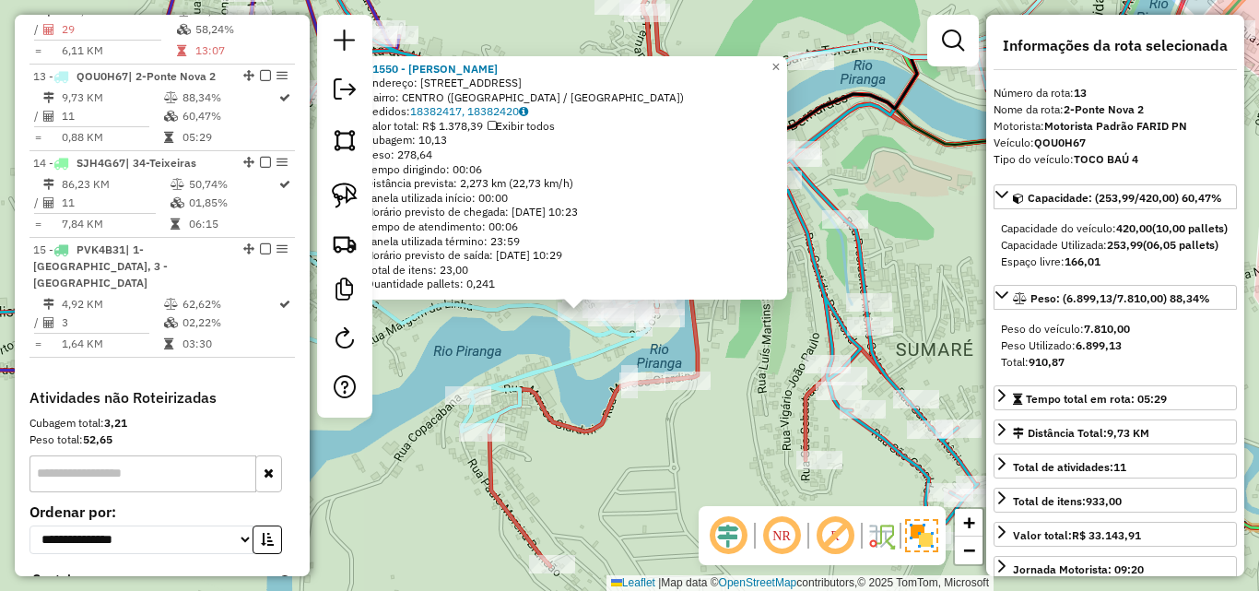
drag, startPoint x: 766, startPoint y: 454, endPoint x: 670, endPoint y: 507, distance: 109.3
click at [670, 507] on div "31550 - [PERSON_NAME] Endereço: [GEOGRAPHIC_DATA] 126 Bairro: [GEOGRAPHIC_DATA]…" at bounding box center [629, 295] width 1259 height 591
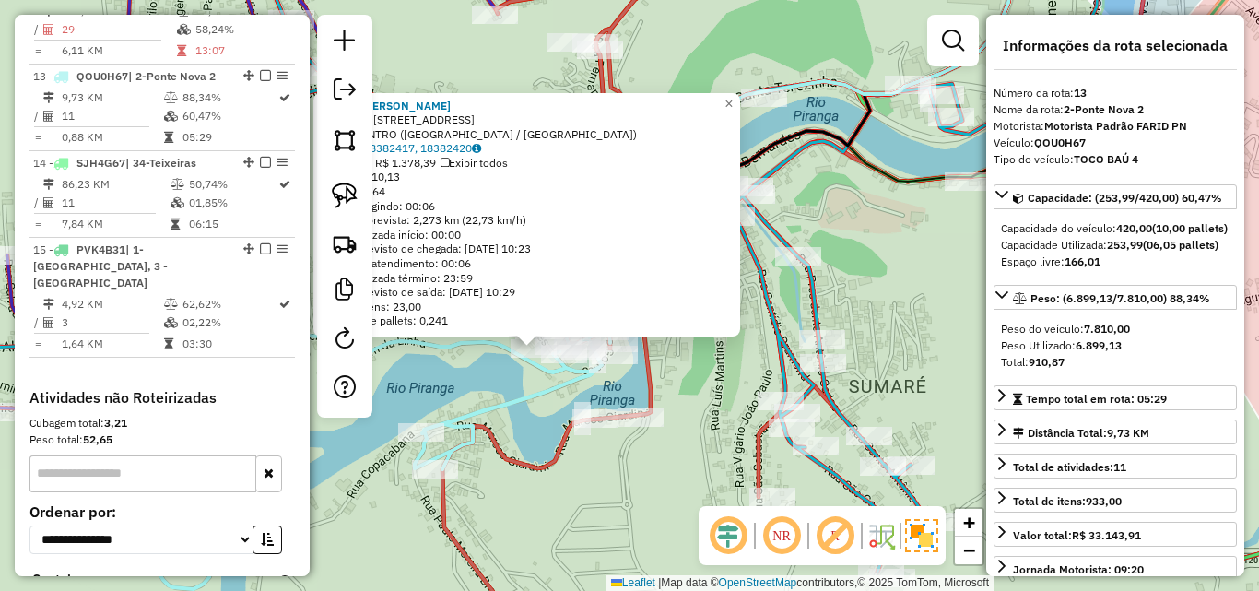
click at [670, 507] on div "31550 - [PERSON_NAME] Endereço: [GEOGRAPHIC_DATA] 126 Bairro: [GEOGRAPHIC_DATA]…" at bounding box center [629, 295] width 1259 height 591
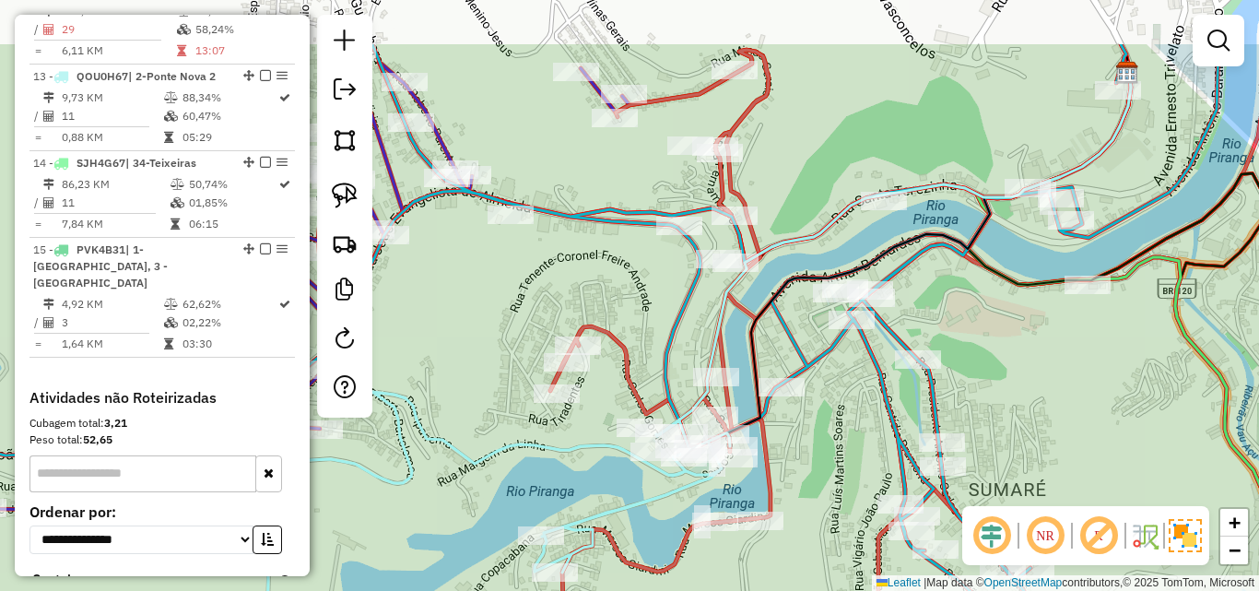
drag, startPoint x: 653, startPoint y: 507, endPoint x: 772, endPoint y: 610, distance: 158.1
click at [772, 590] on html "Aguarde... Pop-up bloqueado! Seu navegador bloqueou automáticamente a abertura …" at bounding box center [629, 295] width 1259 height 591
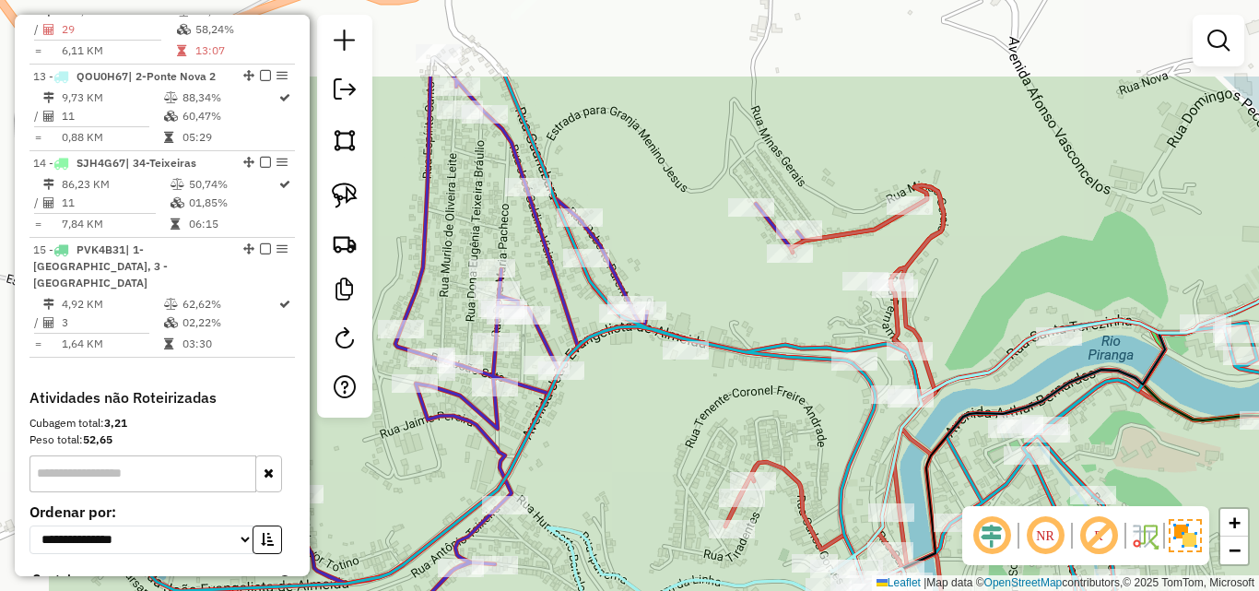
drag, startPoint x: 648, startPoint y: 269, endPoint x: 824, endPoint y: 410, distance: 225.5
click at [824, 410] on div "Janela de atendimento Grade de atendimento Capacidade Transportadoras Veículos …" at bounding box center [629, 295] width 1259 height 591
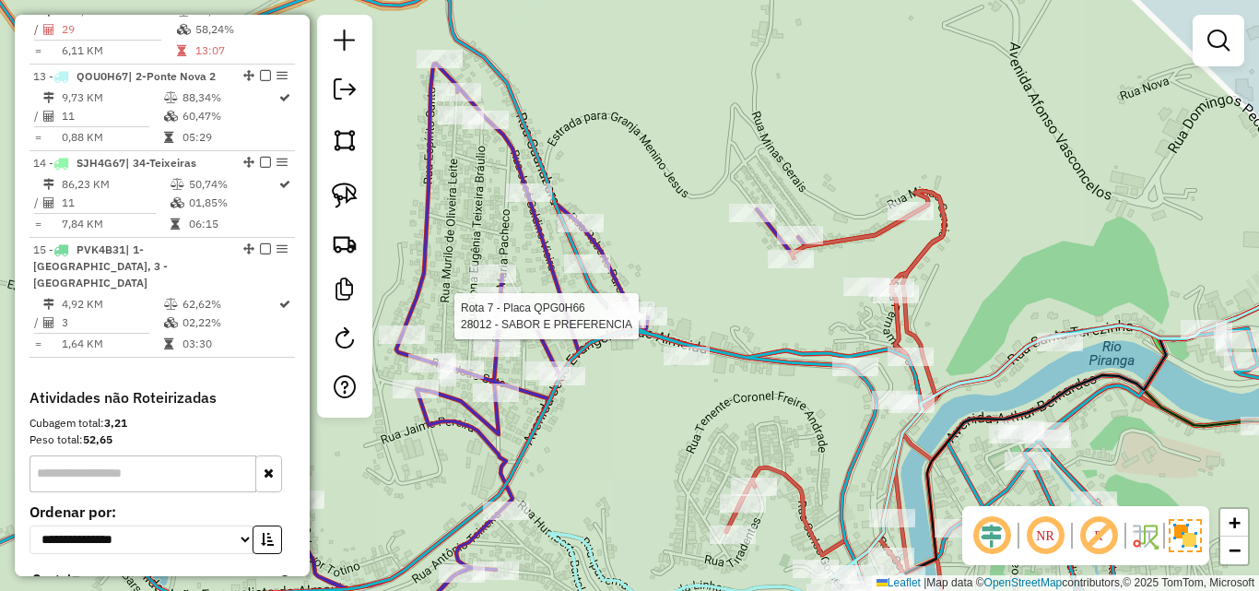
select select "*********"
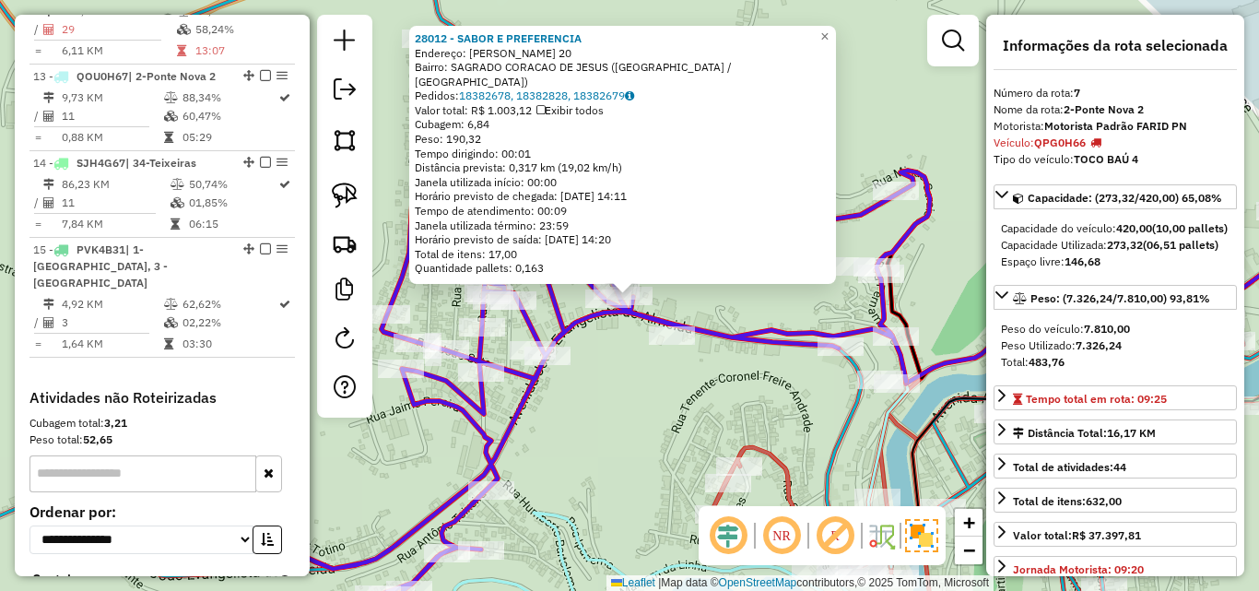
scroll to position [1299, 0]
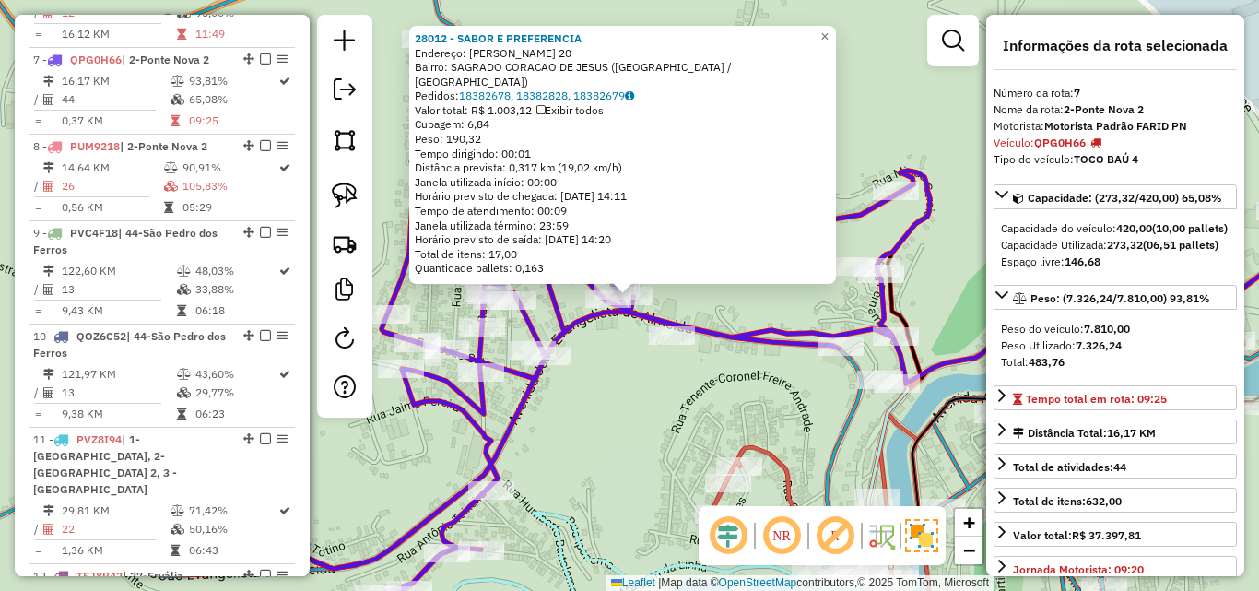
click at [766, 394] on div "28012 - SABOR E PREFERENCIA Endereço: [PERSON_NAME] 20 Bairro: SAGRADO CORACAO …" at bounding box center [629, 295] width 1259 height 591
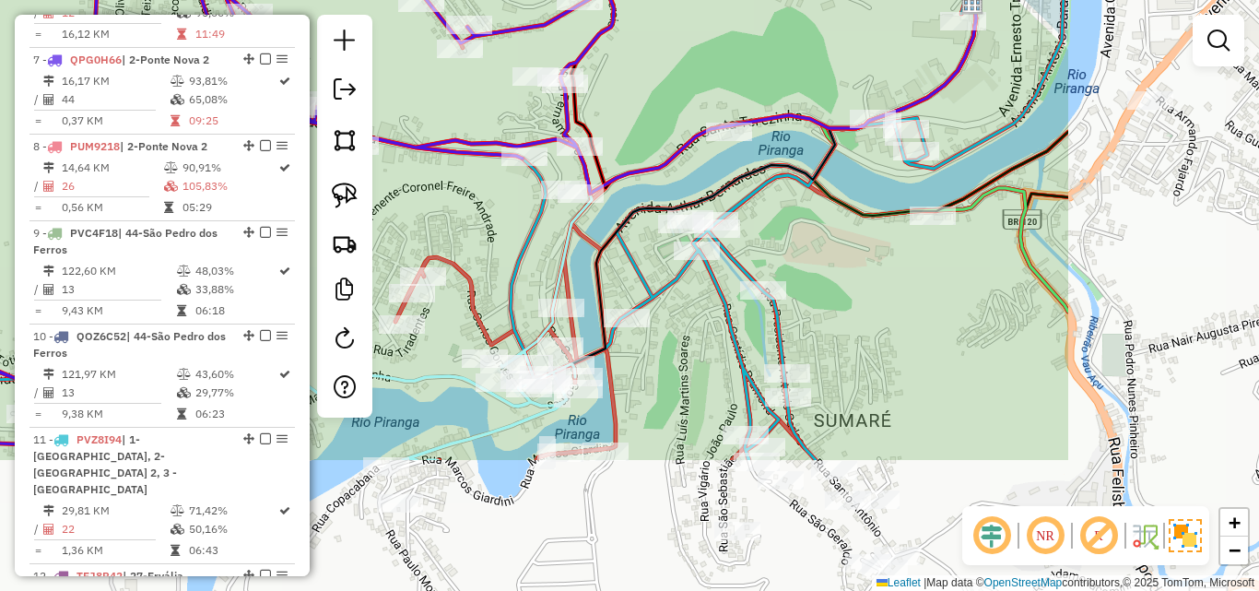
drag, startPoint x: 783, startPoint y: 401, endPoint x: 475, endPoint y: 160, distance: 391.4
click at [443, 101] on div "Janela de atendimento Grade de atendimento Capacidade Transportadoras Veículos …" at bounding box center [629, 295] width 1259 height 591
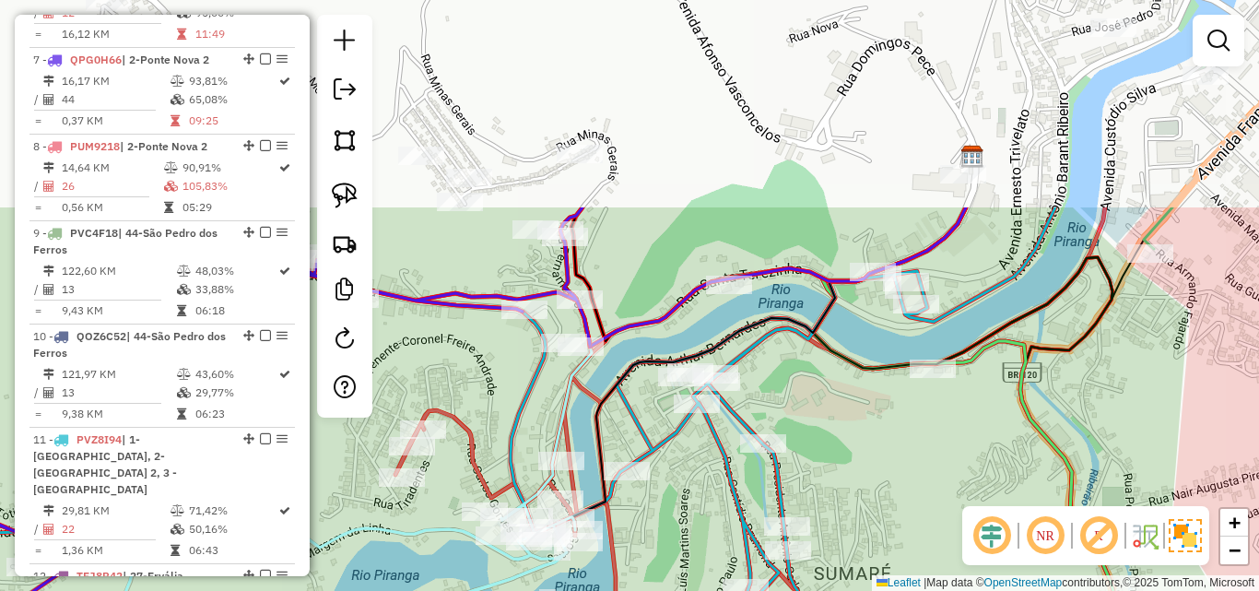
drag, startPoint x: 848, startPoint y: 229, endPoint x: 873, endPoint y: 496, distance: 267.5
click at [873, 496] on div "Janela de atendimento Grade de atendimento Capacidade Transportadoras Veículos …" at bounding box center [629, 295] width 1259 height 591
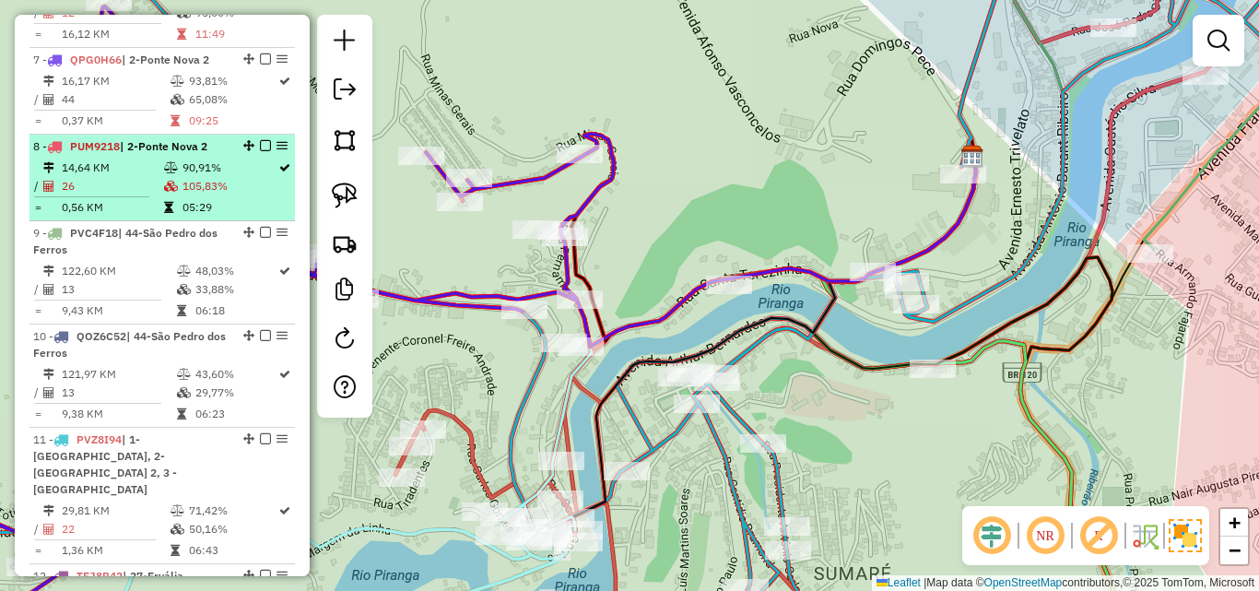
click at [260, 140] on em at bounding box center [265, 145] width 11 height 11
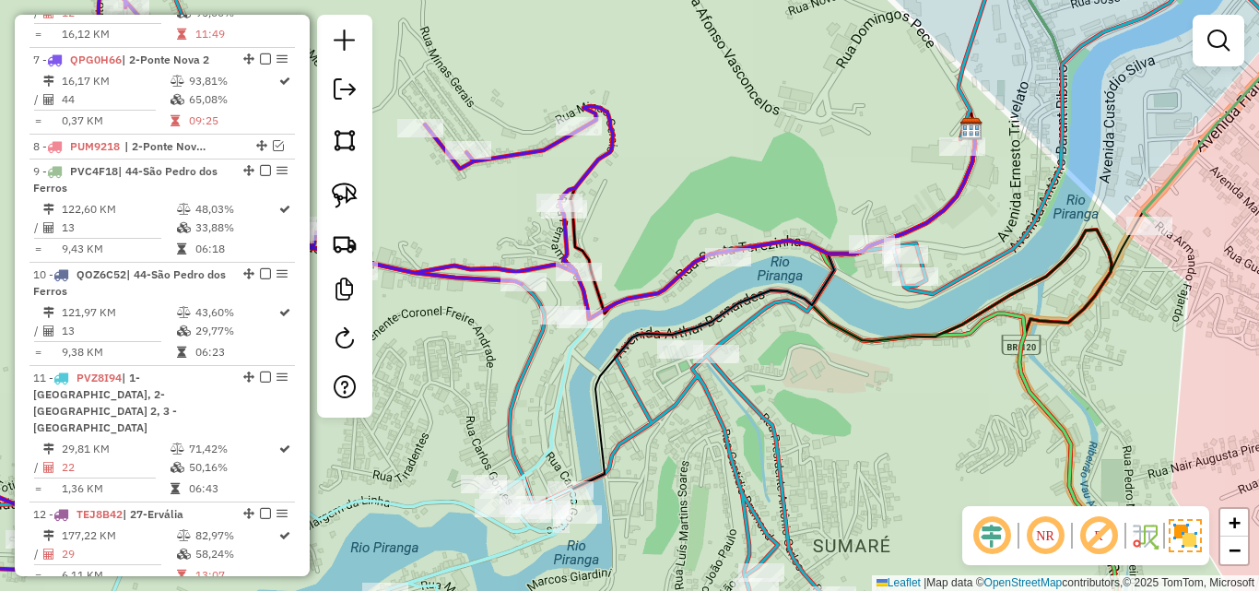
drag, startPoint x: 480, startPoint y: 424, endPoint x: 465, endPoint y: 252, distance: 173.0
click at [465, 252] on div "Janela de atendimento Grade de atendimento Capacidade Transportadoras Veículos …" at bounding box center [629, 295] width 1259 height 591
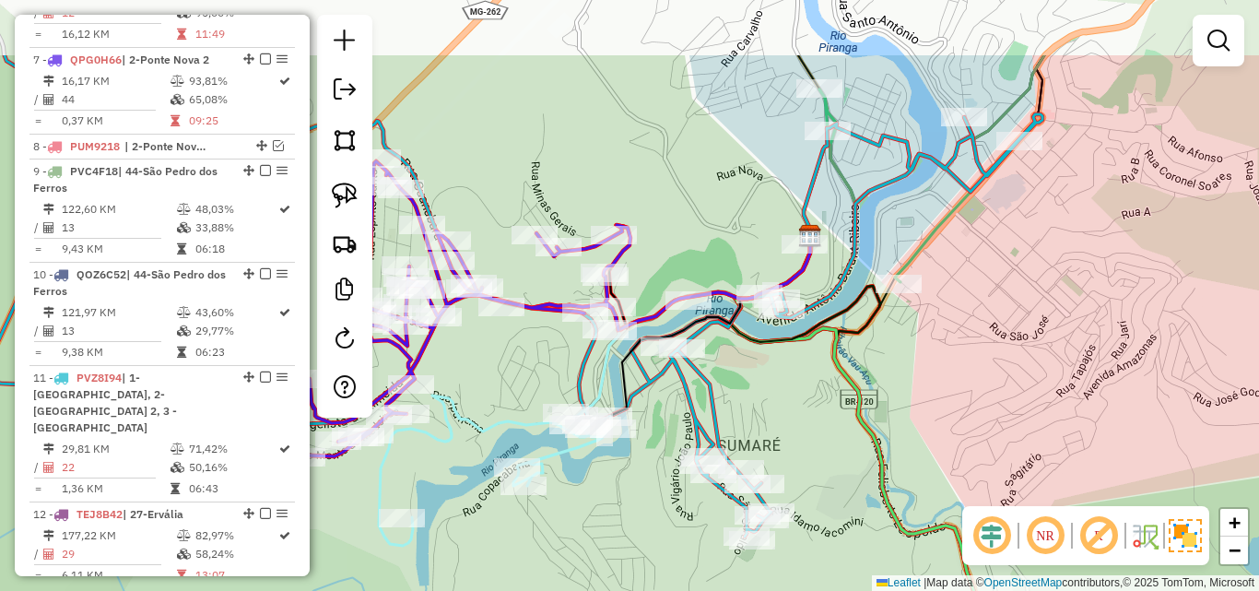
drag, startPoint x: 669, startPoint y: 278, endPoint x: 765, endPoint y: 393, distance: 149.2
click at [765, 393] on div "Janela de atendimento Grade de atendimento Capacidade Transportadoras Veículos …" at bounding box center [629, 295] width 1259 height 591
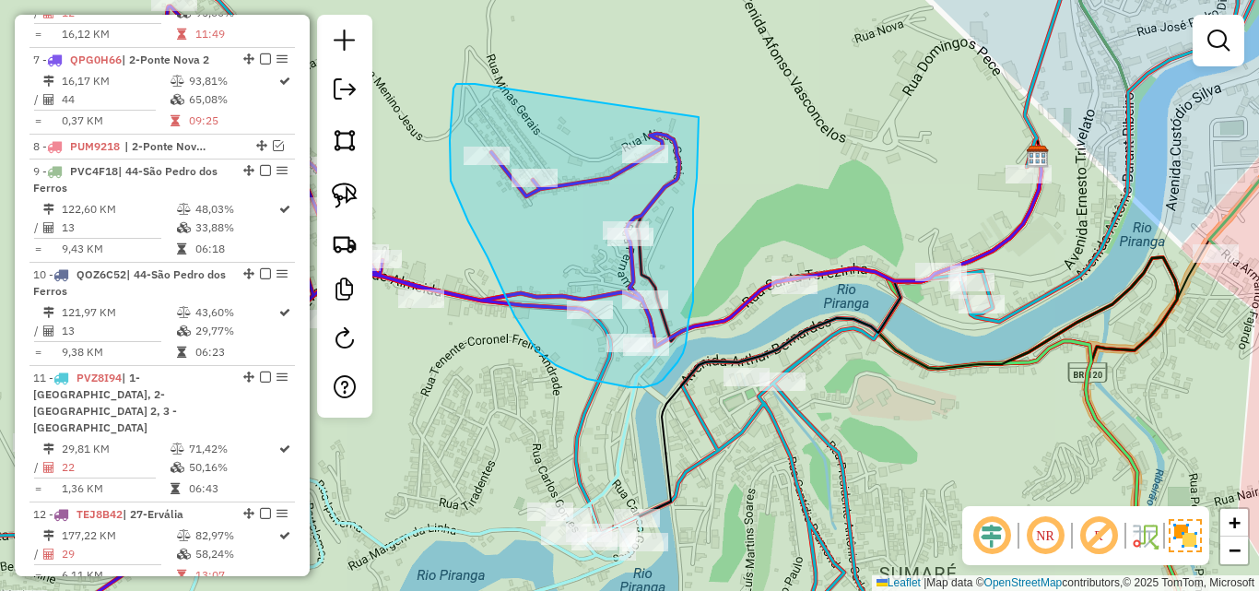
drag, startPoint x: 458, startPoint y: 84, endPoint x: 699, endPoint y: 117, distance: 242.8
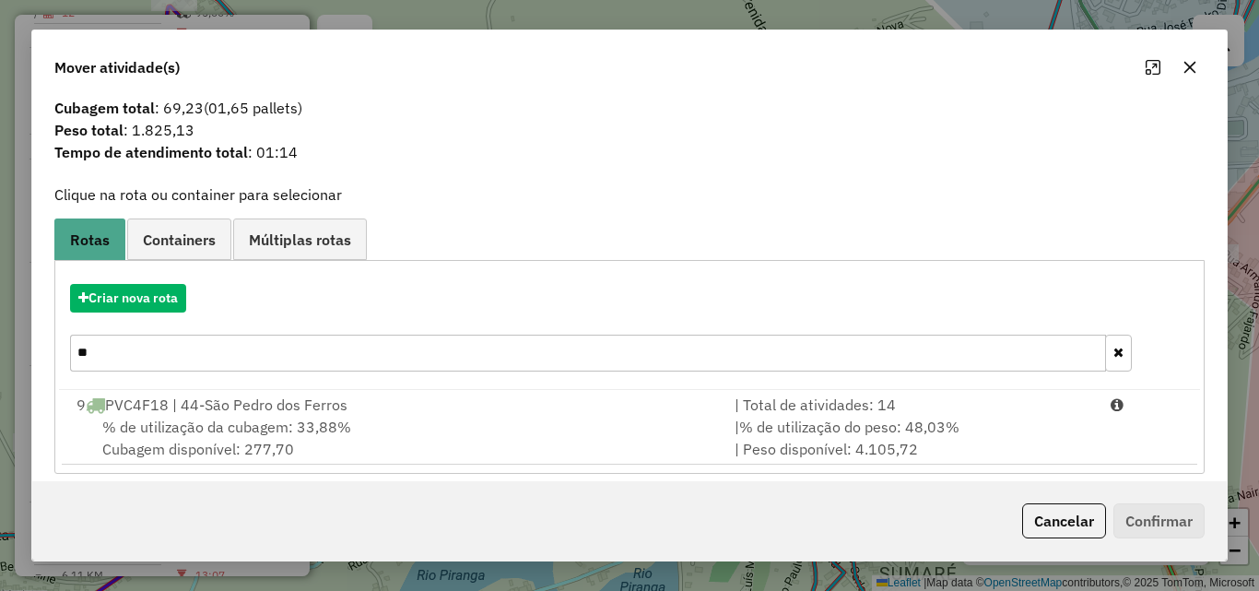
scroll to position [44, 0]
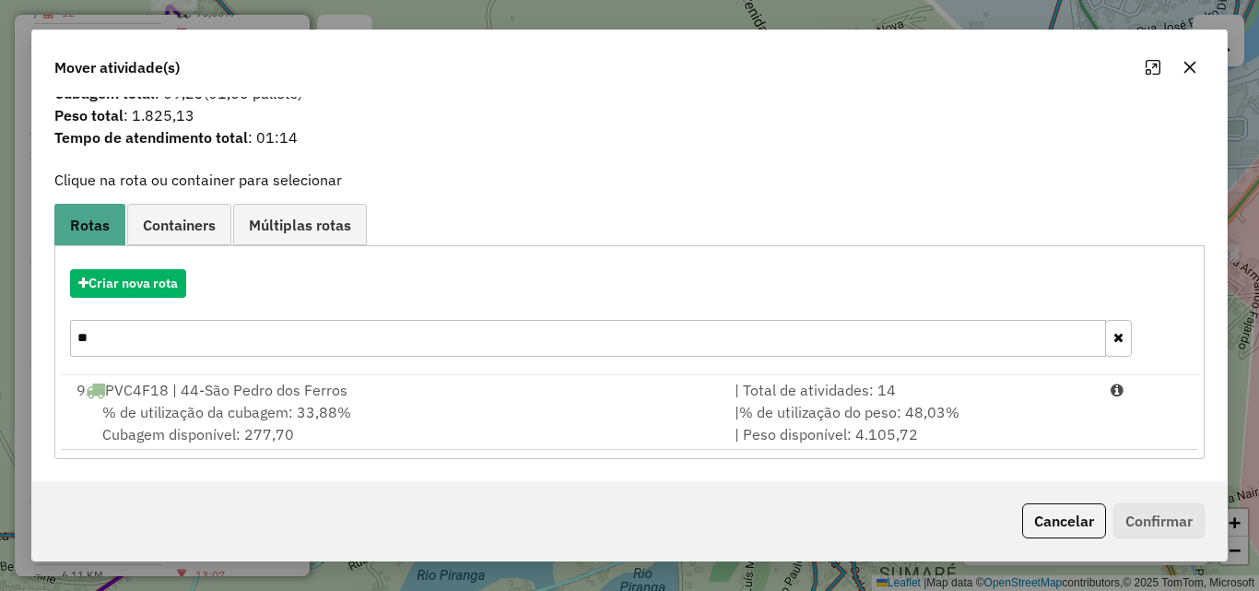
drag, startPoint x: 235, startPoint y: 333, endPoint x: 33, endPoint y: 332, distance: 201.8
click at [33, 332] on div "Atividades selecionadas : 9 Cubagem total : 69,23 (01,65 pallets) Peso total : …" at bounding box center [629, 289] width 1194 height 384
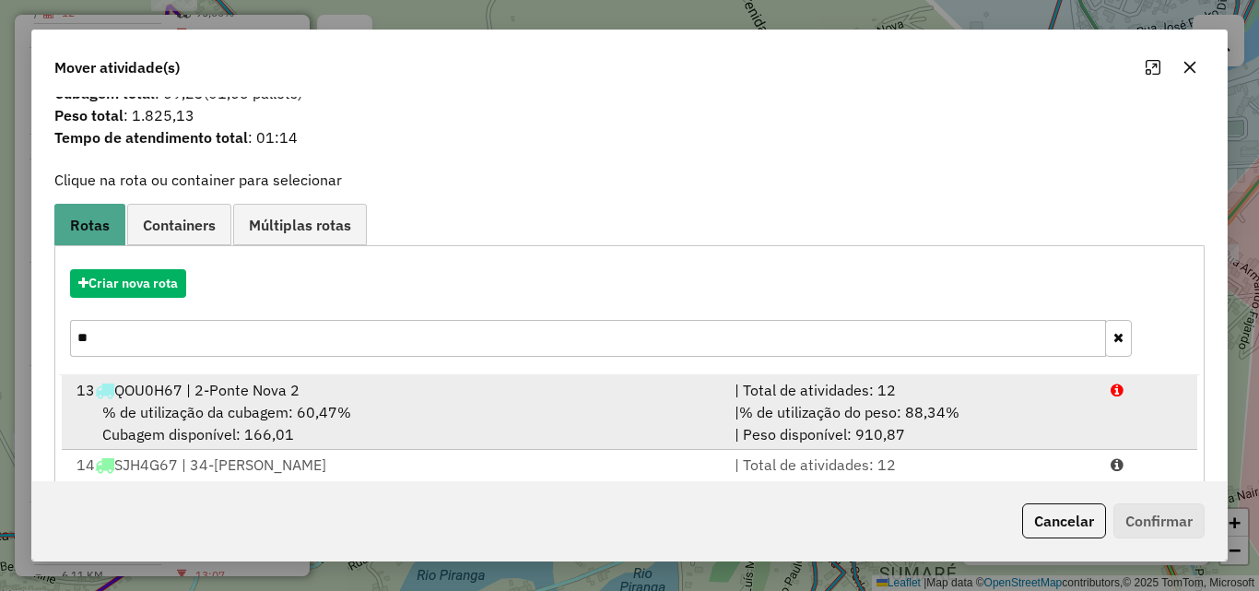
type input "*"
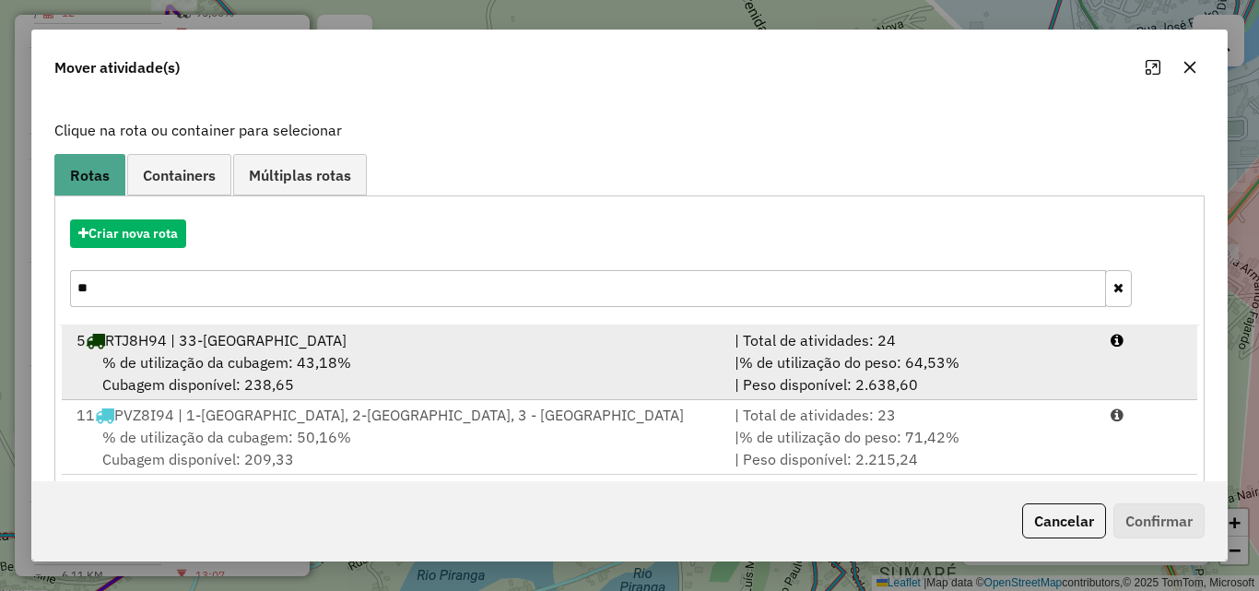
scroll to position [119, 0]
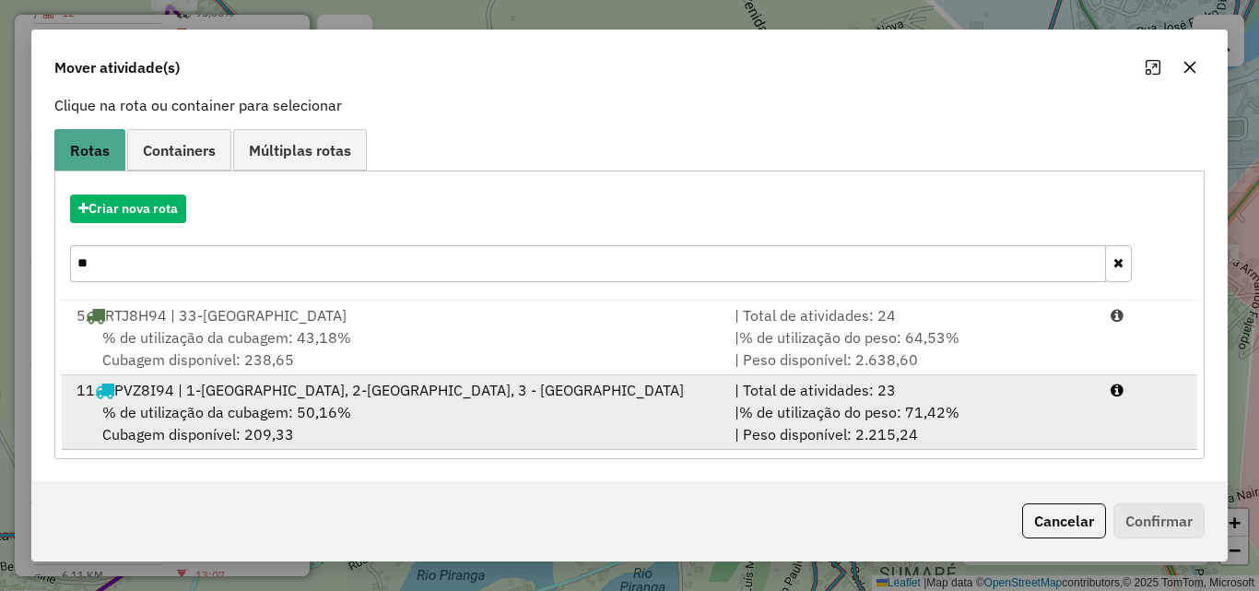
type input "**"
click at [377, 395] on div "11 PVZ8I94 | 1-[GEOGRAPHIC_DATA], 2-[GEOGRAPHIC_DATA] 2, 3 - [GEOGRAPHIC_DATA]" at bounding box center [394, 390] width 658 height 22
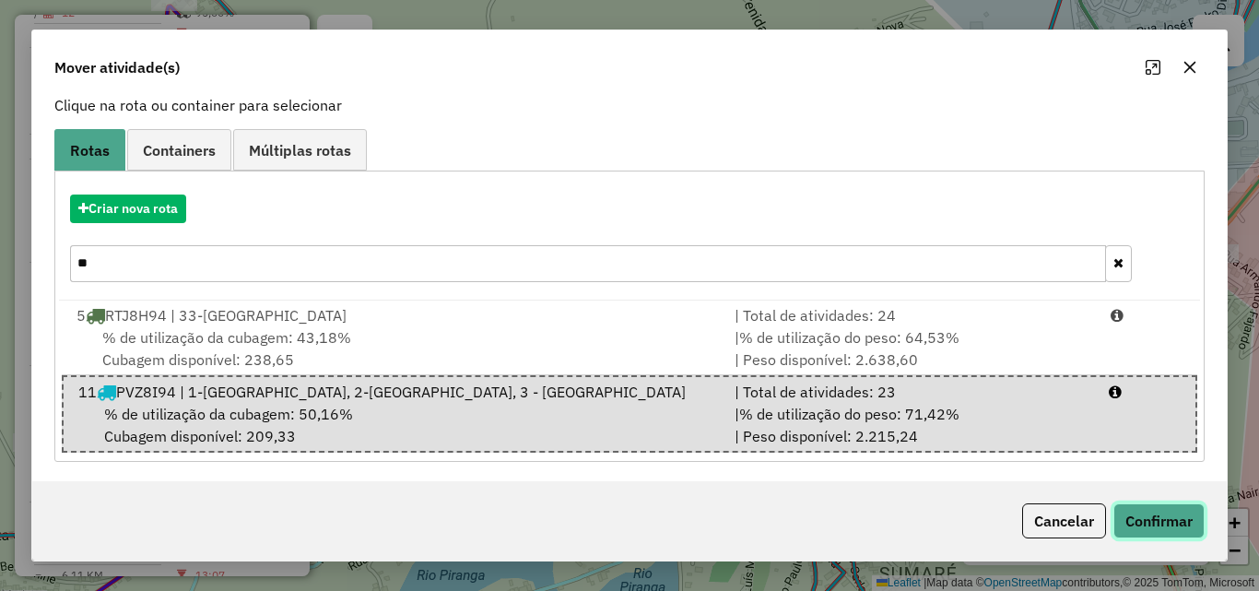
click at [1167, 511] on button "Confirmar" at bounding box center [1158, 520] width 91 height 35
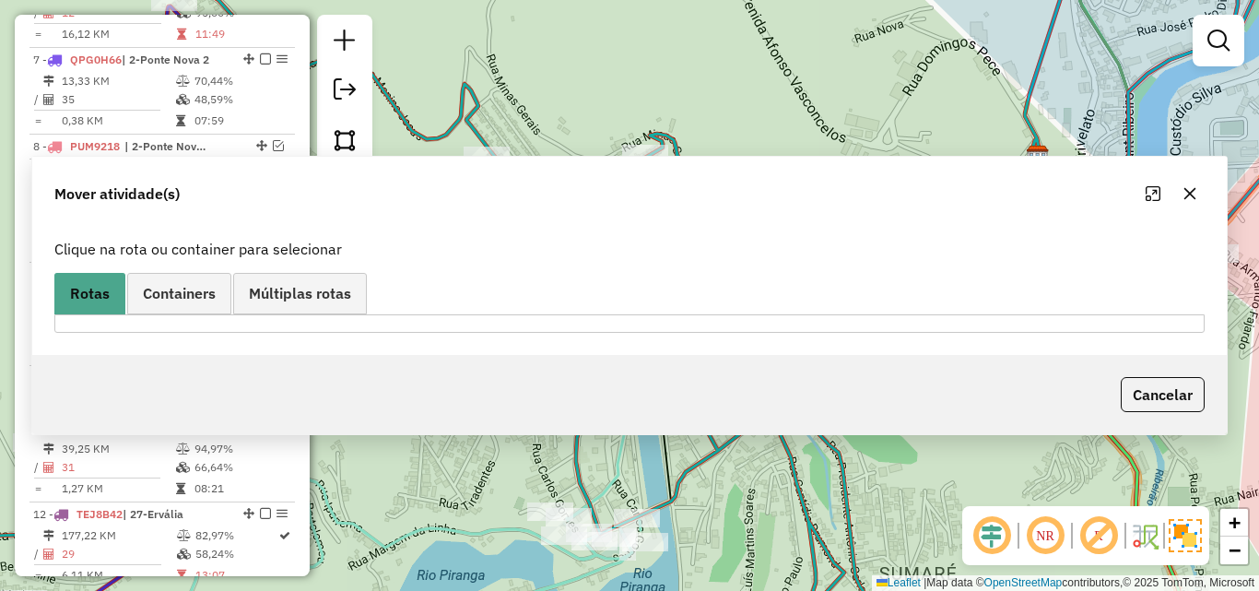
scroll to position [0, 0]
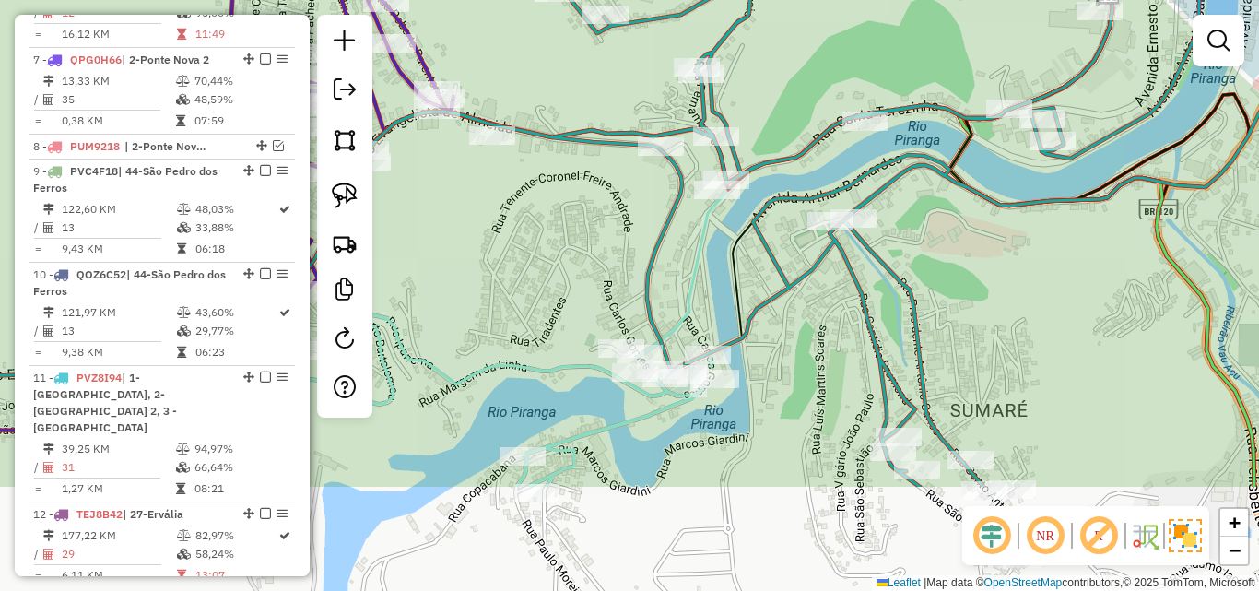
drag, startPoint x: 884, startPoint y: 429, endPoint x: 955, endPoint y: 266, distance: 177.9
click at [955, 266] on div "Janela de atendimento Grade de atendimento Capacidade Transportadoras Veículos …" at bounding box center [629, 295] width 1259 height 591
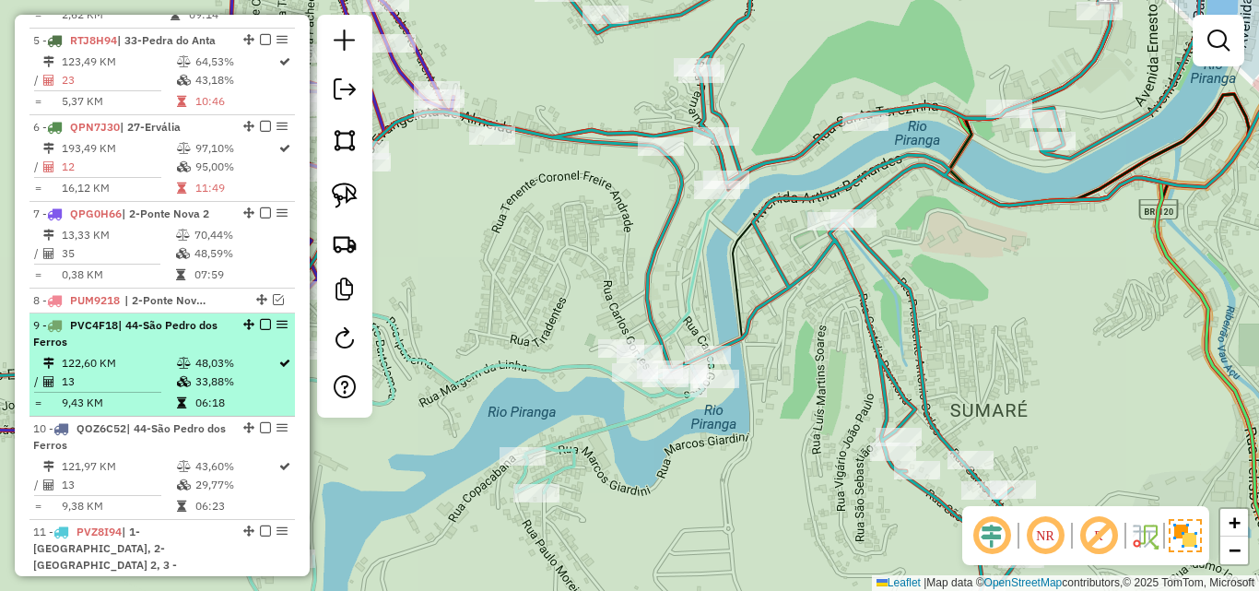
scroll to position [1115, 0]
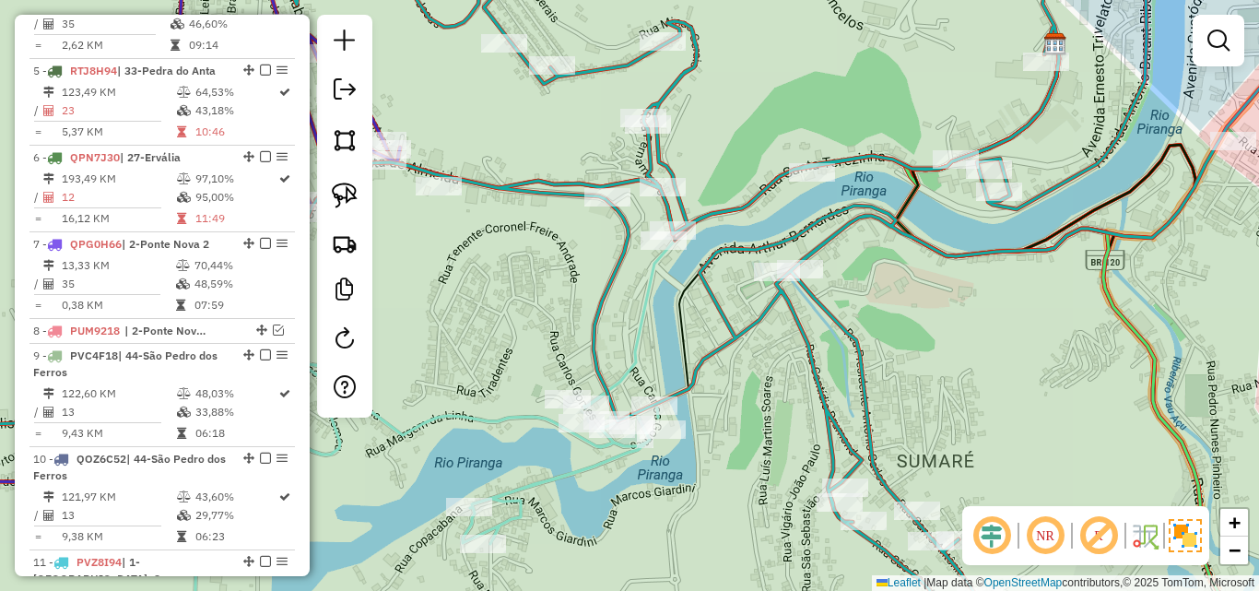
drag, startPoint x: 908, startPoint y: 190, endPoint x: 797, endPoint y: 295, distance: 152.5
click at [797, 295] on div "Janela de atendimento Grade de atendimento Capacidade Transportadoras Veículos …" at bounding box center [629, 295] width 1259 height 591
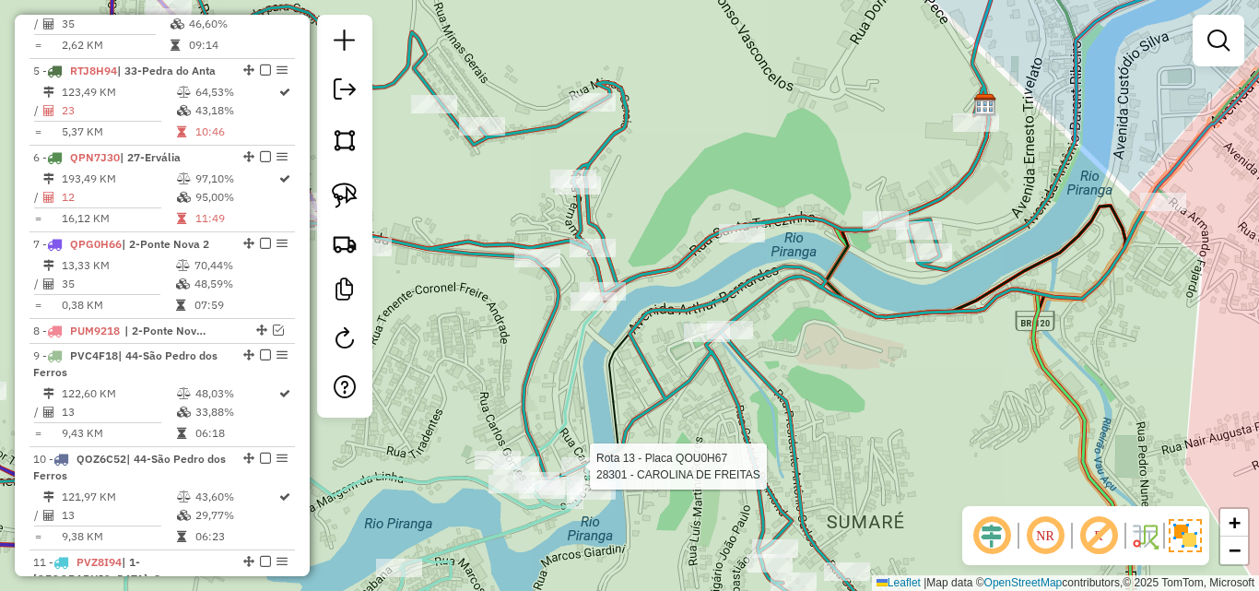
select select "*********"
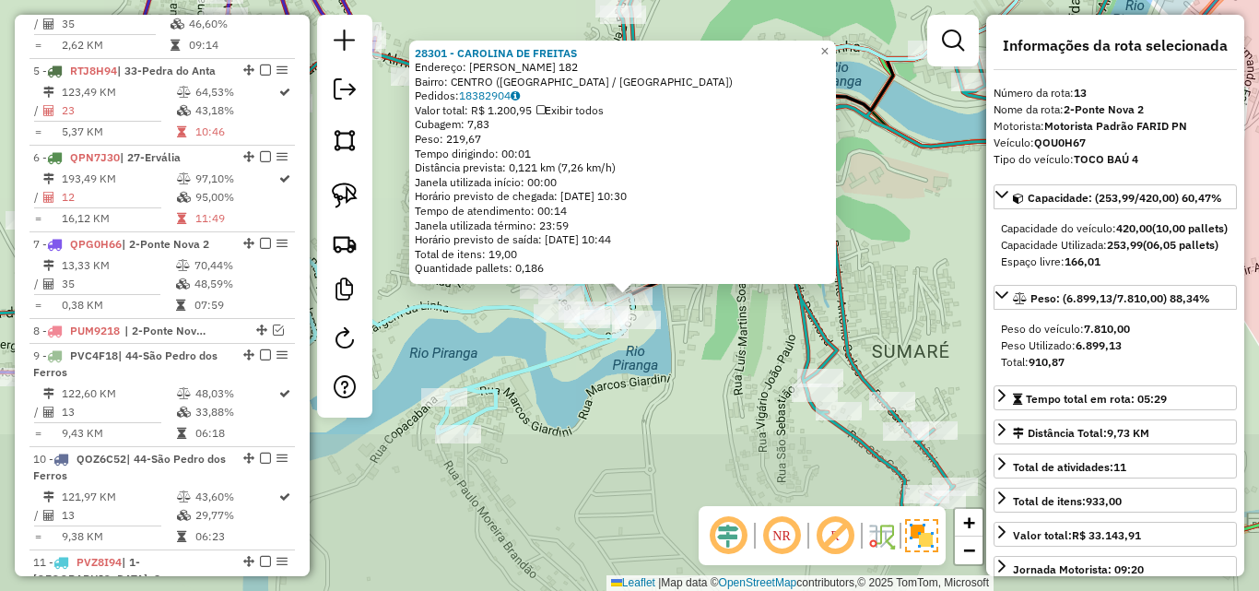
scroll to position [1824, 0]
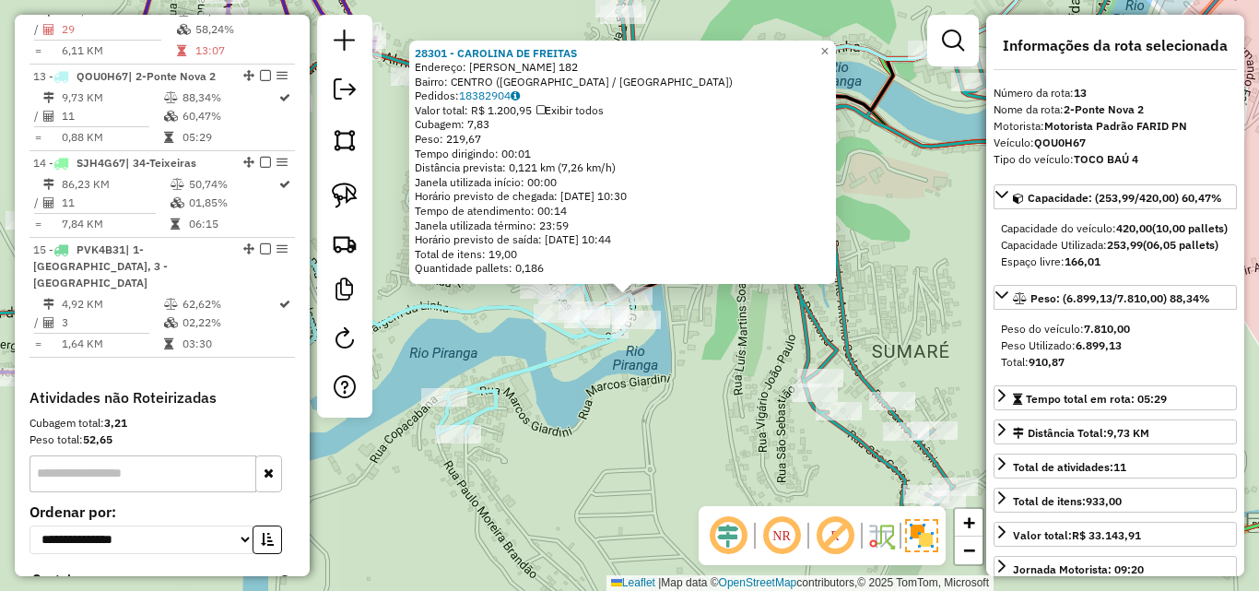
click at [913, 313] on div "28301 - CAROLINA DE FREITAS Endereço: [PERSON_NAME] 182 Bairro: [GEOGRAPHIC_DAT…" at bounding box center [629, 295] width 1259 height 591
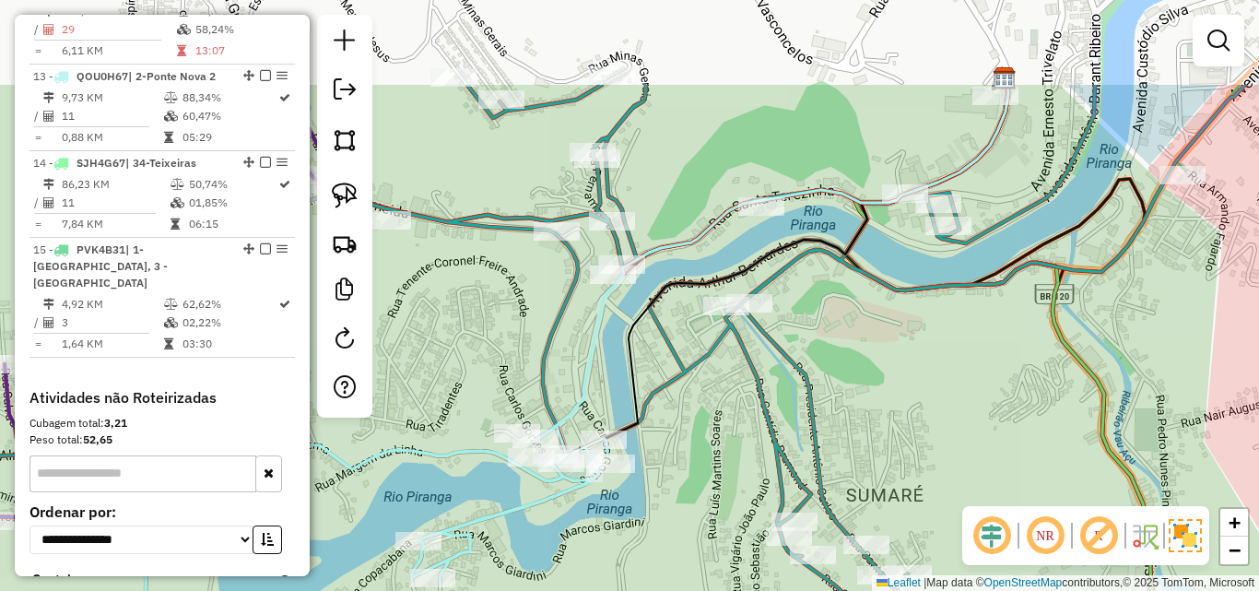
drag, startPoint x: 722, startPoint y: 220, endPoint x: 677, endPoint y: 416, distance: 200.3
click at [679, 417] on icon at bounding box center [546, 382] width 1397 height 595
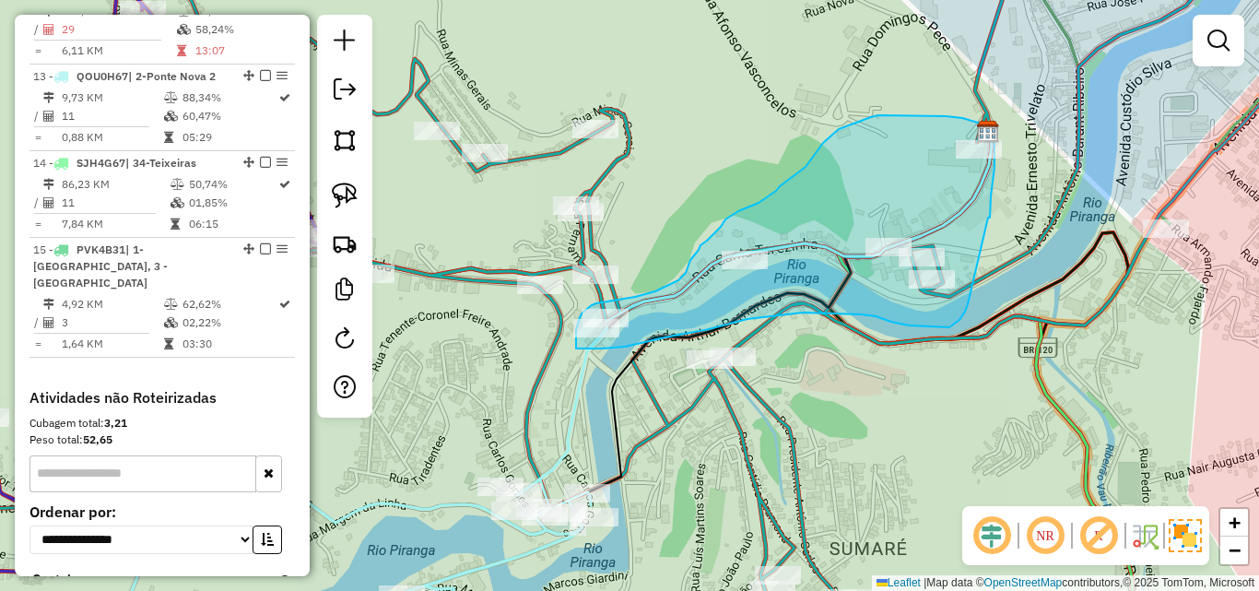
drag, startPoint x: 988, startPoint y: 218, endPoint x: 968, endPoint y: 304, distance: 89.0
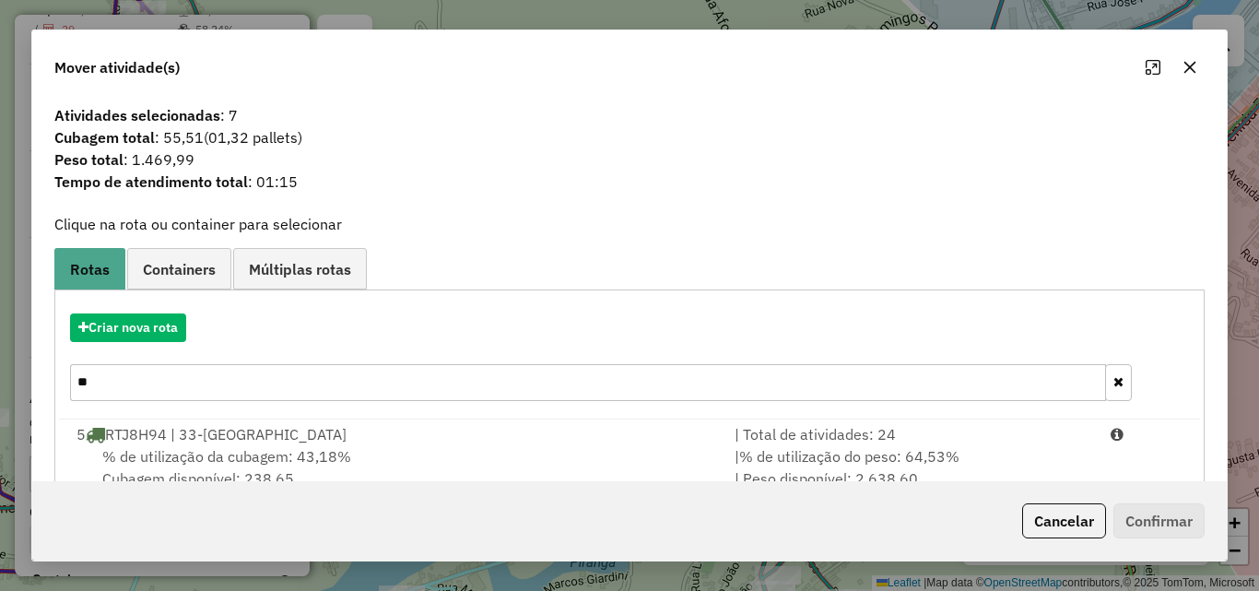
click at [1193, 69] on icon "button" at bounding box center [1189, 67] width 15 height 15
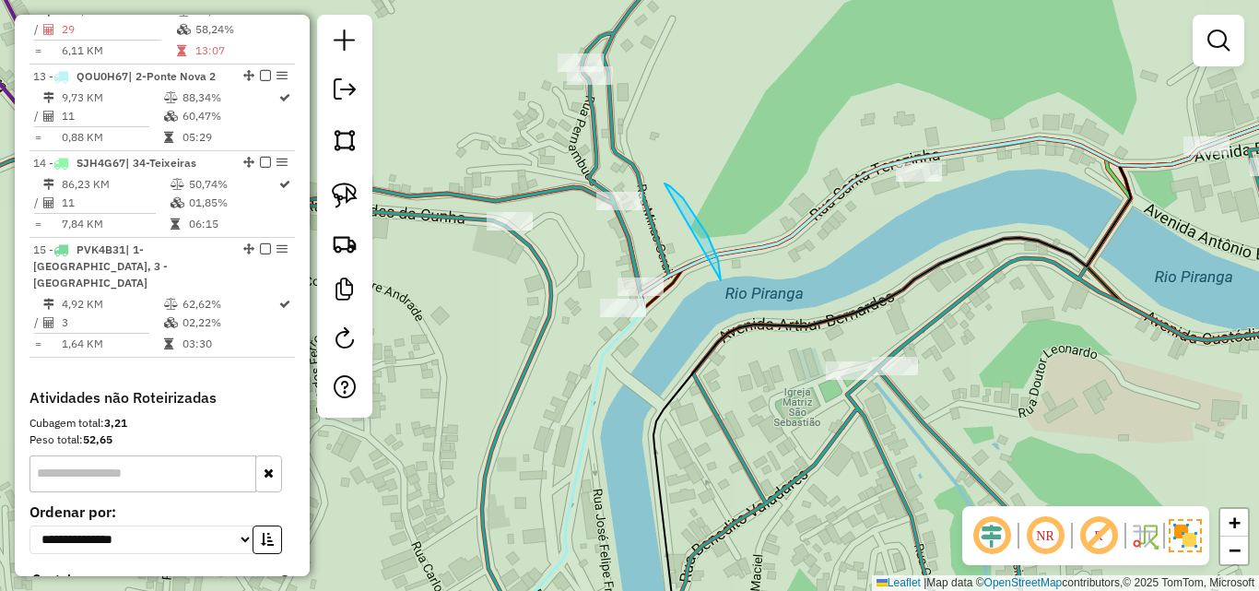
drag, startPoint x: 721, startPoint y: 280, endPoint x: 664, endPoint y: 183, distance: 111.9
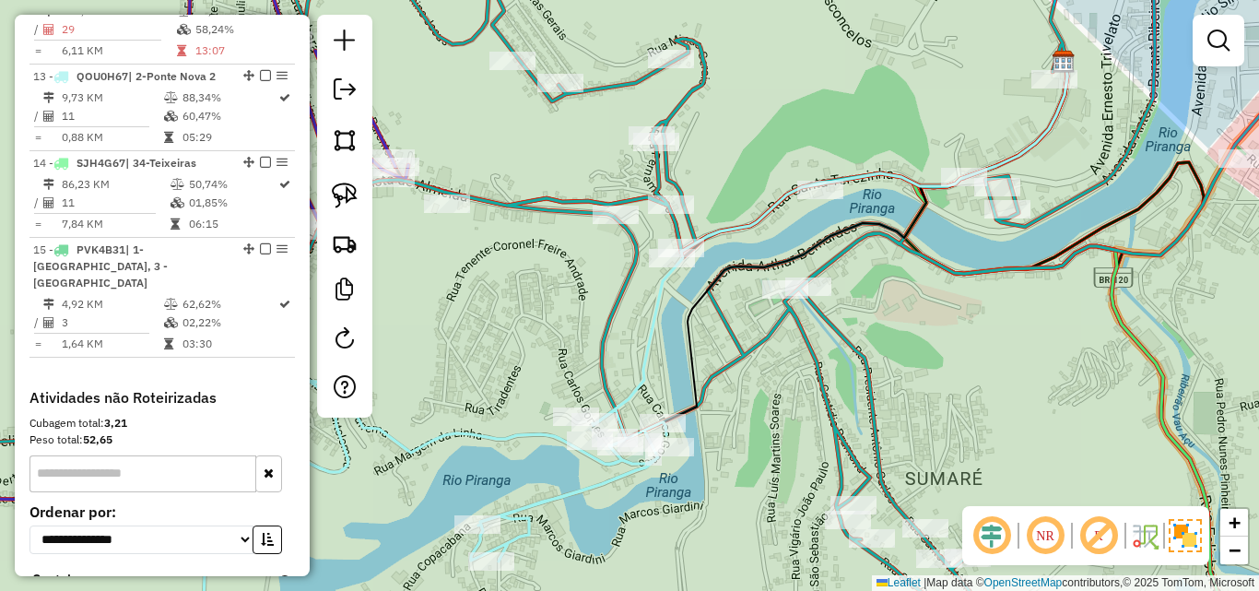
drag, startPoint x: 687, startPoint y: 165, endPoint x: 709, endPoint y: 182, distance: 27.6
click at [709, 182] on div "Janela de atendimento Grade de atendimento Capacidade Transportadoras Veículos …" at bounding box center [629, 295] width 1259 height 591
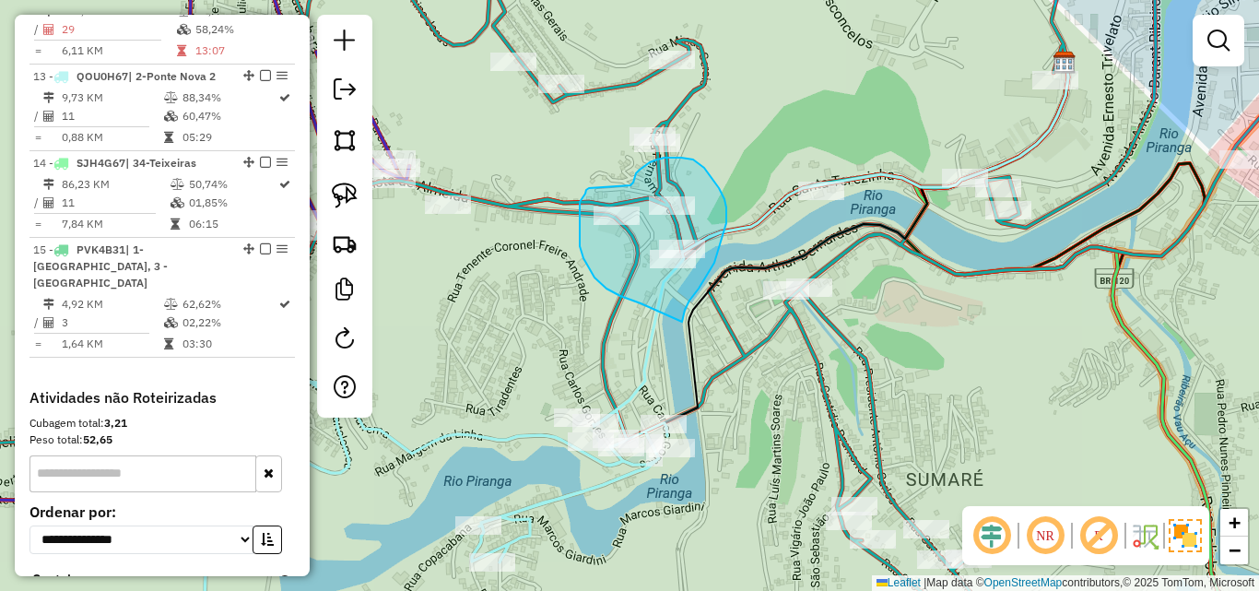
drag, startPoint x: 685, startPoint y: 310, endPoint x: 642, endPoint y: 303, distance: 42.9
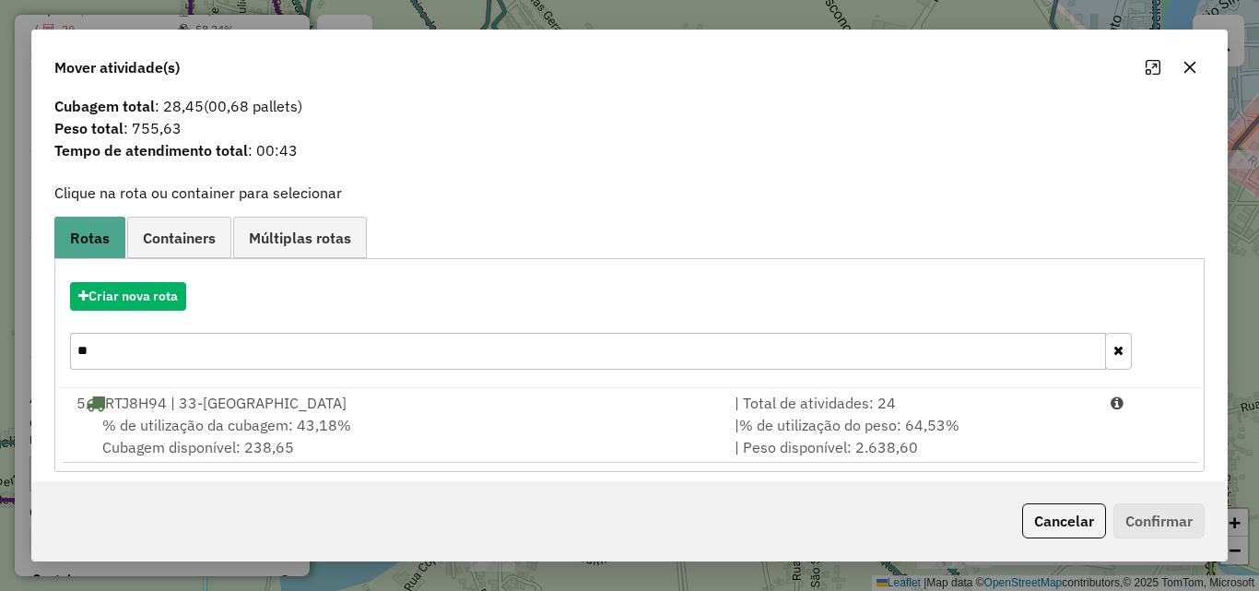
scroll to position [44, 0]
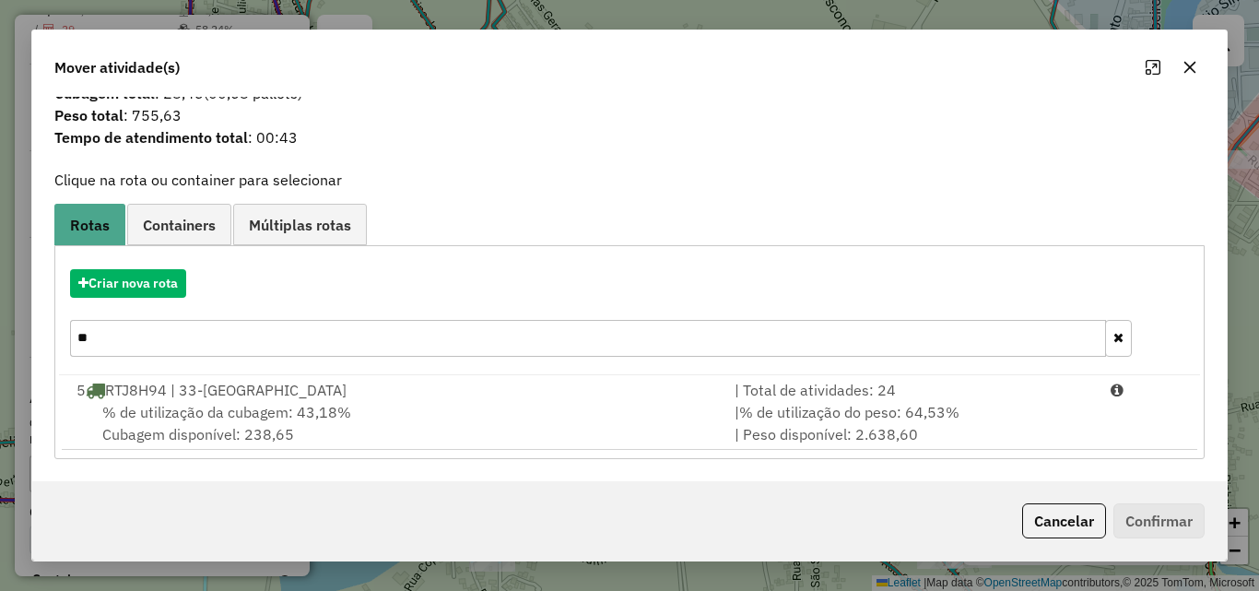
drag, startPoint x: 317, startPoint y: 335, endPoint x: -168, endPoint y: 329, distance: 484.8
click at [0, 329] on html "Aguarde... Pop-up bloqueado! Seu navegador bloqueou automáticamente a abertura …" at bounding box center [629, 295] width 1259 height 591
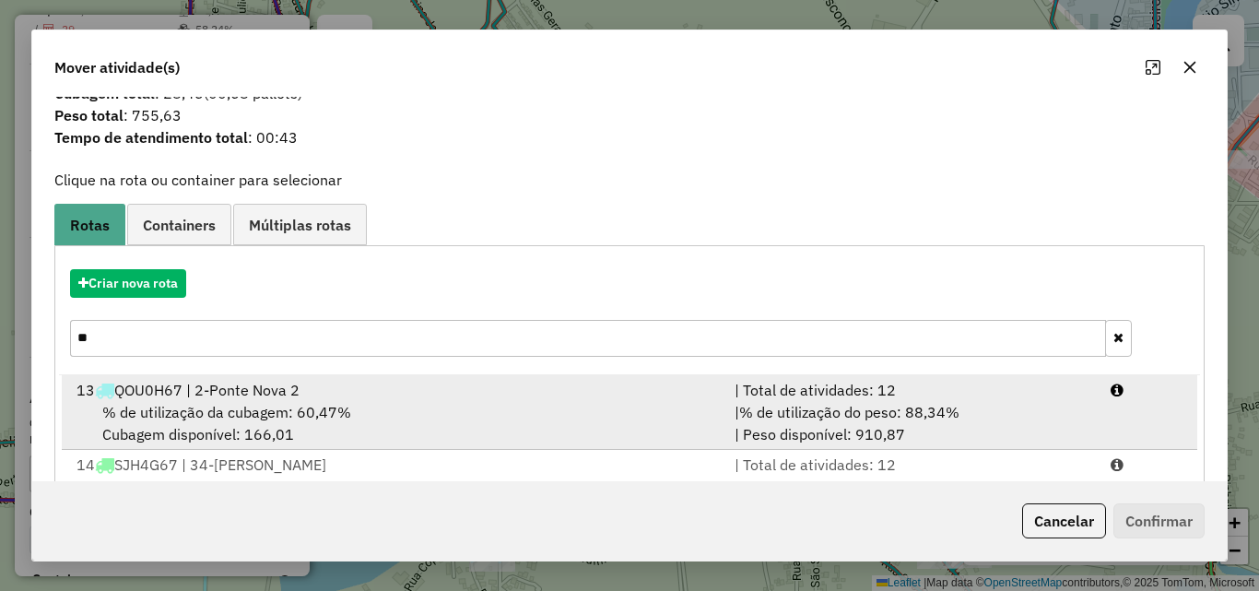
type input "**"
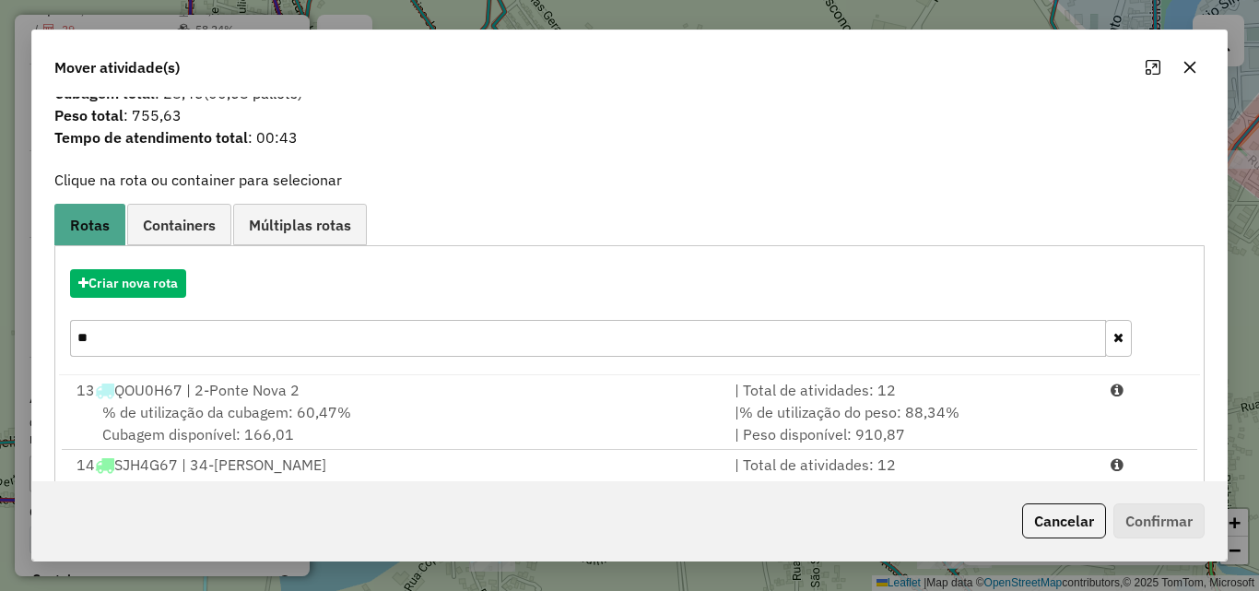
drag, startPoint x: 312, startPoint y: 416, endPoint x: 966, endPoint y: 508, distance: 659.9
click at [347, 418] on span "% de utilização da cubagem: 60,47%" at bounding box center [226, 412] width 249 height 18
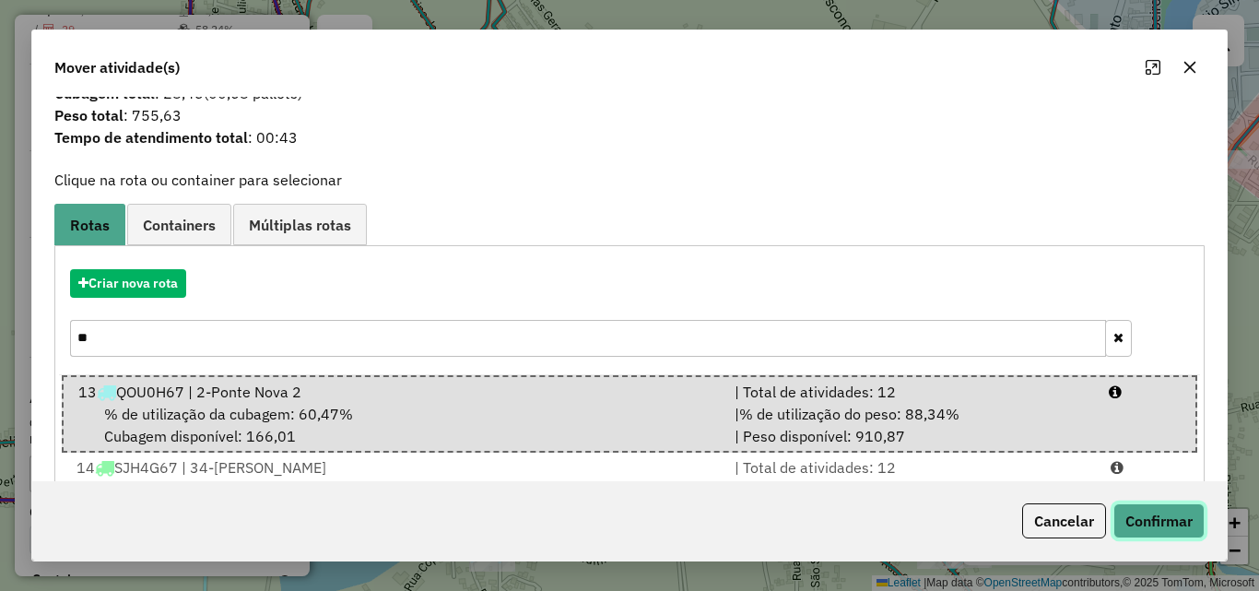
click at [1182, 515] on button "Confirmar" at bounding box center [1158, 520] width 91 height 35
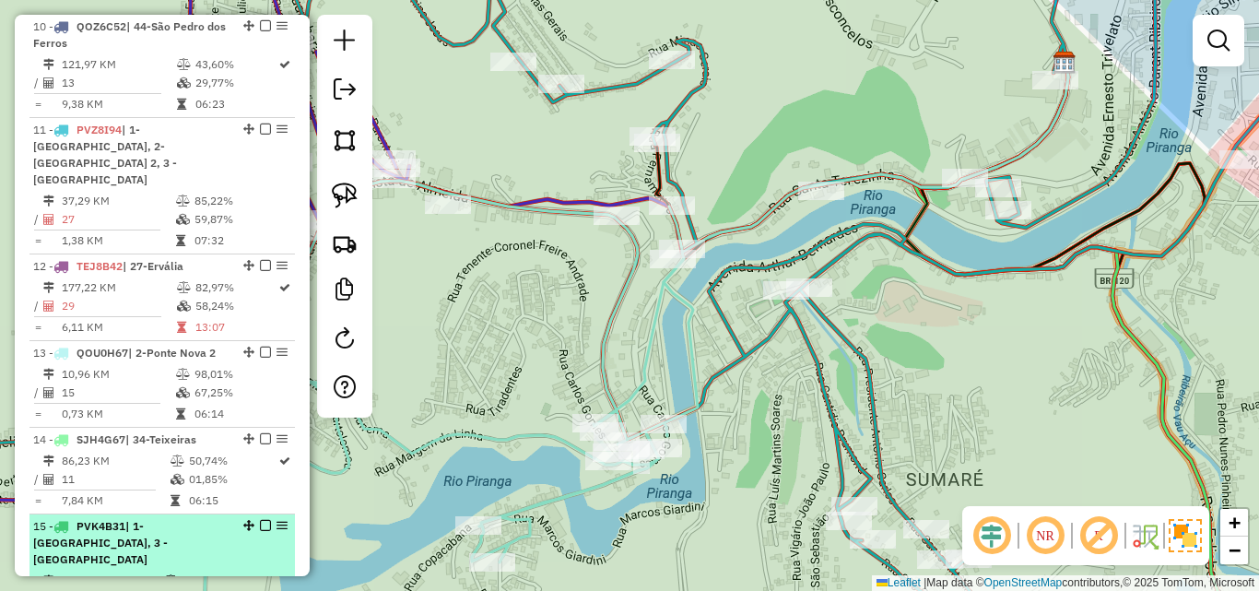
scroll to position [1455, 0]
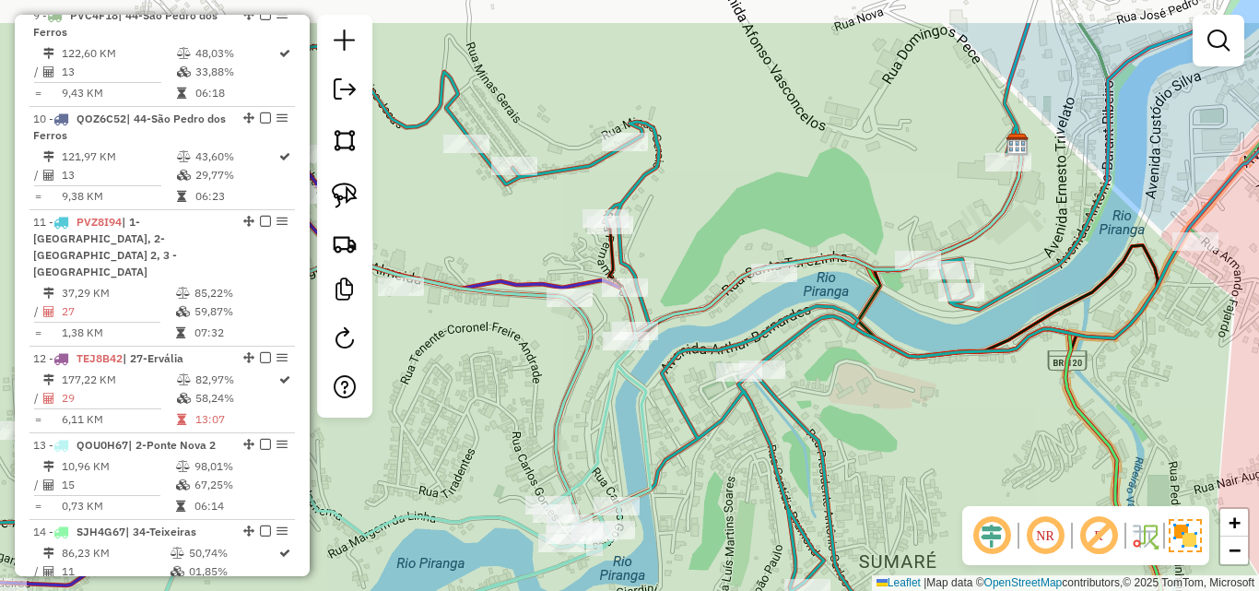
drag, startPoint x: 553, startPoint y: 302, endPoint x: 506, endPoint y: 384, distance: 94.5
click at [506, 384] on div "Janela de atendimento Grade de atendimento Capacidade Transportadoras Veículos …" at bounding box center [629, 295] width 1259 height 591
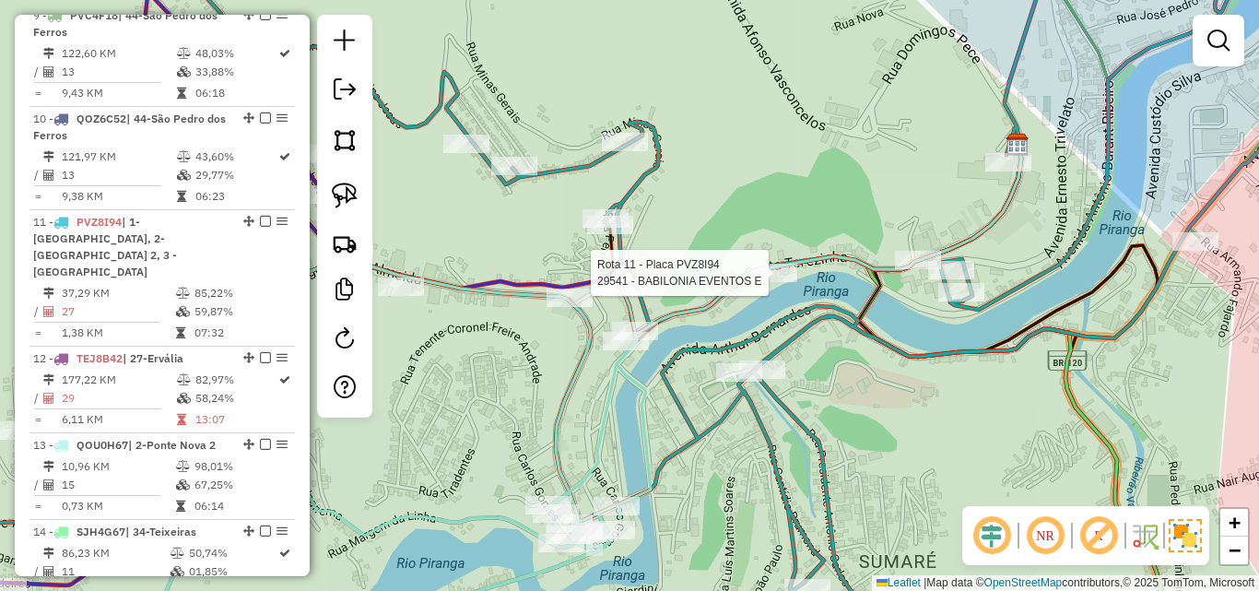
click at [762, 282] on div at bounding box center [774, 273] width 46 height 18
select select "*********"
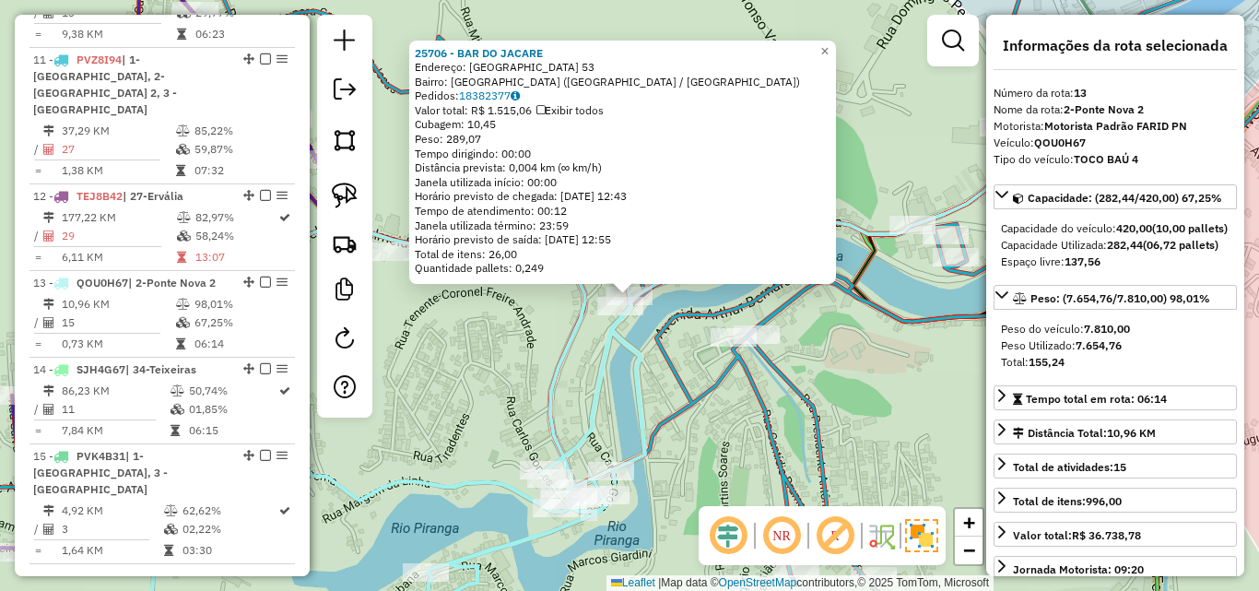
scroll to position [1824, 0]
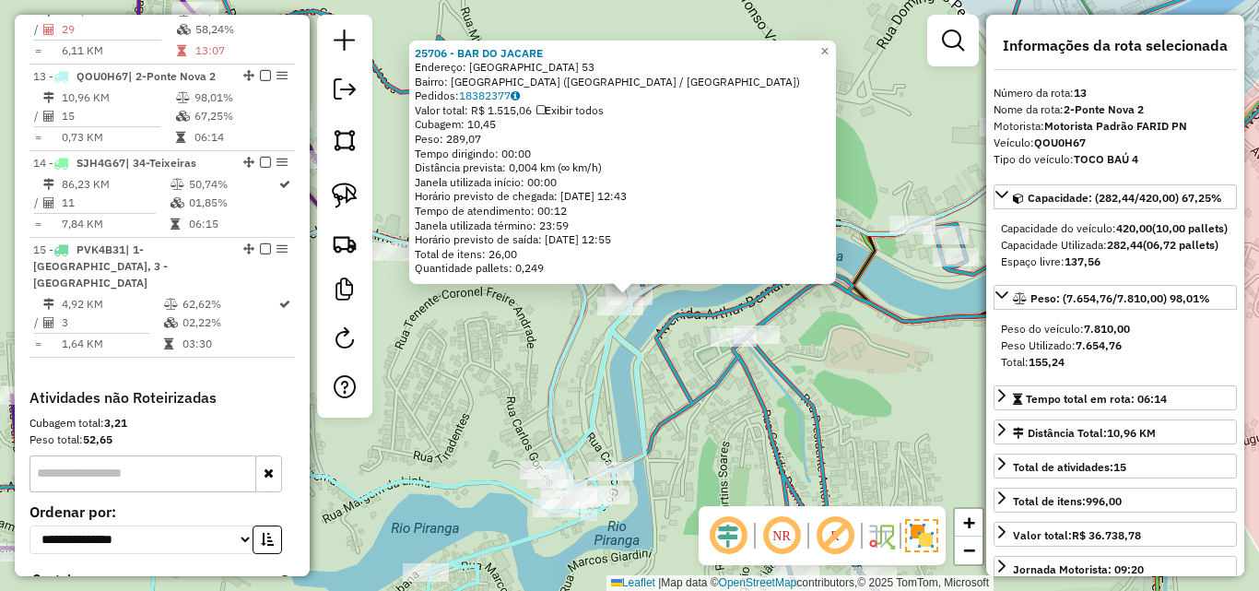
click at [685, 432] on div "25706 - BAR DO JACARE Endereço: [GEOGRAPHIC_DATA] 53 Bairro: [GEOGRAPHIC_DATA] …" at bounding box center [629, 295] width 1259 height 591
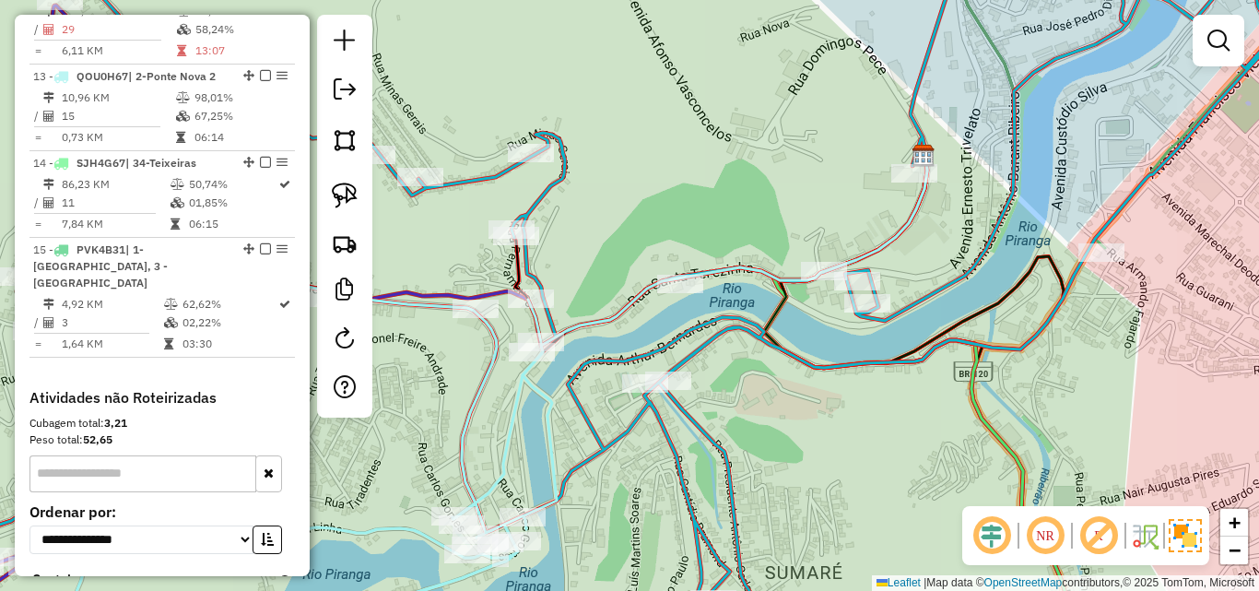
drag, startPoint x: 707, startPoint y: 404, endPoint x: 618, endPoint y: 450, distance: 99.8
click at [618, 450] on icon at bounding box center [540, 341] width 1511 height 709
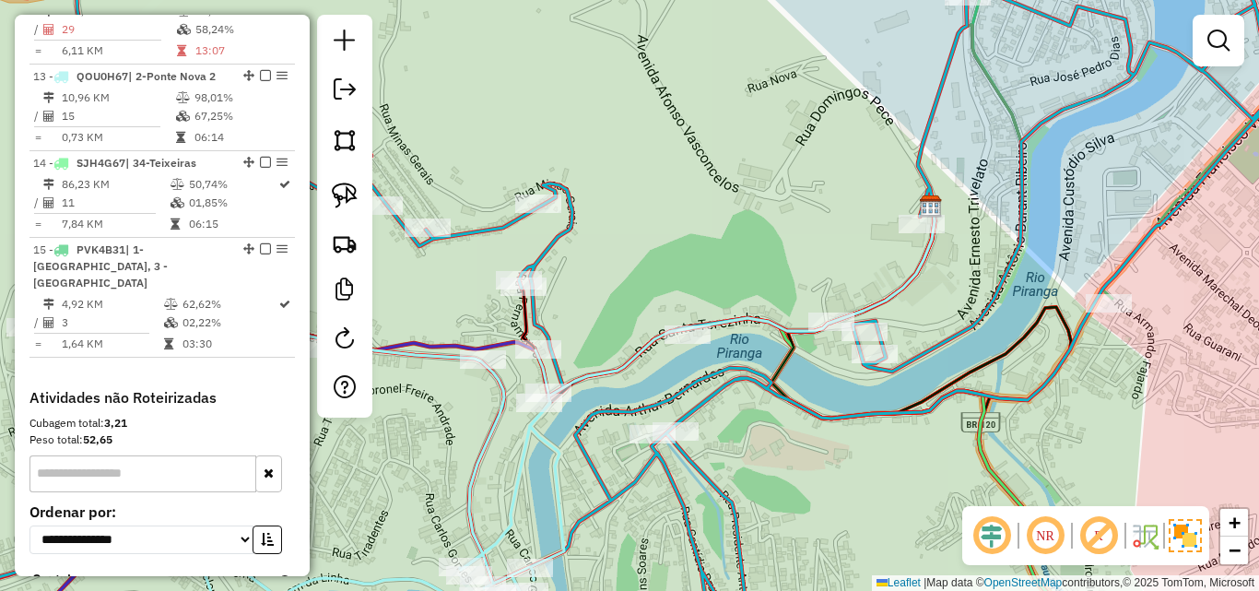
drag, startPoint x: 582, startPoint y: 253, endPoint x: 609, endPoint y: 308, distance: 61.0
click at [609, 308] on div "Janela de atendimento Grade de atendimento Capacidade Transportadoras Veículos …" at bounding box center [629, 295] width 1259 height 591
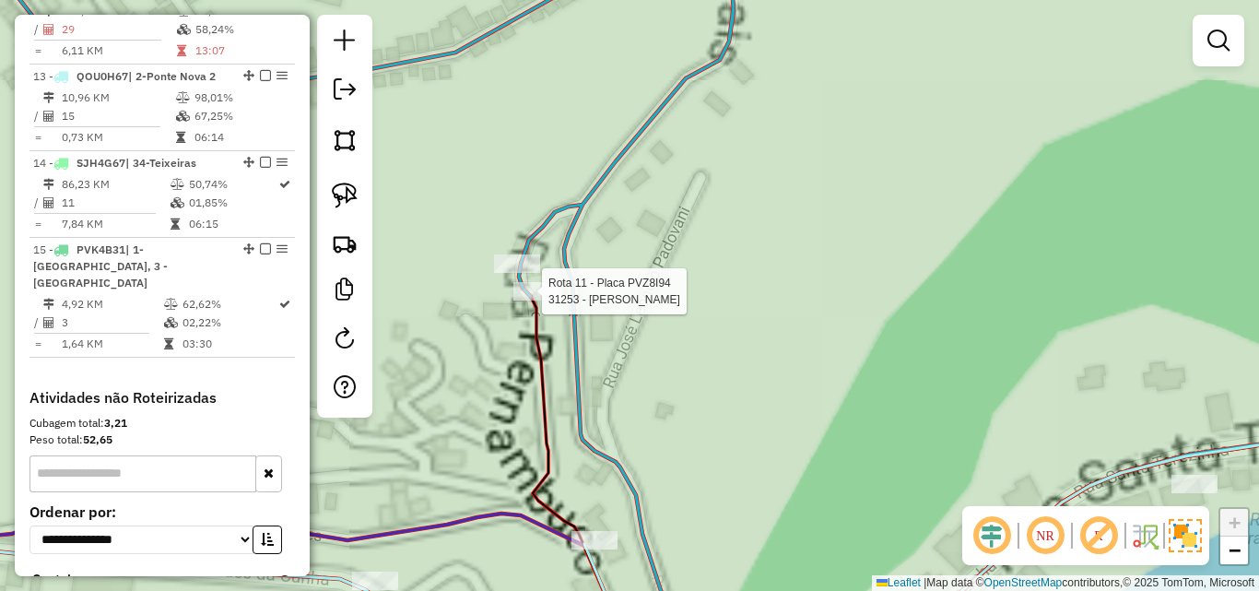
select select "*********"
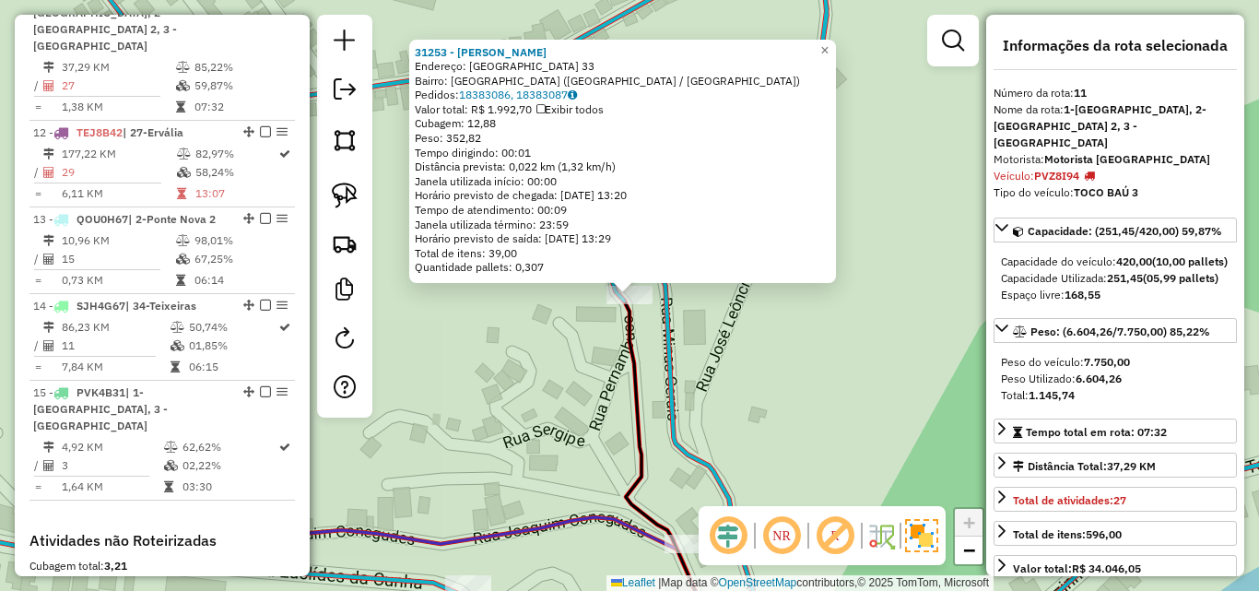
scroll to position [1617, 0]
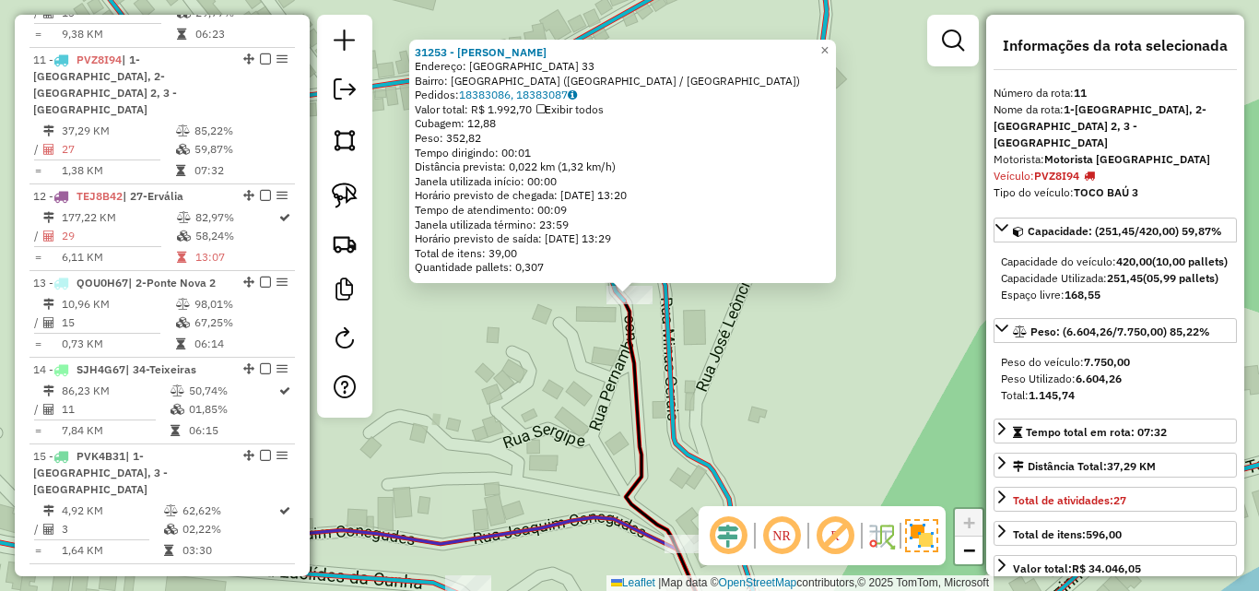
click at [561, 367] on div "31253 - [PERSON_NAME] Endereço: [GEOGRAPHIC_DATA] 33 Bairro: [GEOGRAPHIC_DATA] …" at bounding box center [629, 295] width 1259 height 591
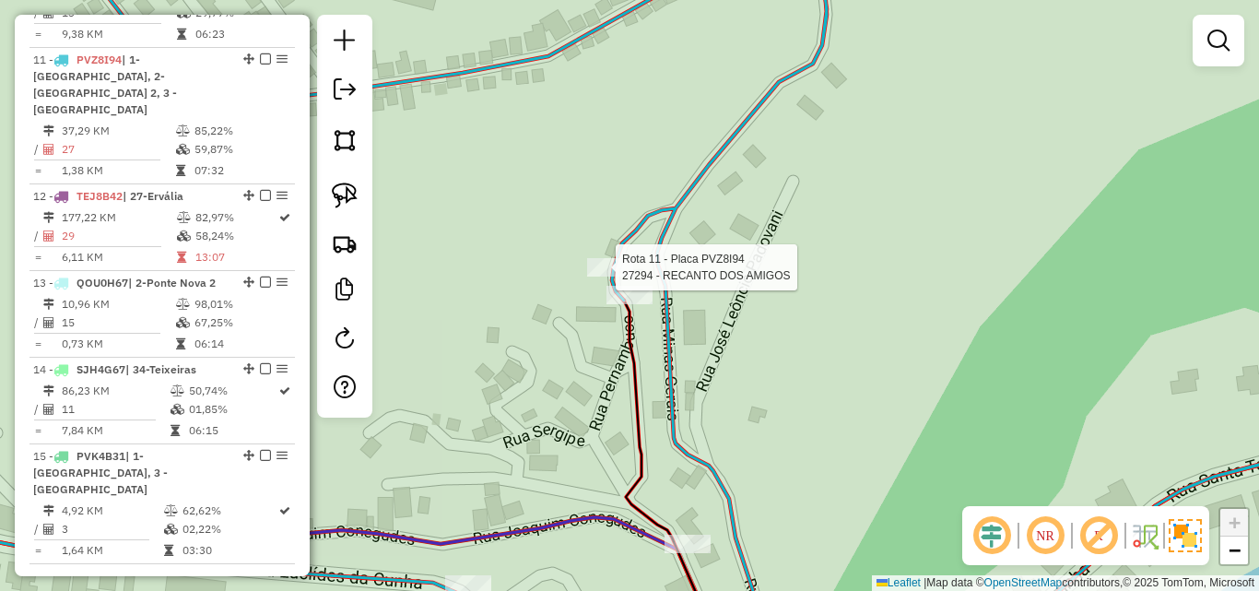
select select "*********"
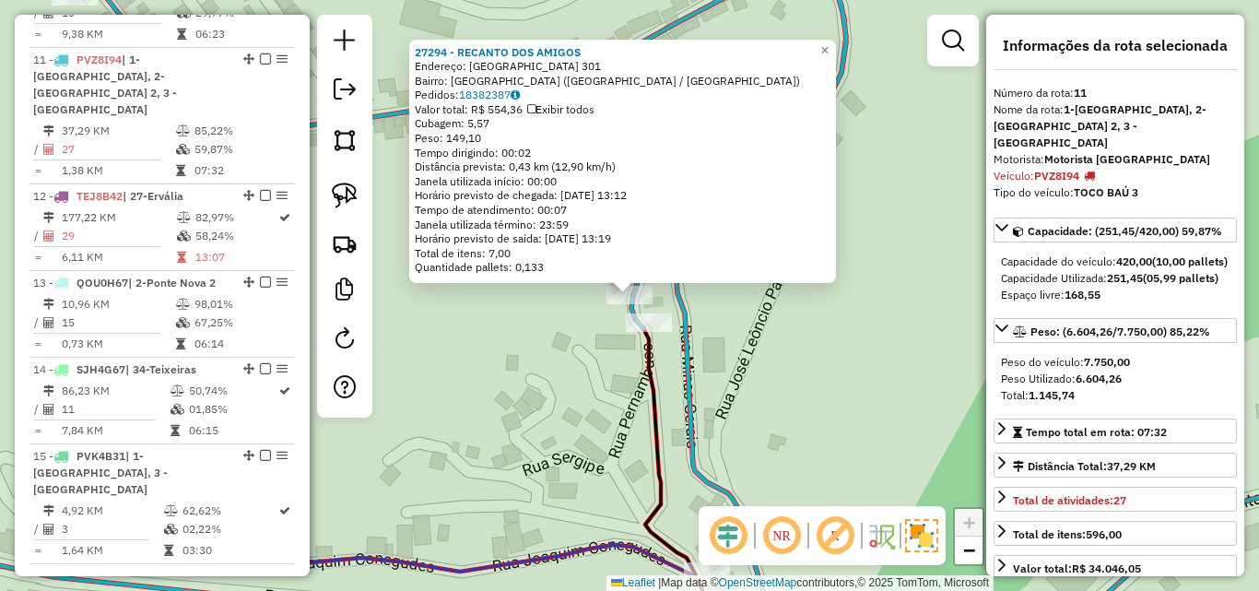
click at [524, 378] on div "27294 - RECANTO DOS AMIGOS Endereço: [GEOGRAPHIC_DATA] 301 Bairro: [GEOGRAPHIC_…" at bounding box center [629, 295] width 1259 height 591
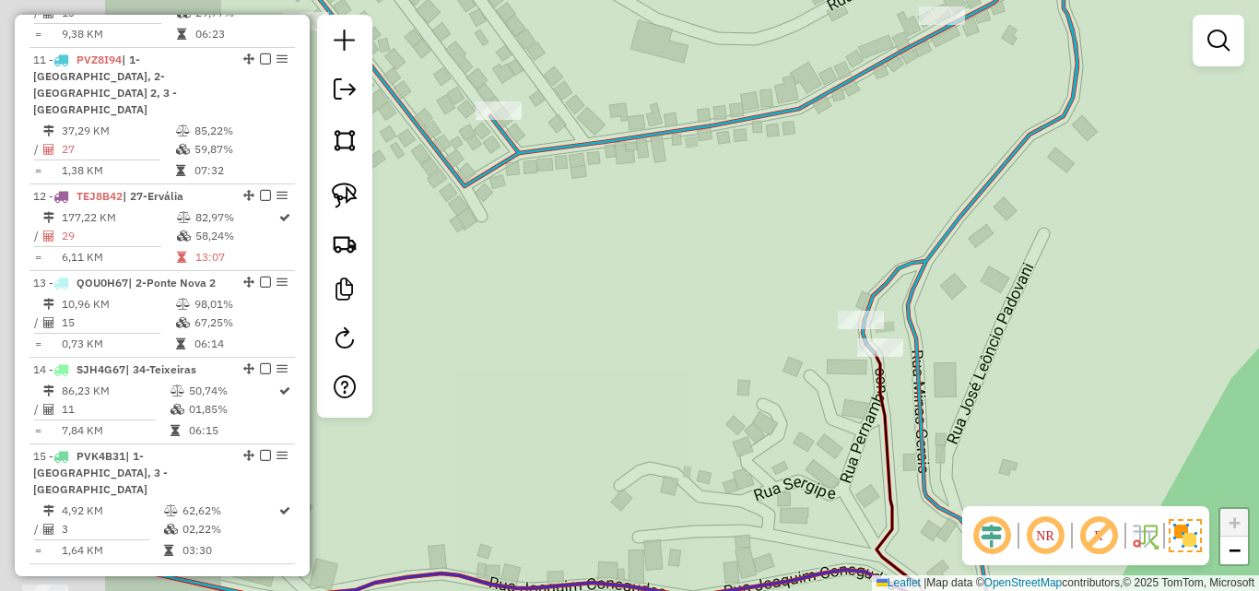
drag, startPoint x: 515, startPoint y: 358, endPoint x: 747, endPoint y: 382, distance: 232.7
click at [747, 382] on div "Janela de atendimento Grade de atendimento Capacidade Transportadoras Veículos …" at bounding box center [629, 295] width 1259 height 591
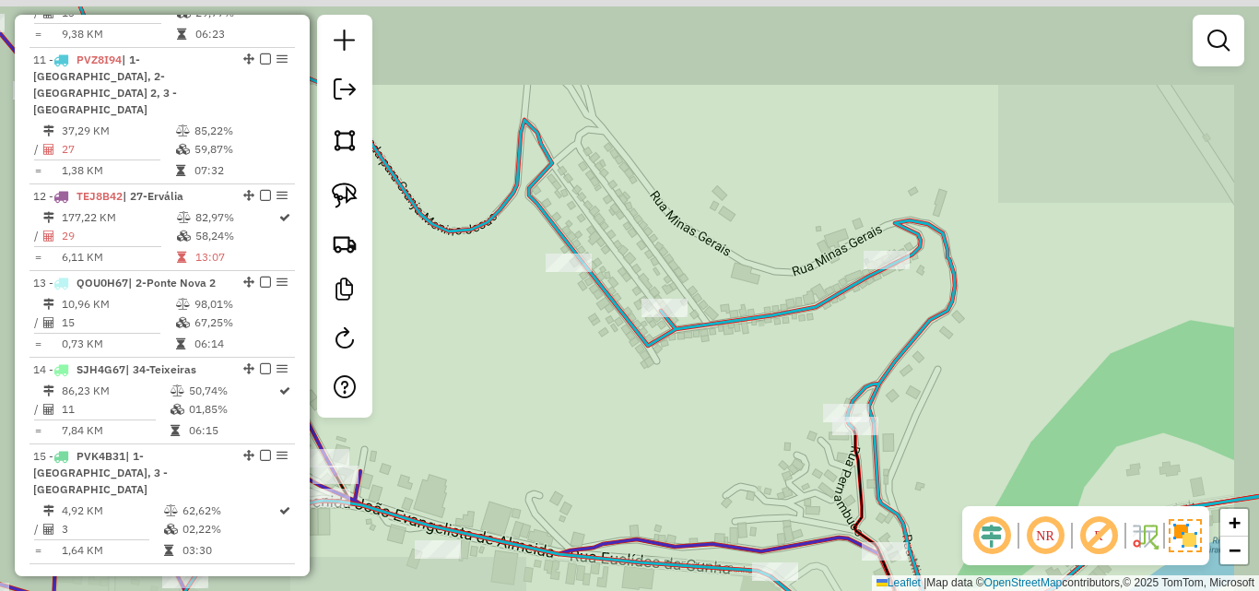
drag, startPoint x: 673, startPoint y: 340, endPoint x: 722, endPoint y: 411, distance: 86.1
click at [722, 411] on div "Janela de atendimento Grade de atendimento Capacidade Transportadoras Veículos …" at bounding box center [629, 295] width 1259 height 591
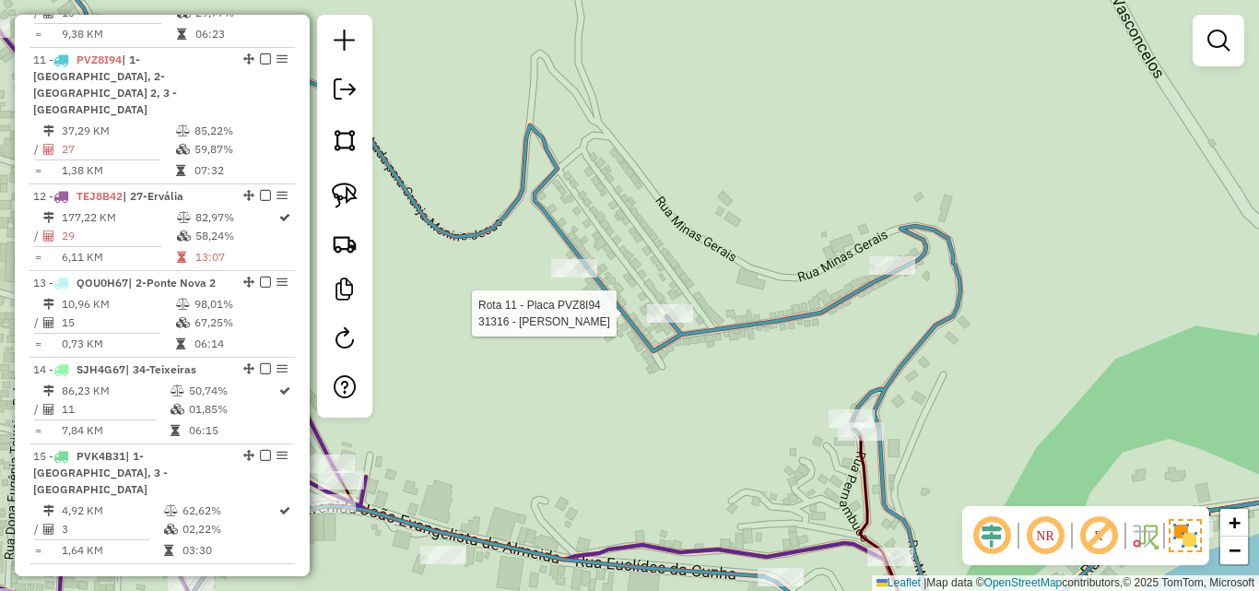
select select "*********"
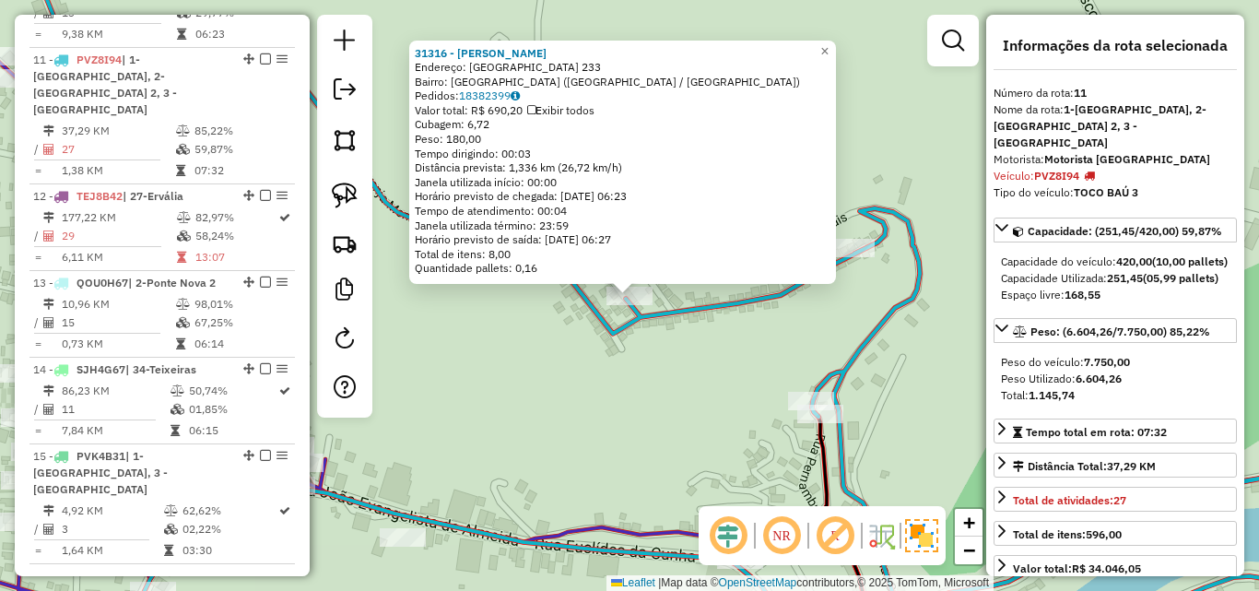
click at [630, 397] on div "31316 - [PERSON_NAME]: [GEOGRAPHIC_DATA] 233 Bairro: [GEOGRAPHIC_DATA] ([GEOGRA…" at bounding box center [629, 295] width 1259 height 591
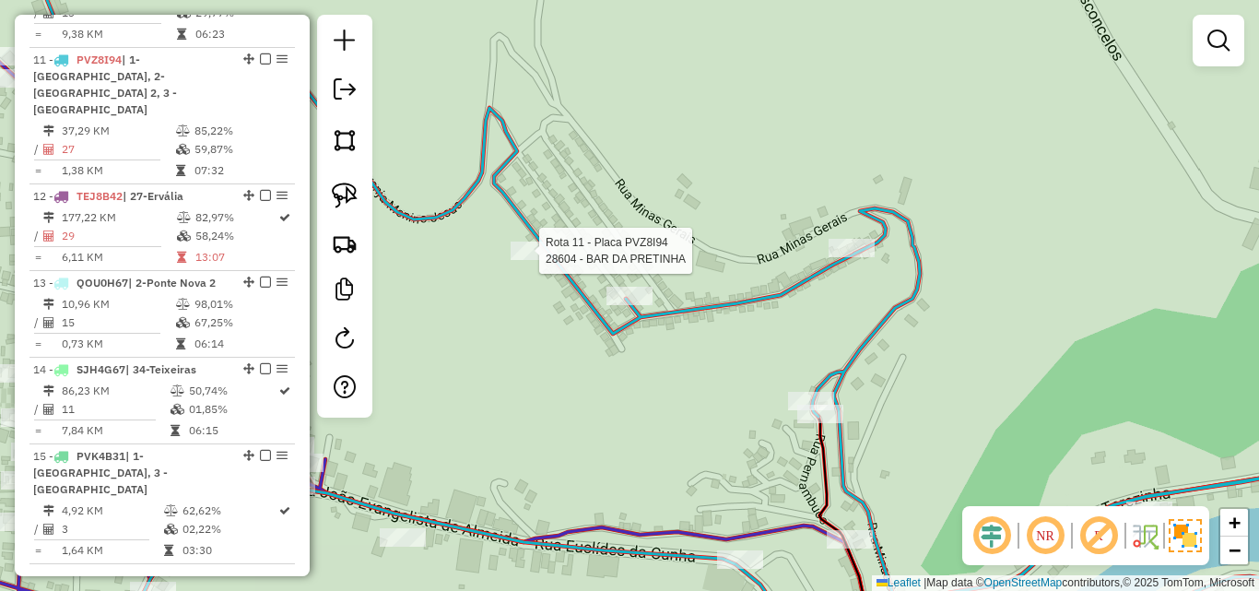
select select "*********"
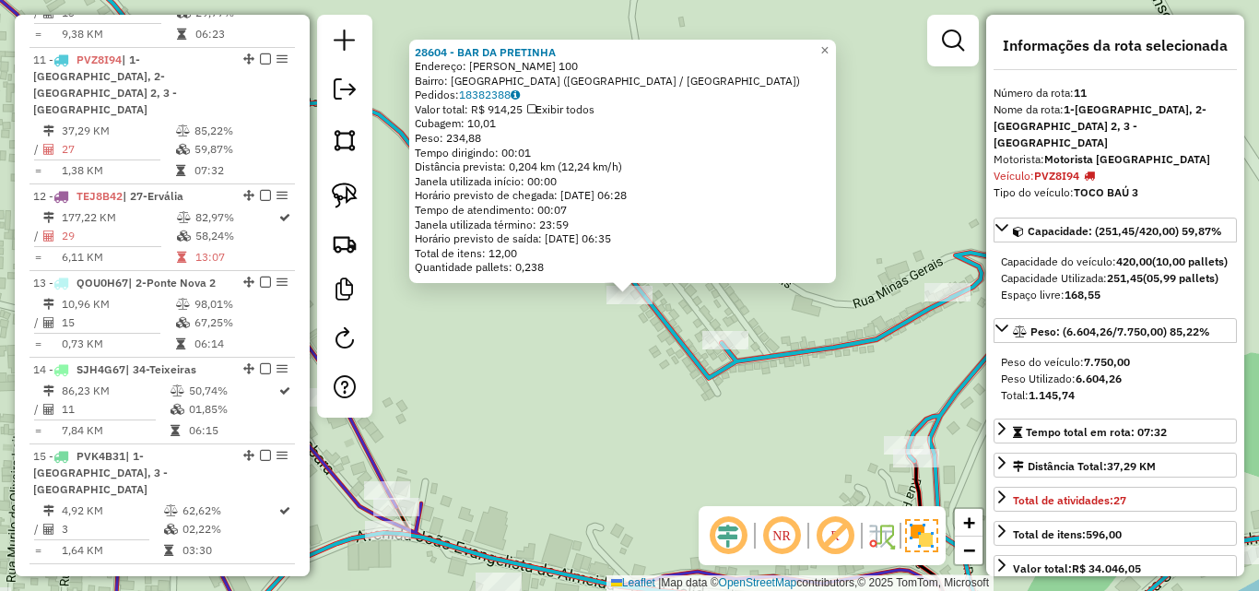
drag, startPoint x: 655, startPoint y: 404, endPoint x: 899, endPoint y: 351, distance: 248.9
click at [688, 404] on div "28604 - BAR DA PRETINHA Endereço: [PERSON_NAME] 100 Bairro: [GEOGRAPHIC_DATA] (…" at bounding box center [629, 295] width 1259 height 591
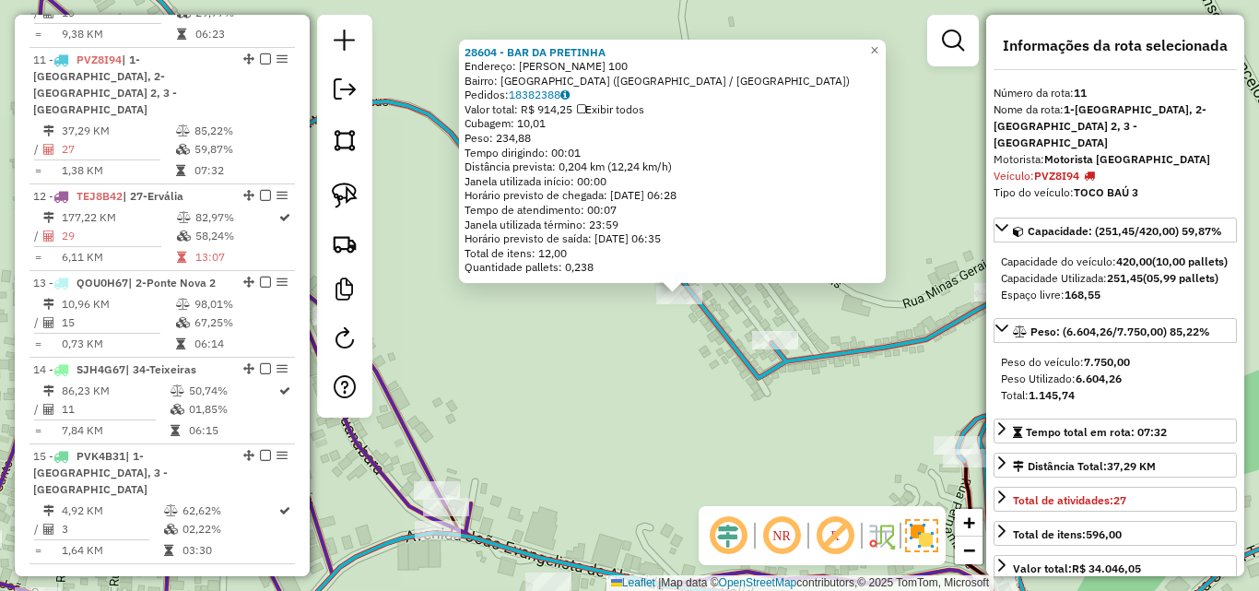
click at [960, 312] on icon at bounding box center [734, 295] width 1300 height 709
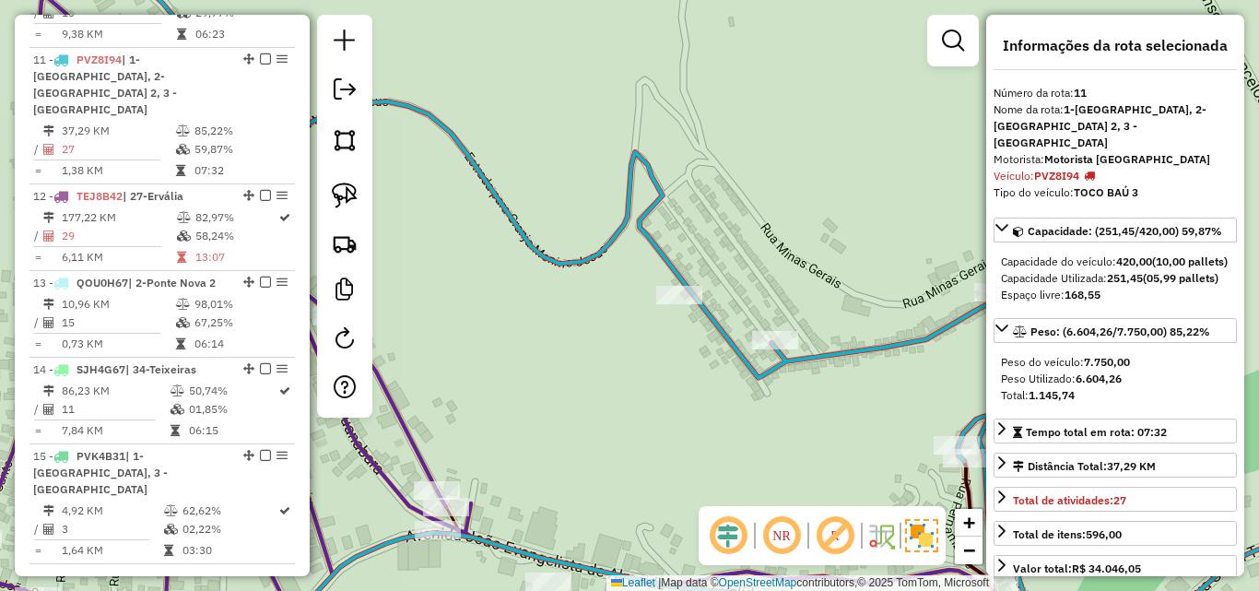
drag, startPoint x: 966, startPoint y: 330, endPoint x: 805, endPoint y: 329, distance: 160.4
click at [805, 329] on div "Janela de atendimento Grade de atendimento Capacidade Transportadoras Veículos …" at bounding box center [629, 295] width 1259 height 591
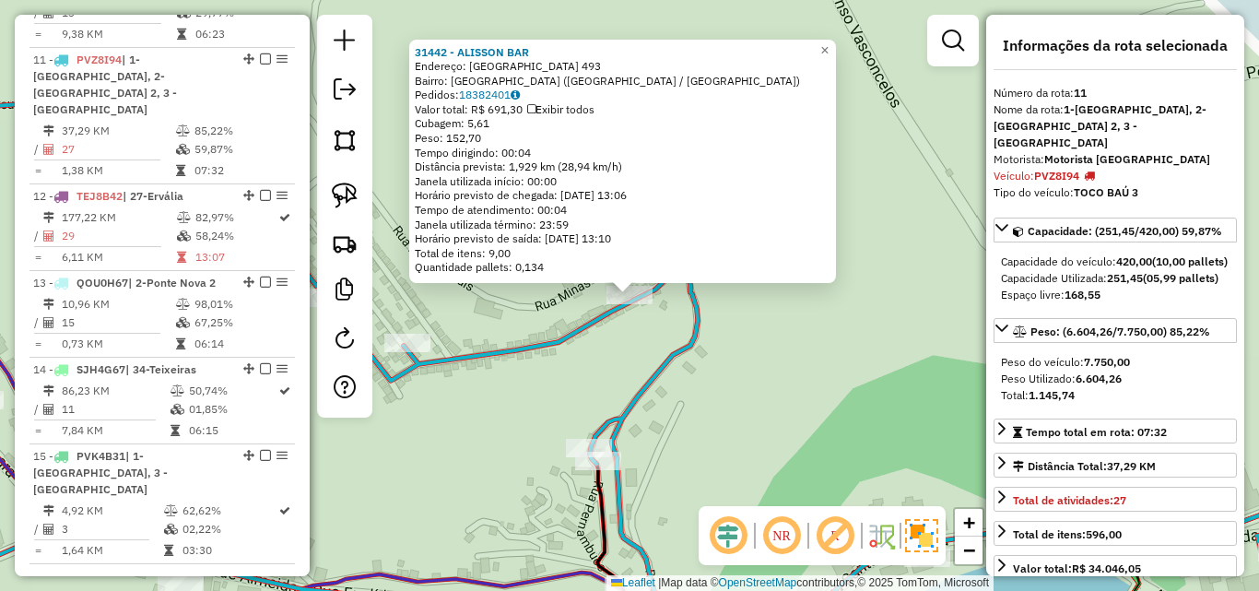
click at [599, 395] on div "31442 - ALISSON BAR Endereço: [GEOGRAPHIC_DATA] 493 Bairro: [GEOGRAPHIC_DATA] (…" at bounding box center [629, 295] width 1259 height 591
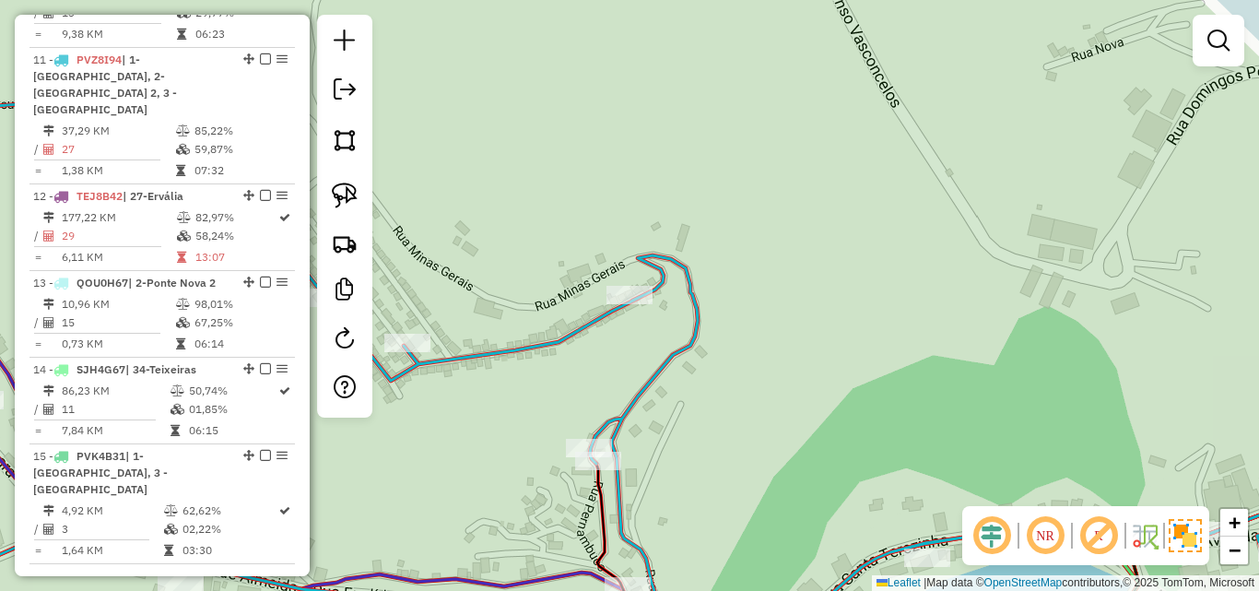
drag, startPoint x: 747, startPoint y: 422, endPoint x: 714, endPoint y: 219, distance: 205.3
click at [719, 235] on div "Janela de atendimento Grade de atendimento Capacidade Transportadoras Veículos …" at bounding box center [629, 295] width 1259 height 591
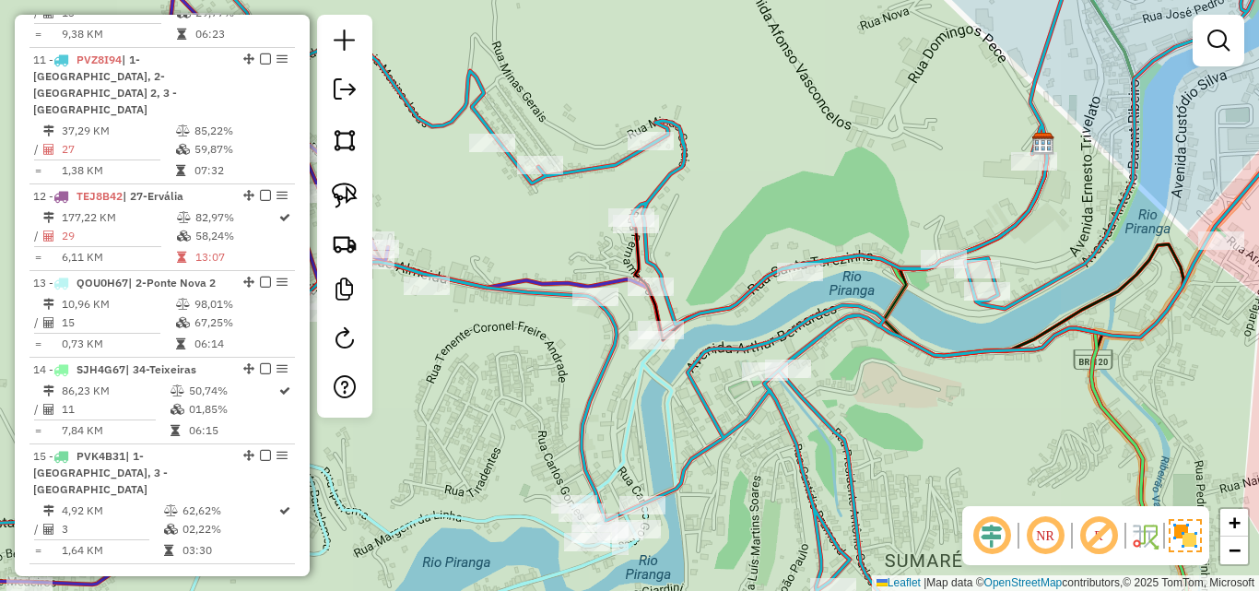
drag, startPoint x: 707, startPoint y: 257, endPoint x: 713, endPoint y: 132, distance: 125.5
click at [713, 132] on div "Janela de atendimento Grade de atendimento Capacidade Transportadoras Veículos …" at bounding box center [629, 295] width 1259 height 591
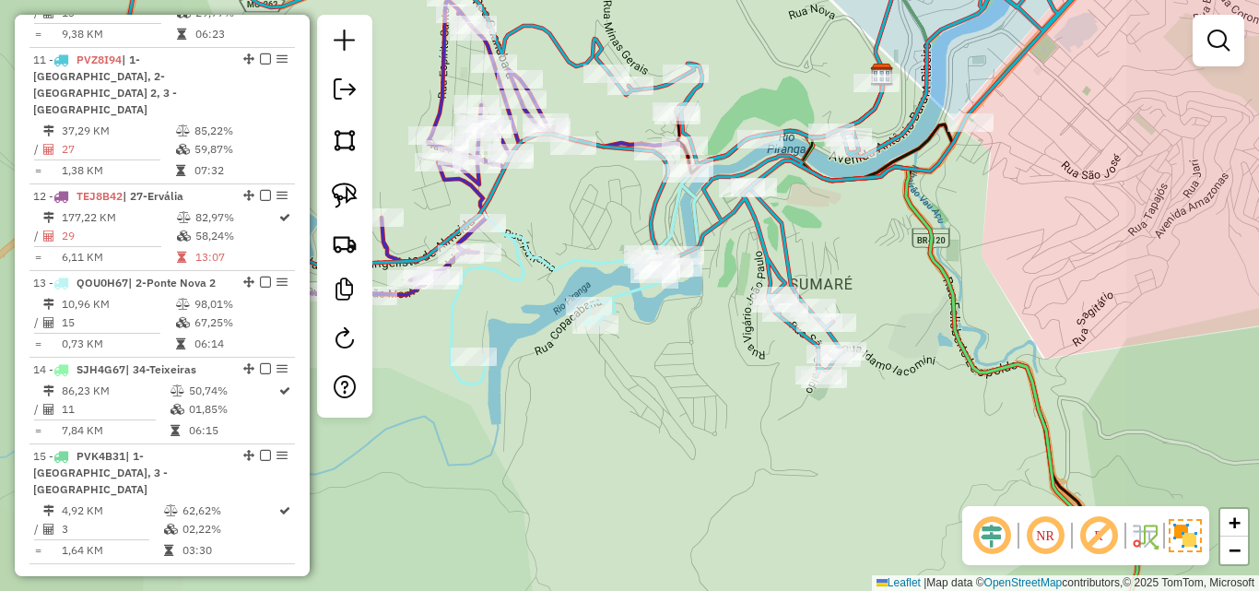
drag, startPoint x: 878, startPoint y: 272, endPoint x: 778, endPoint y: 235, distance: 107.0
click at [778, 235] on div "Janela de atendimento Grade de atendimento Capacidade Transportadoras Veículos …" at bounding box center [629, 295] width 1259 height 591
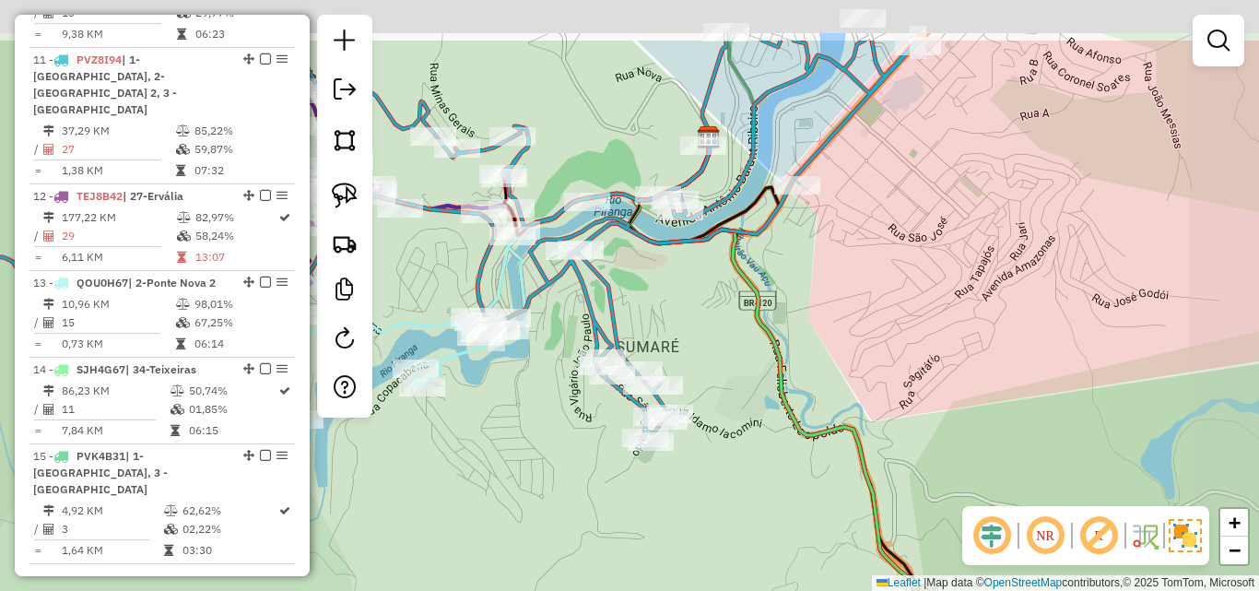
drag, startPoint x: 782, startPoint y: 263, endPoint x: 701, endPoint y: 394, distance: 154.3
click at [701, 394] on div "Janela de atendimento Grade de atendimento Capacidade Transportadoras Veículos …" at bounding box center [629, 295] width 1259 height 591
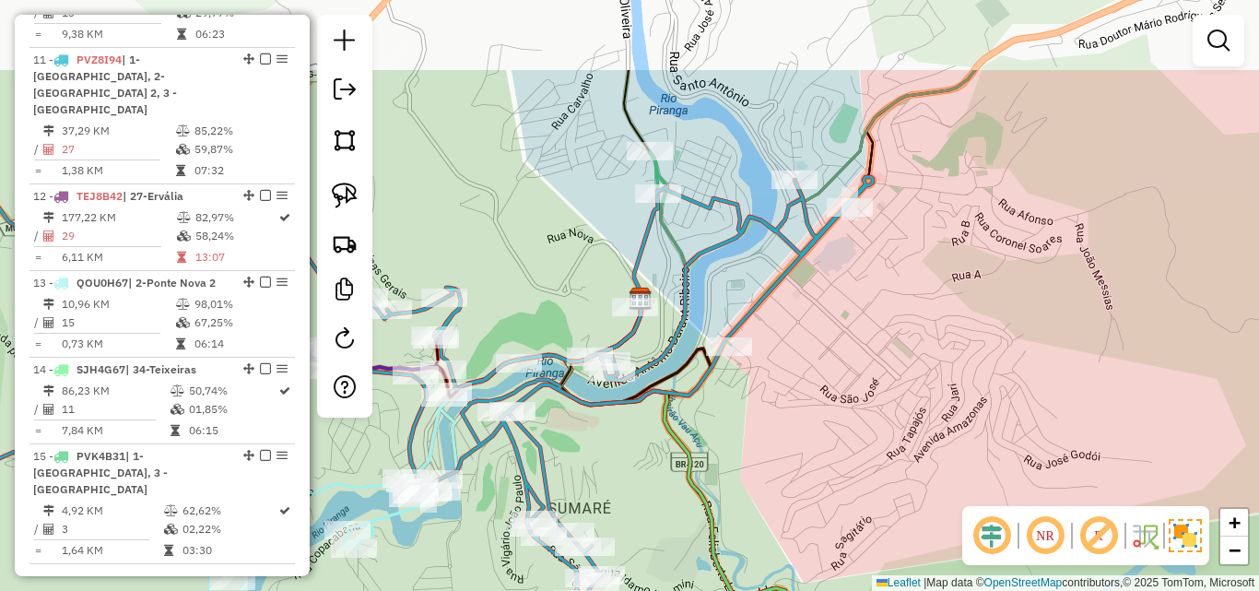
drag, startPoint x: 782, startPoint y: 118, endPoint x: 725, endPoint y: 246, distance: 140.3
click at [722, 248] on icon at bounding box center [343, 342] width 1060 height 513
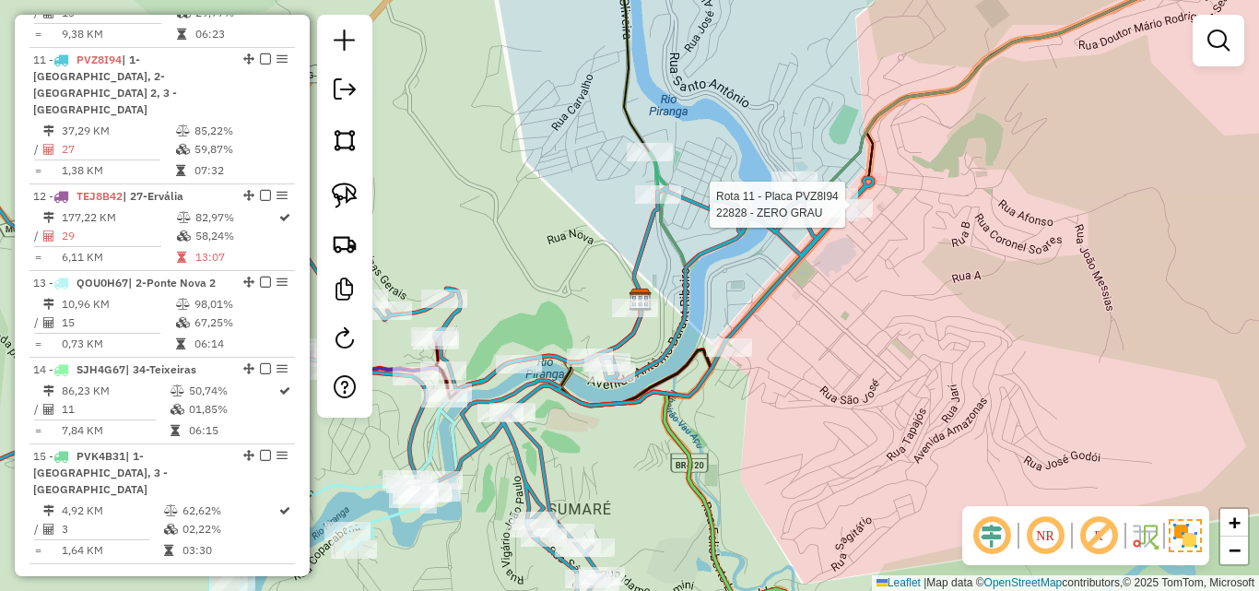
select select "*********"
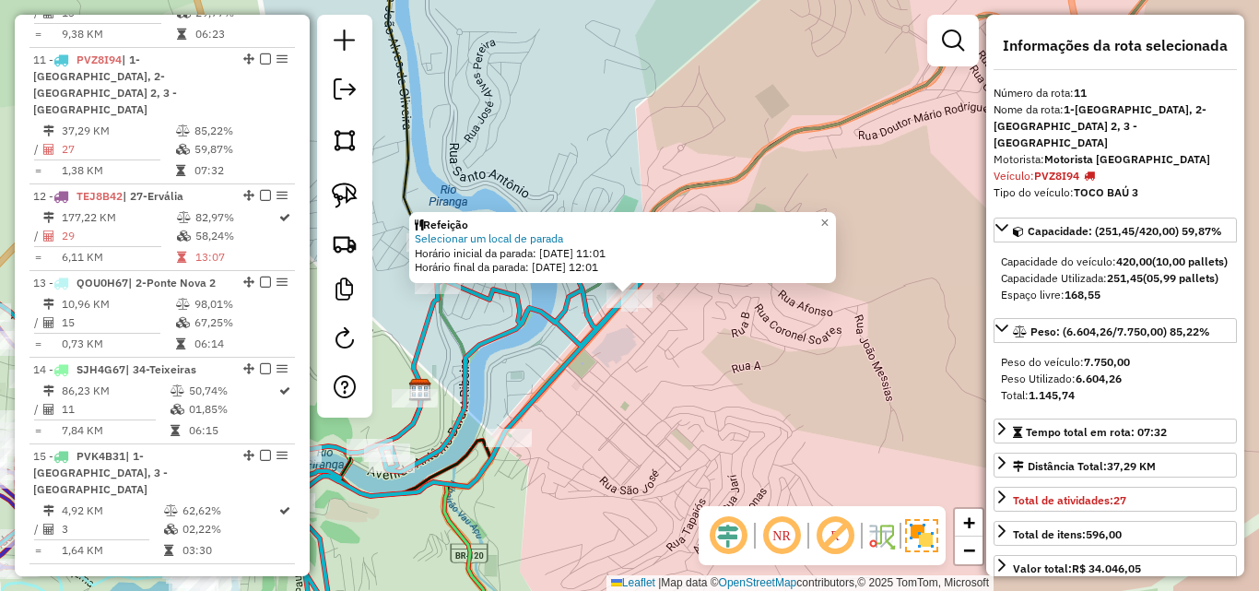
click at [694, 356] on div "Refeição Selecionar um local de parada Horário inicial da parada: [DATE] 11:01 …" at bounding box center [629, 295] width 1259 height 591
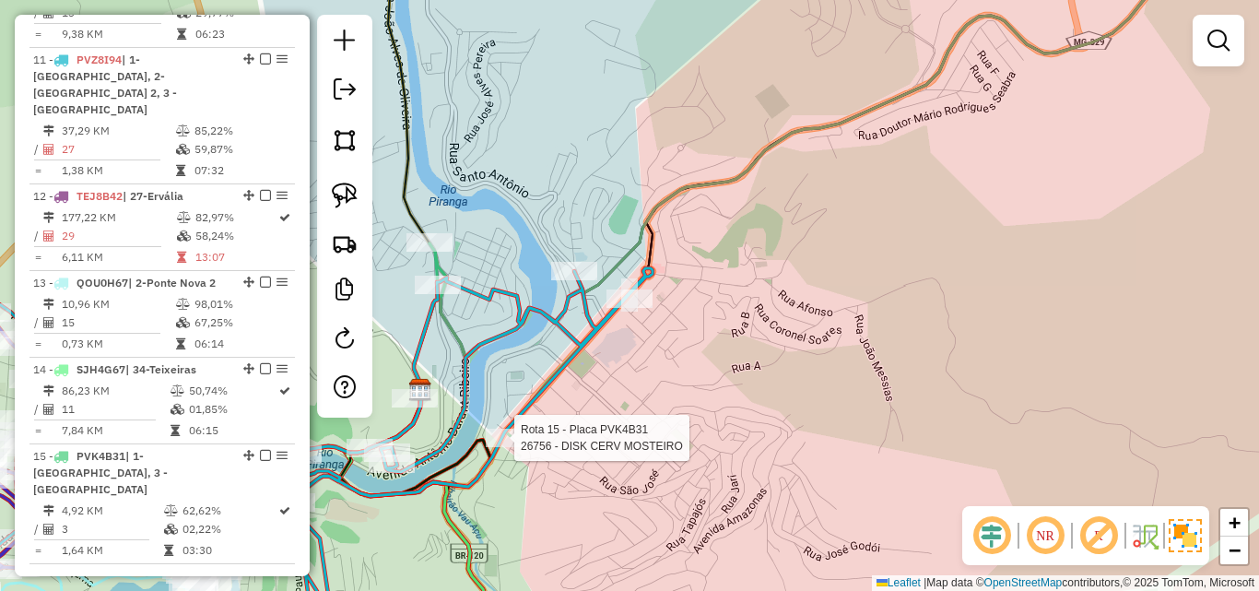
select select "*********"
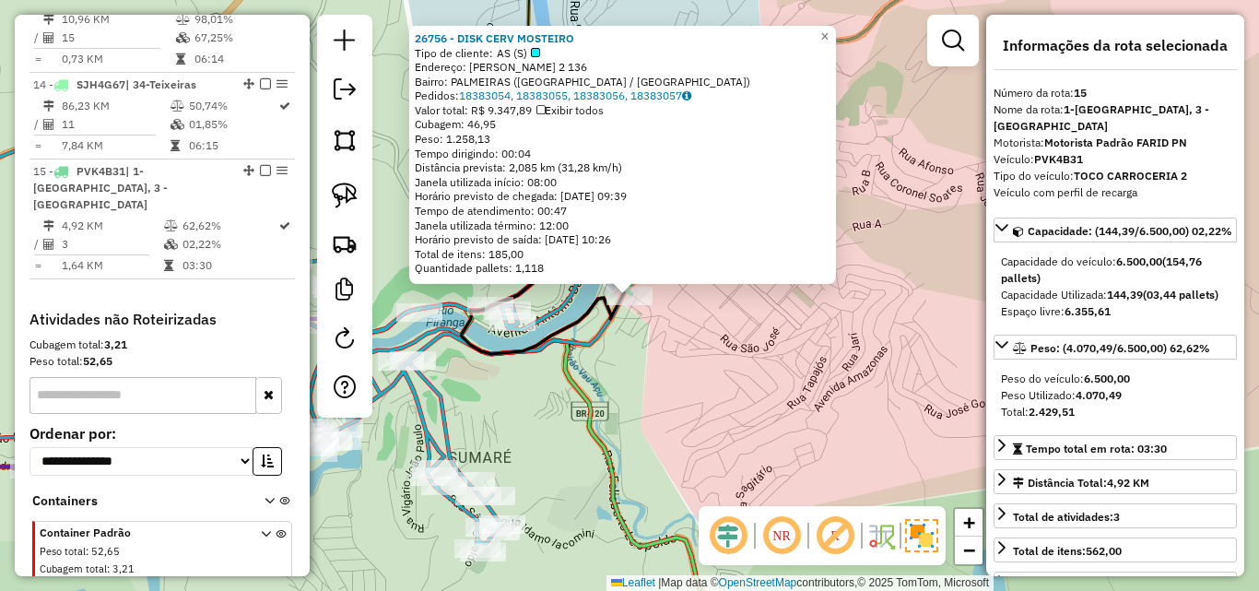
scroll to position [1902, 0]
click at [713, 357] on div "26756 - DISK CERV MOSTEIRO Tipo de cliente: AS (S) Endereço: [PERSON_NAME][STRE…" at bounding box center [629, 295] width 1259 height 591
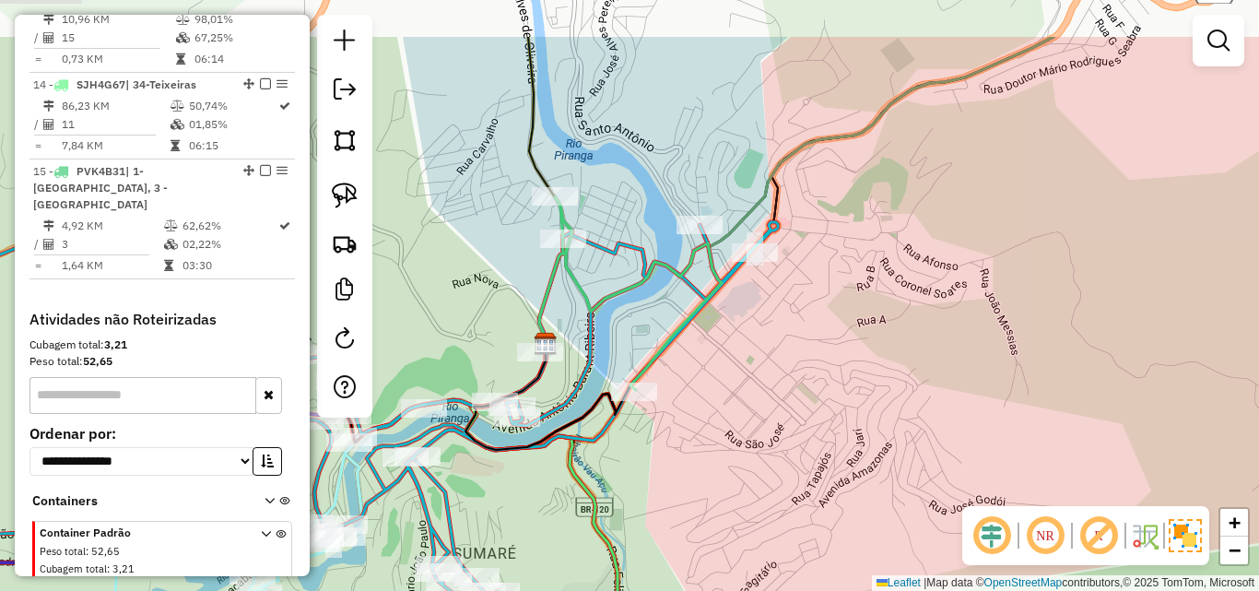
drag, startPoint x: 748, startPoint y: 305, endPoint x: 749, endPoint y: 375, distance: 70.0
click at [749, 375] on div "Janela de atendimento Grade de atendimento Capacidade Transportadoras Veículos …" at bounding box center [629, 295] width 1259 height 591
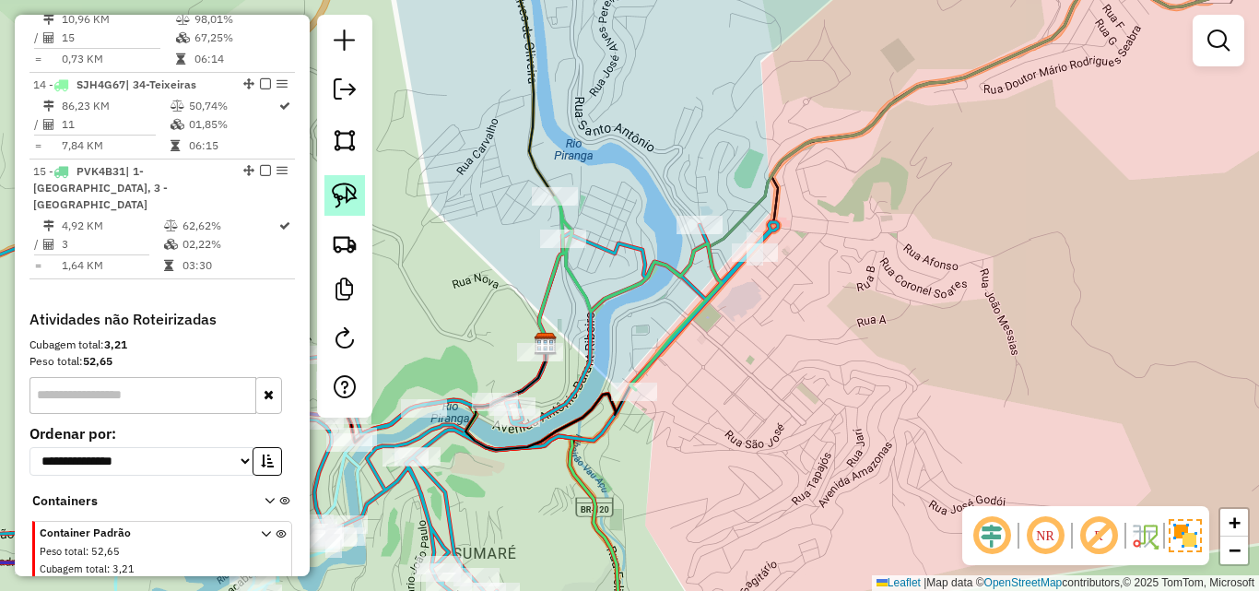
click at [341, 196] on img at bounding box center [345, 195] width 26 height 26
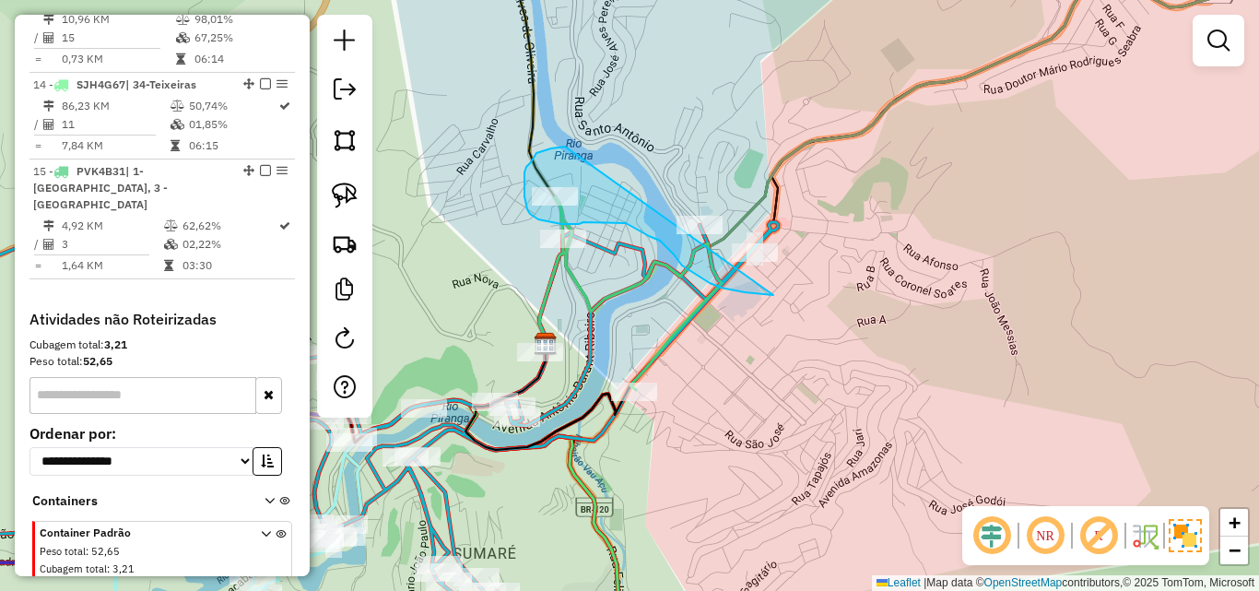
drag, startPoint x: 565, startPoint y: 147, endPoint x: 798, endPoint y: 226, distance: 246.3
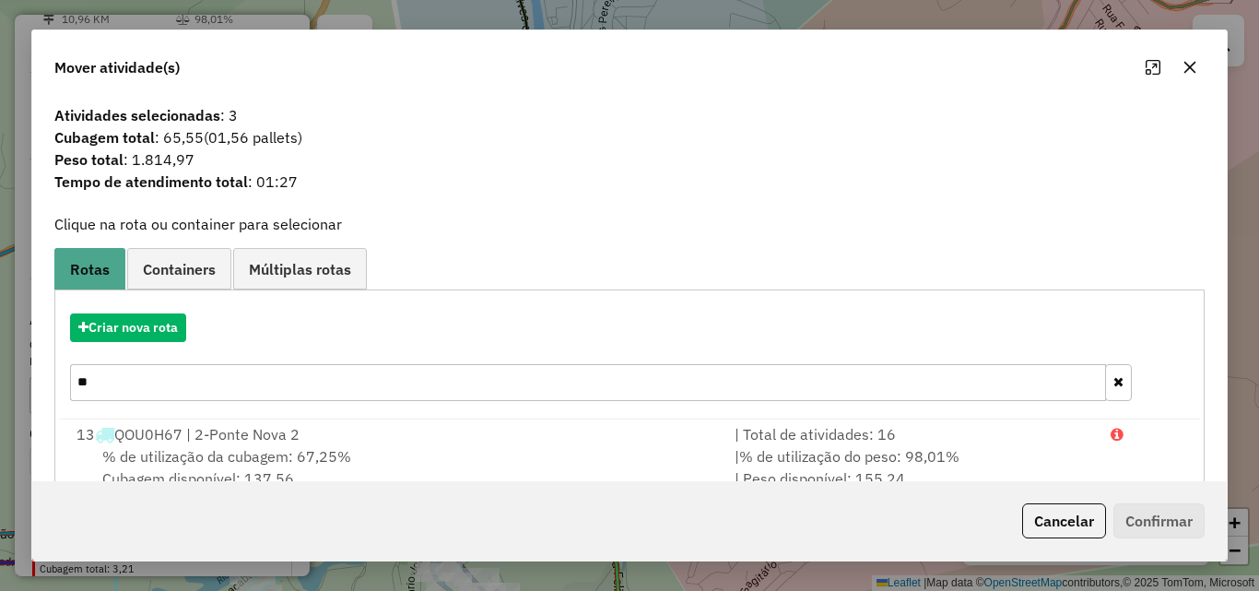
click at [1194, 70] on icon "button" at bounding box center [1189, 67] width 15 height 15
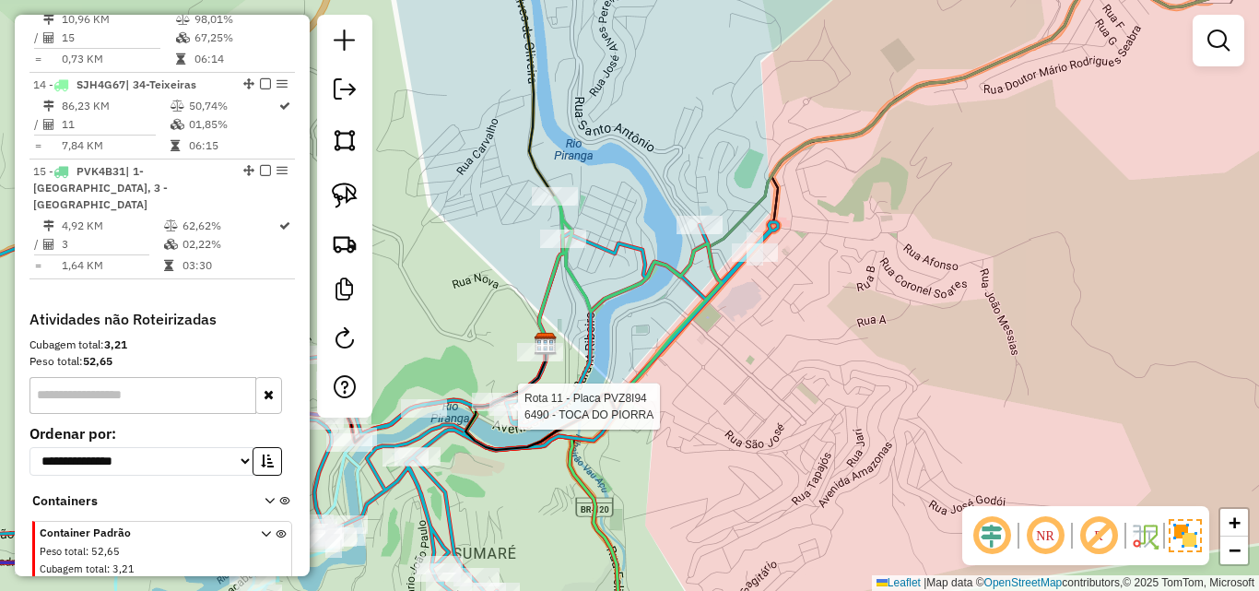
select select "*********"
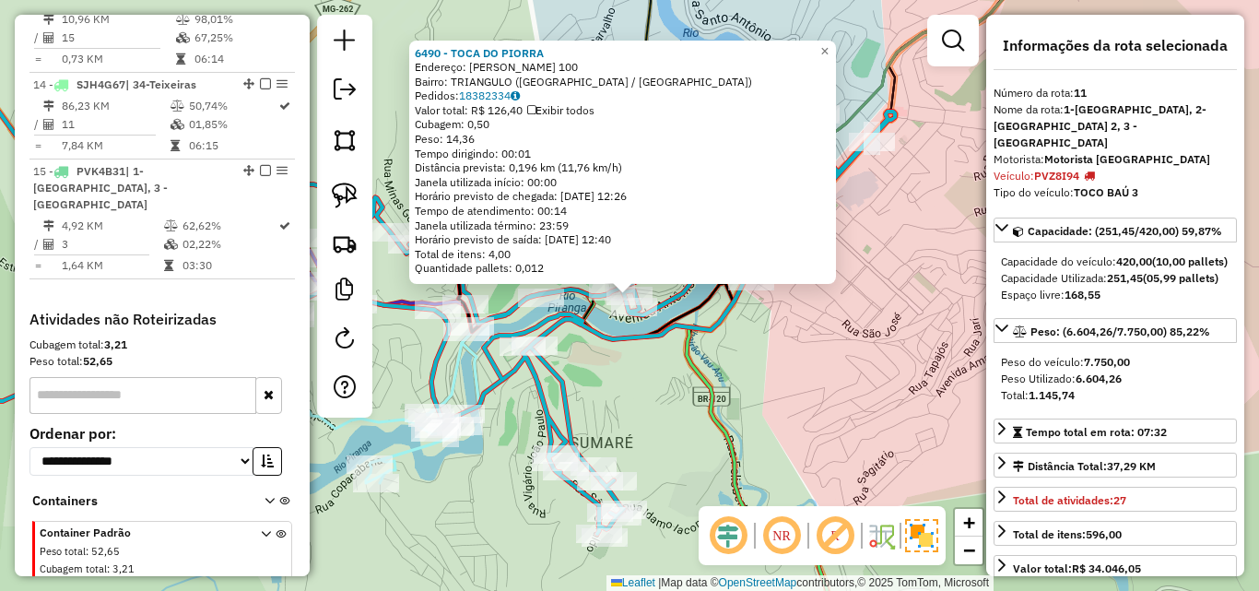
scroll to position [1617, 0]
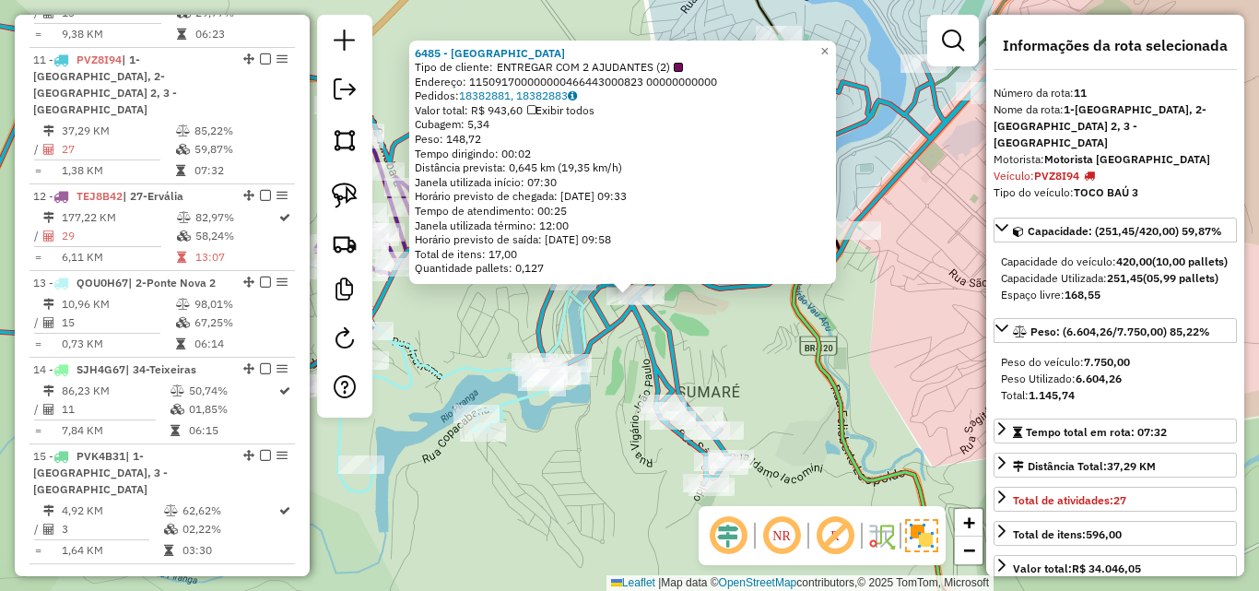
click at [735, 346] on div "6485 - CASA DO CHOOP Tipo de cliente: ENTREGAR COM 2 AJUDANTES (2) Endereço: 11…" at bounding box center [629, 295] width 1259 height 591
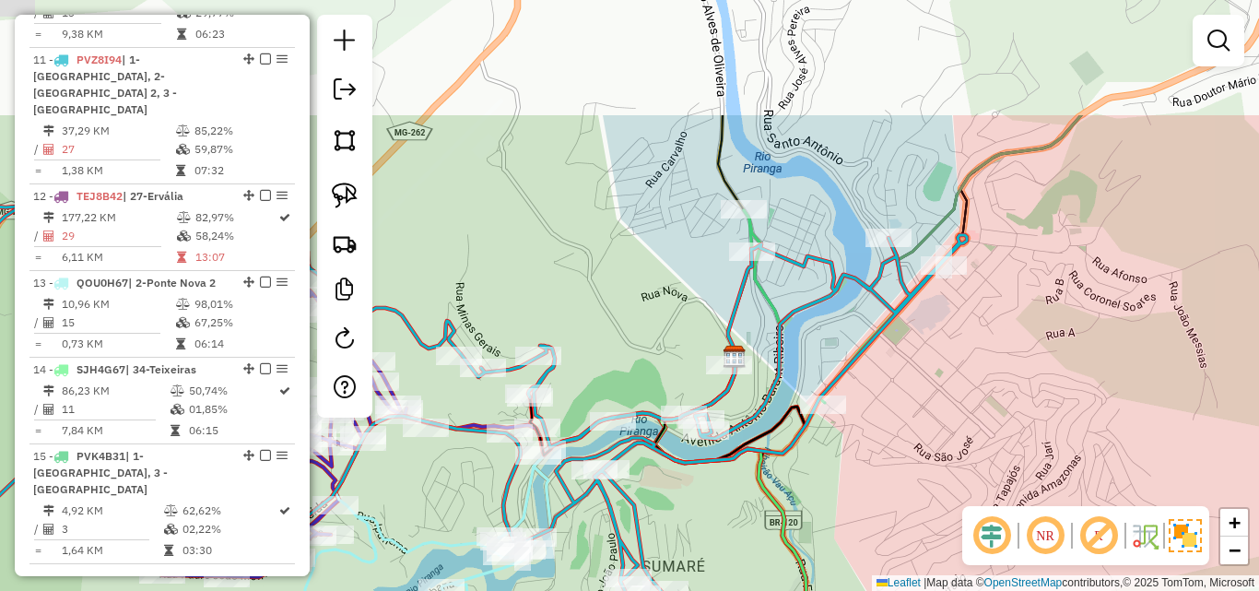
drag, startPoint x: 960, startPoint y: 322, endPoint x: 925, endPoint y: 498, distance: 179.5
click at [925, 498] on div "Janela de atendimento Grade de atendimento Capacidade Transportadoras Veículos …" at bounding box center [629, 295] width 1259 height 591
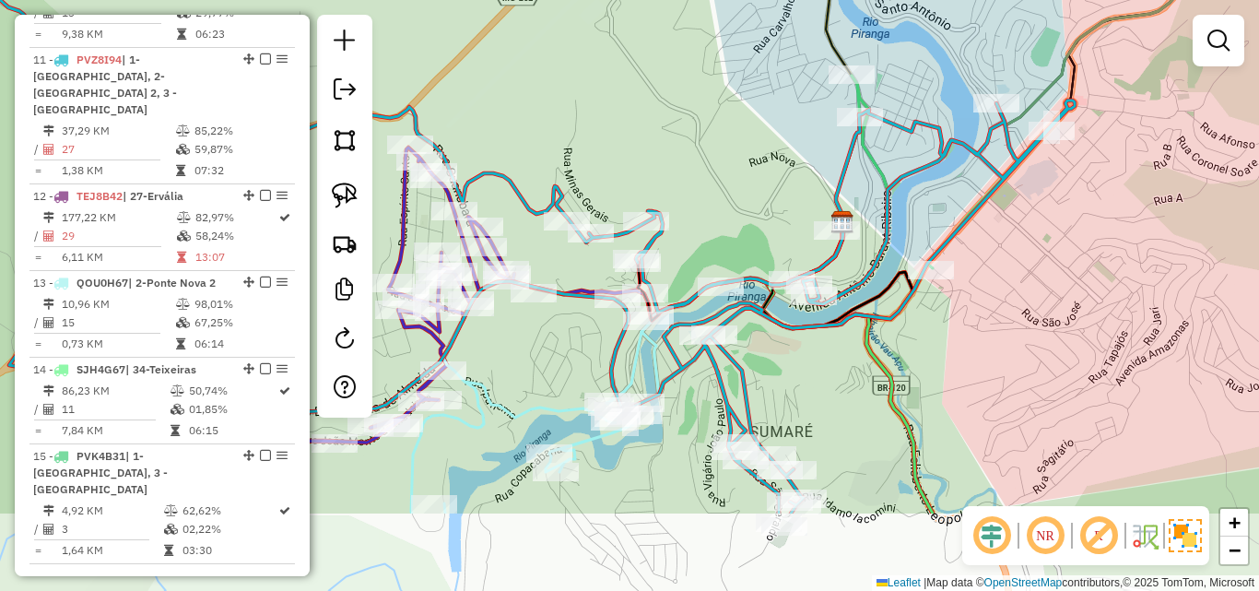
drag, startPoint x: 815, startPoint y: 475, endPoint x: 923, endPoint y: 338, distance: 173.9
click at [923, 338] on div "Janela de atendimento Grade de atendimento Capacidade Transportadoras Veículos …" at bounding box center [629, 295] width 1259 height 591
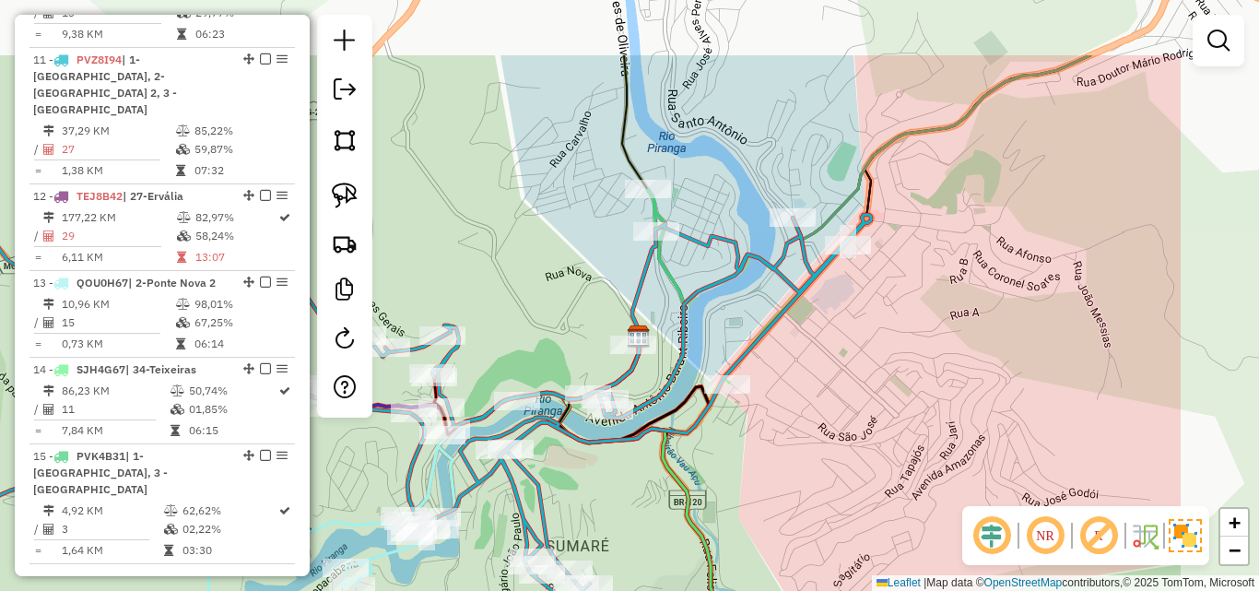
drag, startPoint x: 1057, startPoint y: 284, endPoint x: 853, endPoint y: 398, distance: 233.5
click at [853, 398] on div "Janela de atendimento Grade de atendimento Capacidade Transportadoras Veículos …" at bounding box center [629, 295] width 1259 height 591
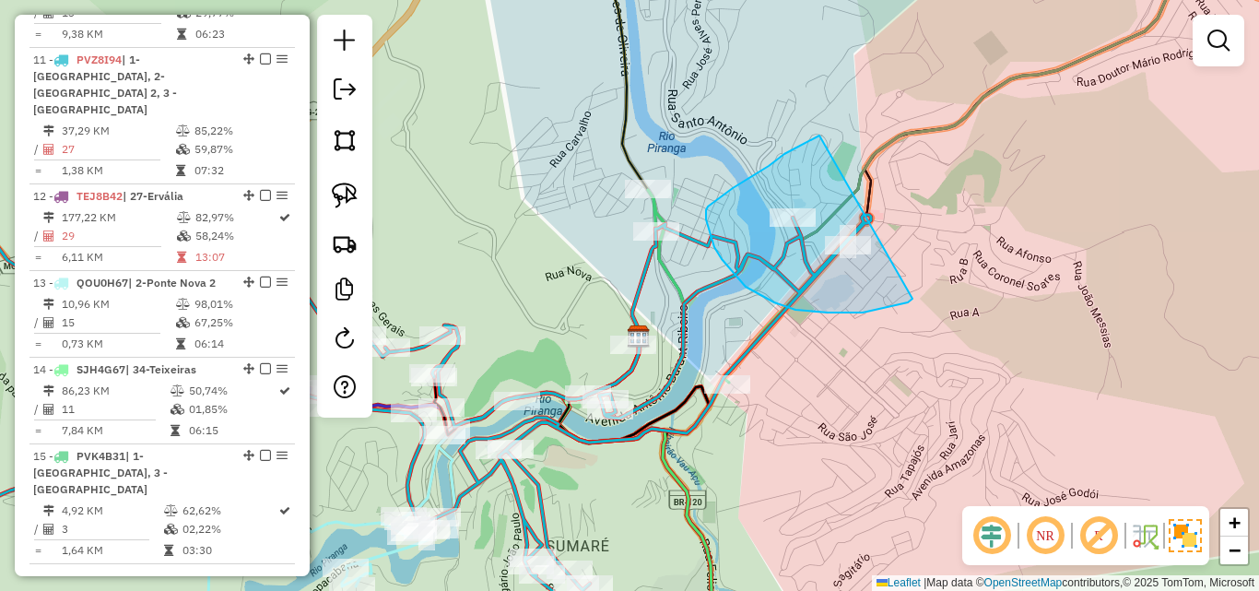
drag, startPoint x: 819, startPoint y: 135, endPoint x: 912, endPoint y: 299, distance: 187.8
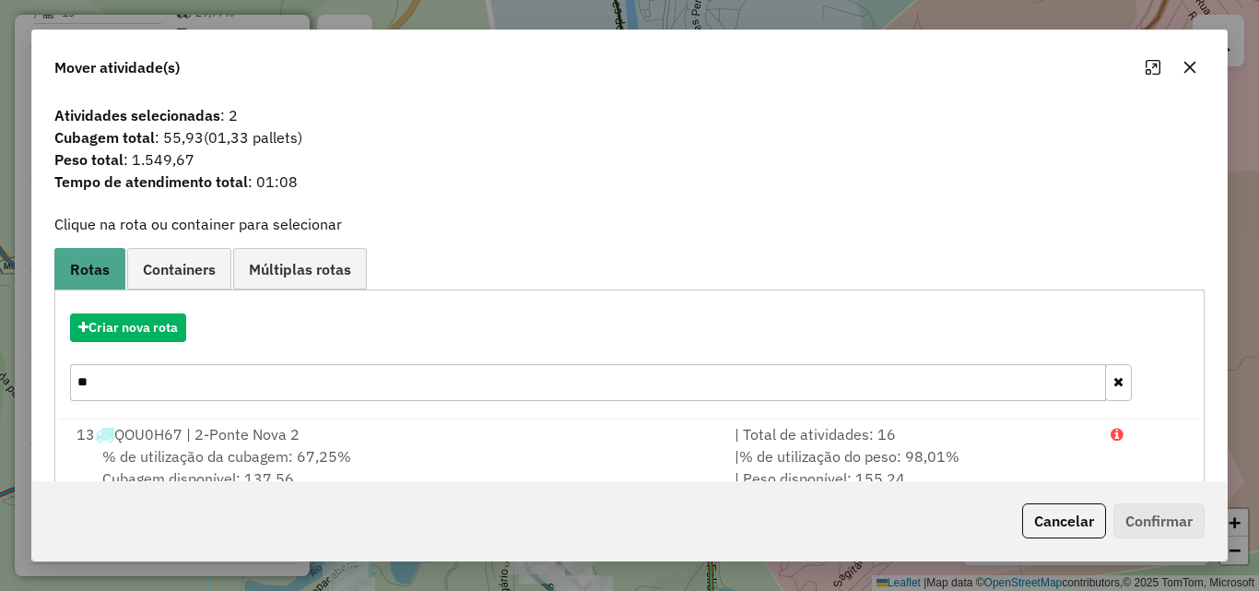
drag, startPoint x: 216, startPoint y: 387, endPoint x: -6, endPoint y: 383, distance: 222.1
click at [0, 383] on html "Aguarde... Pop-up bloqueado! Seu navegador bloqueou automáticamente a abertura …" at bounding box center [629, 295] width 1259 height 591
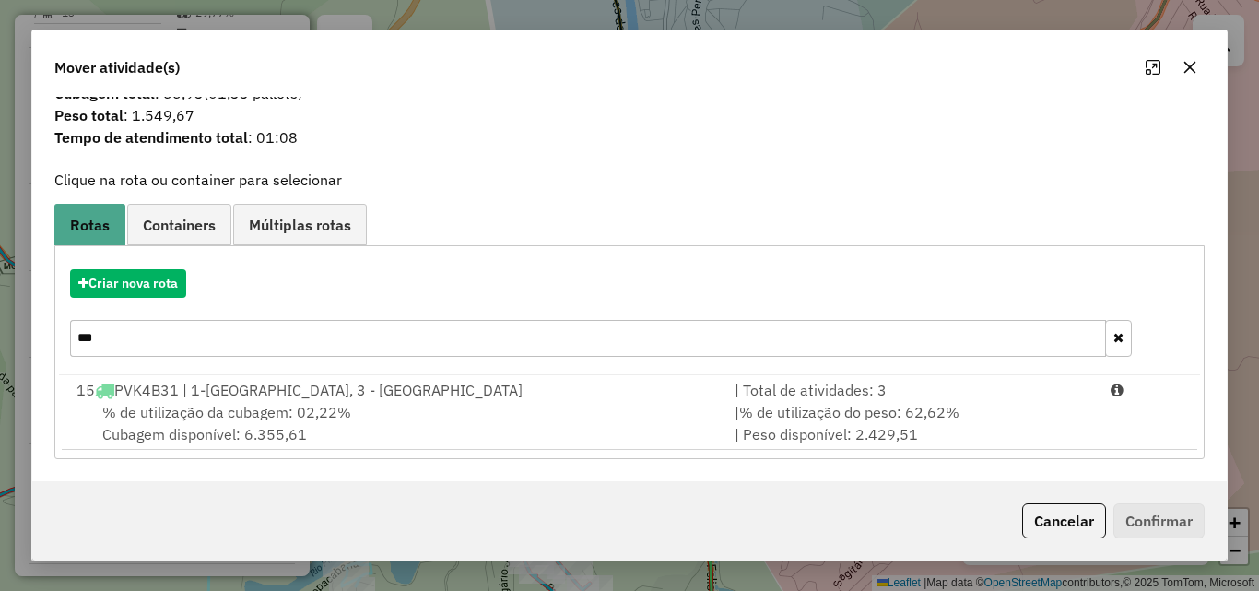
scroll to position [0, 0]
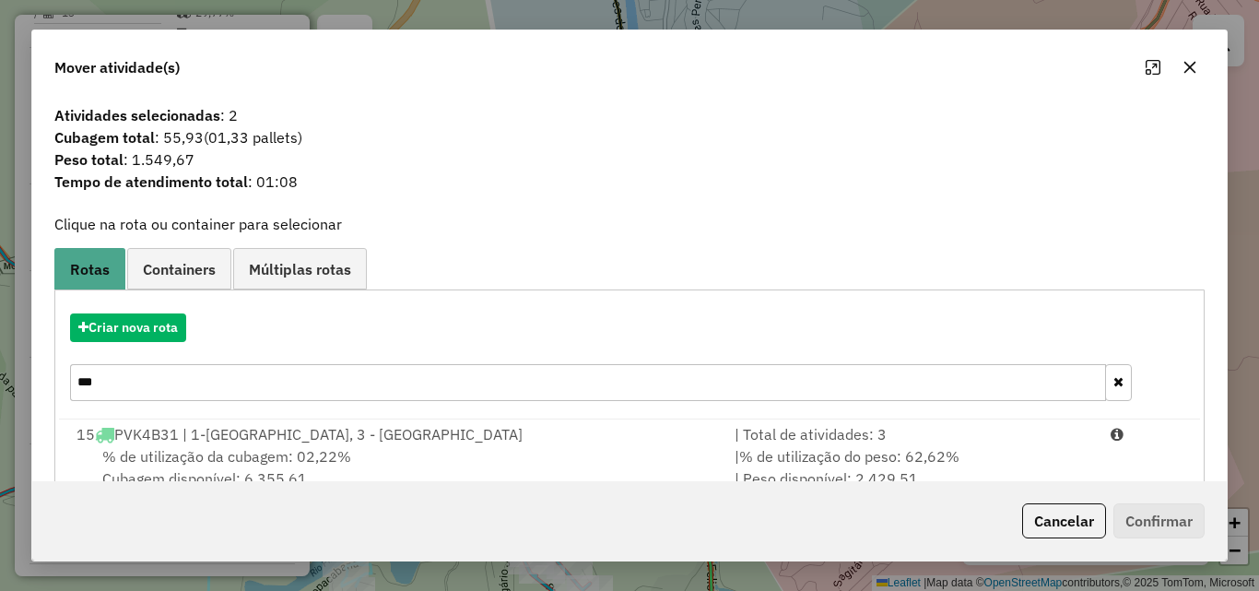
type input "***"
click at [1183, 72] on icon "button" at bounding box center [1189, 67] width 15 height 15
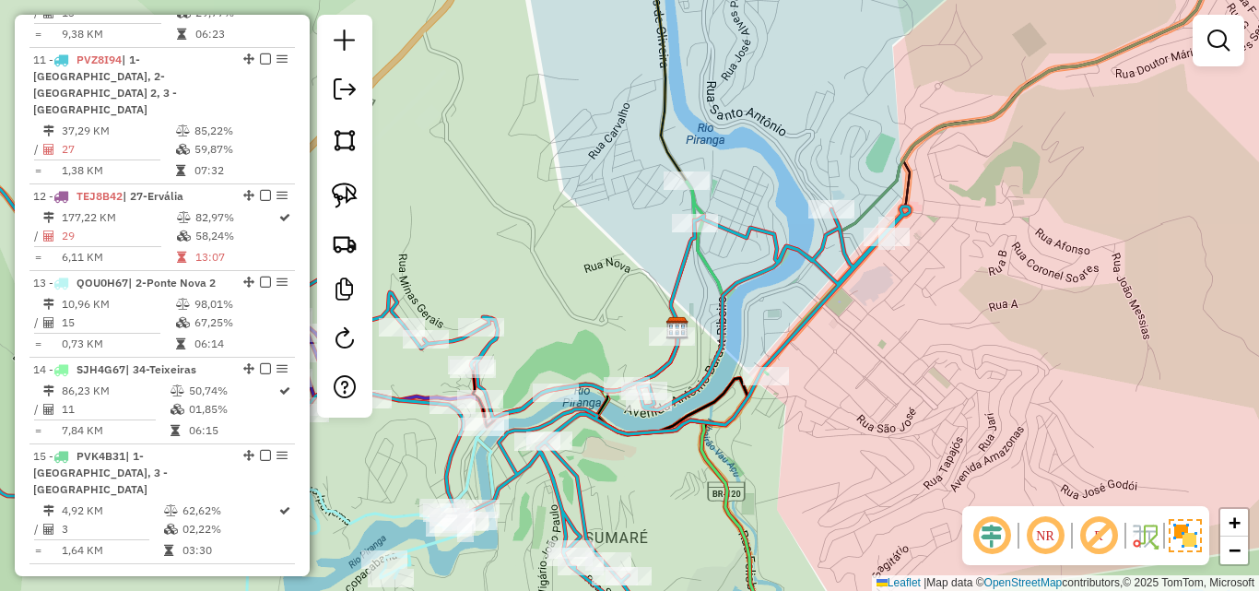
drag, startPoint x: 876, startPoint y: 374, endPoint x: 915, endPoint y: 366, distance: 39.6
click at [915, 366] on div "Janela de atendimento Grade de atendimento Capacidade Transportadoras Veículos …" at bounding box center [629, 295] width 1259 height 591
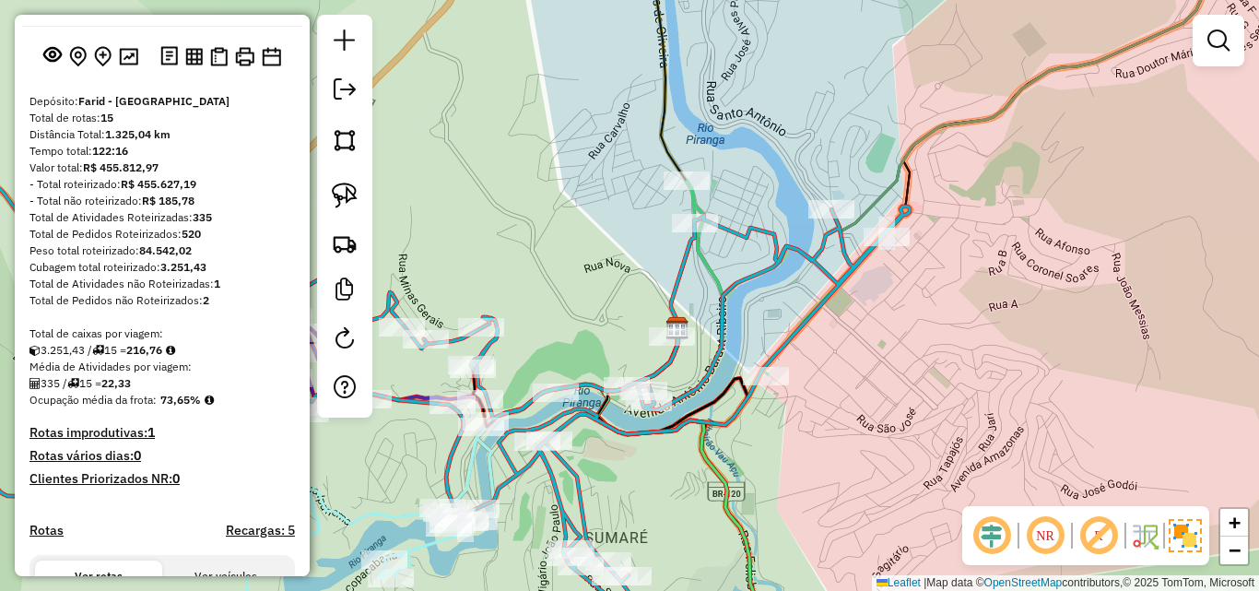
scroll to position [51, 0]
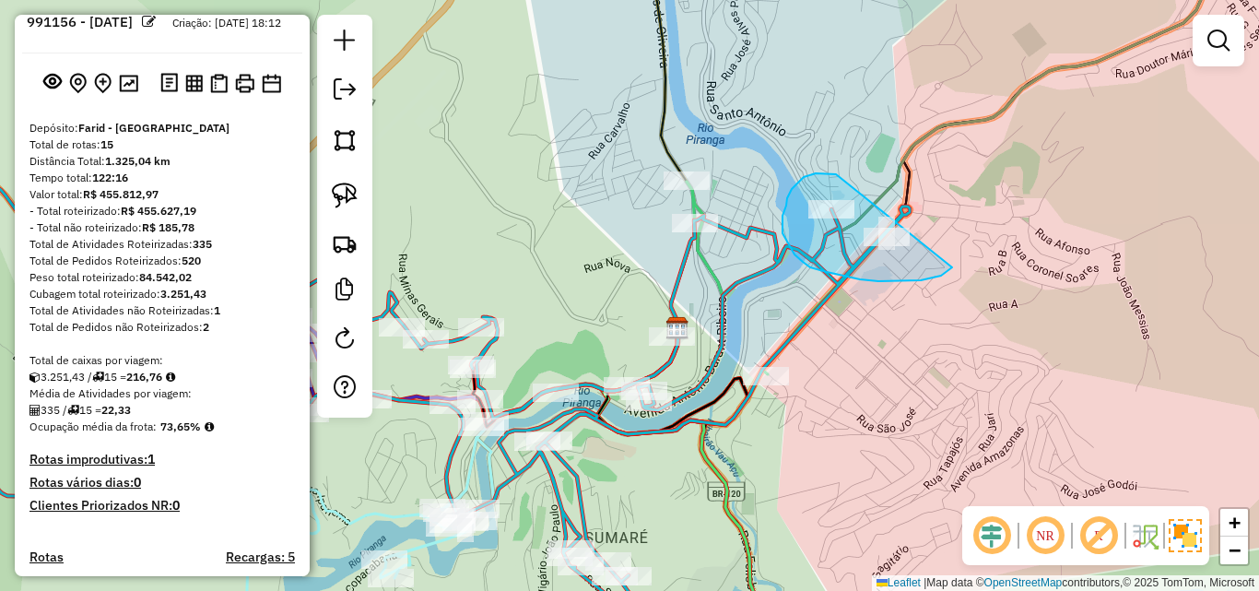
drag, startPoint x: 836, startPoint y: 174, endPoint x: 968, endPoint y: 215, distance: 137.9
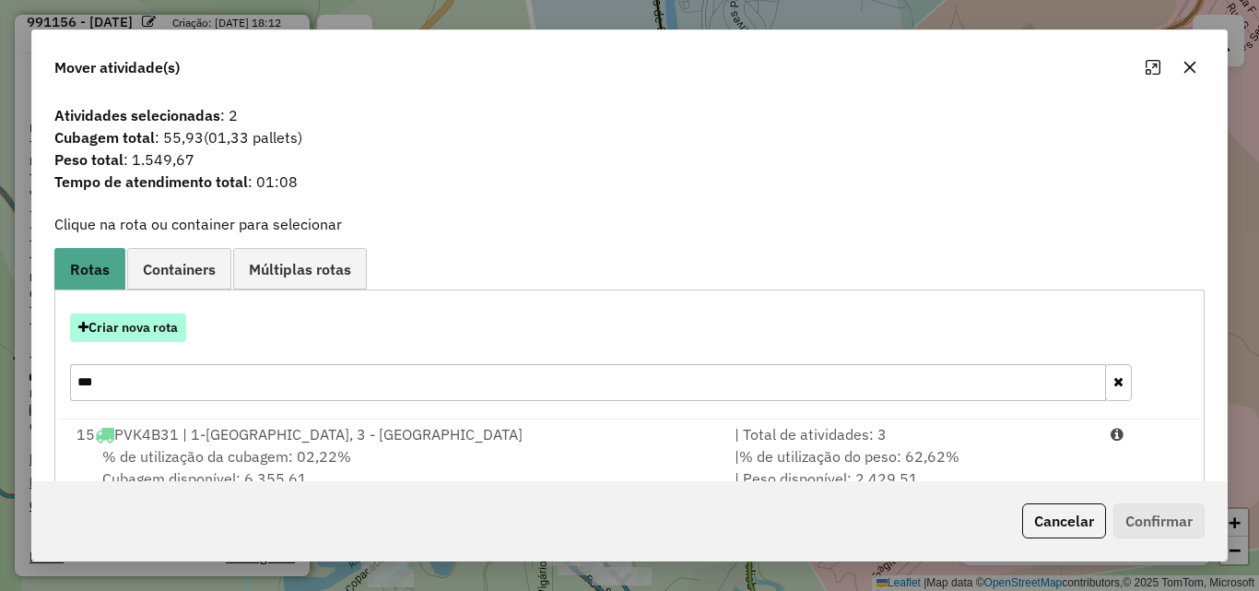
click at [170, 322] on button "Criar nova rota" at bounding box center [128, 327] width 116 height 29
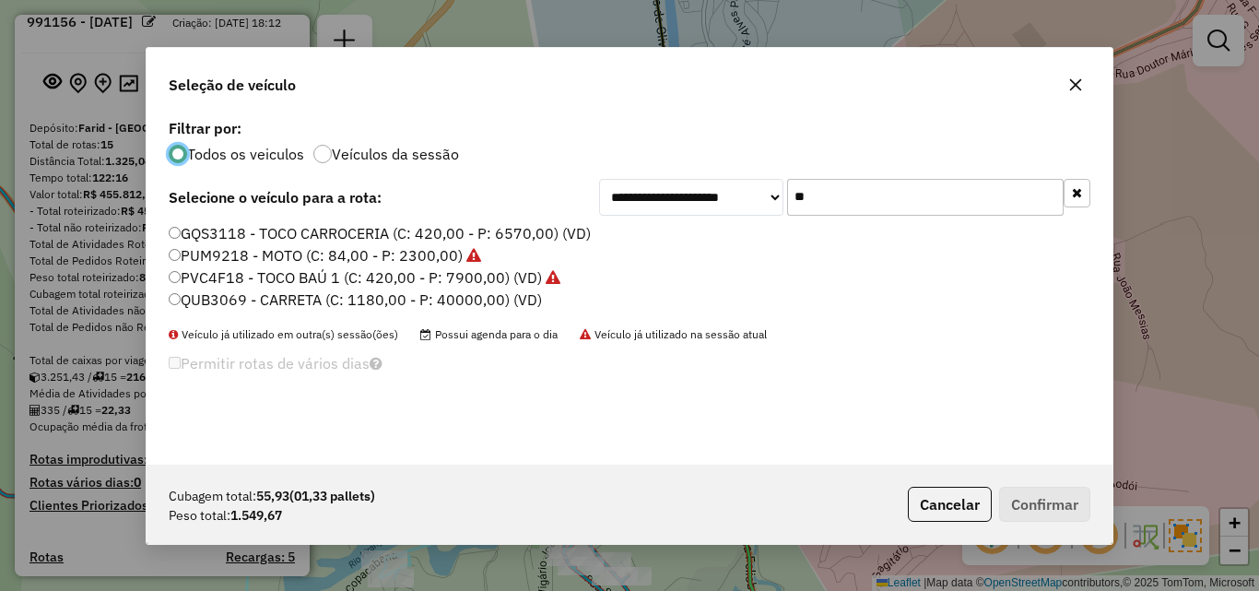
scroll to position [10, 6]
click at [705, 193] on div "**********" at bounding box center [844, 197] width 491 height 37
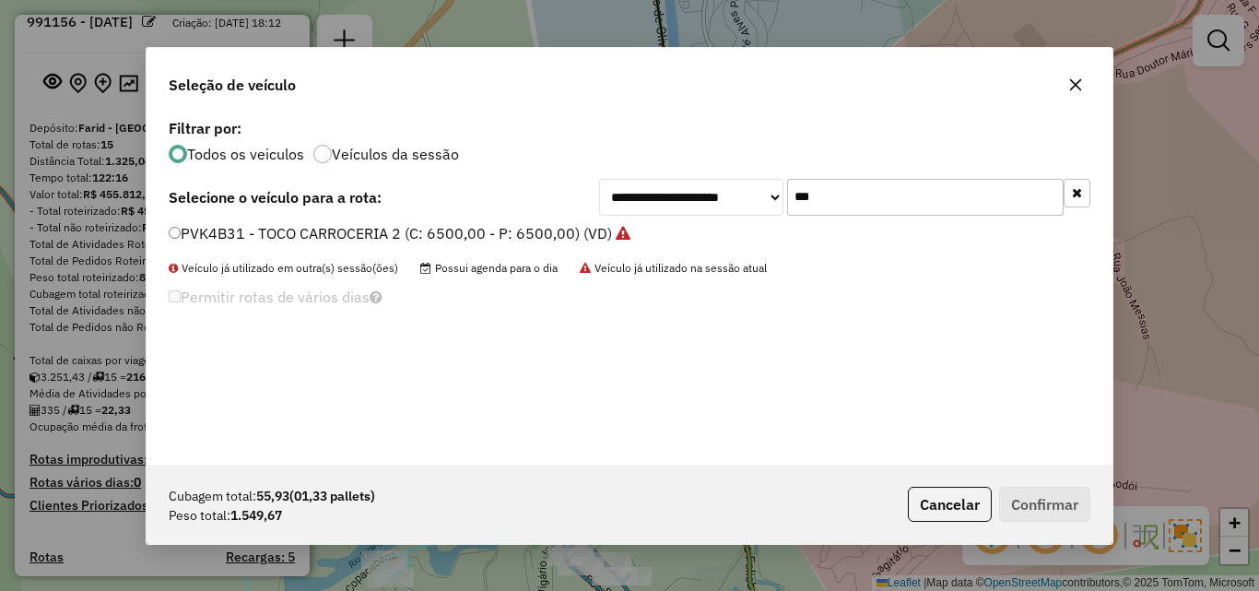
type input "***"
click at [528, 228] on label "PVK4B31 - TOCO CARROCERIA 2 (C: 6500,00 - P: 6500,00) (VD)" at bounding box center [400, 233] width 462 height 22
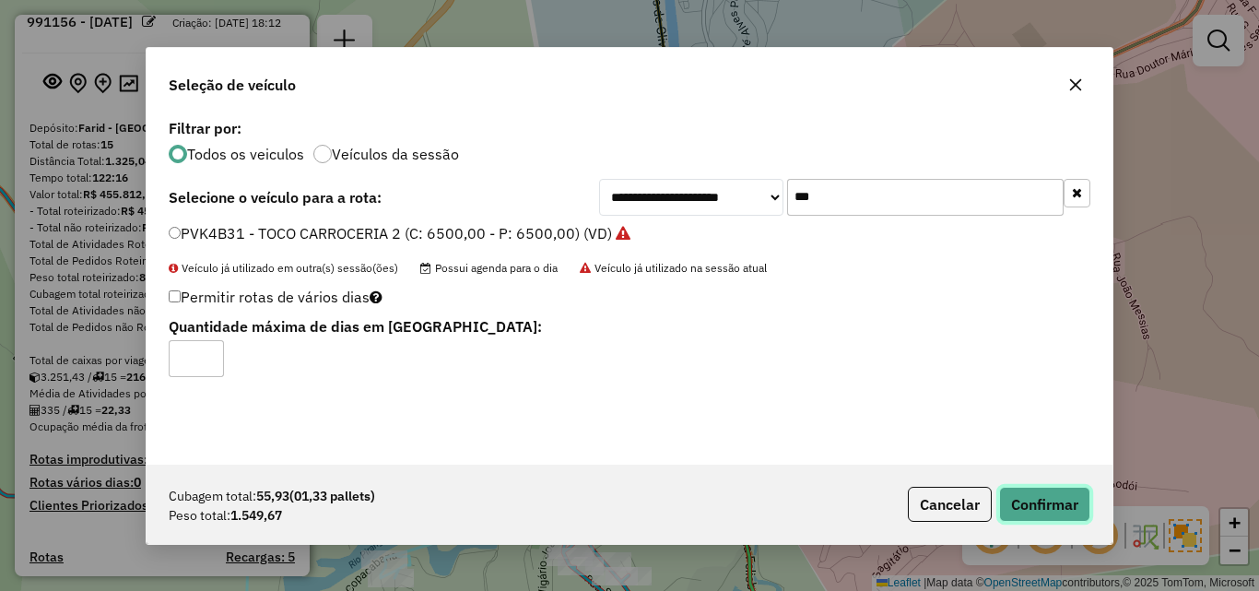
click at [1047, 508] on button "Confirmar" at bounding box center [1044, 504] width 91 height 35
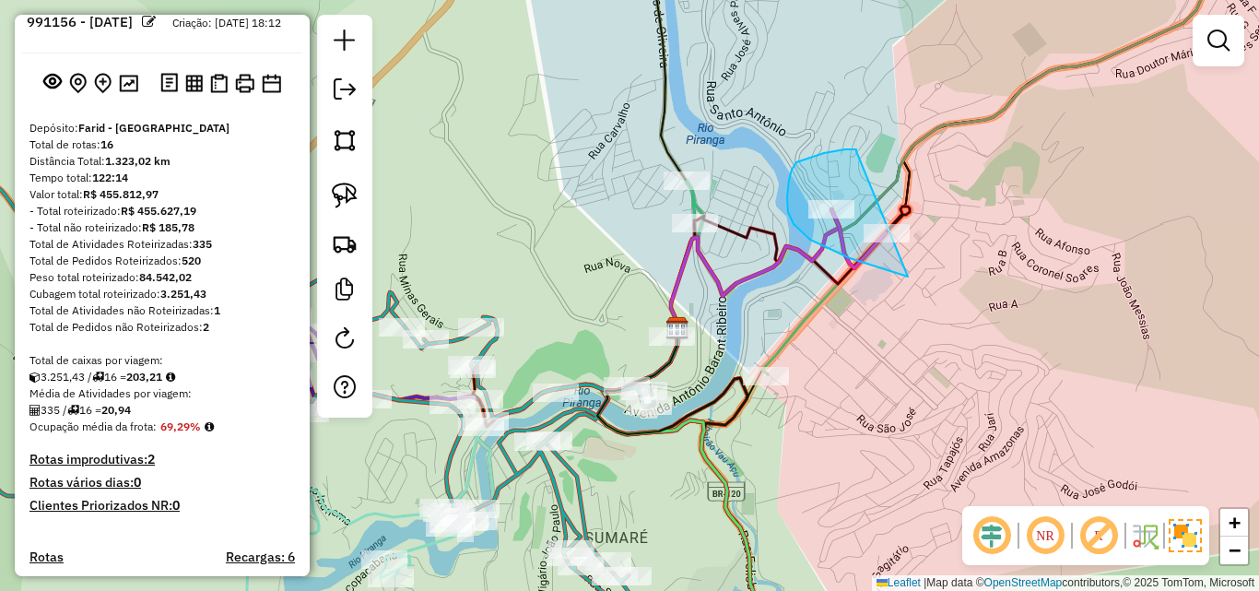
drag, startPoint x: 856, startPoint y: 151, endPoint x: 1029, endPoint y: 212, distance: 182.8
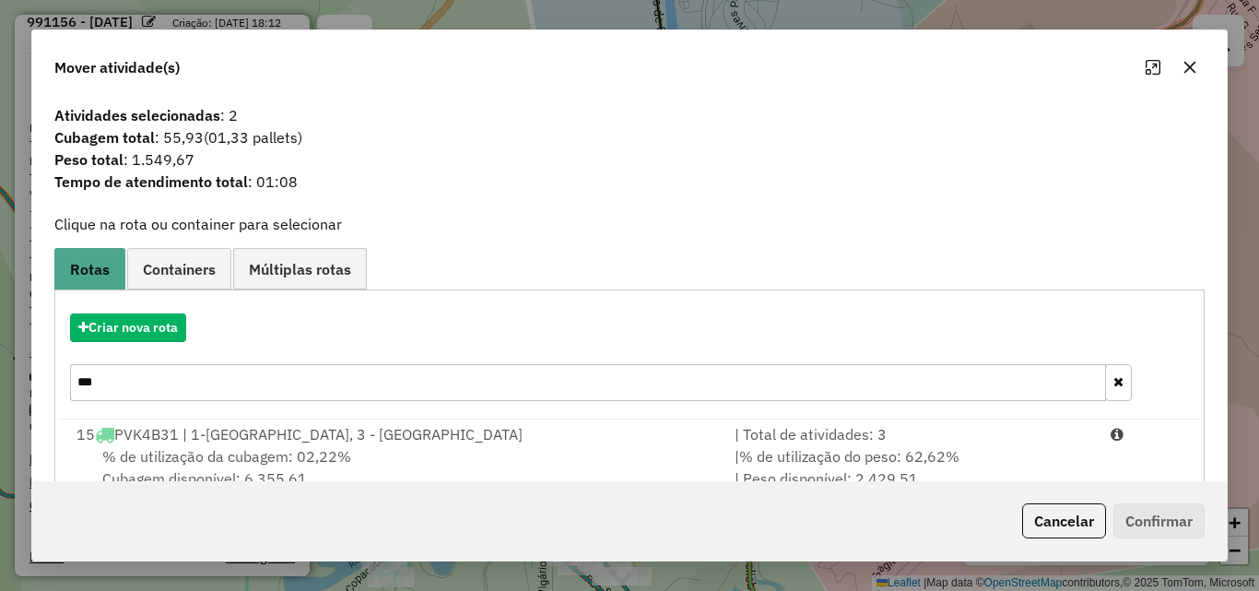
drag, startPoint x: 140, startPoint y: 380, endPoint x: 42, endPoint y: 381, distance: 97.7
click at [49, 381] on div "Atividades selecionadas : 2 Cubagem total : 55,93 (01,33 pallets) Peso total : …" at bounding box center [629, 289] width 1194 height 384
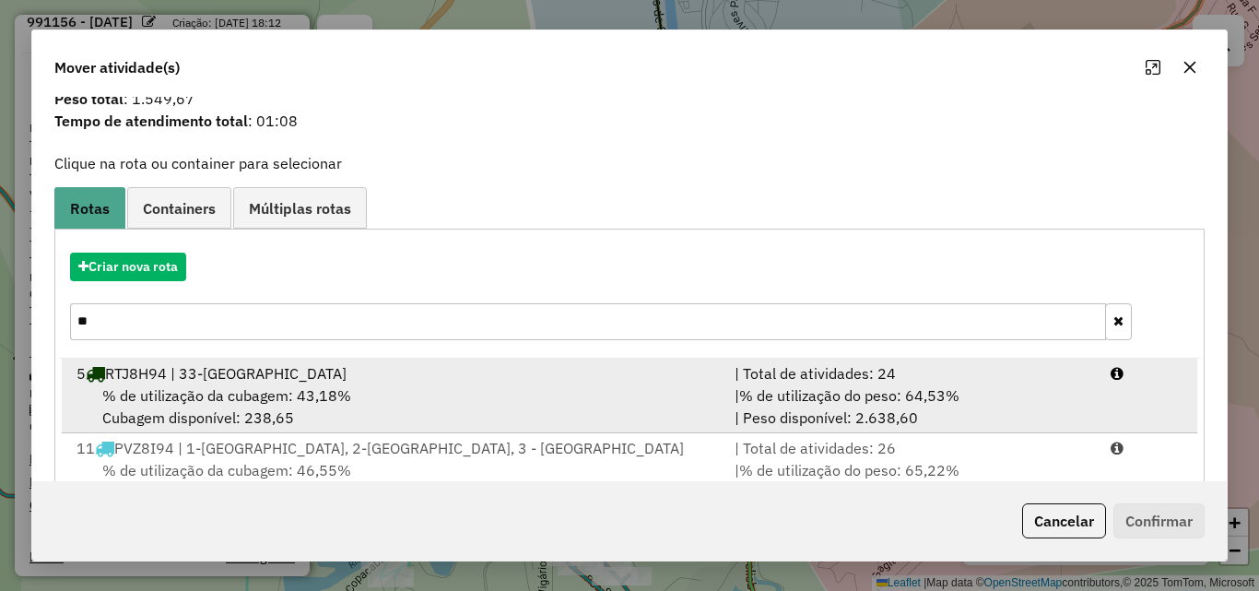
scroll to position [119, 0]
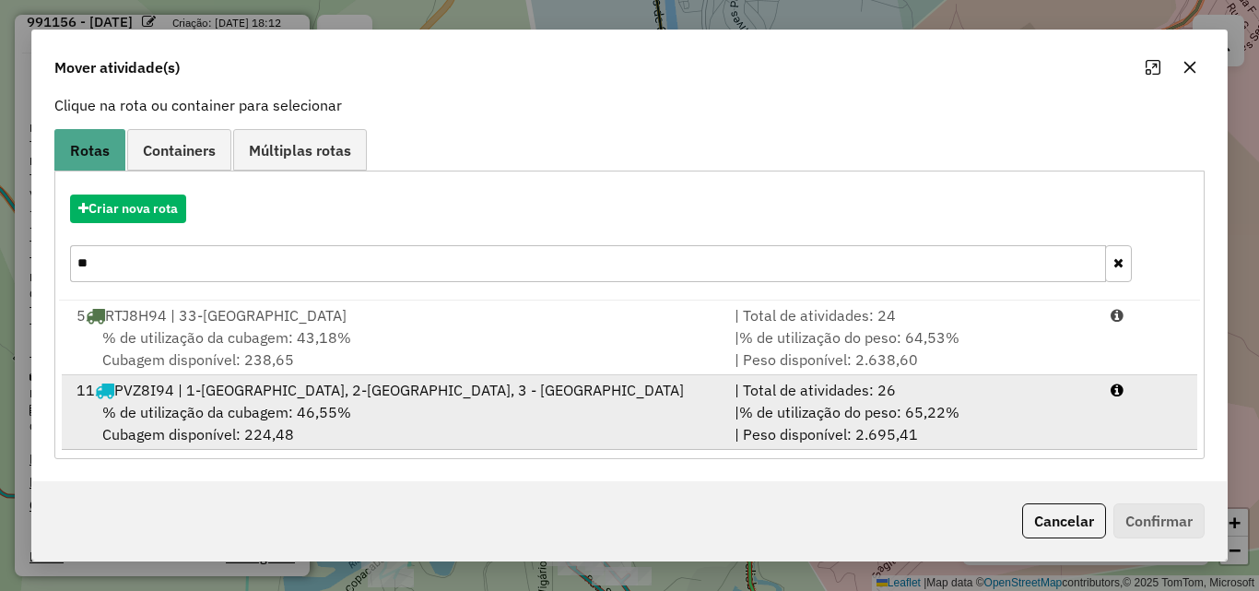
type input "**"
click at [344, 401] on div "% de utilização da cubagem: 46,55% Cubagem disponível: 224,48" at bounding box center [394, 423] width 658 height 44
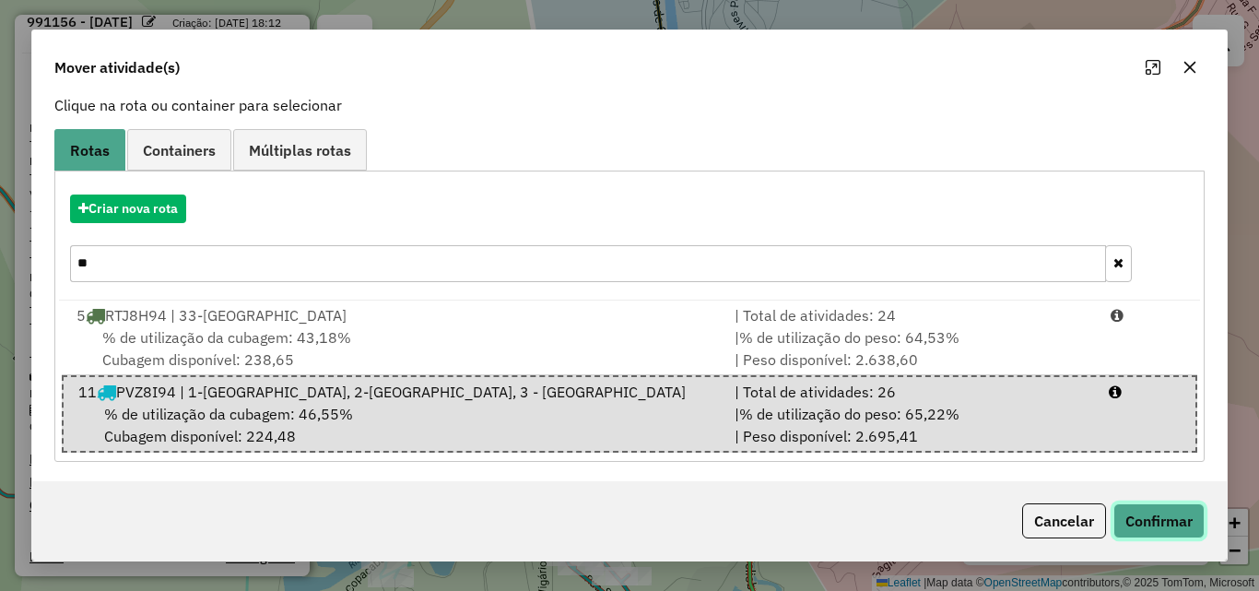
click at [1163, 511] on button "Confirmar" at bounding box center [1158, 520] width 91 height 35
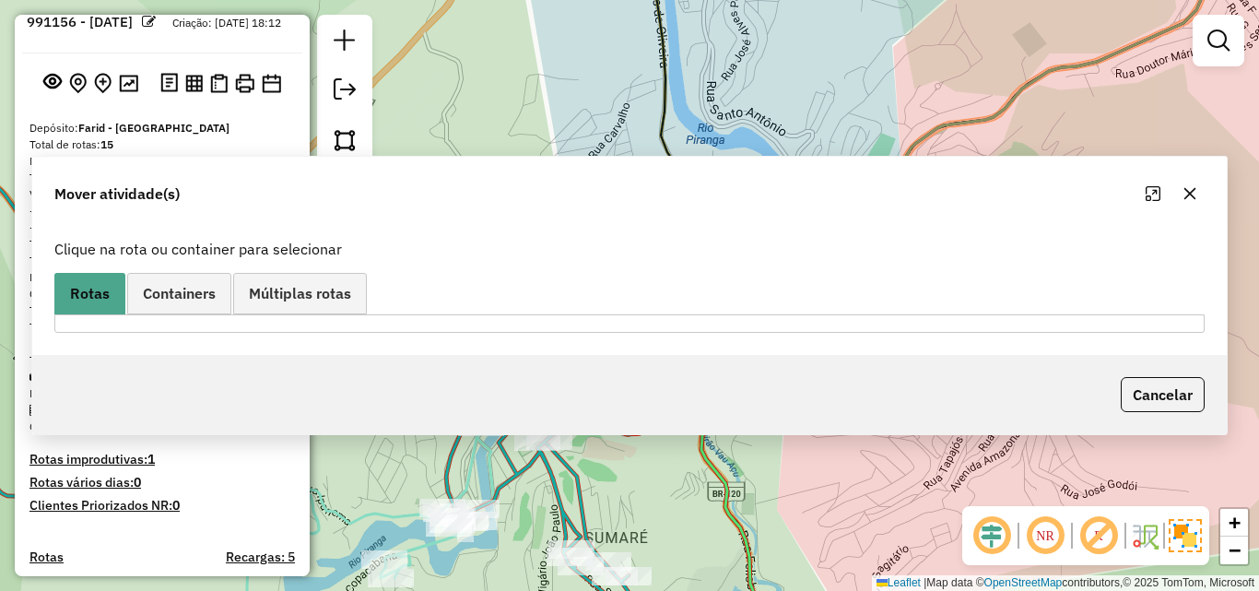
scroll to position [0, 0]
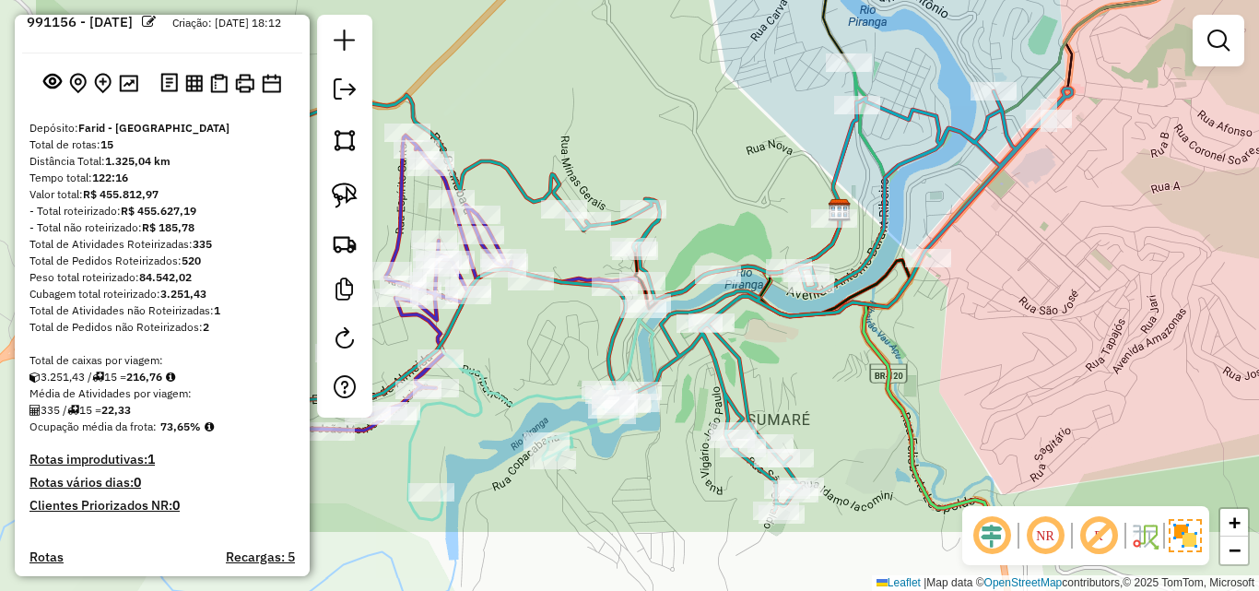
drag, startPoint x: 653, startPoint y: 481, endPoint x: 816, endPoint y: 363, distance: 200.6
click at [816, 363] on div "Janela de atendimento Grade de atendimento Capacidade Transportadoras Veículos …" at bounding box center [629, 295] width 1259 height 591
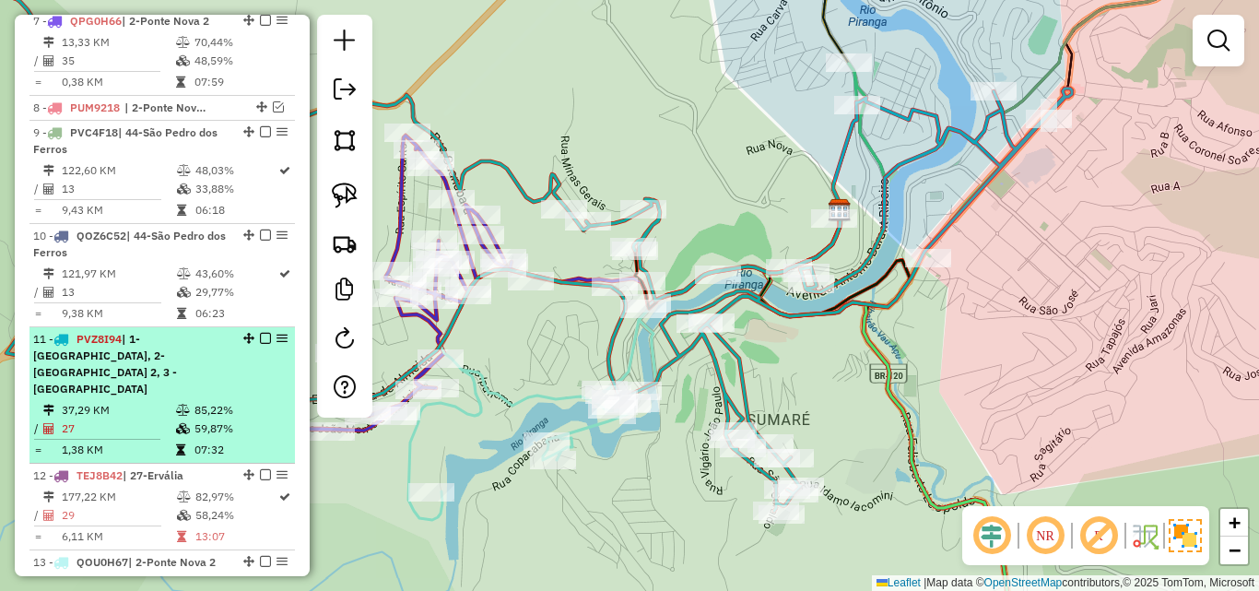
scroll to position [1249, 0]
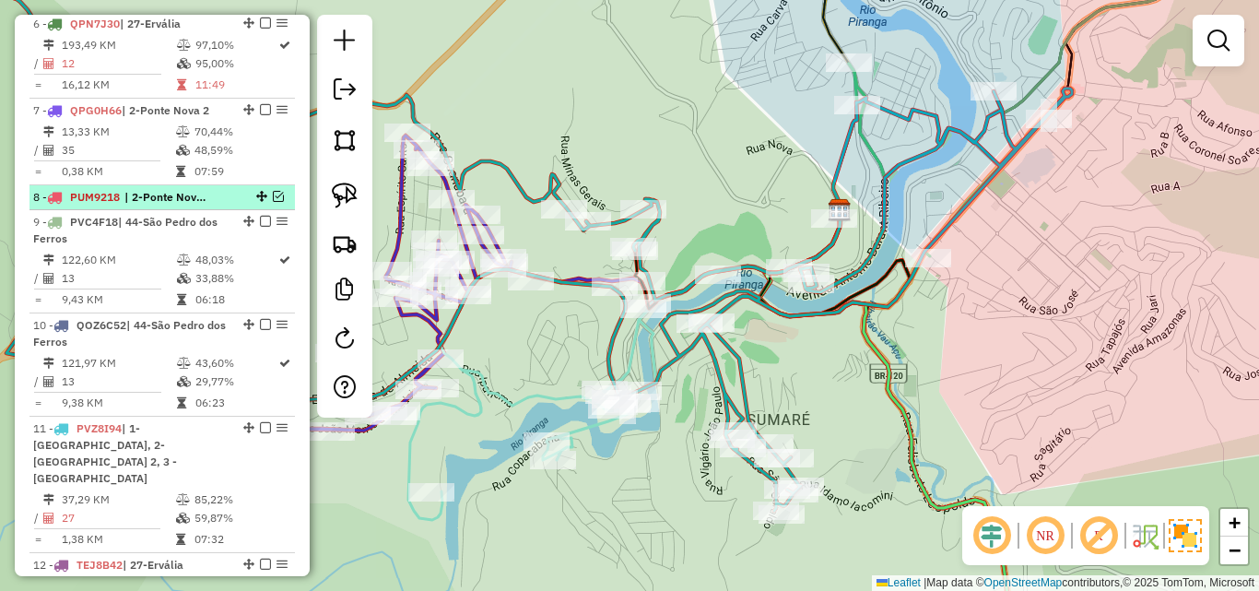
click at [279, 191] on div at bounding box center [259, 196] width 55 height 11
select select "*********"
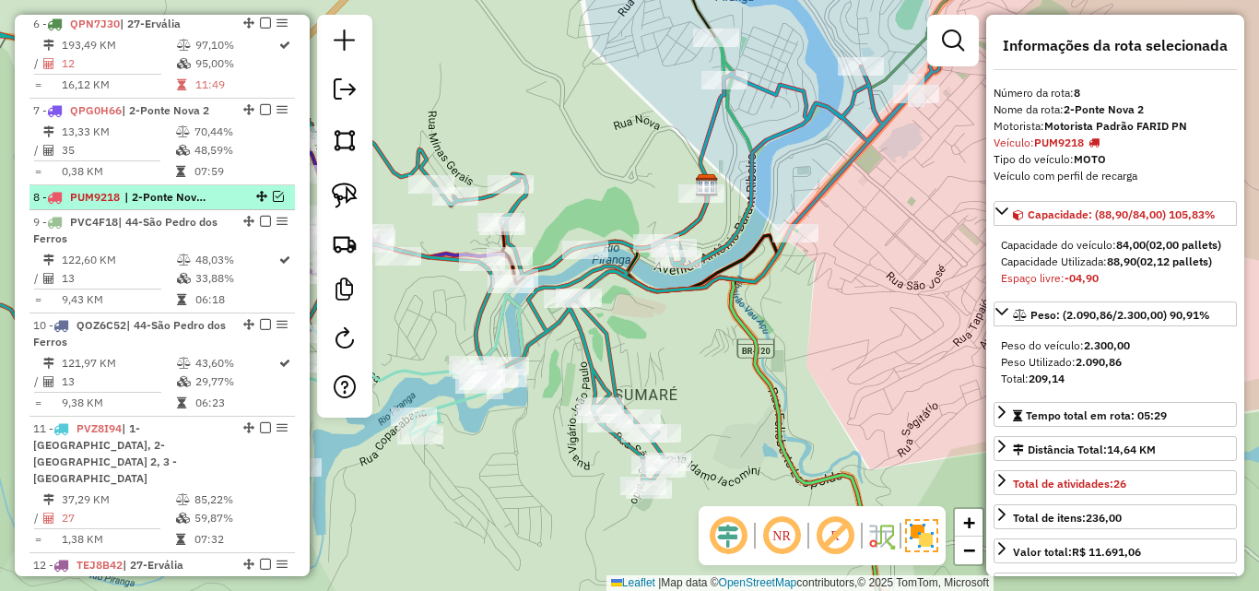
click at [273, 191] on em at bounding box center [278, 196] width 11 height 11
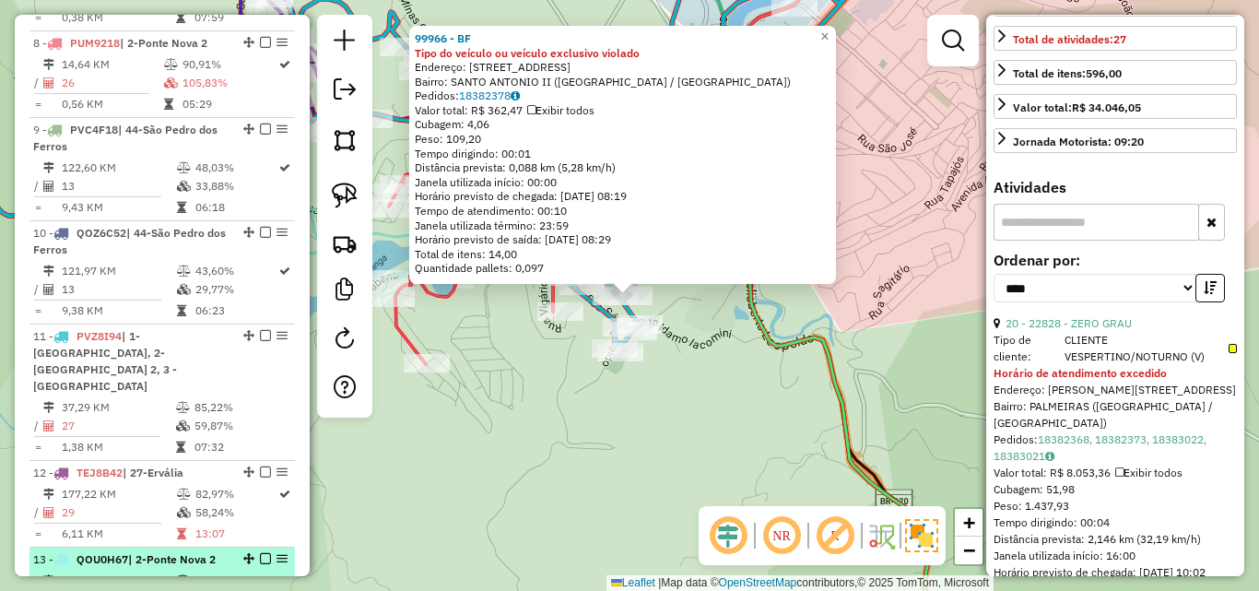
scroll to position [1218, 0]
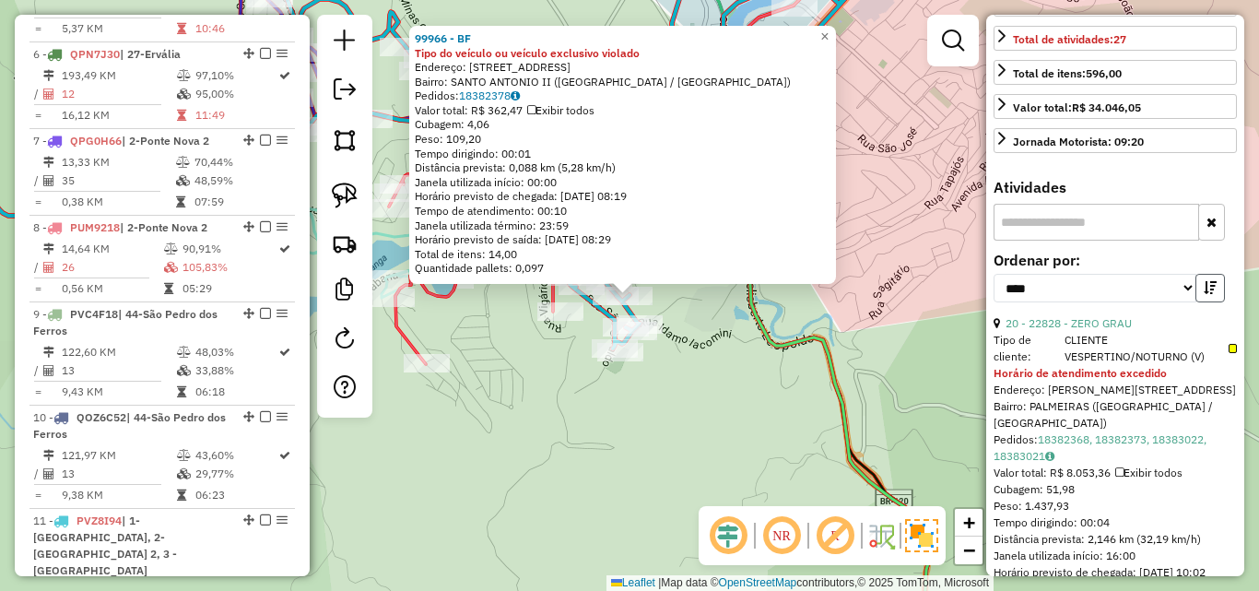
click at [1210, 294] on icon "button" at bounding box center [1210, 287] width 13 height 13
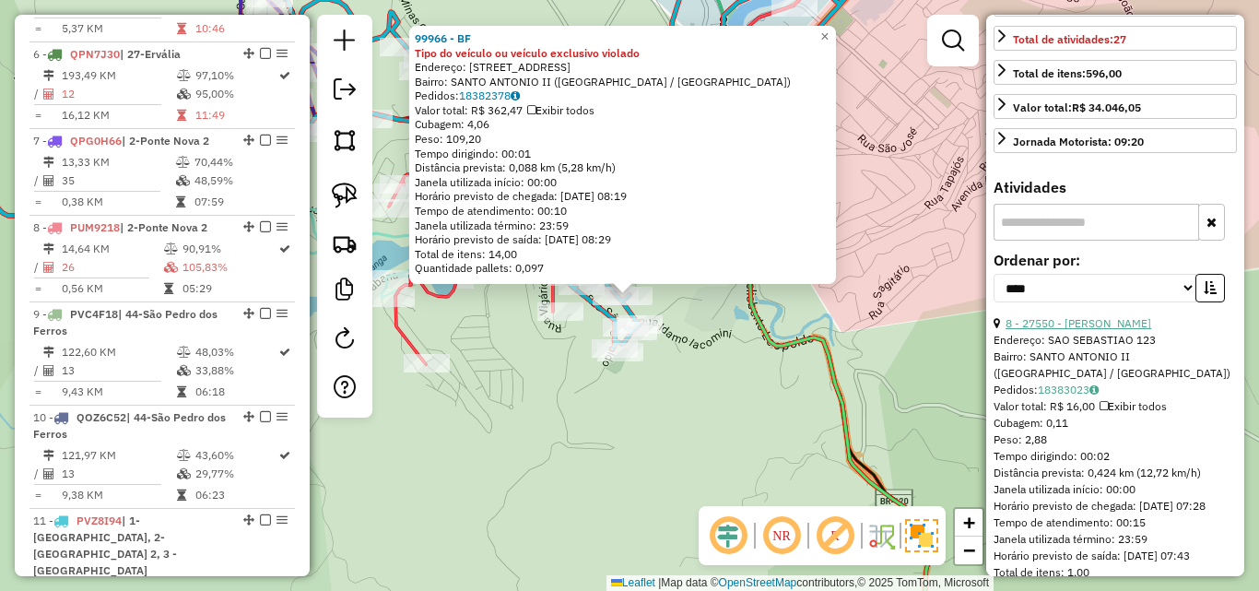
click at [1119, 330] on link "8 - 27550 - [PERSON_NAME]" at bounding box center [1078, 323] width 146 height 14
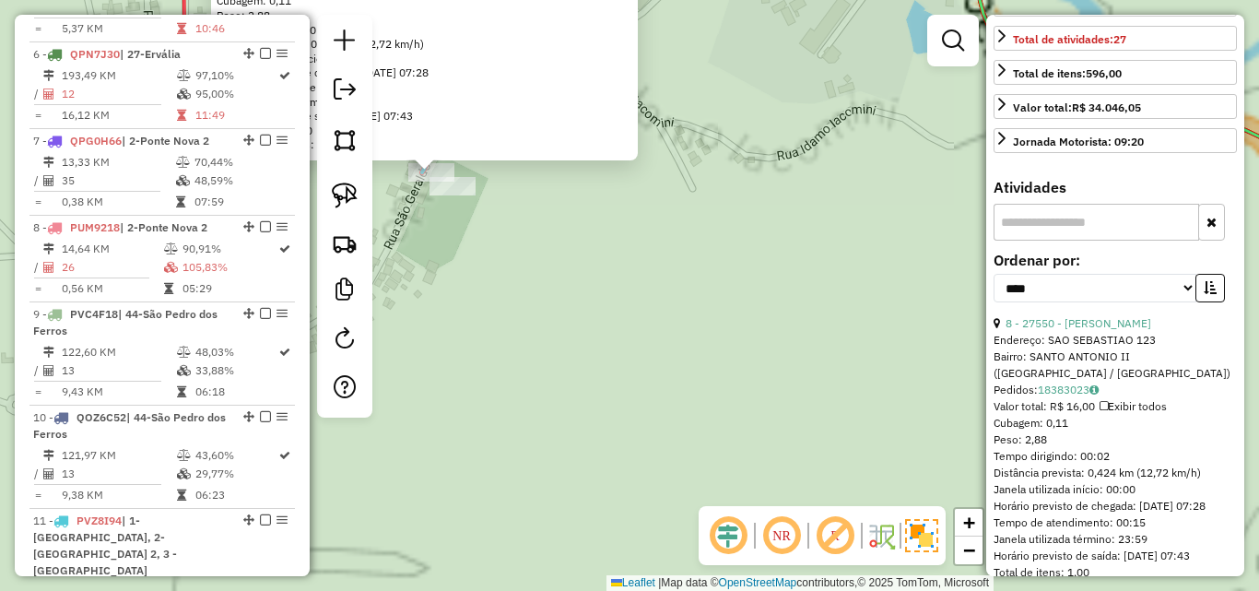
click at [556, 317] on div "27550 - [PERSON_NAME] Endereço: [GEOGRAPHIC_DATA] 123 Bairro: [GEOGRAPHIC_DATA]…" at bounding box center [629, 295] width 1259 height 591
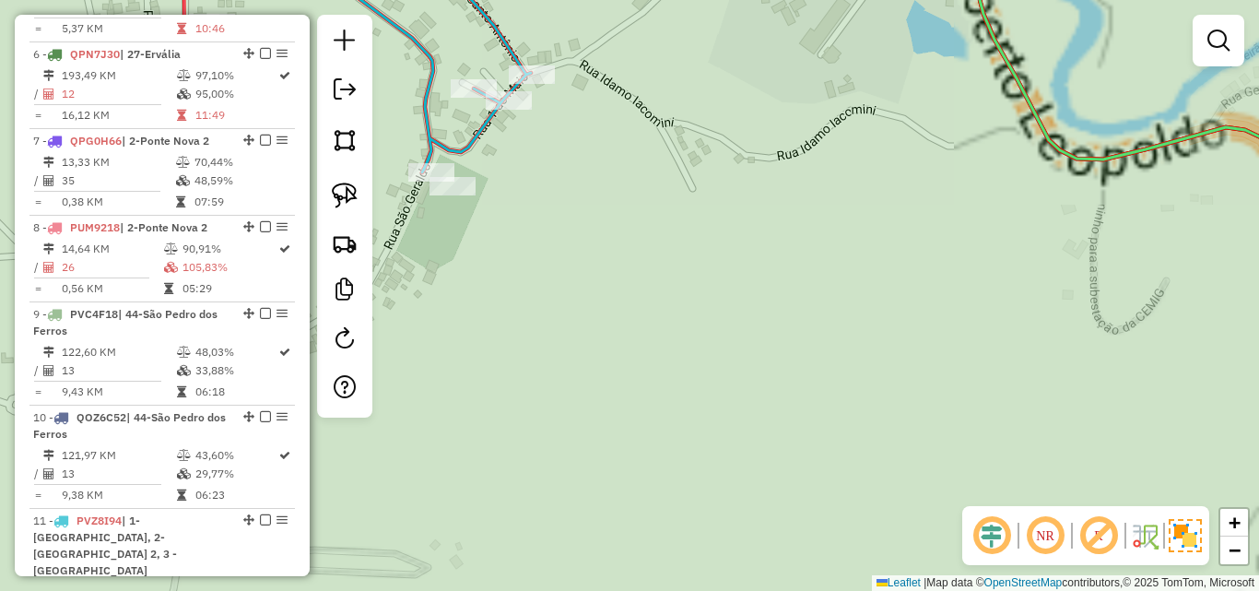
drag, startPoint x: 546, startPoint y: 309, endPoint x: 881, endPoint y: 457, distance: 366.8
click at [881, 457] on div "Janela de atendimento Grade de atendimento Capacidade Transportadoras Veículos …" at bounding box center [629, 295] width 1259 height 591
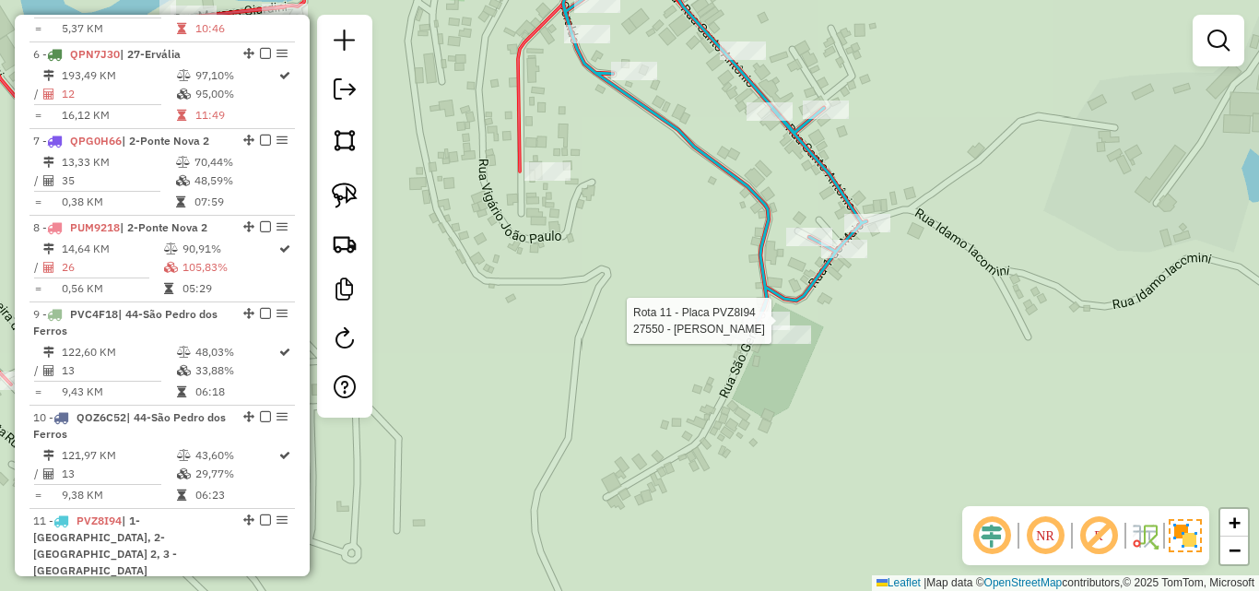
select select "*********"
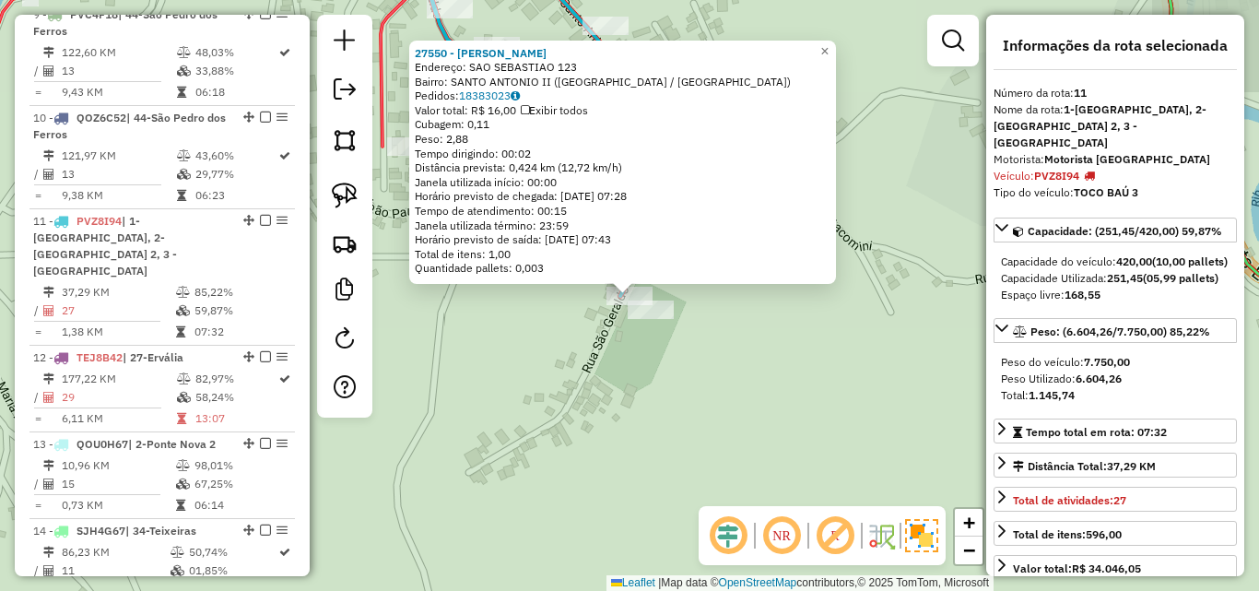
scroll to position [1679, 0]
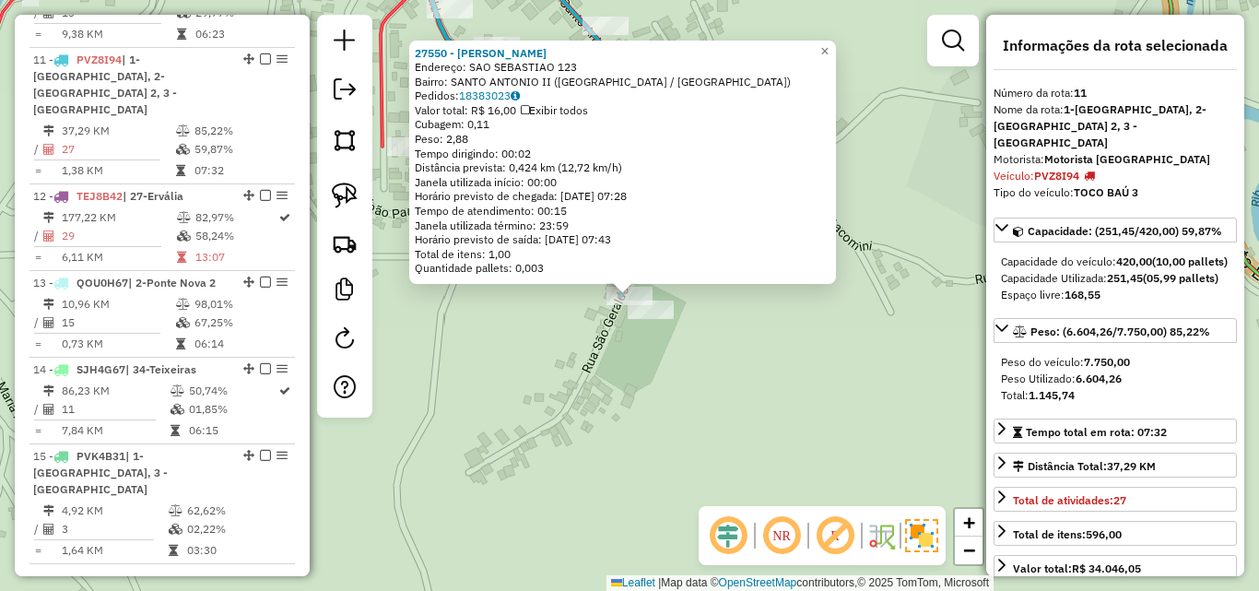
click at [642, 362] on div "27550 - [PERSON_NAME] Endereço: [GEOGRAPHIC_DATA] 123 Bairro: [GEOGRAPHIC_DATA]…" at bounding box center [629, 295] width 1259 height 591
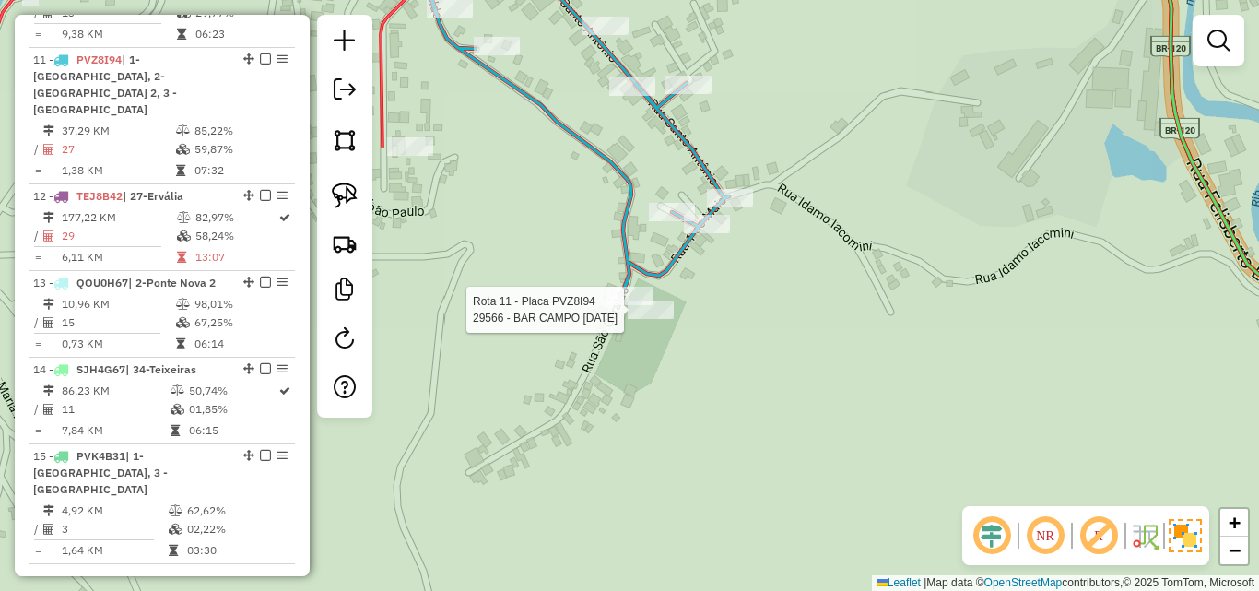
select select "*********"
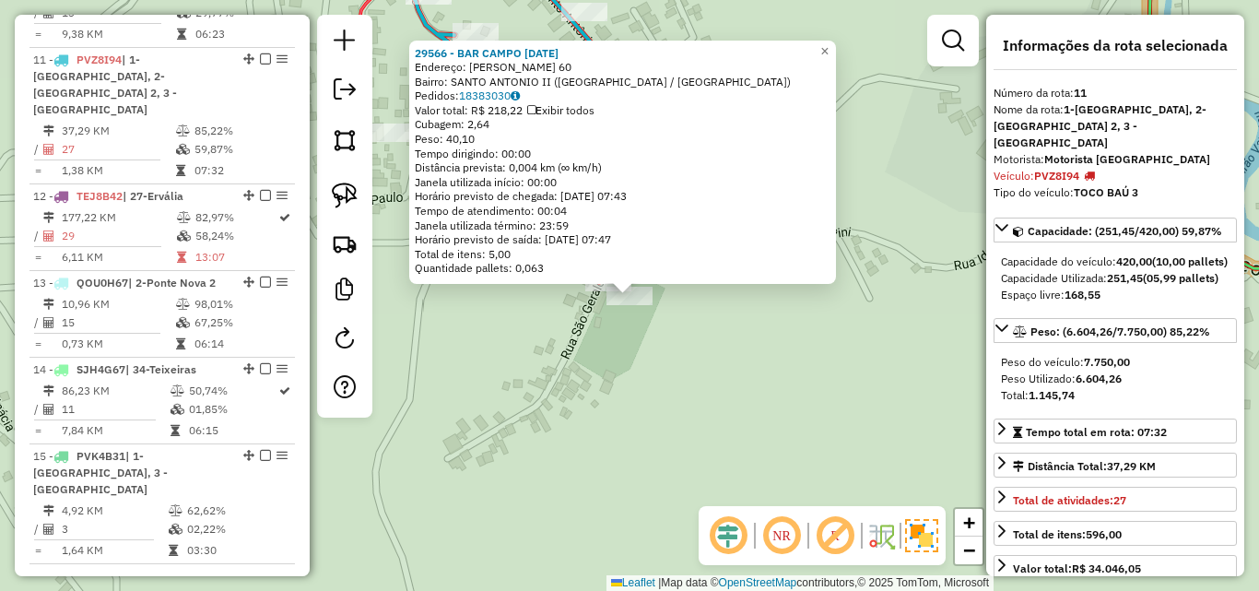
click at [567, 349] on div "29566 - BAR CAMPO [DATE] Endereço: [PERSON_NAME] 60 Bairro: [GEOGRAPHIC_DATA] (…" at bounding box center [629, 295] width 1259 height 591
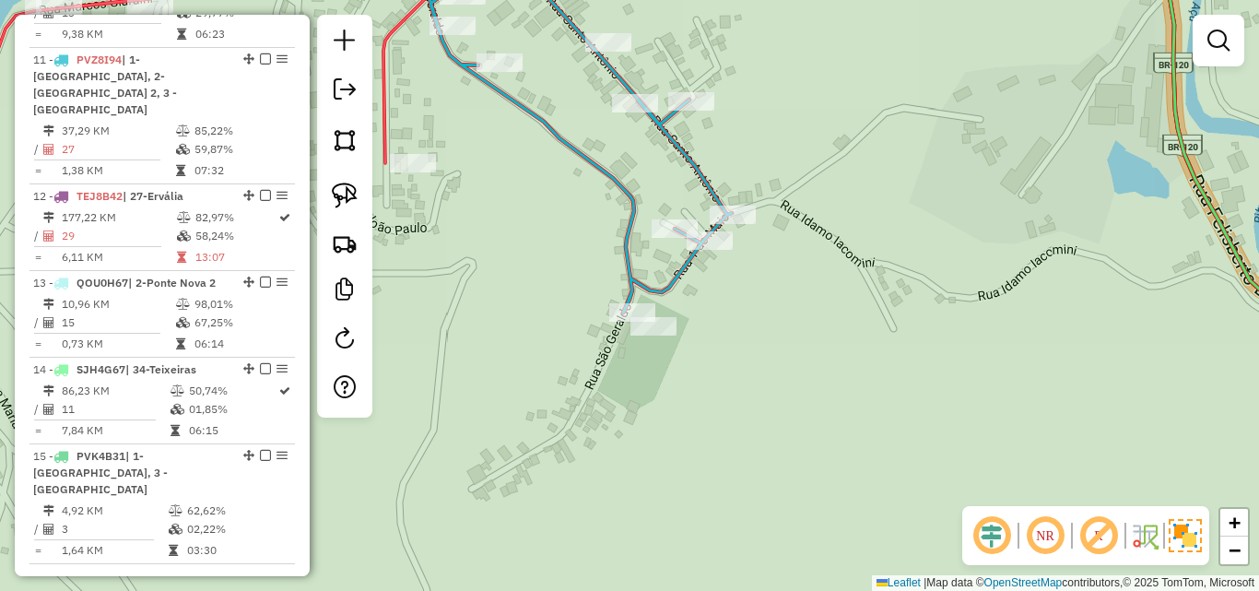
drag, startPoint x: 567, startPoint y: 344, endPoint x: 672, endPoint y: 439, distance: 141.6
click at [672, 439] on div "Janela de atendimento Grade de atendimento Capacidade Transportadoras Veículos …" at bounding box center [629, 295] width 1259 height 591
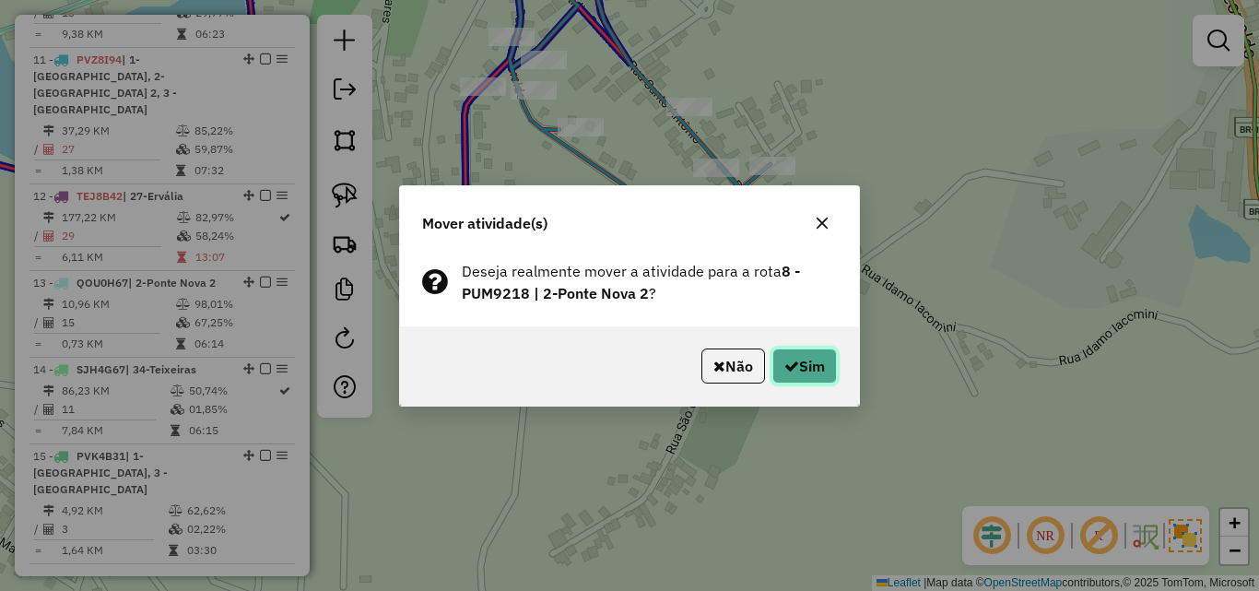
click at [789, 361] on icon "button" at bounding box center [791, 366] width 15 height 15
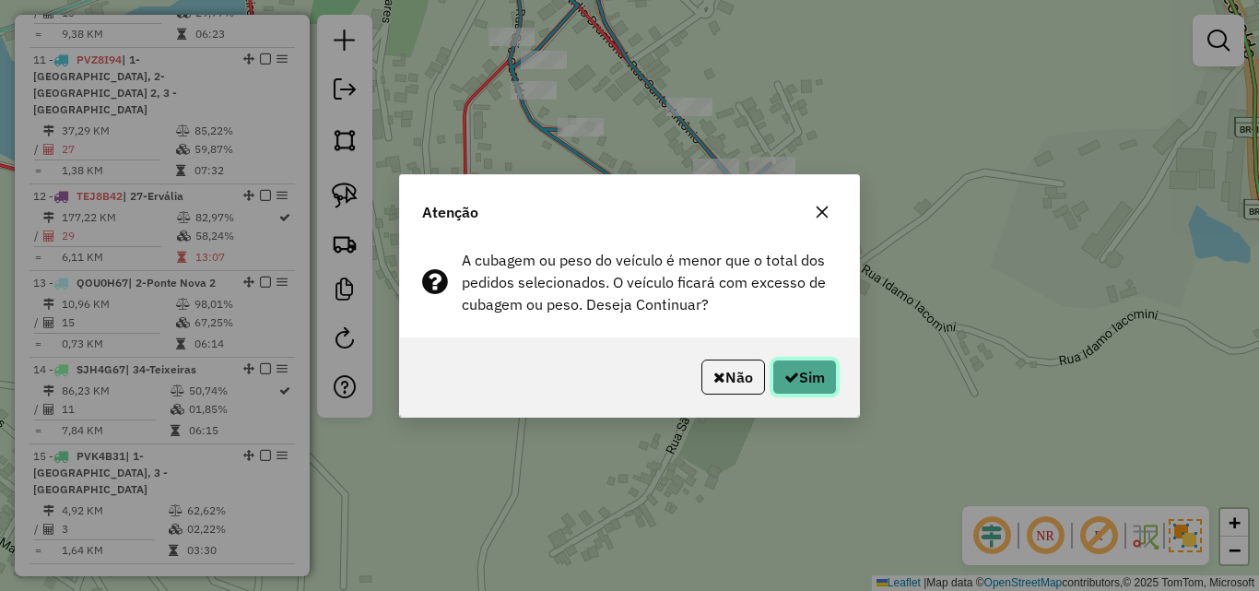
click at [791, 373] on icon "button" at bounding box center [791, 377] width 15 height 15
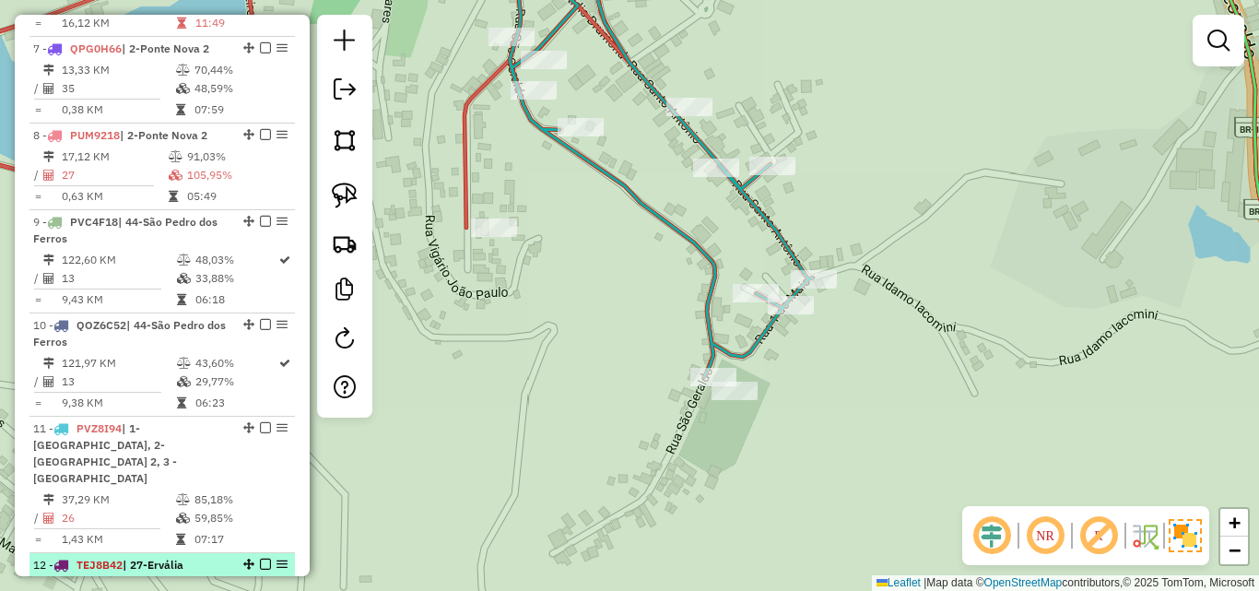
scroll to position [1218, 0]
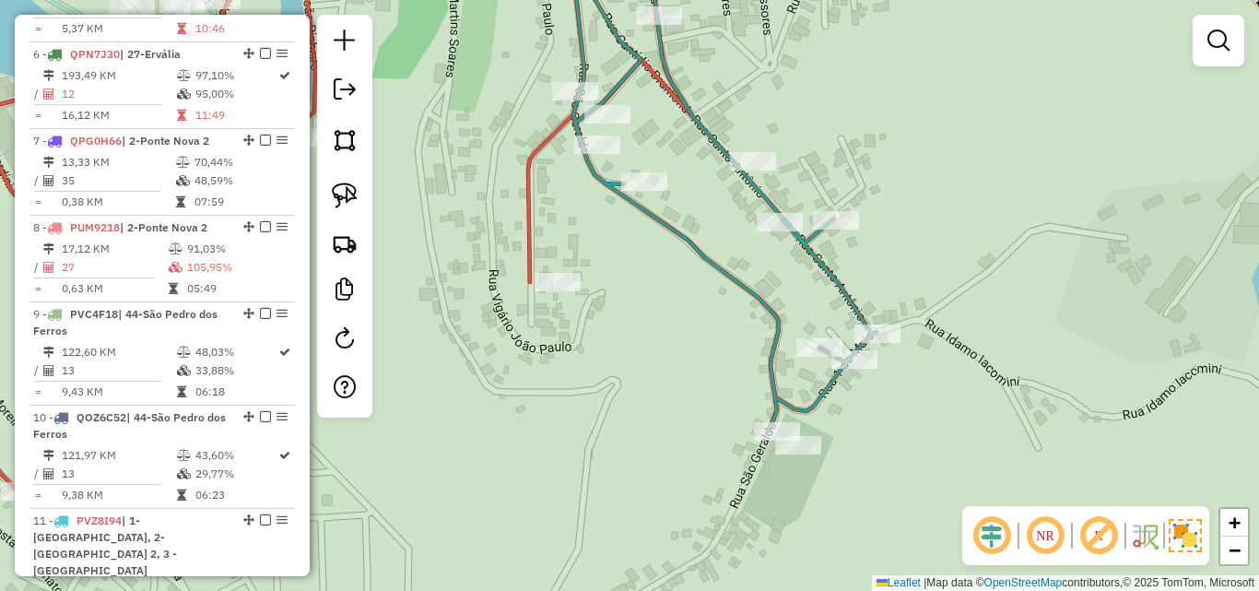
drag, startPoint x: 509, startPoint y: 416, endPoint x: 569, endPoint y: 470, distance: 80.9
click at [569, 470] on div "Janela de atendimento Grade de atendimento Capacidade Transportadoras Veículos …" at bounding box center [629, 295] width 1259 height 591
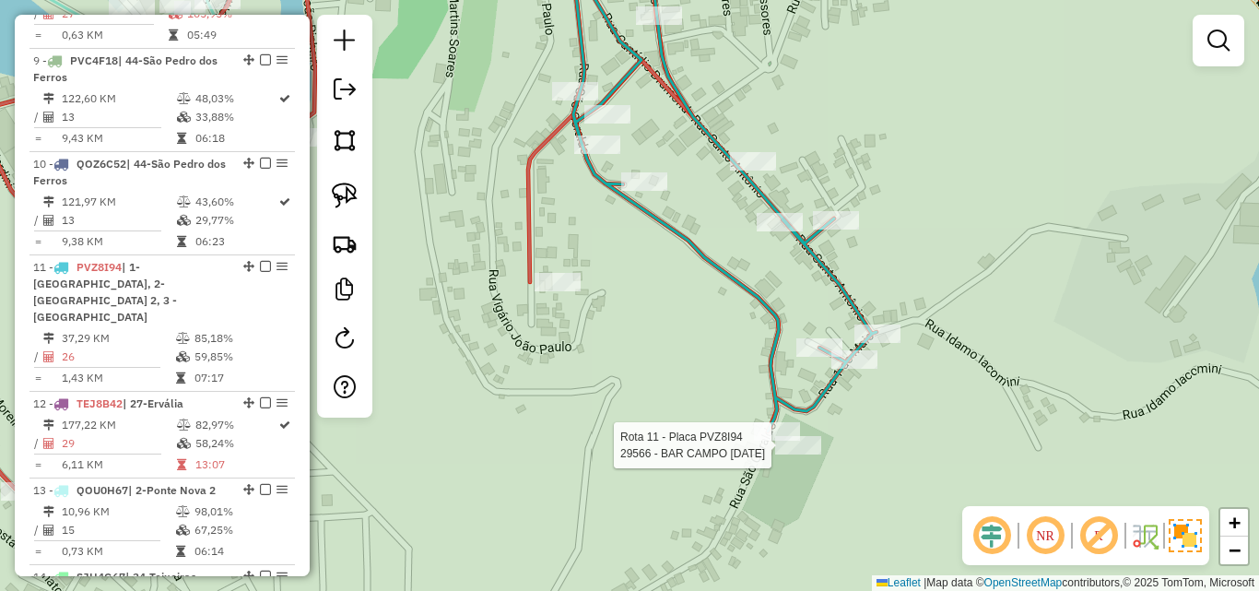
select select "*********"
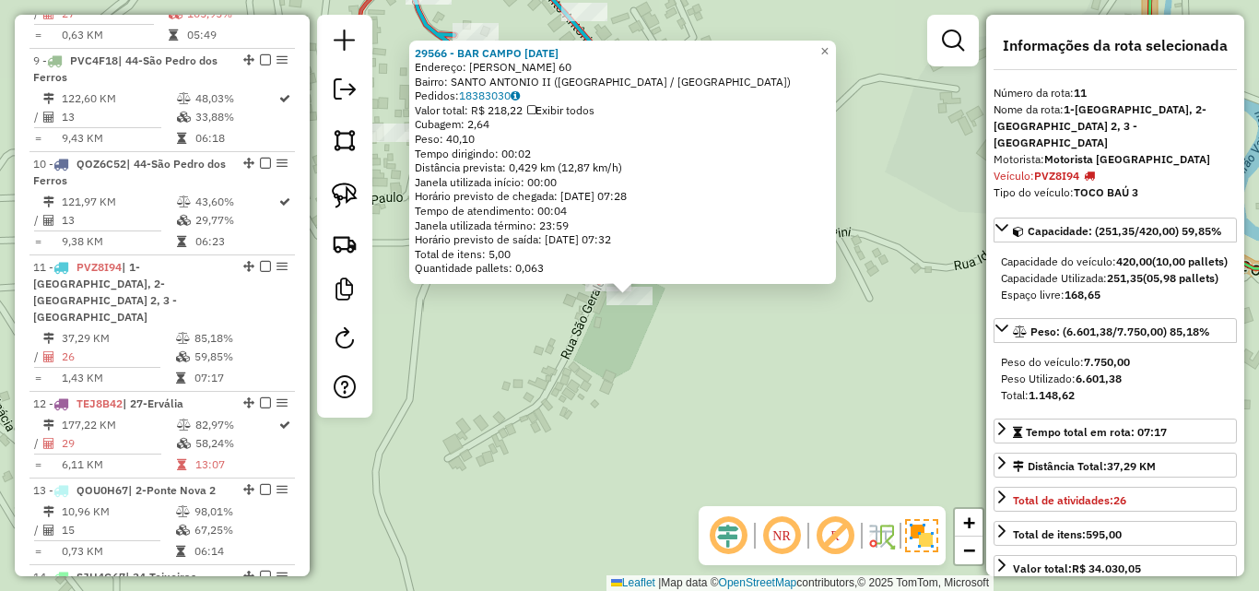
scroll to position [1679, 0]
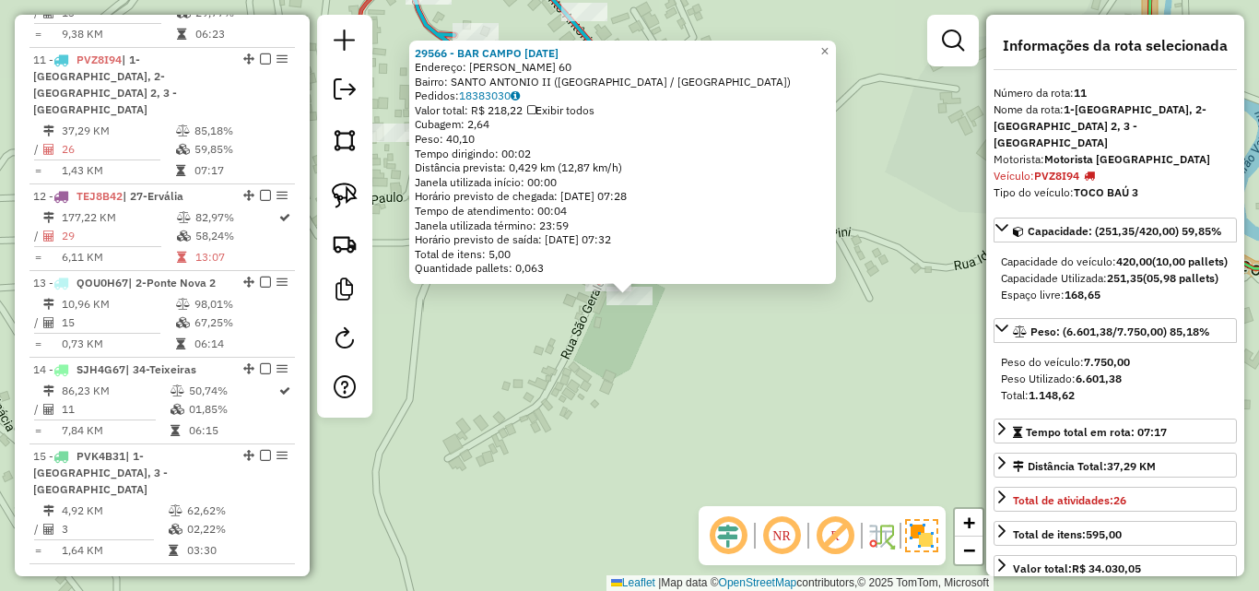
click at [596, 384] on div "29566 - BAR CAMPO [DATE] Endereço: [PERSON_NAME] 60 Bairro: [GEOGRAPHIC_DATA] (…" at bounding box center [629, 295] width 1259 height 591
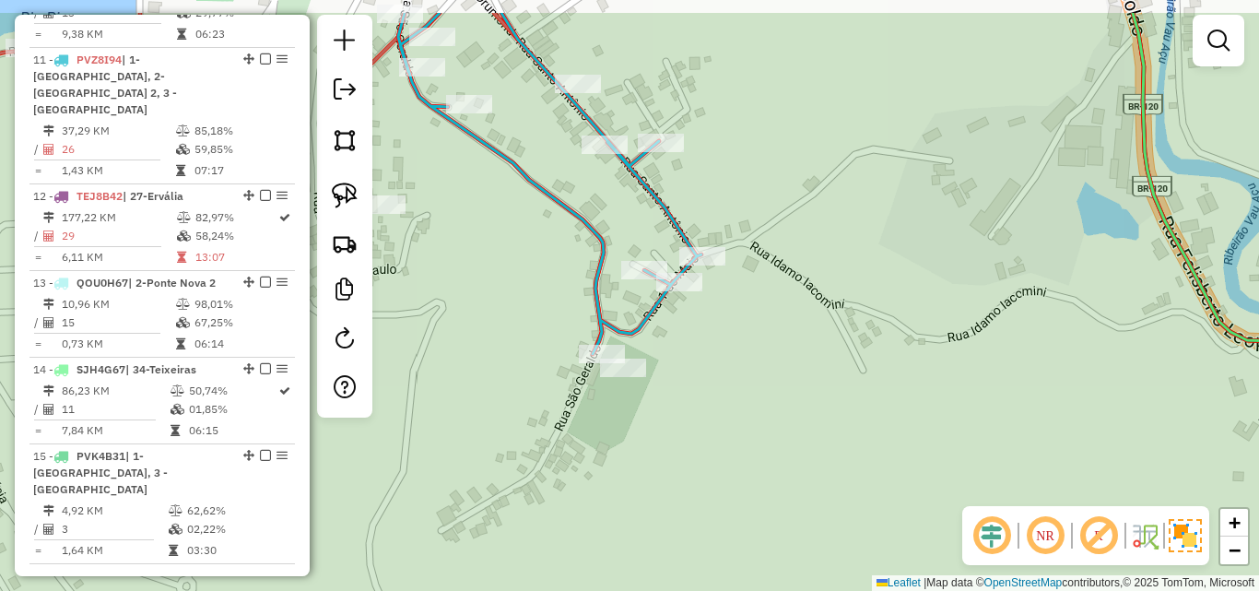
drag, startPoint x: 598, startPoint y: 357, endPoint x: 590, endPoint y: 442, distance: 86.1
click at [590, 442] on div "Janela de atendimento Grade de atendimento Capacidade Transportadoras Veículos …" at bounding box center [629, 295] width 1259 height 591
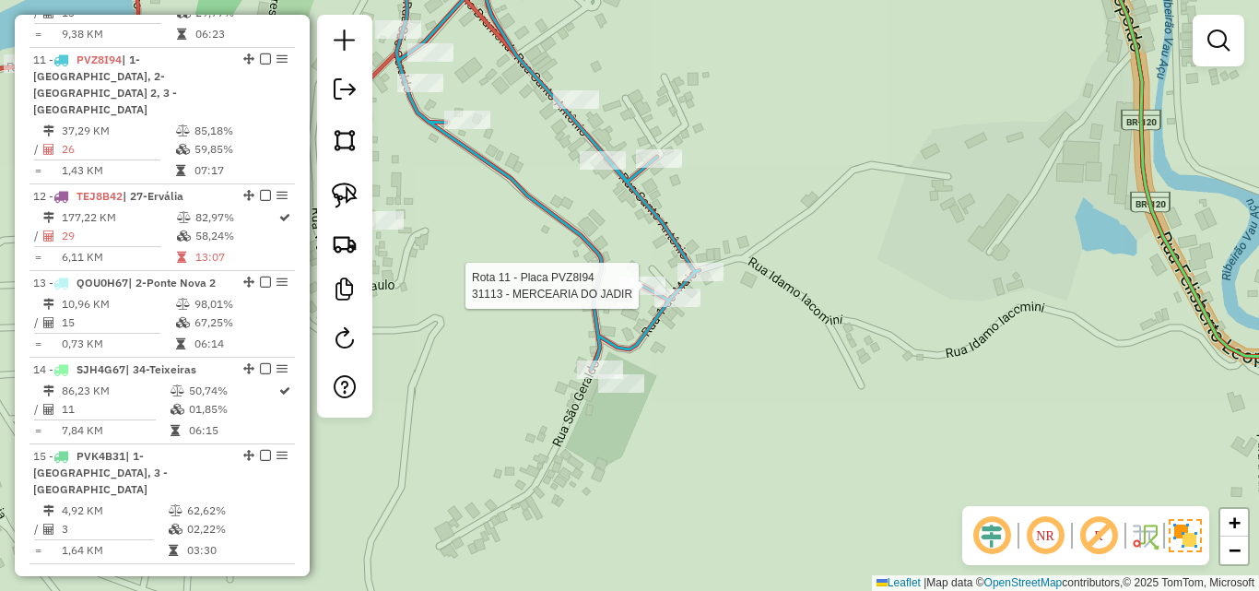
select select "*********"
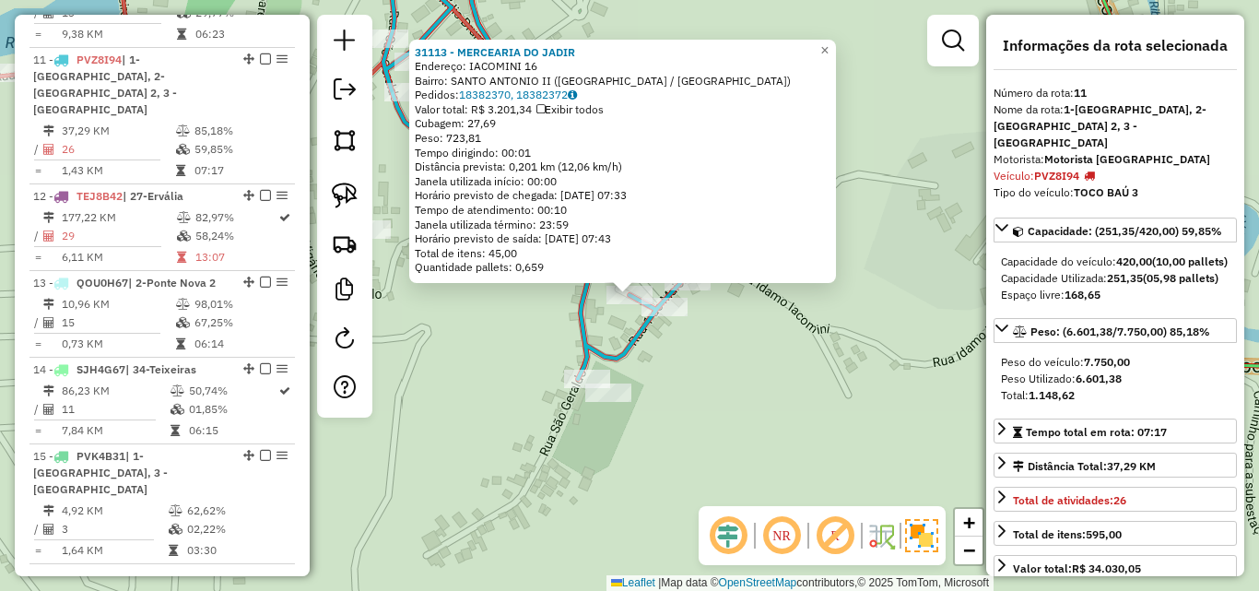
click at [646, 364] on div "Rota 11 - Placa PVZ8I94 31885 - CRISTIANI MARTINS 31113 - MERCEARIA DO JADIR En…" at bounding box center [629, 295] width 1259 height 591
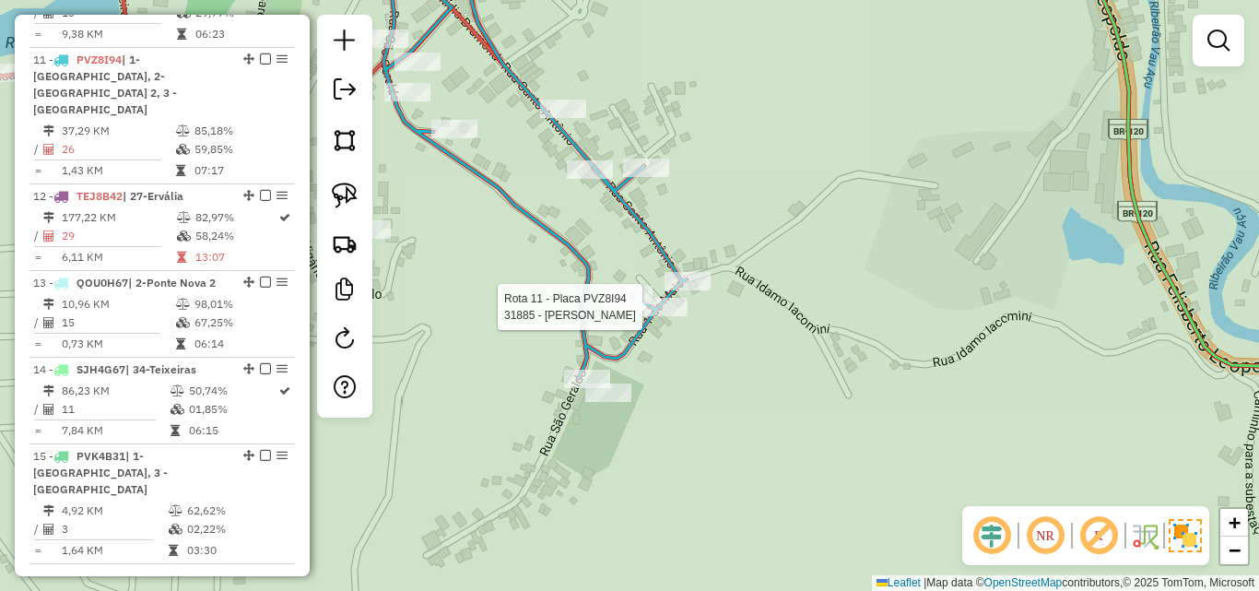
select select "*********"
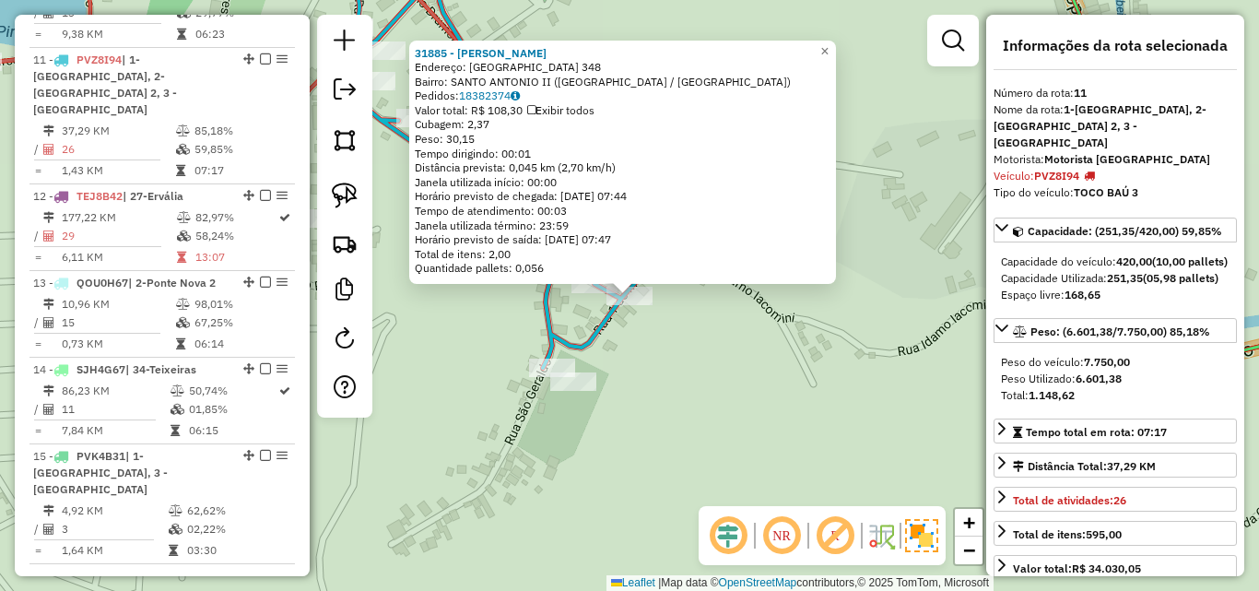
click at [659, 359] on div "31885 - [PERSON_NAME] Endereço: [GEOGRAPHIC_DATA] 348 Bairro: [GEOGRAPHIC_DATA]…" at bounding box center [629, 295] width 1259 height 591
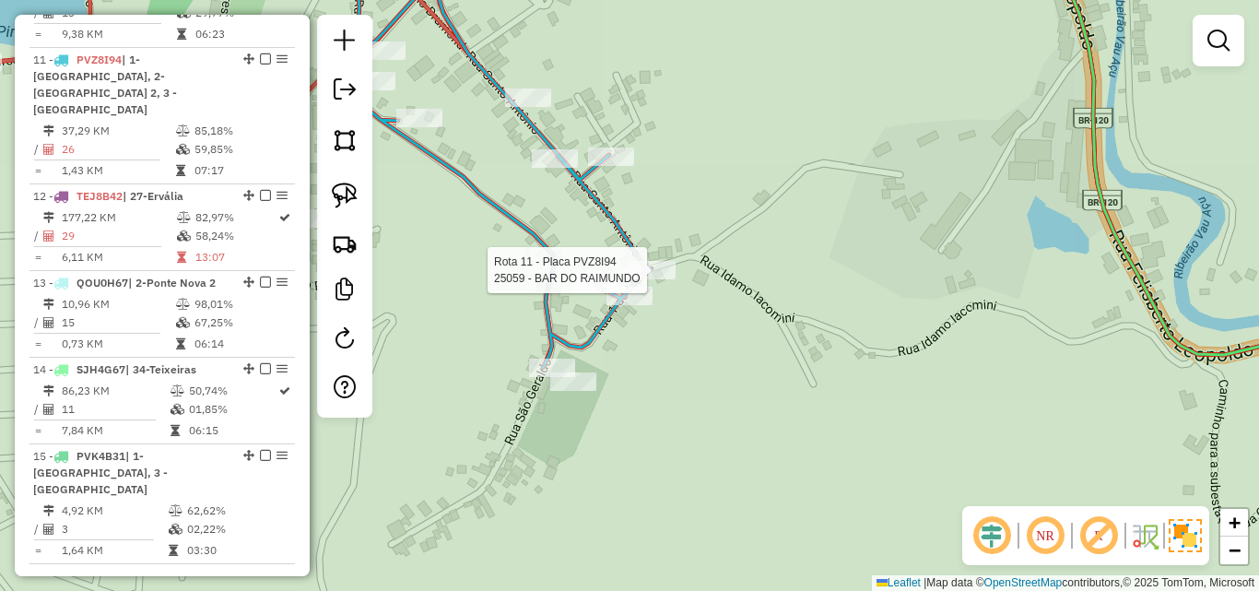
select select "*********"
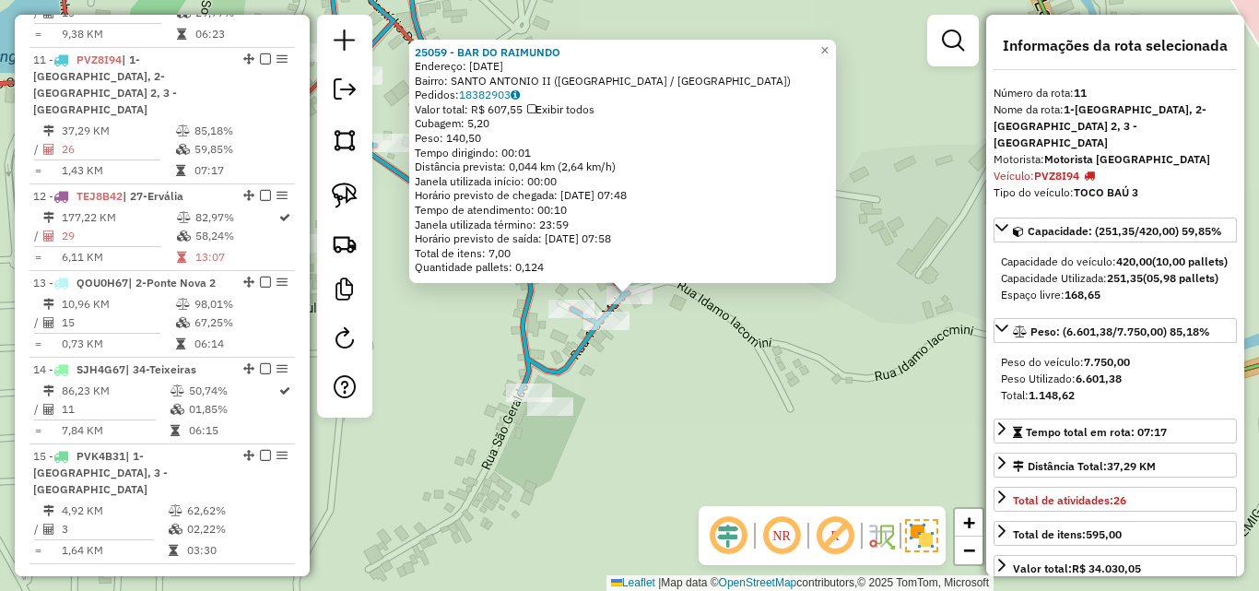
click at [627, 373] on div "25059 - BAR DO [PERSON_NAME]: [DATE] Bairro: [GEOGRAPHIC_DATA] ([GEOGRAPHIC_DAT…" at bounding box center [629, 295] width 1259 height 591
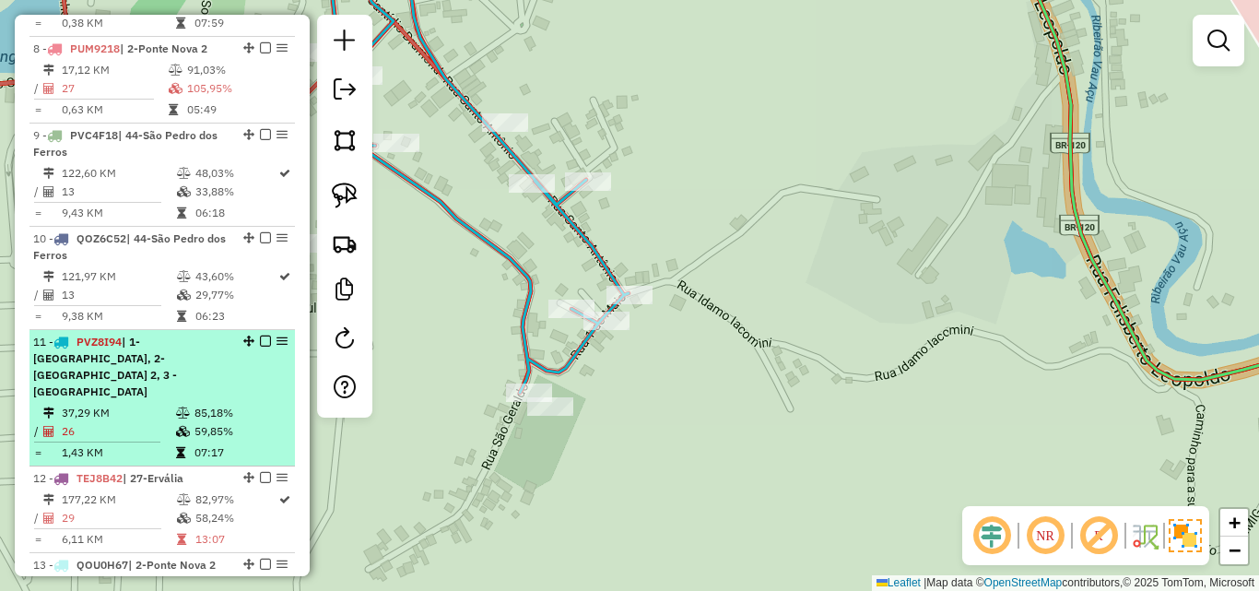
scroll to position [1311, 0]
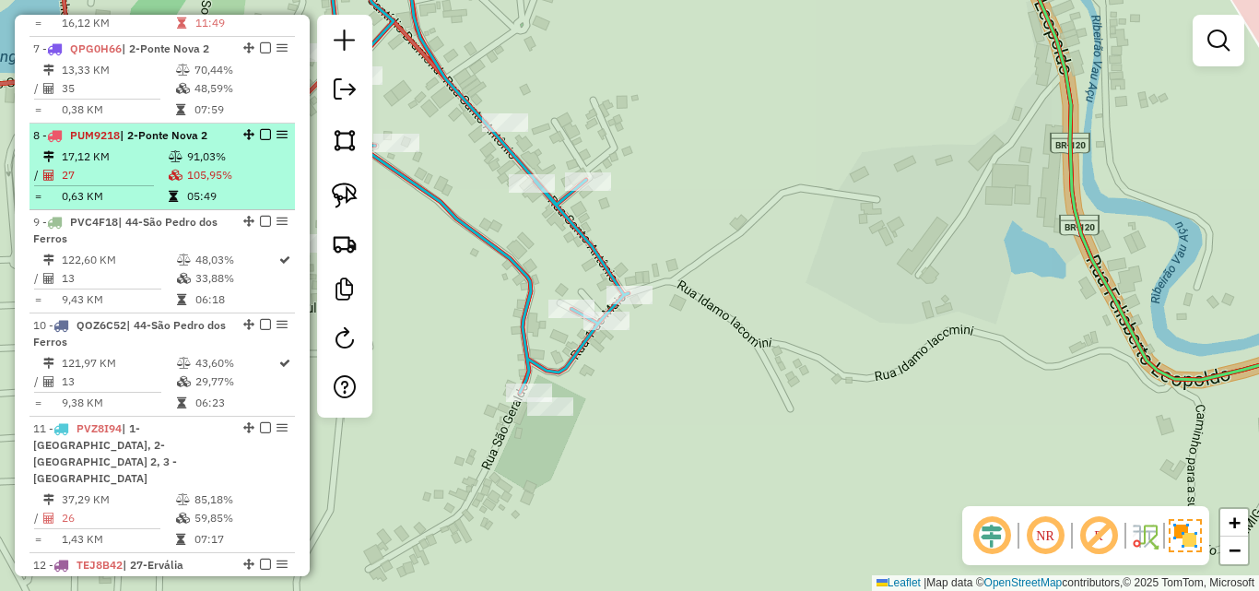
click at [172, 153] on table "17,12 KM 91,03% / 27 105,95% = 0,63 KM 05:49" at bounding box center [162, 176] width 258 height 58
select select "*********"
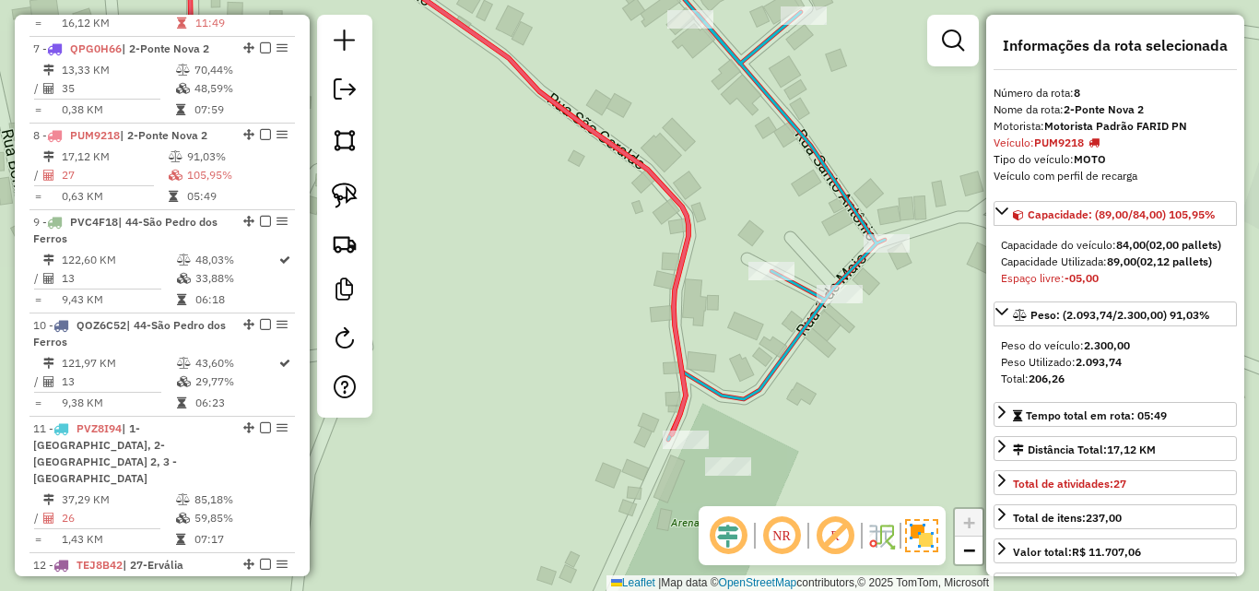
drag, startPoint x: 640, startPoint y: 511, endPoint x: 680, endPoint y: 498, distance: 42.8
click at [680, 498] on div "Janela de atendimento Grade de atendimento Capacidade Transportadoras Veículos …" at bounding box center [629, 295] width 1259 height 591
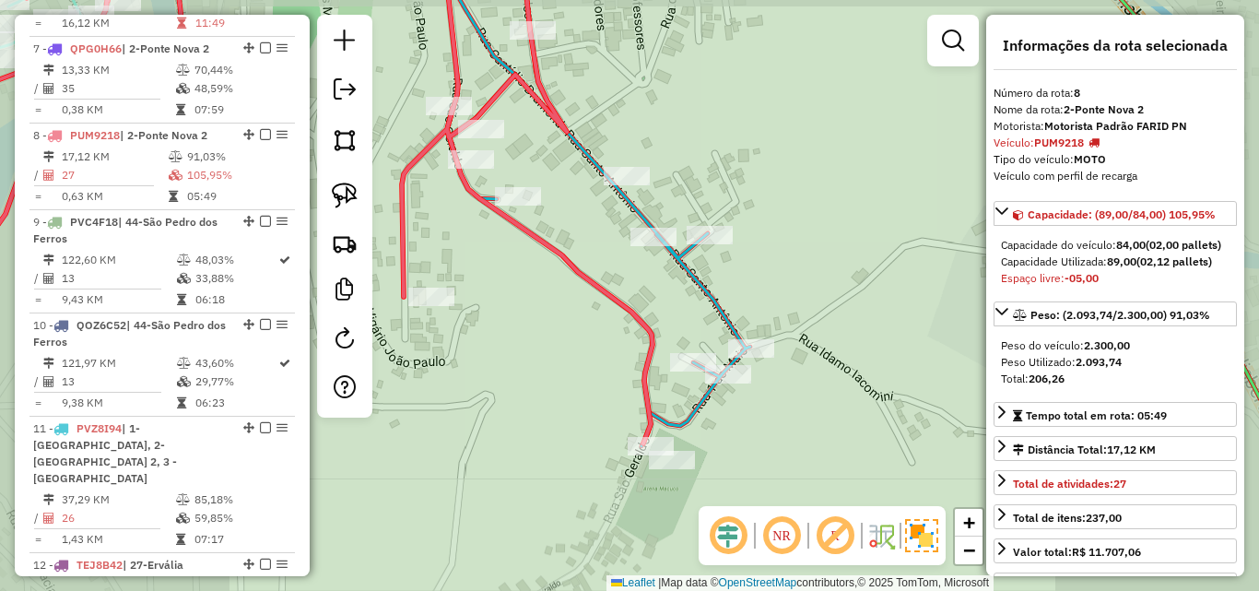
drag, startPoint x: 552, startPoint y: 436, endPoint x: 568, endPoint y: 437, distance: 15.7
click at [566, 437] on div "Janela de atendimento Grade de atendimento Capacidade Transportadoras Veículos …" at bounding box center [629, 295] width 1259 height 591
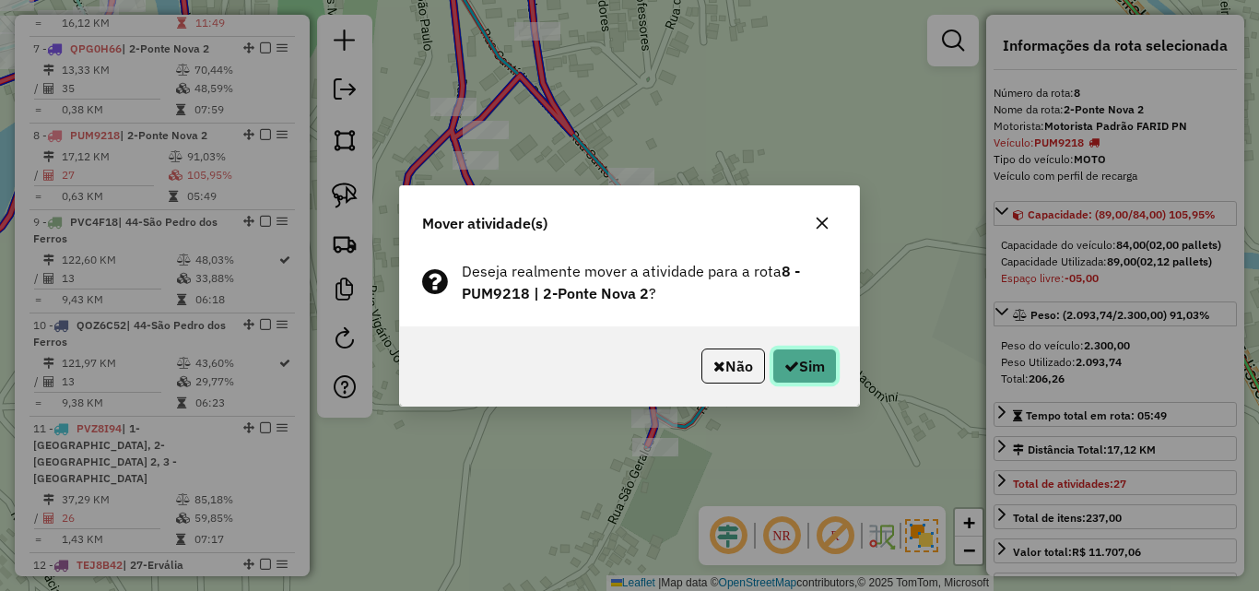
click at [803, 363] on button "Sim" at bounding box center [804, 365] width 65 height 35
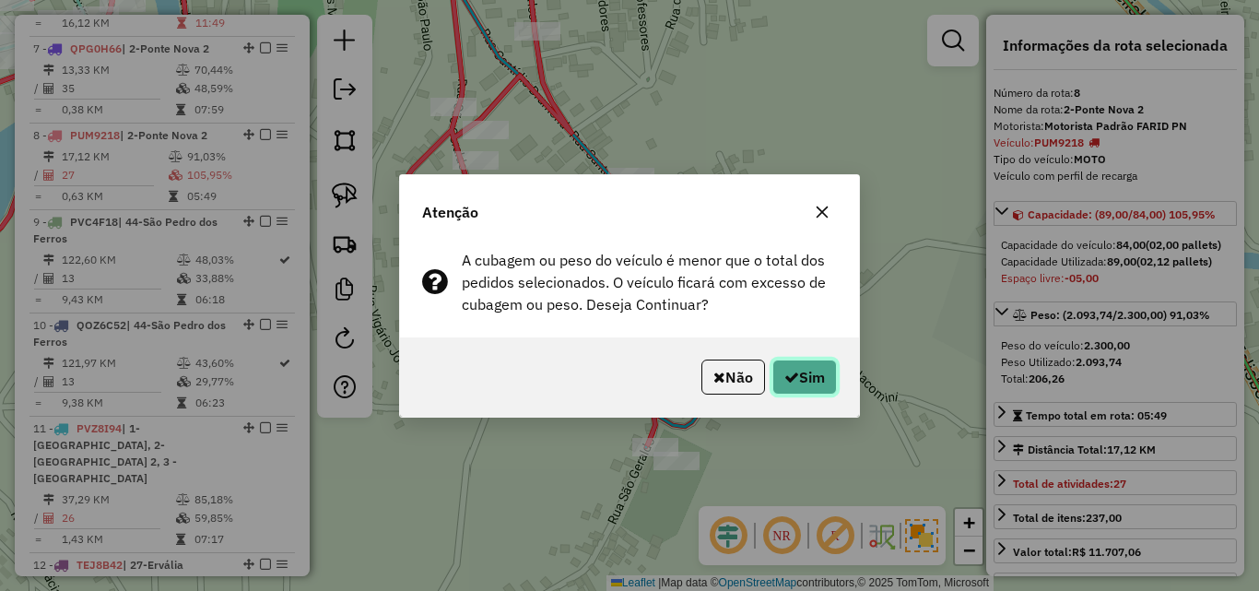
click at [803, 379] on button "Sim" at bounding box center [804, 376] width 65 height 35
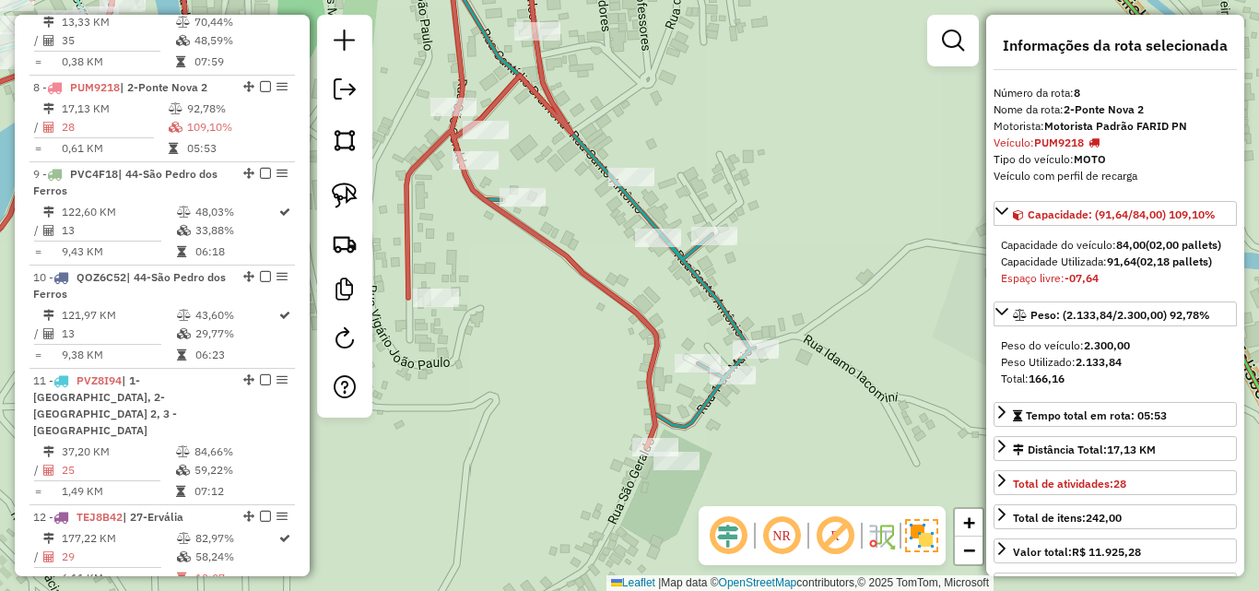
scroll to position [1386, 0]
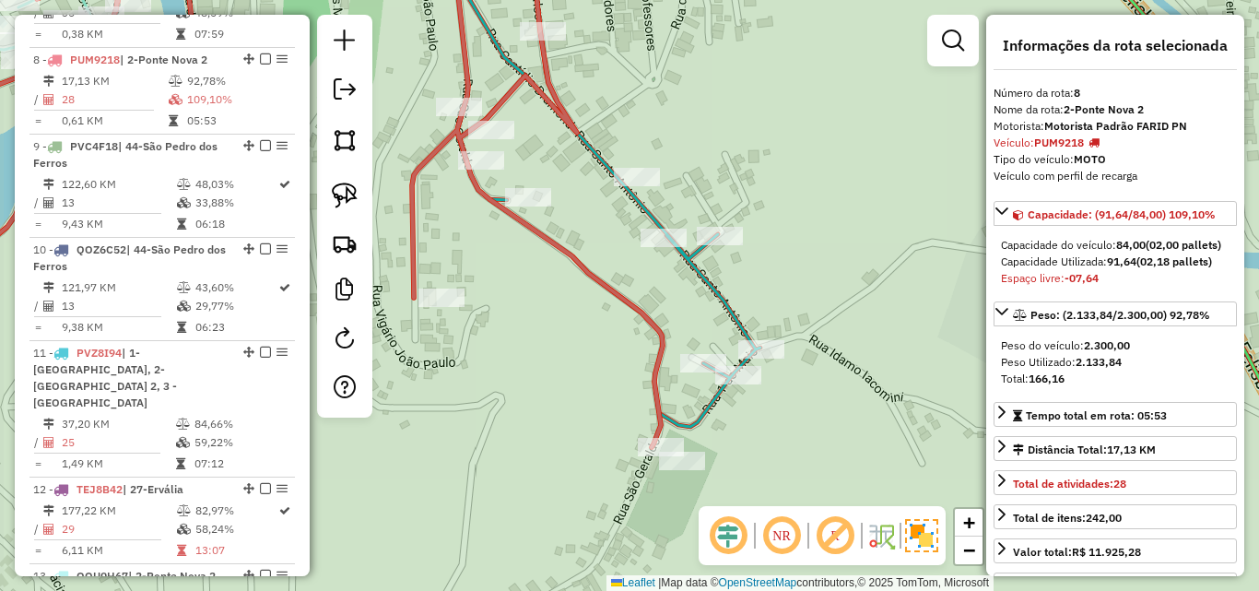
click at [564, 417] on div "Janela de atendimento Grade de atendimento Capacidade Transportadoras Veículos …" at bounding box center [629, 295] width 1259 height 591
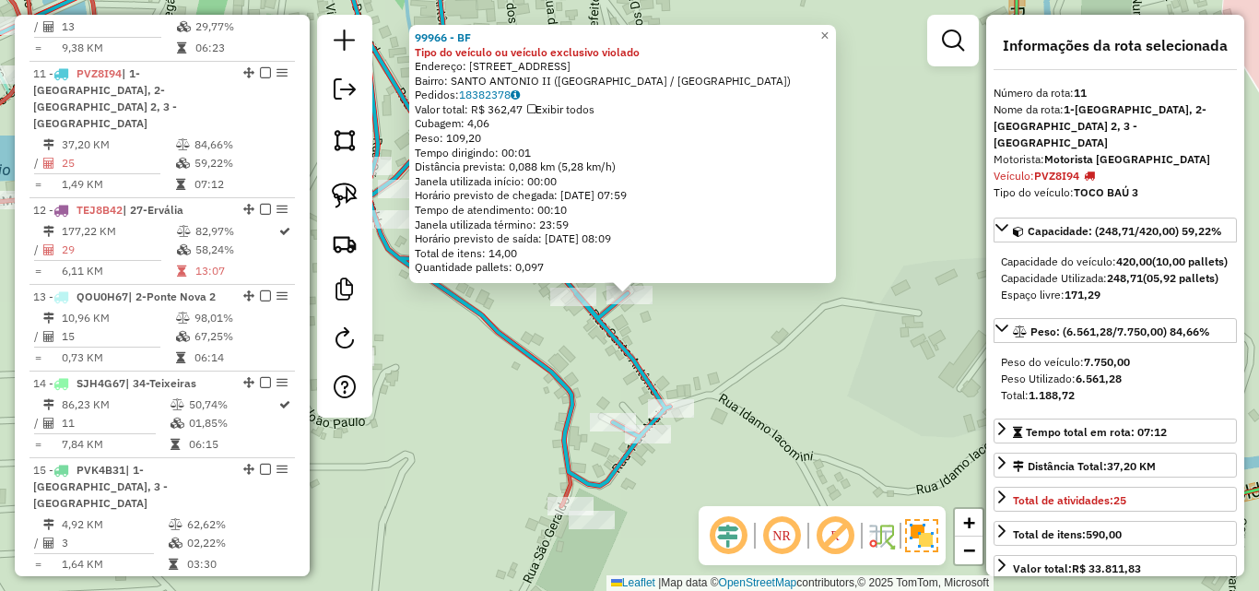
scroll to position [1679, 0]
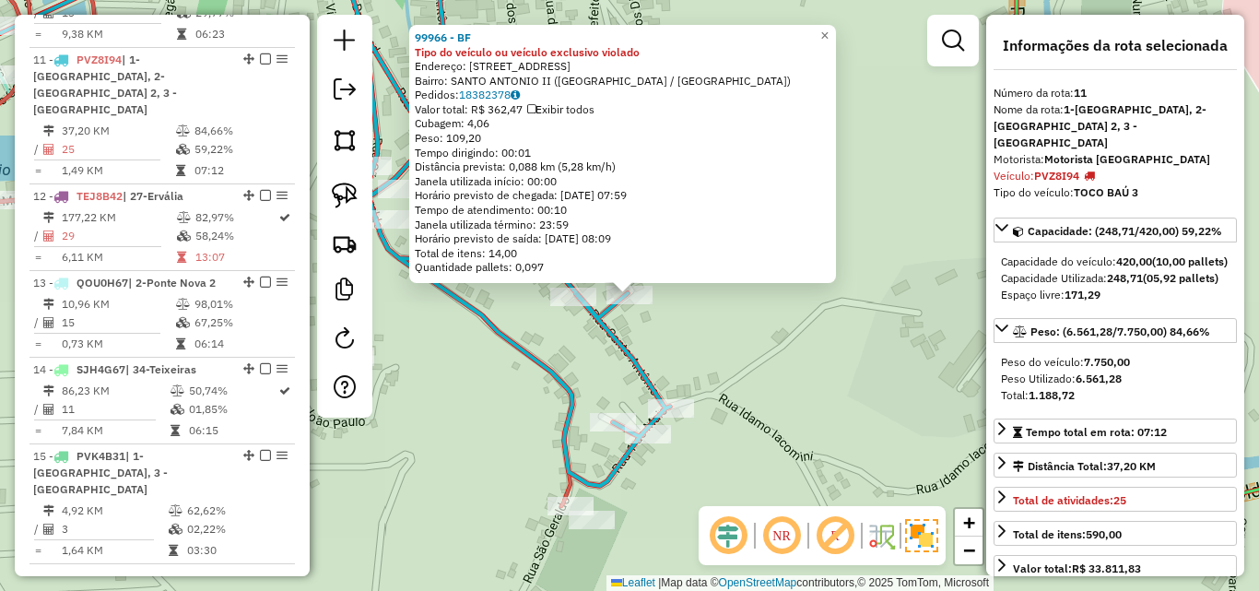
click at [699, 351] on div "99966 - BF Tipo do veículo ou veículo exclusivo violado Endereço: SANTO ANTONIO…" at bounding box center [629, 295] width 1259 height 591
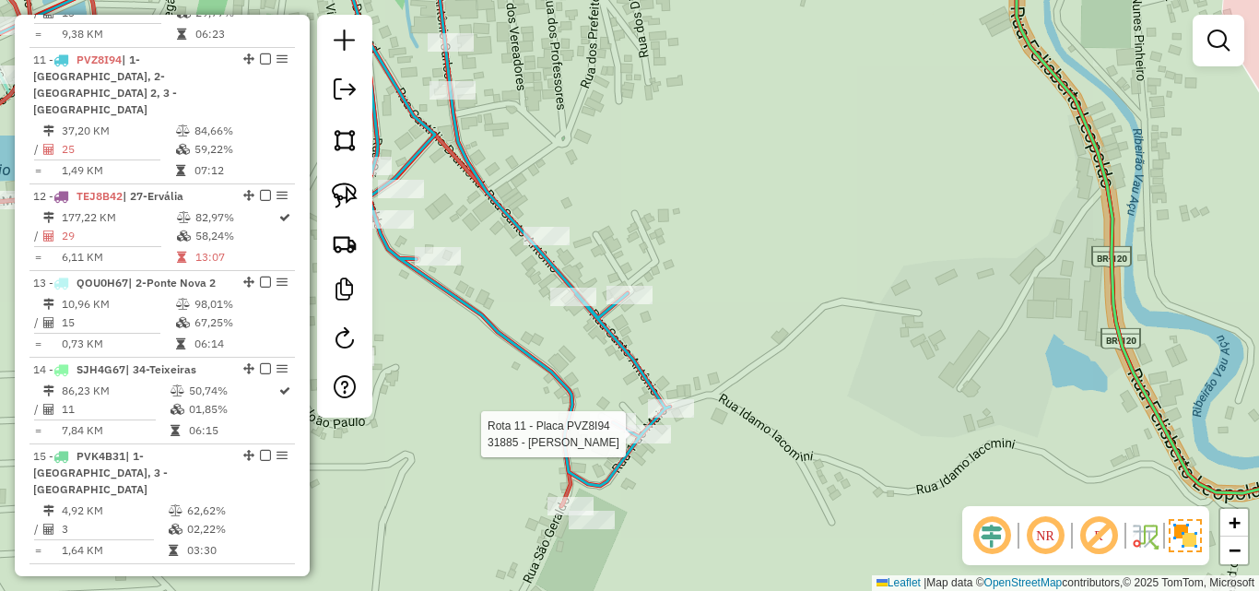
select select "*********"
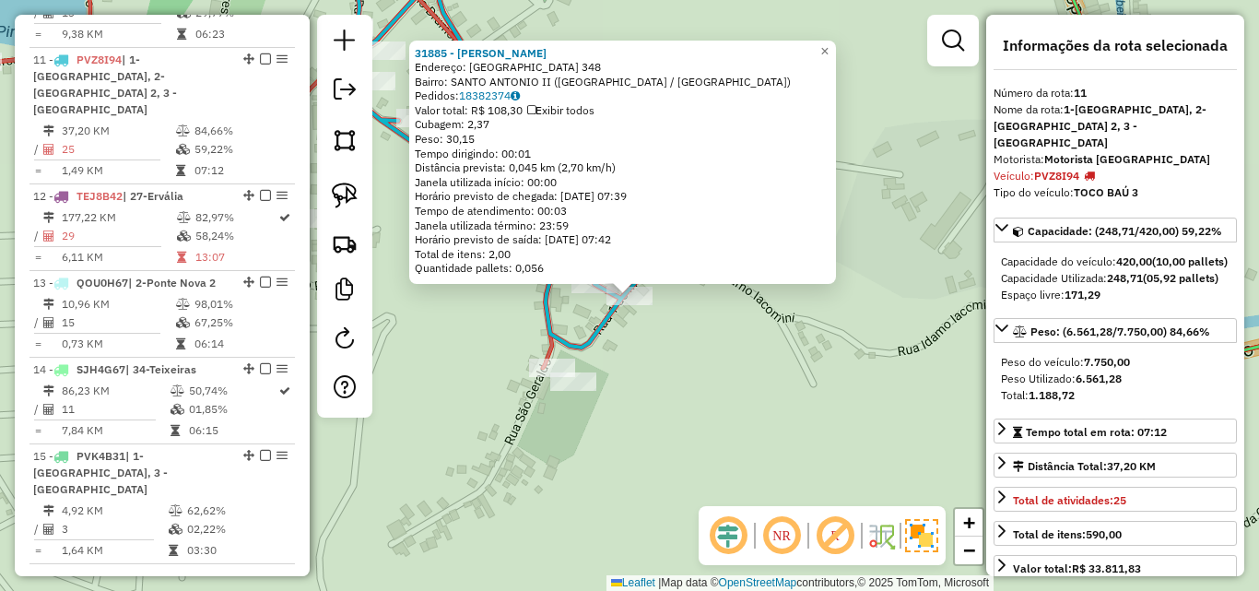
click at [658, 372] on div "31885 - [PERSON_NAME] Endereço: [GEOGRAPHIC_DATA] 348 Bairro: [GEOGRAPHIC_DATA]…" at bounding box center [629, 295] width 1259 height 591
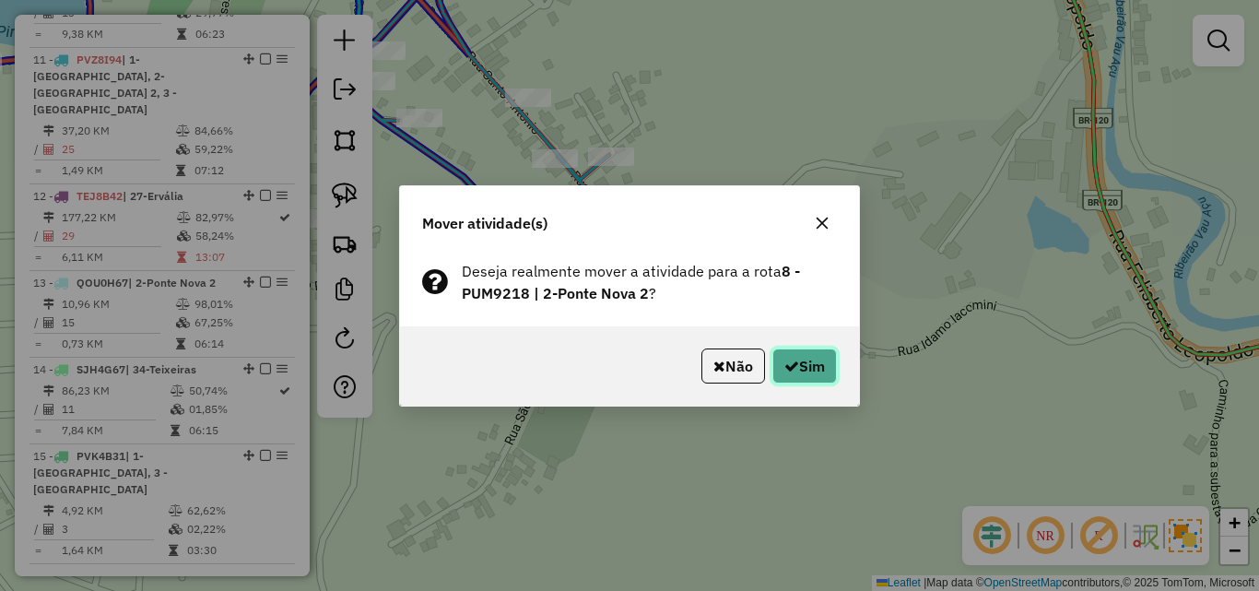
click at [799, 360] on button "Sim" at bounding box center [804, 365] width 65 height 35
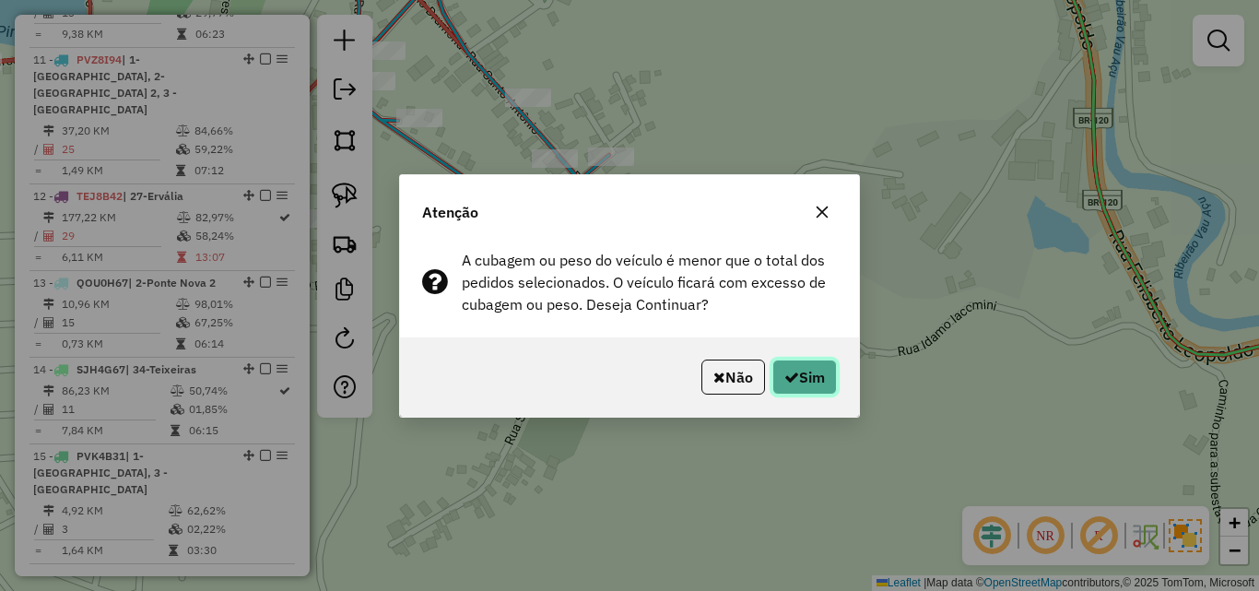
click at [798, 378] on button "Sim" at bounding box center [804, 376] width 65 height 35
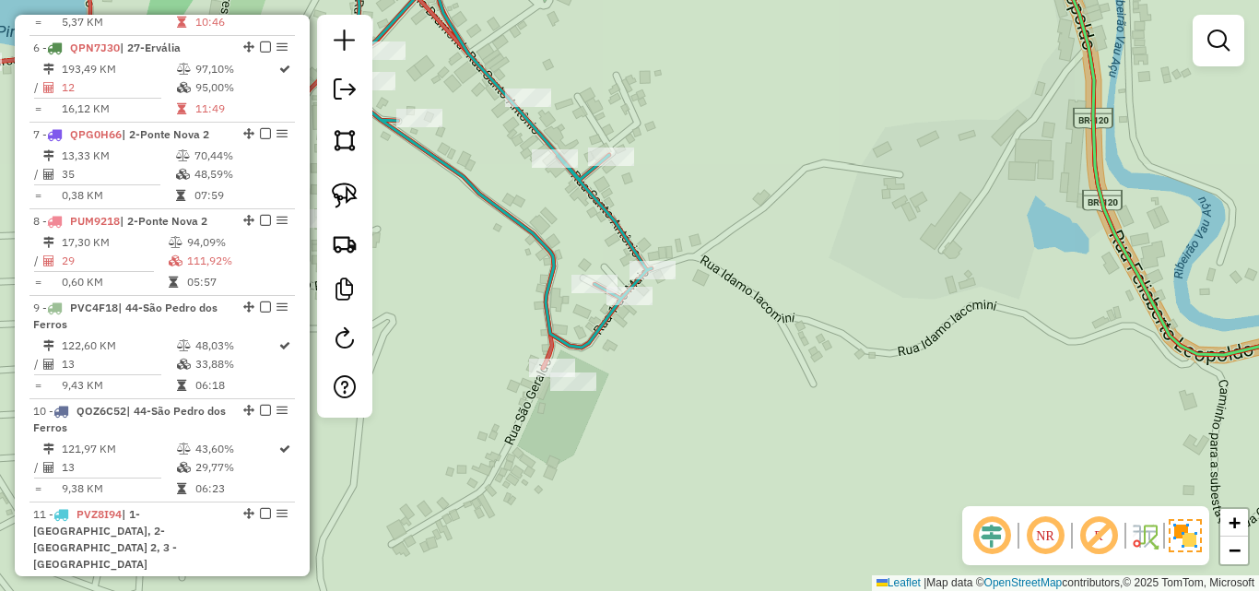
scroll to position [1218, 0]
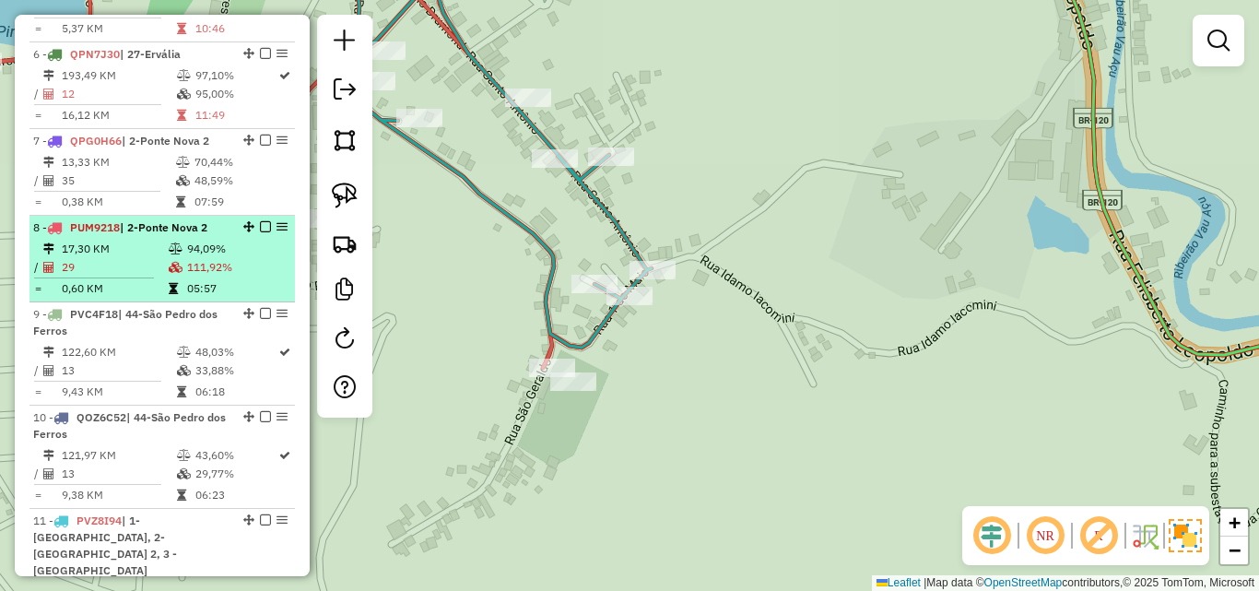
click at [220, 279] on td "05:57" at bounding box center [236, 288] width 101 height 18
select select "*********"
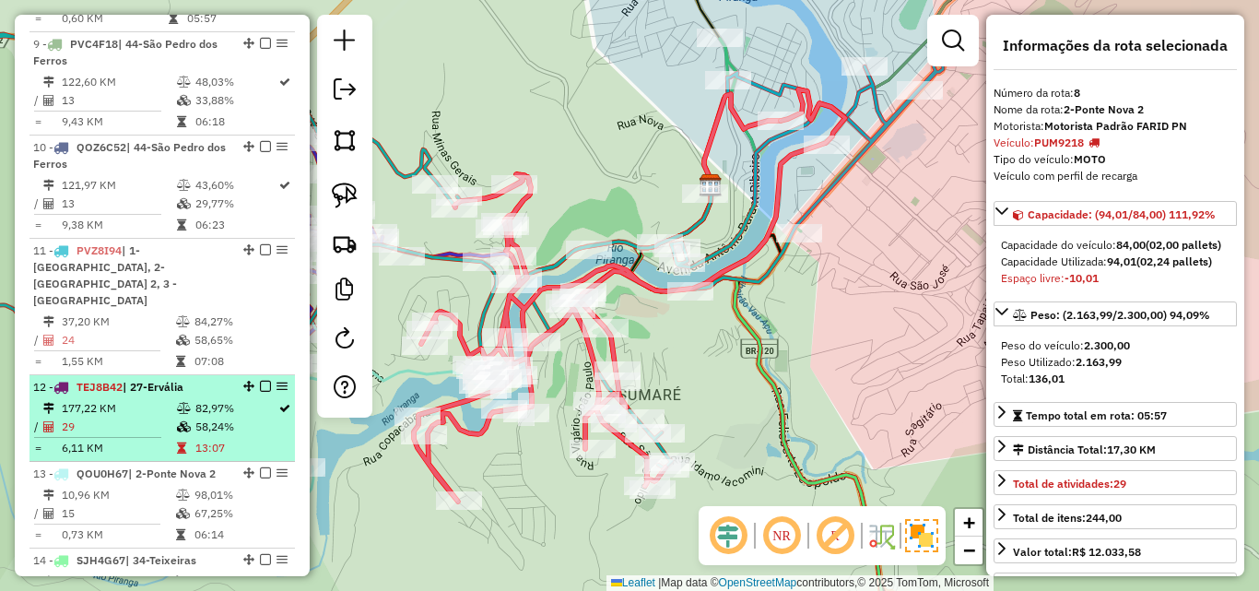
scroll to position [1495, 0]
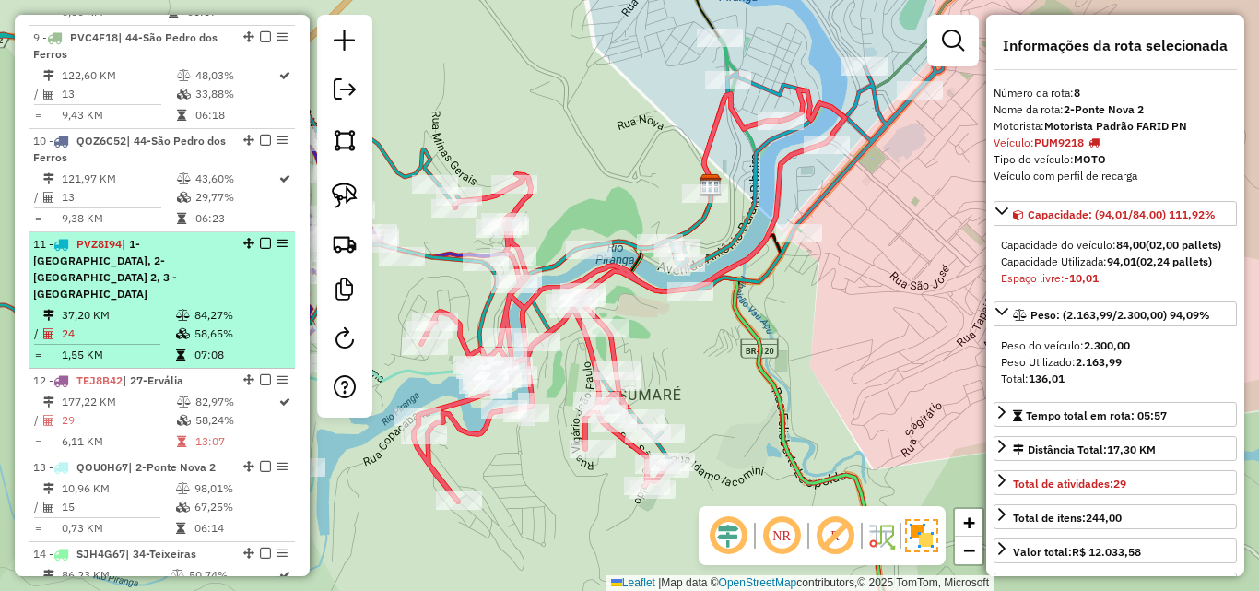
click at [179, 328] on icon at bounding box center [183, 333] width 14 height 11
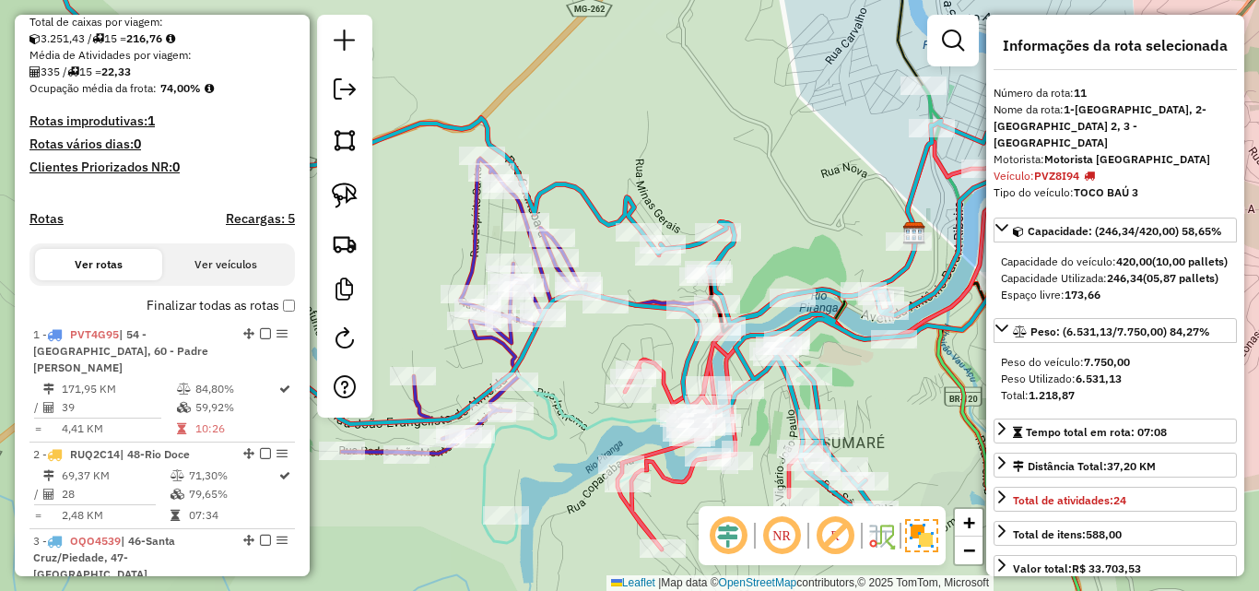
scroll to position [205, 0]
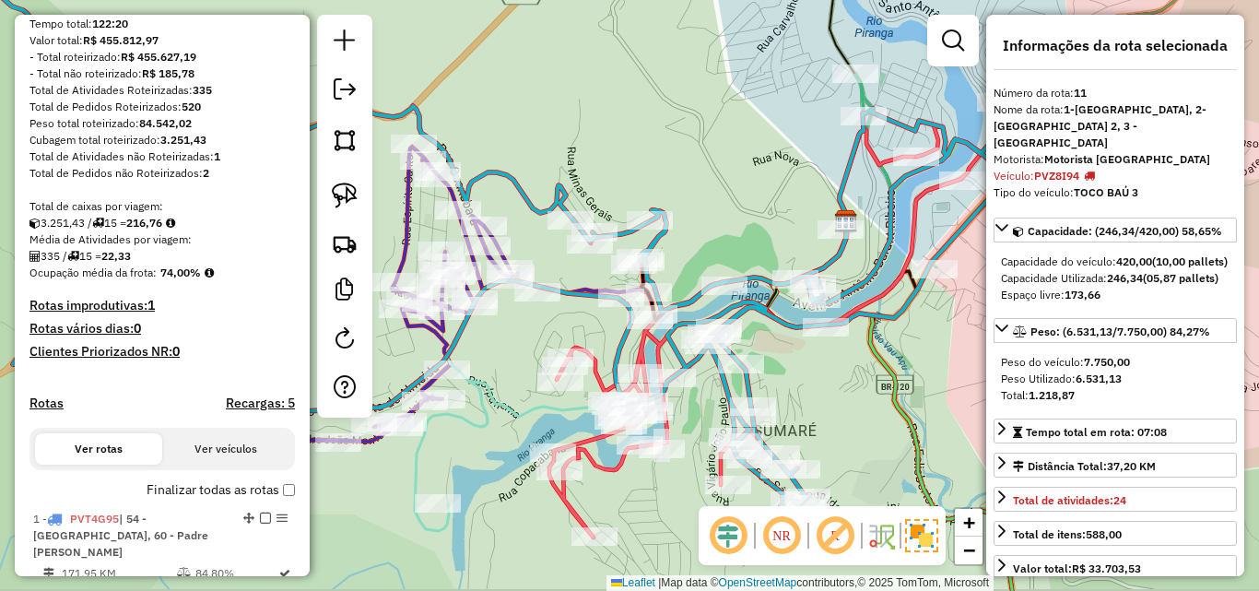
drag, startPoint x: 615, startPoint y: 105, endPoint x: 294, endPoint y: 63, distance: 323.5
click at [300, 63] on hb-router-mapa "Informações da Sessão 991156 - [DATE] Criação: [DATE] 18:12 Depósito: Farid - […" at bounding box center [629, 295] width 1259 height 591
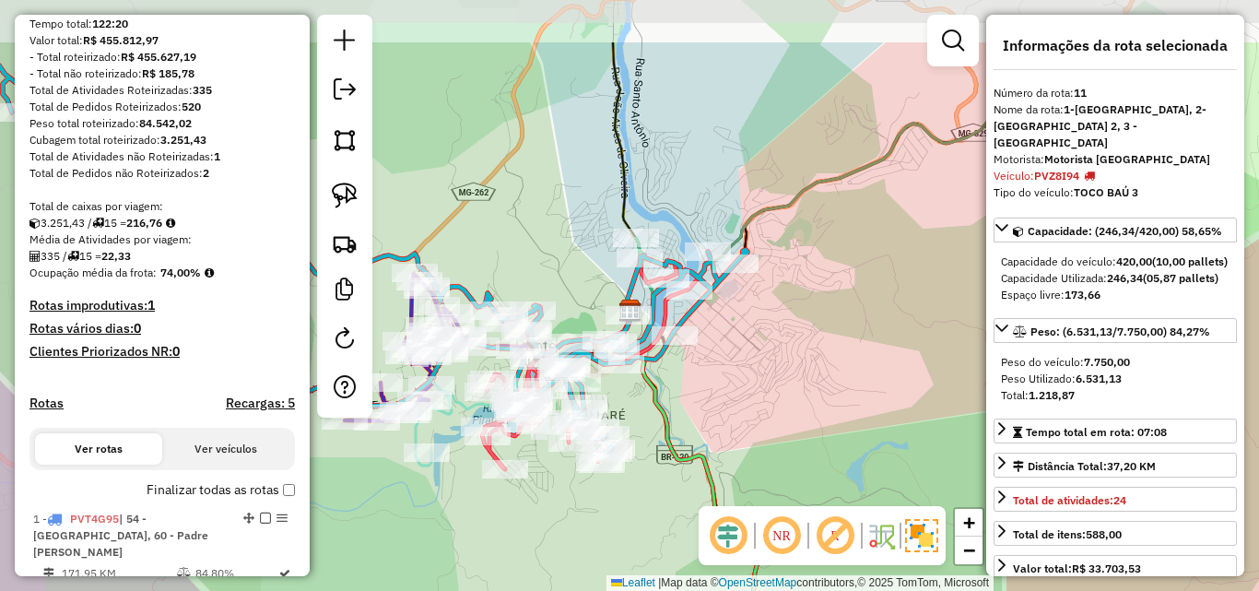
drag, startPoint x: 715, startPoint y: 245, endPoint x: 799, endPoint y: 347, distance: 131.6
click at [799, 347] on div "Janela de atendimento Grade de atendimento Capacidade Transportadoras Veículos …" at bounding box center [629, 295] width 1259 height 591
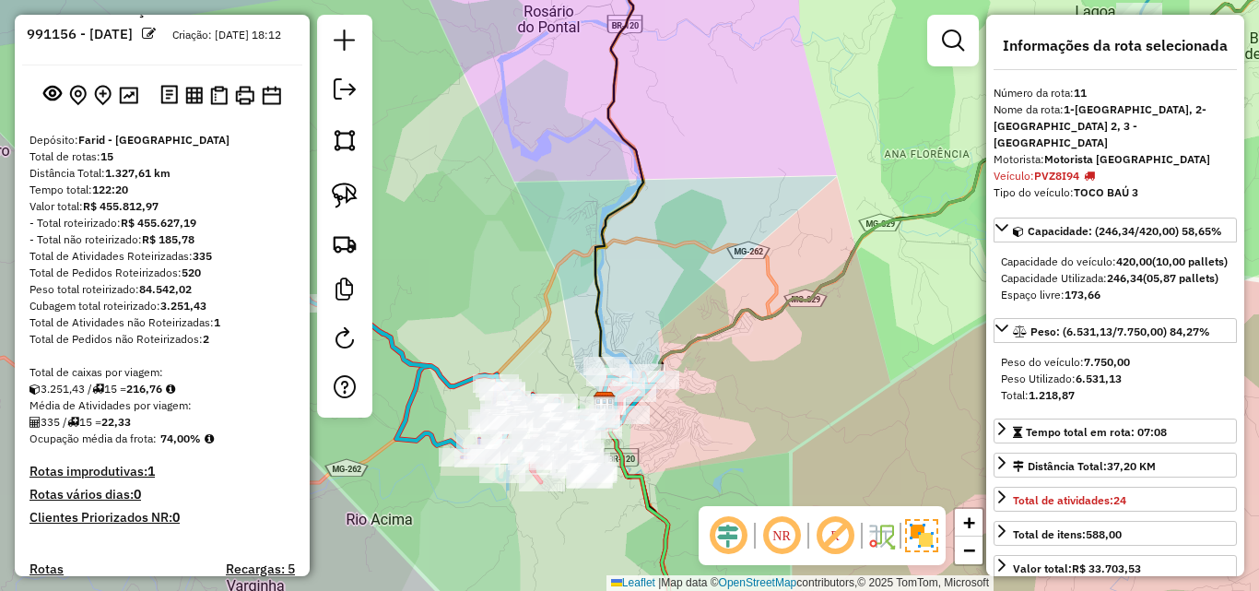
scroll to position [0, 0]
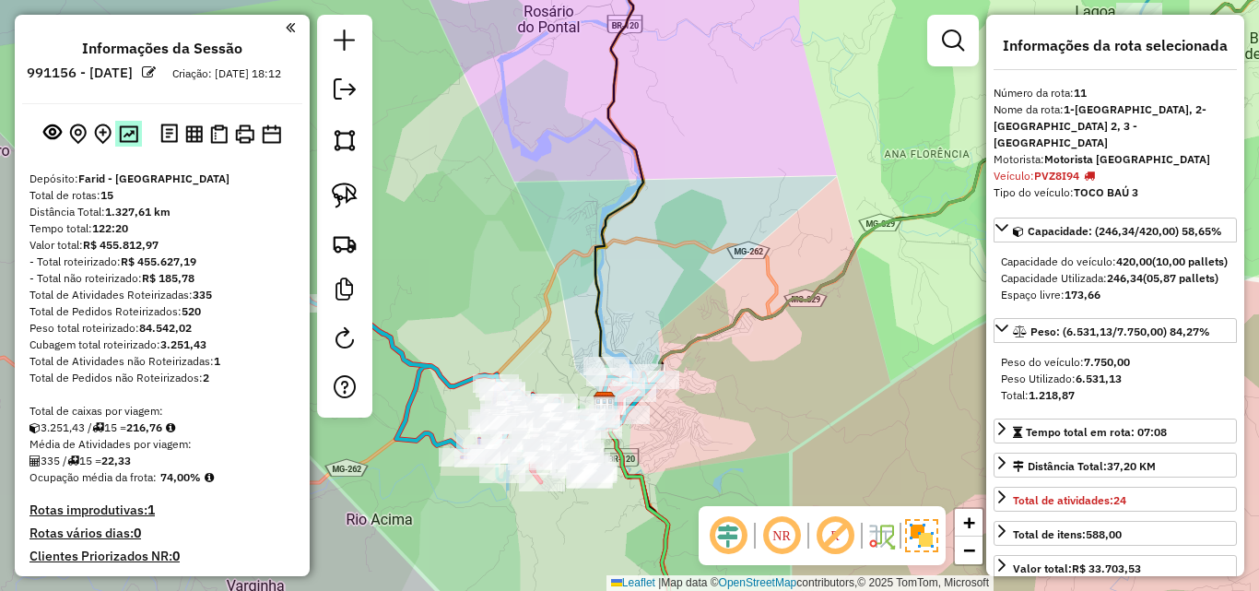
click at [137, 146] on button at bounding box center [128, 133] width 27 height 25
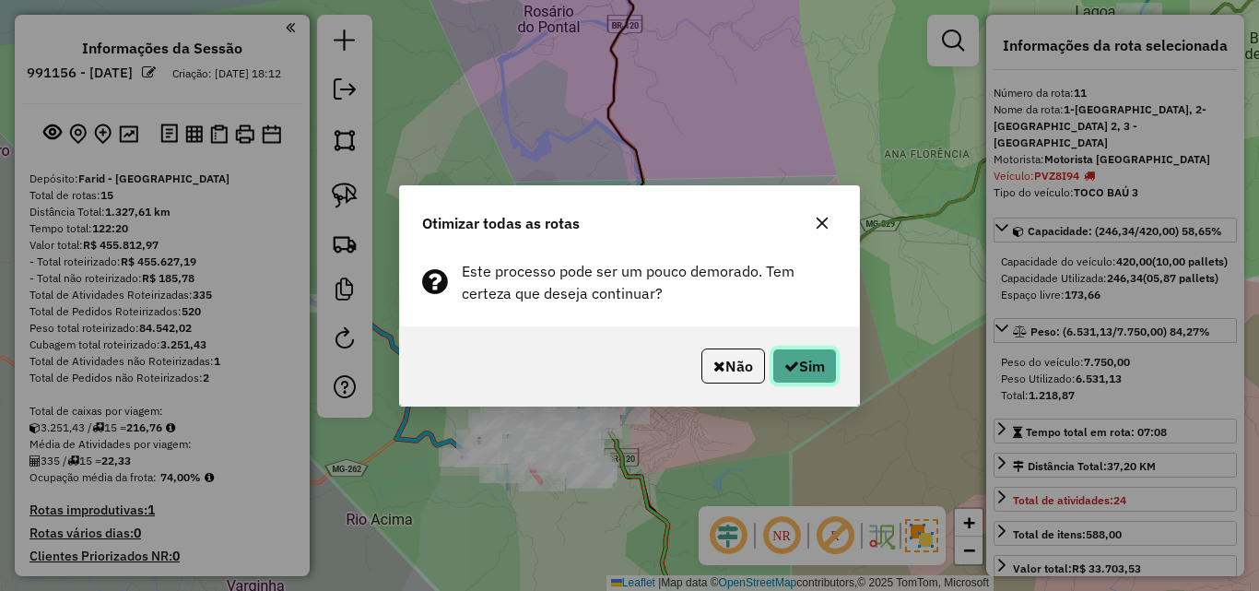
click at [832, 365] on button "Sim" at bounding box center [804, 365] width 65 height 35
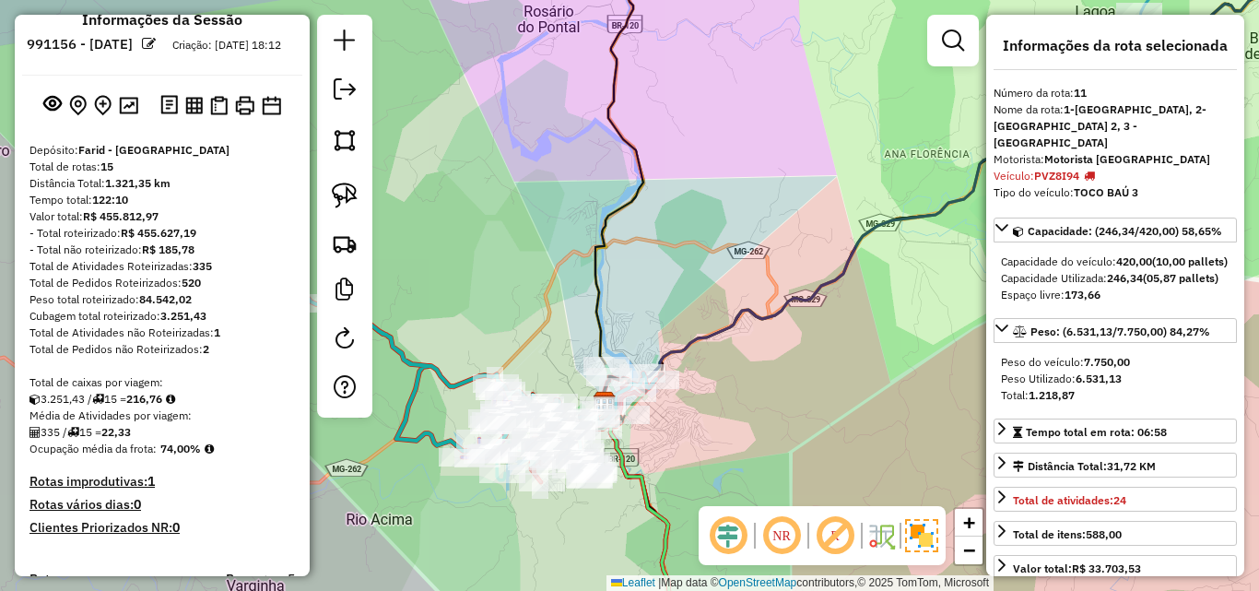
scroll to position [20, 0]
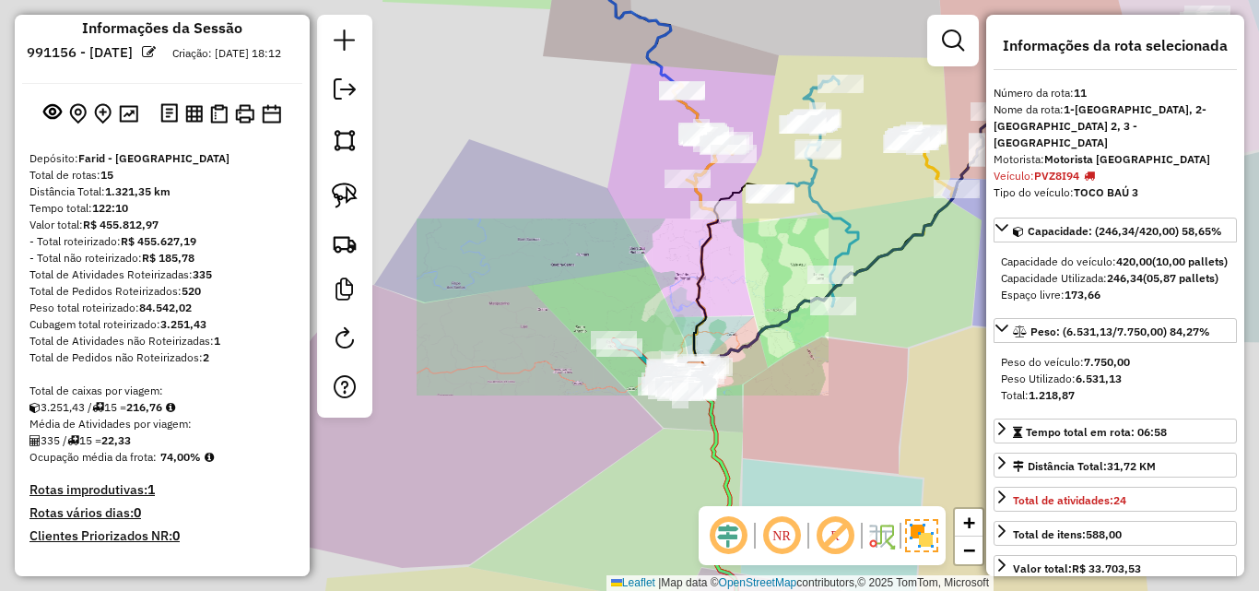
drag, startPoint x: 805, startPoint y: 394, endPoint x: 742, endPoint y: 288, distance: 122.8
click at [742, 288] on div "Janela de atendimento Grade de atendimento Capacidade Transportadoras Veículos …" at bounding box center [629, 295] width 1259 height 591
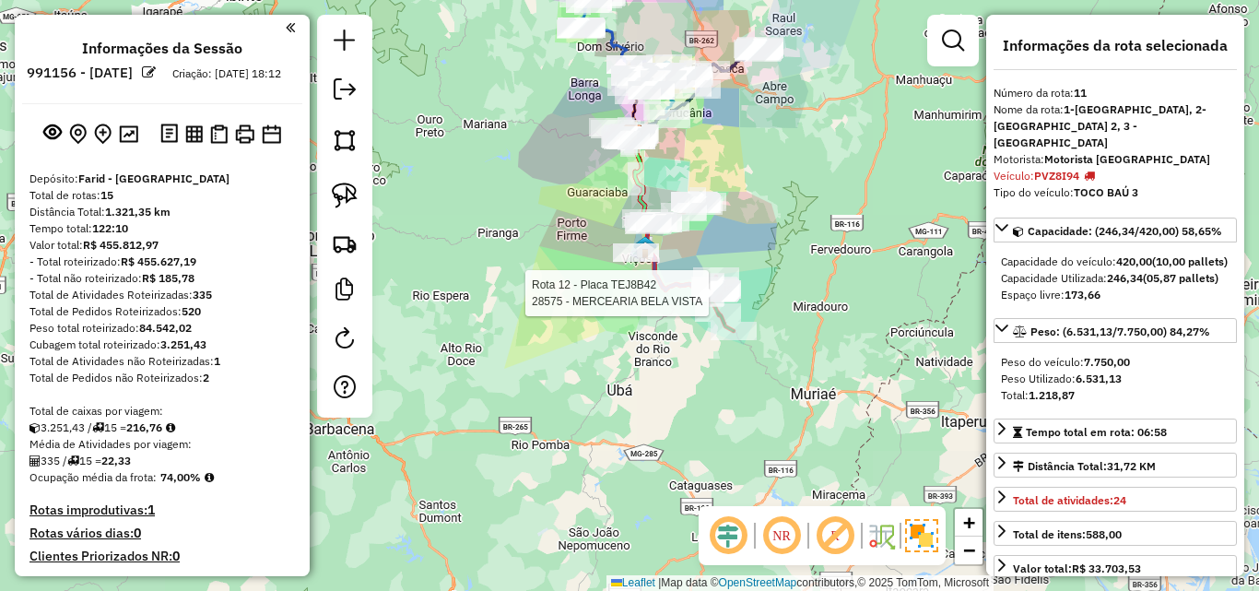
select select "*********"
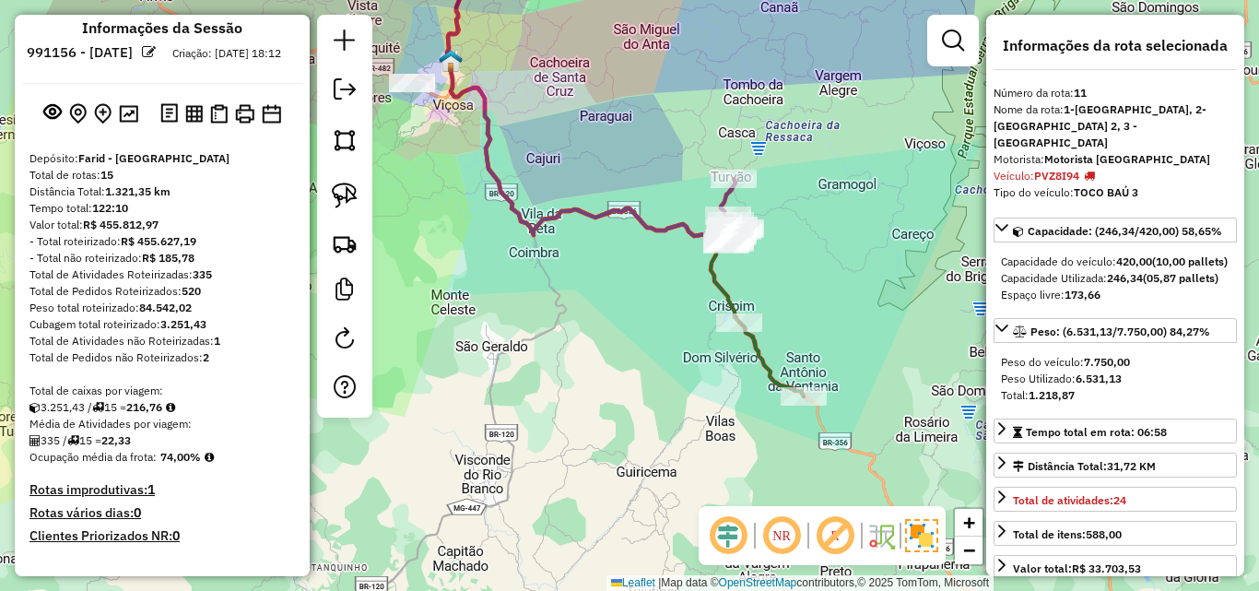
drag, startPoint x: 661, startPoint y: 284, endPoint x: 742, endPoint y: 418, distance: 157.1
click at [742, 417] on div "Janela de atendimento Grade de atendimento Capacidade Transportadoras Veículos …" at bounding box center [629, 295] width 1259 height 591
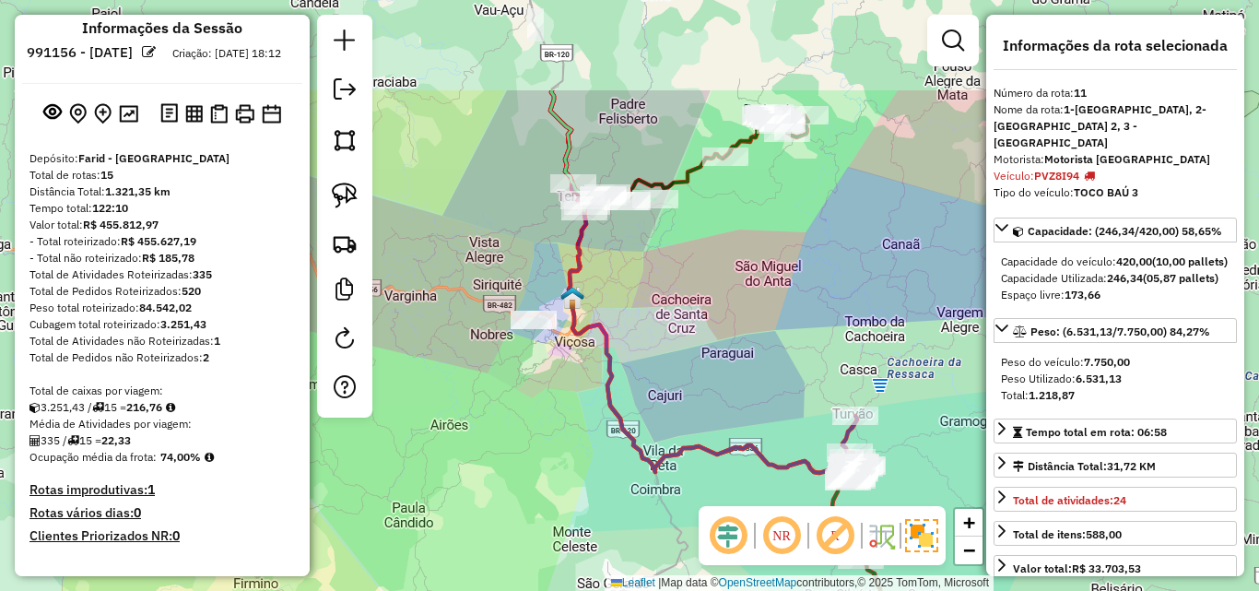
drag, startPoint x: 688, startPoint y: 378, endPoint x: 685, endPoint y: 302, distance: 75.7
click at [689, 381] on div "Janela de atendimento Grade de atendimento Capacidade Transportadoras Veículos …" at bounding box center [629, 295] width 1259 height 591
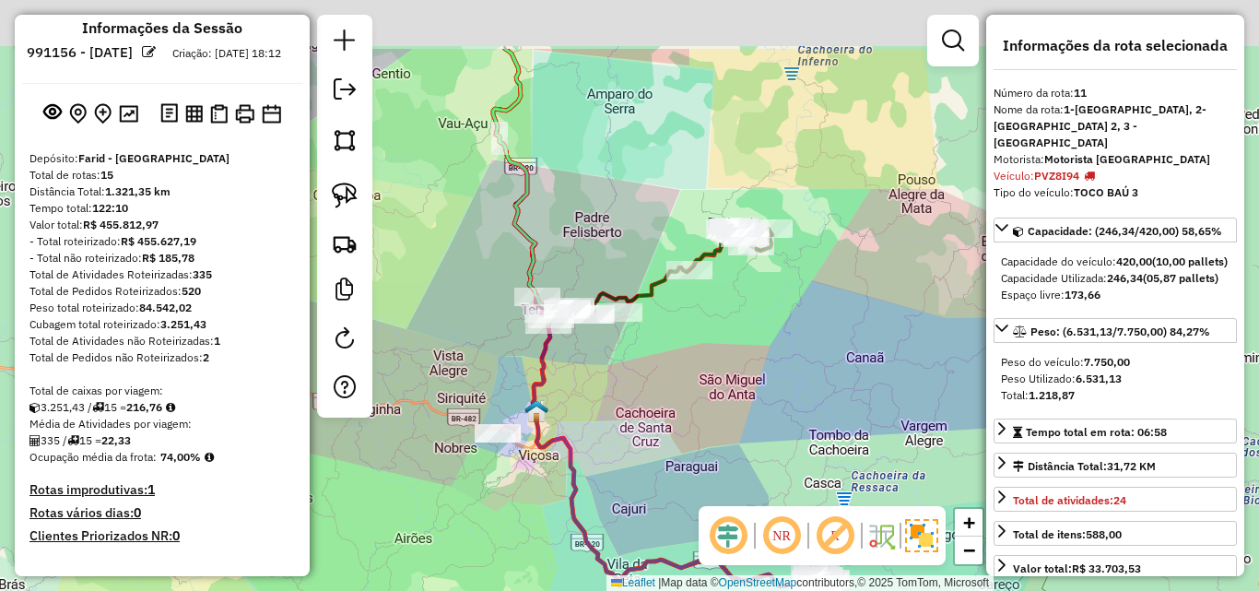
drag, startPoint x: 685, startPoint y: 303, endPoint x: 645, endPoint y: 414, distance: 117.5
click at [645, 414] on div "Janela de atendimento Grade de atendimento Capacidade Transportadoras Veículos …" at bounding box center [629, 295] width 1259 height 591
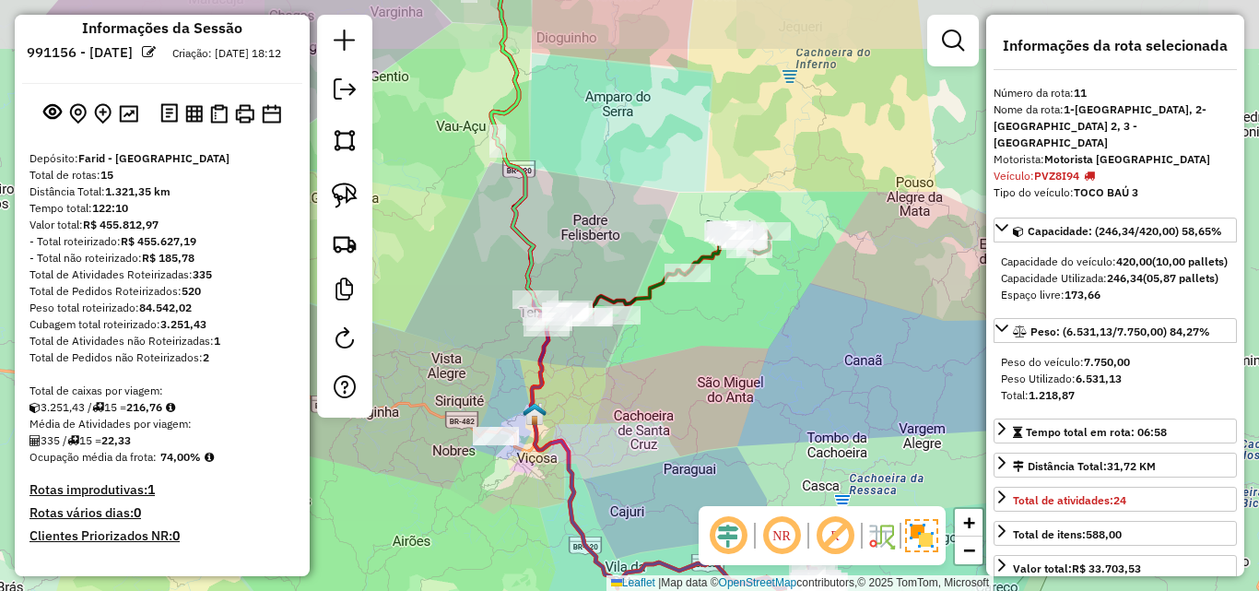
click at [662, 449] on div "Janela de atendimento Grade de atendimento Capacidade Transportadoras Veículos …" at bounding box center [629, 295] width 1259 height 591
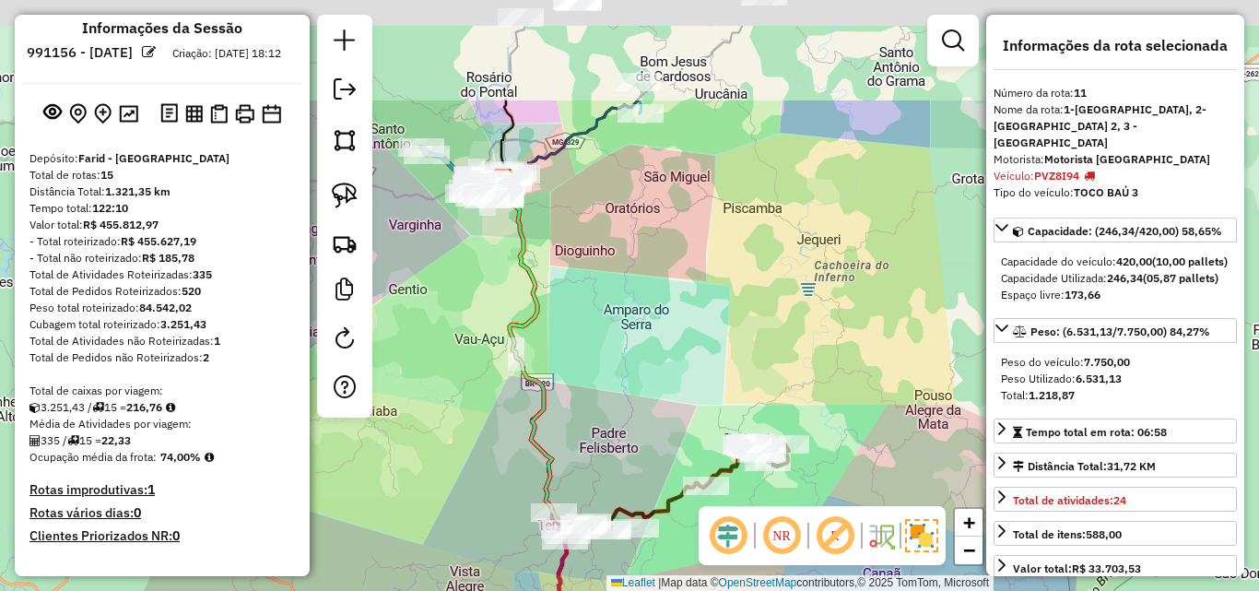
drag, startPoint x: 653, startPoint y: 215, endPoint x: 612, endPoint y: 243, distance: 49.6
click at [683, 375] on div "Janela de atendimento Grade de atendimento Capacidade Transportadoras Veículos …" at bounding box center [629, 295] width 1259 height 591
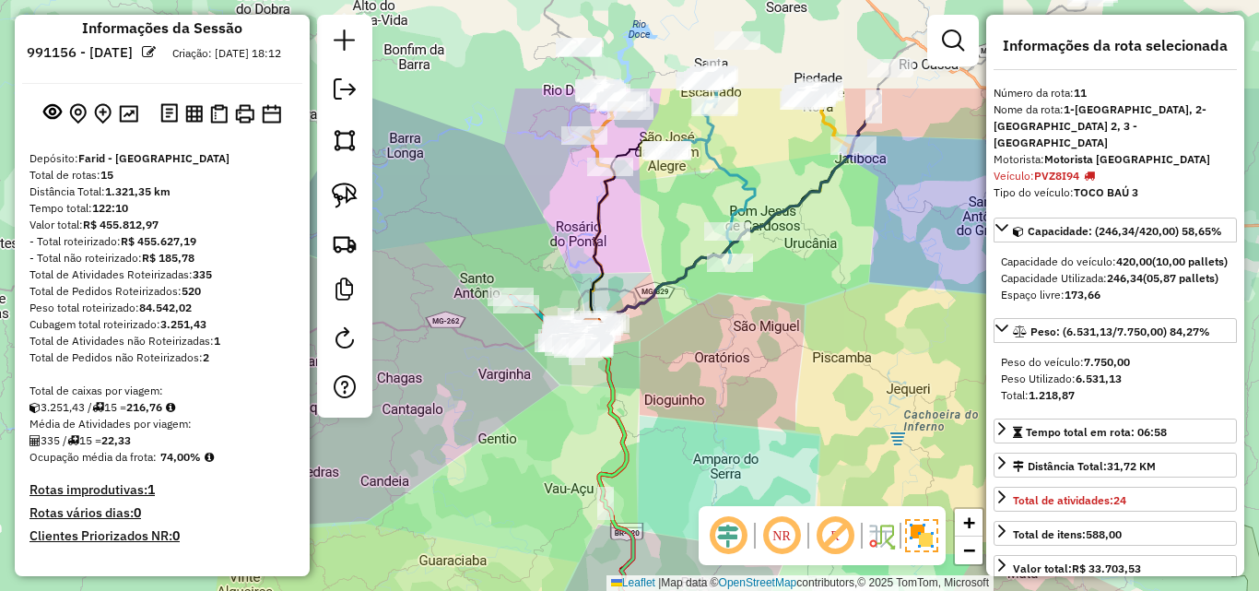
drag, startPoint x: 711, startPoint y: 368, endPoint x: 661, endPoint y: 451, distance: 96.7
click at [661, 451] on div "Janela de atendimento Grade de atendimento Capacidade Transportadoras Veículos …" at bounding box center [629, 295] width 1259 height 591
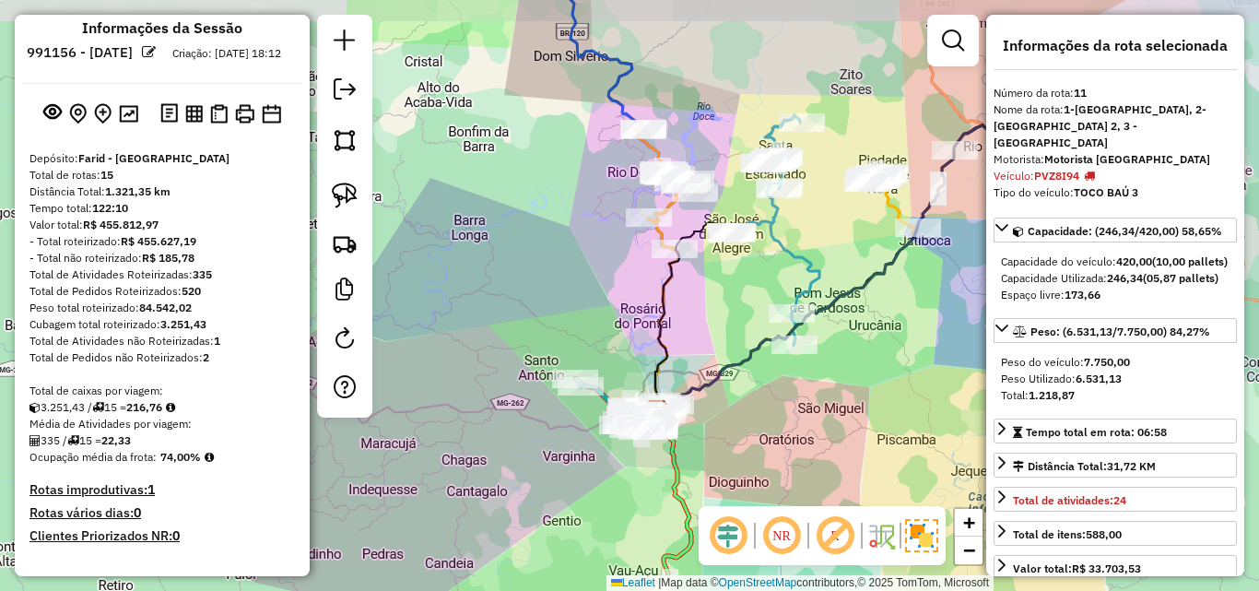
drag, startPoint x: 774, startPoint y: 420, endPoint x: 936, endPoint y: 422, distance: 162.2
click at [940, 430] on div "Janela de atendimento Grade de atendimento Capacidade Transportadoras Veículos …" at bounding box center [629, 295] width 1259 height 591
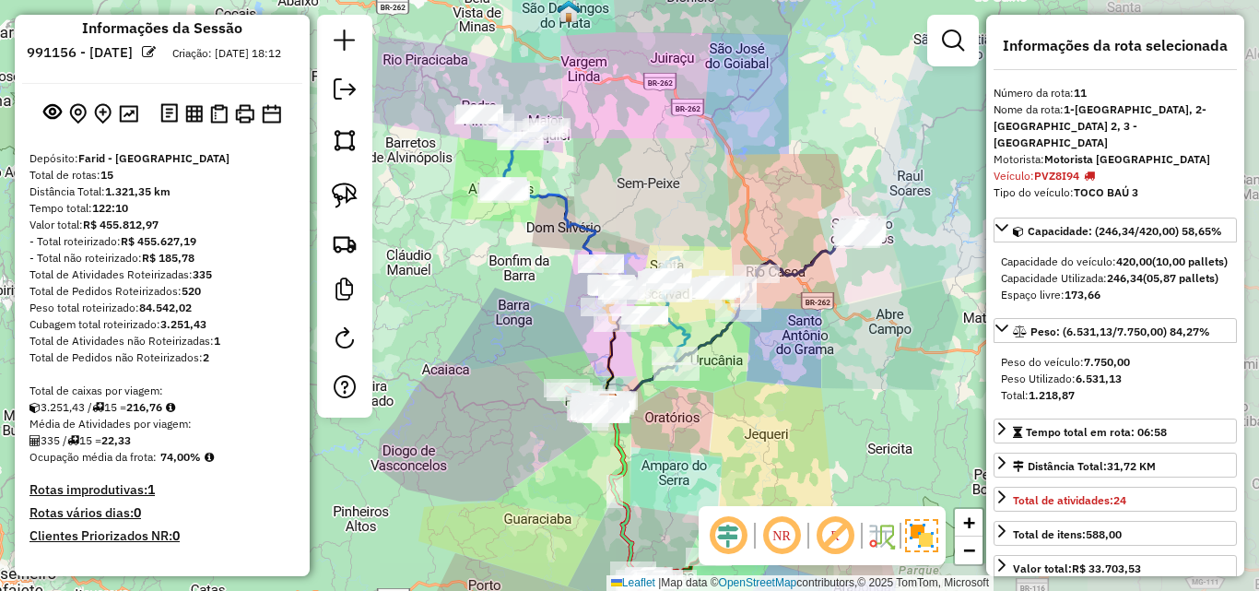
drag, startPoint x: 660, startPoint y: 276, endPoint x: 486, endPoint y: 288, distance: 174.6
click at [486, 288] on div "Janela de atendimento Grade de atendimento Capacidade Transportadoras Veículos …" at bounding box center [629, 295] width 1259 height 591
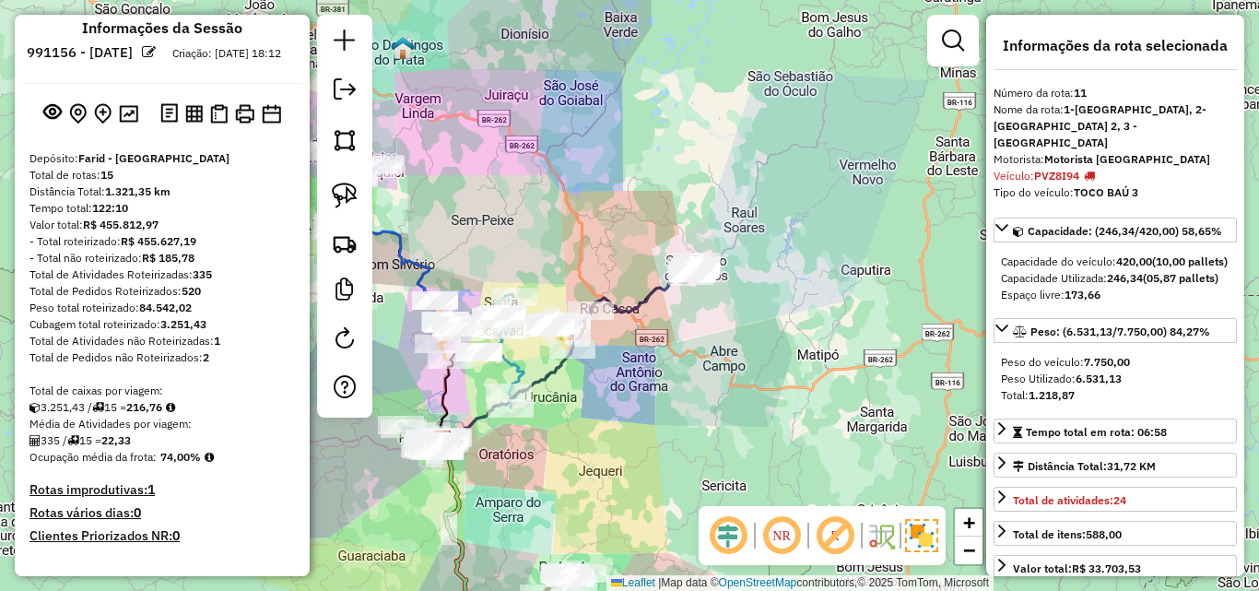
drag, startPoint x: 777, startPoint y: 317, endPoint x: 665, endPoint y: 335, distance: 113.0
click at [665, 350] on div "Janela de atendimento Grade de atendimento Capacidade Transportadoras Veículos …" at bounding box center [629, 295] width 1259 height 591
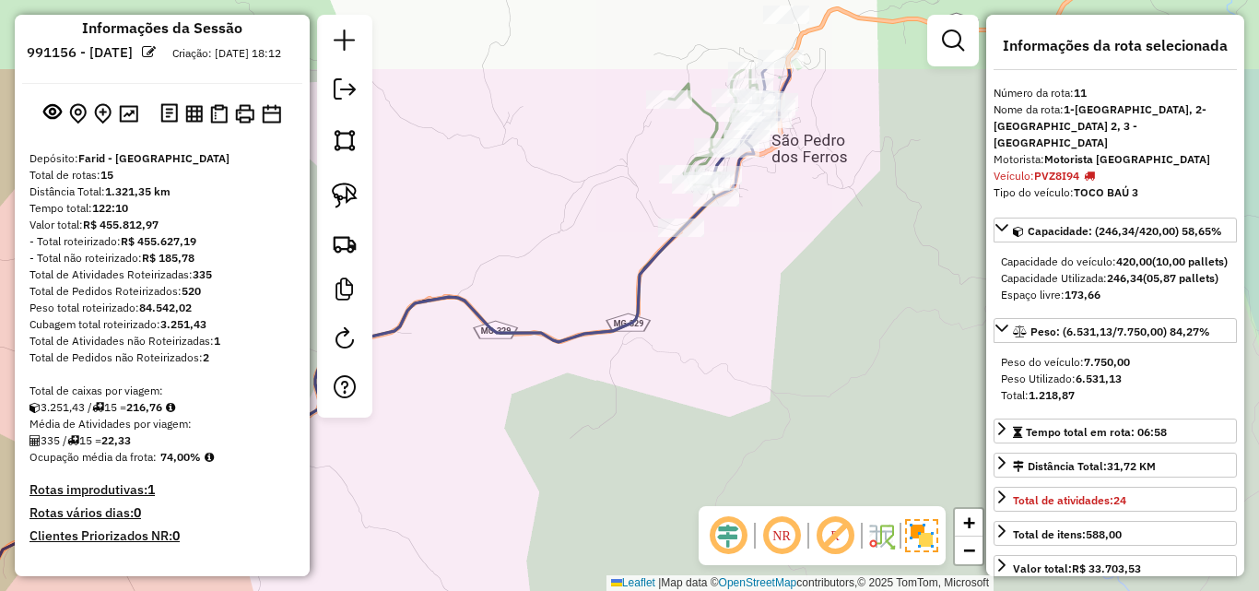
drag, startPoint x: 726, startPoint y: 237, endPoint x: 722, endPoint y: 378, distance: 141.1
click at [722, 378] on div "Janela de atendimento Grade de atendimento Capacidade Transportadoras Veículos …" at bounding box center [629, 295] width 1259 height 591
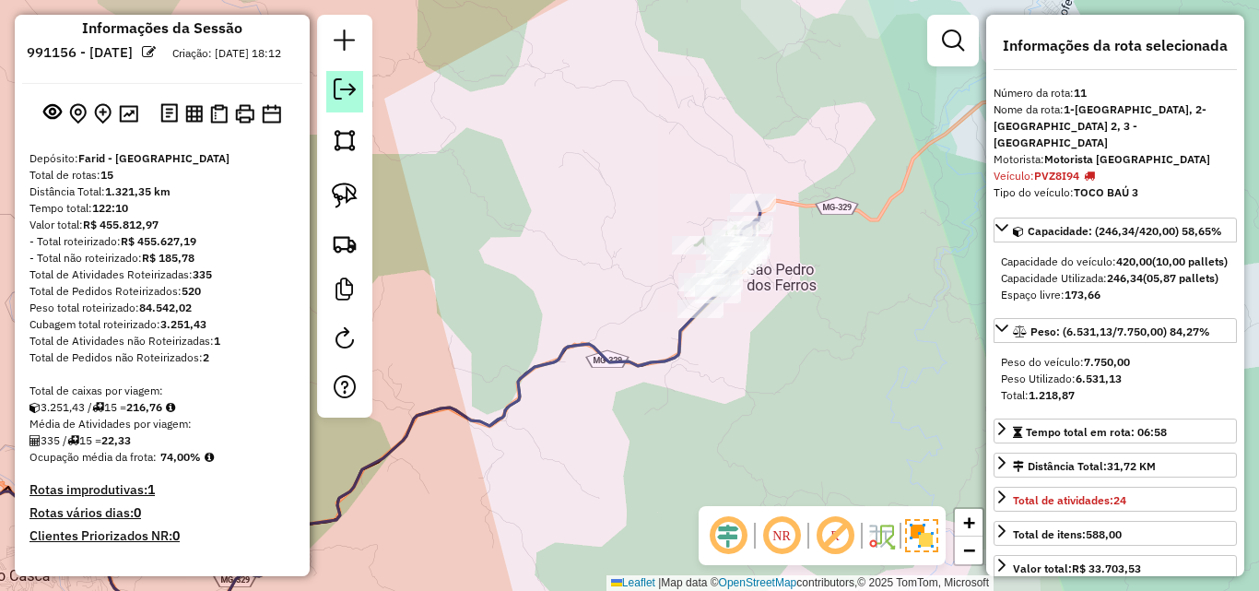
click at [348, 101] on link at bounding box center [344, 91] width 37 height 41
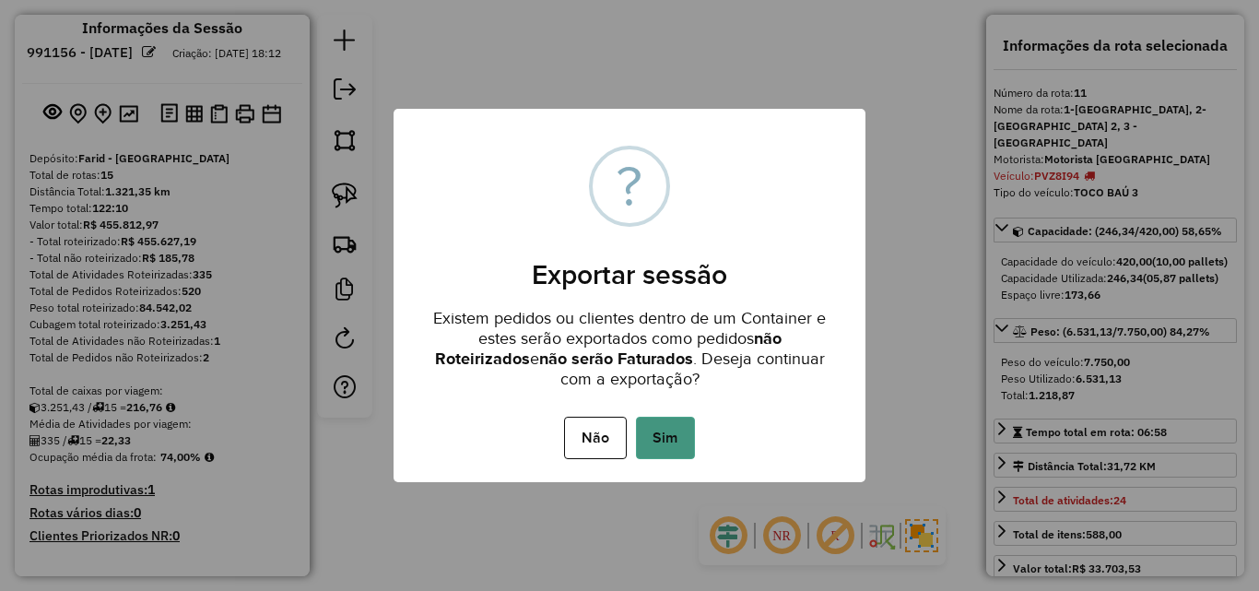
click at [676, 440] on button "Sim" at bounding box center [665, 438] width 59 height 42
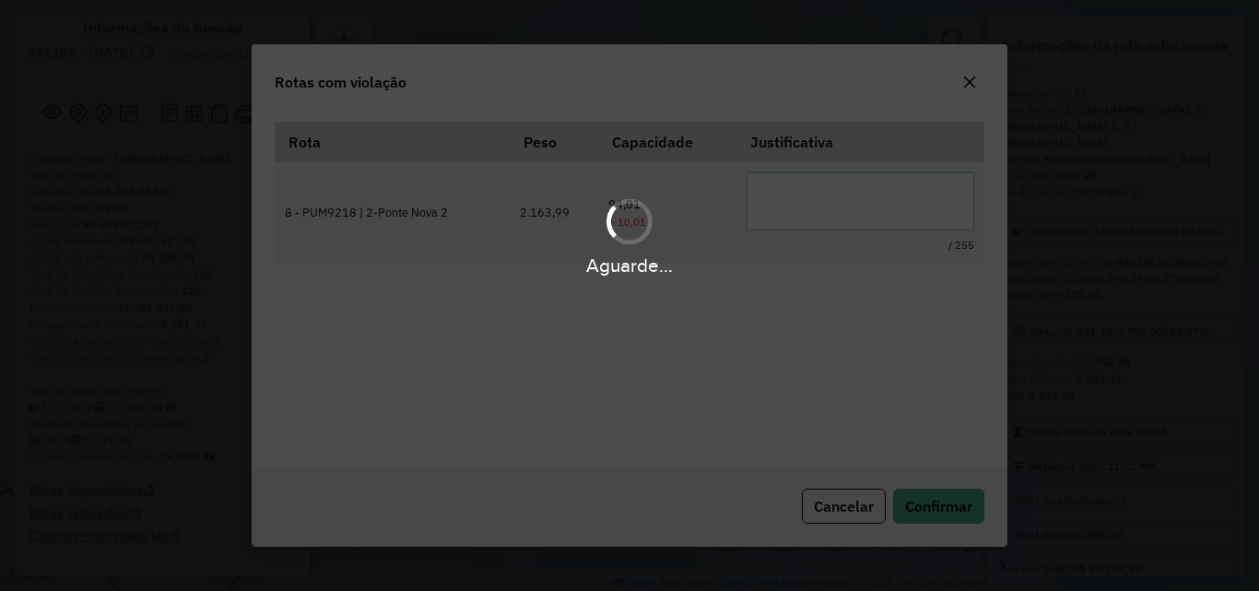
scroll to position [34, 0]
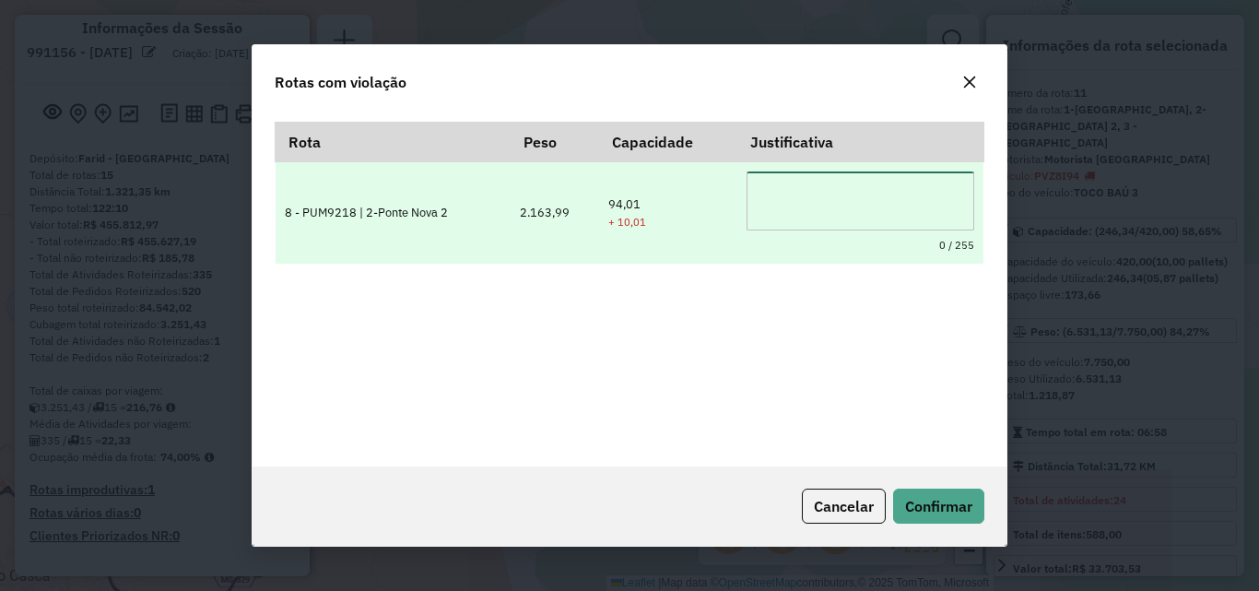
click at [838, 197] on textarea at bounding box center [861, 200] width 228 height 59
type textarea "*"
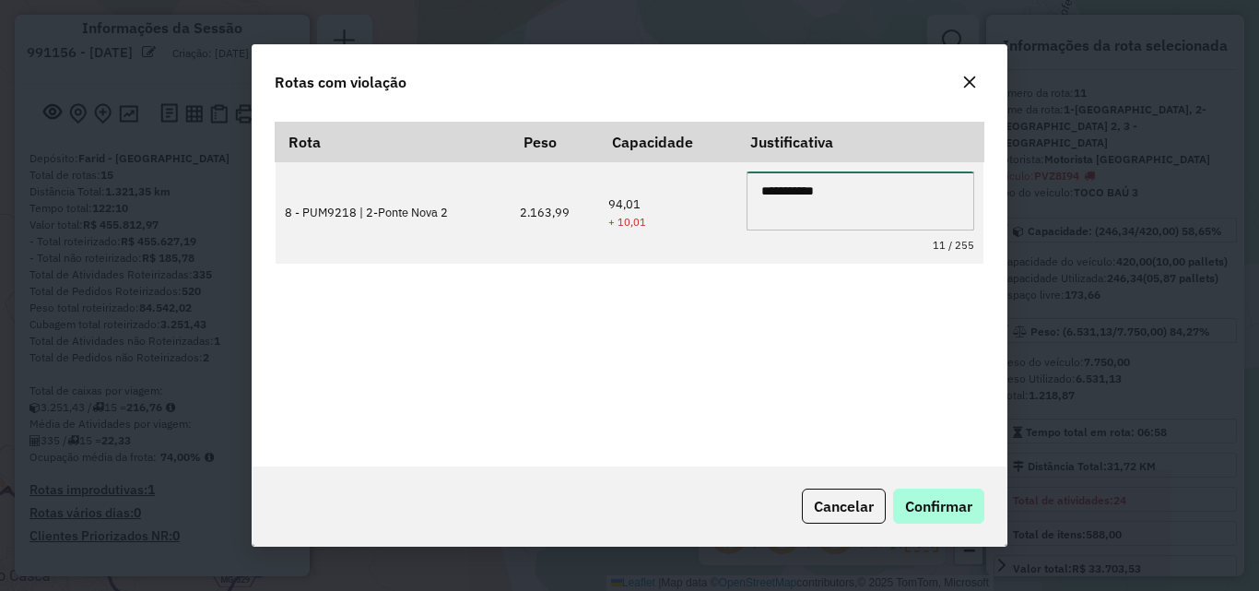
type textarea "**********"
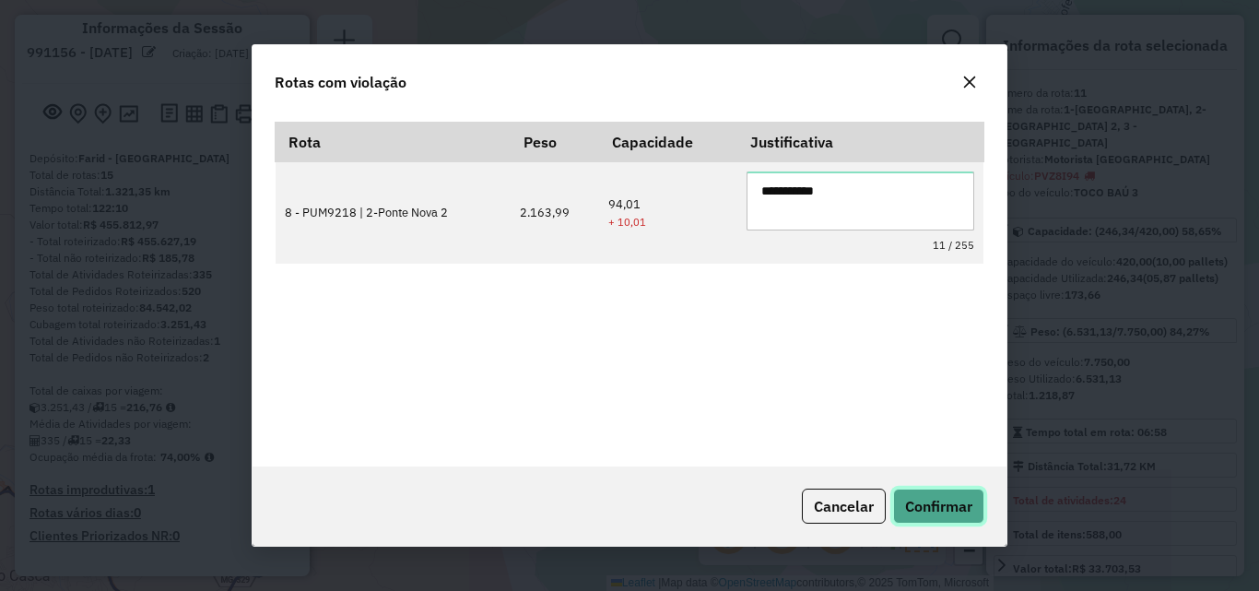
click at [966, 491] on button "Confirmar" at bounding box center [938, 505] width 91 height 35
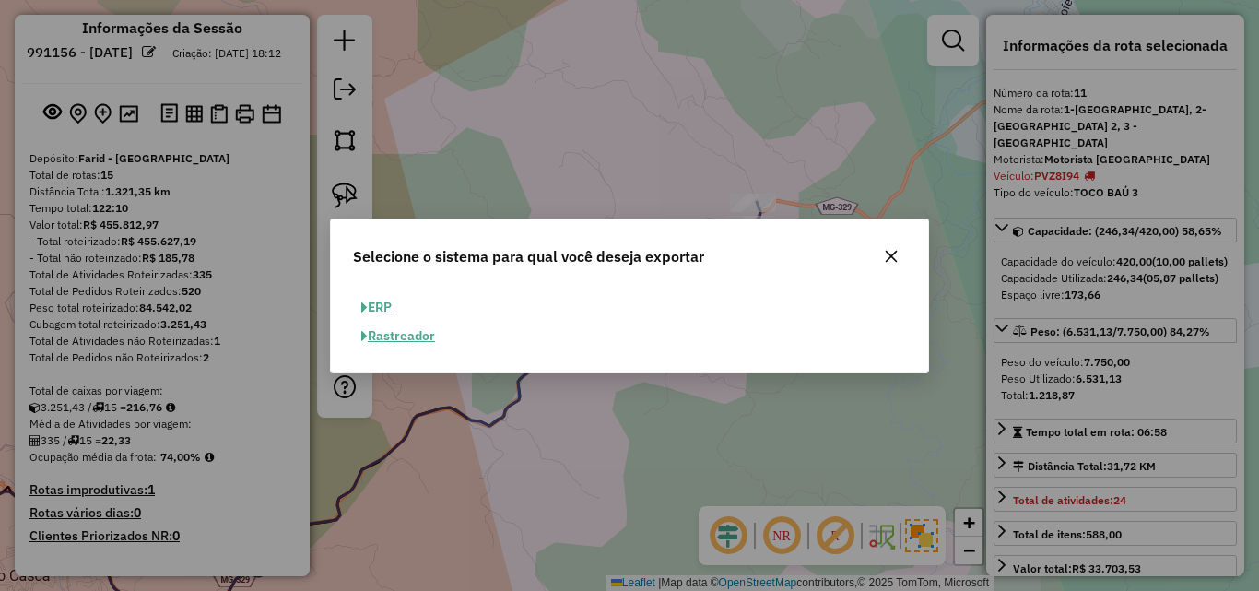
click at [374, 305] on button "ERP" at bounding box center [376, 307] width 47 height 29
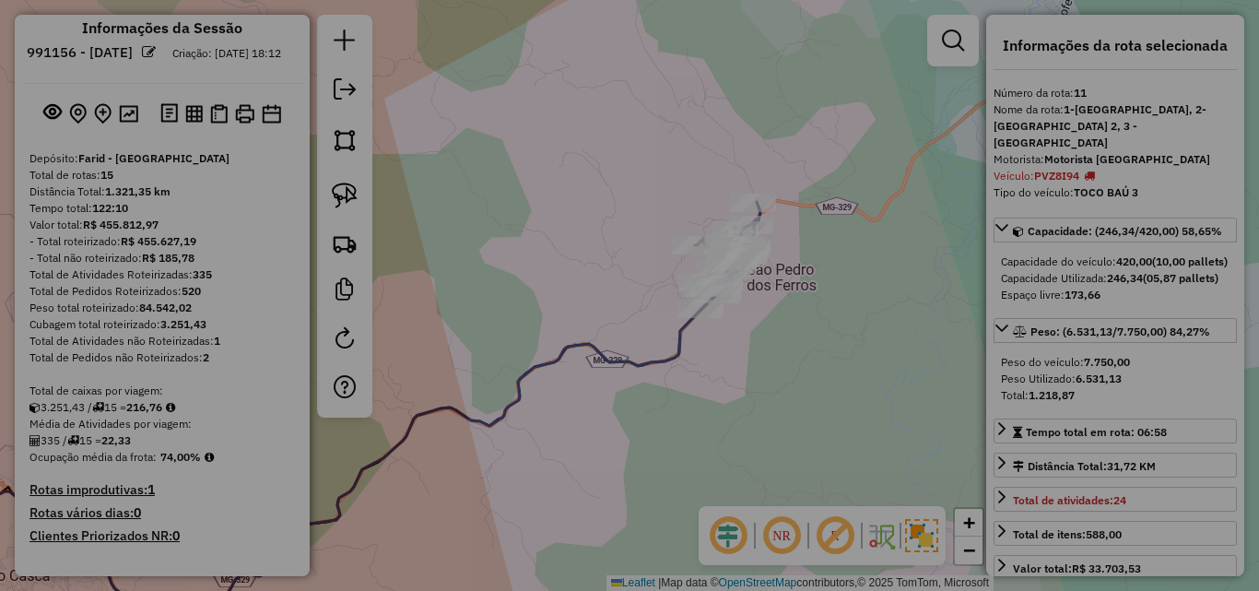
select select "**"
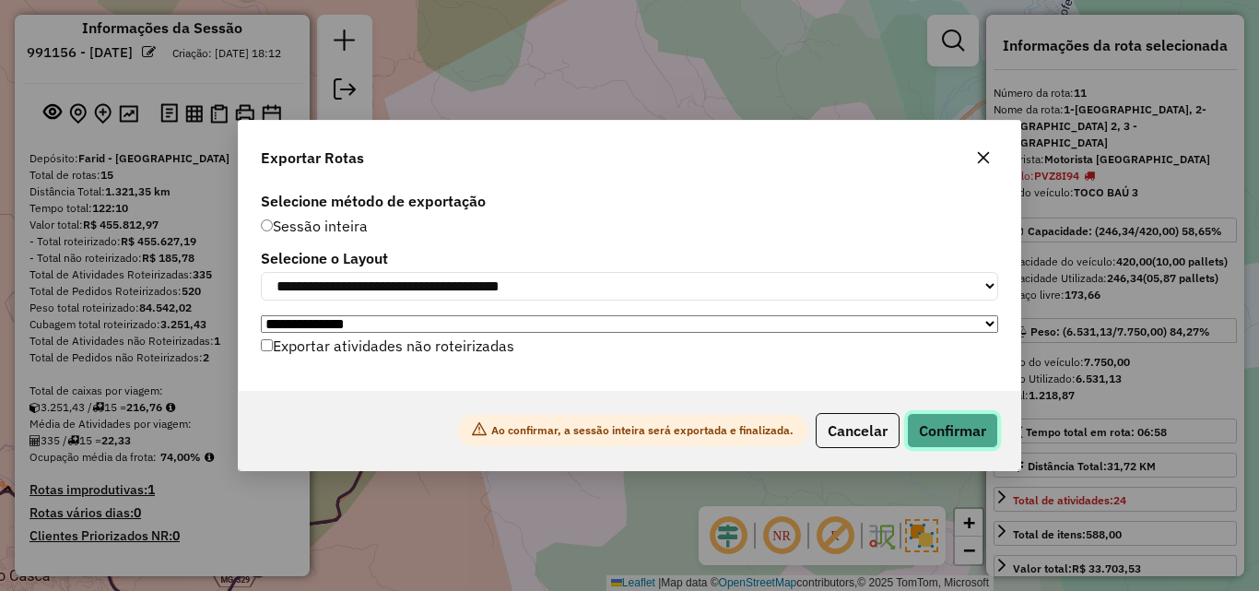
click at [964, 427] on button "Confirmar" at bounding box center [952, 430] width 91 height 35
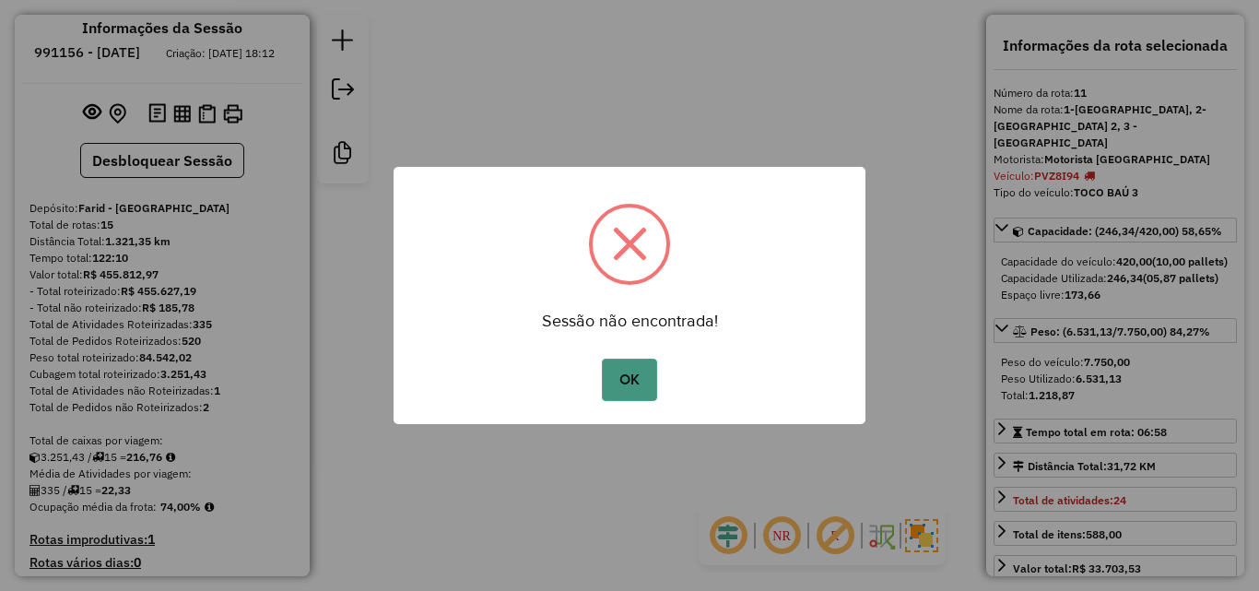
click at [638, 377] on button "OK" at bounding box center [629, 380] width 54 height 42
